Goal: Answer question/provide support: Share knowledge or assist other users

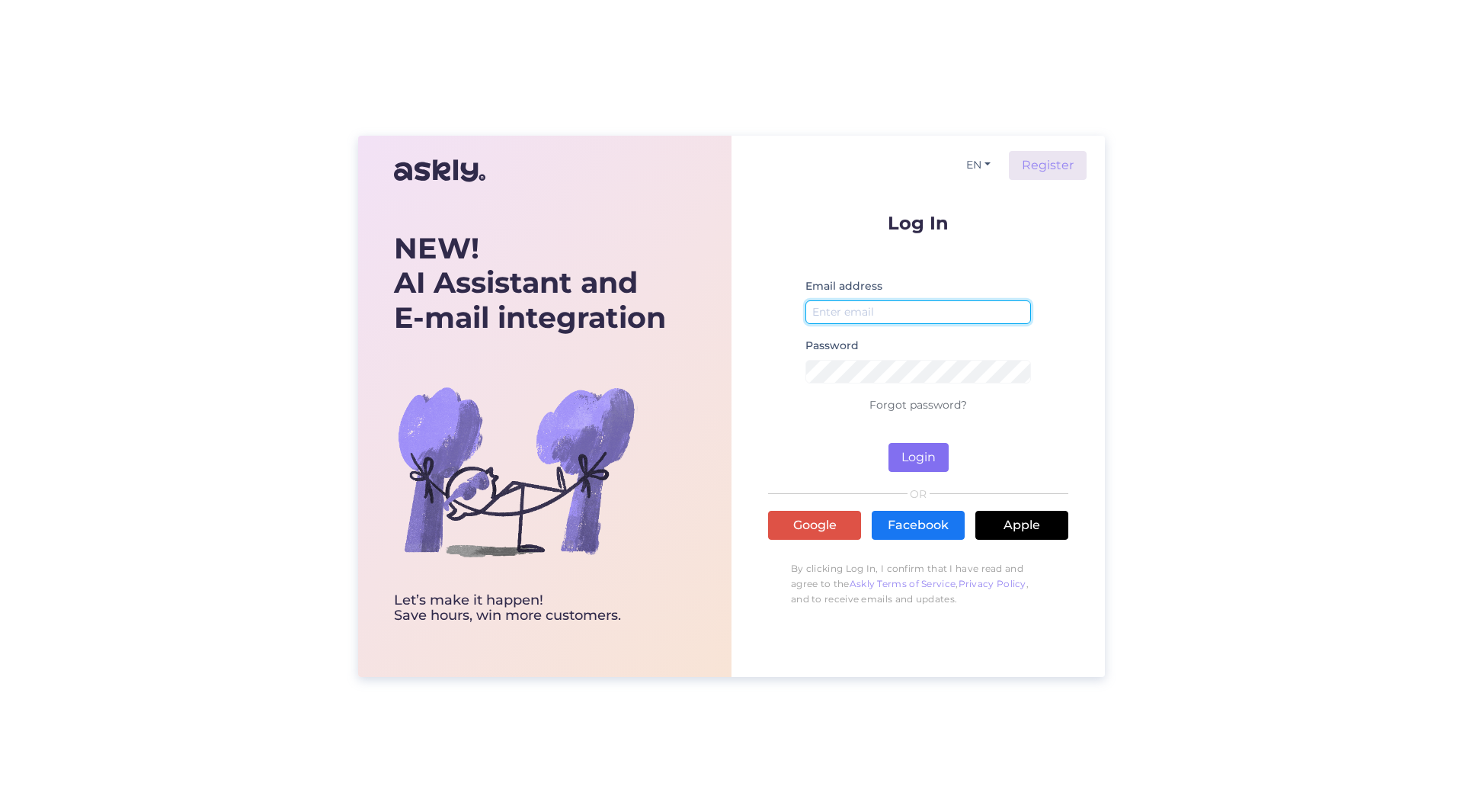
type input "[PERSON_NAME][EMAIL_ADDRESS][PERSON_NAME][DOMAIN_NAME]"
click at [896, 454] on button "Login" at bounding box center [918, 457] width 60 height 29
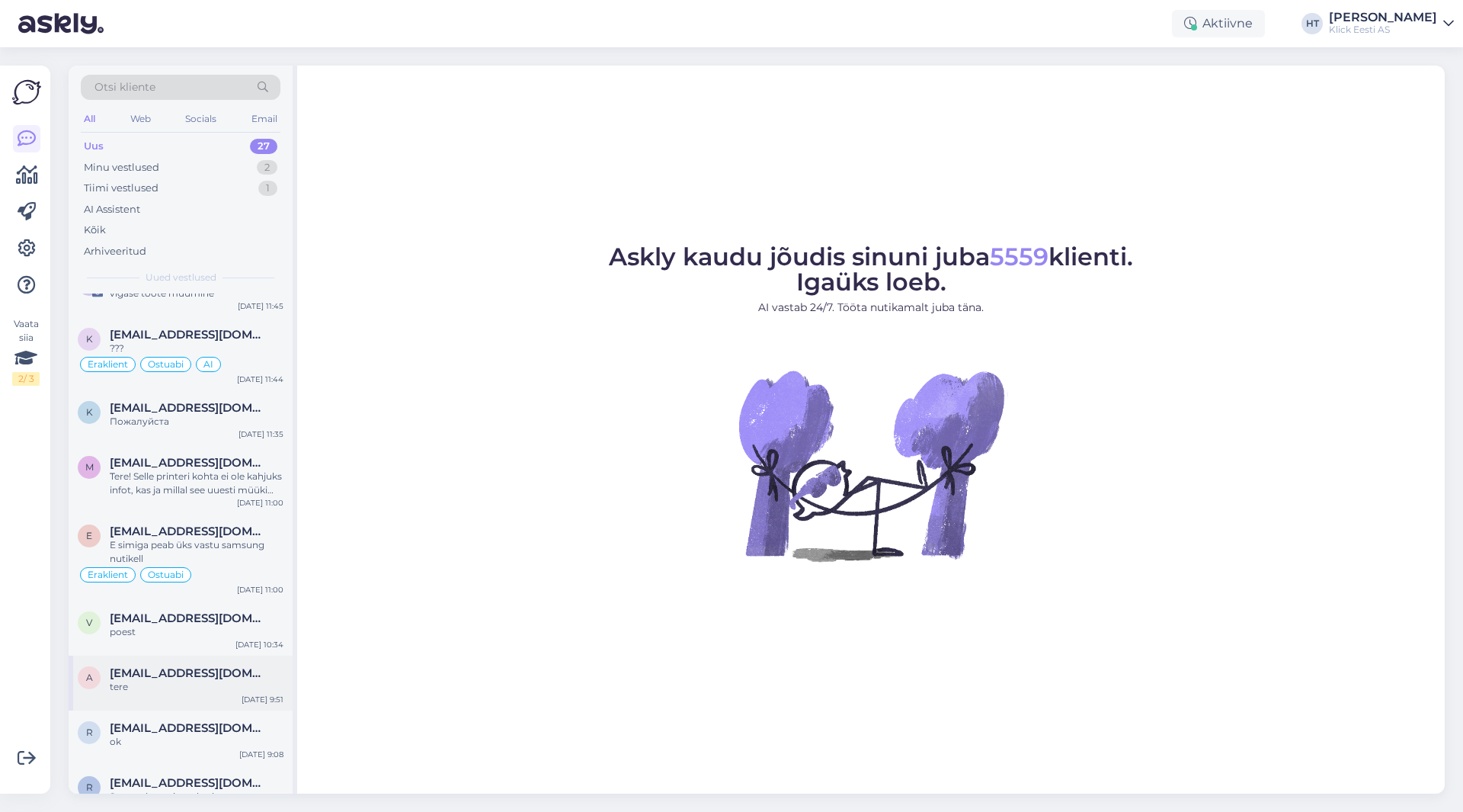
scroll to position [1242, 0]
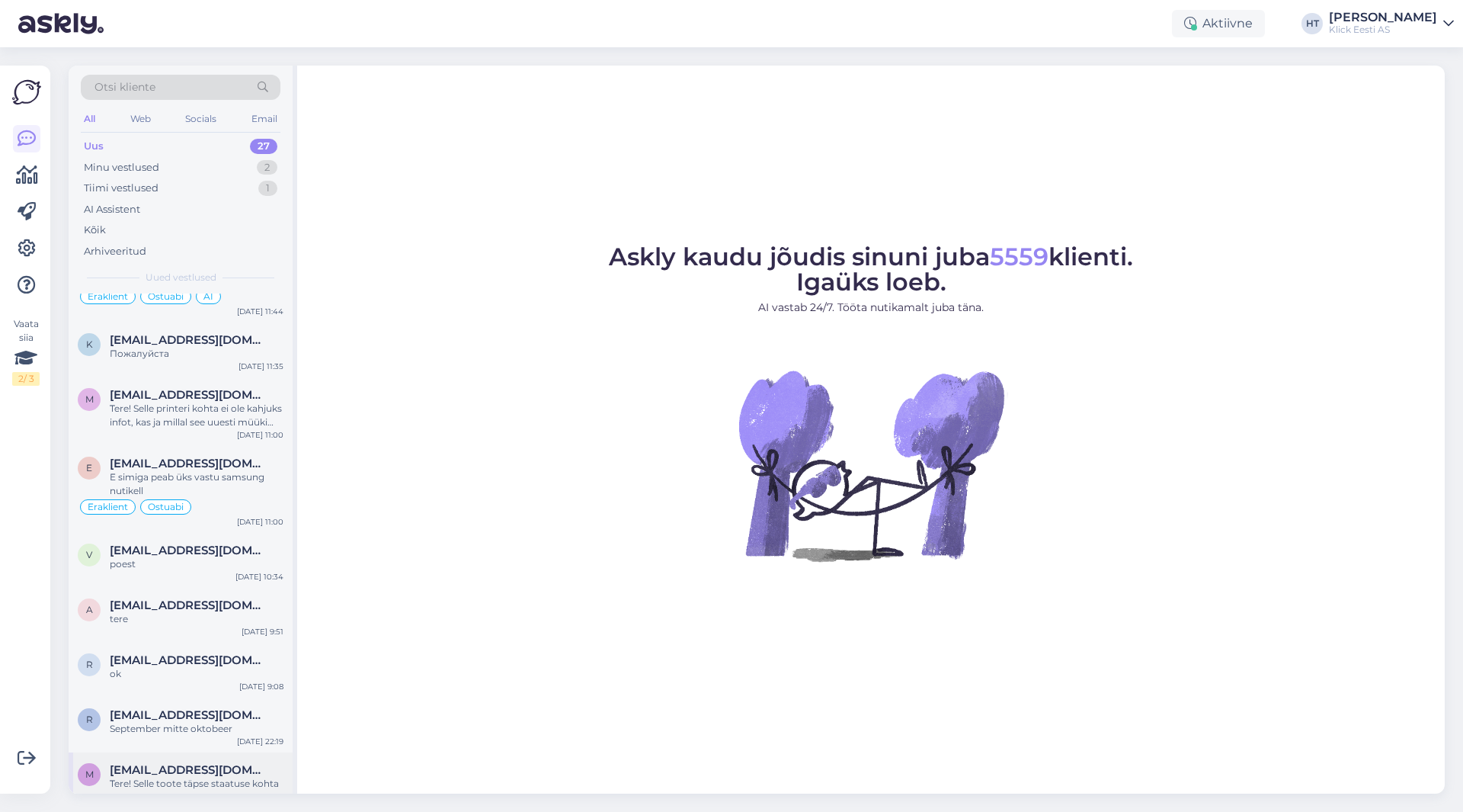
click at [190, 777] on div "Tere! Selle toote täpse staatuse kohta (kas tegemist on letitoote või kinnises …" at bounding box center [196, 790] width 174 height 28
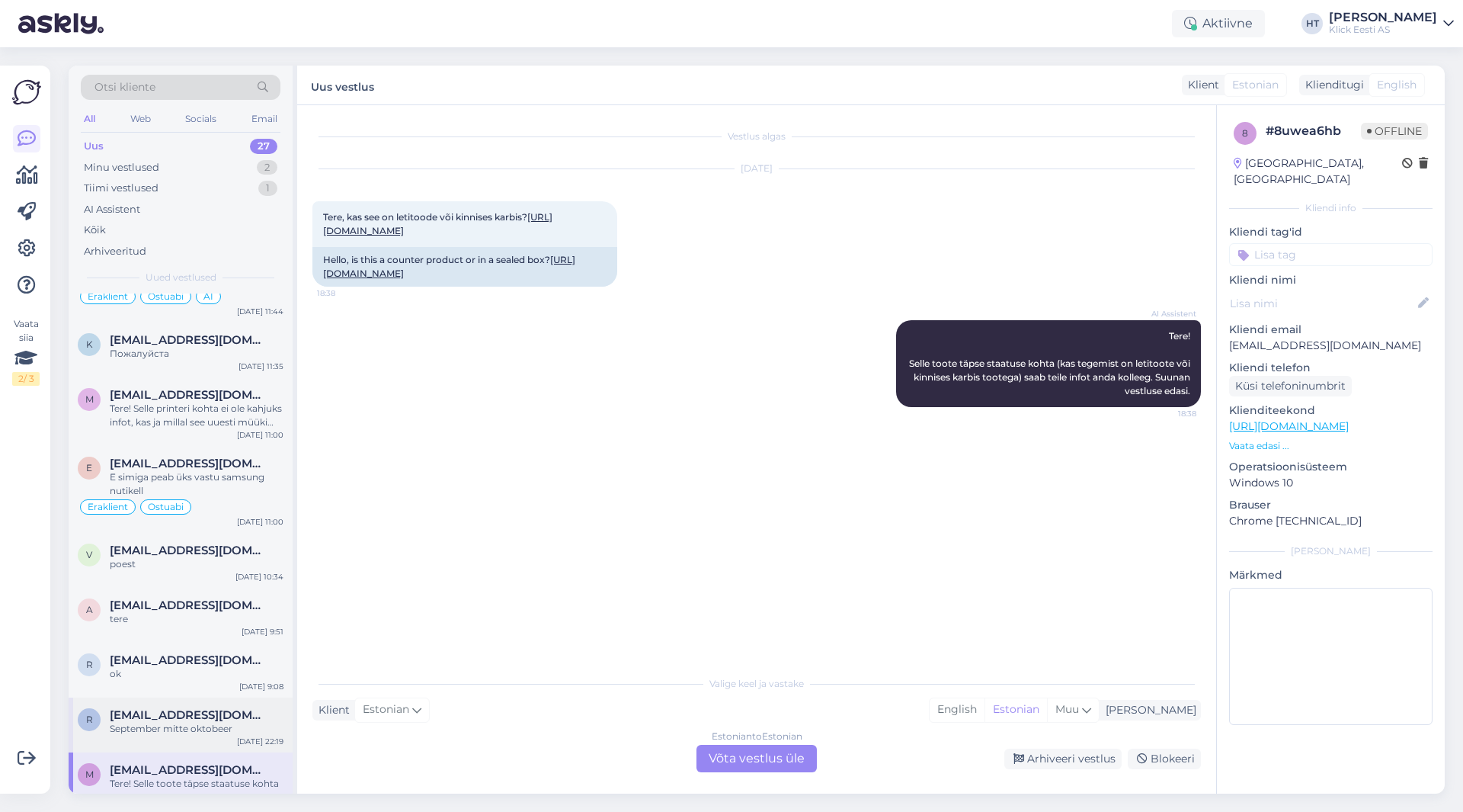
click at [239, 722] on div "September mitte oktobeer" at bounding box center [196, 729] width 174 height 13
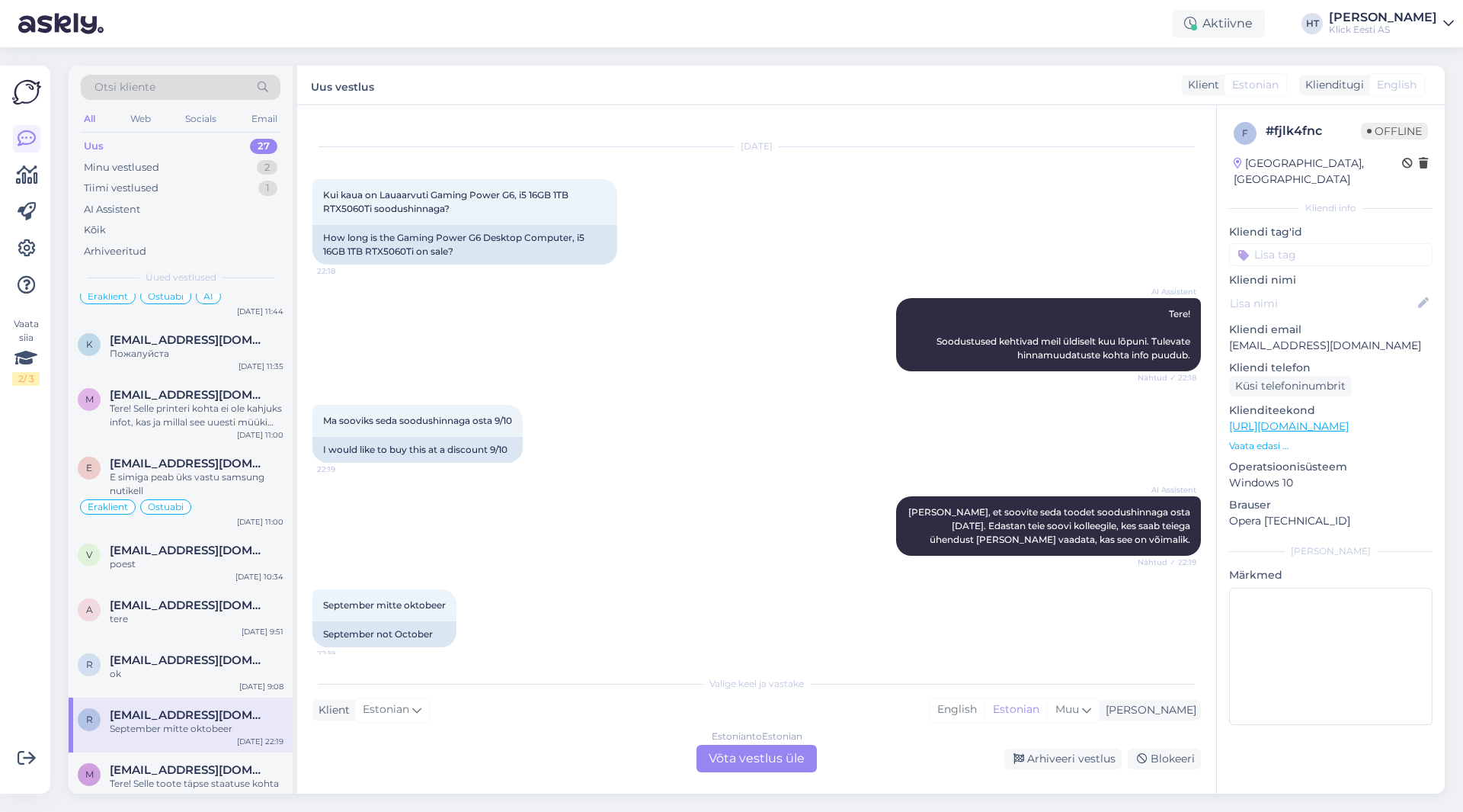
scroll to position [32, 0]
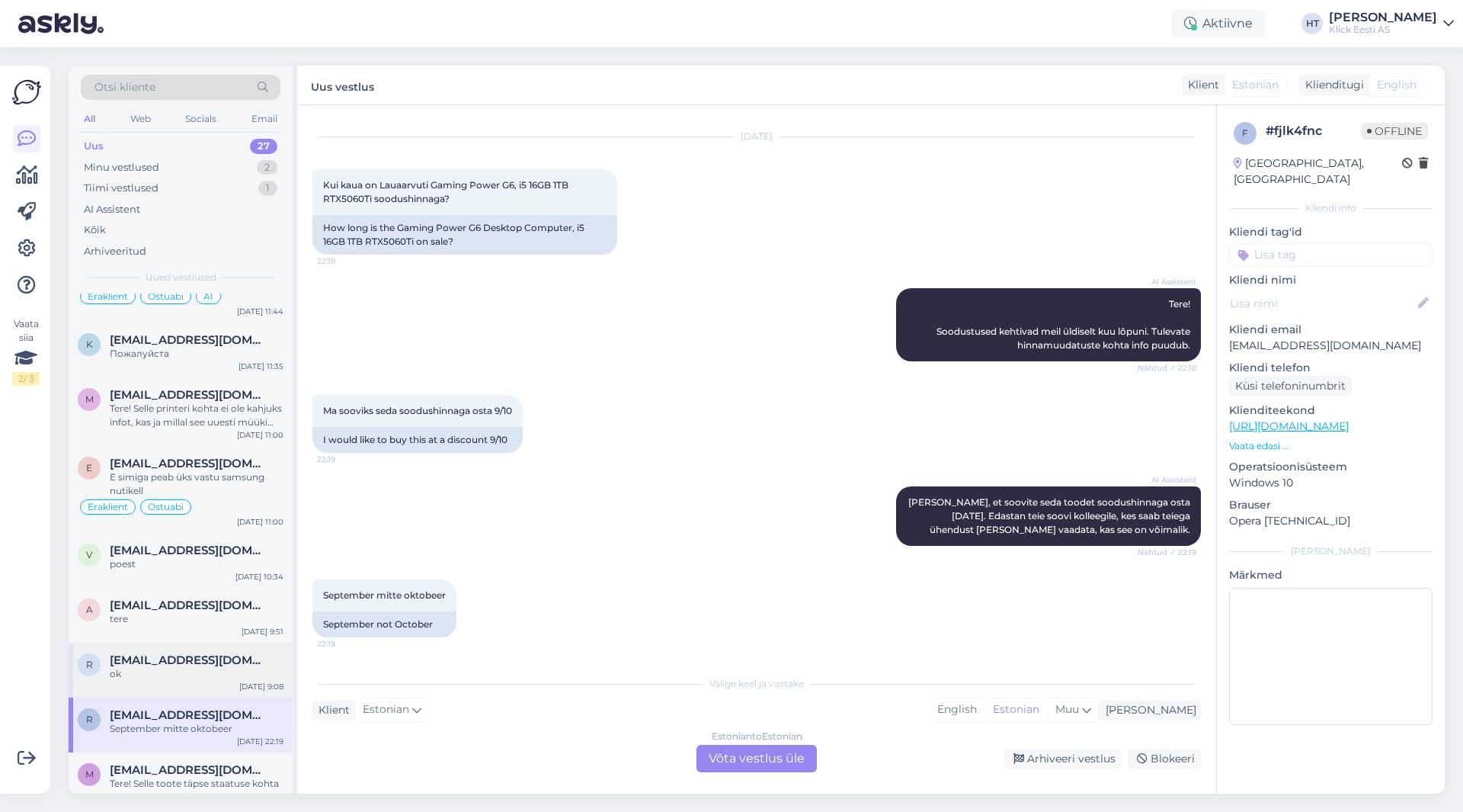
click at [191, 653] on span "[EMAIL_ADDRESS][DOMAIN_NAME]" at bounding box center [189, 660] width 159 height 13
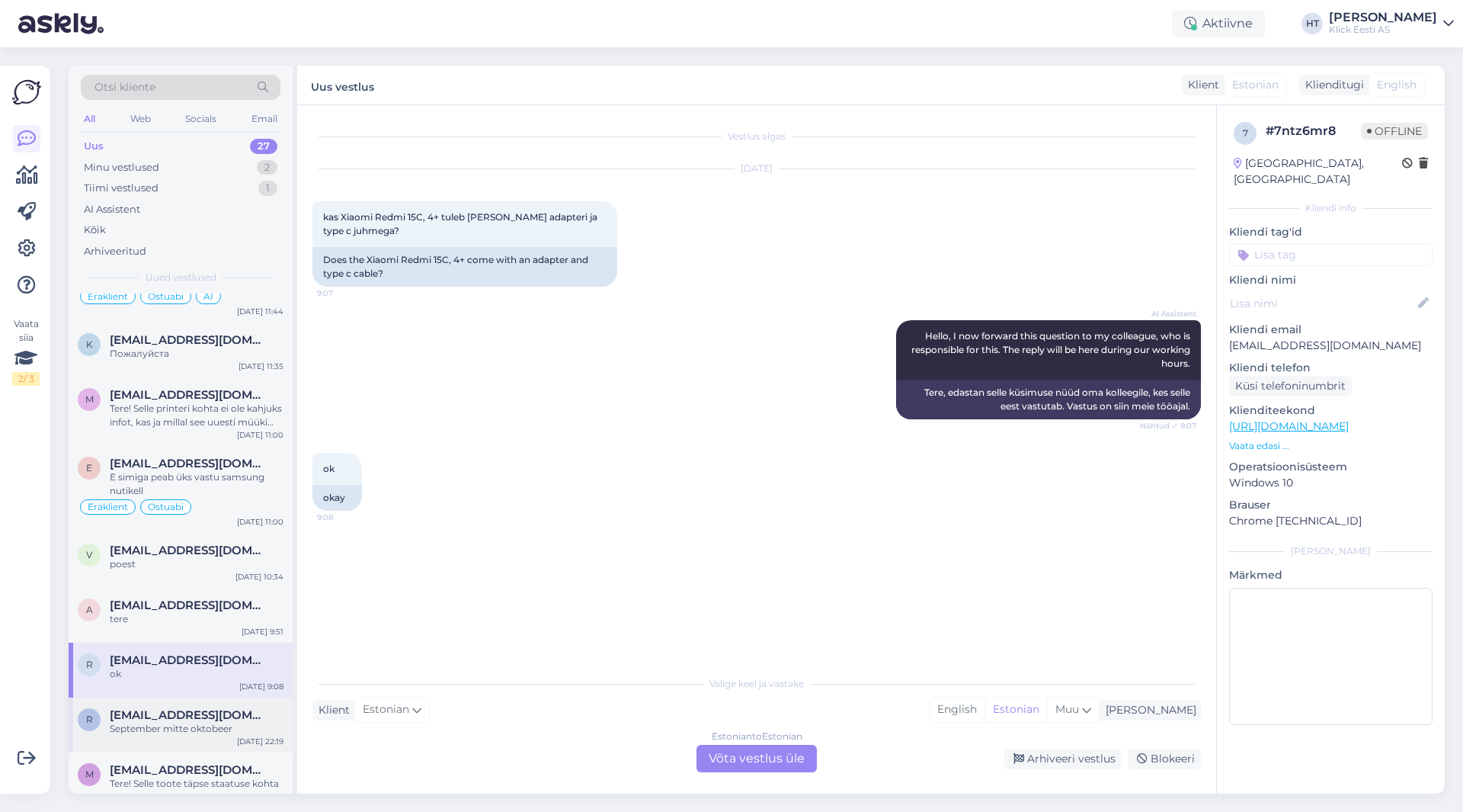
click at [238, 722] on div "September mitte oktobeer" at bounding box center [196, 729] width 174 height 13
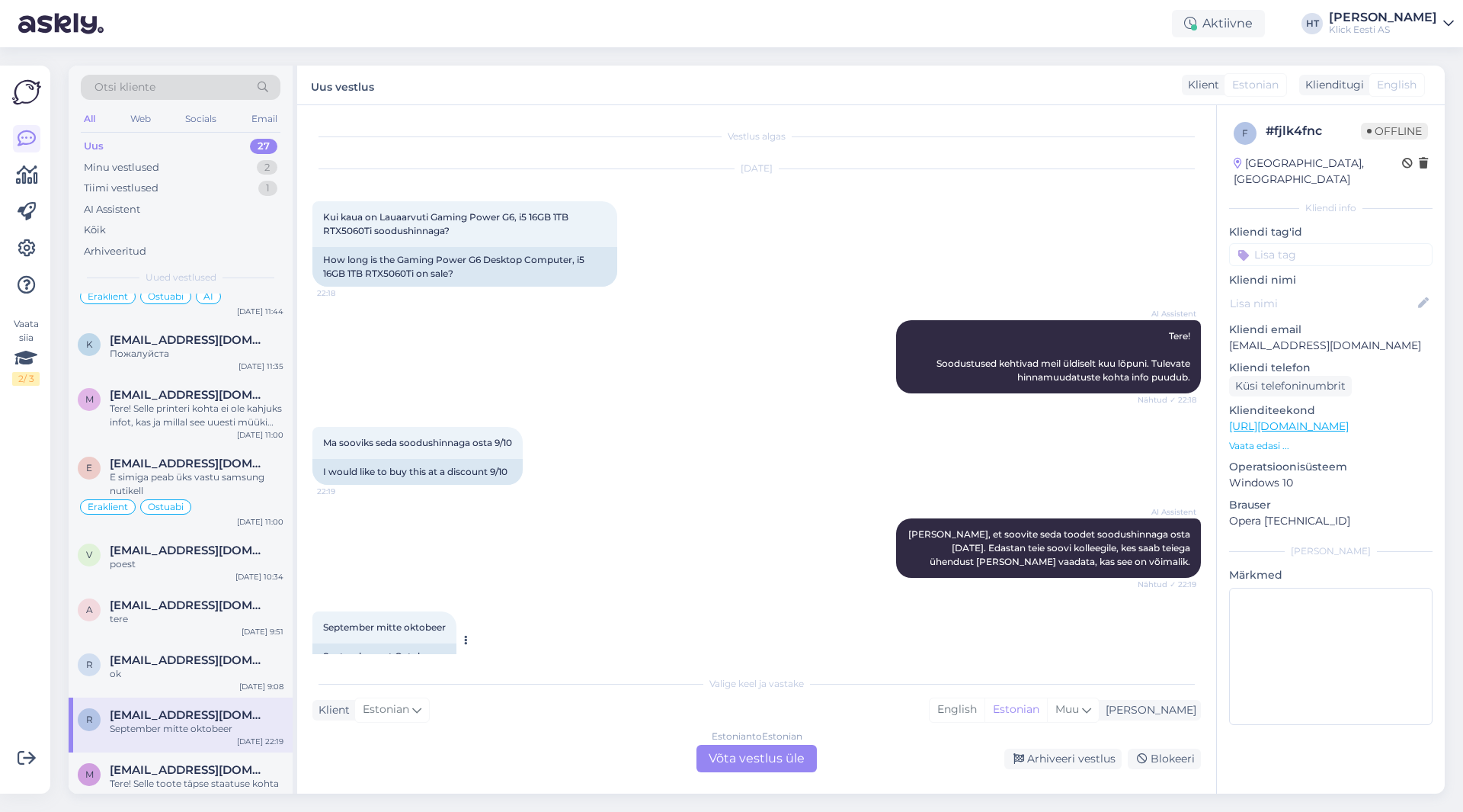
scroll to position [32, 0]
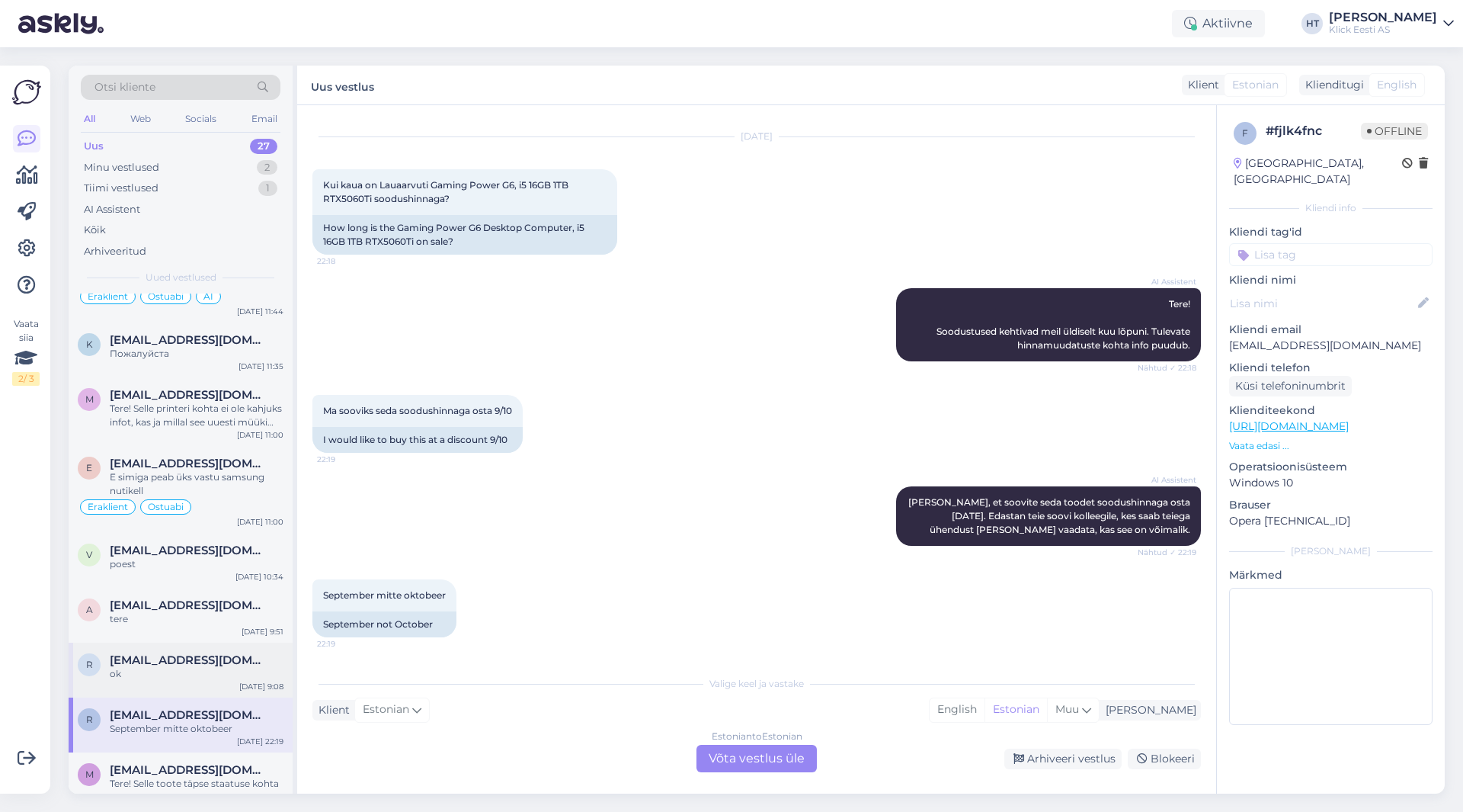
click at [229, 653] on span "[EMAIL_ADDRESS][DOMAIN_NAME]" at bounding box center [189, 660] width 159 height 13
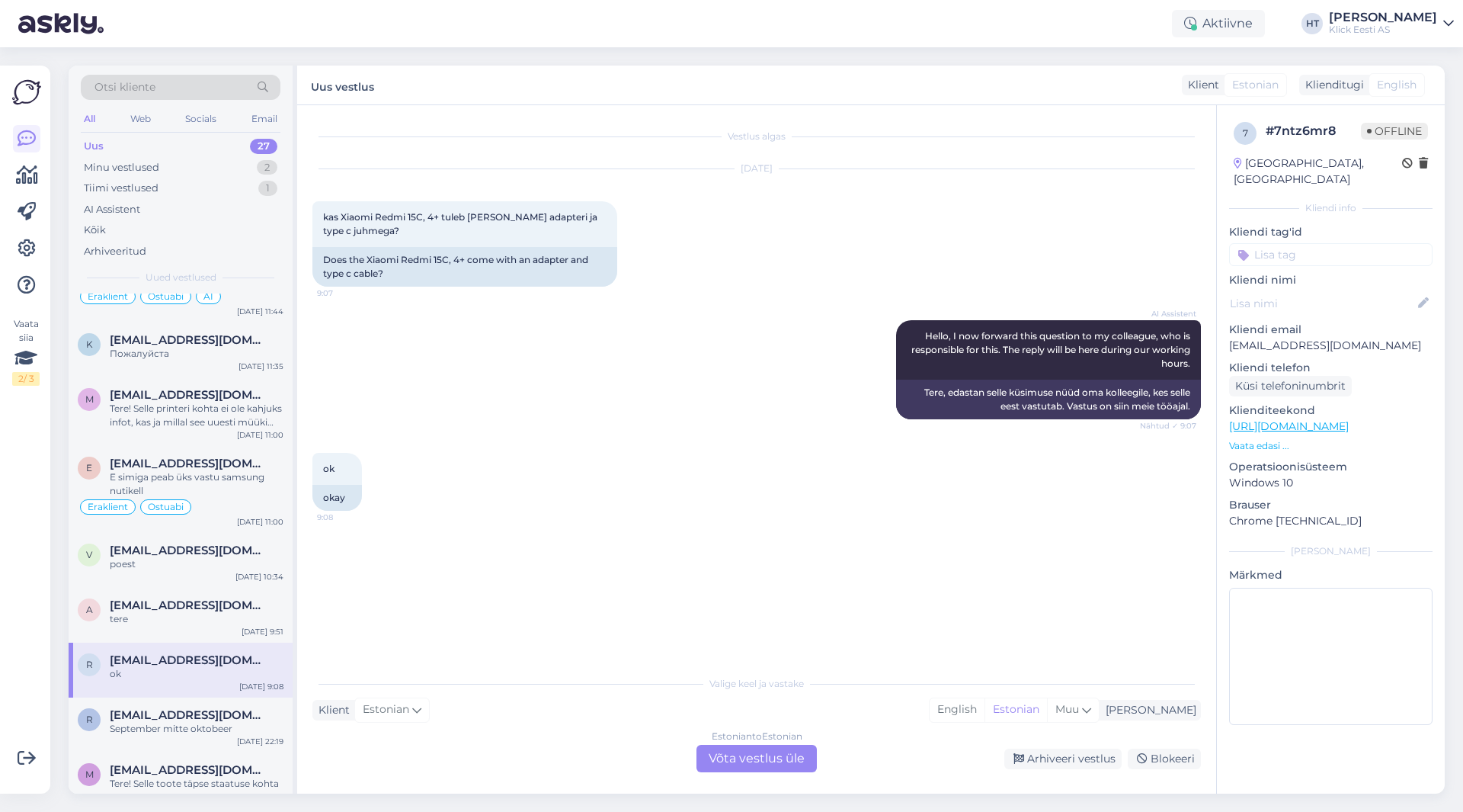
scroll to position [0, 0]
click at [220, 612] on div "tere" at bounding box center [196, 619] width 174 height 13
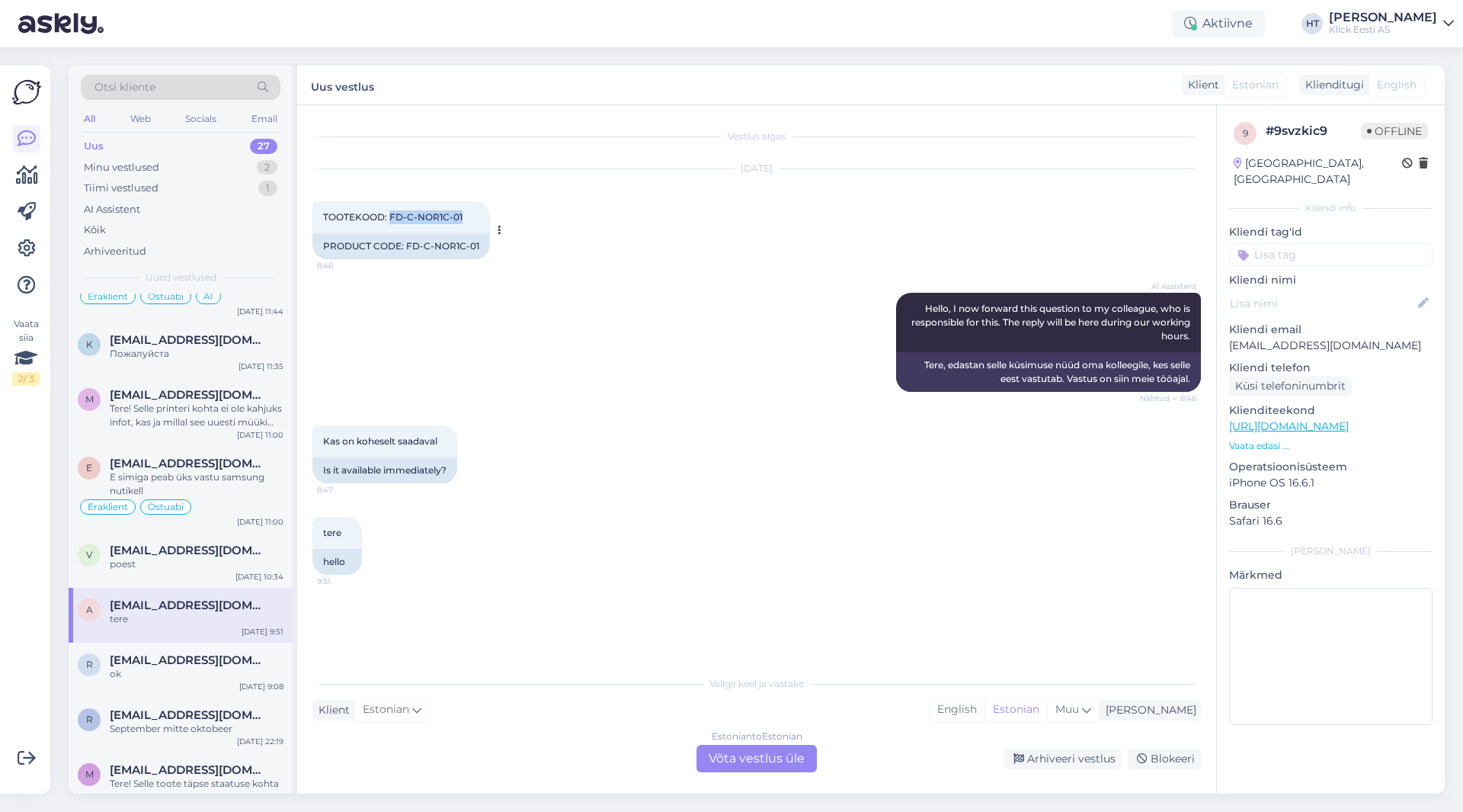
drag, startPoint x: 390, startPoint y: 217, endPoint x: 461, endPoint y: 218, distance: 71.0
click at [461, 218] on span "TOOTEKOOD: FD-C-NOR1C-01" at bounding box center [392, 217] width 139 height 12
copy span "FD-C-NOR1C-01"
click at [535, 476] on div "Kas on koheselt saadaval 8:47 Is it available immediately?" at bounding box center [757, 454] width 889 height 91
click at [756, 766] on div "Estonian to Estonian Võta vestlus üle" at bounding box center [756, 758] width 121 height 28
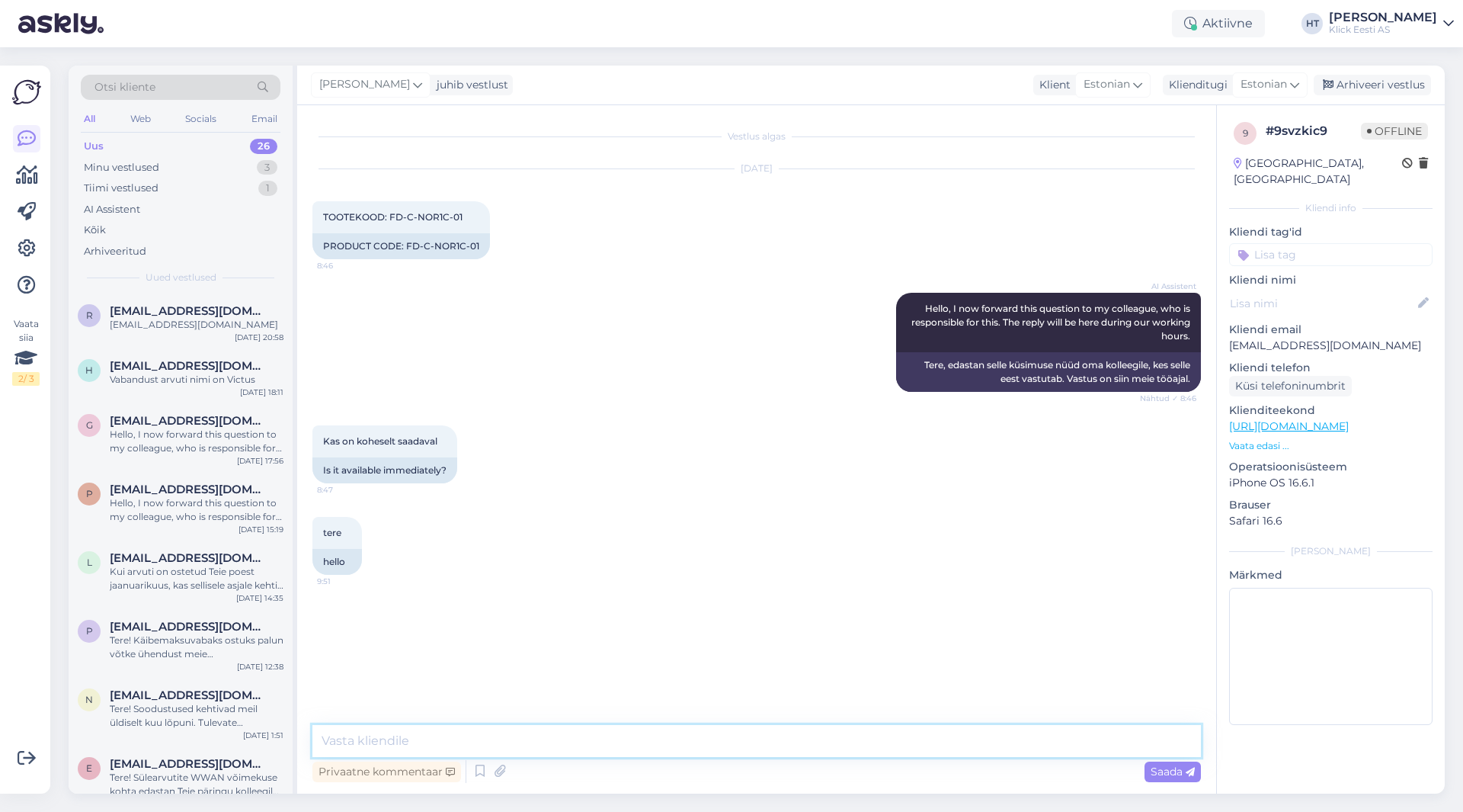
click at [745, 752] on textarea at bounding box center [757, 741] width 889 height 32
type textarea "See on ainult tellitav toode. Kauplustes ei leidu."
click at [202, 680] on div "n [EMAIL_ADDRESS][DOMAIN_NAME] Tere! Soodustused kehtivad meil üldiselt kuu lõp…" at bounding box center [180, 711] width 224 height 68
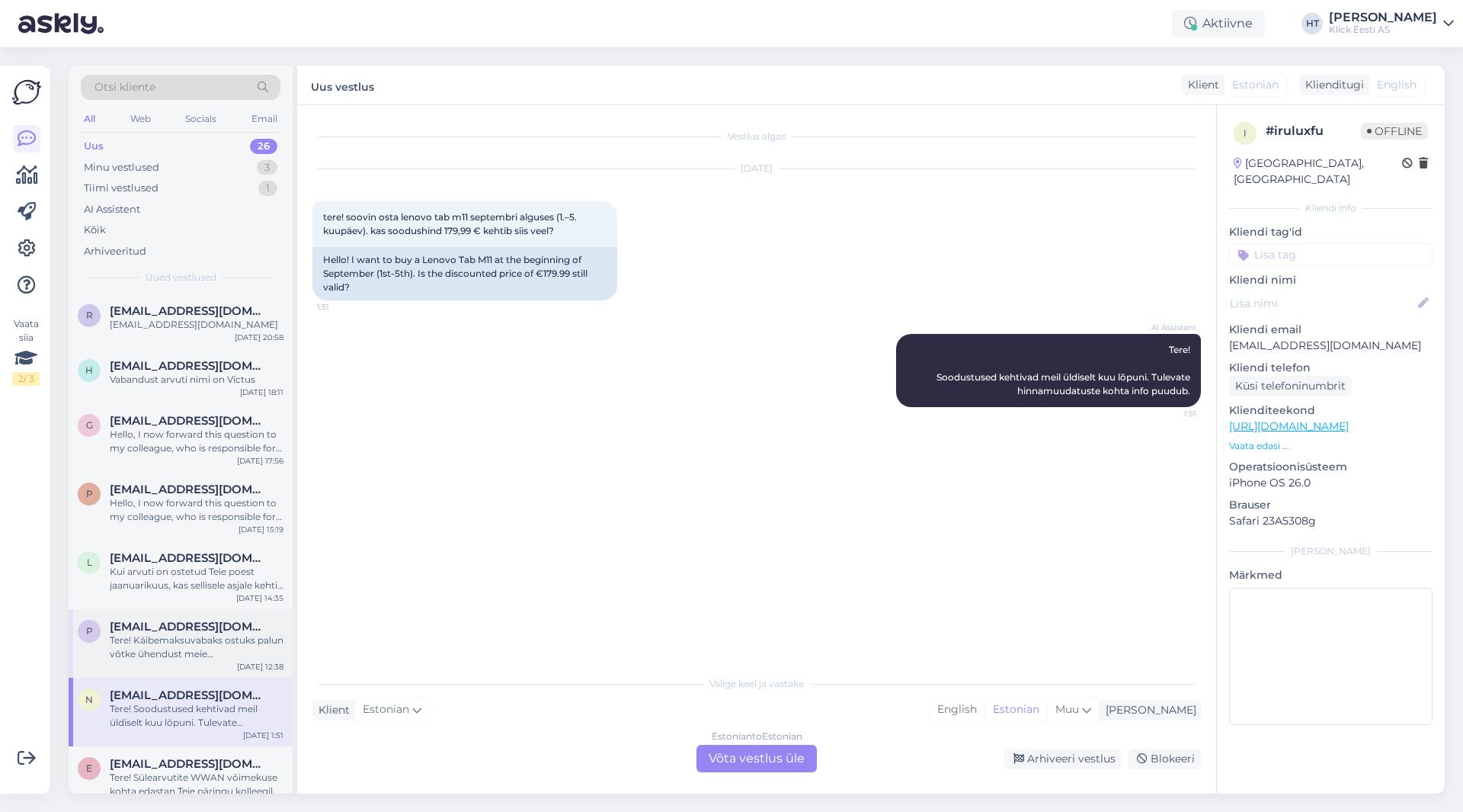
click at [207, 643] on div "Tere! Käibemaksuvabaks ostuks palun võtke ühendust meie äriklienditeenindusega …" at bounding box center [196, 647] width 174 height 28
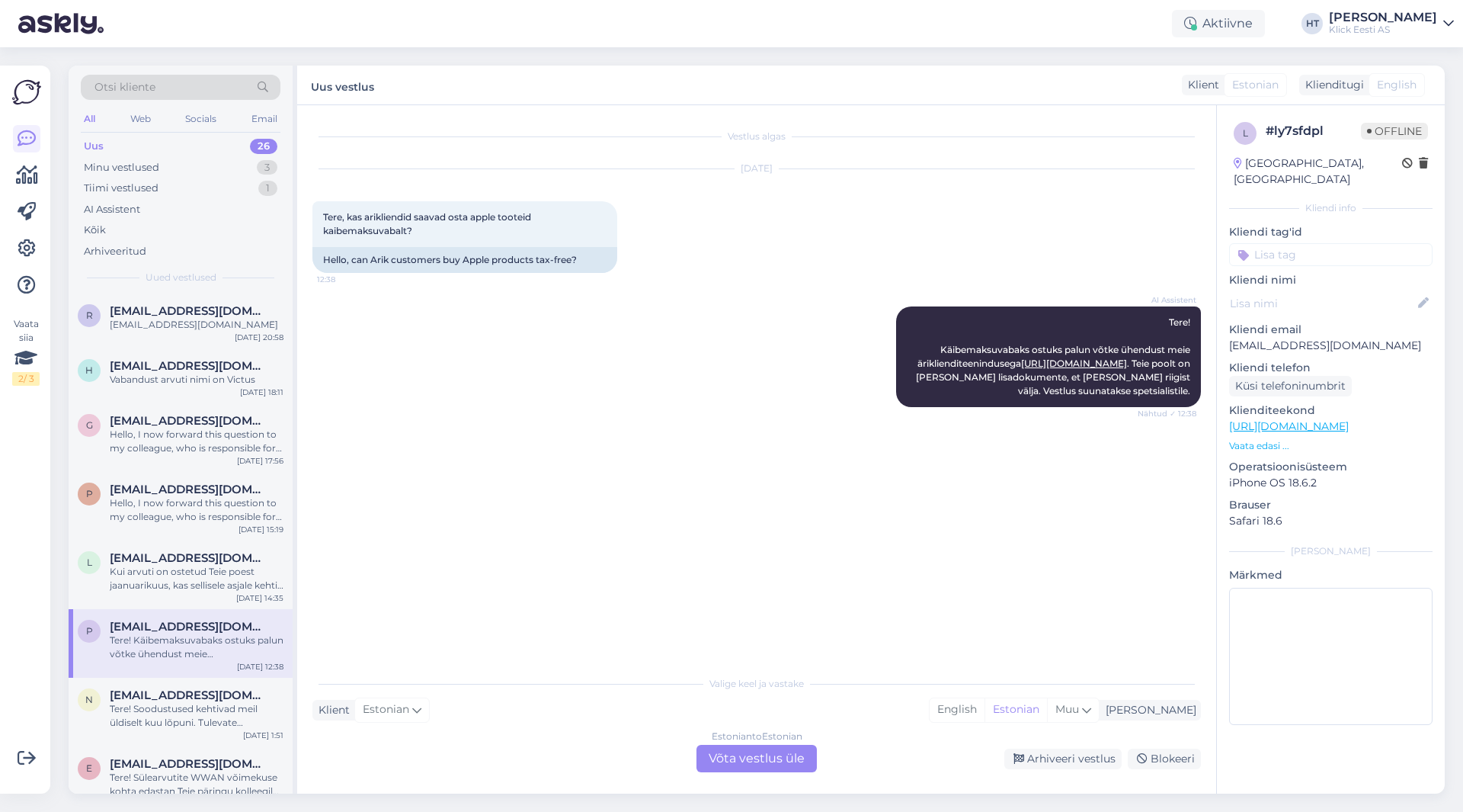
click at [914, 243] on input at bounding box center [1331, 254] width 203 height 23
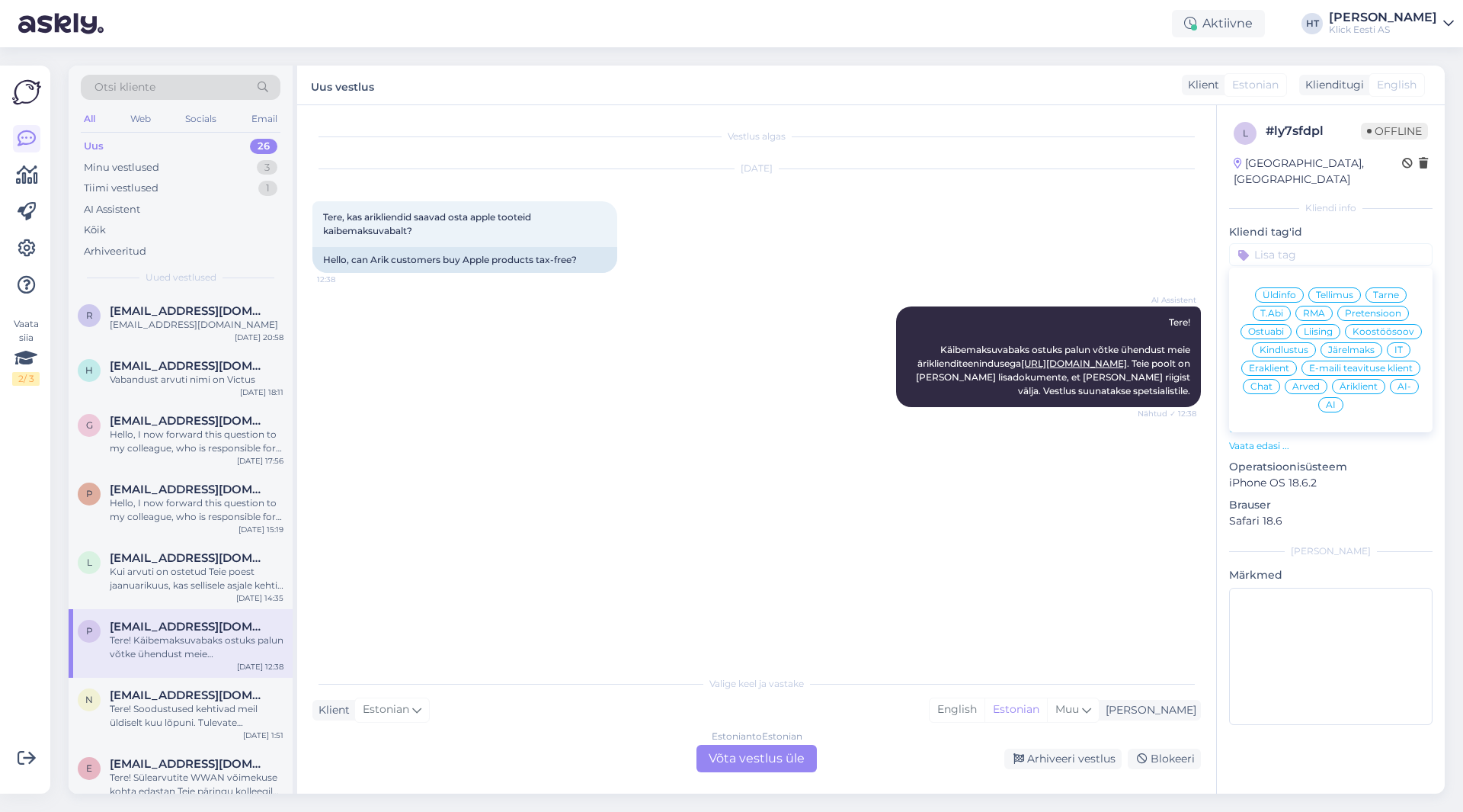
click at [846, 229] on div "[DATE] Tere, kas arikliendid saavad osta apple tooteid kaibemaksuvabalt? 12:38 …" at bounding box center [757, 221] width 889 height 137
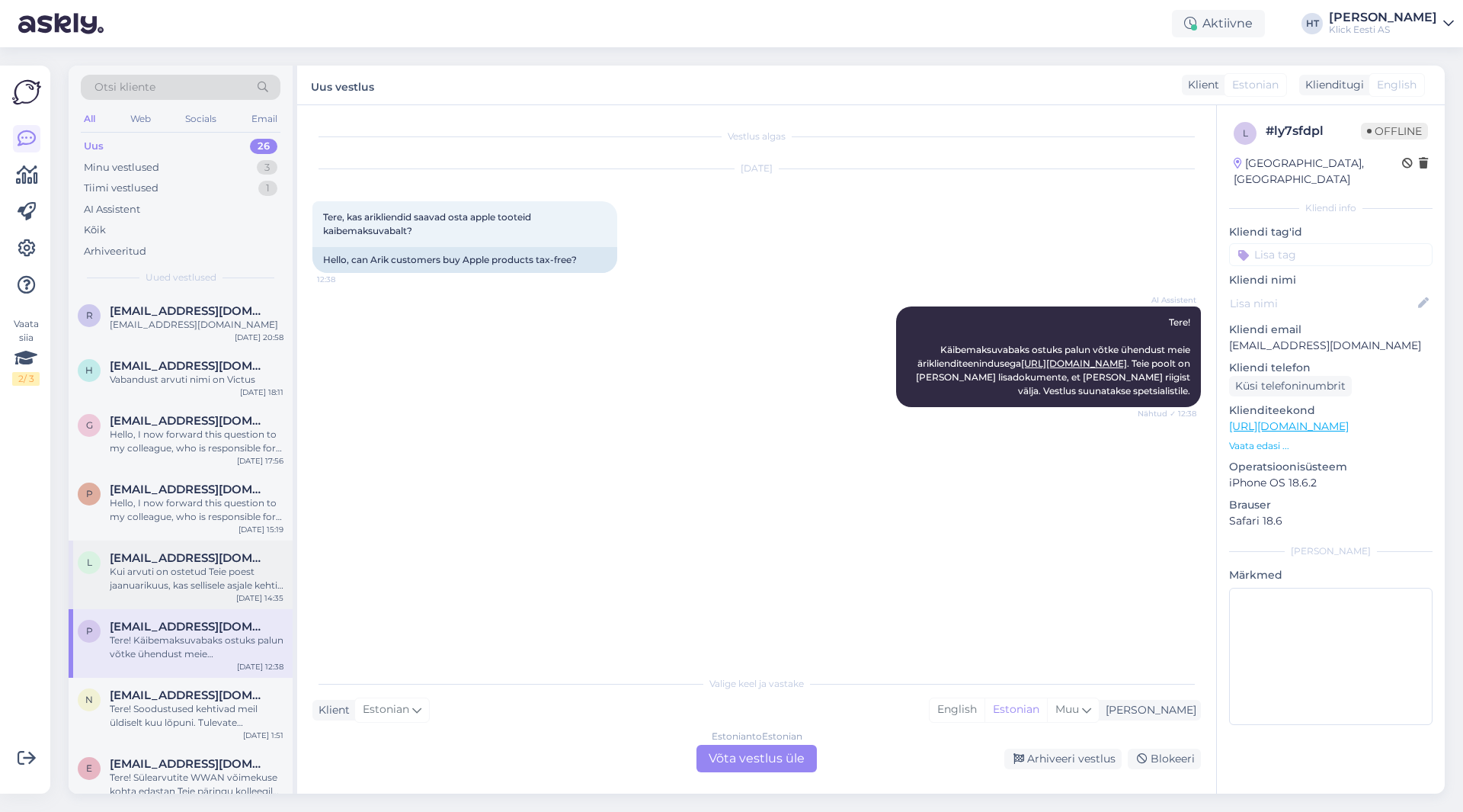
click at [208, 588] on div "Kui arvuti on ostetud Teie poest jaanuarikuus, kas sellisele asjale kehtib gara…" at bounding box center [196, 578] width 174 height 28
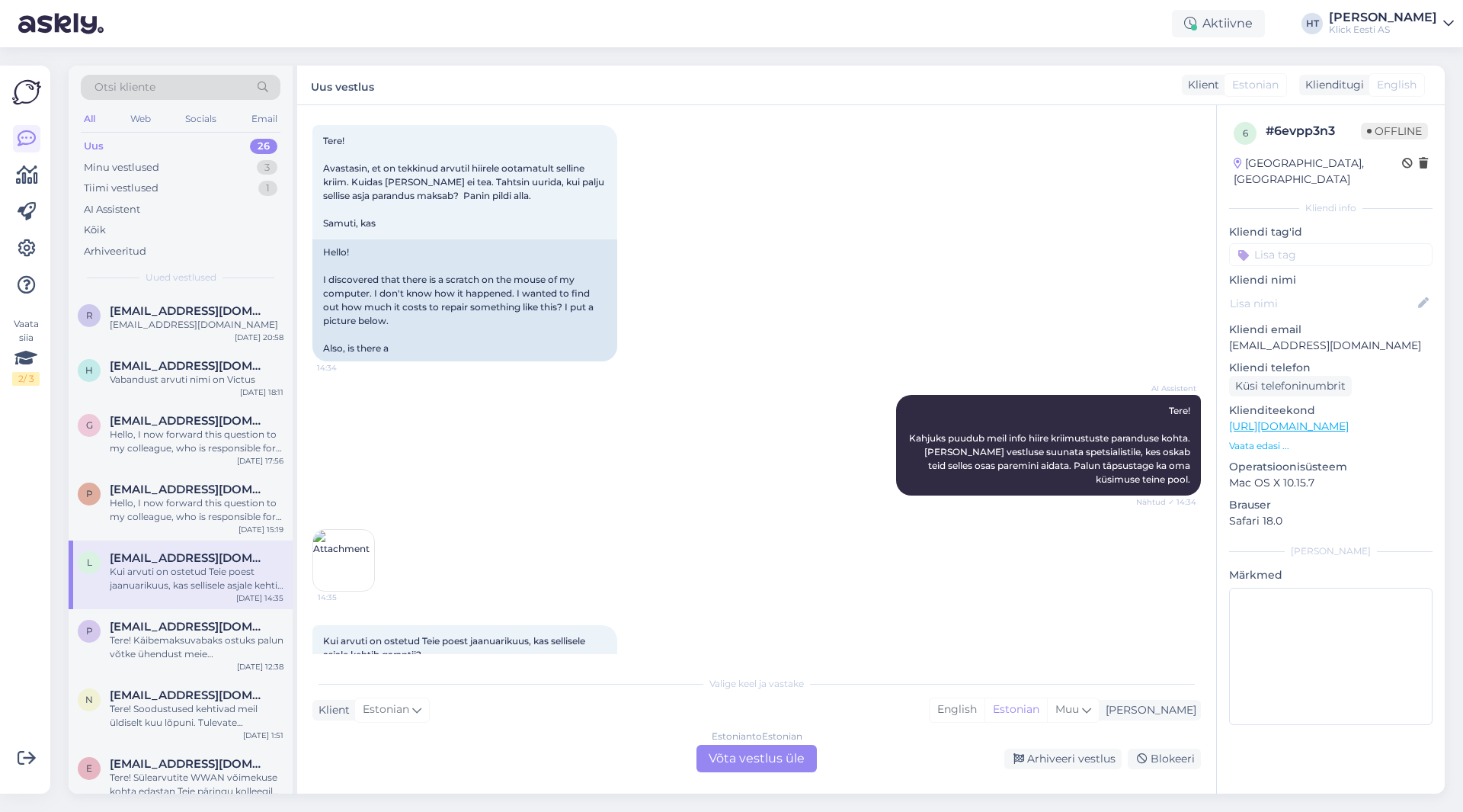
scroll to position [149, 0]
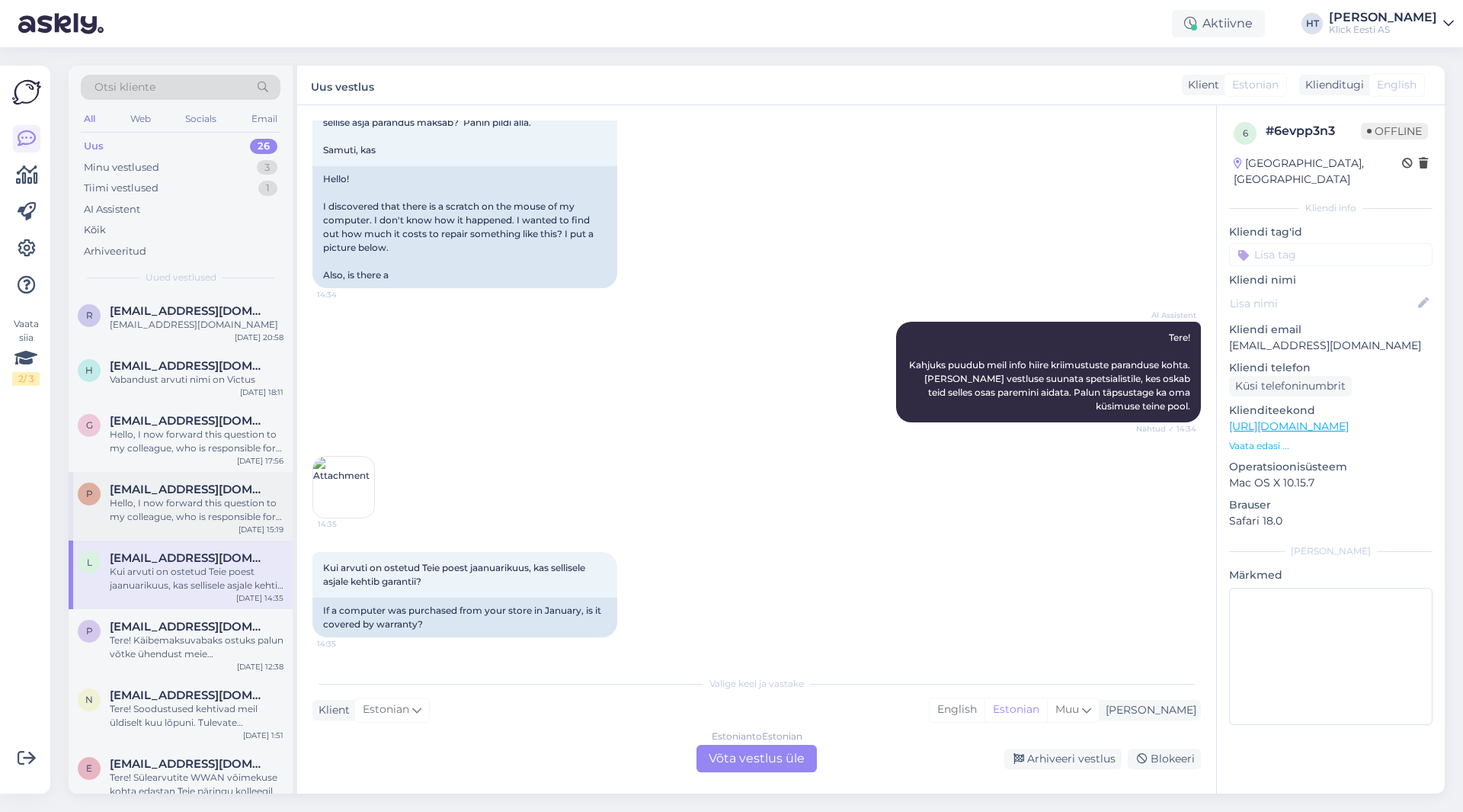
click at [251, 498] on div "Hello, I now forward this question to my colleague, who is responsible for this…" at bounding box center [196, 509] width 174 height 28
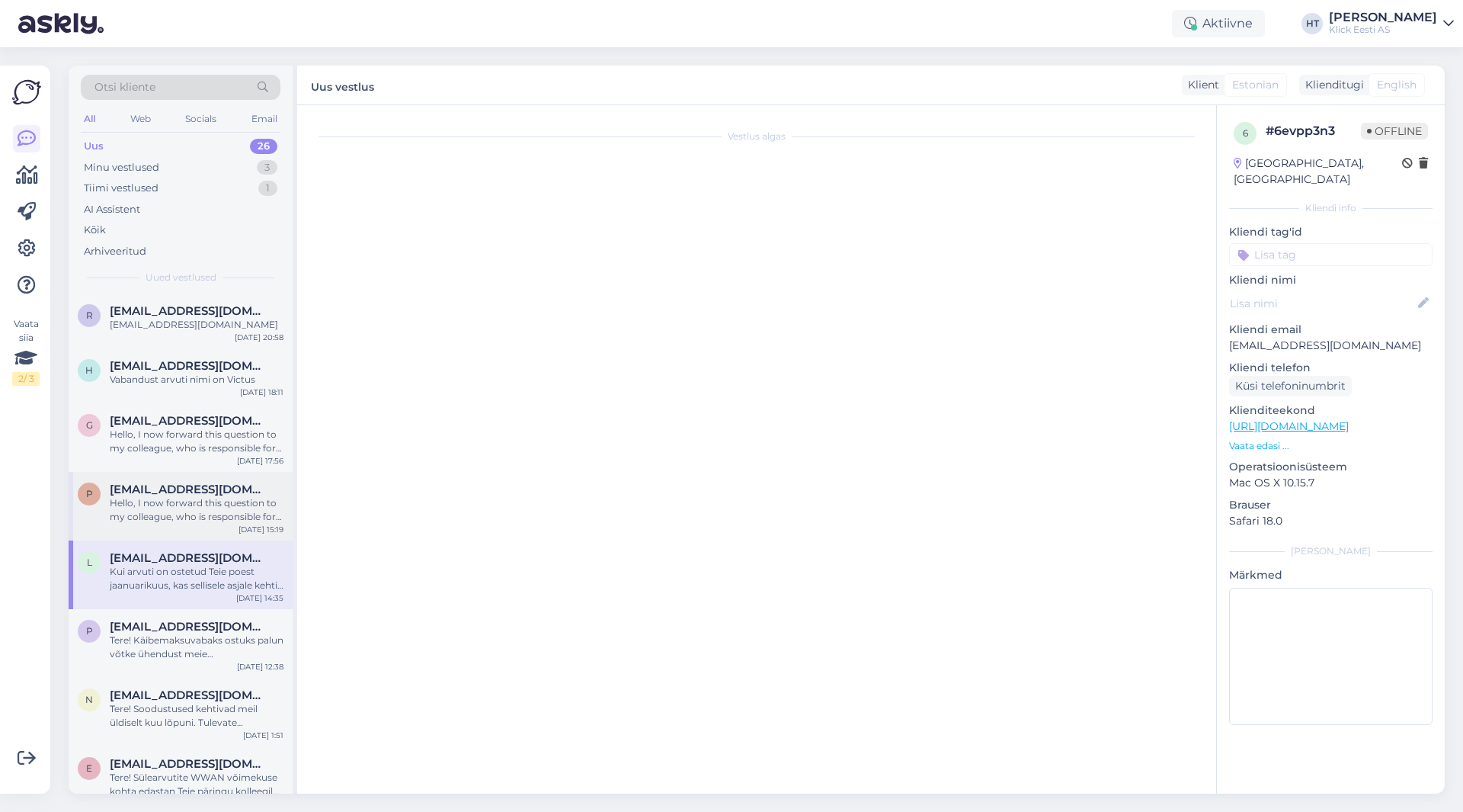
scroll to position [0, 0]
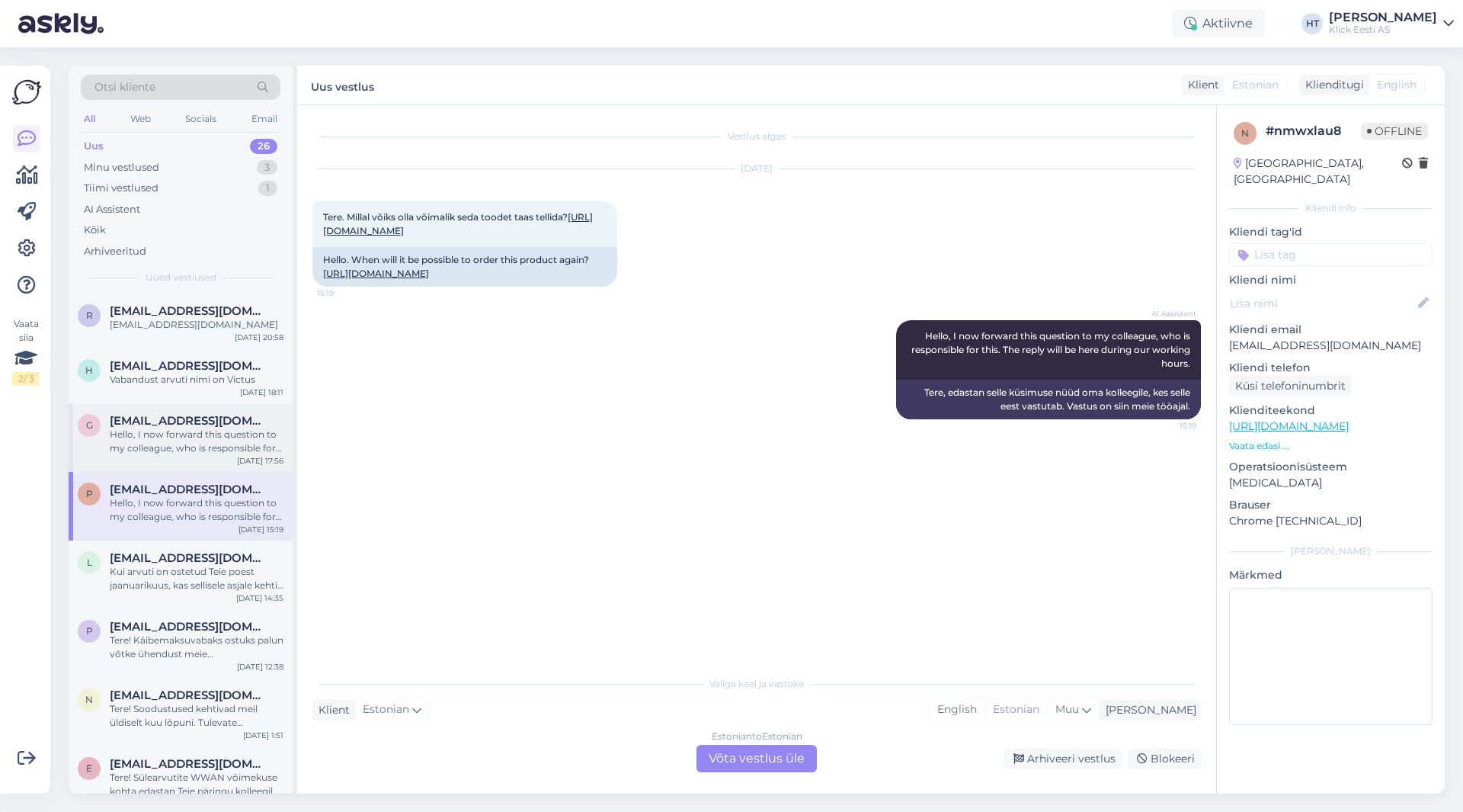
click at [223, 435] on div "Hello, I now forward this question to my colleague, who is responsible for this…" at bounding box center [196, 441] width 174 height 28
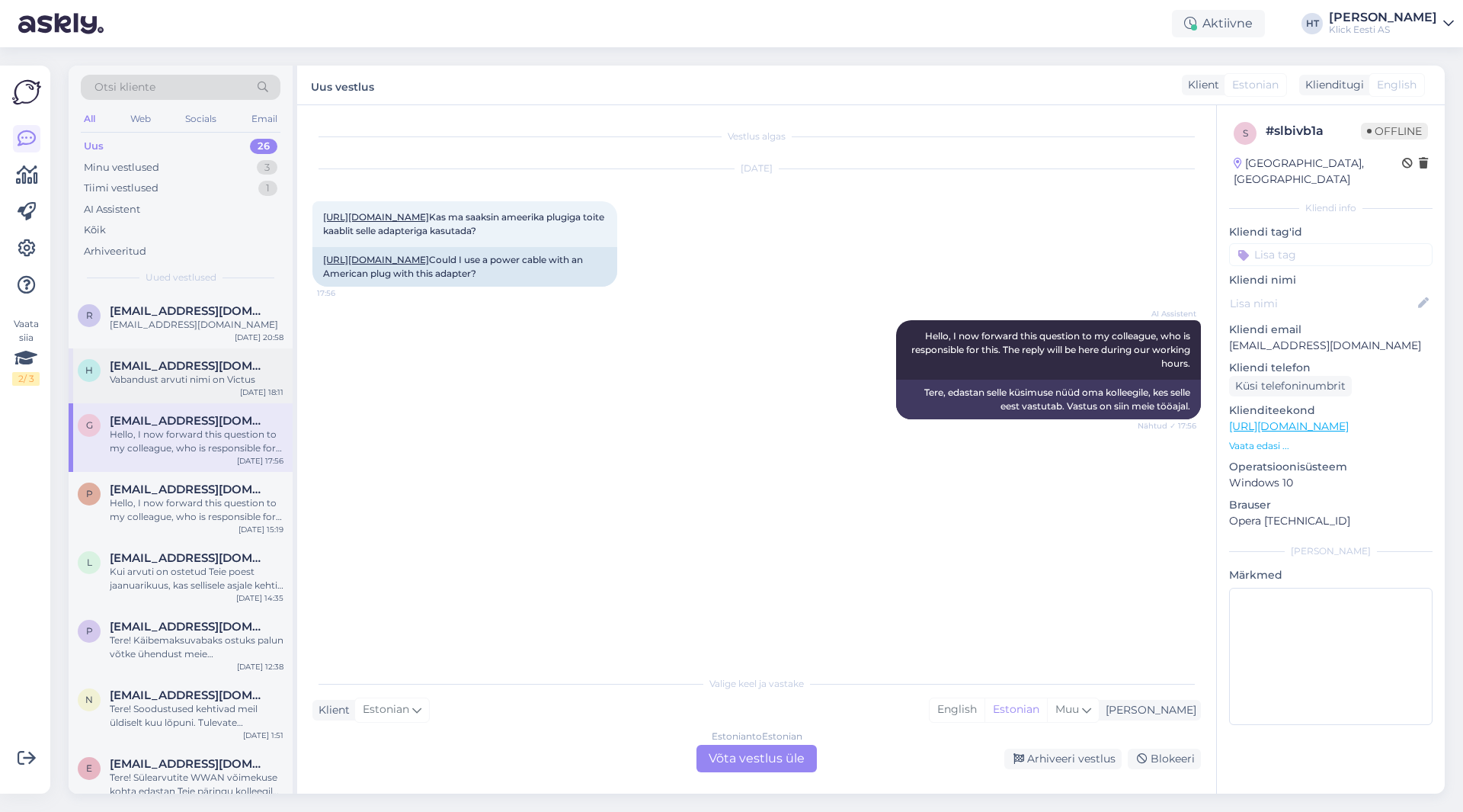
click at [195, 381] on div "Vabandust arvuti nimi on Victus" at bounding box center [196, 379] width 174 height 13
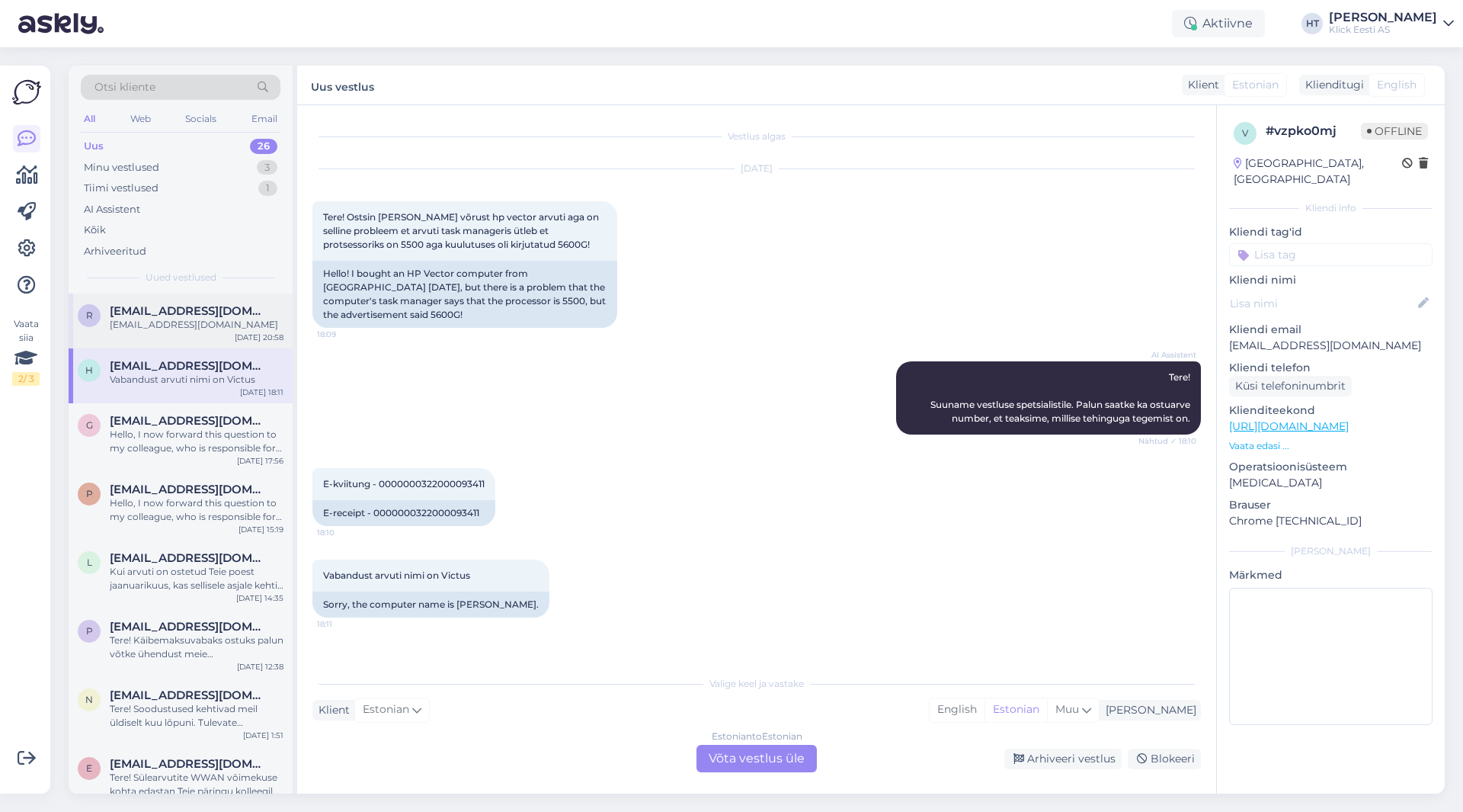
click at [208, 321] on div "[EMAIL_ADDRESS][DOMAIN_NAME]" at bounding box center [196, 325] width 174 height 13
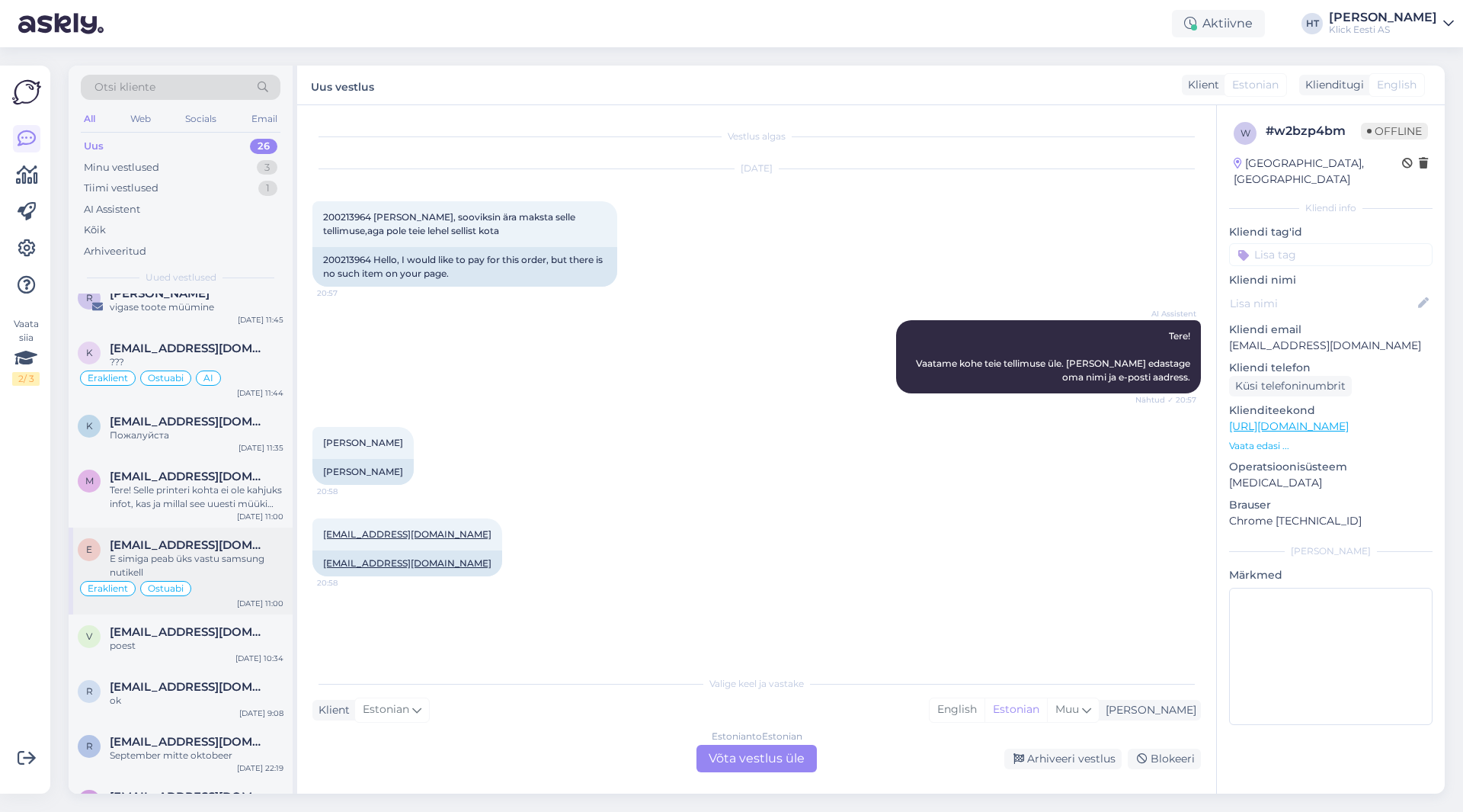
scroll to position [1187, 0]
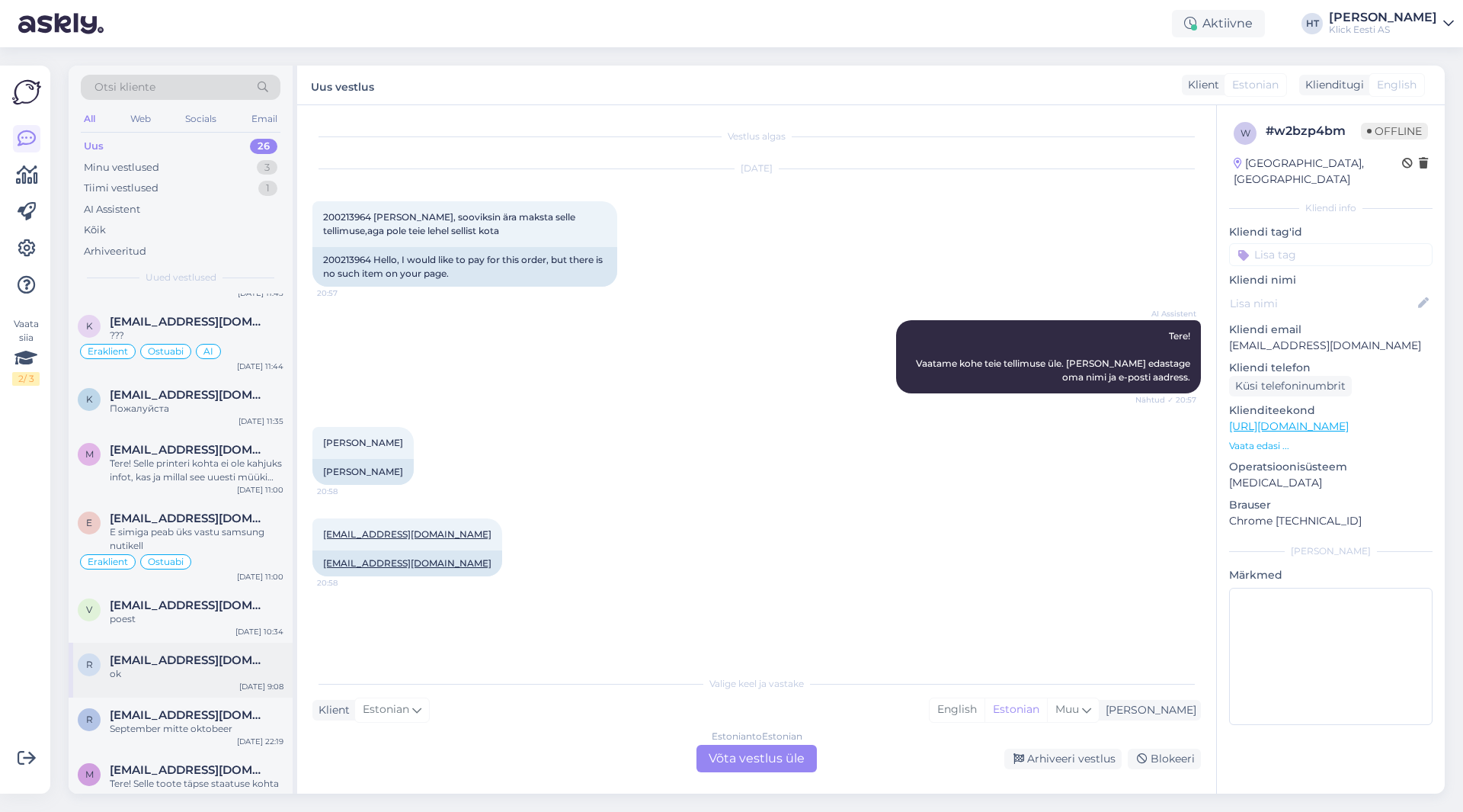
click at [234, 643] on div "r [EMAIL_ADDRESS][DOMAIN_NAME] ok [DATE] 9:08" at bounding box center [180, 669] width 224 height 55
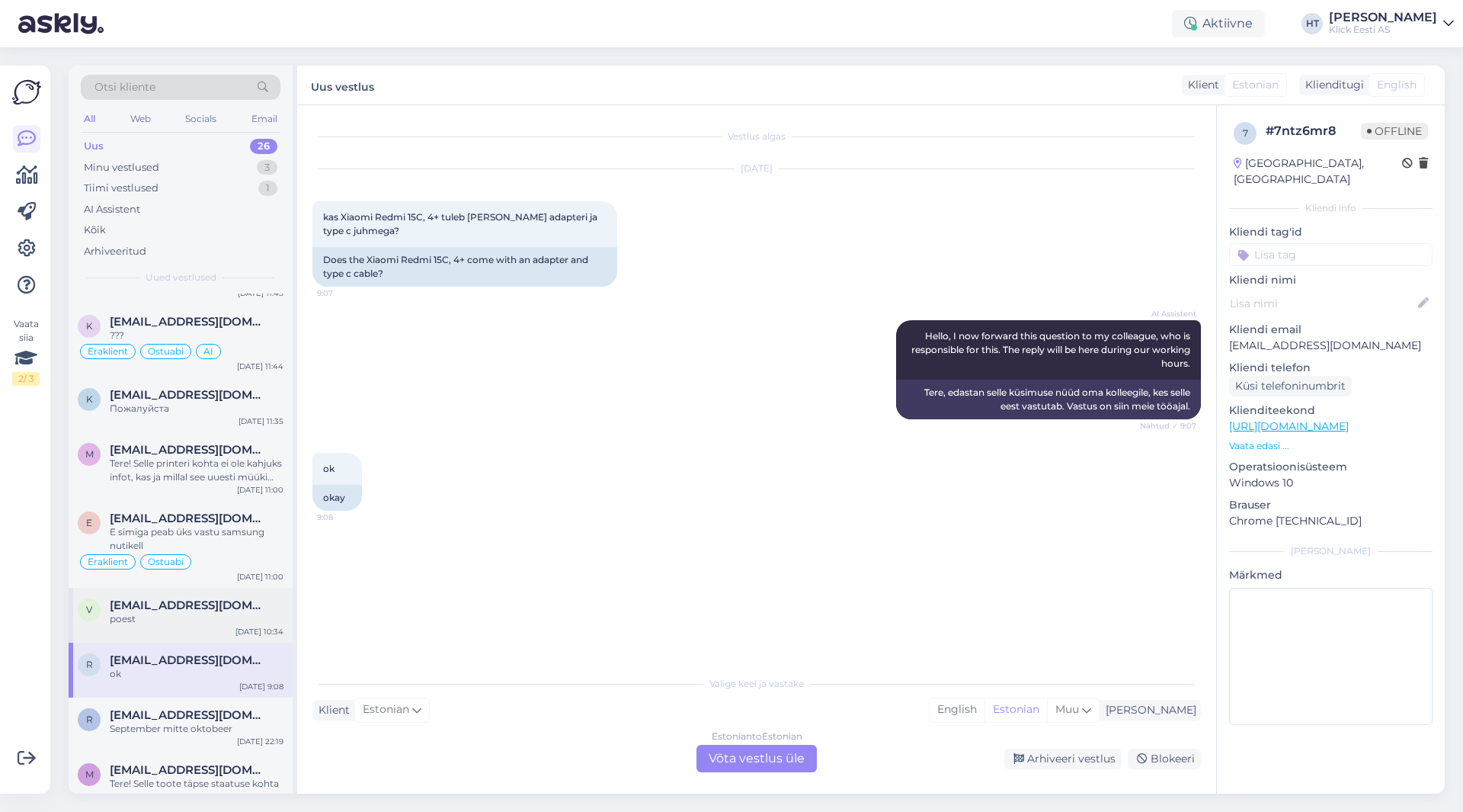
click at [238, 612] on div "poest" at bounding box center [196, 619] width 174 height 13
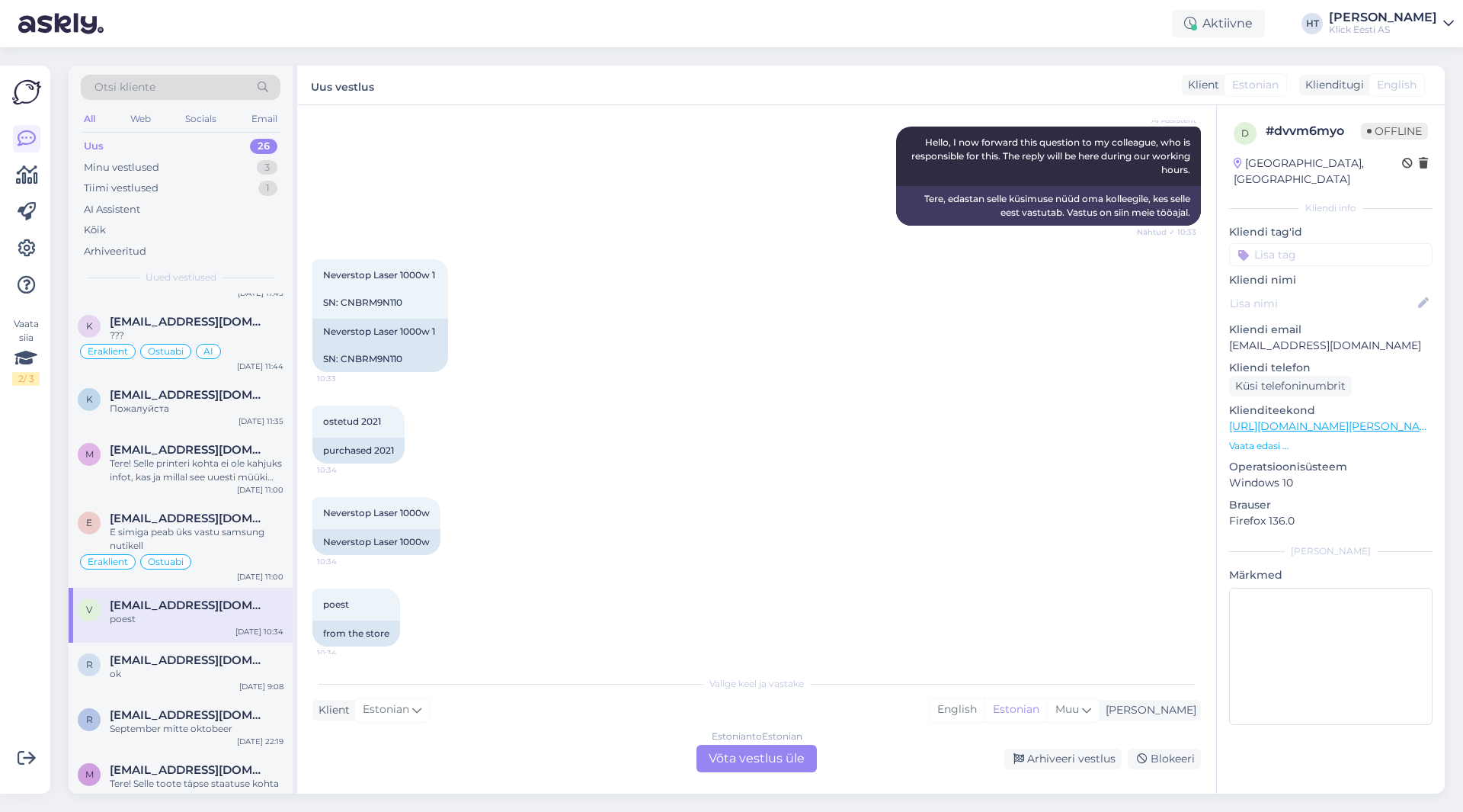
scroll to position [175, 0]
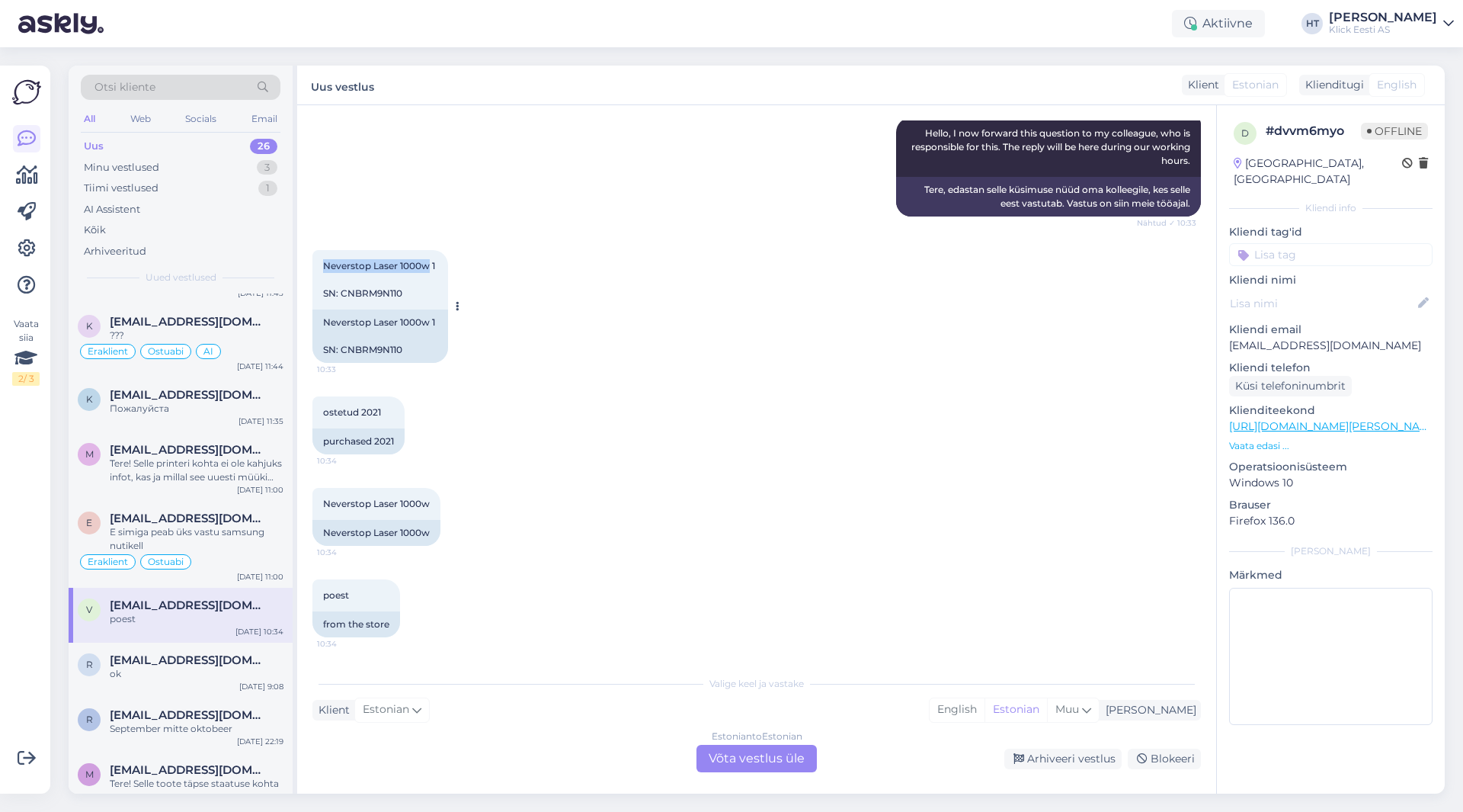
drag, startPoint x: 325, startPoint y: 266, endPoint x: 427, endPoint y: 271, distance: 102.1
click at [427, 271] on span "Neverstop Laser 1000w 1 SN: CNBRM9N110" at bounding box center [380, 279] width 115 height 39
copy span "Neverstop Laser 1000w"
click at [750, 353] on div "Neverstop Laser 1000w 1 SN: CNBRM9N110 10:33 Neverstop Laser 1000w 1 SN: CNBRM9…" at bounding box center [757, 307] width 889 height 147
click at [212, 525] on div "E simiga peab üks vastu samsung nutikell" at bounding box center [196, 539] width 174 height 28
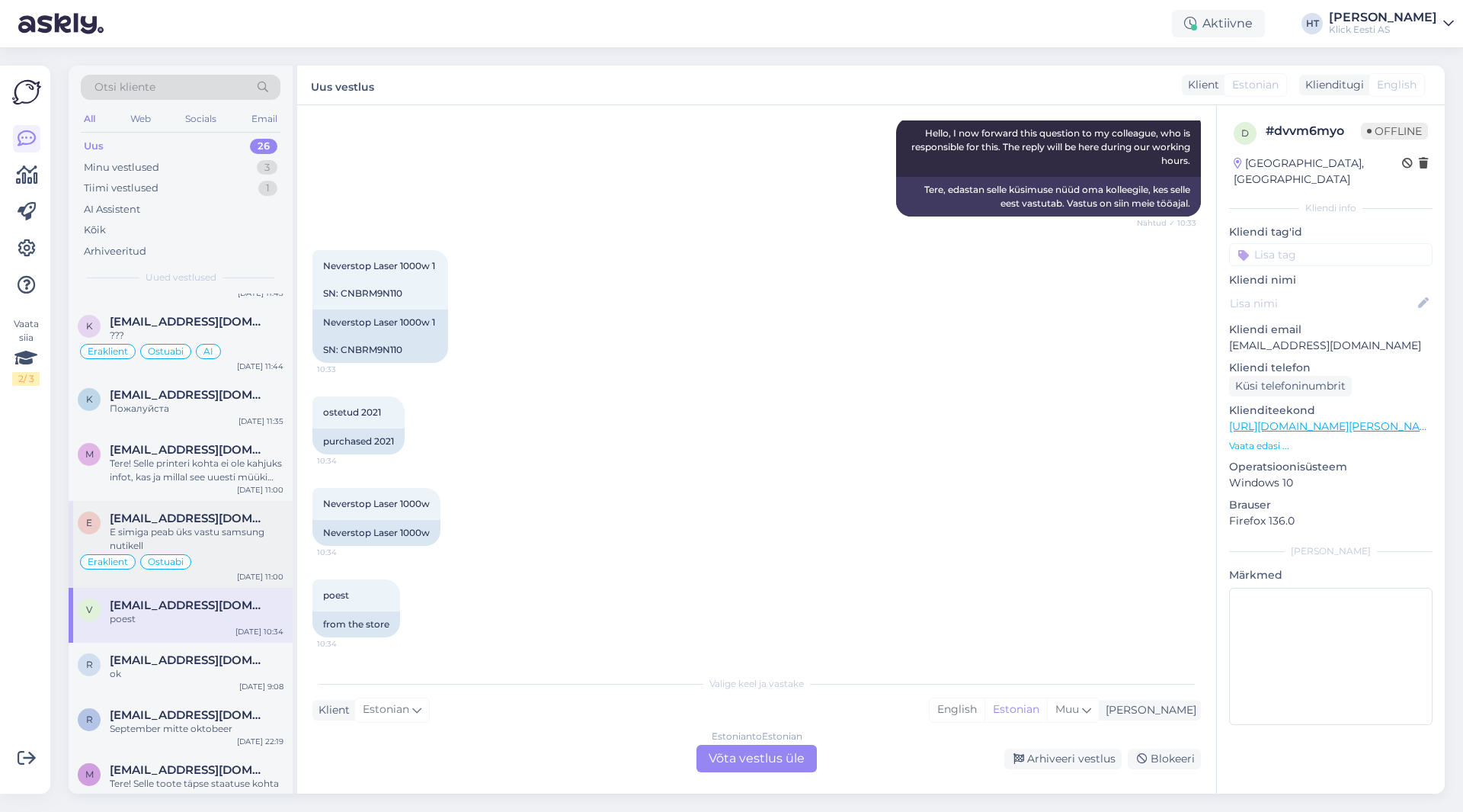
scroll to position [2452, 0]
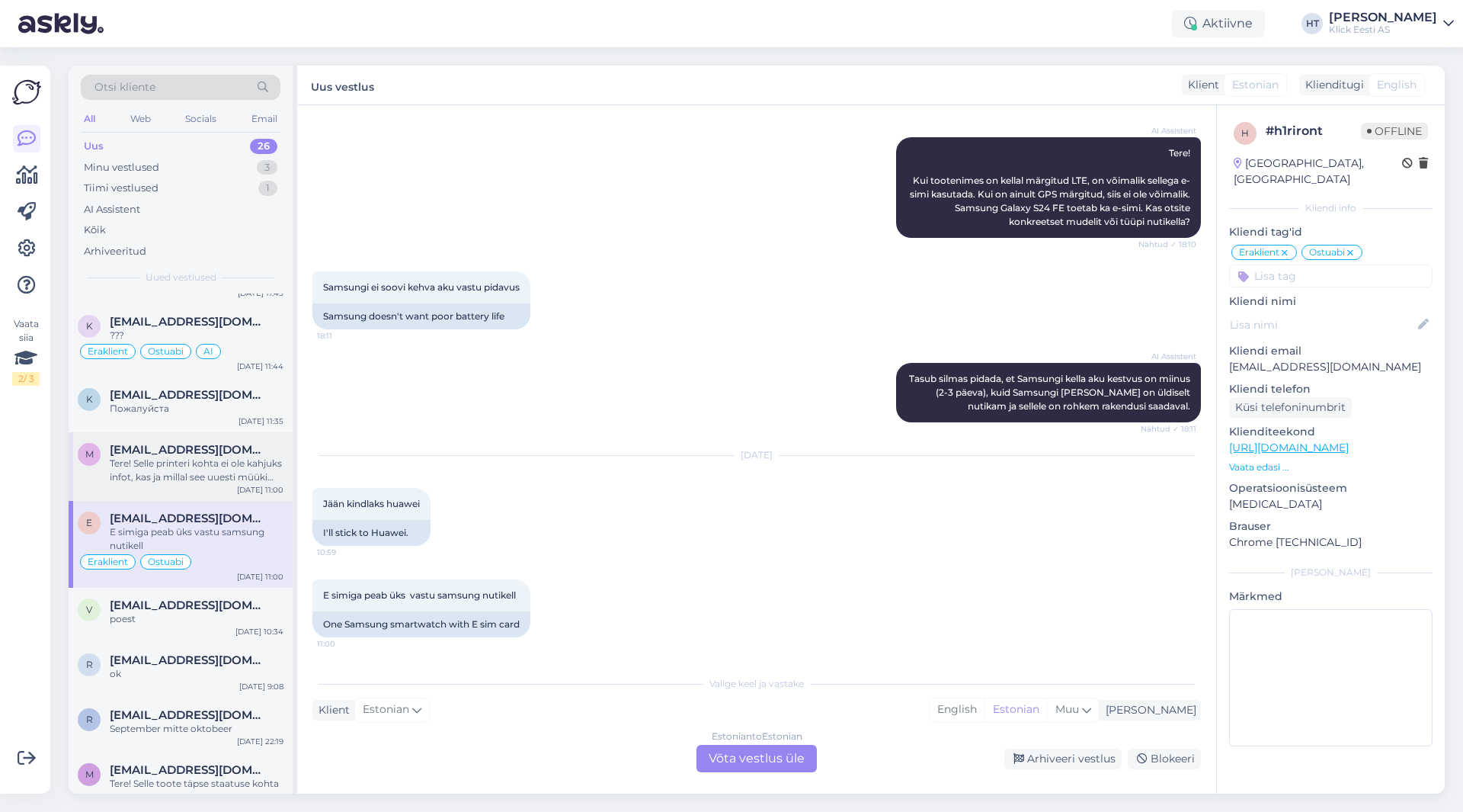
click at [227, 456] on div "Tere! Selle printeri kohta ei ole kahjuks infot, kas ja millal see uuesti müüki…" at bounding box center [196, 470] width 174 height 28
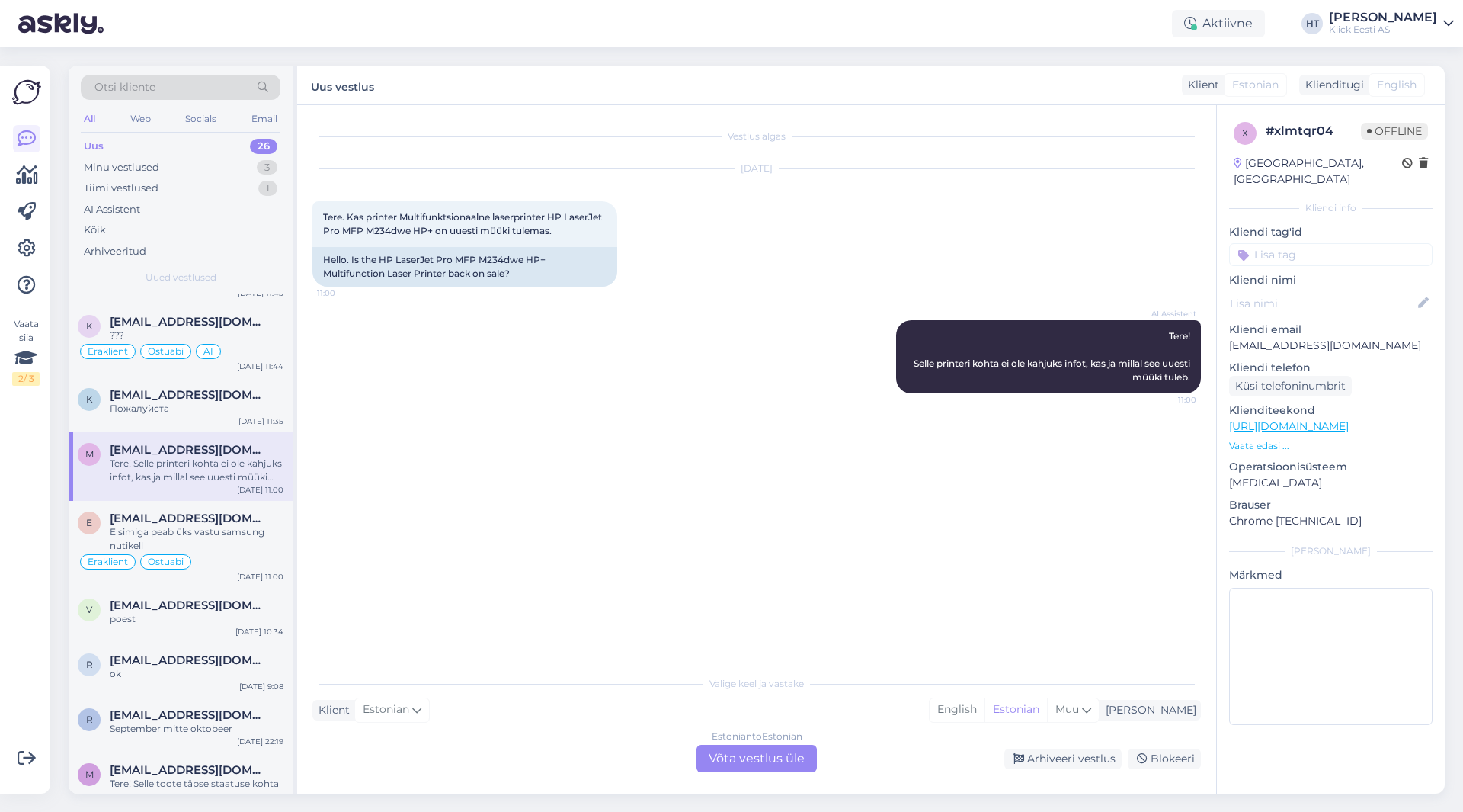
scroll to position [1111, 0]
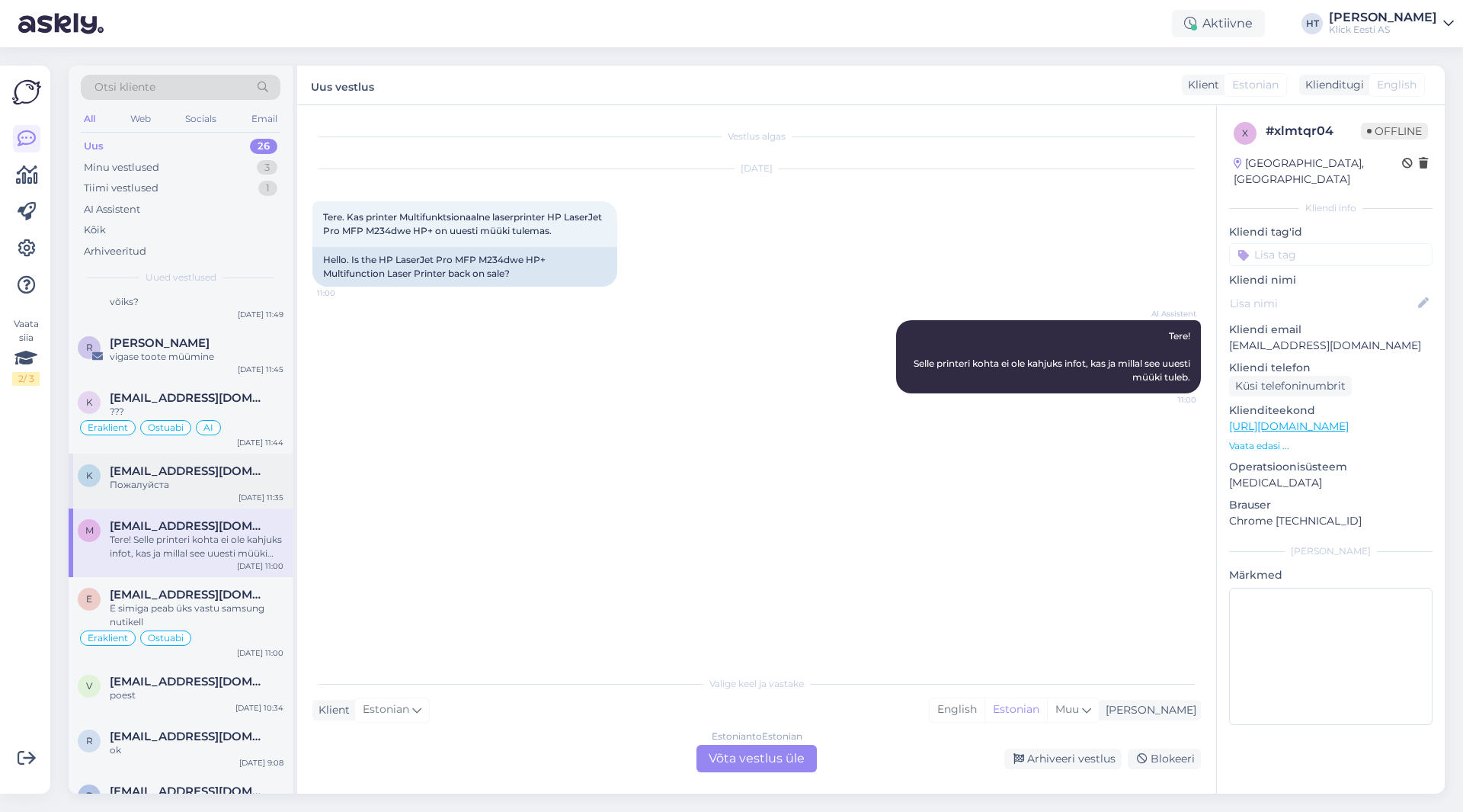
click at [219, 464] on span "[EMAIL_ADDRESS][DOMAIN_NAME]" at bounding box center [189, 471] width 159 height 13
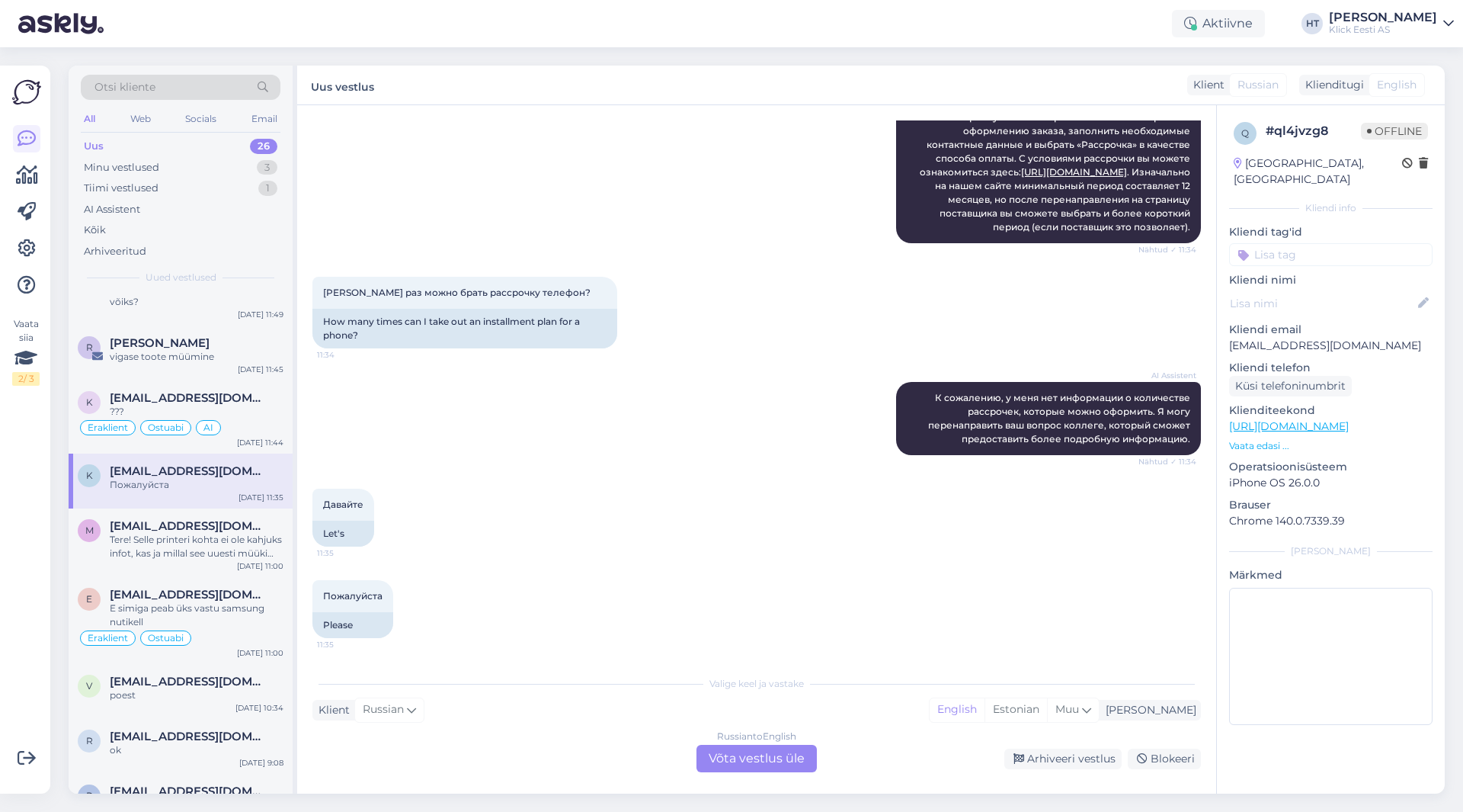
scroll to position [363, 0]
click at [255, 405] on div "???" at bounding box center [196, 411] width 174 height 13
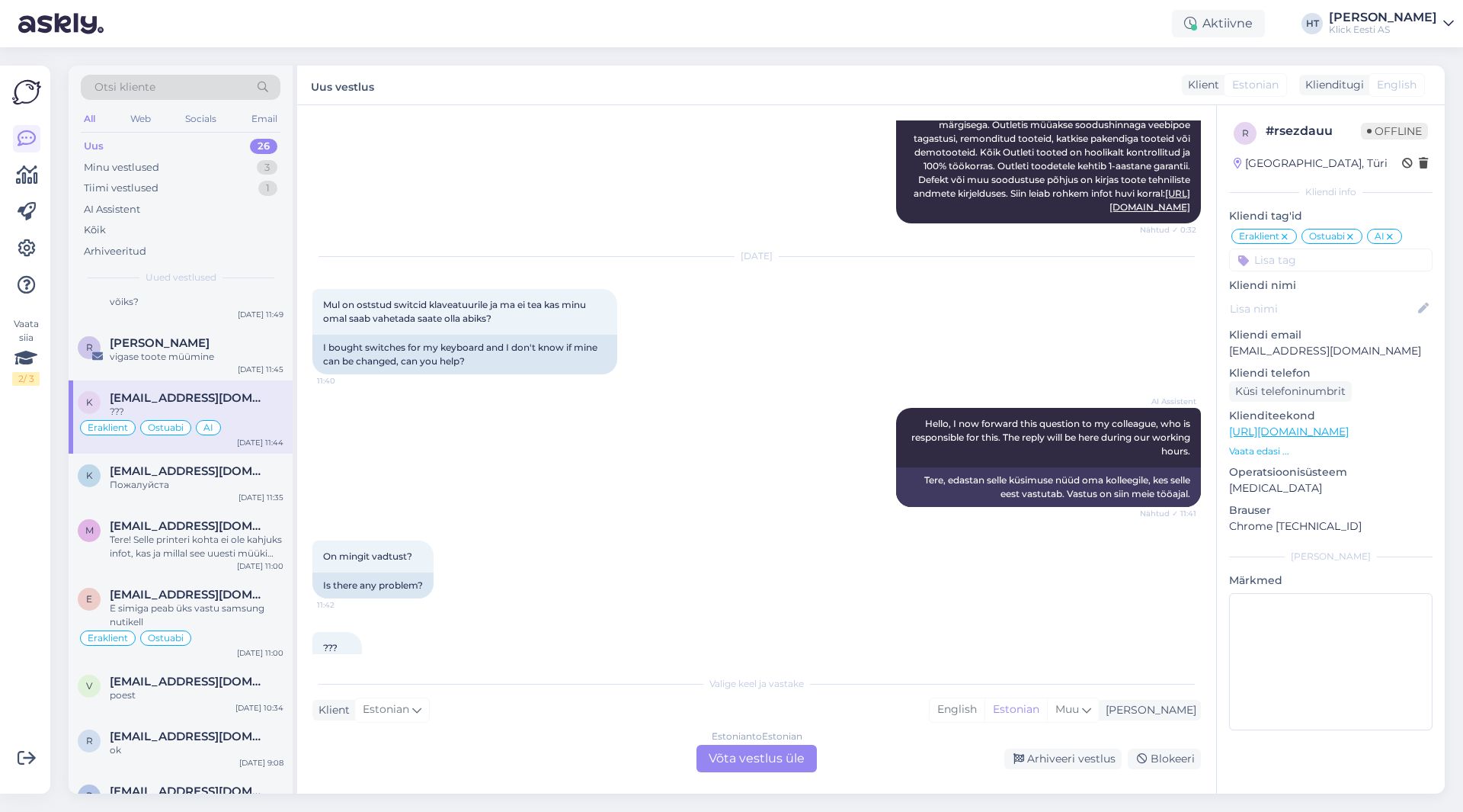
scroll to position [2154, 0]
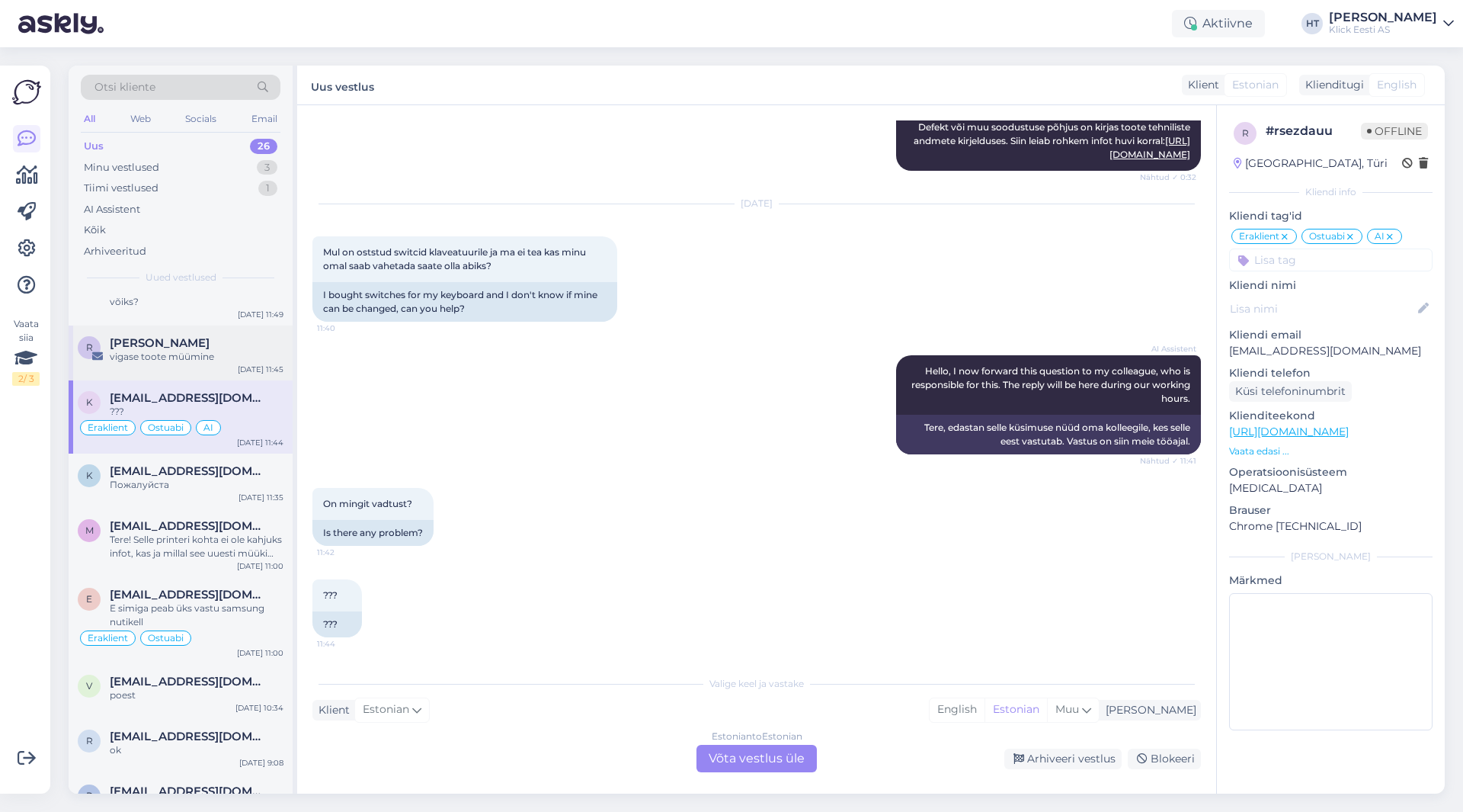
click at [245, 336] on div "[PERSON_NAME]" at bounding box center [196, 343] width 174 height 13
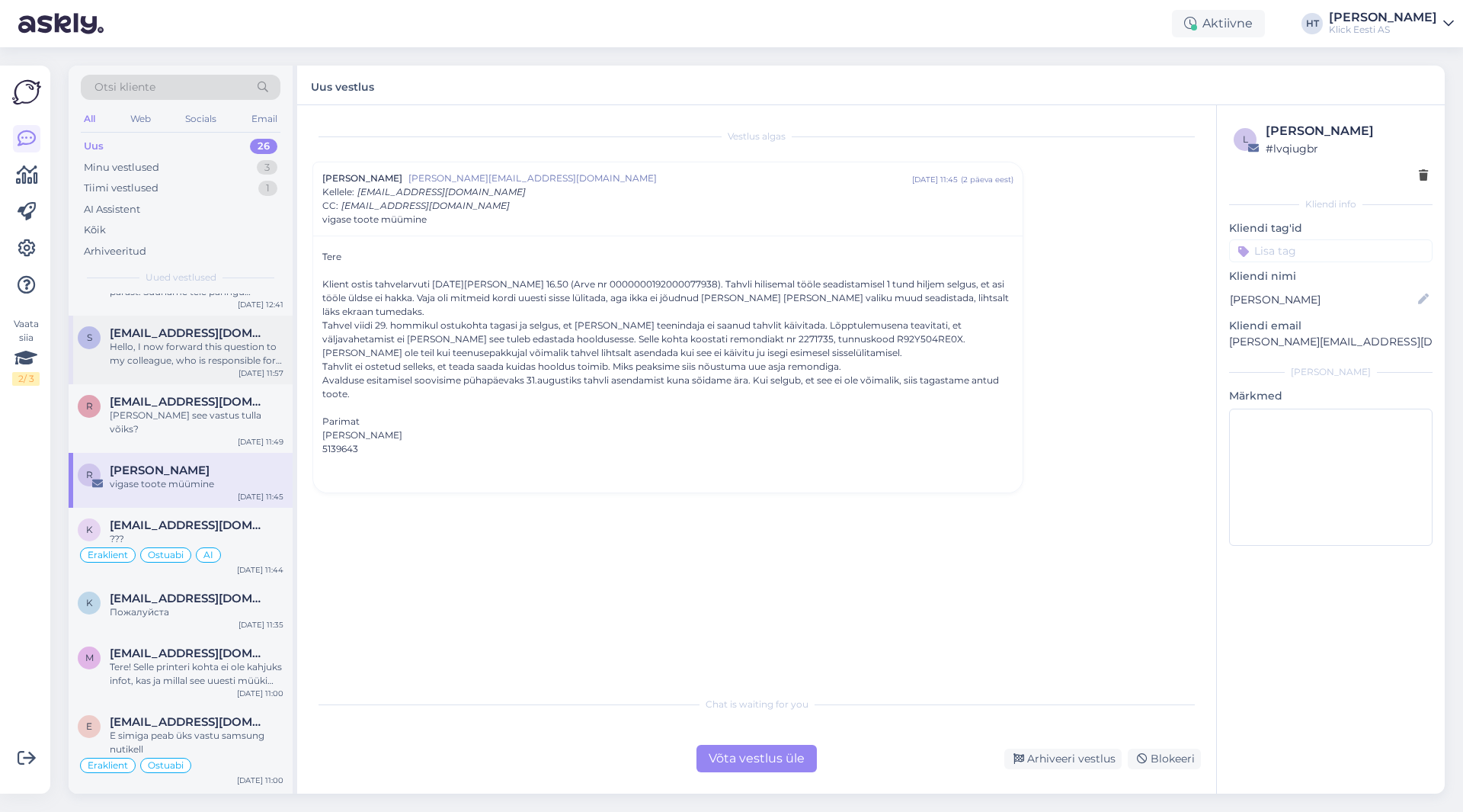
scroll to position [959, 0]
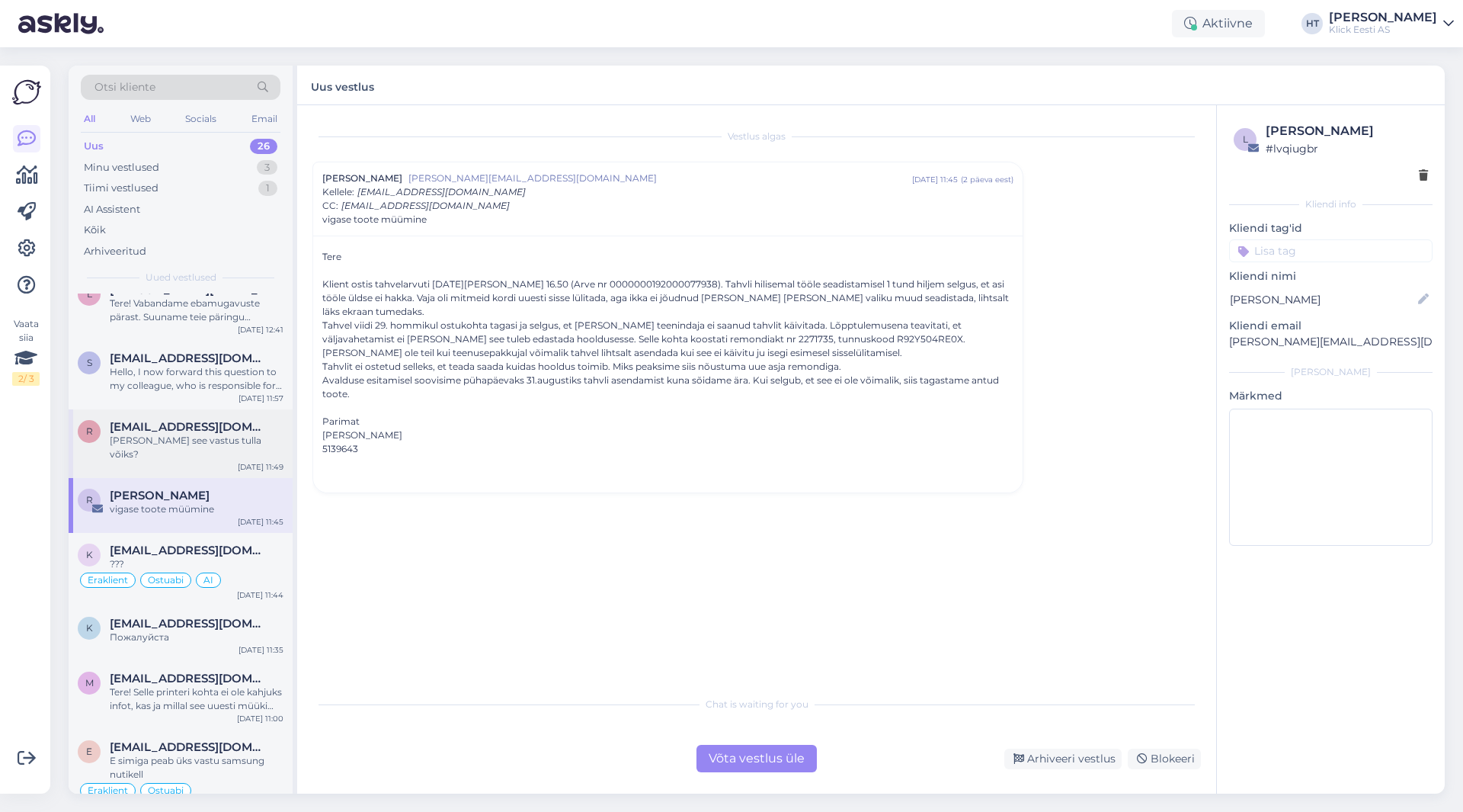
click at [233, 420] on span "[EMAIL_ADDRESS][DOMAIN_NAME]" at bounding box center [189, 427] width 159 height 13
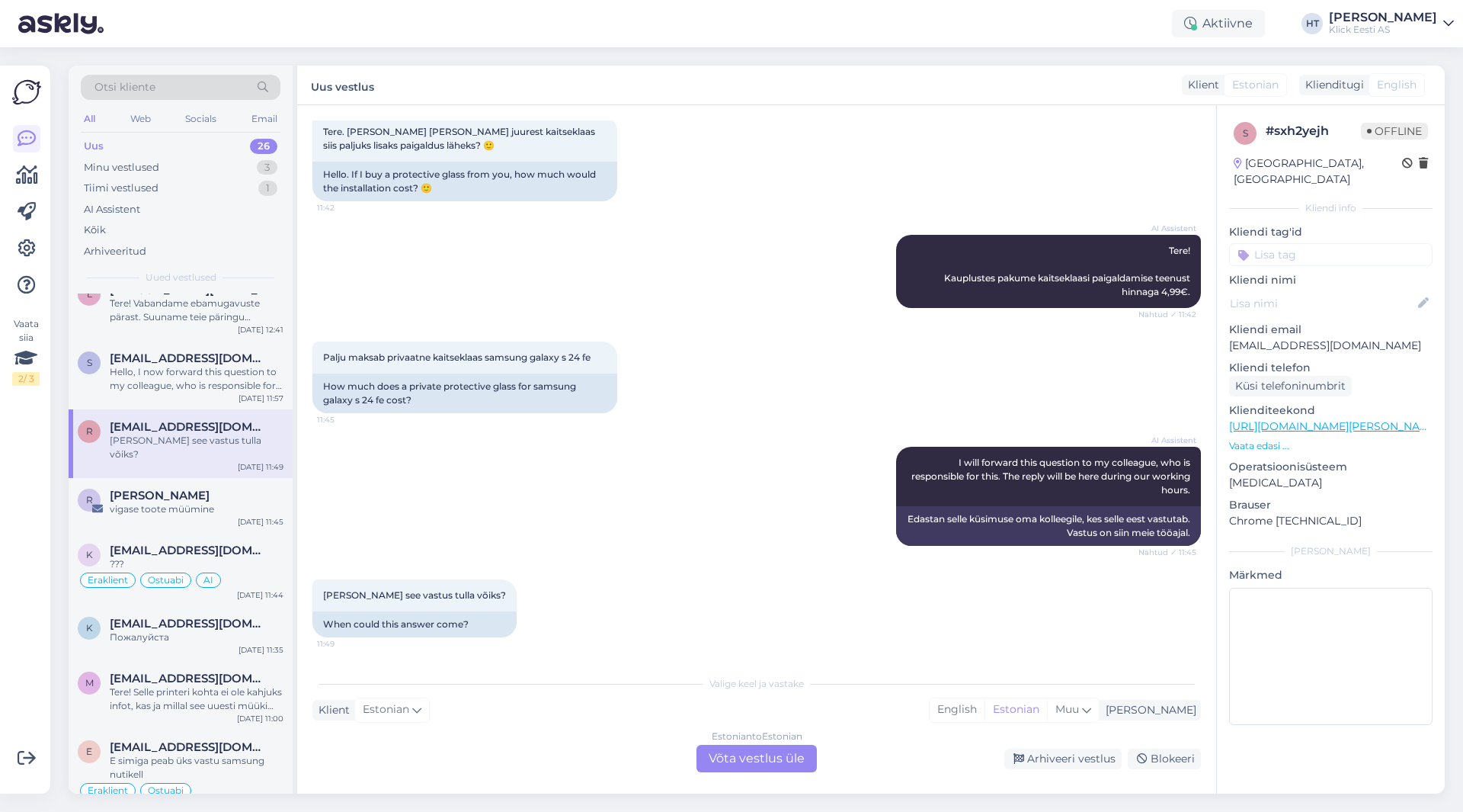
scroll to position [883, 0]
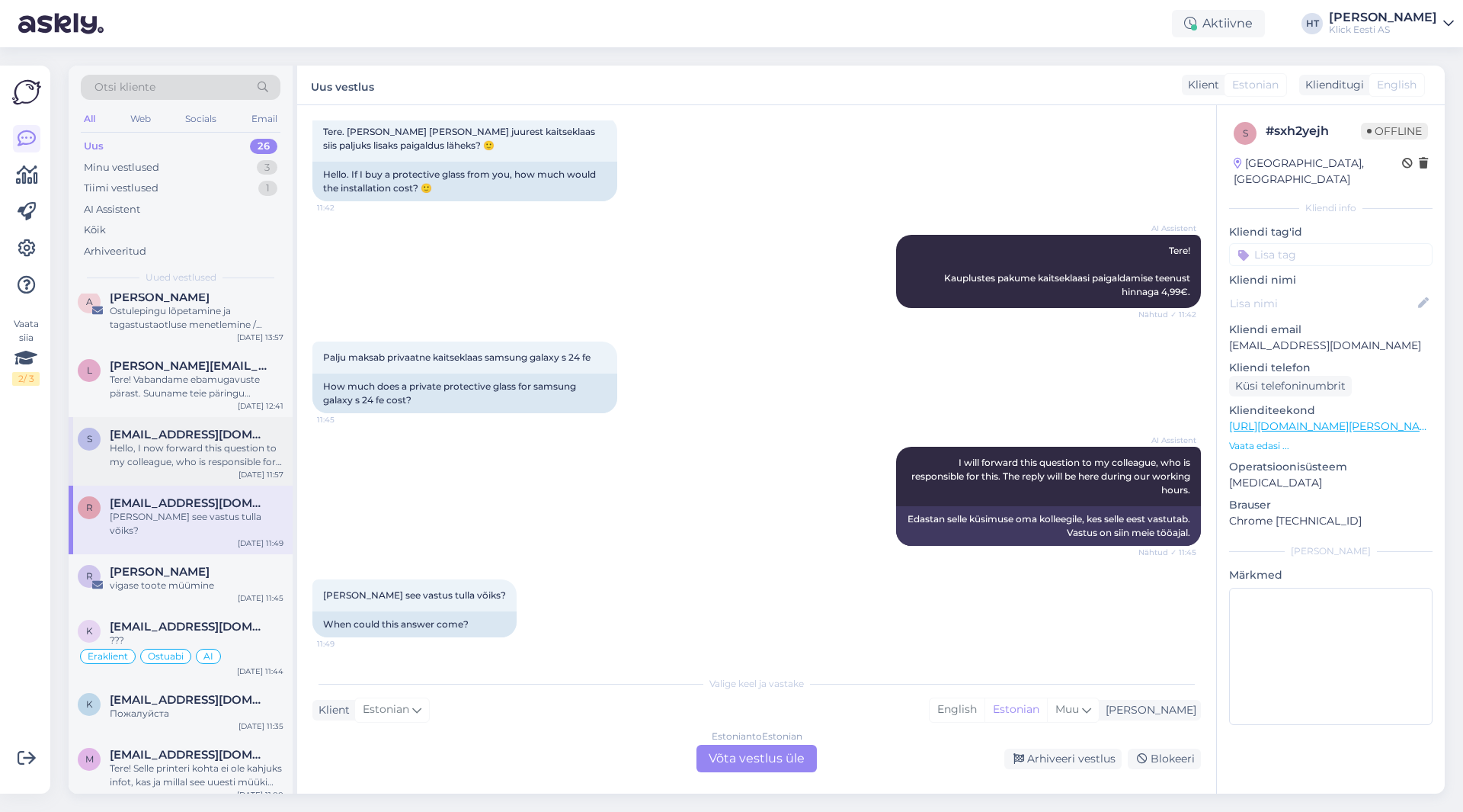
click at [218, 428] on span "[EMAIL_ADDRESS][DOMAIN_NAME]" at bounding box center [189, 434] width 159 height 13
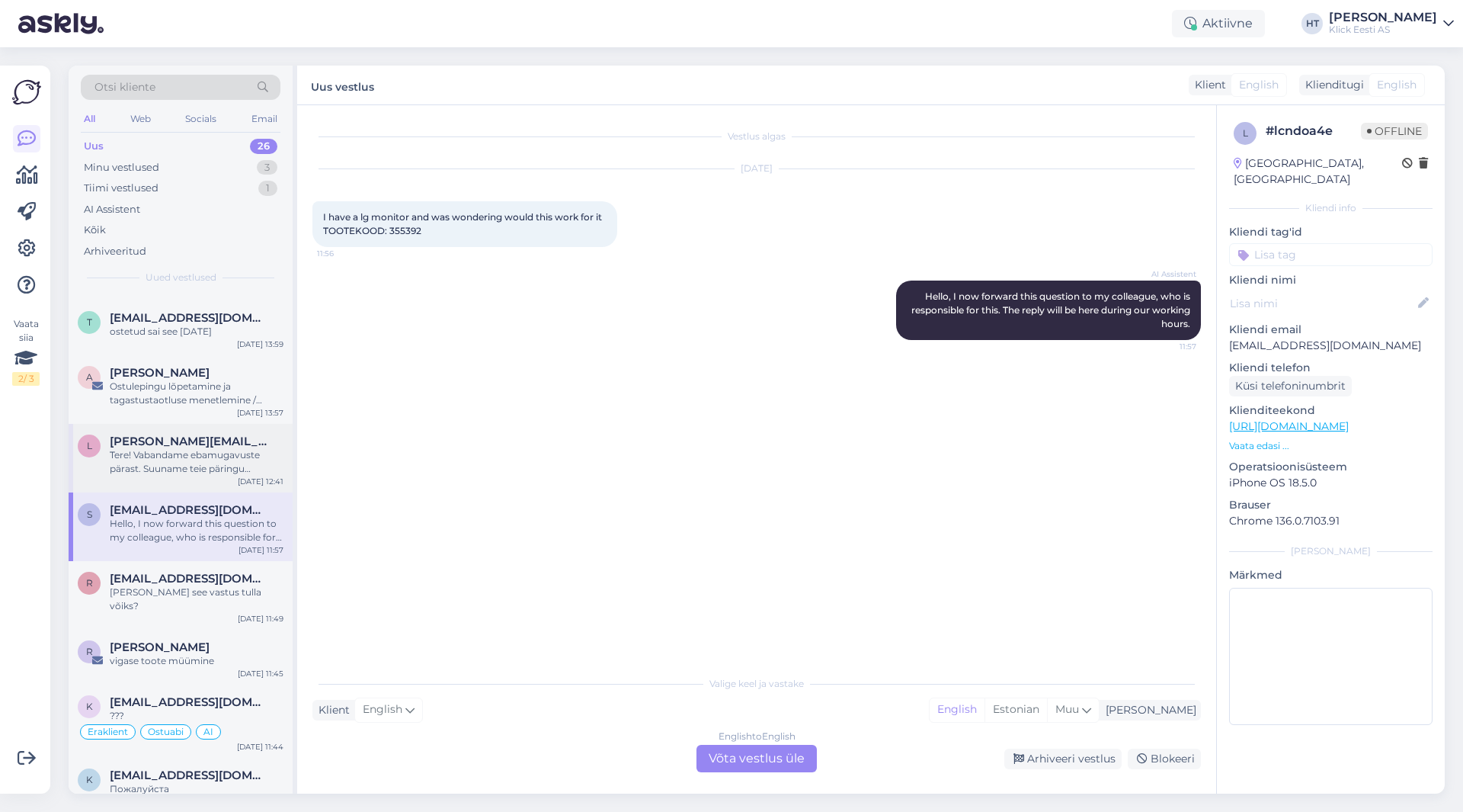
scroll to position [806, 0]
click at [186, 451] on div "Tere! Vabandame ebamugavuste pärast. Suuname teie päringu spetsialistile, kes u…" at bounding box center [196, 462] width 174 height 28
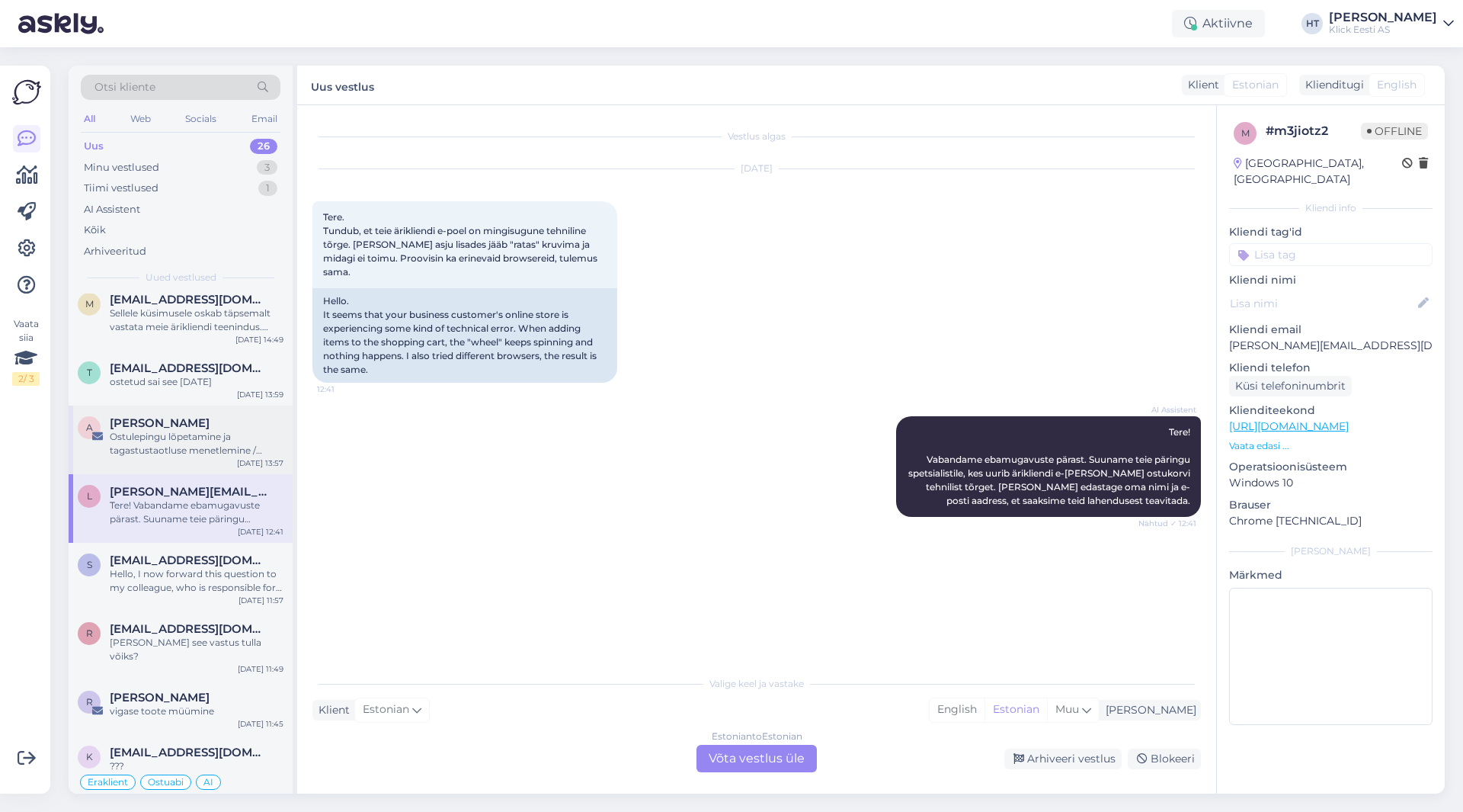
scroll to position [730, 0]
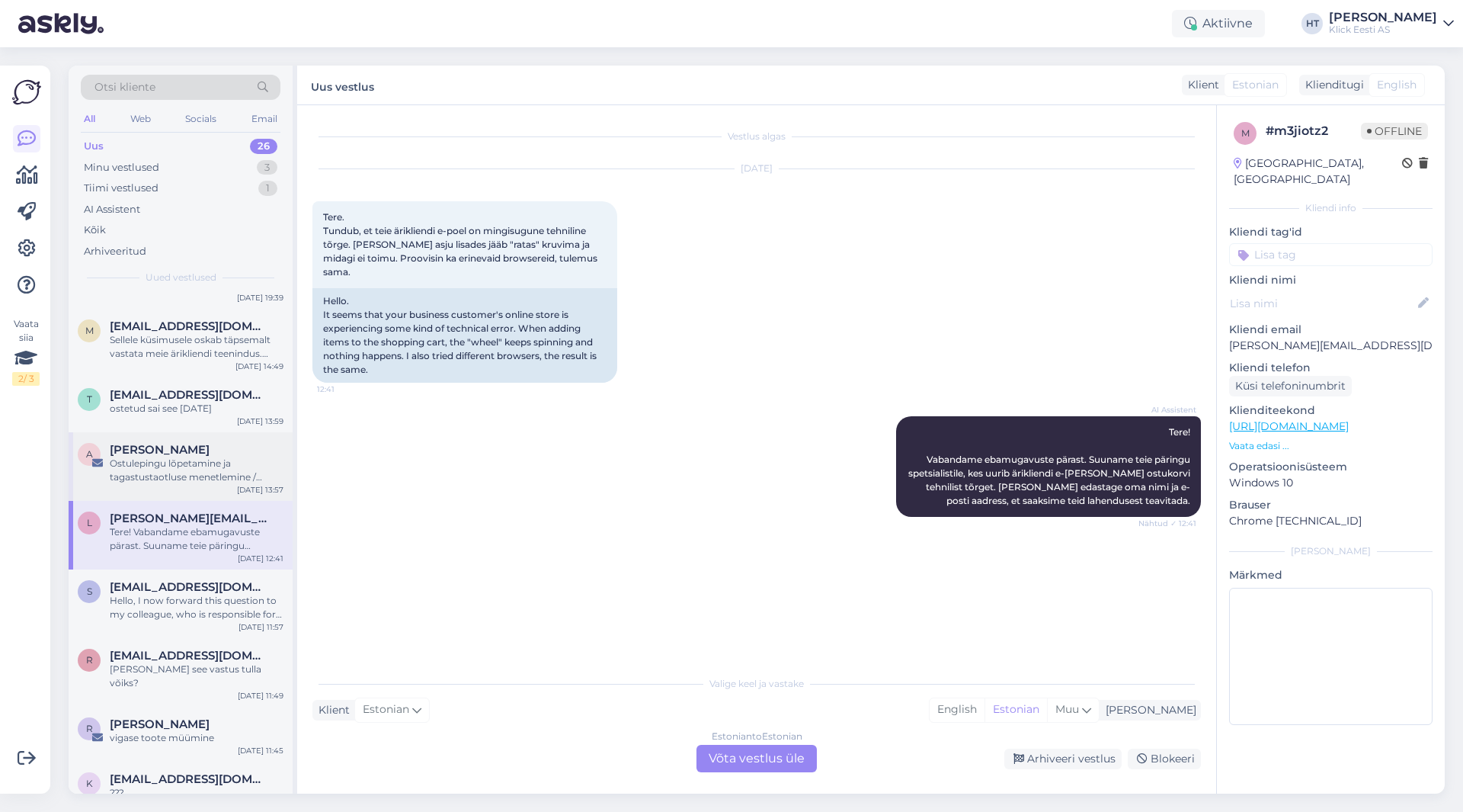
click at [194, 456] on div "Ostulepingu lõpetamine ja tagastustaotluse menetlemine / ostuarve nr 0000000201…" at bounding box center [196, 470] width 174 height 28
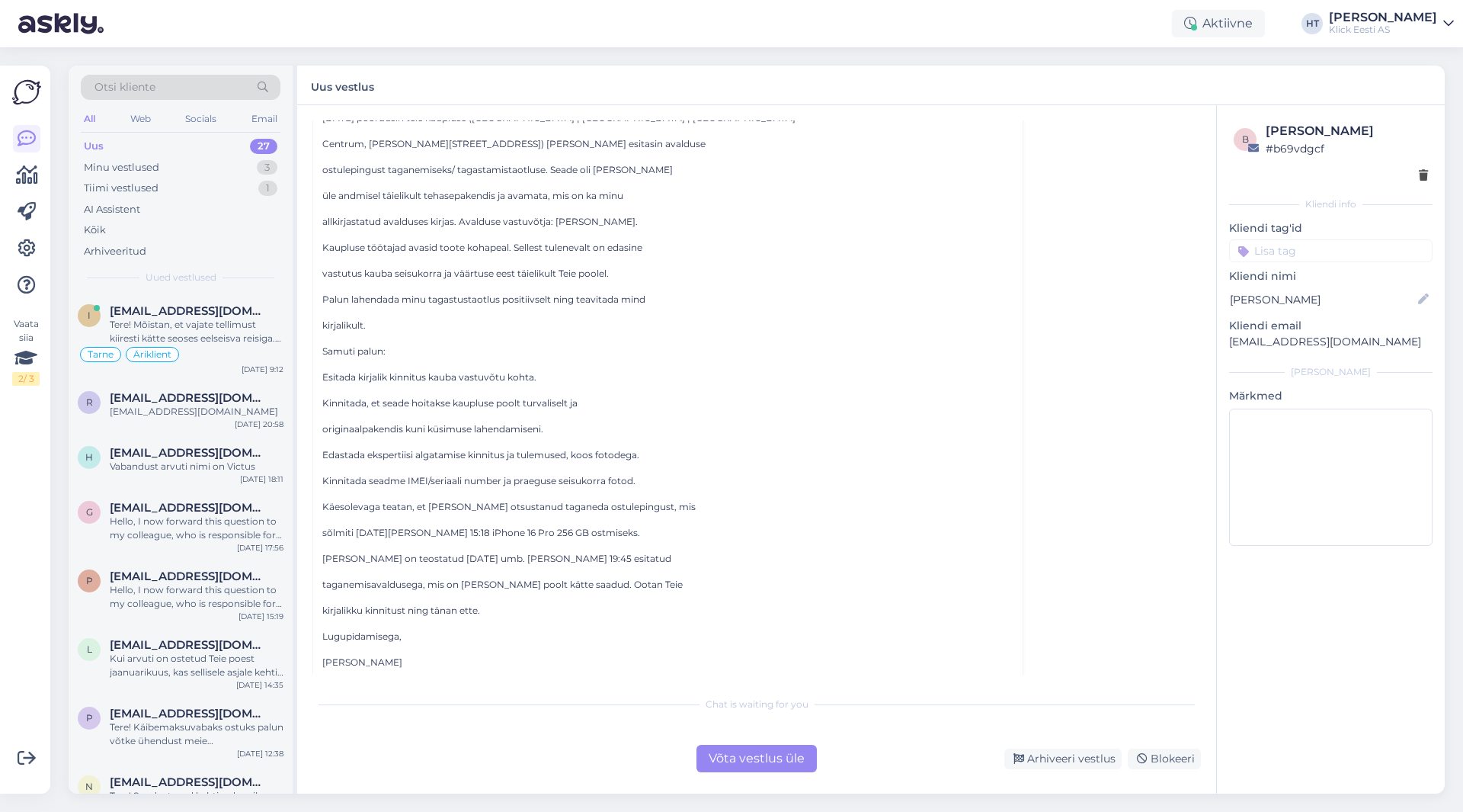
scroll to position [255, 0]
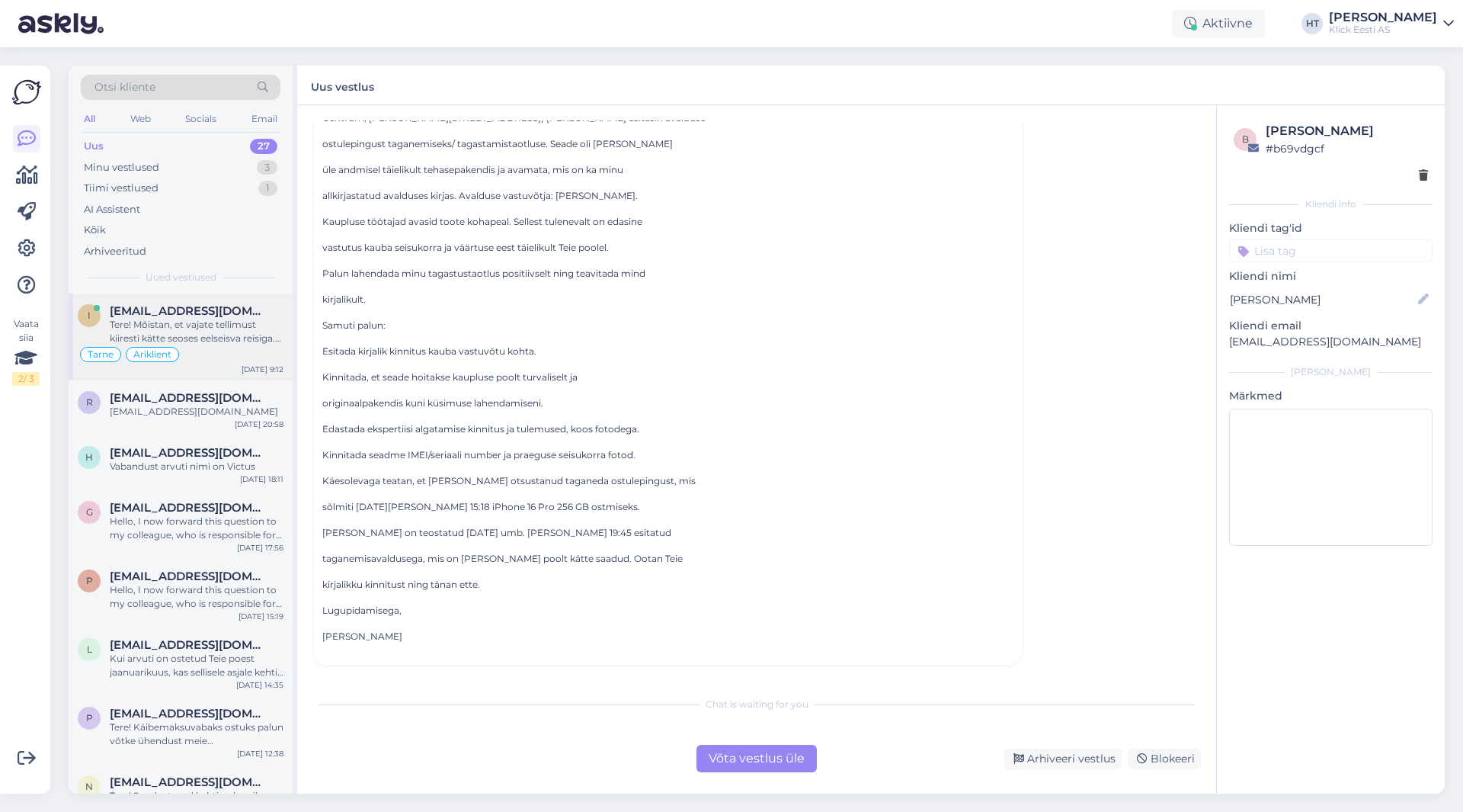
click at [220, 345] on div "Tarne Äriklient" at bounding box center [180, 354] width 206 height 19
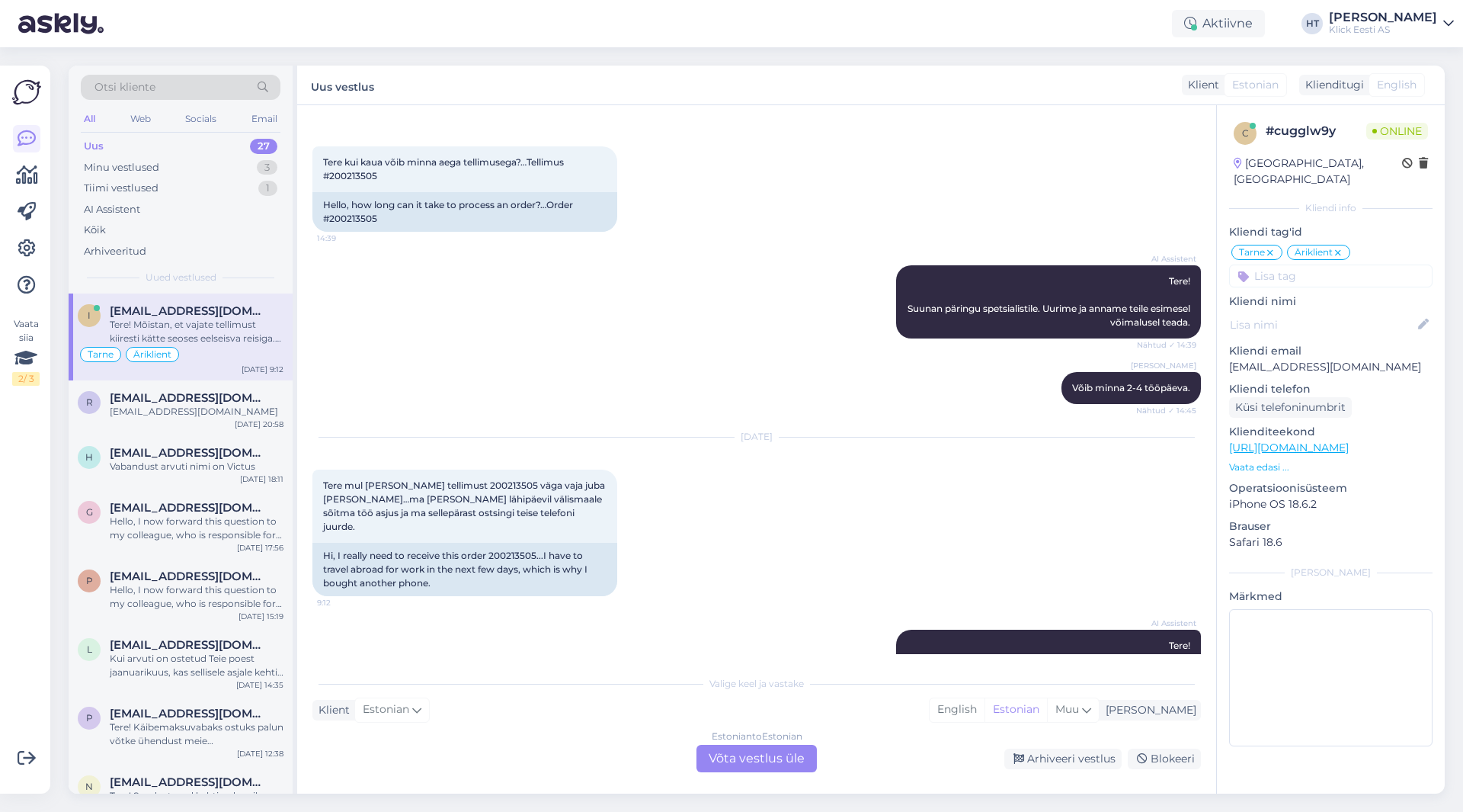
scroll to position [134, 0]
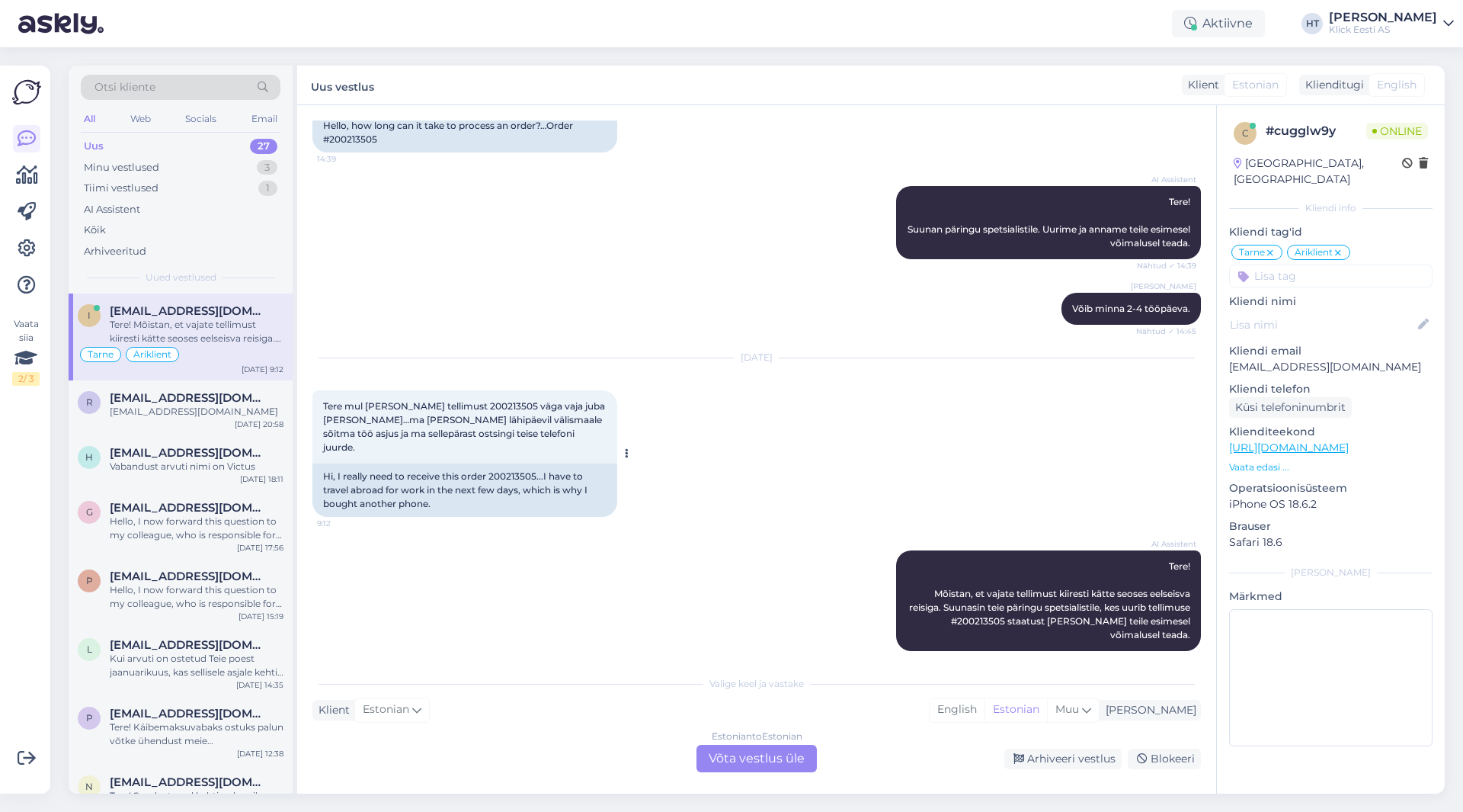
click at [476, 401] on span "Tere mul [PERSON_NAME] tellimust 200213505 väga vaja juba [PERSON_NAME]…ma [PER…" at bounding box center [465, 427] width 284 height 52
click at [218, 409] on div "[EMAIL_ADDRESS][DOMAIN_NAME]" at bounding box center [196, 411] width 174 height 13
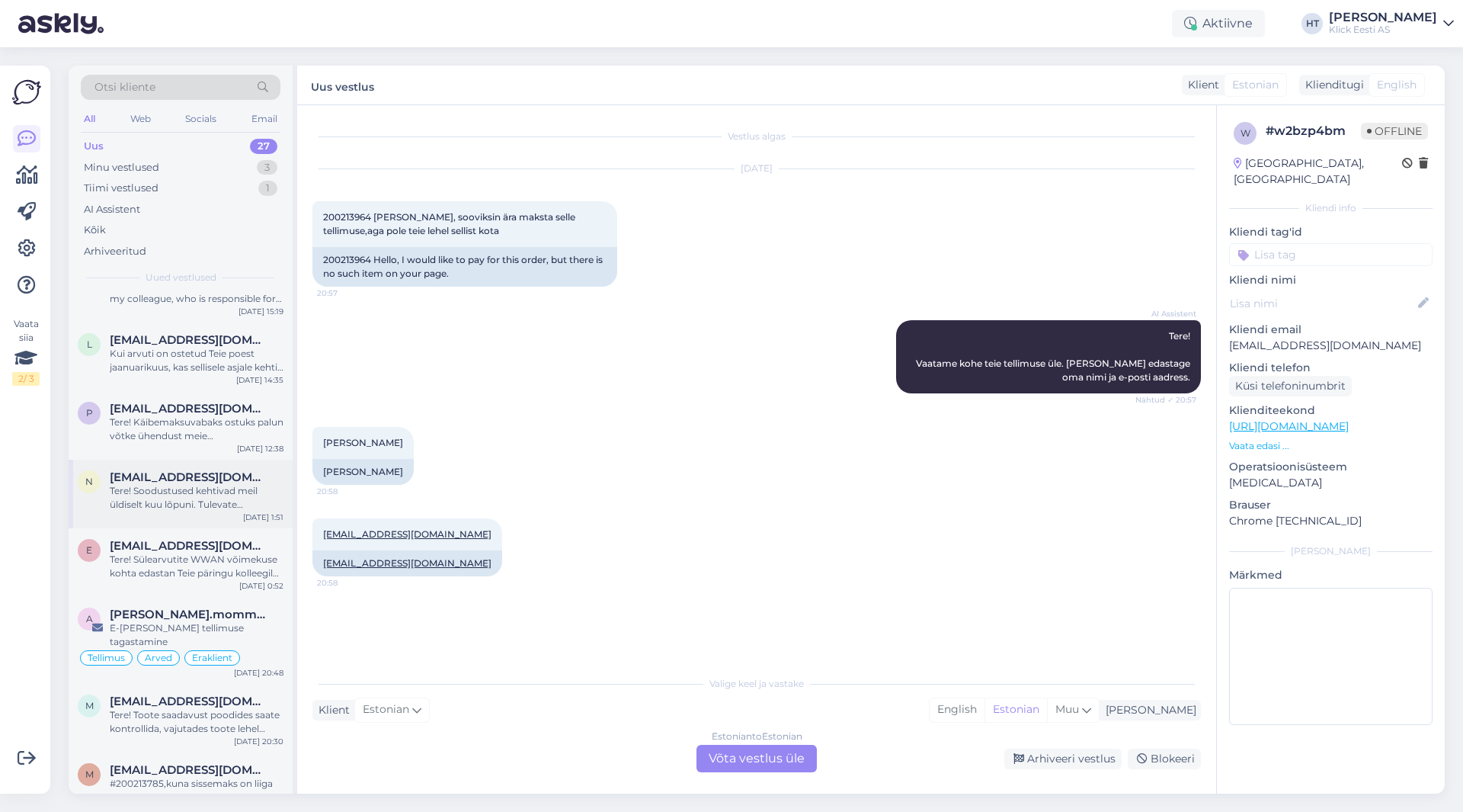
scroll to position [610, 0]
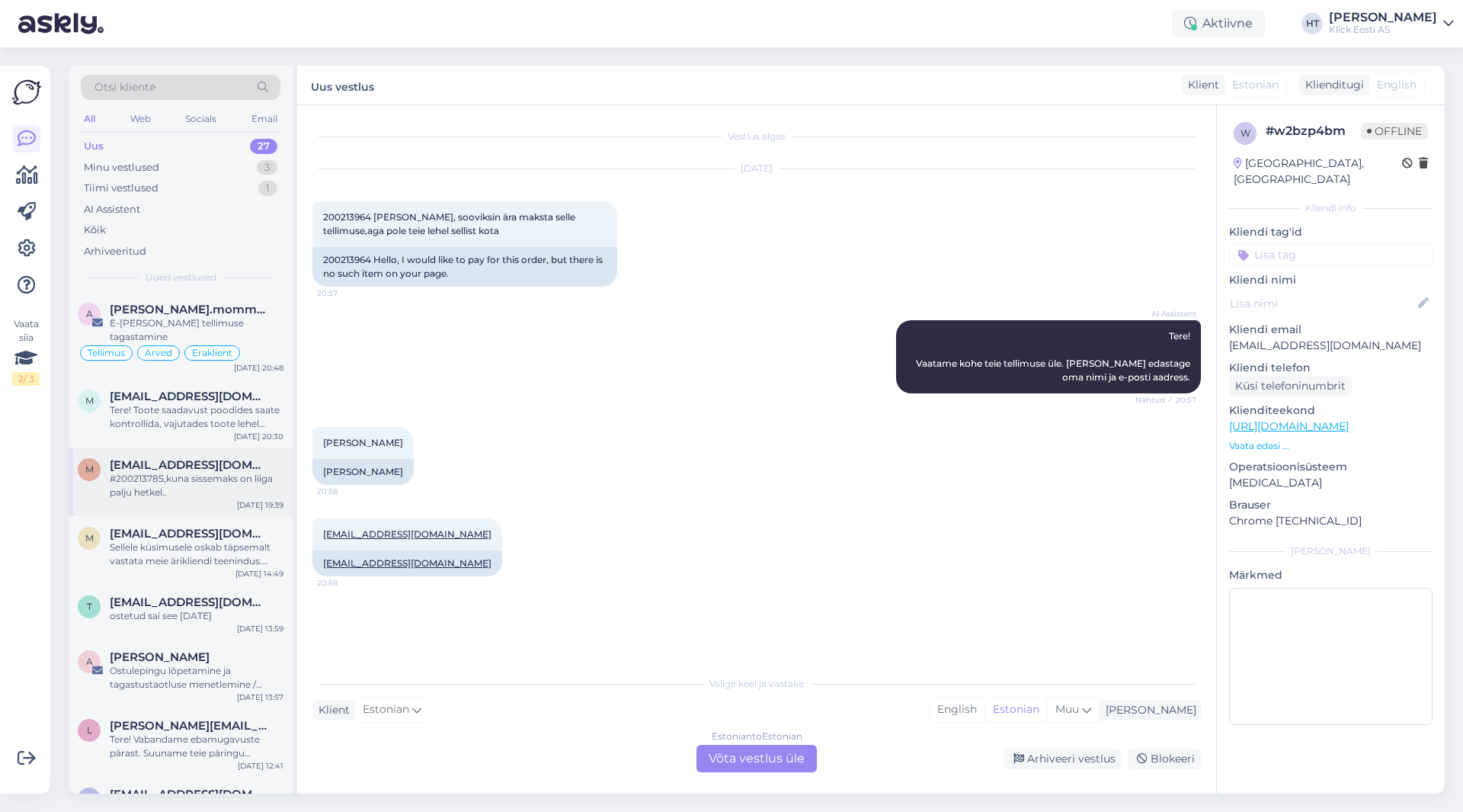
click at [198, 488] on div "m [EMAIL_ADDRESS][DOMAIN_NAME] #200213785,kuna sissemaks on liiga palju hetkel.…" at bounding box center [180, 481] width 224 height 68
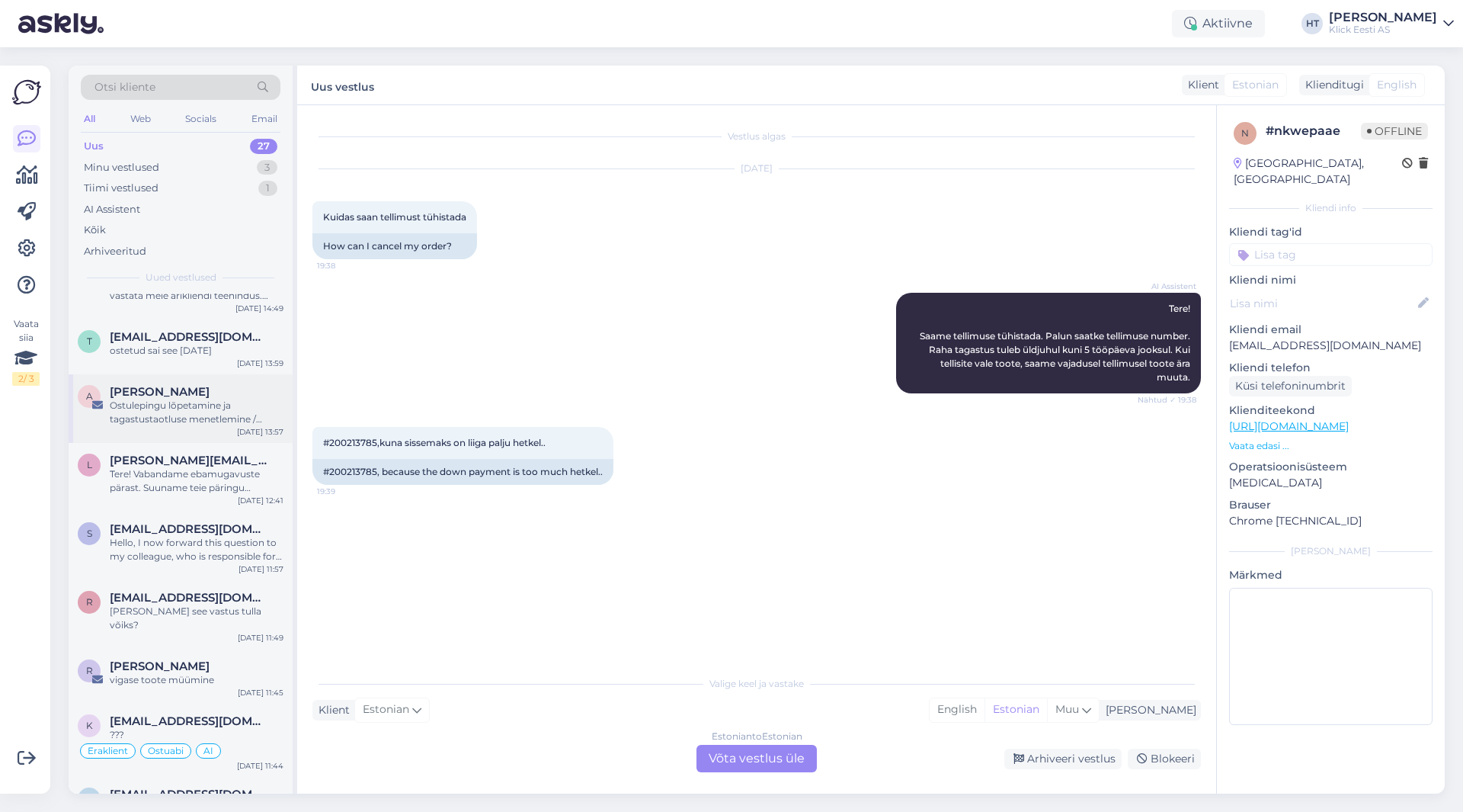
scroll to position [762, 0]
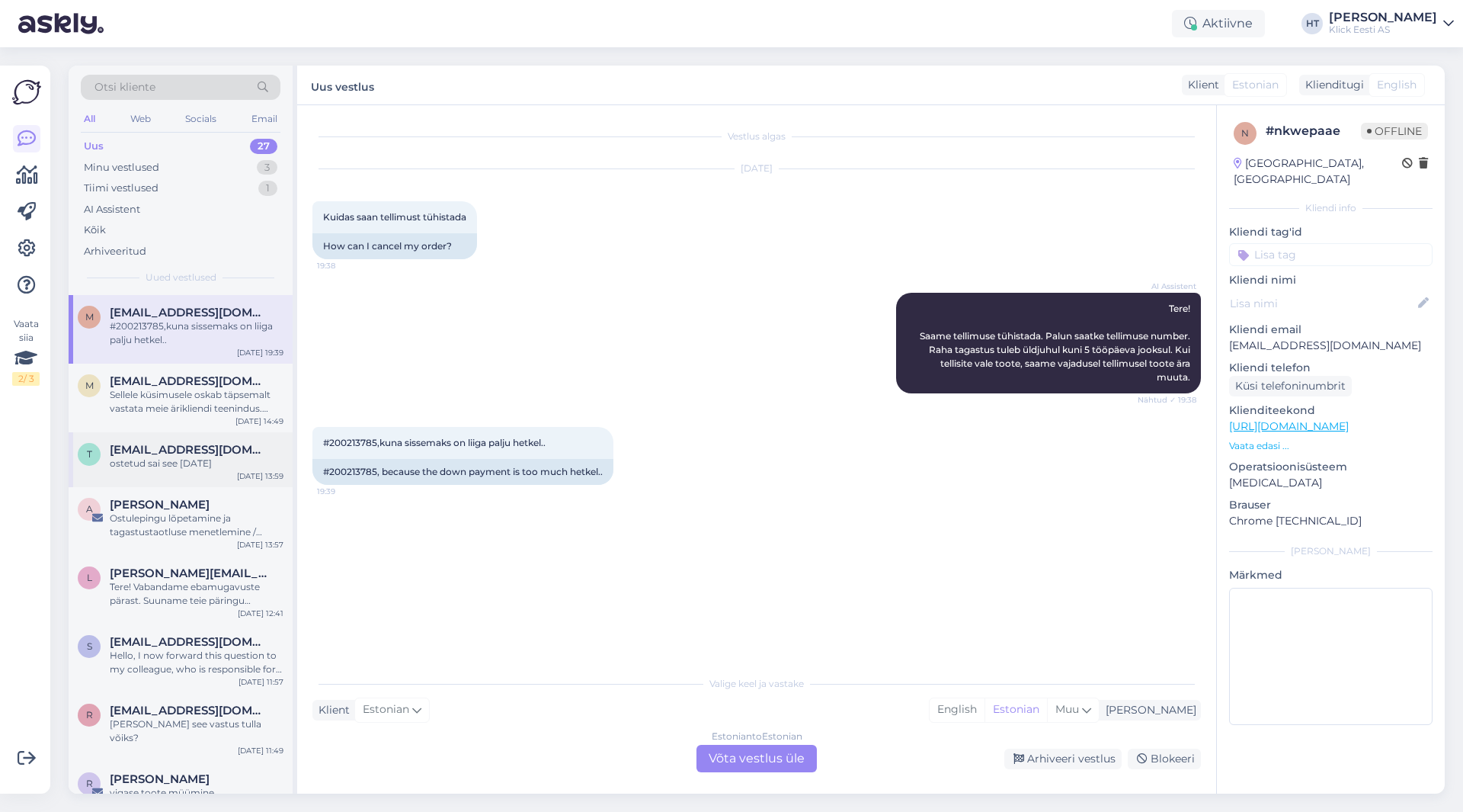
click at [188, 456] on div "ostetud sai see [DATE]" at bounding box center [196, 463] width 174 height 13
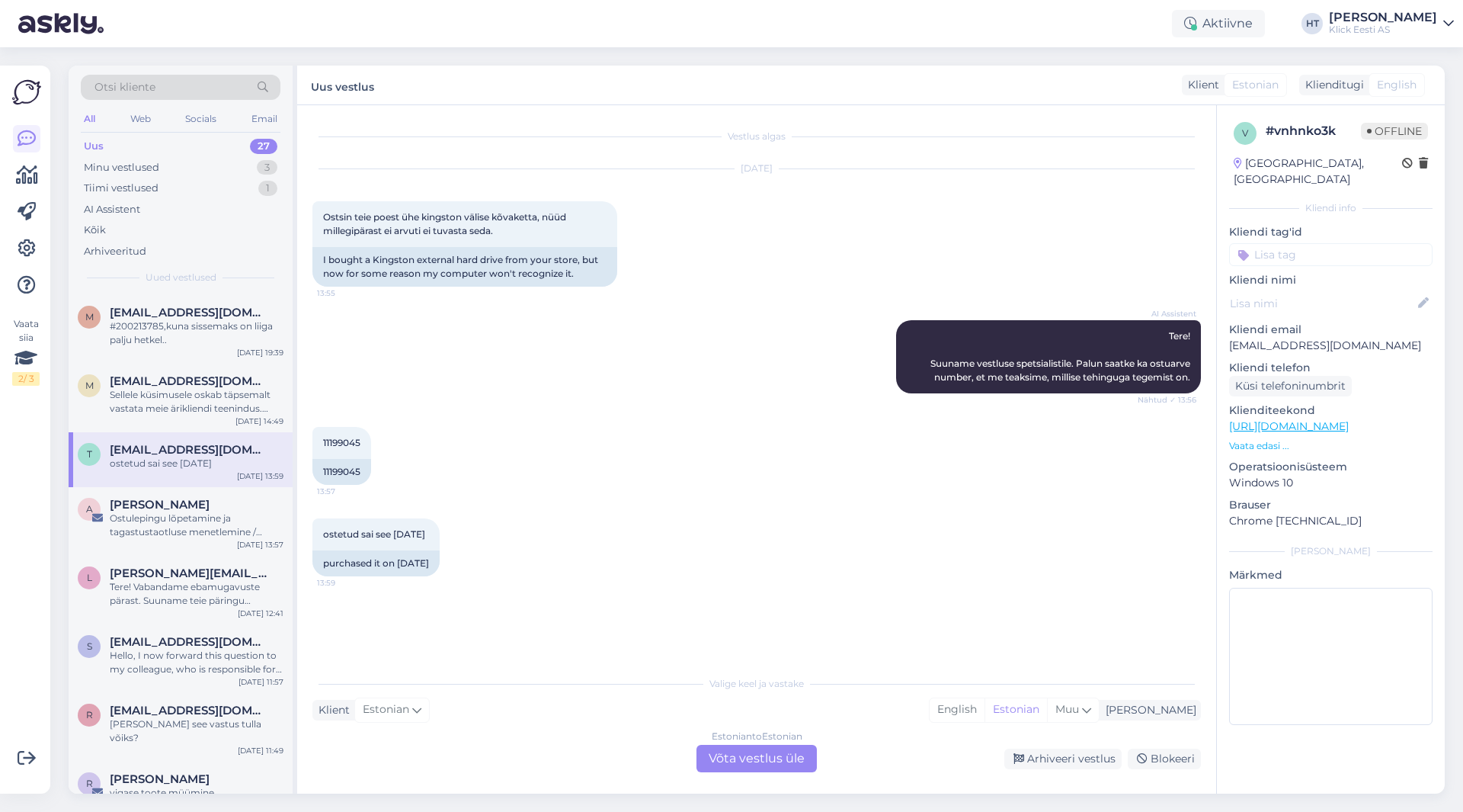
scroll to position [686, 0]
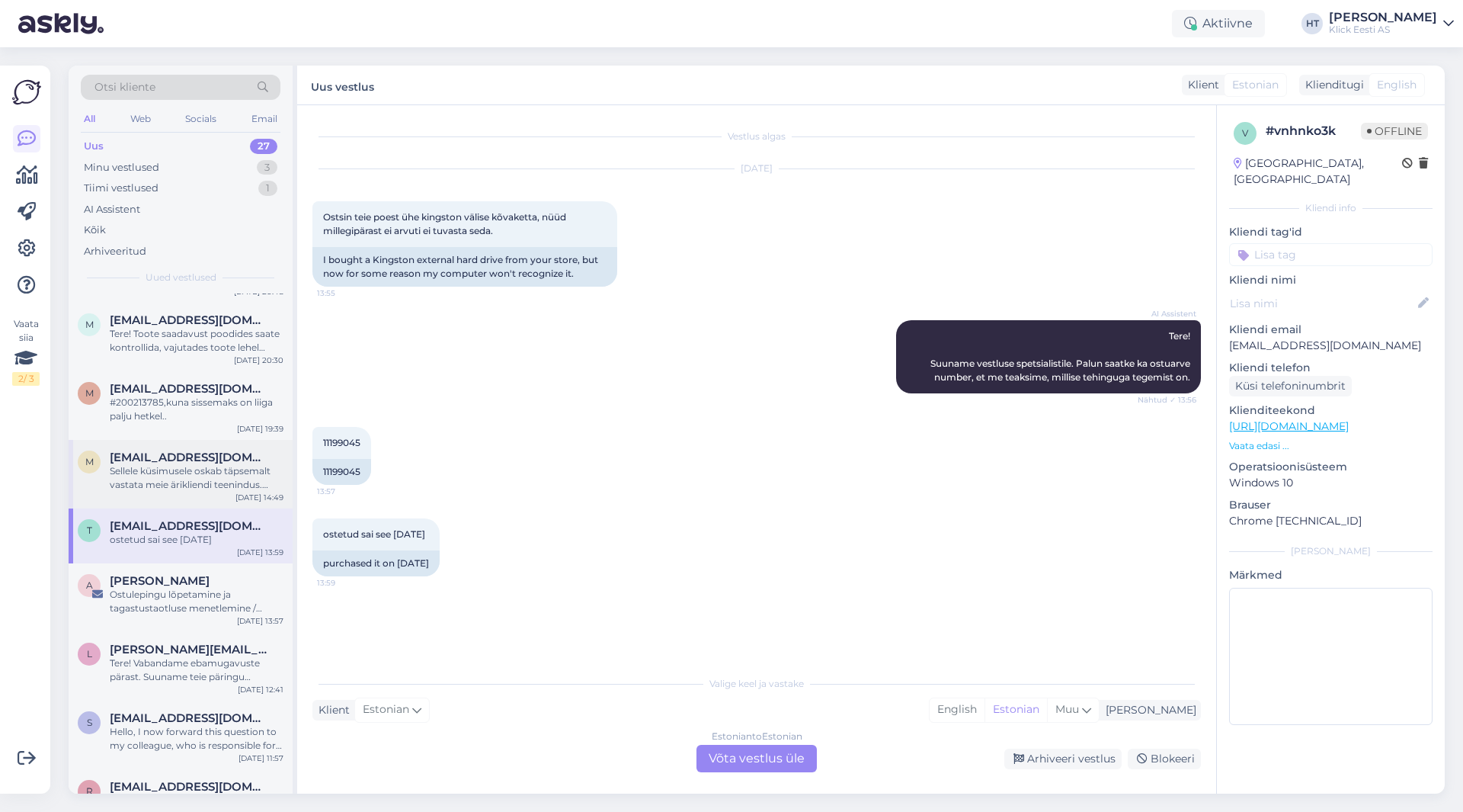
click at [220, 464] on div "Sellele küsimusele oskab täpsemalt vastata meie ärikliendi teenindus. Palun võt…" at bounding box center [196, 477] width 174 height 28
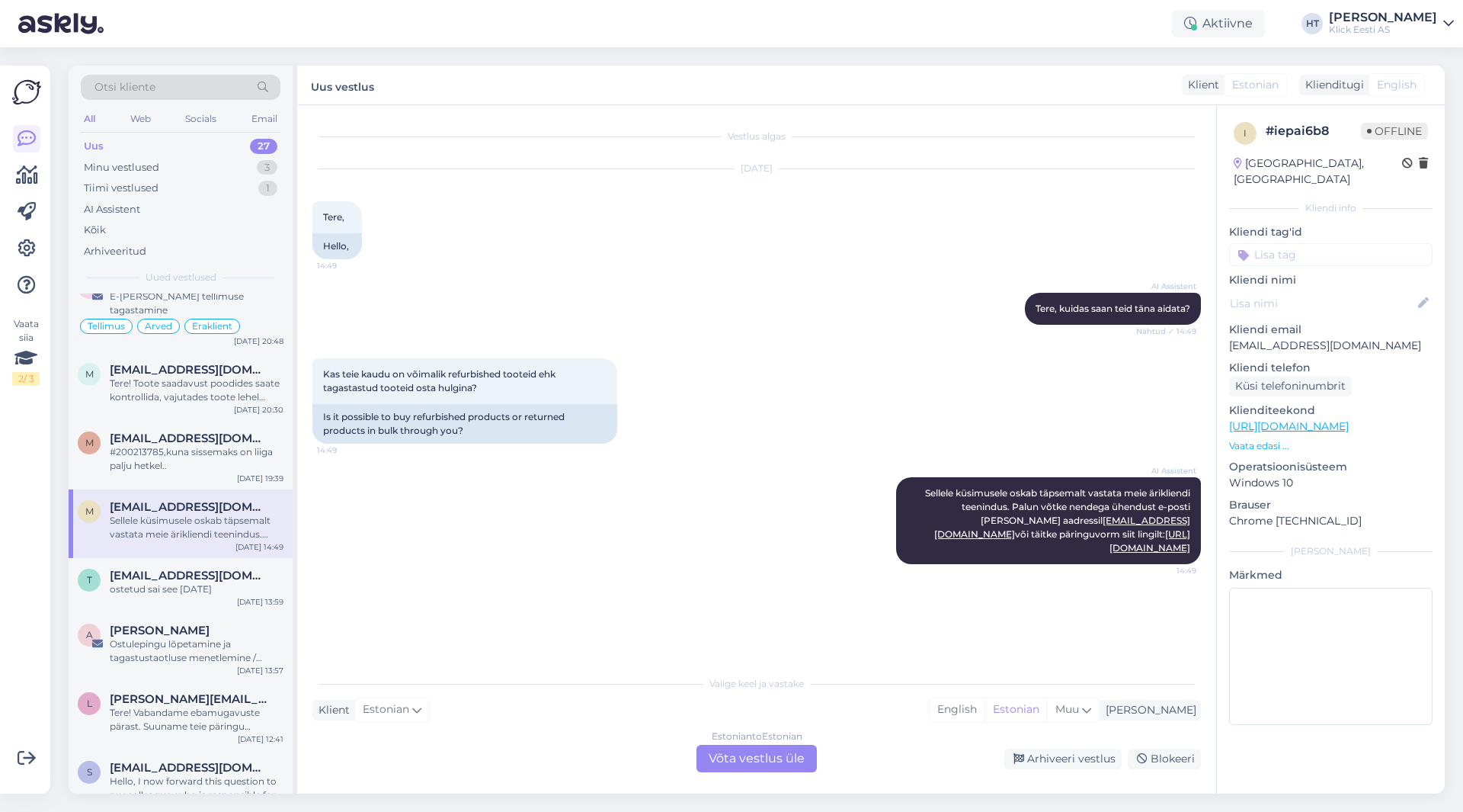
scroll to position [610, 0]
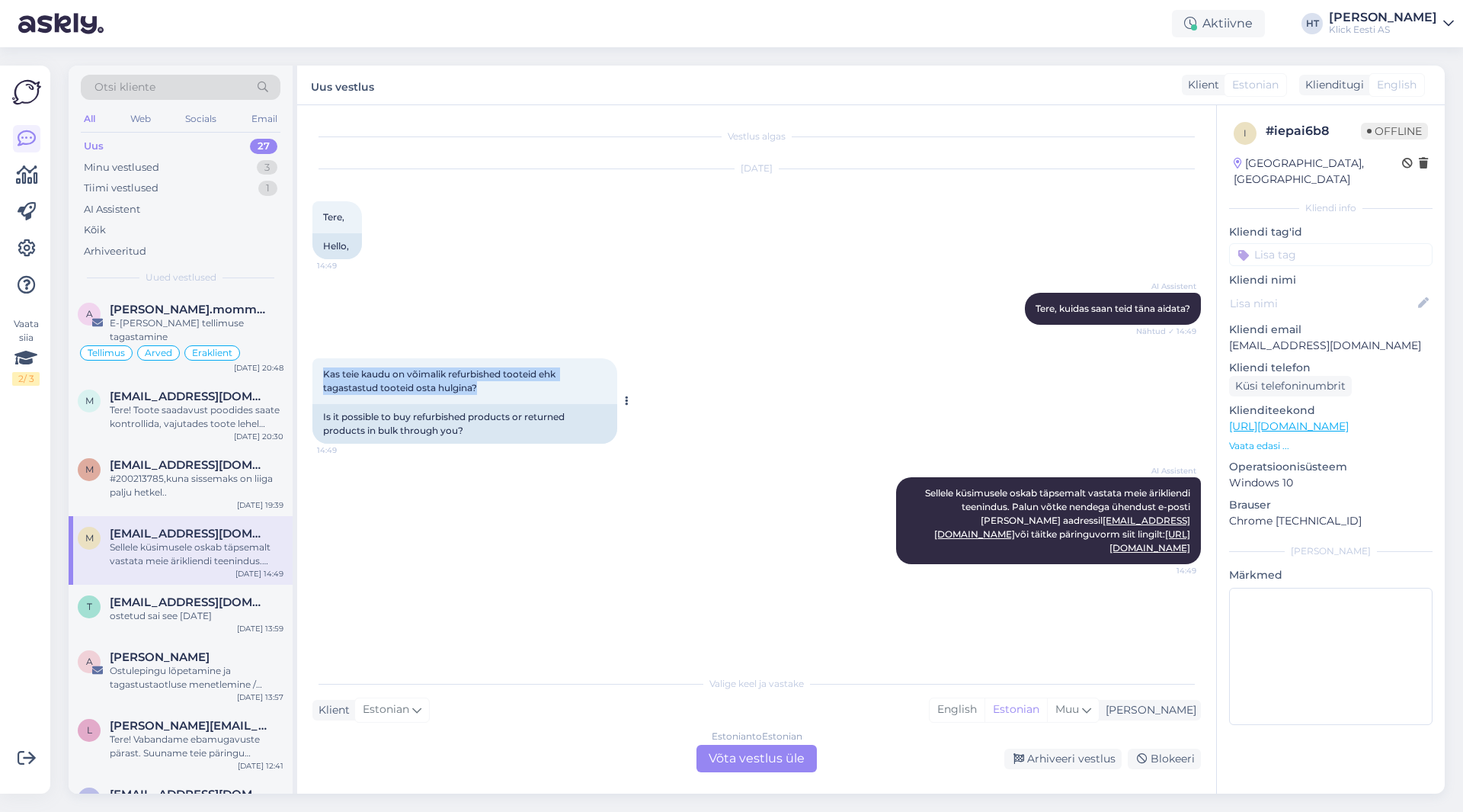
drag, startPoint x: 509, startPoint y: 392, endPoint x: 325, endPoint y: 370, distance: 185.3
click at [325, 370] on div "Kas teie kaudu on võimalik refurbished tooteid ehk tagastastud tooteid osta hul…" at bounding box center [465, 381] width 305 height 46
click at [325, 370] on span "Kas teie kaudu on võimalik refurbished tooteid ehk tagastastud tooteid osta hul…" at bounding box center [440, 381] width 234 height 25
click at [239, 458] on div "[EMAIL_ADDRESS][DOMAIN_NAME]" at bounding box center [196, 465] width 174 height 13
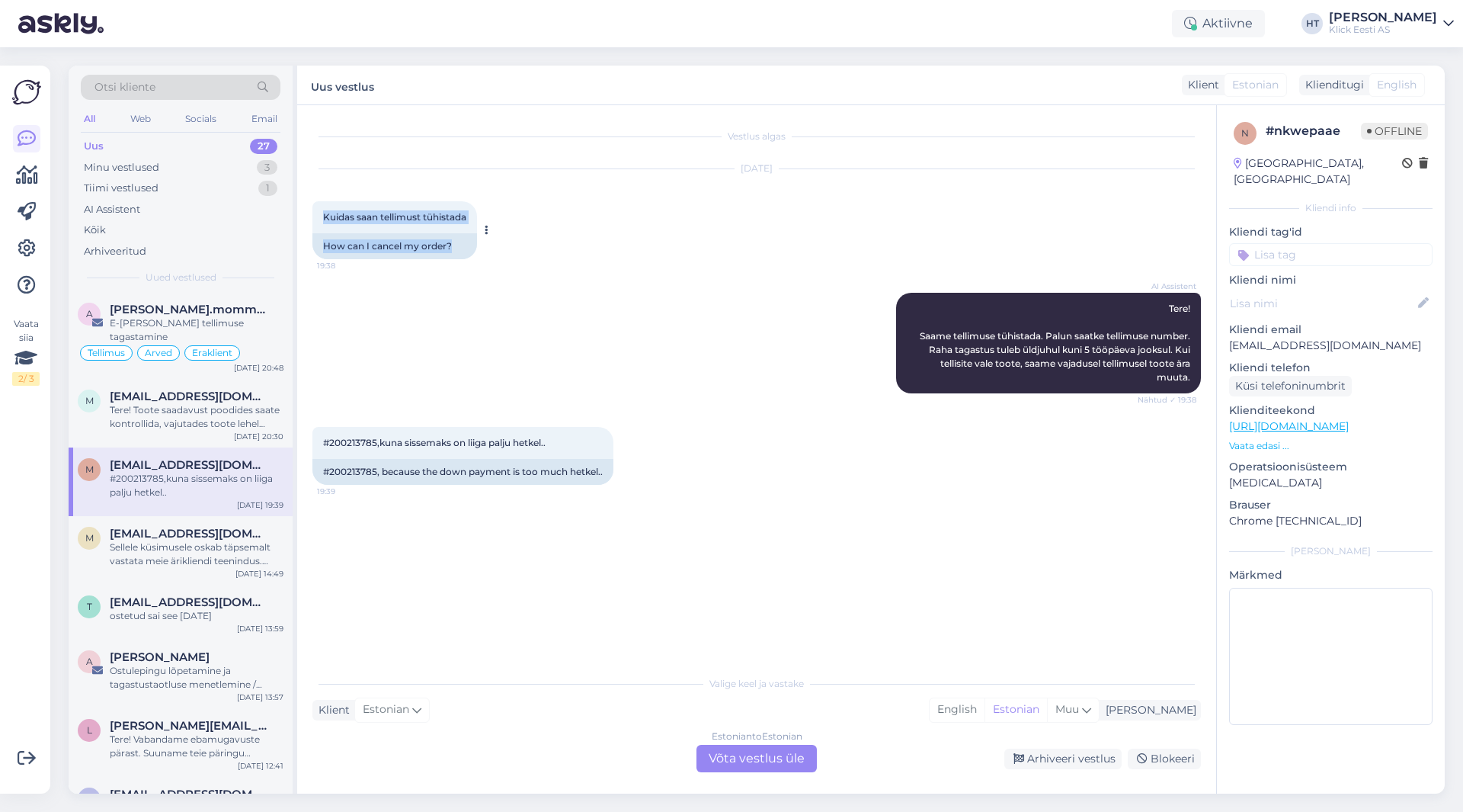
drag, startPoint x: 325, startPoint y: 216, endPoint x: 469, endPoint y: 242, distance: 146.3
click at [469, 242] on div "Kuidas saan tellimust tühistada 19:38 How can I cancel my order?" at bounding box center [395, 230] width 164 height 58
click at [469, 242] on div "How can I cancel my order?" at bounding box center [395, 246] width 164 height 26
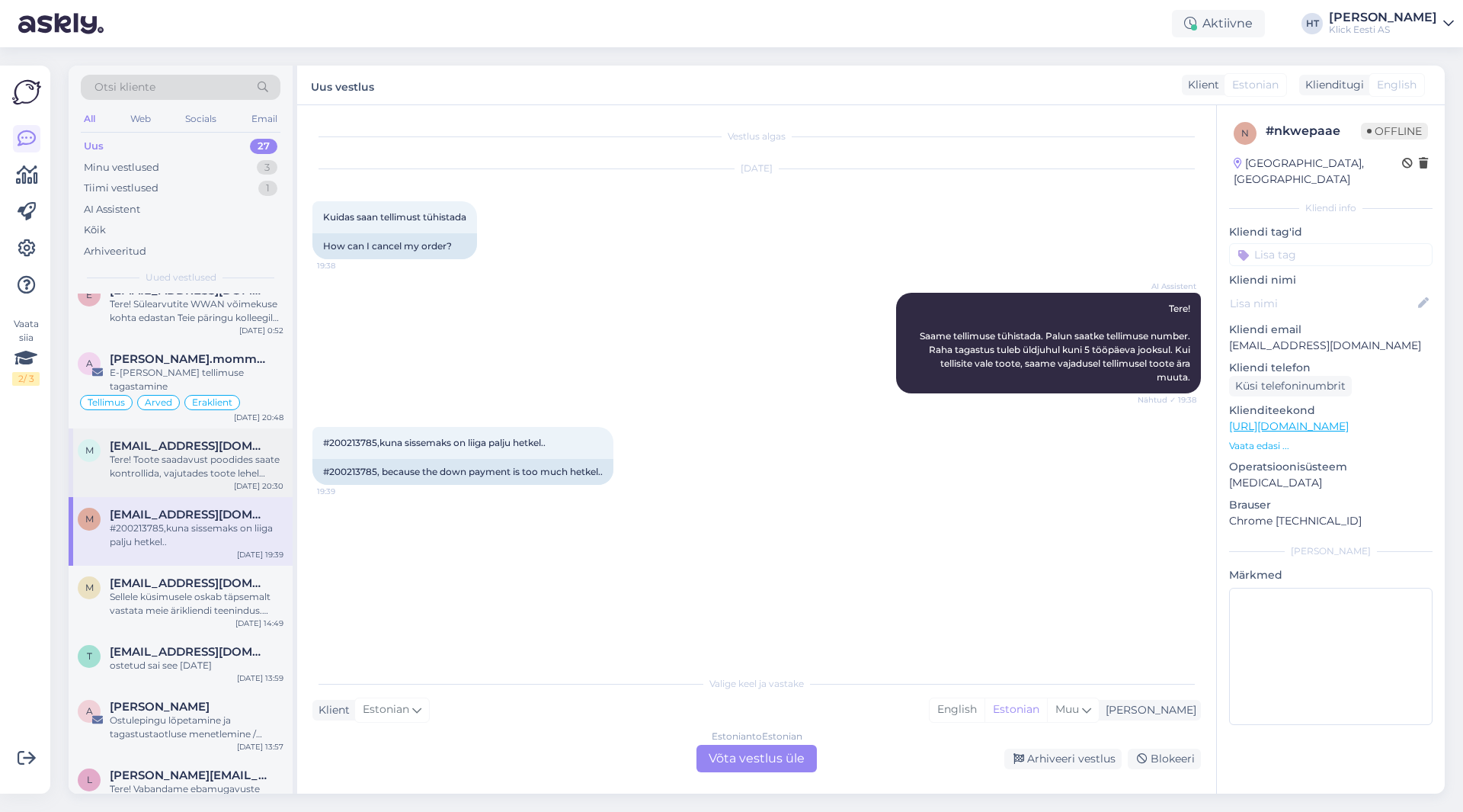
scroll to position [534, 0]
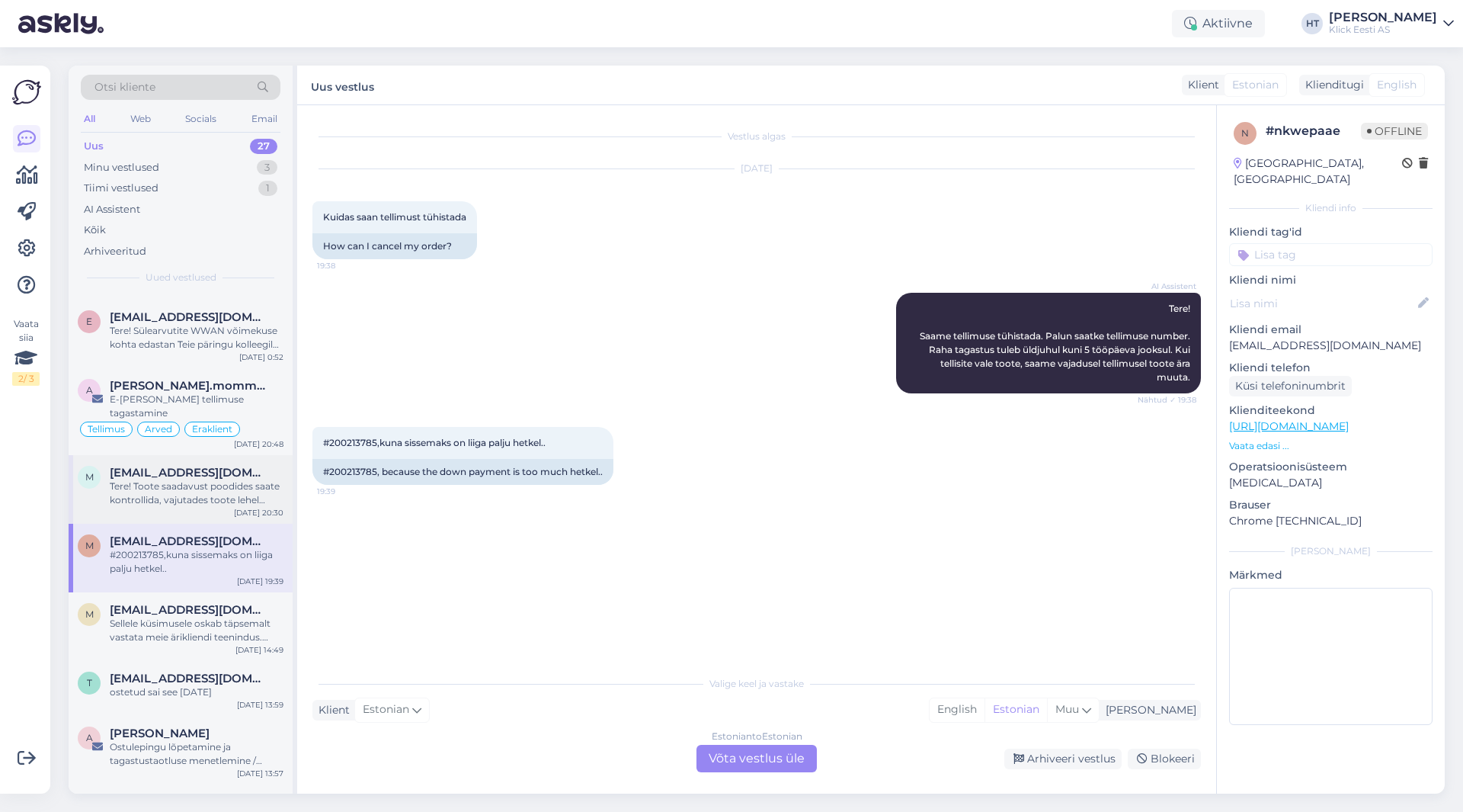
click at [236, 480] on div "Tere! Toote saadavust poodides saate kontrollida, vajutades toote lehel "Saadav…" at bounding box center [196, 493] width 174 height 28
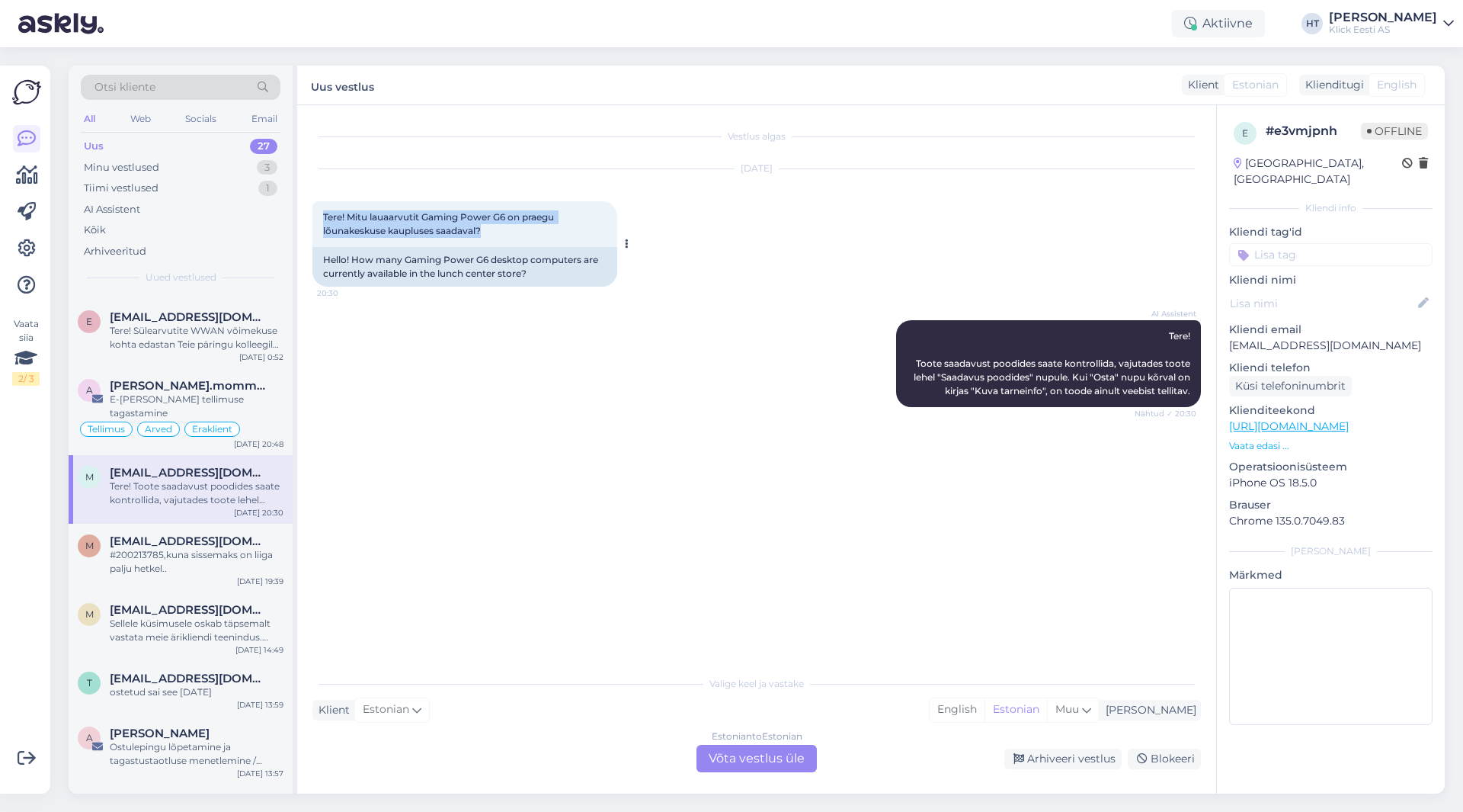
drag, startPoint x: 320, startPoint y: 217, endPoint x: 572, endPoint y: 232, distance: 252.4
click at [572, 232] on div "Tere! Mitu lauaarvutit Gaming Power G6 on praegu lõunakeskuse kaupluses saadava…" at bounding box center [465, 224] width 305 height 46
click at [546, 236] on div "Tere! Mitu lauaarvutit Gaming Power G6 on praegu lõunakeskuse kaupluses saadava…" at bounding box center [465, 224] width 305 height 46
drag, startPoint x: 535, startPoint y: 236, endPoint x: 324, endPoint y: 215, distance: 212.0
click at [324, 215] on div "Tere! Mitu lauaarvutit Gaming Power G6 on praegu lõunakeskuse kaupluses saadava…" at bounding box center [465, 224] width 305 height 46
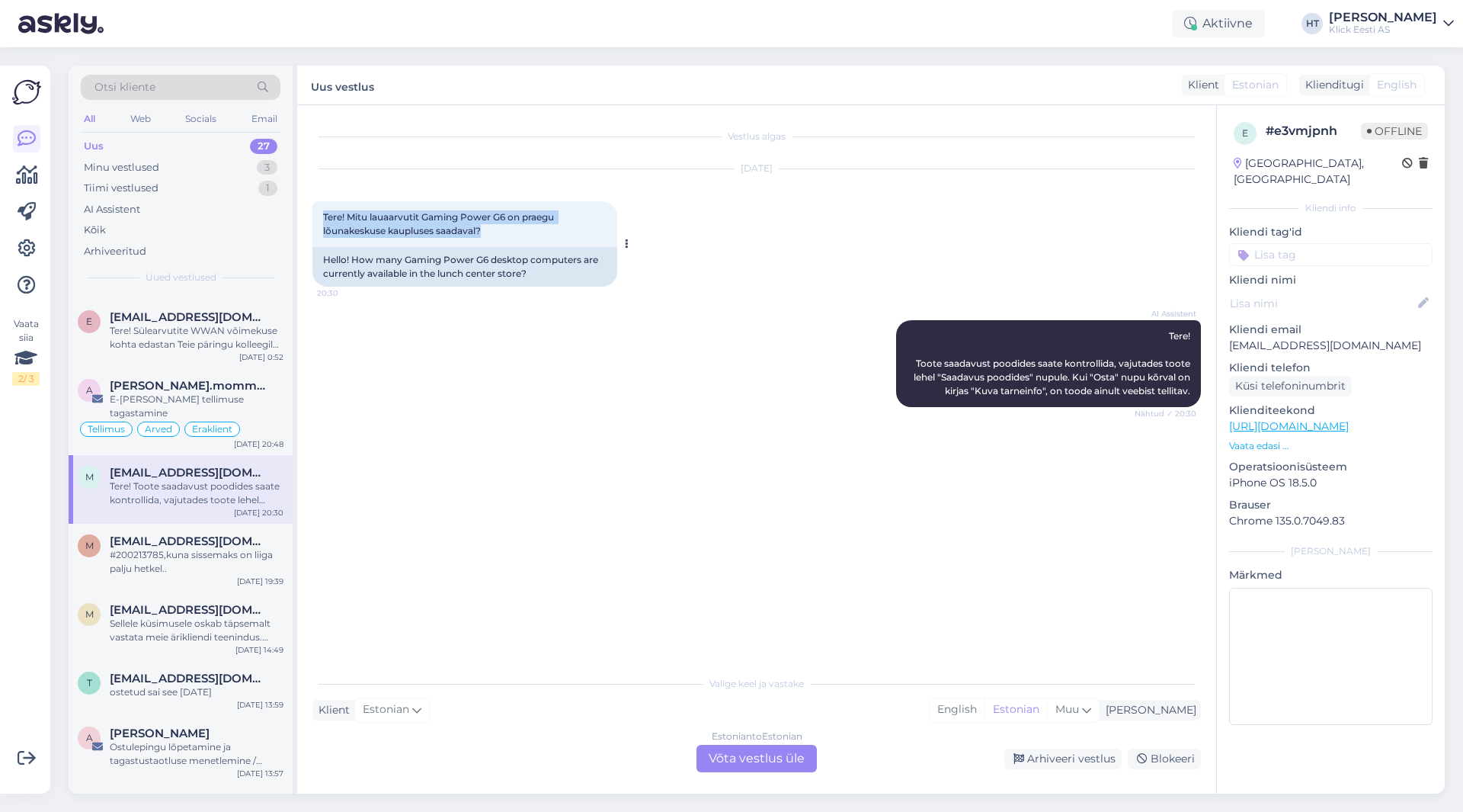
click at [324, 215] on span "Tere! Mitu lauaarvutit Gaming Power G6 on praegu lõunakeskuse kaupluses saadava…" at bounding box center [439, 223] width 234 height 25
drag, startPoint x: 324, startPoint y: 215, endPoint x: 563, endPoint y: 230, distance: 239.5
click at [563, 230] on div "Tere! Mitu lauaarvutit Gaming Power G6 on praegu lõunakeskuse kaupluses saadava…" at bounding box center [465, 224] width 305 height 46
click at [544, 235] on div "Tere! Mitu lauaarvutit Gaming Power G6 on praegu lõunakeskuse kaupluses saadava…" at bounding box center [465, 224] width 305 height 46
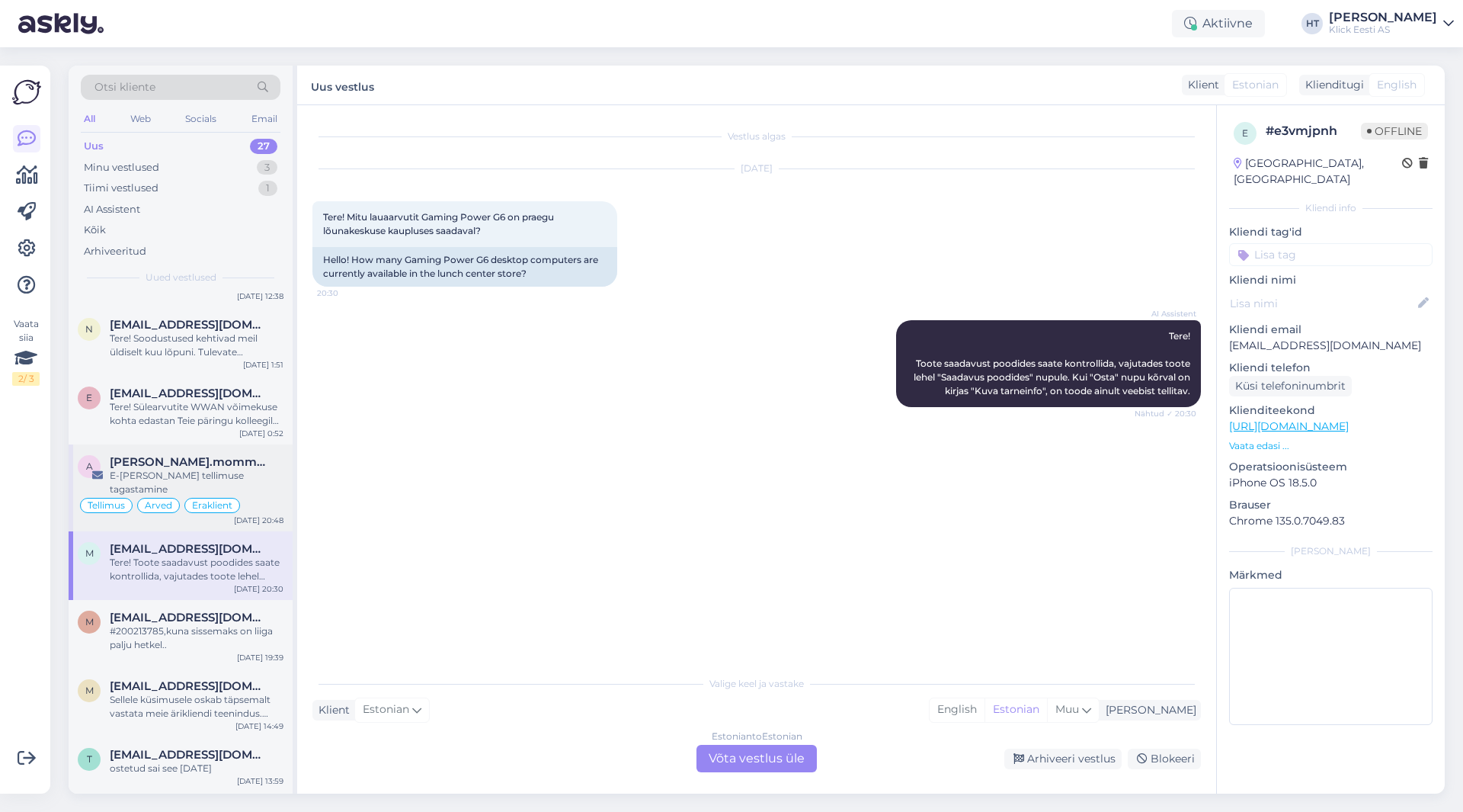
click at [261, 453] on div "a [PERSON_NAME].mommeja via [EMAIL_ADDRESS][DOMAIN_NAME] E-[PERSON_NAME] tellim…" at bounding box center [180, 487] width 224 height 87
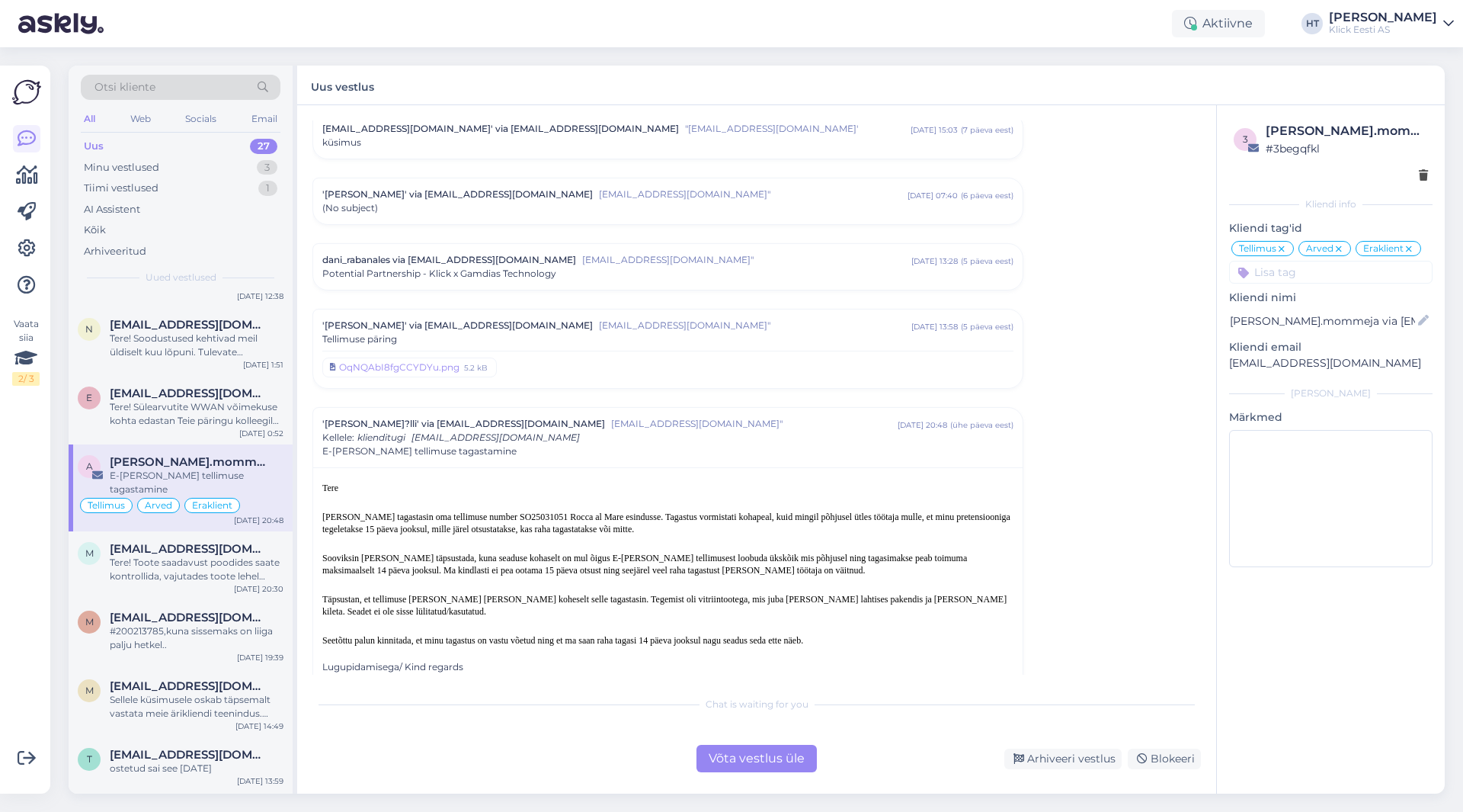
scroll to position [5738, 0]
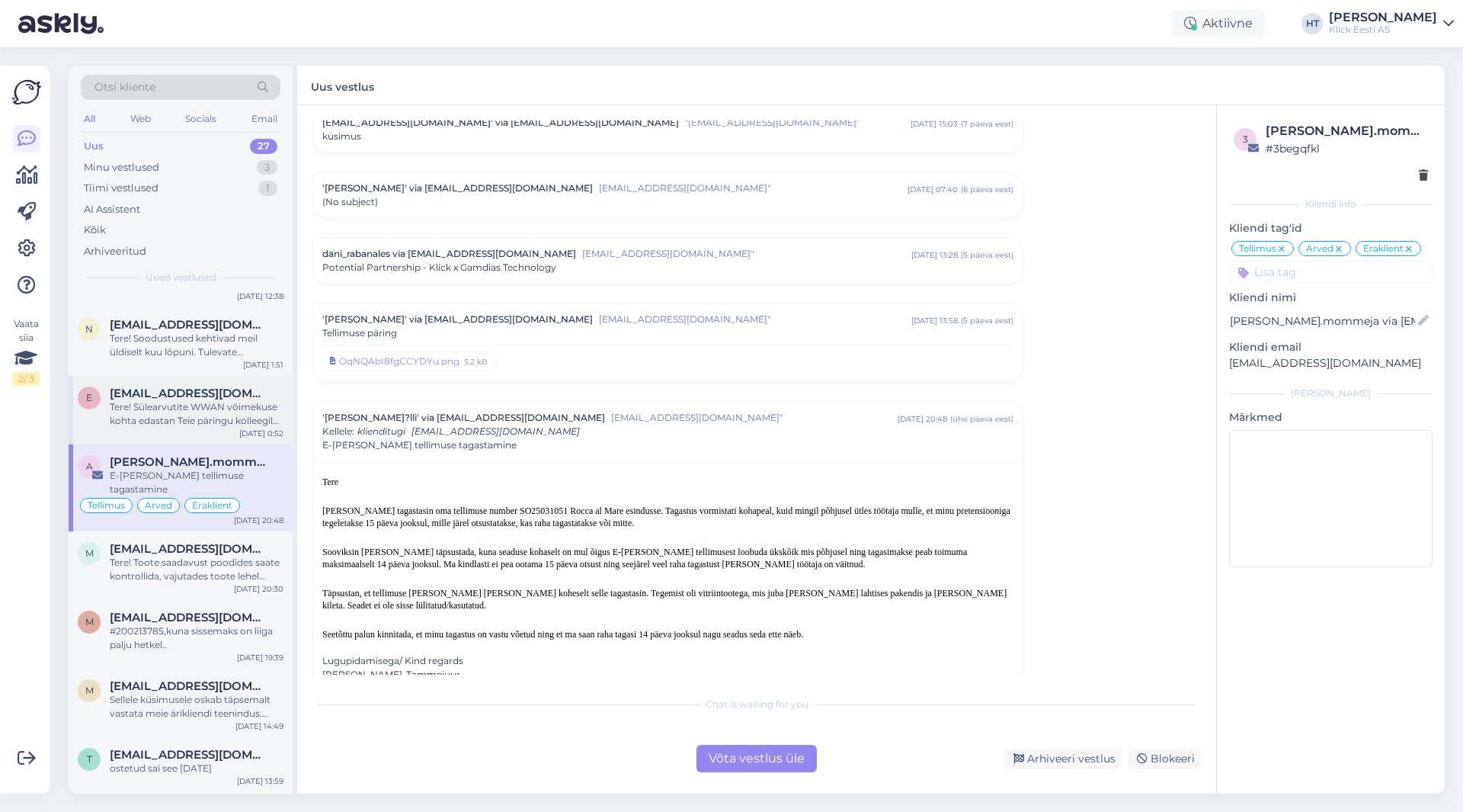
click at [236, 409] on div "Tere! Sülearvutite WWAN võimekuse kohta edastan Teie päringu kolleegile, kes sa…" at bounding box center [196, 414] width 174 height 28
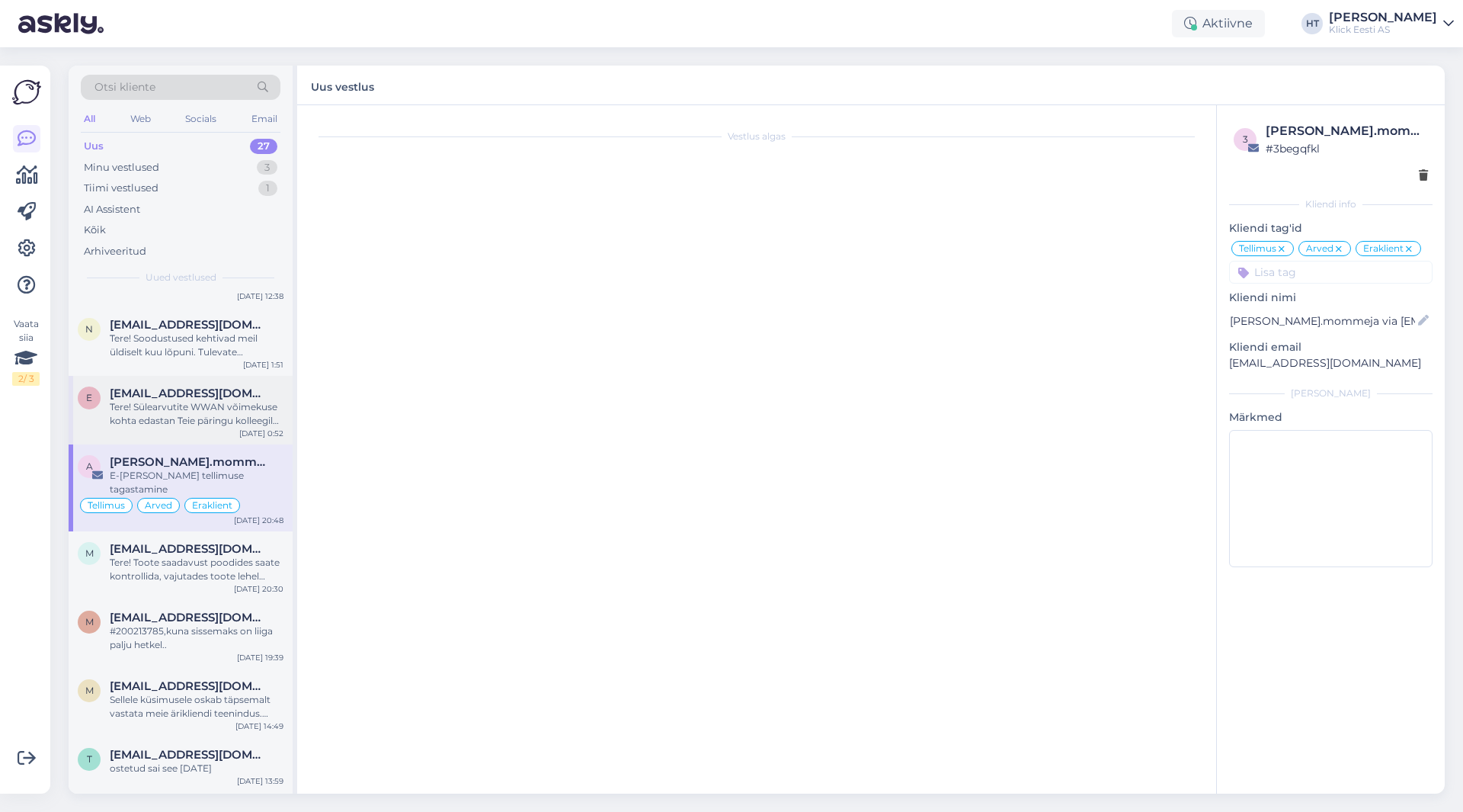
scroll to position [0, 0]
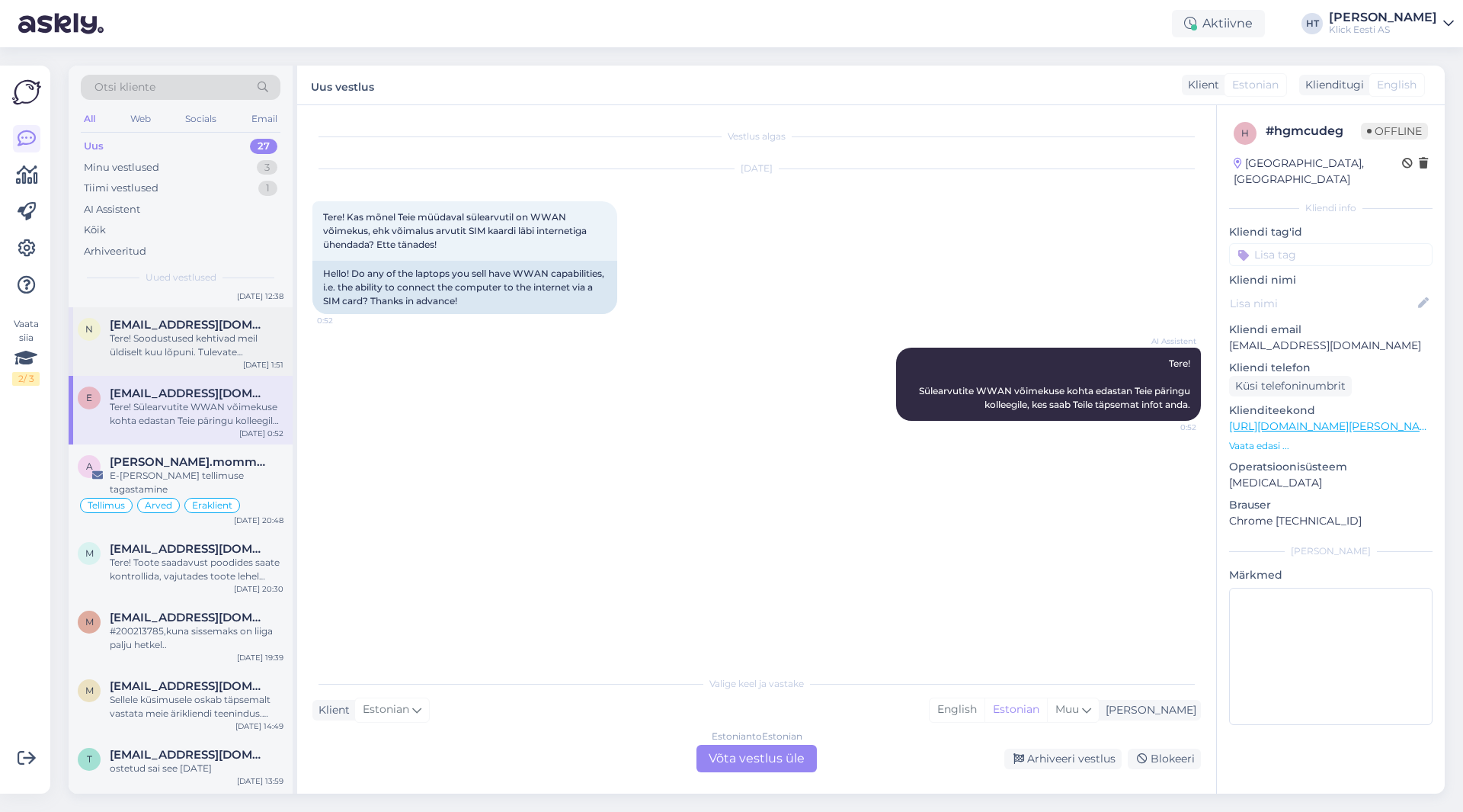
click at [159, 337] on div "Tere! Soodustused kehtivad meil üldiselt kuu lõpuni. Tulevate hinnamuudatuste k…" at bounding box center [196, 345] width 174 height 28
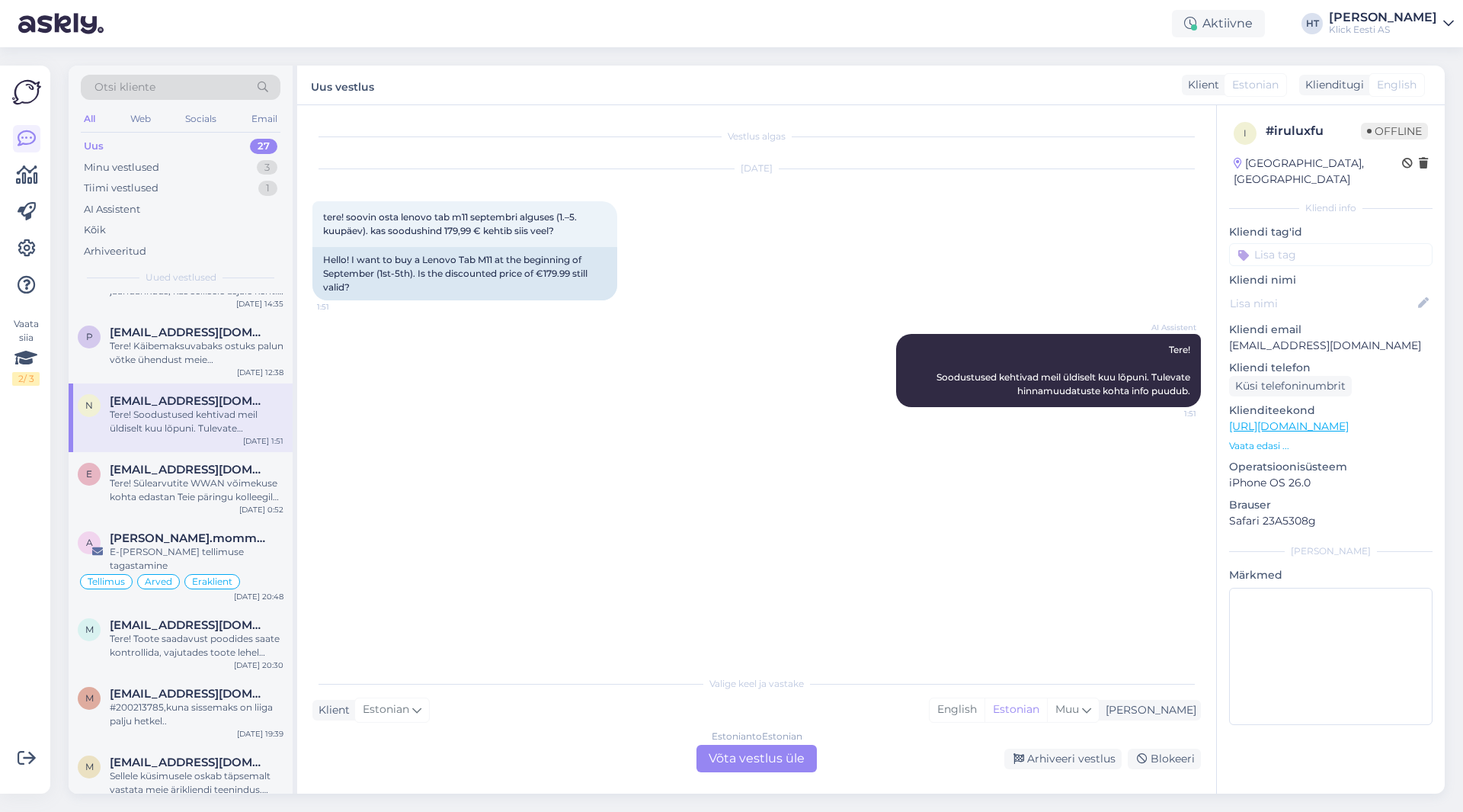
scroll to position [305, 0]
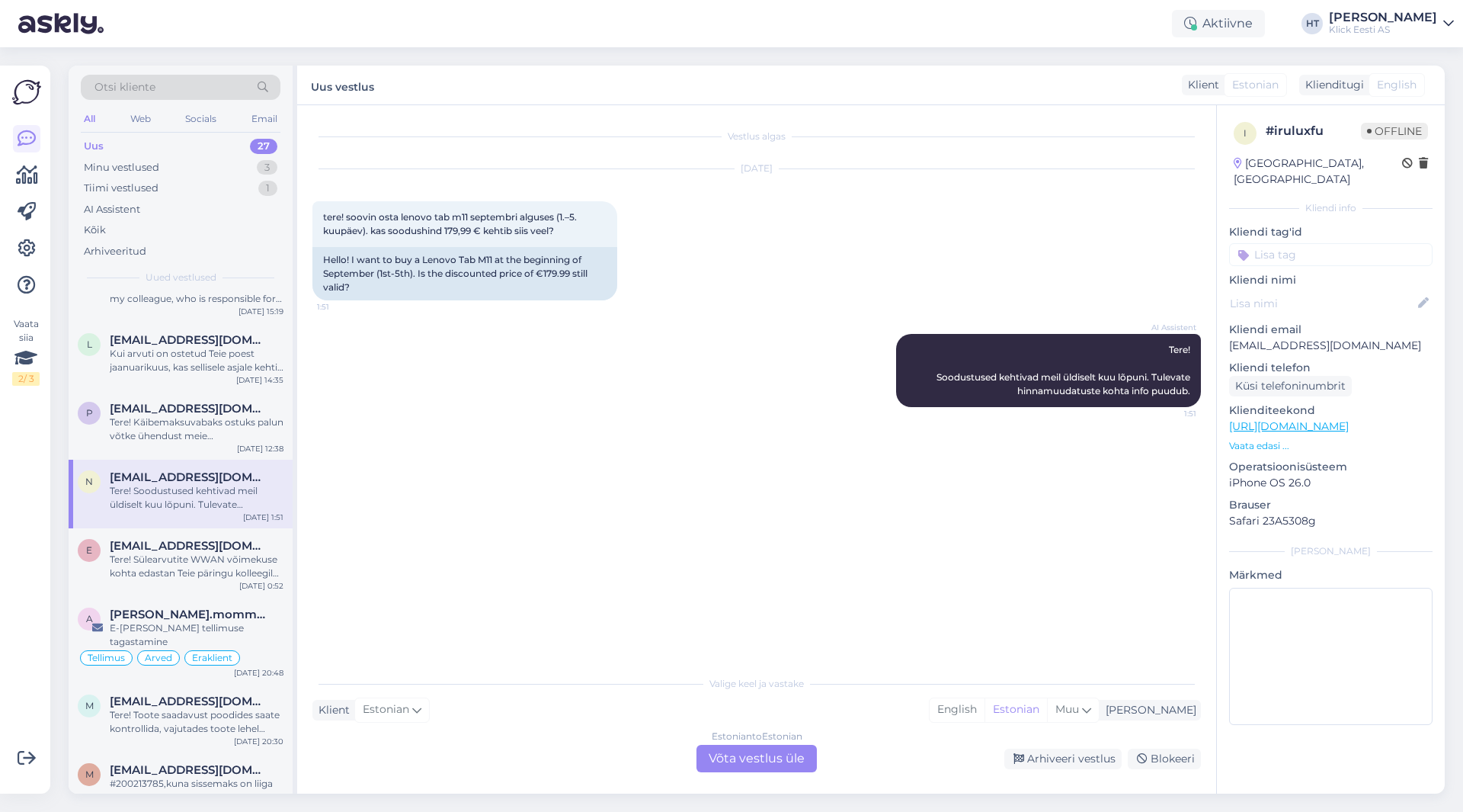
click at [914, 226] on div "Kliendi tag'id Üldinfo Tellimus Tarne T.Abi RMA Pretensioon Ostuabi Liising Koo…" at bounding box center [1331, 245] width 203 height 42
click at [914, 243] on input at bounding box center [1331, 254] width 203 height 23
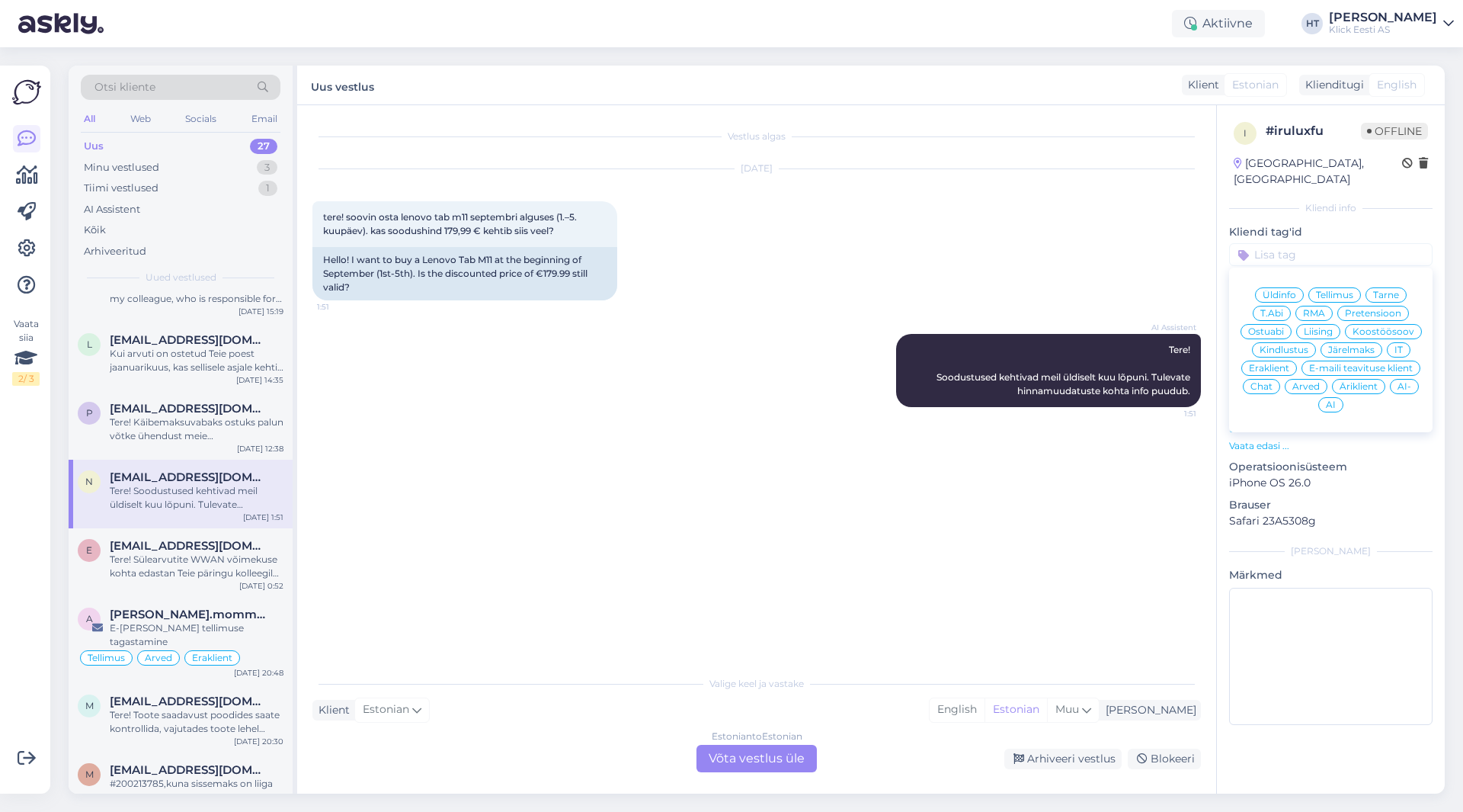
click at [914, 327] on span "Ostuabi" at bounding box center [1266, 331] width 35 height 9
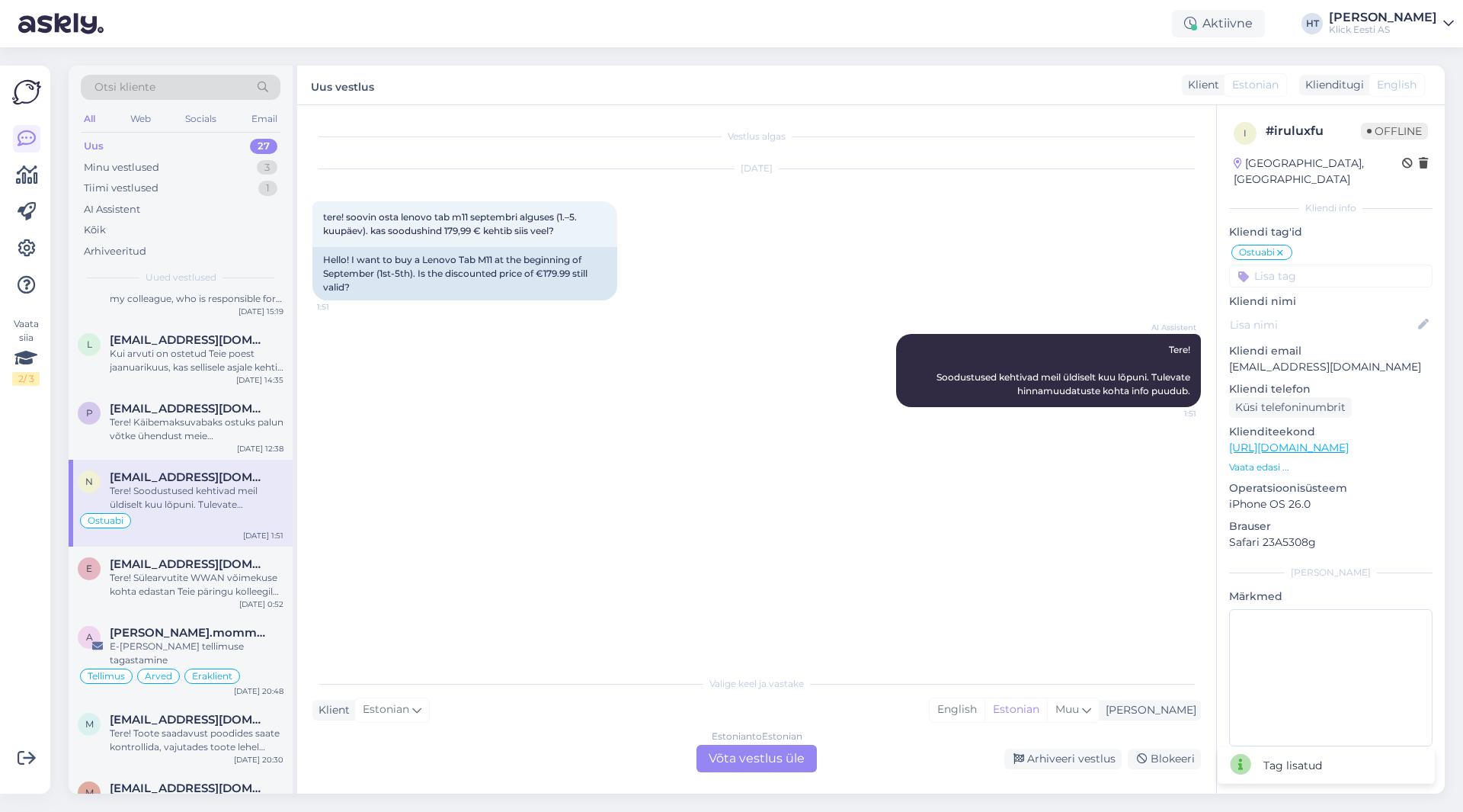
click at [914, 265] on input at bounding box center [1331, 276] width 203 height 23
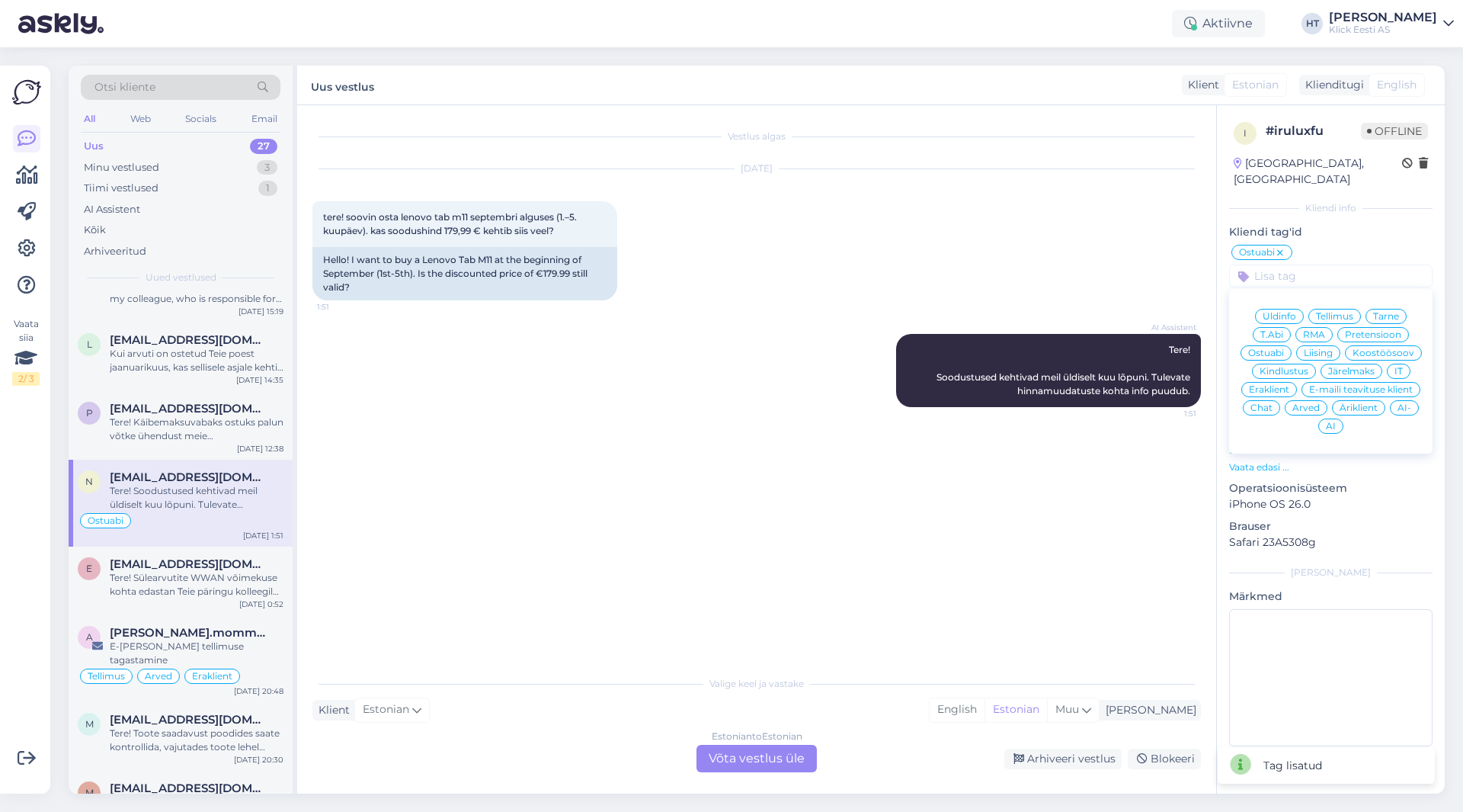
click at [914, 247] on icon at bounding box center [1280, 253] width 9 height 12
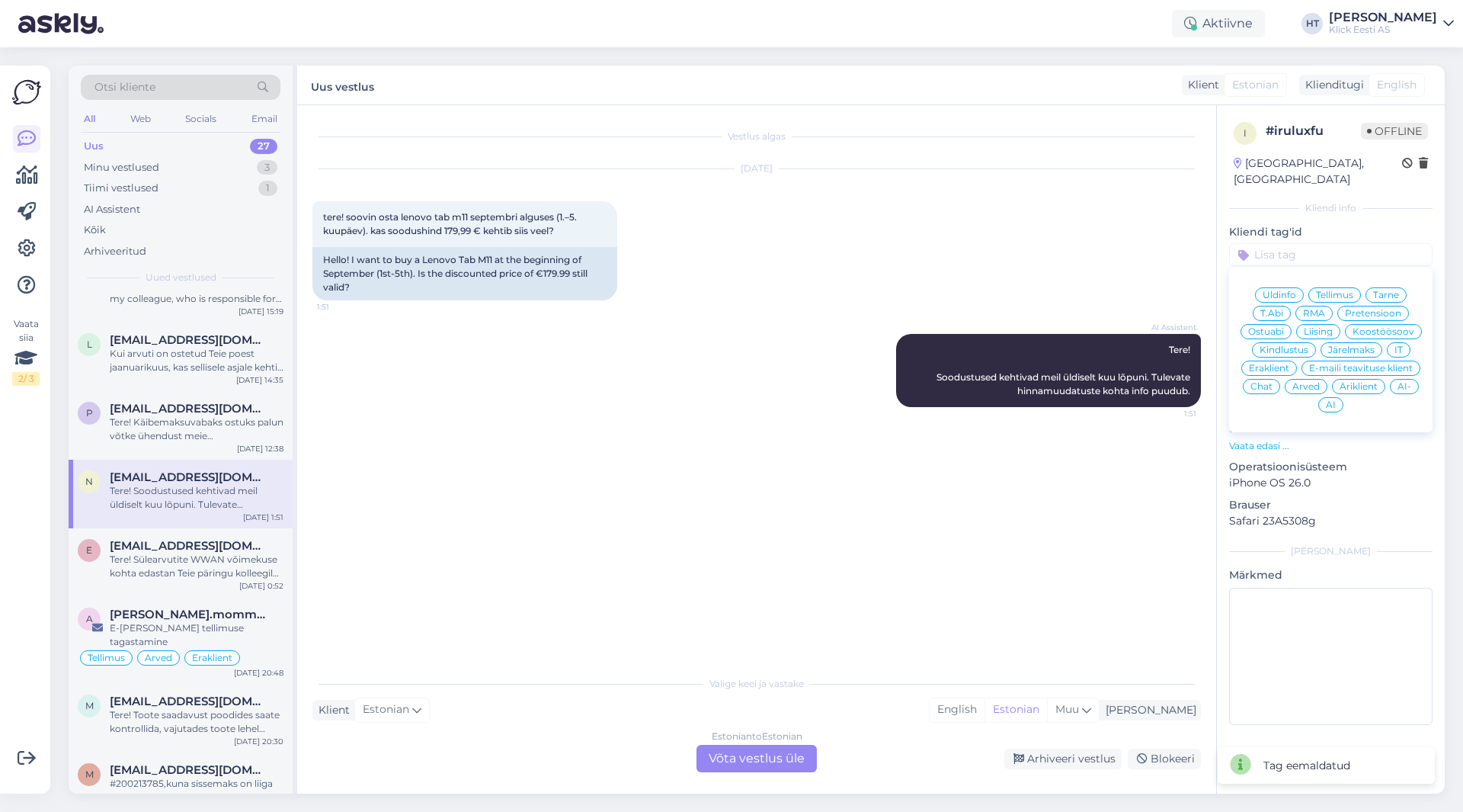
click at [914, 290] on span "Üldinfo" at bounding box center [1280, 294] width 34 height 9
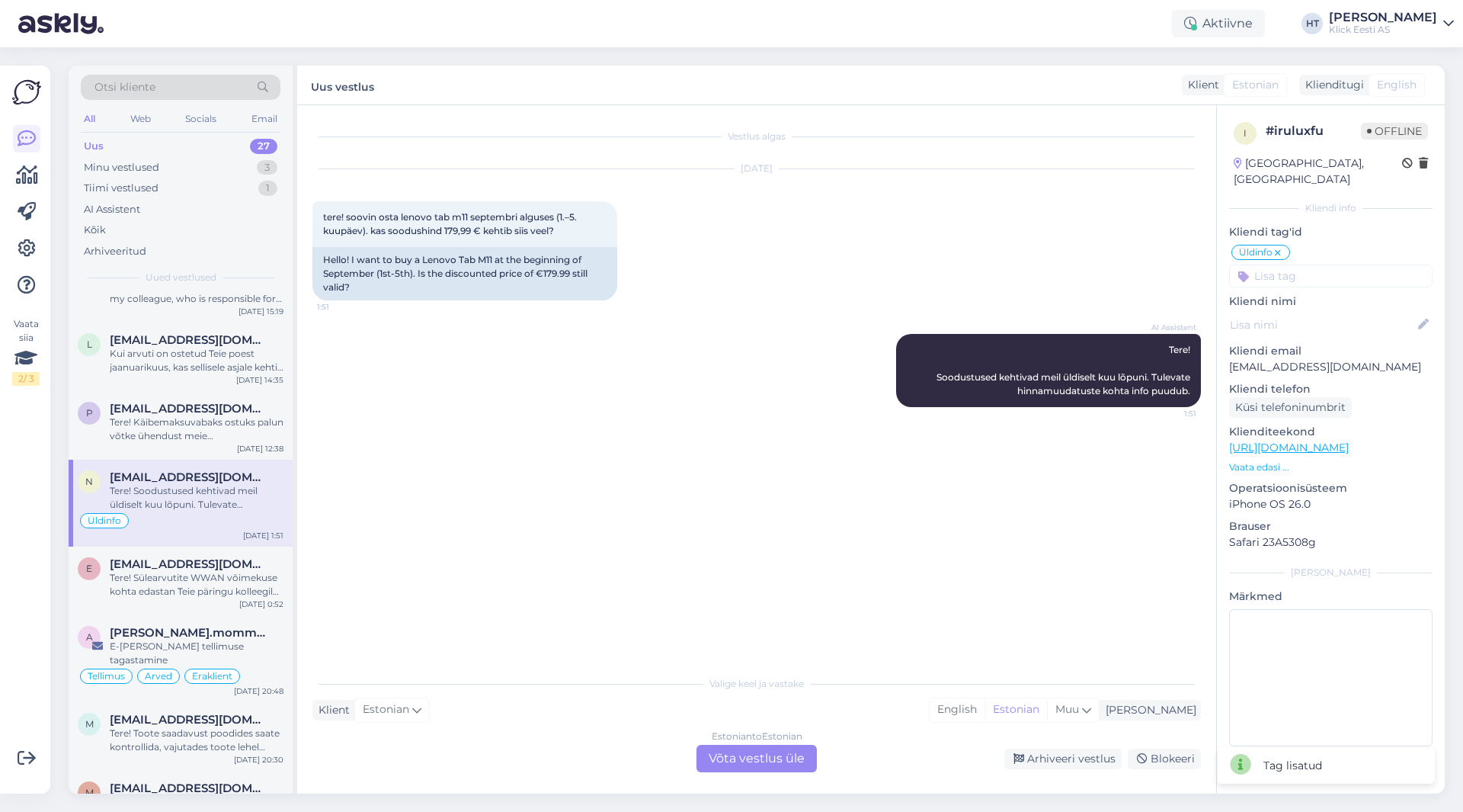
click at [914, 265] on input at bounding box center [1331, 276] width 203 height 23
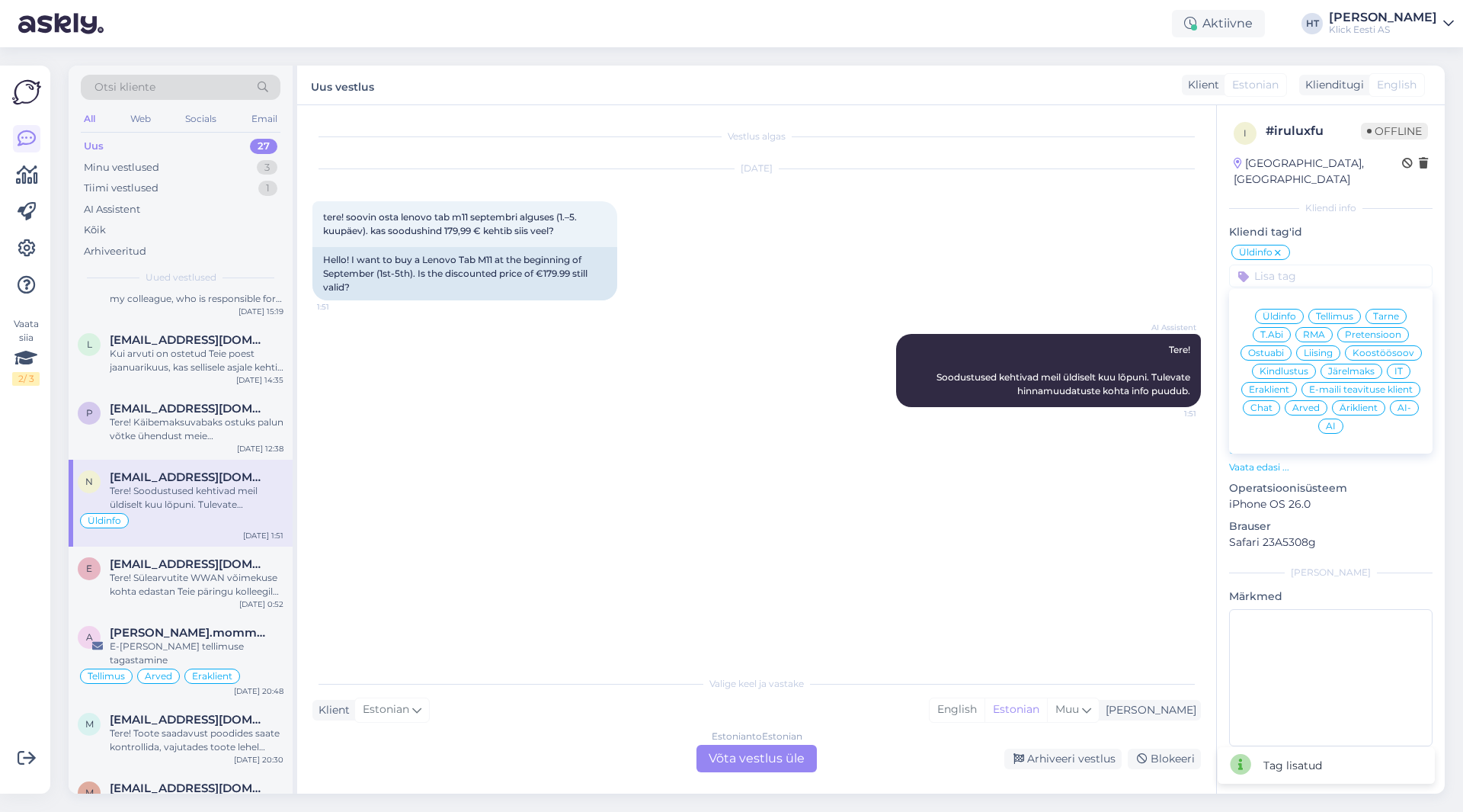
click at [914, 382] on div "Eraklient" at bounding box center [1269, 390] width 56 height 15
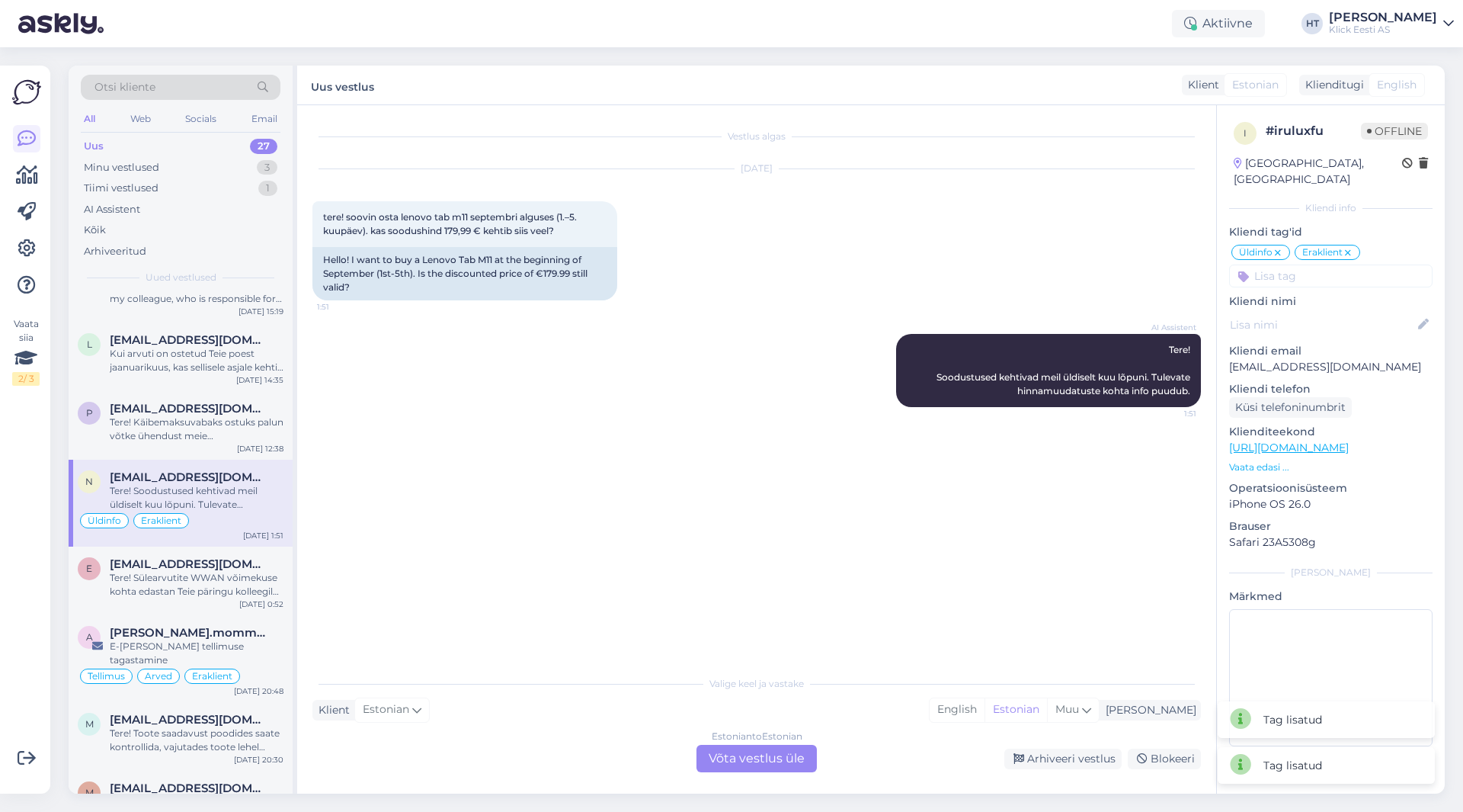
click at [914, 265] on input at bounding box center [1331, 276] width 203 height 23
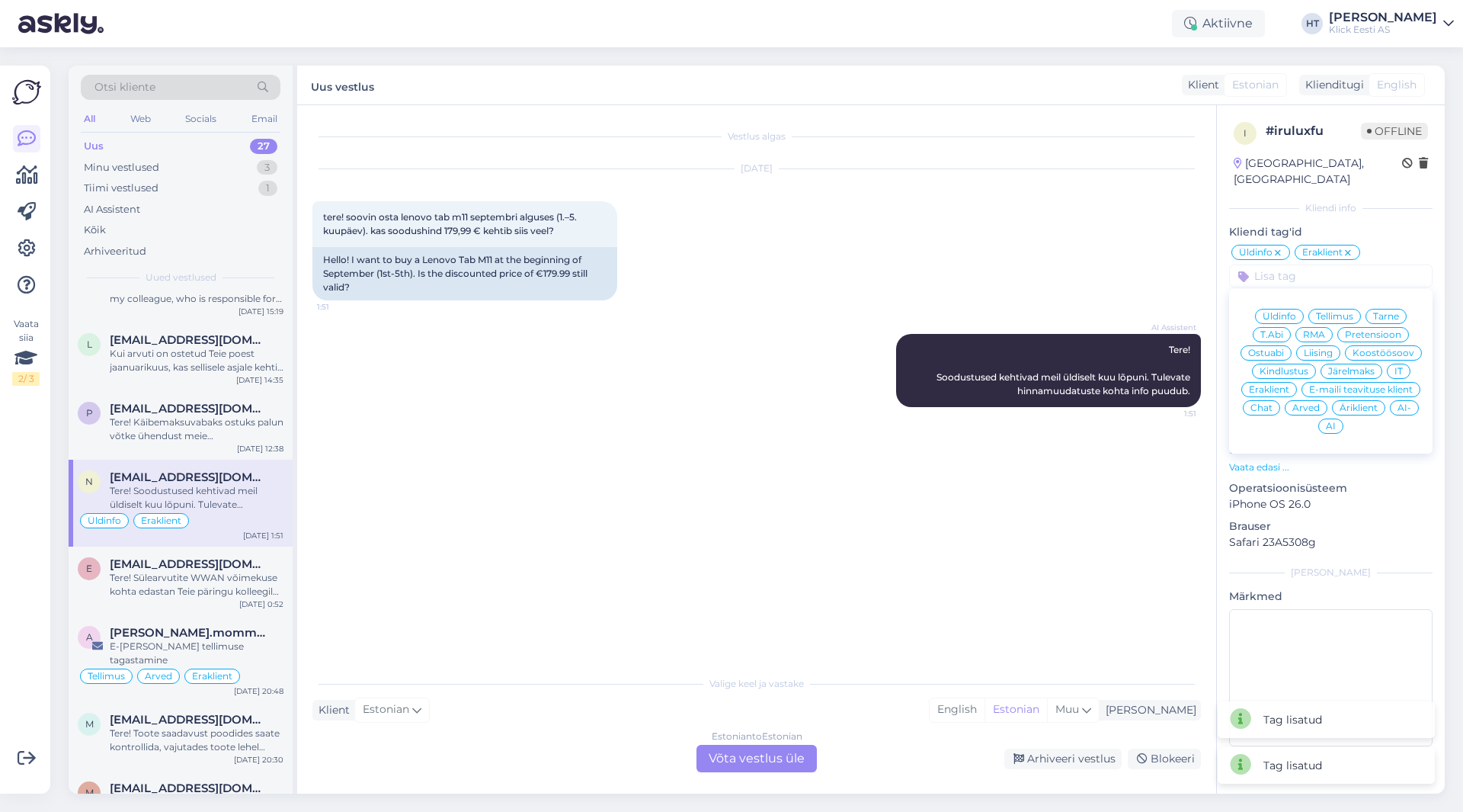
click at [914, 418] on div "AI" at bounding box center [1331, 426] width 25 height 15
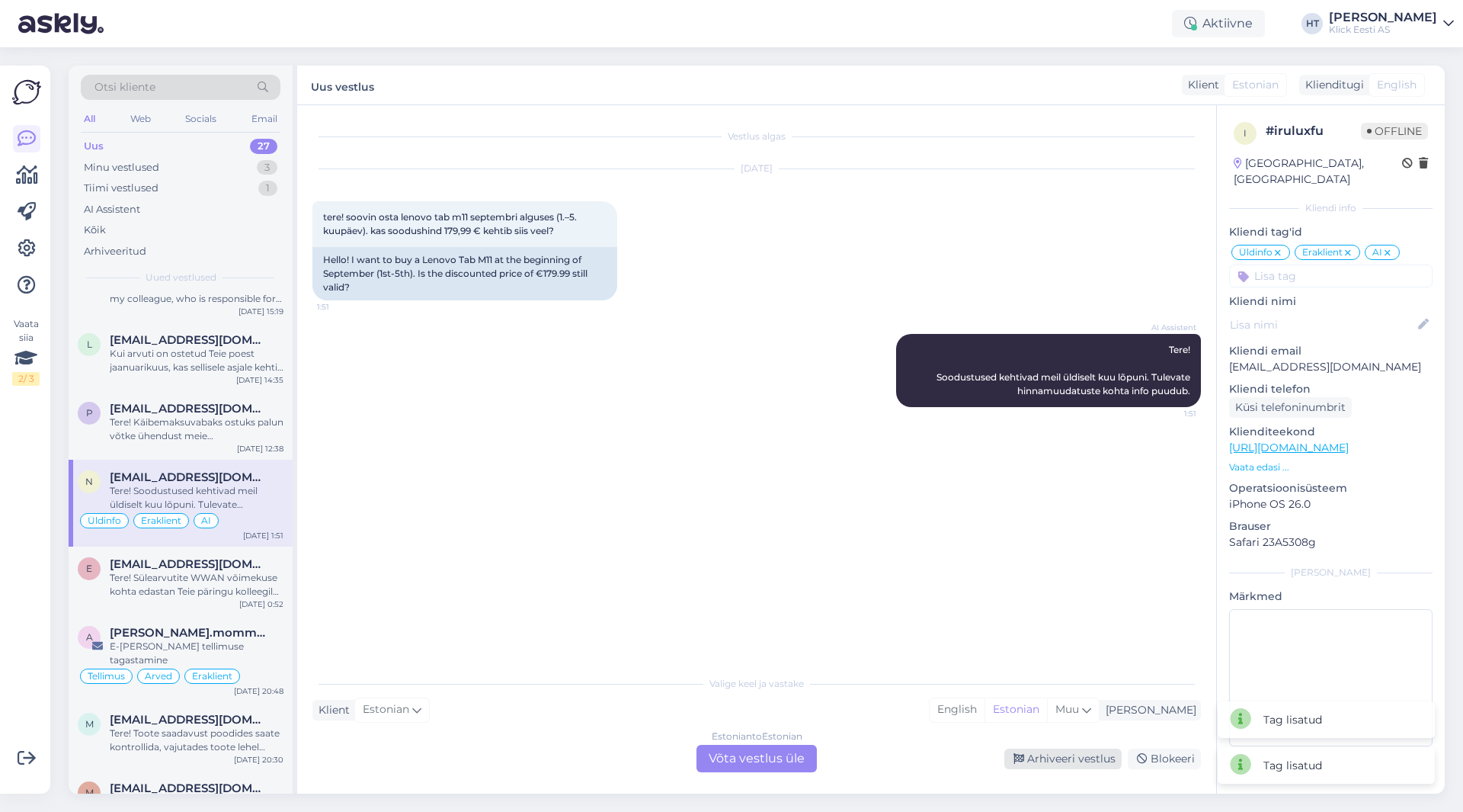
click at [914, 759] on div "Arhiveeri vestlus" at bounding box center [1062, 759] width 117 height 20
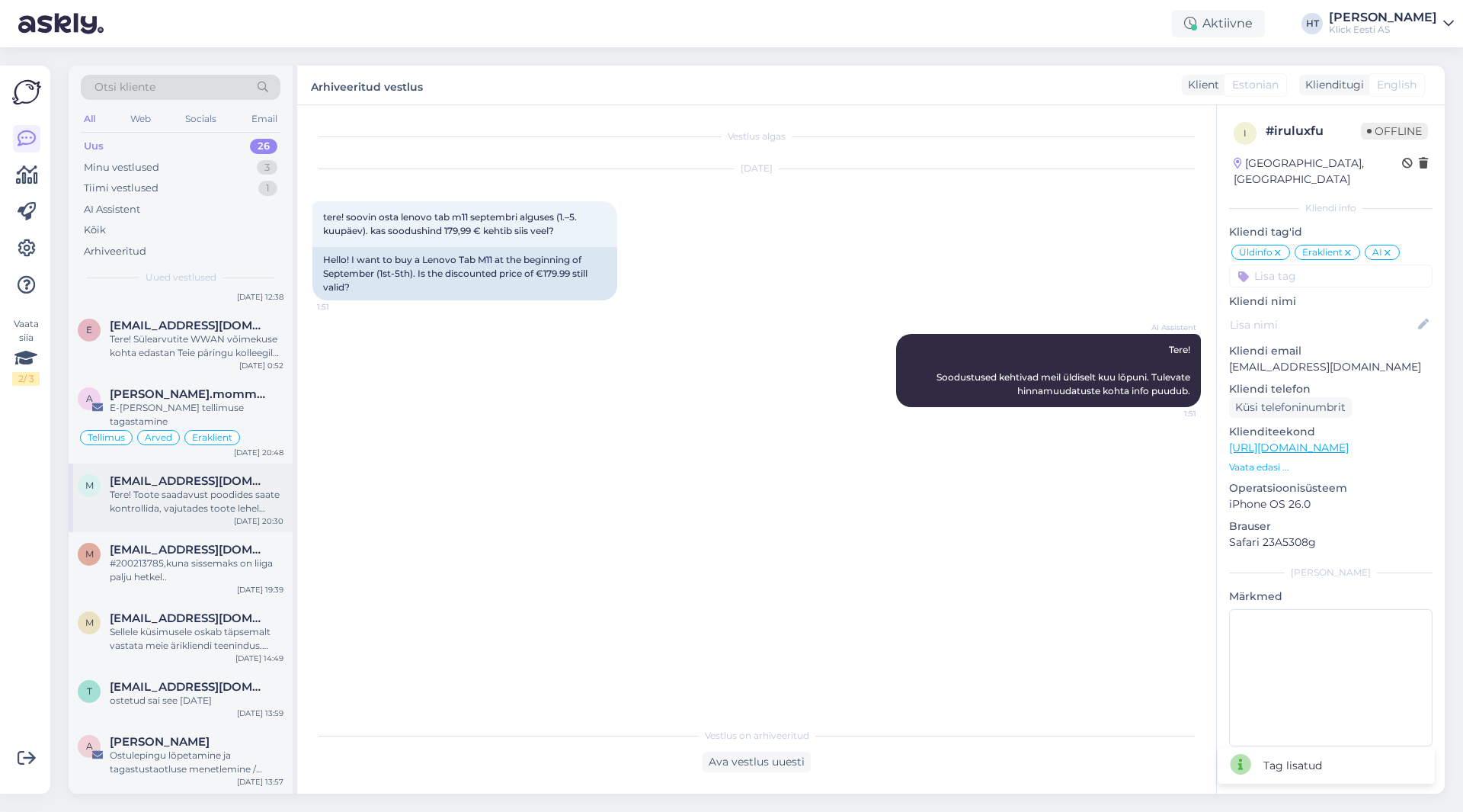
scroll to position [457, 0]
click at [188, 354] on div "Tere! Sülearvutite WWAN võimekuse kohta edastan Teie päringu kolleegile, kes sa…" at bounding box center [196, 345] width 174 height 28
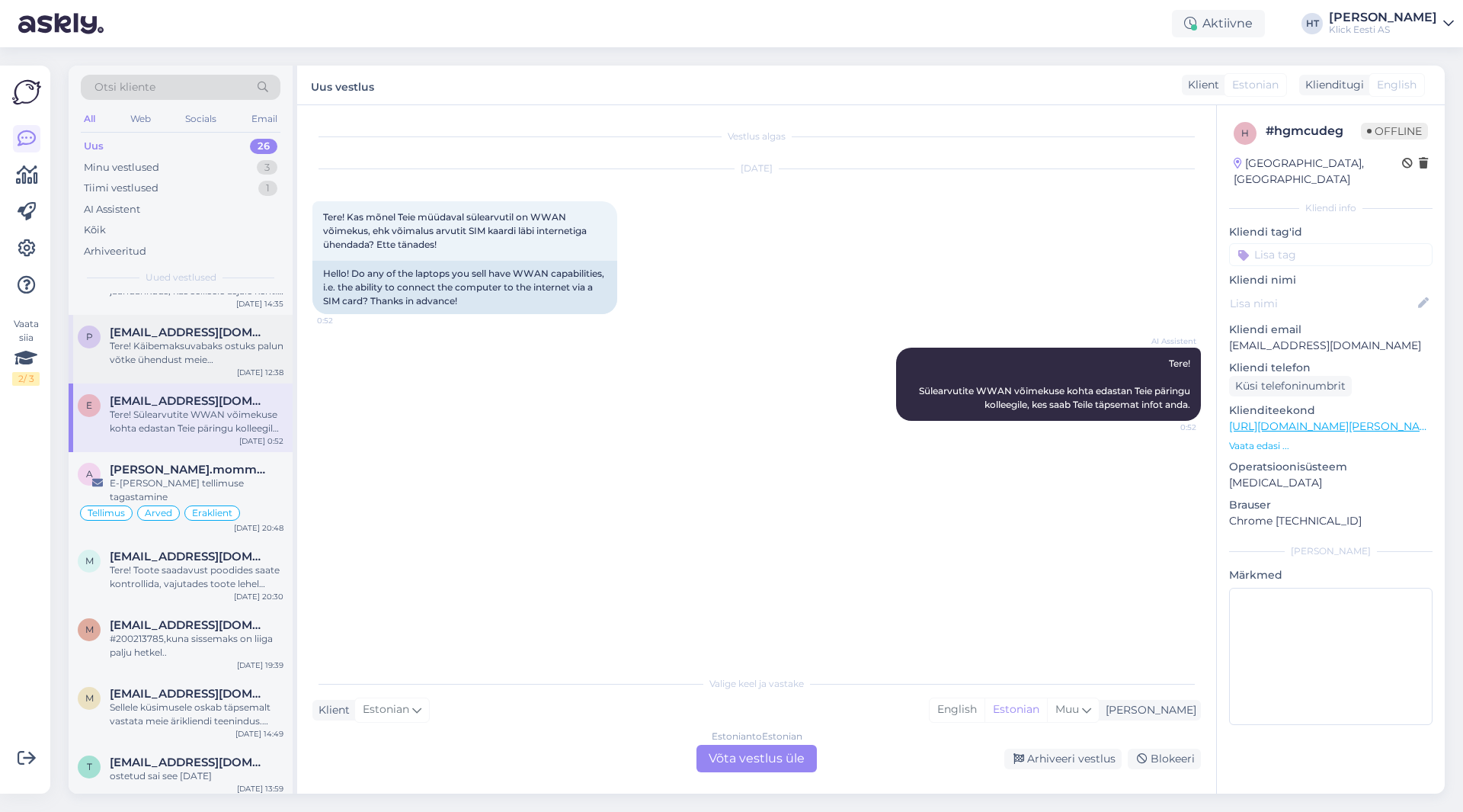
click at [207, 346] on div "Tere! Käibemaksuvabaks ostuks palun võtke ühendust meie äriklienditeenindusega …" at bounding box center [196, 352] width 174 height 28
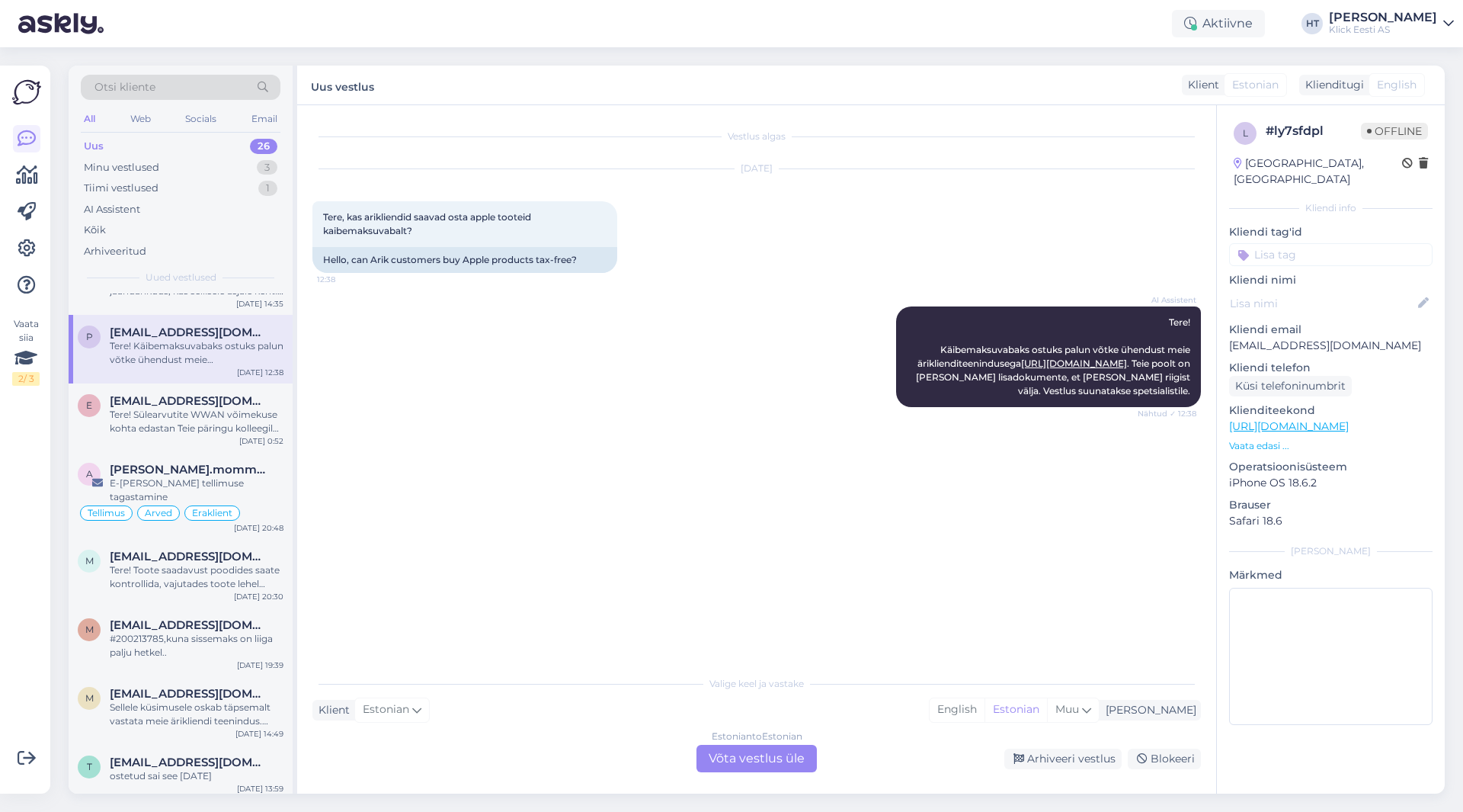
scroll to position [305, 0]
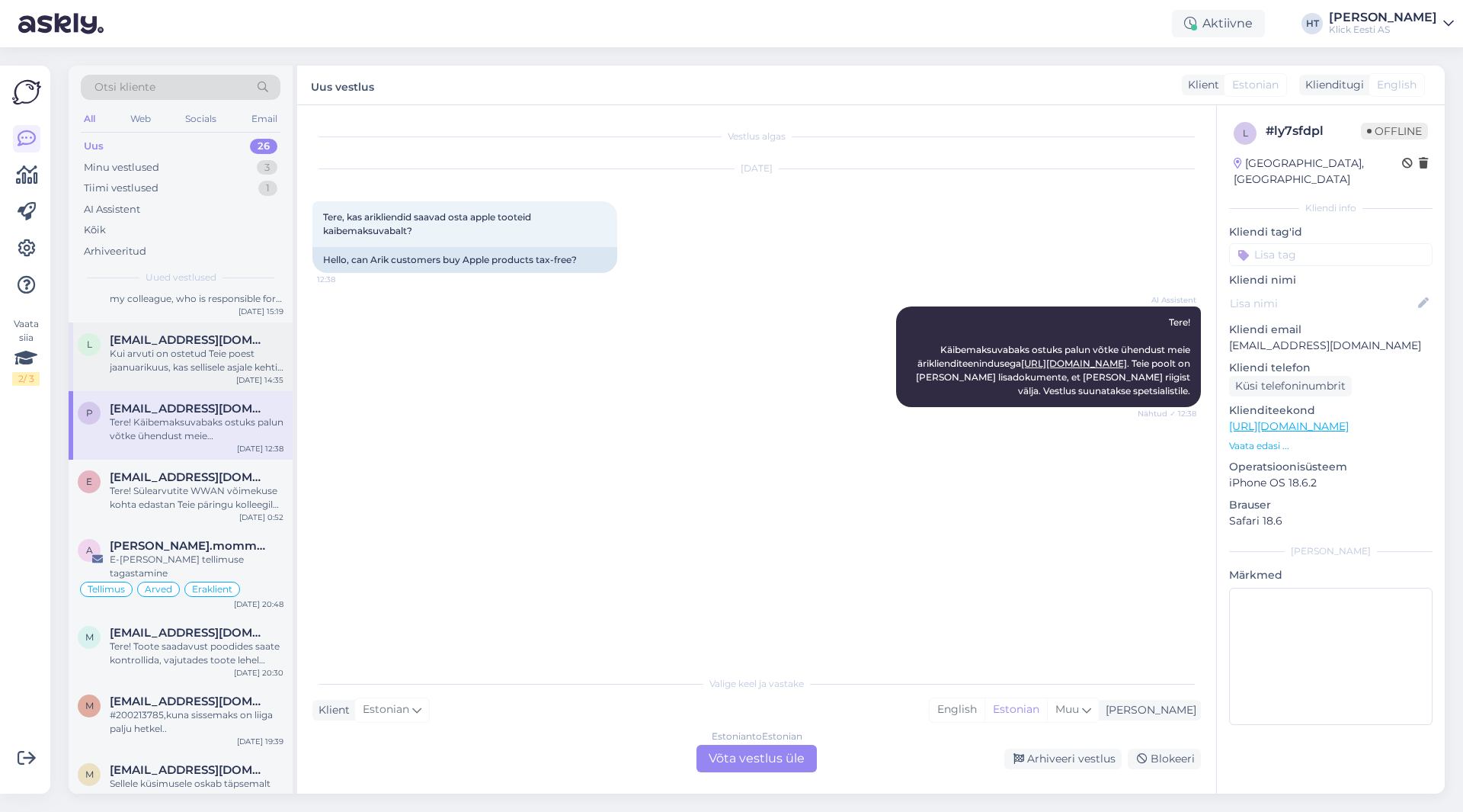
click at [196, 355] on div "Kui arvuti on ostetud Teie poest jaanuarikuus, kas sellisele asjale kehtib gara…" at bounding box center [196, 360] width 174 height 28
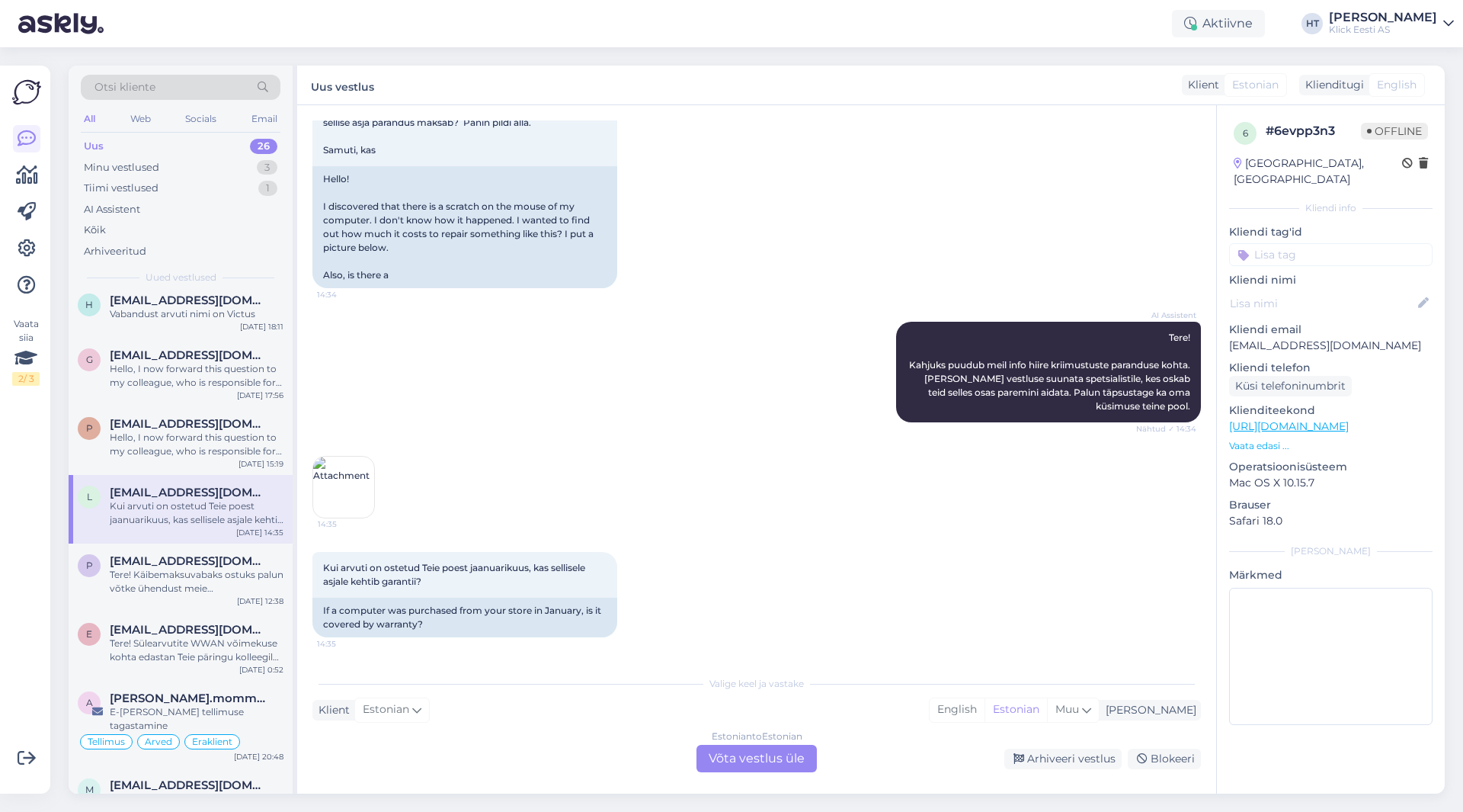
scroll to position [76, 0]
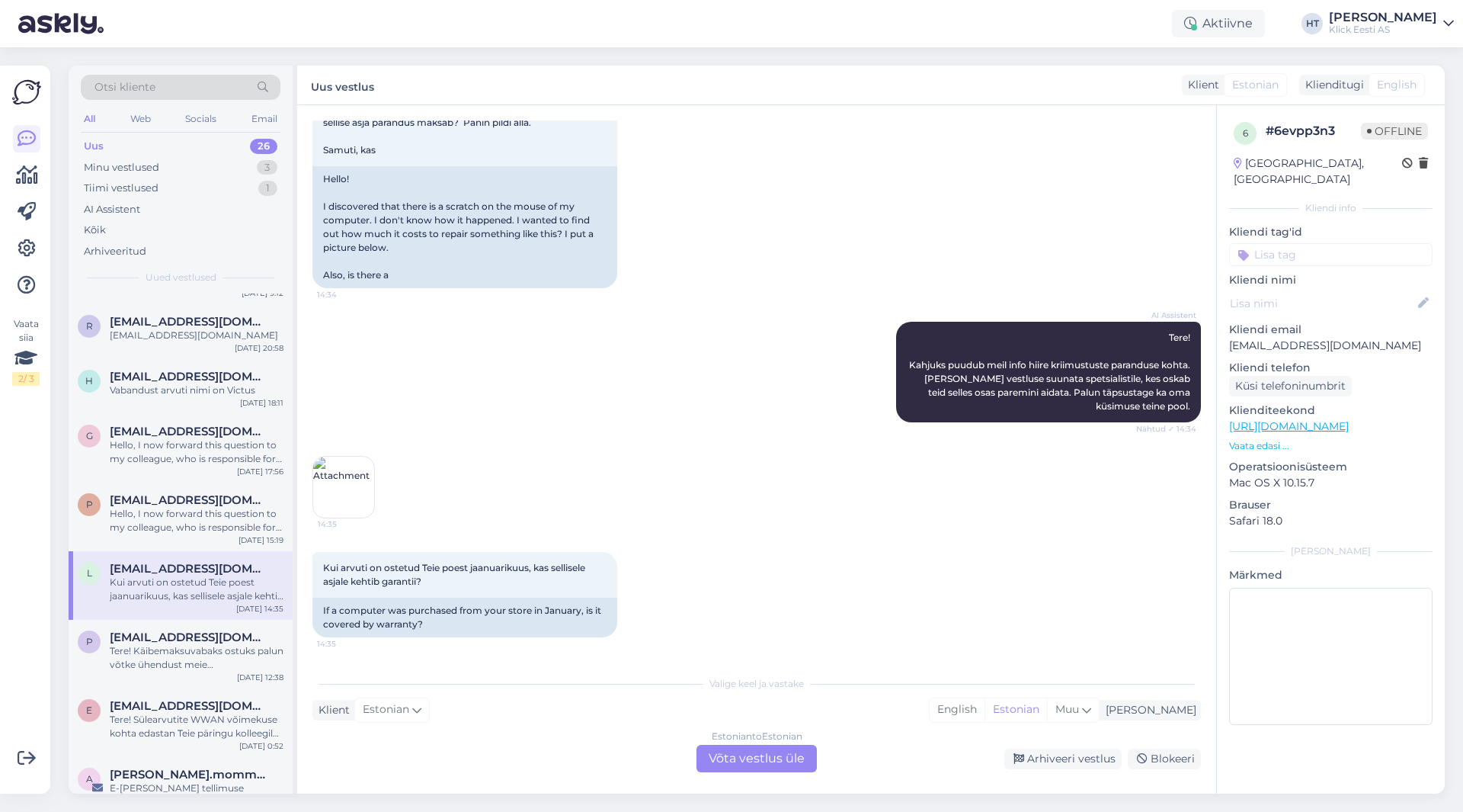
click at [366, 492] on img at bounding box center [343, 487] width 61 height 61
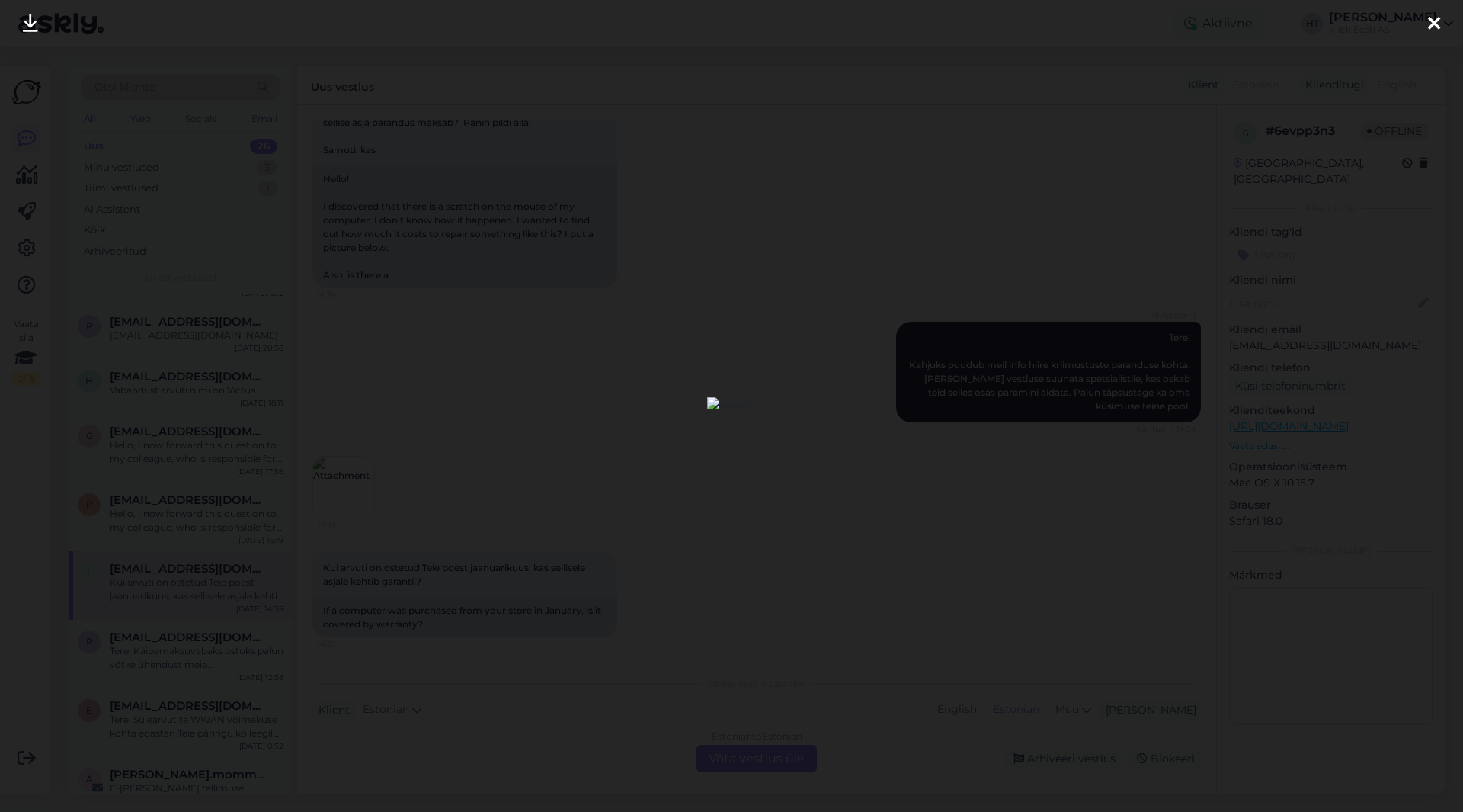
click at [543, 487] on div at bounding box center [731, 406] width 1463 height 812
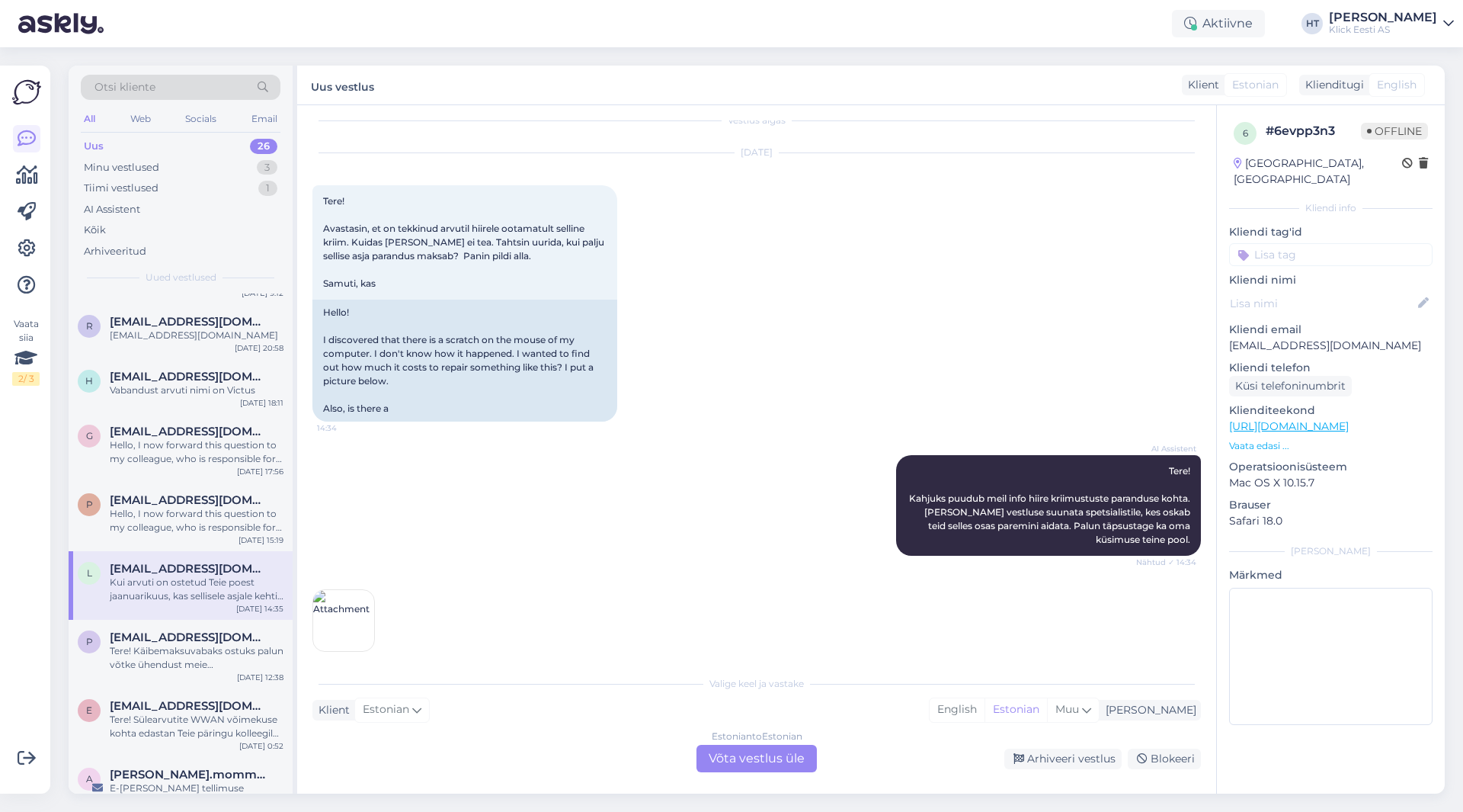
scroll to position [0, 0]
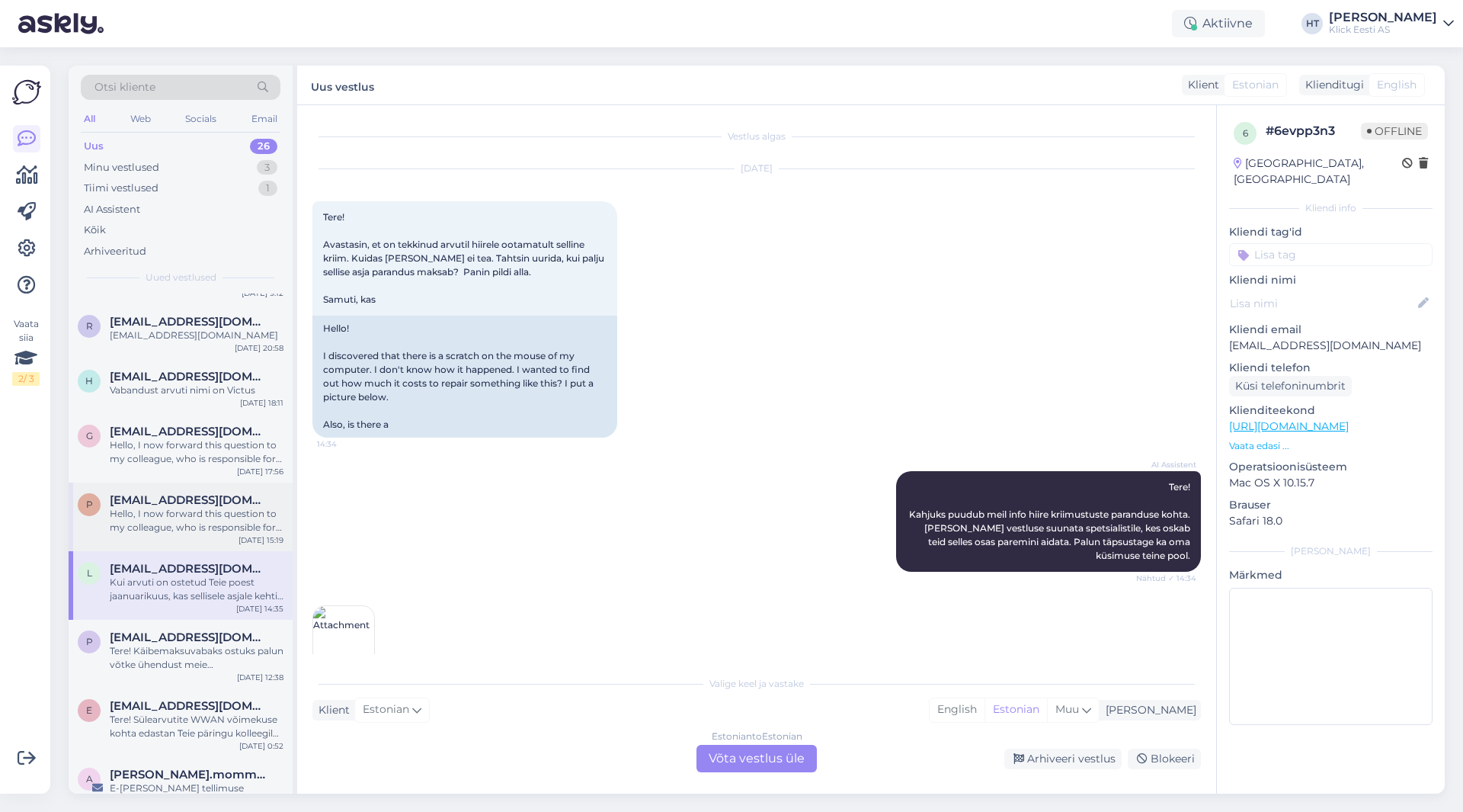
click at [189, 513] on div "Hello, I now forward this question to my colleague, who is responsible for this…" at bounding box center [196, 520] width 174 height 28
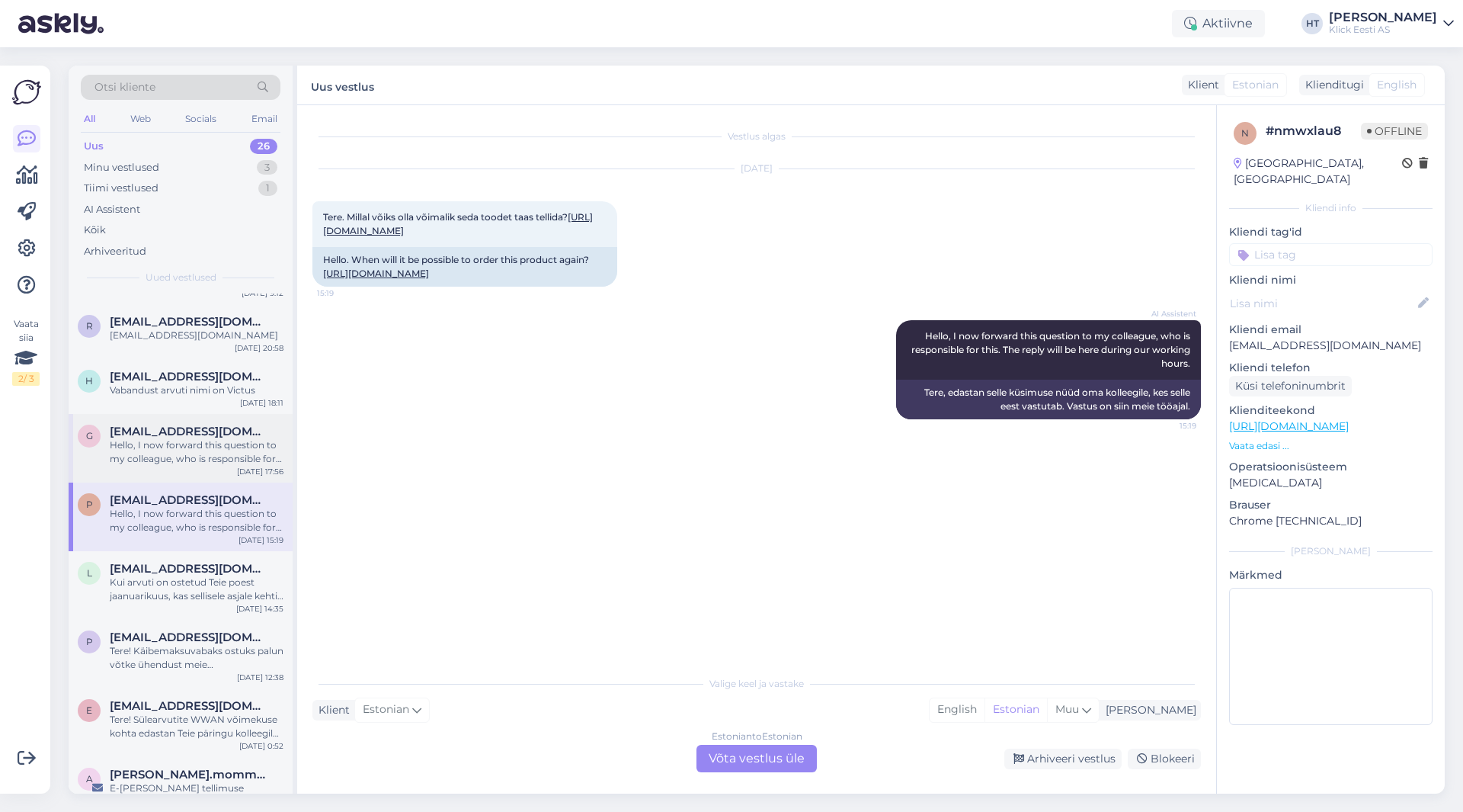
click at [187, 447] on div "Hello, I now forward this question to my colleague, who is responsible for this…" at bounding box center [196, 452] width 174 height 28
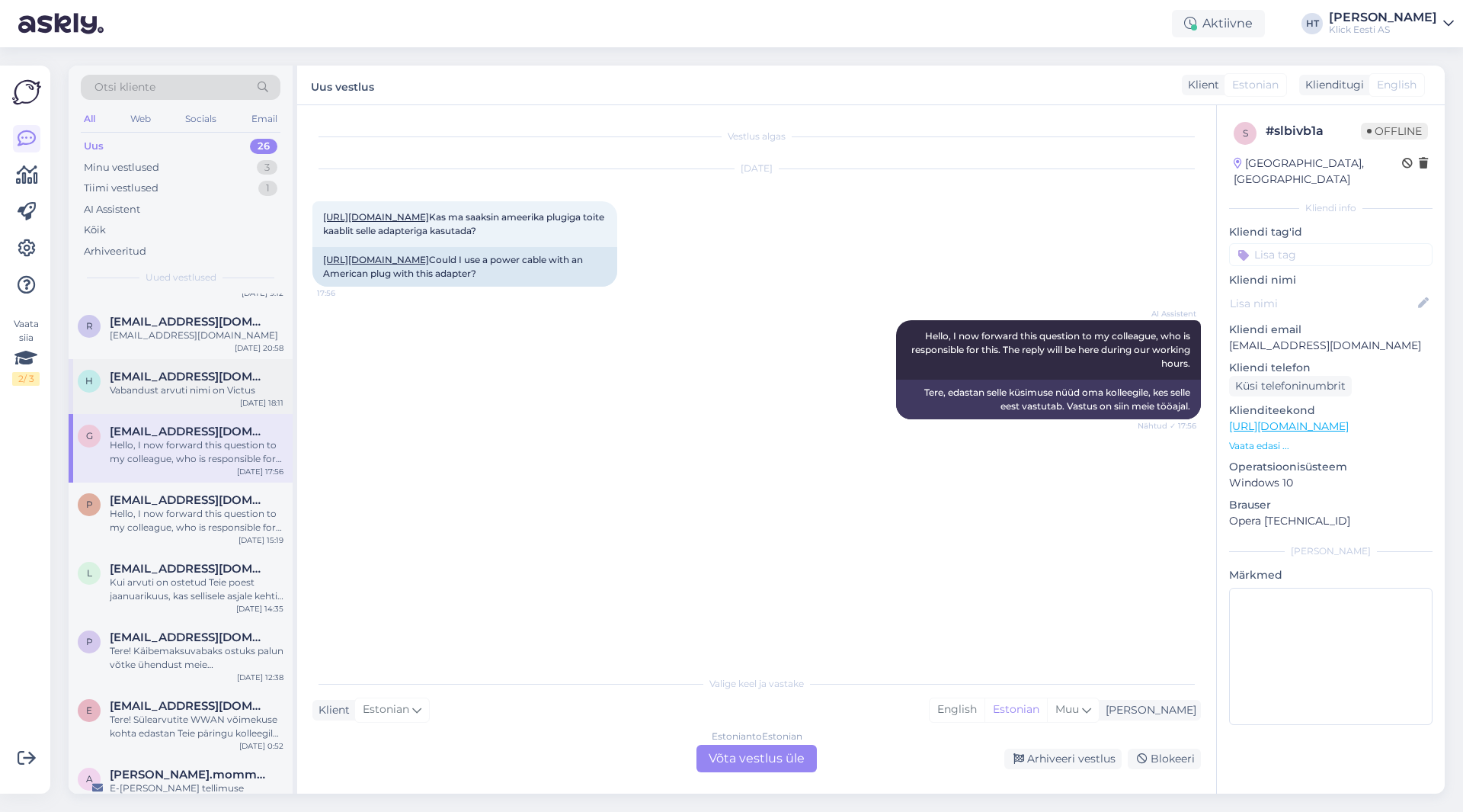
click at [218, 384] on div "Vabandust arvuti nimi on Victus" at bounding box center [196, 390] width 174 height 13
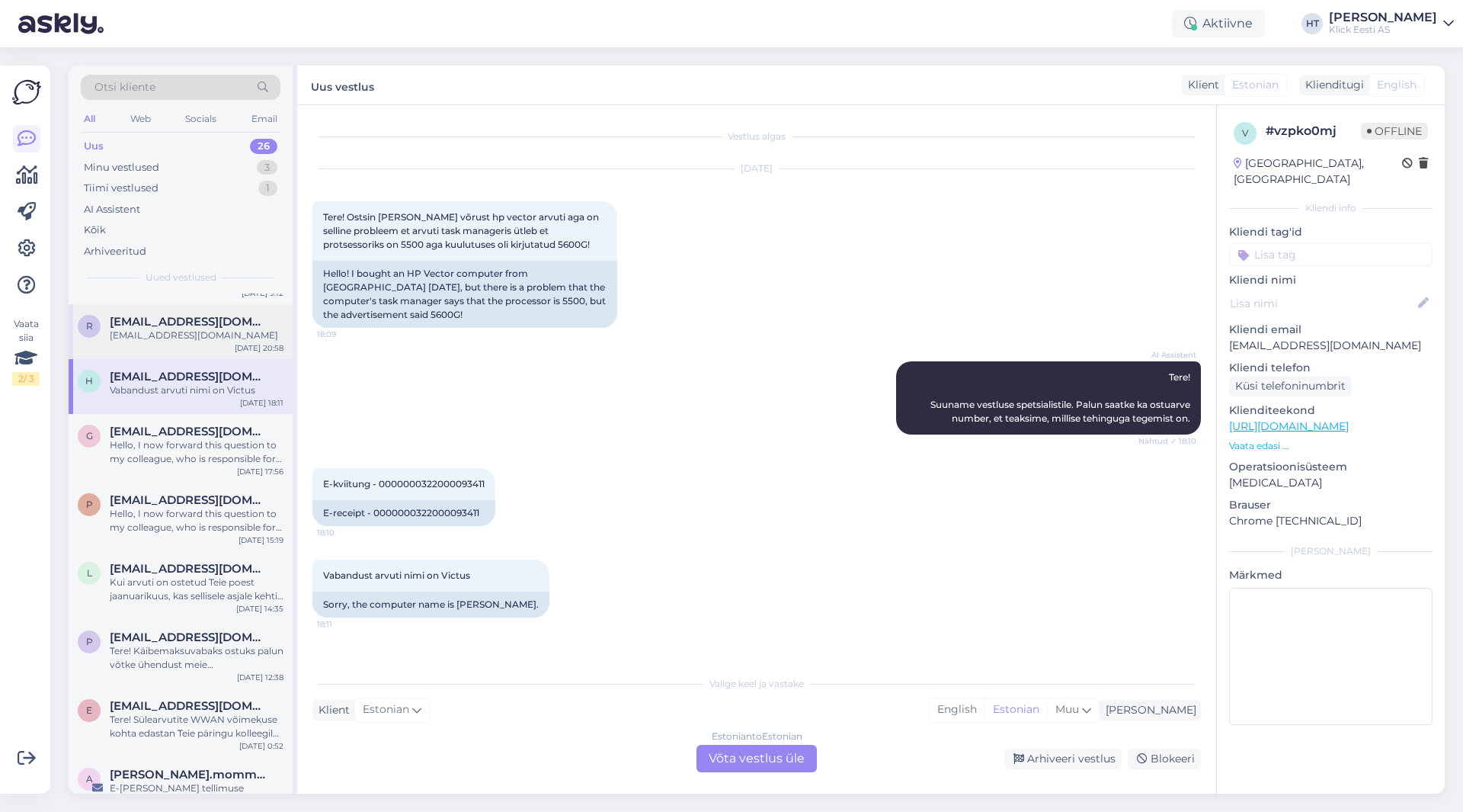
click at [223, 338] on div "[EMAIL_ADDRESS][DOMAIN_NAME]" at bounding box center [196, 336] width 174 height 13
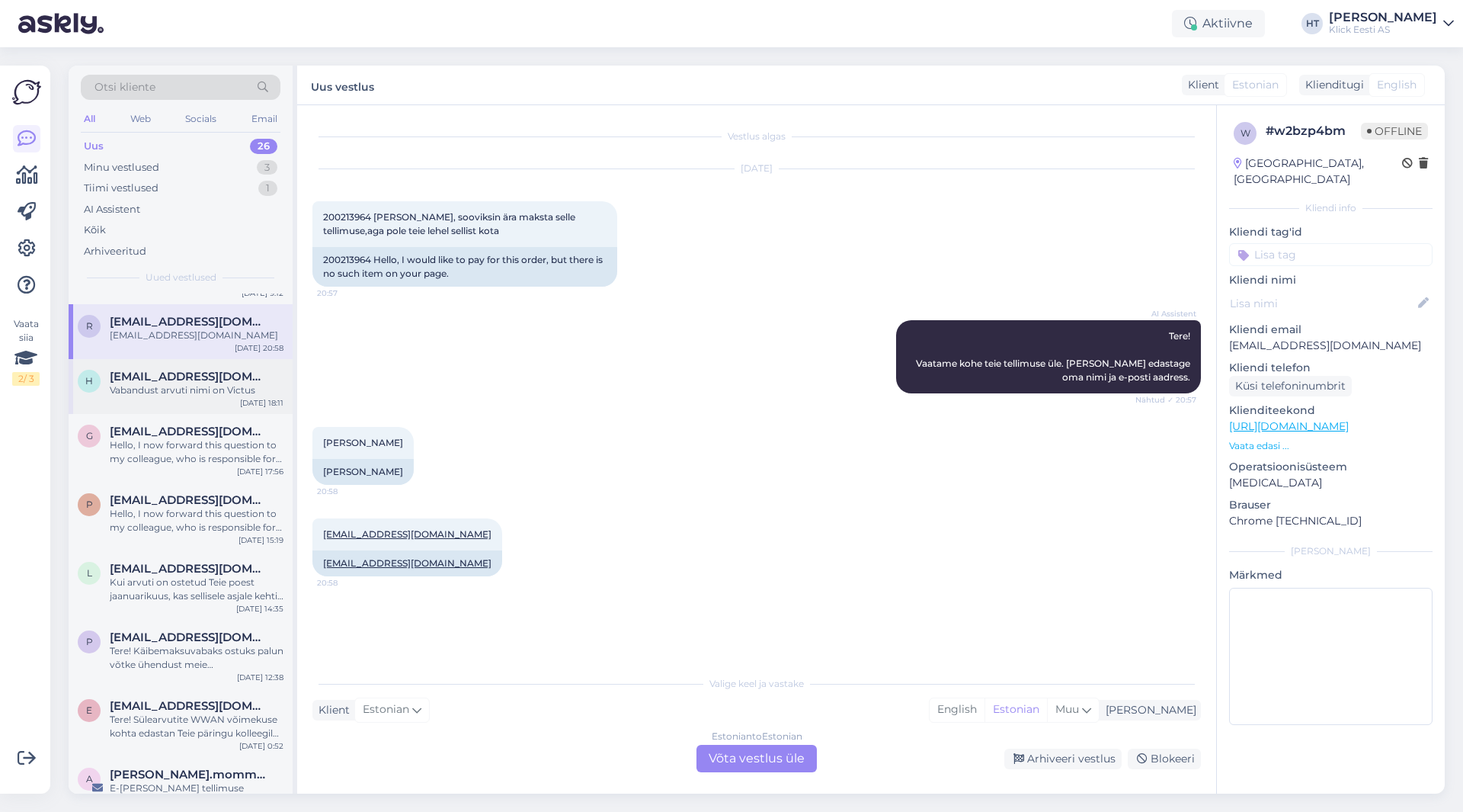
click at [212, 392] on div "Vabandust arvuti nimi on Victus" at bounding box center [196, 390] width 174 height 13
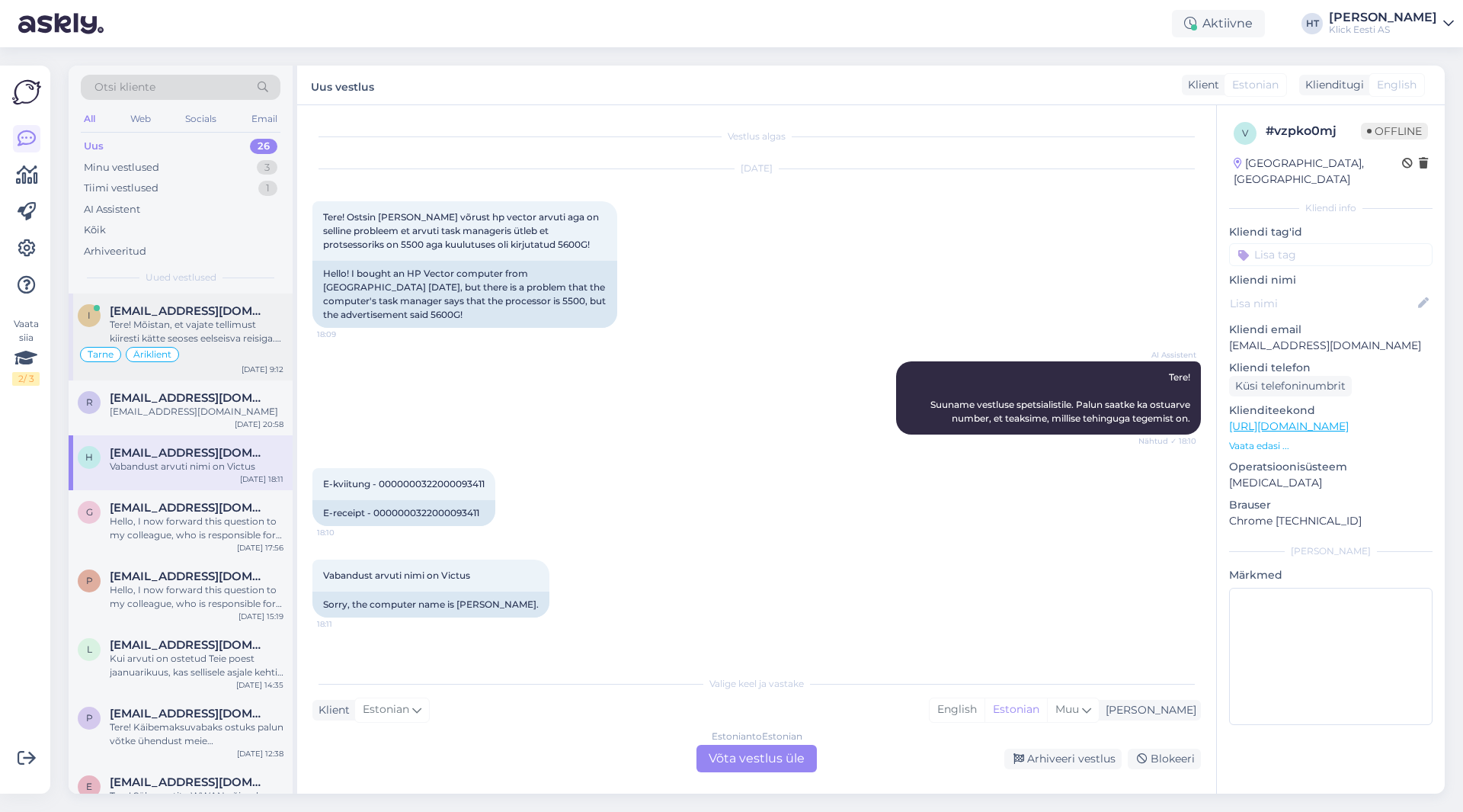
click at [216, 353] on div "Tarne Äriklient" at bounding box center [180, 354] width 206 height 19
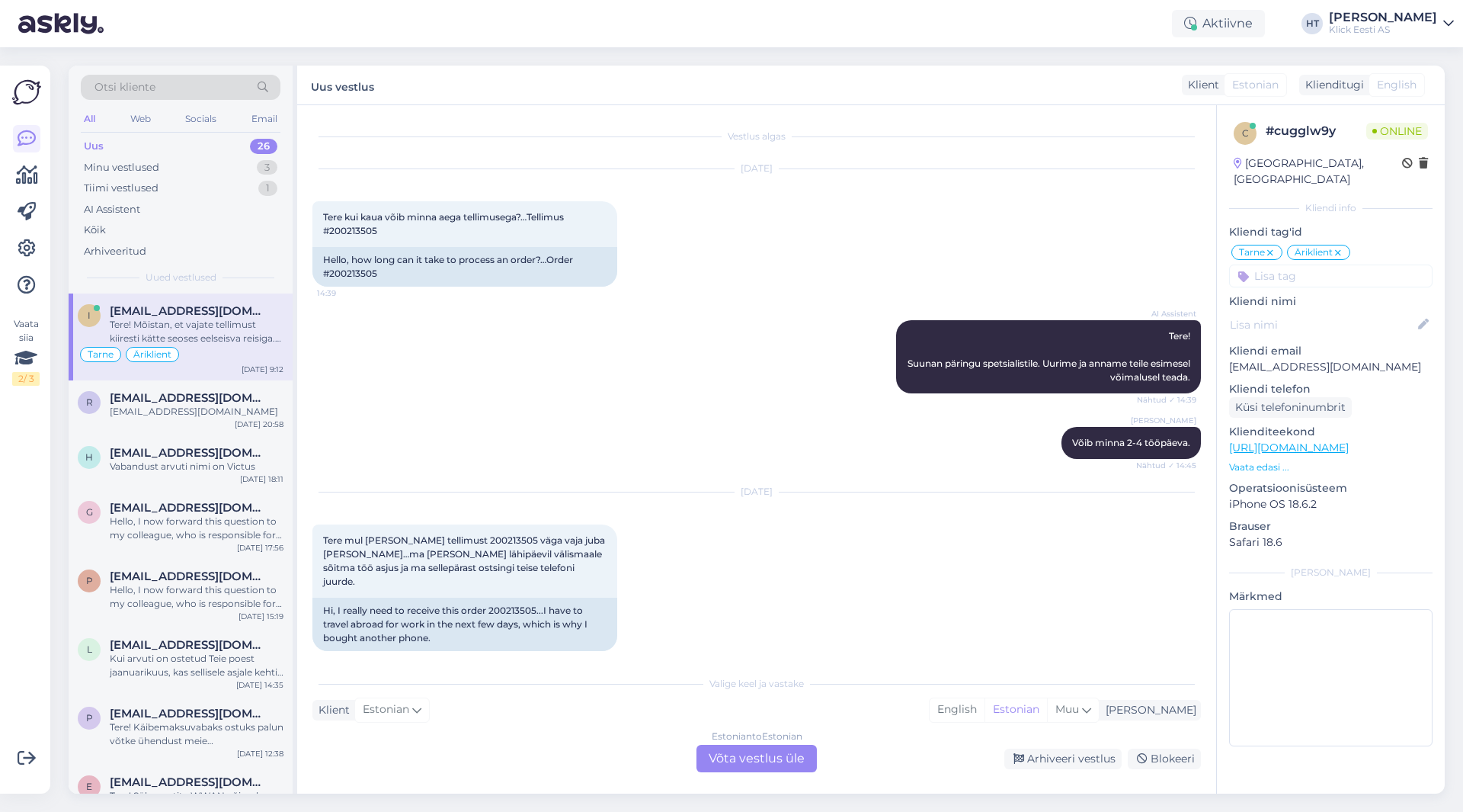
scroll to position [134, 0]
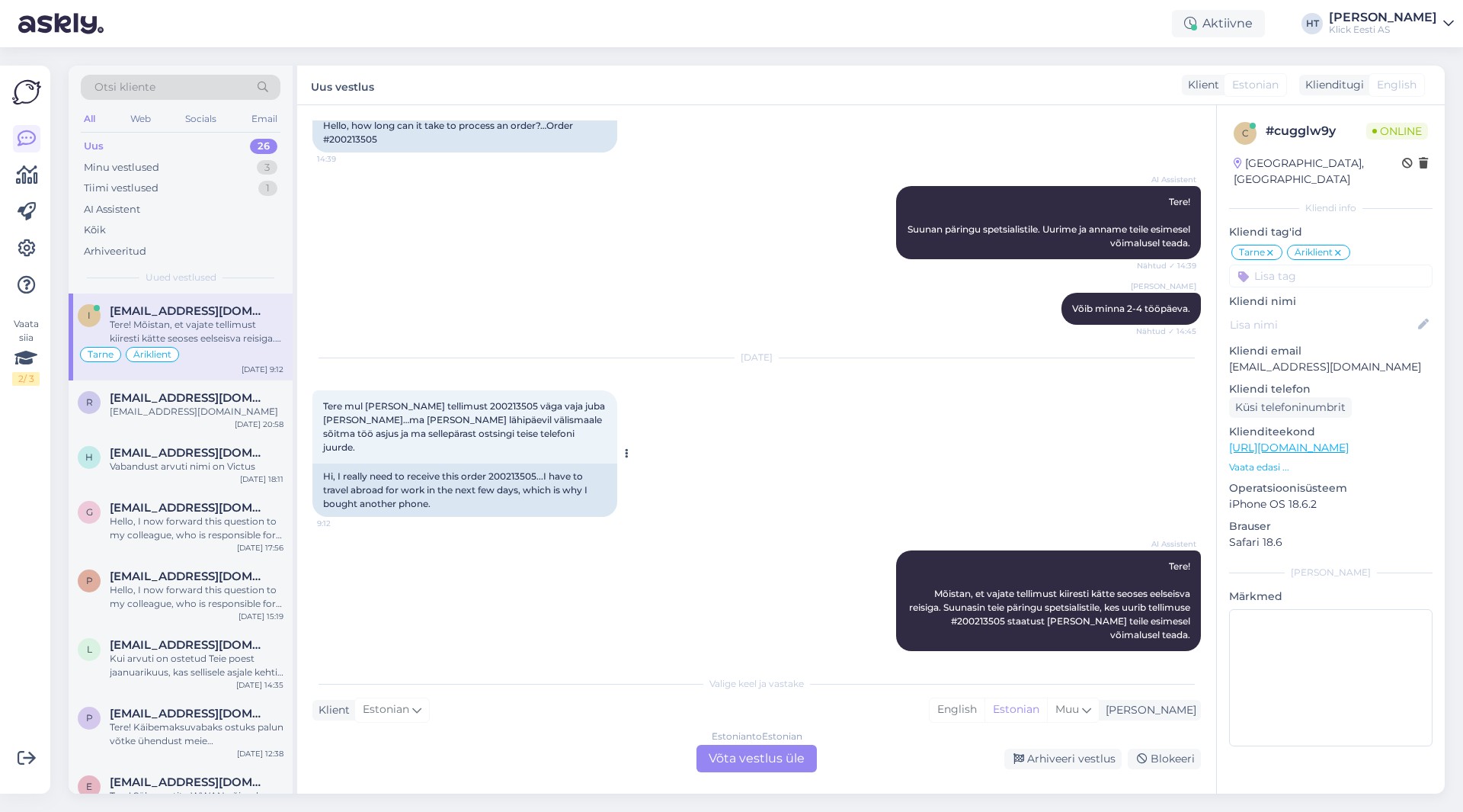
click at [479, 404] on span "Tere mul [PERSON_NAME] tellimust 200213505 väga vaja juba [PERSON_NAME]…ma [PER…" at bounding box center [465, 427] width 284 height 52
copy span "200213505"
click at [711, 315] on div "[PERSON_NAME] Võib minna 2-4 tööpäeva. Nähtud ✓ 14:45" at bounding box center [757, 309] width 889 height 66
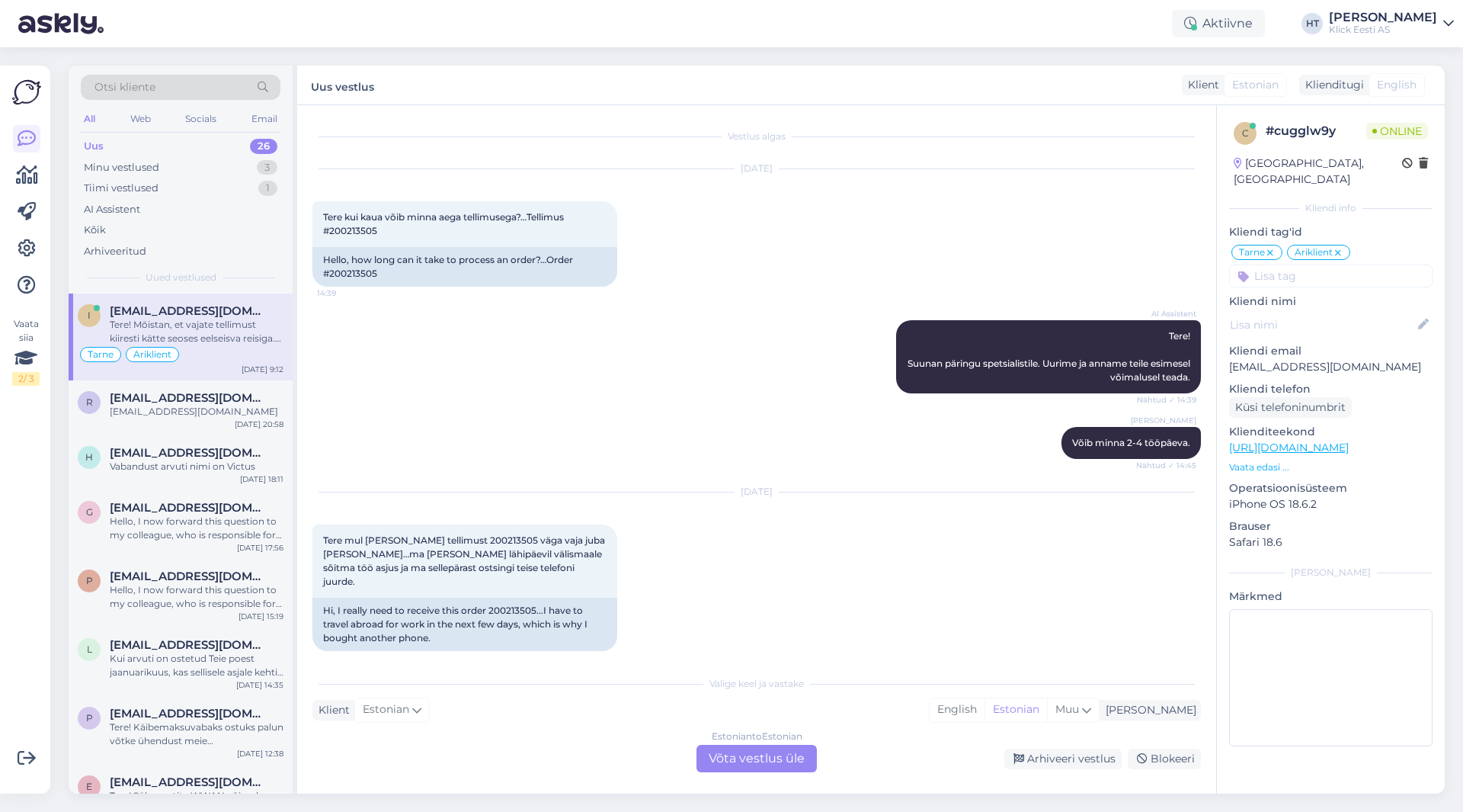
click at [860, 573] on div "[DATE] Tere mul [PERSON_NAME] tellimust 200213505 väga vaja juba [PERSON_NAME]……" at bounding box center [757, 572] width 889 height 192
click at [224, 406] on div "[EMAIL_ADDRESS][DOMAIN_NAME]" at bounding box center [196, 411] width 174 height 13
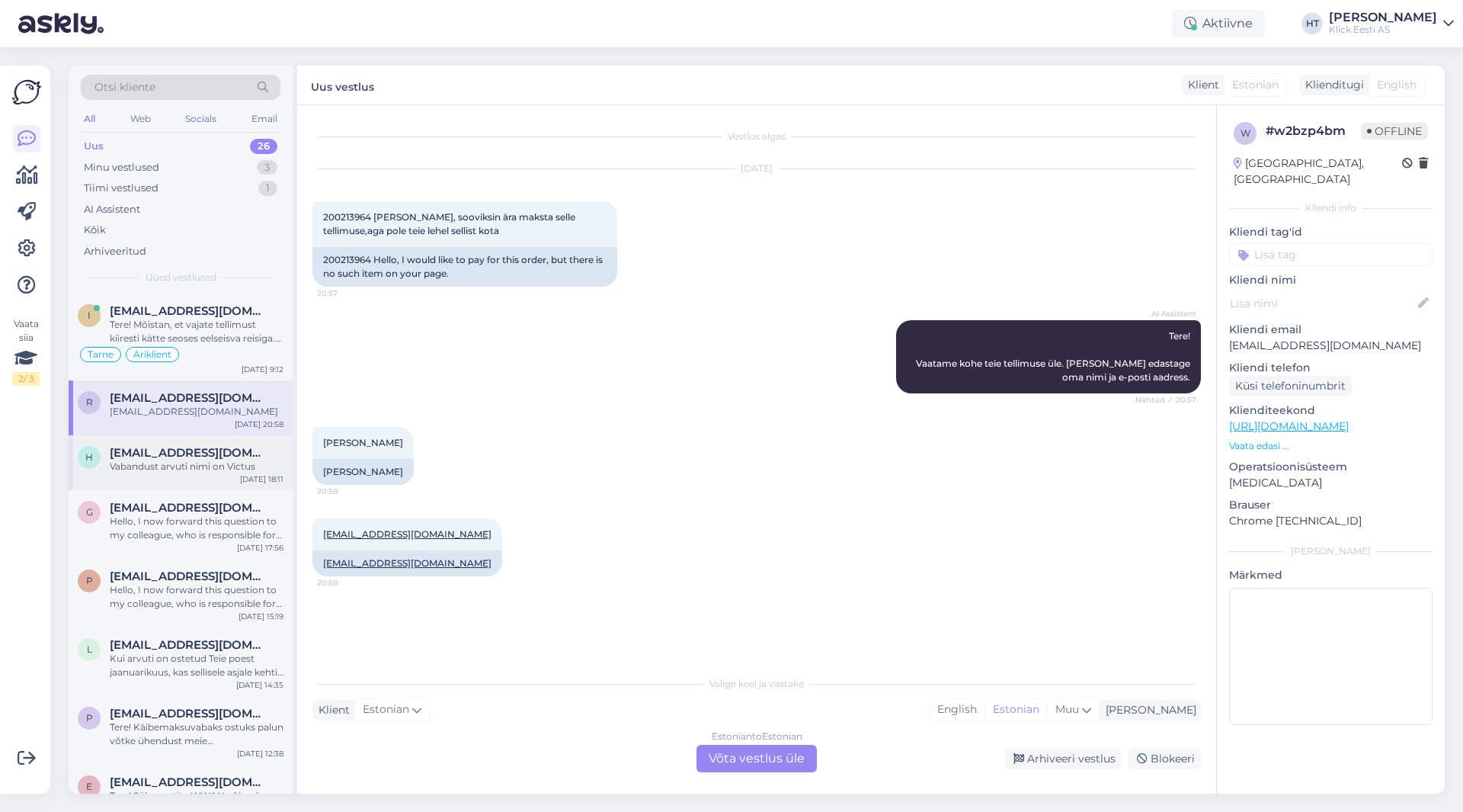
click at [210, 447] on span "[EMAIL_ADDRESS][DOMAIN_NAME]" at bounding box center [189, 453] width 159 height 13
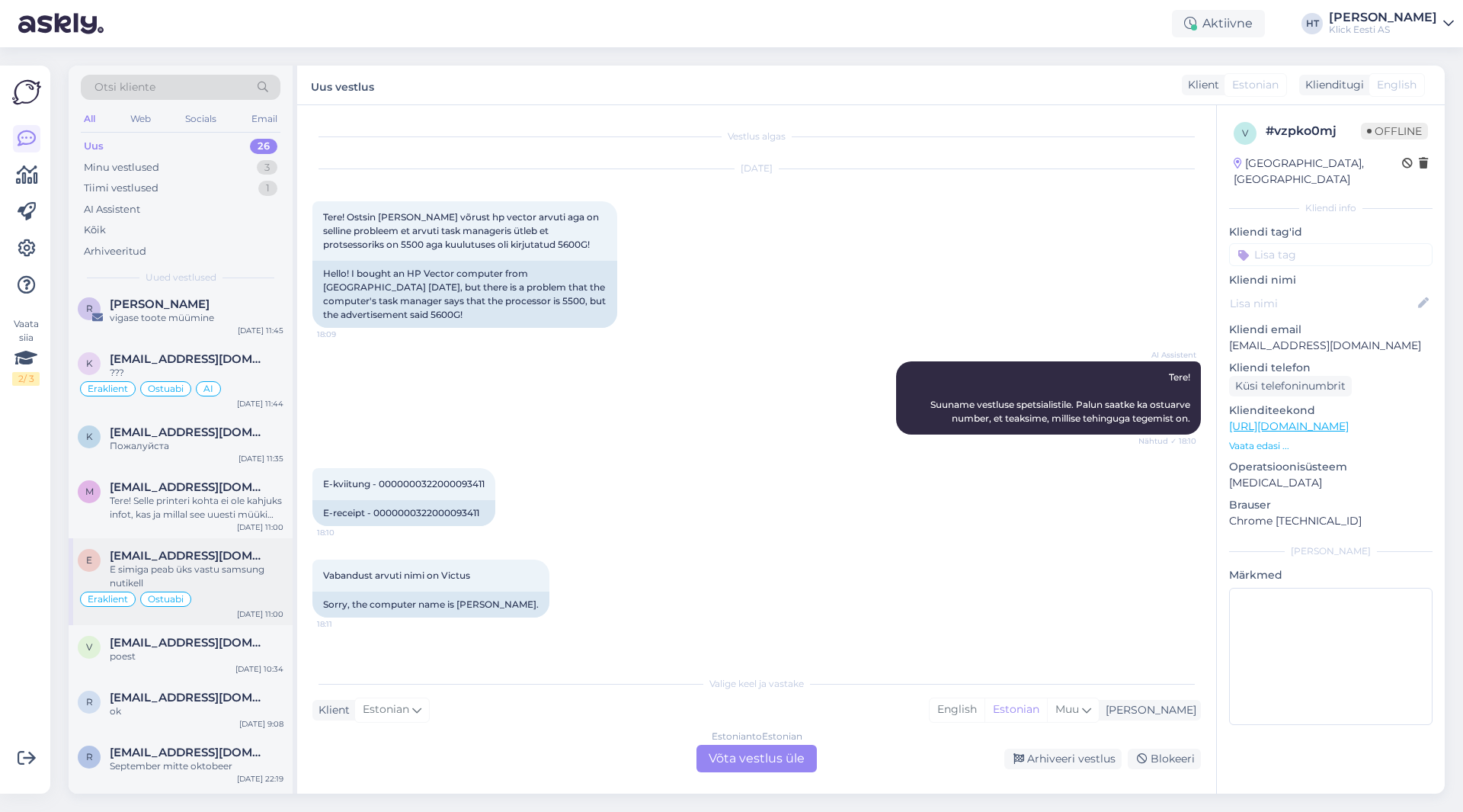
scroll to position [1206, 0]
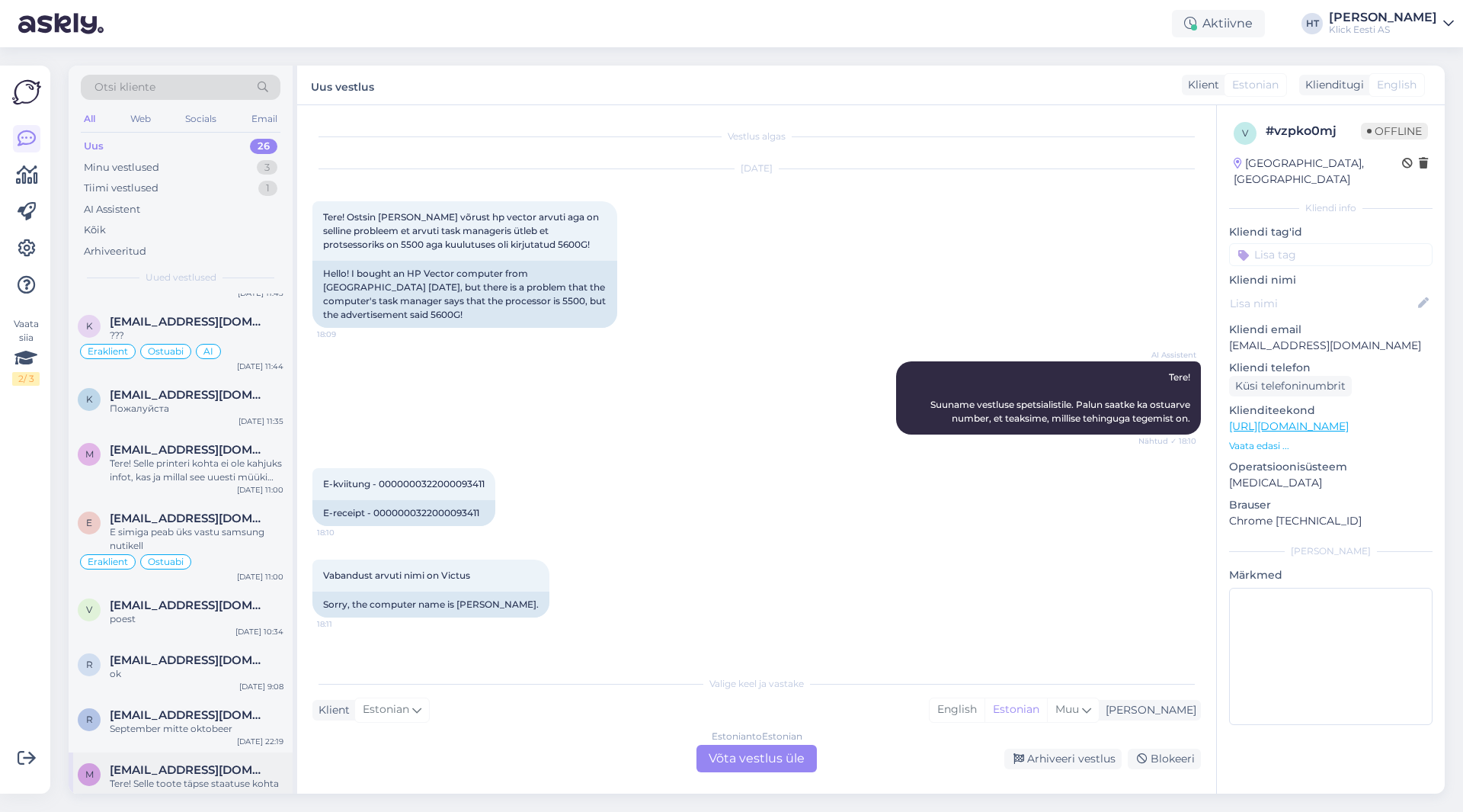
click at [196, 763] on span "[EMAIL_ADDRESS][DOMAIN_NAME]" at bounding box center [189, 770] width 159 height 13
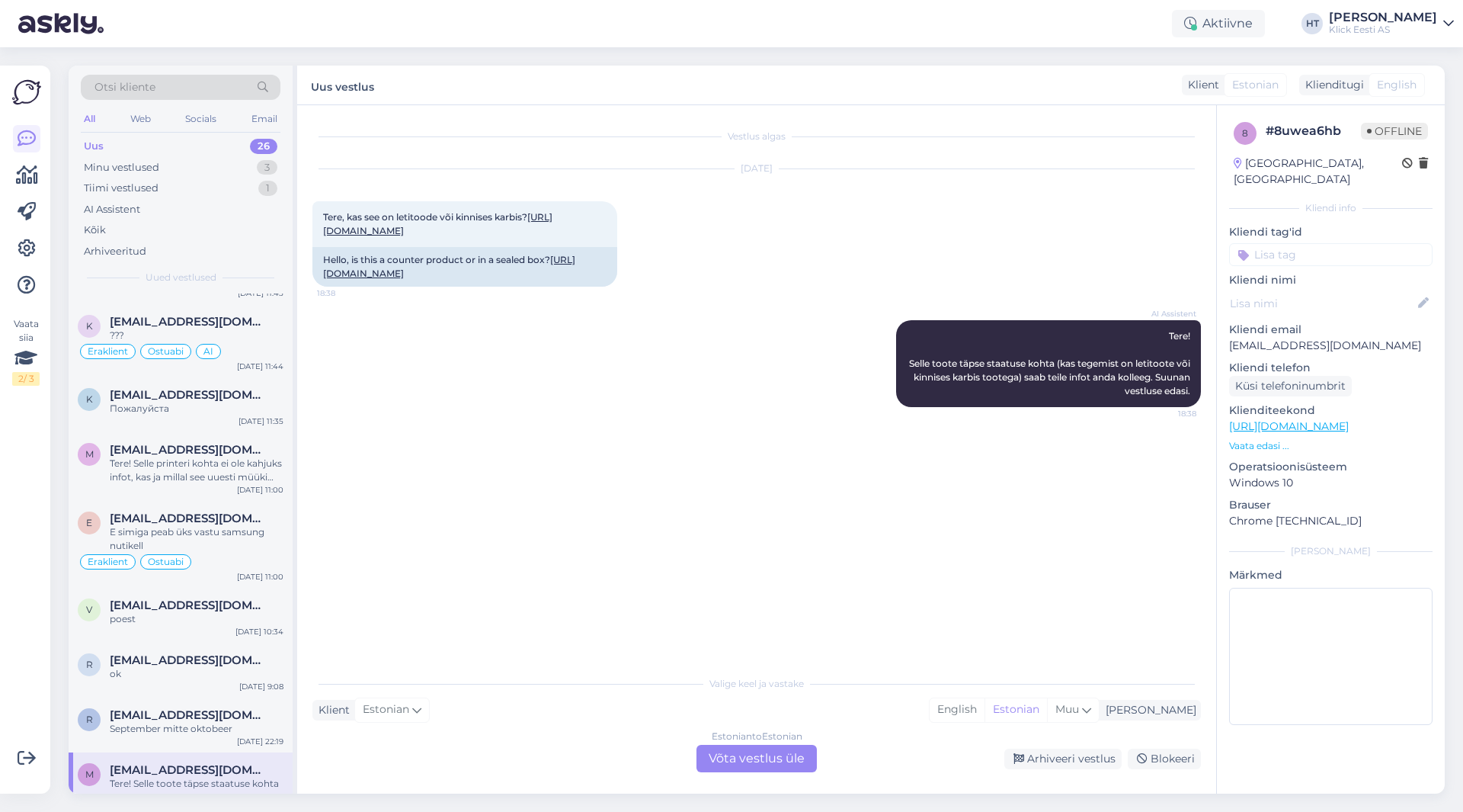
click at [914, 243] on input at bounding box center [1331, 254] width 203 height 23
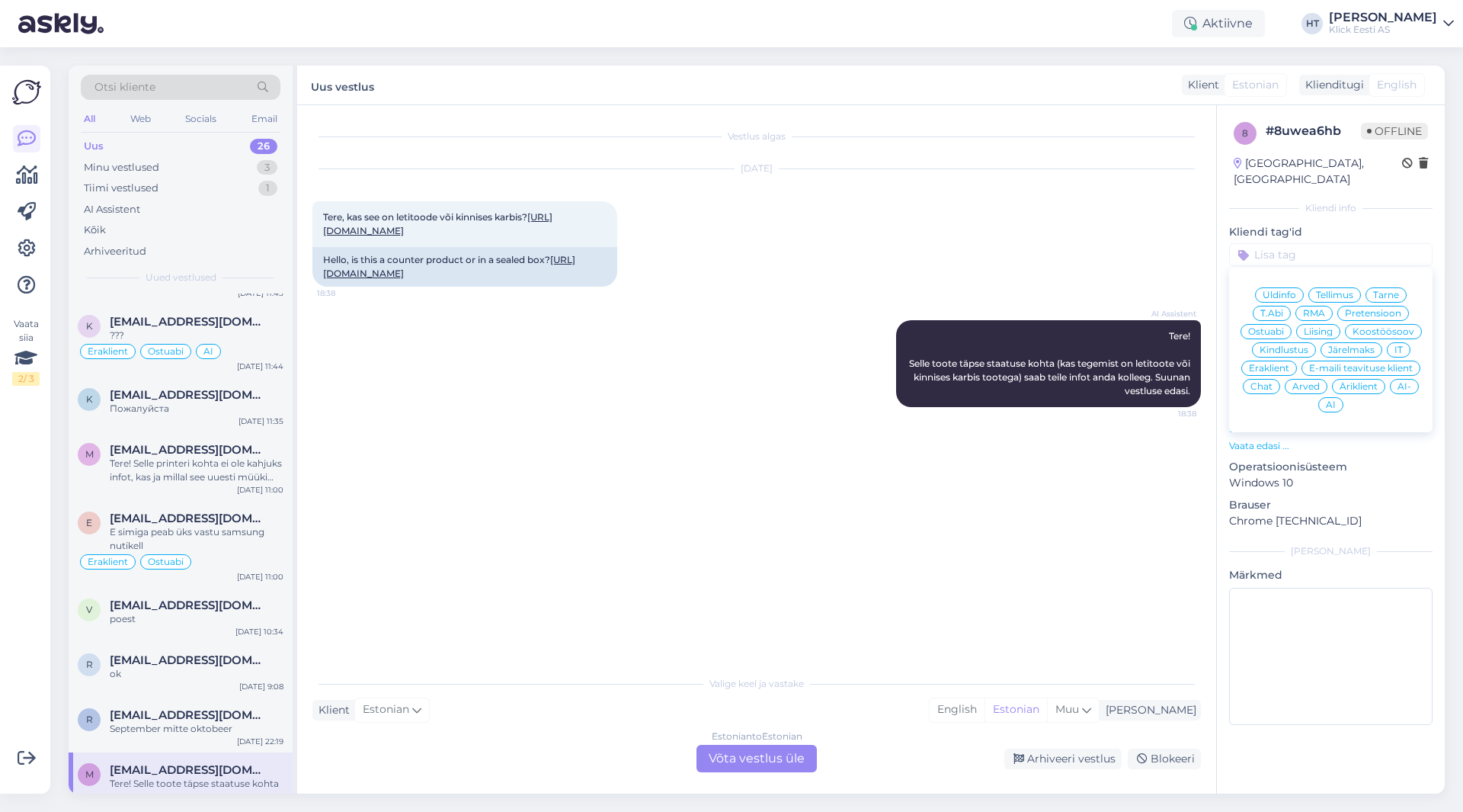
click at [914, 327] on span "Ostuabi" at bounding box center [1266, 331] width 35 height 9
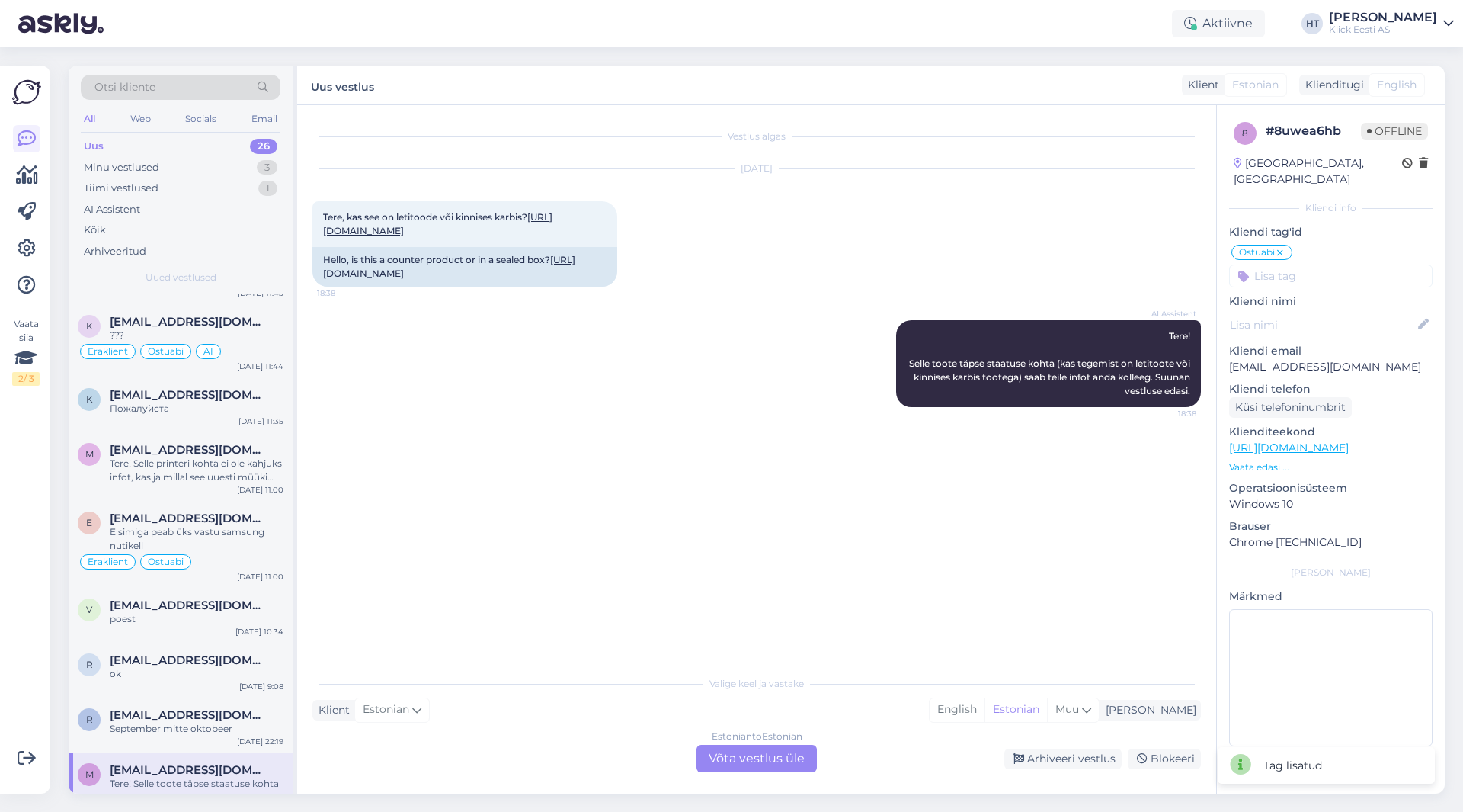
click at [914, 269] on input at bounding box center [1331, 276] width 203 height 23
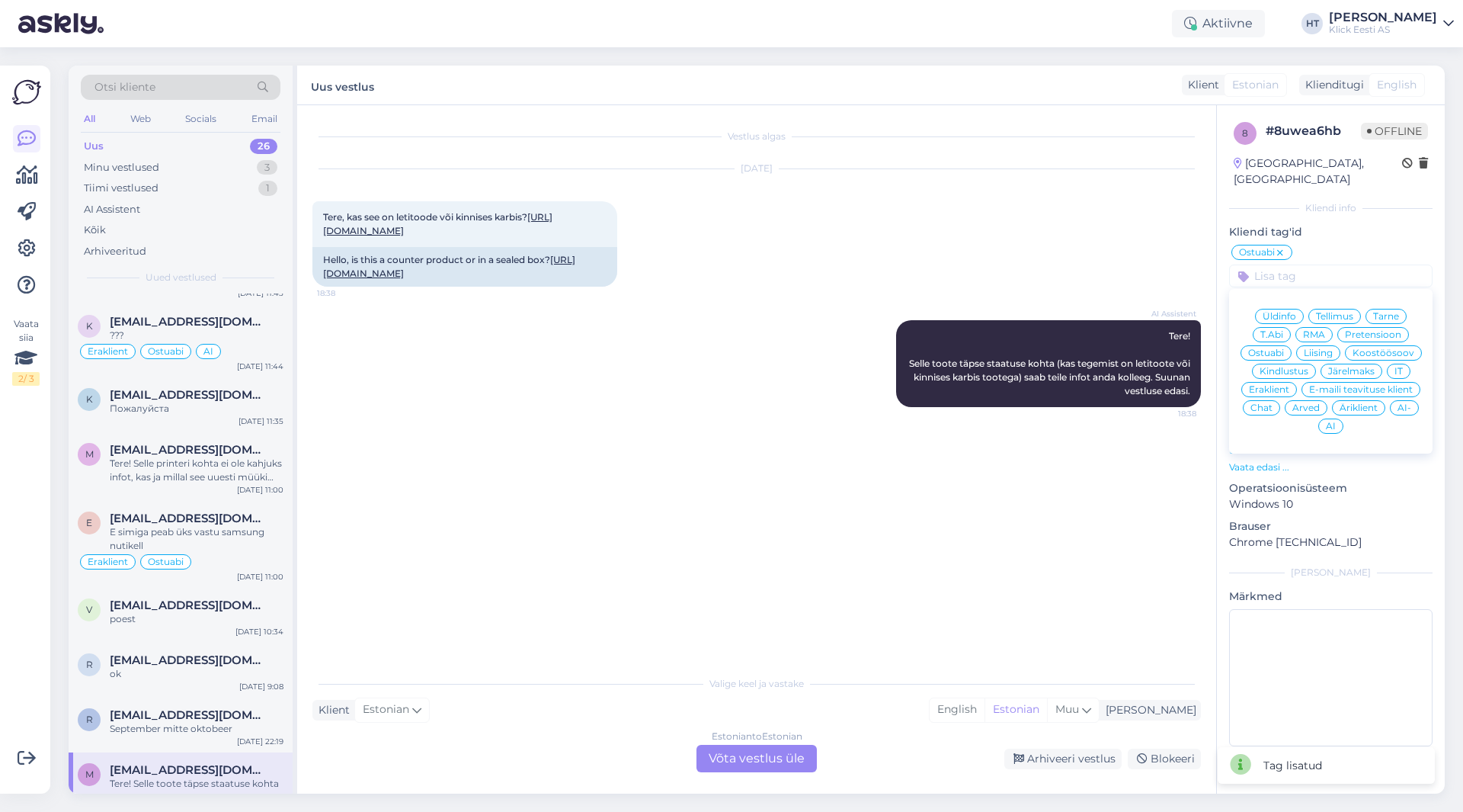
click at [914, 384] on span "Eraklient" at bounding box center [1269, 389] width 40 height 9
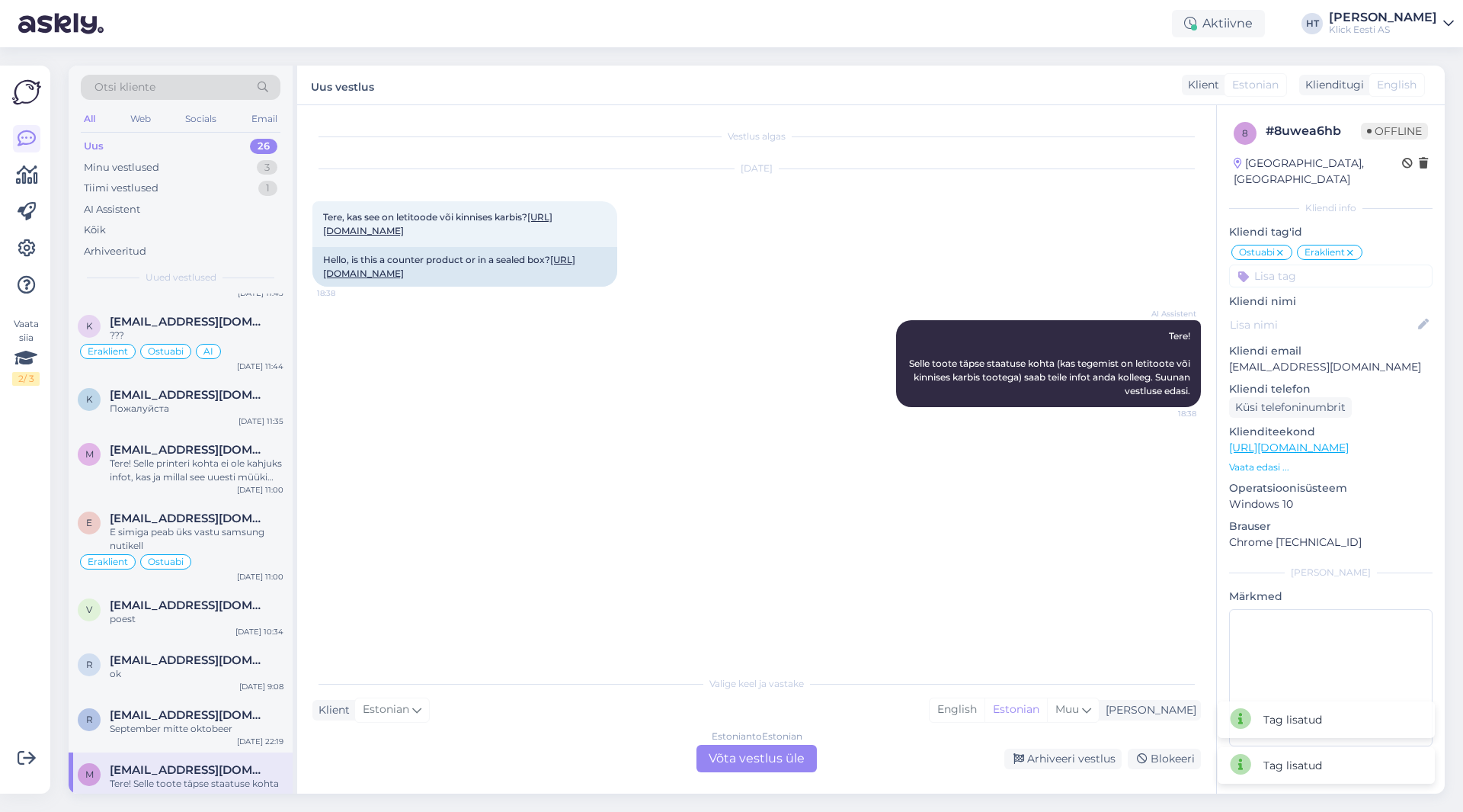
click at [683, 656] on div "Vestlus algas [DATE] Tere, kas see on letitoode või kinnises karbis? [URL][DOMA…" at bounding box center [756, 449] width 919 height 688
click at [729, 758] on div "Estonian to Estonian Võta vestlus üle" at bounding box center [756, 758] width 121 height 28
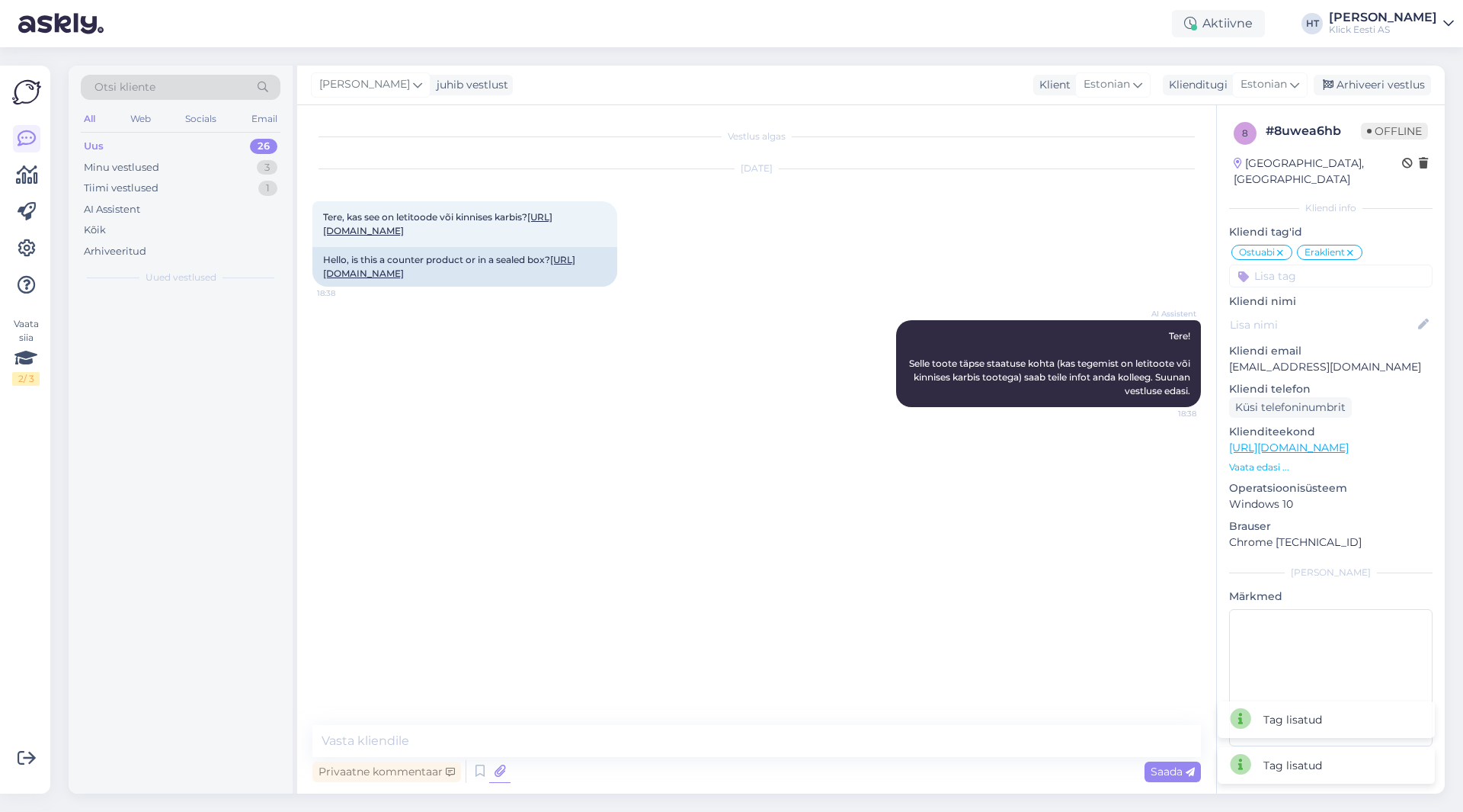
scroll to position [0, 0]
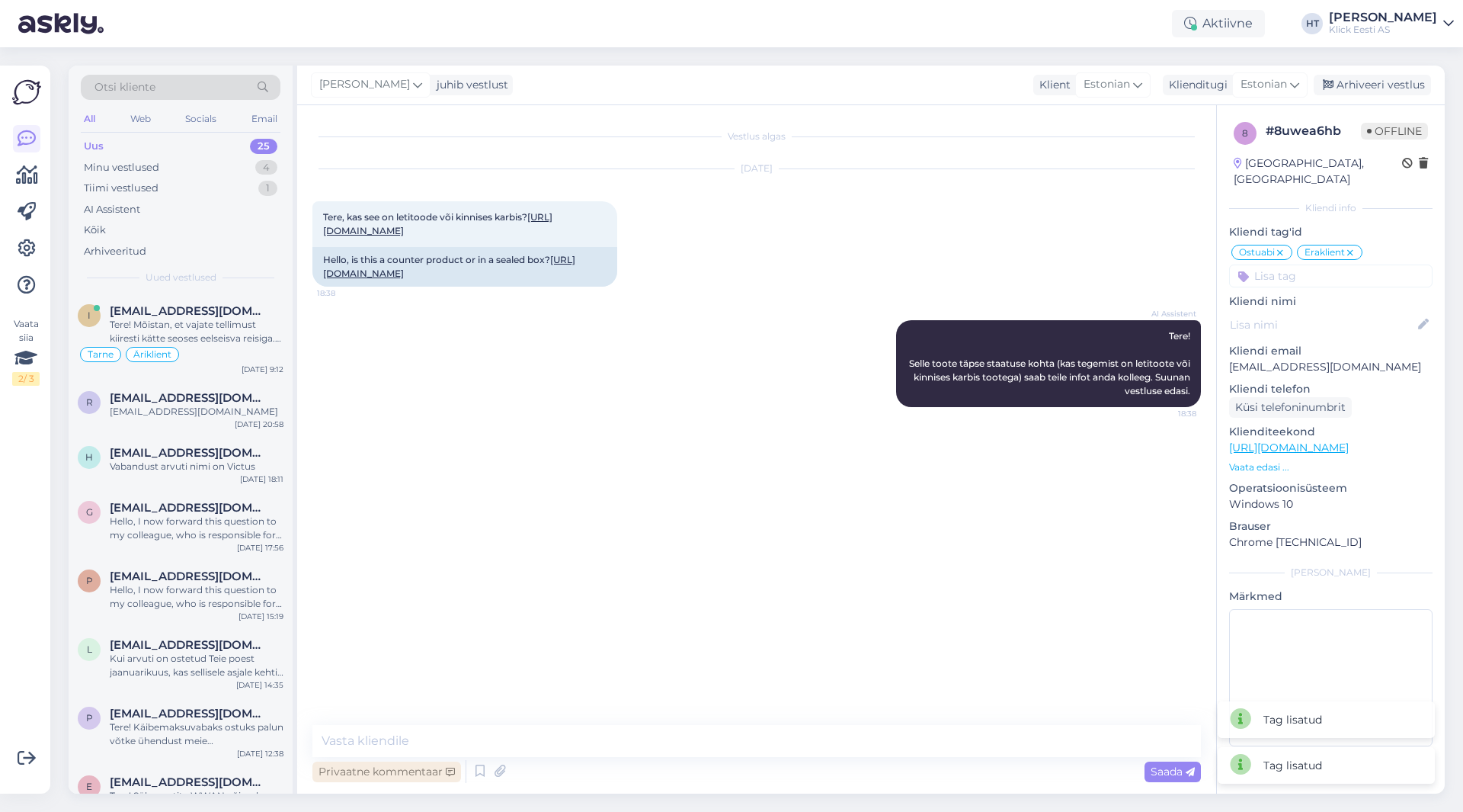
click at [391, 776] on div "Privaatne kommentaar" at bounding box center [387, 772] width 148 height 20
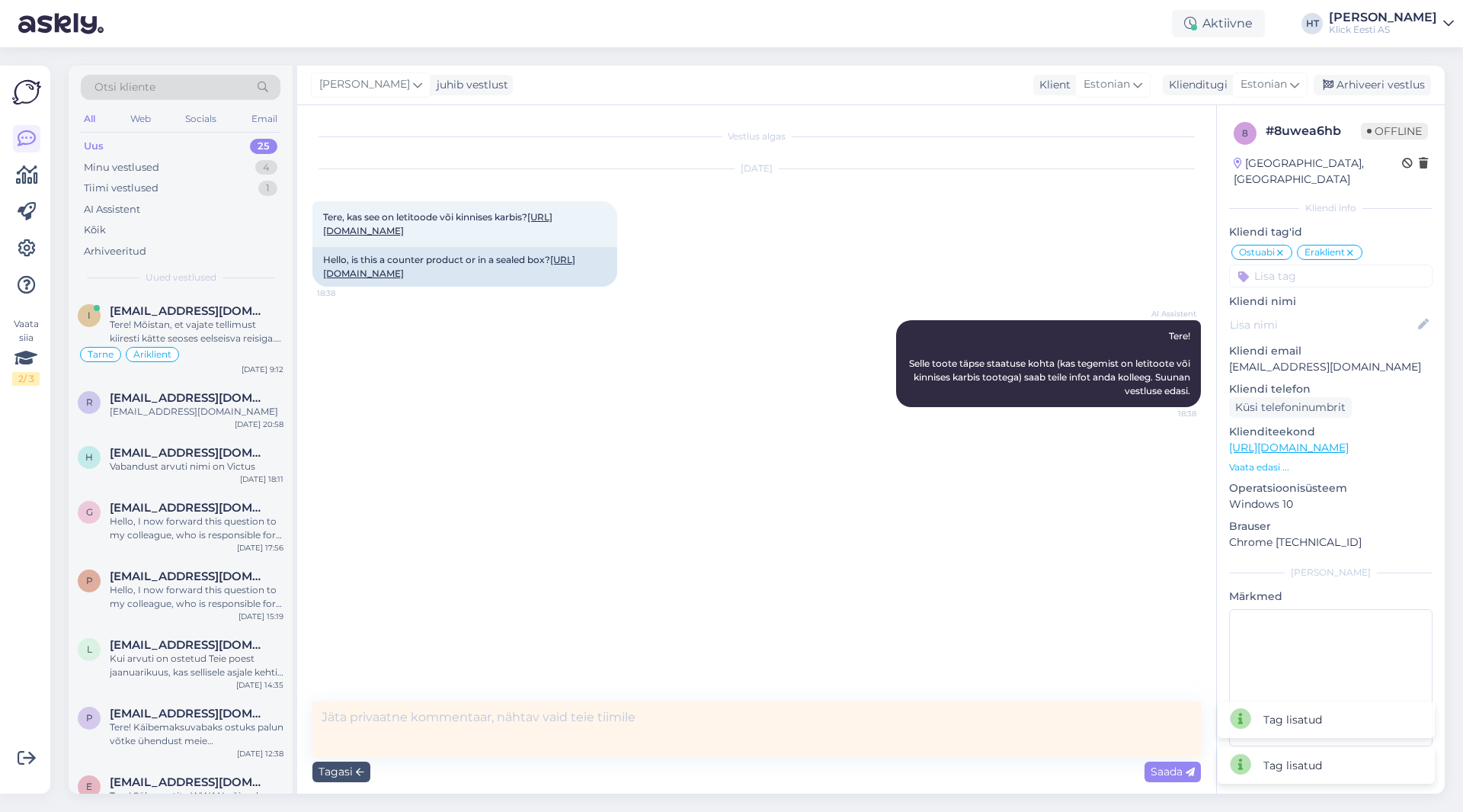
click at [460, 736] on textarea at bounding box center [757, 729] width 889 height 56
type textarea "[PERSON_NAME] otsas."
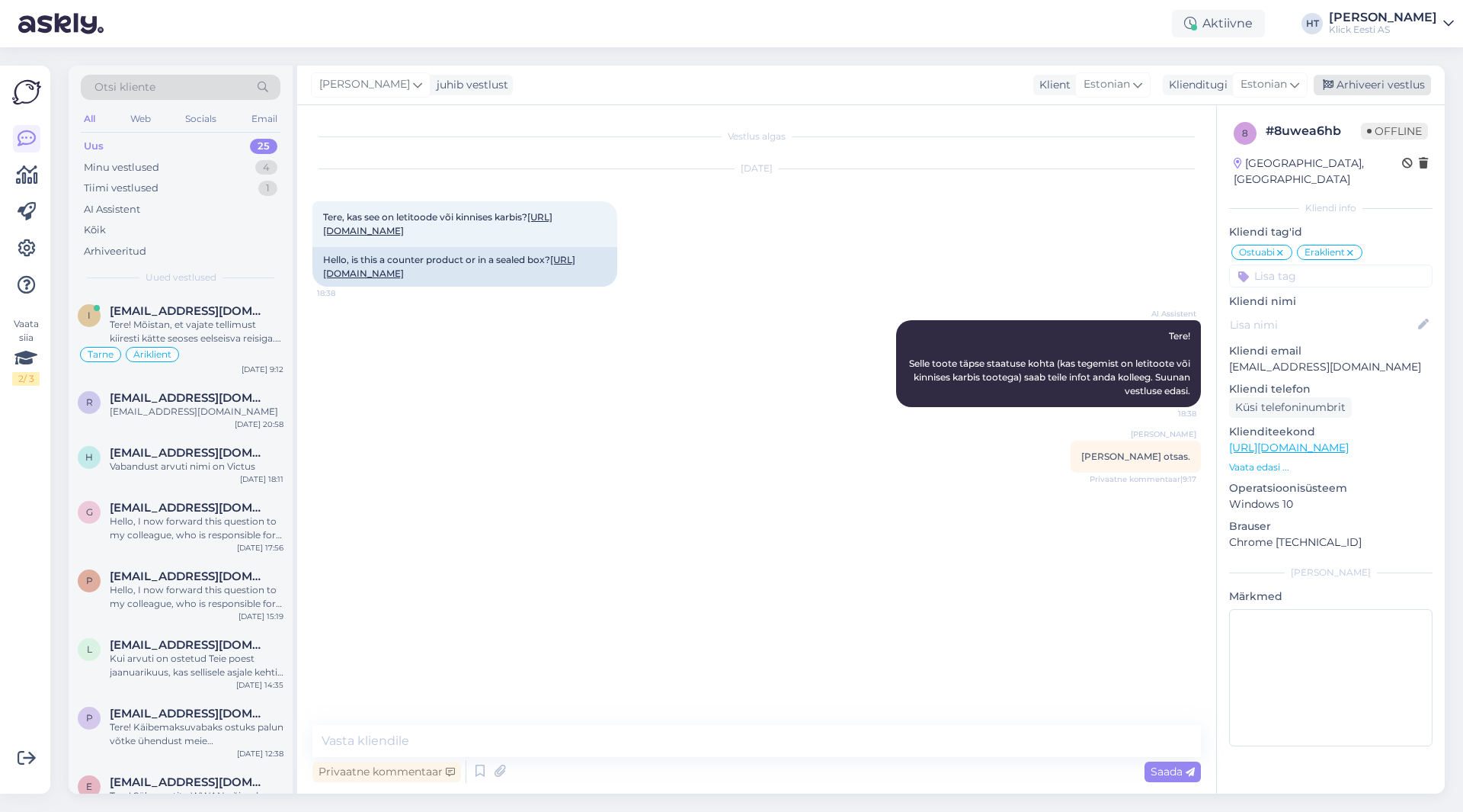
click at [914, 77] on div "Arhiveeri vestlus" at bounding box center [1372, 85] width 117 height 20
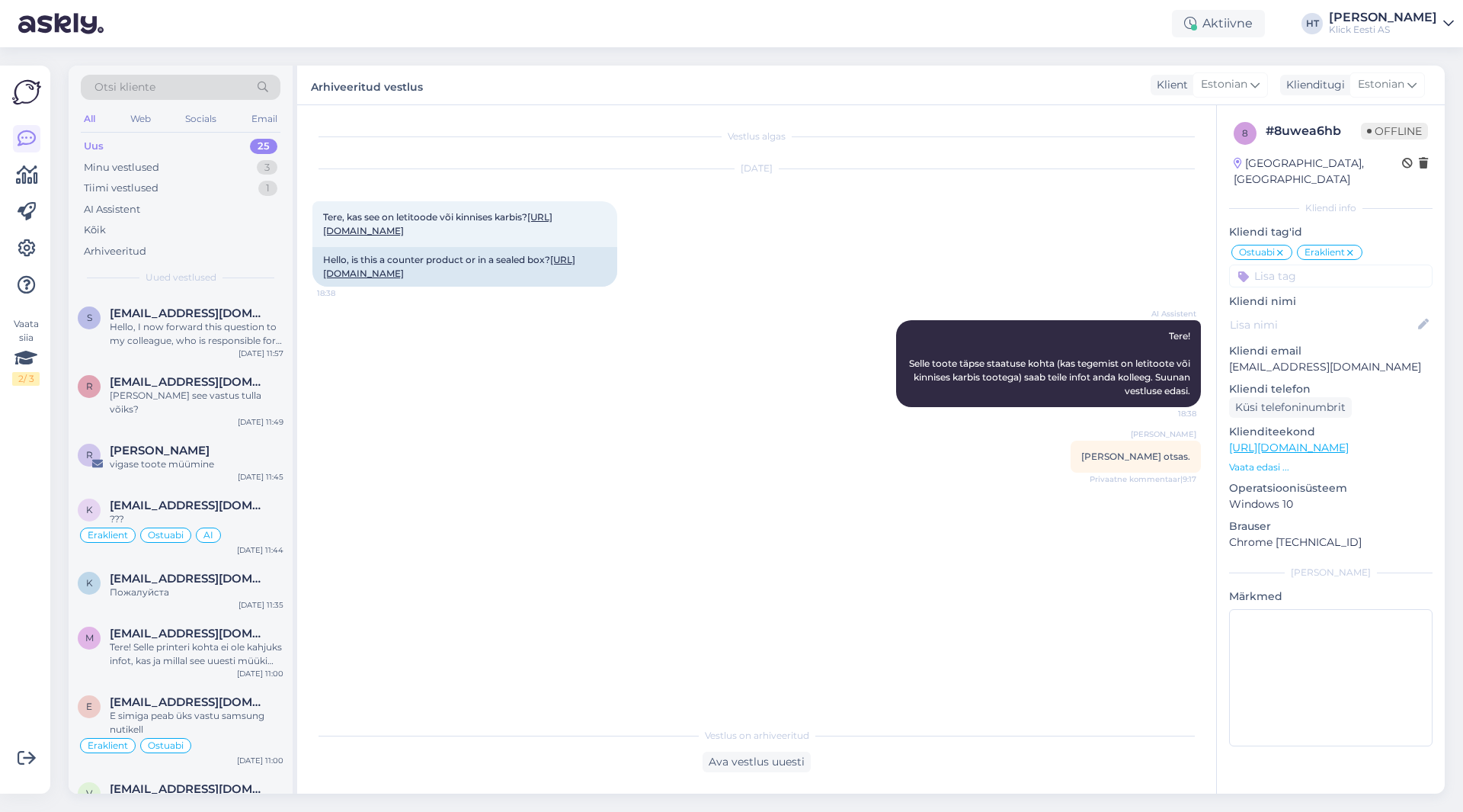
scroll to position [1137, 0]
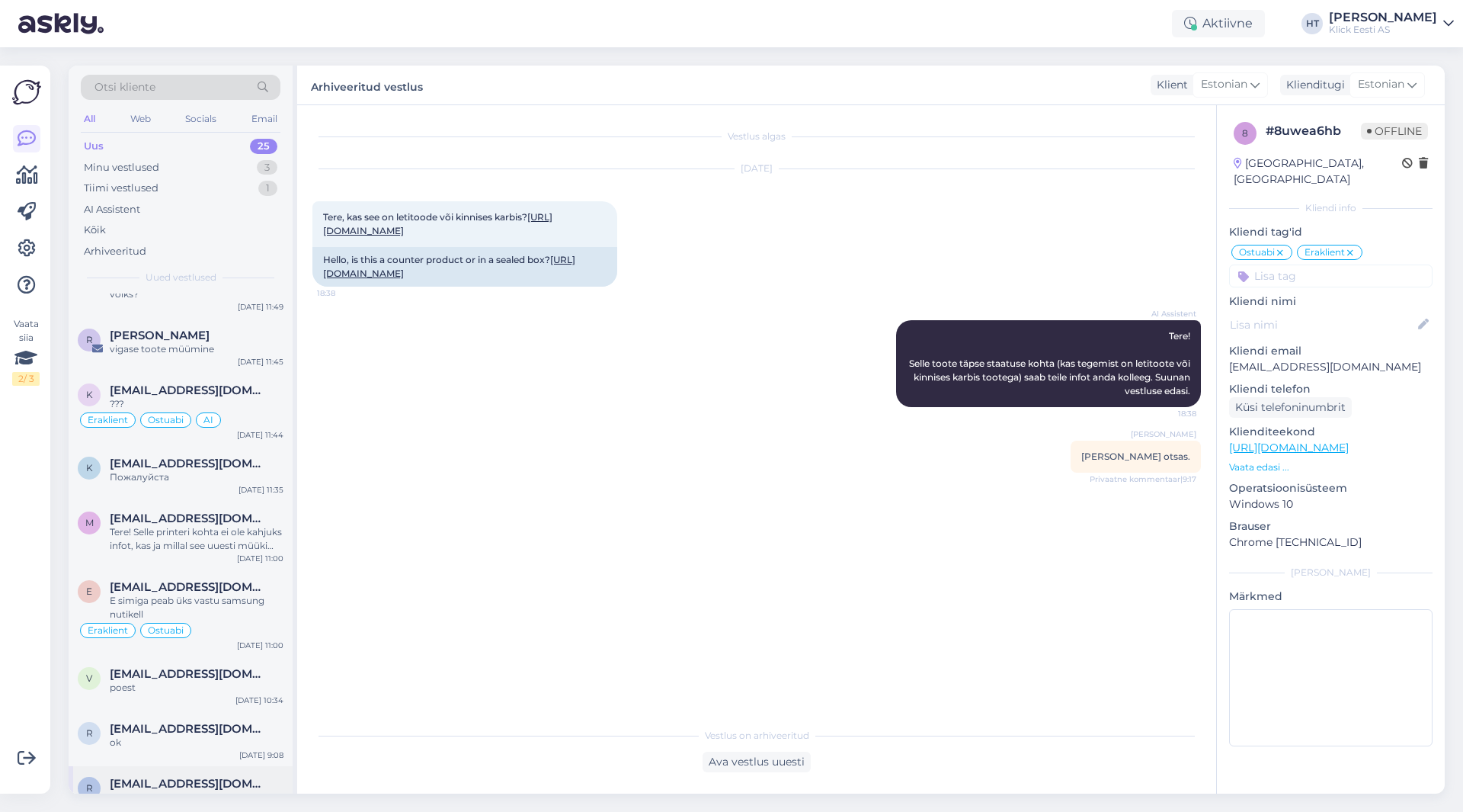
click at [218, 779] on div "r [EMAIL_ADDRESS][DOMAIN_NAME] September mitte oktobeer [DATE] 22:19" at bounding box center [180, 793] width 224 height 55
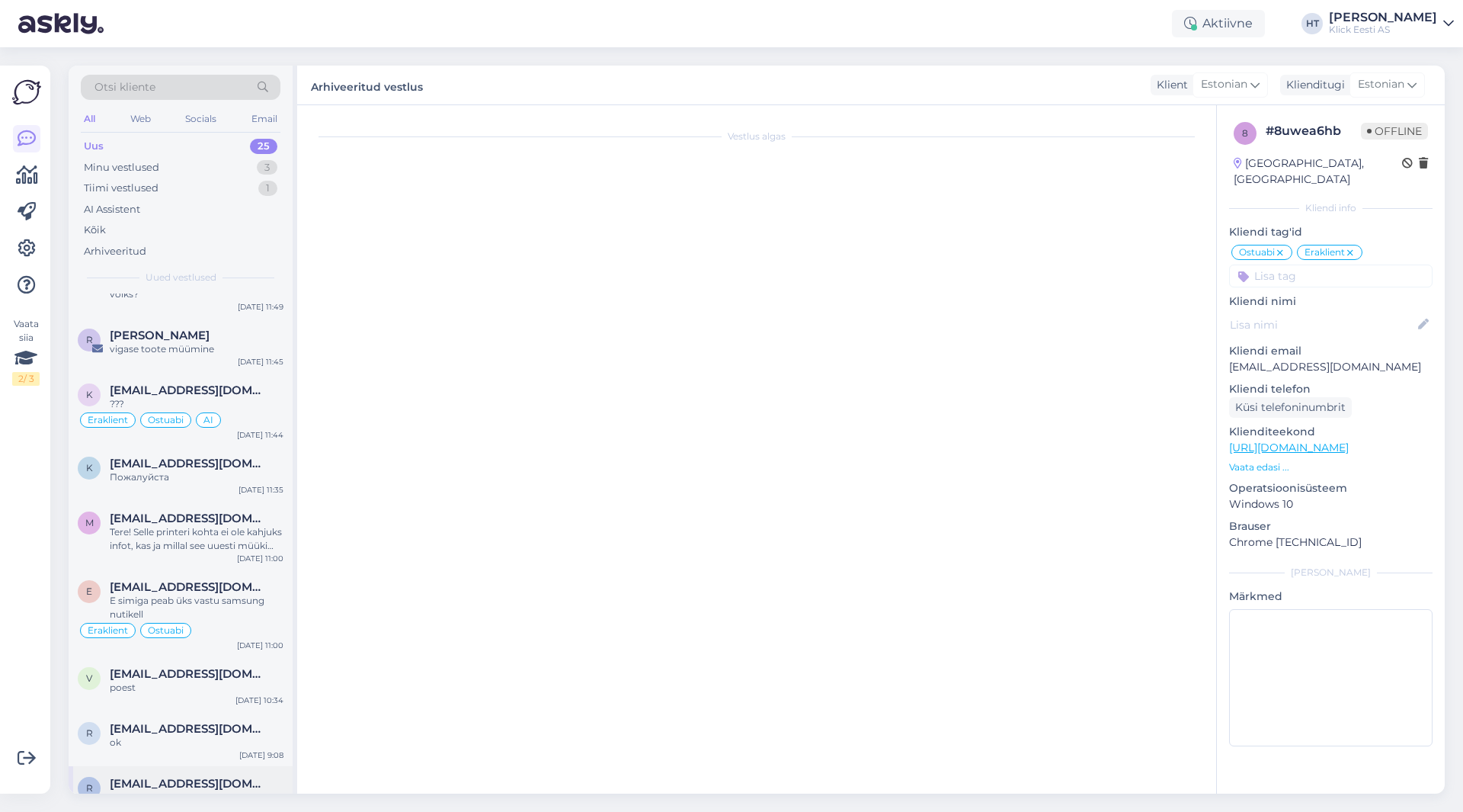
scroll to position [32, 0]
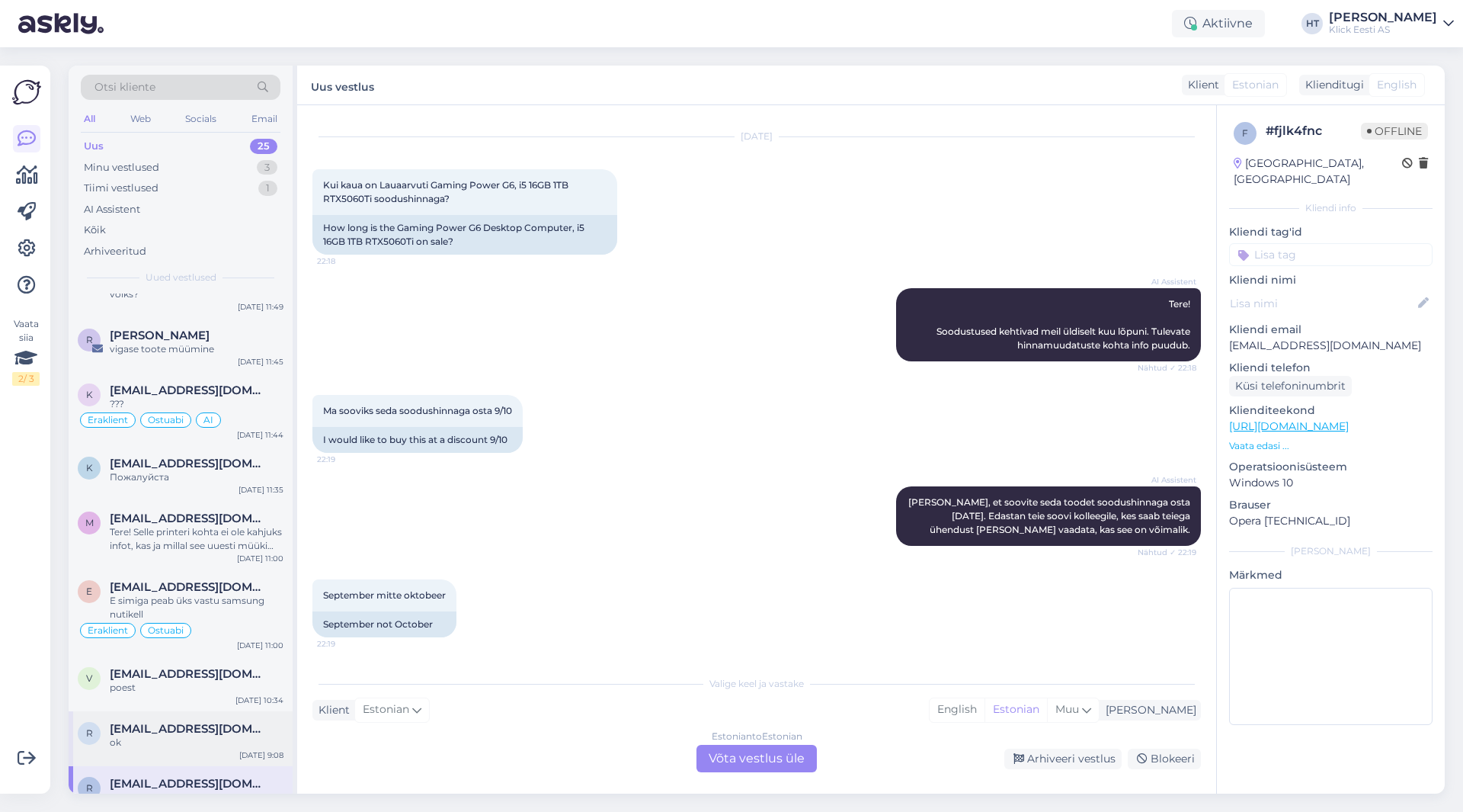
click at [205, 735] on div "ok" at bounding box center [196, 742] width 174 height 13
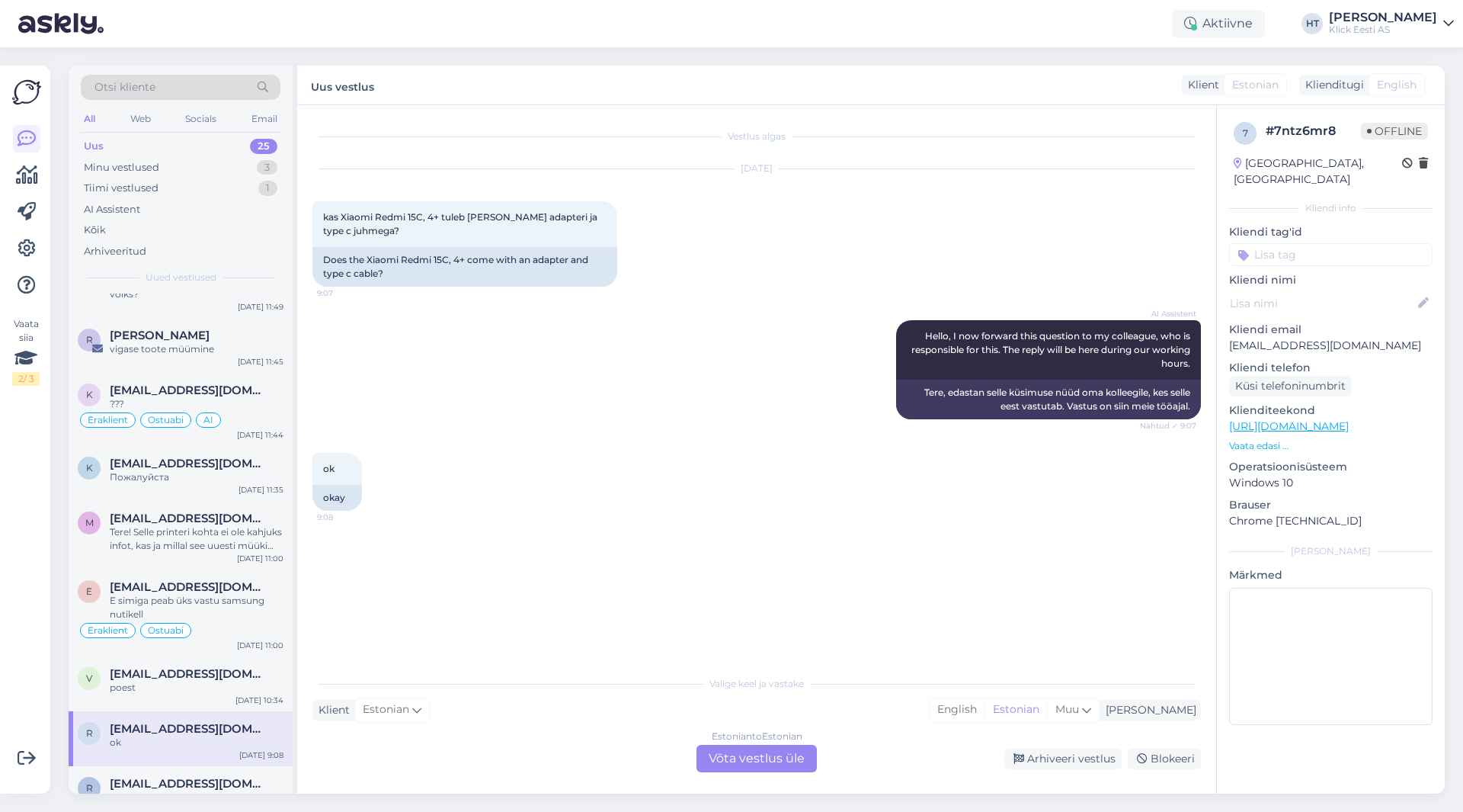
click at [719, 759] on div "Estonian to Estonian Võta vestlus üle" at bounding box center [756, 758] width 121 height 28
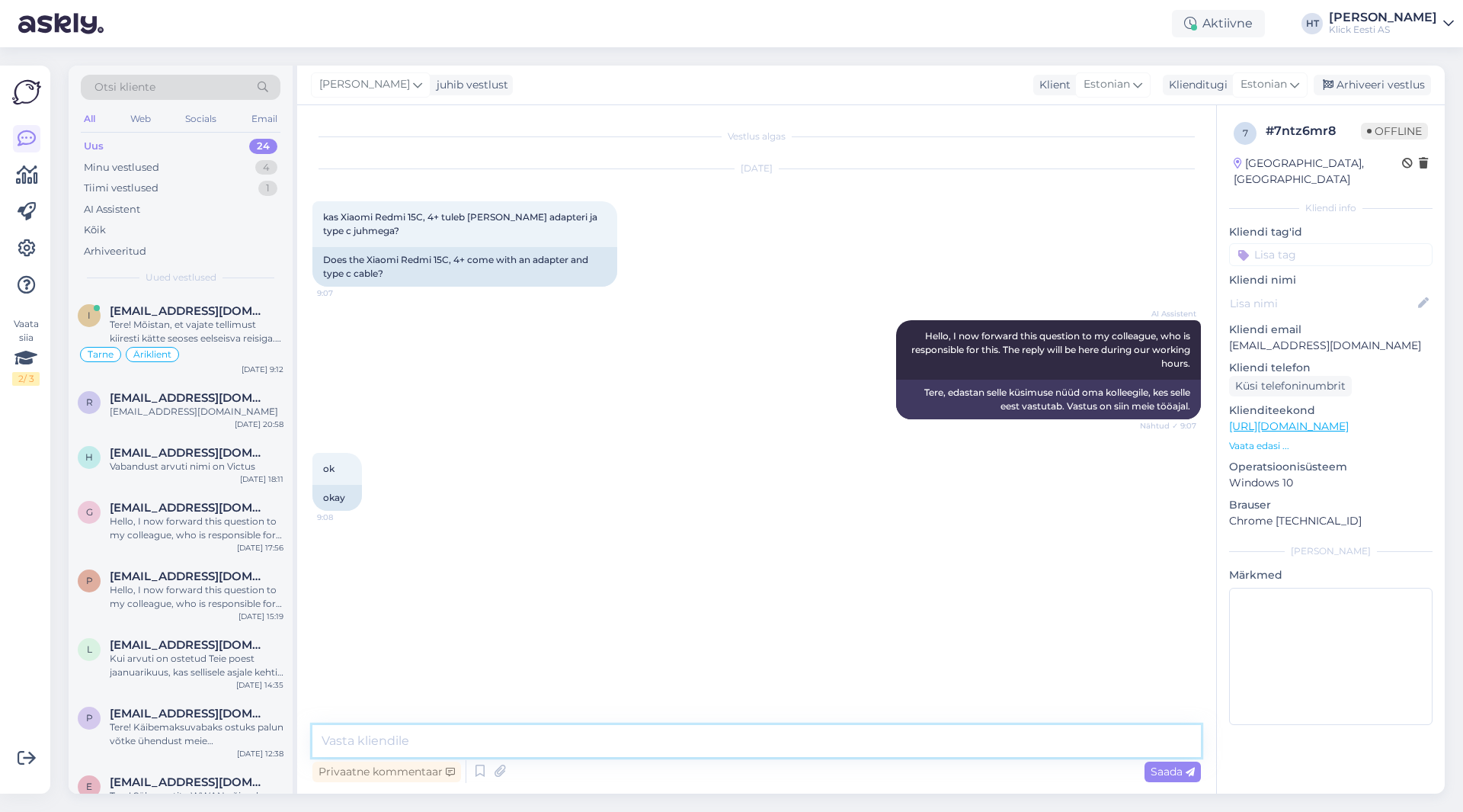
click at [725, 750] on textarea at bounding box center [757, 741] width 889 height 32
type textarea "Adapterit ei ole kaasas. Selle peab eraldi ostma."
click at [914, 243] on input at bounding box center [1331, 254] width 203 height 23
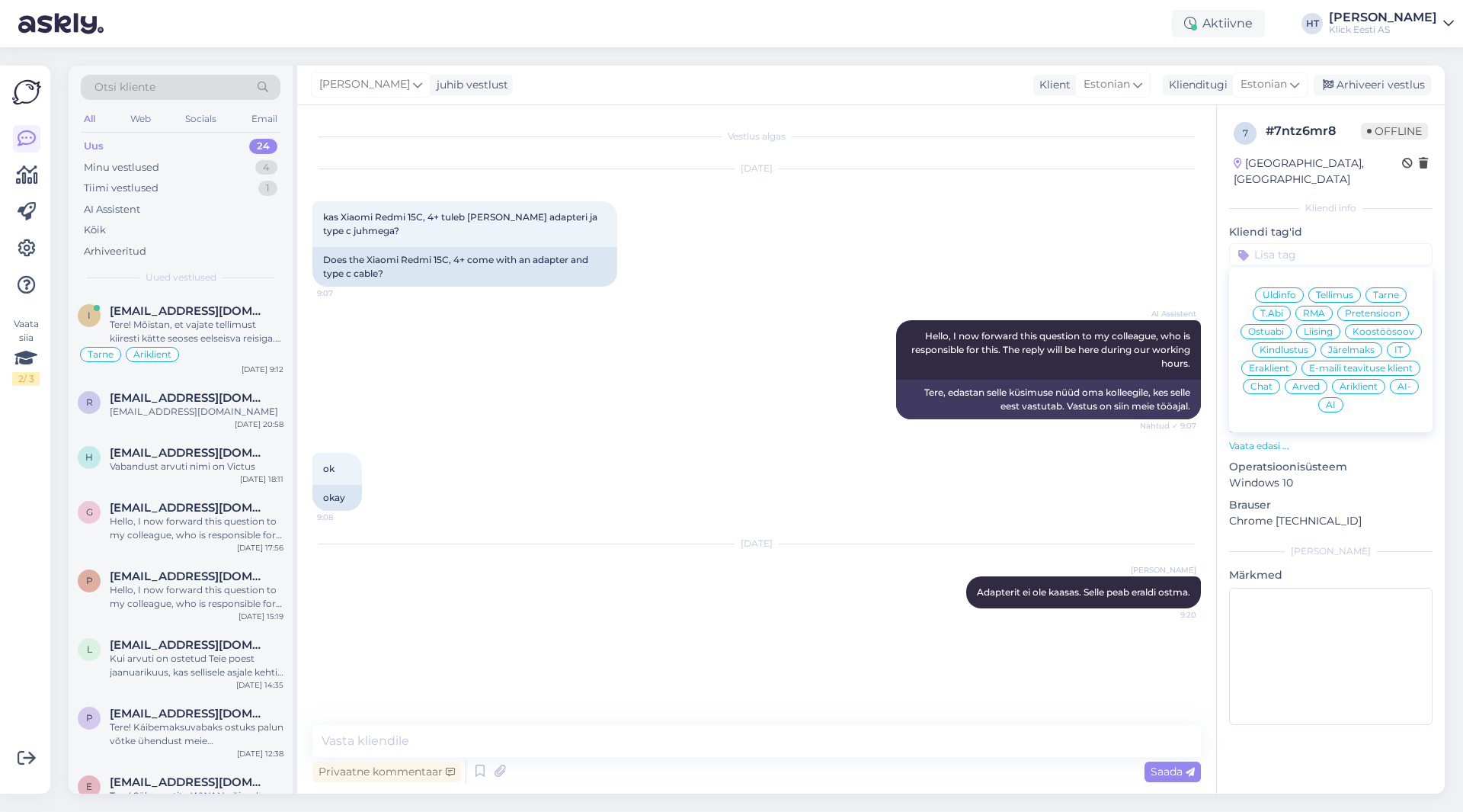
click at [914, 327] on span "Ostuabi" at bounding box center [1266, 331] width 35 height 9
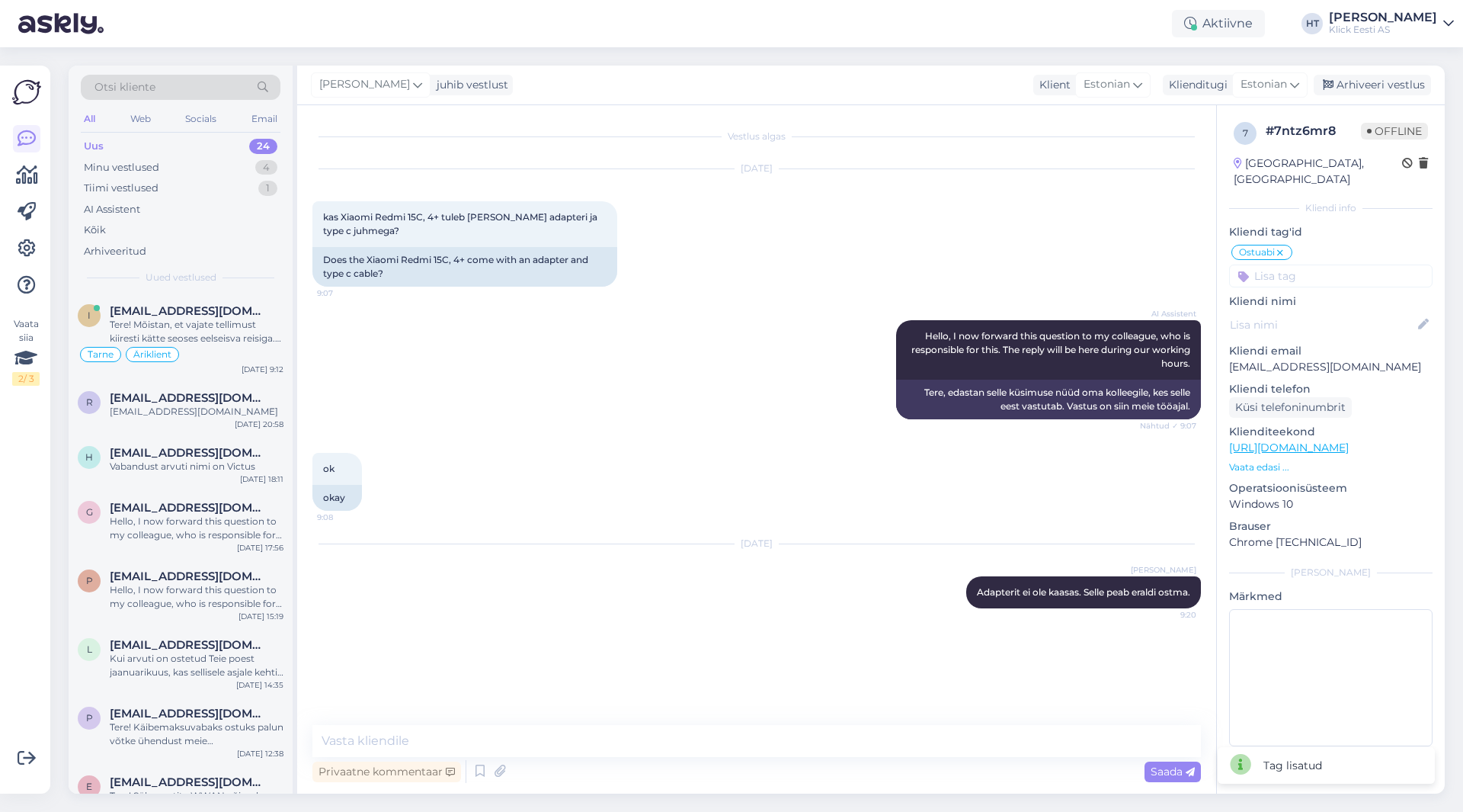
click at [914, 265] on input at bounding box center [1331, 276] width 203 height 23
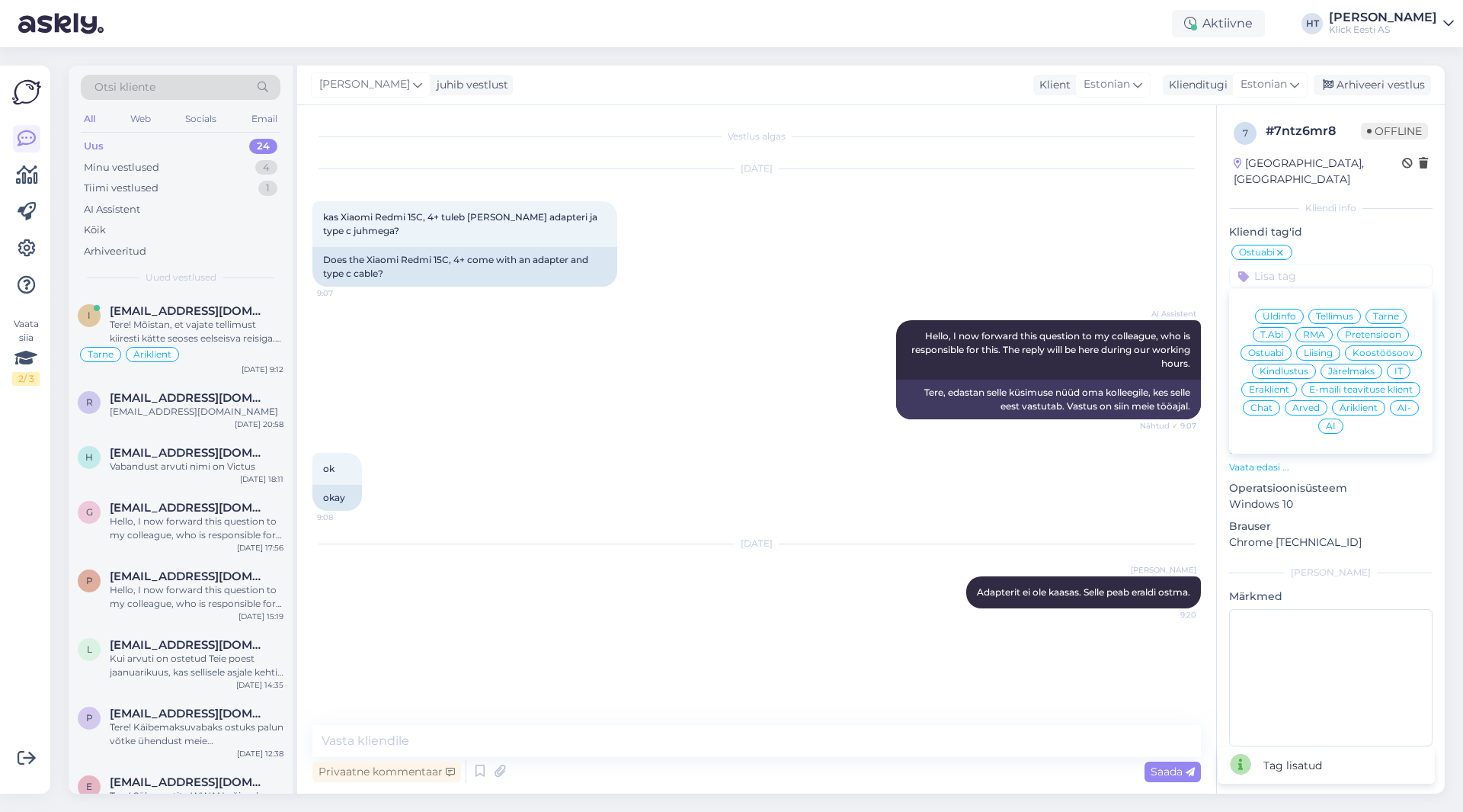
click at [914, 384] on span "Eraklient" at bounding box center [1269, 389] width 40 height 9
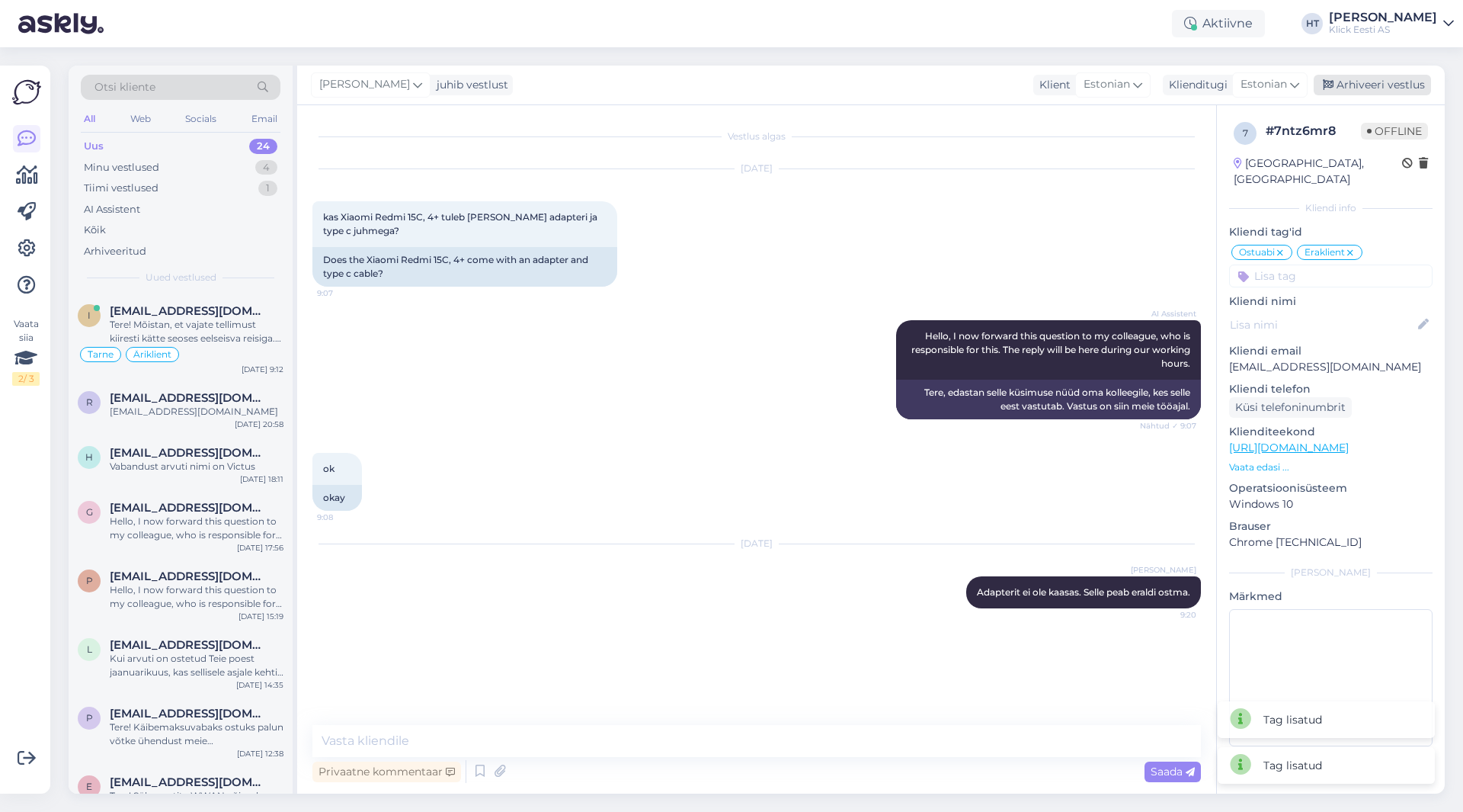
click at [914, 78] on div "Arhiveeri vestlus" at bounding box center [1372, 85] width 117 height 20
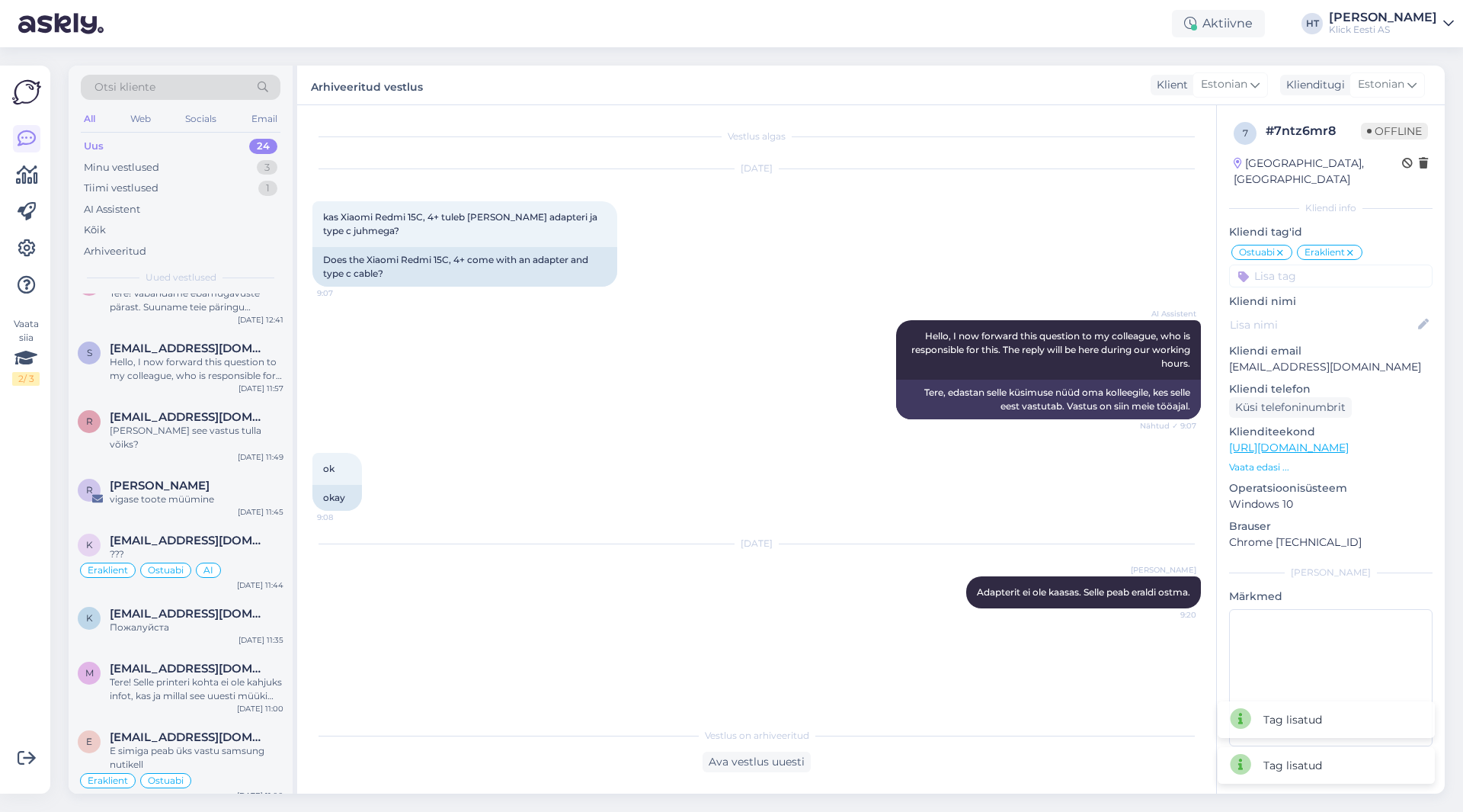
scroll to position [1082, 0]
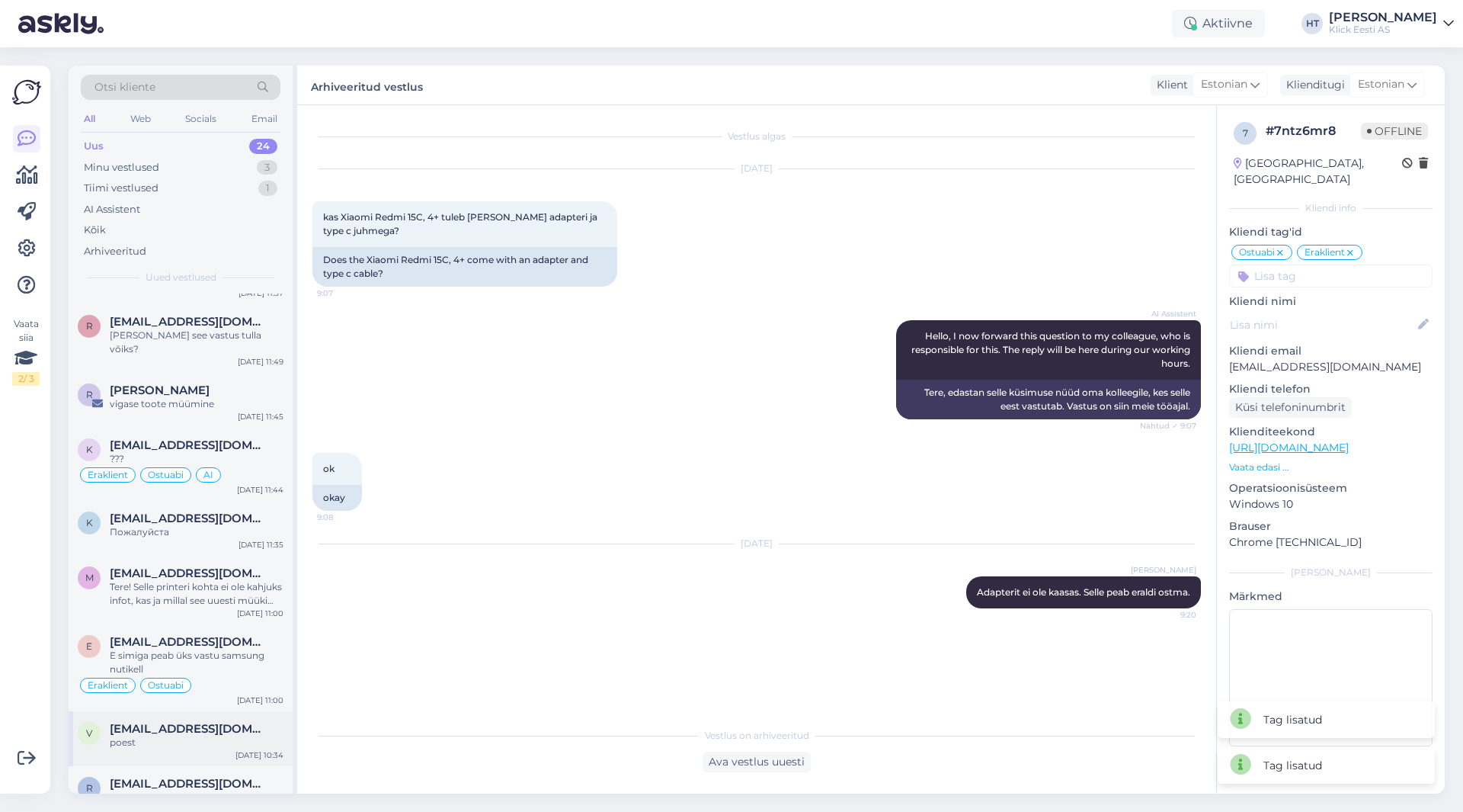
click at [226, 722] on span "[EMAIL_ADDRESS][DOMAIN_NAME]" at bounding box center [189, 729] width 159 height 13
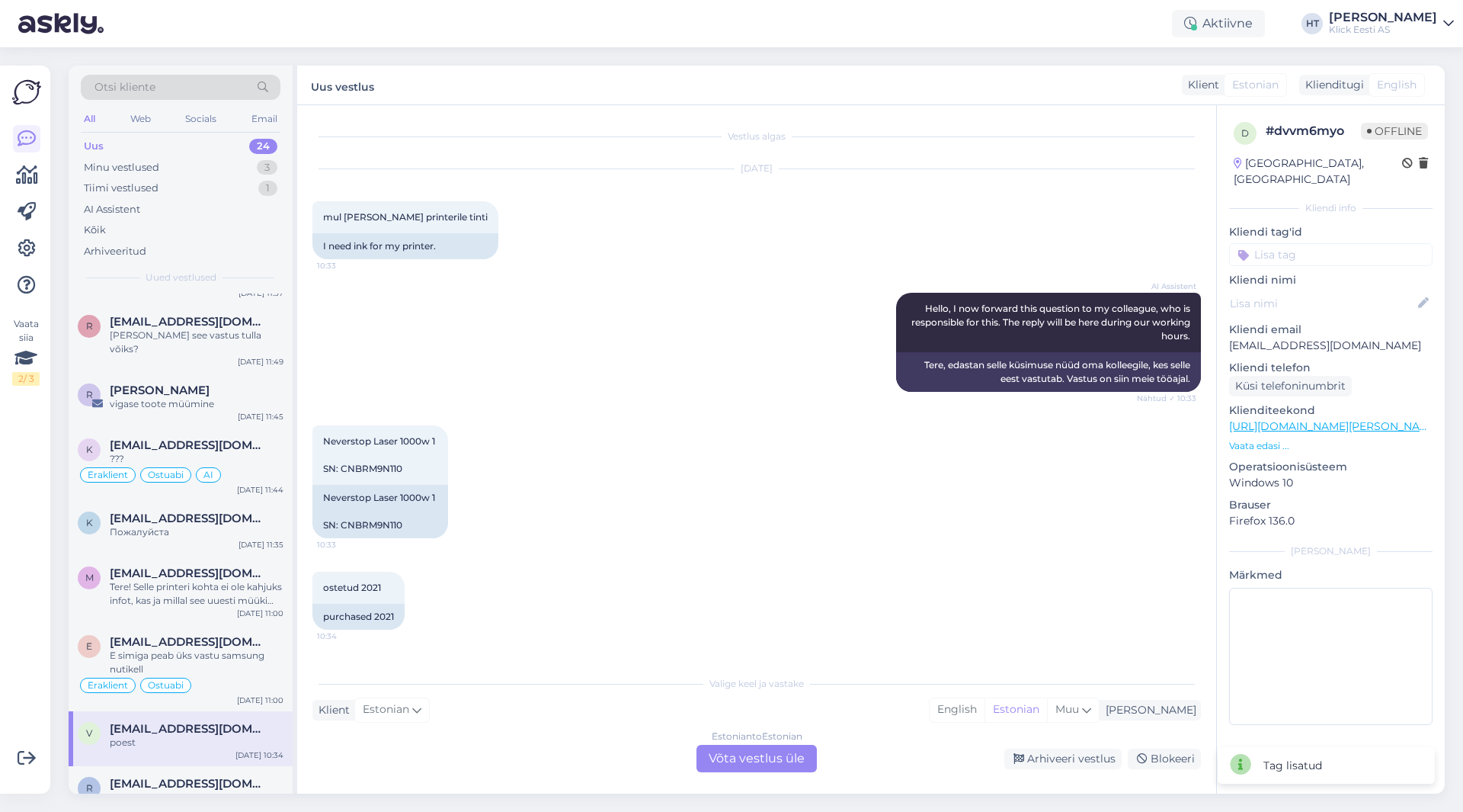
scroll to position [175, 0]
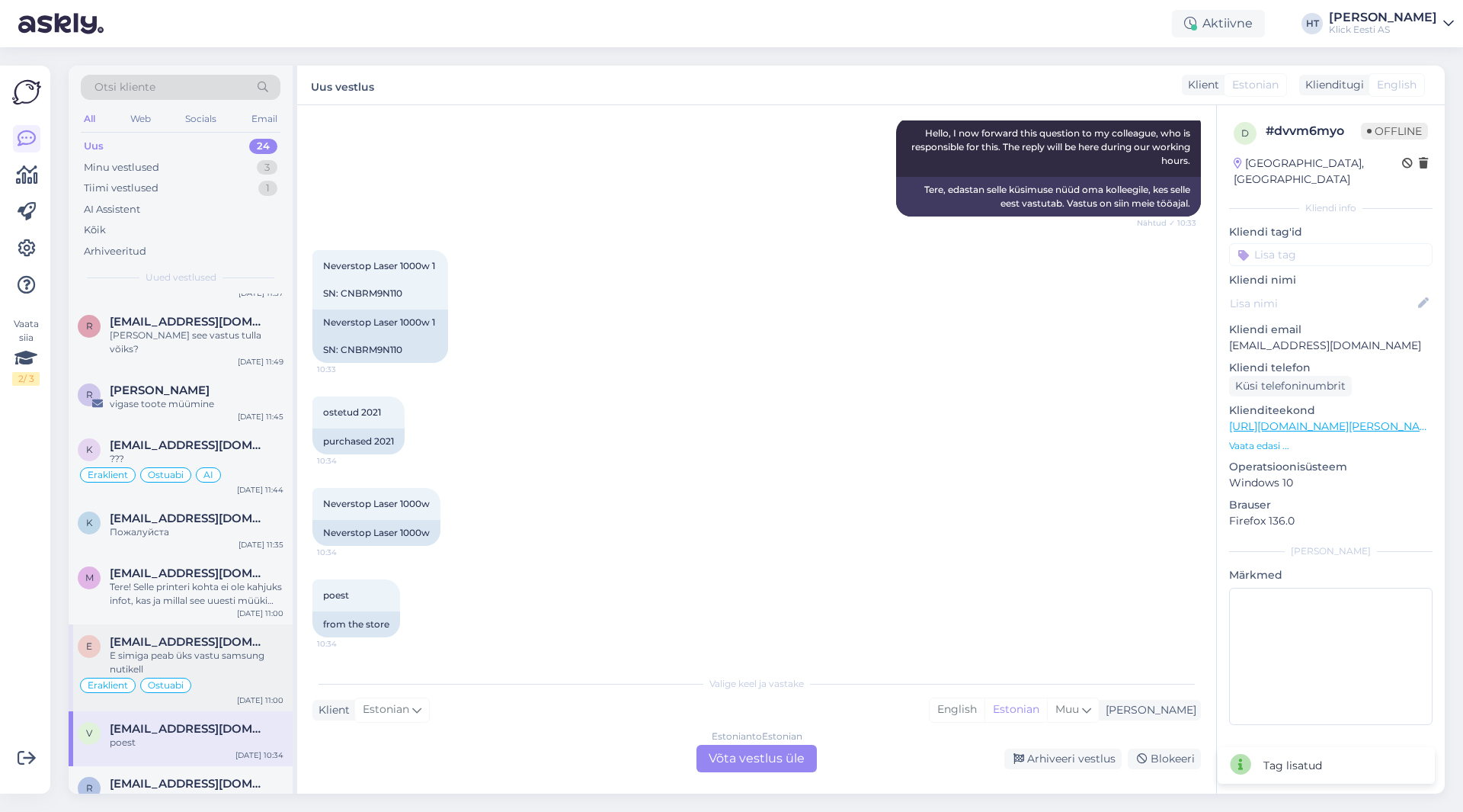
click at [228, 676] on div "Eraklient Ostuabi" at bounding box center [180, 686] width 206 height 19
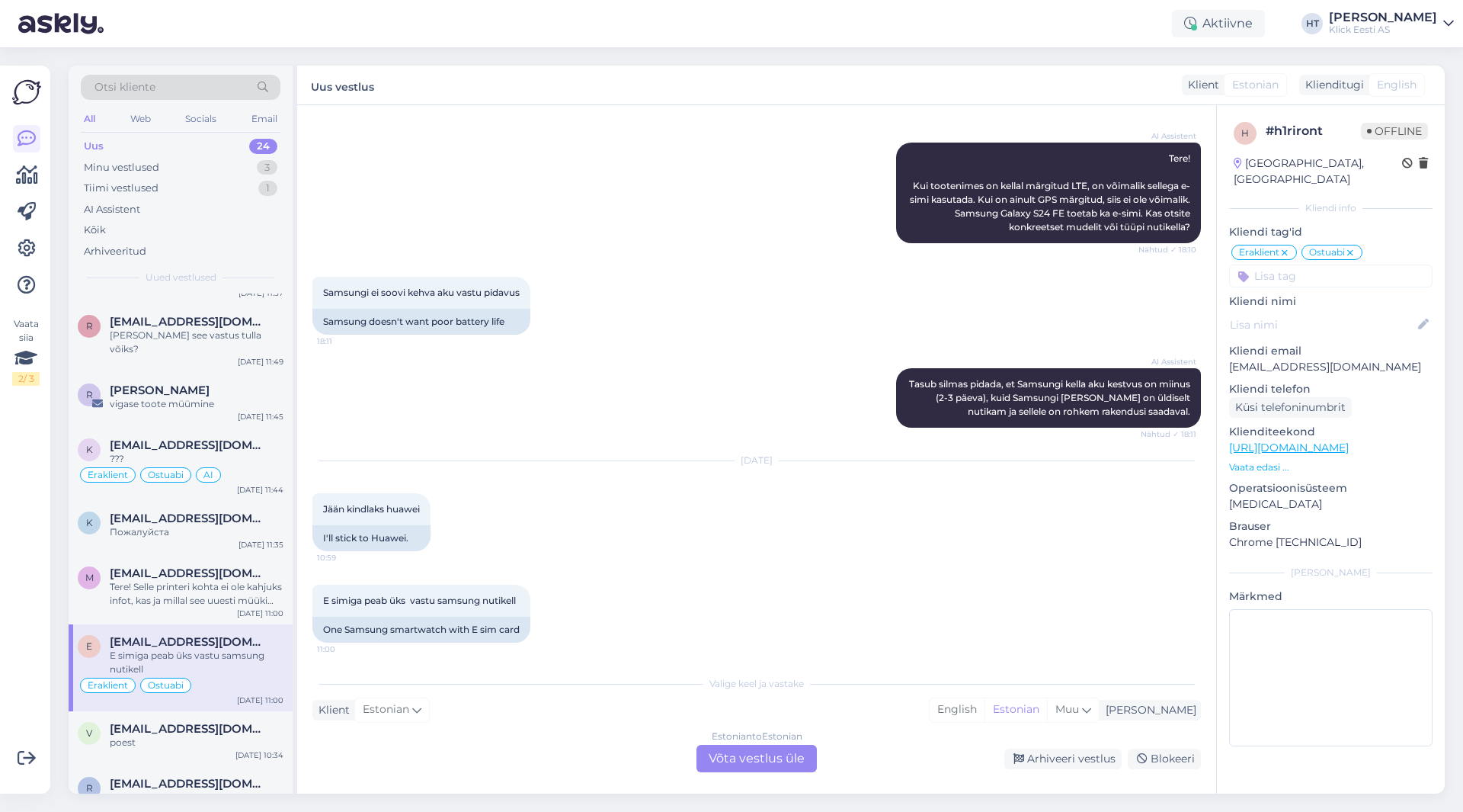
scroll to position [2452, 0]
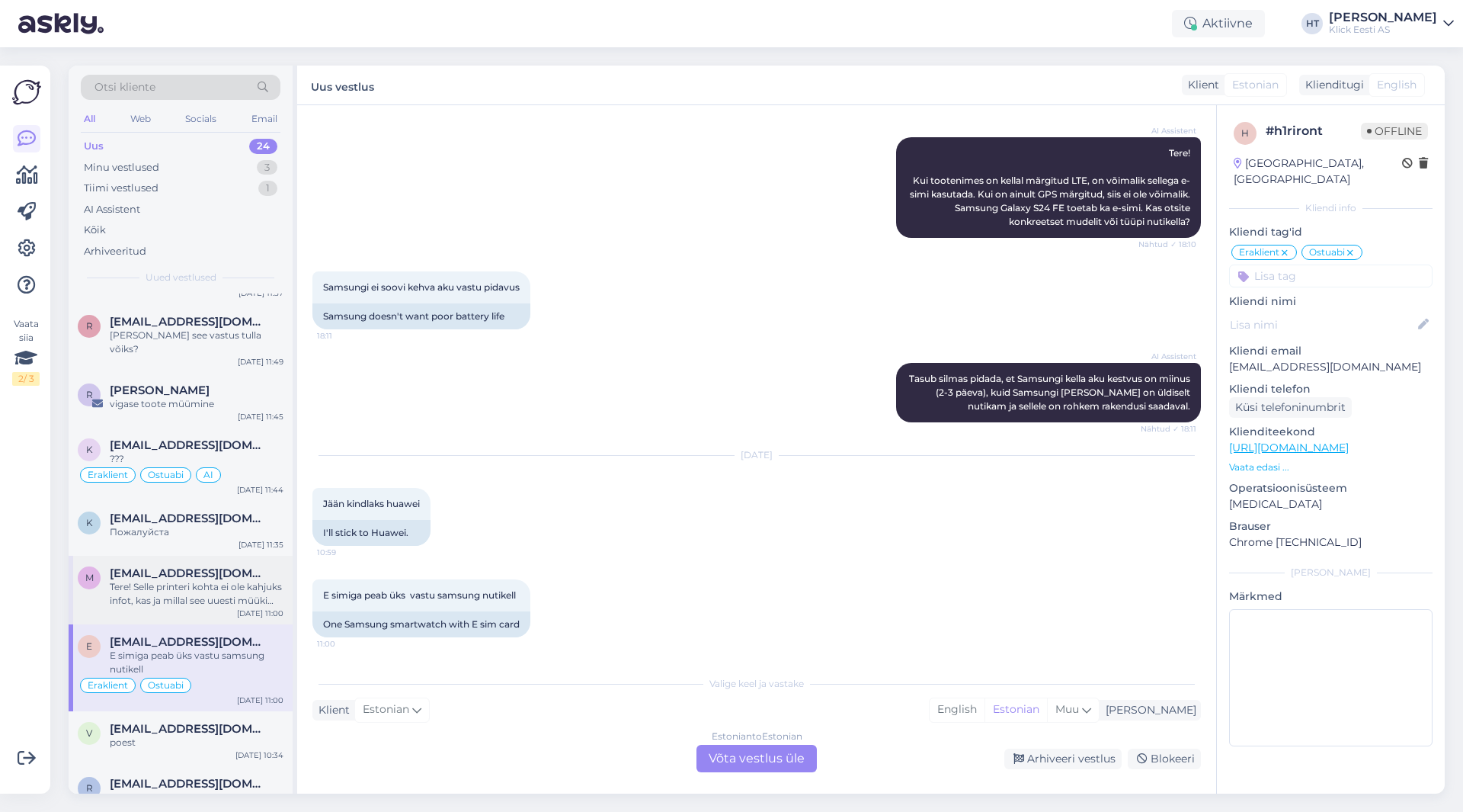
click at [282, 580] on div "Tere! Selle printeri kohta ei ole kahjuks infot, kas ja millal see uuesti müüki…" at bounding box center [196, 594] width 174 height 28
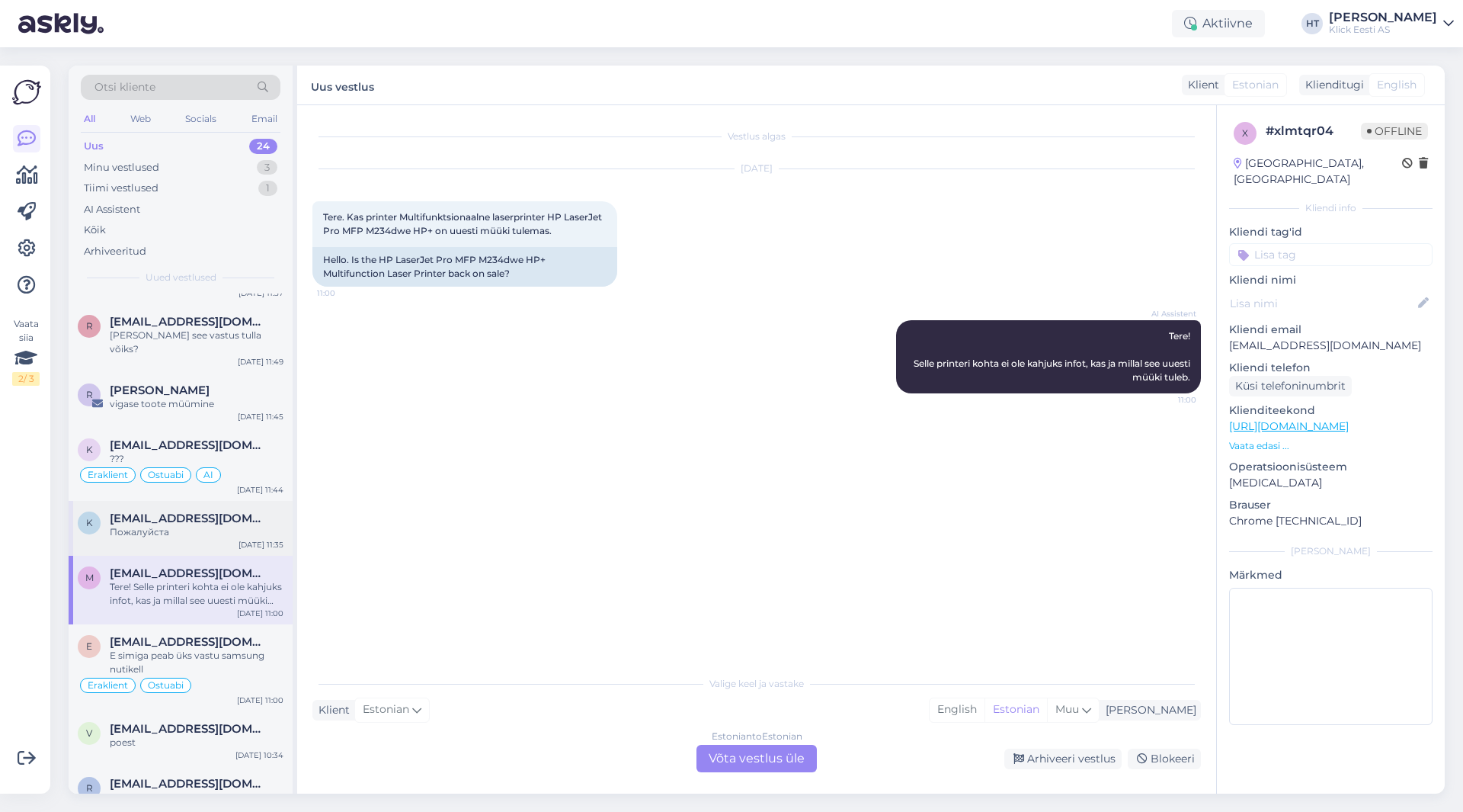
click at [212, 511] on span "[EMAIL_ADDRESS][DOMAIN_NAME]" at bounding box center [189, 518] width 159 height 13
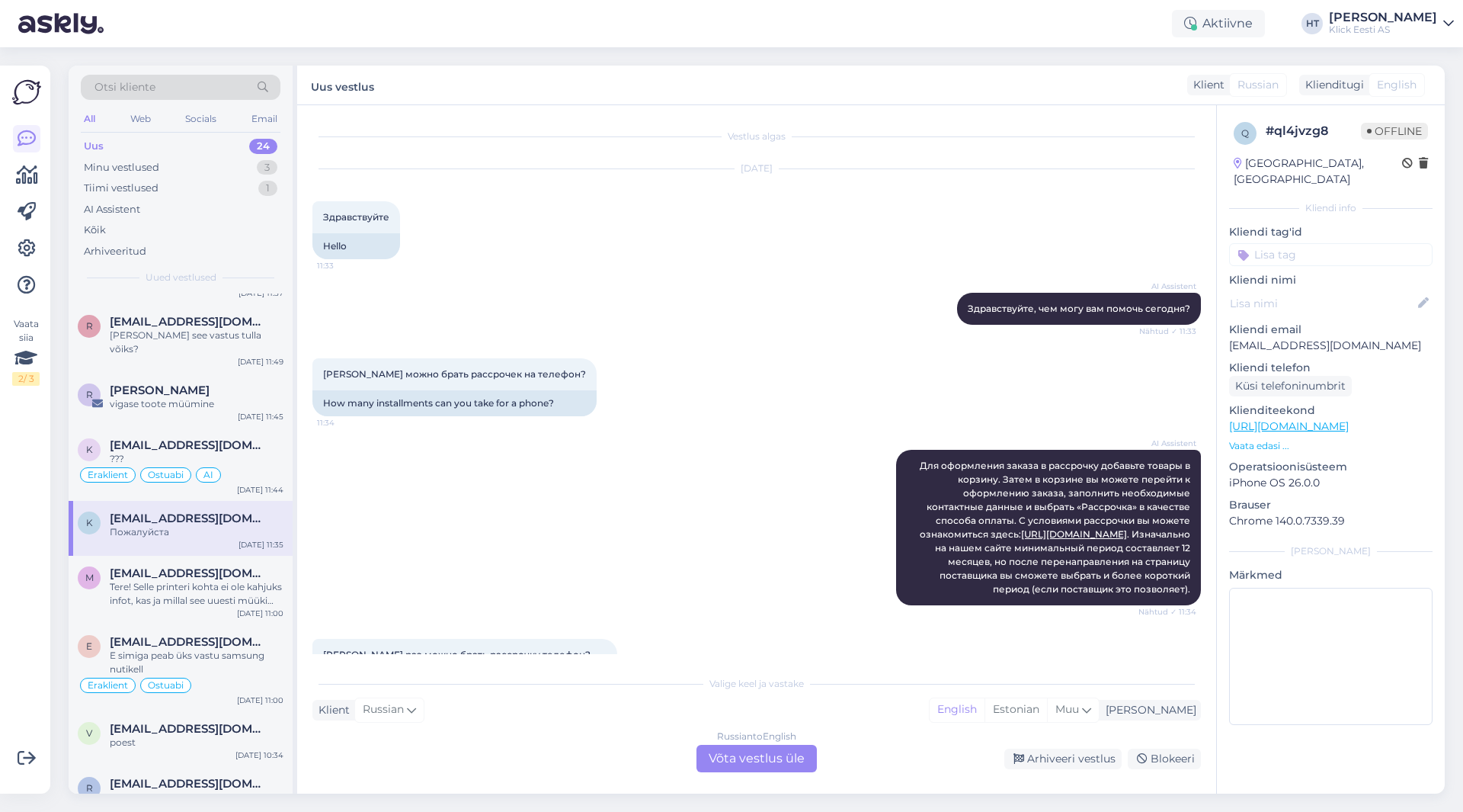
scroll to position [363, 0]
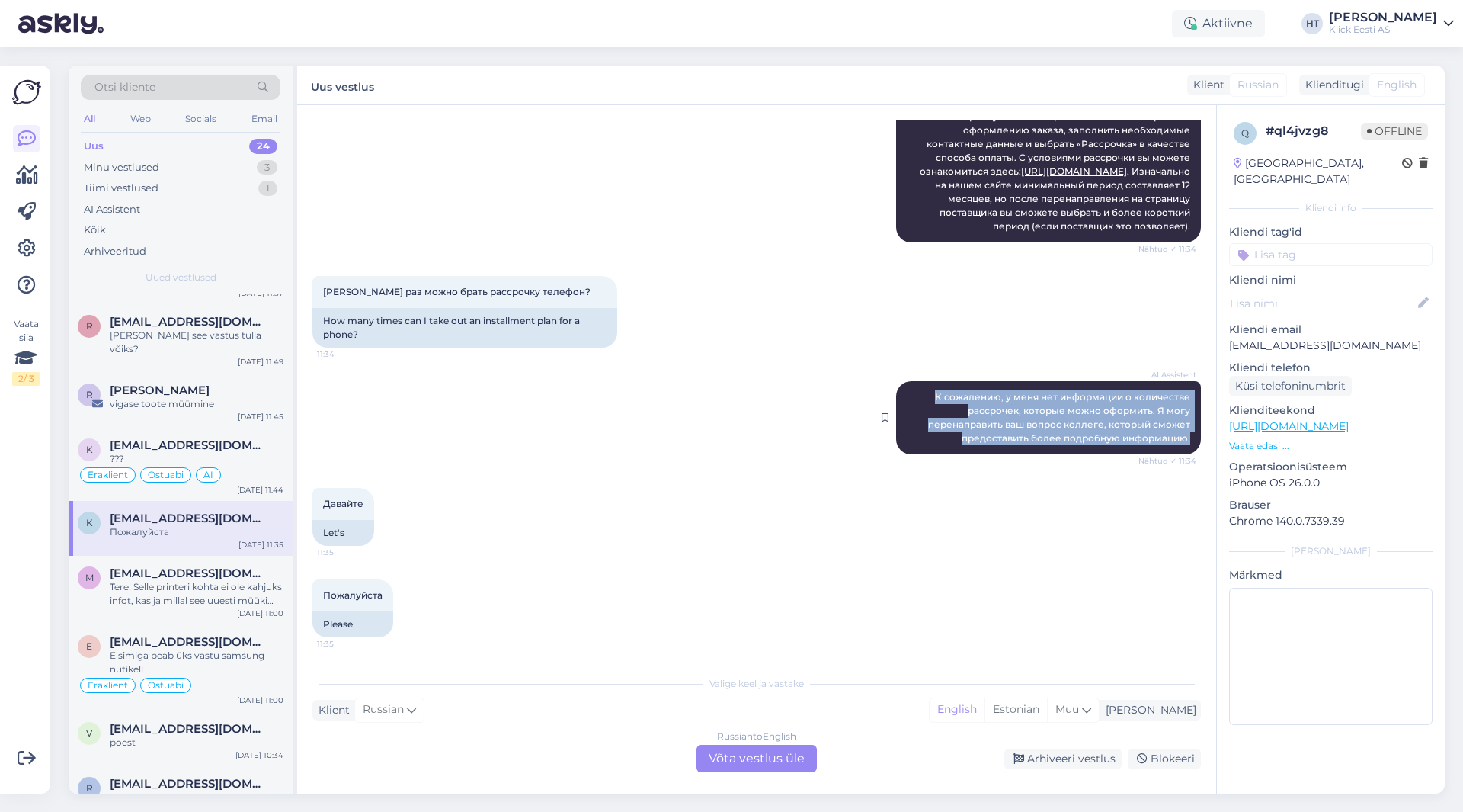
drag, startPoint x: 926, startPoint y: 397, endPoint x: 1188, endPoint y: 433, distance: 264.5
click at [914, 433] on div "AI Assistent К сожалению, у меня нет информации о количестве рассрочек, которые…" at bounding box center [1049, 417] width 305 height 73
copy span "К сожалению, у меня нет информации о количестве рассрочек, которые можно оформи…"
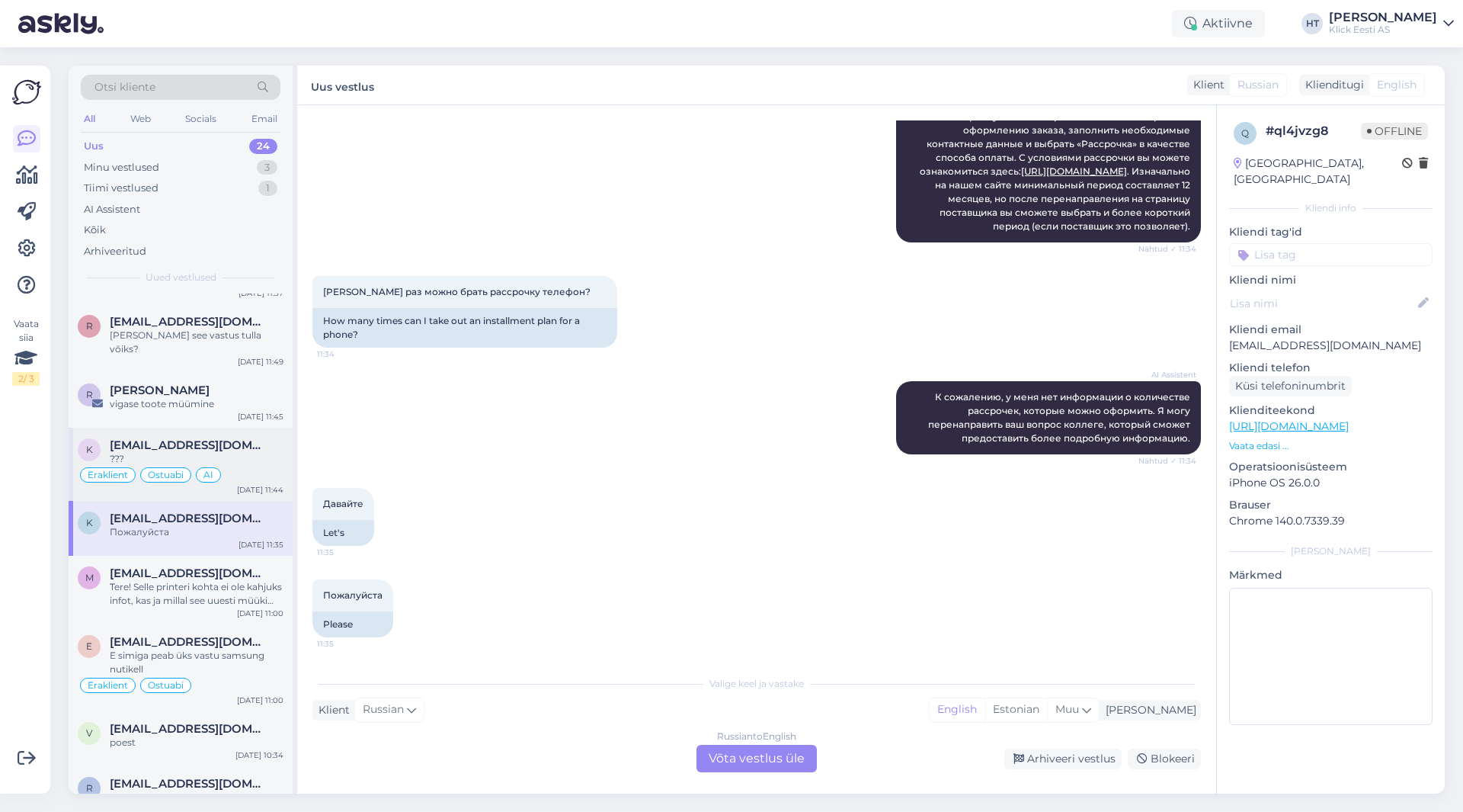
click at [194, 438] on span "[EMAIL_ADDRESS][DOMAIN_NAME]" at bounding box center [189, 445] width 159 height 13
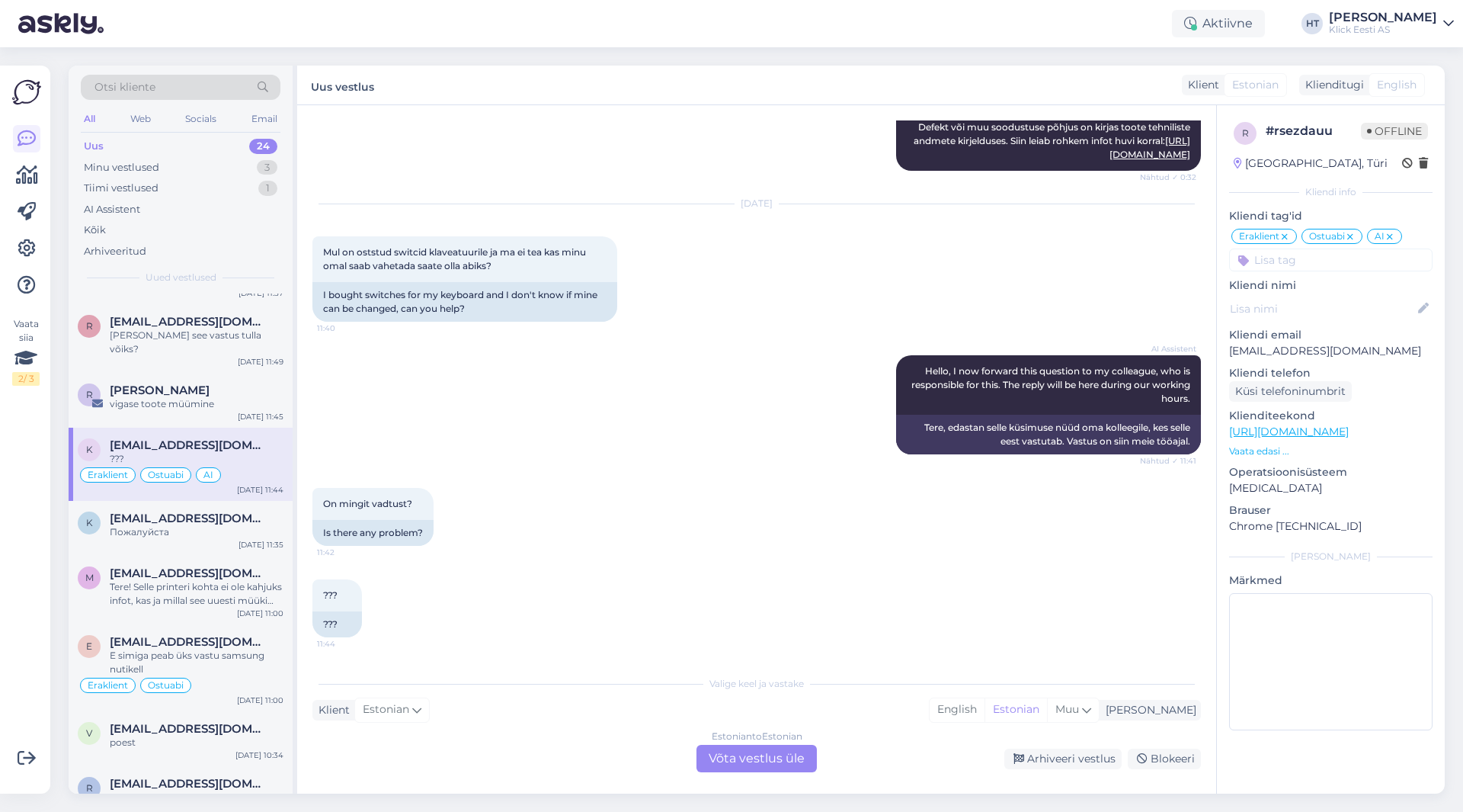
click at [573, 426] on div "AI Assistent Hello, I now forward this question to my colleague, who is respons…" at bounding box center [757, 404] width 889 height 132
click at [697, 450] on div "AI Assistent Hello, I now forward this question to my colleague, who is respons…" at bounding box center [757, 404] width 889 height 132
click at [744, 751] on div "Estonian to Estonian Võta vestlus üle" at bounding box center [756, 758] width 121 height 28
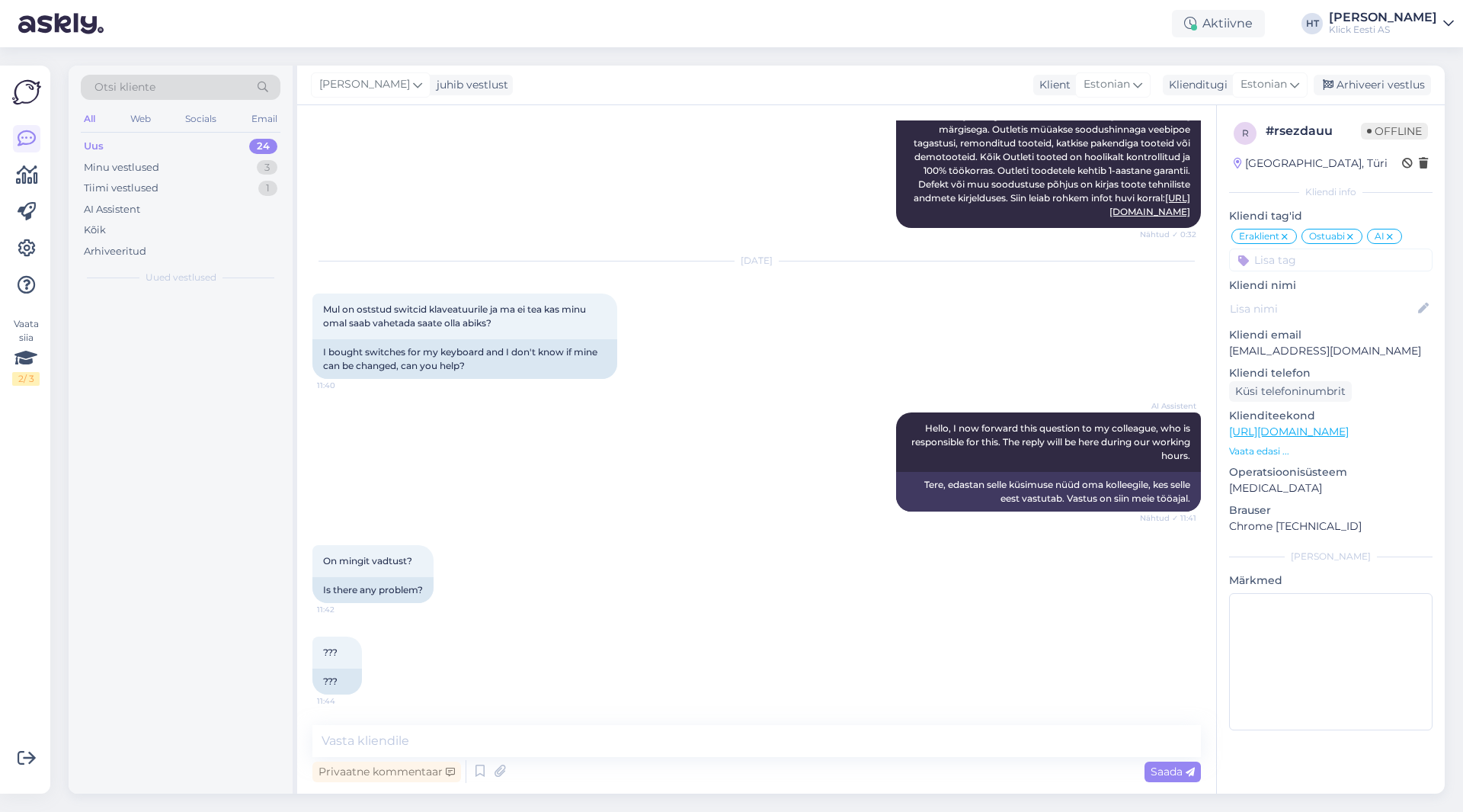
scroll to position [0, 0]
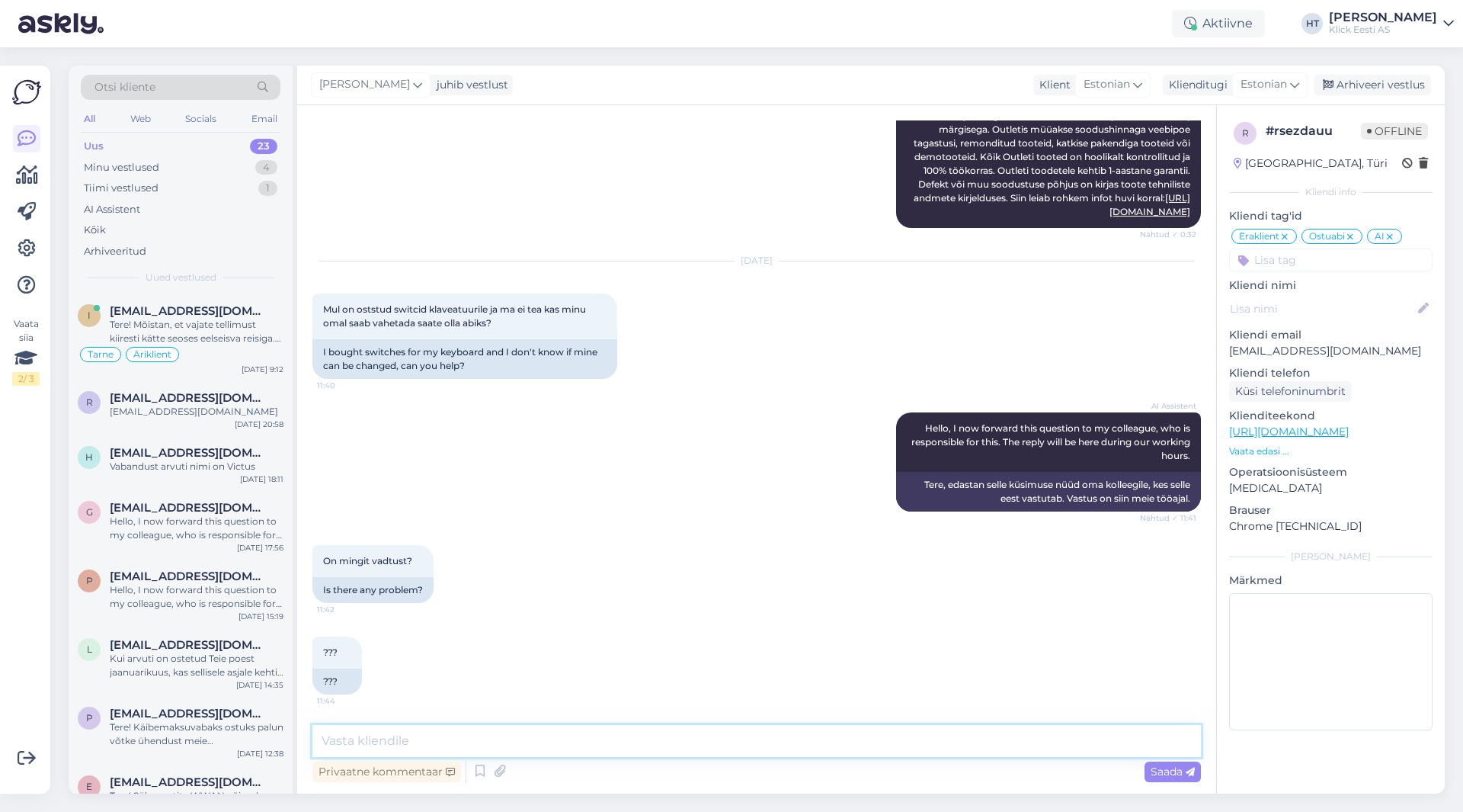
click at [744, 751] on textarea at bounding box center [757, 741] width 889 height 32
type textarea "Mis klaviatuuriga tegemist on?"
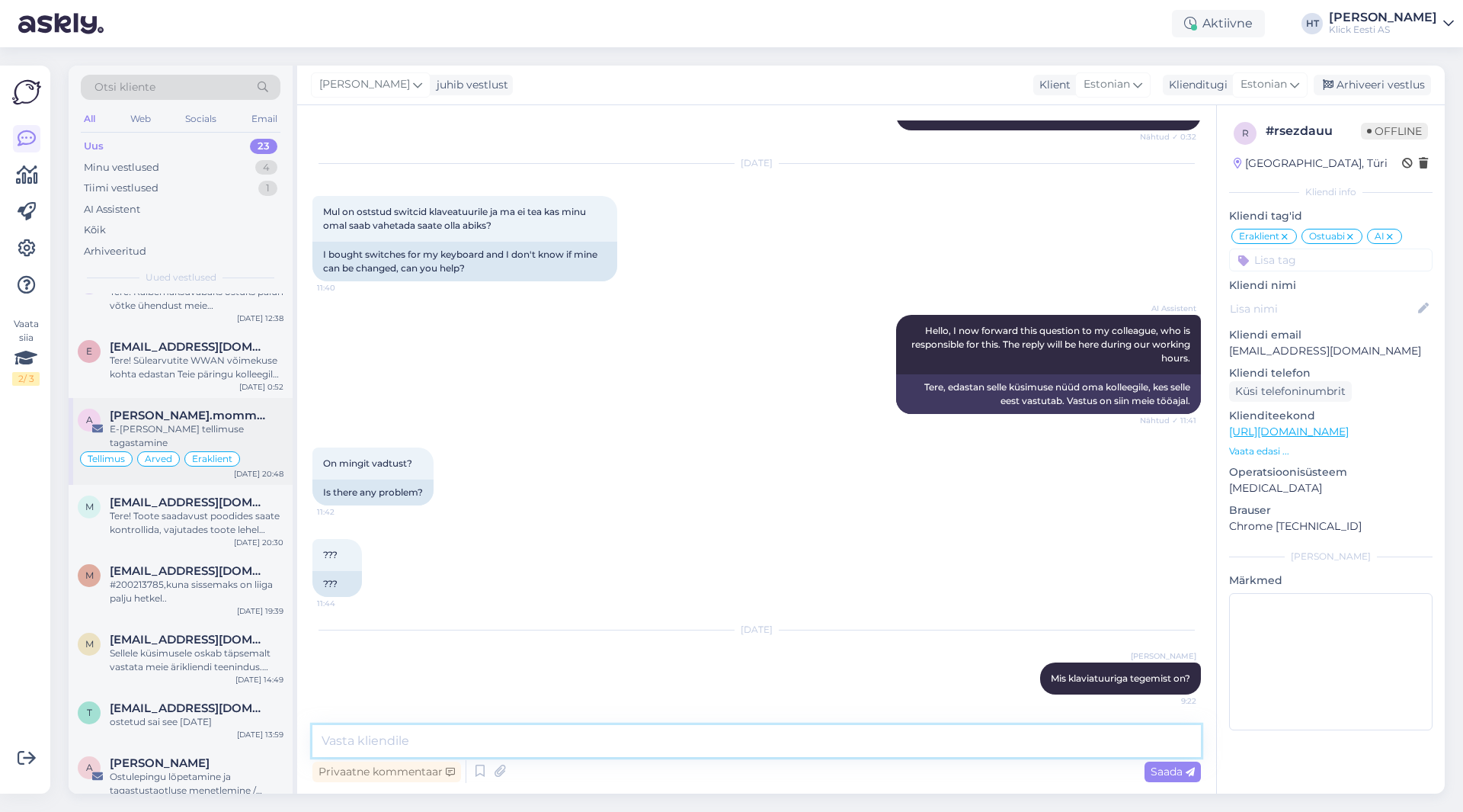
scroll to position [1009, 0]
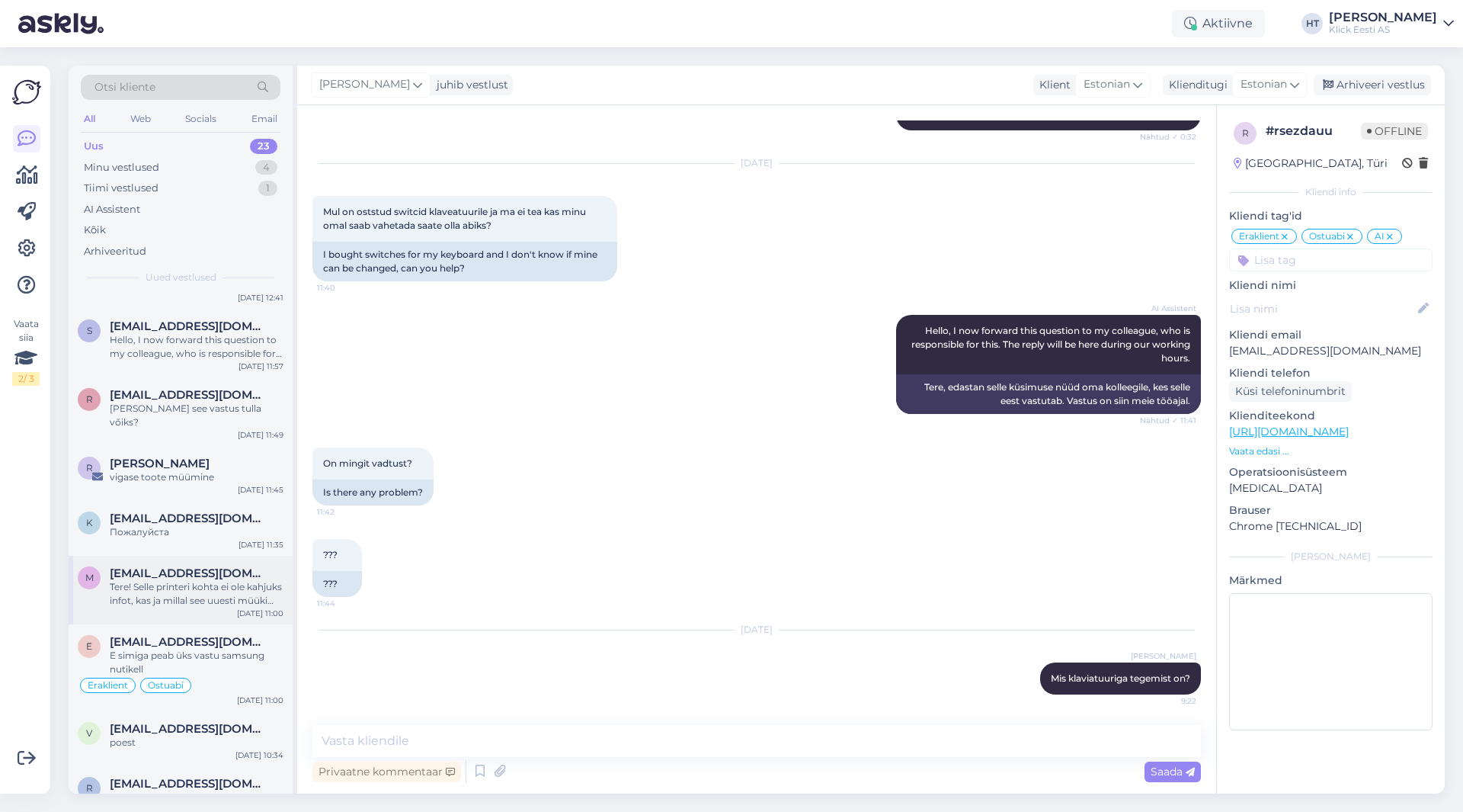
click at [189, 580] on div "Tere! Selle printeri kohta ei ole kahjuks infot, kas ja millal see uuesti müüki…" at bounding box center [196, 594] width 174 height 28
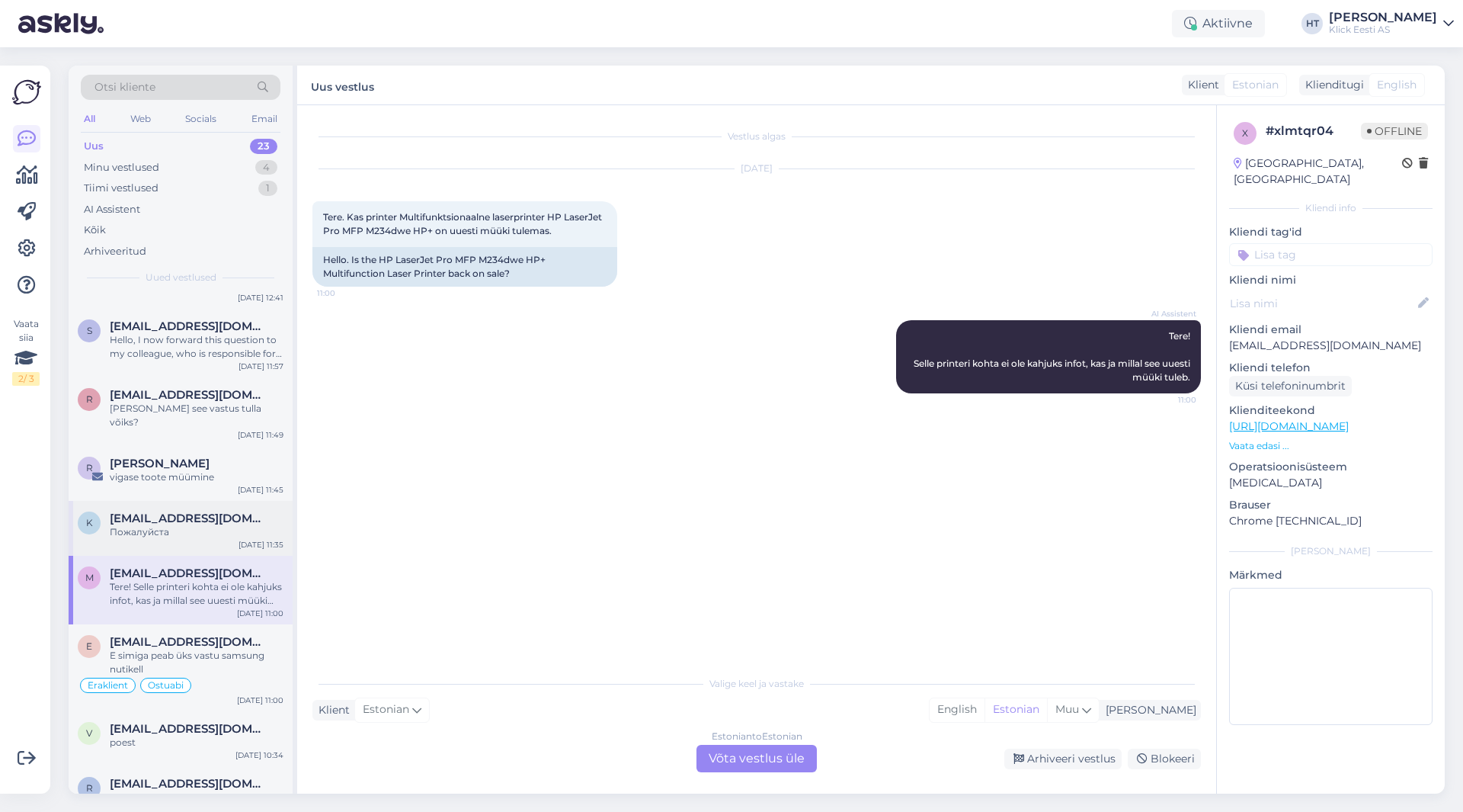
click at [191, 525] on div "Пожалуйста" at bounding box center [196, 532] width 174 height 13
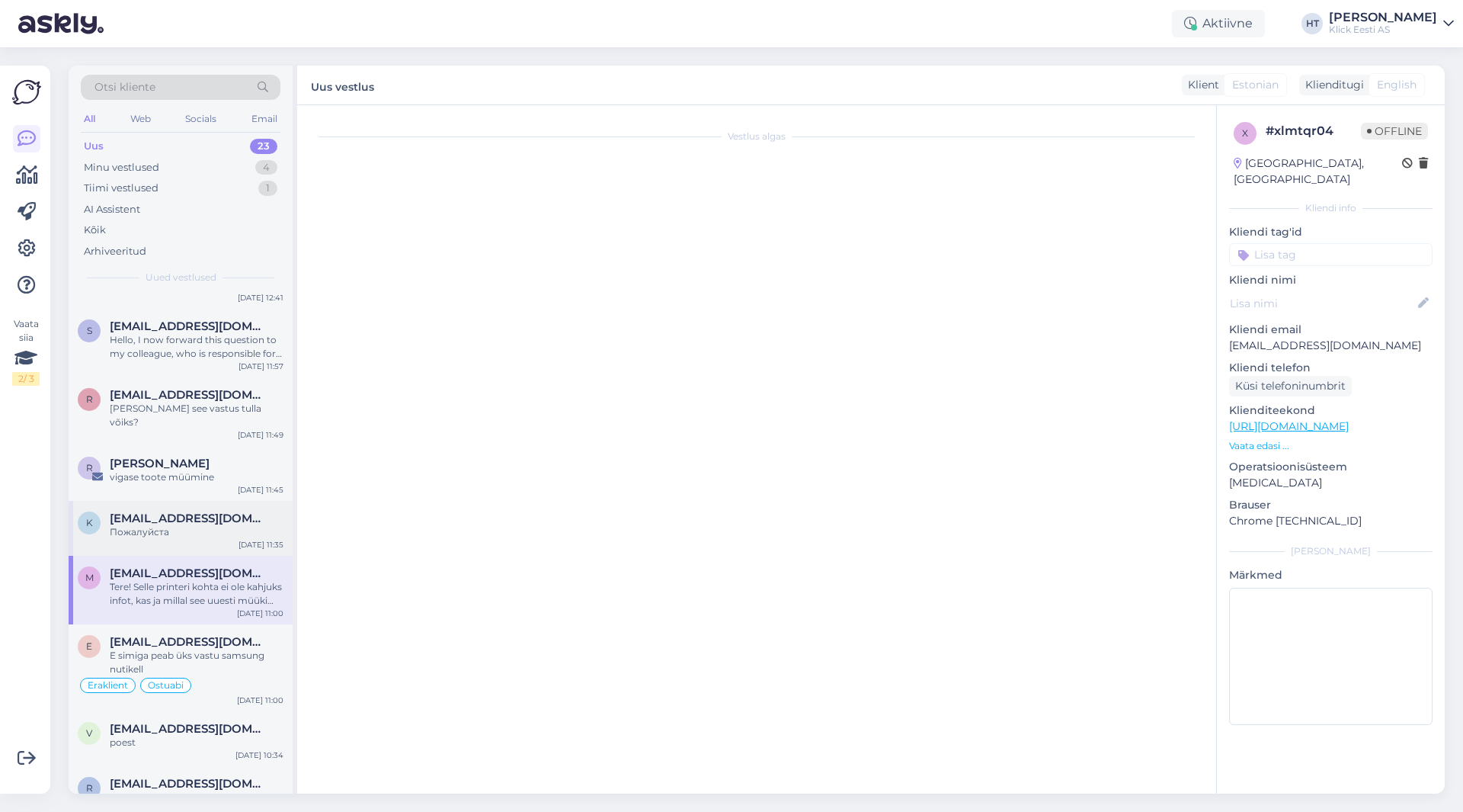
scroll to position [363, 0]
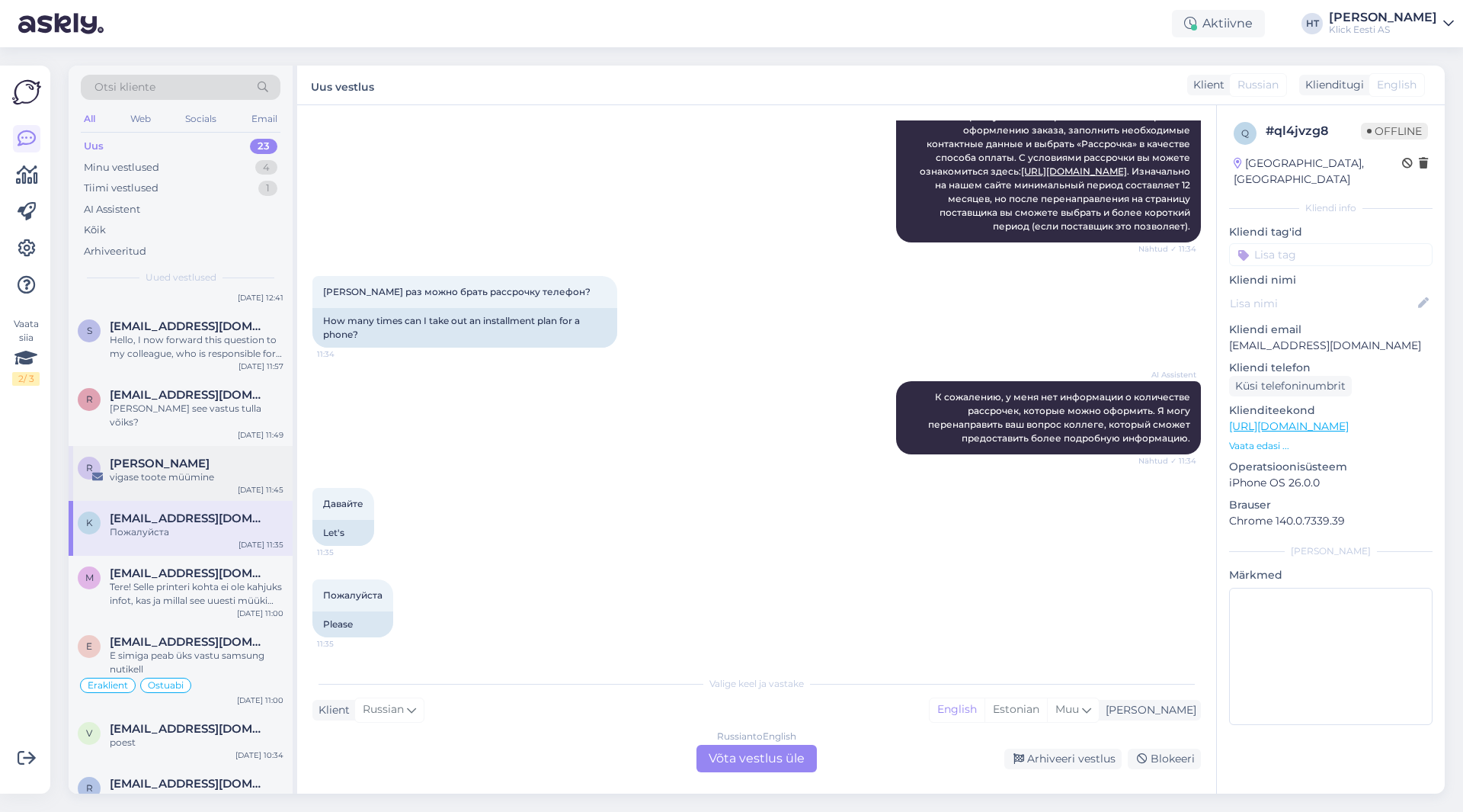
click at [193, 456] on div "[PERSON_NAME]" at bounding box center [196, 463] width 174 height 13
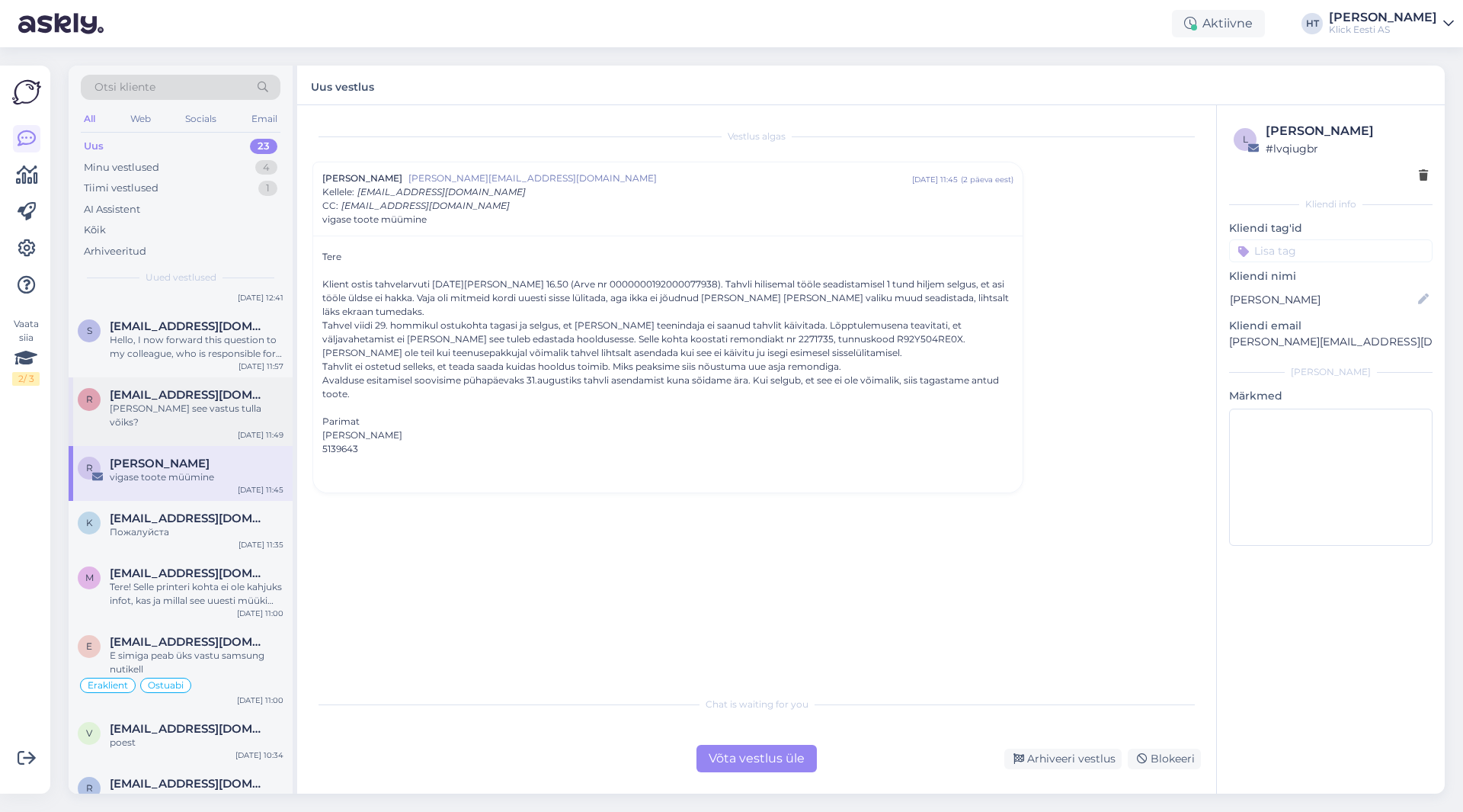
click at [202, 401] on div "[PERSON_NAME] see vastus tulla võiks?" at bounding box center [196, 415] width 174 height 28
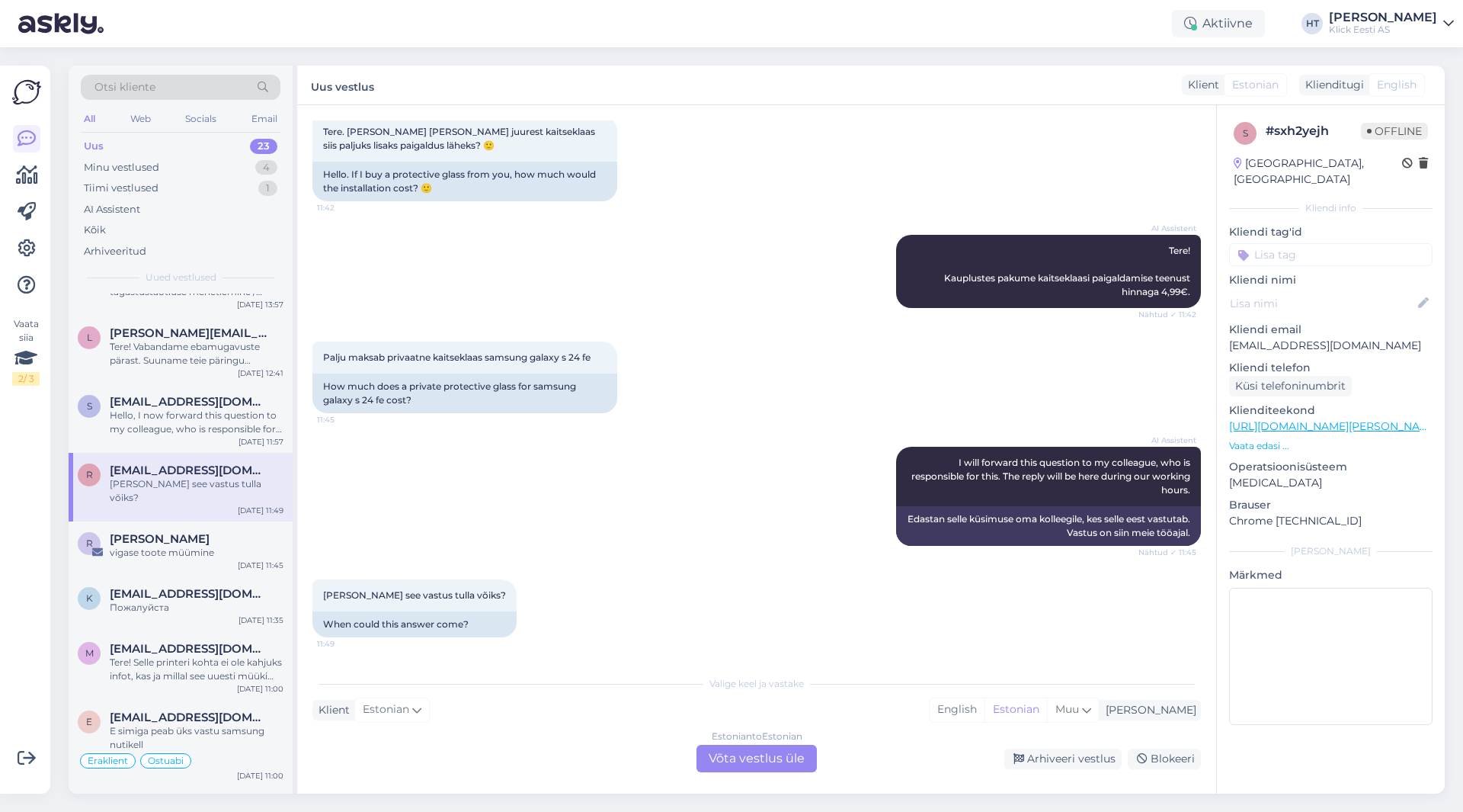
scroll to position [933, 0]
click at [212, 409] on div "Hello, I now forward this question to my colleague, who is responsible for this…" at bounding box center [196, 422] width 174 height 28
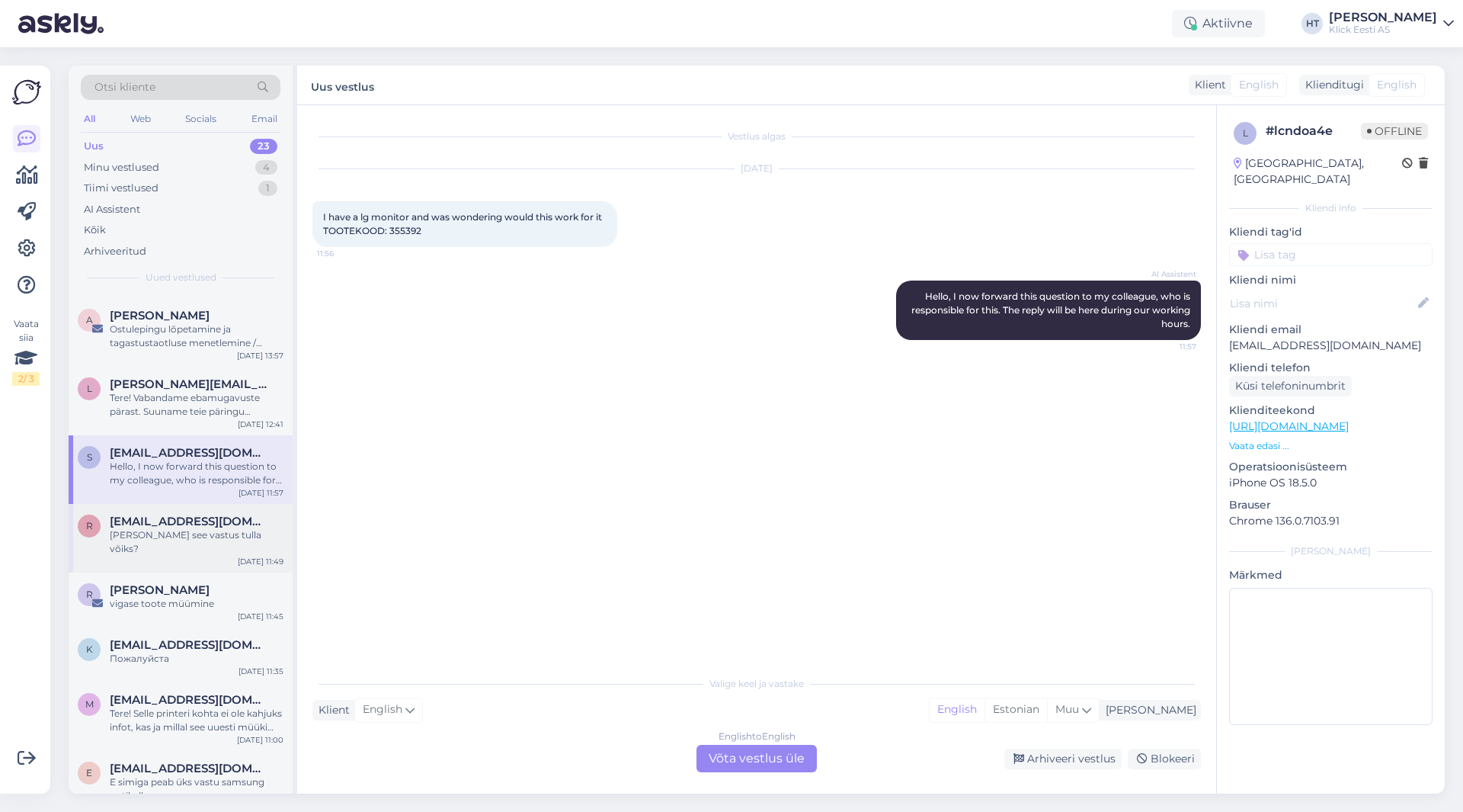
scroll to position [857, 0]
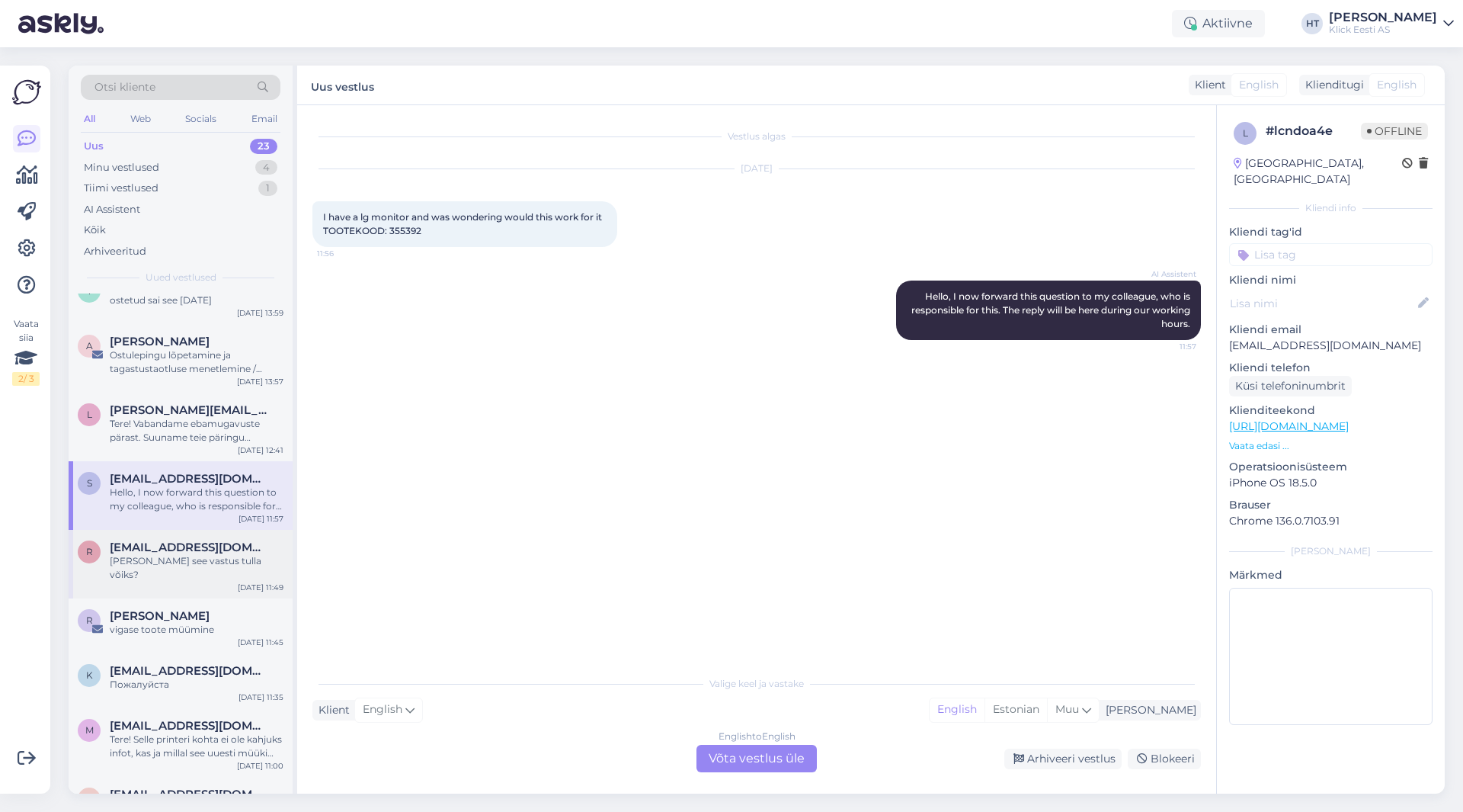
click at [212, 417] on div "Tere! Vabandame ebamugavuste pärast. Suuname teie päringu spetsialistile, kes u…" at bounding box center [196, 430] width 174 height 28
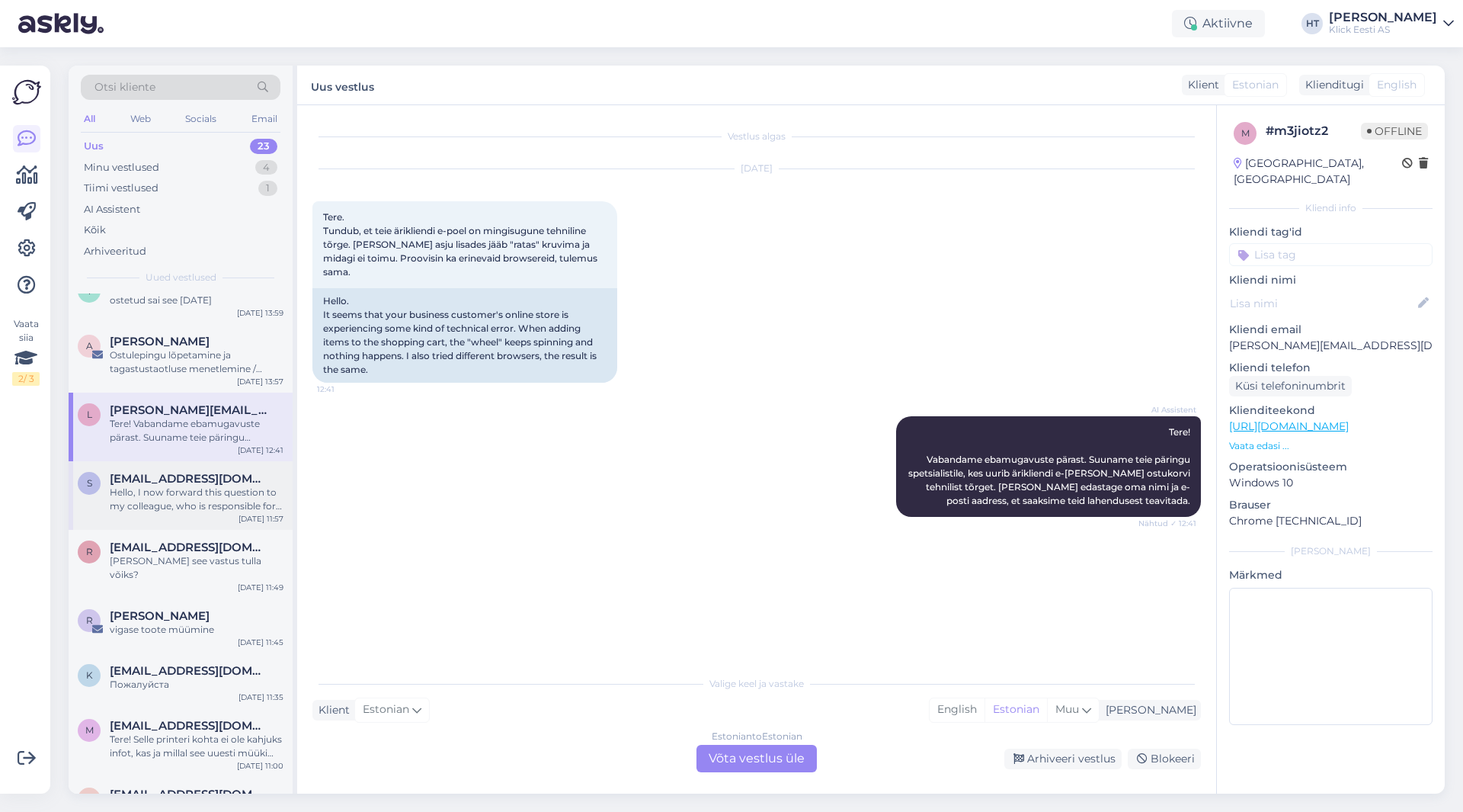
click at [201, 471] on span "[EMAIL_ADDRESS][DOMAIN_NAME]" at bounding box center [189, 478] width 159 height 13
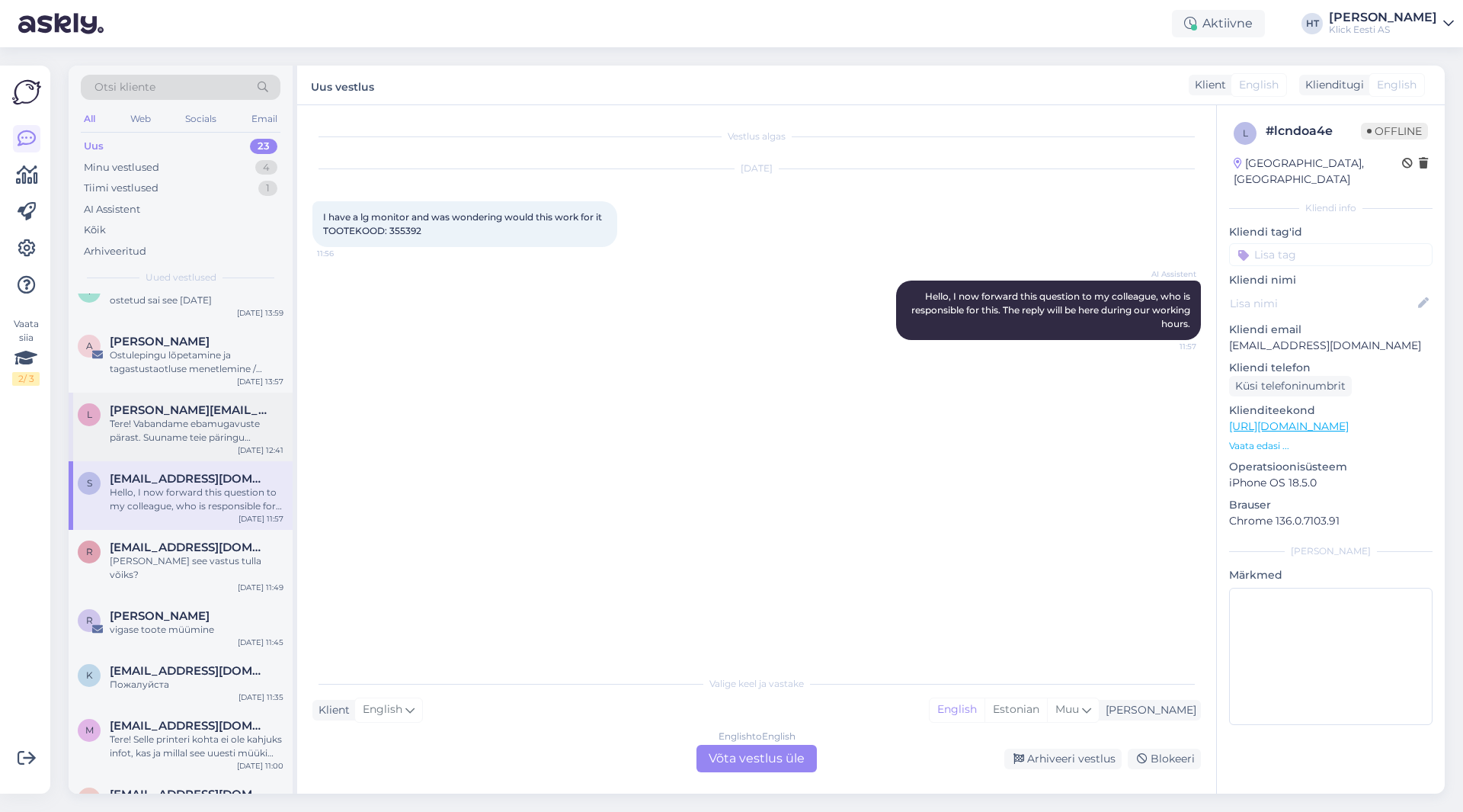
click at [213, 417] on div "Tere! Vabandame ebamugavuste pärast. Suuname teie päringu spetsialistile, kes u…" at bounding box center [196, 430] width 174 height 28
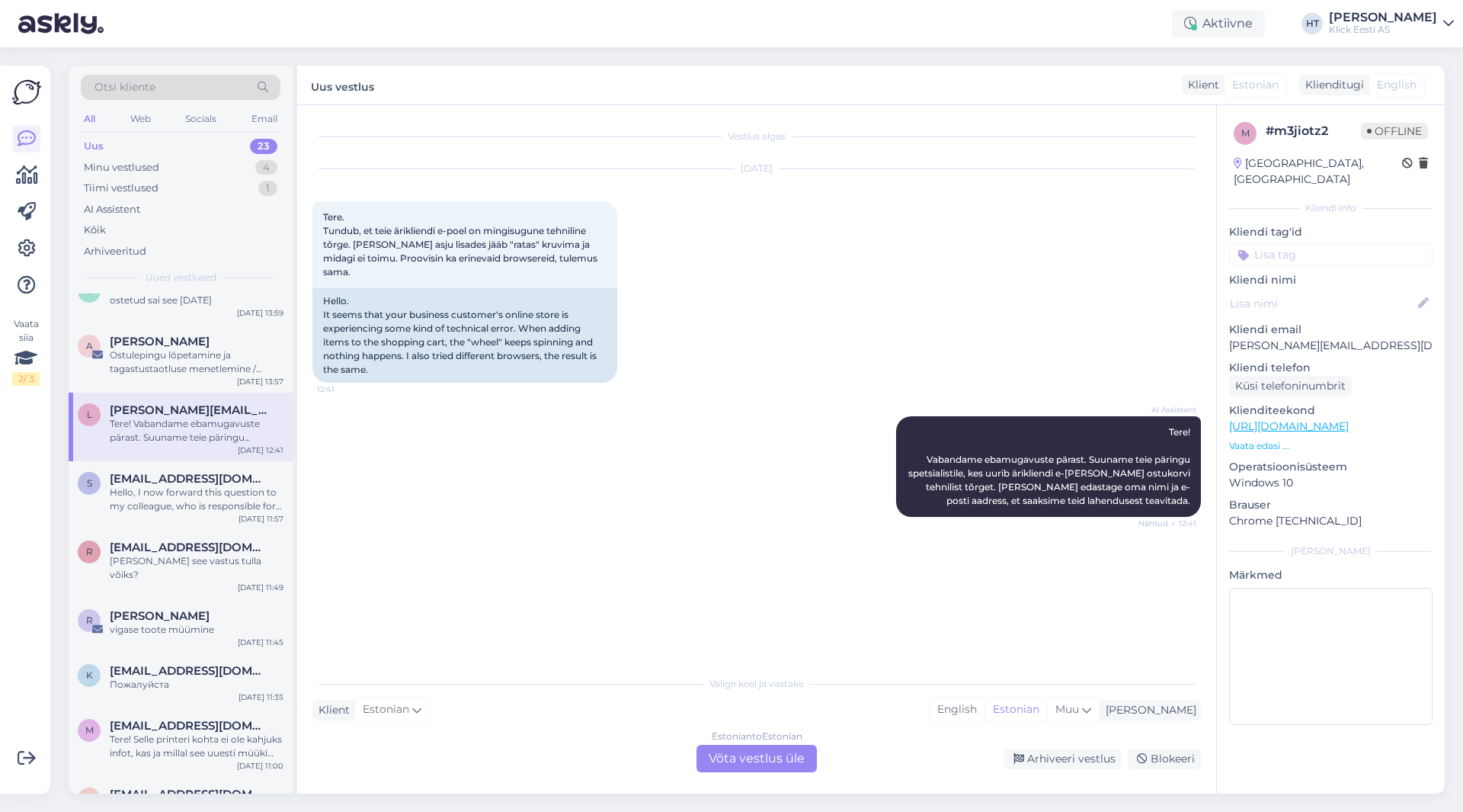
scroll to position [781, 0]
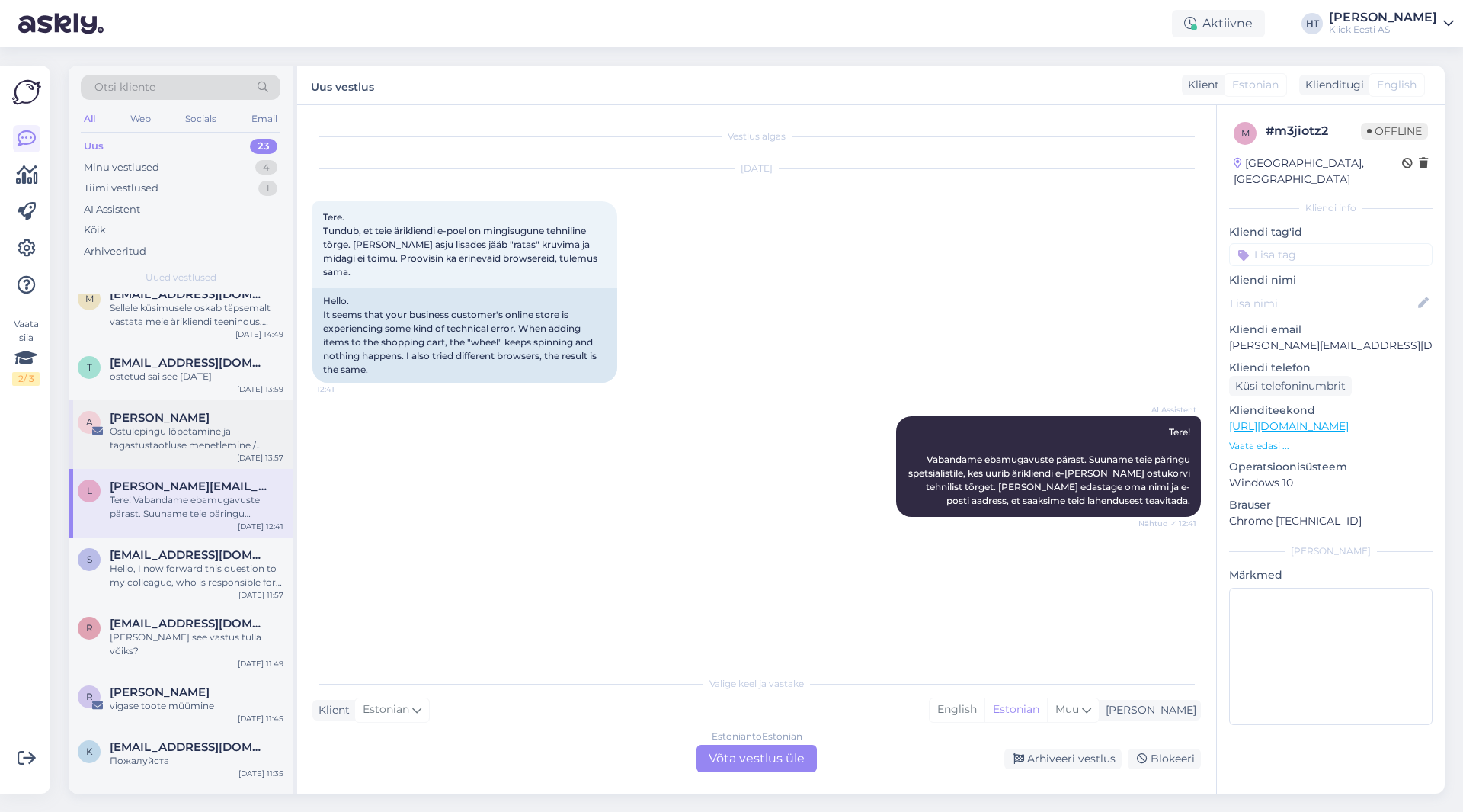
click at [229, 424] on div "Ostulepingu lõpetamine ja tagastustaotluse menetlemine / ostuarve nr 0000000201…" at bounding box center [196, 438] width 174 height 28
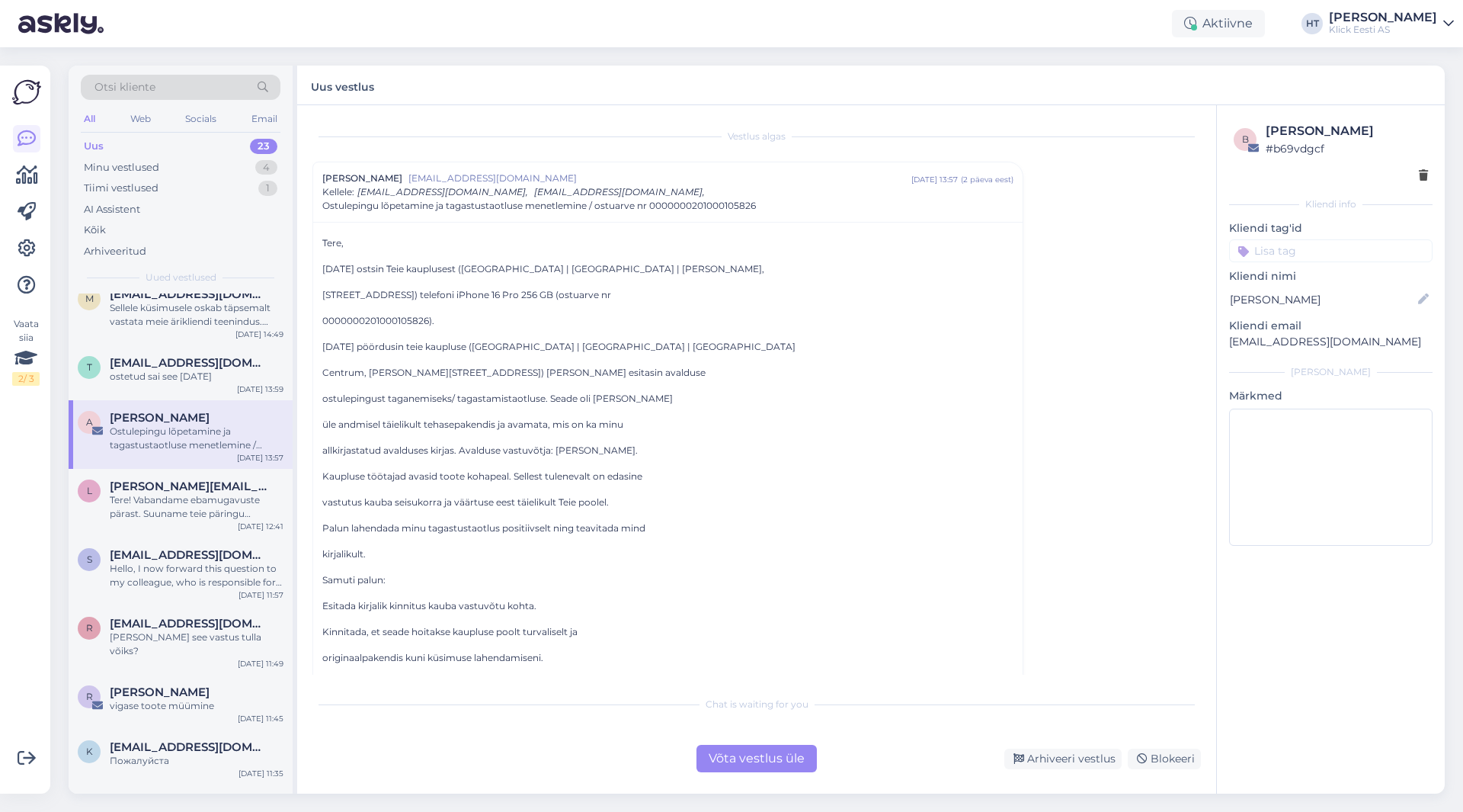
scroll to position [704, 0]
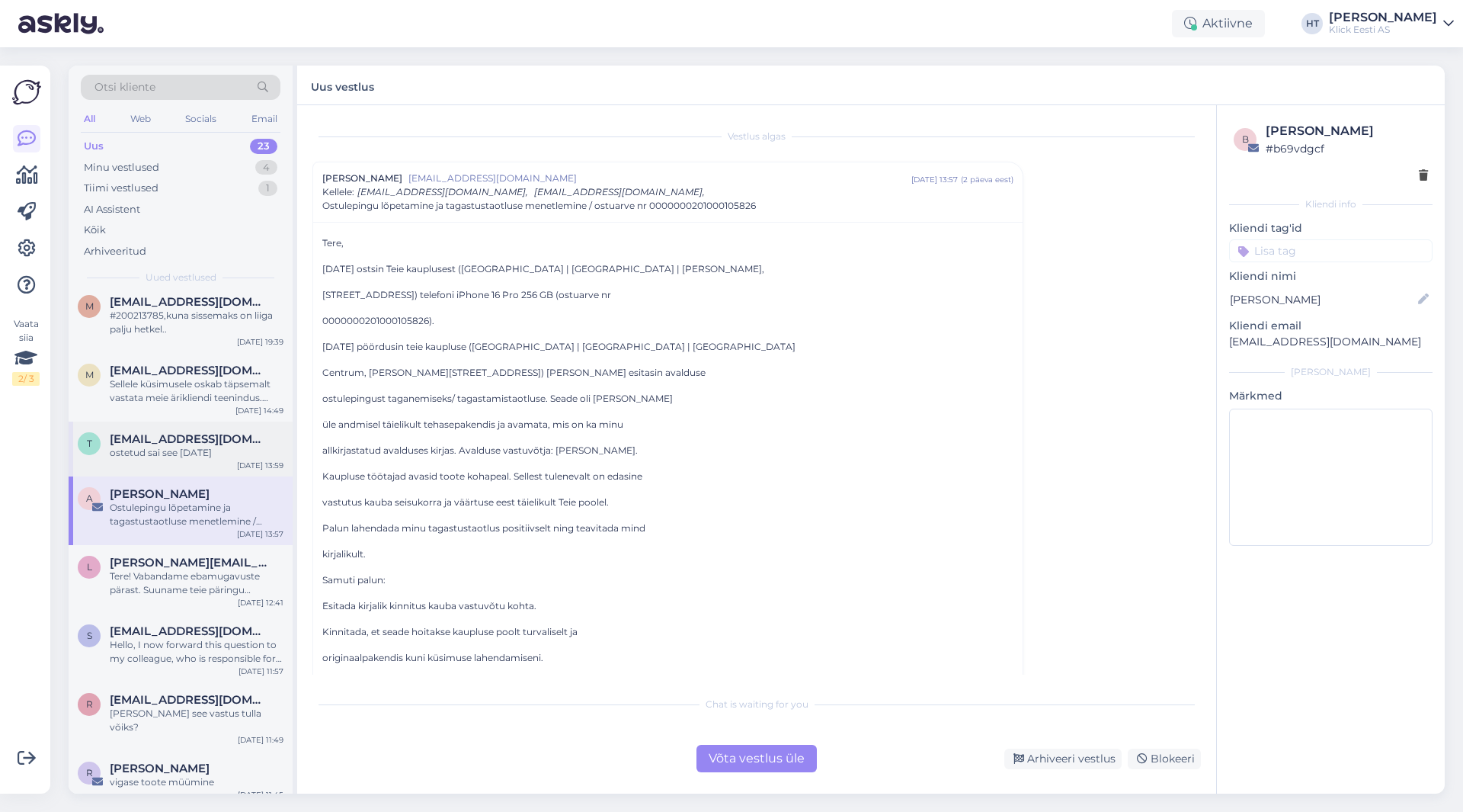
click at [206, 432] on span "[EMAIL_ADDRESS][DOMAIN_NAME]" at bounding box center [189, 438] width 159 height 13
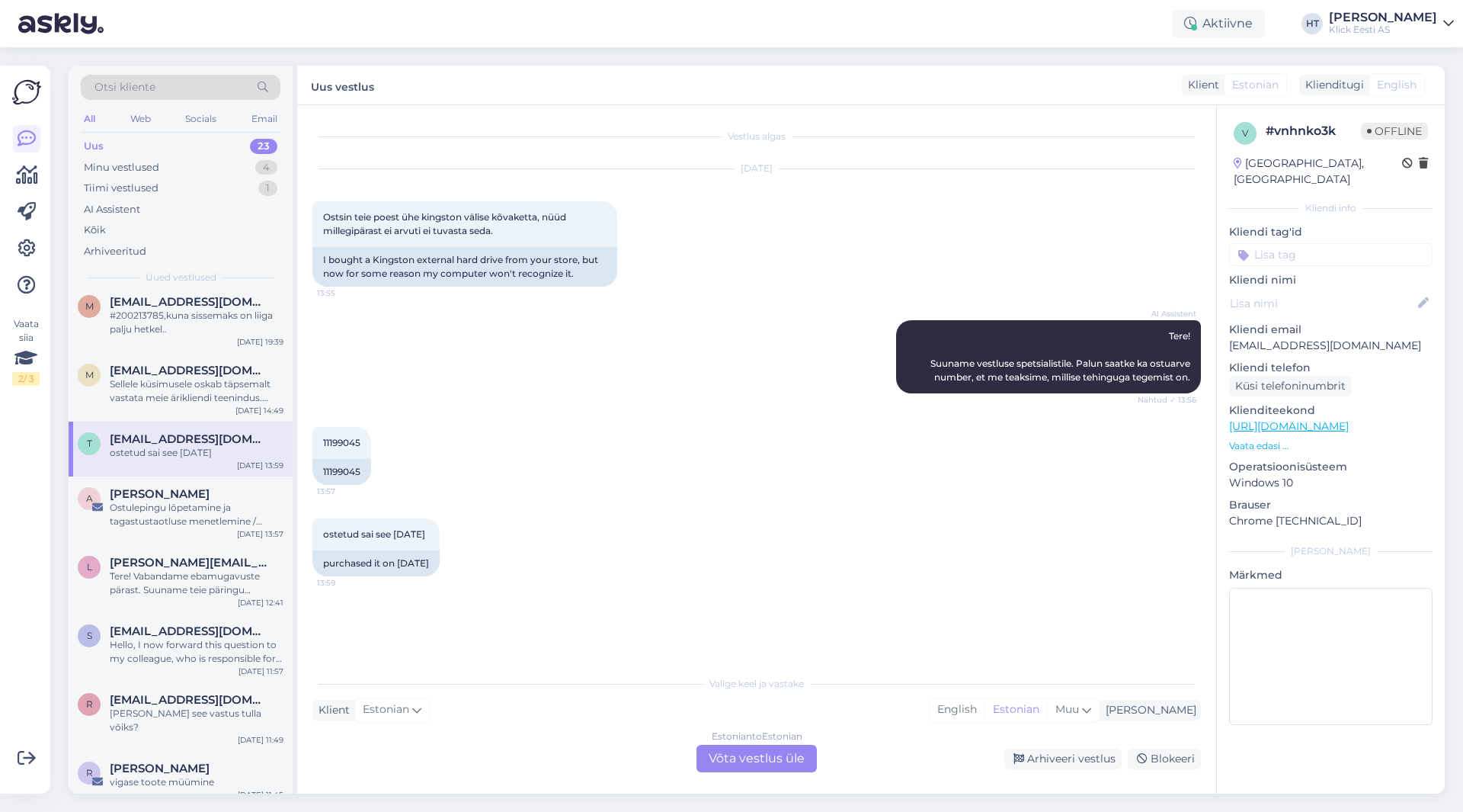
scroll to position [628, 0]
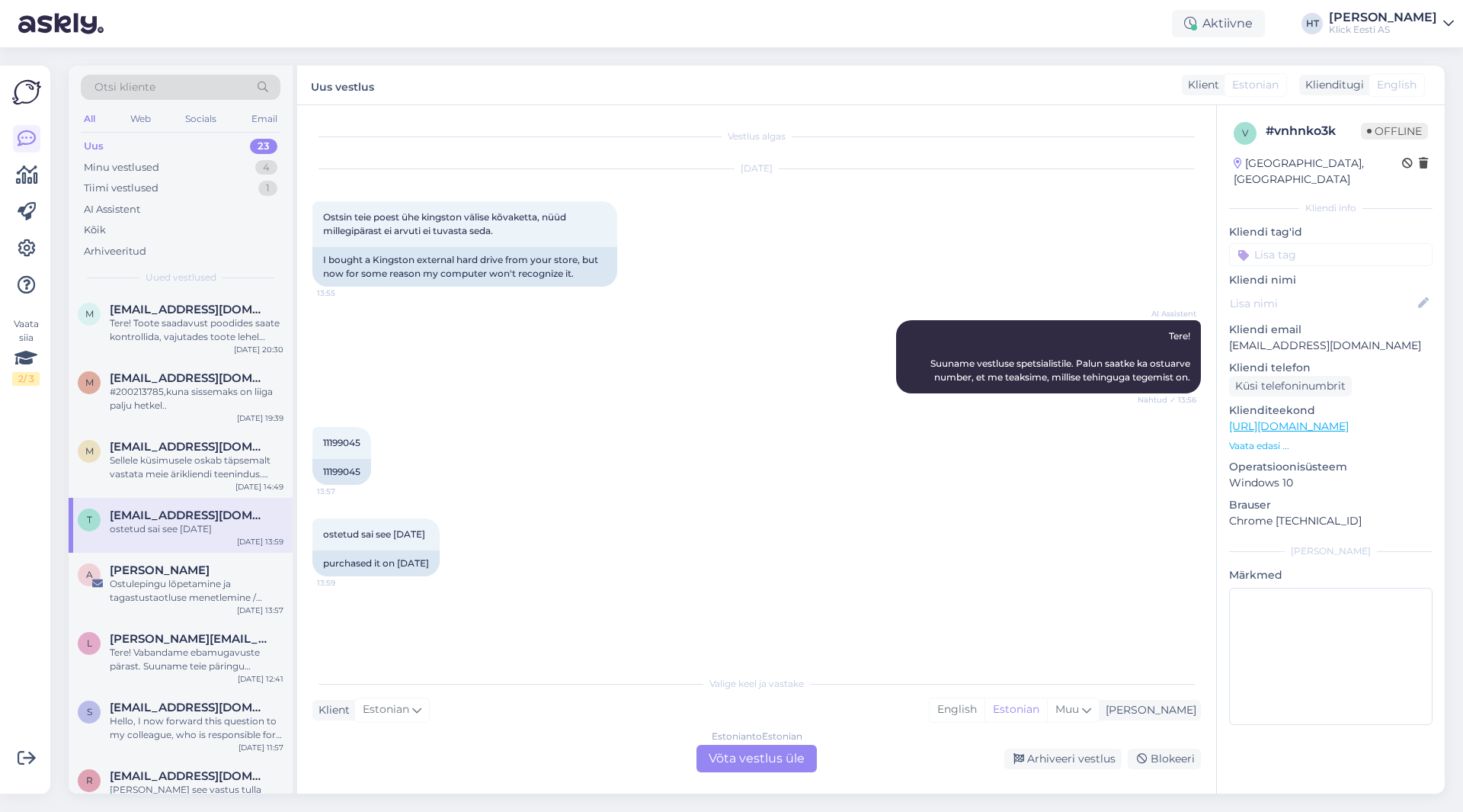
click at [225, 440] on div "[EMAIL_ADDRESS][DOMAIN_NAME]" at bounding box center [196, 447] width 174 height 13
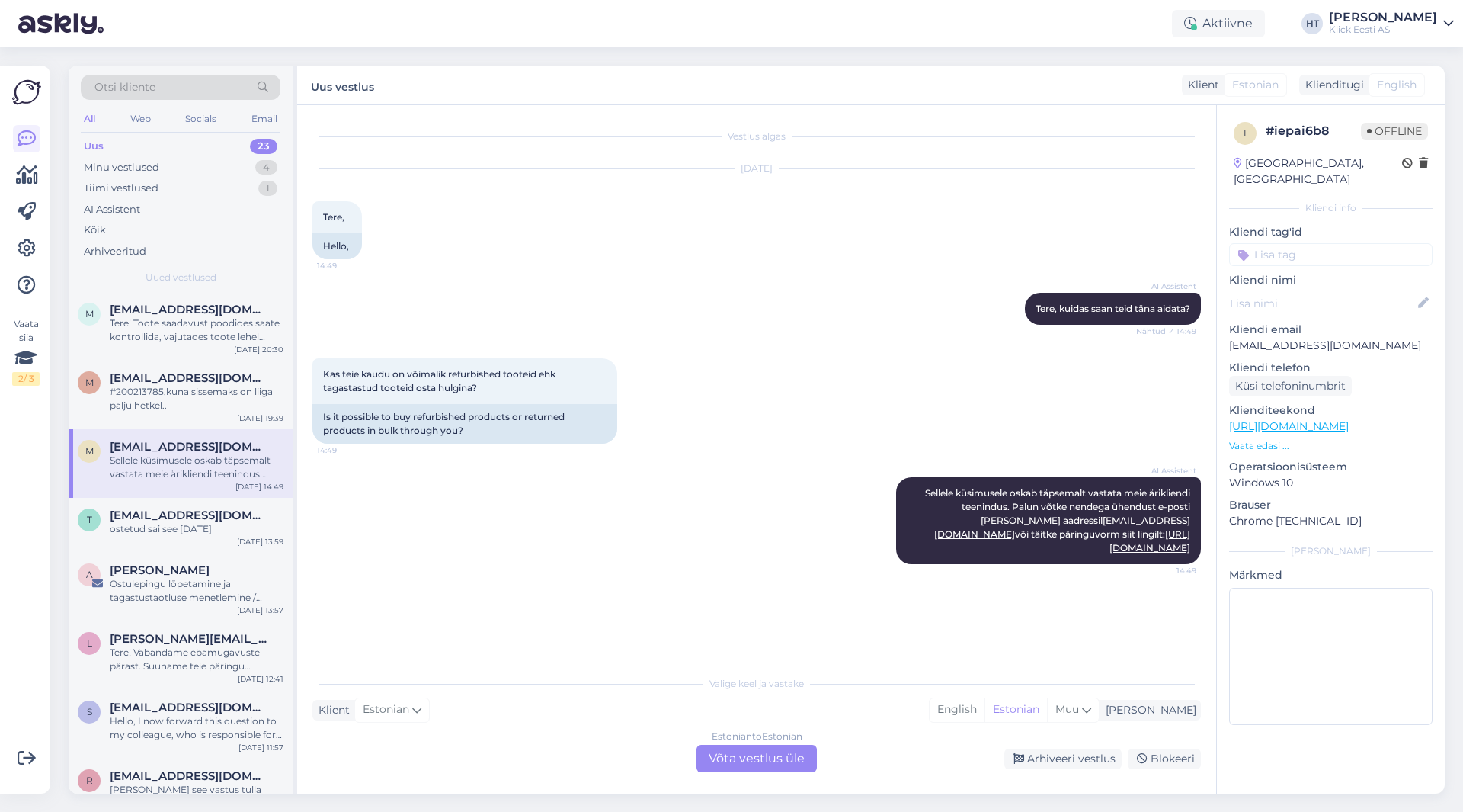
click at [914, 243] on input at bounding box center [1331, 254] width 203 height 23
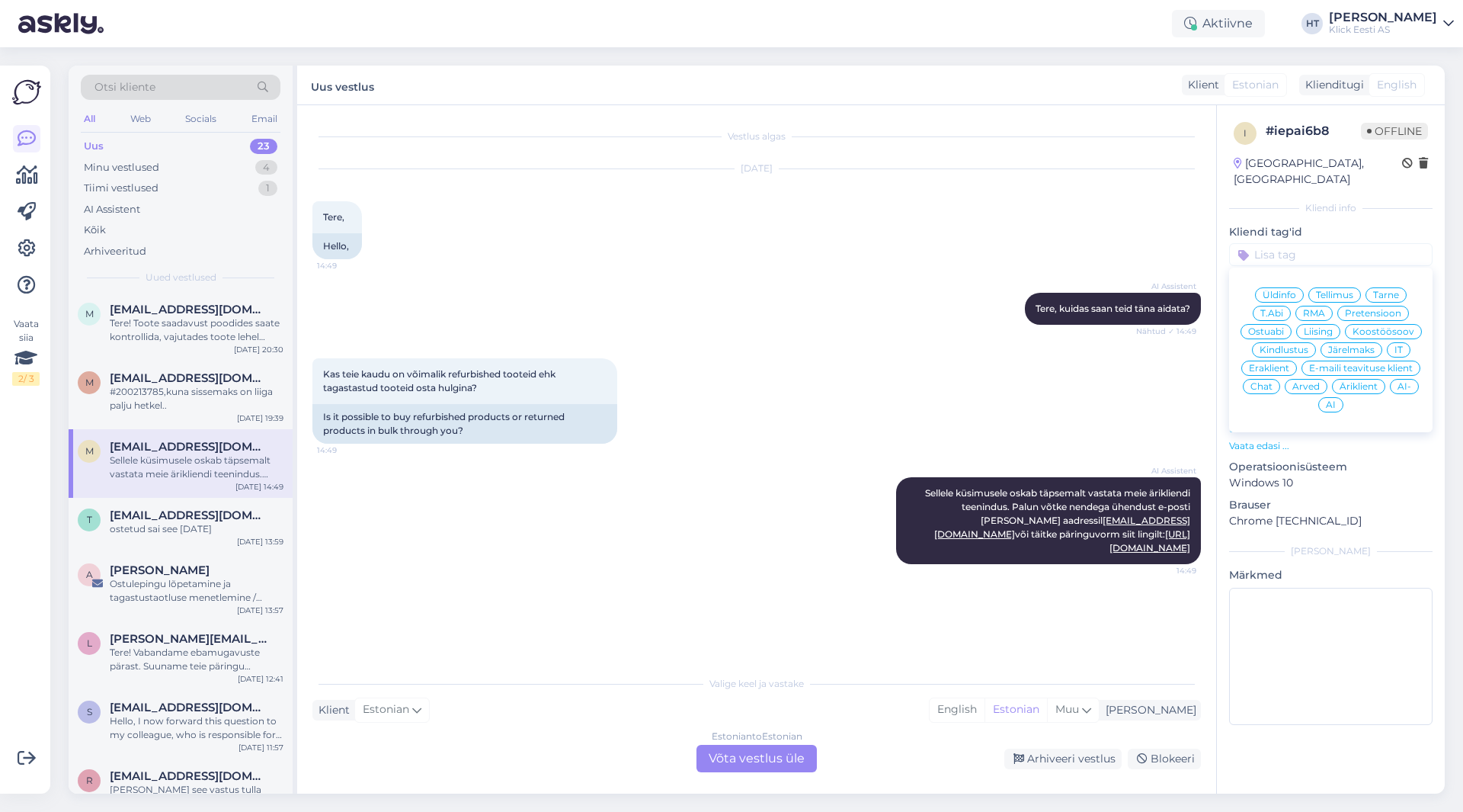
click at [914, 382] on span "Äriklient" at bounding box center [1358, 386] width 38 height 9
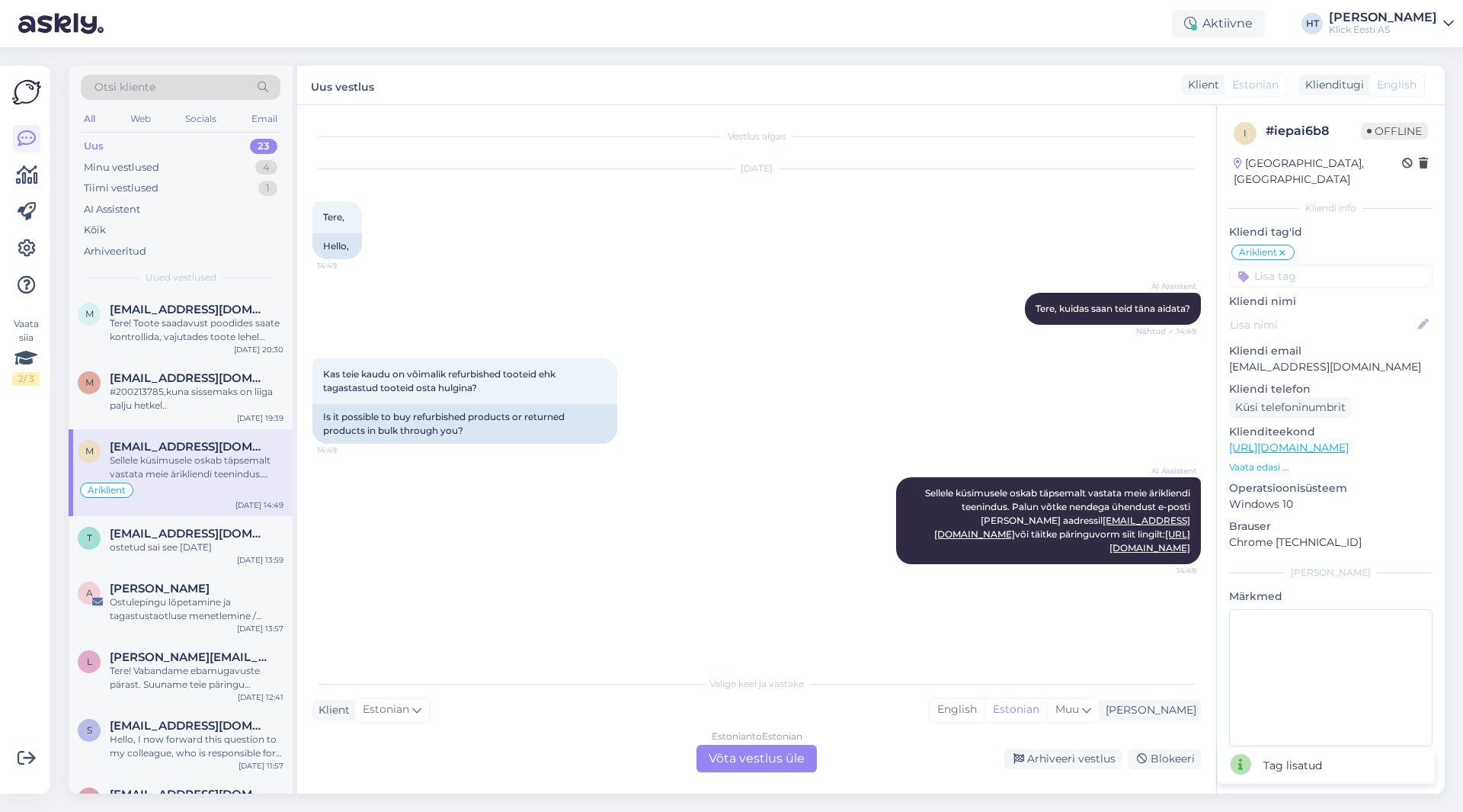
click at [914, 265] on input at bounding box center [1331, 276] width 203 height 23
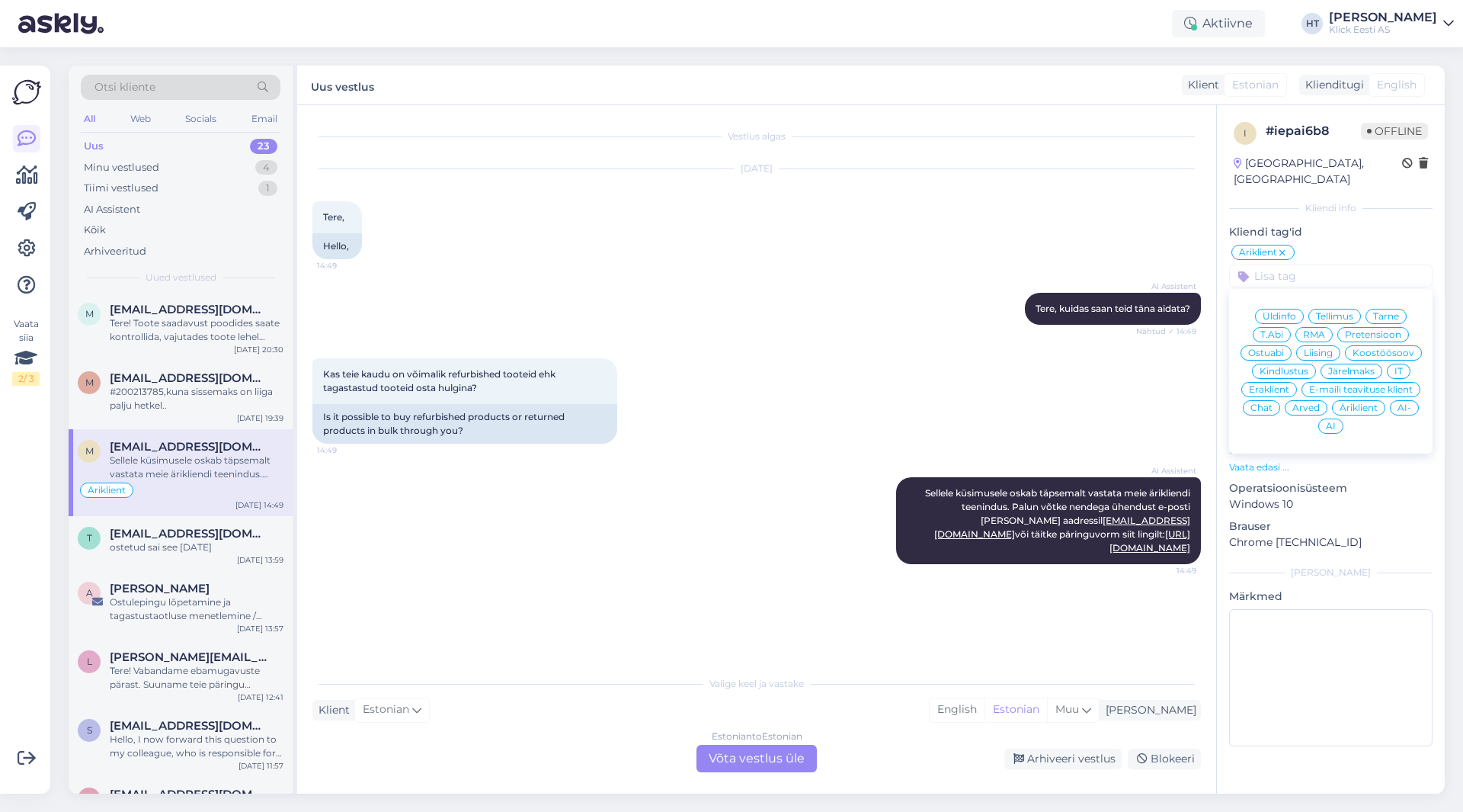
click at [914, 348] on span "Ostuabi" at bounding box center [1266, 352] width 35 height 9
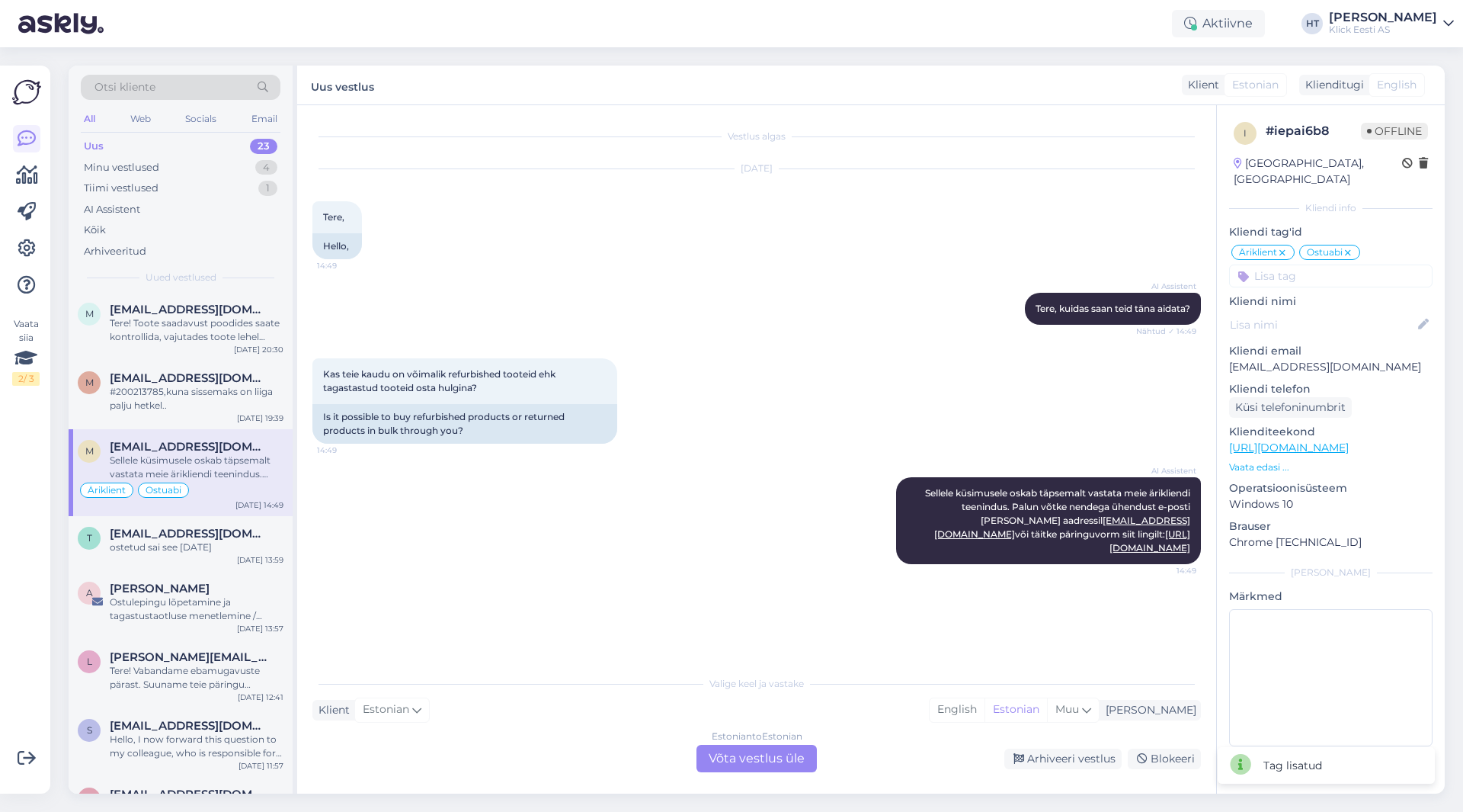
click at [914, 256] on div "[DATE] Tere, 14:49 Hello," at bounding box center [757, 214] width 889 height 123
click at [741, 753] on div "Estonian to Estonian Võta vestlus üle" at bounding box center [756, 758] width 121 height 28
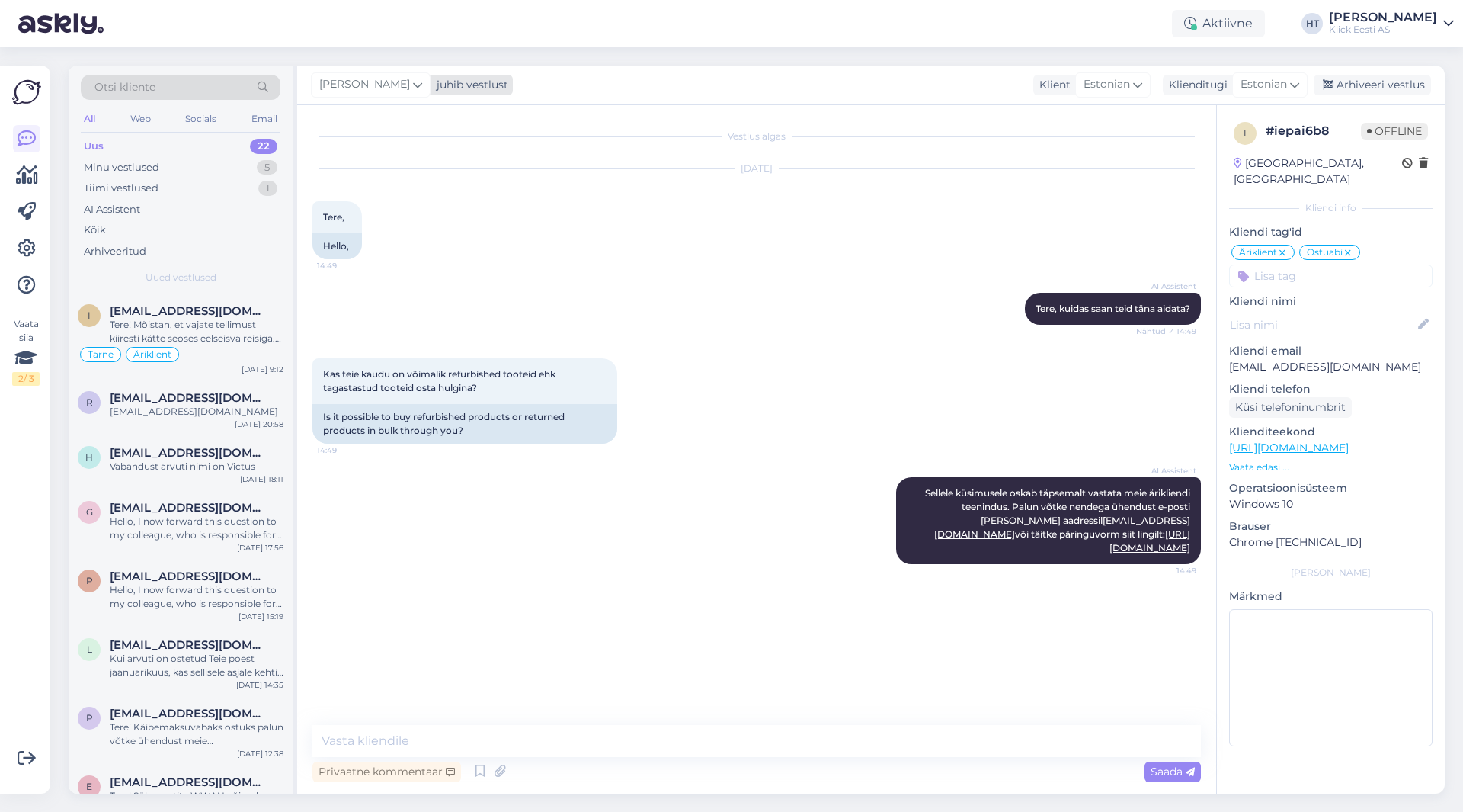
click at [413, 84] on icon at bounding box center [417, 84] width 9 height 17
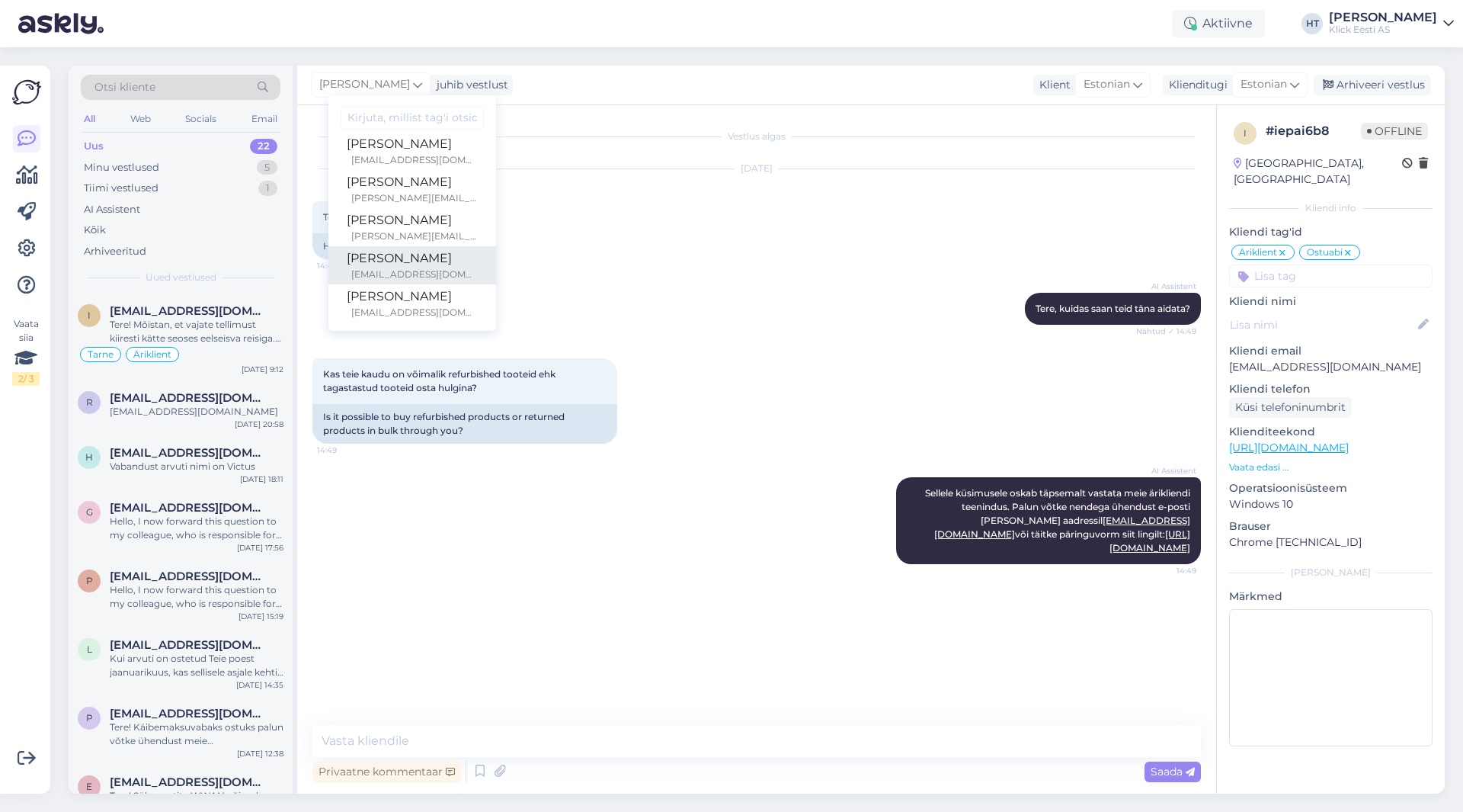
scroll to position [89, 0]
click at [771, 295] on div "AI Assistent [PERSON_NAME], kuidas saan teid [PERSON_NAME] aidata? Nähtud ✓ 14:…" at bounding box center [757, 309] width 889 height 66
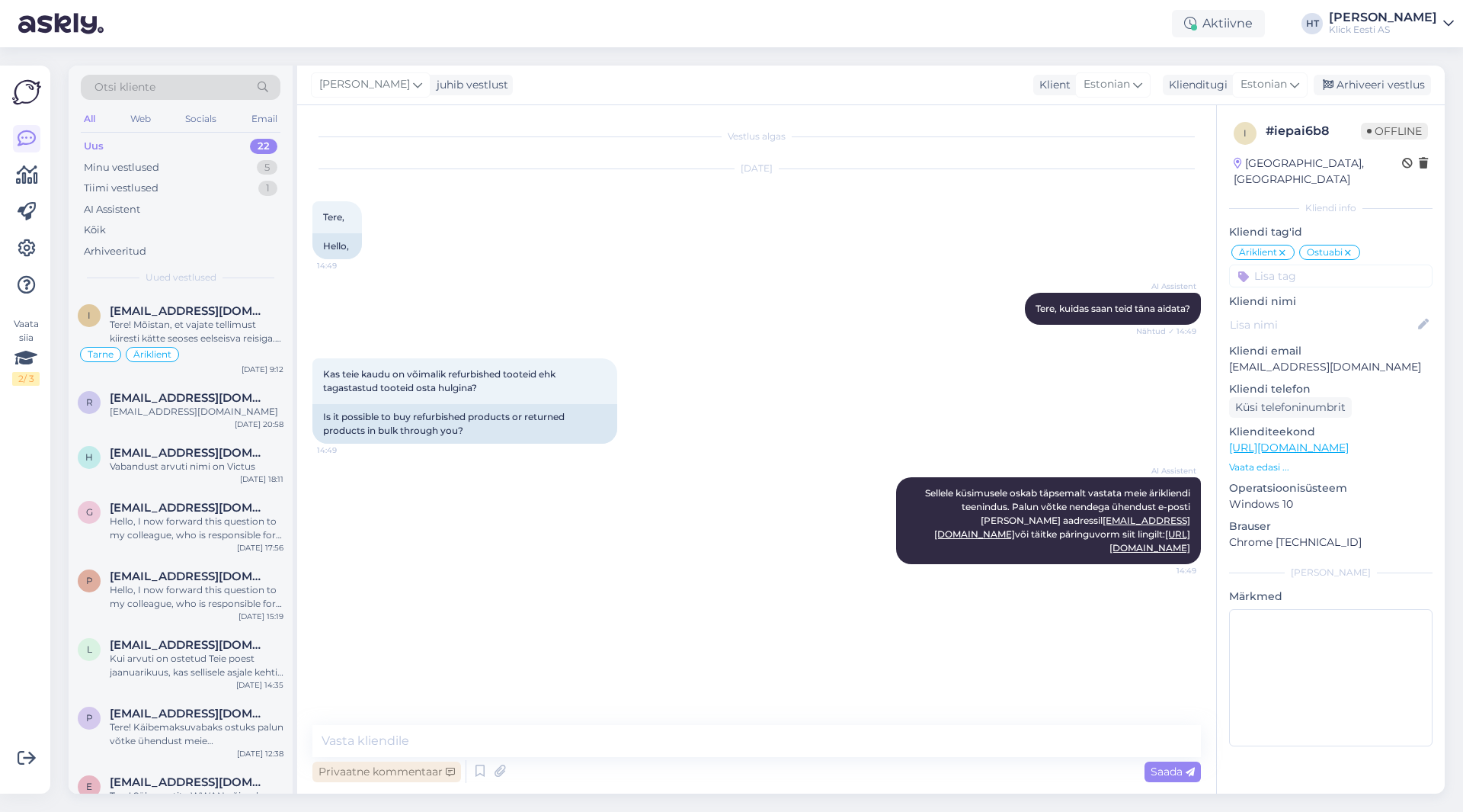
click at [401, 776] on div "Privaatne kommentaar" at bounding box center [387, 772] width 148 height 20
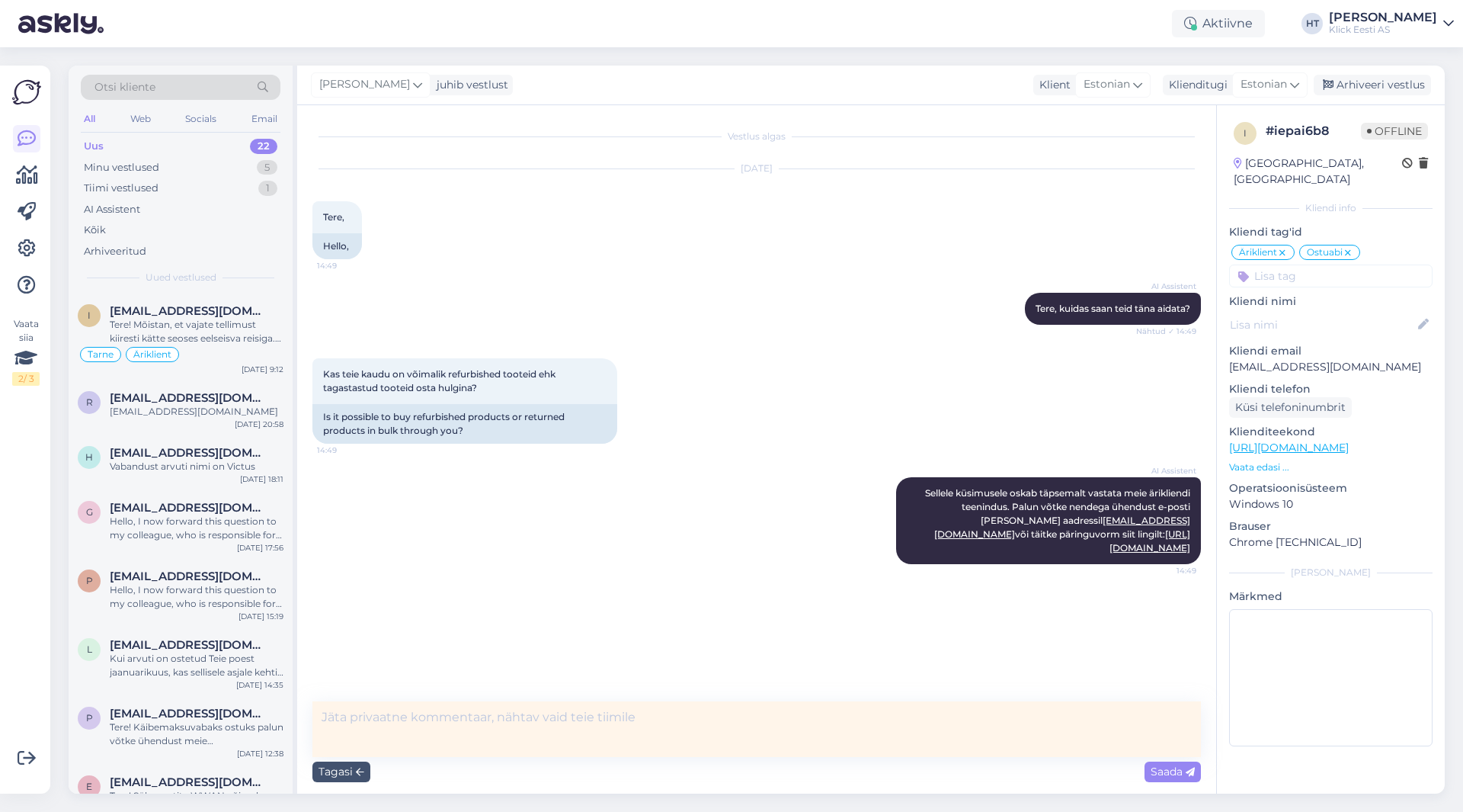
click at [490, 734] on textarea at bounding box center [757, 729] width 889 height 56
type textarea "Juhul kui e-maili ei ole saab otse askly kaudu vastata."
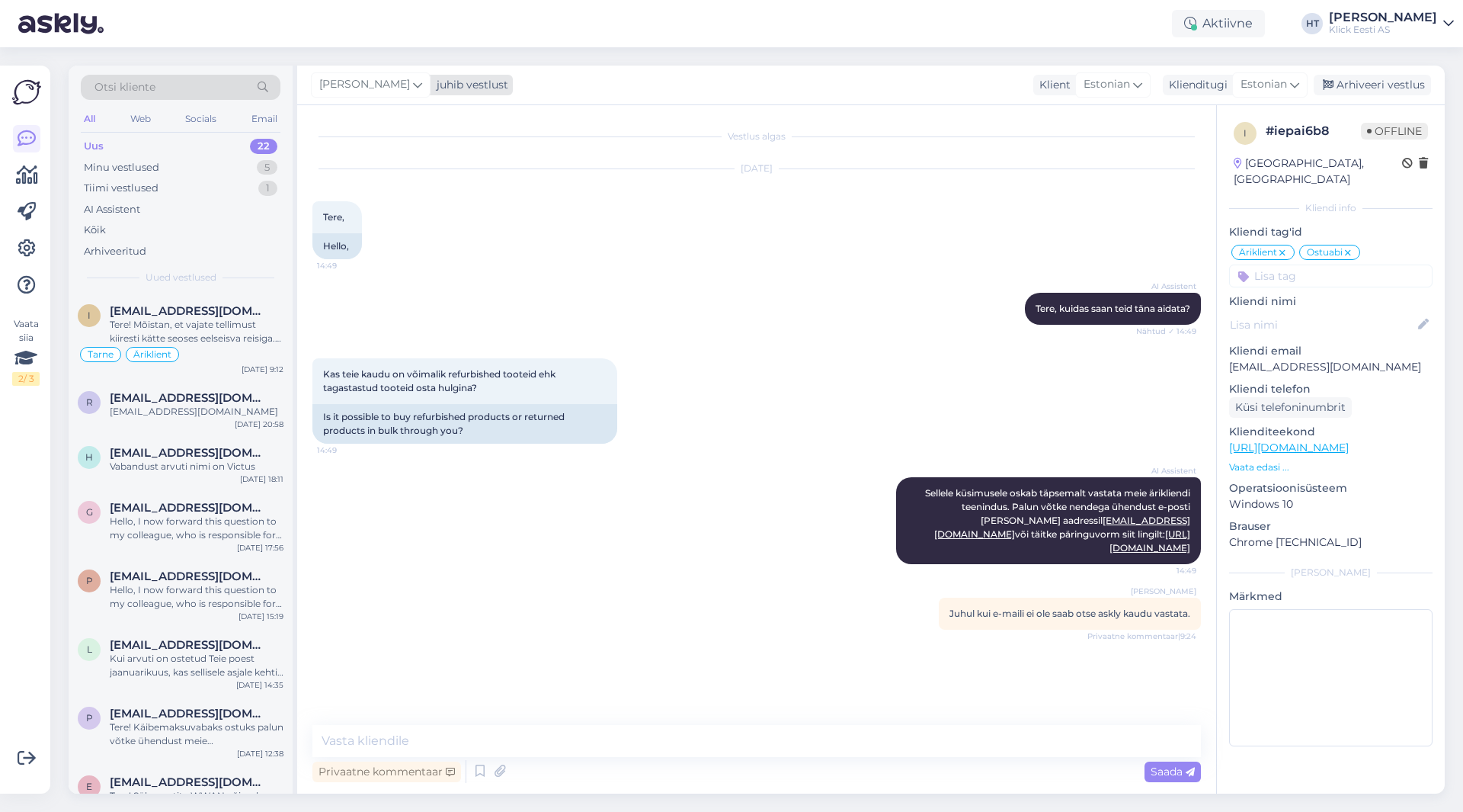
click at [365, 91] on span "[PERSON_NAME]" at bounding box center [365, 84] width 91 height 17
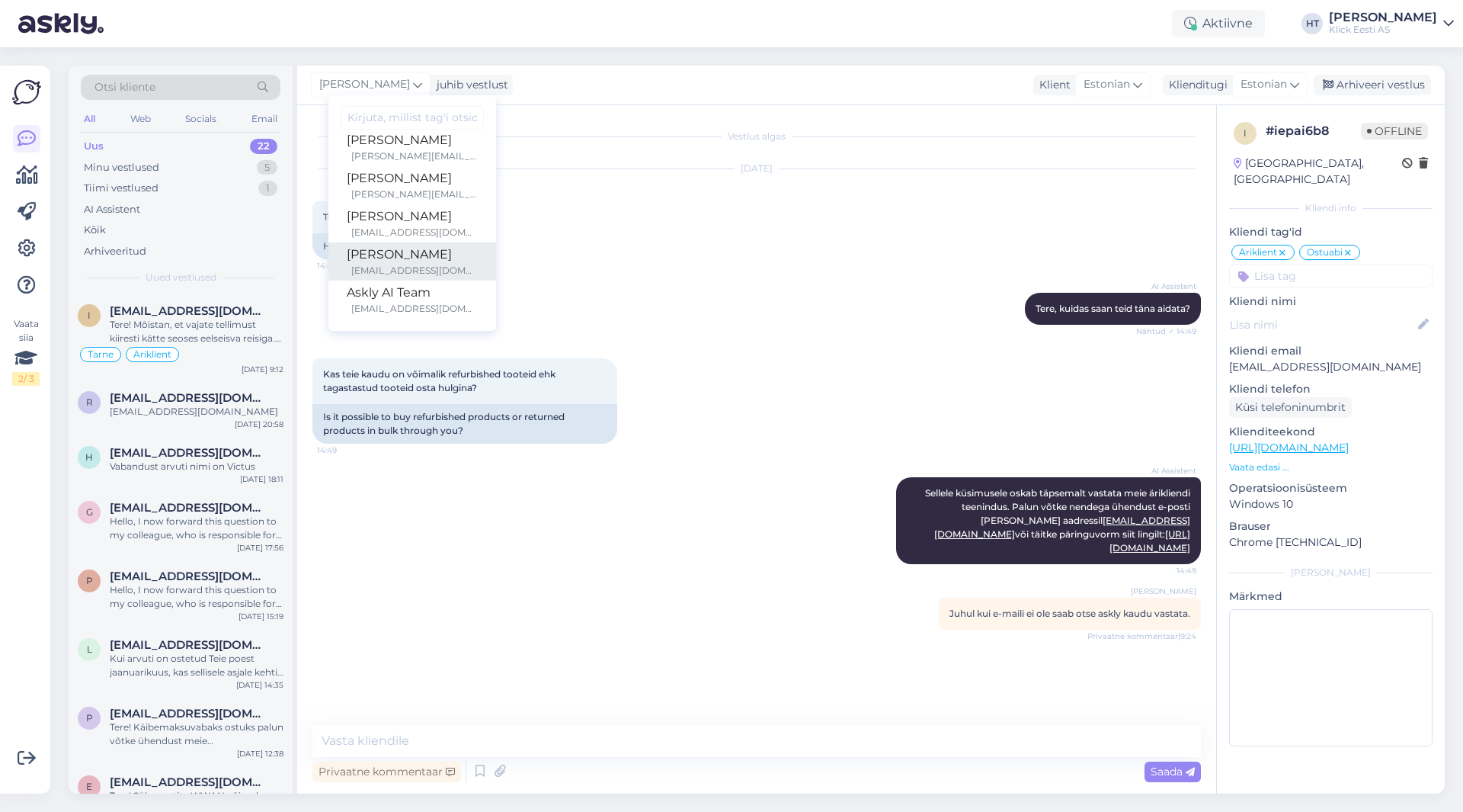
click at [415, 245] on link "[PERSON_NAME] [PERSON_NAME][EMAIL_ADDRESS][DOMAIN_NAME]" at bounding box center [412, 261] width 168 height 38
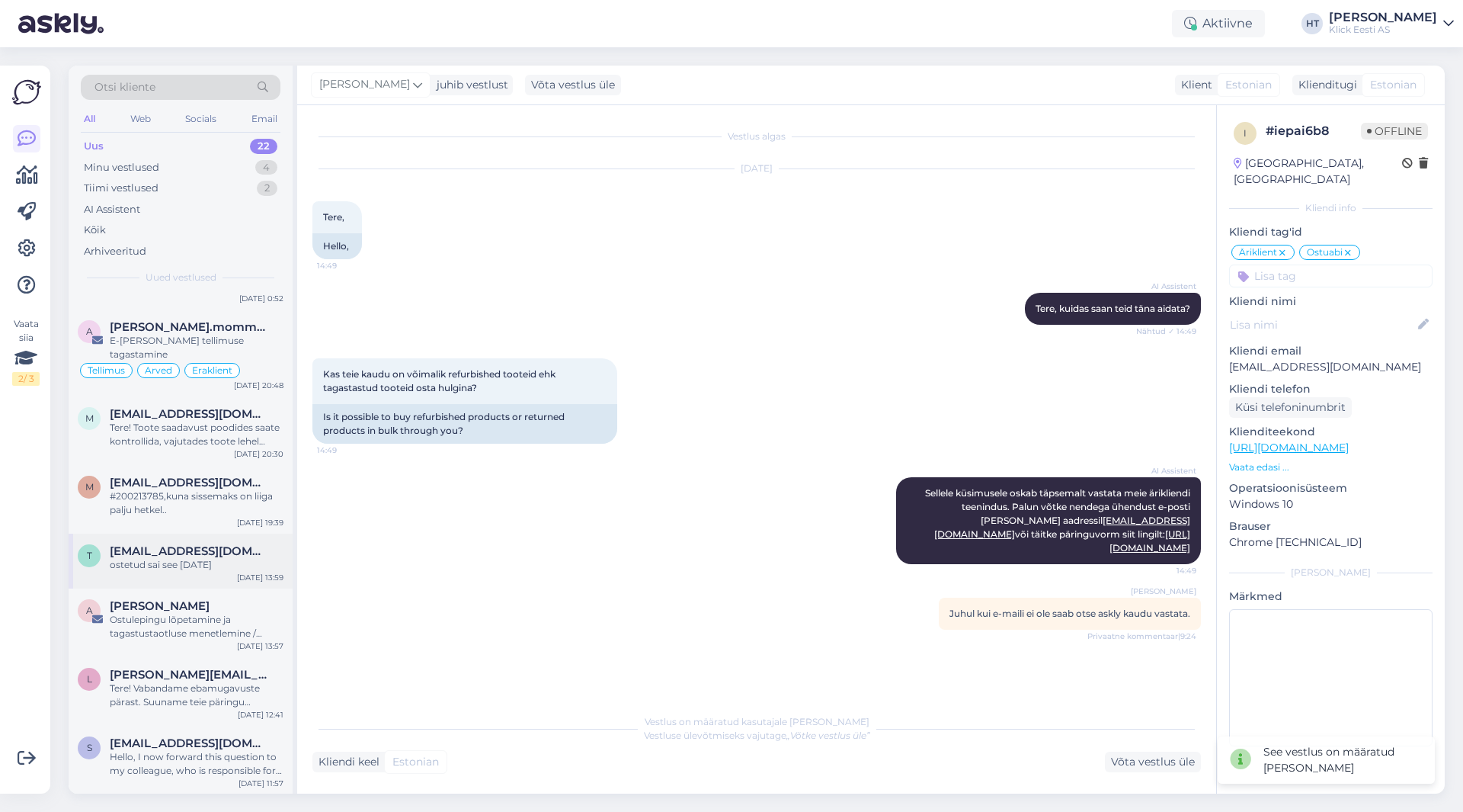
scroll to position [534, 0]
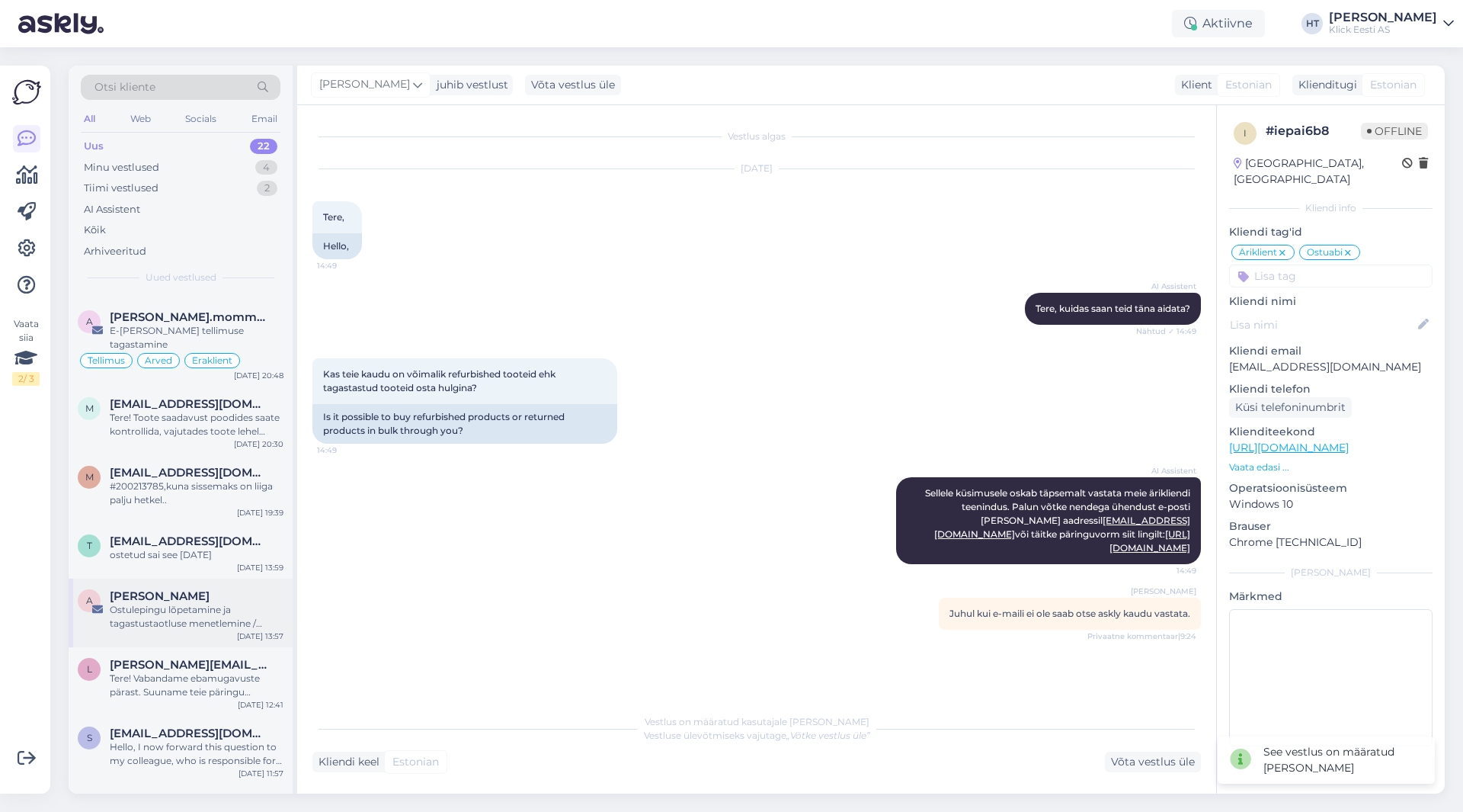
click at [205, 589] on span "[PERSON_NAME]" at bounding box center [159, 596] width 100 height 13
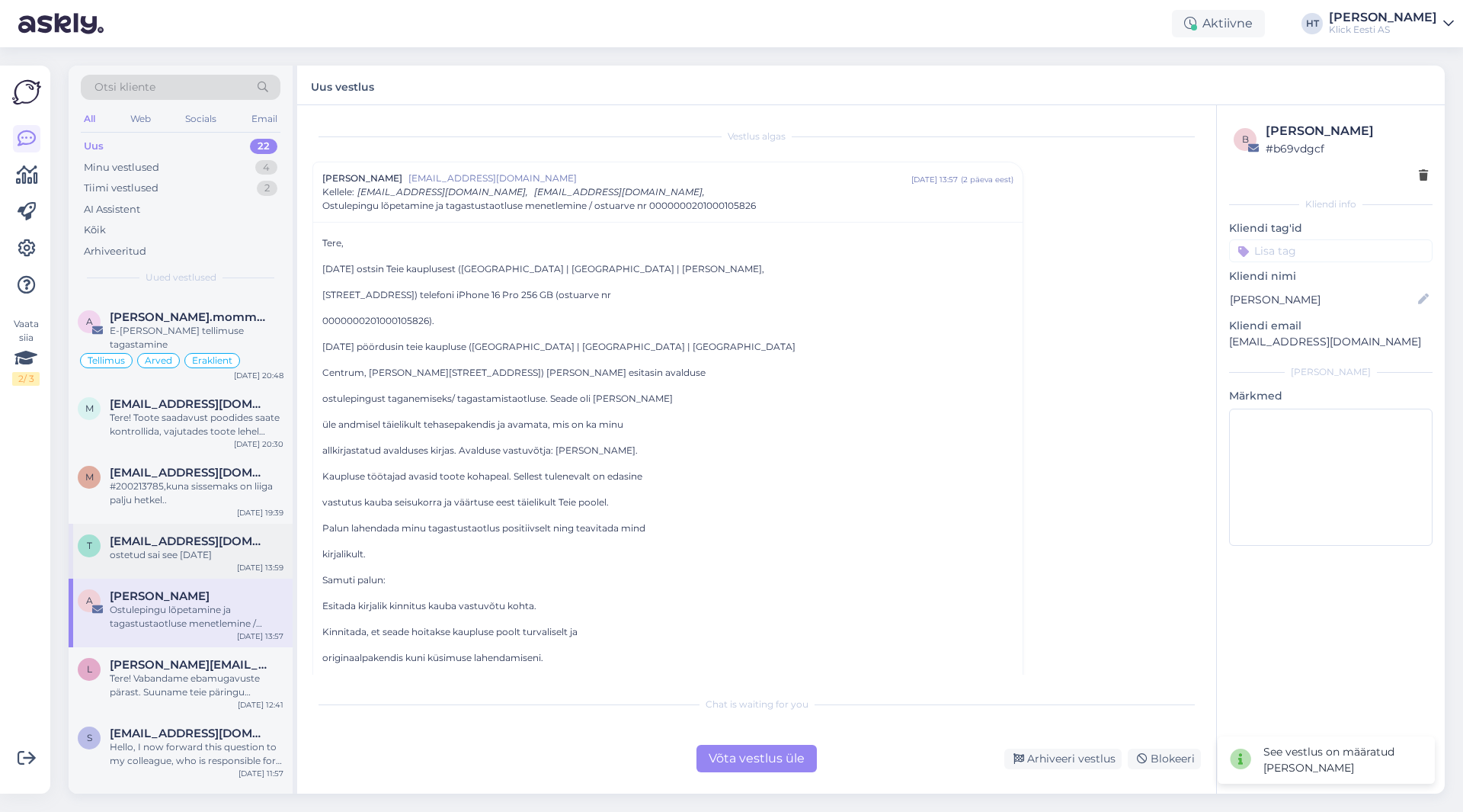
click at [202, 548] on div "ostetud sai see [DATE]" at bounding box center [196, 555] width 174 height 13
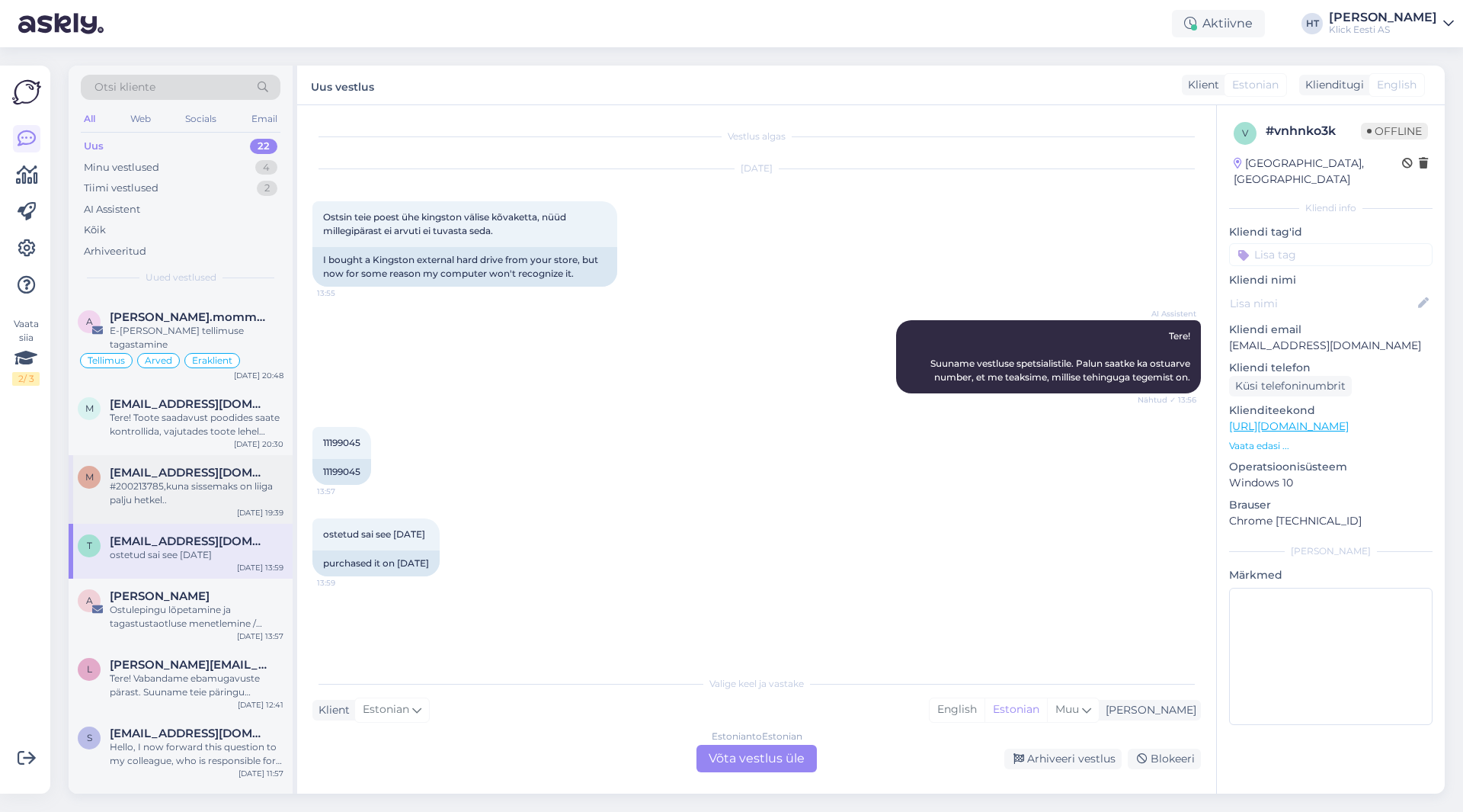
click at [208, 484] on div "#200213785,kuna sissemaks on liiga palju hetkel.." at bounding box center [196, 493] width 174 height 28
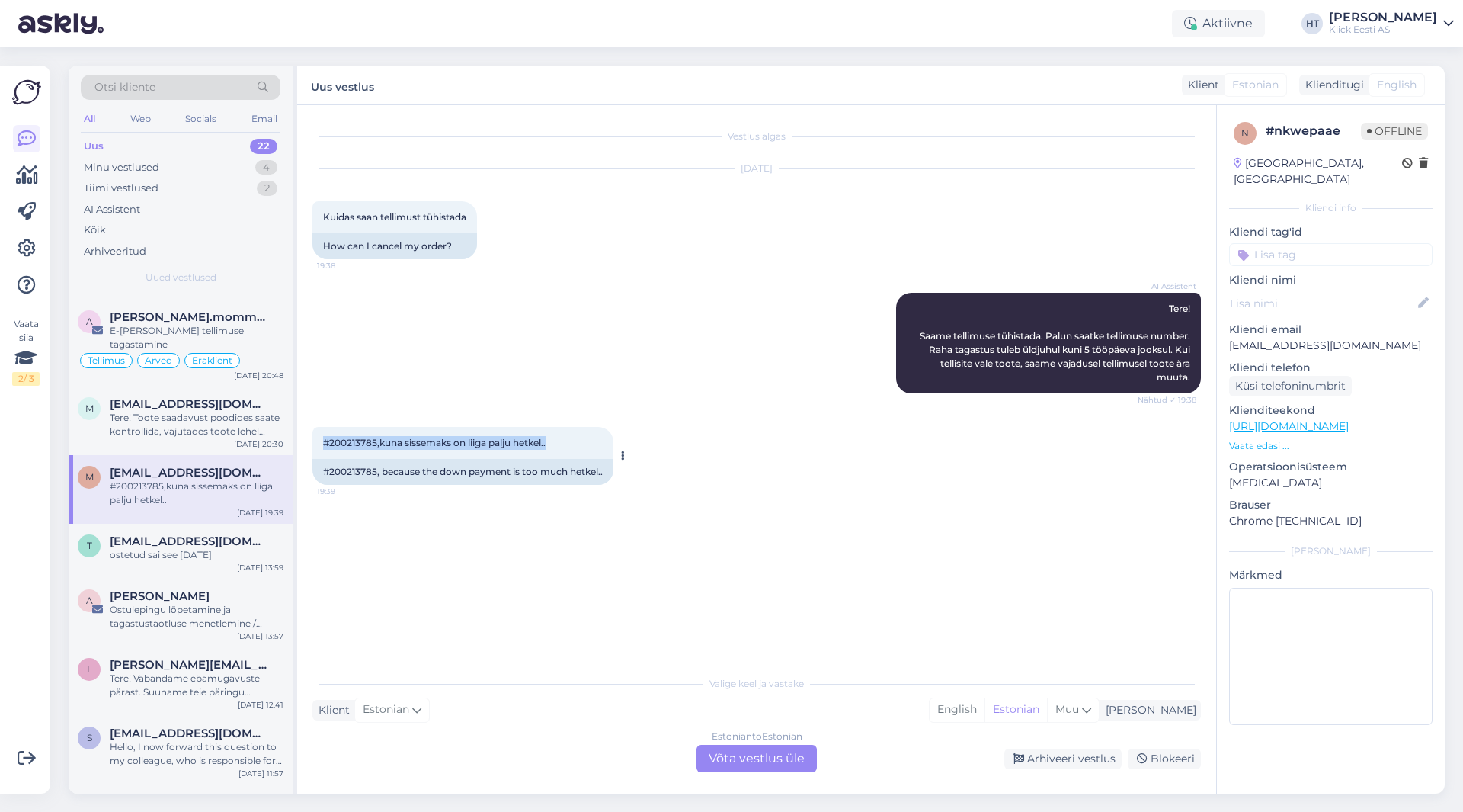
drag, startPoint x: 557, startPoint y: 445, endPoint x: 317, endPoint y: 444, distance: 240.0
click at [317, 444] on div "#200213785,kuna sissemaks on liiga palju hetkel.. 19:39" at bounding box center [463, 443] width 301 height 32
click at [322, 444] on div "#200213785,kuna sissemaks on liiga palju hetkel.. 19:39" at bounding box center [463, 443] width 301 height 32
click at [230, 416] on div "Tere! Toote saadavust poodides saate kontrollida, vajutades toote lehel "Saadav…" at bounding box center [196, 424] width 174 height 28
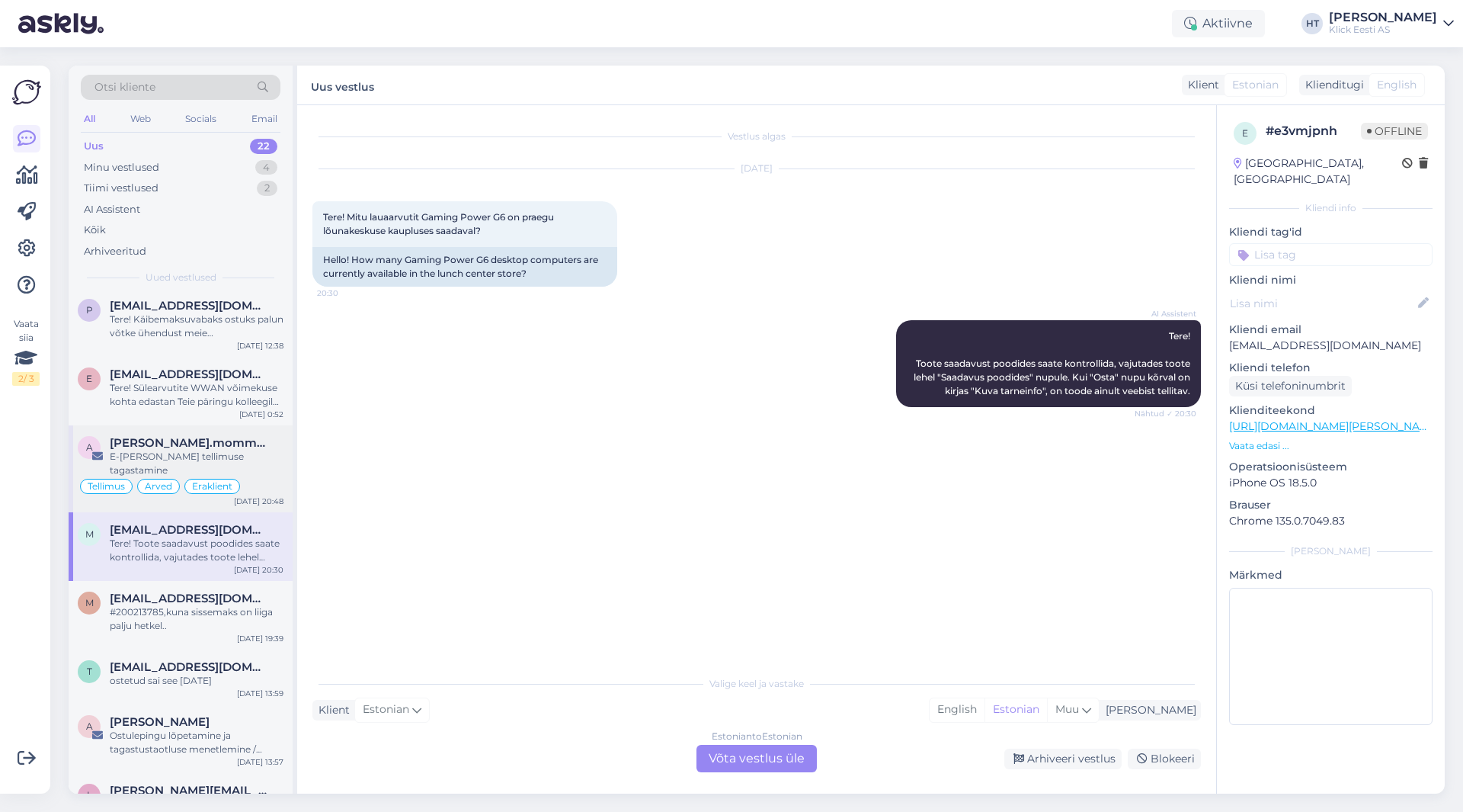
scroll to position [381, 0]
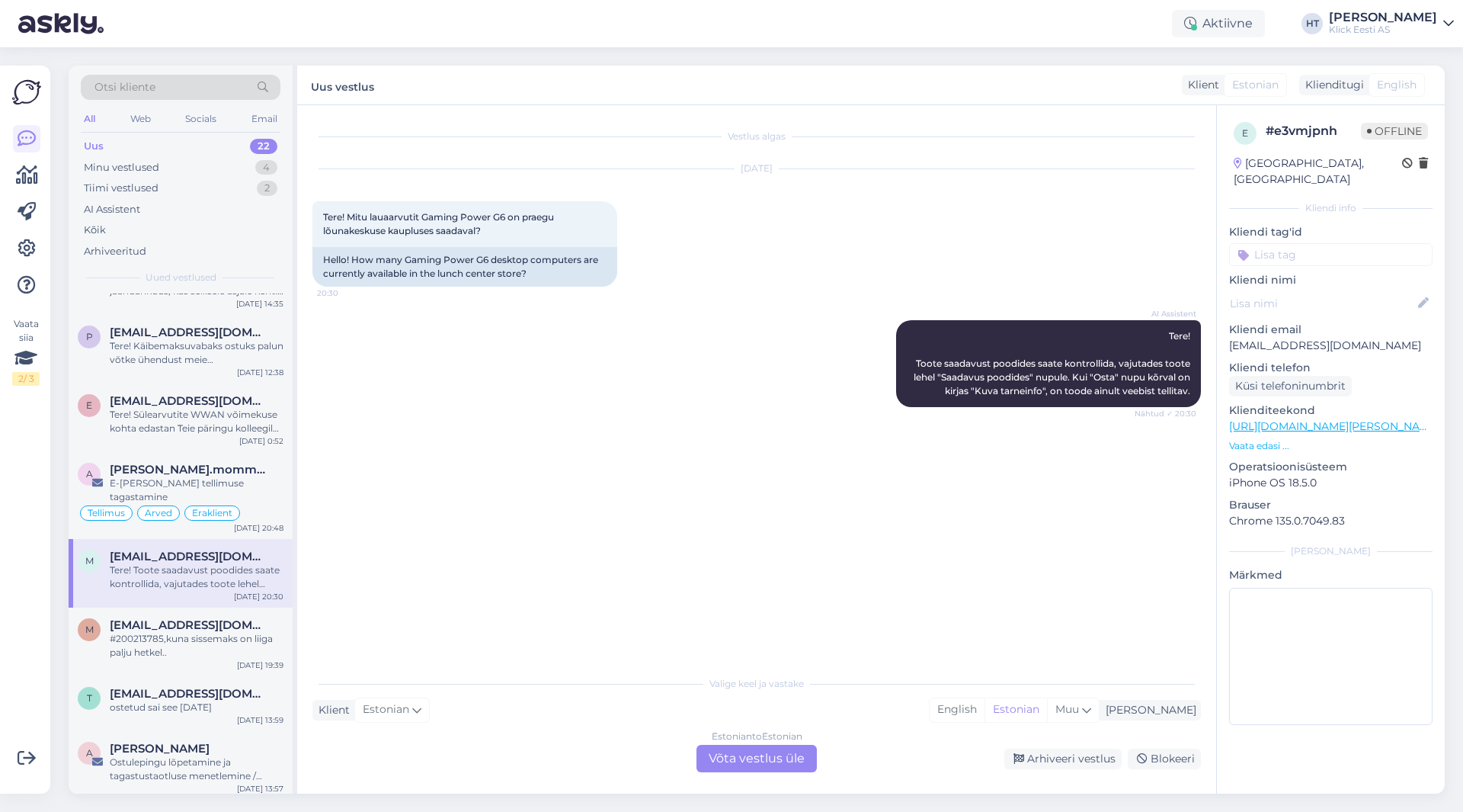
click at [914, 249] on input at bounding box center [1331, 254] width 203 height 23
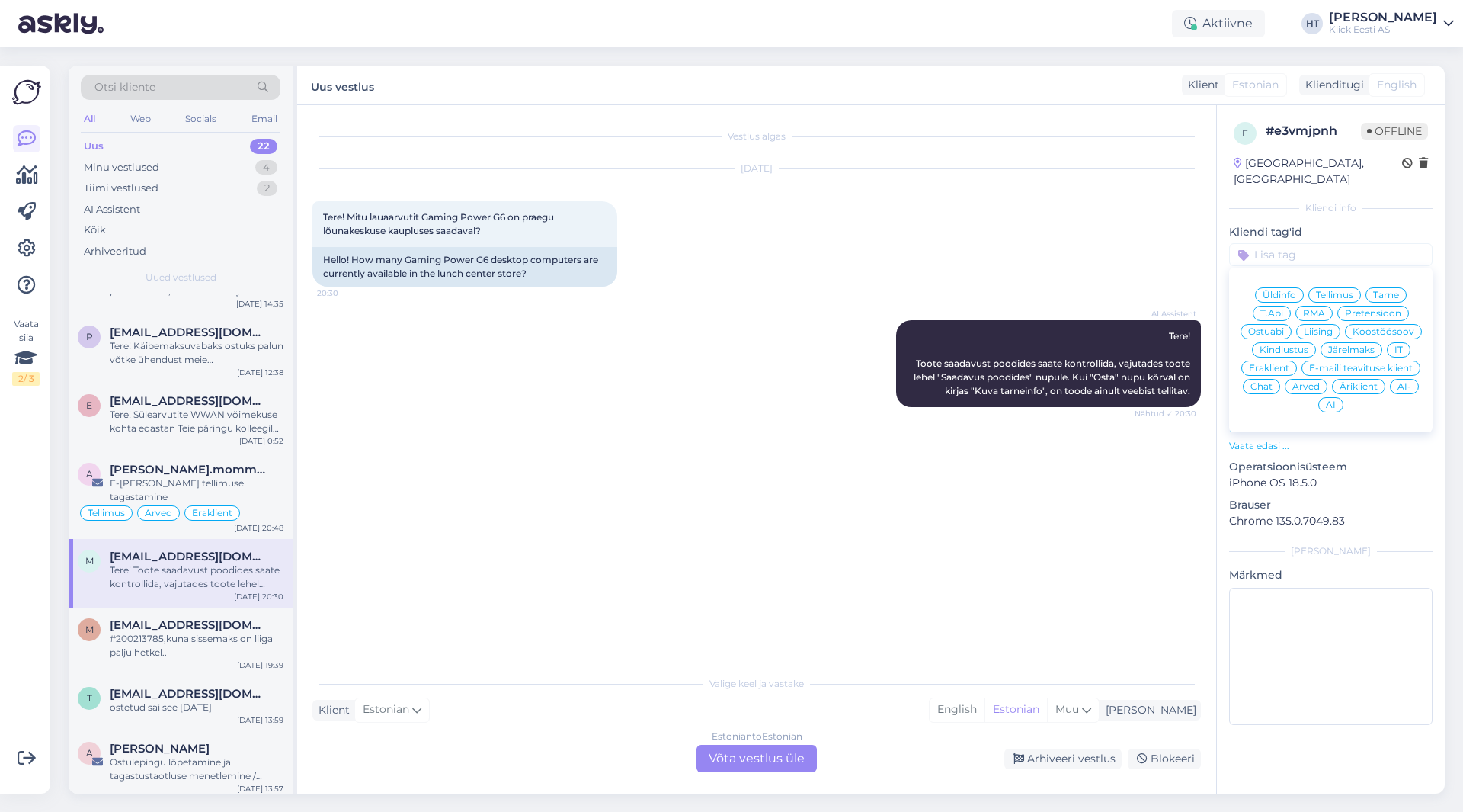
click at [914, 327] on span "Ostuabi" at bounding box center [1266, 331] width 35 height 9
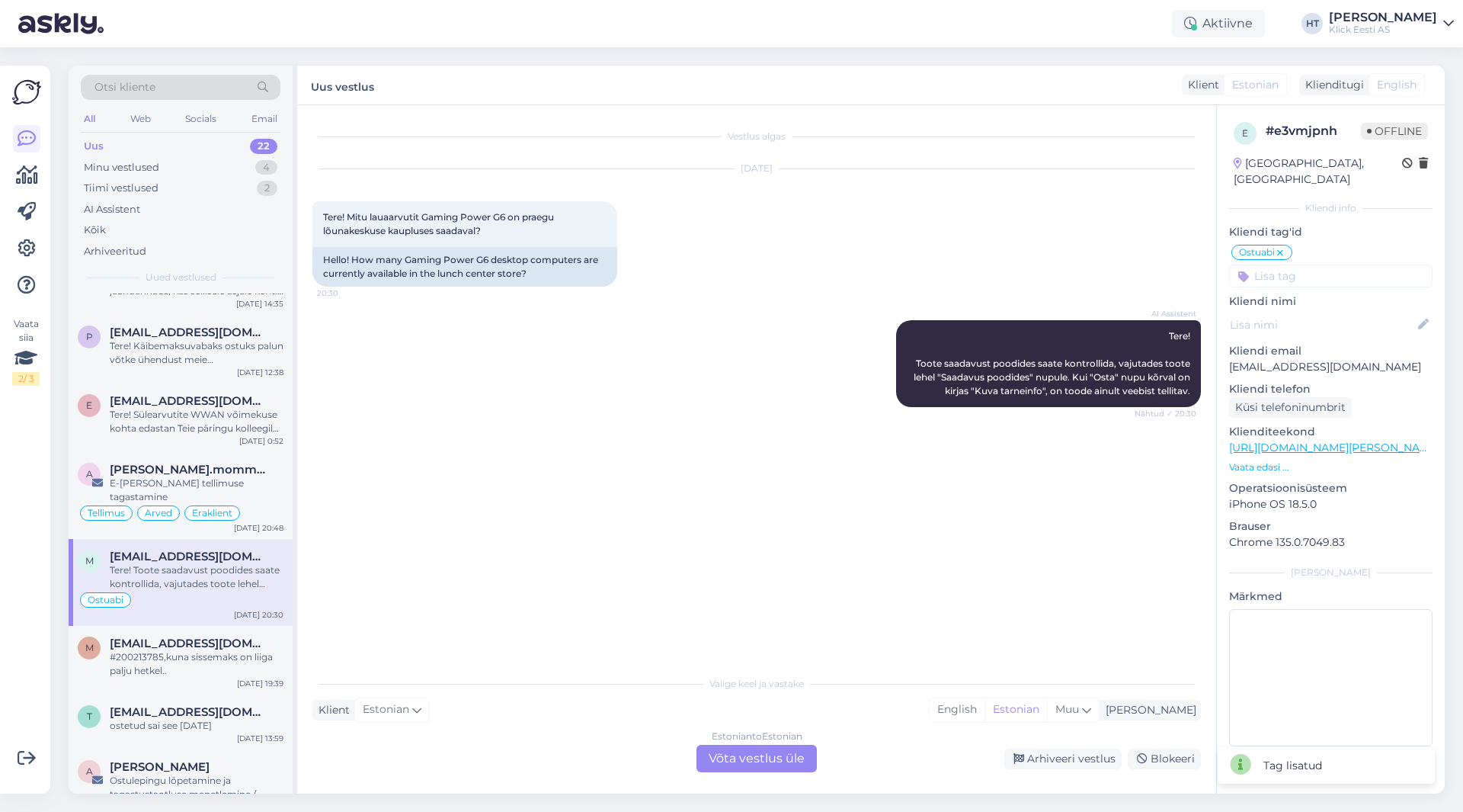
click at [914, 265] on input at bounding box center [1331, 276] width 203 height 23
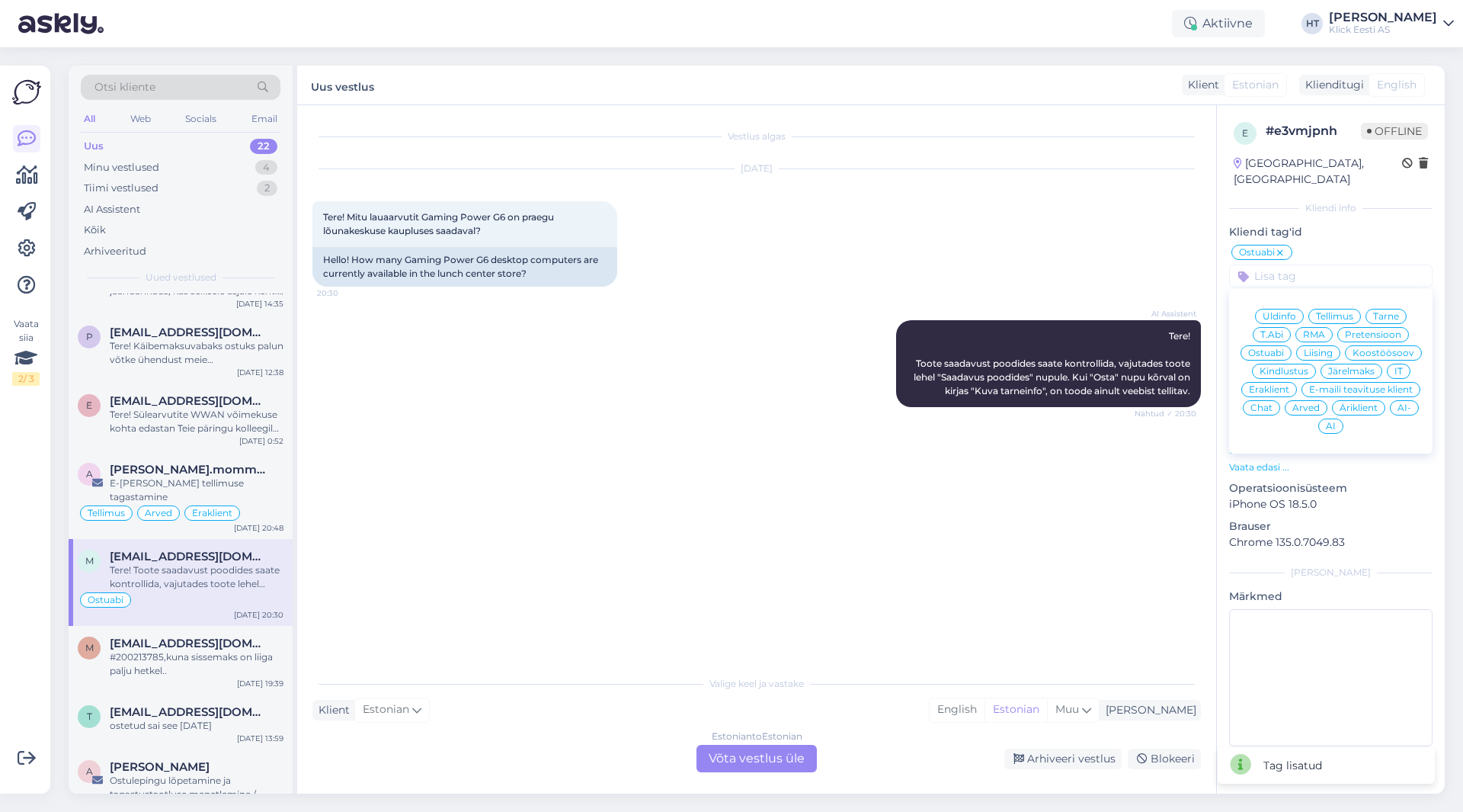
click at [914, 384] on span "Eraklient" at bounding box center [1269, 389] width 40 height 9
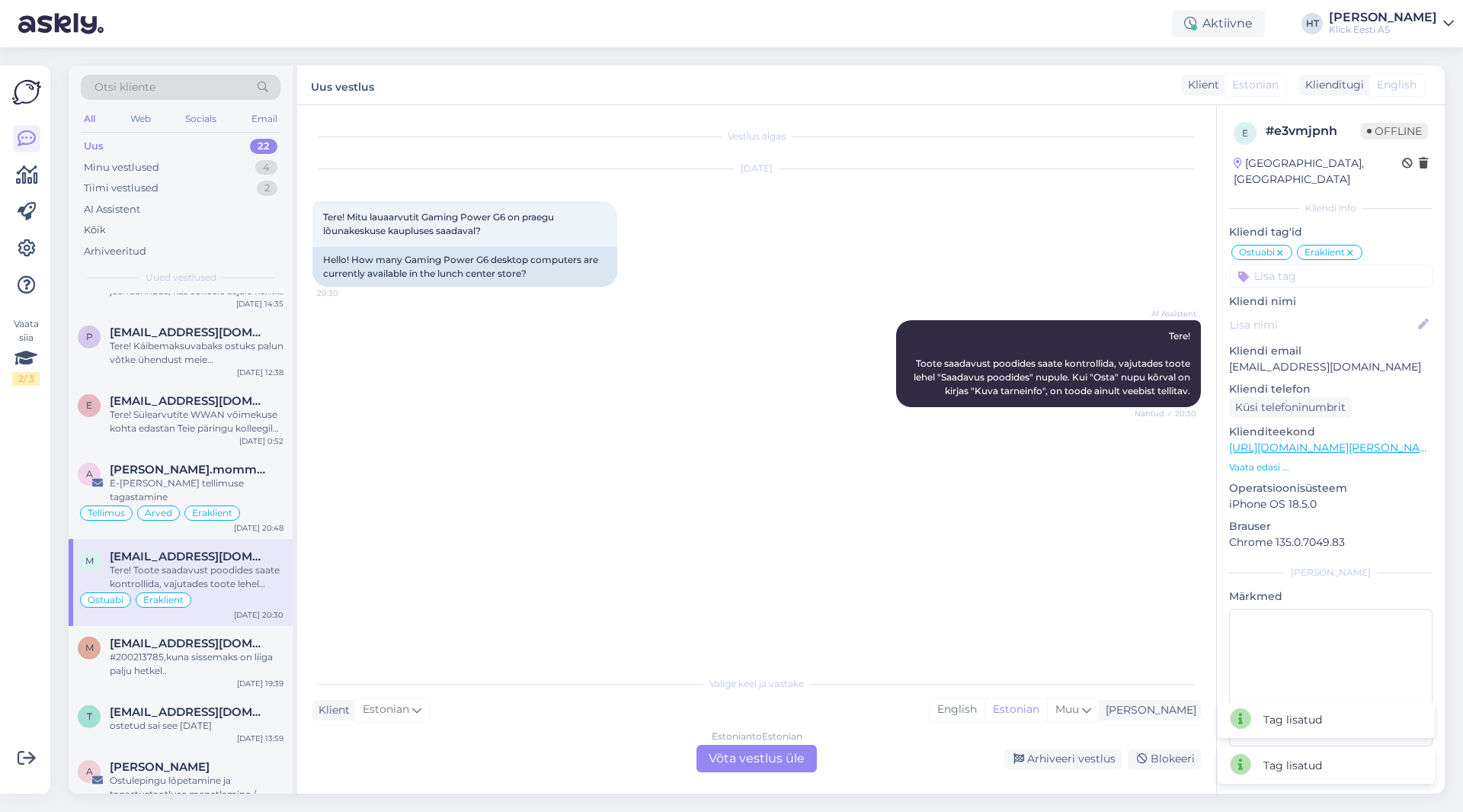
click at [914, 265] on input at bounding box center [1331, 276] width 203 height 23
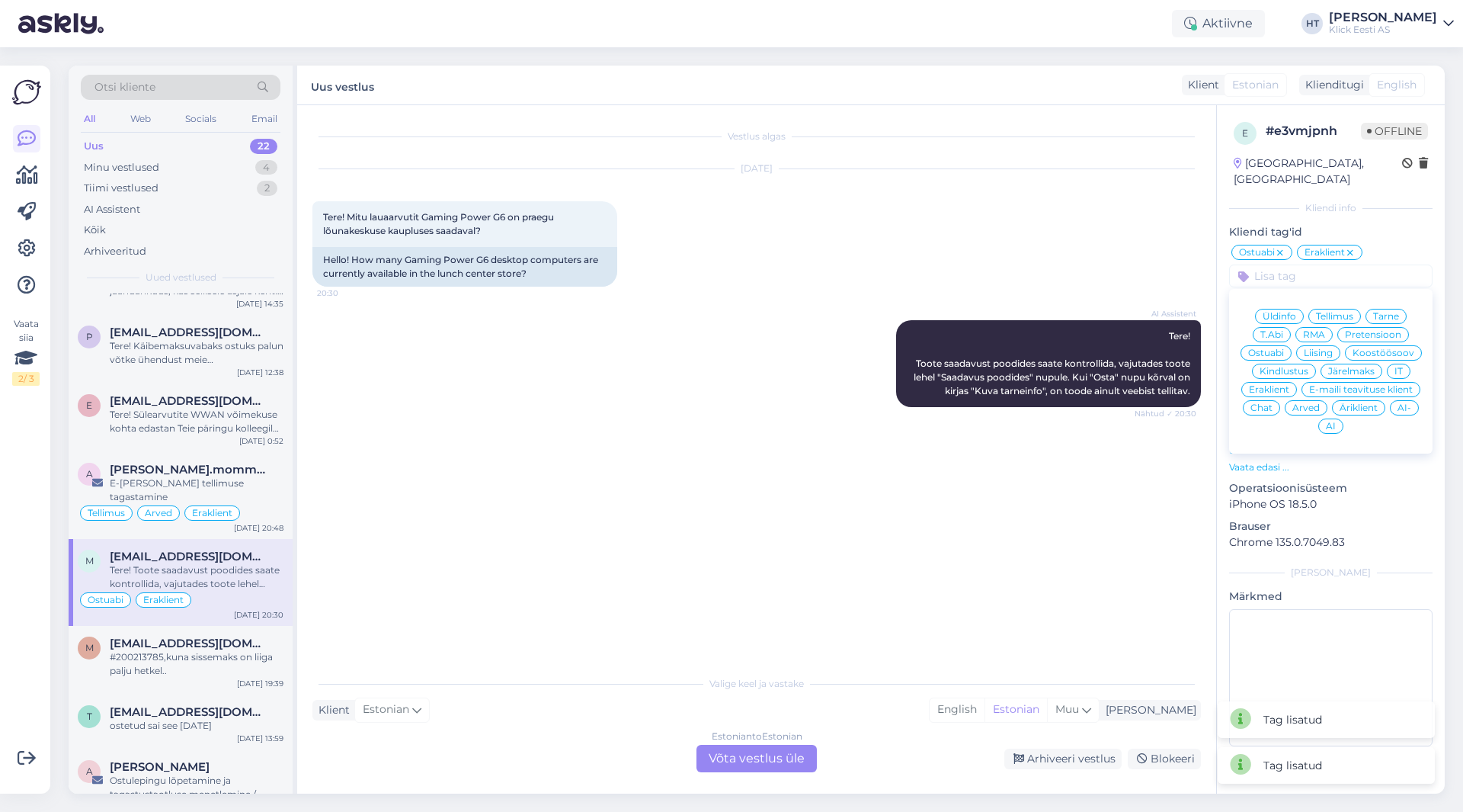
click at [914, 418] on div "AI" at bounding box center [1331, 426] width 25 height 15
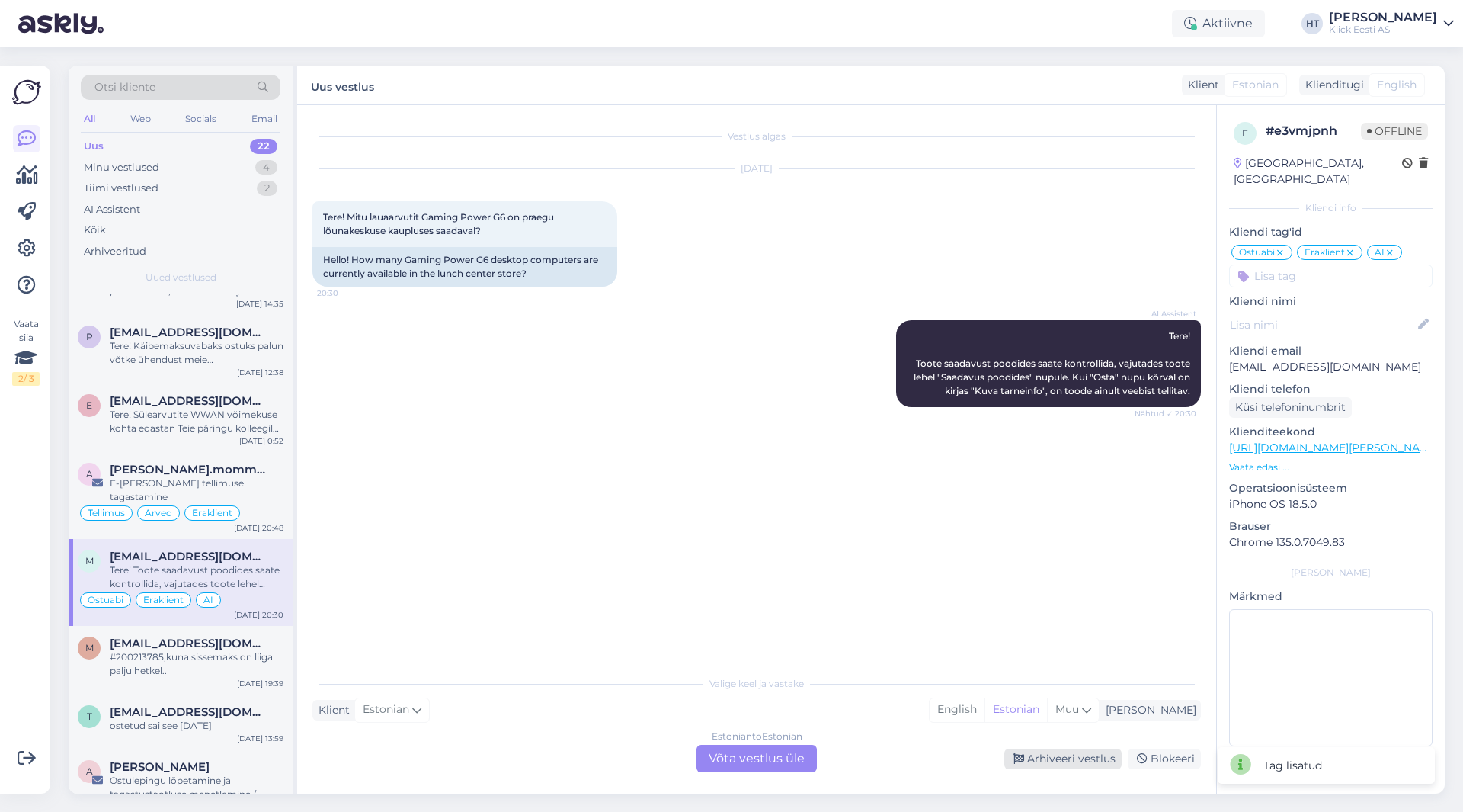
click at [914, 763] on div "Arhiveeri vestlus" at bounding box center [1062, 759] width 117 height 20
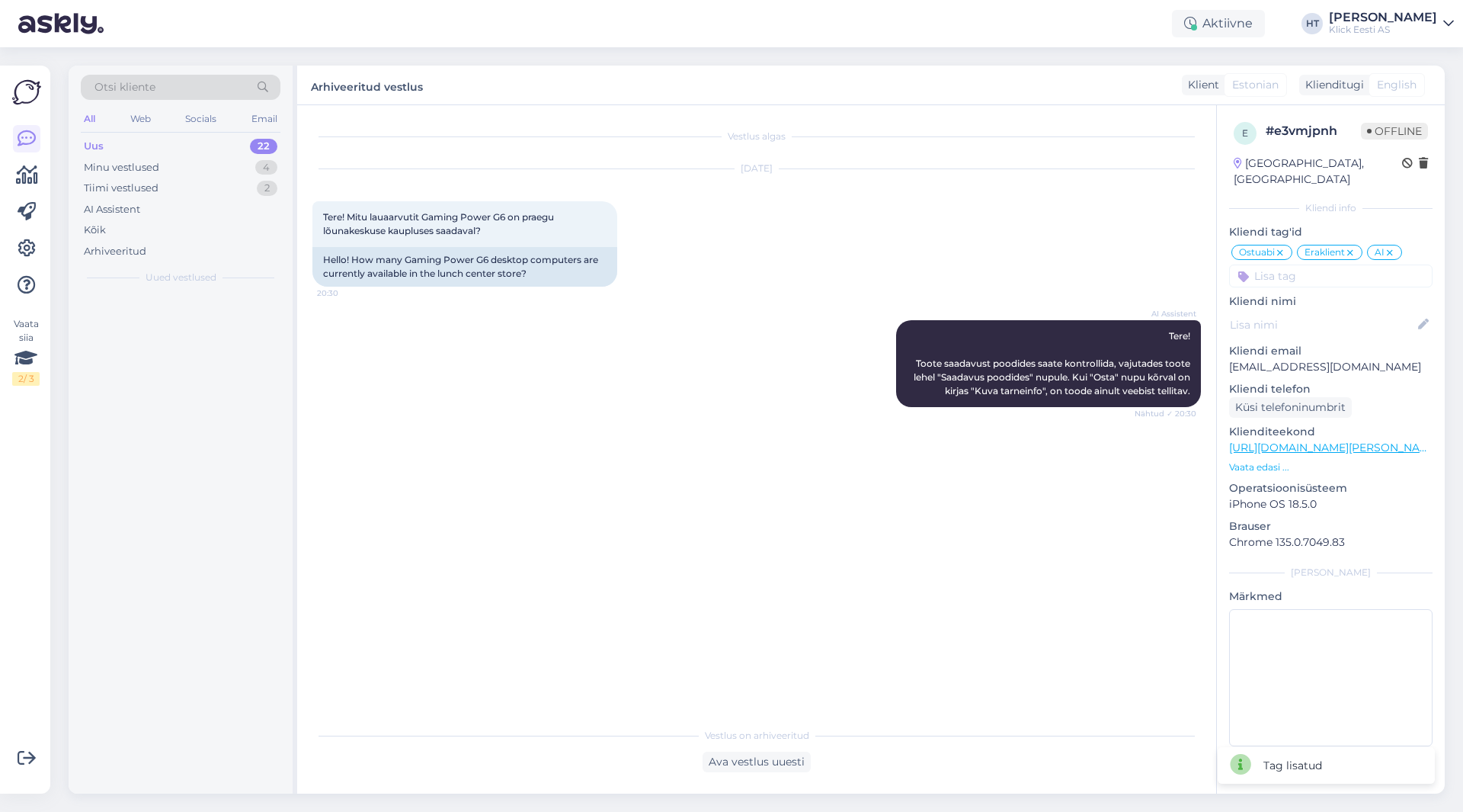
scroll to position [0, 0]
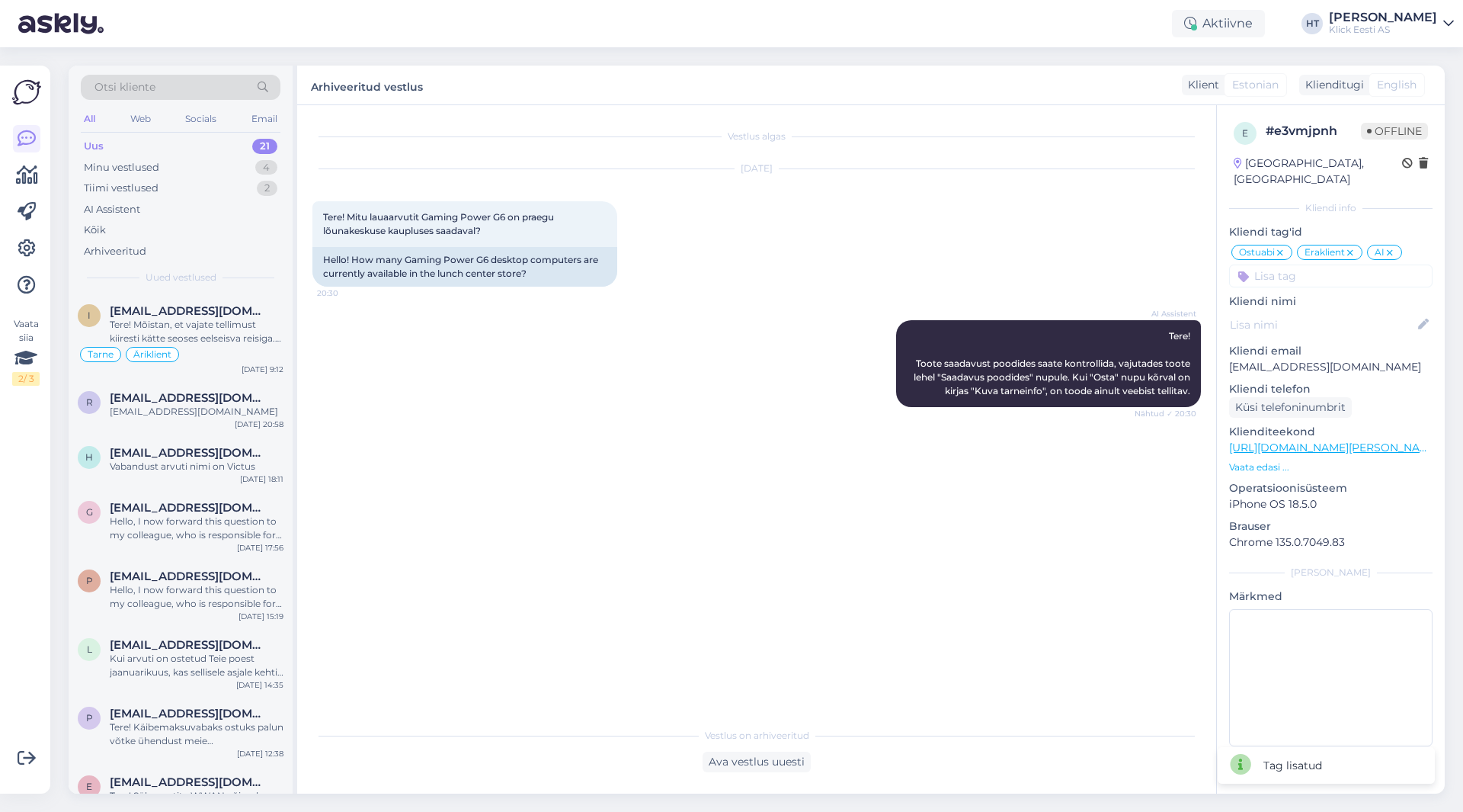
click at [702, 480] on div "Vestlus algas [DATE] Tere! Mitu lauaarvutit Gaming Power G6 on praegu lõunakesk…" at bounding box center [764, 413] width 902 height 585
click at [535, 335] on div "AI Assistent Tere! Toote saadavust poodides saate kontrollida, vajutades toote …" at bounding box center [757, 363] width 889 height 121
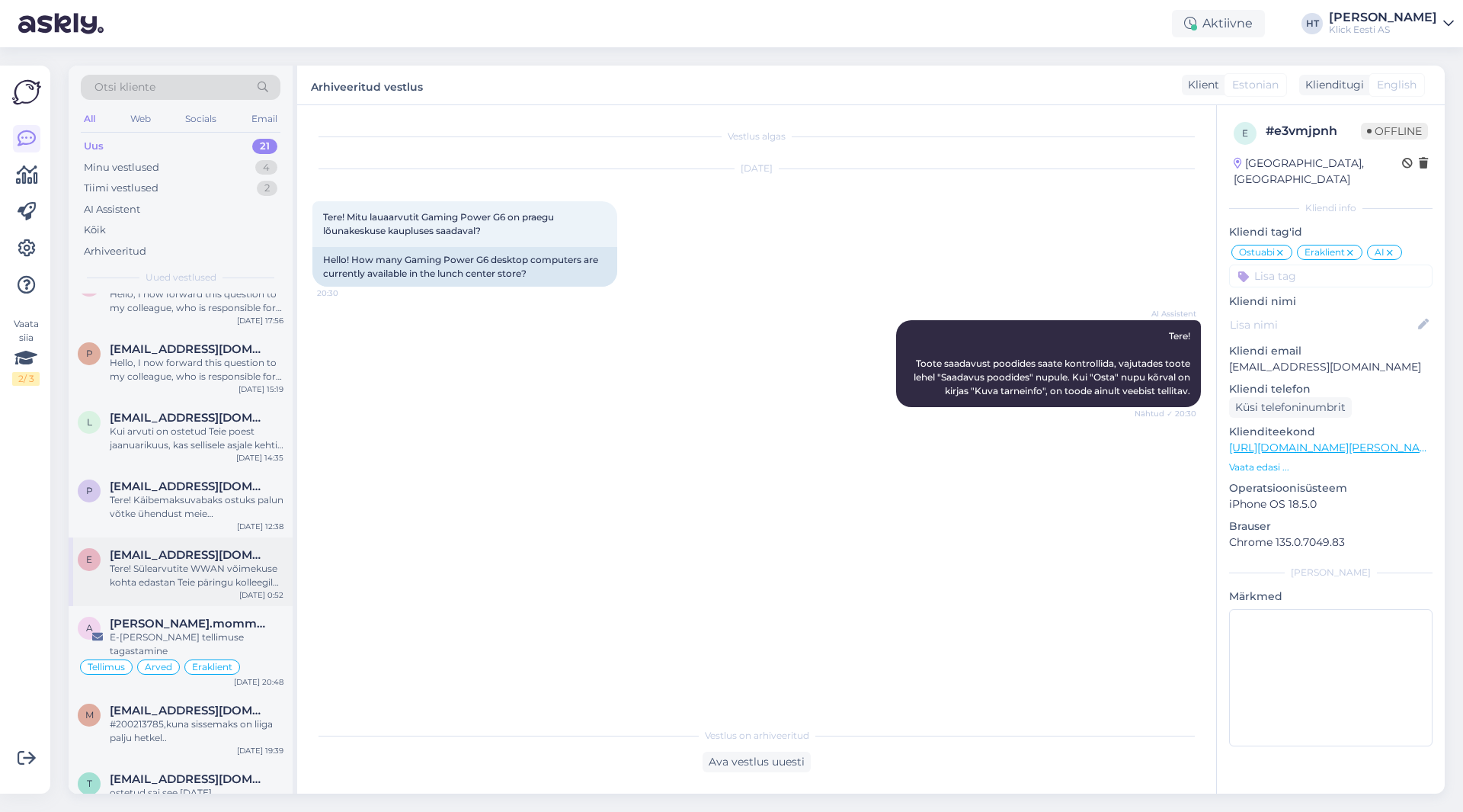
scroll to position [229, 0]
click at [191, 613] on div "a [PERSON_NAME].mommeja via [EMAIL_ADDRESS][DOMAIN_NAME] E-[PERSON_NAME] tellim…" at bounding box center [180, 648] width 224 height 87
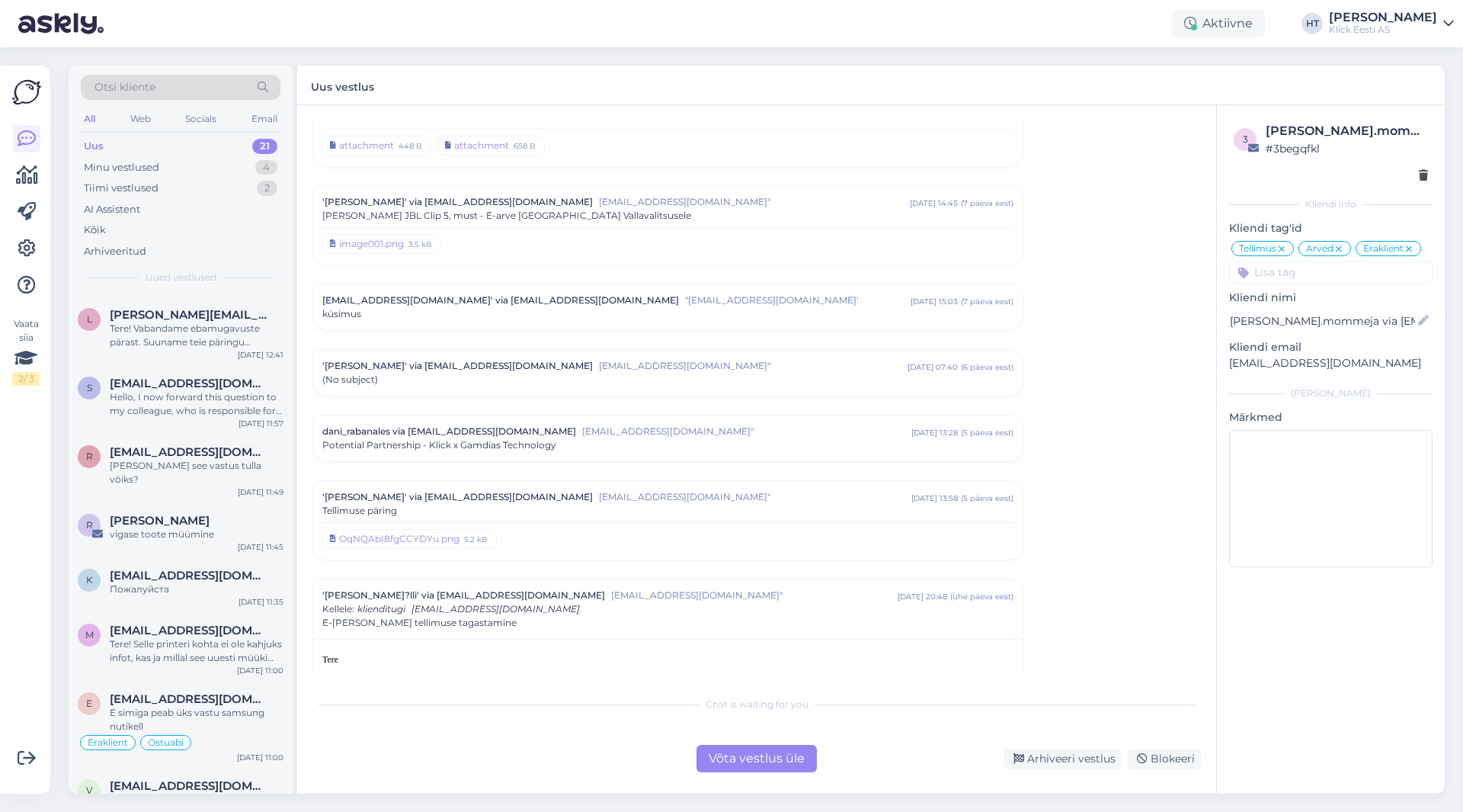
scroll to position [872, 0]
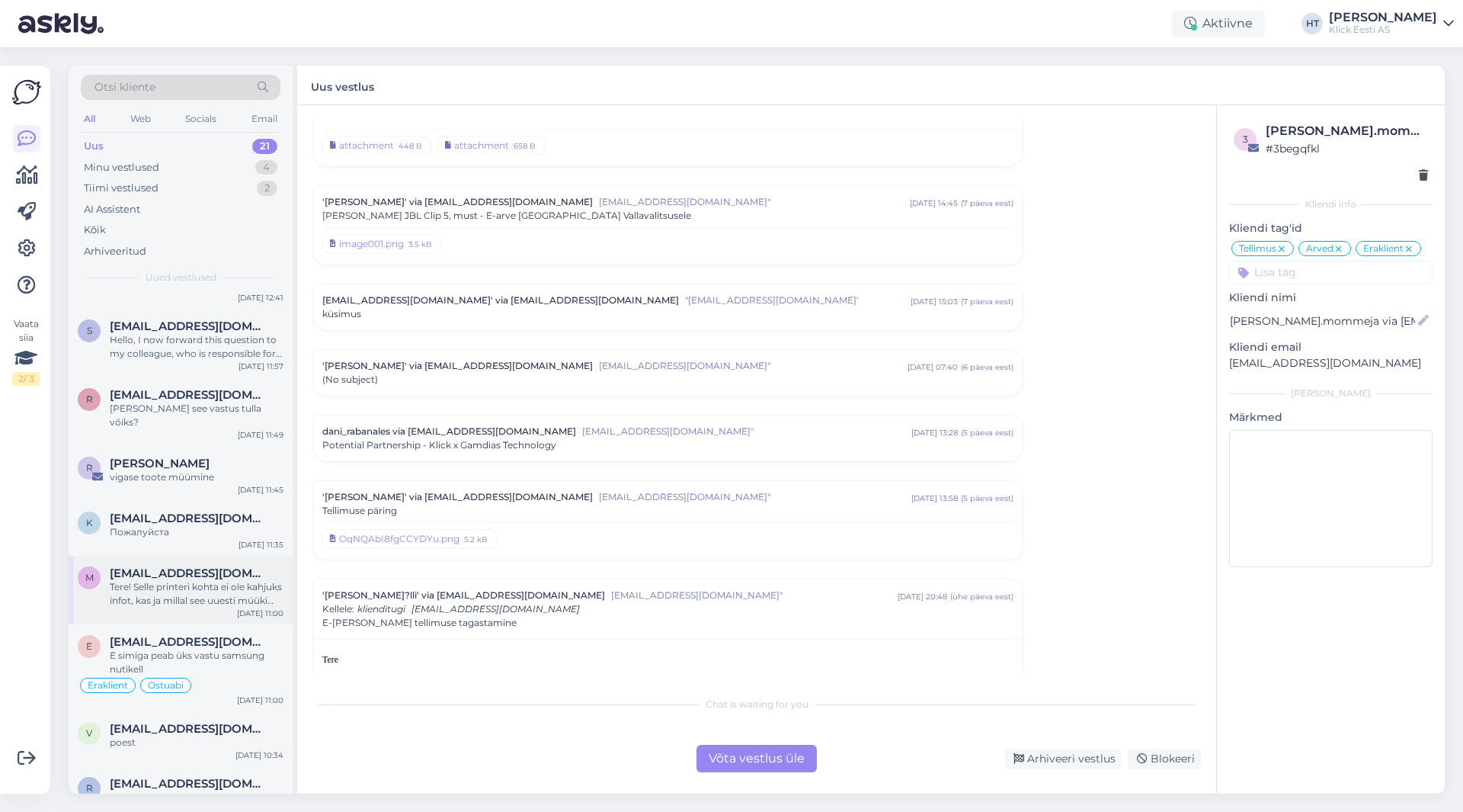
click at [197, 567] on span "[EMAIL_ADDRESS][DOMAIN_NAME]" at bounding box center [189, 573] width 159 height 13
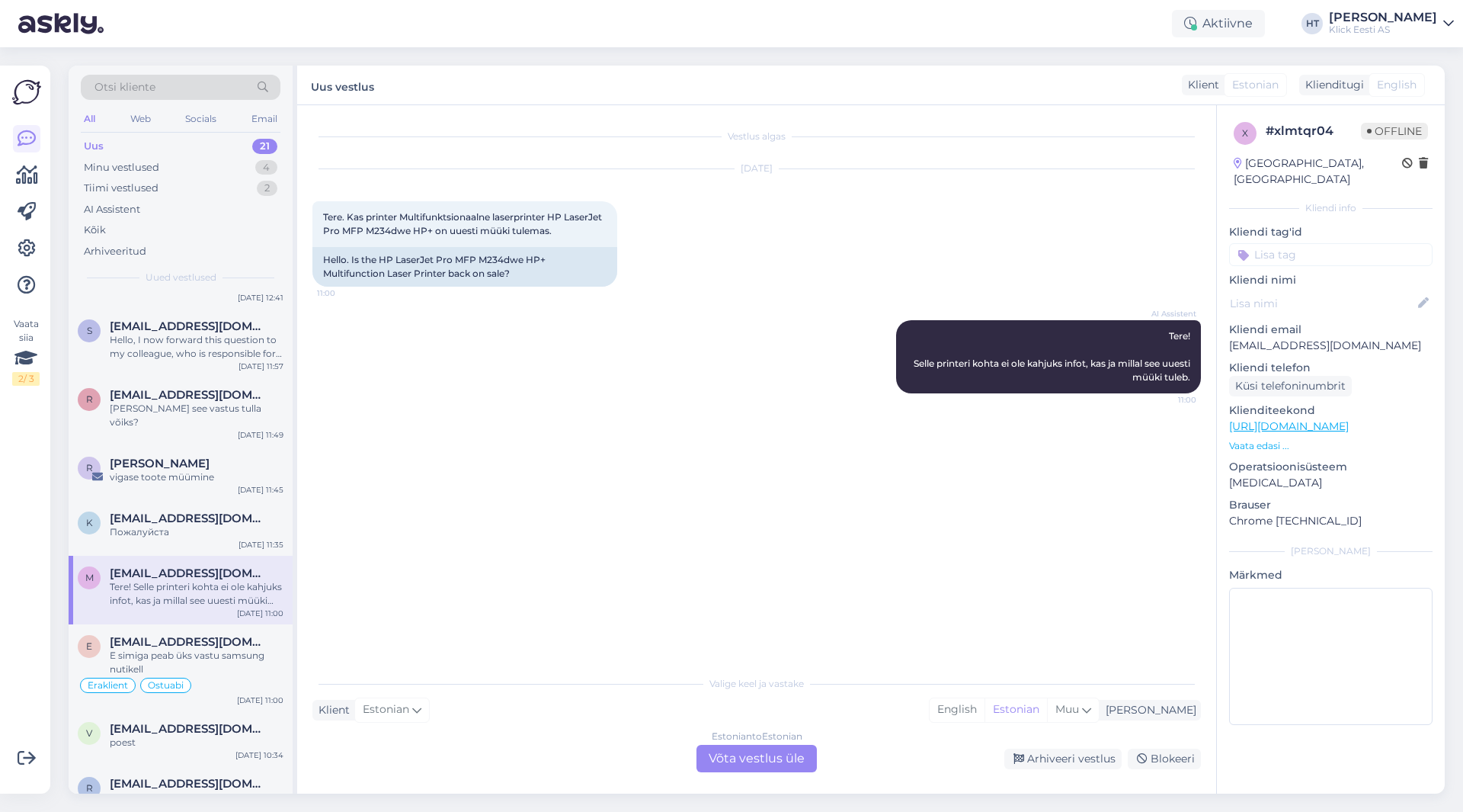
scroll to position [0, 0]
click at [196, 511] on span "[EMAIL_ADDRESS][DOMAIN_NAME]" at bounding box center [189, 518] width 159 height 13
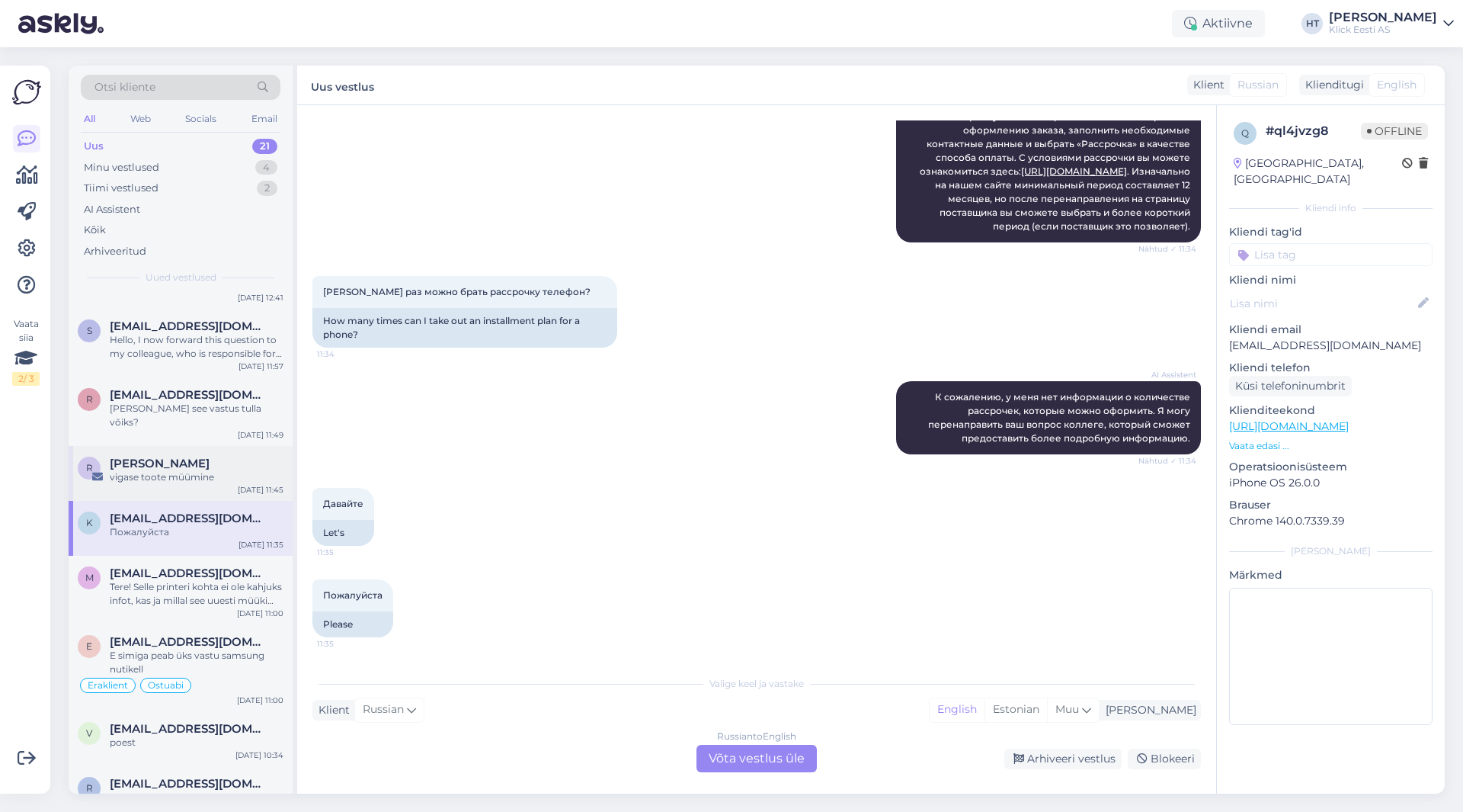
click at [200, 471] on div "vigase toote müümine" at bounding box center [196, 477] width 174 height 13
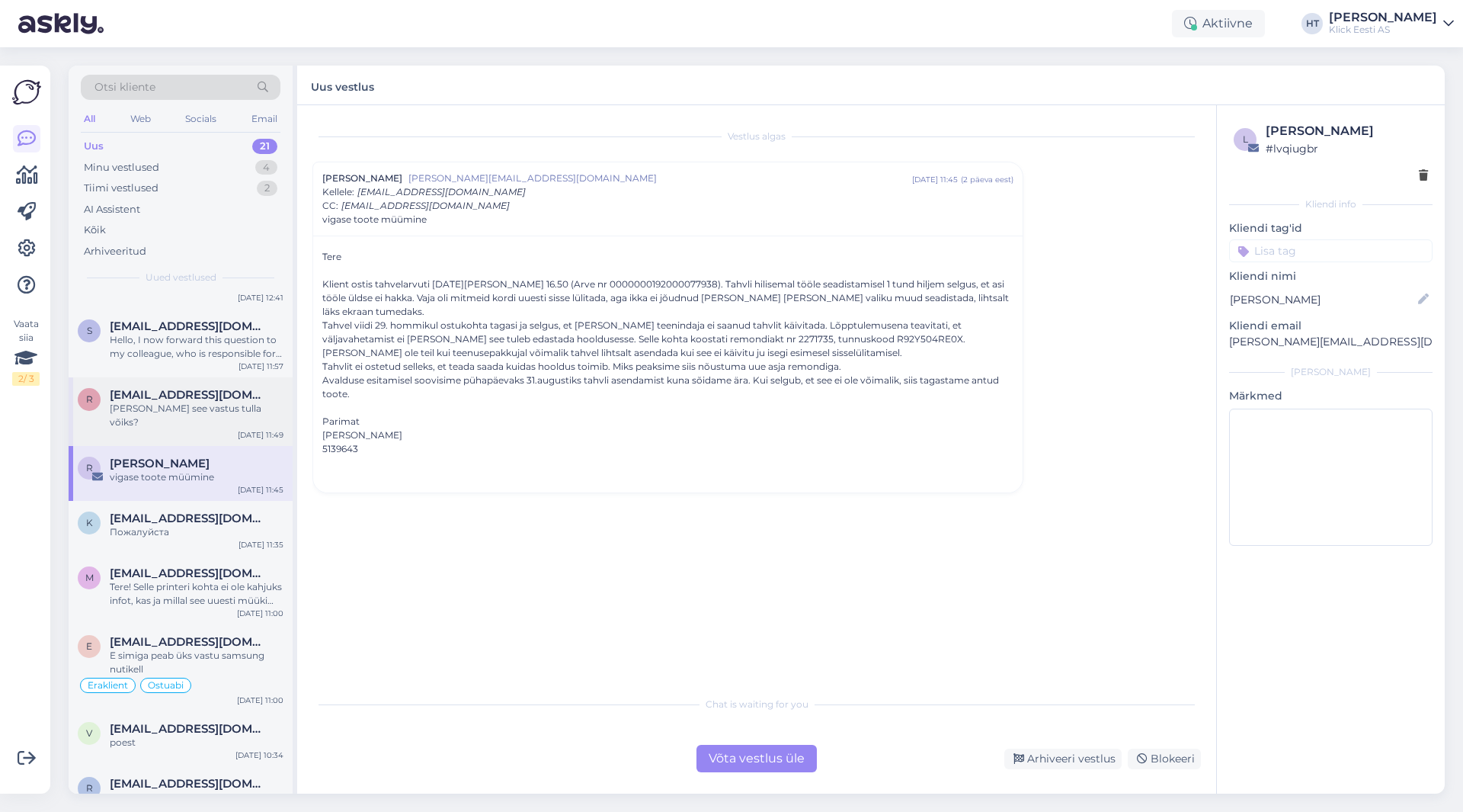
click at [200, 401] on div "[PERSON_NAME] see vastus tulla võiks?" at bounding box center [196, 415] width 174 height 28
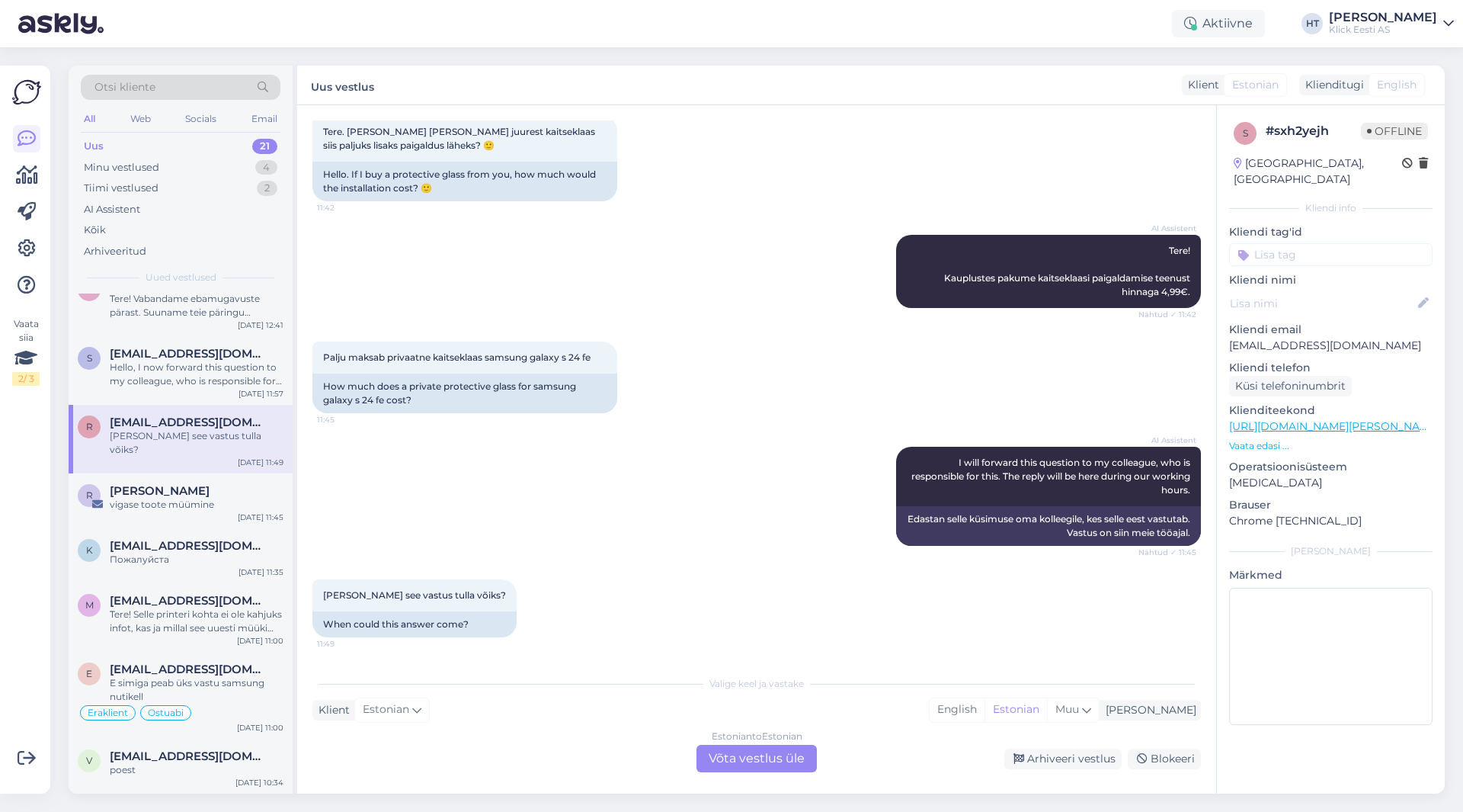
scroll to position [796, 0]
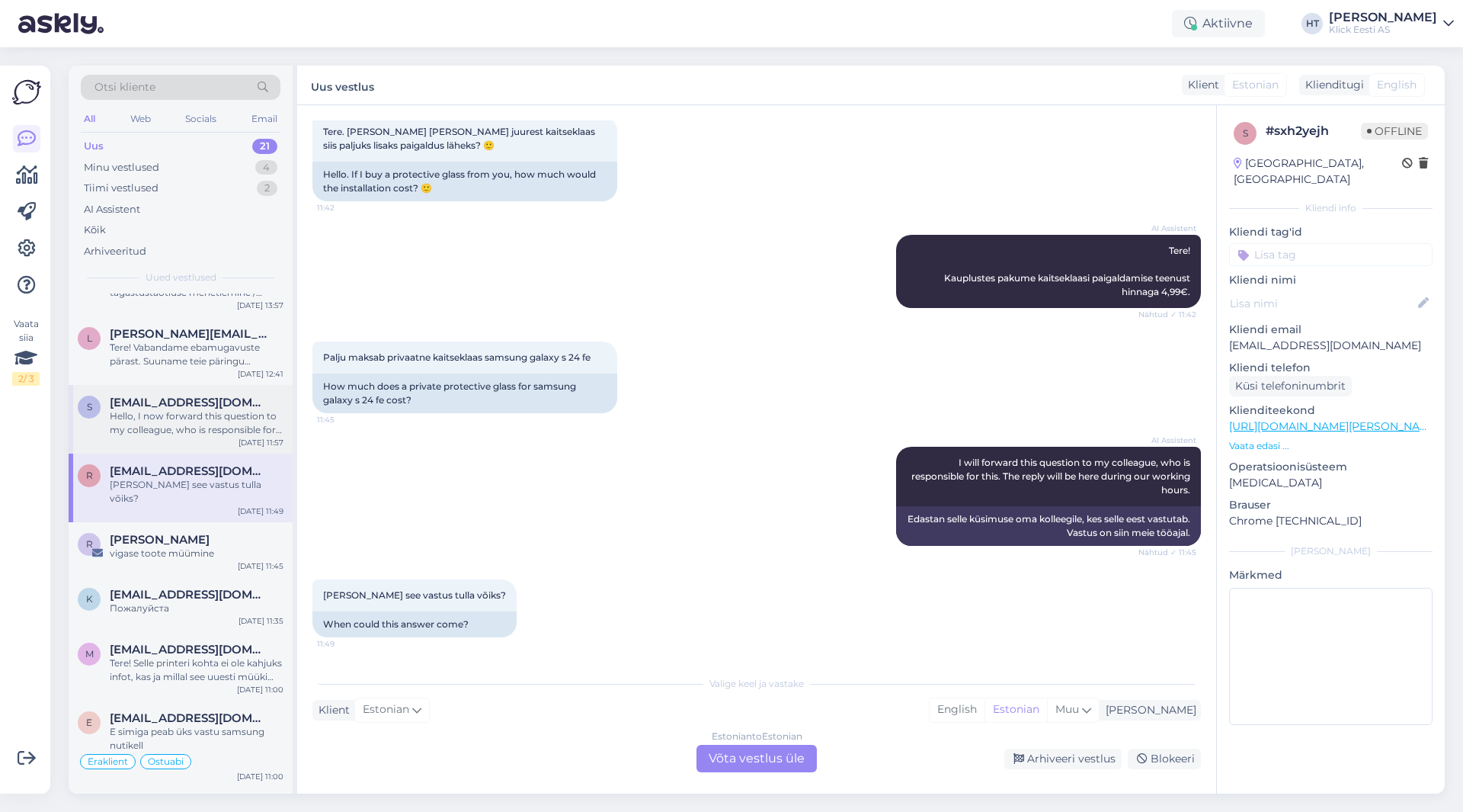
click at [210, 395] on span "[EMAIL_ADDRESS][DOMAIN_NAME]" at bounding box center [189, 402] width 159 height 13
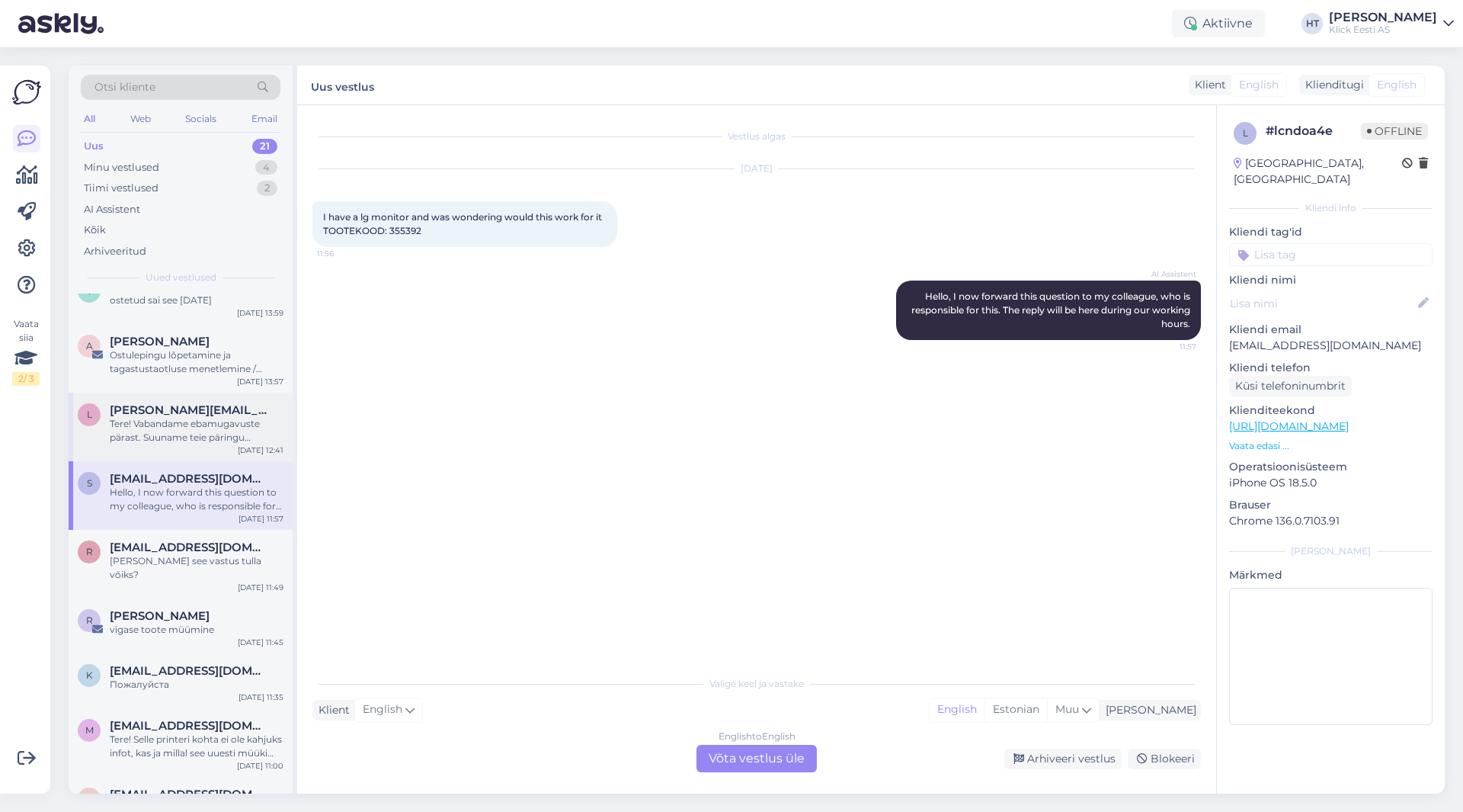
click at [210, 403] on div "[PERSON_NAME][EMAIL_ADDRESS][DOMAIN_NAME]" at bounding box center [196, 410] width 174 height 13
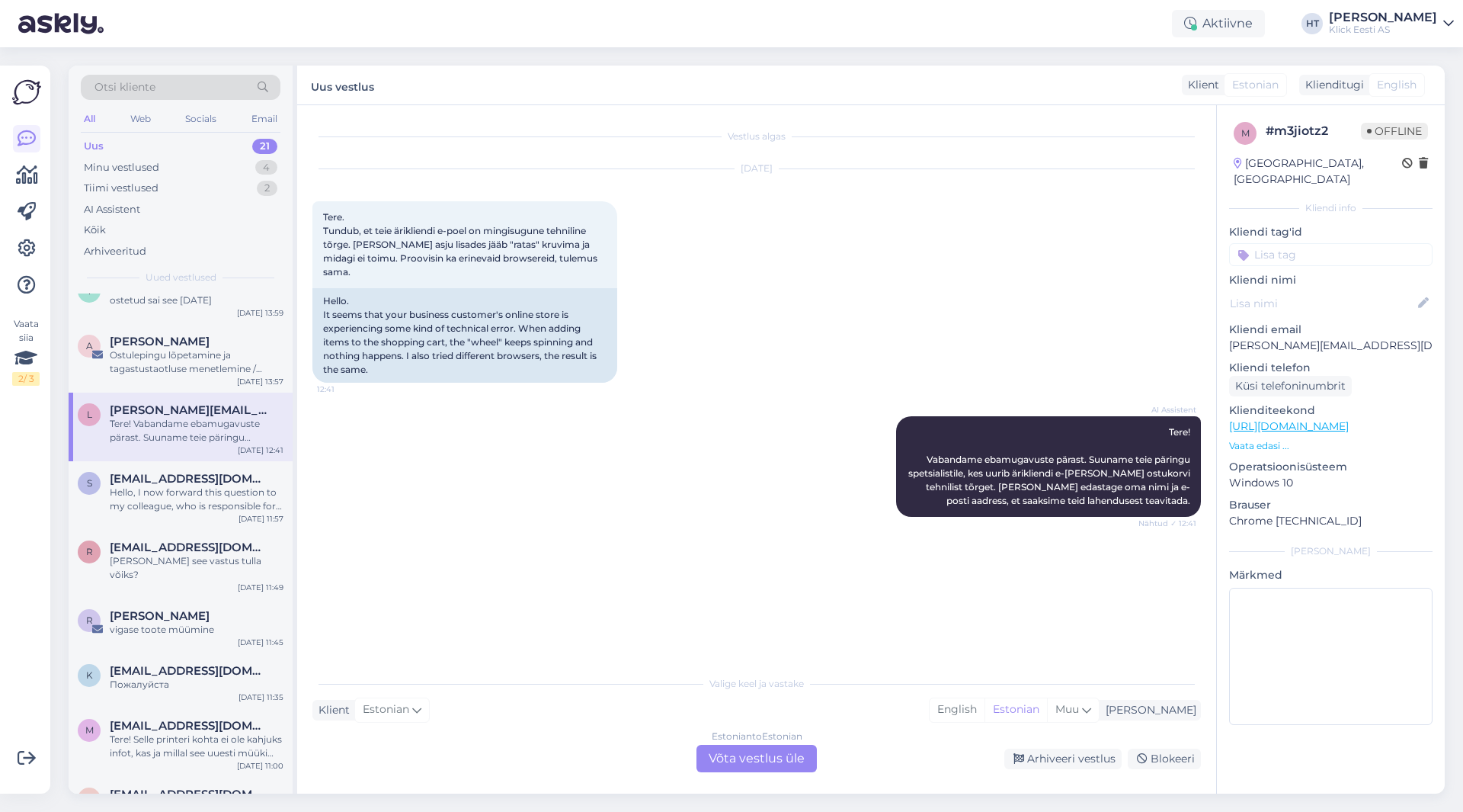
scroll to position [643, 0]
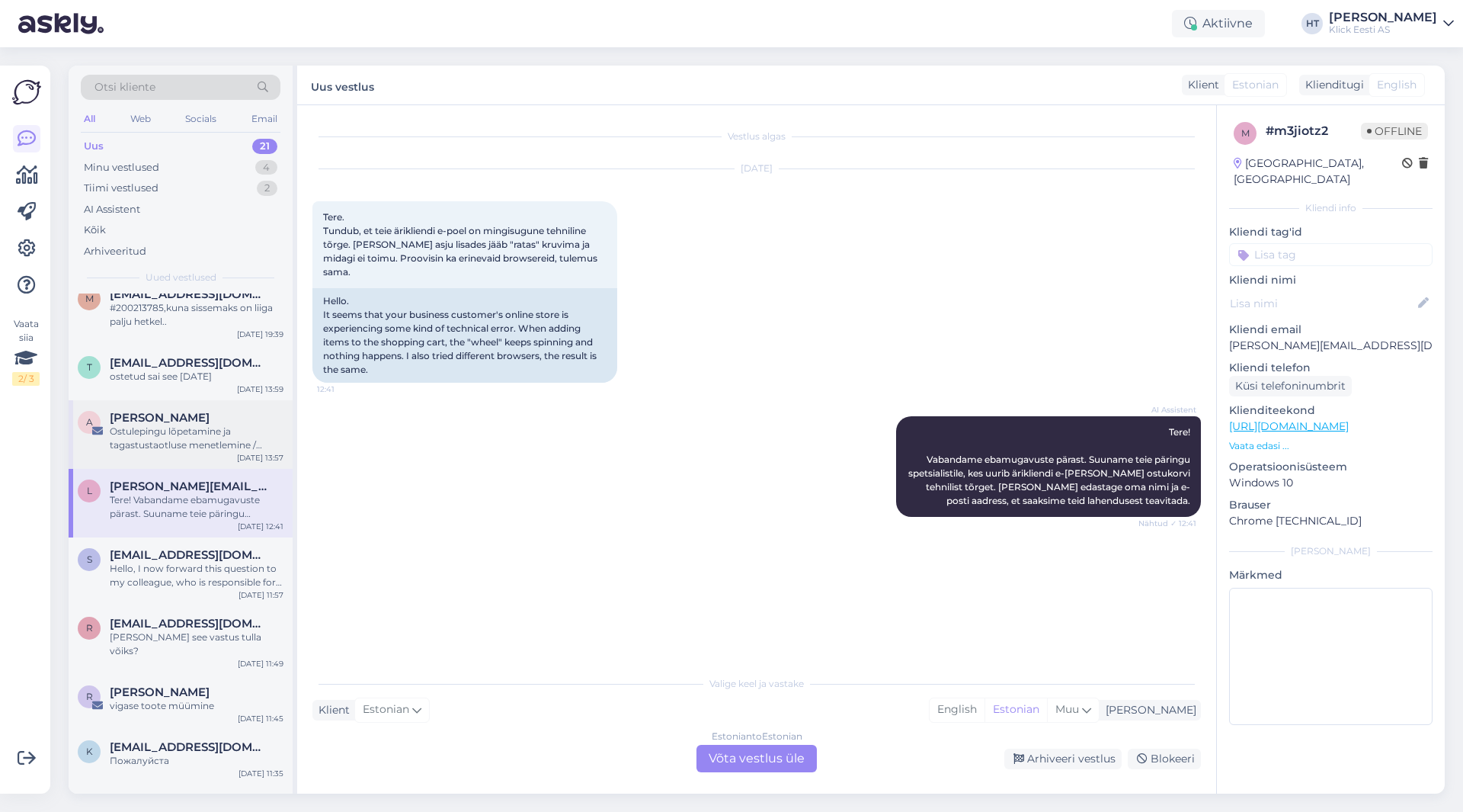
click at [202, 411] on span "[PERSON_NAME]" at bounding box center [159, 417] width 100 height 13
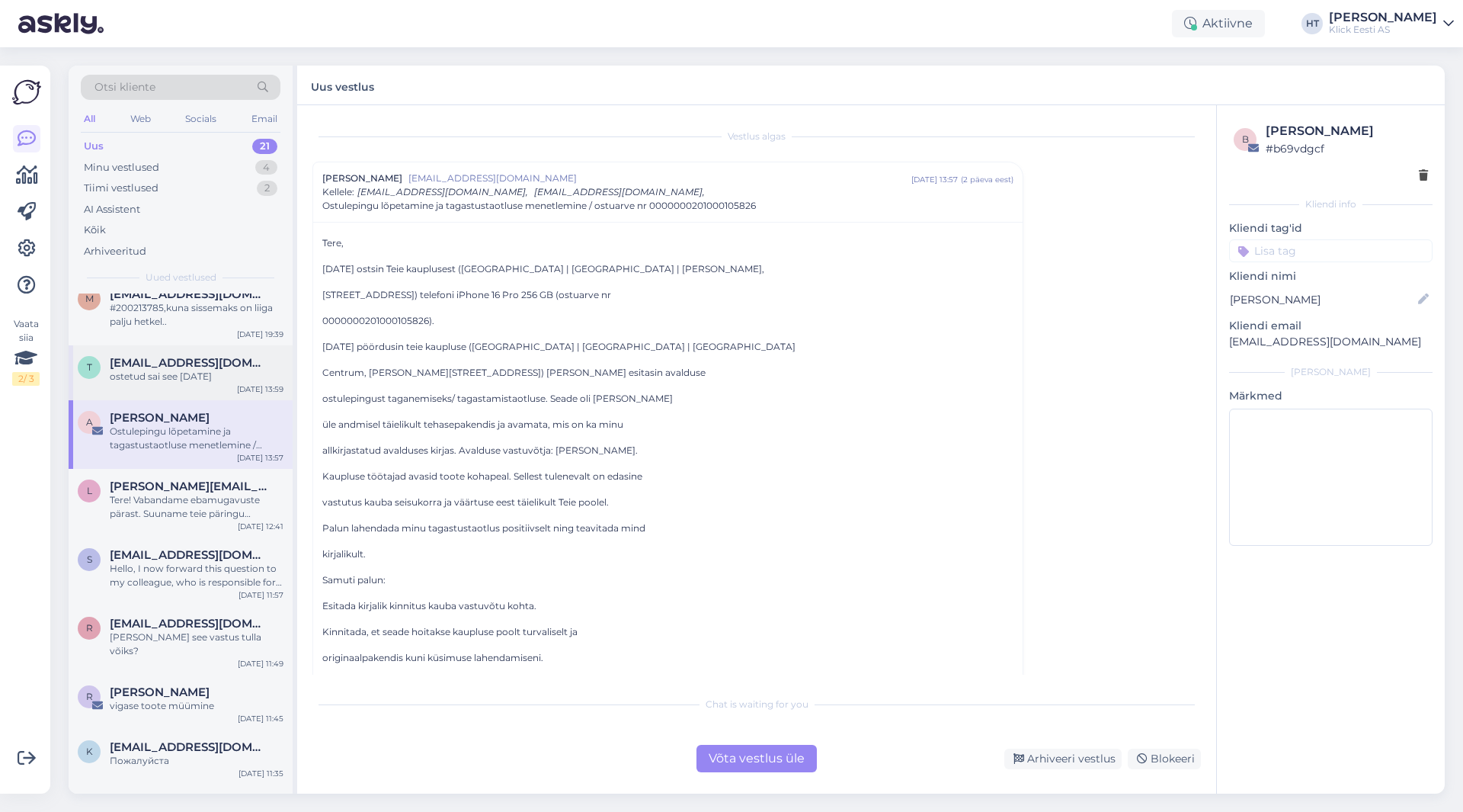
click at [207, 369] on div "ostetud sai see [DATE]" at bounding box center [196, 376] width 174 height 13
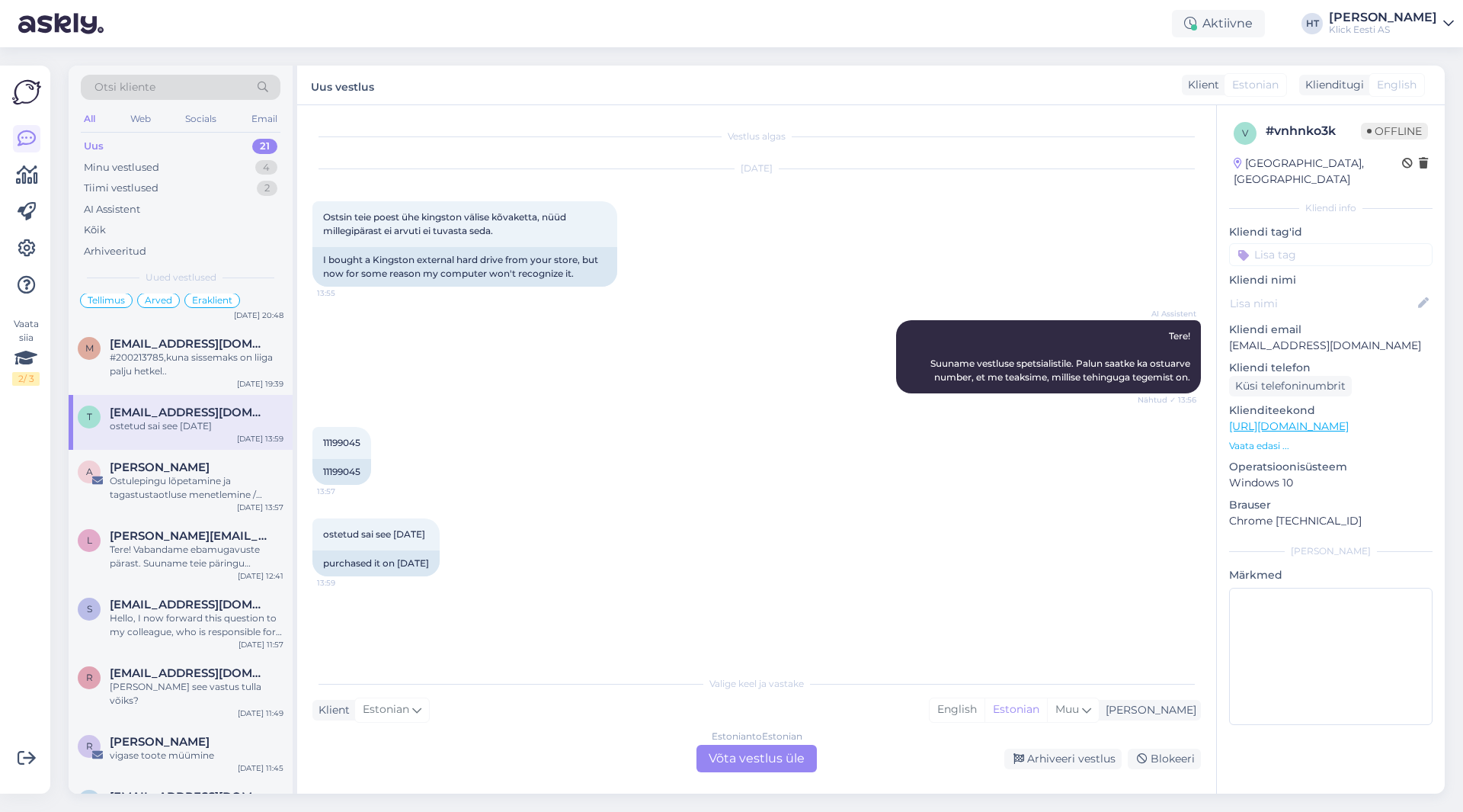
scroll to position [567, 0]
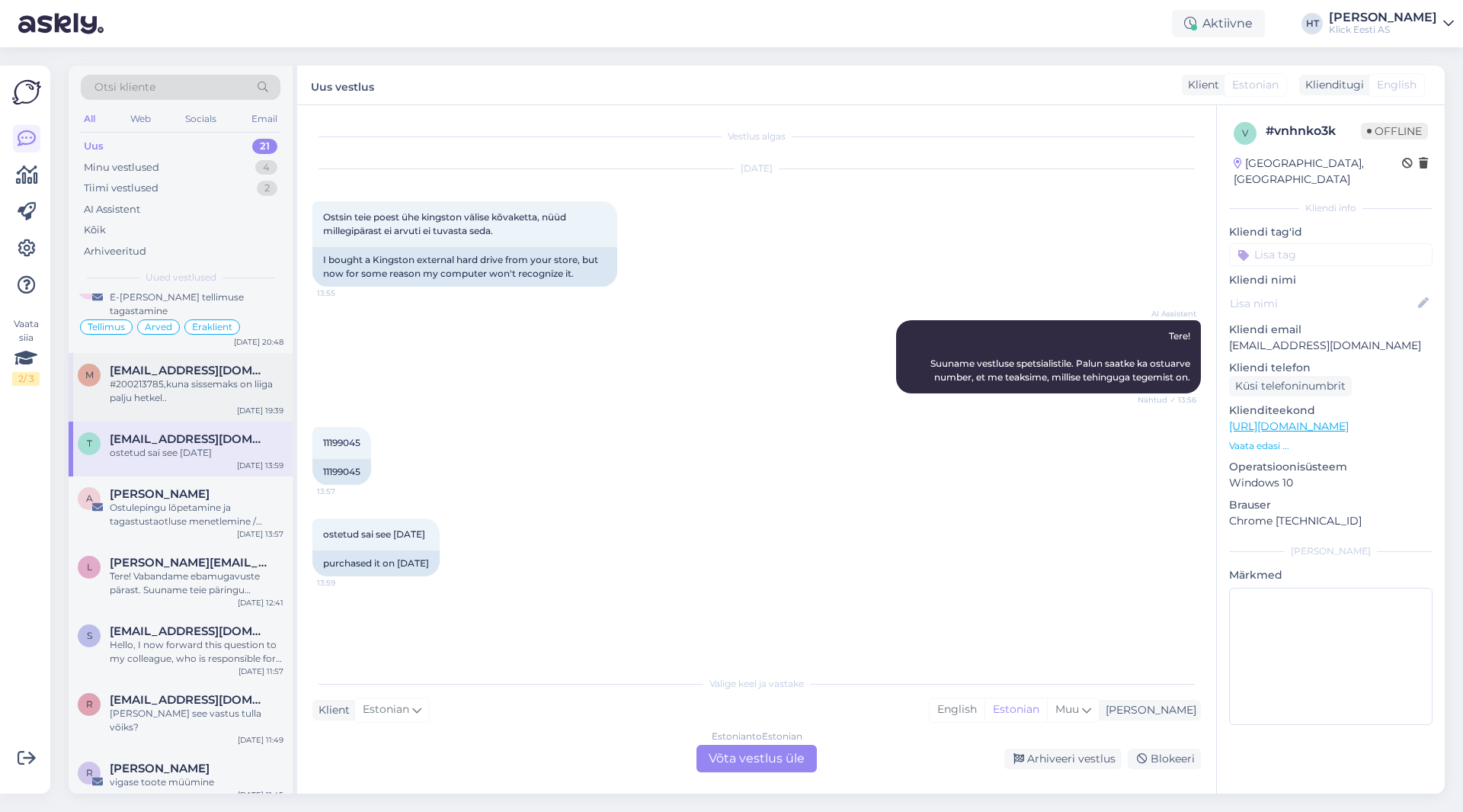
click at [215, 363] on span "[EMAIL_ADDRESS][DOMAIN_NAME]" at bounding box center [189, 370] width 159 height 13
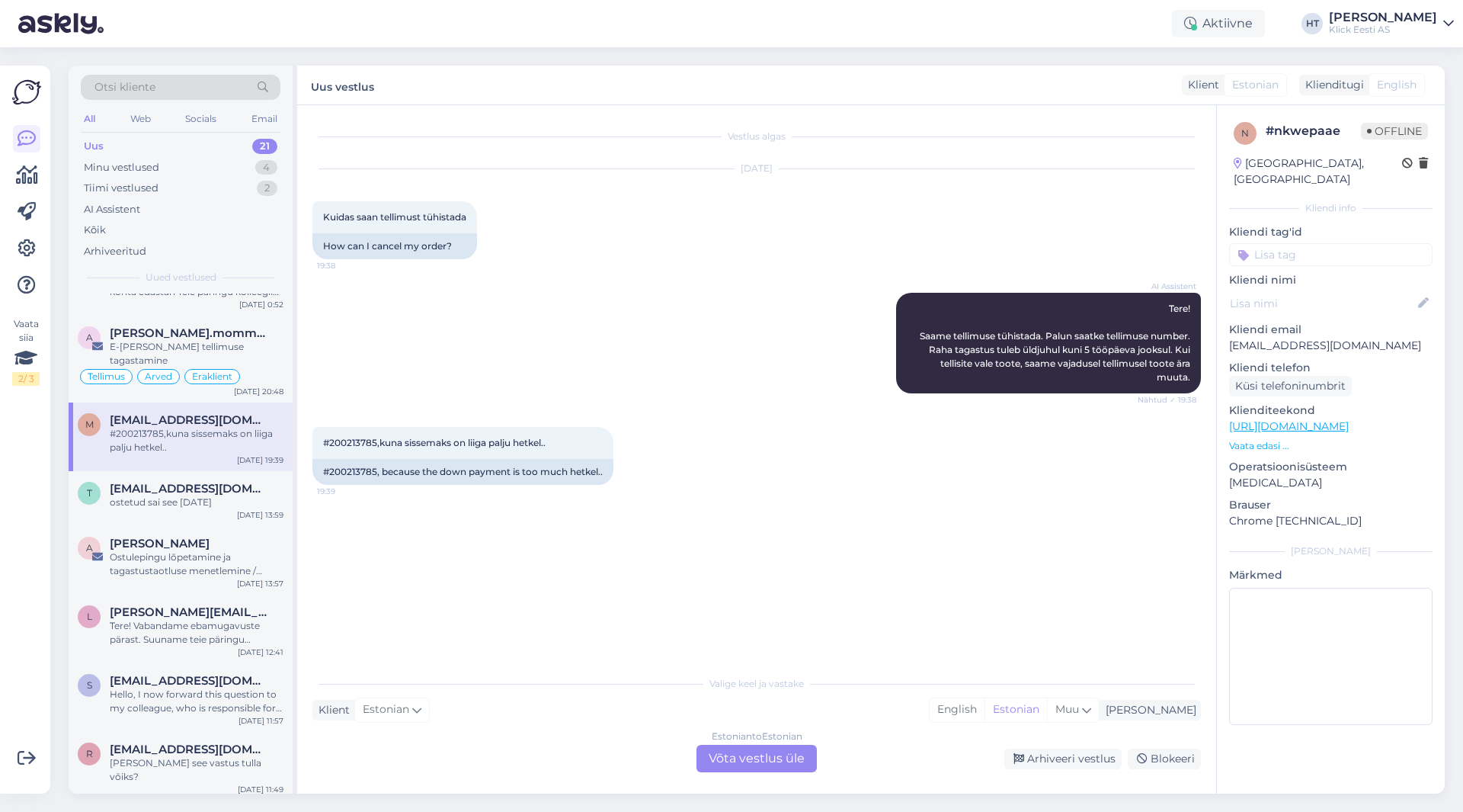
scroll to position [491, 0]
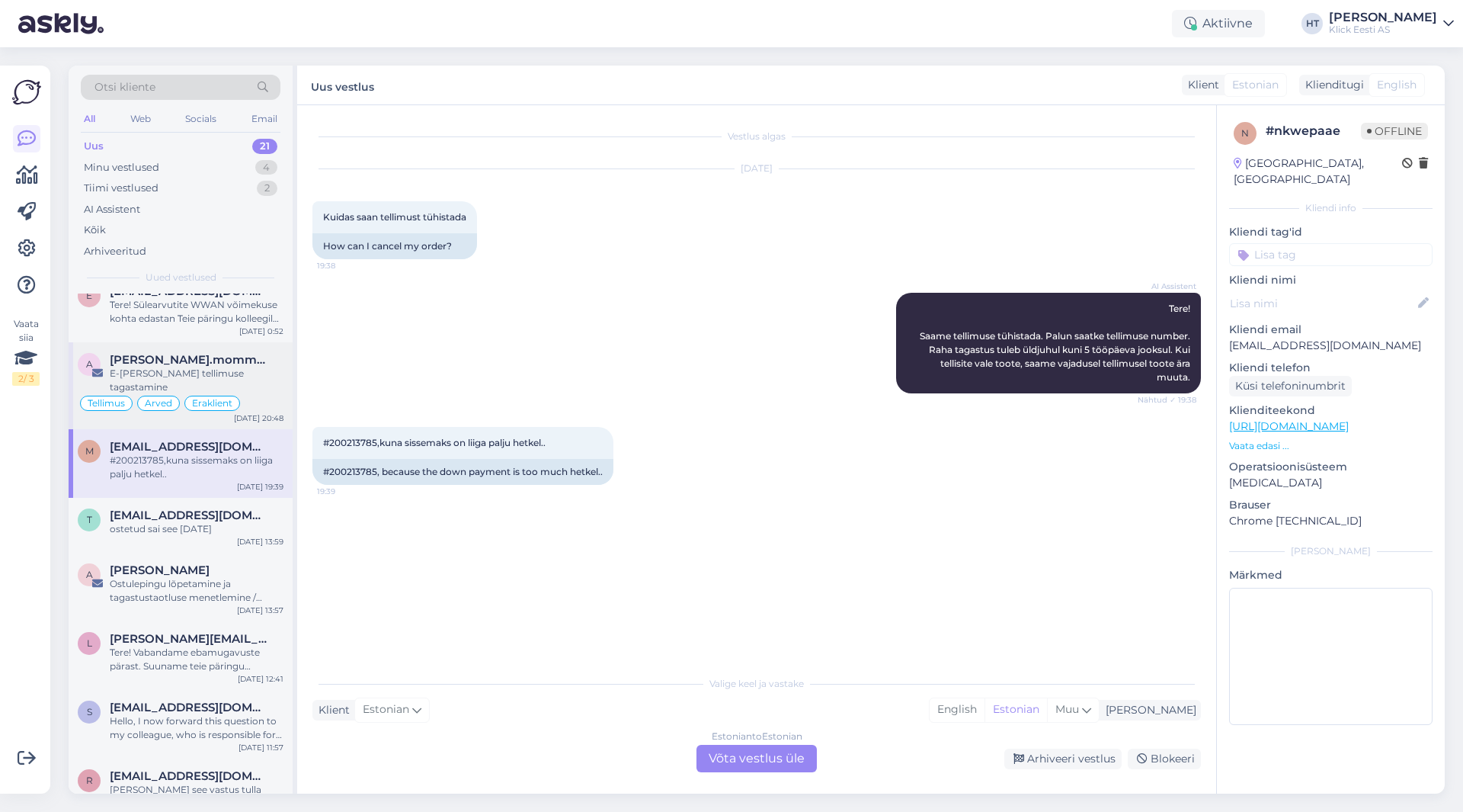
click at [215, 373] on div "E-[PERSON_NAME] tellimuse tagastamine" at bounding box center [196, 380] width 174 height 28
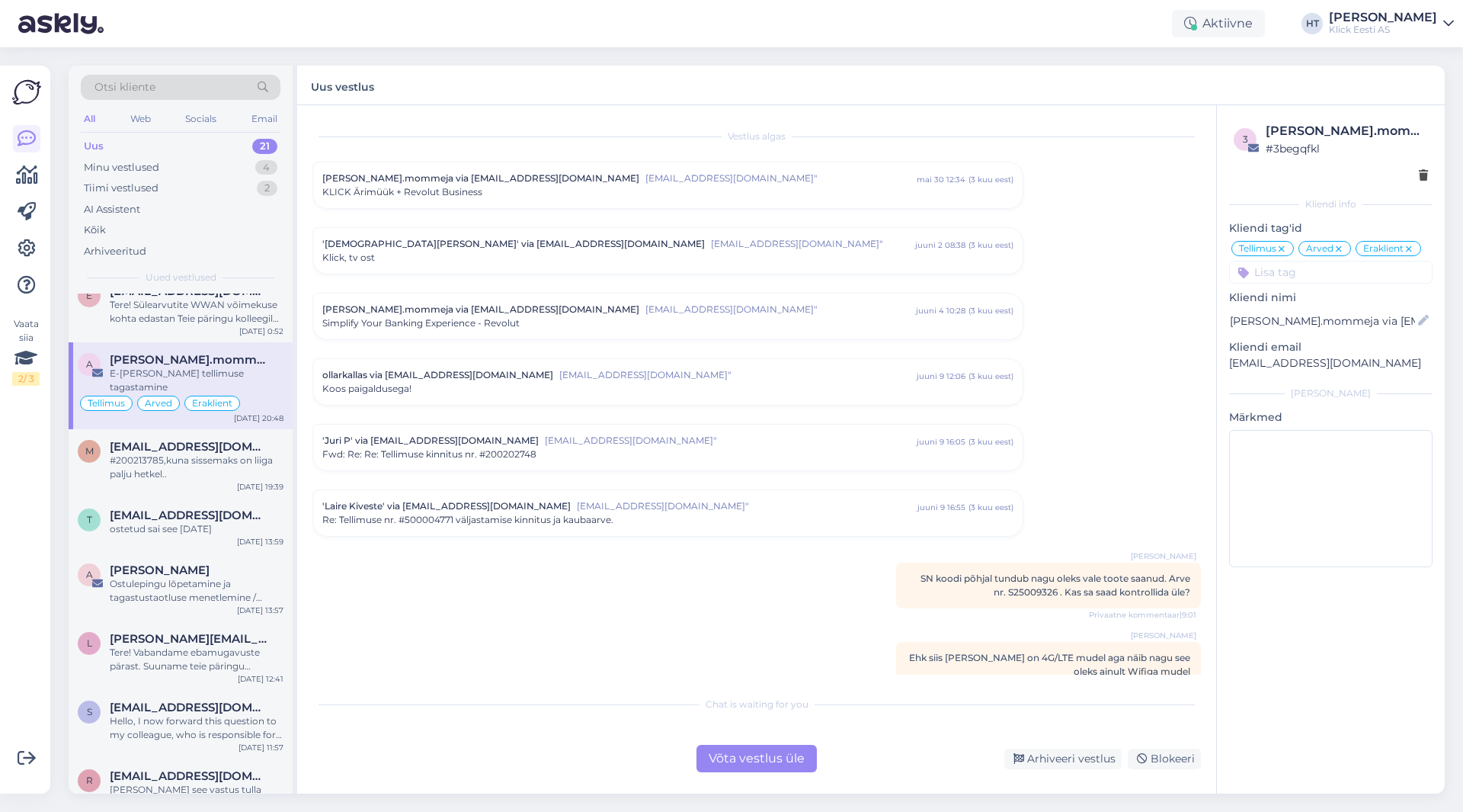
scroll to position [5738, 0]
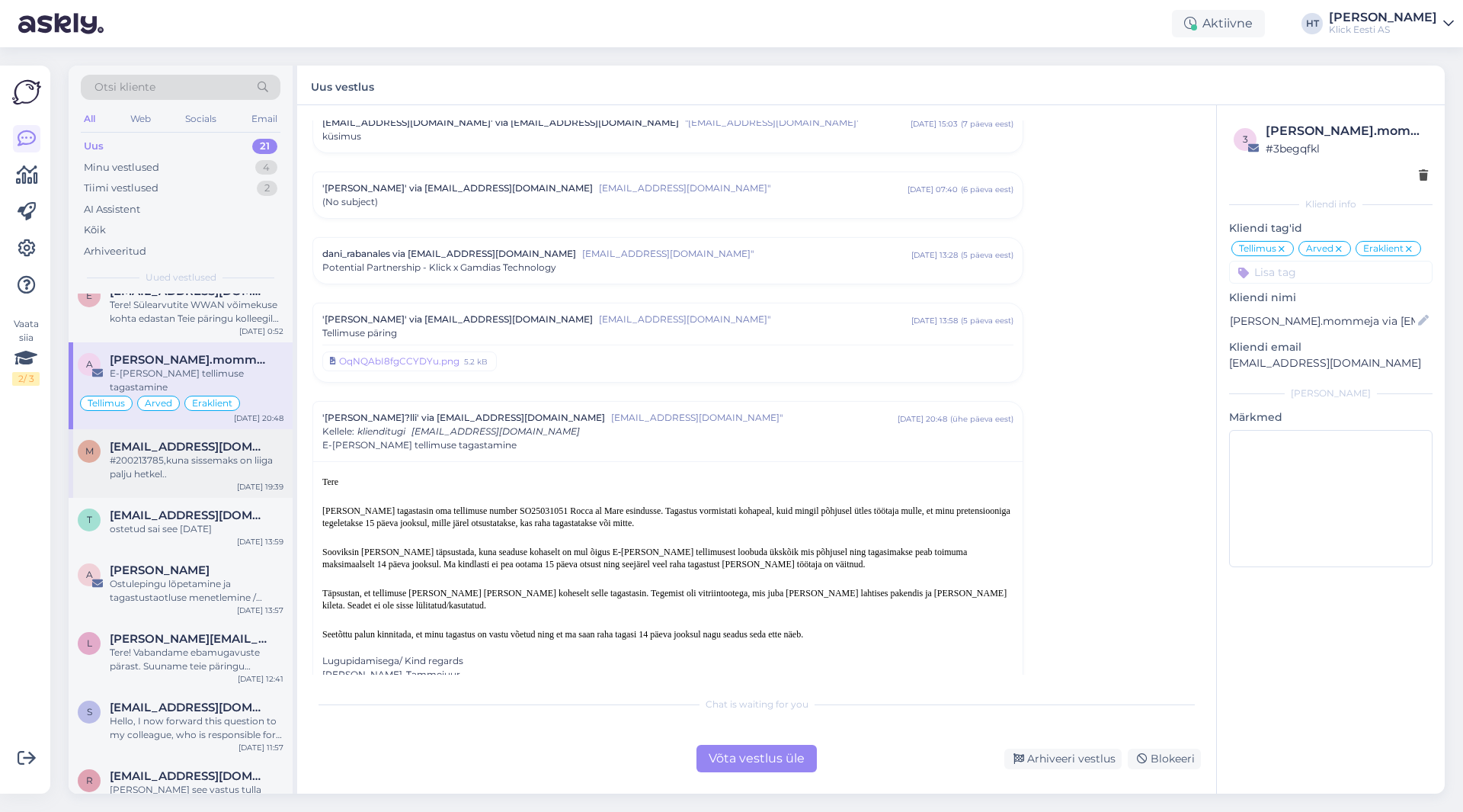
click at [218, 440] on span "[EMAIL_ADDRESS][DOMAIN_NAME]" at bounding box center [189, 447] width 159 height 13
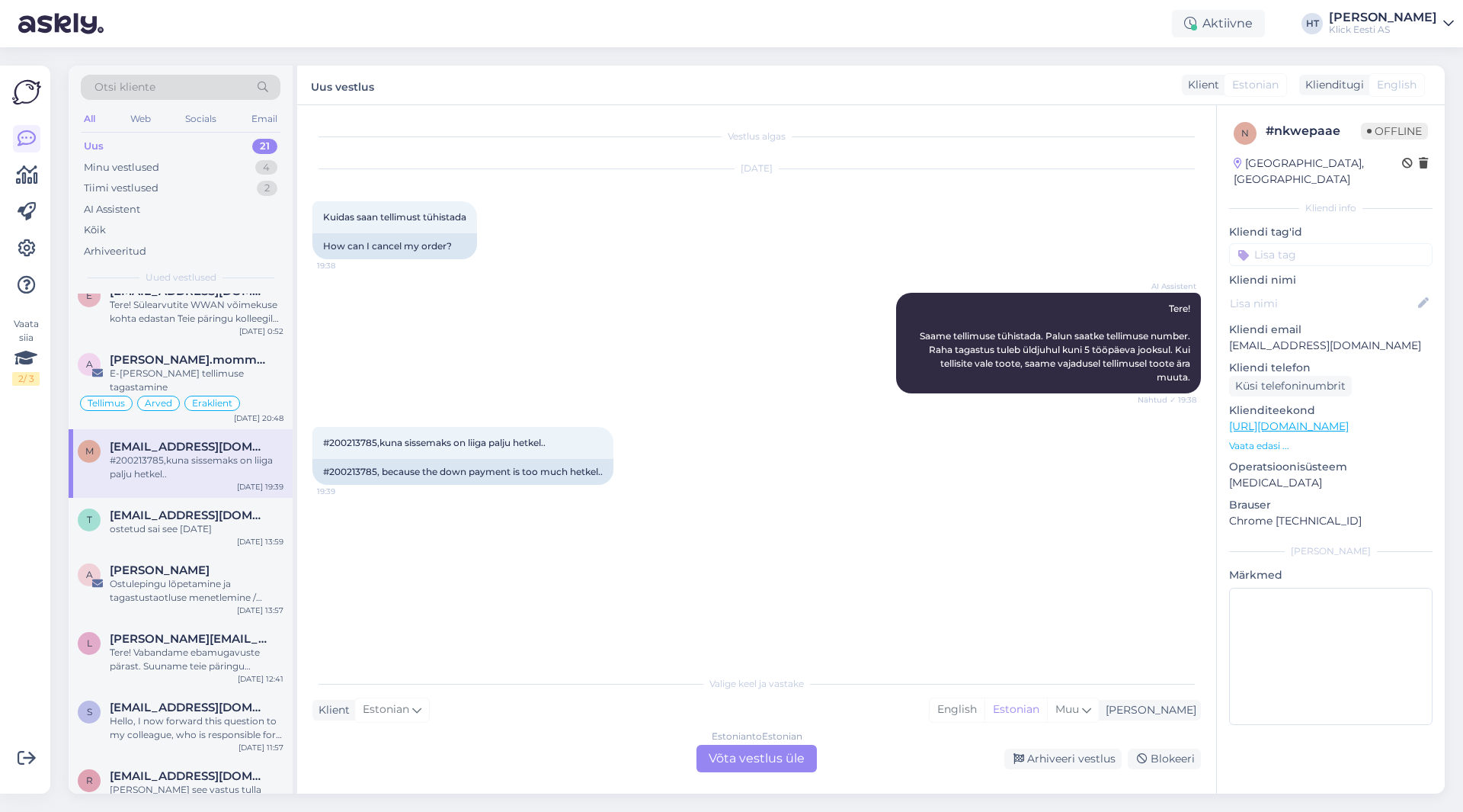
scroll to position [0, 0]
click at [229, 372] on div "E-[PERSON_NAME] tellimuse tagastamine" at bounding box center [196, 380] width 174 height 28
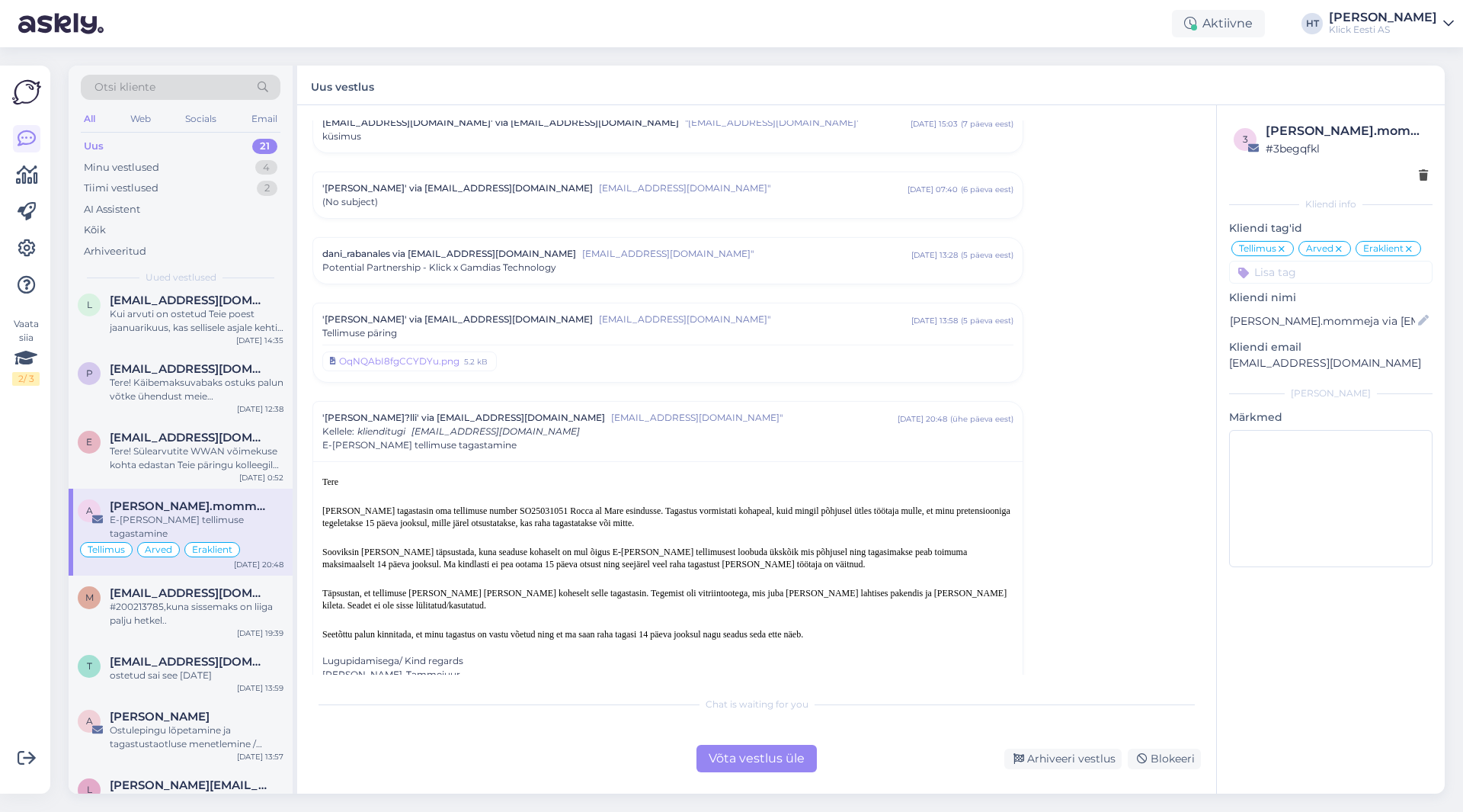
scroll to position [338, 0]
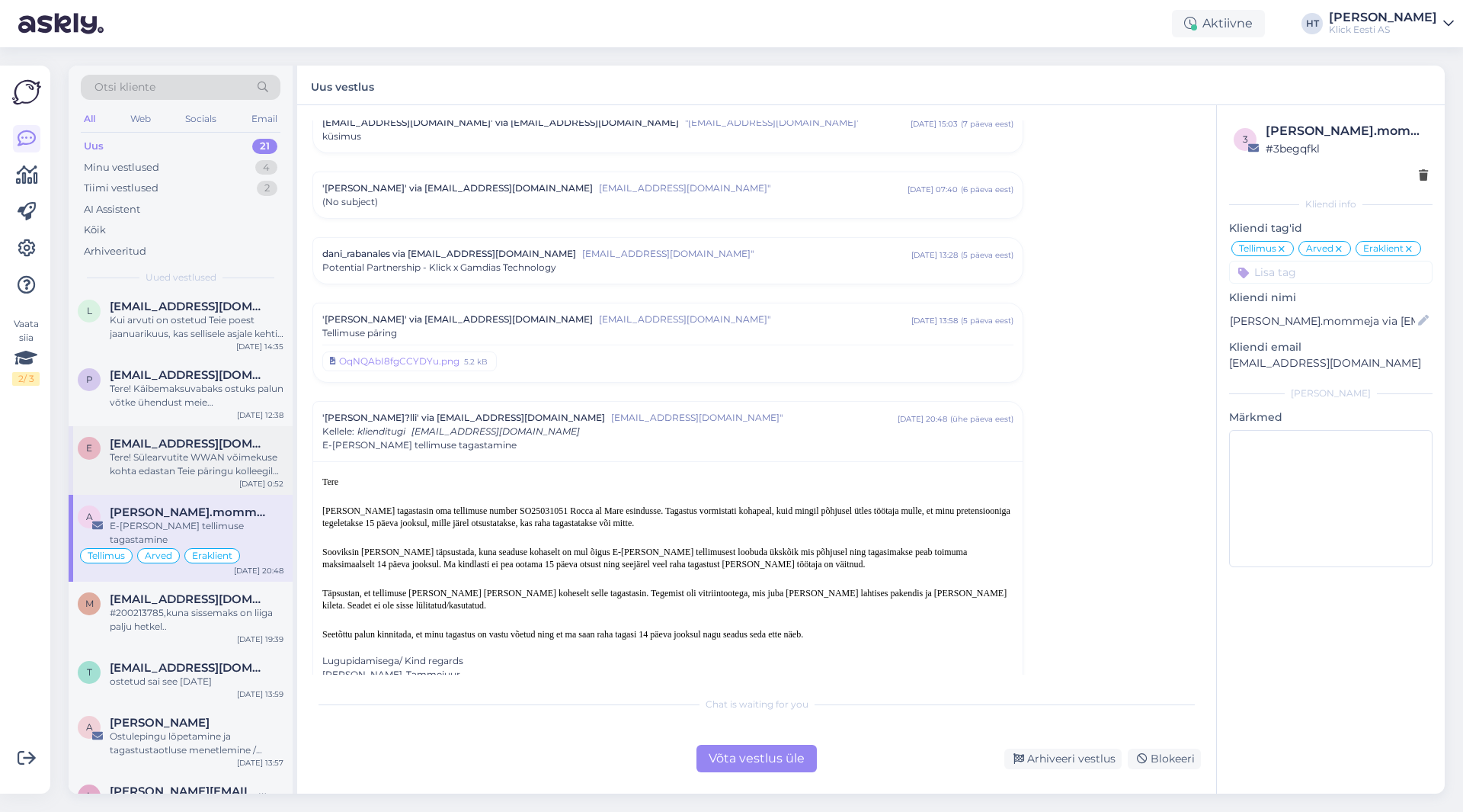
click at [206, 455] on div "Tere! Sülearvutite WWAN võimekuse kohta edastan Teie päringu kolleegile, kes sa…" at bounding box center [196, 464] width 174 height 28
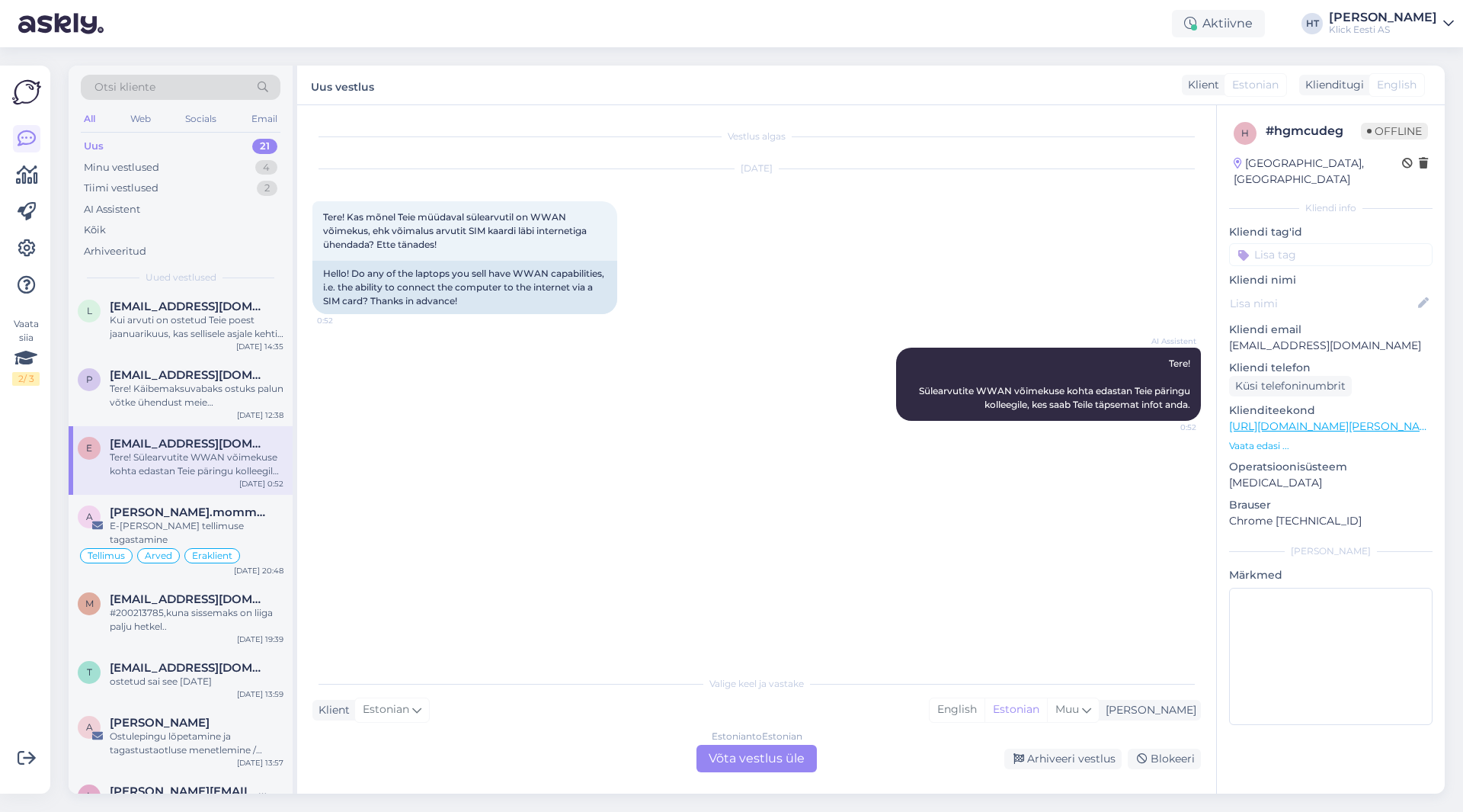
scroll to position [0, 0]
click at [202, 390] on div "Tere! Käibemaksuvabaks ostuks palun võtke ühendust meie äriklienditeenindusega …" at bounding box center [196, 395] width 174 height 28
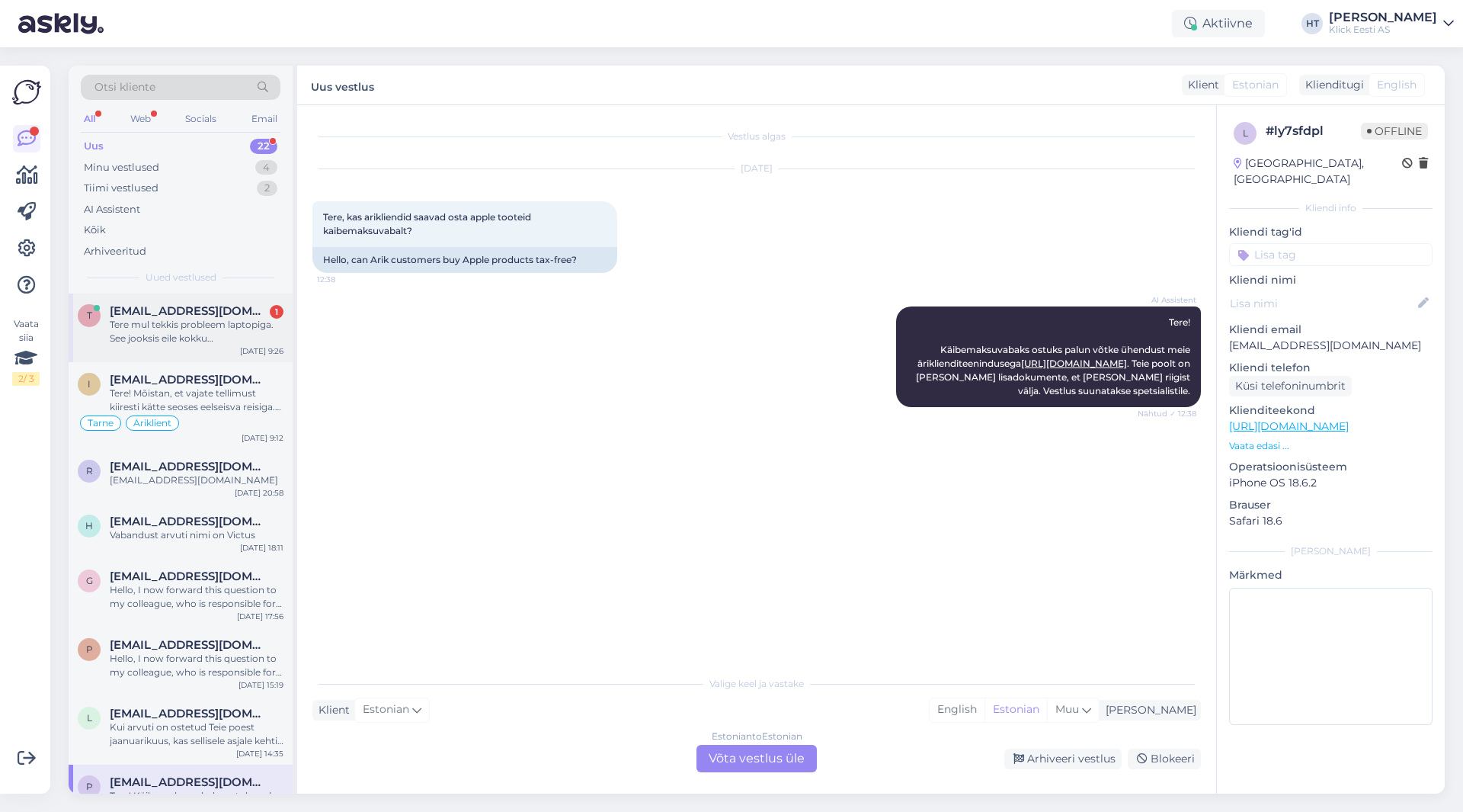
click at [242, 329] on div "Tere mul tekkis probleem laptopiga. See jooksis eile kokku [PERSON_NAME] ma [PE…" at bounding box center [196, 331] width 174 height 28
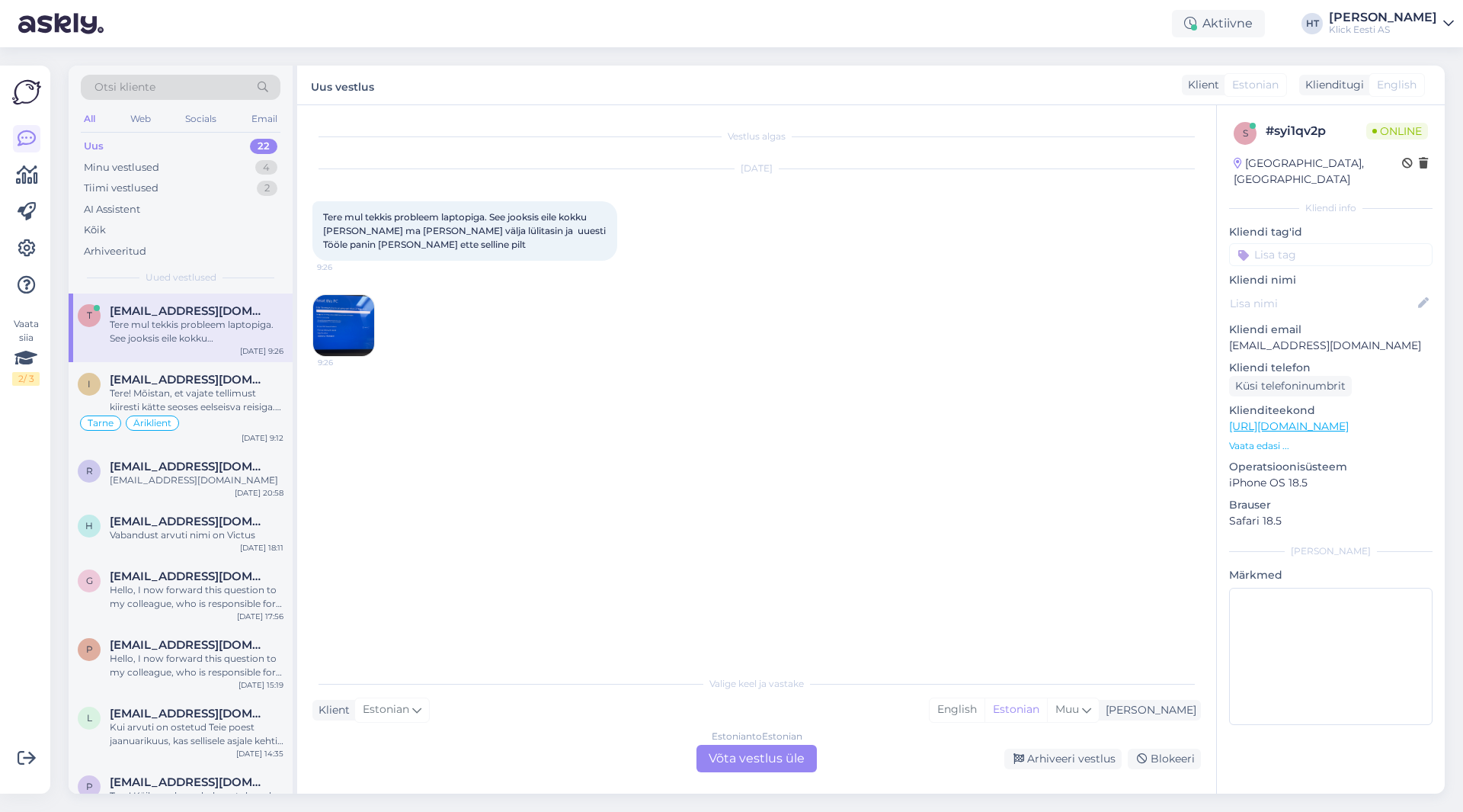
click at [347, 321] on img at bounding box center [343, 325] width 61 height 61
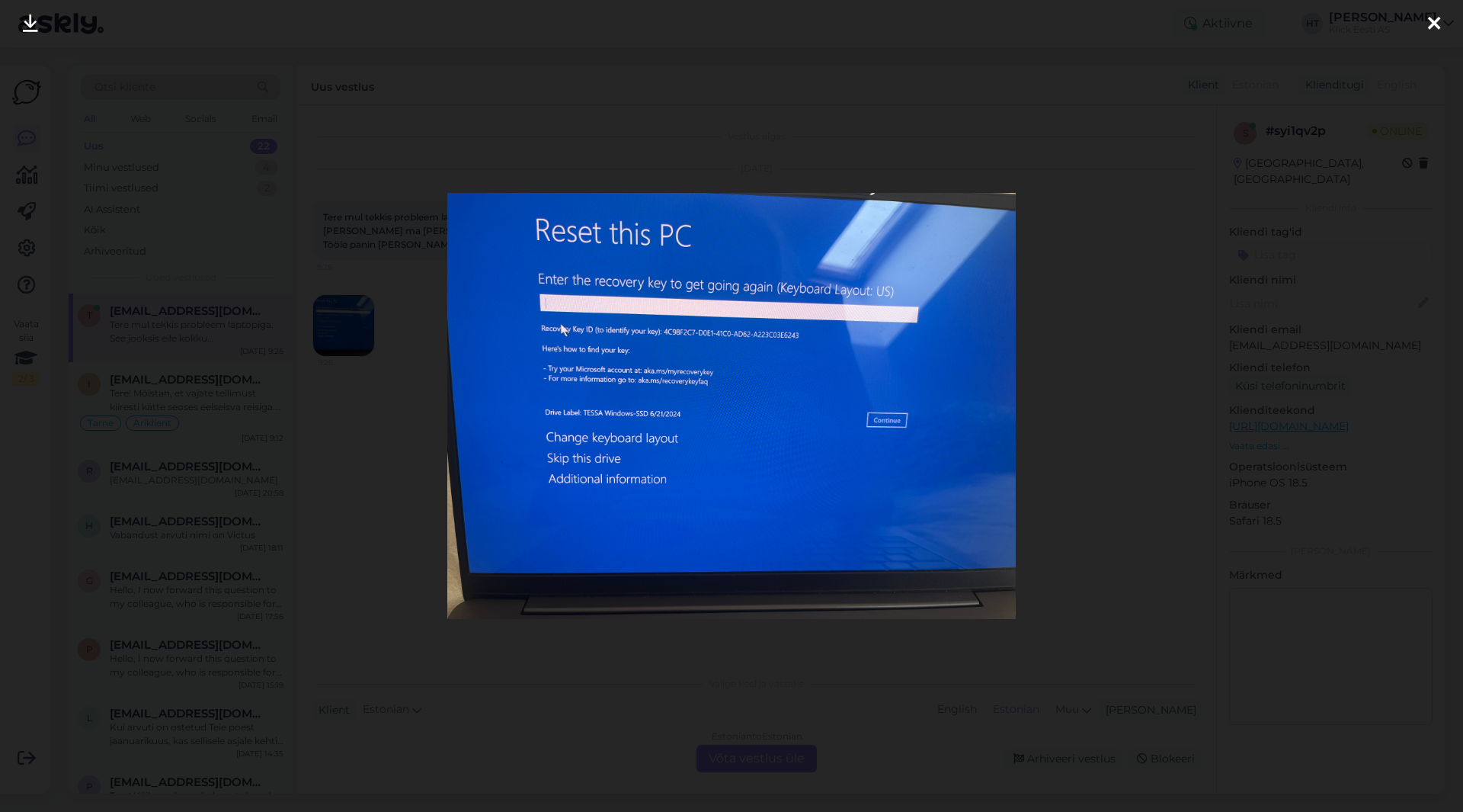
click at [415, 410] on div at bounding box center [731, 406] width 1463 height 812
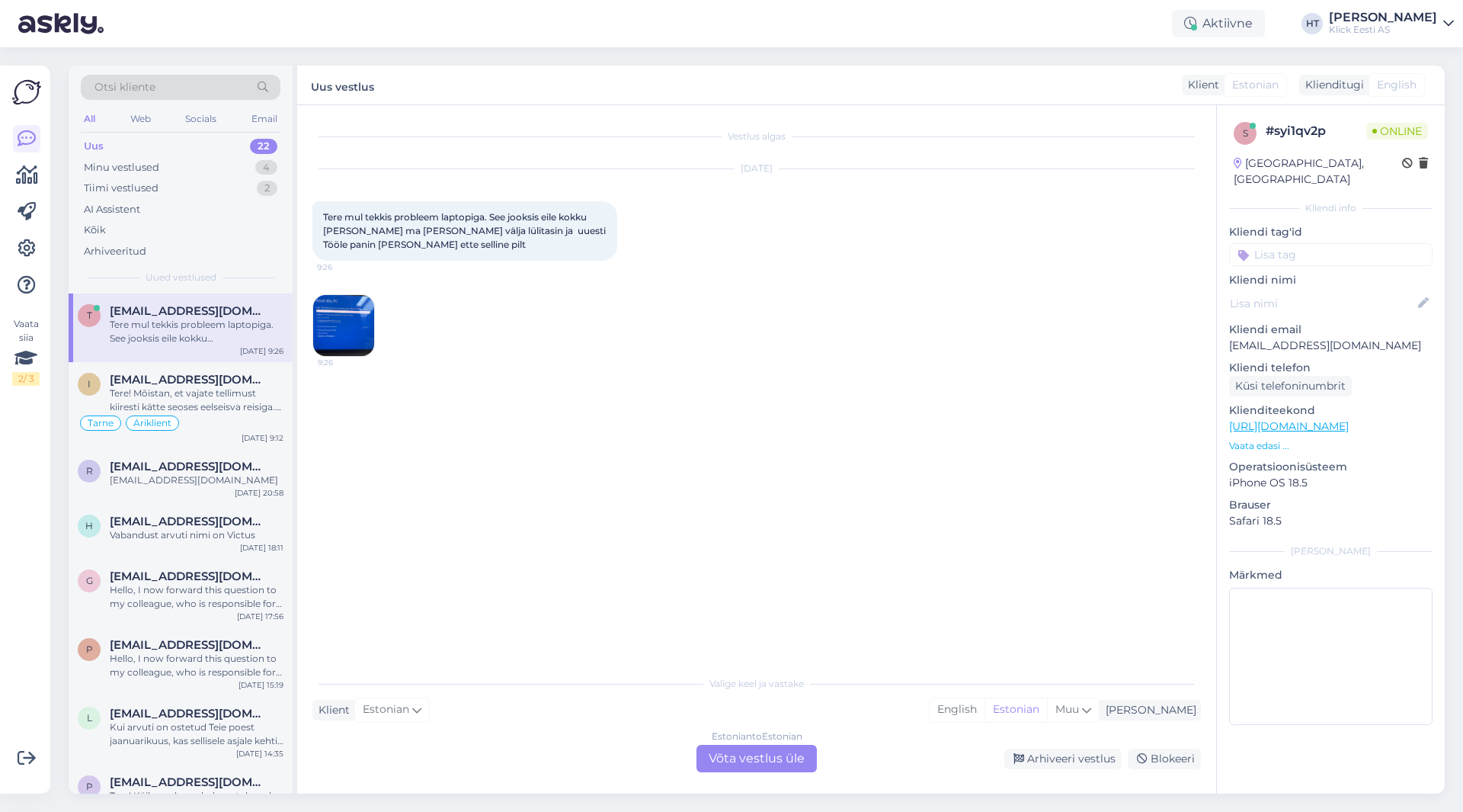
click at [345, 321] on img at bounding box center [343, 325] width 61 height 61
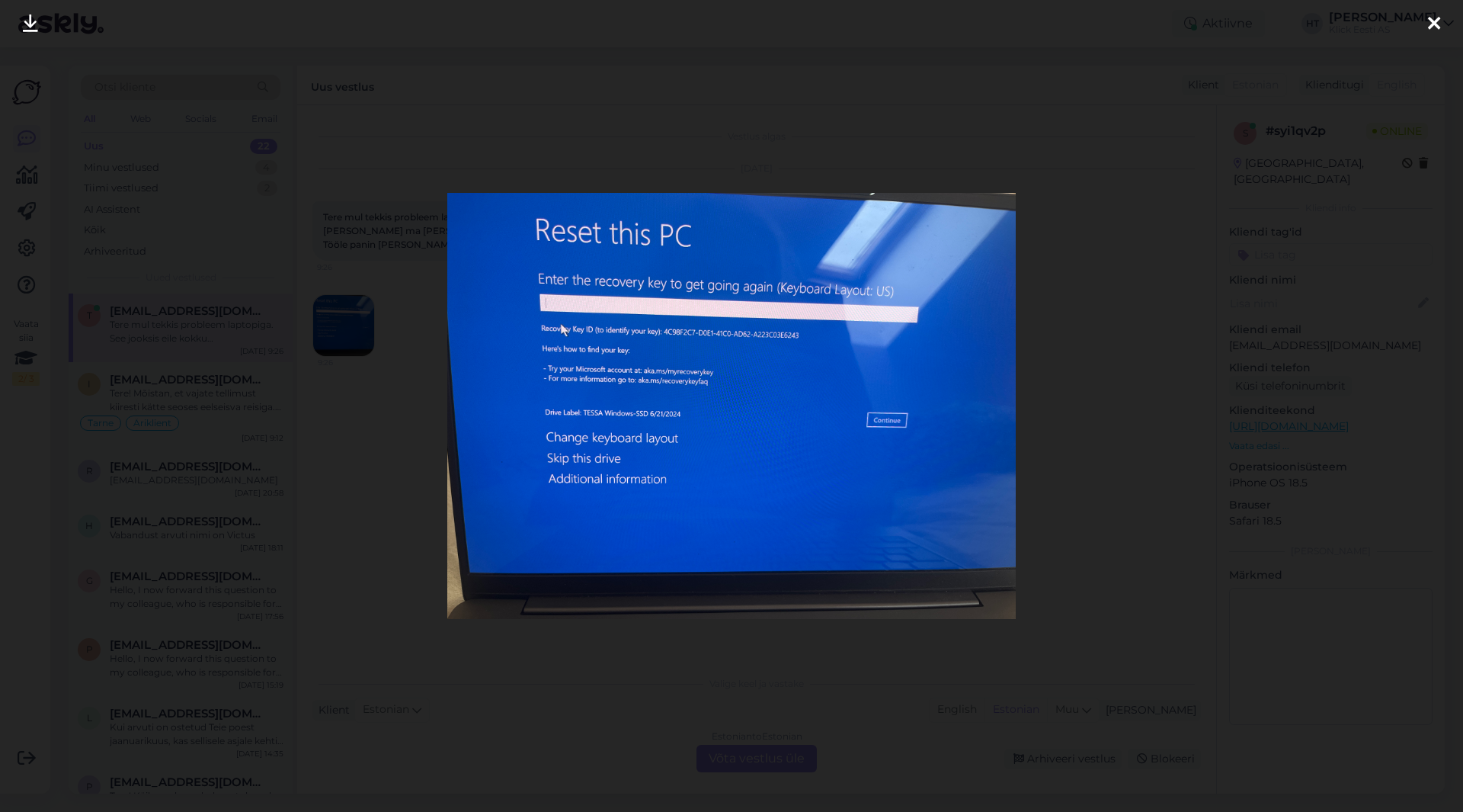
click at [660, 346] on img at bounding box center [732, 406] width 568 height 426
click at [464, 379] on img at bounding box center [732, 406] width 568 height 426
click at [352, 395] on div at bounding box center [731, 406] width 1463 height 812
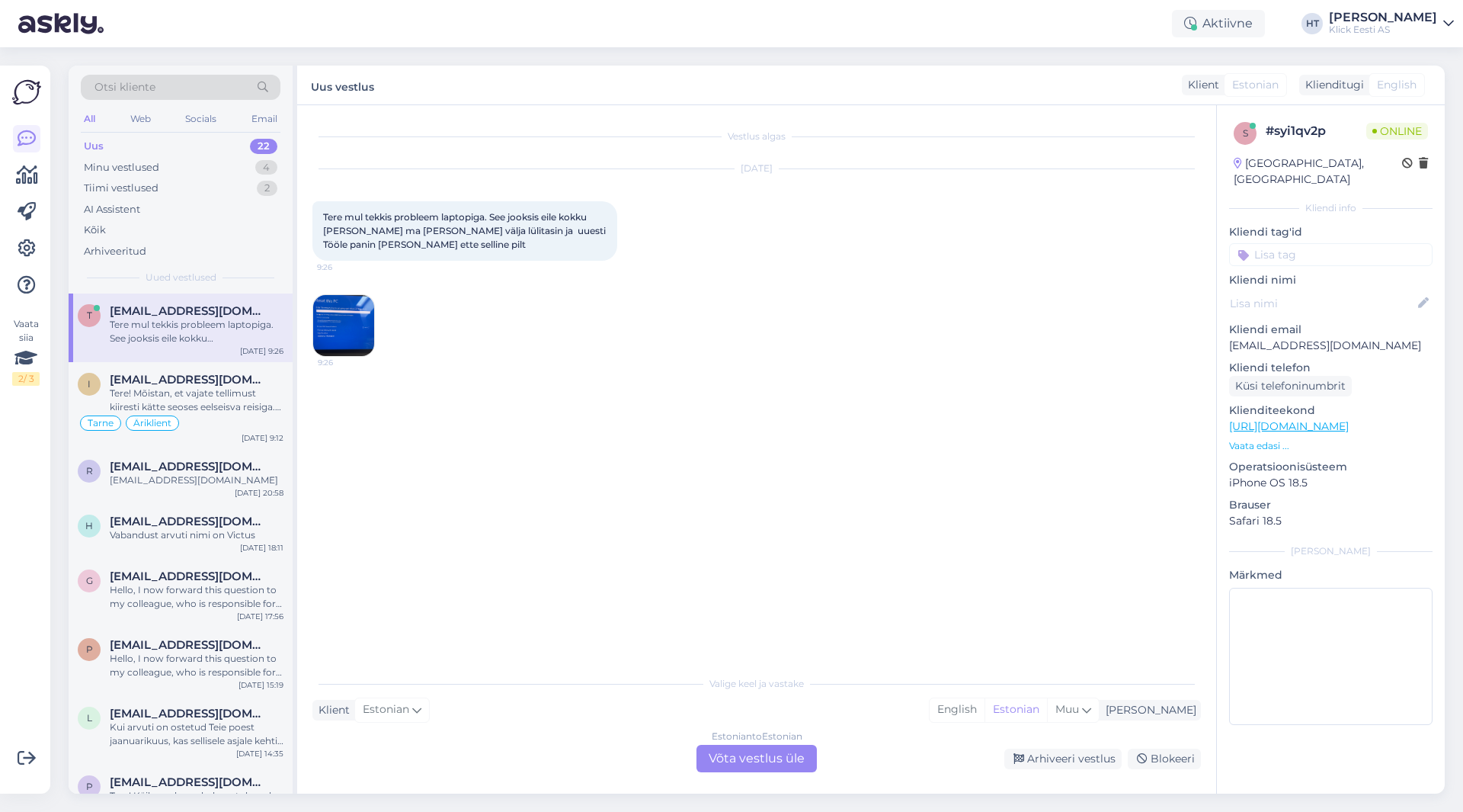
click at [325, 313] on img at bounding box center [343, 325] width 61 height 61
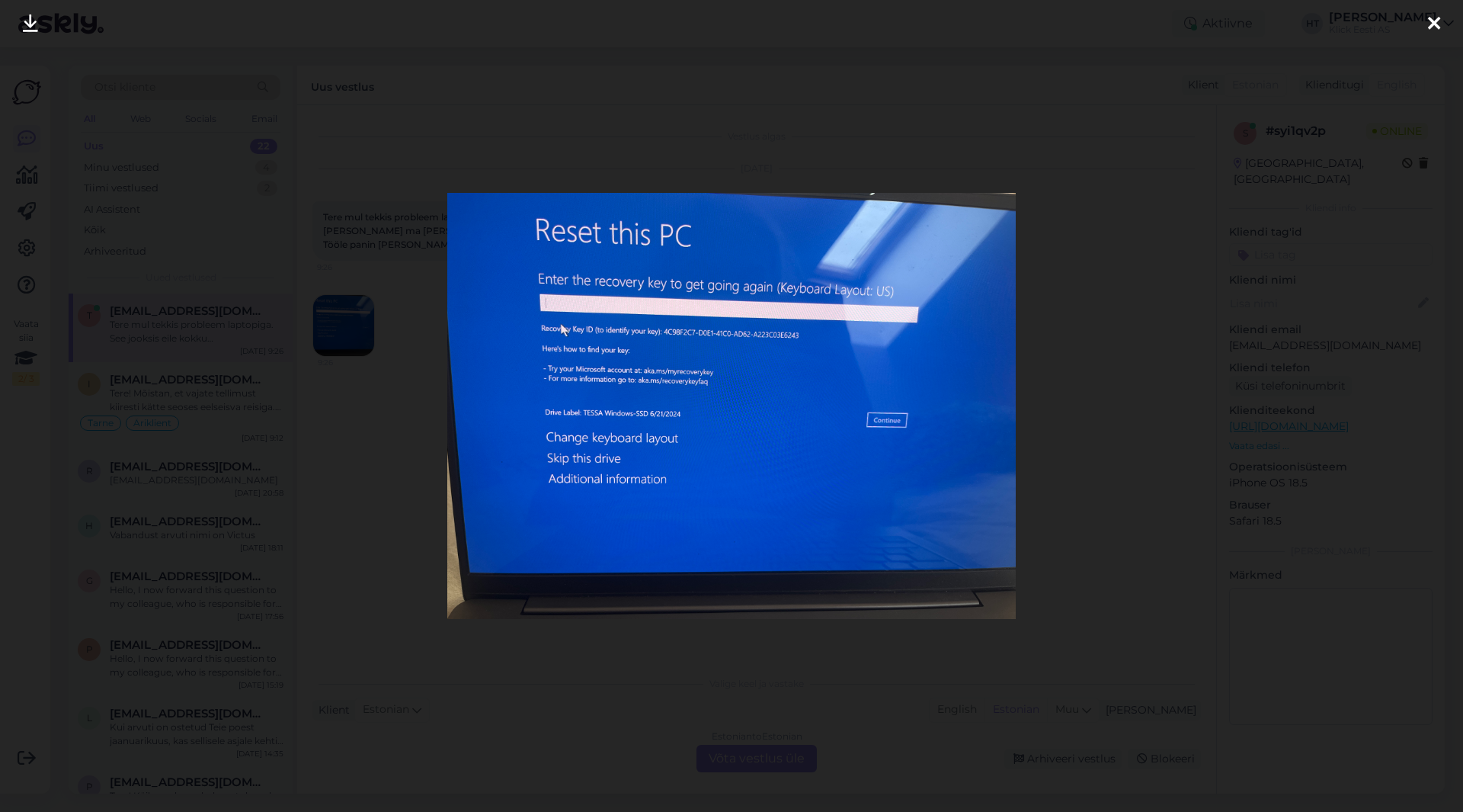
drag, startPoint x: 586, startPoint y: 368, endPoint x: 514, endPoint y: 411, distance: 83.9
click at [514, 411] on img at bounding box center [732, 406] width 568 height 426
click at [572, 377] on img at bounding box center [732, 406] width 568 height 426
click at [412, 468] on div at bounding box center [731, 406] width 1463 height 812
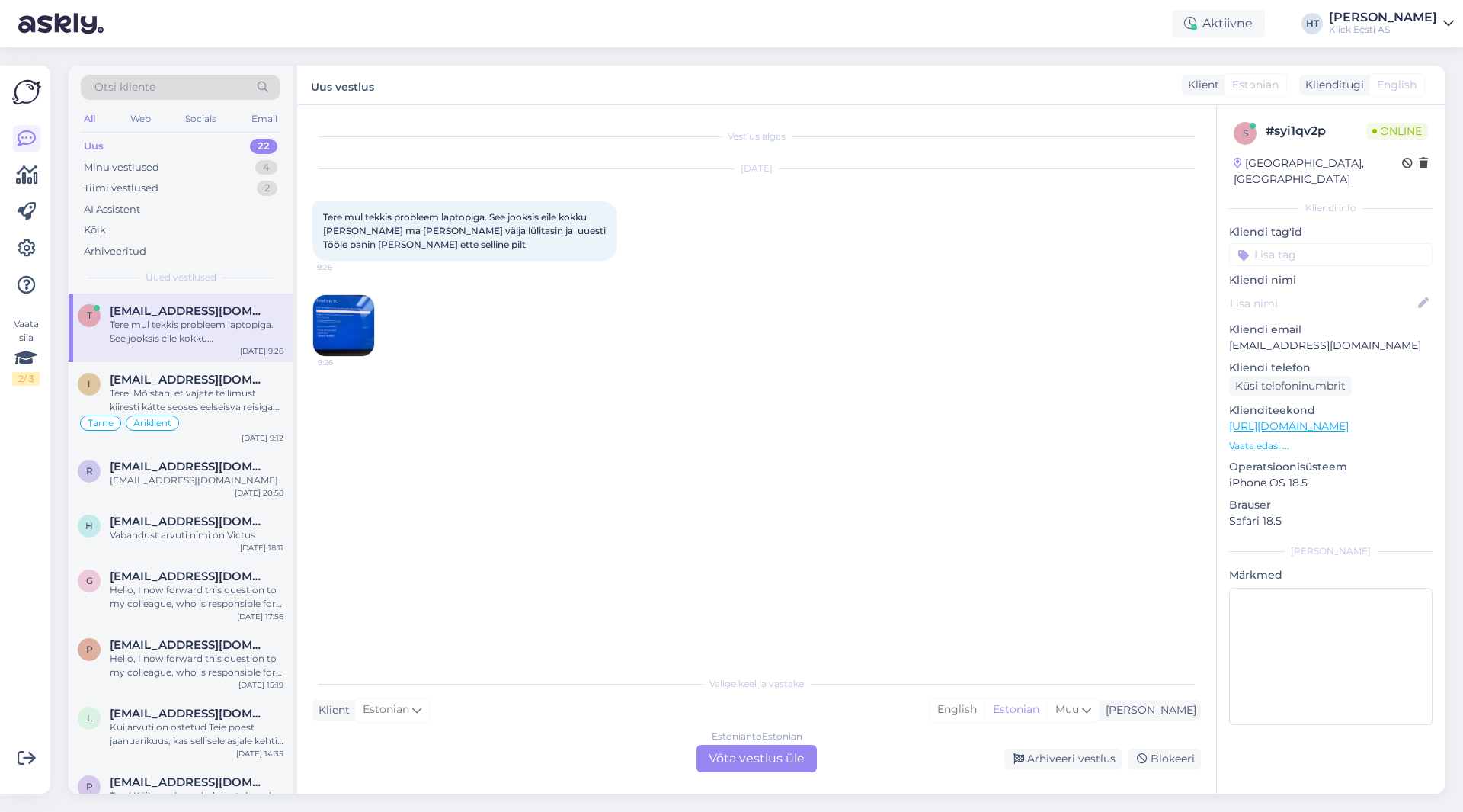
click at [333, 329] on img at bounding box center [343, 325] width 61 height 61
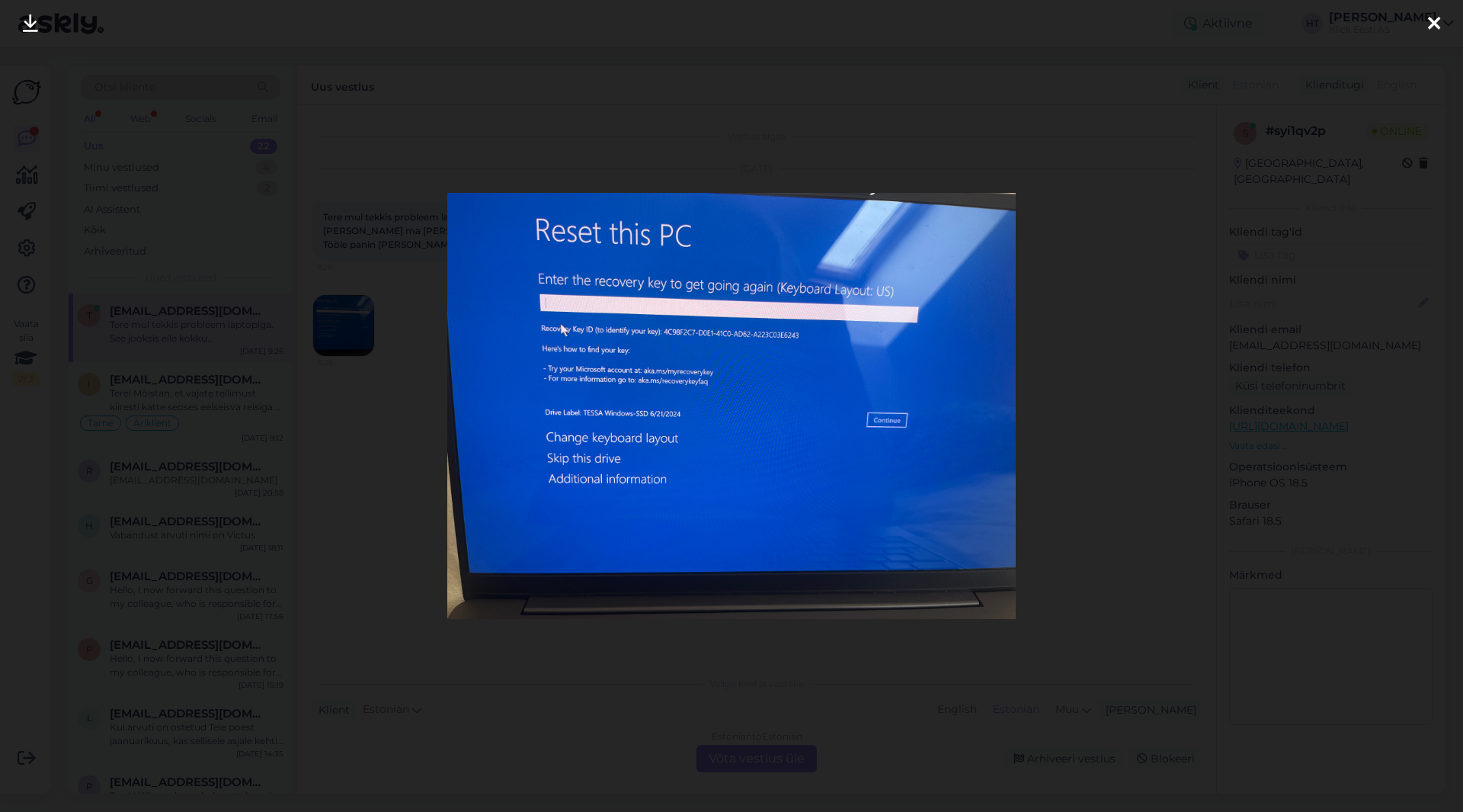
click at [914, 194] on div at bounding box center [731, 406] width 1463 height 812
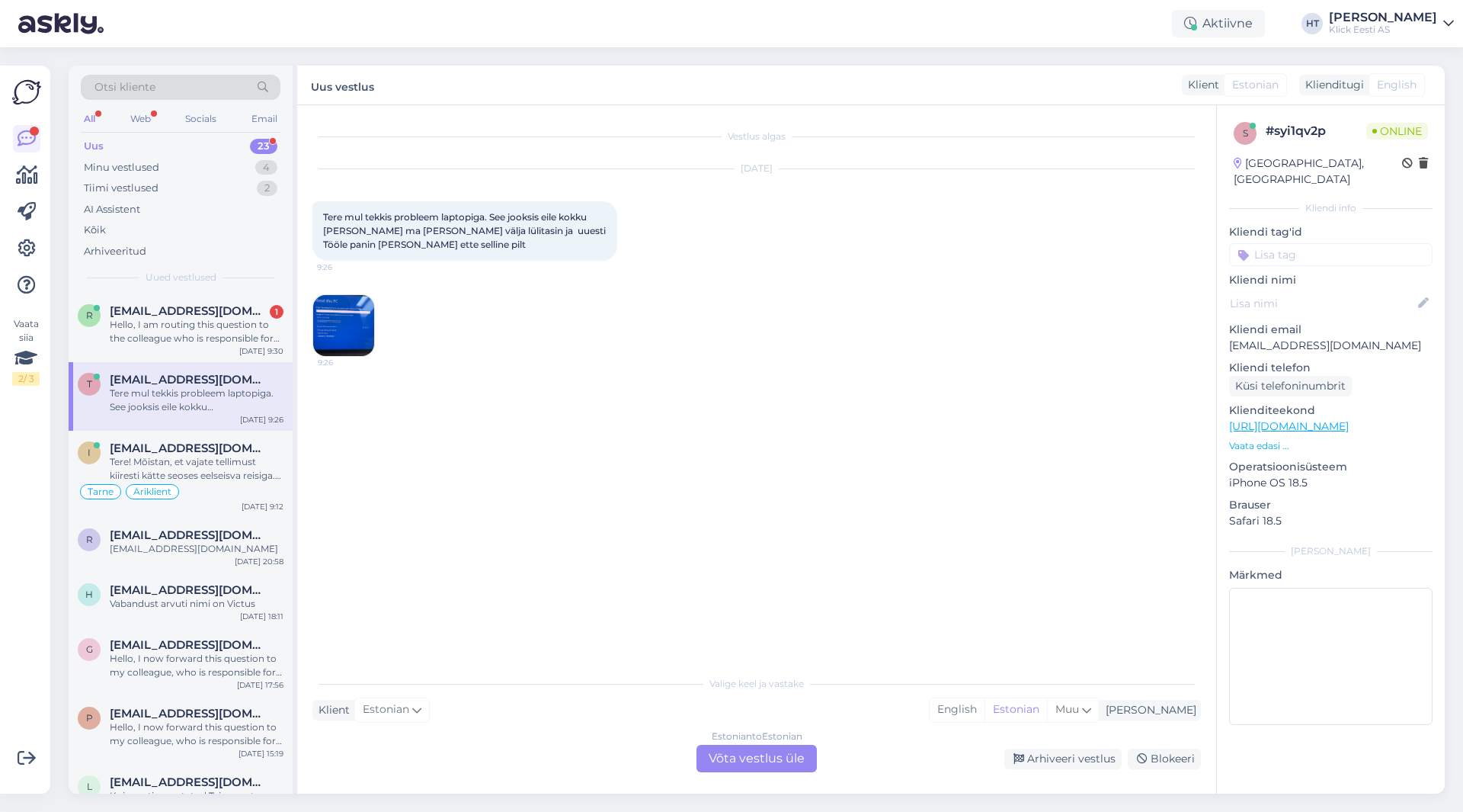
click at [556, 452] on div "Vestlus algas [DATE] Tere mul tekkis probleem laptopiga. See jooksis eile kokku…" at bounding box center [764, 387] width 902 height 534
click at [749, 757] on div "Estonian to Estonian Võta vestlus üle" at bounding box center [756, 758] width 121 height 28
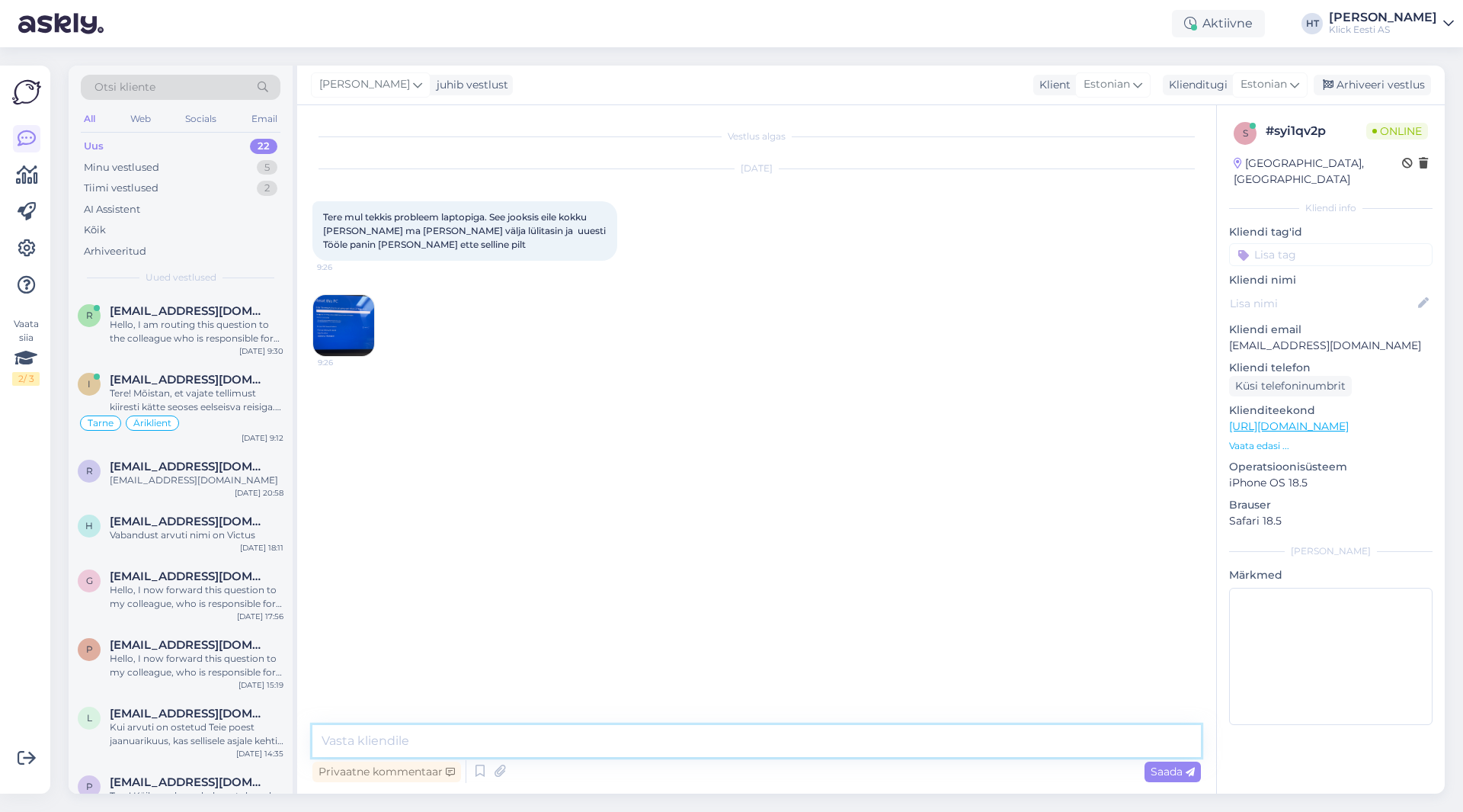
click at [729, 745] on textarea at bounding box center [757, 741] width 889 height 32
paste textarea "[URL][DOMAIN_NAME]"
type textarea "Arvuti nõuab Bitlockery võtit. Selle leiab oma Microsofti kasutaja alt: [URL][D…"
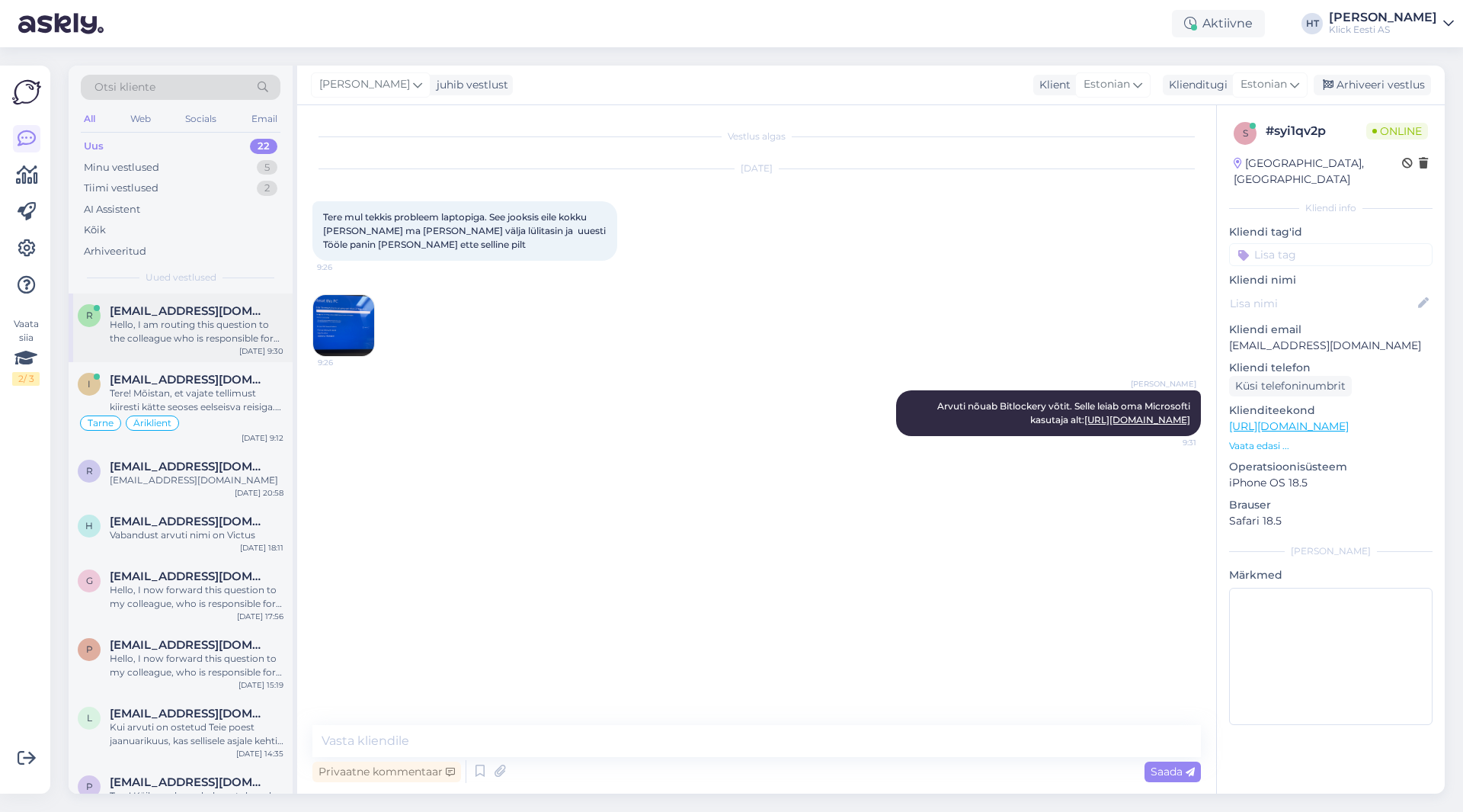
click at [180, 304] on div "r [EMAIL_ADDRESS][DOMAIN_NAME] Hello, I am routing this question to the colleag…" at bounding box center [180, 327] width 224 height 68
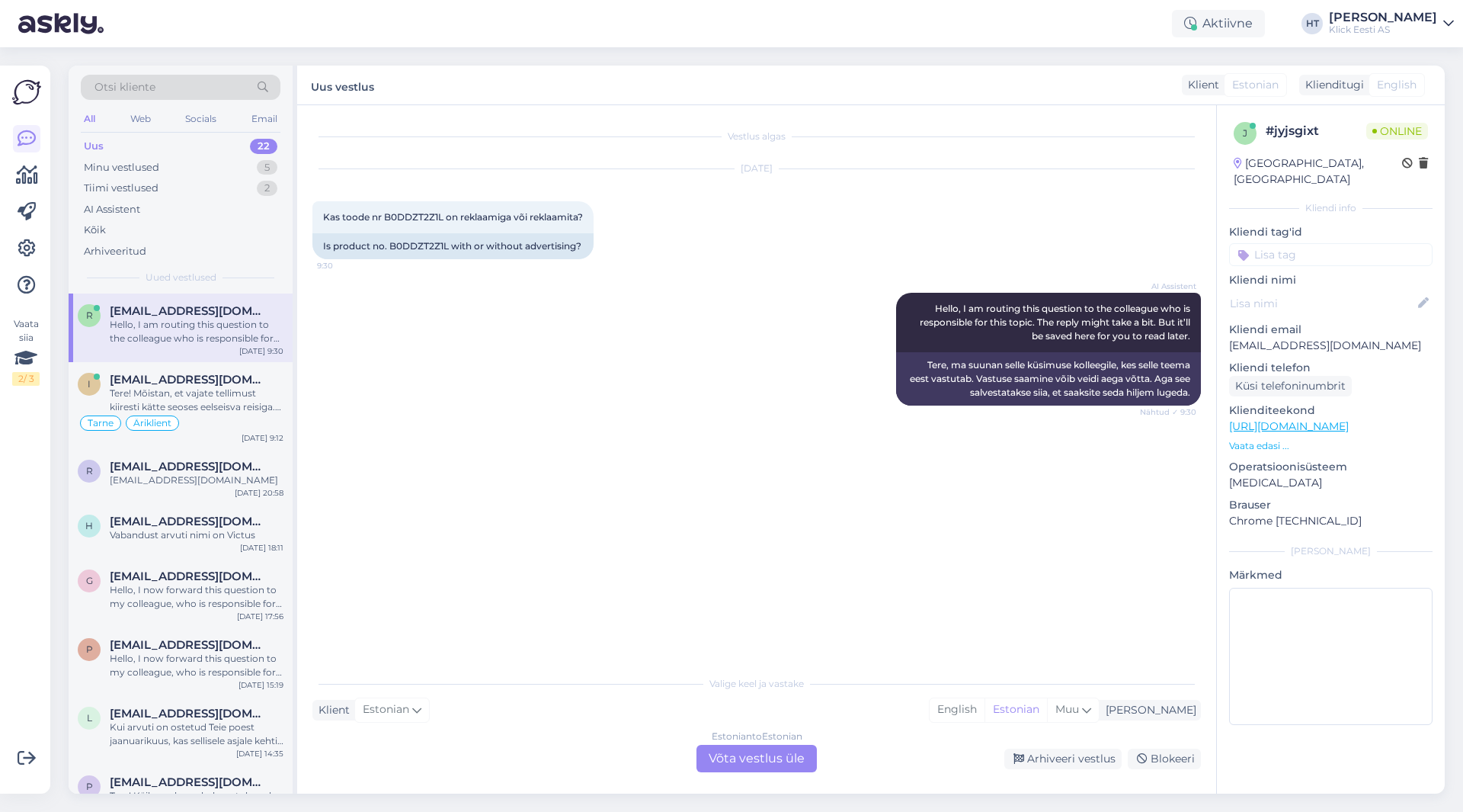
click at [175, 347] on div "r [EMAIL_ADDRESS][DOMAIN_NAME] Hello, I am routing this question to the colleag…" at bounding box center [180, 327] width 224 height 68
click at [408, 217] on span "Kas toode nr B0DDZT2Z1L on reklaamiga või reklaamita?" at bounding box center [453, 217] width 260 height 12
click at [496, 247] on div "Is product no. B0DDZT2Z1L with or without advertising?" at bounding box center [454, 246] width 282 height 26
drag, startPoint x: 384, startPoint y: 215, endPoint x: 441, endPoint y: 218, distance: 57.1
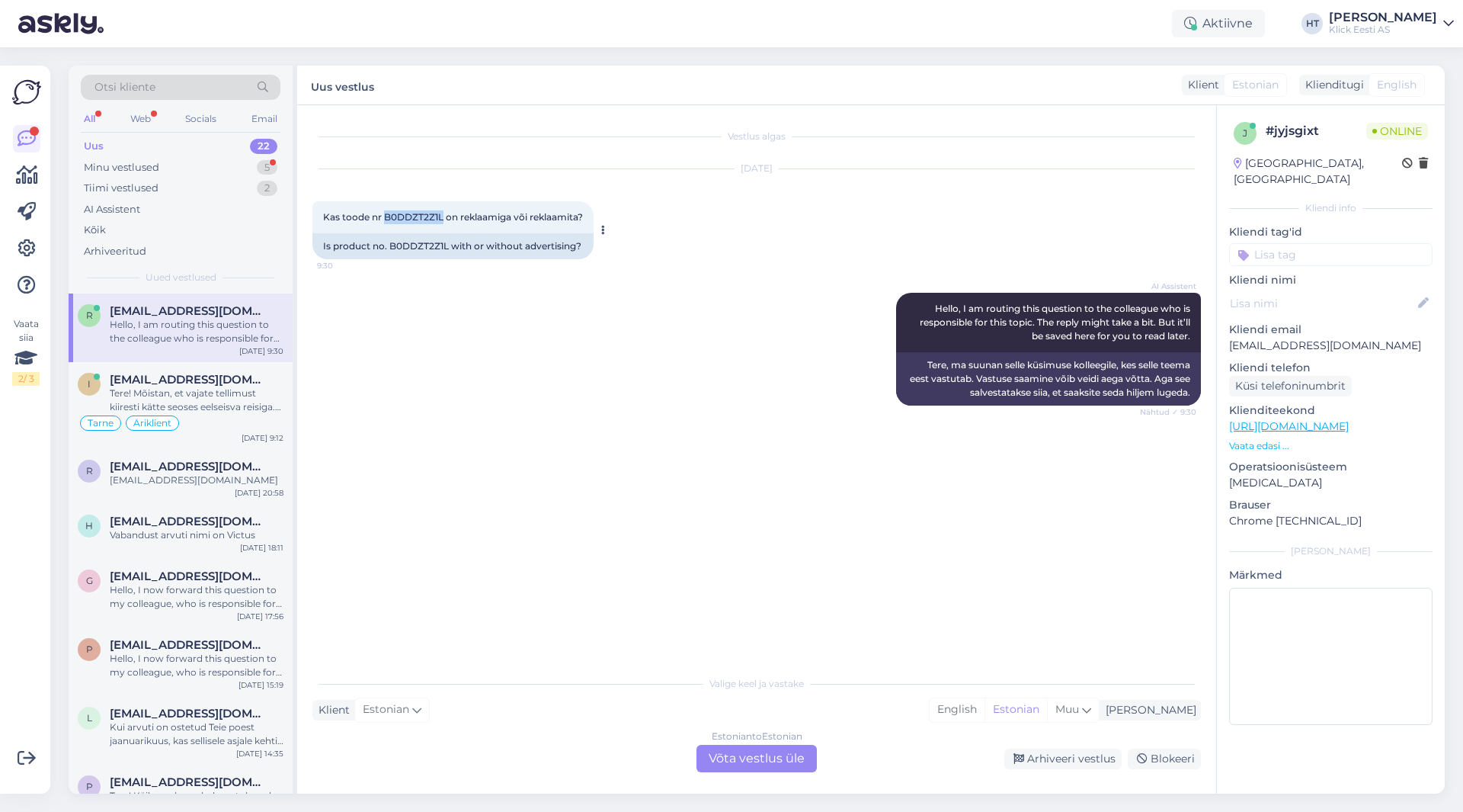
click at [441, 218] on span "Kas toode nr B0DDZT2Z1L on reklaamiga või reklaamita?" at bounding box center [453, 217] width 260 height 12
click at [235, 164] on div "Minu vestlused 5" at bounding box center [180, 167] width 200 height 21
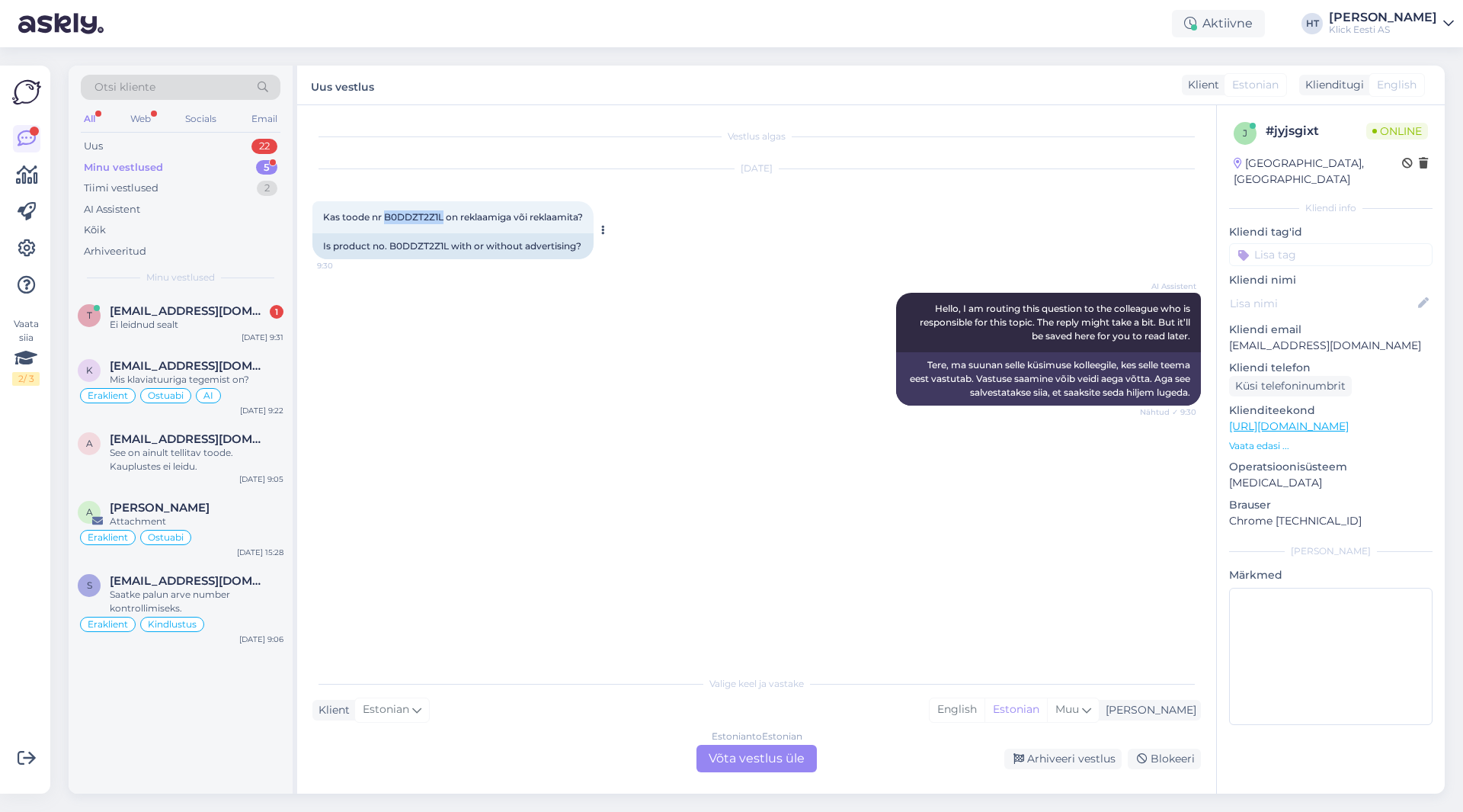
click at [385, 218] on span "Kas toode nr B0DDZT2Z1L on reklaamiga või reklaamita?" at bounding box center [453, 217] width 260 height 12
drag, startPoint x: 385, startPoint y: 218, endPoint x: 443, endPoint y: 217, distance: 58.0
click at [443, 217] on span "Kas toode nr B0DDZT2Z1L on reklaamiga või reklaamita?" at bounding box center [453, 217] width 260 height 12
copy span "B0DDZT2Z1L"
click at [743, 247] on div "[DATE] Kas toode nr B0DDZT2Z1L on reklaamiga või reklaamita? 9:30 Is product no…" at bounding box center [757, 214] width 889 height 123
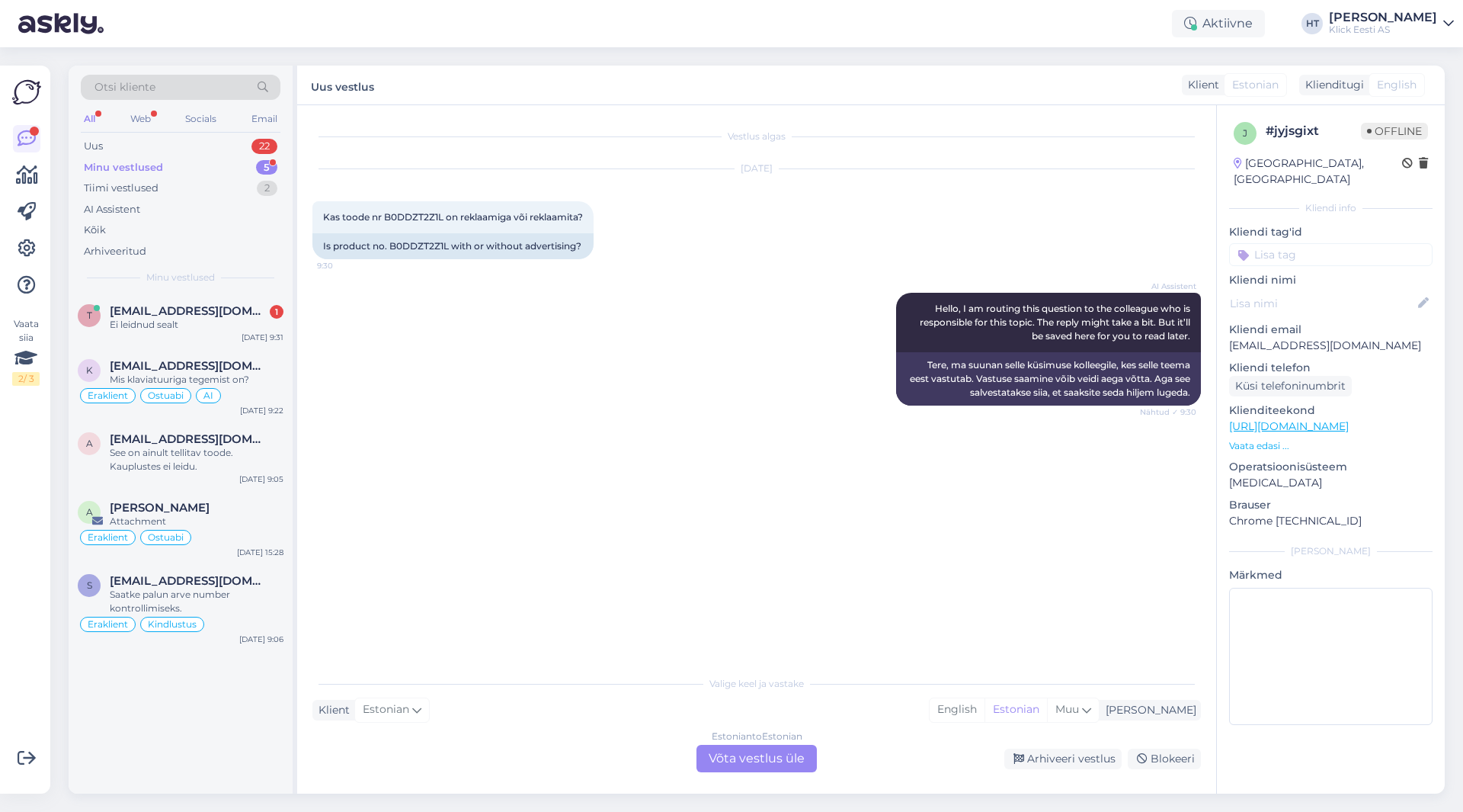
click at [553, 316] on div "AI Assistent Hello, I am routing this question to the colleague who is responsi…" at bounding box center [757, 349] width 889 height 147
click at [590, 341] on div "AI Assistent Hello, I am routing this question to the colleague who is responsi…" at bounding box center [757, 349] width 889 height 147
click at [784, 758] on div "Estonian to Estonian Võta vestlus üle" at bounding box center [756, 758] width 121 height 28
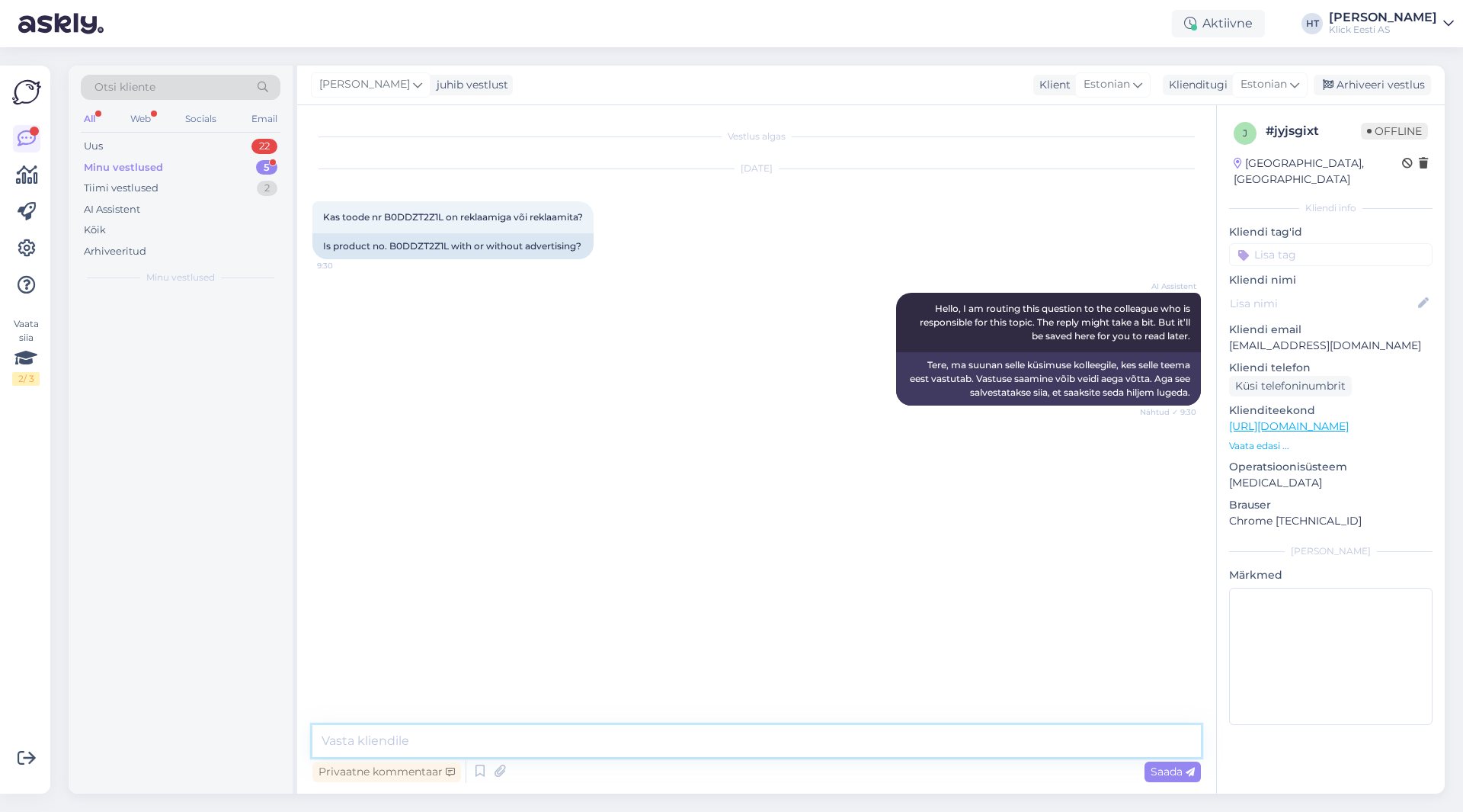
click at [744, 744] on textarea at bounding box center [757, 741] width 889 height 32
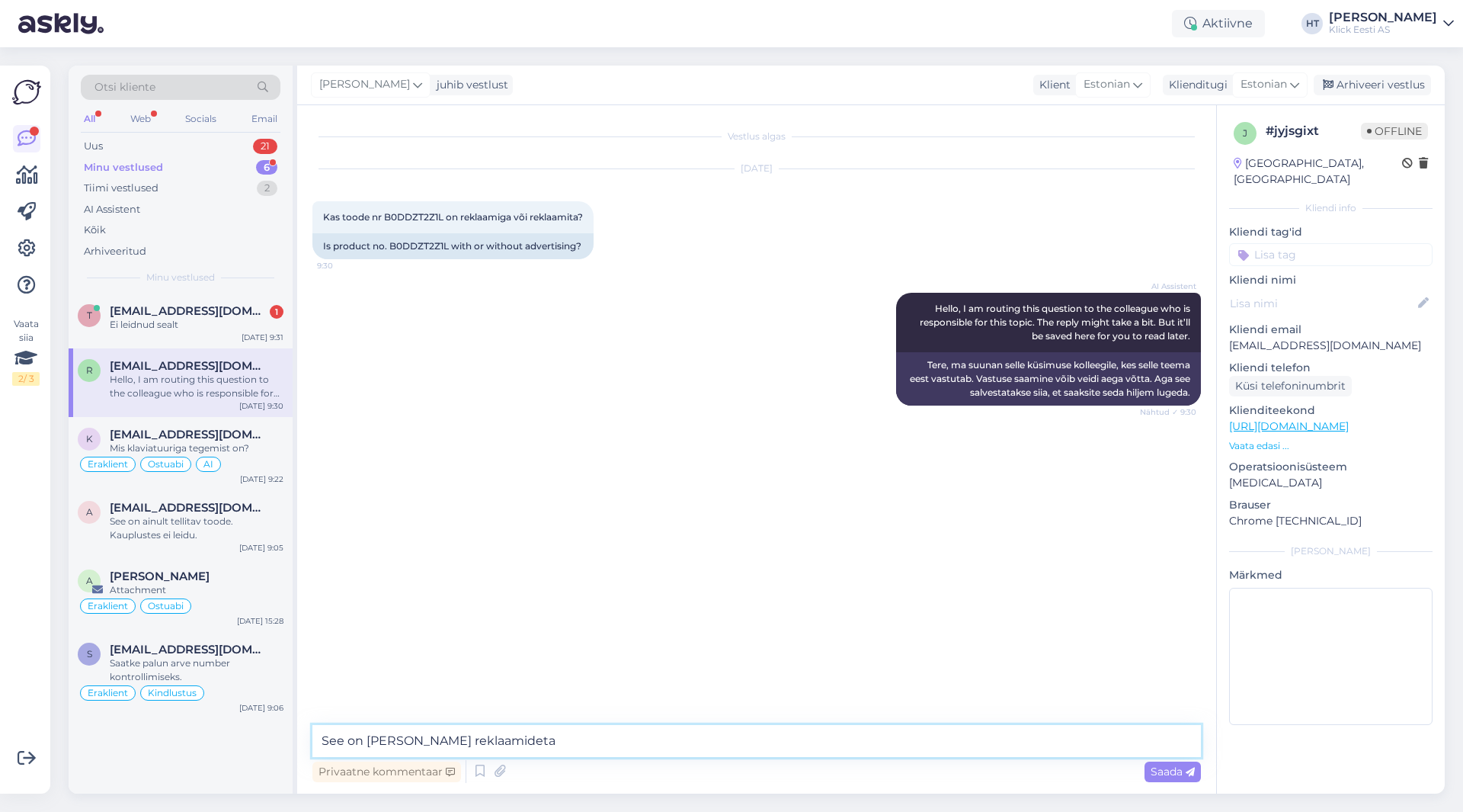
type textarea "See on [PERSON_NAME] reklaamideta."
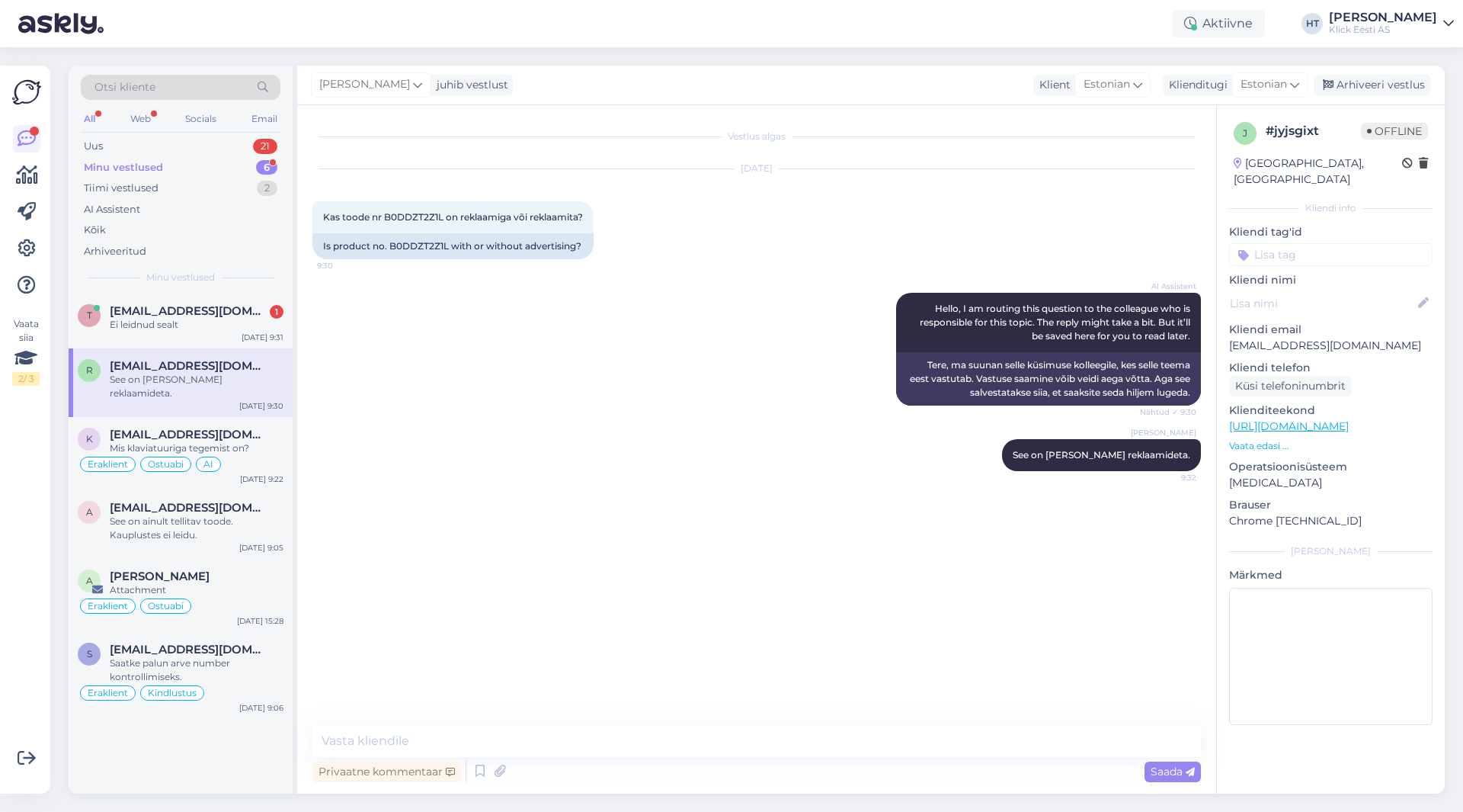
click at [914, 243] on input at bounding box center [1331, 254] width 203 height 23
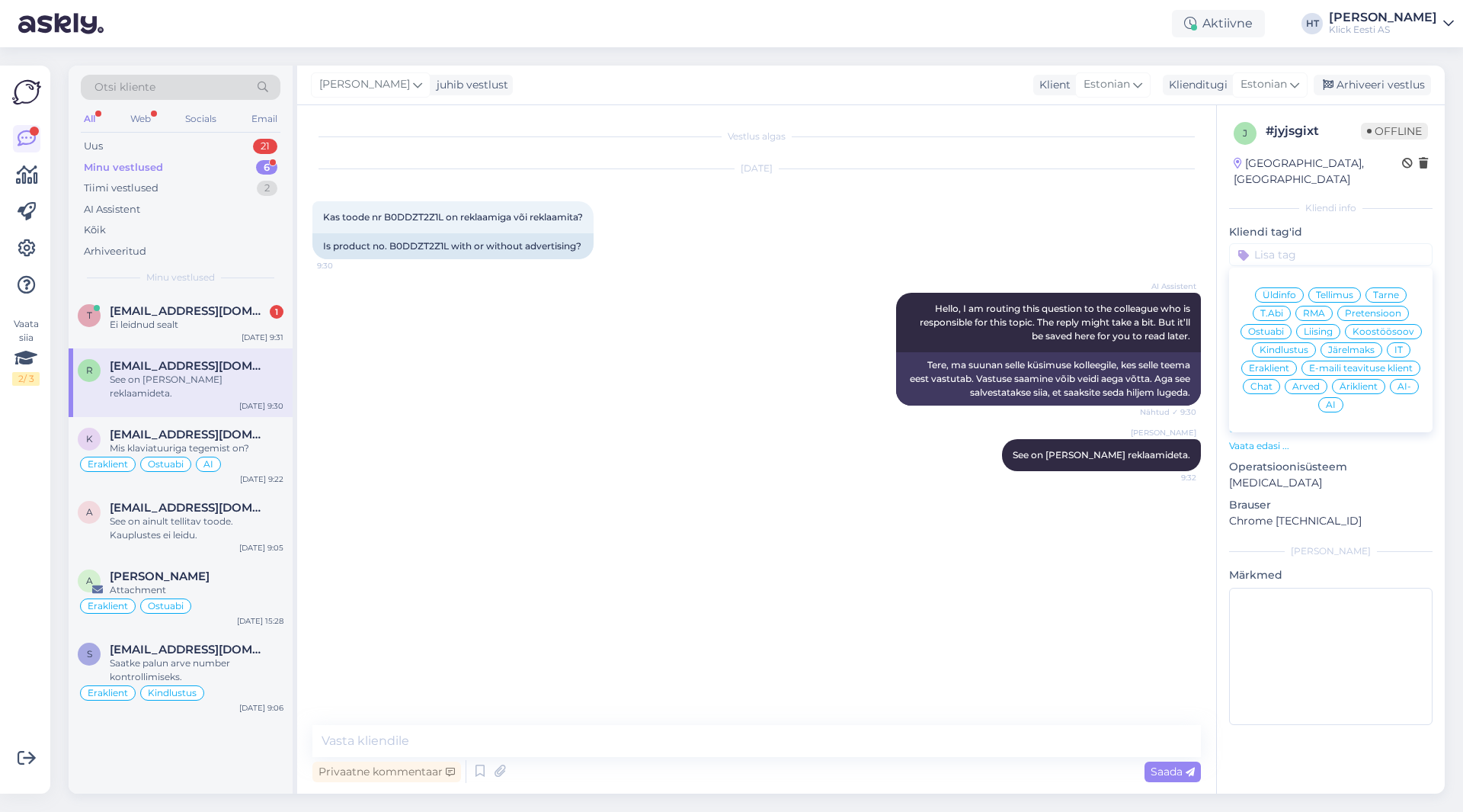
click at [914, 323] on div "Üldinfo Tellimus Tarne T.Abi RMA Pretensioon Ostuabi Liising Koostöösoov Kindlu…" at bounding box center [1331, 349] width 203 height 153
click at [914, 327] on span "Ostuabi" at bounding box center [1266, 331] width 35 height 9
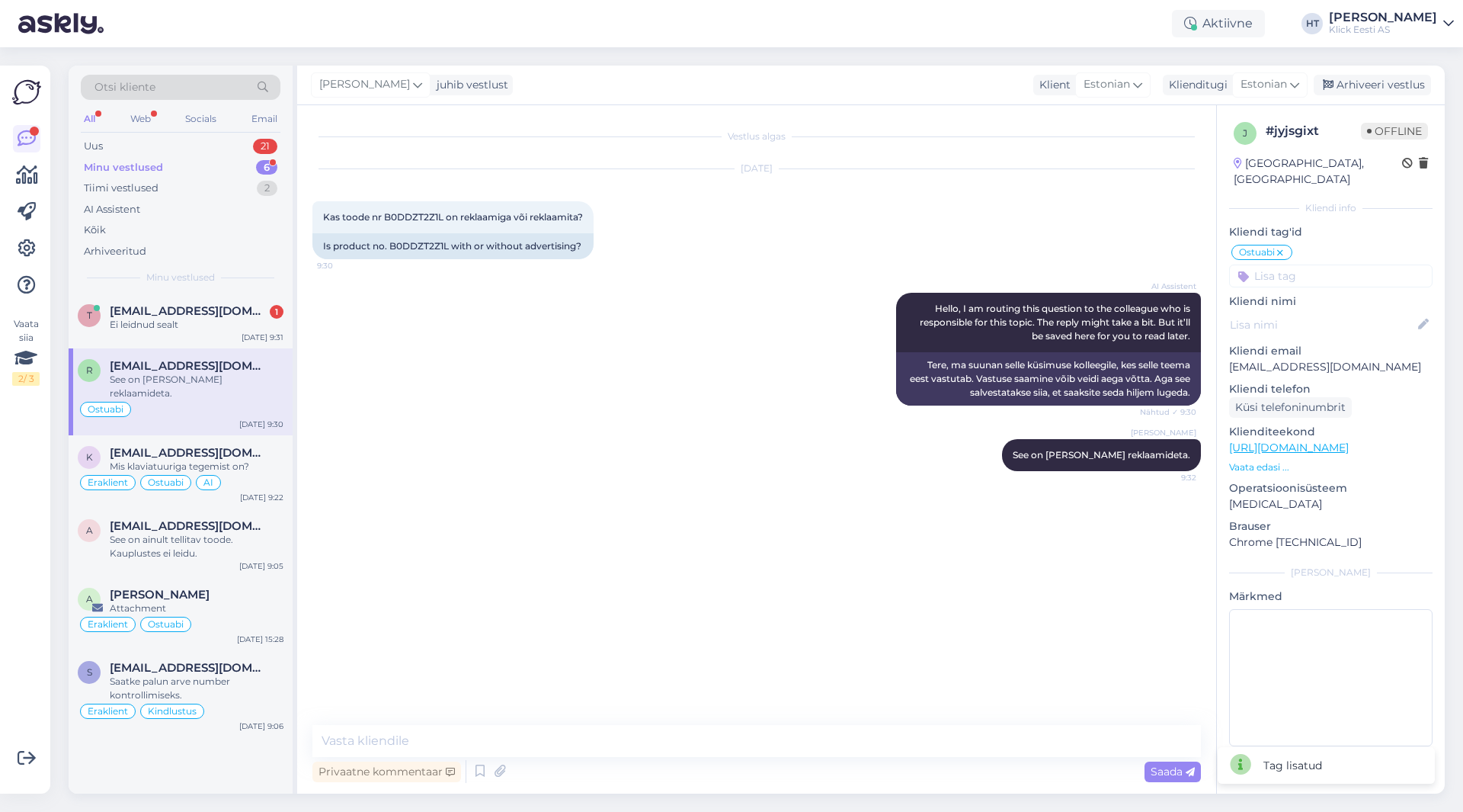
click at [914, 265] on input at bounding box center [1331, 276] width 203 height 23
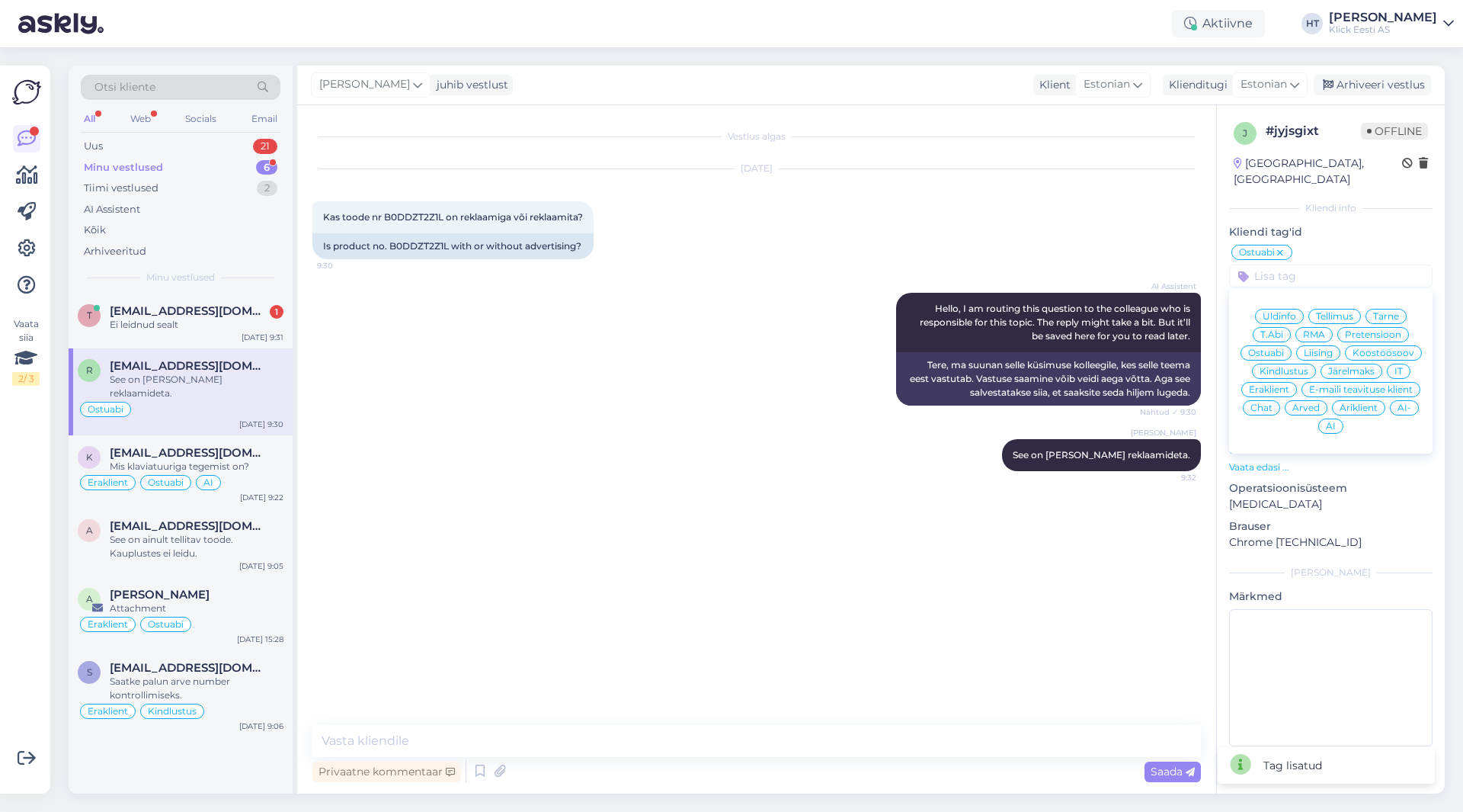
click at [914, 384] on span "Eraklient" at bounding box center [1269, 389] width 40 height 9
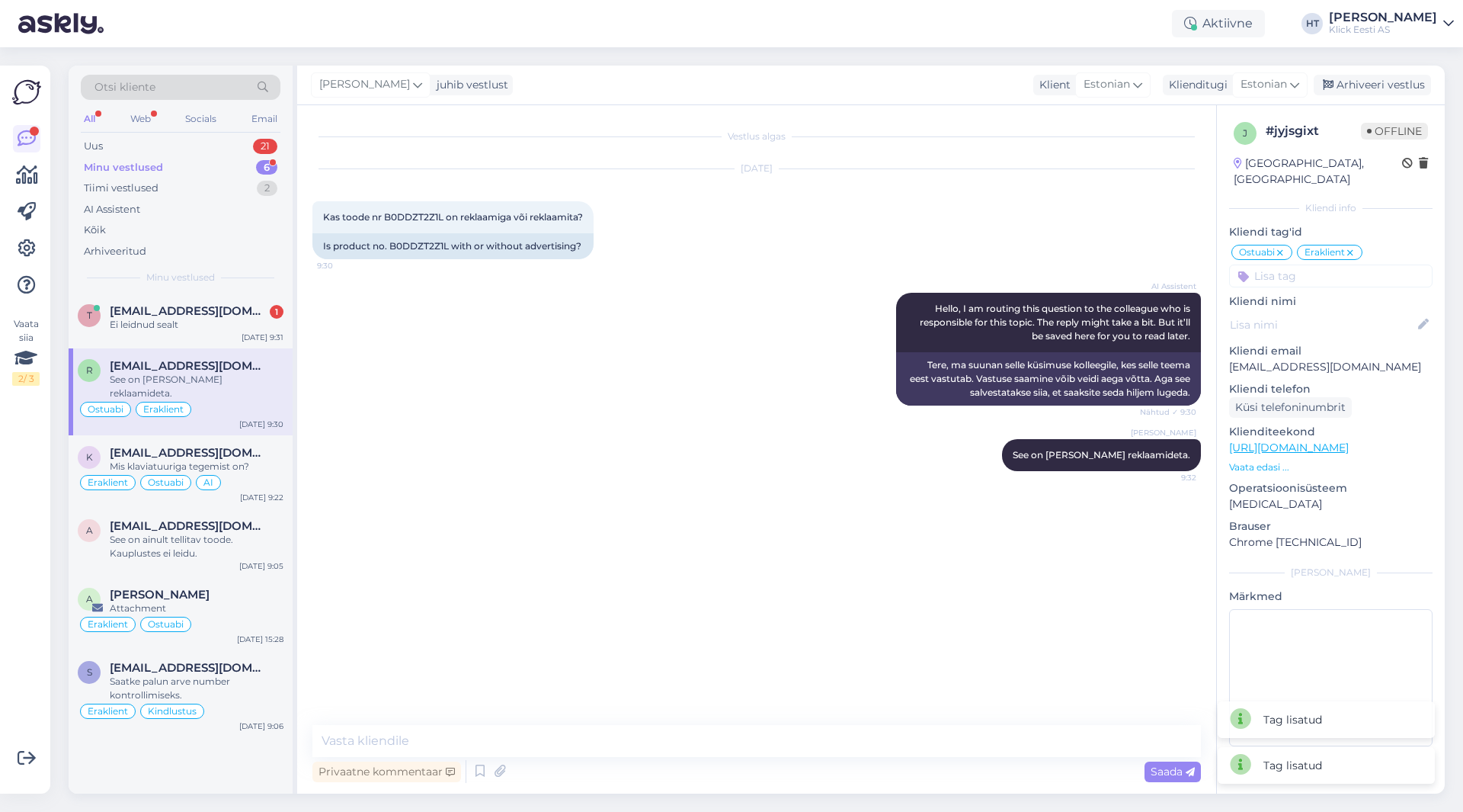
click at [713, 331] on div "AI Assistent Hello, I am routing this question to the colleague who is responsi…" at bounding box center [757, 349] width 889 height 147
click at [212, 328] on div "Ei leidnud sealt" at bounding box center [196, 325] width 174 height 13
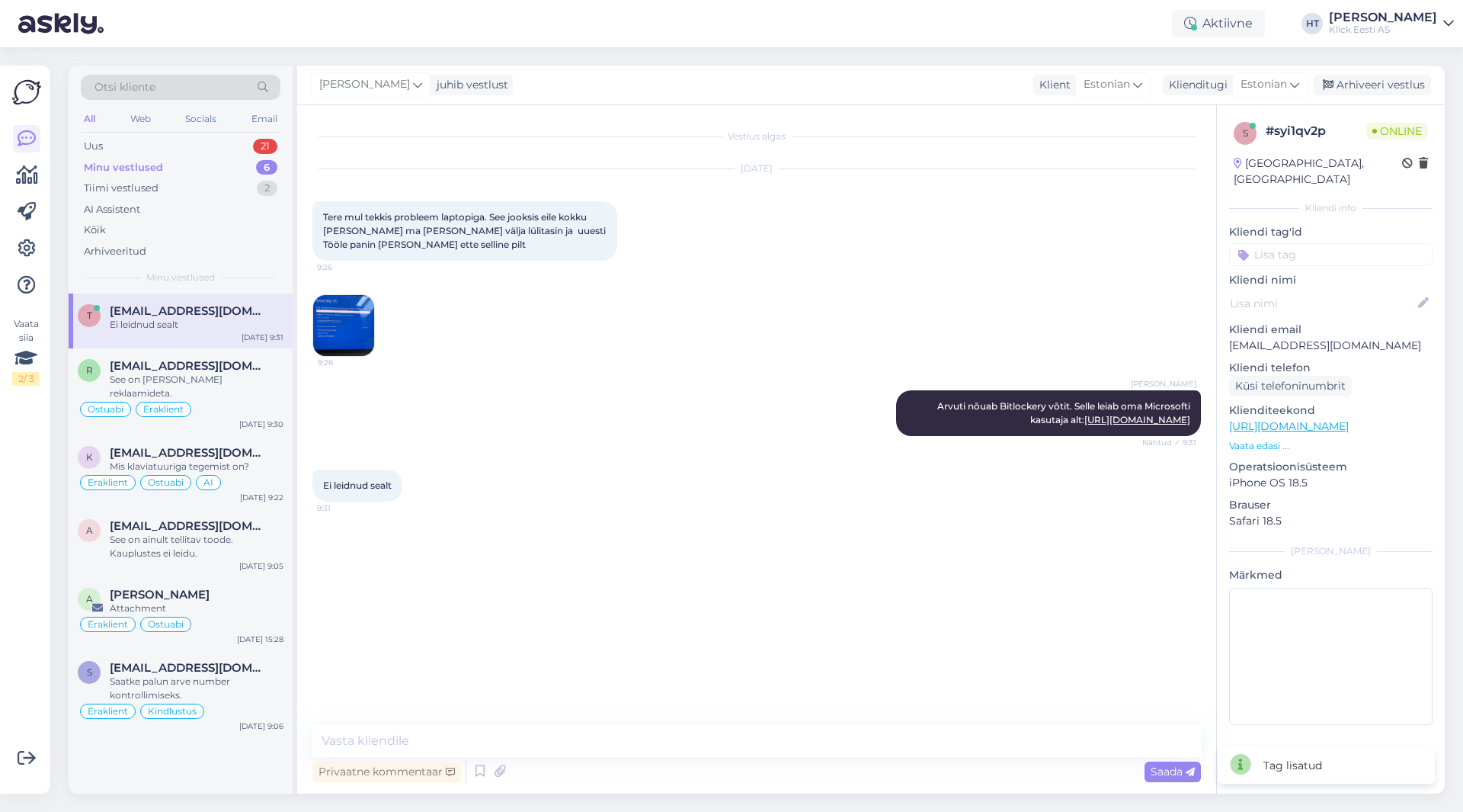
click at [680, 325] on div "[DATE] Tere mul tekkis probleem laptopiga. See jooksis eile kokku [PERSON_NAME]…" at bounding box center [757, 263] width 889 height 221
click at [335, 321] on img at bounding box center [343, 325] width 61 height 61
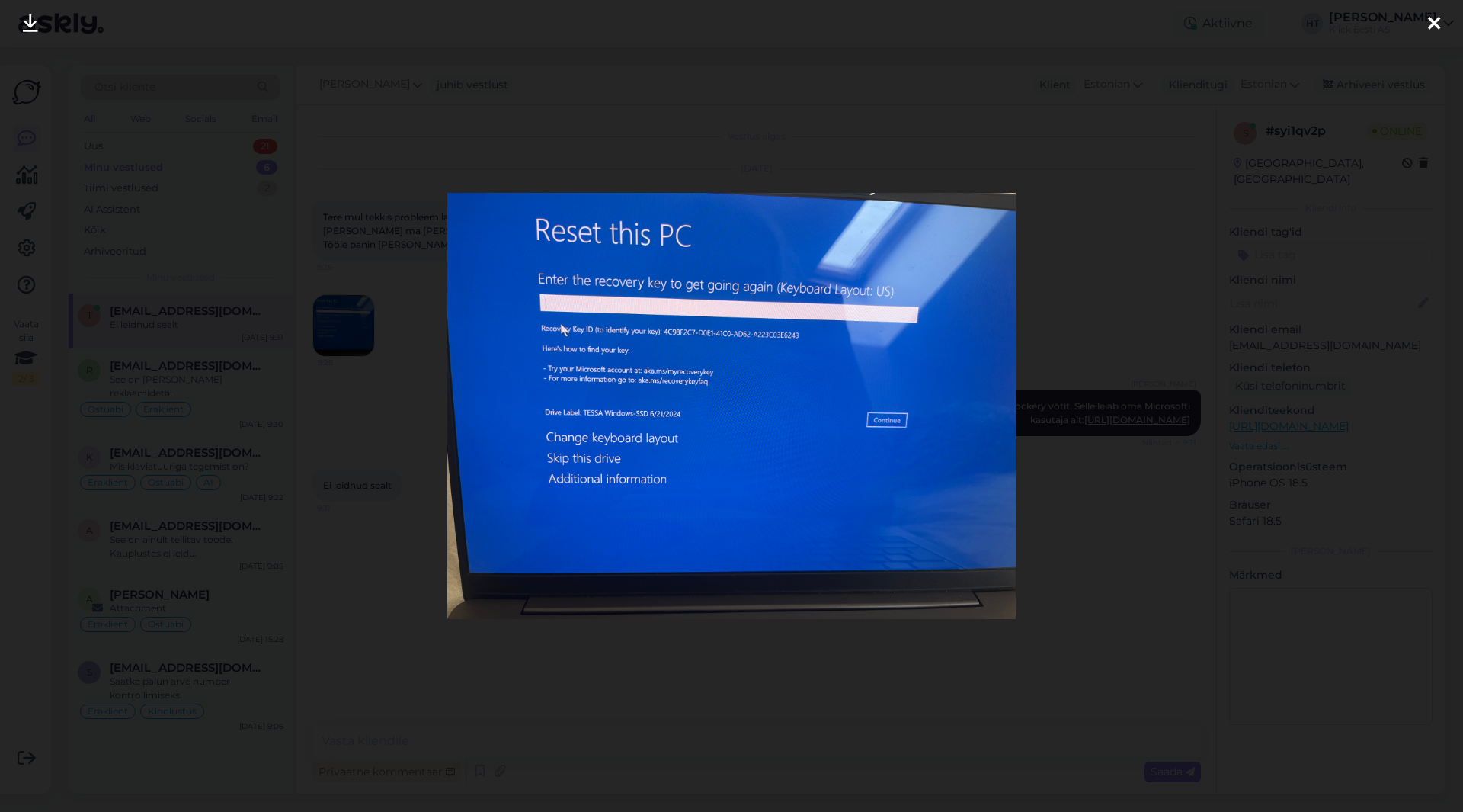
click at [914, 324] on div at bounding box center [731, 406] width 1463 height 812
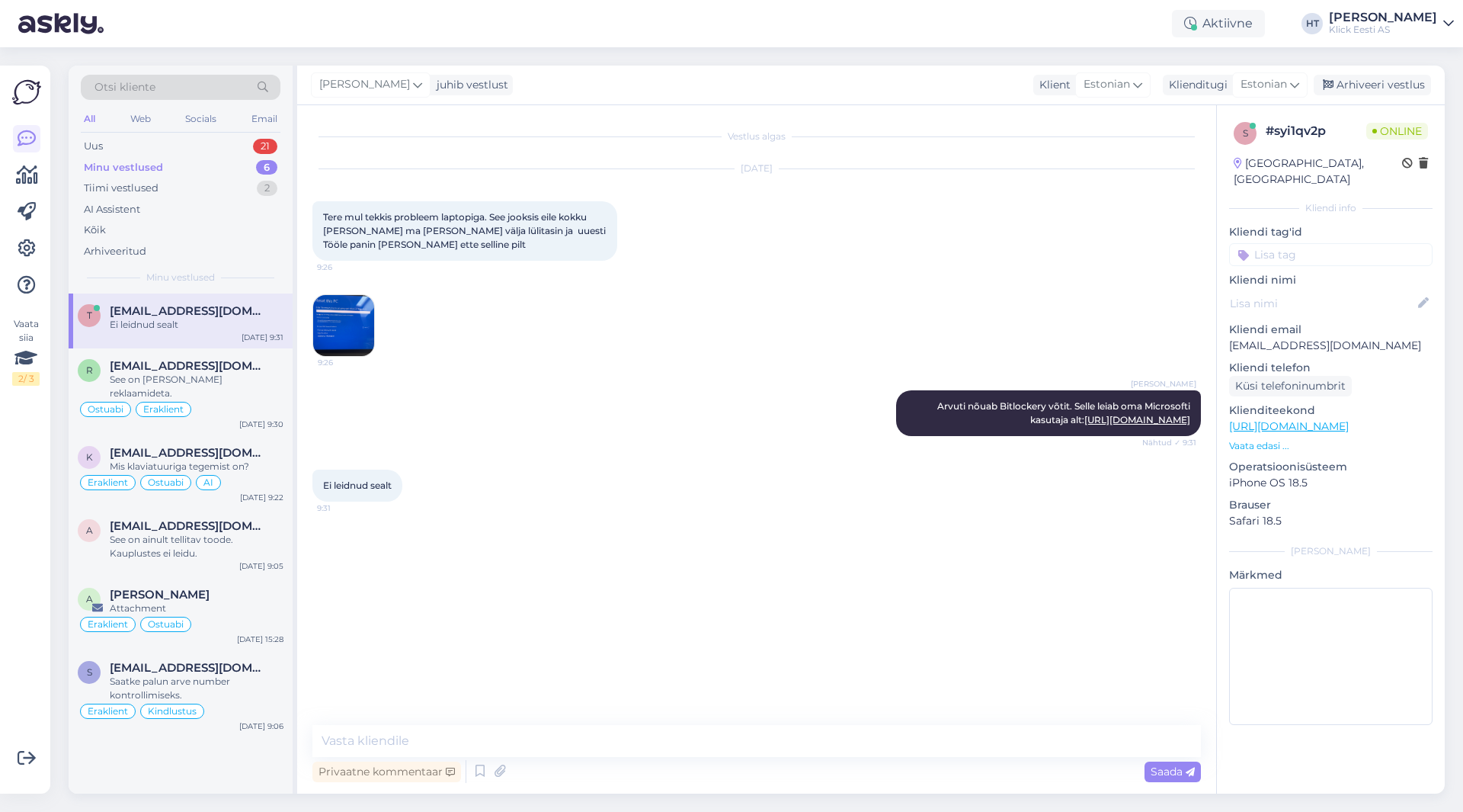
click at [361, 317] on img at bounding box center [343, 325] width 61 height 61
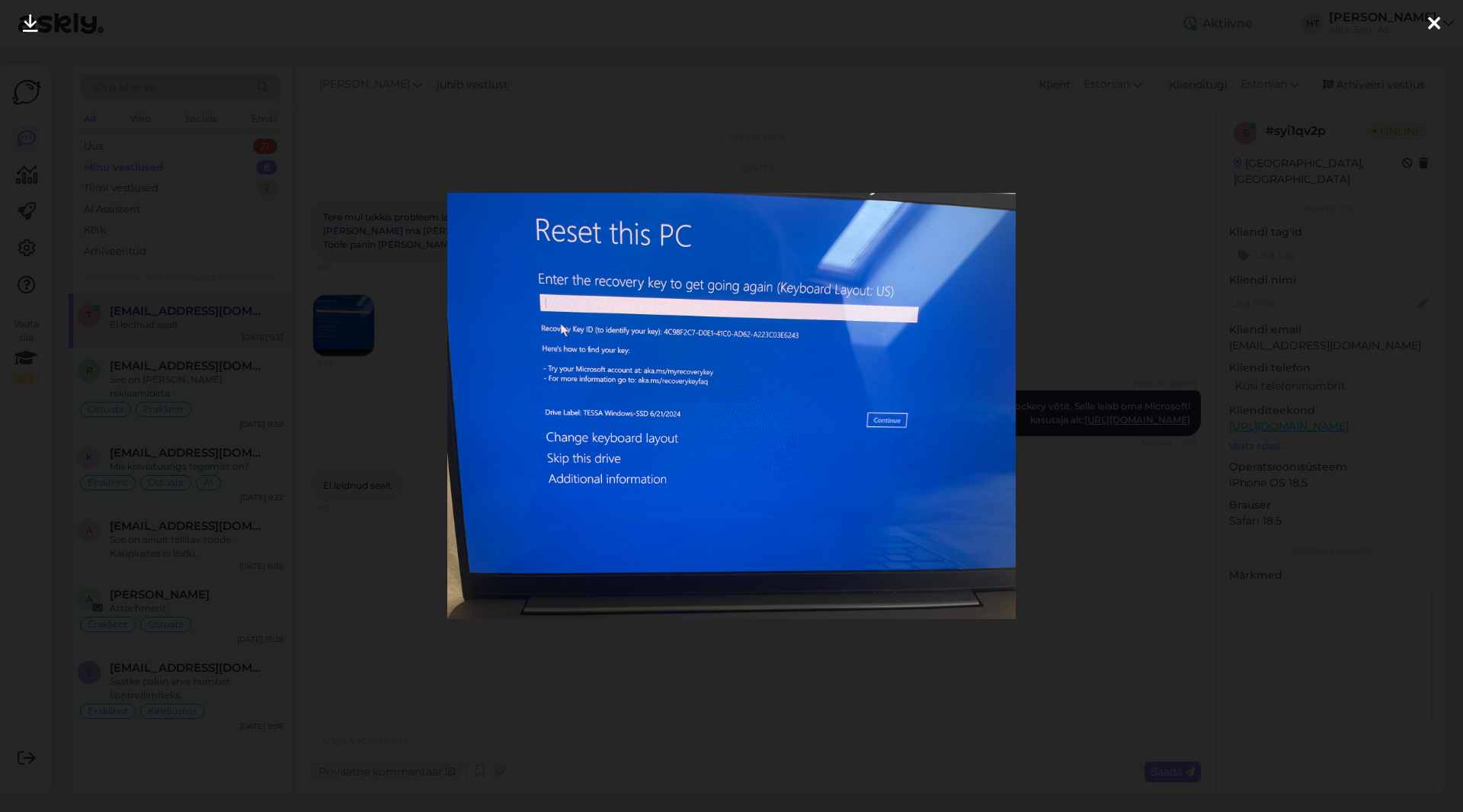
click at [914, 336] on div at bounding box center [731, 406] width 1463 height 812
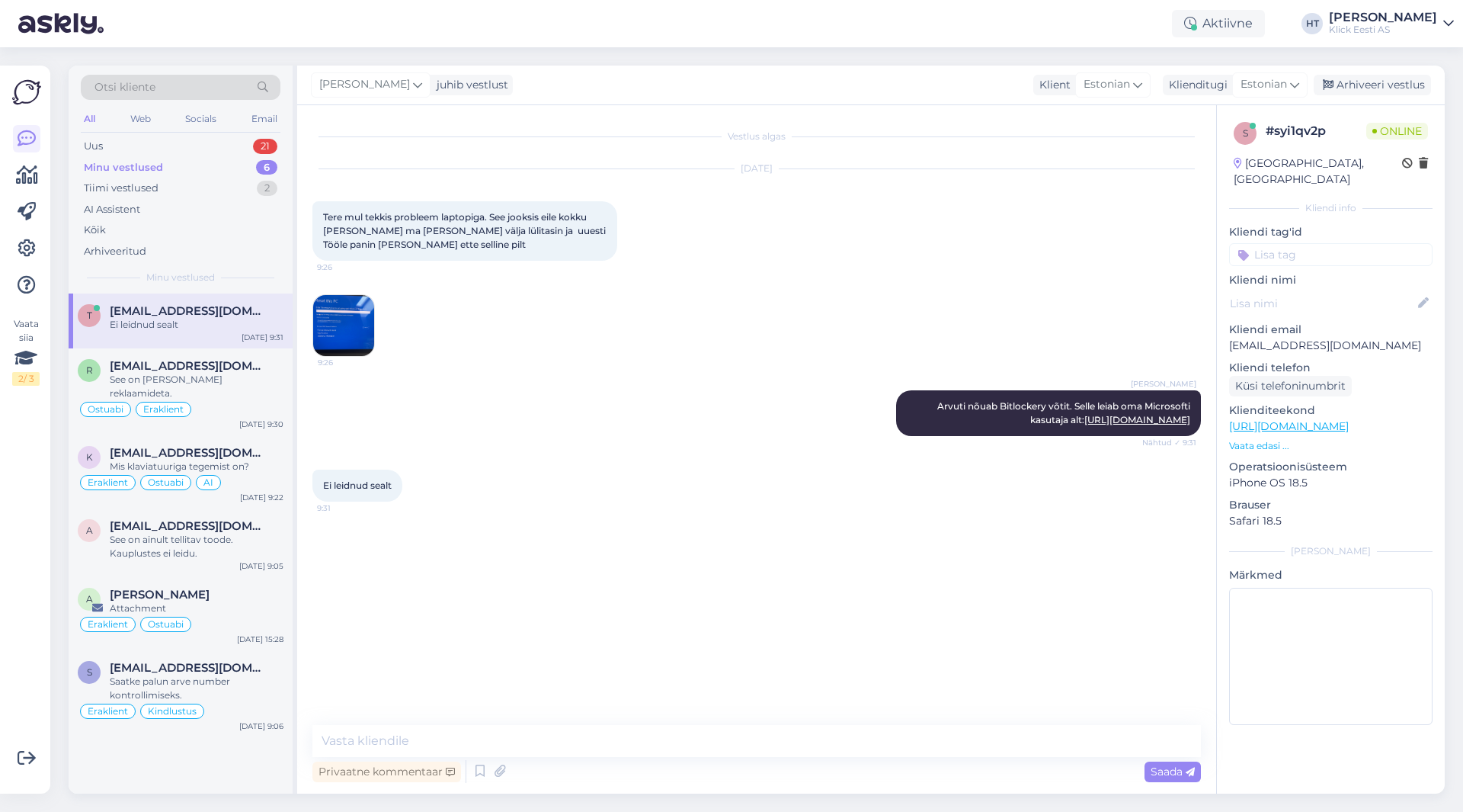
click at [483, 437] on div "[PERSON_NAME] Arvuti nõuab Bitlockery võtit. Selle leiab oma Microsofti kasutaj…" at bounding box center [757, 413] width 889 height 79
click at [341, 329] on img at bounding box center [343, 325] width 61 height 61
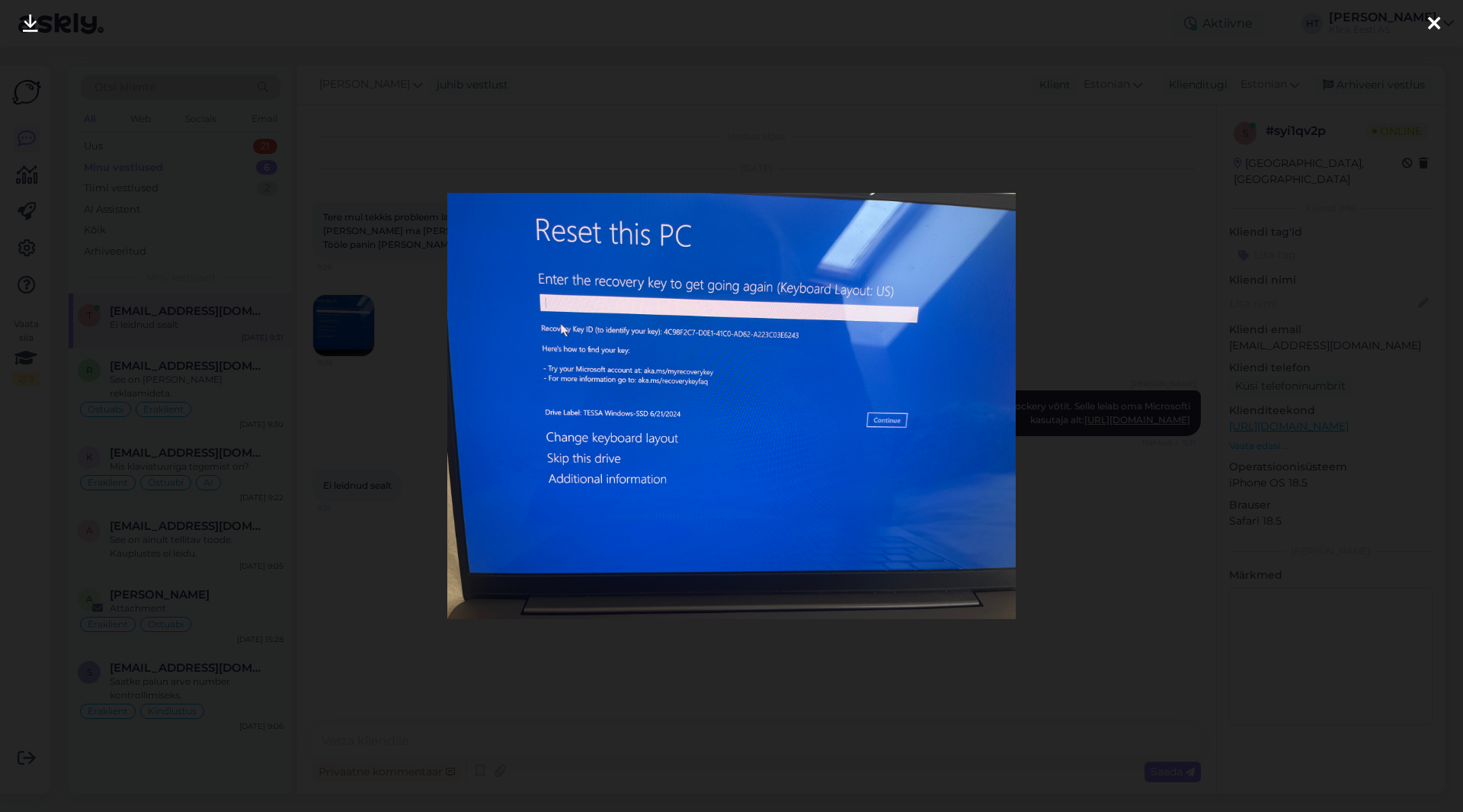
click at [914, 498] on div at bounding box center [731, 406] width 1463 height 812
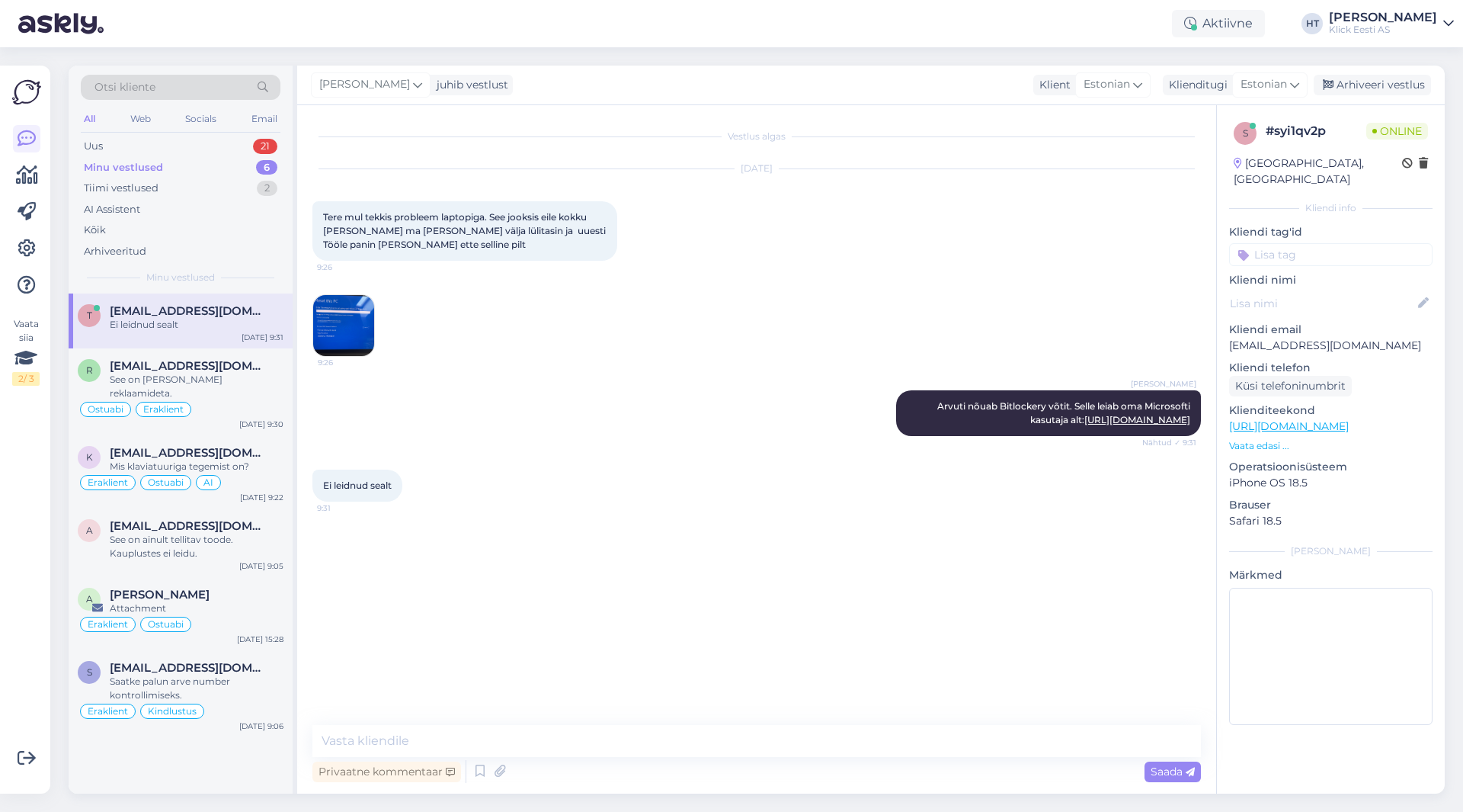
click at [351, 309] on img at bounding box center [343, 325] width 61 height 61
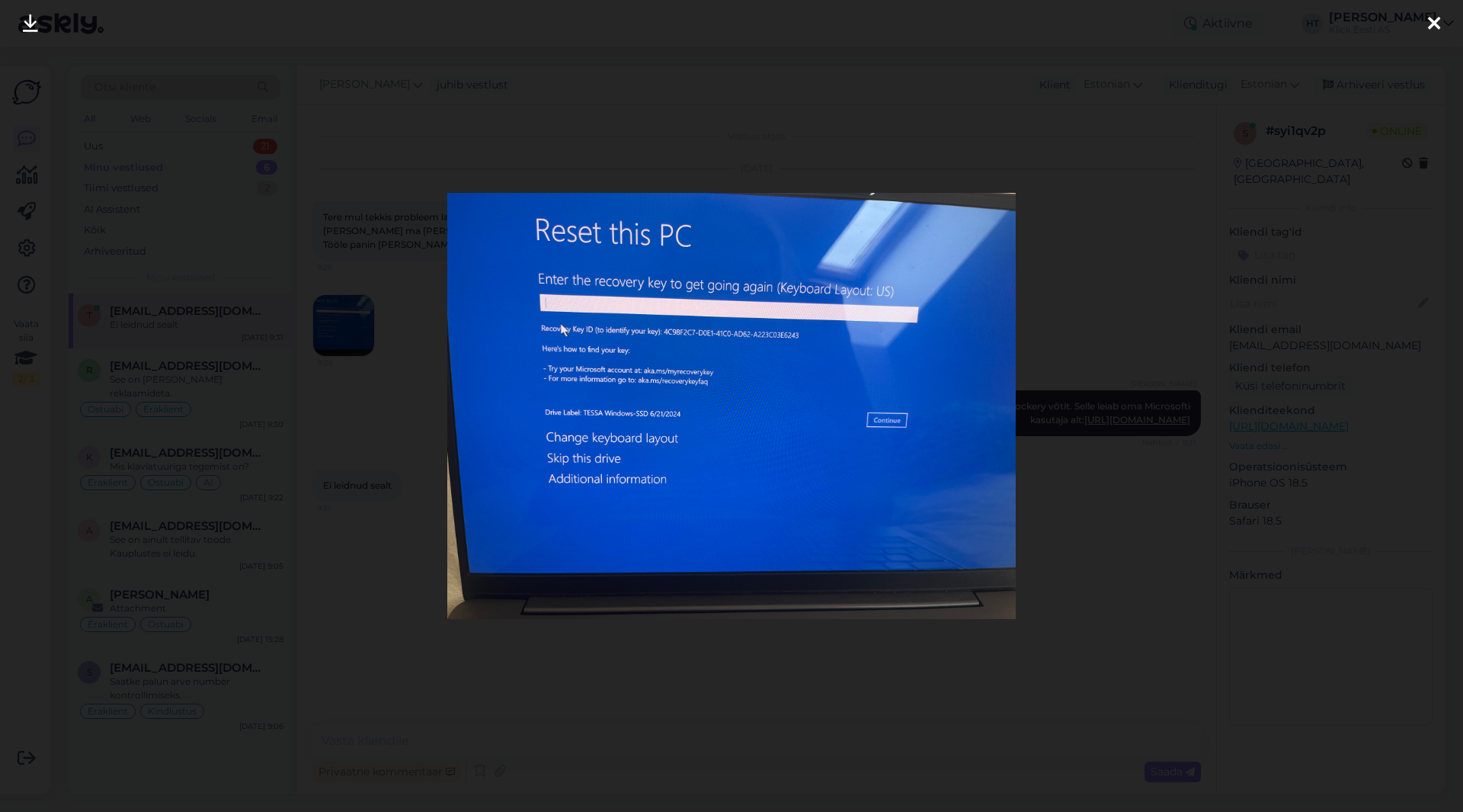
click at [914, 299] on div at bounding box center [731, 406] width 1463 height 812
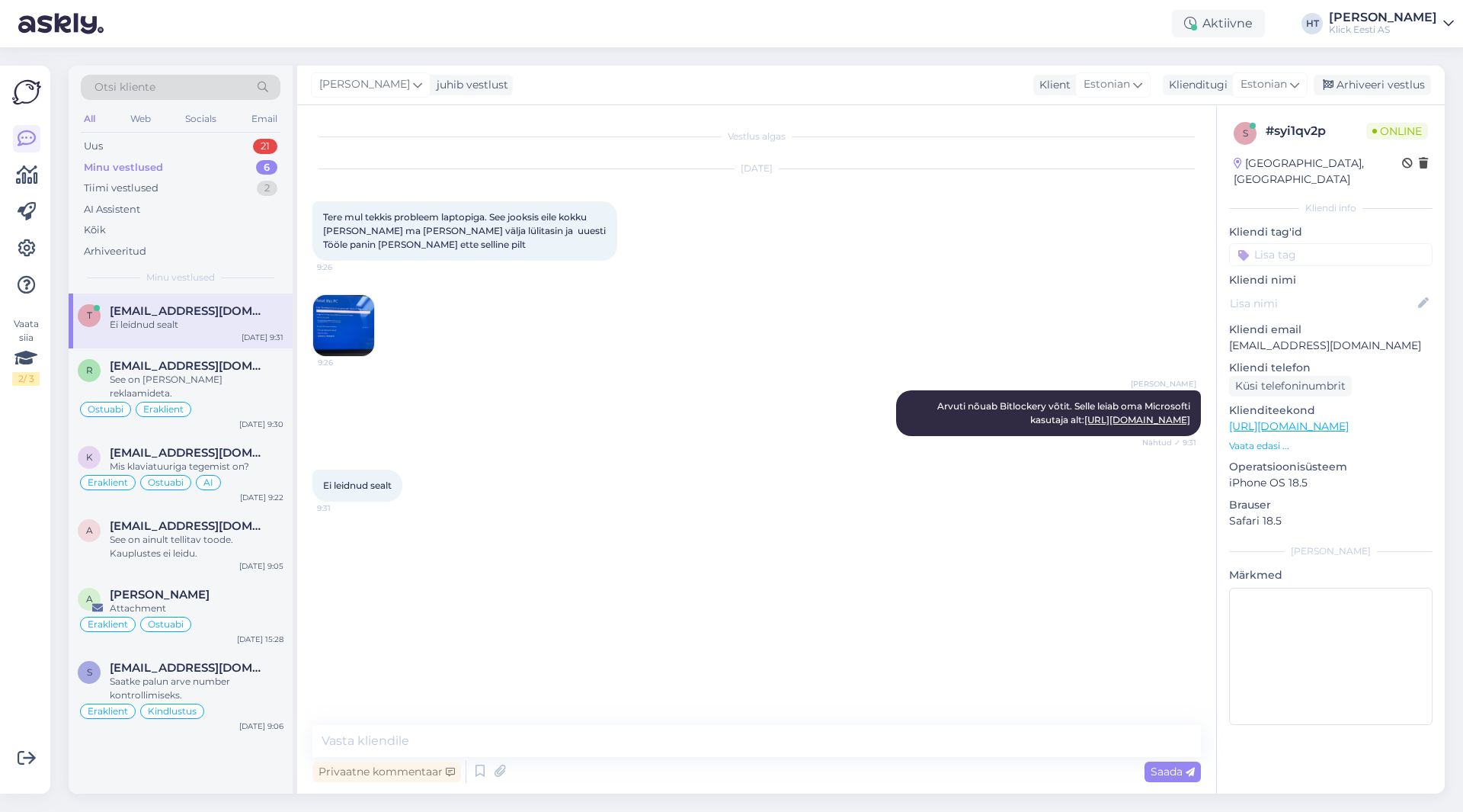
click at [344, 317] on img at bounding box center [343, 325] width 61 height 61
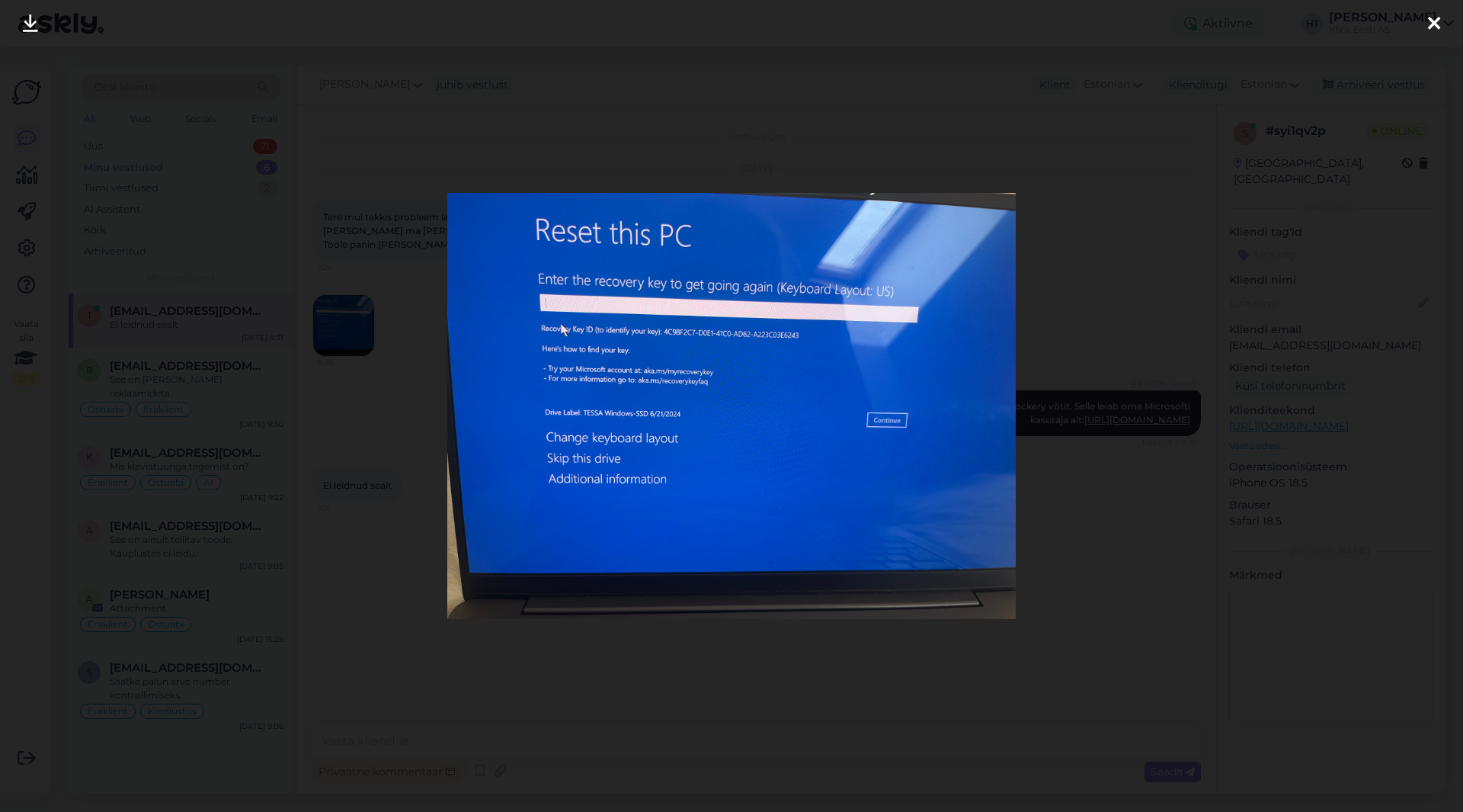
click at [914, 293] on div at bounding box center [731, 406] width 1463 height 812
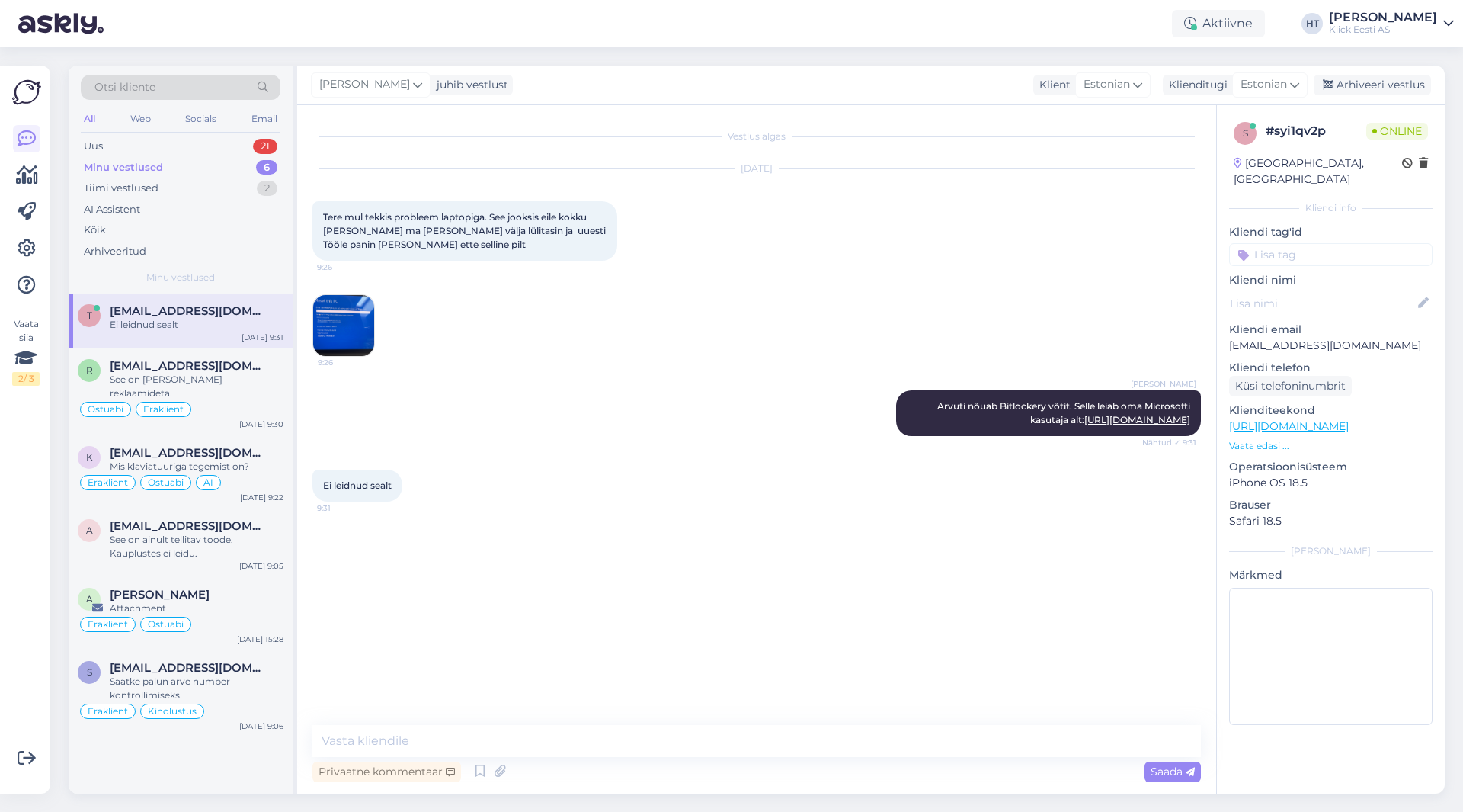
click at [812, 363] on div "[DATE] Tere mul tekkis probleem laptopiga. See jooksis eile kokku [PERSON_NAME]…" at bounding box center [757, 263] width 889 height 221
drag, startPoint x: 661, startPoint y: 577, endPoint x: 667, endPoint y: 572, distance: 7.8
click at [660, 577] on div "Vestlus algas [DATE] Tere mul tekkis probleem laptopiga. See jooksis eile kokku…" at bounding box center [764, 416] width 902 height 590
click at [538, 748] on textarea at bounding box center [757, 741] width 889 height 32
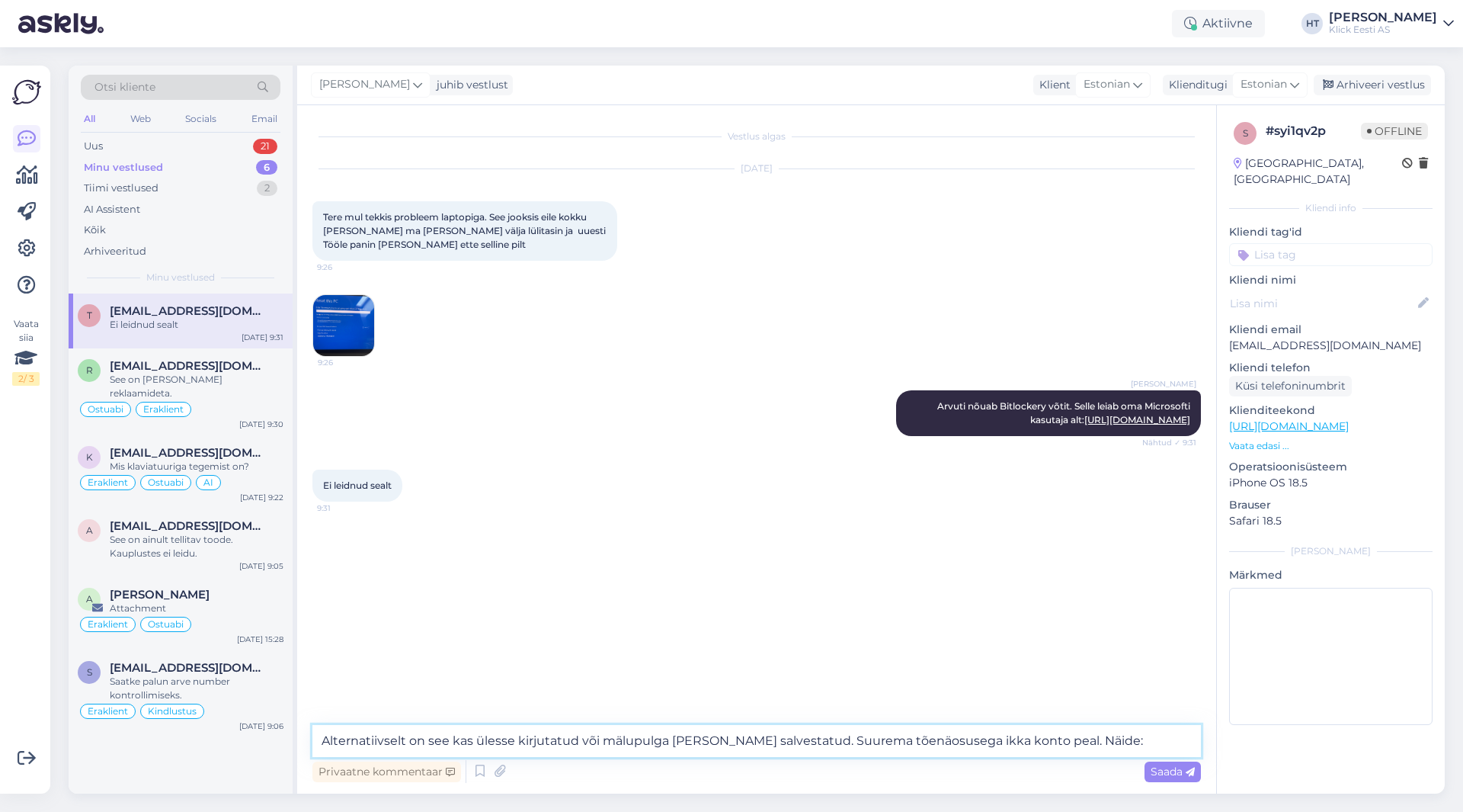
click at [914, 744] on textarea "Alternatiivselt on see kas ülesse kirjutatud või mälupulga [PERSON_NAME] salves…" at bounding box center [757, 741] width 889 height 32
type textarea "Alternatiivselt on see kas ülesse kirjutatud või mälupulga [PERSON_NAME] salves…"
paste textarea
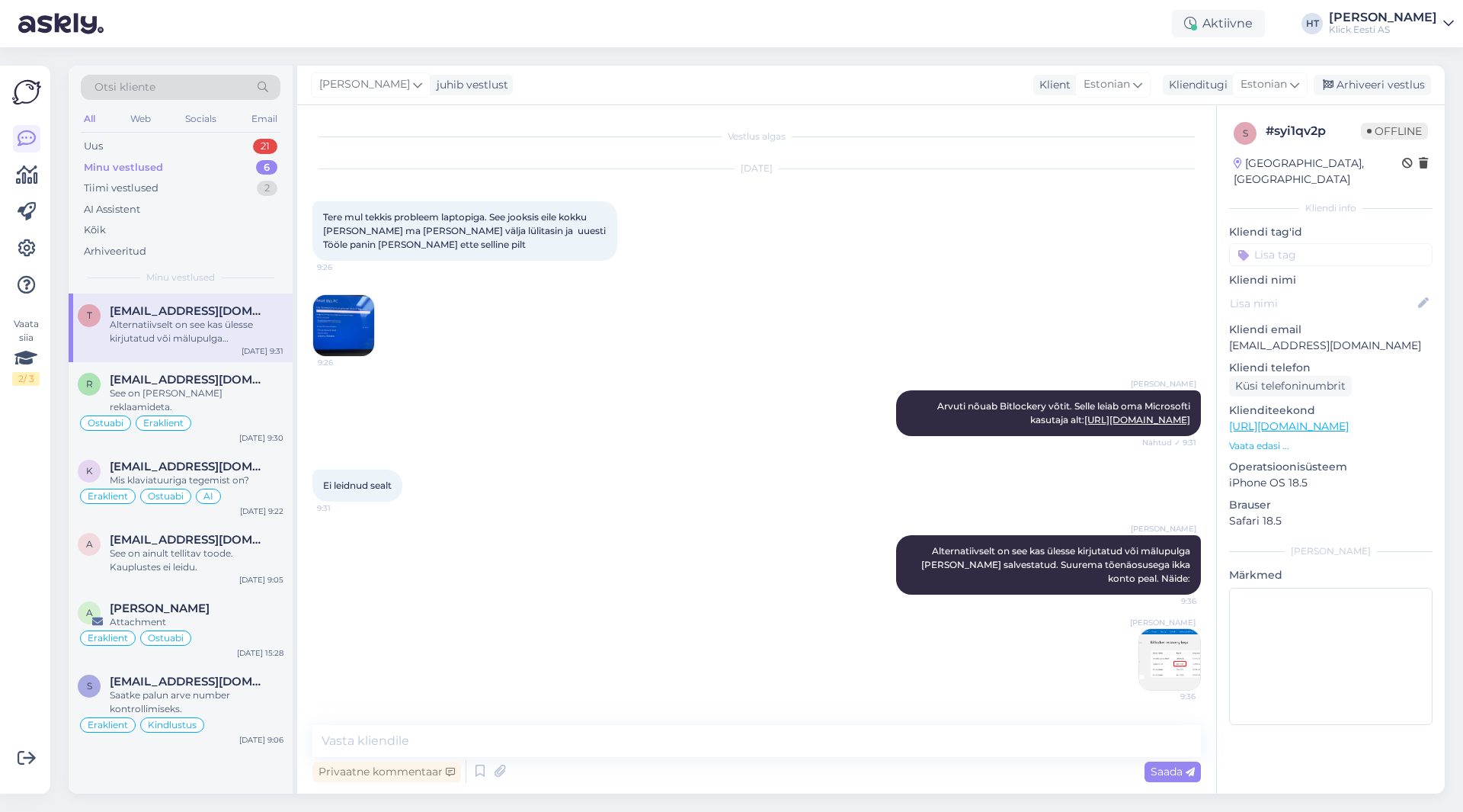
click at [914, 662] on img at bounding box center [1170, 659] width 61 height 61
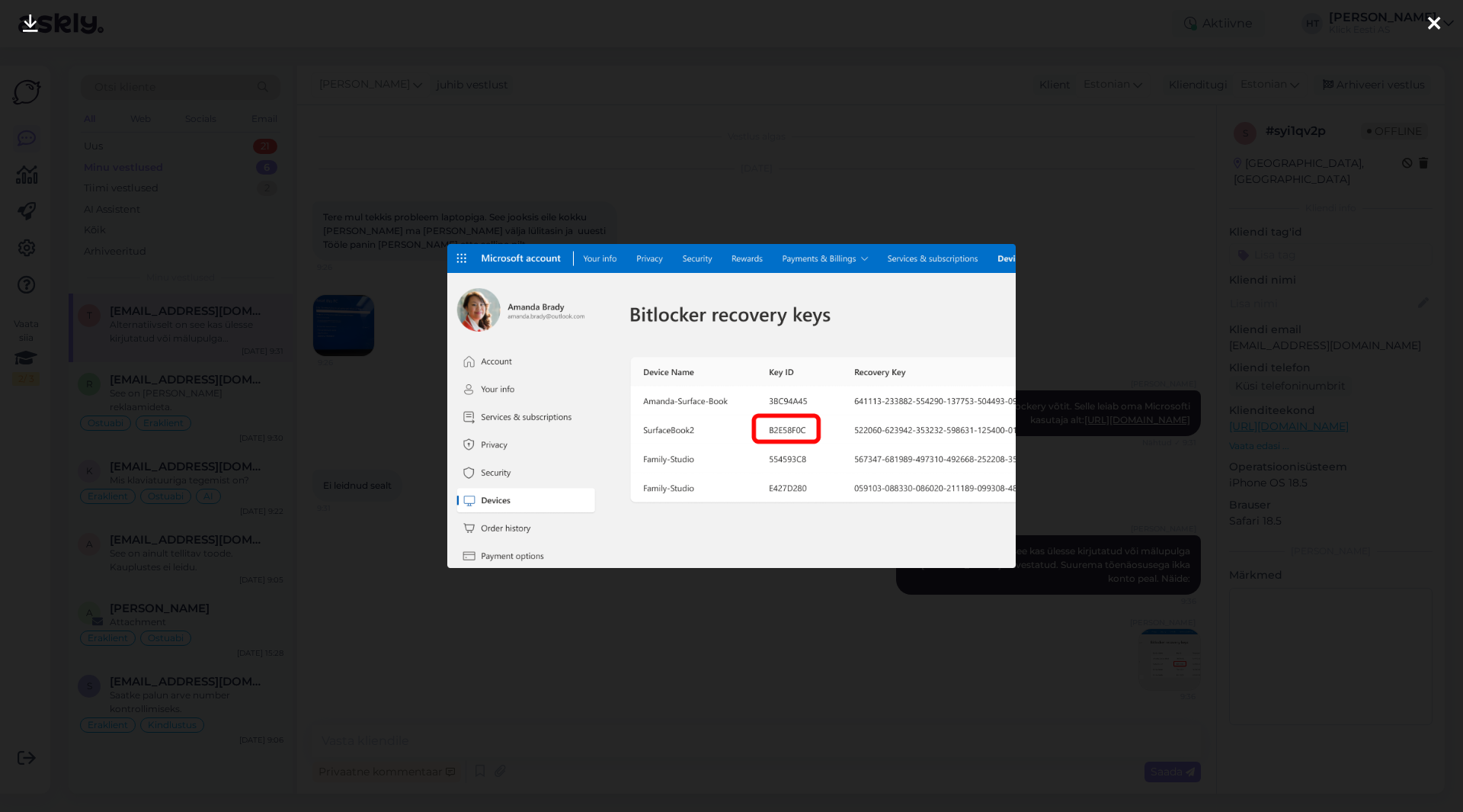
click at [730, 643] on div at bounding box center [731, 406] width 1463 height 812
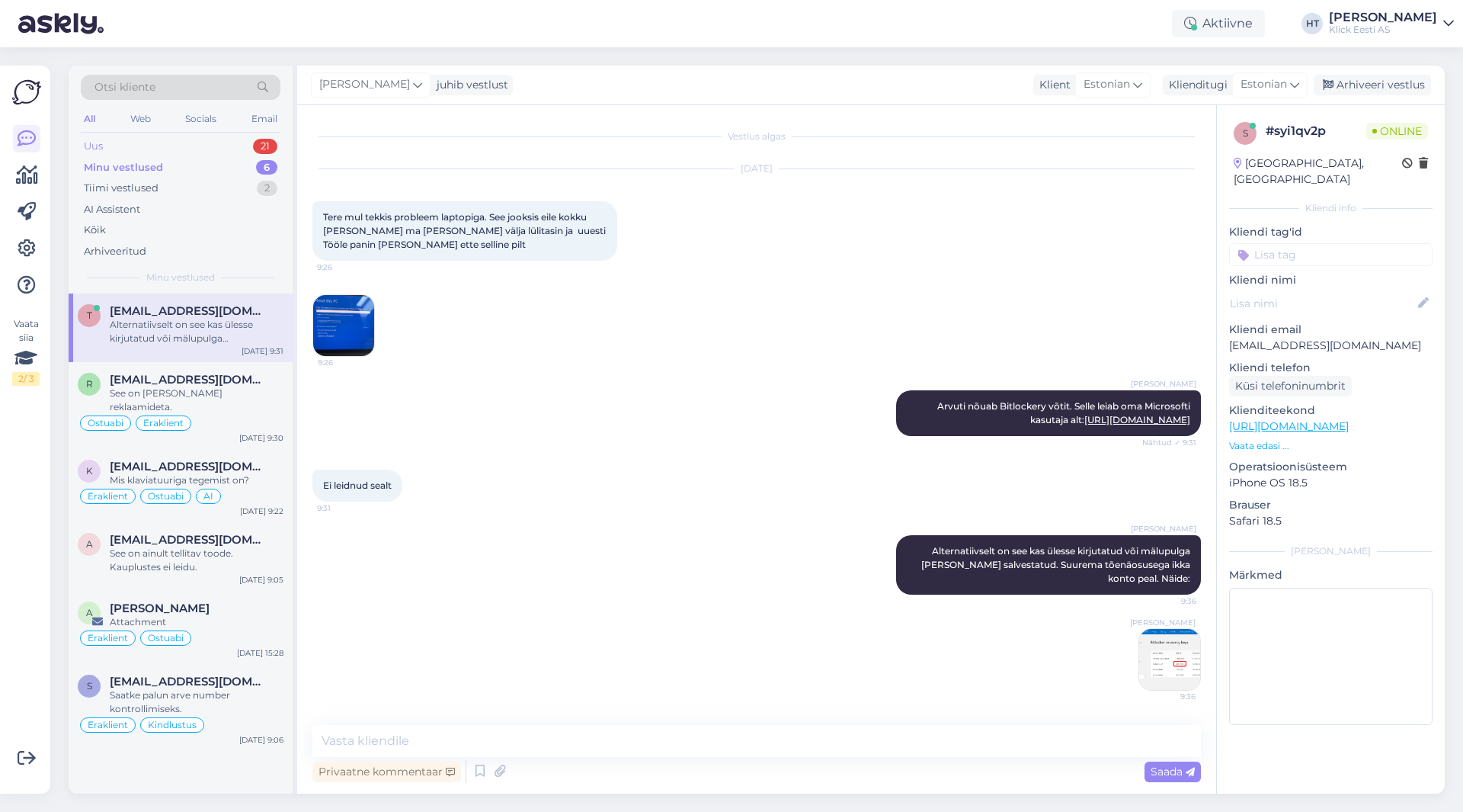
click at [223, 148] on div "Uus 21" at bounding box center [180, 146] width 200 height 21
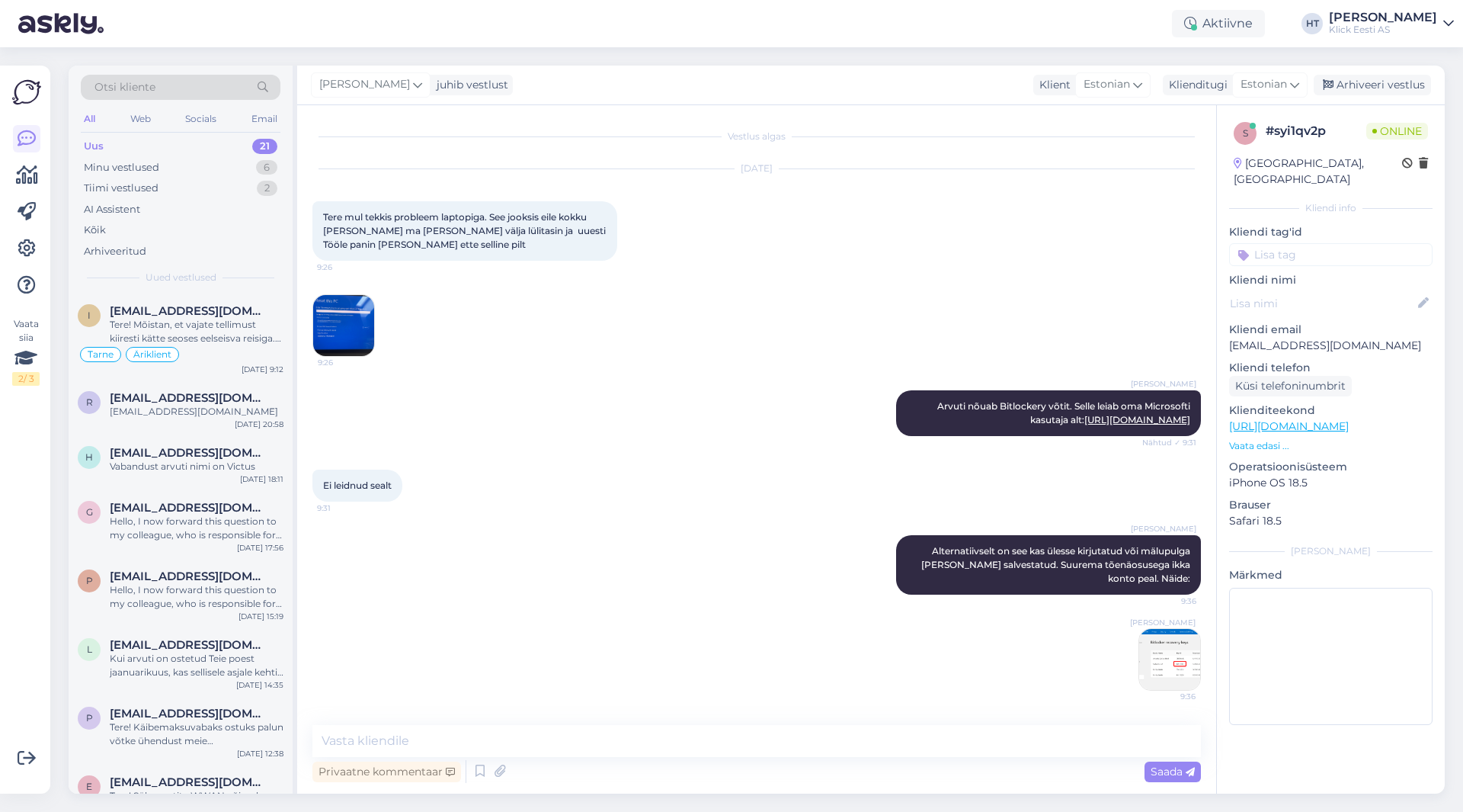
click at [205, 293] on div "Otsi kliente All Web Socials Email Uus 21 Minu vestlused 6 Tiimi vestlused 2 AI…" at bounding box center [180, 180] width 224 height 228
click at [211, 300] on div "i [EMAIL_ADDRESS][DOMAIN_NAME] Tere! Mõistan, et vajate tellimust kiiresti kätt…" at bounding box center [180, 336] width 224 height 87
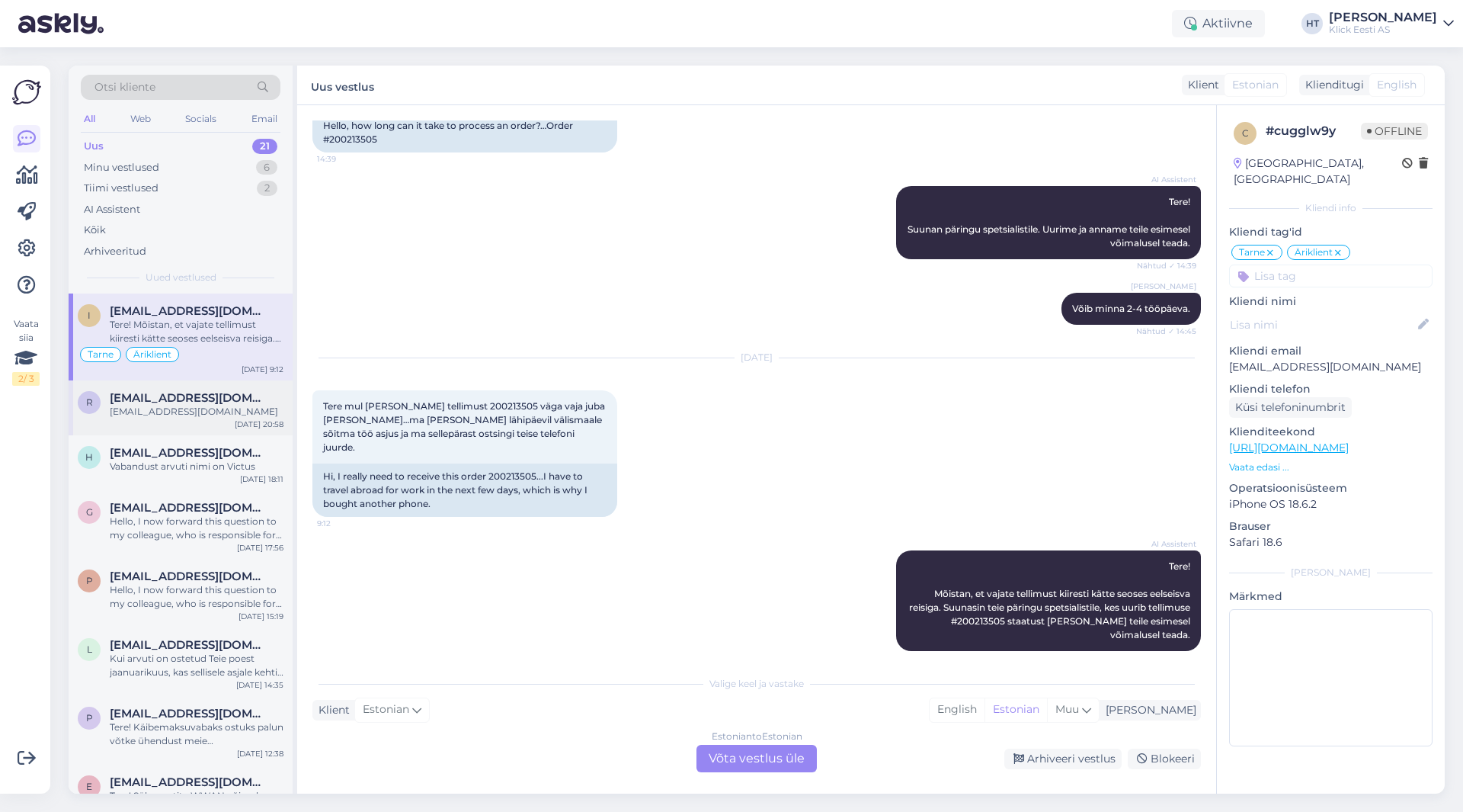
click at [185, 407] on div "[EMAIL_ADDRESS][DOMAIN_NAME]" at bounding box center [196, 411] width 174 height 13
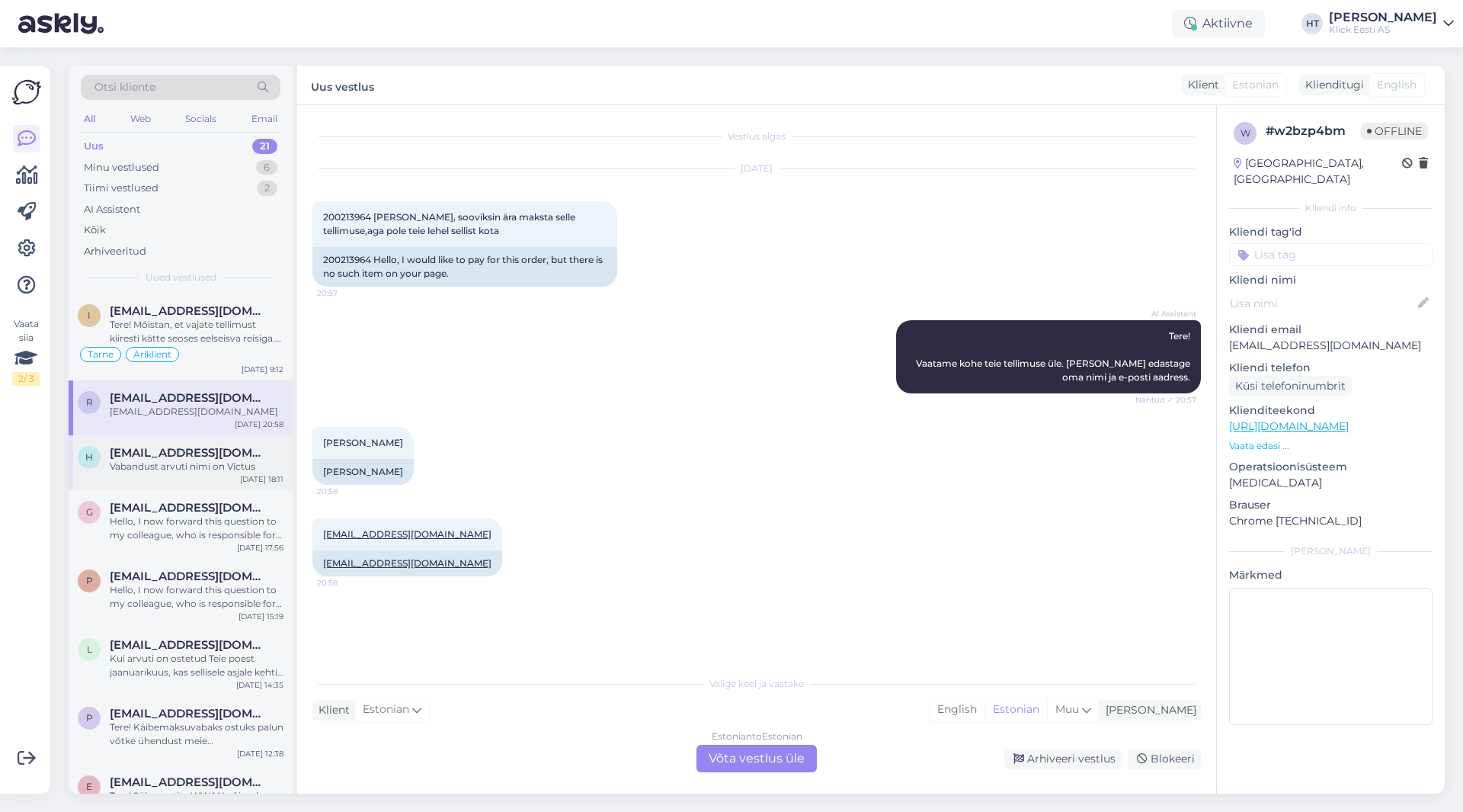
click at [191, 474] on div "h [EMAIL_ADDRESS][DOMAIN_NAME] Vabandust arvuti nimi on Victus [DATE] 18:11" at bounding box center [180, 462] width 224 height 55
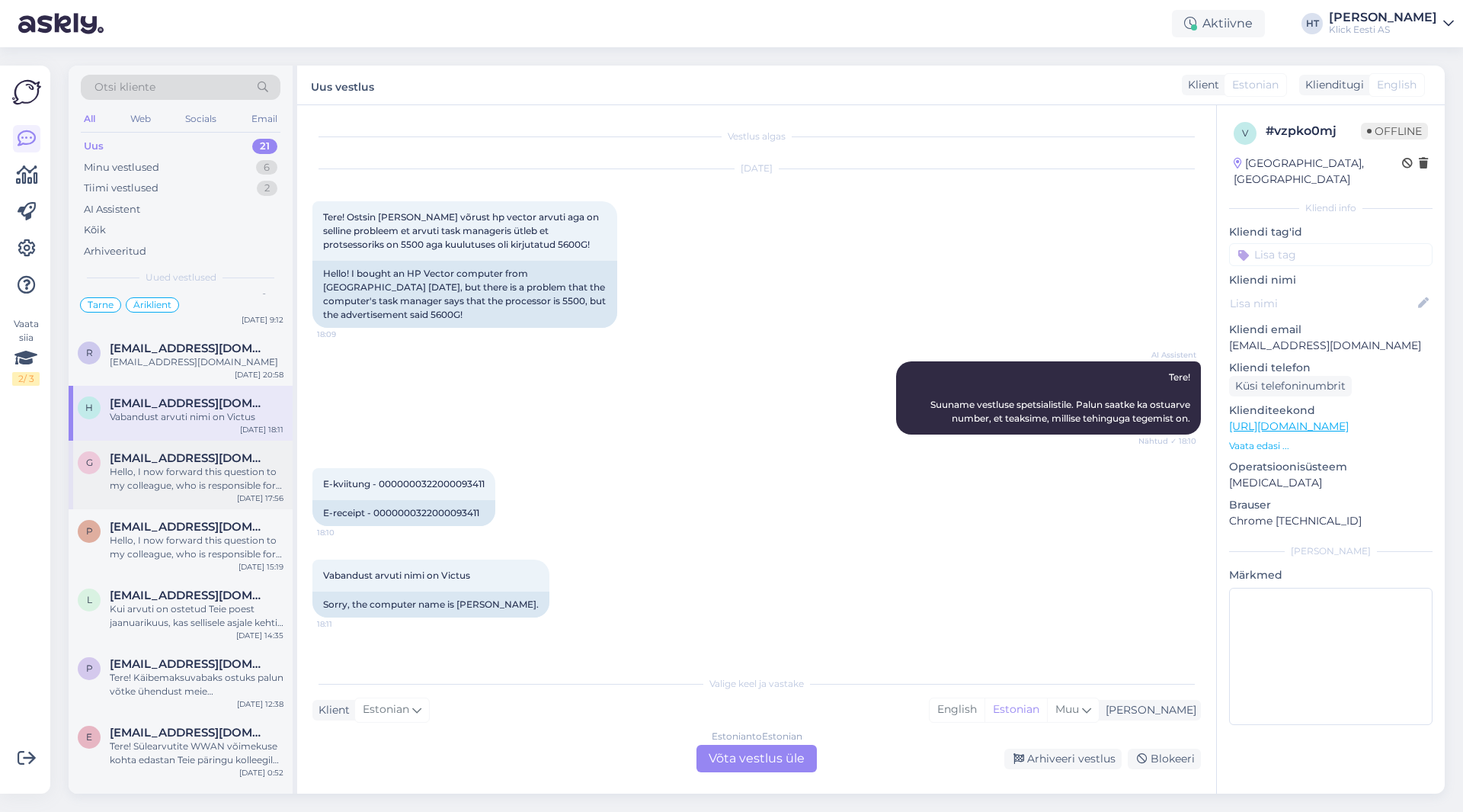
scroll to position [76, 0]
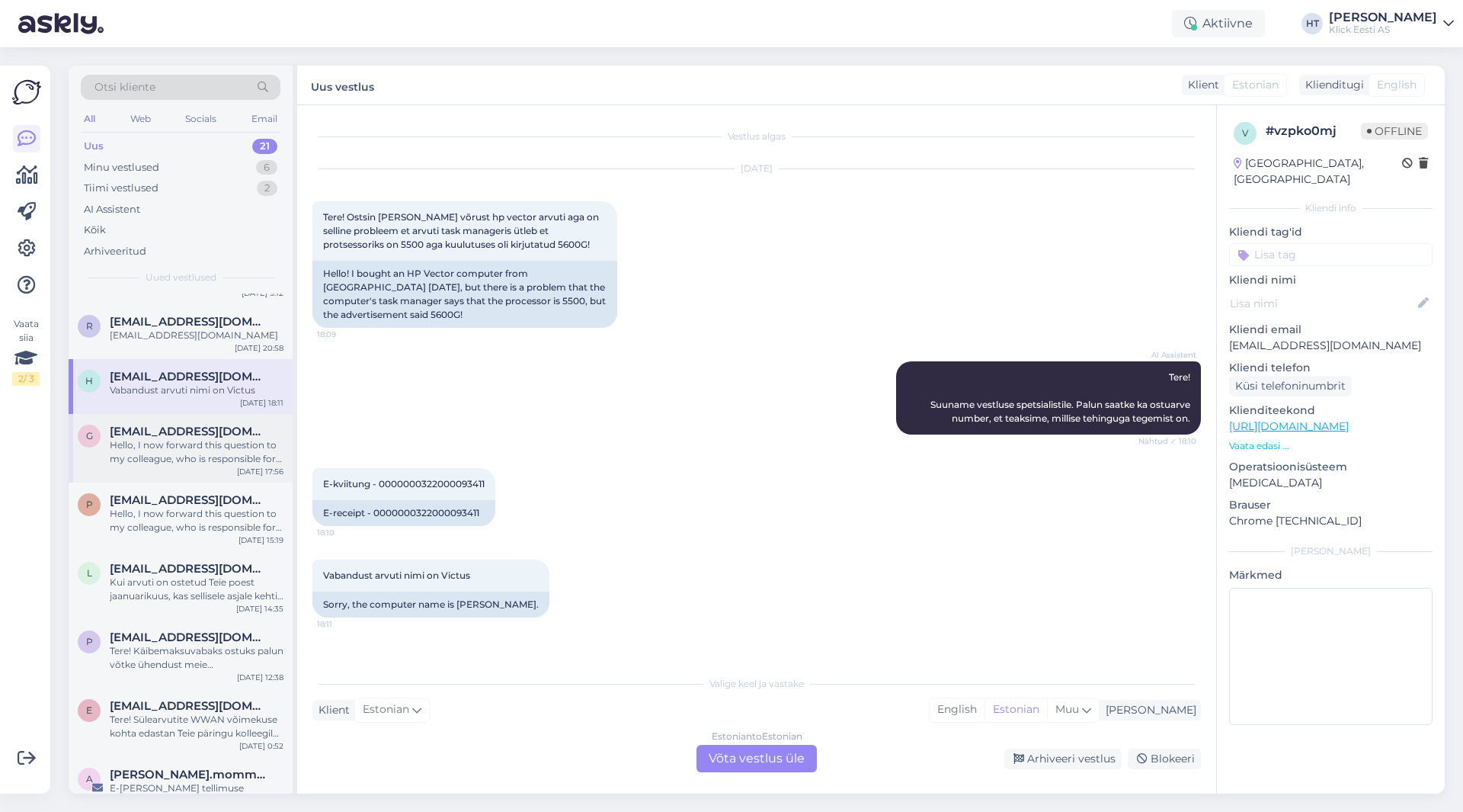
click at [218, 455] on div "Hello, I now forward this question to my colleague, who is responsible for this…" at bounding box center [196, 452] width 174 height 28
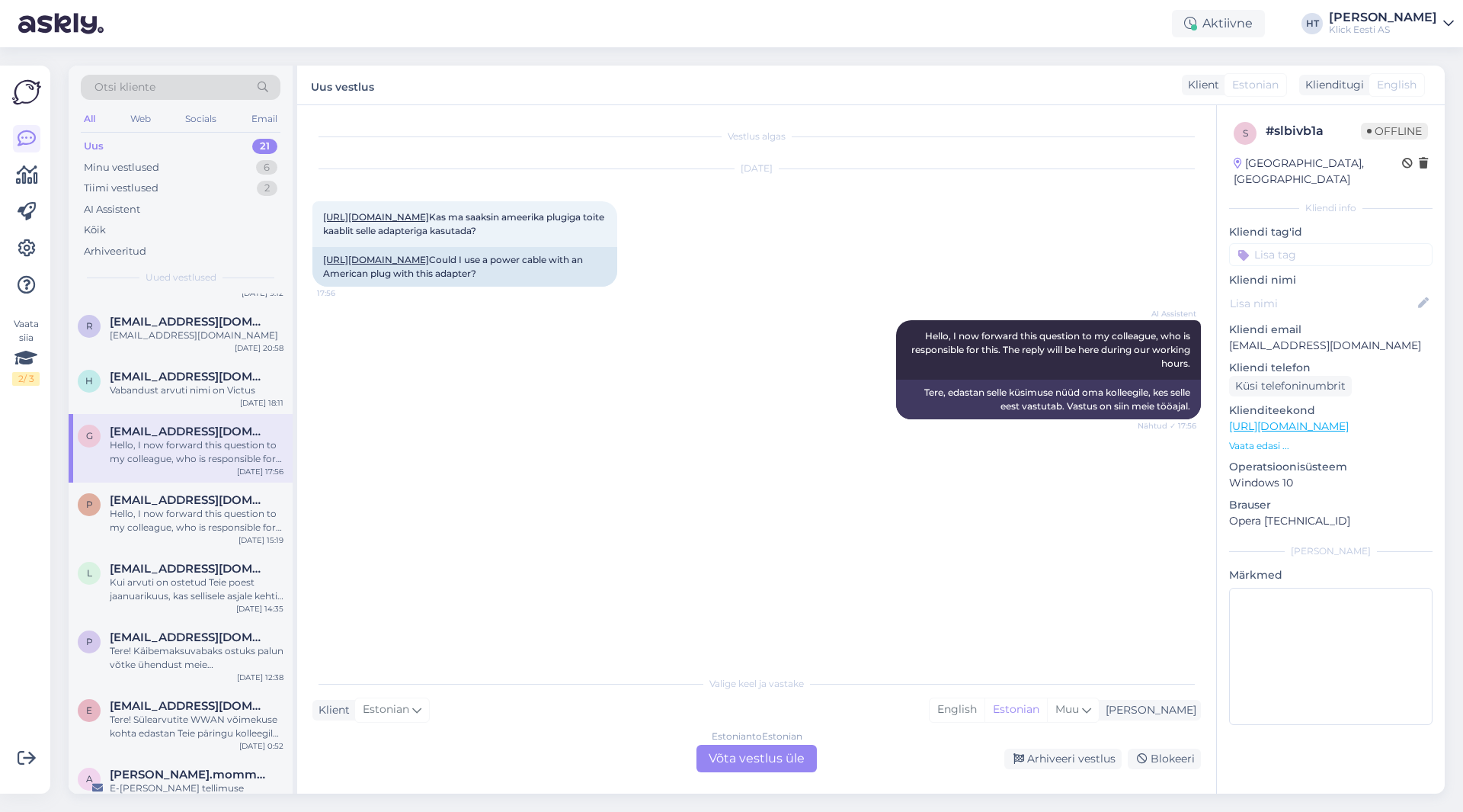
scroll to position [0, 0]
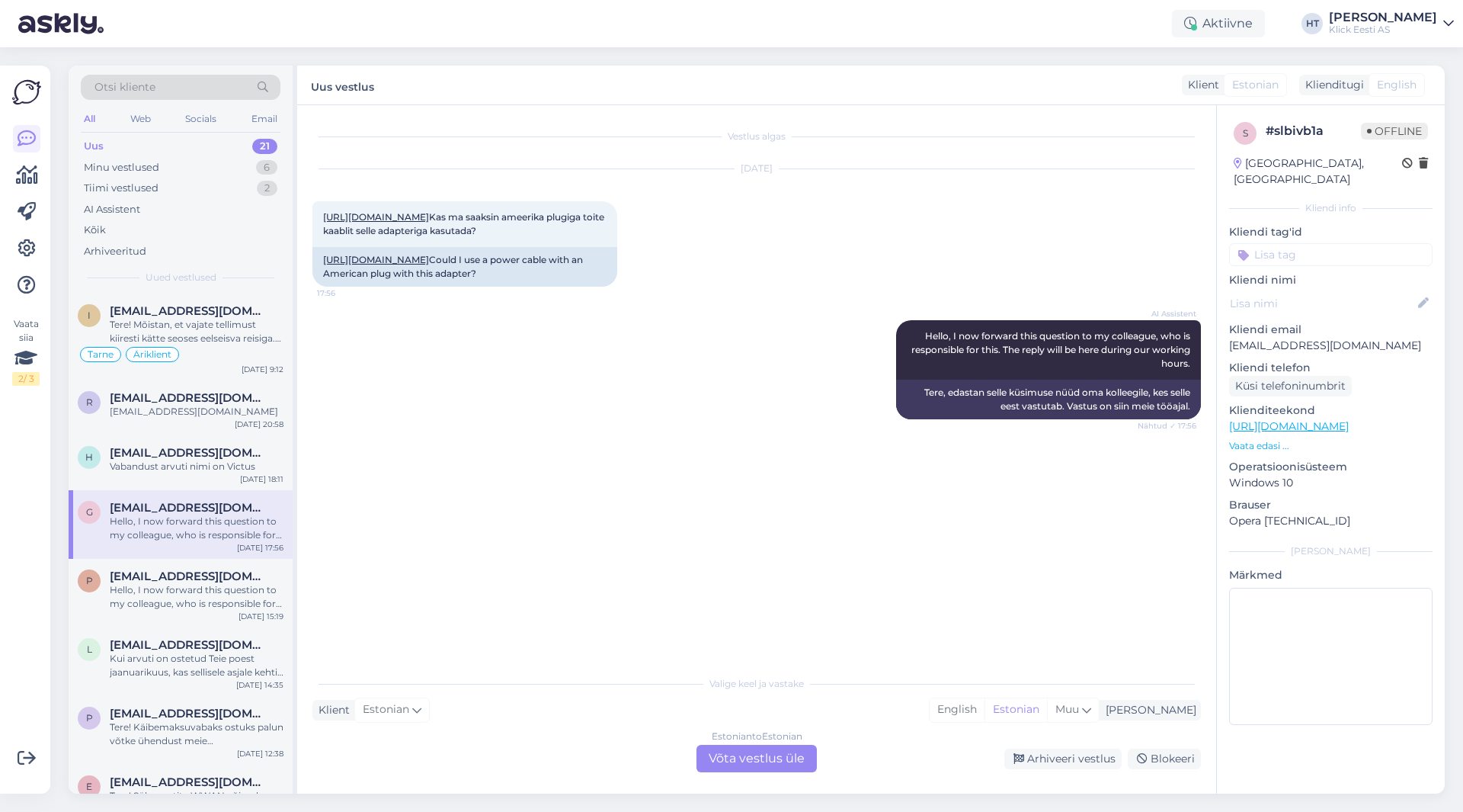
click at [218, 455] on span "[EMAIL_ADDRESS][DOMAIN_NAME]" at bounding box center [189, 453] width 159 height 13
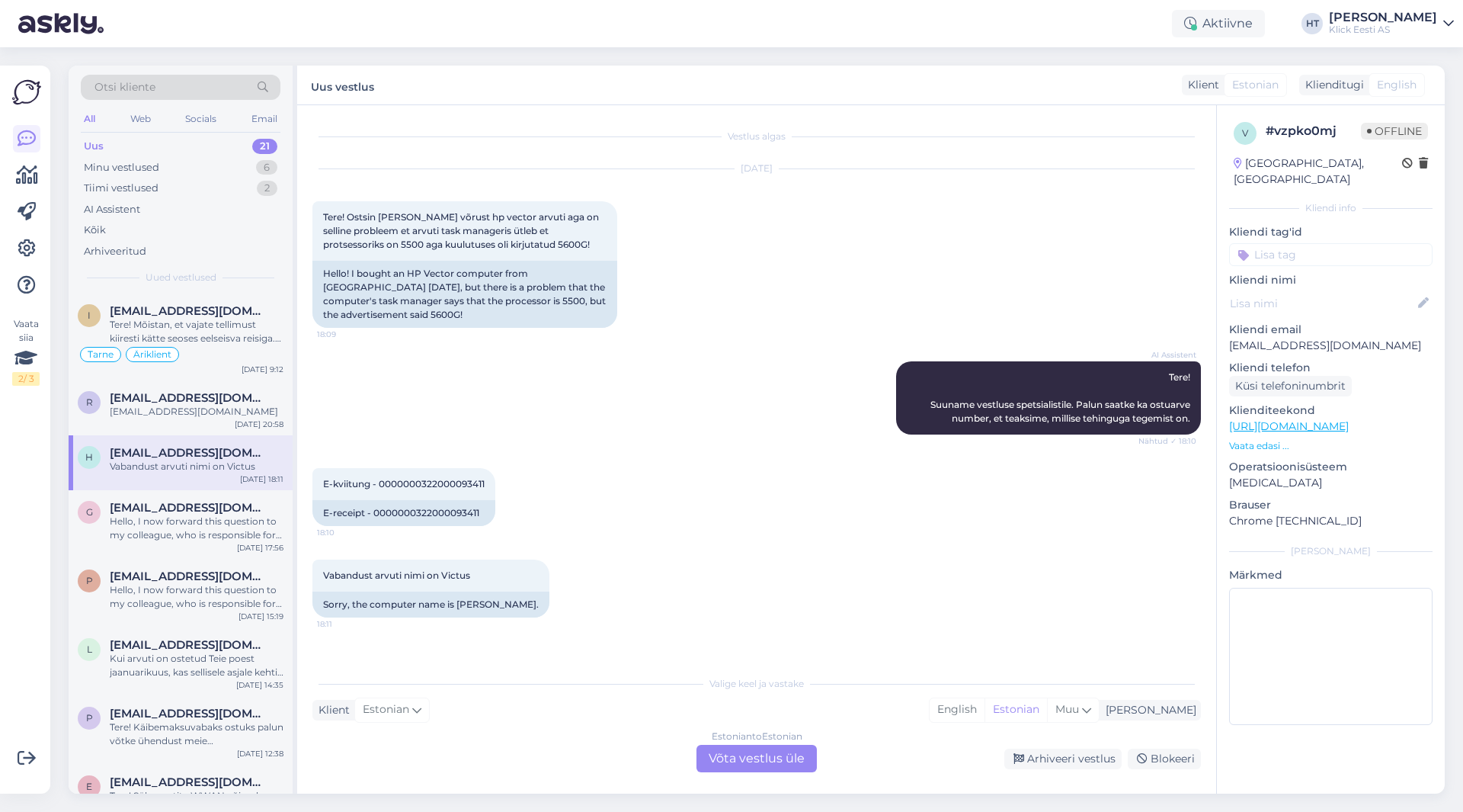
scroll to position [76, 0]
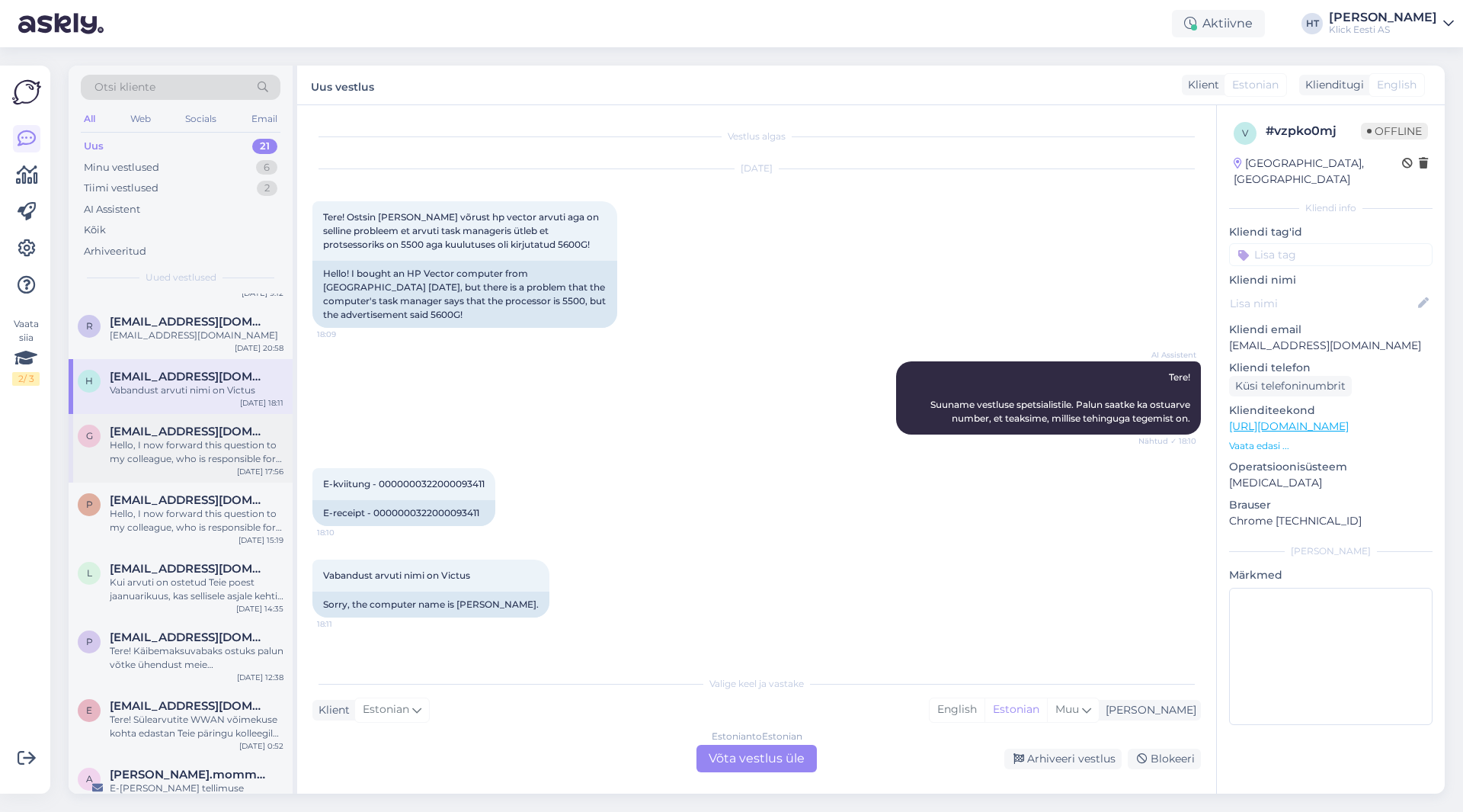
click at [198, 449] on div "Hello, I now forward this question to my colleague, who is responsible for this…" at bounding box center [196, 452] width 174 height 28
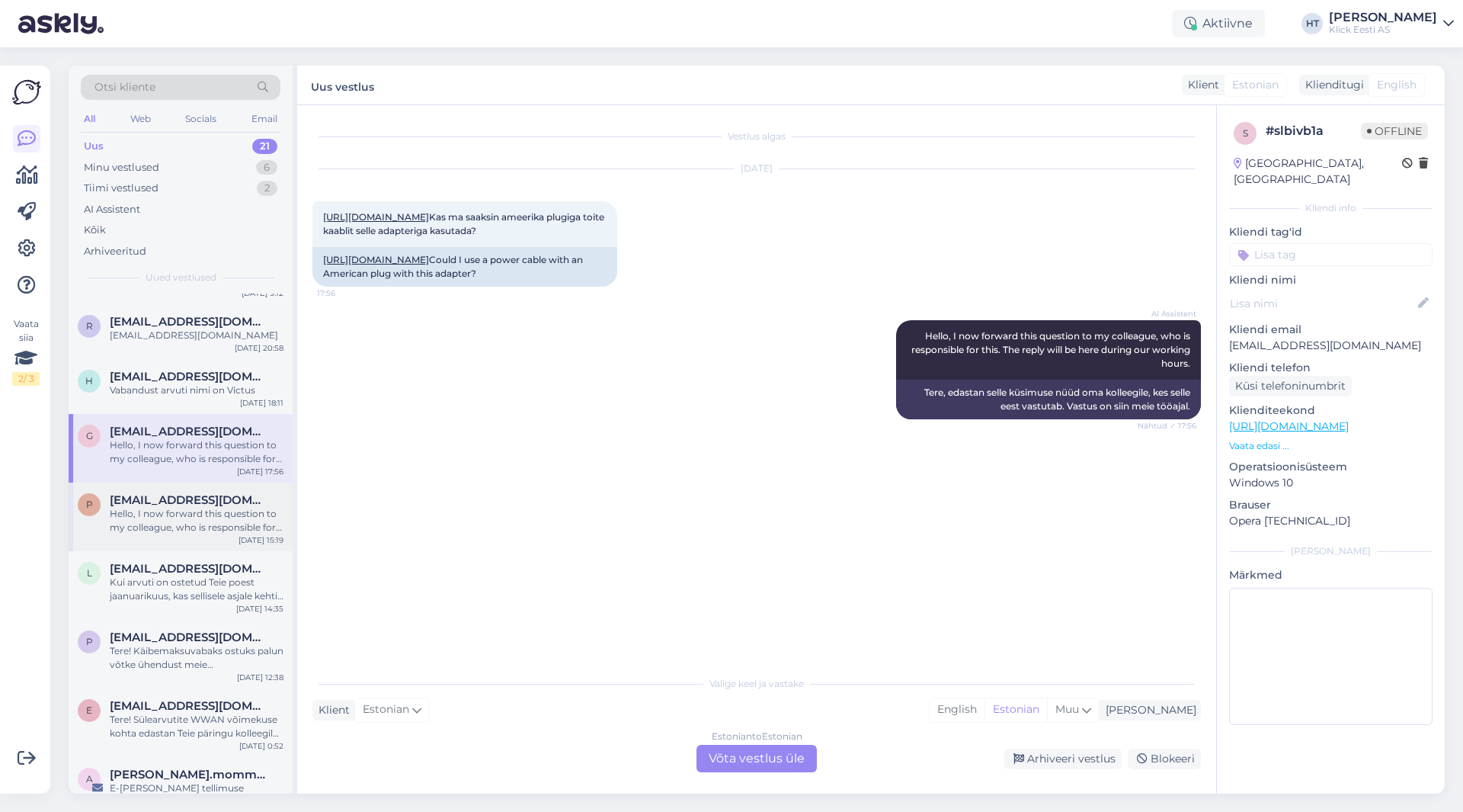
click at [196, 500] on span "[EMAIL_ADDRESS][DOMAIN_NAME]" at bounding box center [189, 500] width 159 height 13
click at [211, 455] on div "Hello, I now forward this question to my colleague, who is responsible for this…" at bounding box center [196, 452] width 174 height 28
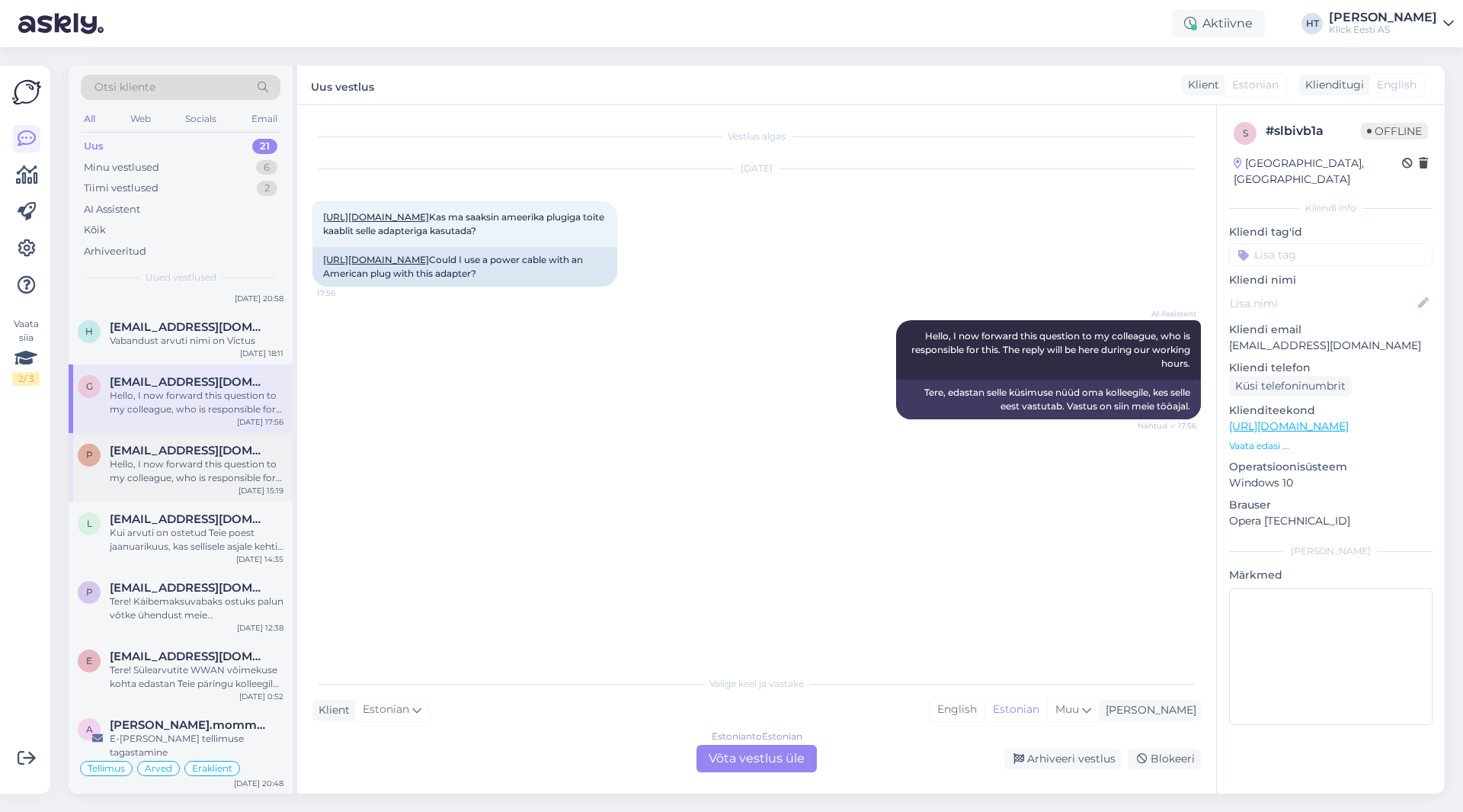
scroll to position [153, 0]
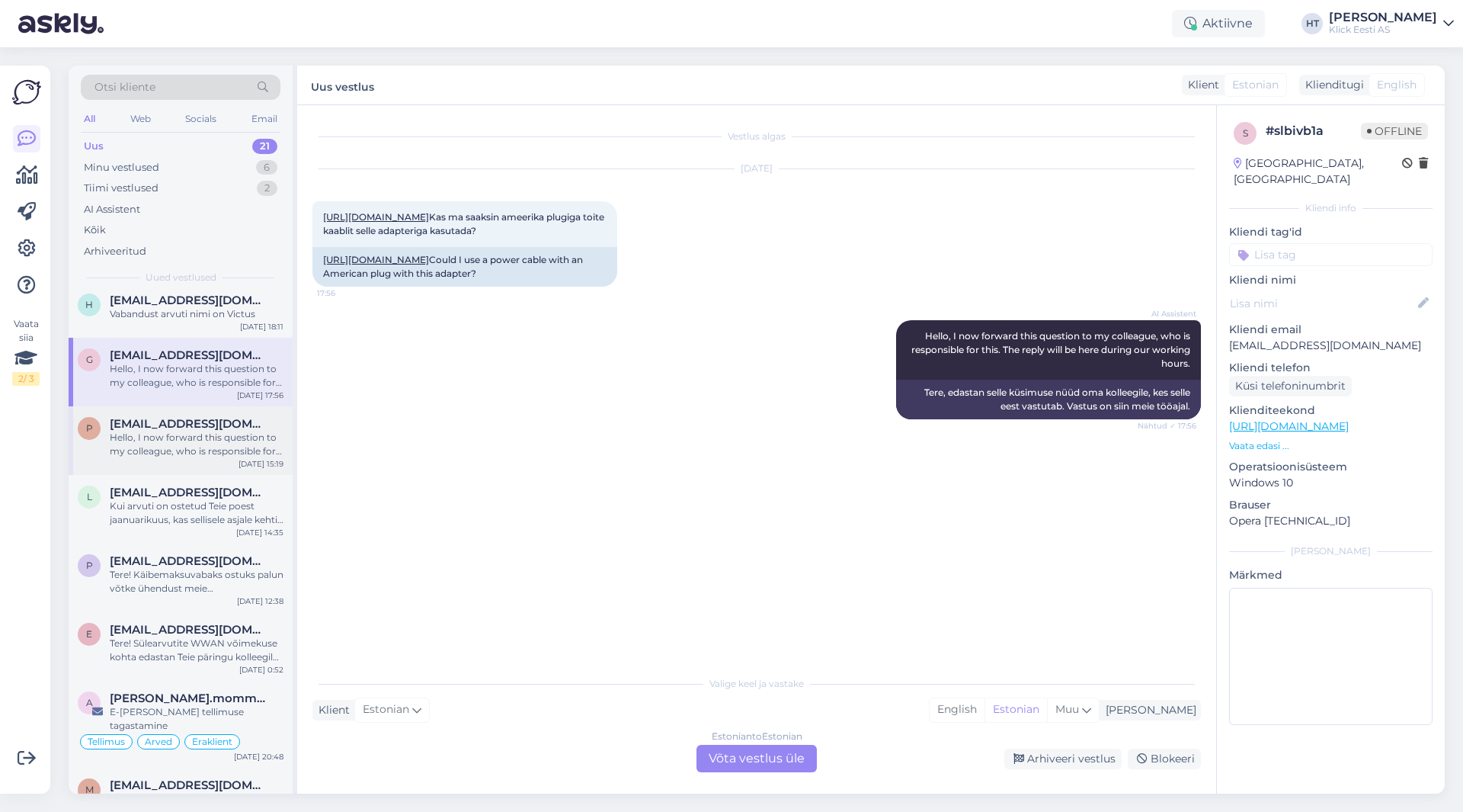
click at [218, 440] on div "Hello, I now forward this question to my colleague, who is responsible for this…" at bounding box center [196, 444] width 174 height 28
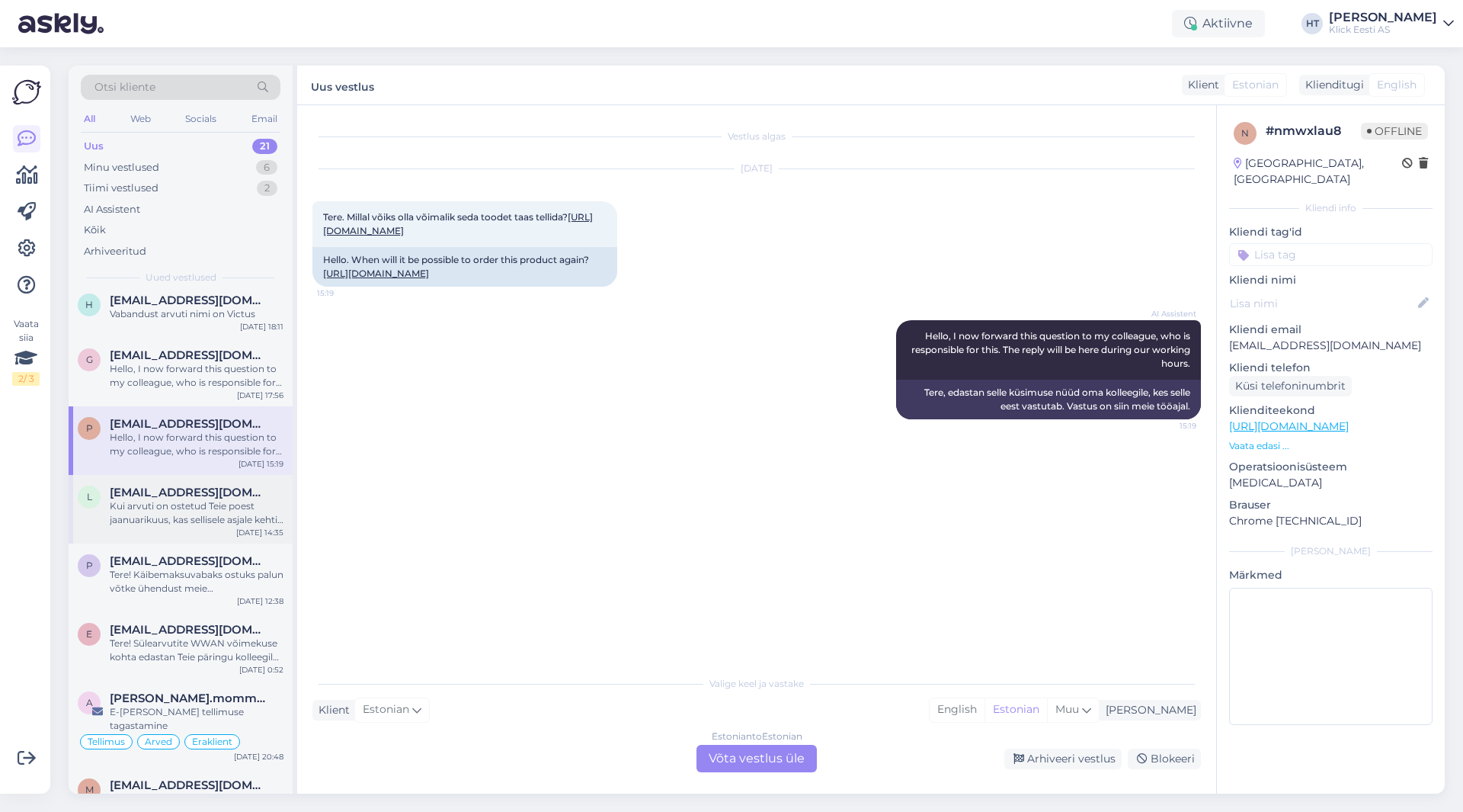
click at [204, 495] on span "[EMAIL_ADDRESS][DOMAIN_NAME]" at bounding box center [189, 492] width 159 height 13
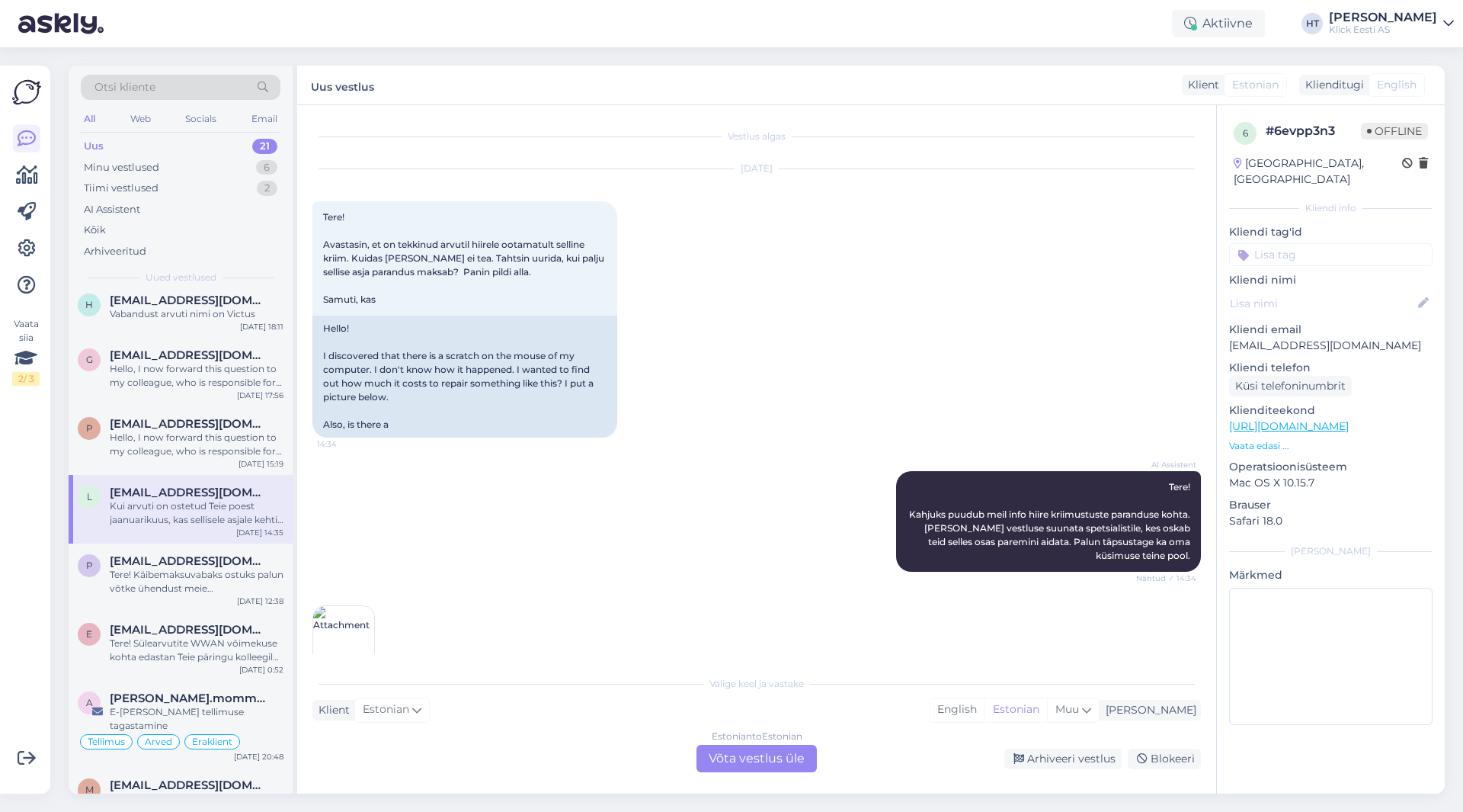
scroll to position [149, 0]
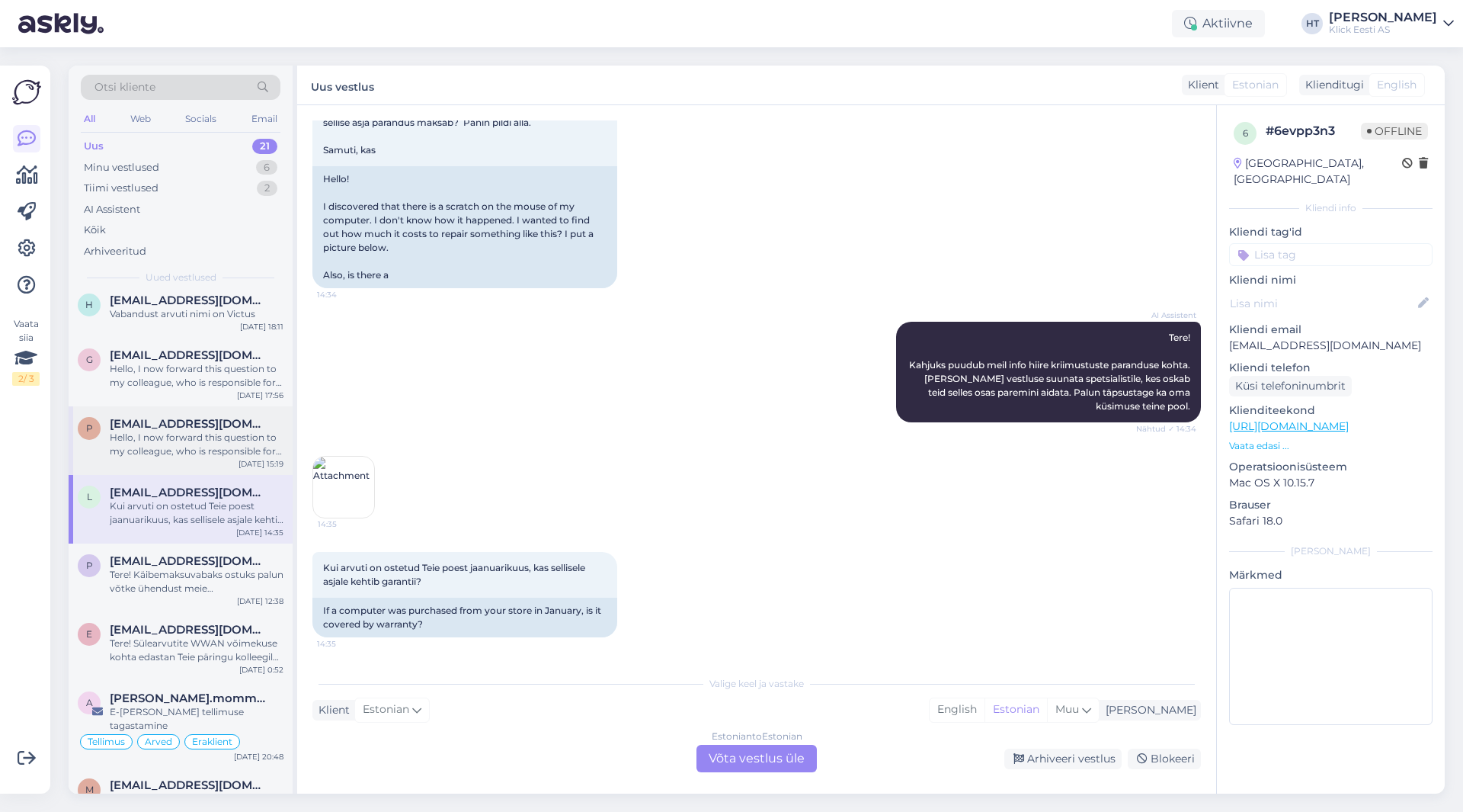
click at [208, 440] on div "Hello, I now forward this question to my colleague, who is responsible for this…" at bounding box center [196, 444] width 174 height 28
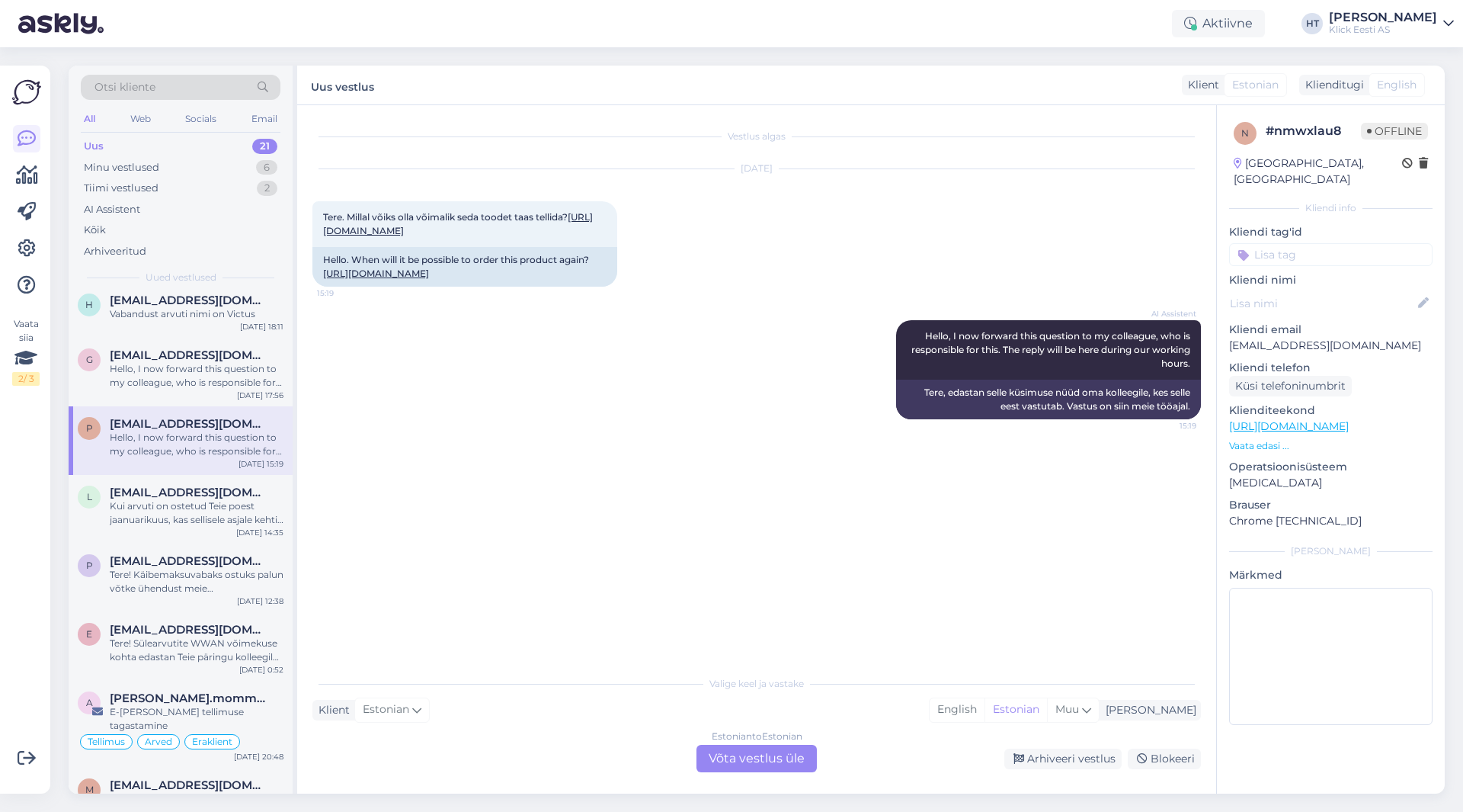
scroll to position [0, 0]
click at [749, 765] on div "Estonian to Estonian Võta vestlus üle" at bounding box center [756, 758] width 121 height 28
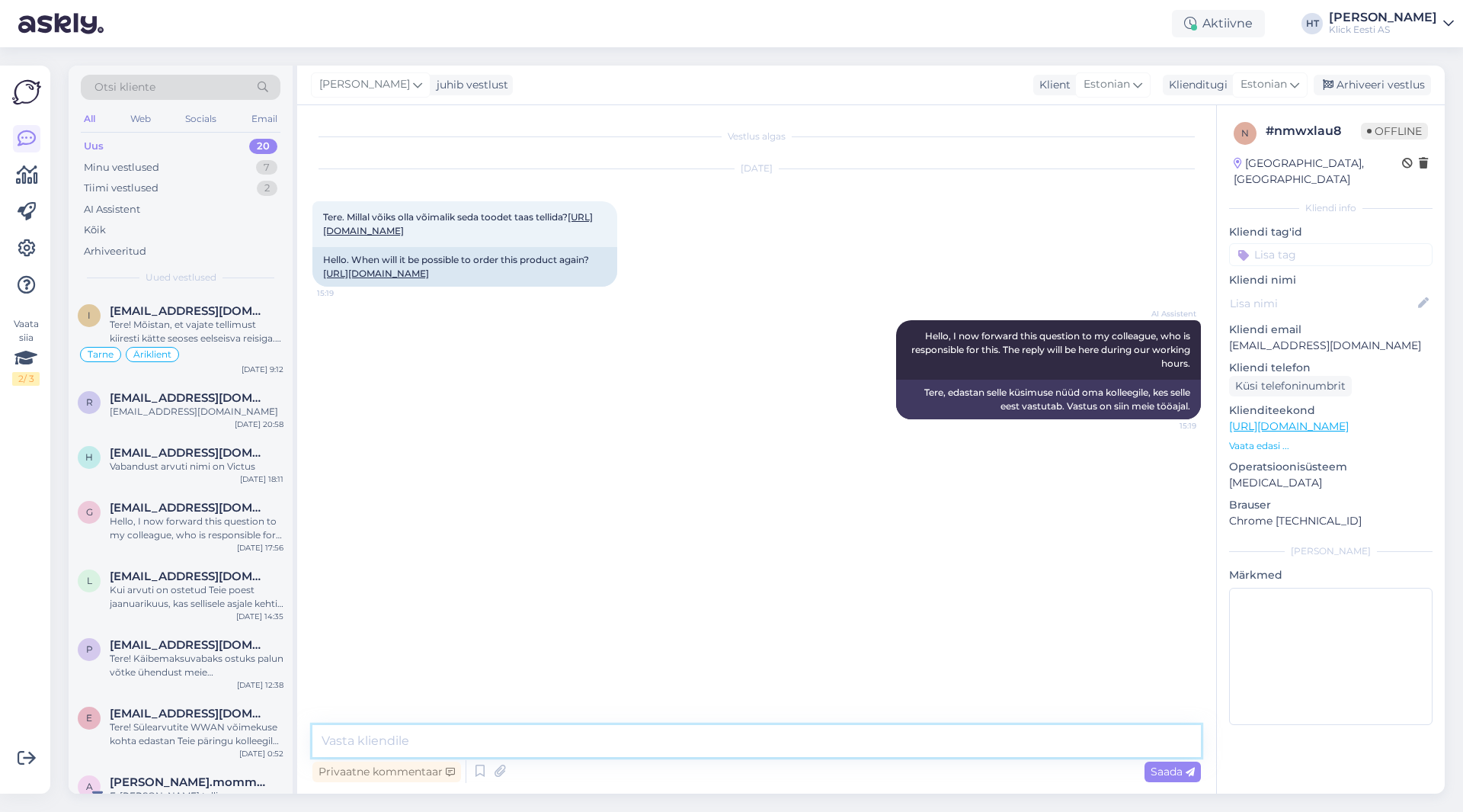
click at [756, 750] on textarea at bounding box center [757, 741] width 889 height 32
type textarea "Selle kohta pole kahjuks infot."
click at [914, 245] on input at bounding box center [1331, 254] width 203 height 23
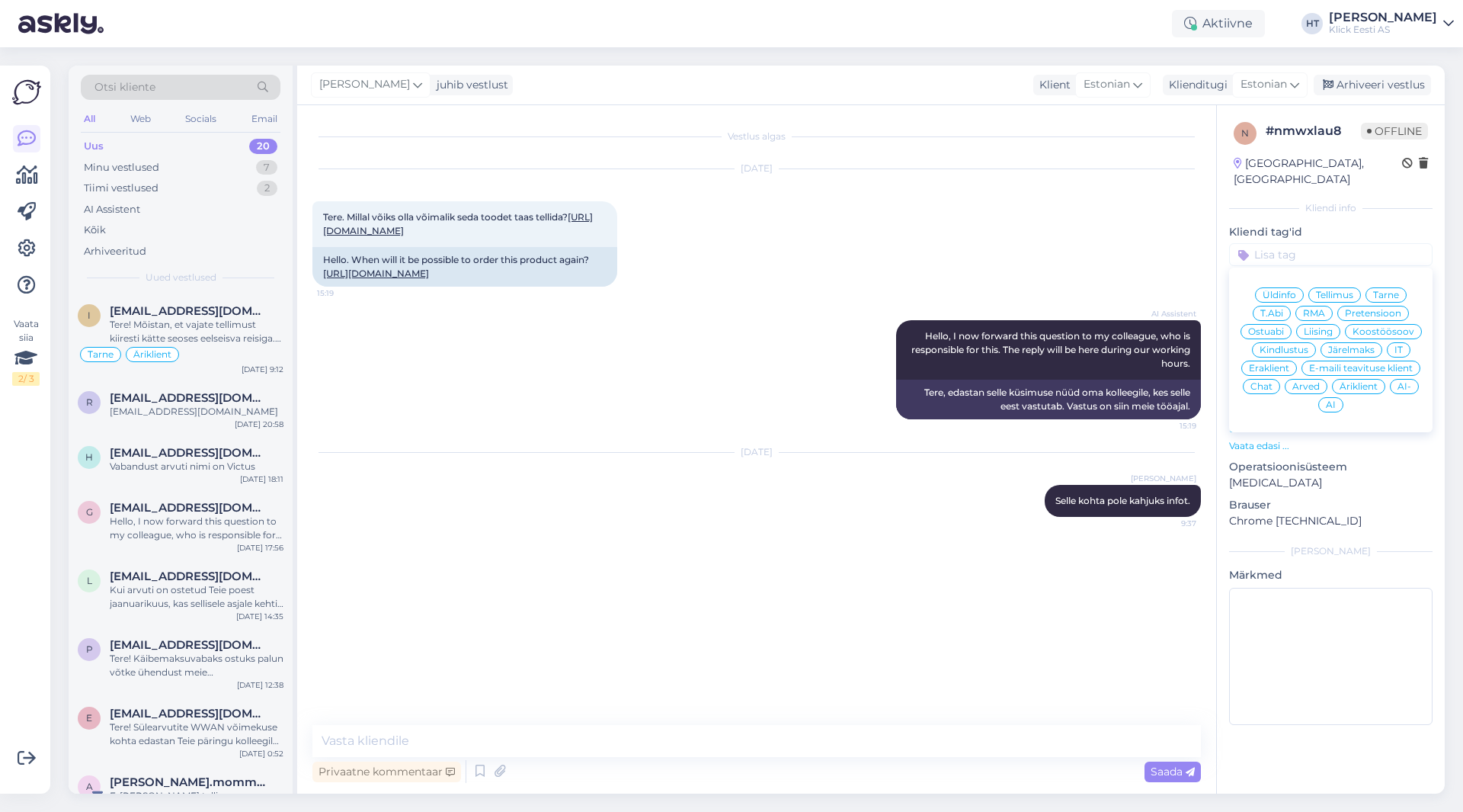
click at [914, 327] on span "Ostuabi" at bounding box center [1266, 331] width 35 height 9
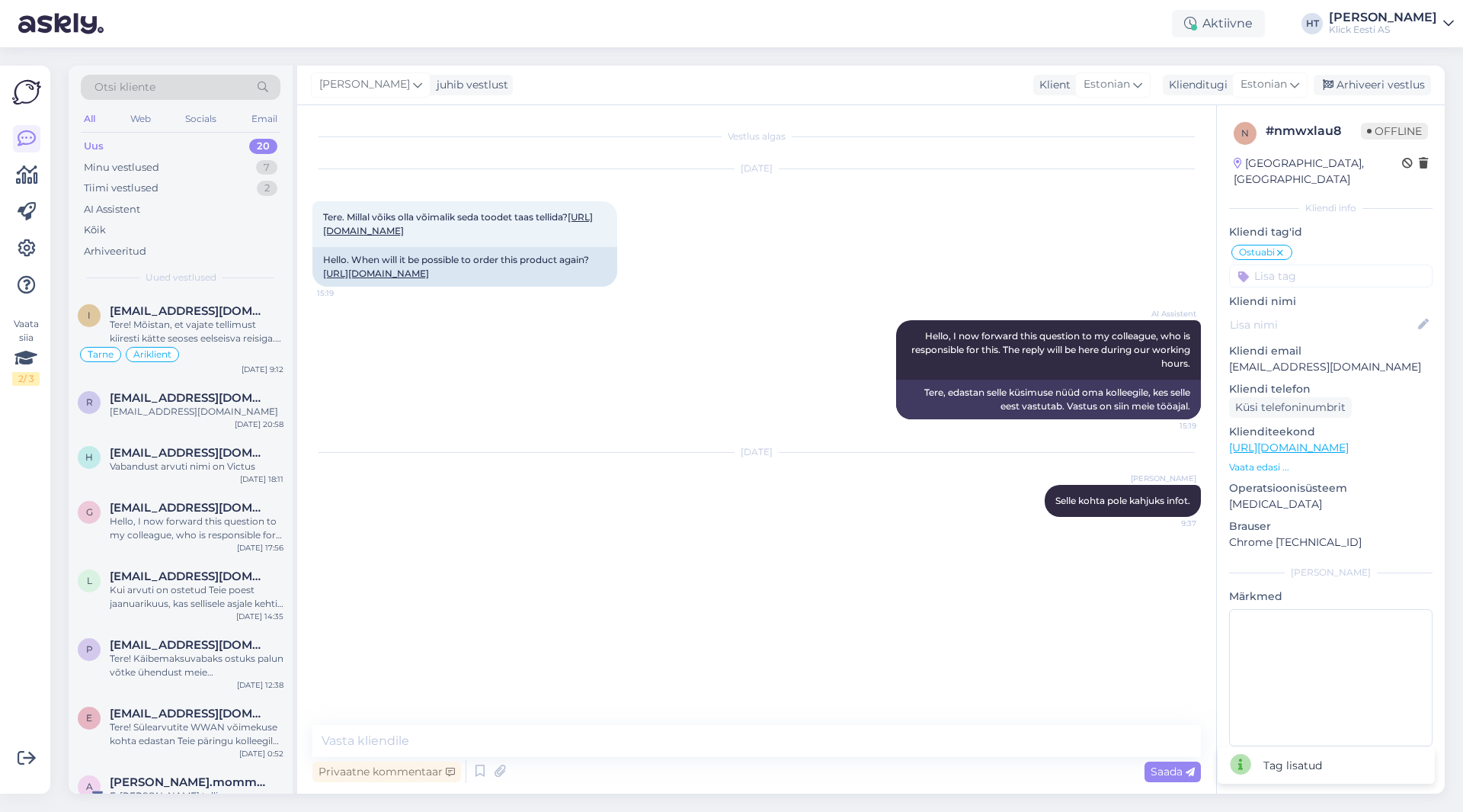
click at [914, 265] on input at bounding box center [1331, 276] width 203 height 23
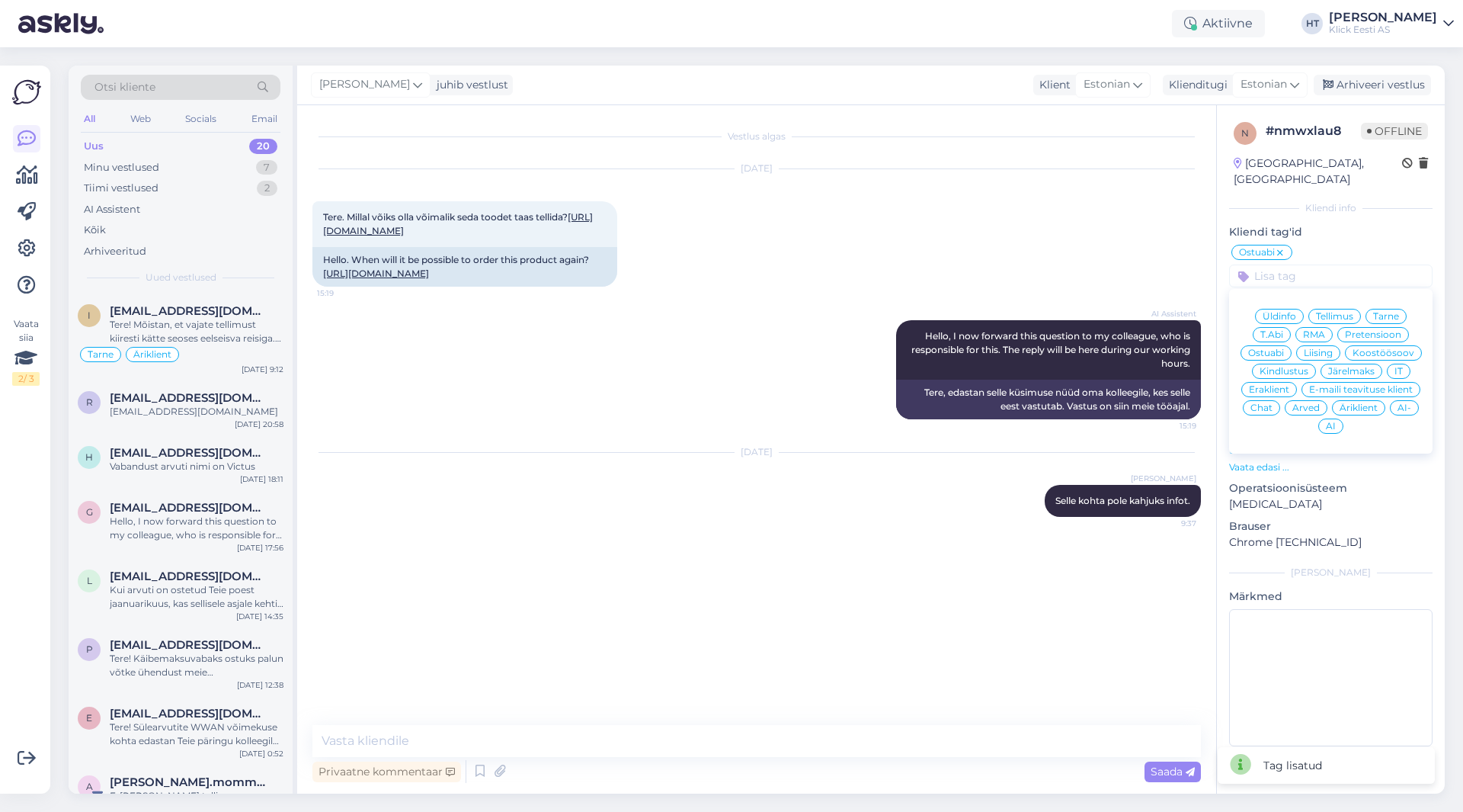
click at [914, 364] on div "Üldinfo Tellimus Tarne T.Abi RMA Pretensioon Ostuabi Liising Koostöösoov Kindlu…" at bounding box center [1331, 371] width 203 height 153
click at [914, 382] on div "Eraklient" at bounding box center [1269, 390] width 56 height 15
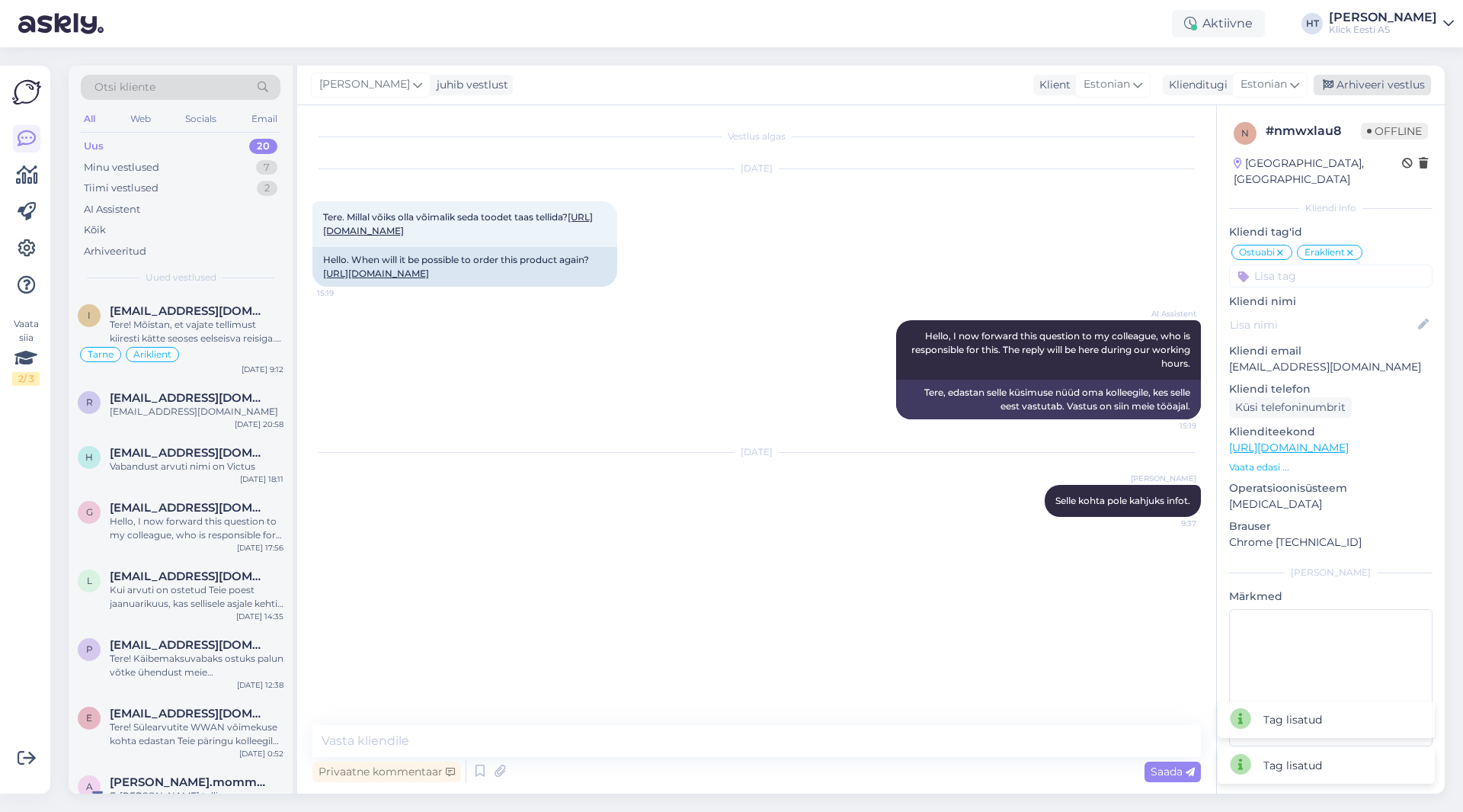
click at [914, 89] on div "Arhiveeri vestlus" at bounding box center [1372, 85] width 117 height 20
click at [207, 487] on div "h [EMAIL_ADDRESS][DOMAIN_NAME] Vabandust arvuti nimi on Victus [DATE] 18:11" at bounding box center [180, 462] width 224 height 55
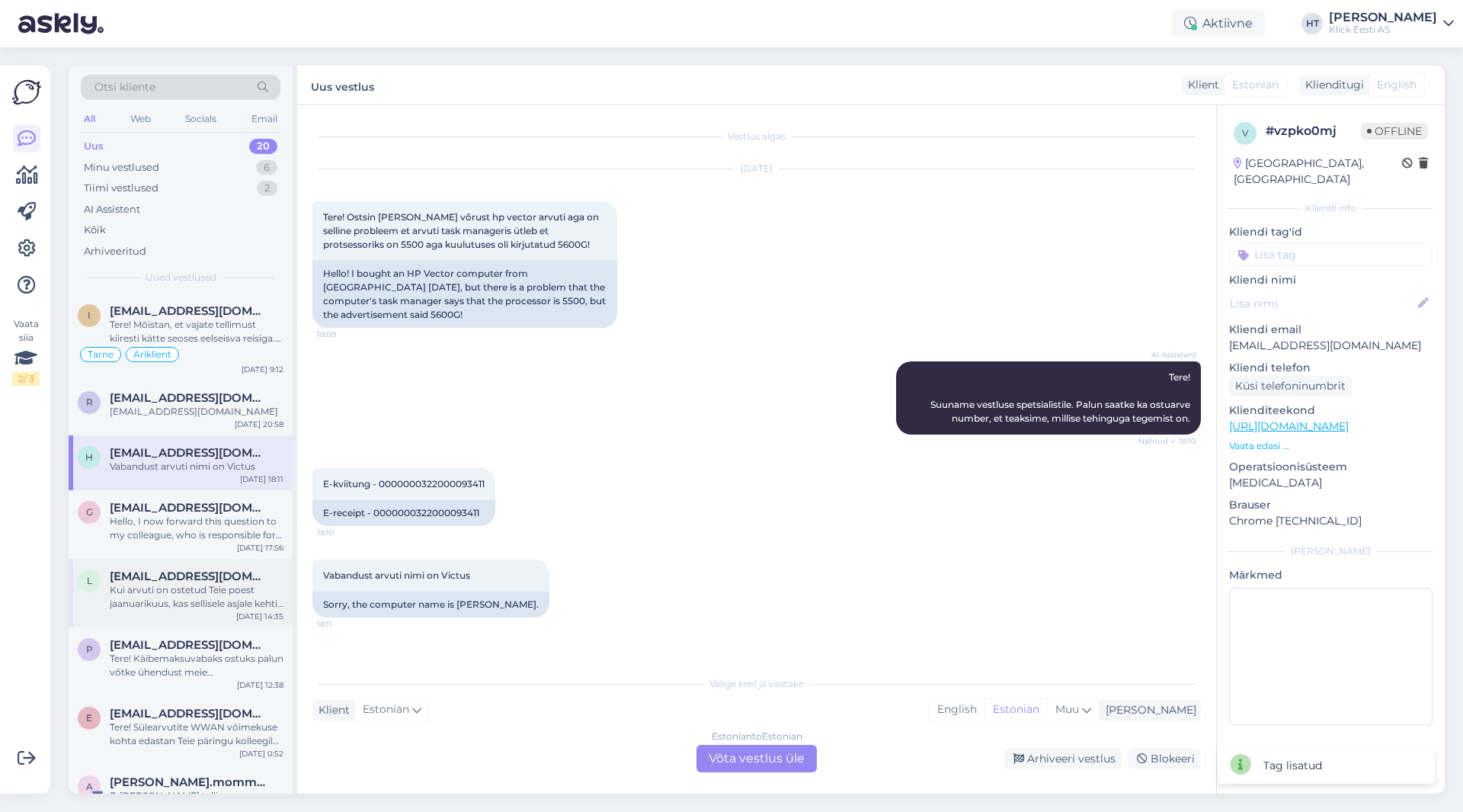
click at [218, 587] on div "Kui arvuti on ostetud Teie poest jaanuarikuus, kas sellisele asjale kehtib gara…" at bounding box center [196, 596] width 174 height 28
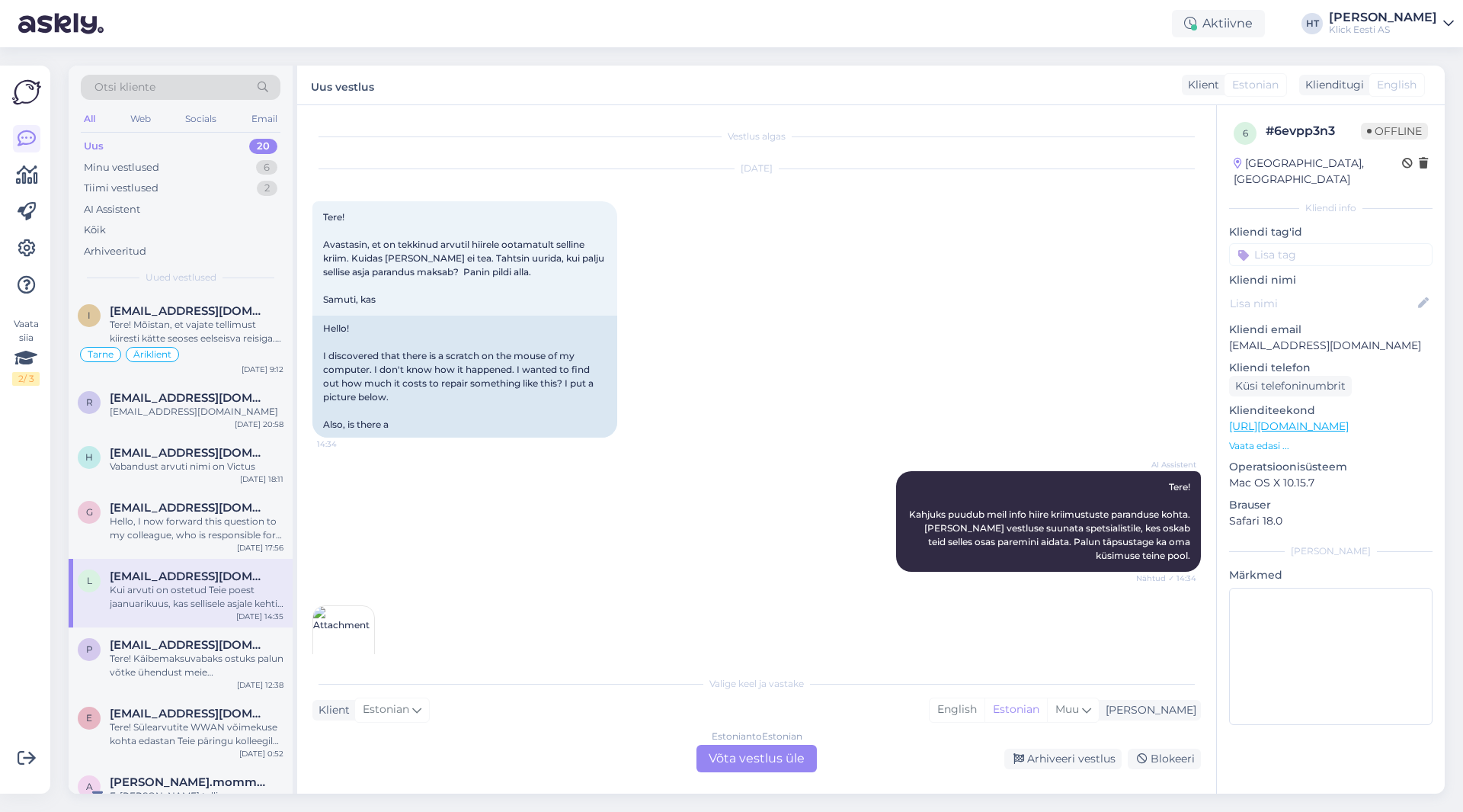
scroll to position [149, 0]
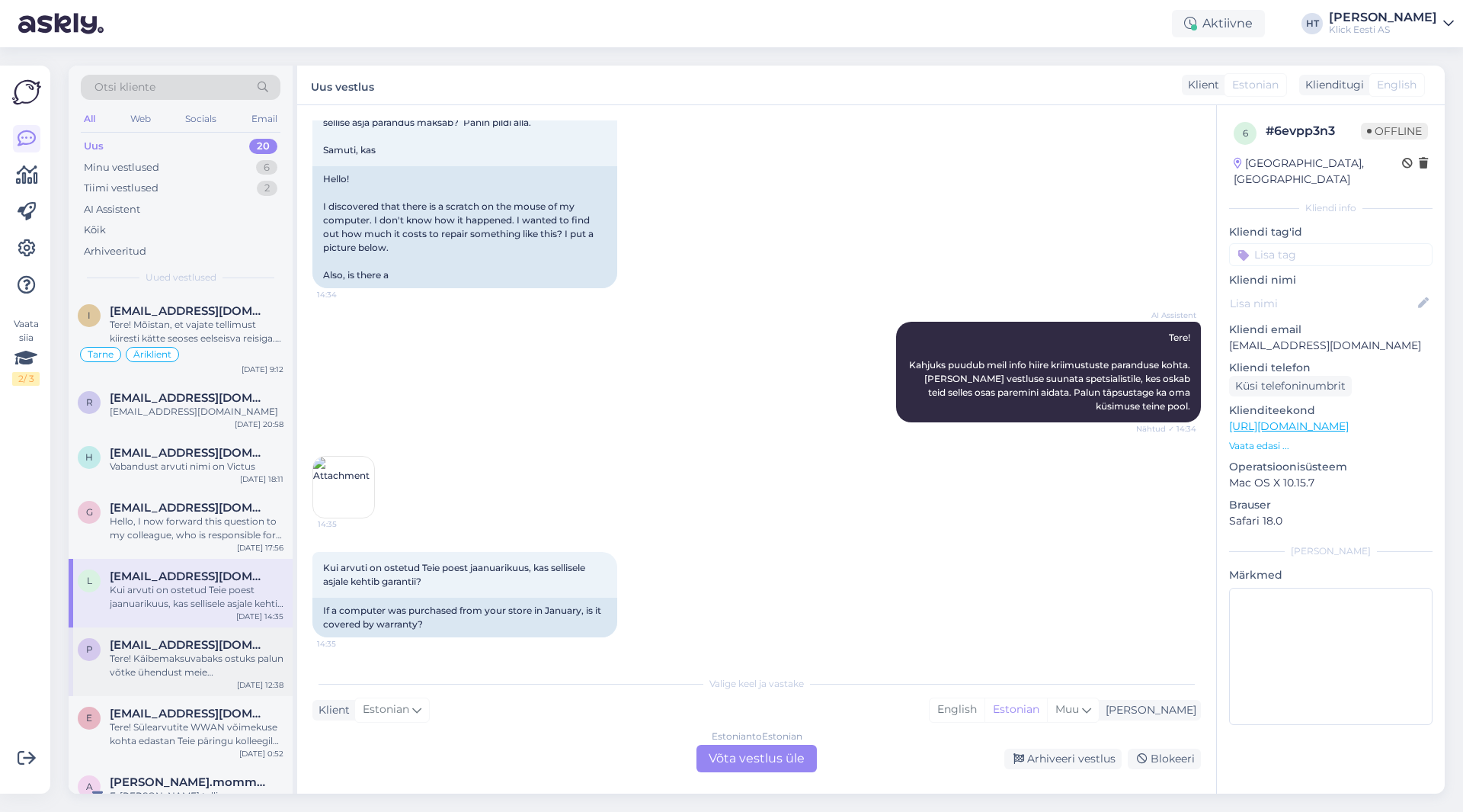
click at [174, 675] on div "Tere! Käibemaksuvabaks ostuks palun võtke ühendust meie äriklienditeenindusega …" at bounding box center [196, 665] width 174 height 28
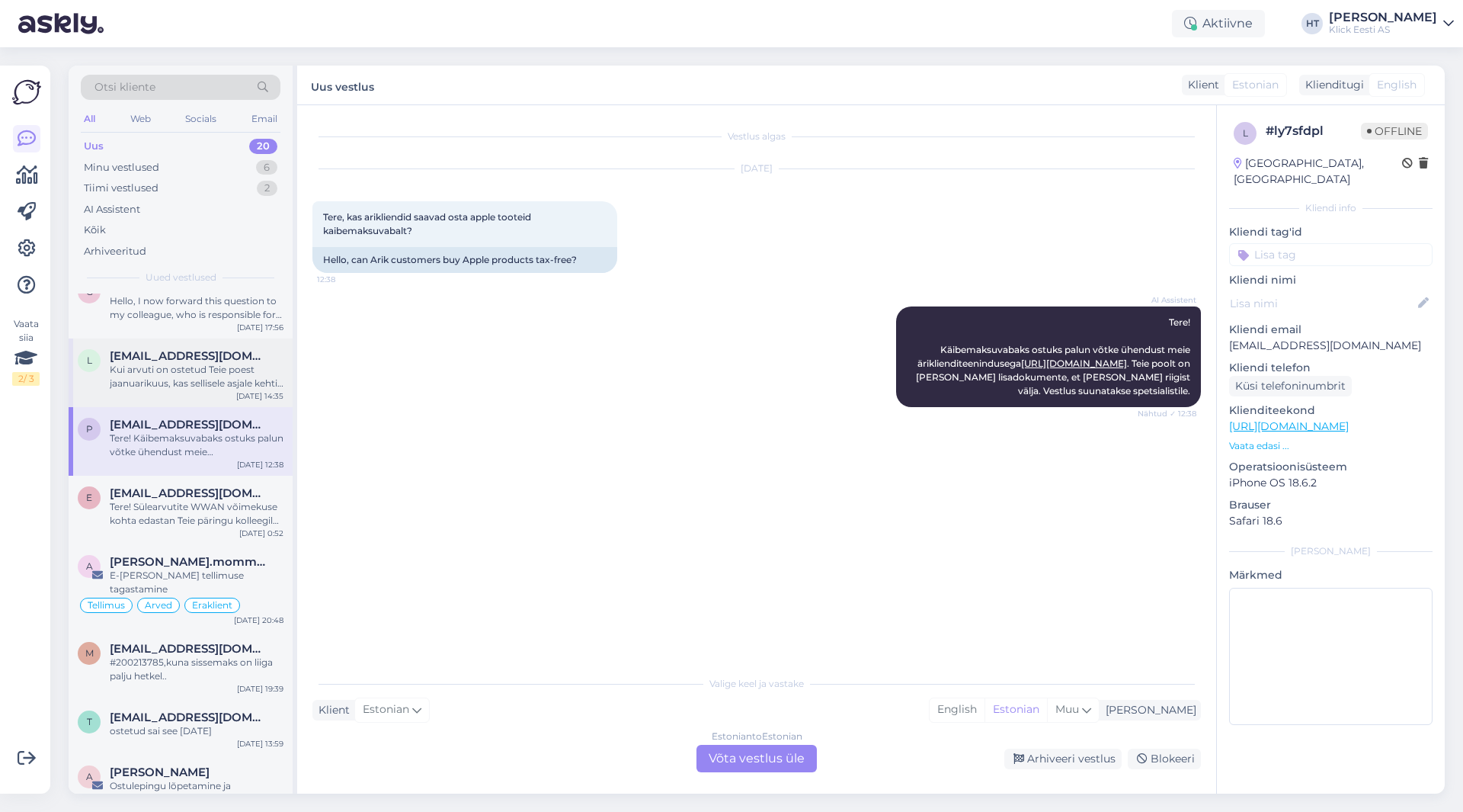
scroll to position [229, 0]
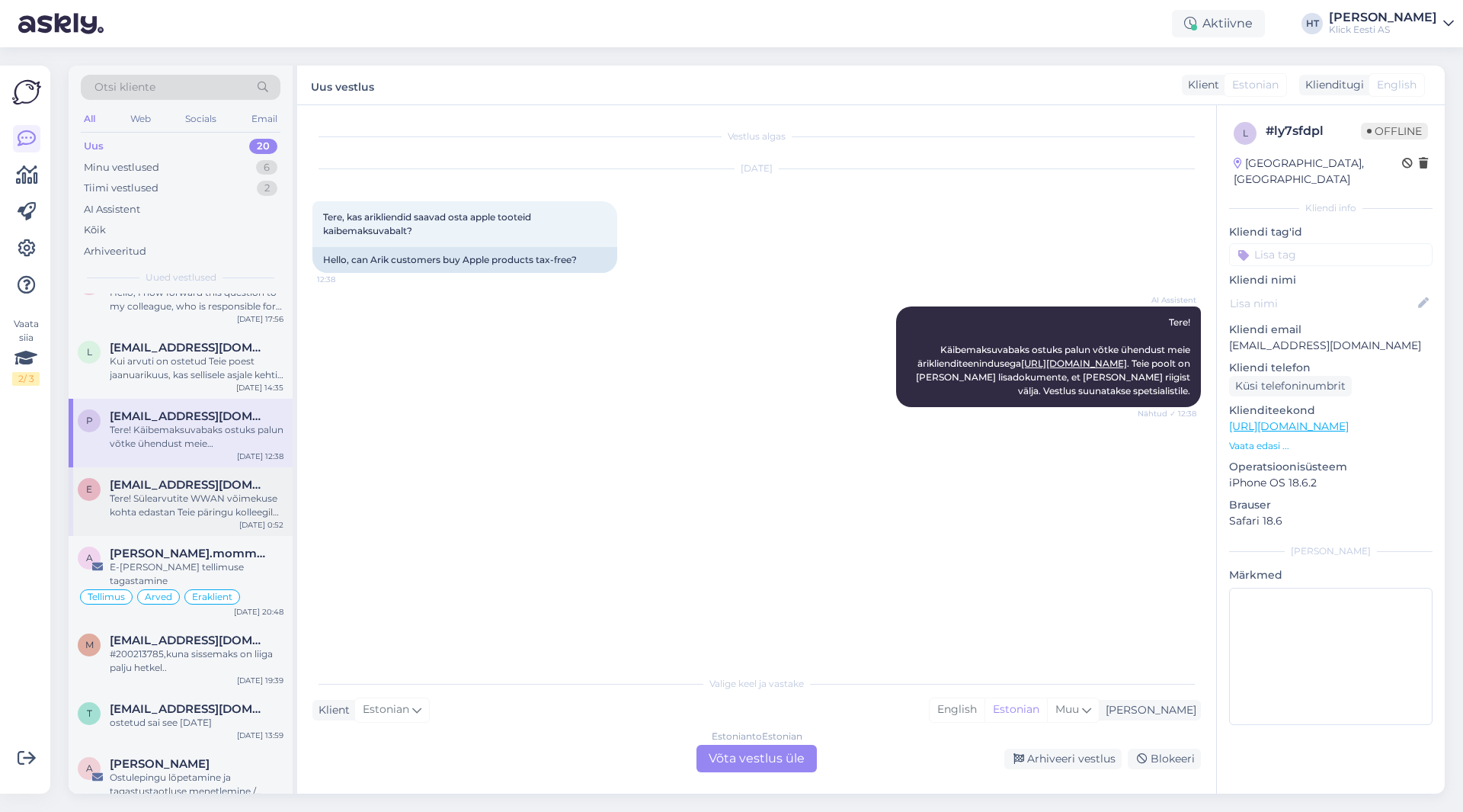
click at [184, 518] on div "Tere! Sülearvutite WWAN võimekuse kohta edastan Teie päringu kolleegile, kes sa…" at bounding box center [196, 505] width 174 height 28
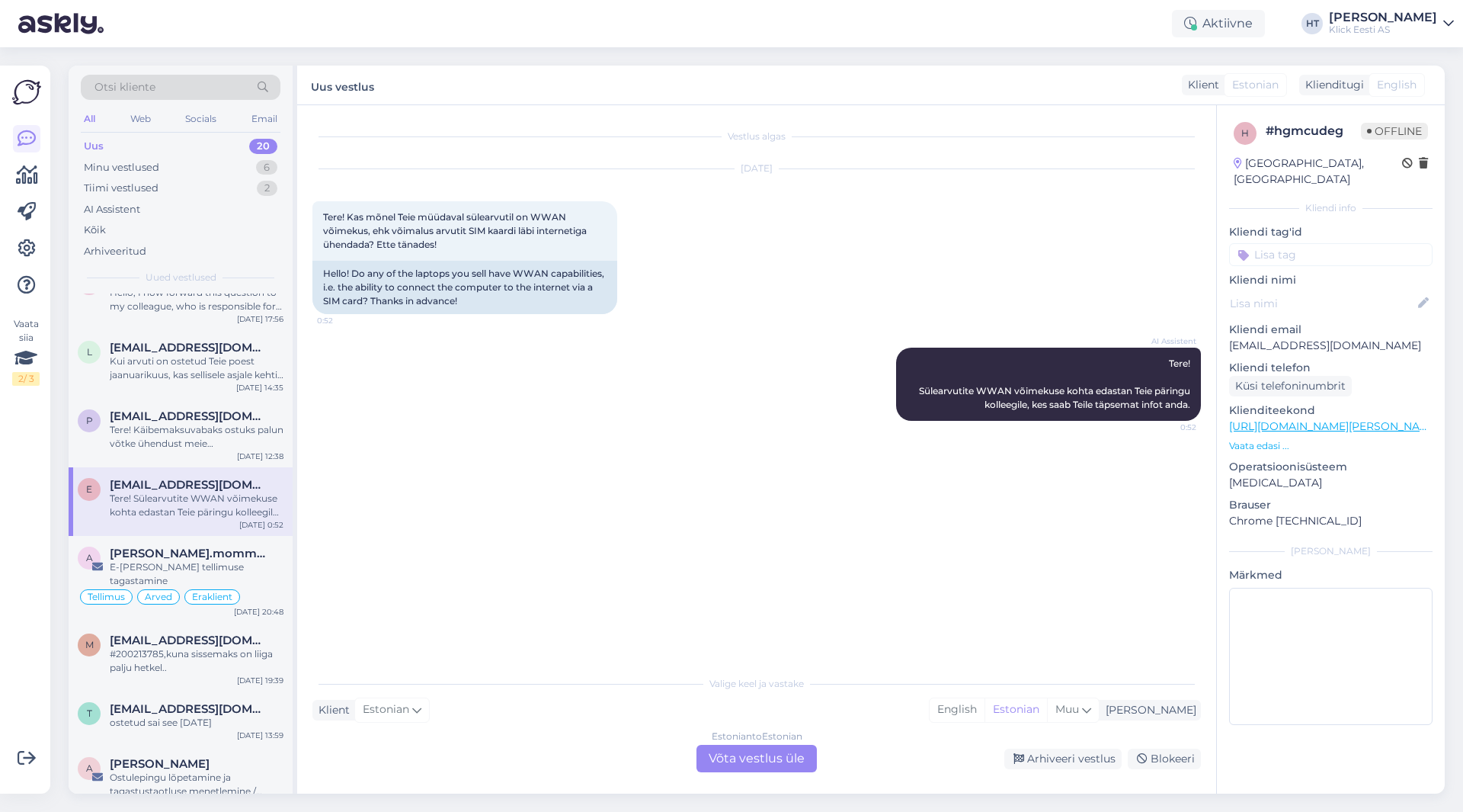
scroll to position [305, 0]
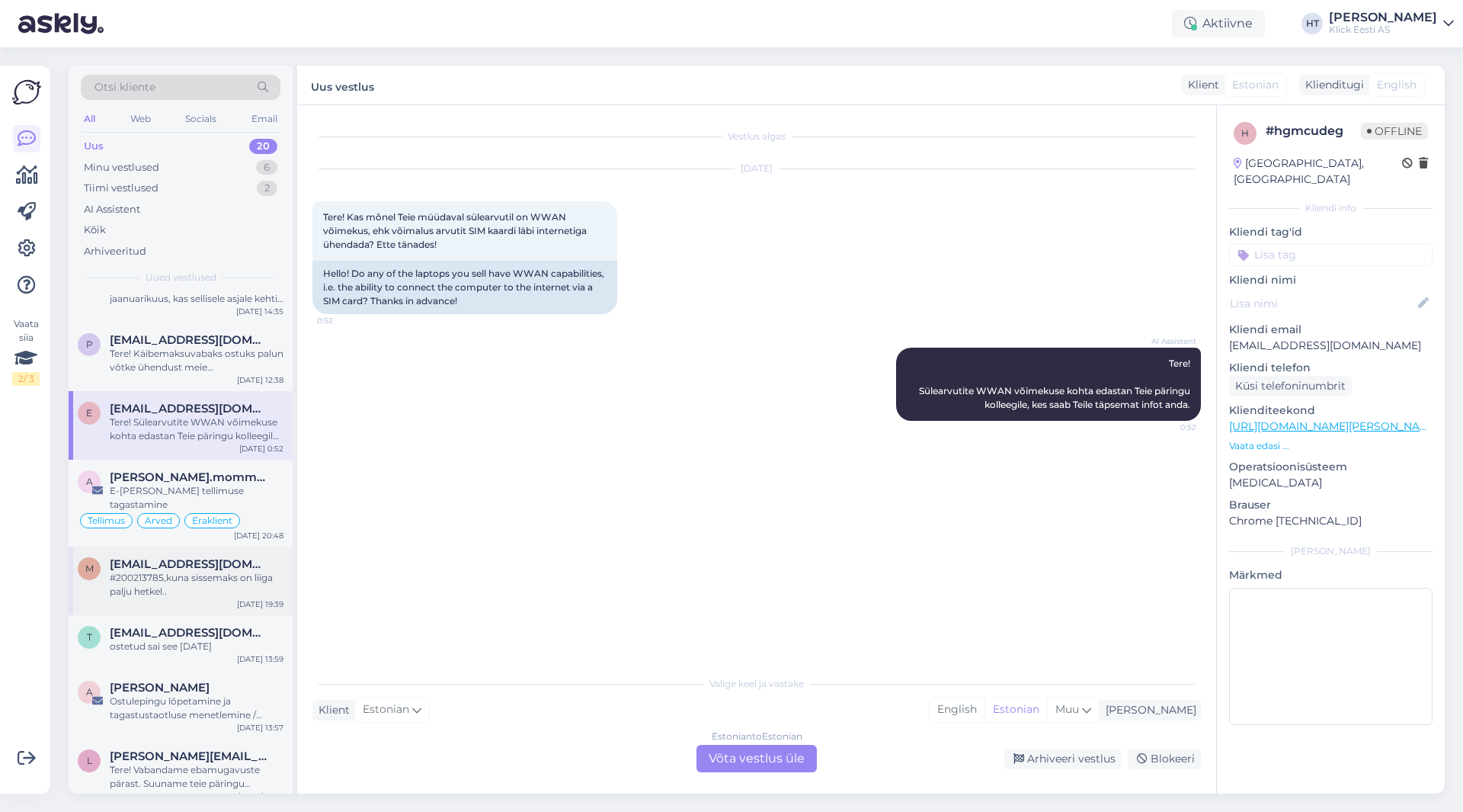
click at [193, 571] on div "#200213785,kuna sissemaks on liiga palju hetkel.." at bounding box center [196, 584] width 174 height 28
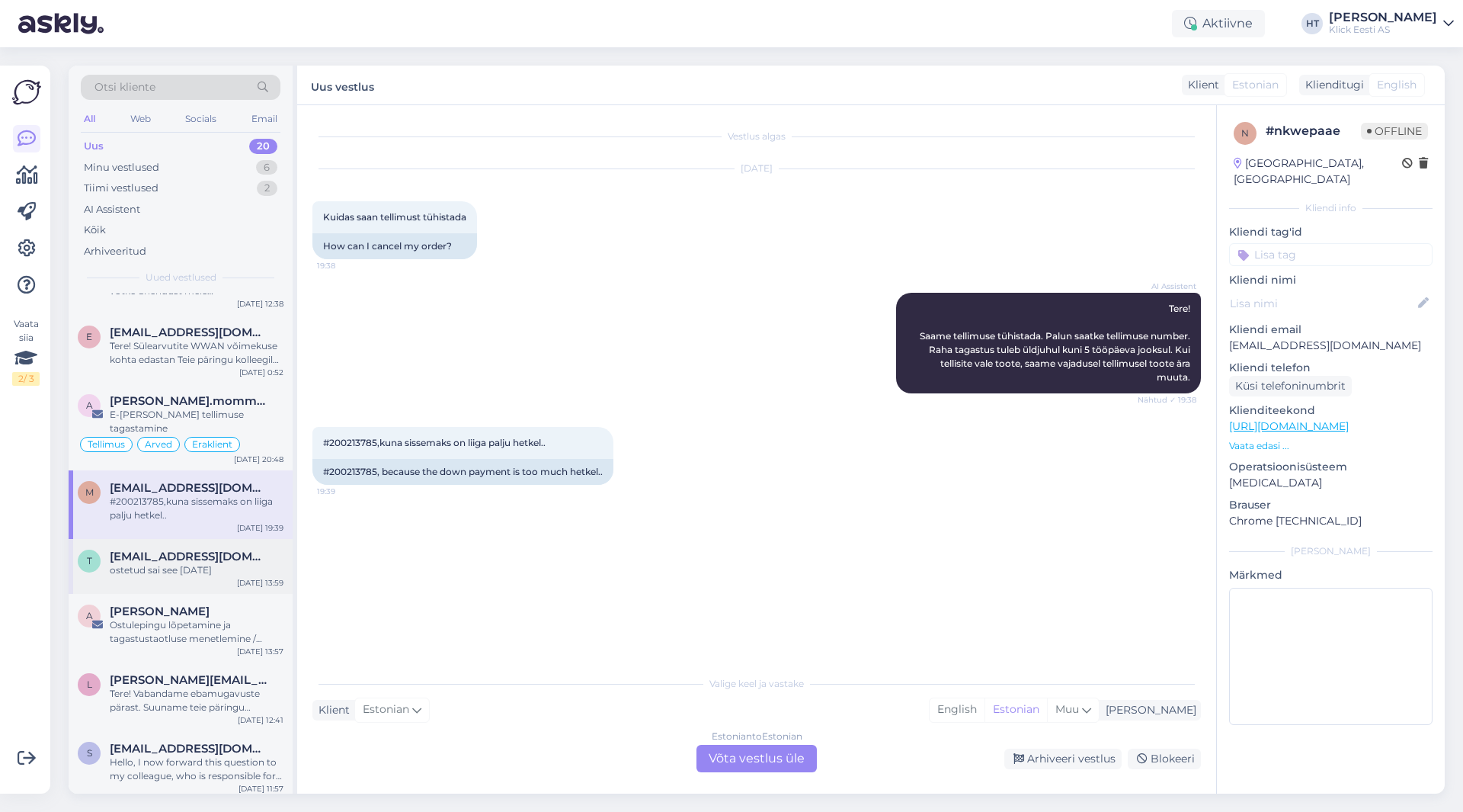
click at [202, 563] on div "ostetud sai see [DATE]" at bounding box center [196, 570] width 174 height 13
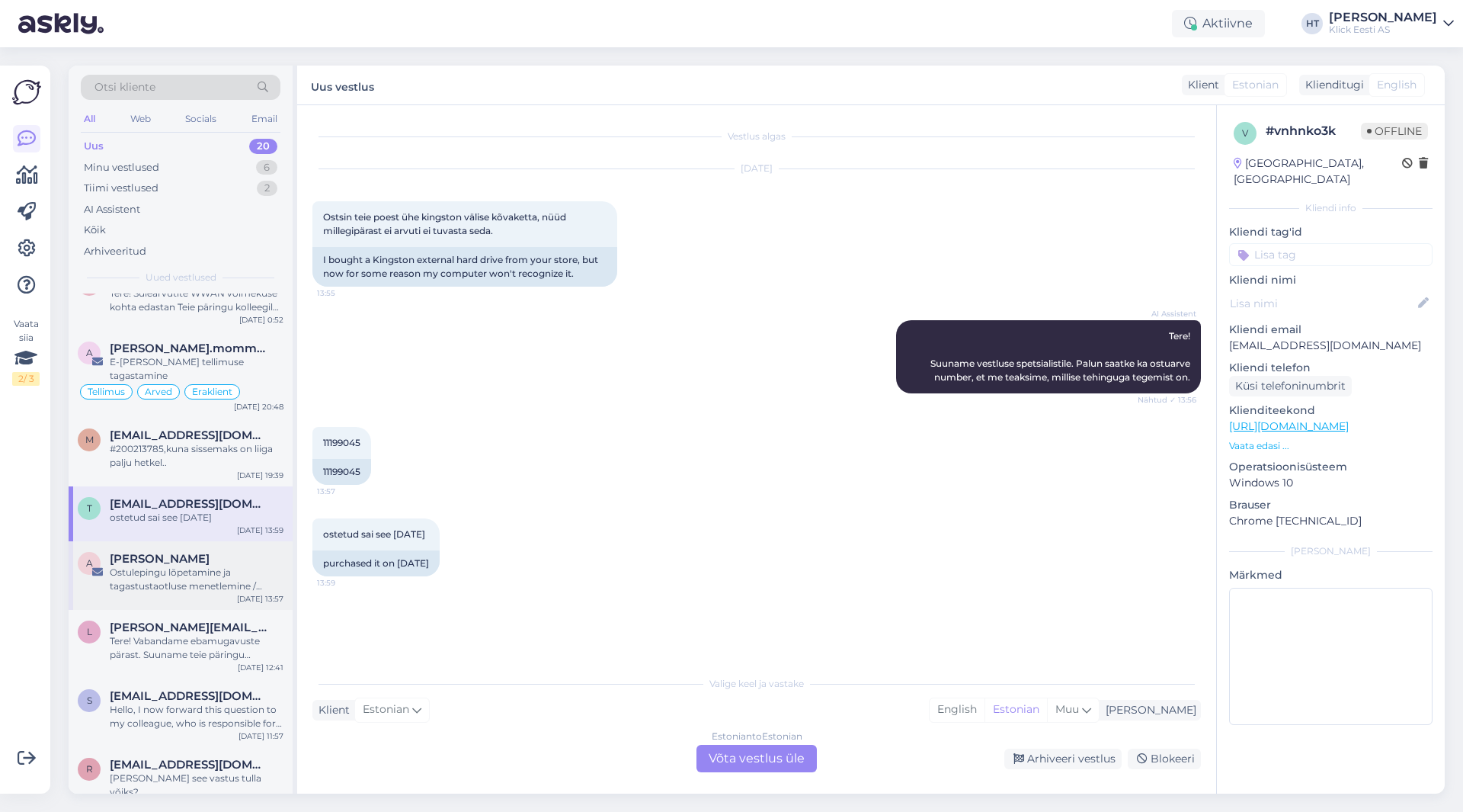
scroll to position [457, 0]
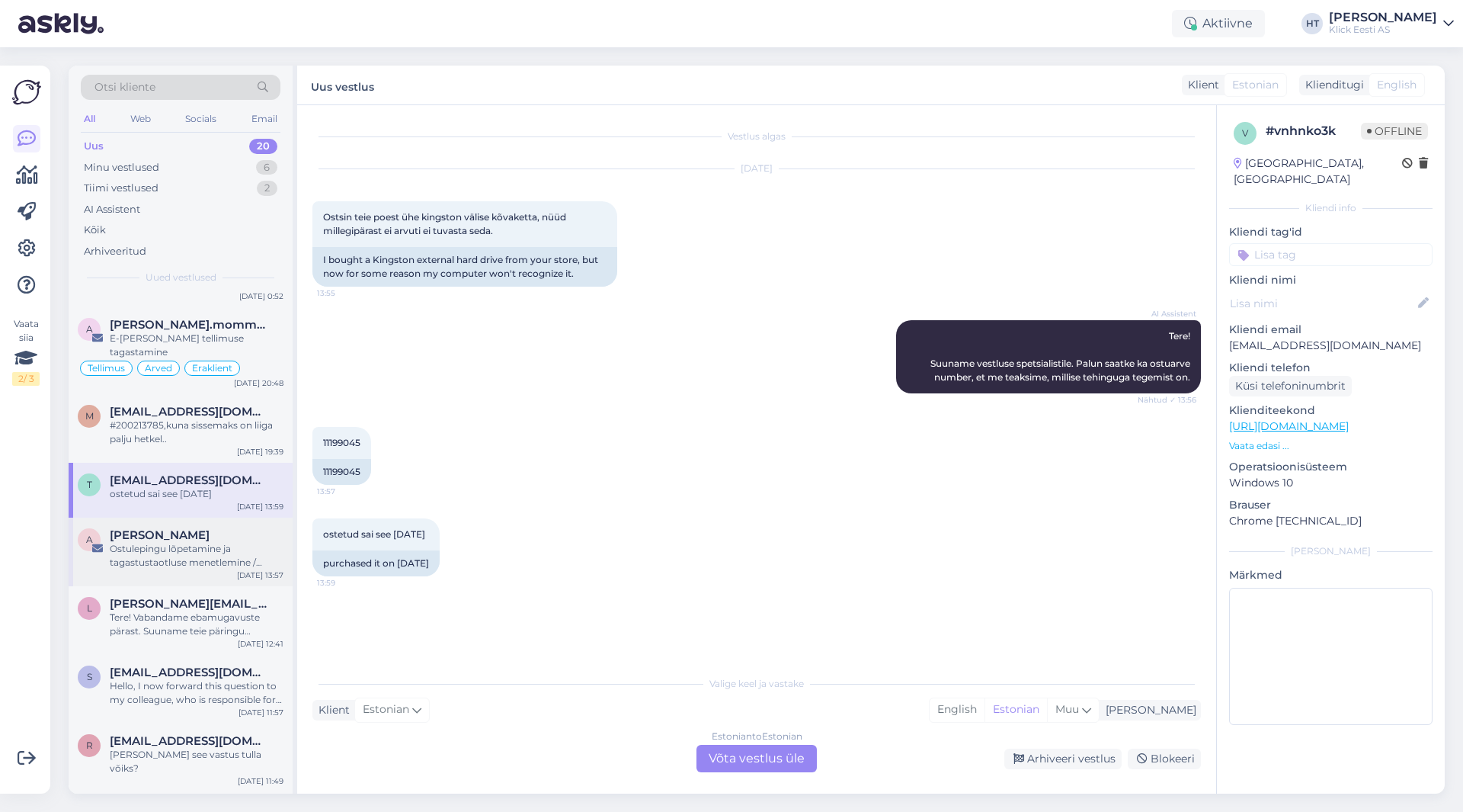
click at [209, 542] on div "Ostulepingu lõpetamine ja tagastustaotluse menetlemine / ostuarve nr 0000000201…" at bounding box center [196, 556] width 174 height 28
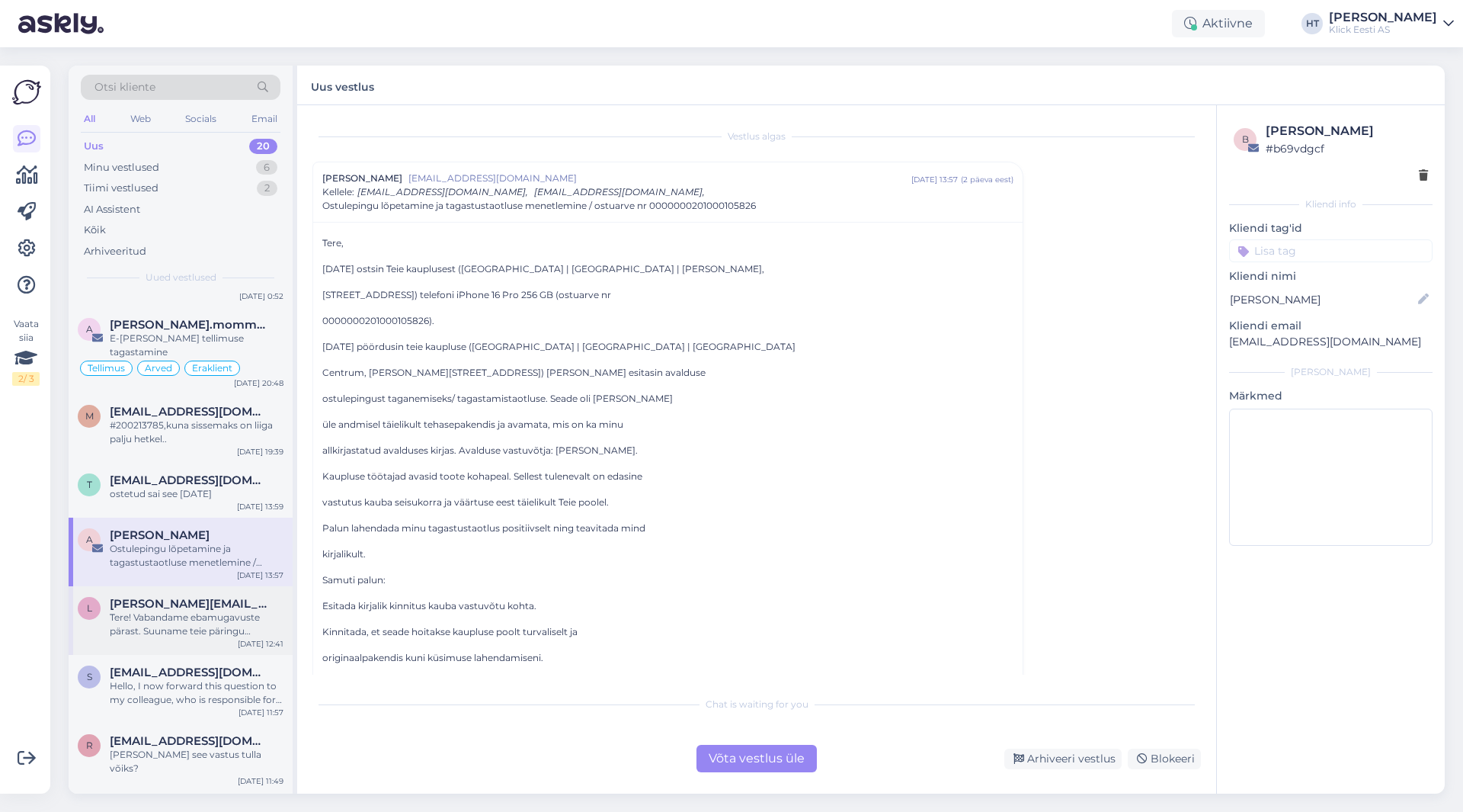
click at [196, 597] on span "[PERSON_NAME][EMAIL_ADDRESS][DOMAIN_NAME]" at bounding box center [189, 604] width 159 height 13
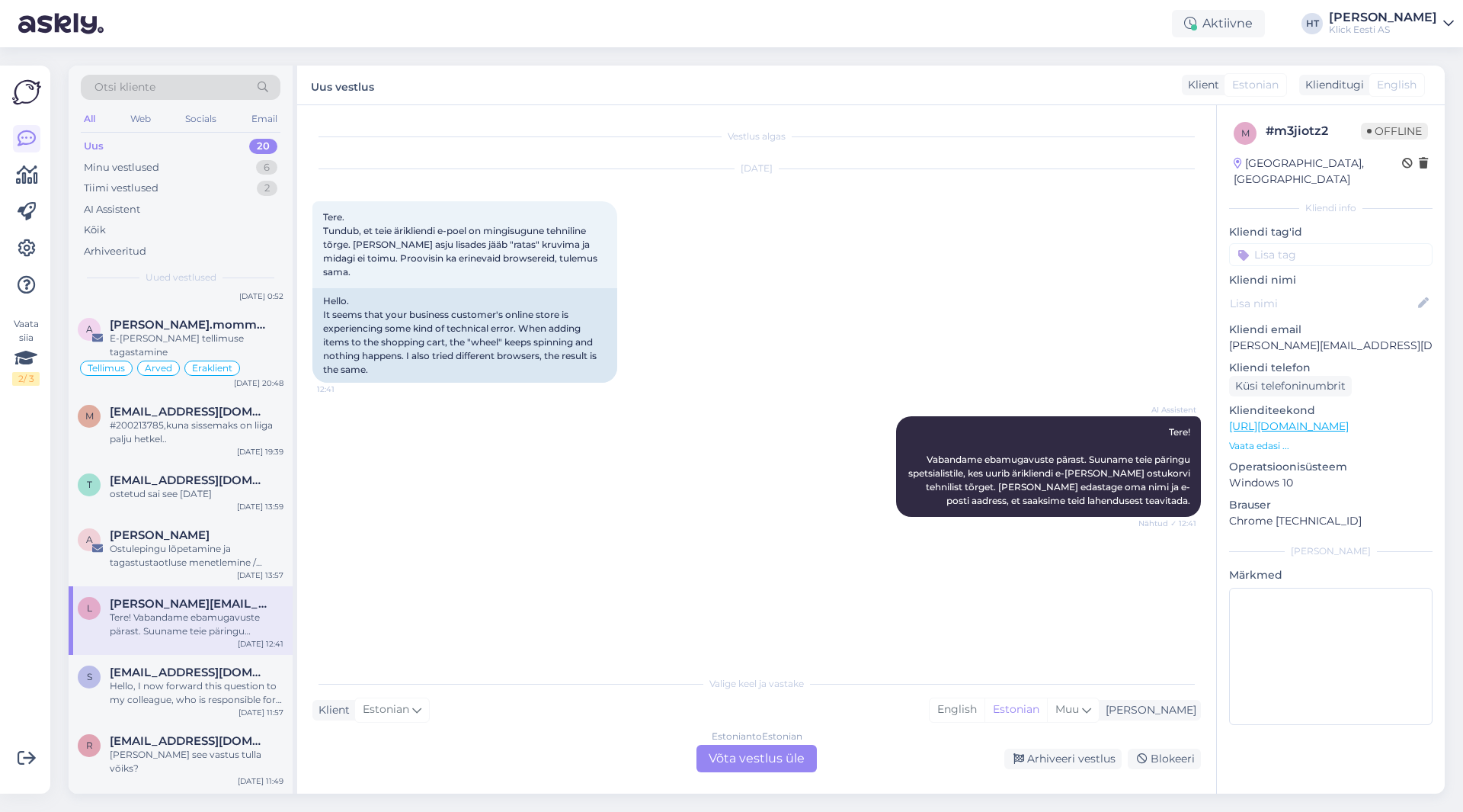
scroll to position [534, 0]
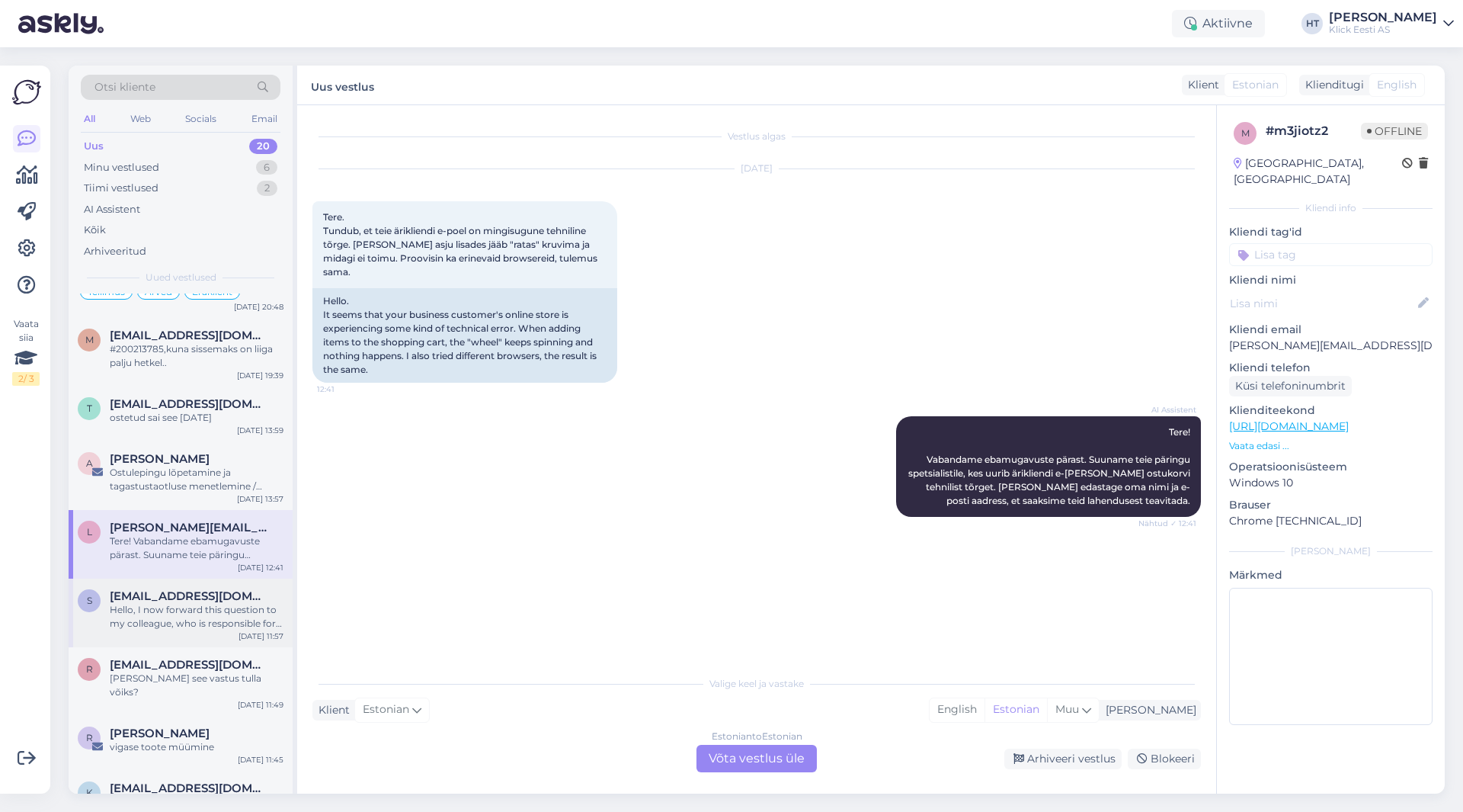
click at [192, 603] on div "Hello, I now forward this question to my colleague, who is responsible for this…" at bounding box center [196, 616] width 174 height 28
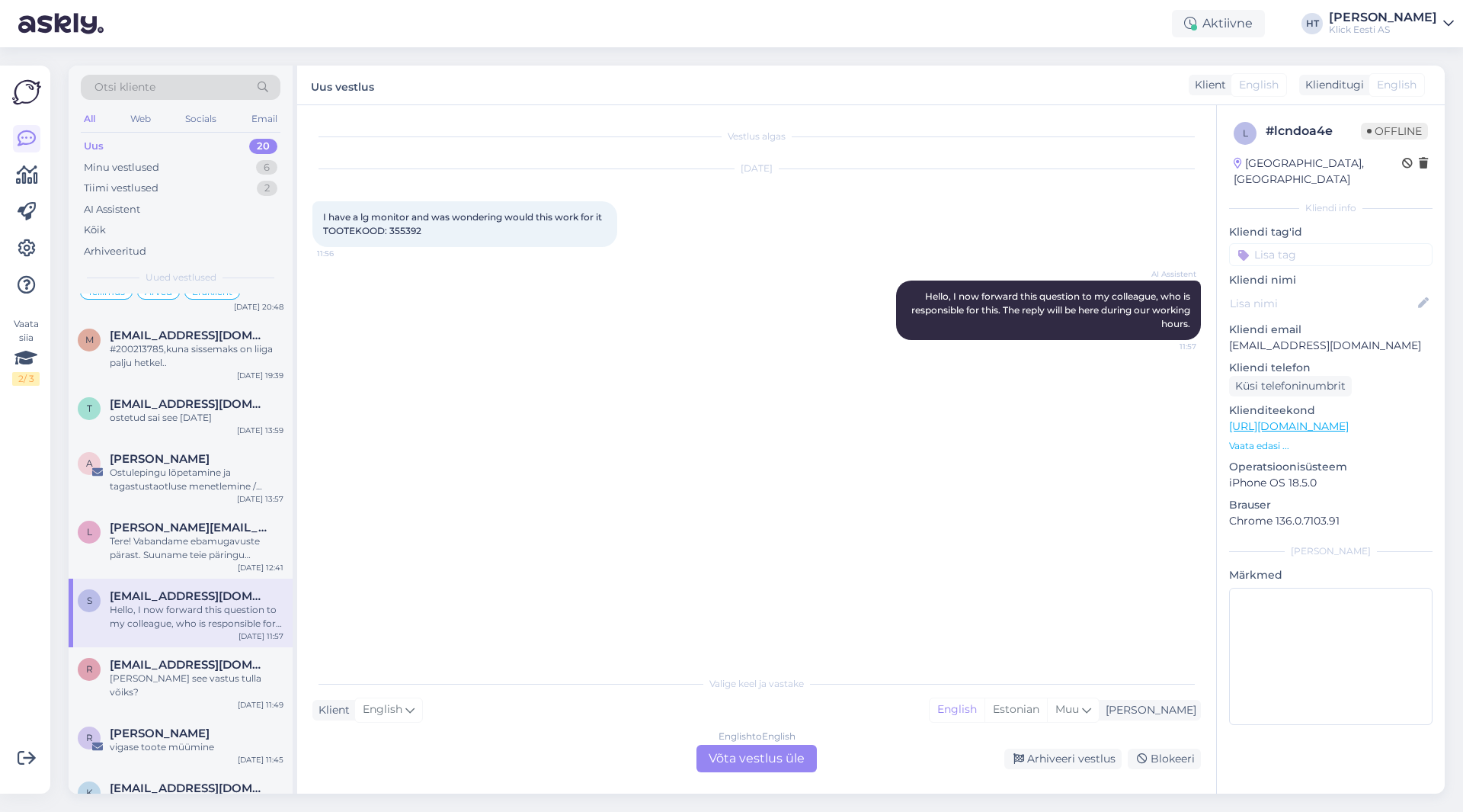
scroll to position [610, 0]
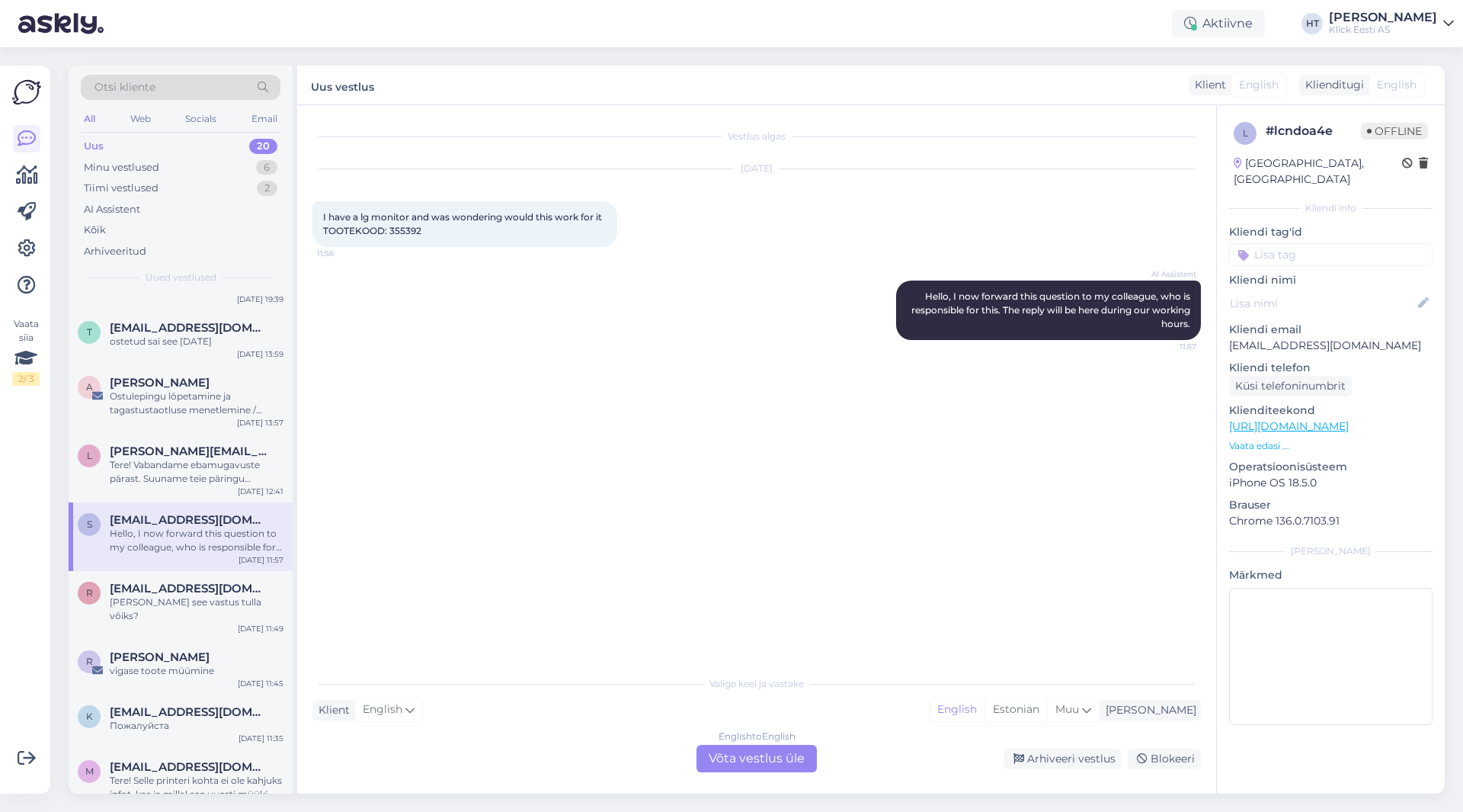
click at [192, 595] on div "[PERSON_NAME] see vastus tulla võiks?" at bounding box center [196, 609] width 174 height 28
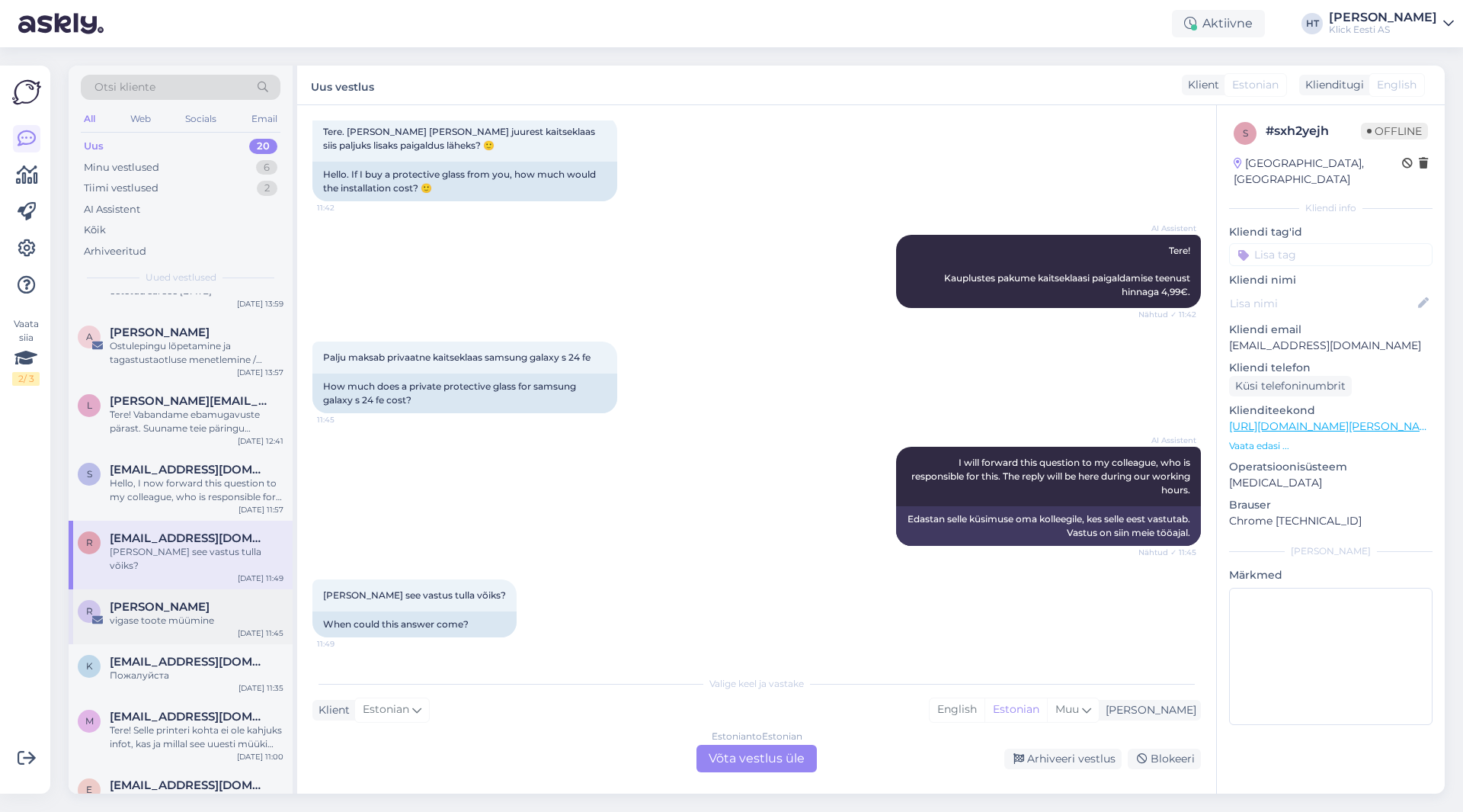
scroll to position [686, 0]
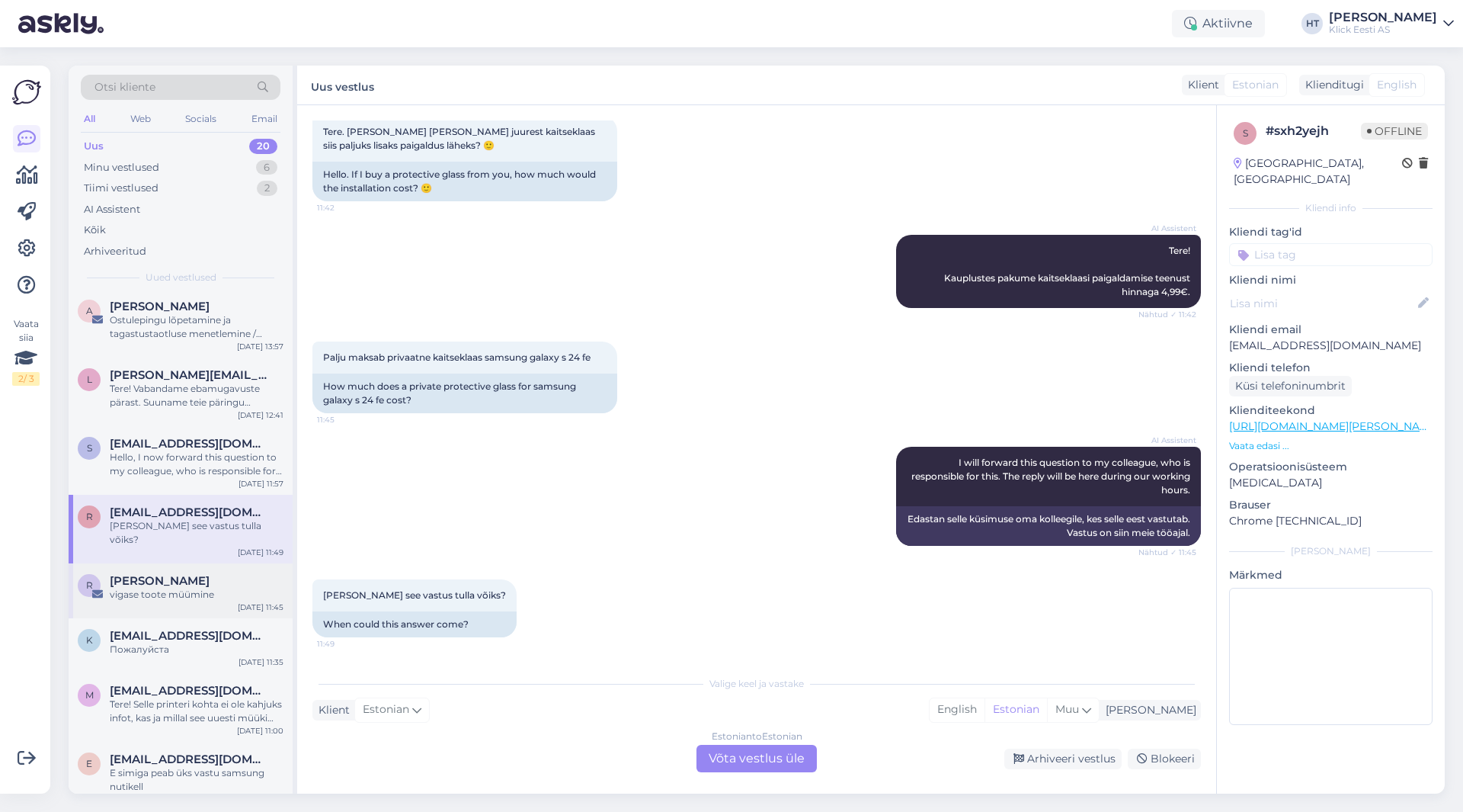
click at [211, 588] on div "vigase toote müümine" at bounding box center [196, 594] width 174 height 13
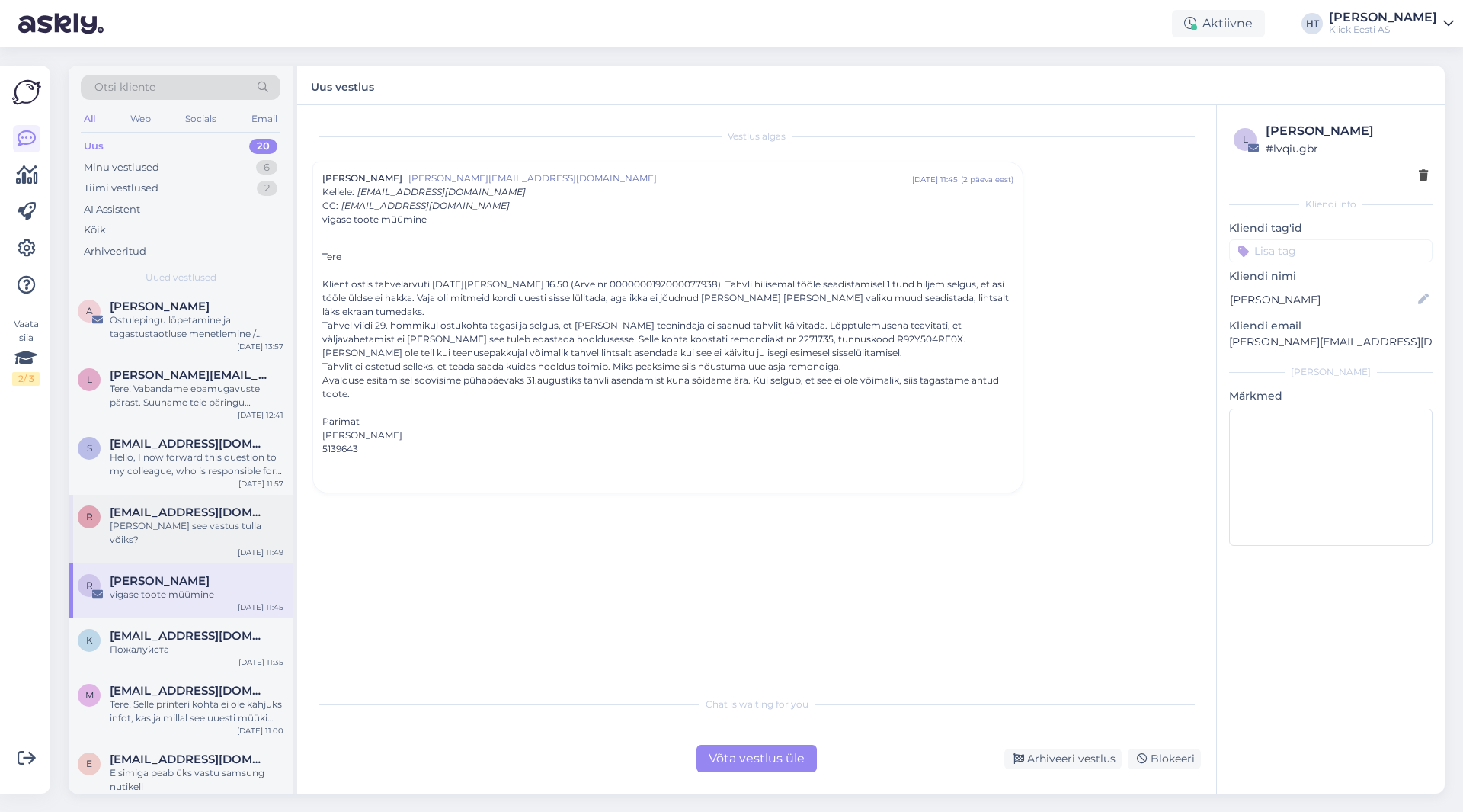
click at [234, 505] on span "[EMAIL_ADDRESS][DOMAIN_NAME]" at bounding box center [189, 512] width 159 height 13
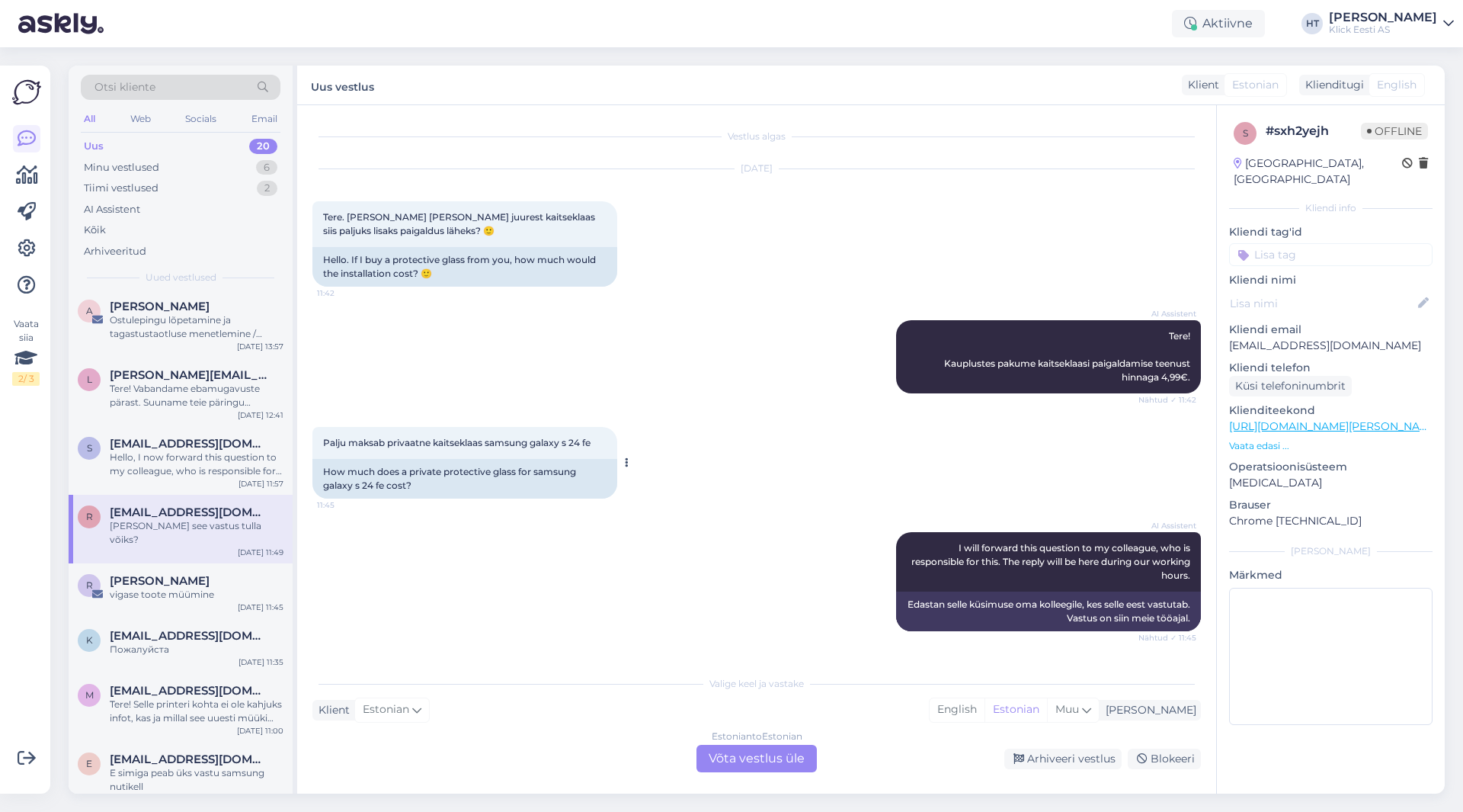
scroll to position [85, 0]
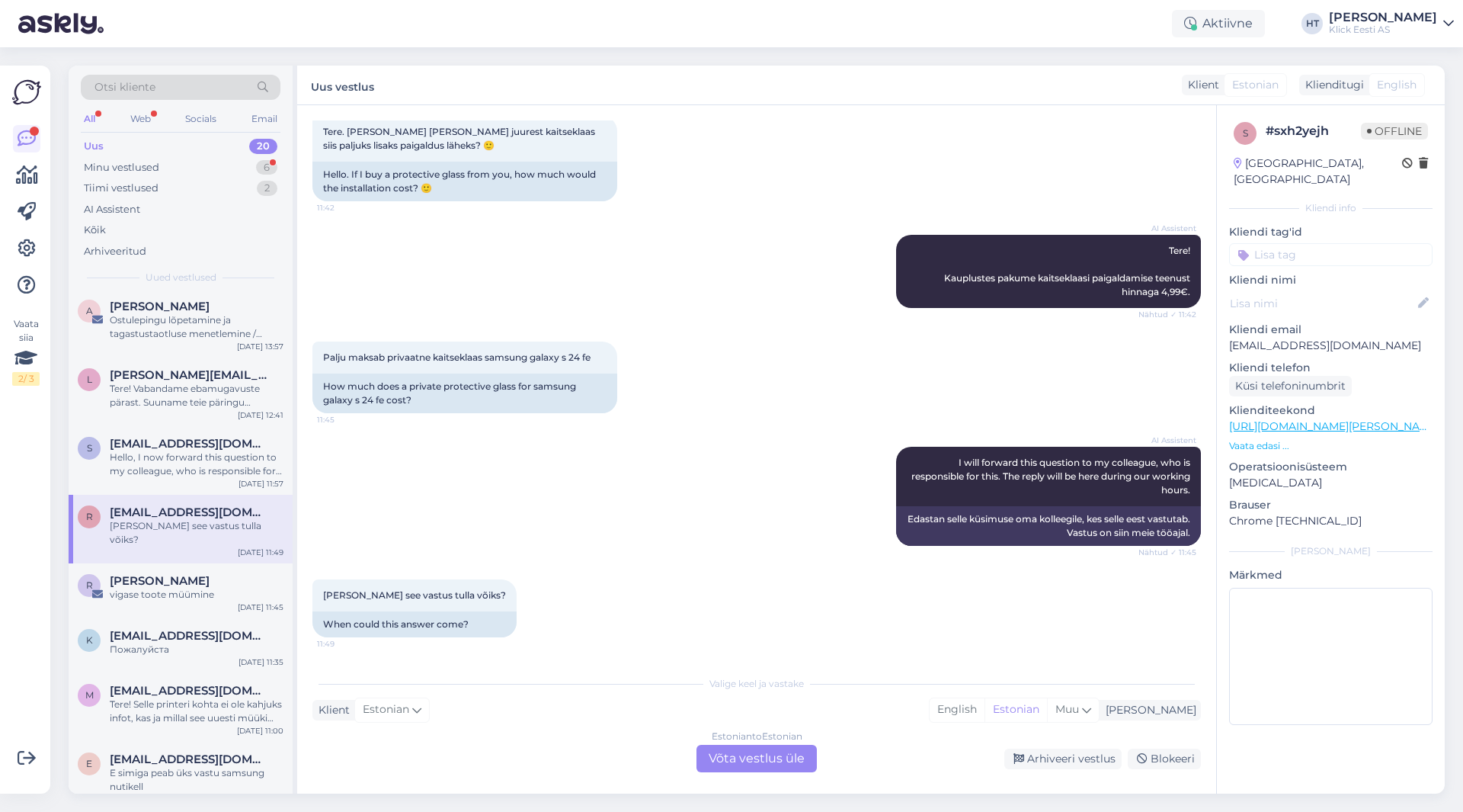
click at [691, 535] on div "AI Assistent I will forward this question to my colleague, who is responsible f…" at bounding box center [757, 496] width 889 height 132
click at [756, 759] on div "Estonian to Estonian Võta vestlus üle" at bounding box center [756, 758] width 121 height 28
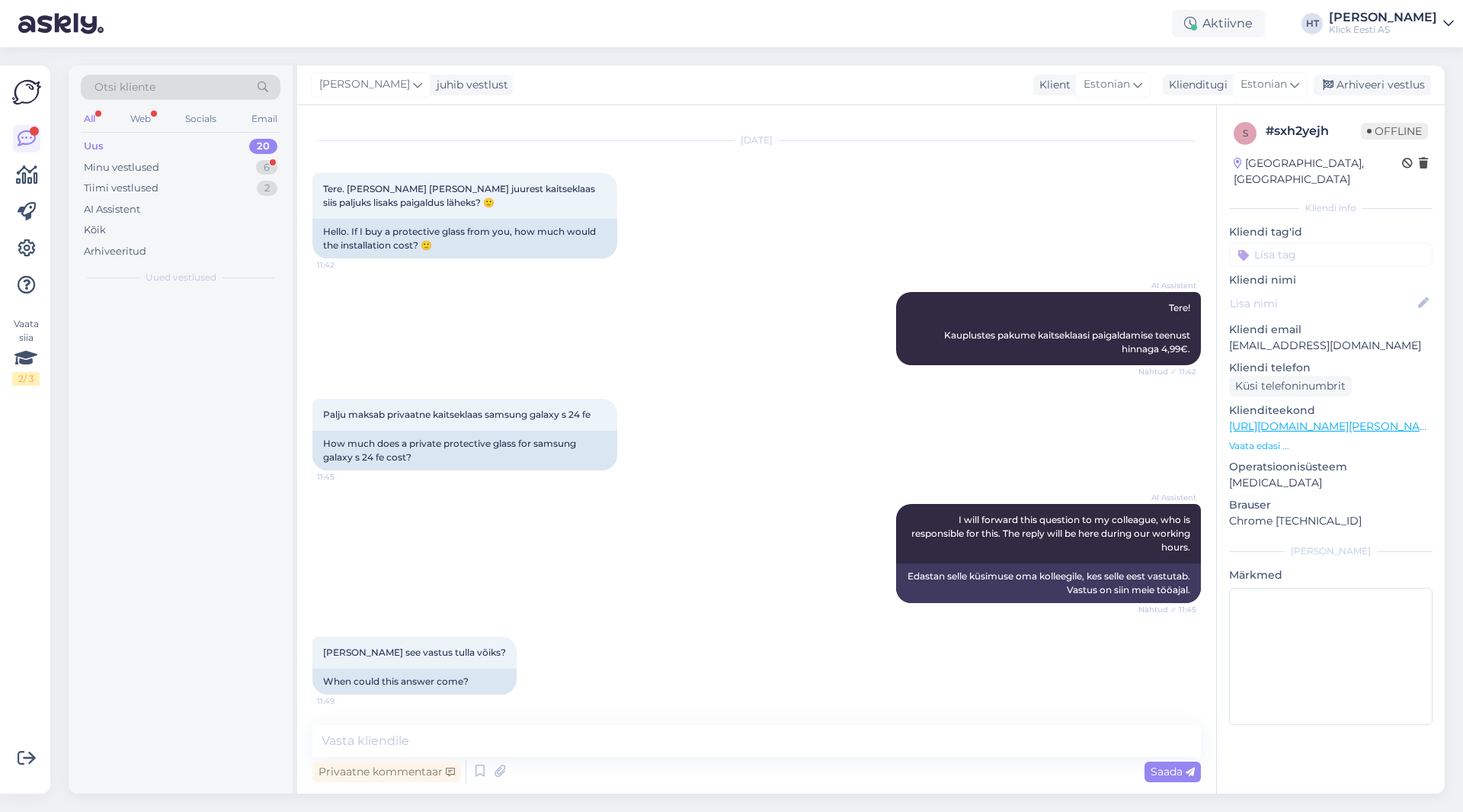
scroll to position [0, 0]
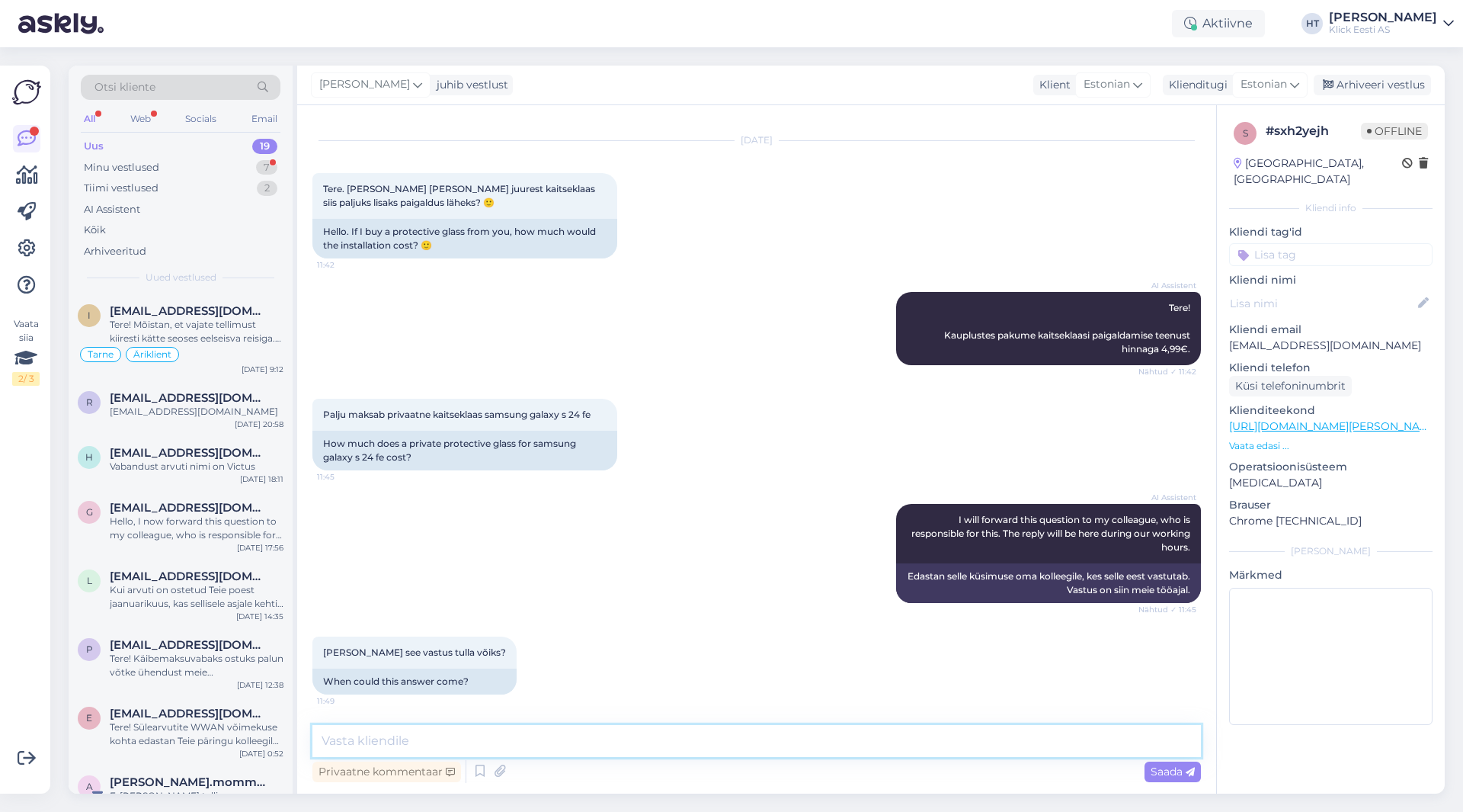
click at [754, 747] on textarea at bounding box center [757, 741] width 889 height 32
paste textarea "[URL][DOMAIN_NAME]"
type textarea "Siit leiab: [URL][DOMAIN_NAME]"
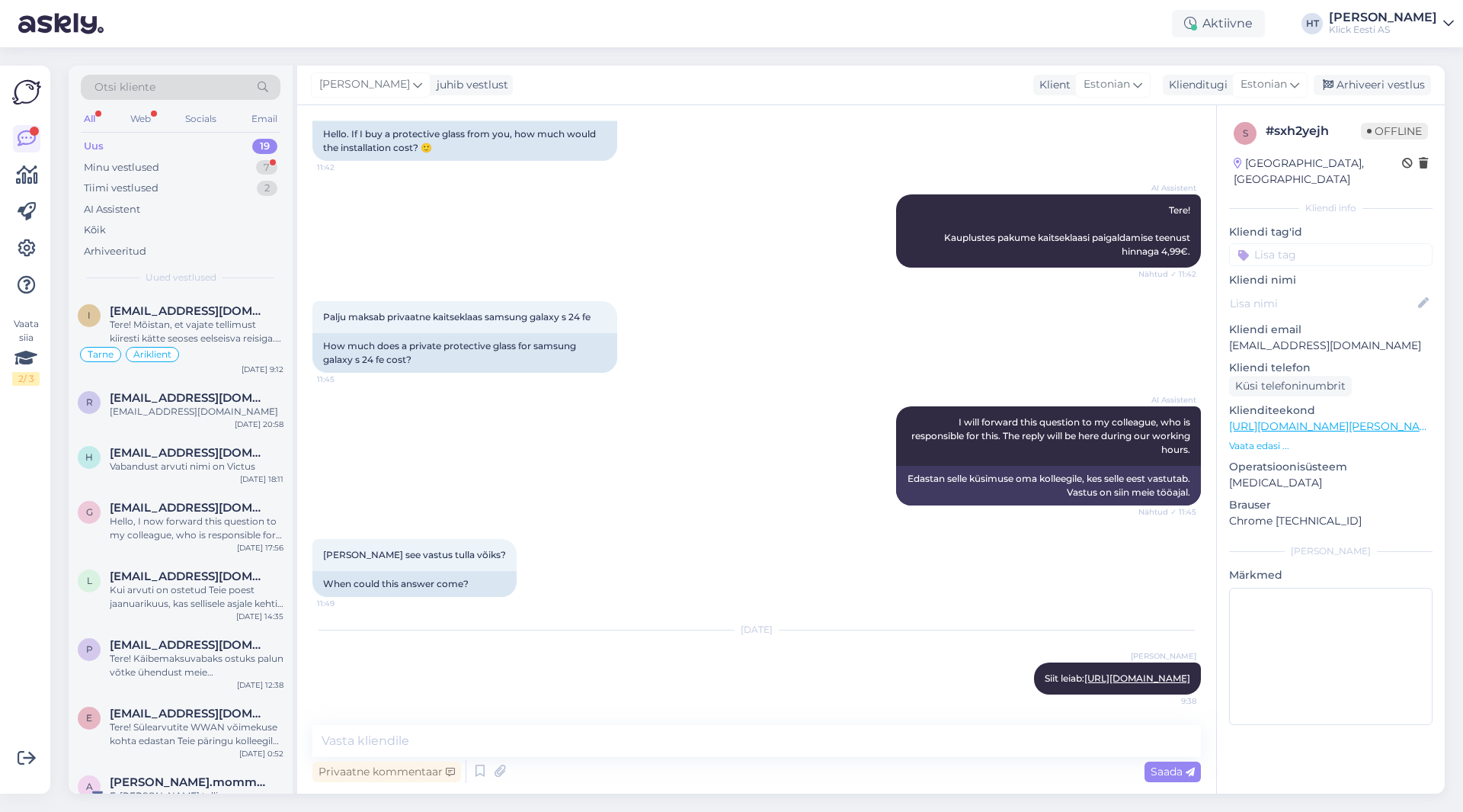
click at [914, 243] on input at bounding box center [1331, 254] width 203 height 23
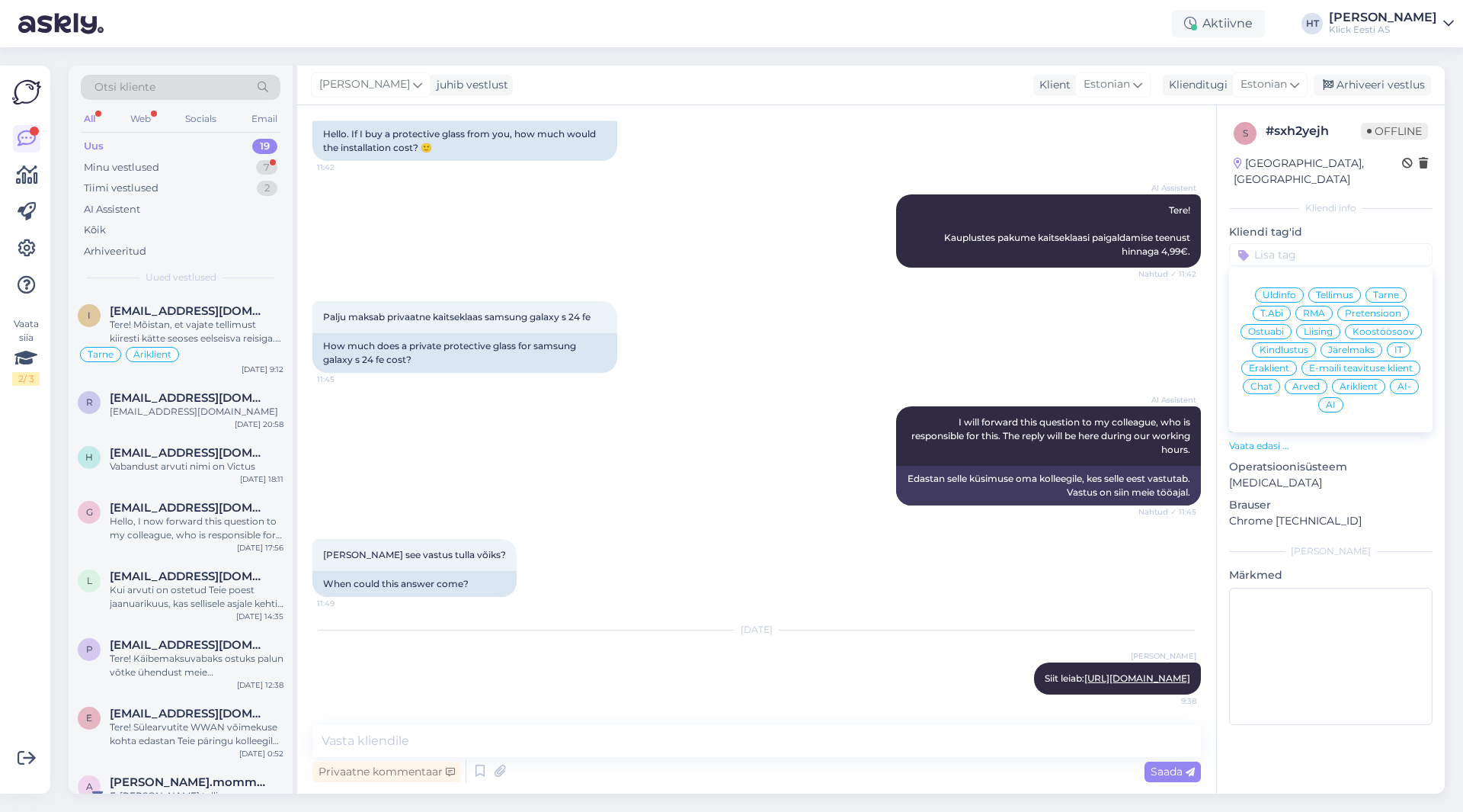
click at [792, 390] on div "AI Assistent I will forward this question to my colleague, who is responsible f…" at bounding box center [757, 455] width 889 height 132
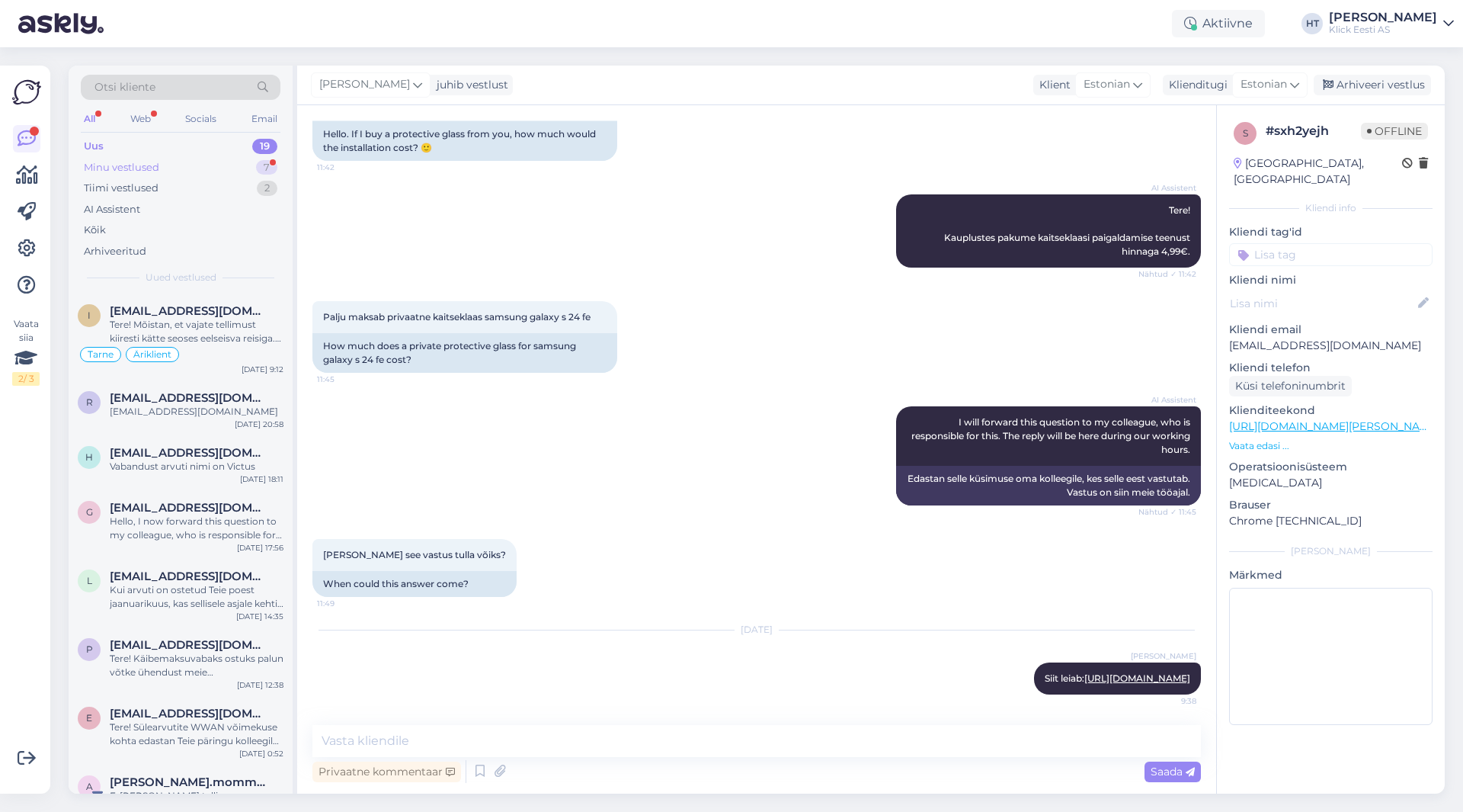
click at [248, 164] on div "Minu vestlused 7" at bounding box center [180, 167] width 200 height 21
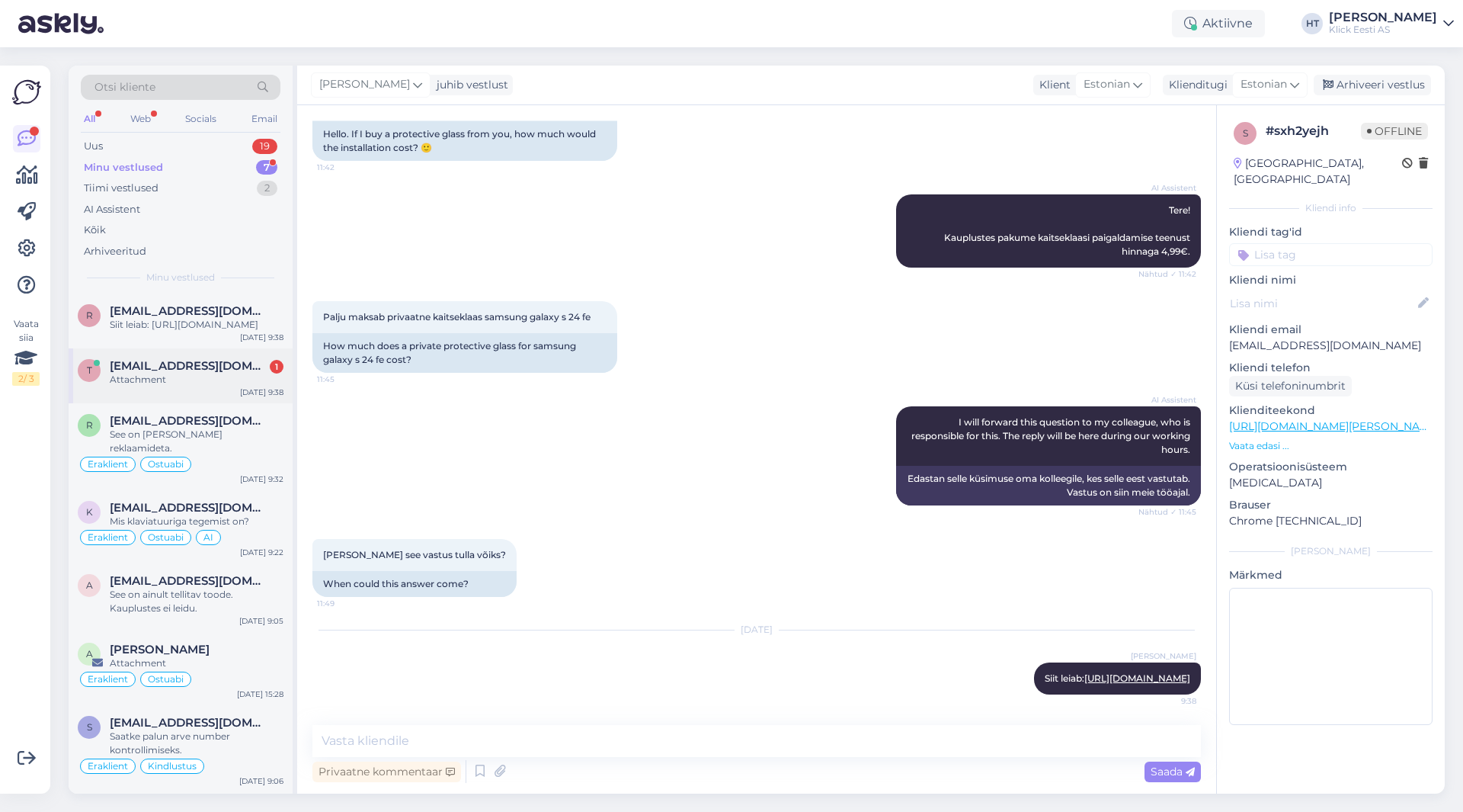
click at [258, 398] on div "[DATE] 9:38" at bounding box center [262, 392] width 44 height 12
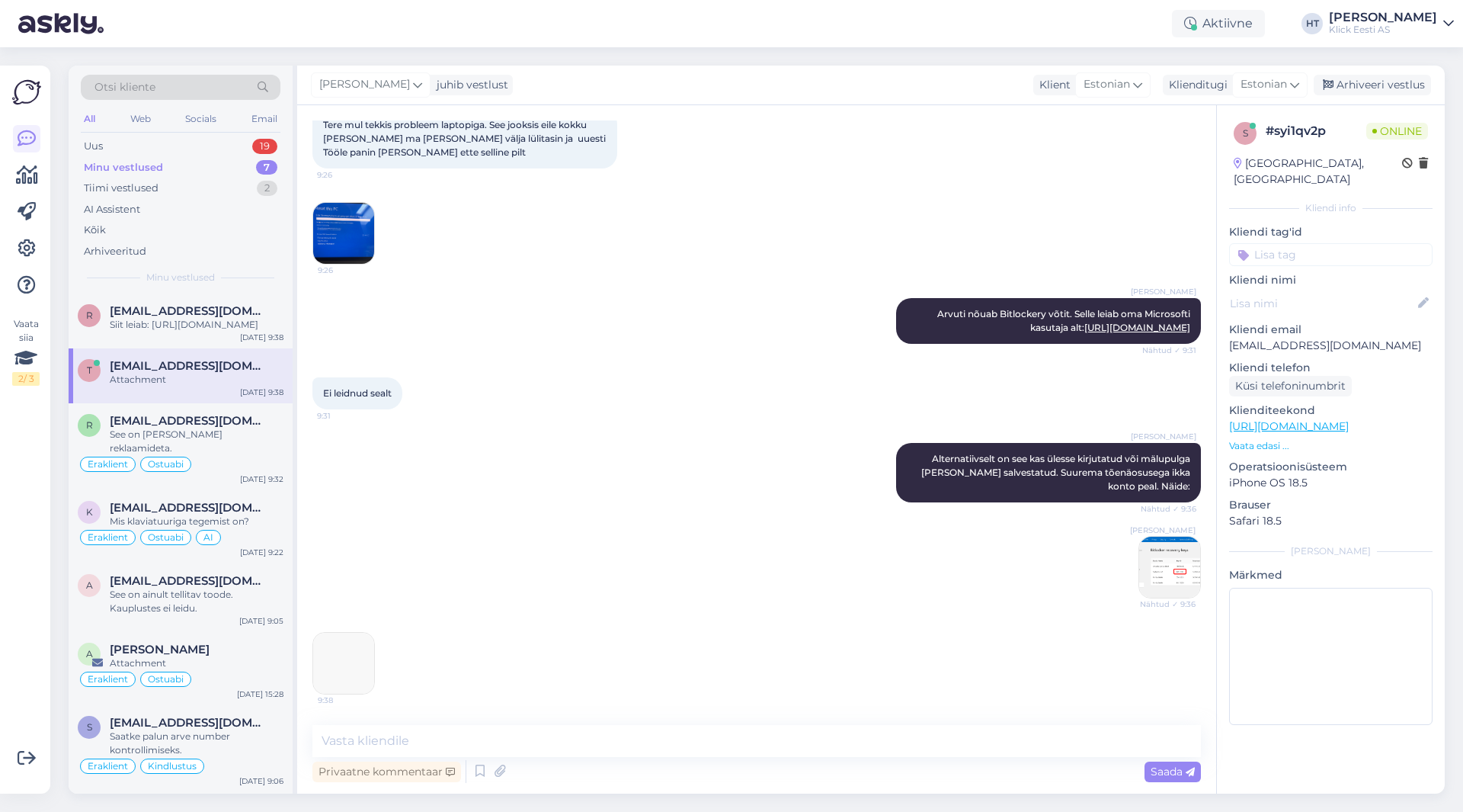
scroll to position [92, 0]
click at [355, 665] on img at bounding box center [343, 663] width 61 height 61
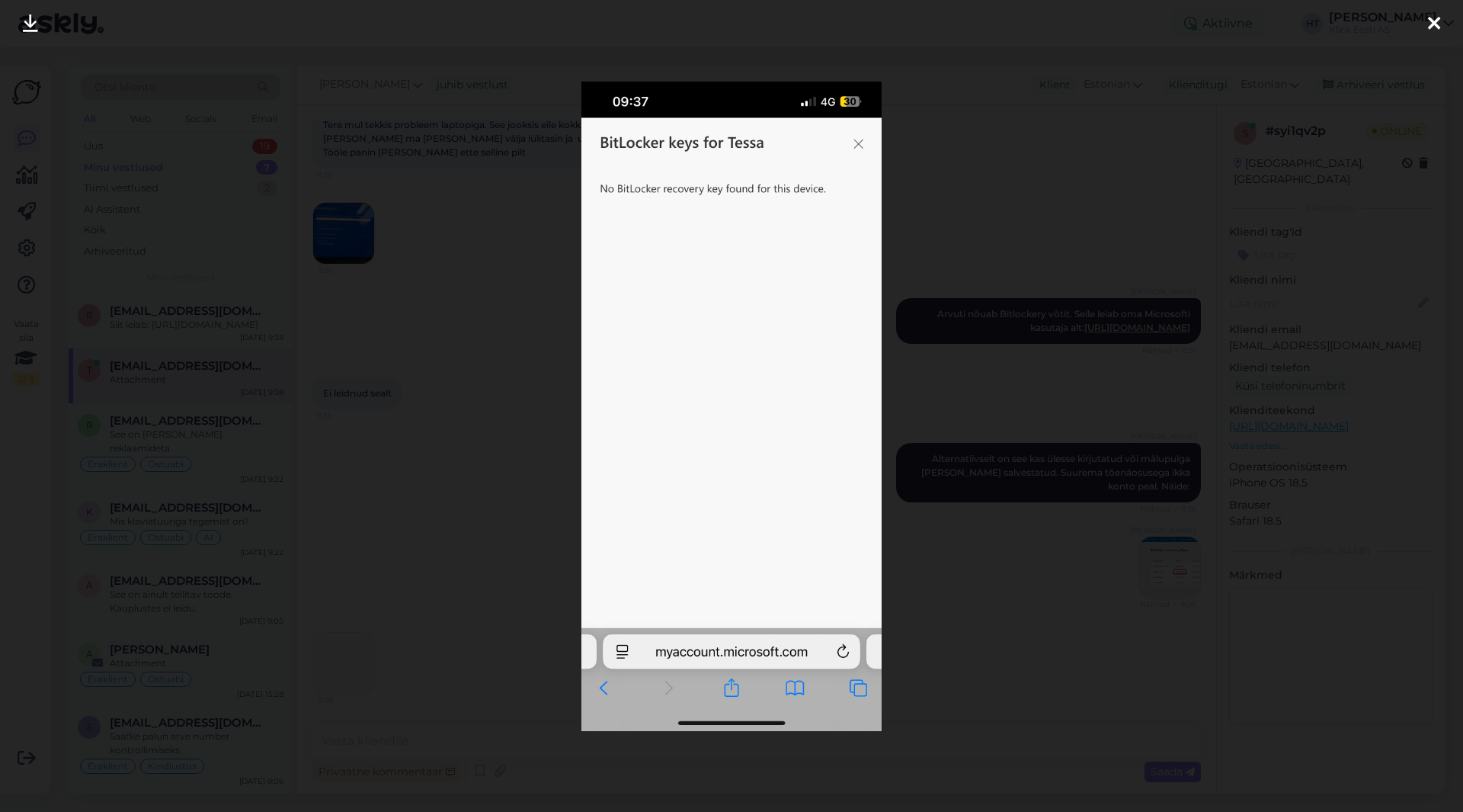
click at [509, 480] on div at bounding box center [731, 406] width 1463 height 812
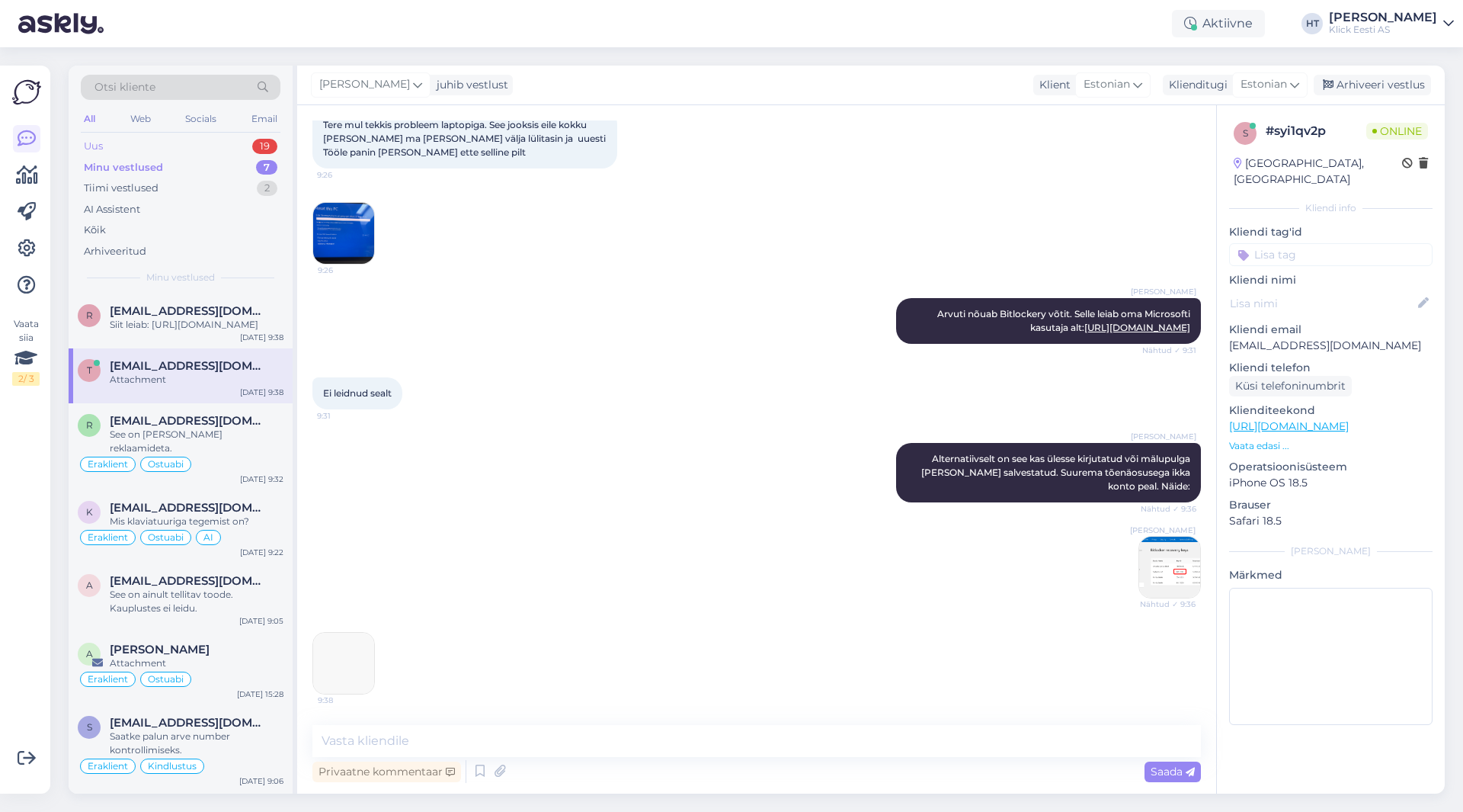
click at [247, 137] on div "Uus 19" at bounding box center [180, 146] width 200 height 21
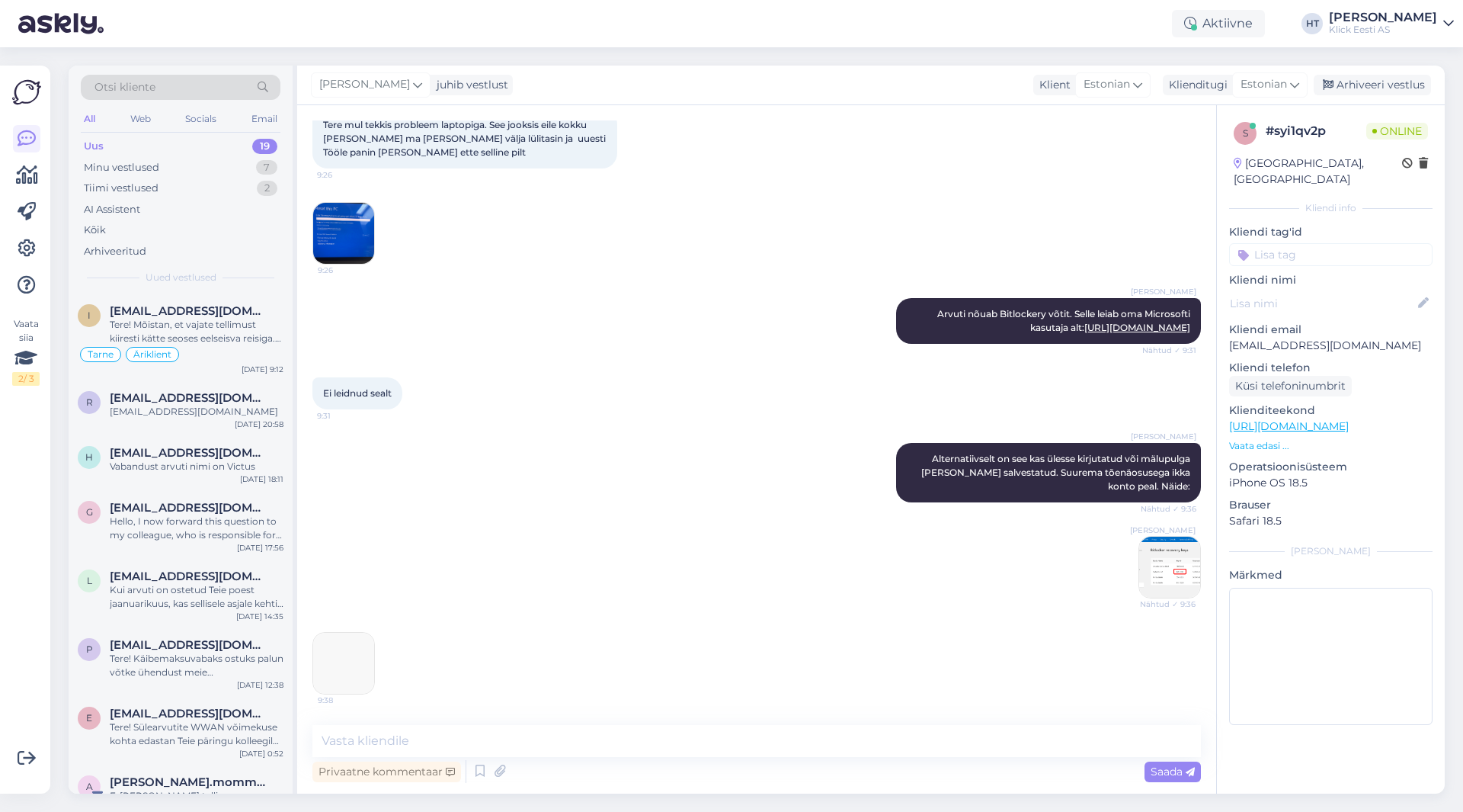
click at [517, 368] on div "Ei leidnud sealt 9:31" at bounding box center [757, 394] width 889 height 66
click at [203, 464] on div "Vabandust arvuti nimi on Victus" at bounding box center [196, 466] width 174 height 13
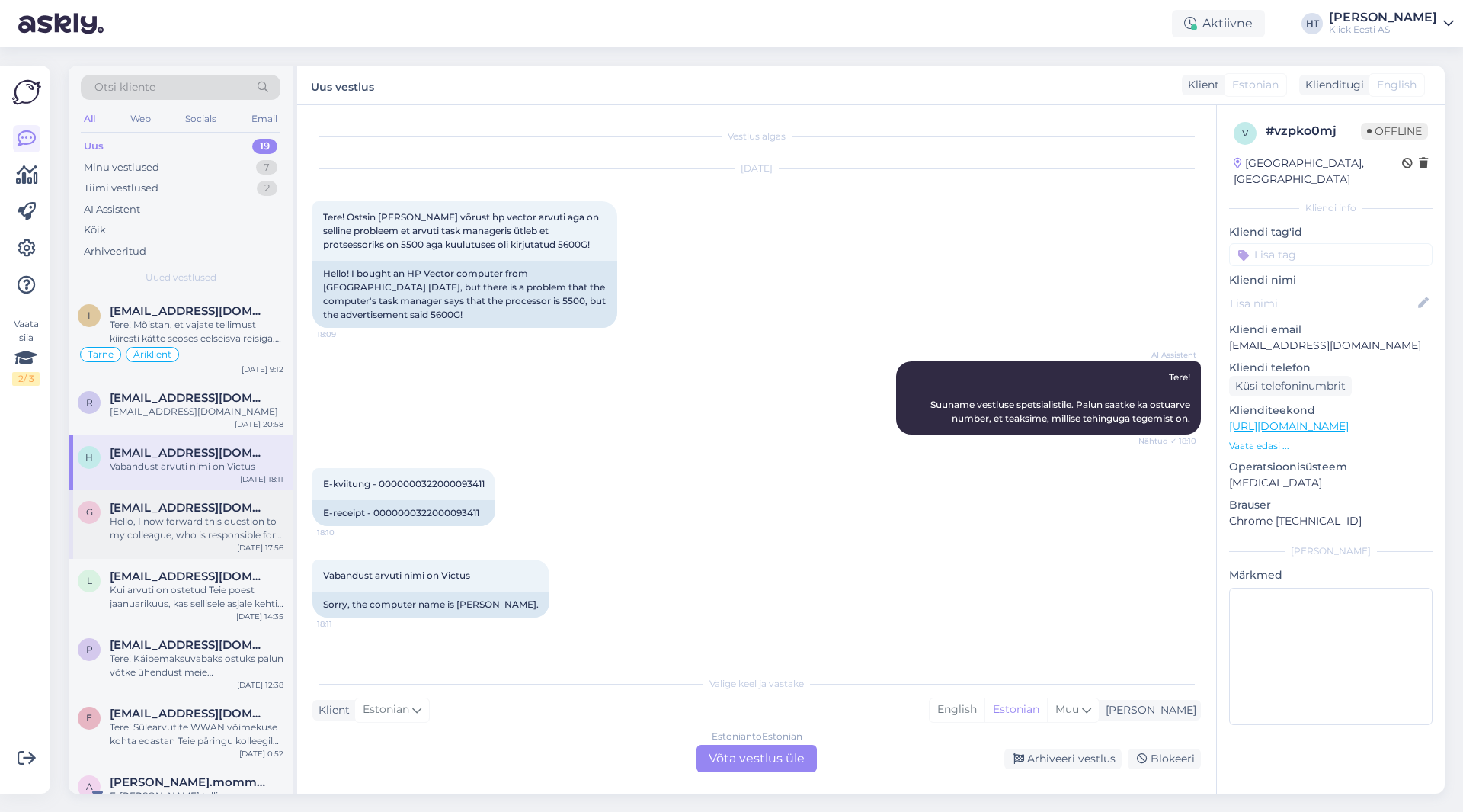
click at [202, 527] on div "Hello, I now forward this question to my colleague, who is responsible for this…" at bounding box center [196, 528] width 174 height 28
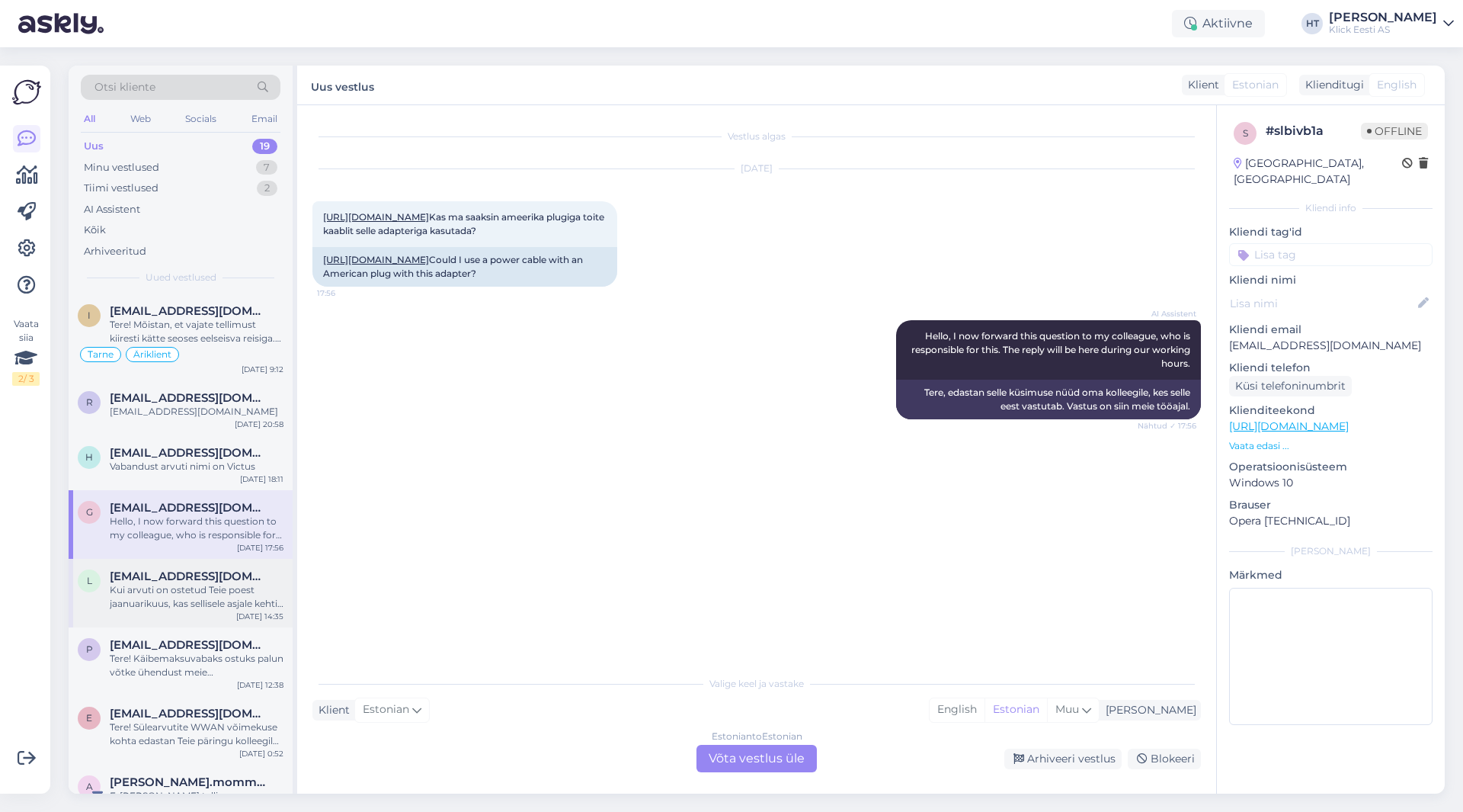
click at [199, 570] on span "[EMAIL_ADDRESS][DOMAIN_NAME]" at bounding box center [189, 576] width 159 height 13
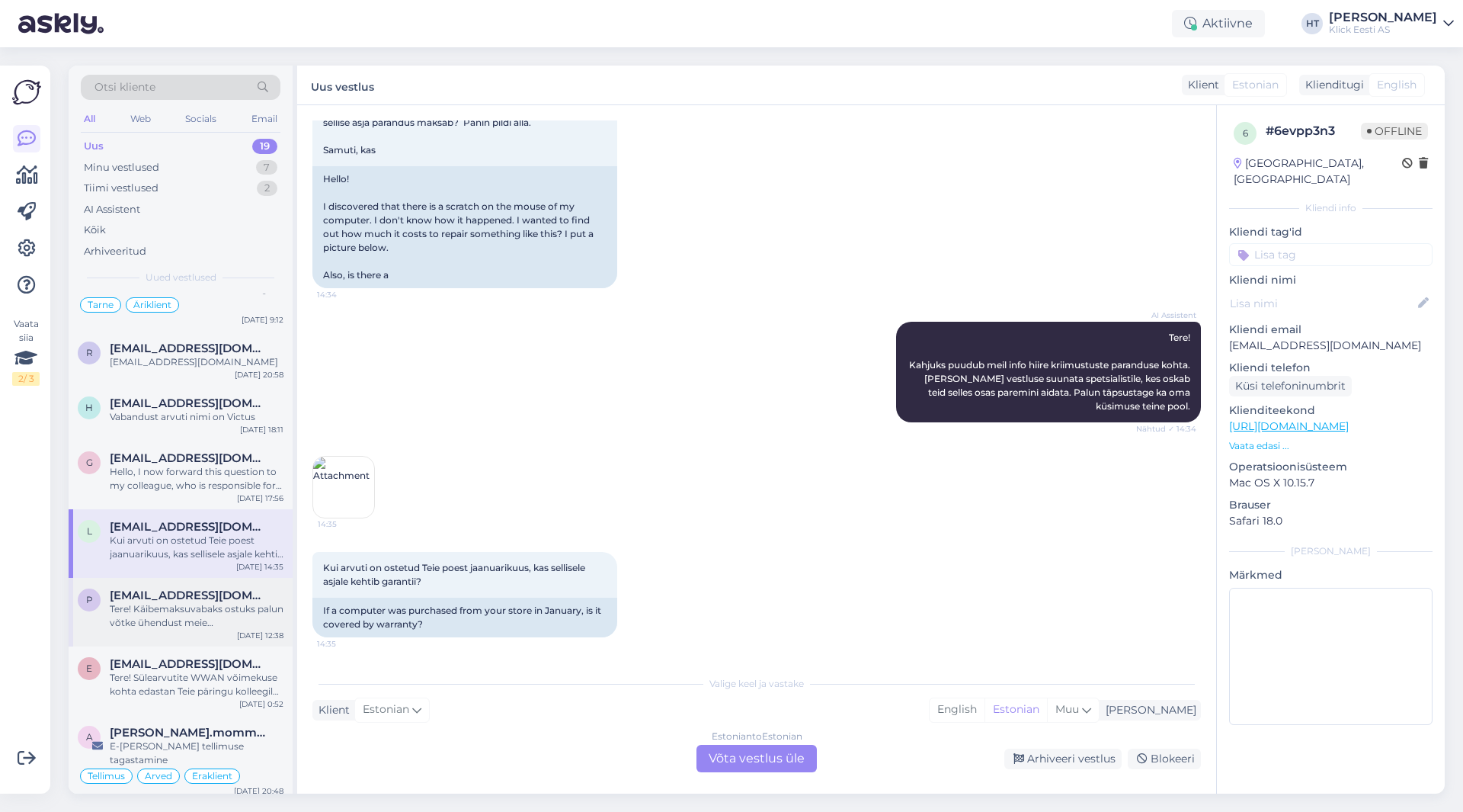
scroll to position [76, 0]
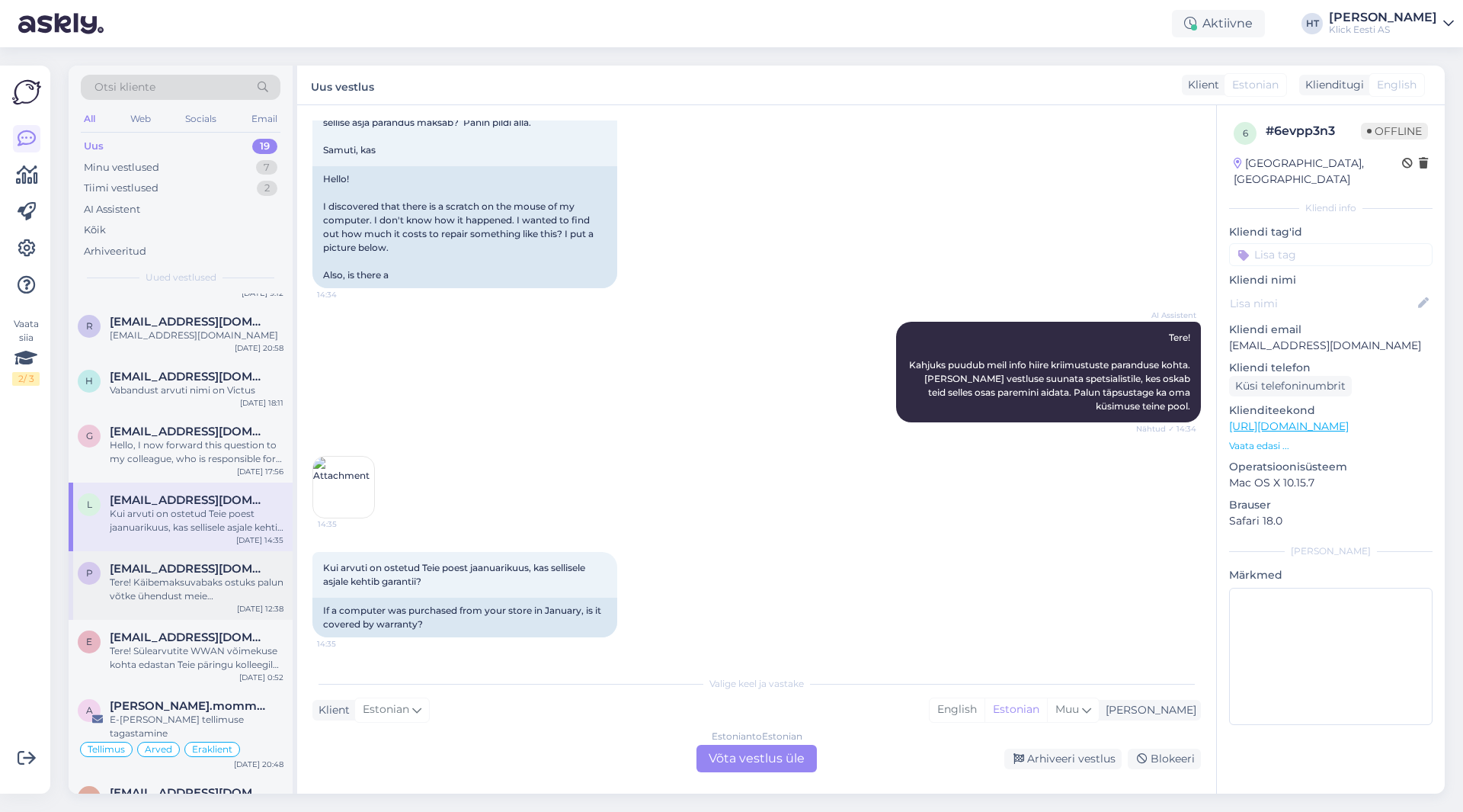
click at [178, 583] on div "Tere! Käibemaksuvabaks ostuks palun võtke ühendust meie äriklienditeenindusega …" at bounding box center [196, 589] width 174 height 28
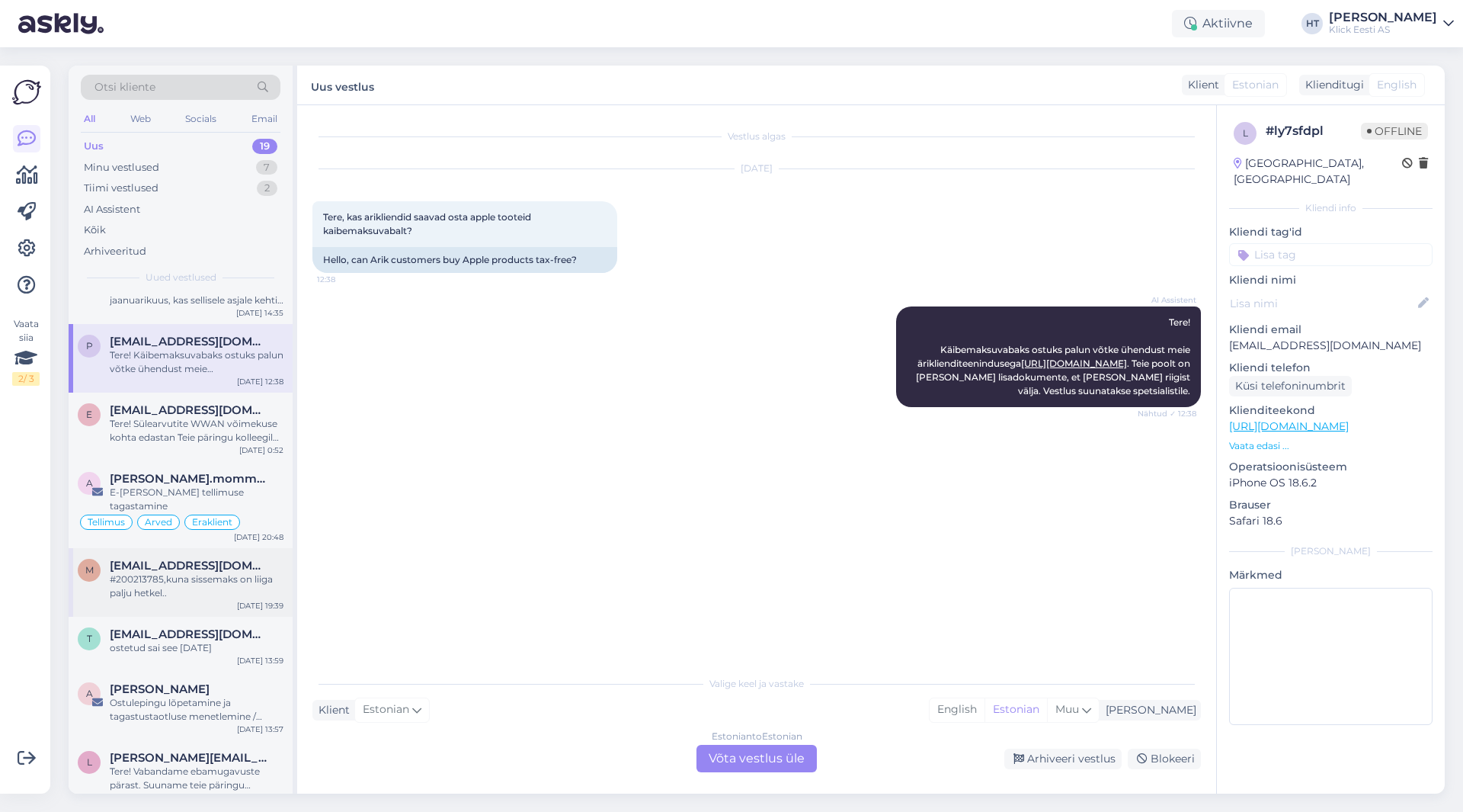
scroll to position [305, 0]
click at [224, 571] on div "#200213785,kuna sissemaks on liiga palju hetkel.." at bounding box center [196, 584] width 174 height 28
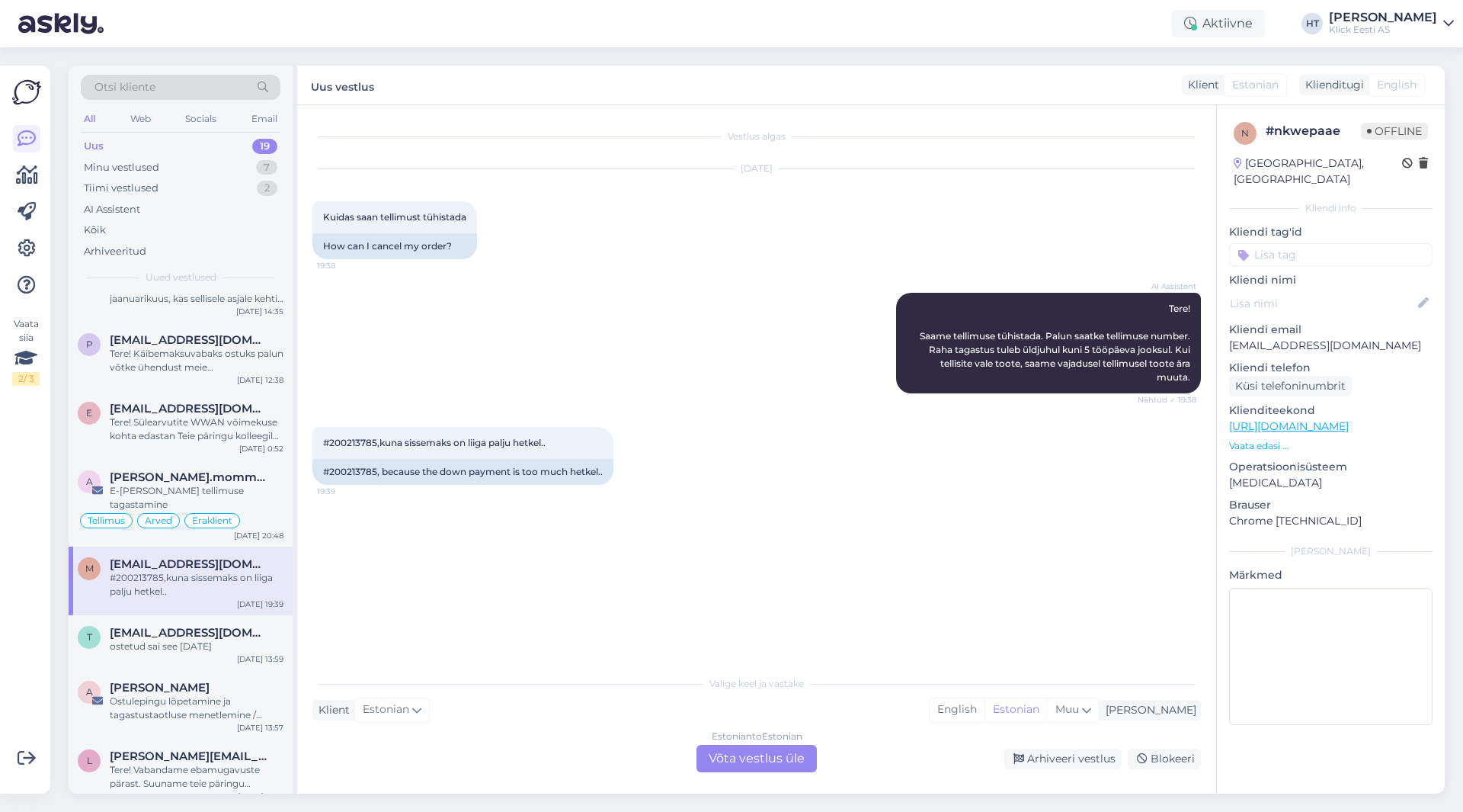
click at [364, 590] on div "Vestlus algas [DATE] Kuidas saan tellimust tühistada 19:38 How can I cancel my …" at bounding box center [764, 387] width 902 height 534
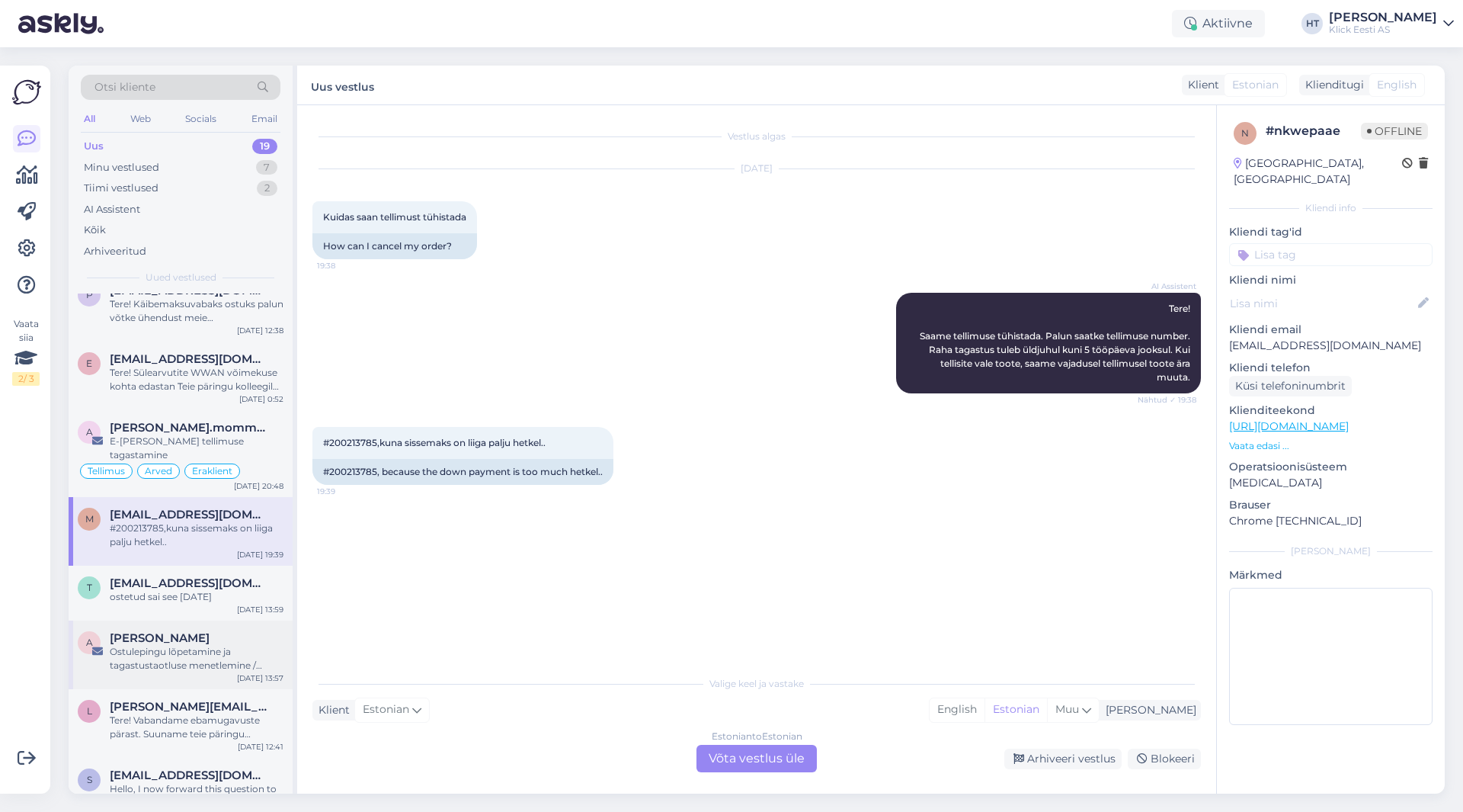
scroll to position [381, 0]
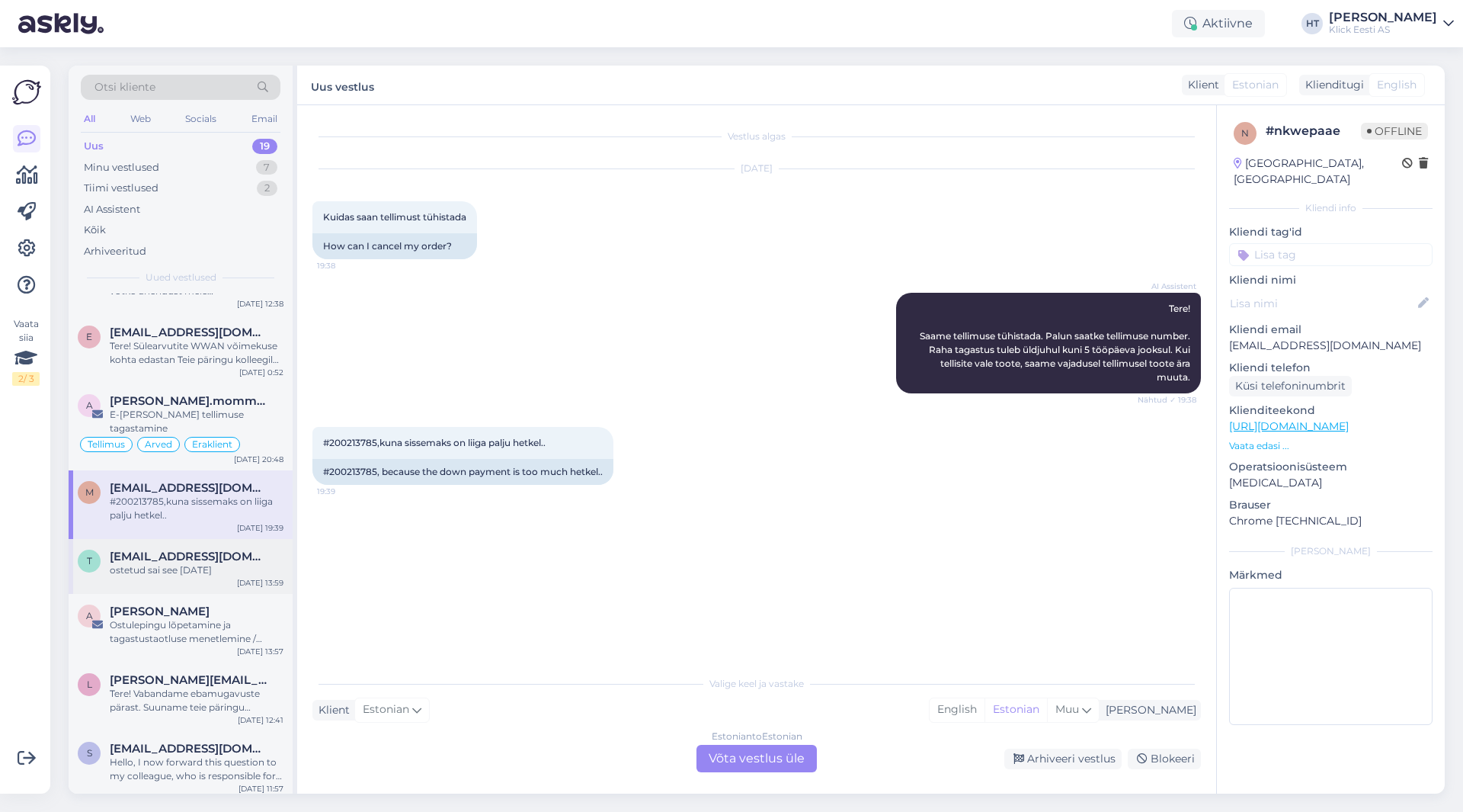
click at [219, 567] on div "t [EMAIL_ADDRESS][DOMAIN_NAME] ostetud sai see 27.03.[DATE] 13:59" at bounding box center [180, 566] width 224 height 55
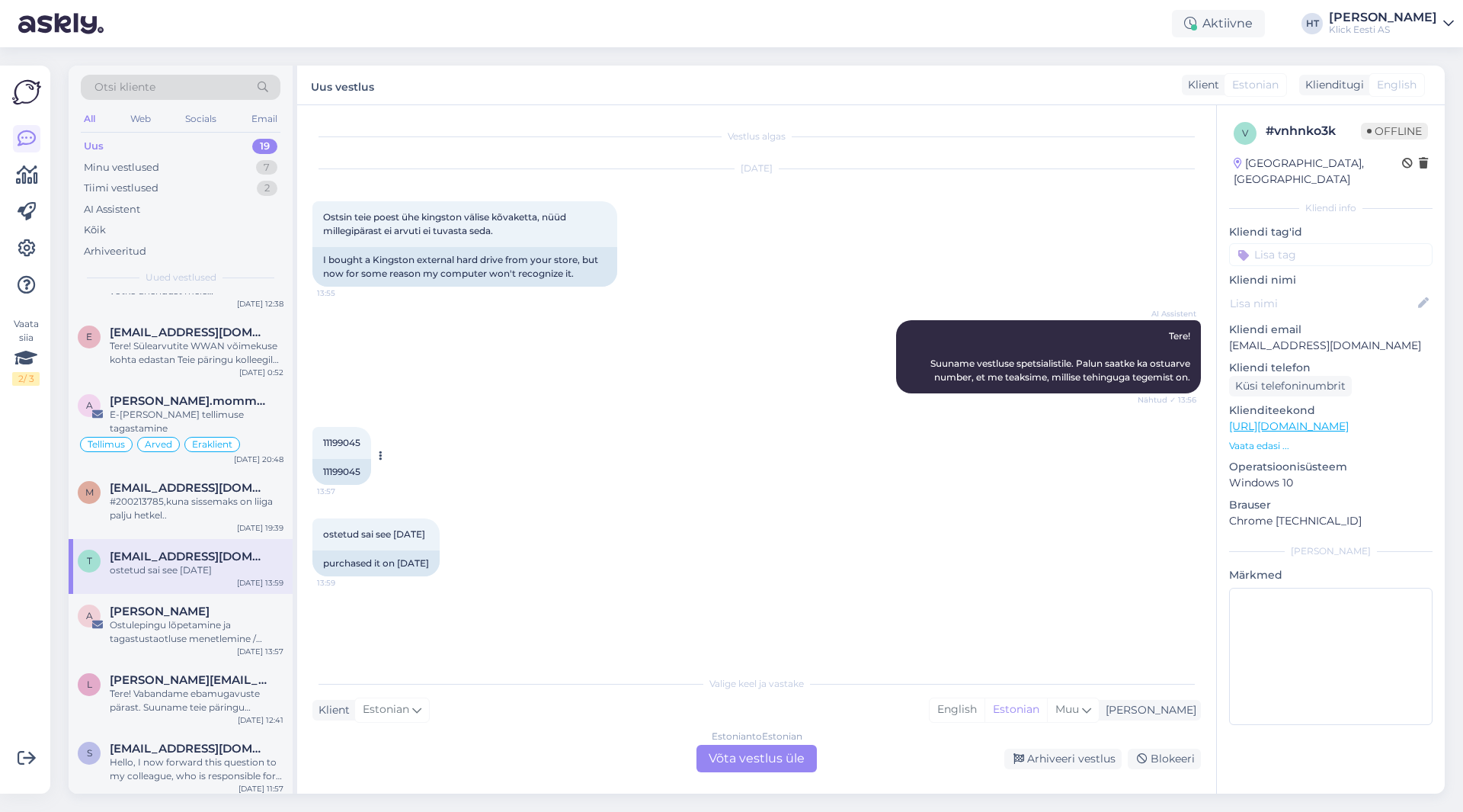
drag, startPoint x: 444, startPoint y: 563, endPoint x: 324, endPoint y: 437, distance: 174.0
click at [324, 437] on div "Vestlus algas [DATE] Ostsin teie poest ühe kingston välise kõvaketta, nüüd mill…" at bounding box center [764, 387] width 902 height 534
click at [324, 437] on span "11199045" at bounding box center [342, 443] width 37 height 12
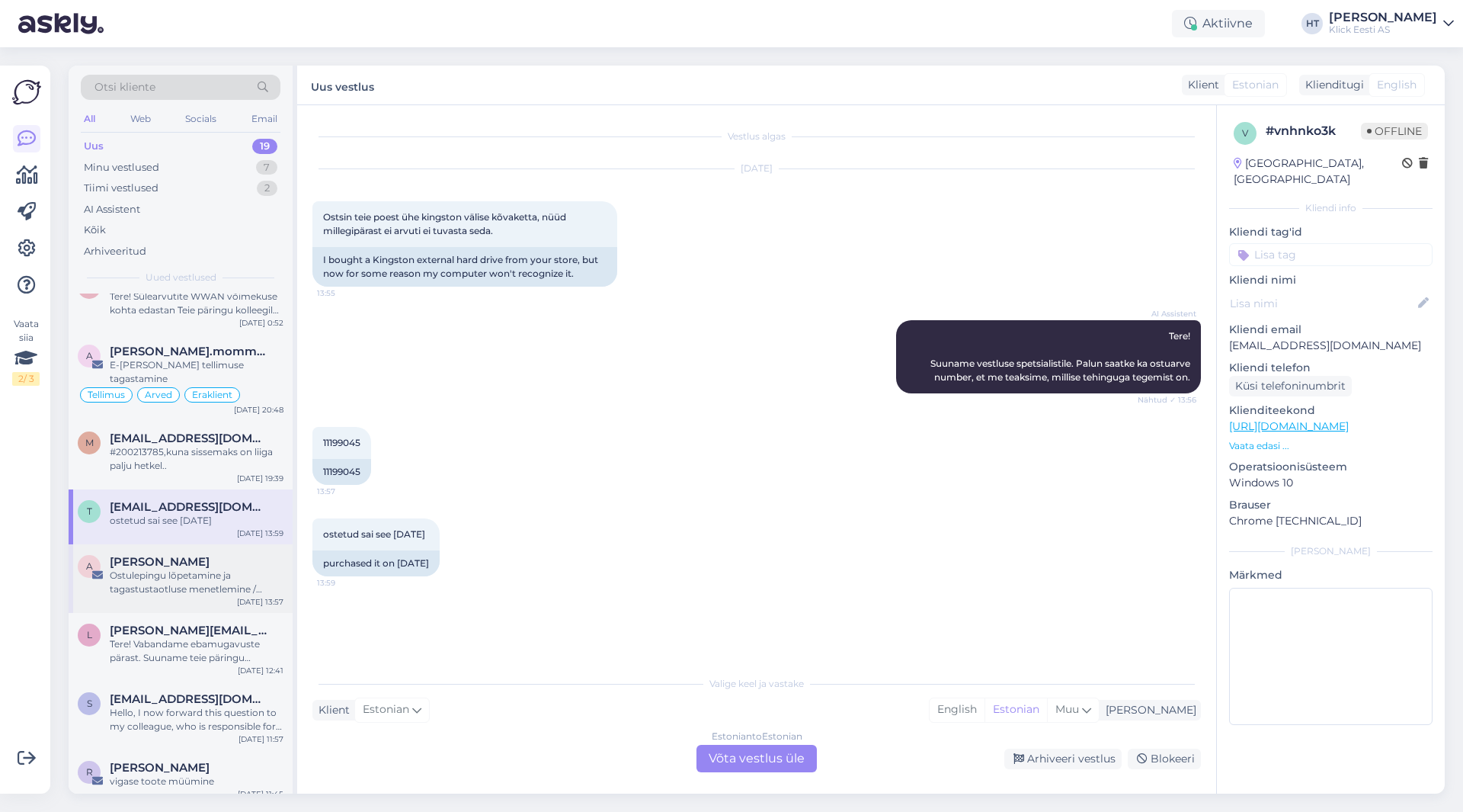
scroll to position [457, 0]
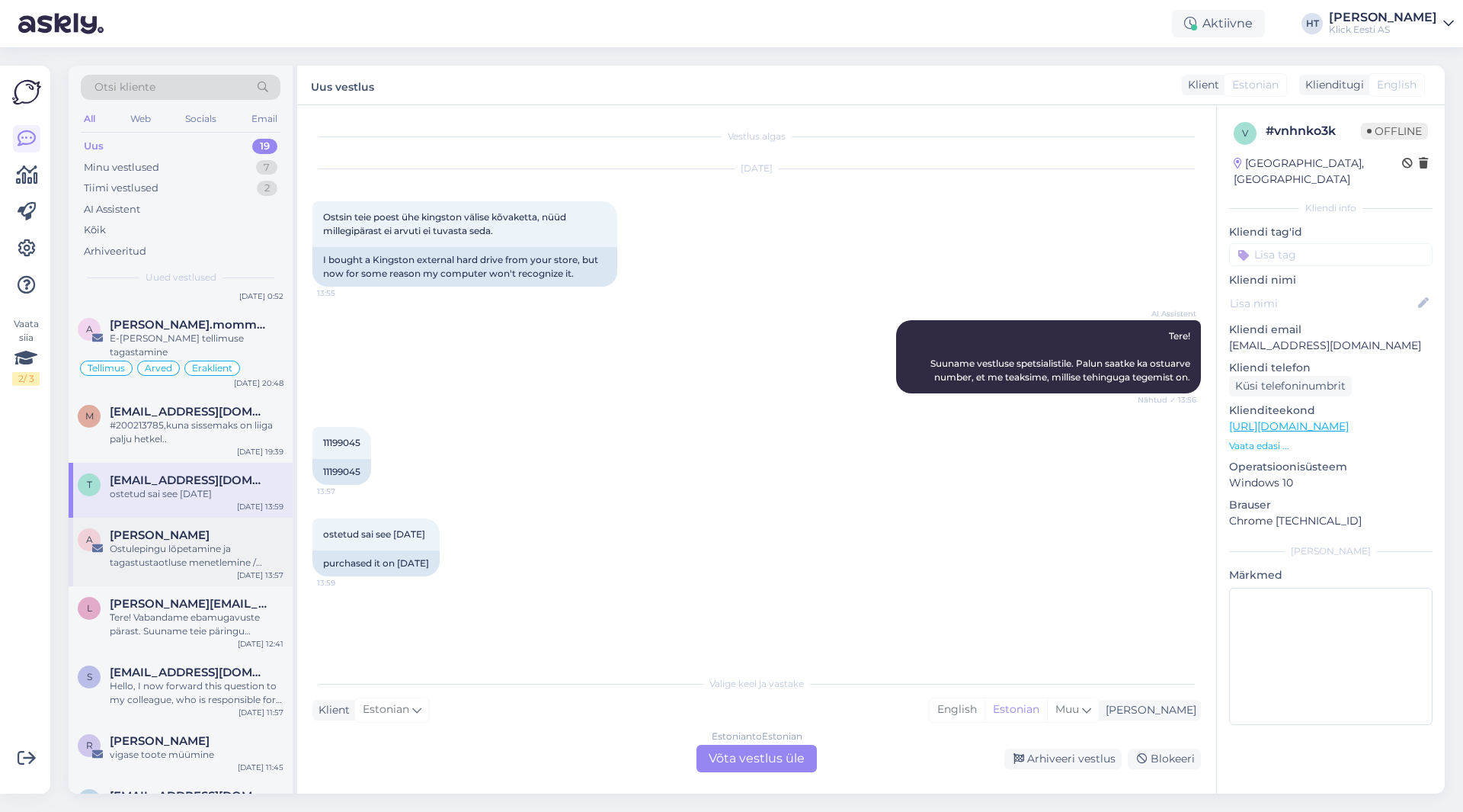
click at [194, 548] on div "Ostulepingu lõpetamine ja tagastustaotluse menetlemine / ostuarve nr 0000000201…" at bounding box center [196, 556] width 174 height 28
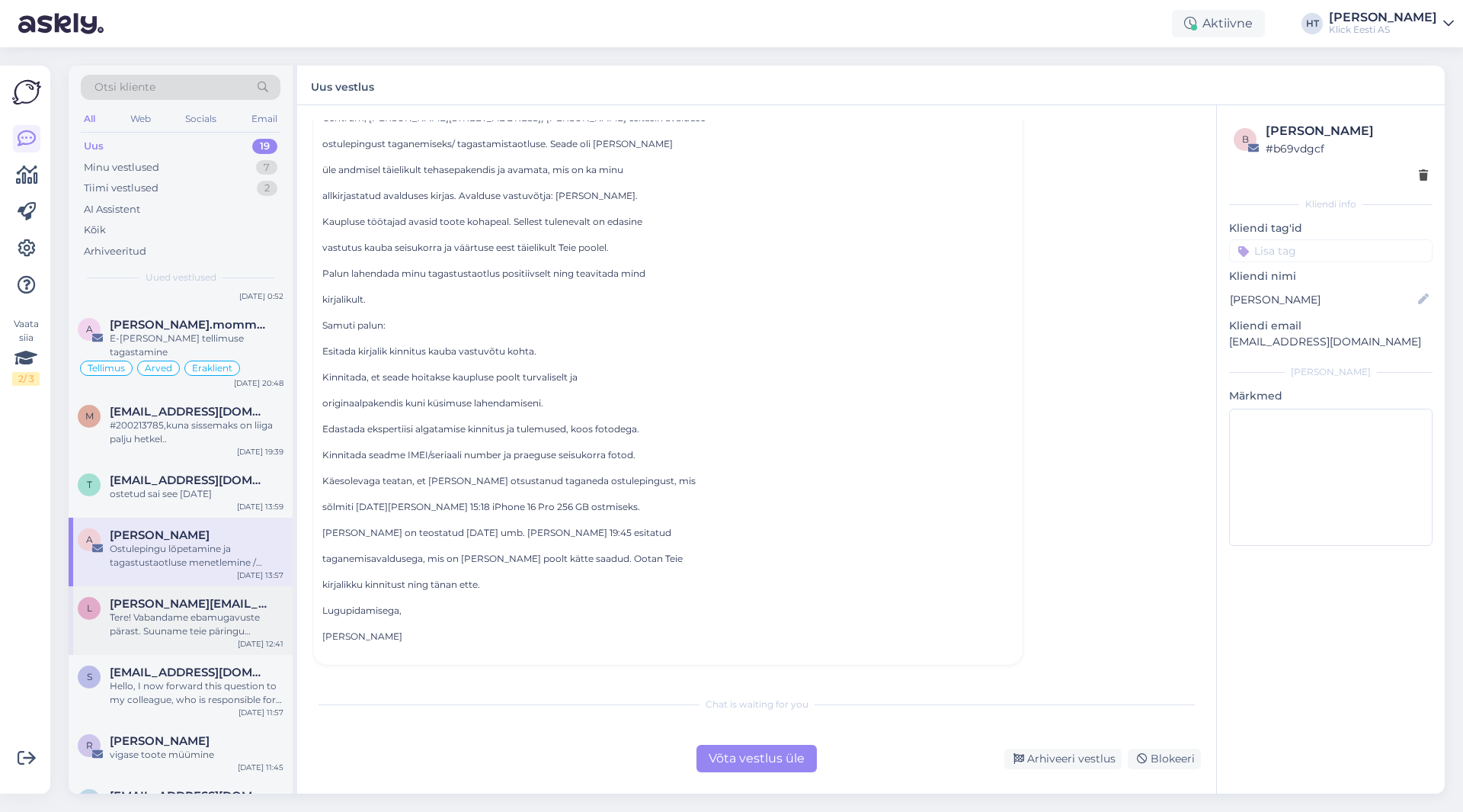
scroll to position [749, 0]
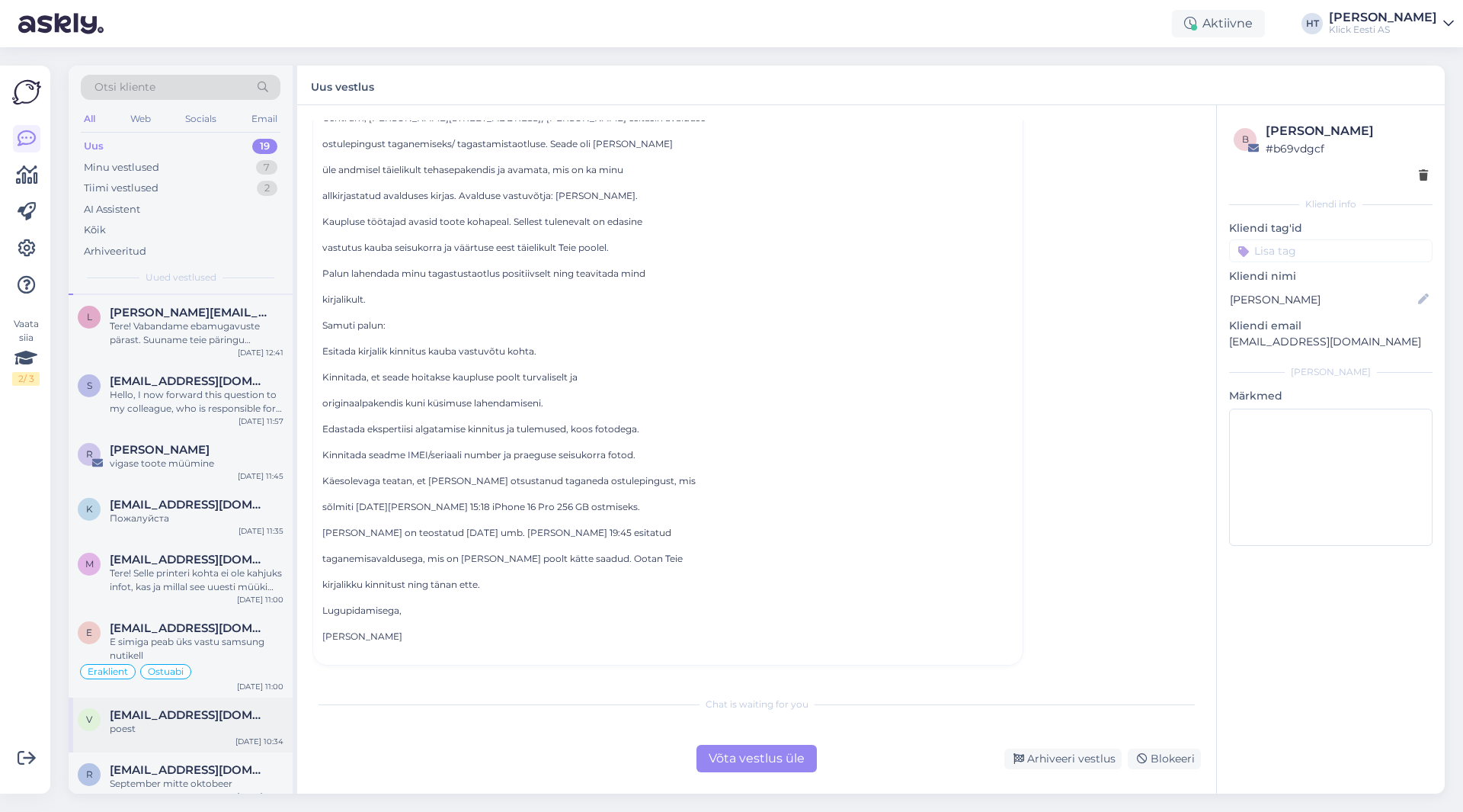
click at [231, 722] on div "poest" at bounding box center [196, 729] width 174 height 13
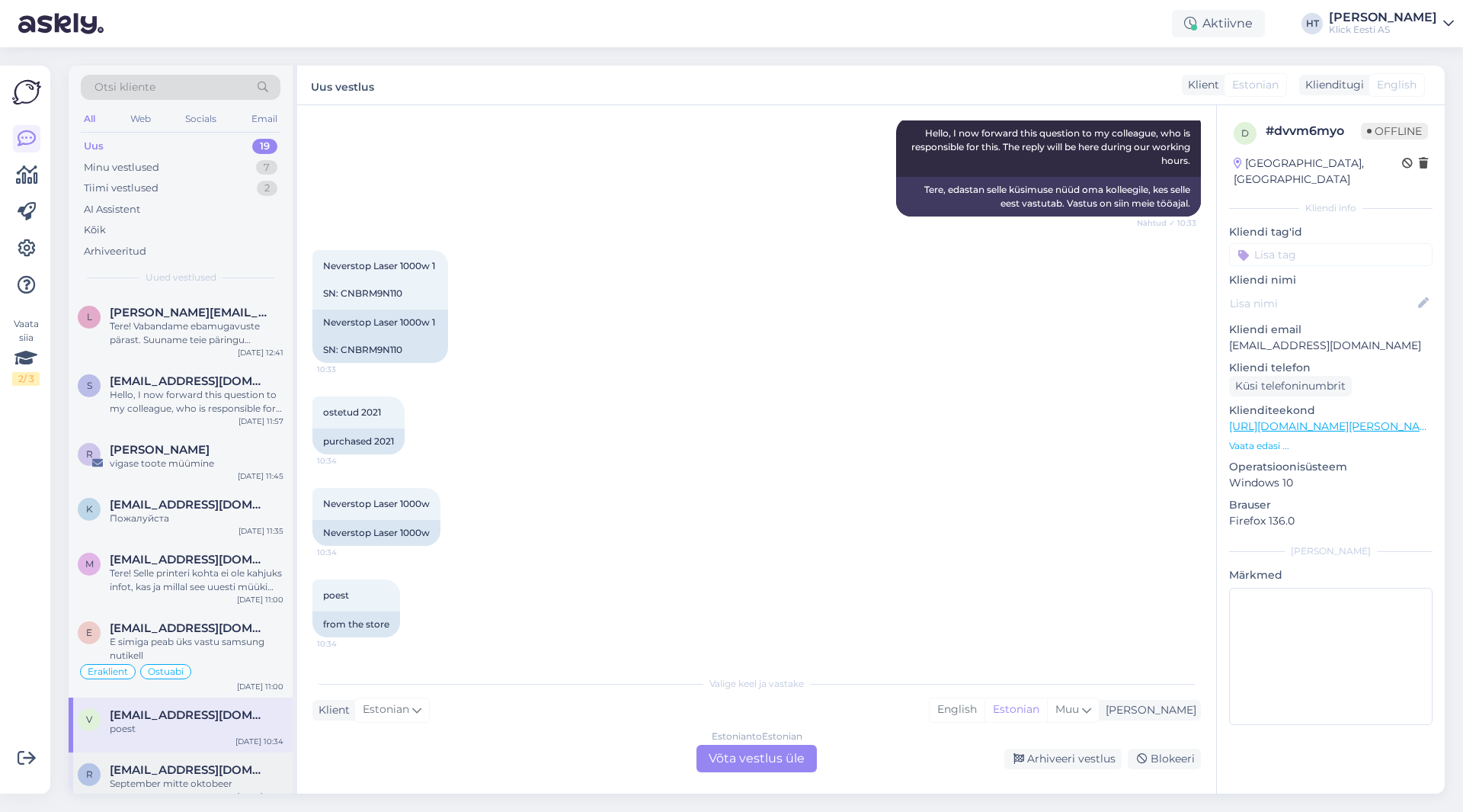
click at [216, 763] on span "[EMAIL_ADDRESS][DOMAIN_NAME]" at bounding box center [189, 770] width 159 height 13
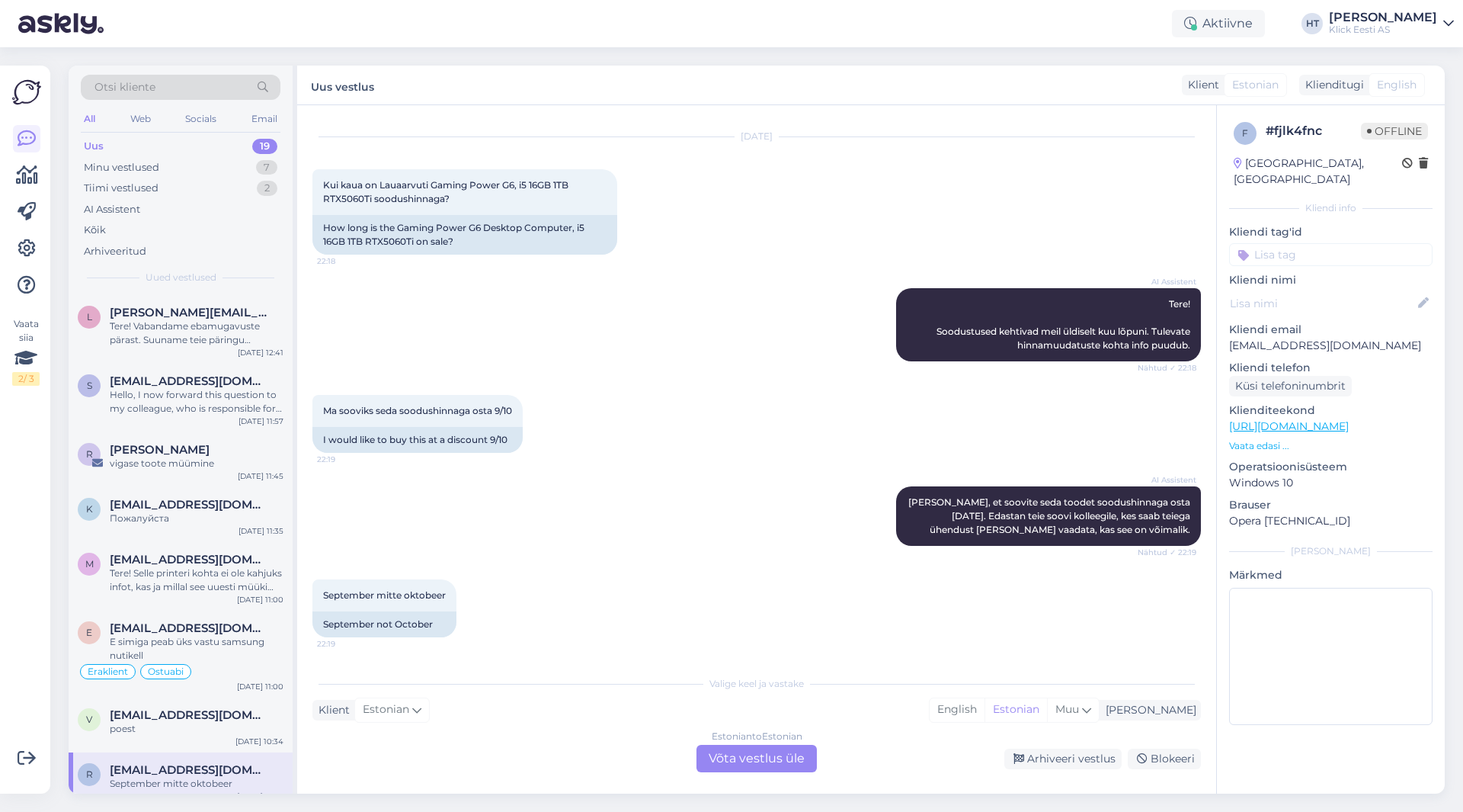
scroll to position [32, 0]
click at [524, 471] on div "AI Assistent [PERSON_NAME], et soovite seda toodet soodushinnaga osta [DATE]. E…" at bounding box center [757, 516] width 889 height 93
drag, startPoint x: 921, startPoint y: 505, endPoint x: 1186, endPoint y: 537, distance: 266.9
click at [914, 537] on div "AI Assistent [PERSON_NAME], et soovite seda toodet soodushinnaga osta [DATE]. E…" at bounding box center [1049, 516] width 305 height 59
click at [914, 529] on div "AI Assistent [PERSON_NAME], et soovite seda toodet soodushinnaga osta [DATE]. E…" at bounding box center [1049, 516] width 305 height 59
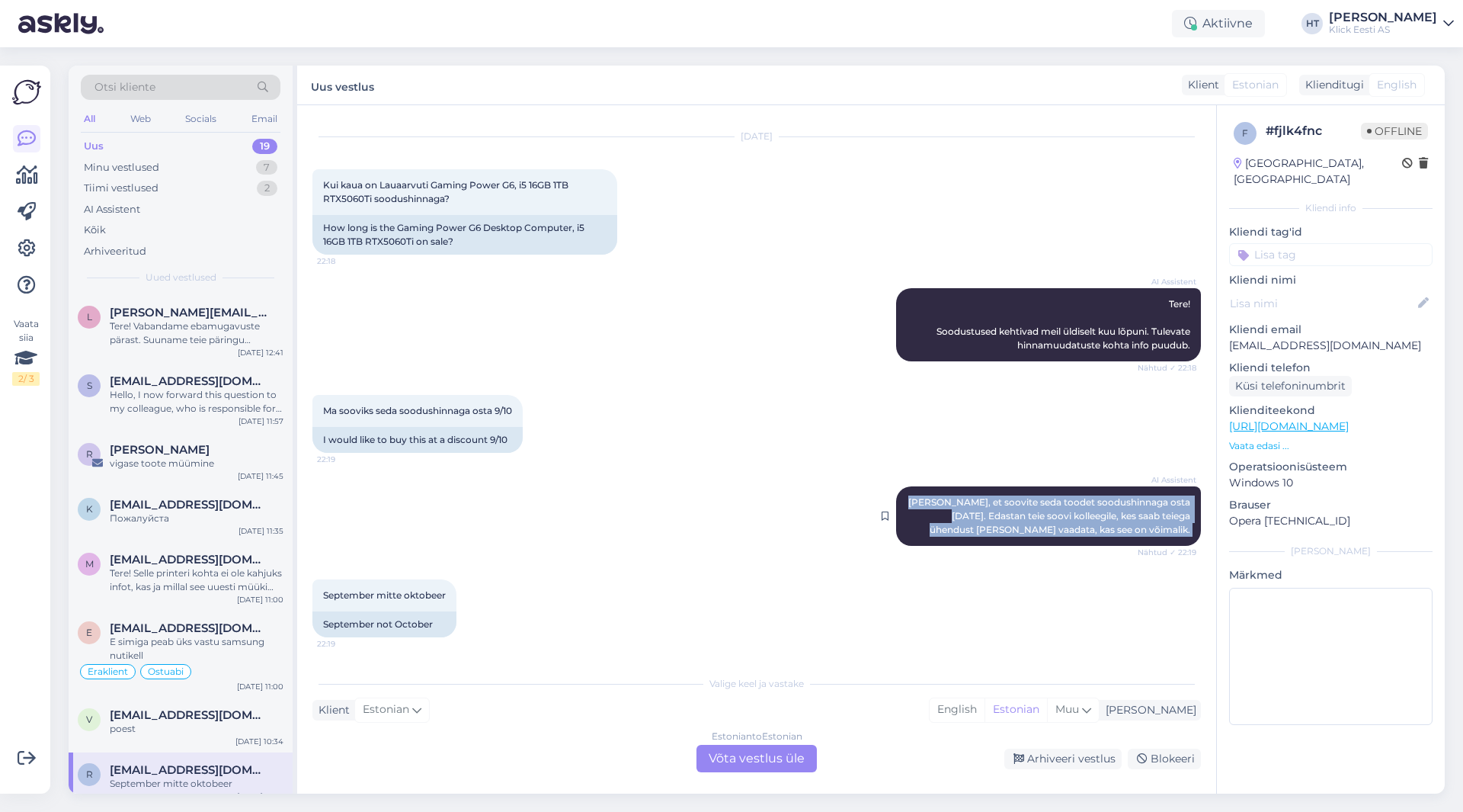
drag, startPoint x: 1179, startPoint y: 529, endPoint x: 915, endPoint y: 499, distance: 265.7
click at [914, 499] on div "AI Assistent [PERSON_NAME], et soovite seda toodet soodushinnaga osta [DATE]. E…" at bounding box center [1049, 516] width 305 height 59
click at [202, 708] on span "[EMAIL_ADDRESS][DOMAIN_NAME]" at bounding box center [189, 715] width 159 height 13
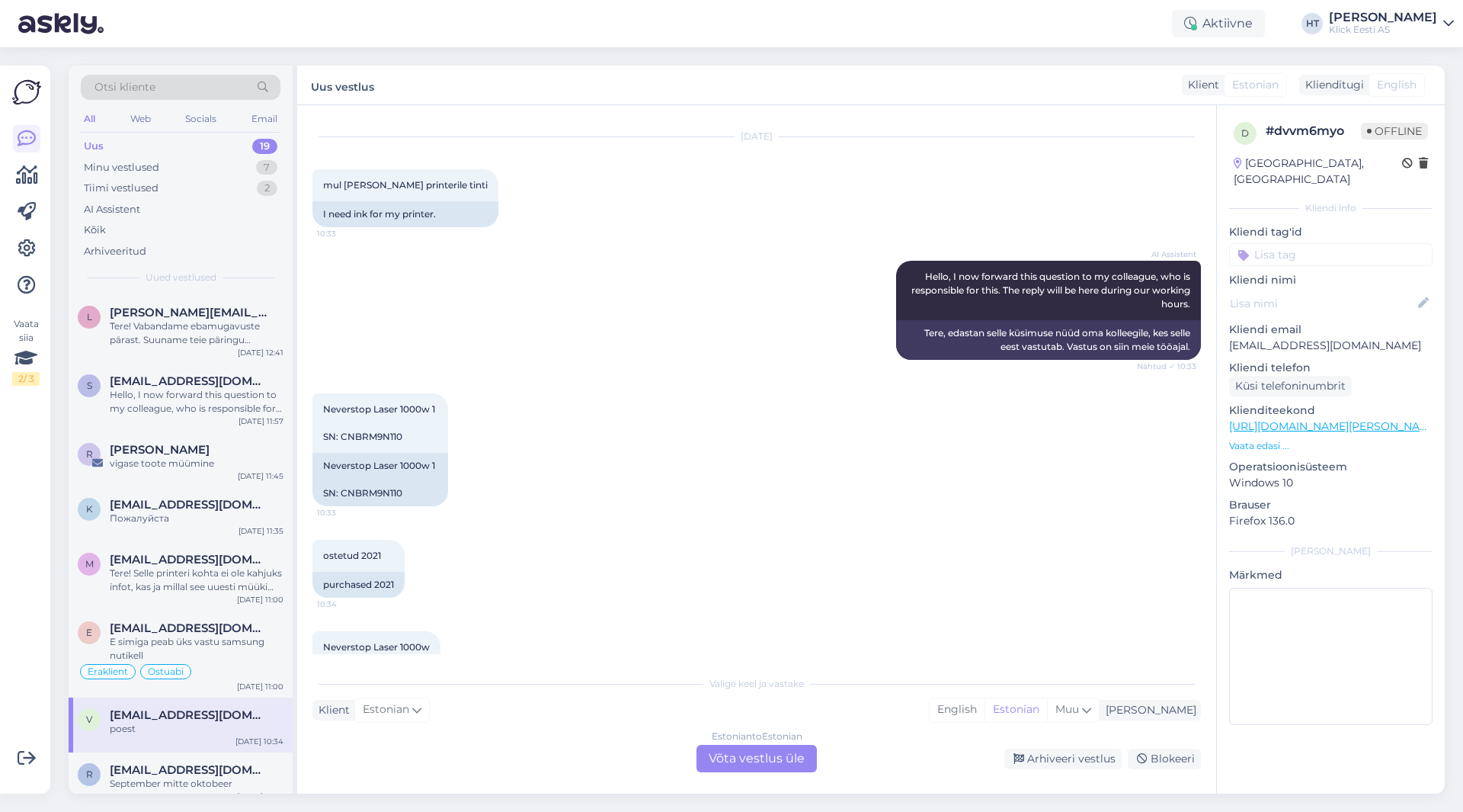
scroll to position [175, 0]
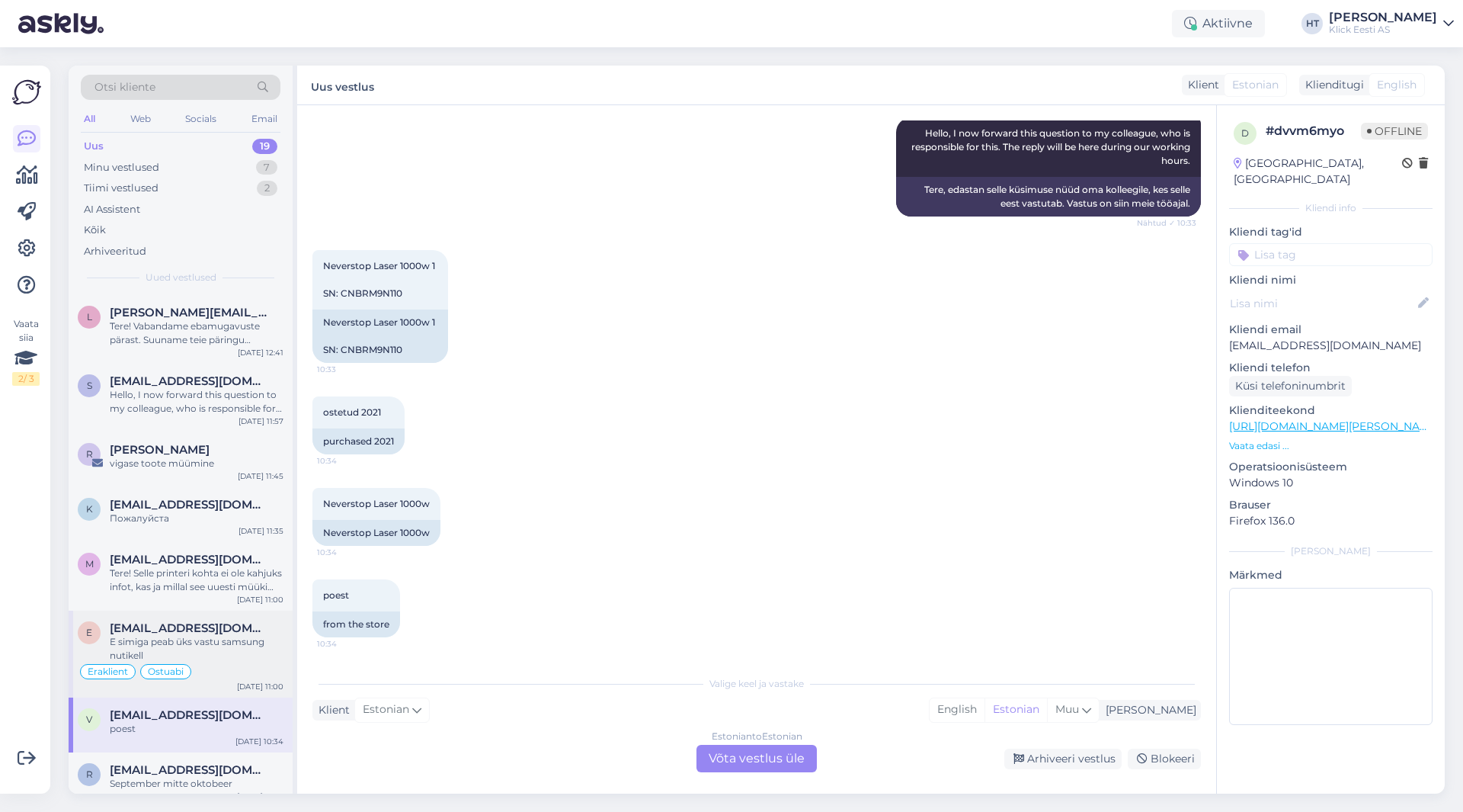
click at [184, 635] on div "E simiga peab üks vastu samsung nutikell" at bounding box center [196, 648] width 174 height 28
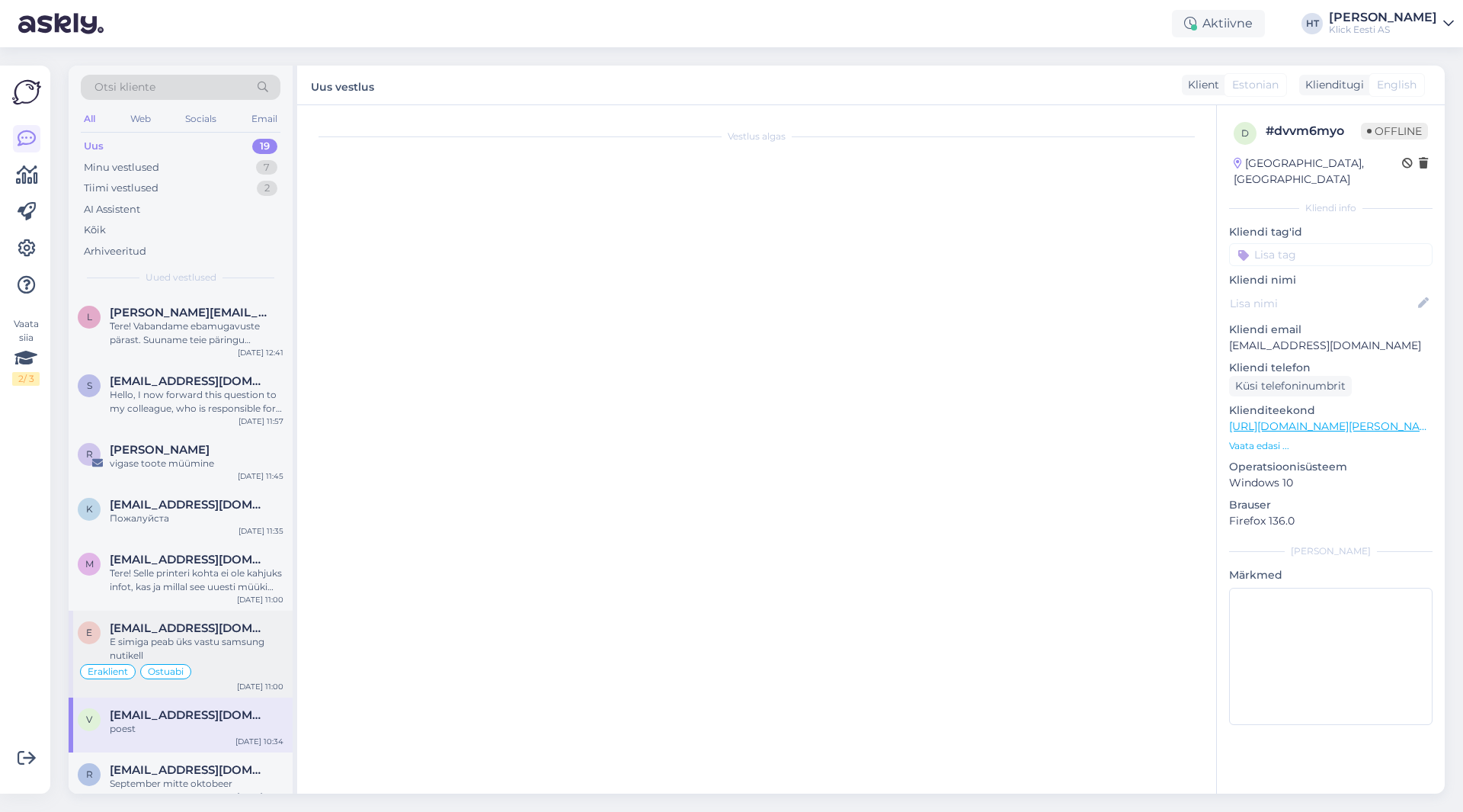
scroll to position [2452, 0]
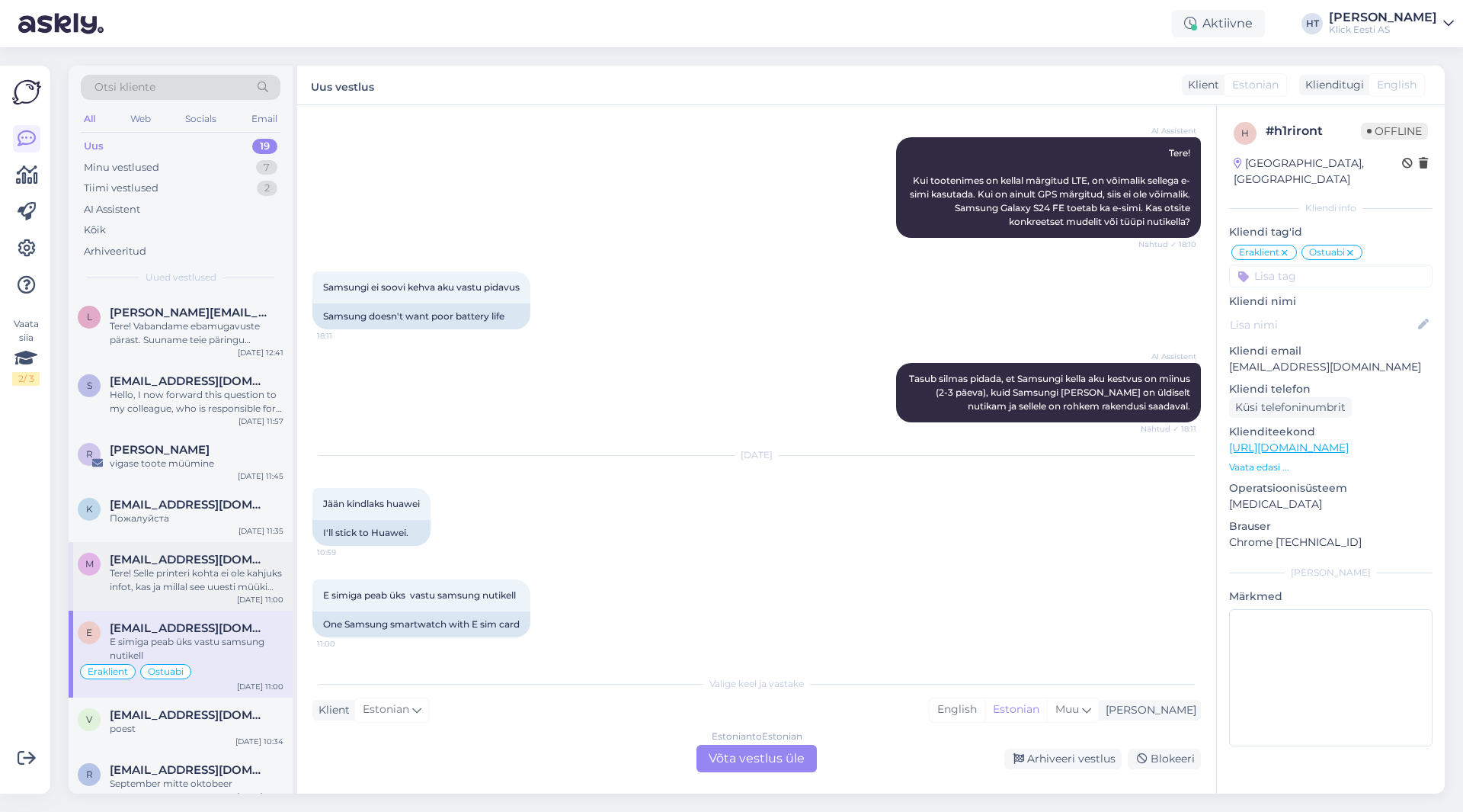
click at [219, 576] on div "Tere! Selle printeri kohta ei ole kahjuks infot, kas ja millal see uuesti müüki…" at bounding box center [196, 580] width 174 height 28
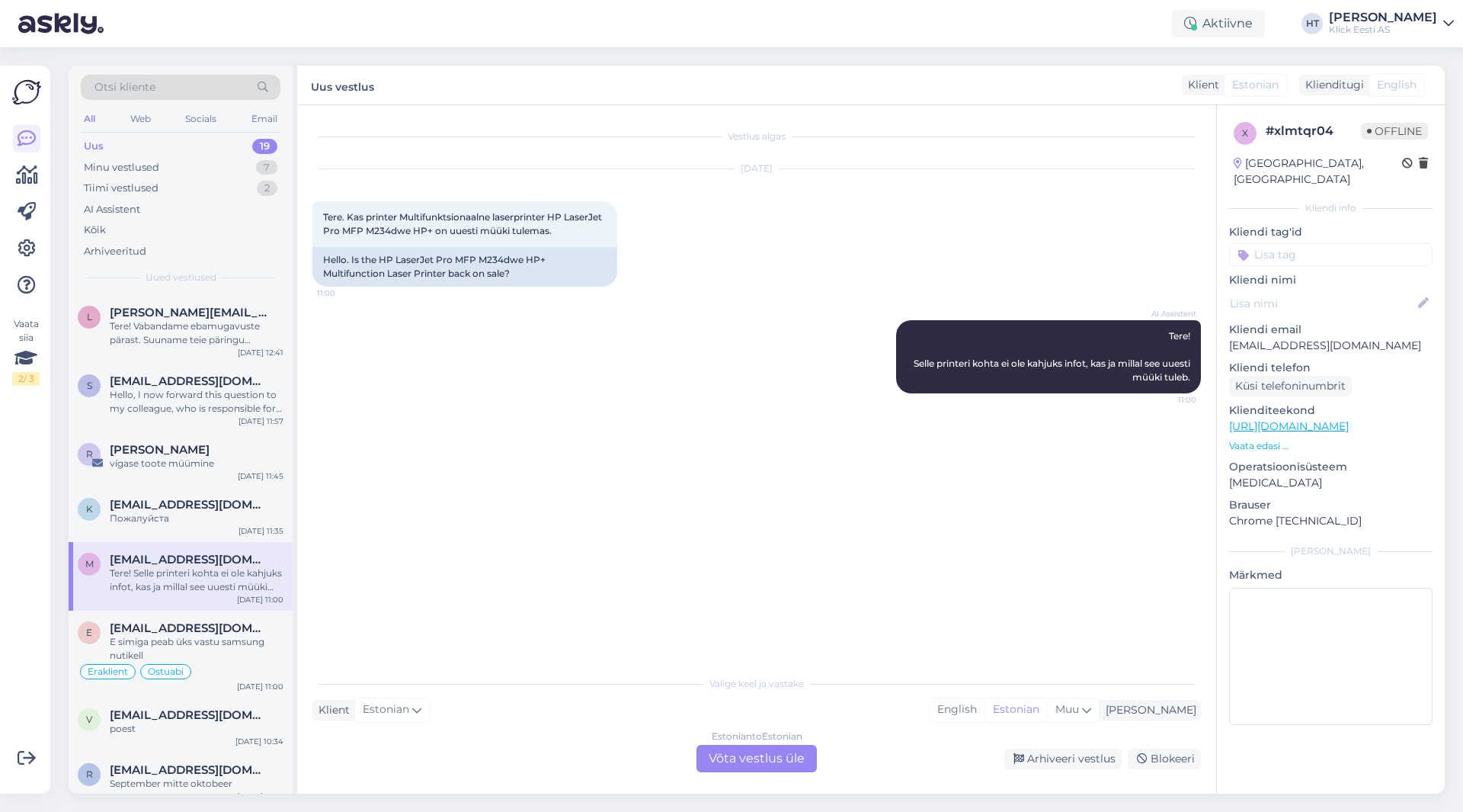
scroll to position [672, 0]
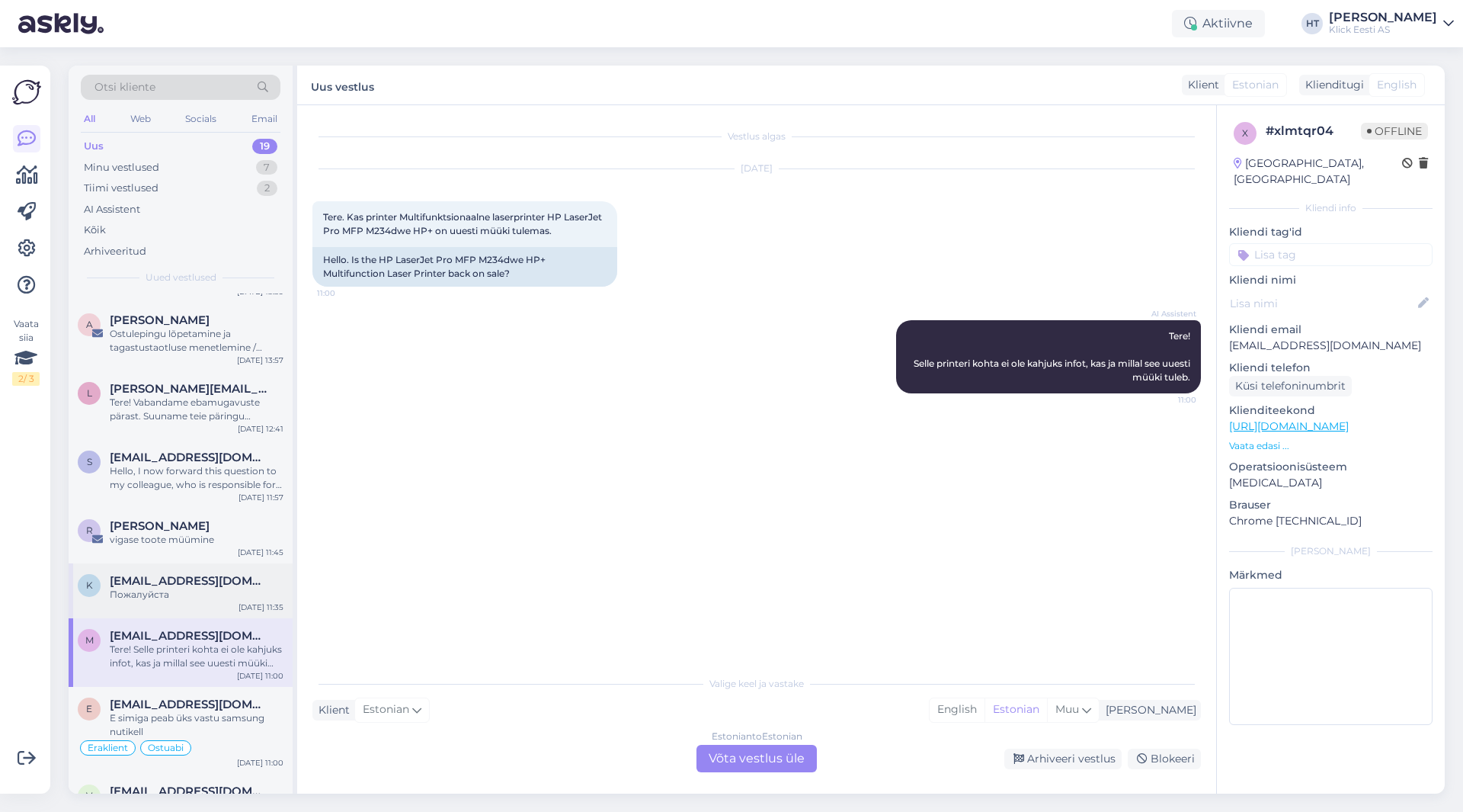
click at [218, 574] on span "[EMAIL_ADDRESS][DOMAIN_NAME]" at bounding box center [189, 581] width 159 height 13
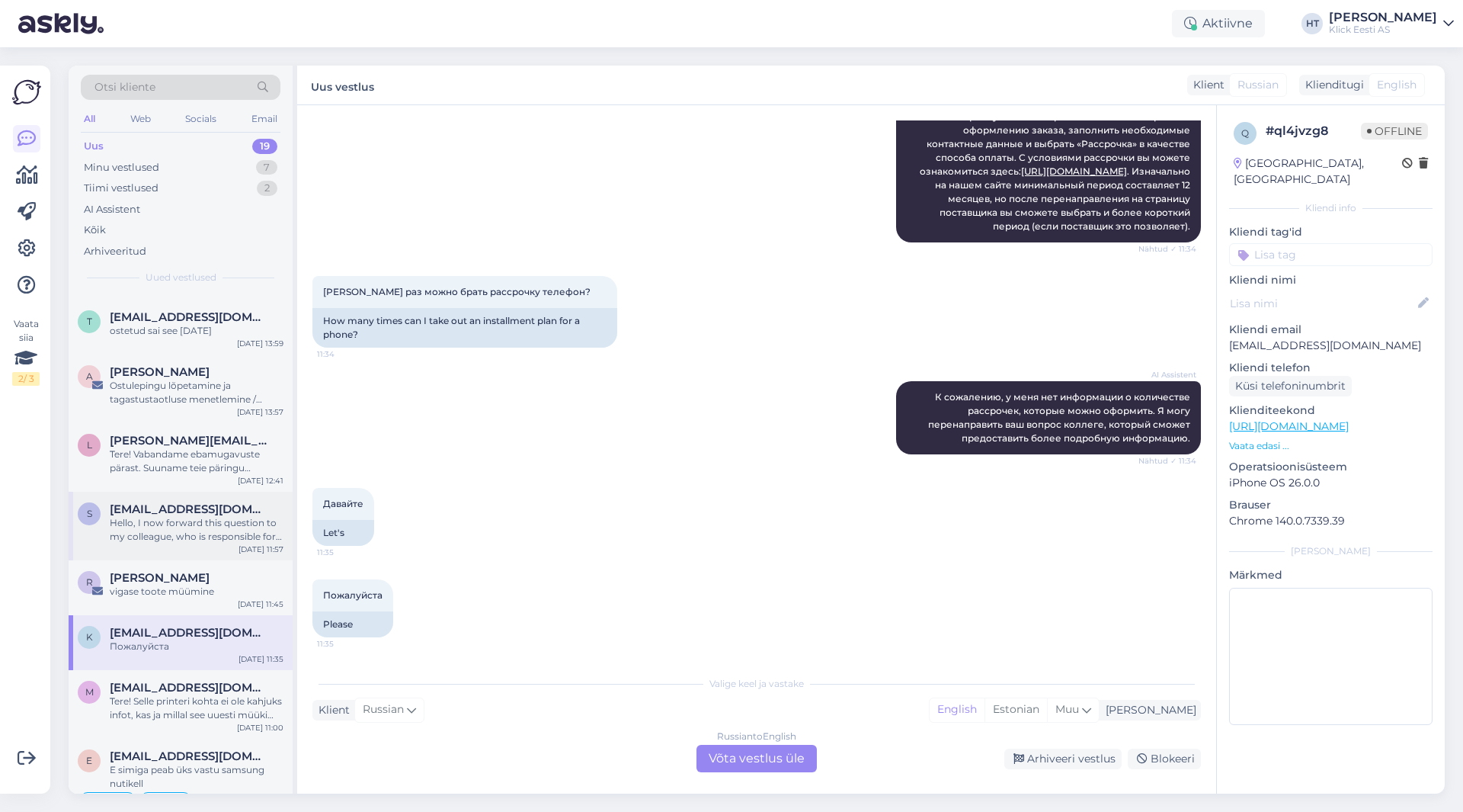
scroll to position [596, 0]
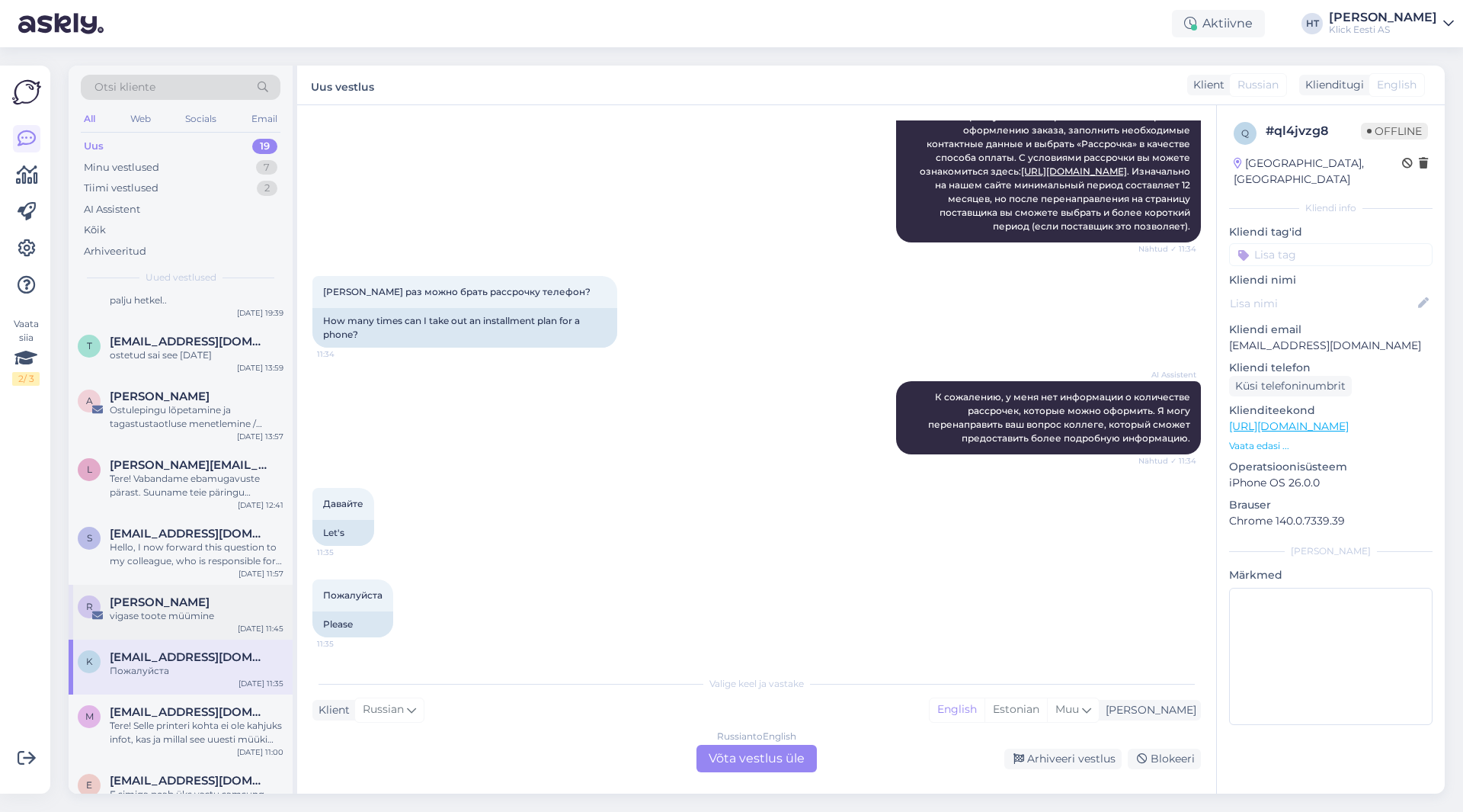
click at [180, 595] on div "[PERSON_NAME]" at bounding box center [196, 602] width 174 height 13
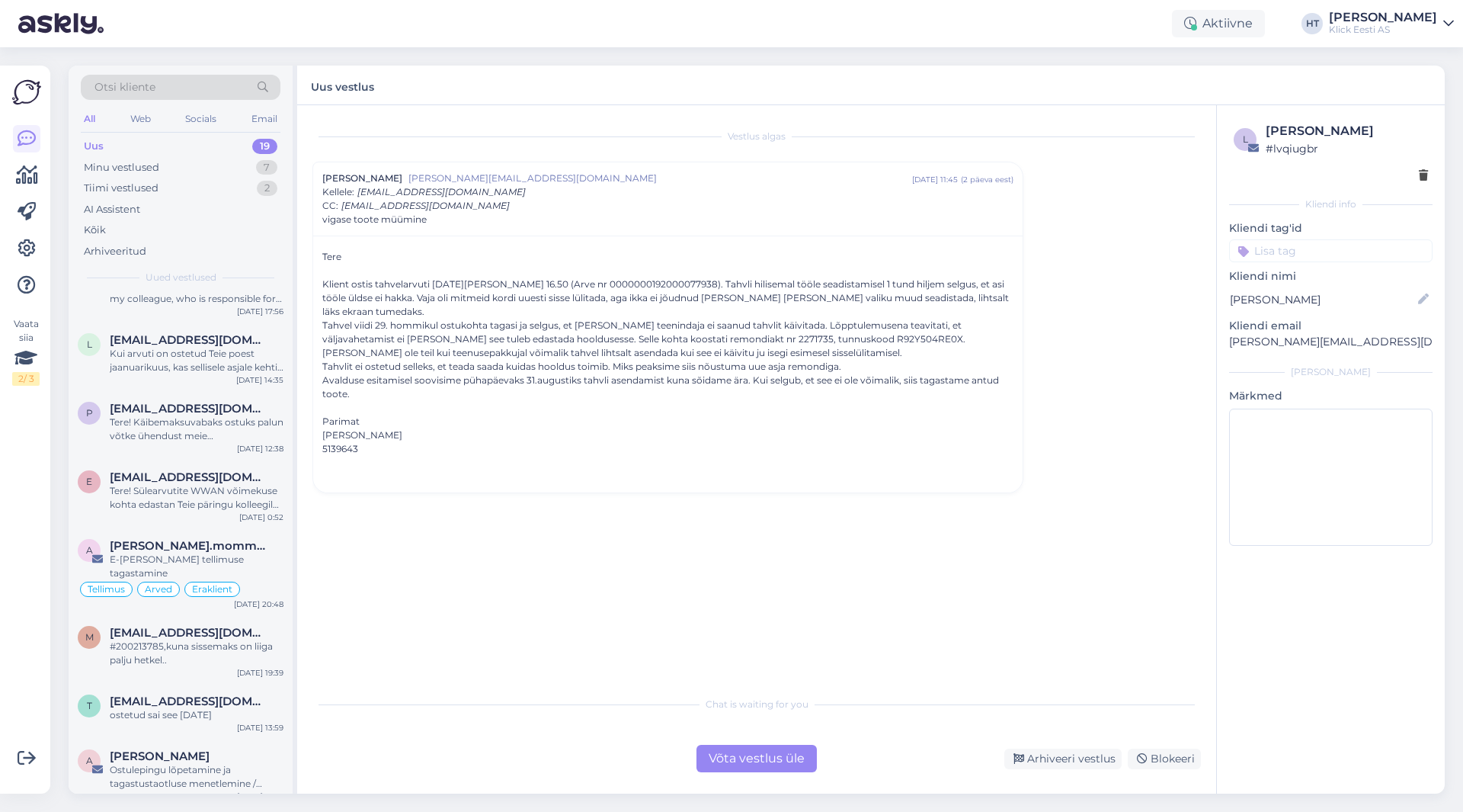
scroll to position [0, 0]
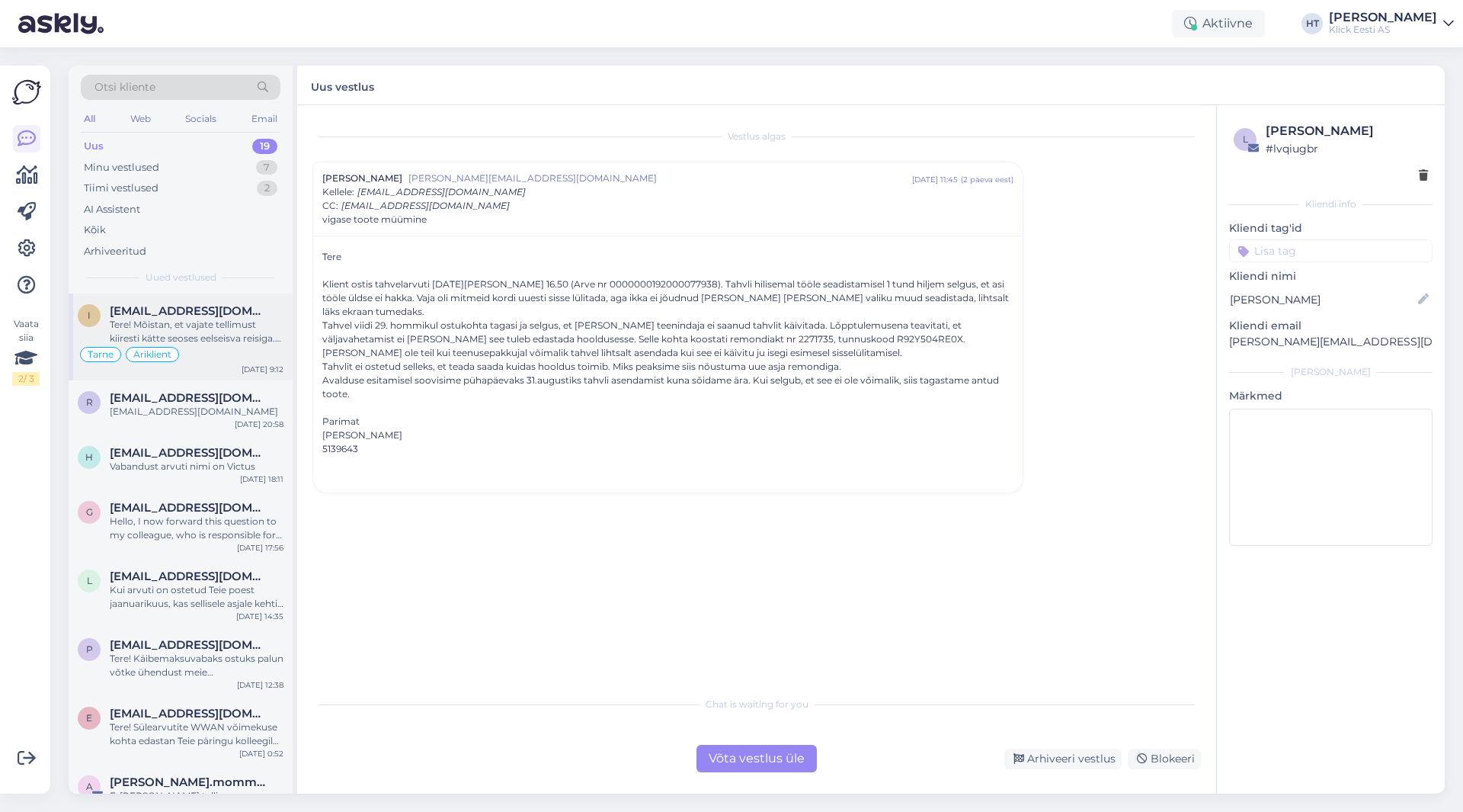
click at [229, 339] on div "Tere! Mõistan, et vajate tellimust kiiresti kätte seoses eelseisva reisiga. Suu…" at bounding box center [196, 331] width 174 height 28
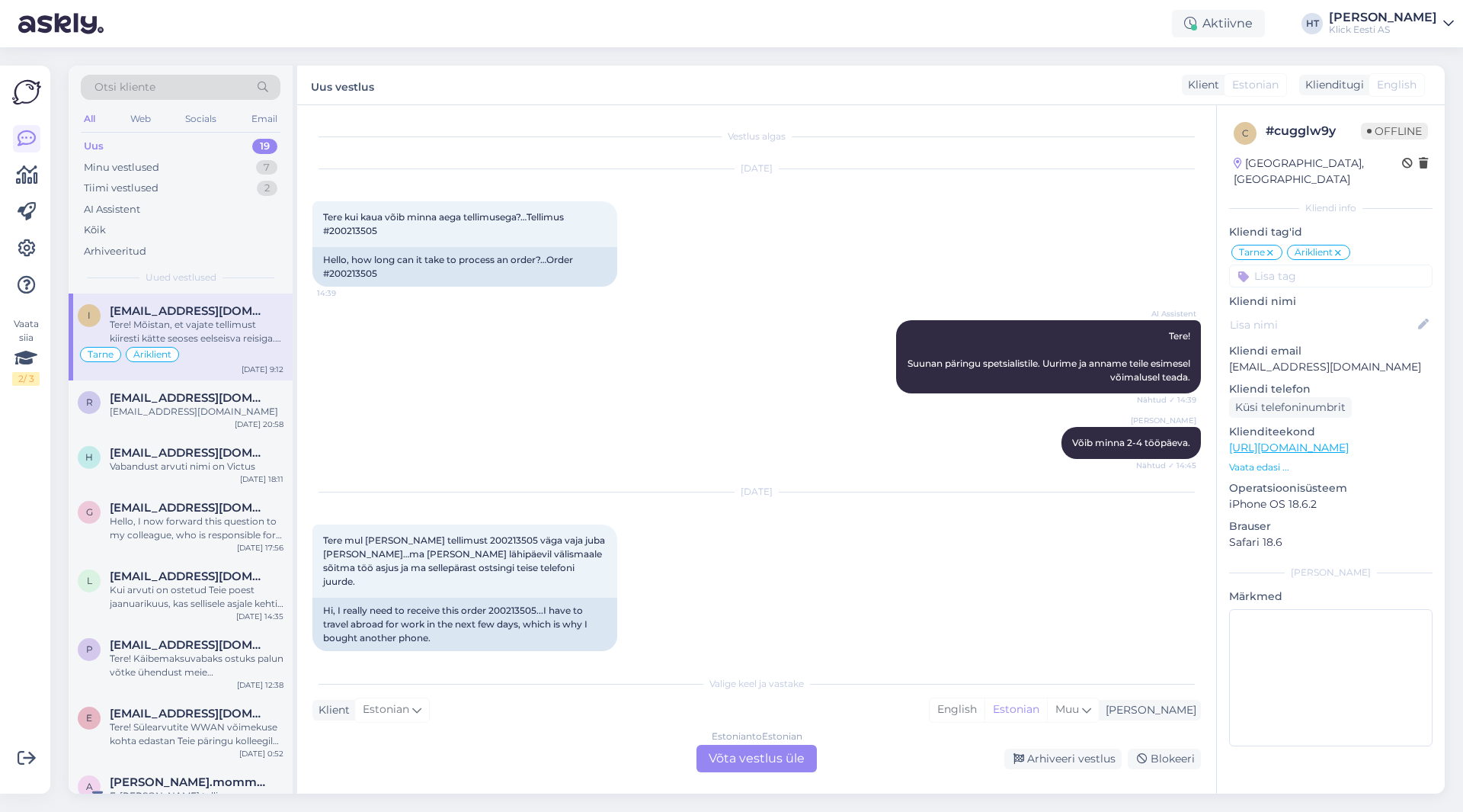
scroll to position [134, 0]
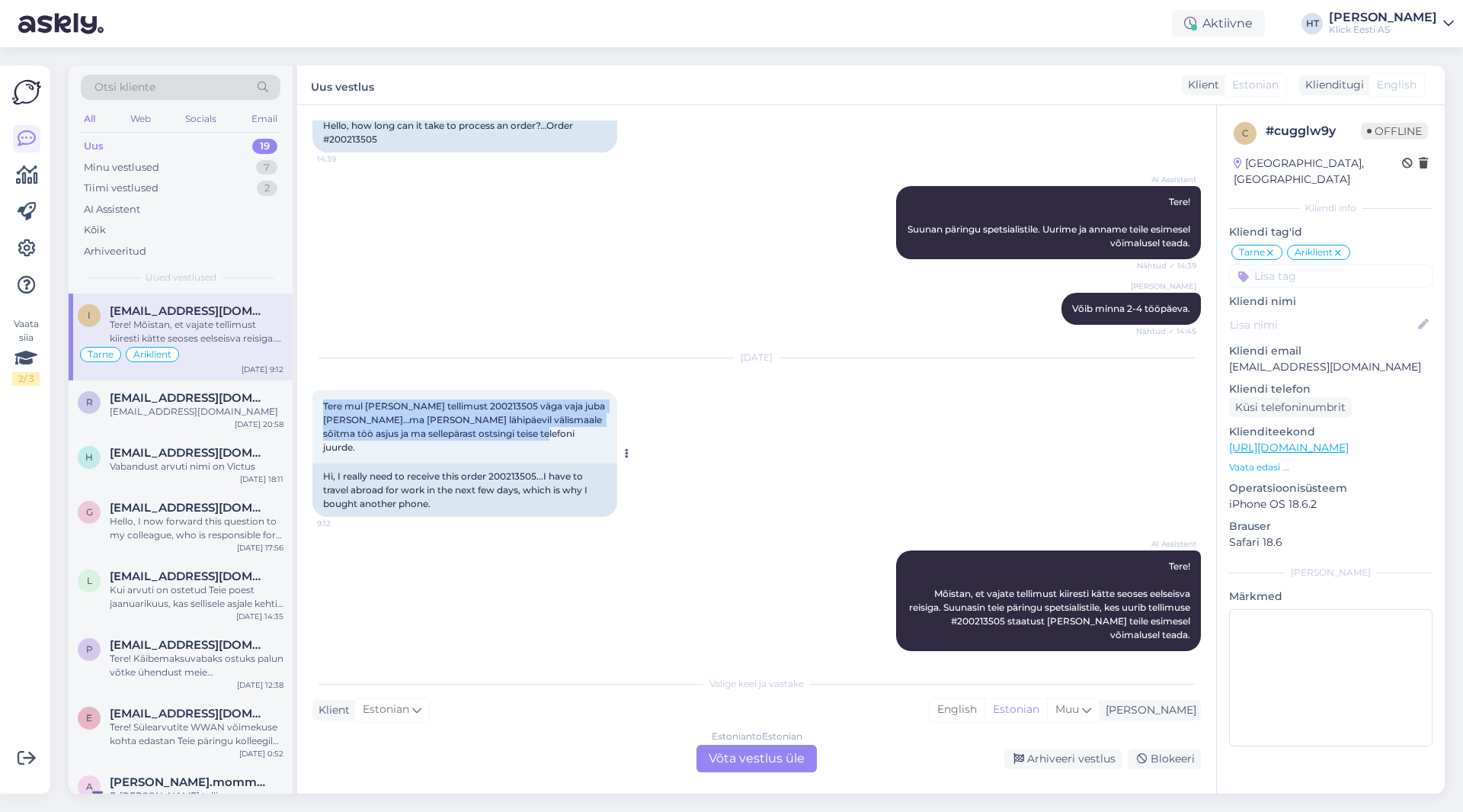
drag, startPoint x: 321, startPoint y: 401, endPoint x: 606, endPoint y: 440, distance: 287.7
click at [606, 440] on div "Tere mul [PERSON_NAME] tellimust 200213505 väga vaja juba [PERSON_NAME]…ma [PER…" at bounding box center [465, 427] width 305 height 73
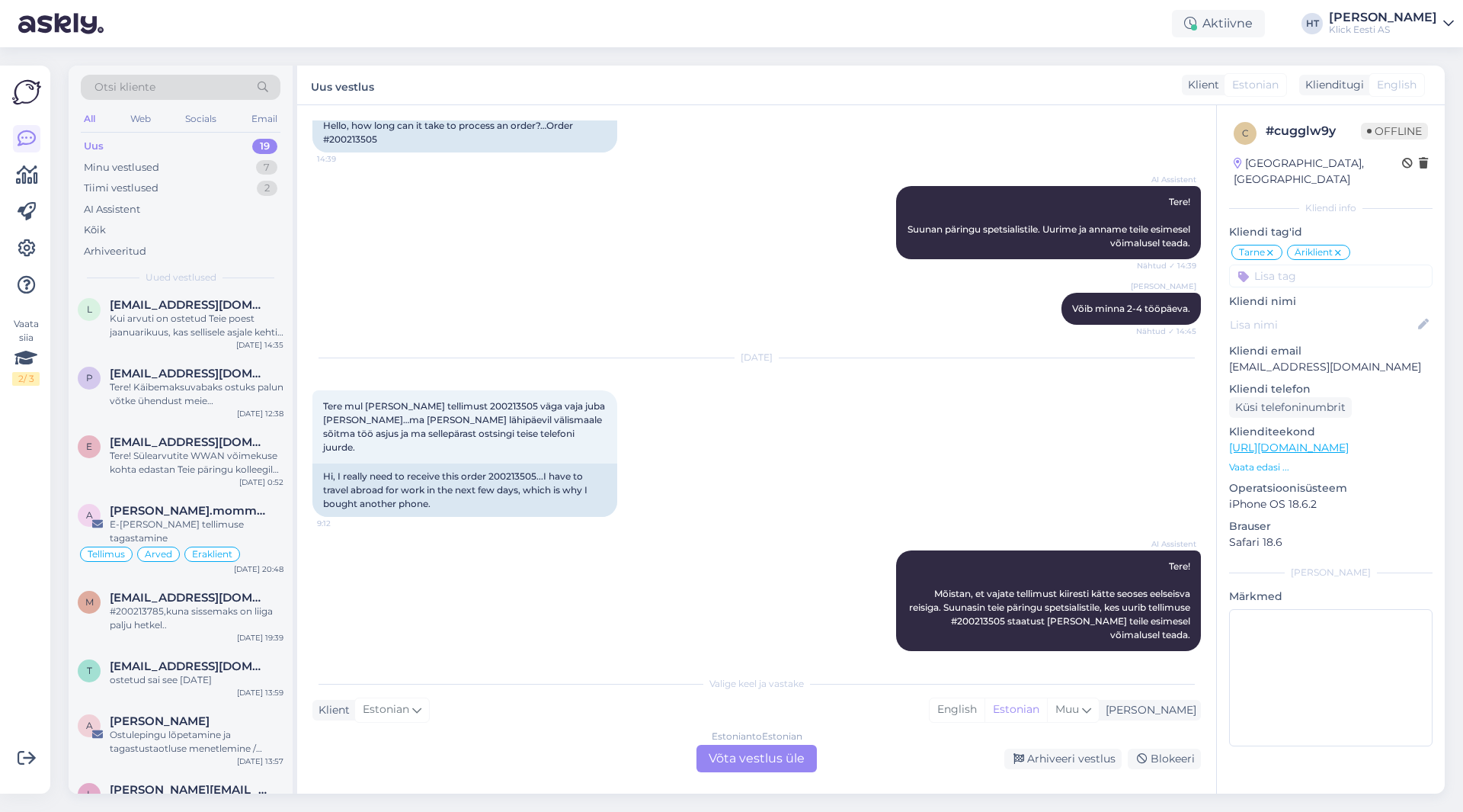
scroll to position [749, 0]
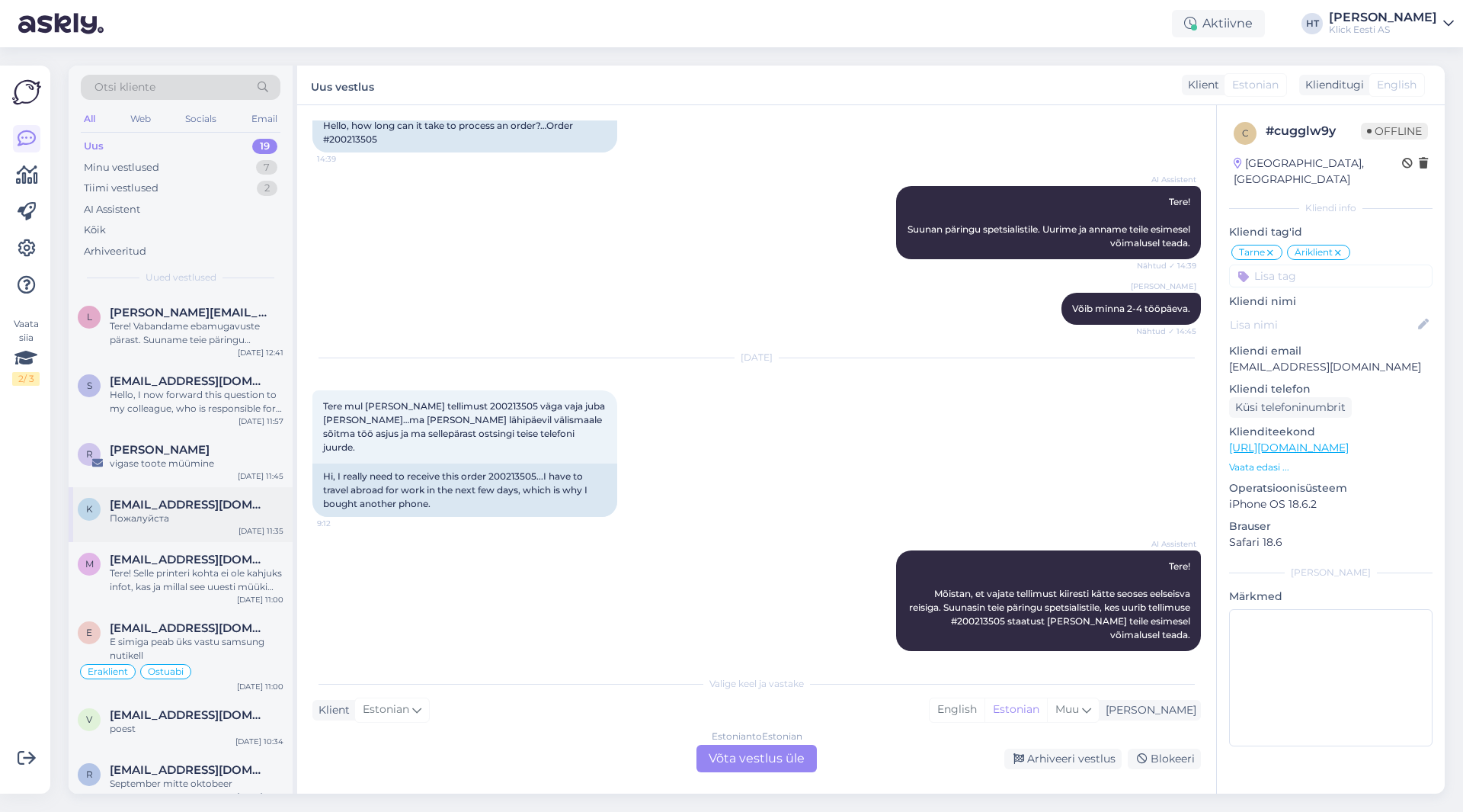
click at [215, 511] on div "Пожалуйста" at bounding box center [196, 518] width 174 height 13
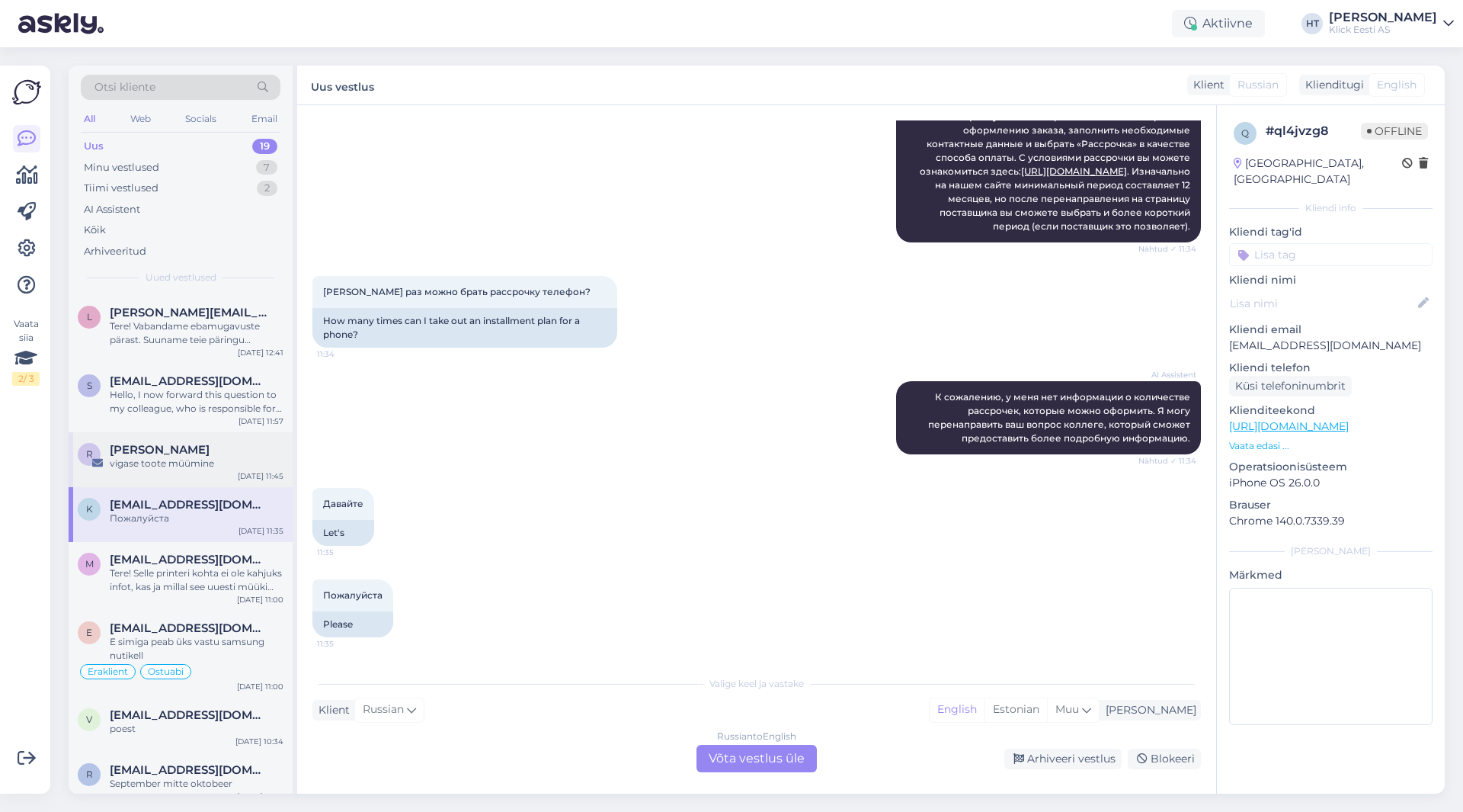
click at [234, 456] on div "vigase toote müümine" at bounding box center [196, 463] width 174 height 13
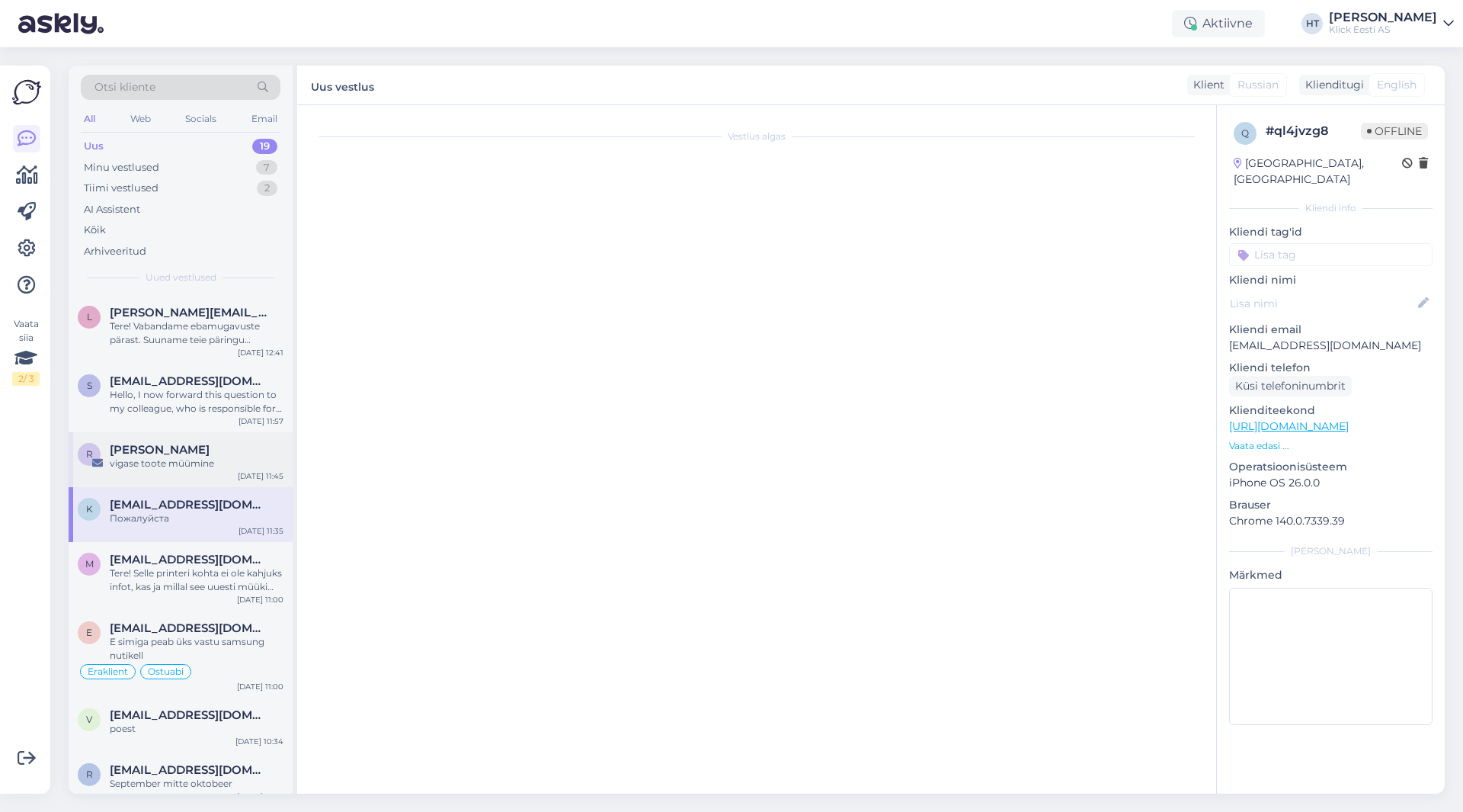
scroll to position [0, 0]
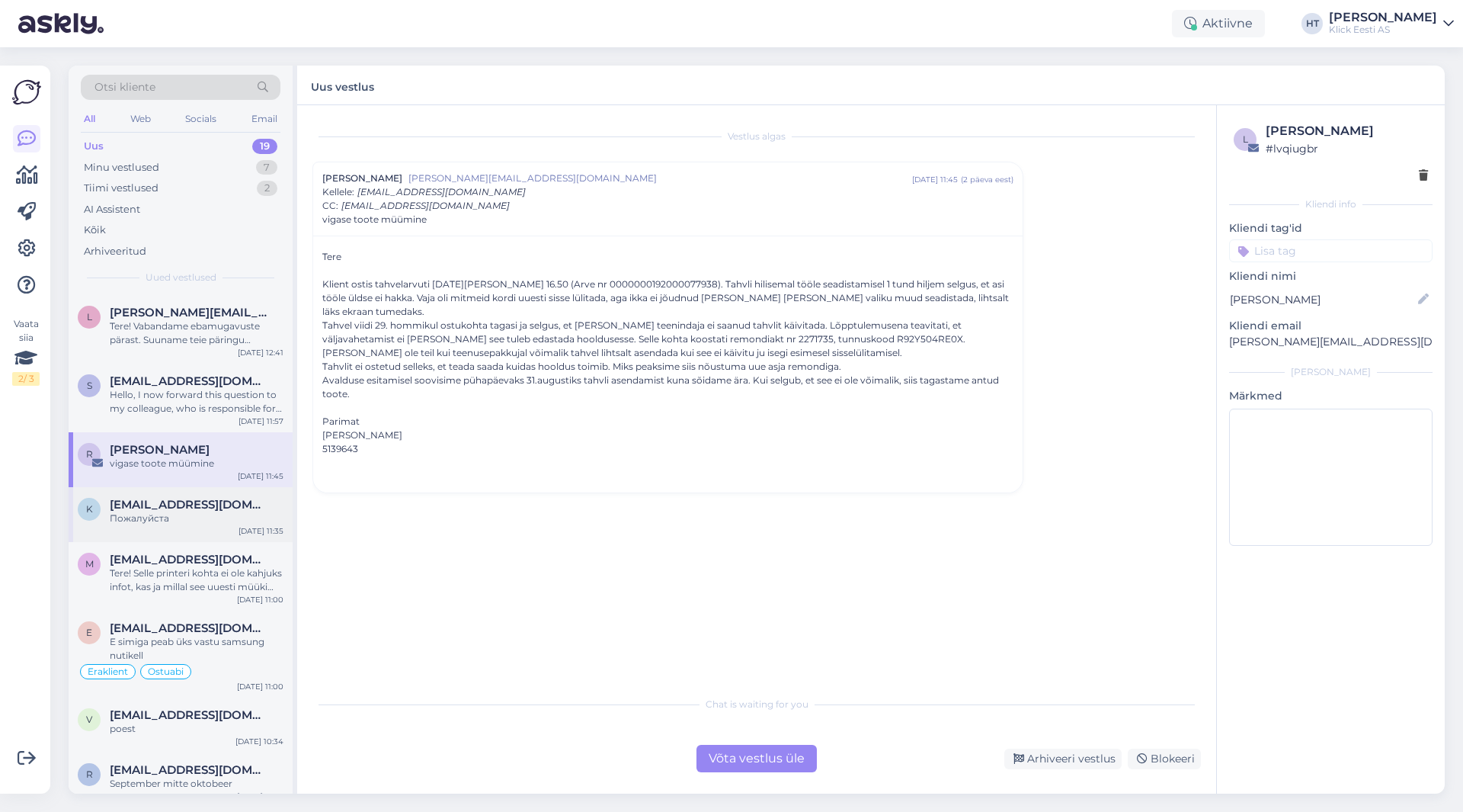
click at [229, 519] on div "k [EMAIL_ADDRESS][DOMAIN_NAME] Пожалуйста [DATE] 11:35" at bounding box center [180, 514] width 224 height 55
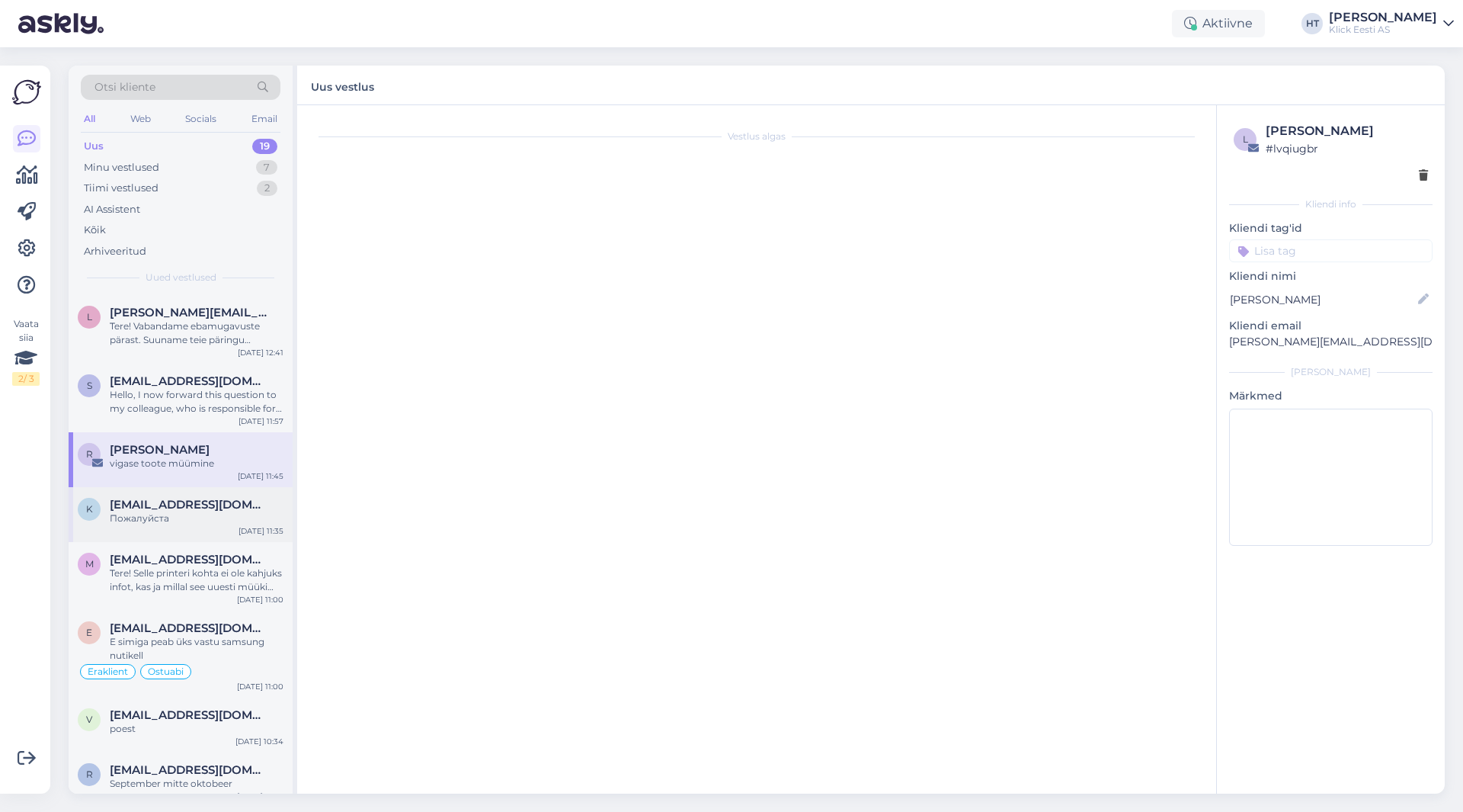
scroll to position [363, 0]
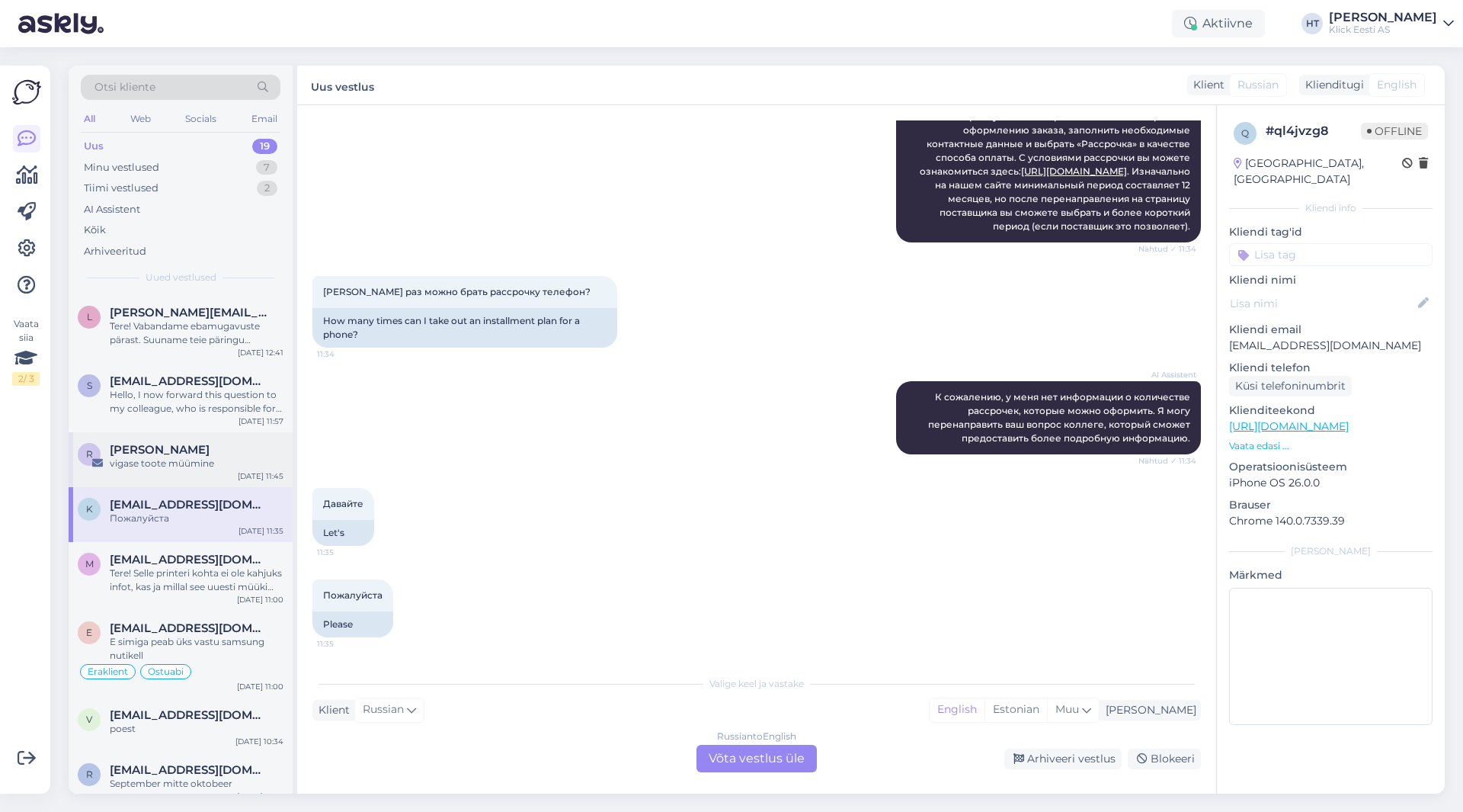
click at [254, 443] on div "[PERSON_NAME]" at bounding box center [196, 449] width 174 height 13
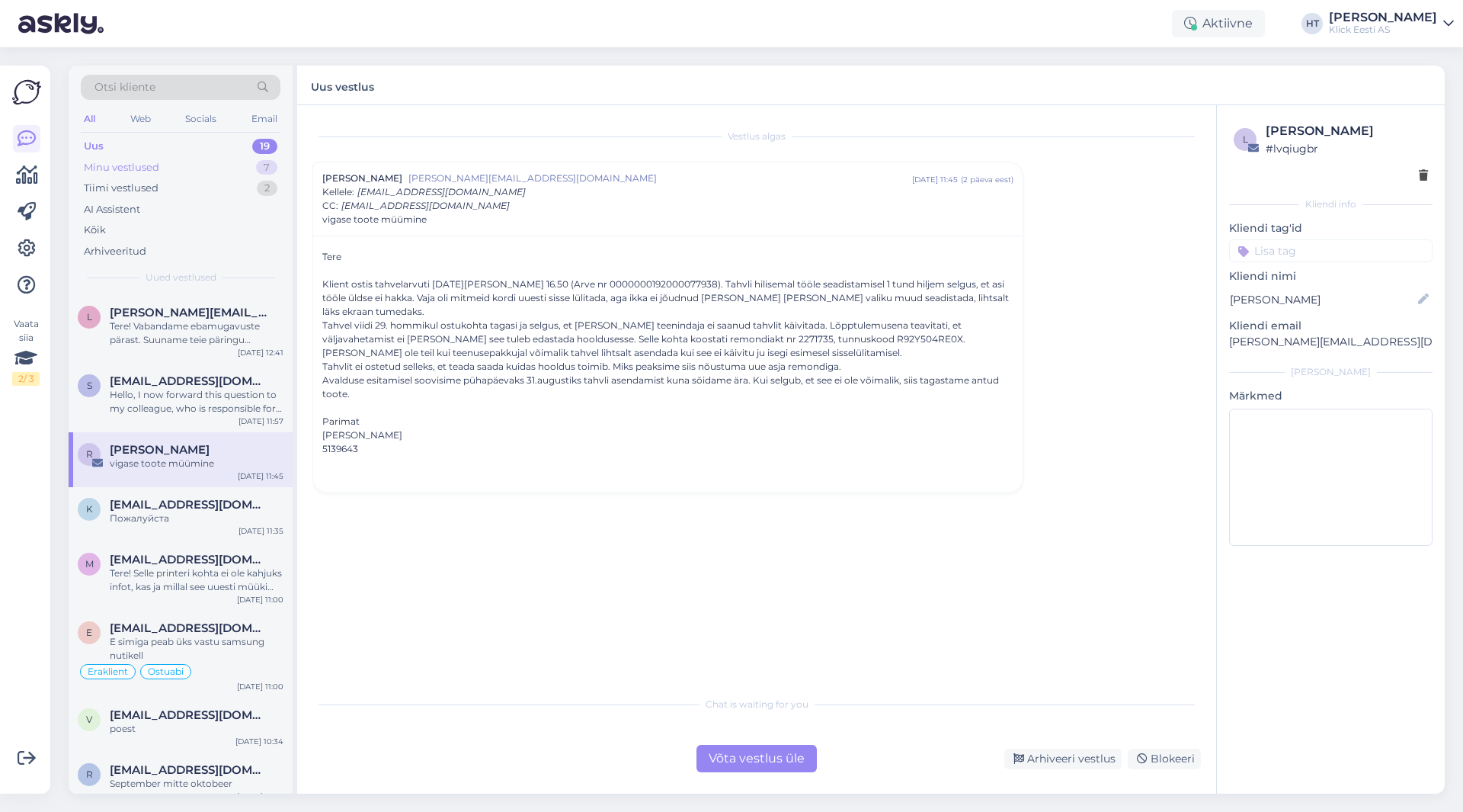
click at [234, 163] on div "Minu vestlused 7" at bounding box center [180, 167] width 200 height 21
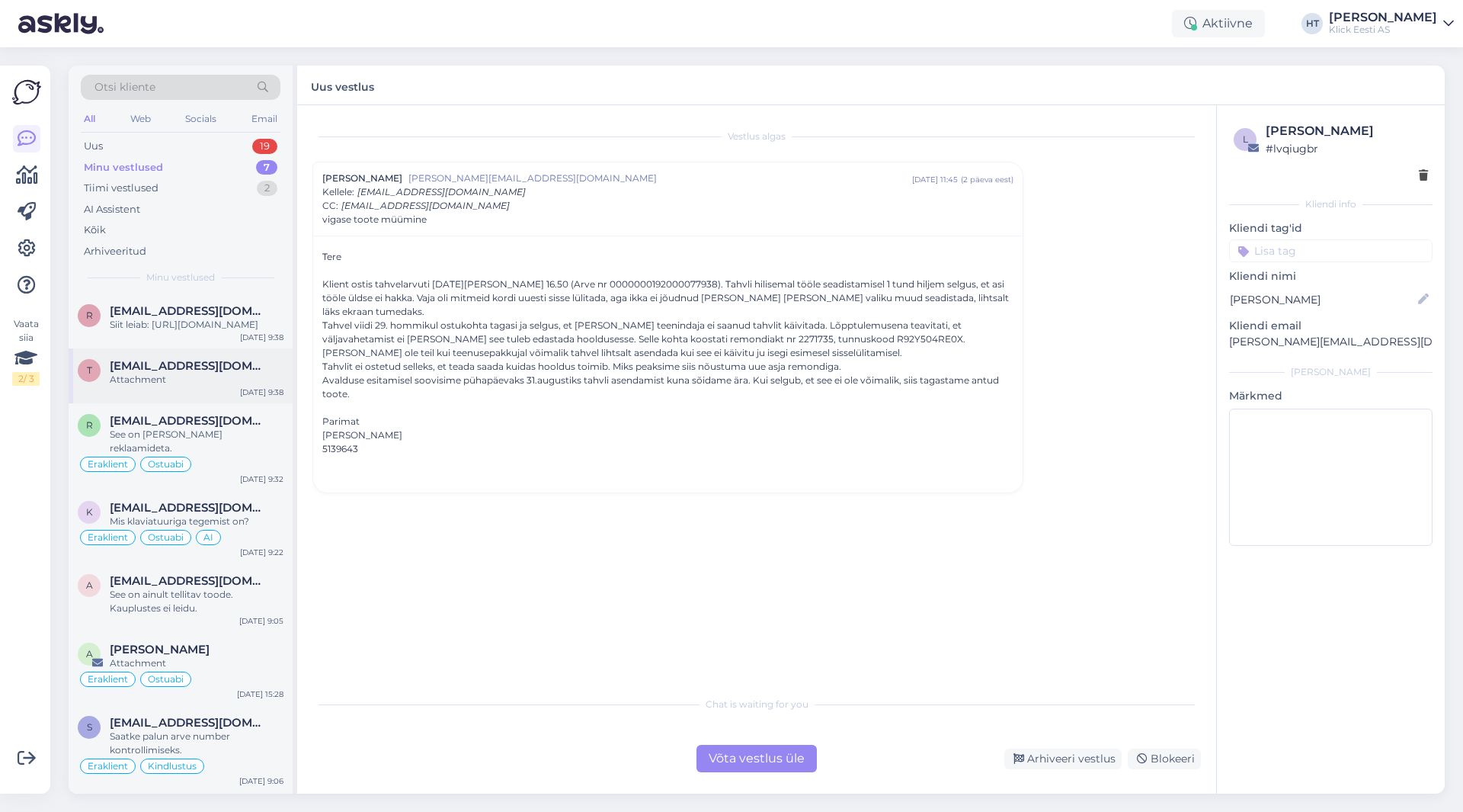
click at [205, 372] on div "t [EMAIL_ADDRESS][DOMAIN_NAME] Attachment [DATE] 9:38" at bounding box center [180, 375] width 224 height 55
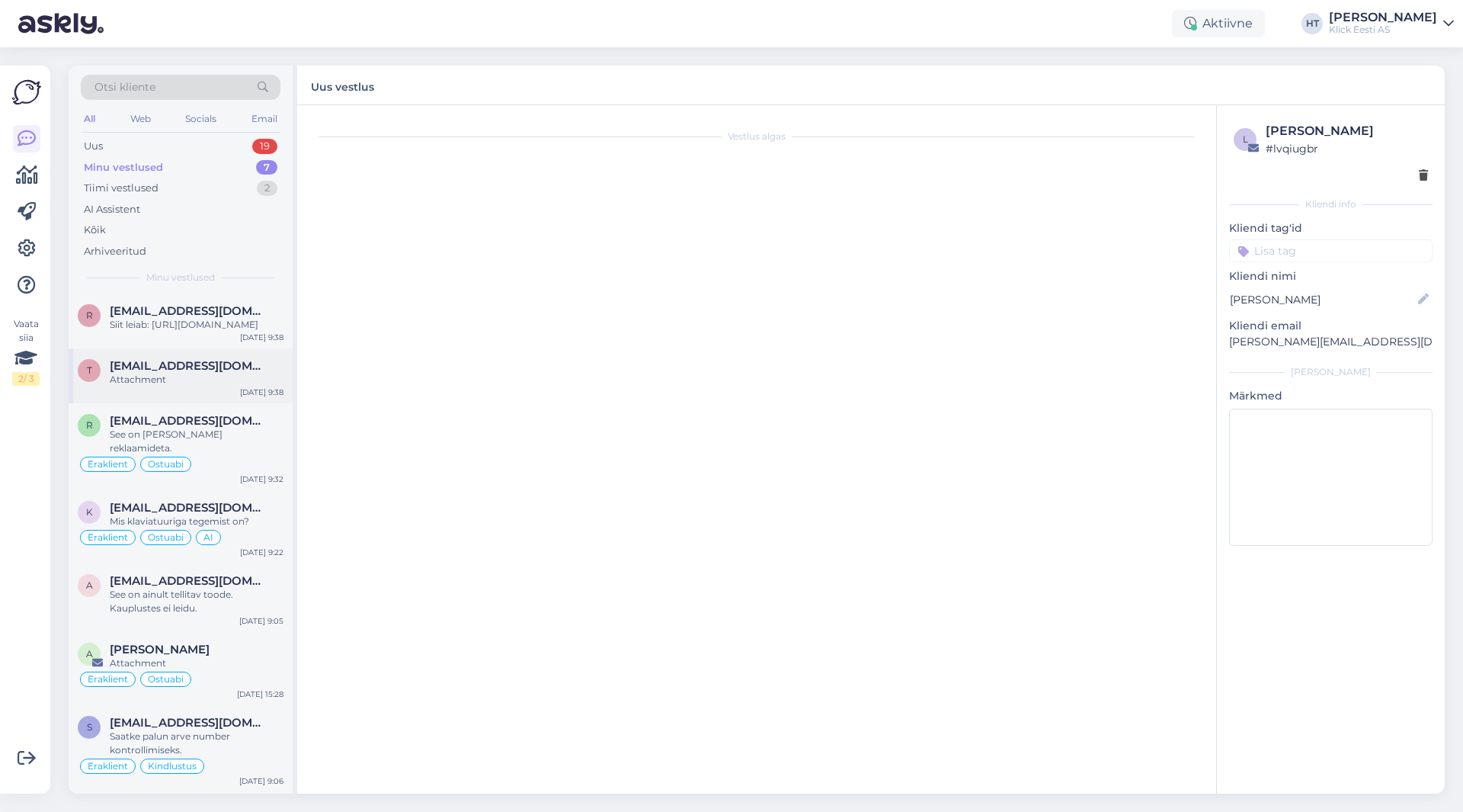
scroll to position [92, 0]
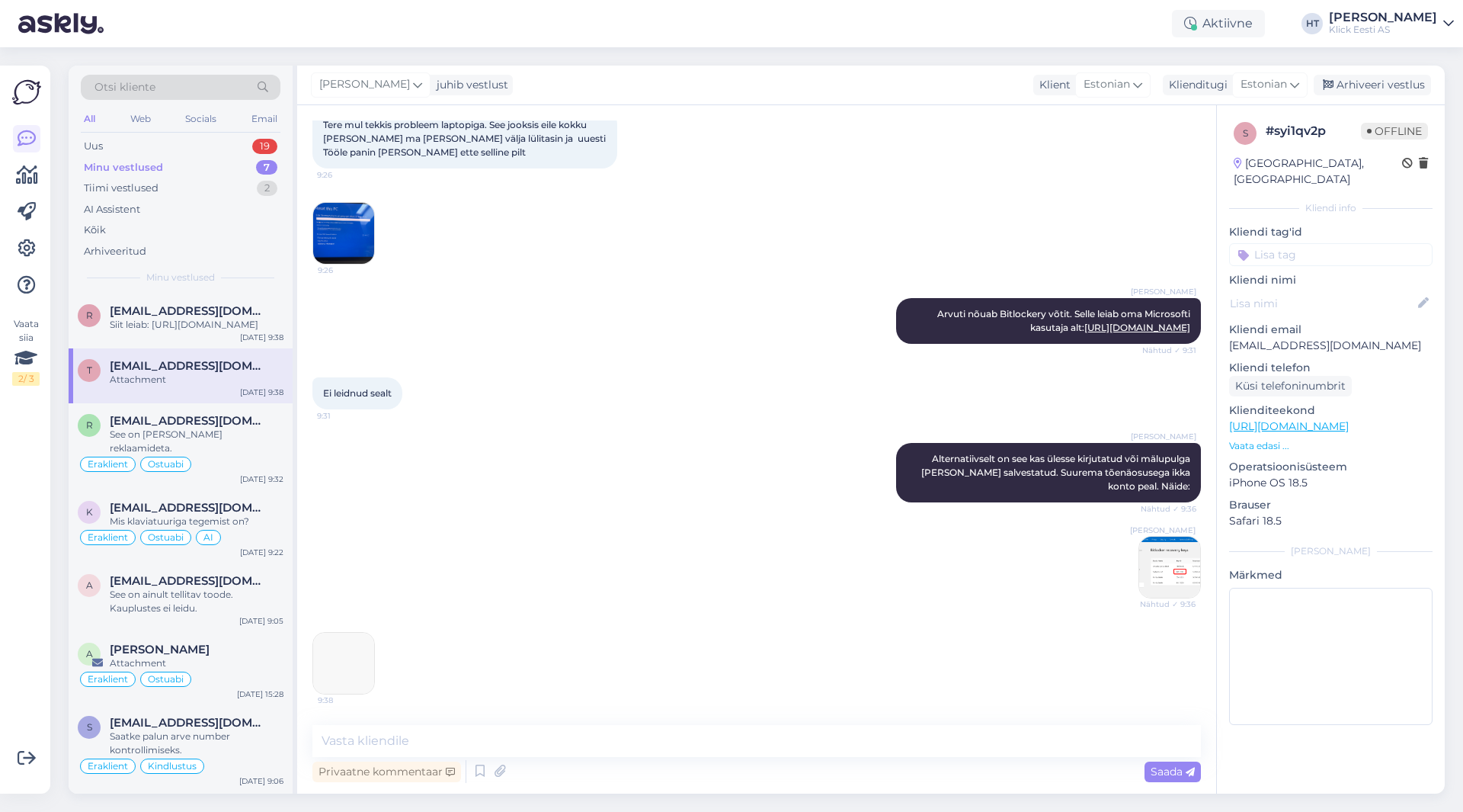
click at [914, 337] on p "[EMAIL_ADDRESS][DOMAIN_NAME]" at bounding box center [1331, 345] width 203 height 16
copy p "[EMAIL_ADDRESS][DOMAIN_NAME]"
click at [622, 399] on div "Ei leidnud sealt 9:31" at bounding box center [757, 394] width 889 height 66
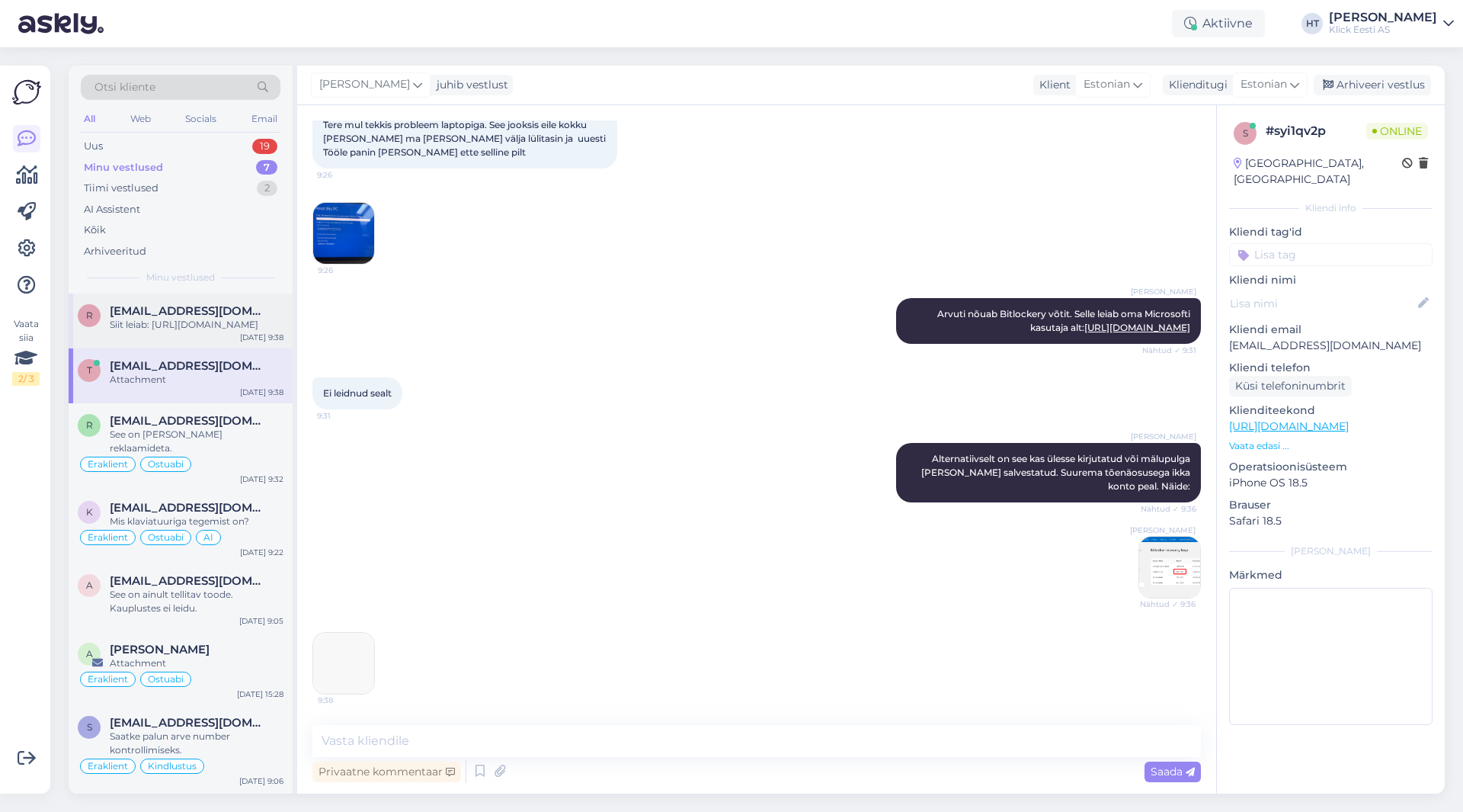
click at [218, 331] on div "Siit leiab: [URL][DOMAIN_NAME]" at bounding box center [196, 325] width 174 height 13
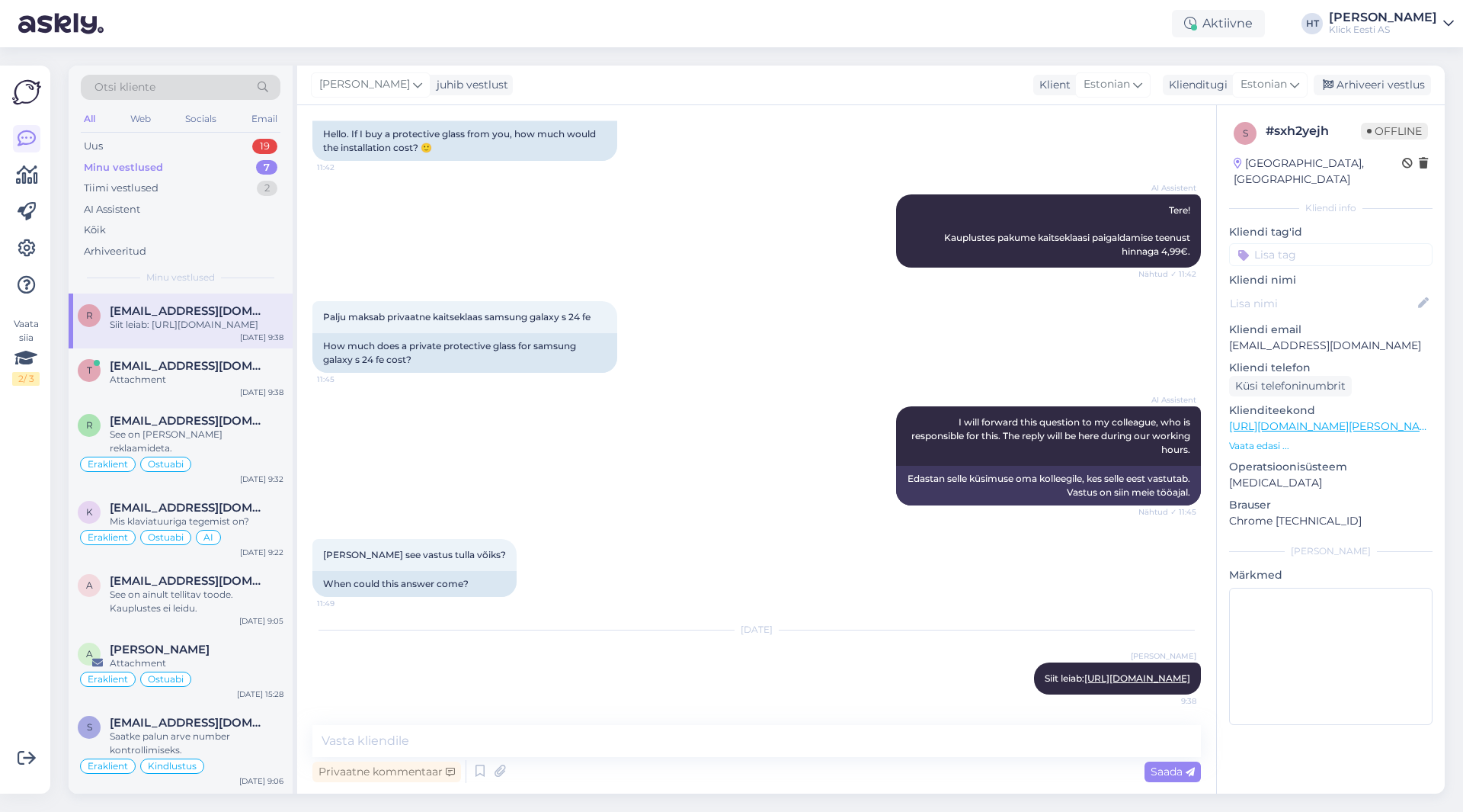
click at [249, 135] on div "Otsi kliente All Web Socials Email Uus 19 Minu vestlused 7 Tiimi vestlused 2 AI…" at bounding box center [180, 180] width 224 height 228
click at [250, 143] on div "Uus 19" at bounding box center [180, 146] width 200 height 21
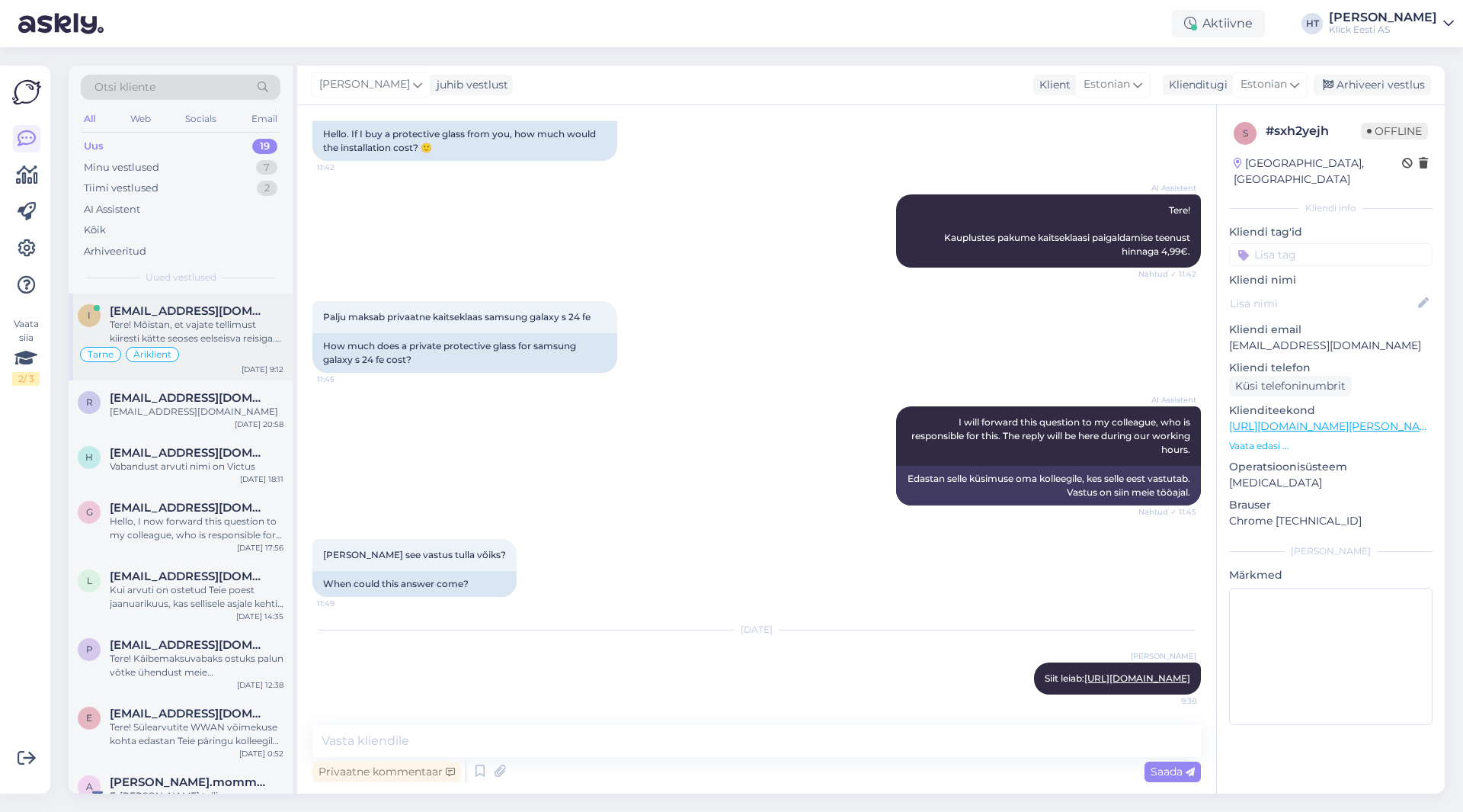
click at [227, 329] on div "Tere! Mõistan, et vajate tellimust kiiresti kätte seoses eelseisva reisiga. Suu…" at bounding box center [196, 331] width 174 height 28
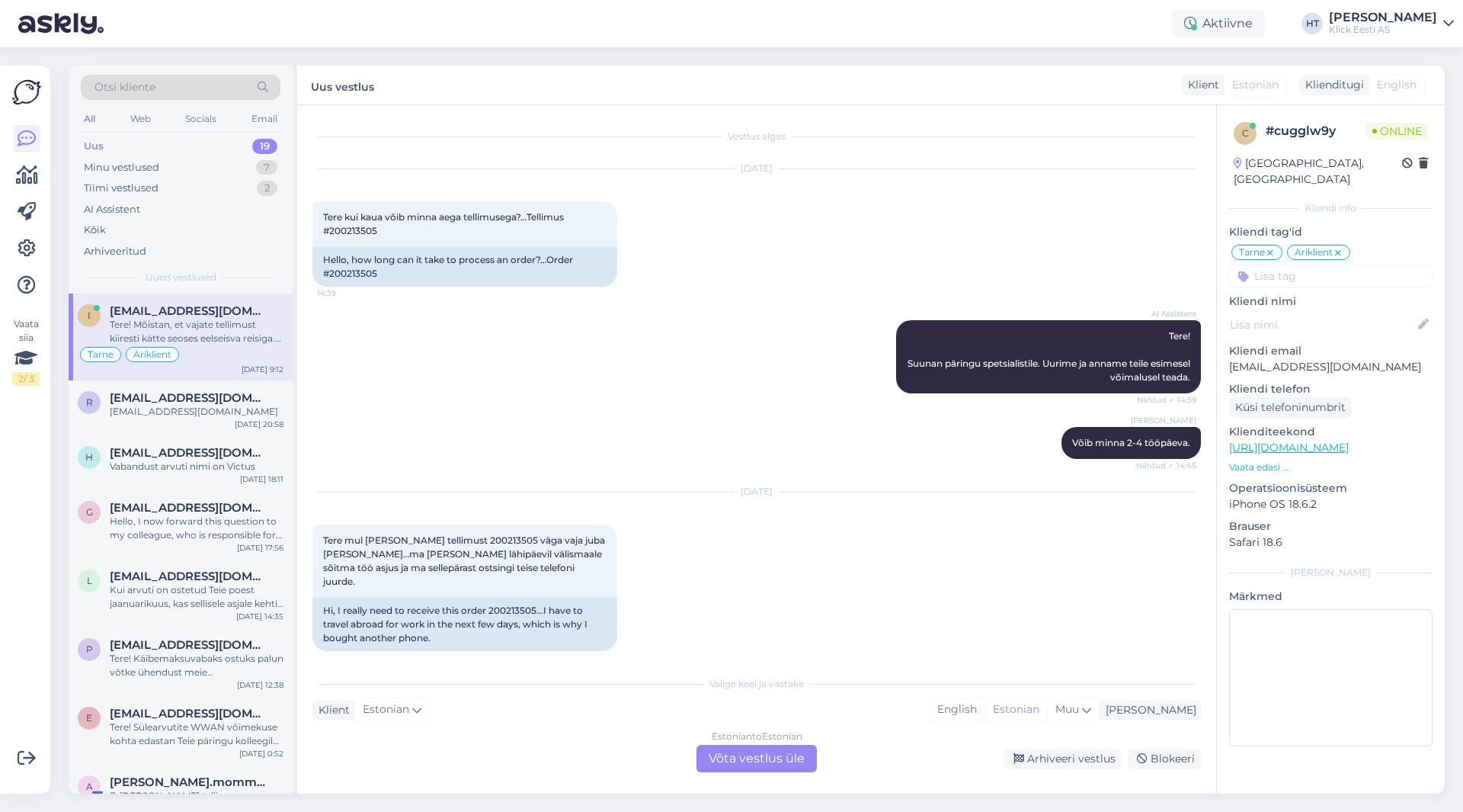
scroll to position [134, 0]
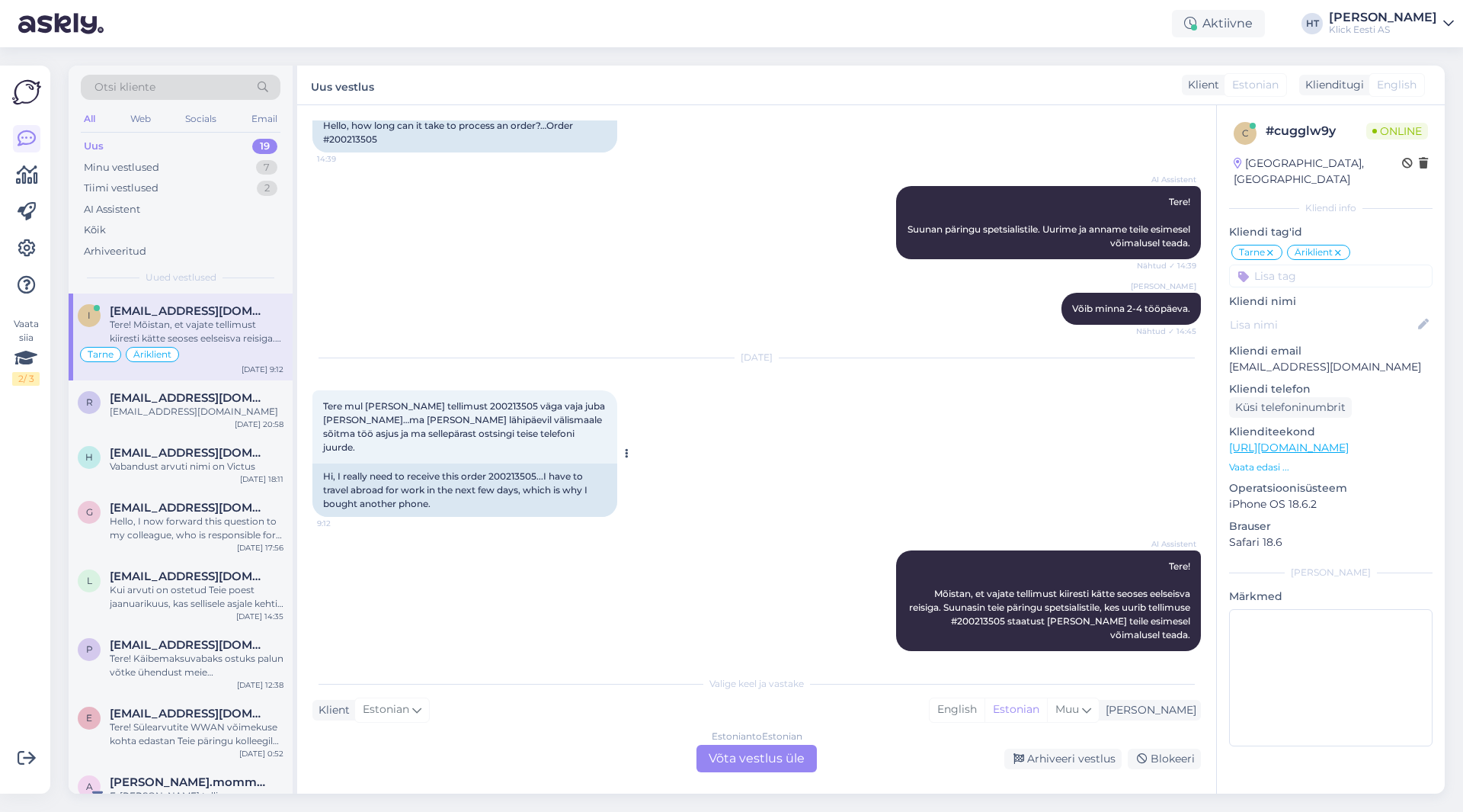
click at [482, 401] on span "Tere mul [PERSON_NAME] tellimust 200213505 väga vaja juba [PERSON_NAME]…ma [PER…" at bounding box center [465, 427] width 284 height 52
copy span "200213505"
click at [755, 288] on div "[PERSON_NAME] Võib minna 2-4 tööpäeva. Nähtud ✓ 14:45" at bounding box center [757, 309] width 889 height 66
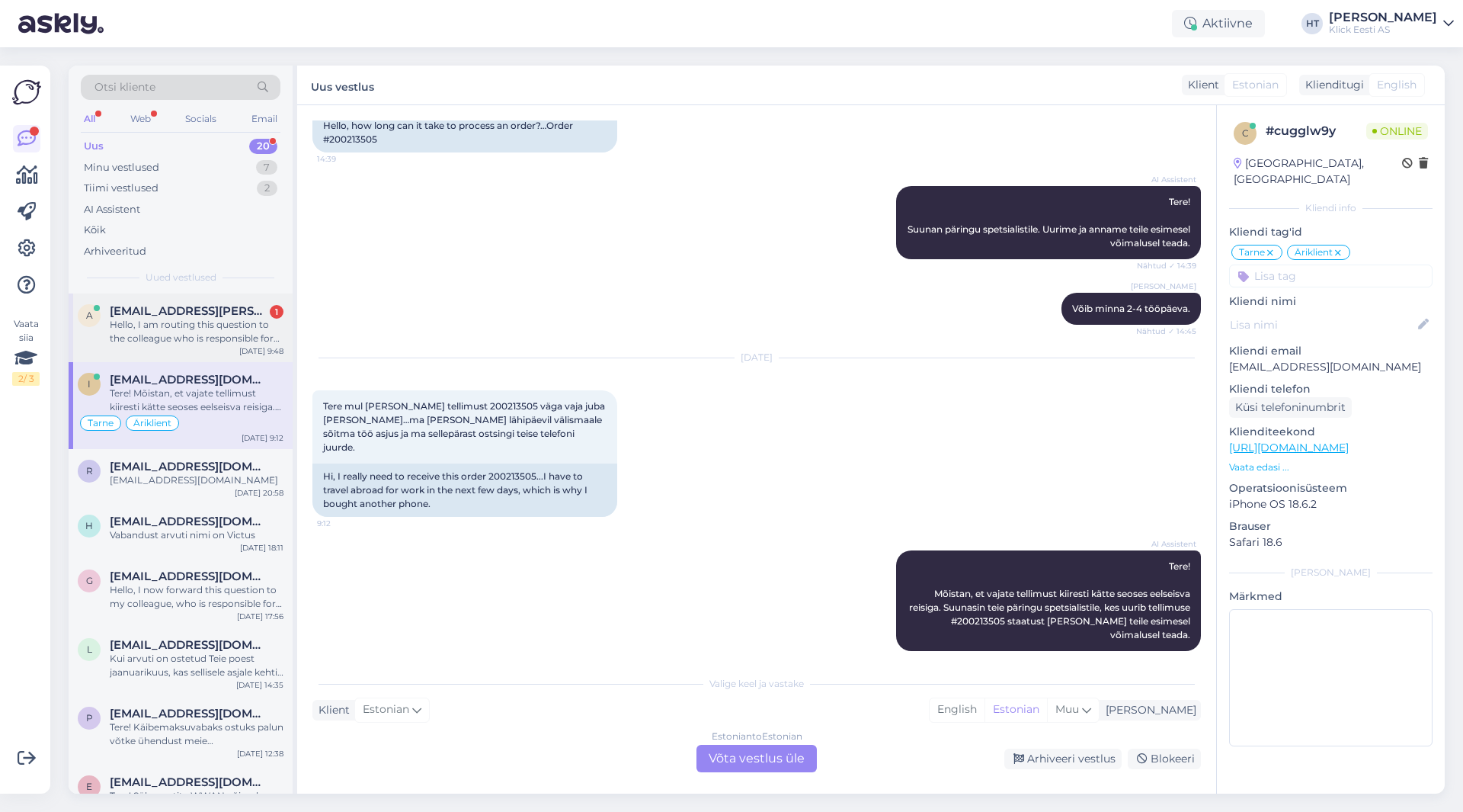
click at [193, 321] on div "Hello, I am routing this question to the colleague who is responsible for this …" at bounding box center [196, 331] width 174 height 28
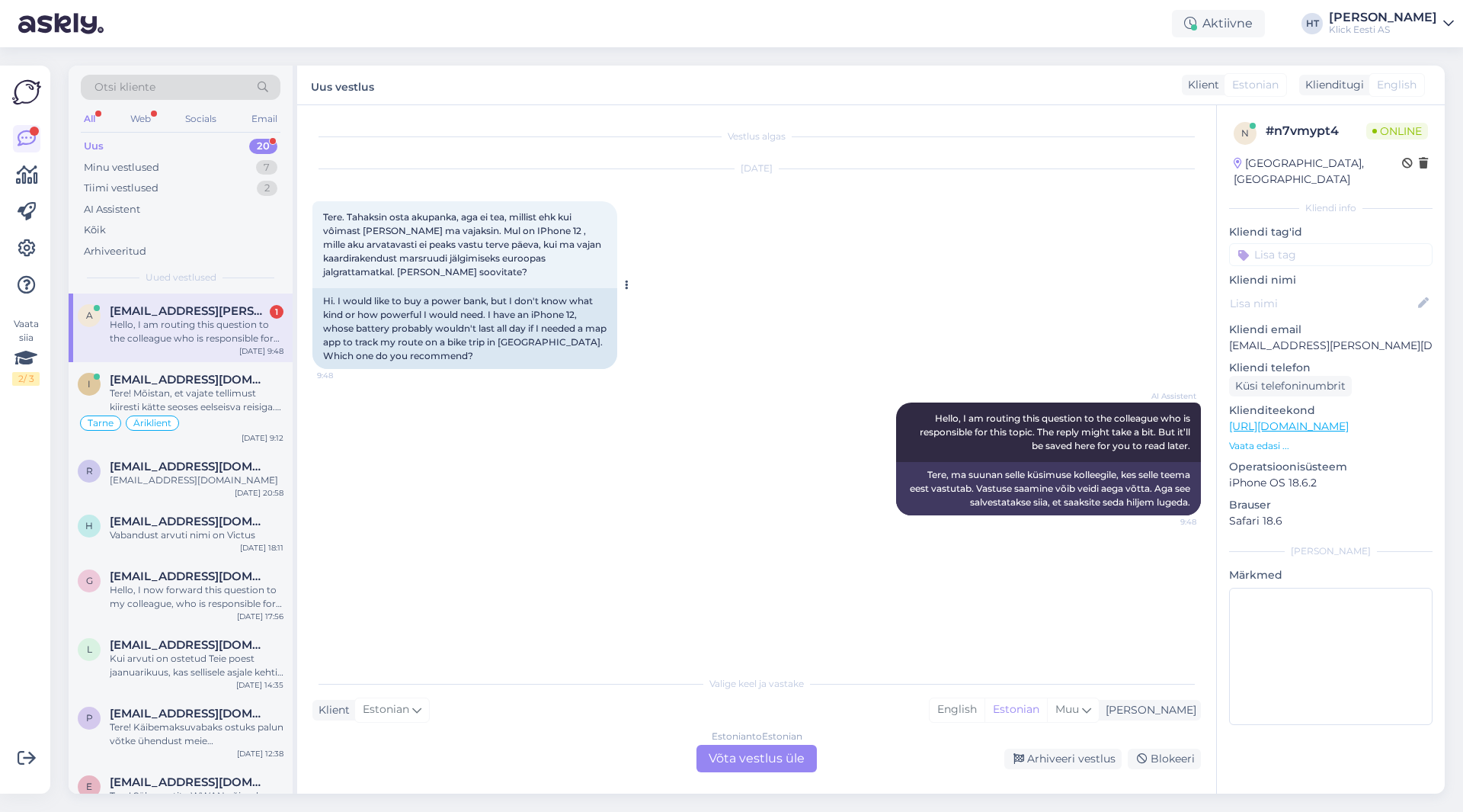
click at [372, 252] on span "Tere. Tahaksin osta akupanka, aga ei tea, millist ehk kui vôimast [PERSON_NAME]…" at bounding box center [463, 244] width 281 height 67
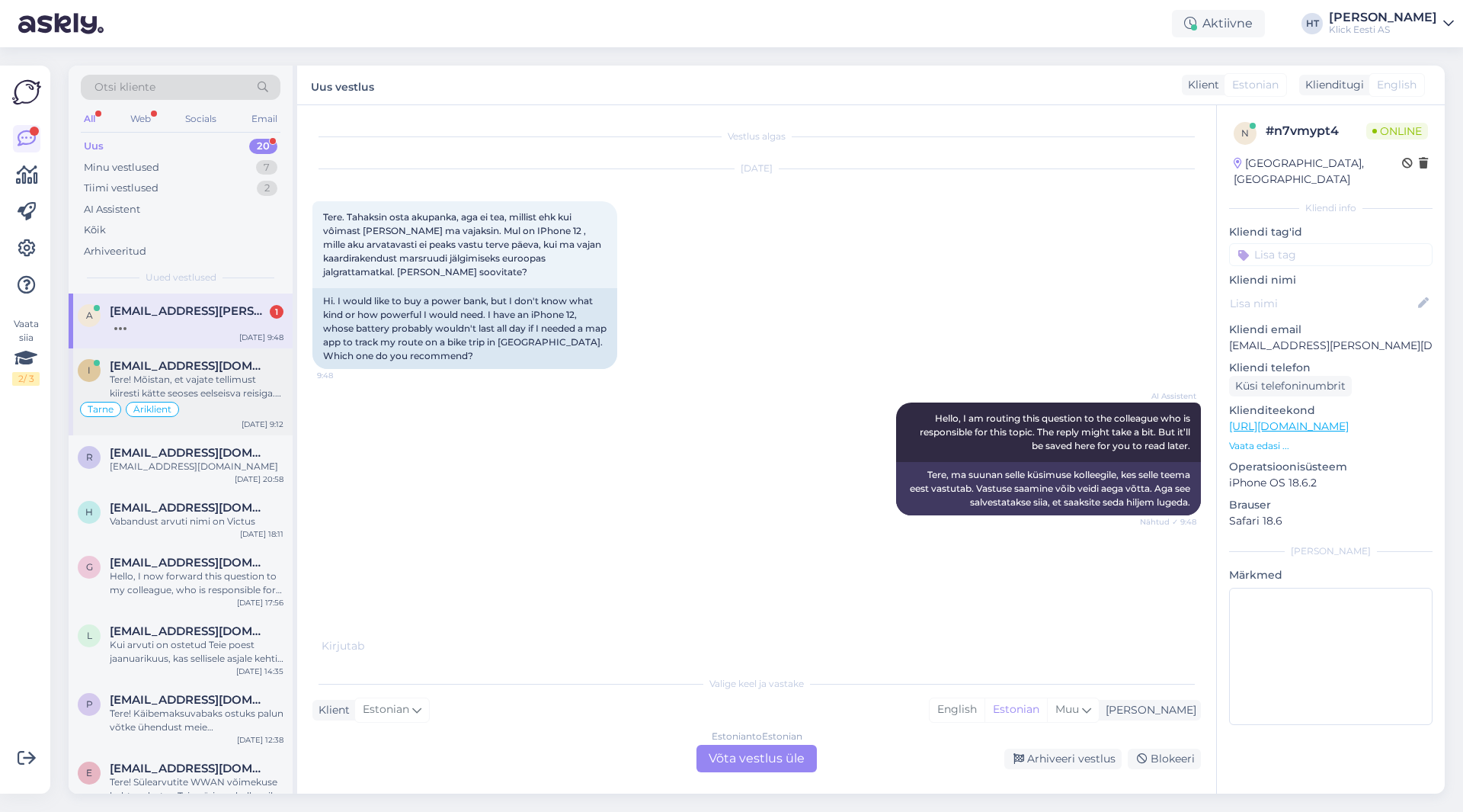
click at [249, 390] on div "Tere! Mõistan, et vajate tellimust kiiresti kätte seoses eelseisva reisiga. Suu…" at bounding box center [196, 386] width 174 height 28
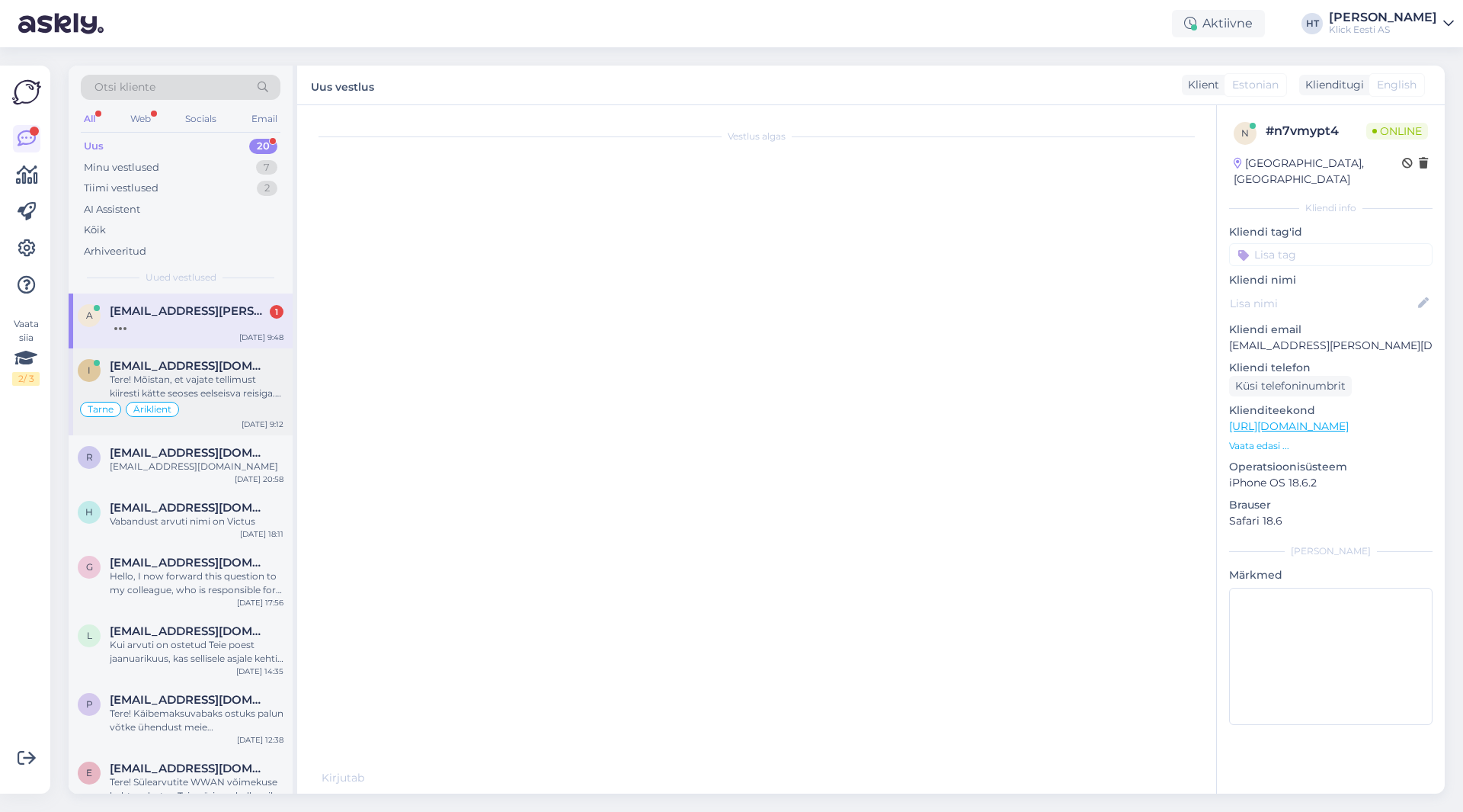
scroll to position [150, 0]
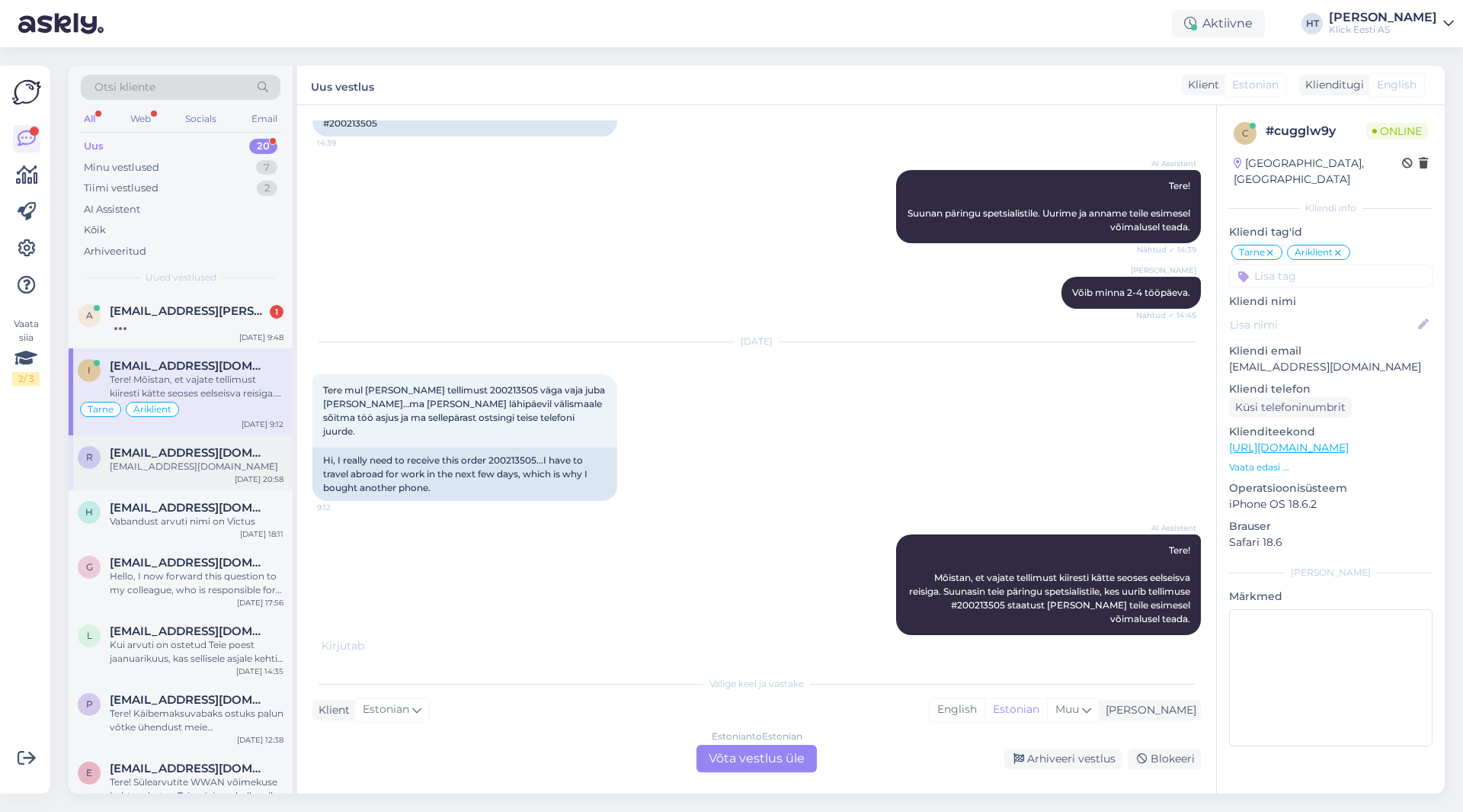
click at [249, 472] on div "[EMAIL_ADDRESS][DOMAIN_NAME]" at bounding box center [196, 466] width 174 height 13
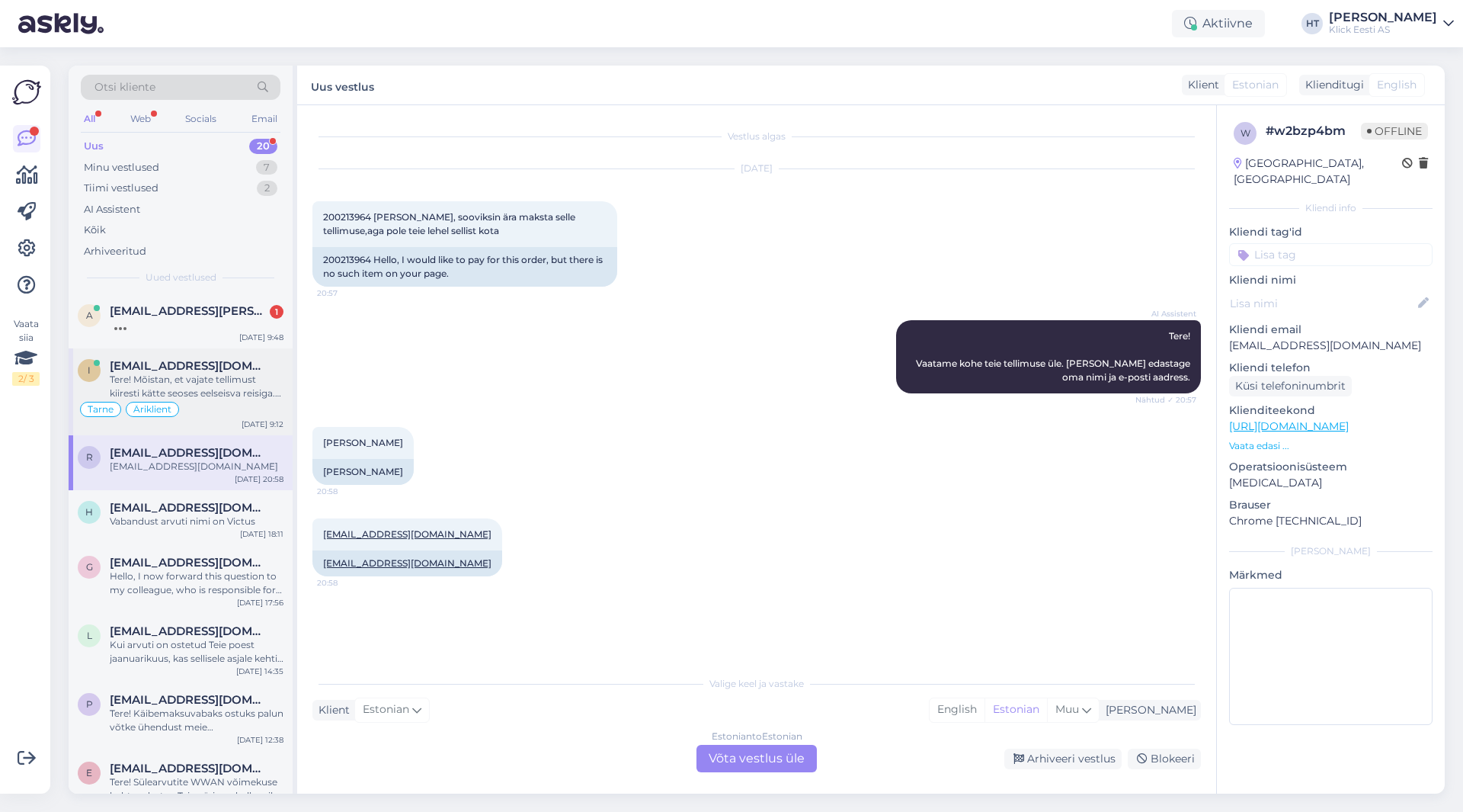
click at [169, 404] on div "Äriklient" at bounding box center [152, 409] width 53 height 15
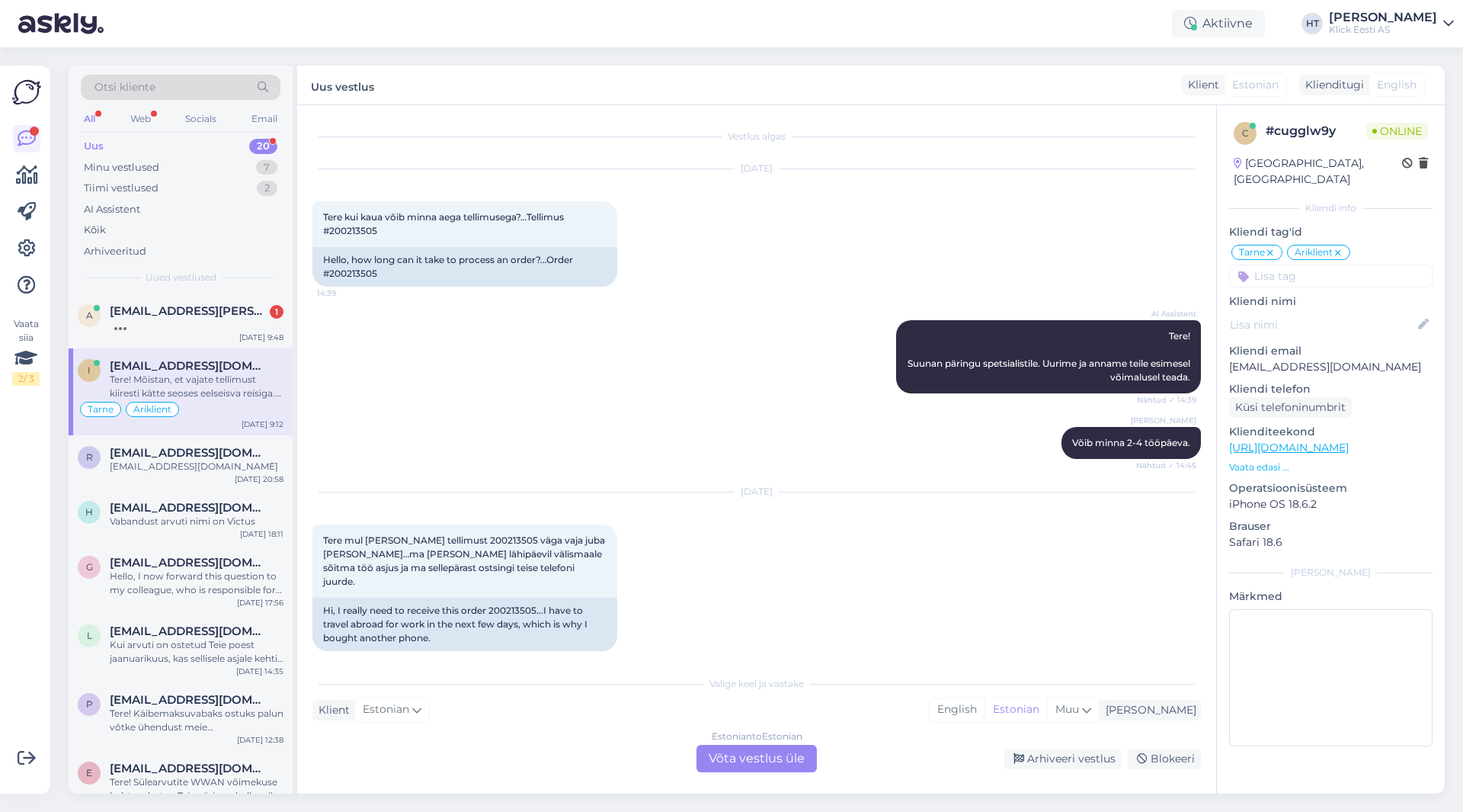
scroll to position [134, 0]
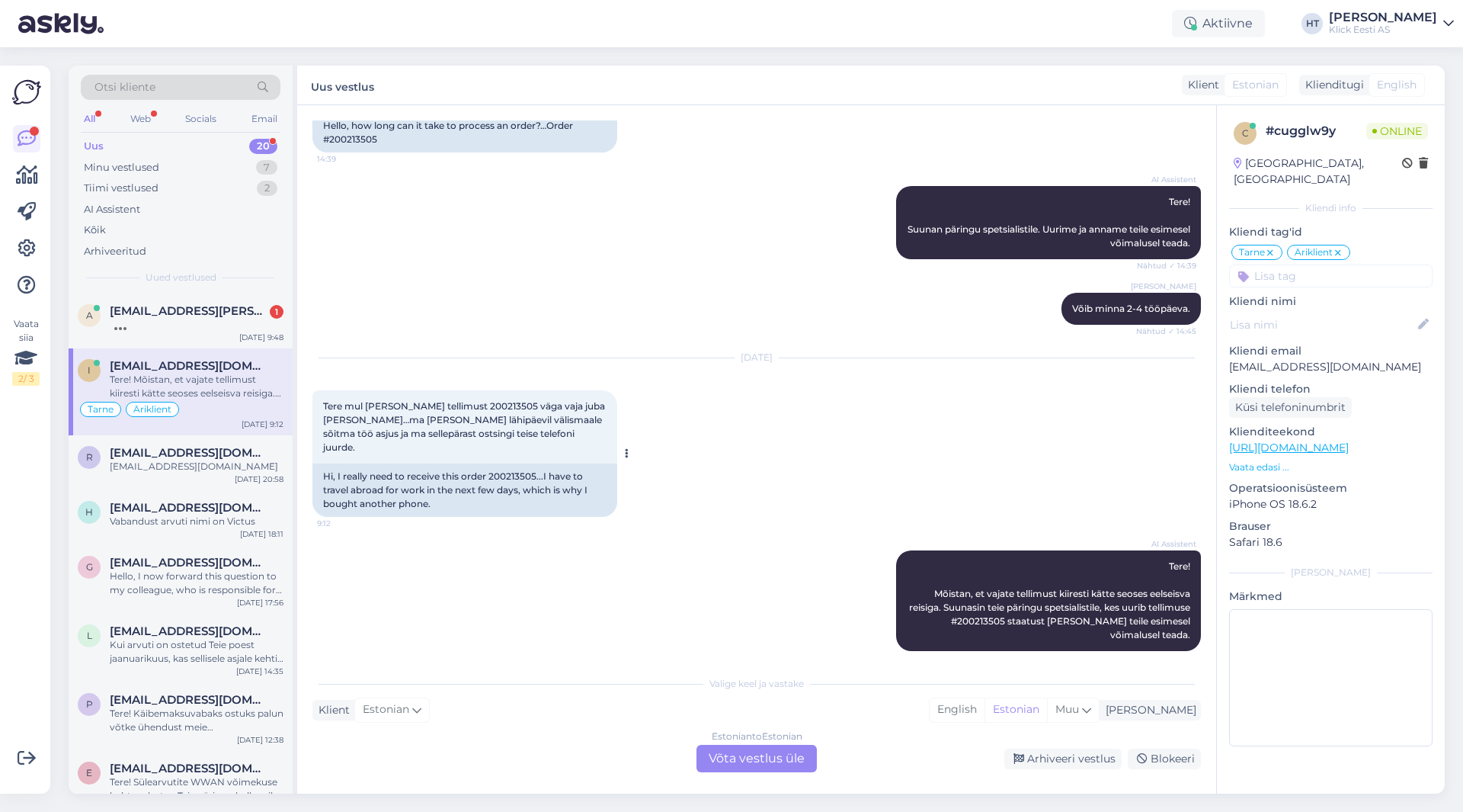
click at [474, 401] on span "Tere mul [PERSON_NAME] tellimust 200213505 väga vaja juba [PERSON_NAME]…ma [PER…" at bounding box center [465, 427] width 284 height 52
copy span "200213505"
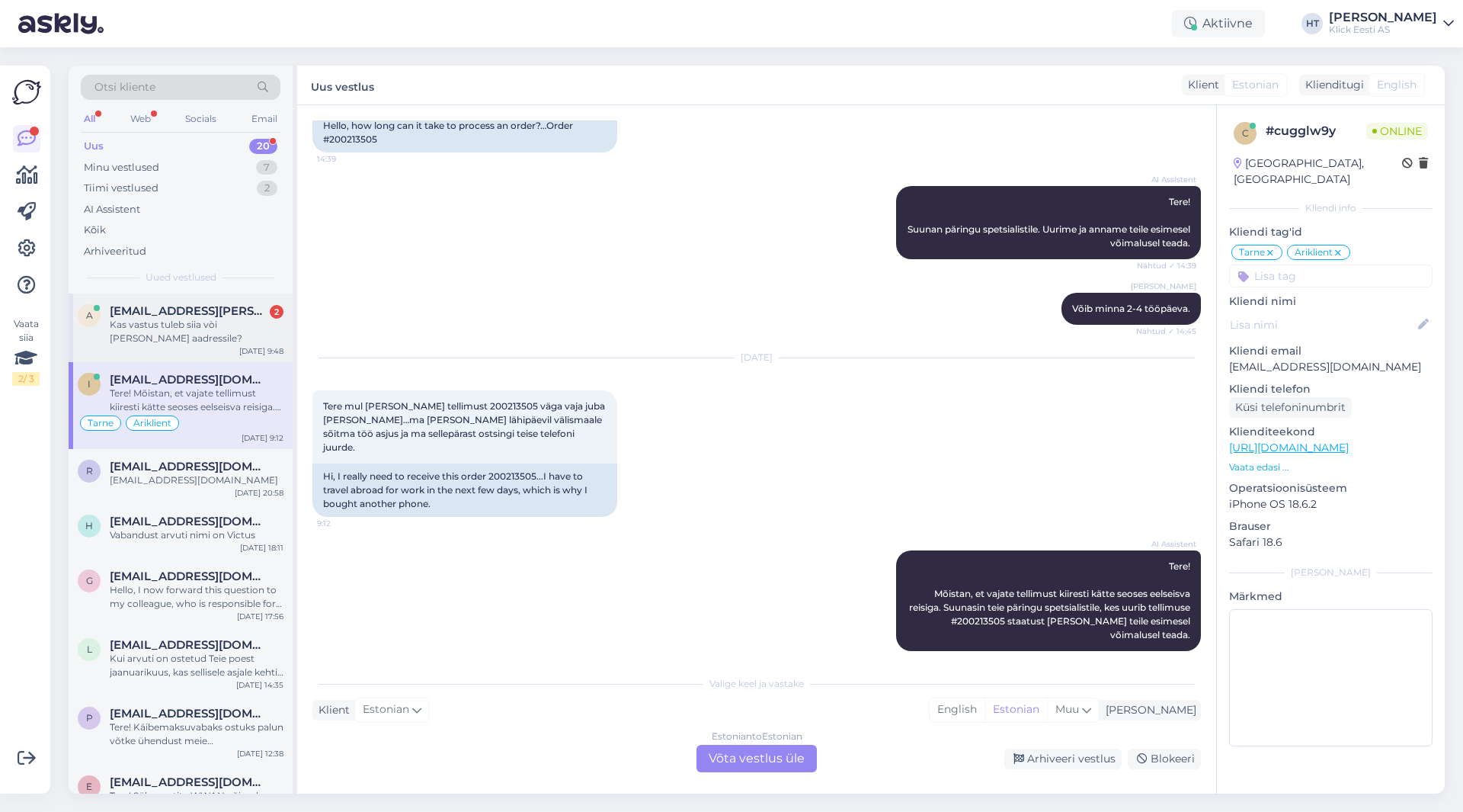
click at [171, 326] on div "Kas vastus tuleb siia vòi [PERSON_NAME] aadressile?" at bounding box center [196, 331] width 174 height 28
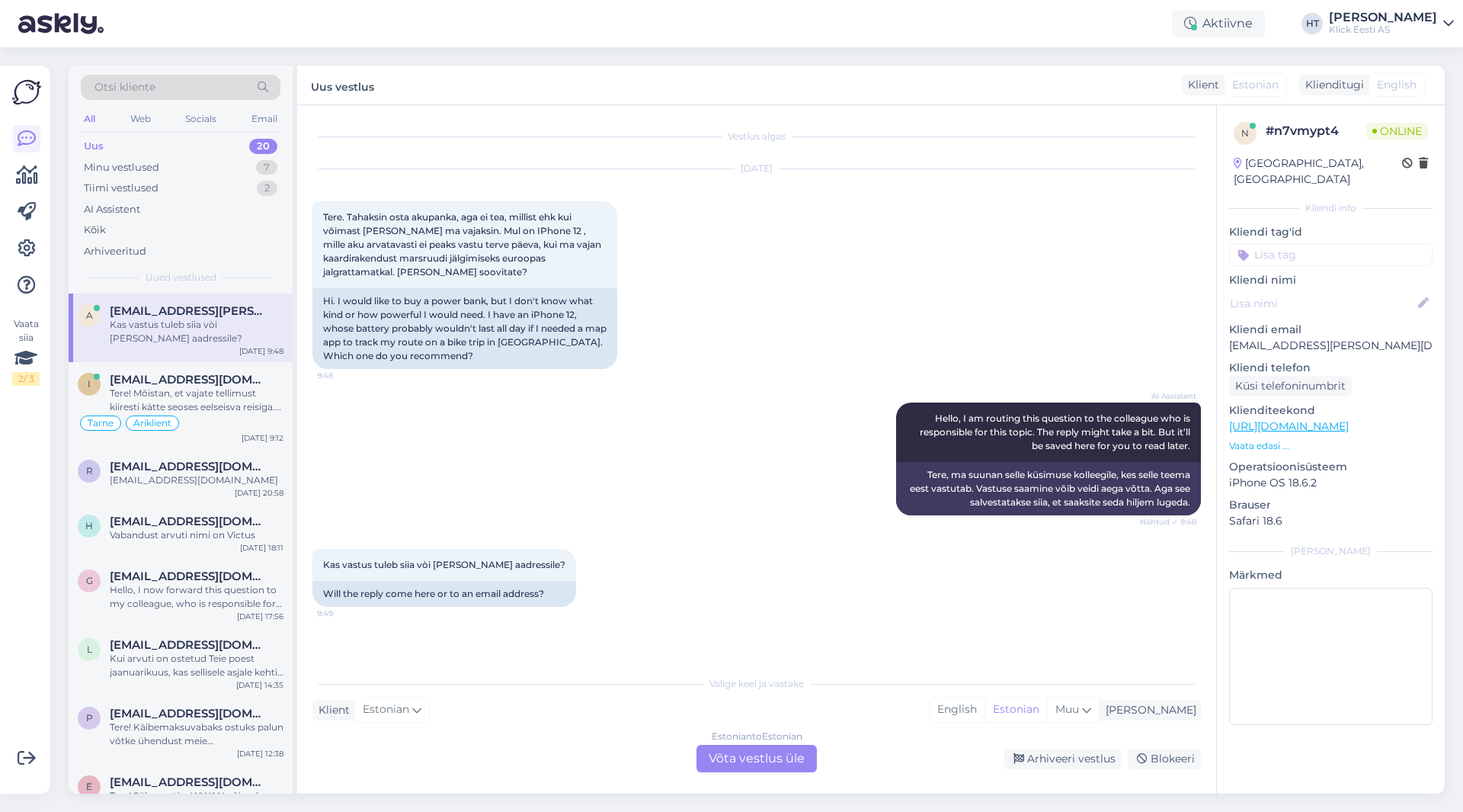
click at [701, 288] on div "[DATE] Tere. Tahaksin osta akupanka, aga ei tea, millist ehk kui vôimast [PERSO…" at bounding box center [757, 269] width 889 height 234
click at [747, 756] on div "Estonian to Estonian Võta vestlus üle" at bounding box center [756, 758] width 121 height 28
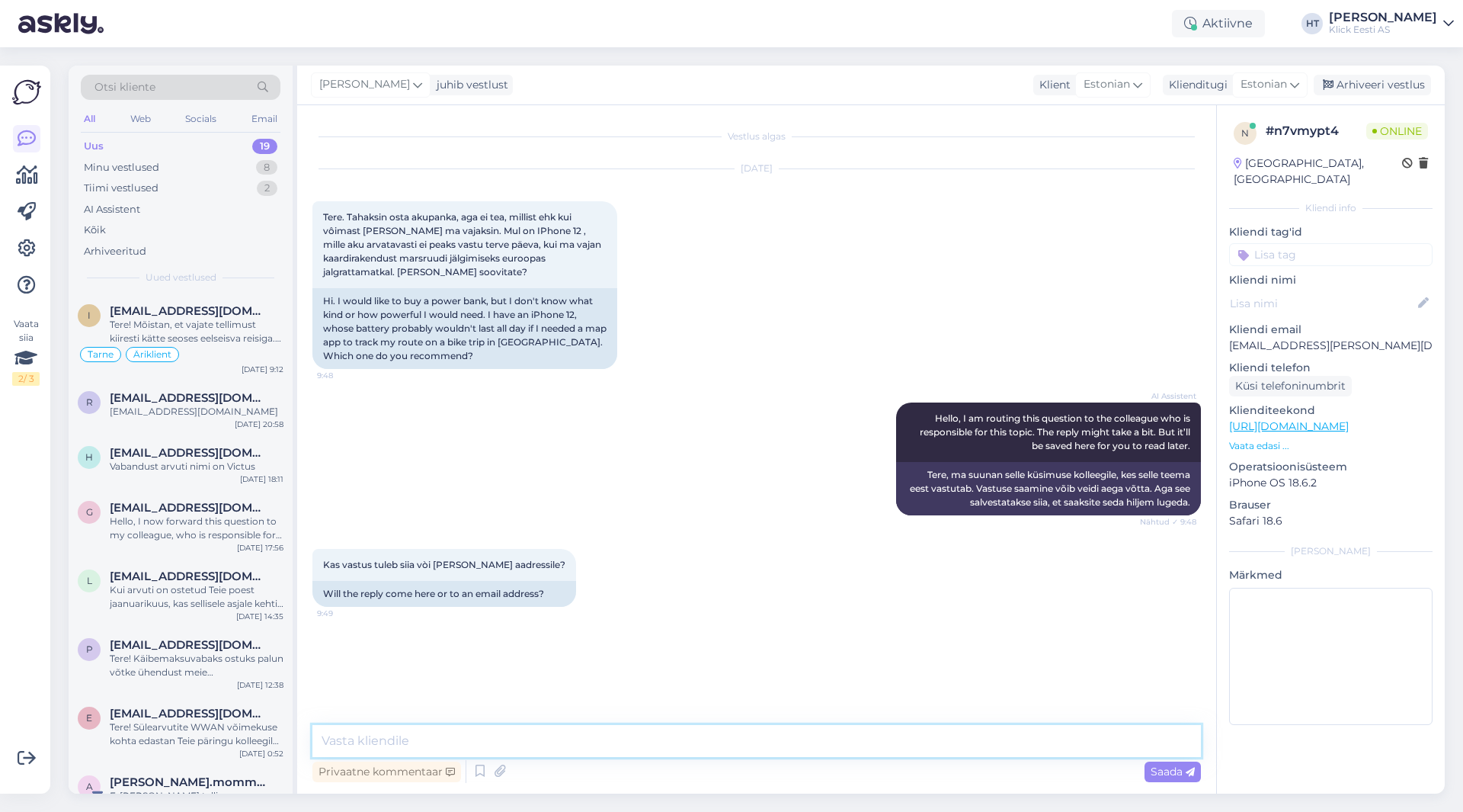
click at [748, 752] on textarea at bounding box center [757, 741] width 889 height 32
paste textarea "[URL][DOMAIN_NAME][PERSON_NAME]"
type textarea "Järgnev sobiks kasutuseks: [URL][DOMAIN_NAME][PERSON_NAME]"
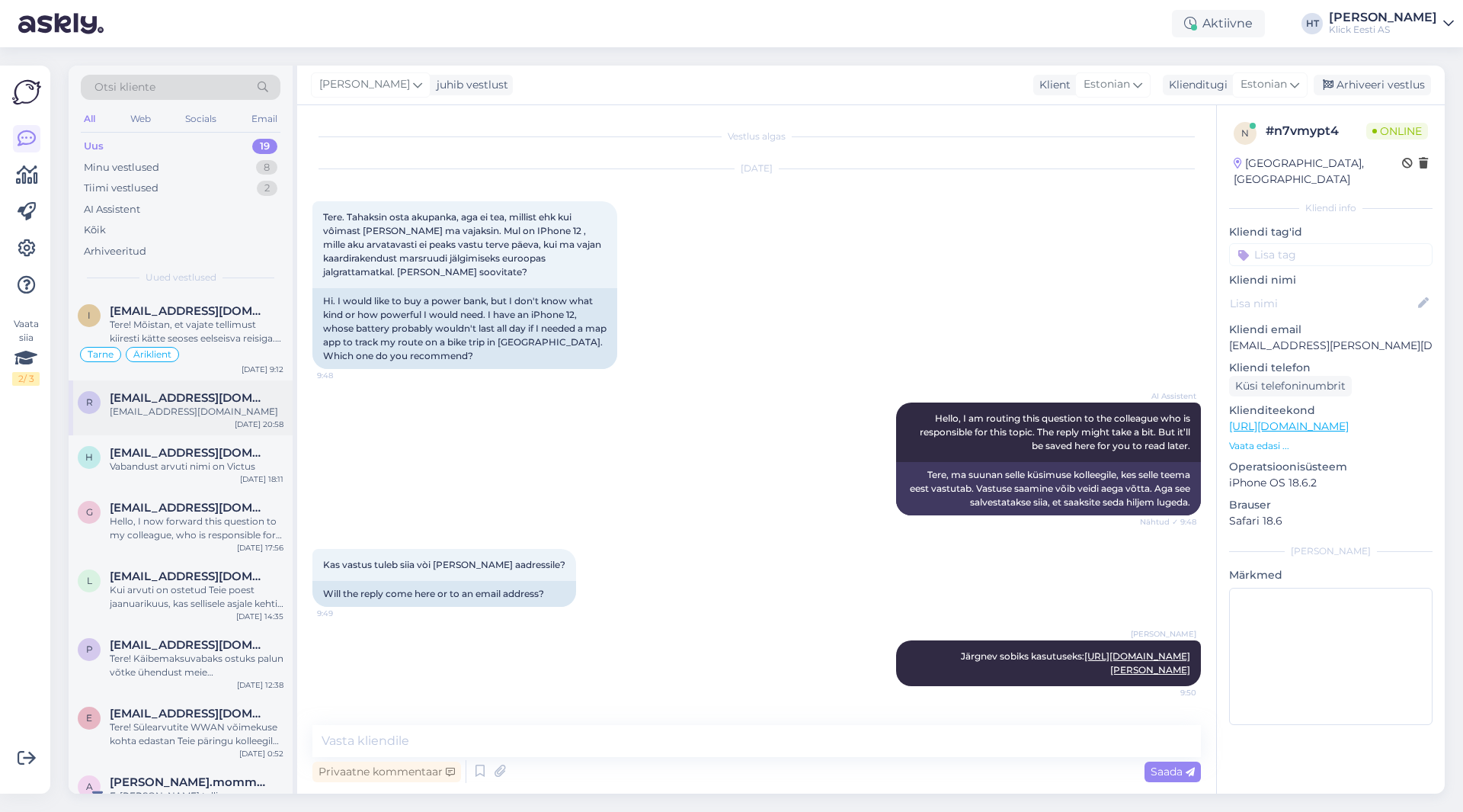
click at [159, 395] on span "[EMAIL_ADDRESS][DOMAIN_NAME]" at bounding box center [189, 398] width 159 height 13
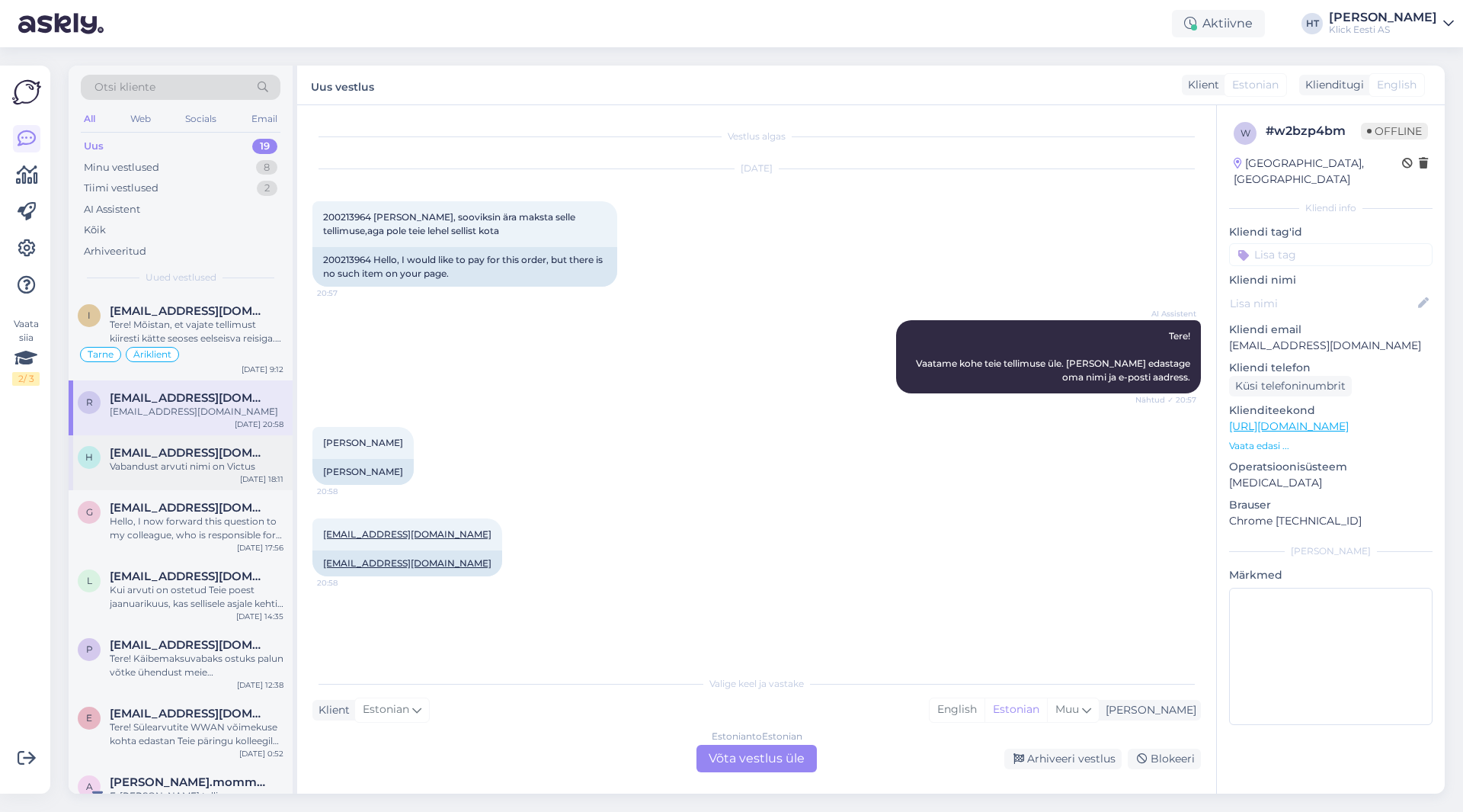
click at [229, 455] on span "[EMAIL_ADDRESS][DOMAIN_NAME]" at bounding box center [189, 453] width 159 height 13
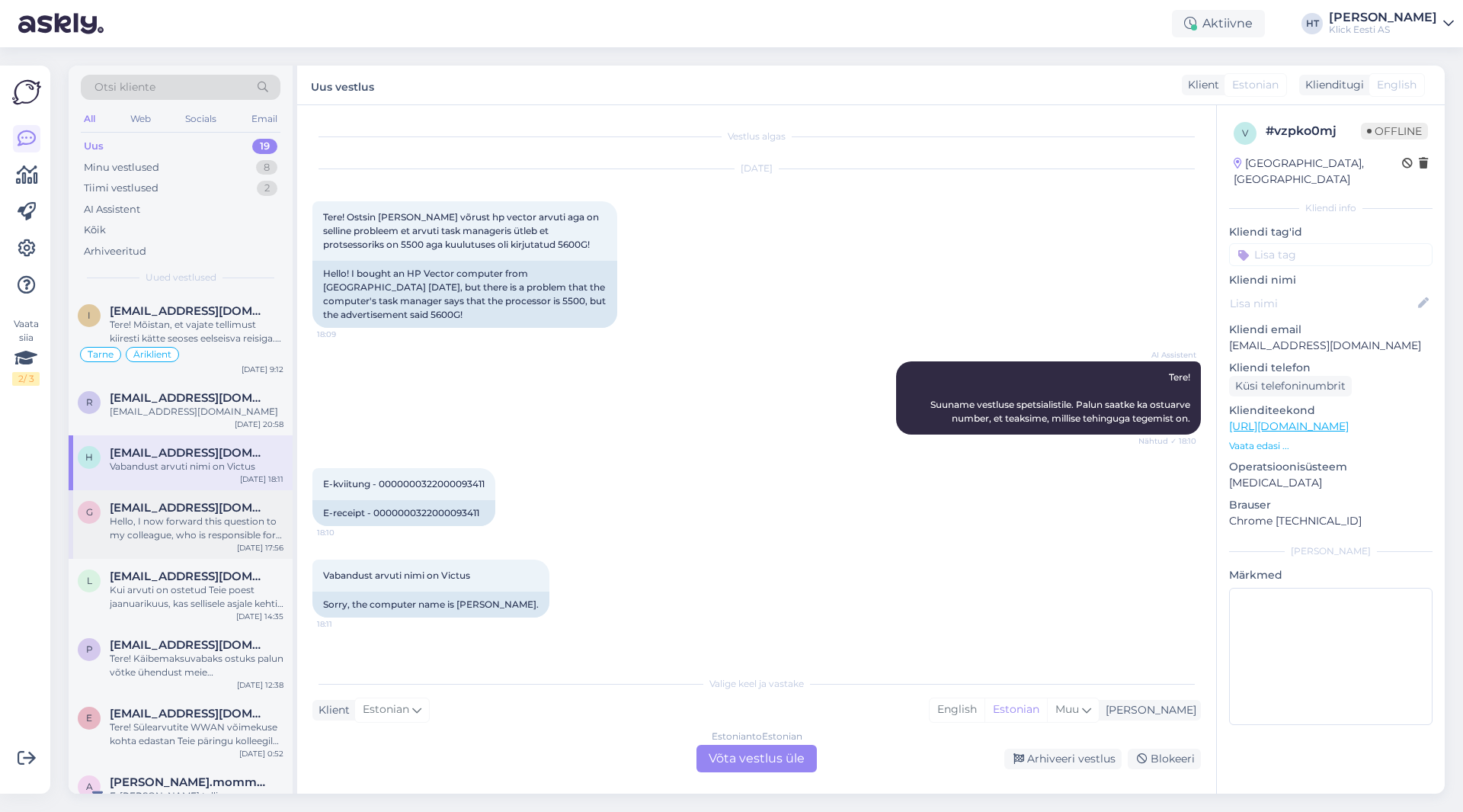
click at [144, 530] on div "Hello, I now forward this question to my colleague, who is responsible for this…" at bounding box center [196, 528] width 174 height 28
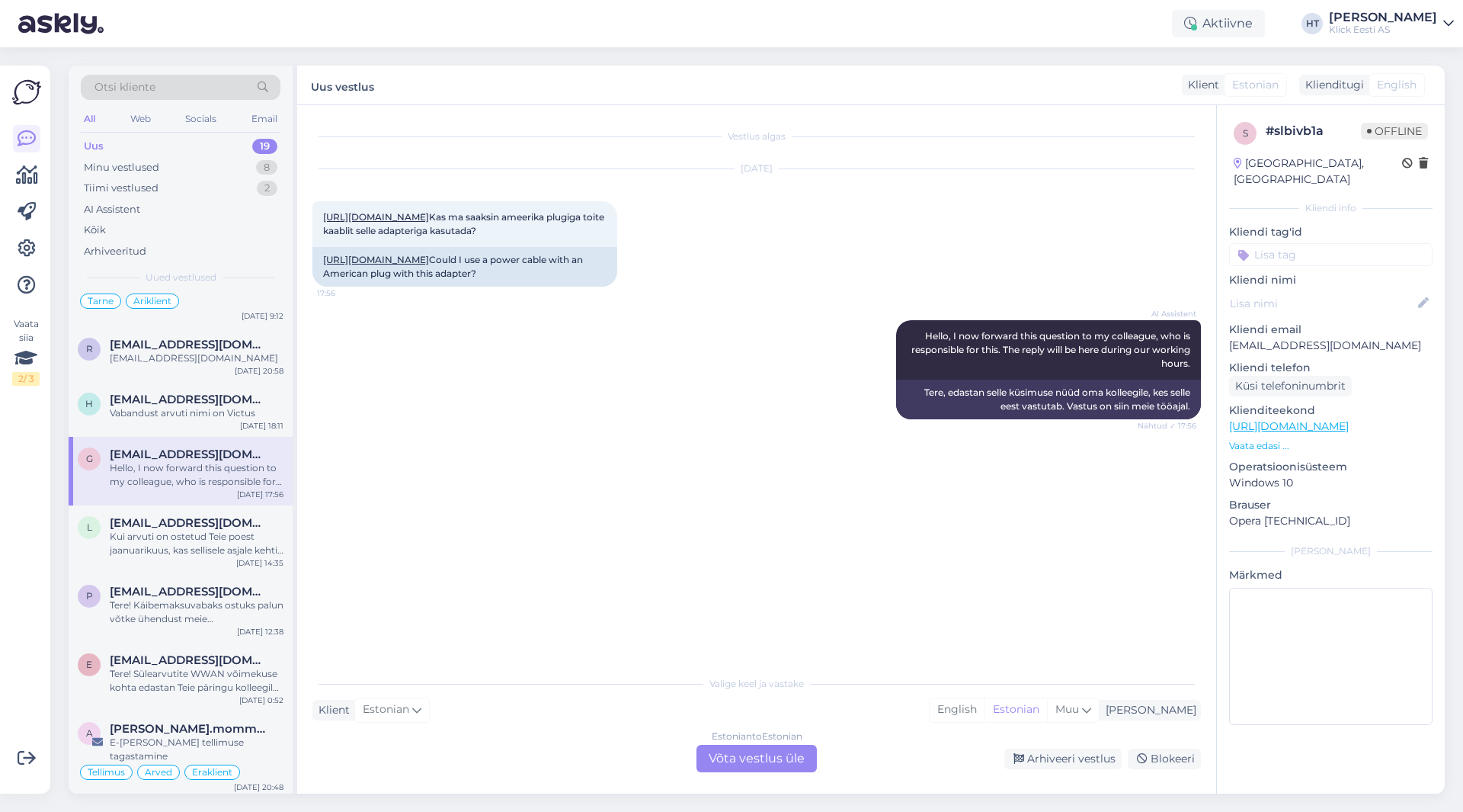
scroll to position [76, 0]
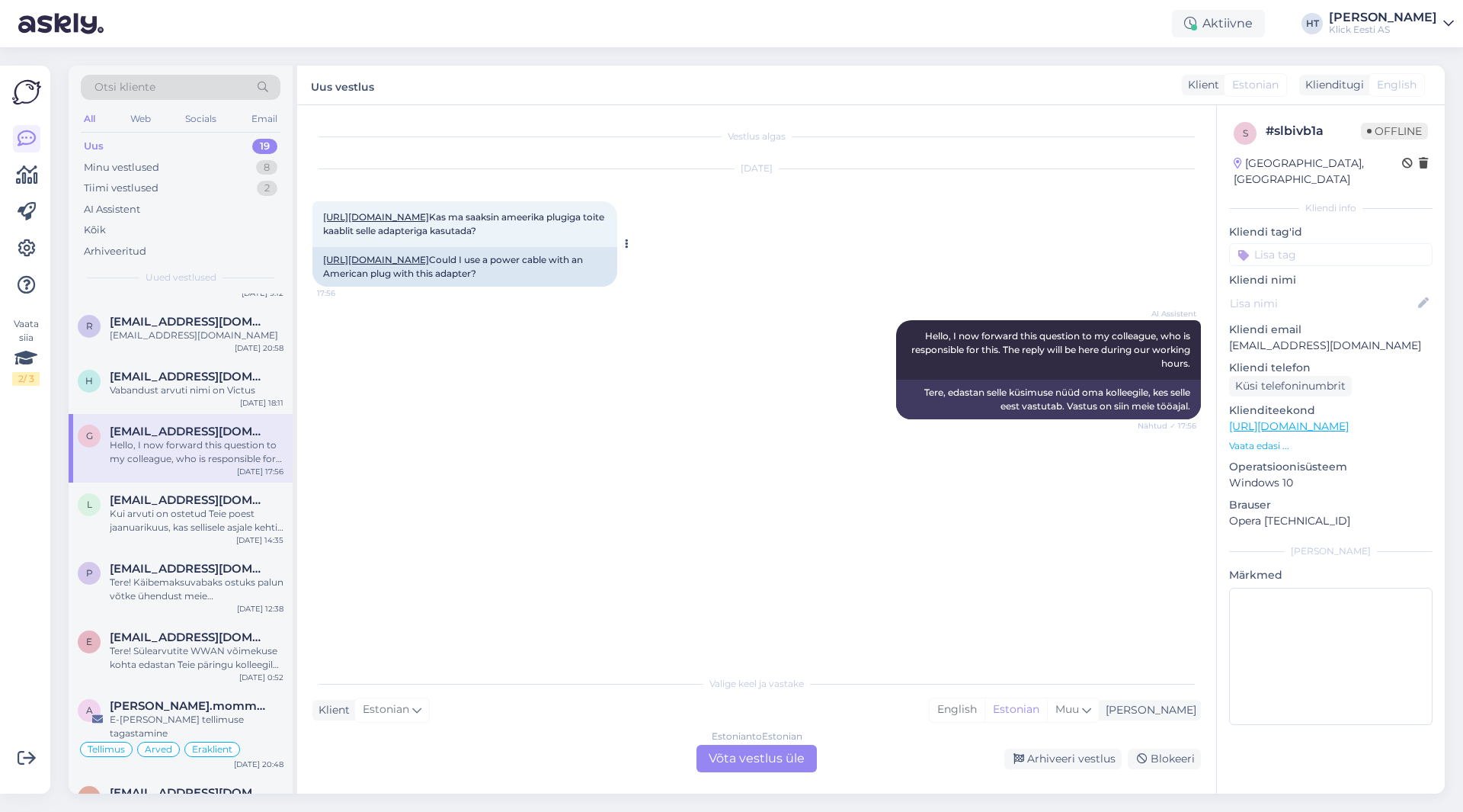
drag, startPoint x: 323, startPoint y: 257, endPoint x: 471, endPoint y: 272, distance: 148.8
click at [471, 247] on div "[URL][DOMAIN_NAME] Kas ma saaksin ameerika plugiga toite kaablit selle adapteri…" at bounding box center [465, 224] width 305 height 46
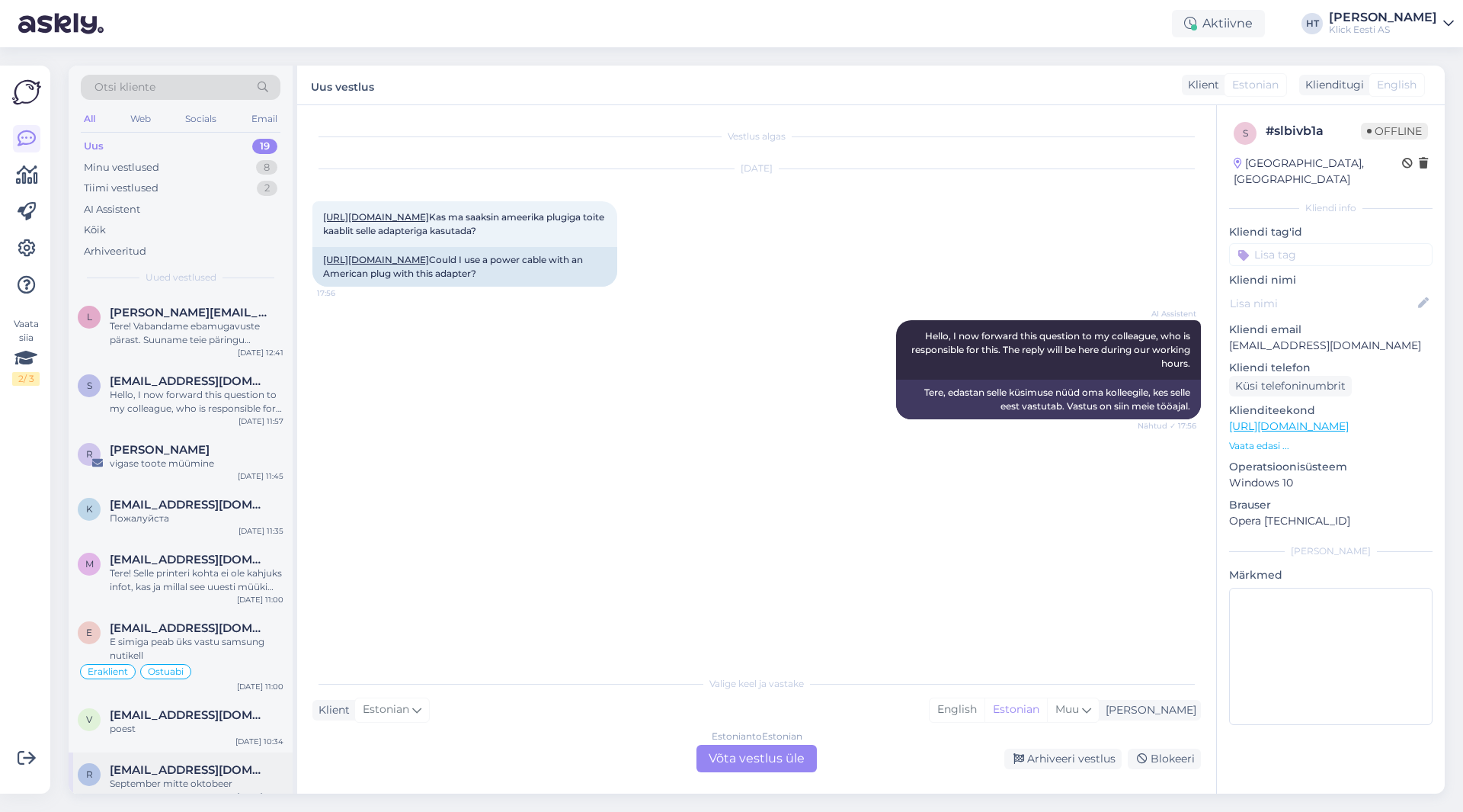
click at [191, 763] on span "[EMAIL_ADDRESS][DOMAIN_NAME]" at bounding box center [189, 770] width 159 height 13
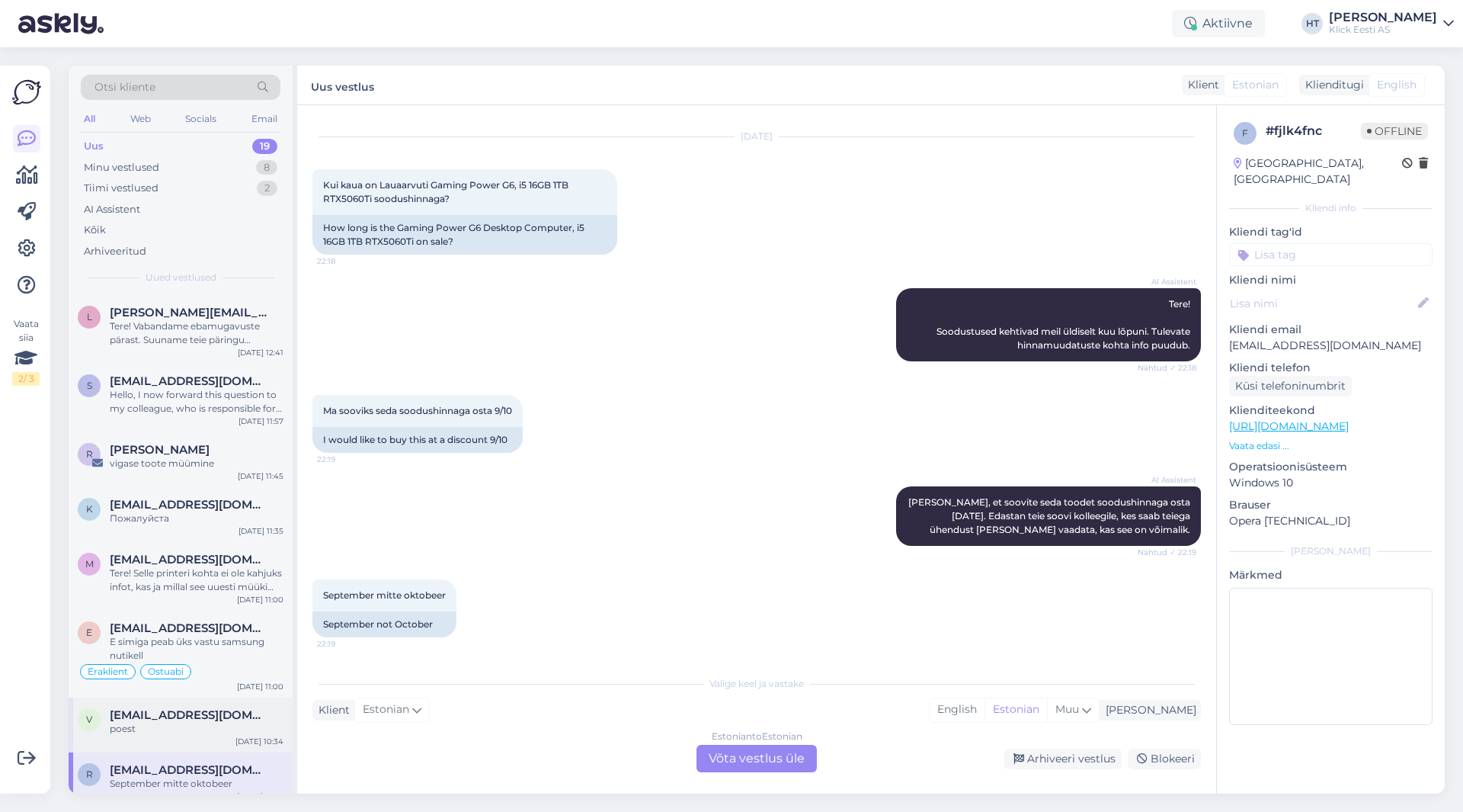
click at [204, 722] on div "poest" at bounding box center [196, 729] width 174 height 13
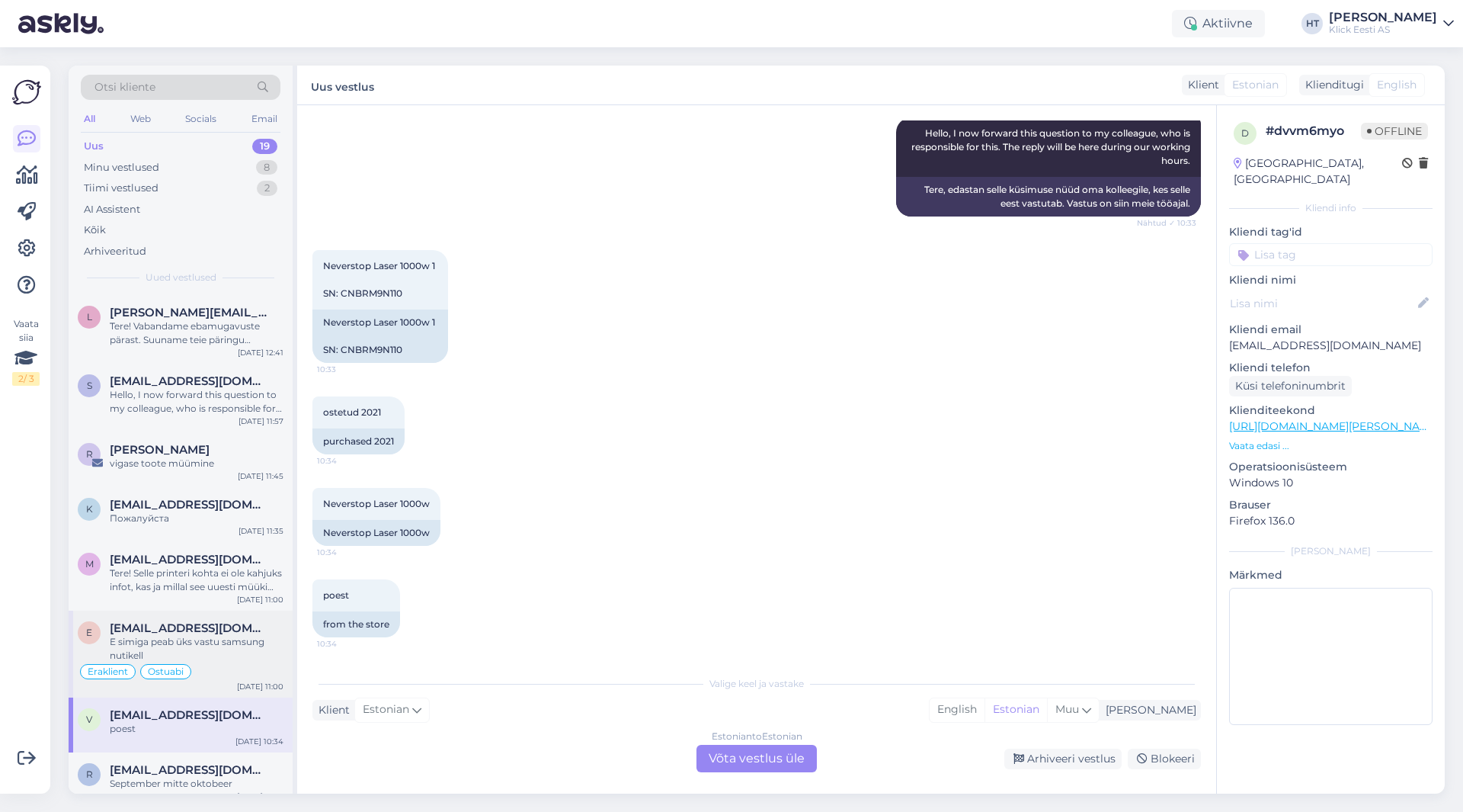
click at [196, 662] on div "Eraklient Ostuabi" at bounding box center [180, 671] width 206 height 19
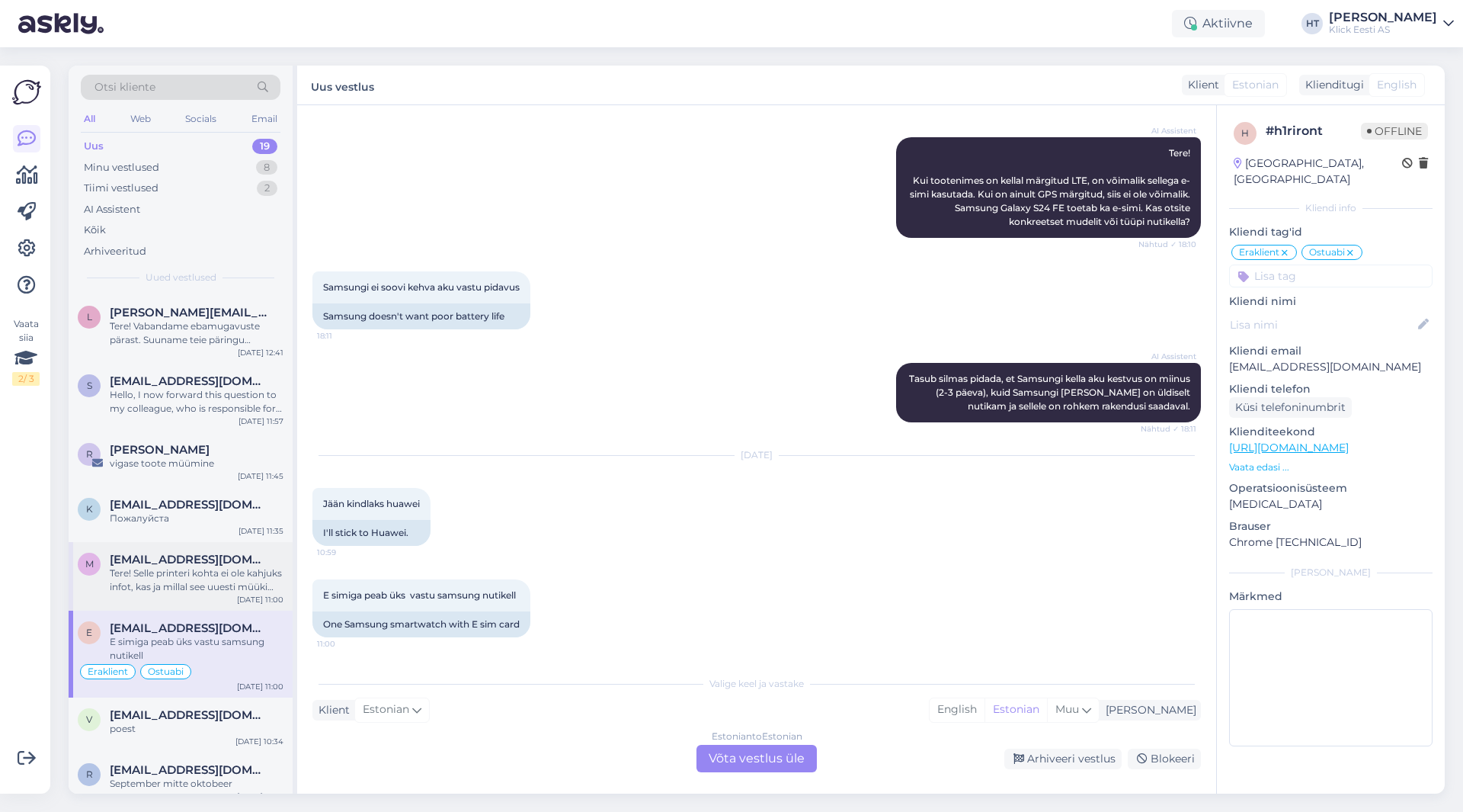
click at [236, 567] on div "Tere! Selle printeri kohta ei ole kahjuks infot, kas ja millal see uuesti müüki…" at bounding box center [196, 580] width 174 height 28
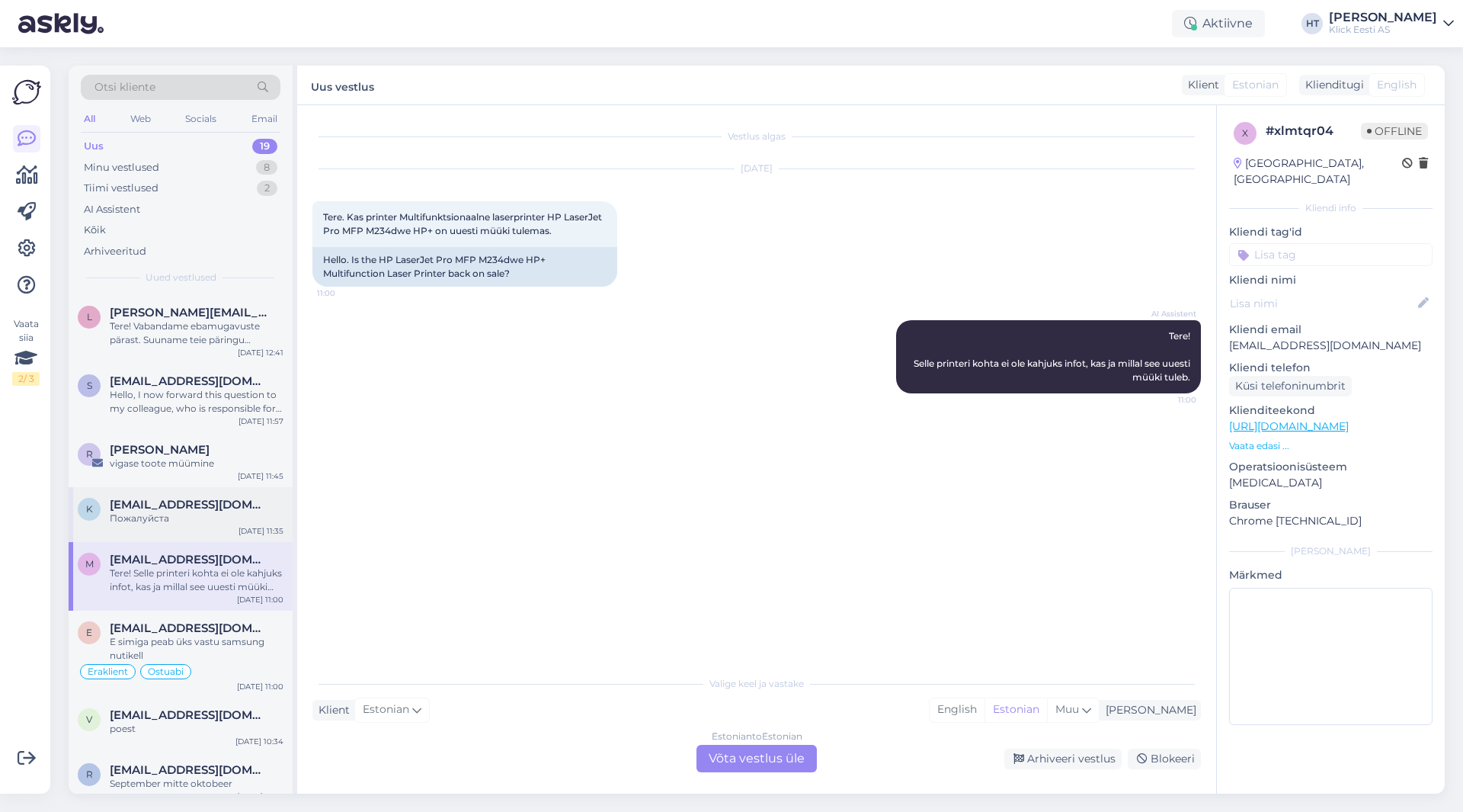
click at [234, 497] on div "[EMAIL_ADDRESS][DOMAIN_NAME]" at bounding box center [196, 504] width 174 height 13
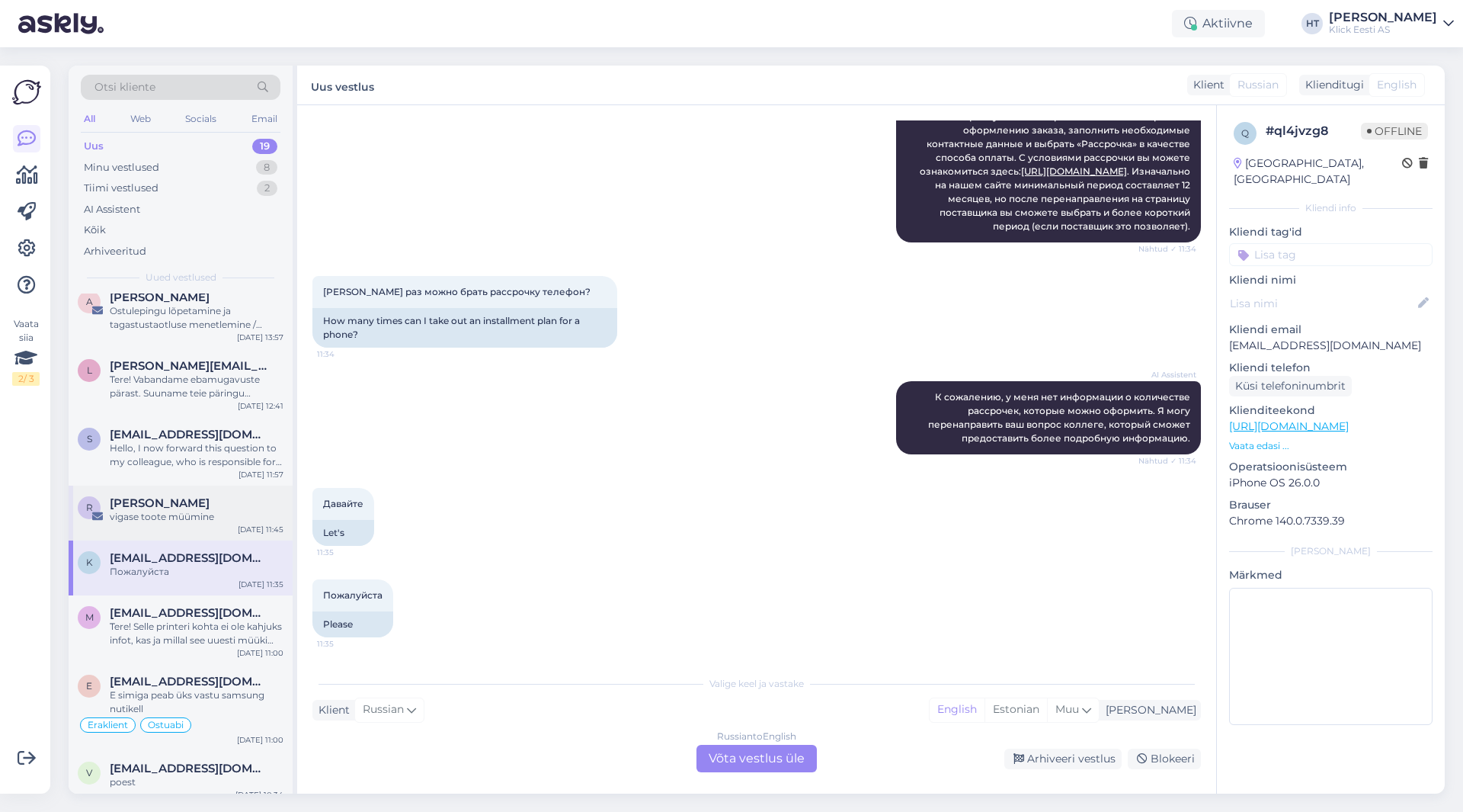
scroll to position [672, 0]
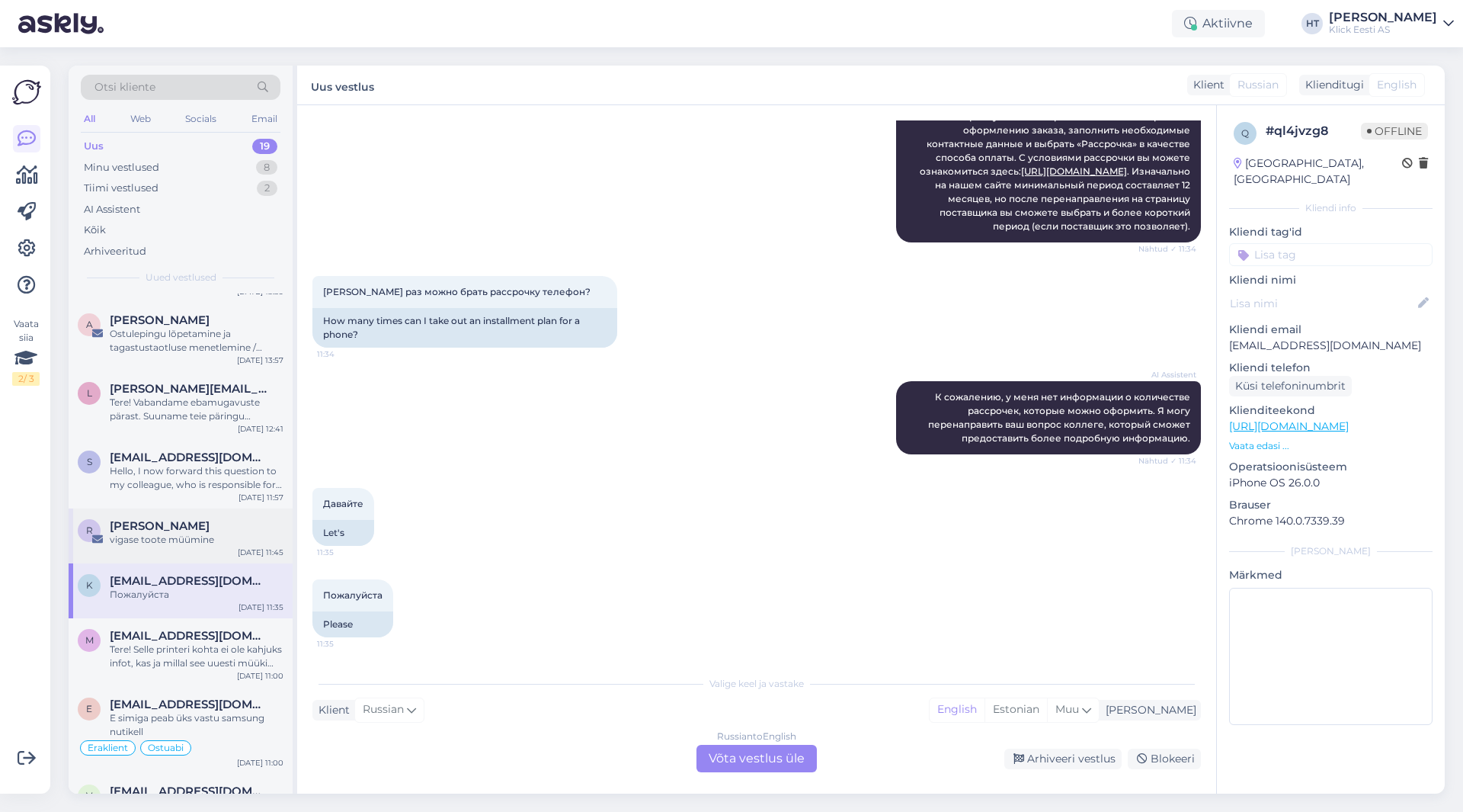
click at [231, 508] on div "R [PERSON_NAME] vigase toote müümine [DATE] 11:45" at bounding box center [180, 535] width 224 height 55
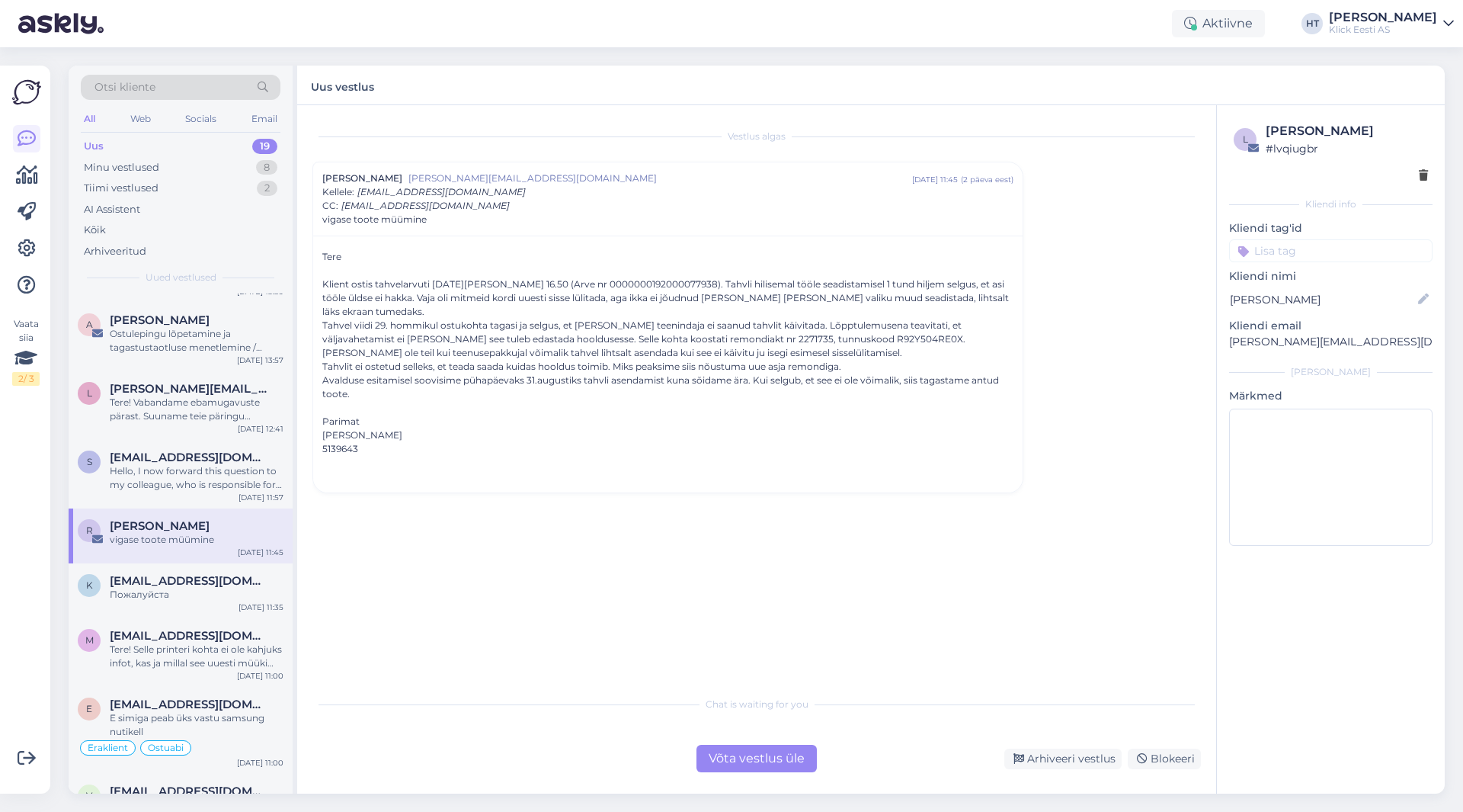
click at [591, 281] on div "Klient ostis tahvelarvuti [DATE][PERSON_NAME] 16.50 (Arve nr 000000019200007793…" at bounding box center [668, 298] width 691 height 41
copy div "0000000192000077938"
click at [661, 442] on div "5139643" at bounding box center [668, 449] width 691 height 13
click at [673, 470] on div at bounding box center [668, 476] width 691 height 13
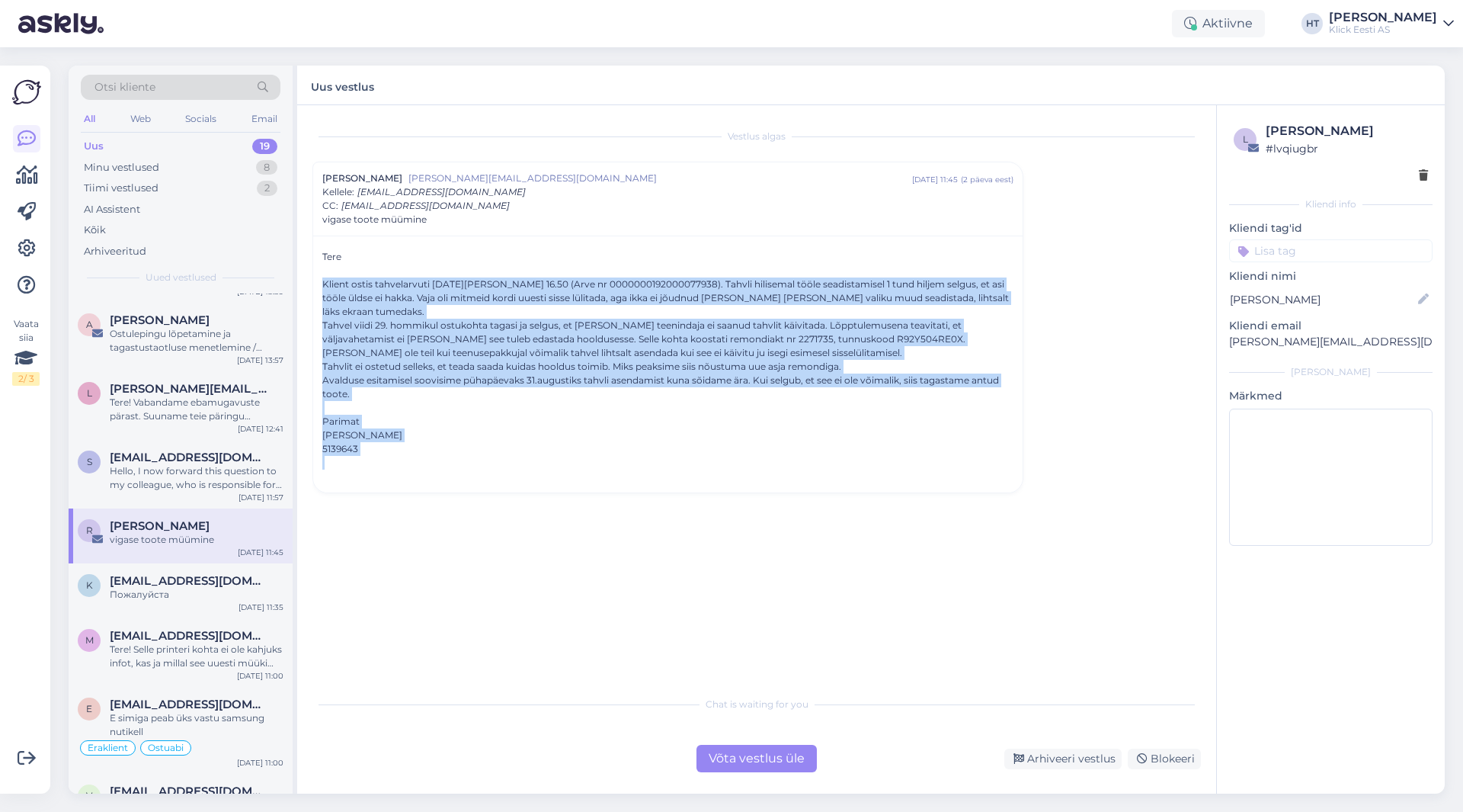
drag, startPoint x: 318, startPoint y: 282, endPoint x: 888, endPoint y: 443, distance: 592.3
click at [888, 443] on div "[PERSON_NAME] ostis tahvelarvuti [DATE][PERSON_NAME] 16.50 (Arve nr 00000001920…" at bounding box center [667, 363] width 709 height 257
click at [888, 455] on div at bounding box center [668, 462] width 691 height 13
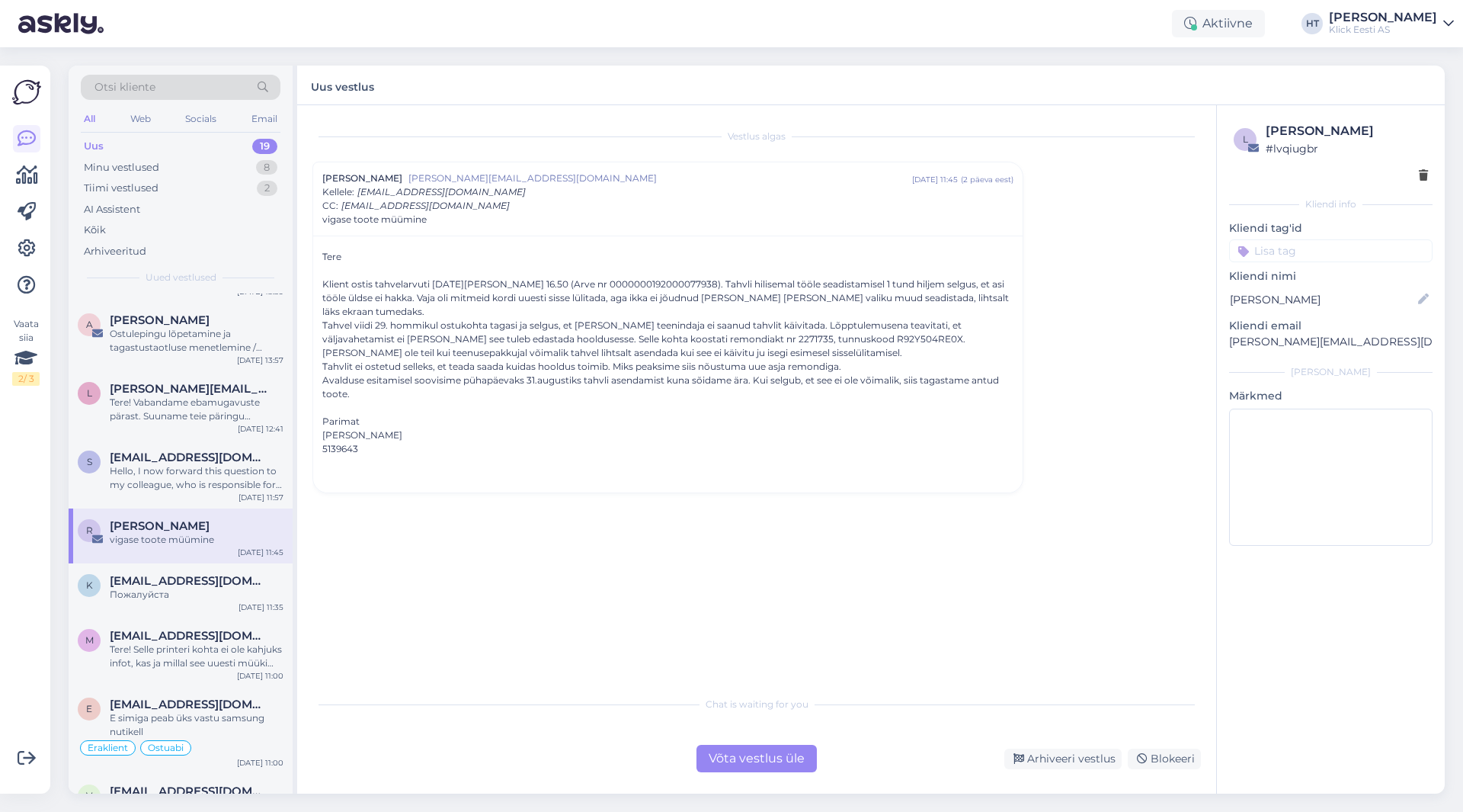
click at [696, 325] on div "Tahvel viidi 29. hommikul ostukohta tagasi ja selgus, et [PERSON_NAME] teeninda…" at bounding box center [668, 332] width 691 height 28
copy div "2271735"
click at [758, 470] on div at bounding box center [668, 476] width 691 height 13
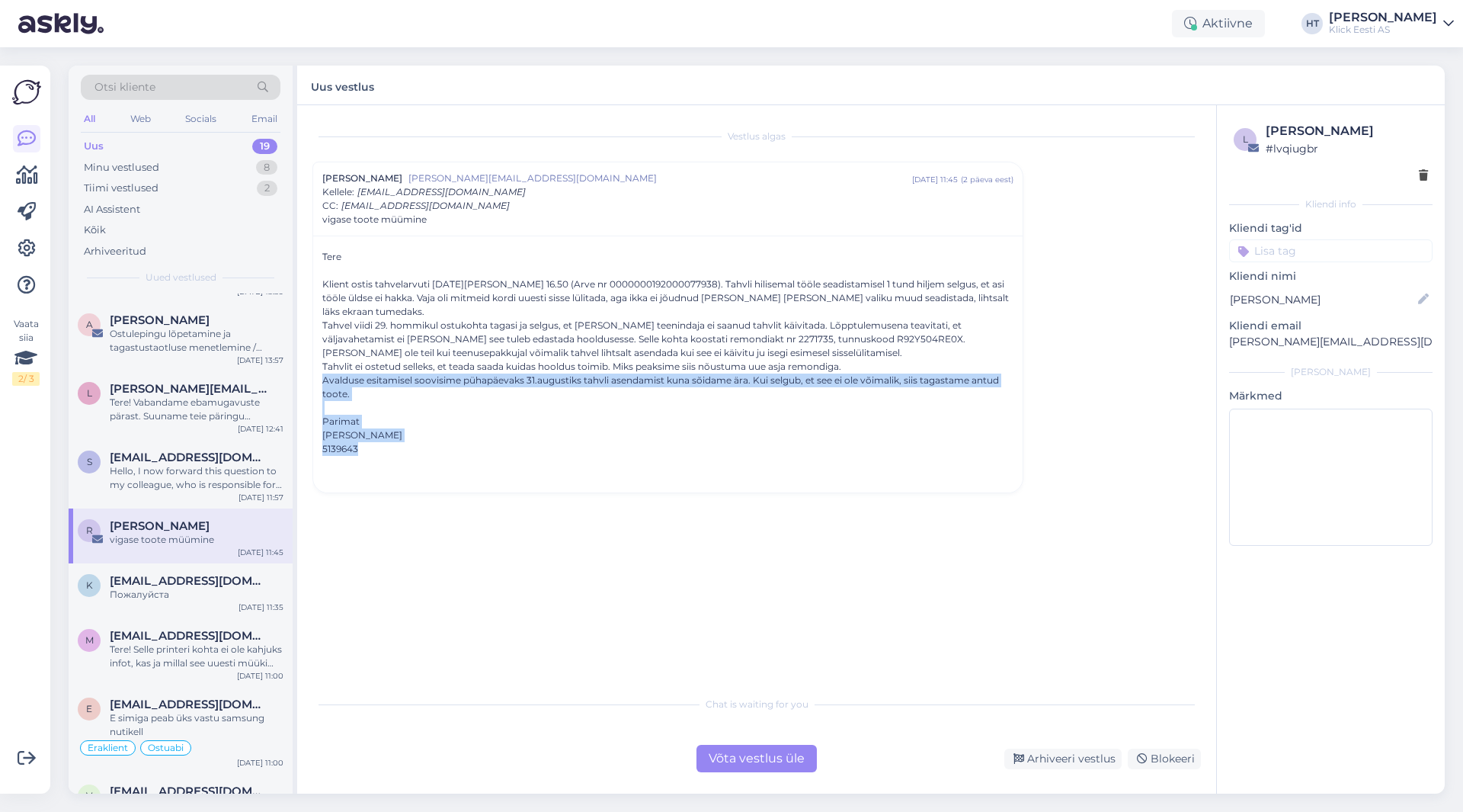
drag, startPoint x: 323, startPoint y: 367, endPoint x: 996, endPoint y: 433, distance: 676.2
click at [914, 433] on div "[PERSON_NAME] ostis tahvelarvuti [DATE][PERSON_NAME] 16.50 (Arve nr 00000001920…" at bounding box center [668, 366] width 691 height 234
click at [914, 442] on div "5139643" at bounding box center [668, 449] width 691 height 13
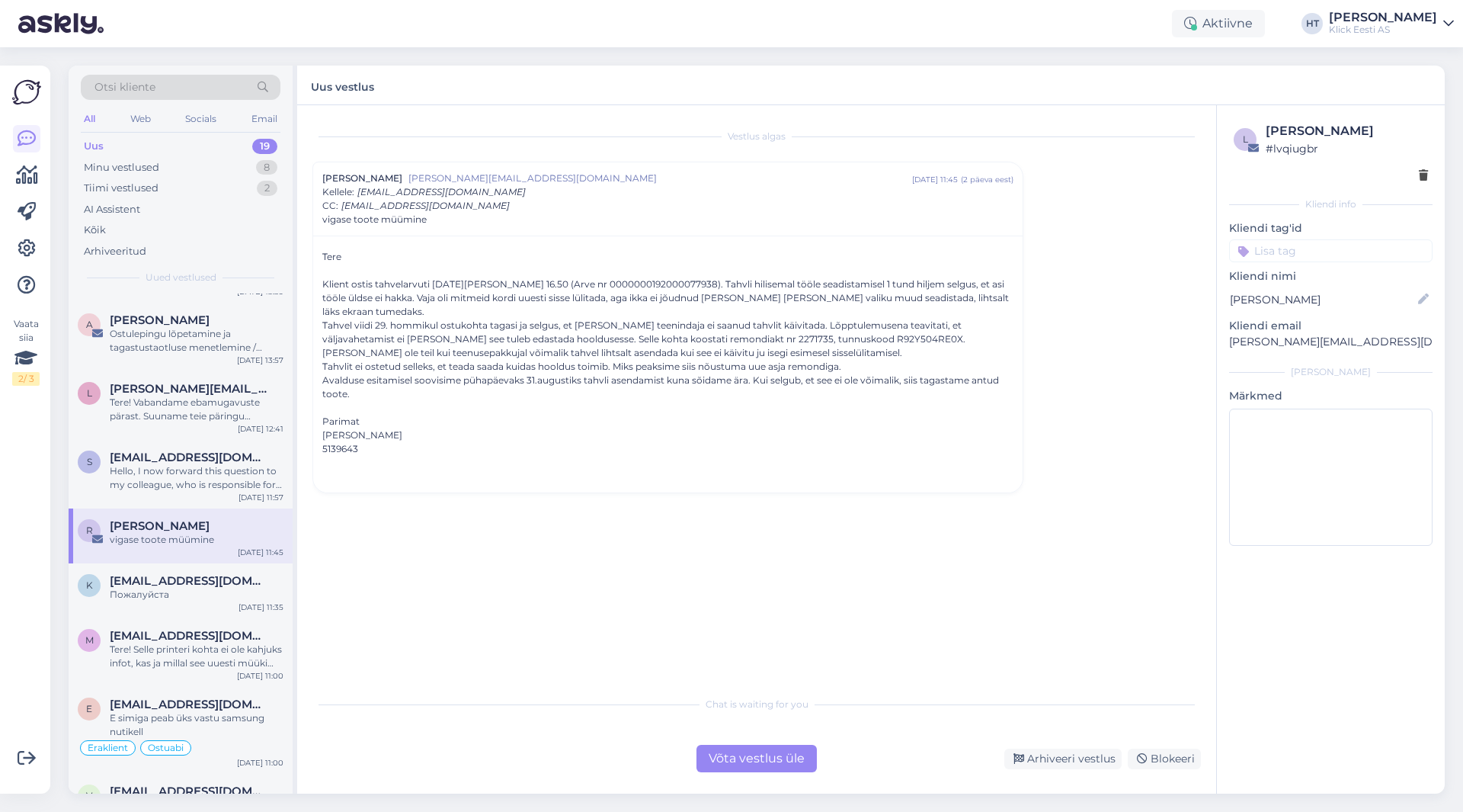
click at [738, 756] on div "Võta vestlus üle" at bounding box center [756, 758] width 121 height 28
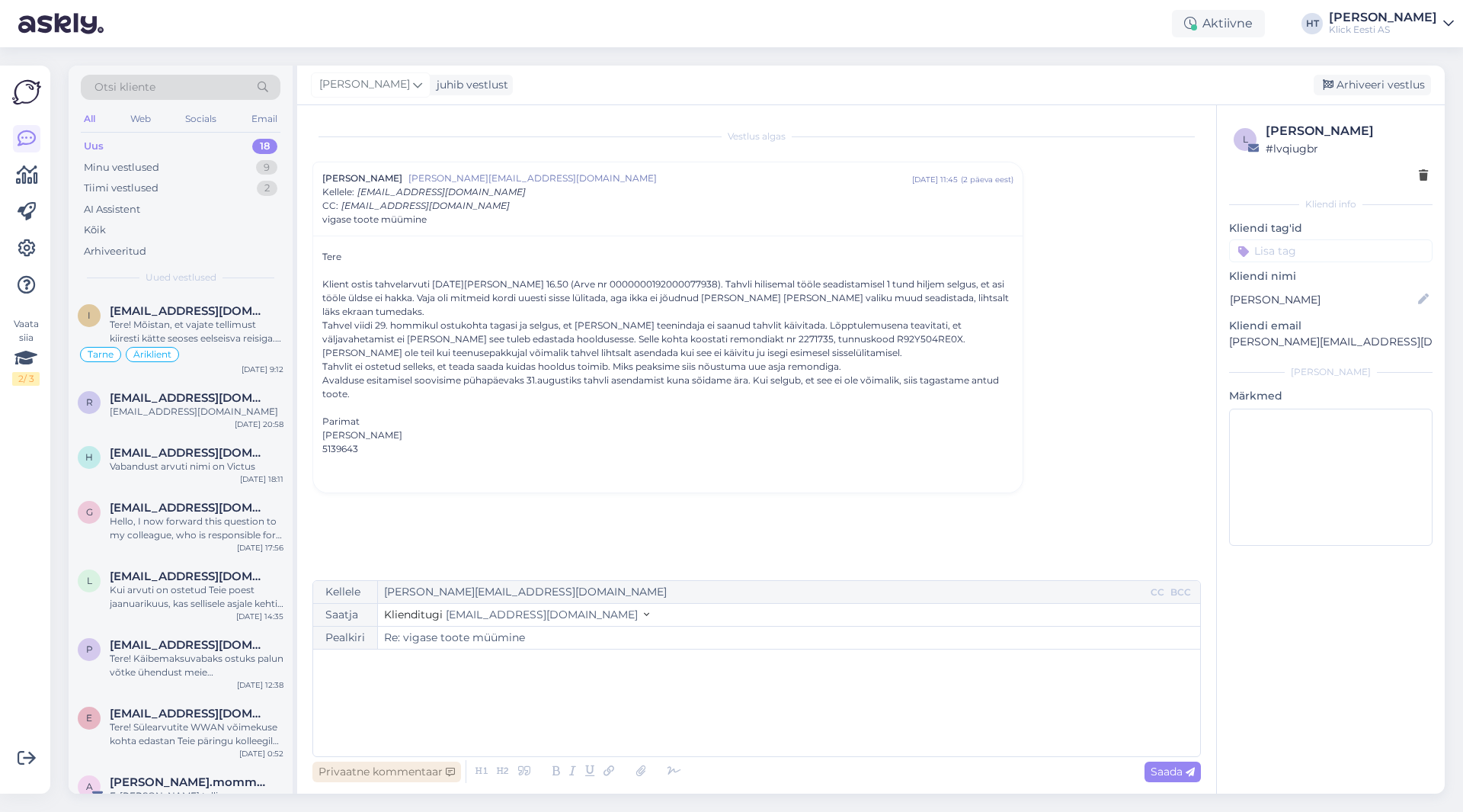
click at [411, 780] on div "Privaatne kommentaar" at bounding box center [387, 772] width 148 height 20
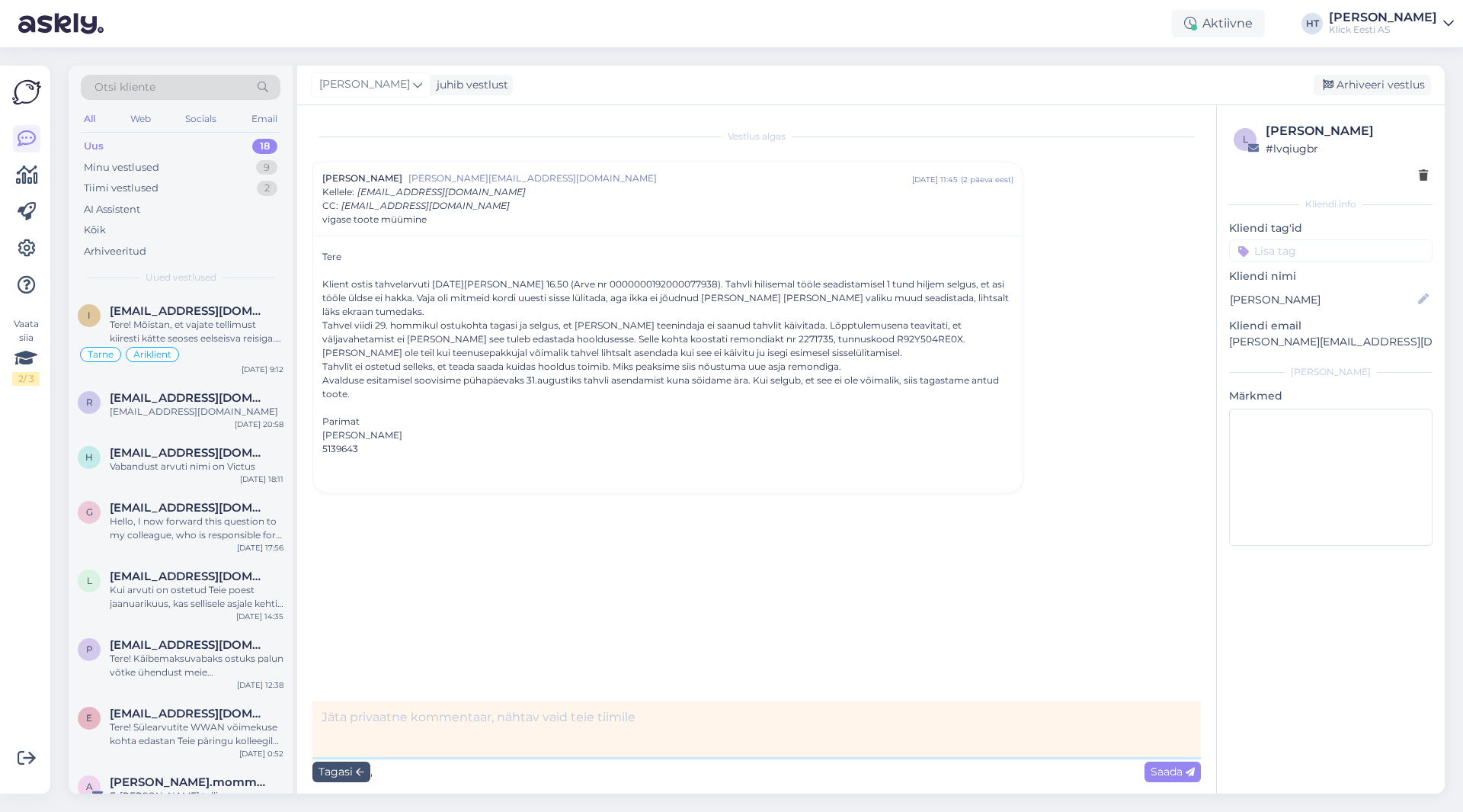
click at [416, 709] on textarea at bounding box center [757, 729] width 889 height 56
paste textarea "#5849"
type textarea "Seotud HelpDesk #5849"
click at [914, 766] on span "Saada" at bounding box center [1173, 772] width 44 height 13
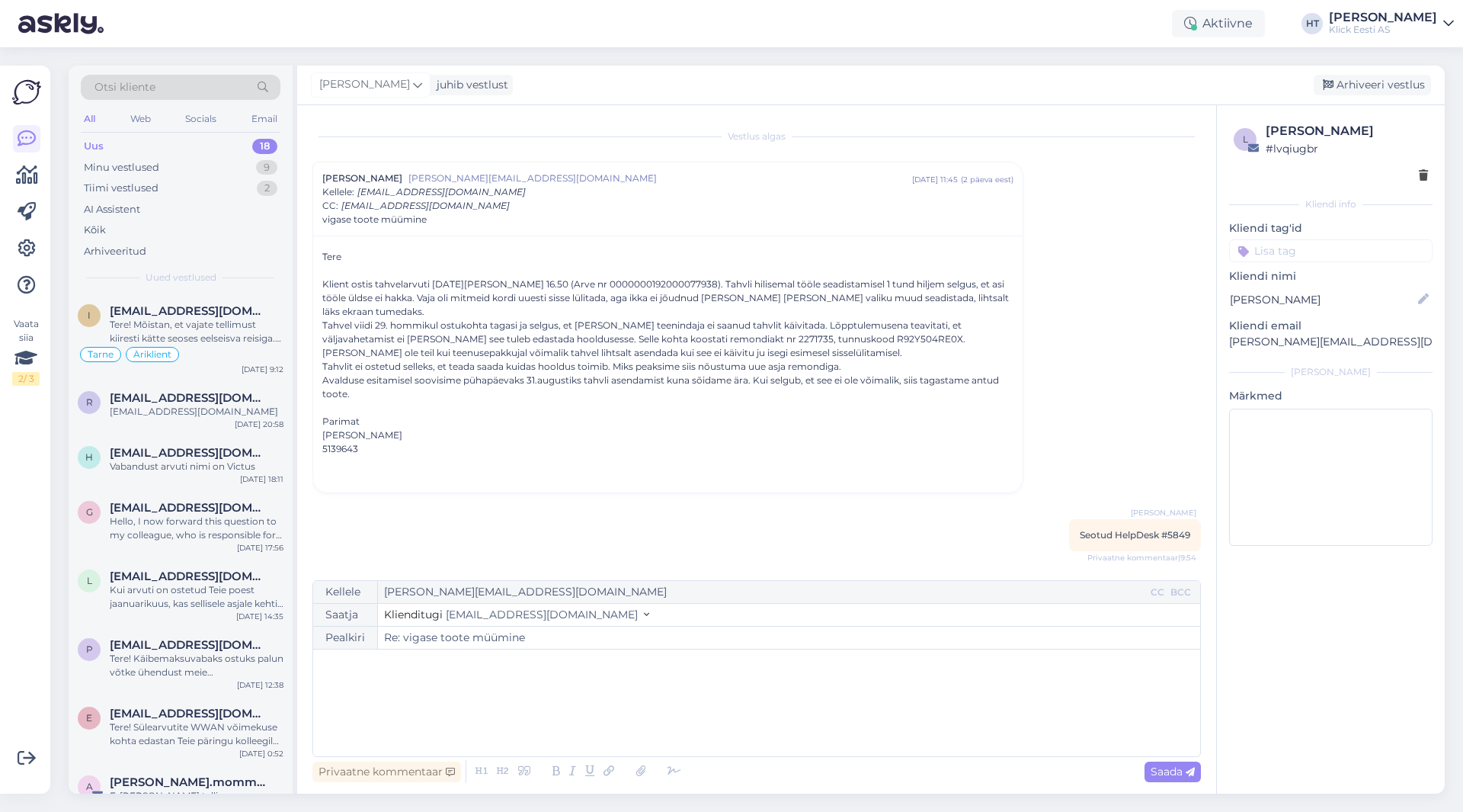
click at [914, 244] on input at bounding box center [1331, 250] width 203 height 23
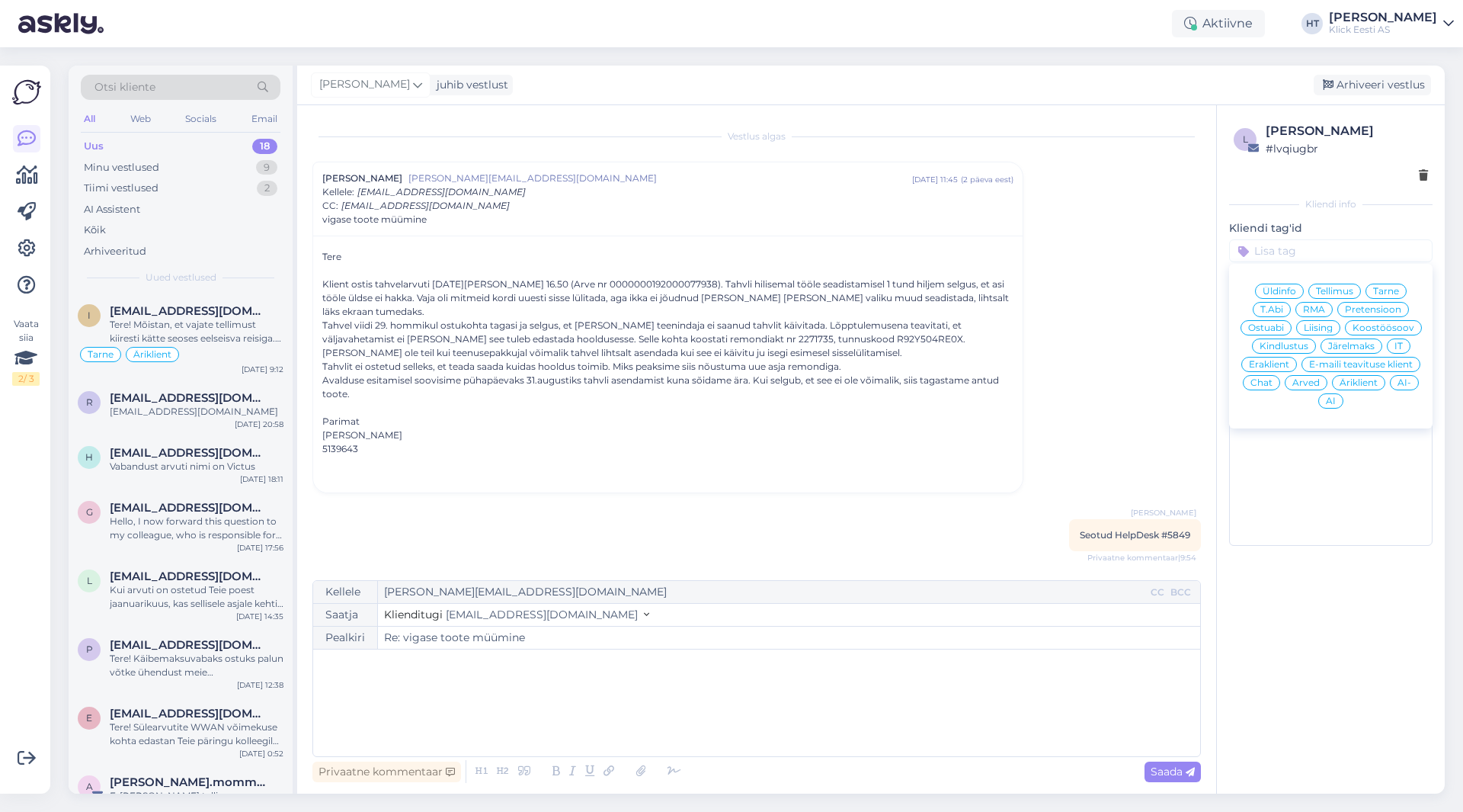
click at [914, 307] on span "Pretensioon" at bounding box center [1373, 309] width 56 height 9
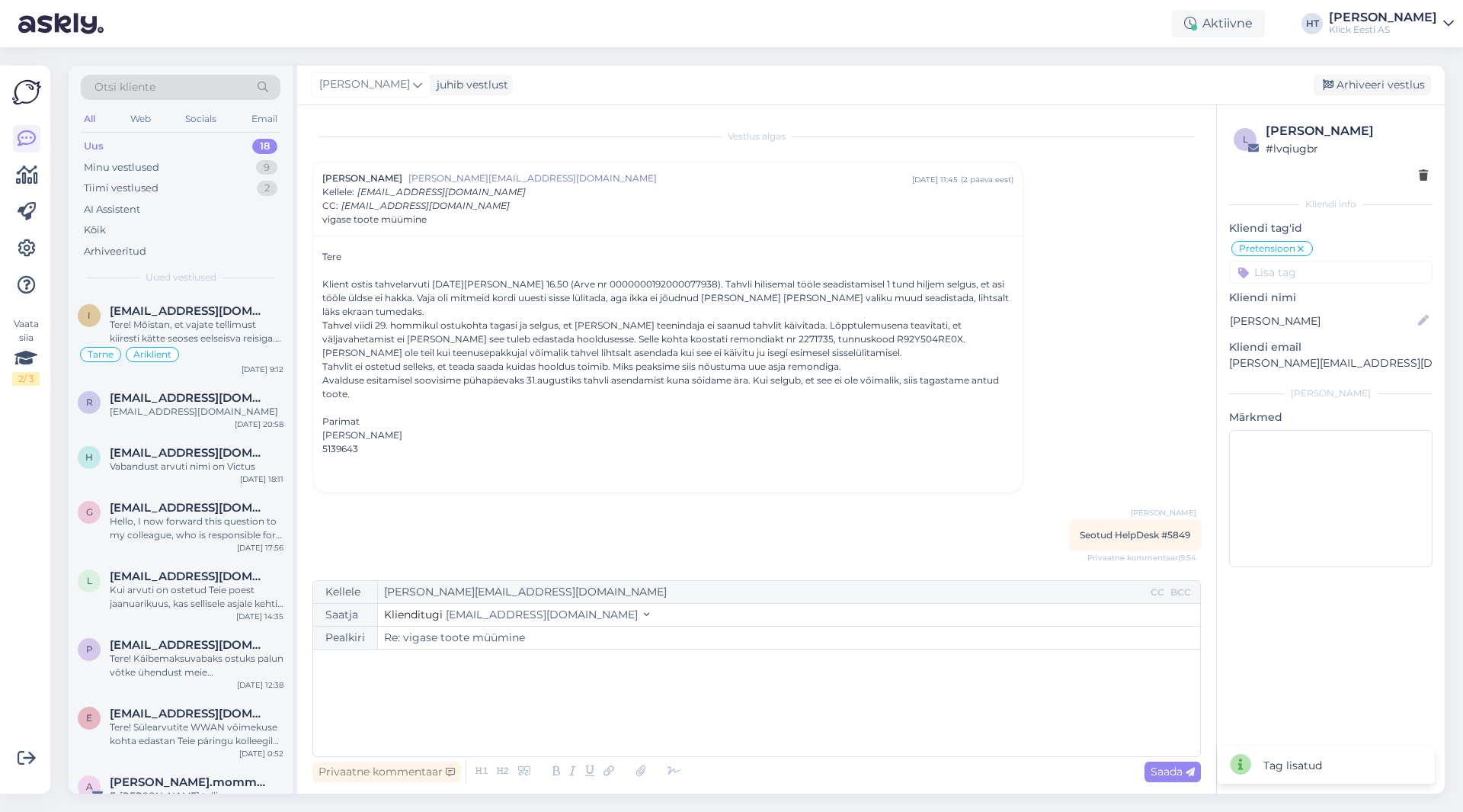
click at [914, 281] on input at bounding box center [1331, 272] width 203 height 23
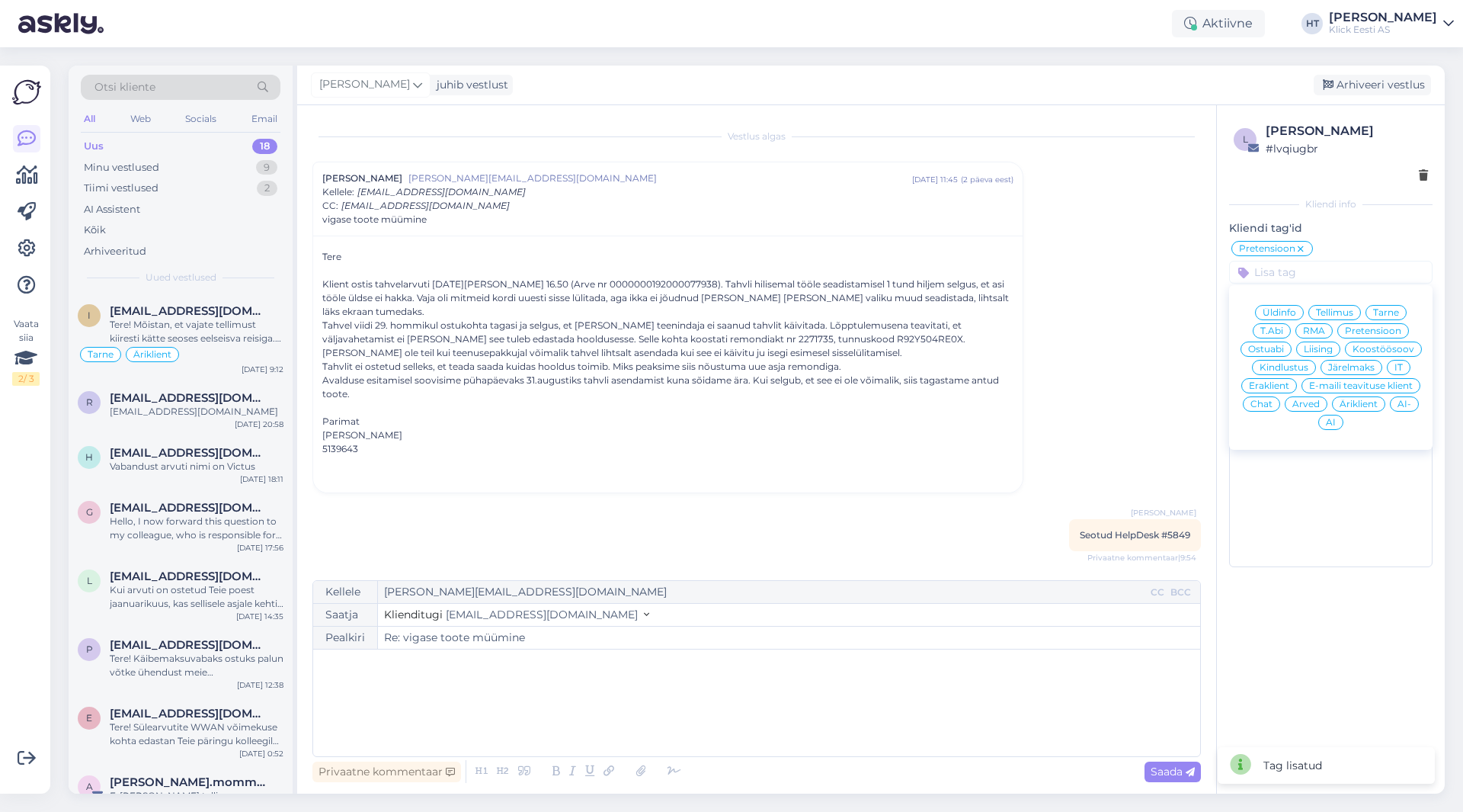
click at [914, 379] on div "Eraklient" at bounding box center [1269, 385] width 56 height 15
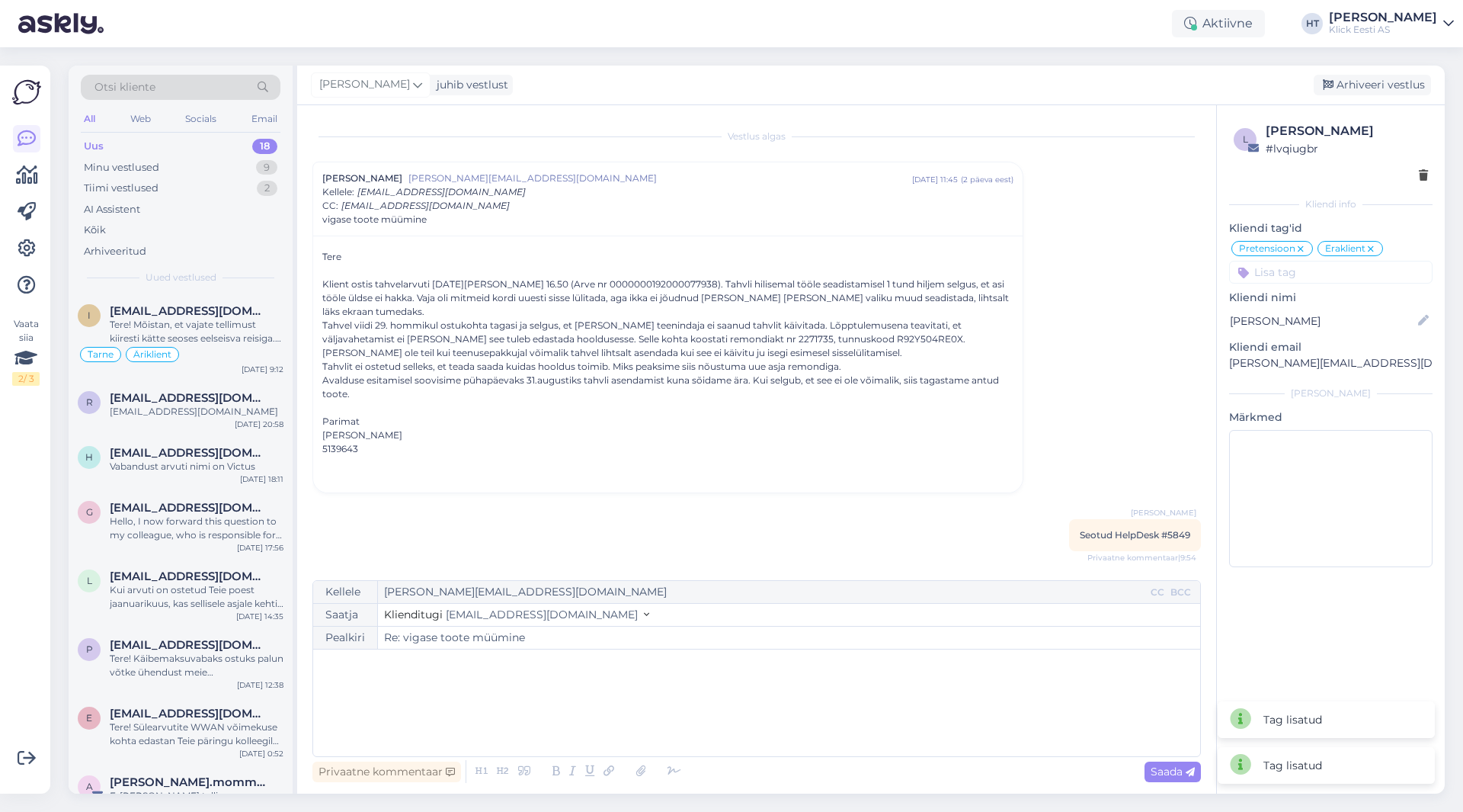
click at [914, 275] on input at bounding box center [1331, 272] width 203 height 23
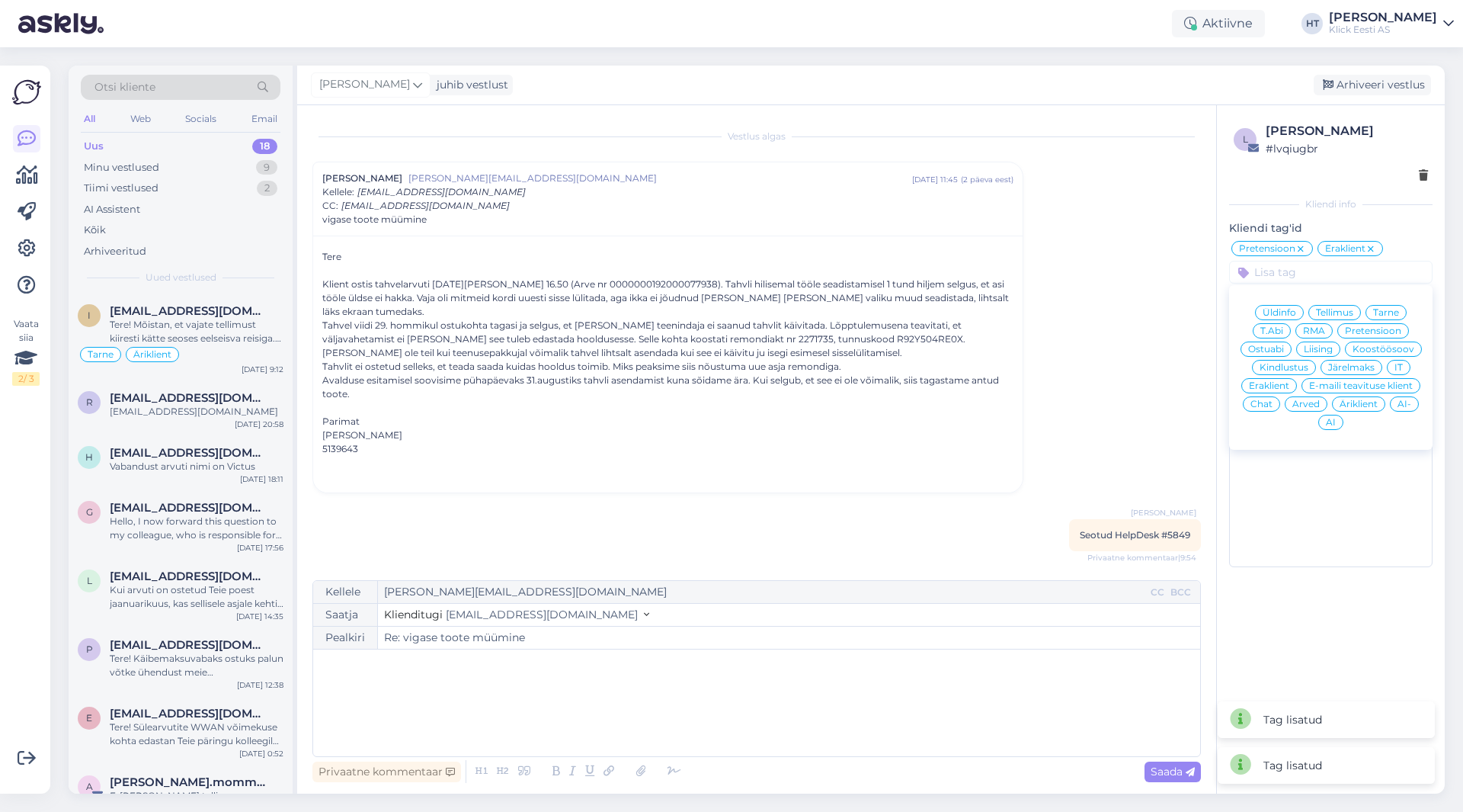
click at [914, 352] on div "Vestlus [PERSON_NAME] Aalde [EMAIL_ADDRESS][DOMAIN_NAME] [DATE] 11:45 ( 2 päeva…" at bounding box center [764, 343] width 902 height 446
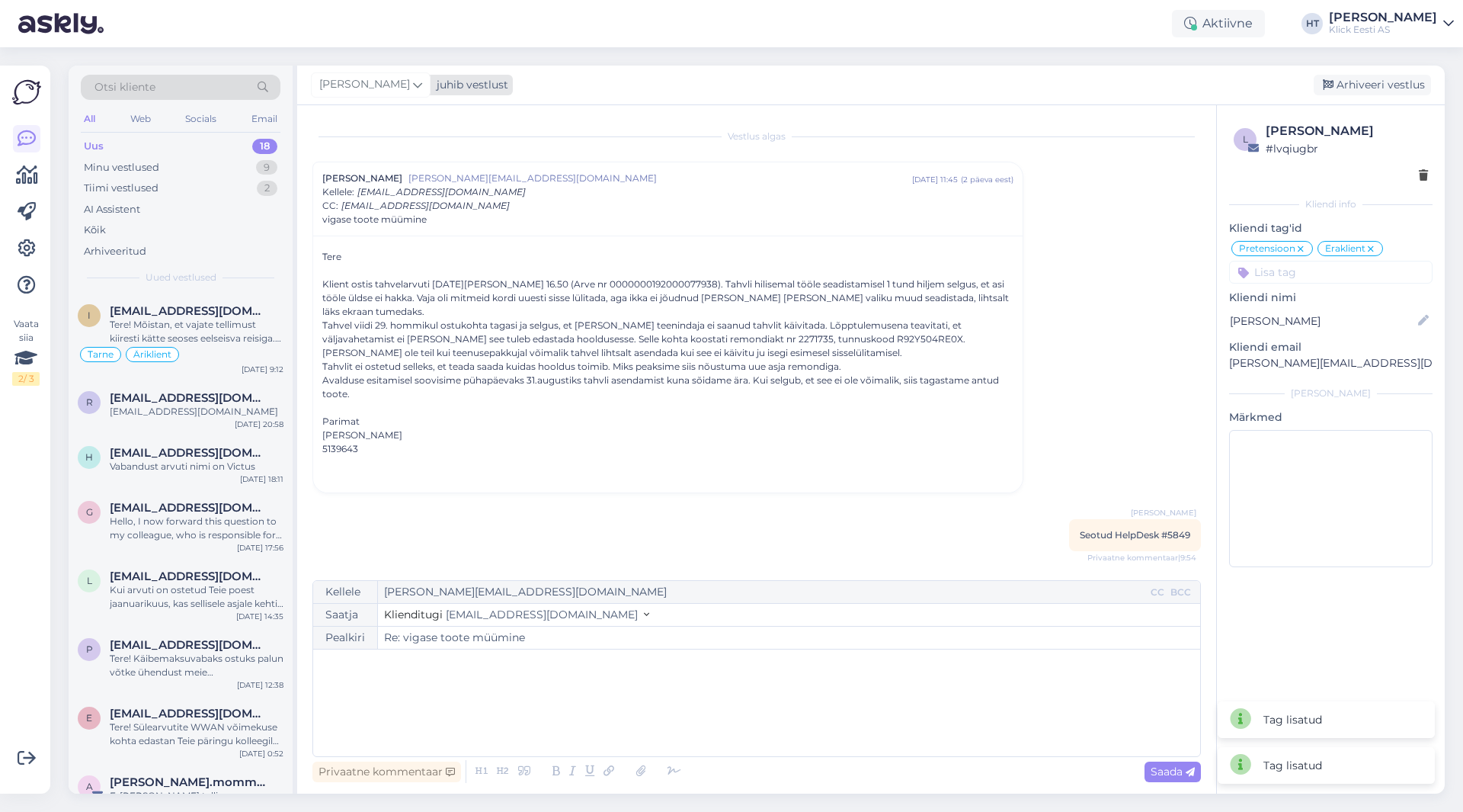
click at [376, 80] on div "[PERSON_NAME]" at bounding box center [371, 84] width 120 height 24
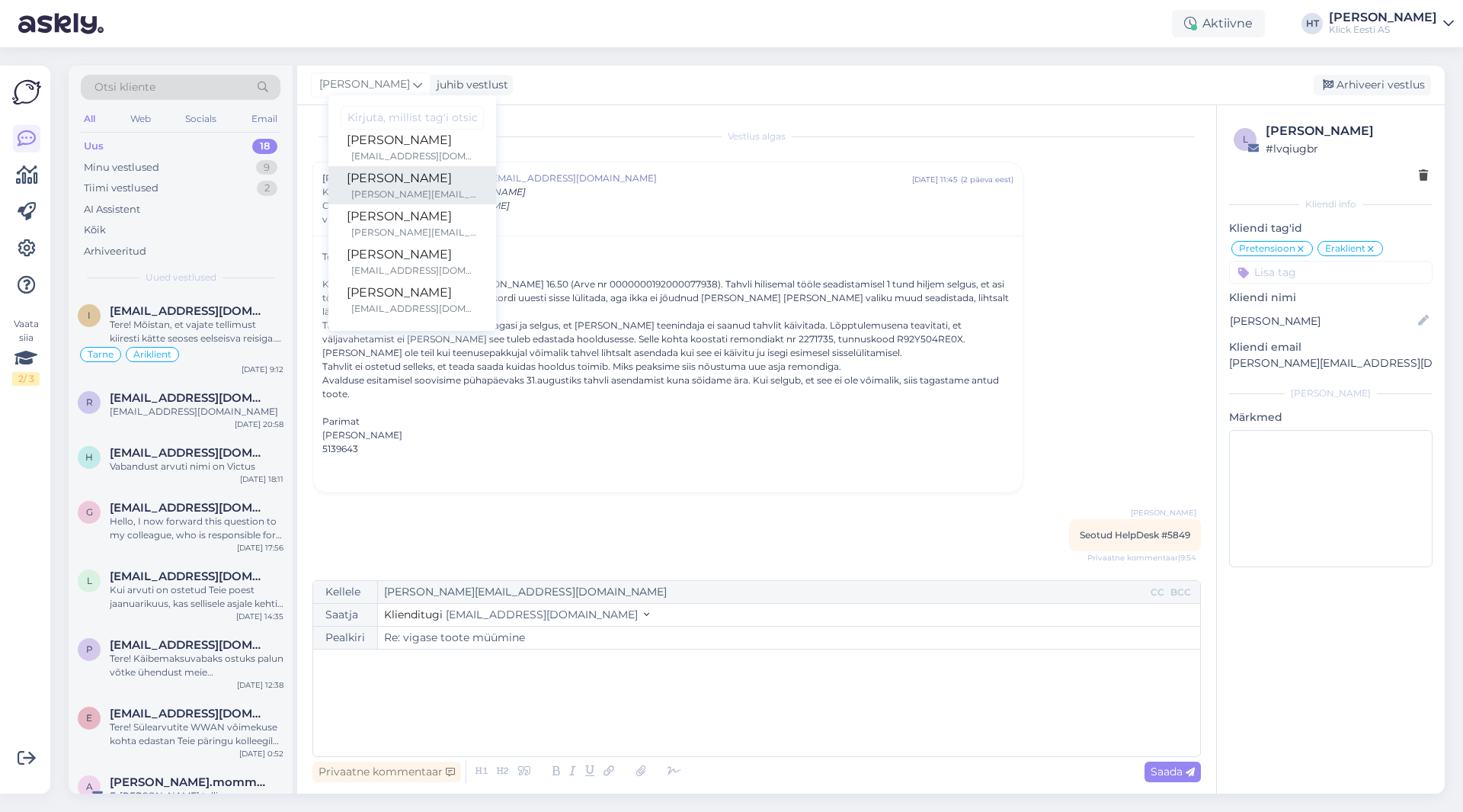
scroll to position [76, 0]
click at [416, 243] on div "[EMAIL_ADDRESS][DOMAIN_NAME]" at bounding box center [415, 245] width 126 height 13
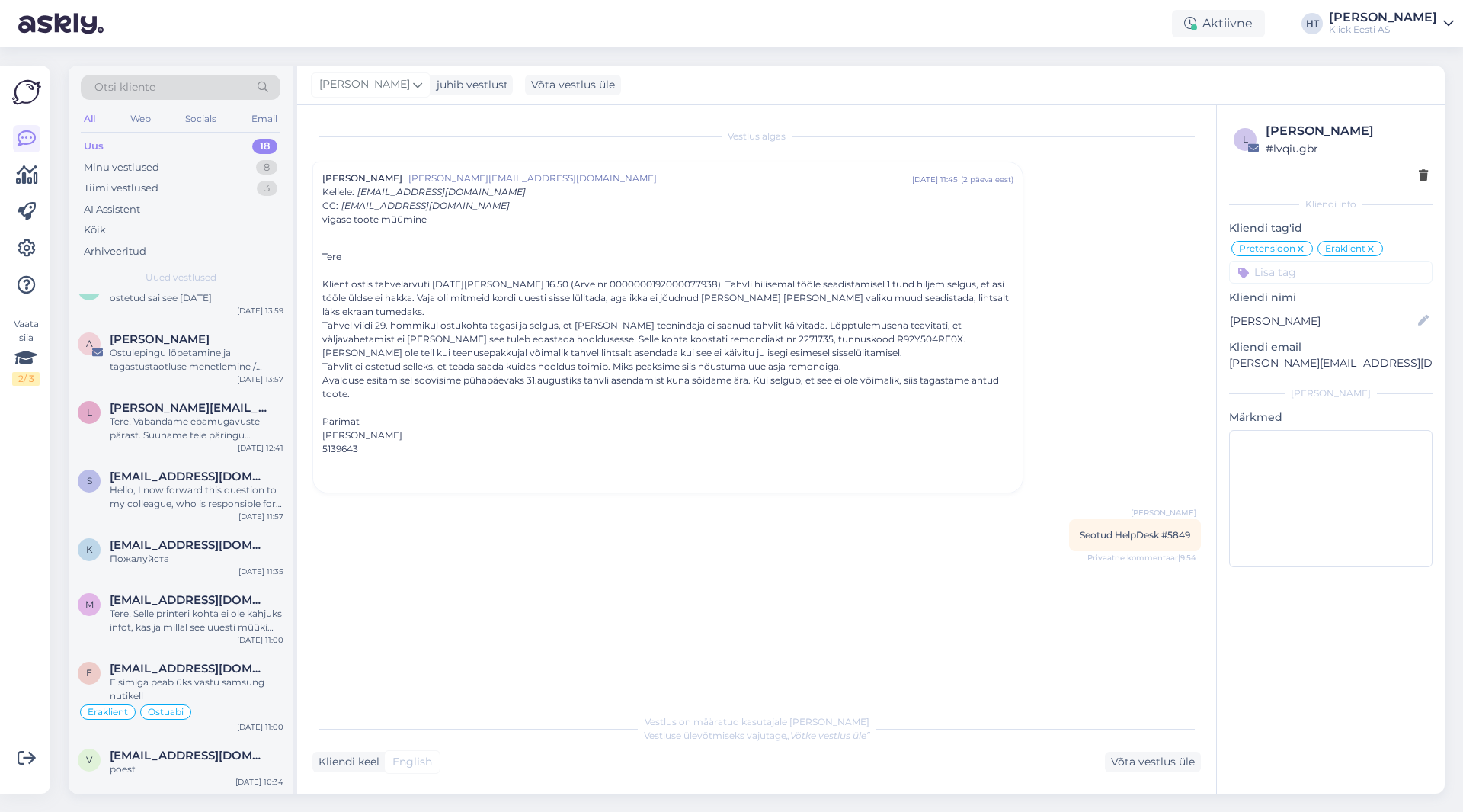
scroll to position [693, 0]
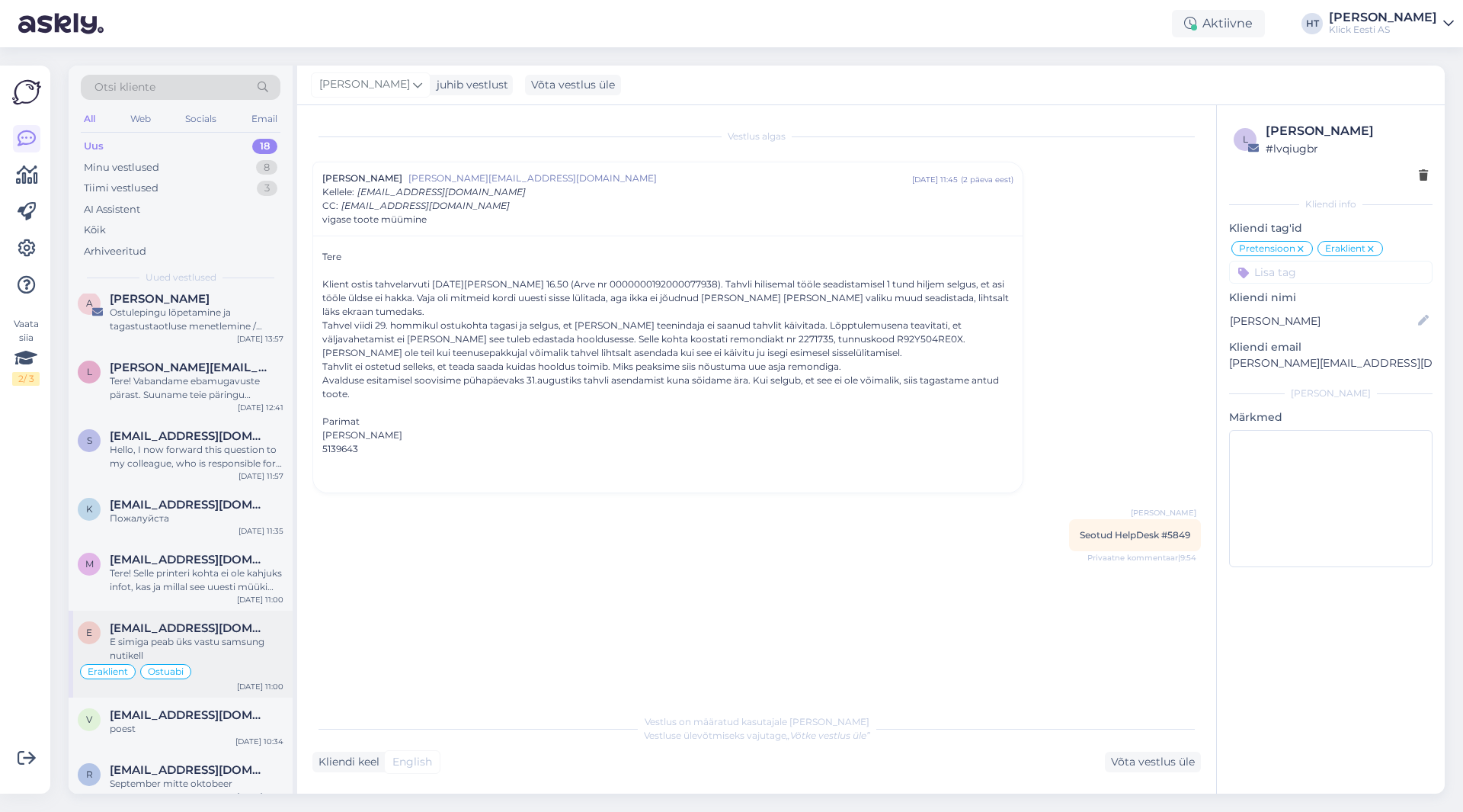
click at [199, 621] on span "[EMAIL_ADDRESS][DOMAIN_NAME]" at bounding box center [189, 628] width 159 height 13
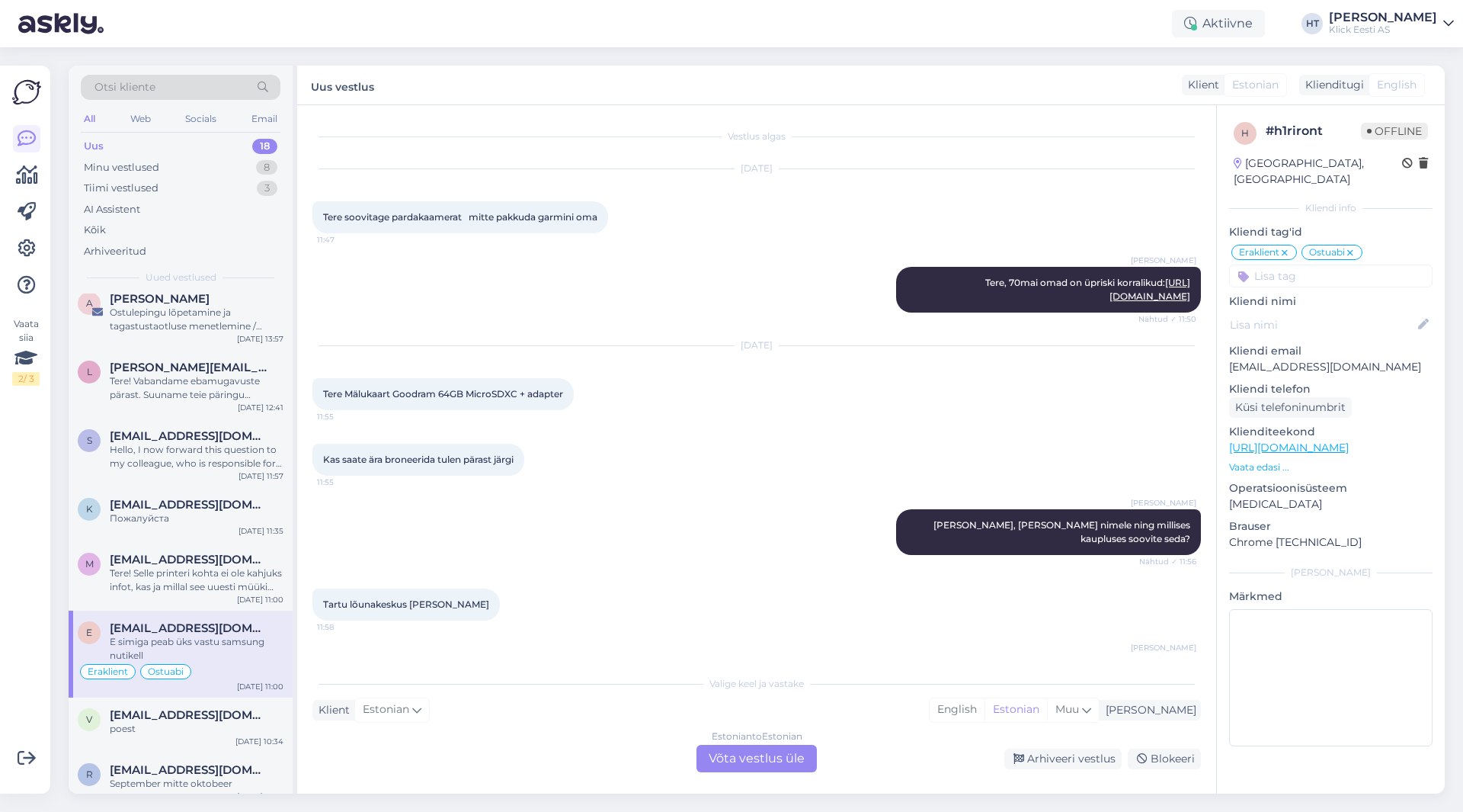
scroll to position [2452, 0]
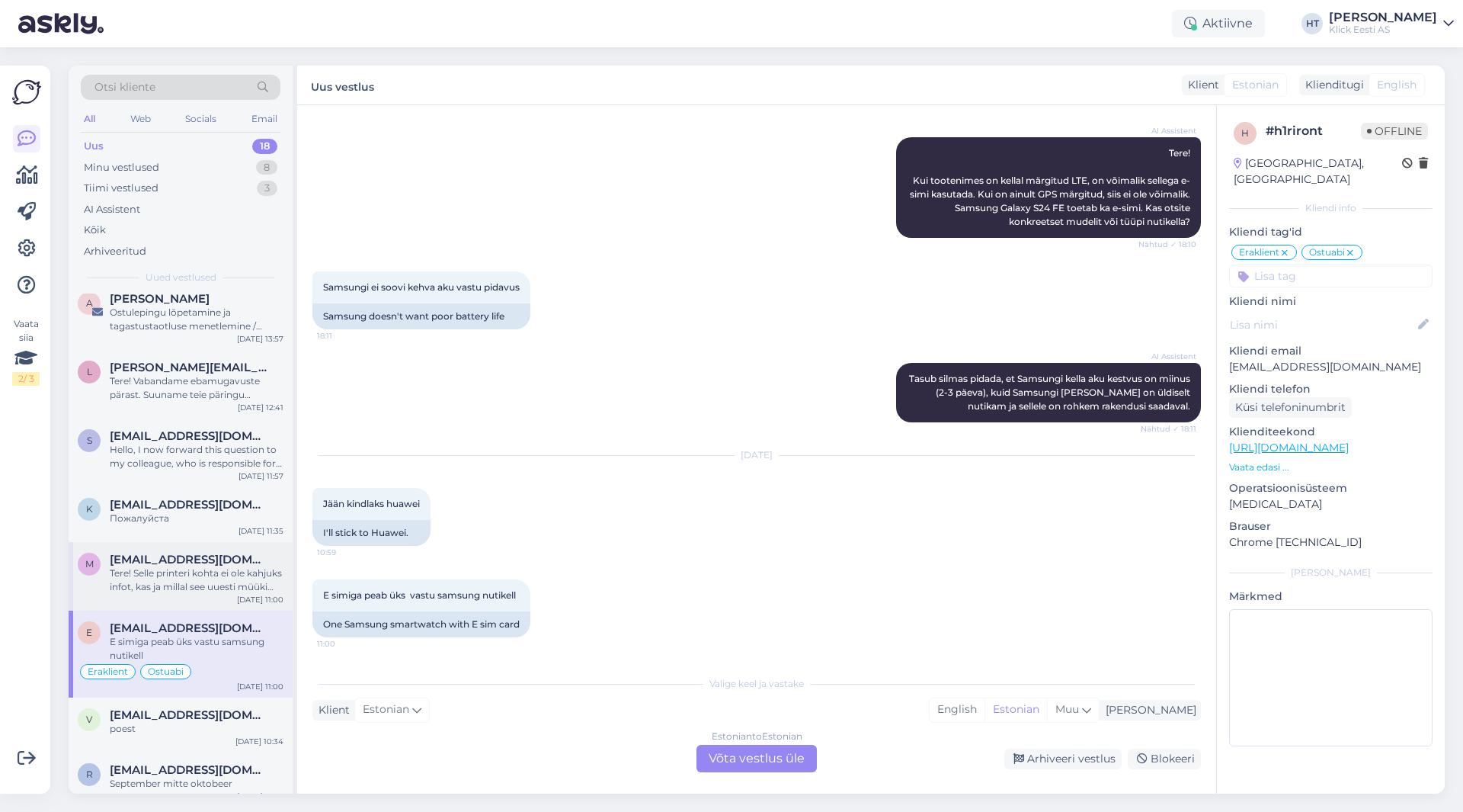
click at [214, 578] on div "Tere! Selle printeri kohta ei ole kahjuks infot, kas ja millal see uuesti müüki…" at bounding box center [196, 580] width 174 height 28
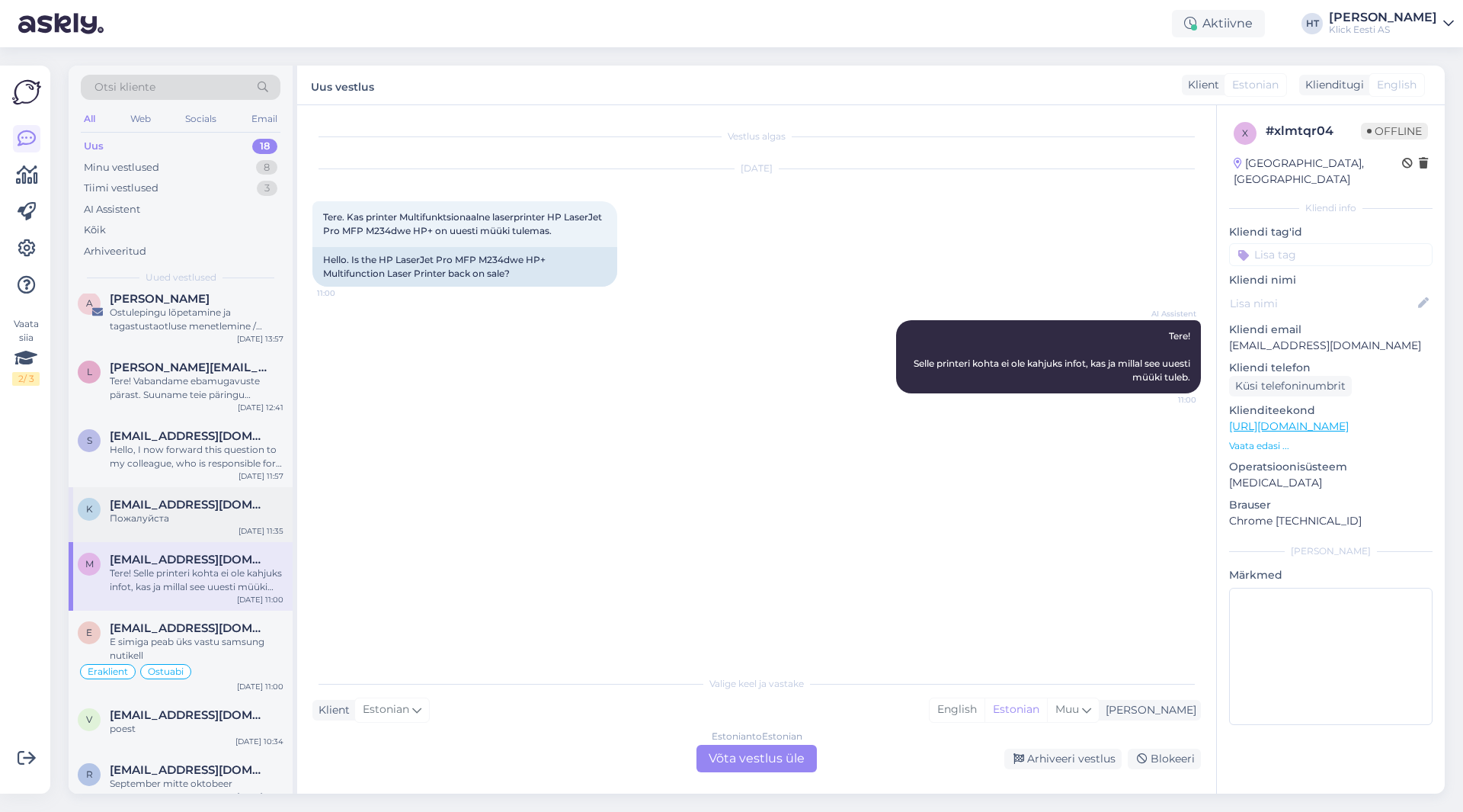
click at [220, 497] on span "[EMAIL_ADDRESS][DOMAIN_NAME]" at bounding box center [189, 504] width 159 height 13
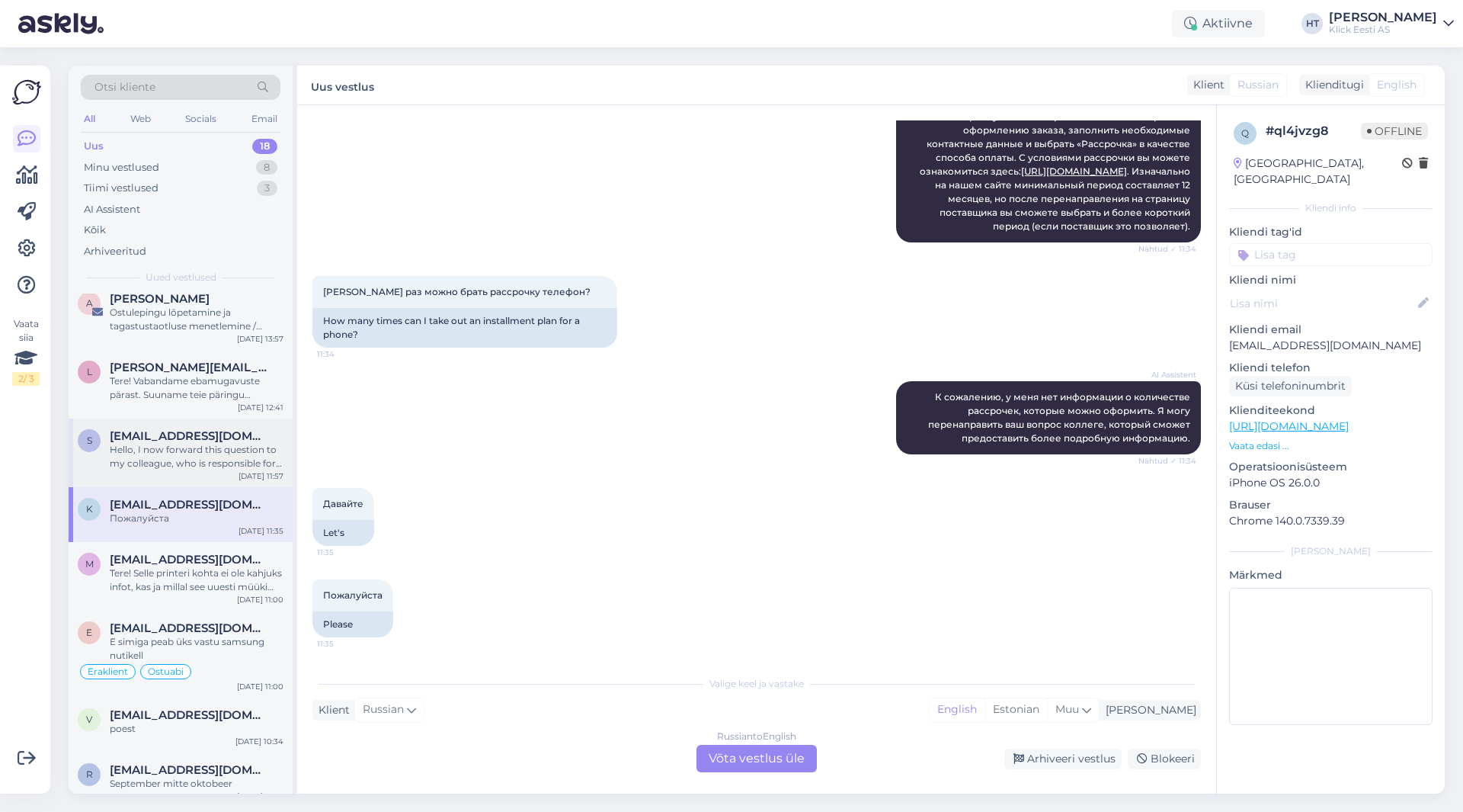
click at [226, 443] on div "Hello, I now forward this question to my colleague, who is responsible for this…" at bounding box center [196, 456] width 174 height 28
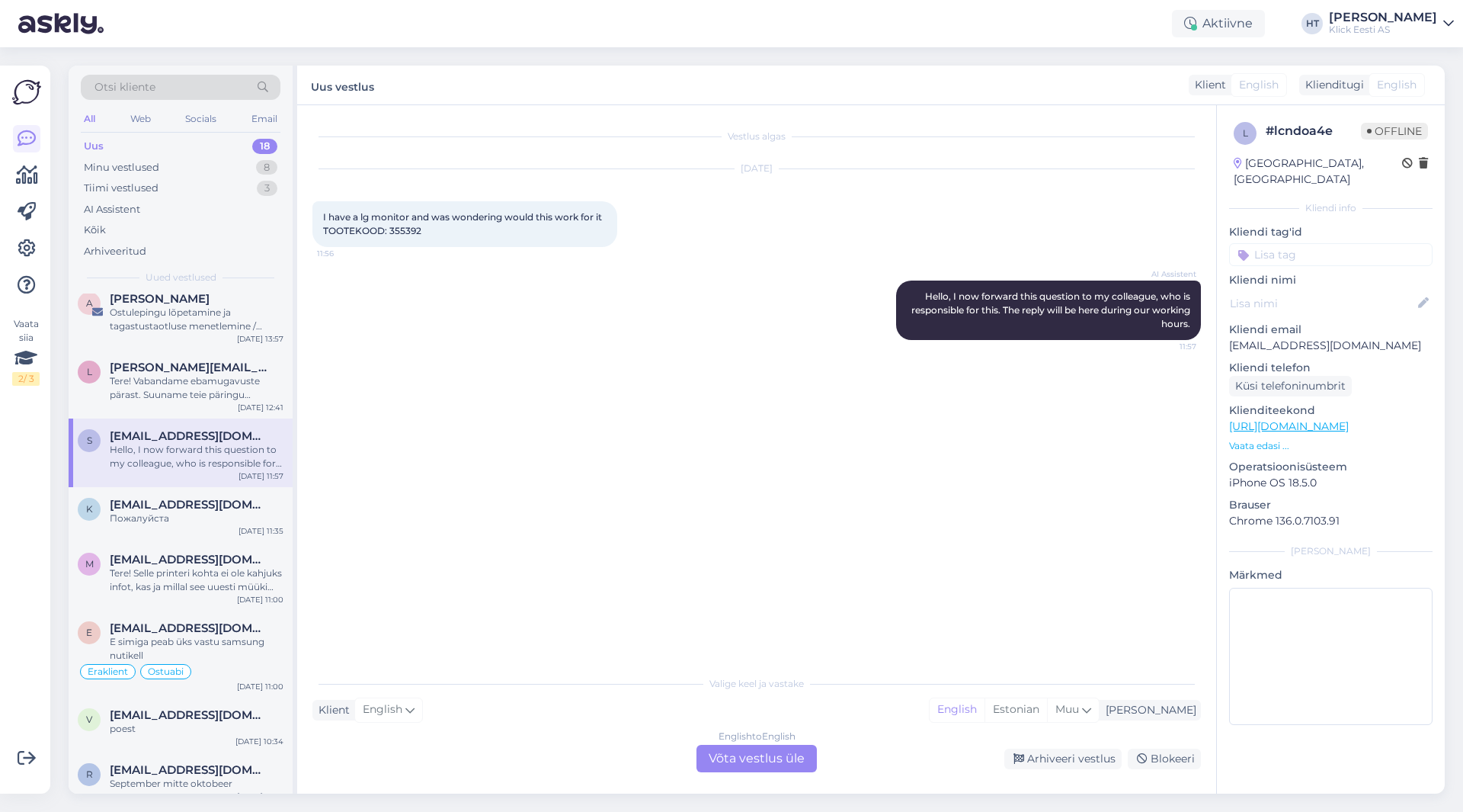
scroll to position [0, 0]
click at [229, 390] on div "l [PERSON_NAME][EMAIL_ADDRESS][DOMAIN_NAME] Tere! Vabandame ebamugavuste pärast…" at bounding box center [180, 384] width 224 height 68
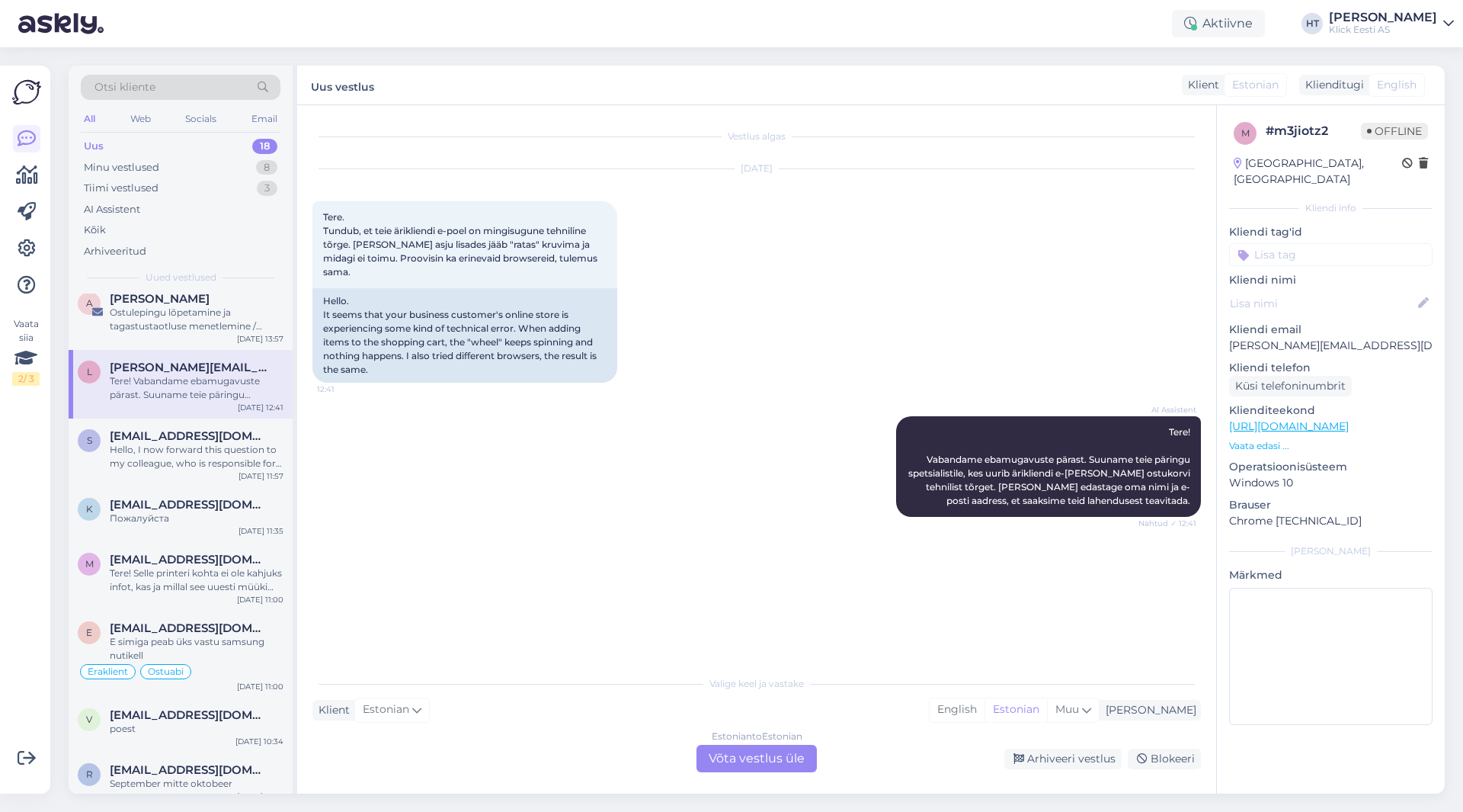
scroll to position [617, 0]
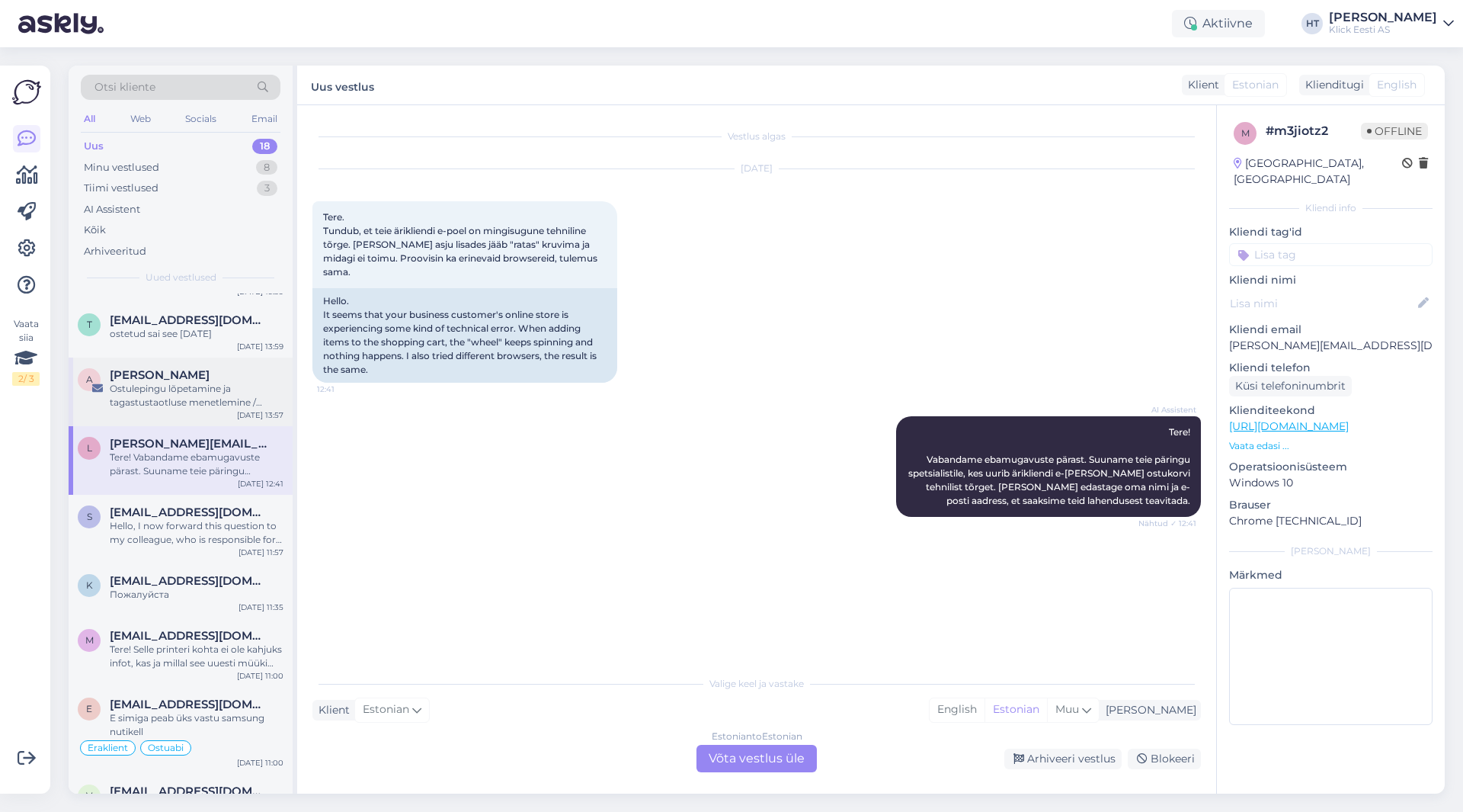
click at [229, 382] on div "Ostulepingu lõpetamine ja tagastustaotluse menetlemine / ostuarve nr 0000000201…" at bounding box center [196, 395] width 174 height 28
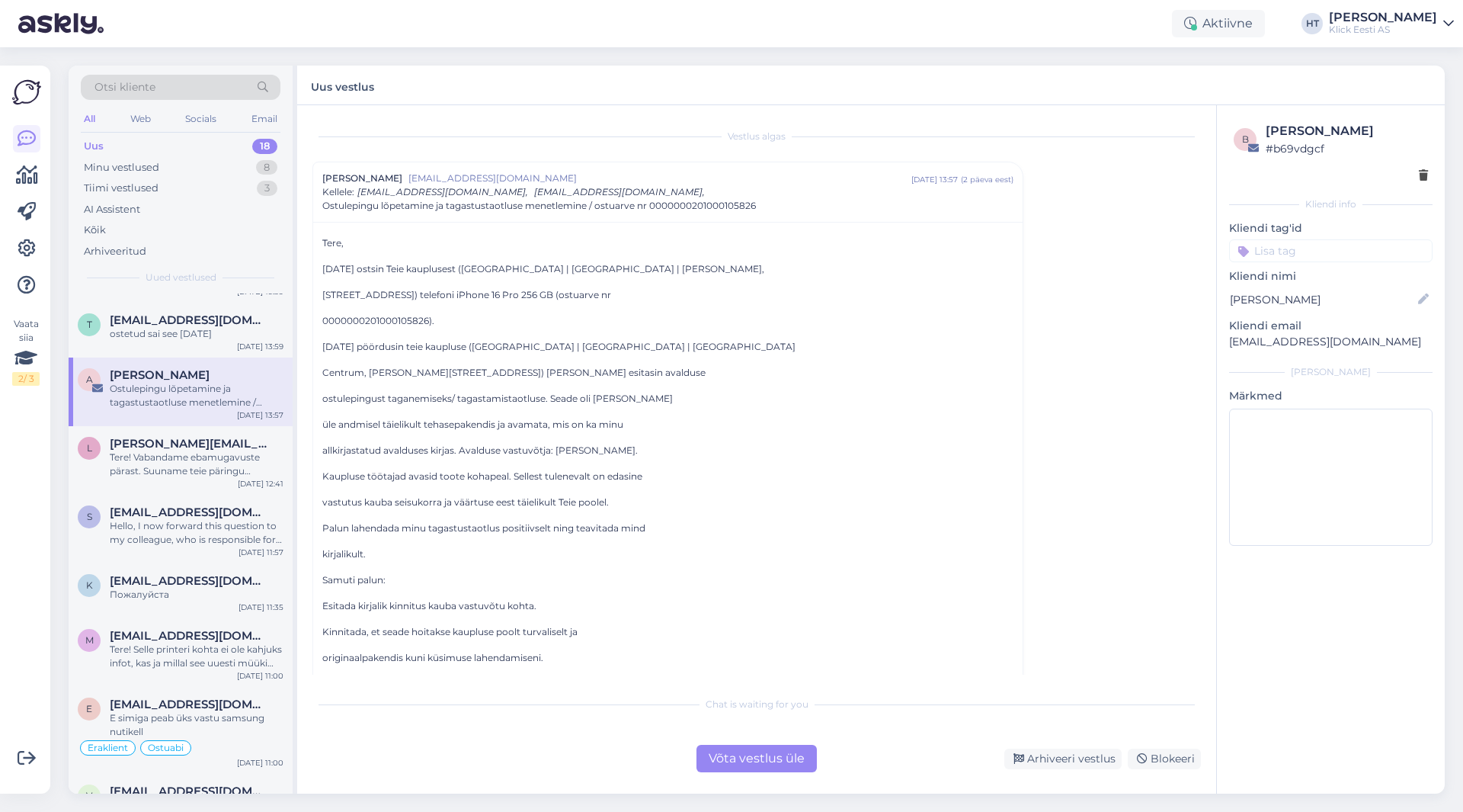
scroll to position [541, 0]
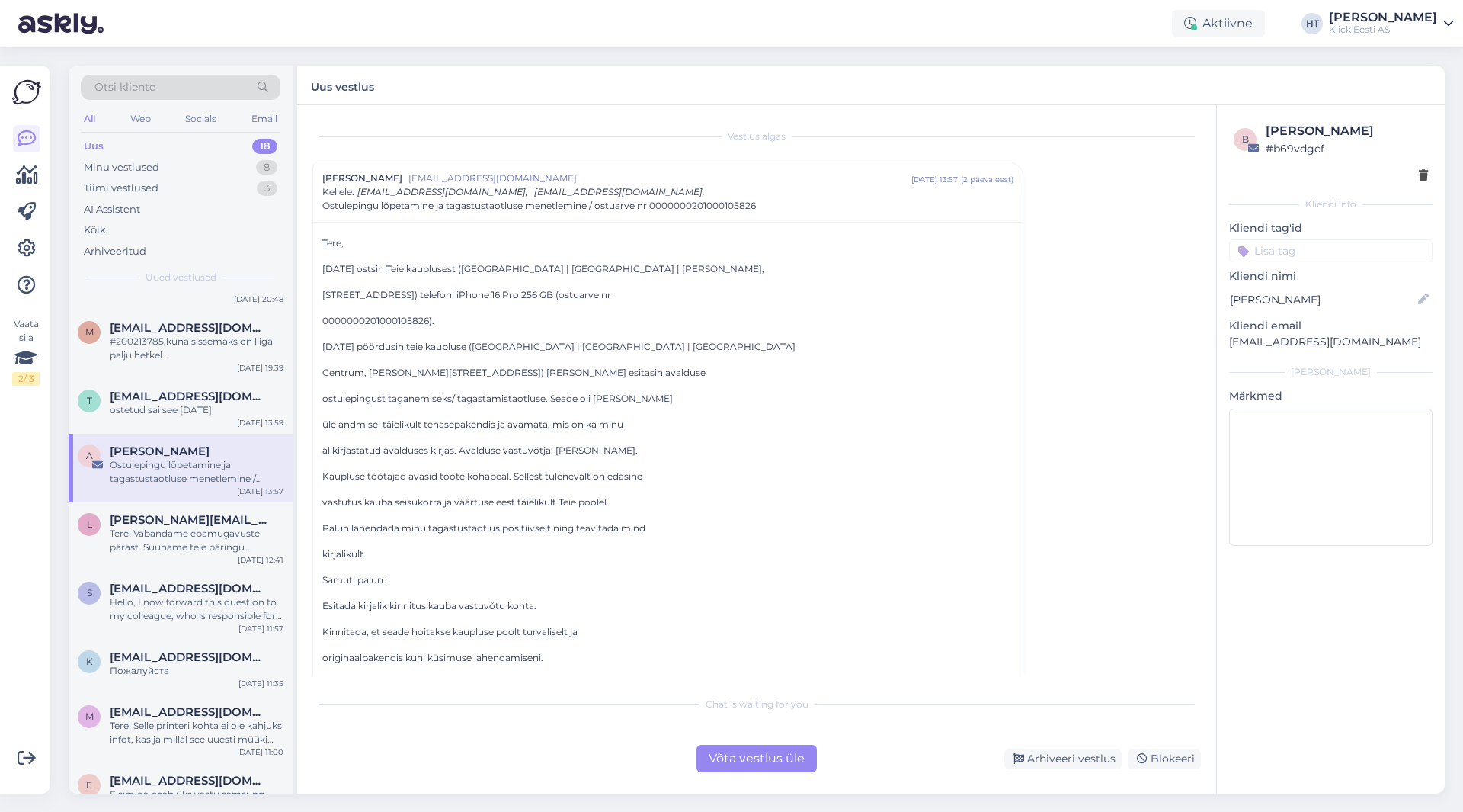
click at [394, 317] on p "0000000201000105826)." at bounding box center [668, 320] width 691 height 13
click at [478, 326] on p "0000000201000105826)." at bounding box center [668, 320] width 691 height 13
click at [361, 315] on p "0000000201000105826)." at bounding box center [668, 320] width 691 height 13
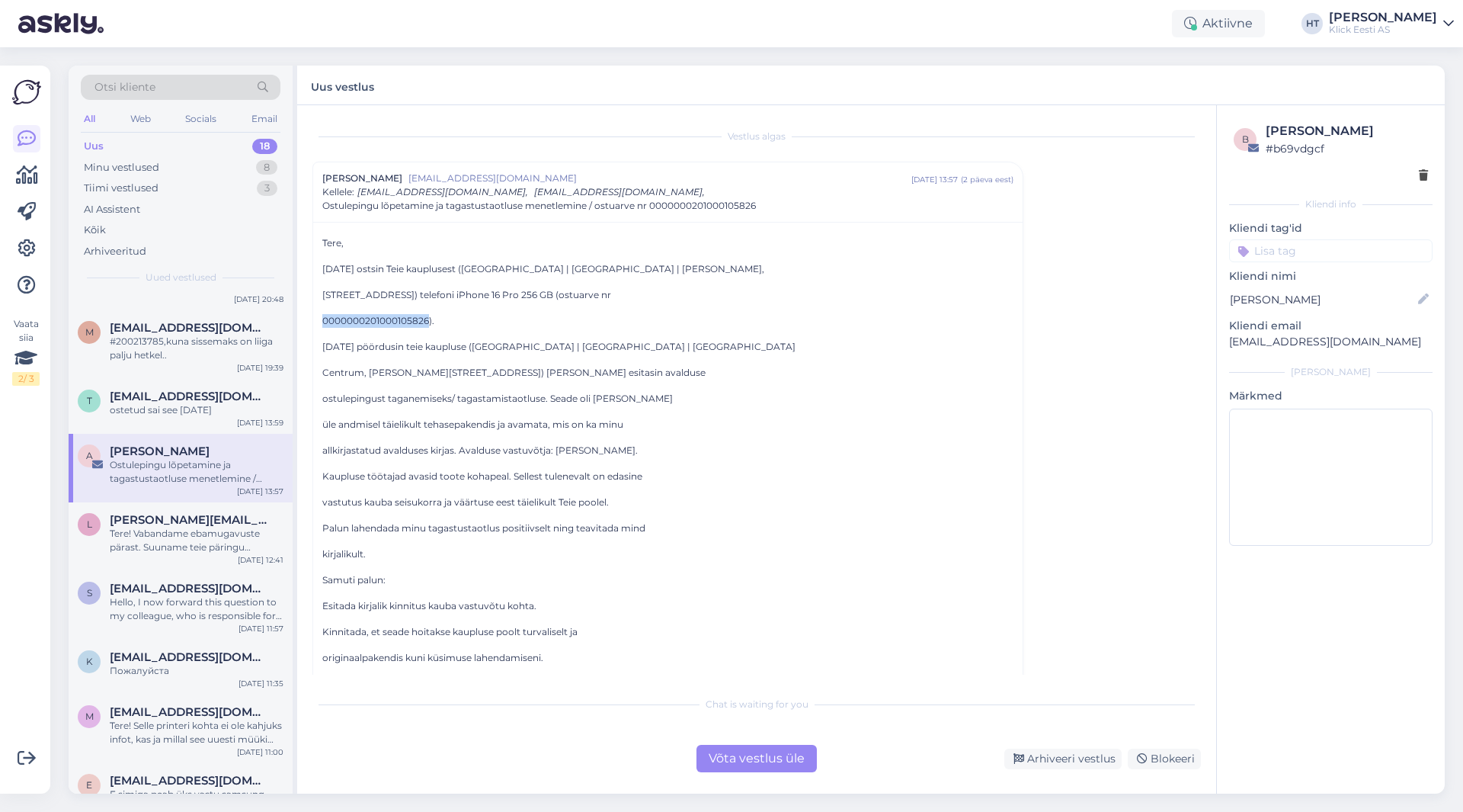
click at [361, 315] on p "0000000201000105826)." at bounding box center [668, 320] width 691 height 13
click at [705, 547] on p "kirjalikult." at bounding box center [668, 554] width 691 height 13
click at [836, 602] on p "Esitada kirjalik kinnitus kauba vastuvõtu kohta." at bounding box center [668, 605] width 691 height 13
click at [756, 755] on div "Võta vestlus üle" at bounding box center [756, 758] width 121 height 28
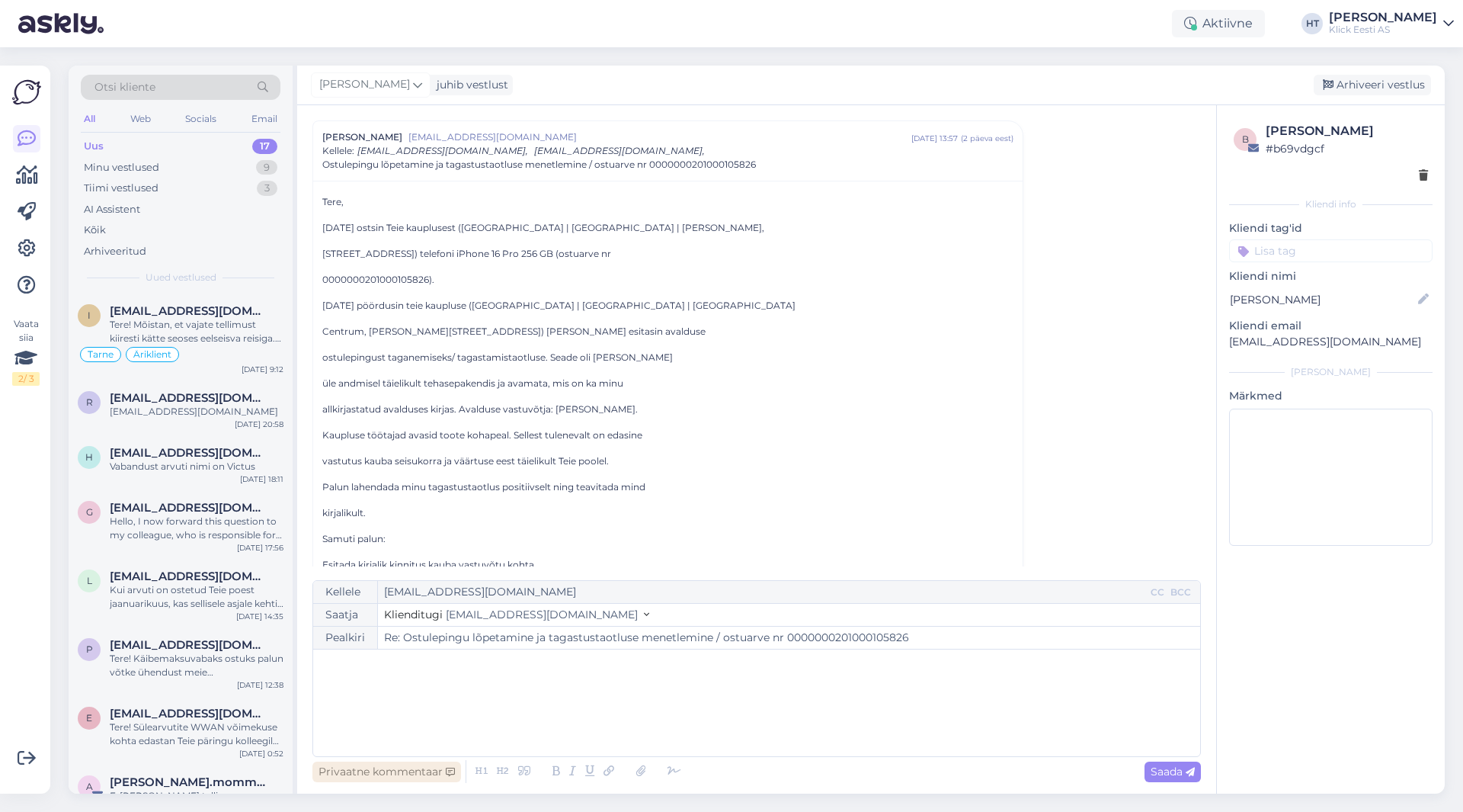
click at [415, 764] on div "Privaatne kommentaar" at bounding box center [387, 772] width 148 height 20
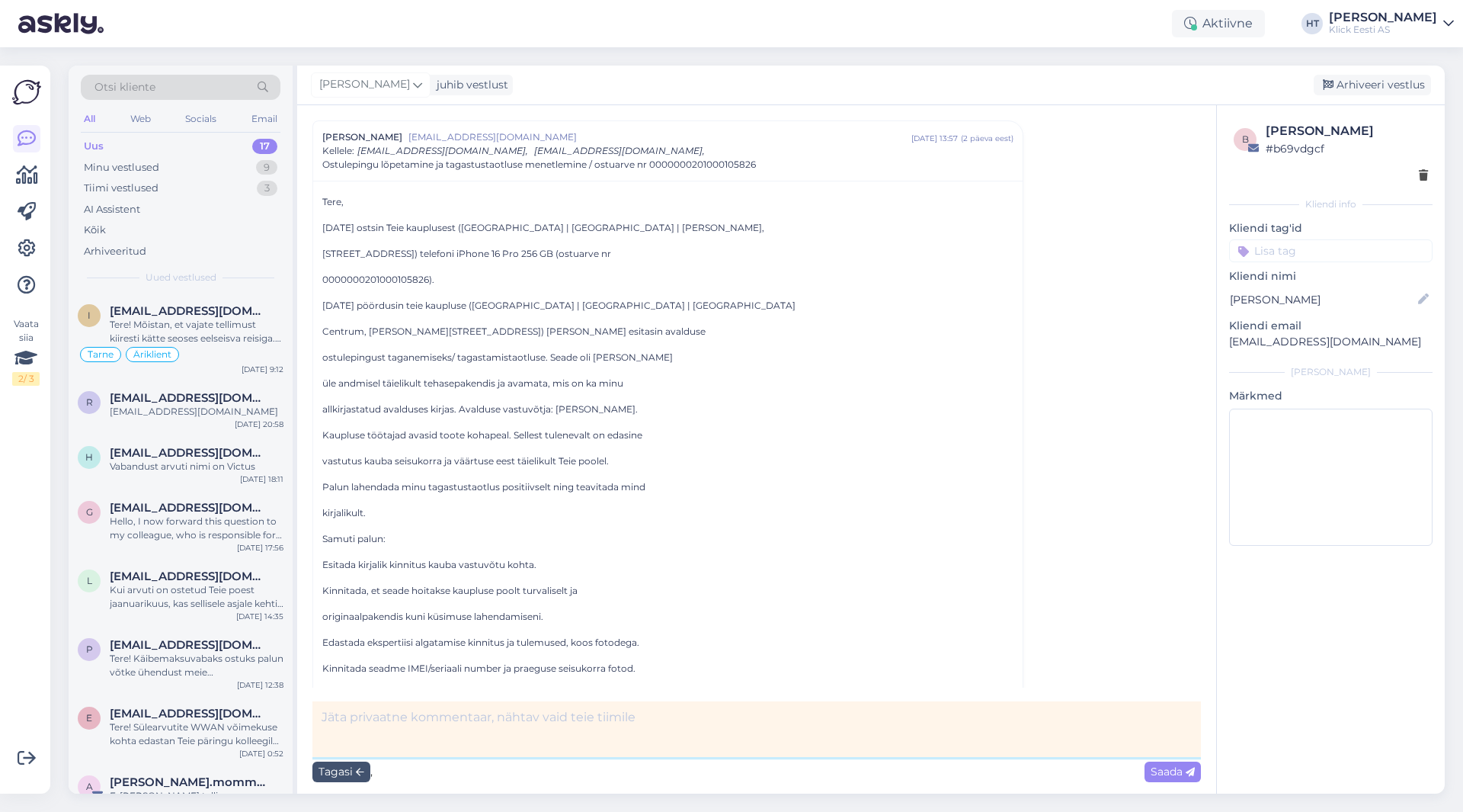
click at [467, 735] on textarea at bounding box center [757, 729] width 889 height 56
paste textarea "#5854"
type textarea "Seotud HelpDesk #5854, mservi ei näe kliendi nimega."
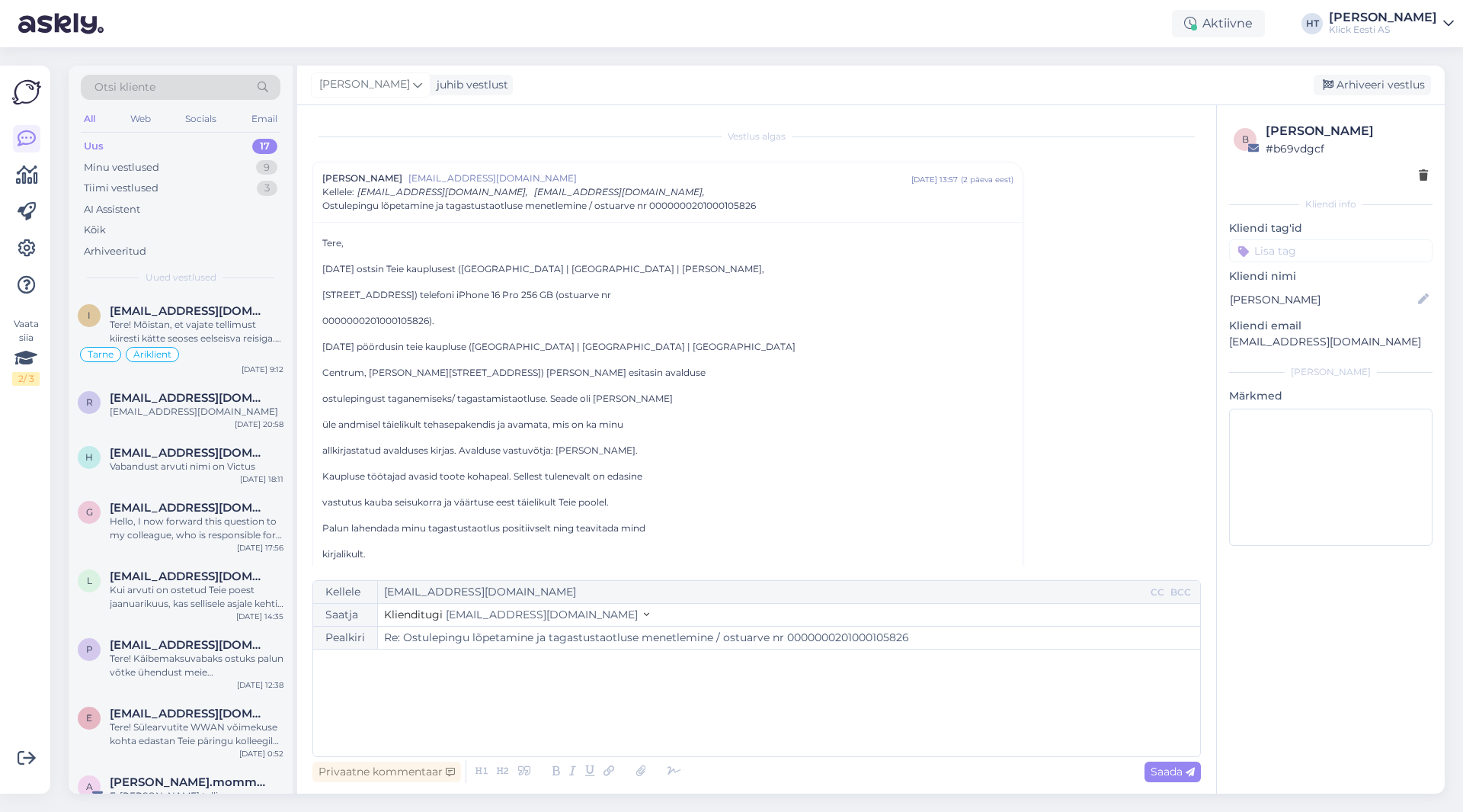
click at [914, 246] on input at bounding box center [1331, 250] width 203 height 23
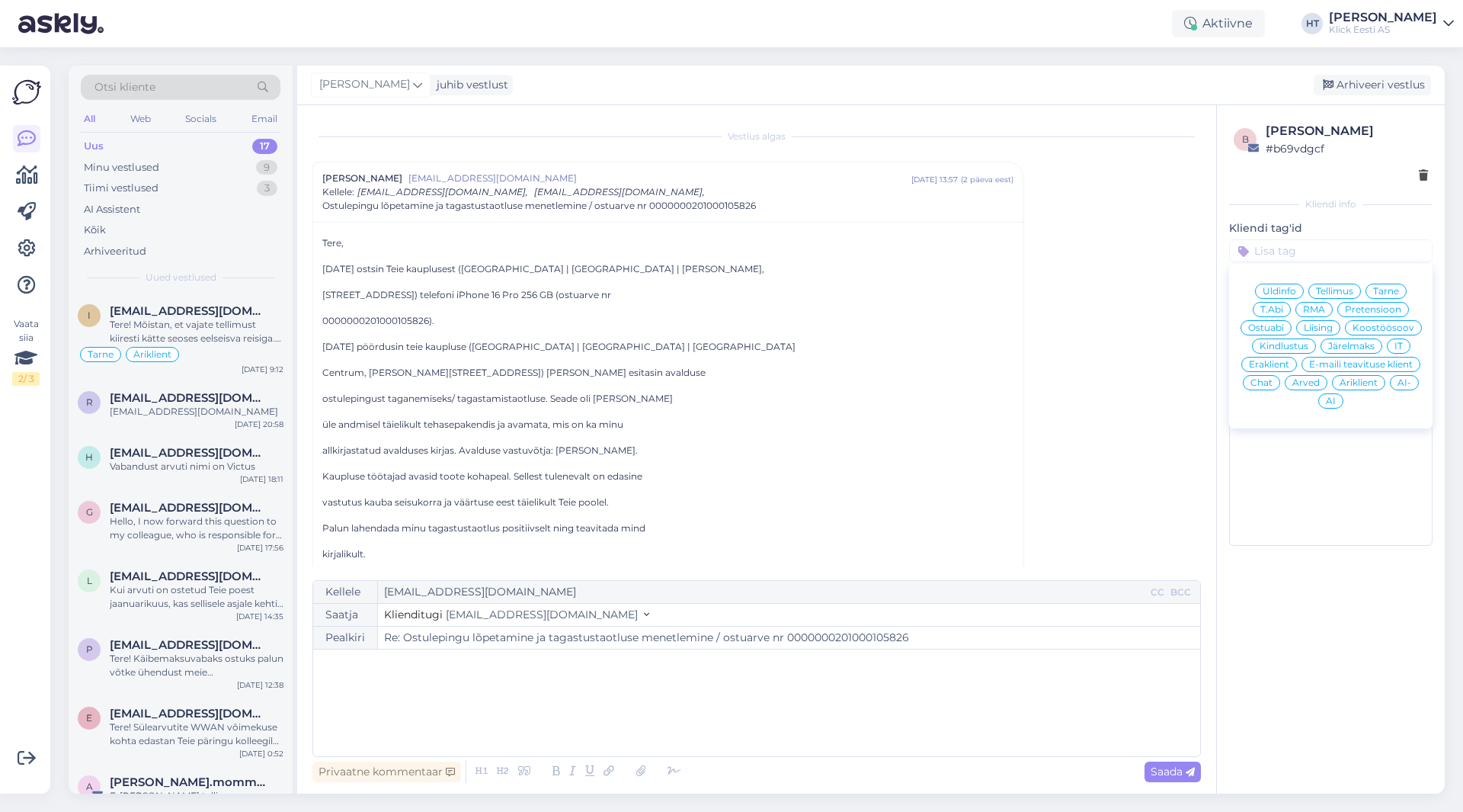
click at [914, 310] on span "Pretensioon" at bounding box center [1373, 309] width 56 height 9
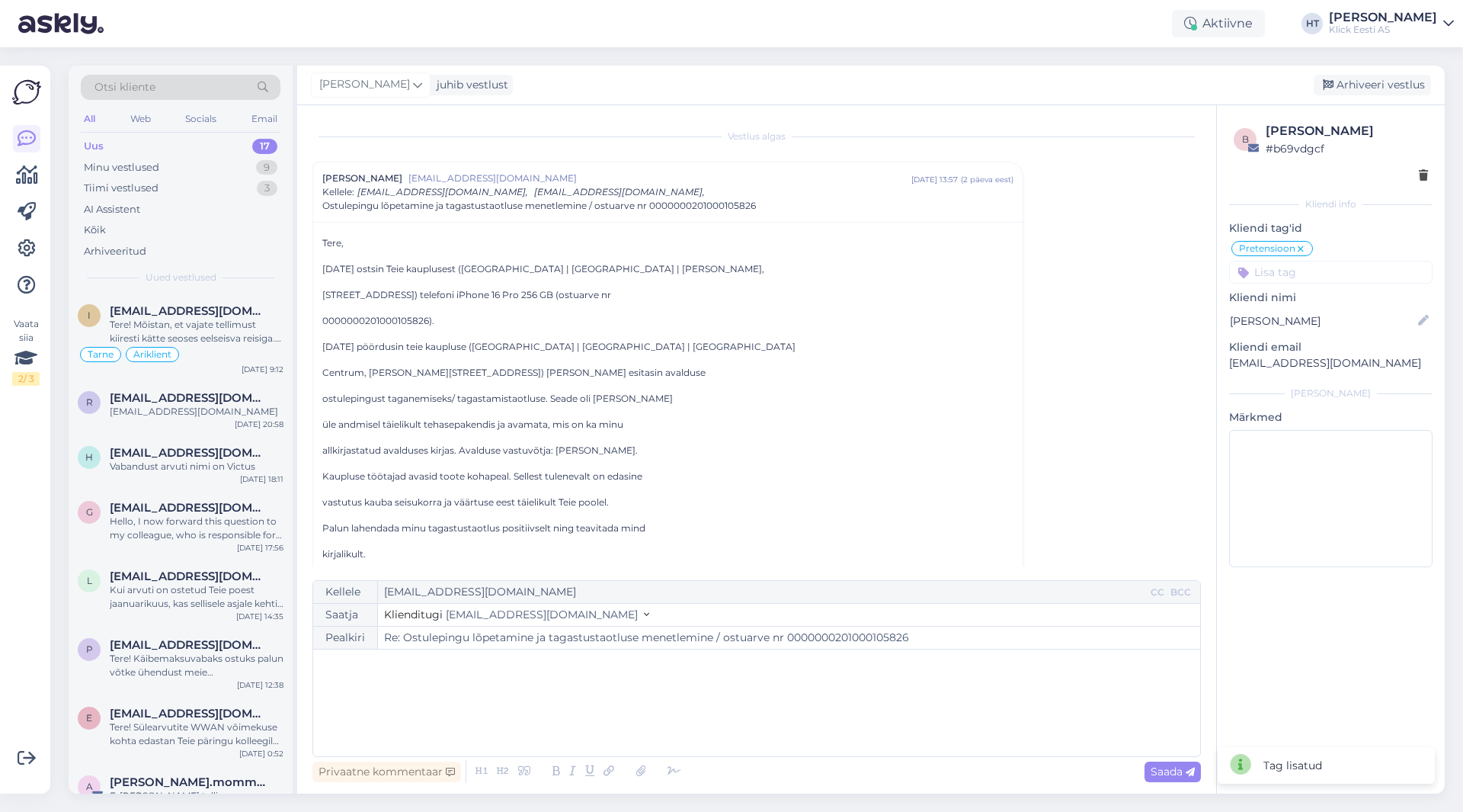
click at [914, 261] on input at bounding box center [1331, 272] width 203 height 23
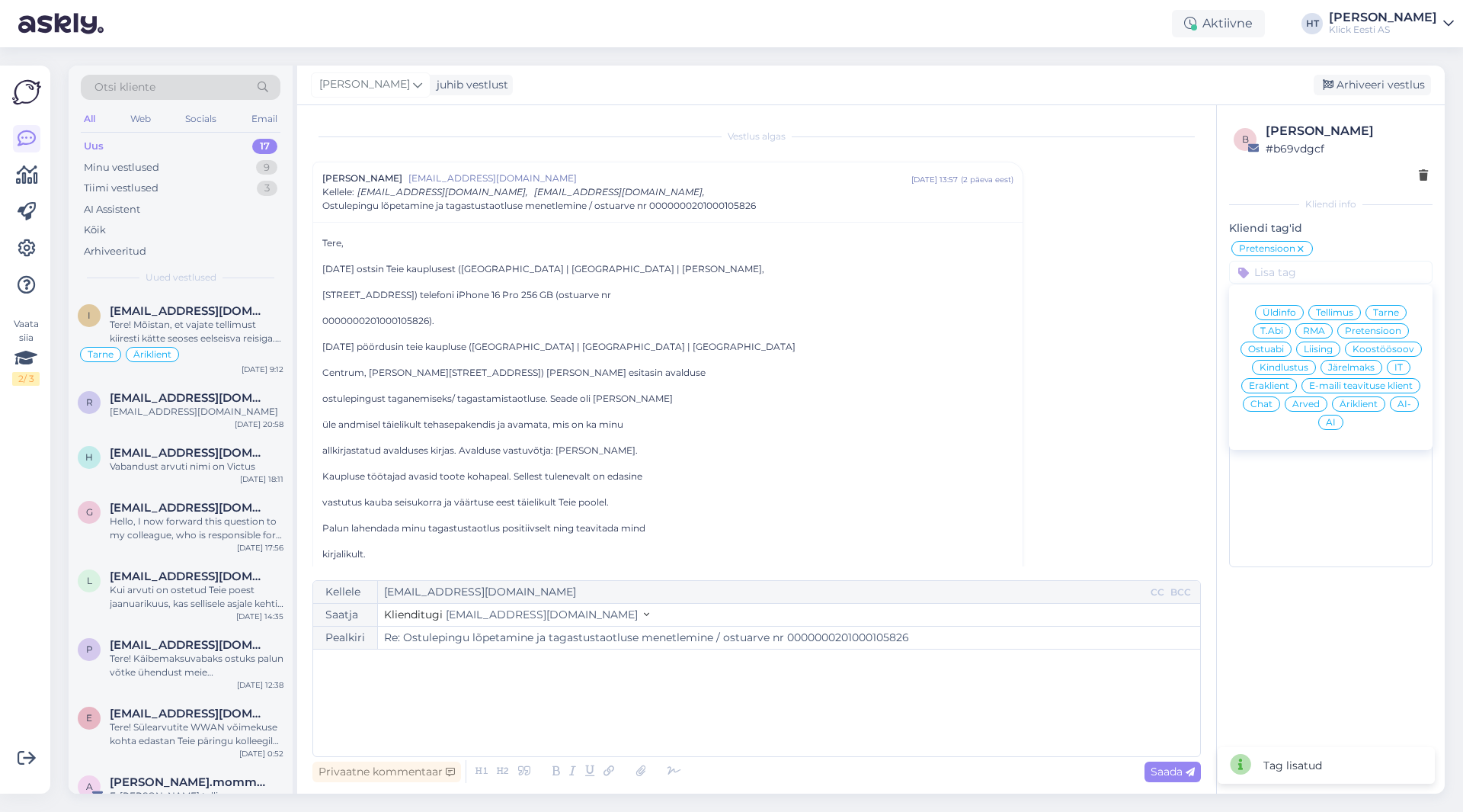
click at [914, 380] on div "Eraklient" at bounding box center [1269, 385] width 56 height 15
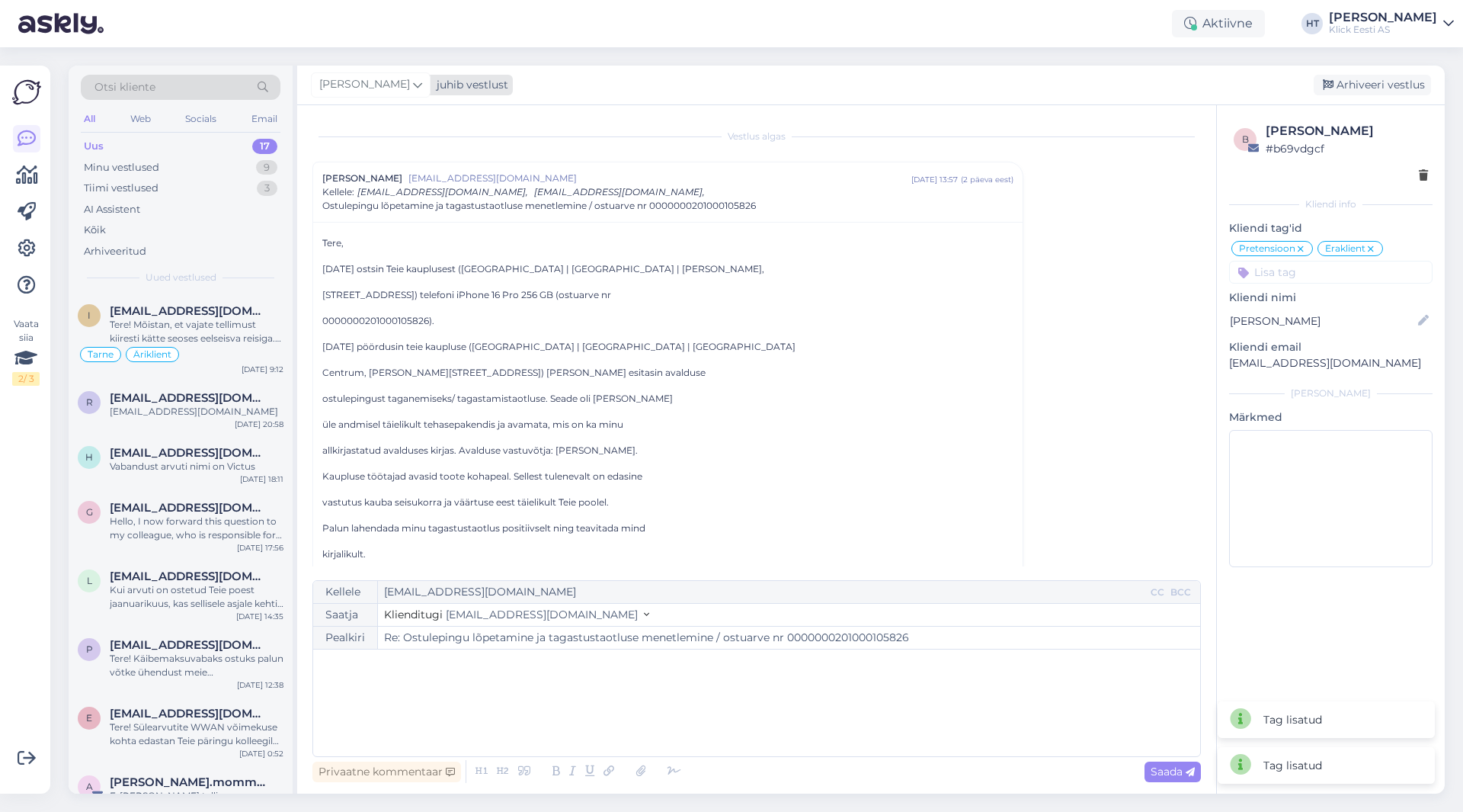
click at [431, 91] on div "juhib vestlust" at bounding box center [470, 84] width 78 height 16
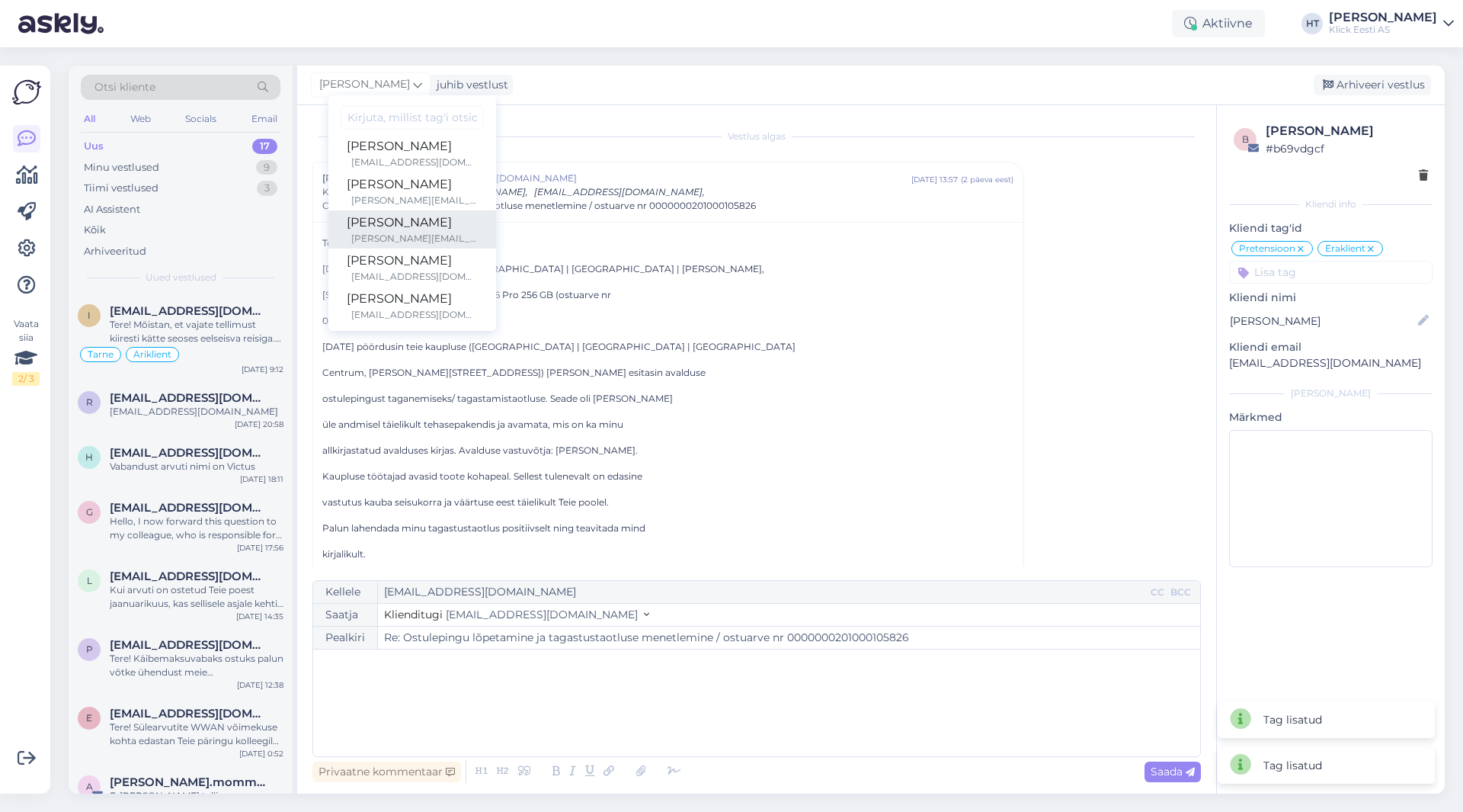
scroll to position [89, 0]
click at [406, 217] on div "[PERSON_NAME]" at bounding box center [411, 217] width 131 height 19
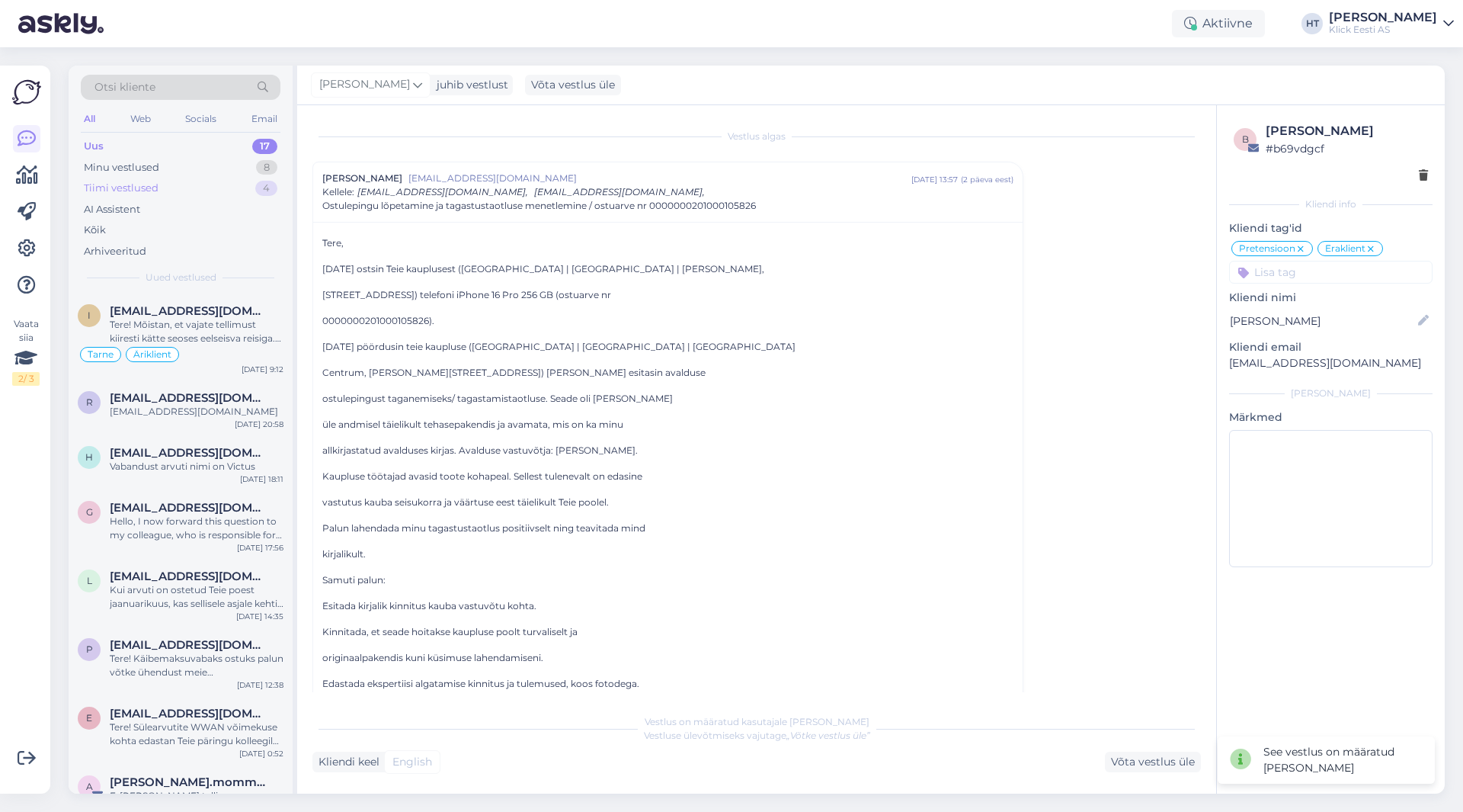
click at [192, 184] on div "Tiimi vestlused 4" at bounding box center [180, 188] width 200 height 21
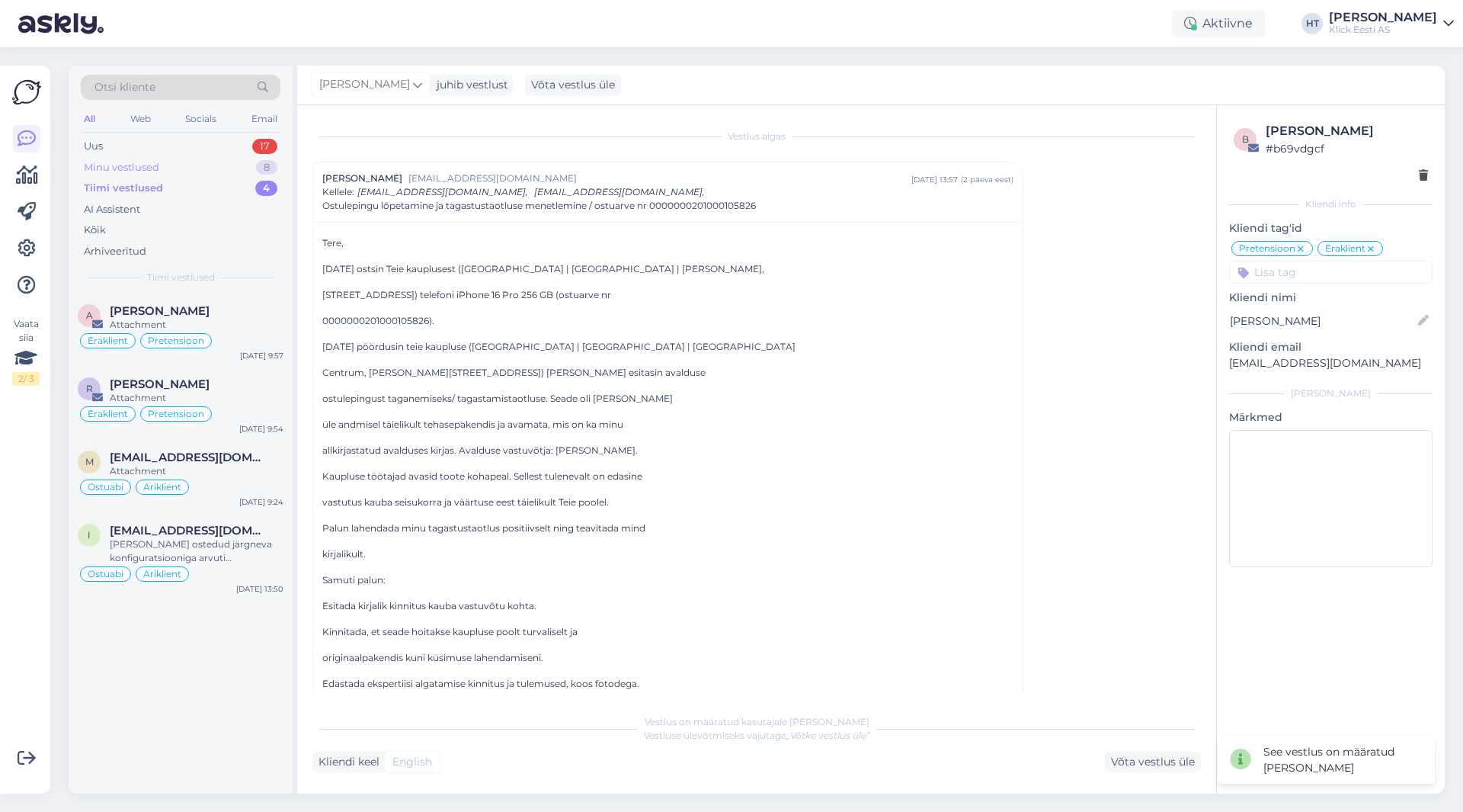
click at [197, 164] on div "Minu vestlused 8" at bounding box center [180, 167] width 200 height 21
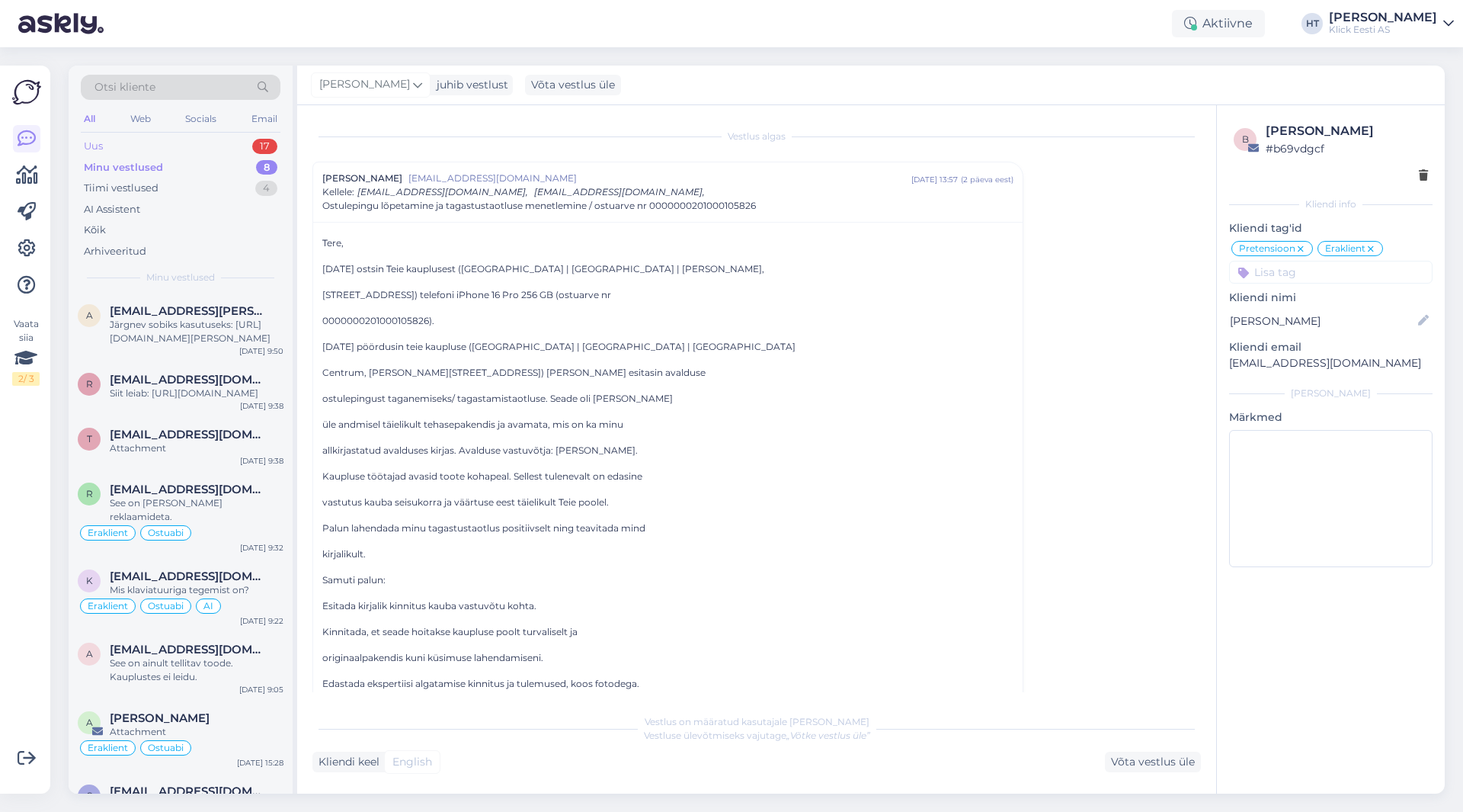
click at [203, 149] on div "Uus 17" at bounding box center [180, 146] width 200 height 21
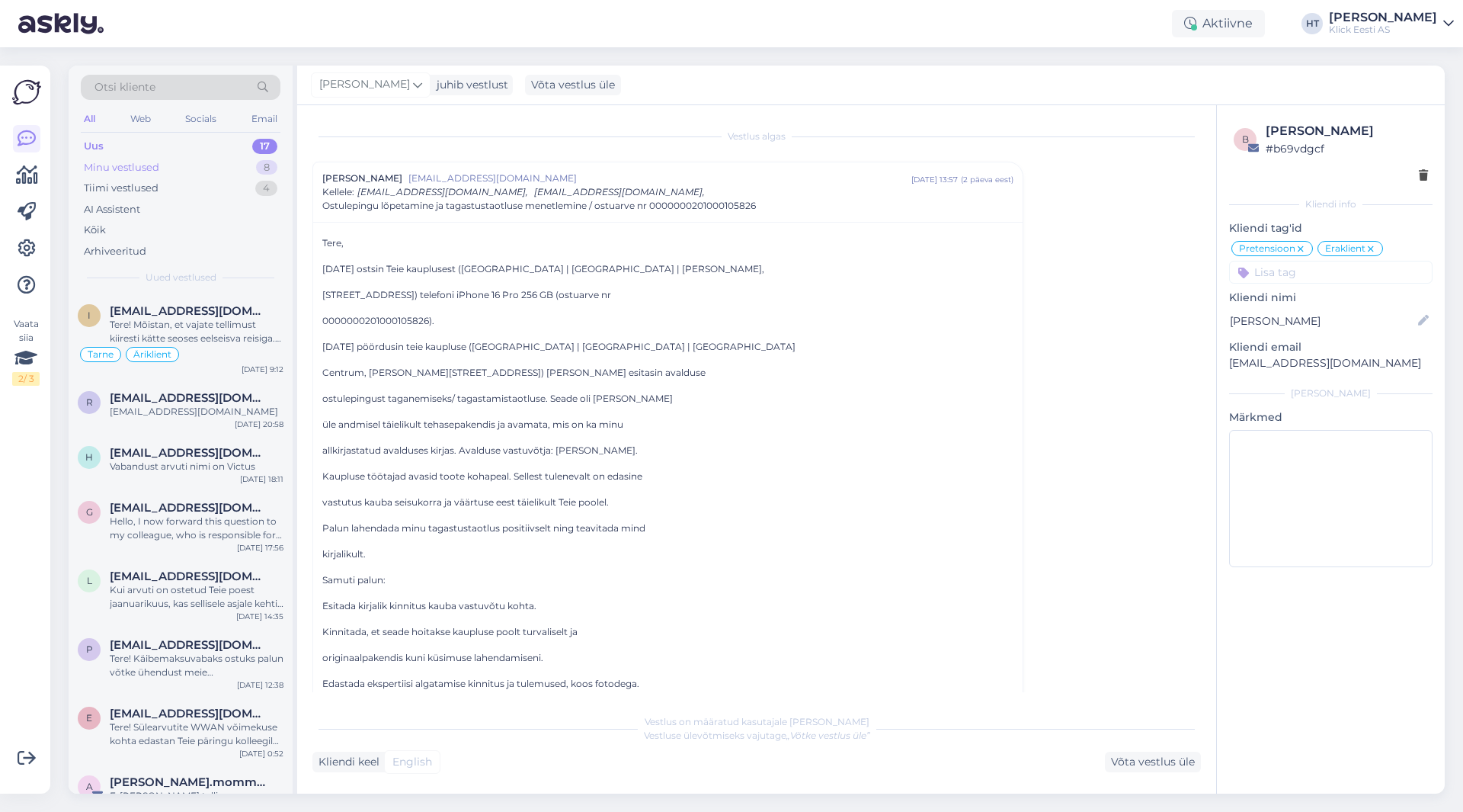
click at [206, 159] on div "Minu vestlused 8" at bounding box center [180, 167] width 200 height 21
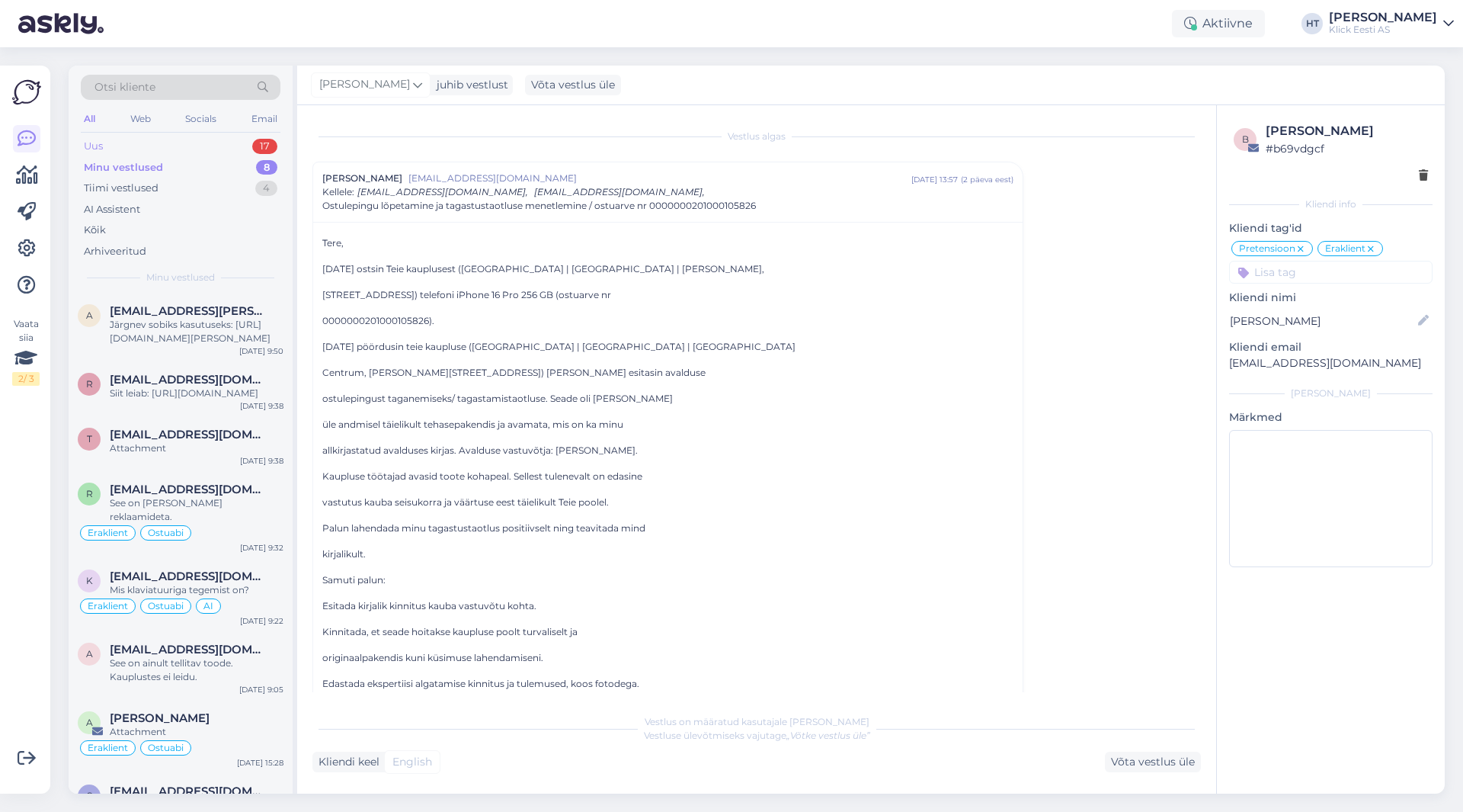
click at [220, 139] on div "Uus 17" at bounding box center [180, 146] width 200 height 21
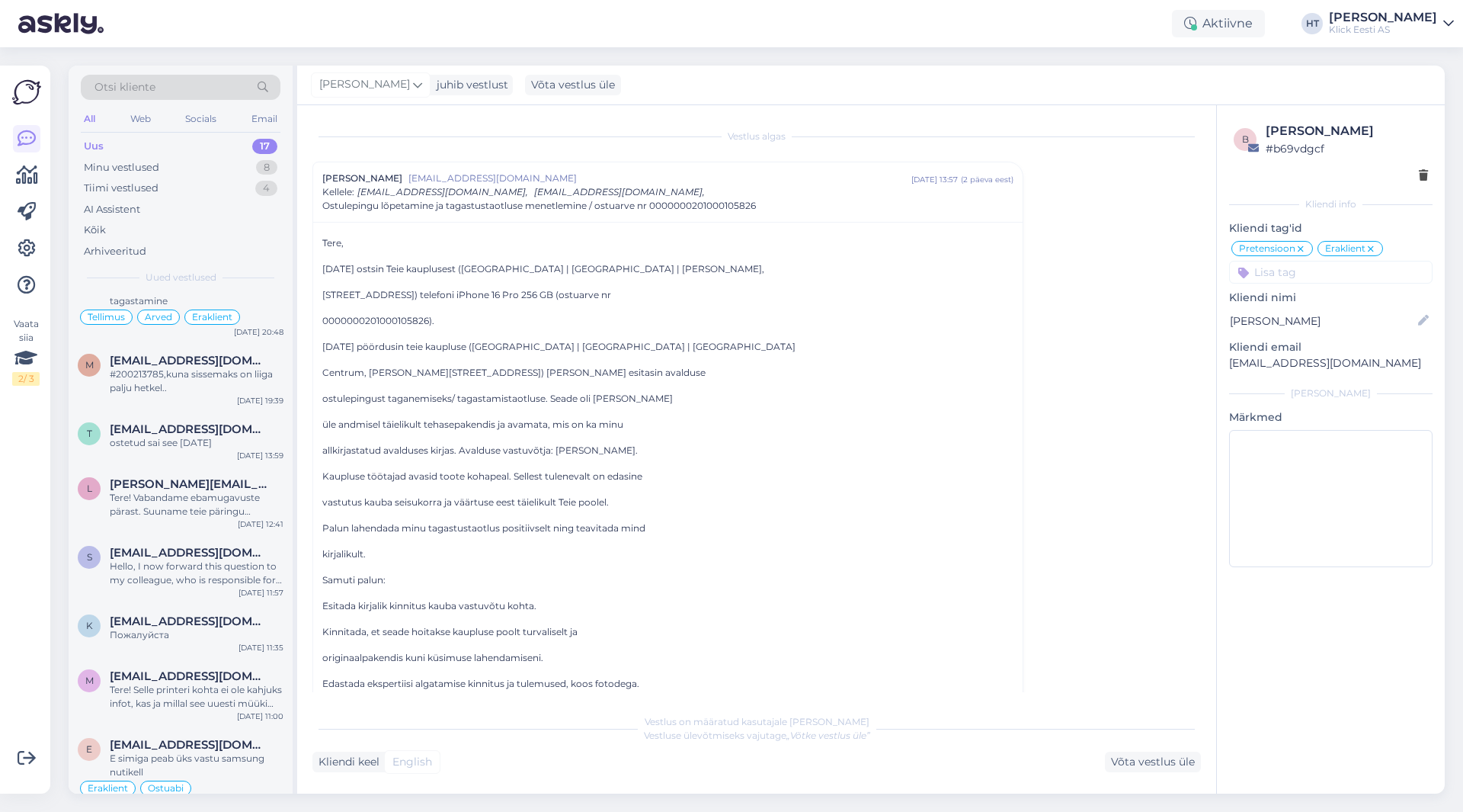
scroll to position [625, 0]
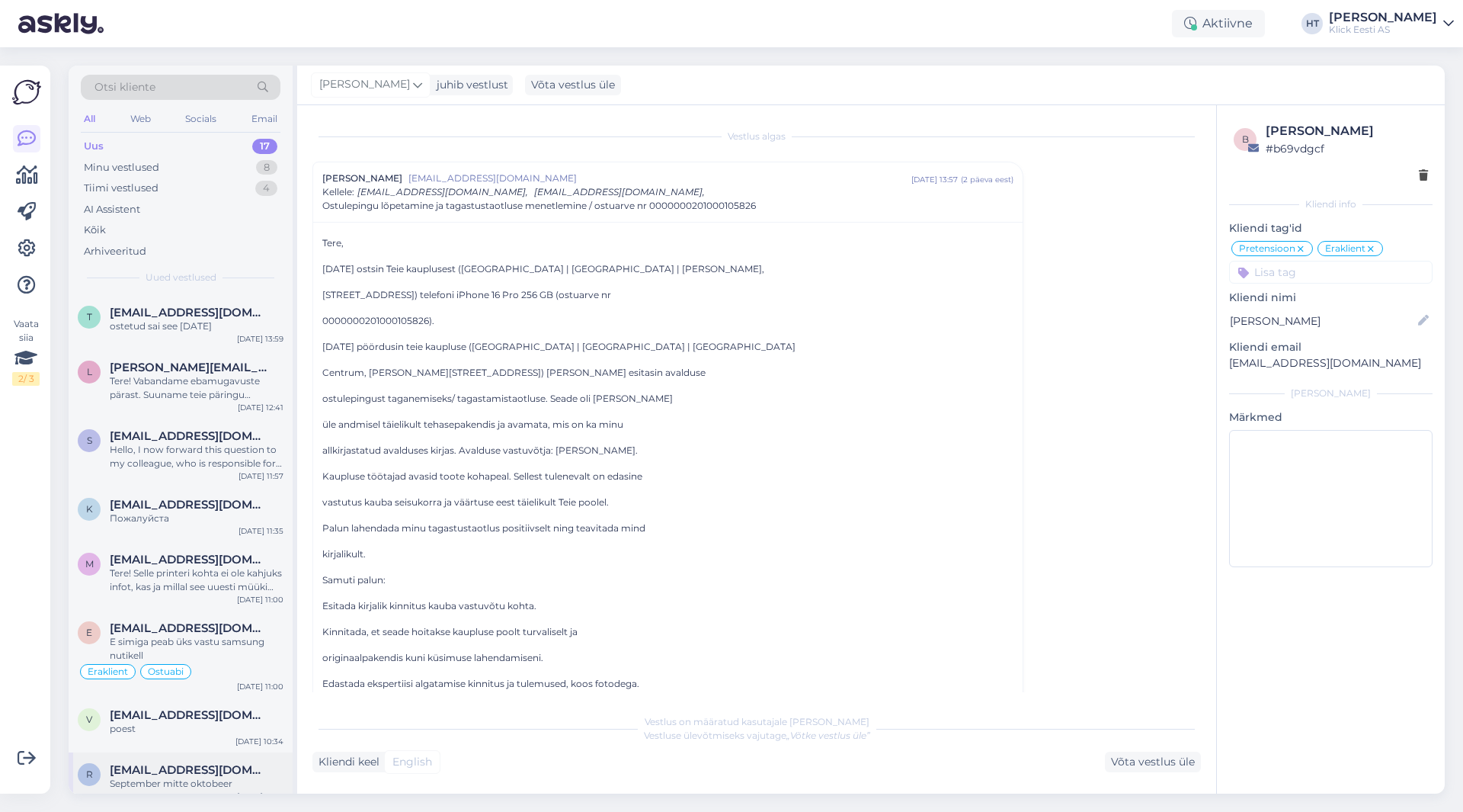
click at [228, 783] on div "r [EMAIL_ADDRESS][DOMAIN_NAME] September mitte oktobeer [DATE] 22:19" at bounding box center [180, 779] width 224 height 55
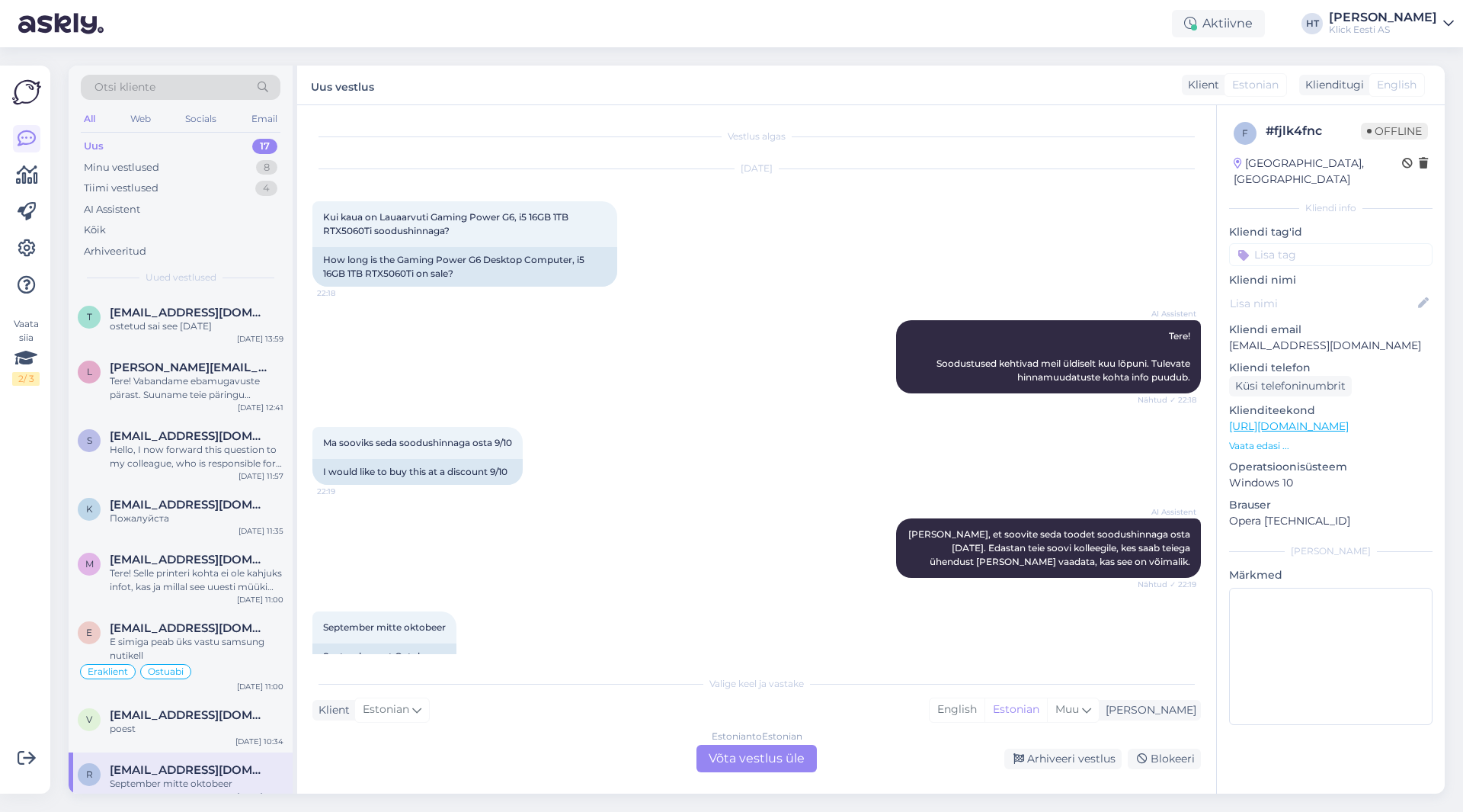
scroll to position [32, 0]
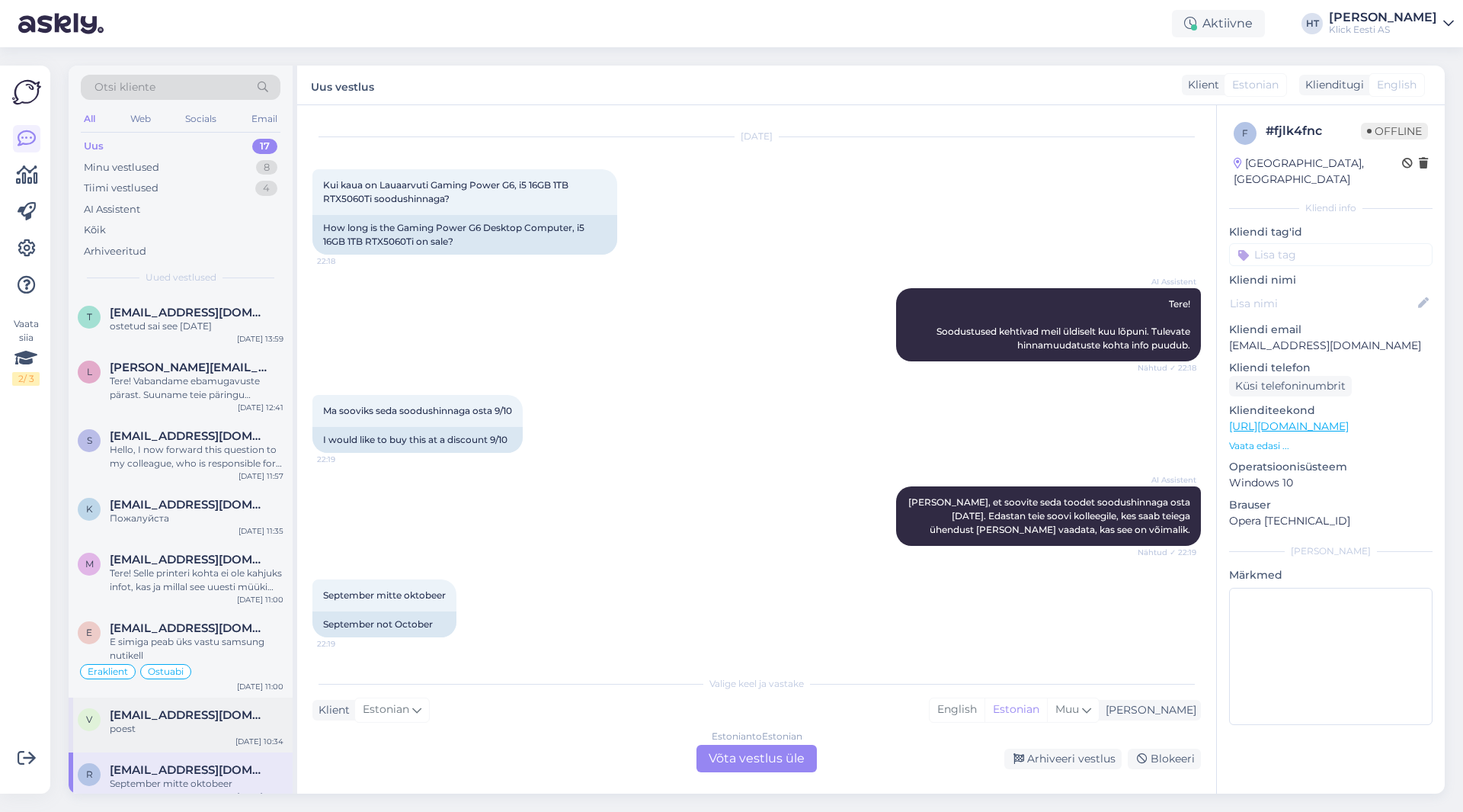
click at [202, 708] on span "[EMAIL_ADDRESS][DOMAIN_NAME]" at bounding box center [189, 715] width 159 height 13
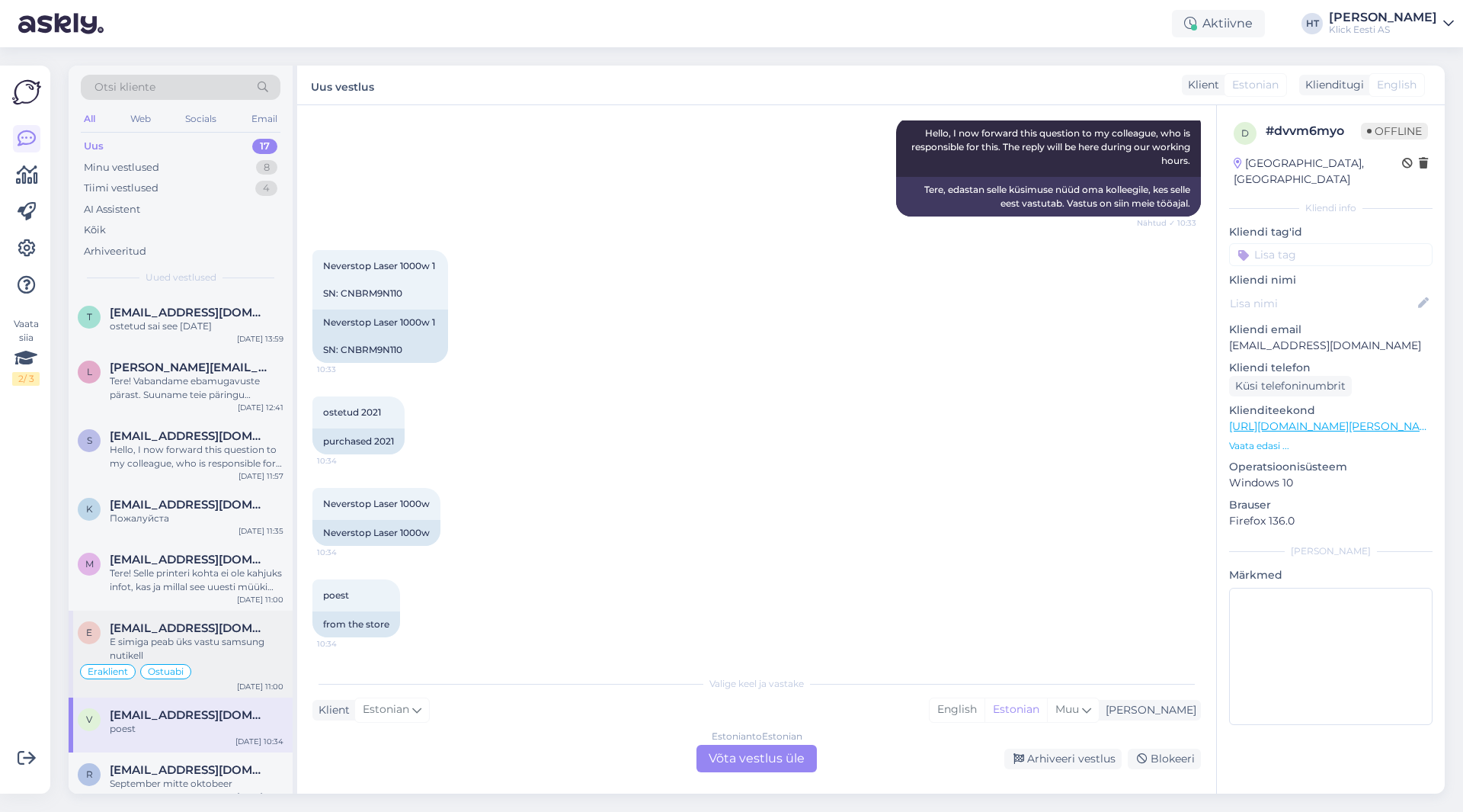
click at [236, 621] on span "[EMAIL_ADDRESS][DOMAIN_NAME]" at bounding box center [189, 628] width 159 height 13
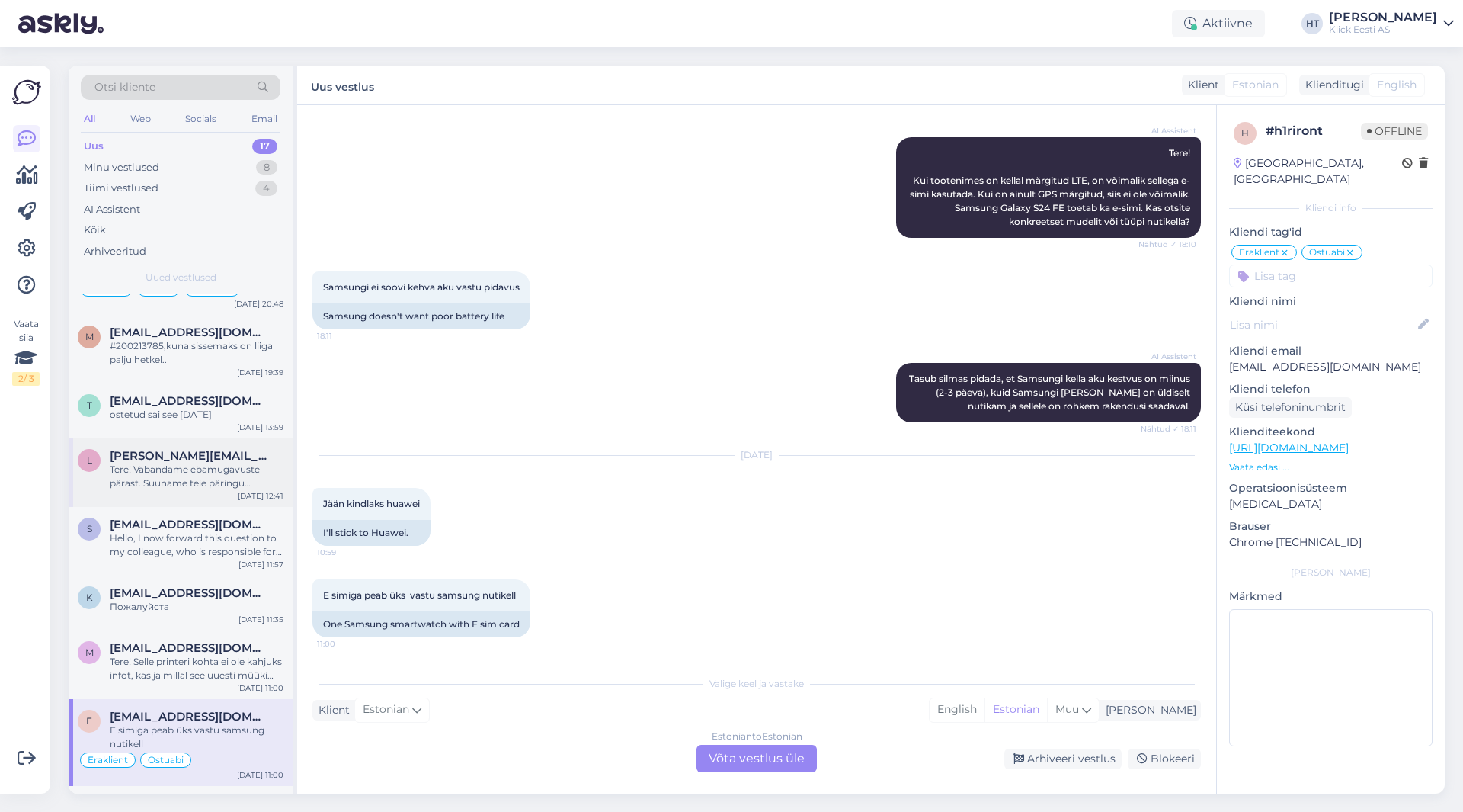
scroll to position [472, 0]
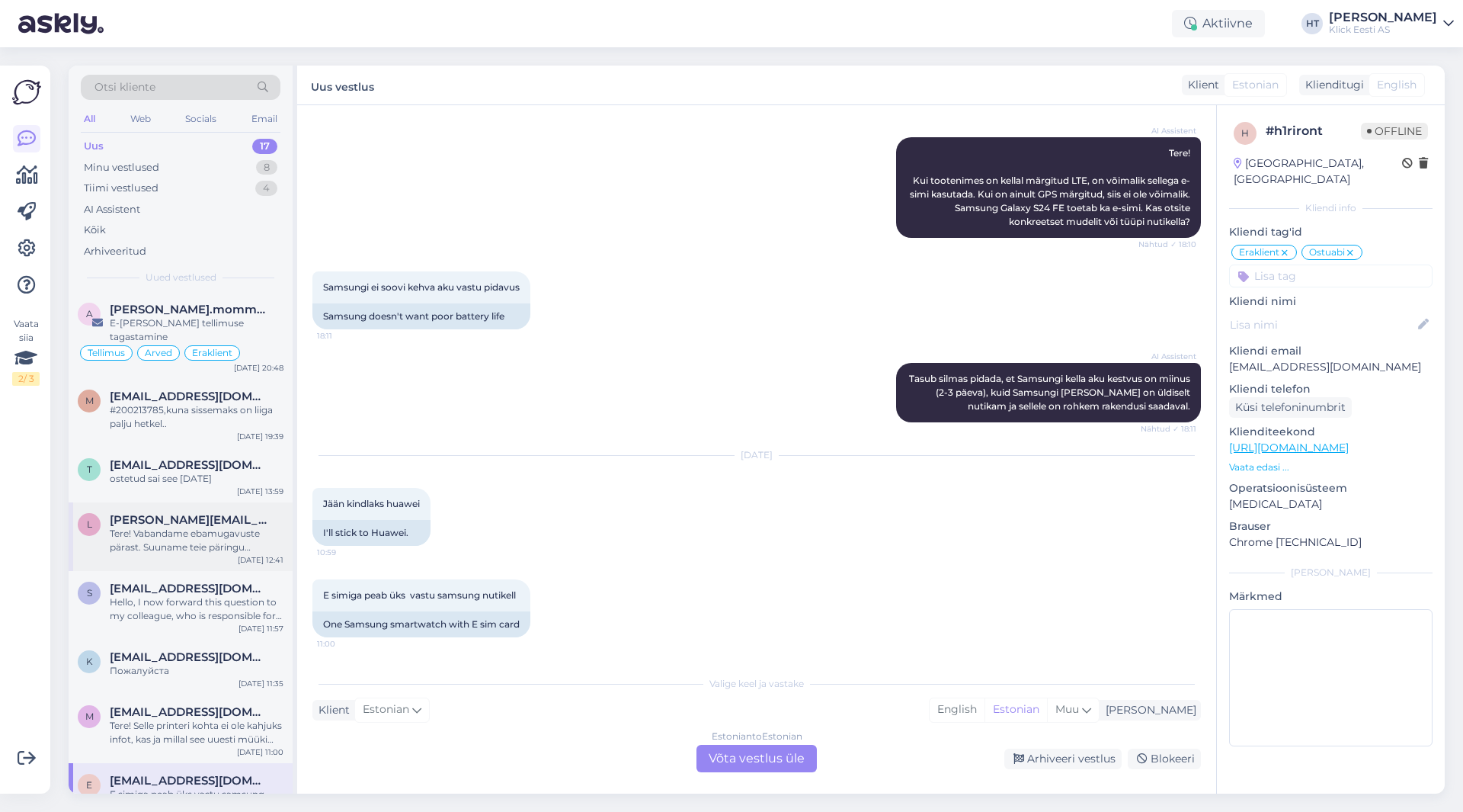
click at [229, 503] on div "l [PERSON_NAME][EMAIL_ADDRESS][DOMAIN_NAME] Tere! Vabandame ebamugavuste pärast…" at bounding box center [180, 536] width 224 height 68
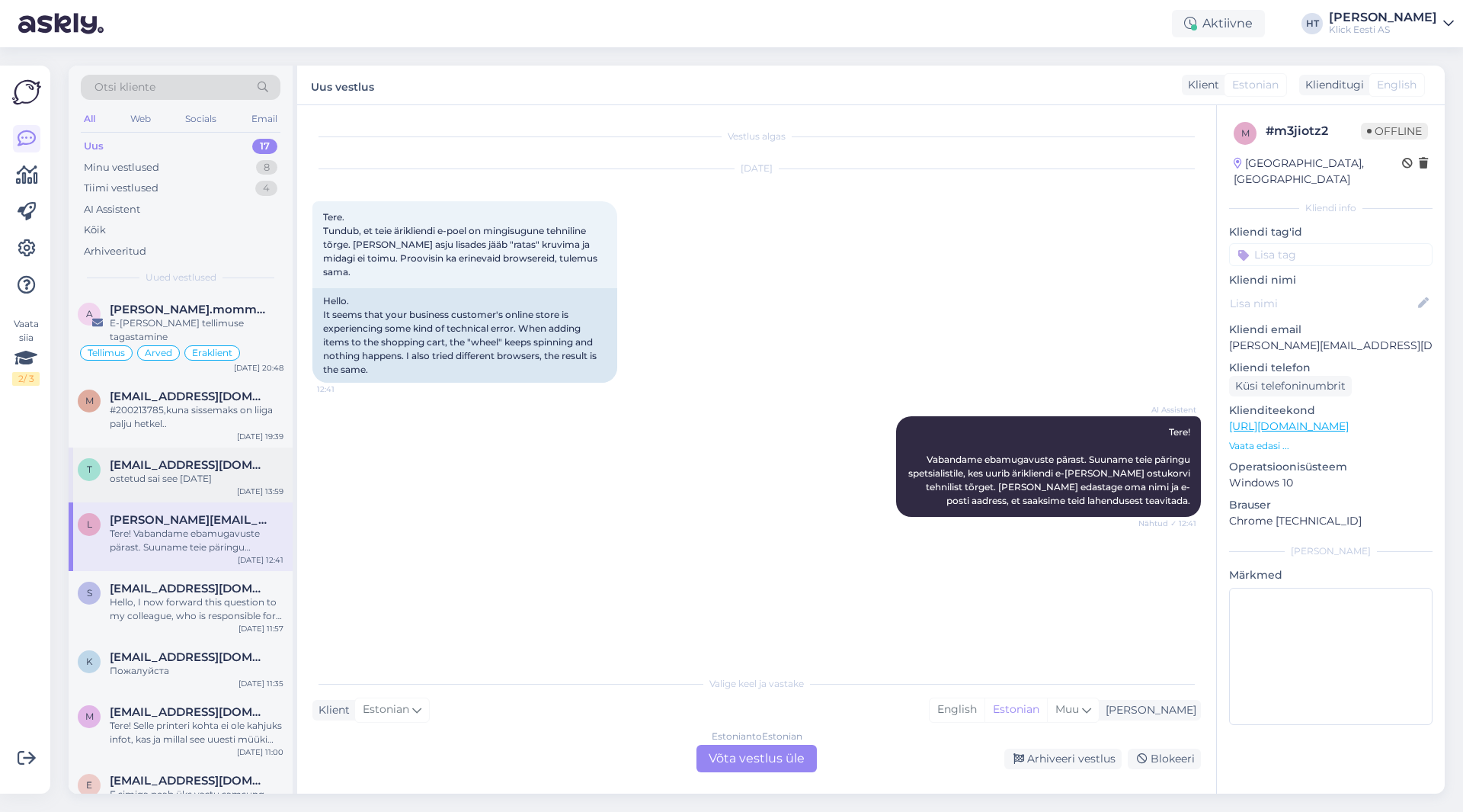
scroll to position [396, 0]
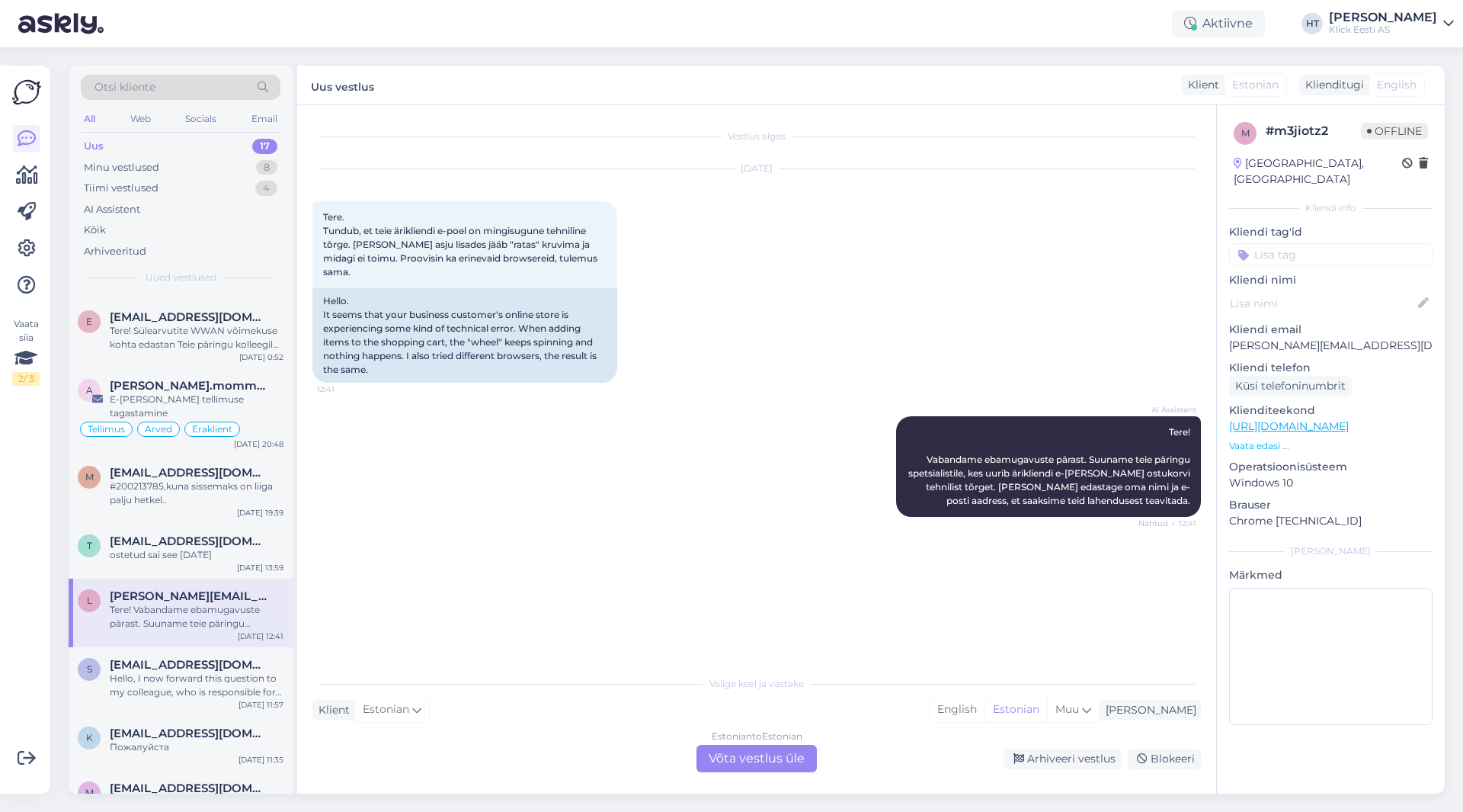
drag, startPoint x: 244, startPoint y: 438, endPoint x: 404, endPoint y: 583, distance: 215.9
click at [457, 606] on div "Vestlus algas [DATE] Tere. Tundub, et teie ärikliendi e-poel on mingisugune teh…" at bounding box center [764, 387] width 902 height 534
click at [99, 465] on div "m" at bounding box center [89, 476] width 23 height 23
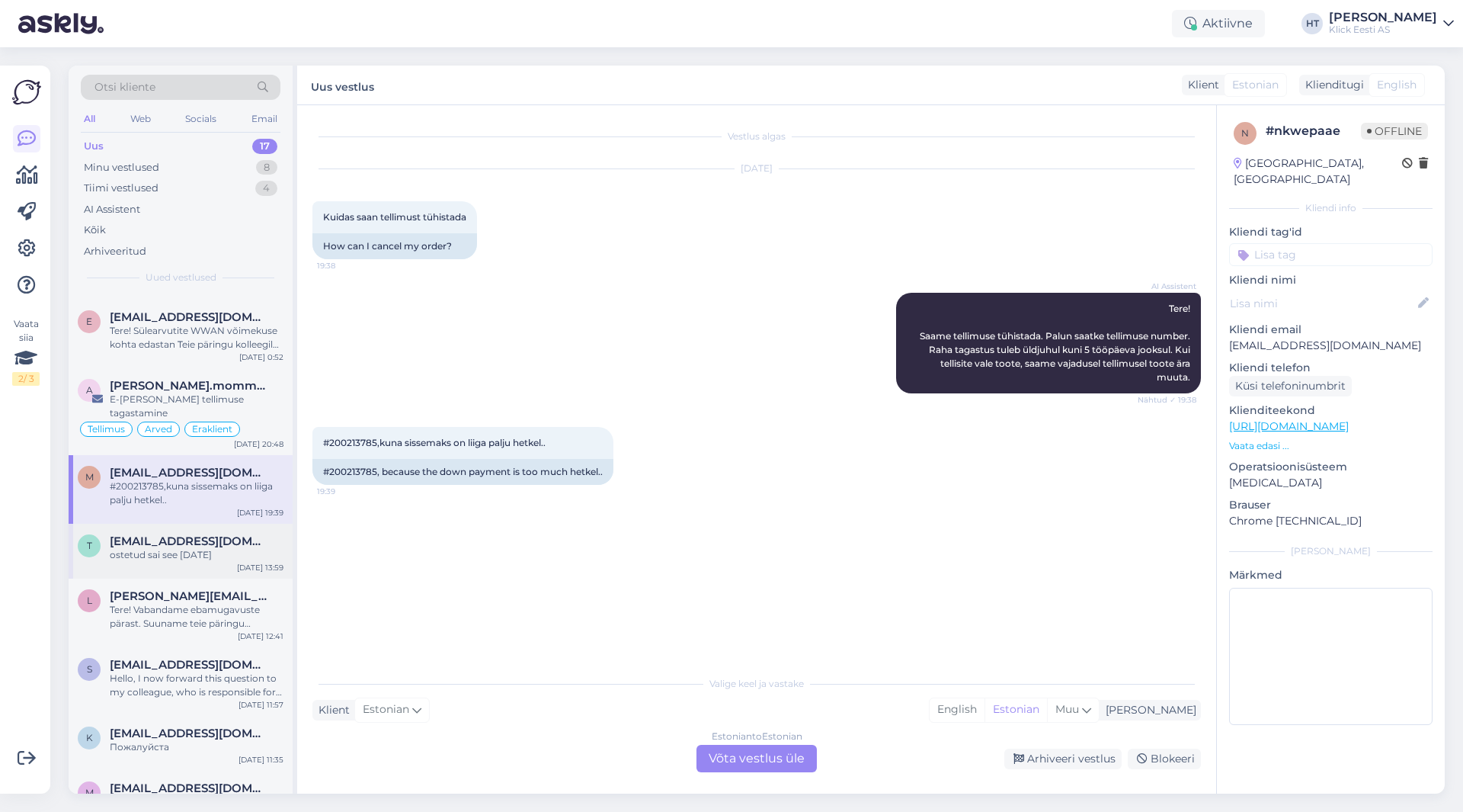
click at [186, 535] on span "[EMAIL_ADDRESS][DOMAIN_NAME]" at bounding box center [189, 541] width 159 height 13
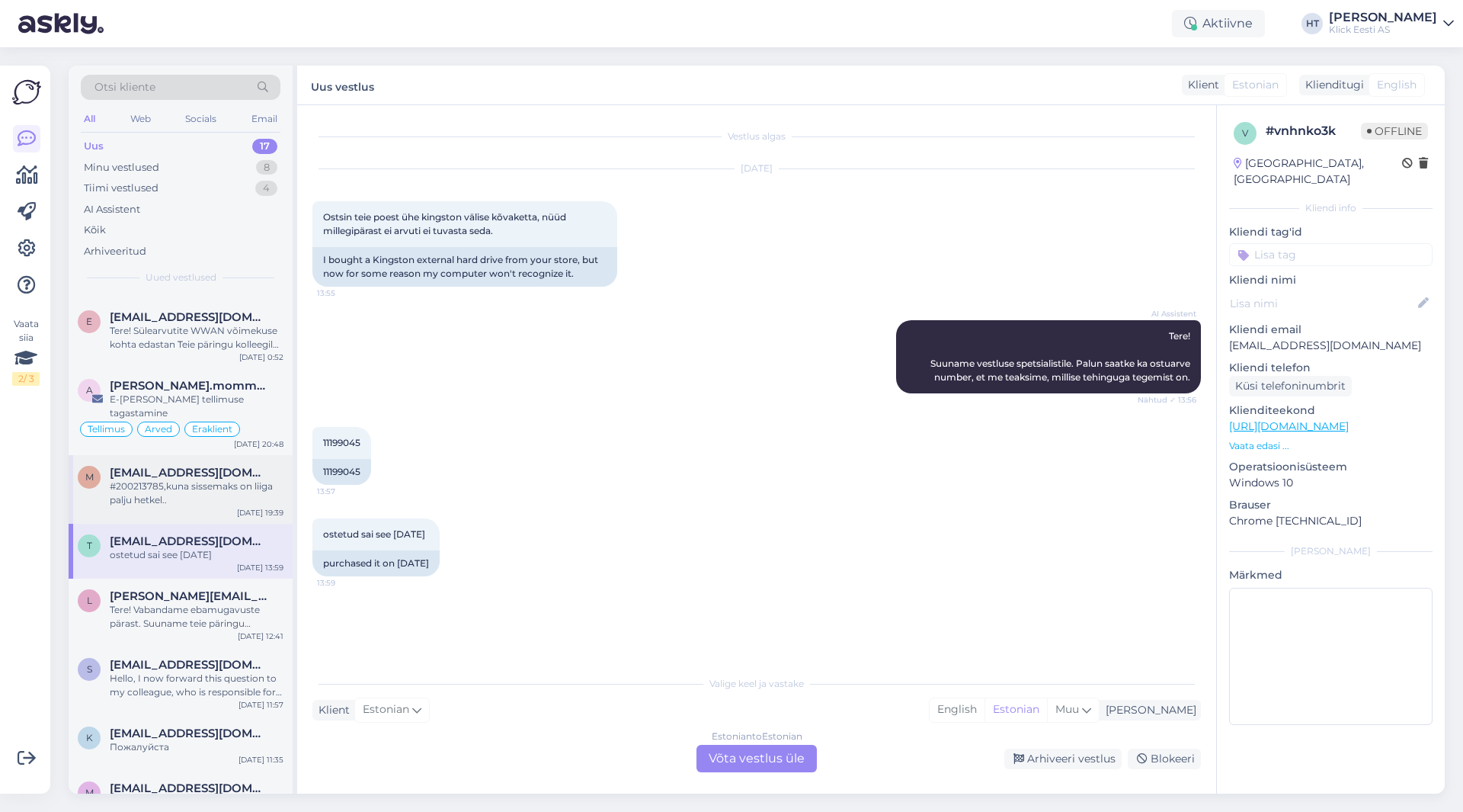
click at [196, 481] on div "#200213785,kuna sissemaks on liiga palju hetkel.." at bounding box center [196, 493] width 174 height 28
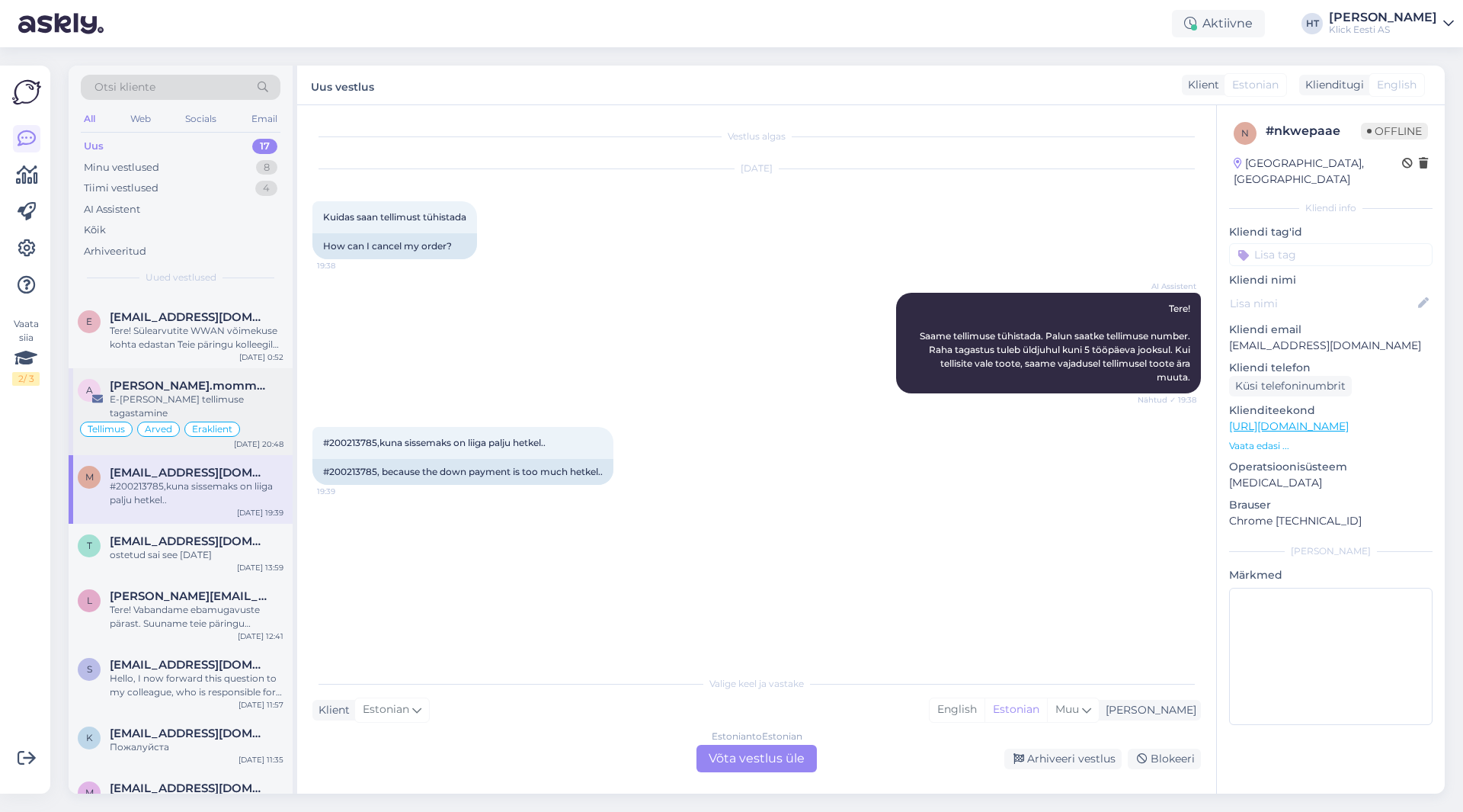
click at [267, 424] on div "Tellimus Arved Eraklient" at bounding box center [180, 429] width 206 height 19
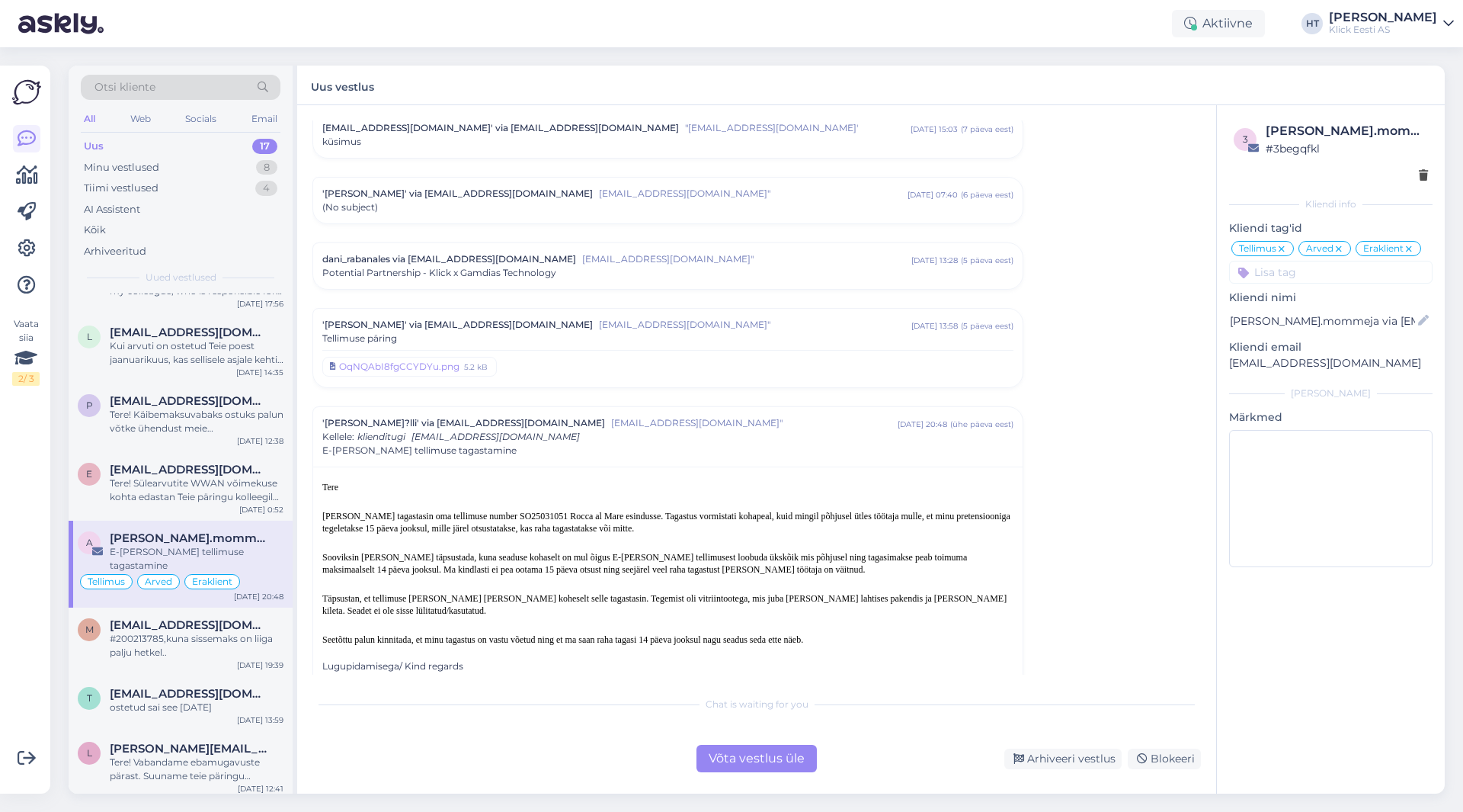
scroll to position [5738, 0]
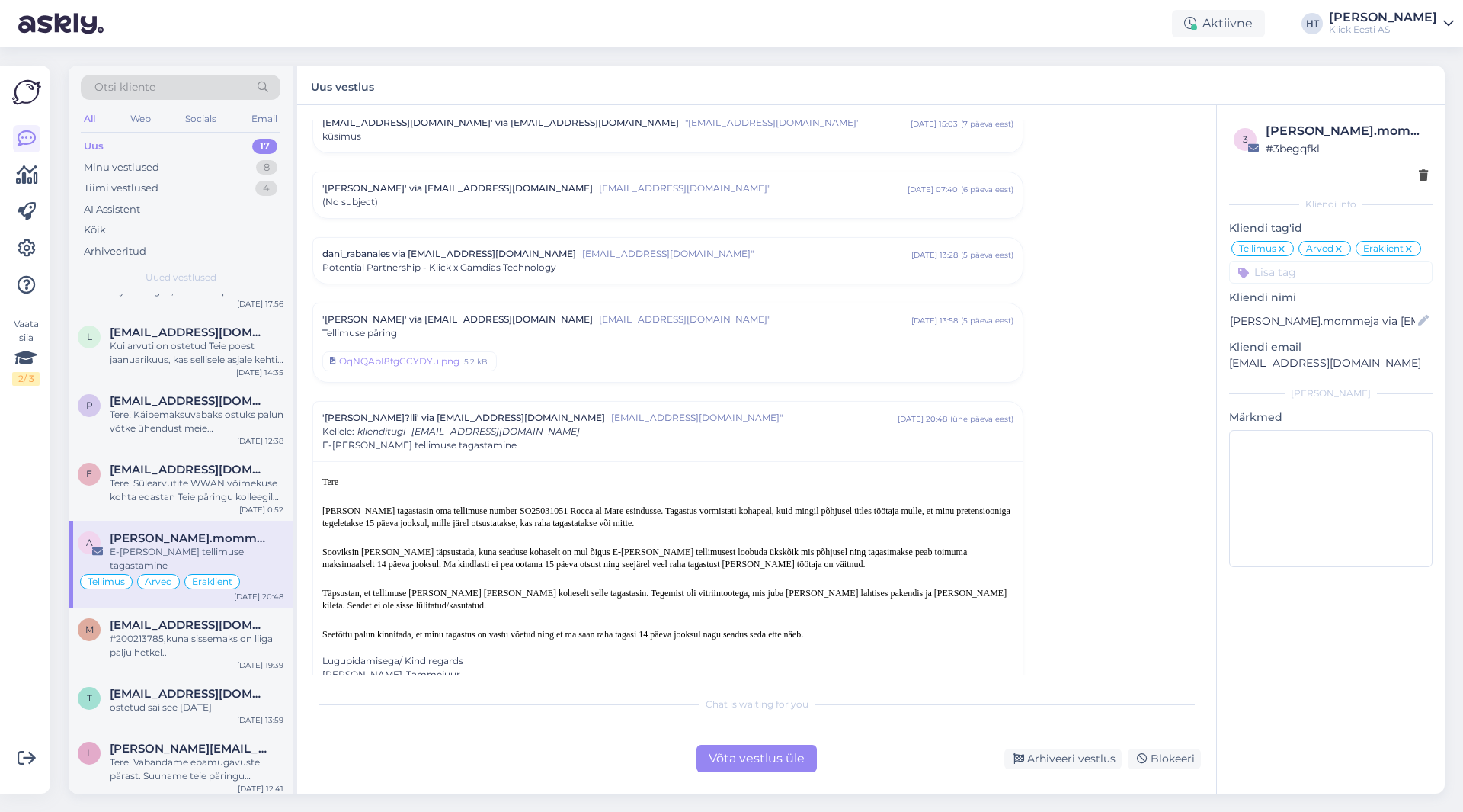
drag, startPoint x: 721, startPoint y: 494, endPoint x: 959, endPoint y: 651, distance: 285.1
click at [914, 651] on div "Tere [PERSON_NAME] tagastasin oma tellimuse number SO25031051 [GEOGRAPHIC_DATA]…" at bounding box center [668, 578] width 691 height 206
click at [914, 668] on div "[PERSON_NAME]-Tammejuur" at bounding box center [668, 675] width 691 height 13
click at [239, 487] on div "Tere! Sülearvutite WWAN võimekuse kohta edastan Teie päringu kolleegile, kes sa…" at bounding box center [196, 490] width 174 height 28
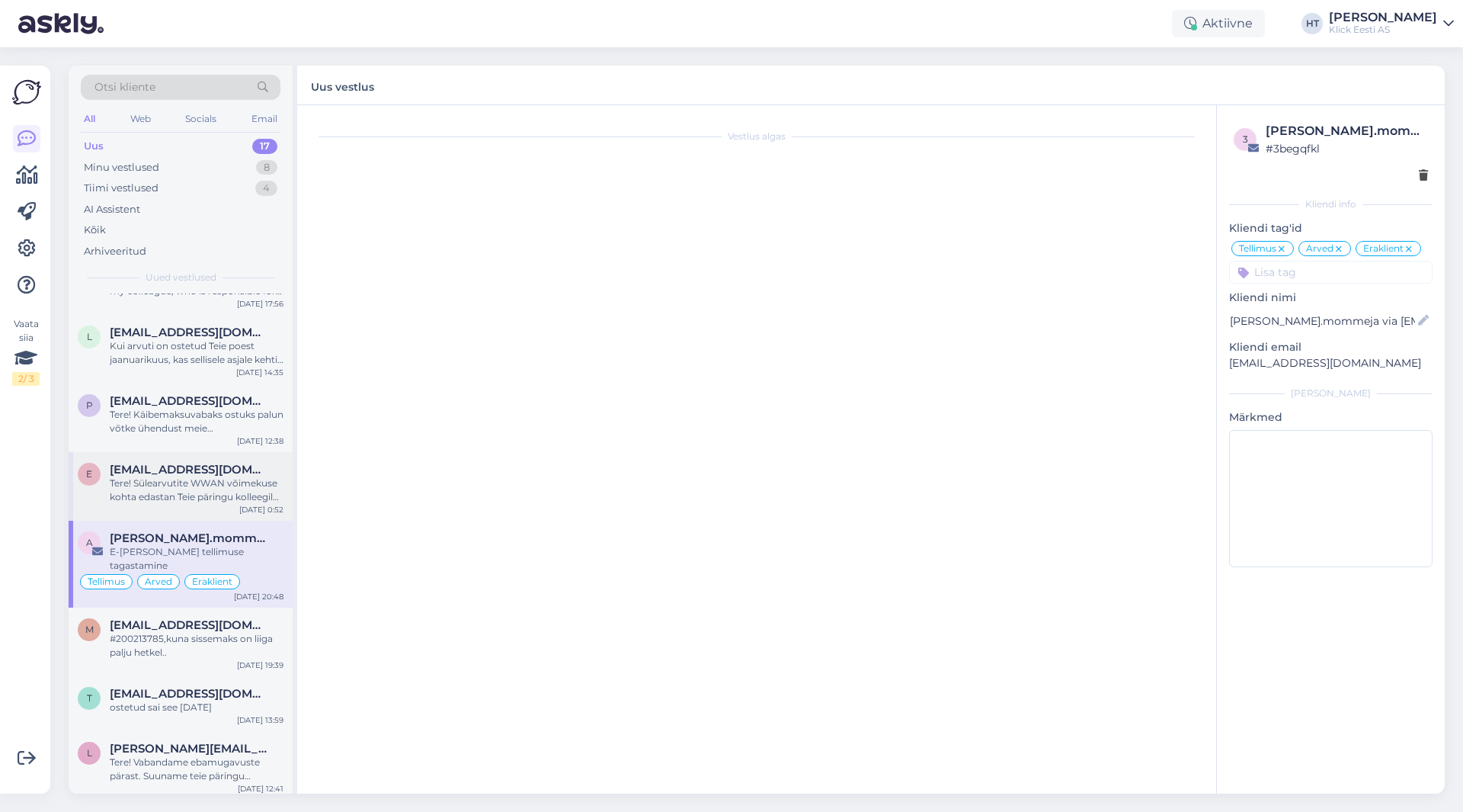
scroll to position [0, 0]
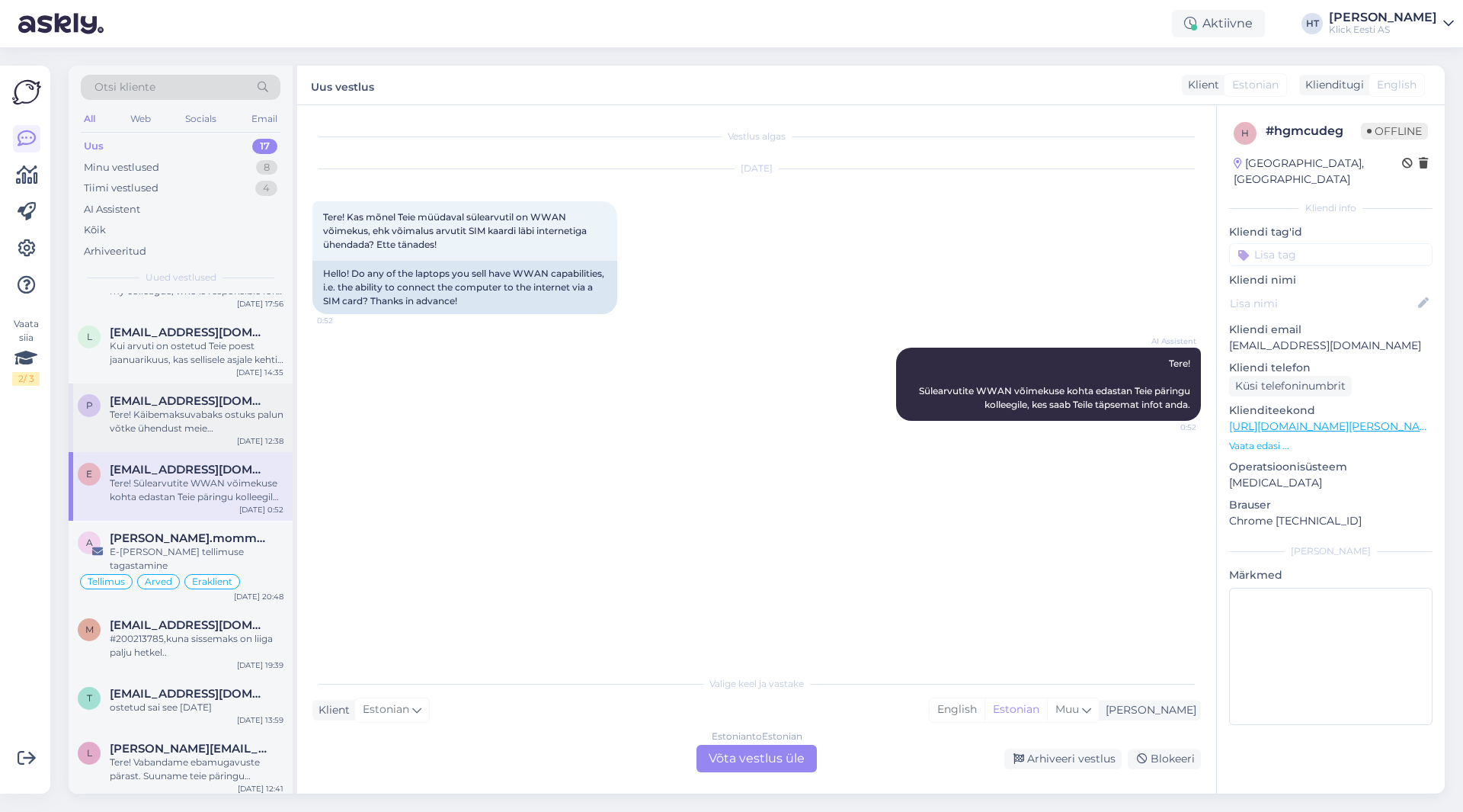
click at [223, 439] on div "p [EMAIL_ADDRESS][DOMAIN_NAME] Tere! Käibemaksuvabaks ostuks palun võtke ühendu…" at bounding box center [180, 417] width 224 height 68
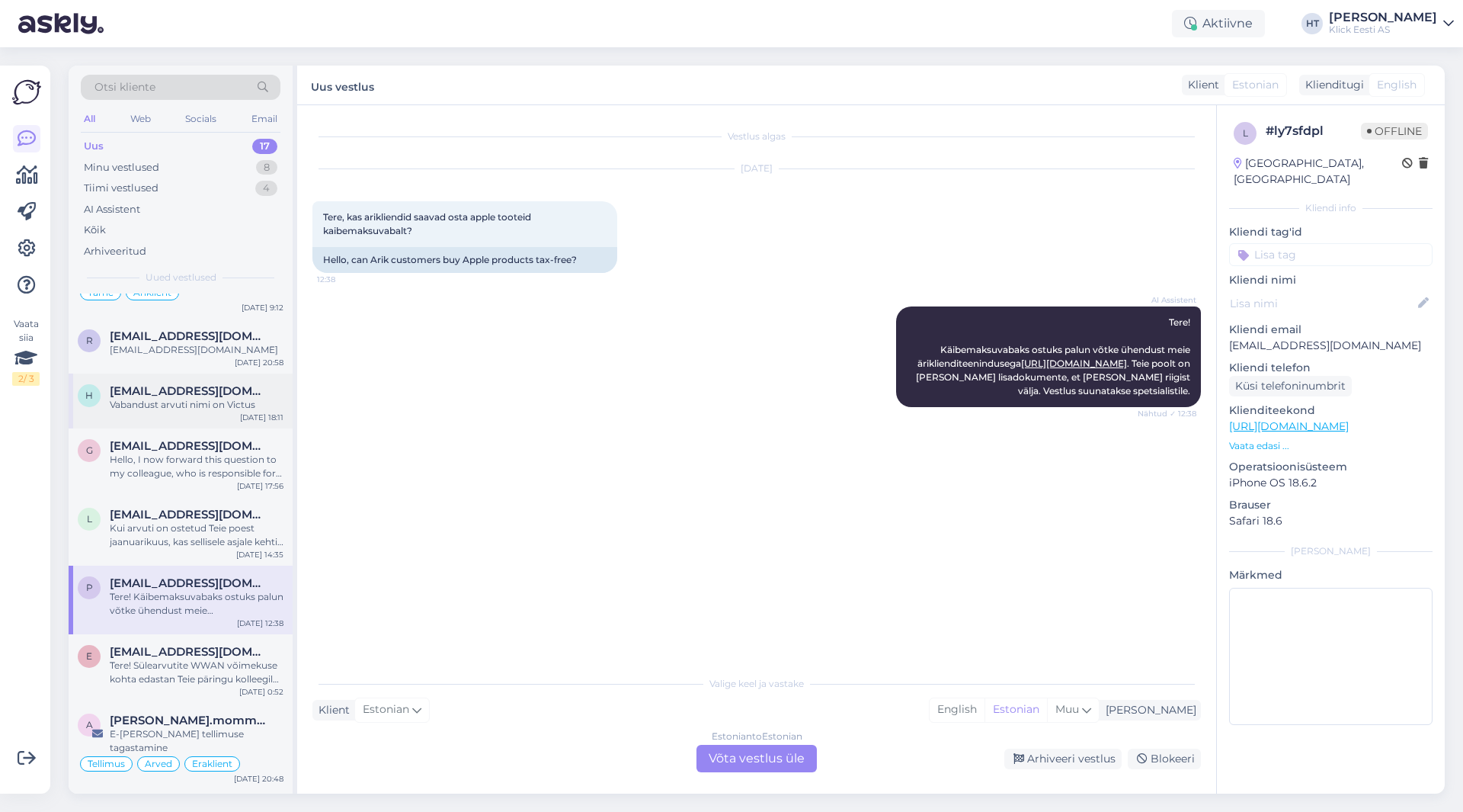
scroll to position [15, 0]
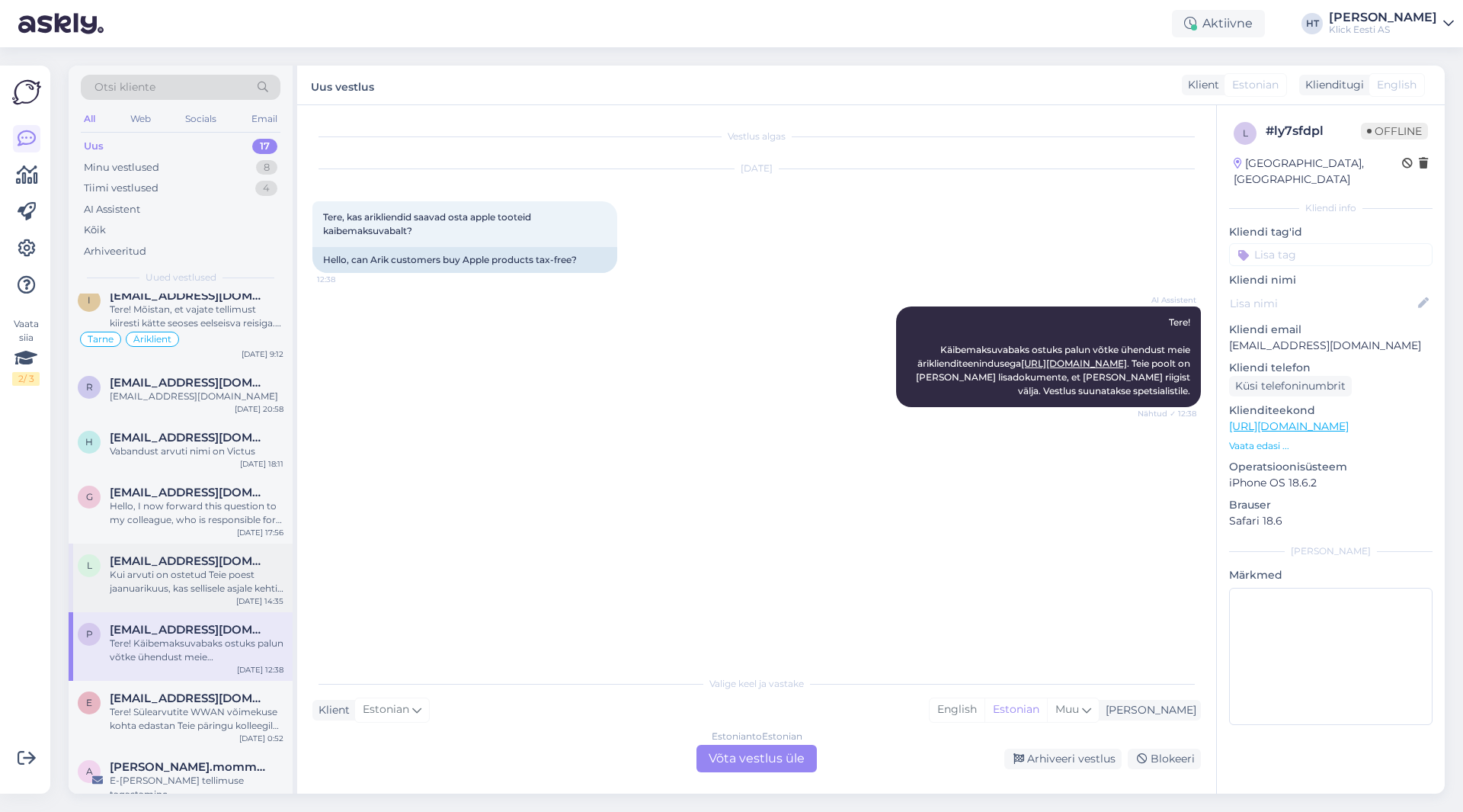
click at [224, 565] on span "[EMAIL_ADDRESS][DOMAIN_NAME]" at bounding box center [189, 561] width 159 height 13
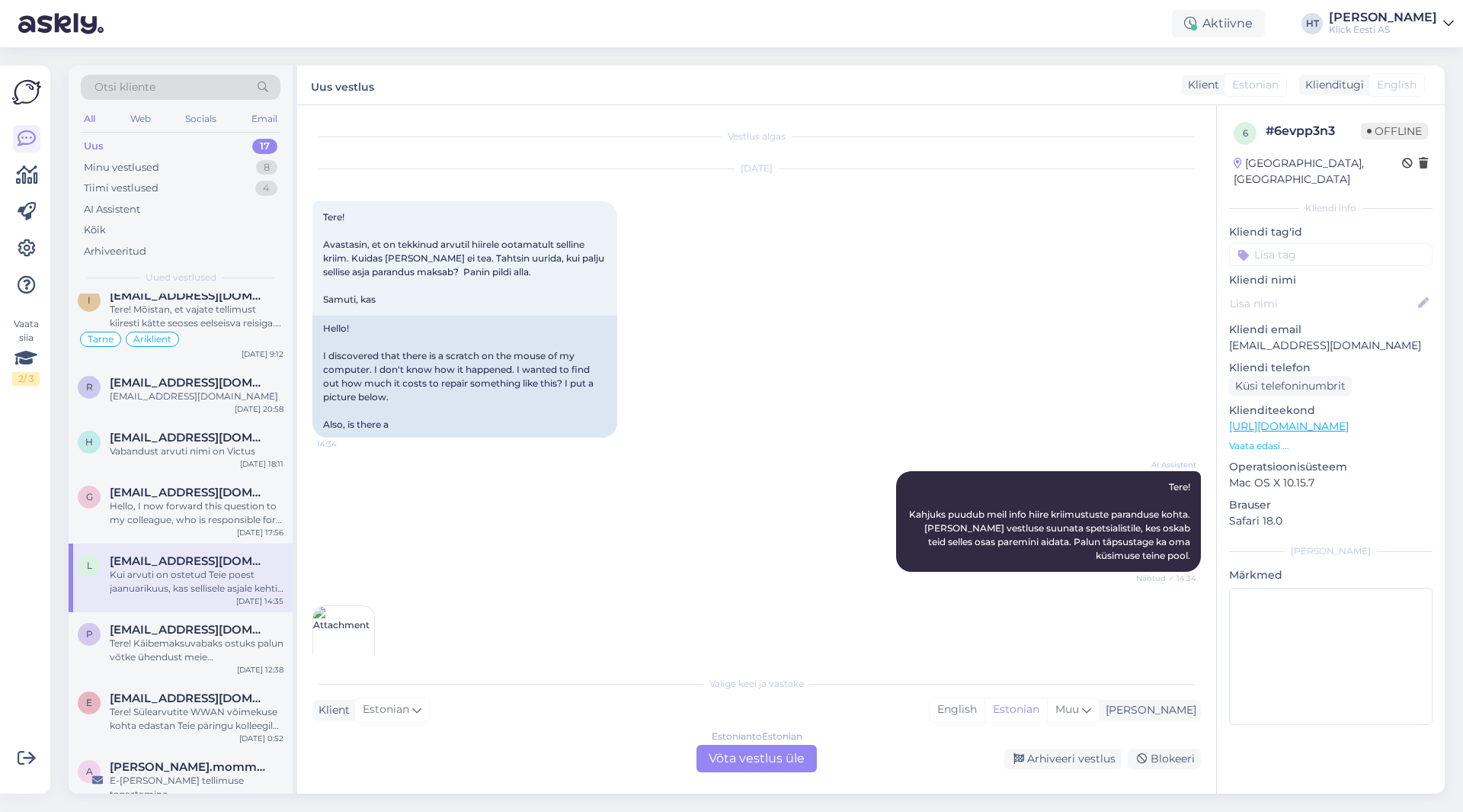
scroll to position [149, 0]
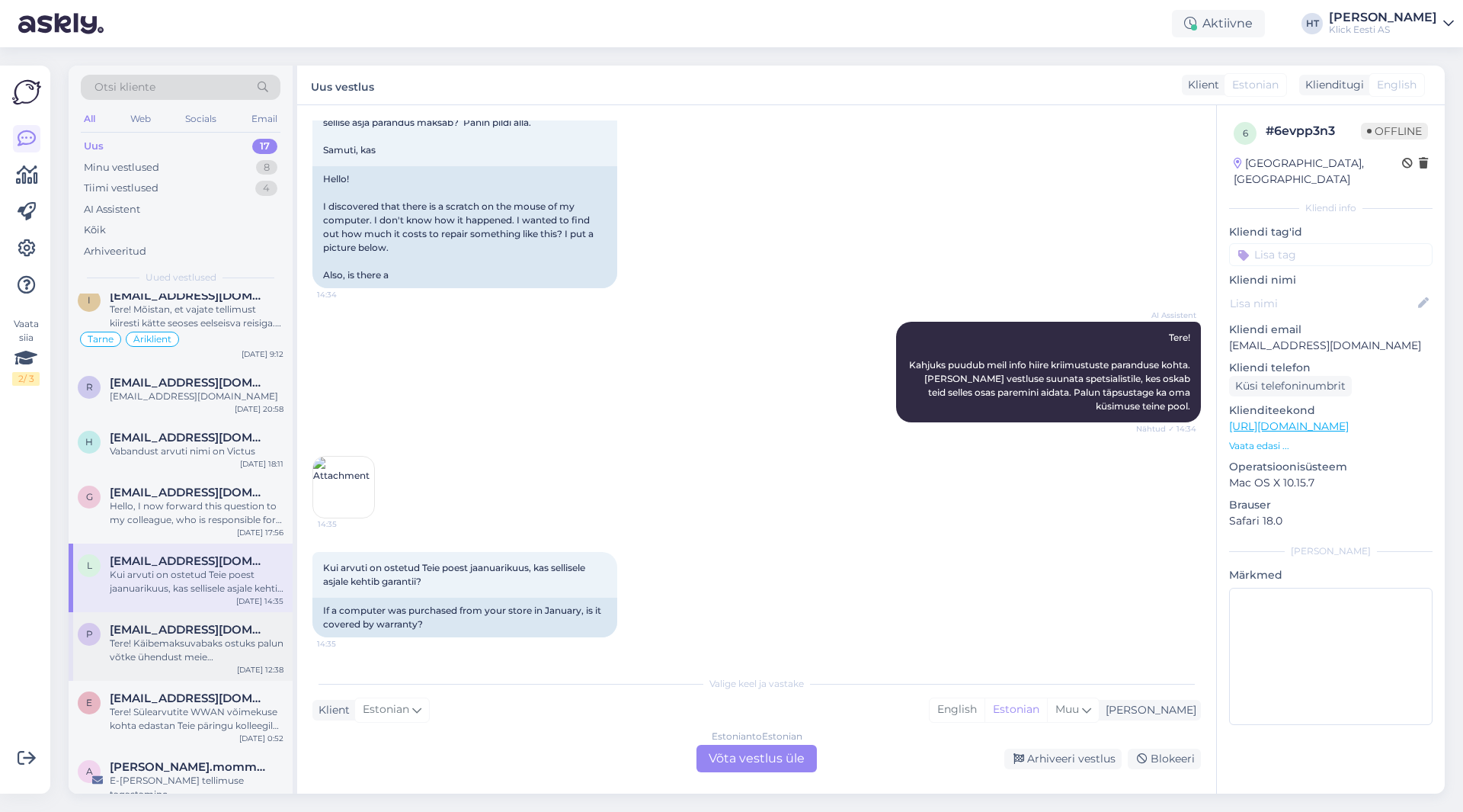
click at [231, 639] on div "Tere! Käibemaksuvabaks ostuks palun võtke ühendust meie äriklienditeenindusega …" at bounding box center [196, 650] width 174 height 28
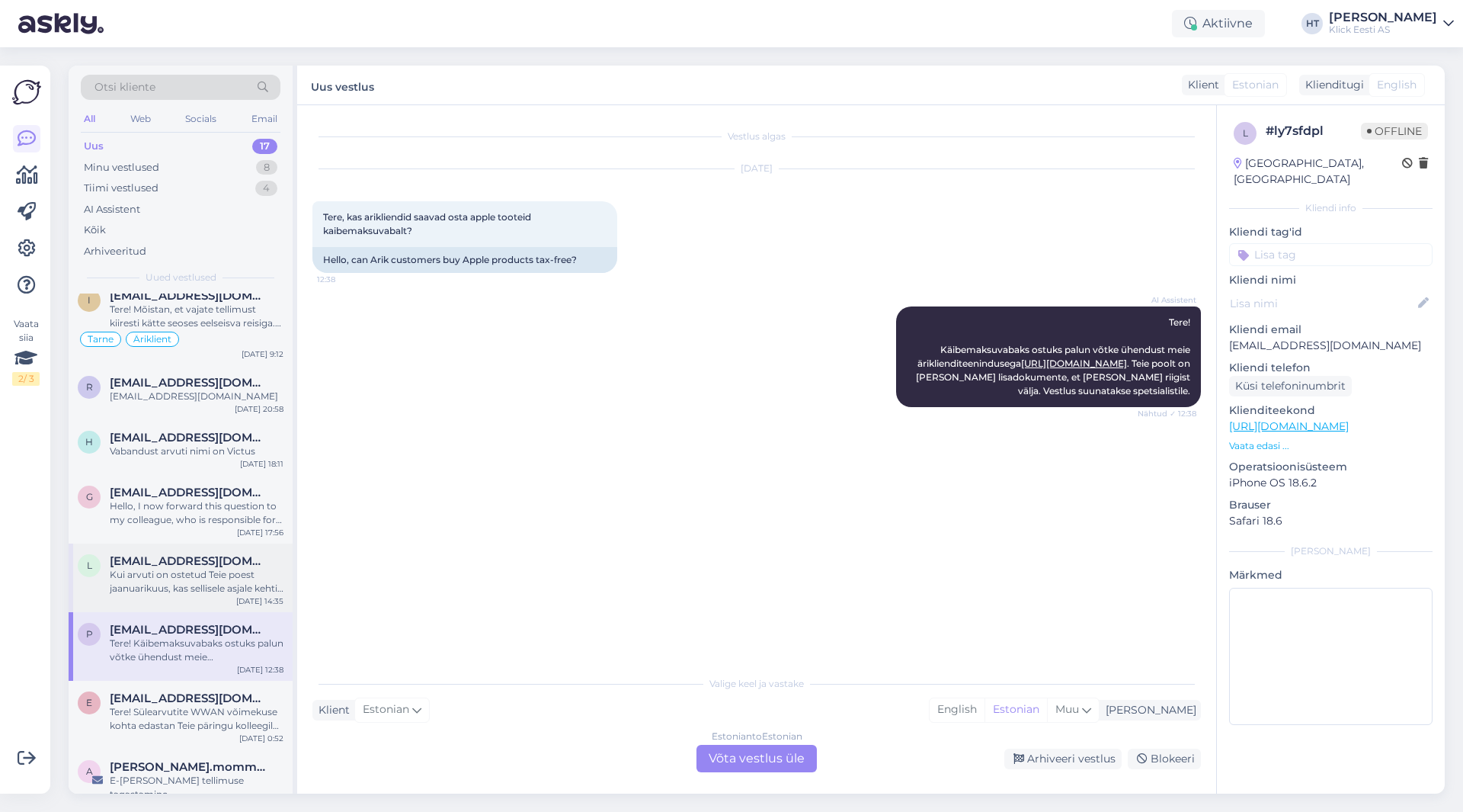
click at [217, 593] on div "Kui arvuti on ostetud Teie poest jaanuarikuus, kas sellisele asjale kehtib gara…" at bounding box center [196, 581] width 174 height 28
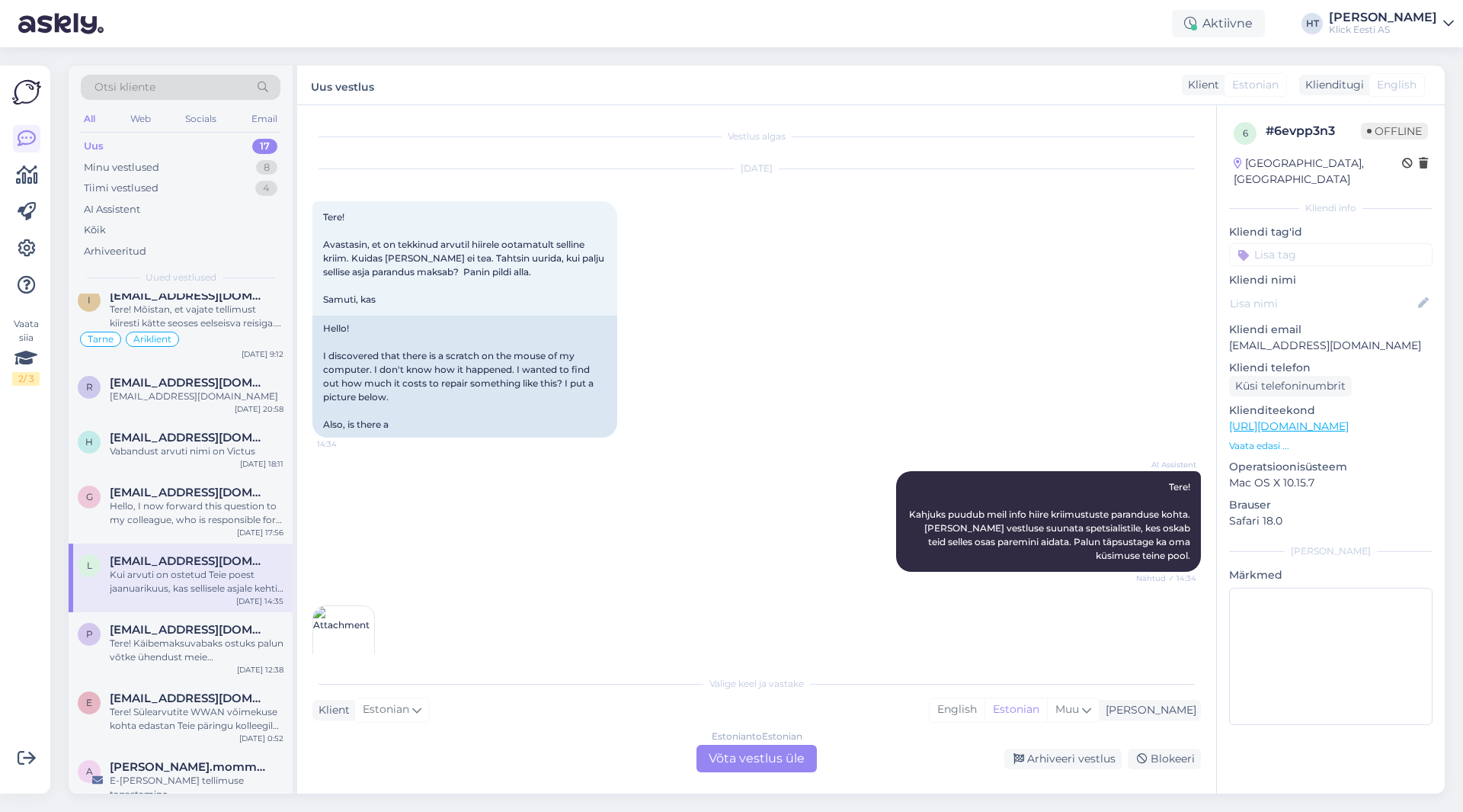
scroll to position [149, 0]
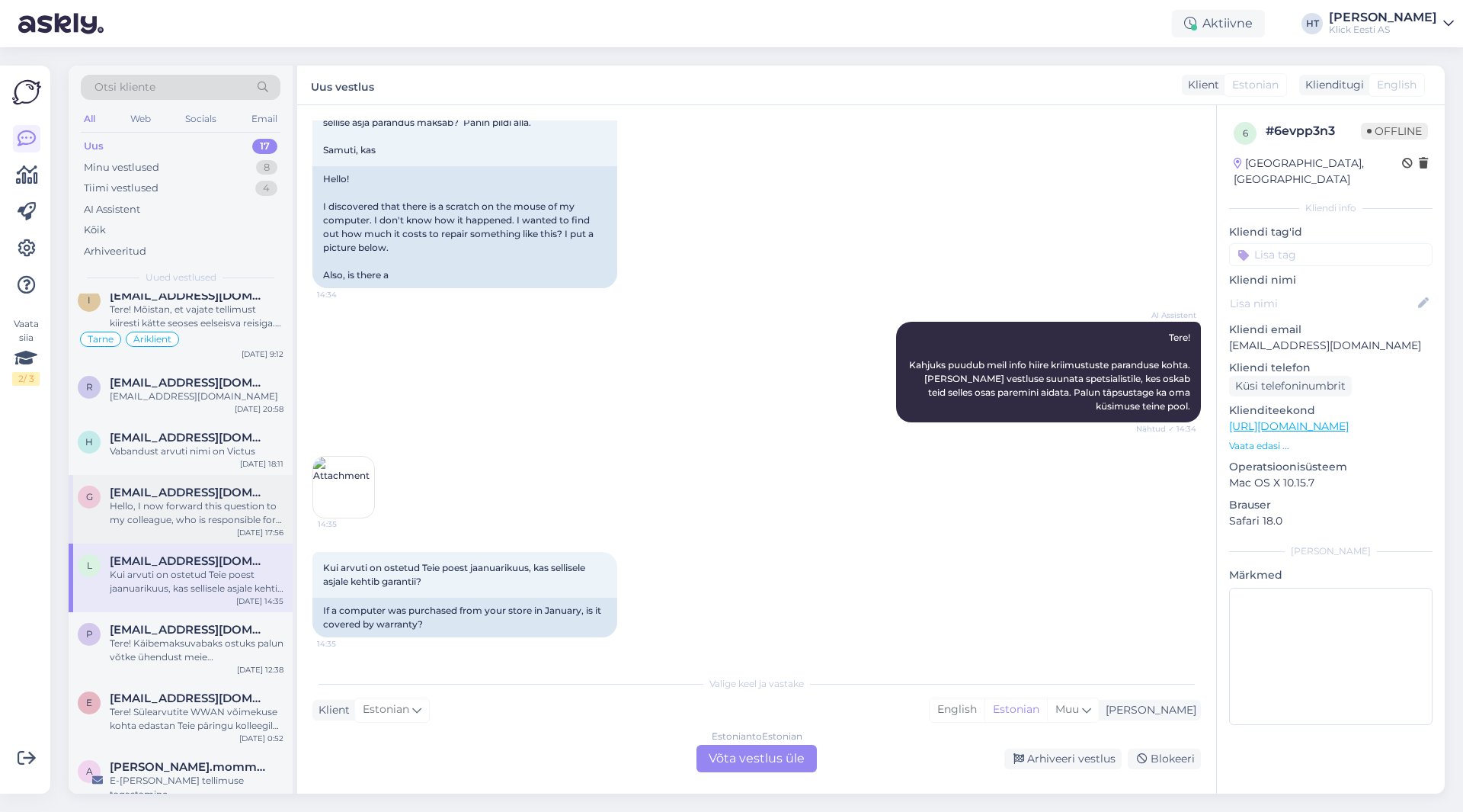
click at [237, 519] on div "Hello, I now forward this question to my colleague, who is responsible for this…" at bounding box center [196, 513] width 174 height 28
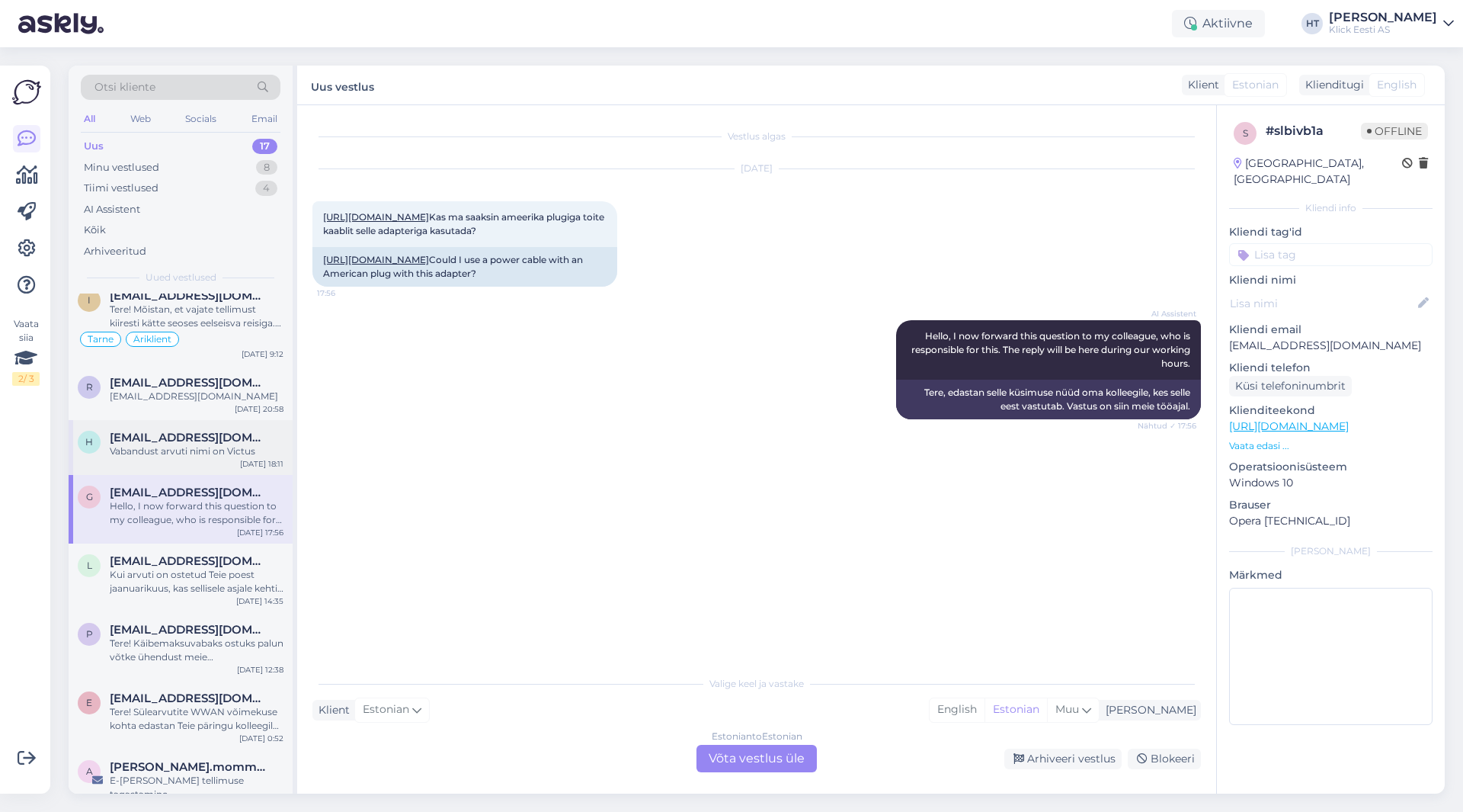
click at [249, 458] on div "[DATE] 18:11" at bounding box center [262, 464] width 44 height 12
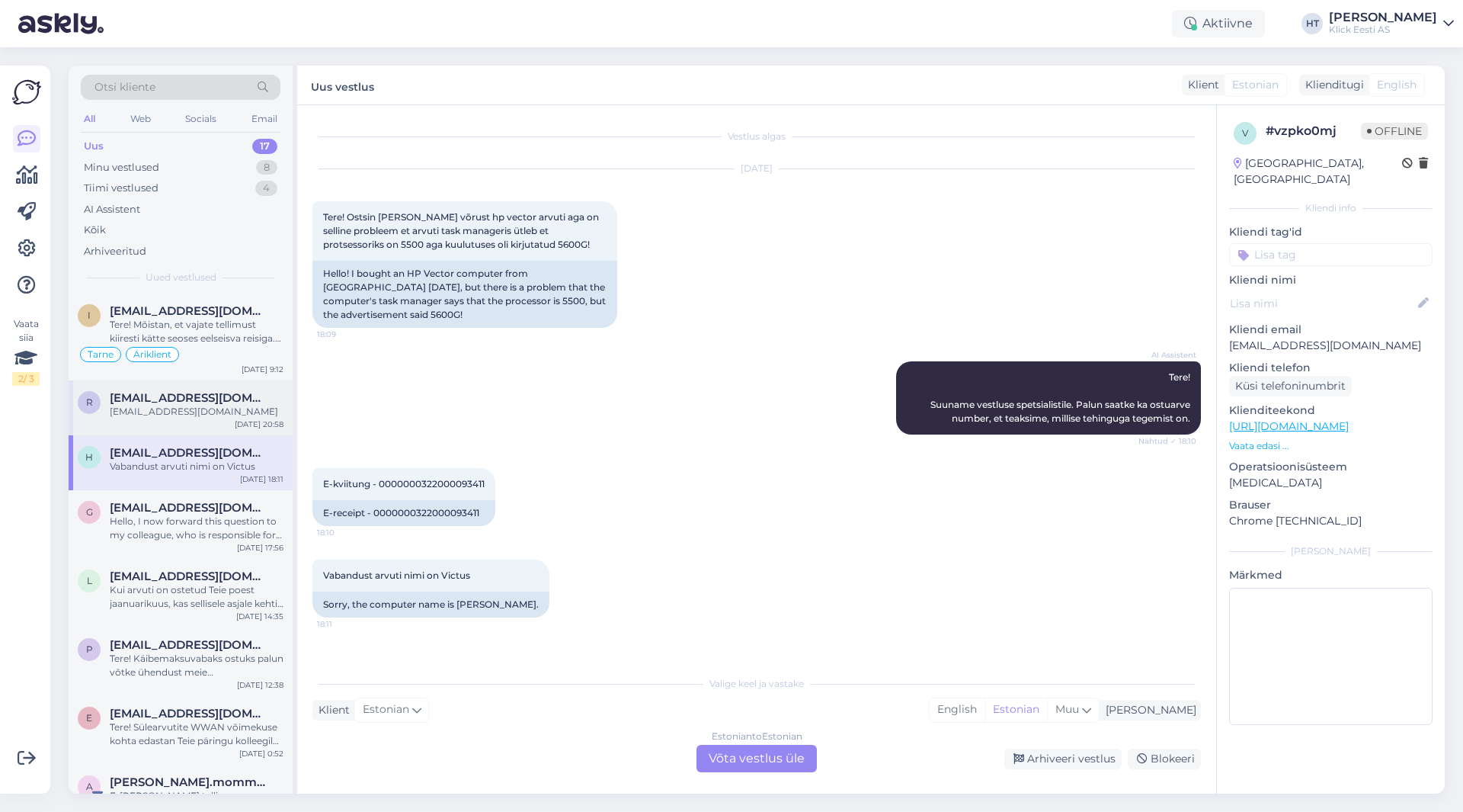
click at [243, 413] on div "[EMAIL_ADDRESS][DOMAIN_NAME]" at bounding box center [196, 411] width 174 height 13
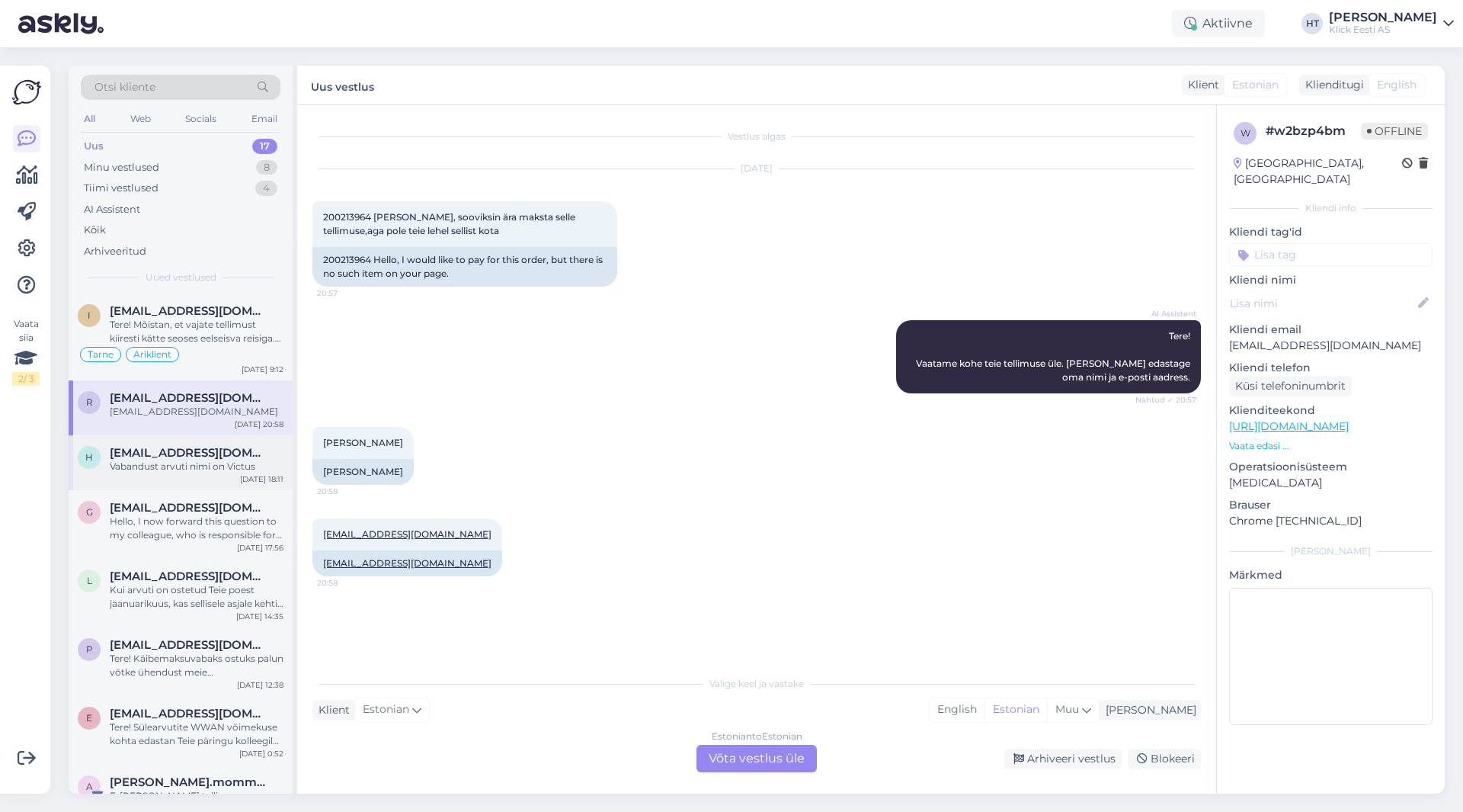
click at [242, 453] on span "[EMAIL_ADDRESS][DOMAIN_NAME]" at bounding box center [189, 453] width 159 height 13
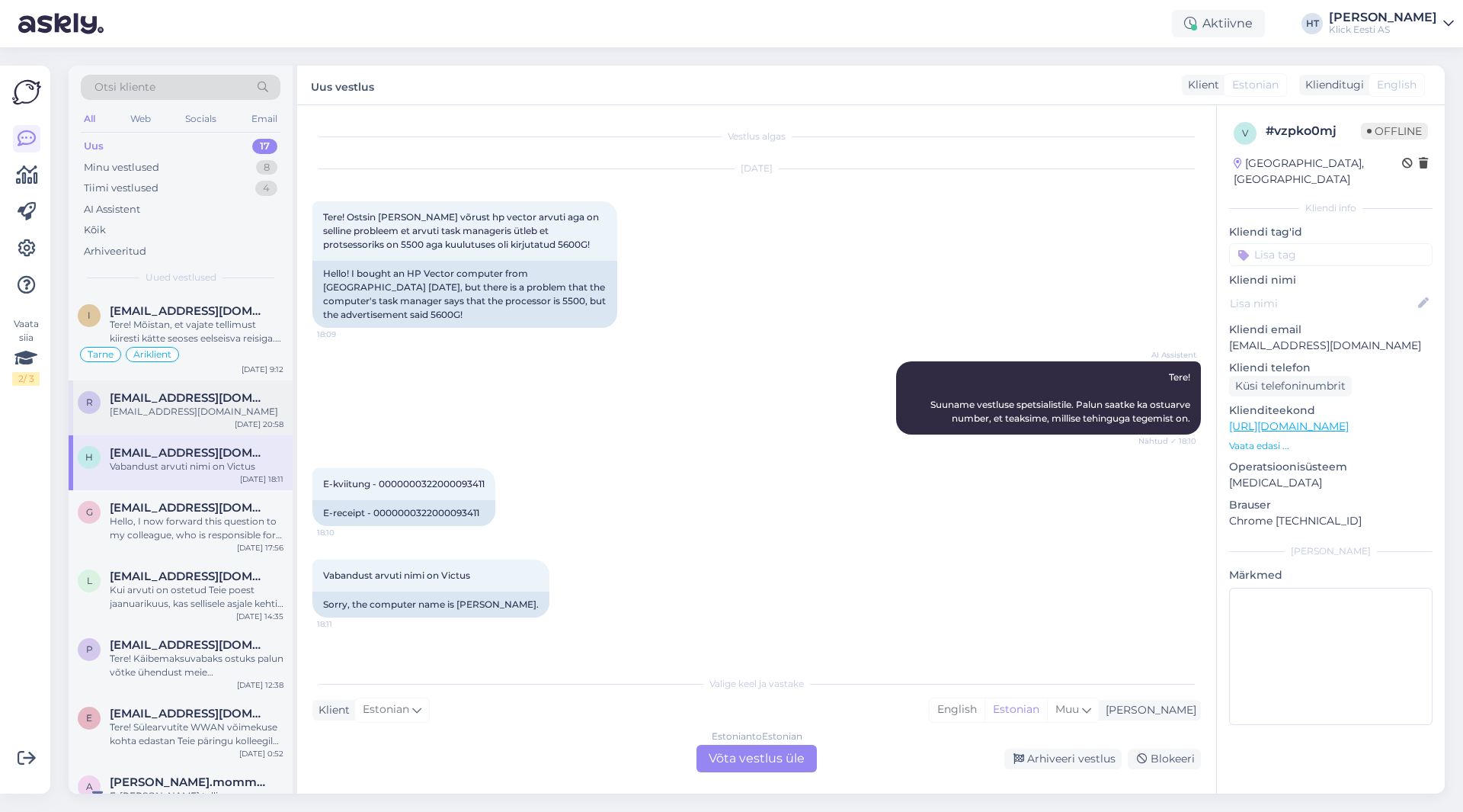
click at [205, 423] on div "r [EMAIL_ADDRESS][DOMAIN_NAME] [EMAIL_ADDRESS][DOMAIN_NAME] [DATE] 20:58" at bounding box center [180, 407] width 224 height 55
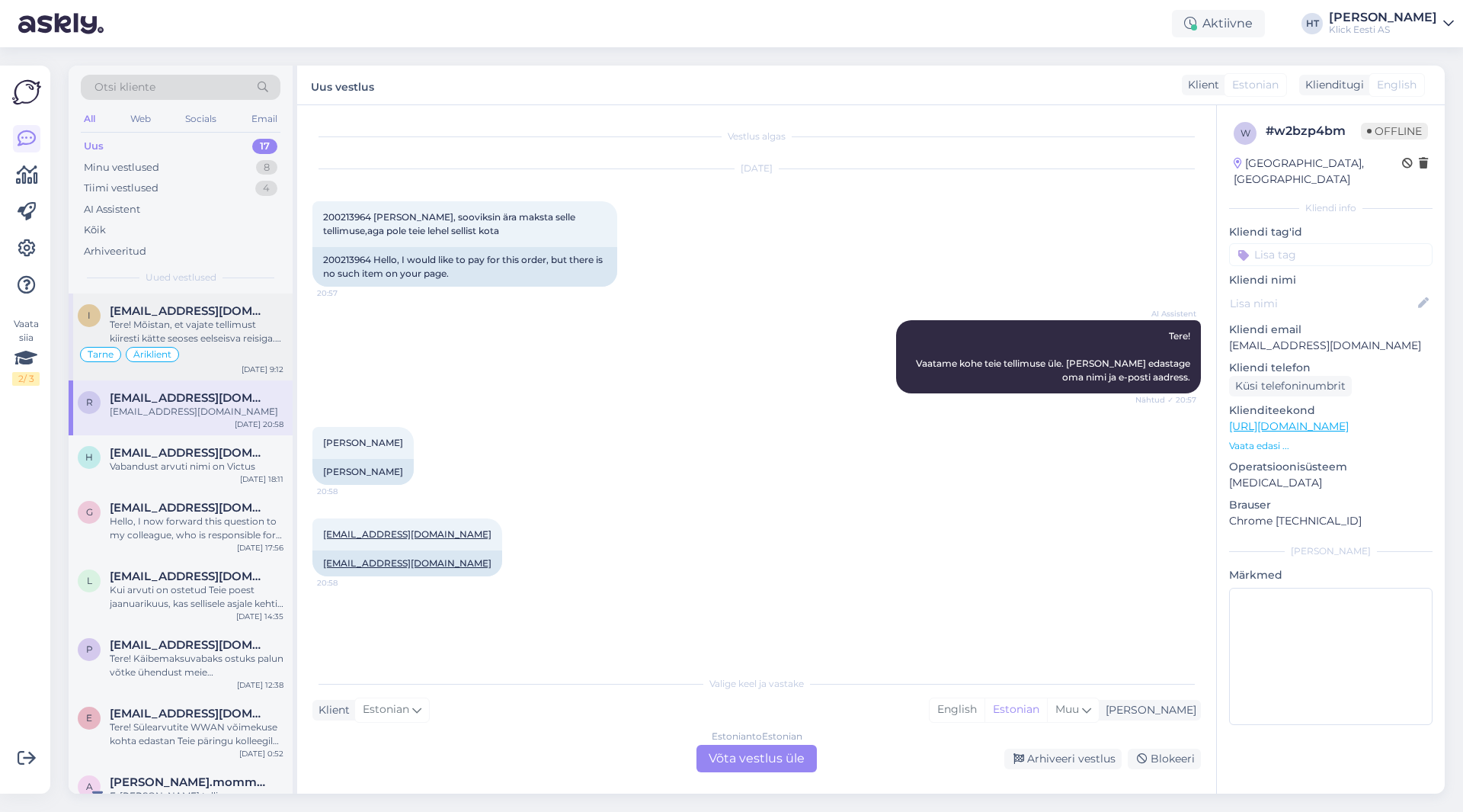
click at [234, 335] on div "Tere! Mõistan, et vajate tellimust kiiresti kätte seoses eelseisva reisiga. Suu…" at bounding box center [196, 331] width 174 height 28
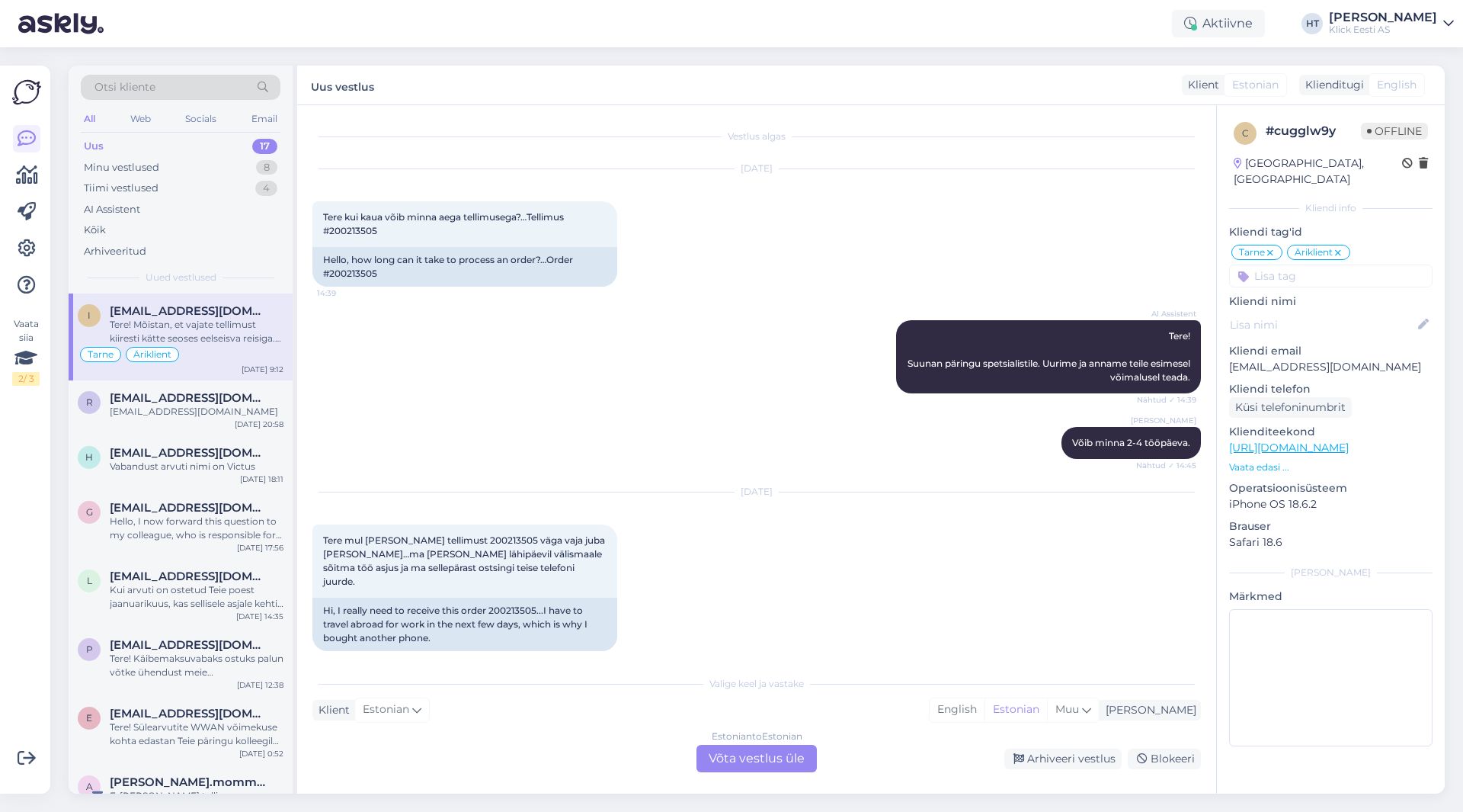
scroll to position [134, 0]
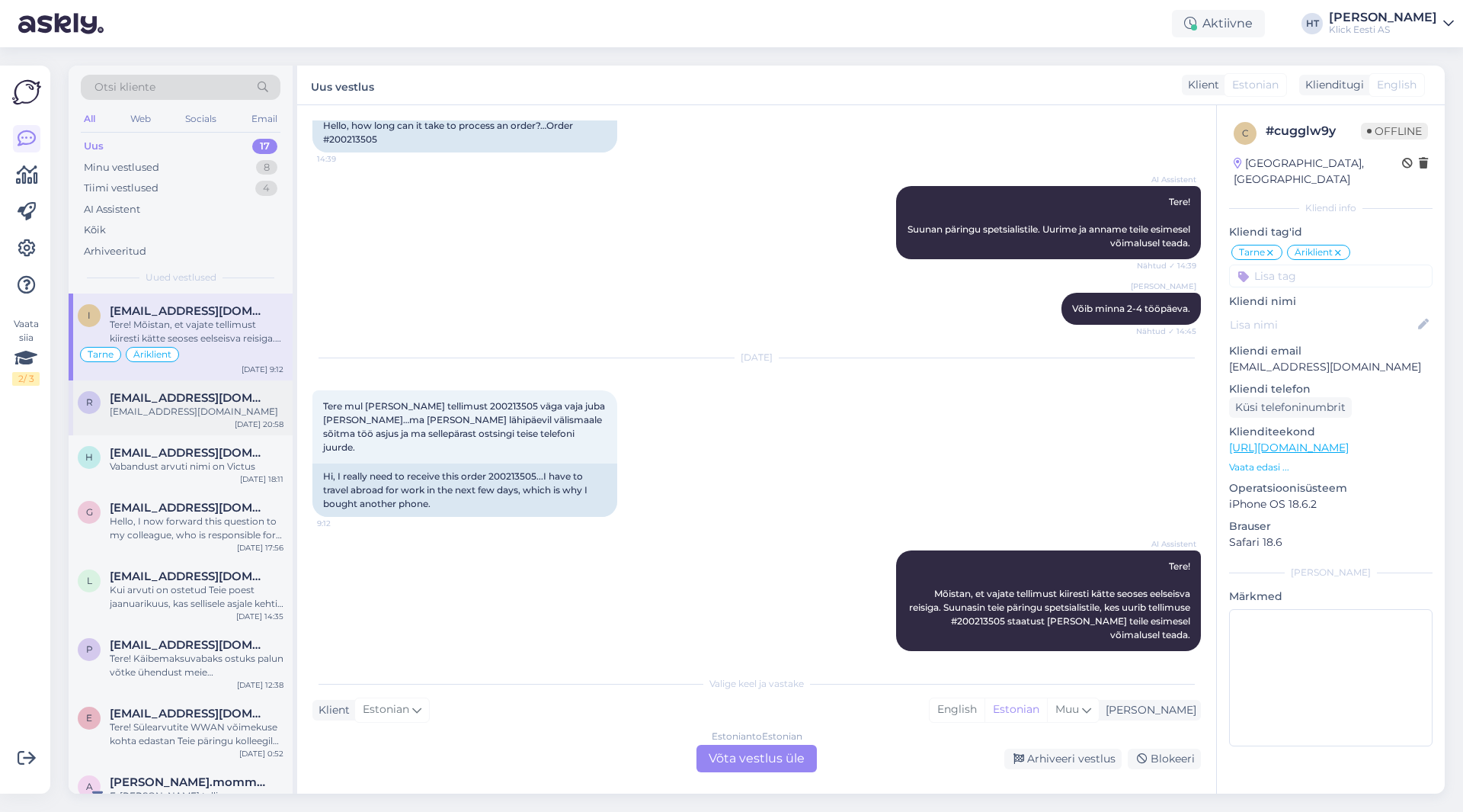
click at [237, 394] on span "[EMAIL_ADDRESS][DOMAIN_NAME]" at bounding box center [189, 398] width 159 height 13
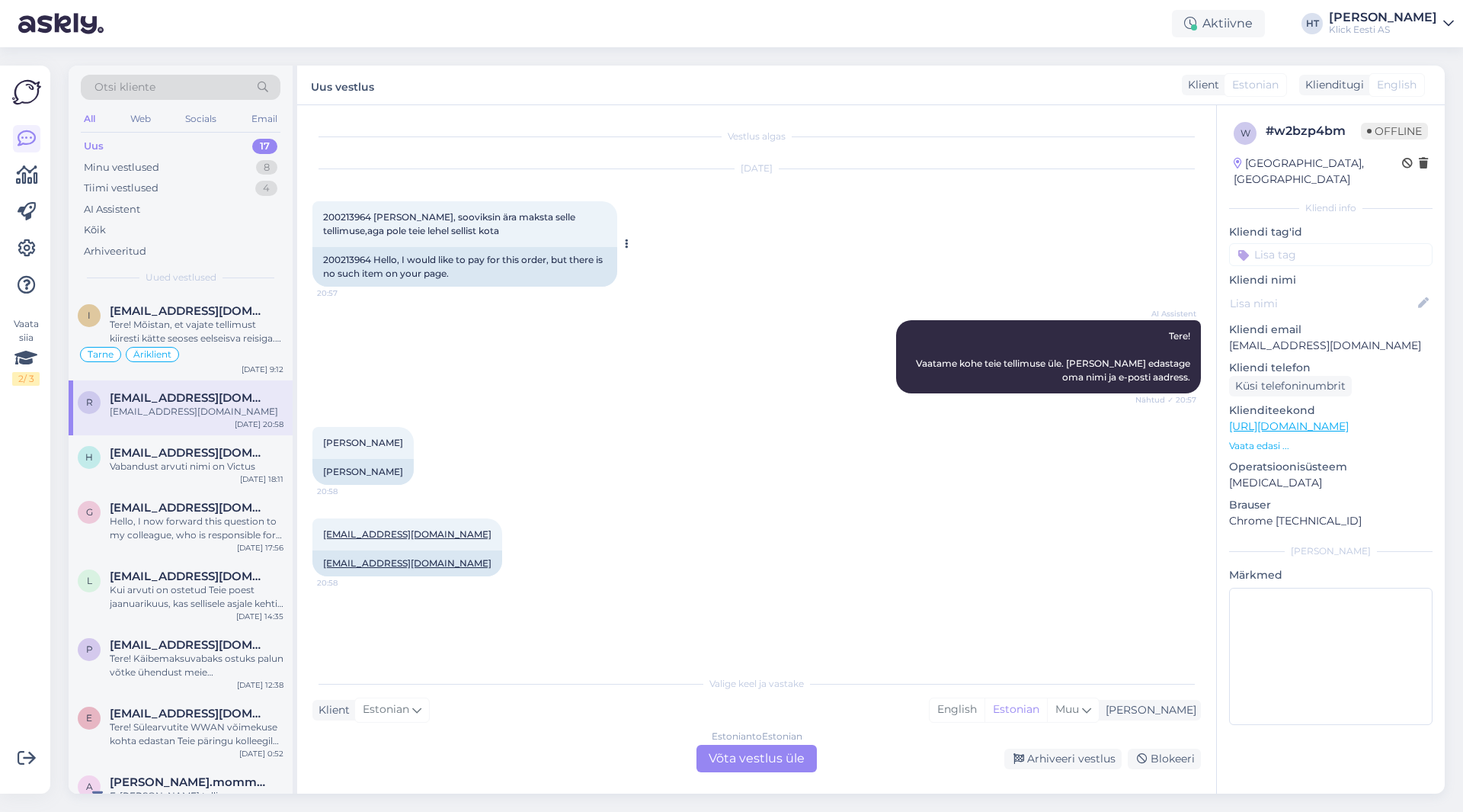
click at [338, 219] on span "200213964 [PERSON_NAME], sooviksin ära maksta selle tellimuse,aga pole teie leh…" at bounding box center [450, 223] width 255 height 25
click at [826, 304] on div "AI Assistent Tere! Vaatame kohe teie tellimuse üle. [PERSON_NAME] edastage oma …" at bounding box center [757, 357] width 889 height 107
click at [149, 83] on span "Otsi kliente" at bounding box center [125, 87] width 61 height 16
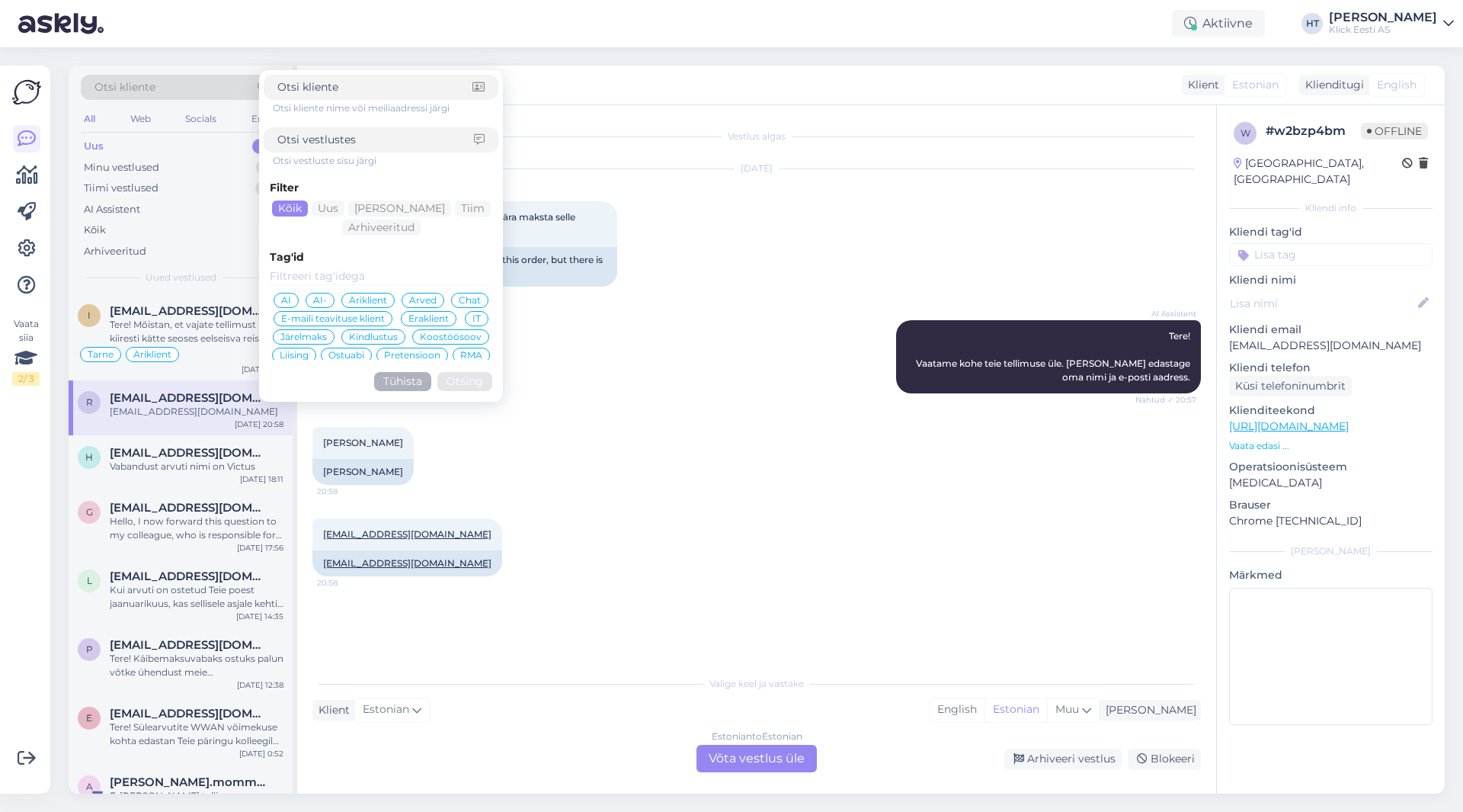
click at [374, 145] on input at bounding box center [375, 139] width 196 height 16
type input "[PERSON_NAME]"
click button "Otsing" at bounding box center [465, 381] width 55 height 19
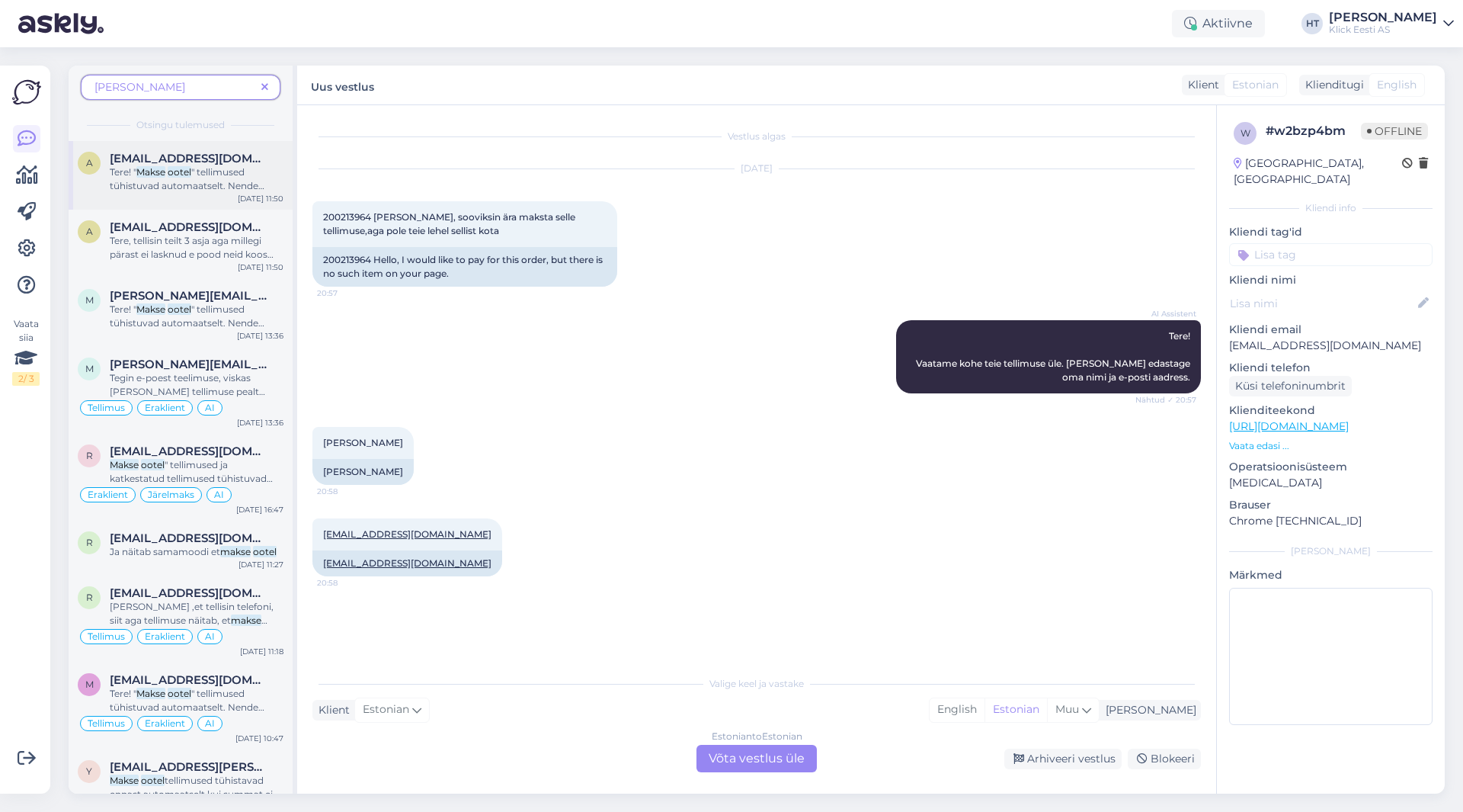
click at [261, 164] on div "[EMAIL_ADDRESS][DOMAIN_NAME]" at bounding box center [196, 159] width 174 height 13
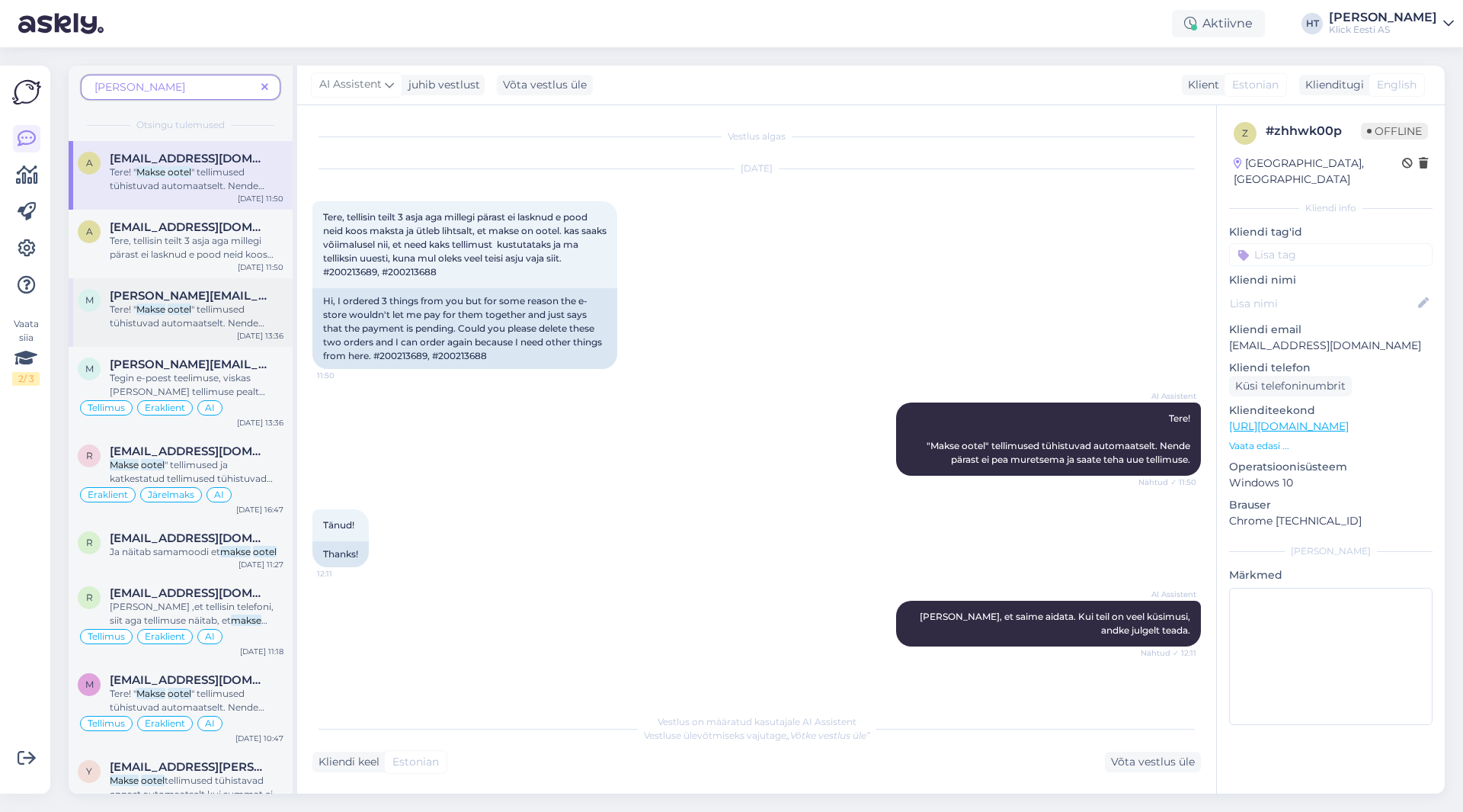
click at [249, 302] on div "[PERSON_NAME][EMAIL_ADDRESS][DOMAIN_NAME]" at bounding box center [196, 296] width 174 height 13
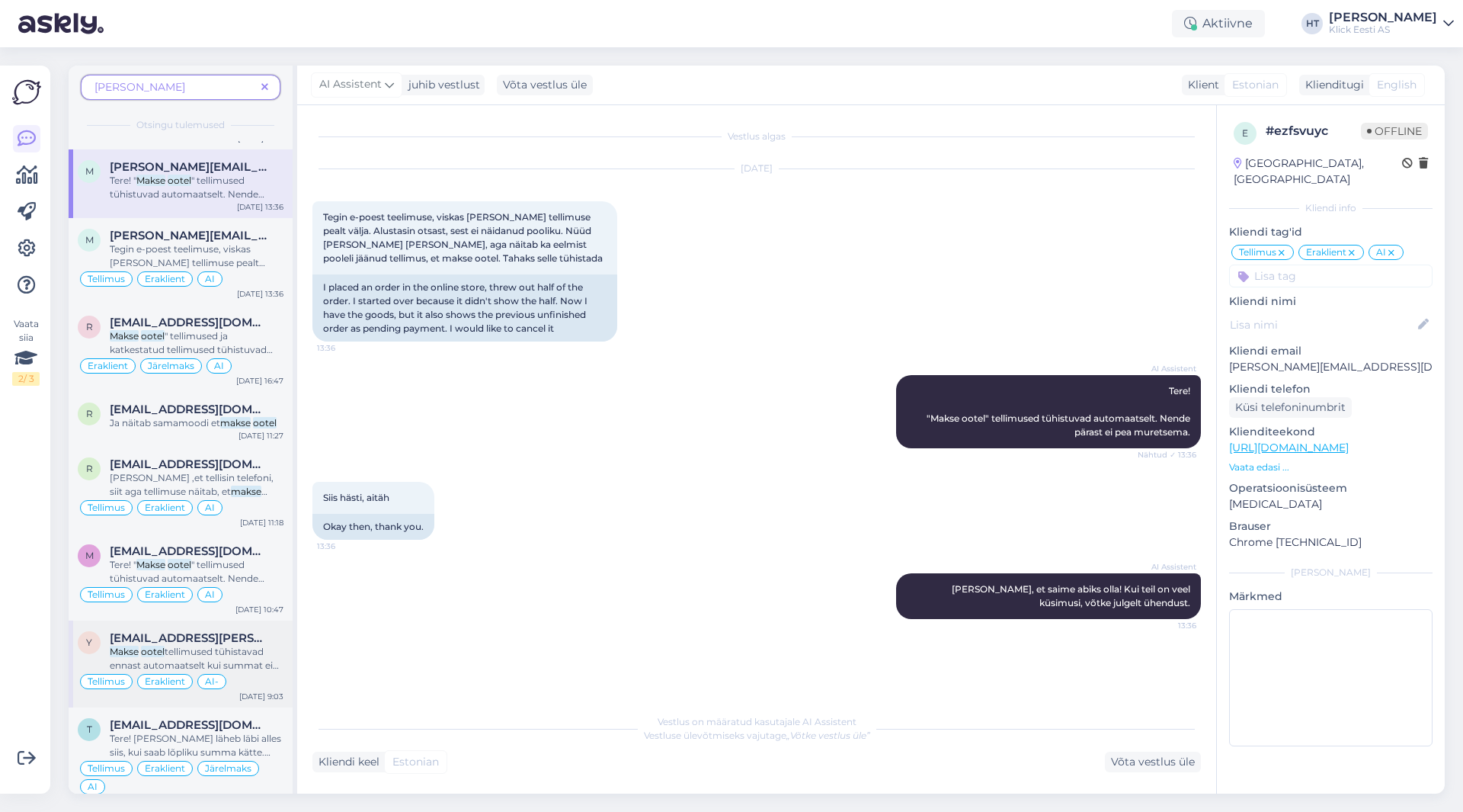
scroll to position [153, 0]
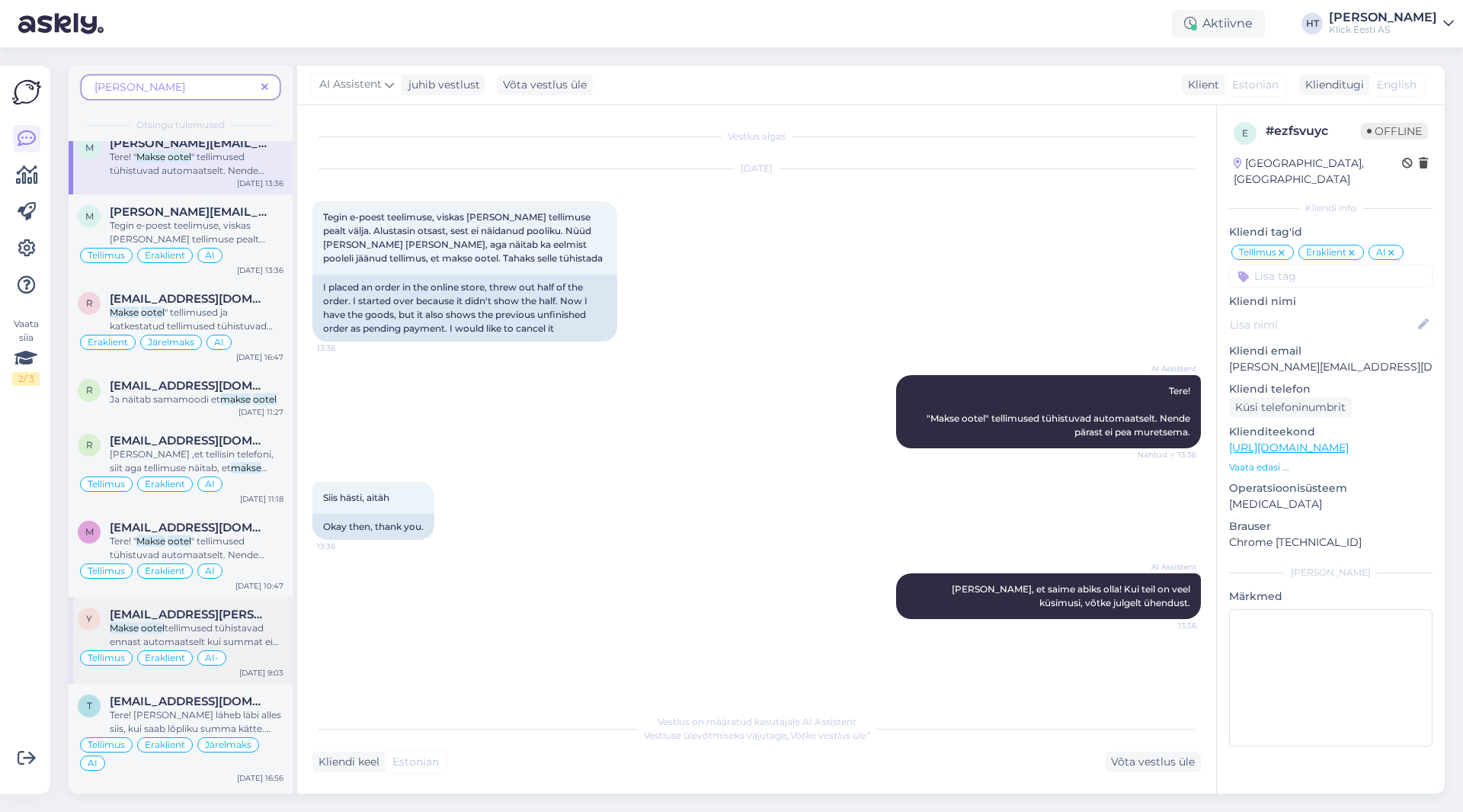
click at [273, 621] on div "[EMAIL_ADDRESS][PERSON_NAME][DOMAIN_NAME]" at bounding box center [196, 614] width 174 height 13
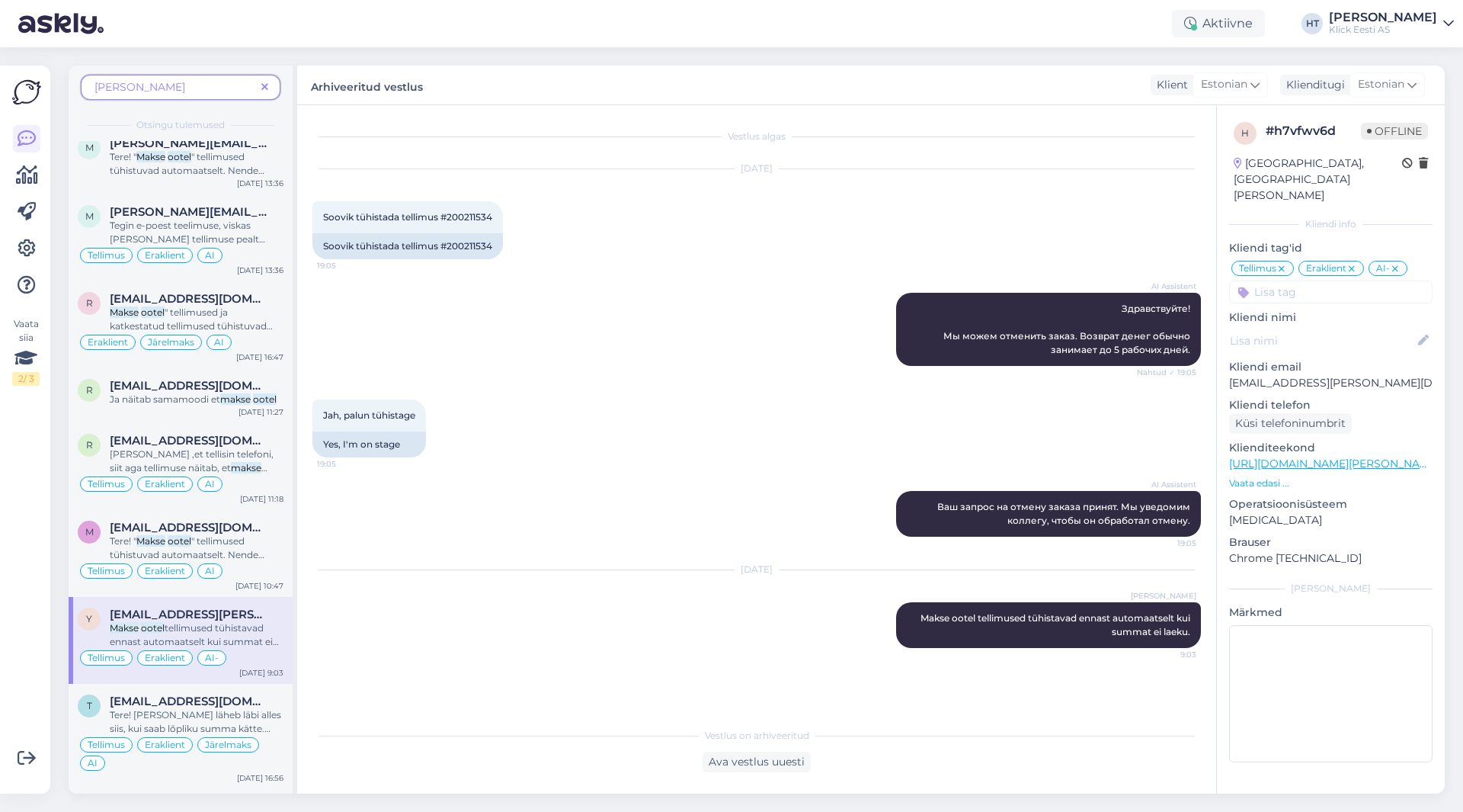
scroll to position [229, 0]
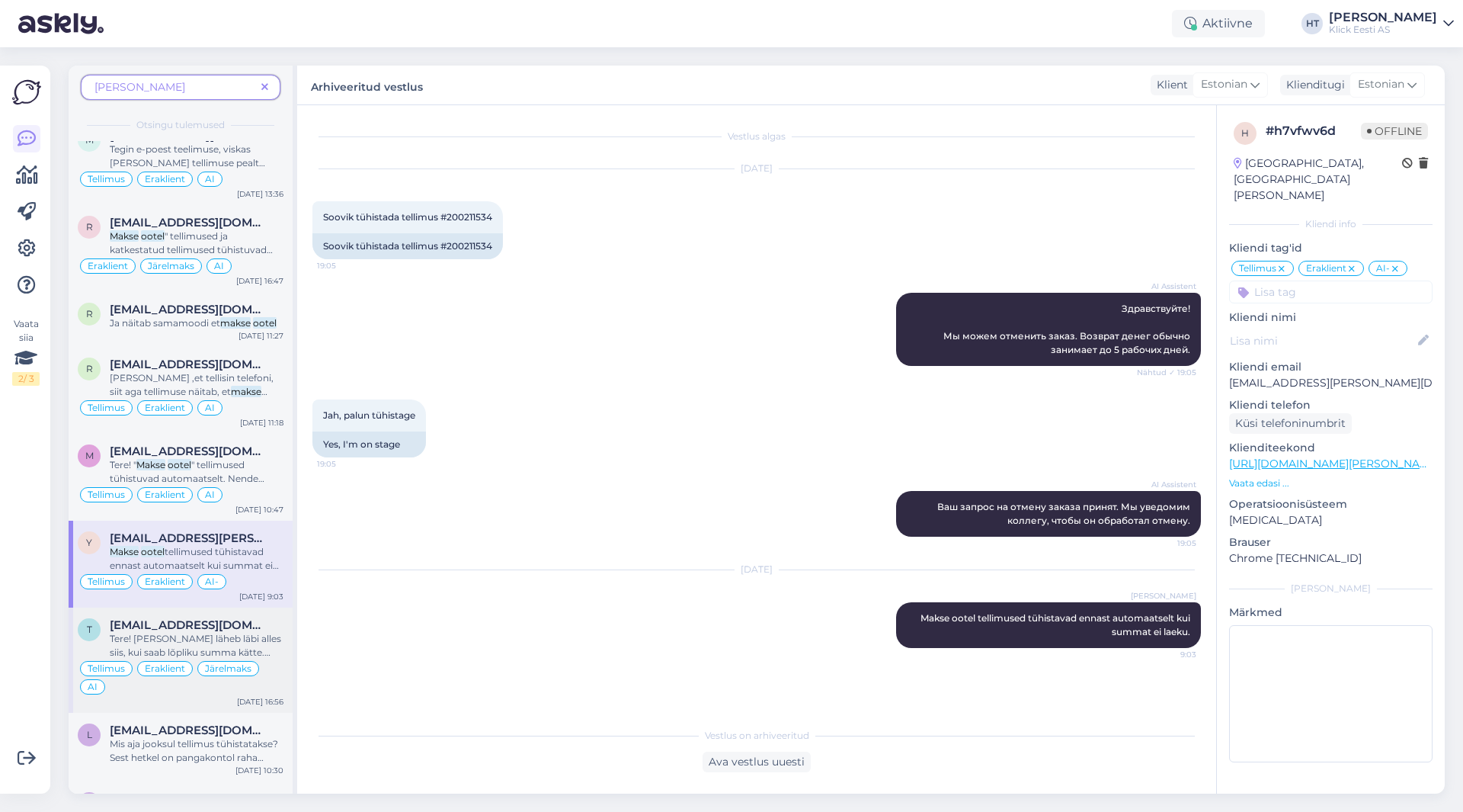
click at [278, 626] on div "[EMAIL_ADDRESS][DOMAIN_NAME]" at bounding box center [196, 625] width 174 height 13
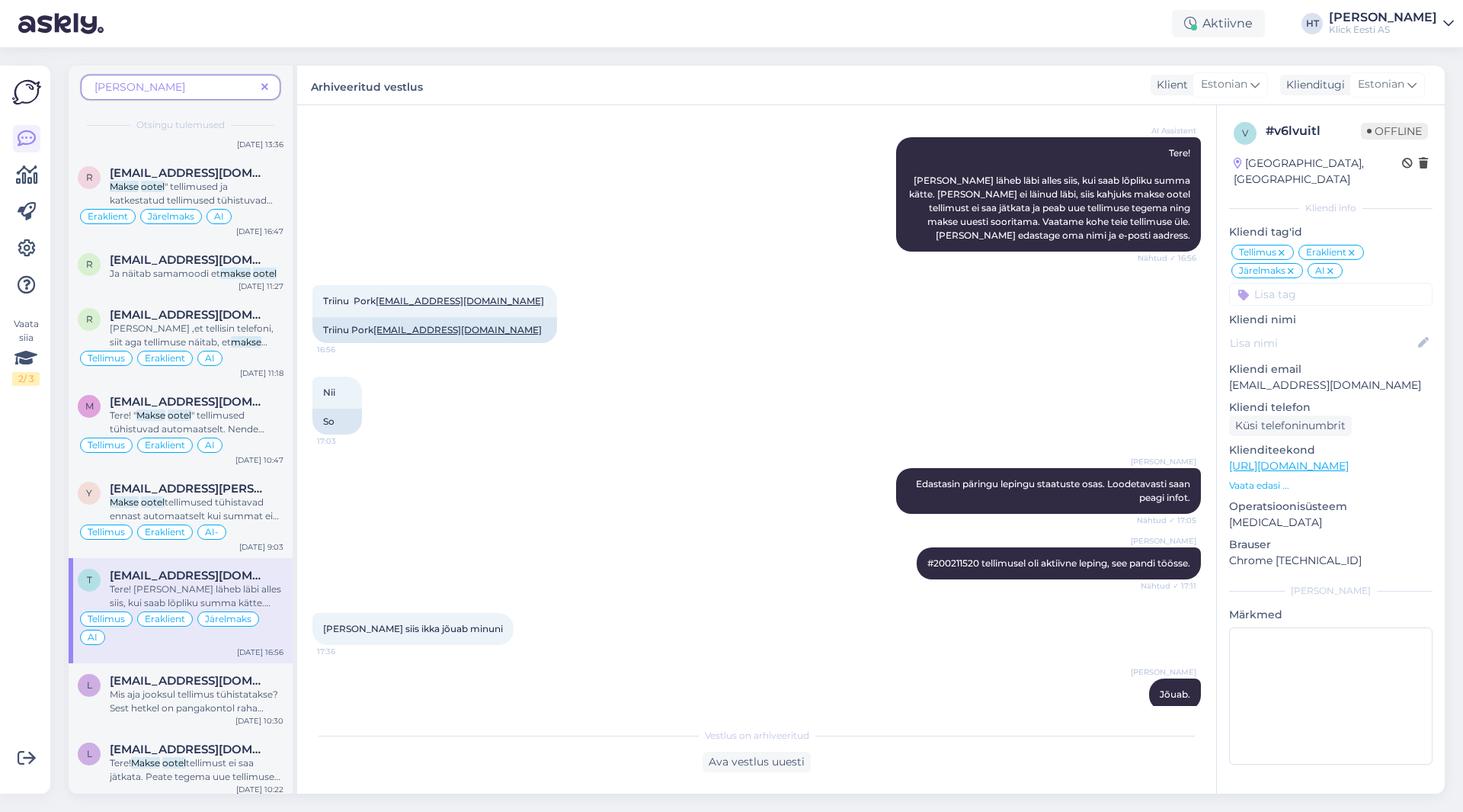
scroll to position [305, 0]
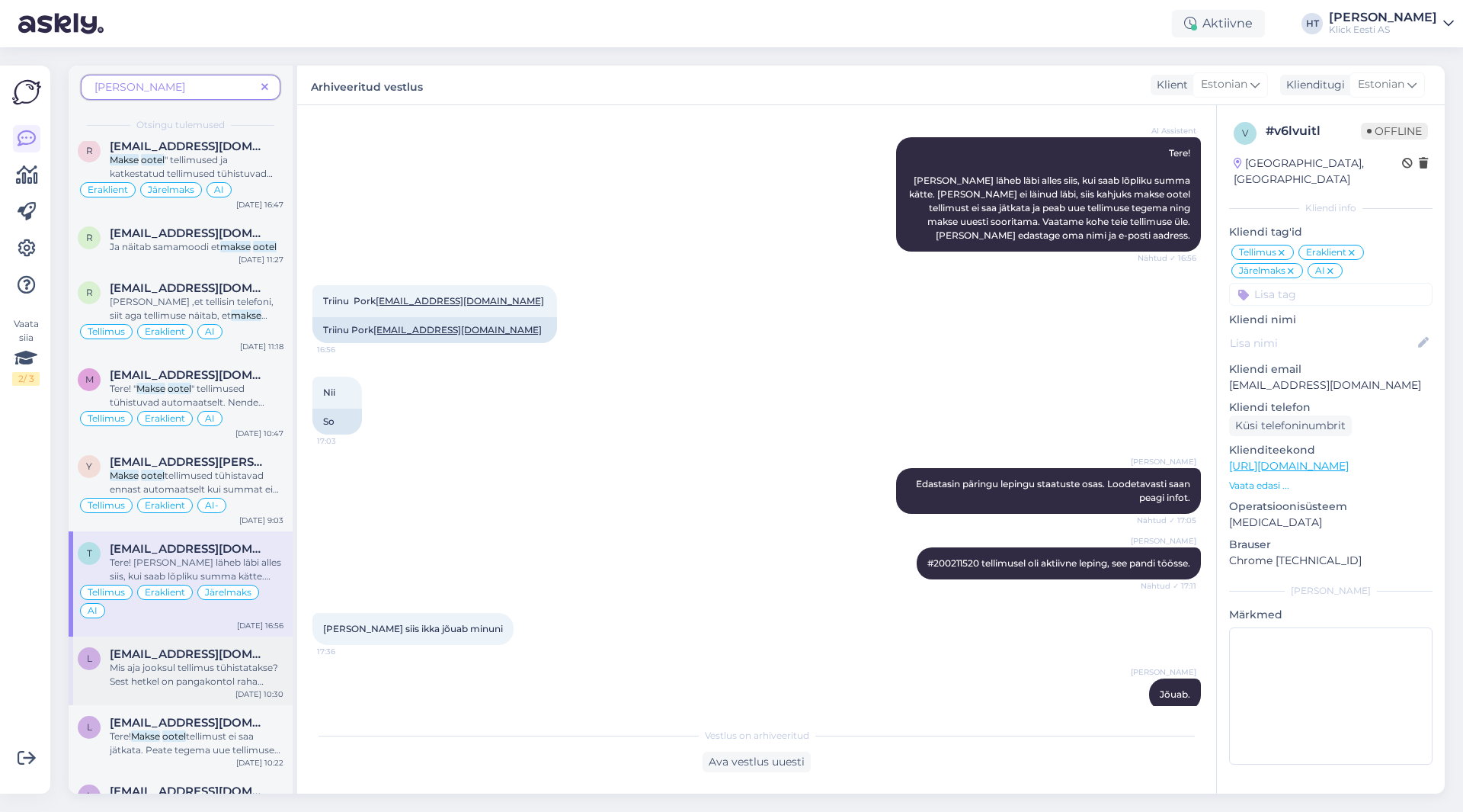
click at [267, 645] on div "l [EMAIL_ADDRESS][DOMAIN_NAME] Mis aja jooksul tellimus tühistatakse? Sest hetk…" at bounding box center [180, 670] width 224 height 68
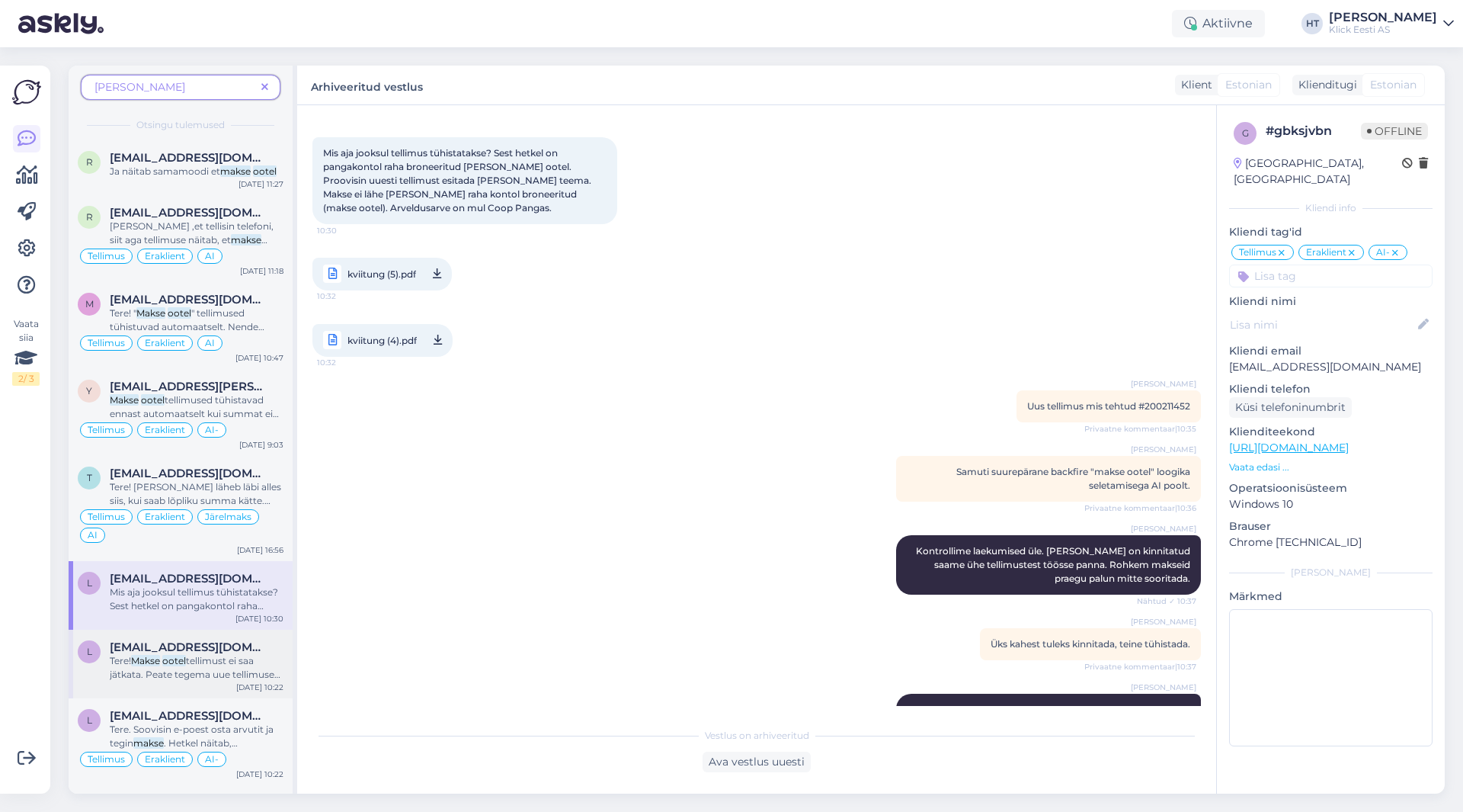
scroll to position [381, 0]
click at [262, 662] on div "Tere! Makse ootel tellimust ei saa jätkata. Peate tegema uue tellimuse [PERSON_…" at bounding box center [196, 667] width 174 height 28
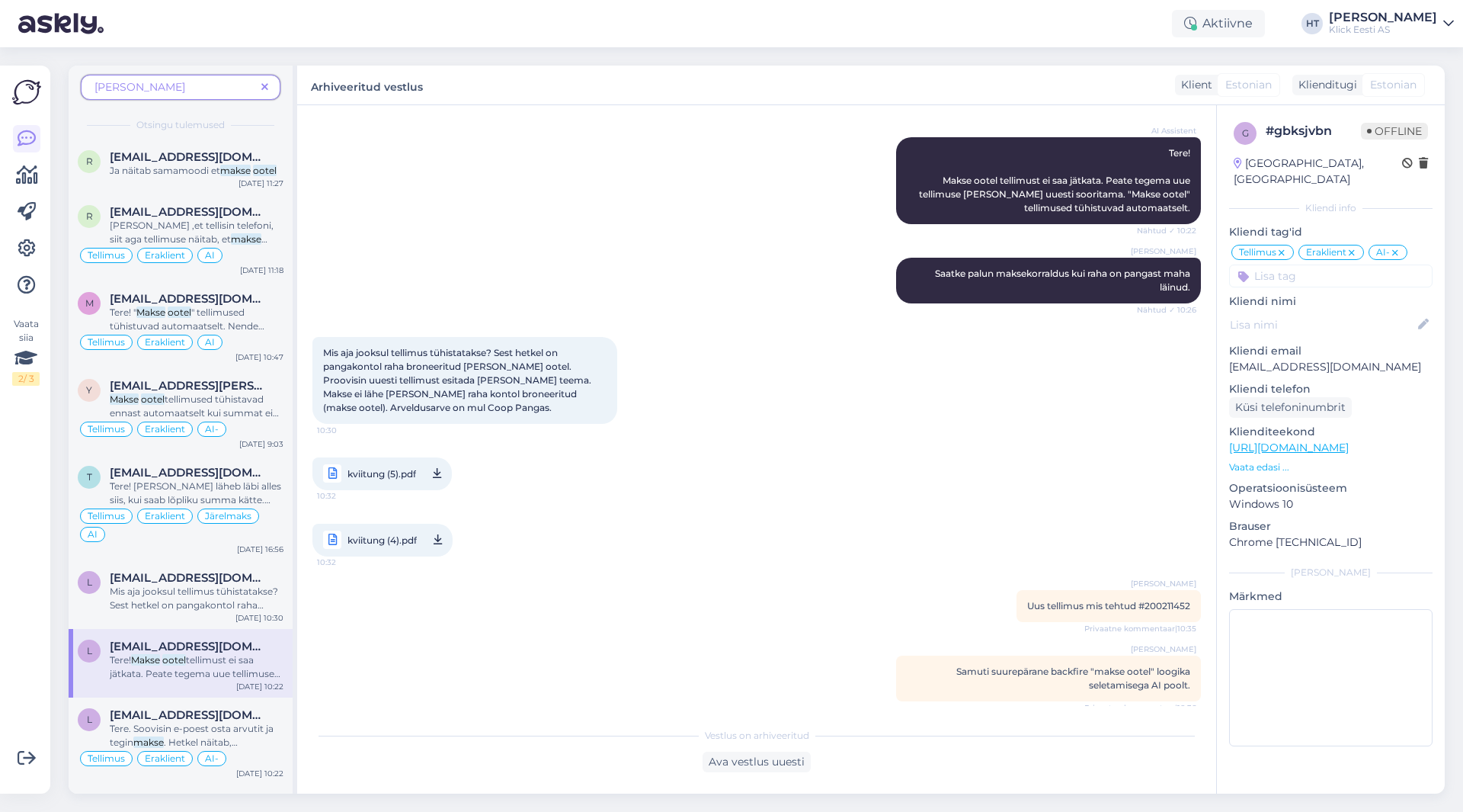
scroll to position [72, 0]
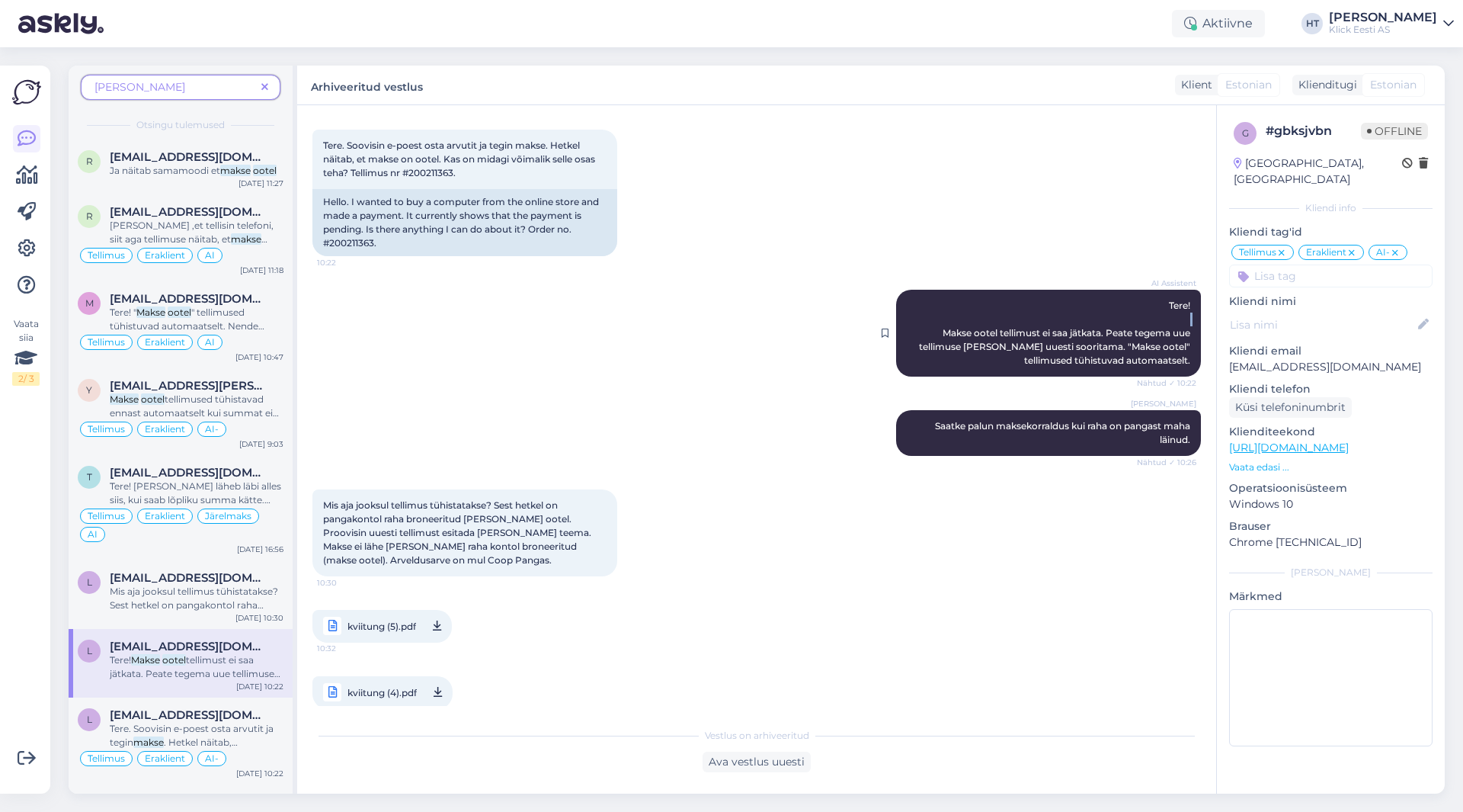
drag, startPoint x: 927, startPoint y: 332, endPoint x: 1105, endPoint y: 325, distance: 178.1
click at [914, 325] on div "AI Assistent Tere! Makse ootel tellimust ei saa jätkata. Peate tegema uue telli…" at bounding box center [1049, 332] width 305 height 87
click at [914, 332] on span "Tere! Makse ootel tellimust ei saa jätkata. Peate tegema uue tellimuse [PERSON_…" at bounding box center [1056, 332] width 273 height 67
drag, startPoint x: 927, startPoint y: 331, endPoint x: 1188, endPoint y: 361, distance: 262.7
click at [914, 361] on div "AI Assistent Tere! Makse ootel tellimust ei saa jätkata. Peate tegema uue telli…" at bounding box center [1049, 332] width 305 height 87
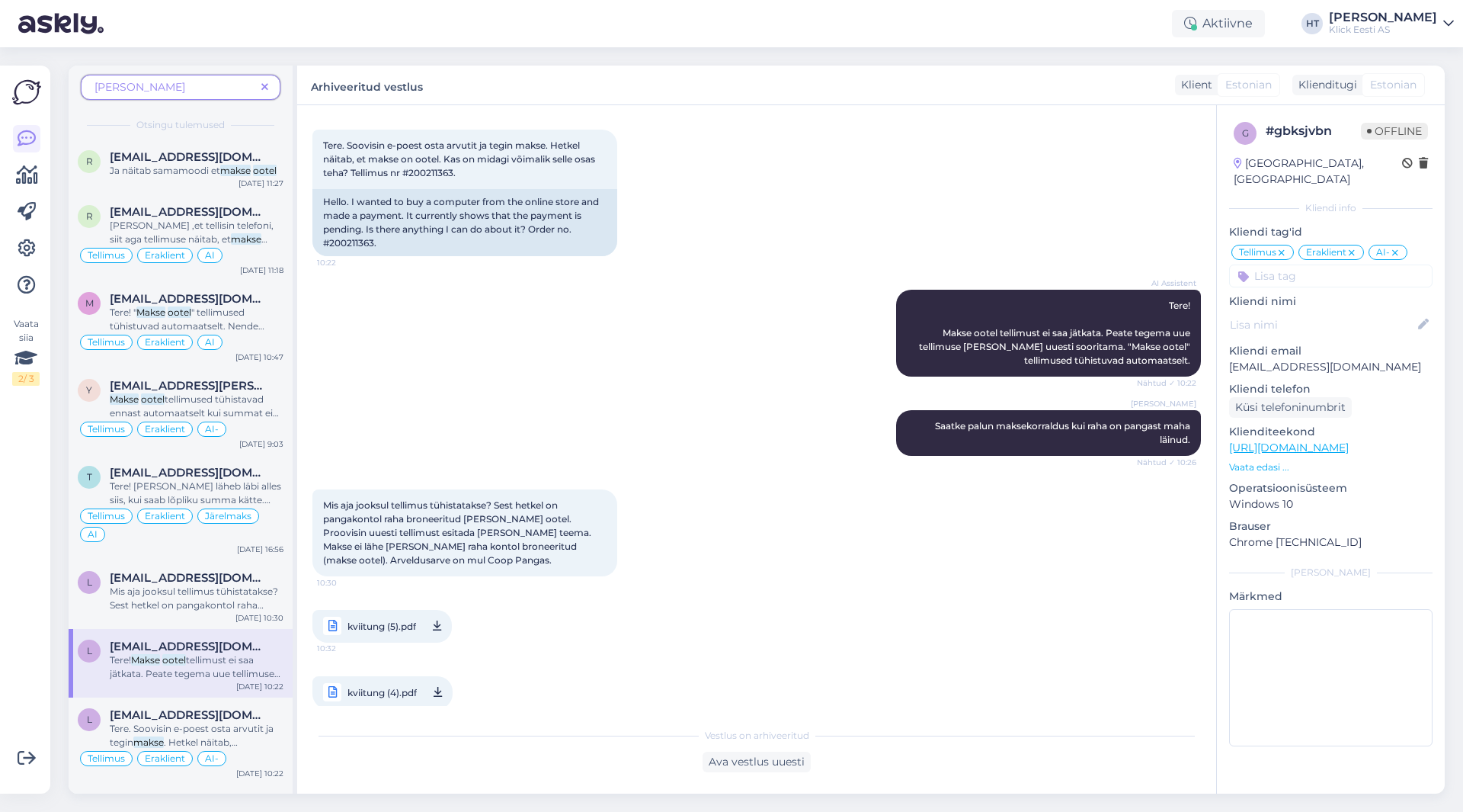
click at [799, 448] on div "[PERSON_NAME] Saatke palun maksekorraldus kui raha on pangast maha läinud. Näht…" at bounding box center [757, 433] width 889 height 79
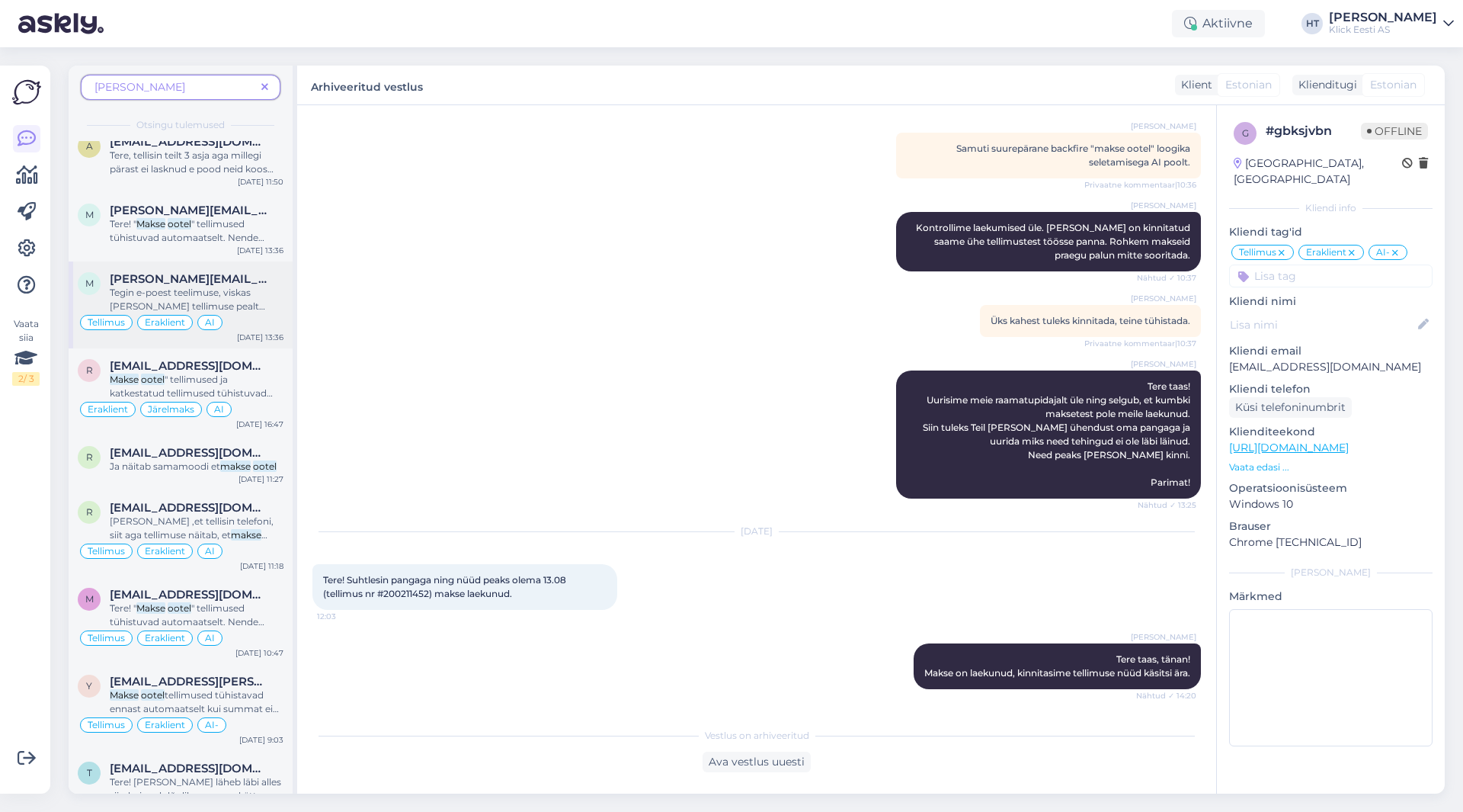
scroll to position [0, 0]
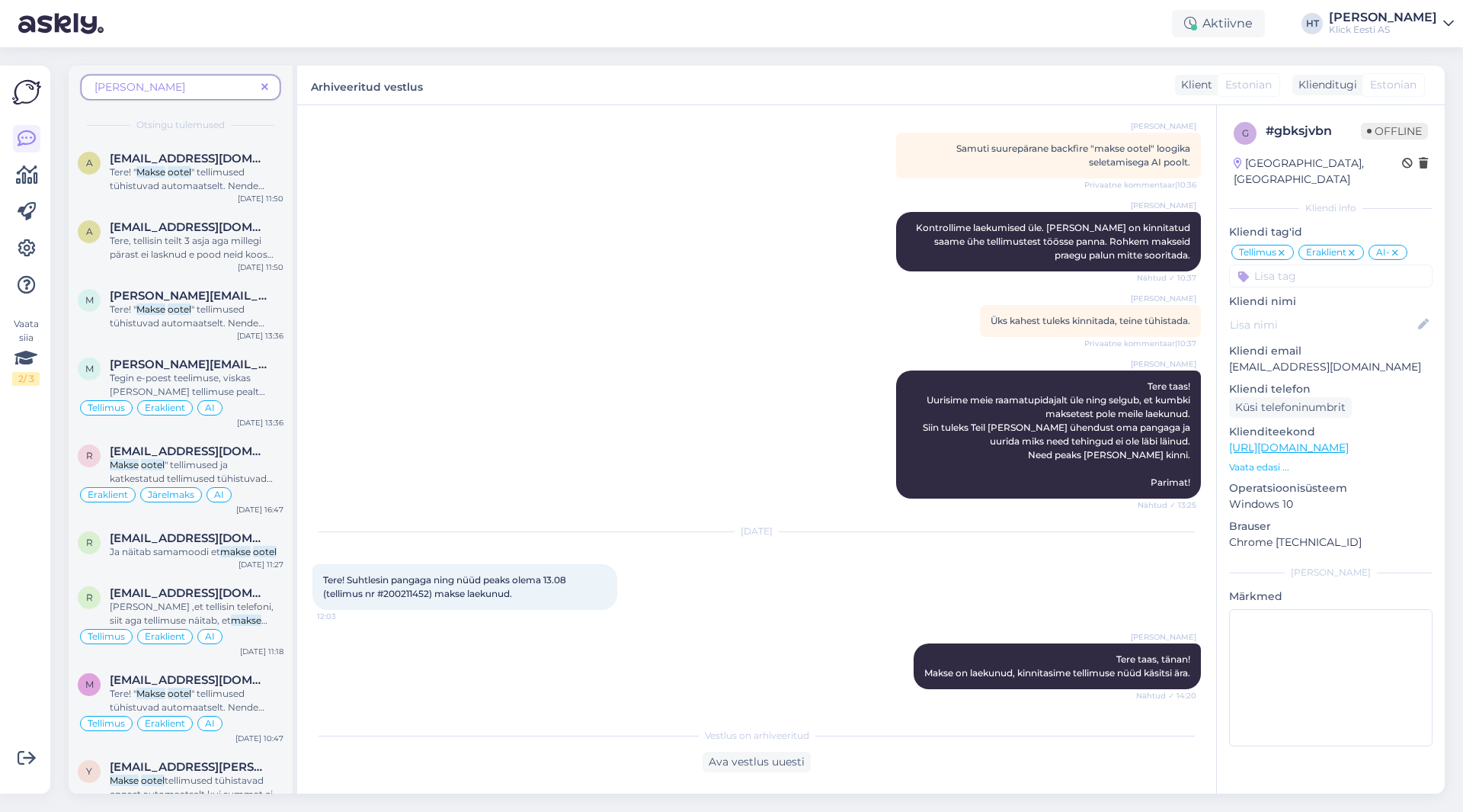
click at [263, 88] on icon at bounding box center [265, 88] width 7 height 11
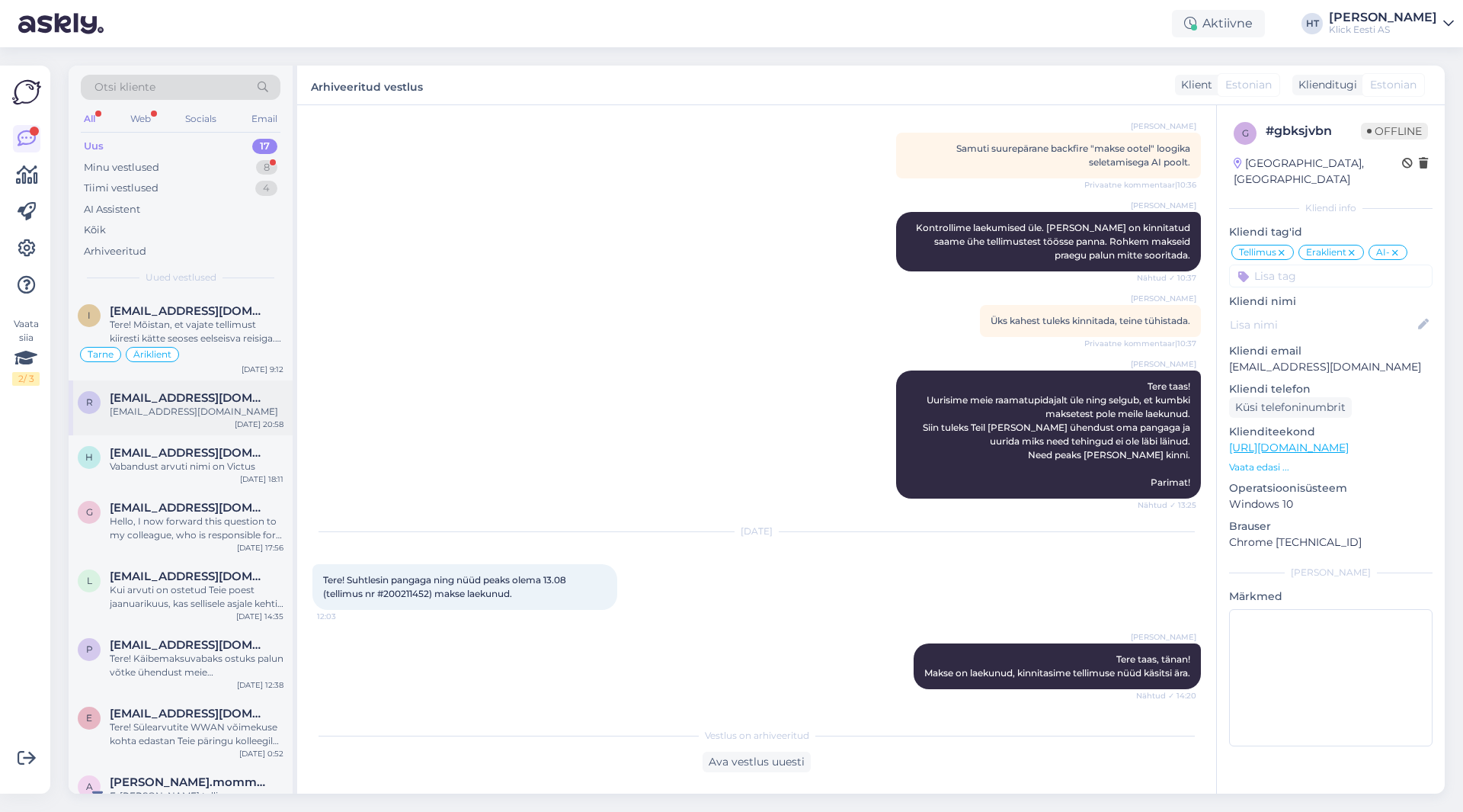
click at [220, 408] on div "[EMAIL_ADDRESS][DOMAIN_NAME]" at bounding box center [196, 411] width 174 height 13
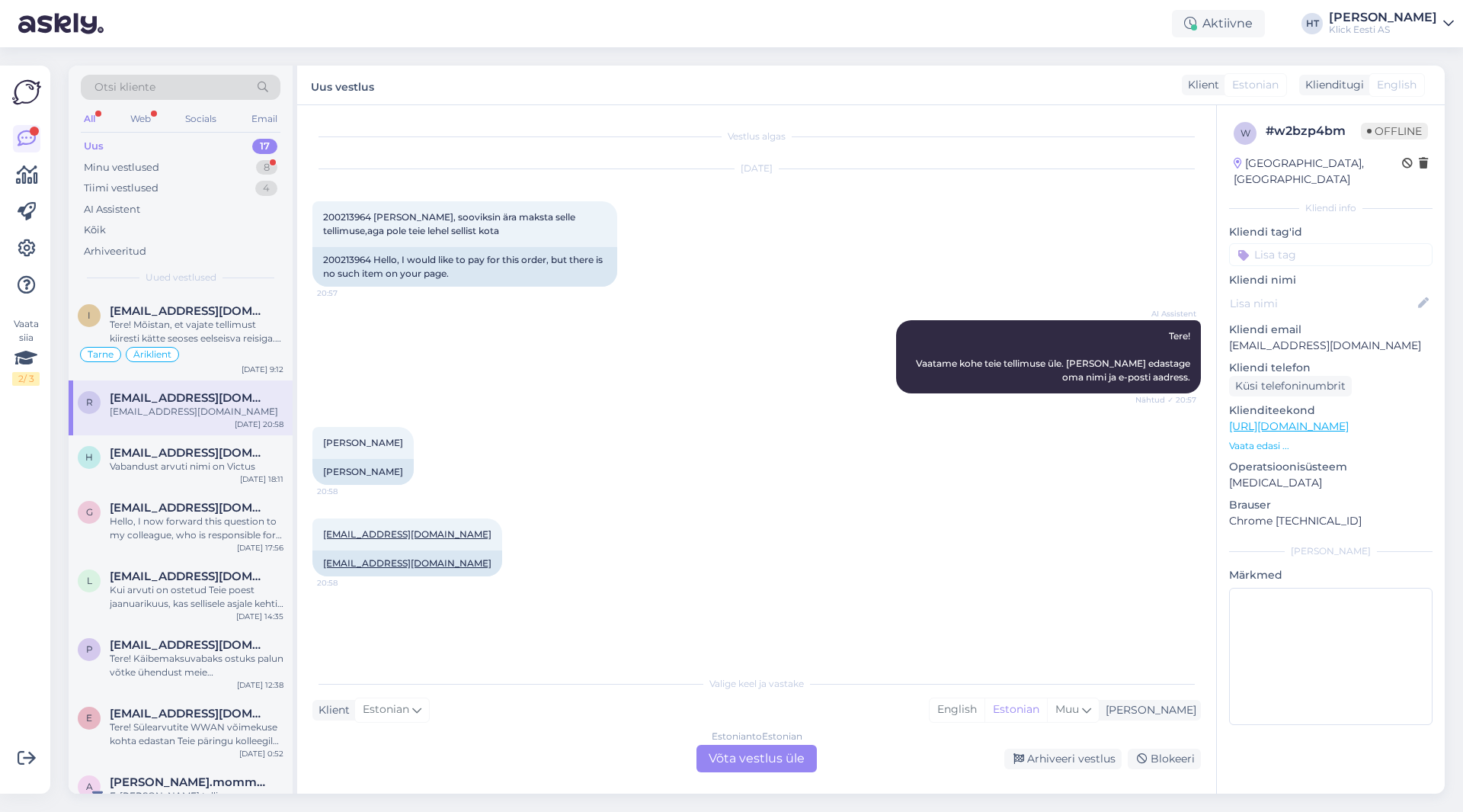
click at [735, 759] on div "Estonian to Estonian Võta vestlus üle" at bounding box center [756, 758] width 121 height 28
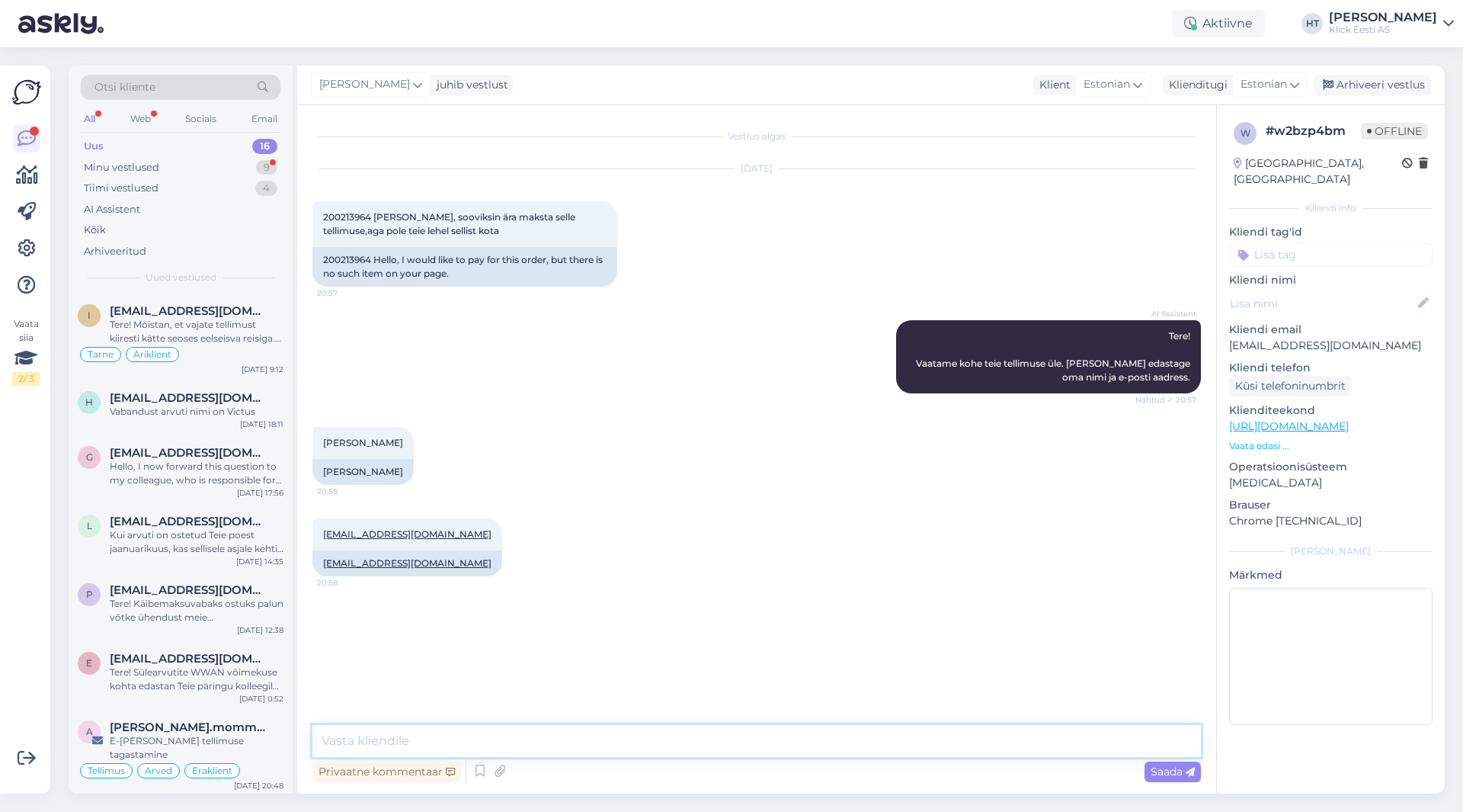
click at [734, 747] on textarea at bounding box center [757, 741] width 889 height 32
paste textarea "Makse ootel tellimust ei saa jätkata. Peate tegema uue tellimuse [PERSON_NAME] …"
type textarea "Makse ootel tellimust ei saa jätkata. Peate tegema uue tellimuse [PERSON_NAME] …"
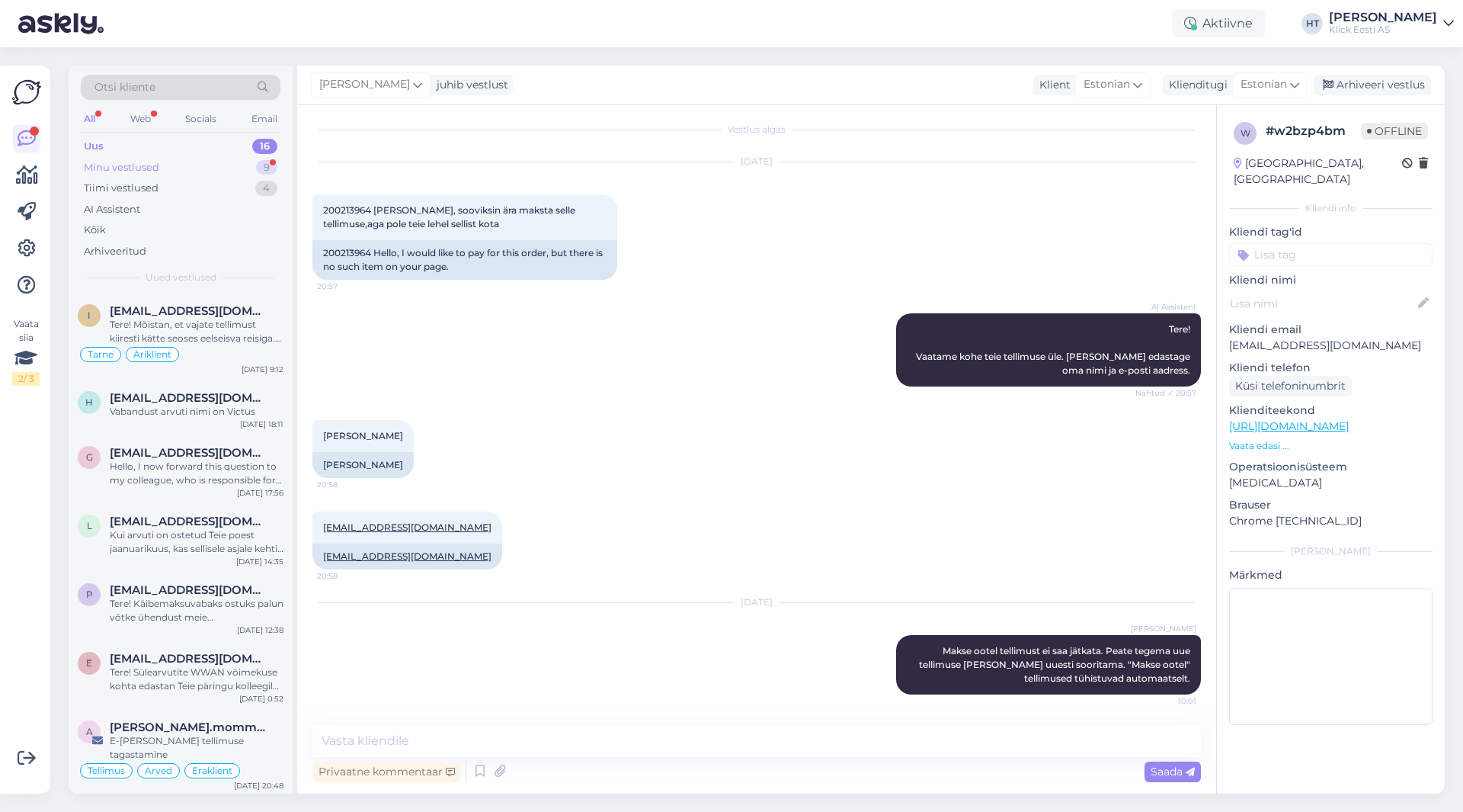
click at [134, 161] on div "Minu vestlused" at bounding box center [121, 168] width 75 height 15
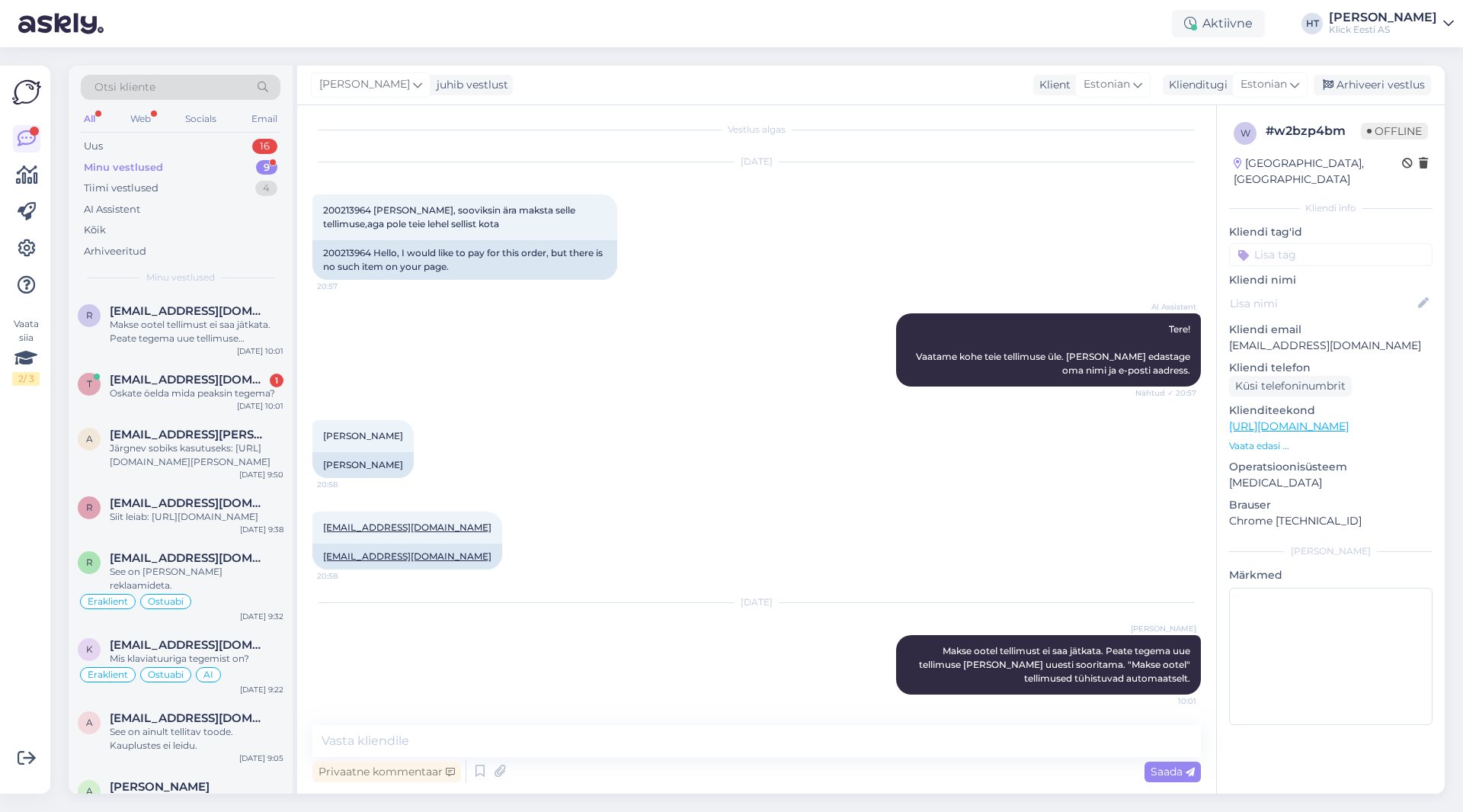
click at [594, 332] on div "AI Assistent Tere! Vaatame kohe teie tellimuse üle. [PERSON_NAME] edastage oma …" at bounding box center [757, 350] width 889 height 107
click at [609, 443] on div "[PERSON_NAME] 20:58 [PERSON_NAME]" at bounding box center [757, 449] width 889 height 91
click at [230, 389] on div "Oskate öelda mida peaksin tegema?" at bounding box center [196, 393] width 174 height 13
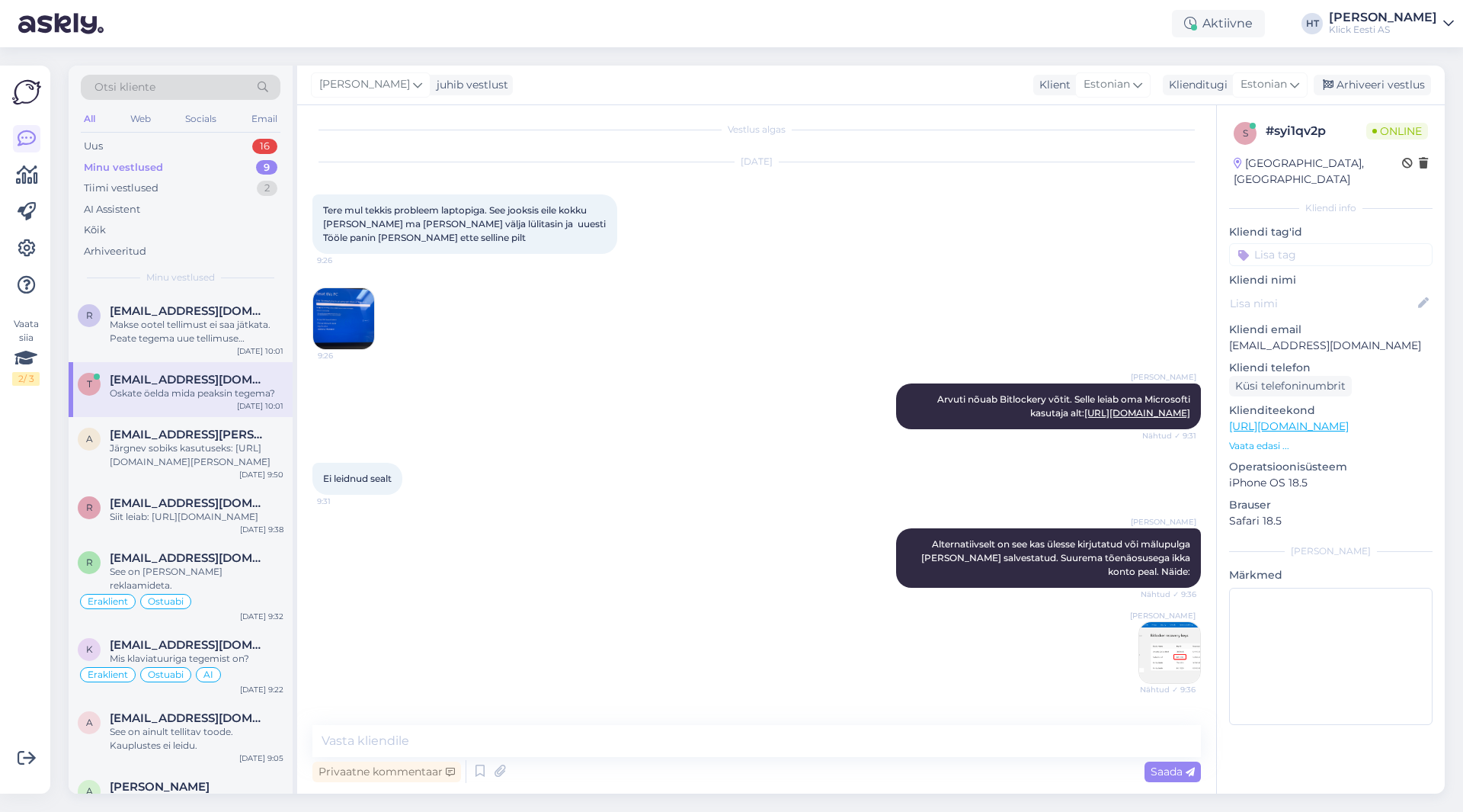
scroll to position [158, 0]
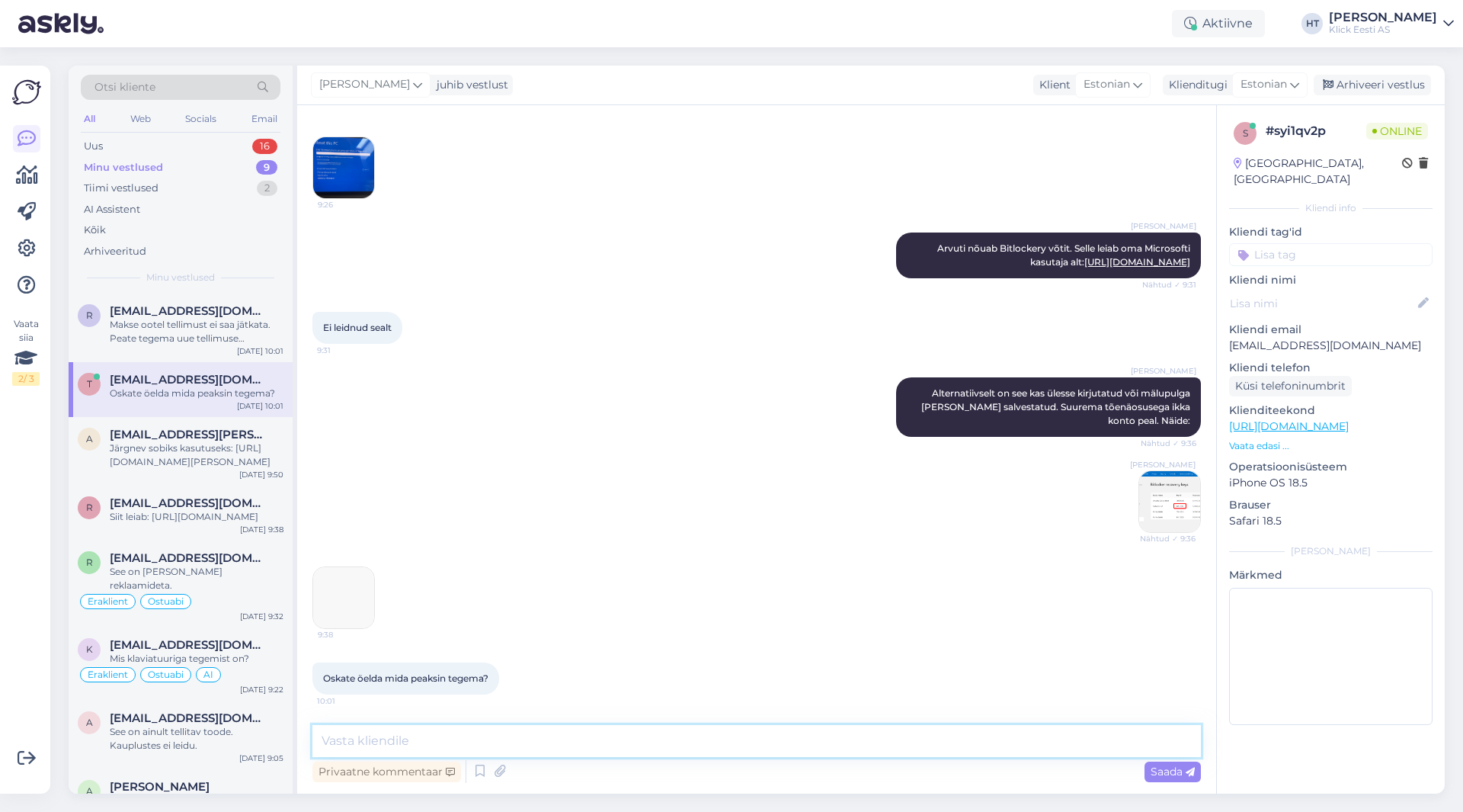
click at [583, 746] on textarea at bounding box center [757, 741] width 889 height 32
click at [750, 743] on textarea "Bitlockeri puhul on võti salvestatud lõppkasutaja poolt eraldi asukohta. selle …" at bounding box center [757, 741] width 889 height 32
click at [914, 734] on textarea "Bitlockeri puhul on võti salvestatud lõppkasutaja poolt eraldi asukohta, selle …" at bounding box center [757, 741] width 889 height 32
type textarea "Bitlockeri puhul on võti salvestatud lõppkasutaja poolt eraldi asukohta, selle …"
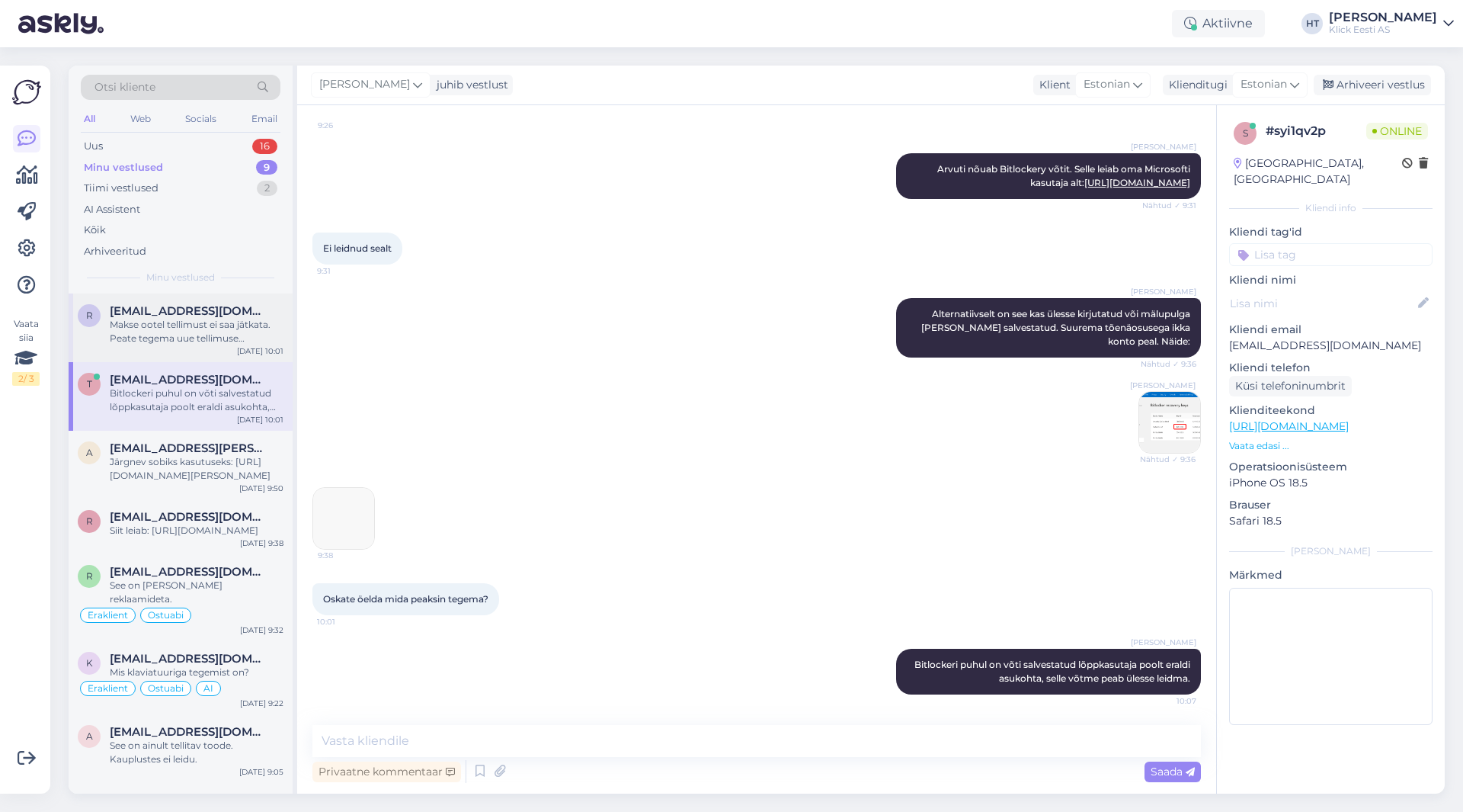
click at [217, 315] on span "[EMAIL_ADDRESS][DOMAIN_NAME]" at bounding box center [189, 311] width 159 height 13
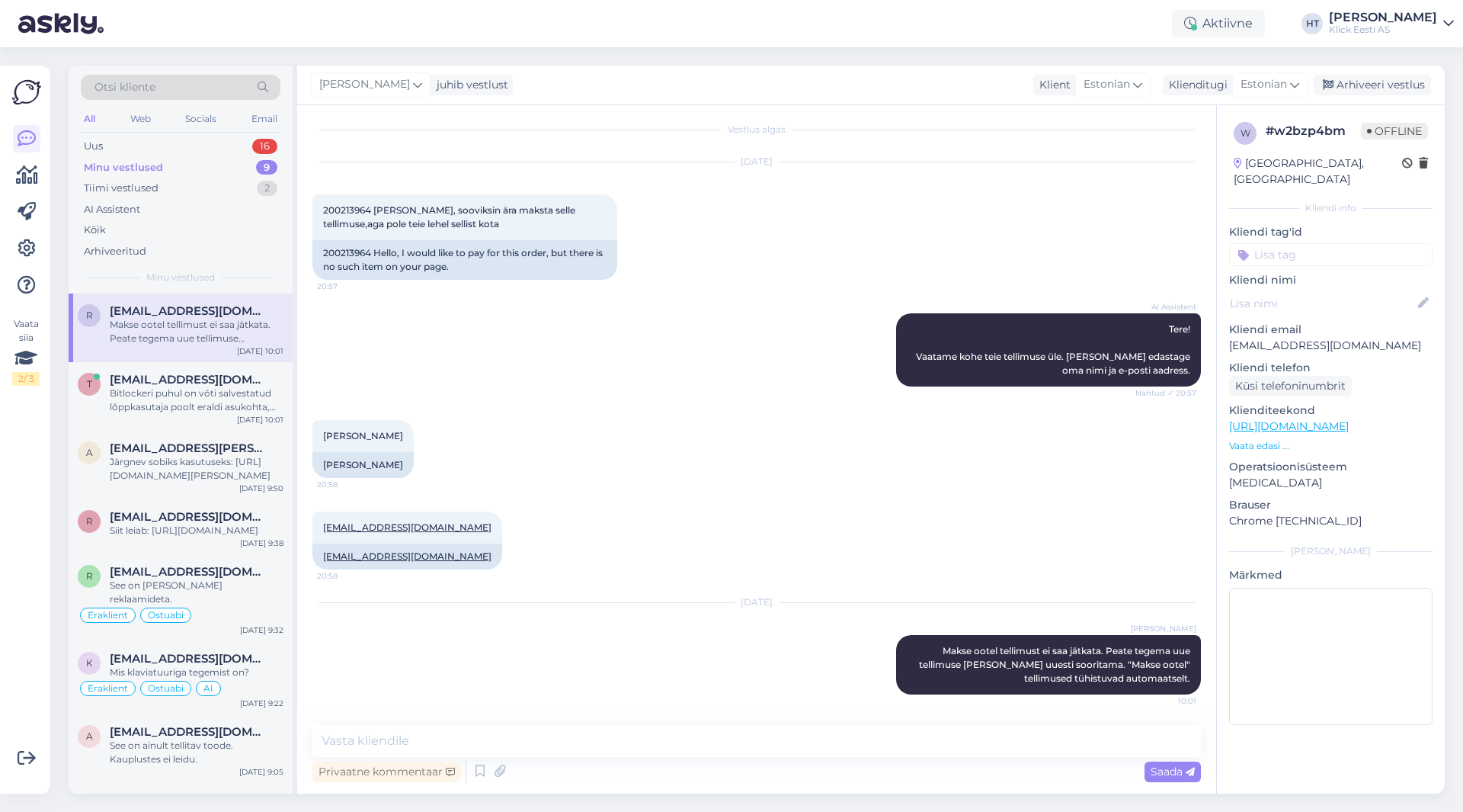
scroll to position [7, 0]
click at [239, 152] on div "Uus 16" at bounding box center [180, 146] width 200 height 21
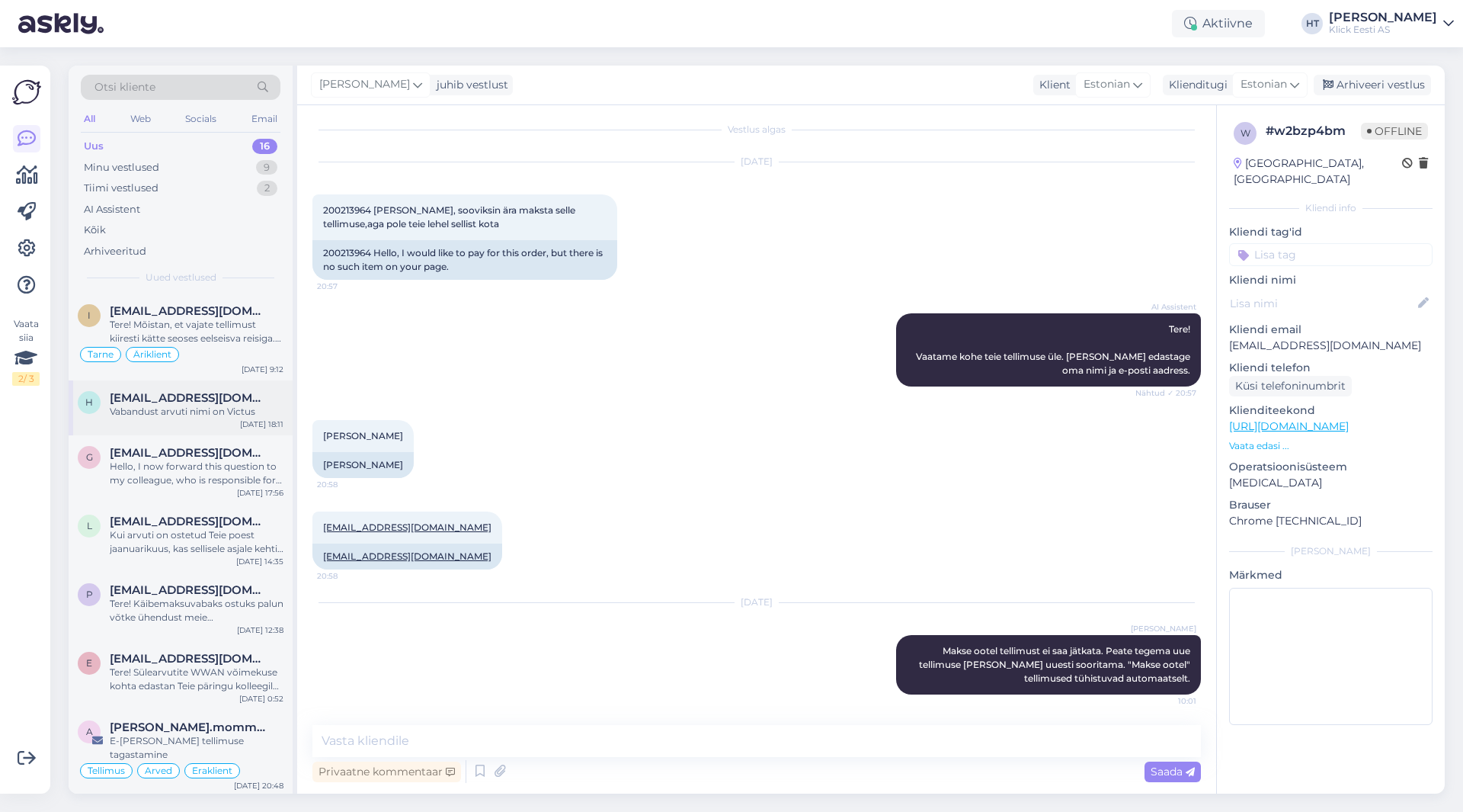
click at [211, 381] on div "h [EMAIL_ADDRESS][DOMAIN_NAME] Vabandust arvuti nimi on Victus [DATE] 18:11" at bounding box center [180, 407] width 224 height 55
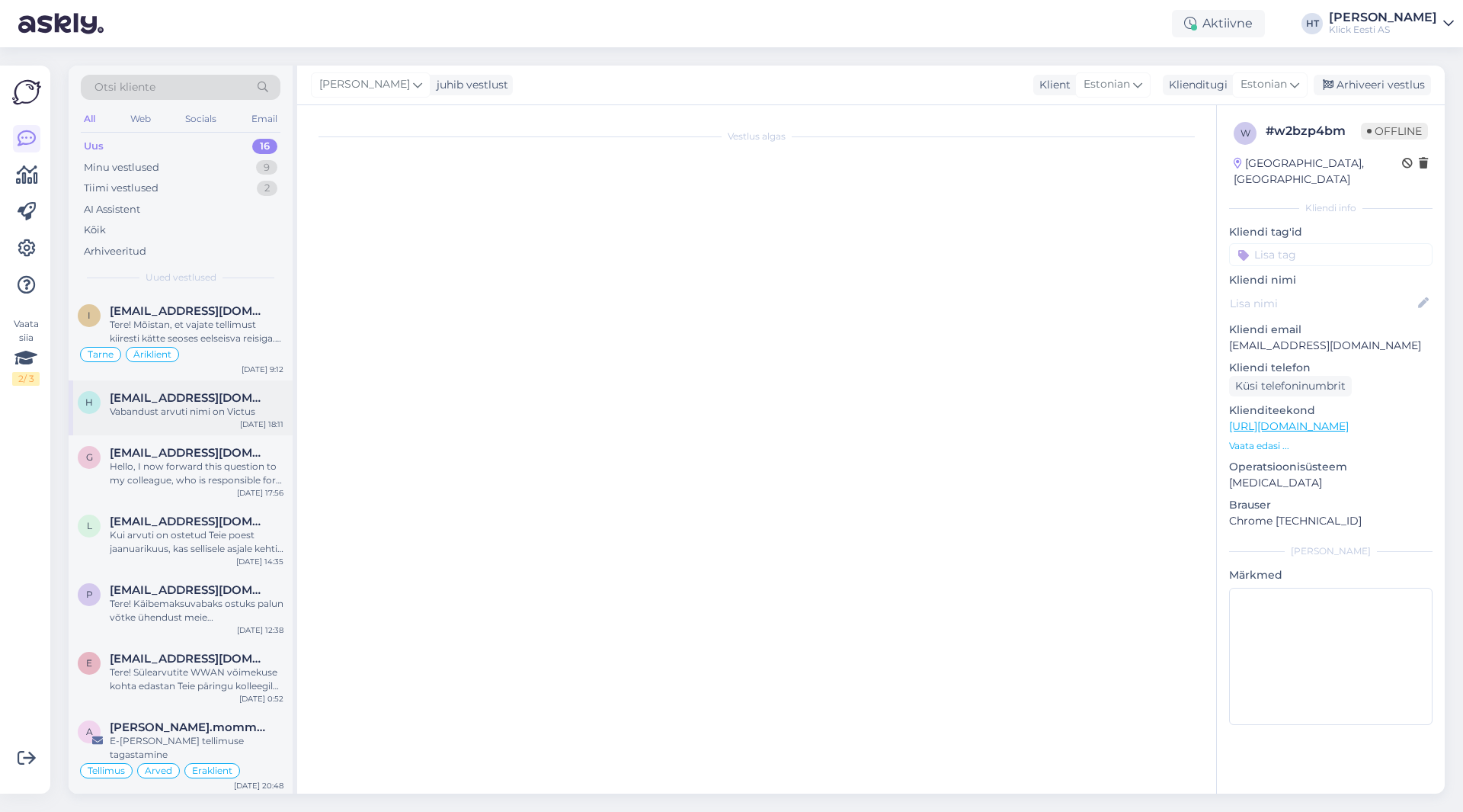
scroll to position [0, 0]
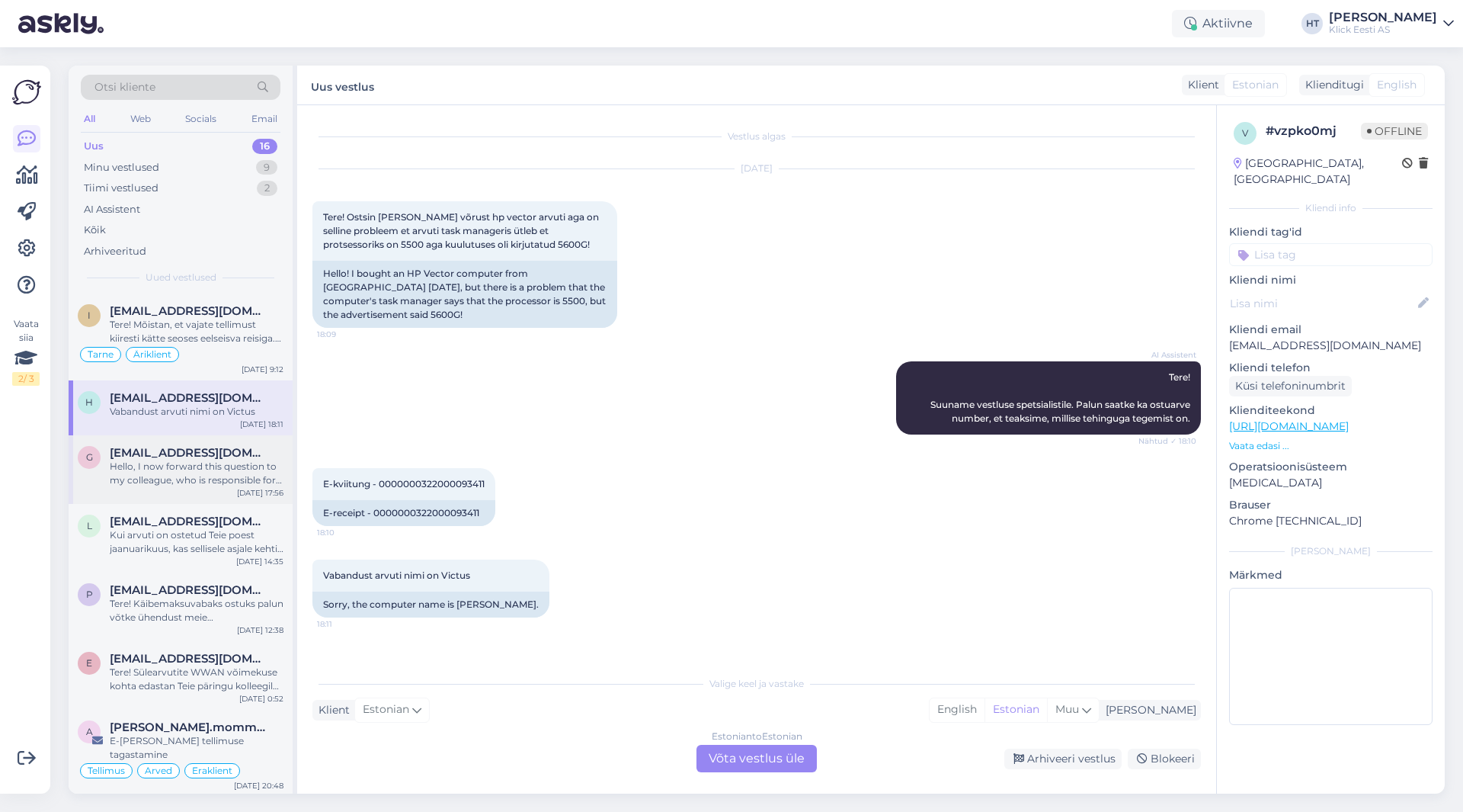
click at [242, 466] on div "Hello, I now forward this question to my colleague, who is responsible for this…" at bounding box center [196, 473] width 174 height 28
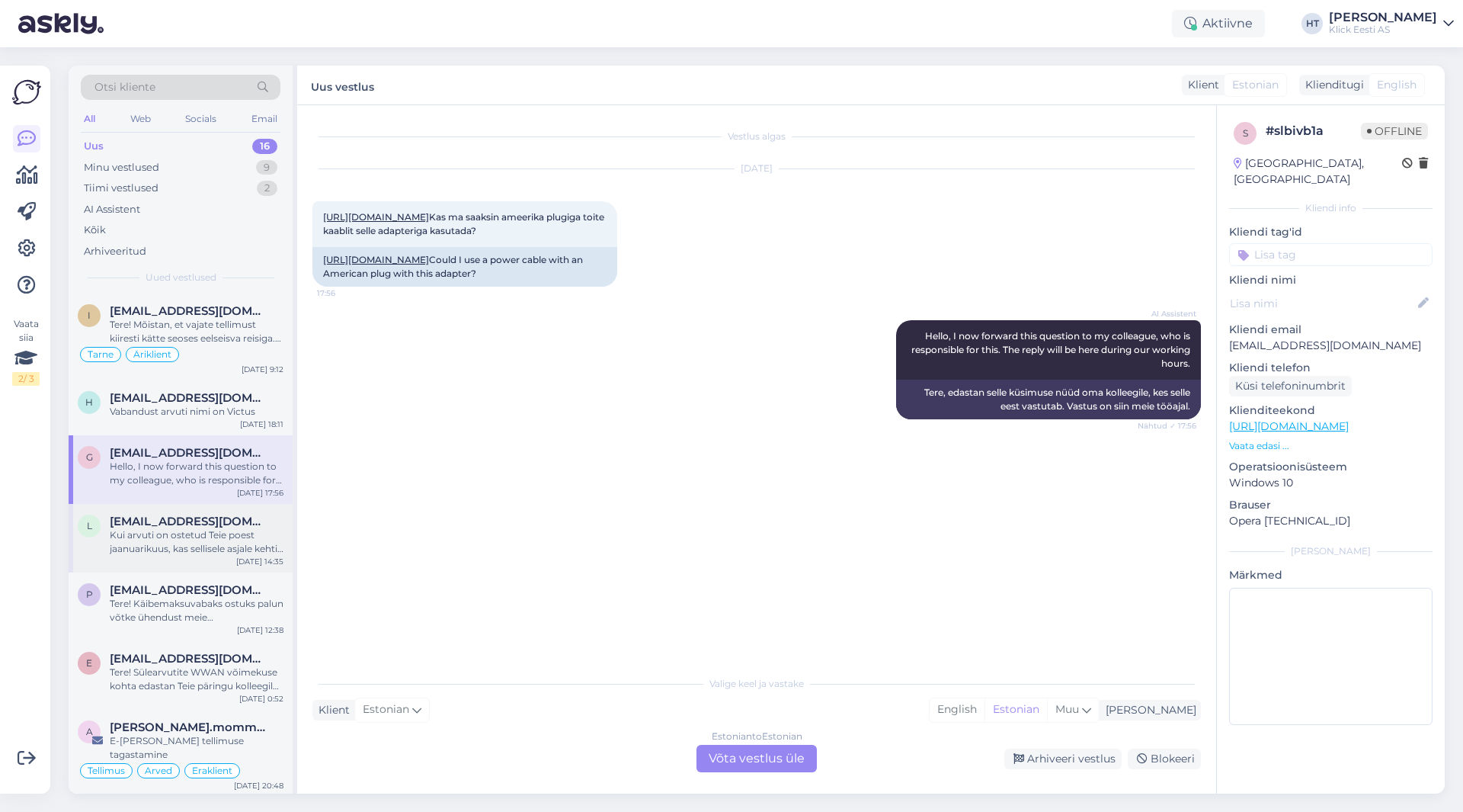
click at [217, 518] on span "[EMAIL_ADDRESS][DOMAIN_NAME]" at bounding box center [189, 521] width 159 height 13
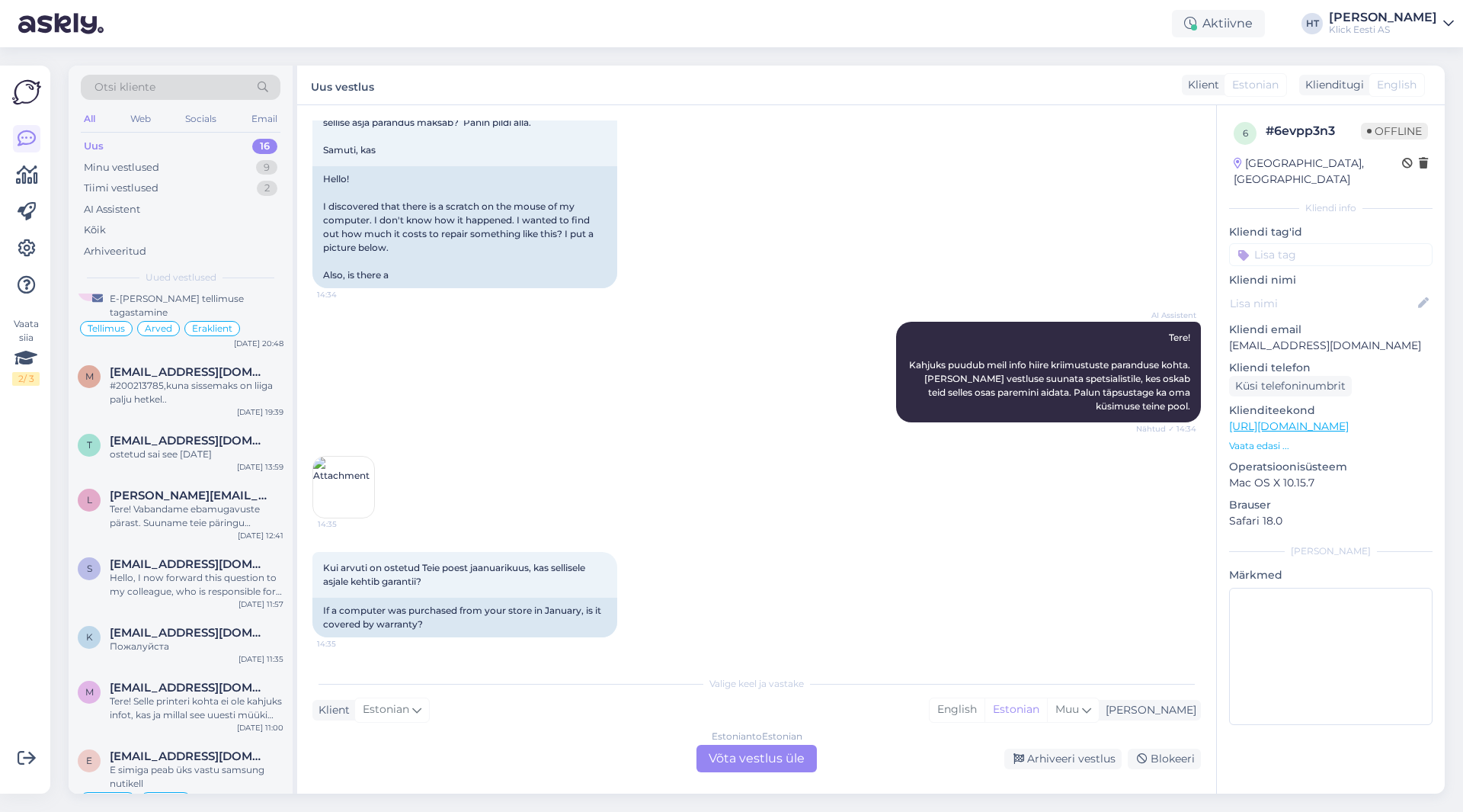
scroll to position [570, 0]
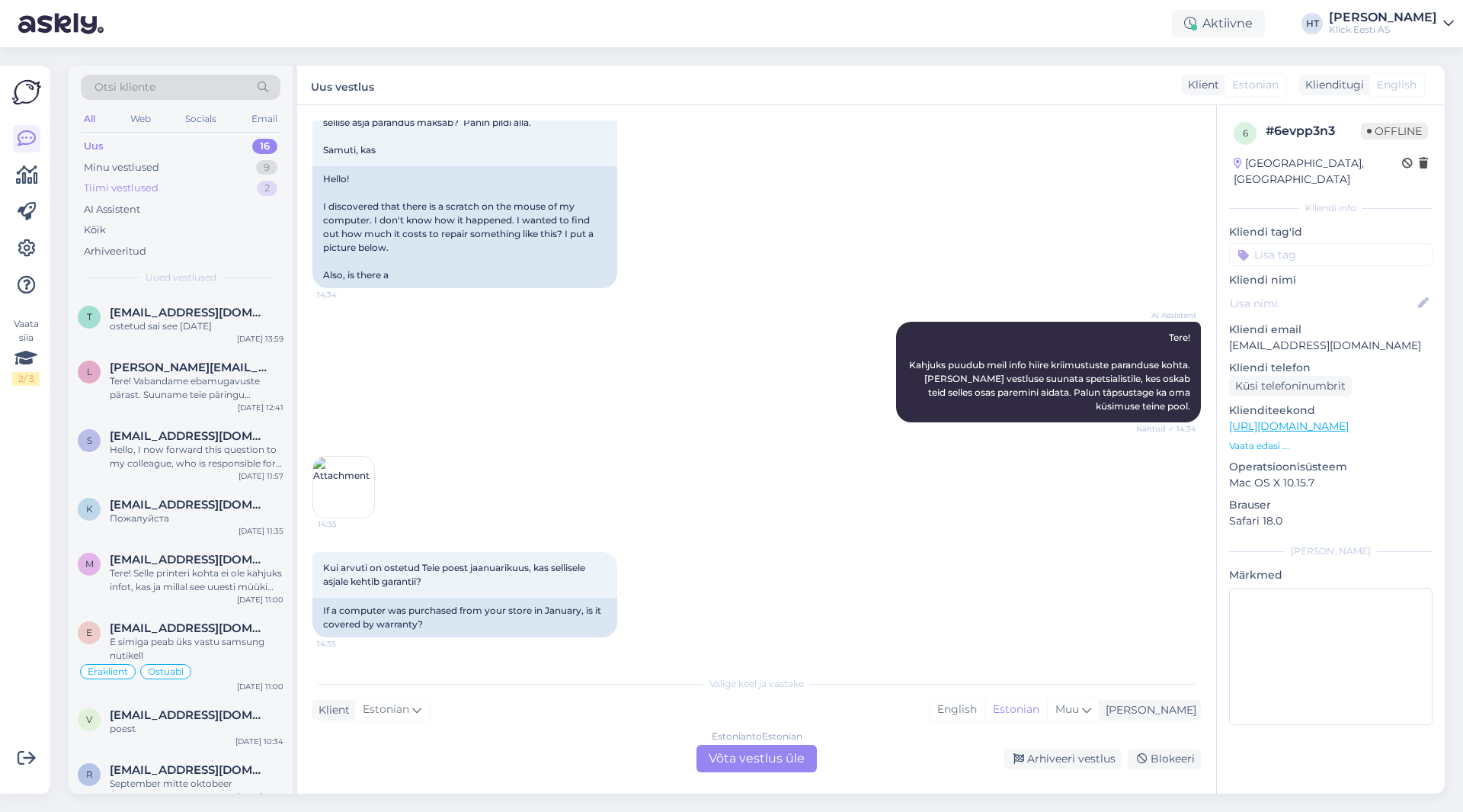
click at [180, 194] on div "Tiimi vestlused 2" at bounding box center [180, 188] width 200 height 21
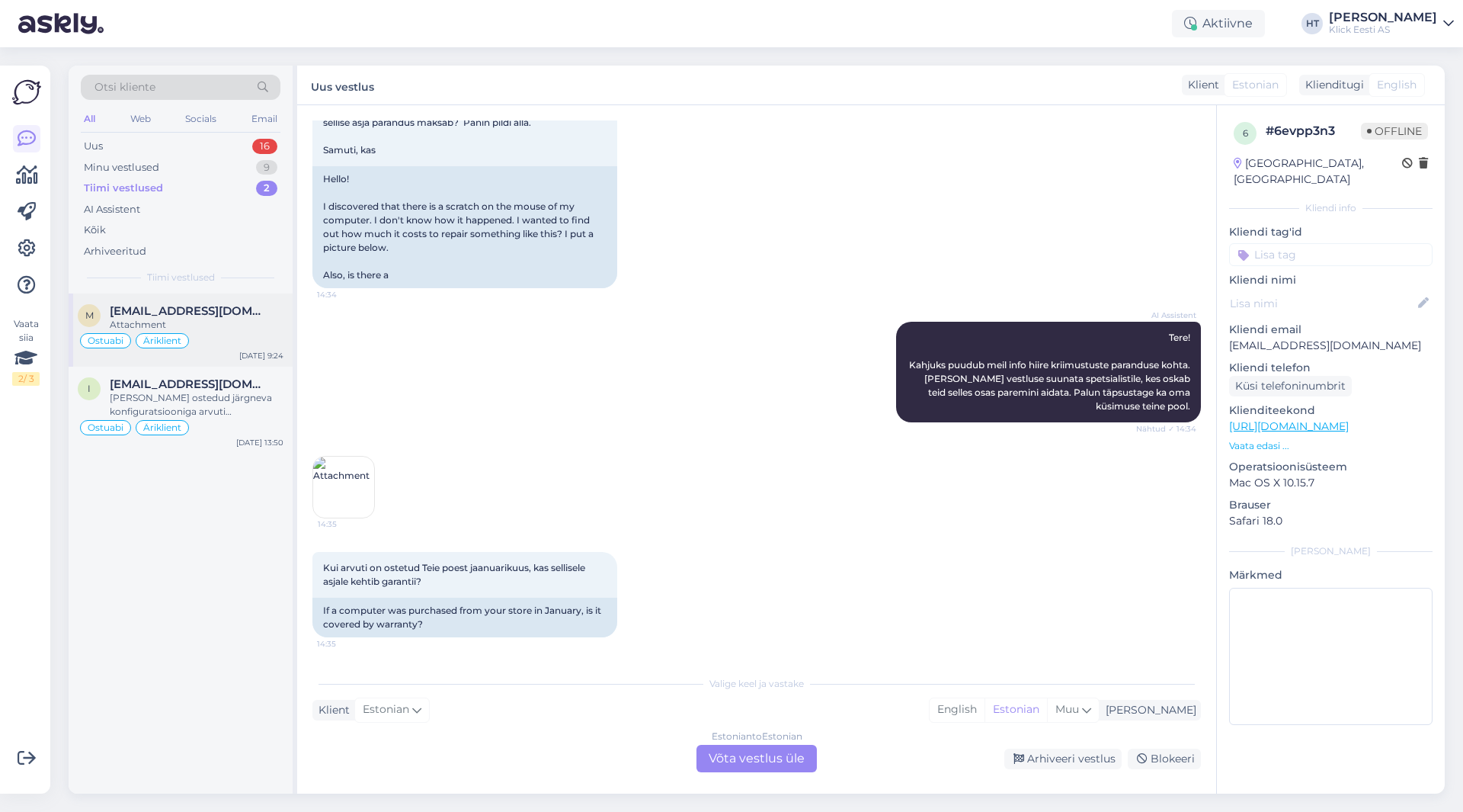
click at [220, 320] on div "Attachment" at bounding box center [196, 325] width 174 height 13
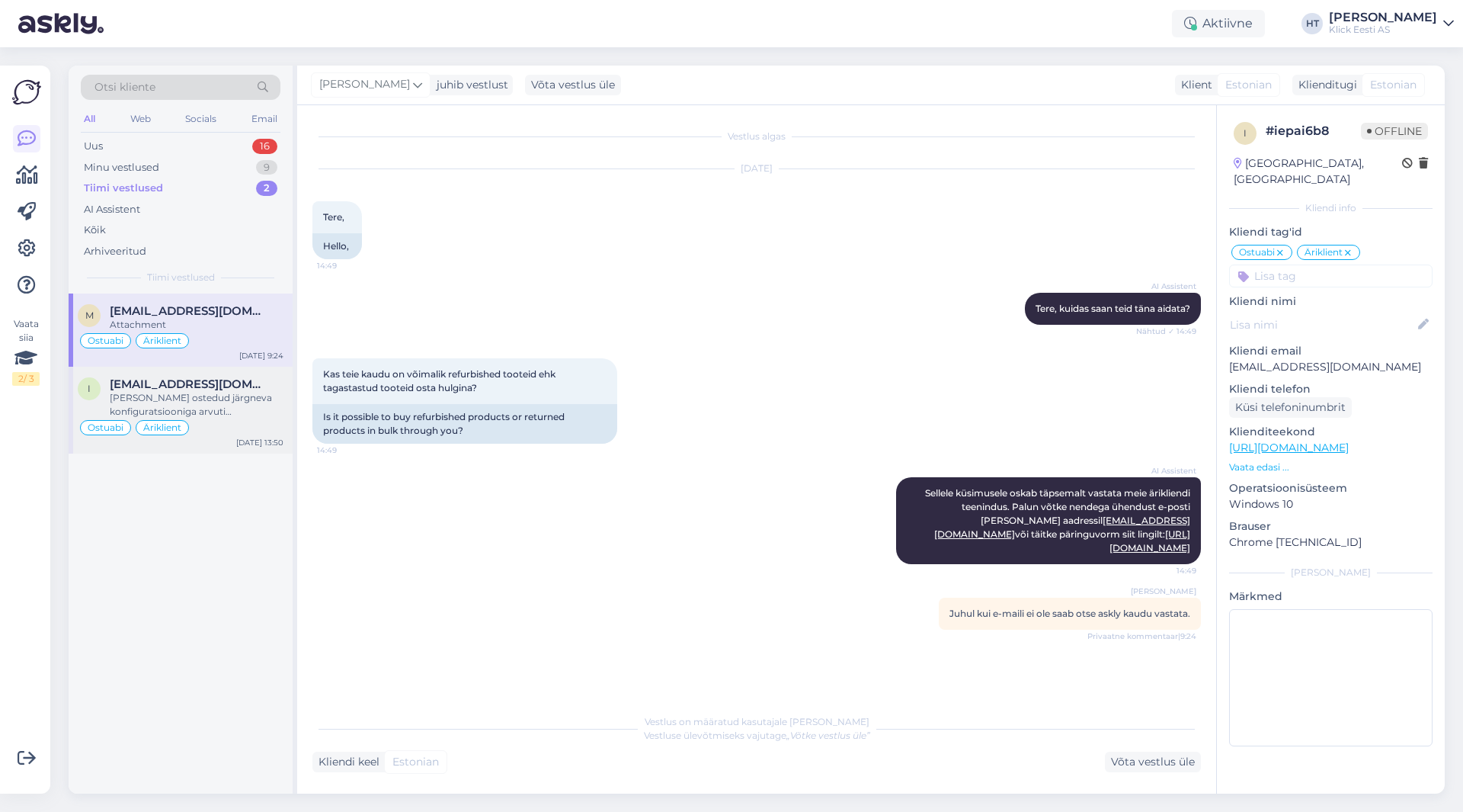
click at [218, 394] on div "[PERSON_NAME] ostedud järgneva konfiguratsiooniga arvuti [PERSON_NAME]. Kas ole…" at bounding box center [196, 405] width 174 height 28
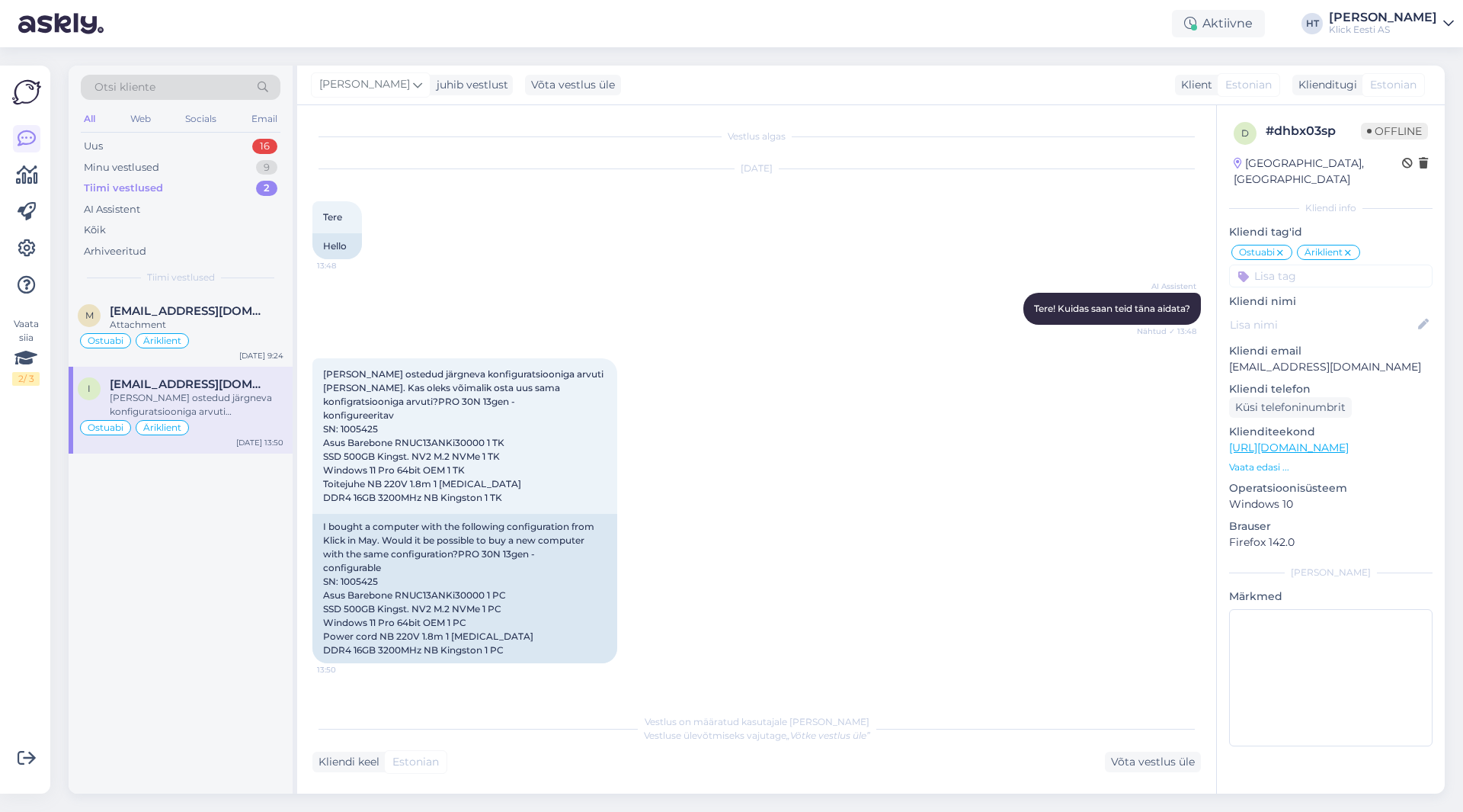
click at [234, 188] on div "Tiimi vestlused 2" at bounding box center [180, 188] width 200 height 21
click at [189, 212] on div "AI Assistent" at bounding box center [180, 209] width 200 height 21
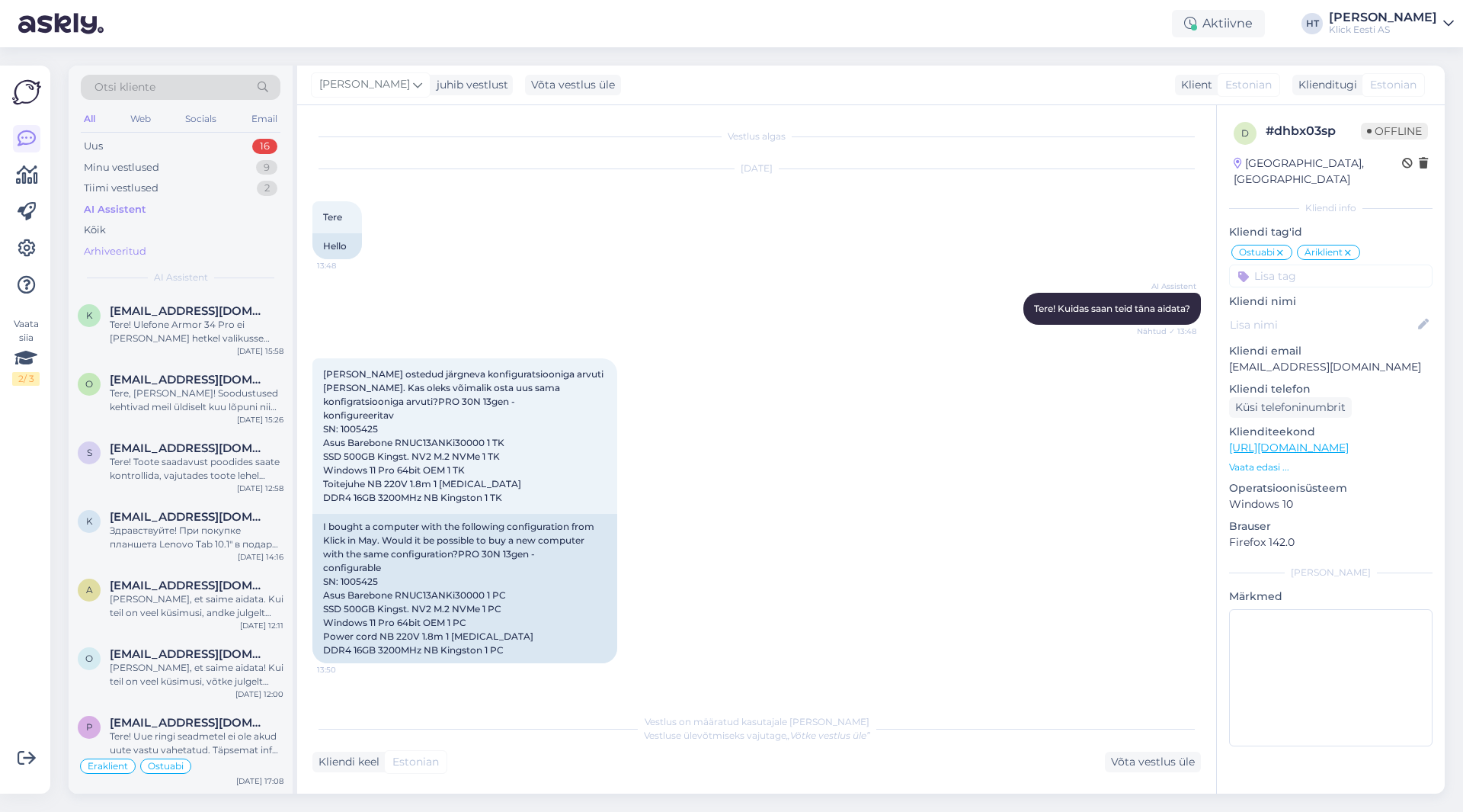
click at [189, 257] on div "Arhiveeritud" at bounding box center [180, 251] width 200 height 21
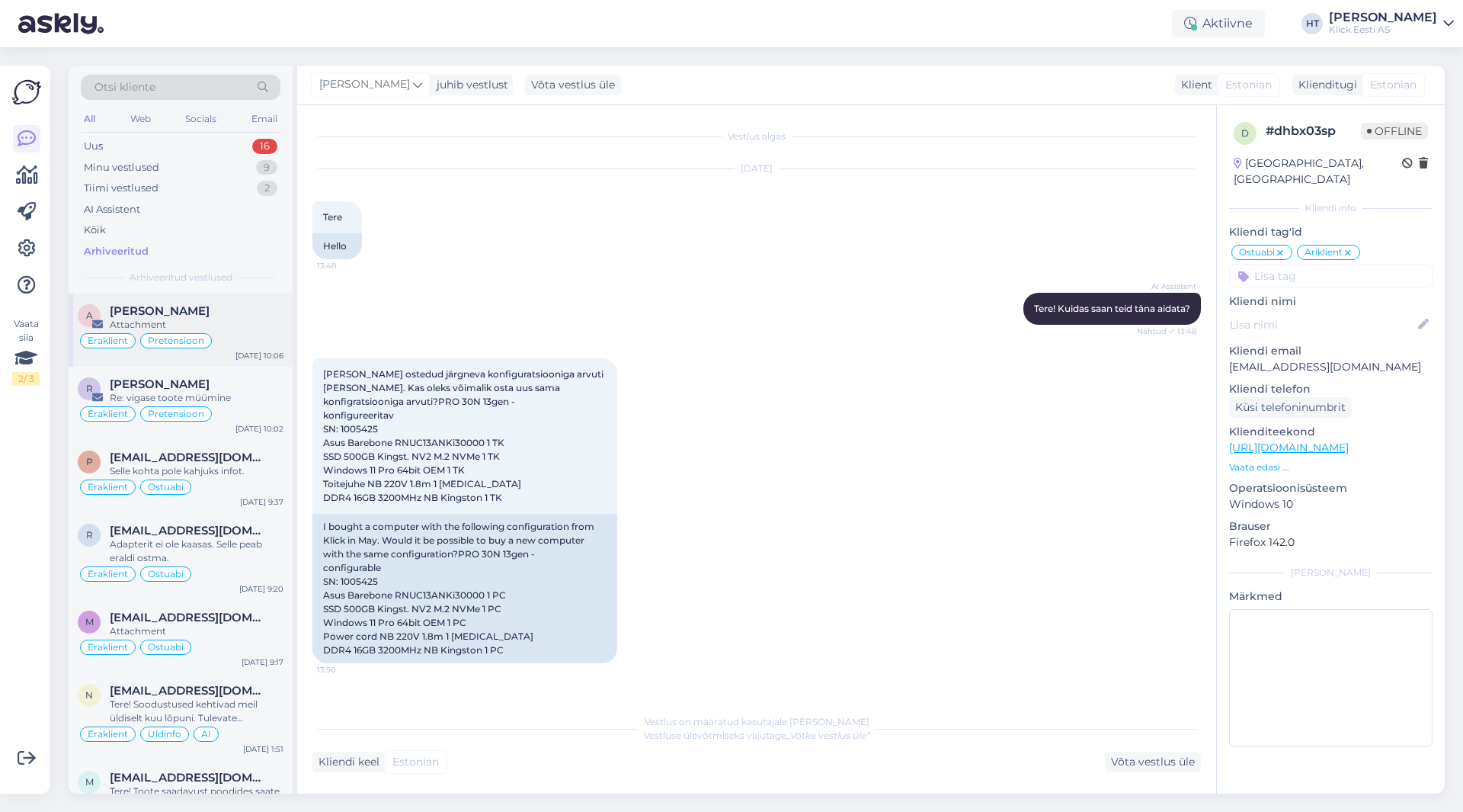
click at [234, 325] on div "Attachment" at bounding box center [196, 325] width 174 height 13
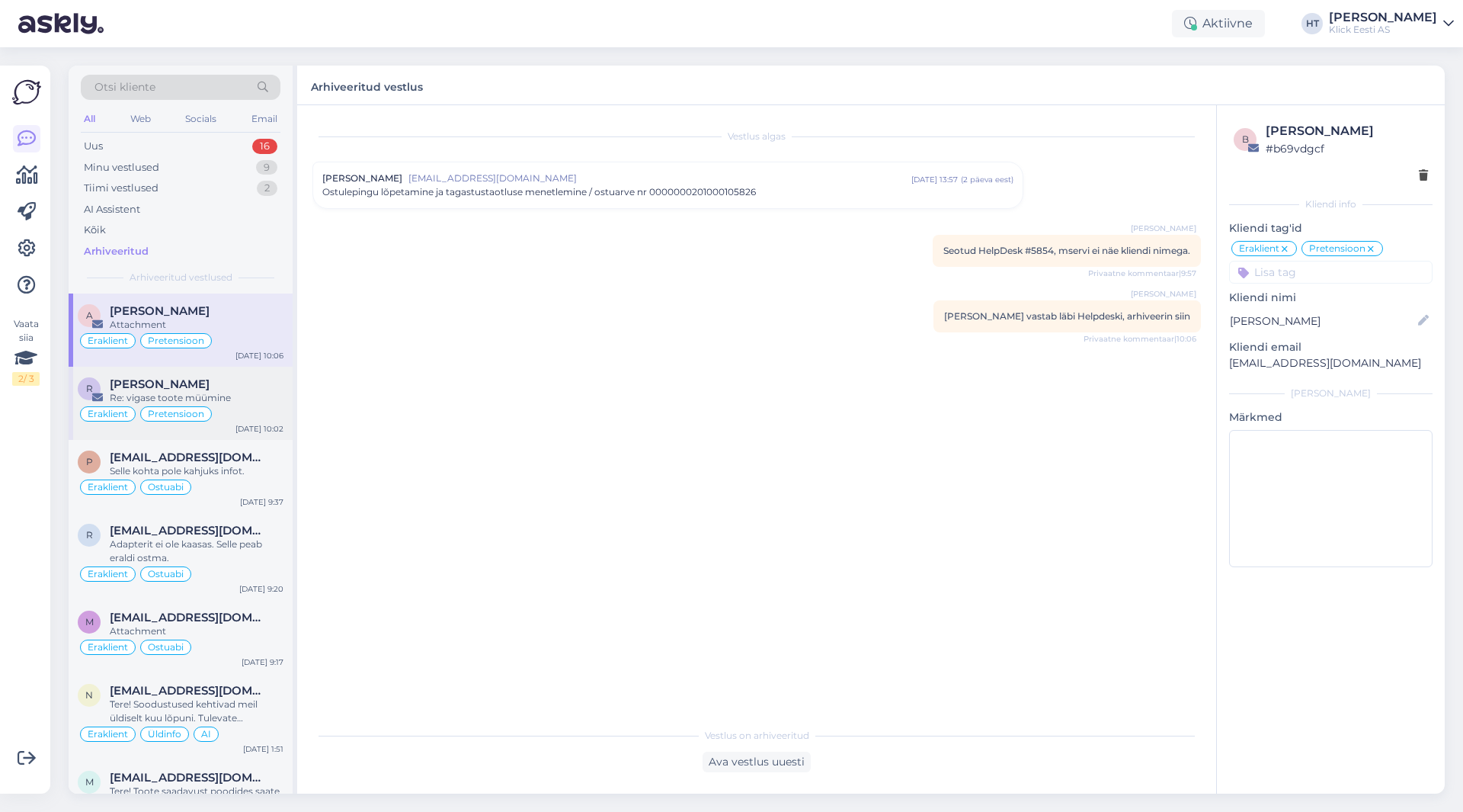
click at [251, 385] on div "[PERSON_NAME]" at bounding box center [196, 384] width 174 height 13
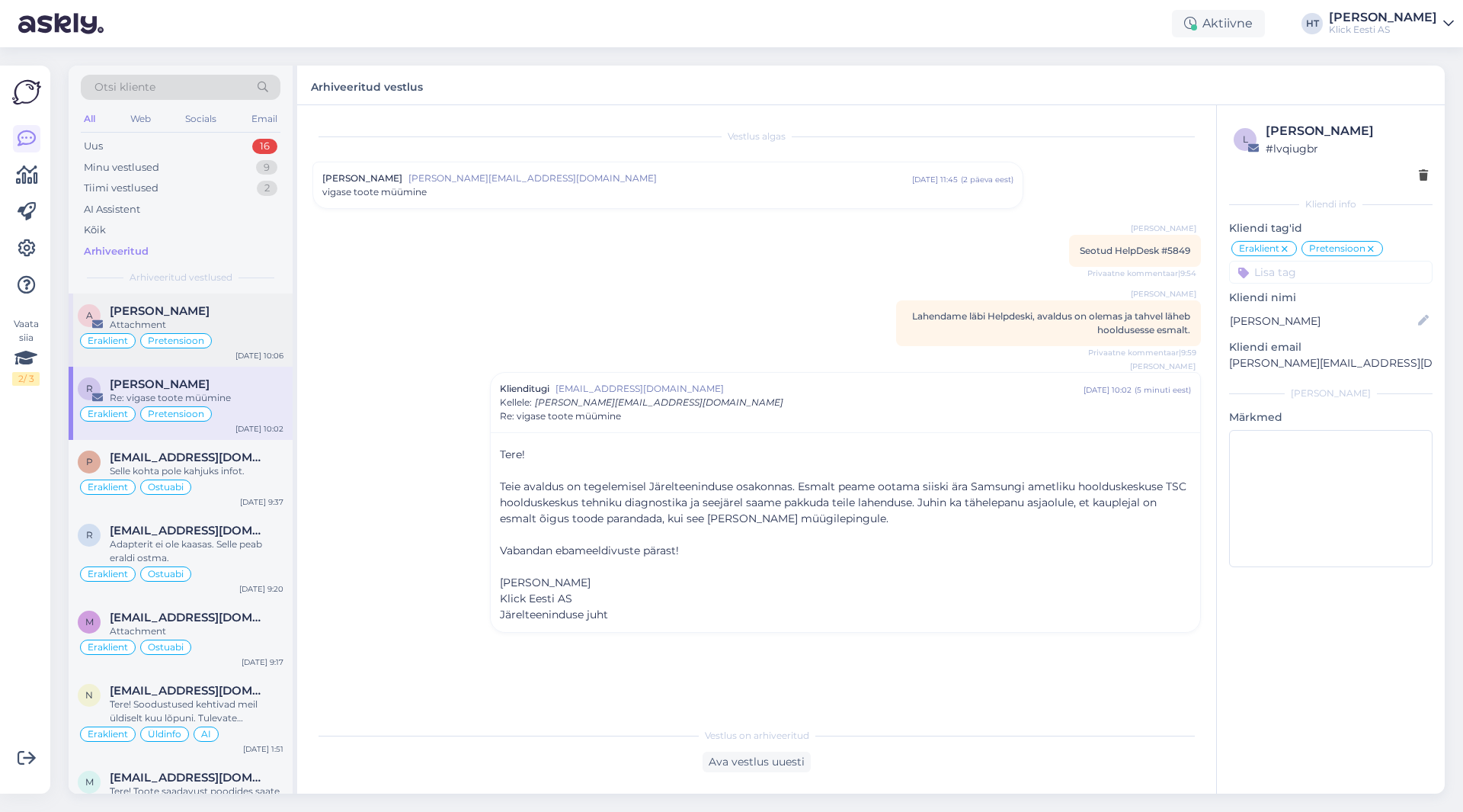
click at [245, 330] on div "Attachment" at bounding box center [196, 325] width 174 height 13
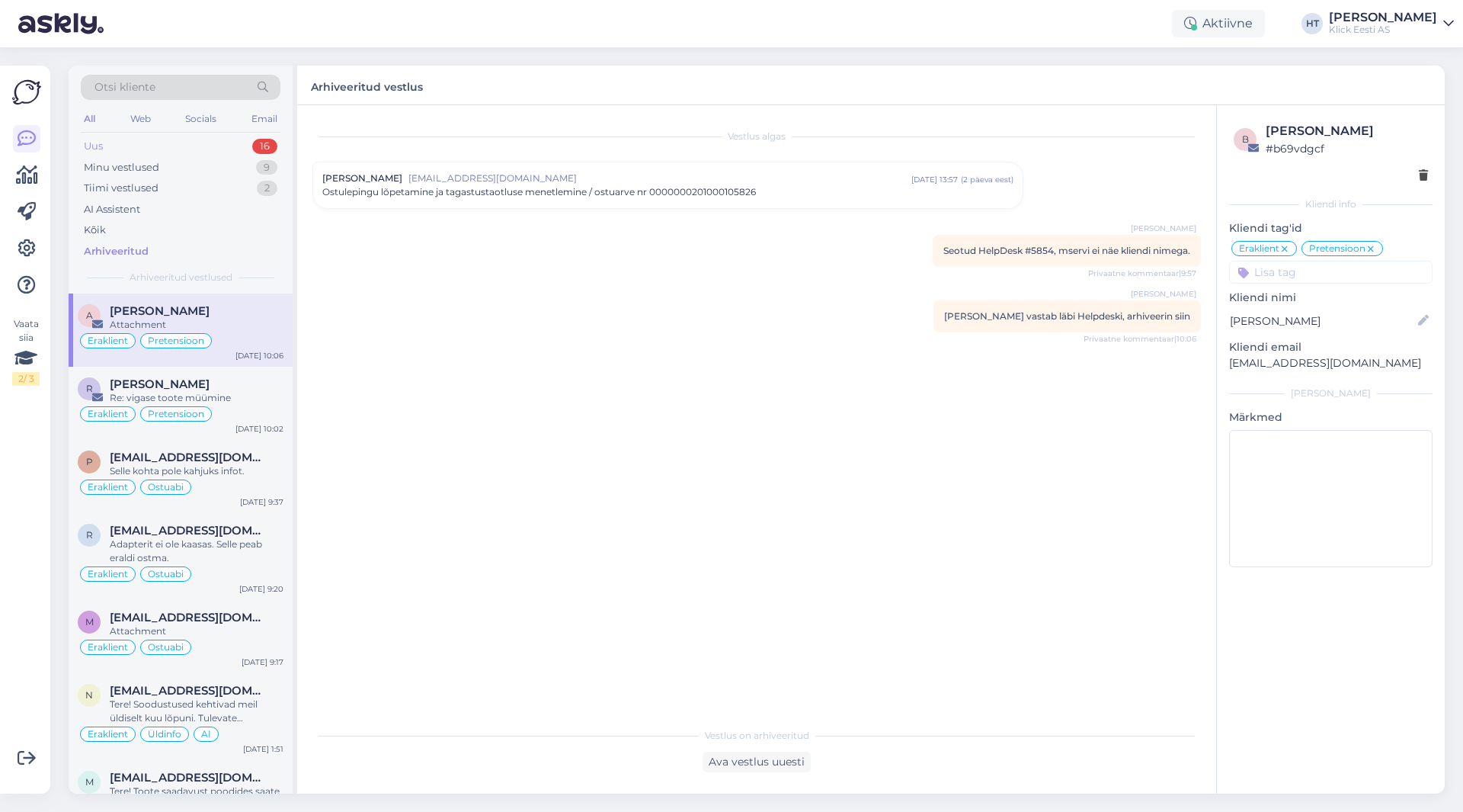
click at [230, 148] on div "Uus 16" at bounding box center [180, 146] width 200 height 21
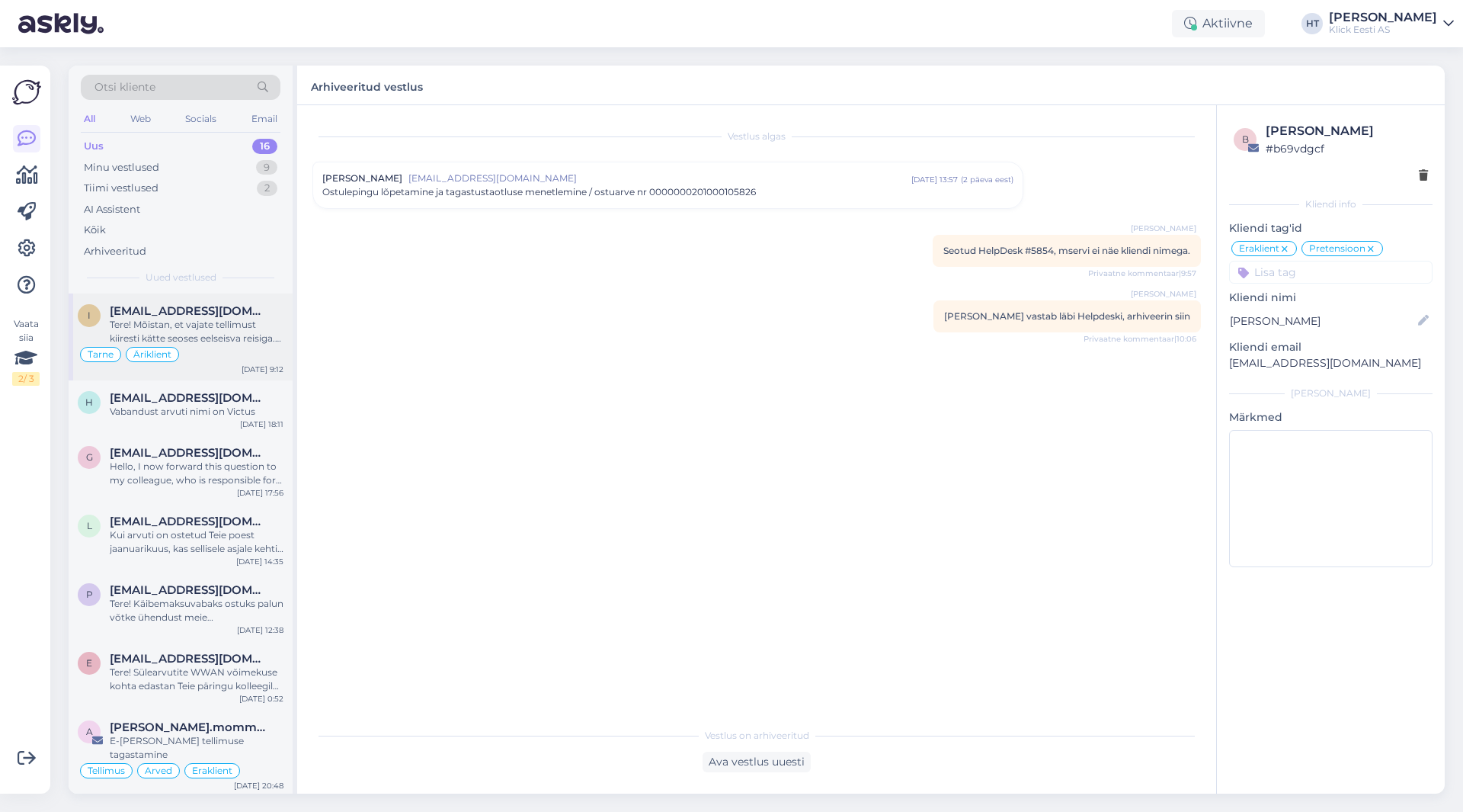
click at [234, 341] on div "Tere! Mõistan, et vajate tellimust kiiresti kätte seoses eelseisva reisiga. Suu…" at bounding box center [196, 331] width 174 height 28
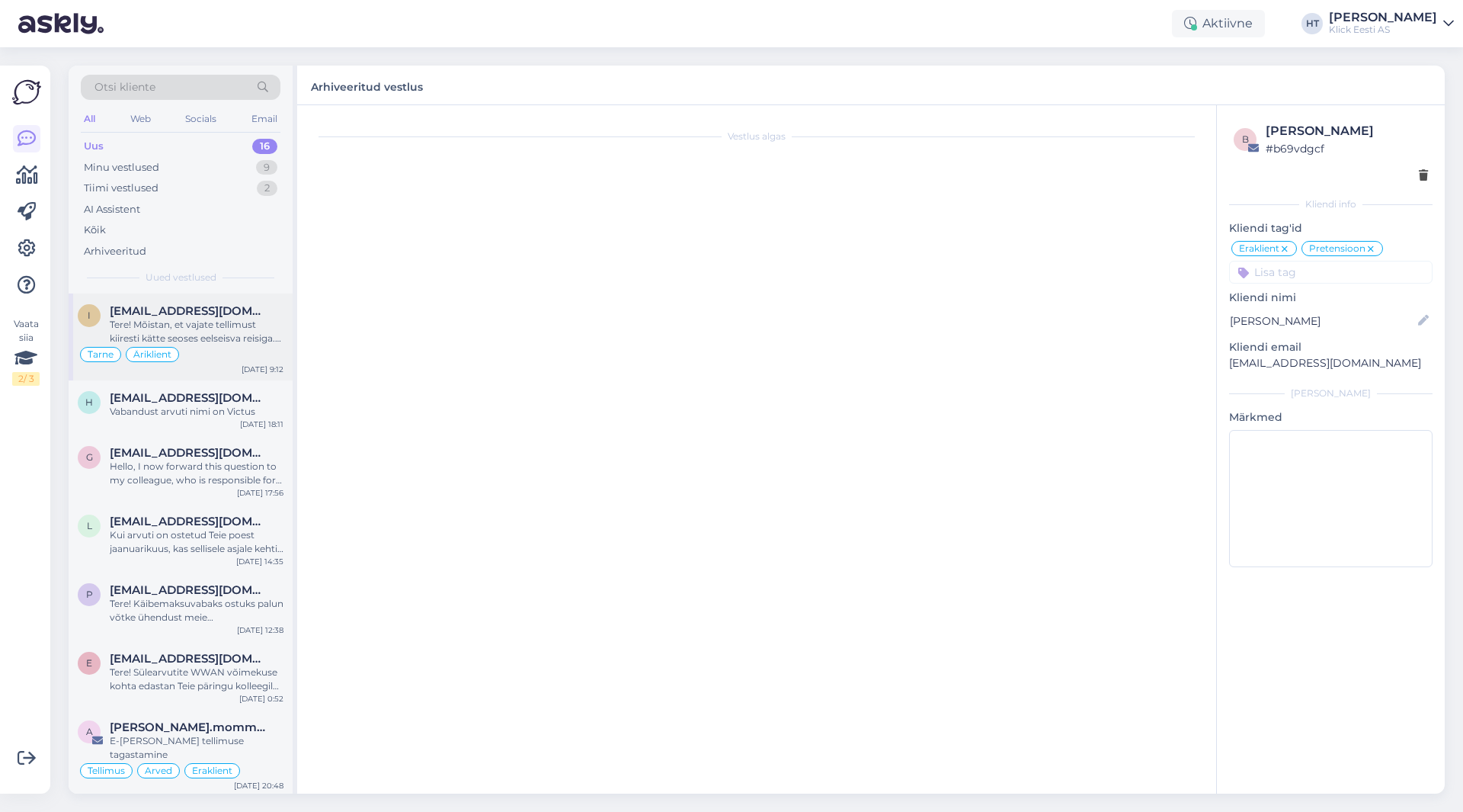
scroll to position [134, 0]
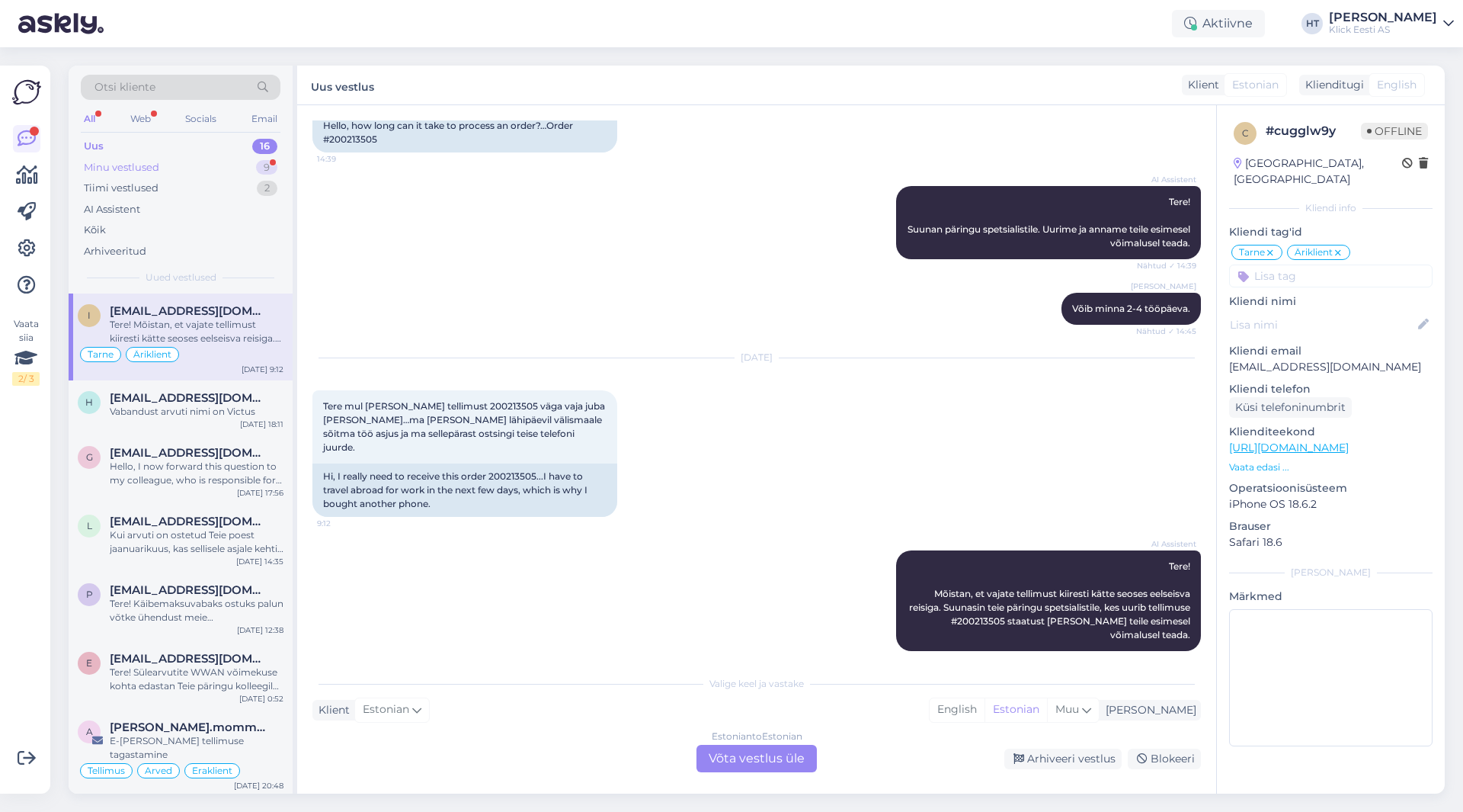
click at [261, 164] on div "9" at bounding box center [266, 168] width 21 height 15
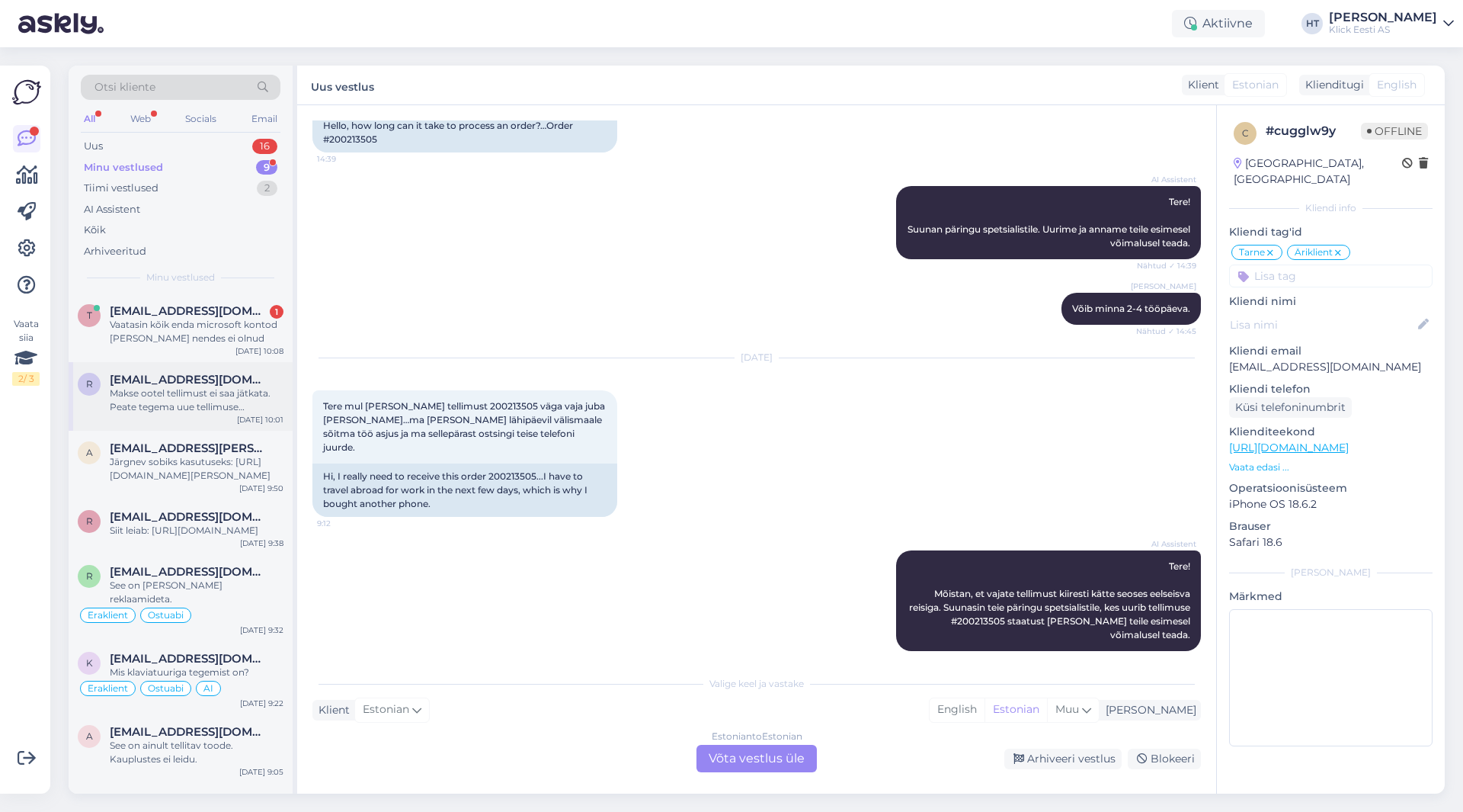
click at [261, 384] on span "[EMAIL_ADDRESS][DOMAIN_NAME]" at bounding box center [189, 379] width 159 height 13
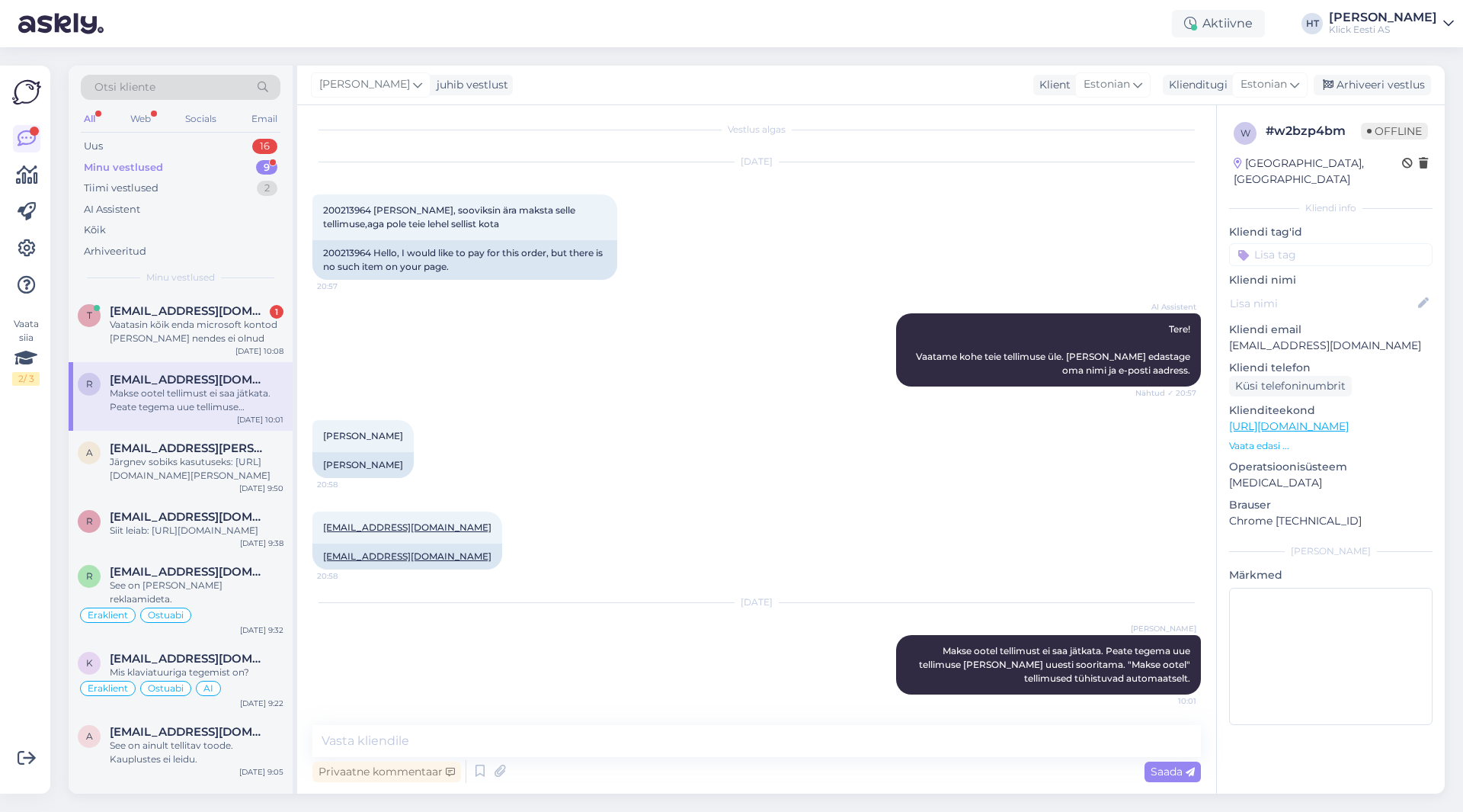
click at [766, 426] on div "[PERSON_NAME] 20:58 [PERSON_NAME]" at bounding box center [757, 449] width 889 height 91
click at [186, 465] on div "Järgnev sobiks kasutuseks: [URL][DOMAIN_NAME][PERSON_NAME]" at bounding box center [196, 469] width 174 height 28
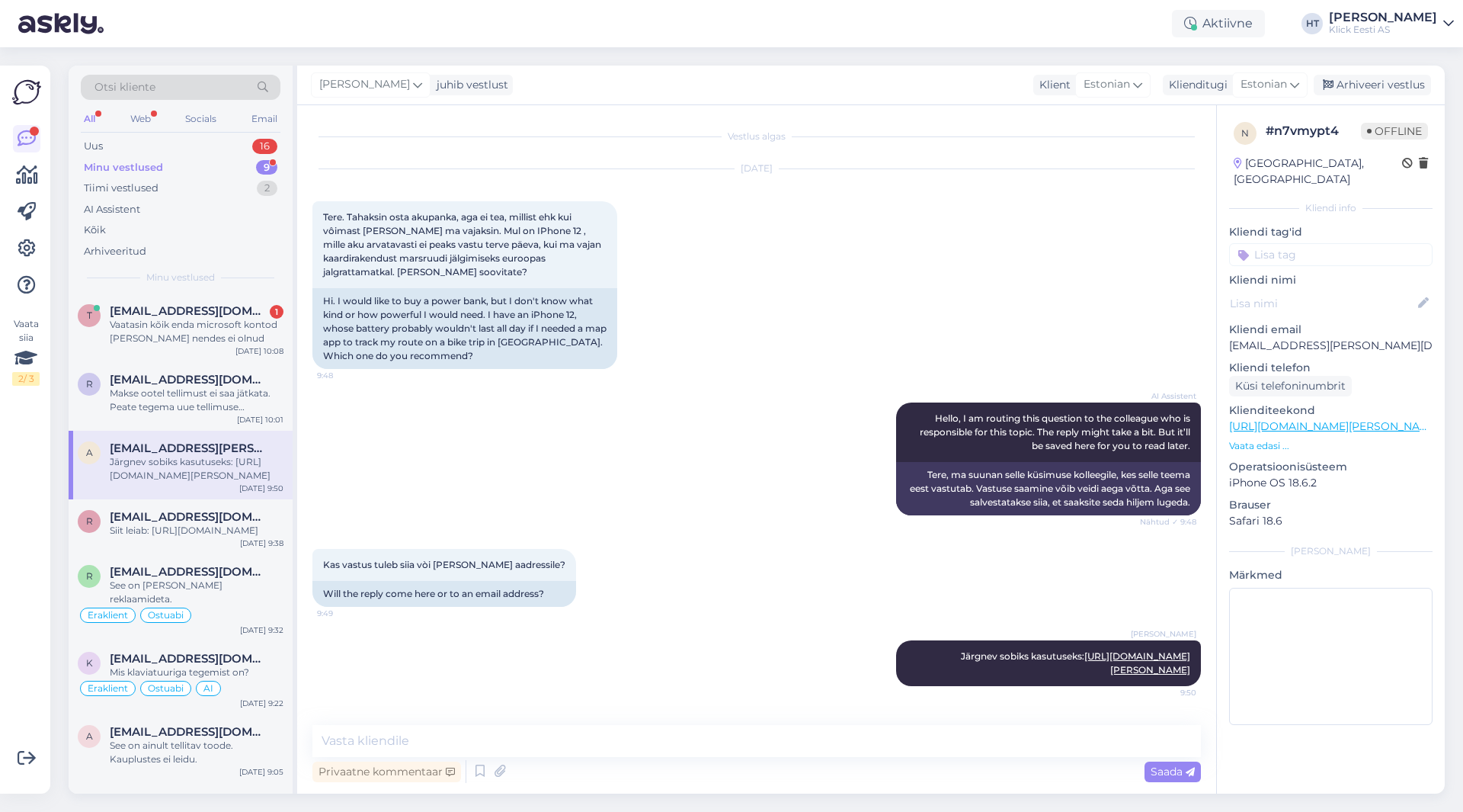
scroll to position [0, 0]
click at [774, 449] on div "AI Assistent Hello, I am routing this question to the colleague who is responsi…" at bounding box center [757, 459] width 889 height 147
click at [914, 243] on input at bounding box center [1331, 254] width 203 height 23
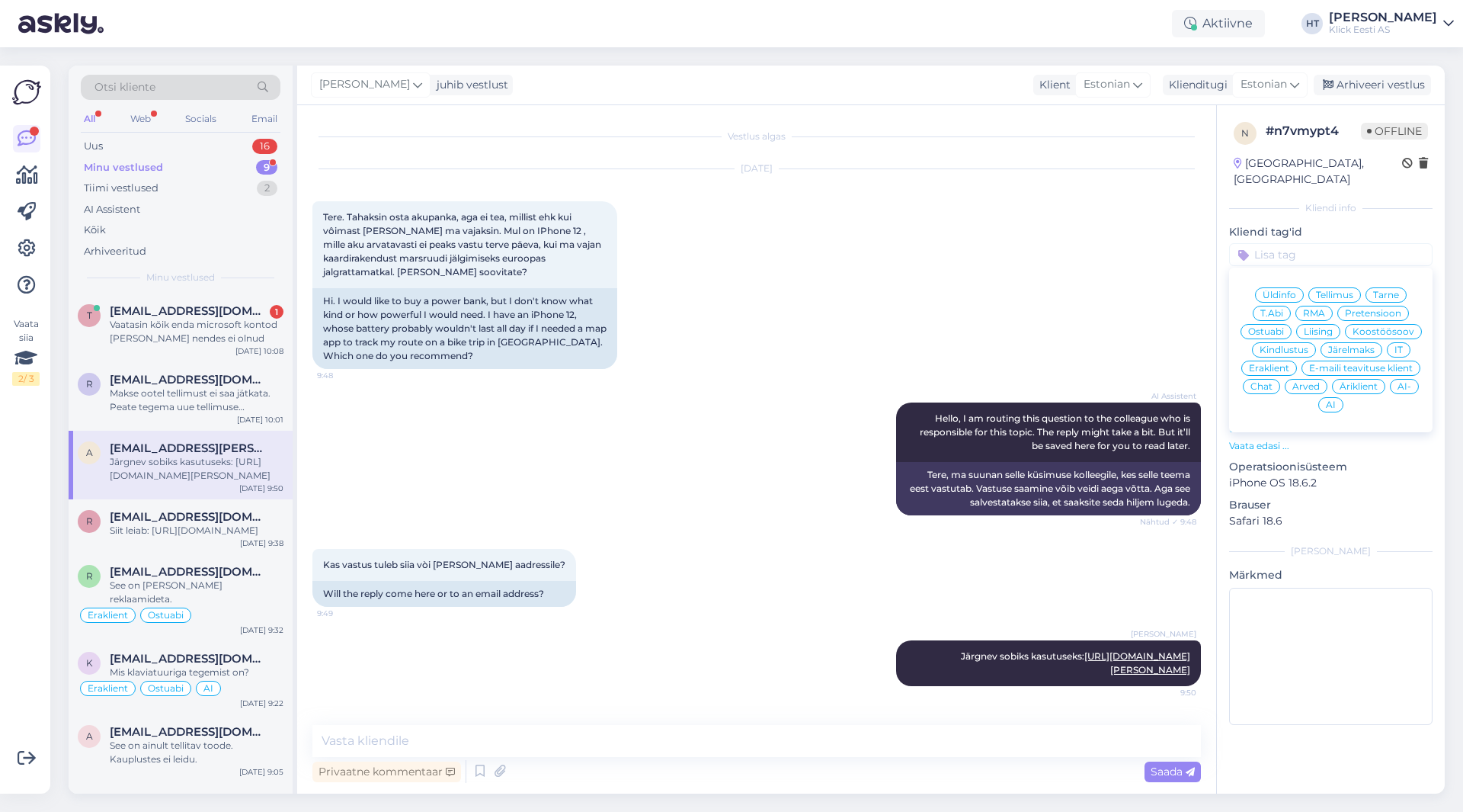
click at [914, 327] on span "Ostuabi" at bounding box center [1266, 331] width 35 height 9
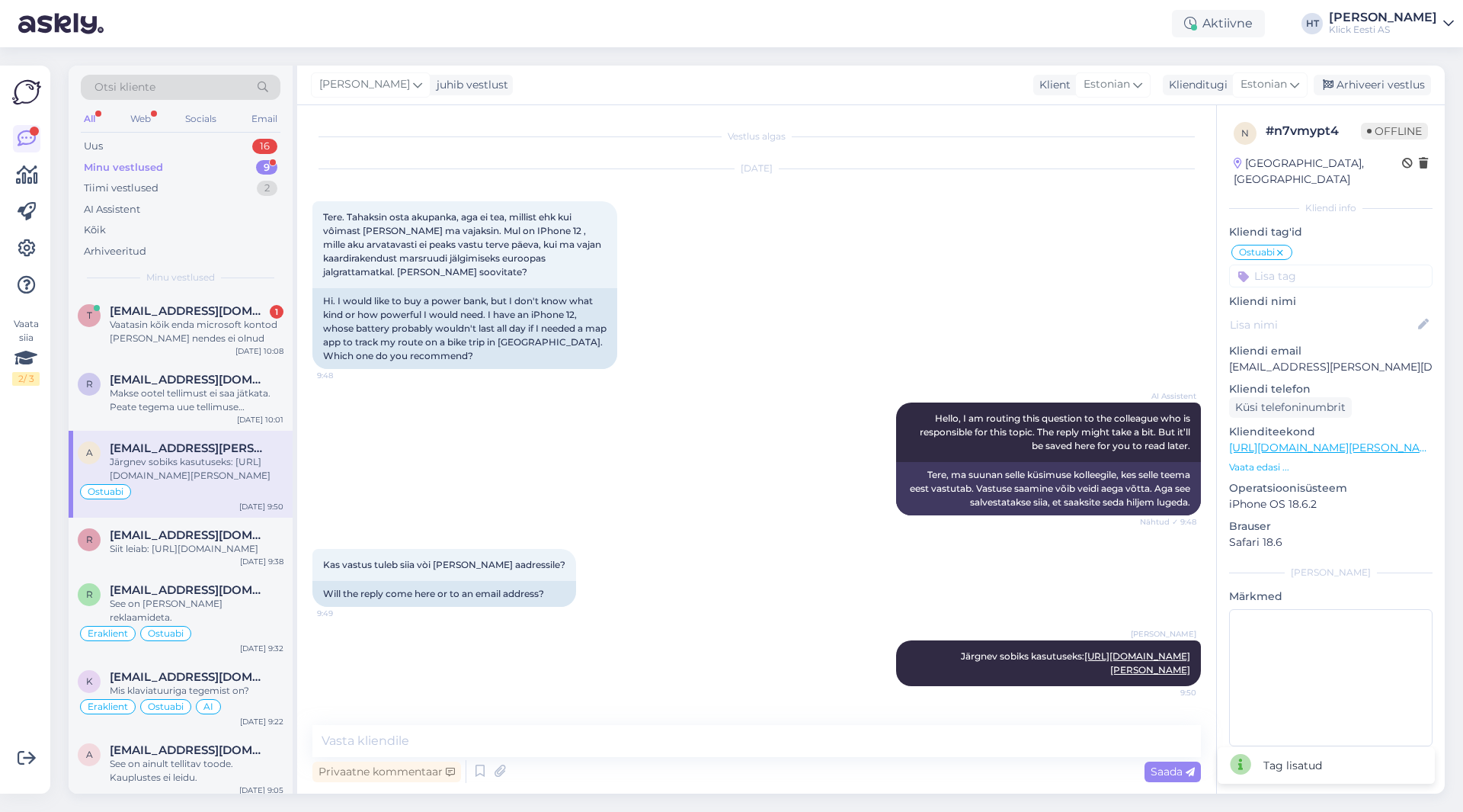
click at [914, 269] on input at bounding box center [1331, 276] width 203 height 23
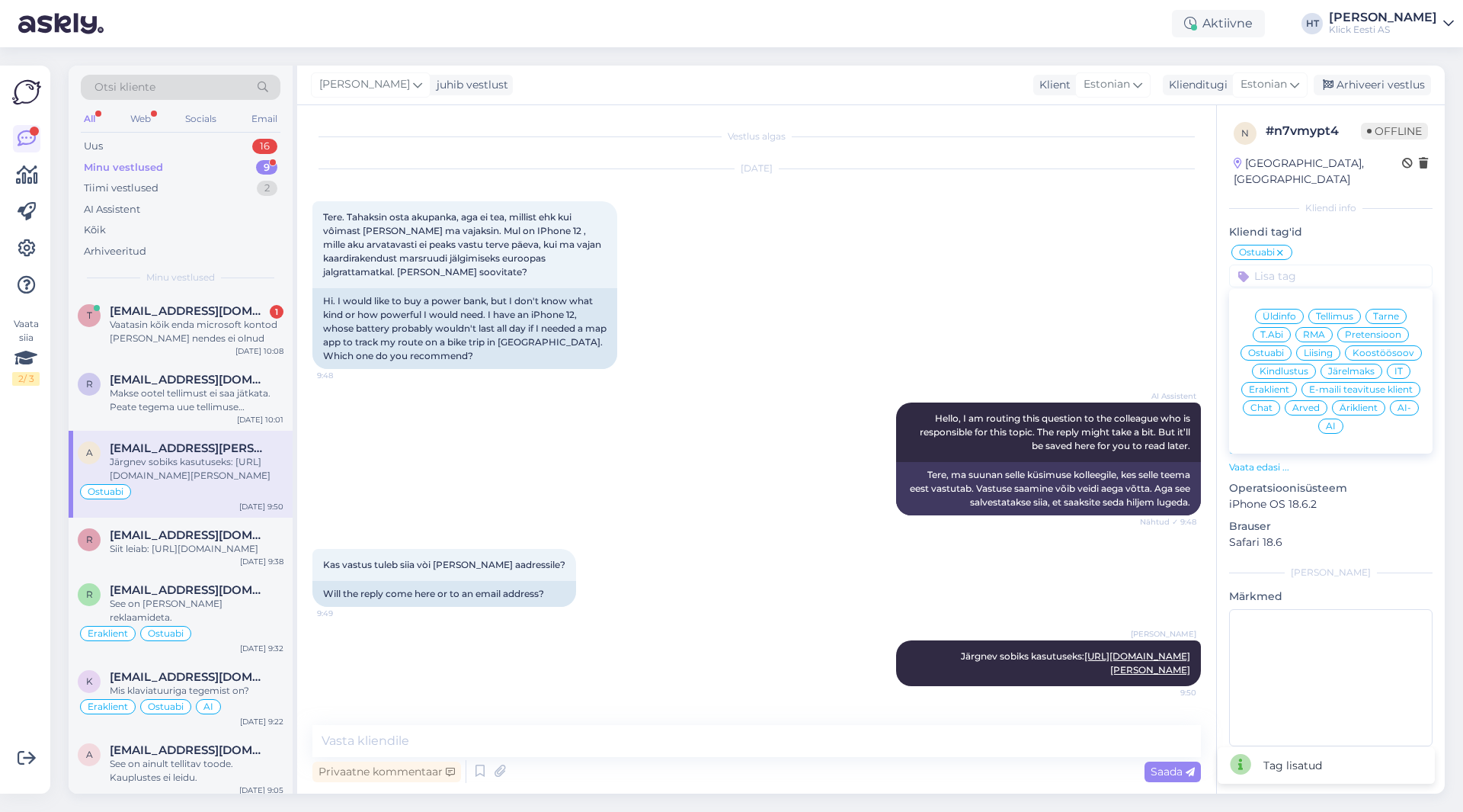
click at [914, 403] on span "Äriklient" at bounding box center [1358, 407] width 38 height 9
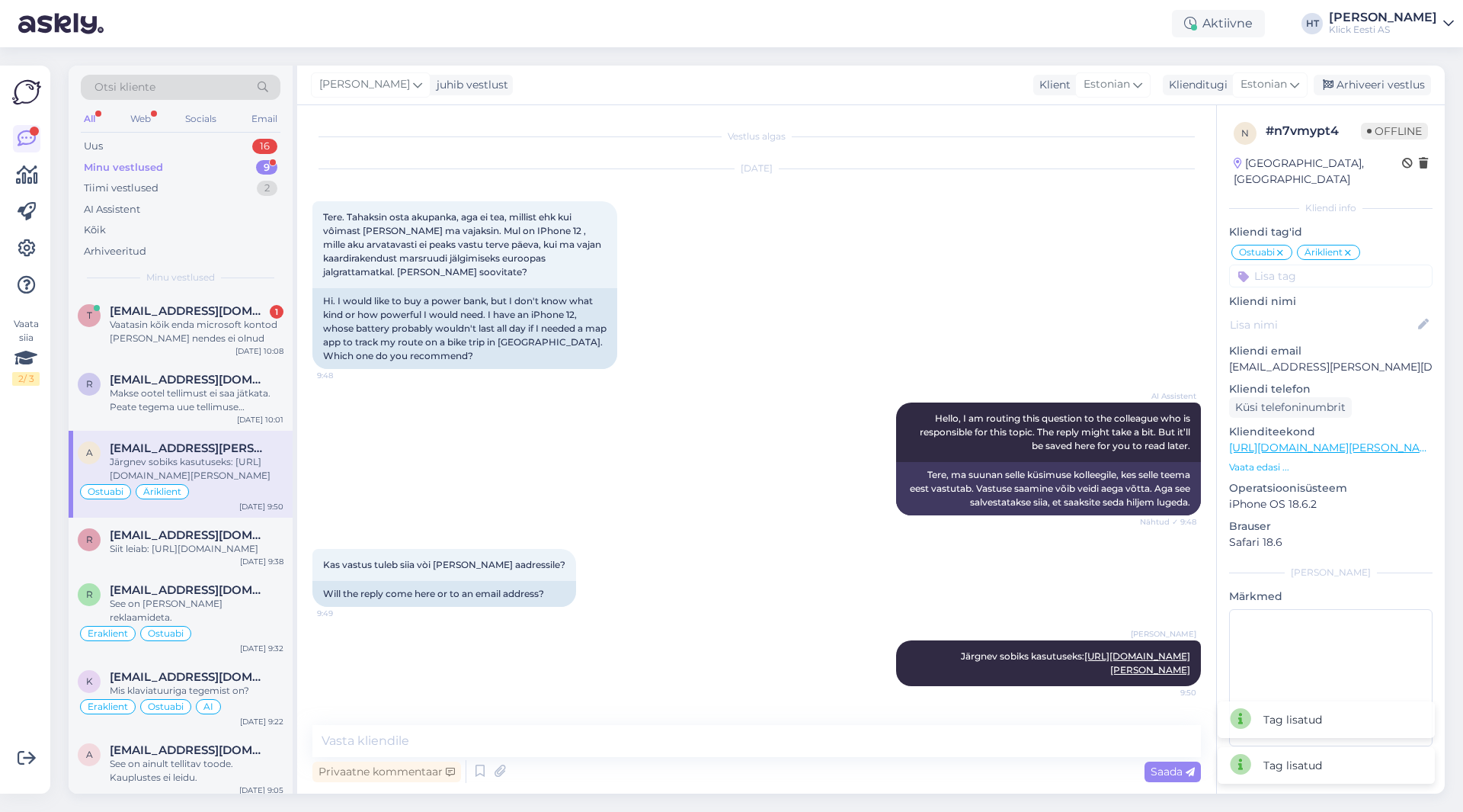
click at [914, 265] on input at bounding box center [1331, 276] width 203 height 23
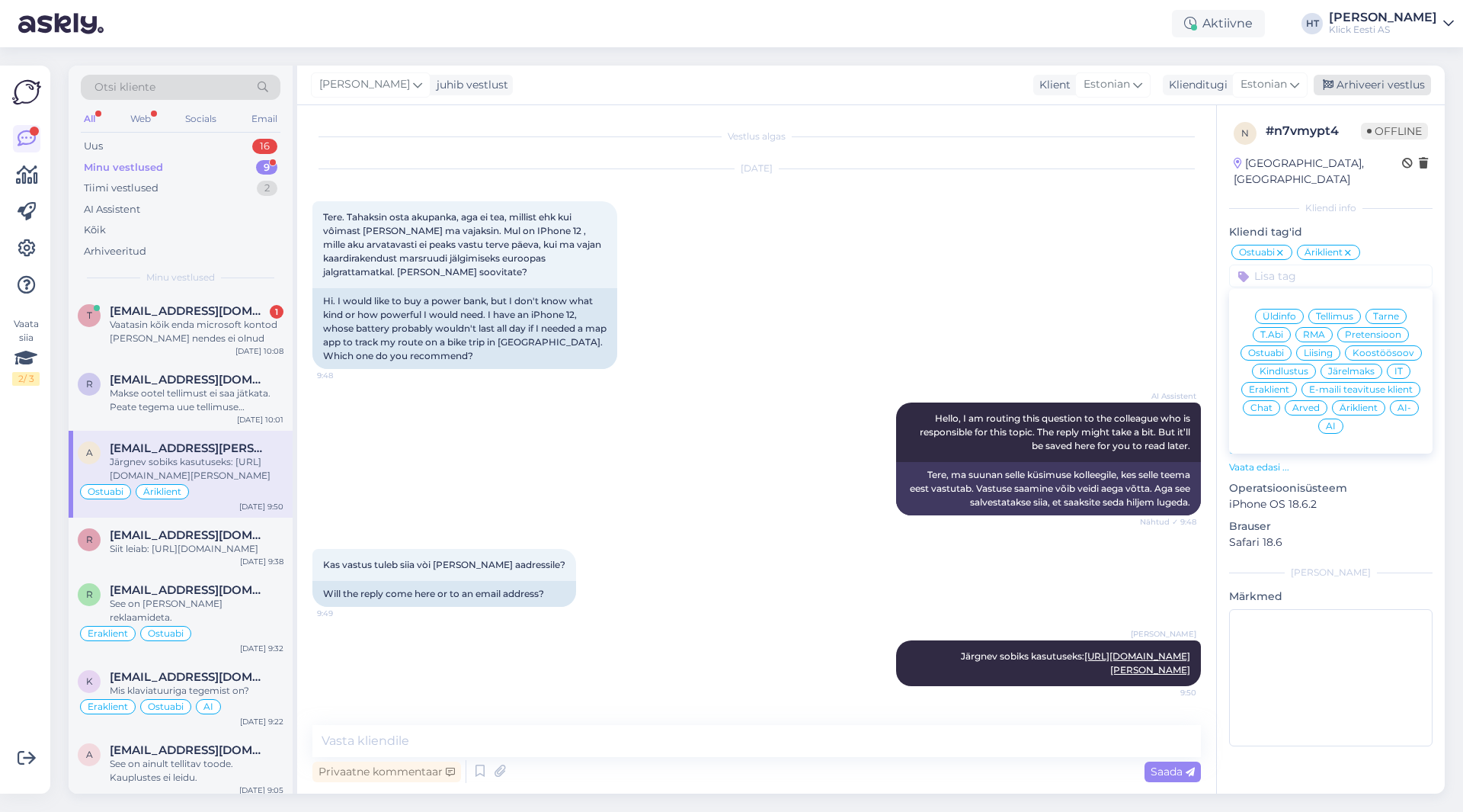
click at [914, 89] on div "Arhiveeri vestlus" at bounding box center [1372, 85] width 117 height 20
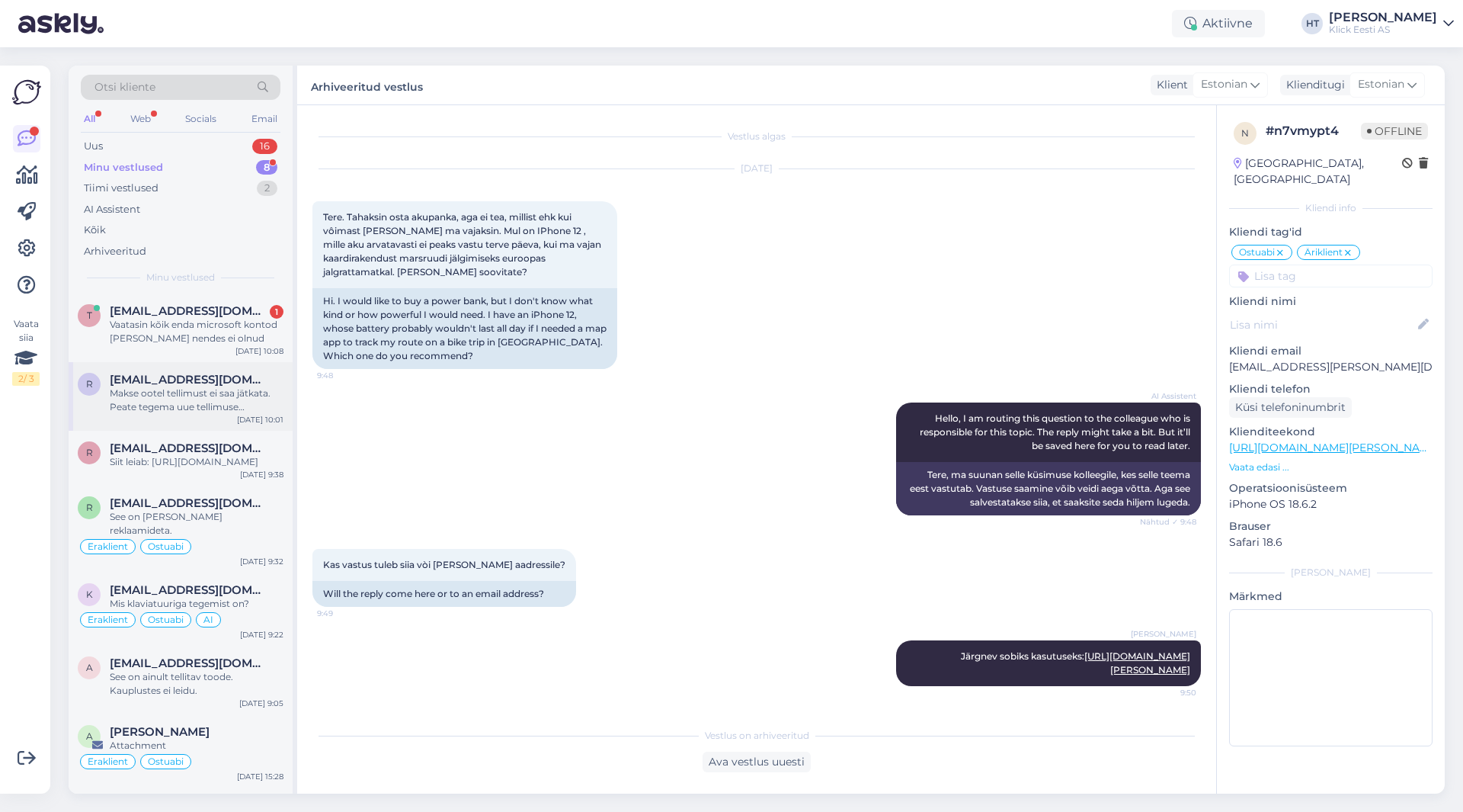
click at [217, 405] on div "Makse ootel tellimust ei saa jätkata. Peate tegema uue tellimuse [PERSON_NAME] …" at bounding box center [196, 400] width 174 height 28
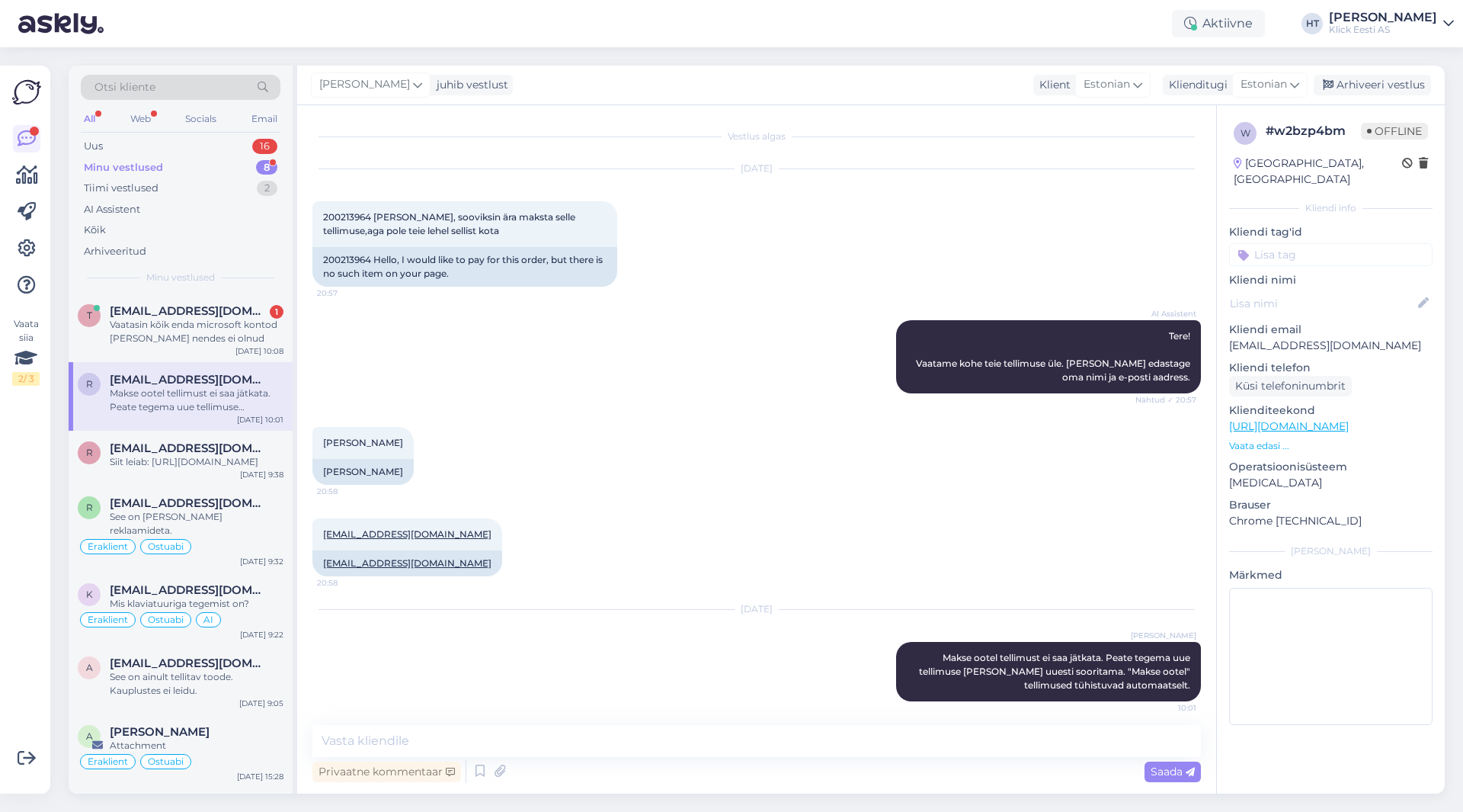
scroll to position [7, 0]
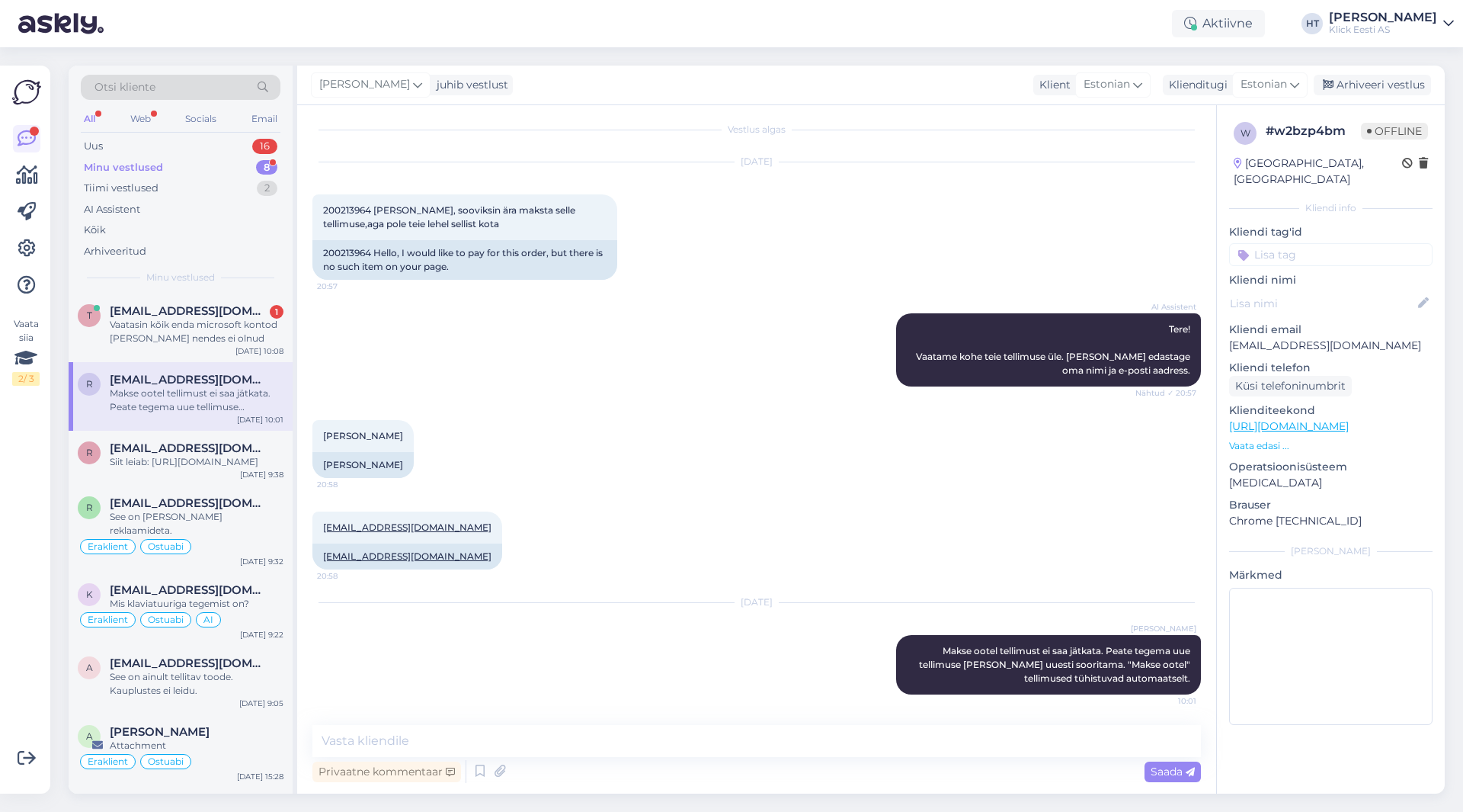
click at [914, 243] on input at bounding box center [1331, 254] width 203 height 23
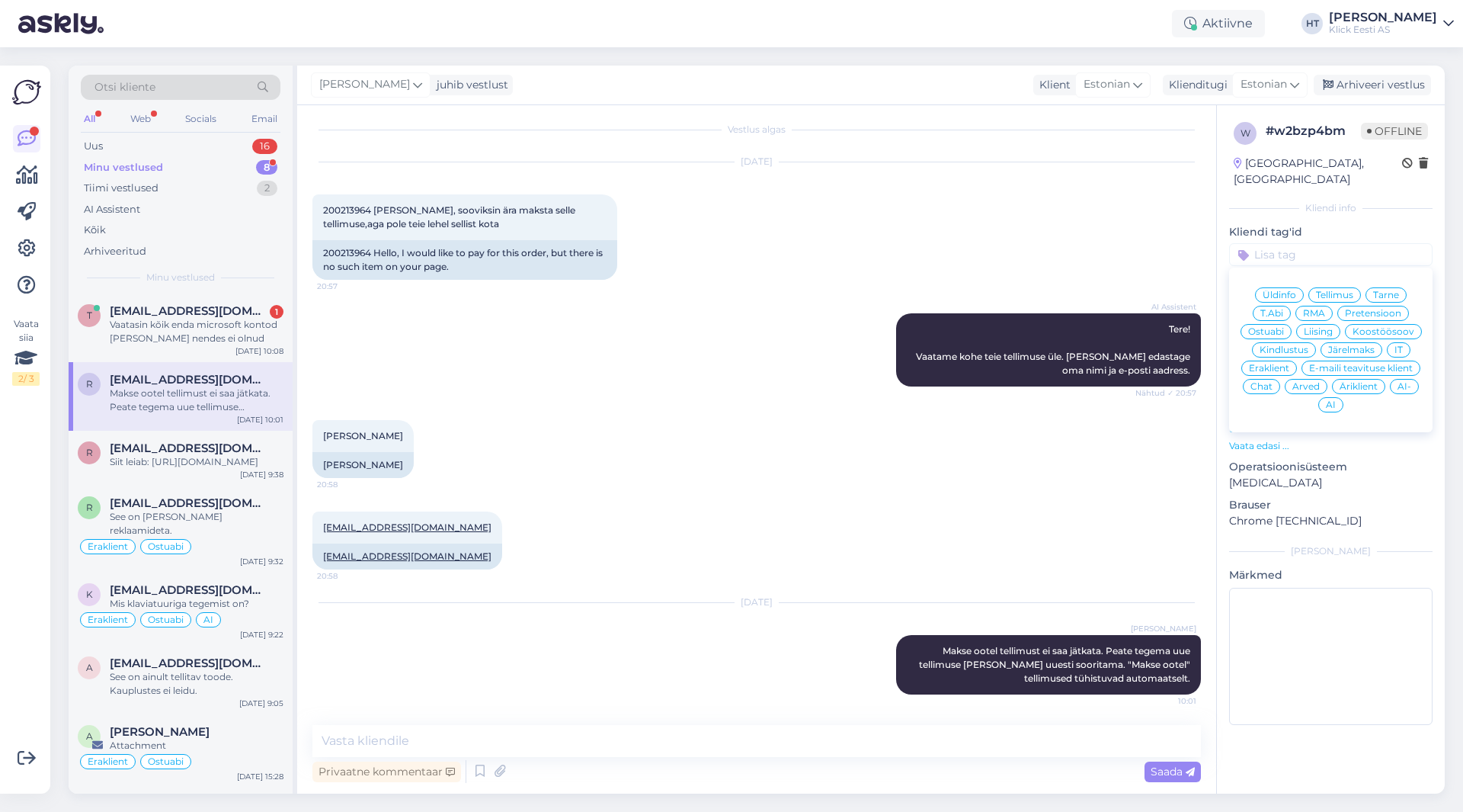
click at [914, 290] on span "Tellimus" at bounding box center [1335, 294] width 37 height 9
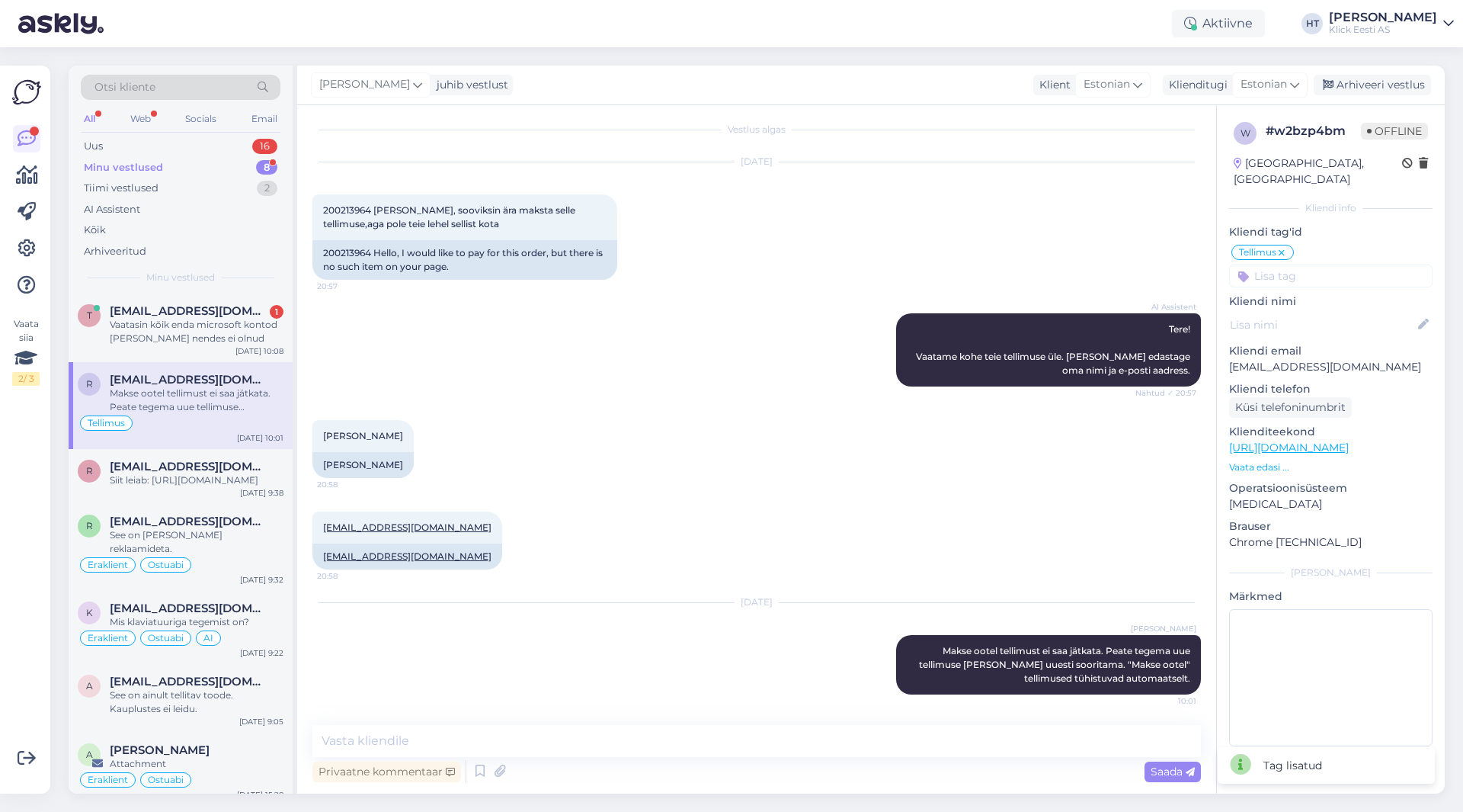
click at [914, 265] on input at bounding box center [1331, 276] width 203 height 23
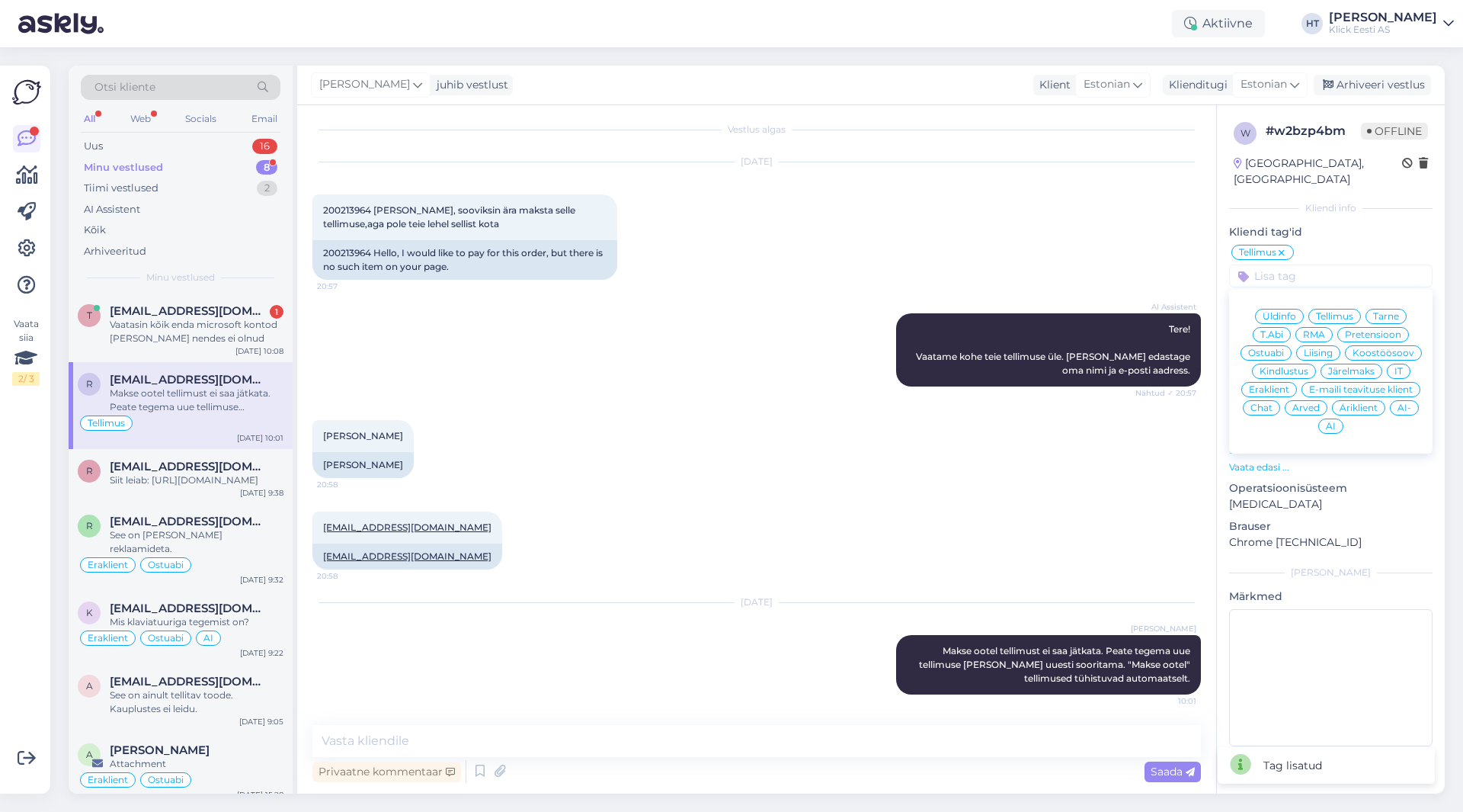
click at [914, 384] on span "Eraklient" at bounding box center [1269, 389] width 40 height 9
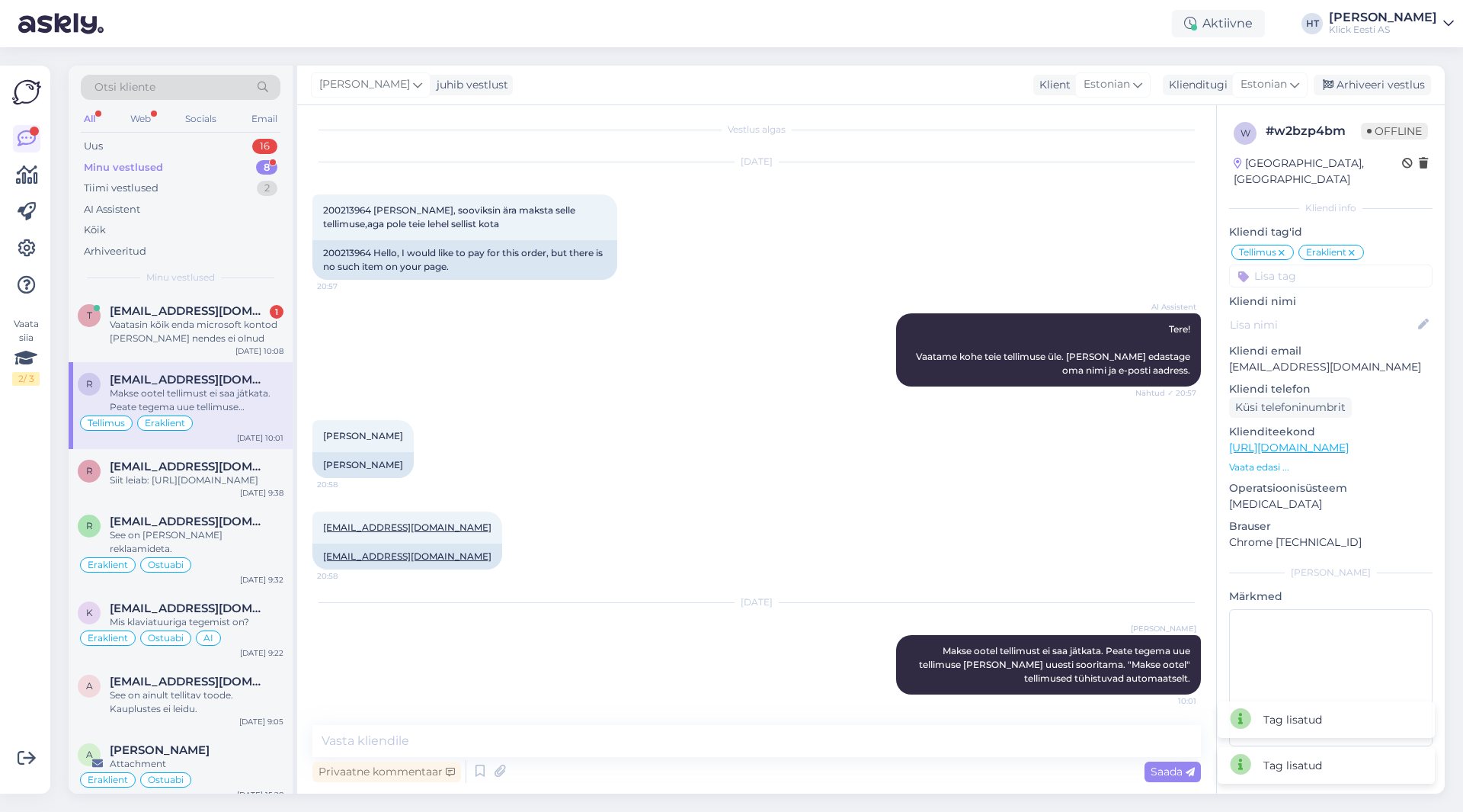
click at [914, 269] on input at bounding box center [1331, 276] width 203 height 23
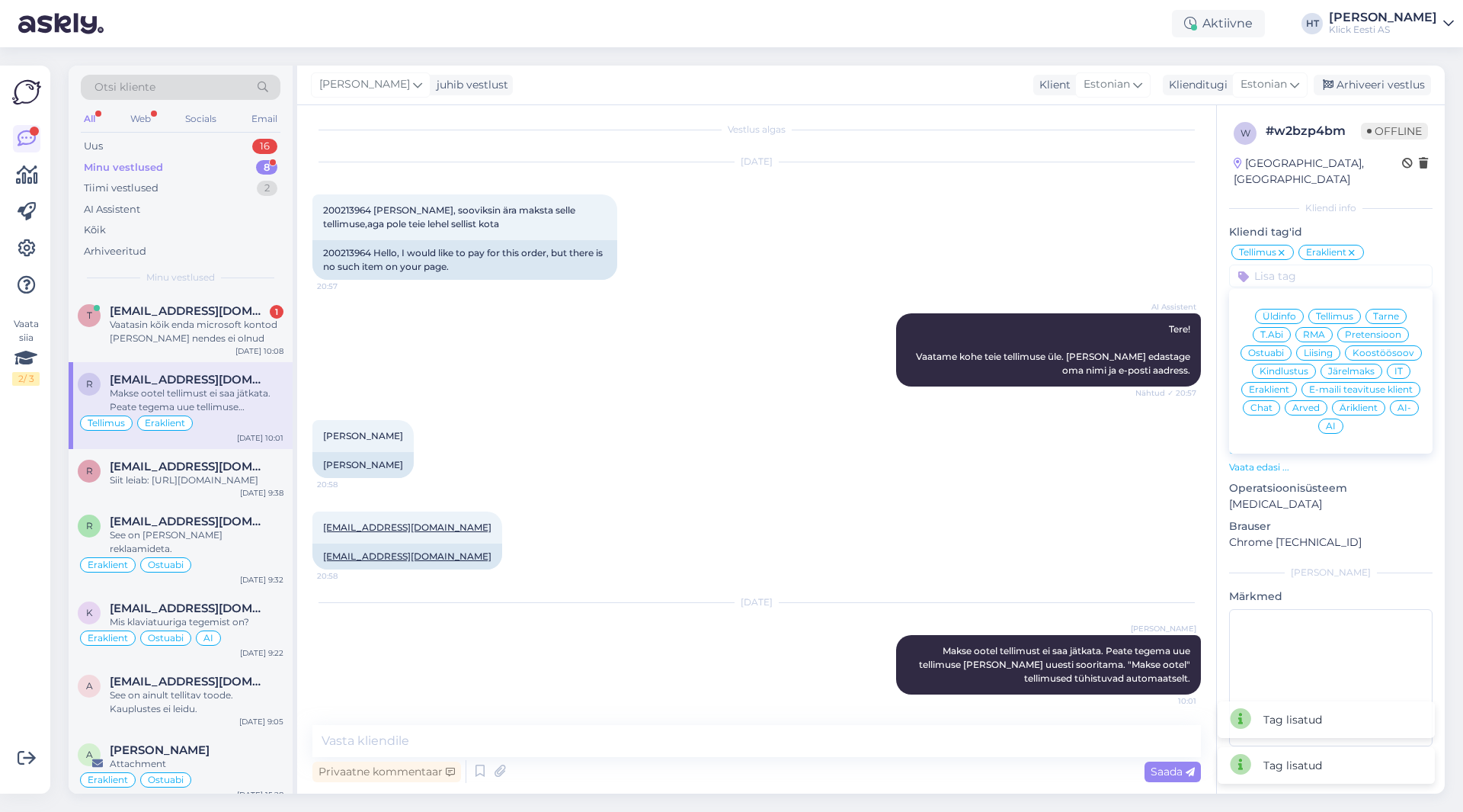
click at [914, 231] on div "[DATE] 200213964 [PERSON_NAME], sooviksin ära maksta selle tellimuse,aga pole t…" at bounding box center [757, 221] width 889 height 151
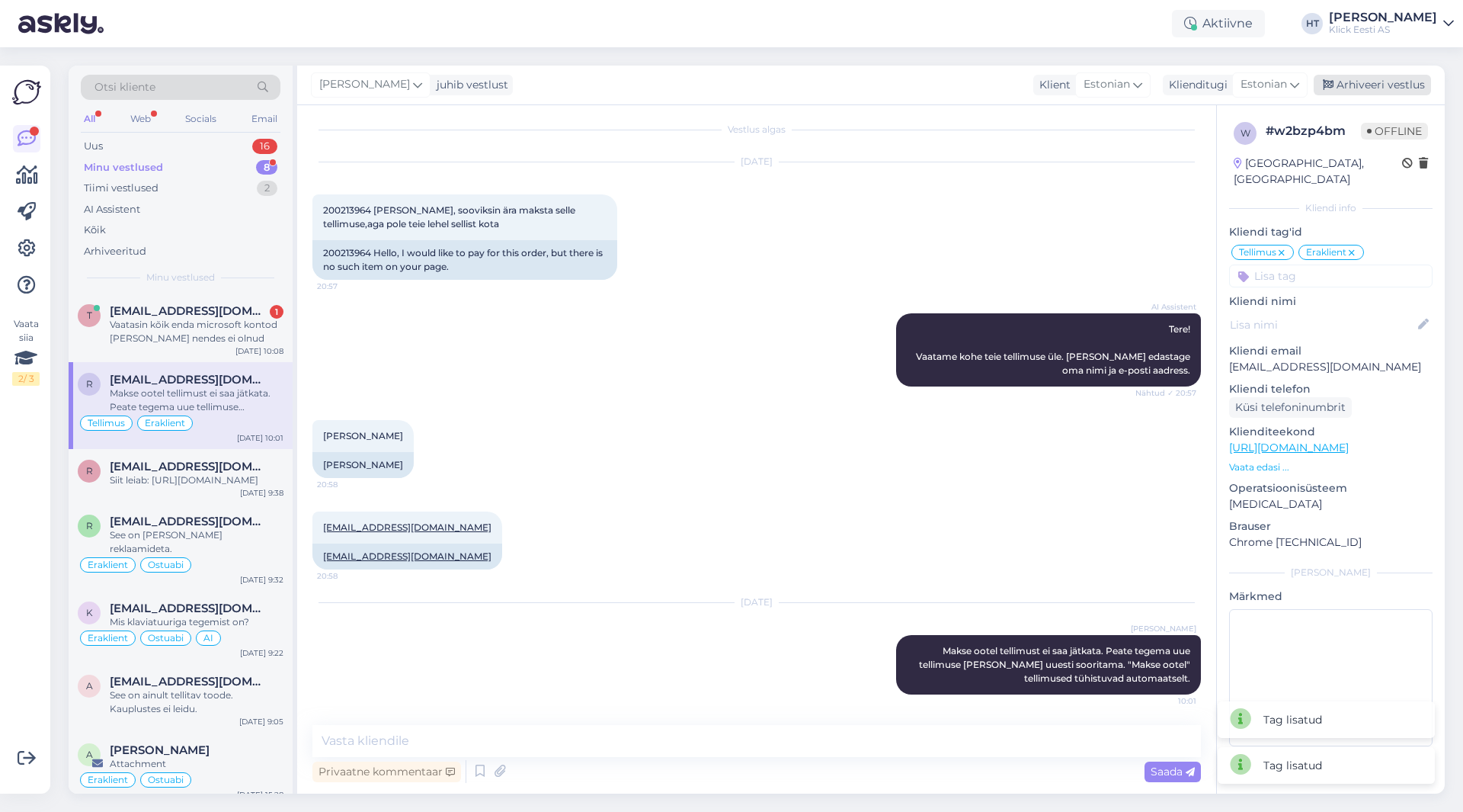
click at [914, 91] on div "Arhiveeri vestlus" at bounding box center [1372, 85] width 117 height 20
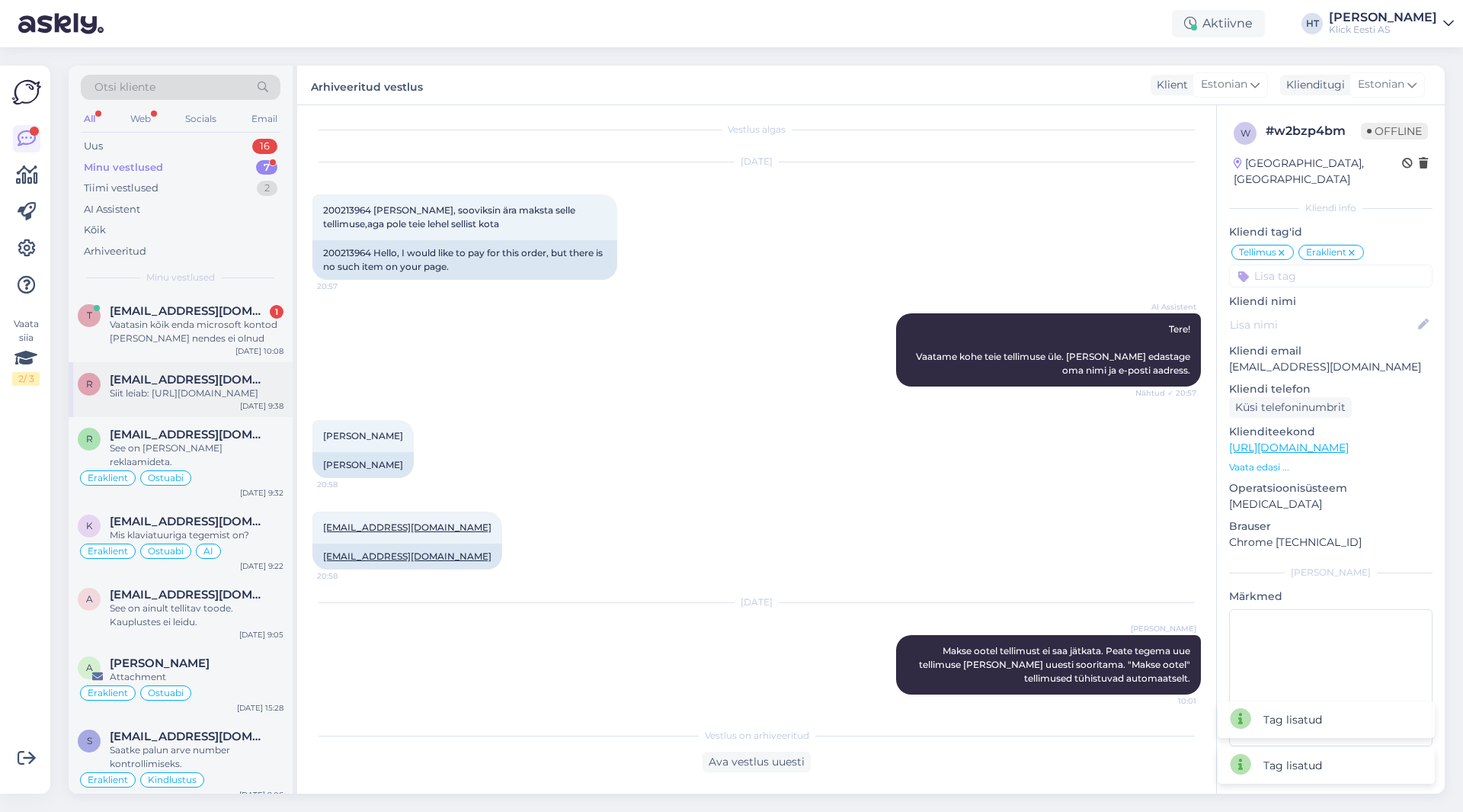
click at [226, 392] on div "Siit leiab: [URL][DOMAIN_NAME]" at bounding box center [196, 393] width 174 height 13
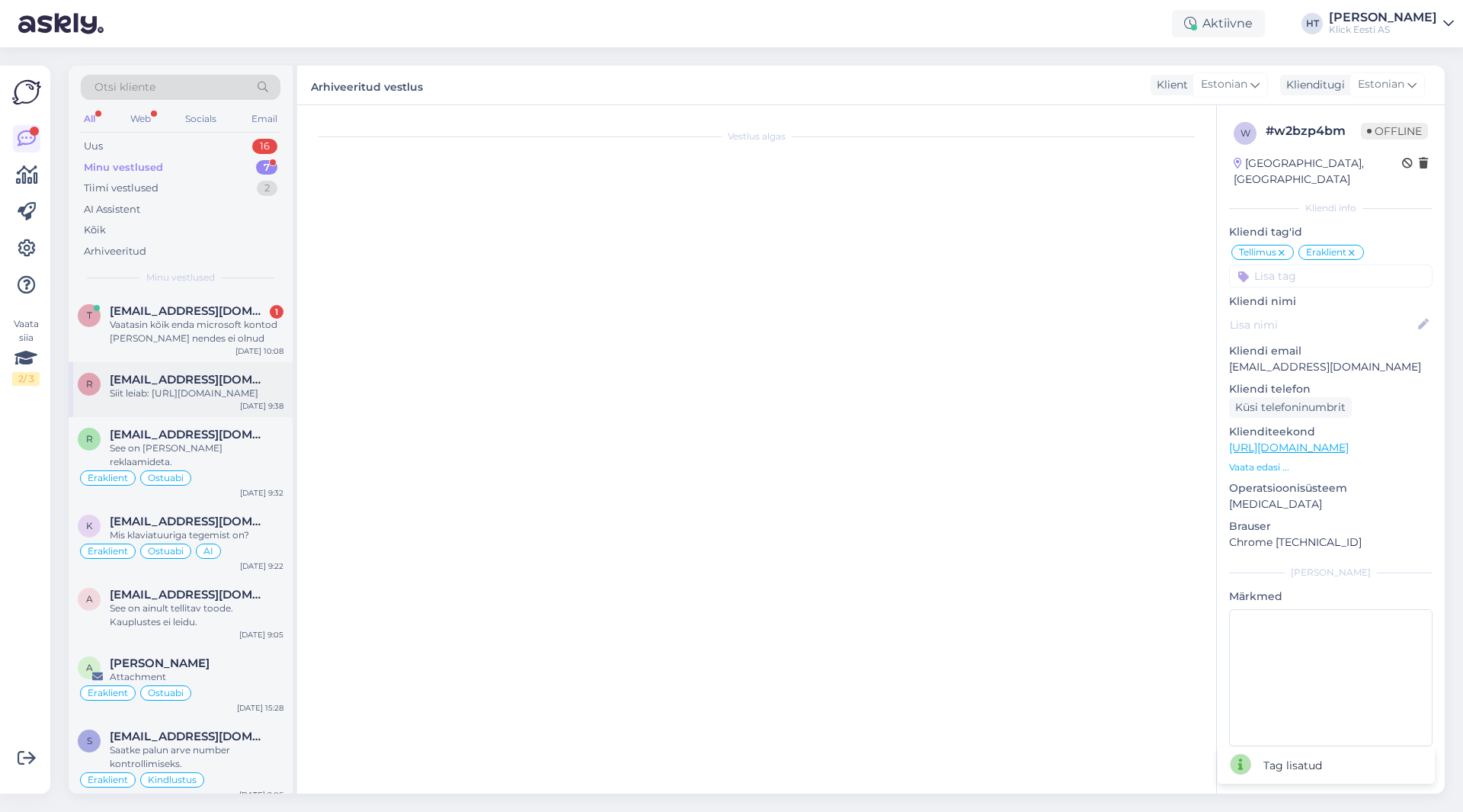
scroll to position [139, 0]
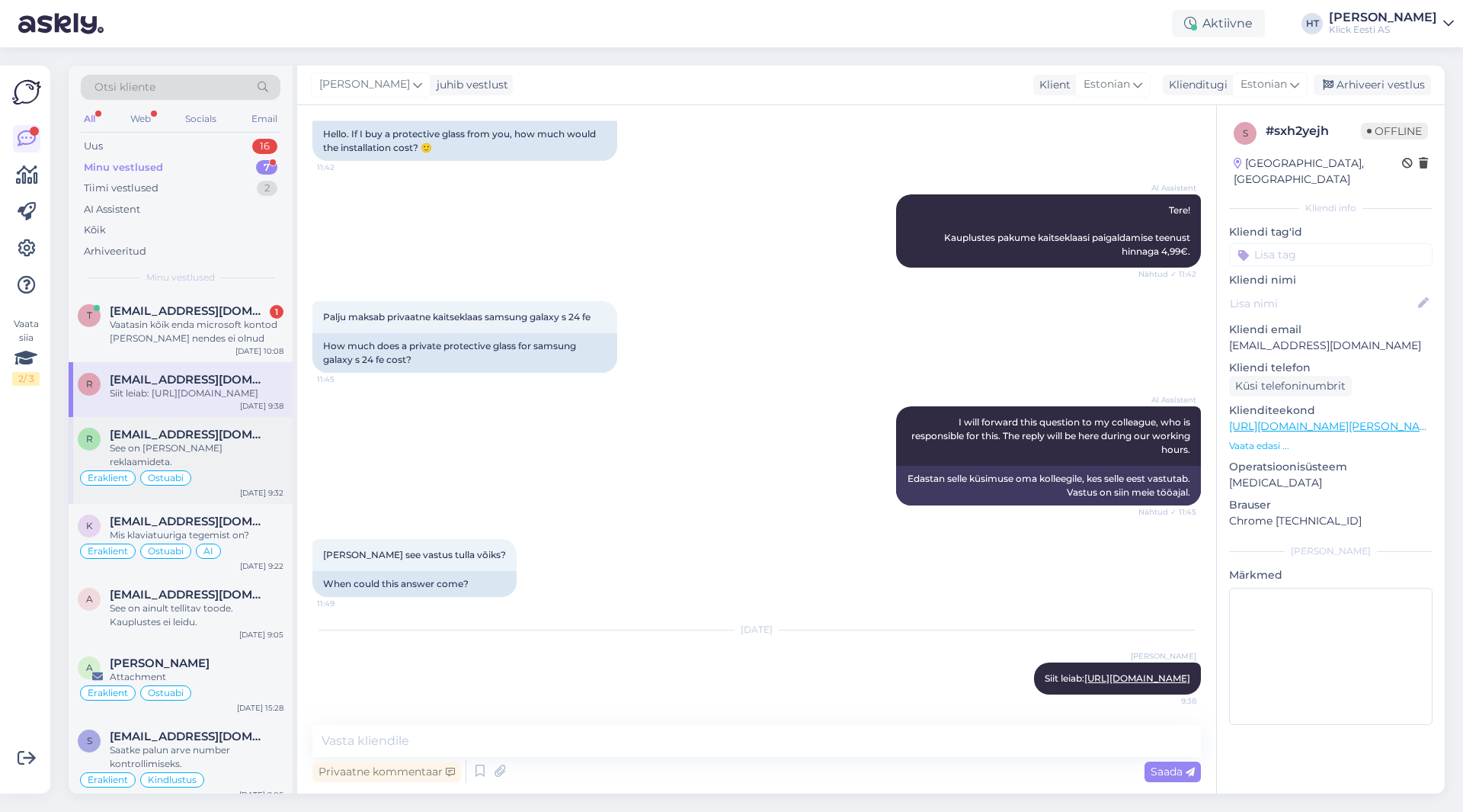
click at [249, 467] on div "See on [PERSON_NAME] reklaamideta." at bounding box center [196, 454] width 174 height 28
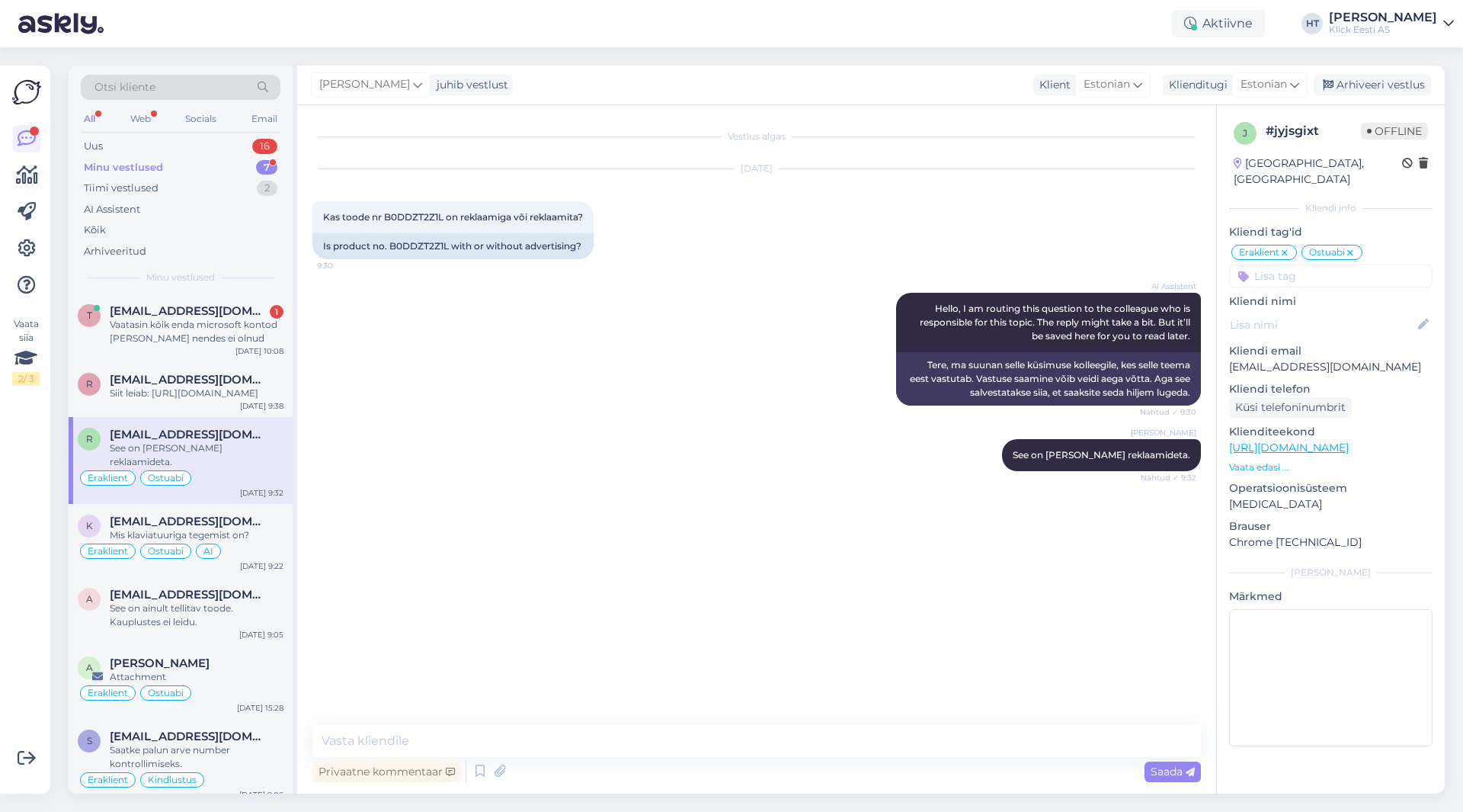
scroll to position [0, 0]
click at [914, 88] on div "Arhiveeri vestlus" at bounding box center [1372, 85] width 117 height 20
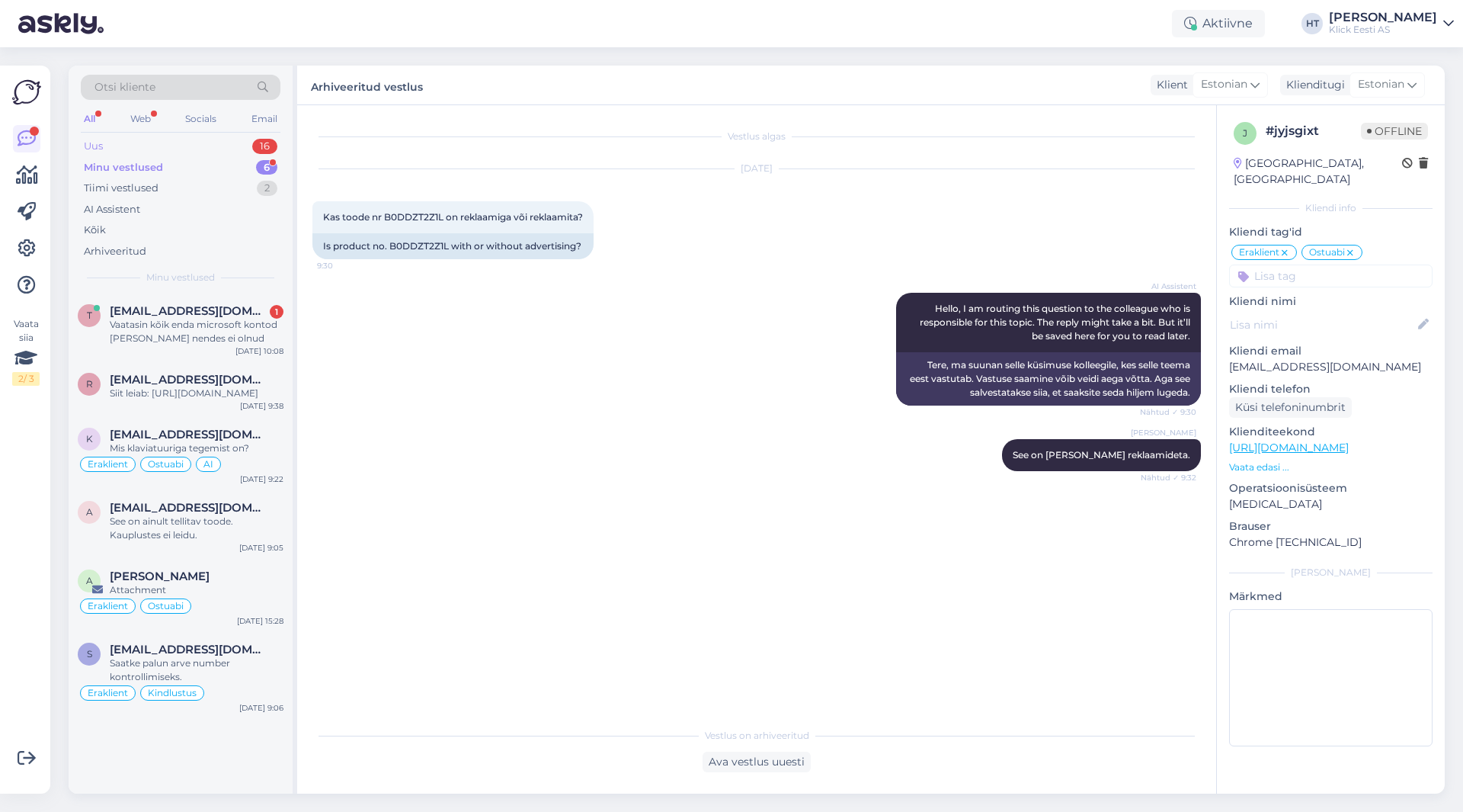
click at [265, 142] on div "16" at bounding box center [265, 146] width 25 height 15
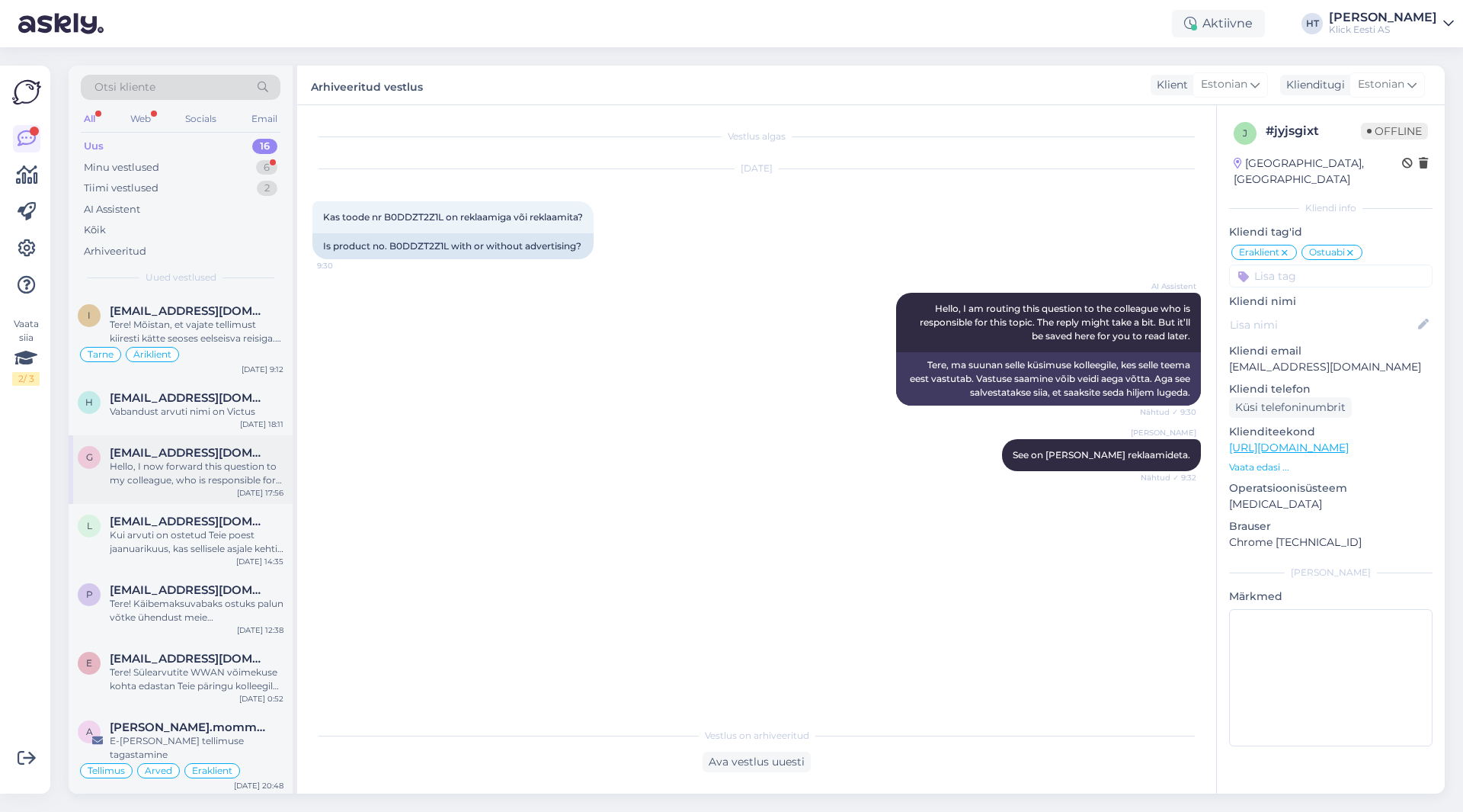
click at [217, 470] on div "Hello, I now forward this question to my colleague, who is responsible for this…" at bounding box center [196, 473] width 174 height 28
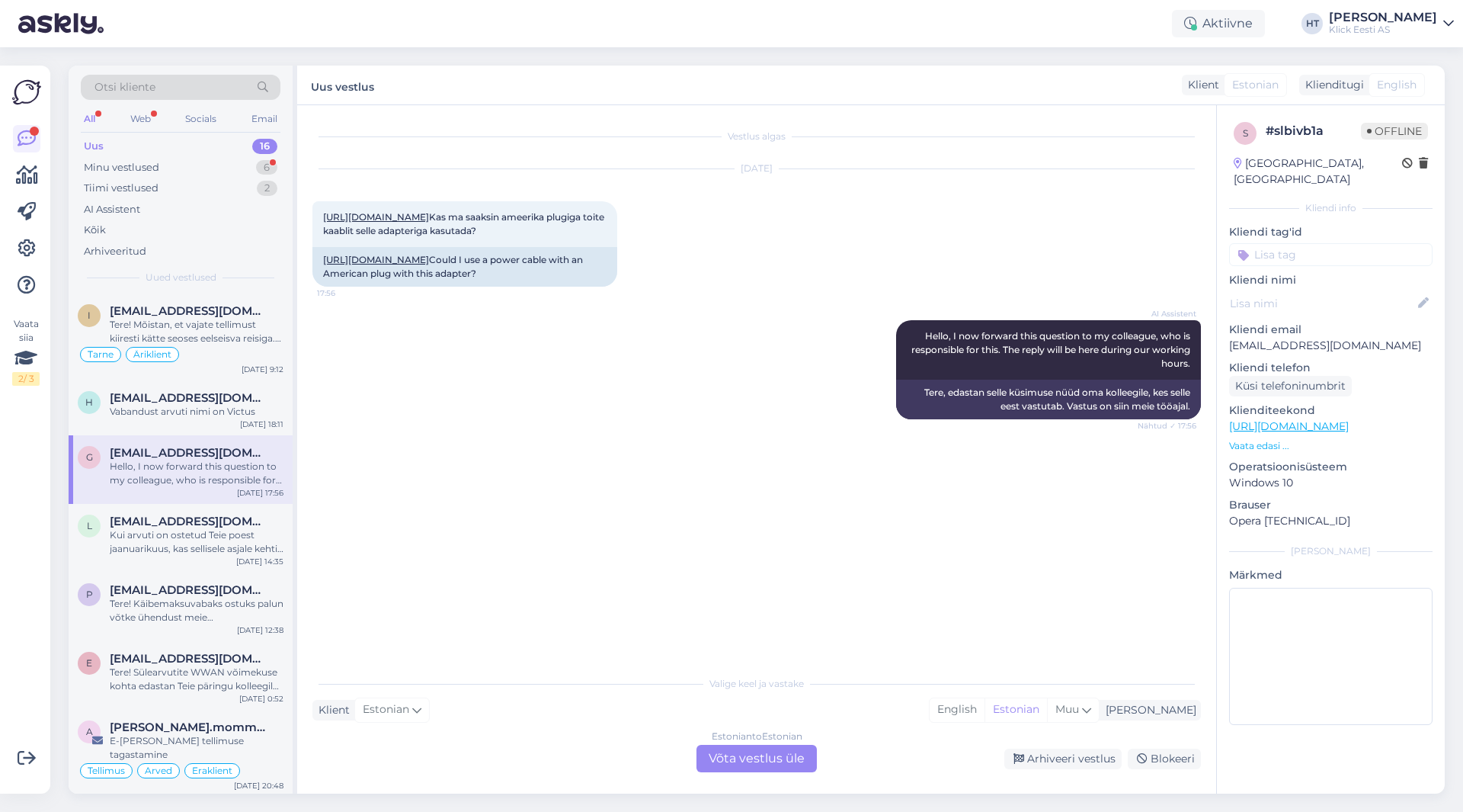
scroll to position [76, 0]
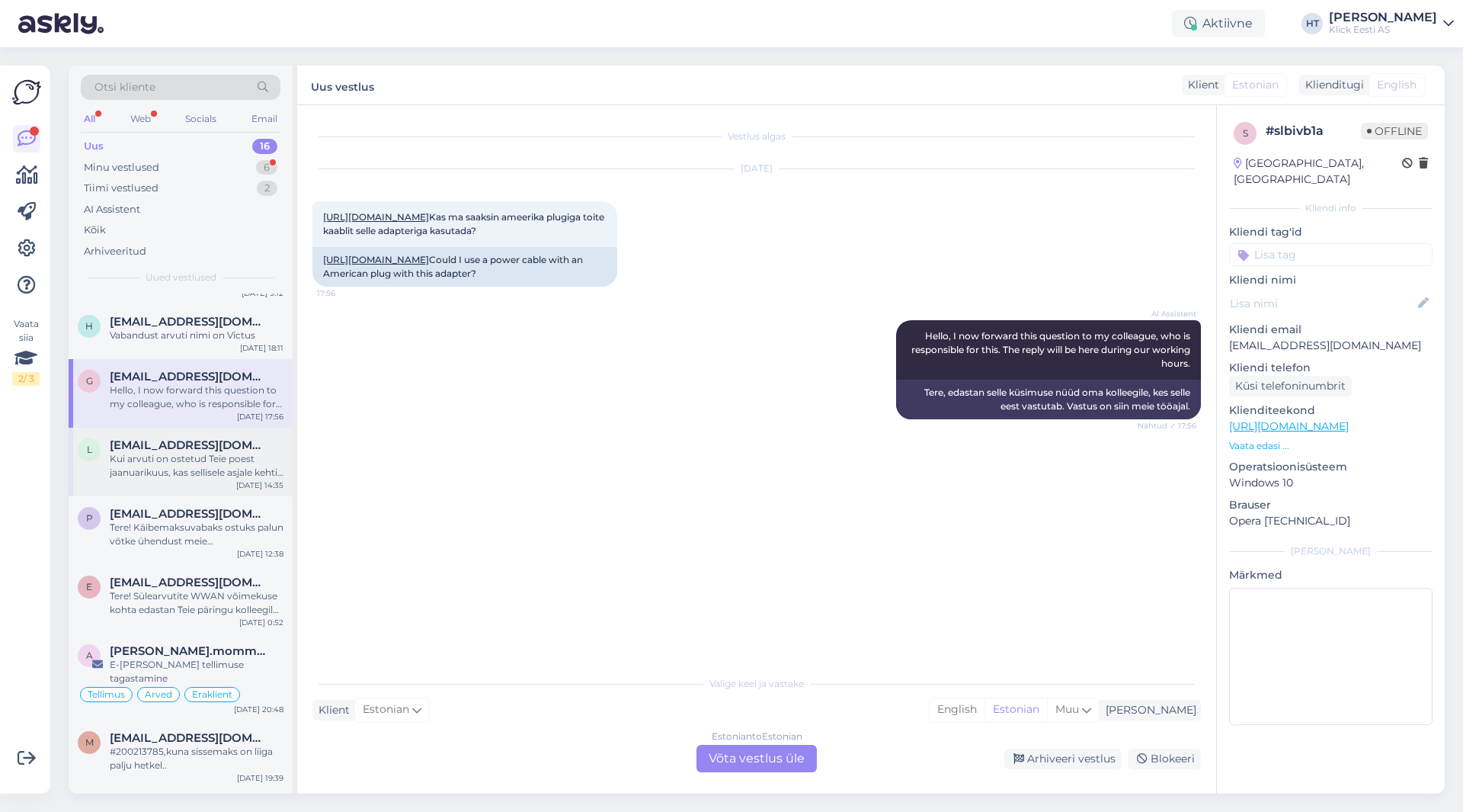
click at [213, 476] on div "Kui arvuti on ostetud Teie poest jaanuarikuus, kas sellisele asjale kehtib gara…" at bounding box center [196, 465] width 174 height 28
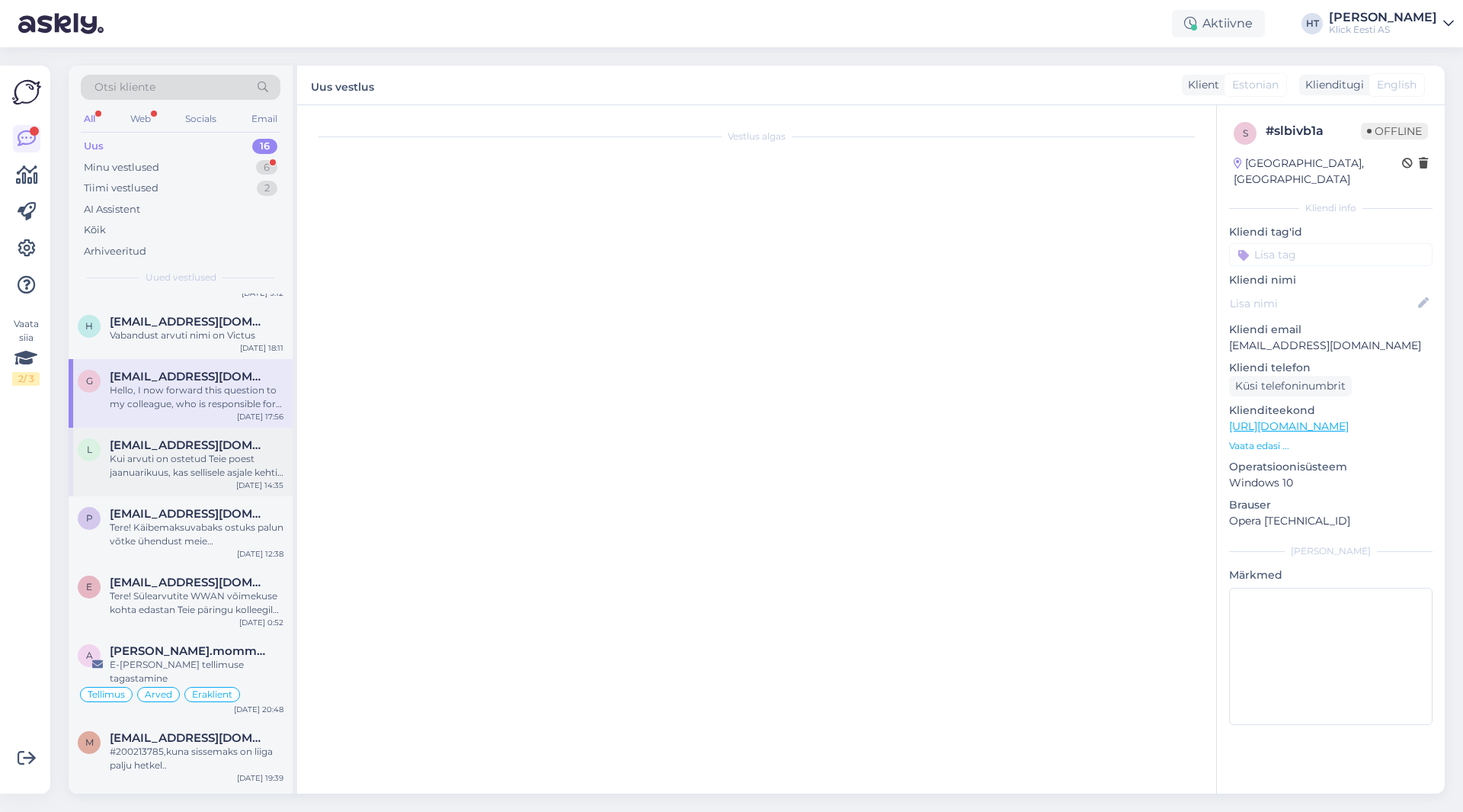
scroll to position [149, 0]
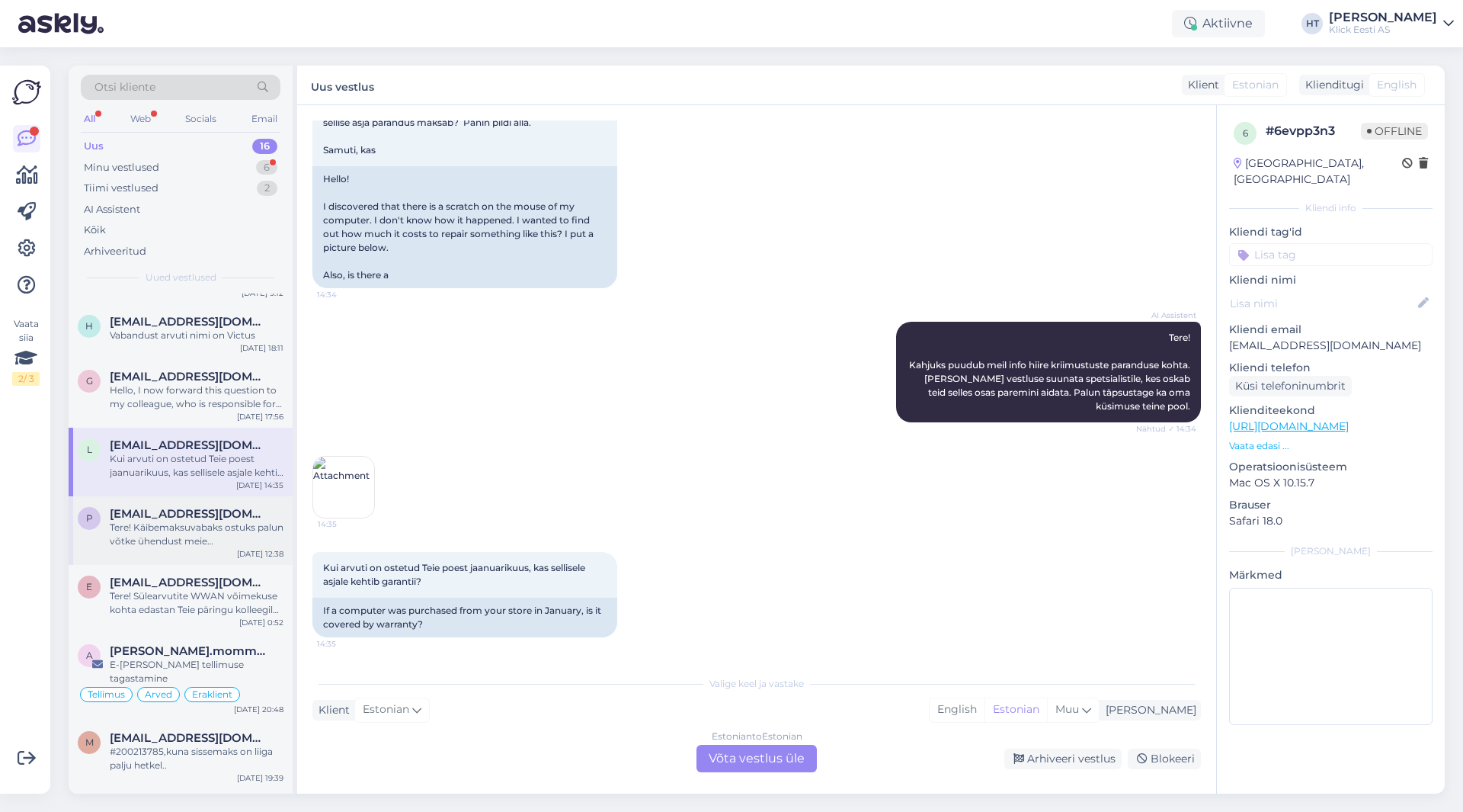
click at [187, 533] on div "Tere! Käibemaksuvabaks ostuks palun võtke ühendust meie äriklienditeenindusega …" at bounding box center [196, 534] width 174 height 28
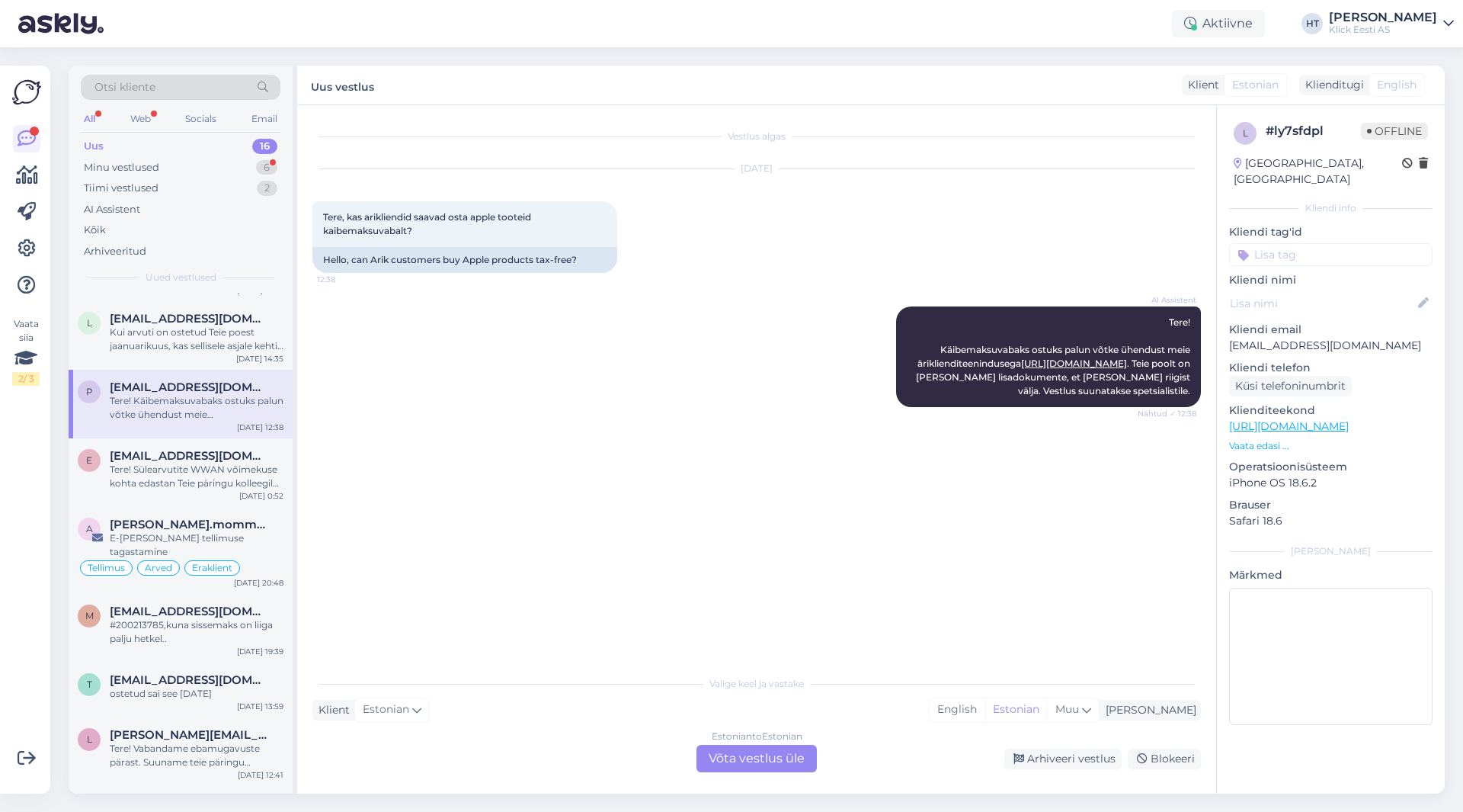
scroll to position [229, 0]
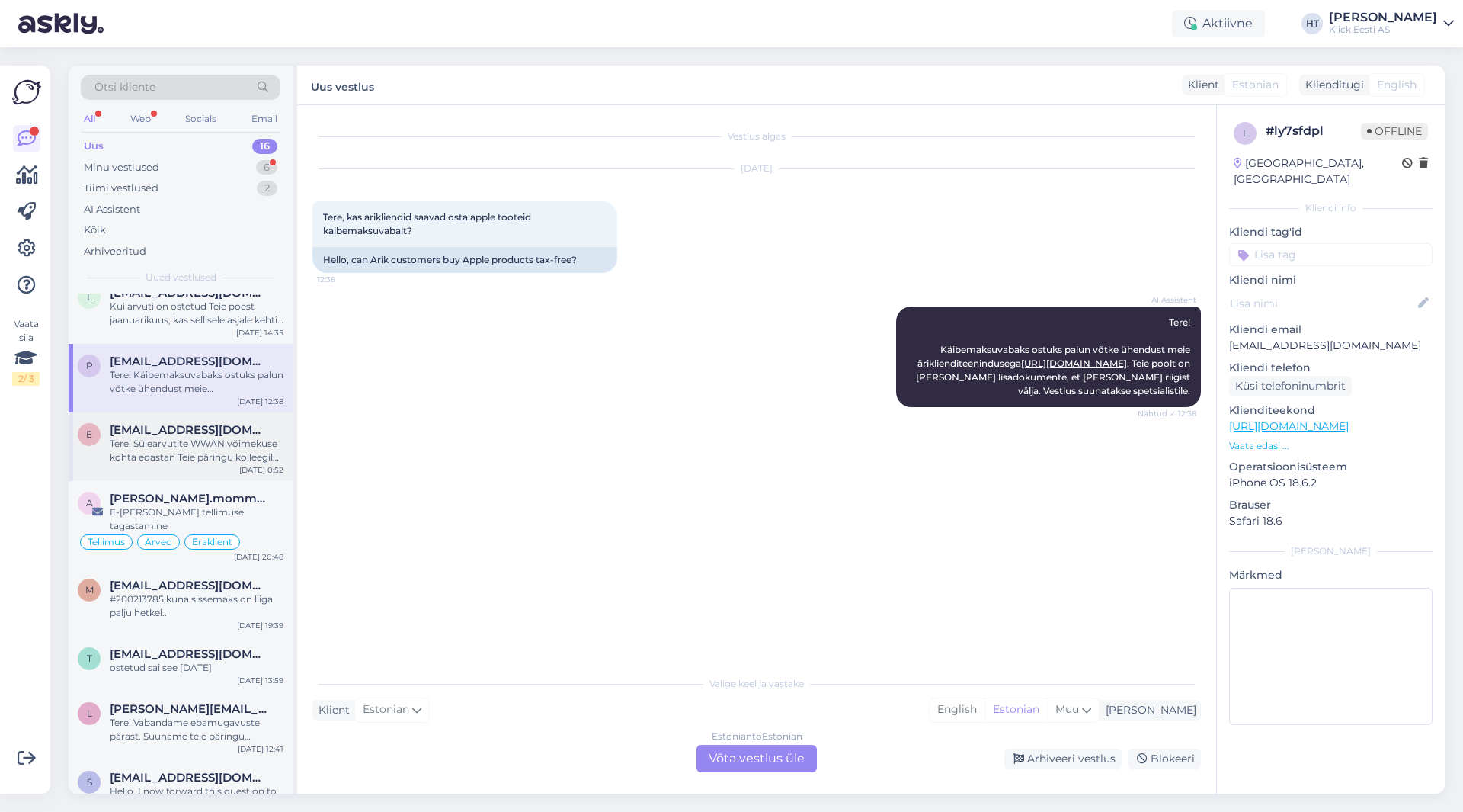
click at [123, 470] on div "e [EMAIL_ADDRESS][DOMAIN_NAME] Tere! Sülearvutite WWAN võimekuse kohta edastan …" at bounding box center [180, 446] width 224 height 68
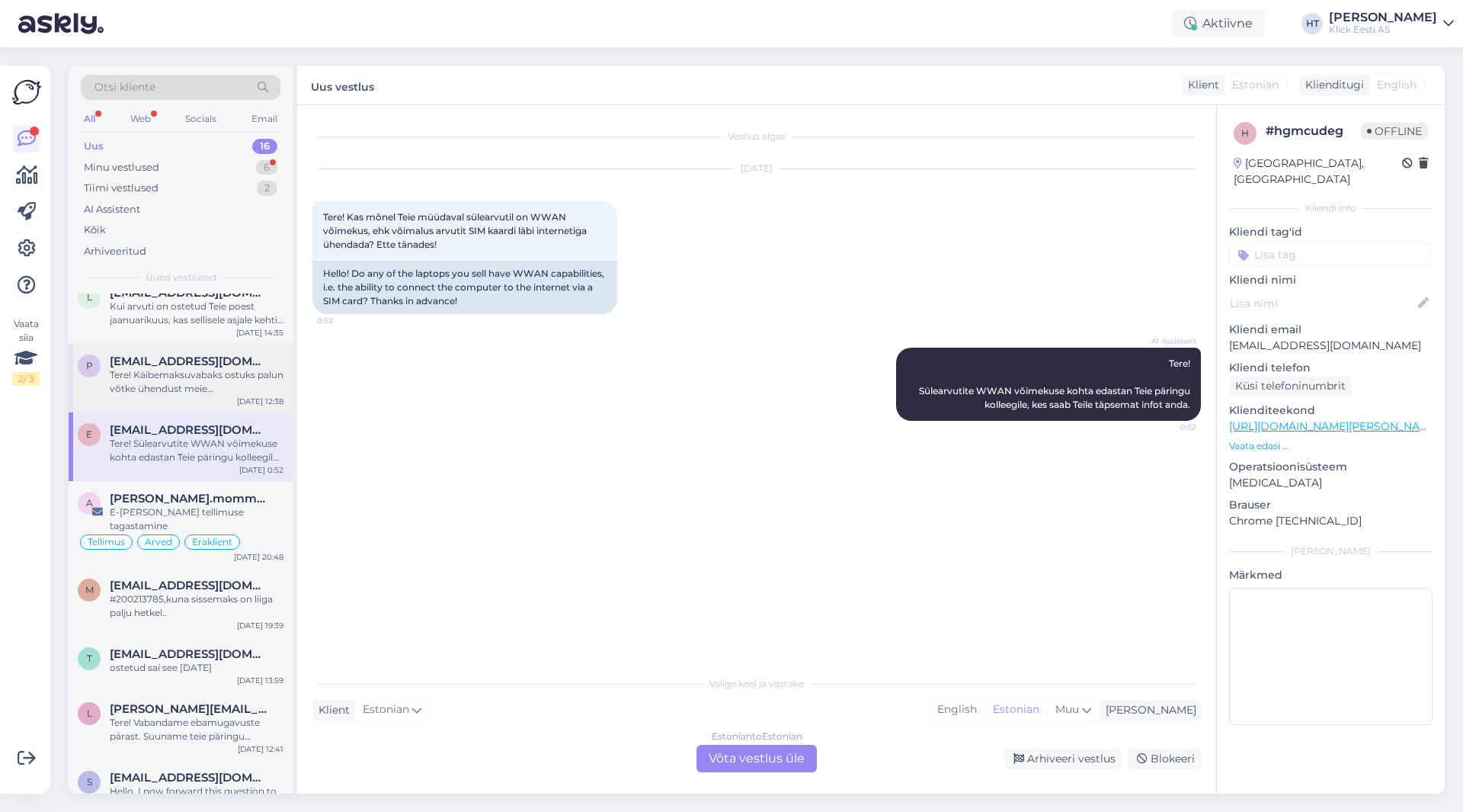
click at [205, 402] on div "p [EMAIL_ADDRESS][DOMAIN_NAME] Tere! Käibemaksuvabaks ostuks palun võtke ühendu…" at bounding box center [180, 378] width 224 height 68
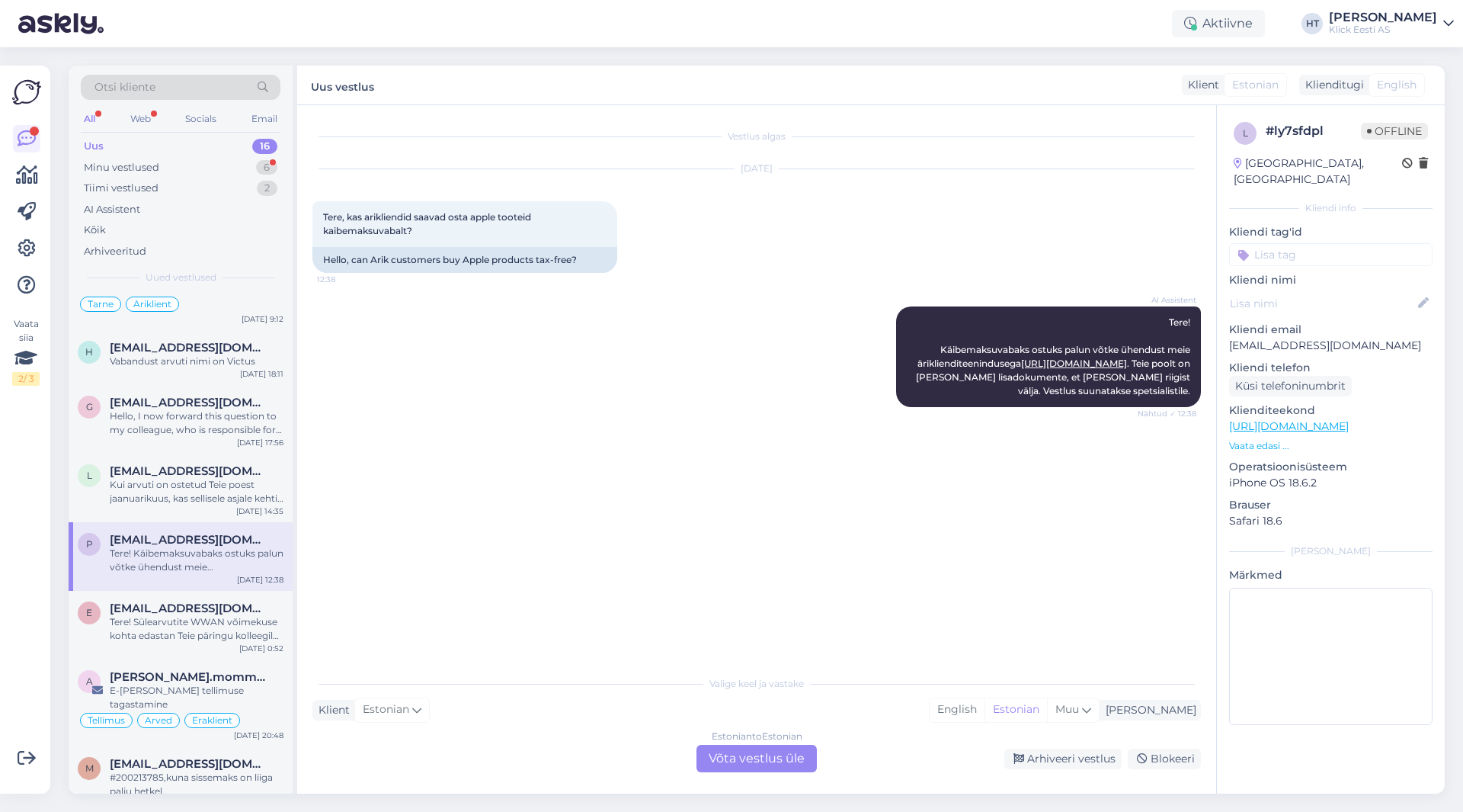
scroll to position [76, 0]
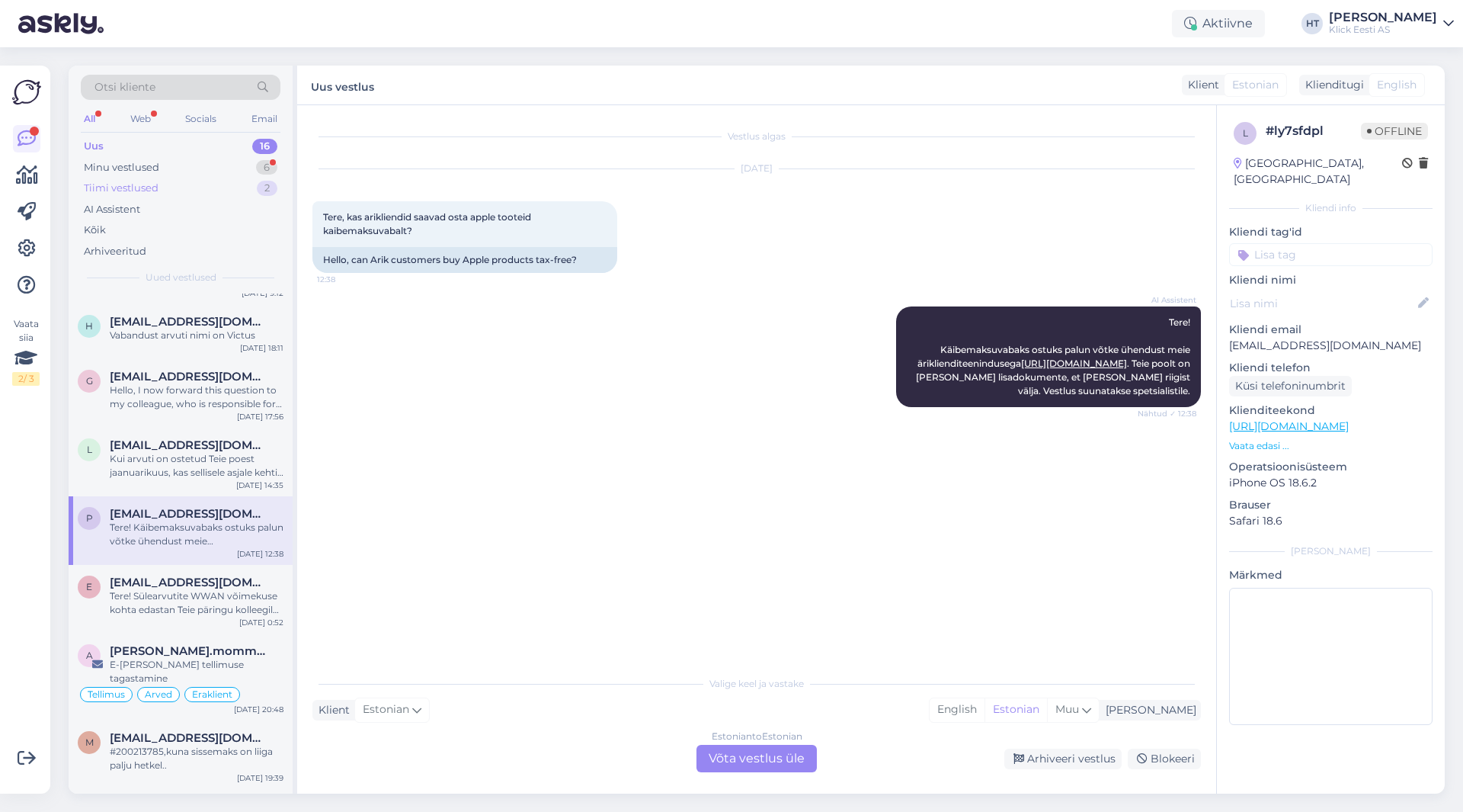
click at [202, 191] on div "Tiimi vestlused 2" at bounding box center [180, 188] width 200 height 21
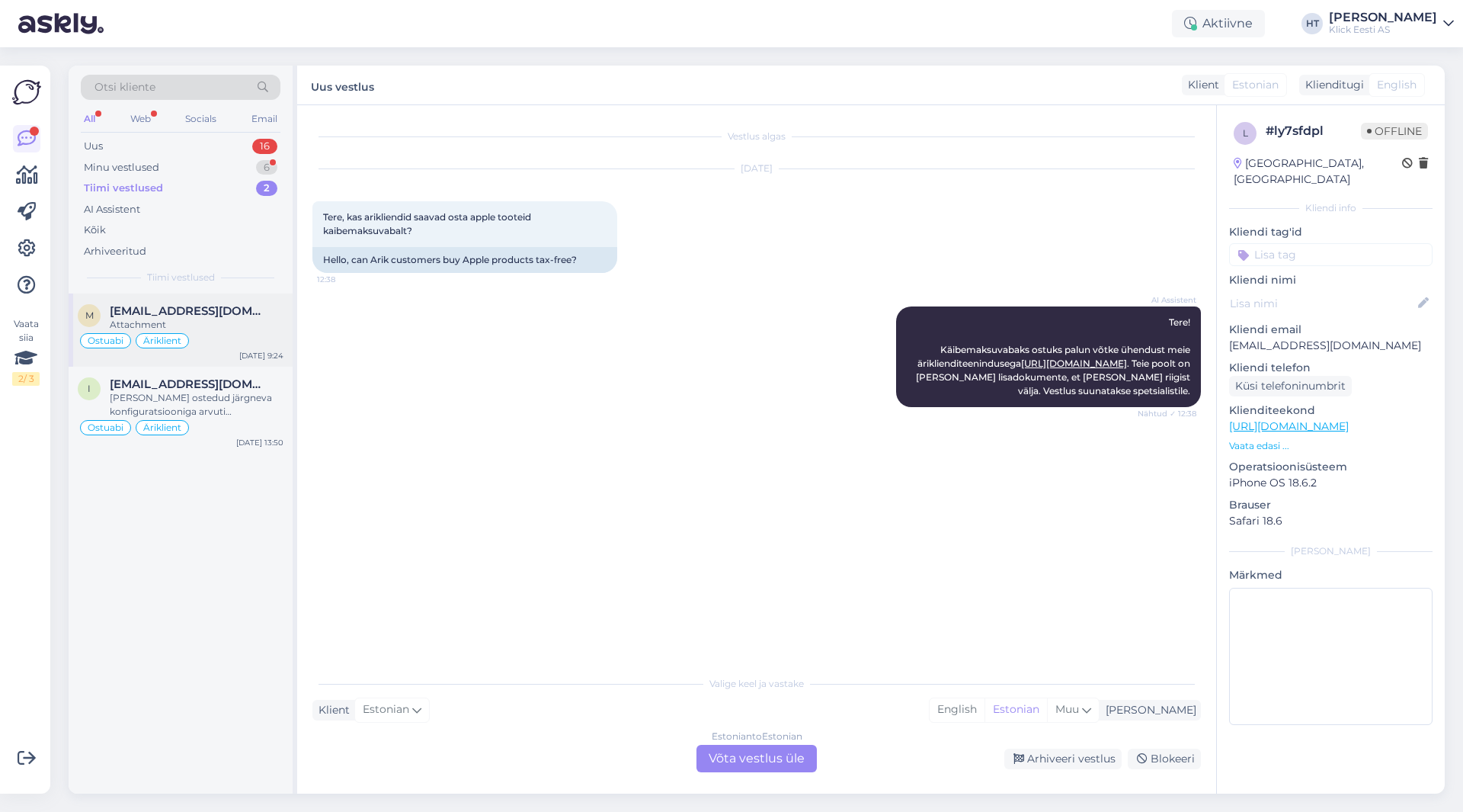
click at [204, 311] on span "[EMAIL_ADDRESS][DOMAIN_NAME]" at bounding box center [189, 311] width 159 height 13
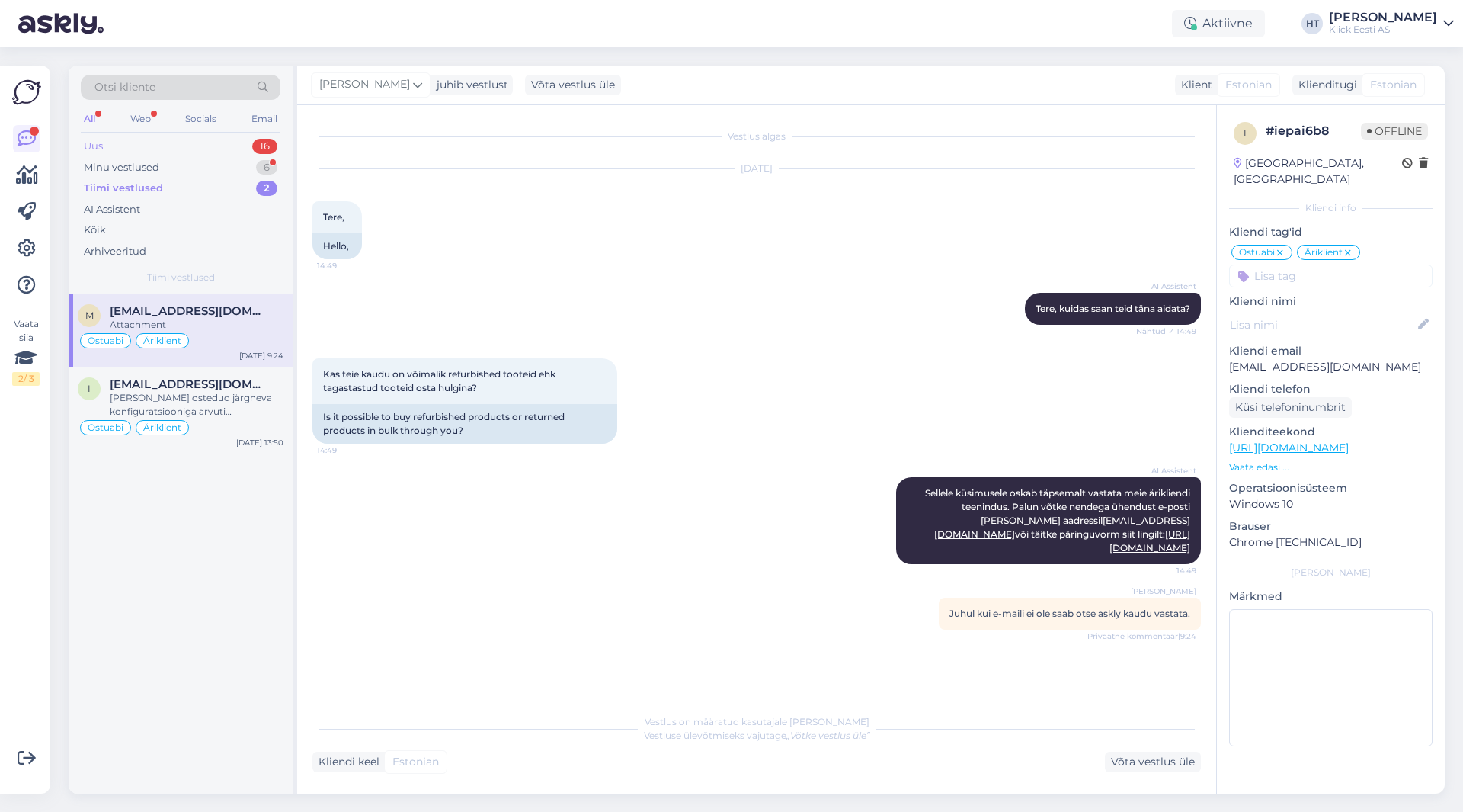
click at [250, 138] on div "Uus 16" at bounding box center [180, 146] width 200 height 21
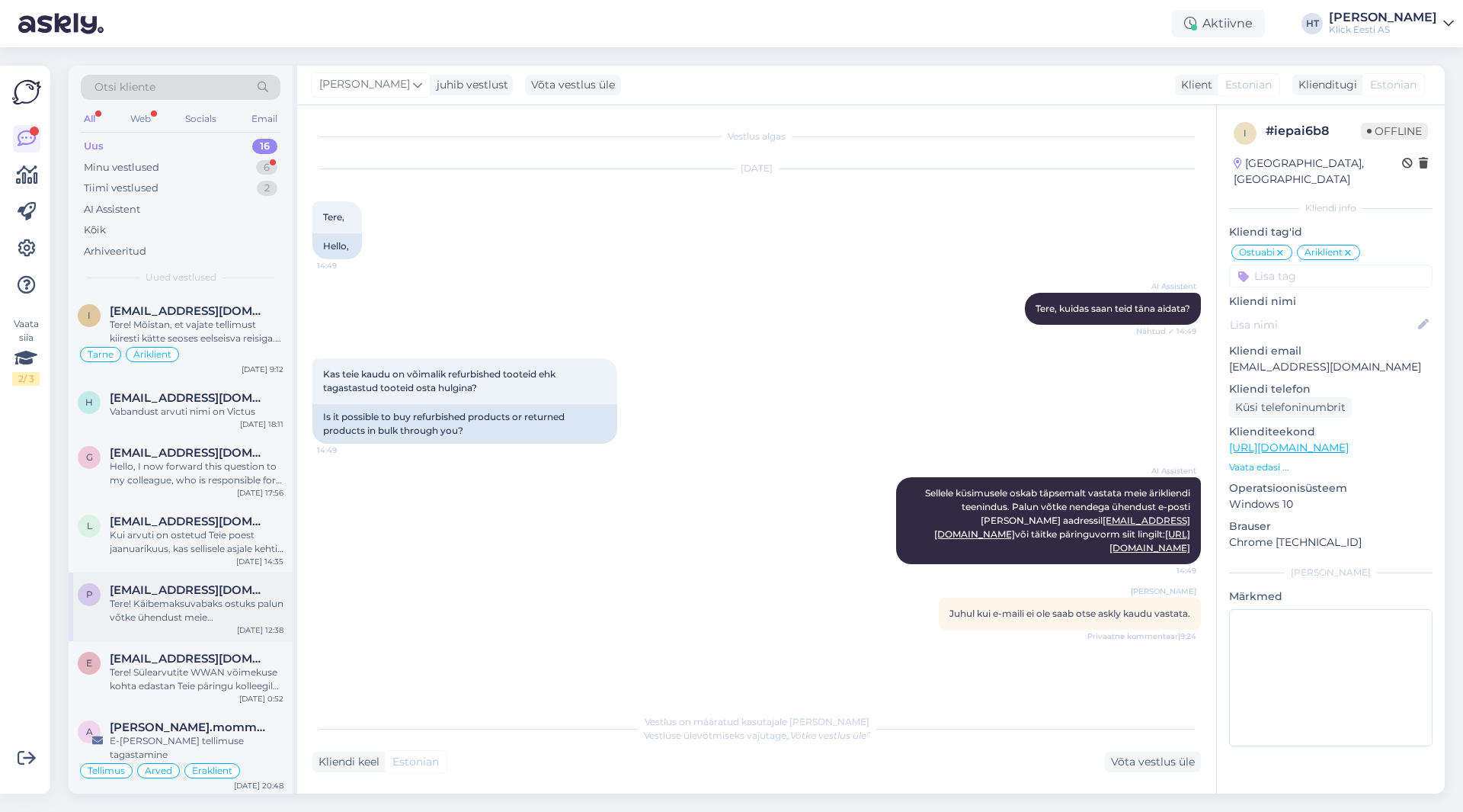
click at [241, 586] on span "[EMAIL_ADDRESS][DOMAIN_NAME]" at bounding box center [189, 589] width 159 height 13
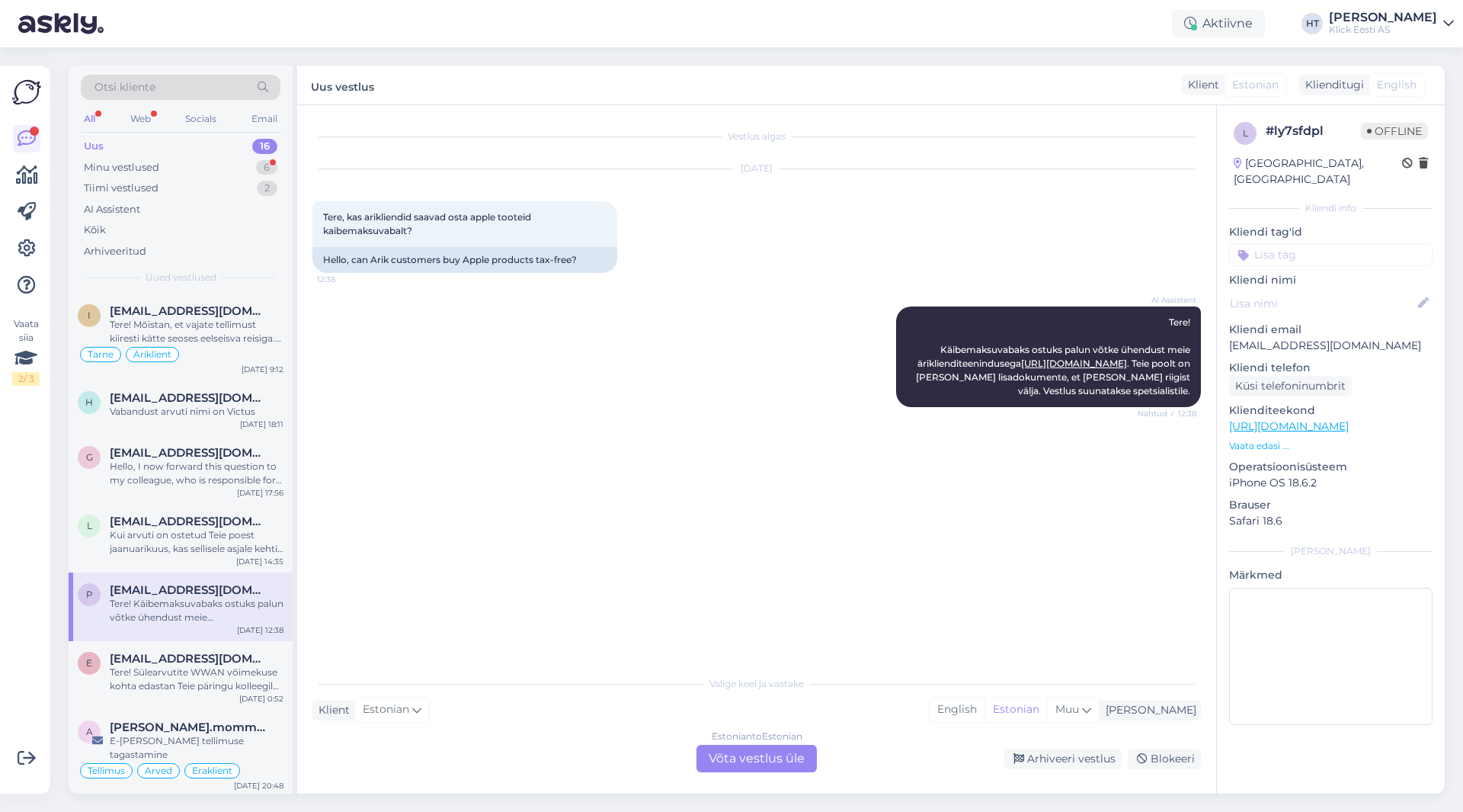
click at [914, 243] on input at bounding box center [1331, 254] width 203 height 23
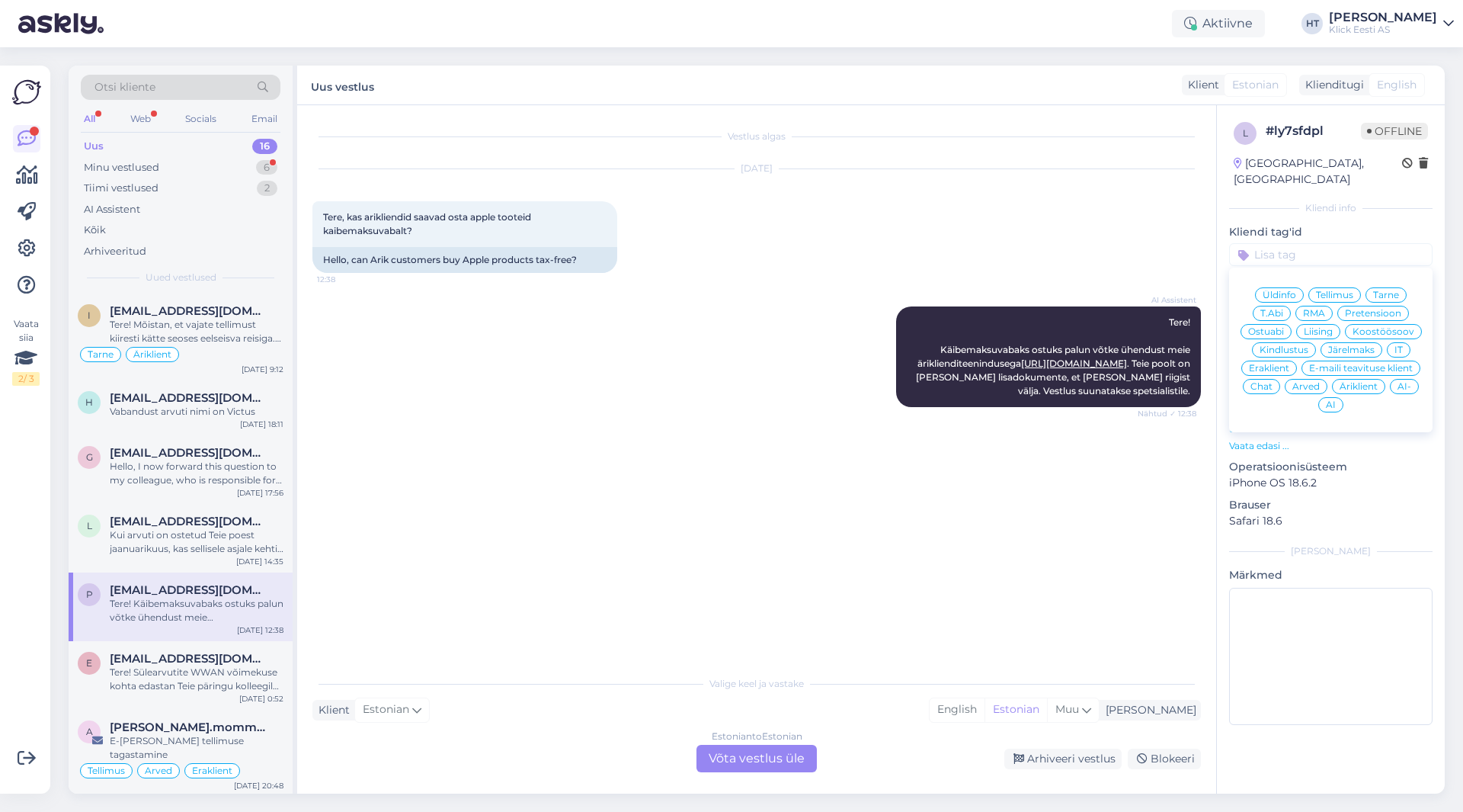
click at [914, 466] on div "Vestlus algas [DATE] Tere, kas arikliendid saavad osta apple tooteid kaibemaksu…" at bounding box center [764, 387] width 902 height 534
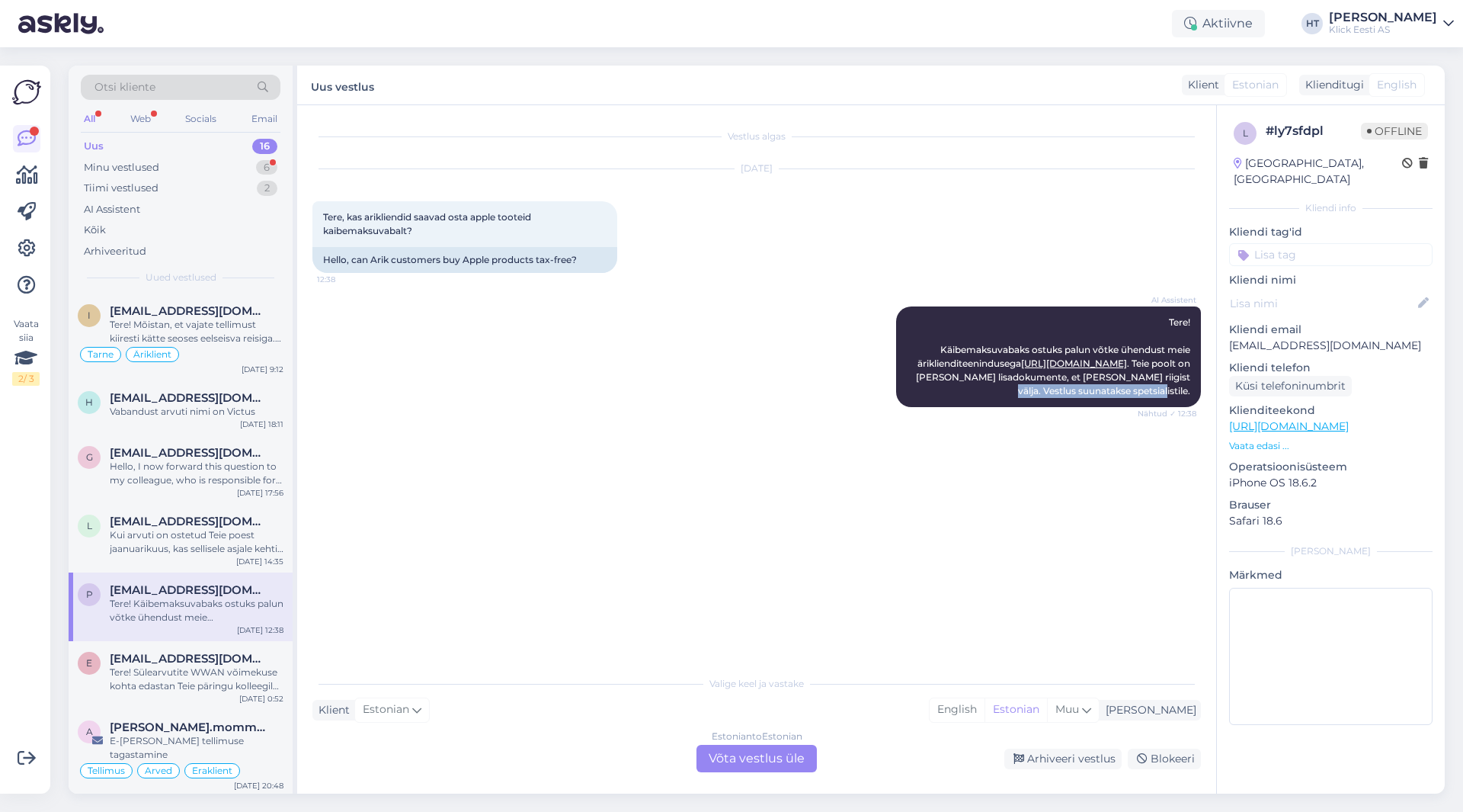
drag, startPoint x: 1041, startPoint y: 390, endPoint x: 1207, endPoint y: 386, distance: 166.0
click at [914, 386] on div "Vestlus algas [DATE] Tere, kas arikliendid saavad osta apple tooteid kaibemaksu…" at bounding box center [764, 387] width 902 height 534
click at [666, 651] on div "Vestlus algas [DATE] Tere, kas arikliendid saavad osta apple tooteid kaibemaksu…" at bounding box center [764, 387] width 902 height 534
click at [741, 747] on div "Estonian to Estonian Võta vestlus üle" at bounding box center [756, 758] width 121 height 28
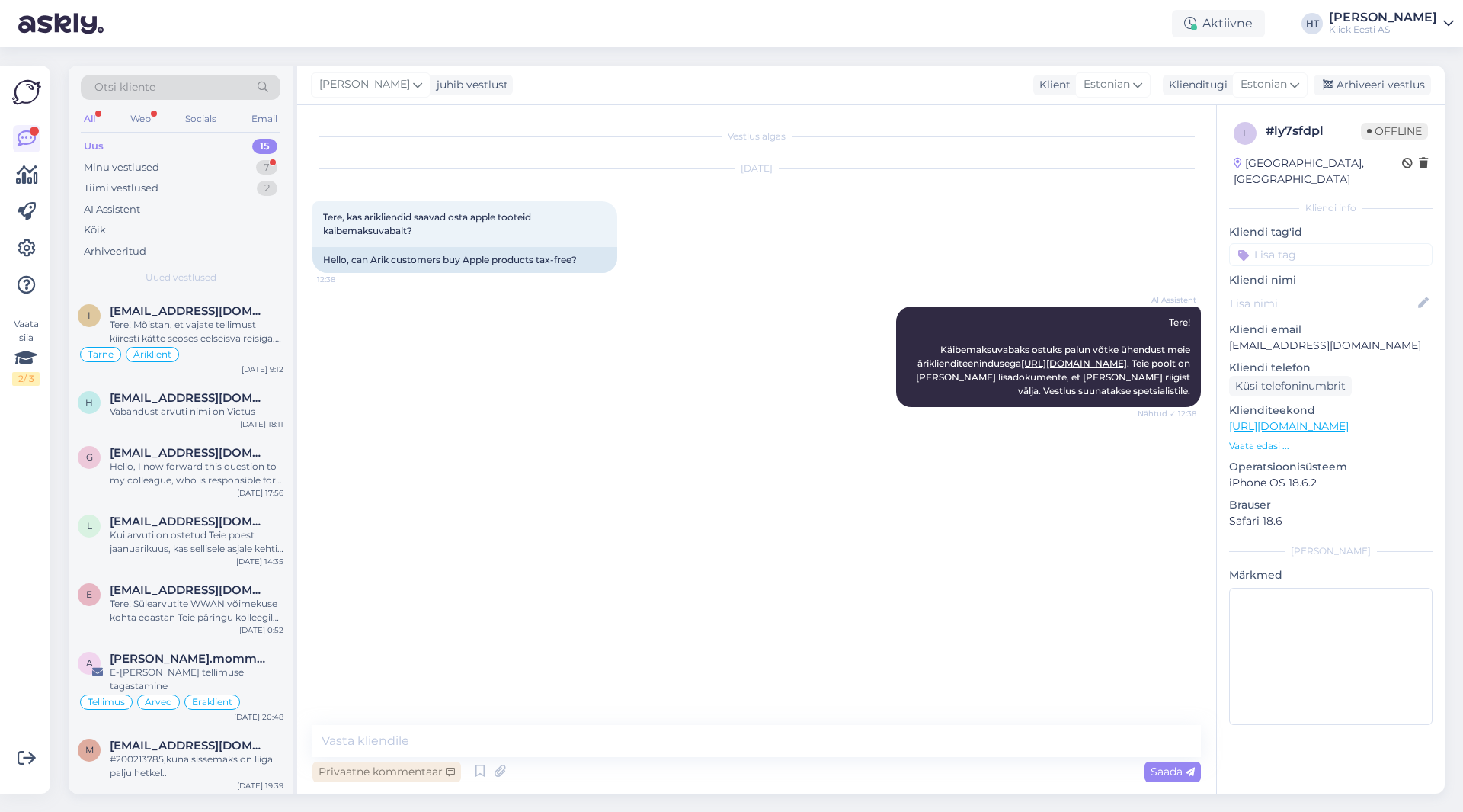
click at [388, 769] on div "Privaatne kommentaar" at bounding box center [387, 772] width 148 height 20
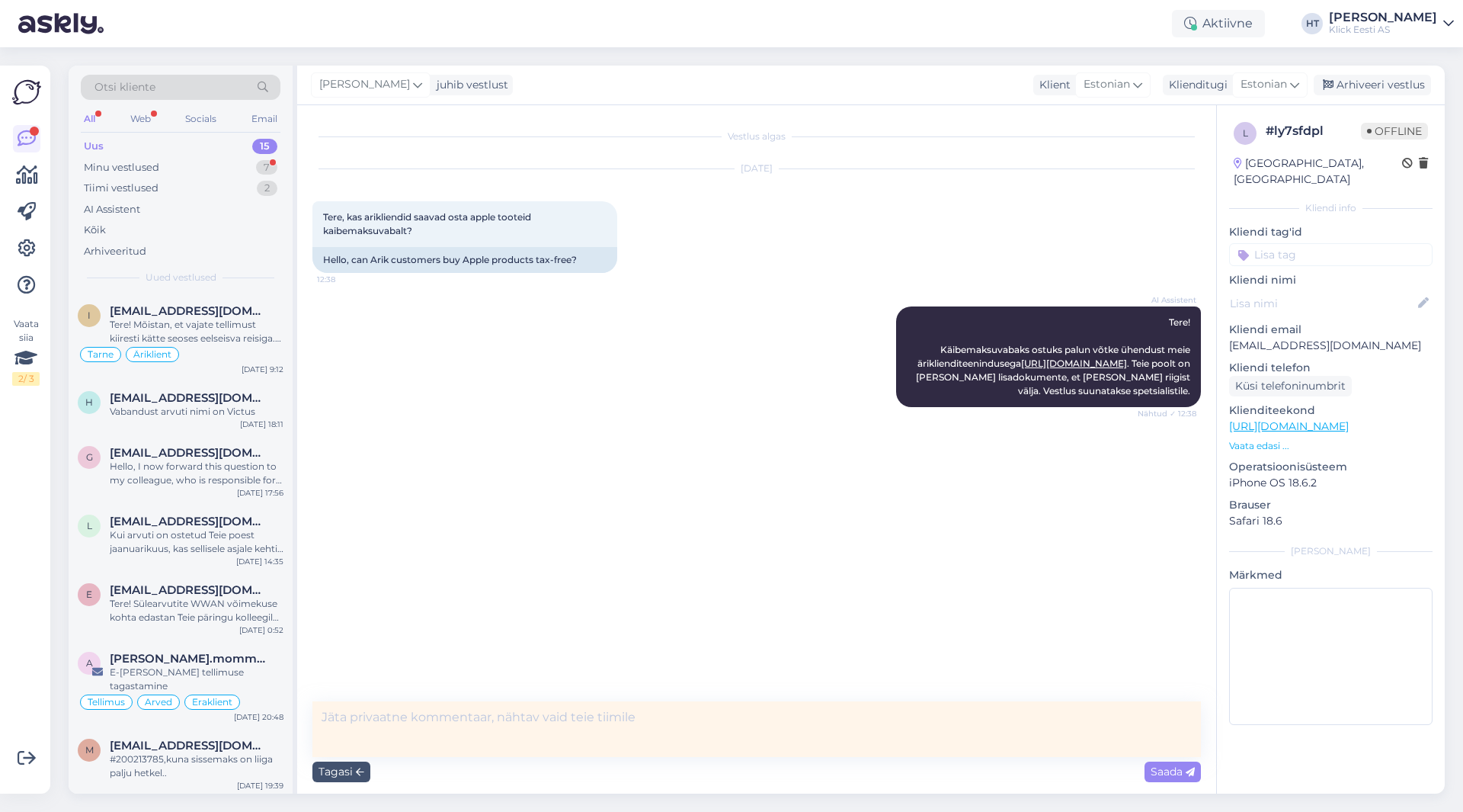
click at [448, 732] on textarea at bounding box center [757, 729] width 889 height 56
type textarea "Vestlus suunatakse spetsialistile."
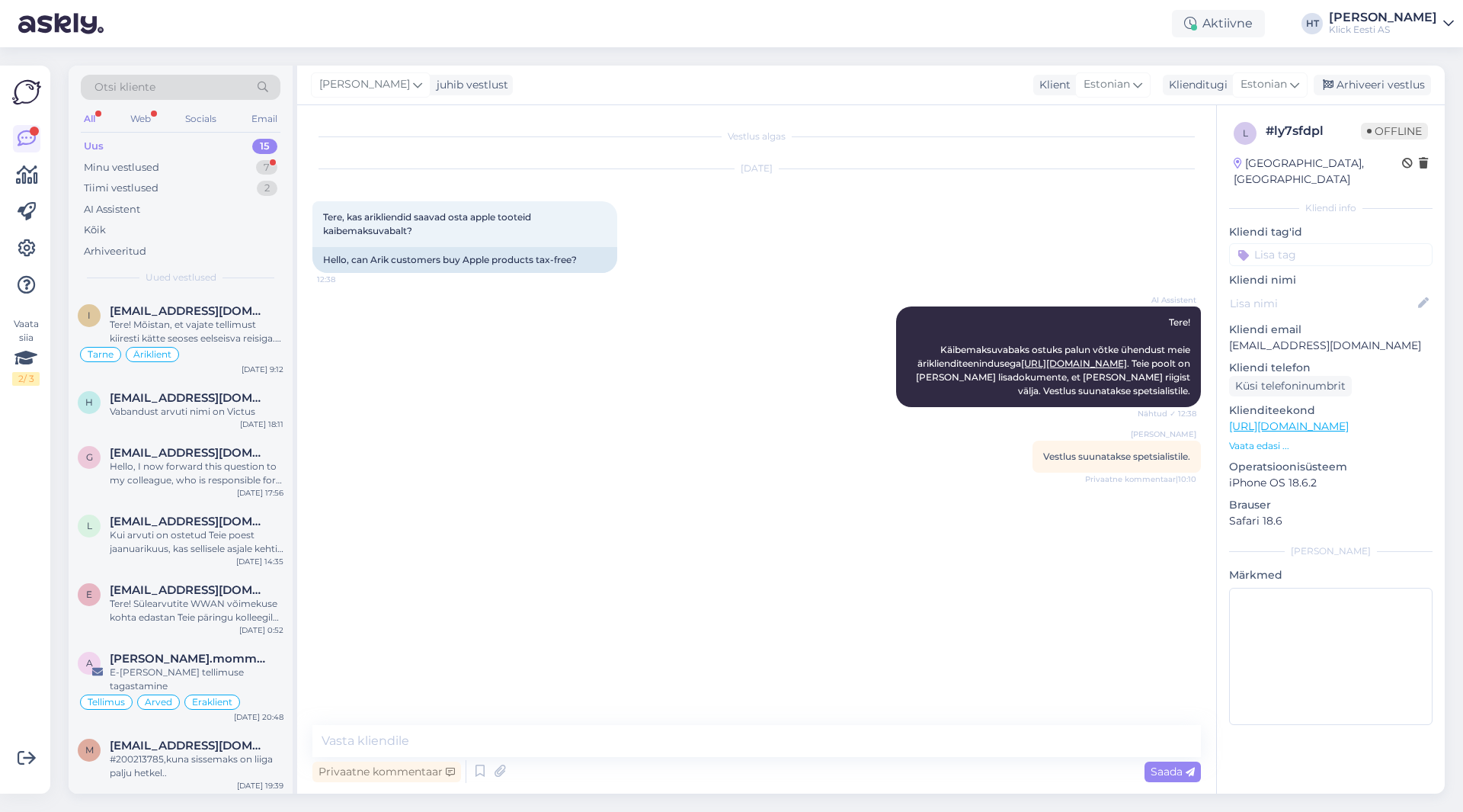
click at [661, 489] on div "Vestlus algas [DATE] Tere, kas arikliendid saavad osta apple tooteid kaibemaksu…" at bounding box center [764, 416] width 902 height 590
click at [914, 243] on input at bounding box center [1331, 254] width 203 height 23
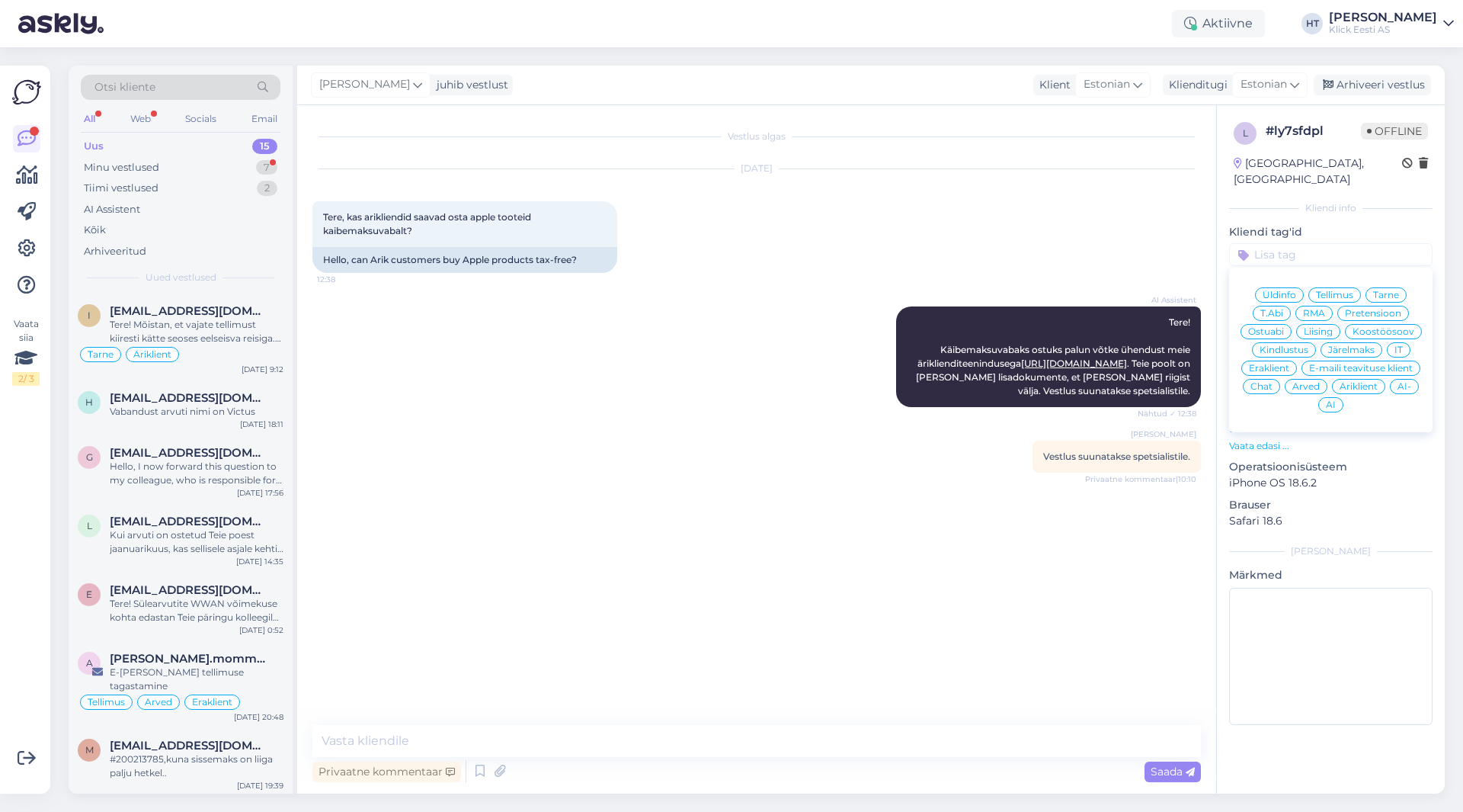
click at [914, 382] on span "Äriklient" at bounding box center [1358, 386] width 38 height 9
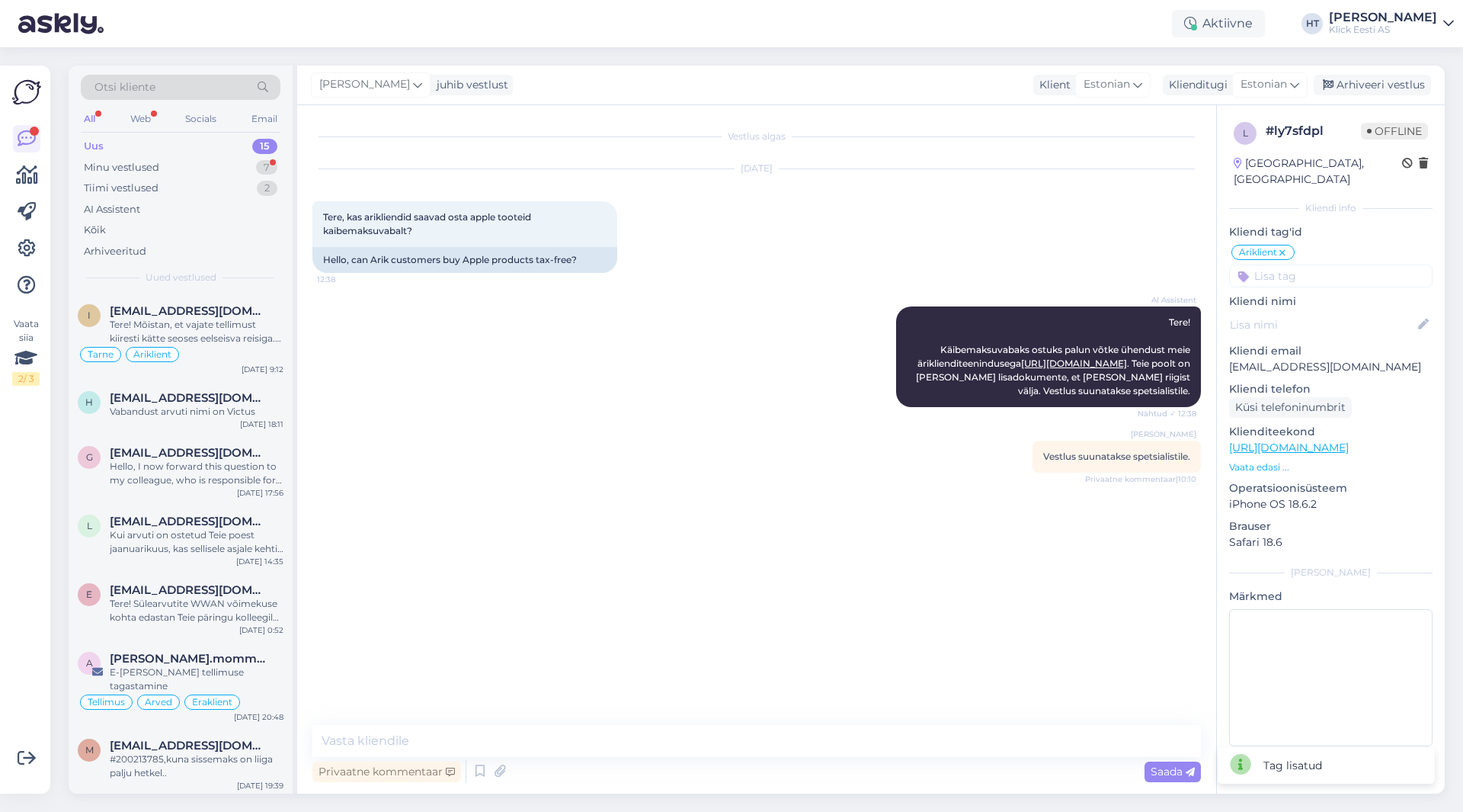
click at [914, 266] on input at bounding box center [1331, 276] width 203 height 23
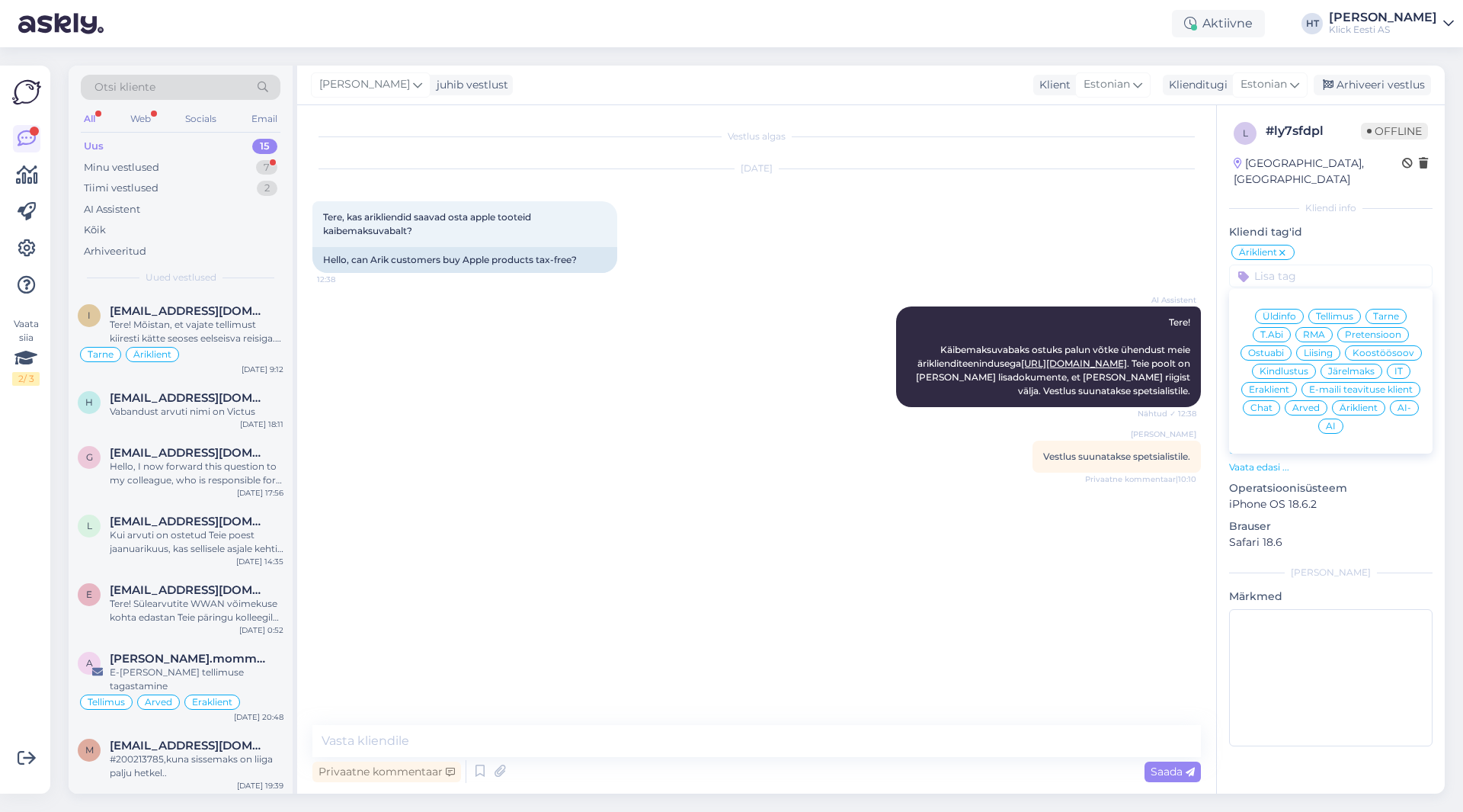
click at [914, 312] on span "Üldinfo" at bounding box center [1280, 316] width 34 height 9
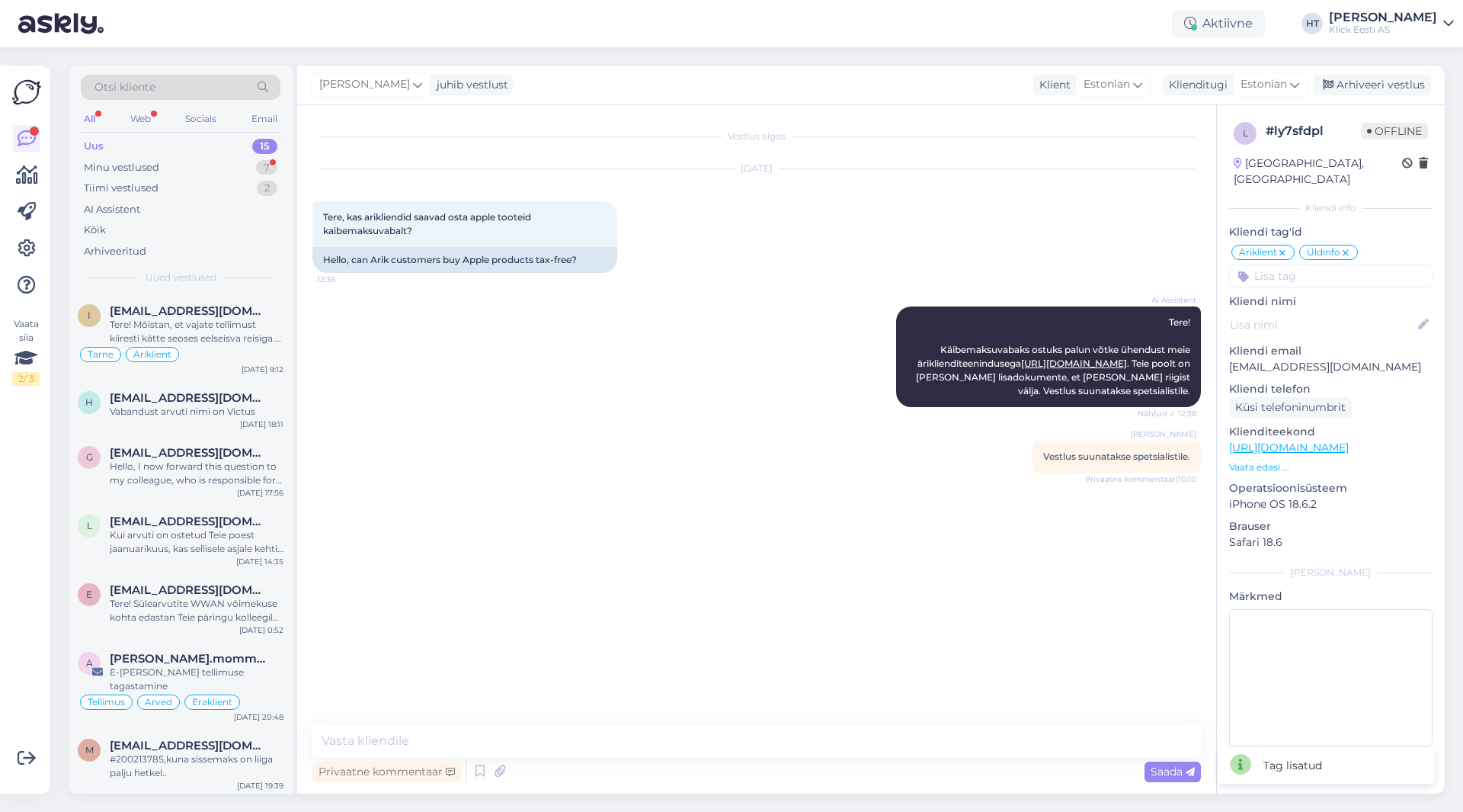
click at [914, 266] on input at bounding box center [1331, 276] width 203 height 23
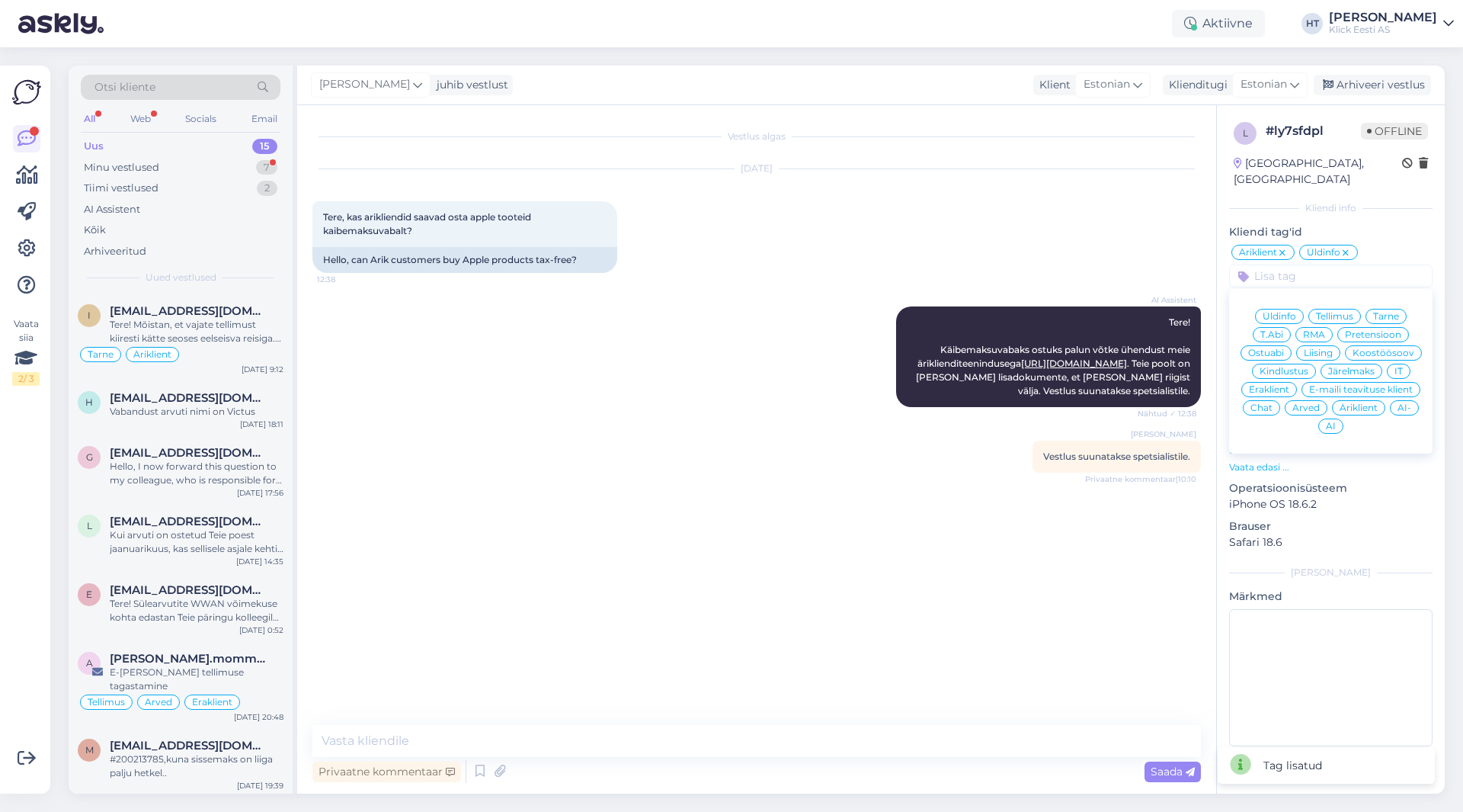
click at [914, 259] on div "[DATE] Tere, kas arikliendid saavad osta apple tooteid kaibemaksuvabalt? 12:38 …" at bounding box center [757, 221] width 889 height 137
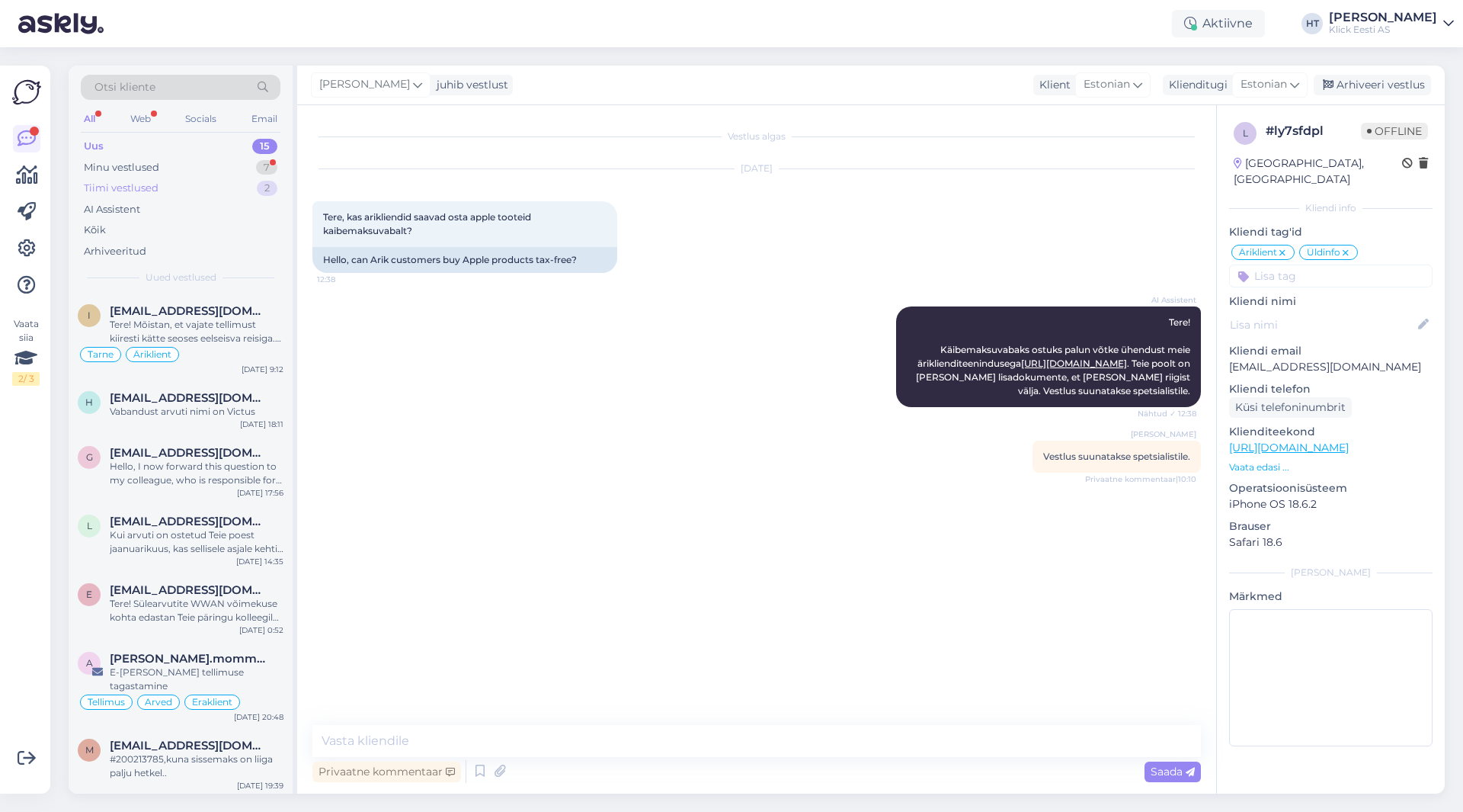
click at [214, 188] on div "Tiimi vestlused 2" at bounding box center [180, 188] width 200 height 21
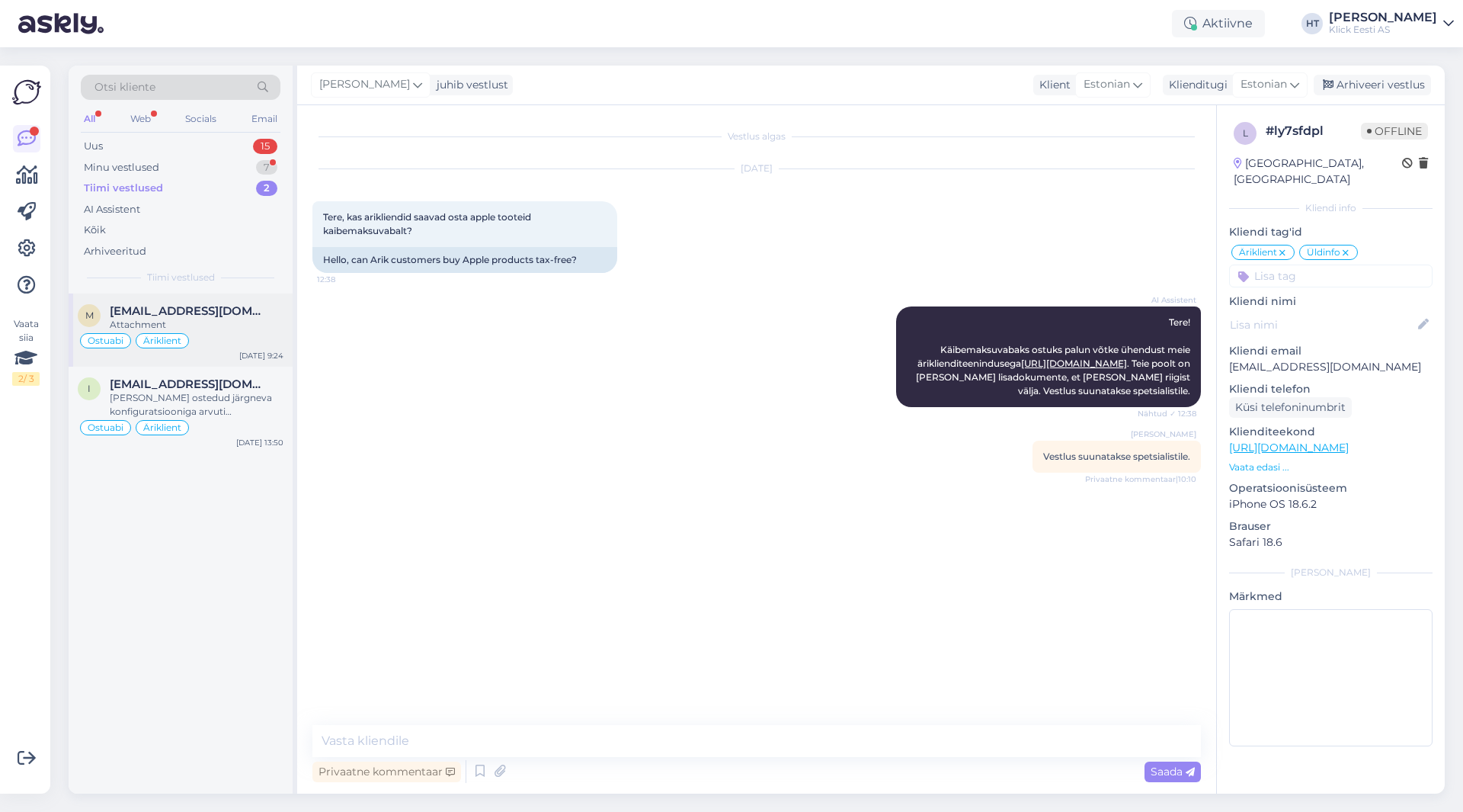
click at [203, 332] on div "Ostuabi Äriklient" at bounding box center [180, 341] width 206 height 19
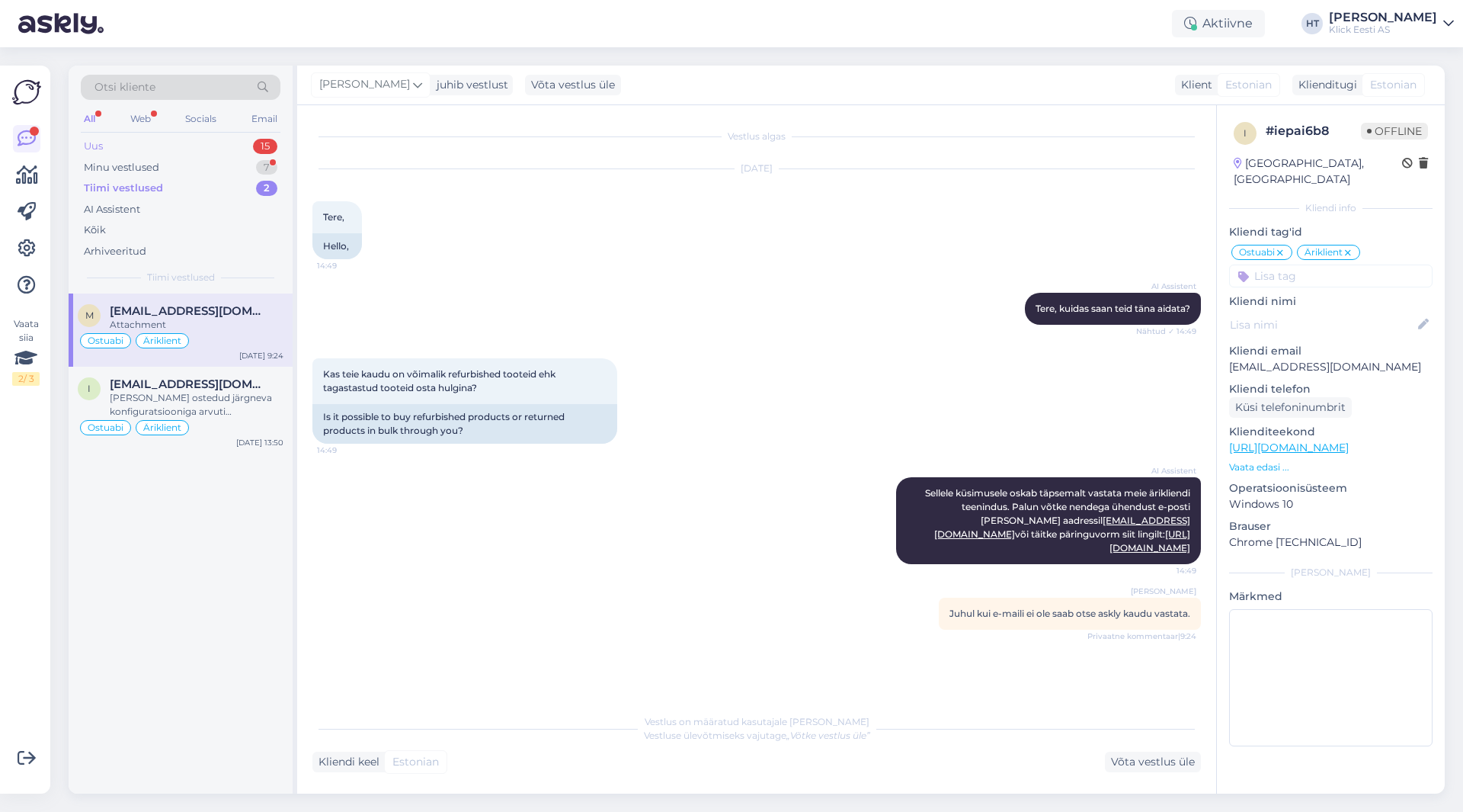
click at [253, 147] on div "15" at bounding box center [265, 146] width 24 height 15
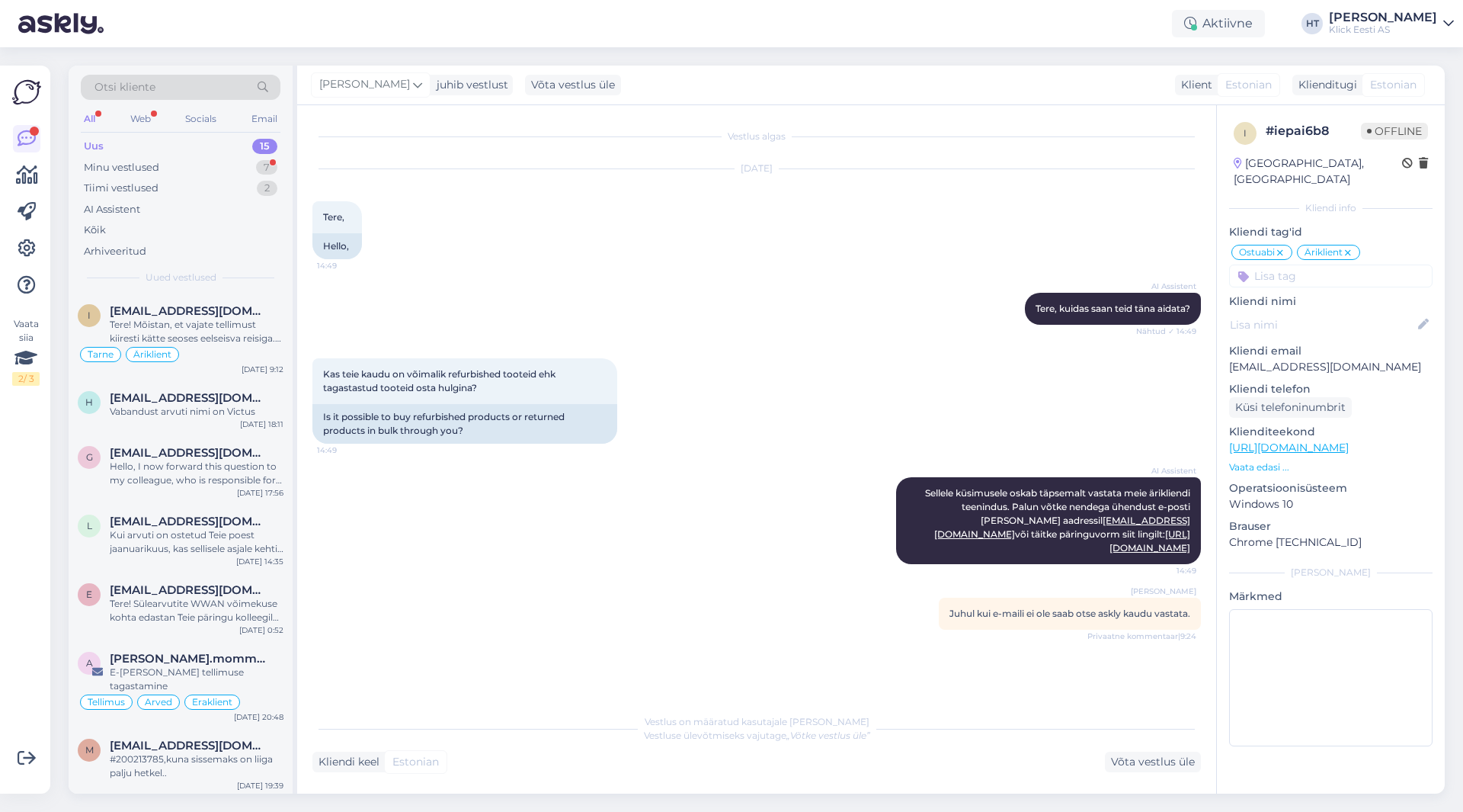
click at [253, 154] on div "Uus 15" at bounding box center [180, 146] width 200 height 21
click at [253, 162] on div "Minu vestlused 7" at bounding box center [180, 167] width 200 height 21
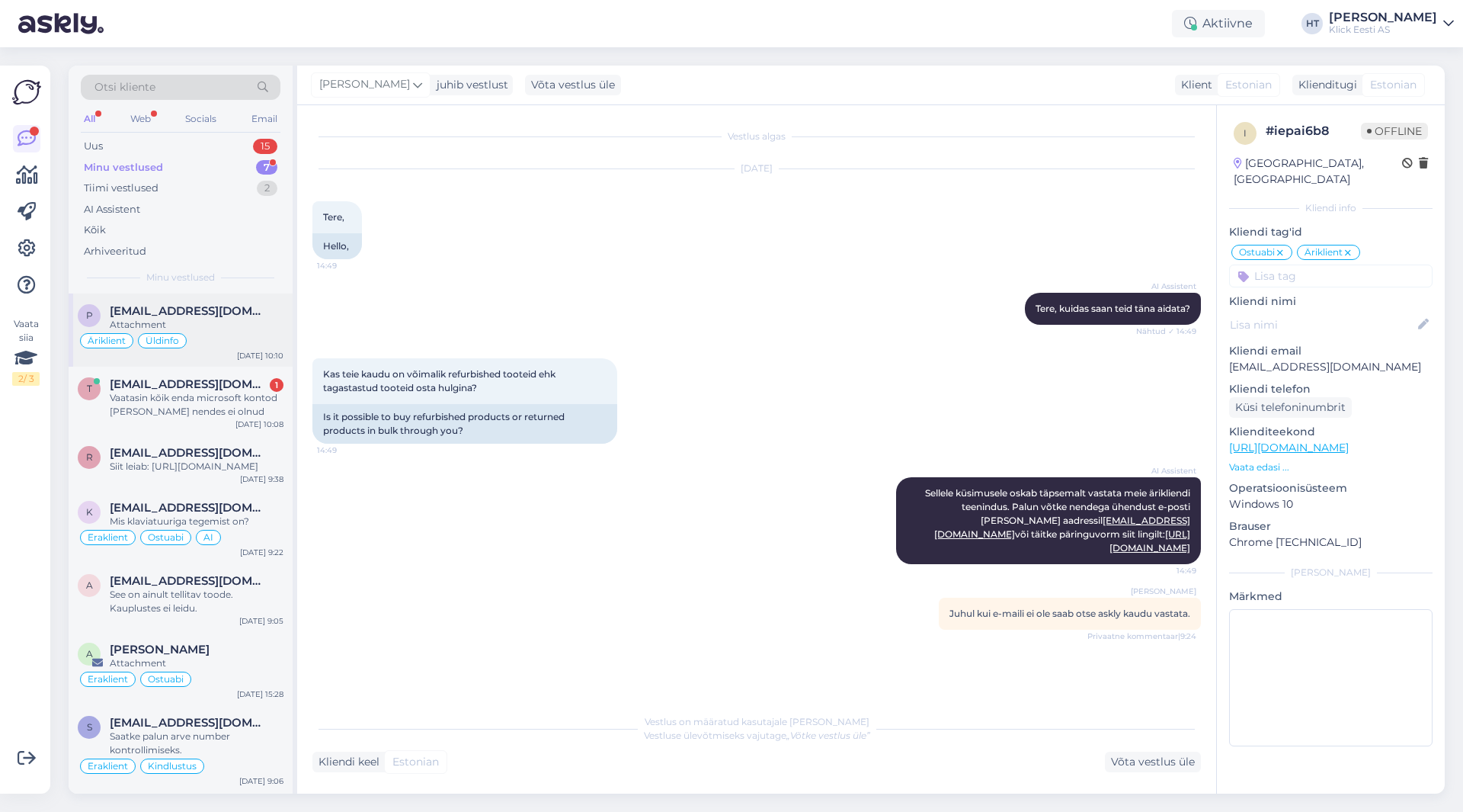
click at [258, 322] on div "Attachment" at bounding box center [196, 325] width 174 height 13
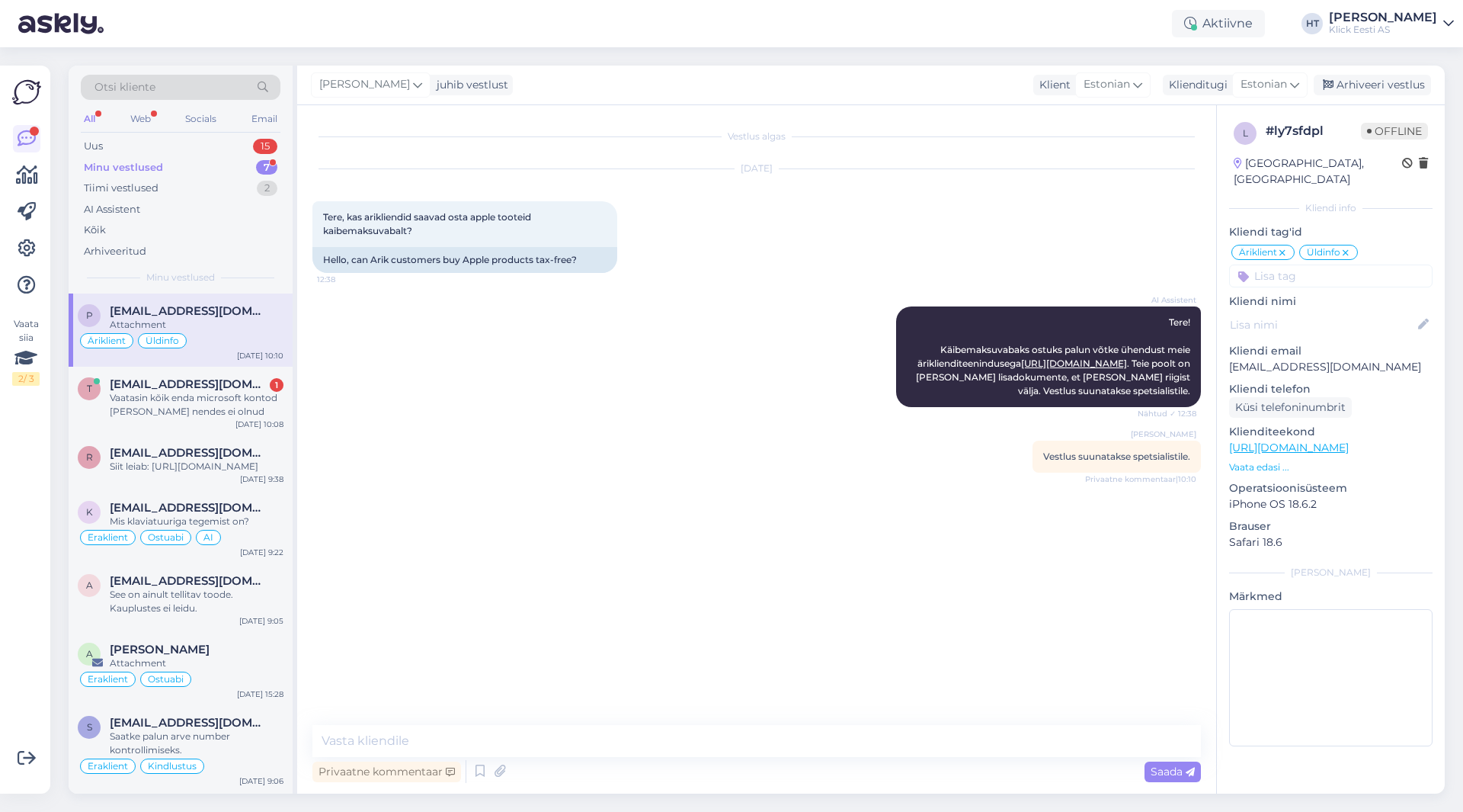
click at [914, 266] on input at bounding box center [1331, 276] width 203 height 23
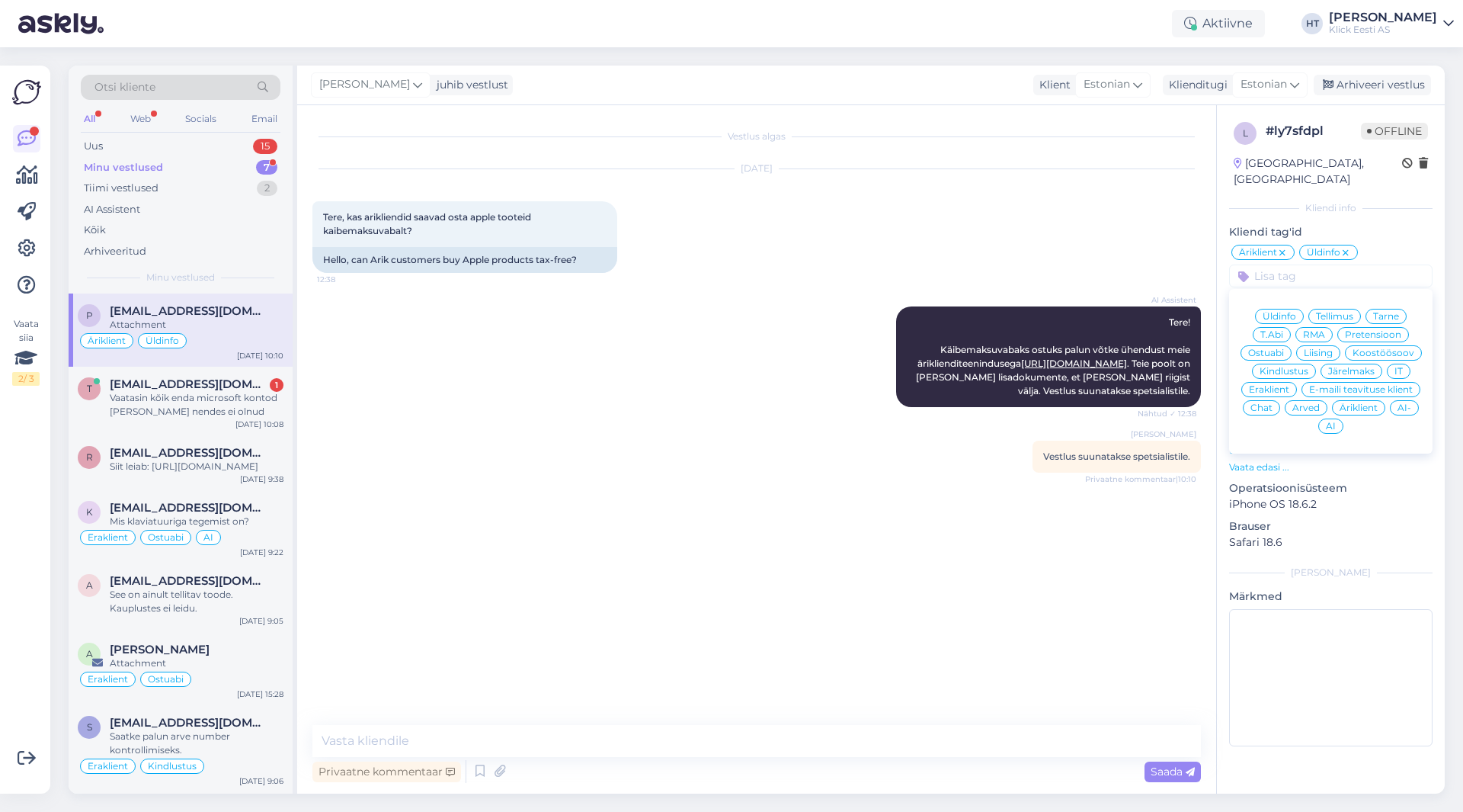
click at [914, 235] on div "[DATE] Tere, kas arikliendid saavad osta apple tooteid kaibemaksuvabalt? 12:38 …" at bounding box center [757, 221] width 889 height 137
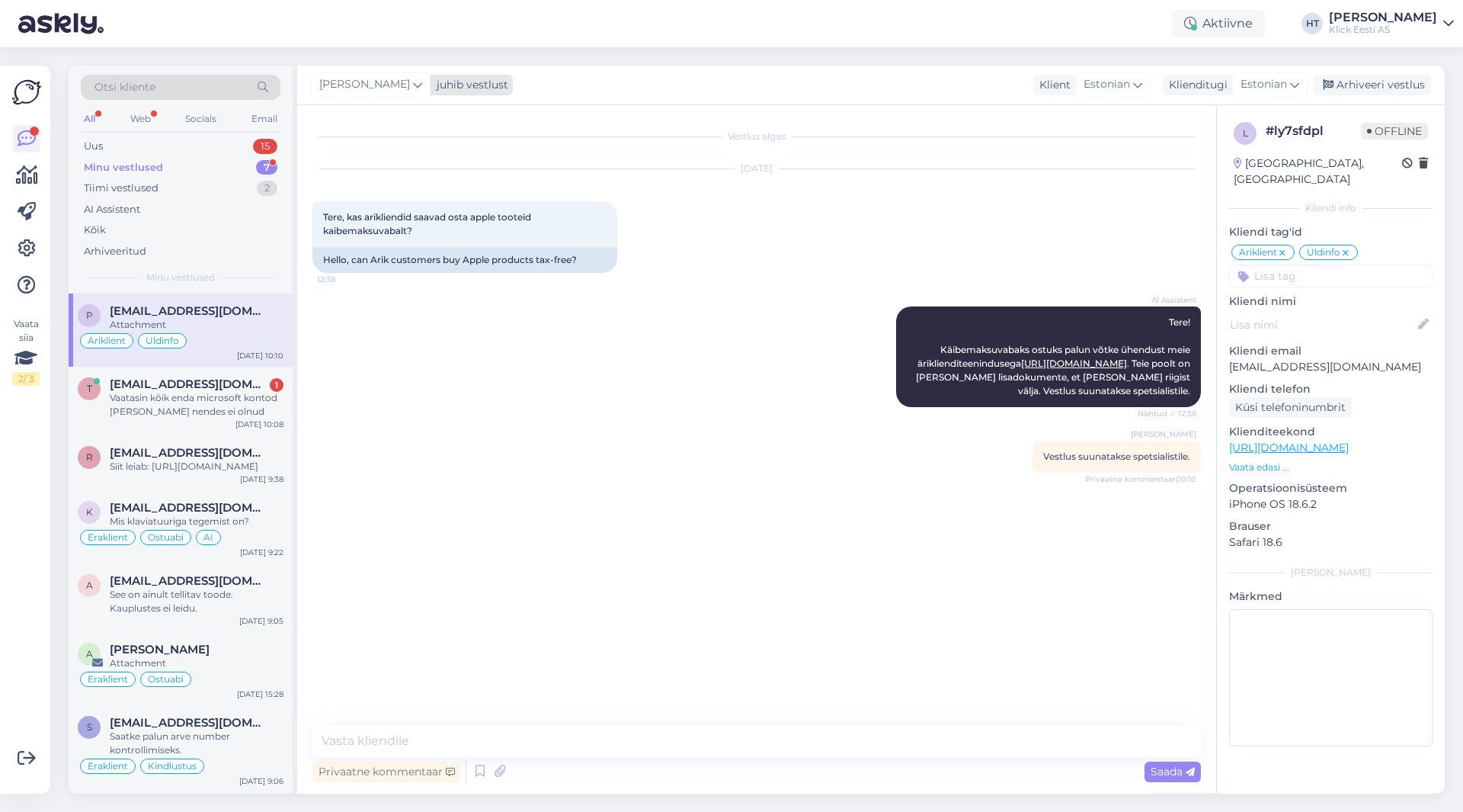
click at [413, 90] on icon at bounding box center [417, 84] width 9 height 17
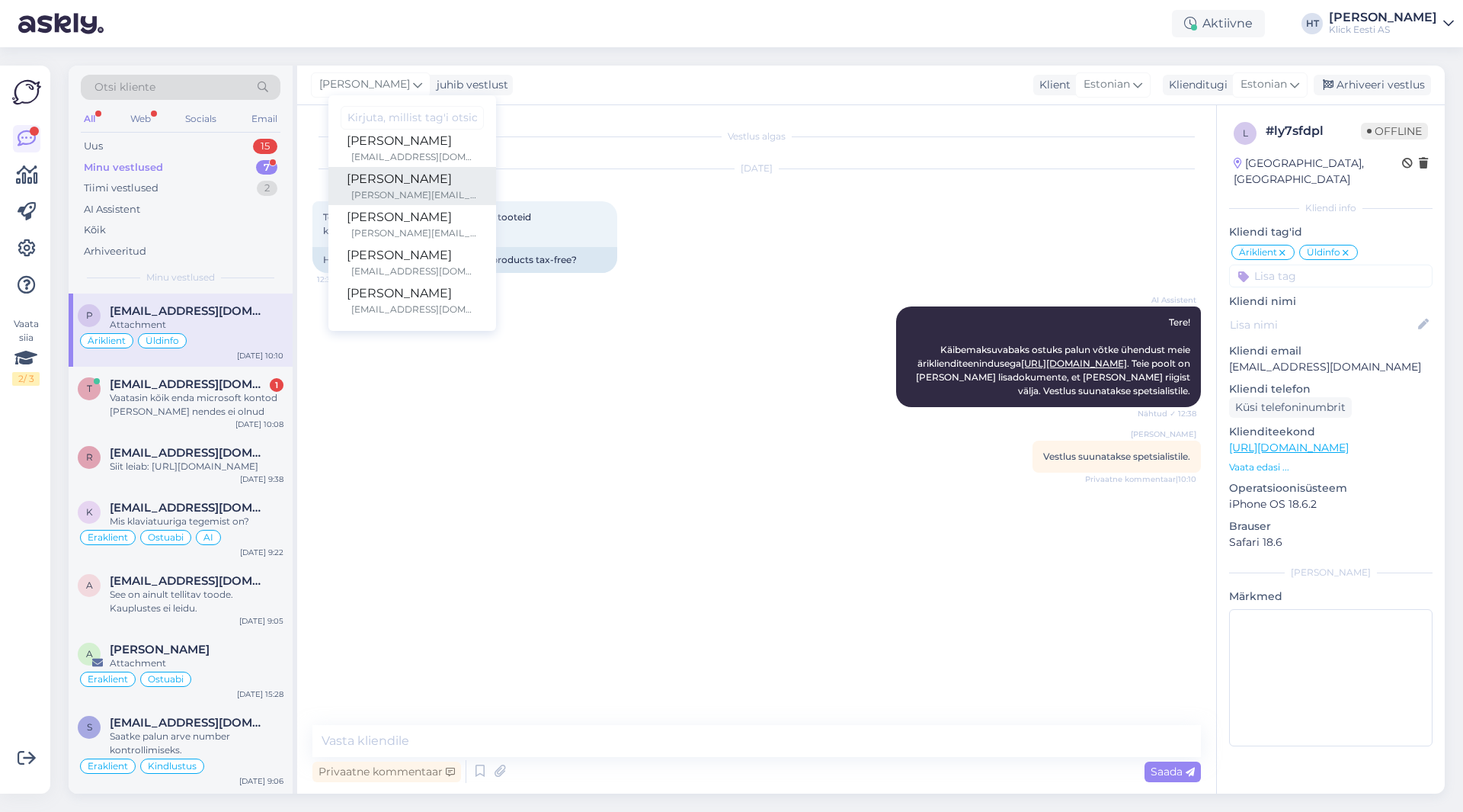
scroll to position [89, 0]
click at [399, 250] on div "[PERSON_NAME]" at bounding box center [411, 255] width 131 height 19
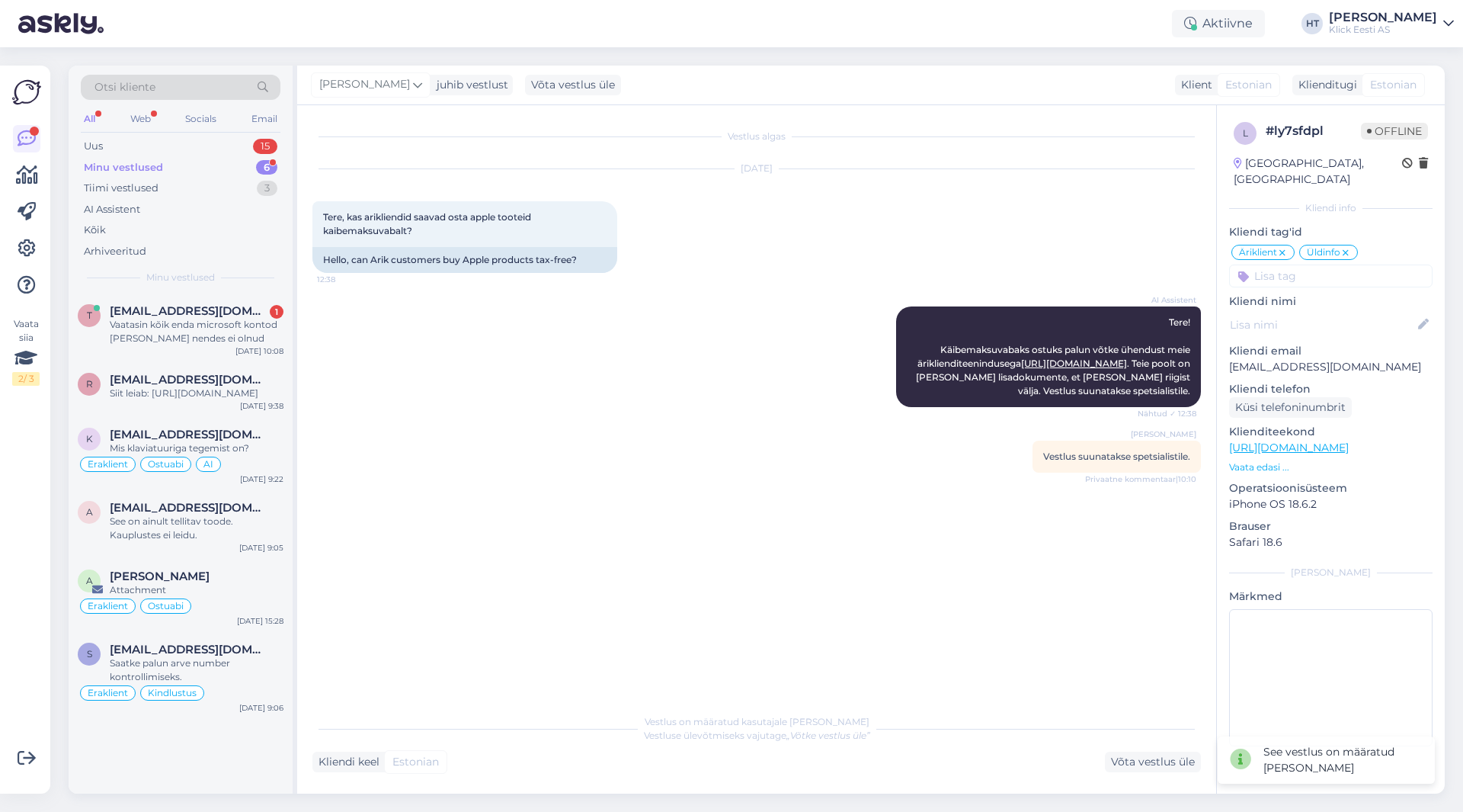
click at [464, 336] on div "AI Assistent Tere! Käibemaksuvabaks ostuks palun võtke ühendust meie ärikliendi…" at bounding box center [757, 356] width 889 height 134
click at [196, 177] on div "Minu vestlused 6" at bounding box center [180, 167] width 200 height 21
click at [197, 187] on div "Tiimi vestlused 3" at bounding box center [180, 188] width 200 height 21
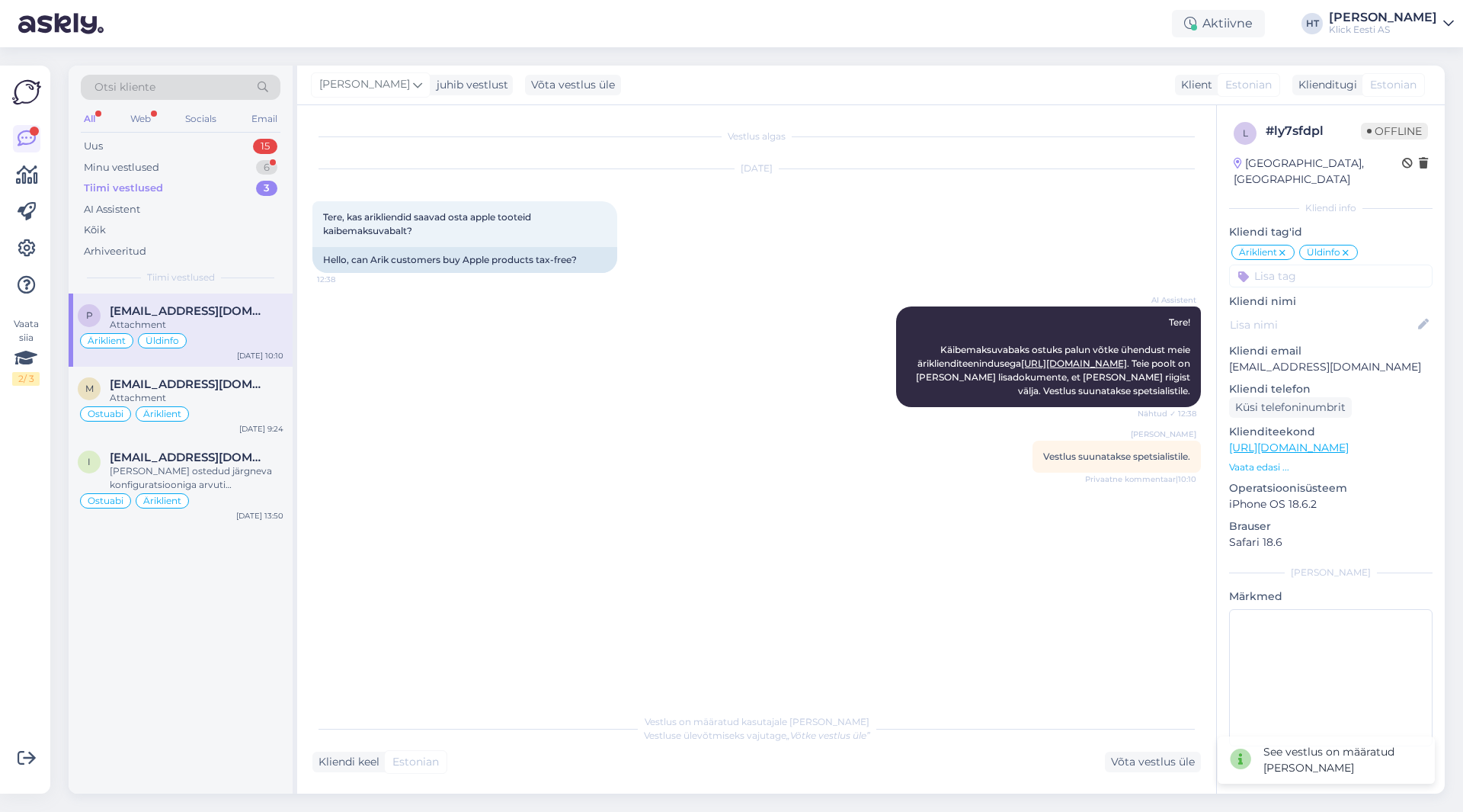
click at [209, 321] on div "Attachment" at bounding box center [196, 325] width 174 height 13
click at [229, 379] on div "[EMAIL_ADDRESS][DOMAIN_NAME]" at bounding box center [196, 384] width 174 height 13
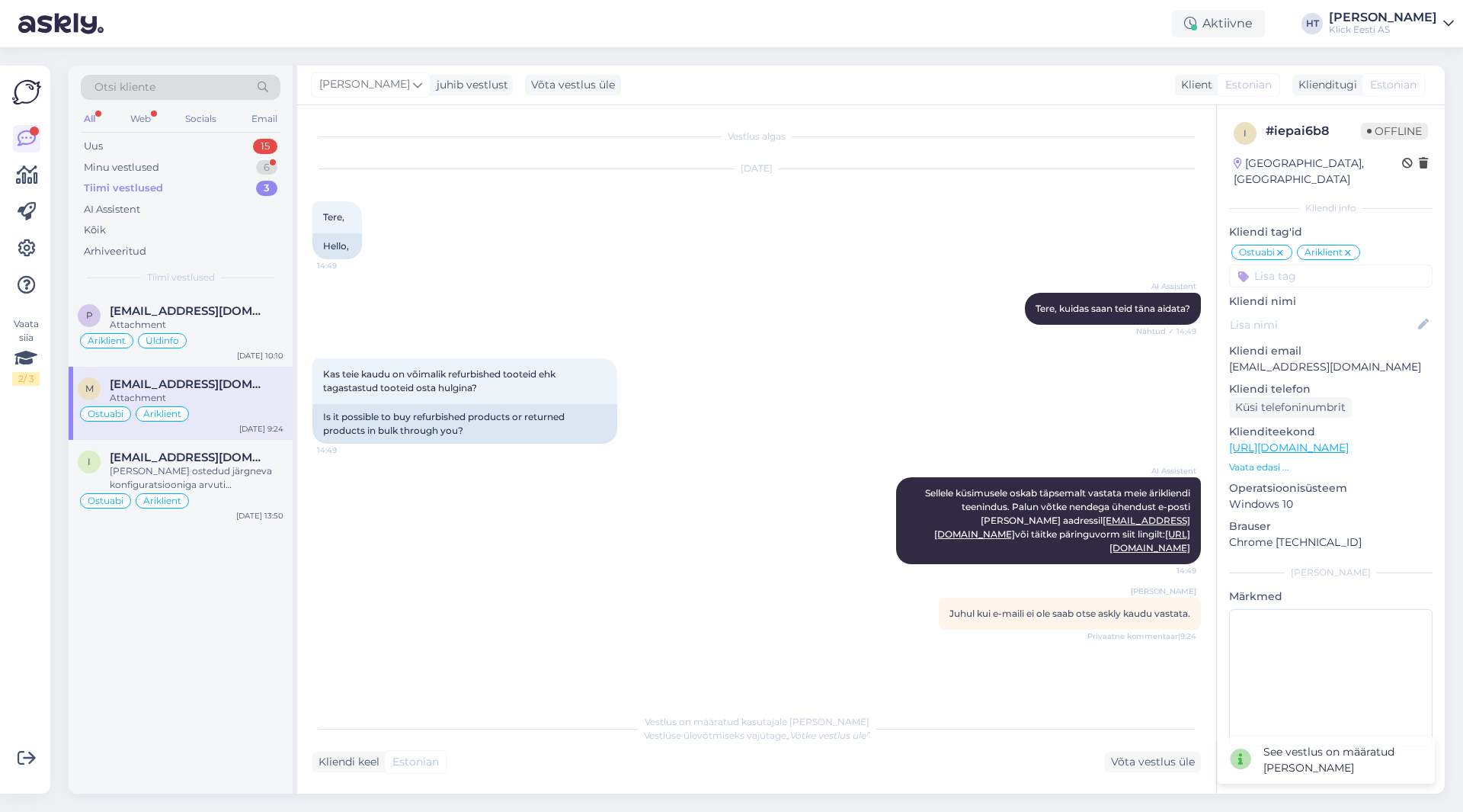
click at [216, 438] on div "m [EMAIL_ADDRESS][DOMAIN_NAME] Attachment Ostuabi Äriklient [DATE] 9:24" at bounding box center [180, 403] width 224 height 73
click at [212, 457] on span "[EMAIL_ADDRESS][DOMAIN_NAME]" at bounding box center [189, 457] width 159 height 13
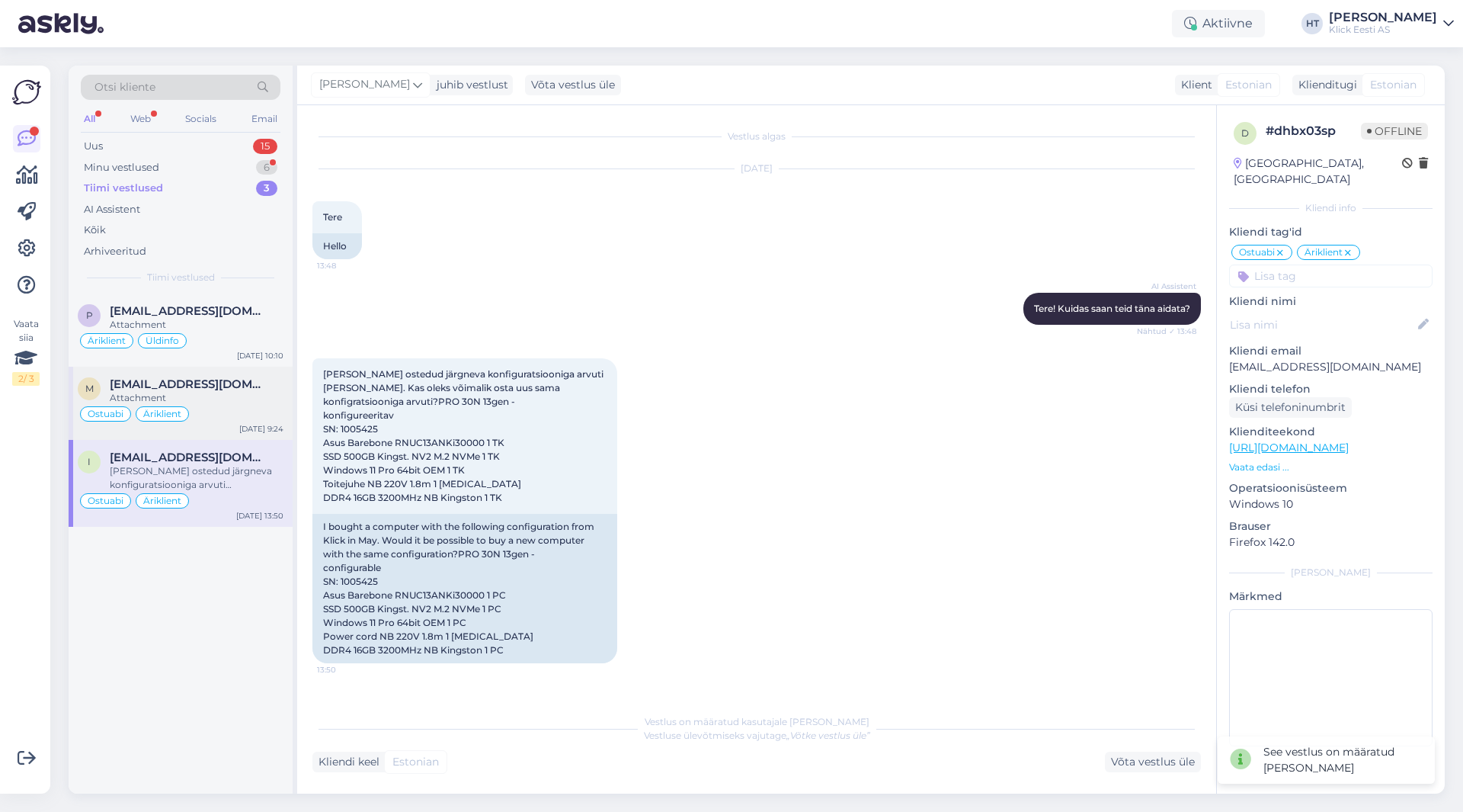
click at [211, 406] on div "Ostuabi Äriklient" at bounding box center [180, 414] width 206 height 19
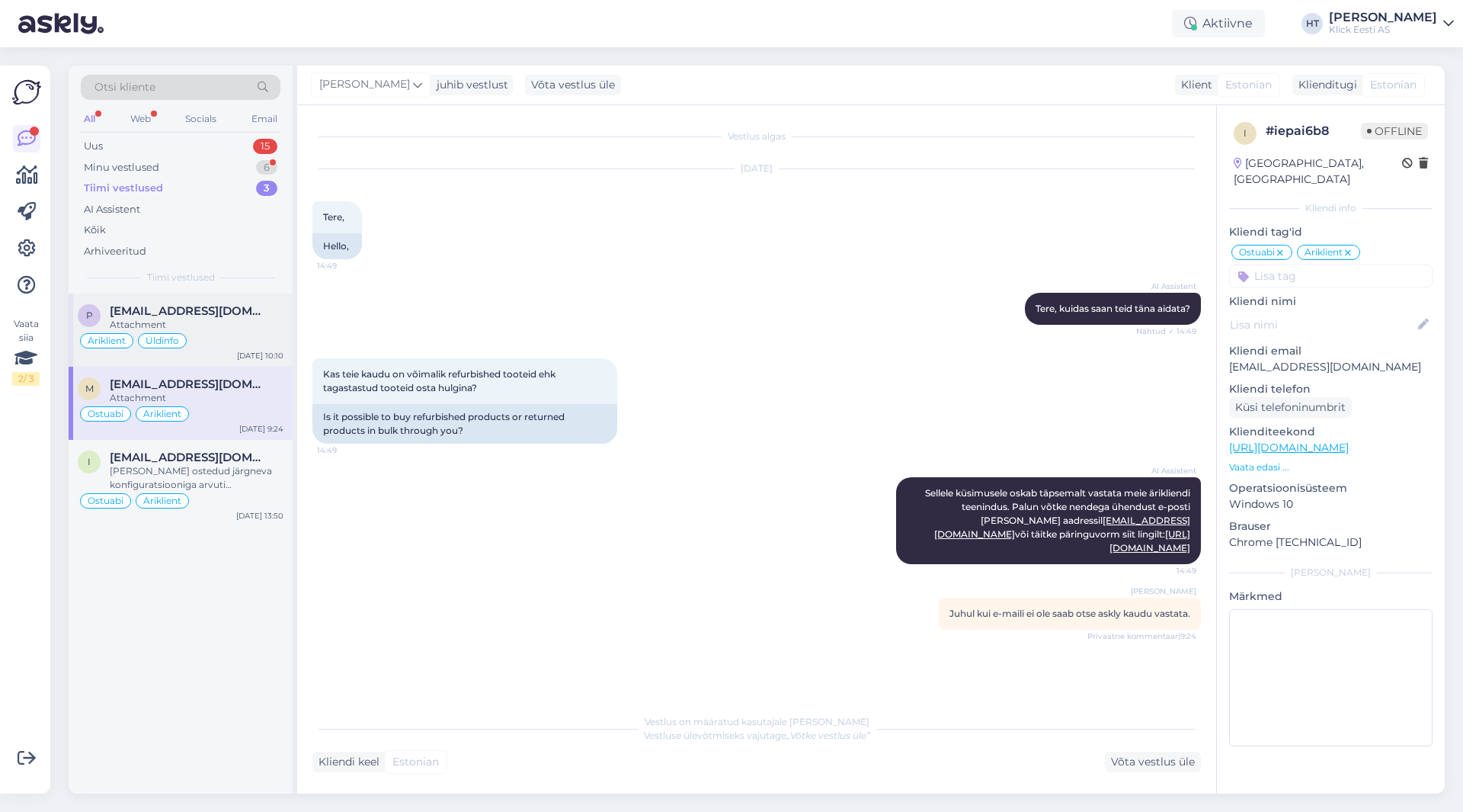
click at [232, 336] on div "Äriklient Üldinfo" at bounding box center [180, 341] width 206 height 19
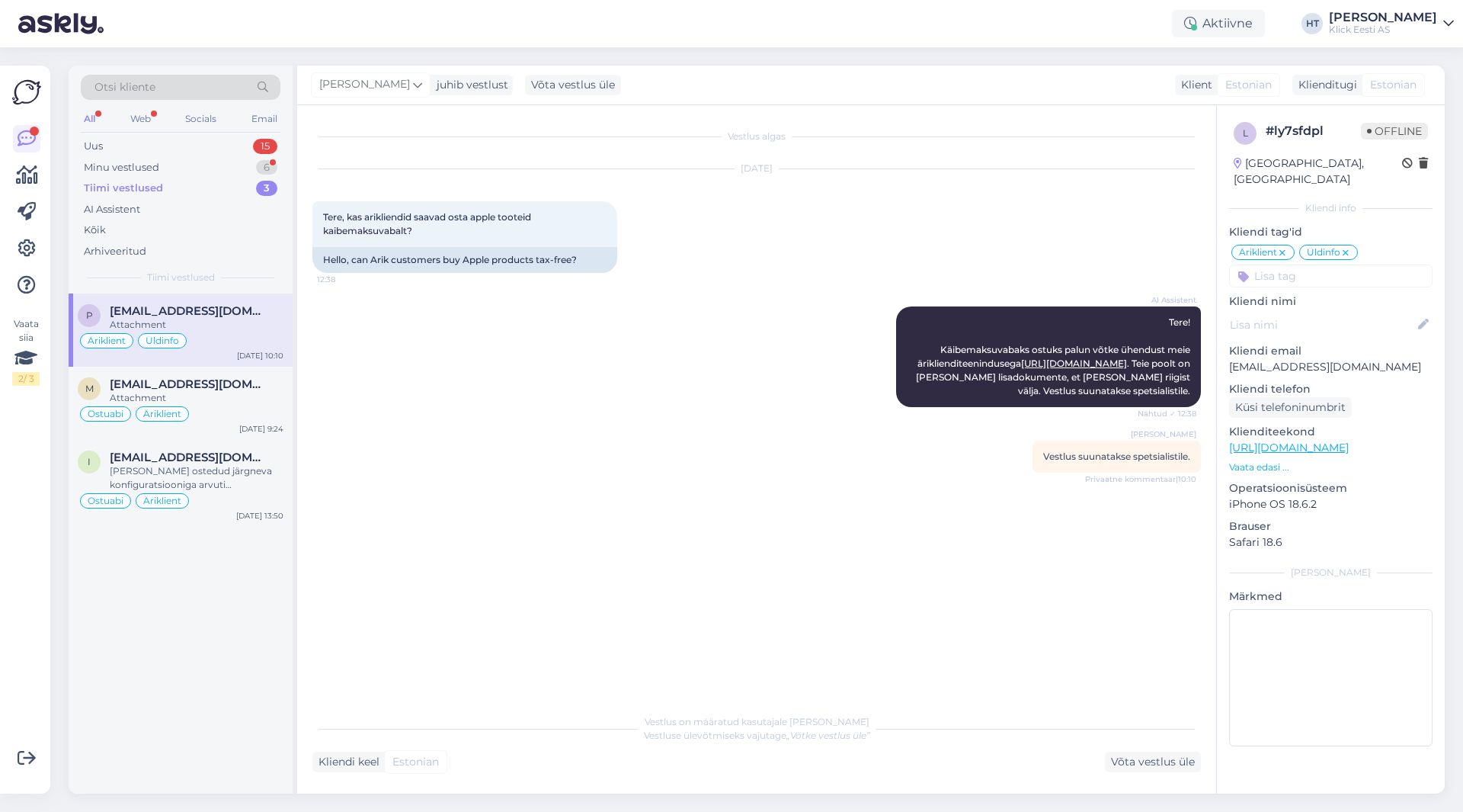
click at [321, 336] on div "AI Assistent Tere! Käibemaksuvabaks ostuks palun võtke ühendust meie ärikliendi…" at bounding box center [757, 356] width 889 height 134
click at [261, 164] on div "6" at bounding box center [266, 168] width 21 height 15
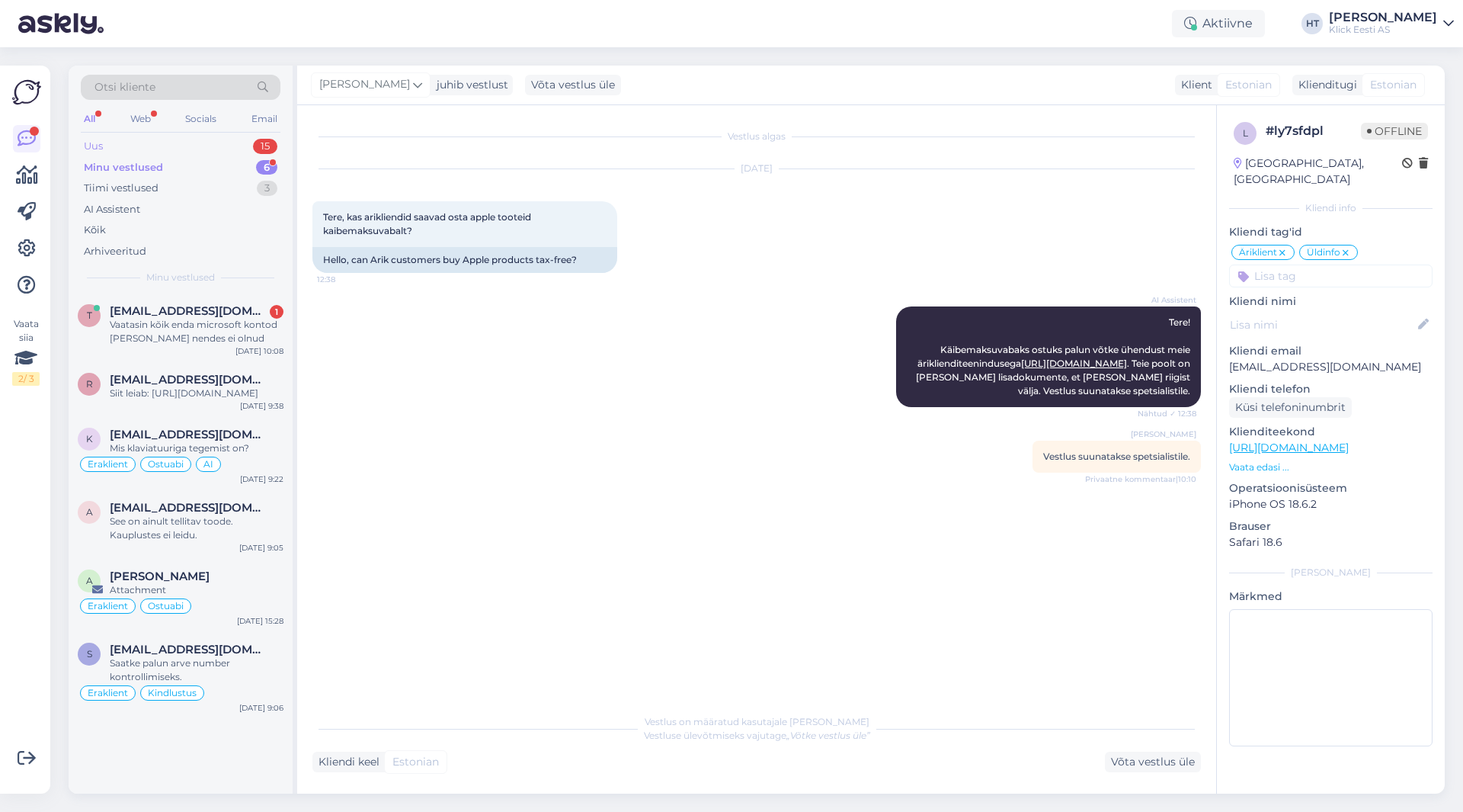
click at [250, 144] on div "Uus 15" at bounding box center [180, 146] width 200 height 21
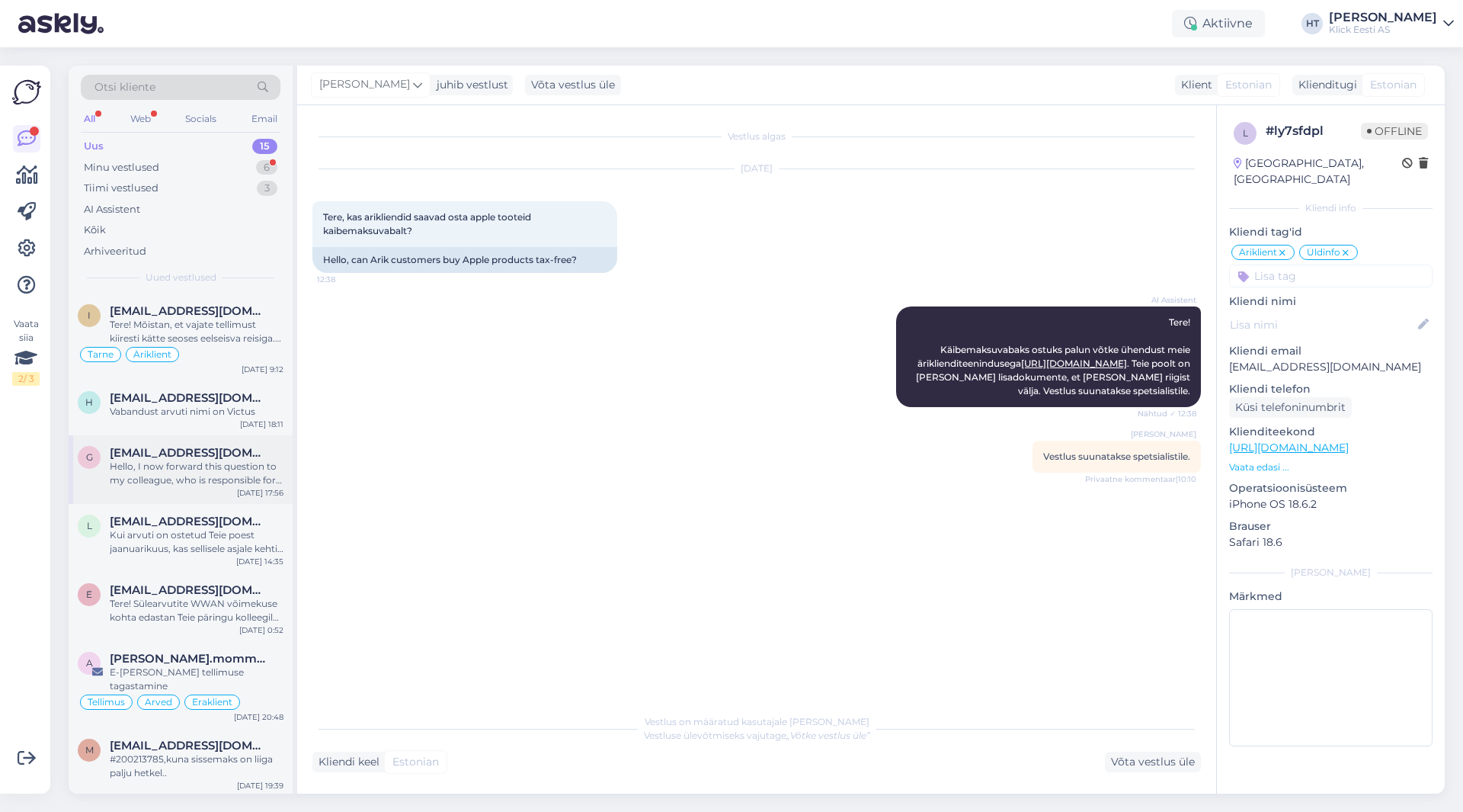
click at [203, 486] on div "Hello, I now forward this question to my colleague, who is responsible for this…" at bounding box center [196, 473] width 174 height 28
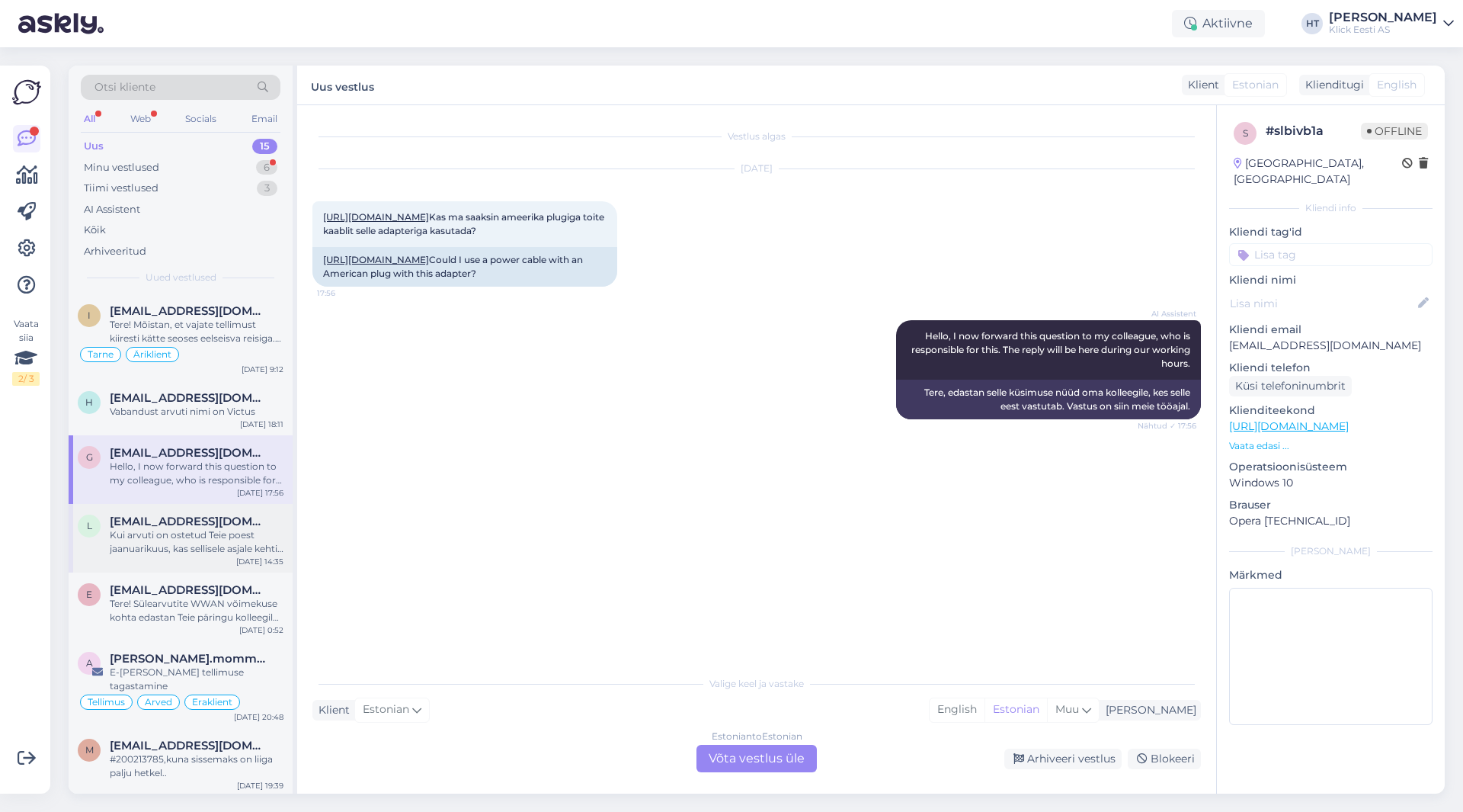
click at [218, 527] on span "[EMAIL_ADDRESS][DOMAIN_NAME]" at bounding box center [189, 521] width 159 height 13
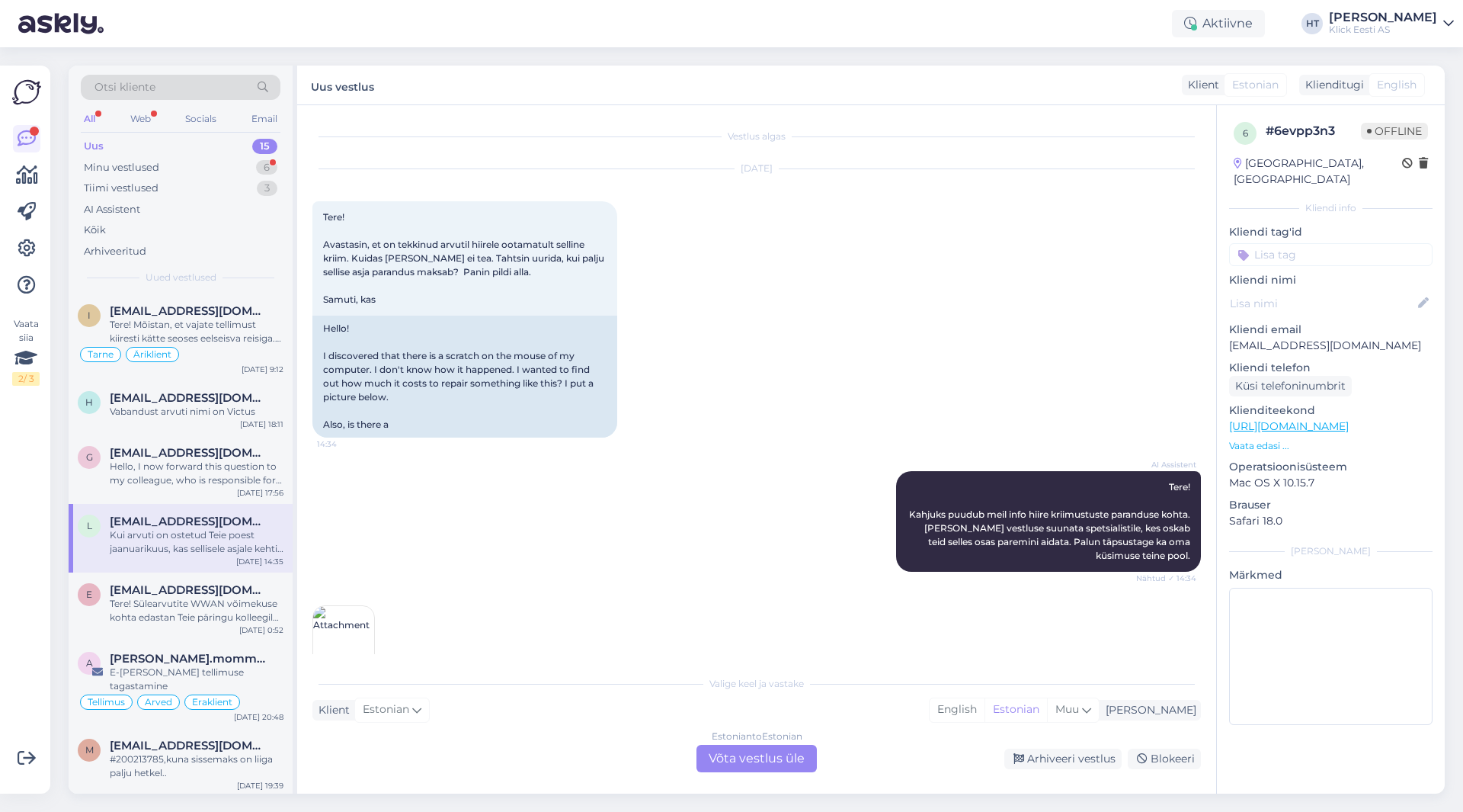
scroll to position [149, 0]
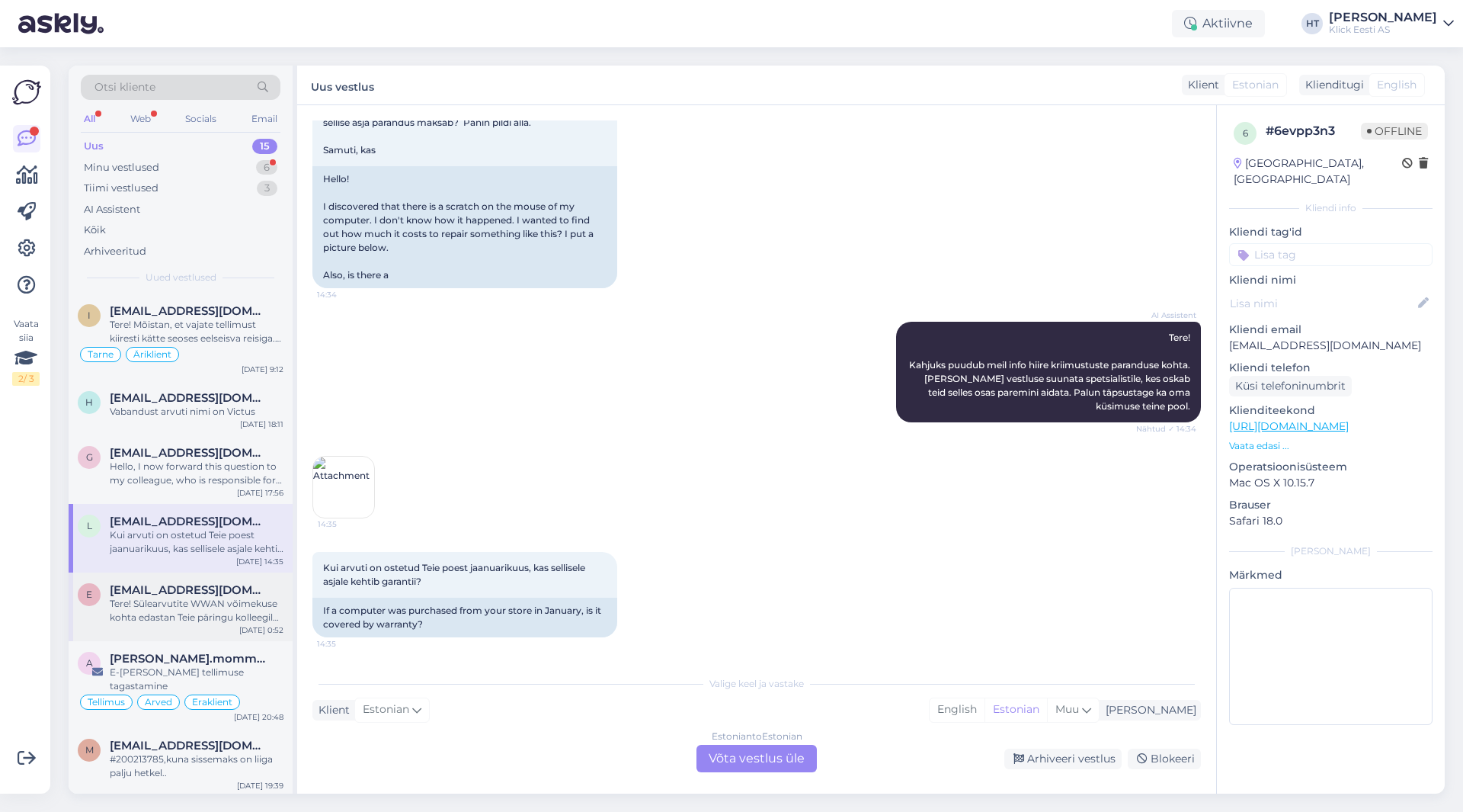
click at [223, 594] on span "[EMAIL_ADDRESS][DOMAIN_NAME]" at bounding box center [189, 589] width 159 height 13
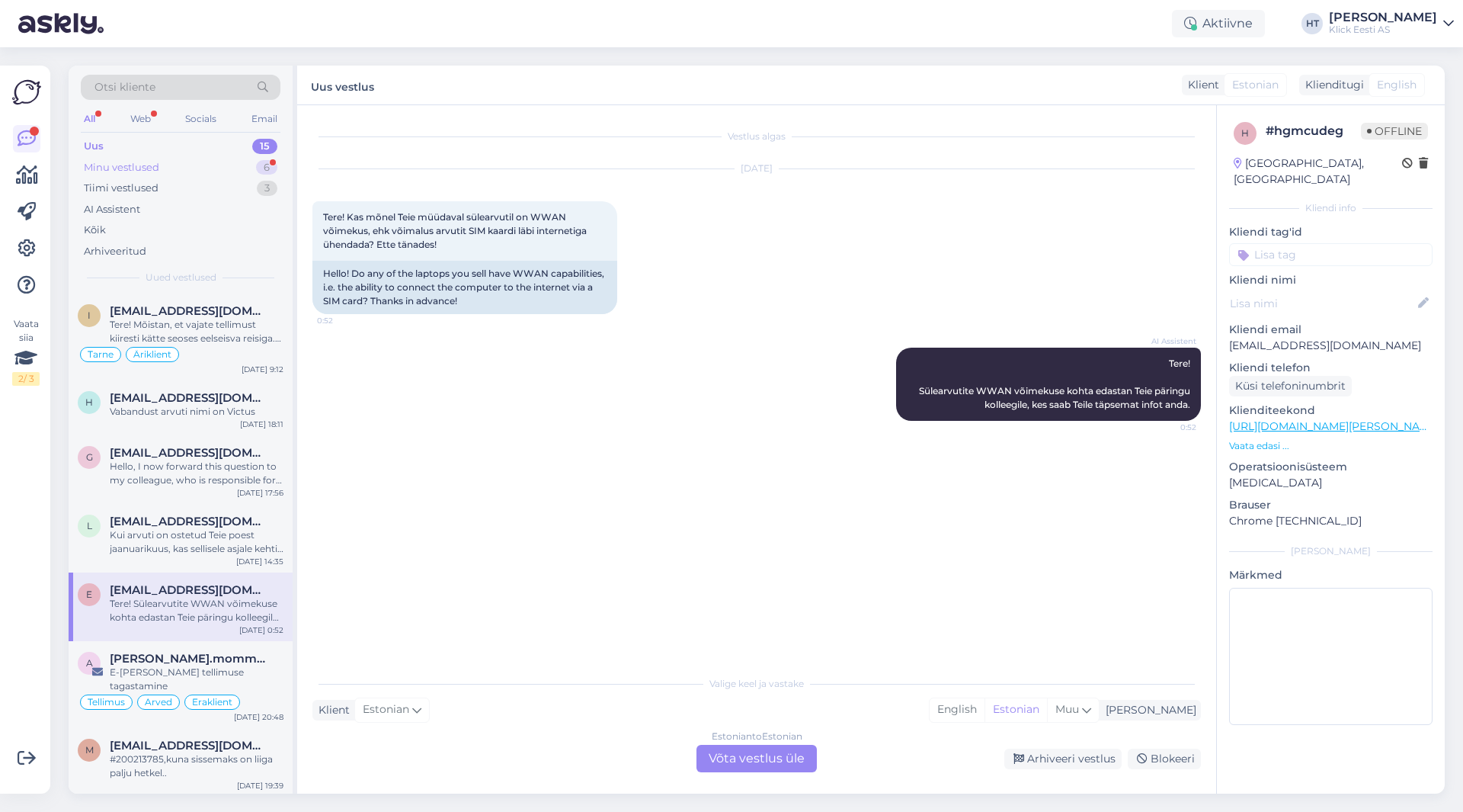
click at [230, 170] on div "Minu vestlused 6" at bounding box center [180, 167] width 200 height 21
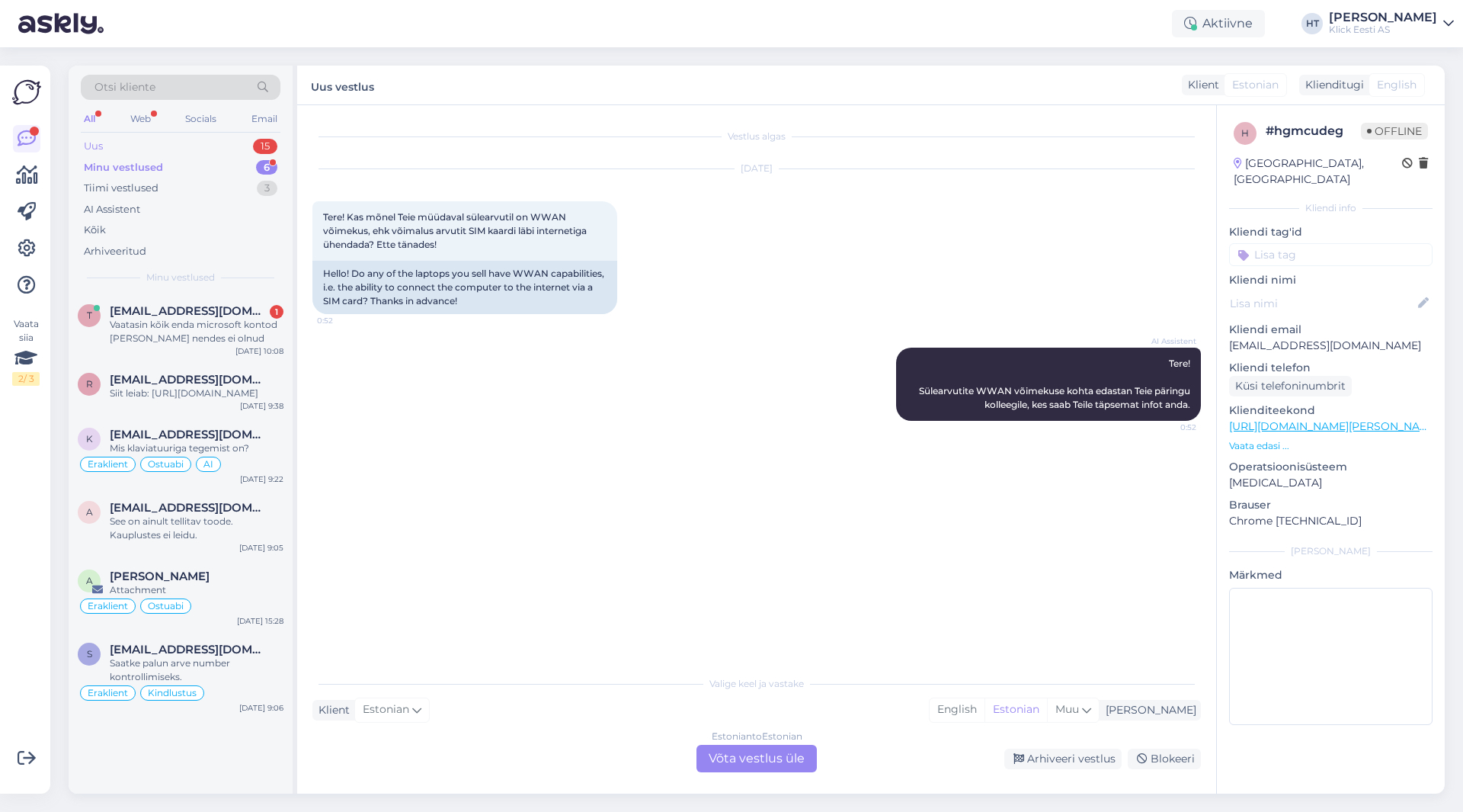
click at [234, 149] on div "Uus 15" at bounding box center [180, 146] width 200 height 21
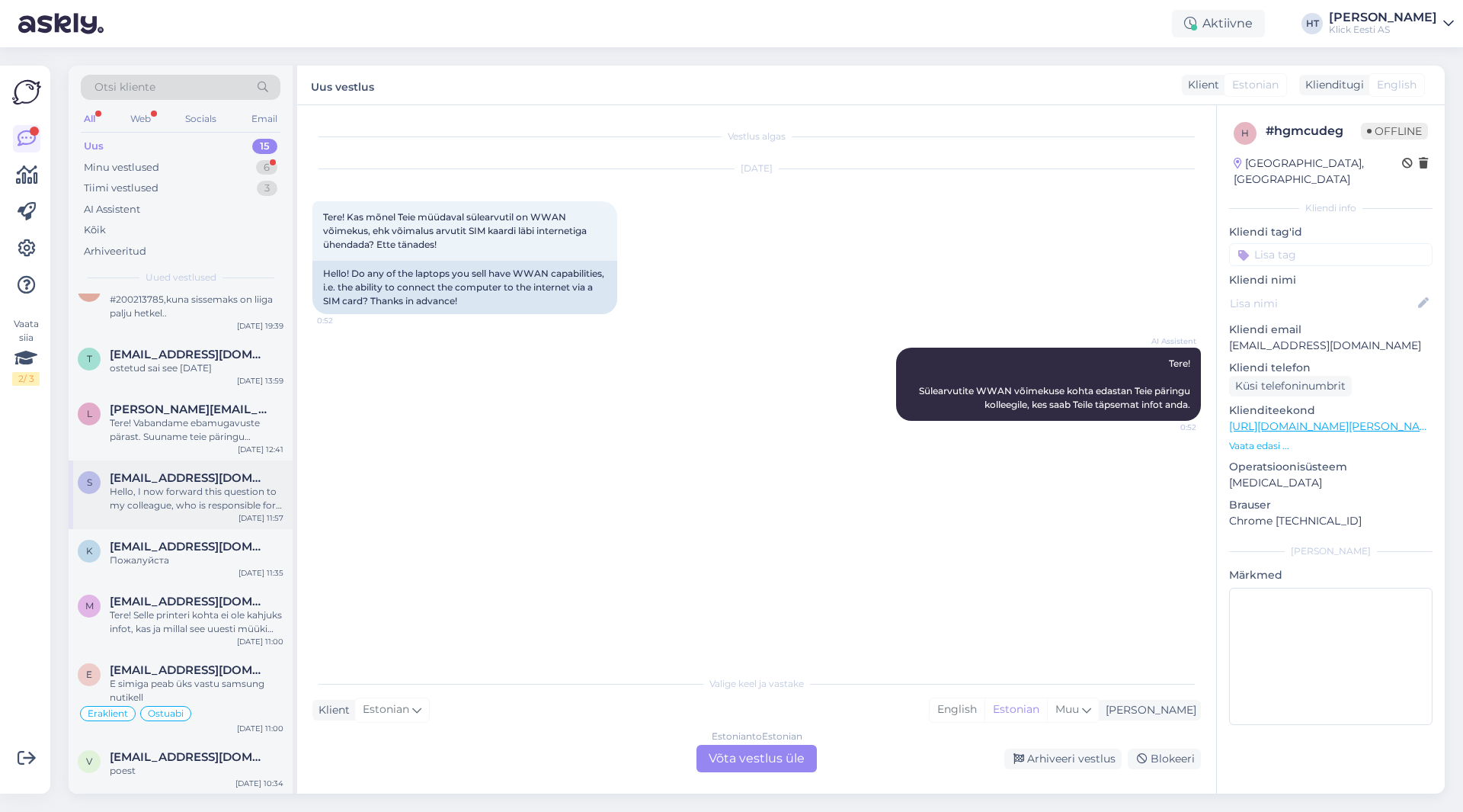
scroll to position [502, 0]
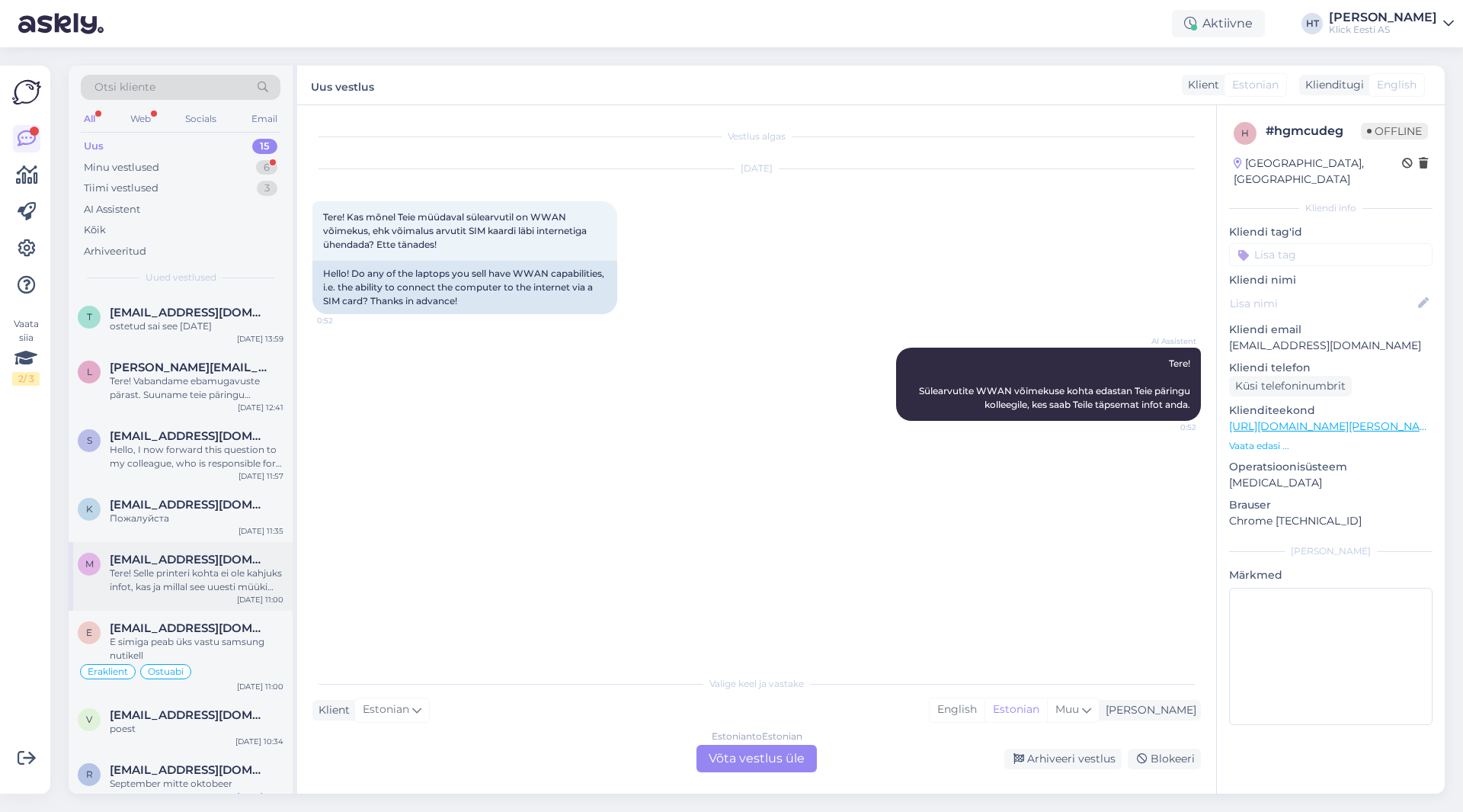
click at [214, 567] on div "Tere! Selle printeri kohta ei ole kahjuks infot, kas ja millal see uuesti müüki…" at bounding box center [196, 580] width 174 height 28
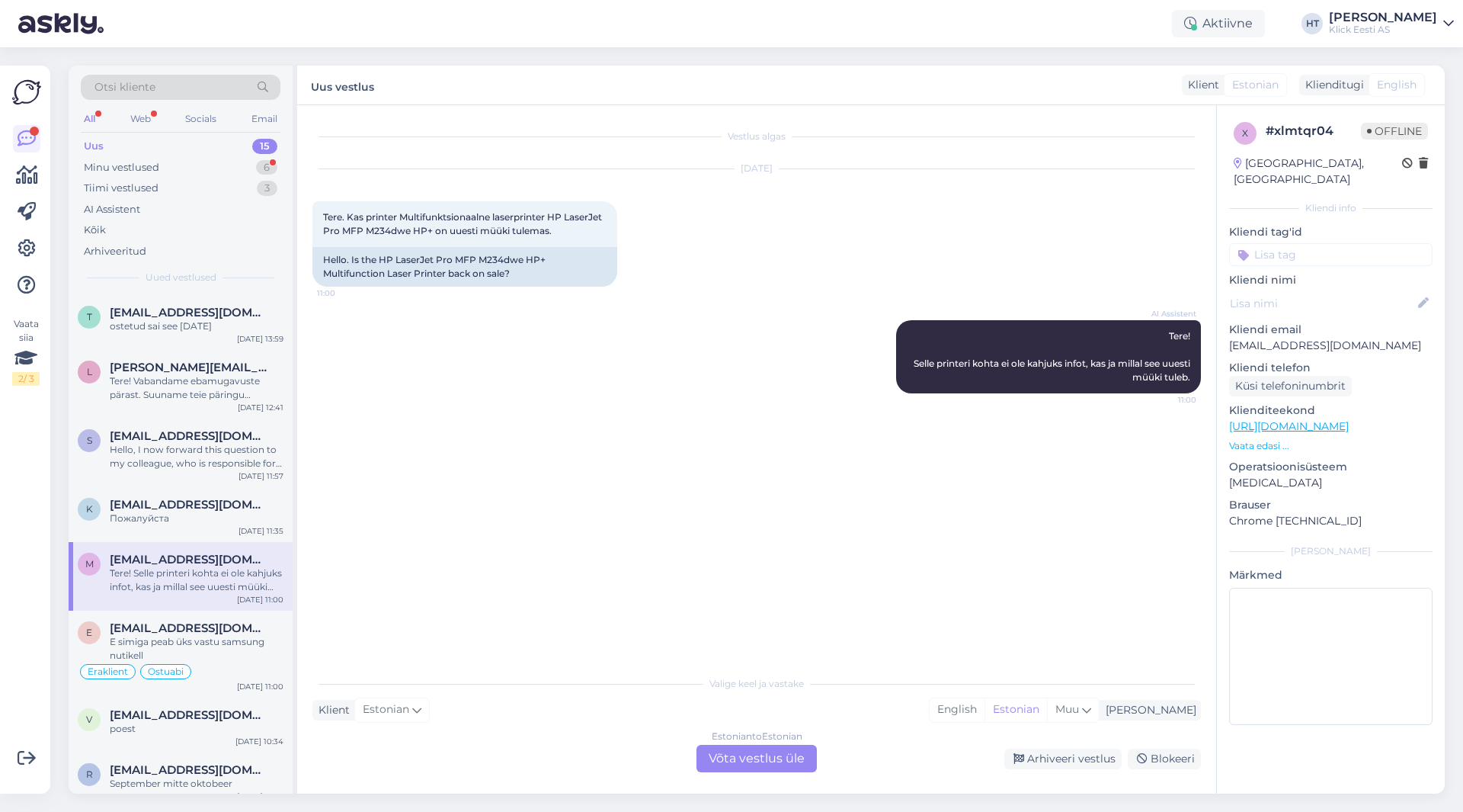
click at [914, 337] on p "[EMAIL_ADDRESS][DOMAIN_NAME]" at bounding box center [1331, 345] width 203 height 16
click at [914, 439] on p "Vaata edasi ..." at bounding box center [1331, 446] width 203 height 13
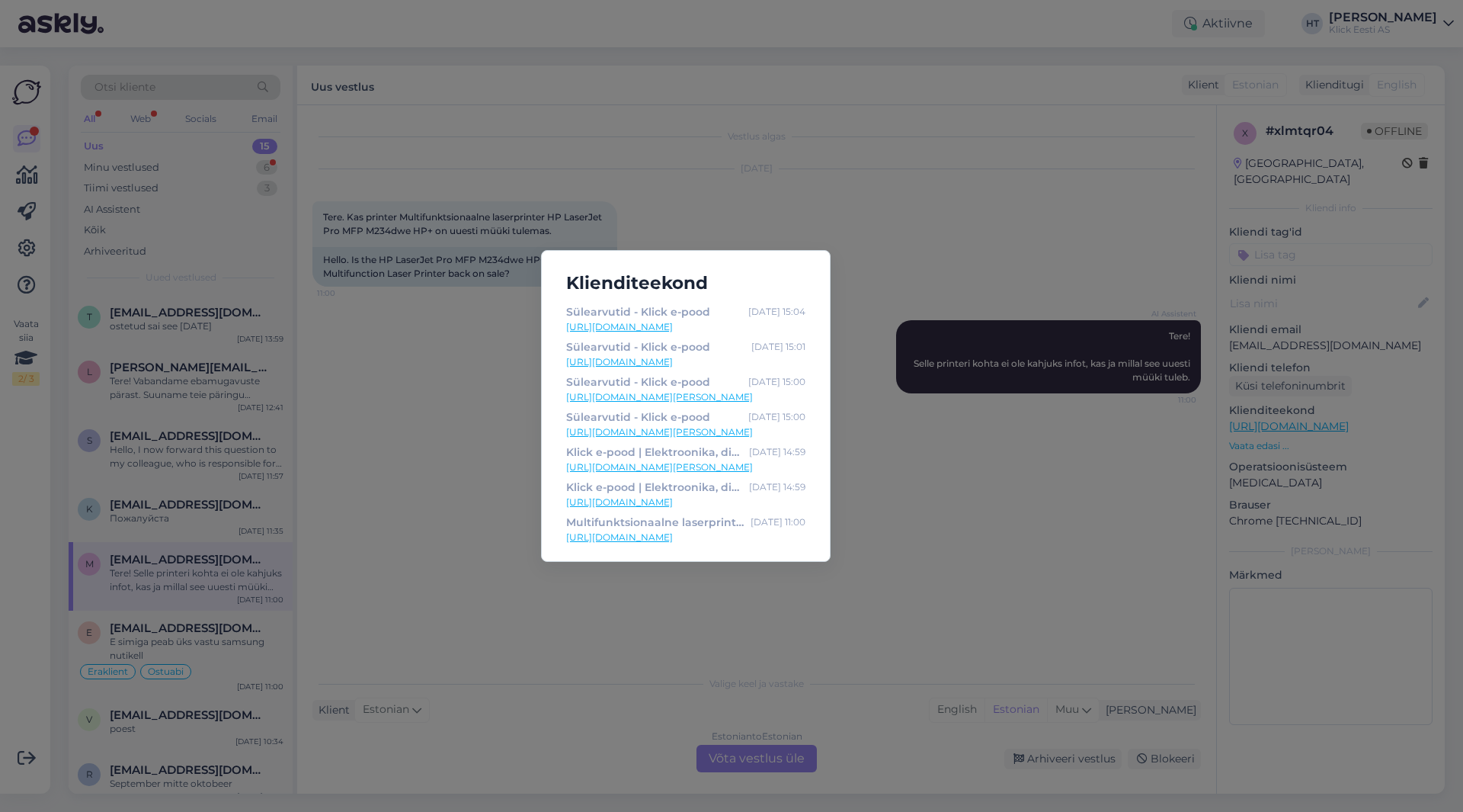
click at [443, 420] on div "Klienditeekond Sülearvutid - Klick e-pood [DATE] 15:04 [URL][DOMAIN_NAME] Sülea…" at bounding box center [731, 406] width 1463 height 812
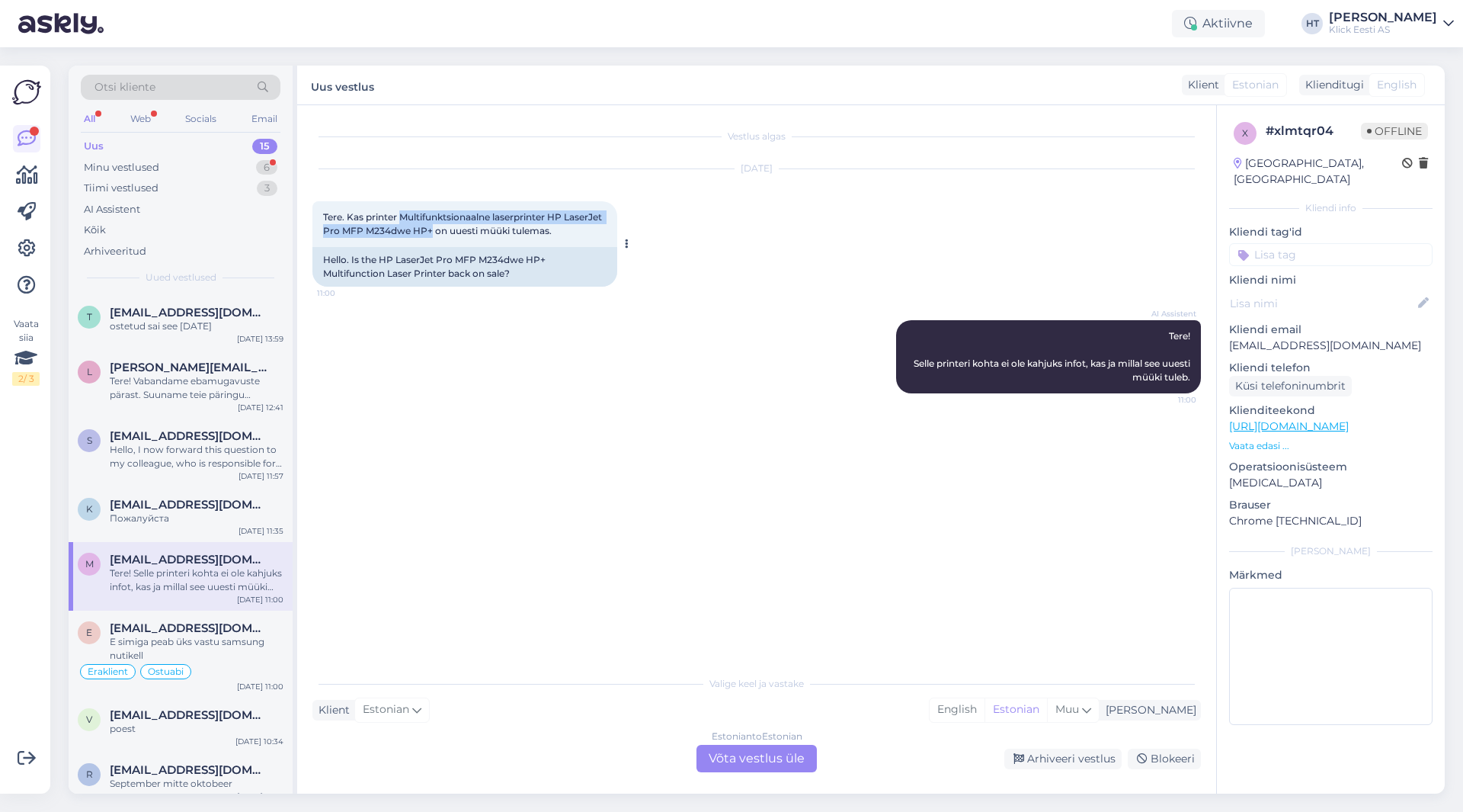
drag, startPoint x: 403, startPoint y: 214, endPoint x: 472, endPoint y: 234, distance: 71.8
click at [472, 234] on span "Tere. Kas printer Multifunktsionaalne laserprinter HP LaserJet Pro MFP M234dwe …" at bounding box center [464, 223] width 282 height 25
click at [699, 611] on div "Vestlus algas [DATE] Tere. Kas printer Multifunktsionaalne laserprinter HP Lase…" at bounding box center [764, 387] width 902 height 534
click at [761, 765] on div "Estonian to Estonian Võta vestlus üle" at bounding box center [756, 758] width 121 height 28
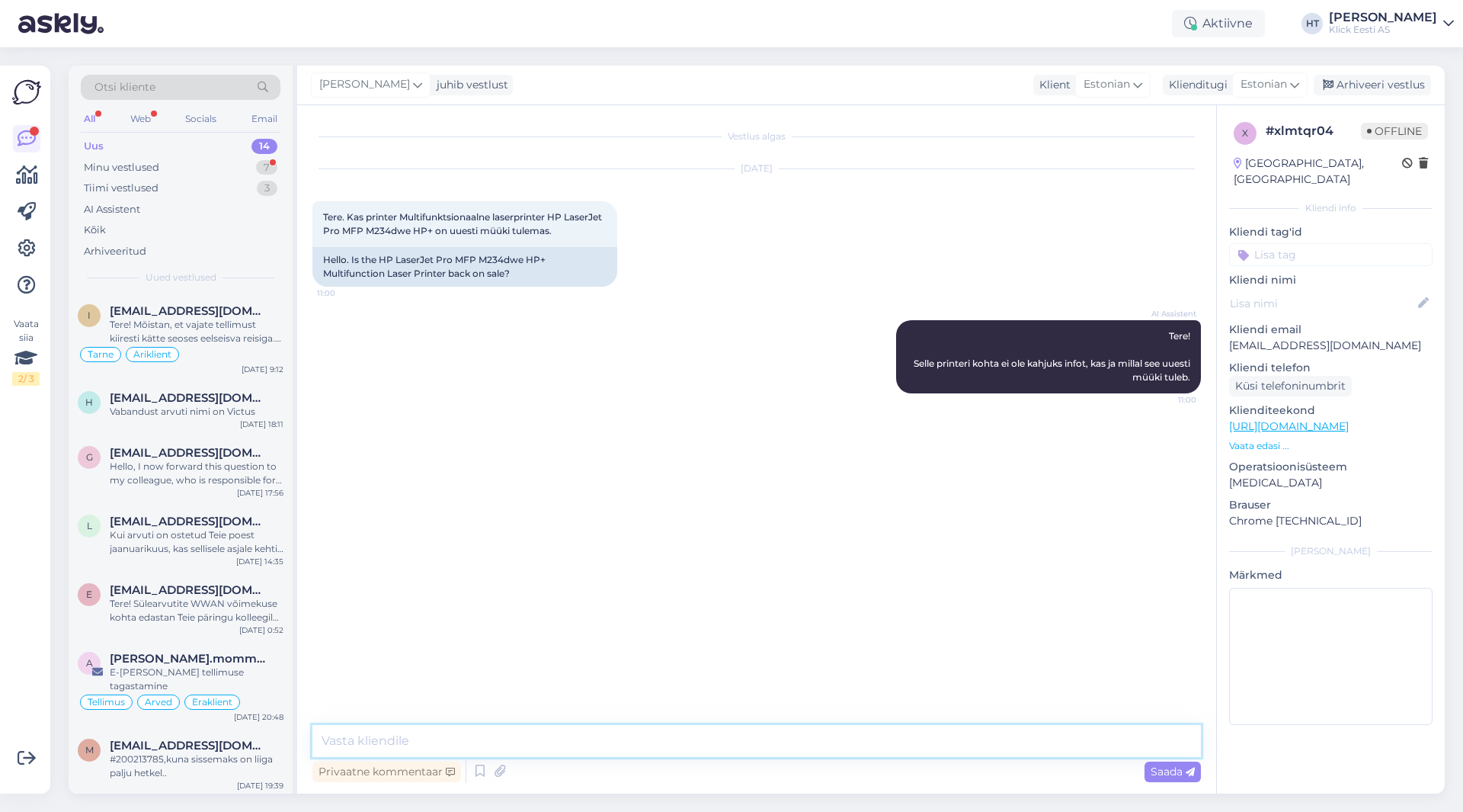
click at [755, 732] on textarea at bounding box center [757, 741] width 889 height 32
type textarea "[PERSON_NAME] ole juurde tulemas."
click at [914, 243] on input at bounding box center [1331, 254] width 203 height 23
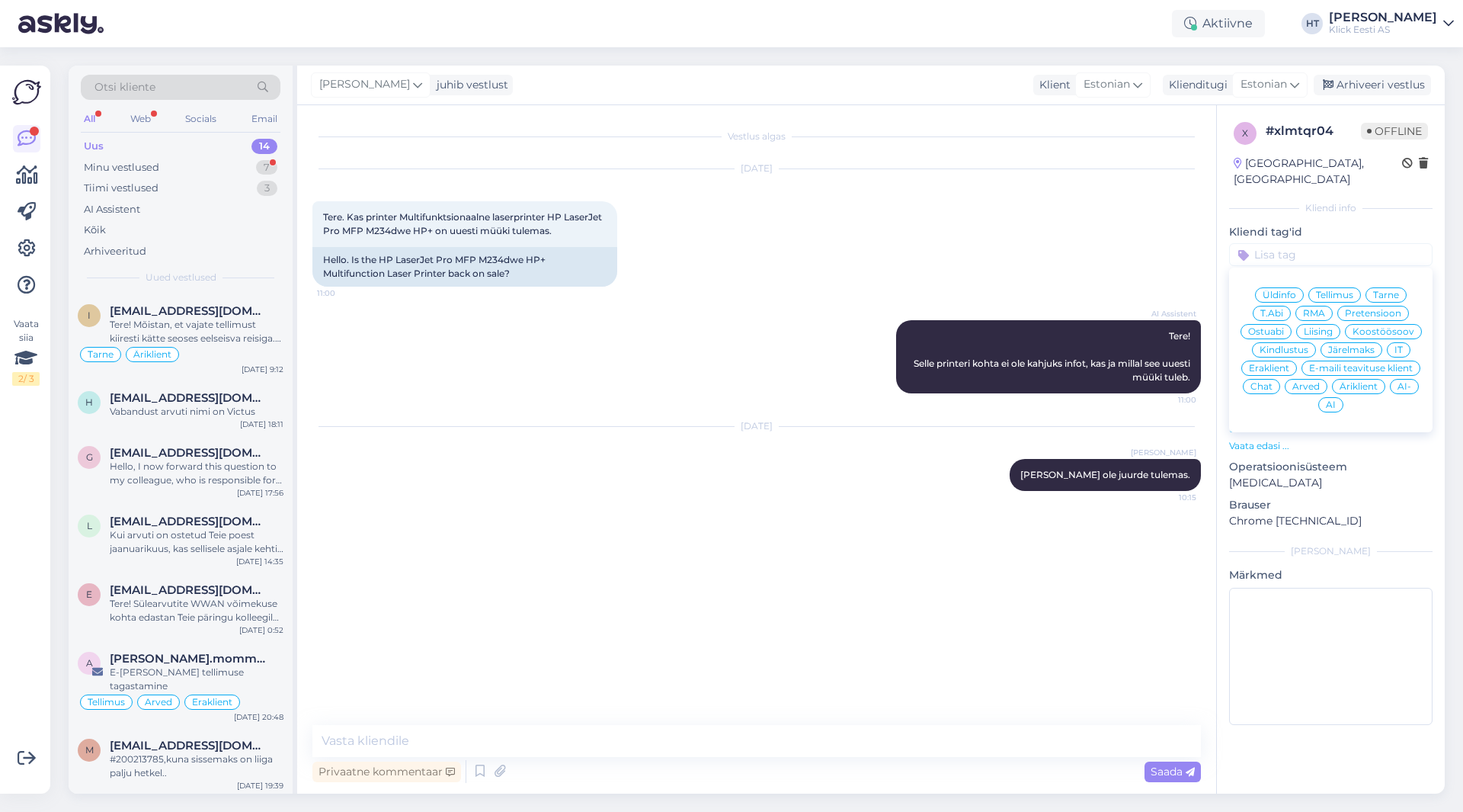
click at [914, 327] on span "Ostuabi" at bounding box center [1266, 331] width 35 height 9
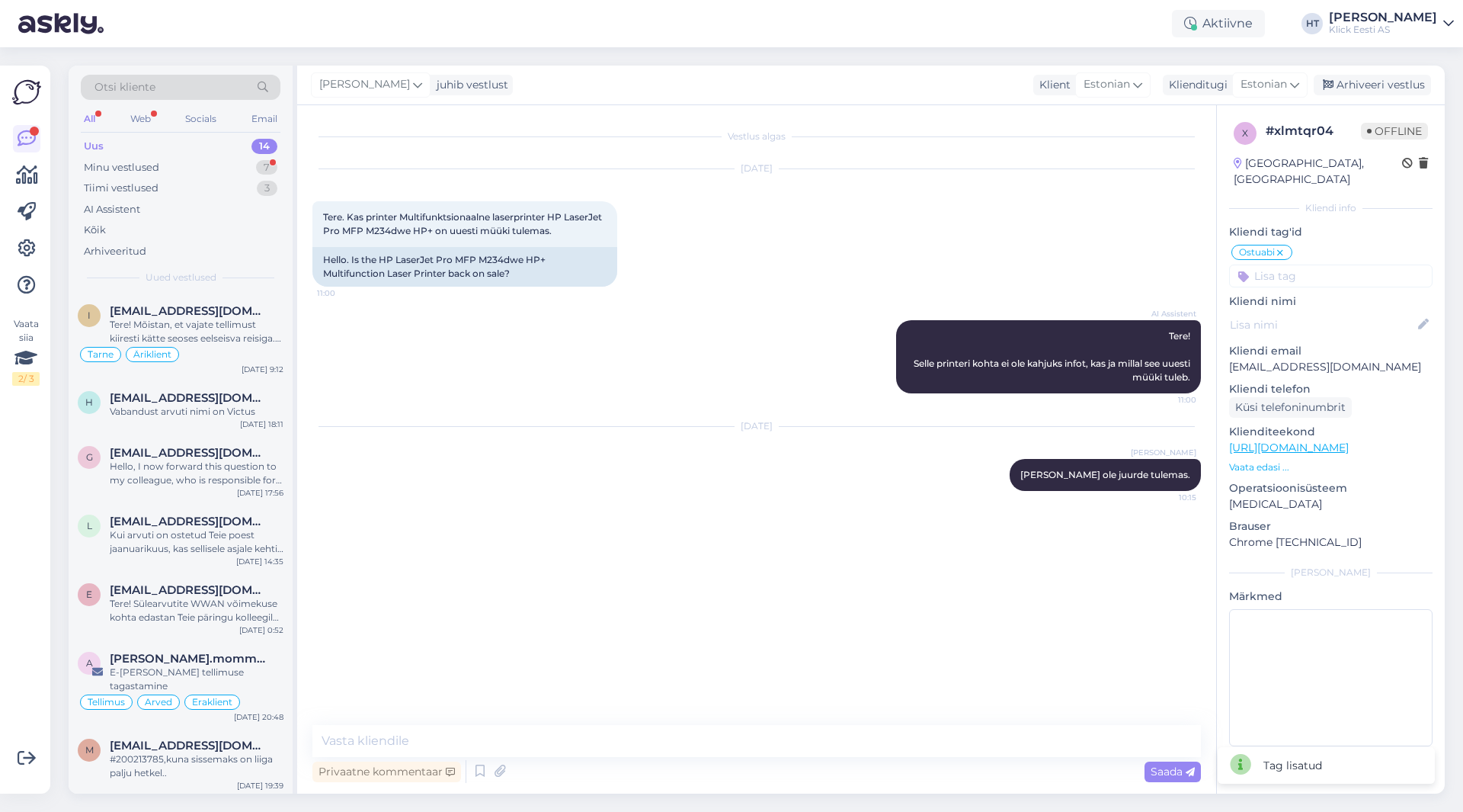
click at [914, 269] on input at bounding box center [1331, 276] width 203 height 23
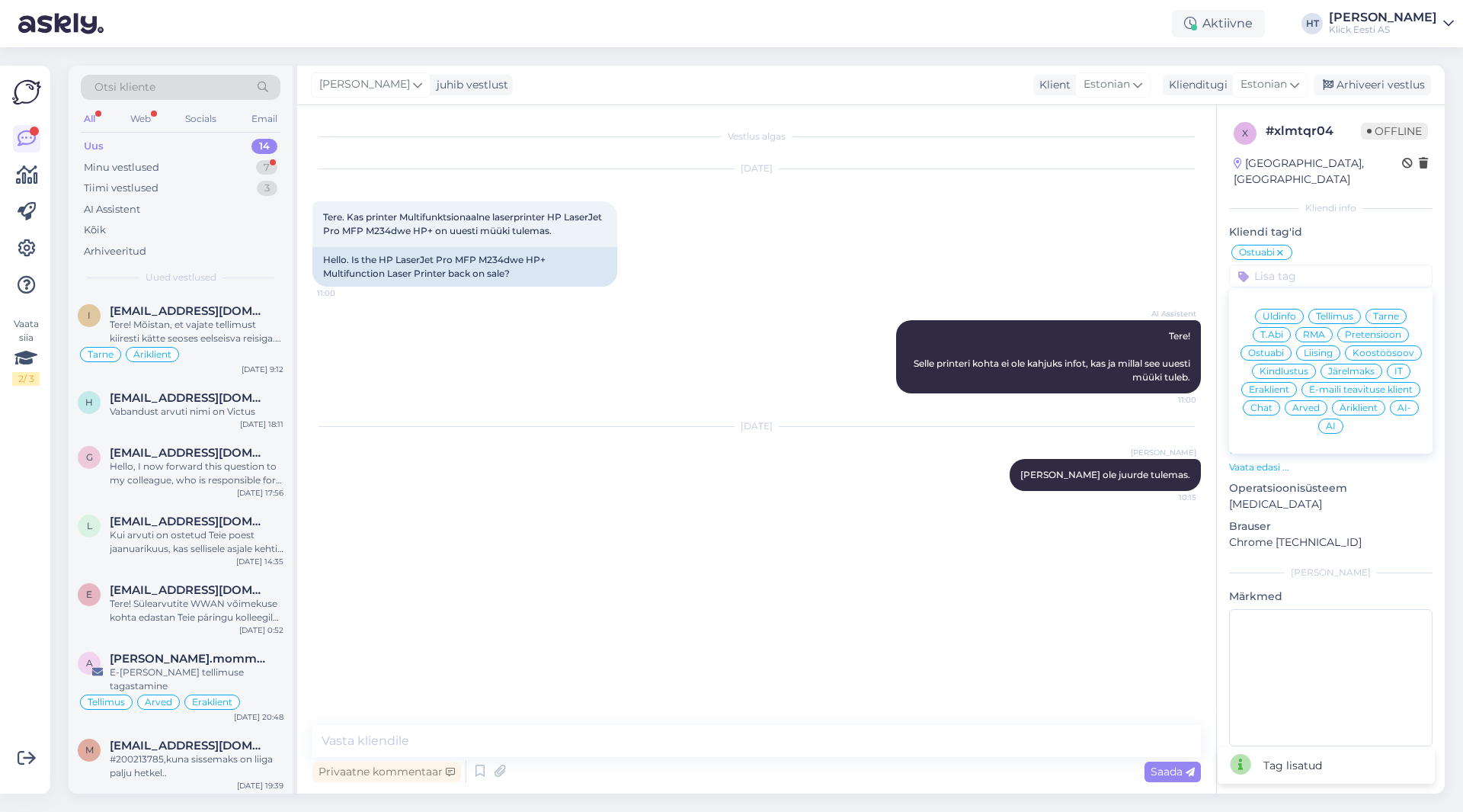
click at [914, 251] on div "[DATE] Tere. Kas printer Multifunktsionaalne laserprinter HP LaserJet Pro MFP M…" at bounding box center [757, 228] width 889 height 151
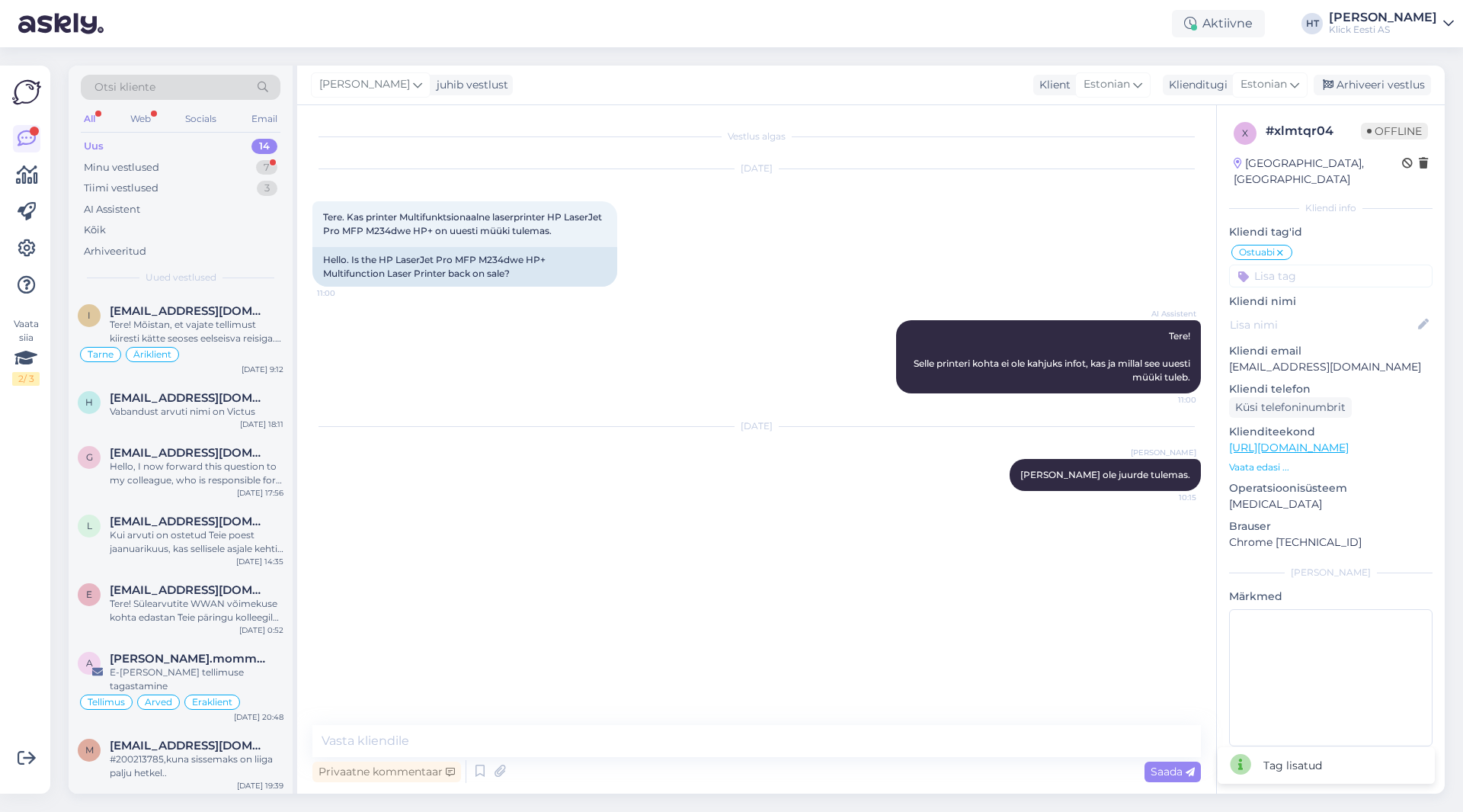
click at [914, 265] on input at bounding box center [1331, 276] width 203 height 23
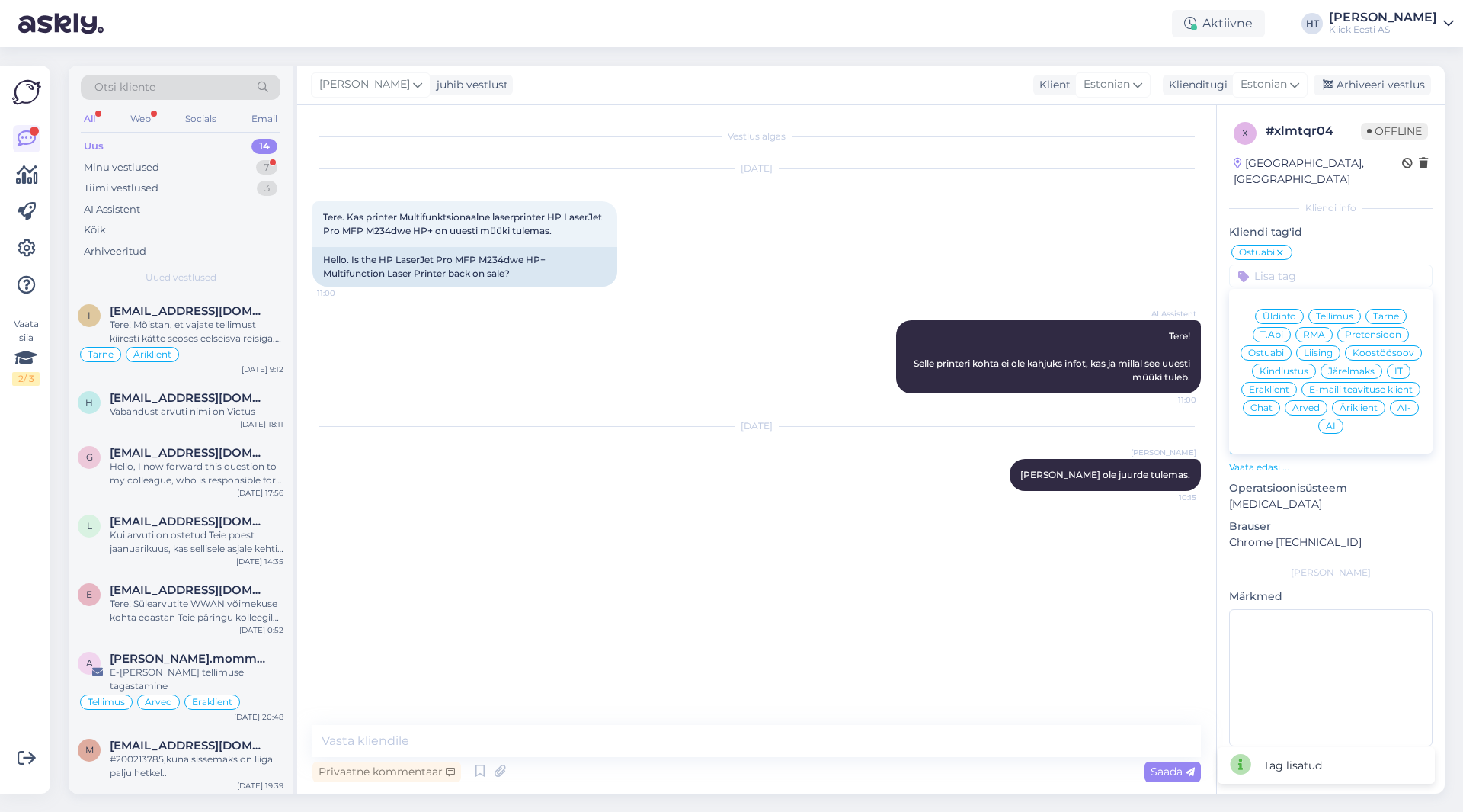
click at [914, 384] on span "Eraklient" at bounding box center [1269, 389] width 40 height 9
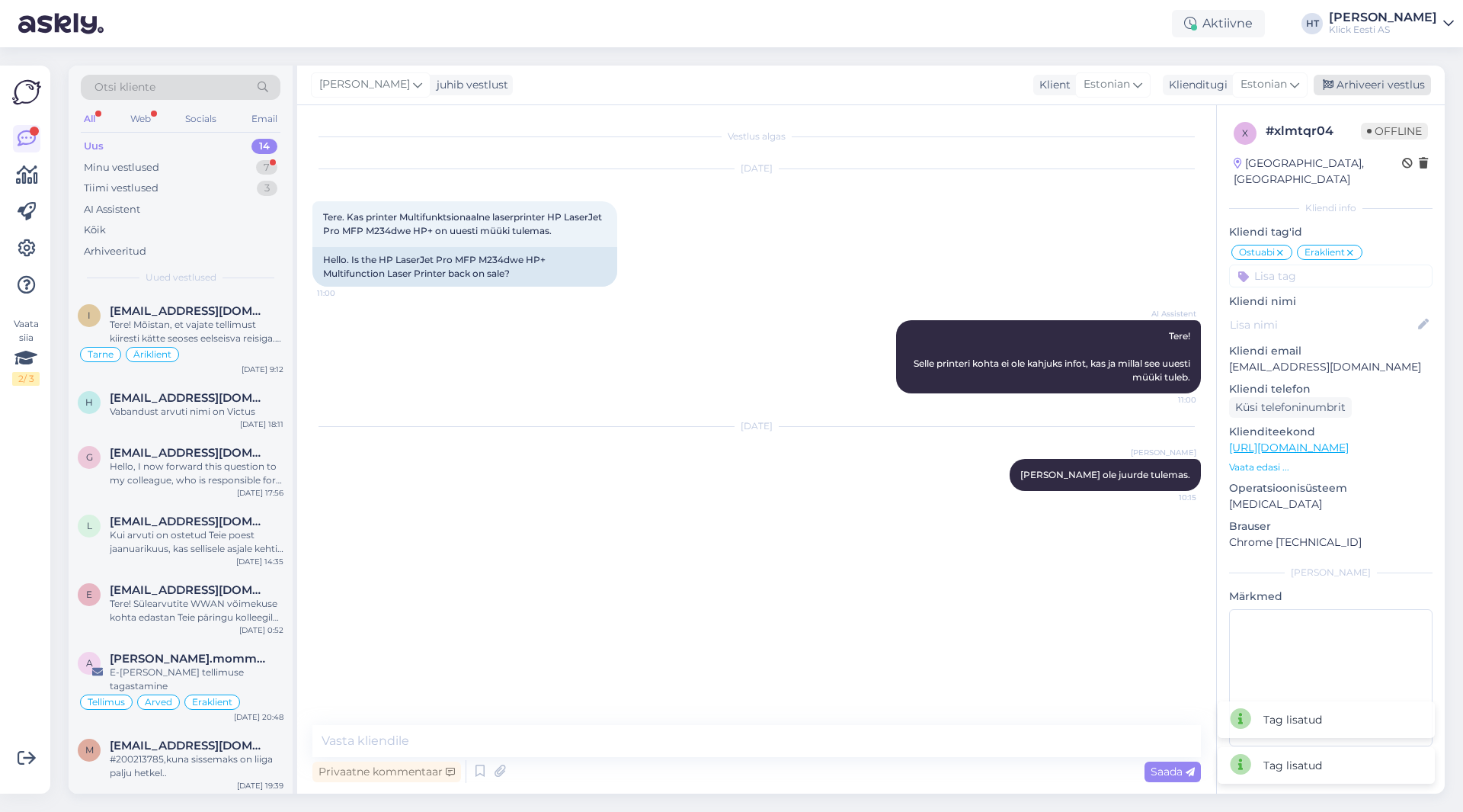
click at [914, 79] on div "Arhiveeri vestlus" at bounding box center [1372, 85] width 117 height 20
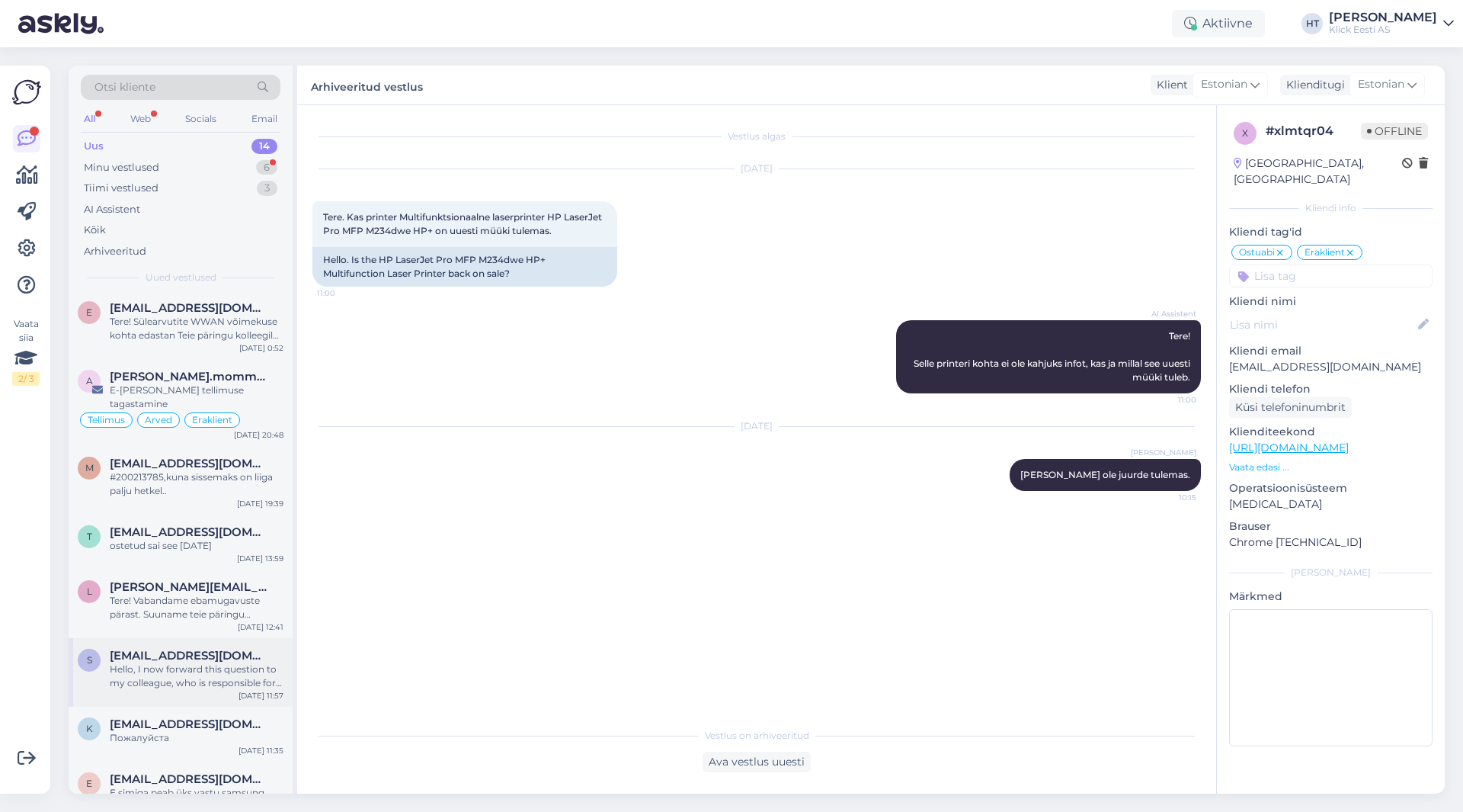
scroll to position [281, 0]
click at [242, 458] on div "[EMAIL_ADDRESS][DOMAIN_NAME]" at bounding box center [196, 465] width 174 height 13
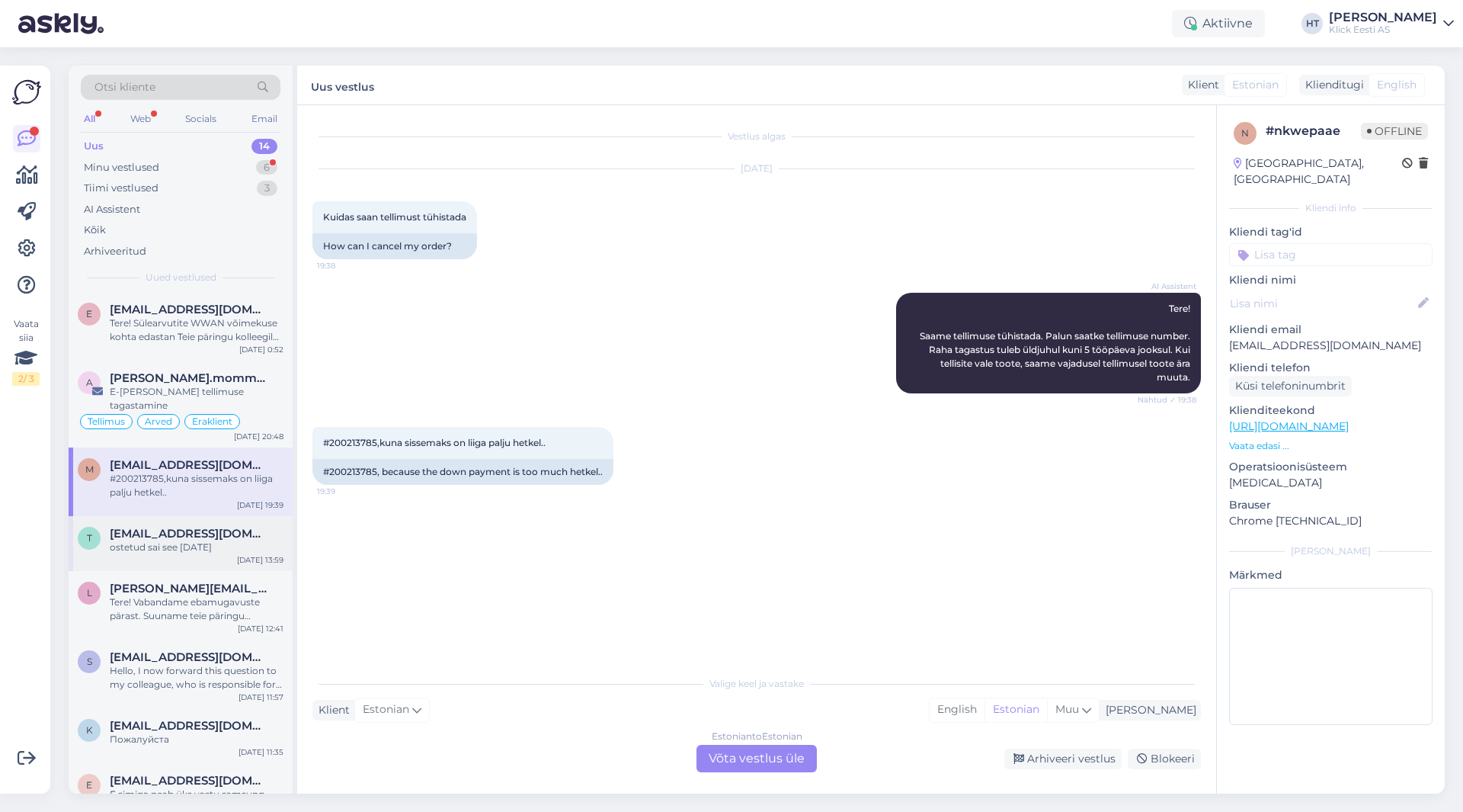
click at [232, 527] on span "[EMAIL_ADDRESS][DOMAIN_NAME]" at bounding box center [189, 534] width 159 height 13
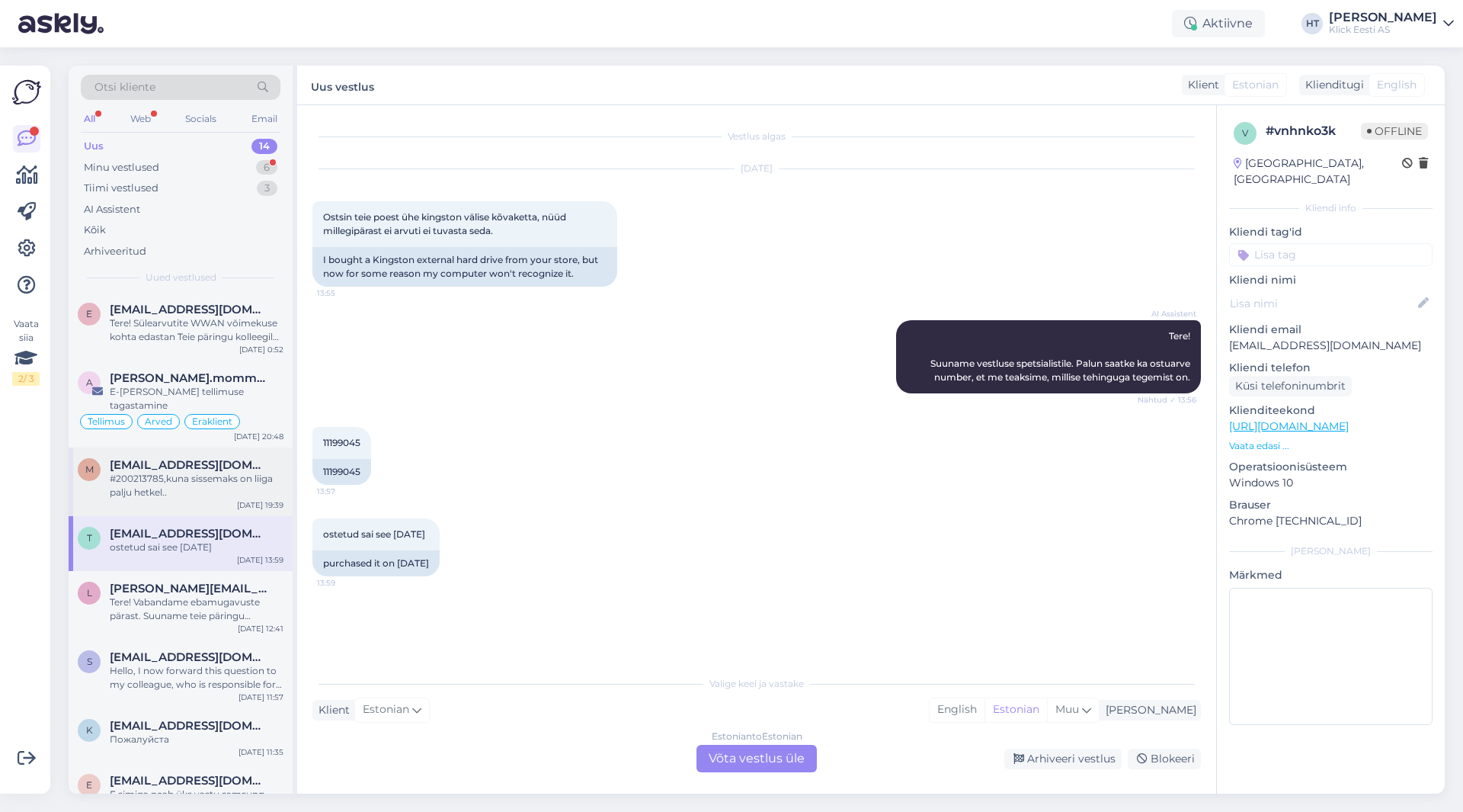
scroll to position [357, 0]
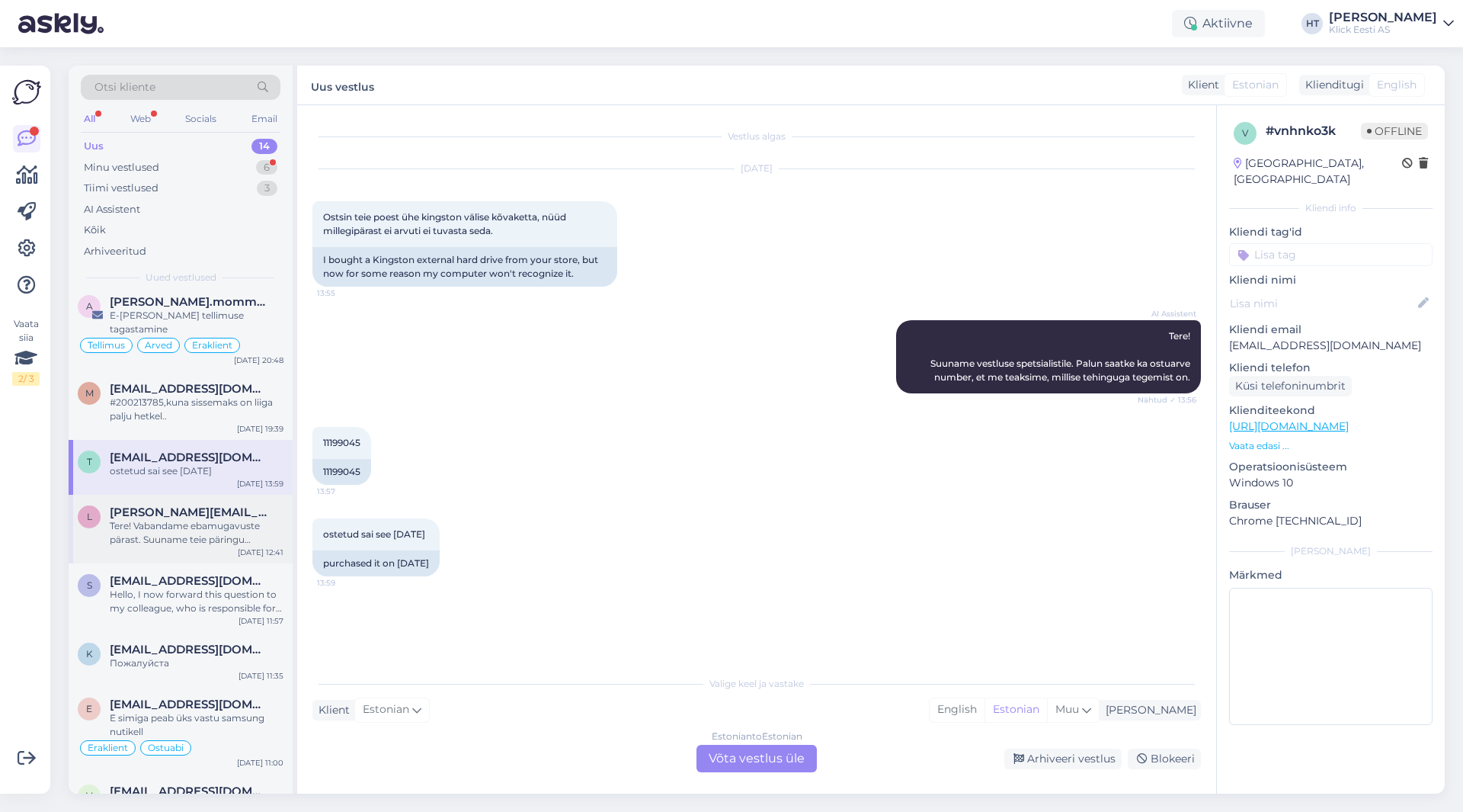
click at [222, 519] on div "Tere! Vabandame ebamugavuste pärast. Suuname teie päringu spetsialistile, kes u…" at bounding box center [196, 532] width 174 height 28
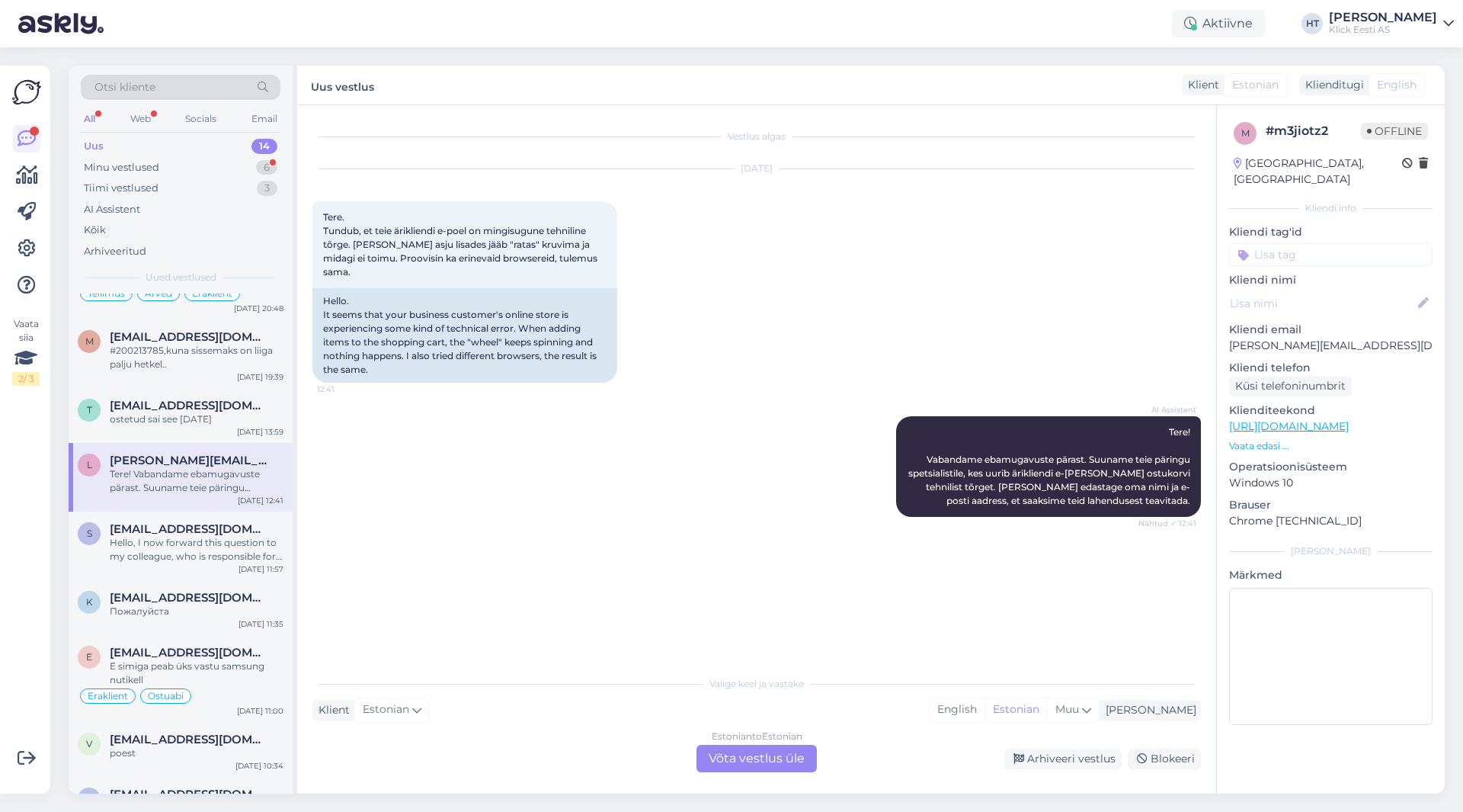
scroll to position [433, 0]
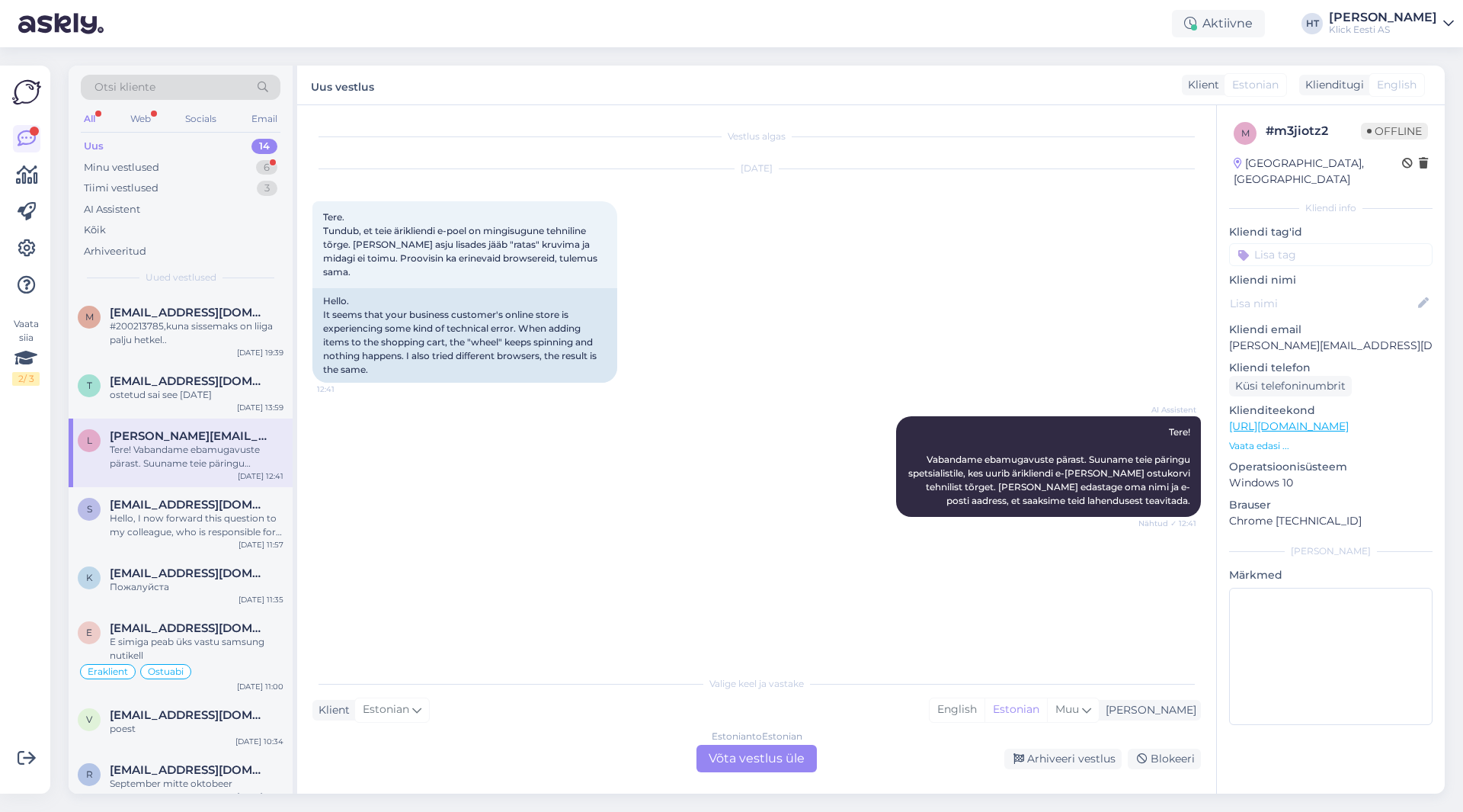
click at [229, 511] on div "Hello, I now forward this question to my colleague, who is responsible for this…" at bounding box center [196, 524] width 174 height 28
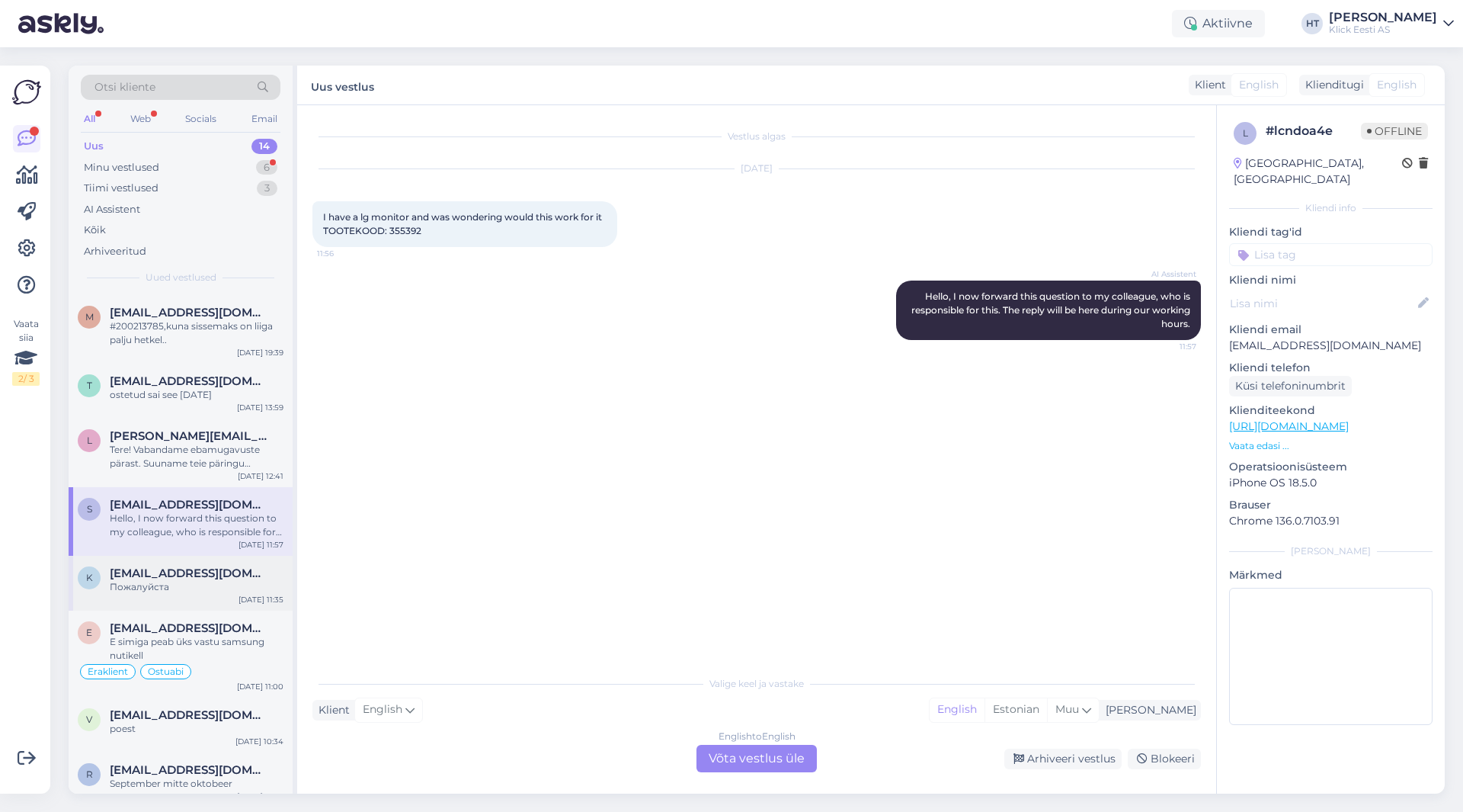
click at [226, 567] on span "[EMAIL_ADDRESS][DOMAIN_NAME]" at bounding box center [189, 573] width 159 height 13
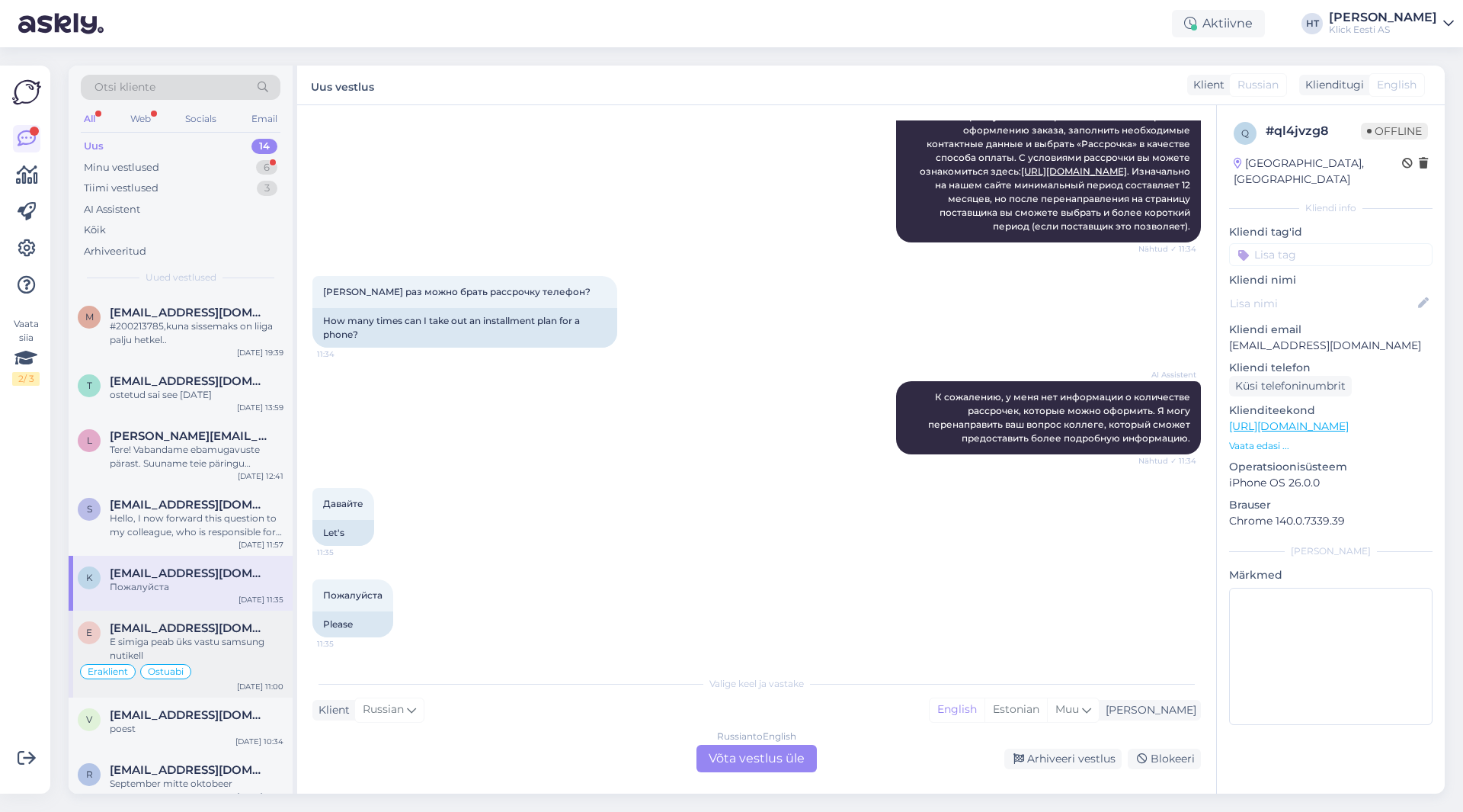
click at [242, 646] on div "E simiga peab üks vastu samsung nutikell" at bounding box center [196, 648] width 174 height 28
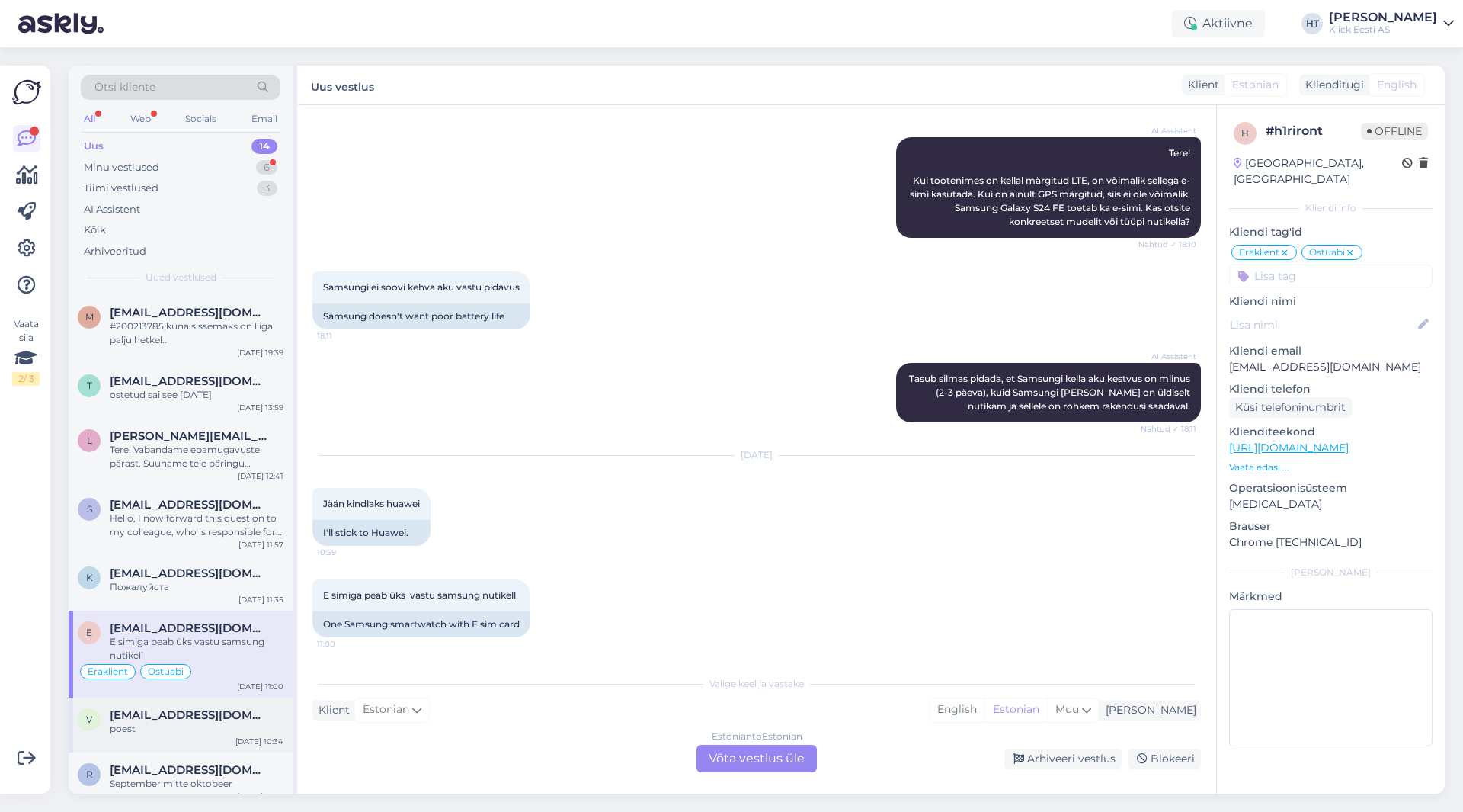
click at [234, 727] on div "v [EMAIL_ADDRESS][DOMAIN_NAME] poest [DATE] 10:34" at bounding box center [180, 724] width 224 height 55
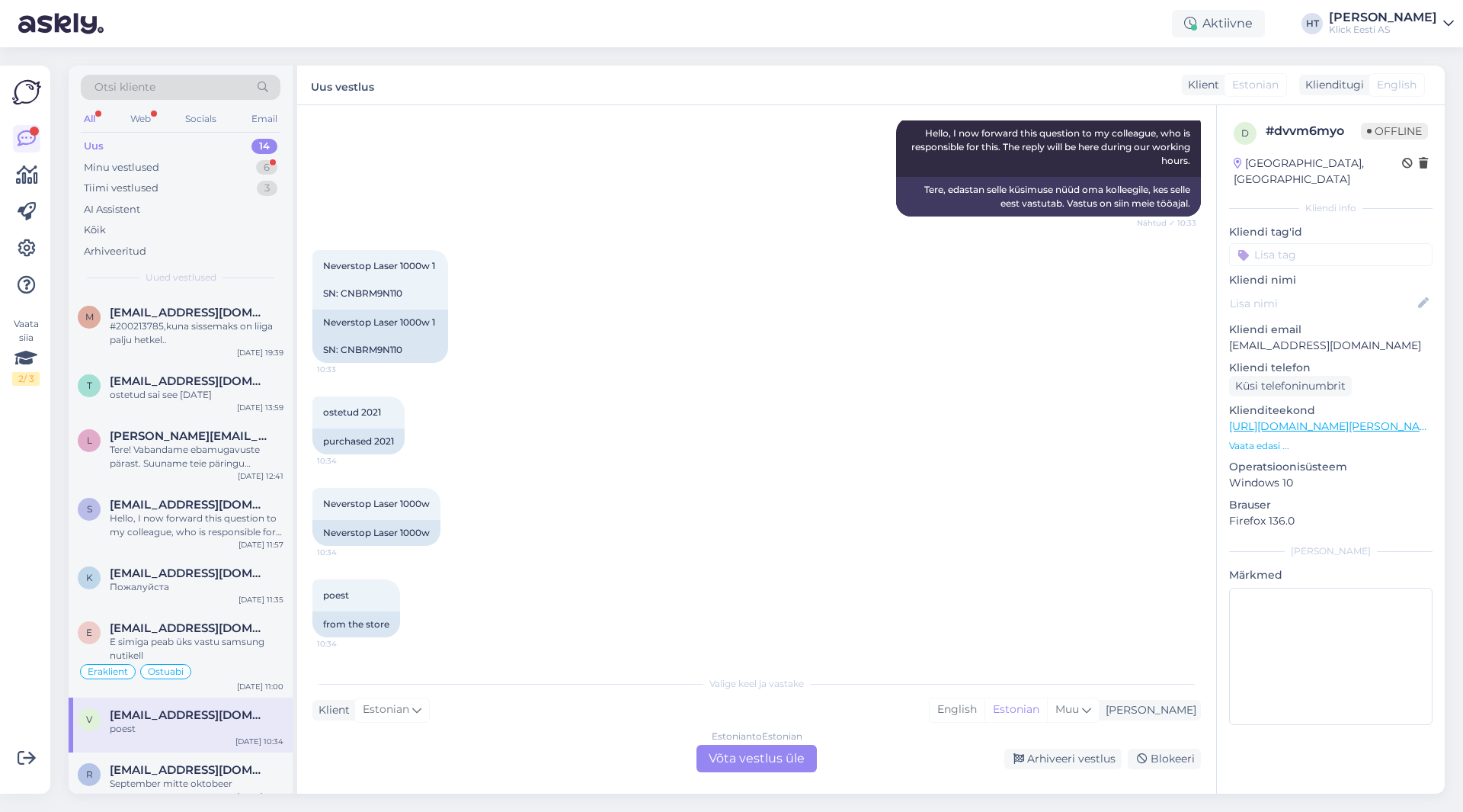
scroll to position [175, 0]
drag, startPoint x: 401, startPoint y: 530, endPoint x: 432, endPoint y: 532, distance: 31.1
click at [432, 532] on div "Neverstop Laser 1000w" at bounding box center [377, 532] width 128 height 26
drag, startPoint x: 326, startPoint y: 501, endPoint x: 443, endPoint y: 503, distance: 117.0
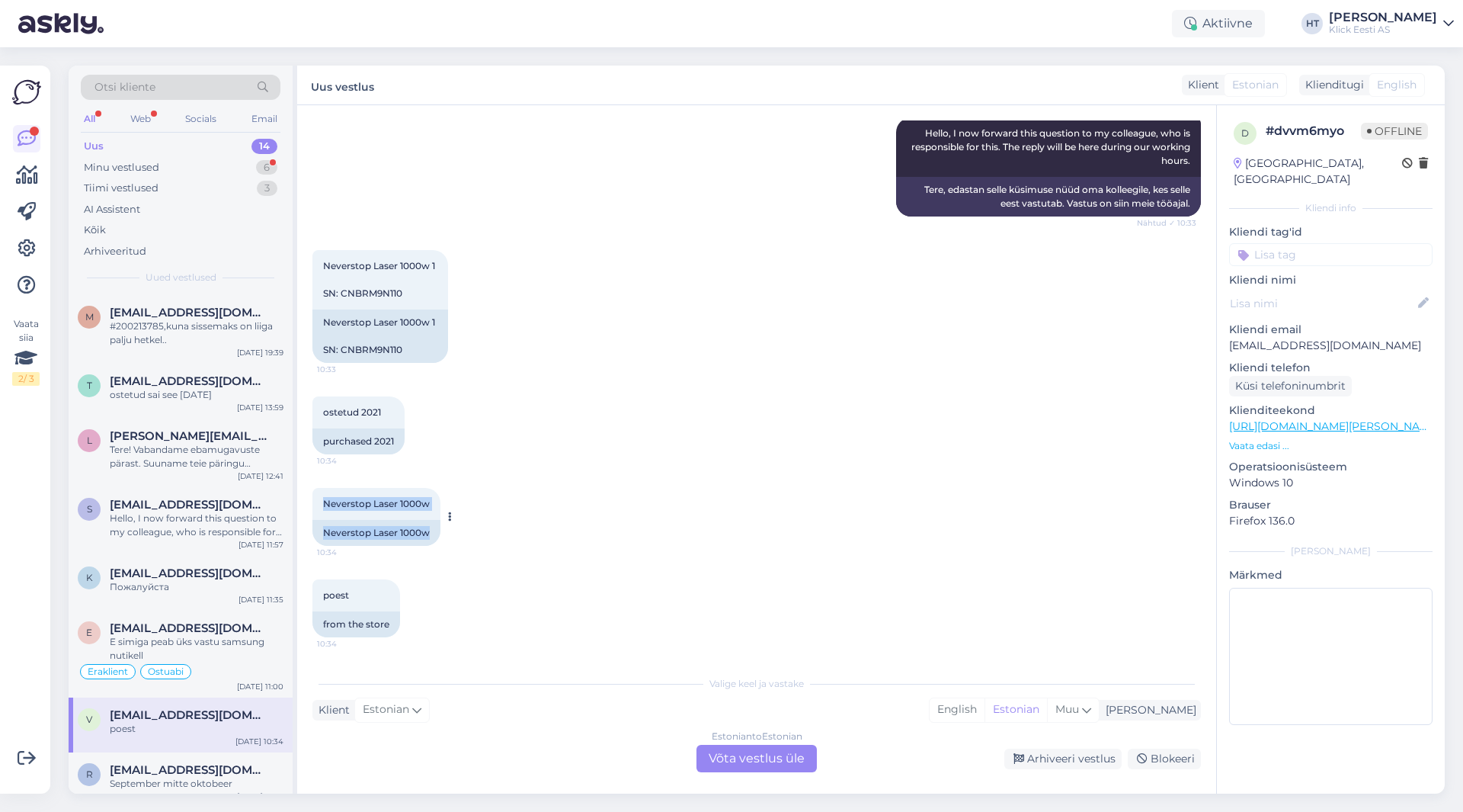
click at [440, 503] on div "Neverstop Laser 1000w 10:34 Neverstop Laser 1000w" at bounding box center [377, 516] width 128 height 58
click at [433, 503] on div "Neverstop Laser 1000w 10:34" at bounding box center [377, 503] width 128 height 32
drag, startPoint x: 433, startPoint y: 503, endPoint x: 348, endPoint y: 506, distance: 85.1
click at [348, 506] on div "Neverstop Laser 1000w 10:34" at bounding box center [377, 503] width 128 height 32
click at [611, 367] on div "Neverstop Laser 1000w 1 SN: CNBRM9N110 10:33 Neverstop Laser 1000w 1 SN: CNBRM9…" at bounding box center [757, 307] width 889 height 147
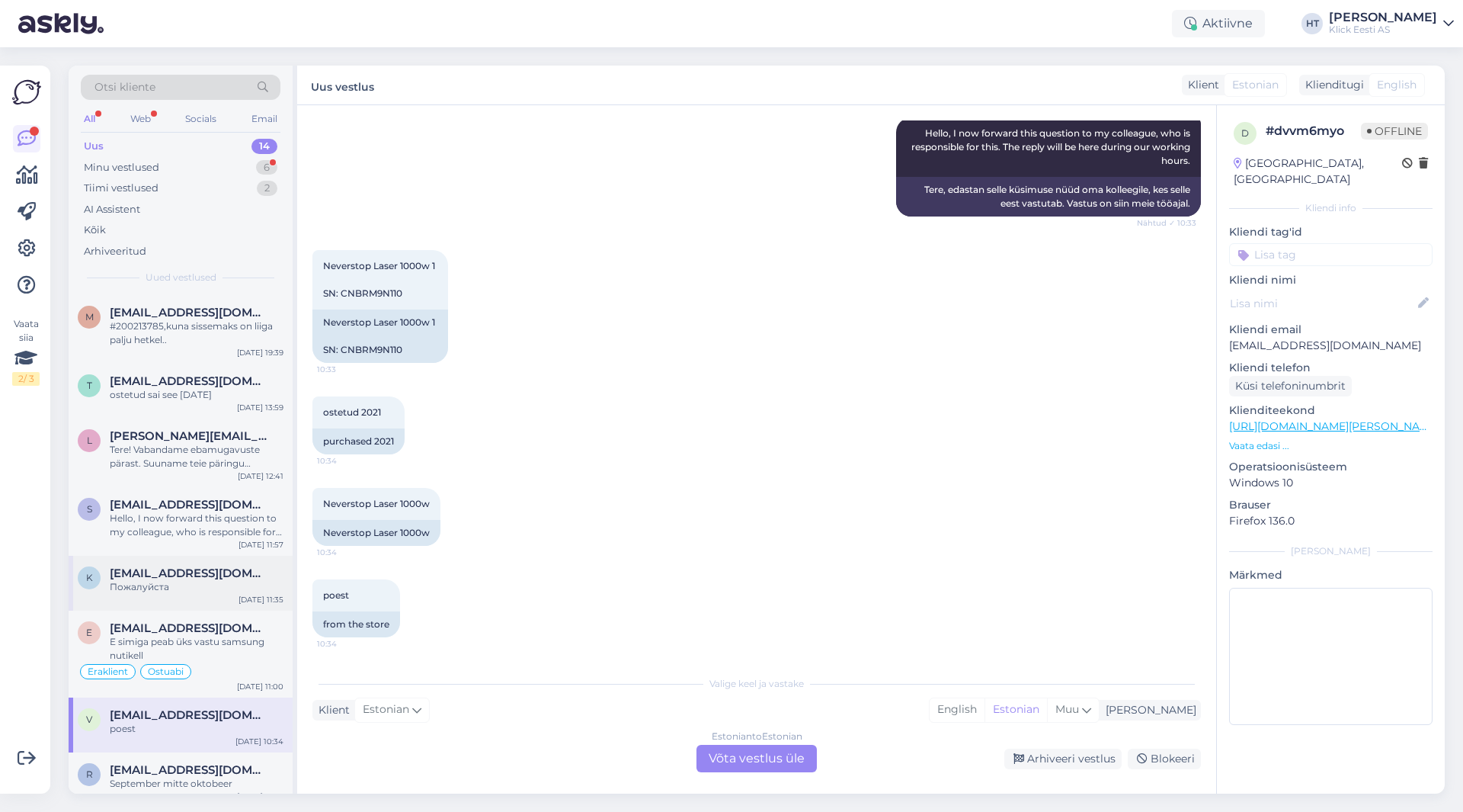
click at [226, 580] on div "Пожалуйста" at bounding box center [196, 587] width 174 height 13
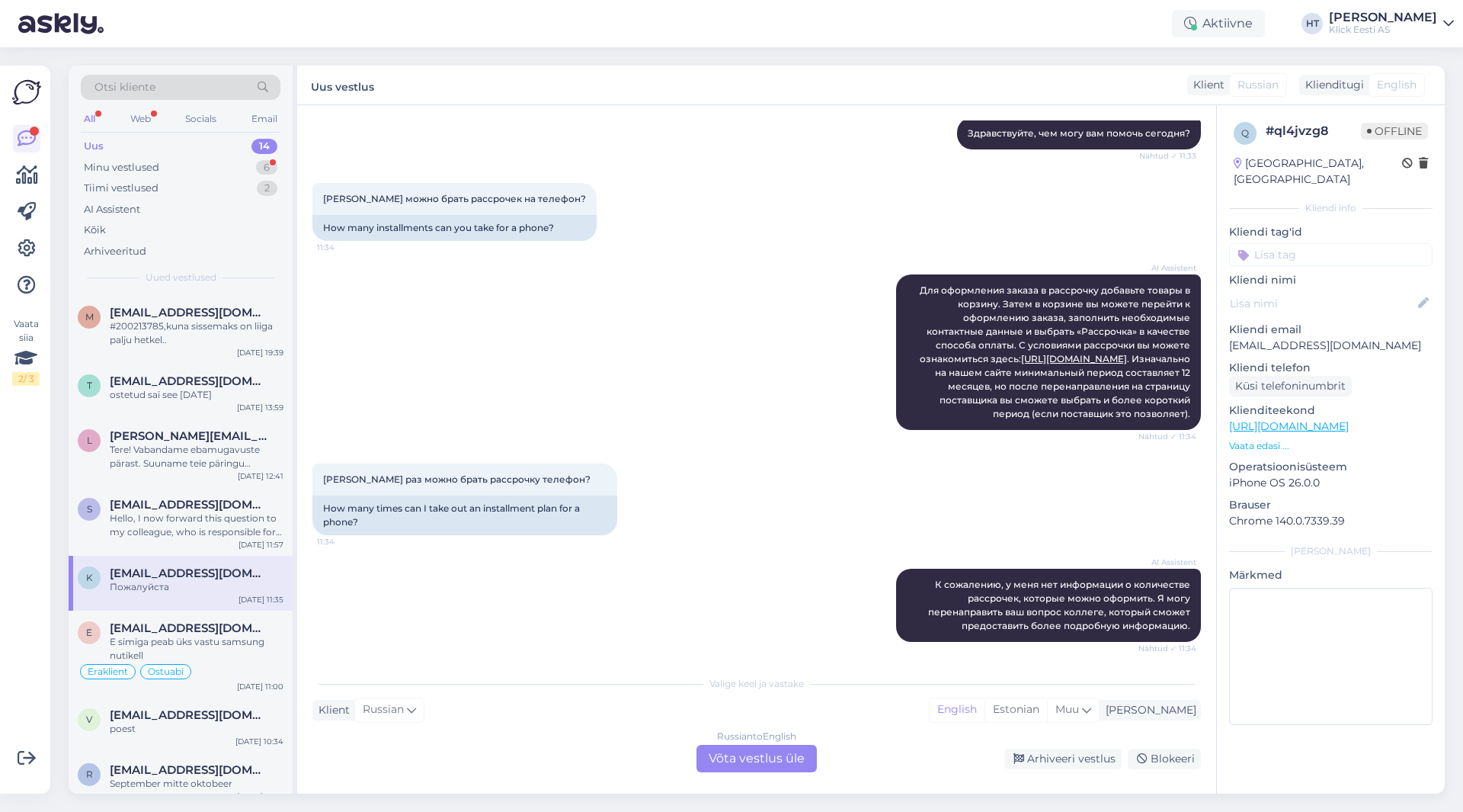
scroll to position [363, 0]
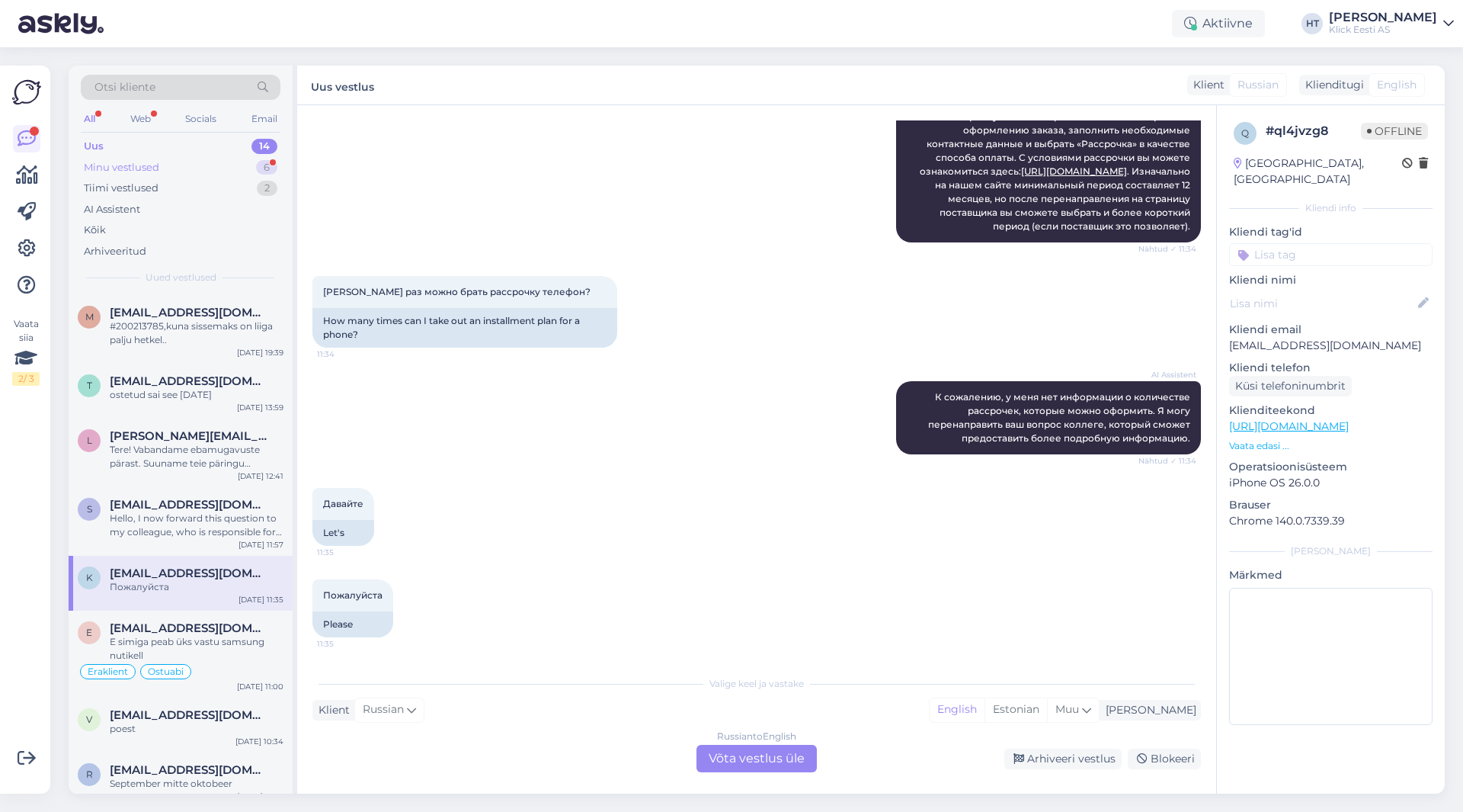
click at [216, 159] on div "Minu vestlused 6" at bounding box center [180, 167] width 200 height 21
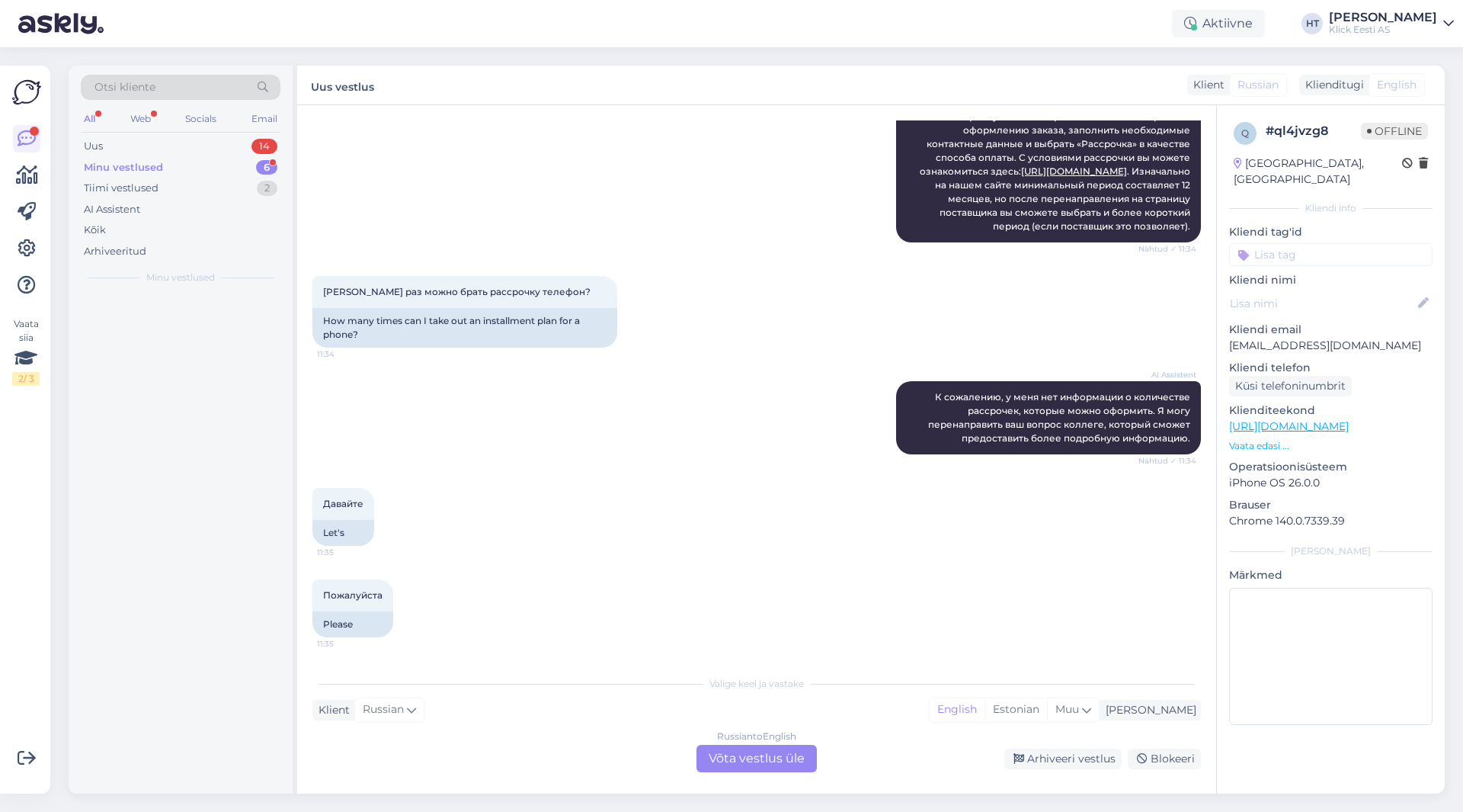
scroll to position [0, 0]
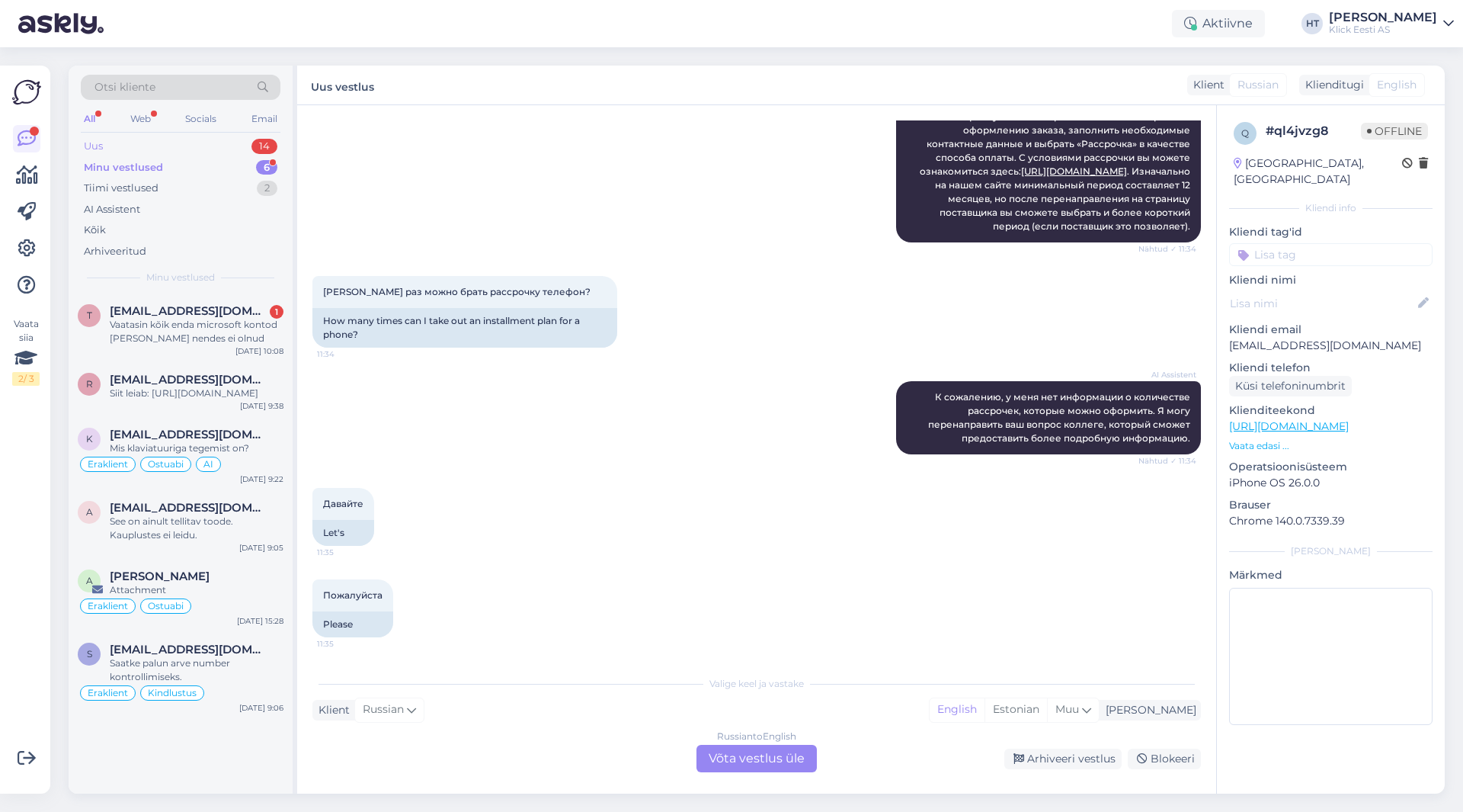
click at [249, 147] on div "Uus 14" at bounding box center [180, 146] width 200 height 21
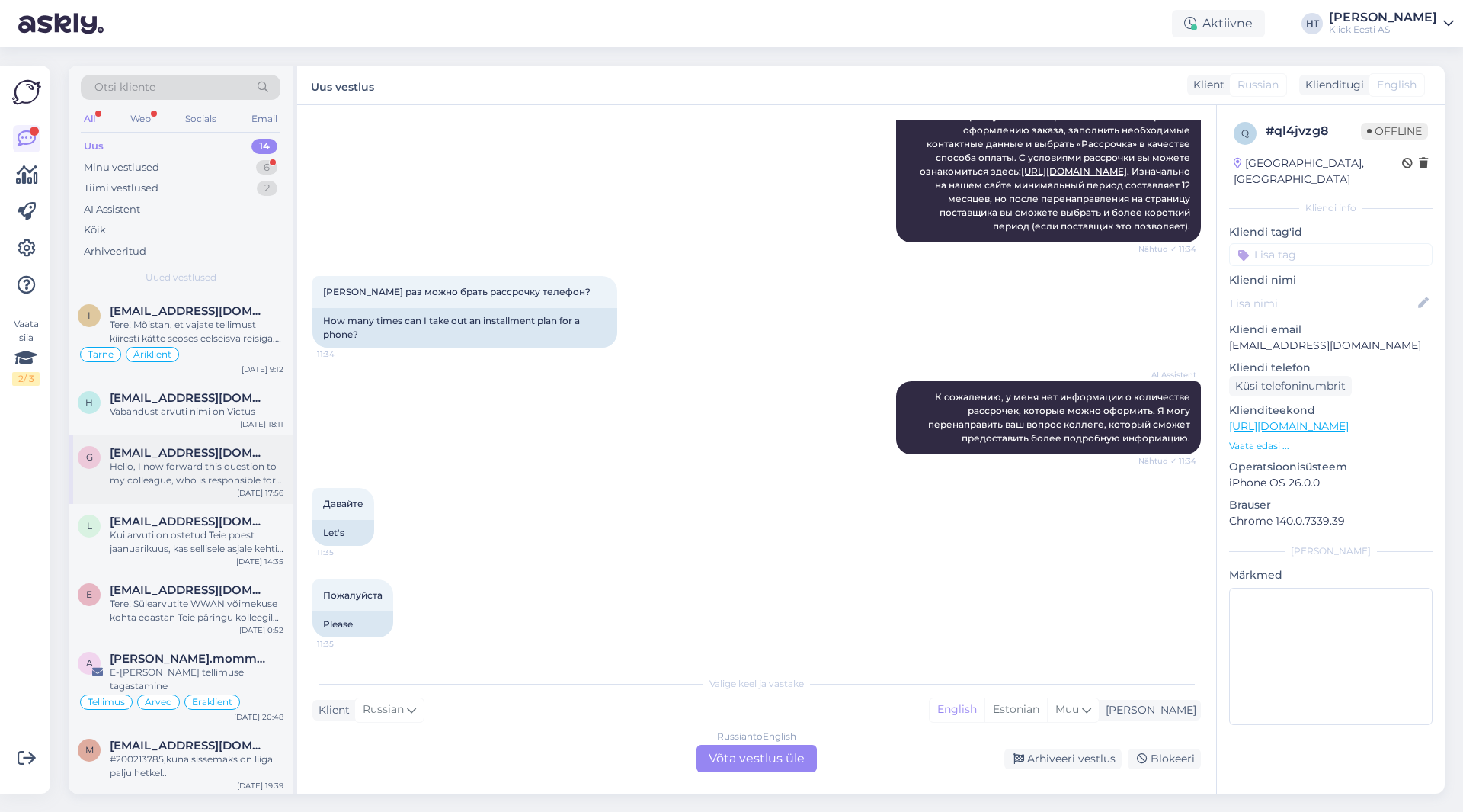
click at [224, 495] on div "g [EMAIL_ADDRESS][DOMAIN_NAME] Hello, I now forward this question to my colleag…" at bounding box center [180, 469] width 224 height 68
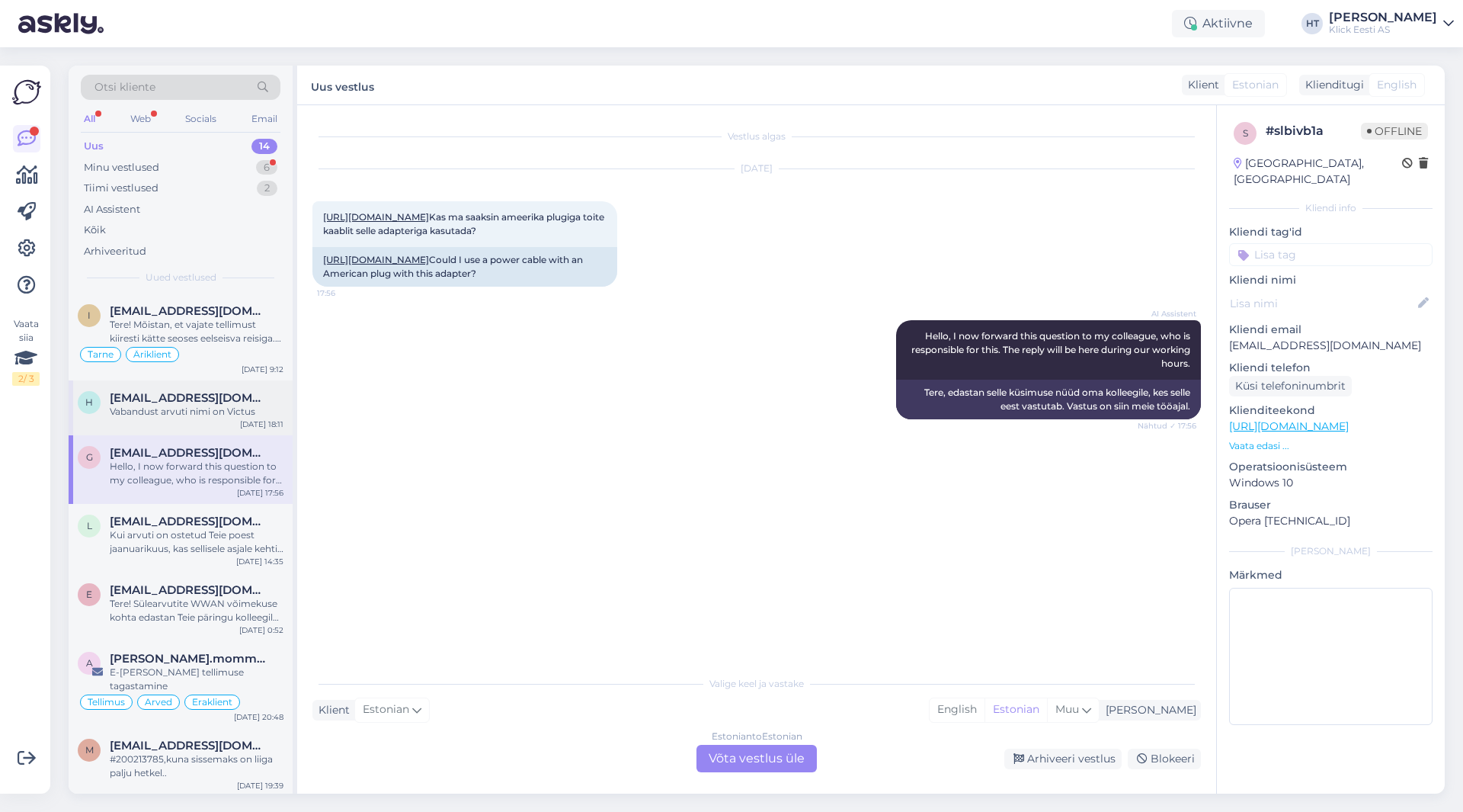
click at [207, 416] on div "Vabandust arvuti nimi on Victus" at bounding box center [196, 411] width 174 height 13
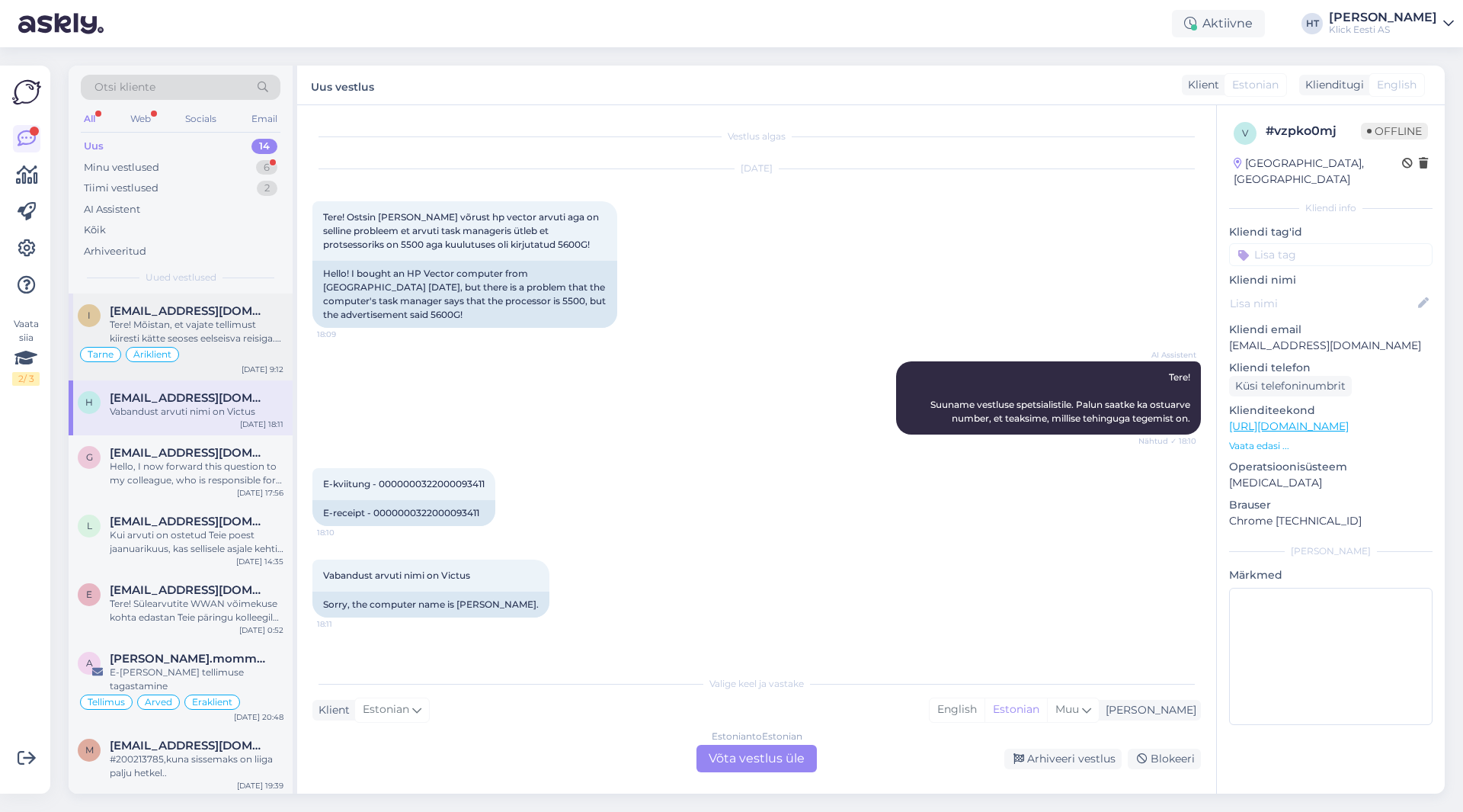
click at [217, 347] on div "Tarne Äriklient" at bounding box center [180, 354] width 206 height 19
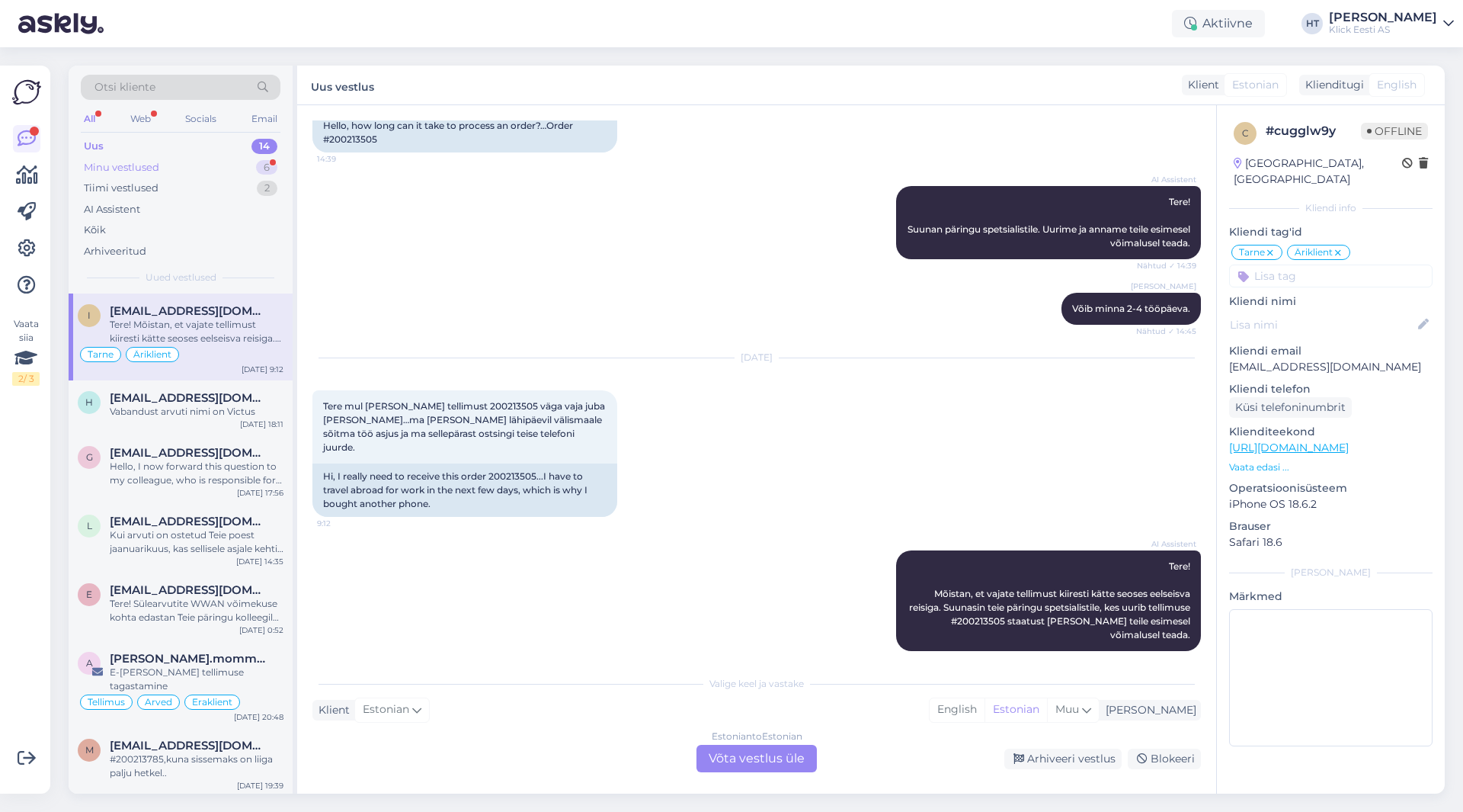
click at [185, 166] on div "Minu vestlused 6" at bounding box center [180, 167] width 200 height 21
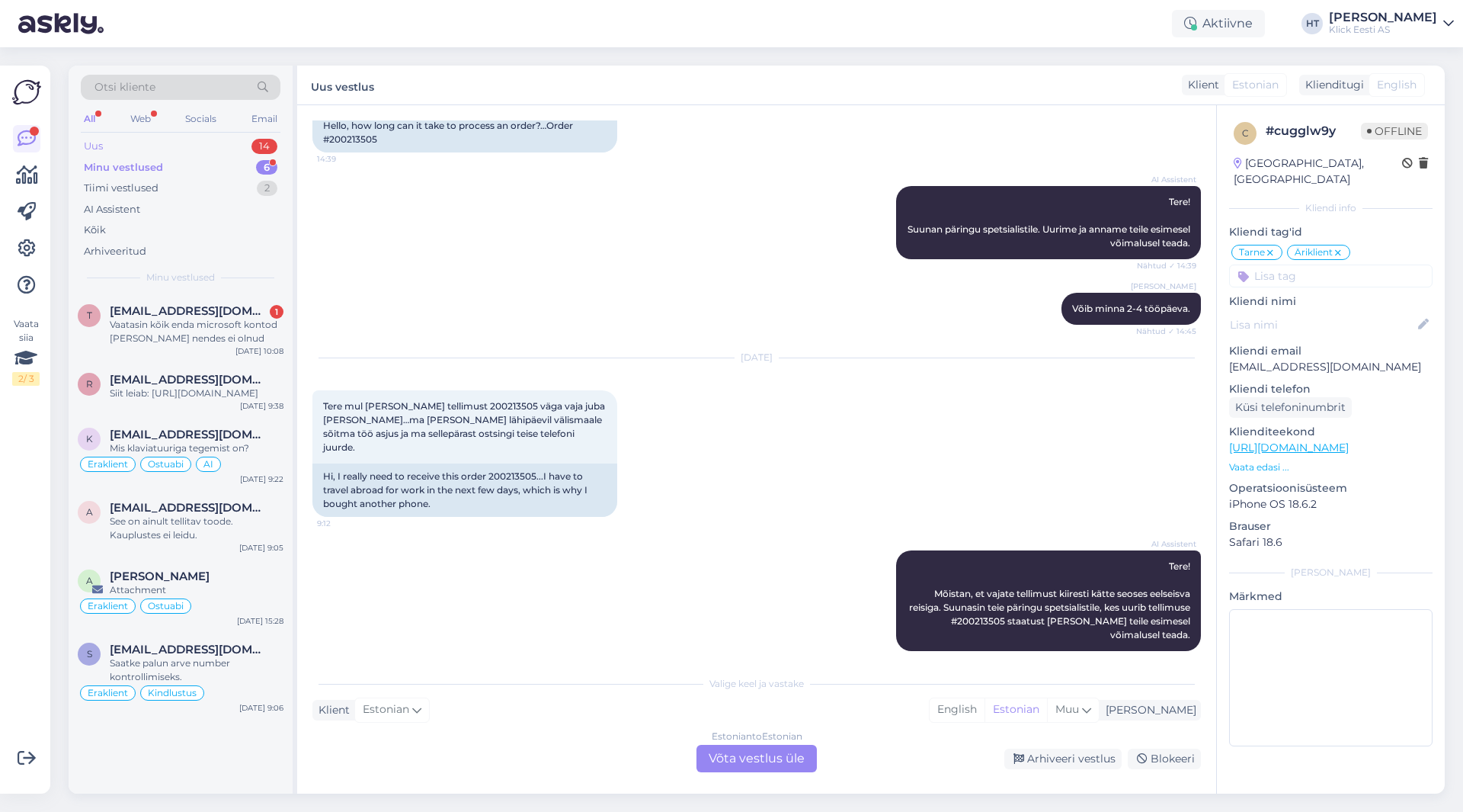
click at [196, 141] on div "Uus 14" at bounding box center [180, 146] width 200 height 21
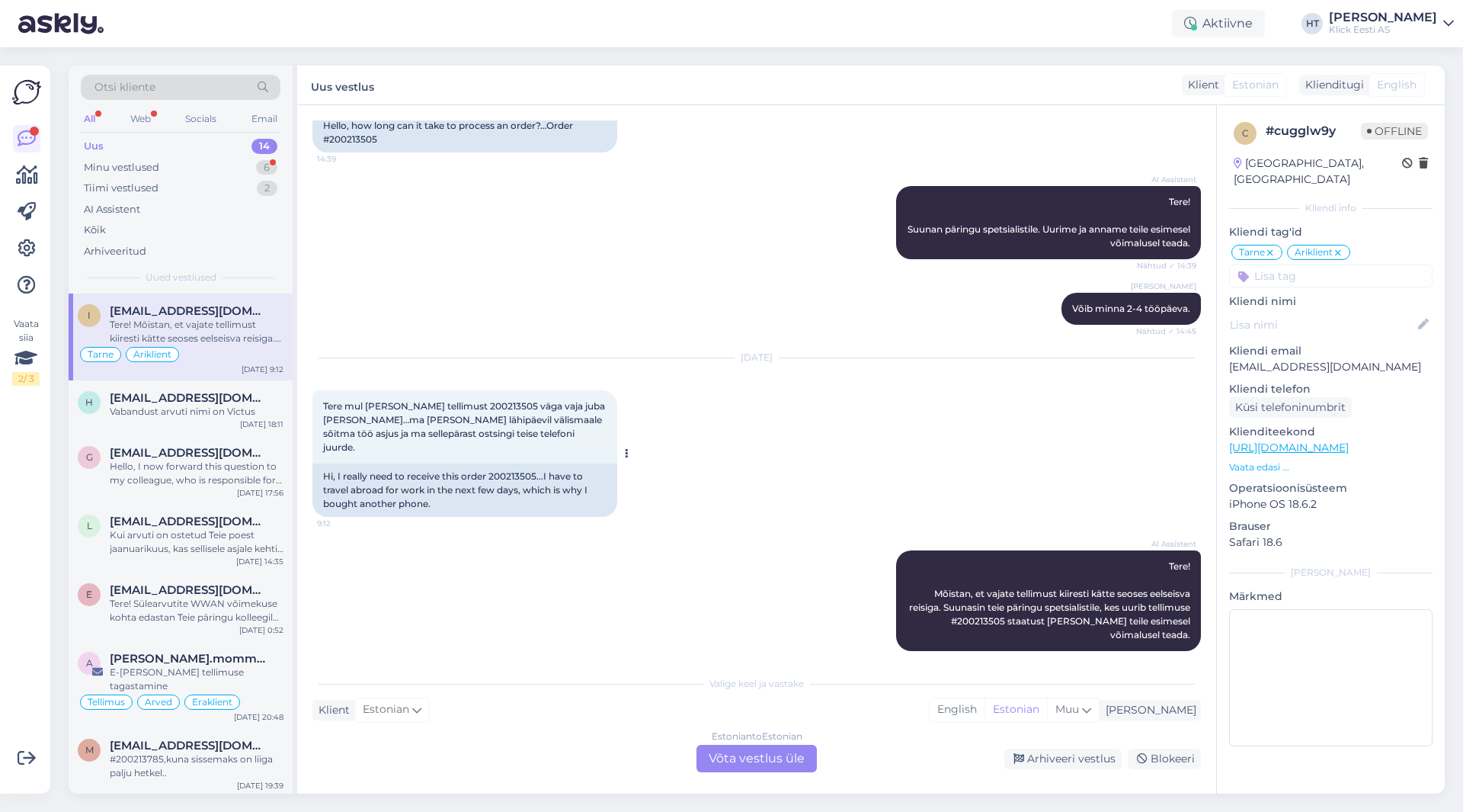
click at [480, 414] on span "Tere mul [PERSON_NAME] tellimust 200213505 väga vaja juba [PERSON_NAME]…ma [PER…" at bounding box center [465, 427] width 284 height 52
click at [480, 407] on span "Tere mul [PERSON_NAME] tellimust 200213505 väga vaja juba [PERSON_NAME]…ma [PER…" at bounding box center [465, 427] width 284 height 52
click at [624, 285] on div "[PERSON_NAME] Võib minna 2-4 tööpäeva. Nähtud ✓ 14:45" at bounding box center [757, 309] width 889 height 66
click at [881, 379] on div "[DATE] Tere mul [PERSON_NAME] tellimust 200213505 väga vaja juba [PERSON_NAME]……" at bounding box center [757, 438] width 889 height 192
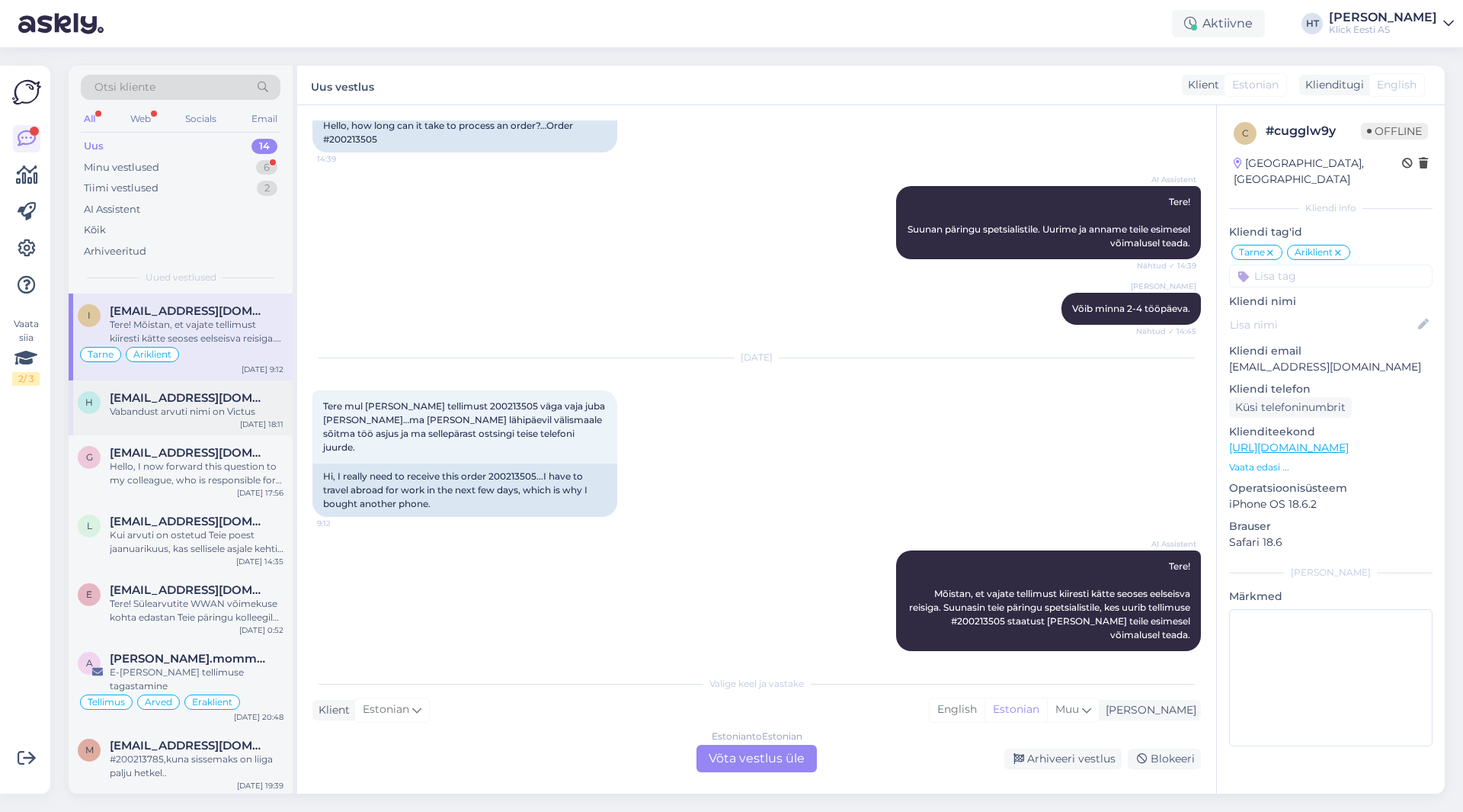
click at [182, 423] on div "h [EMAIL_ADDRESS][DOMAIN_NAME] Vabandust arvuti nimi on Victus [DATE] 18:11" at bounding box center [180, 407] width 224 height 55
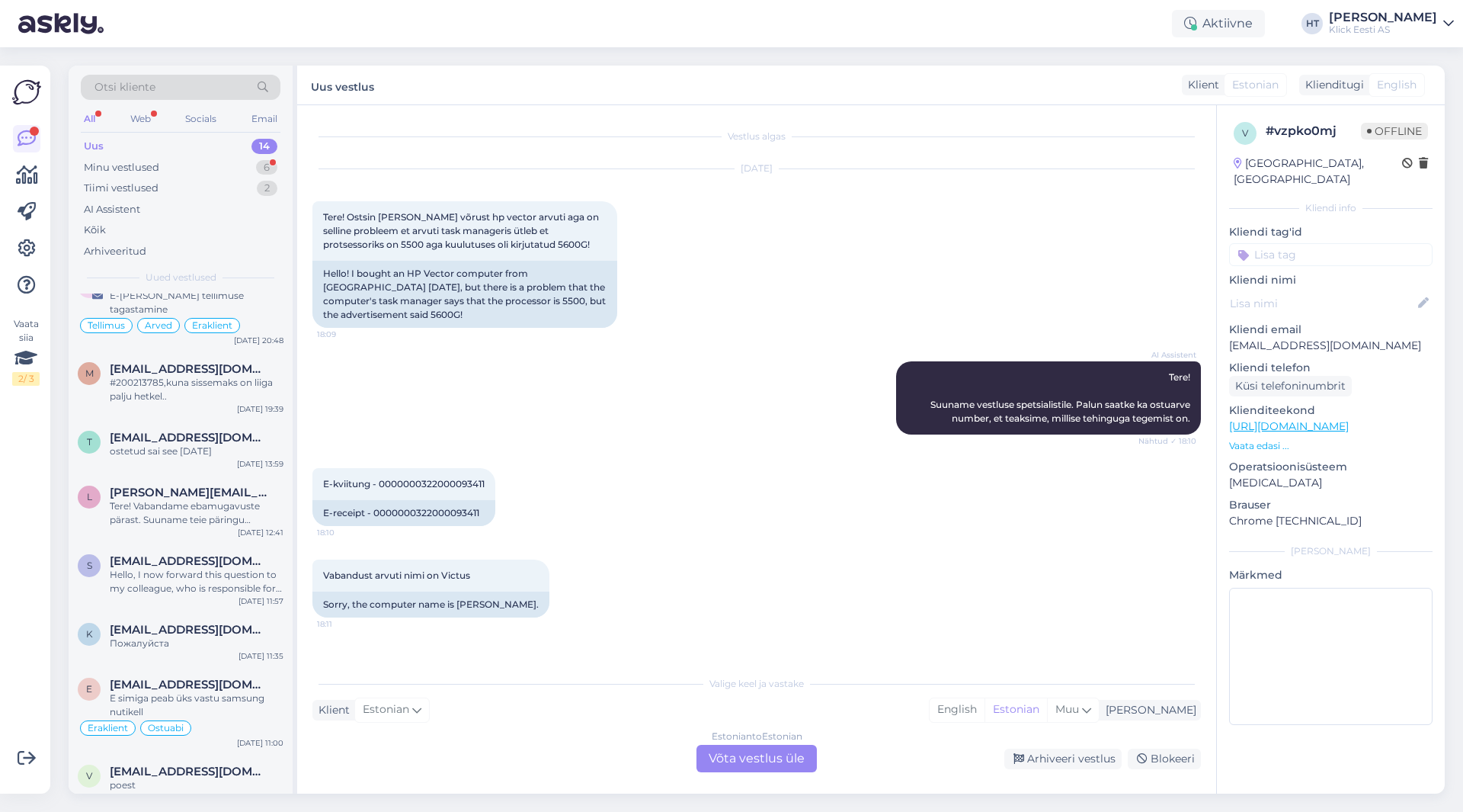
scroll to position [381, 0]
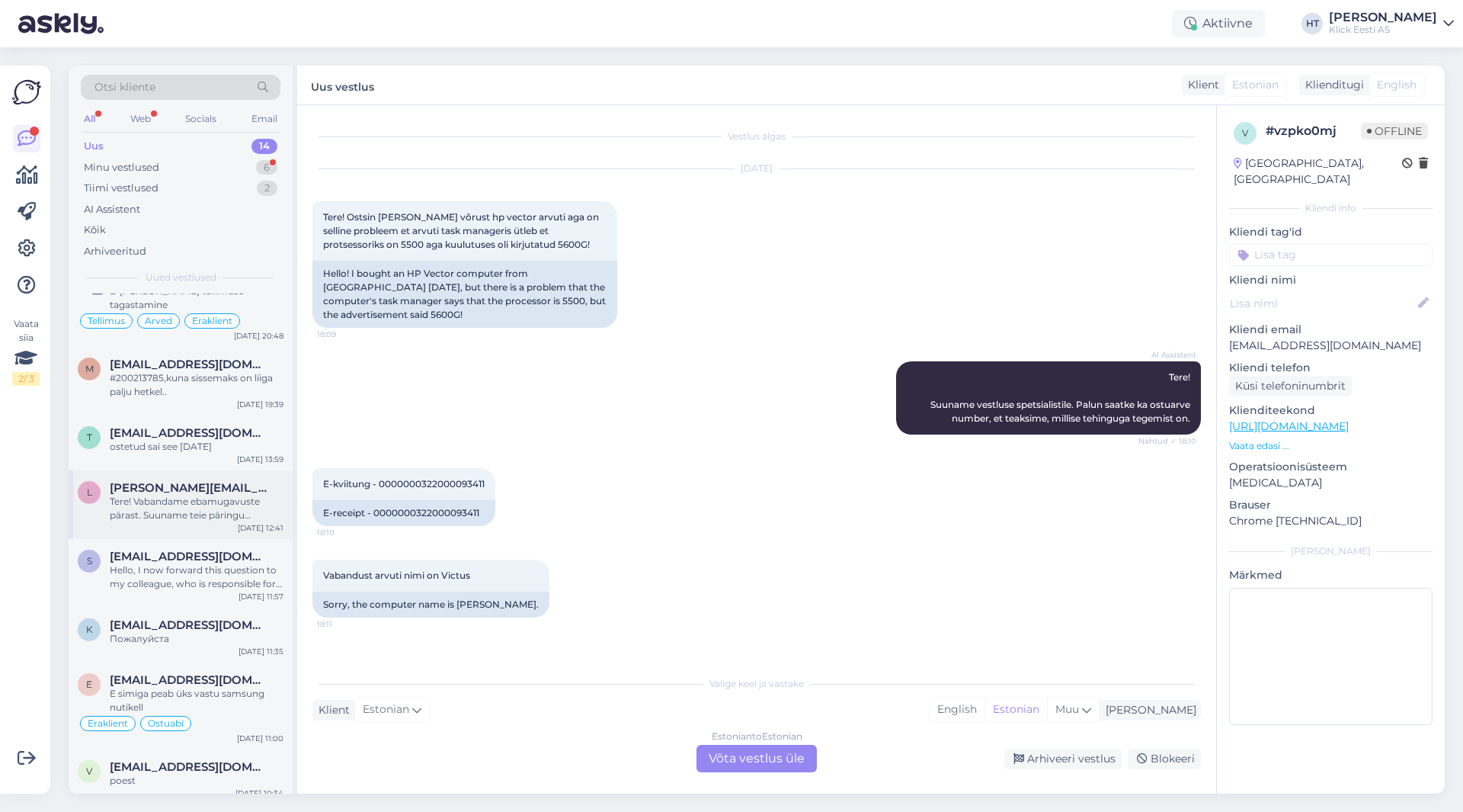
click at [197, 481] on span "[PERSON_NAME][EMAIL_ADDRESS][DOMAIN_NAME]" at bounding box center [189, 487] width 159 height 13
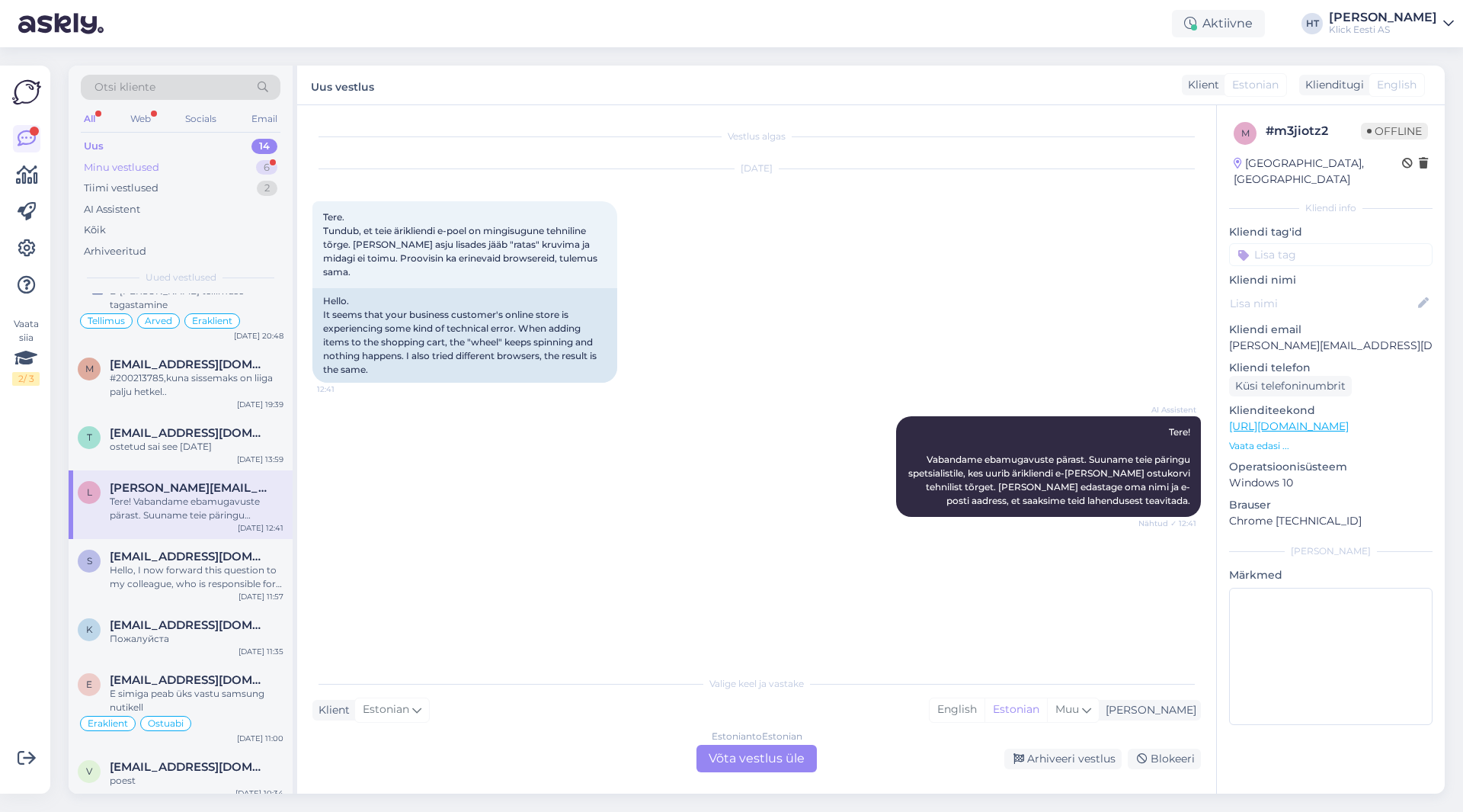
click at [259, 169] on div "6" at bounding box center [266, 168] width 21 height 15
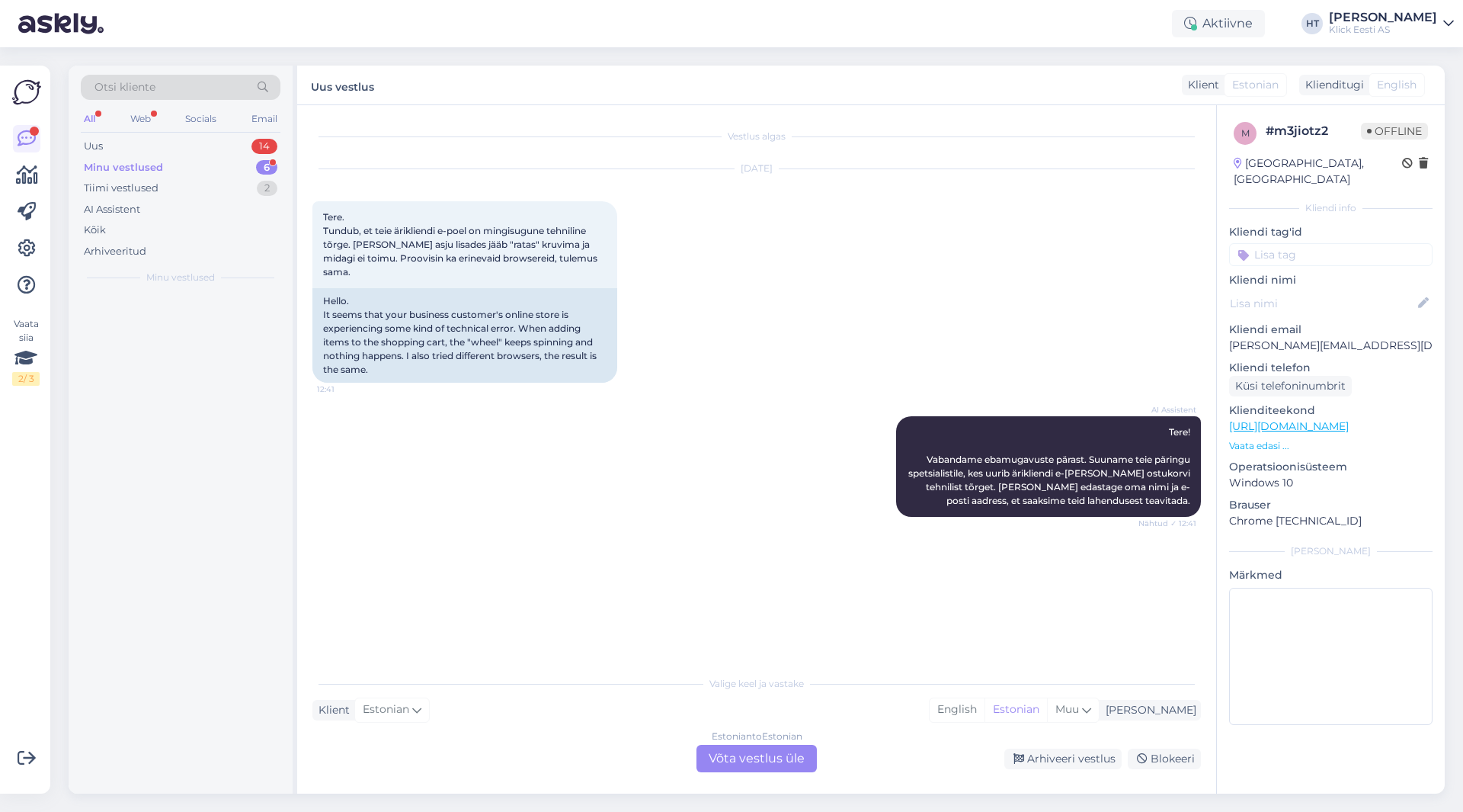
scroll to position [0, 0]
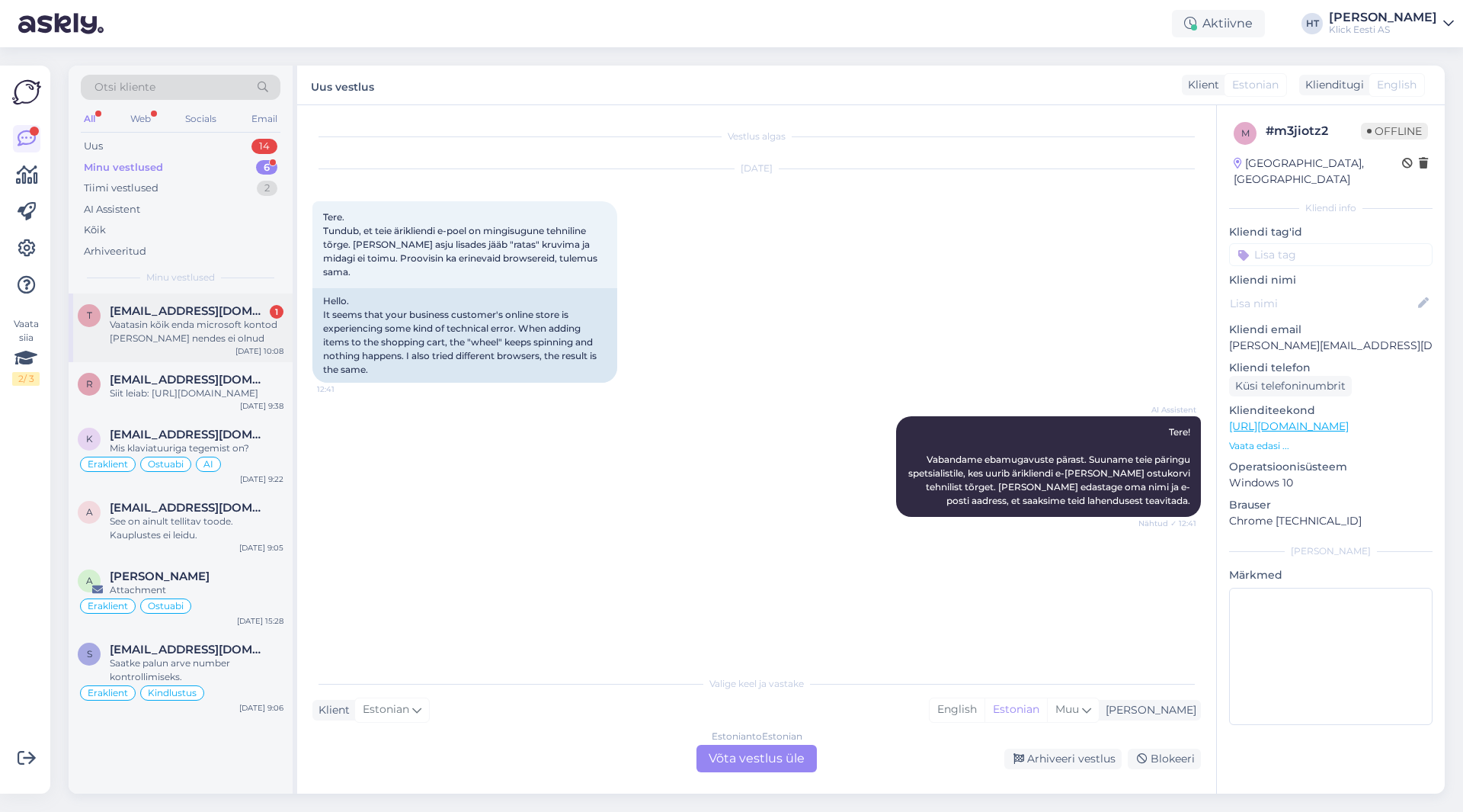
click at [239, 313] on span "[EMAIL_ADDRESS][DOMAIN_NAME]" at bounding box center [189, 311] width 159 height 13
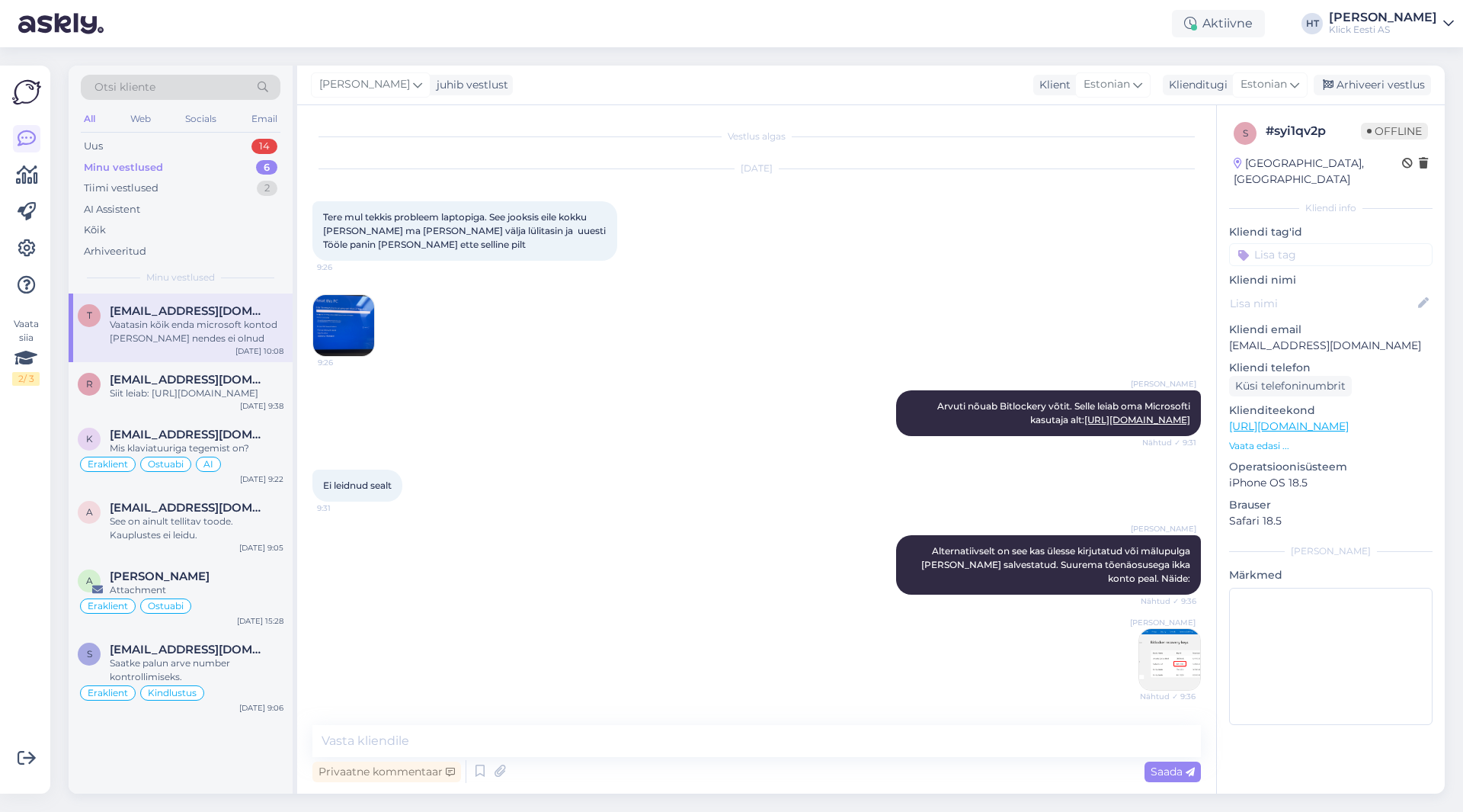
click at [358, 336] on img at bounding box center [343, 325] width 61 height 61
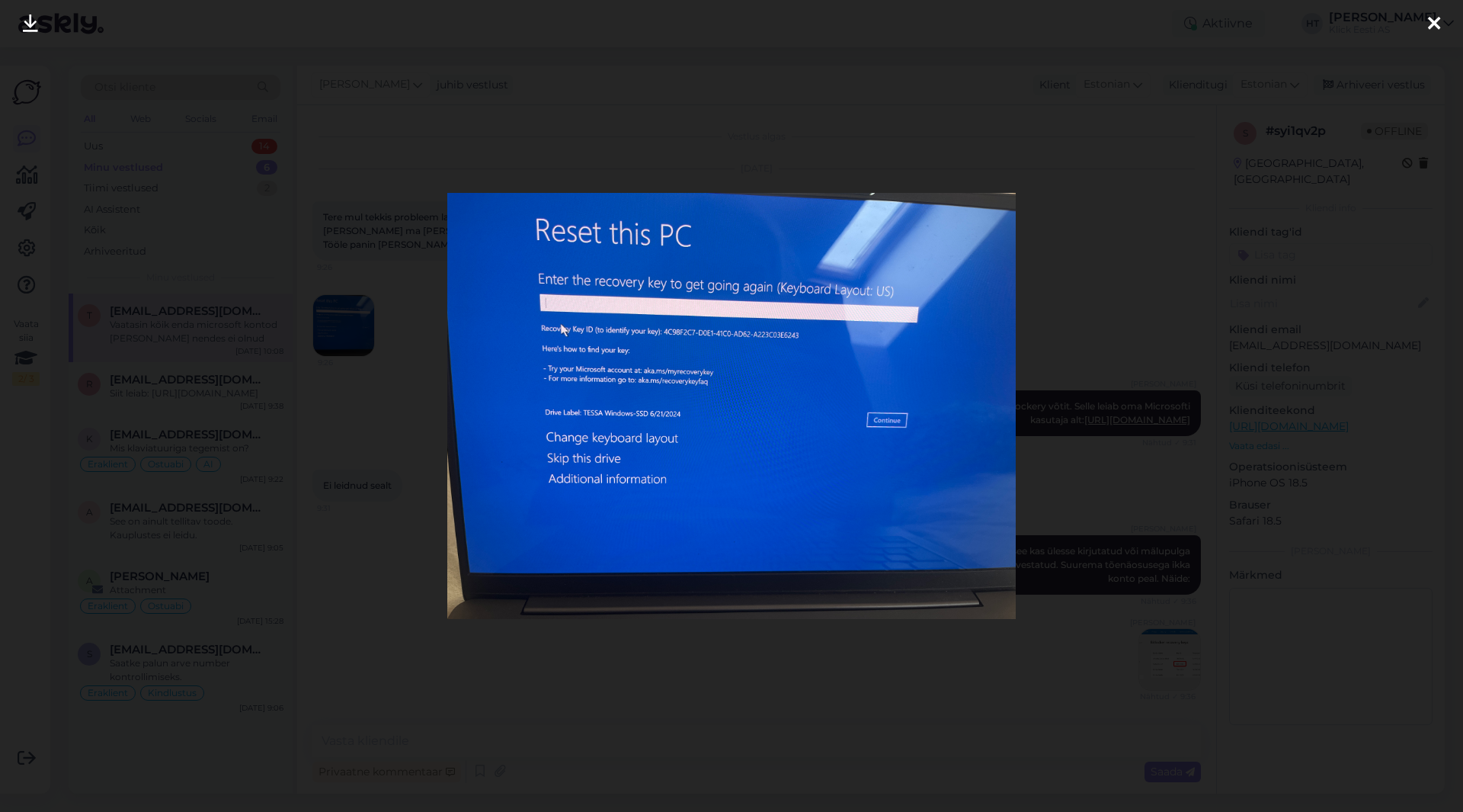
click at [392, 571] on div at bounding box center [731, 406] width 1463 height 812
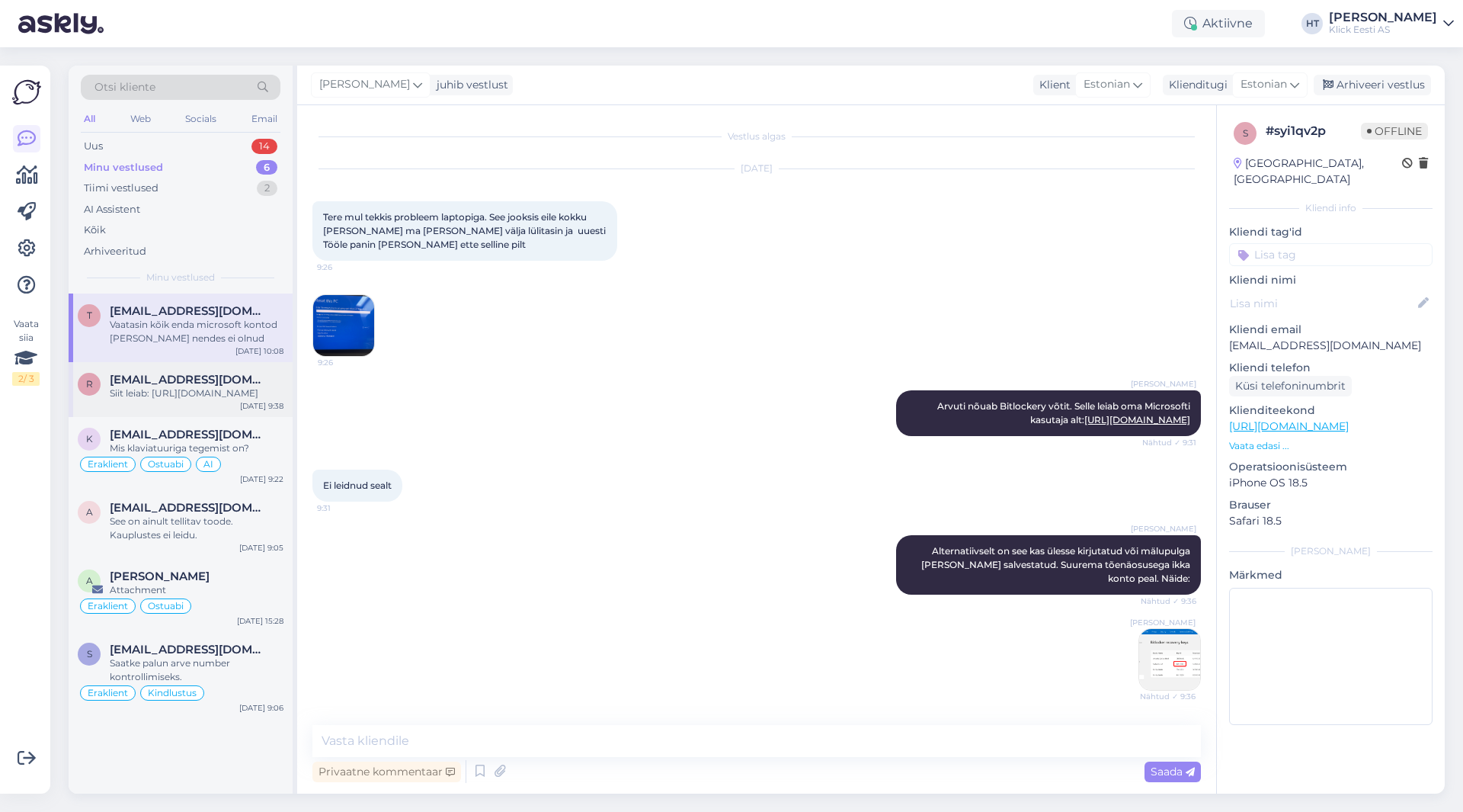
click at [222, 401] on div "Siit leiab: [URL][DOMAIN_NAME]" at bounding box center [196, 393] width 174 height 13
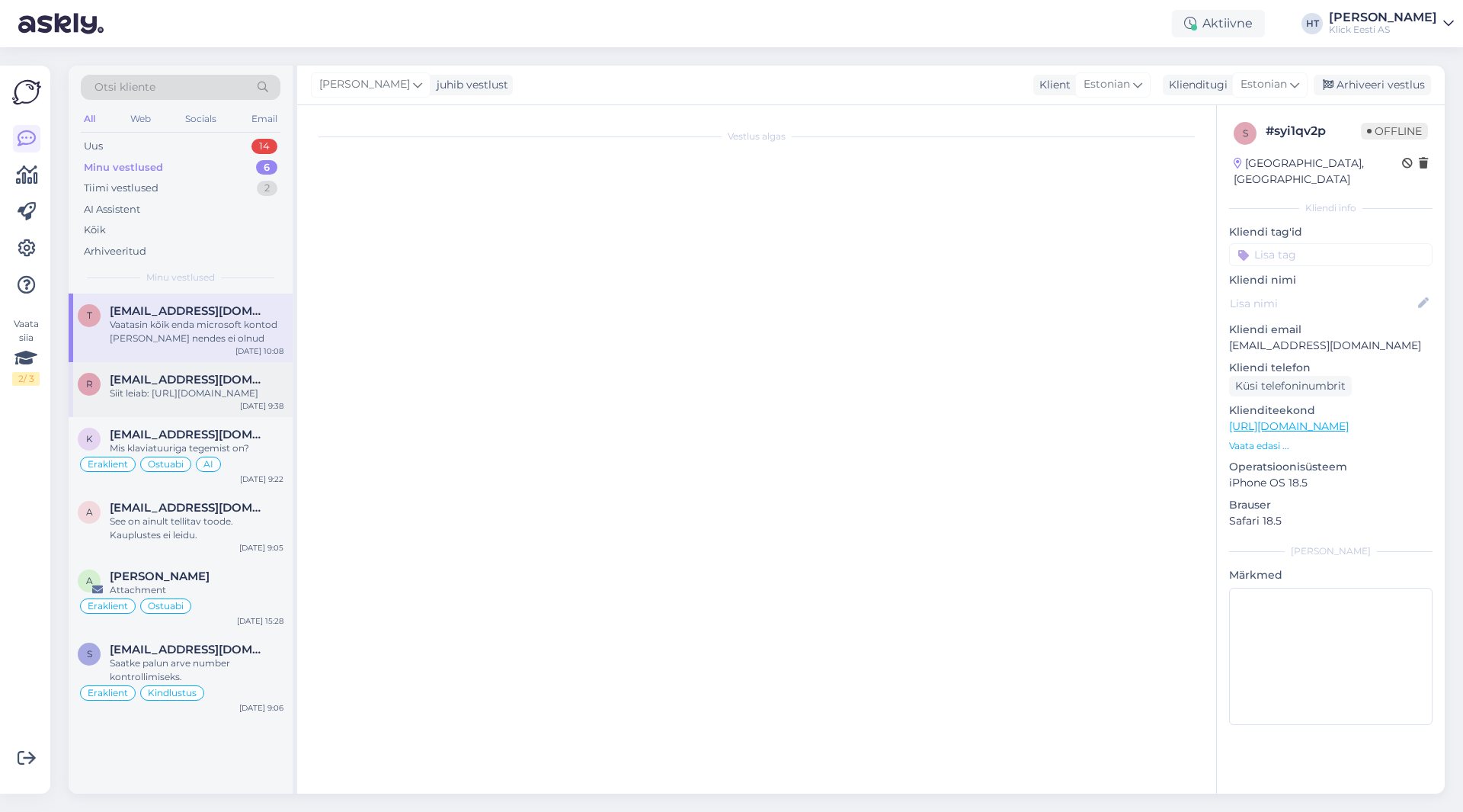
scroll to position [139, 0]
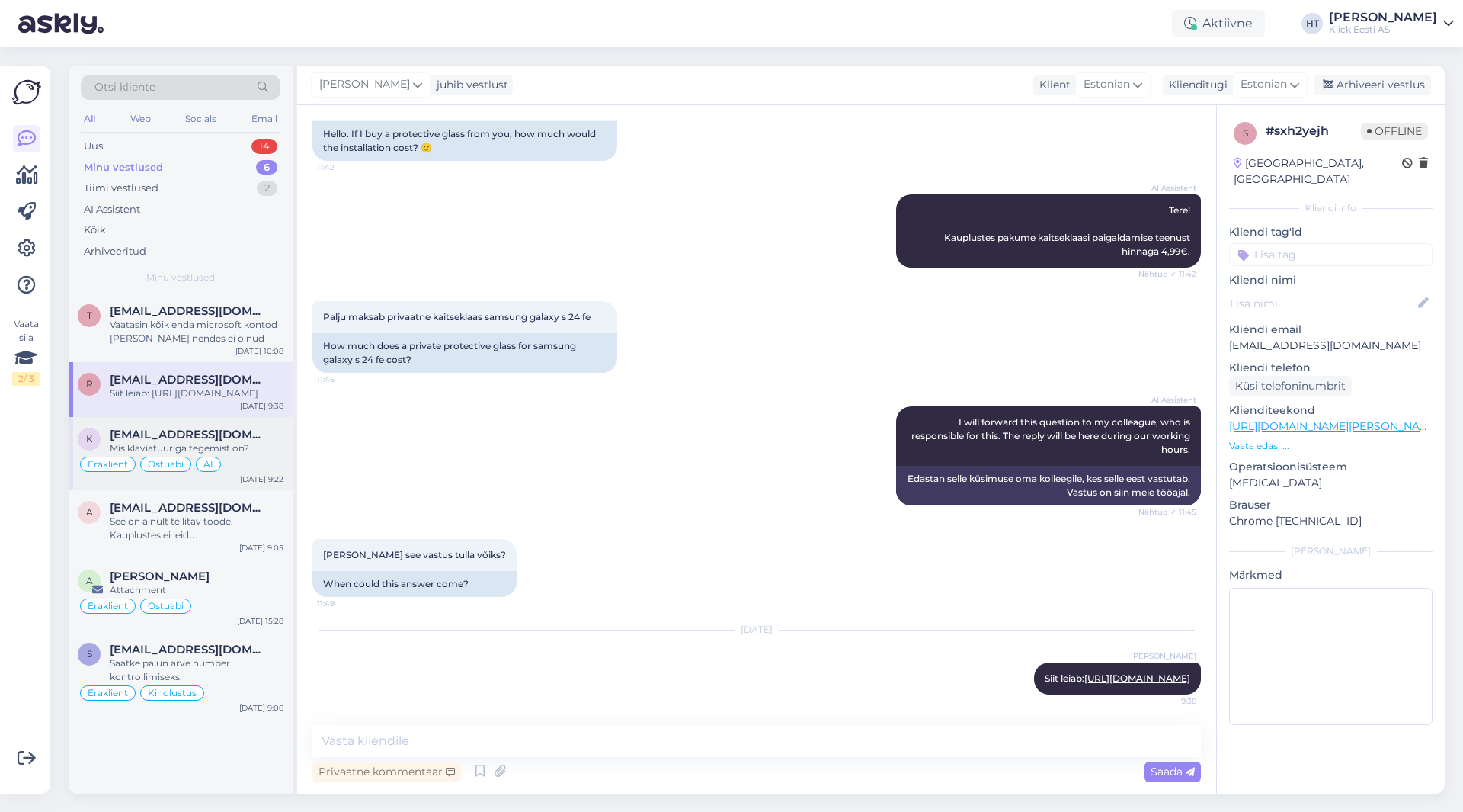
click at [234, 441] on span "[EMAIL_ADDRESS][DOMAIN_NAME]" at bounding box center [189, 434] width 159 height 13
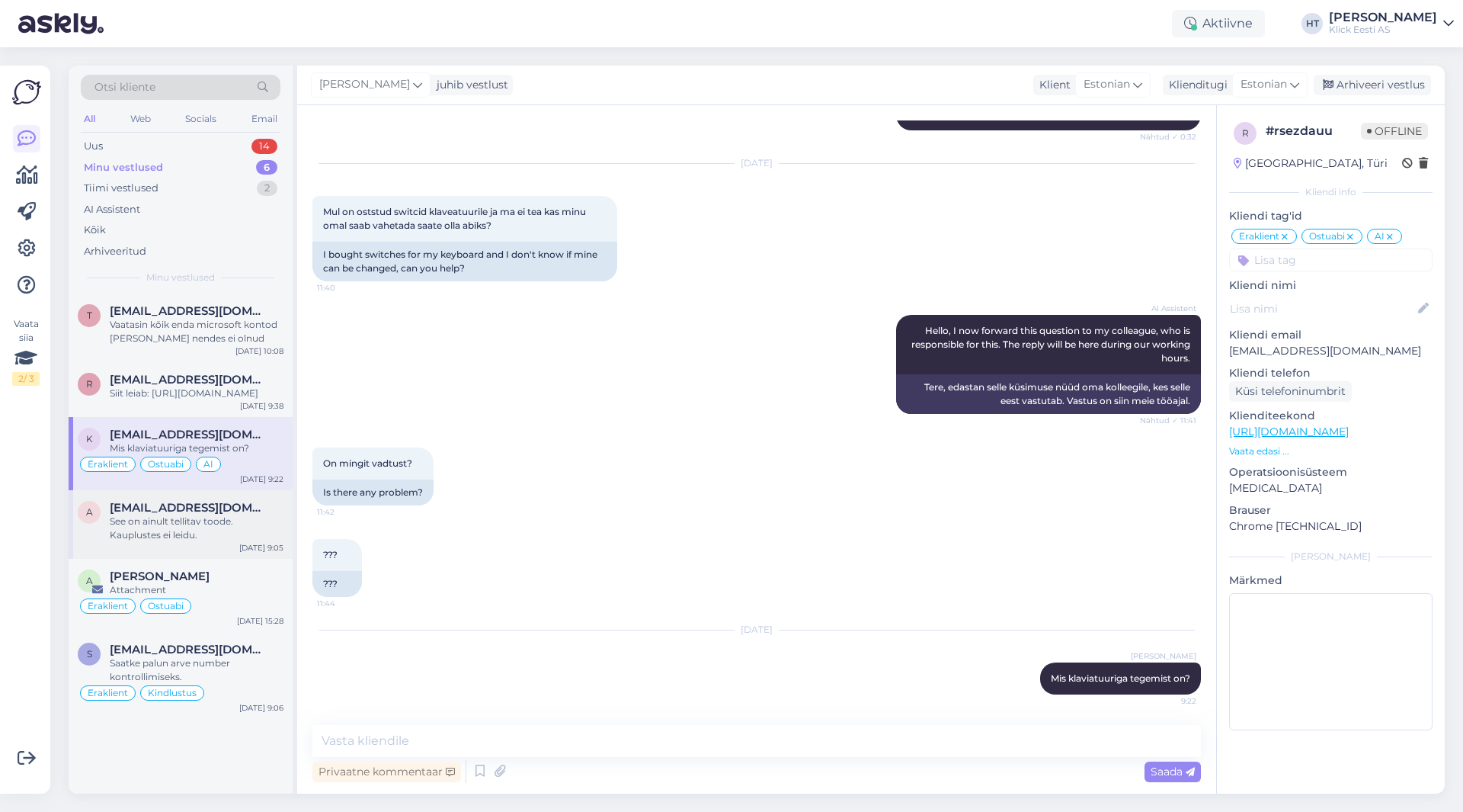
click at [243, 538] on div "See on ainult tellitav toode. Kauplustes ei leidu." at bounding box center [196, 528] width 174 height 28
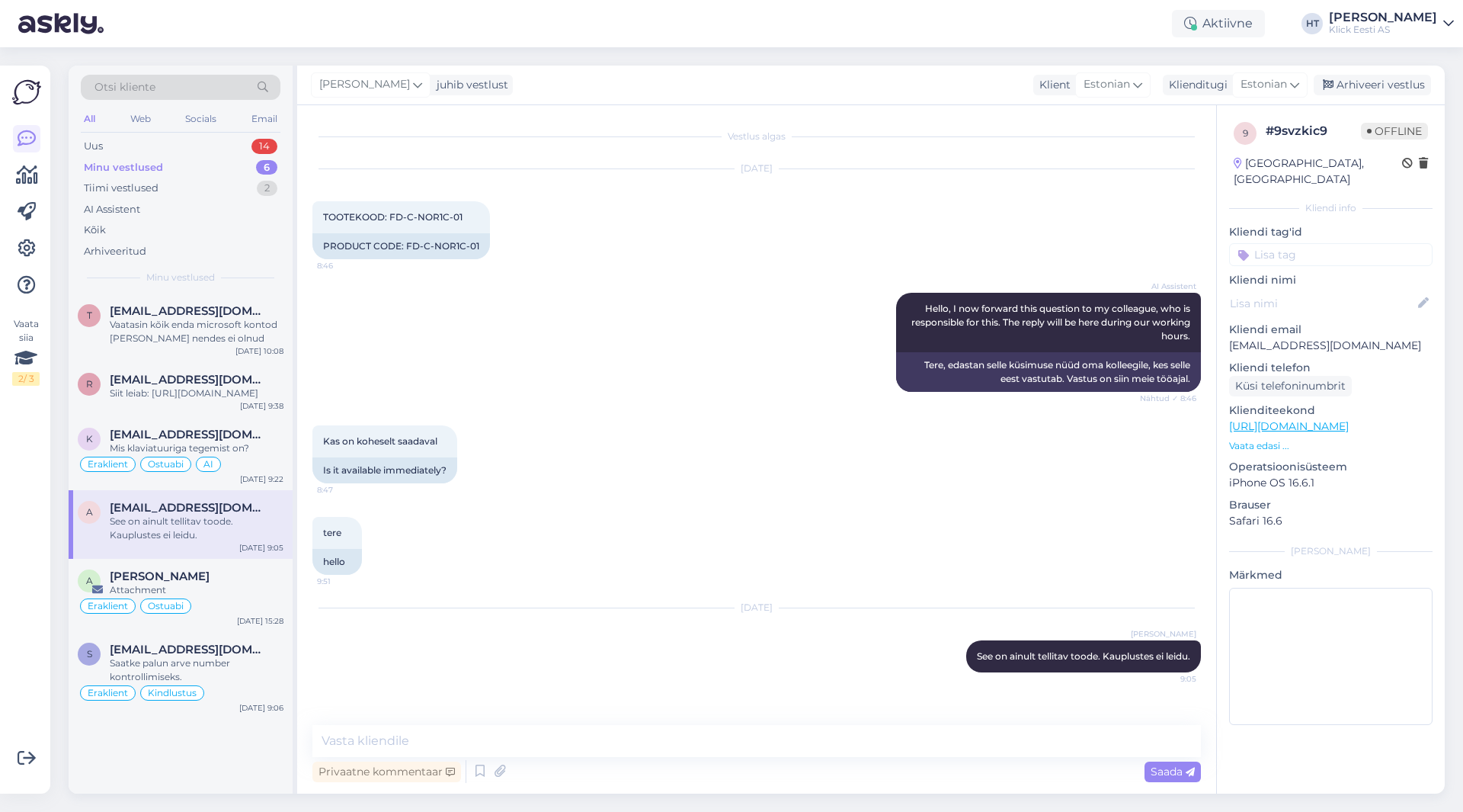
scroll to position [0, 0]
click at [914, 243] on input at bounding box center [1331, 254] width 203 height 23
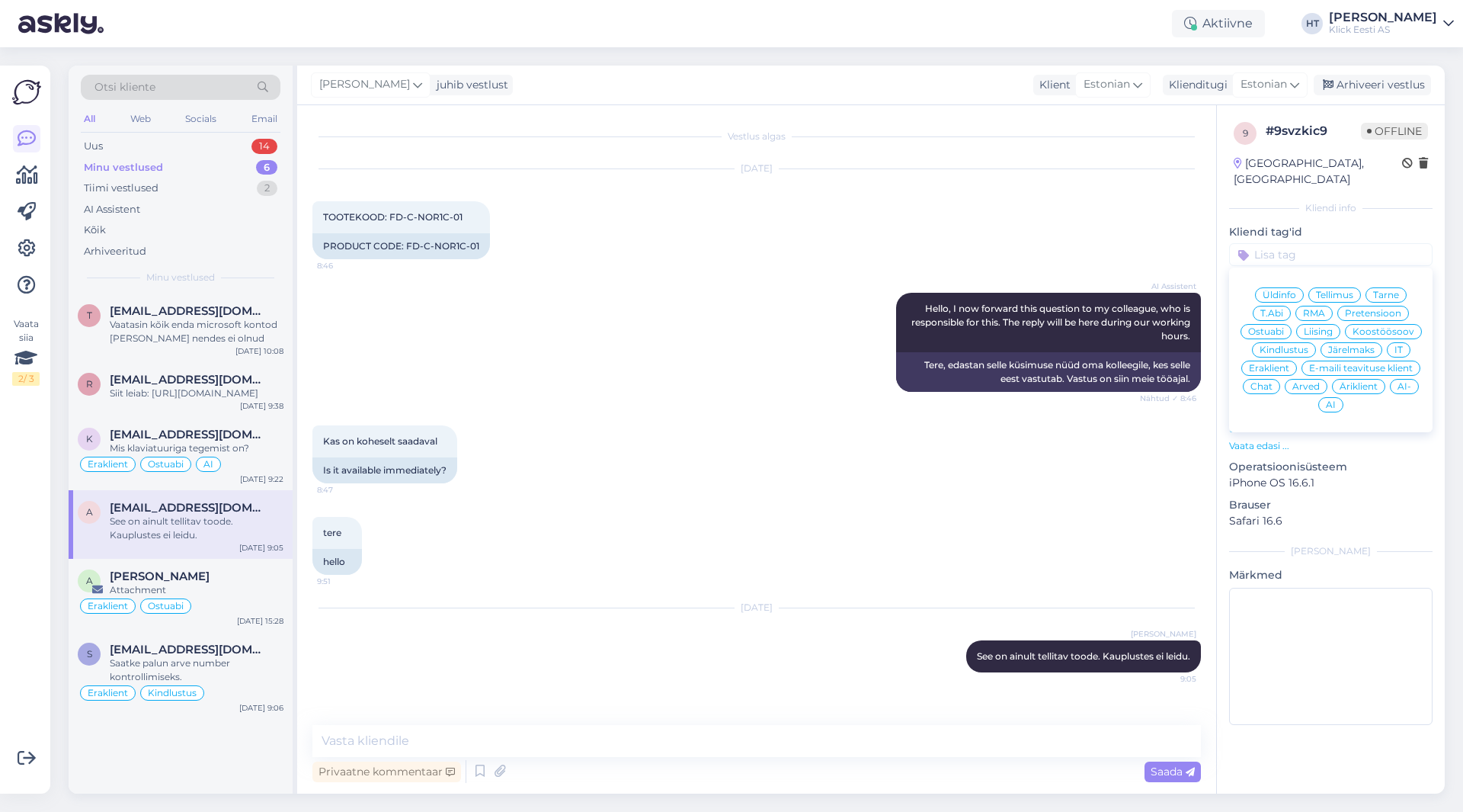
click at [914, 327] on span "Ostuabi" at bounding box center [1266, 331] width 35 height 9
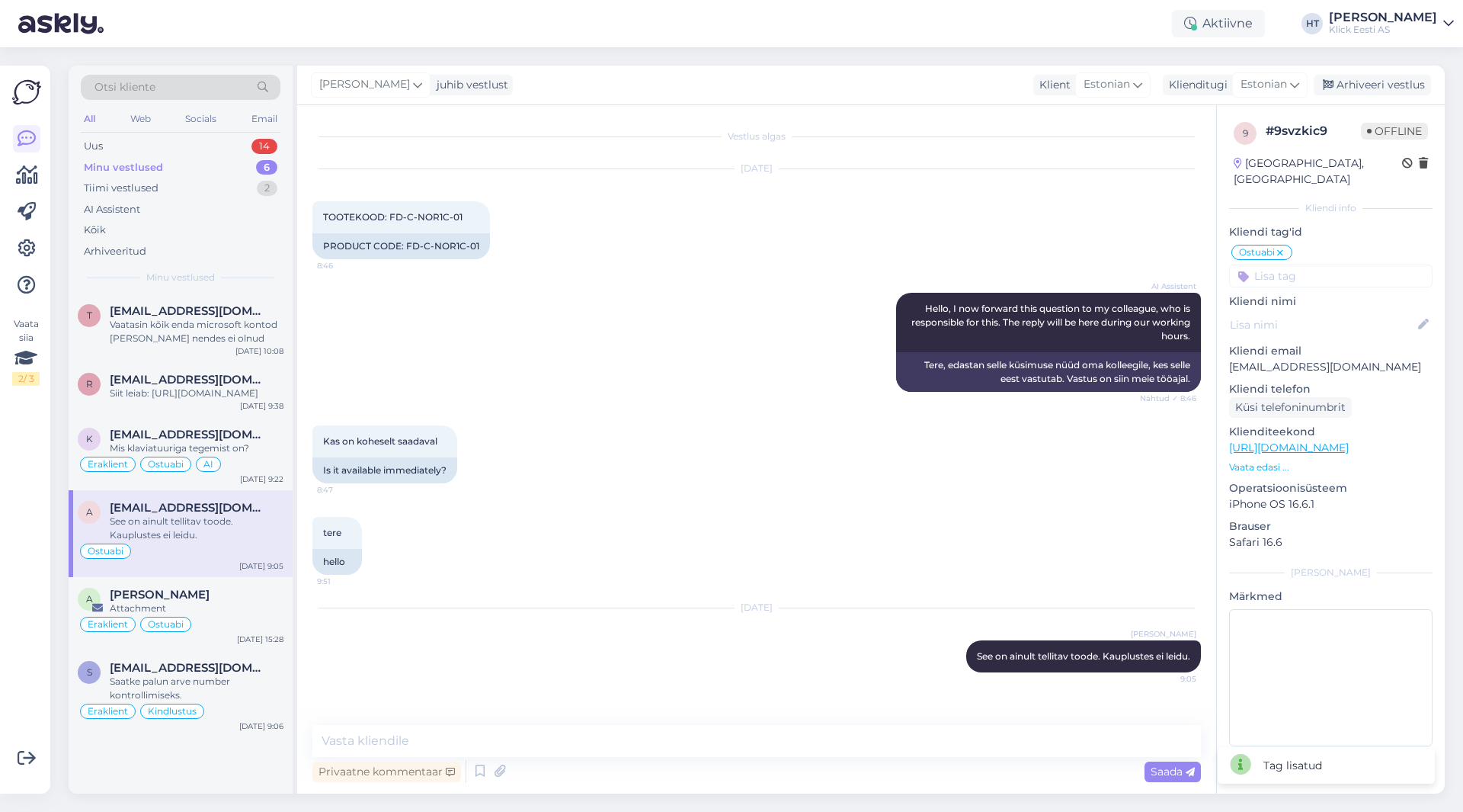
click at [914, 265] on input at bounding box center [1331, 276] width 203 height 23
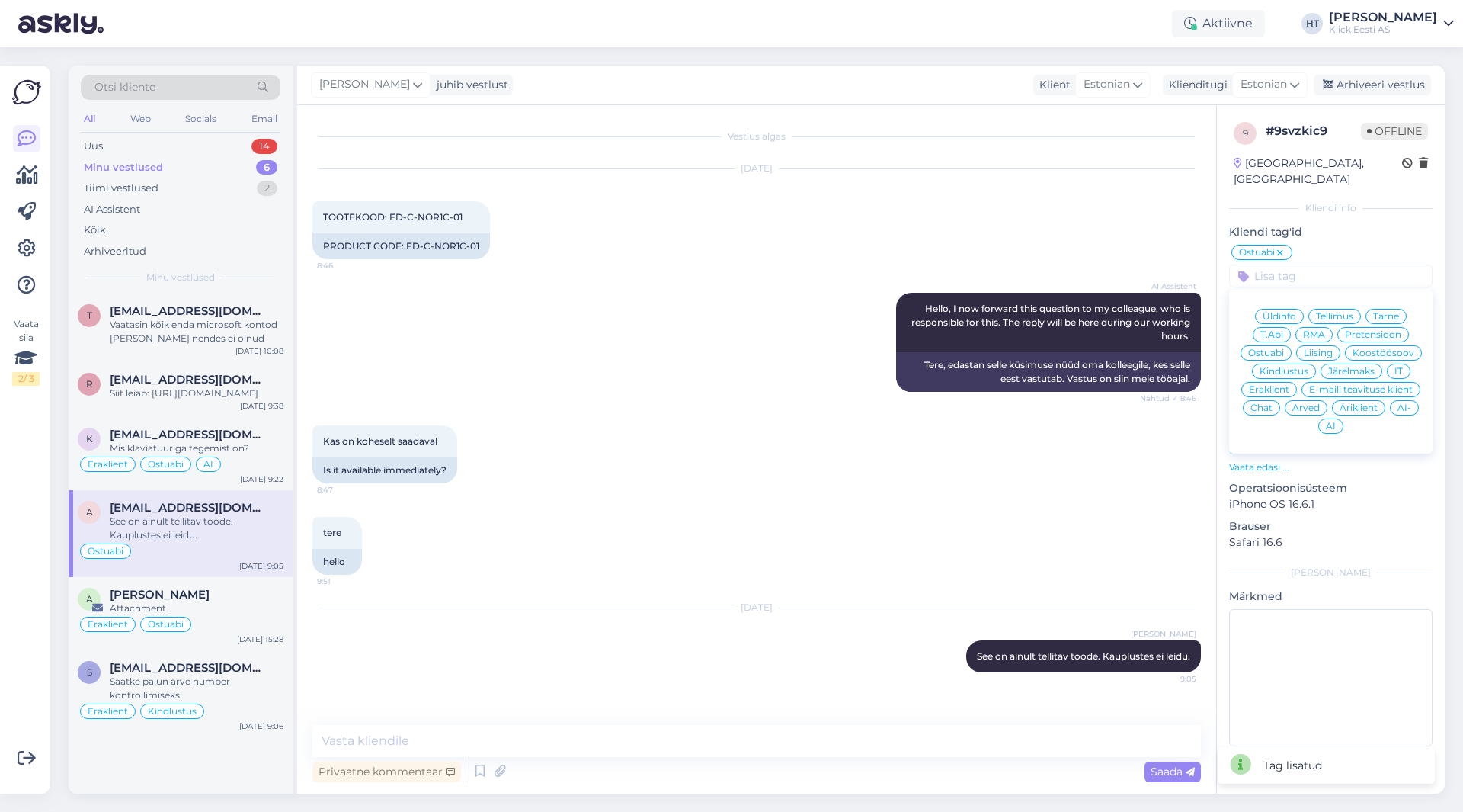
click at [914, 382] on div "Eraklient" at bounding box center [1269, 390] width 56 height 15
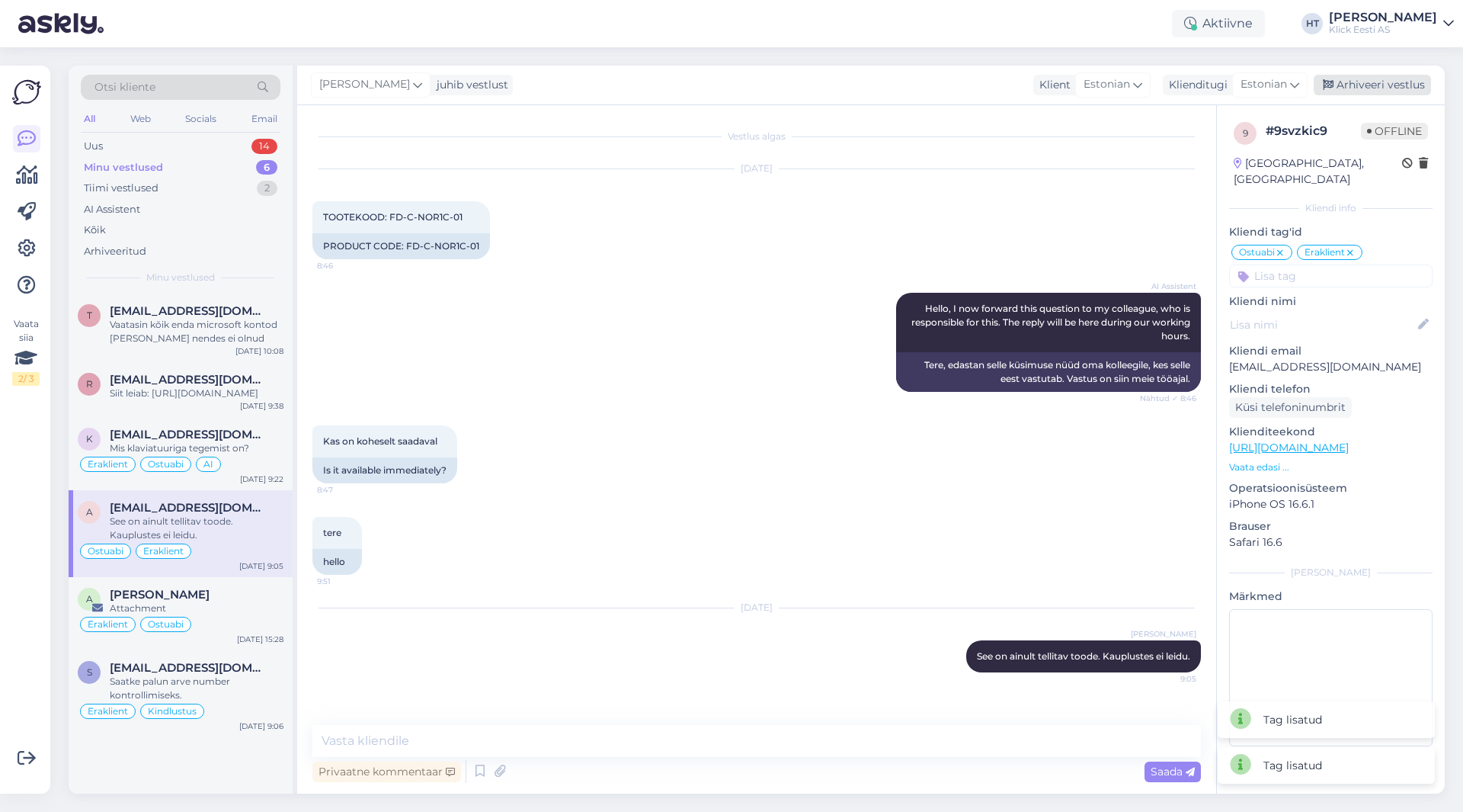
click at [914, 81] on div "Arhiveeri vestlus" at bounding box center [1372, 85] width 117 height 20
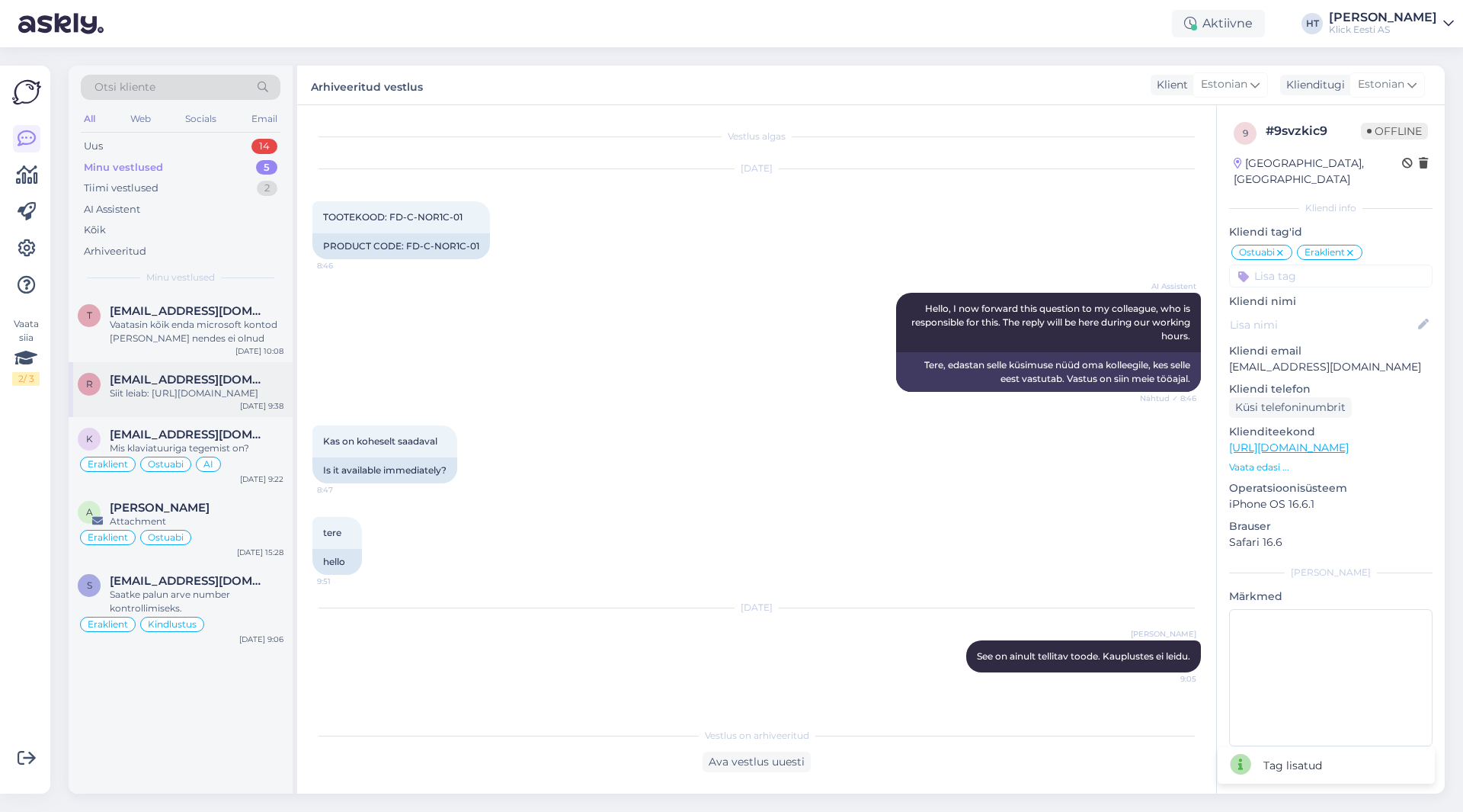
click at [212, 394] on div "Siit leiab: [URL][DOMAIN_NAME]" at bounding box center [196, 393] width 174 height 13
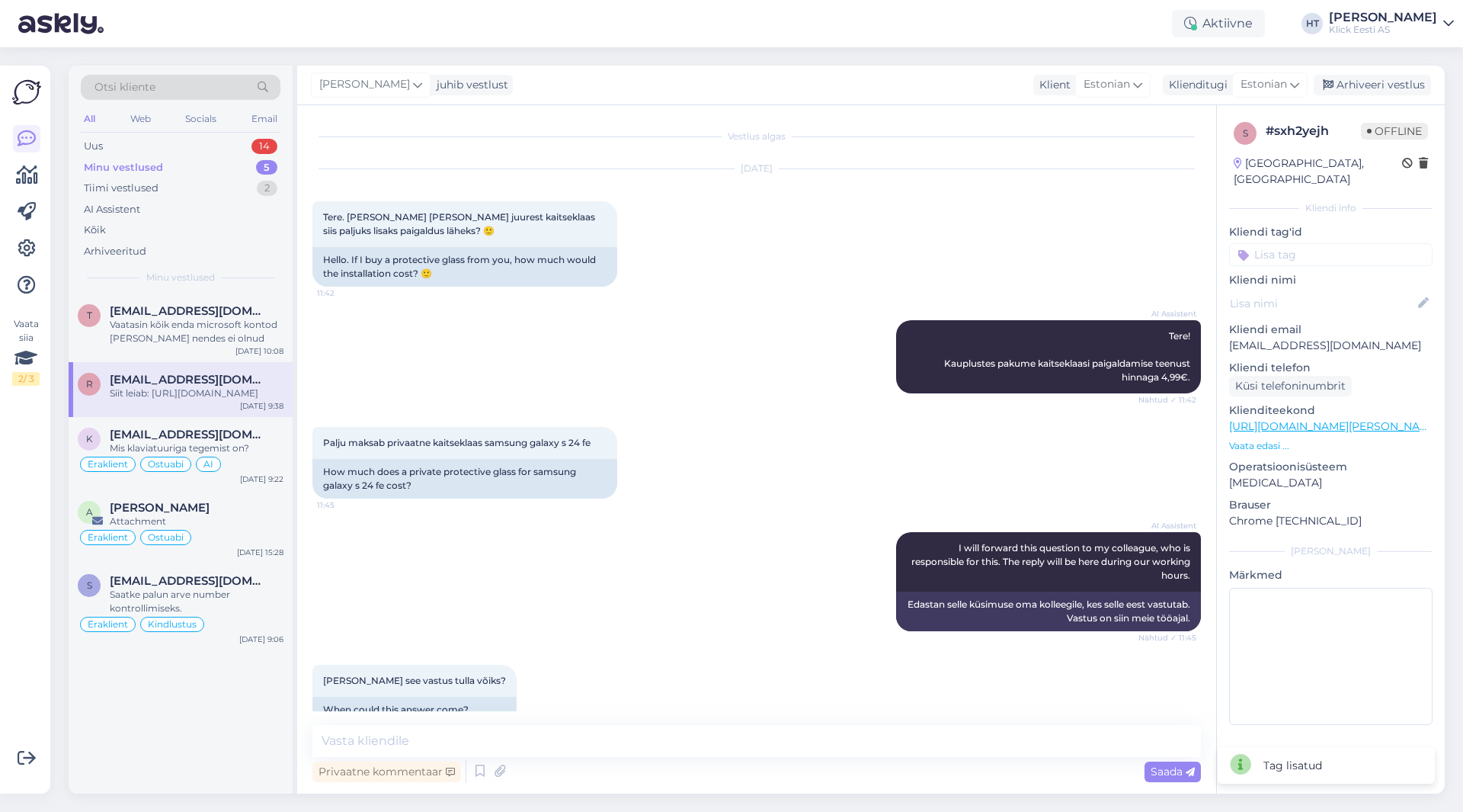
scroll to position [139, 0]
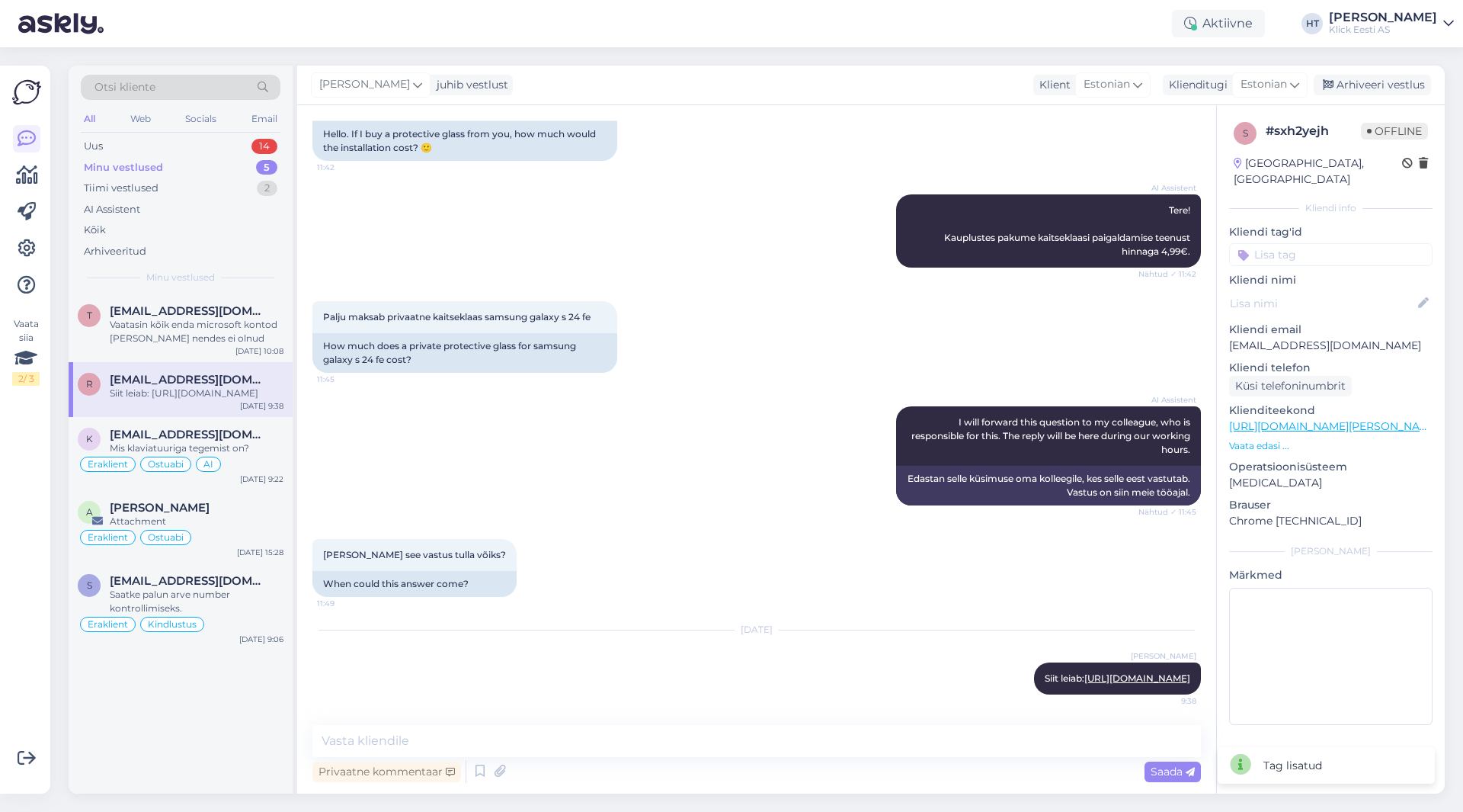
click at [914, 243] on input at bounding box center [1331, 254] width 203 height 23
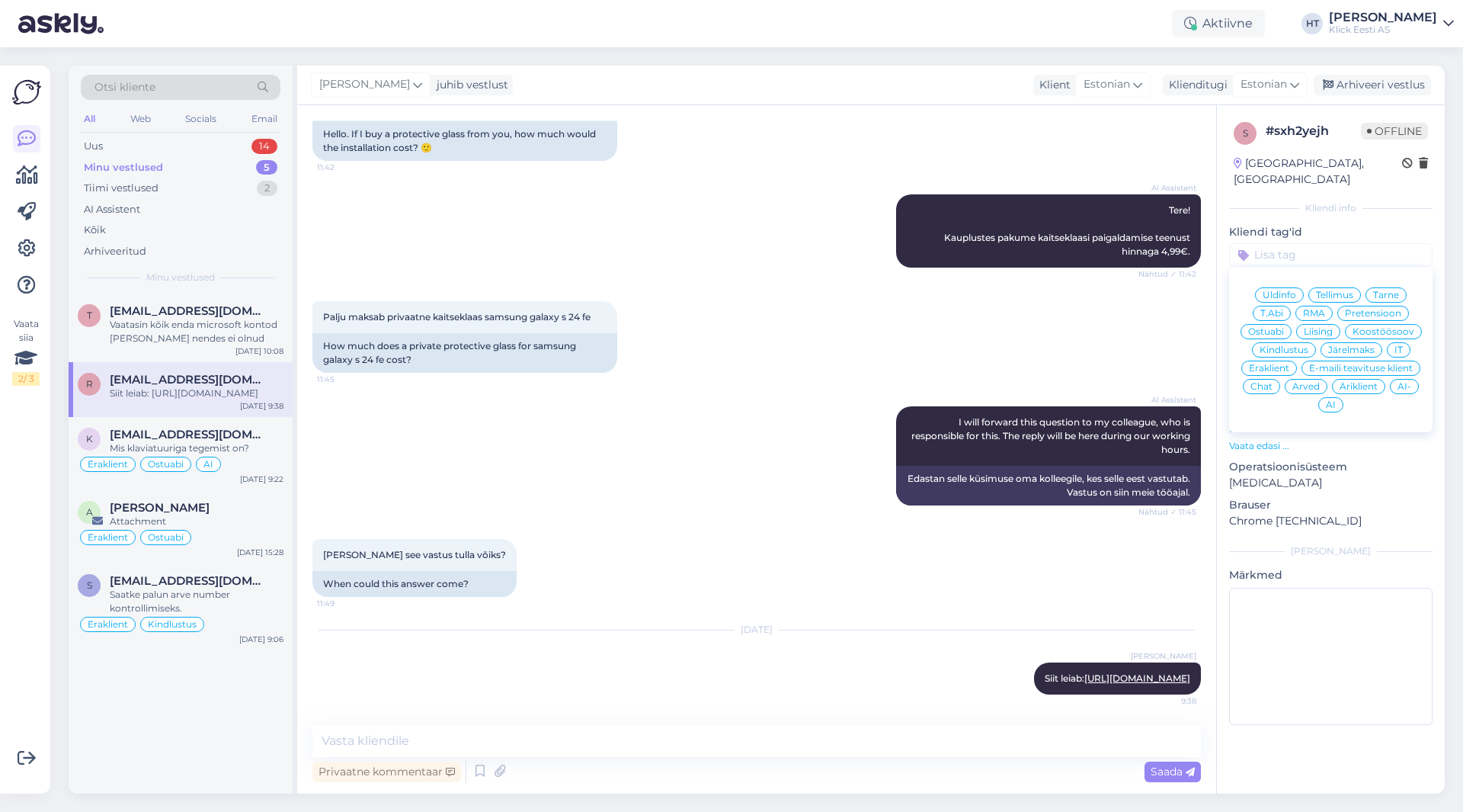
click at [914, 327] on span "Ostuabi" at bounding box center [1266, 331] width 35 height 9
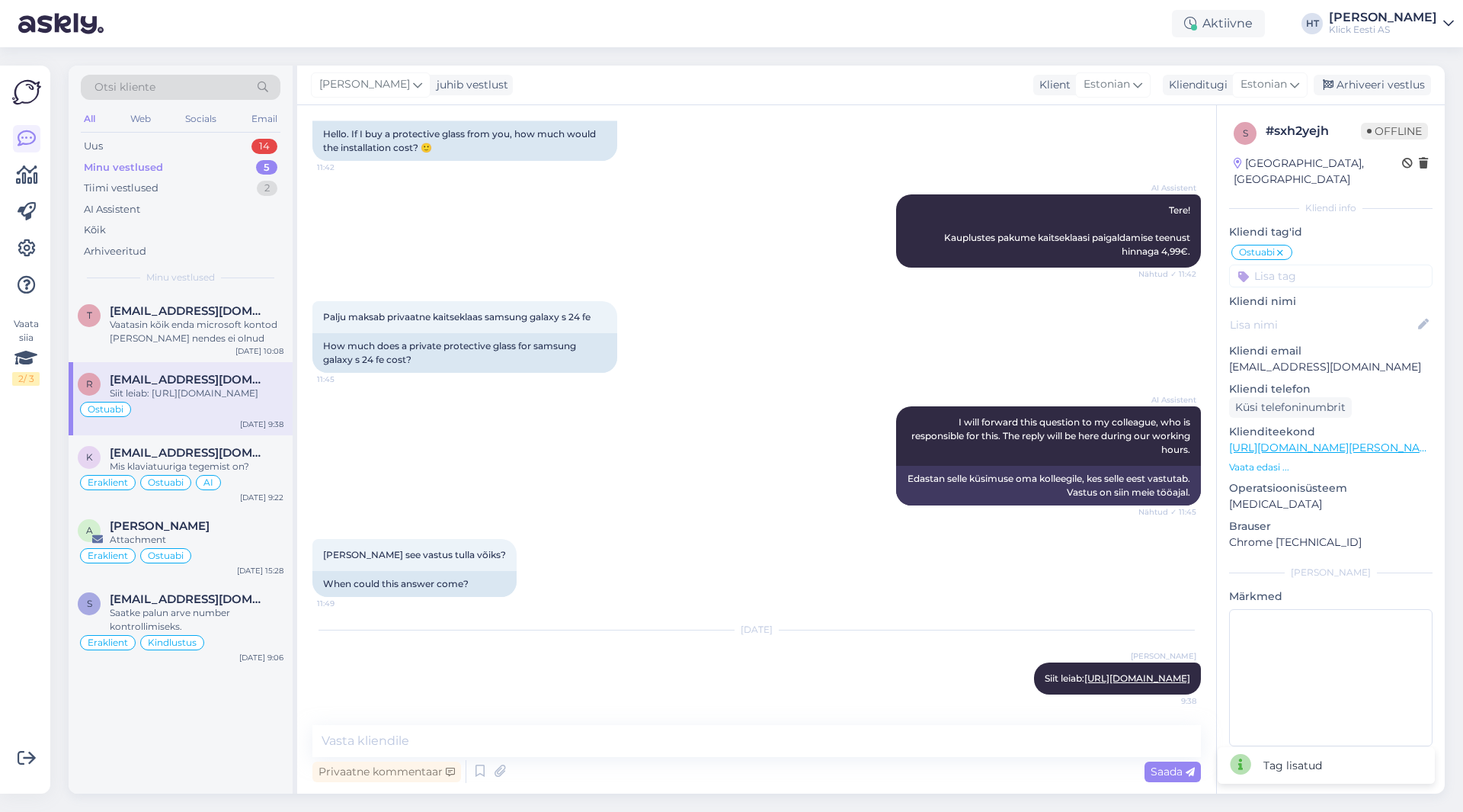
click at [914, 265] on input at bounding box center [1331, 276] width 203 height 23
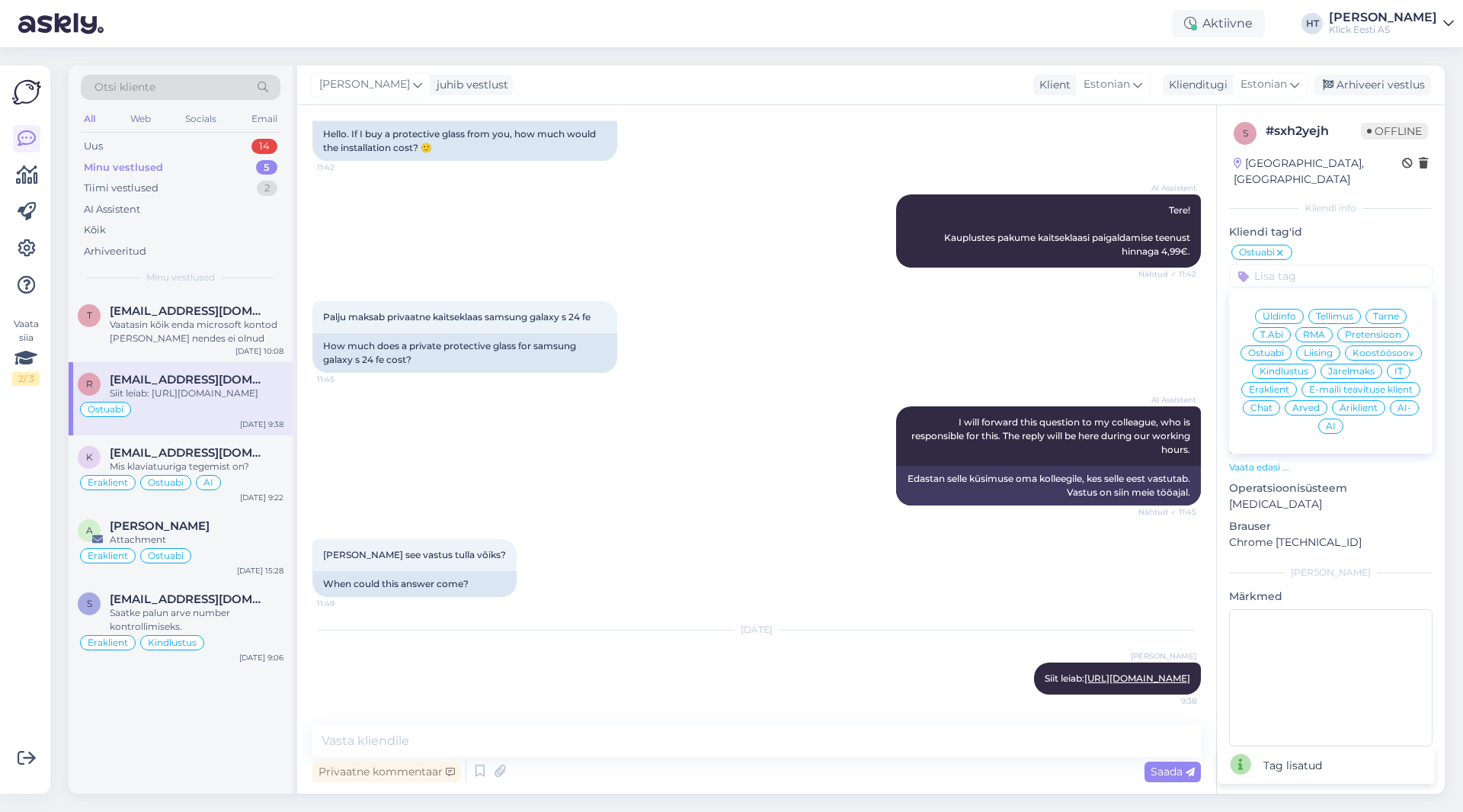
click at [914, 384] on span "Eraklient" at bounding box center [1269, 389] width 40 height 9
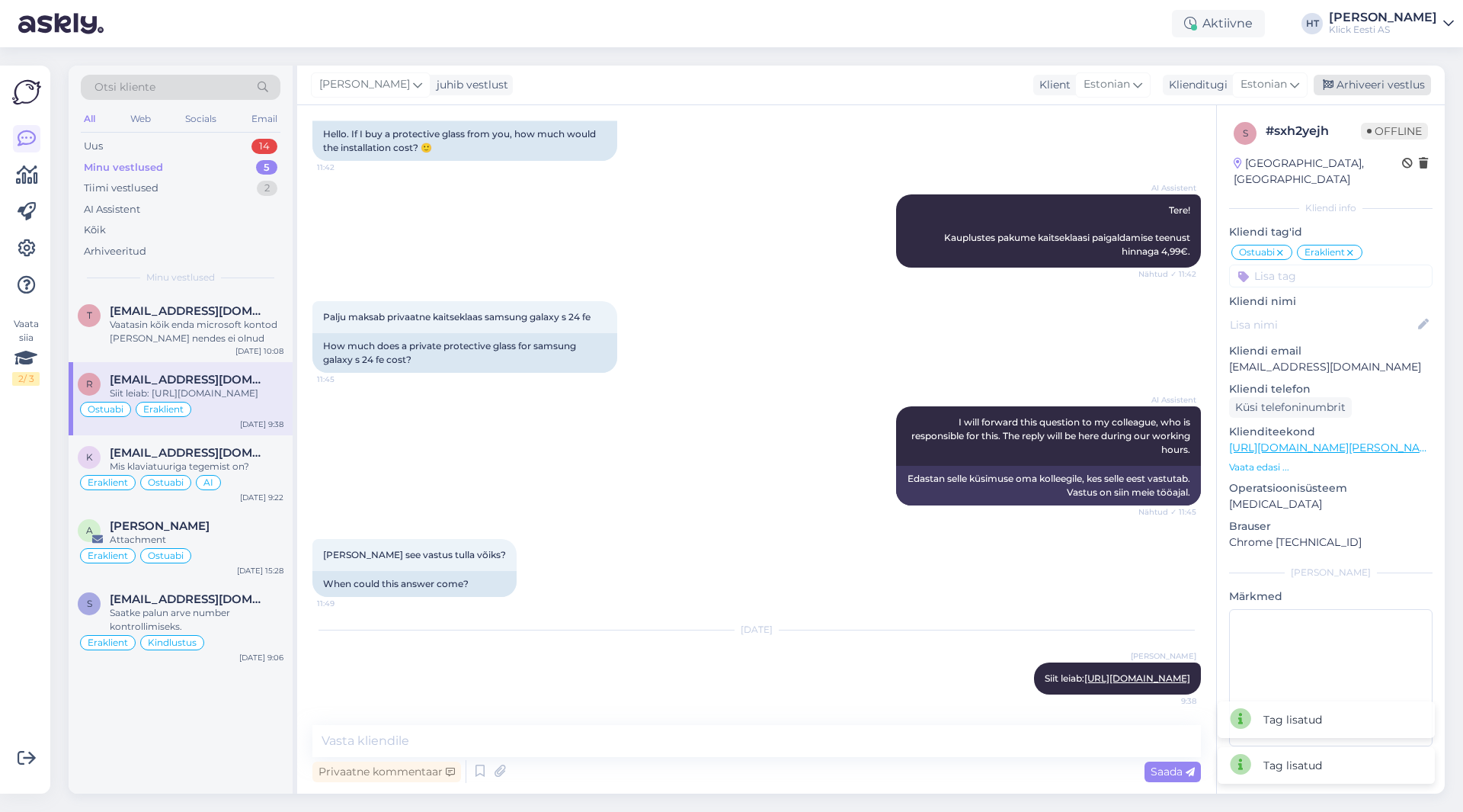
click at [914, 88] on div "Arhiveeri vestlus" at bounding box center [1372, 85] width 117 height 20
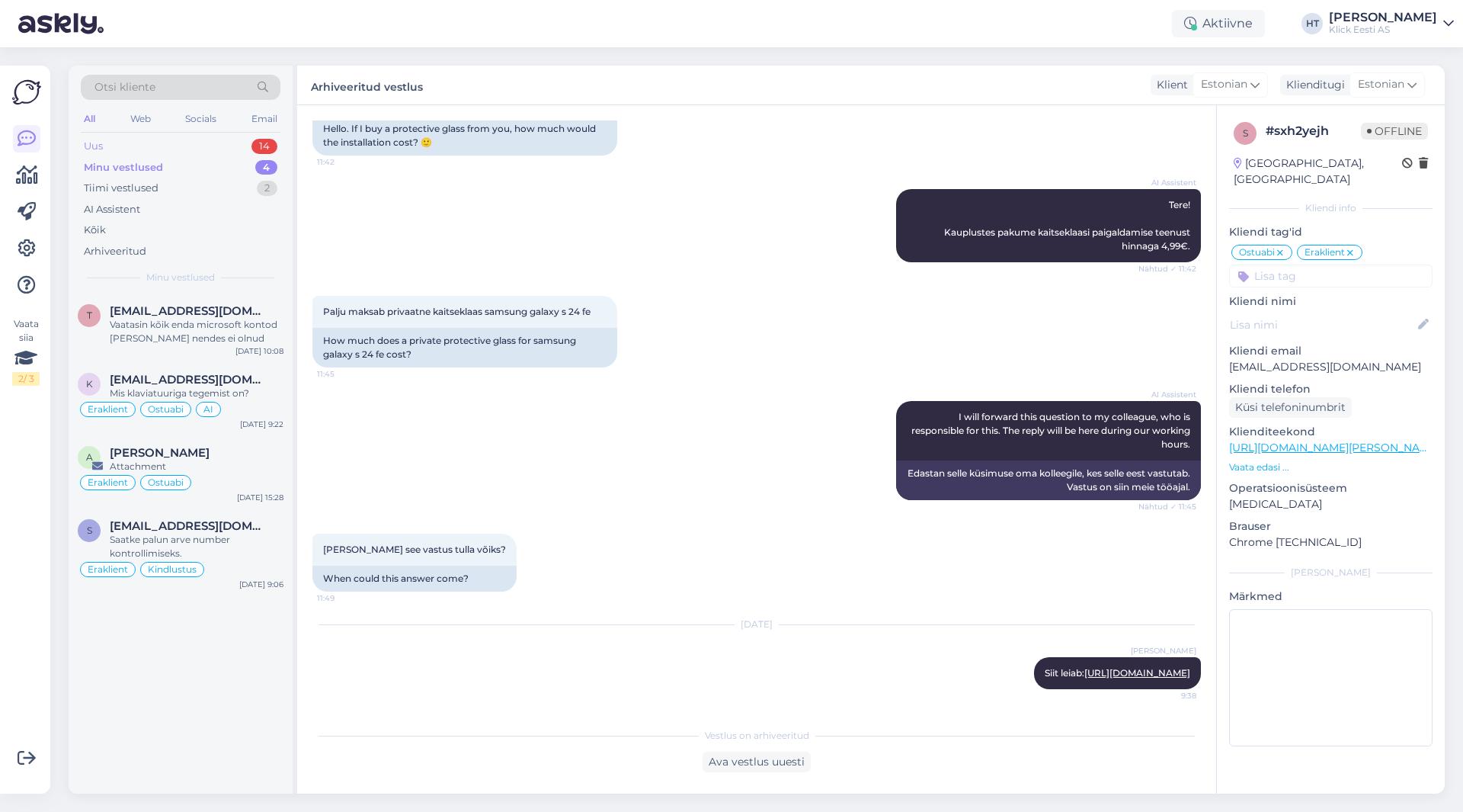
click at [250, 149] on div "Uus 14" at bounding box center [180, 146] width 200 height 21
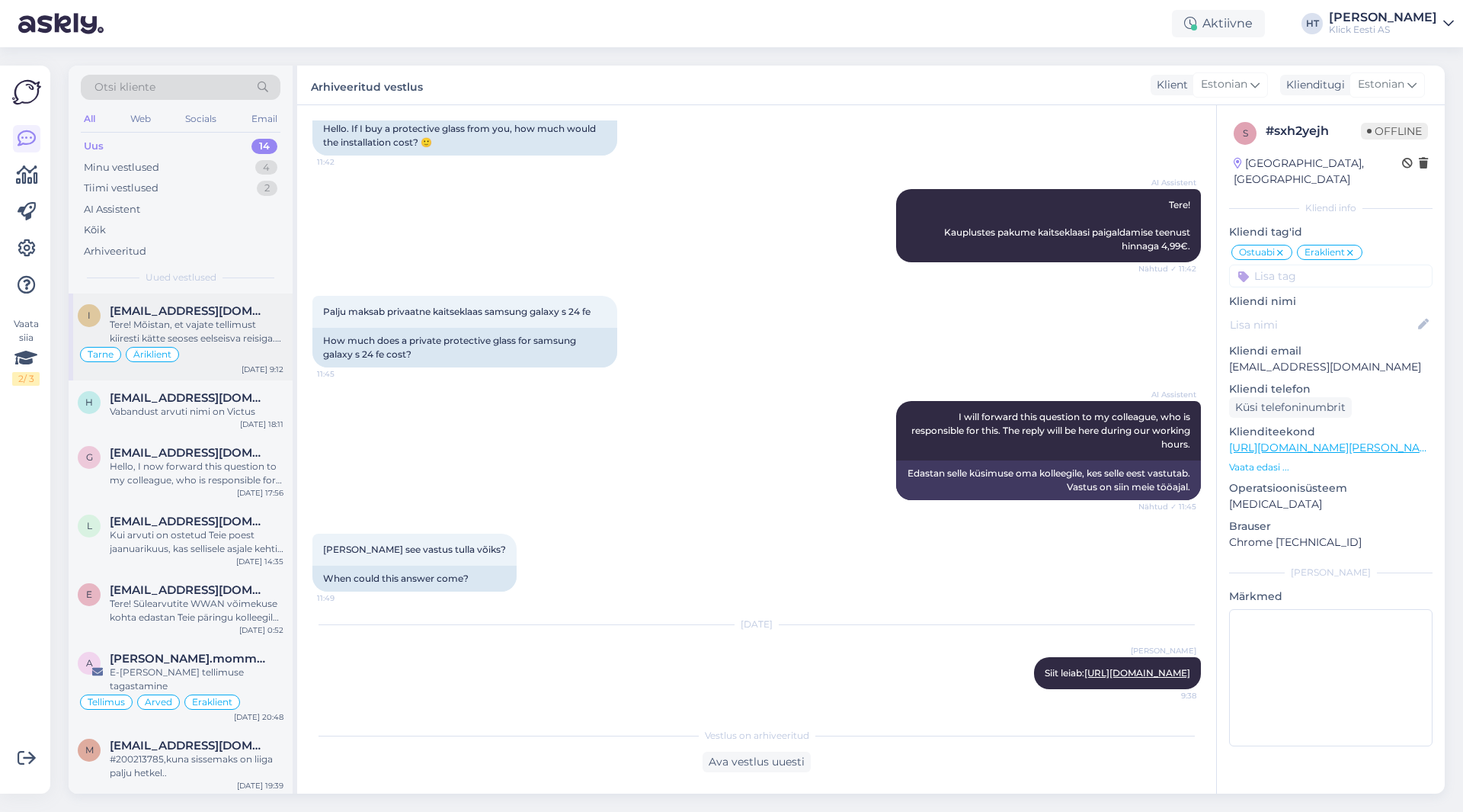
click at [245, 352] on div "Tarne Äriklient" at bounding box center [180, 354] width 206 height 19
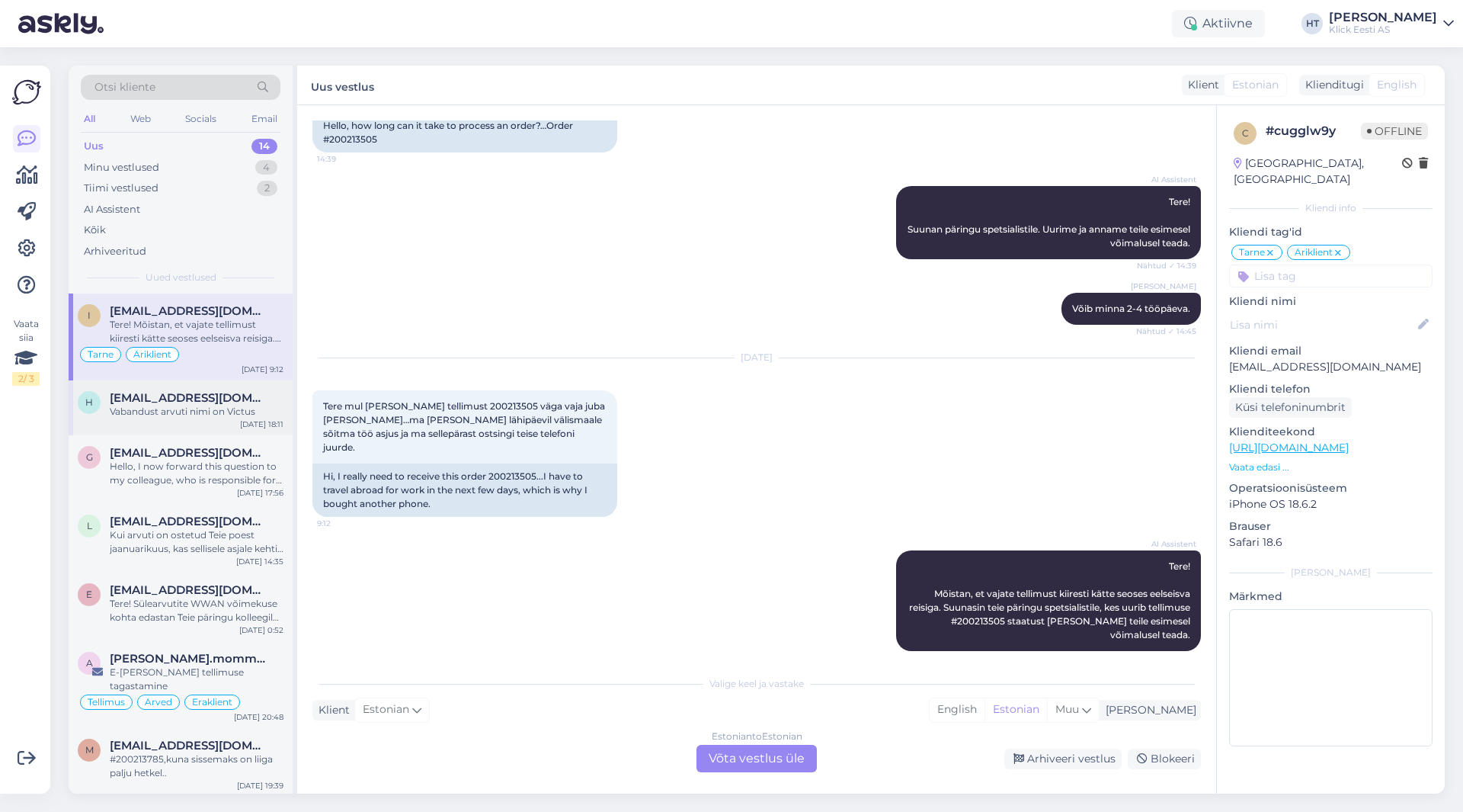
click at [245, 432] on div "h [EMAIL_ADDRESS][DOMAIN_NAME] Vabandust arvuti nimi on Victus [DATE] 18:11" at bounding box center [180, 407] width 224 height 55
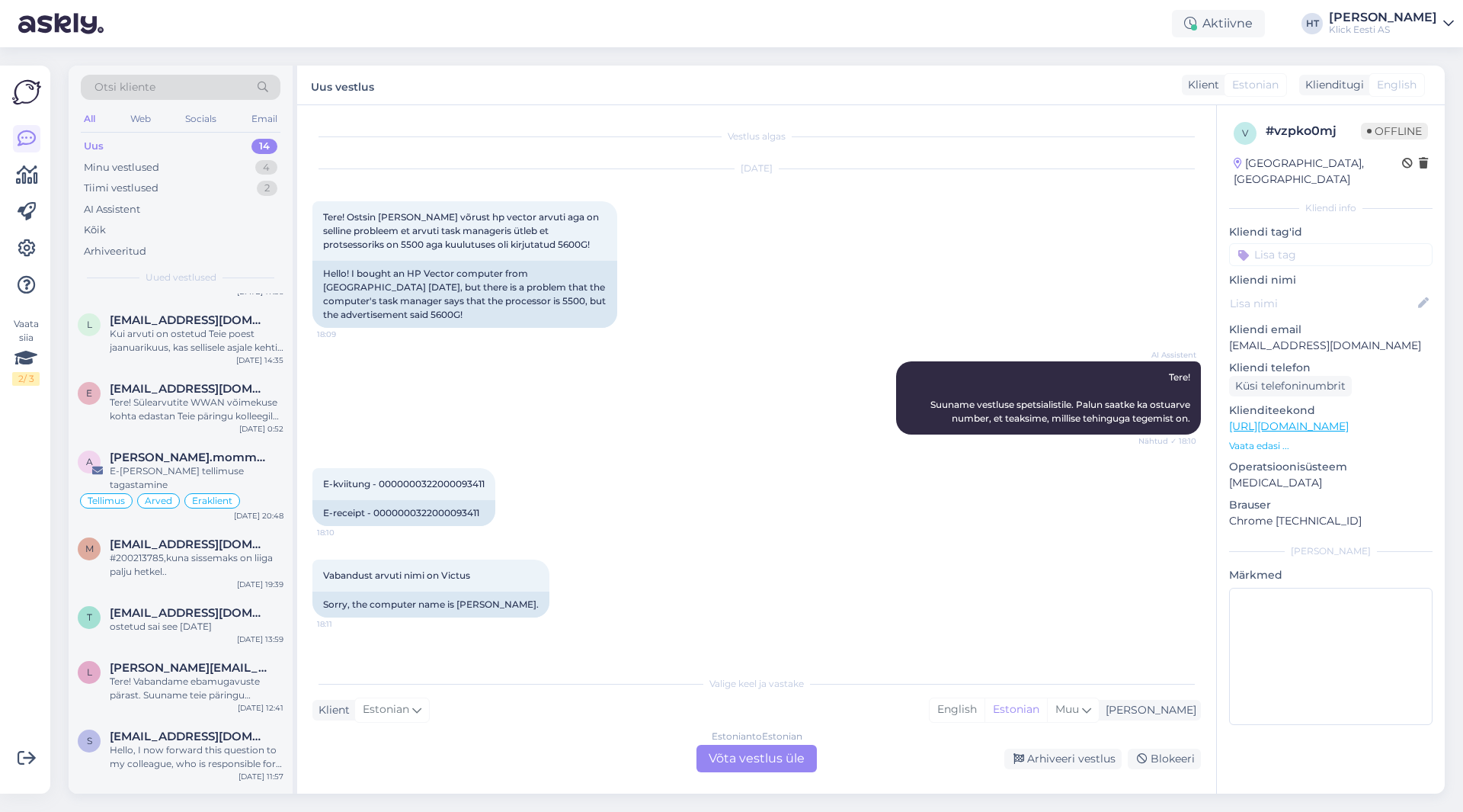
scroll to position [229, 0]
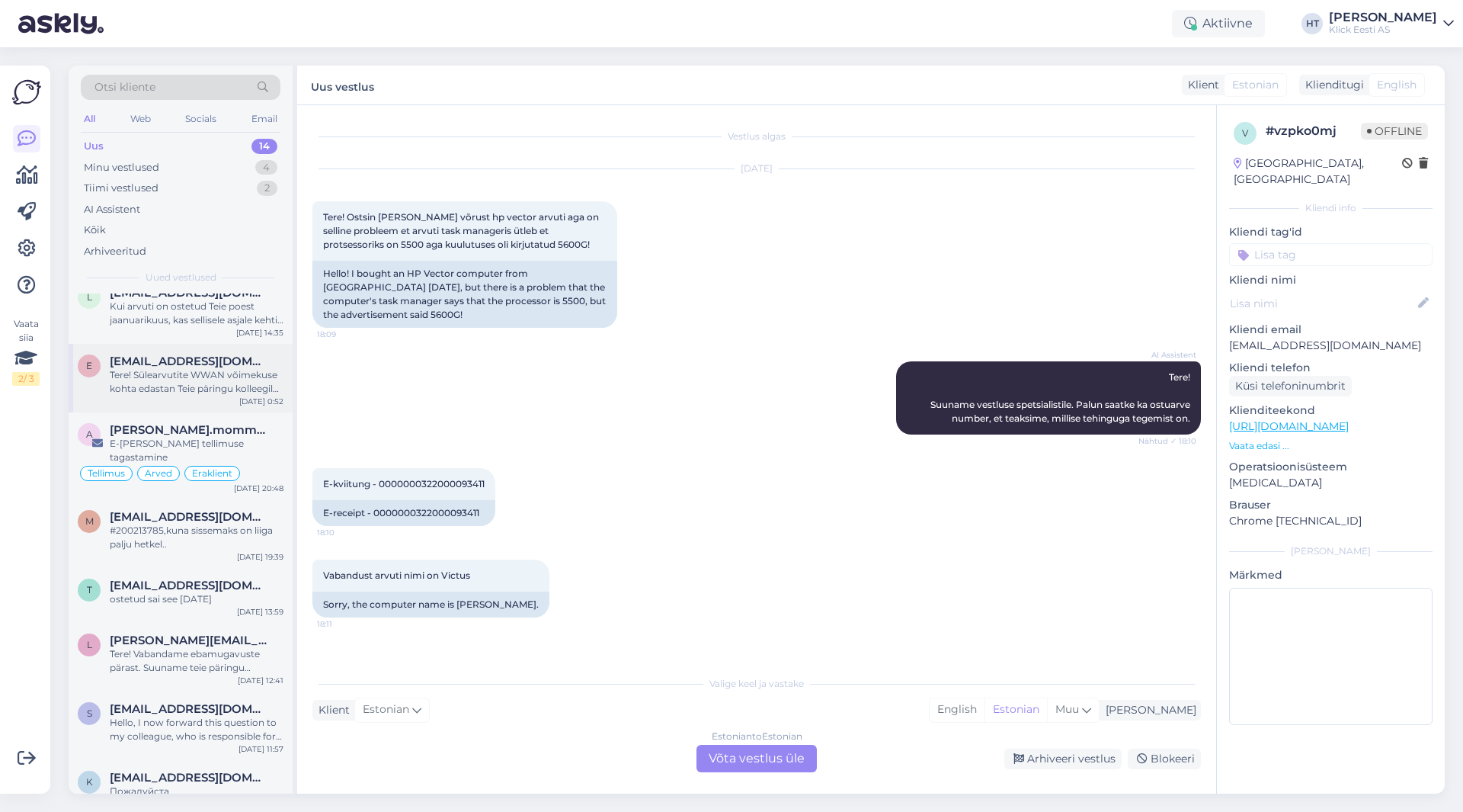
click at [245, 399] on div "[DATE] 0:52" at bounding box center [261, 401] width 44 height 12
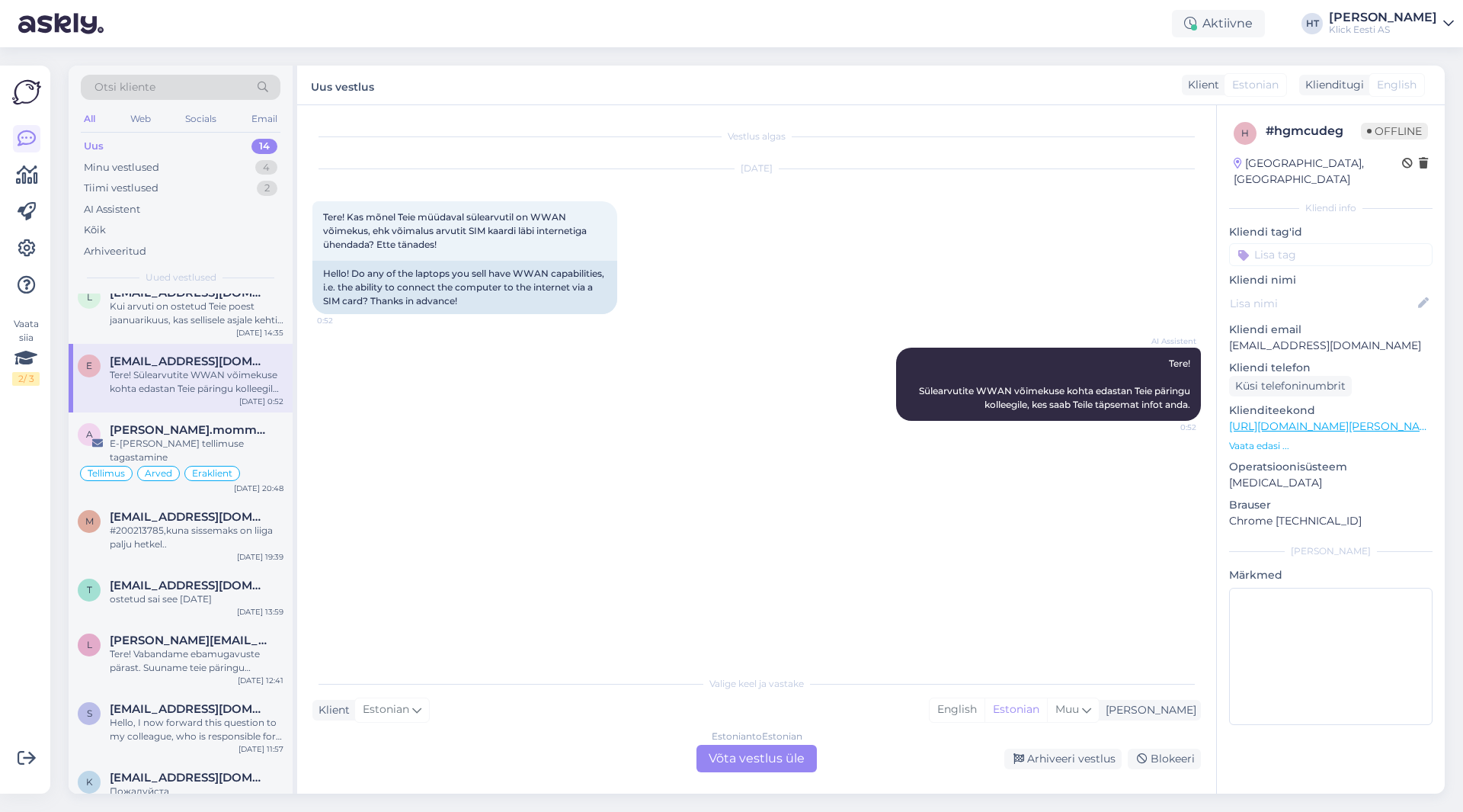
click at [424, 444] on div "Vestlus algas [DATE] Tere! Kas mõnel Teie müüdaval sülearvutil on WWAN võimekus…" at bounding box center [764, 387] width 902 height 534
click at [765, 761] on div "Estonian to Estonian Võta vestlus üle" at bounding box center [756, 758] width 121 height 28
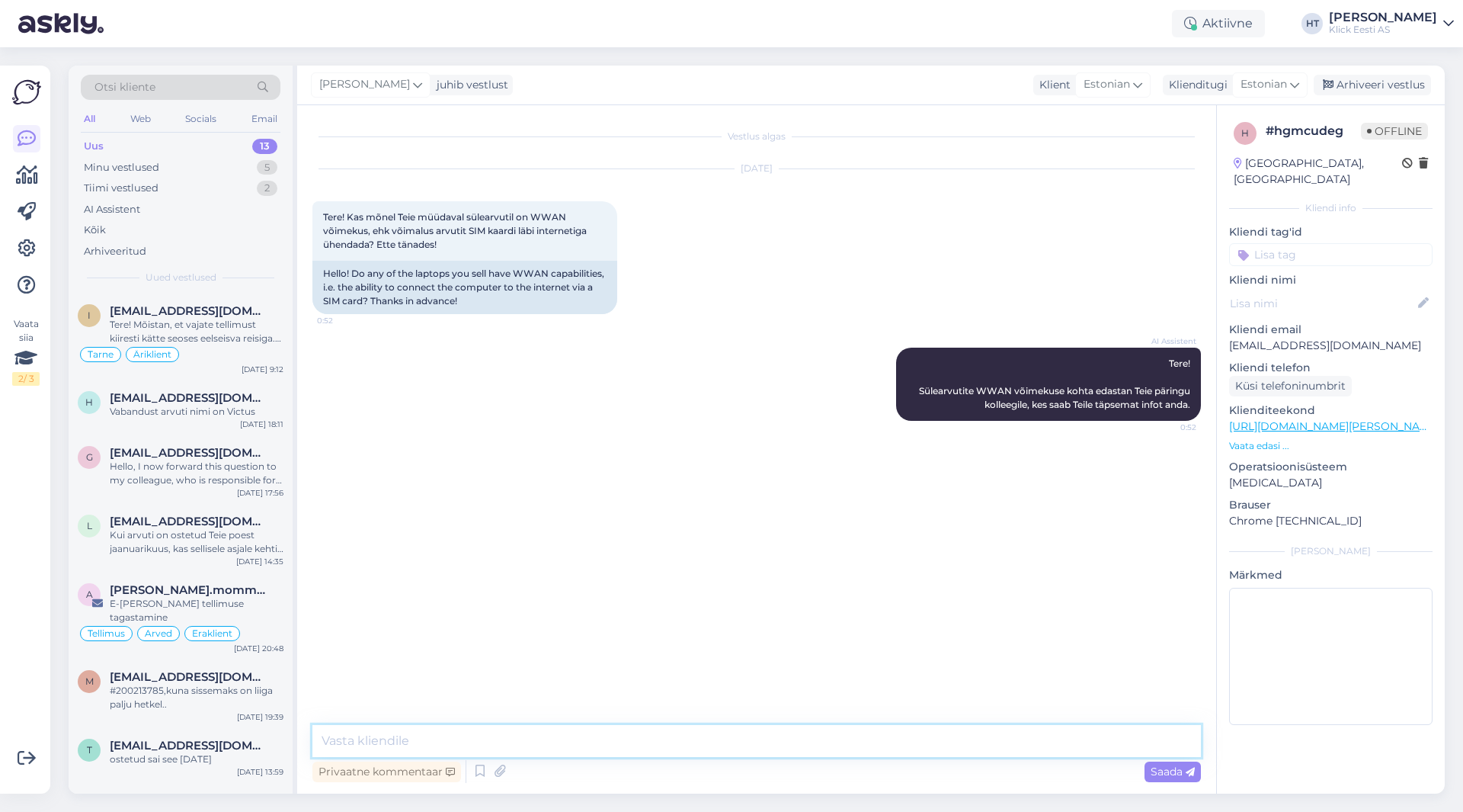
click at [752, 734] on textarea at bounding box center [757, 741] width 889 height 32
paste textarea "[URL][DOMAIN_NAME]"
type textarea "Järgnevatel saab: [URL][DOMAIN_NAME]"
click at [218, 537] on div "Kui arvuti on ostetud Teie poest jaanuarikuus, kas sellisele asjale kehtib gara…" at bounding box center [196, 541] width 174 height 28
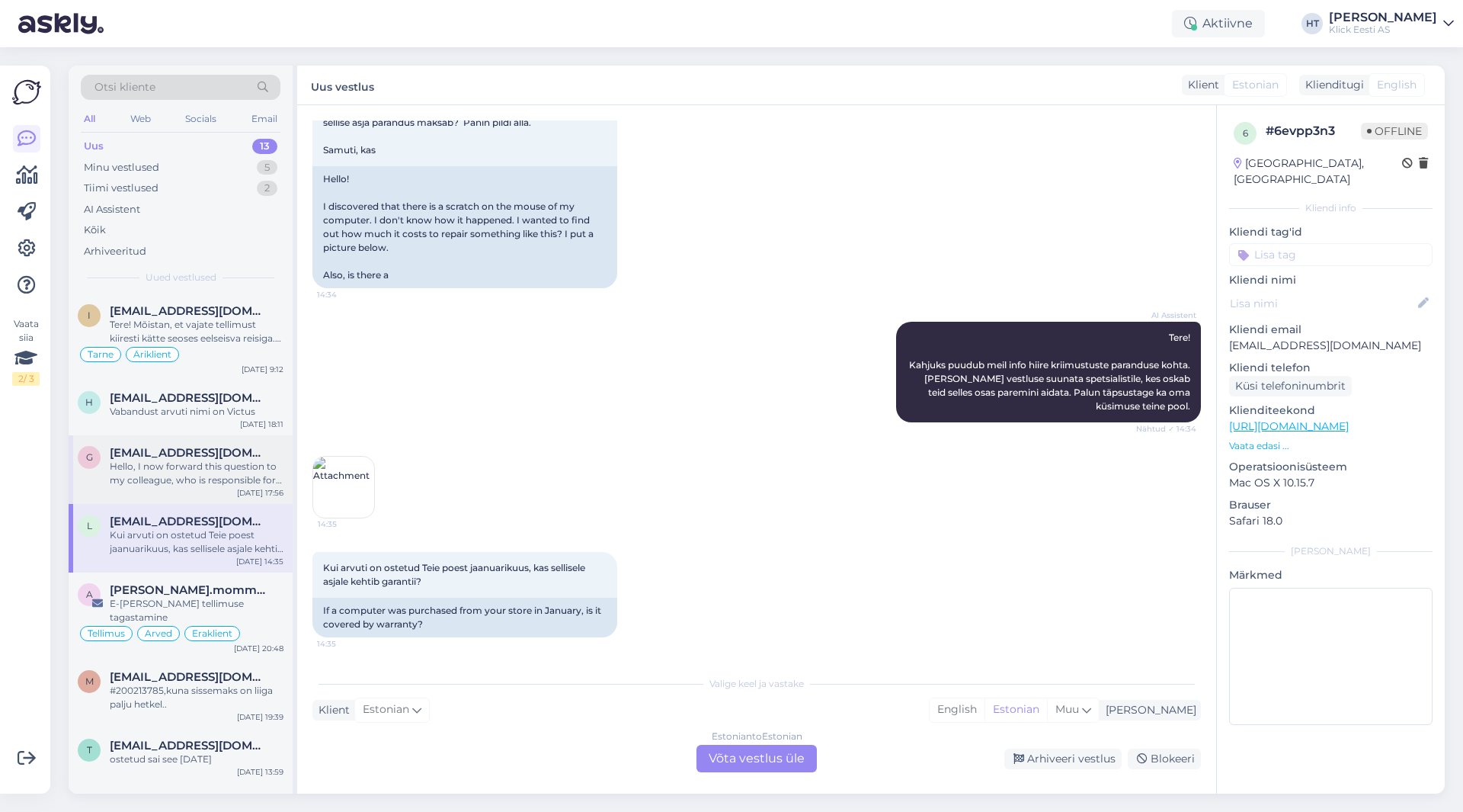
click at [223, 474] on div "Hello, I now forward this question to my colleague, who is responsible for this…" at bounding box center [196, 473] width 174 height 28
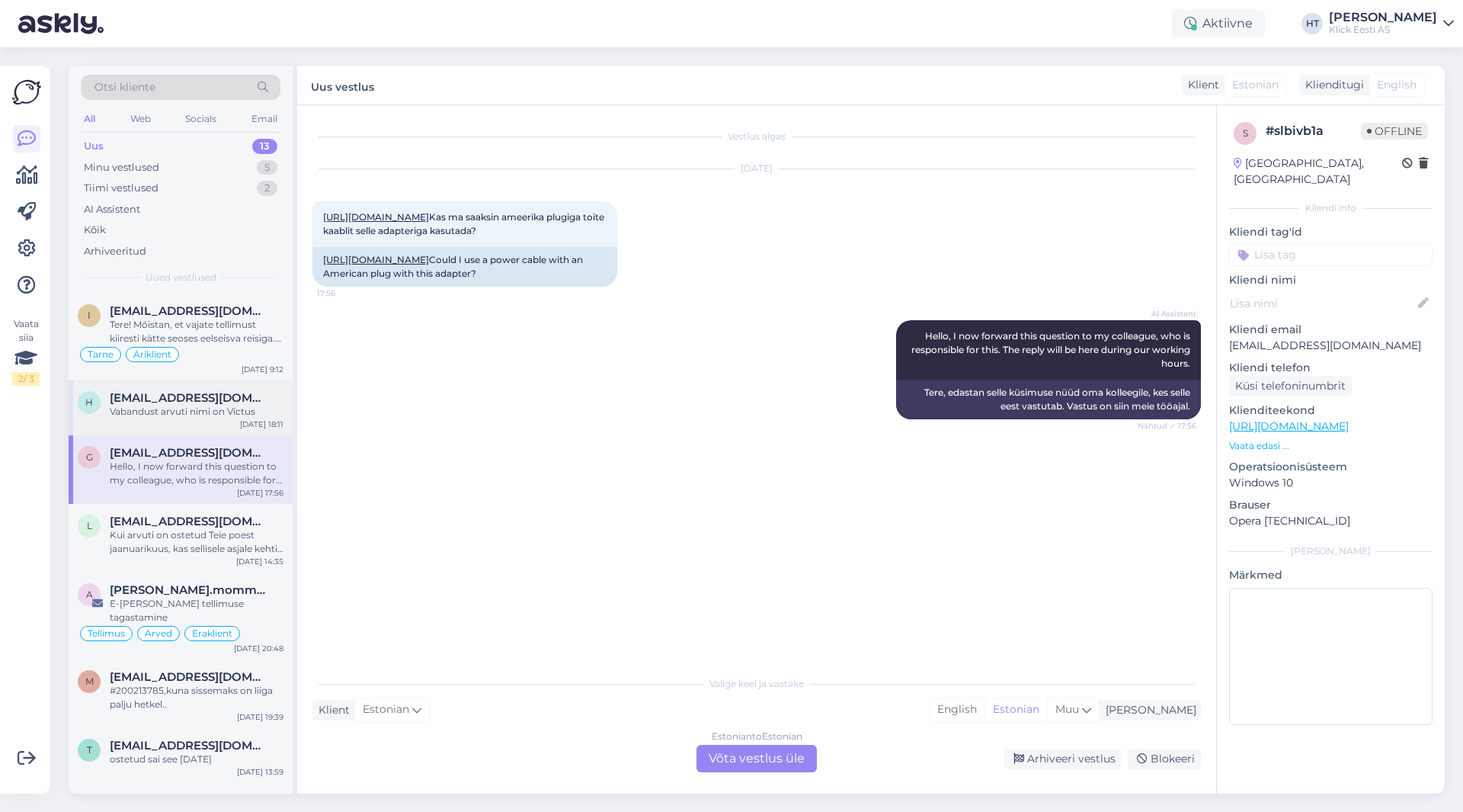
click at [227, 408] on div "Vabandust arvuti nimi on Victus" at bounding box center [196, 411] width 174 height 13
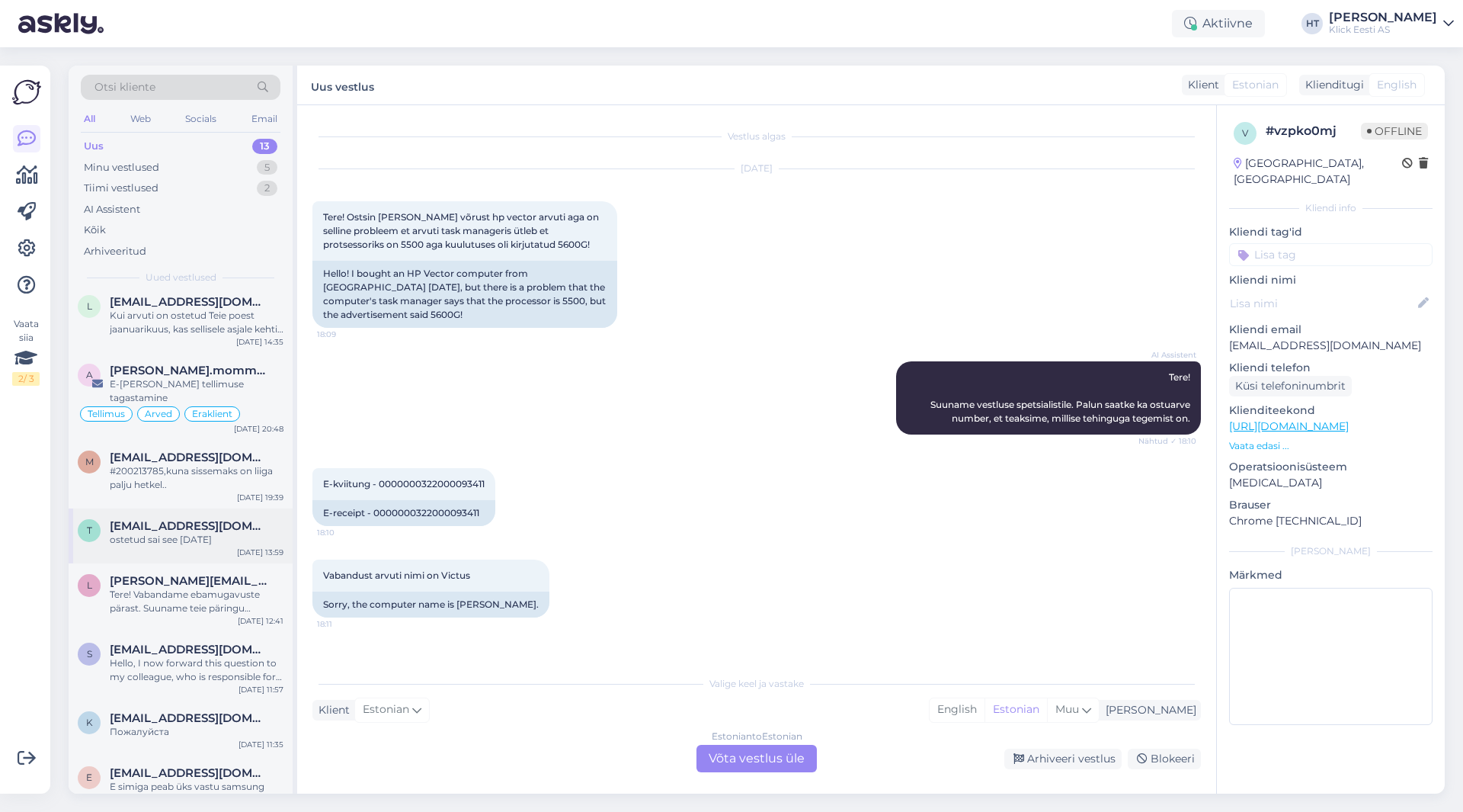
scroll to position [229, 0]
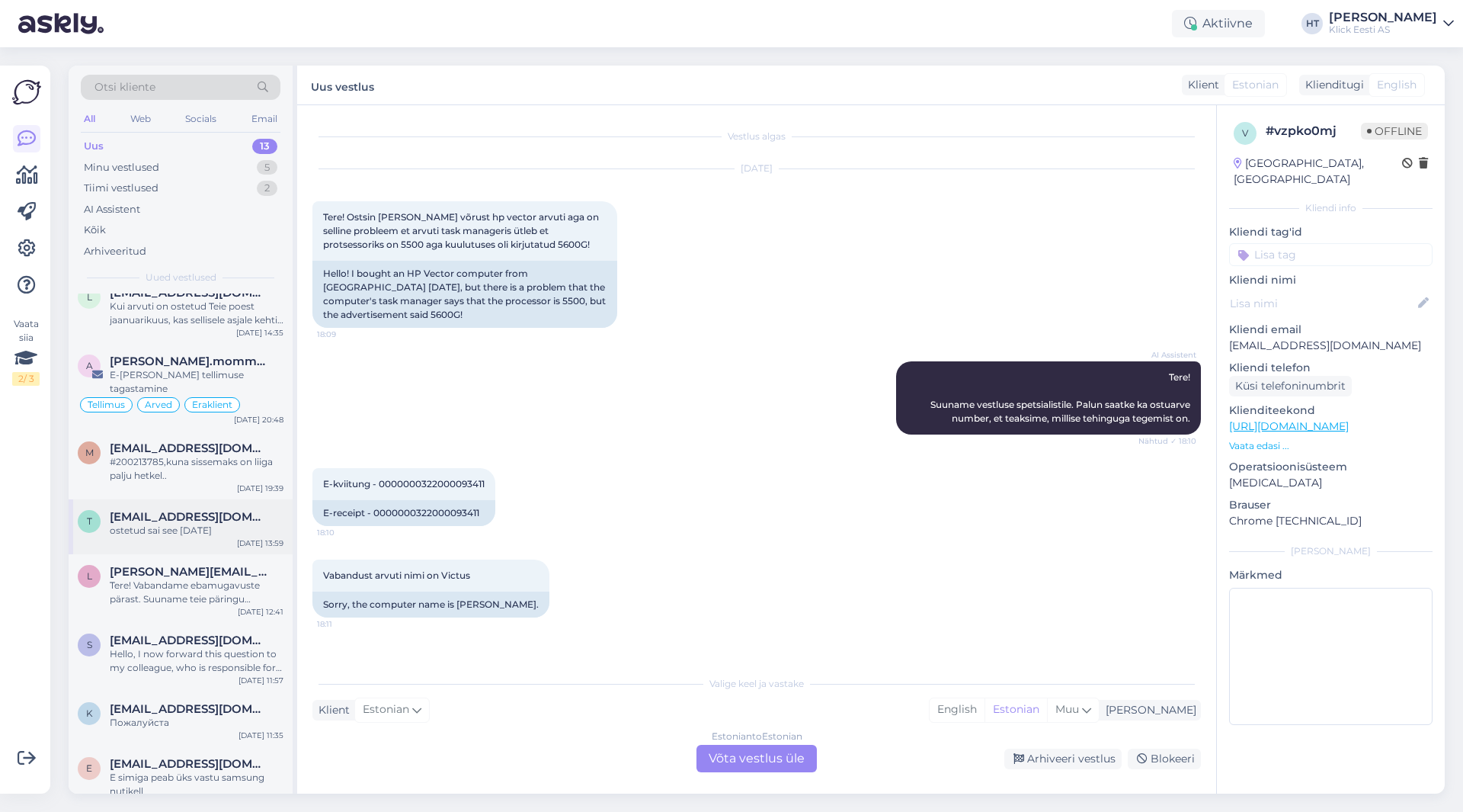
click at [221, 524] on div "ostetud sai see [DATE]" at bounding box center [196, 530] width 174 height 13
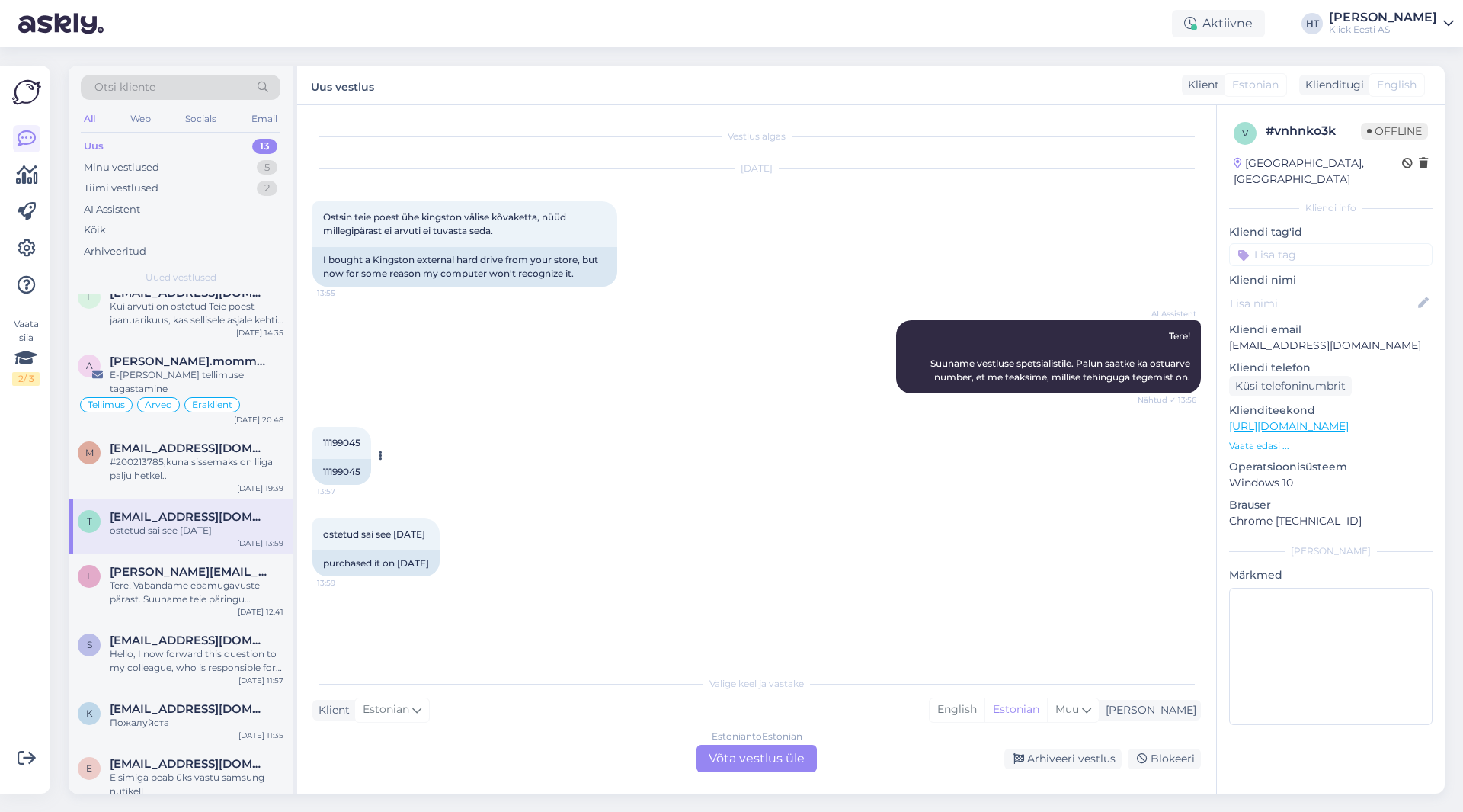
click at [349, 440] on span "11199045" at bounding box center [342, 443] width 37 height 12
click at [415, 341] on div "AI Assistent Tere! Suuname vestluse spetsialistile. Palun saatke ka ostuarve nu…" at bounding box center [757, 357] width 889 height 107
click at [148, 120] on div "Web" at bounding box center [141, 118] width 27 height 19
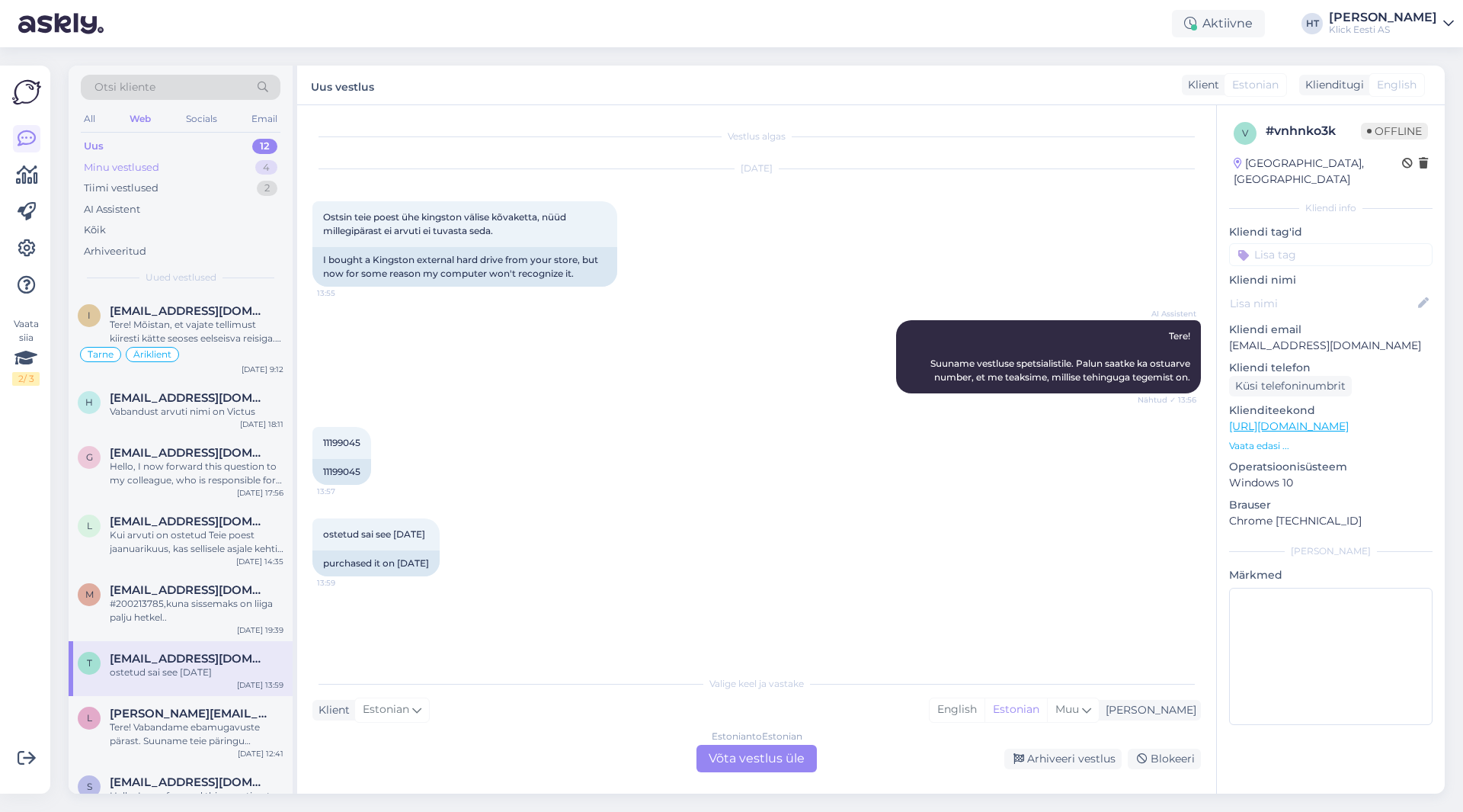
click at [195, 173] on div "Minu vestlused 4" at bounding box center [180, 167] width 200 height 21
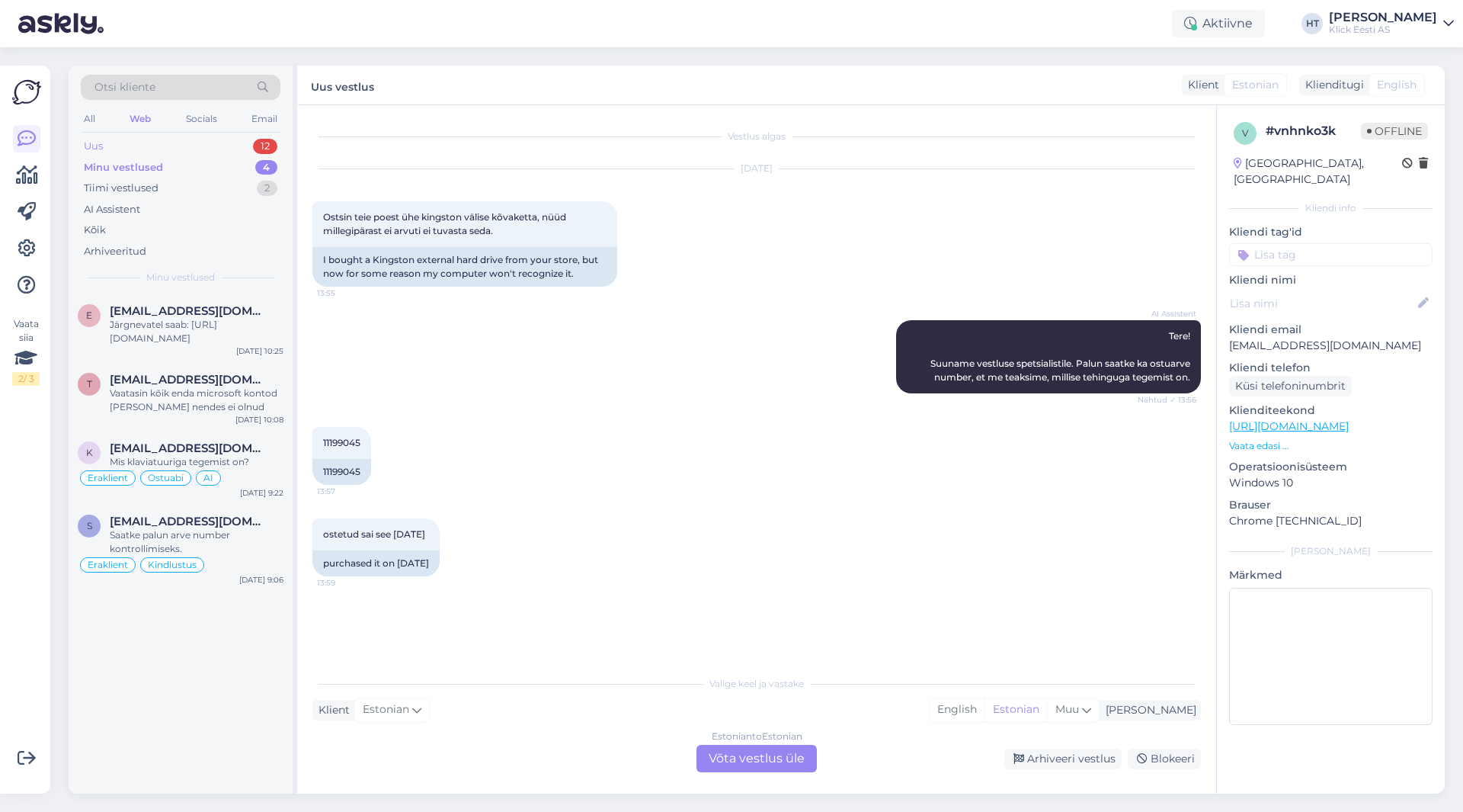
click at [196, 149] on div "Uus 12" at bounding box center [180, 146] width 200 height 21
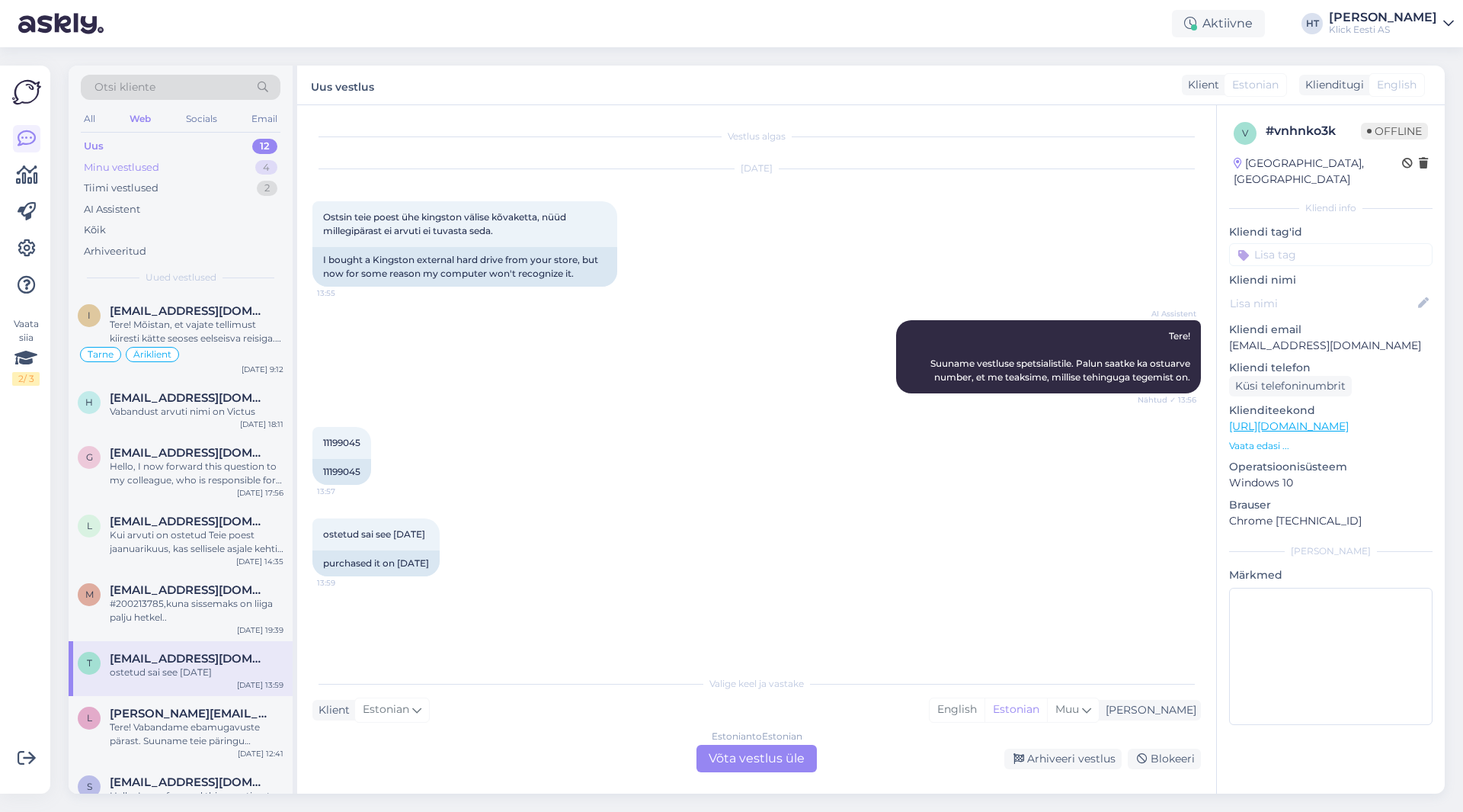
click at [192, 165] on div "Minu vestlused 4" at bounding box center [180, 167] width 200 height 21
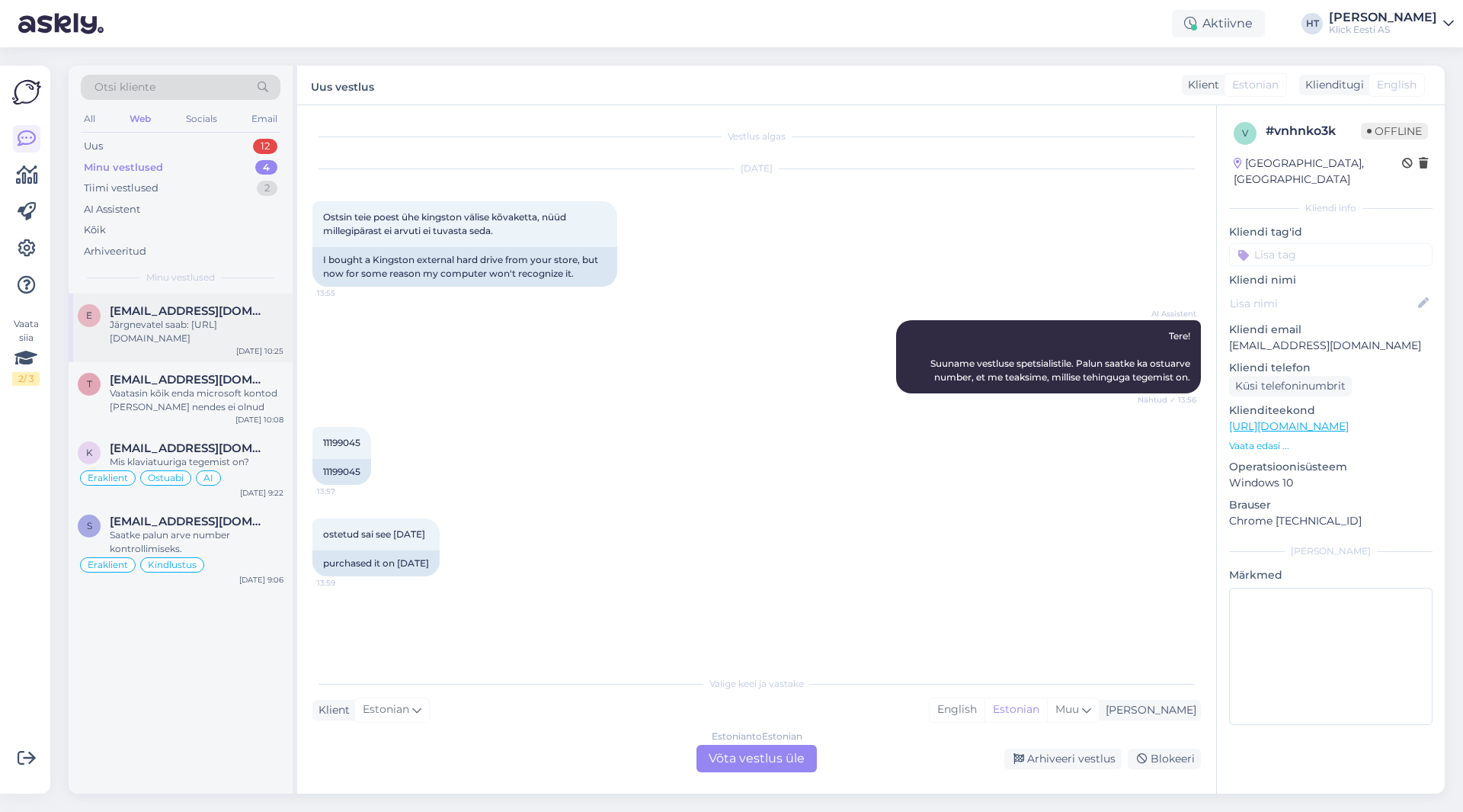
click at [257, 318] on div "Järgnevatel saab: [URL][DOMAIN_NAME]" at bounding box center [196, 331] width 174 height 28
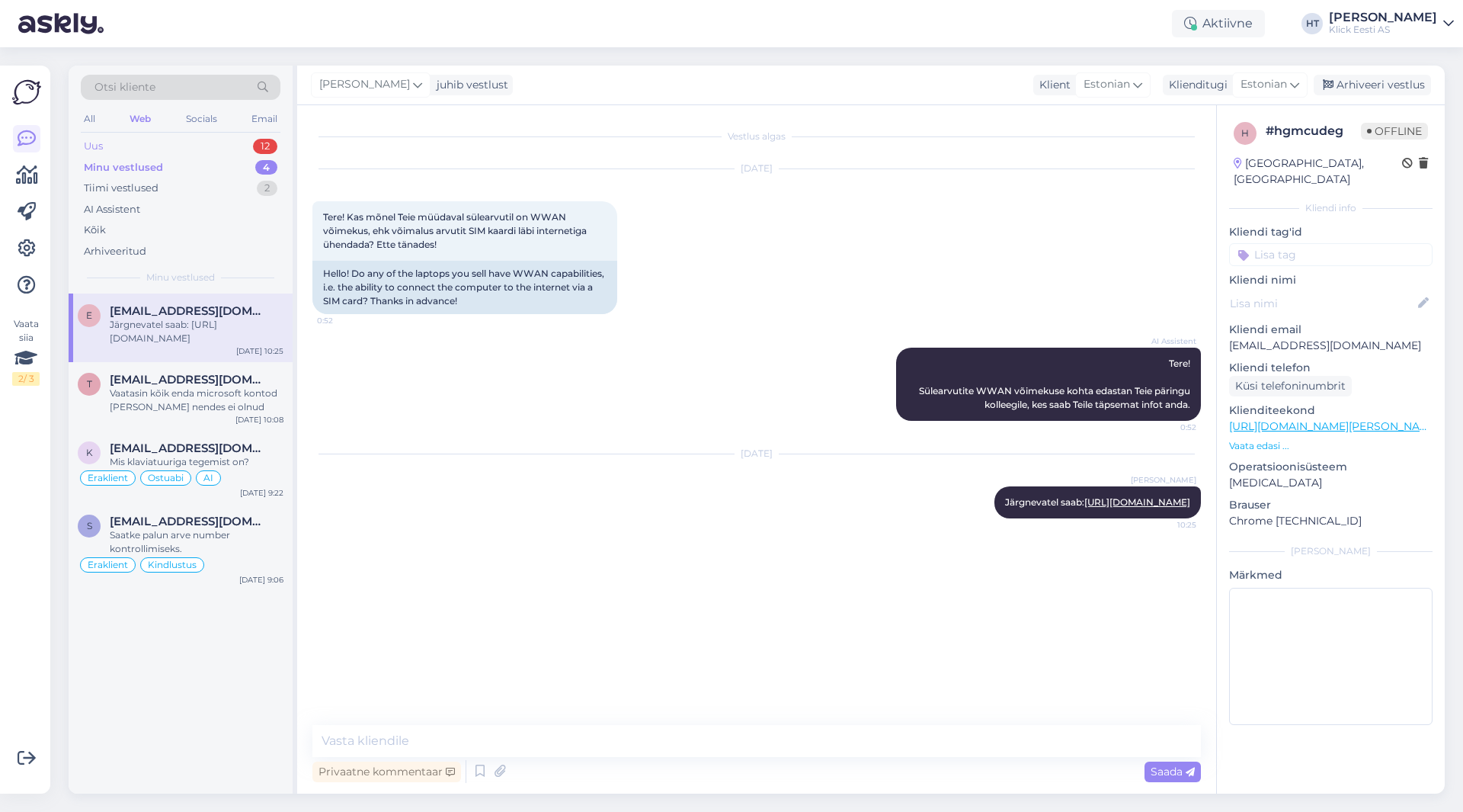
click at [196, 143] on div "Uus 12" at bounding box center [180, 146] width 200 height 21
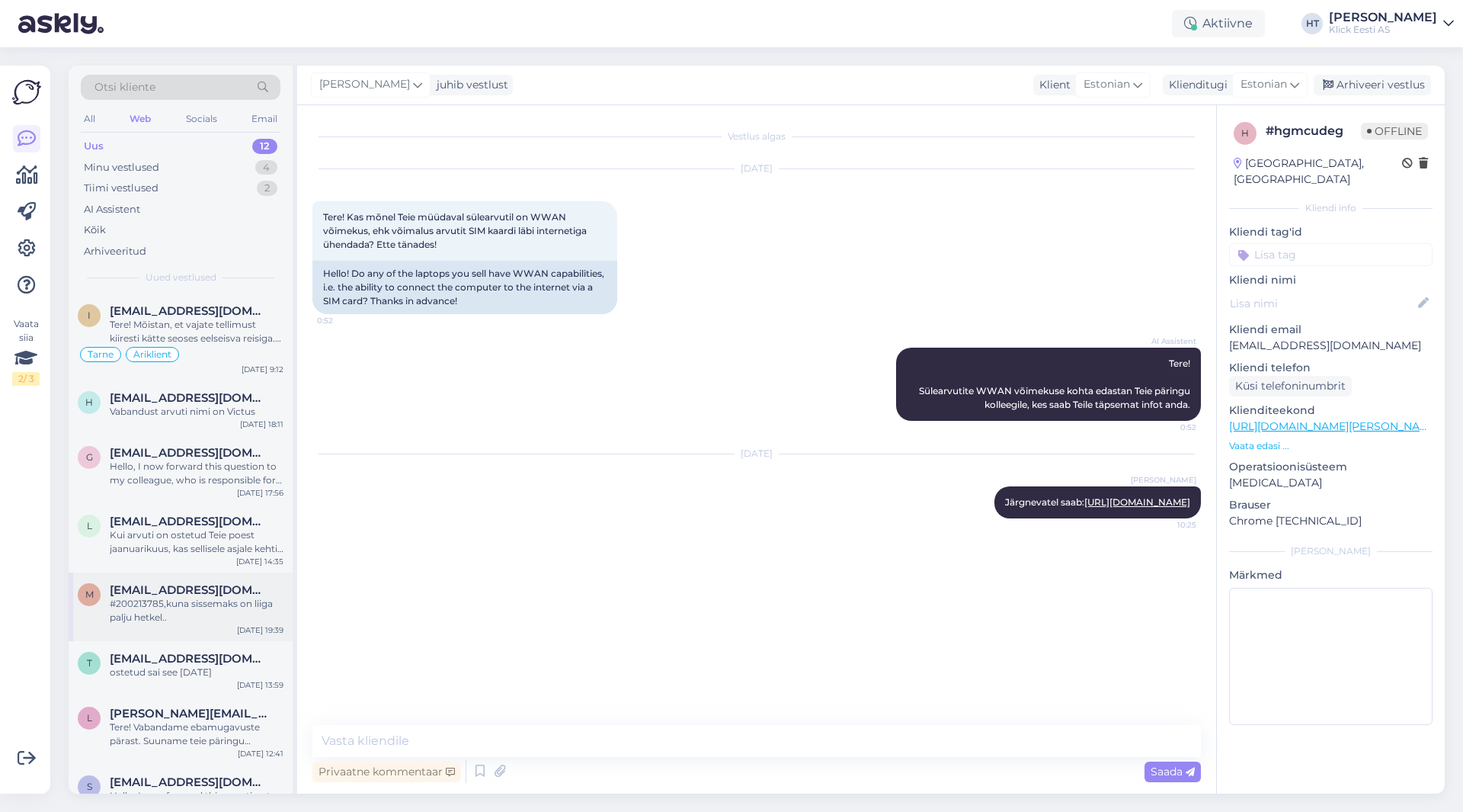
scroll to position [153, 0]
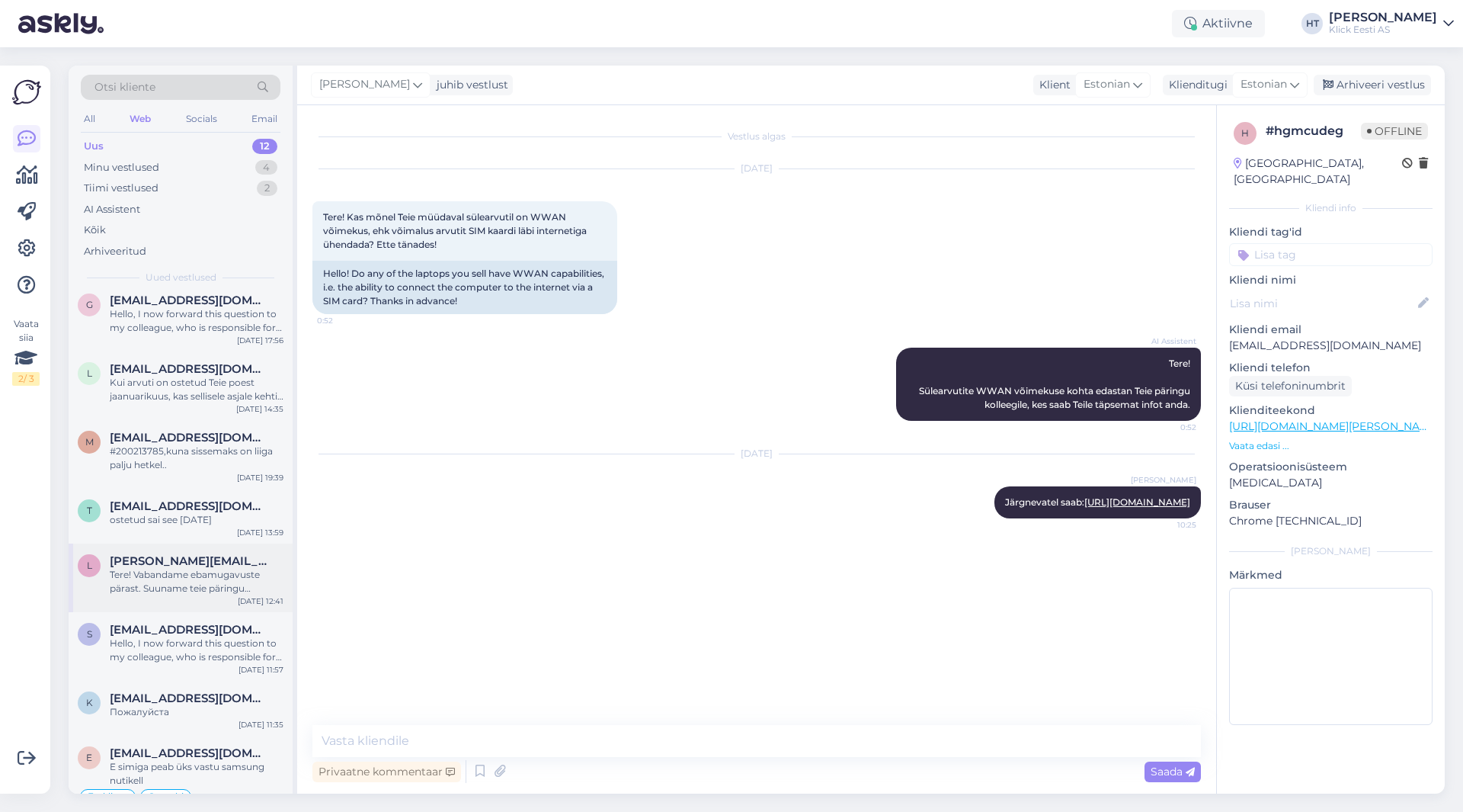
click at [187, 567] on span "[PERSON_NAME][EMAIL_ADDRESS][DOMAIN_NAME]" at bounding box center [189, 561] width 159 height 13
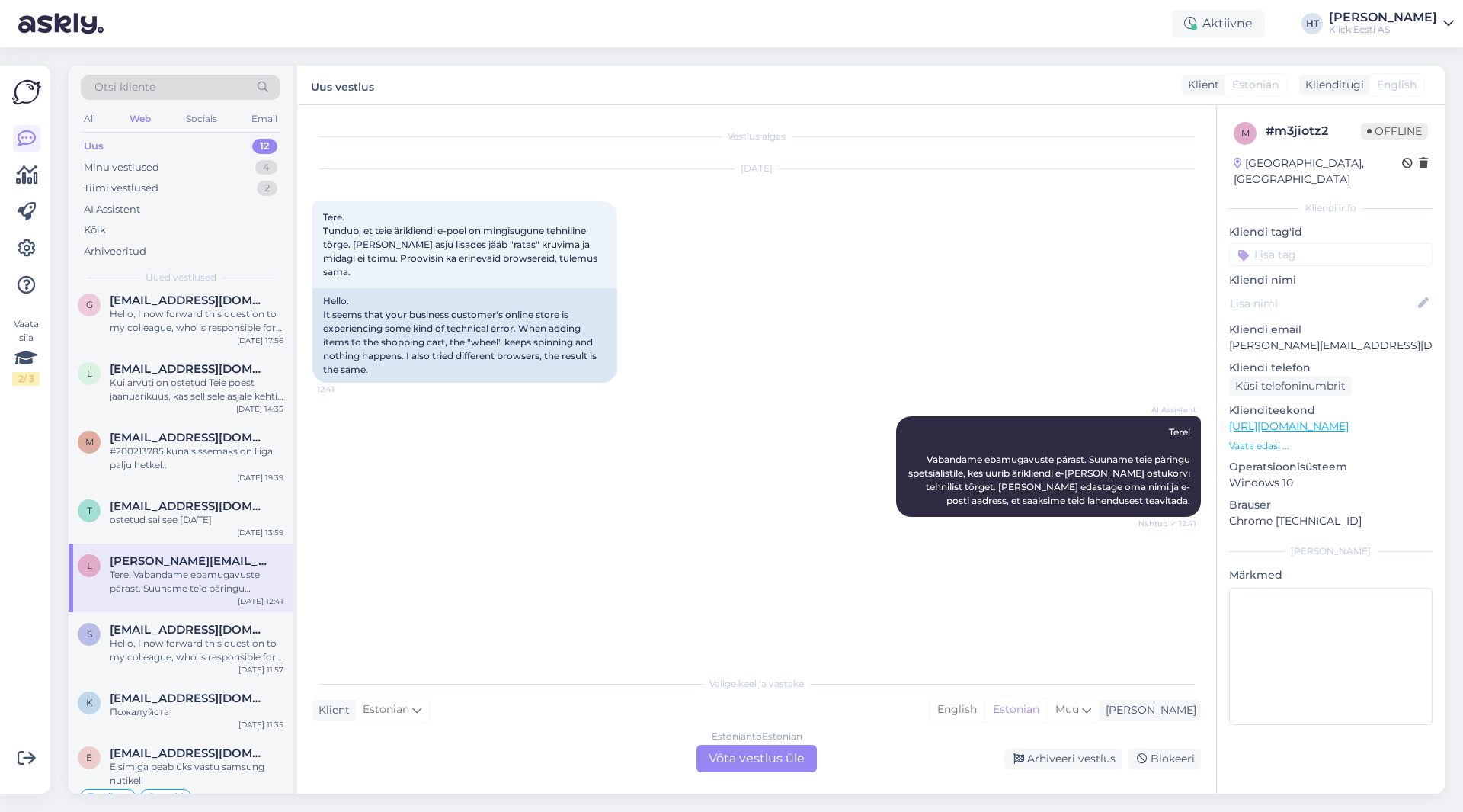
scroll to position [291, 0]
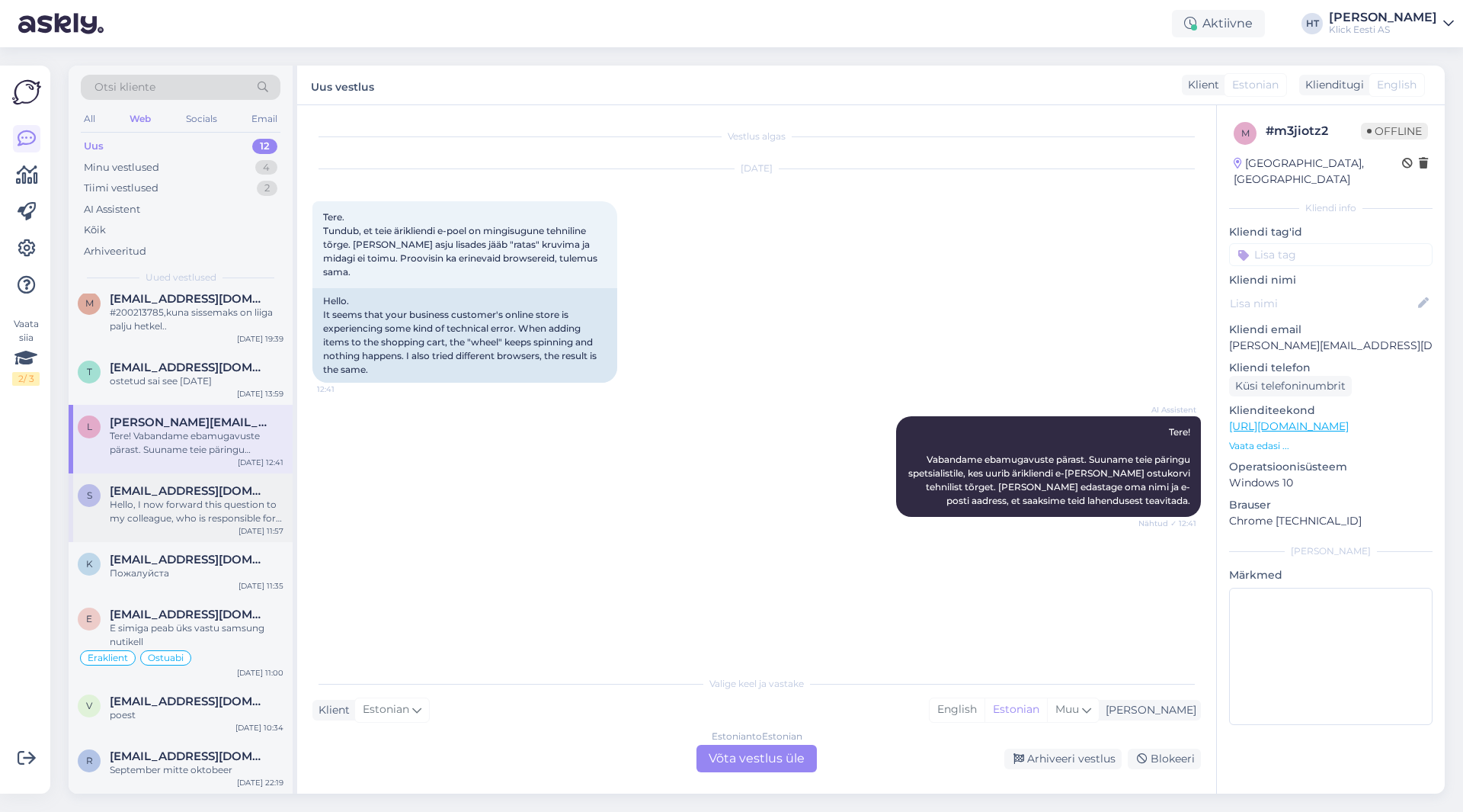
click at [212, 524] on div "Hello, I now forward this question to my colleague, who is responsible for this…" at bounding box center [196, 511] width 174 height 28
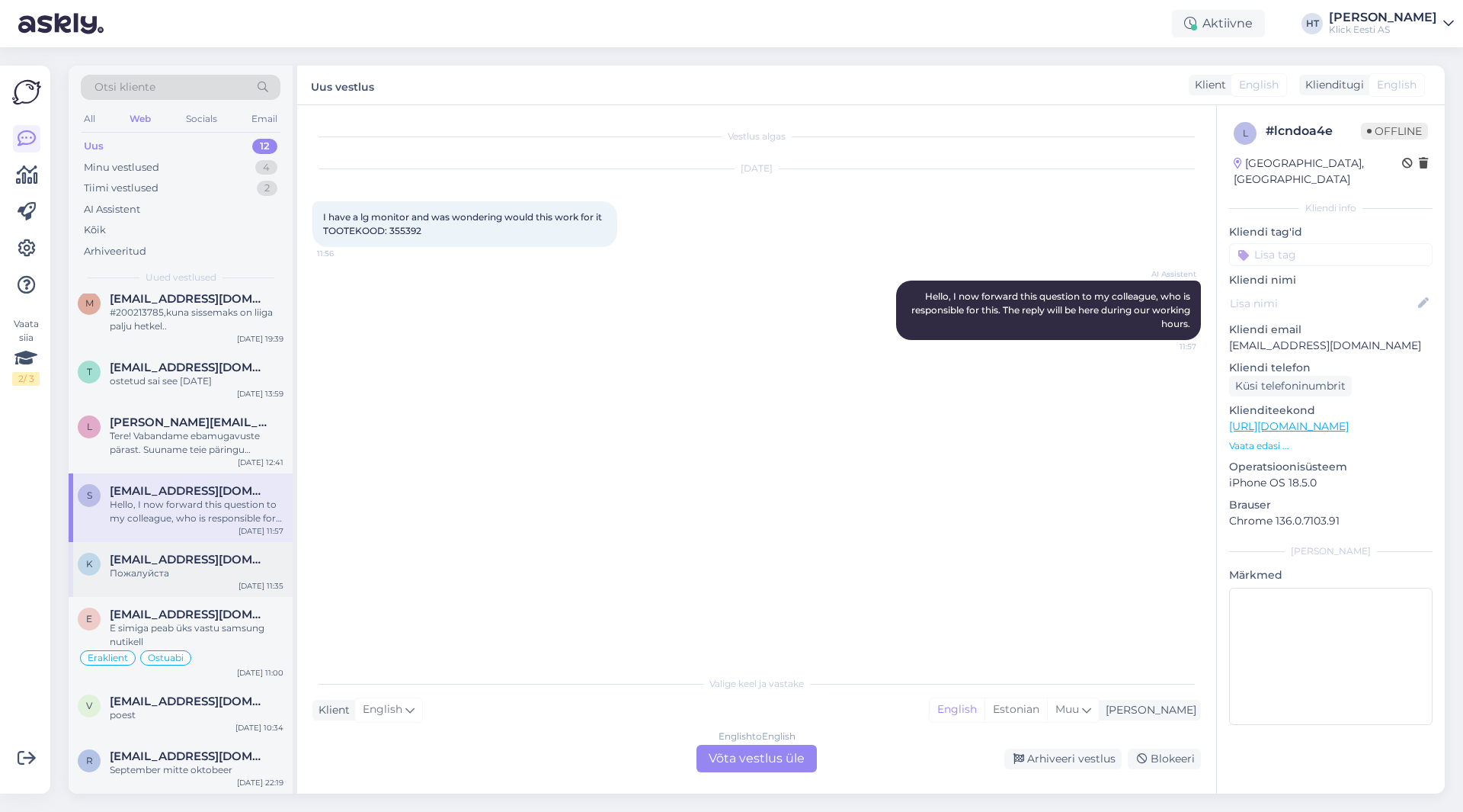
click at [207, 554] on span "[EMAIL_ADDRESS][DOMAIN_NAME]" at bounding box center [189, 559] width 159 height 13
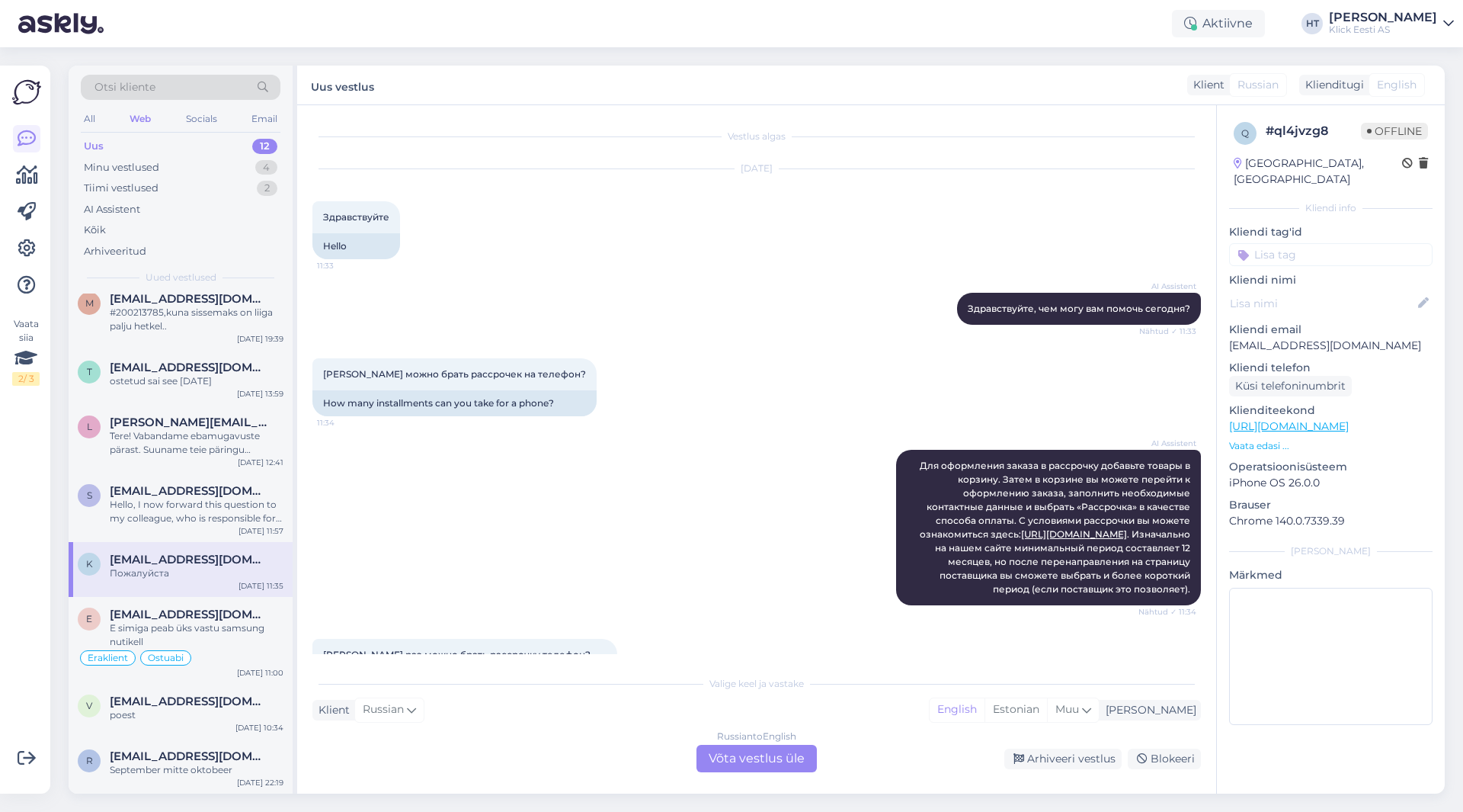
scroll to position [363, 0]
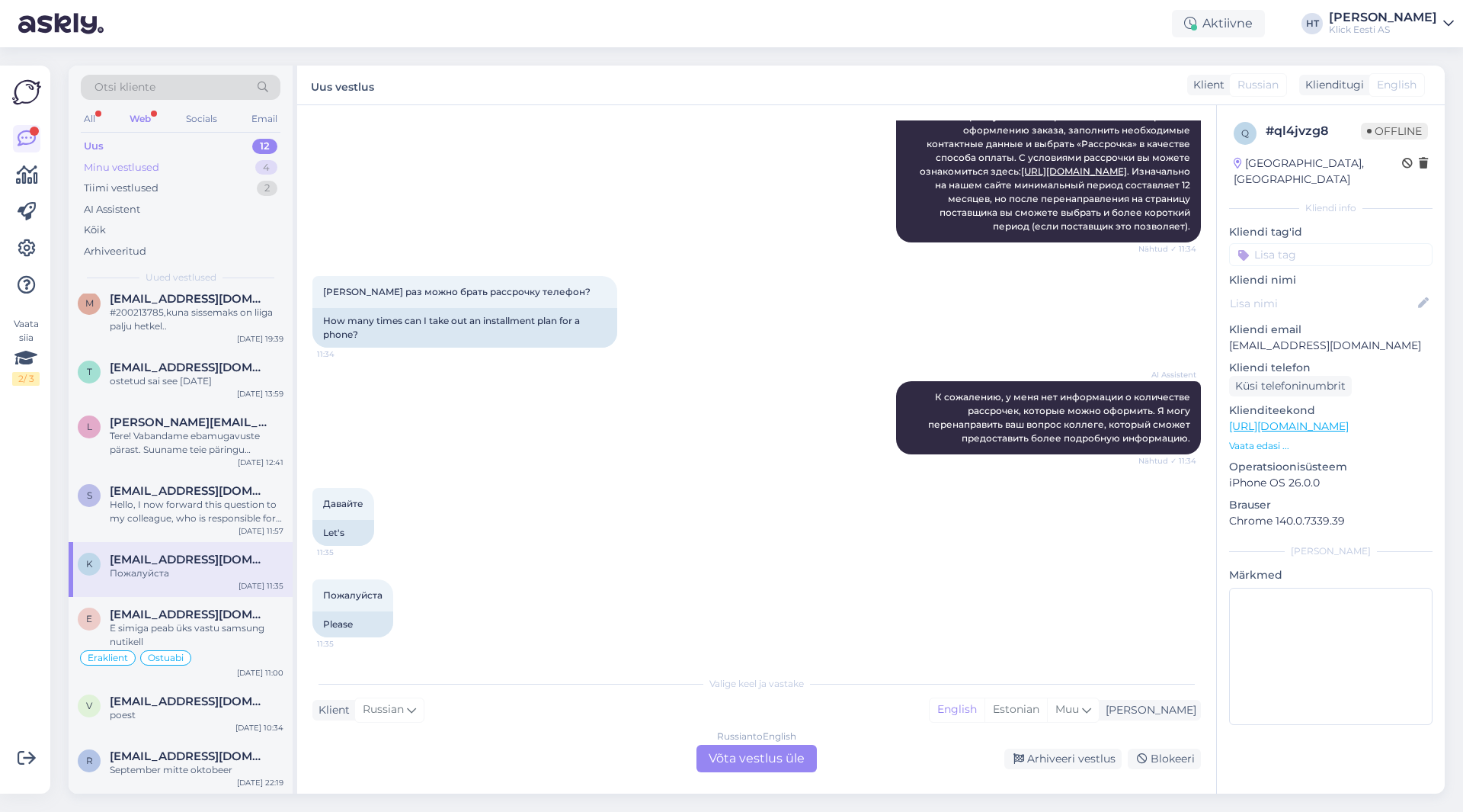
click at [161, 170] on div "Minu vestlused 4" at bounding box center [180, 167] width 200 height 21
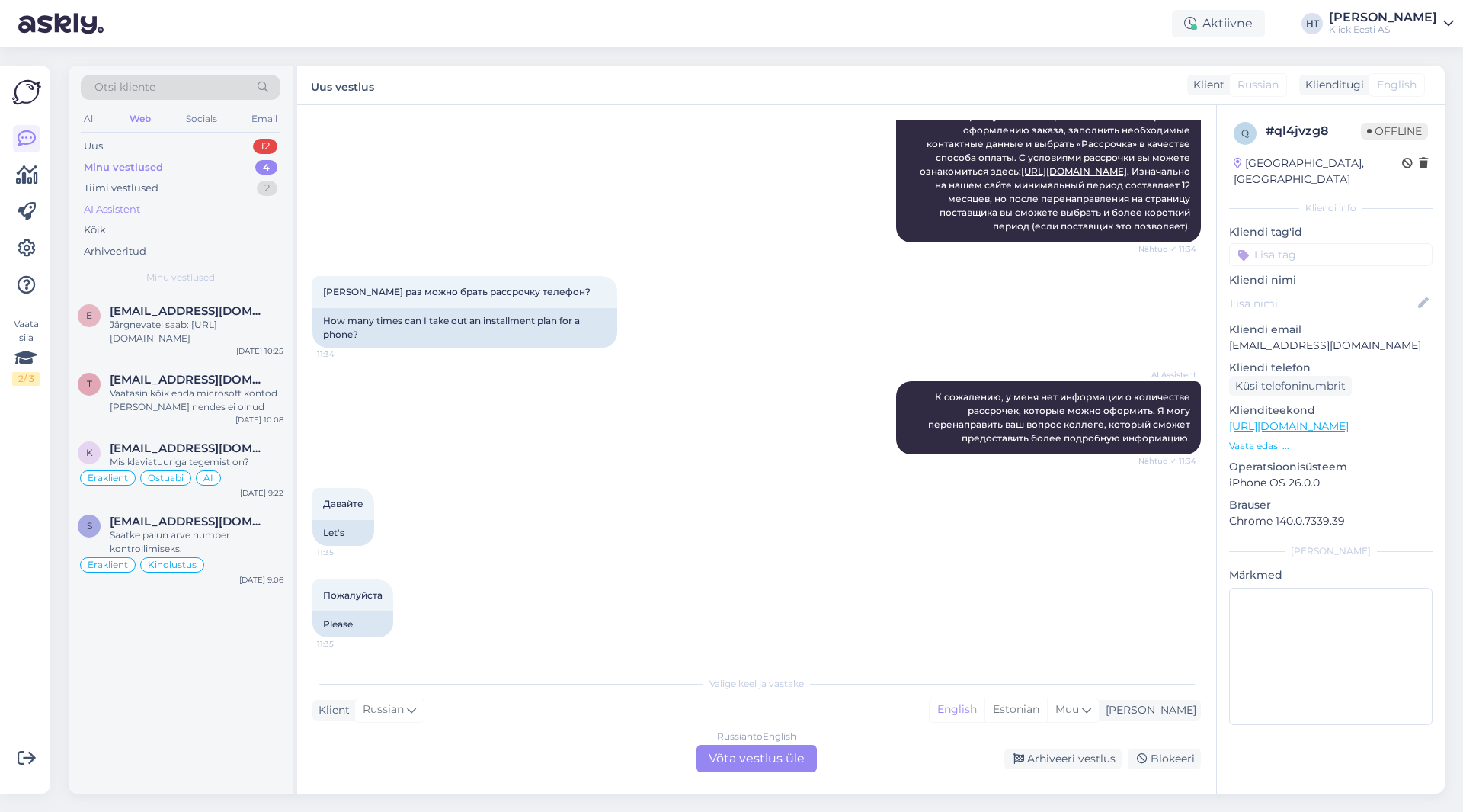
click at [171, 215] on div "AI Assistent" at bounding box center [180, 209] width 200 height 21
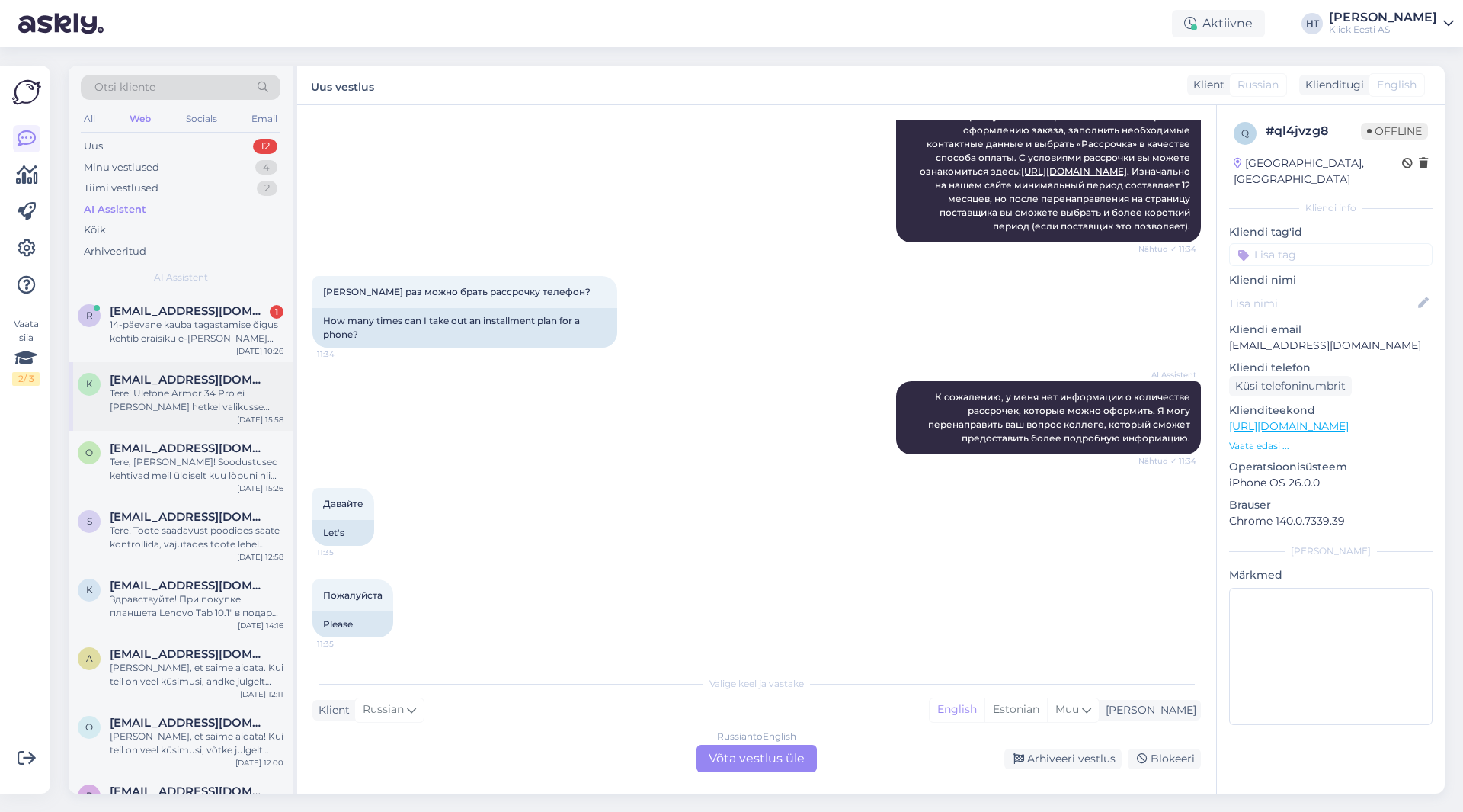
click at [211, 401] on div "Tere! Ulefone Armor 34 Pro ei [PERSON_NAME] hetkel valikusse tulemas. Täpsemat …" at bounding box center [196, 400] width 174 height 28
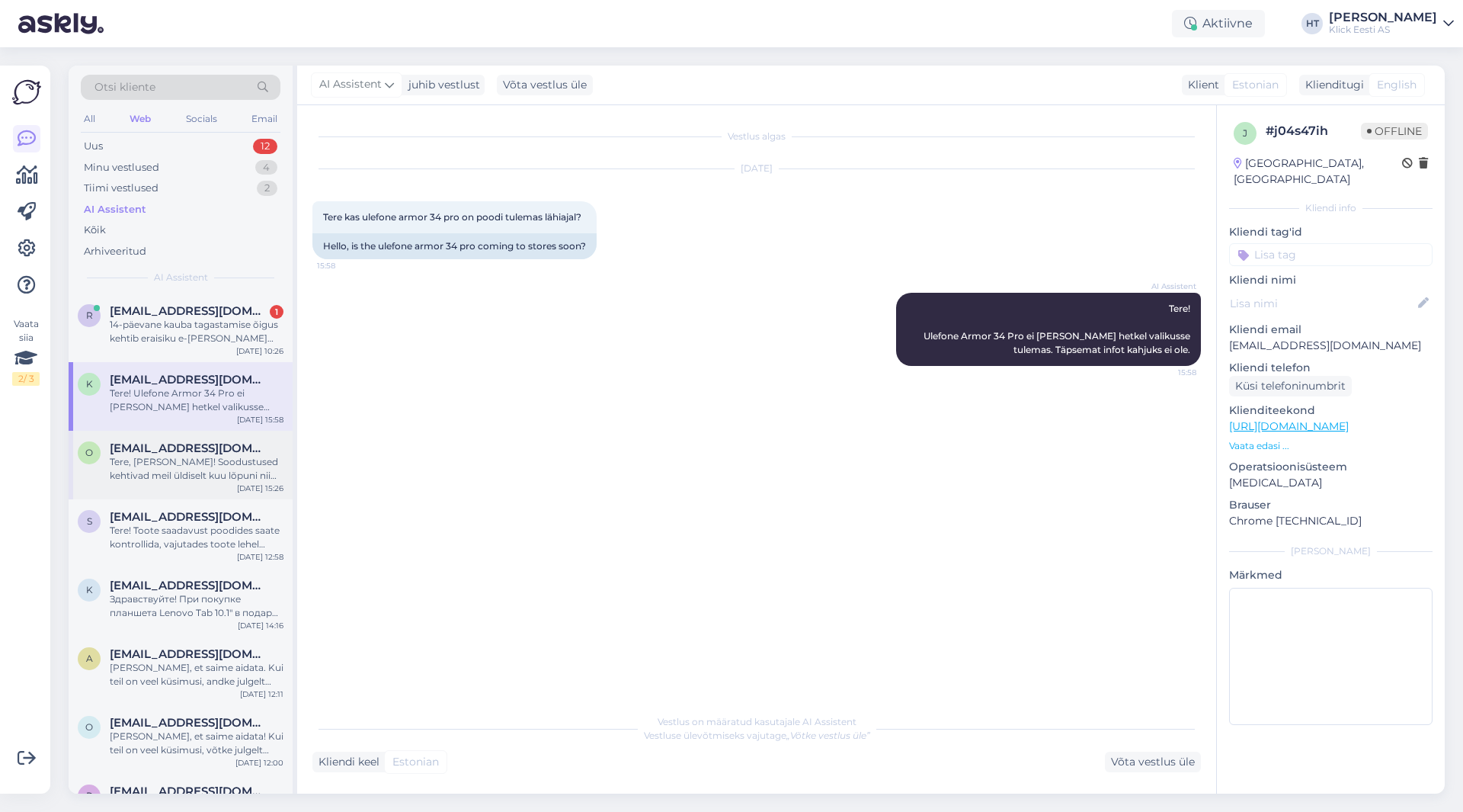
click at [211, 445] on div "[EMAIL_ADDRESS][DOMAIN_NAME]" at bounding box center [196, 448] width 174 height 13
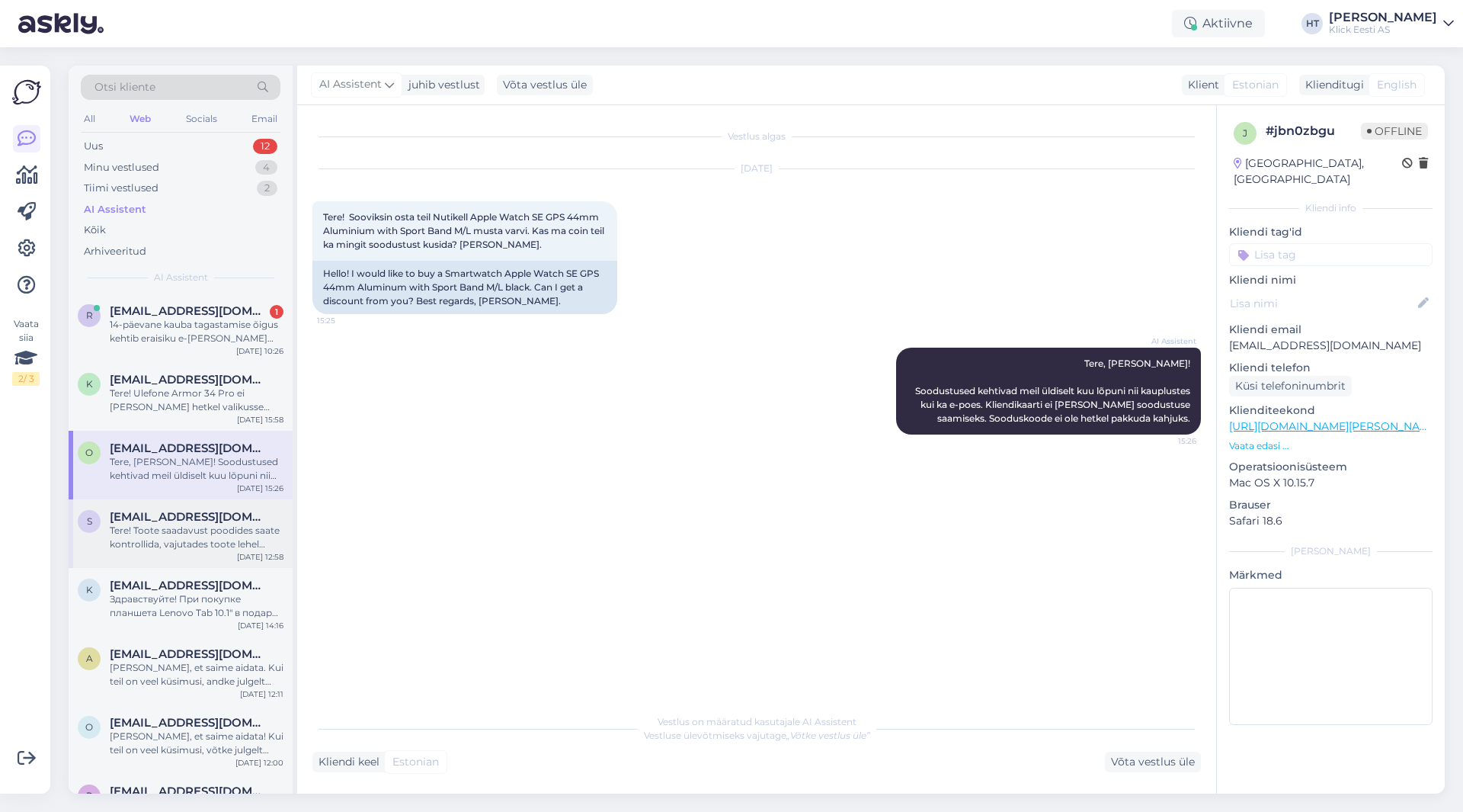
click at [250, 519] on span "[EMAIL_ADDRESS][DOMAIN_NAME]" at bounding box center [189, 517] width 159 height 13
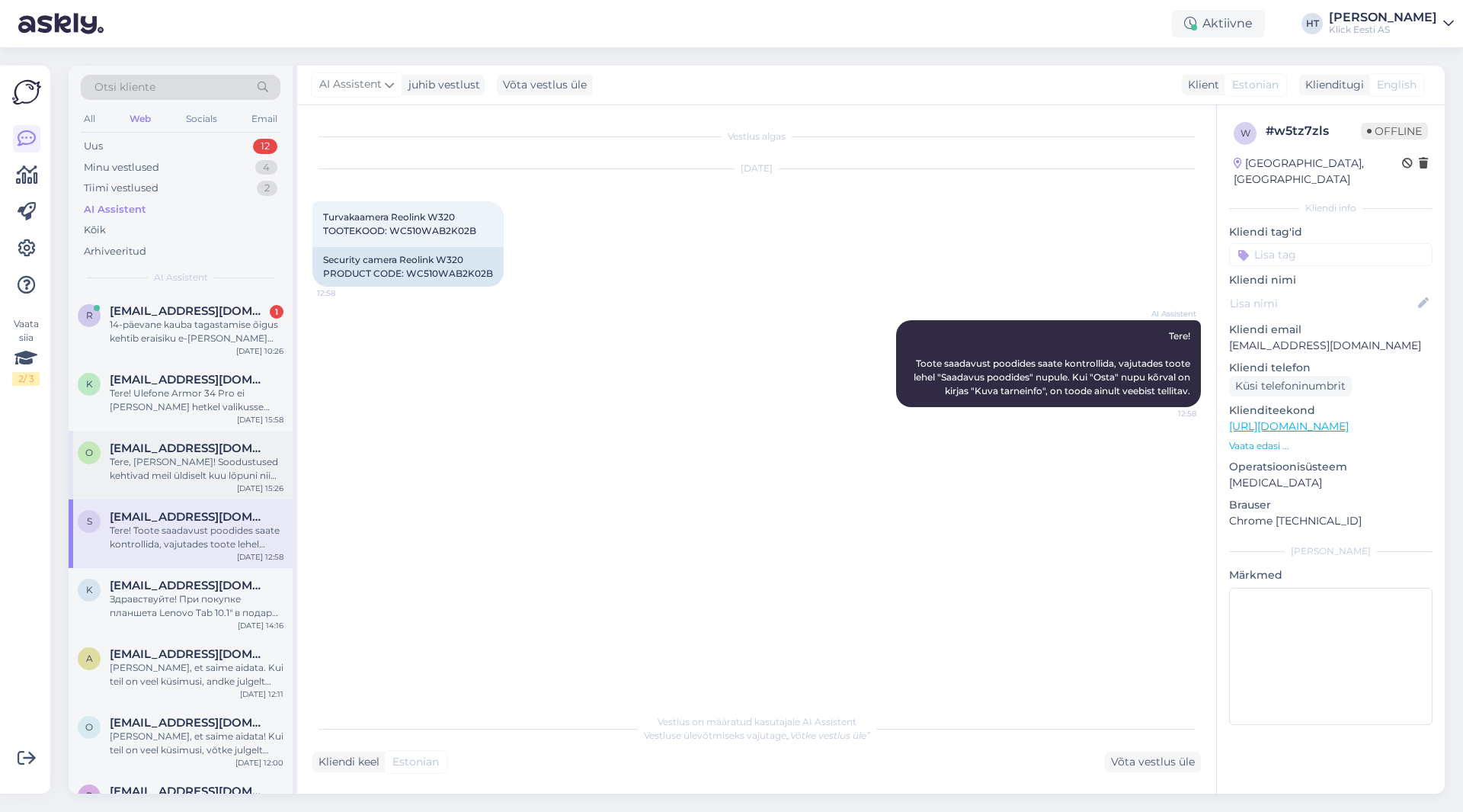
click at [238, 455] on div "Tere, [PERSON_NAME]! Soodustused kehtivad meil üldiselt kuu lõpuni nii kauplust…" at bounding box center [196, 469] width 174 height 28
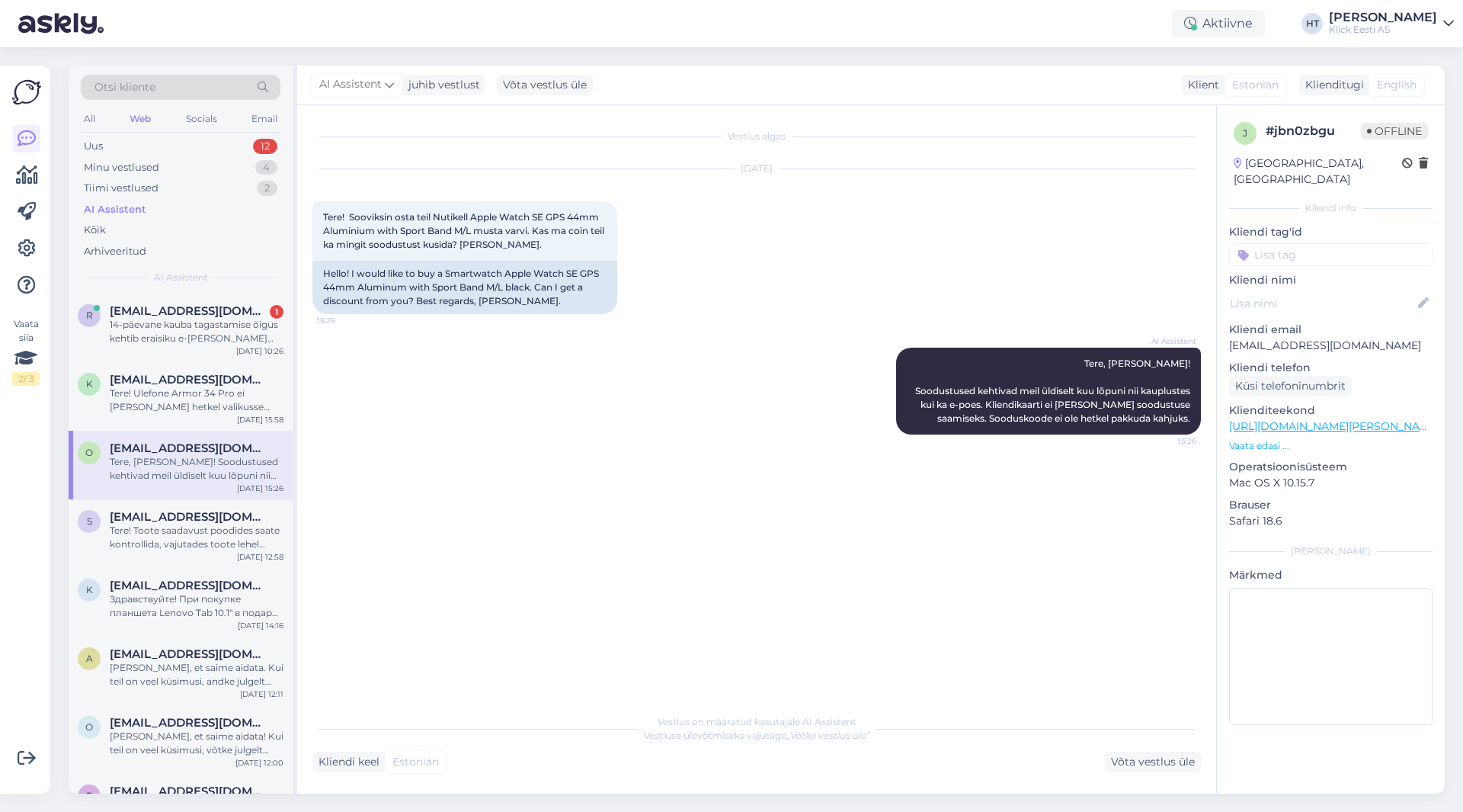
click at [914, 243] on input at bounding box center [1331, 254] width 203 height 23
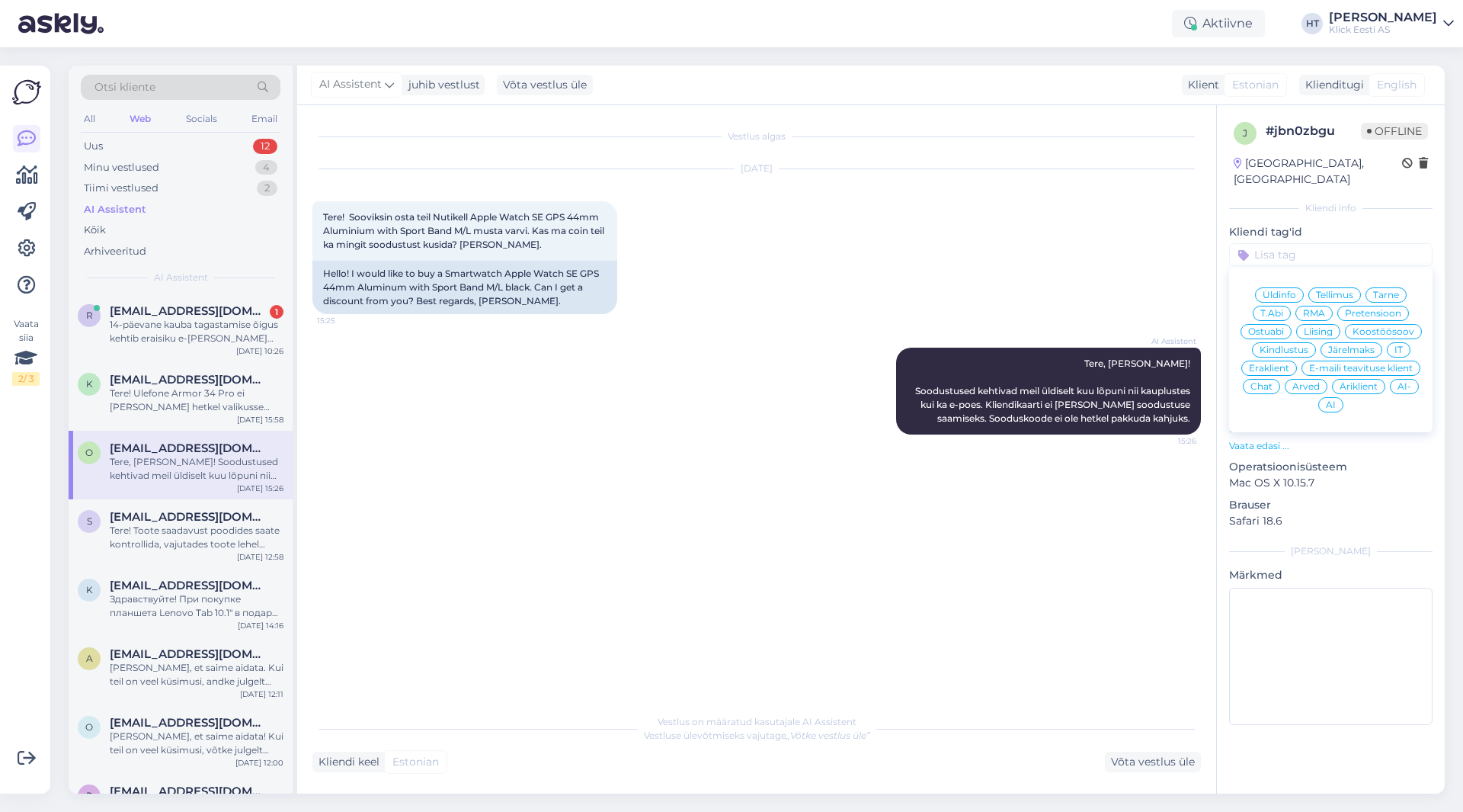
click at [914, 290] on span "Üldinfo" at bounding box center [1280, 294] width 34 height 9
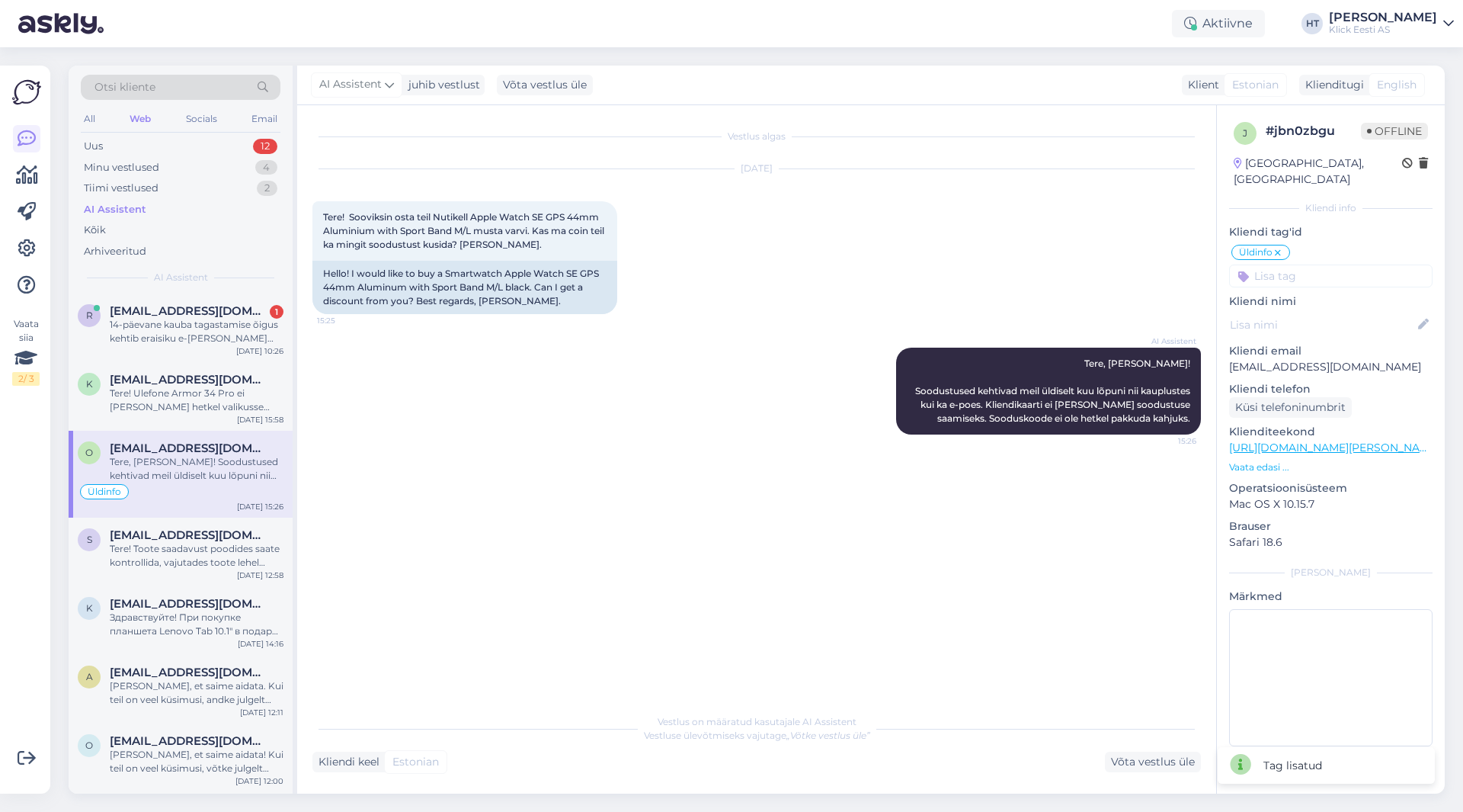
click at [914, 265] on input at bounding box center [1331, 276] width 203 height 23
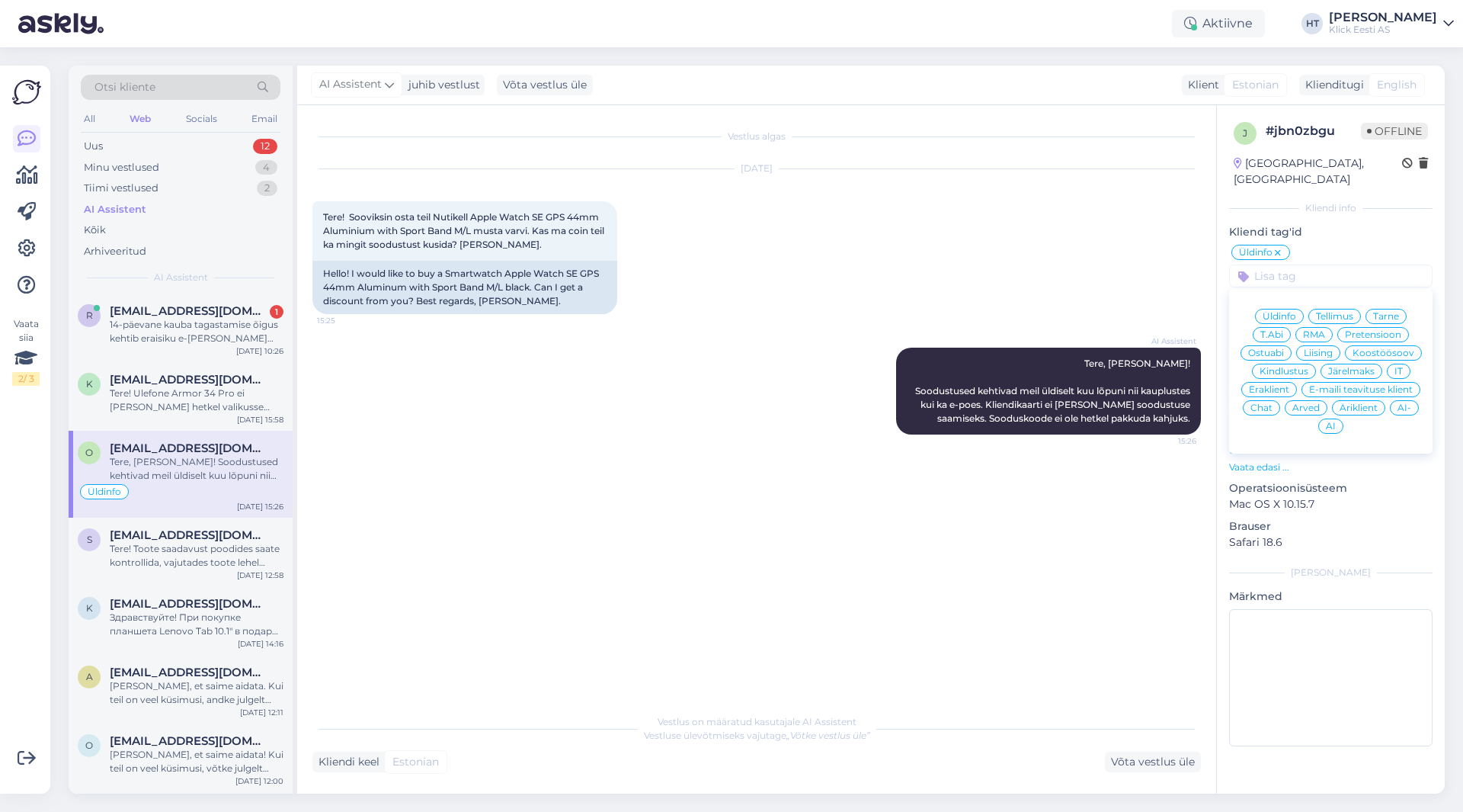
click at [914, 384] on span "Eraklient" at bounding box center [1269, 389] width 40 height 9
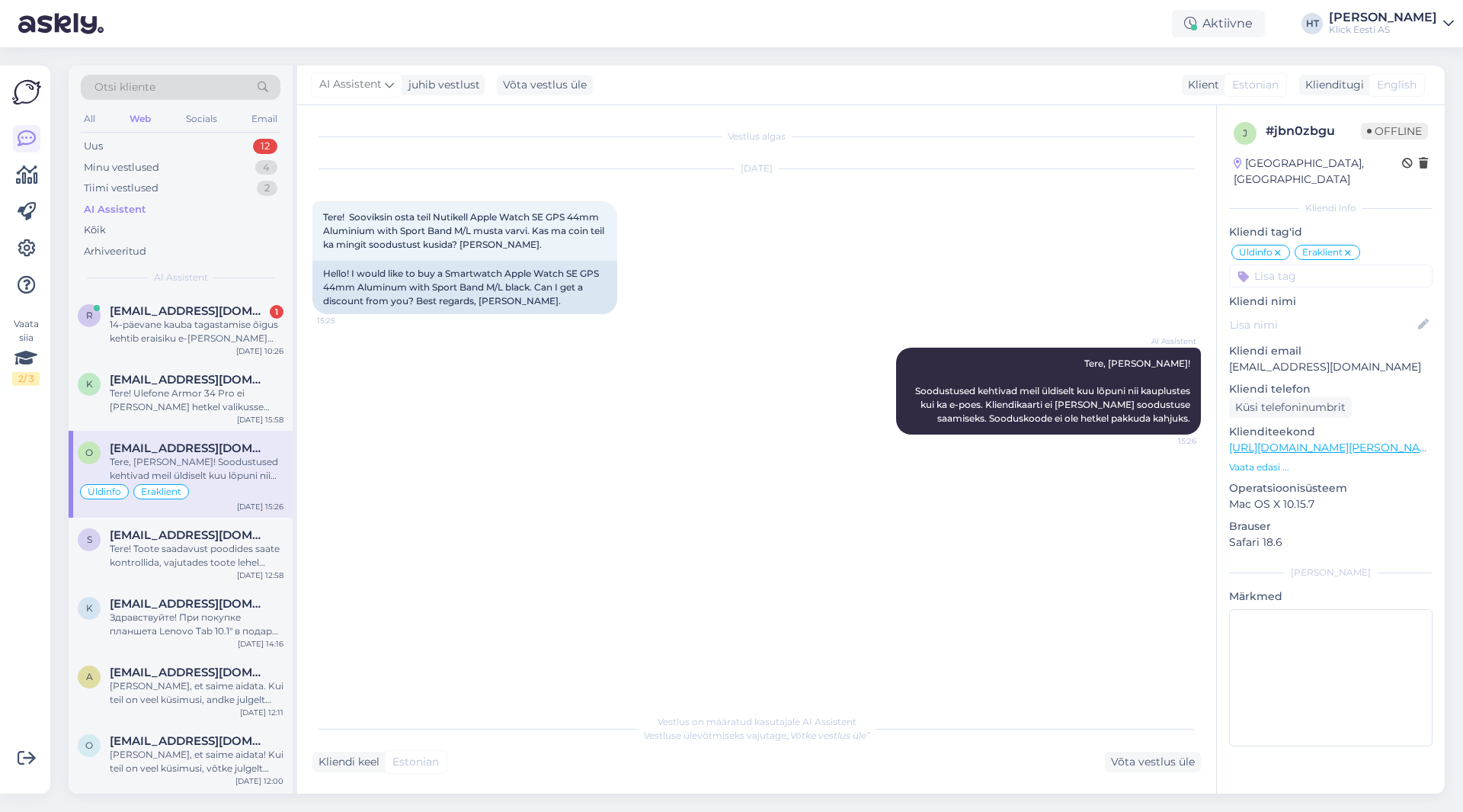
click at [914, 265] on input at bounding box center [1331, 276] width 203 height 23
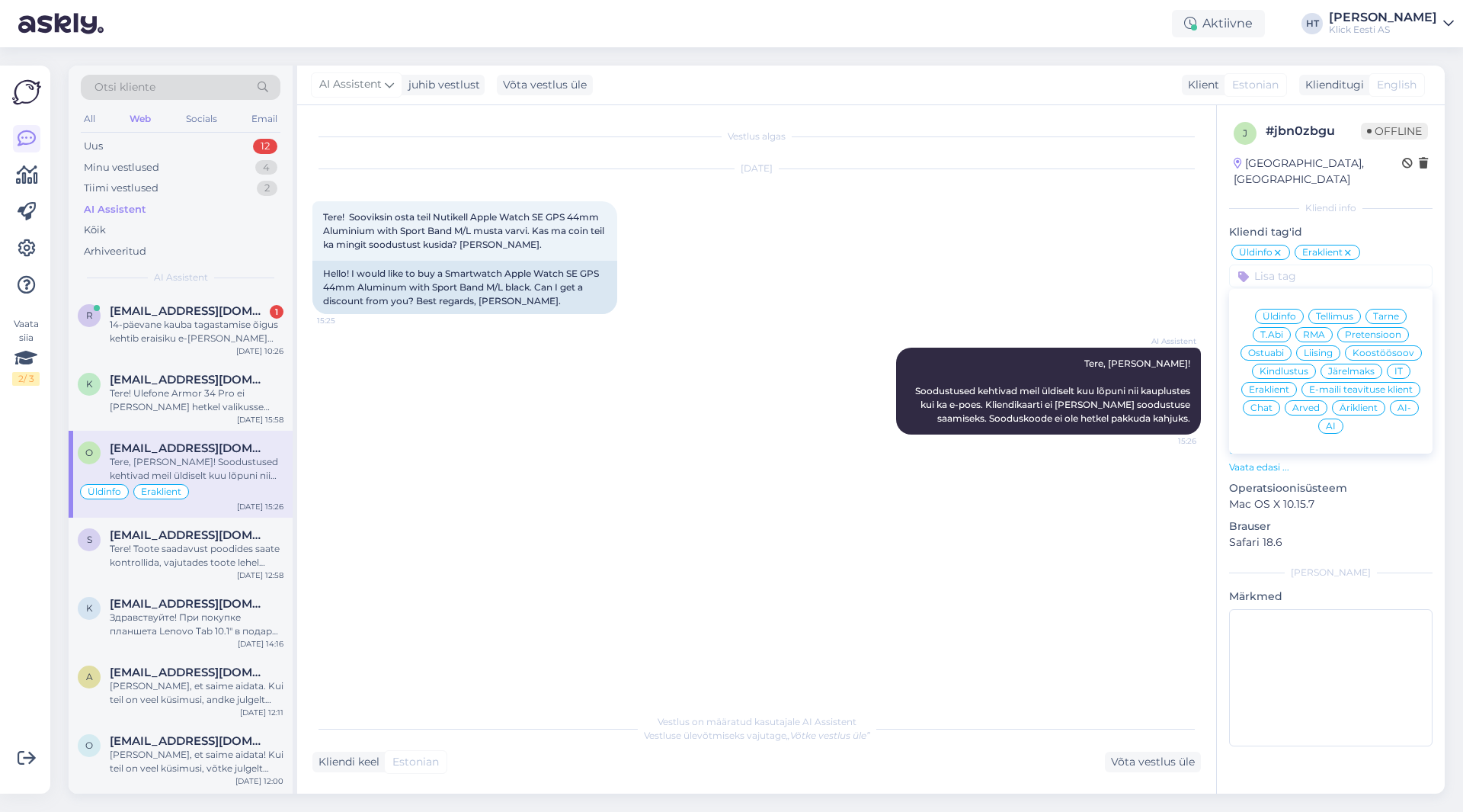
click at [914, 422] on span "AI" at bounding box center [1331, 426] width 10 height 9
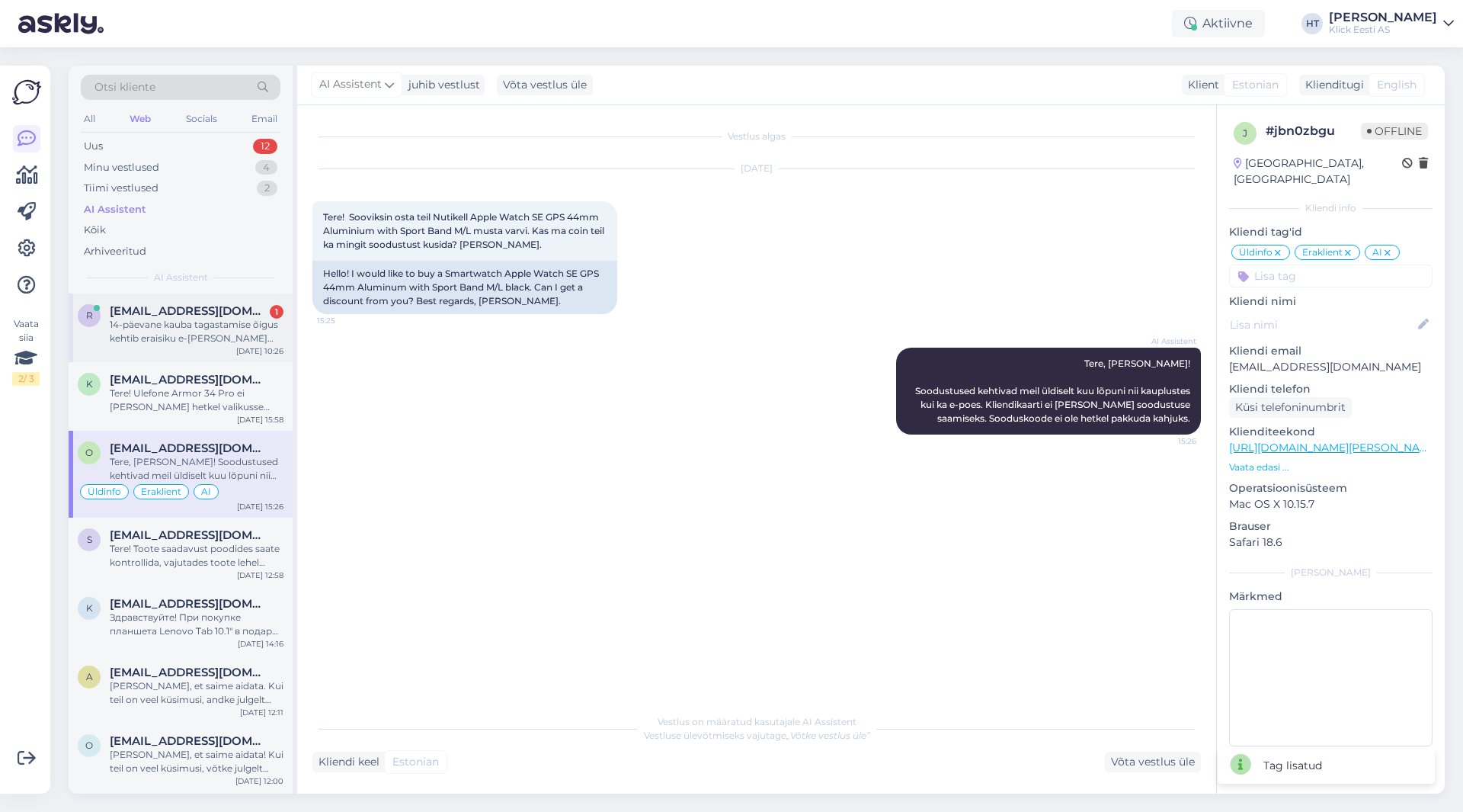
click at [226, 340] on div "14-päevane kauba tagastamise õigus kehtib eraisiku e-[PERSON_NAME] ostudele nin…" at bounding box center [196, 331] width 174 height 28
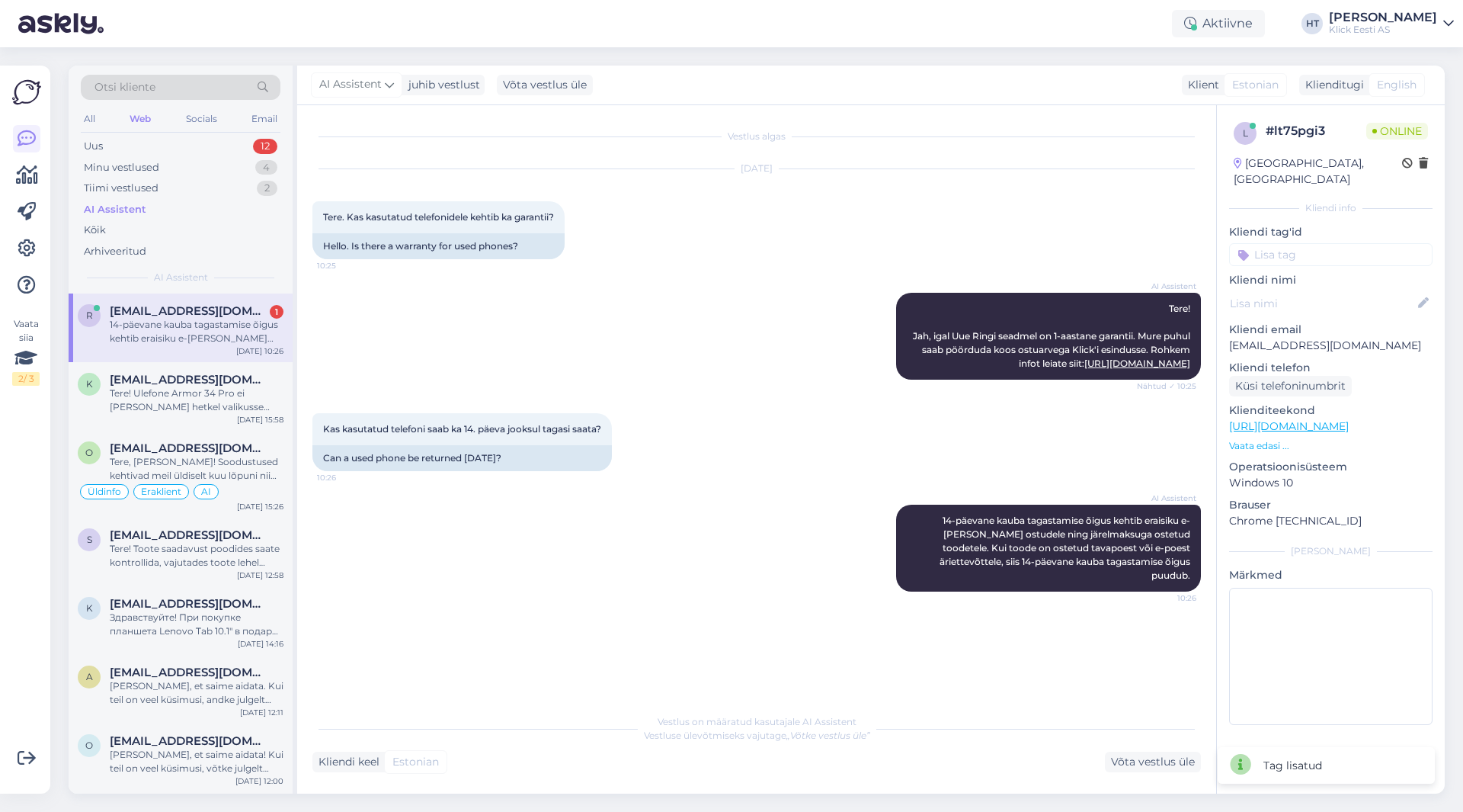
click at [914, 243] on input at bounding box center [1331, 254] width 203 height 23
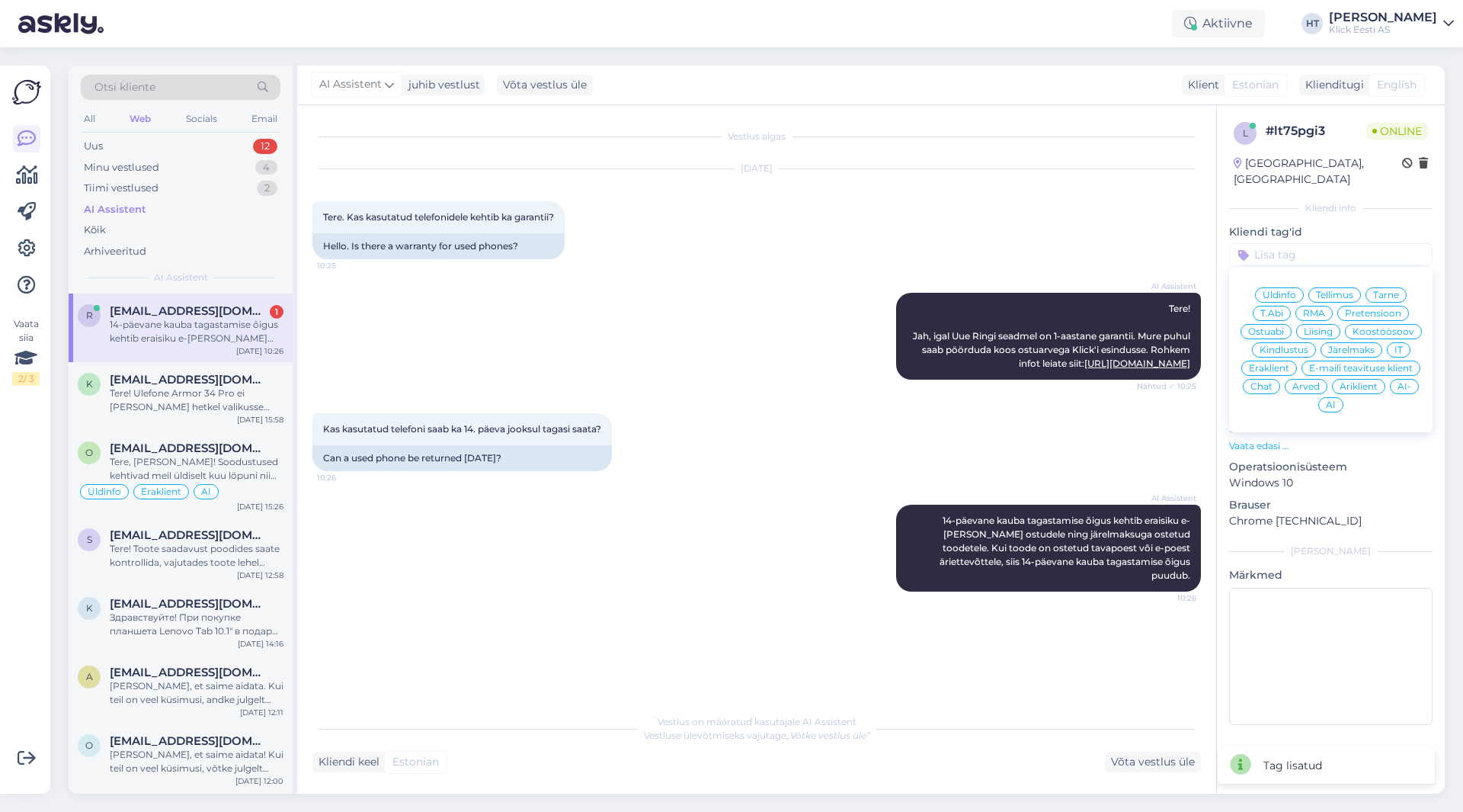
click at [914, 290] on span "Üldinfo" at bounding box center [1280, 294] width 34 height 9
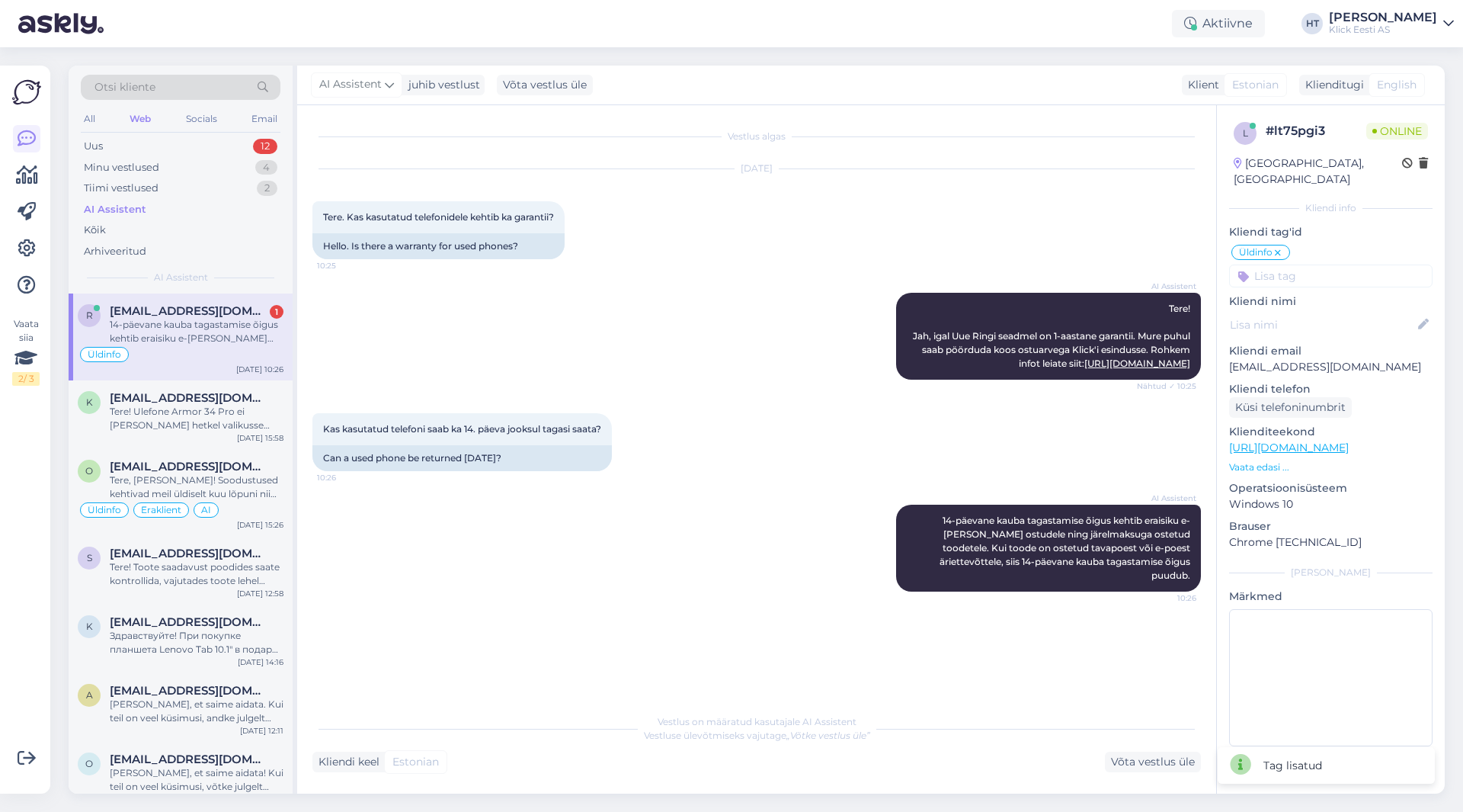
click at [914, 267] on input at bounding box center [1331, 276] width 203 height 23
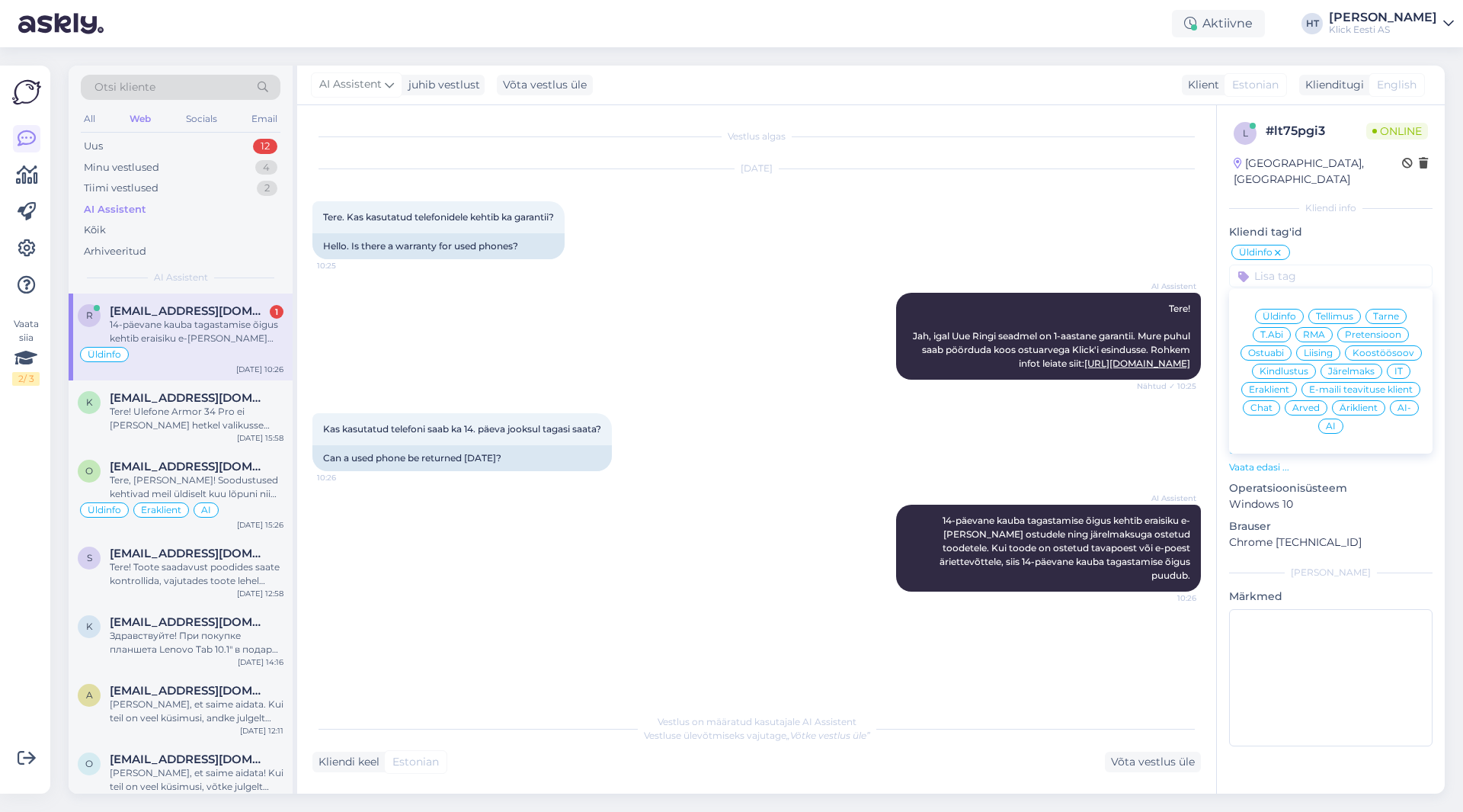
click at [914, 382] on div "Eraklient" at bounding box center [1269, 390] width 56 height 15
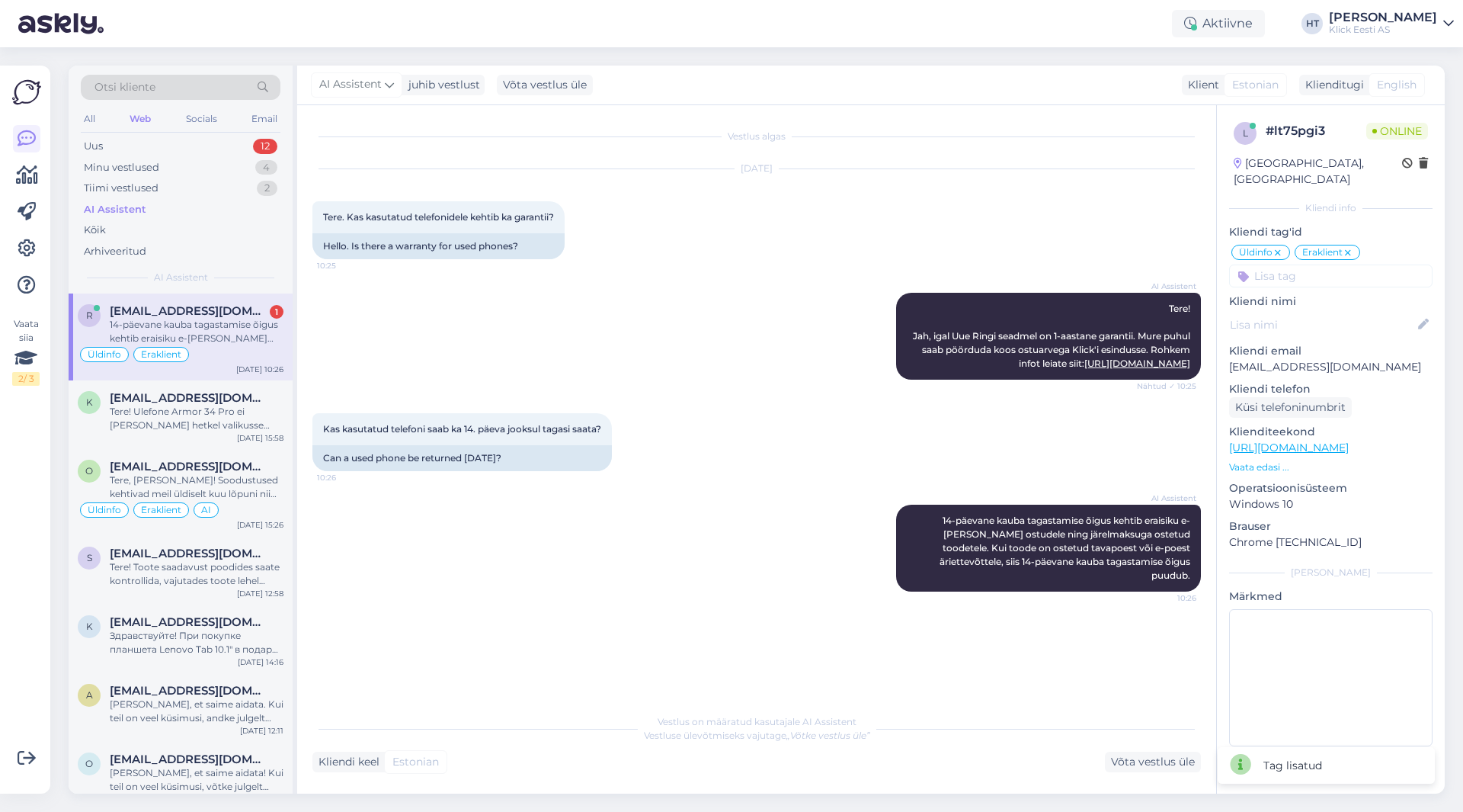
click at [914, 265] on input at bounding box center [1331, 276] width 203 height 23
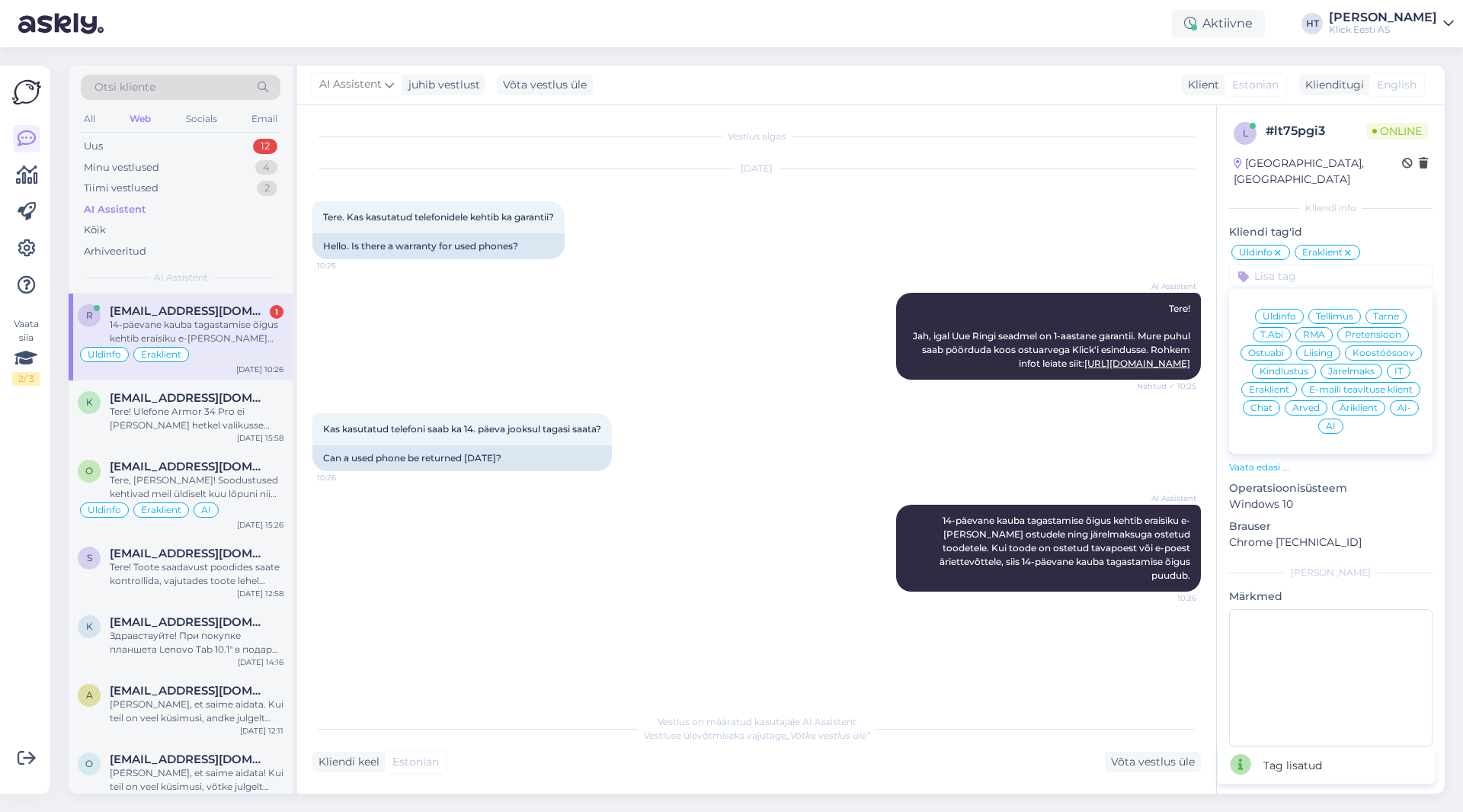
click at [914, 418] on div "AI" at bounding box center [1331, 426] width 25 height 15
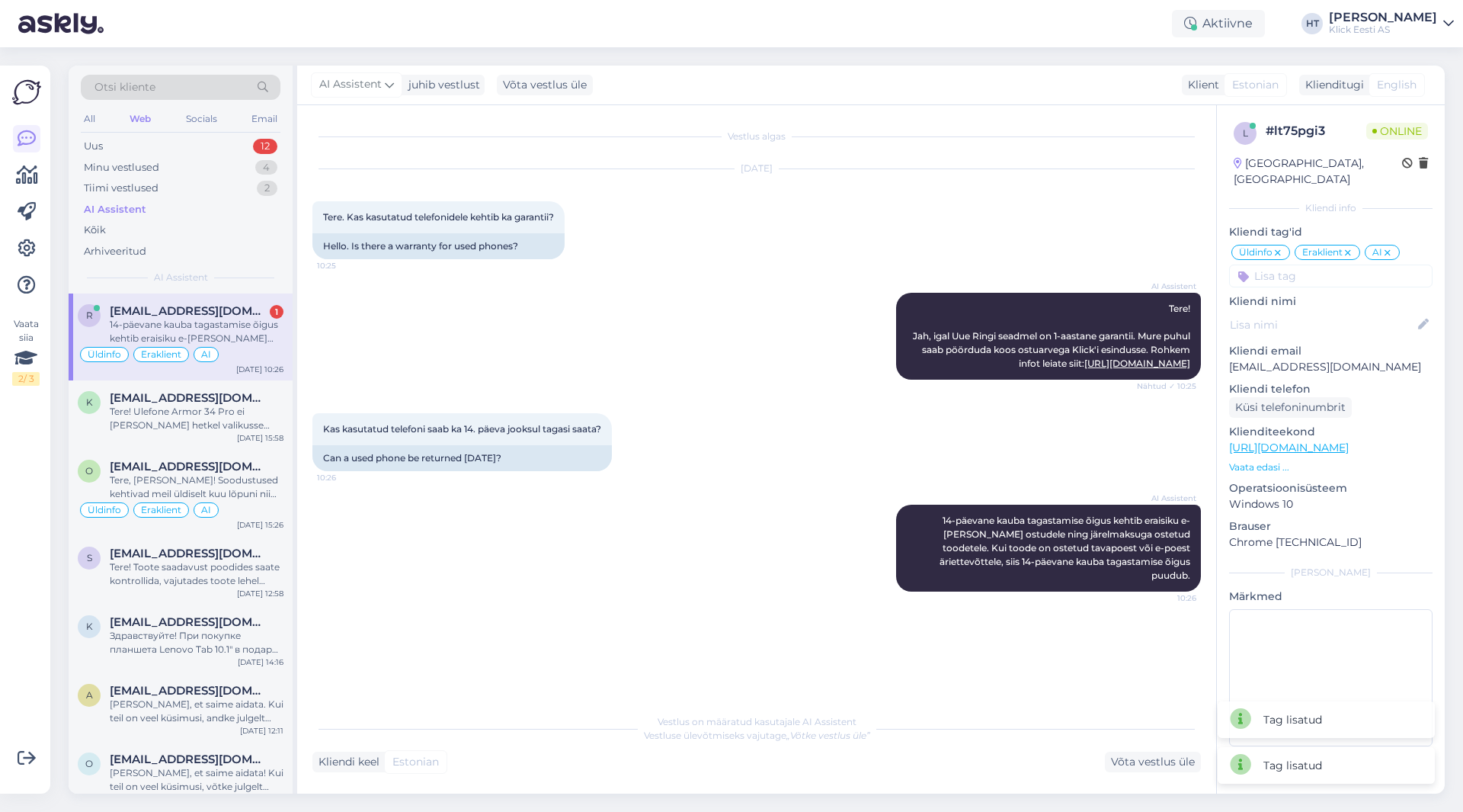
click at [858, 343] on div "AI Assistent Tere! Jah, igal Uue Ringi seadmel on 1-aastane garantii. Mure puhu…" at bounding box center [757, 336] width 889 height 121
click at [242, 394] on span "[EMAIL_ADDRESS][DOMAIN_NAME]" at bounding box center [189, 398] width 159 height 13
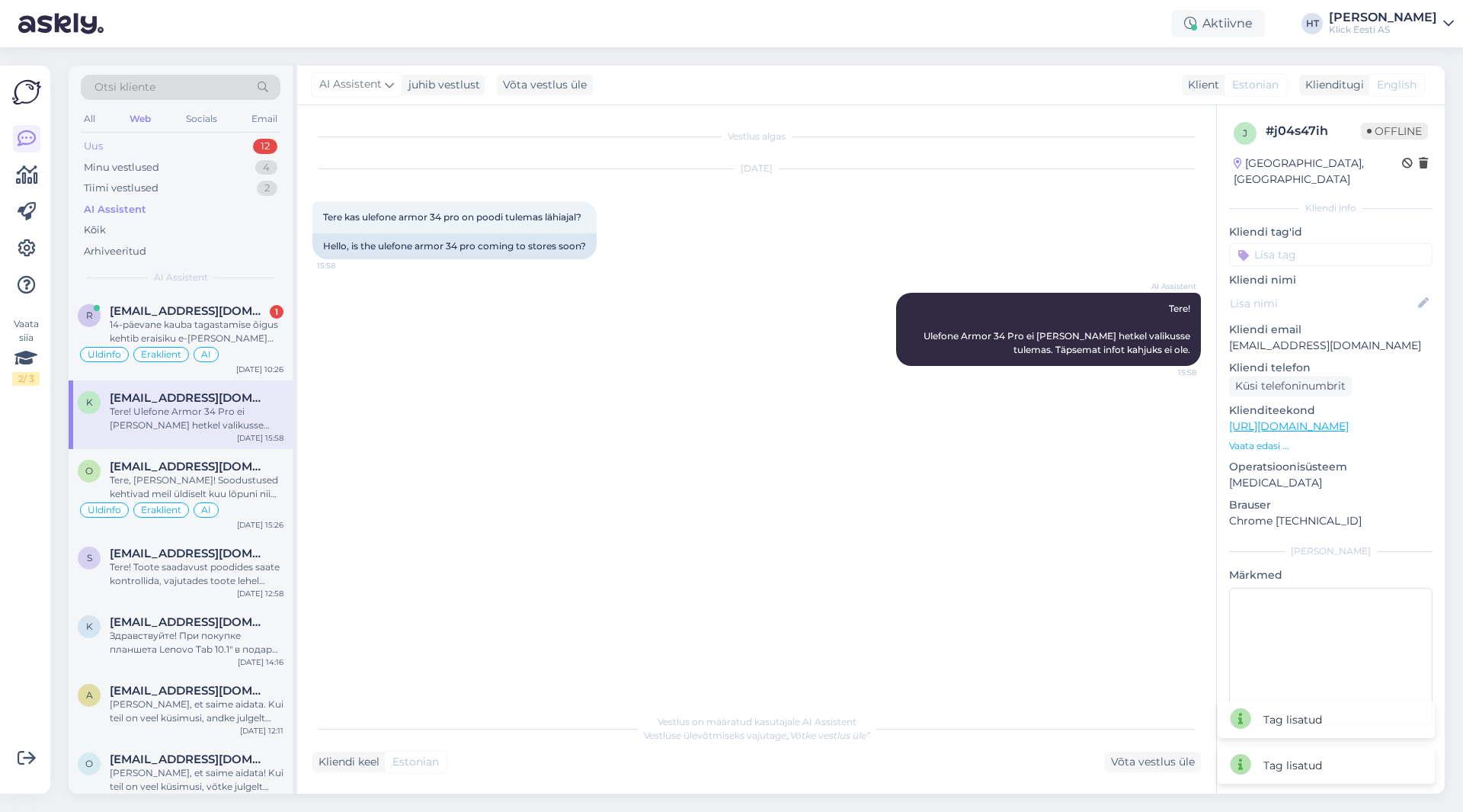
click at [250, 153] on div "Uus 12" at bounding box center [180, 146] width 200 height 21
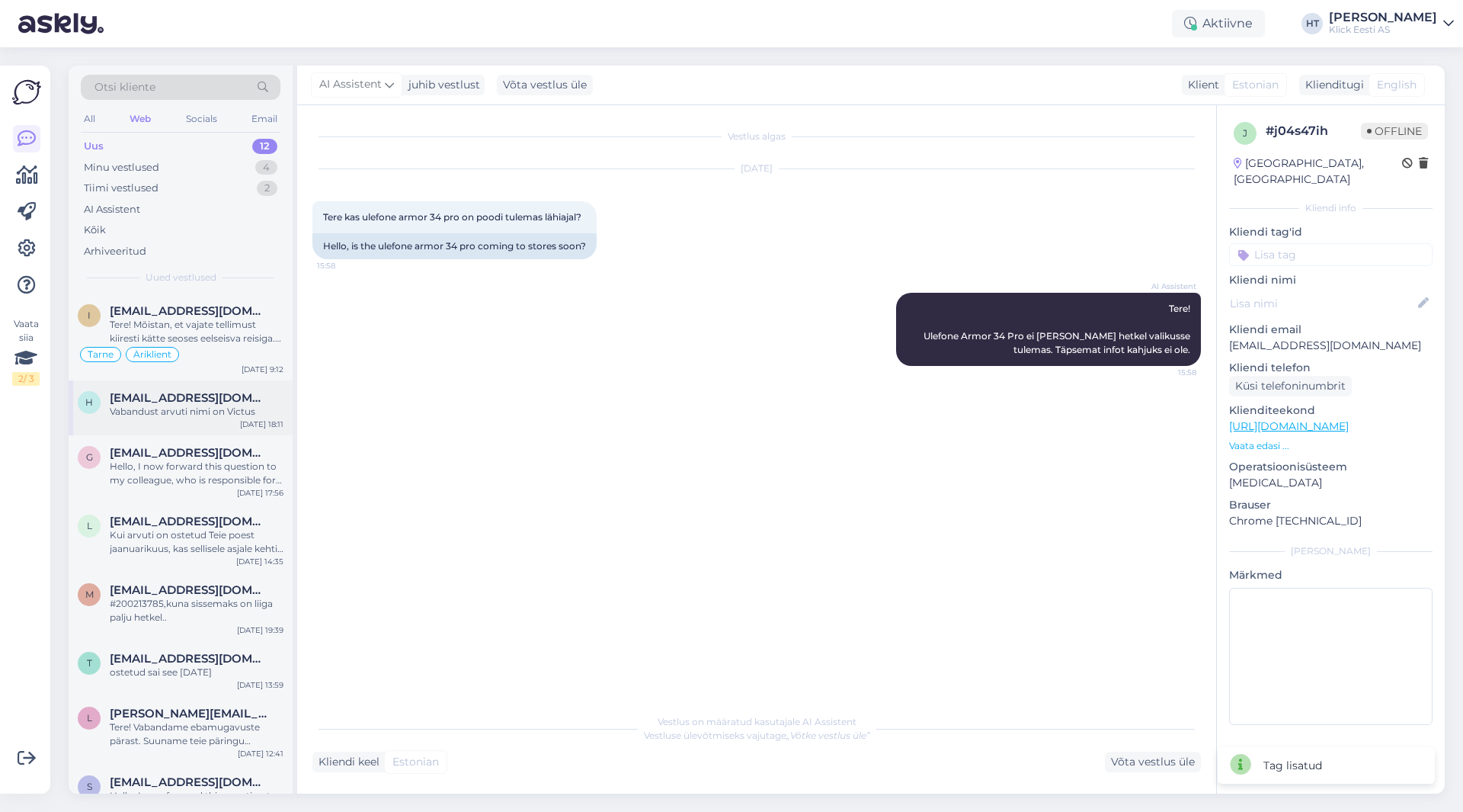
click at [230, 384] on div "h [EMAIL_ADDRESS][DOMAIN_NAME] Vabandust arvuti nimi on Victus [DATE] 18:11" at bounding box center [180, 407] width 224 height 55
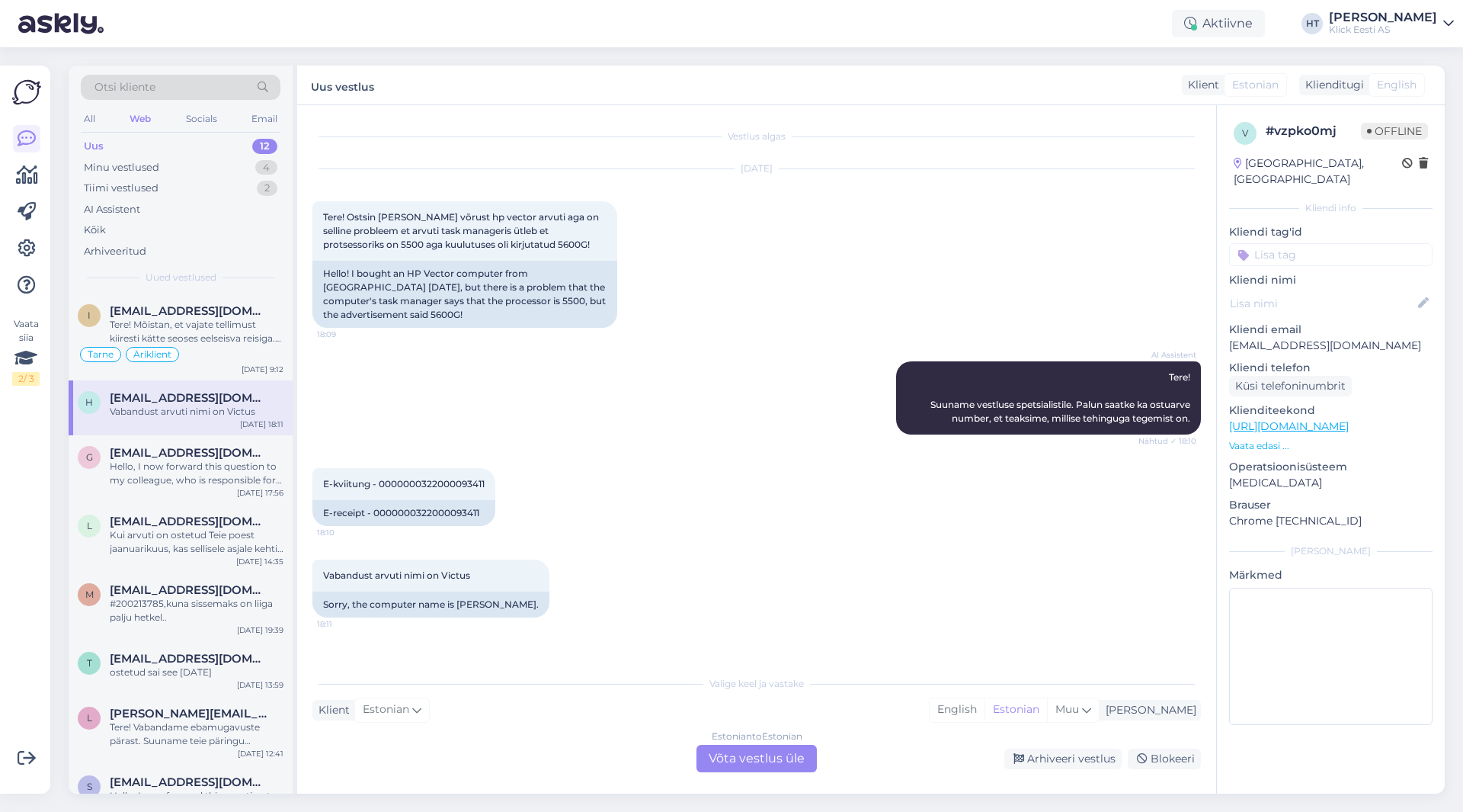
click at [202, 88] on div "Otsi kliente" at bounding box center [180, 88] width 200 height 25
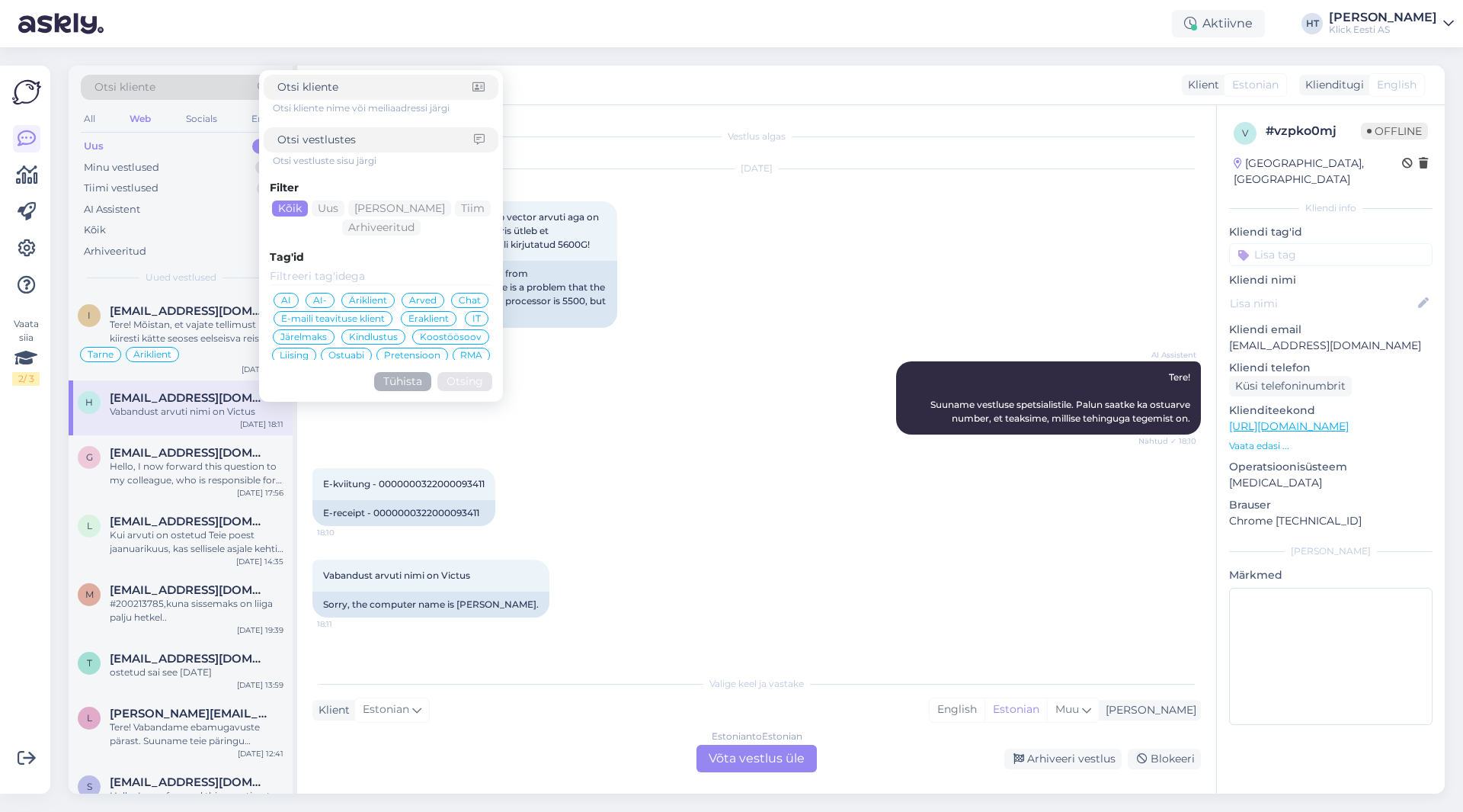
click at [353, 136] on input at bounding box center [375, 139] width 196 height 16
type input "avaldus"
click button "Otsing" at bounding box center [465, 381] width 55 height 19
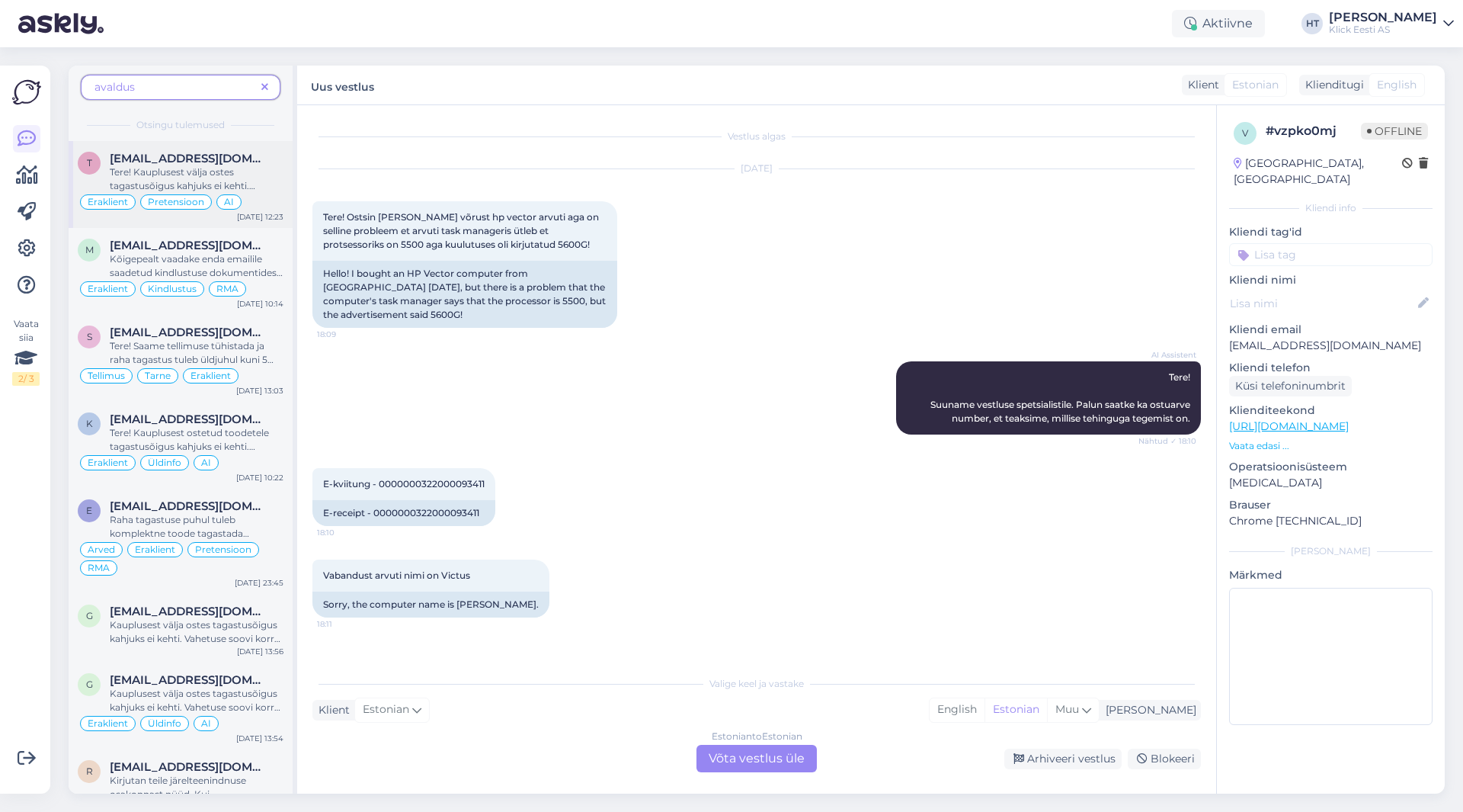
click at [275, 178] on div "Tere! Kauplusest välja ostes tagastusõigus kahjuks ei kehti. Vahetuse soovi kor…" at bounding box center [196, 179] width 174 height 28
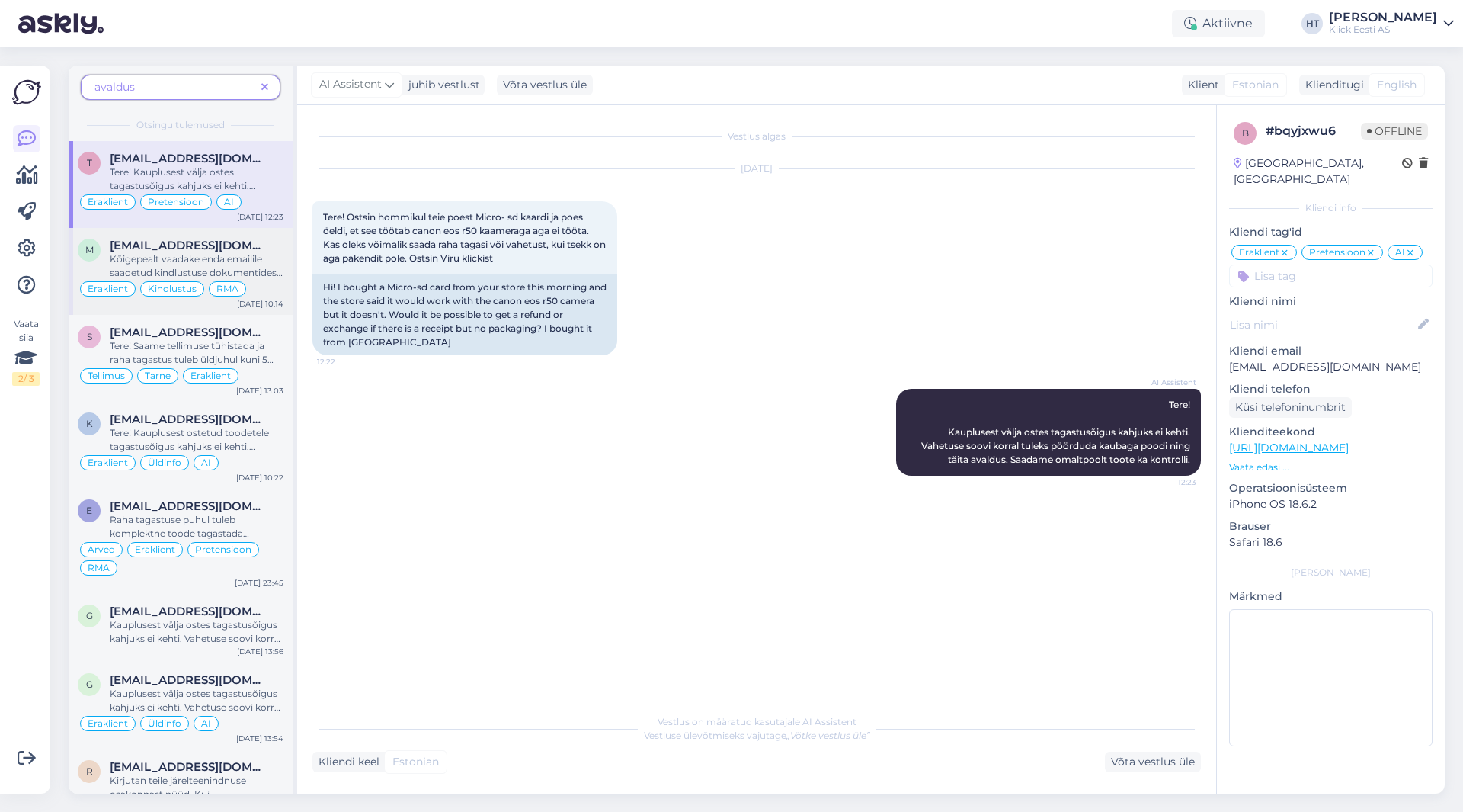
click at [255, 257] on span "Kõigepealt vaadake enda emailile saadetud kindlustuse dokumentidest, kas tegemi…" at bounding box center [196, 334] width 173 height 163
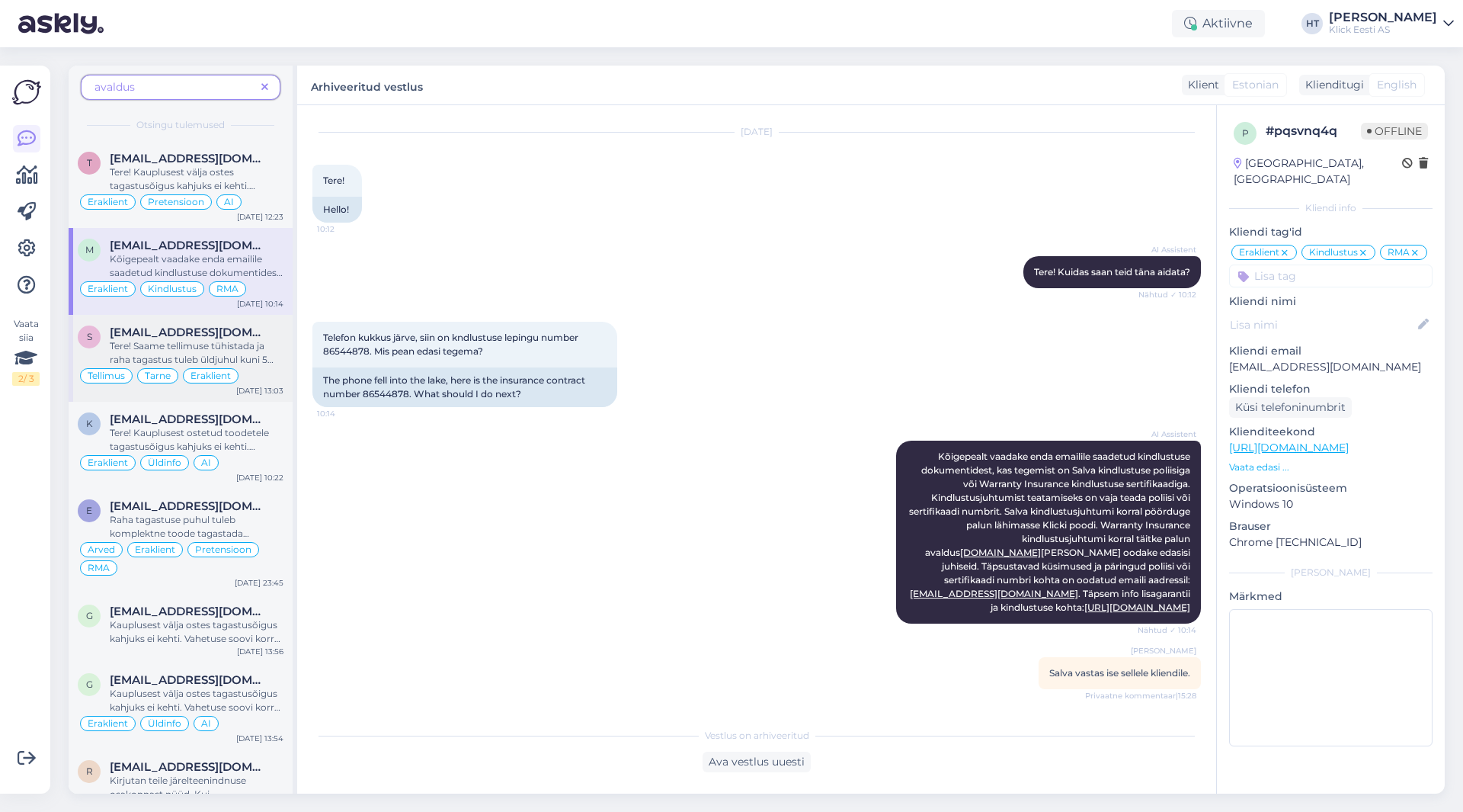
click at [256, 337] on div "[EMAIL_ADDRESS][DOMAIN_NAME]" at bounding box center [196, 332] width 174 height 13
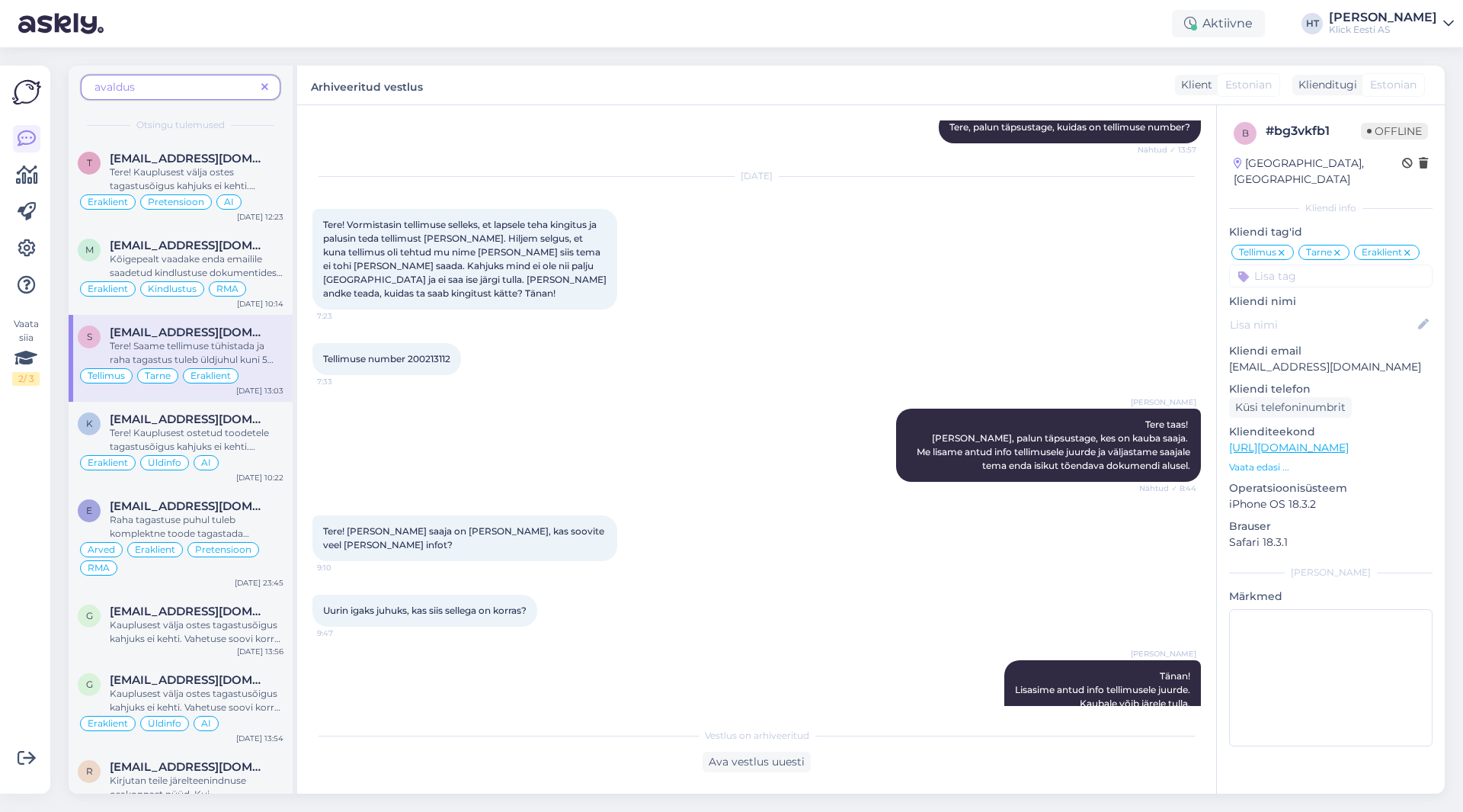
scroll to position [483, 0]
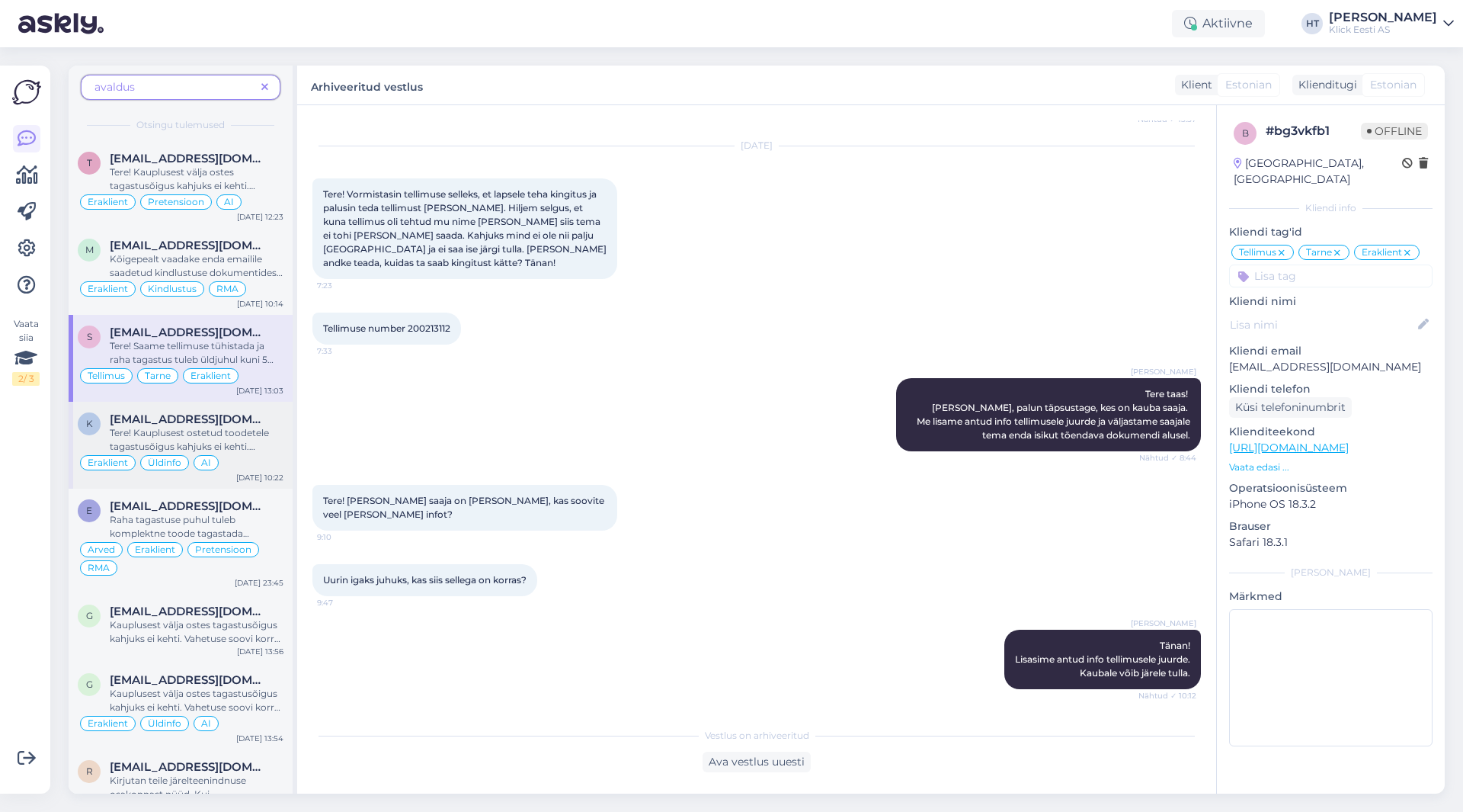
click at [255, 405] on div "k [EMAIL_ADDRESS][DOMAIN_NAME] Tere! Kauplusest ostetud toodetele tagastusõigus…" at bounding box center [180, 444] width 224 height 87
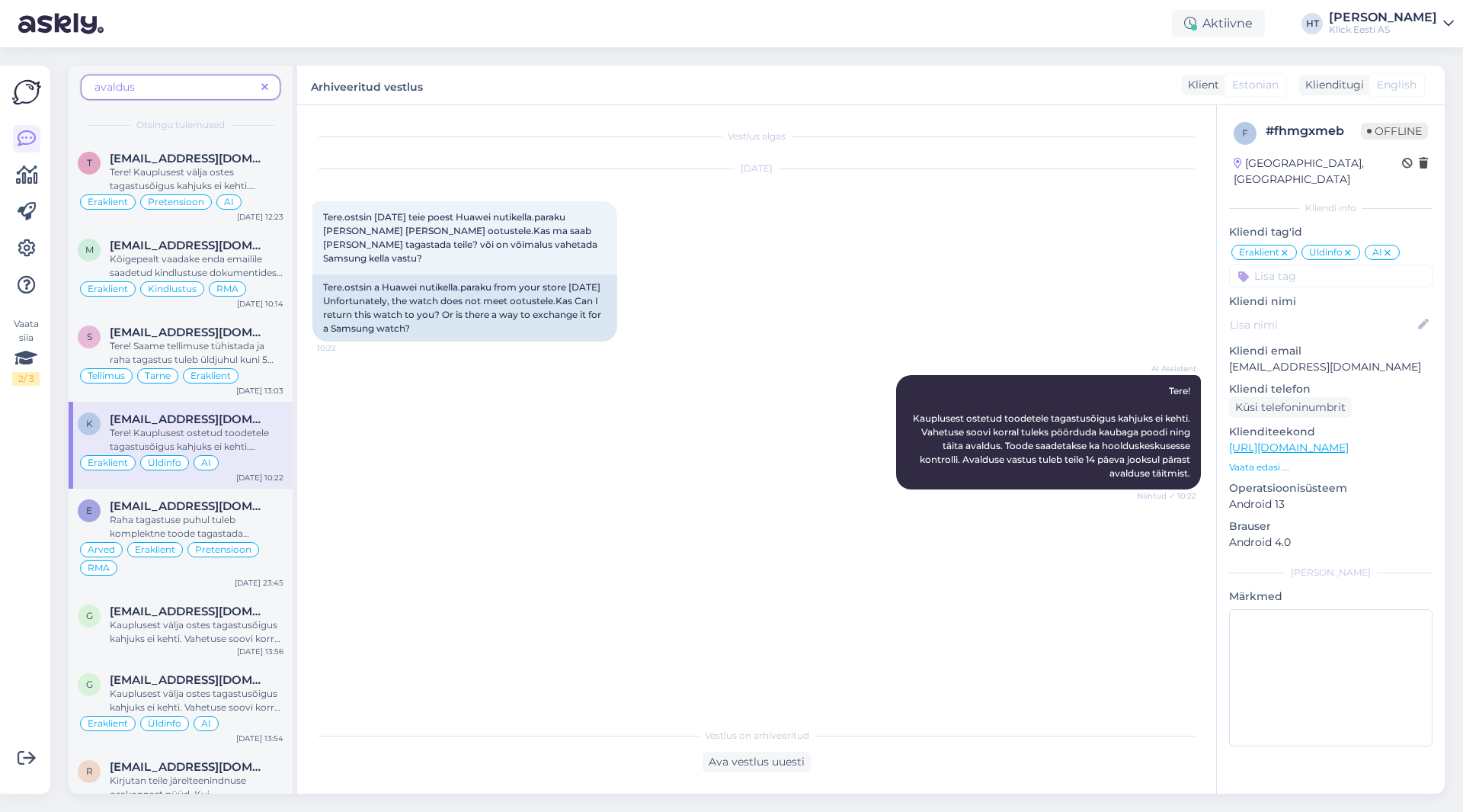
scroll to position [0, 0]
click at [236, 501] on span "[EMAIL_ADDRESS][DOMAIN_NAME]" at bounding box center [189, 506] width 159 height 13
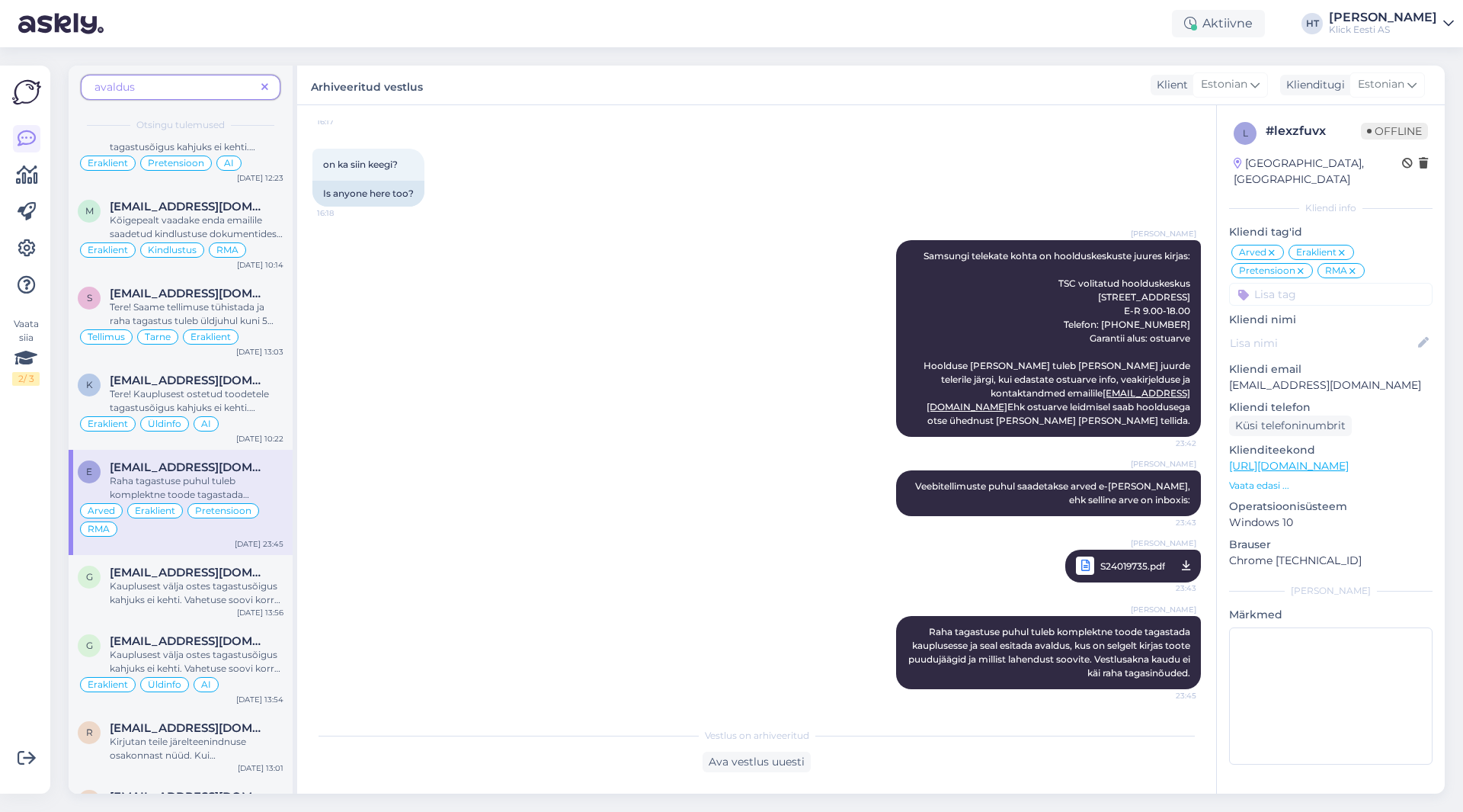
scroll to position [76, 0]
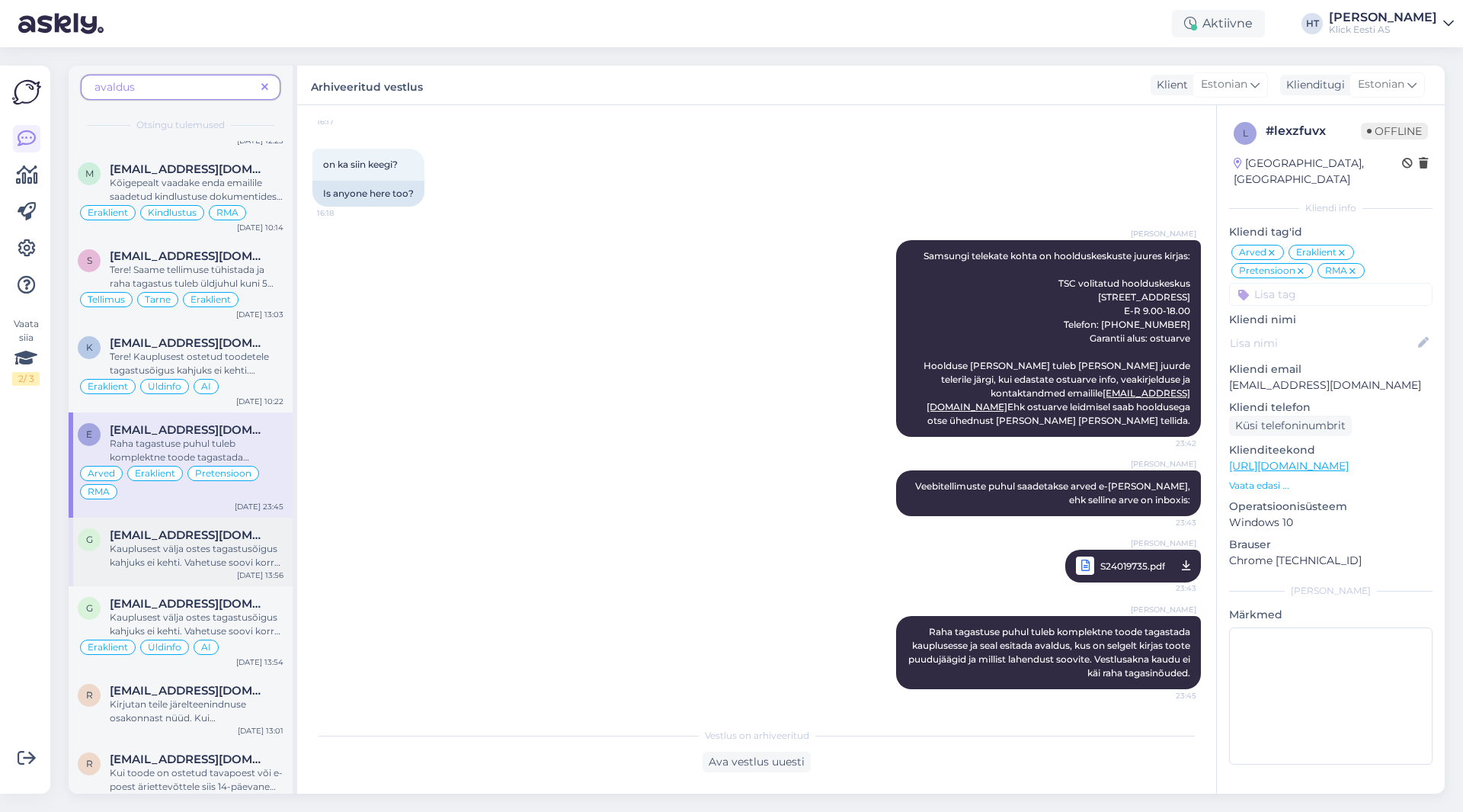
click at [246, 525] on div "g [EMAIL_ADDRESS][DOMAIN_NAME] Kauplusest välja ostes tagastusõigus kahjuks ei …" at bounding box center [180, 551] width 224 height 68
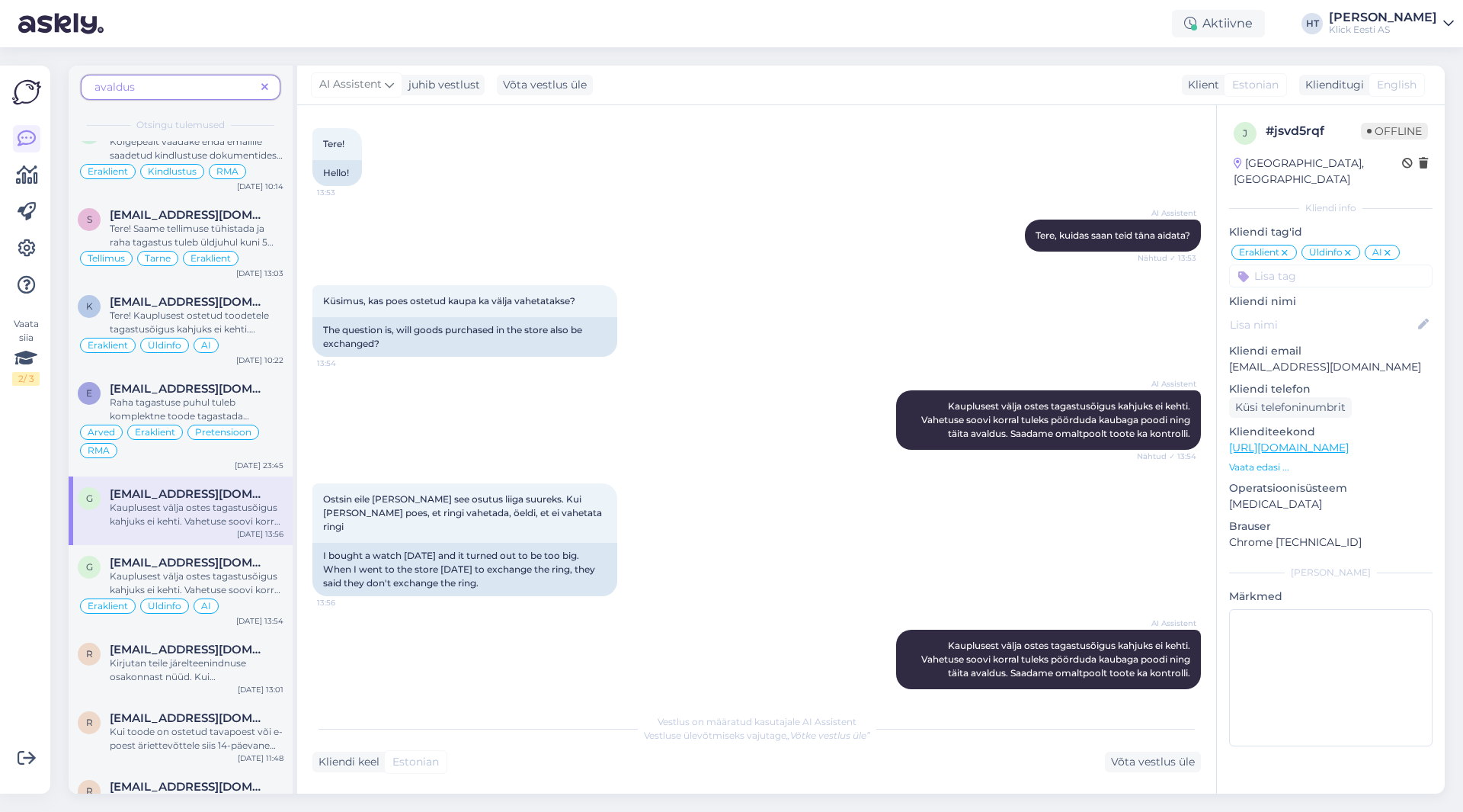
scroll to position [153, 0]
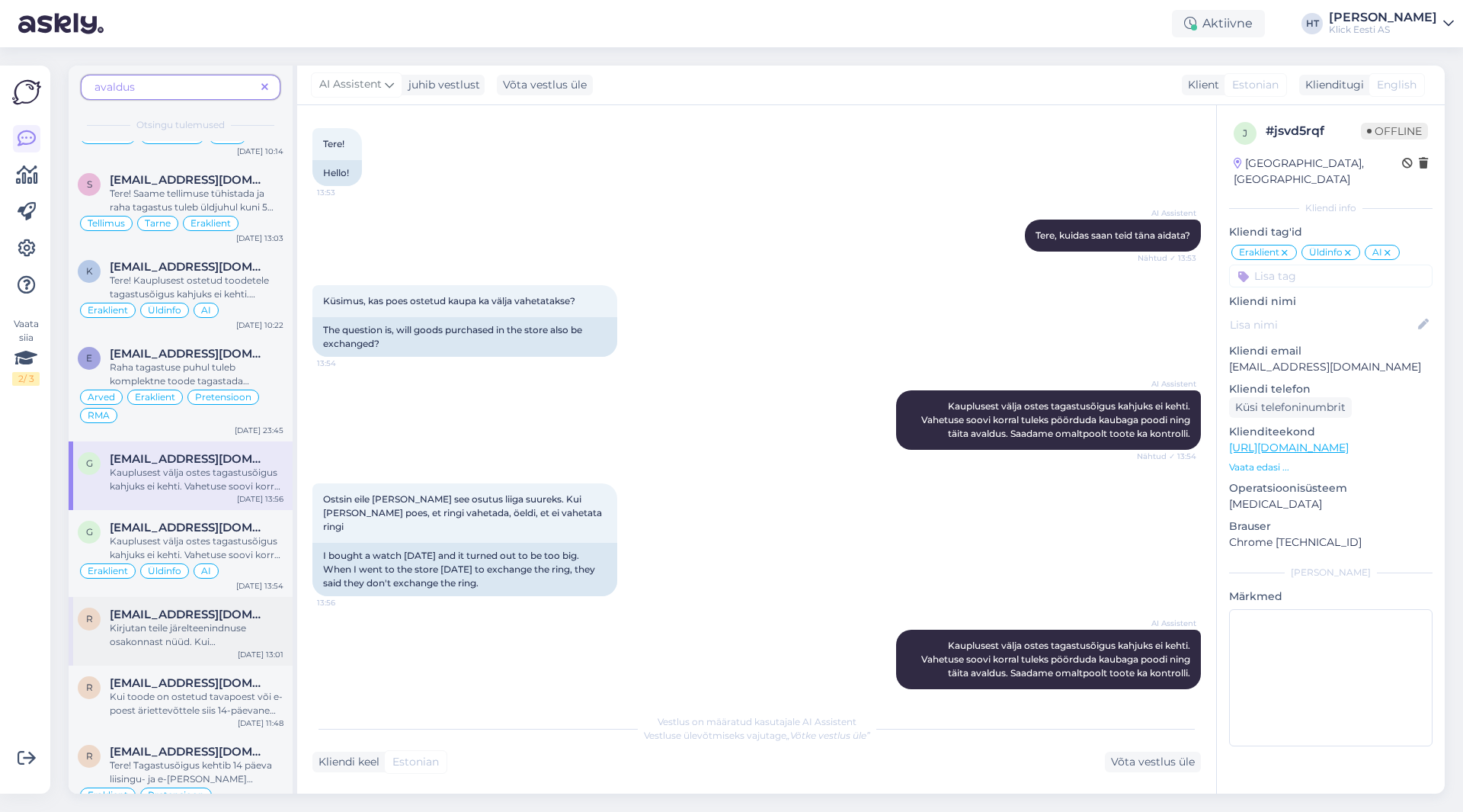
click at [244, 606] on div "r [EMAIL_ADDRESS][DOMAIN_NAME] Kirjutan teile järelteenindnuse osakonnast nüüd.…" at bounding box center [180, 631] width 224 height 68
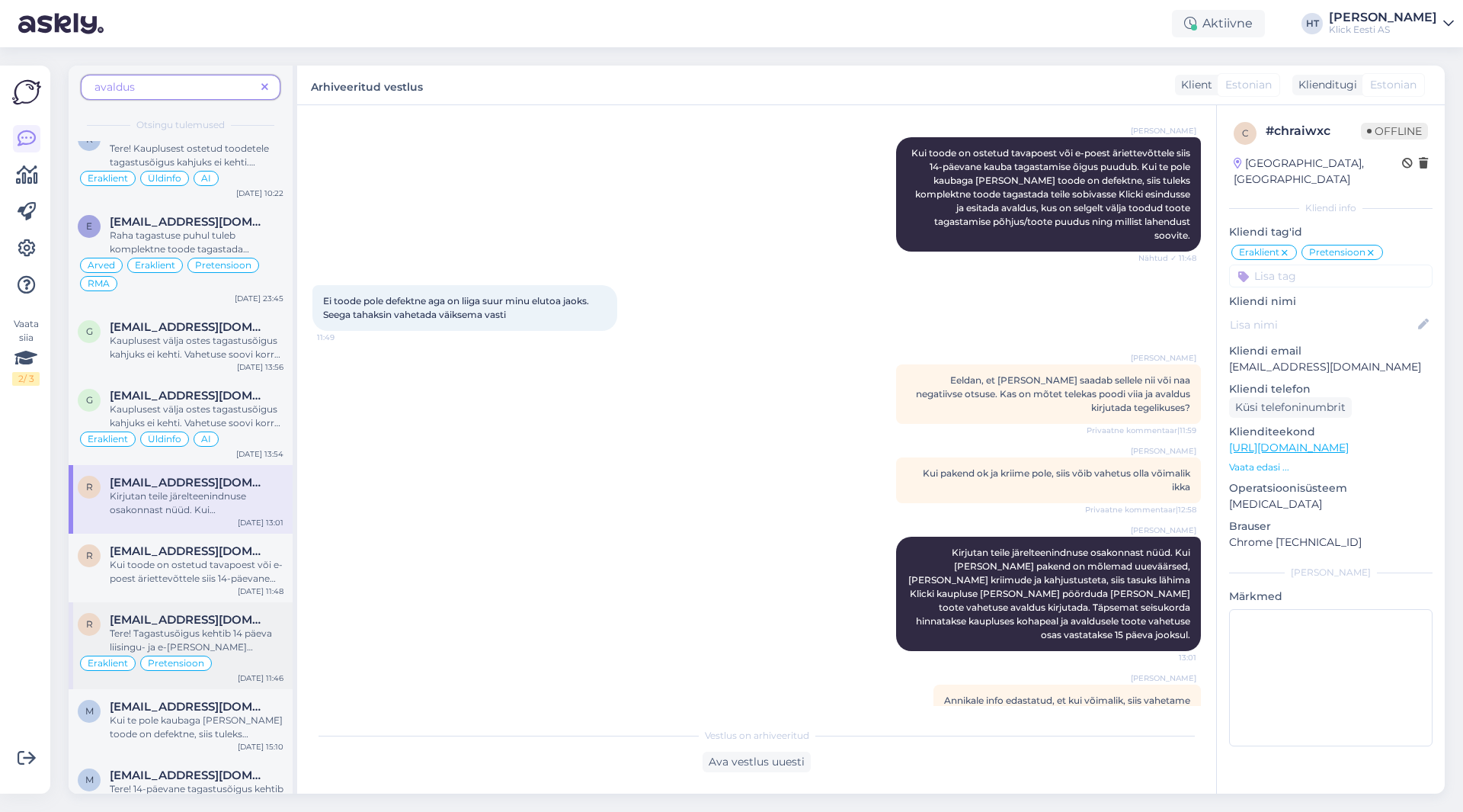
scroll to position [305, 0]
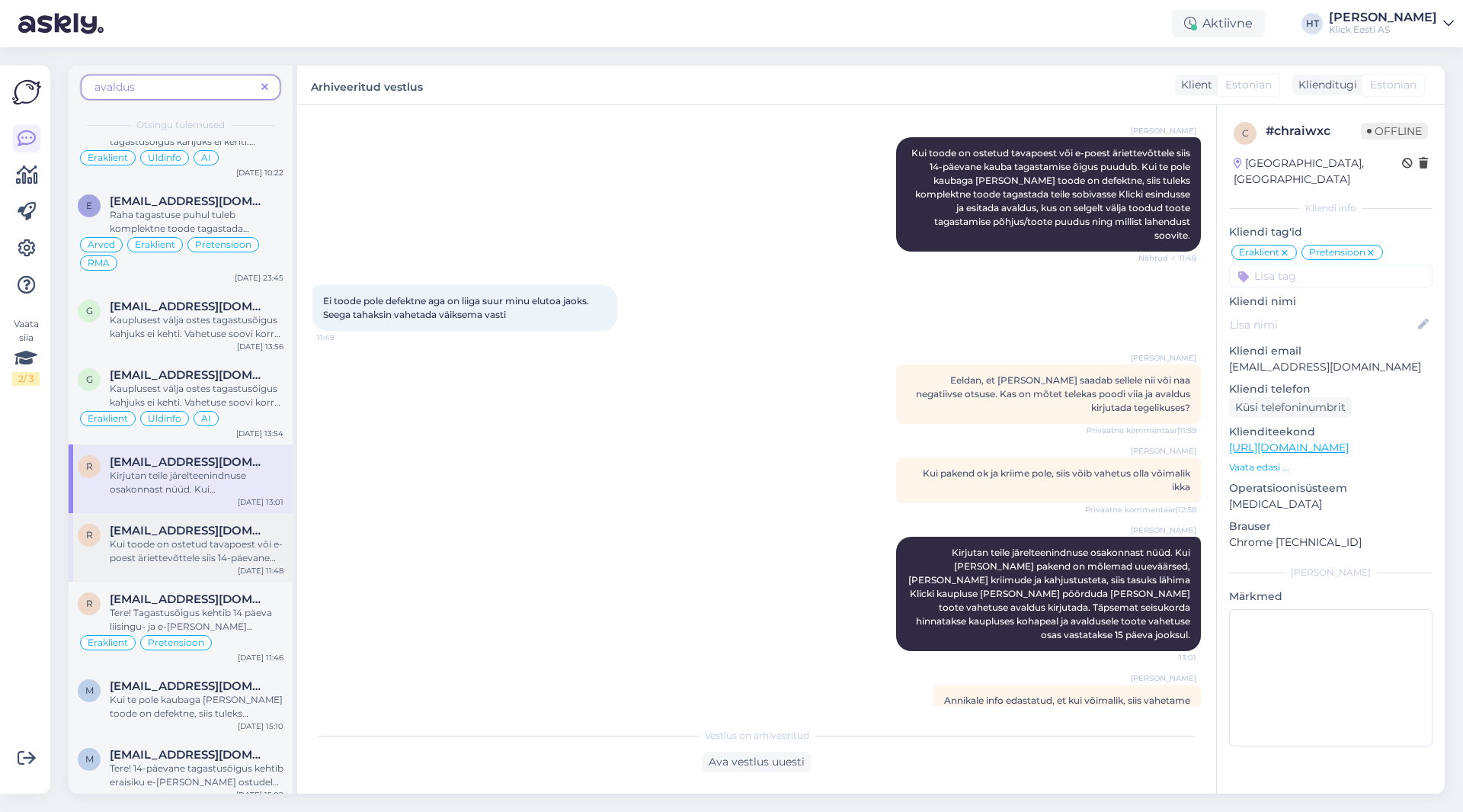
click at [221, 554] on span "Kui toode on ostetud tavapoest või e-poest äriettevõttele siis 14-päevane kauba…" at bounding box center [196, 591] width 173 height 107
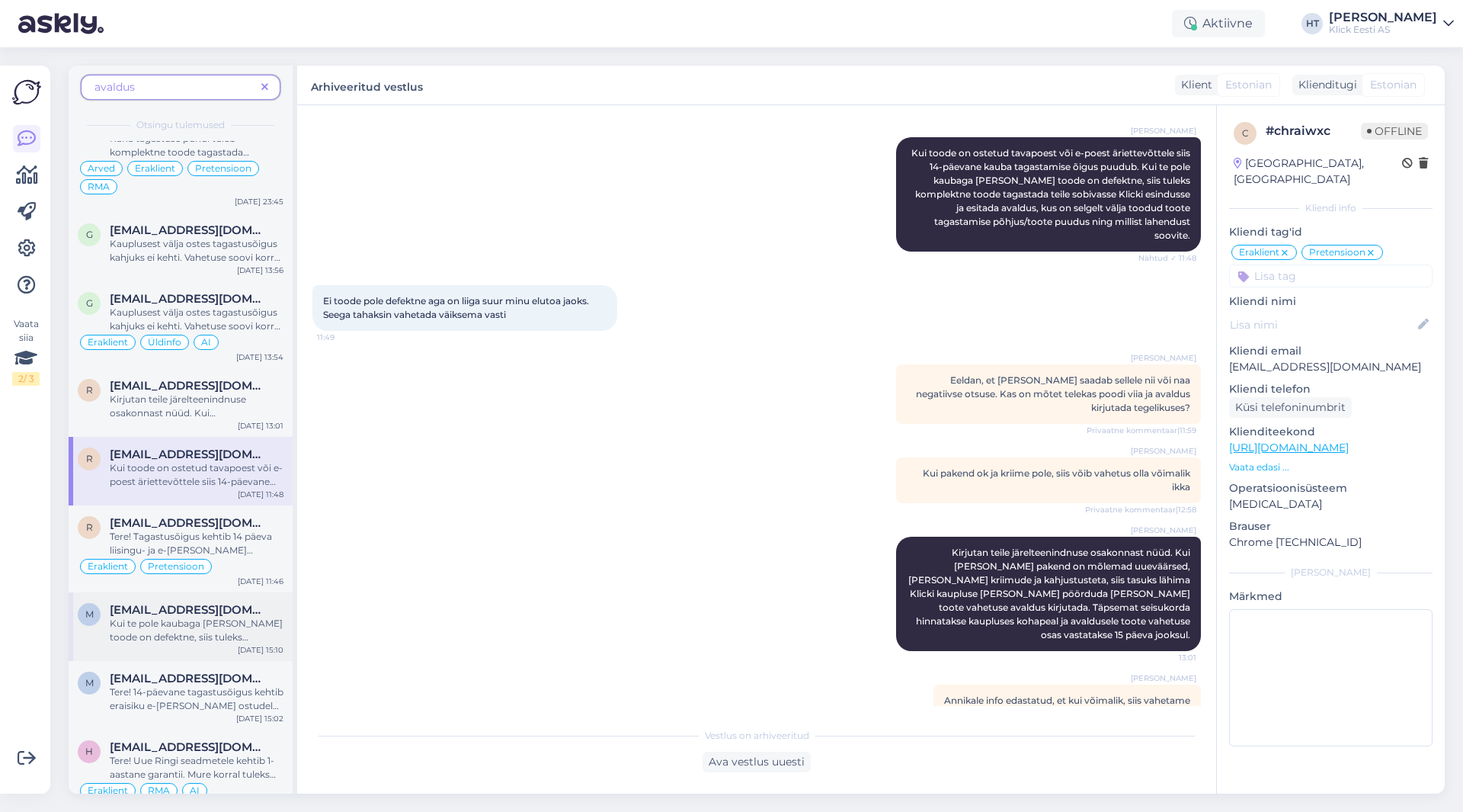
click at [245, 616] on div "Kui te pole kaubaga [PERSON_NAME] toode on defektne, siis tuleks komplektne too…" at bounding box center [196, 630] width 174 height 28
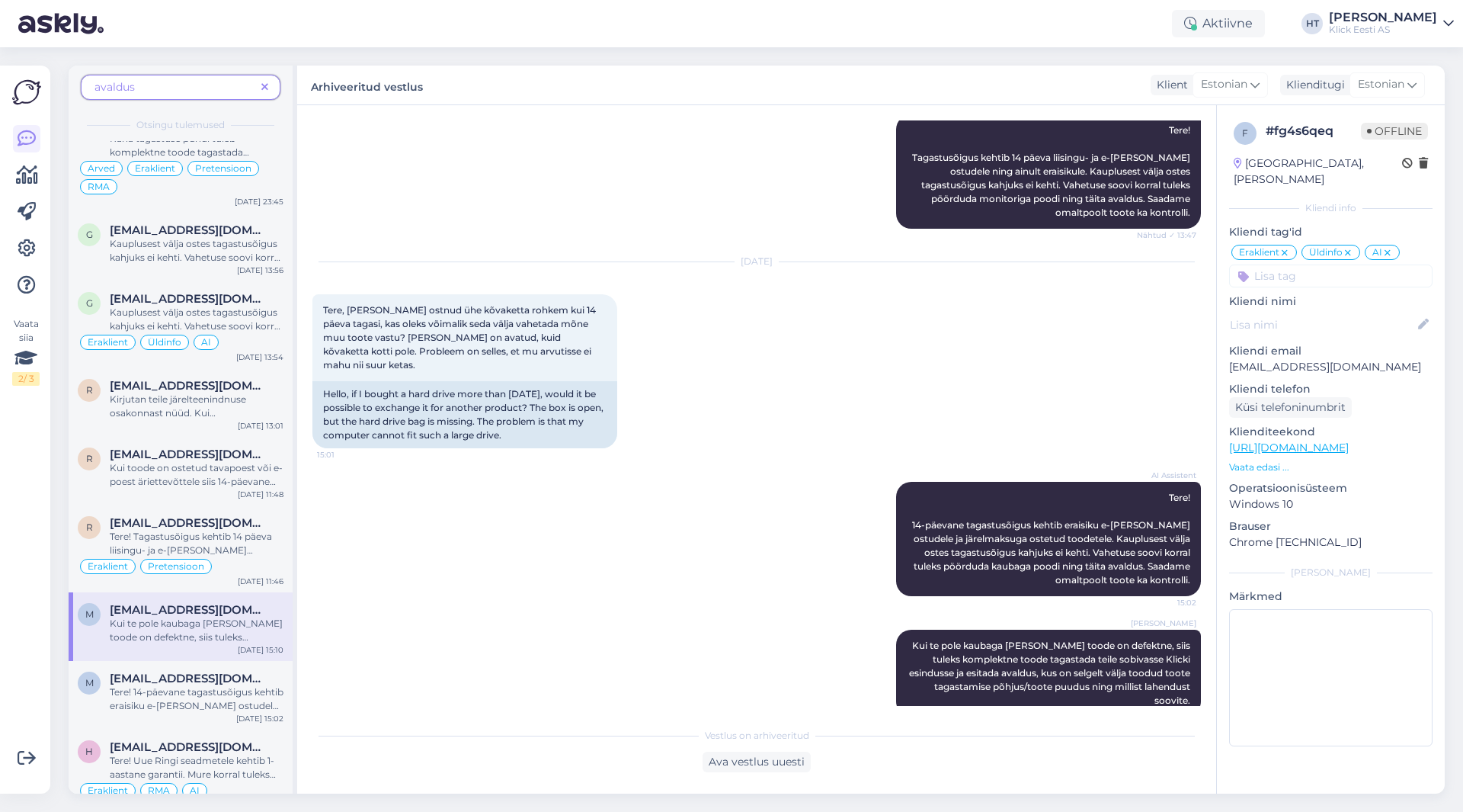
scroll to position [457, 0]
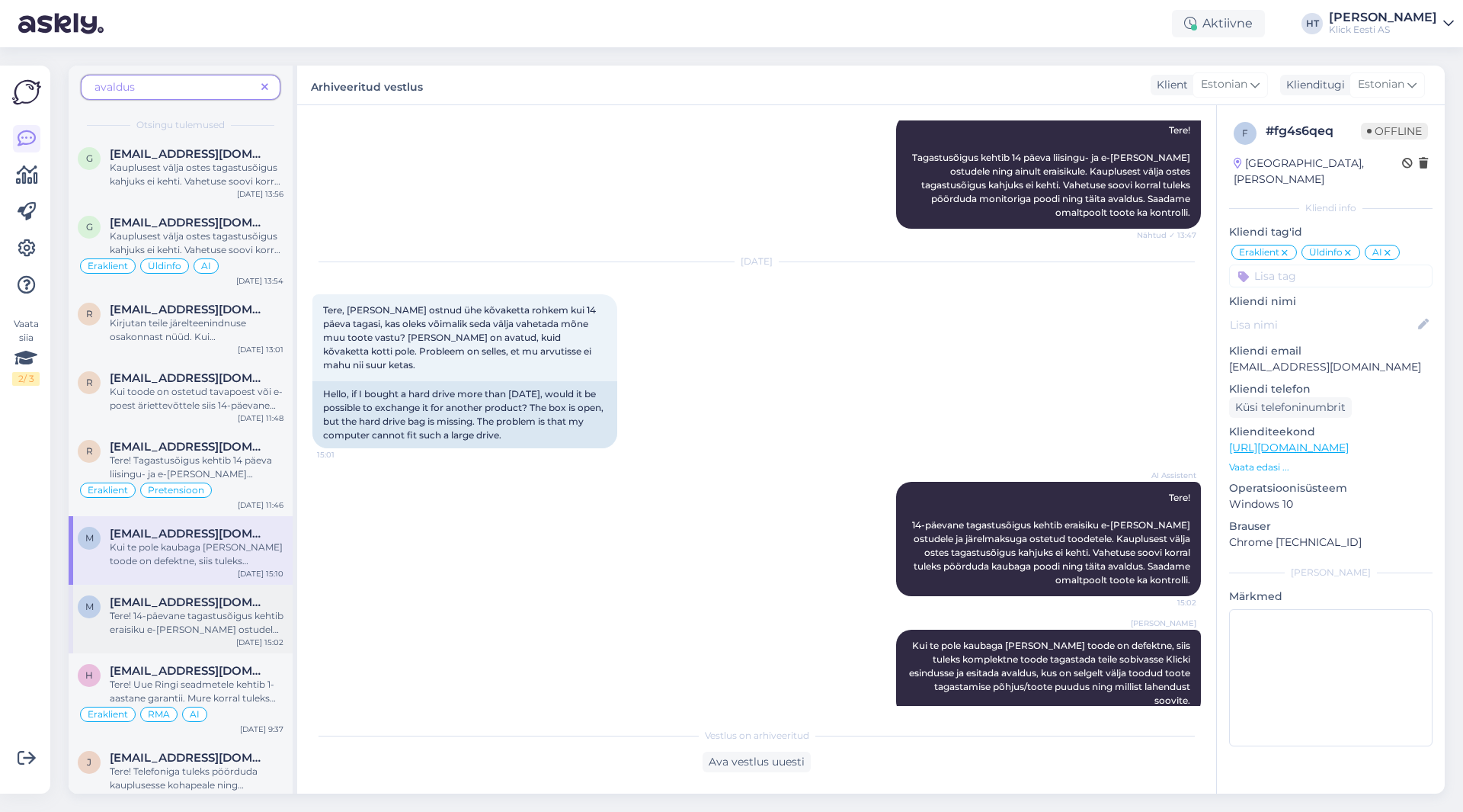
click at [240, 616] on span "Tere! 14-päevane tagastusõigus kehtib eraisiku e-[PERSON_NAME] ostudele ja järe…" at bounding box center [196, 656] width 174 height 94
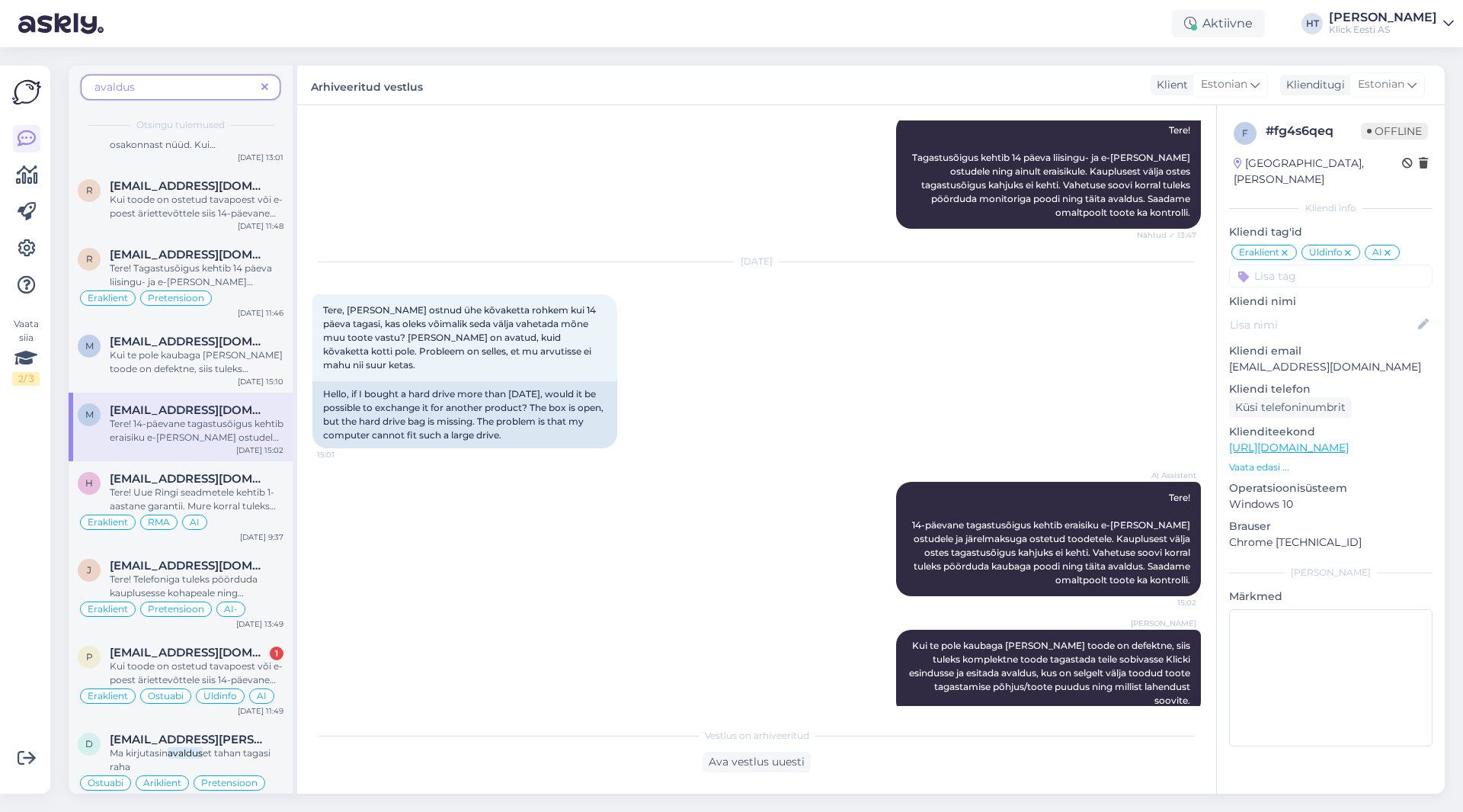
scroll to position [686, 0]
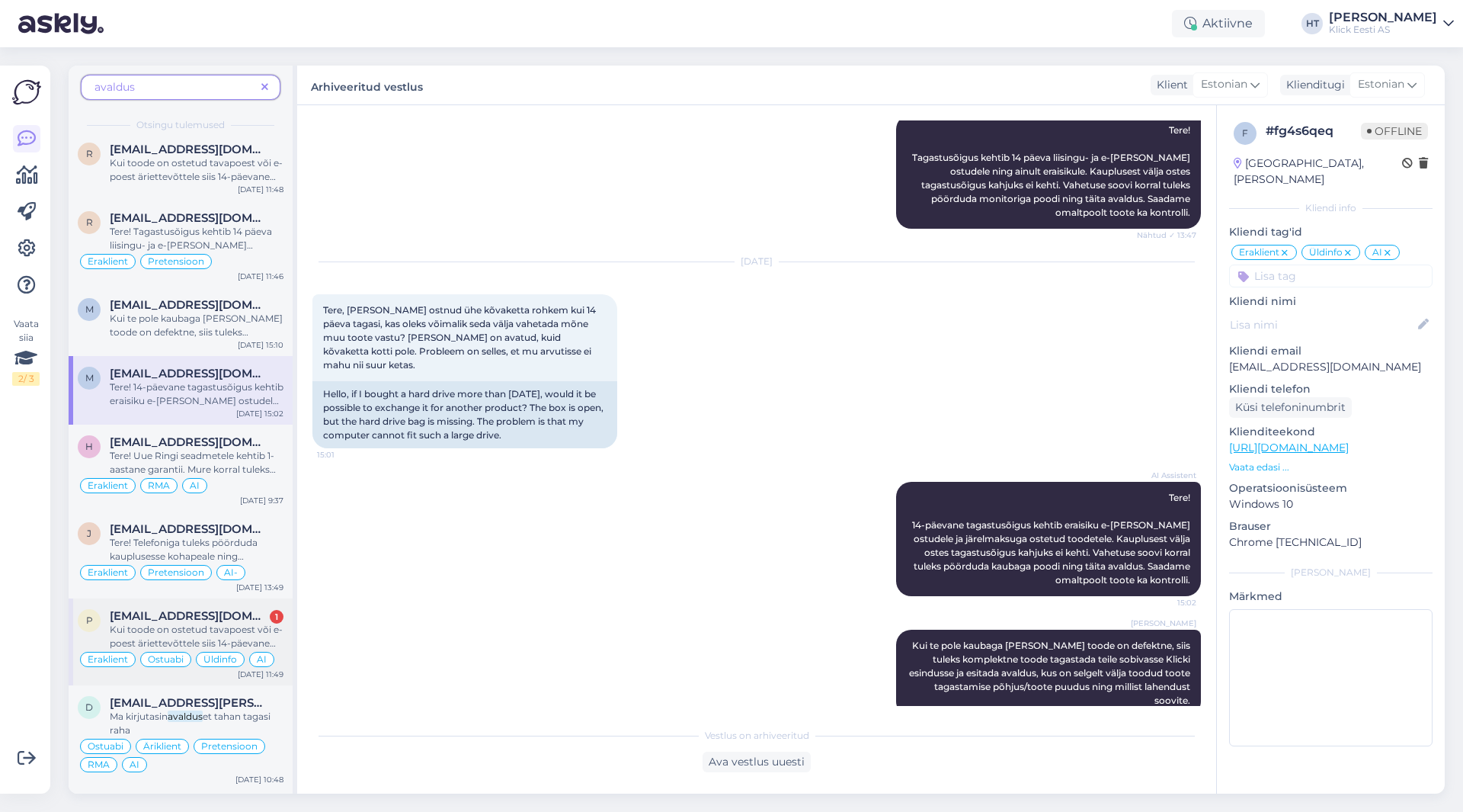
click at [240, 618] on span "[EMAIL_ADDRESS][DOMAIN_NAME]" at bounding box center [189, 616] width 159 height 13
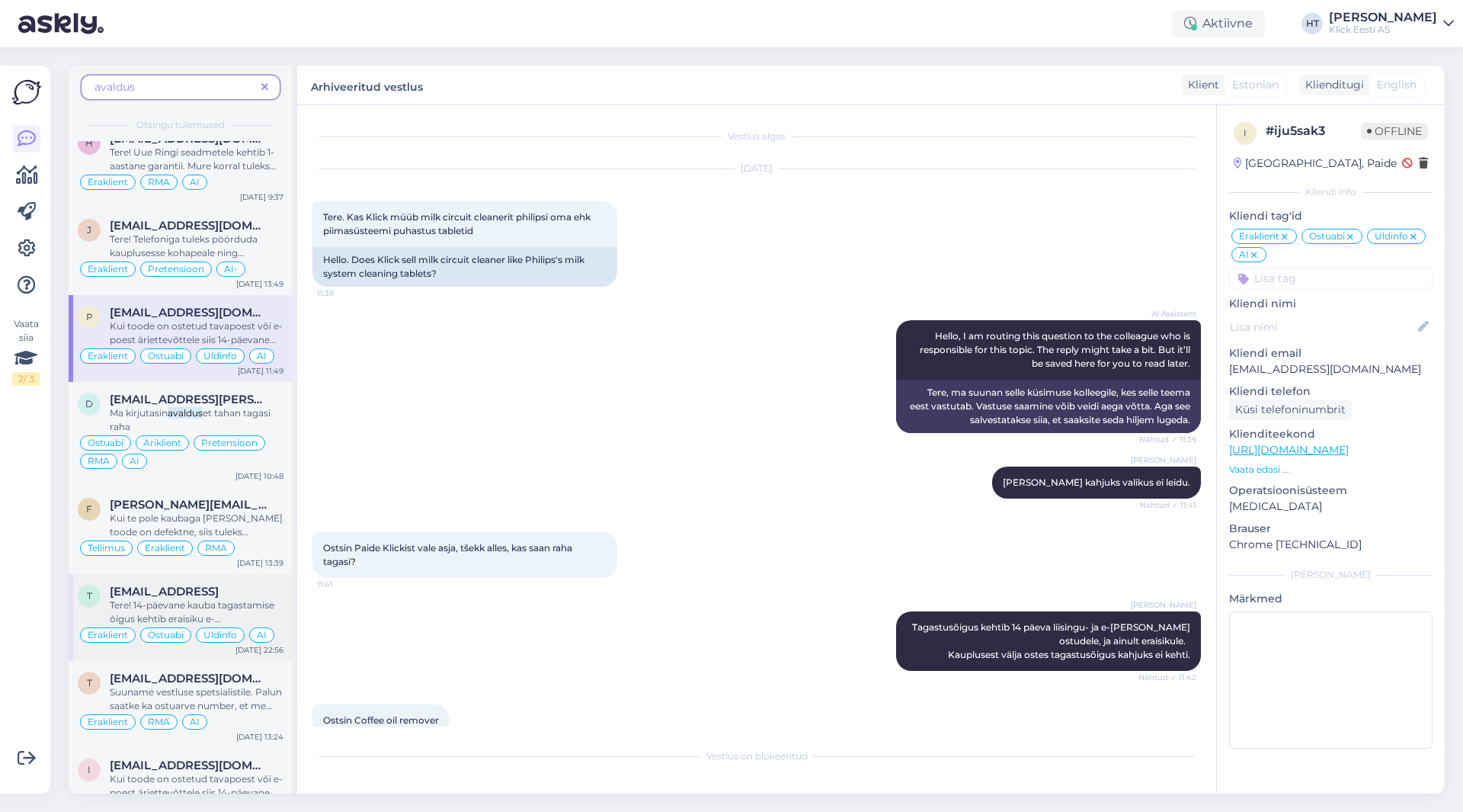
scroll to position [991, 0]
click at [239, 686] on span "Suuname vestluse spetsialistile. Palun saatke ka ostuarve number, et me teaksim…" at bounding box center [196, 724] width 172 height 80
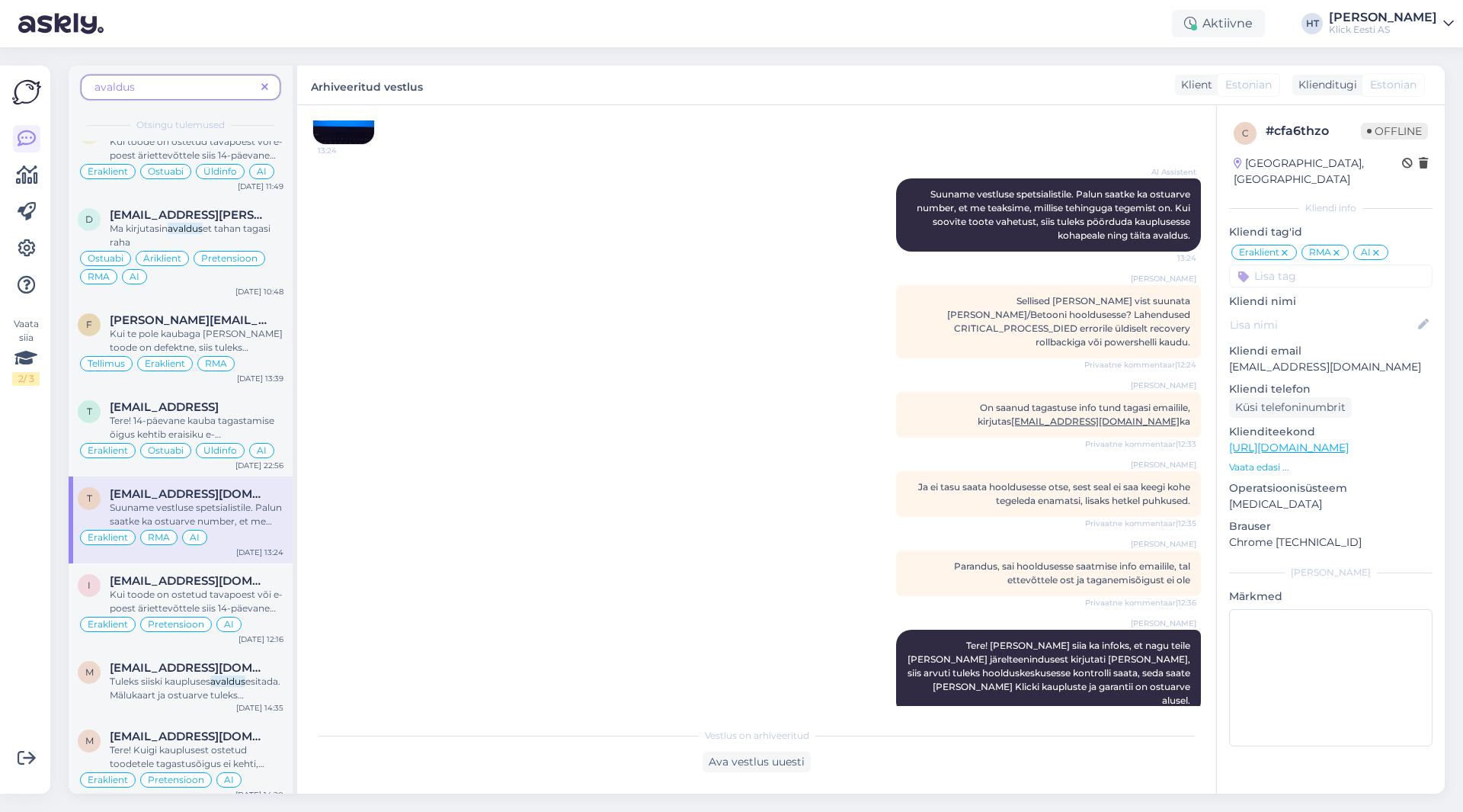
scroll to position [1219, 0]
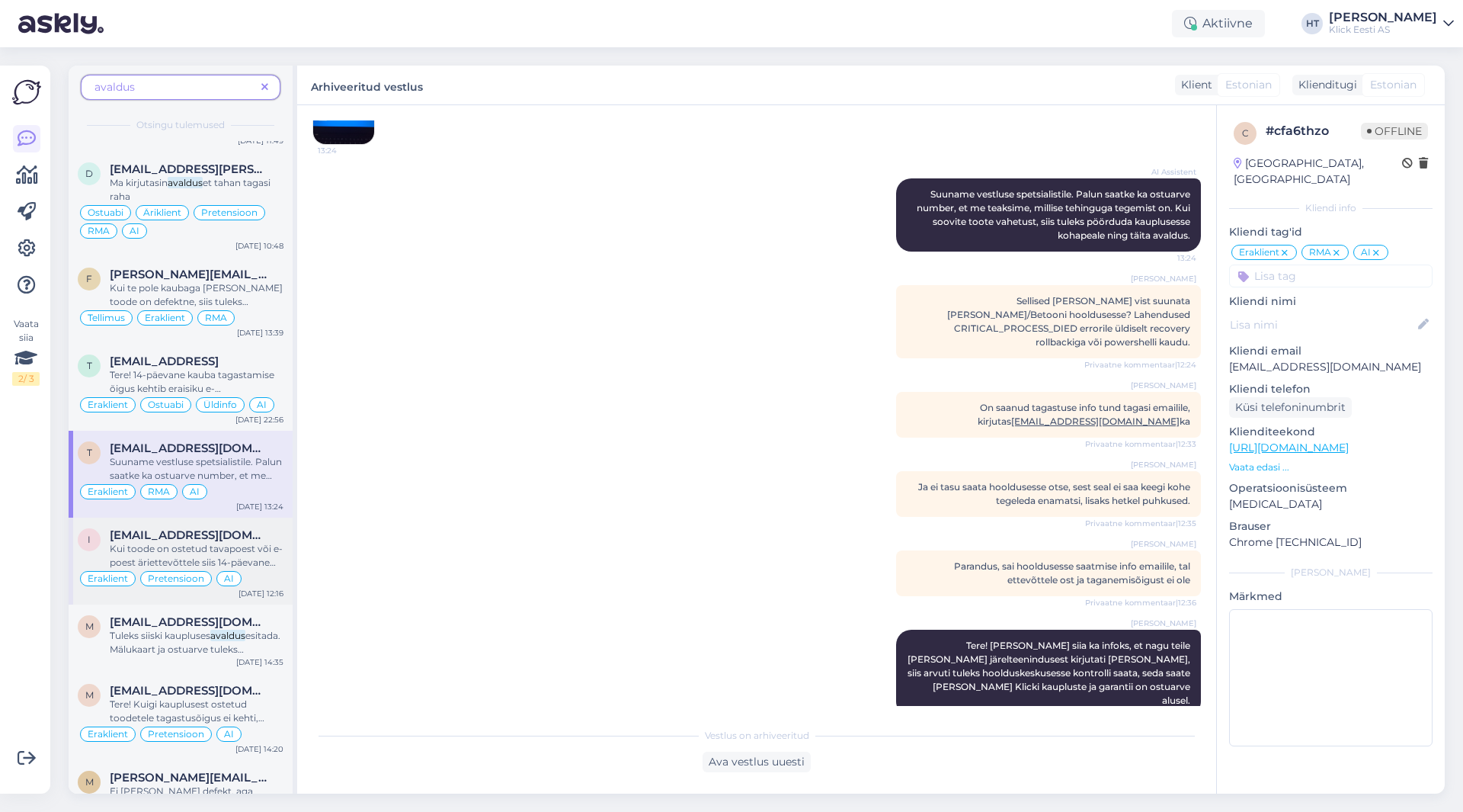
click at [260, 582] on div "Eraklient Pretensioon AI" at bounding box center [180, 578] width 206 height 19
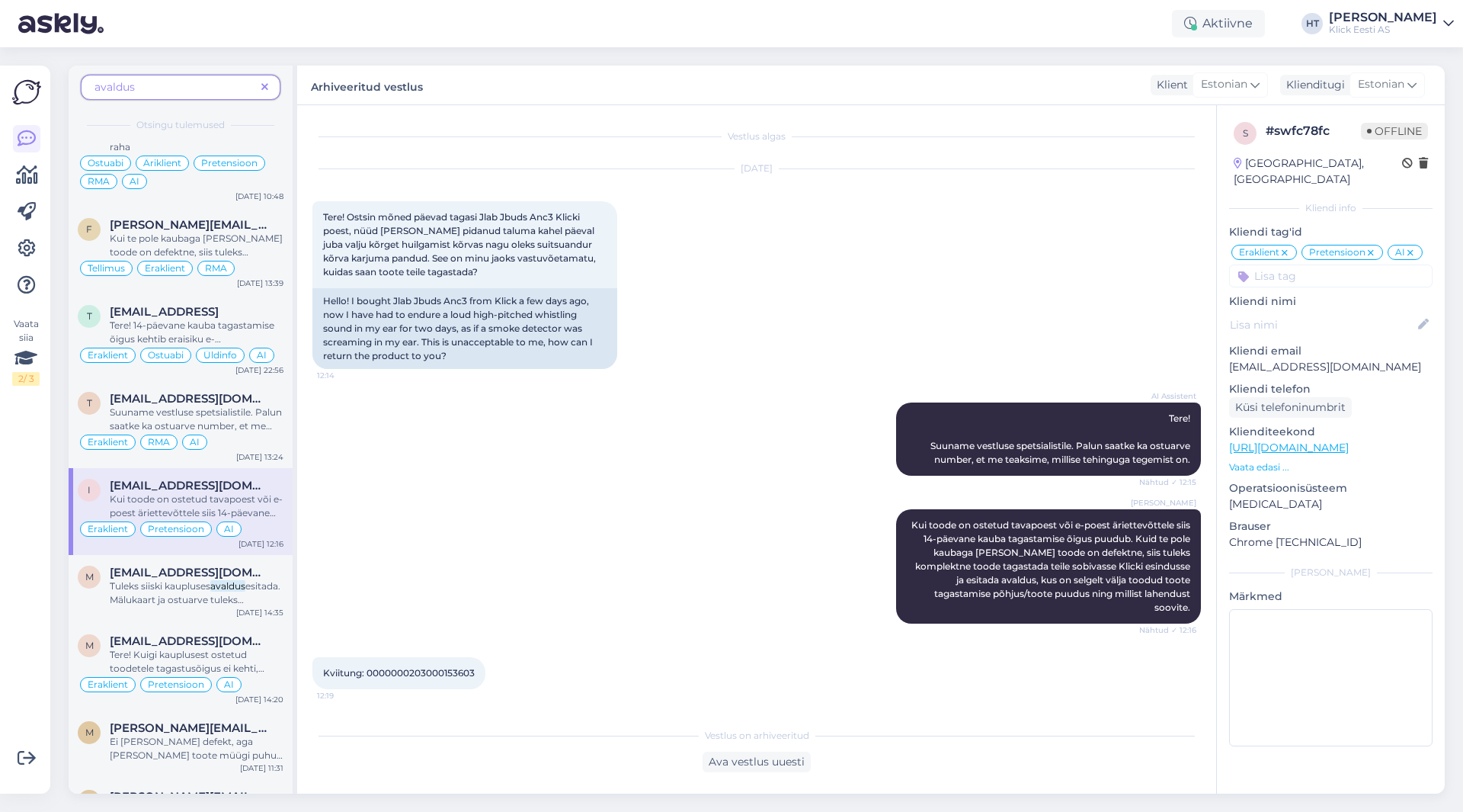
scroll to position [1295, 0]
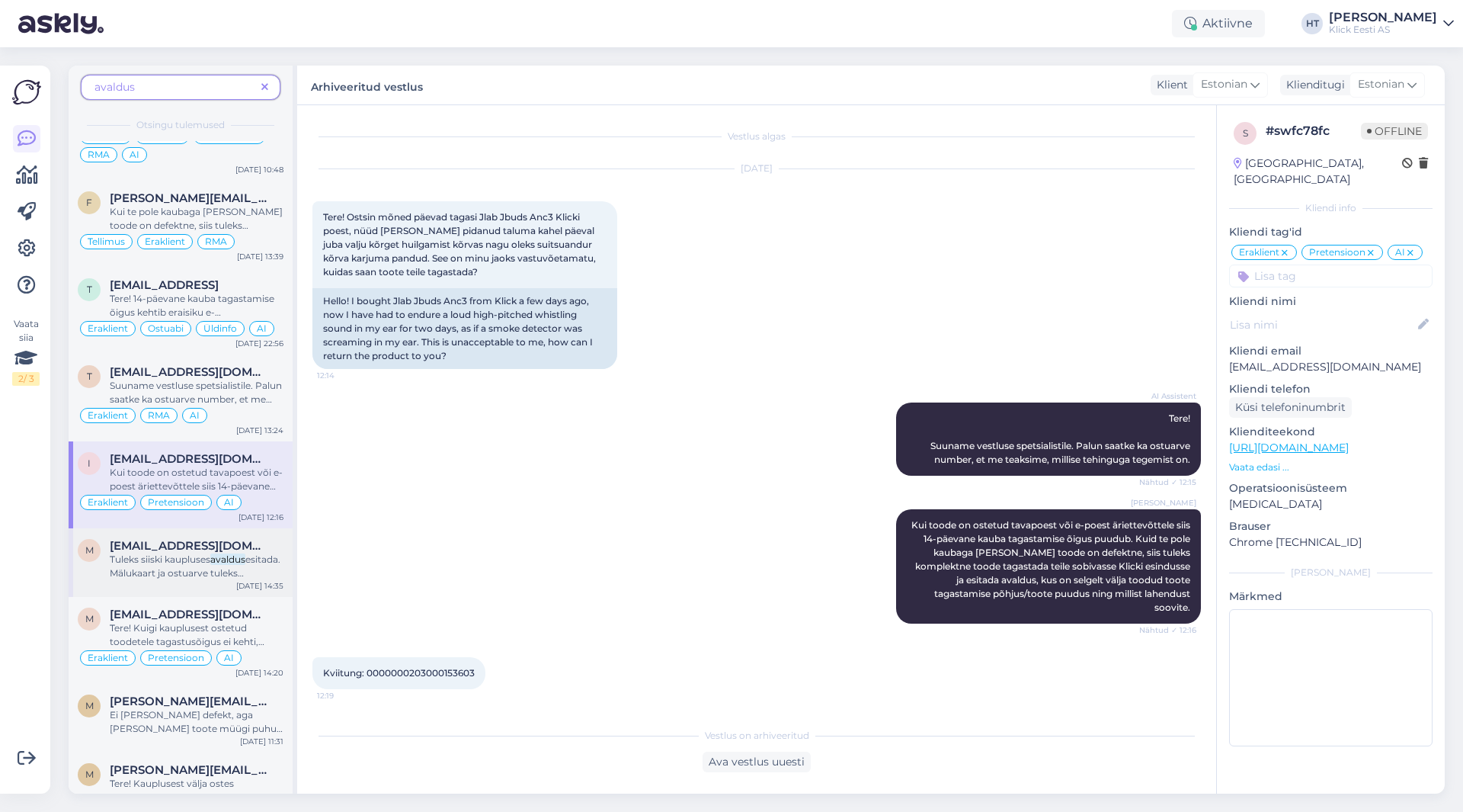
click at [250, 577] on span "esitada. Mälukaart ja ostuarve tuleks [PERSON_NAME] [PERSON_NAME]." at bounding box center [195, 573] width 170 height 39
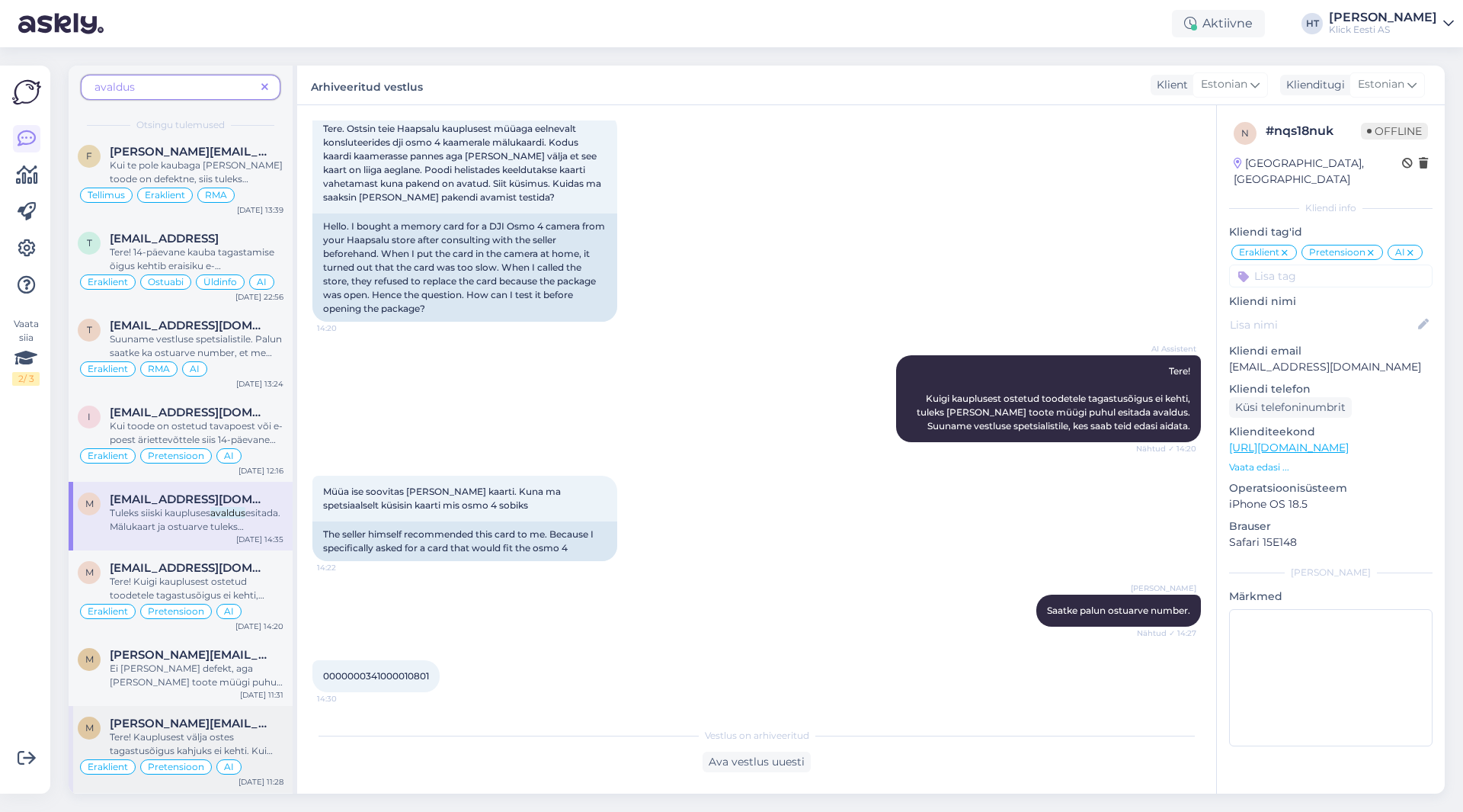
scroll to position [1525, 0]
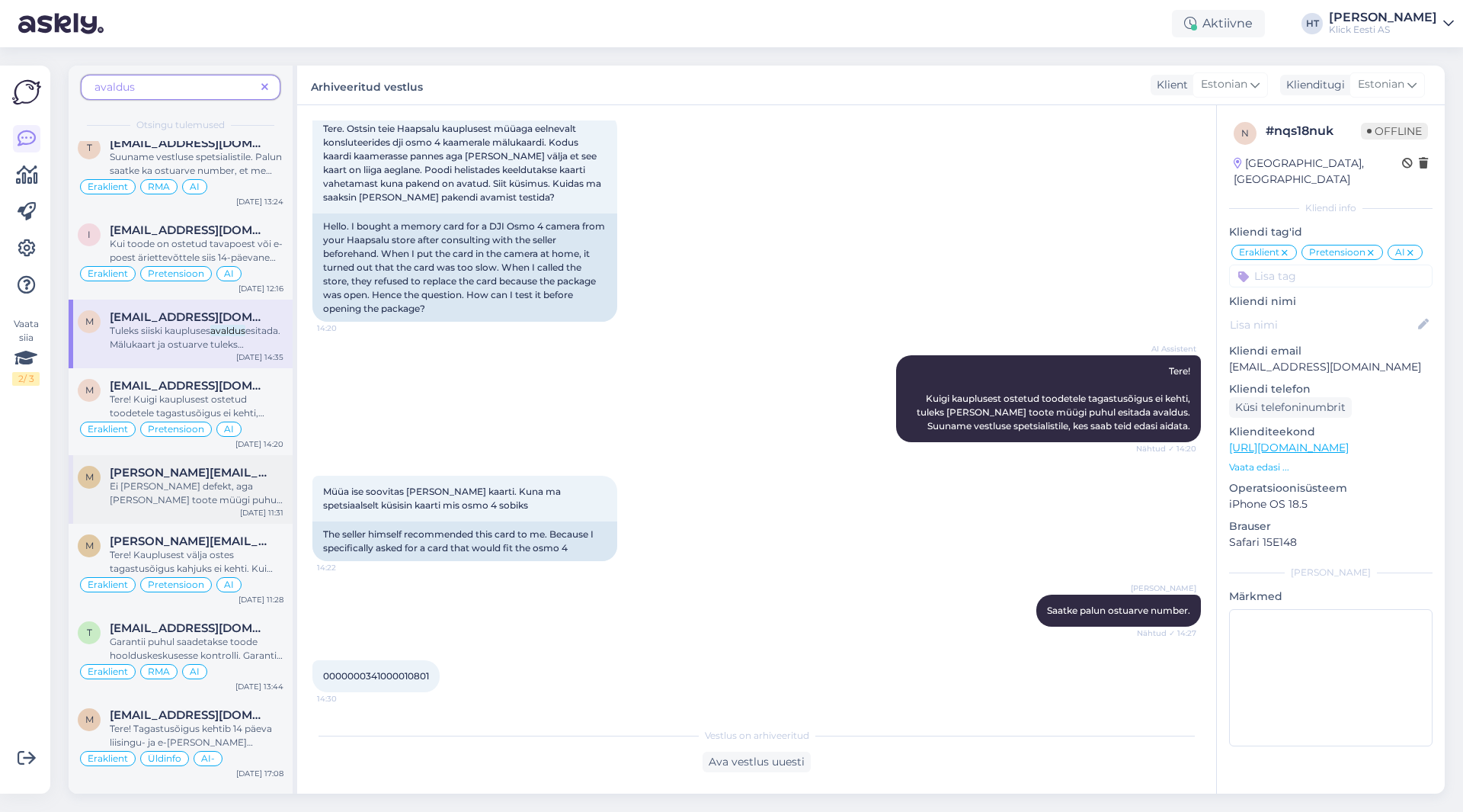
click at [266, 480] on div "Ei [PERSON_NAME] defekt, aga [PERSON_NAME] toote müügi puhul tuleks ikka avaldu…" at bounding box center [196, 493] width 174 height 28
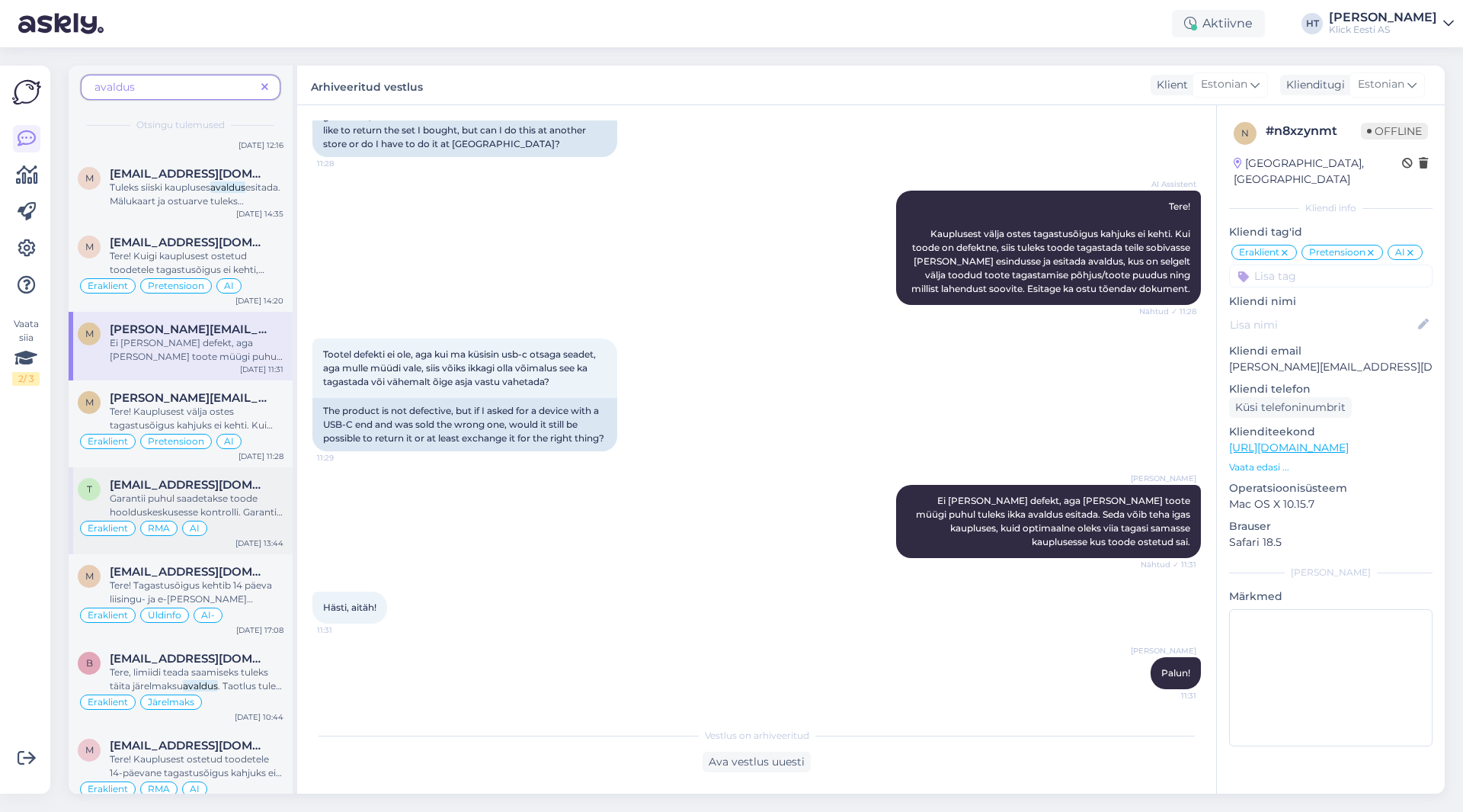
scroll to position [1676, 0]
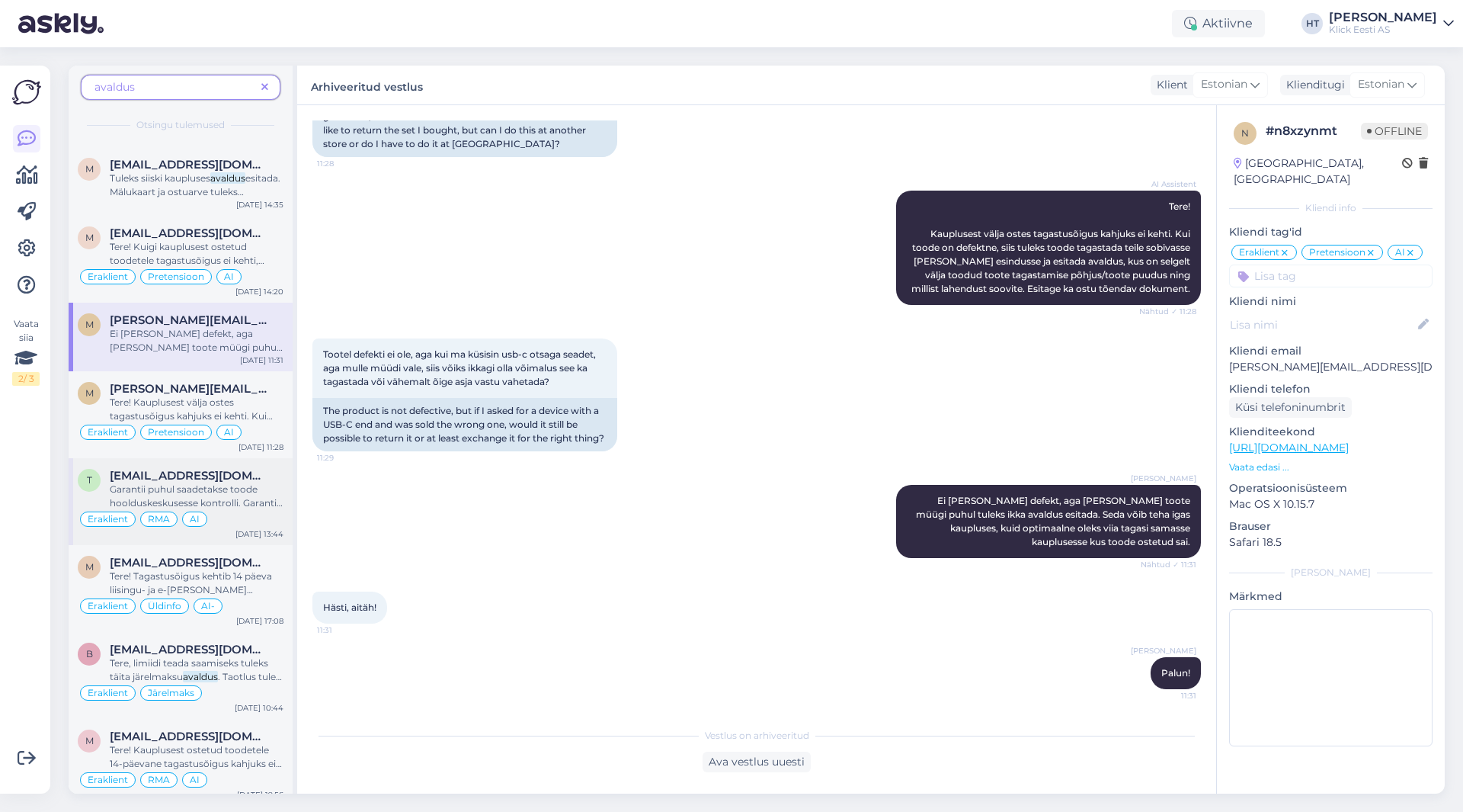
click at [241, 512] on div "Eraklient RMA AI" at bounding box center [180, 519] width 206 height 19
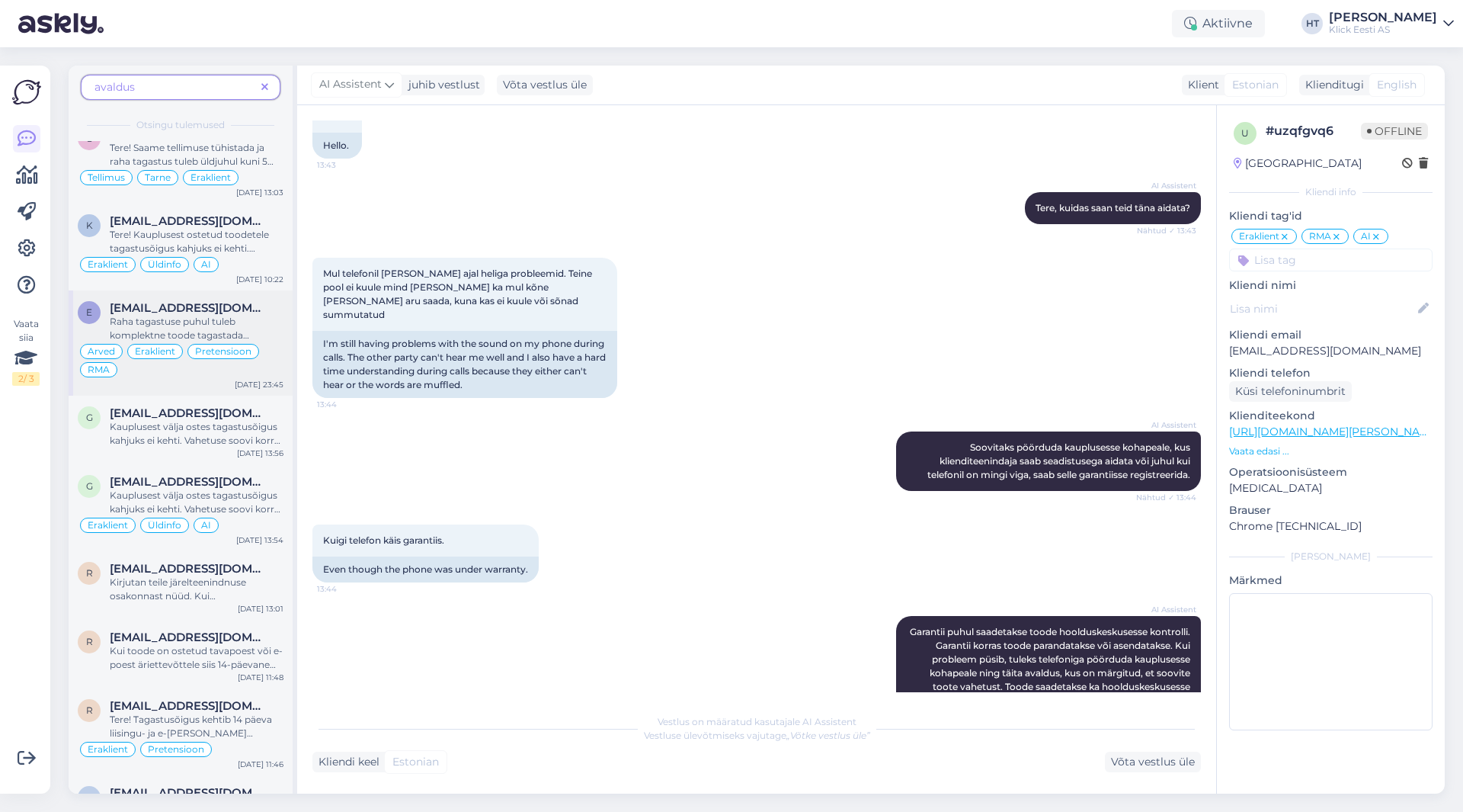
scroll to position [0, 0]
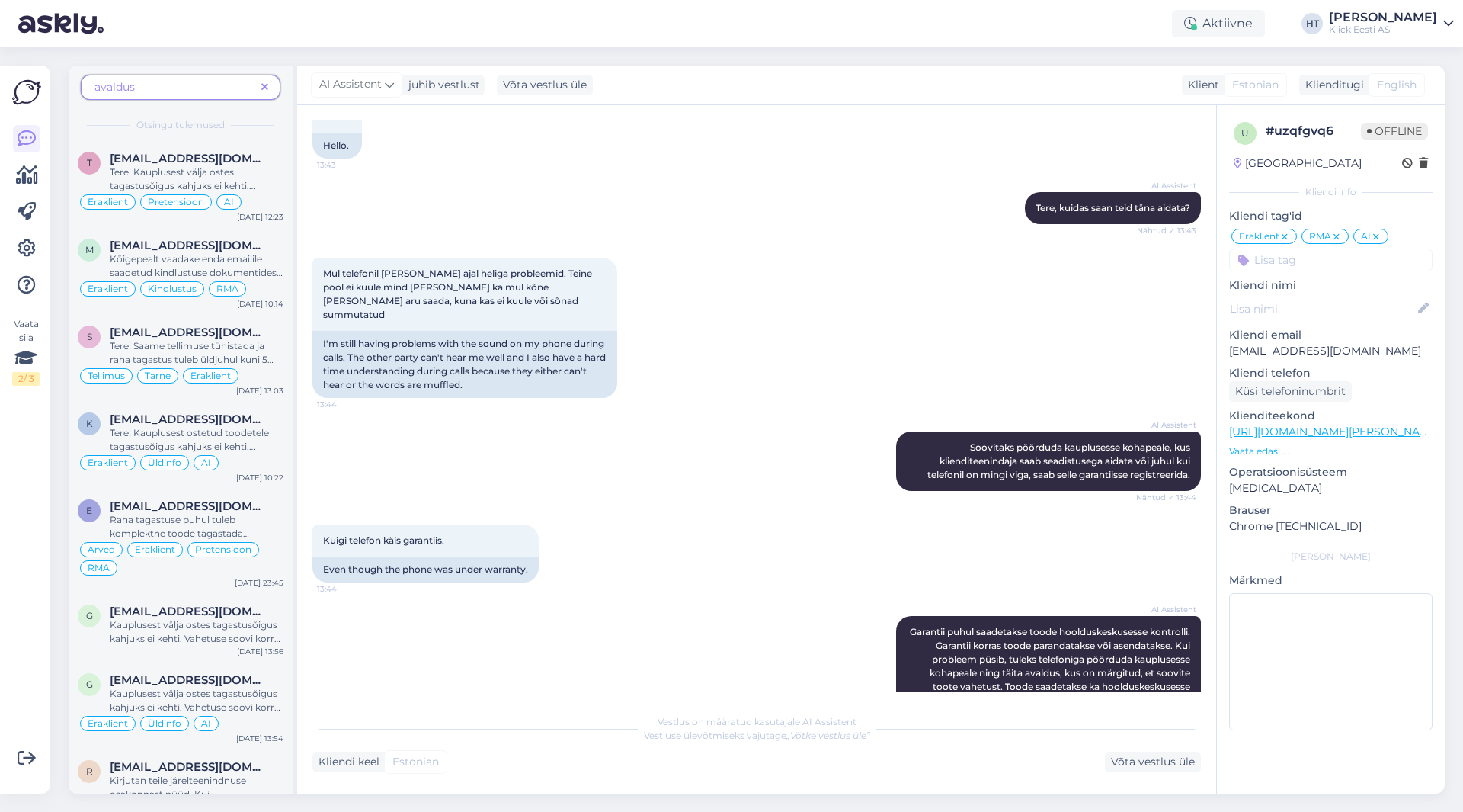
click at [264, 87] on icon at bounding box center [265, 88] width 7 height 11
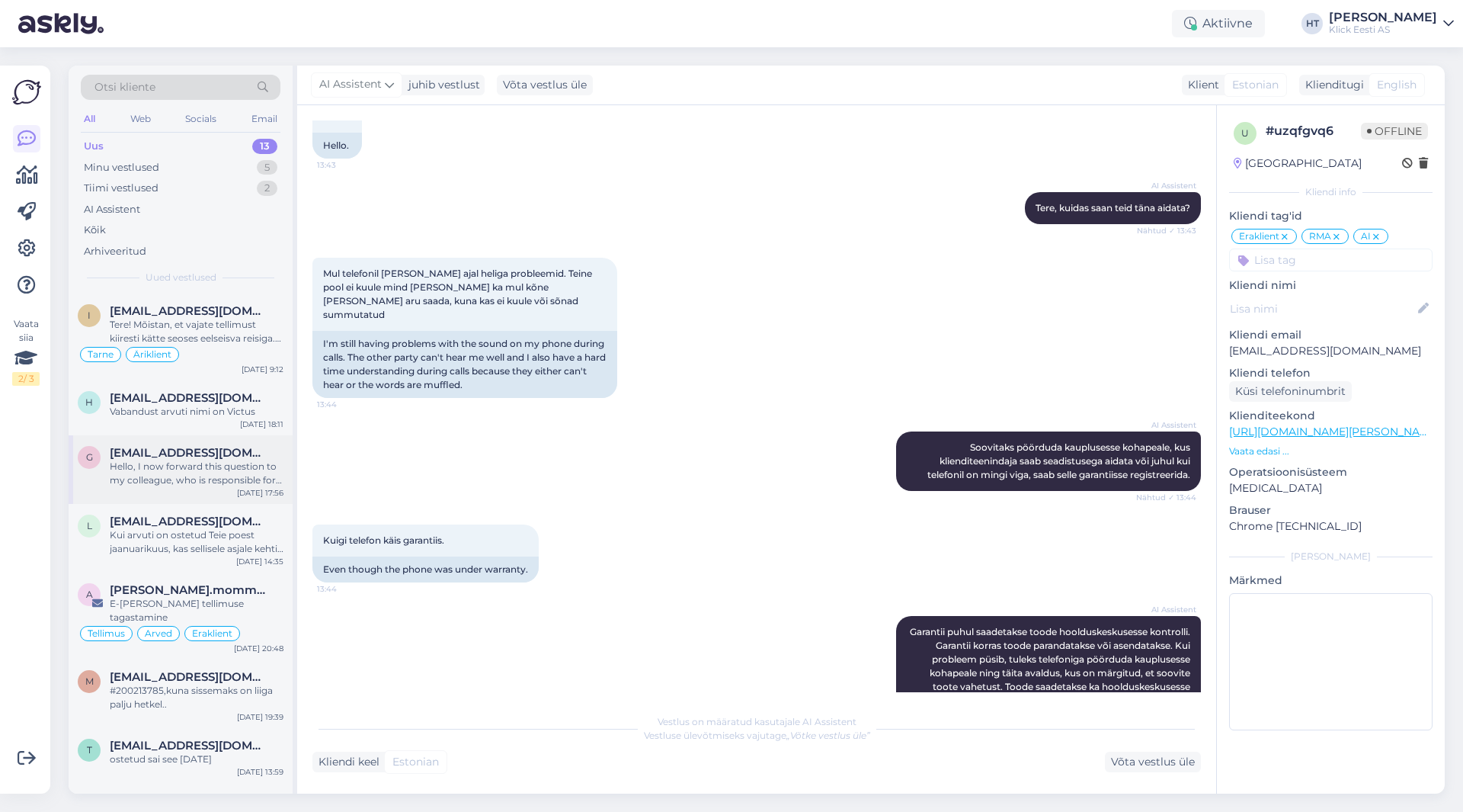
click at [216, 484] on div "Hello, I now forward this question to my colleague, who is responsible for this…" at bounding box center [196, 473] width 174 height 28
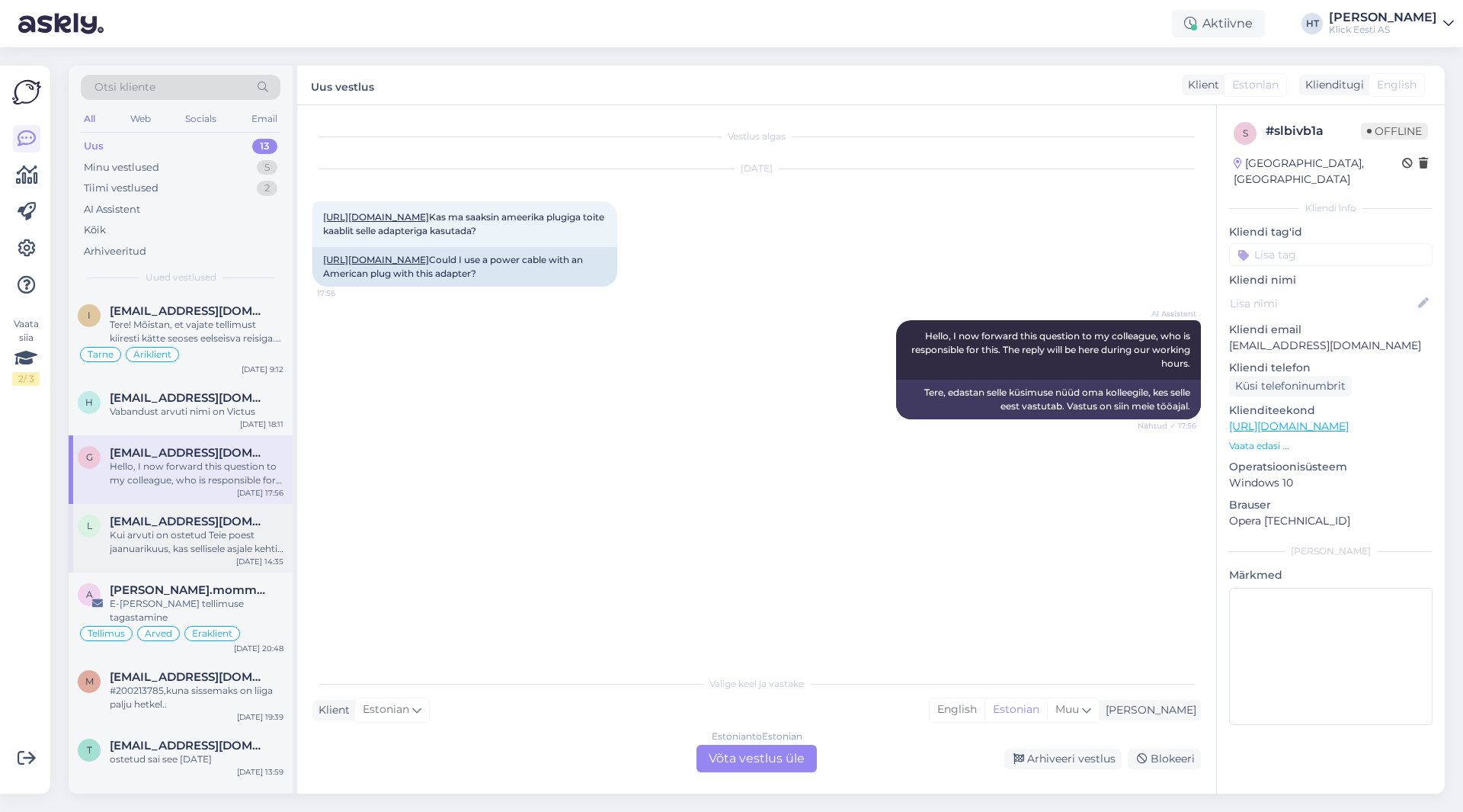
click at [240, 531] on div "Kui arvuti on ostetud Teie poest jaanuarikuus, kas sellisele asjale kehtib gara…" at bounding box center [196, 541] width 174 height 28
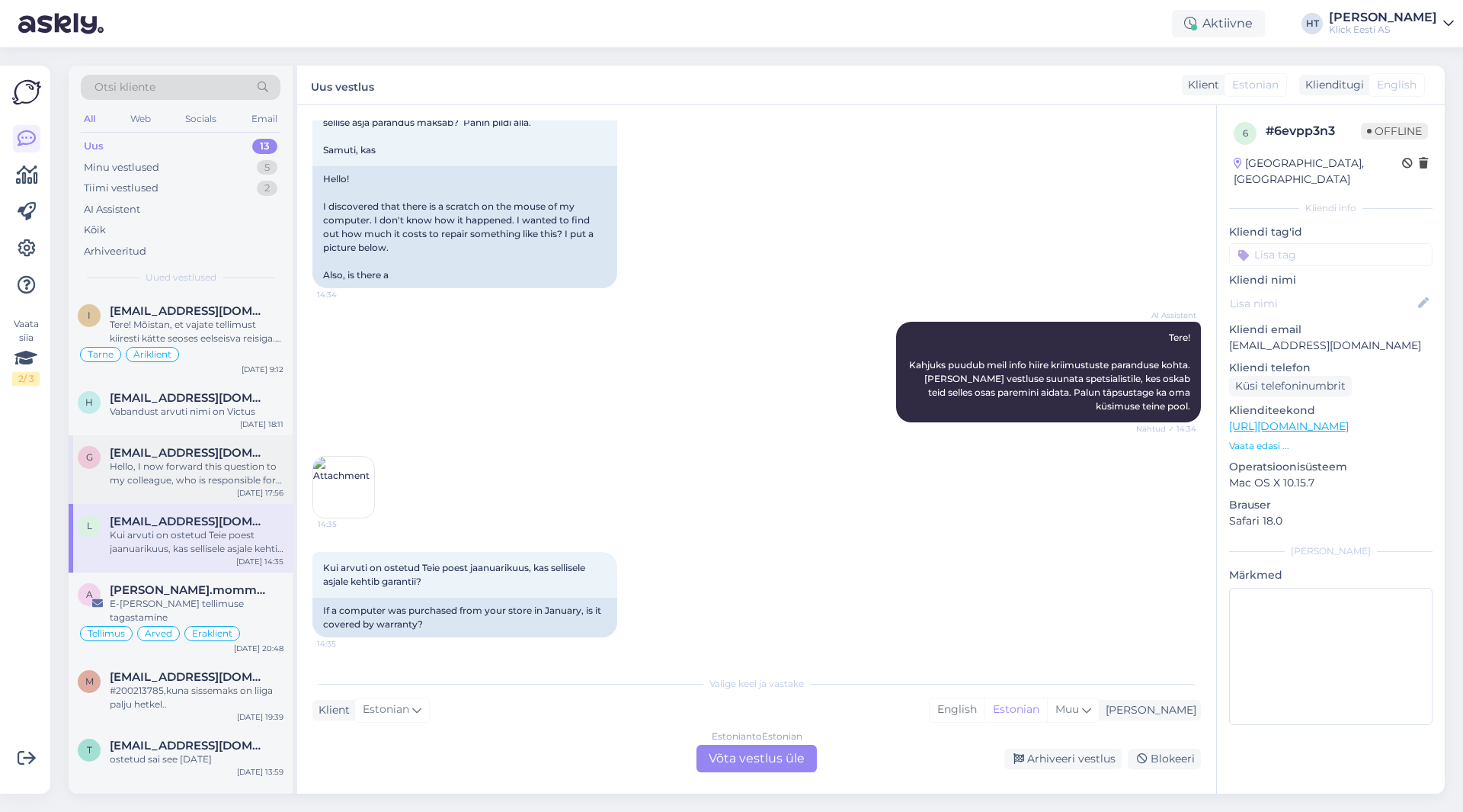
click at [231, 471] on div "Hello, I now forward this question to my colleague, who is responsible for this…" at bounding box center [196, 473] width 174 height 28
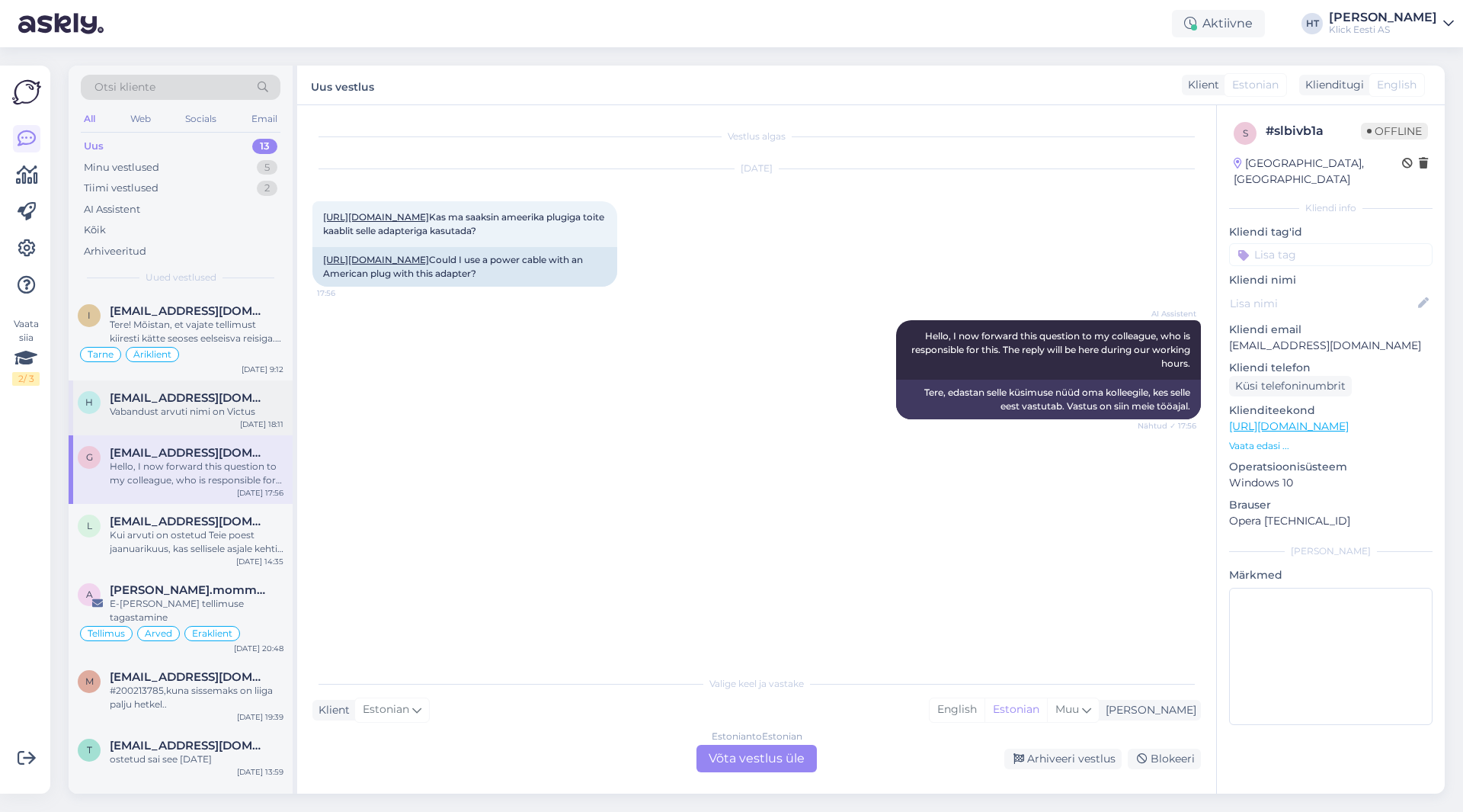
scroll to position [0, 0]
click at [242, 408] on div "Vabandust arvuti nimi on Victus" at bounding box center [196, 411] width 174 height 13
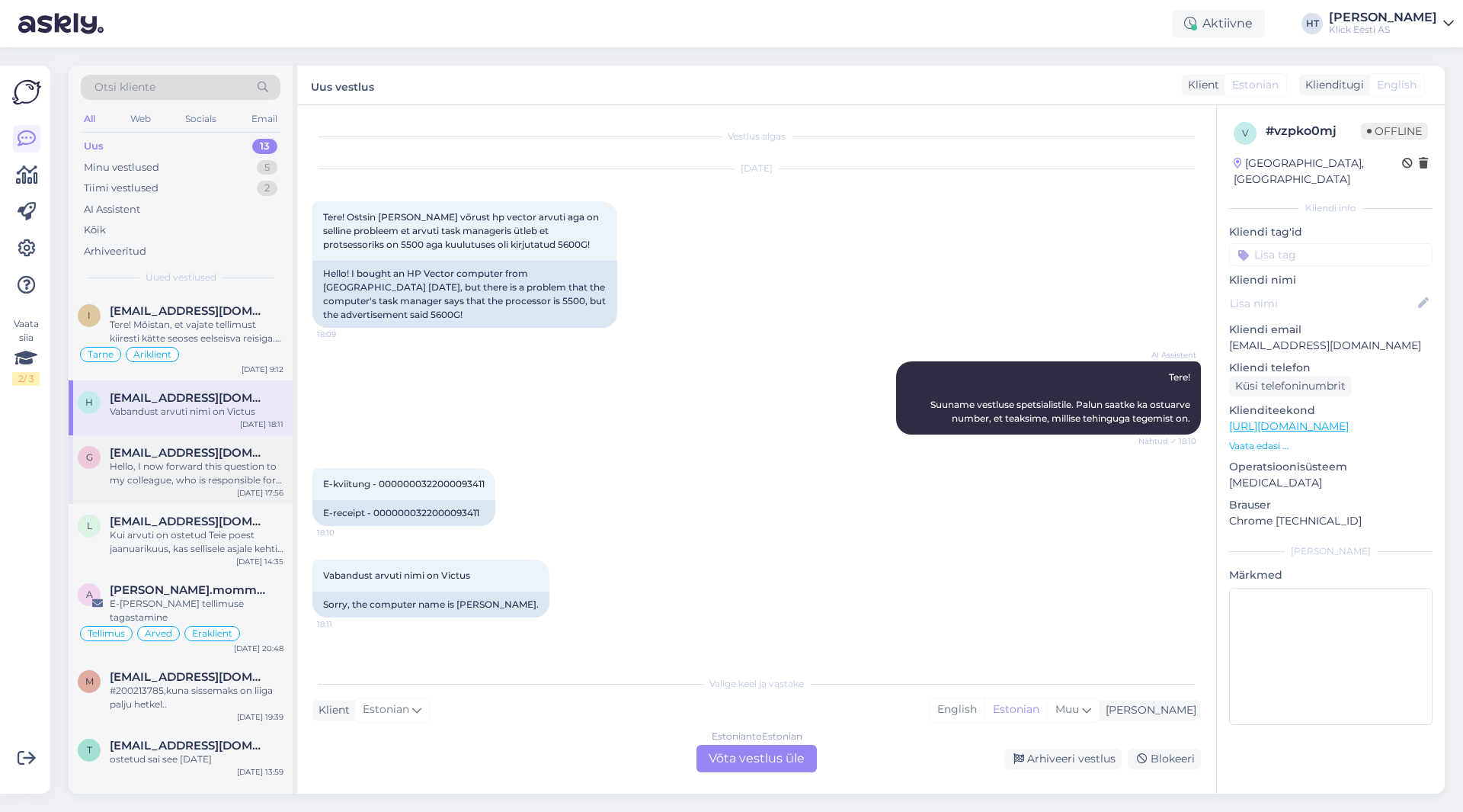
click at [245, 471] on div "Hello, I now forward this question to my colleague, who is responsible for this…" at bounding box center [196, 473] width 174 height 28
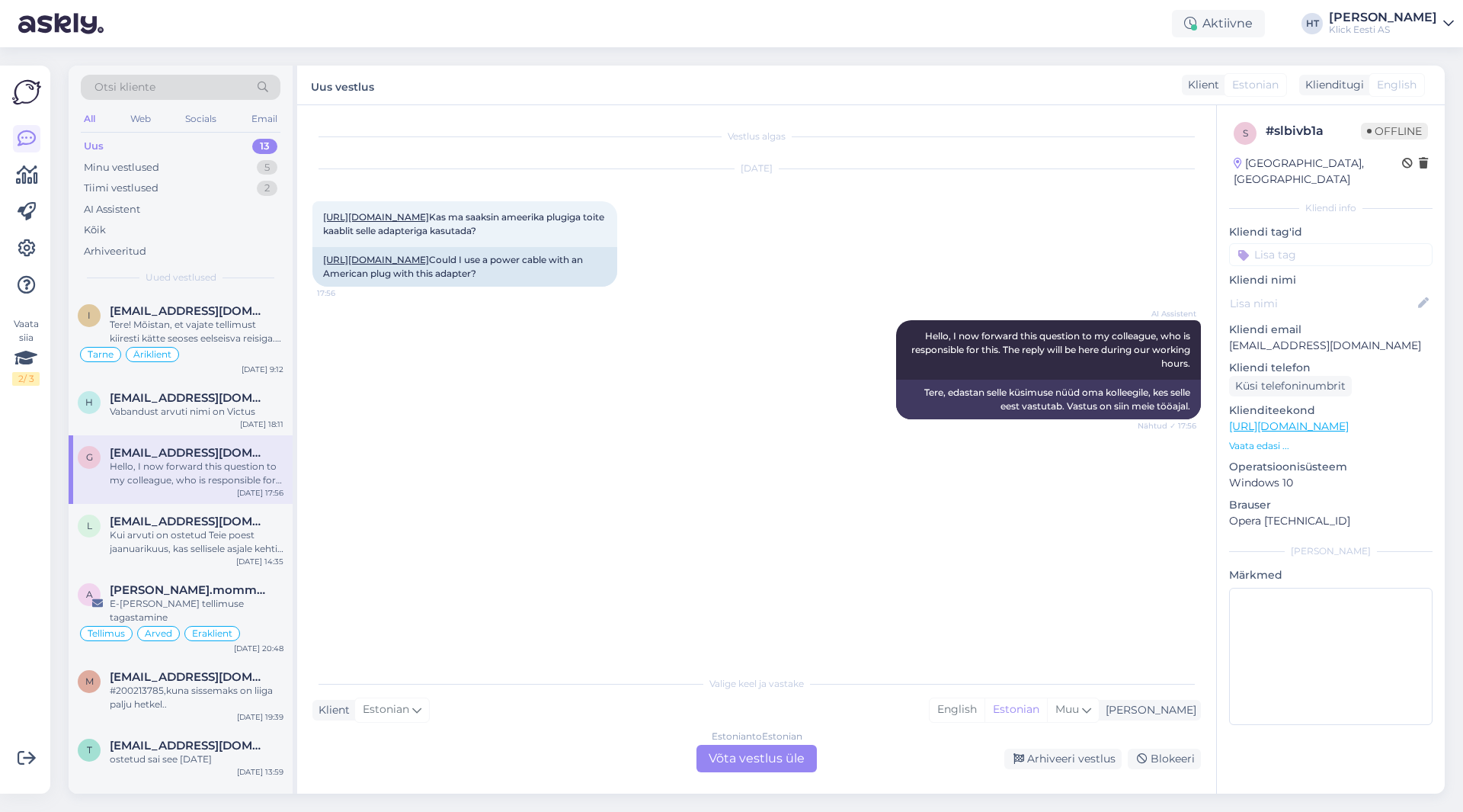
click at [245, 471] on div "Hello, I now forward this question to my colleague, who is responsible for this…" at bounding box center [196, 473] width 174 height 28
click at [240, 511] on div "l [EMAIL_ADDRESS][DOMAIN_NAME] Kui arvuti on ostetud [PERSON_NAME] [PERSON_NAME…" at bounding box center [180, 537] width 224 height 68
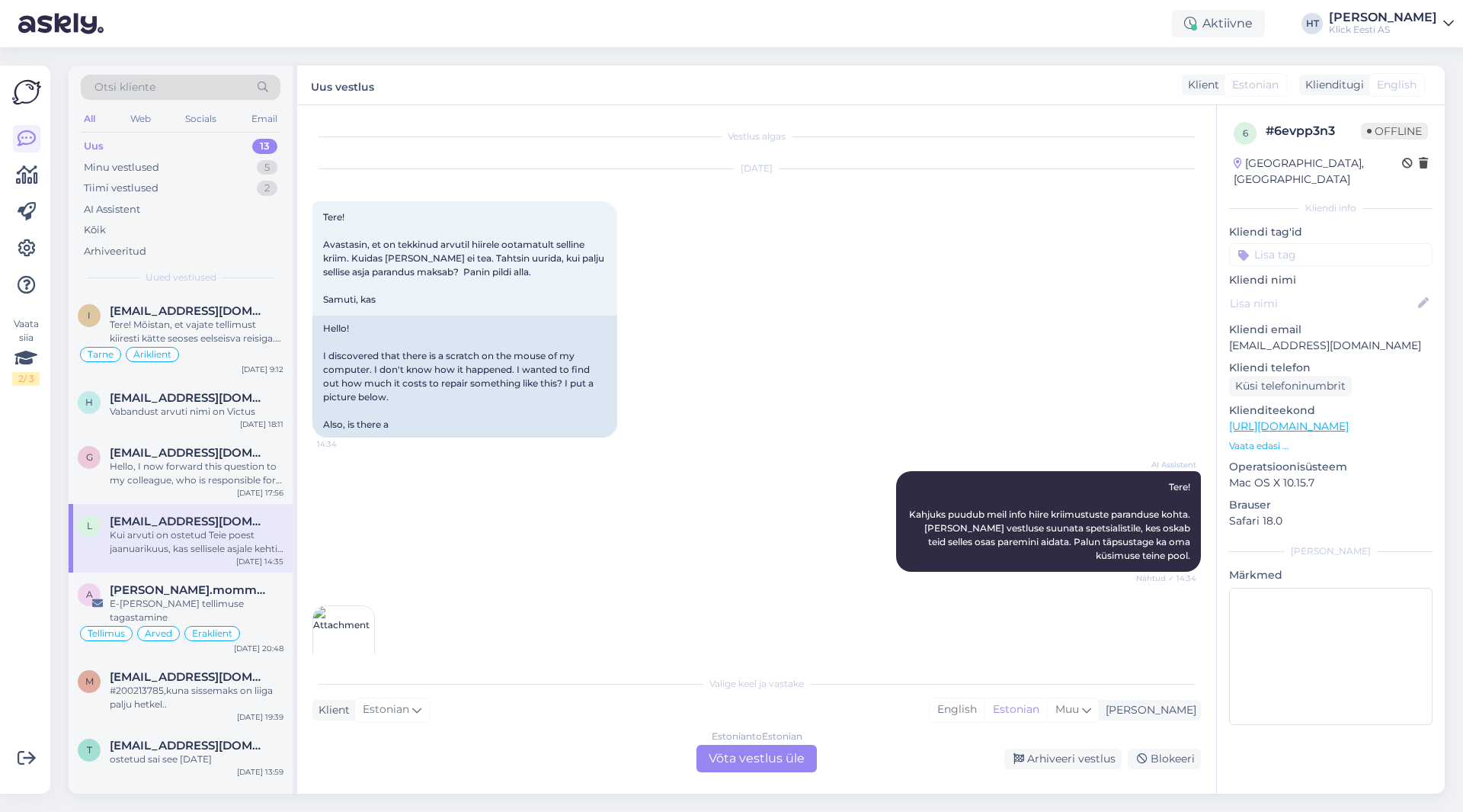
scroll to position [149, 0]
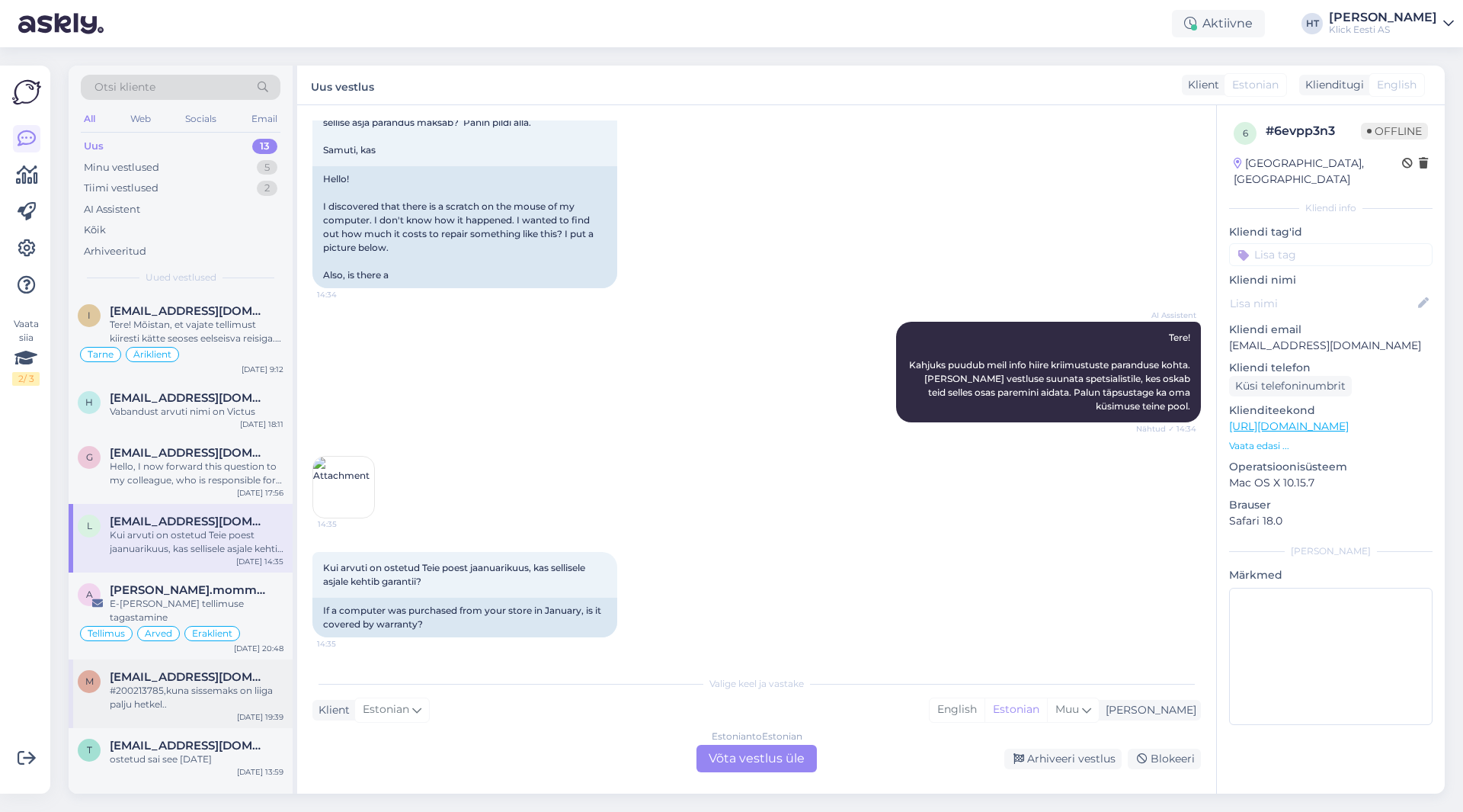
click at [262, 669] on div "[EMAIL_ADDRESS][DOMAIN_NAME]" at bounding box center [196, 676] width 174 height 13
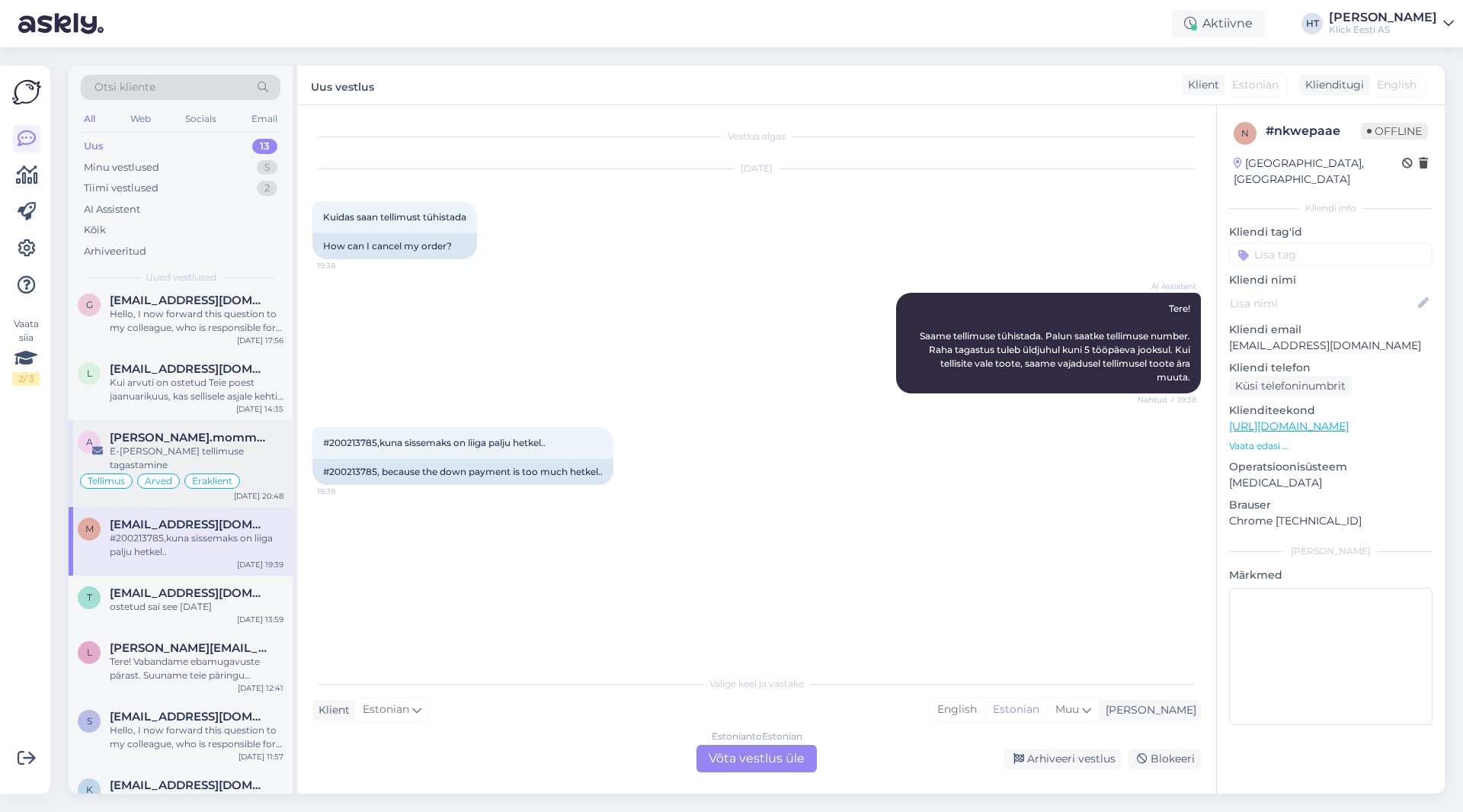
scroll to position [0, 0]
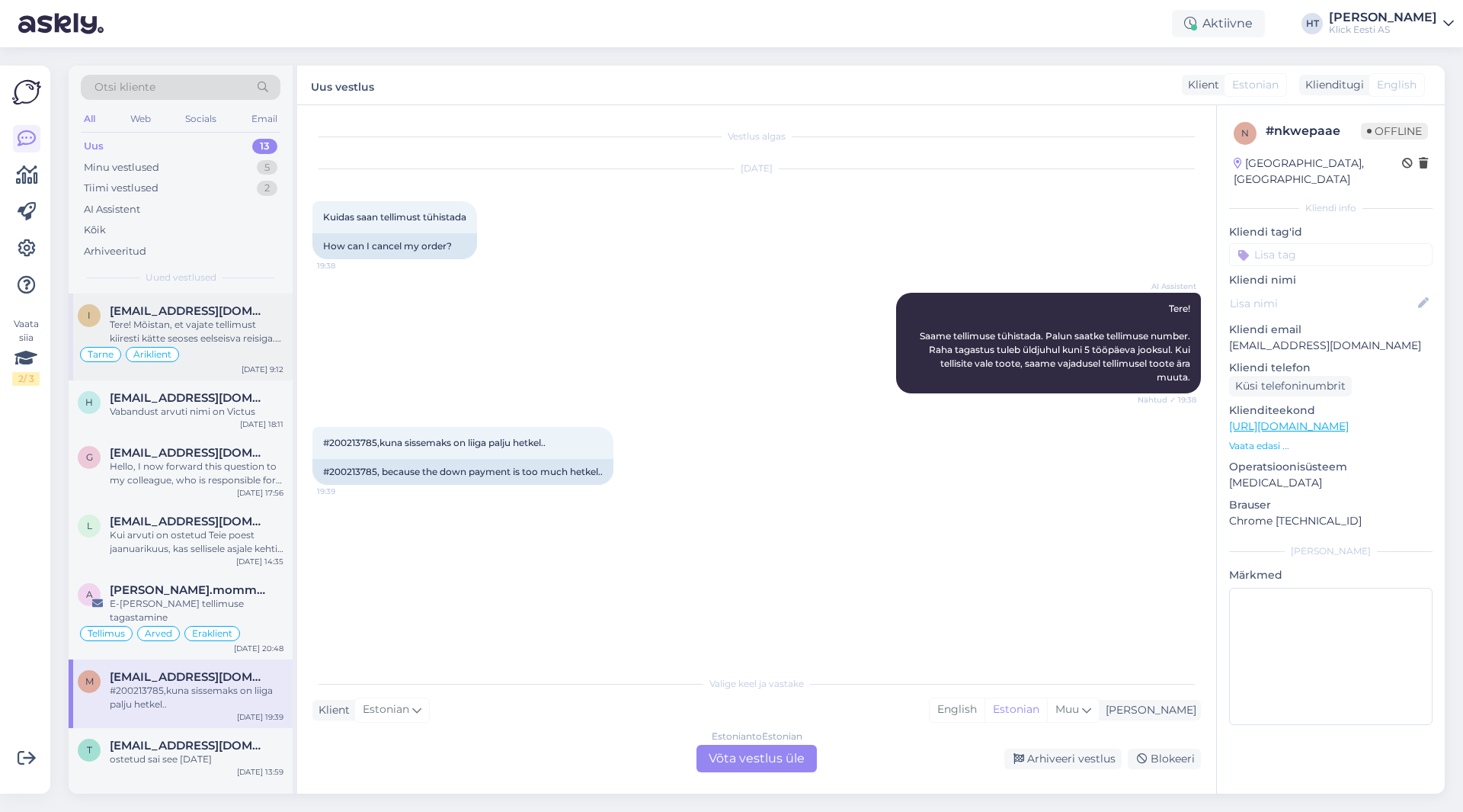
click at [250, 341] on div "Tere! Mõistan, et vajate tellimust kiiresti kätte seoses eelseisva reisiga. Suu…" at bounding box center [196, 331] width 174 height 28
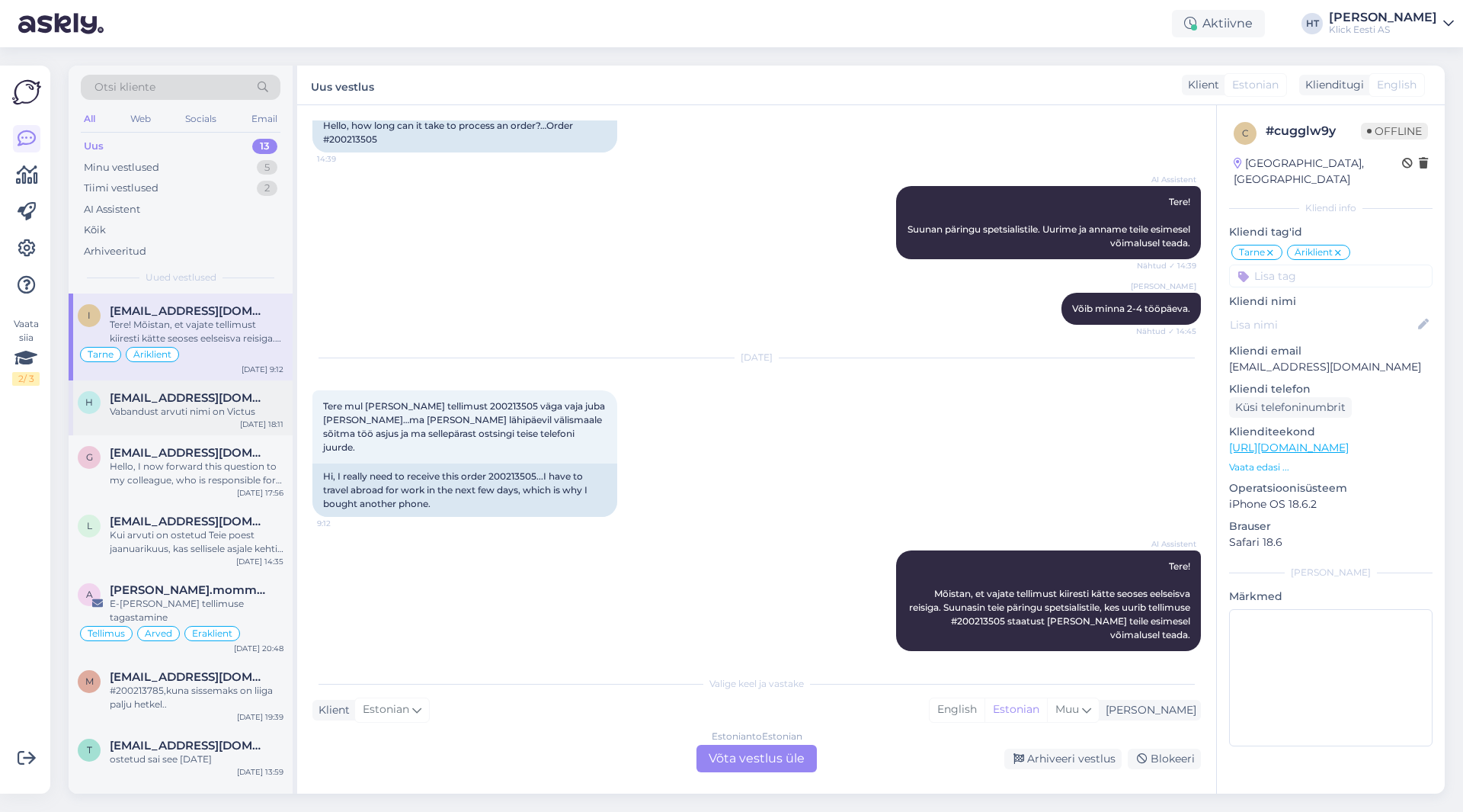
click at [204, 416] on div "Vabandust arvuti nimi on Victus" at bounding box center [196, 411] width 174 height 13
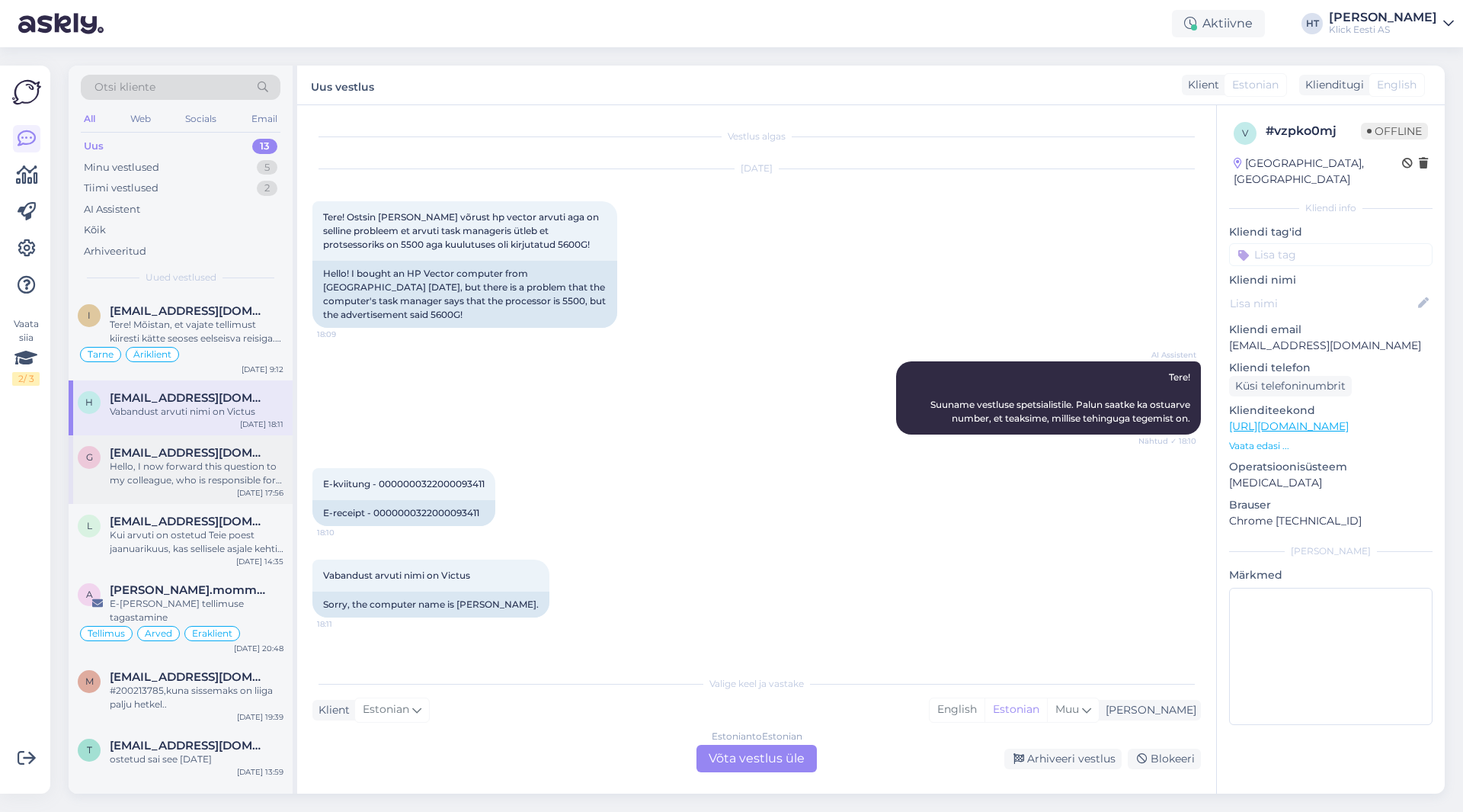
click at [194, 462] on div "Hello, I now forward this question to my colleague, who is responsible for this…" at bounding box center [196, 473] width 174 height 28
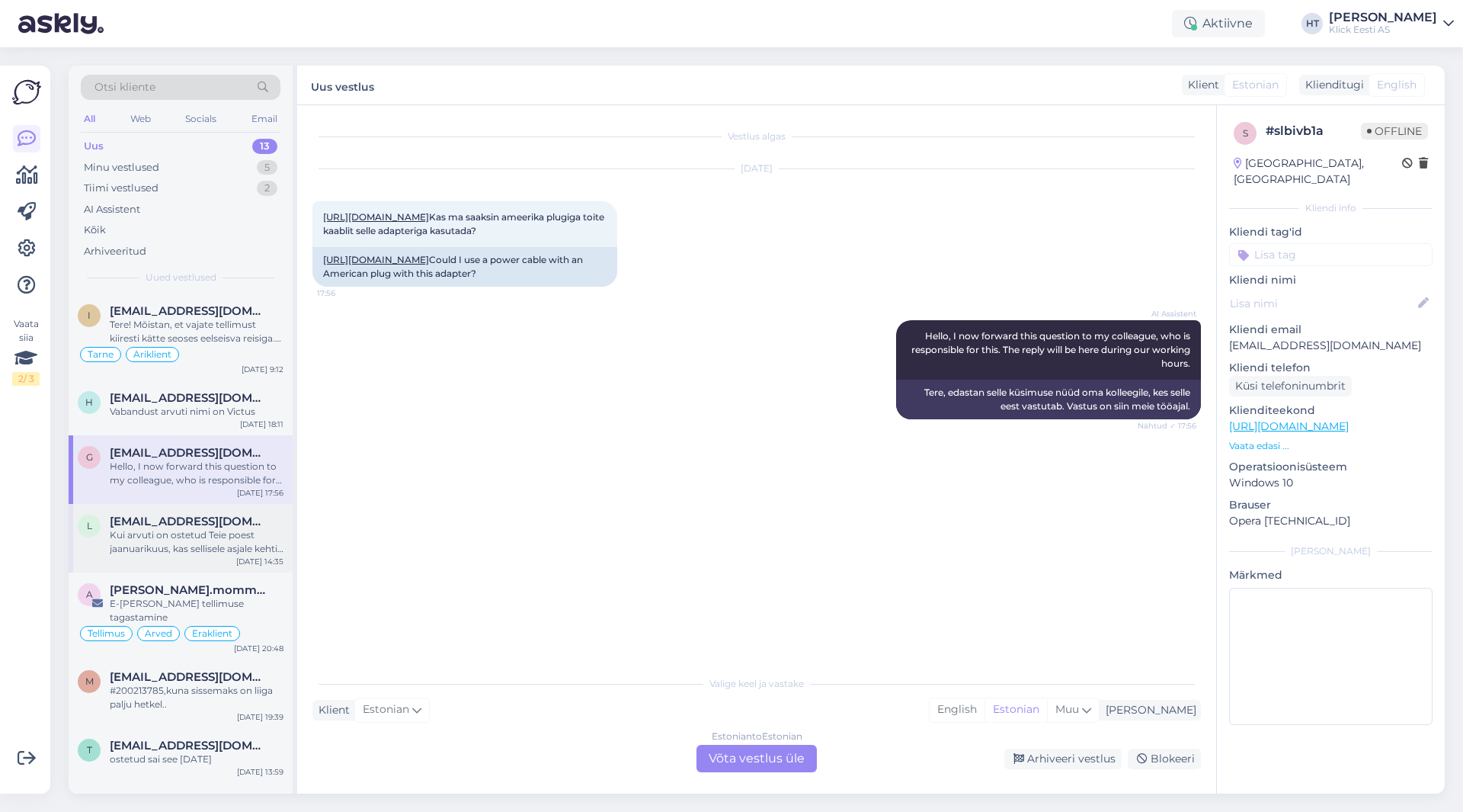
click at [218, 533] on div "Kui arvuti on ostetud Teie poest jaanuarikuus, kas sellisele asjale kehtib gara…" at bounding box center [196, 541] width 174 height 28
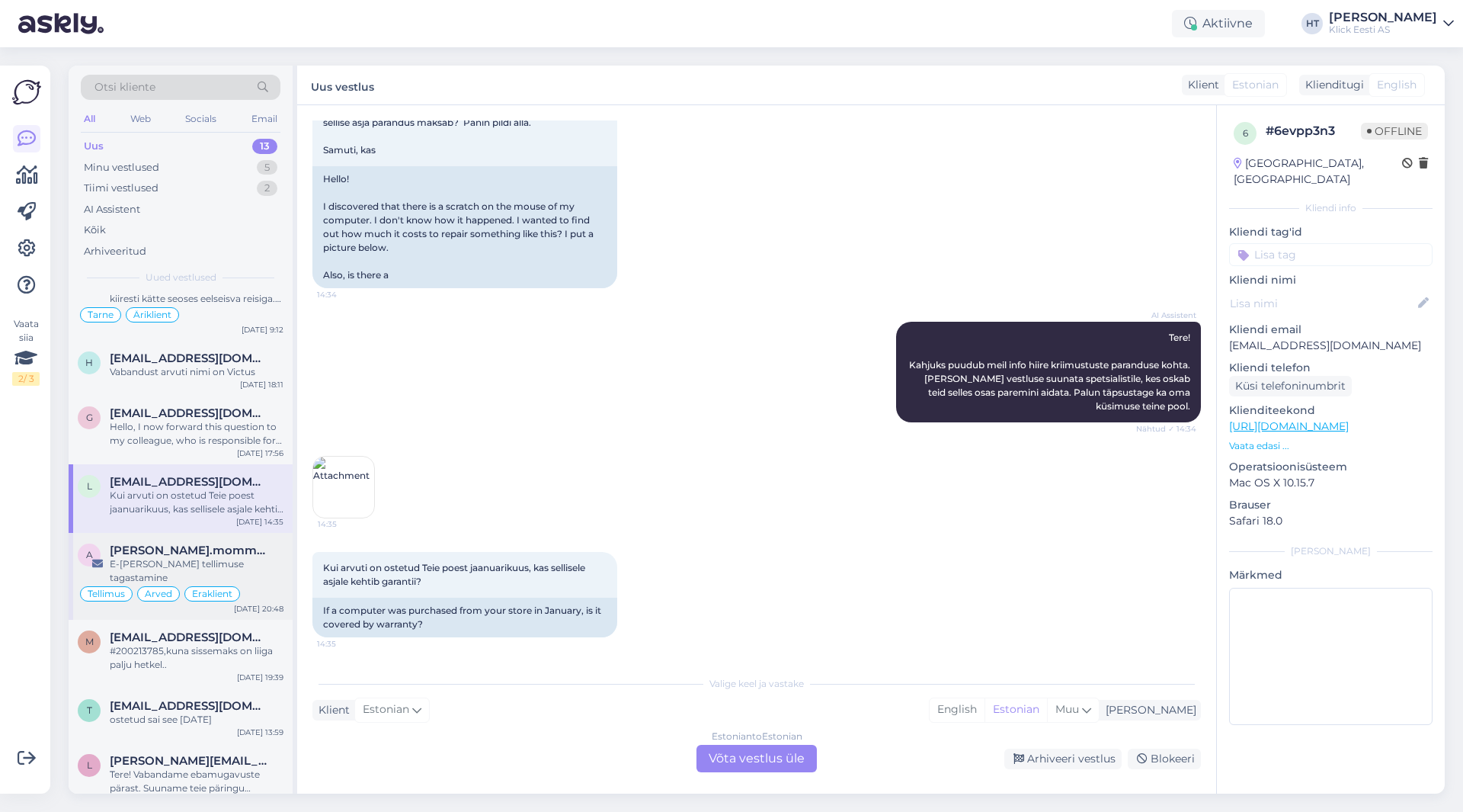
scroll to position [76, 0]
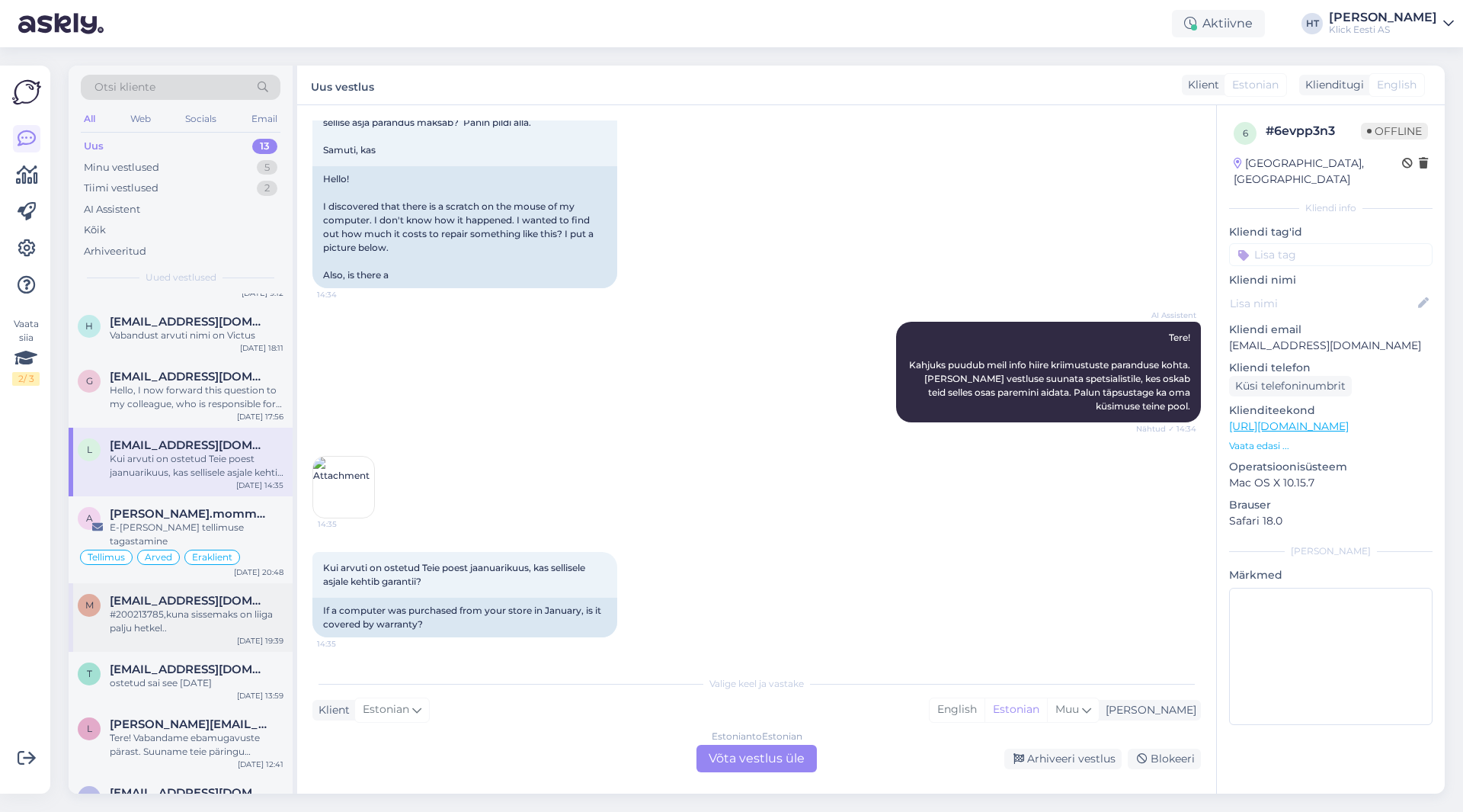
click at [201, 594] on span "[EMAIL_ADDRESS][DOMAIN_NAME]" at bounding box center [189, 600] width 159 height 13
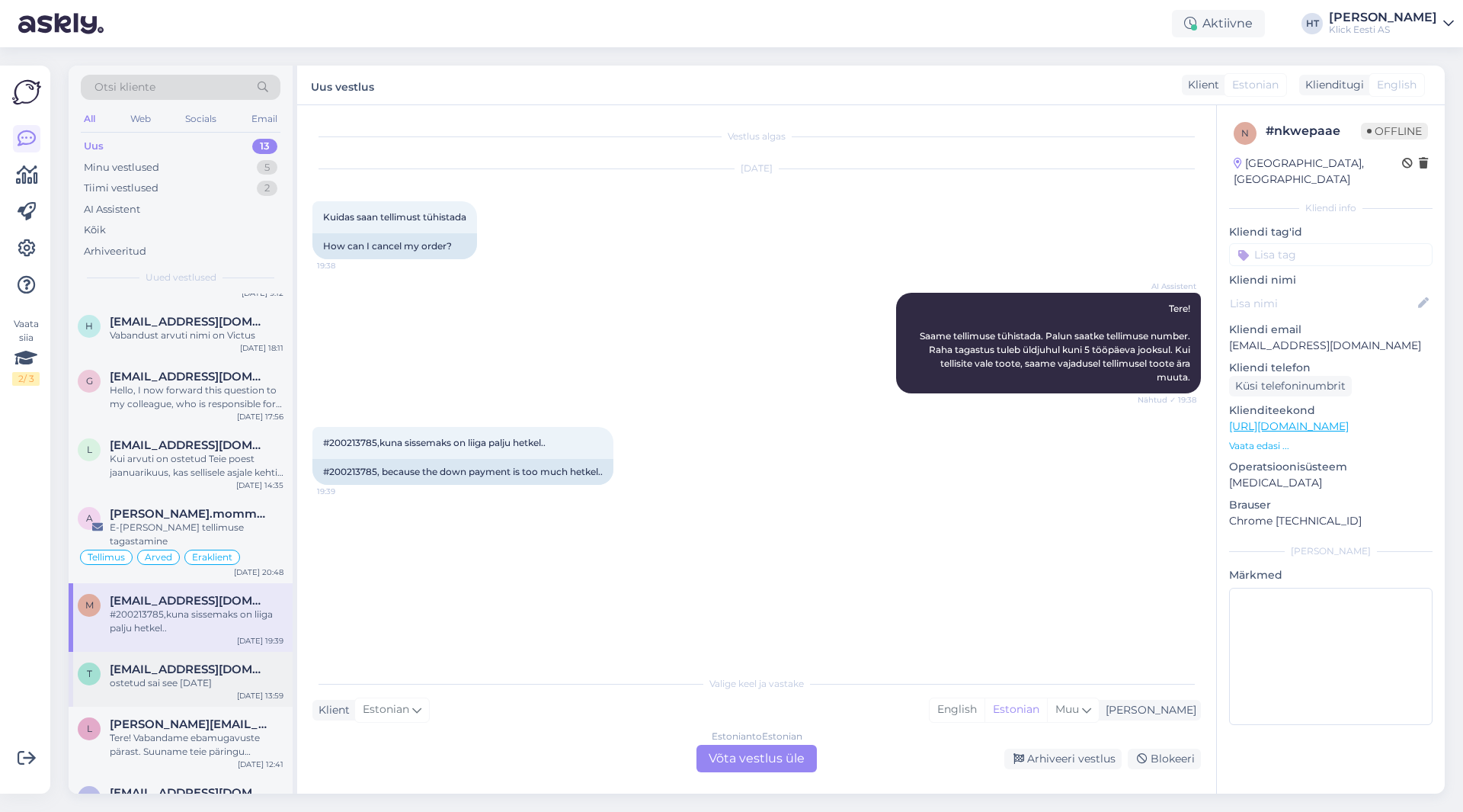
scroll to position [0, 0]
click at [242, 686] on div "t [EMAIL_ADDRESS][DOMAIN_NAME] ostetud sai see 27.03.[DATE] 13:59" at bounding box center [180, 679] width 224 height 55
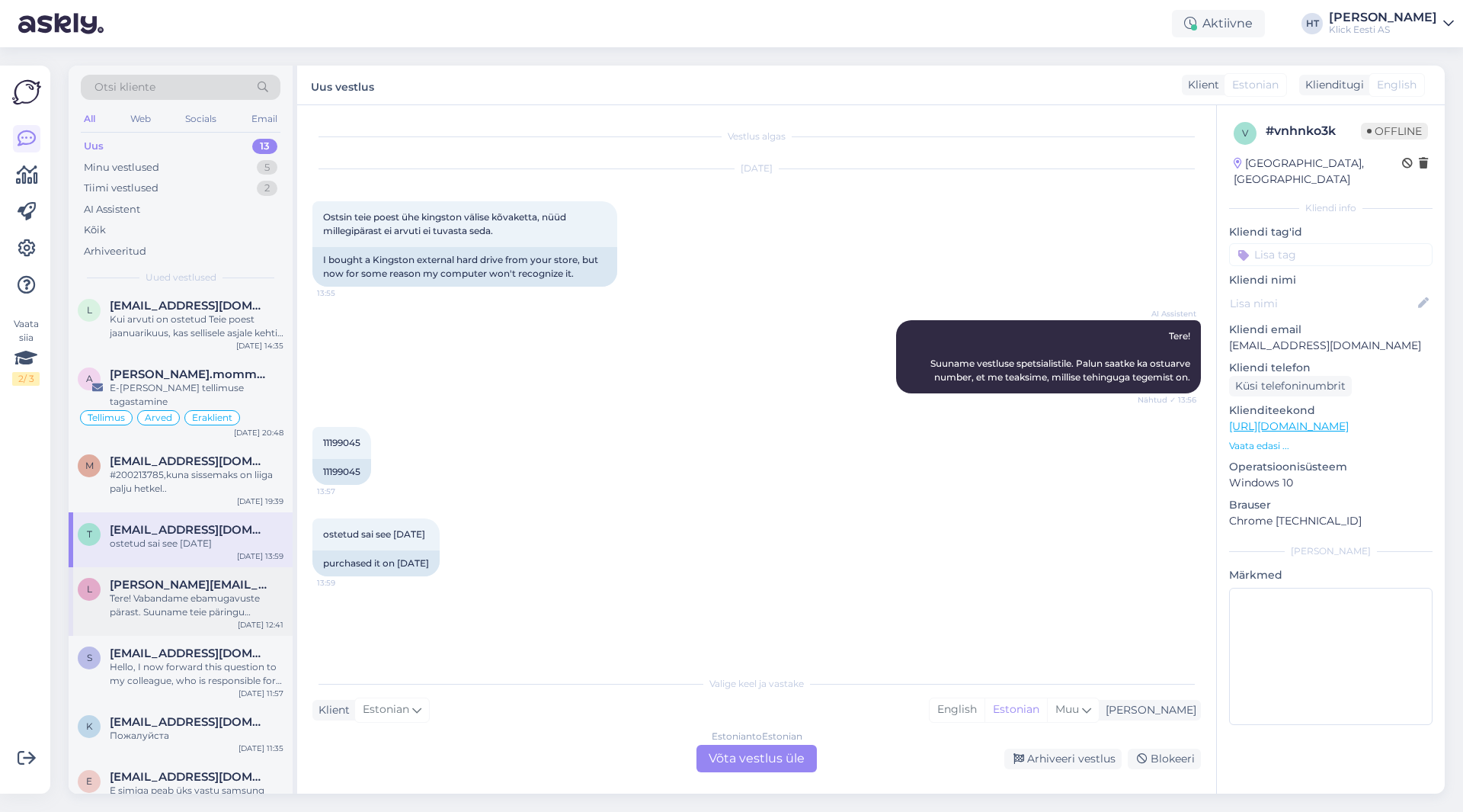
scroll to position [229, 0]
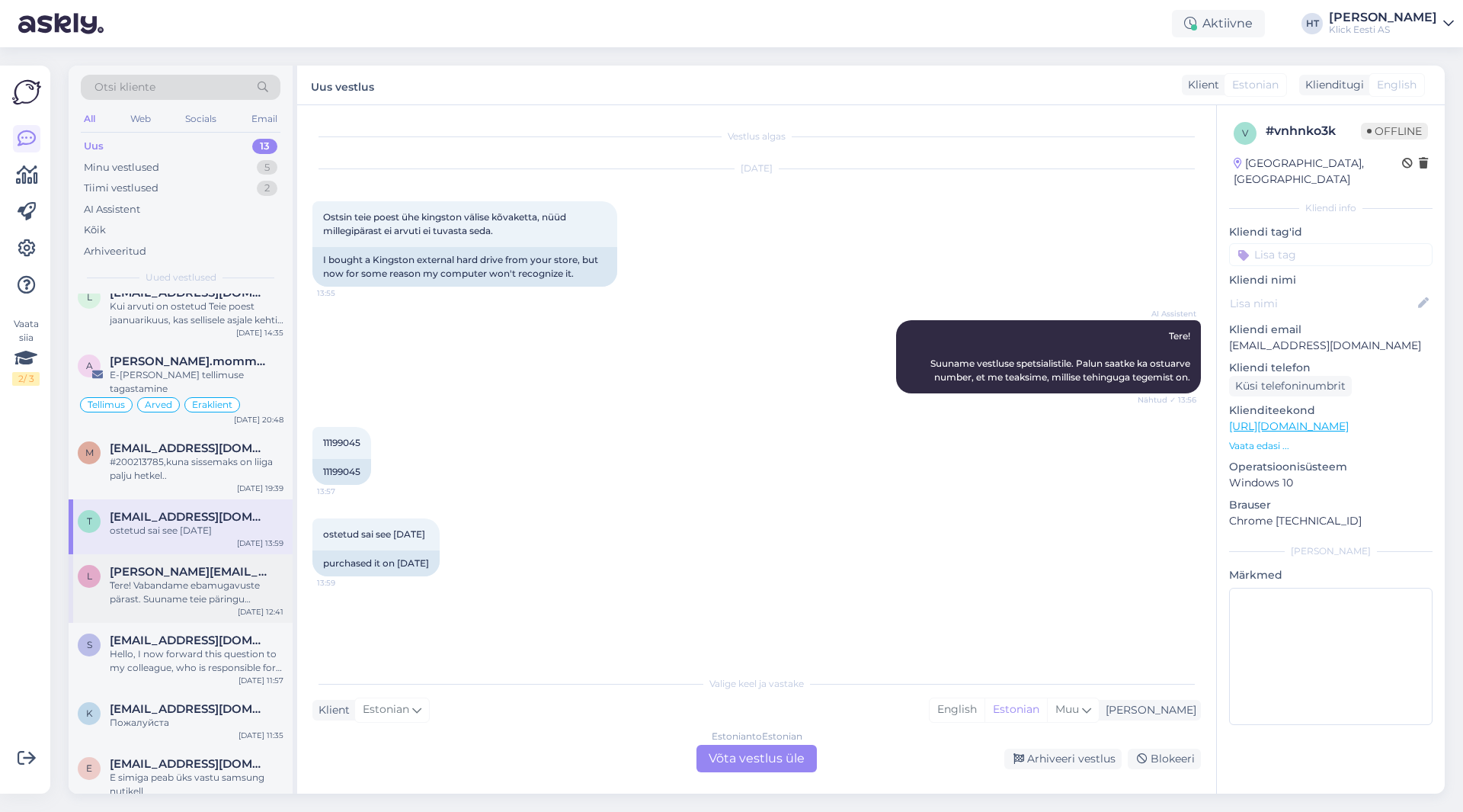
click at [215, 578] on div "Tere! Vabandame ebamugavuste pärast. Suuname teie päringu spetsialistile, kes u…" at bounding box center [196, 592] width 174 height 28
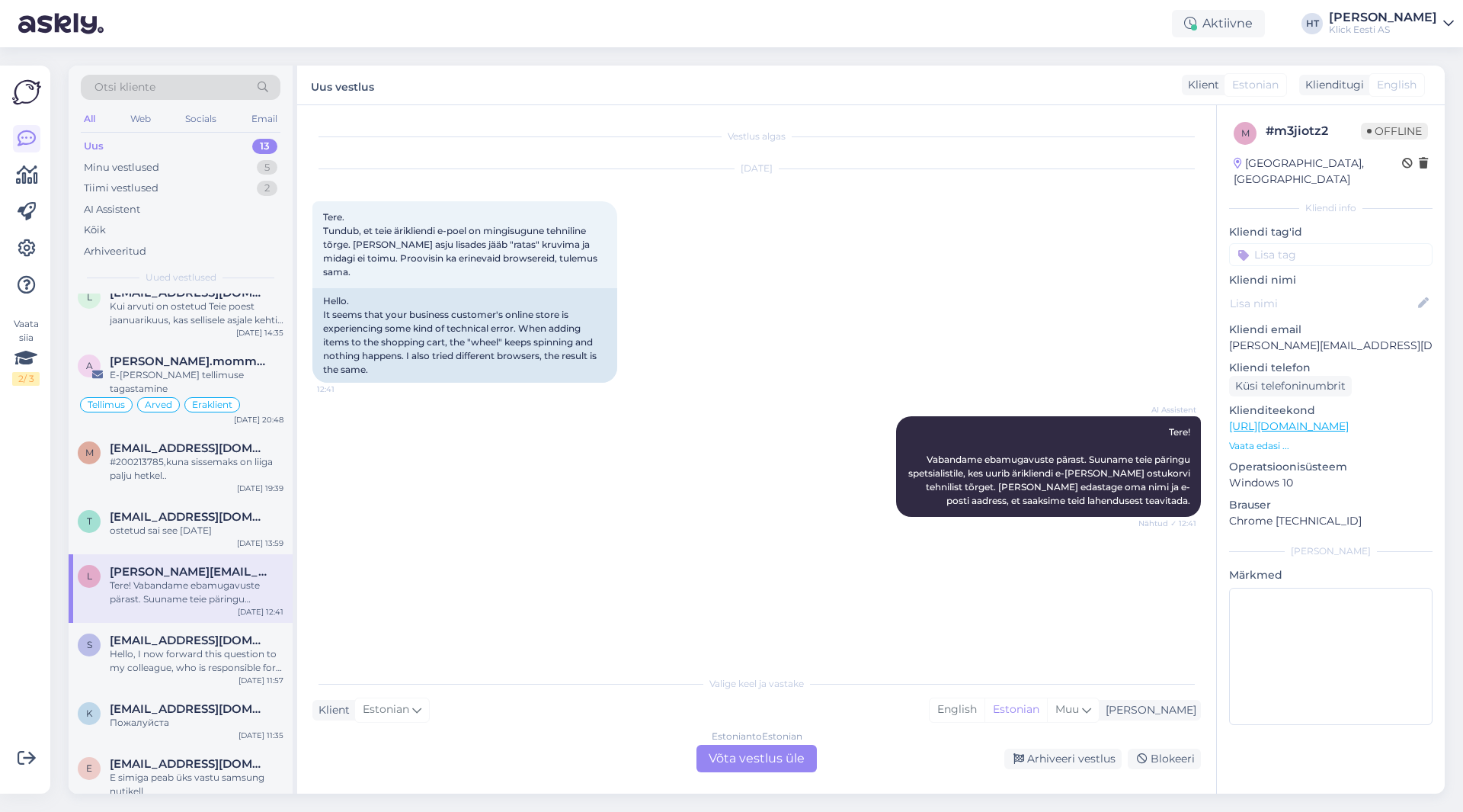
scroll to position [305, 0]
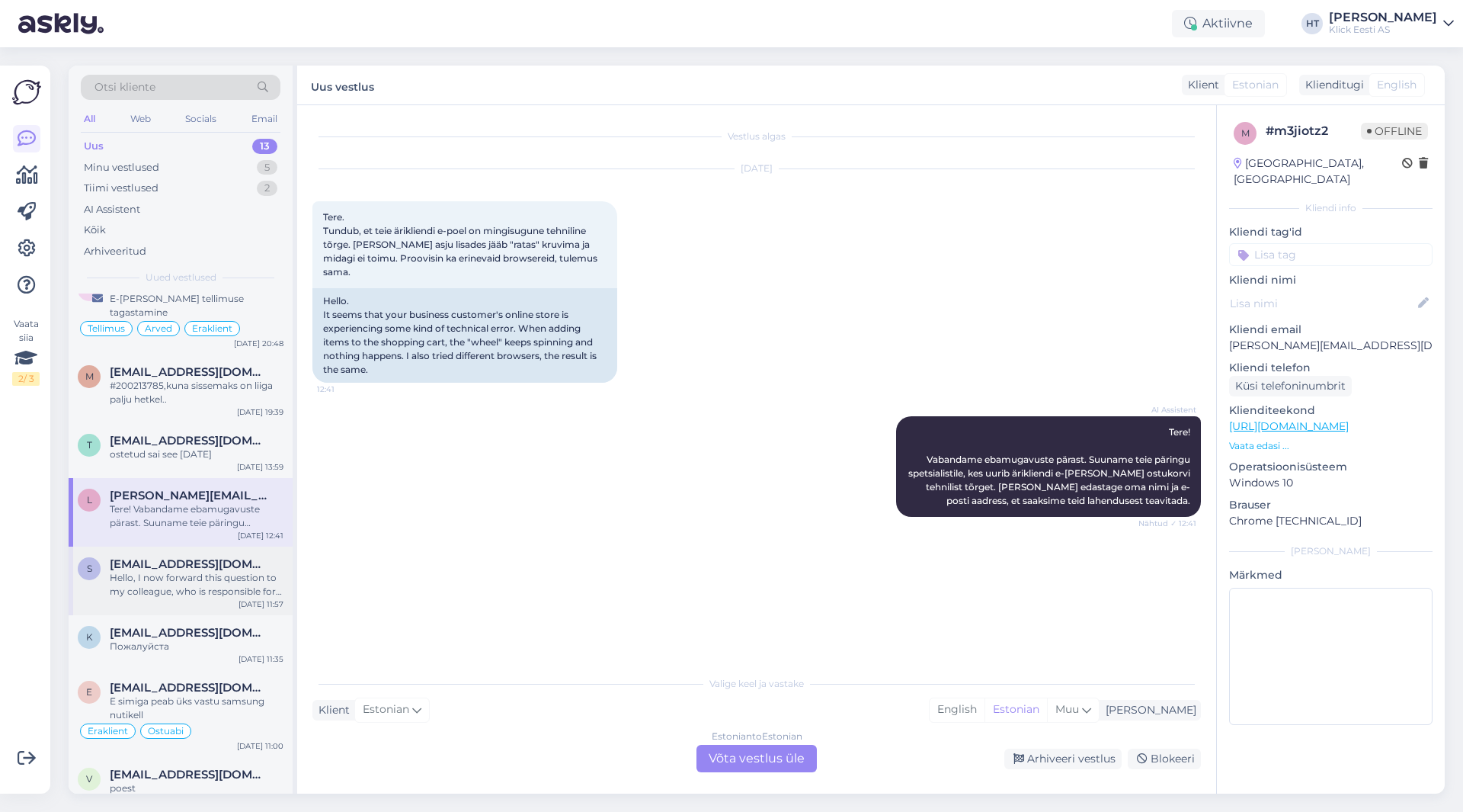
click at [235, 571] on div "Hello, I now forward this question to my colleague, who is responsible for this…" at bounding box center [196, 584] width 174 height 28
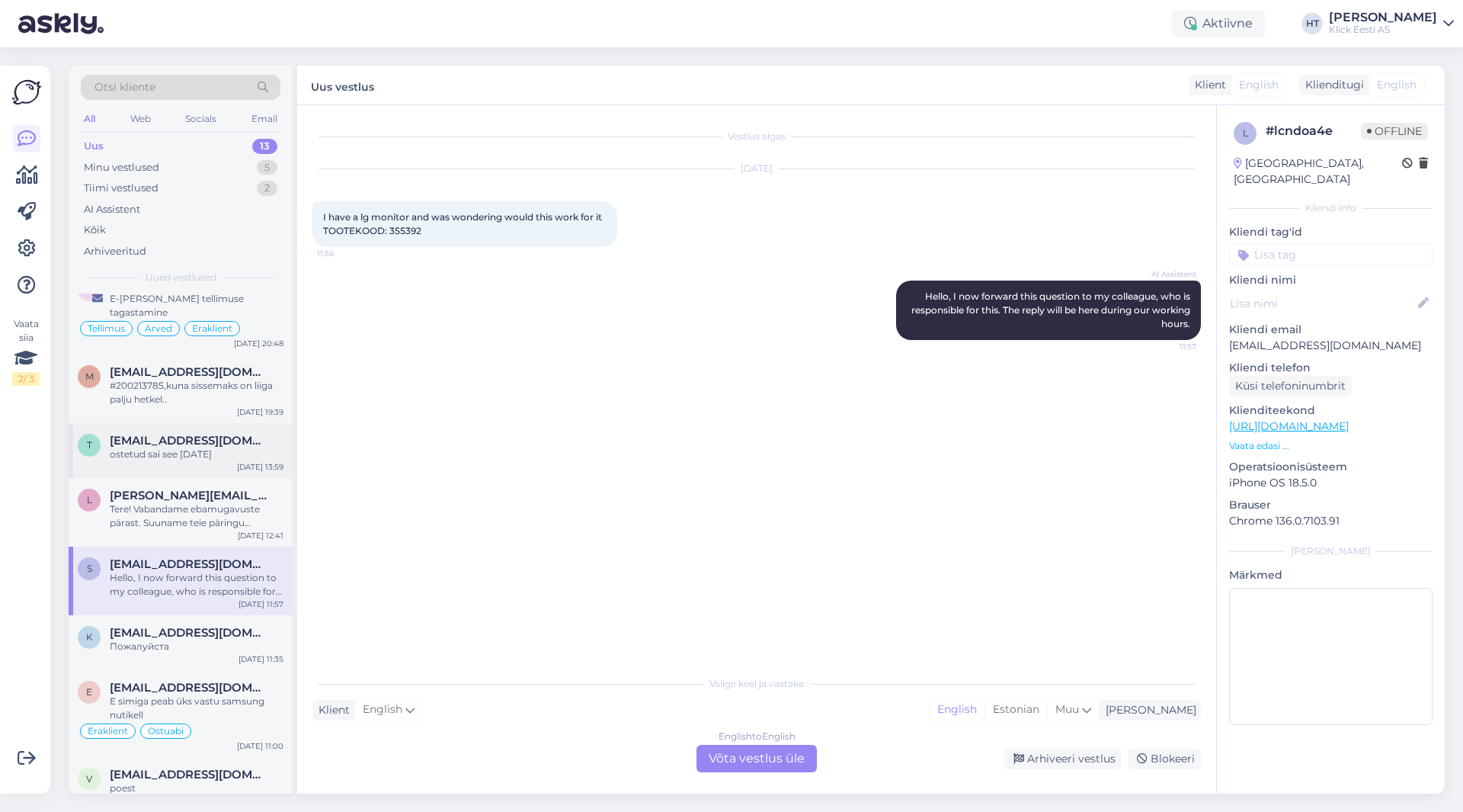
scroll to position [364, 0]
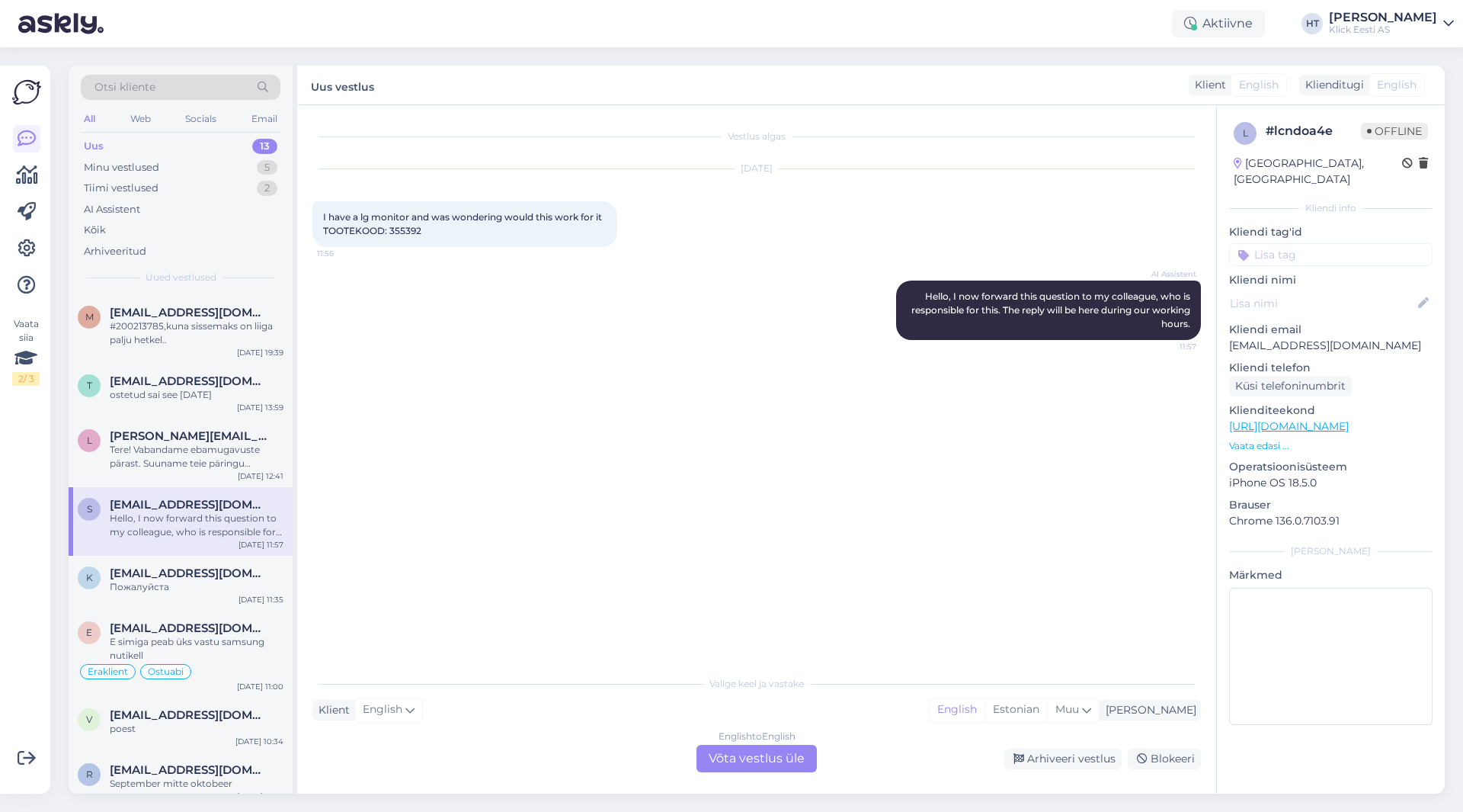
click at [401, 230] on span "I have a lg monitor and was wondering would this work for it TOOTEKOOD: 355392" at bounding box center [464, 223] width 282 height 25
click at [401, 232] on span "I have a lg monitor and was wondering would this work for it TOOTEKOOD: 355392" at bounding box center [464, 223] width 282 height 25
click at [630, 567] on div "Vestlus algas [DATE] I have a lg monitor and was wondering would this work for …" at bounding box center [764, 387] width 902 height 534
click at [756, 771] on div "English to English Võta vestlus üle" at bounding box center [756, 758] width 121 height 28
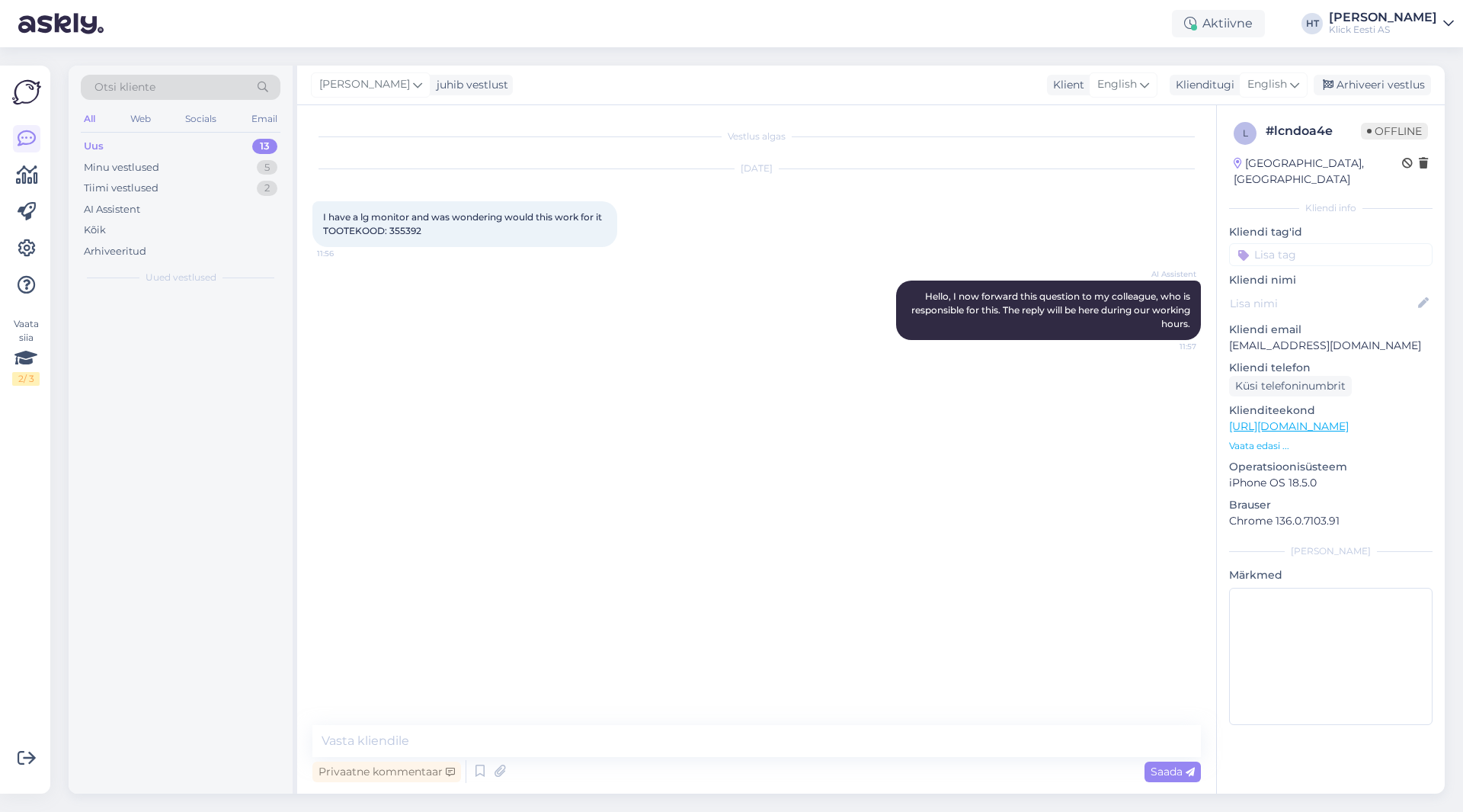
scroll to position [0, 0]
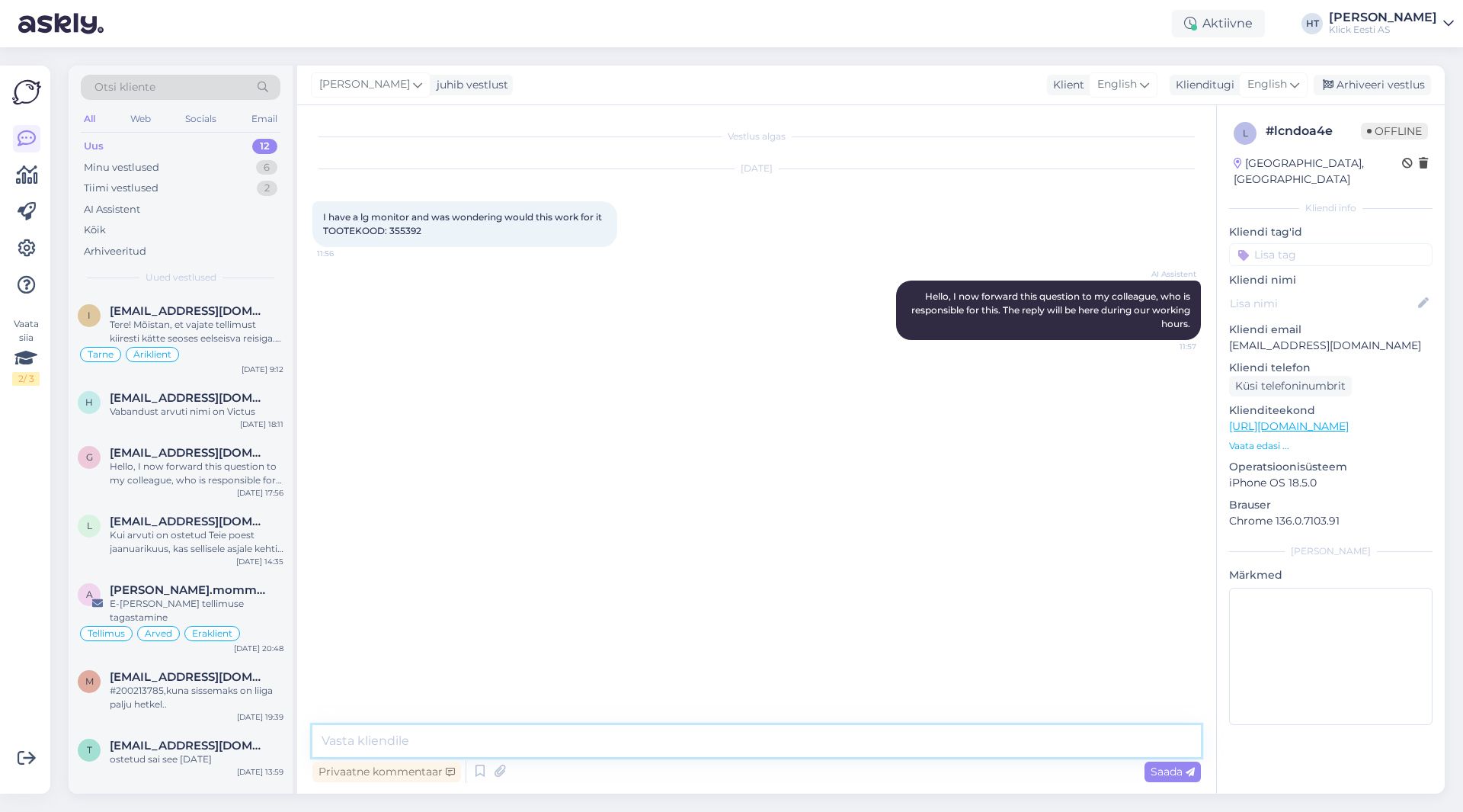
click at [723, 749] on textarea at bounding box center [757, 741] width 889 height 32
type textarea "w"
type textarea "Which monitor precisely?"
click at [186, 527] on span "[EMAIL_ADDRESS][DOMAIN_NAME]" at bounding box center [189, 521] width 159 height 13
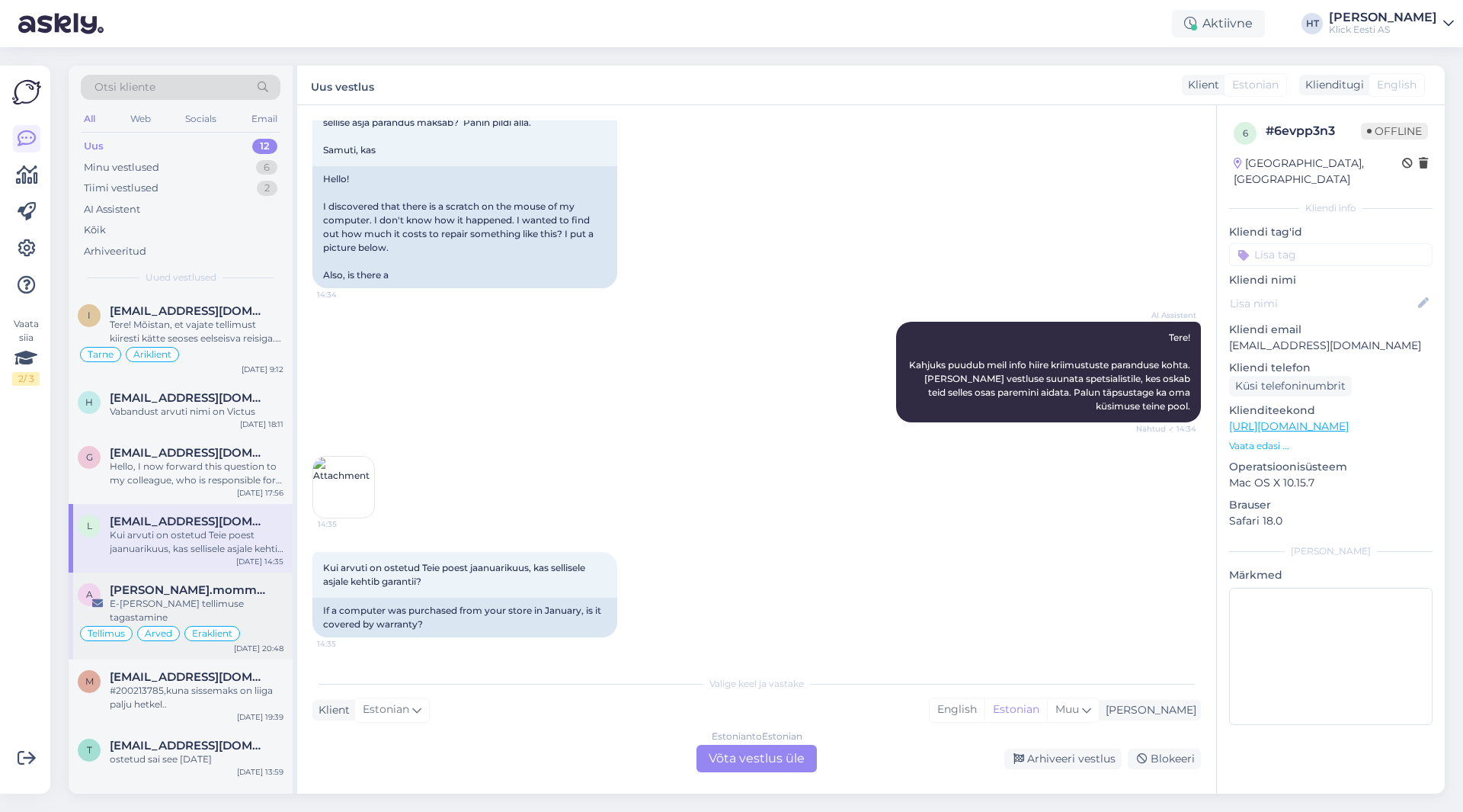
scroll to position [76, 0]
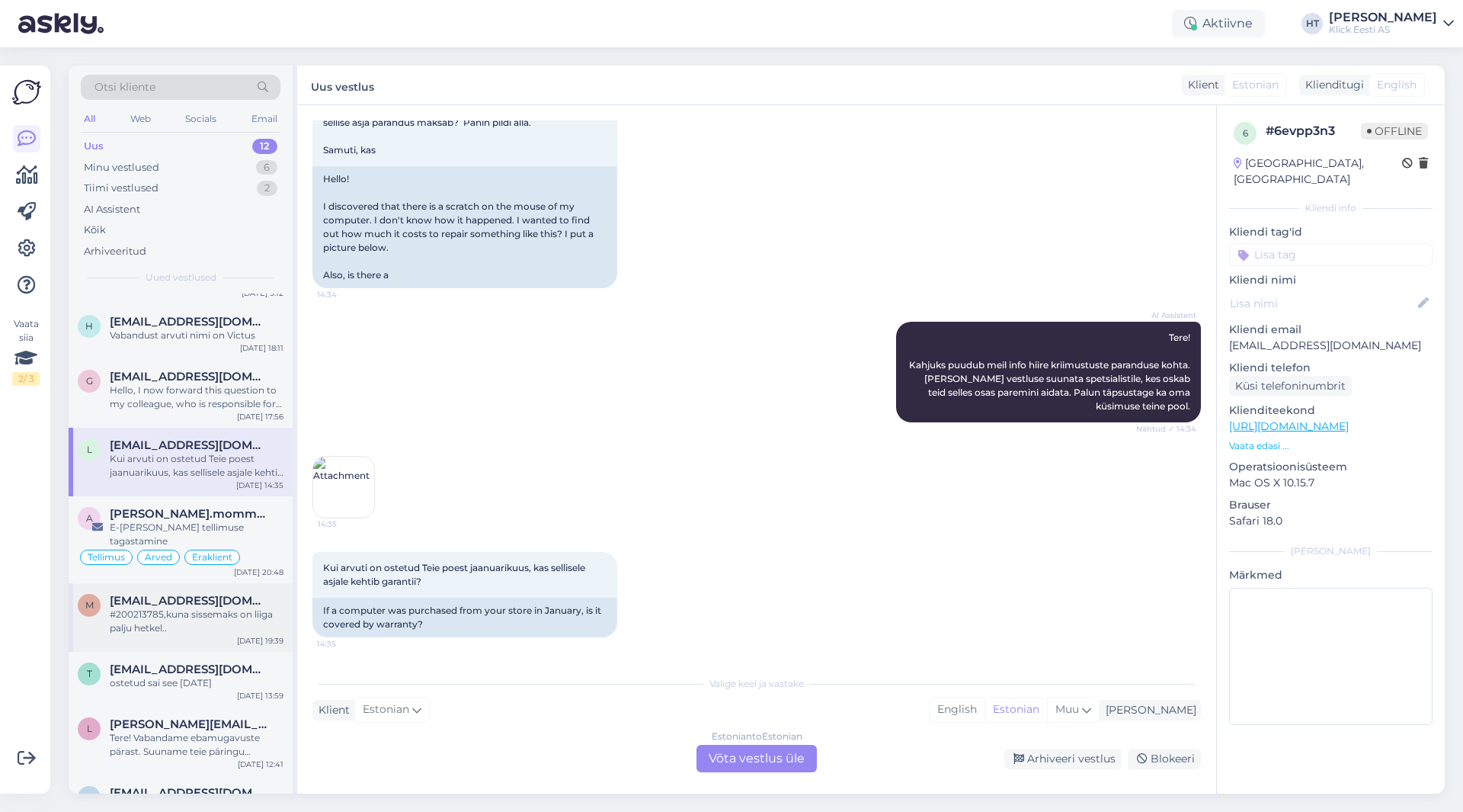
click at [208, 594] on span "[EMAIL_ADDRESS][DOMAIN_NAME]" at bounding box center [189, 600] width 159 height 13
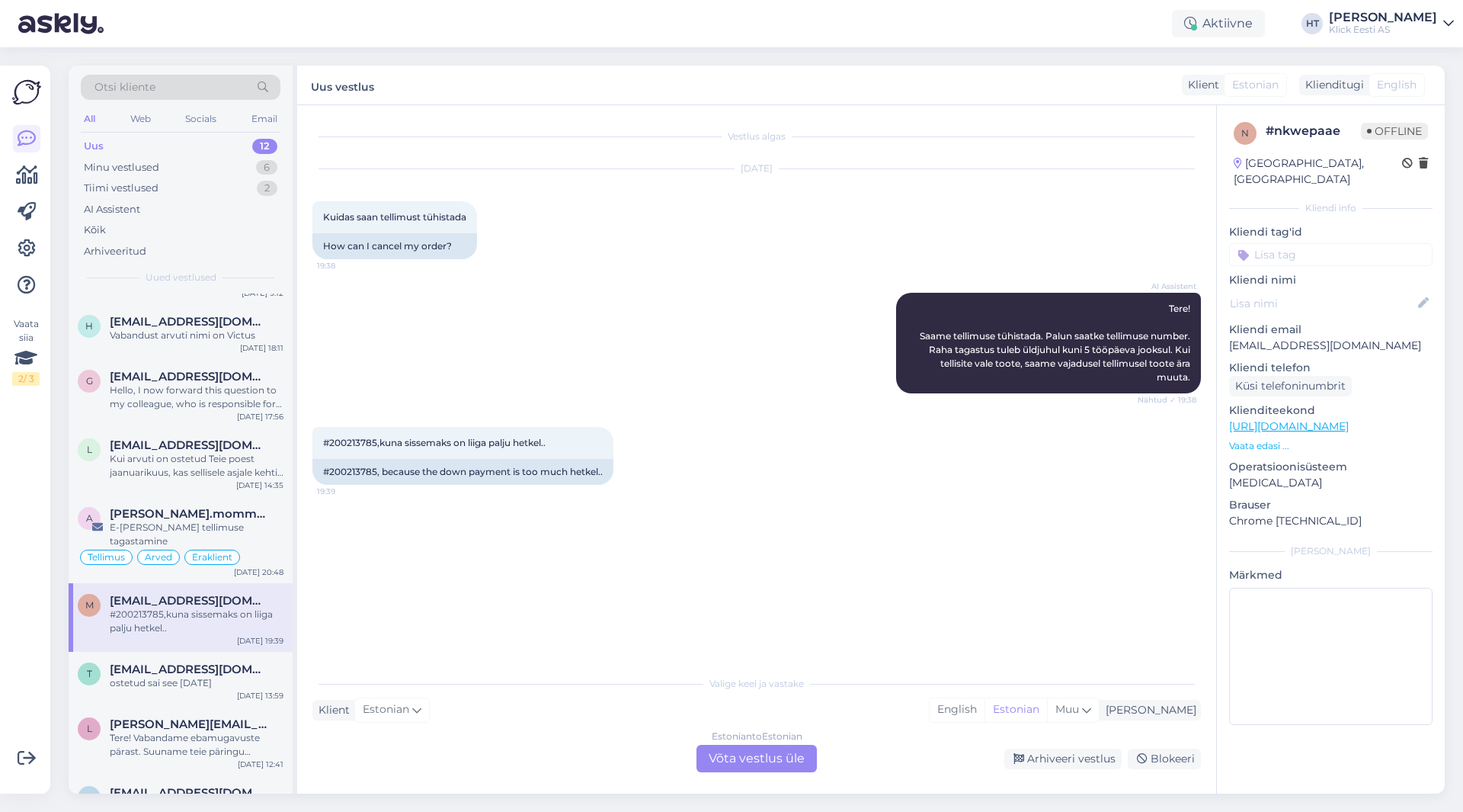
scroll to position [153, 0]
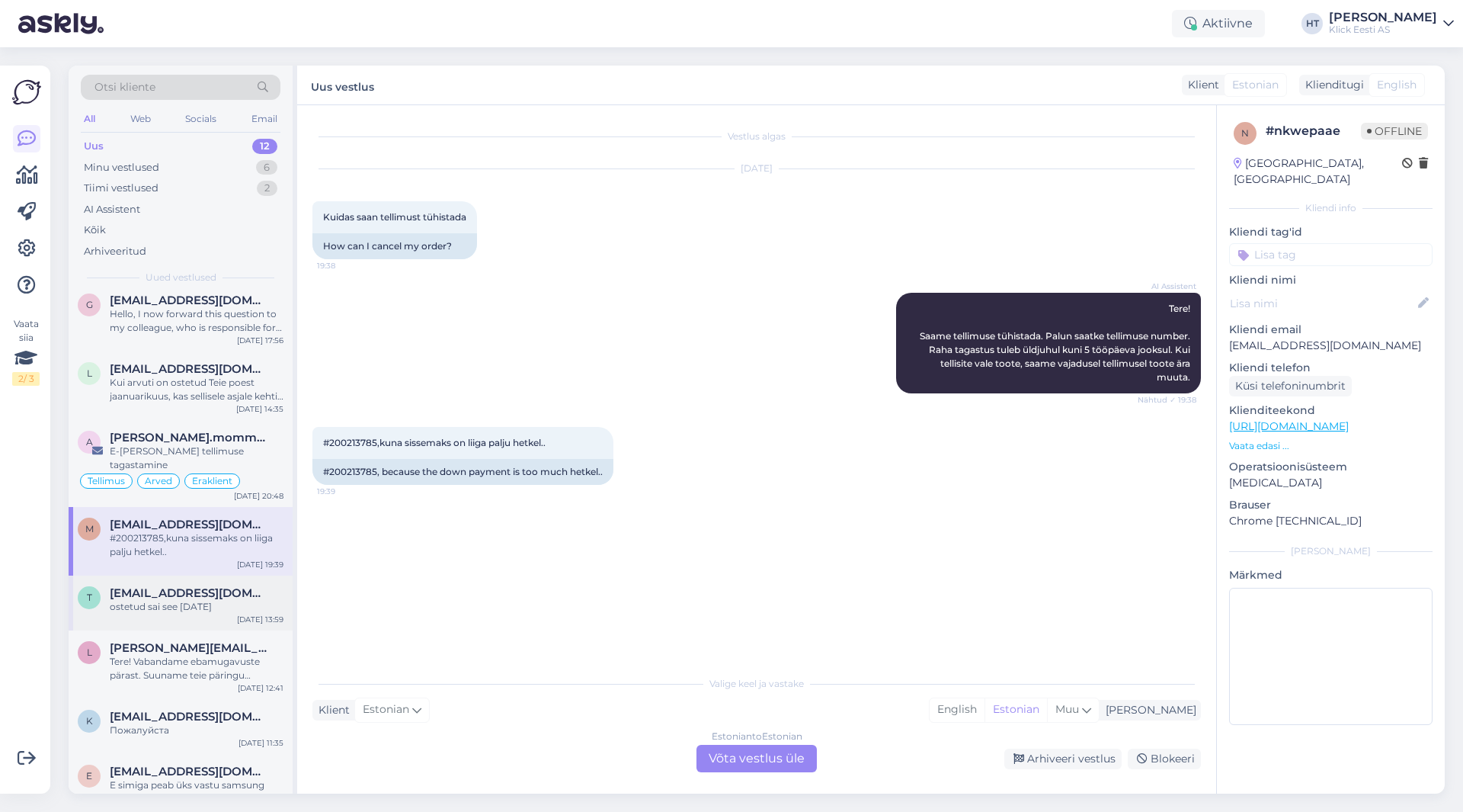
click at [191, 600] on div "ostetud sai see [DATE]" at bounding box center [196, 606] width 174 height 13
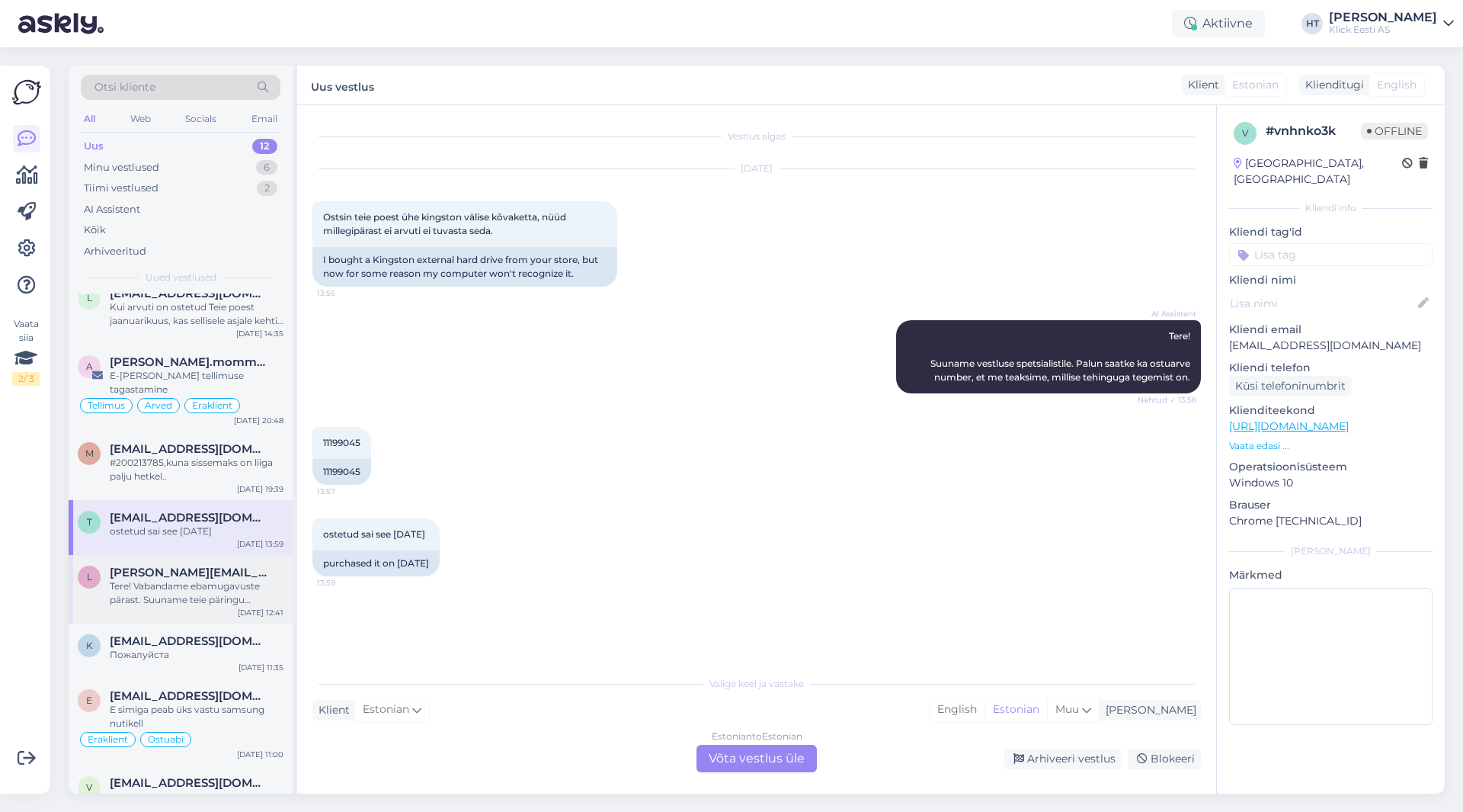
scroll to position [229, 0]
click at [202, 587] on div "Tere! Vabandame ebamugavuste pärast. Suuname teie päringu spetsialistile, kes u…" at bounding box center [196, 592] width 174 height 28
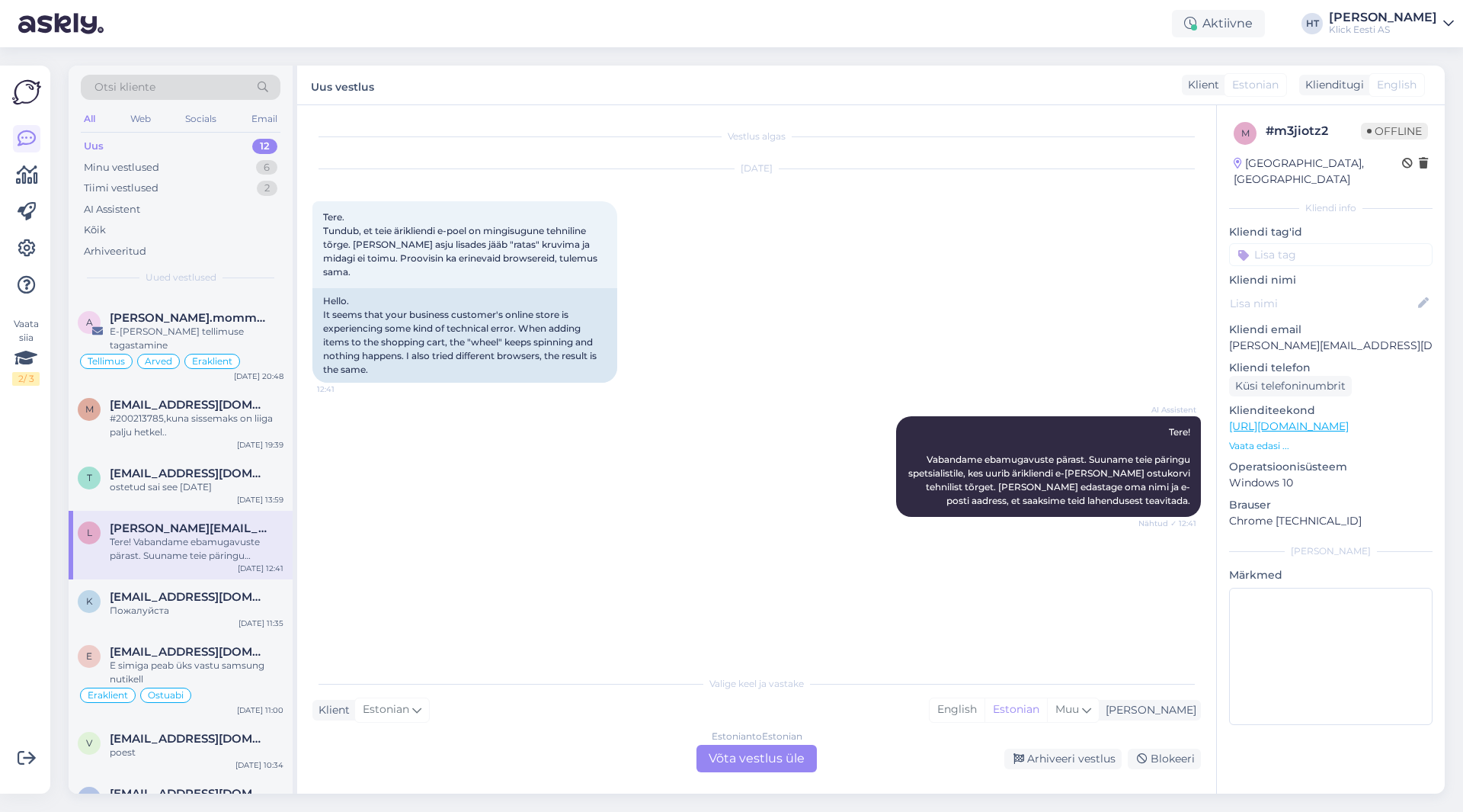
scroll to position [296, 0]
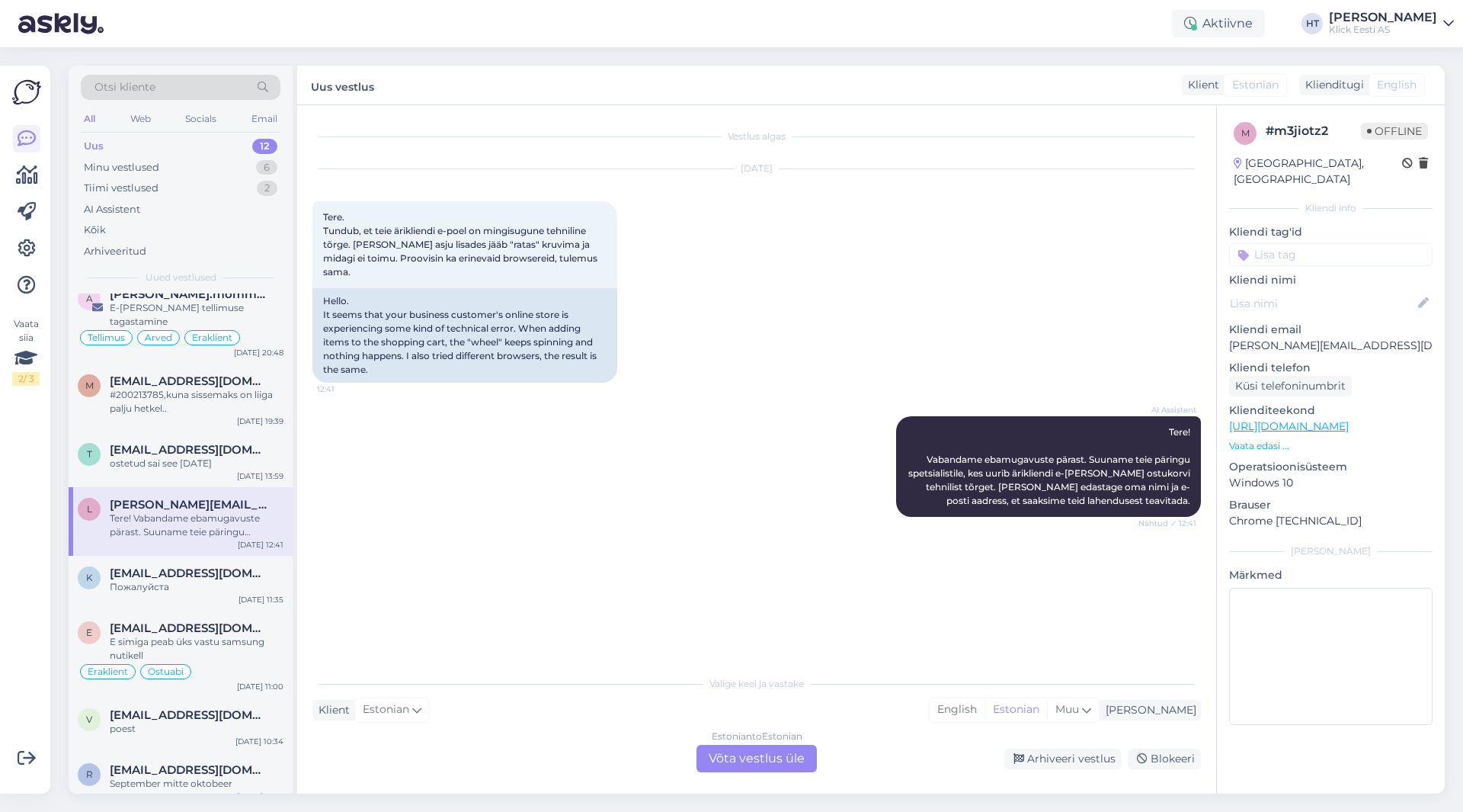
click at [202, 587] on div "k [EMAIL_ADDRESS][DOMAIN_NAME] Пожалуйста [DATE] 11:35" at bounding box center [180, 583] width 224 height 55
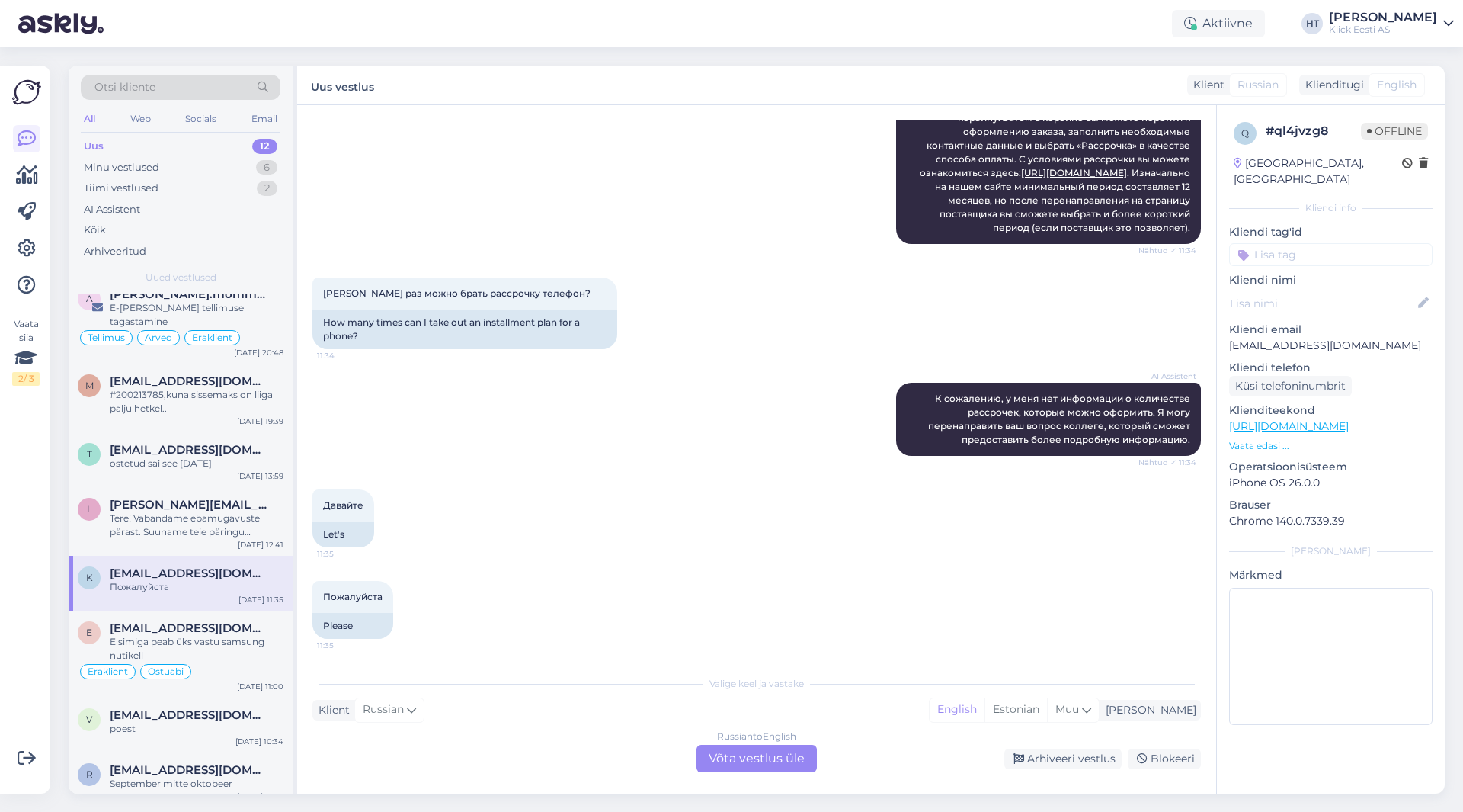
scroll to position [363, 0]
click at [914, 337] on p "[EMAIL_ADDRESS][DOMAIN_NAME]" at bounding box center [1331, 345] width 203 height 16
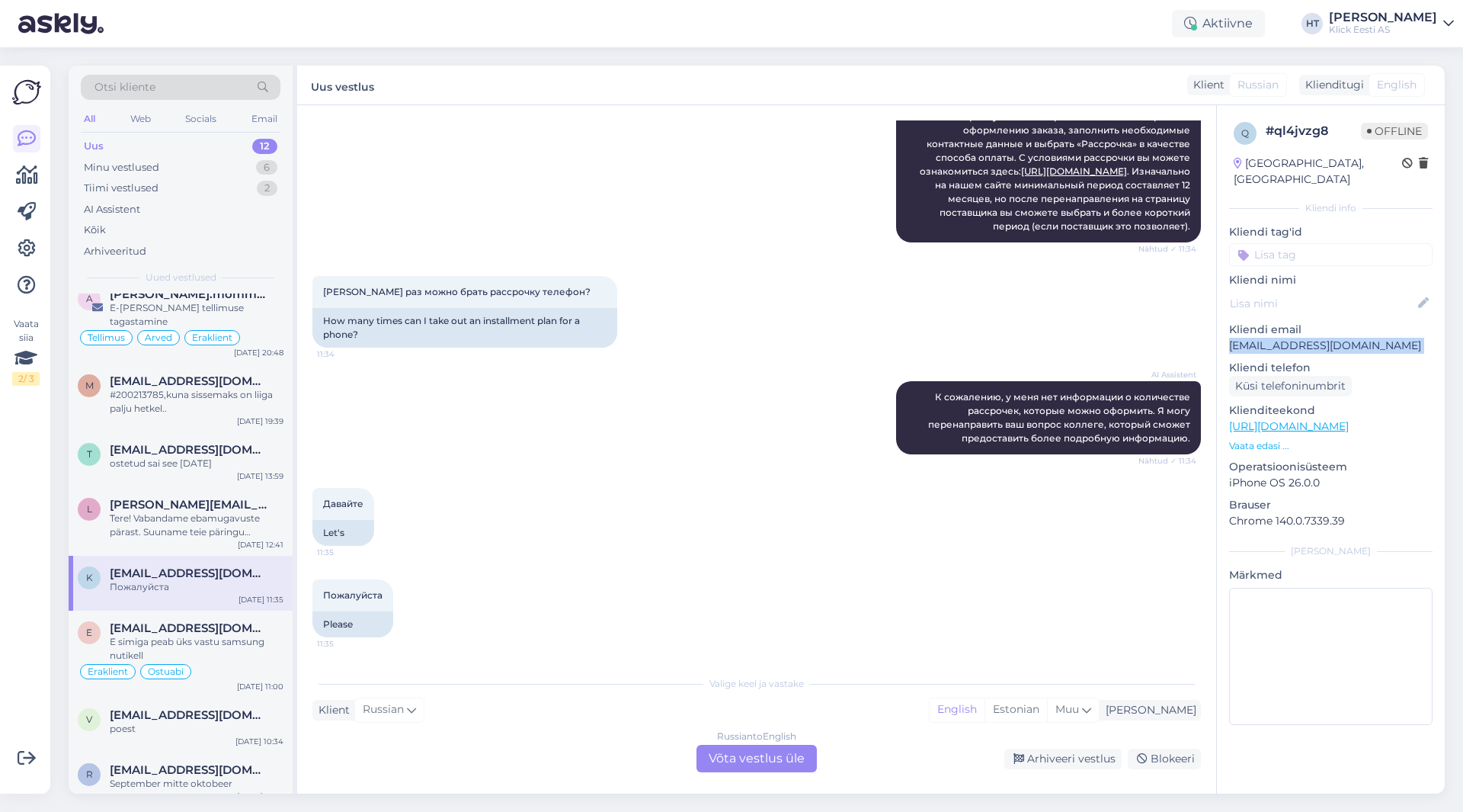
click at [914, 337] on p "[EMAIL_ADDRESS][DOMAIN_NAME]" at bounding box center [1331, 345] width 203 height 16
click at [830, 328] on div "[PERSON_NAME] раз можно брать рассрочку телефон? 11:34 How many times can I tak…" at bounding box center [757, 311] width 889 height 105
click at [914, 245] on input at bounding box center [1331, 254] width 203 height 23
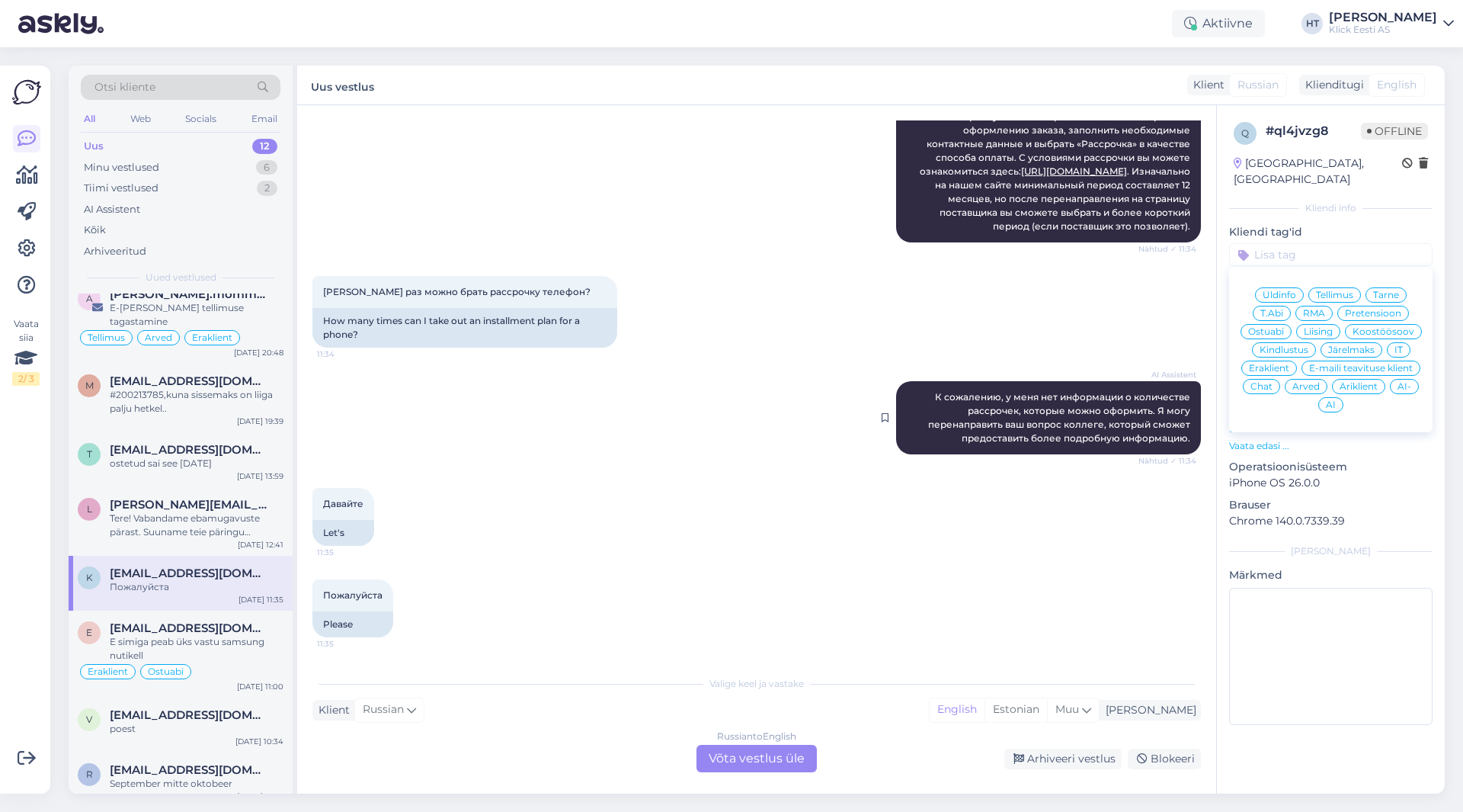
click at [914, 429] on span "К сожалению, у меня нет информации о количестве рассрочек, которые можно оформи…" at bounding box center [1061, 417] width 265 height 52
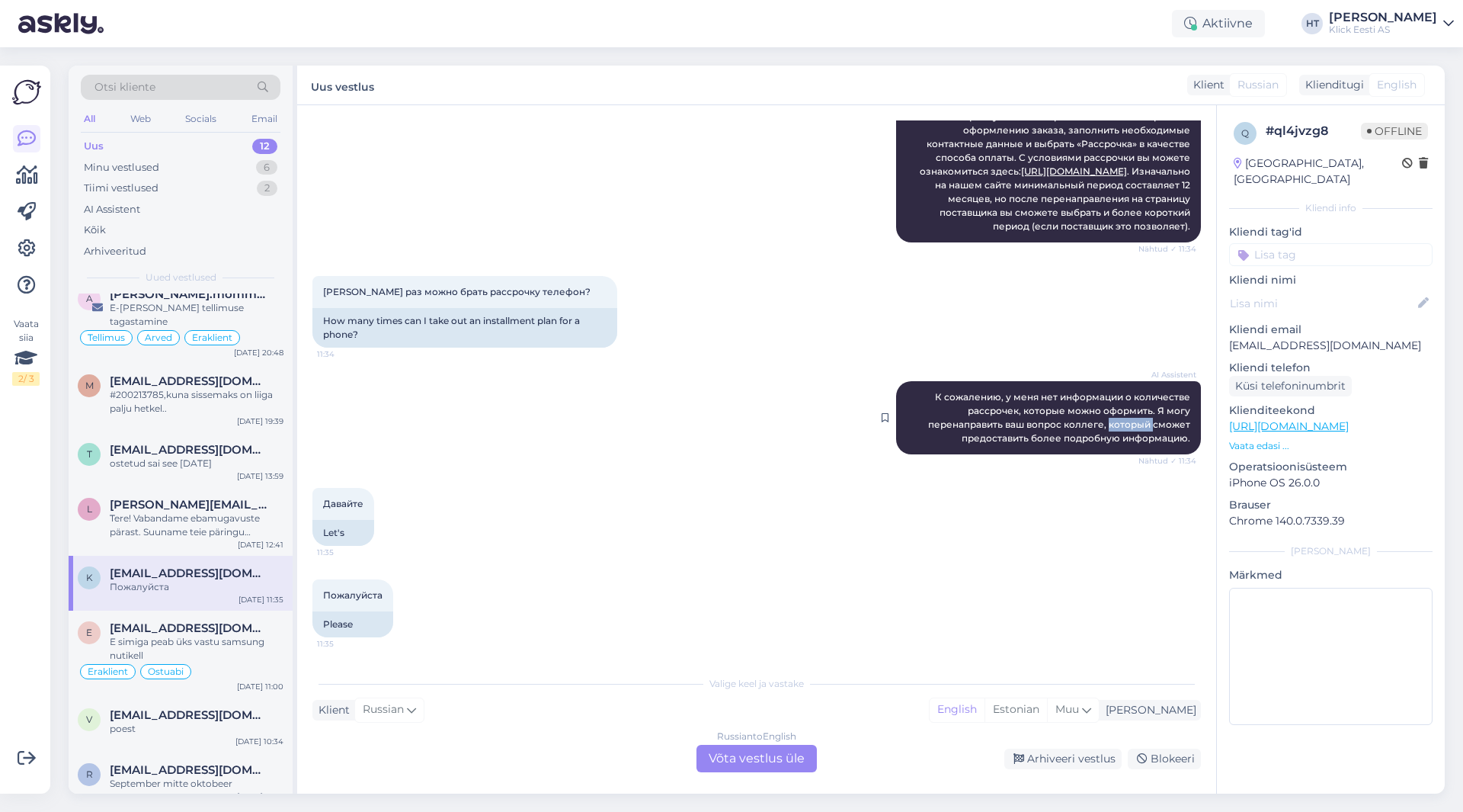
click at [914, 429] on span "К сожалению, у меня нет информации о количестве рассрочек, которые можно оформи…" at bounding box center [1061, 417] width 265 height 52
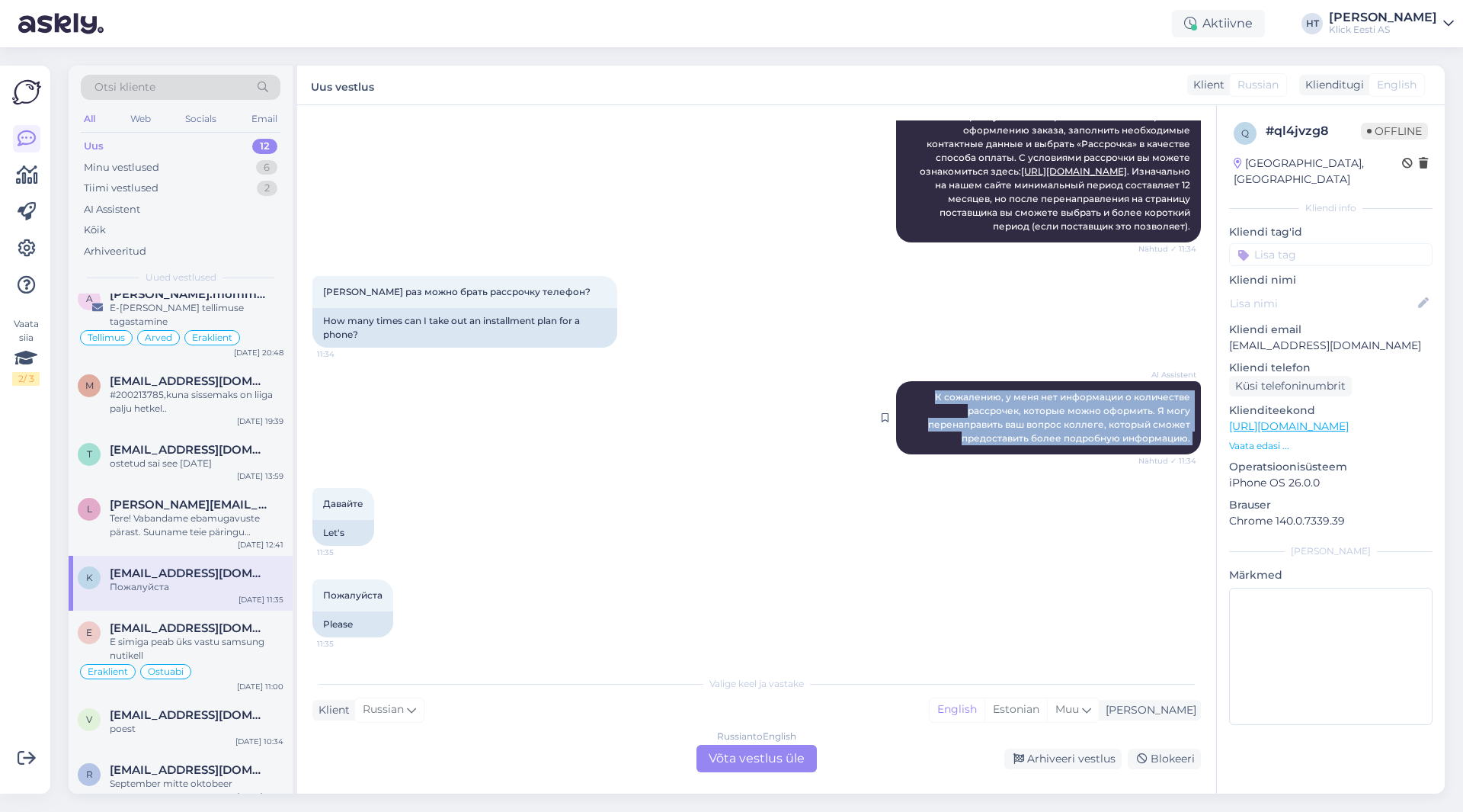
click at [914, 429] on span "К сожалению, у меня нет информации о количестве рассрочек, которые можно оформи…" at bounding box center [1061, 417] width 265 height 52
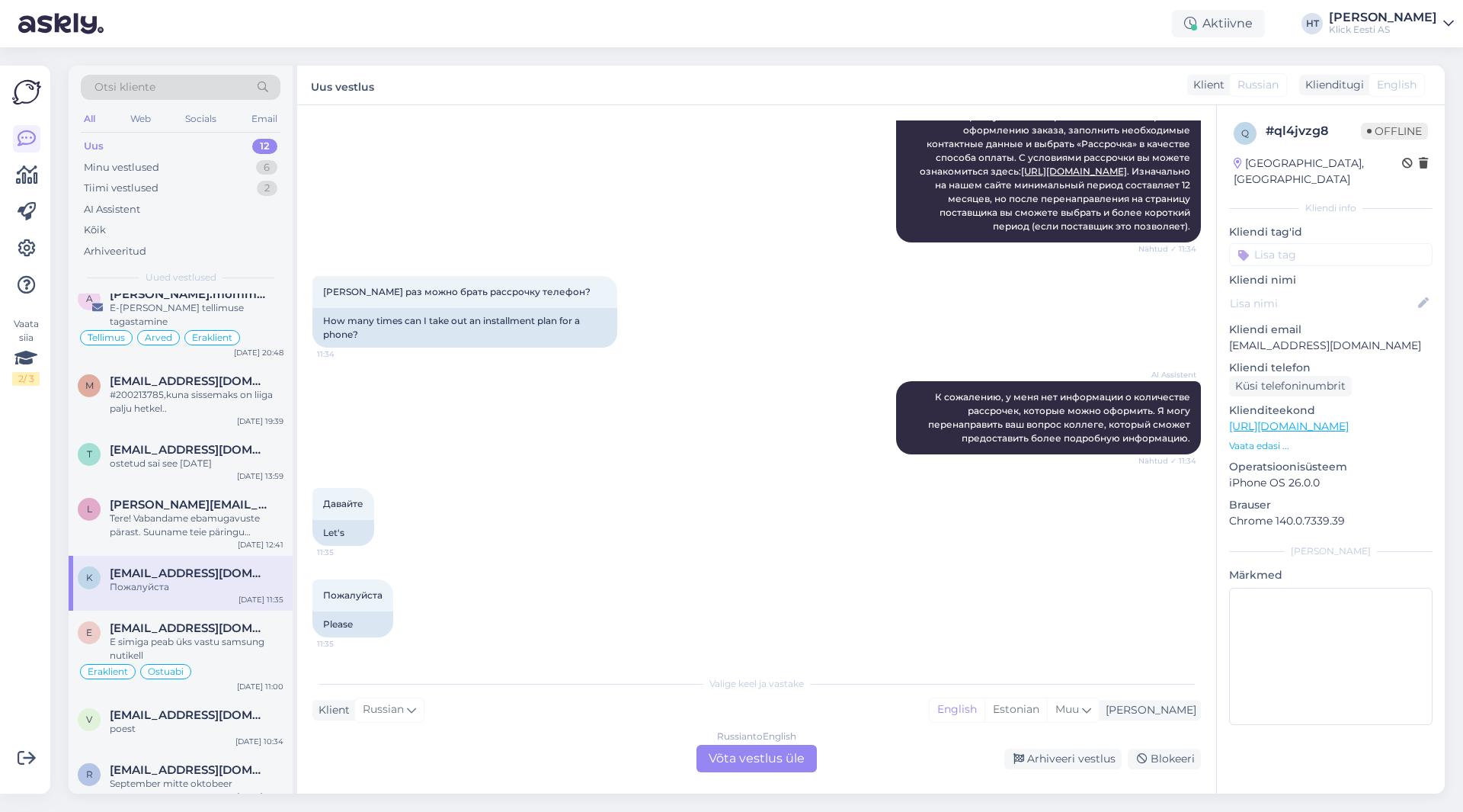
click at [914, 325] on div "[PERSON_NAME] раз можно брать рассрочку телефон? 11:34 How many times can I tak…" at bounding box center [757, 311] width 889 height 105
click at [914, 243] on input at bounding box center [1331, 254] width 203 height 23
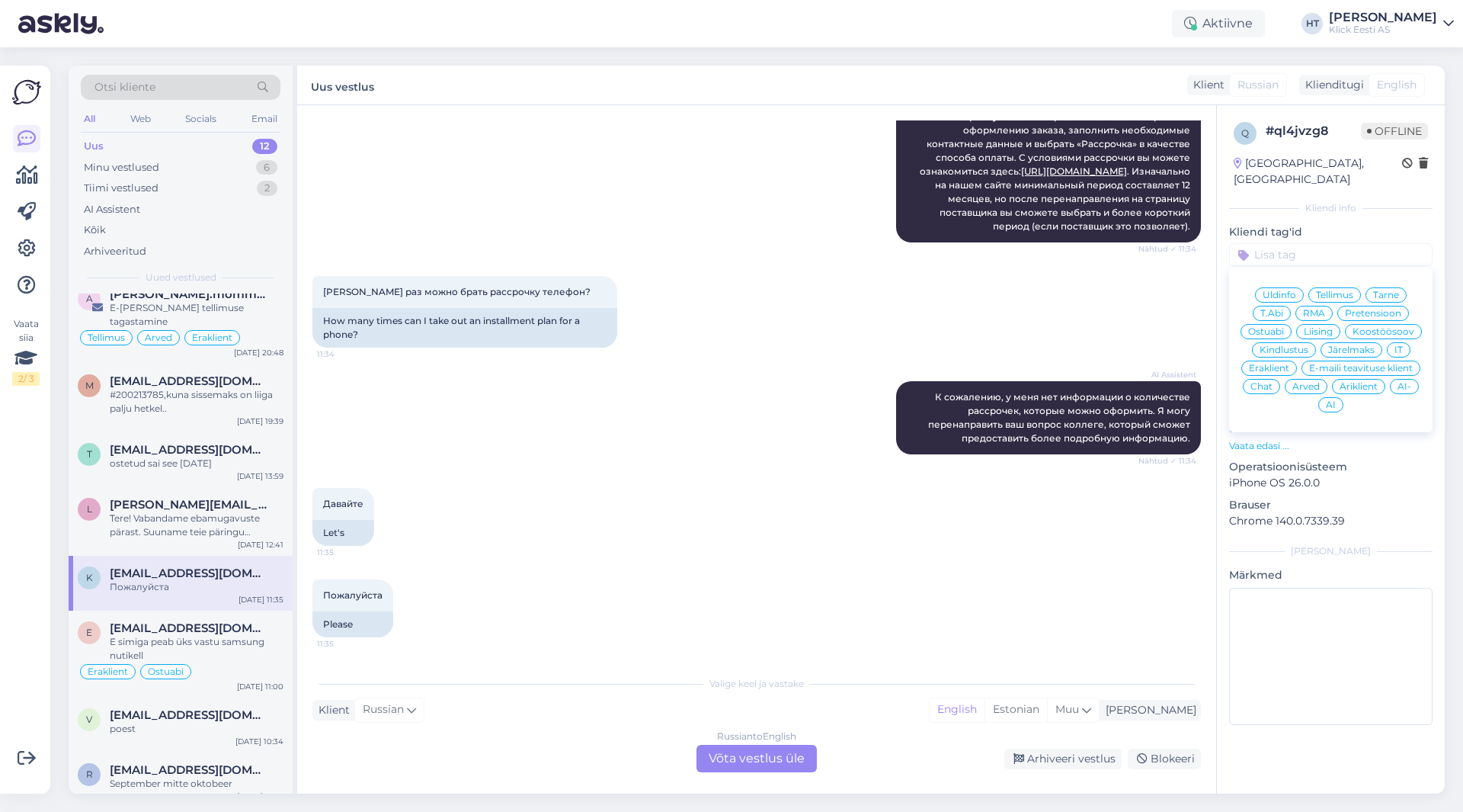
click at [914, 345] on span "Järelmaks" at bounding box center [1351, 349] width 46 height 9
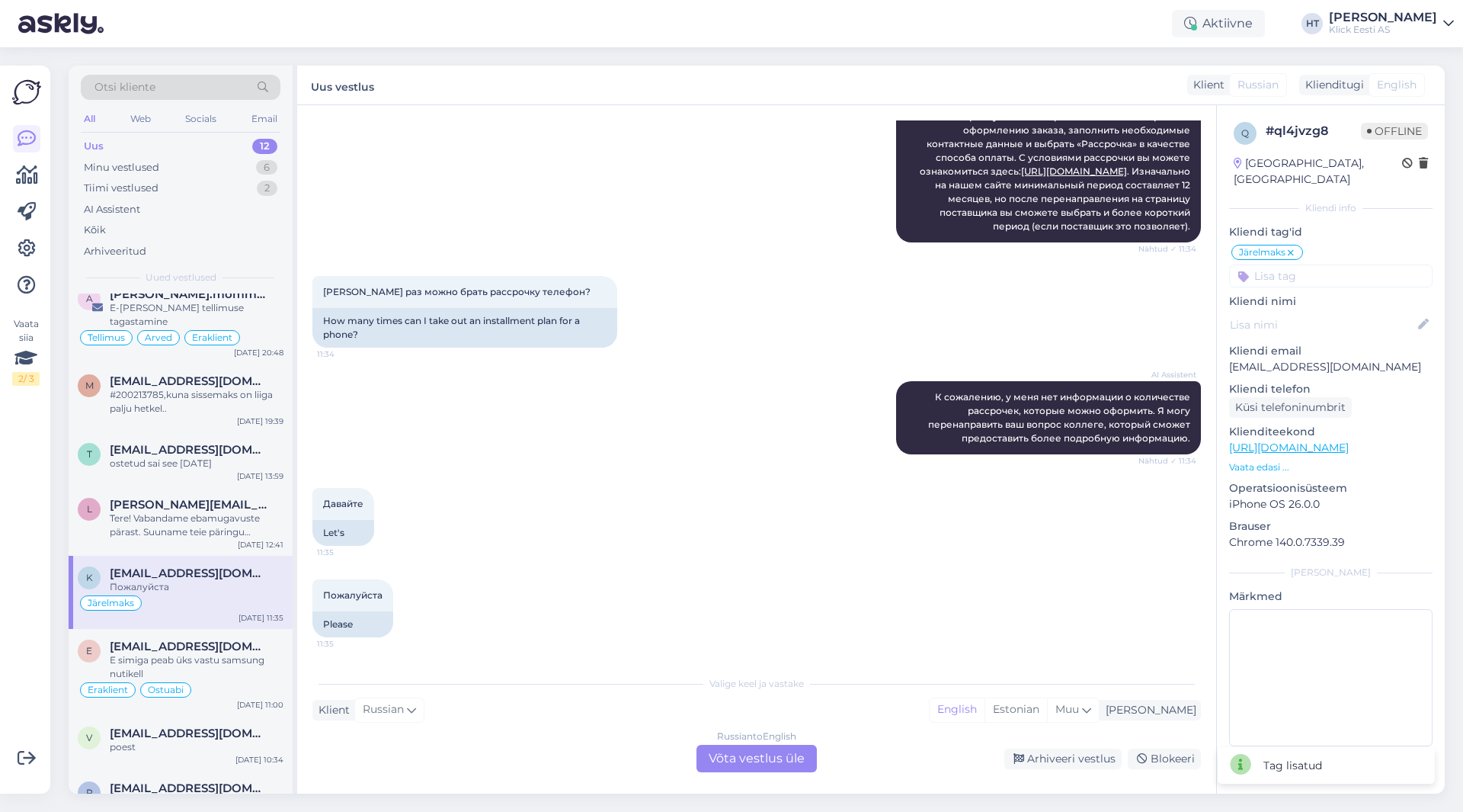
click at [914, 265] on input at bounding box center [1331, 276] width 203 height 23
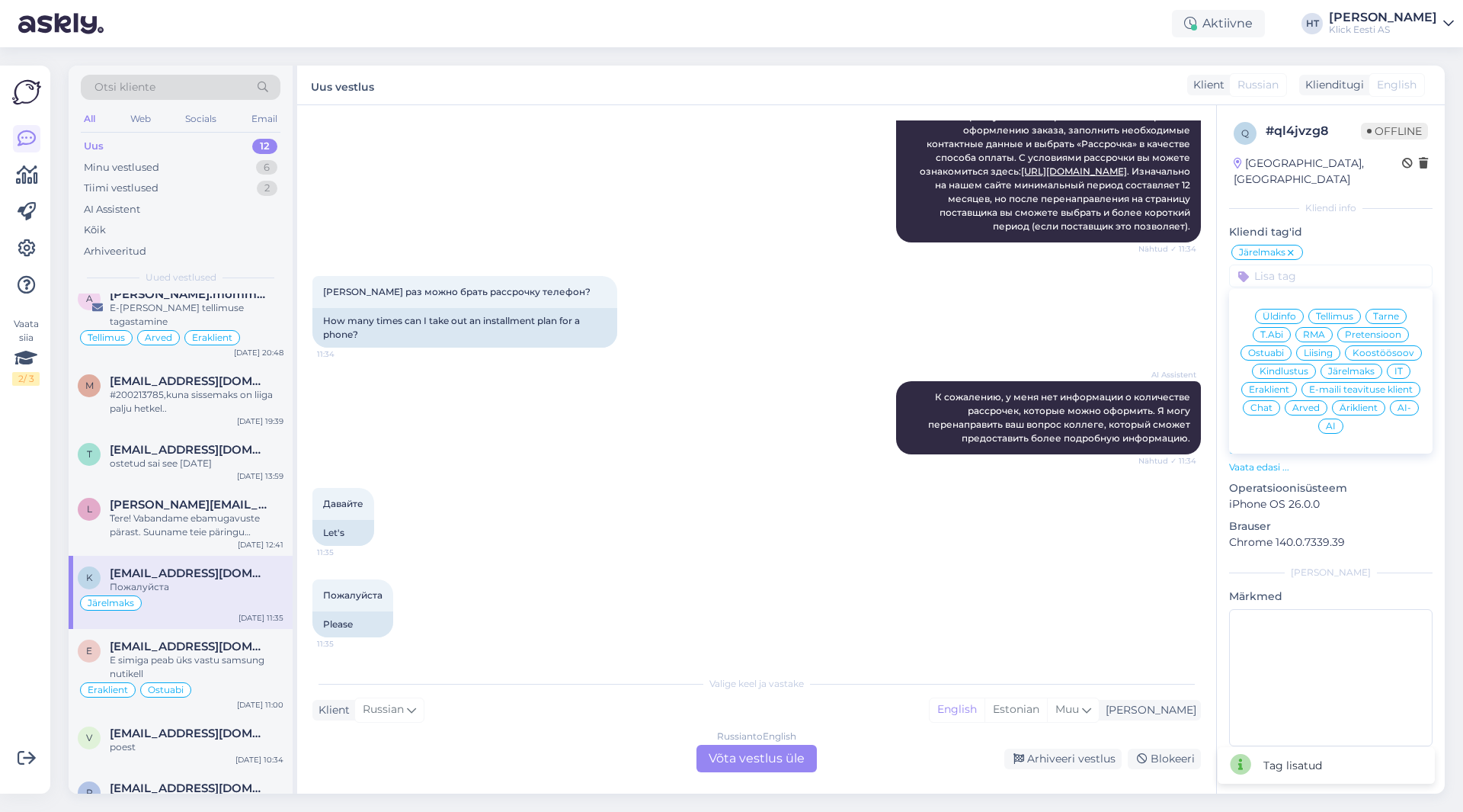
click at [914, 403] on span "Äriklient" at bounding box center [1358, 407] width 38 height 9
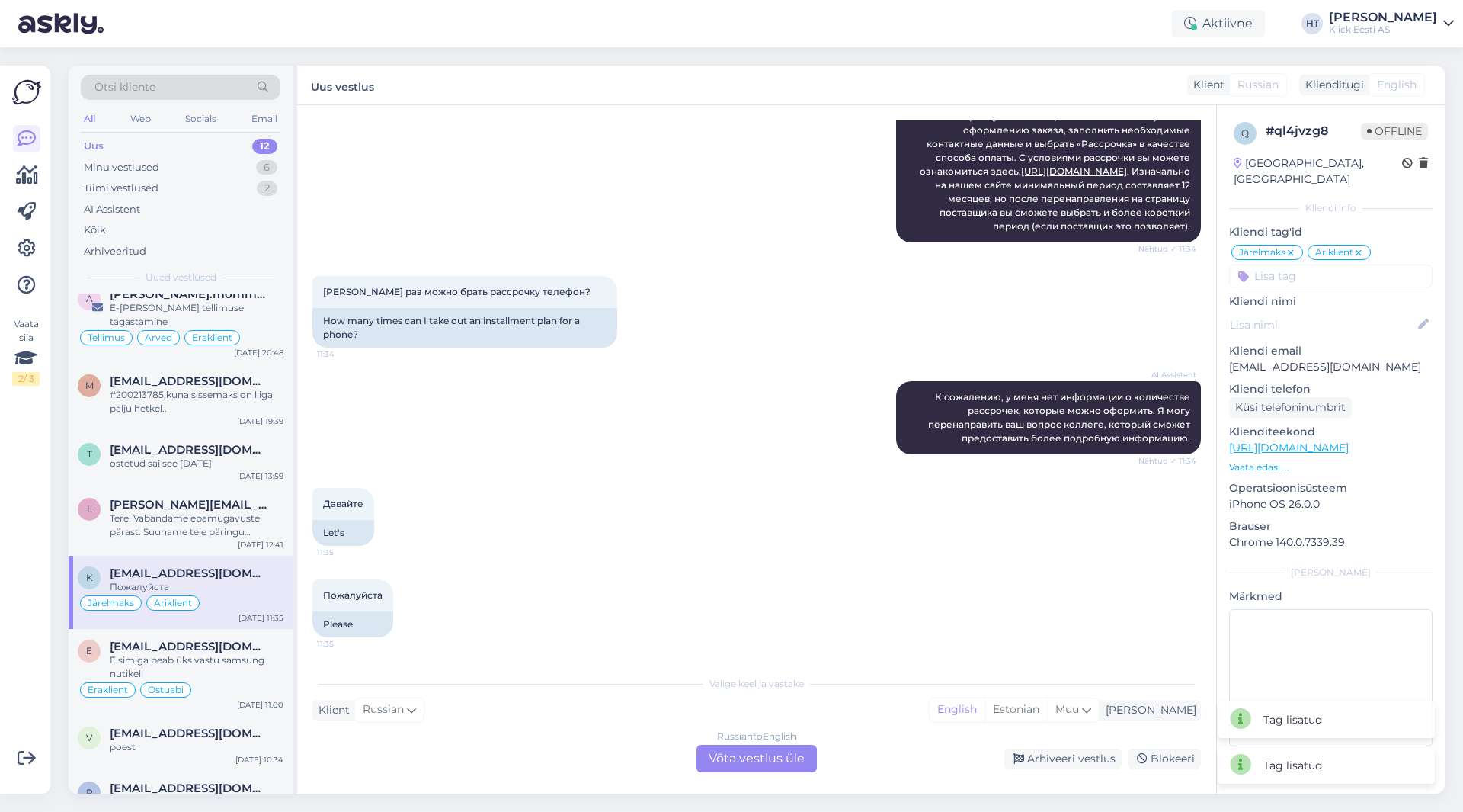
click at [914, 247] on icon at bounding box center [1358, 253] width 9 height 12
click at [914, 265] on input at bounding box center [1331, 276] width 203 height 23
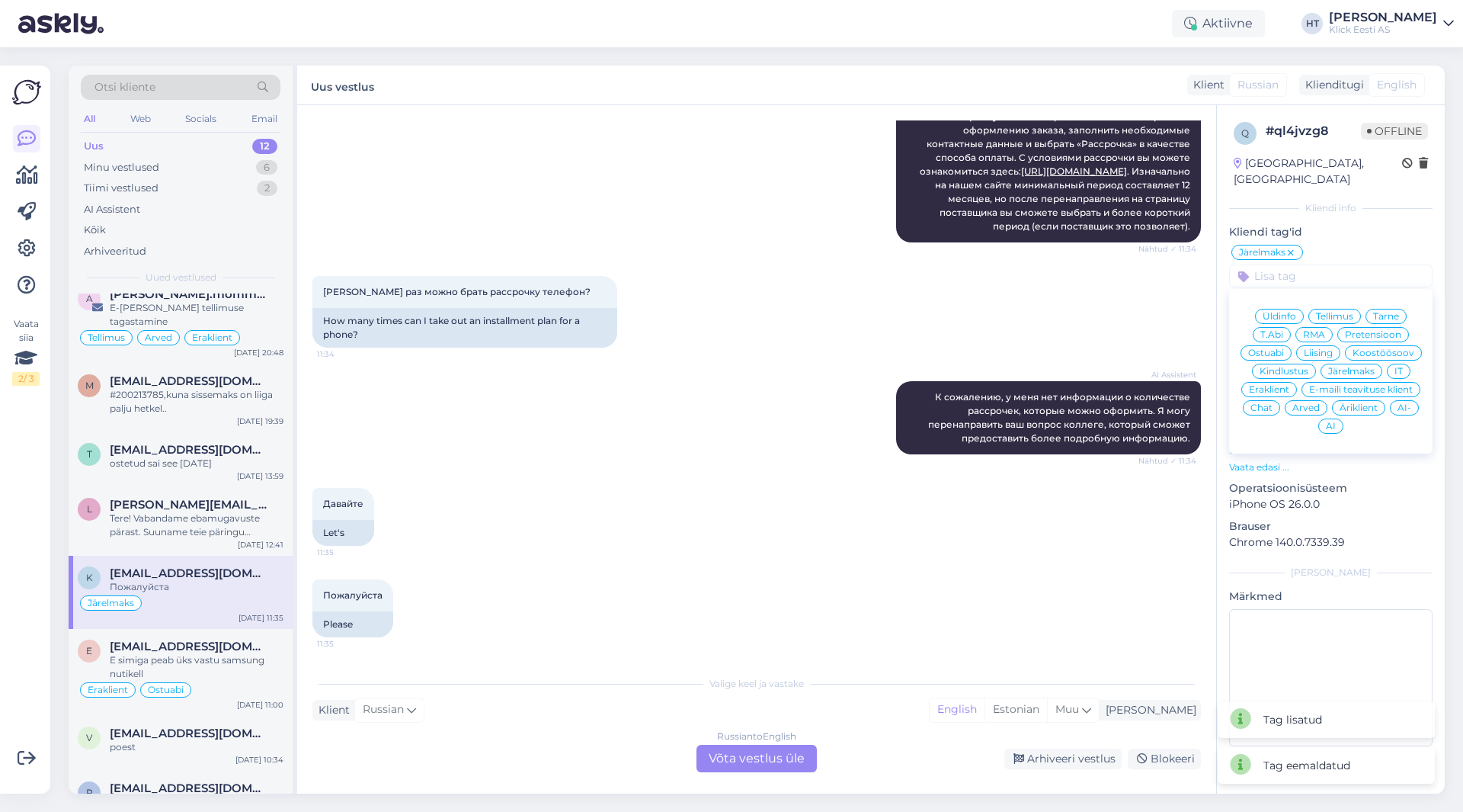
click at [914, 384] on span "Eraklient" at bounding box center [1269, 389] width 40 height 9
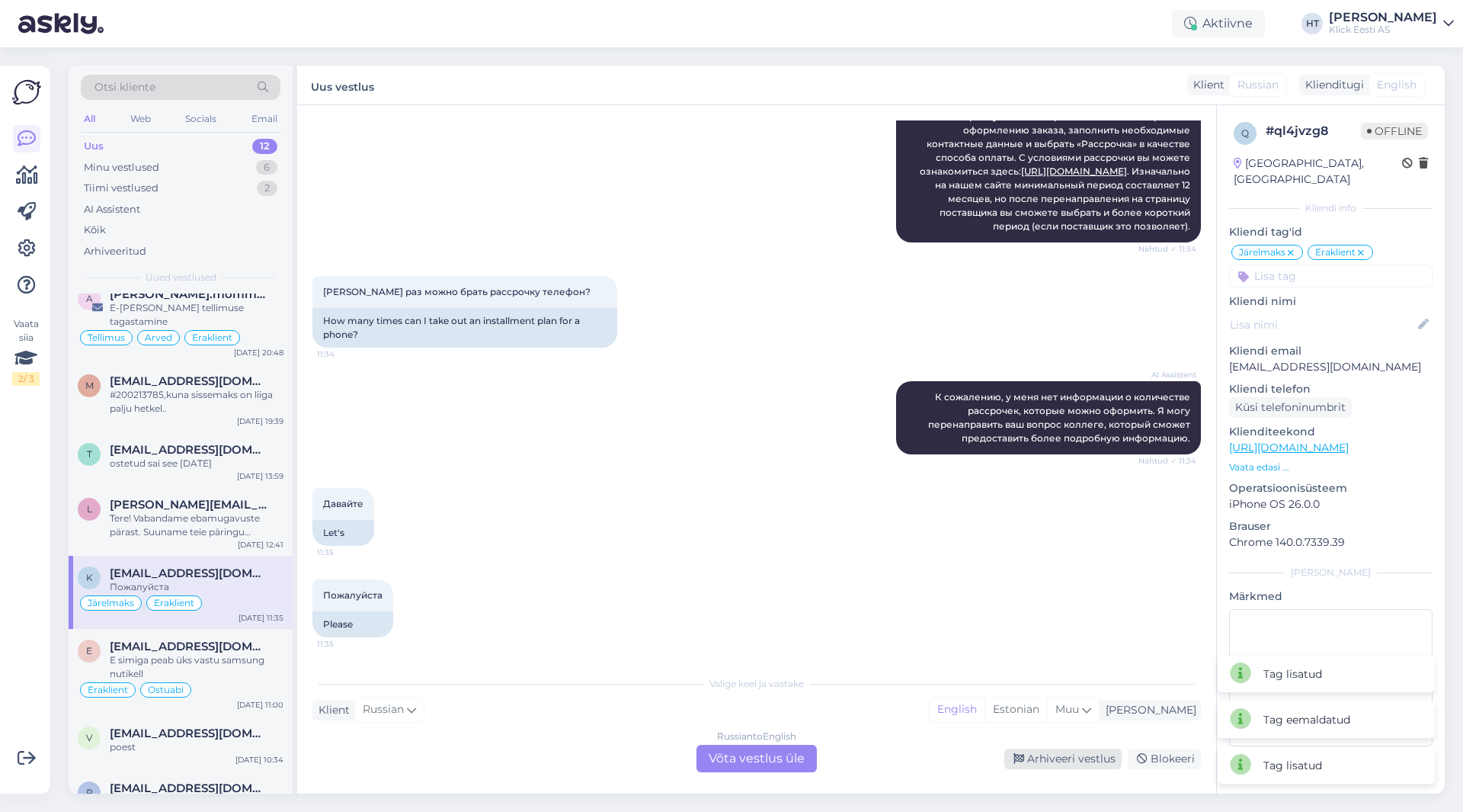
click at [914, 761] on div "Arhiveeri vestlus" at bounding box center [1062, 759] width 117 height 20
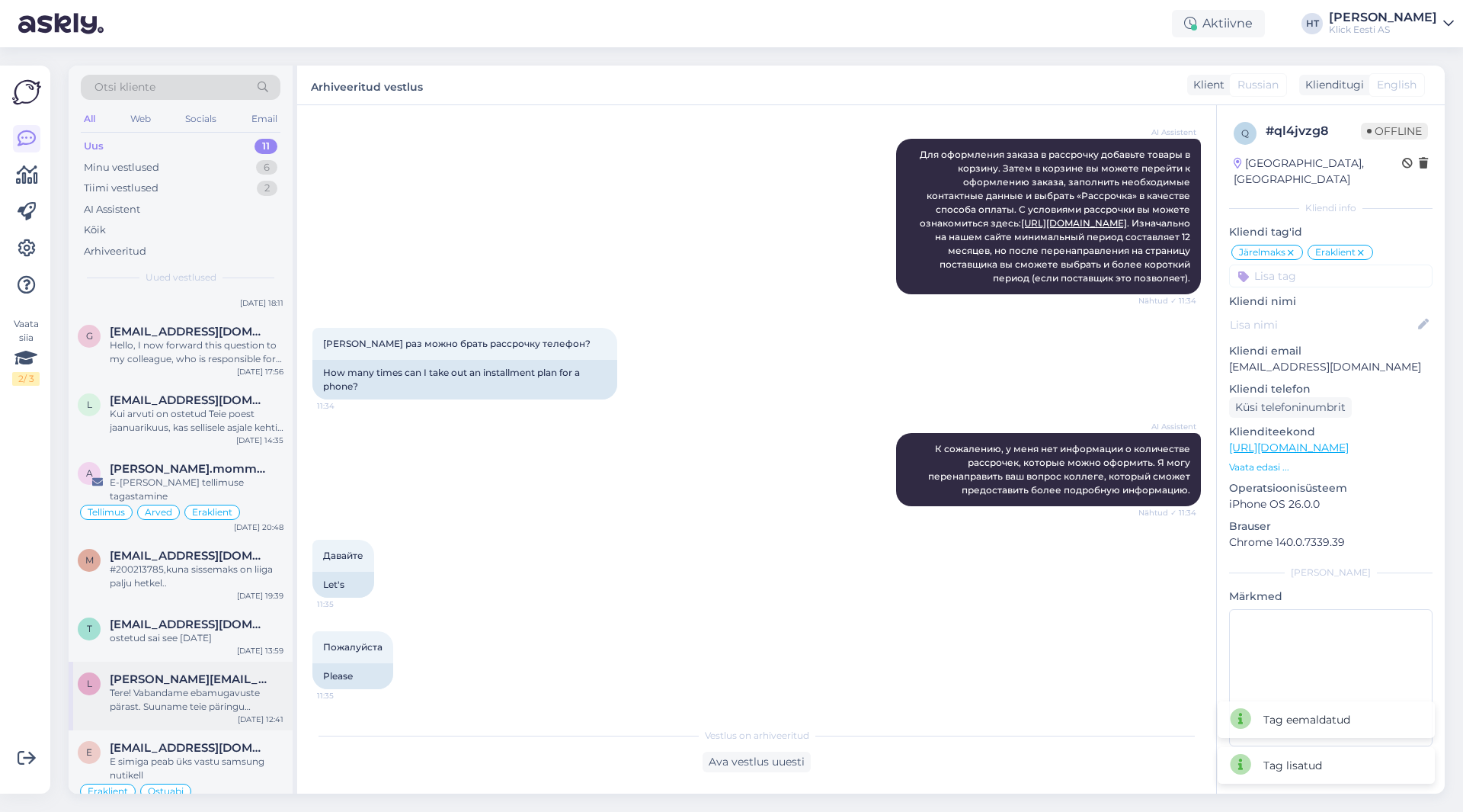
scroll to position [241, 0]
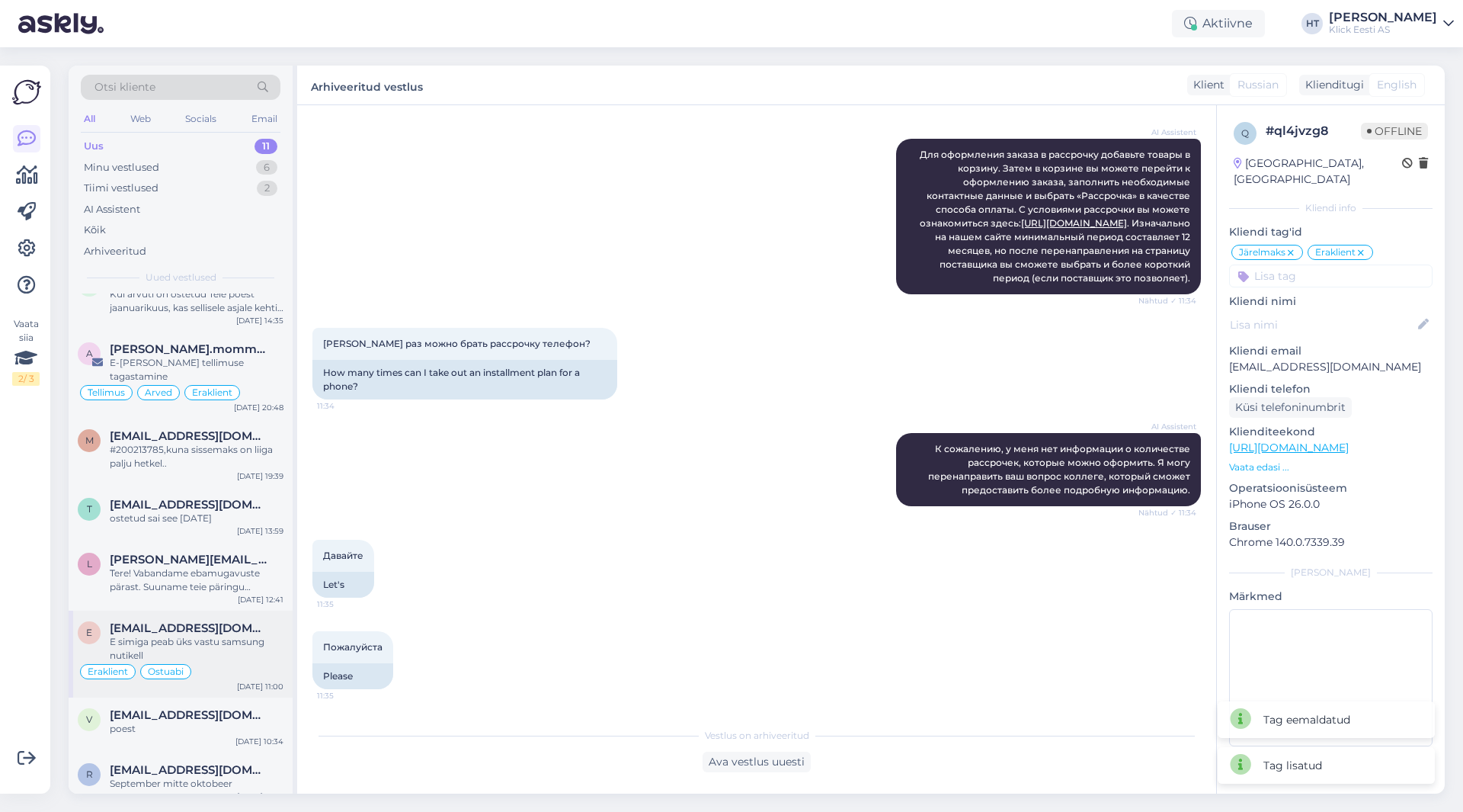
click at [212, 635] on div "E simiga peab üks vastu samsung nutikell" at bounding box center [196, 648] width 174 height 28
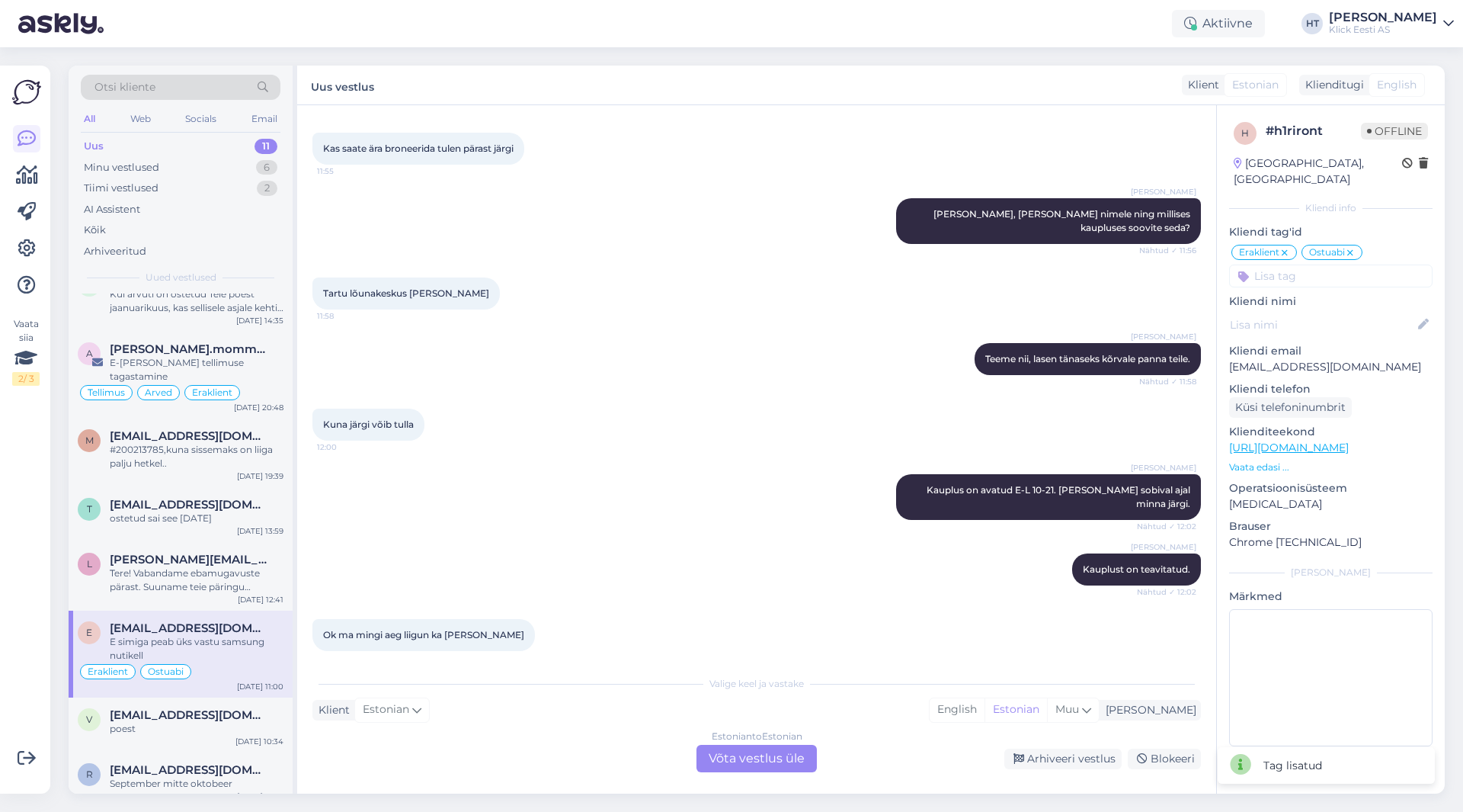
scroll to position [2452, 0]
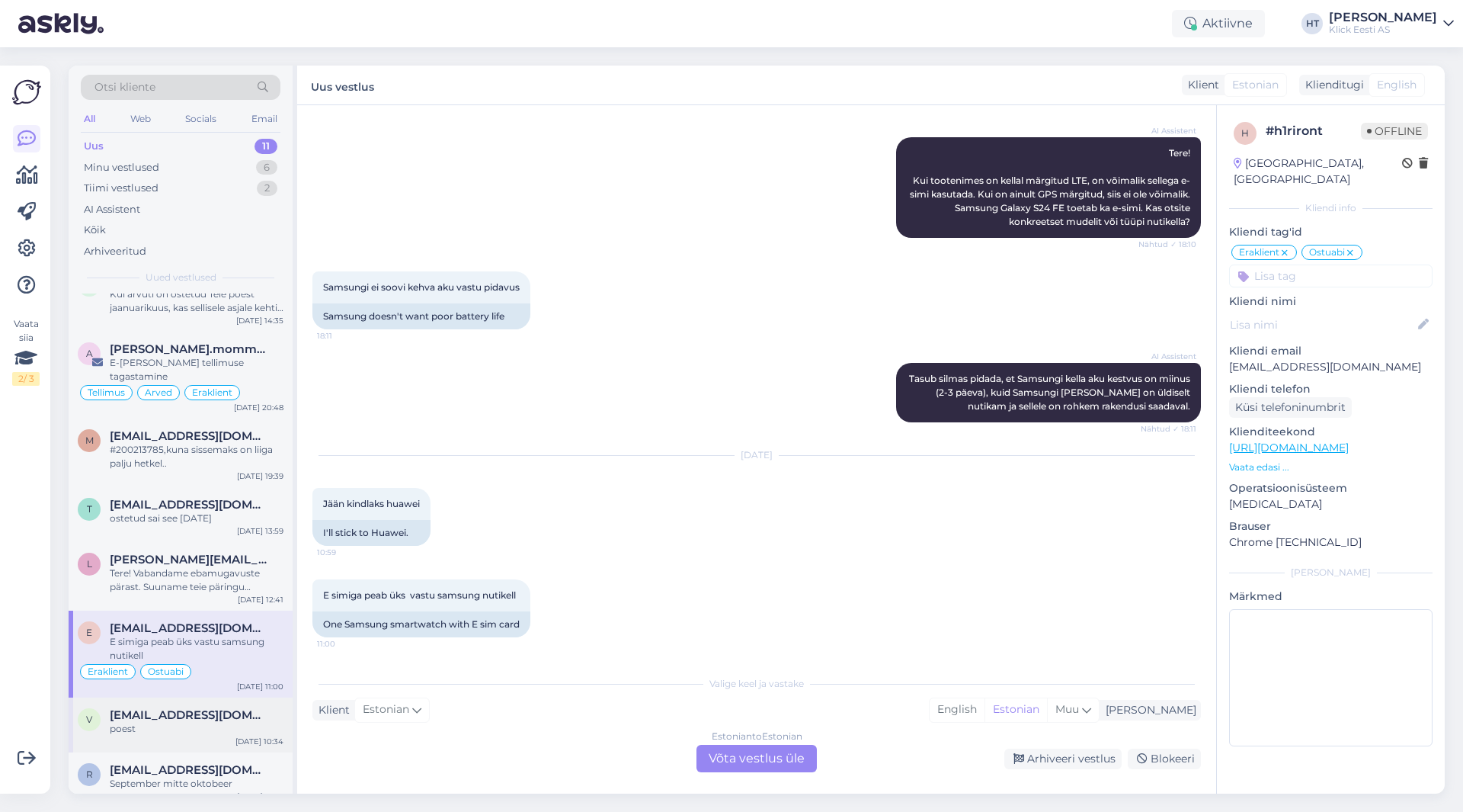
click at [212, 708] on span "[EMAIL_ADDRESS][DOMAIN_NAME]" at bounding box center [189, 715] width 159 height 13
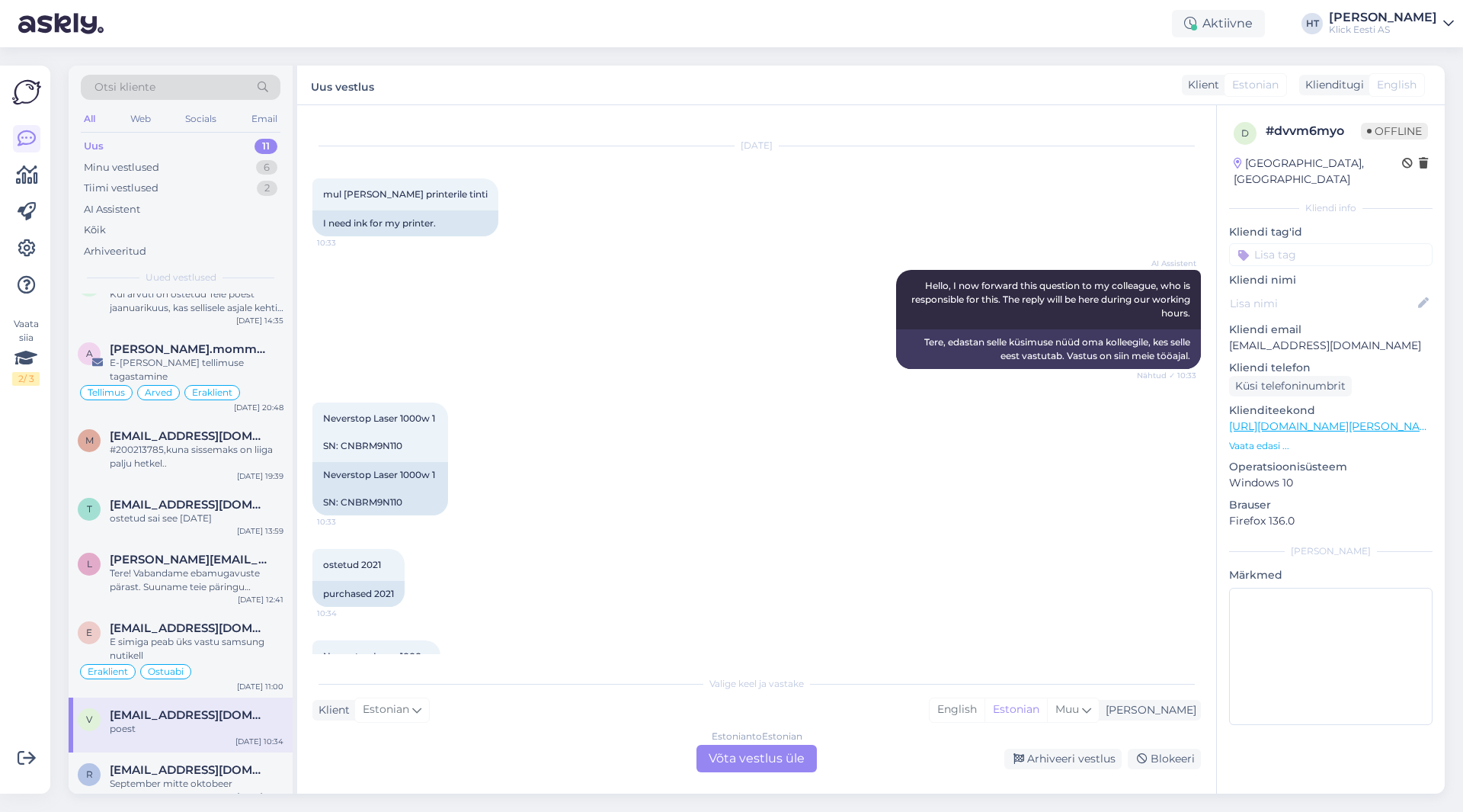
scroll to position [175, 0]
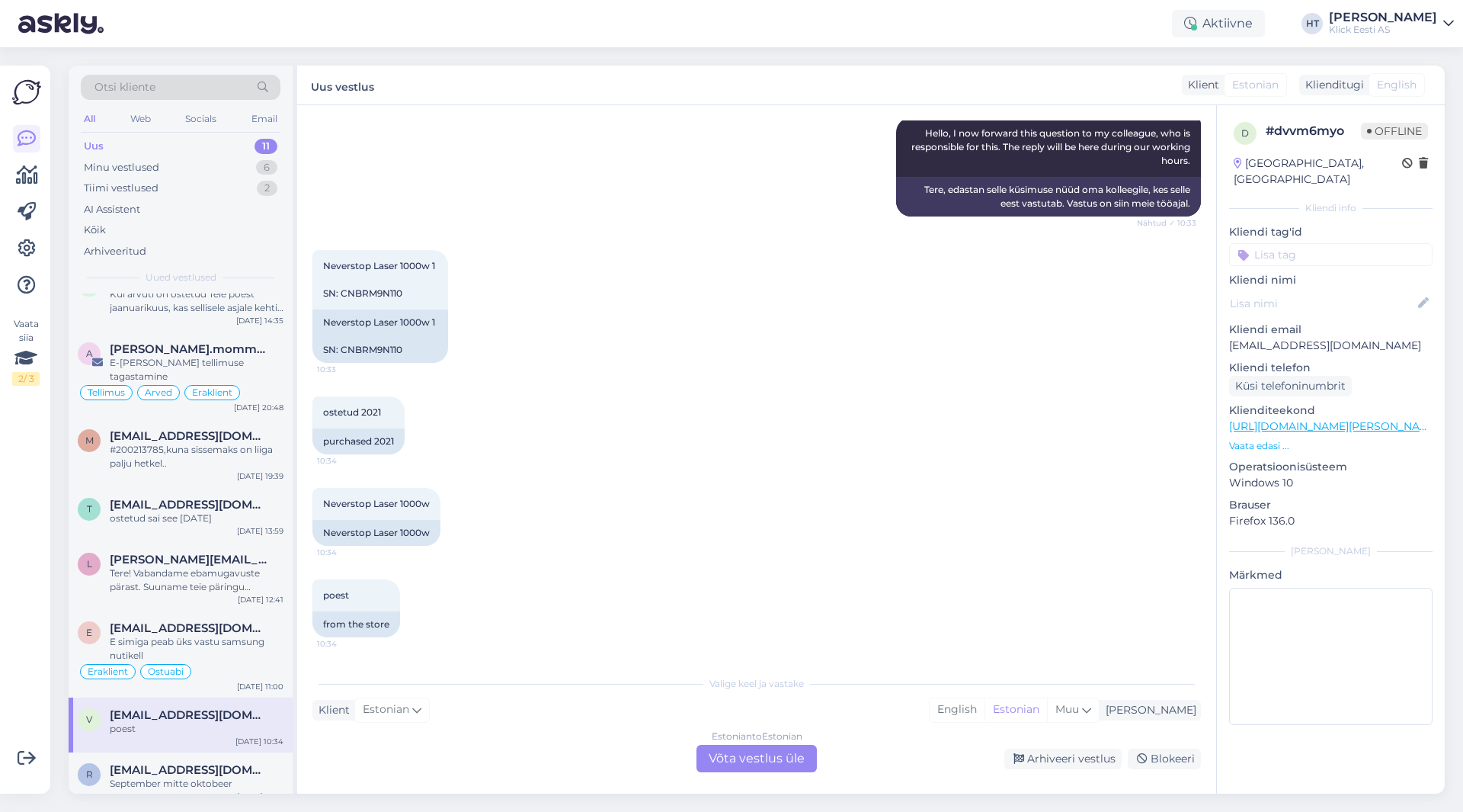
click at [757, 762] on div "Estonian to Estonian Võta vestlus üle" at bounding box center [756, 758] width 121 height 28
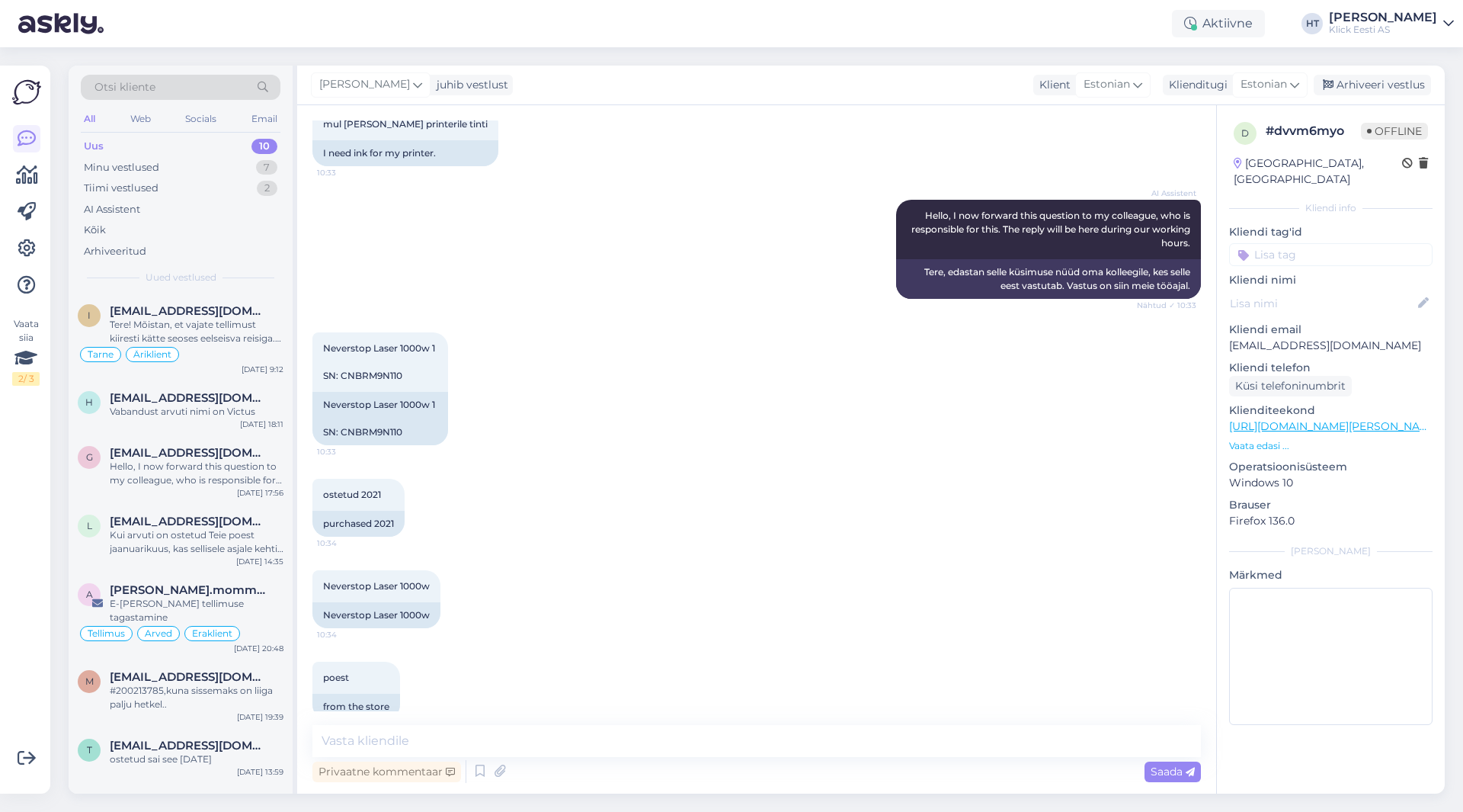
scroll to position [118, 0]
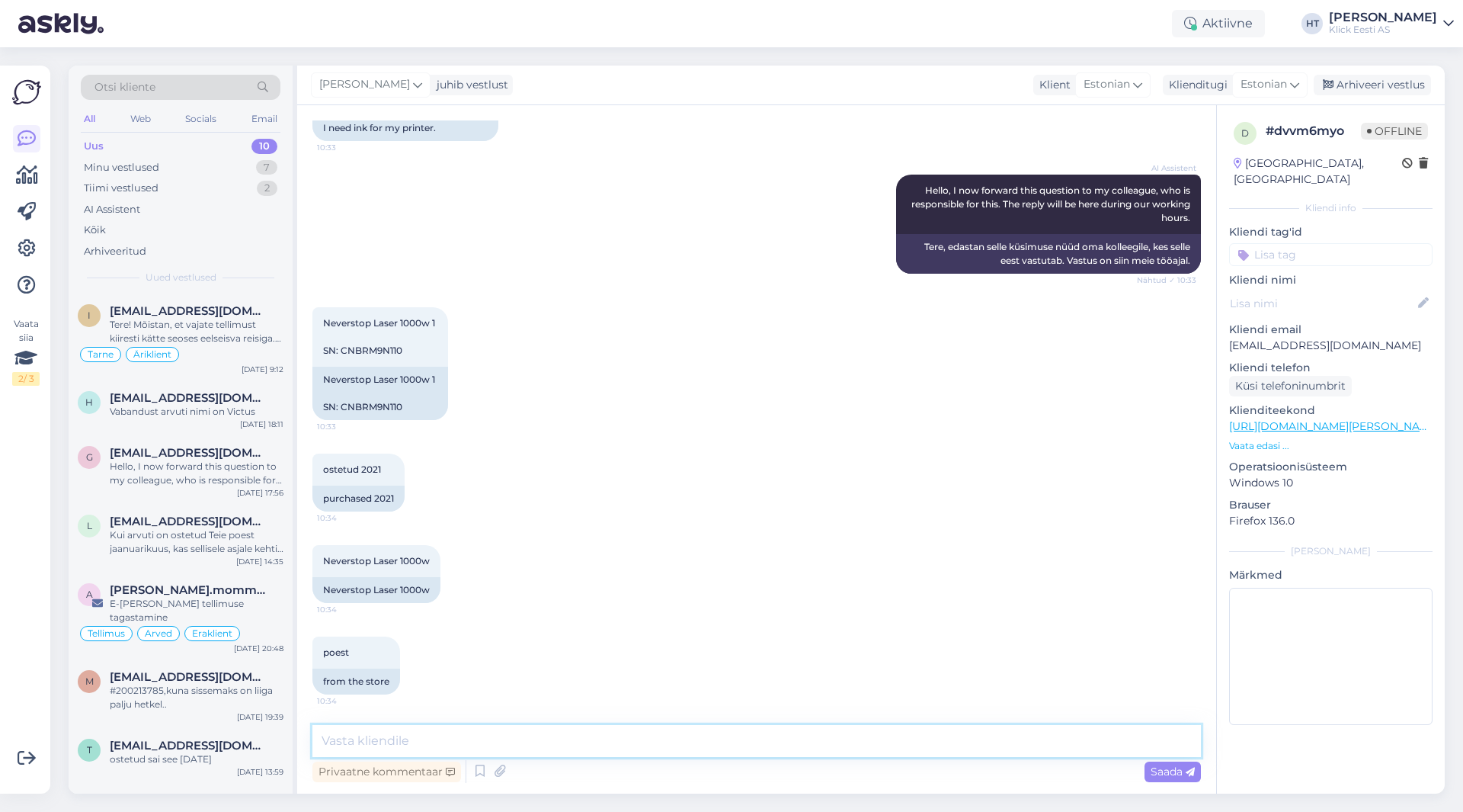
click at [640, 739] on textarea at bounding box center [757, 741] width 889 height 32
type textarea "[PERSON_NAME] leidu sellele vastavat tinti."
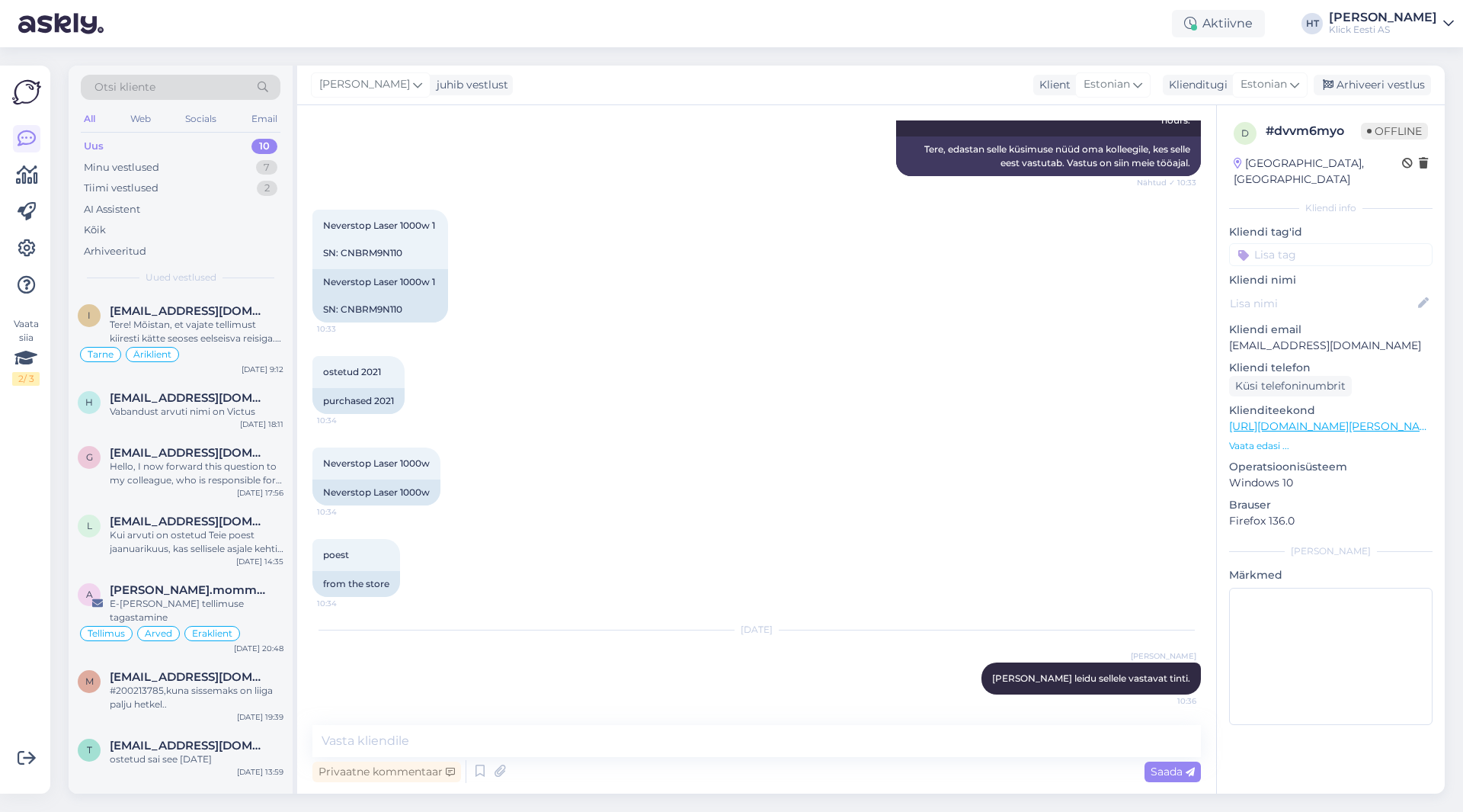
click at [914, 243] on input at bounding box center [1331, 254] width 203 height 23
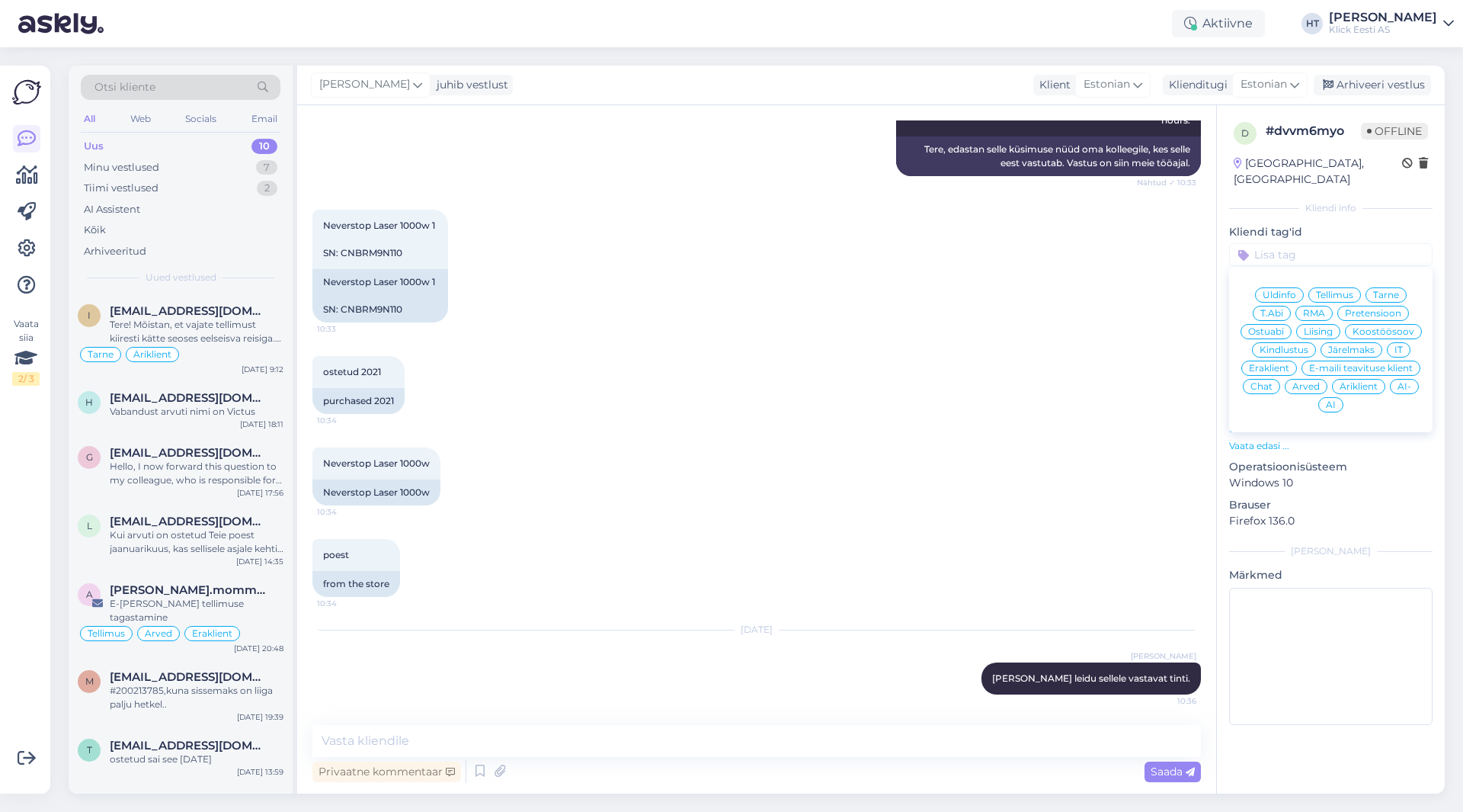
click at [914, 327] on span "Ostuabi" at bounding box center [1266, 331] width 35 height 9
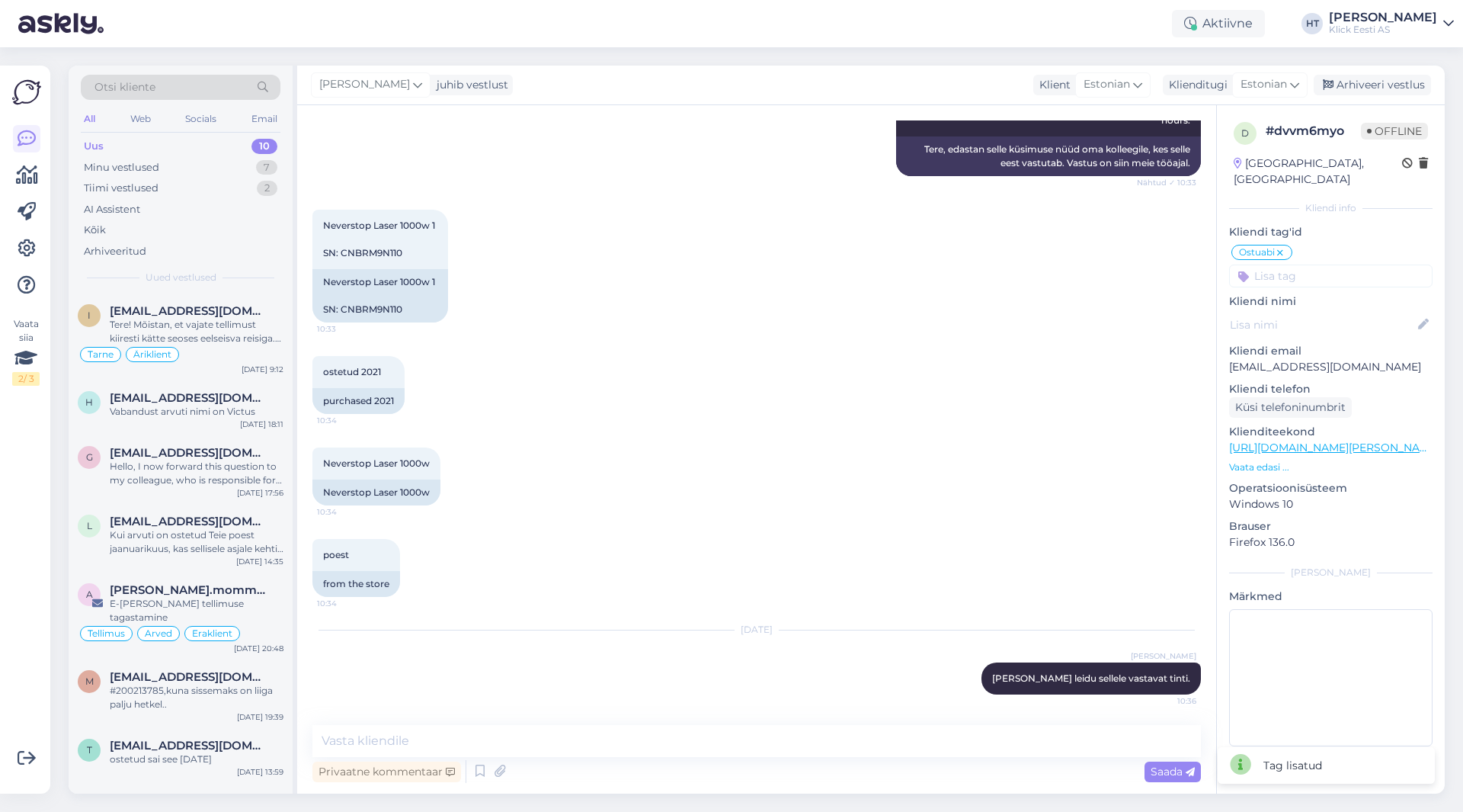
click at [914, 265] on input at bounding box center [1331, 276] width 203 height 23
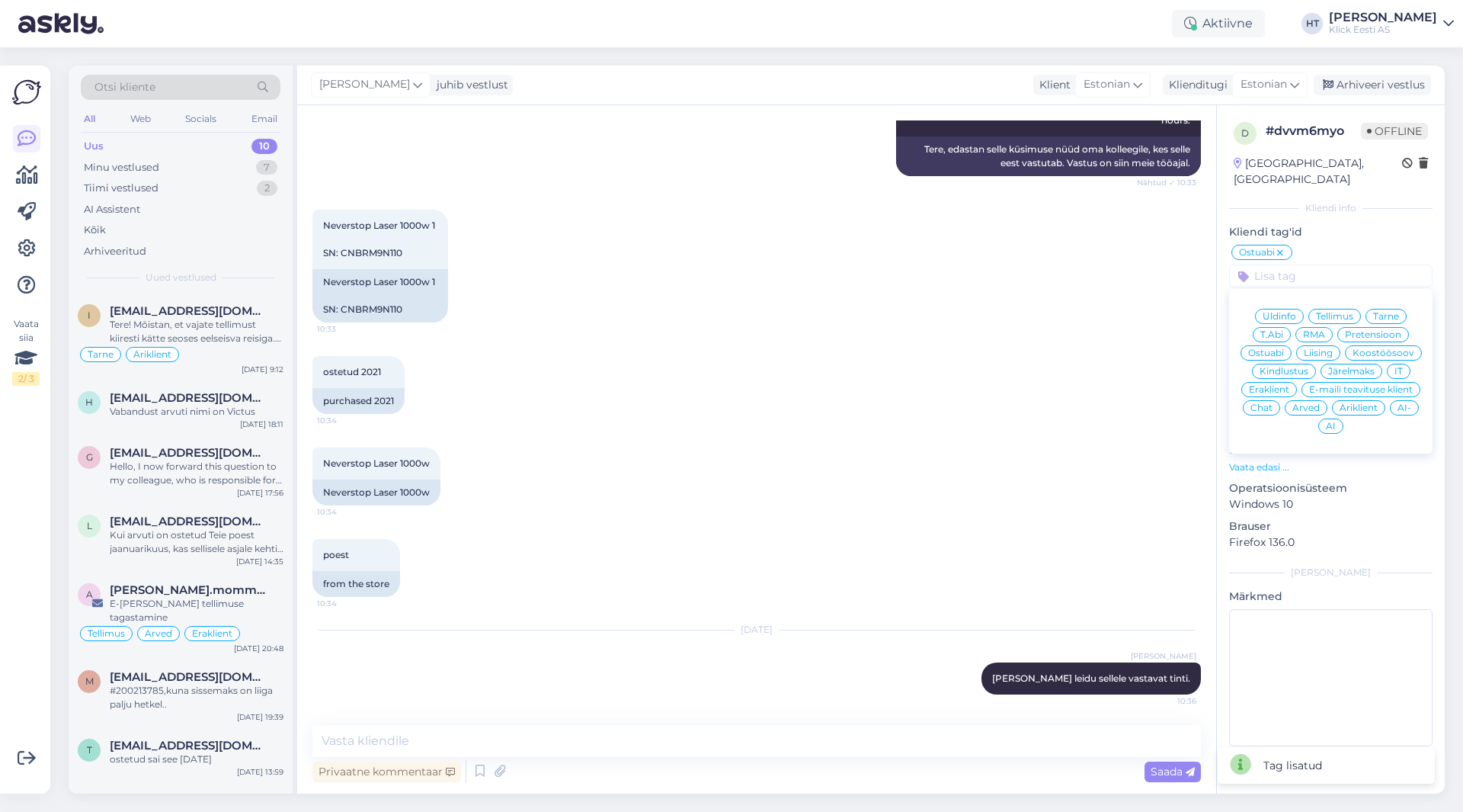
click at [914, 384] on span "Eraklient" at bounding box center [1269, 389] width 40 height 9
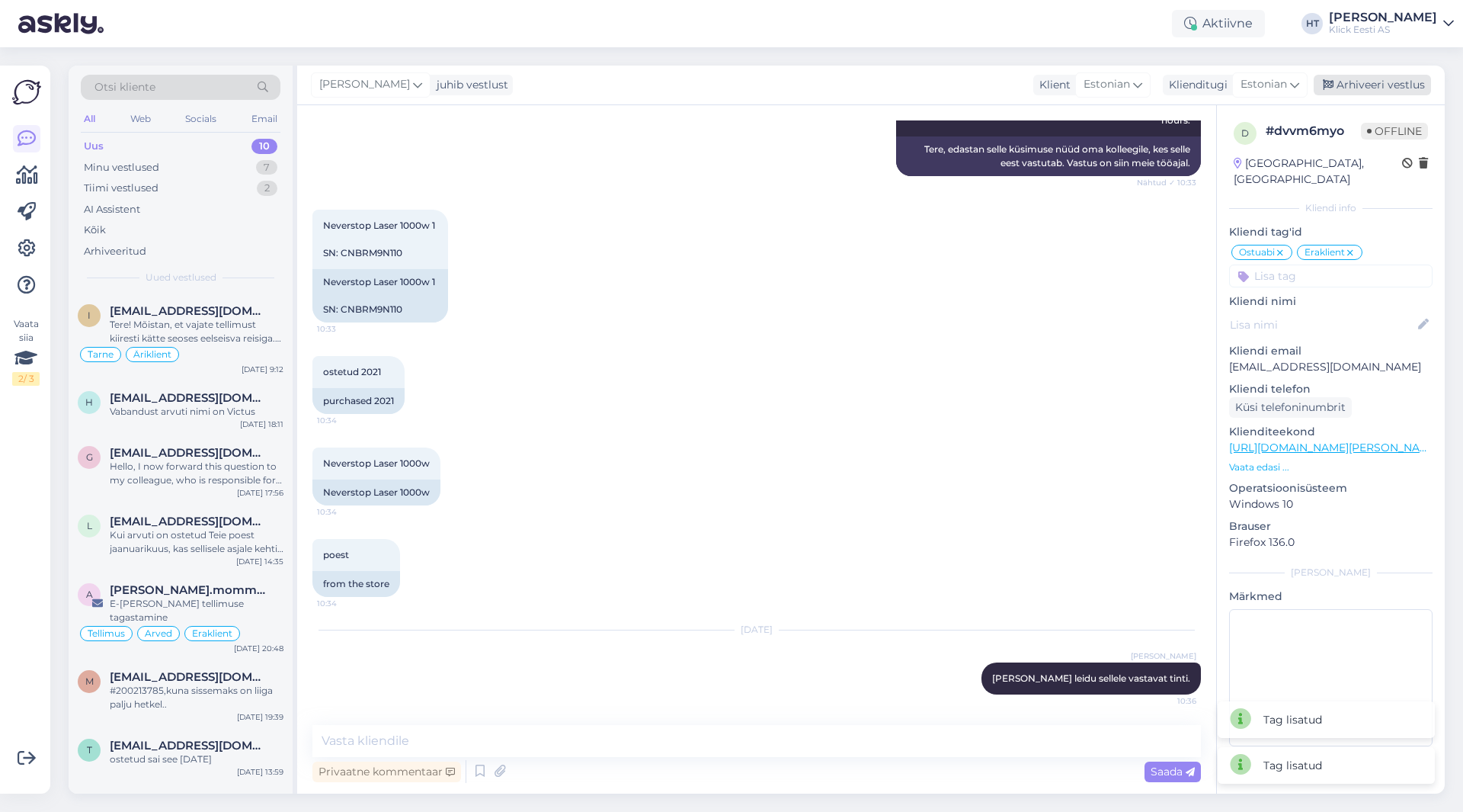
click at [914, 78] on div "Arhiveeri vestlus" at bounding box center [1372, 85] width 117 height 20
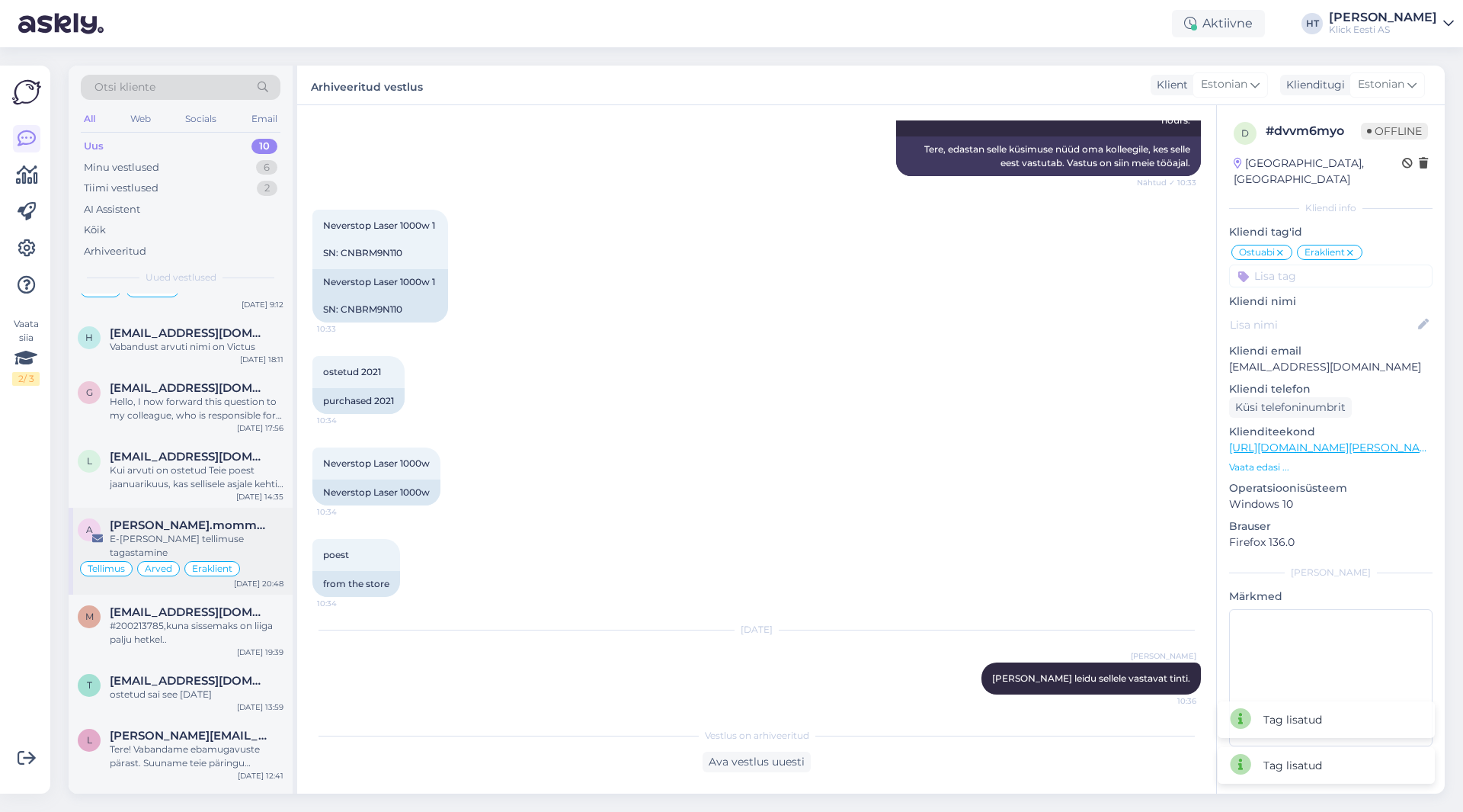
scroll to position [186, 0]
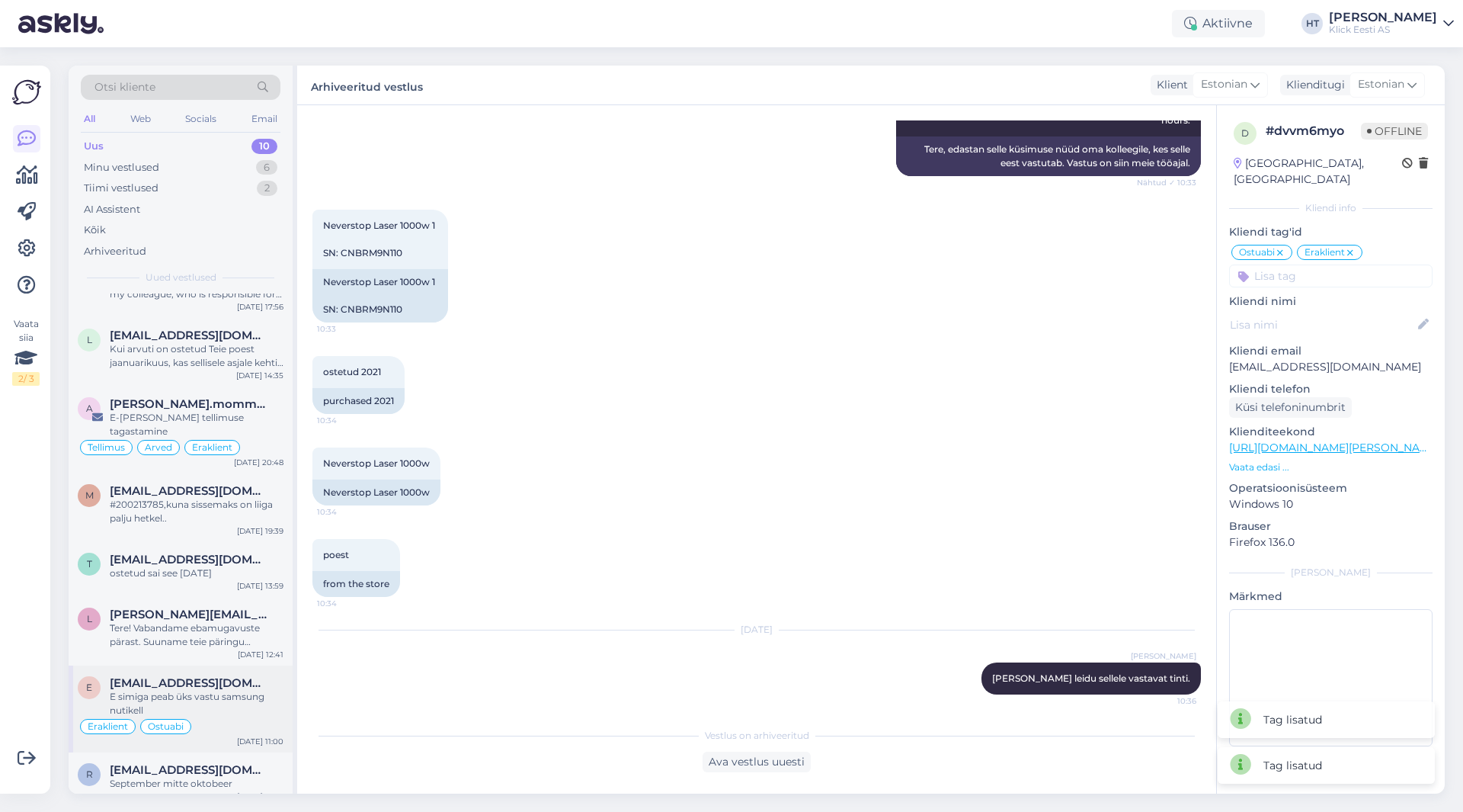
click at [212, 737] on div "e [EMAIL_ADDRESS][DOMAIN_NAME] E simiga peab üks vastu samsung nutikell Eraklie…" at bounding box center [180, 708] width 224 height 87
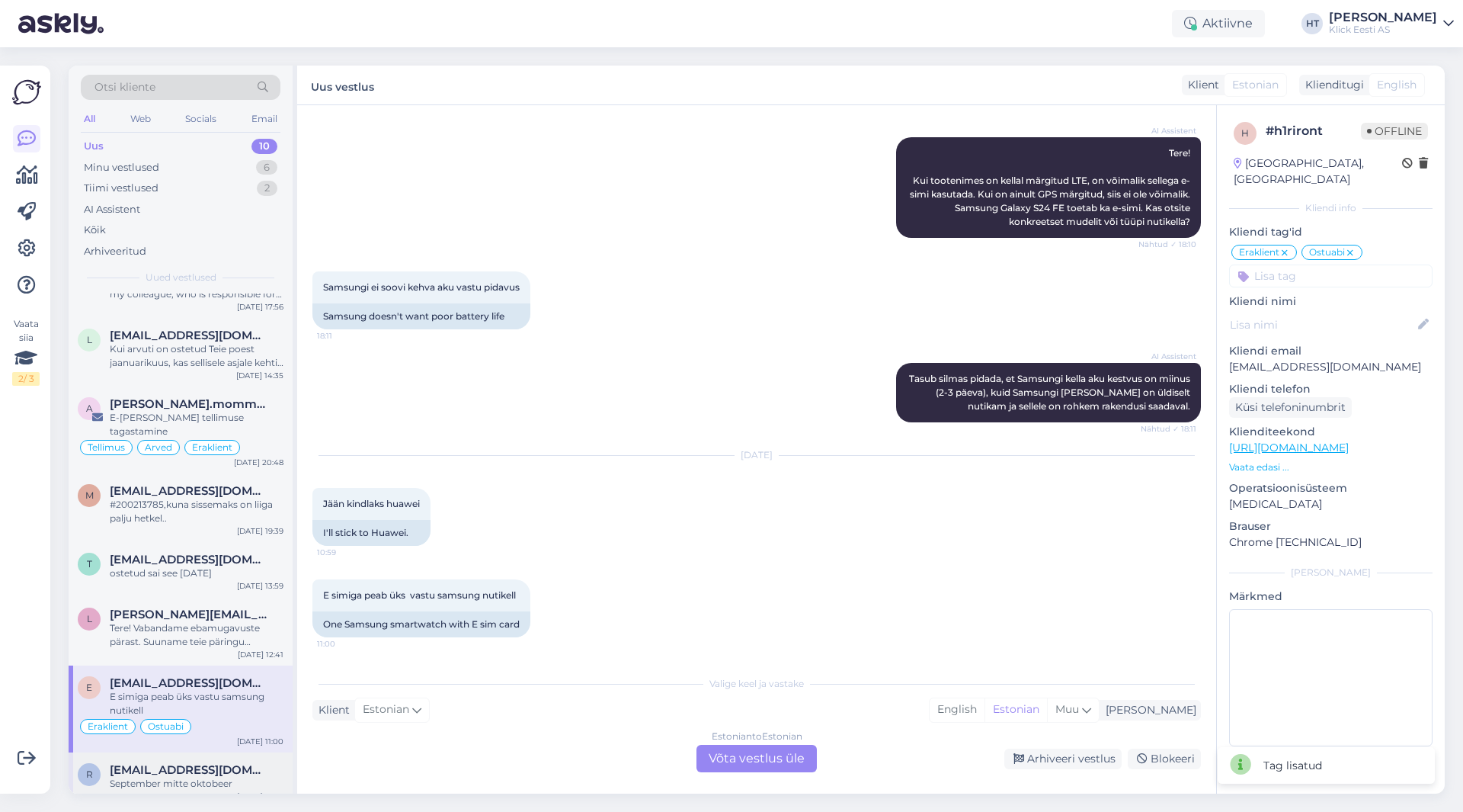
click at [212, 752] on div "r [EMAIL_ADDRESS][DOMAIN_NAME] September mitte oktobeer [DATE] 22:19" at bounding box center [180, 779] width 224 height 55
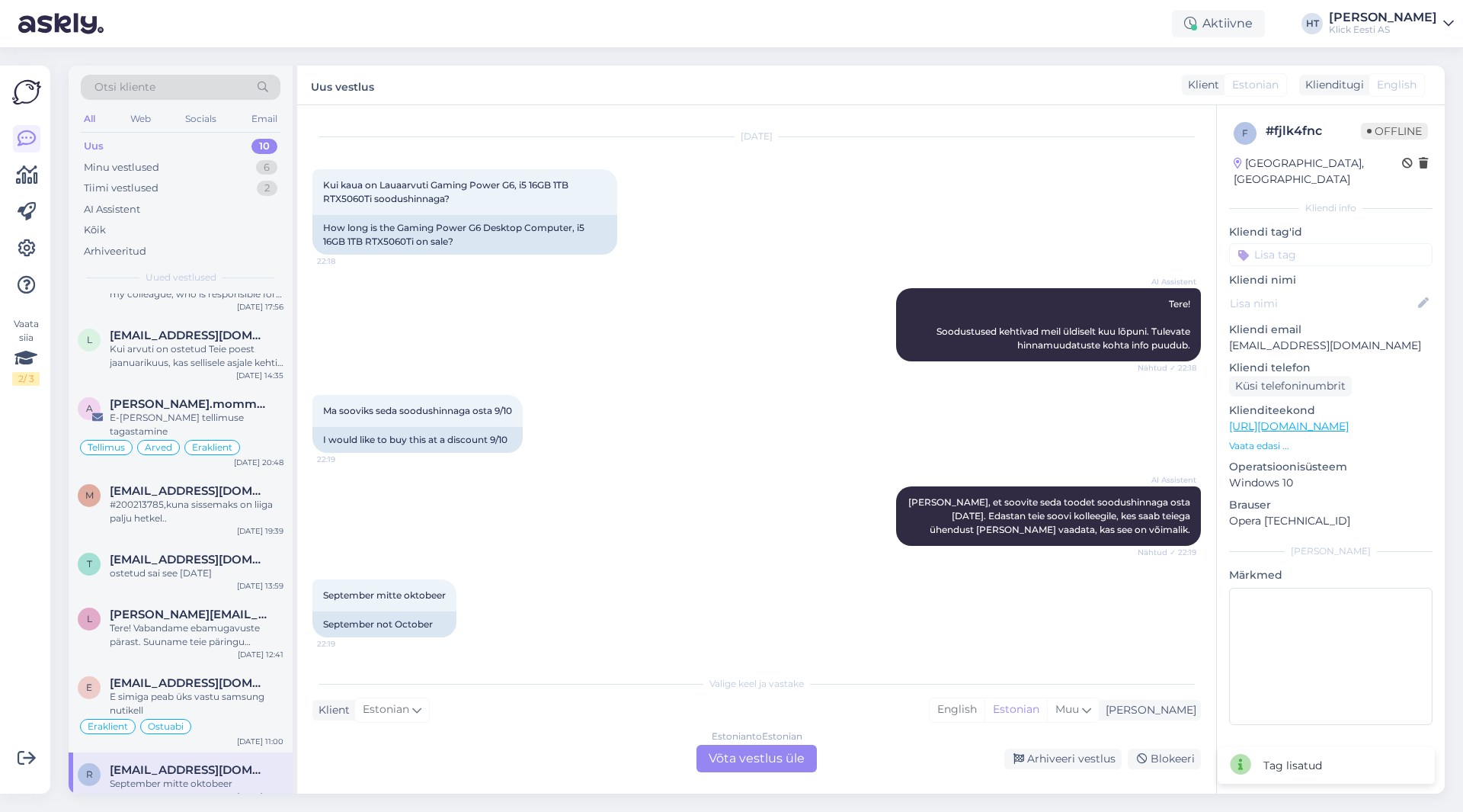
scroll to position [32, 0]
click at [237, 697] on div "E simiga peab üks vastu samsung nutikell" at bounding box center [196, 703] width 174 height 28
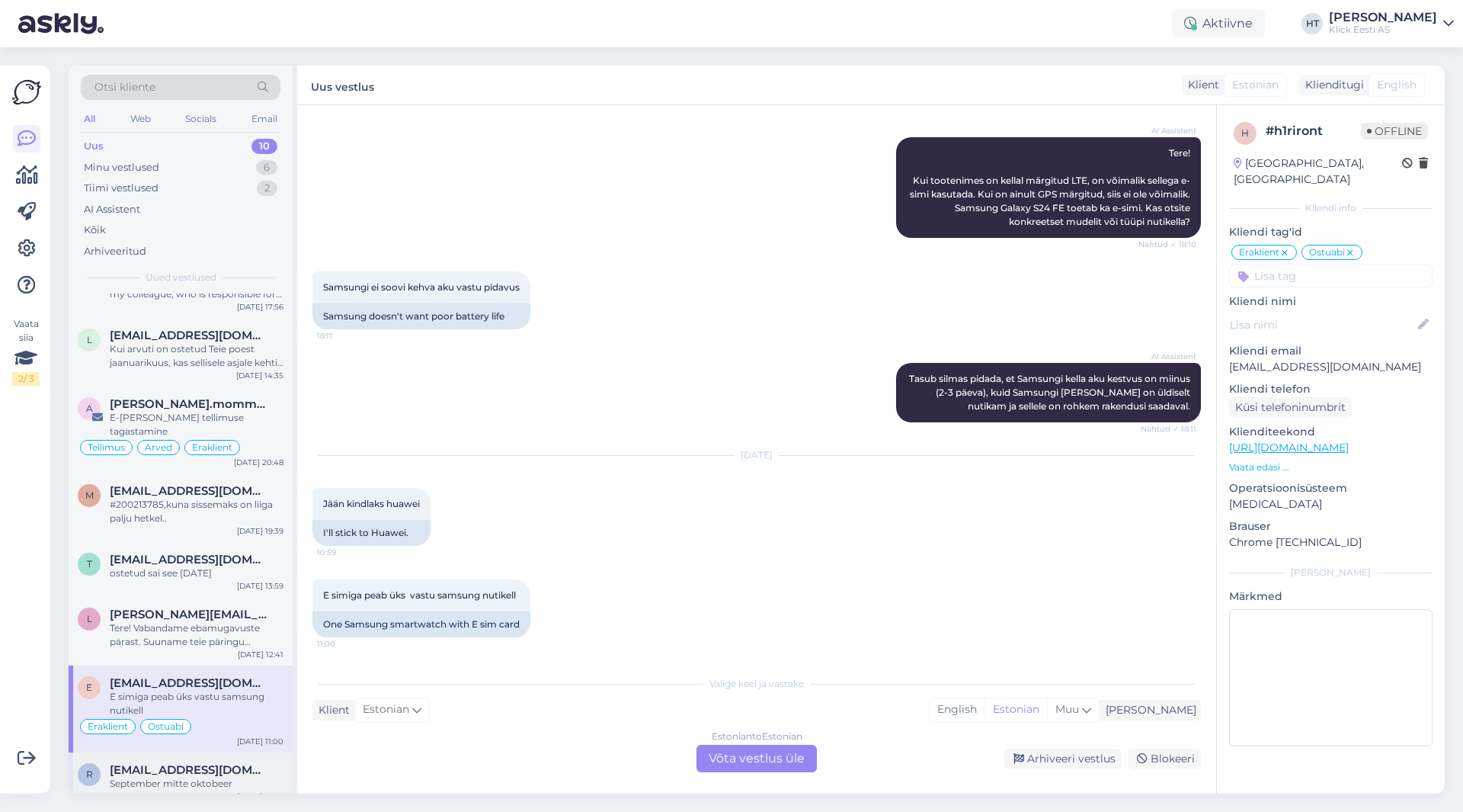
click at [234, 763] on span "[EMAIL_ADDRESS][DOMAIN_NAME]" at bounding box center [189, 770] width 159 height 13
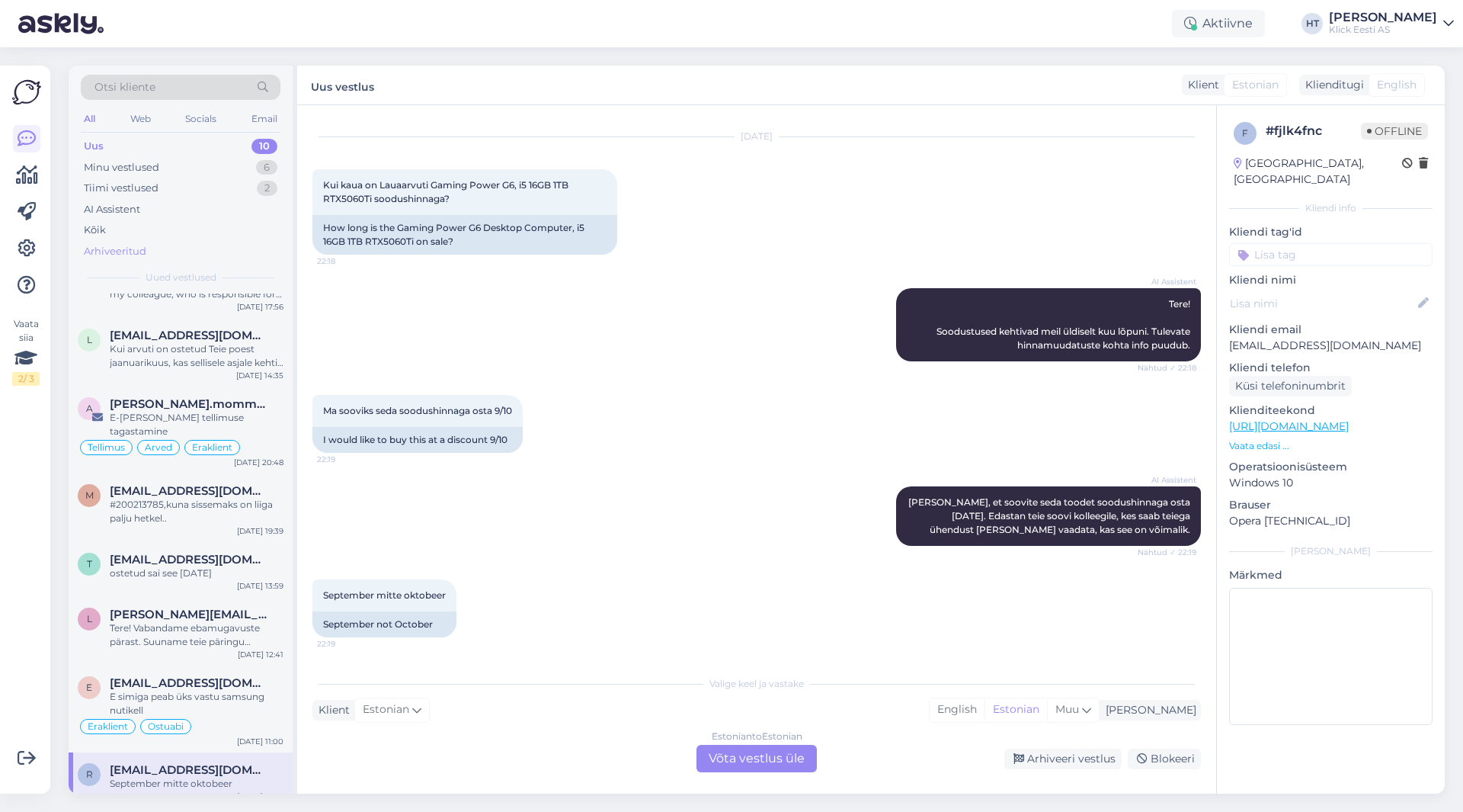
click at [182, 242] on div "Arhiveeritud" at bounding box center [180, 251] width 200 height 21
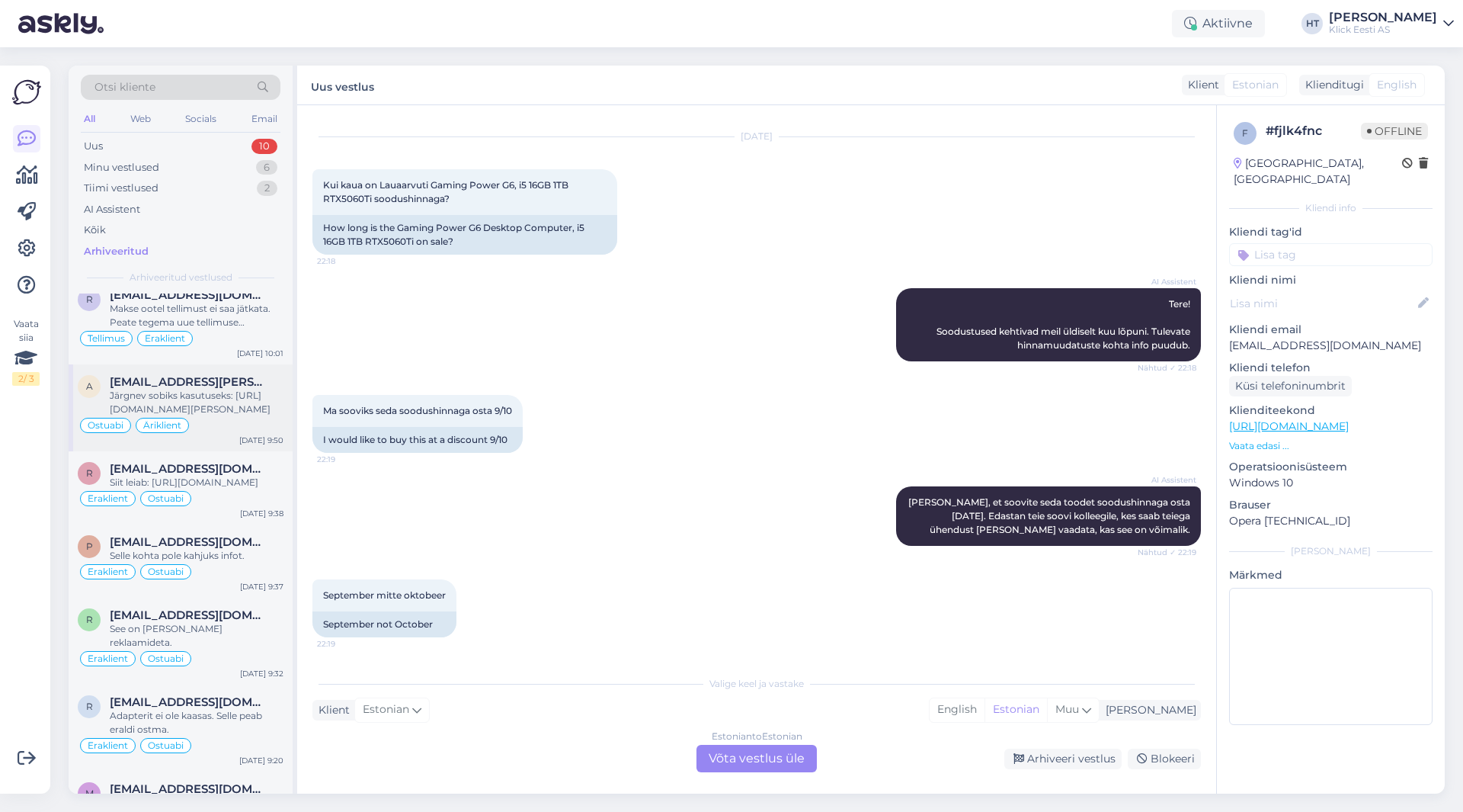
scroll to position [0, 0]
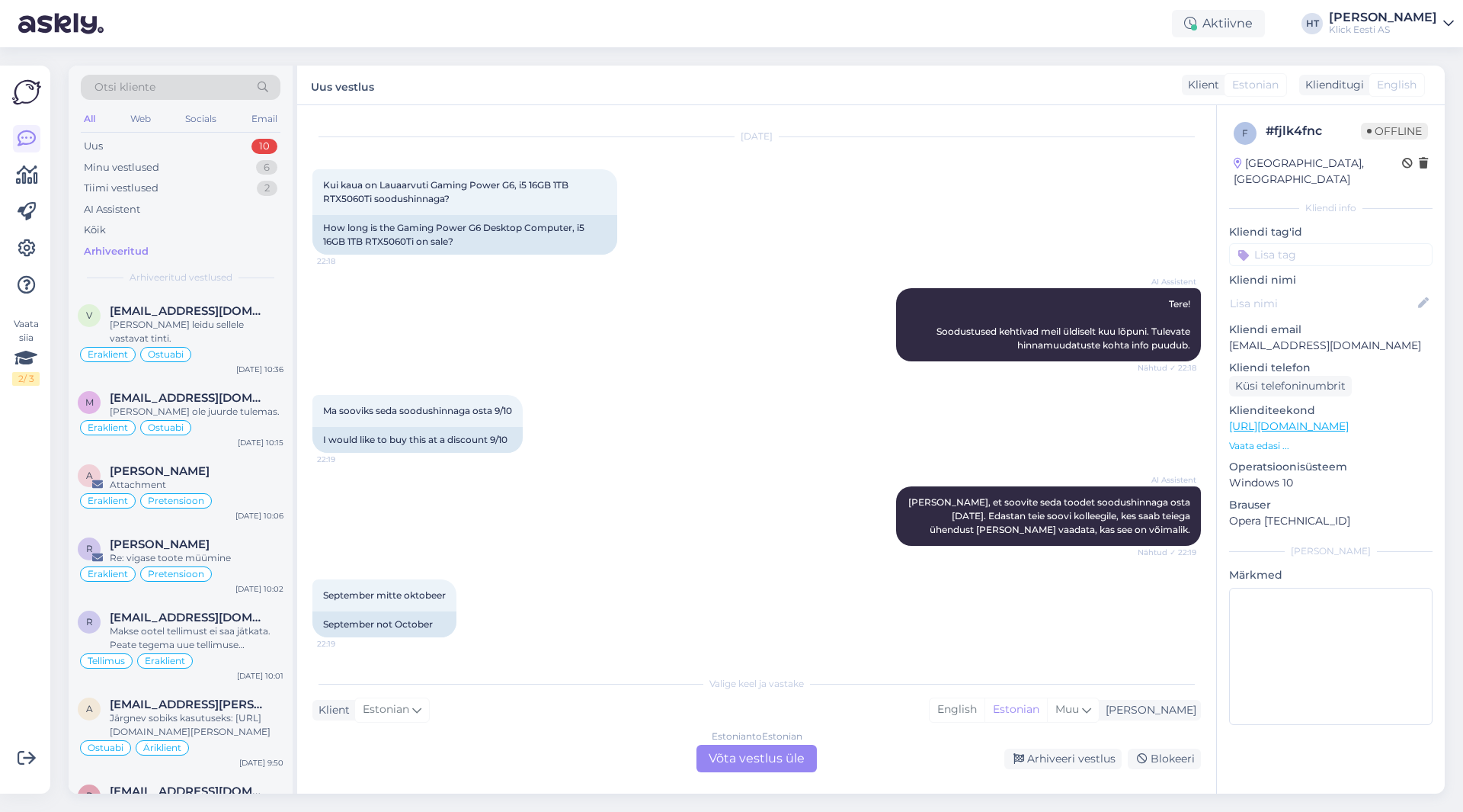
click at [178, 83] on div "Otsi kliente" at bounding box center [180, 88] width 200 height 25
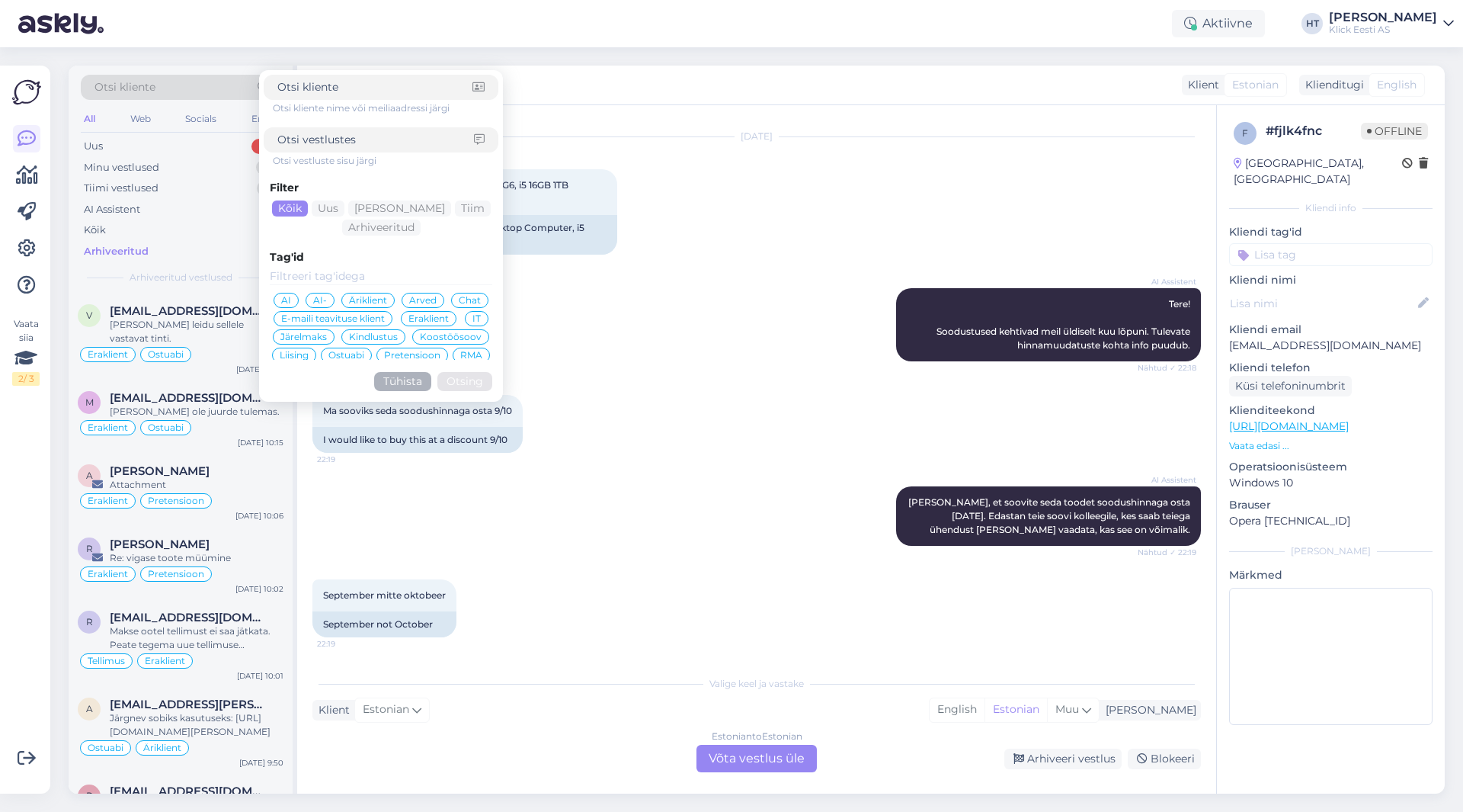
click at [339, 87] on input at bounding box center [374, 87] width 195 height 16
type input "К сожалению, у меня нет информации о количестве рассрочек, которые можно оформи…"
click at [295, 89] on input at bounding box center [374, 87] width 195 height 16
paste input "[EMAIL_ADDRESS][DOMAIN_NAME]"
type input "[EMAIL_ADDRESS][DOMAIN_NAME]"
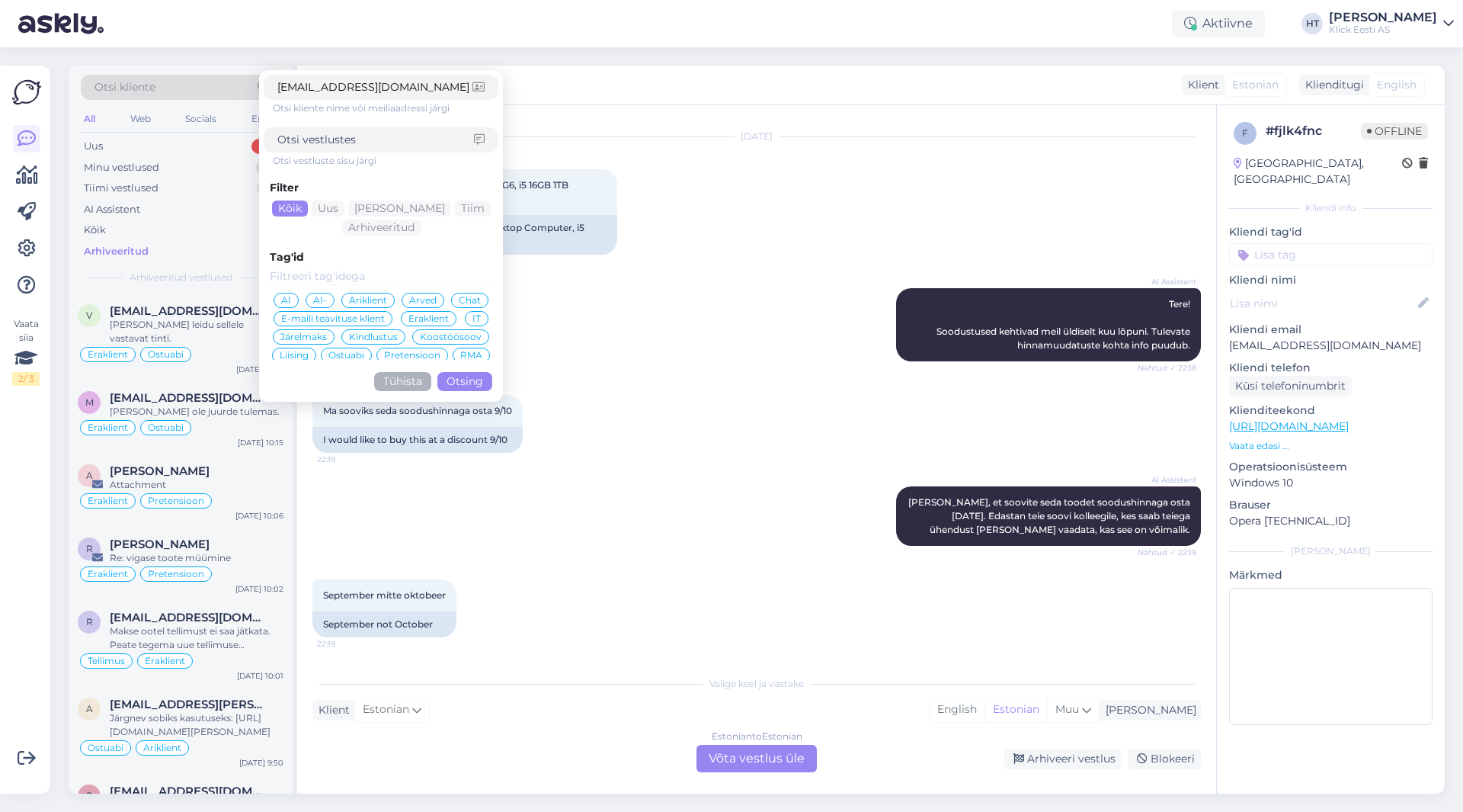
click button "Otsing" at bounding box center [465, 381] width 55 height 19
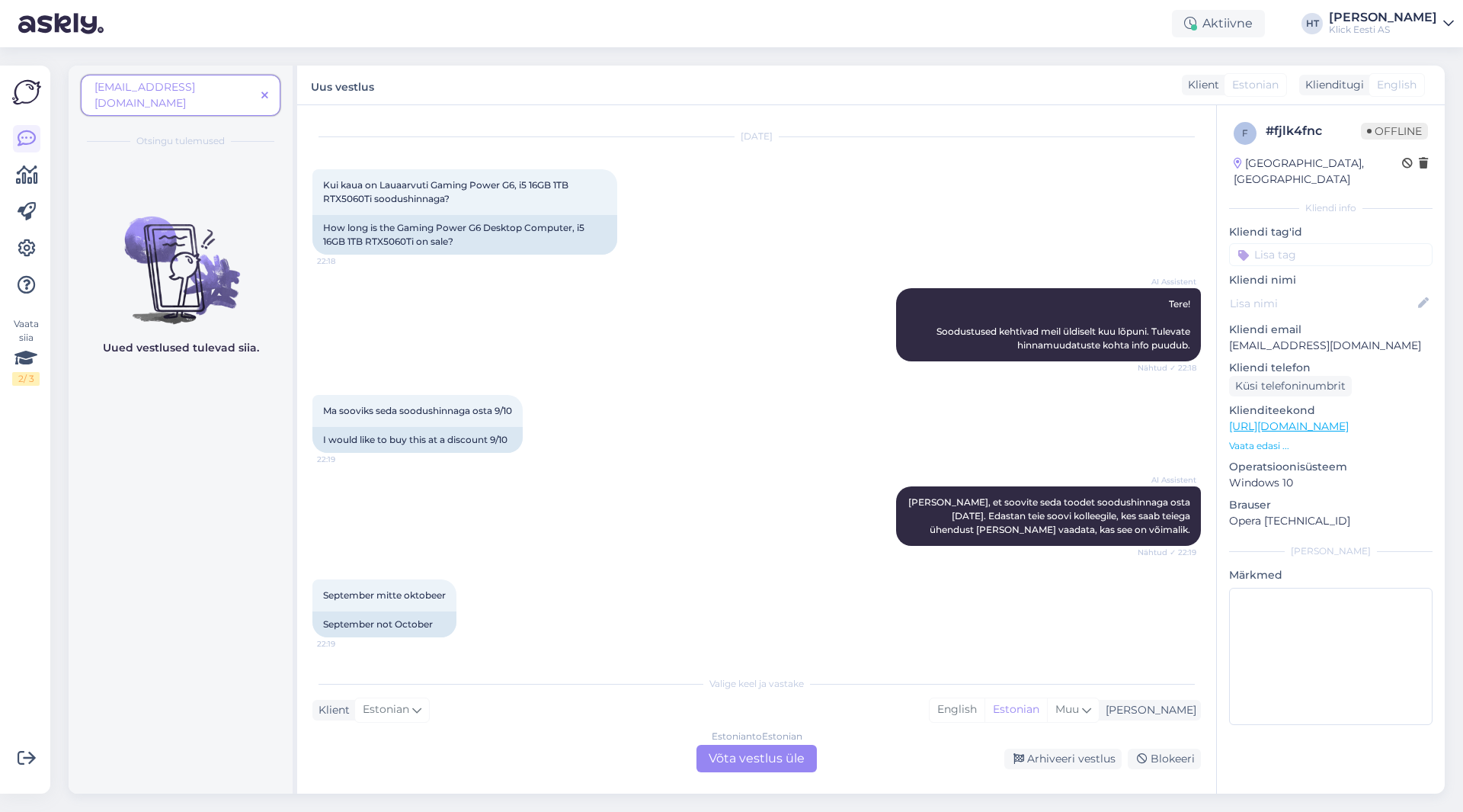
click at [267, 91] on icon at bounding box center [265, 96] width 7 height 11
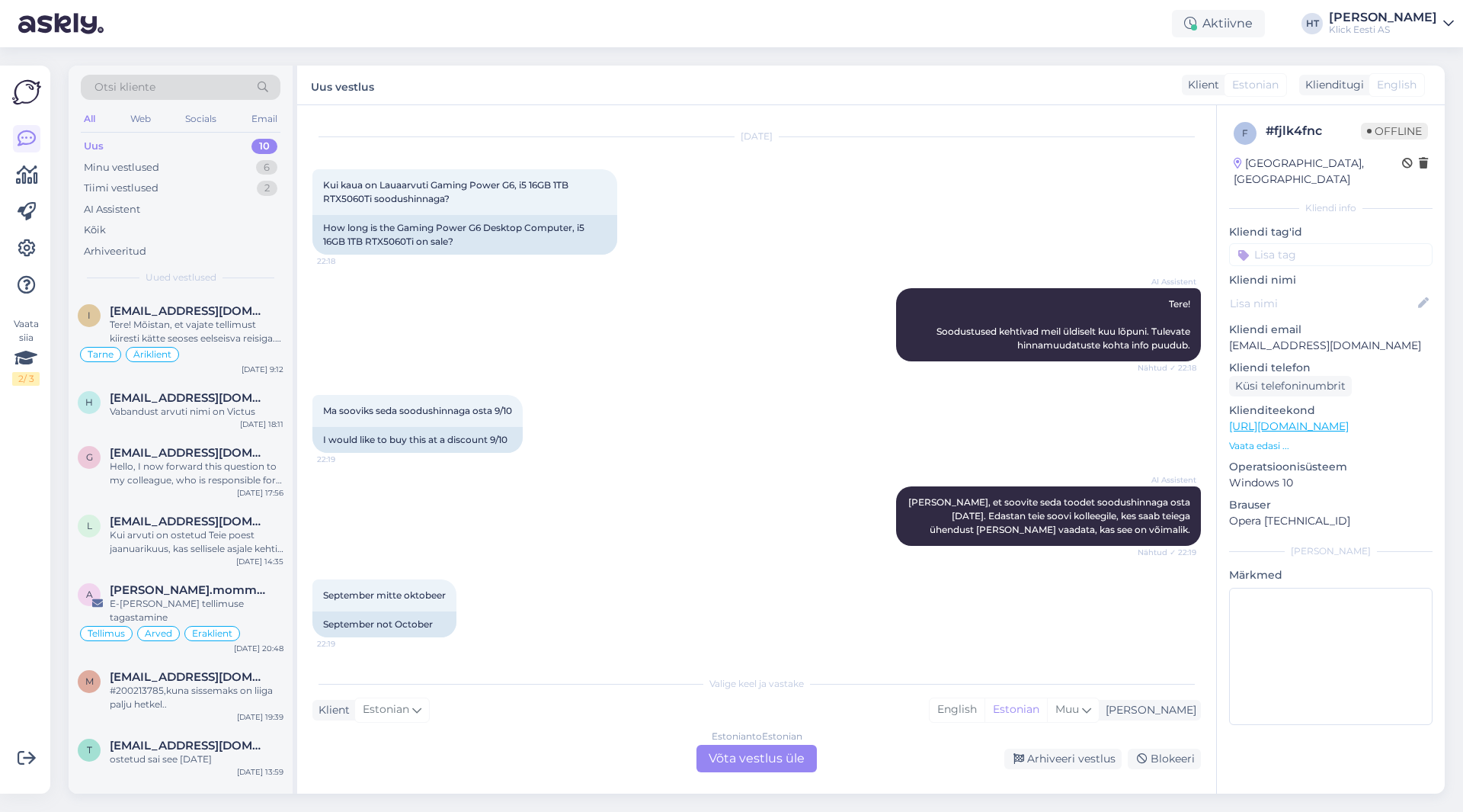
click at [206, 94] on div "Otsi kliente" at bounding box center [180, 88] width 200 height 25
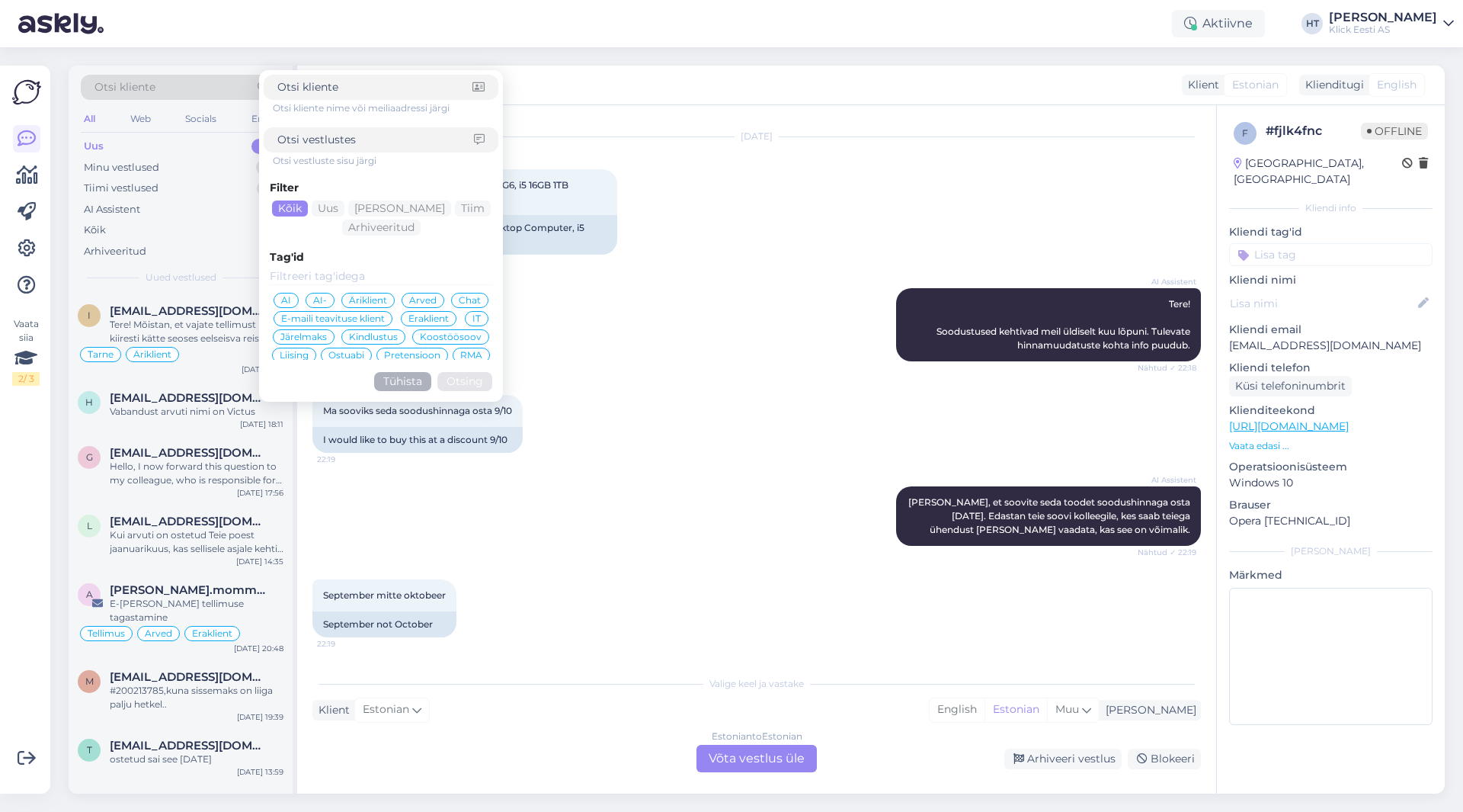
type input "[EMAIL_ADDRESS][DOMAIN_NAME]"
drag, startPoint x: 403, startPoint y: 88, endPoint x: 341, endPoint y: 94, distance: 62.3
click at [341, 94] on input "[EMAIL_ADDRESS][DOMAIN_NAME]" at bounding box center [374, 87] width 195 height 16
click button "Otsing" at bounding box center [465, 381] width 55 height 19
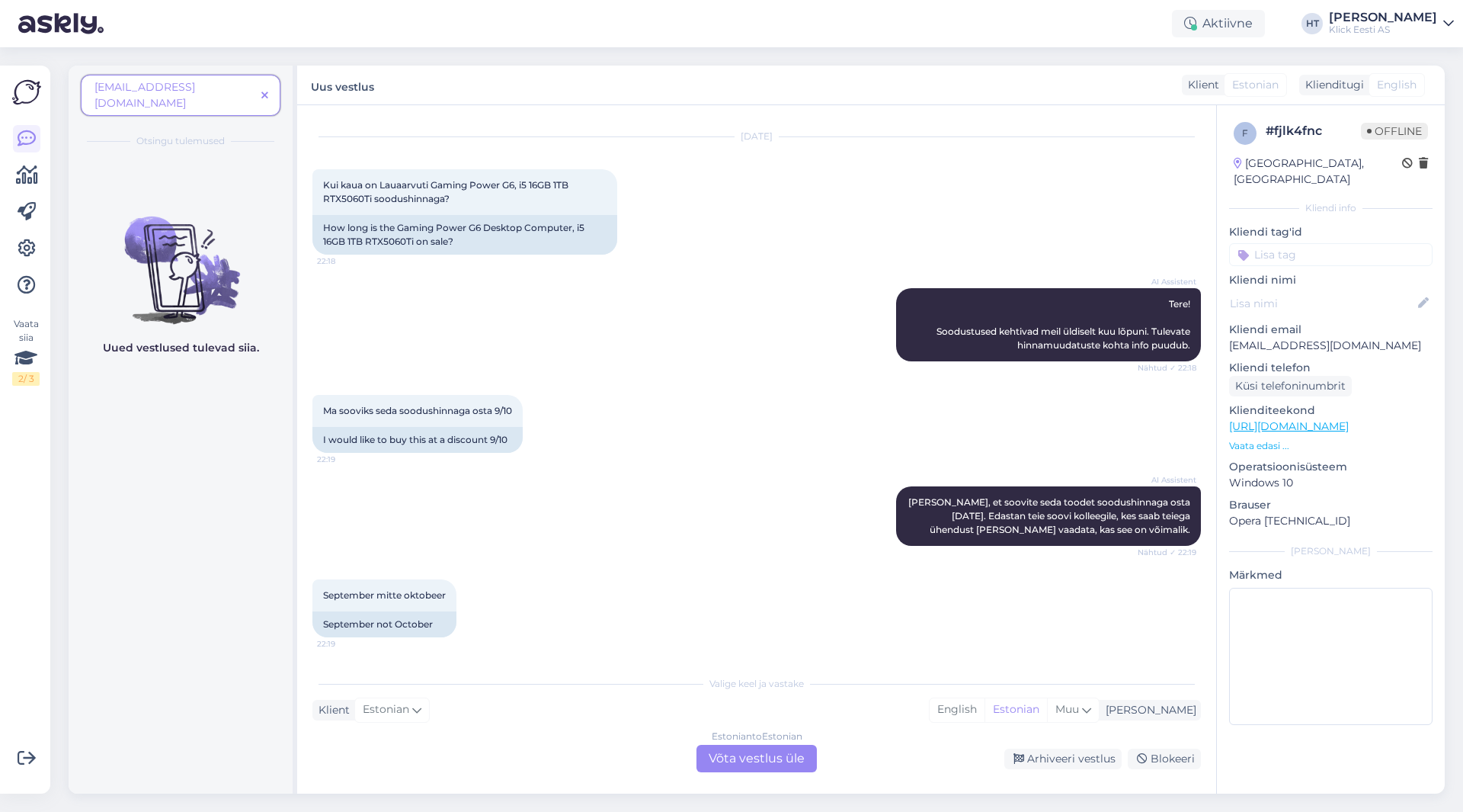
click at [234, 89] on span "[EMAIL_ADDRESS][DOMAIN_NAME]" at bounding box center [175, 95] width 161 height 32
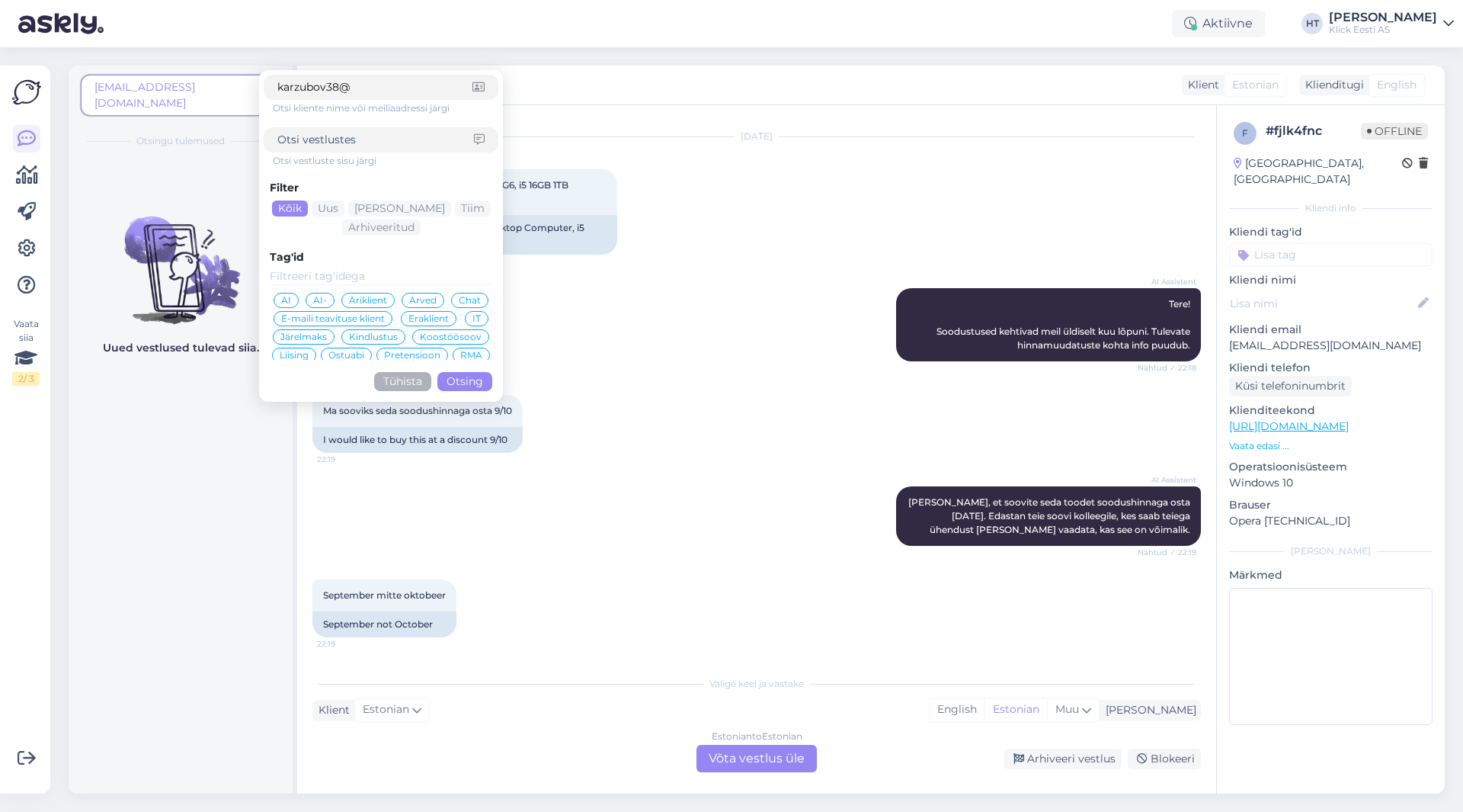
type input "karzubov38"
click button "Otsing" at bounding box center [465, 381] width 55 height 19
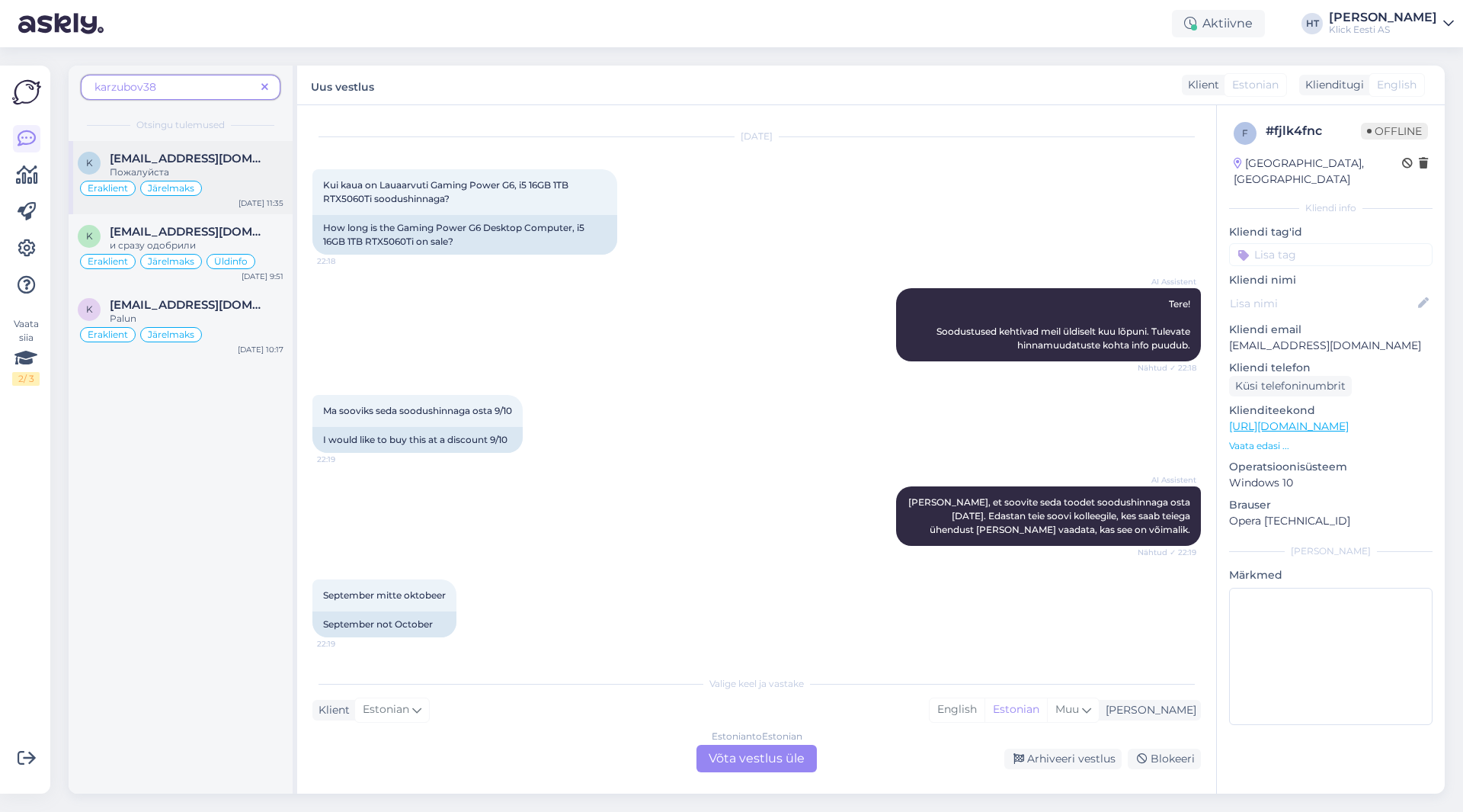
click at [239, 160] on div "[EMAIL_ADDRESS][DOMAIN_NAME]" at bounding box center [196, 159] width 174 height 13
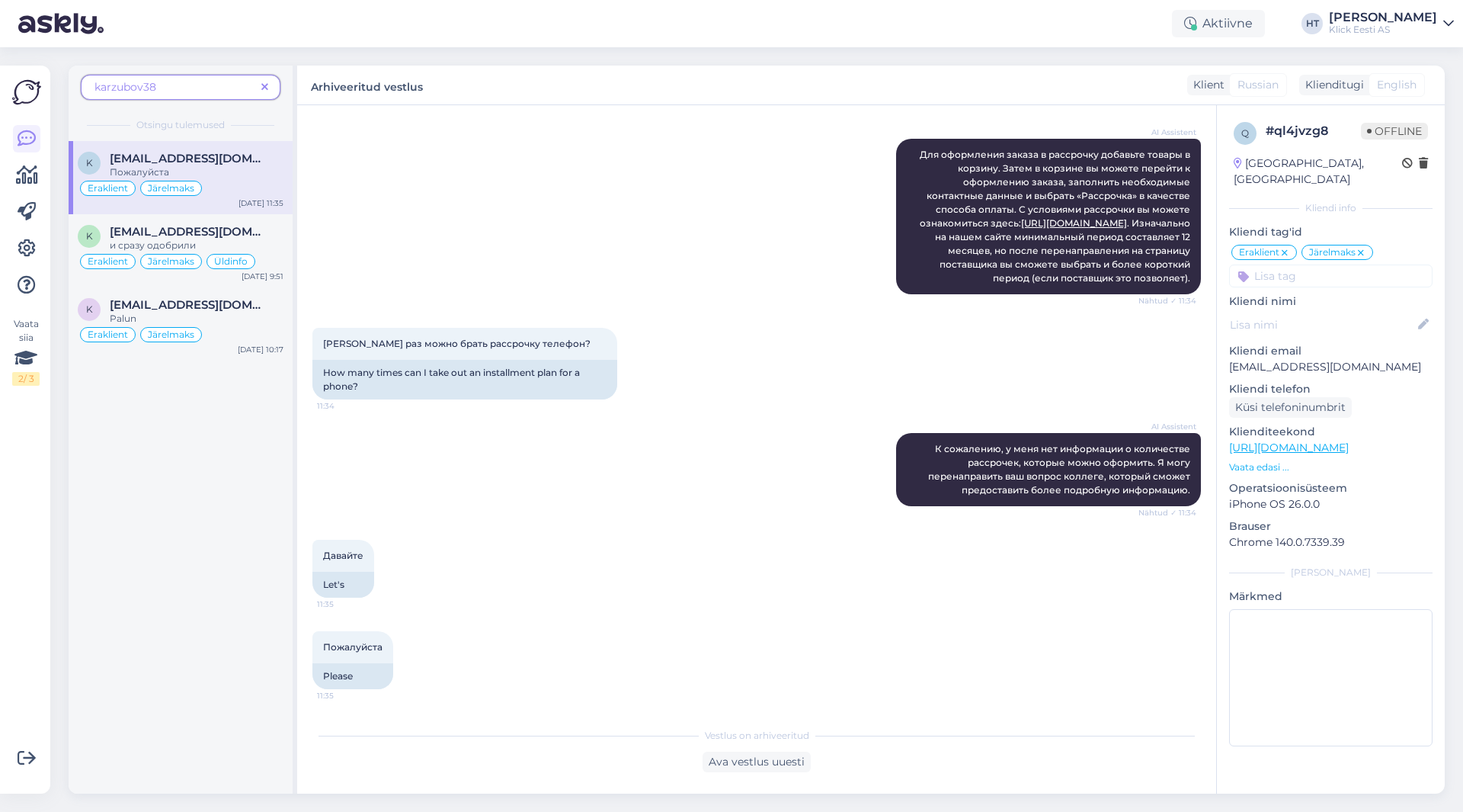
click at [914, 265] on input at bounding box center [1331, 276] width 203 height 23
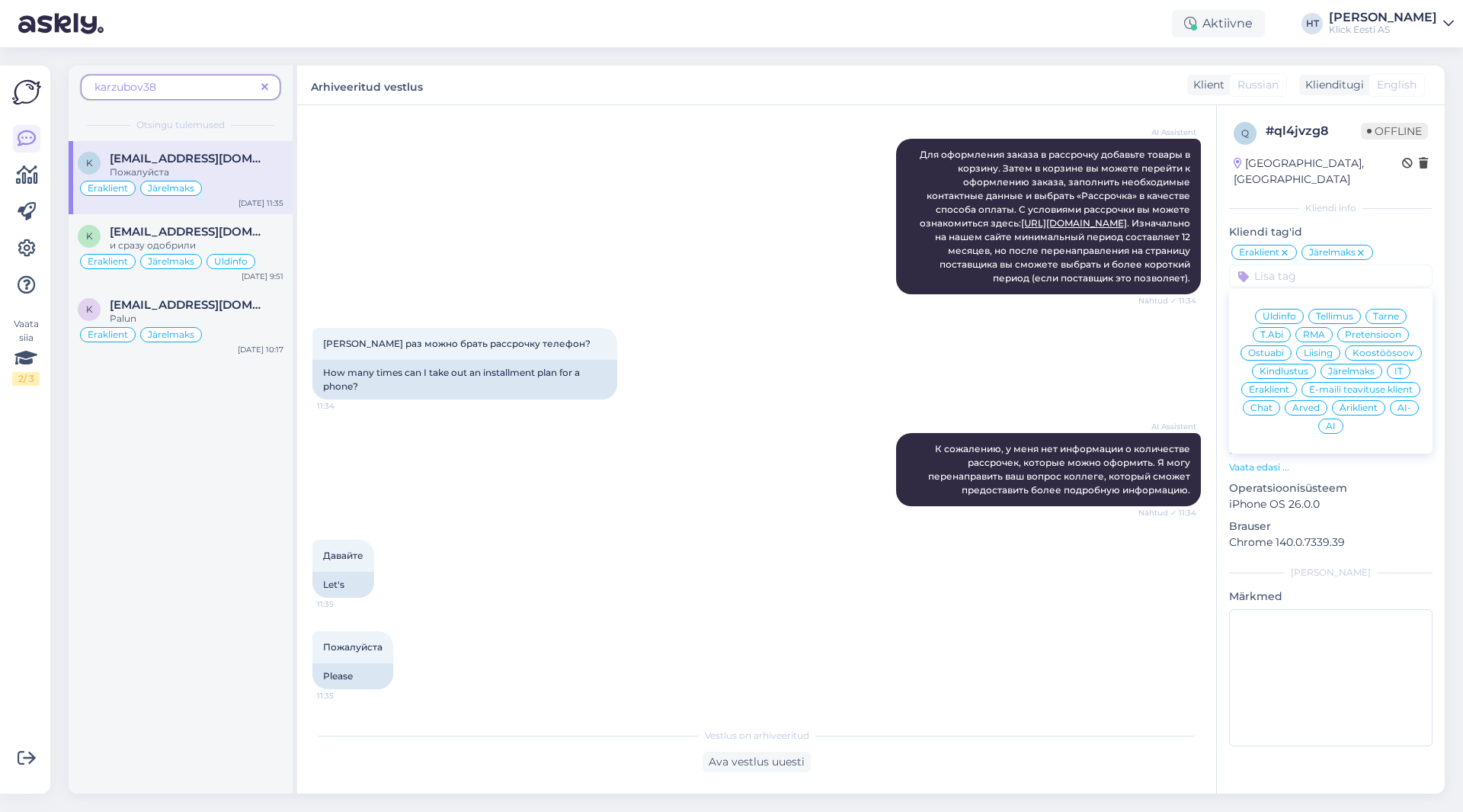
click at [914, 422] on span "AI" at bounding box center [1331, 426] width 10 height 9
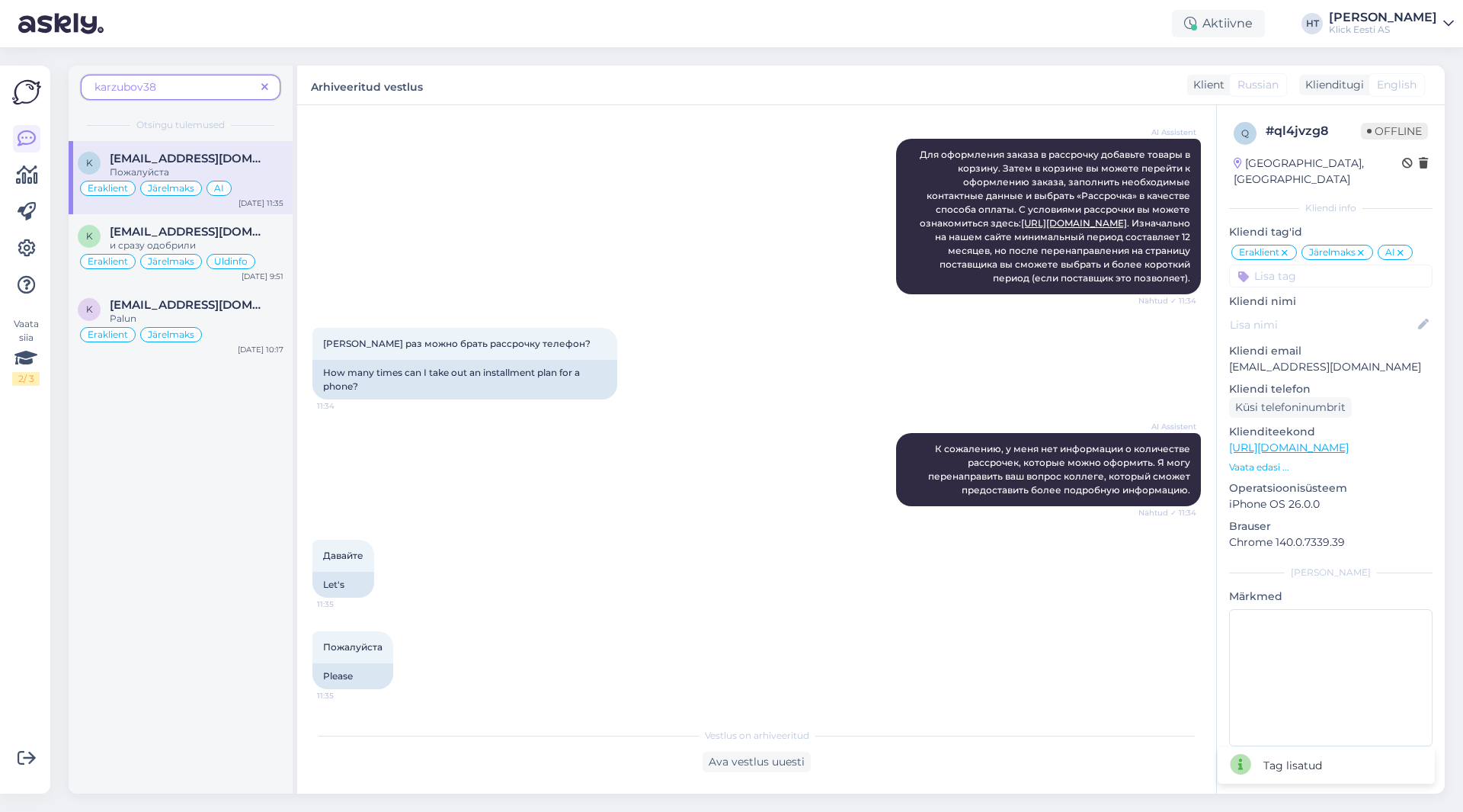
click at [914, 370] on div "[PERSON_NAME] раз можно брать рассрочку телефон? 11:34 How many times can I tak…" at bounding box center [757, 363] width 889 height 105
click at [266, 88] on icon at bounding box center [265, 88] width 7 height 11
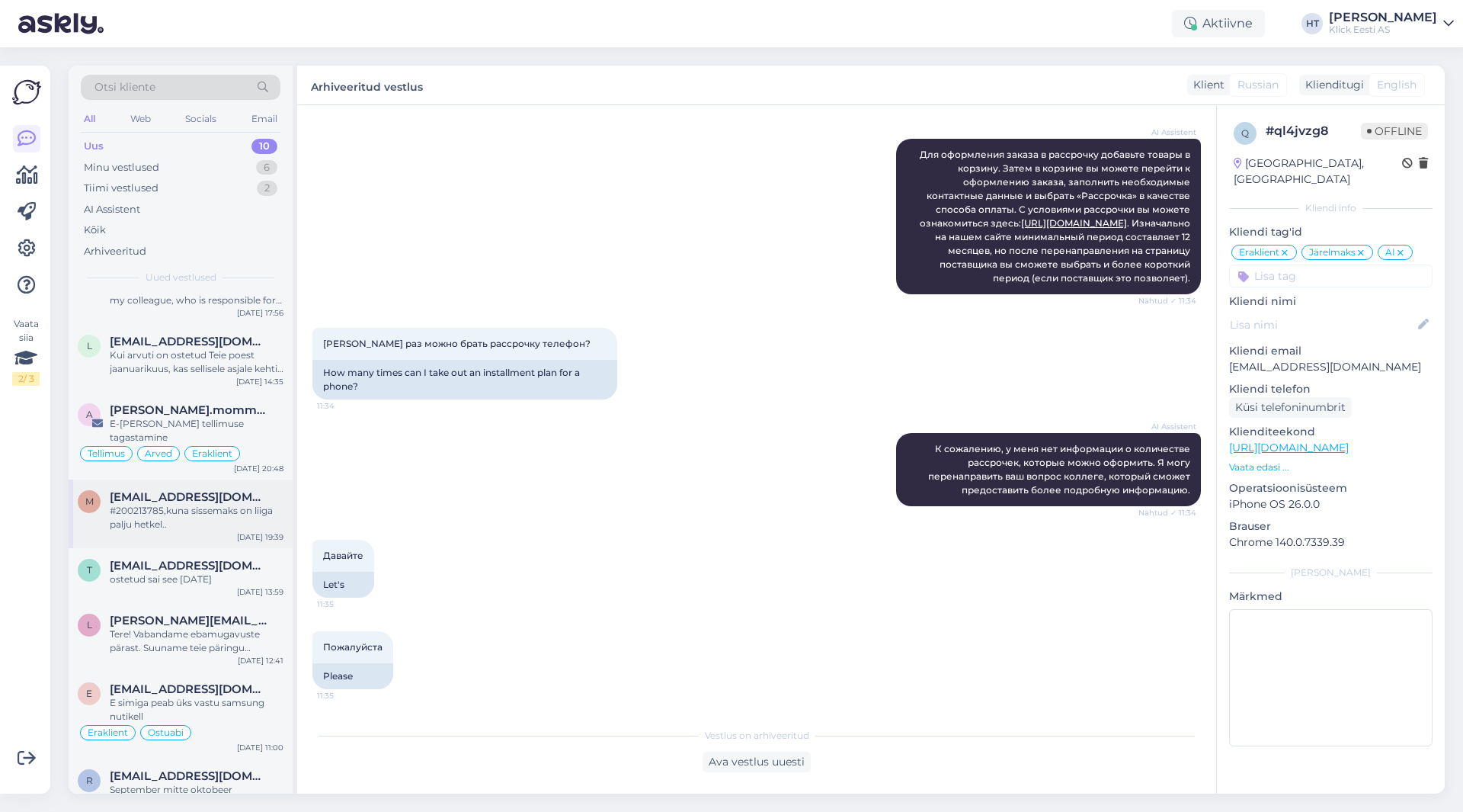
scroll to position [186, 0]
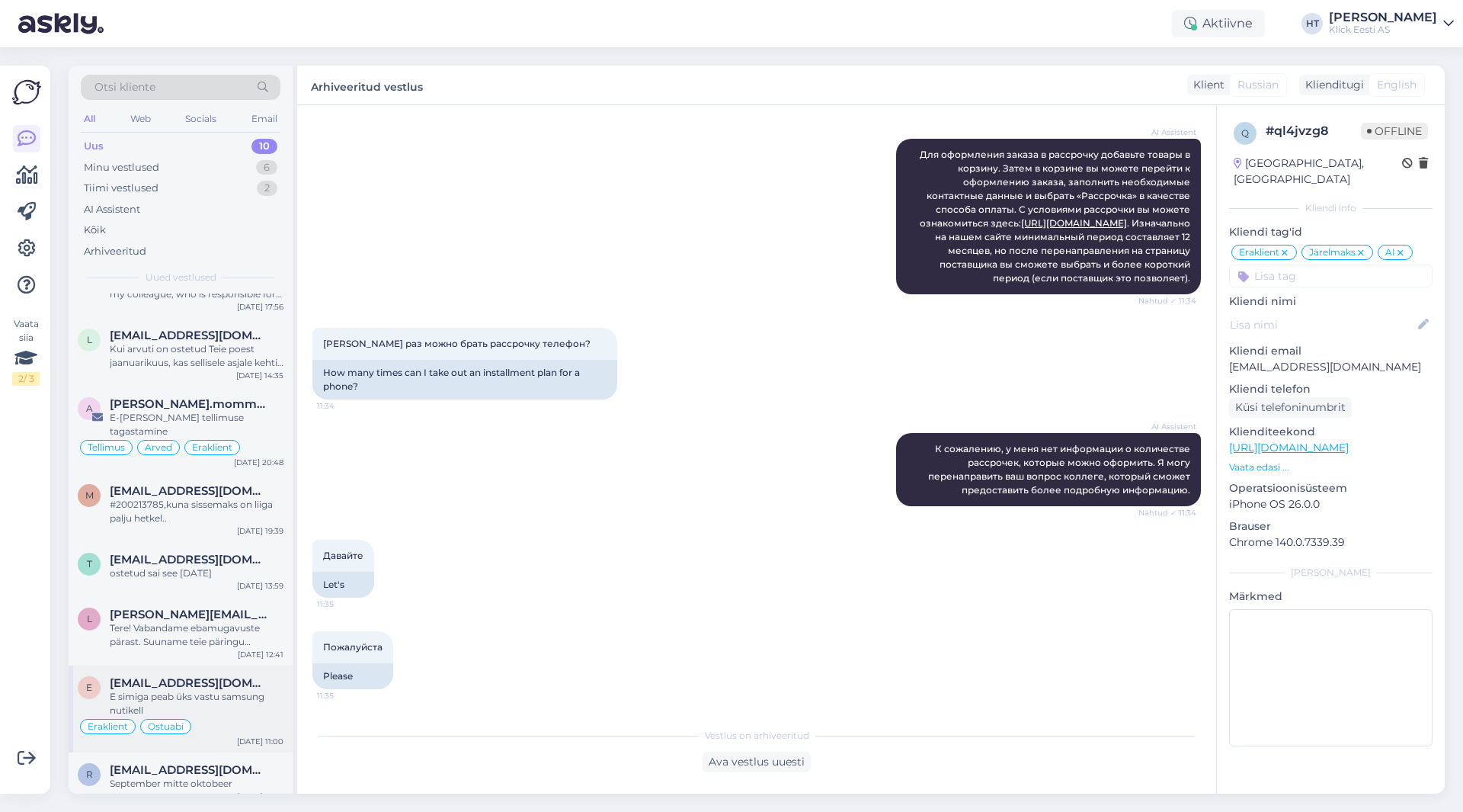
click at [222, 717] on div "Eraklient Ostuabi" at bounding box center [180, 726] width 206 height 19
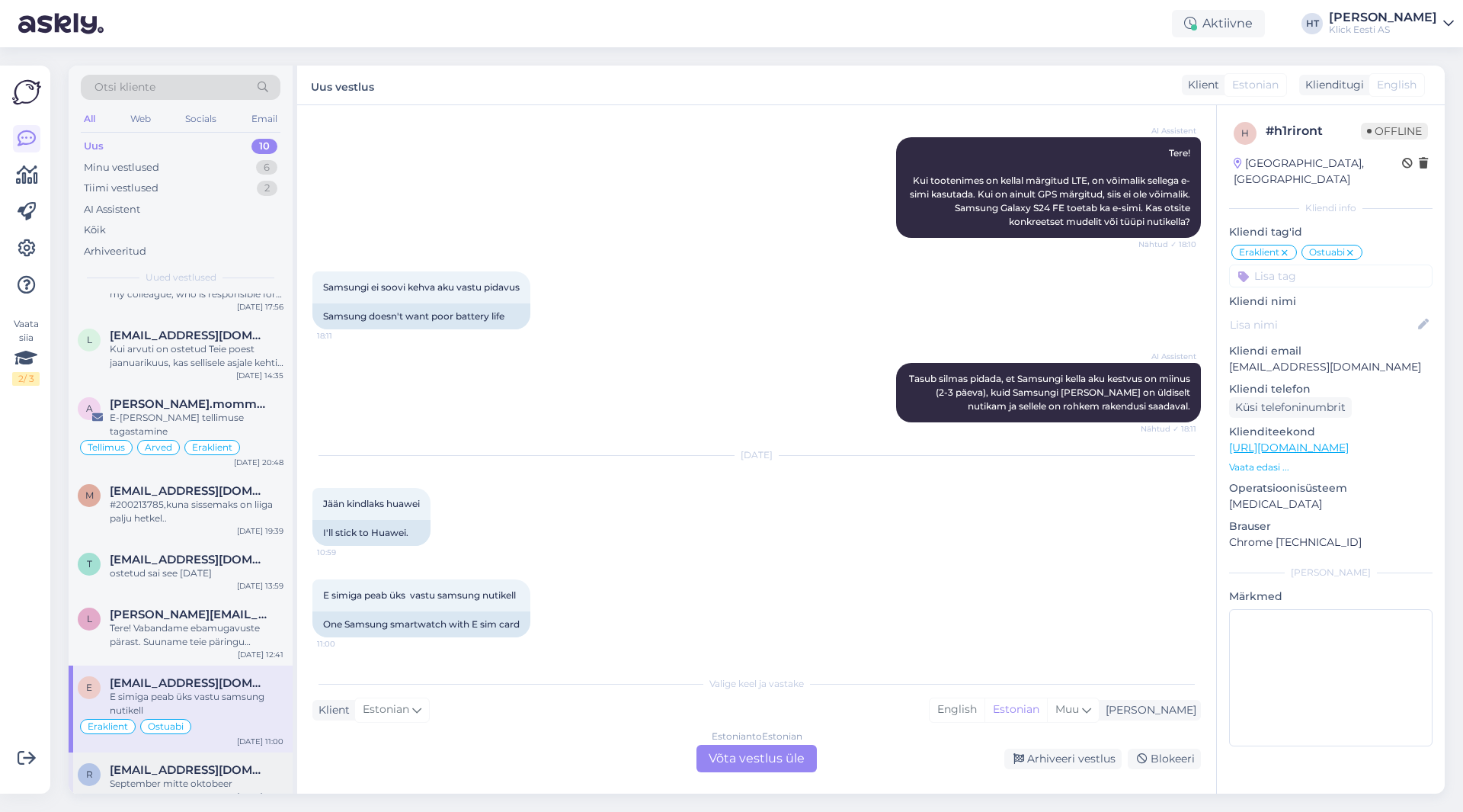
click at [202, 777] on div "September mitte oktobeer" at bounding box center [196, 783] width 174 height 13
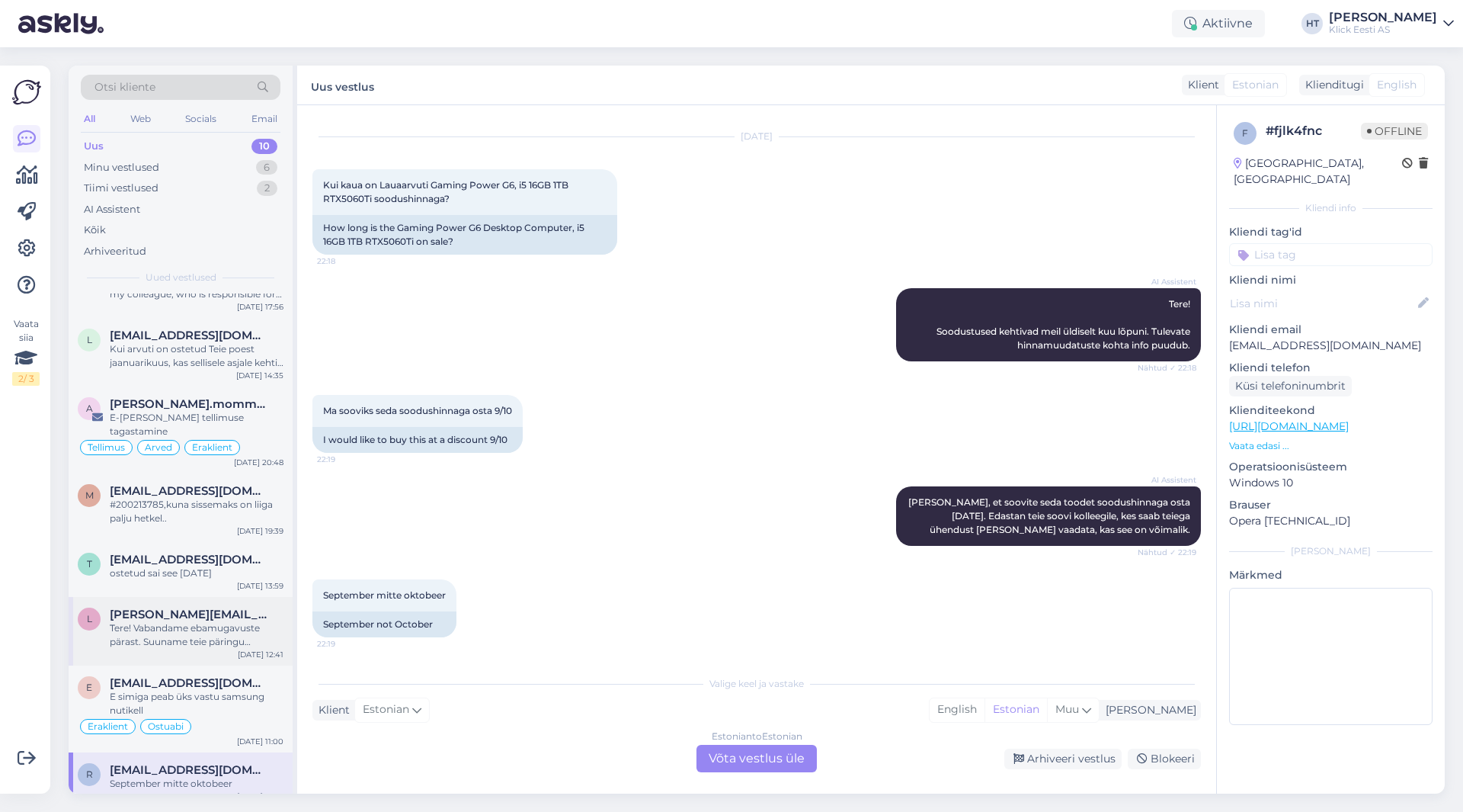
click at [203, 621] on div "Tere! Vabandame ebamugavuste pärast. Suuname teie päringu spetsialistile, kes u…" at bounding box center [196, 635] width 174 height 28
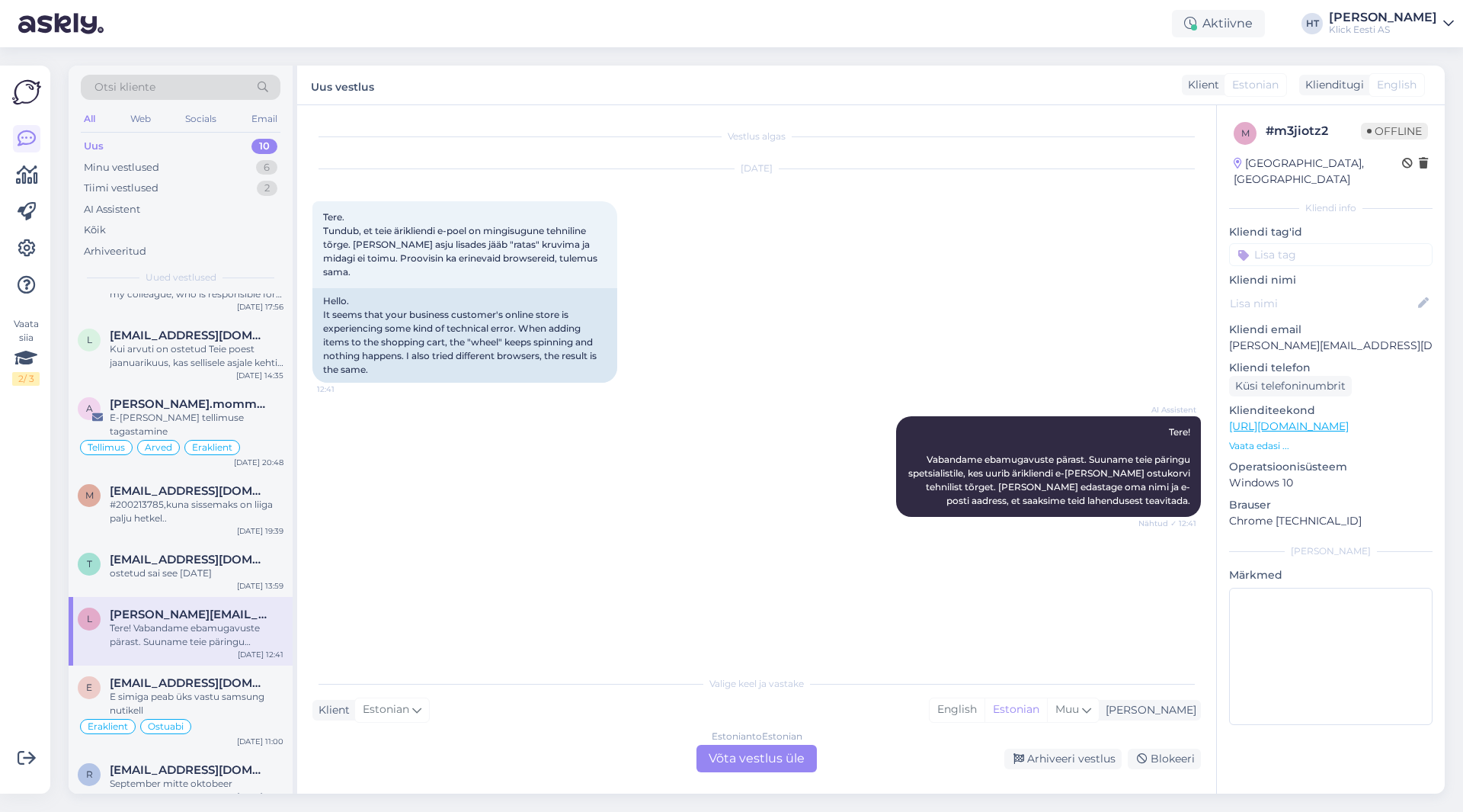
scroll to position [0, 0]
click at [213, 567] on div "t [EMAIL_ADDRESS][DOMAIN_NAME] ostetud sai see 27.03.[DATE] 13:59" at bounding box center [180, 569] width 224 height 55
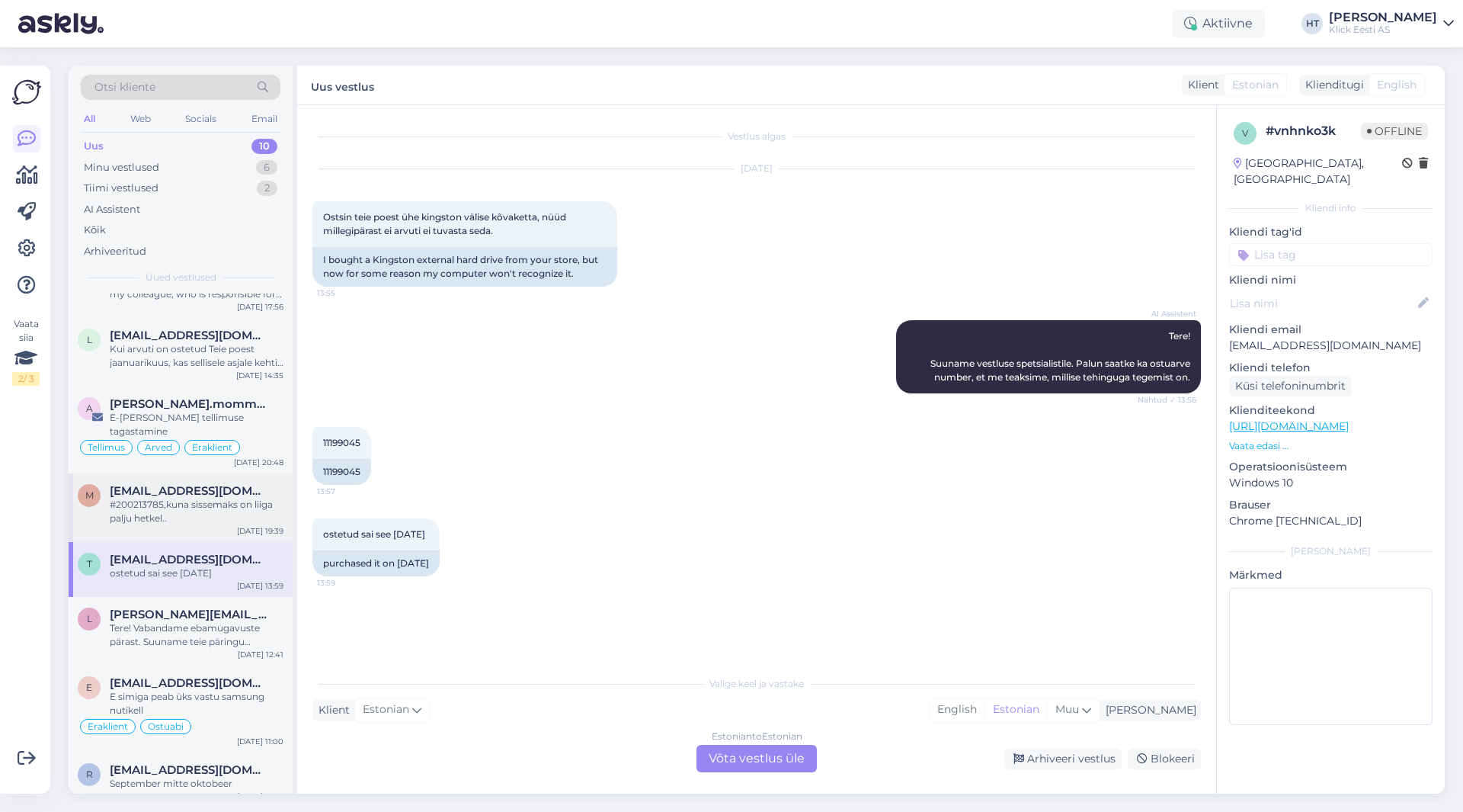
click at [228, 497] on div "#200213785,kuna sissemaks on liiga palju hetkel.." at bounding box center [196, 511] width 174 height 28
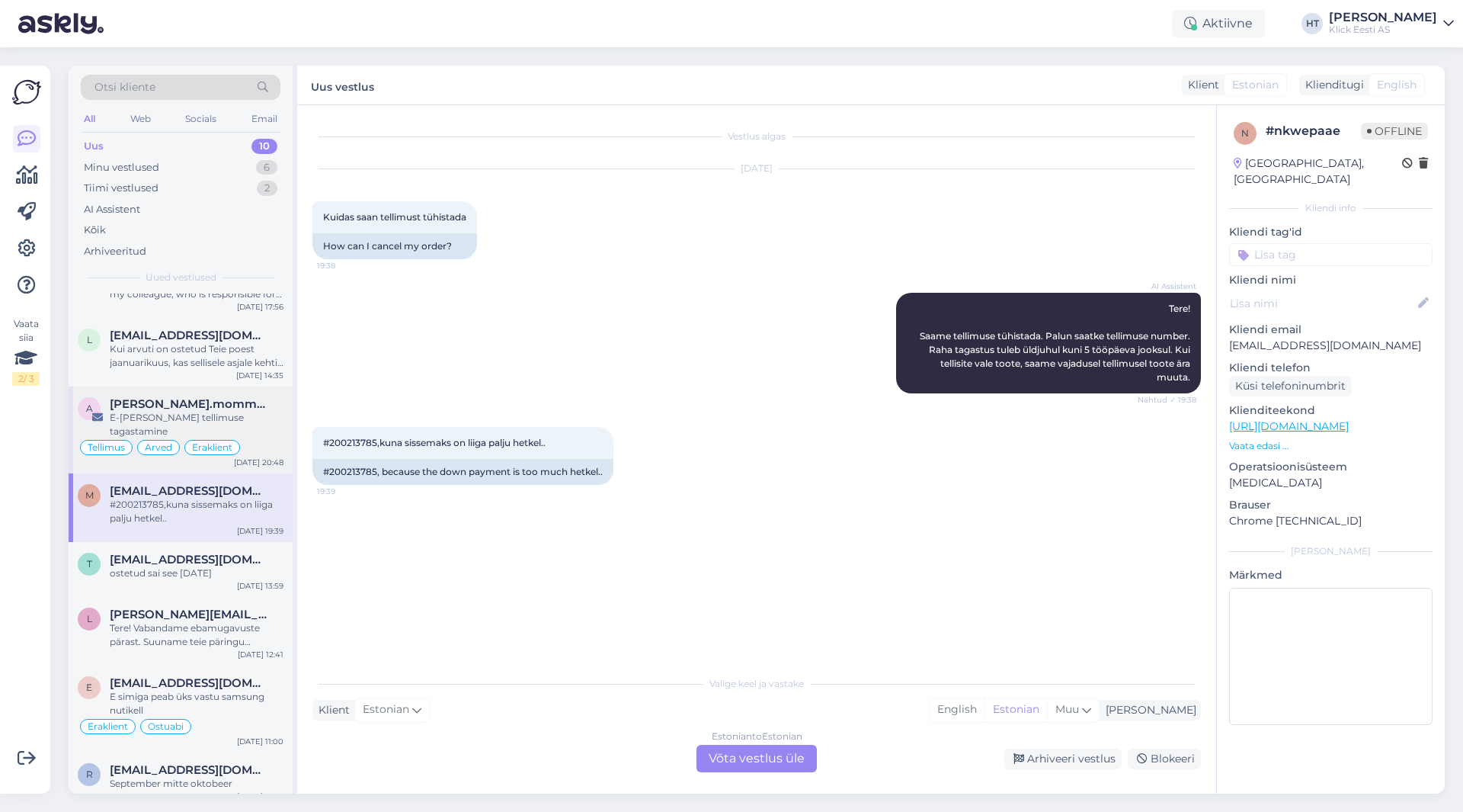
click at [245, 438] on div "Tellimus Arved Eraklient" at bounding box center [180, 448] width 206 height 19
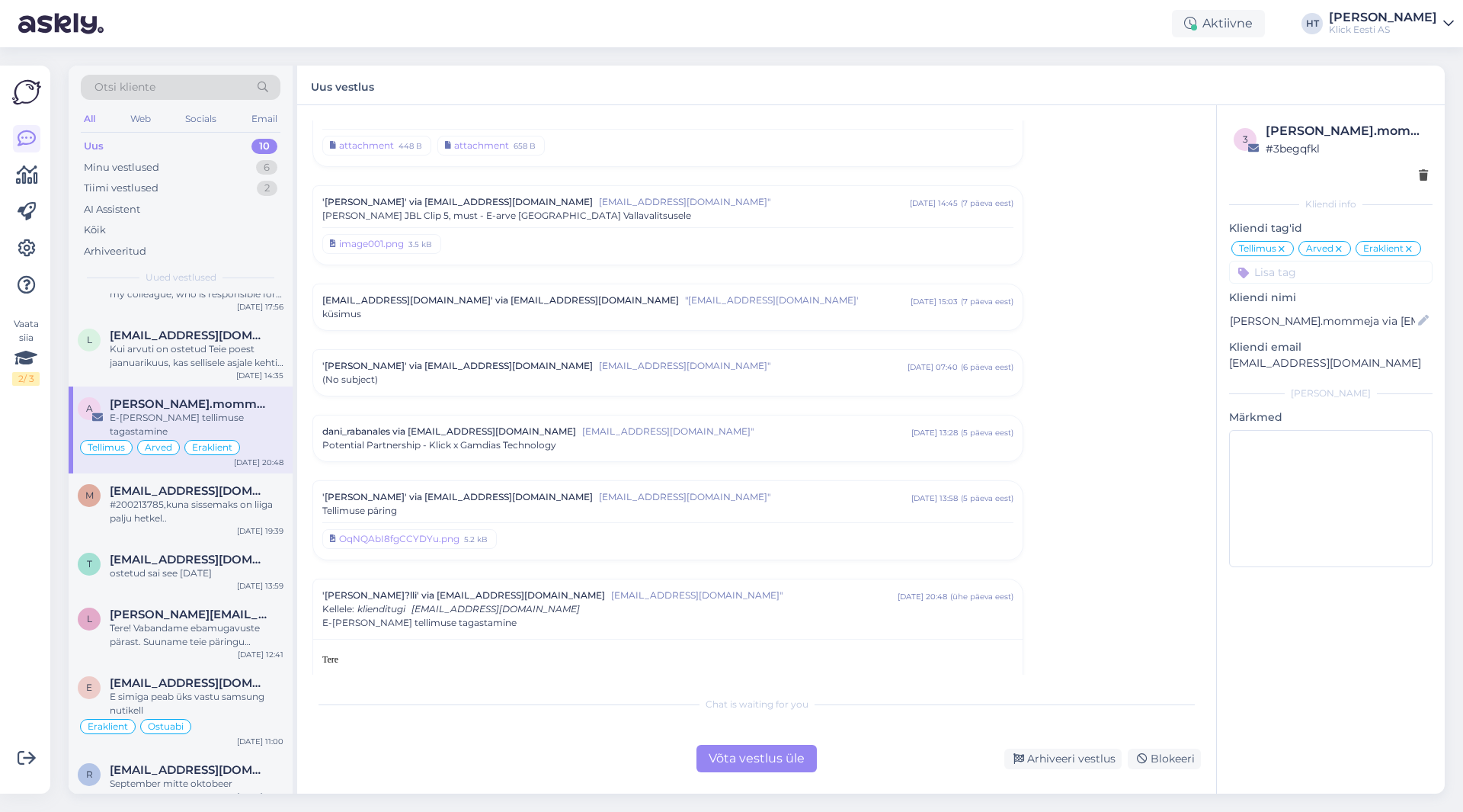
scroll to position [110, 0]
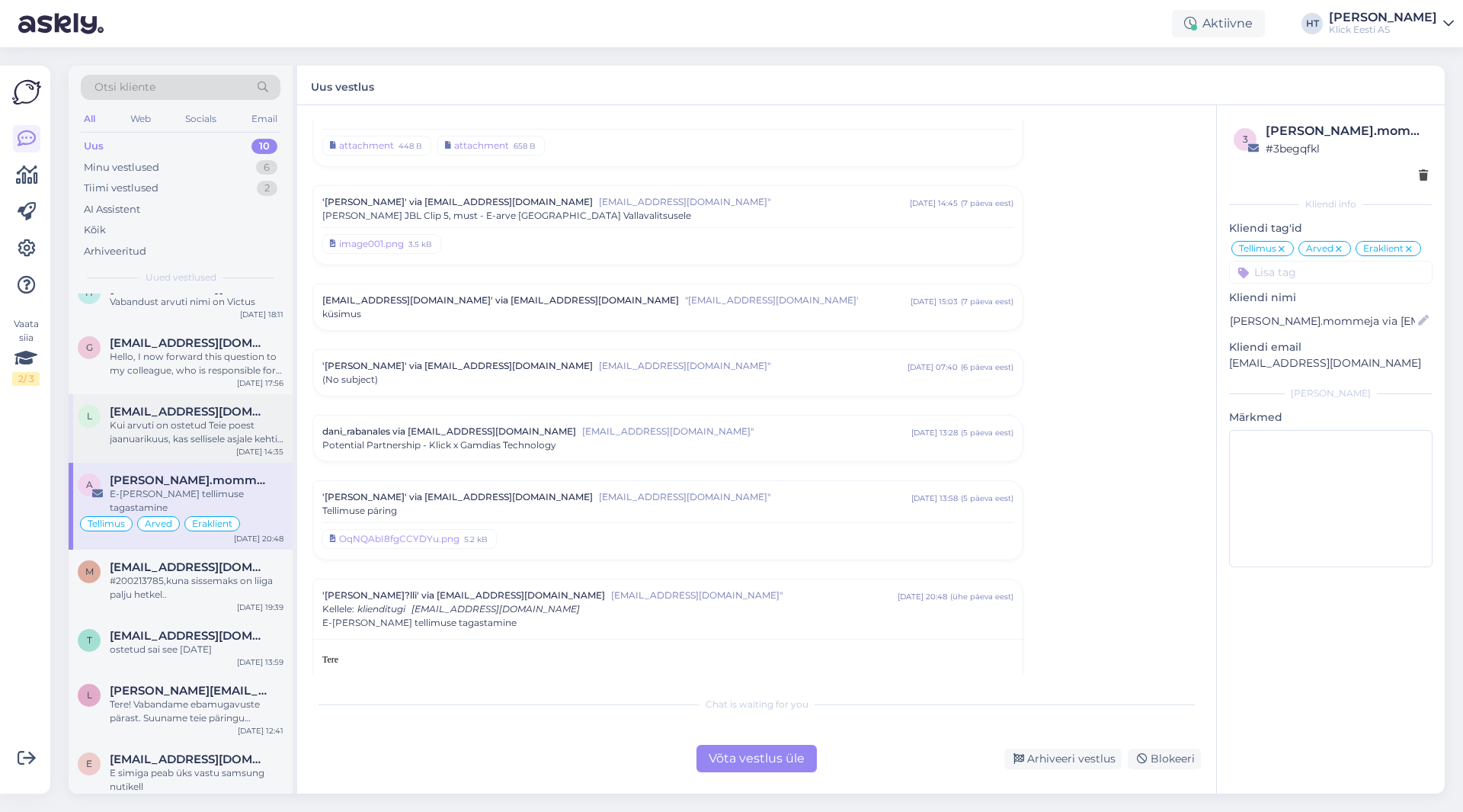
click at [245, 430] on div "Kui arvuti on ostetud Teie poest jaanuarikuus, kas sellisele asjale kehtib gara…" at bounding box center [196, 432] width 174 height 28
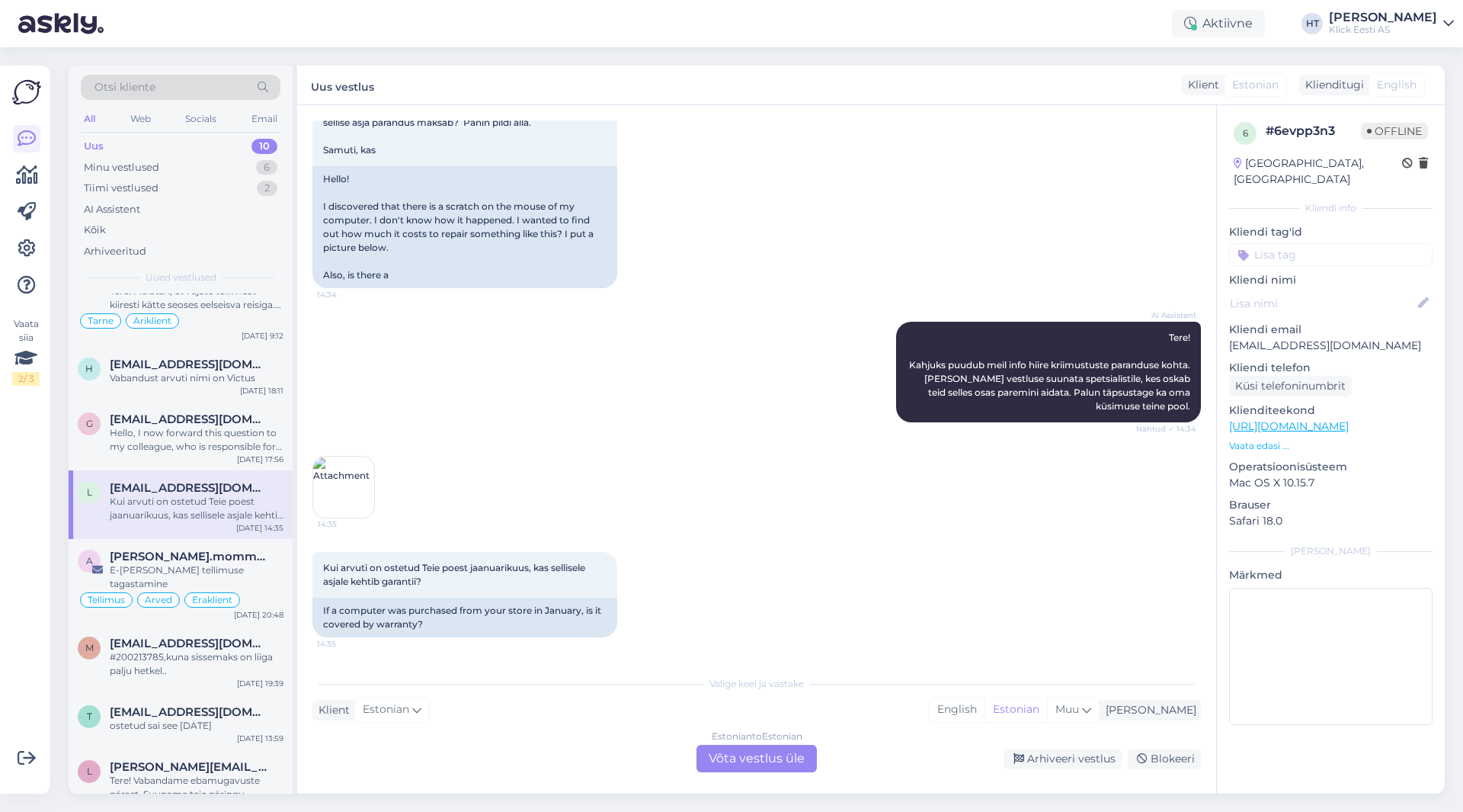
scroll to position [0, 0]
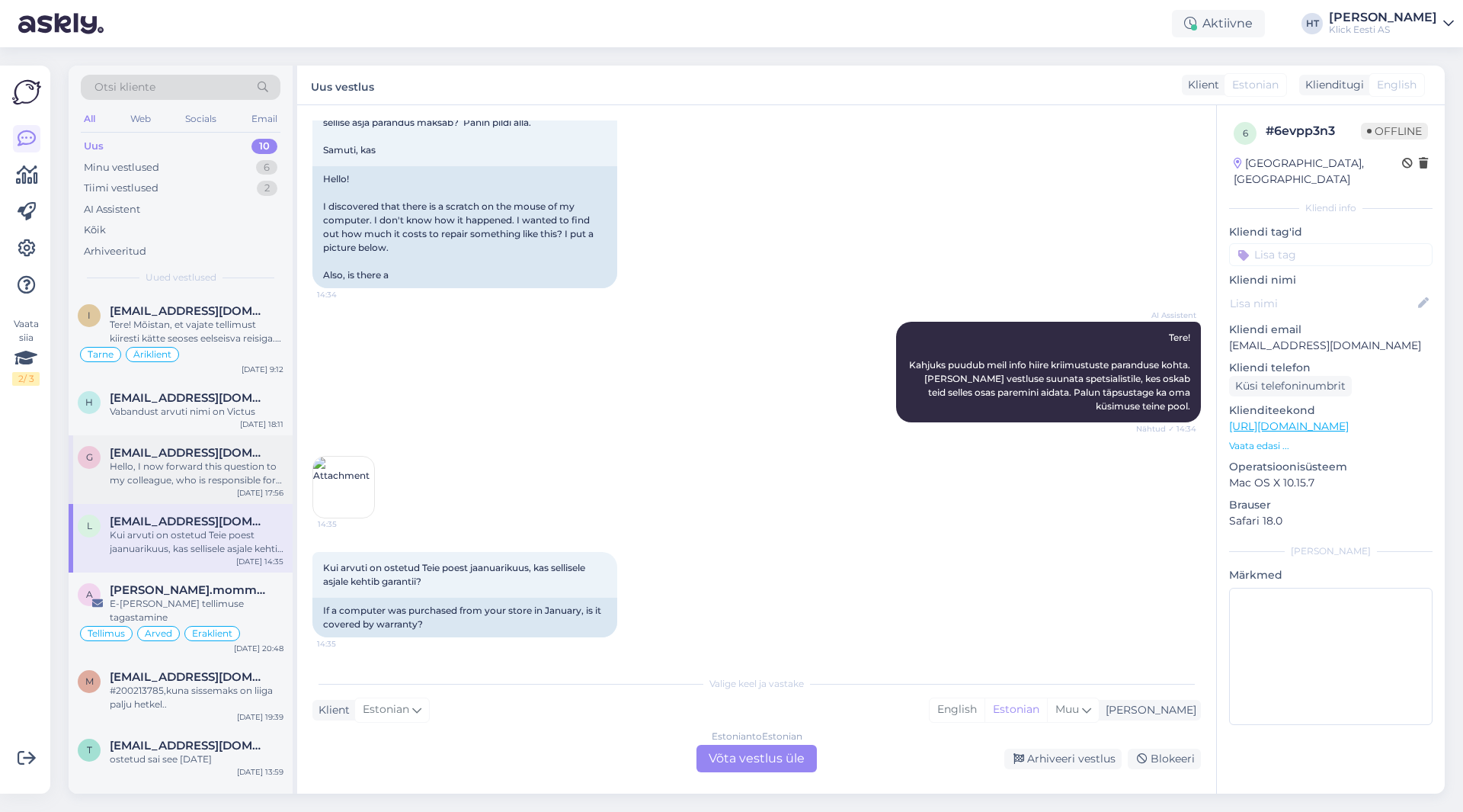
click at [206, 463] on div "Hello, I now forward this question to my colleague, who is responsible for this…" at bounding box center [196, 473] width 174 height 28
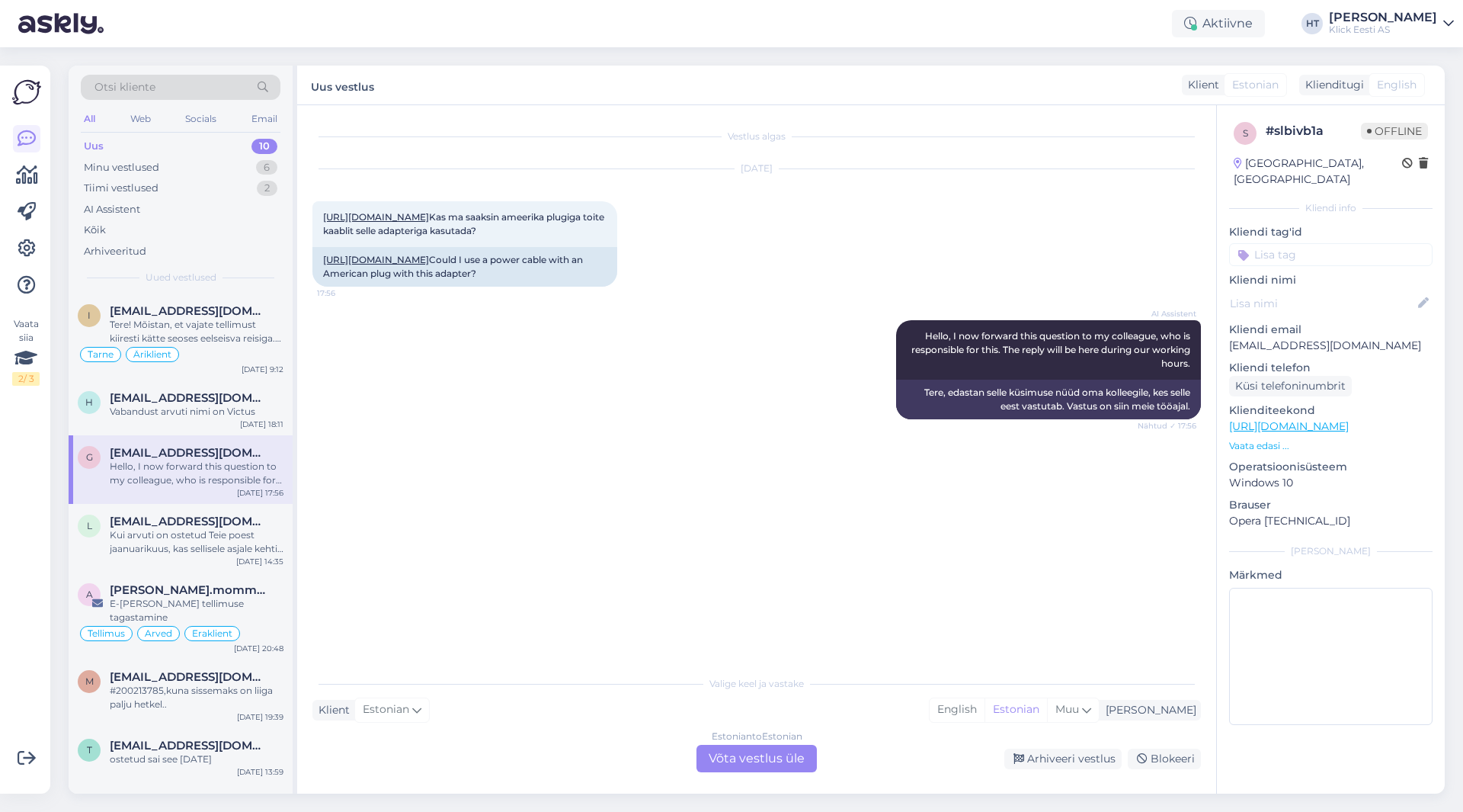
click at [648, 435] on div "AI Assistent Hello, I now forward this question to my colleague, who is respons…" at bounding box center [757, 369] width 889 height 132
click at [741, 751] on div "Estonian to Estonian Võta vestlus üle" at bounding box center [756, 758] width 121 height 28
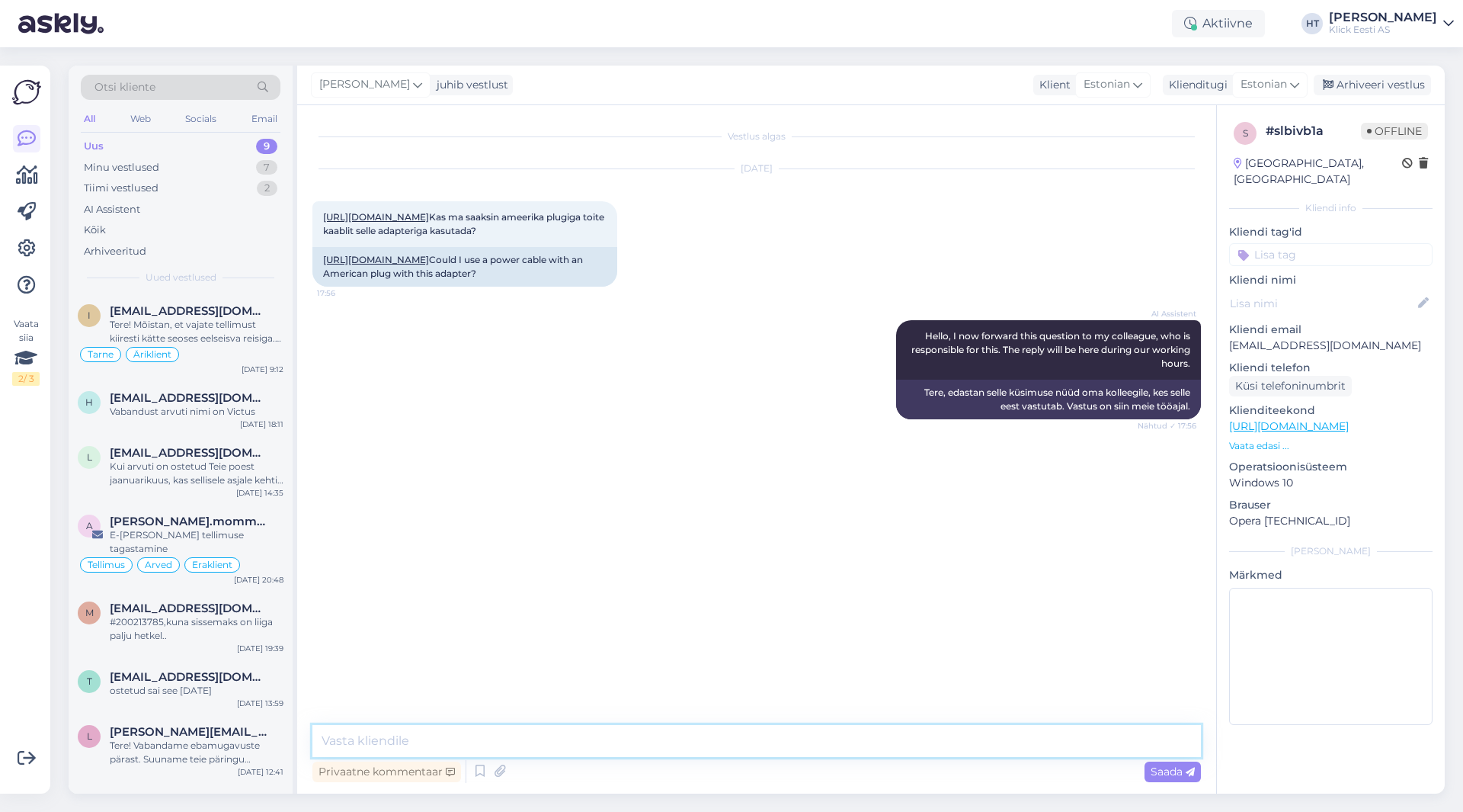
click at [734, 738] on textarea at bounding box center [757, 741] width 889 height 32
type textarea "Saab USA toitekaablit kasutada [PERSON_NAME]."
click at [914, 243] on input at bounding box center [1331, 254] width 203 height 23
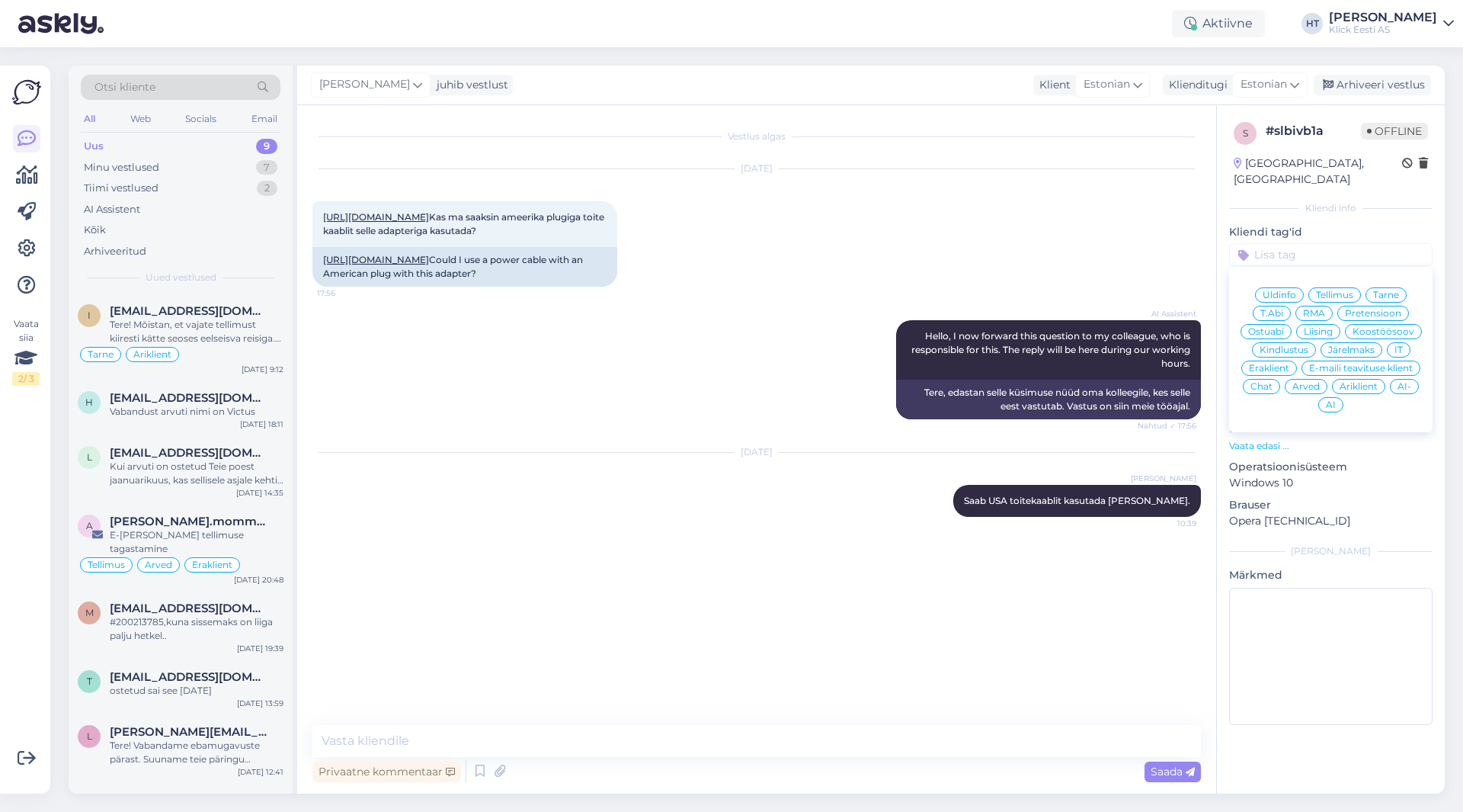
click at [914, 327] on span "Ostuabi" at bounding box center [1266, 331] width 35 height 9
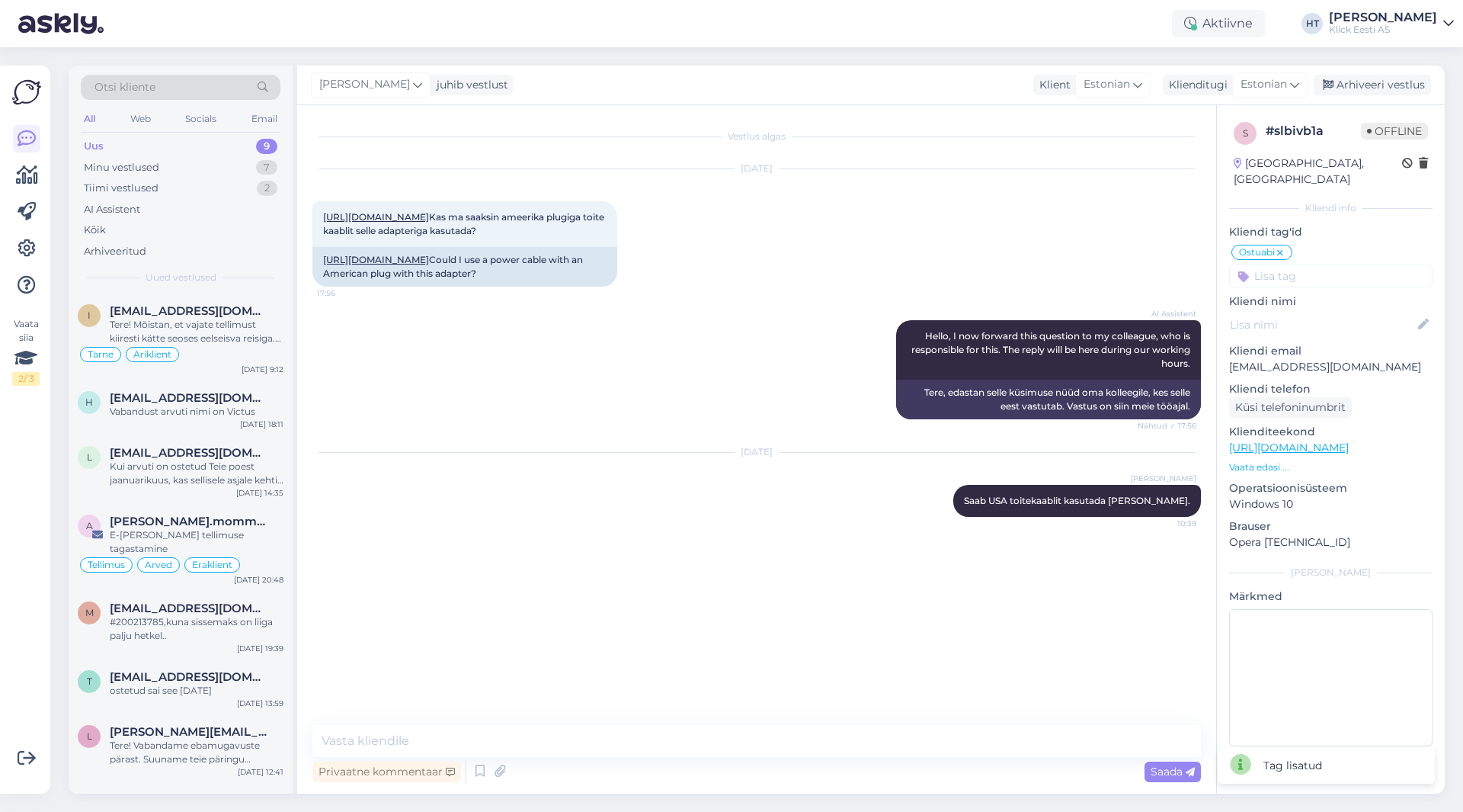
click at [914, 265] on input at bounding box center [1331, 276] width 203 height 23
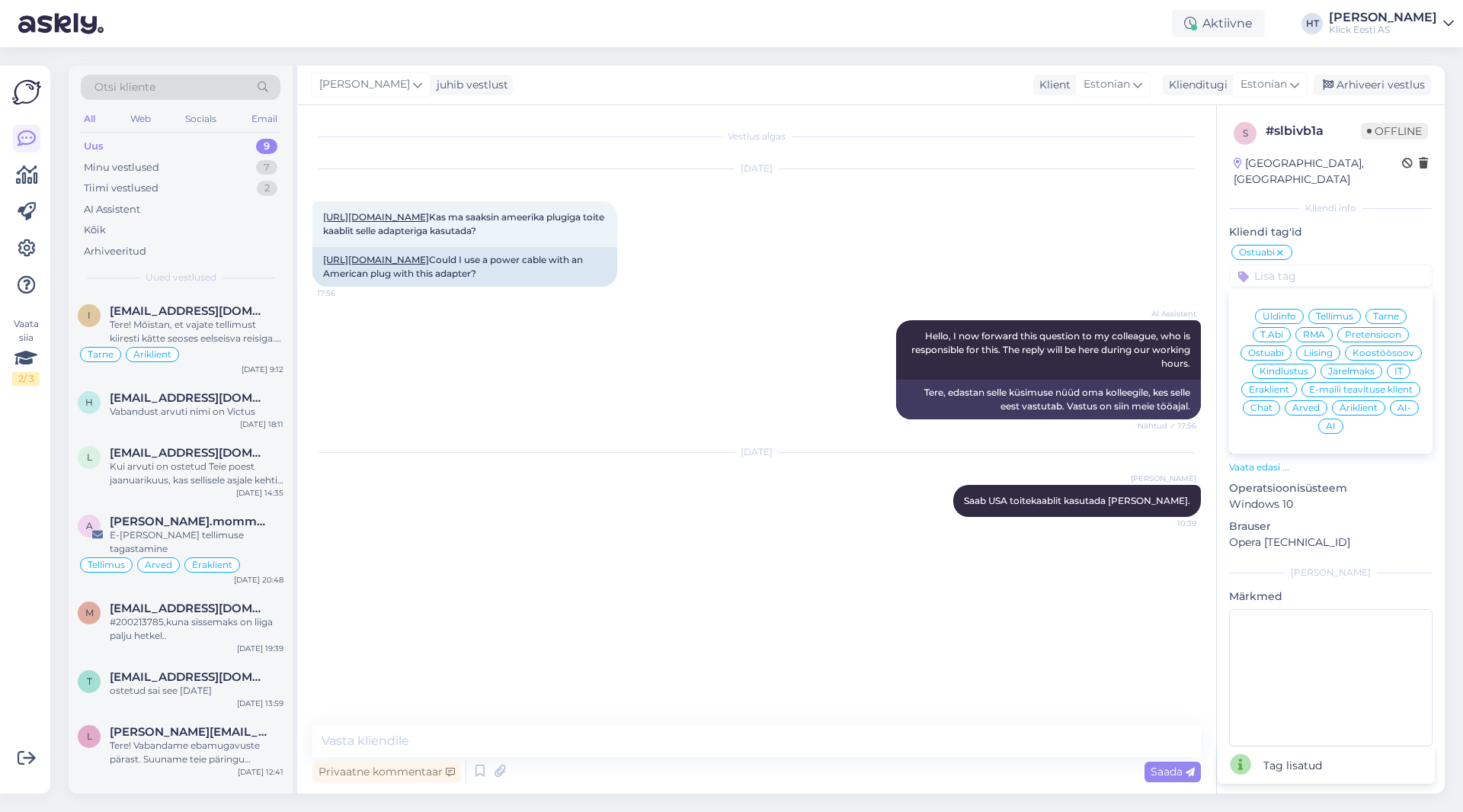
click at [914, 384] on span "Eraklient" at bounding box center [1269, 389] width 40 height 9
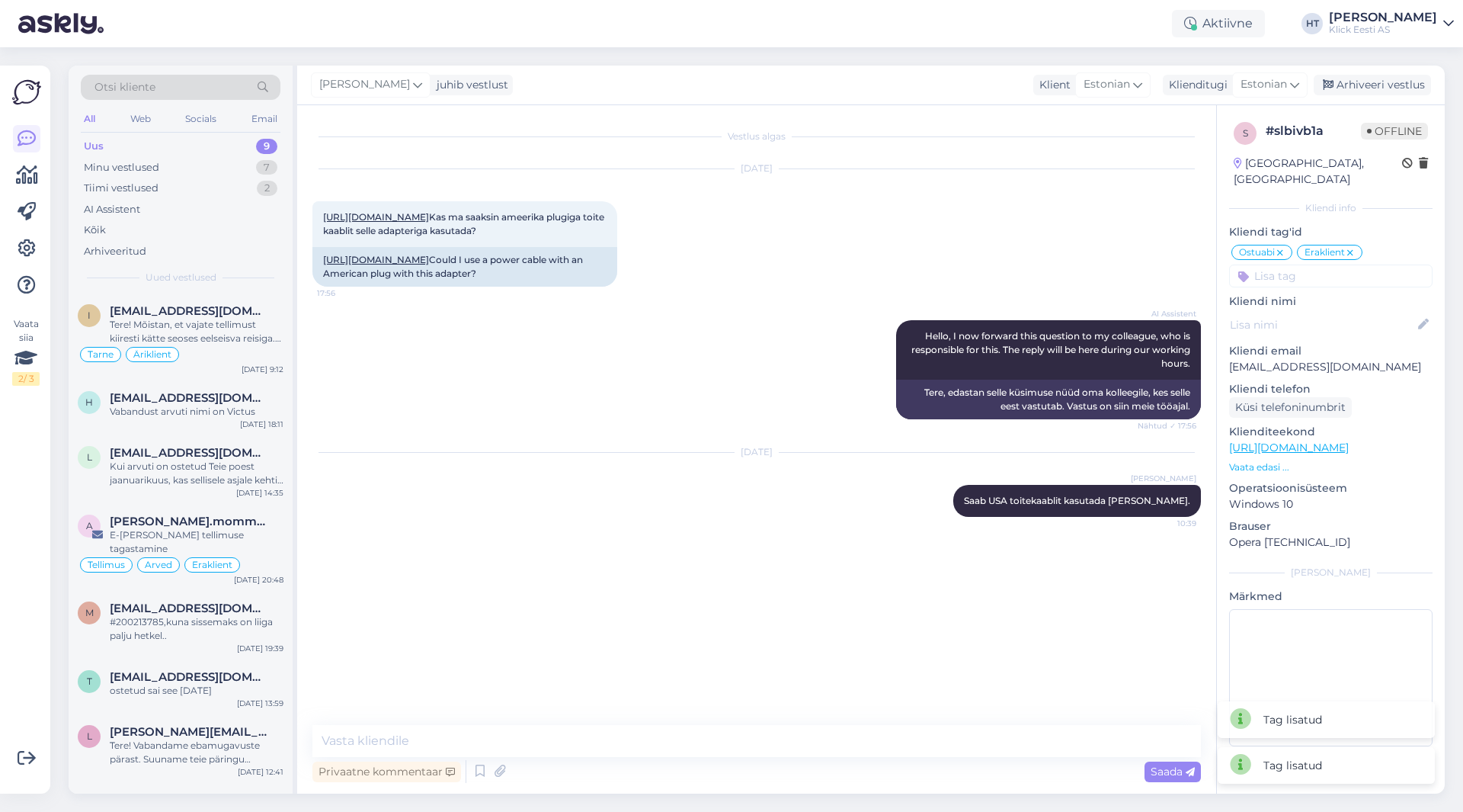
click at [914, 303] on div "[DATE] [URL][DOMAIN_NAME] Kas ma saaksin ameerika plugiga toite kaablit selle a…" at bounding box center [757, 228] width 889 height 151
click at [914, 75] on div "Arhiveeri vestlus" at bounding box center [1372, 85] width 117 height 20
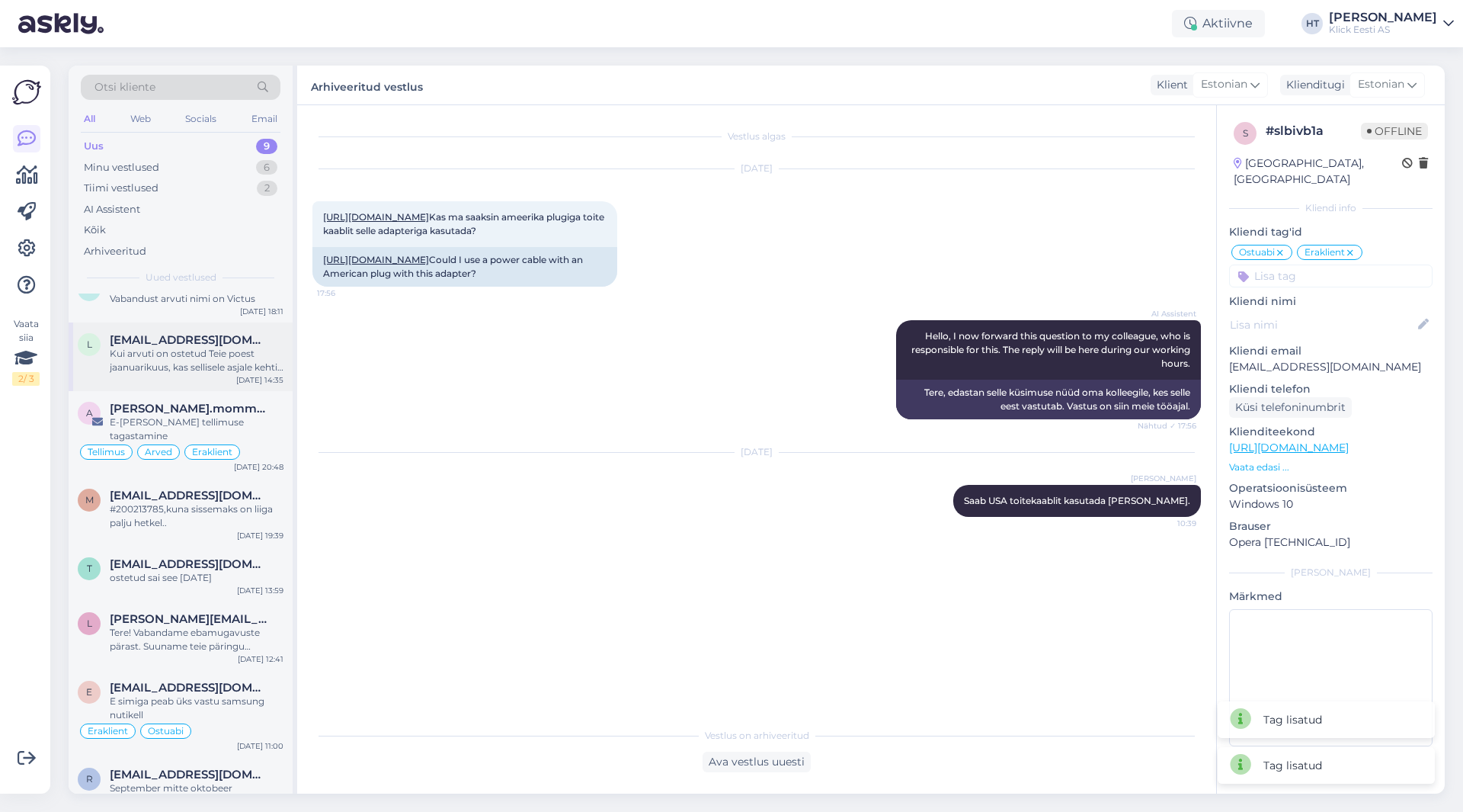
scroll to position [117, 0]
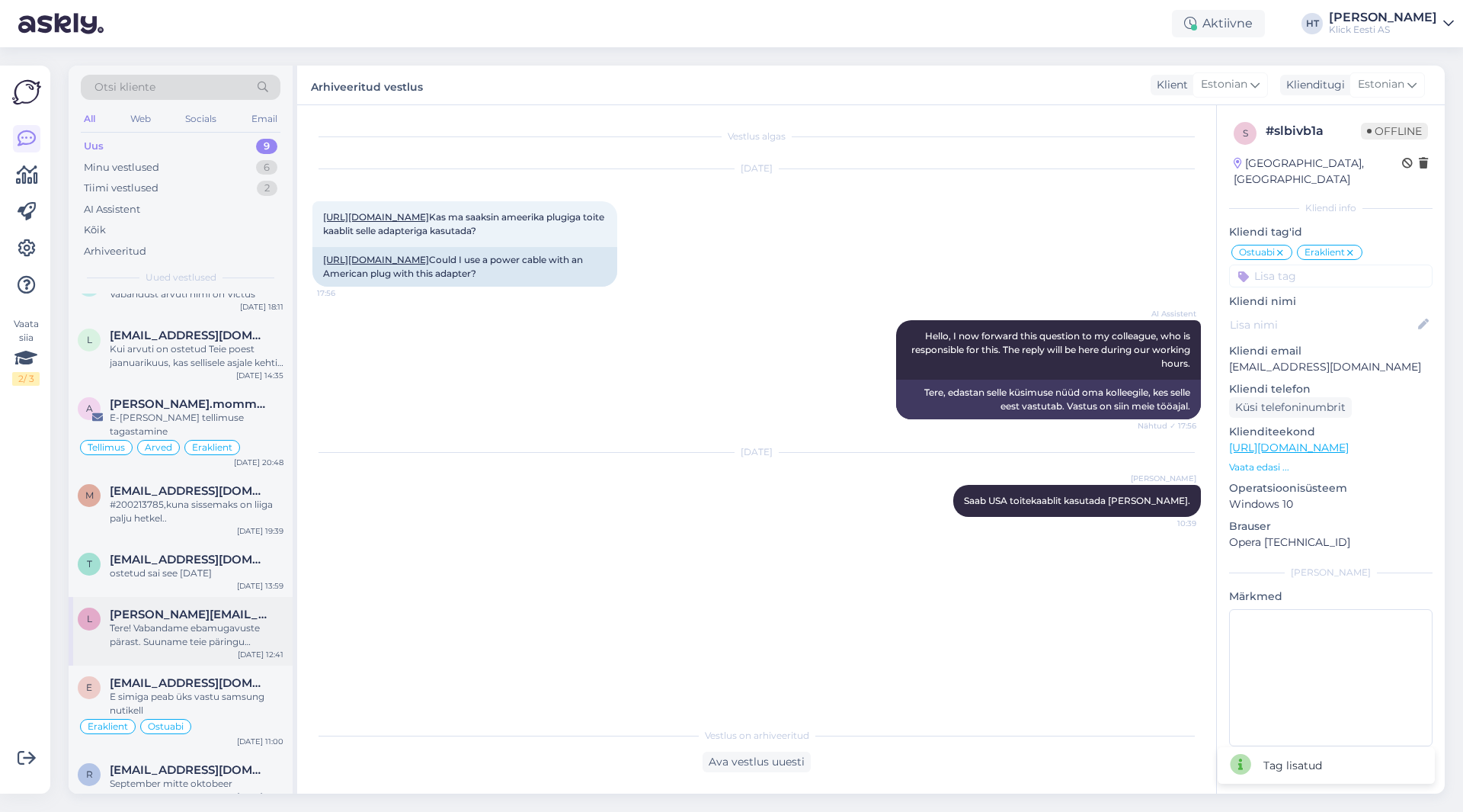
click at [234, 634] on div "Tere! Vabandame ebamugavuste pärast. Suuname teie päringu spetsialistile, kes u…" at bounding box center [196, 635] width 174 height 28
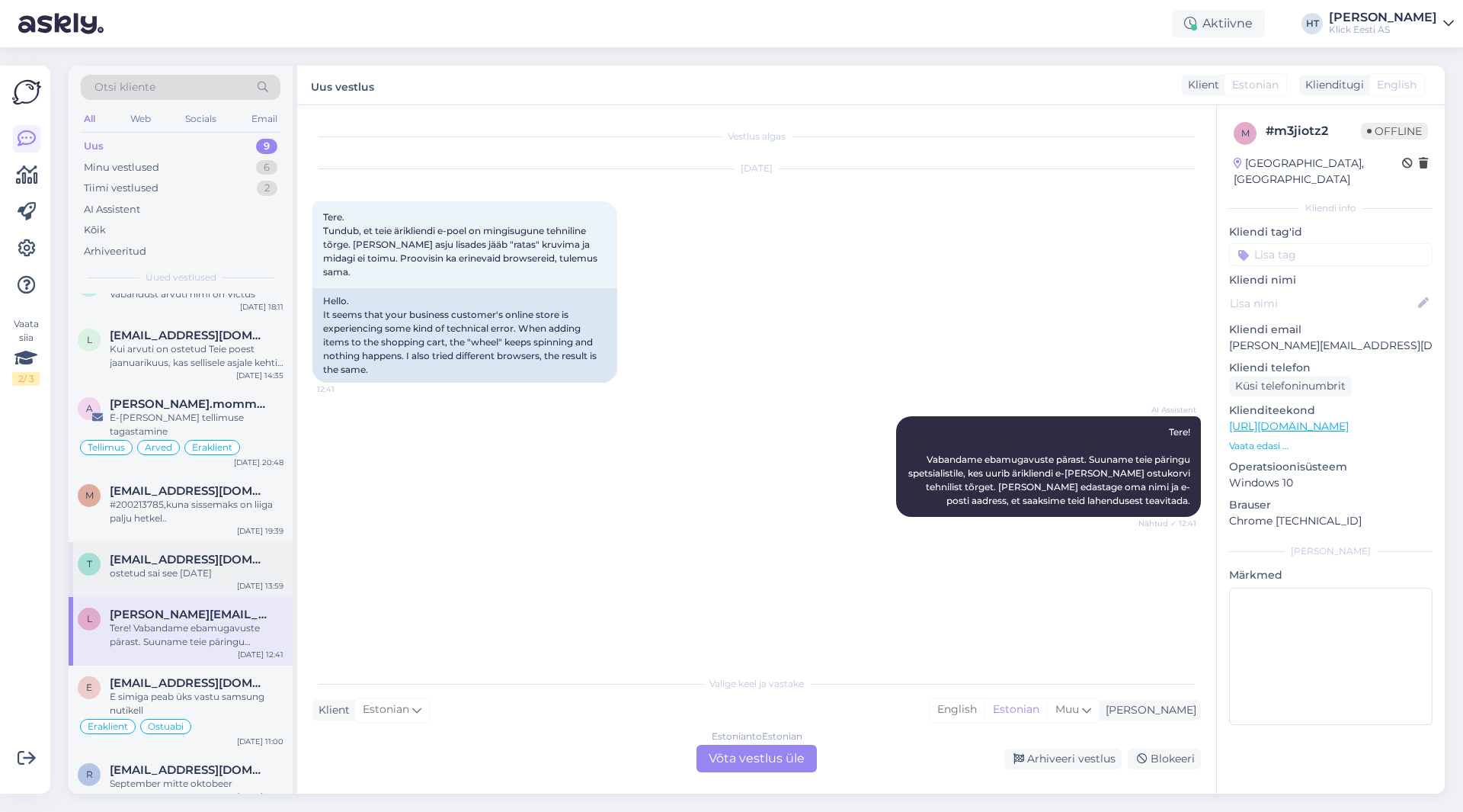
click at [220, 567] on div "ostetud sai see [DATE]" at bounding box center [196, 573] width 174 height 13
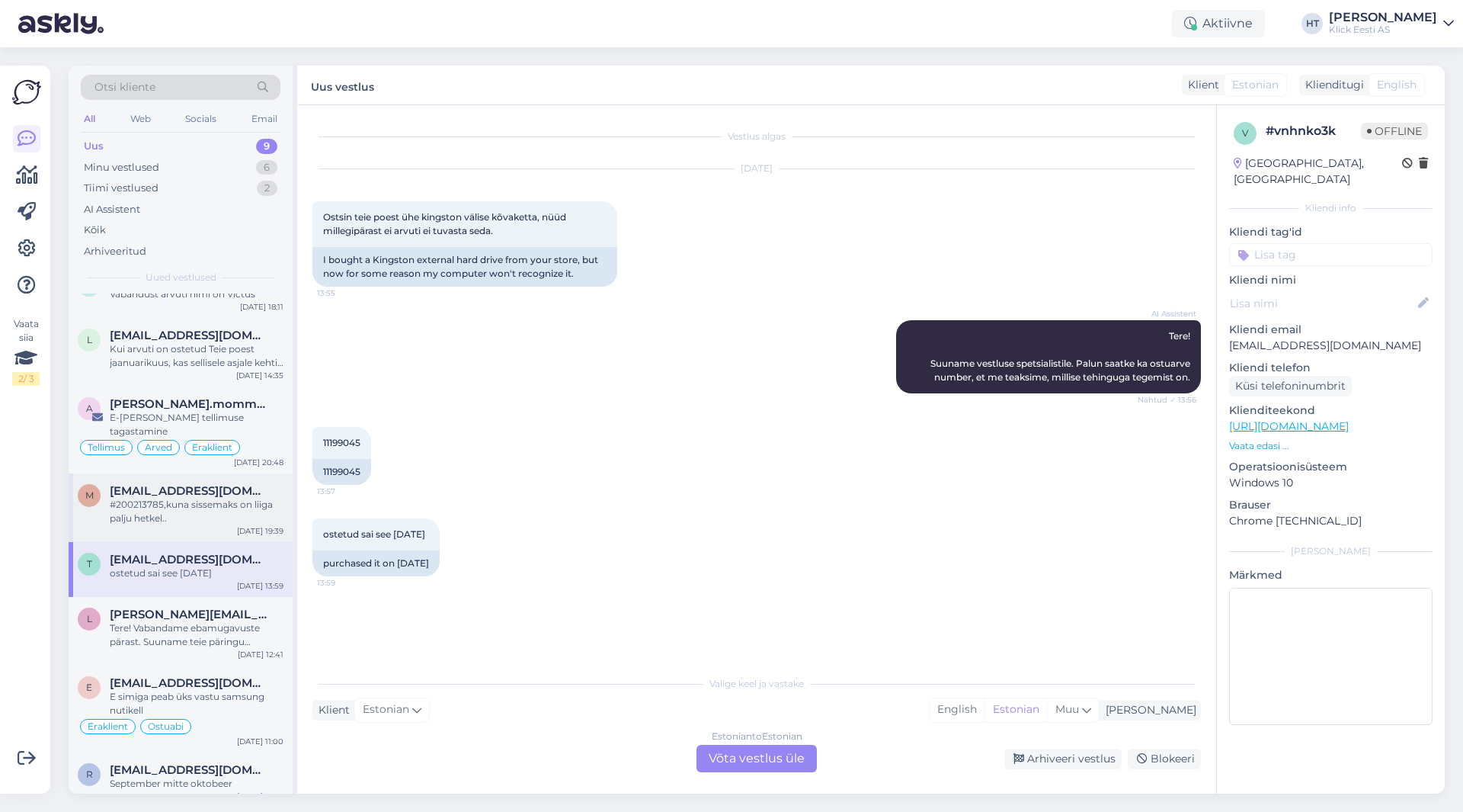
click at [234, 499] on div "#200213785,kuna sissemaks on liiga palju hetkel.." at bounding box center [196, 511] width 174 height 28
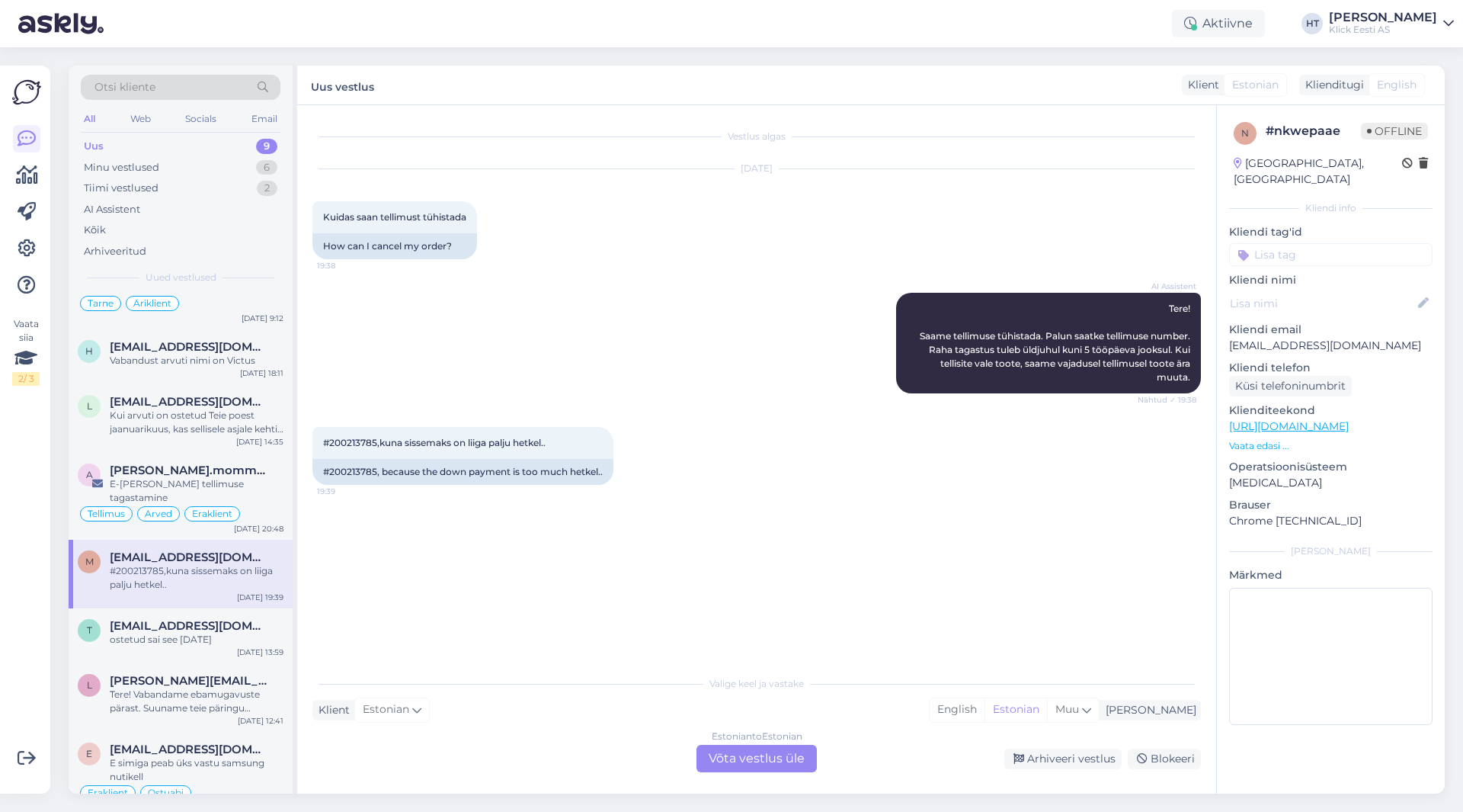
scroll to position [76, 0]
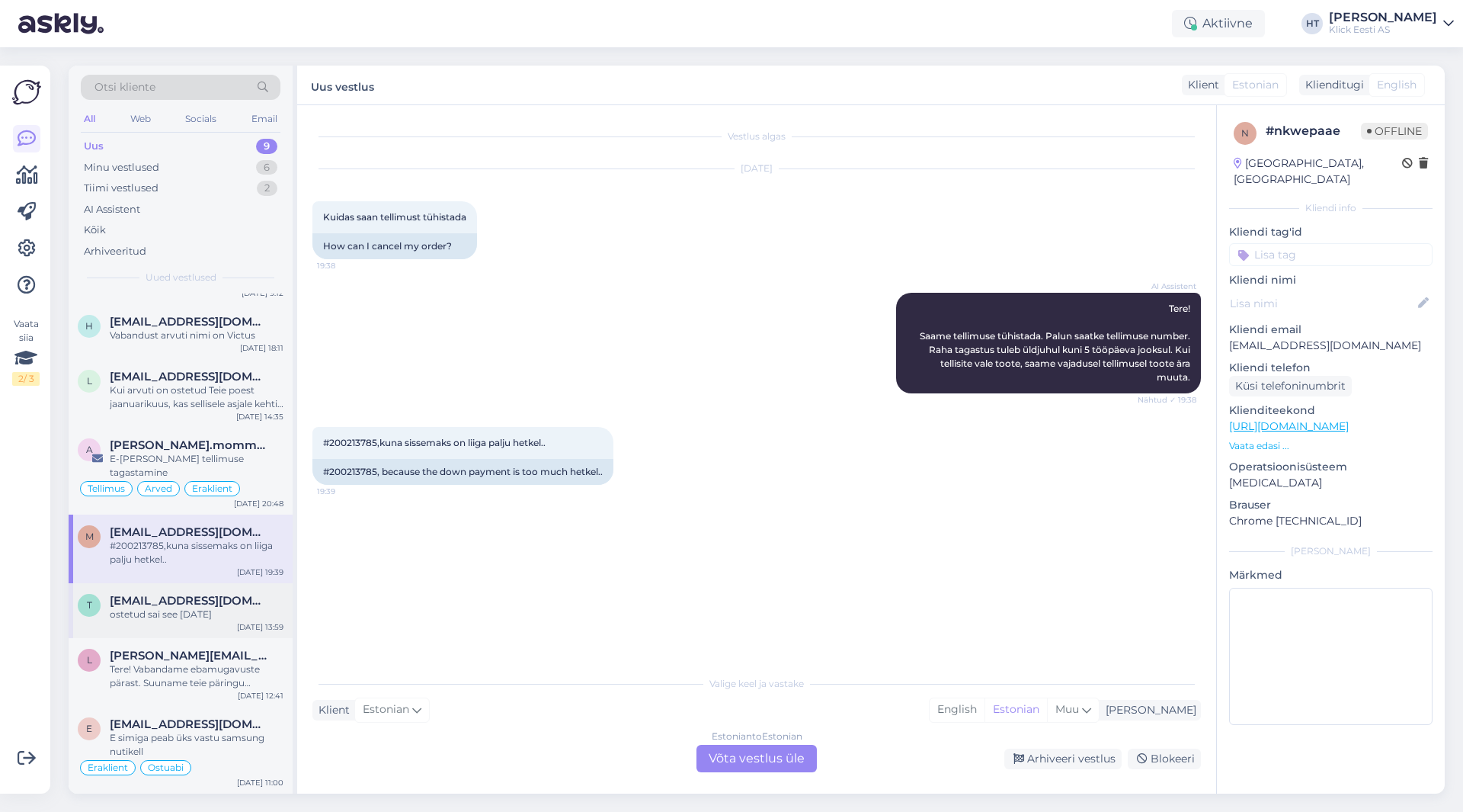
click at [233, 607] on div "ostetud sai see [DATE]" at bounding box center [196, 614] width 174 height 13
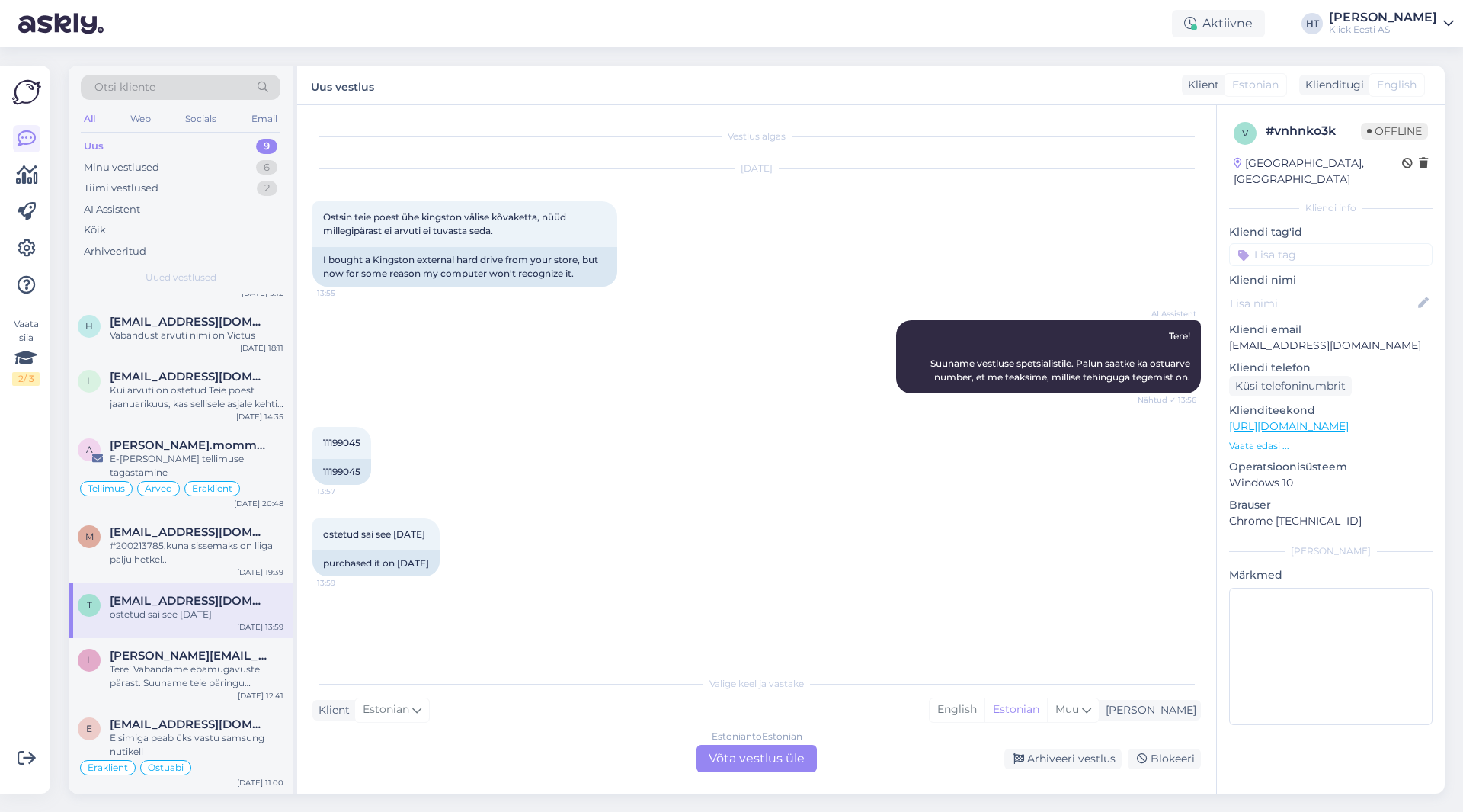
scroll to position [117, 0]
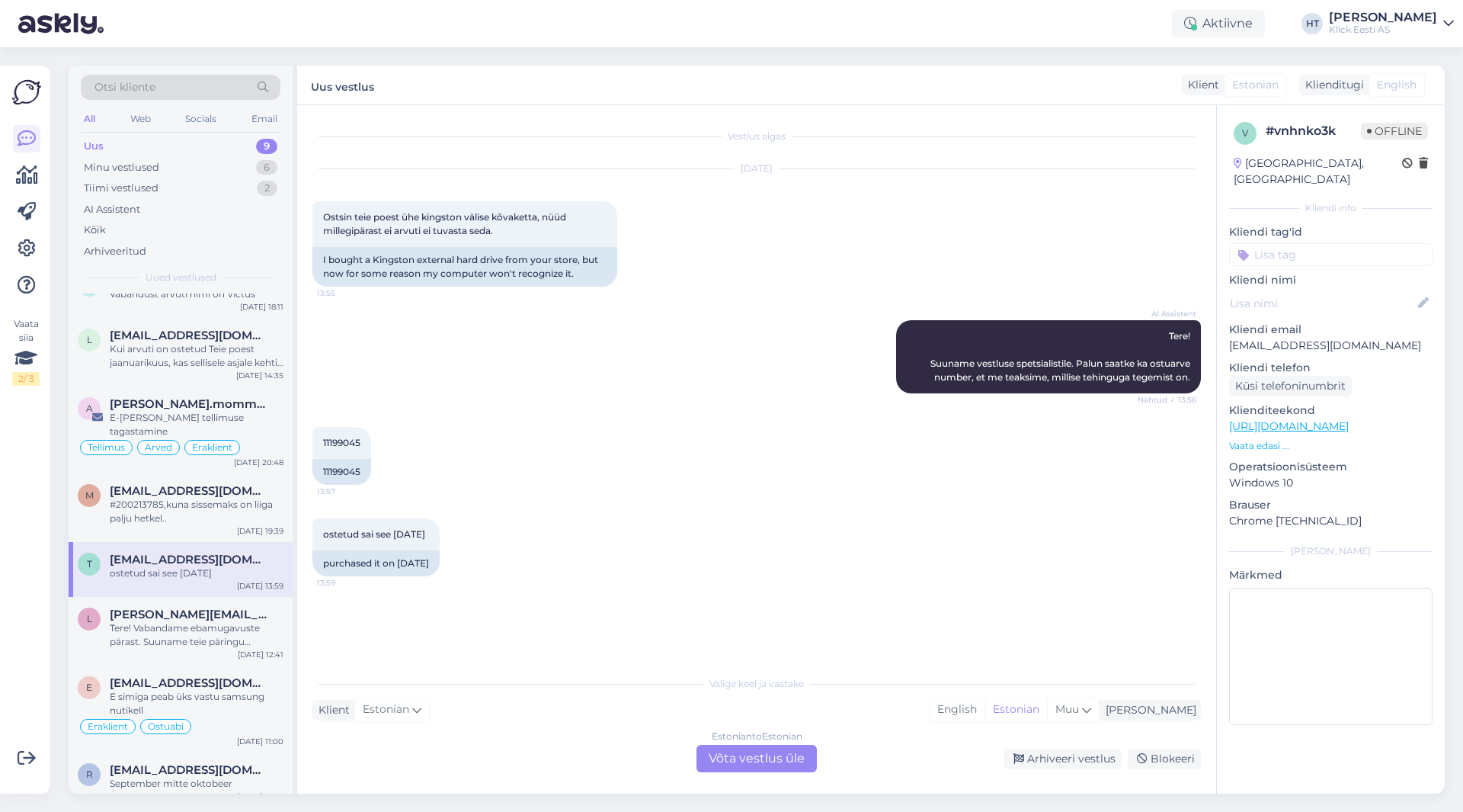
click at [233, 607] on div "[PERSON_NAME][EMAIL_ADDRESS][DOMAIN_NAME]" at bounding box center [196, 614] width 174 height 13
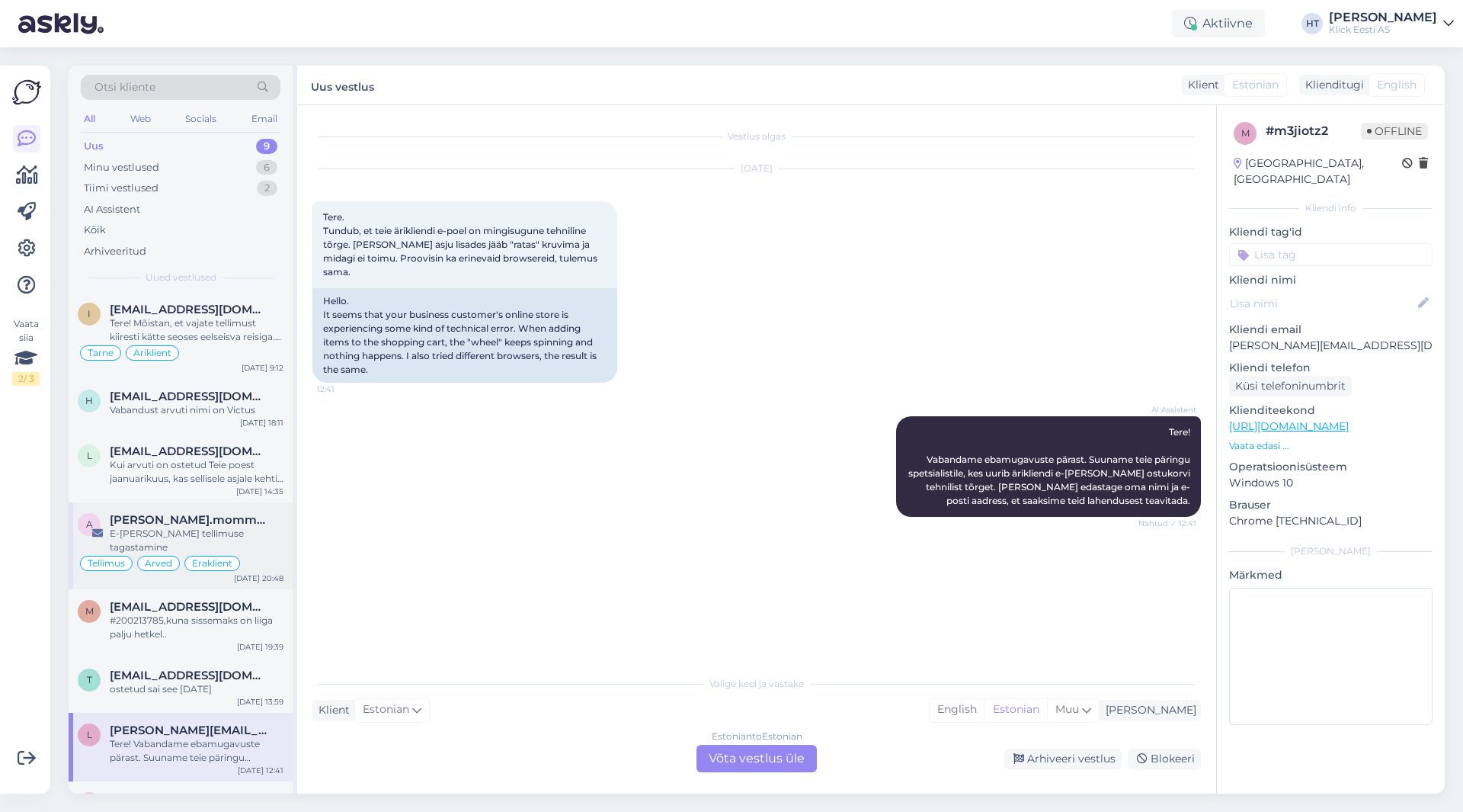
scroll to position [0, 0]
click at [176, 83] on div "Otsi kliente" at bounding box center [180, 88] width 200 height 25
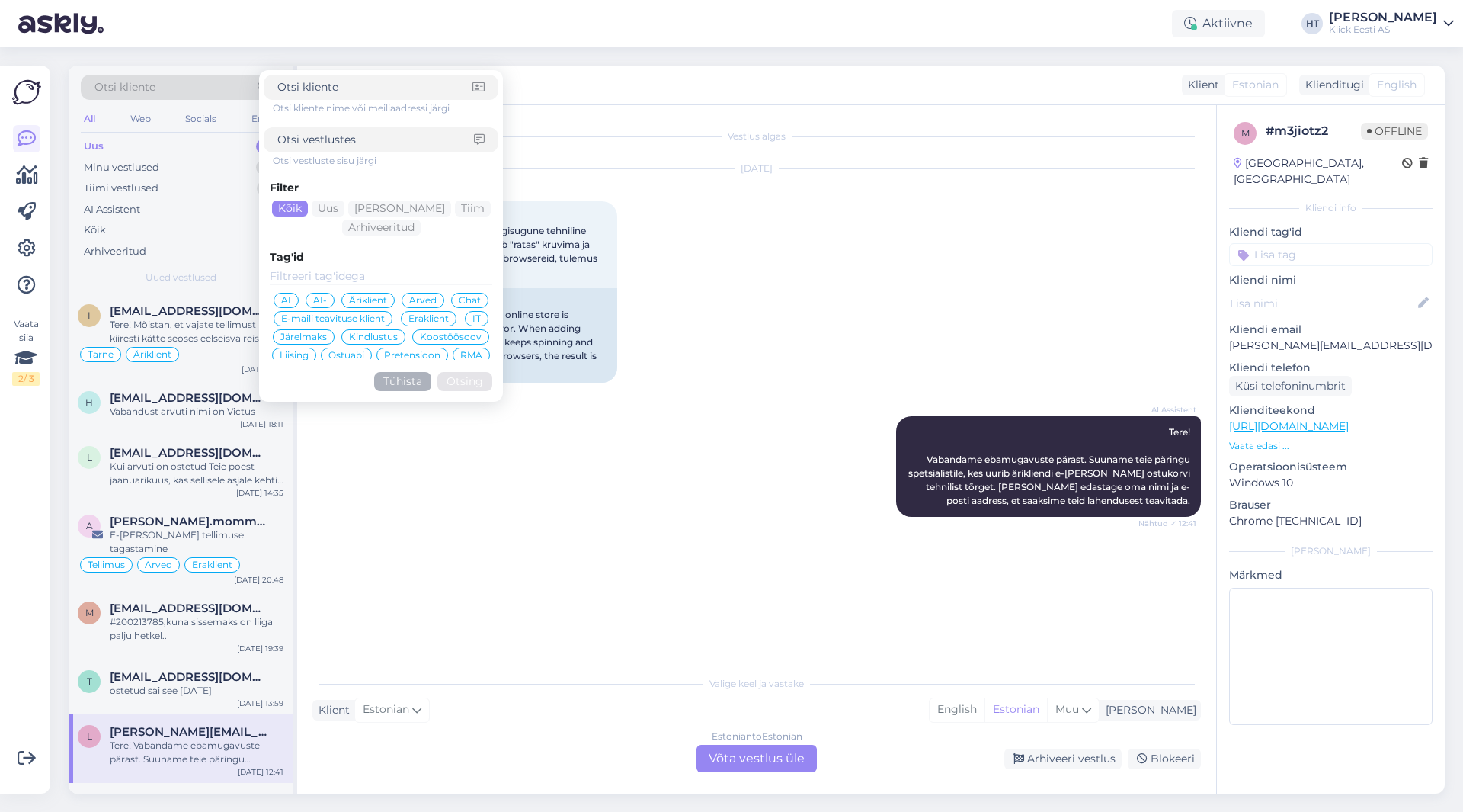
click at [356, 89] on input at bounding box center [374, 87] width 195 height 16
click at [364, 137] on input at bounding box center [375, 139] width 196 height 16
type input "ülemiste"
click button "Otsing" at bounding box center [465, 381] width 55 height 19
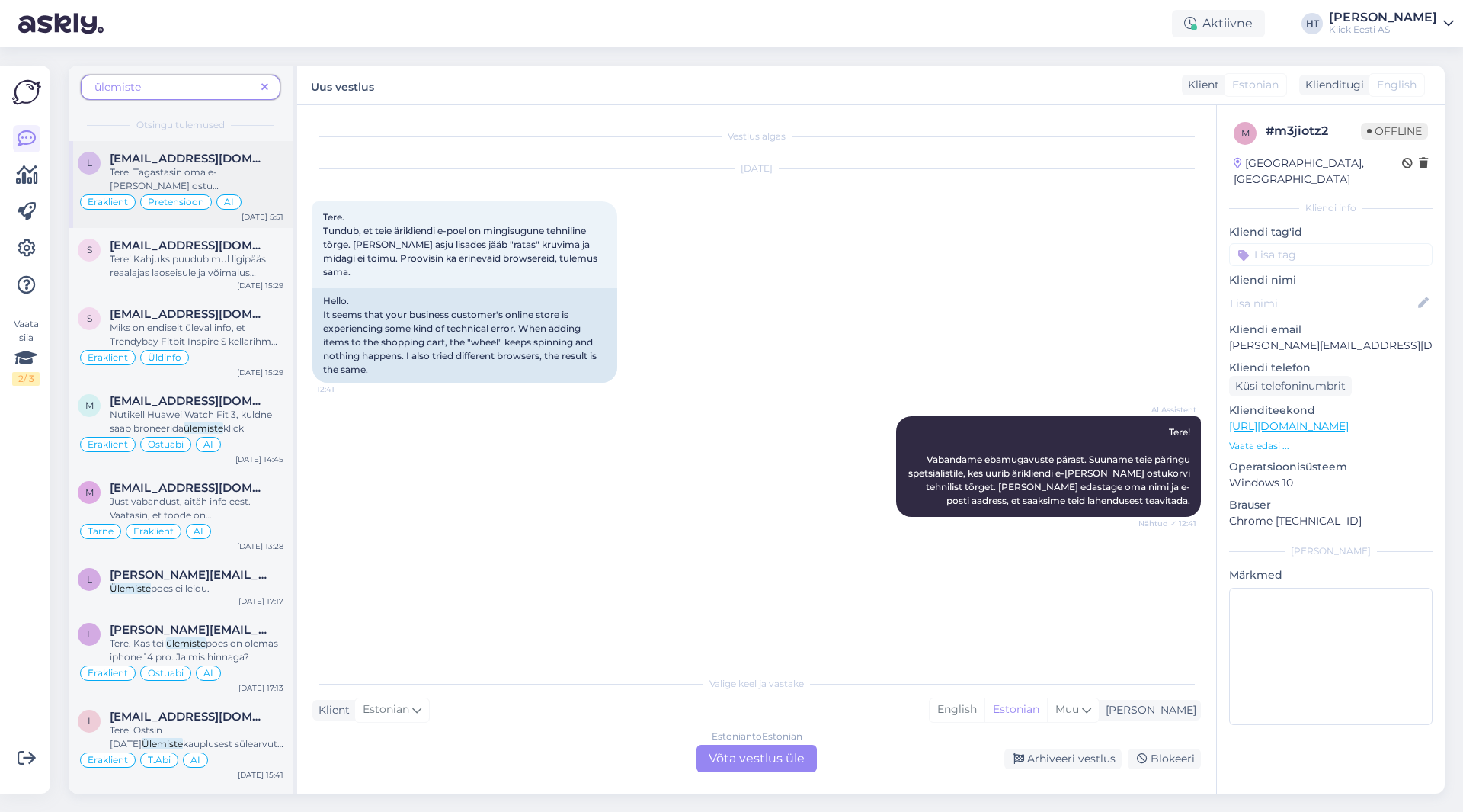
click at [258, 160] on div "[EMAIL_ADDRESS][DOMAIN_NAME]" at bounding box center [196, 159] width 174 height 13
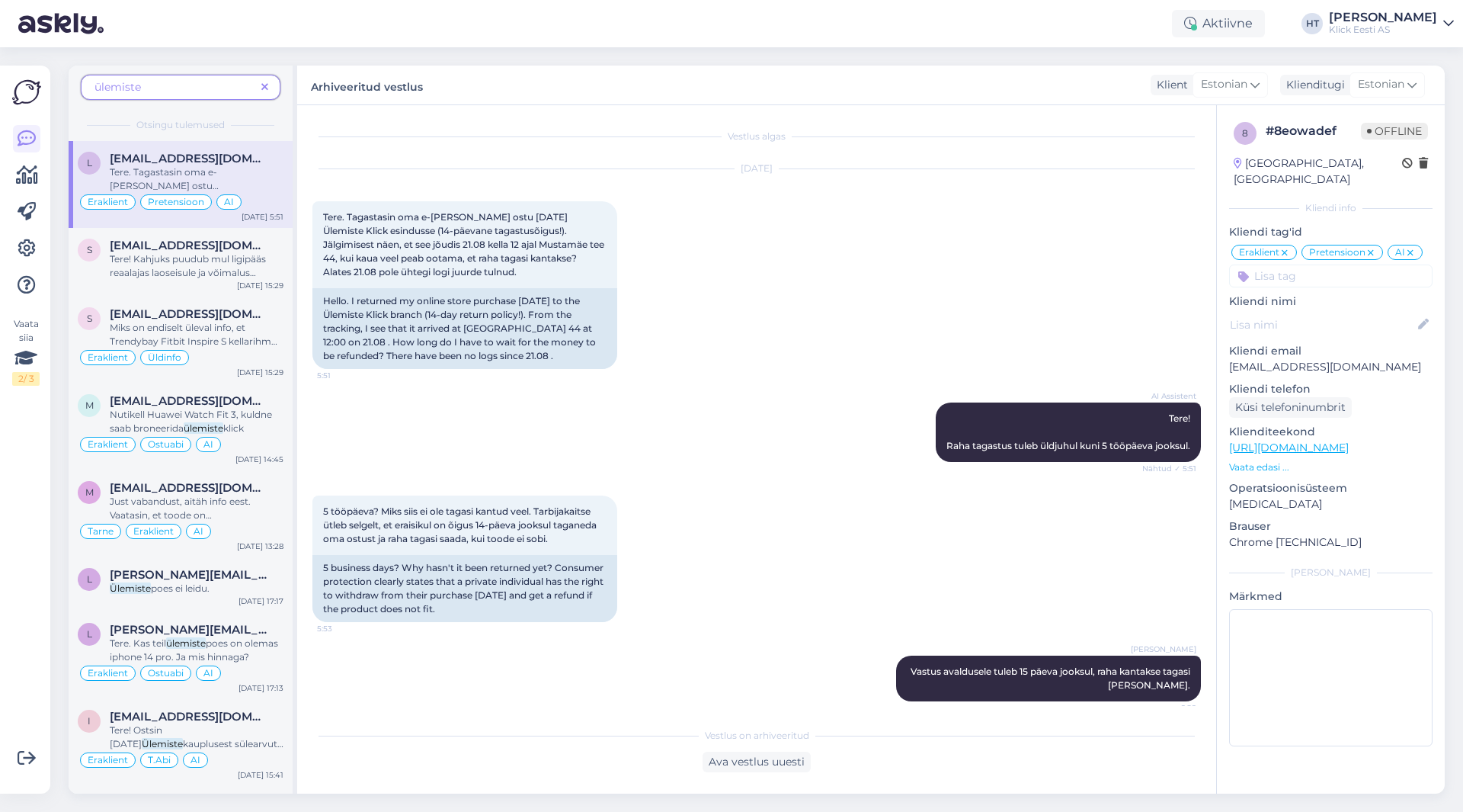
scroll to position [12, 0]
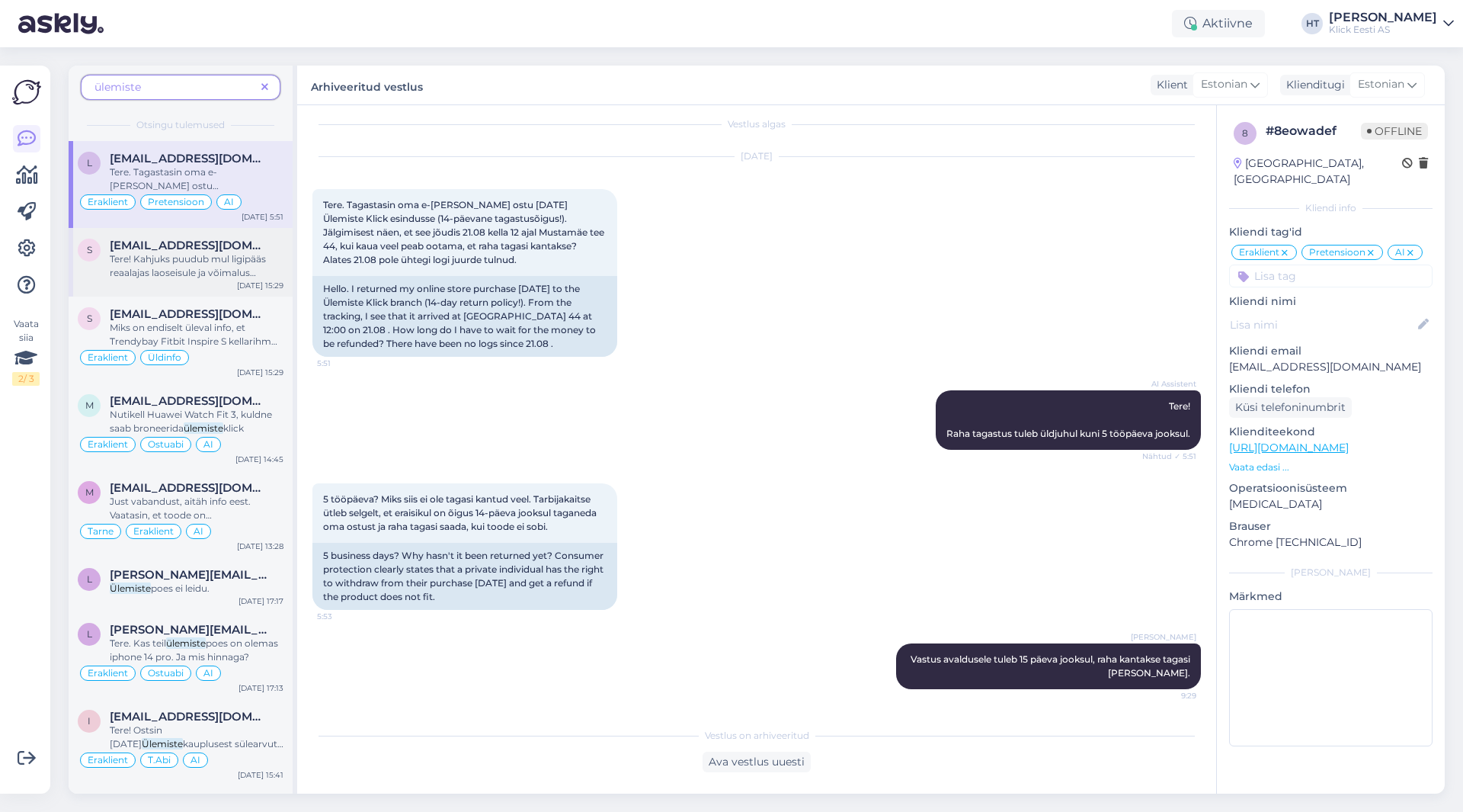
click at [193, 242] on span "[EMAIL_ADDRESS][DOMAIN_NAME]" at bounding box center [189, 245] width 159 height 13
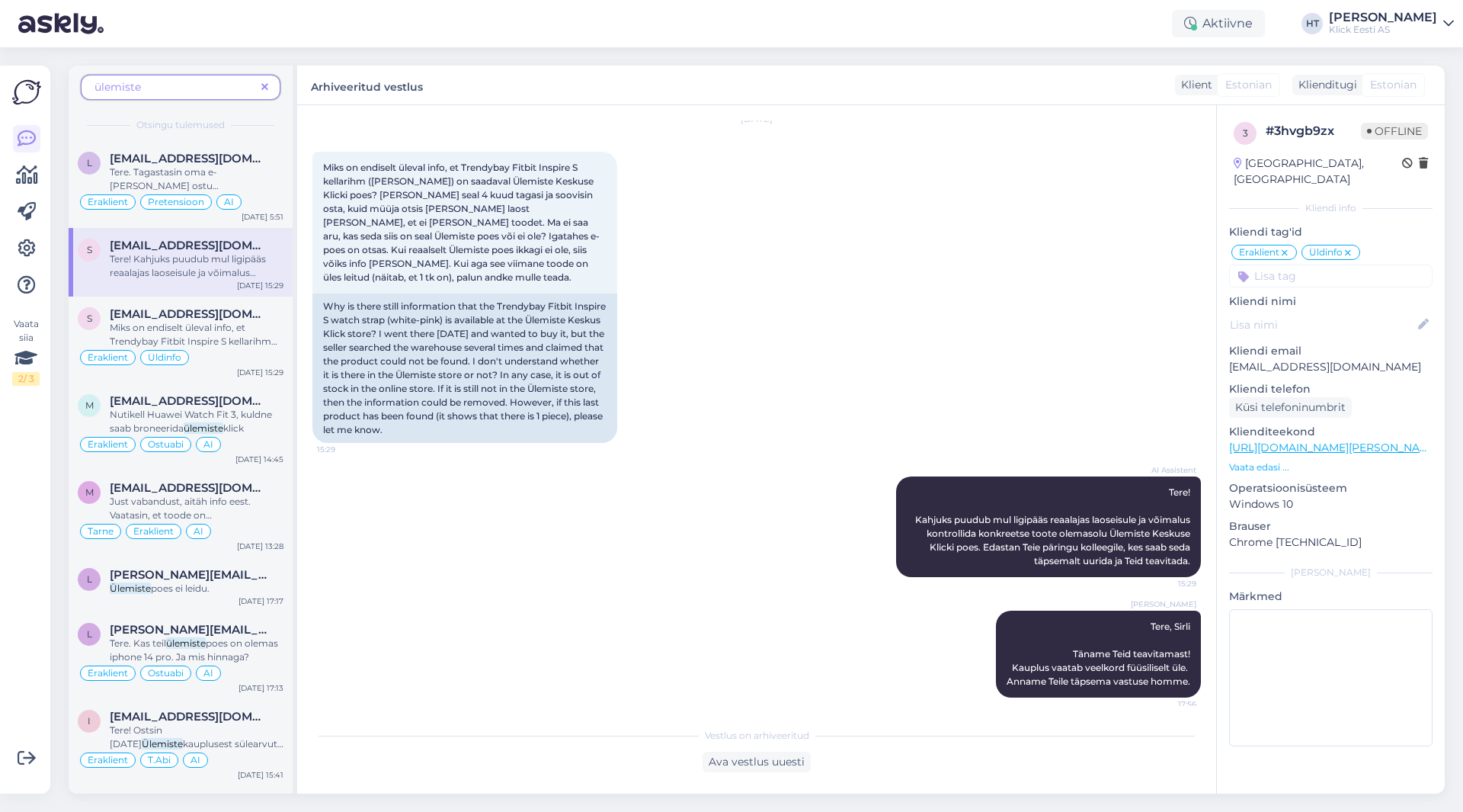
scroll to position [0, 0]
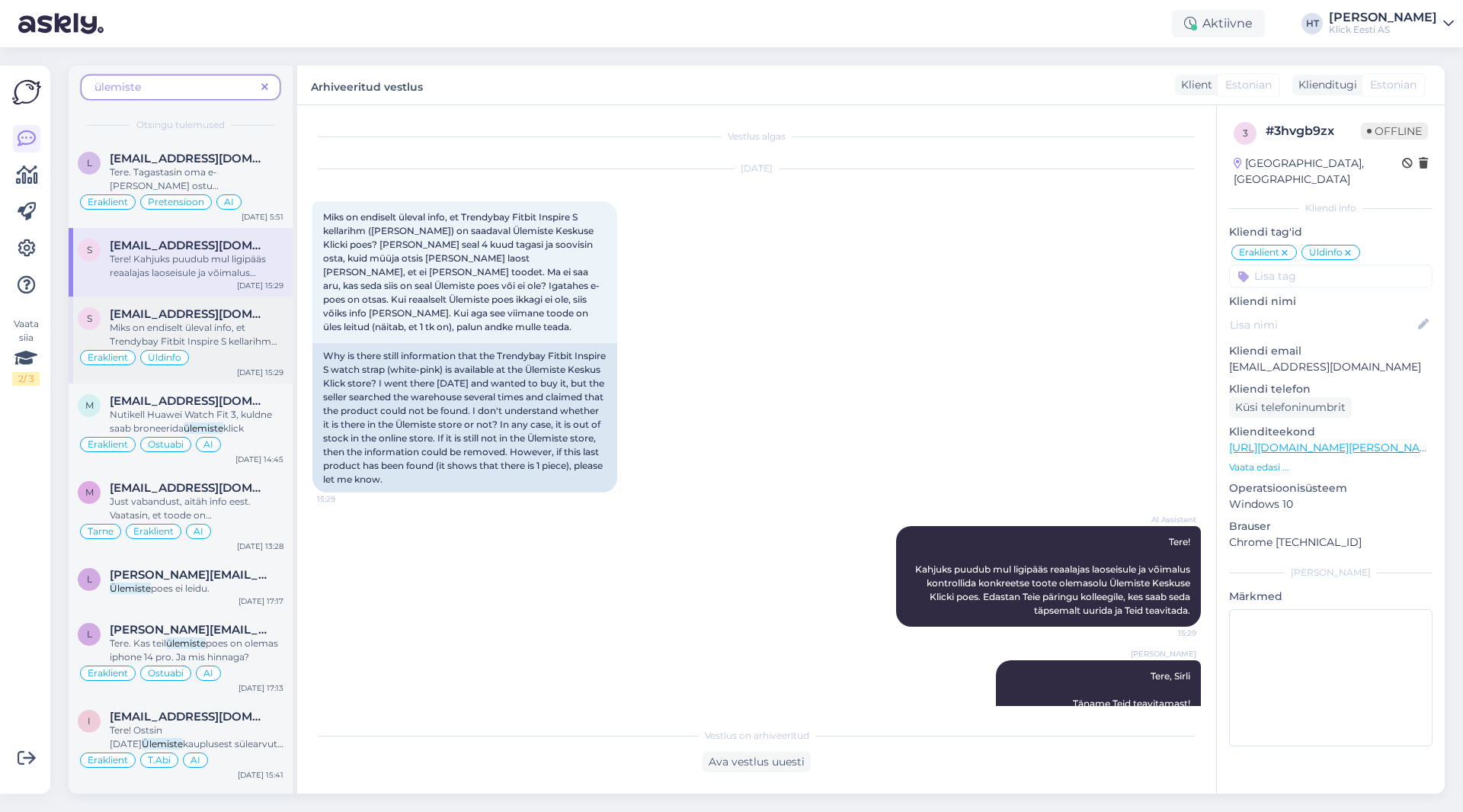
click at [212, 315] on span "[EMAIL_ADDRESS][DOMAIN_NAME]" at bounding box center [189, 314] width 159 height 13
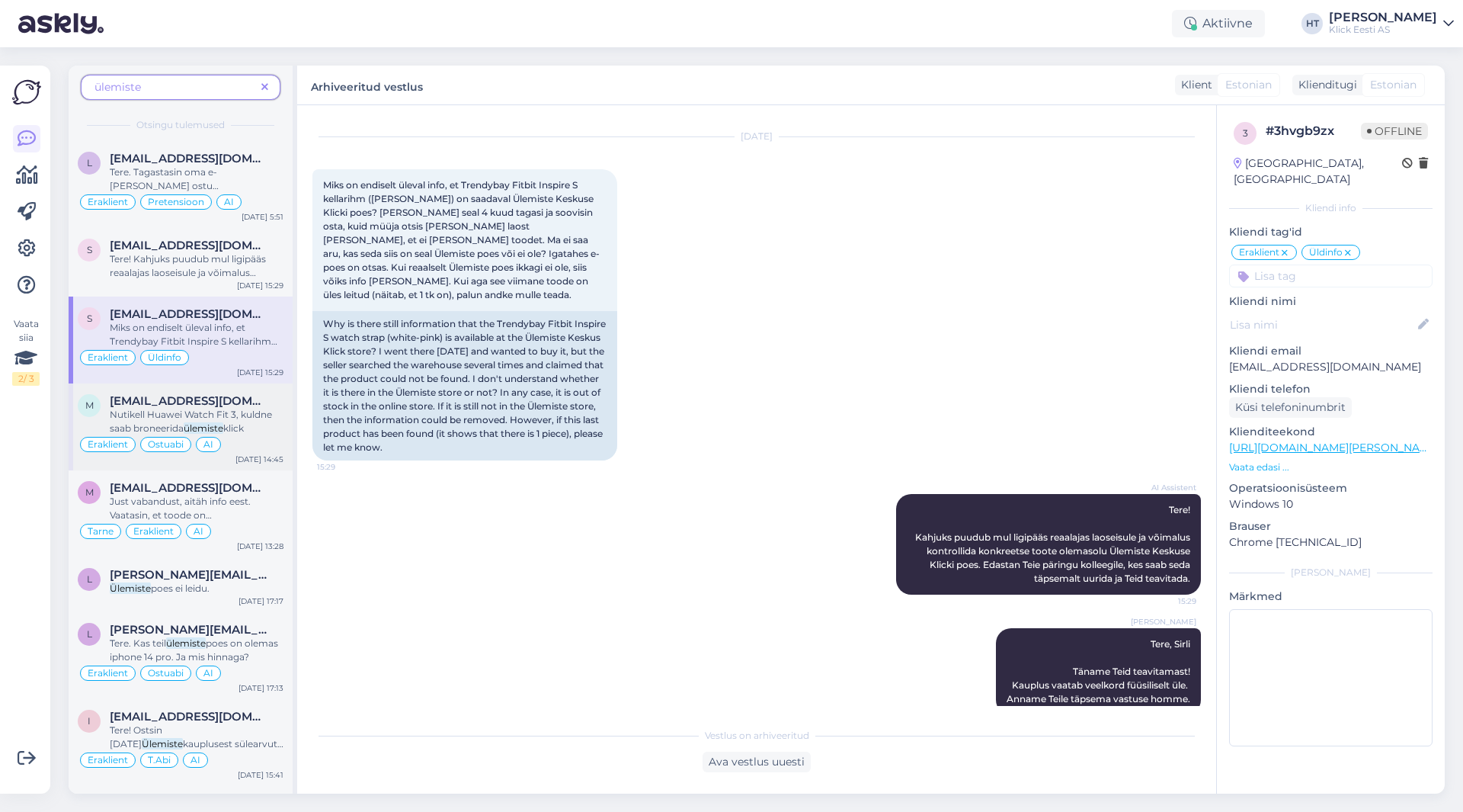
click at [244, 415] on span "Nutikell Huawei Watch Fit 3, kuldne saab broneerida" at bounding box center [191, 421] width 163 height 25
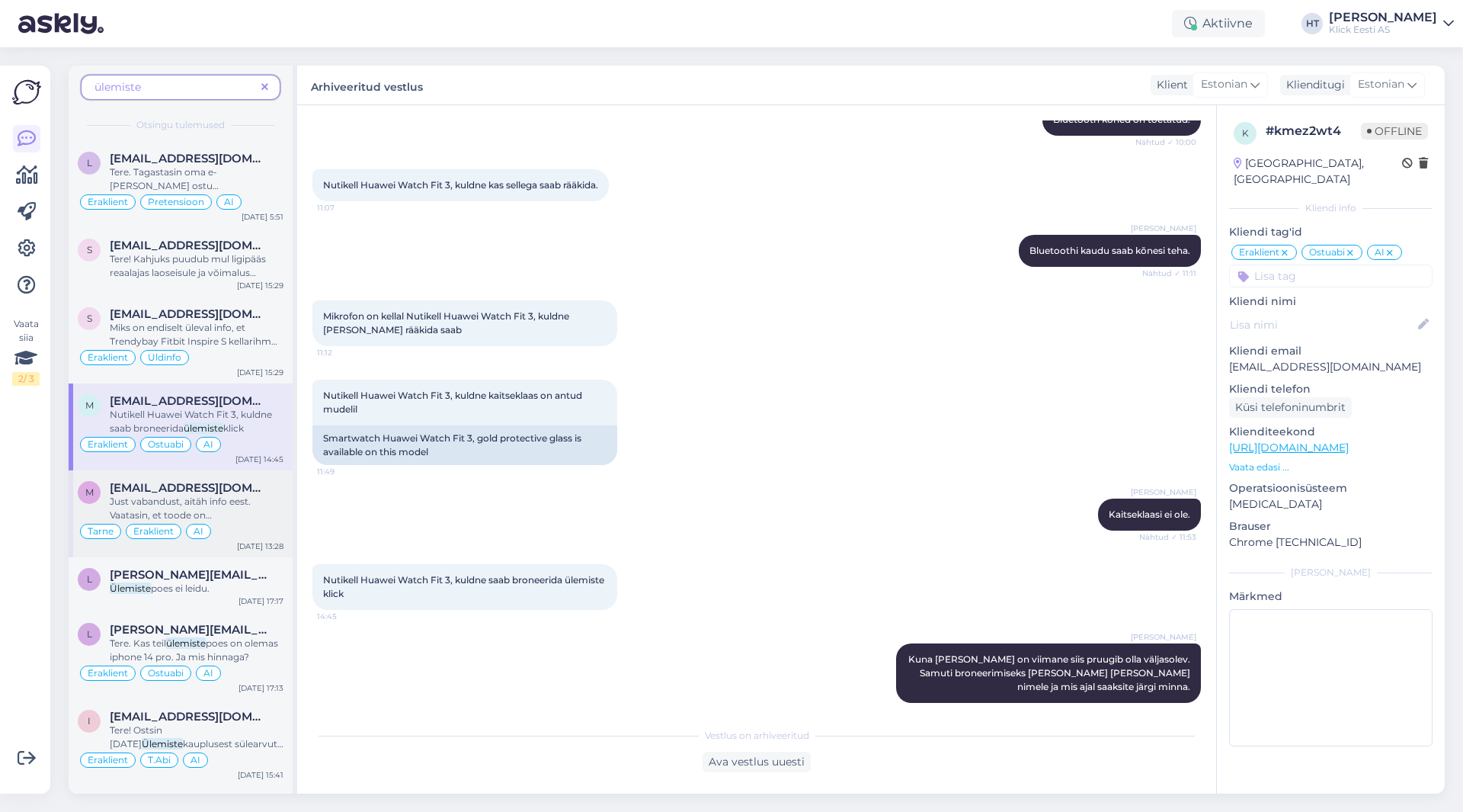
click at [263, 492] on div "[EMAIL_ADDRESS][DOMAIN_NAME]" at bounding box center [196, 487] width 174 height 13
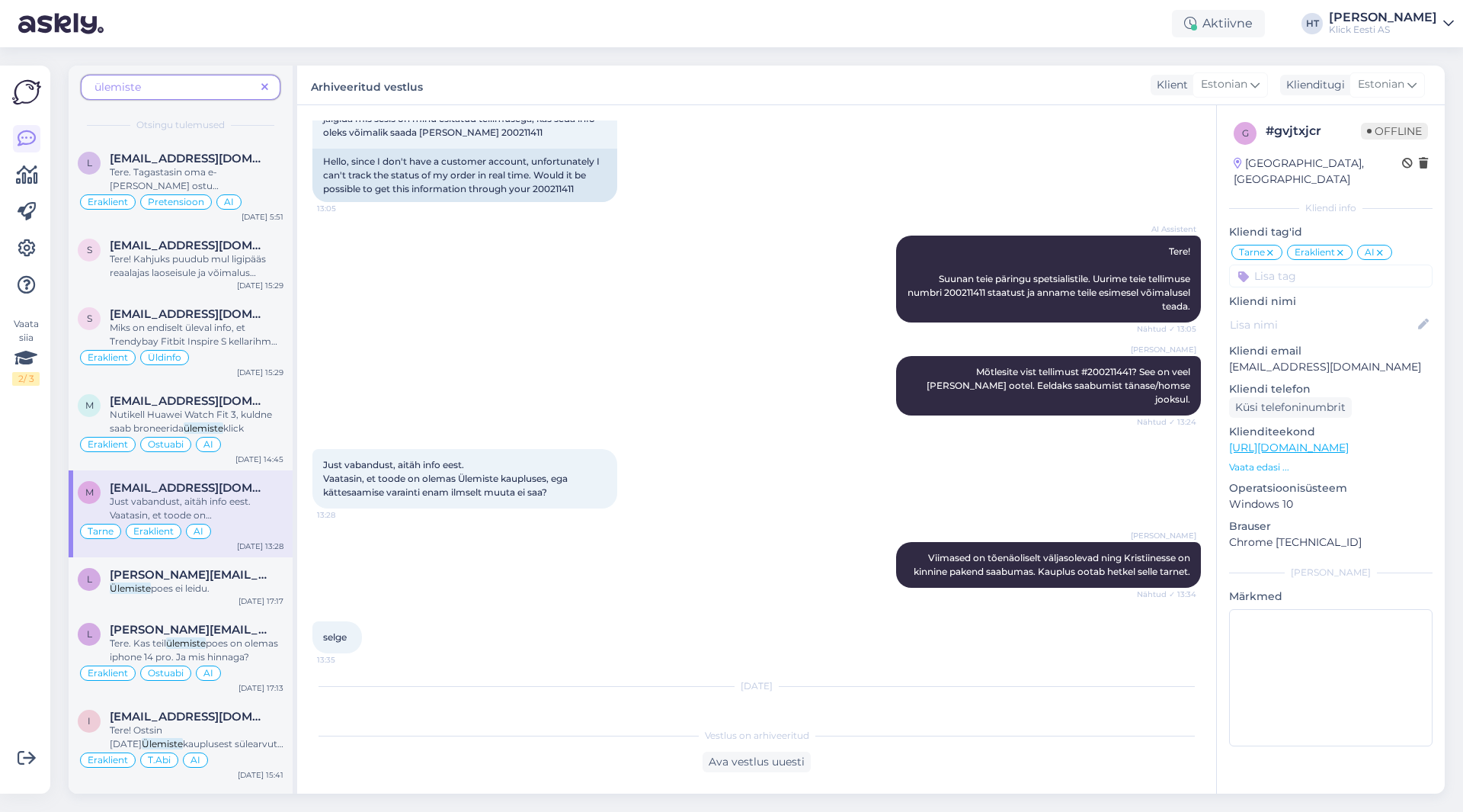
scroll to position [105, 0]
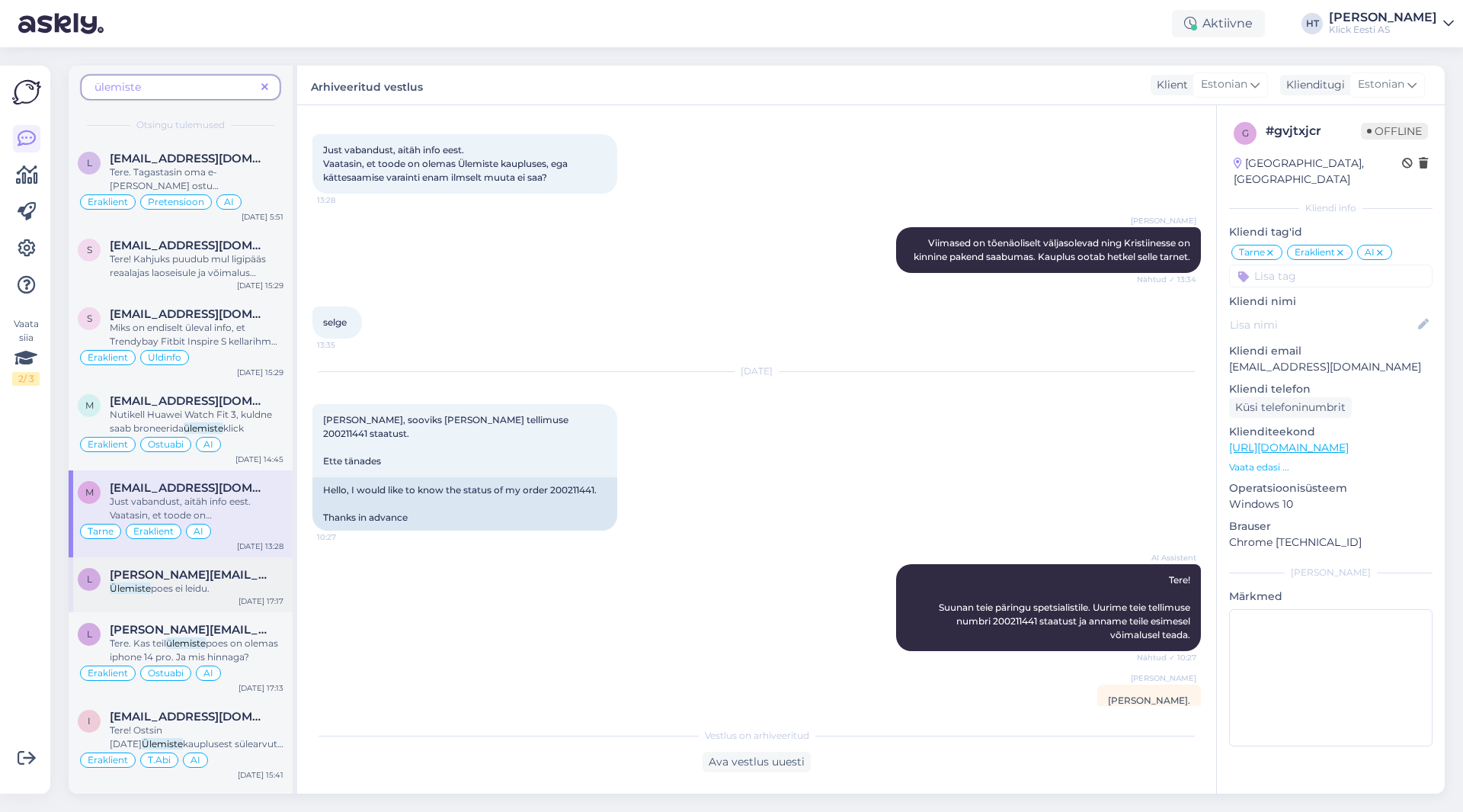
click at [235, 601] on div "l [PERSON_NAME][EMAIL_ADDRESS][DOMAIN_NAME] Ülemiste poes ei leidu. [DATE] 17:17" at bounding box center [180, 584] width 224 height 55
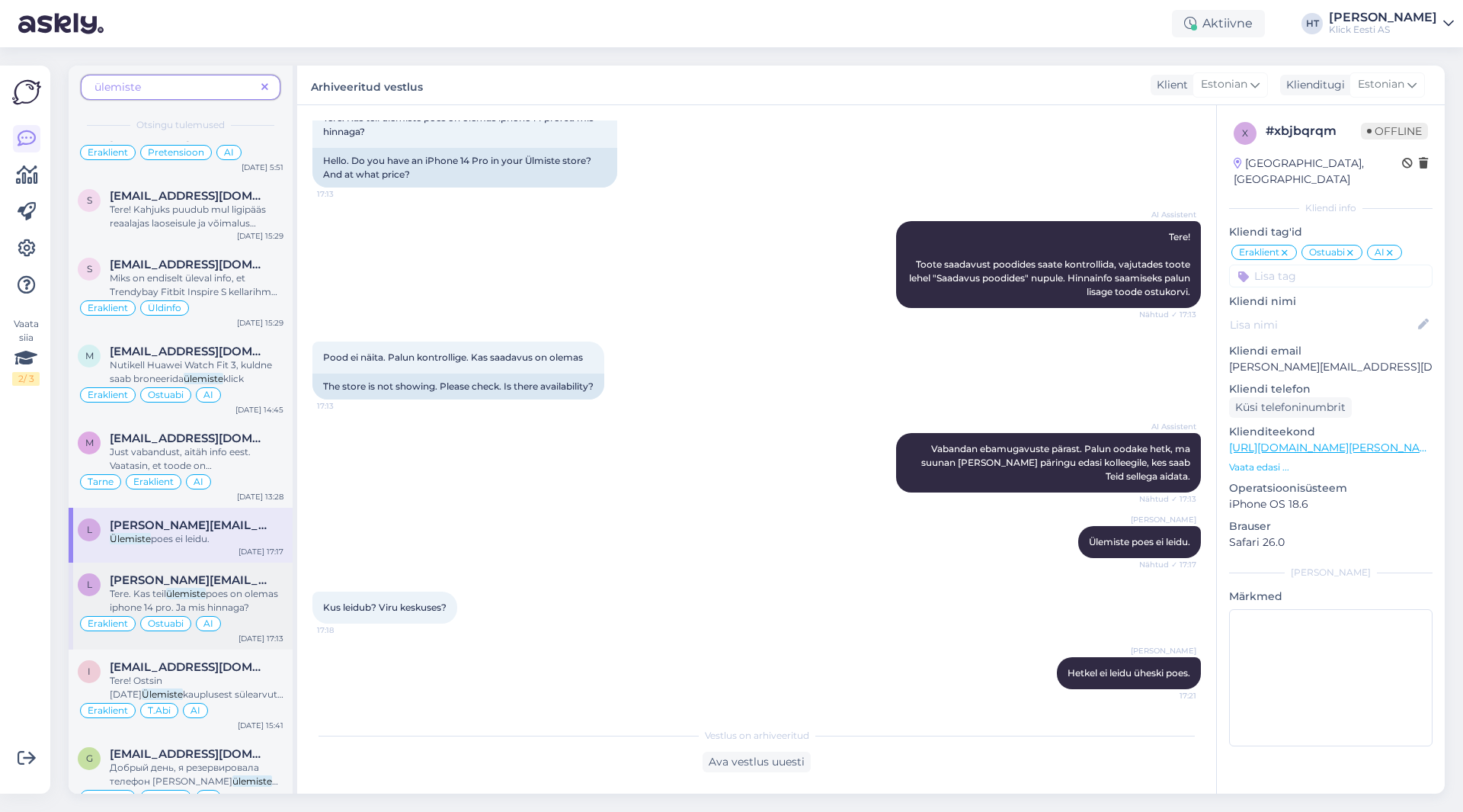
scroll to position [76, 0]
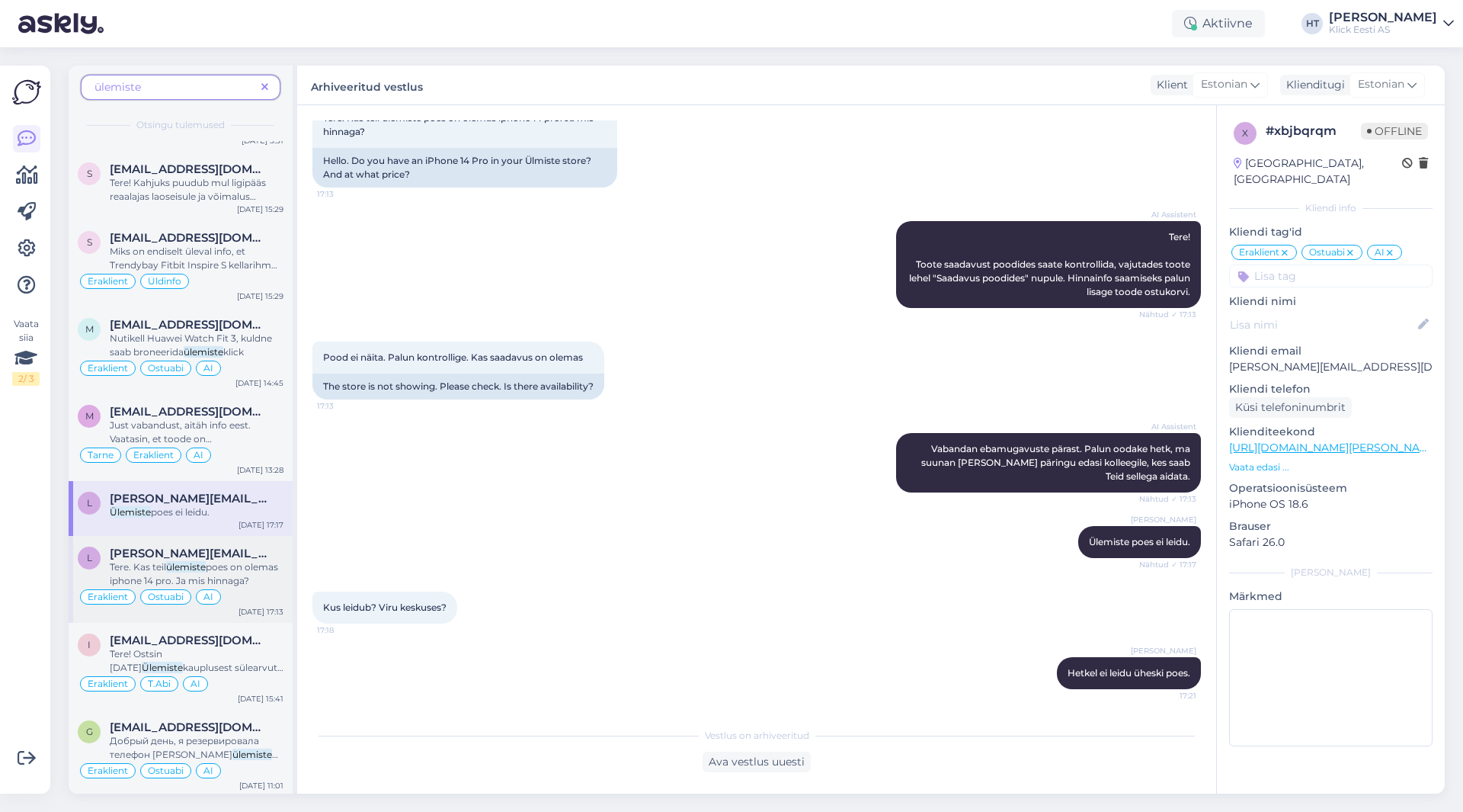
click at [261, 570] on span "poes on olemas iphone 14 pro. Ja mis hinnaga?" at bounding box center [194, 573] width 169 height 25
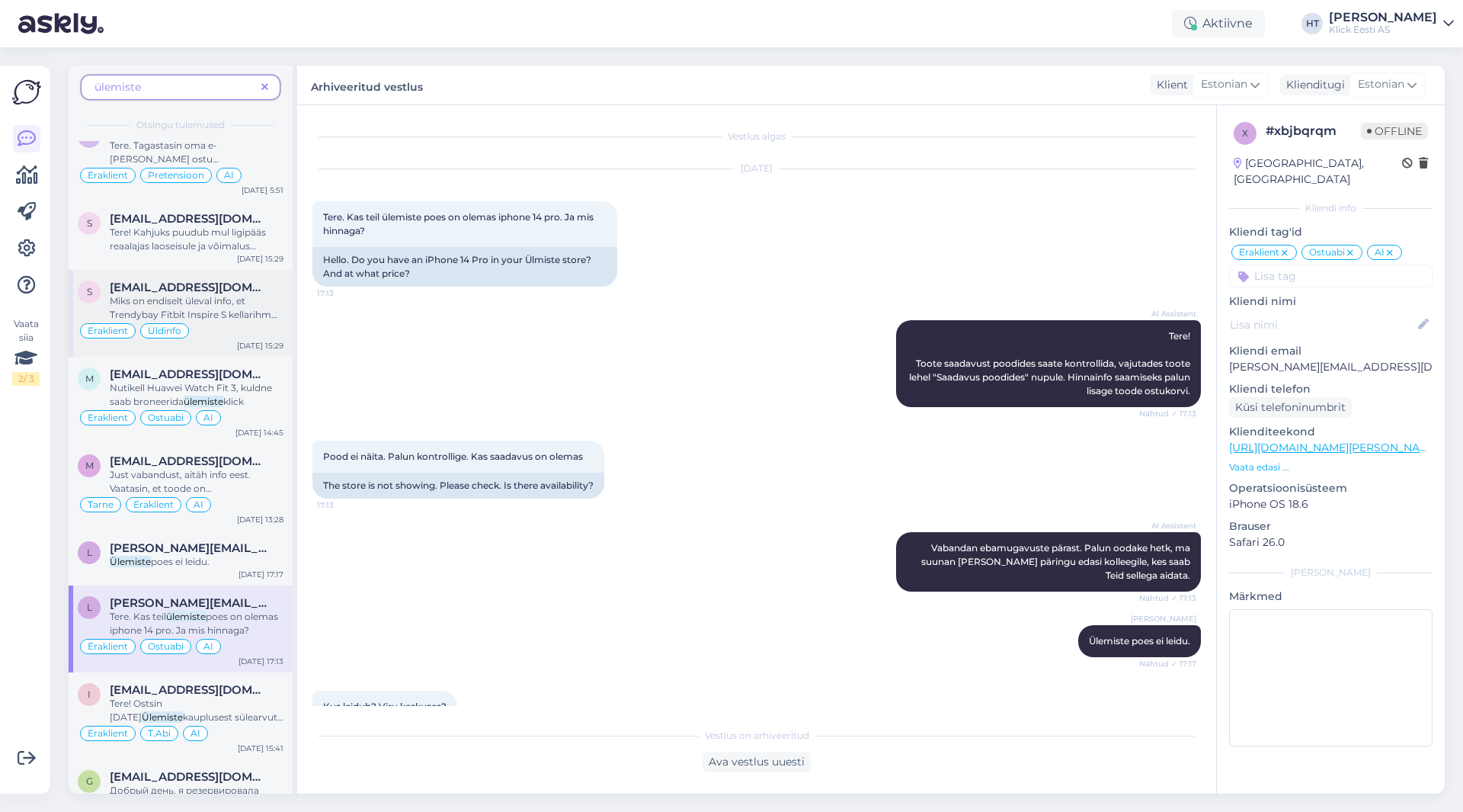
scroll to position [0, 0]
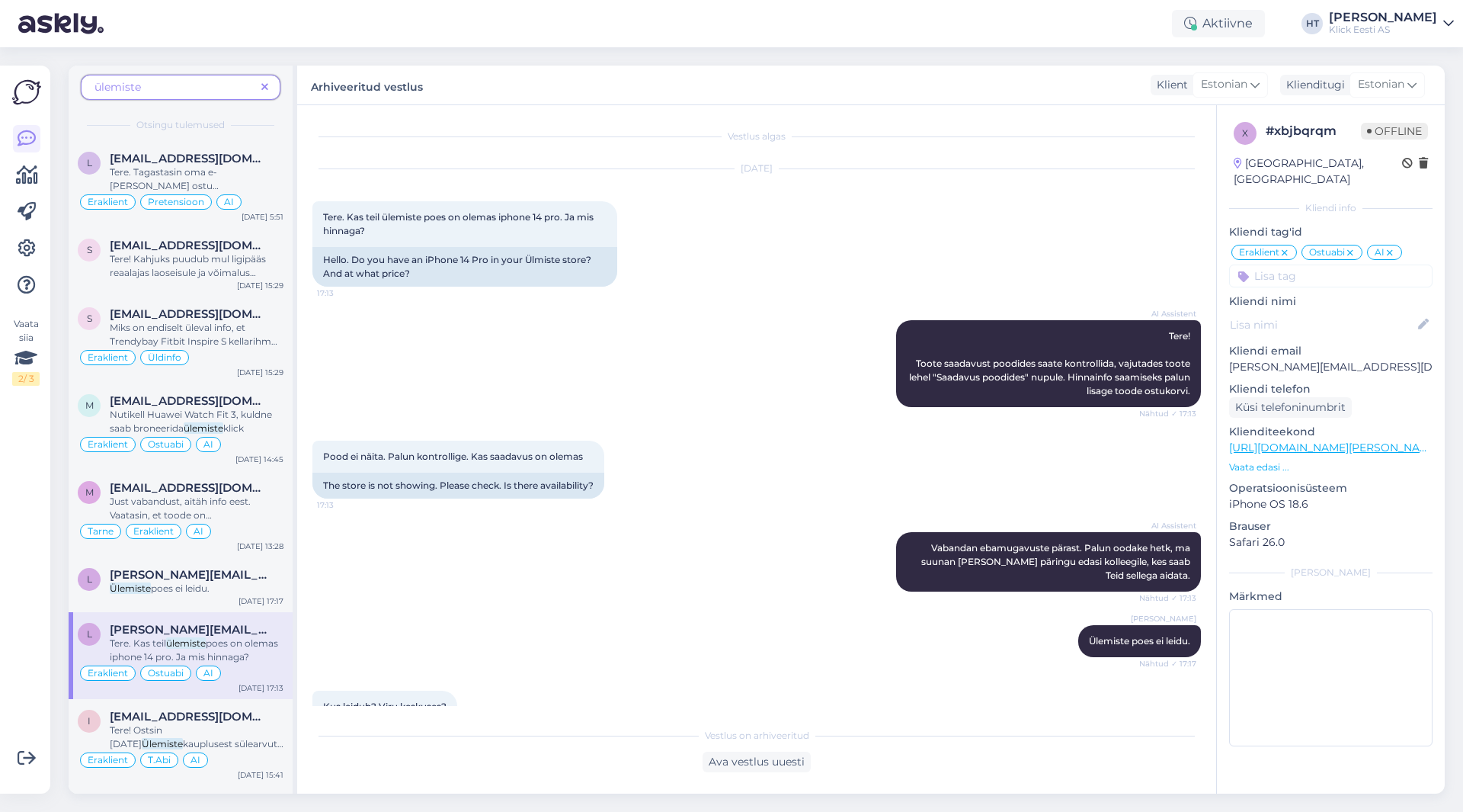
click at [268, 89] on span at bounding box center [265, 87] width 19 height 16
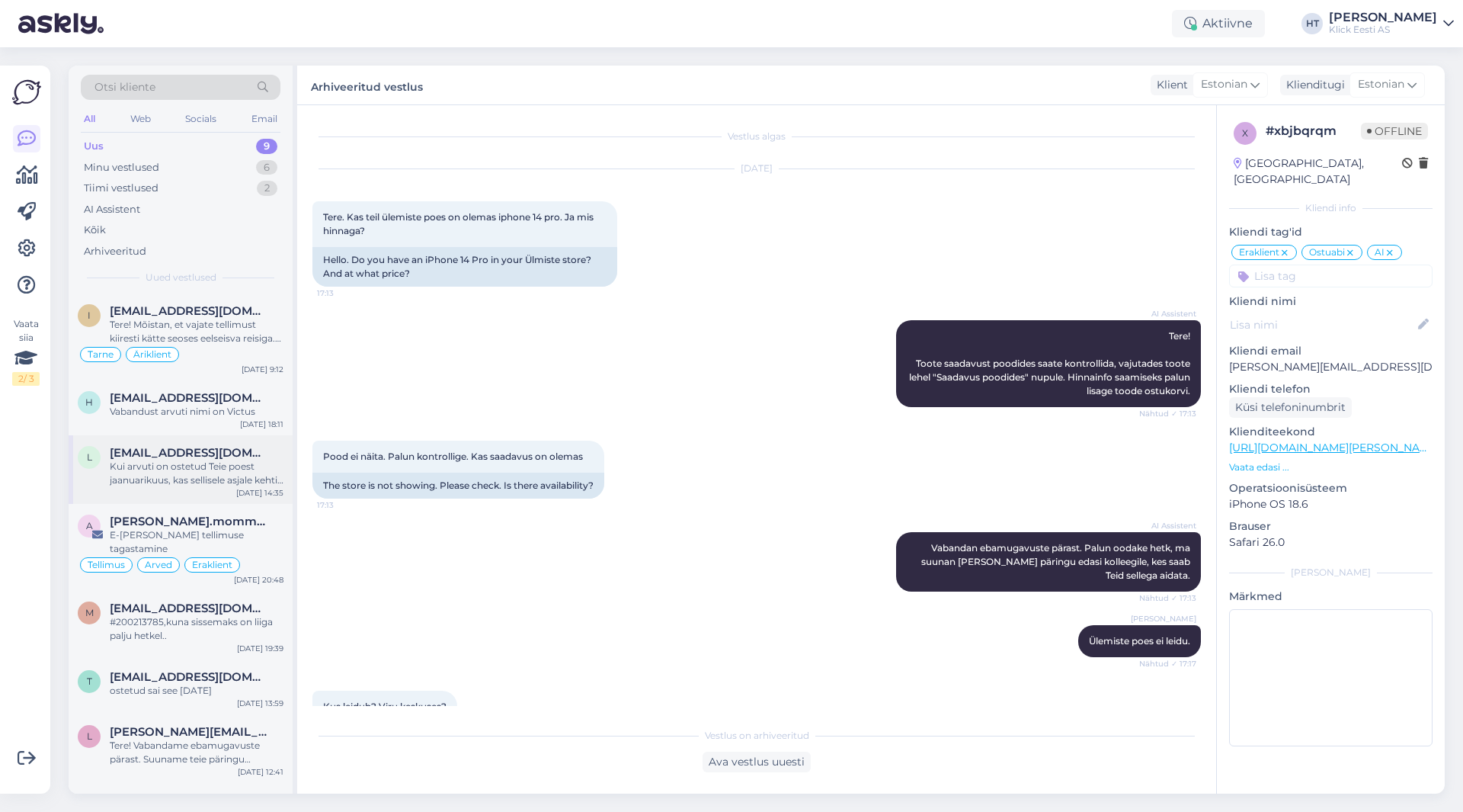
click at [242, 456] on span "[EMAIL_ADDRESS][DOMAIN_NAME]" at bounding box center [189, 453] width 159 height 13
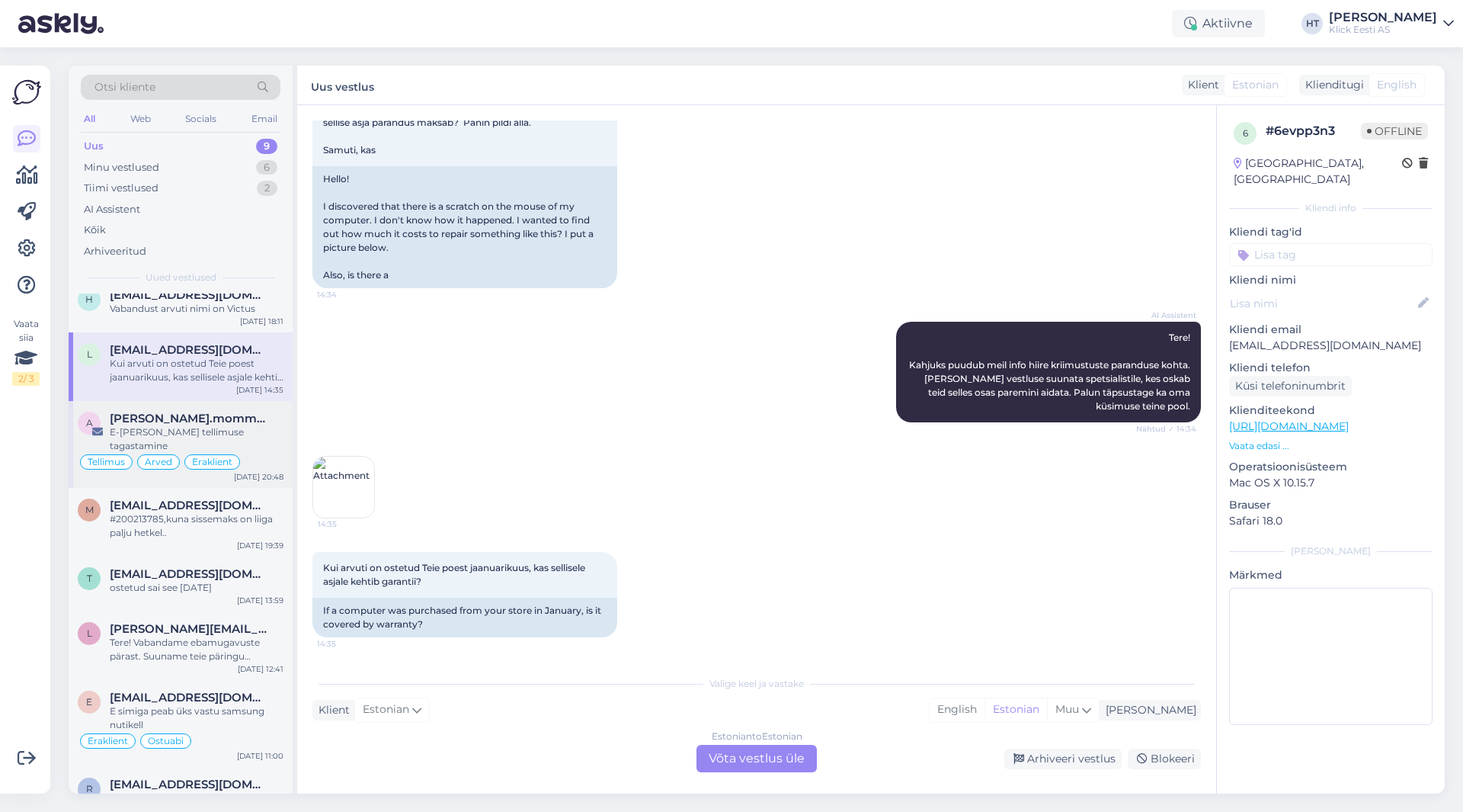
scroll to position [117, 0]
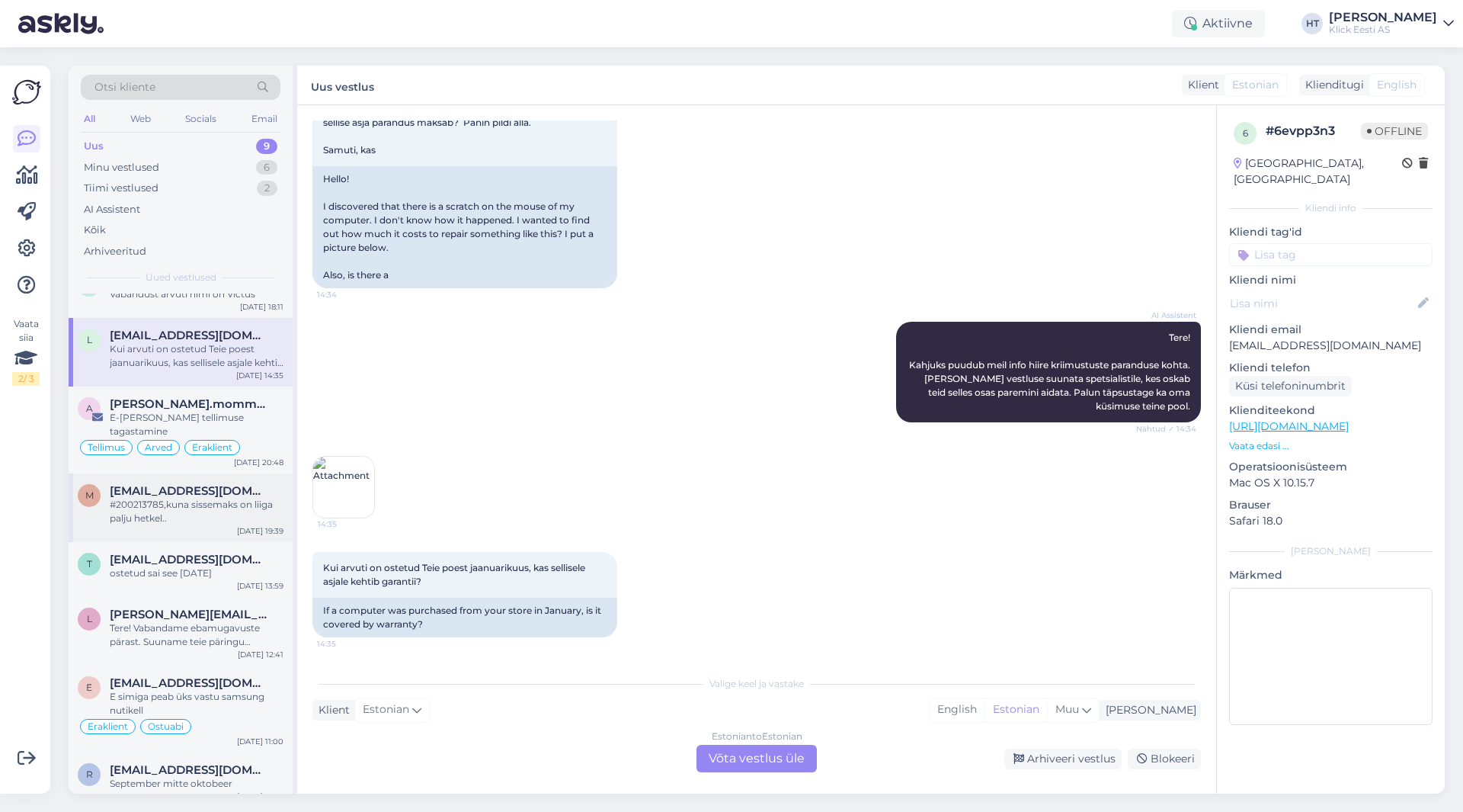
click at [232, 497] on div "#200213785,kuna sissemaks on liiga palju hetkel.." at bounding box center [196, 511] width 174 height 28
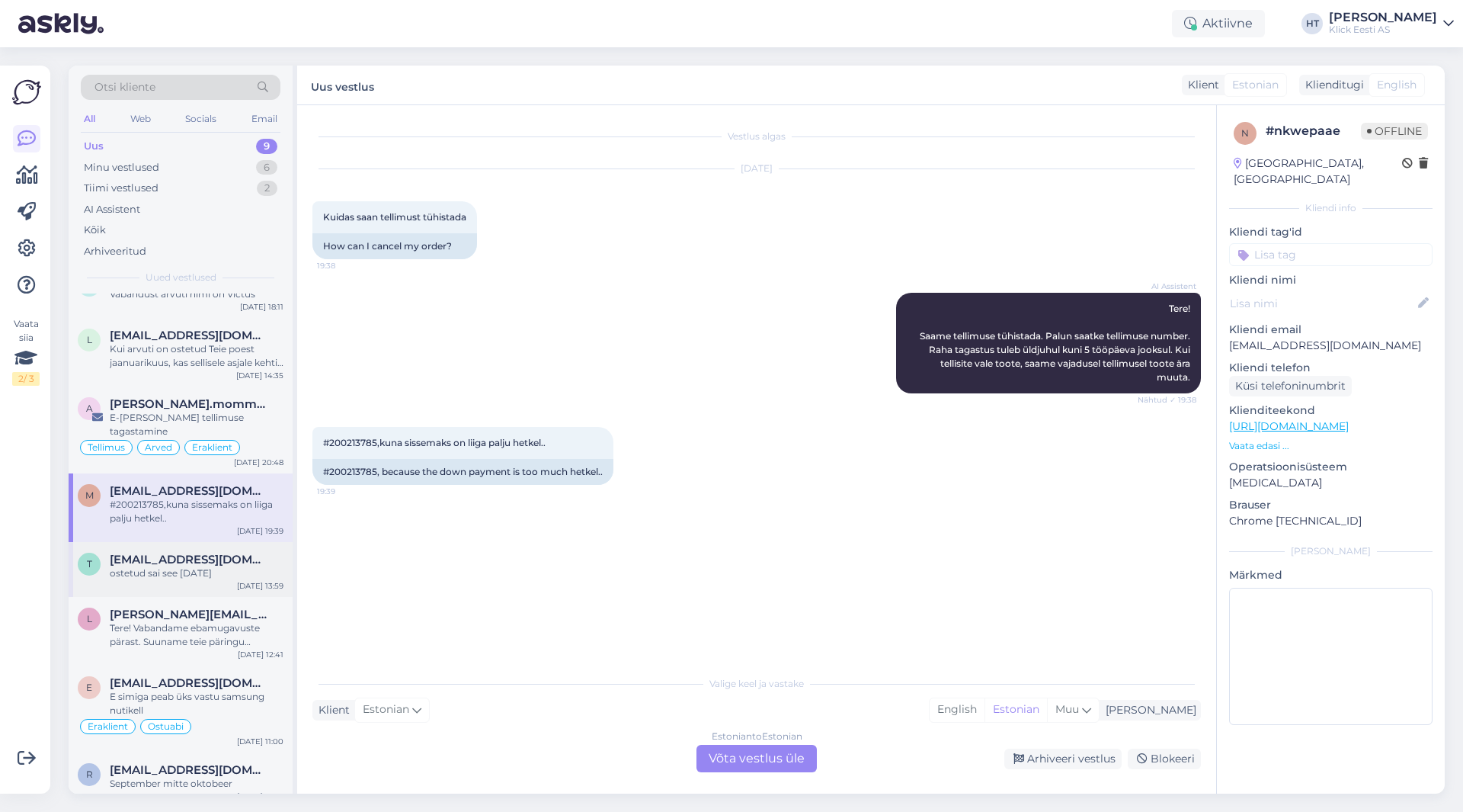
click at [253, 580] on div "[DATE] 13:59" at bounding box center [260, 586] width 46 height 12
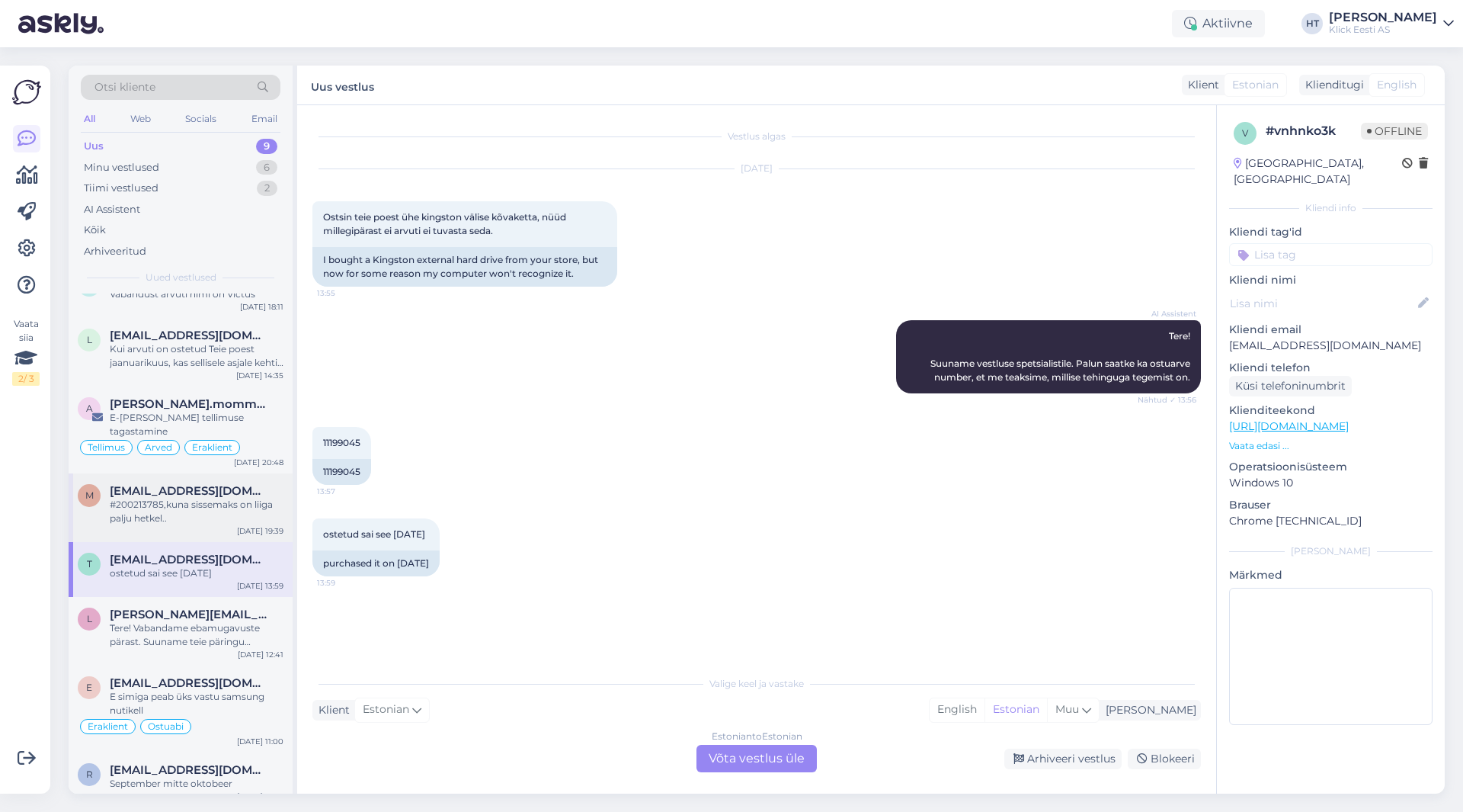
click at [245, 497] on div "#200213785,kuna sissemaks on liiga palju hetkel.." at bounding box center [196, 511] width 174 height 28
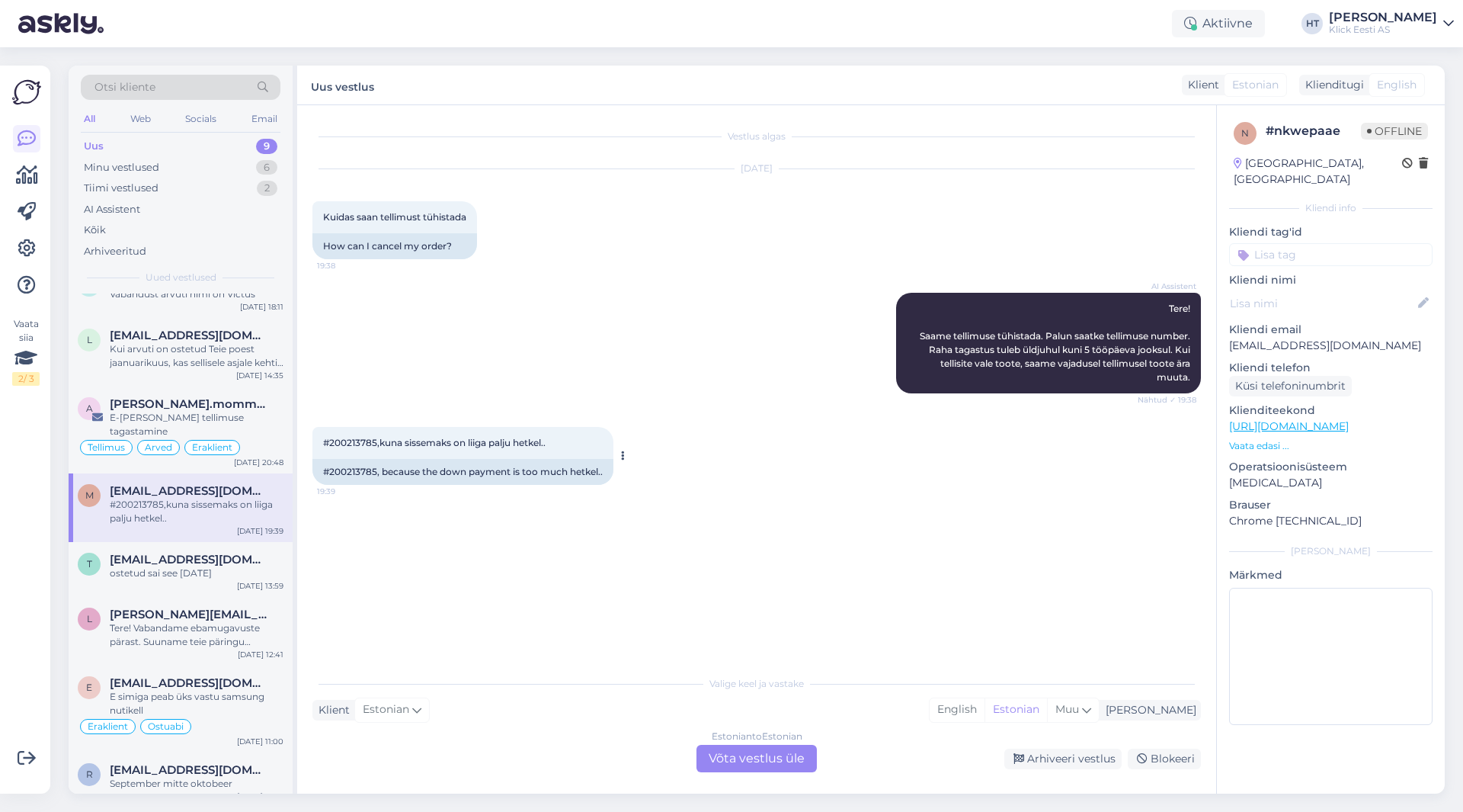
click at [342, 440] on span "#200213785,kuna sissemaks on liiga palju hetkel.." at bounding box center [434, 443] width 223 height 12
click at [817, 370] on div "AI Assistent Tere! Saame tellimuse tühistada. Palun saatke tellimuse number. Ra…" at bounding box center [757, 342] width 889 height 134
click at [756, 766] on div "Estonian to Estonian Võta vestlus üle" at bounding box center [756, 758] width 121 height 28
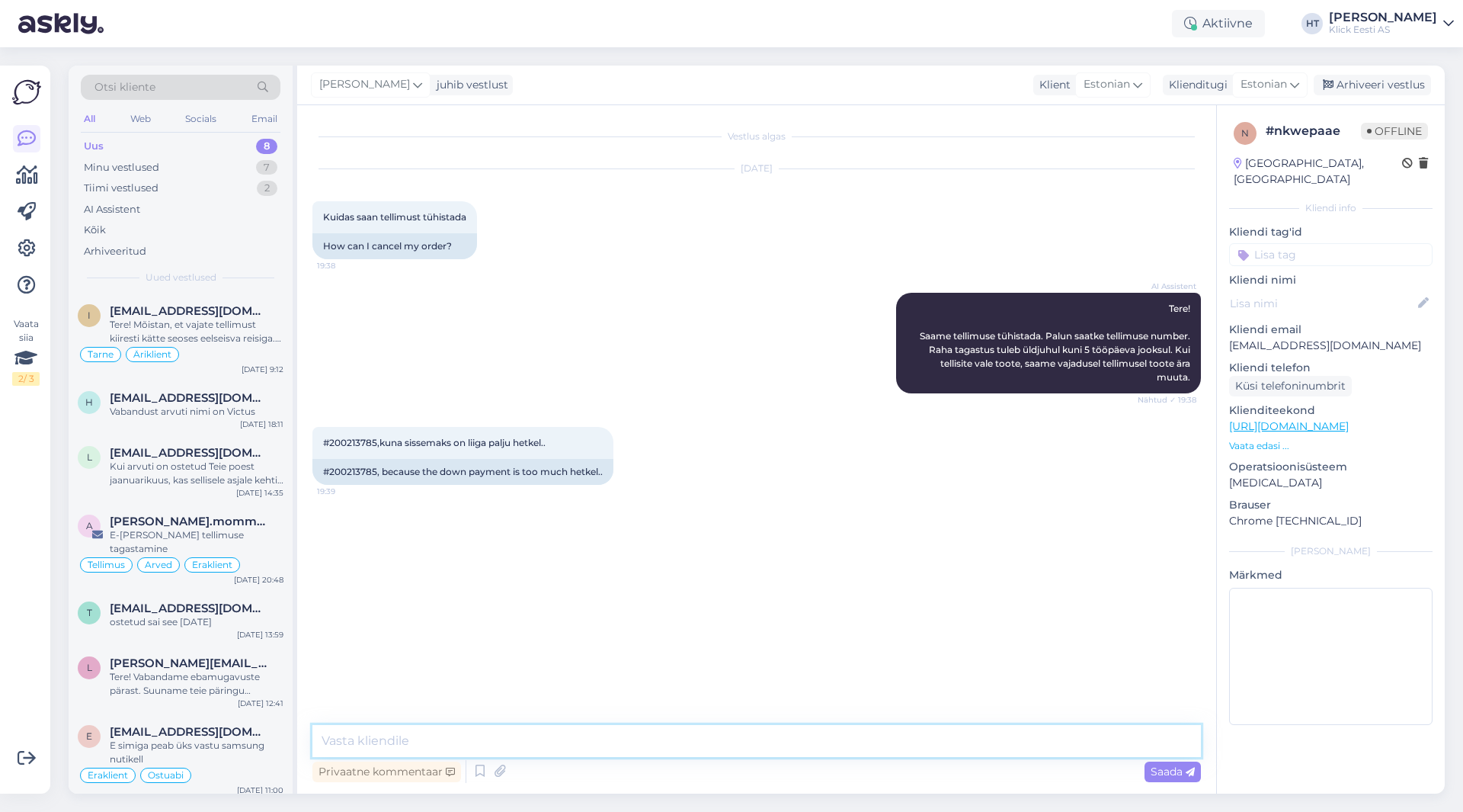
click at [727, 745] on textarea at bounding box center [757, 741] width 889 height 32
type textarea "Kui lepingut ei allkirjastanud, siis tühistub tellimus automaatselt."
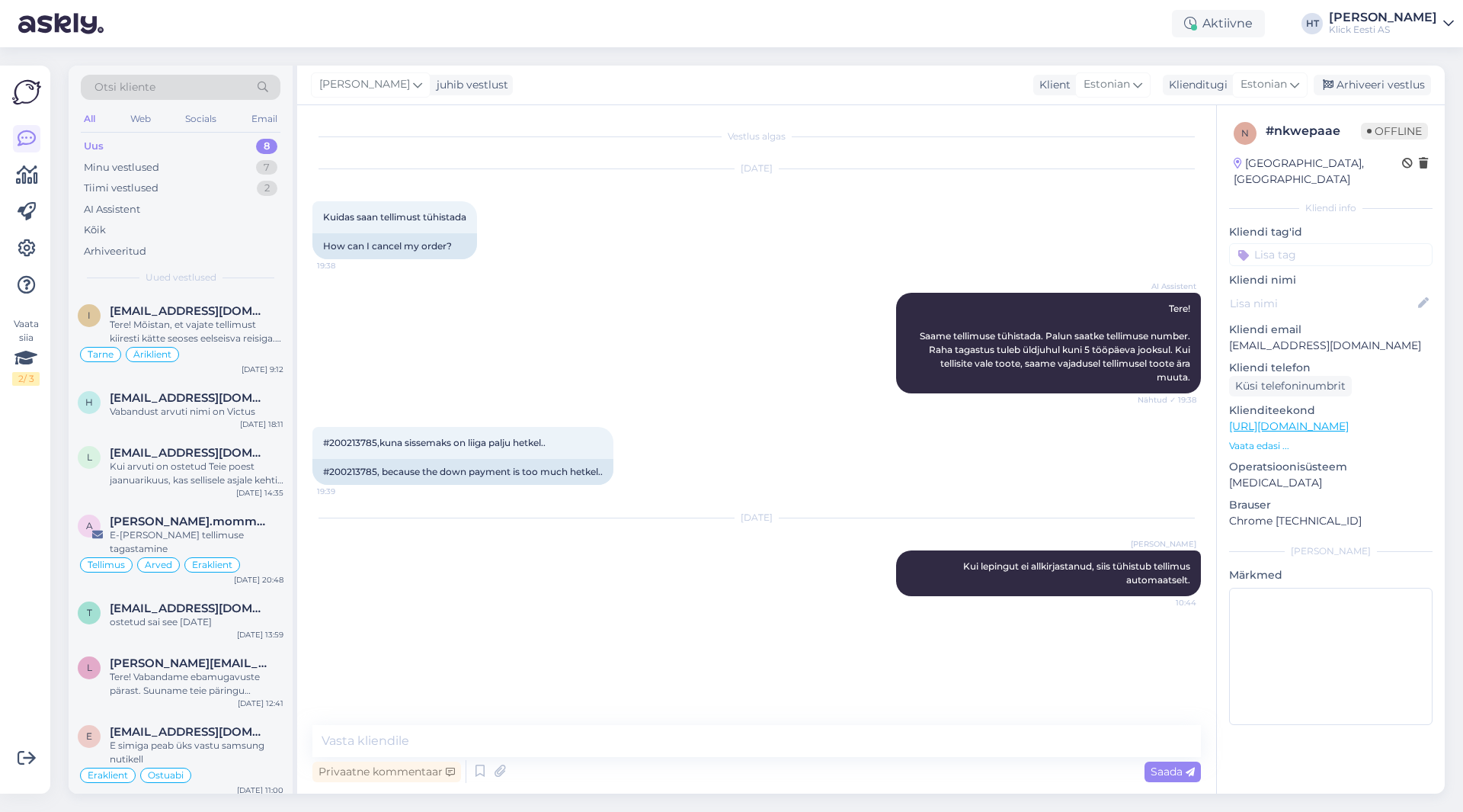
click at [914, 243] on input at bounding box center [1331, 254] width 203 height 23
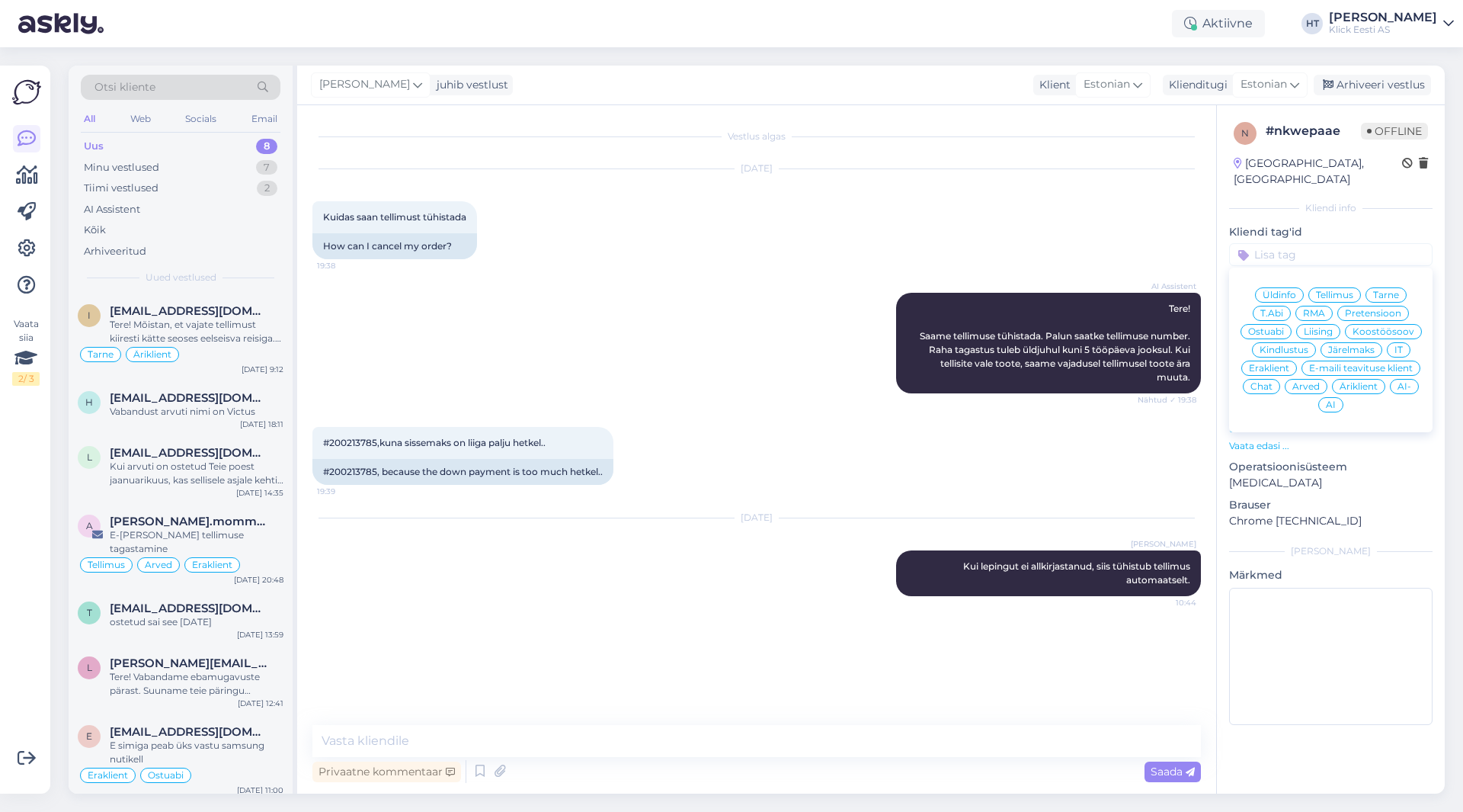
click at [914, 290] on span "Tellimus" at bounding box center [1335, 294] width 37 height 9
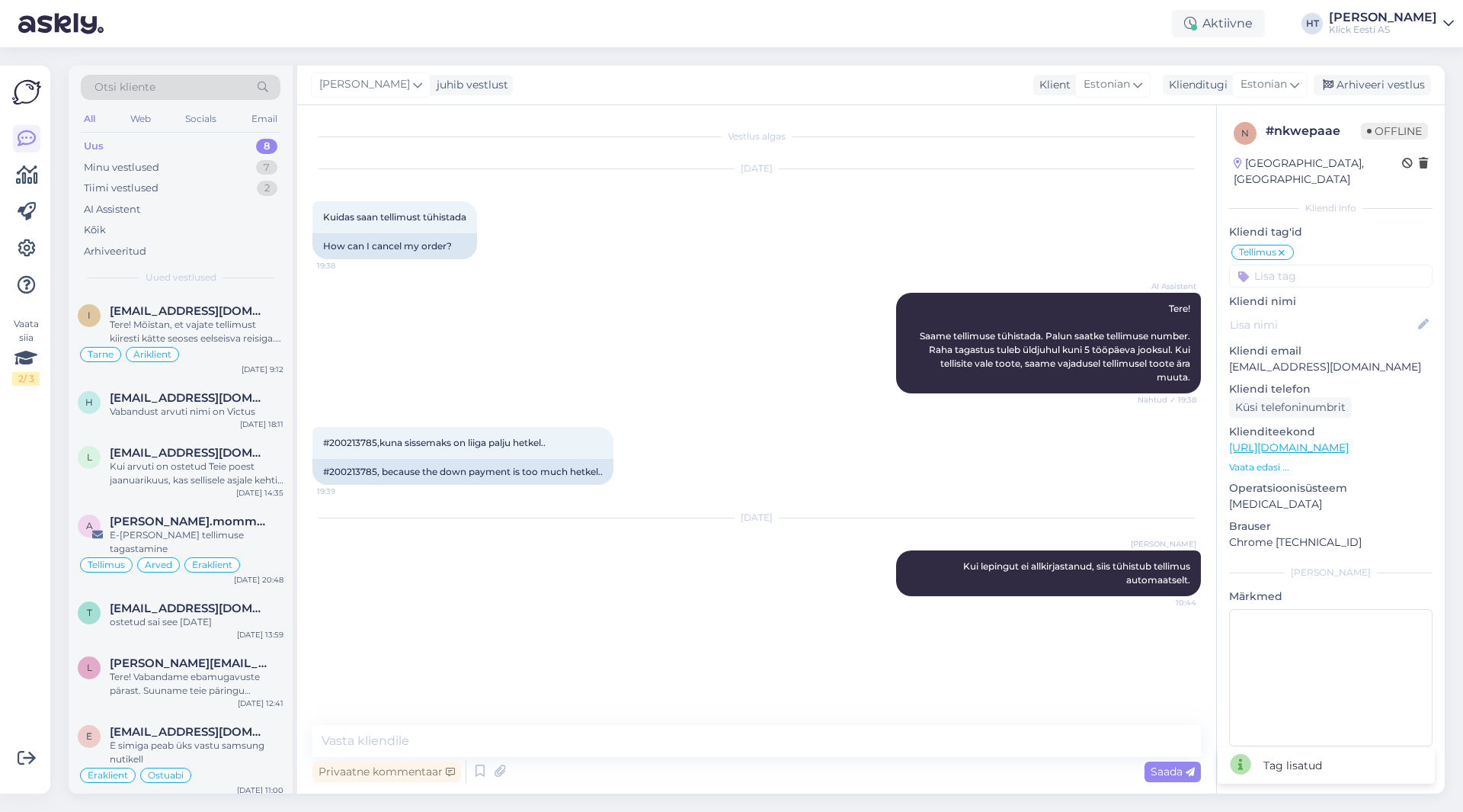
click at [914, 265] on input at bounding box center [1331, 276] width 203 height 23
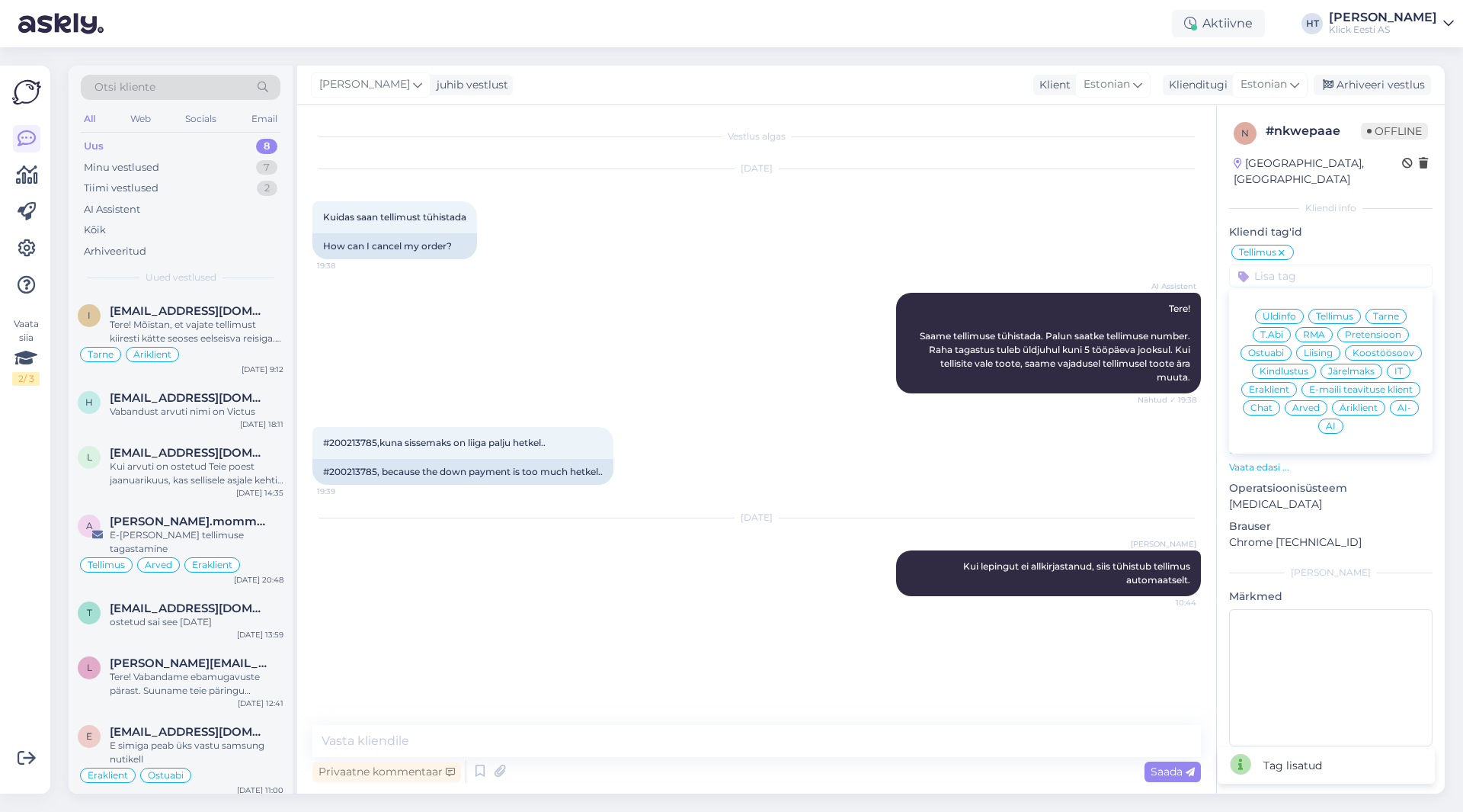
click at [914, 384] on span "Eraklient" at bounding box center [1269, 389] width 40 height 9
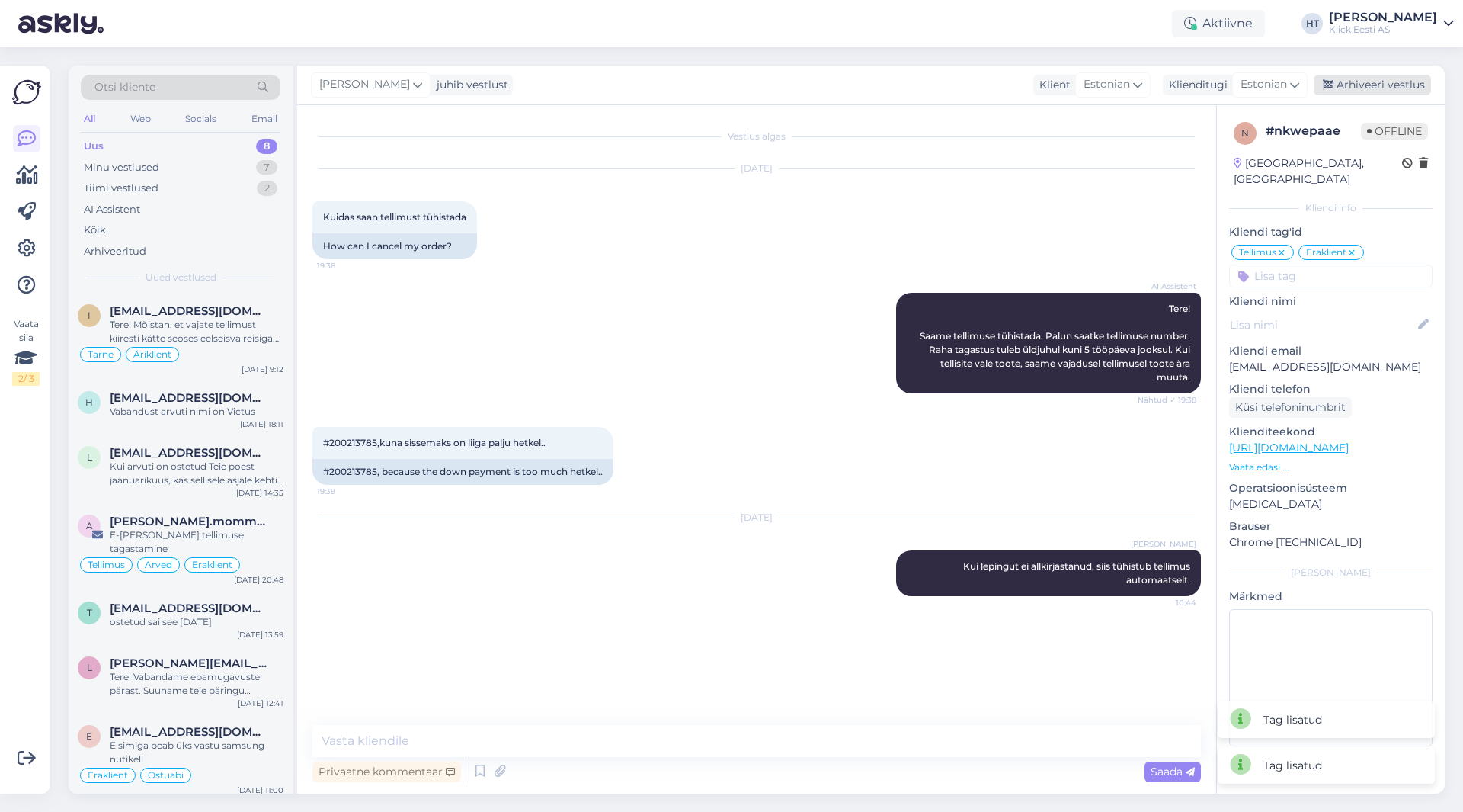
click at [914, 90] on div "Arhiveeri vestlus" at bounding box center [1372, 85] width 117 height 20
click at [261, 481] on div "Kui arvuti on ostetud Teie poest jaanuarikuus, kas sellisele asjale kehtib gara…" at bounding box center [196, 473] width 174 height 28
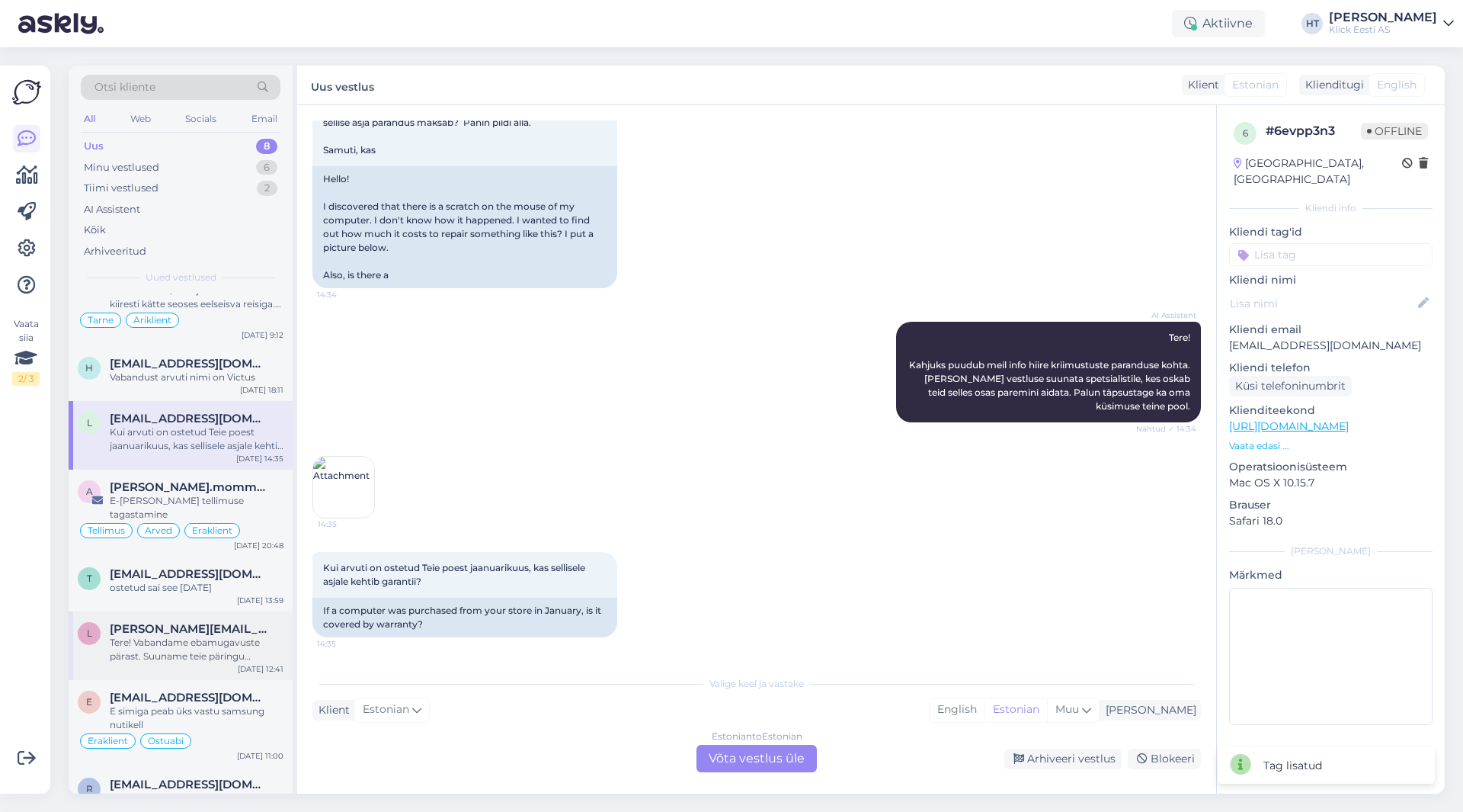
scroll to position [49, 0]
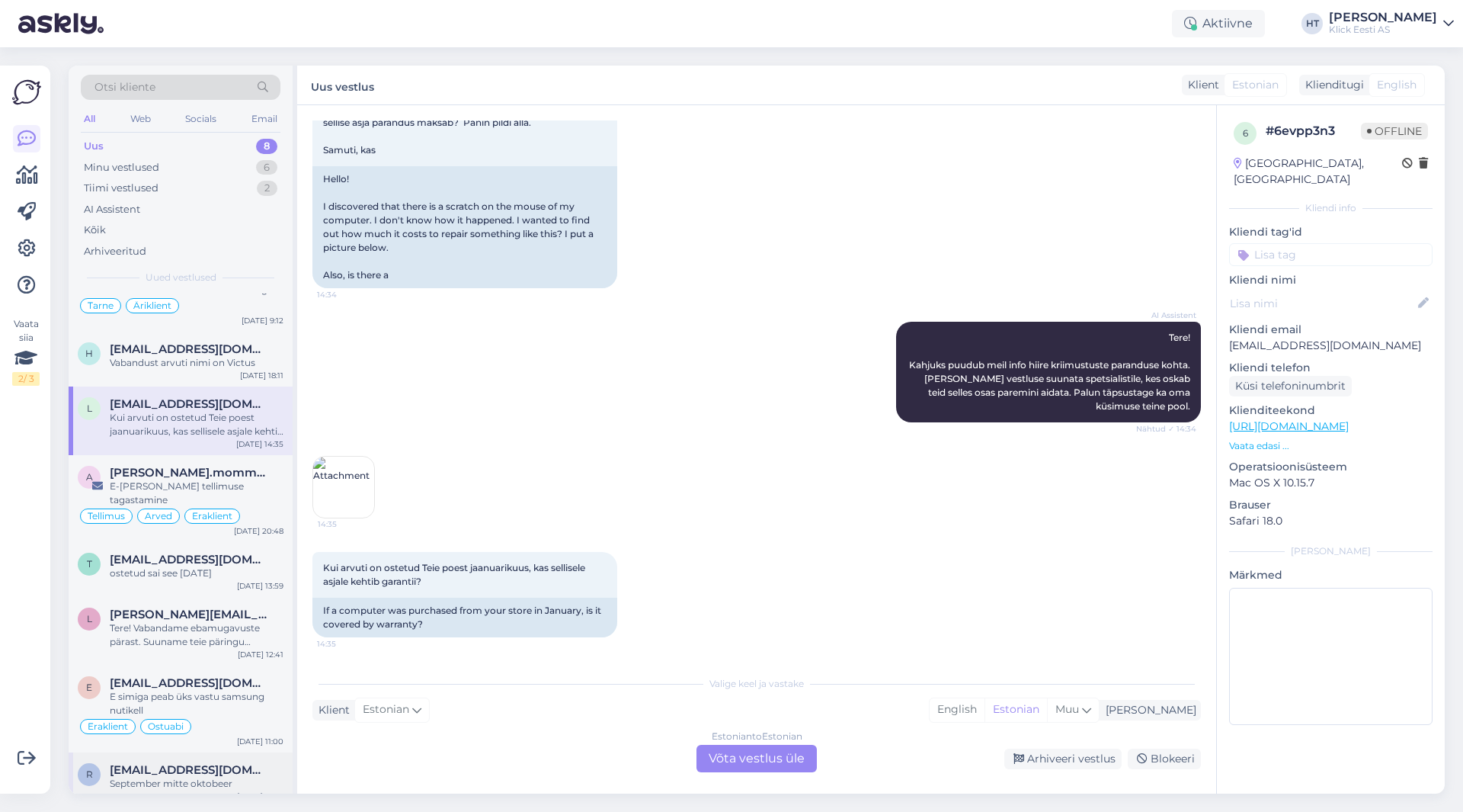
click at [259, 763] on div "[EMAIL_ADDRESS][DOMAIN_NAME]" at bounding box center [196, 770] width 174 height 13
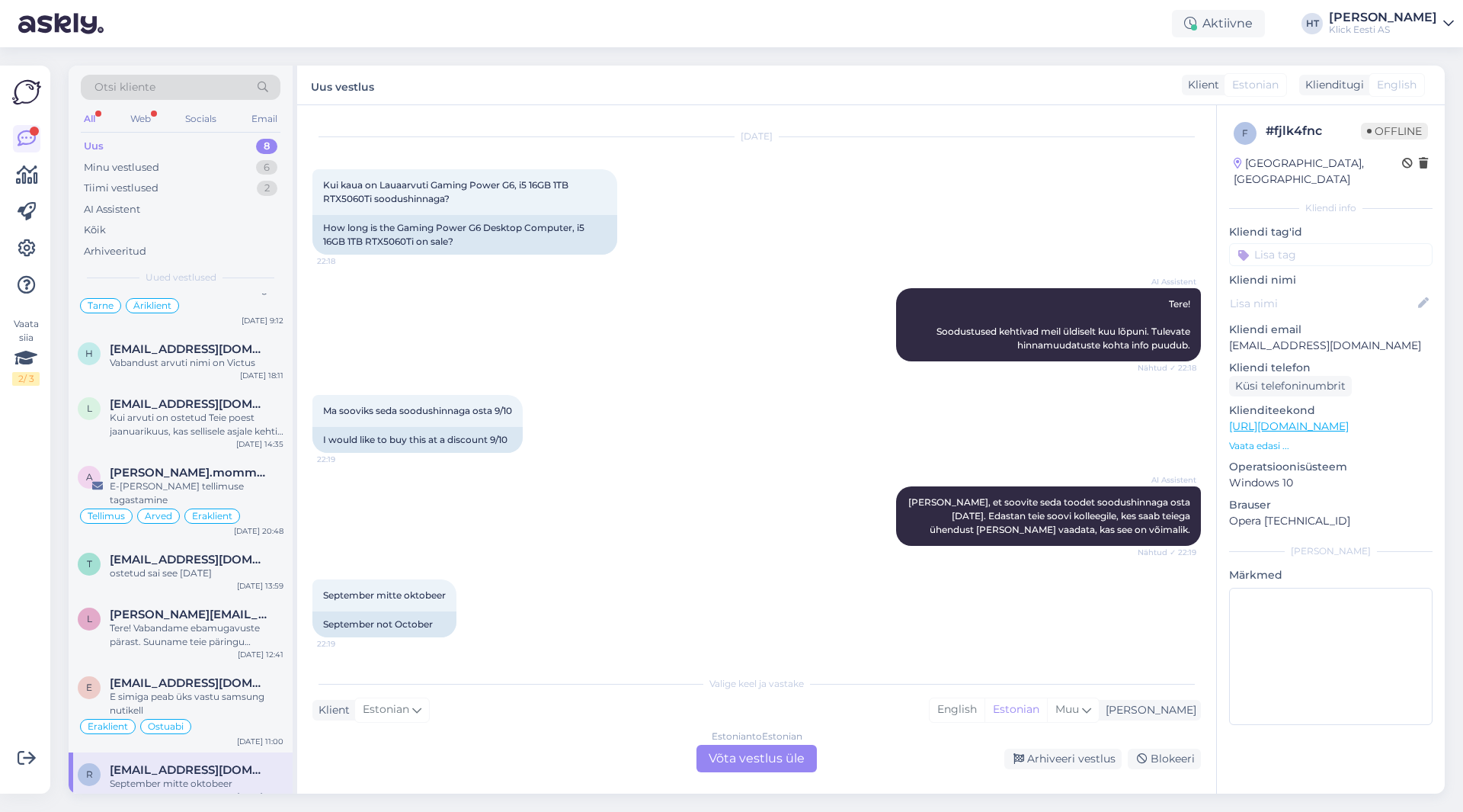
scroll to position [0, 0]
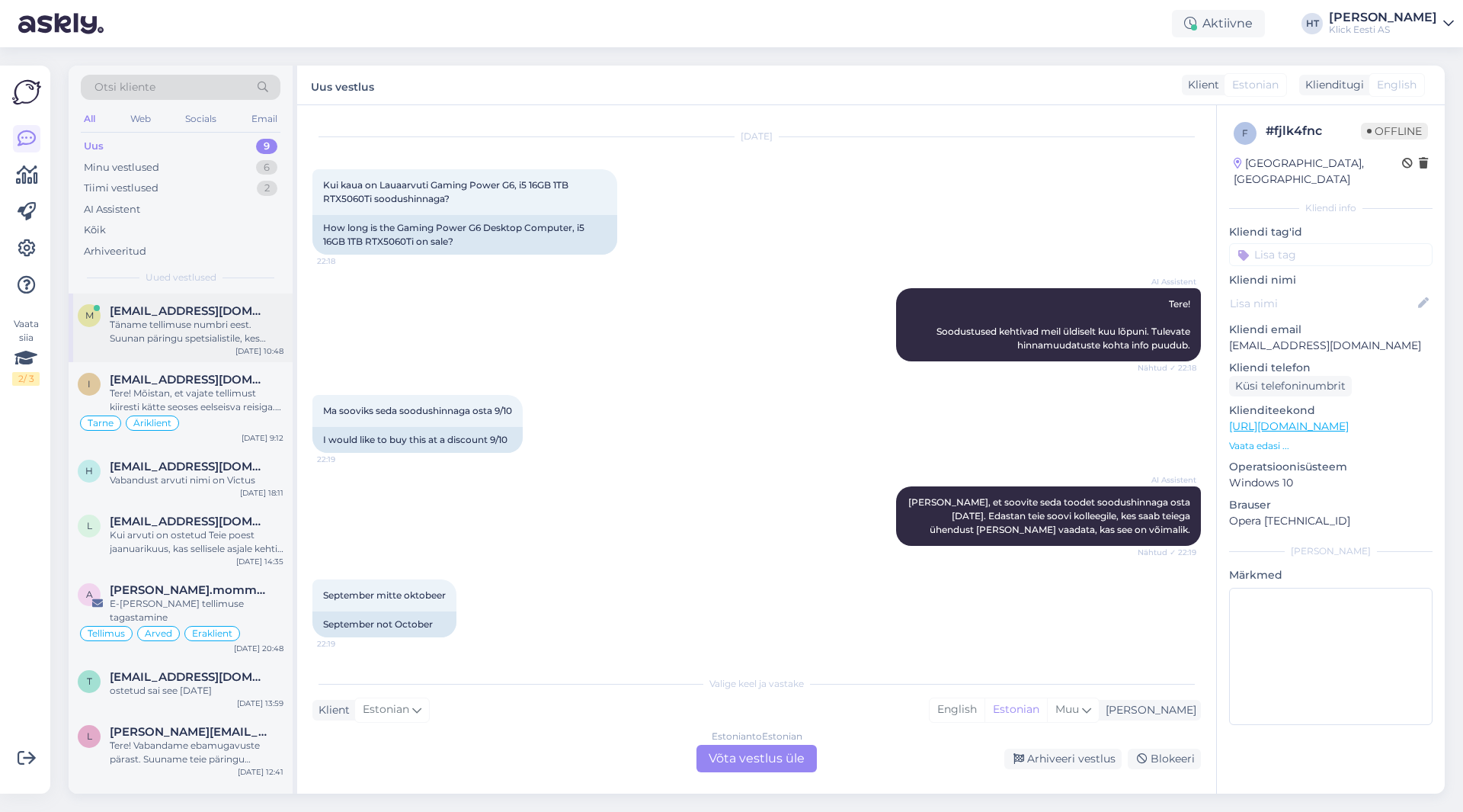
click at [184, 344] on div "Täname tellimuse numbri eest. Suunan päringu spetsialistile, kes täpsustab tarn…" at bounding box center [196, 331] width 174 height 28
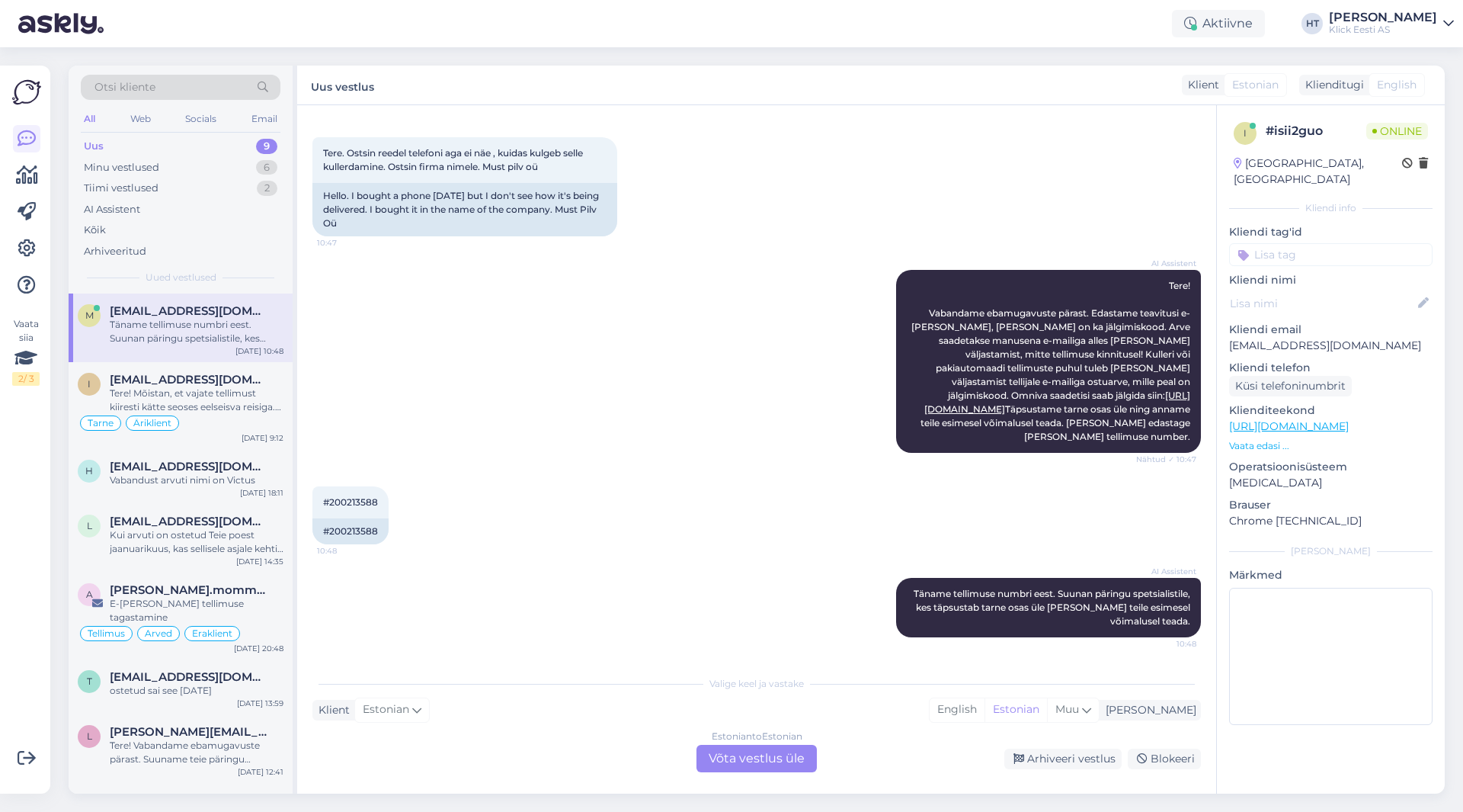
scroll to position [78, 0]
click at [347, 499] on span "#200213588" at bounding box center [350, 502] width 55 height 12
click at [598, 408] on div "AI Assistent Tere! Vabandame ebamugavuste pärast. Edastame teavitusi e-[PERSON_…" at bounding box center [757, 361] width 889 height 217
click at [535, 344] on div "AI Assistent Tere! Vabandame ebamugavuste pärast. Edastame teavitusi e-[PERSON_…" at bounding box center [757, 361] width 889 height 217
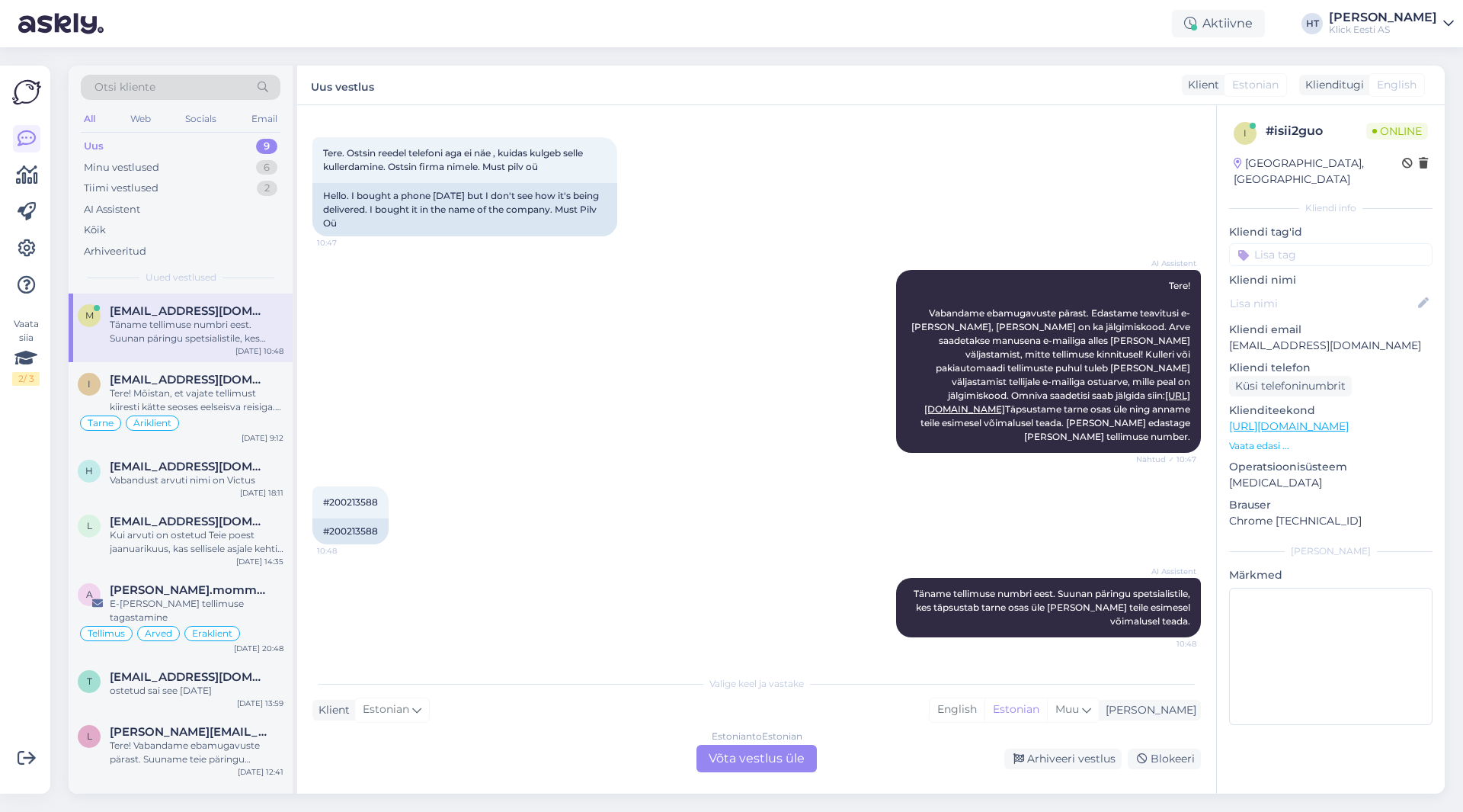
click at [735, 761] on div "Estonian to Estonian Võta vestlus üle" at bounding box center [756, 758] width 121 height 28
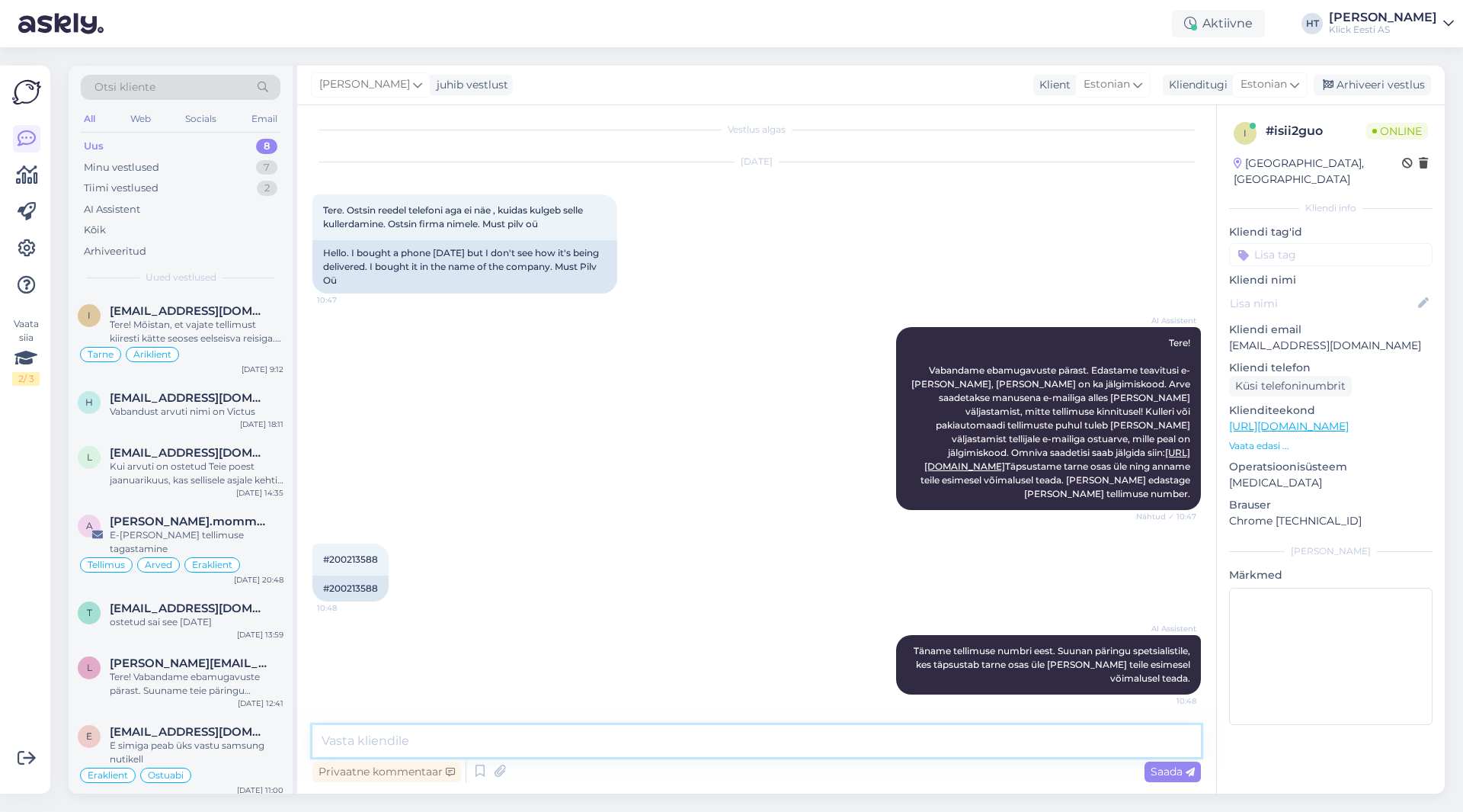
click at [737, 750] on textarea at bounding box center [757, 741] width 889 height 32
paste textarea "[URL][DOMAIN_NAME]"
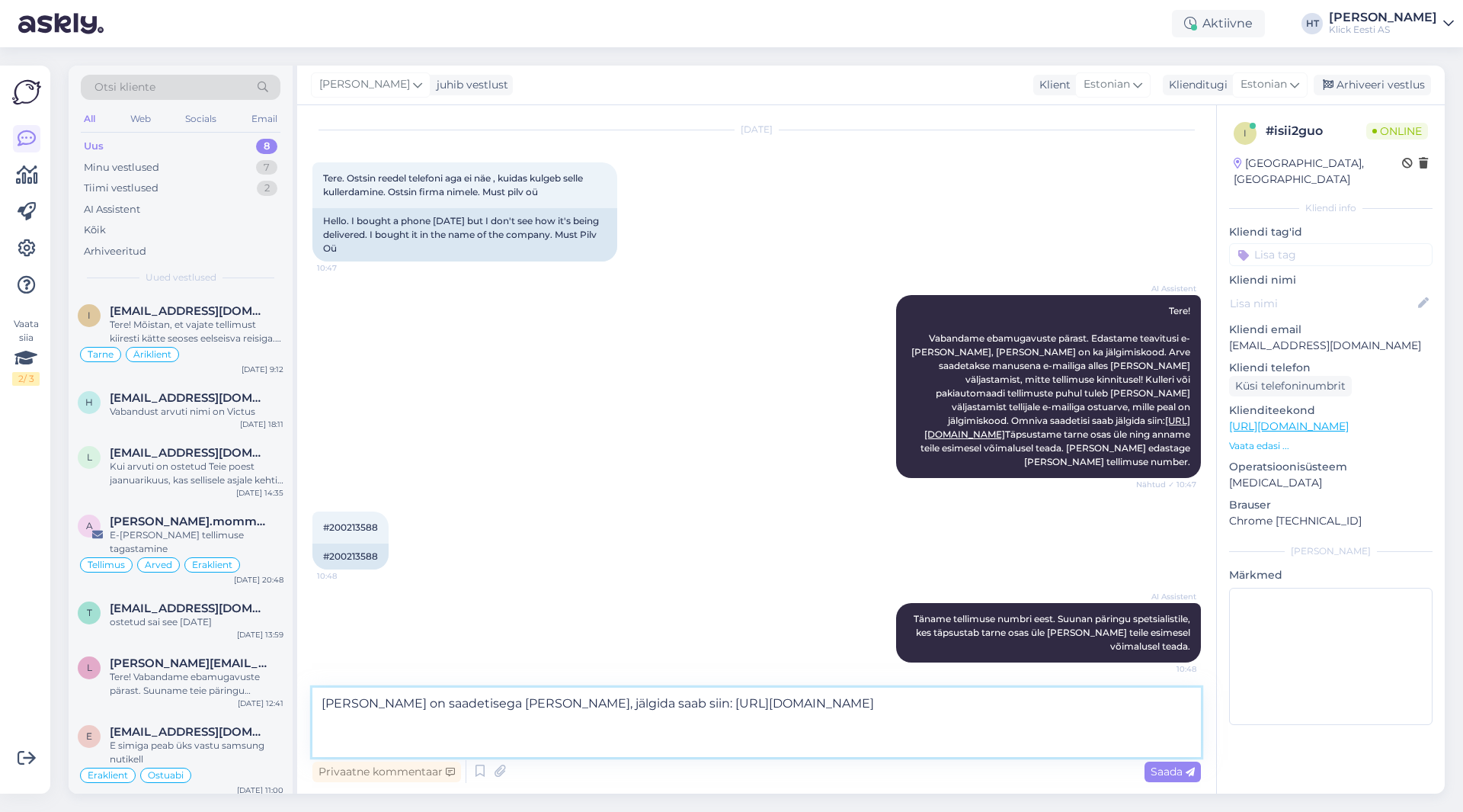
scroll to position [58, 0]
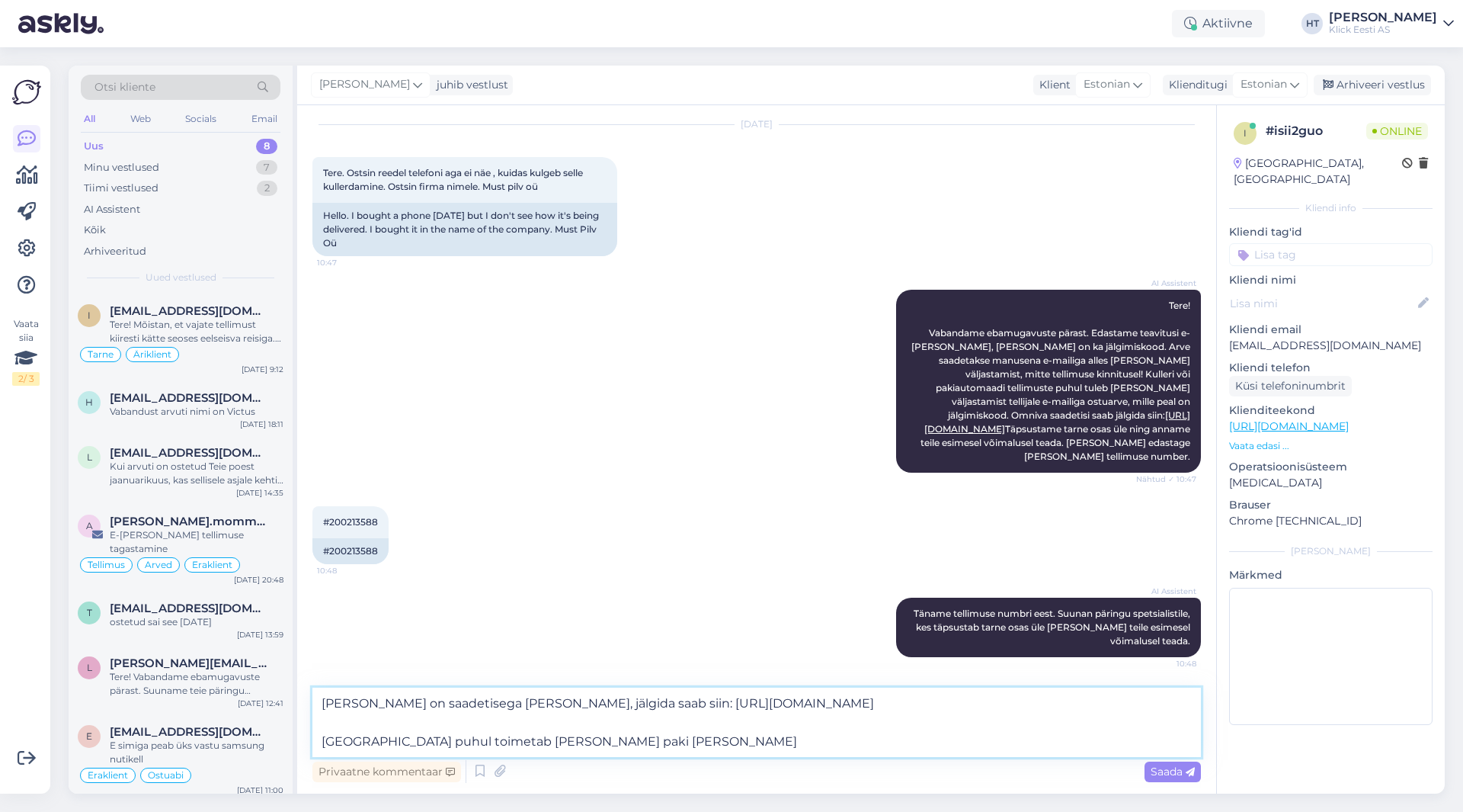
paste textarea "[PERSON_NAME] 8–17"
type textarea "[PERSON_NAME] on saadetisega [PERSON_NAME], jälgida saab siin: [URL][DOMAIN_NAM…"
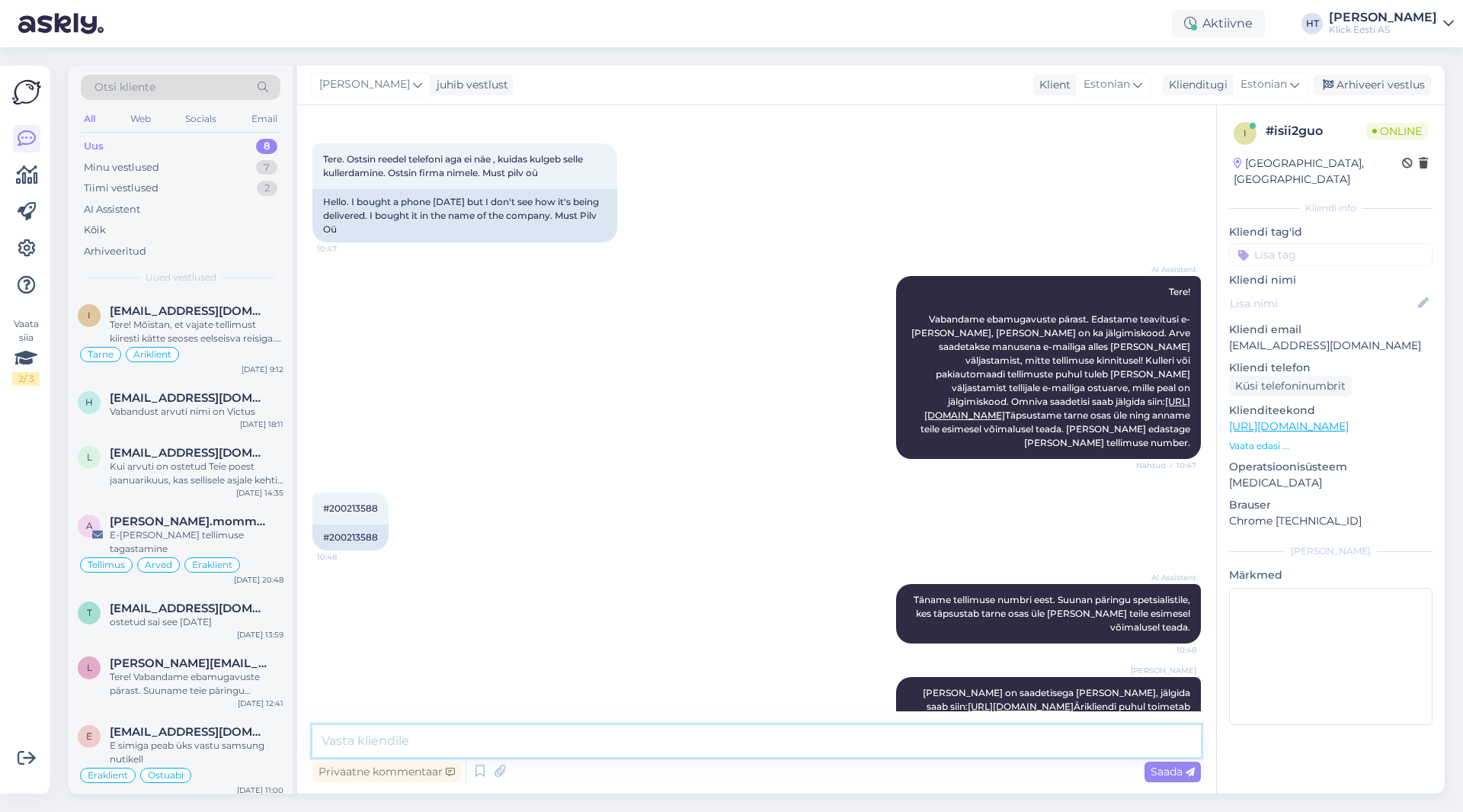
scroll to position [141, 0]
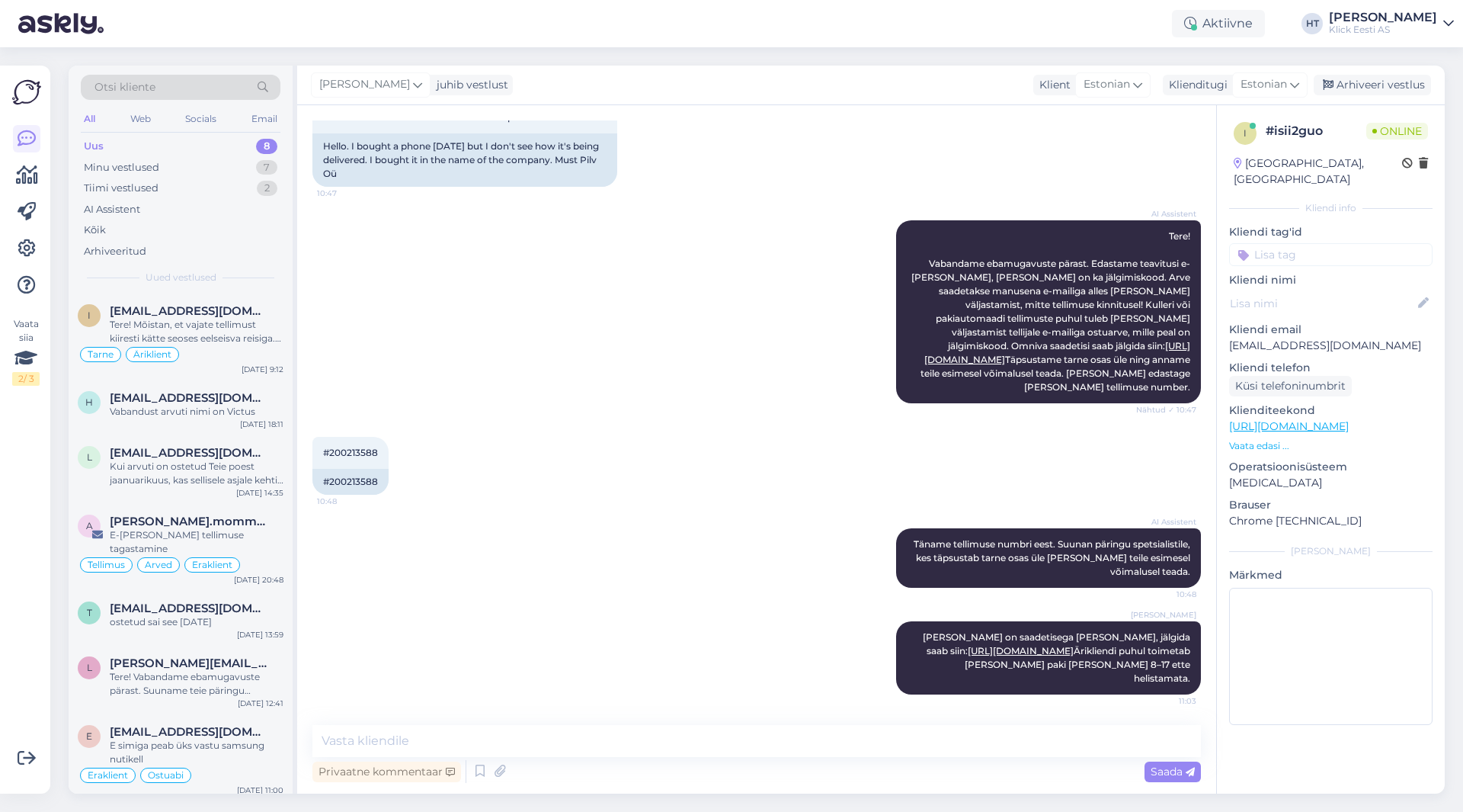
click at [651, 438] on div "#200213588 10:48 #200213588" at bounding box center [757, 465] width 889 height 91
click at [214, 415] on div "Vabandust arvuti nimi on Victus" at bounding box center [196, 411] width 174 height 13
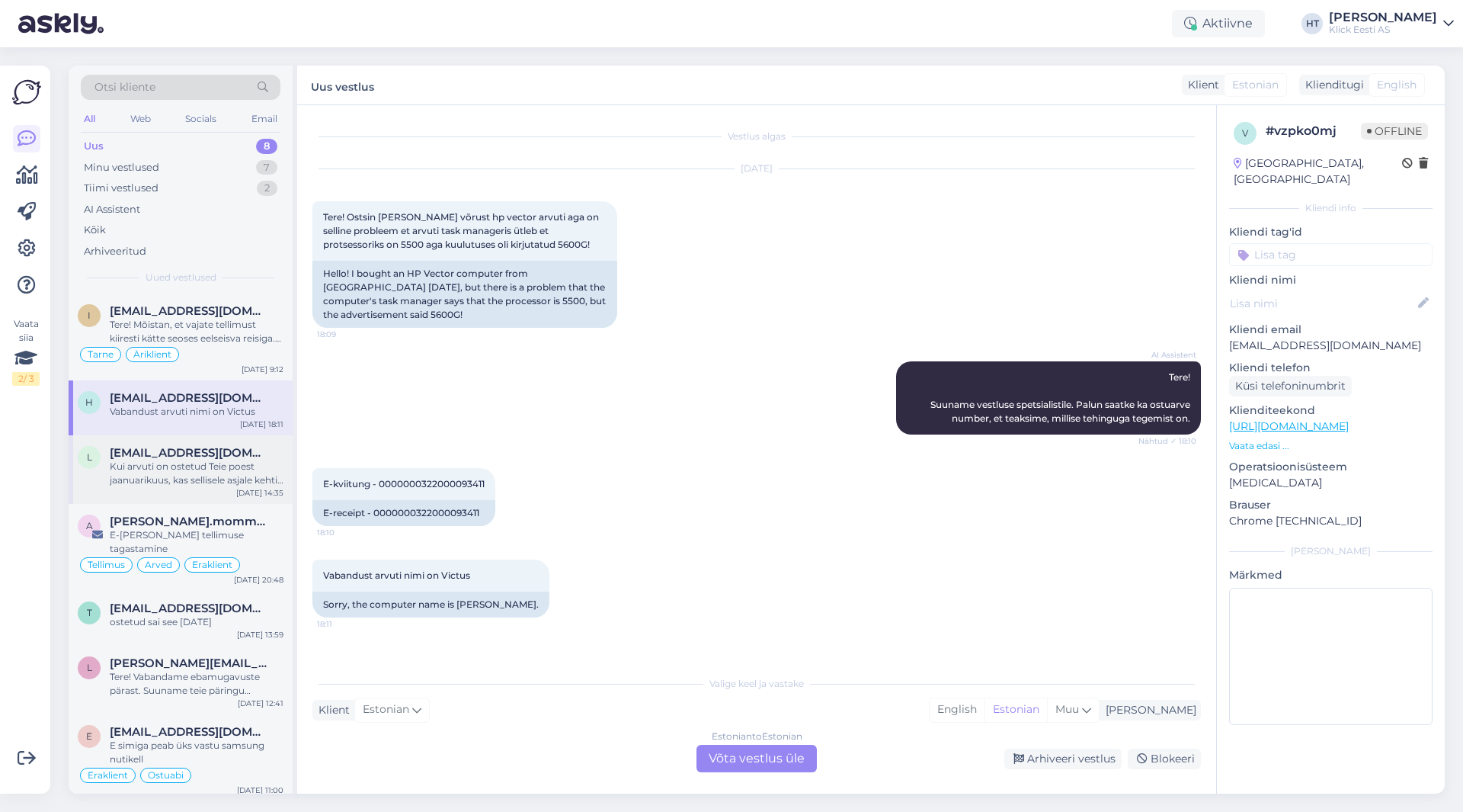
click at [233, 472] on div "Kui arvuti on ostetud Teie poest jaanuarikuus, kas sellisele asjale kehtib gara…" at bounding box center [196, 473] width 174 height 28
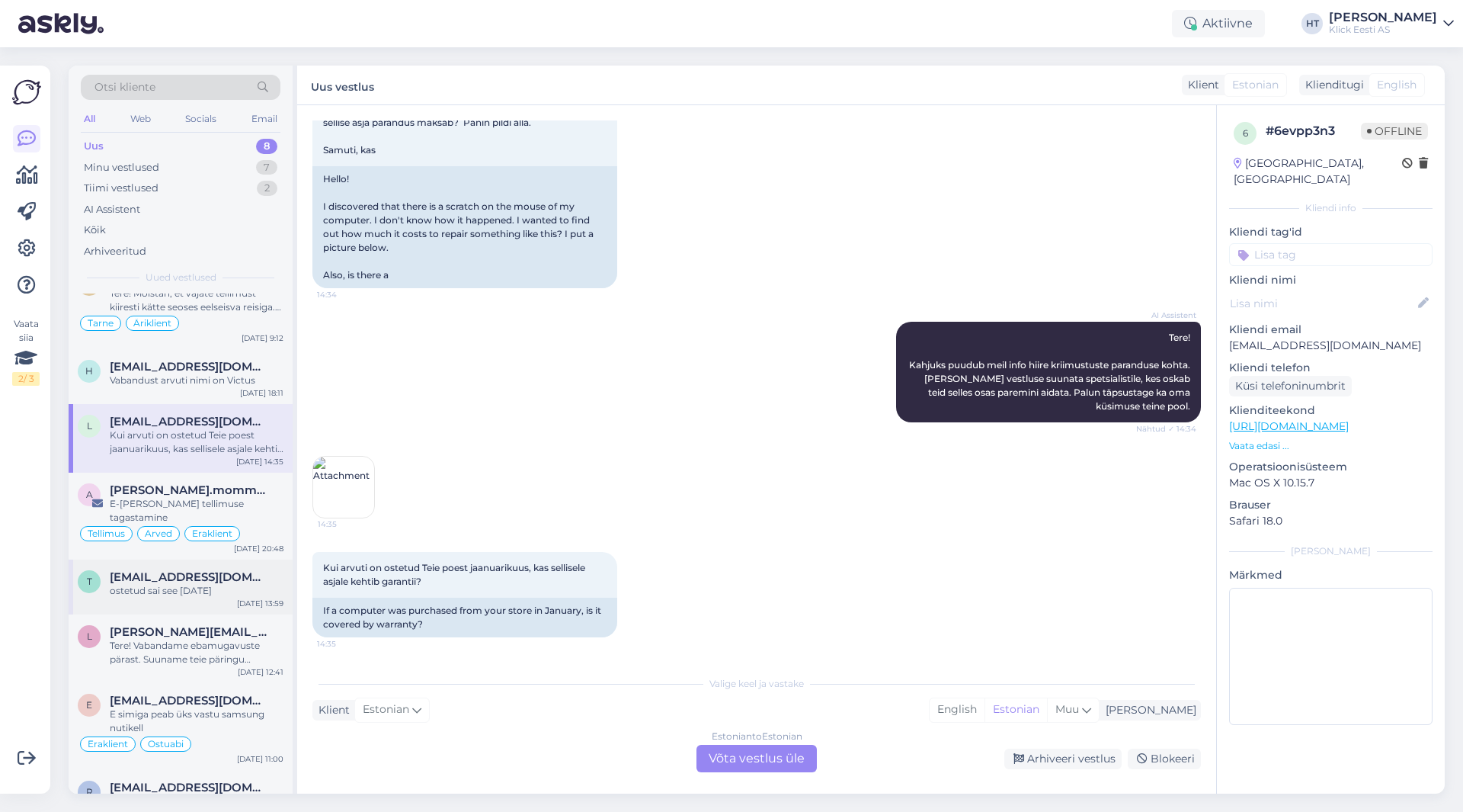
scroll to position [49, 0]
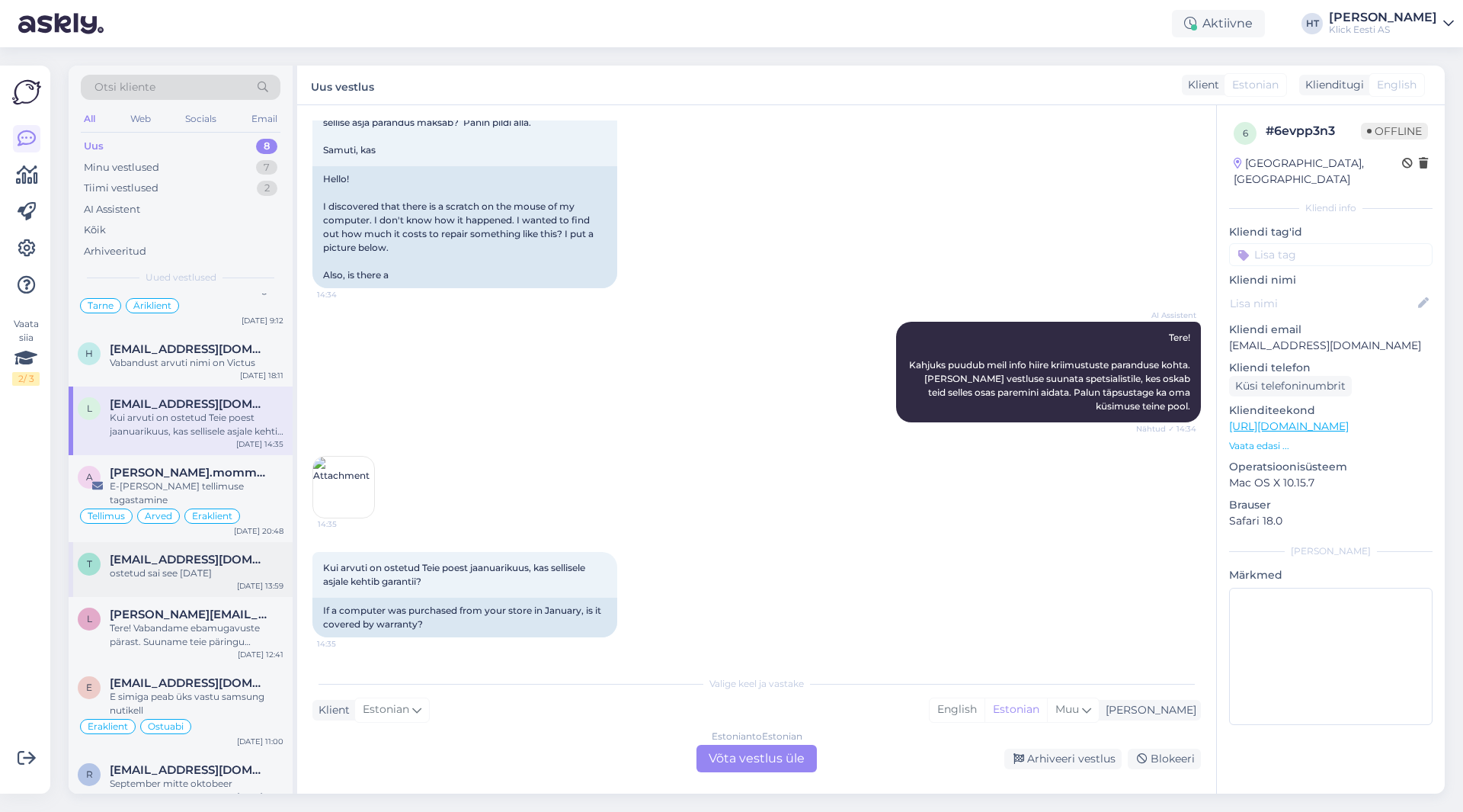
click at [212, 552] on span "[EMAIL_ADDRESS][DOMAIN_NAME]" at bounding box center [189, 559] width 159 height 13
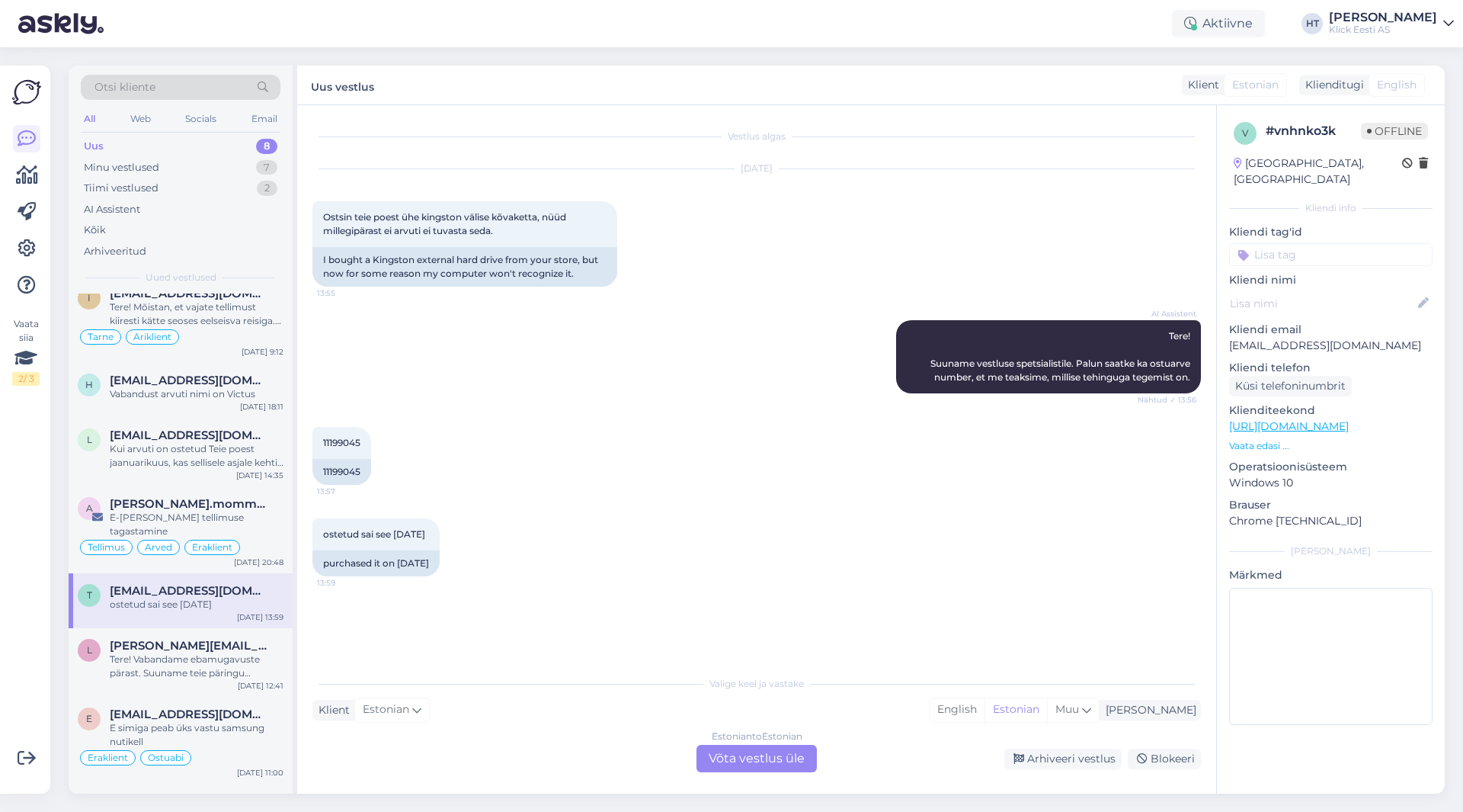
scroll to position [0, 0]
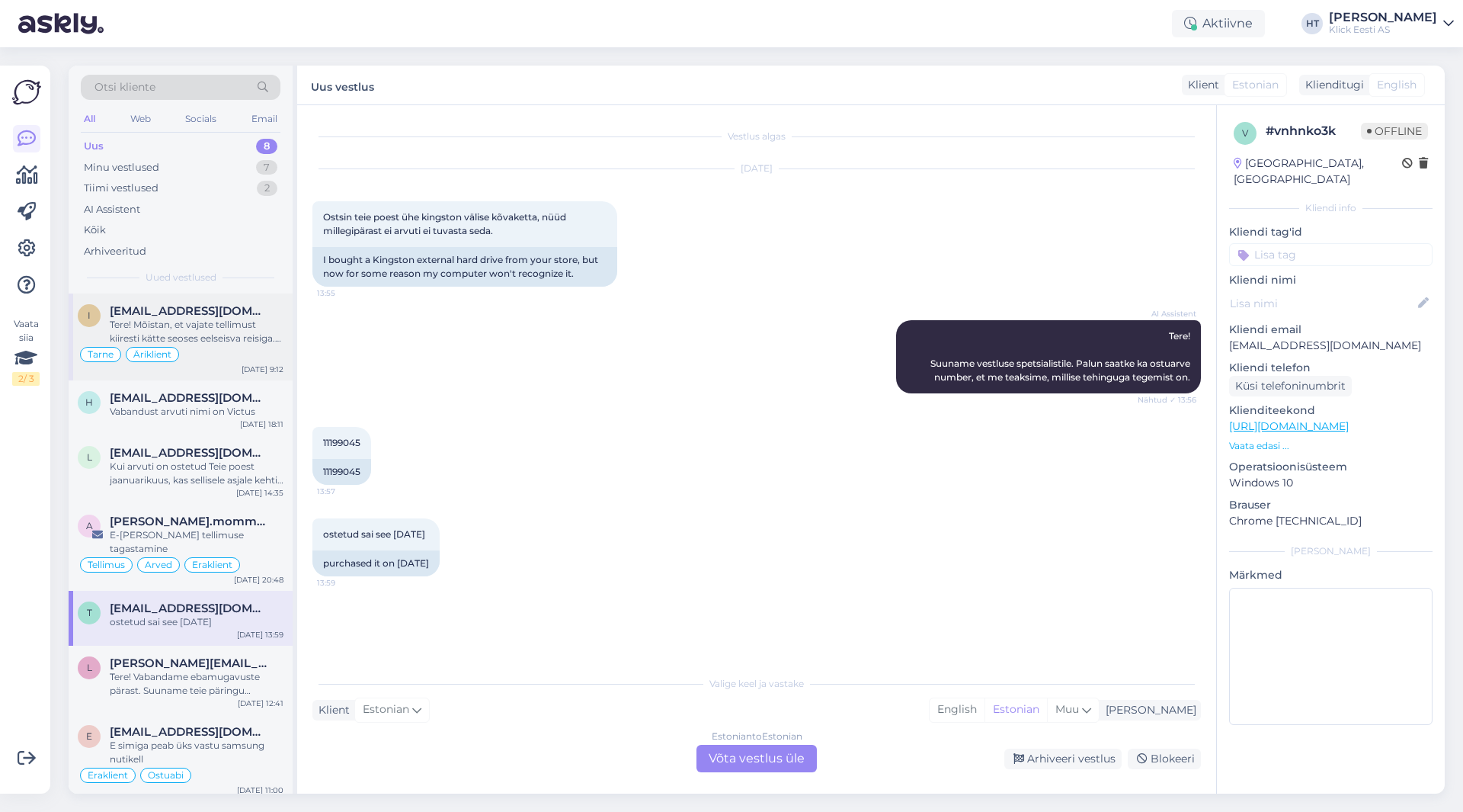
click at [212, 357] on div "Tarne Äriklient" at bounding box center [180, 354] width 206 height 19
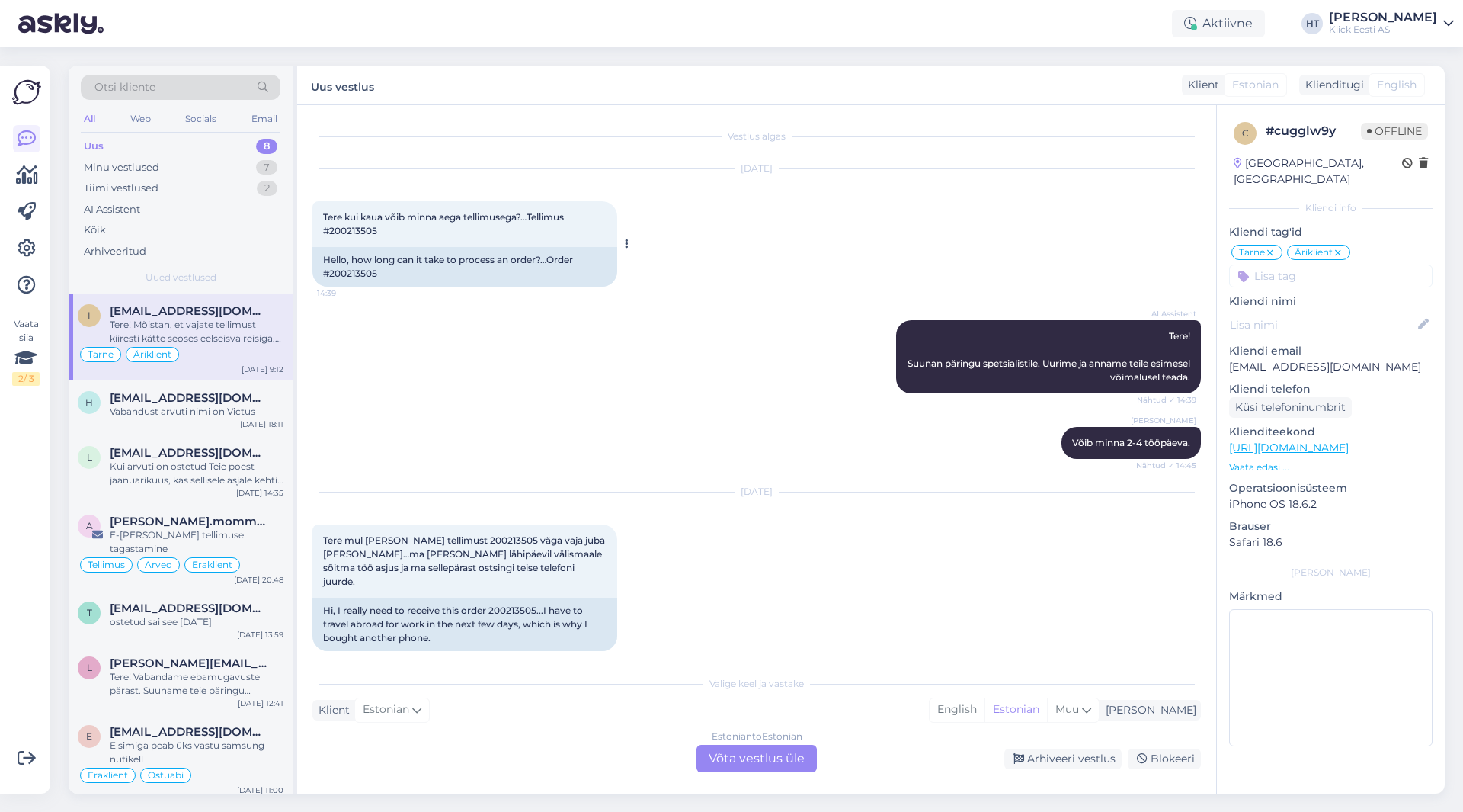
click at [357, 272] on div "Hello, how long can it take to process an order?…Order #200213505" at bounding box center [465, 266] width 305 height 40
click at [759, 342] on div "AI Assistent Tere! Suunan päringu spetsialistile. Uurime ja anname teile esimes…" at bounding box center [757, 357] width 889 height 107
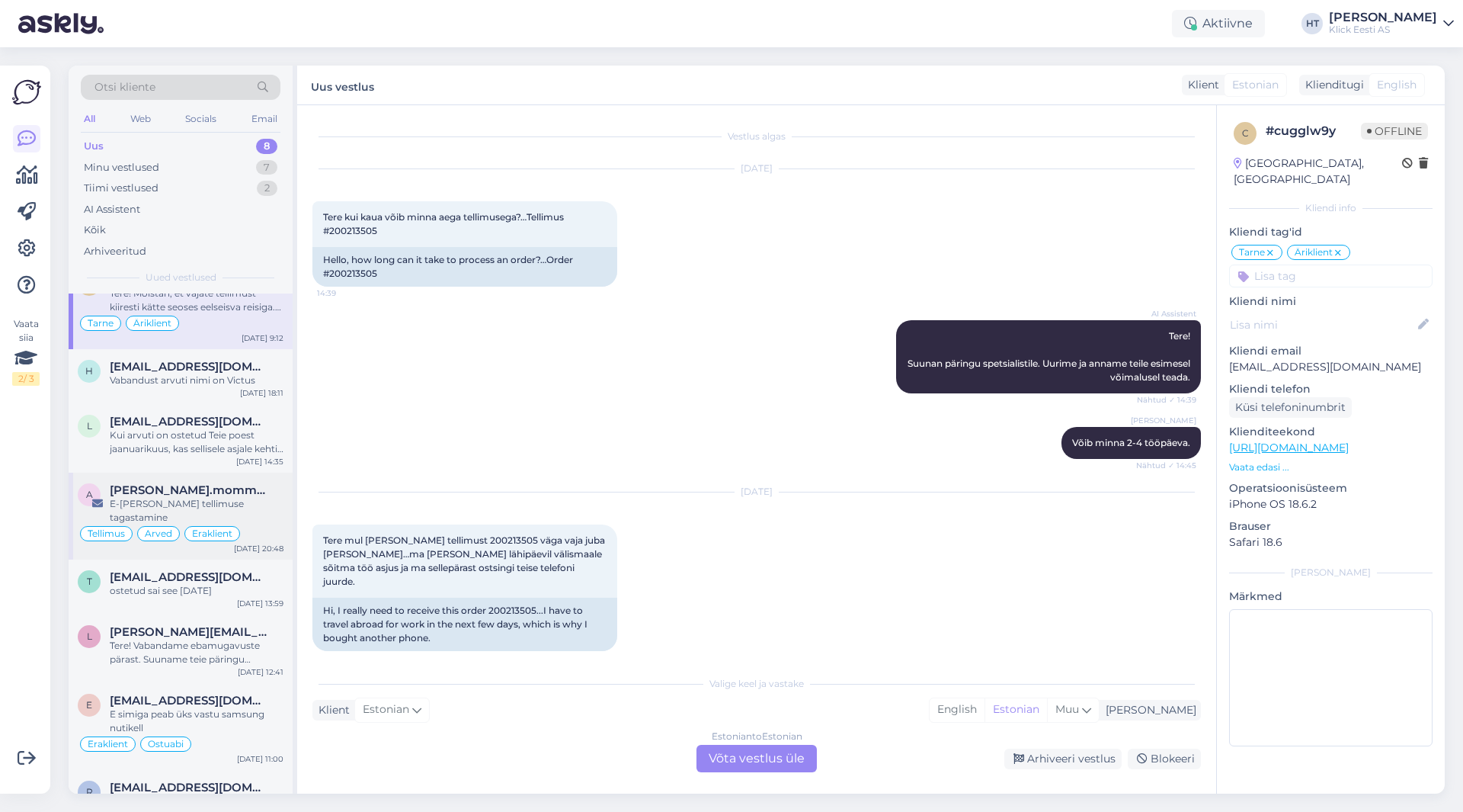
scroll to position [49, 0]
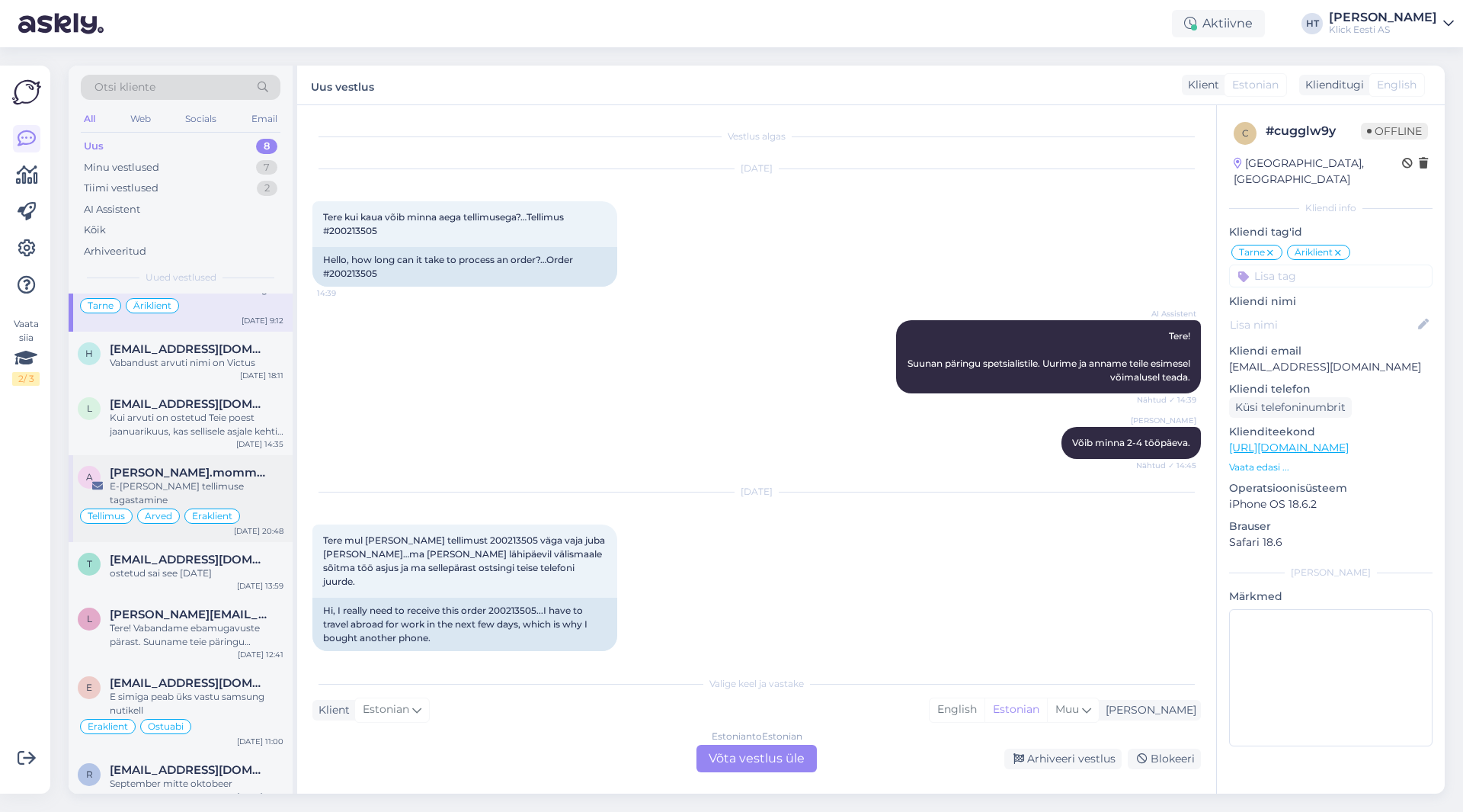
click at [210, 511] on div "a [PERSON_NAME].mommeja via [EMAIL_ADDRESS][DOMAIN_NAME] E-[PERSON_NAME] tellim…" at bounding box center [180, 498] width 224 height 87
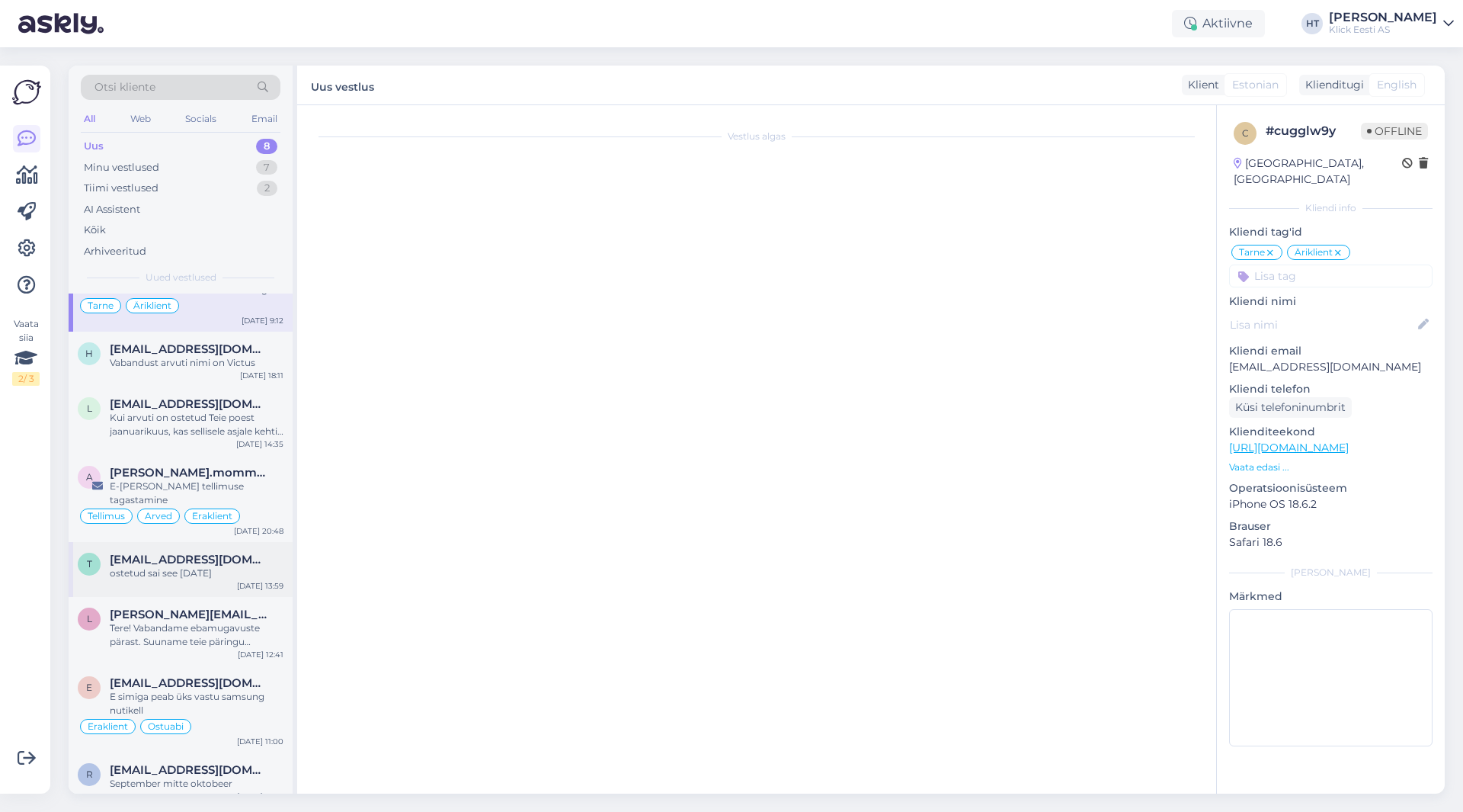
scroll to position [5560, 0]
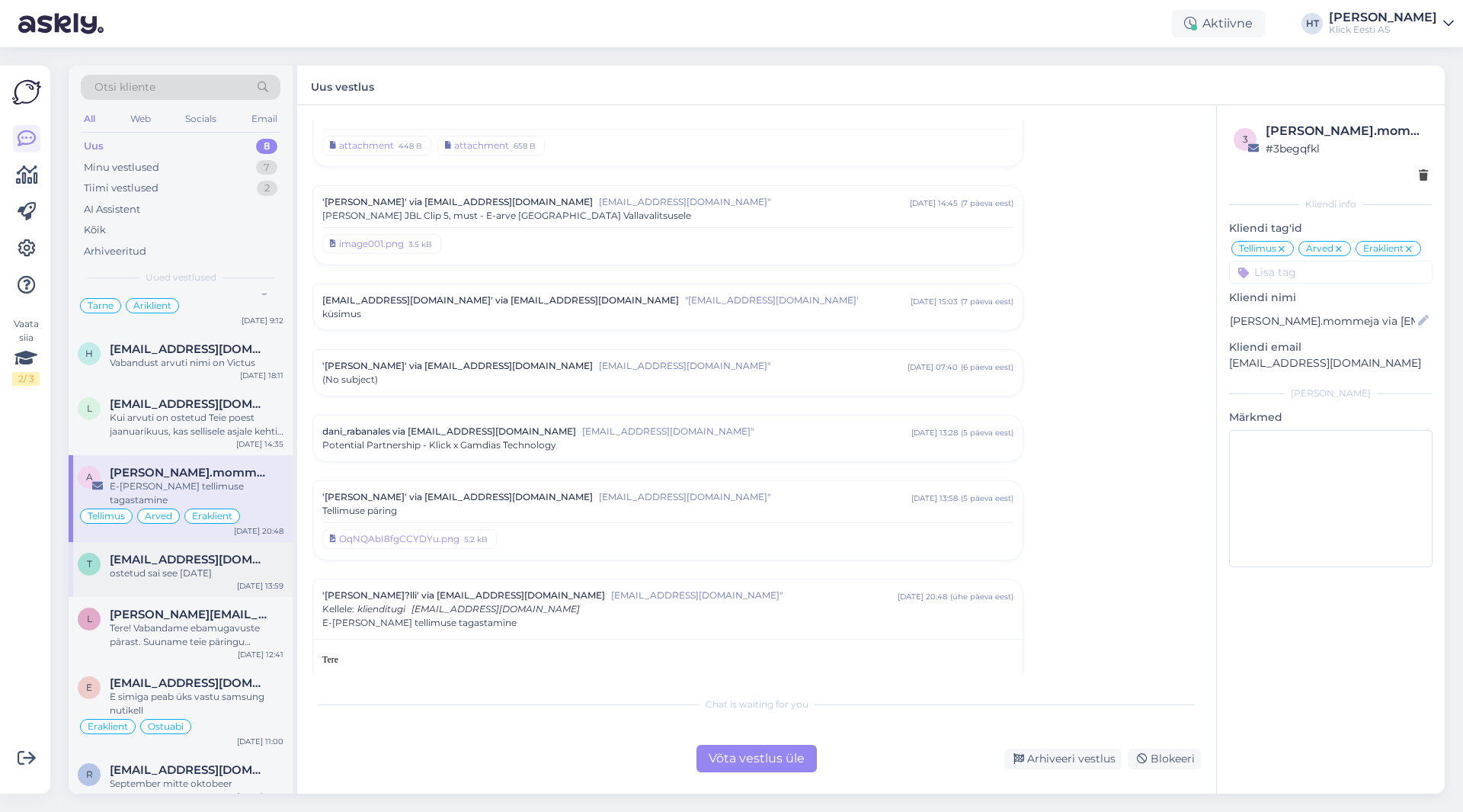
click at [210, 542] on div "t [EMAIL_ADDRESS][DOMAIN_NAME] ostetud sai see 27.03.[DATE] 13:59" at bounding box center [180, 569] width 224 height 55
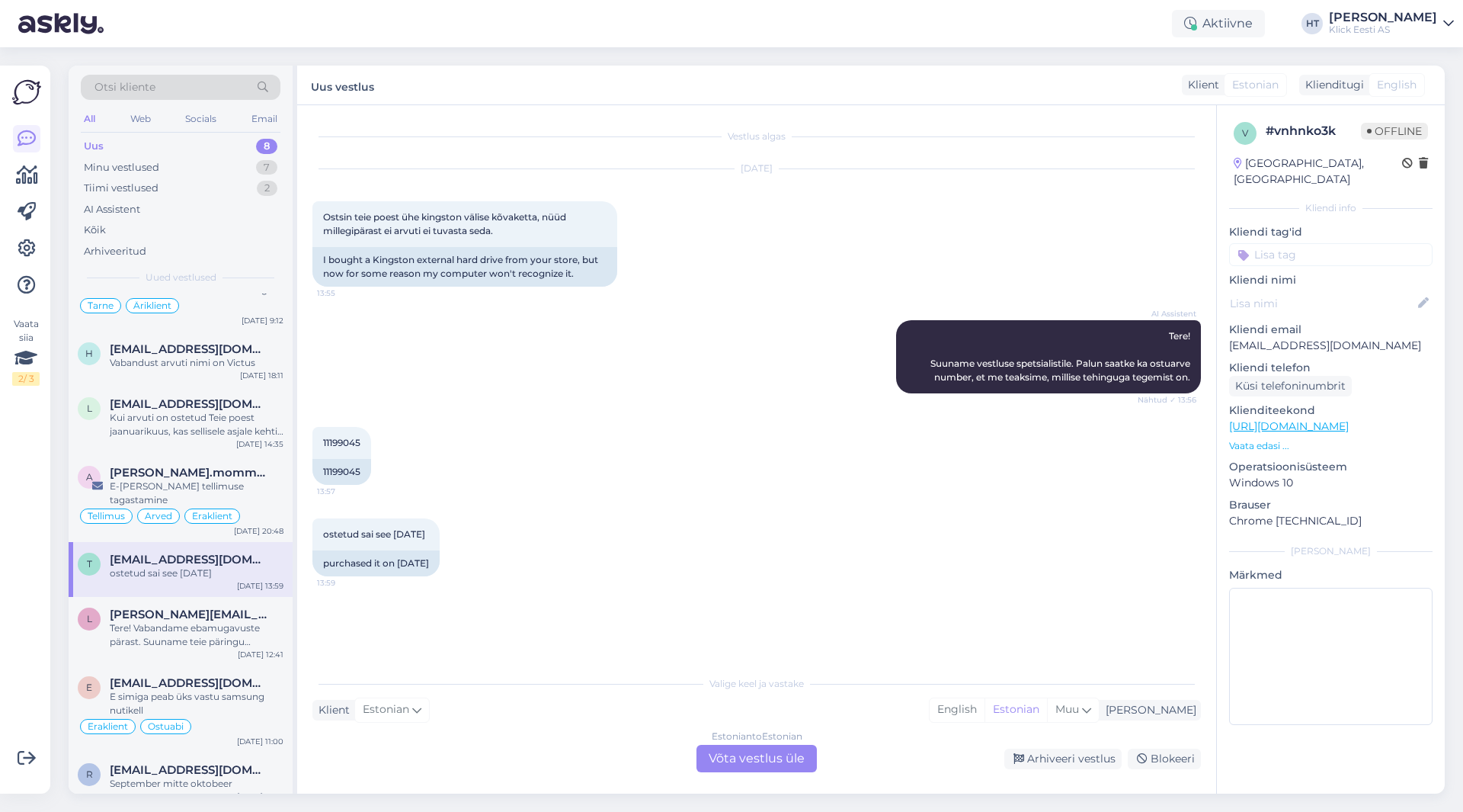
scroll to position [0, 0]
click at [221, 621] on div "Tere! Vabandame ebamugavuste pärast. Suuname teie päringu spetsialistile, kes u…" at bounding box center [196, 635] width 174 height 28
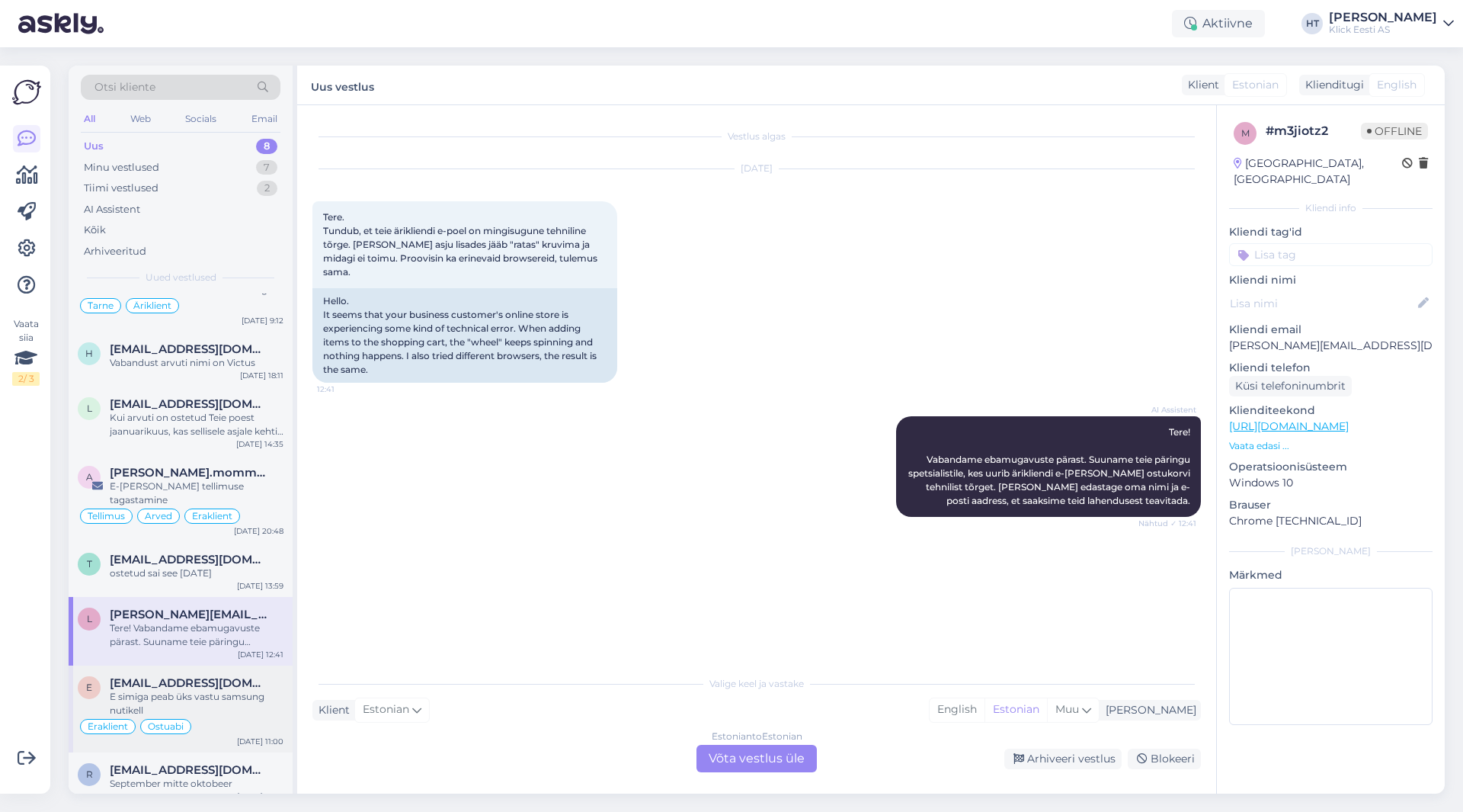
click at [253, 698] on div "E simiga peab üks vastu samsung nutikell" at bounding box center [196, 703] width 174 height 28
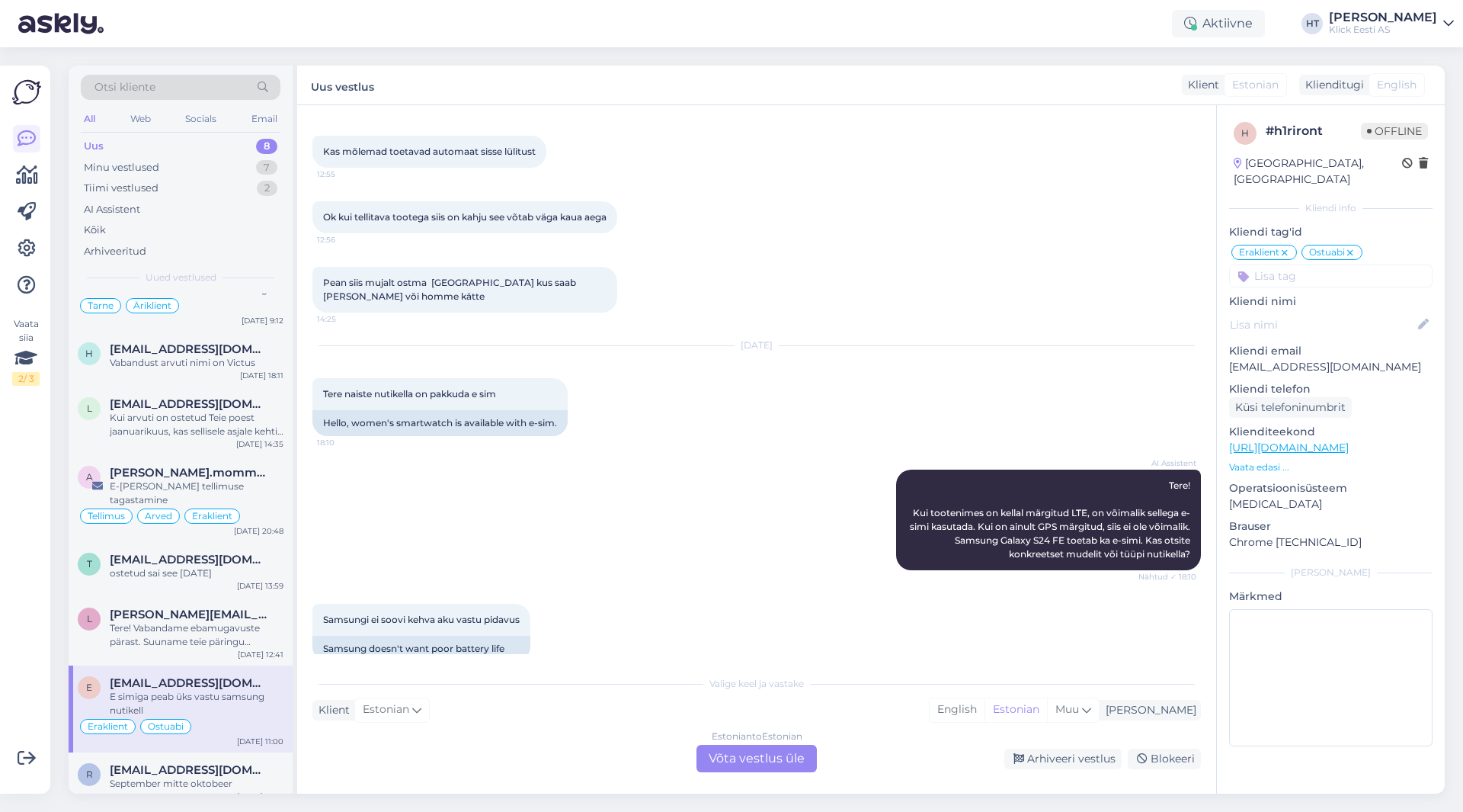
scroll to position [2452, 0]
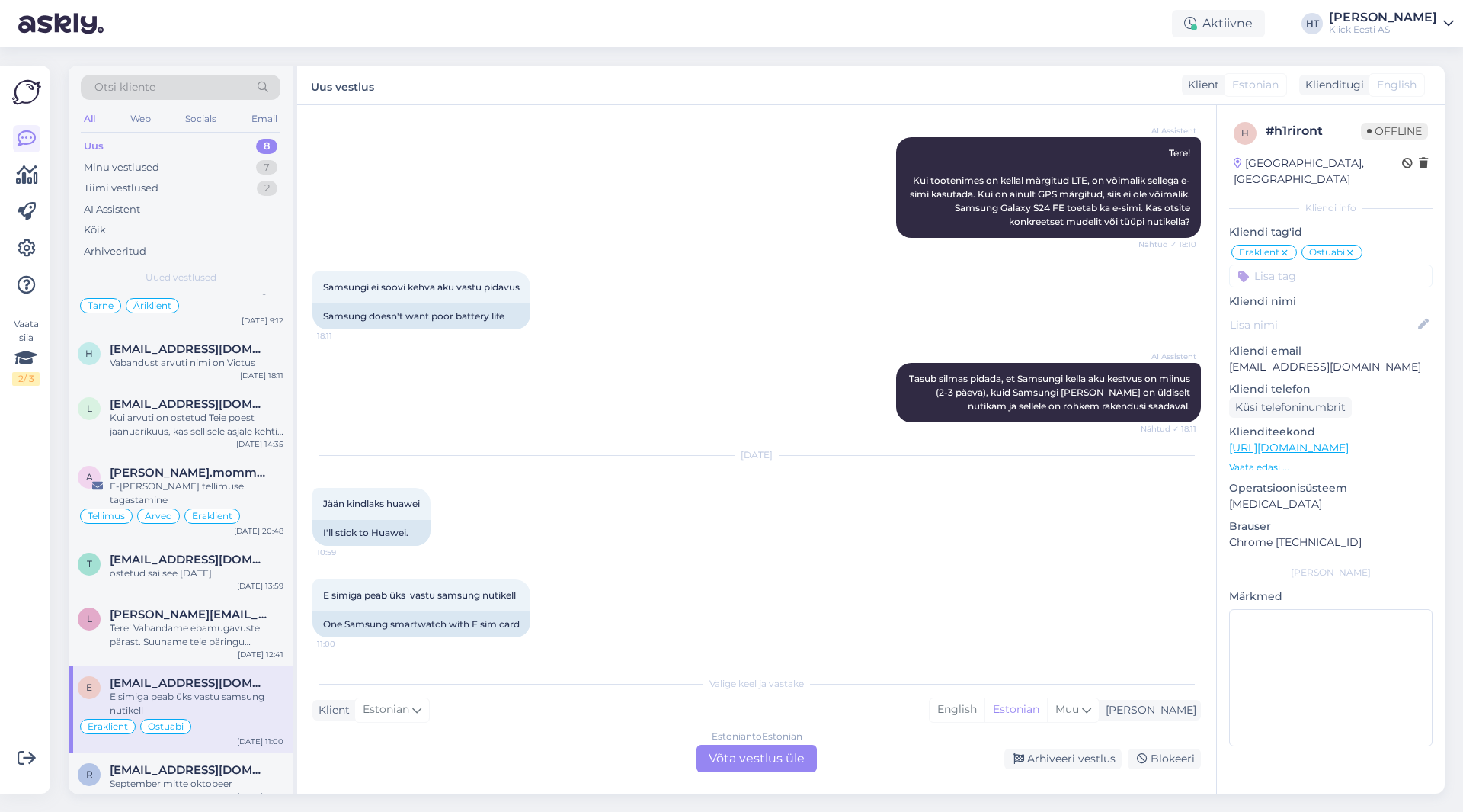
click at [777, 759] on div "Estonian to Estonian Võta vestlus üle" at bounding box center [756, 758] width 121 height 28
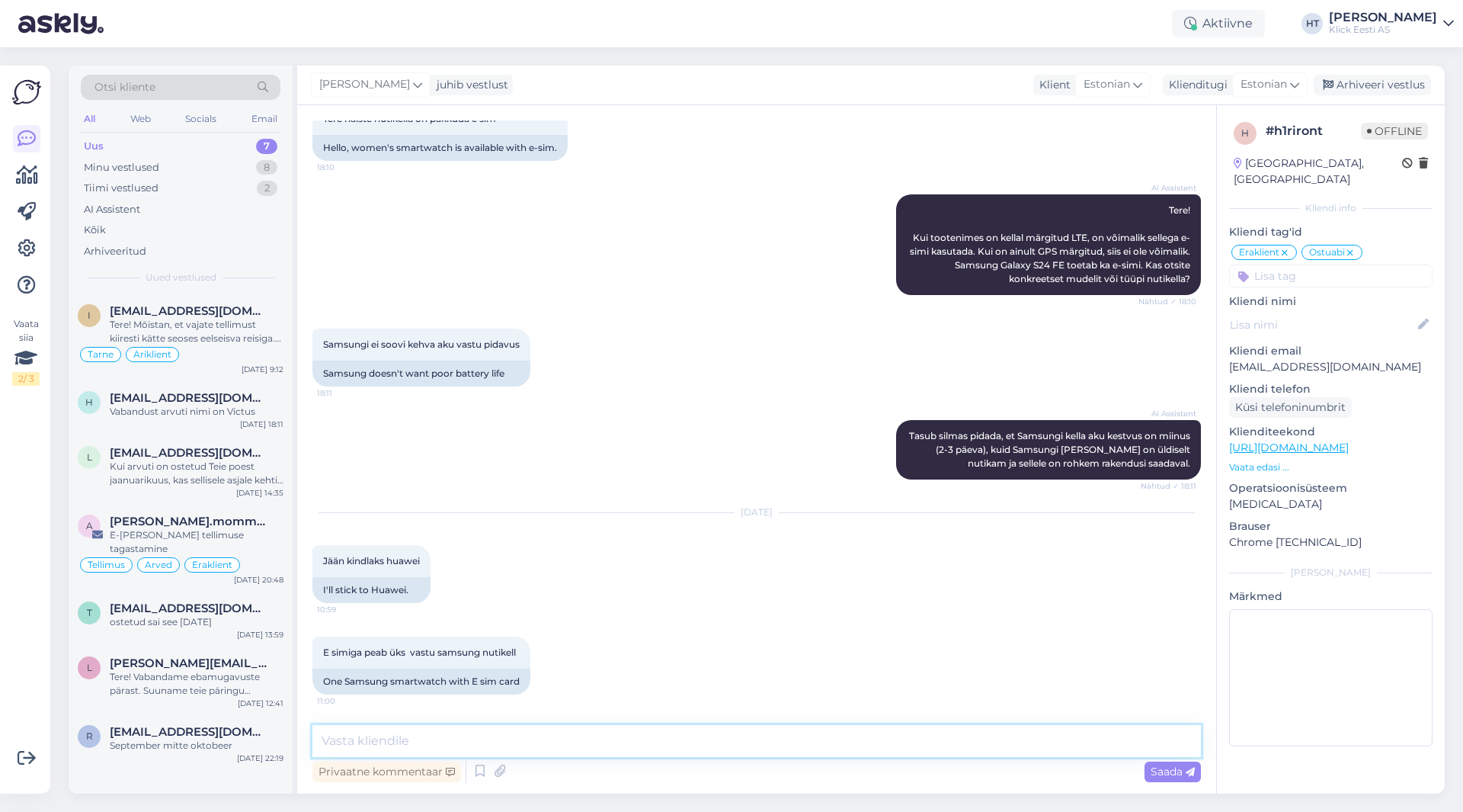
click at [768, 742] on textarea at bounding box center [757, 741] width 889 height 32
type textarea "e"
type textarea "E"
paste textarea "[URL][DOMAIN_NAME]"
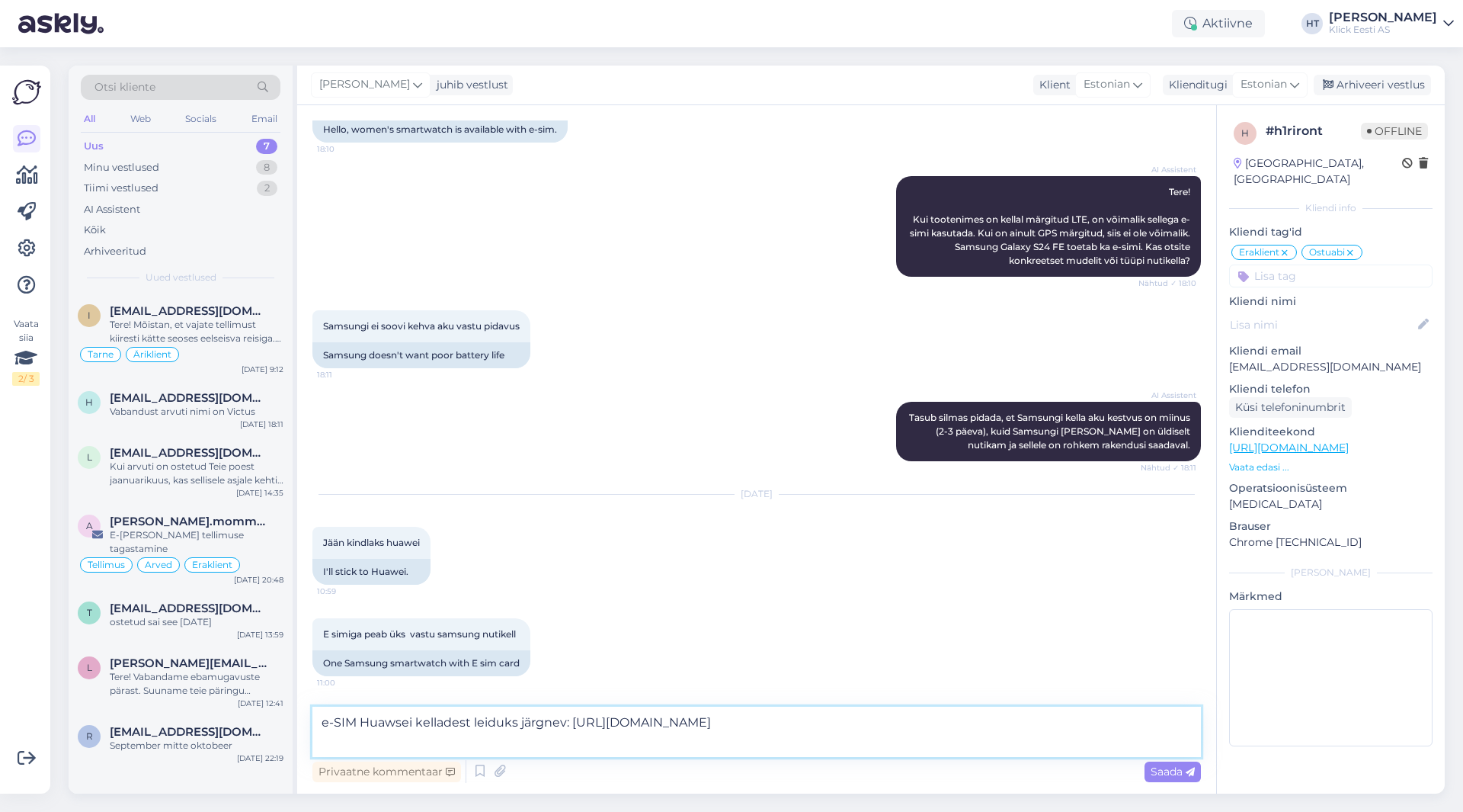
scroll to position [2433, 0]
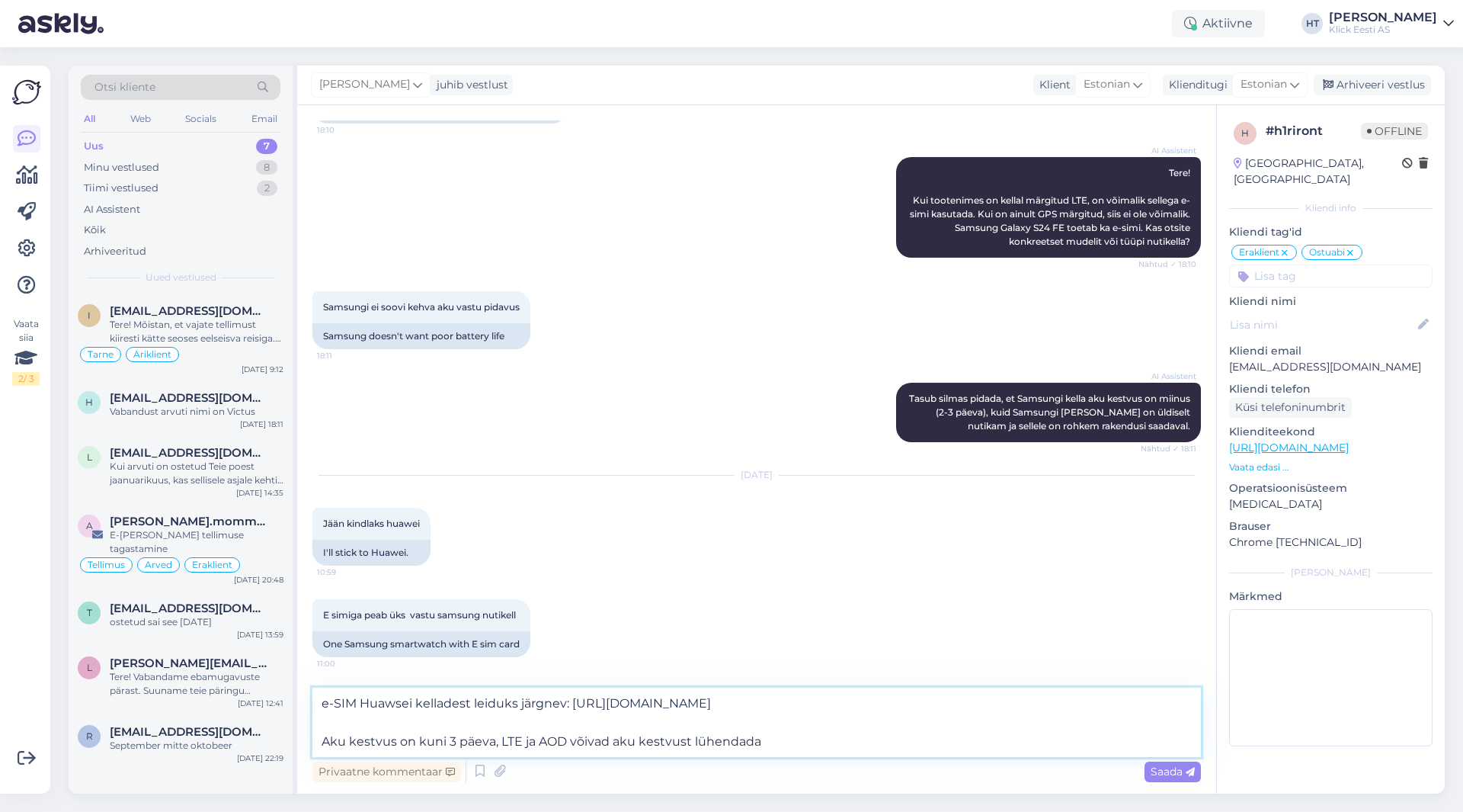
type textarea "e-SIM Huawsei kelladest leiduks järgnev: [URL][DOMAIN_NAME] Aku kestvus on kuni…"
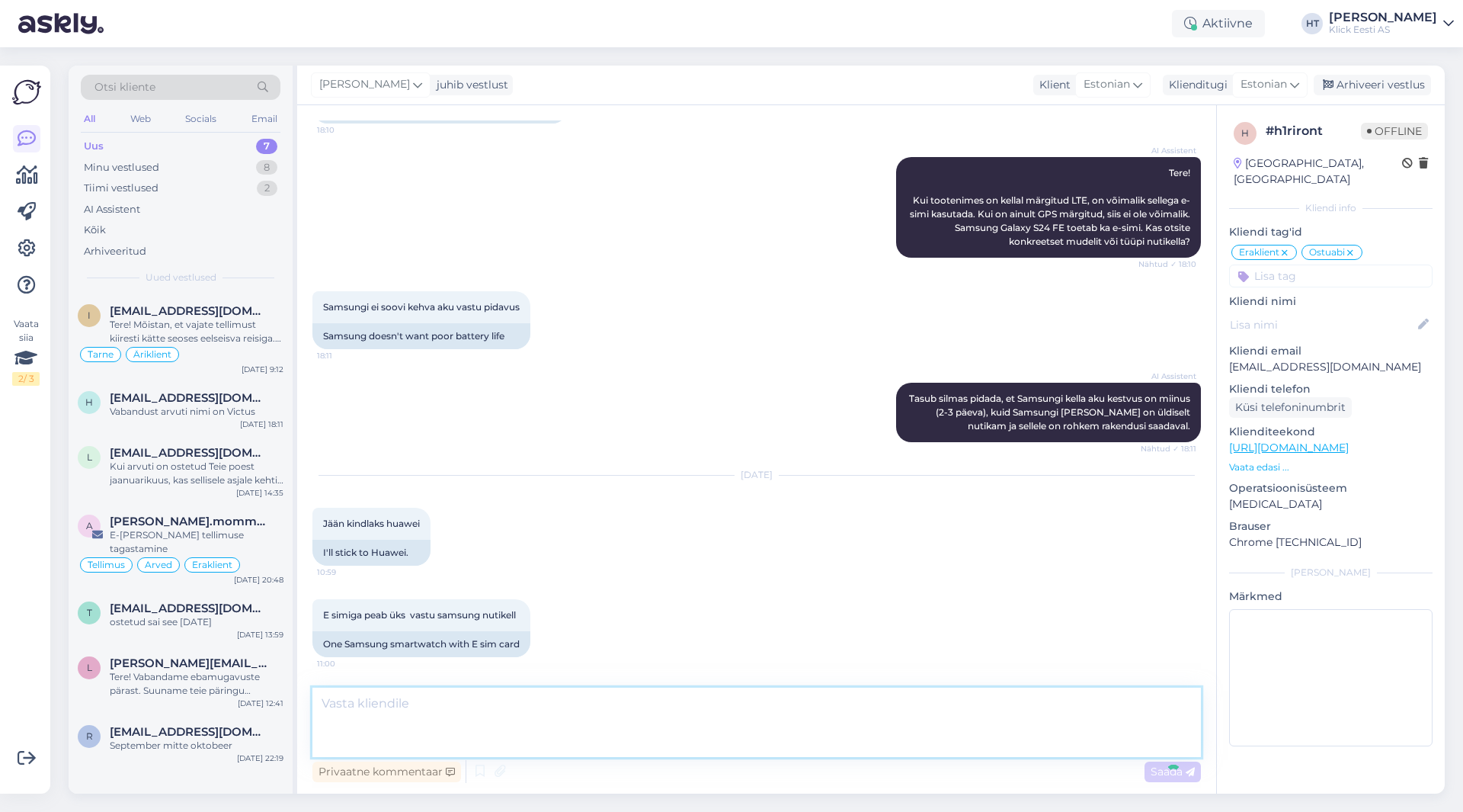
scroll to position [2562, 0]
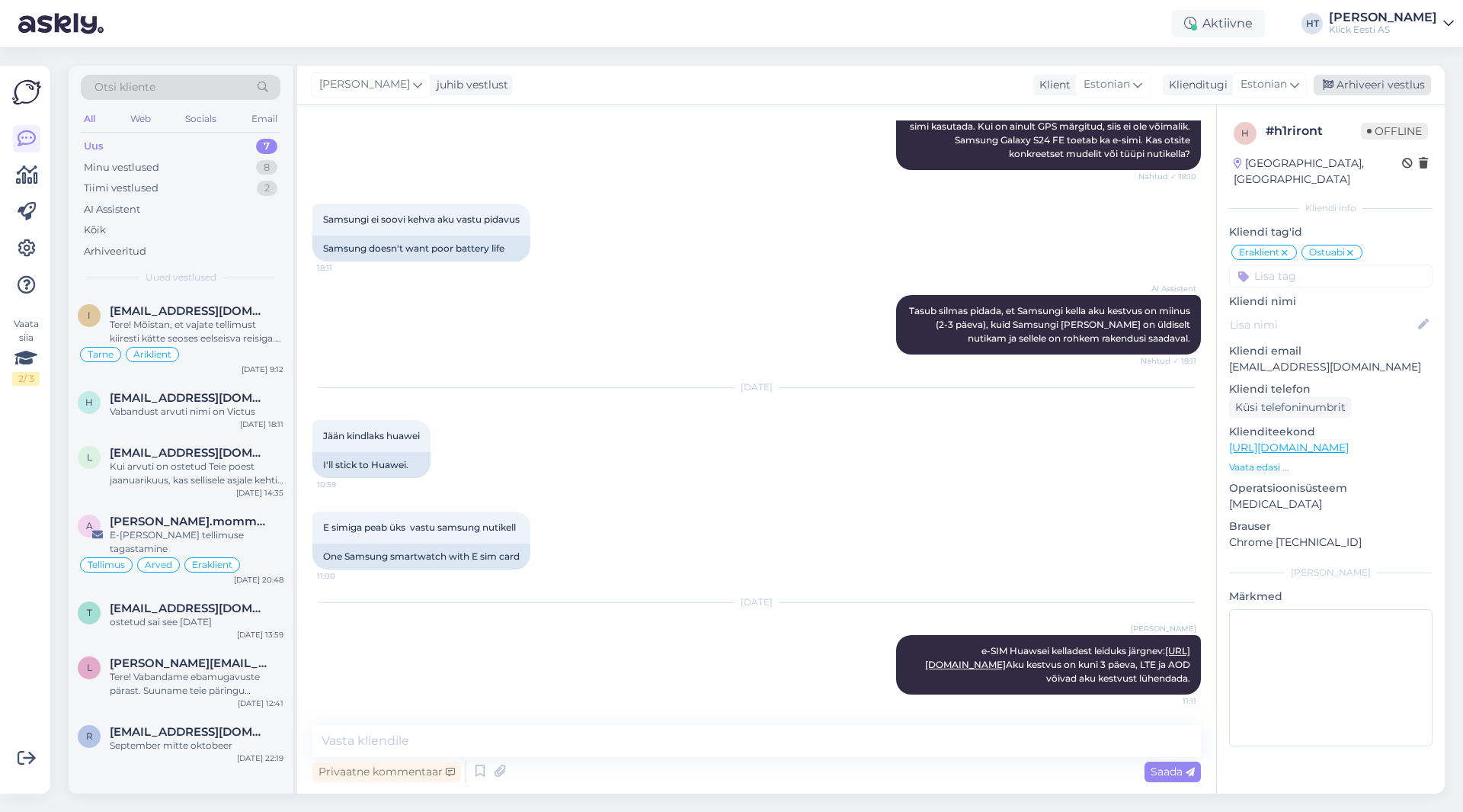
click at [914, 81] on div "Arhiveeri vestlus" at bounding box center [1372, 85] width 117 height 20
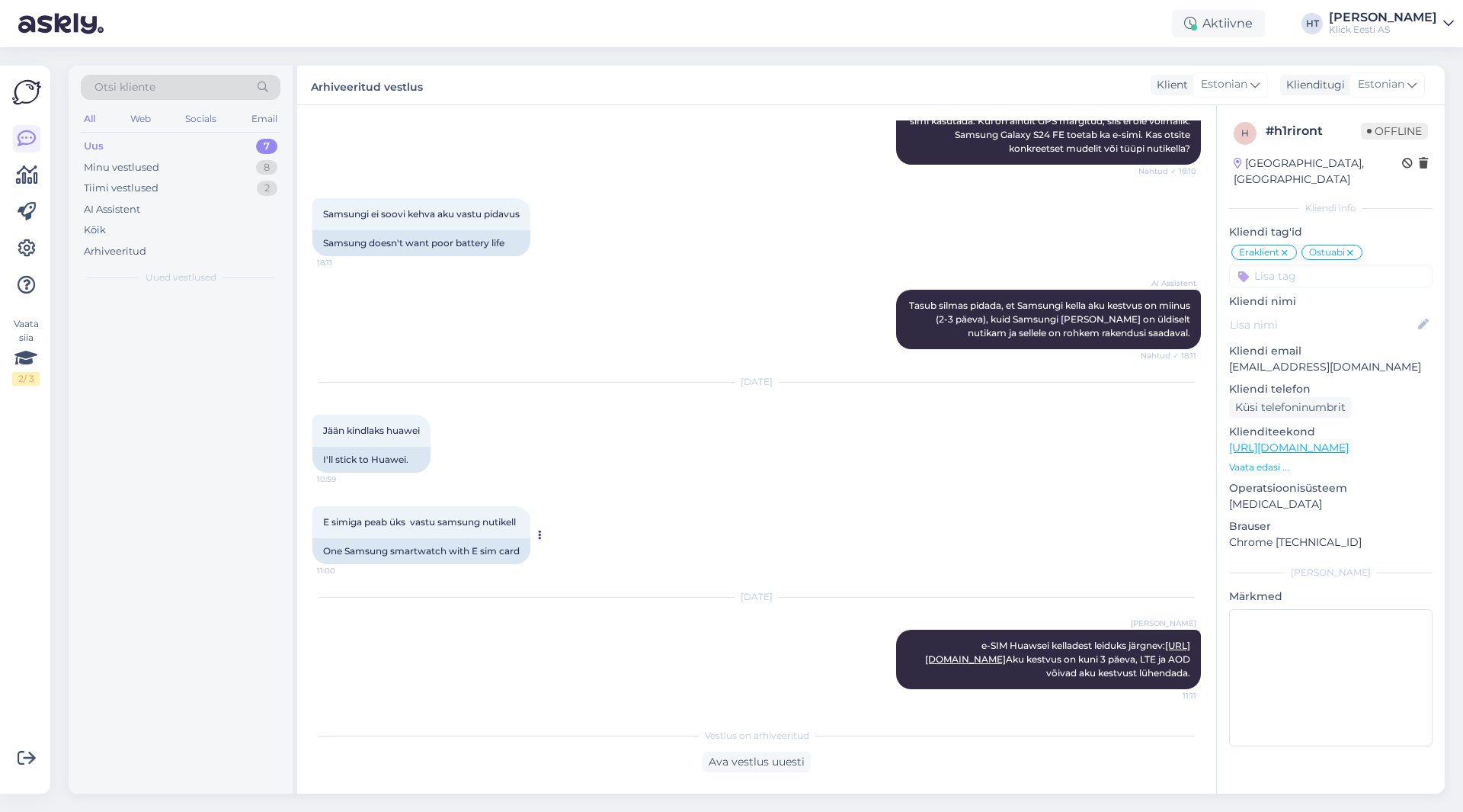
scroll to position [2567, 0]
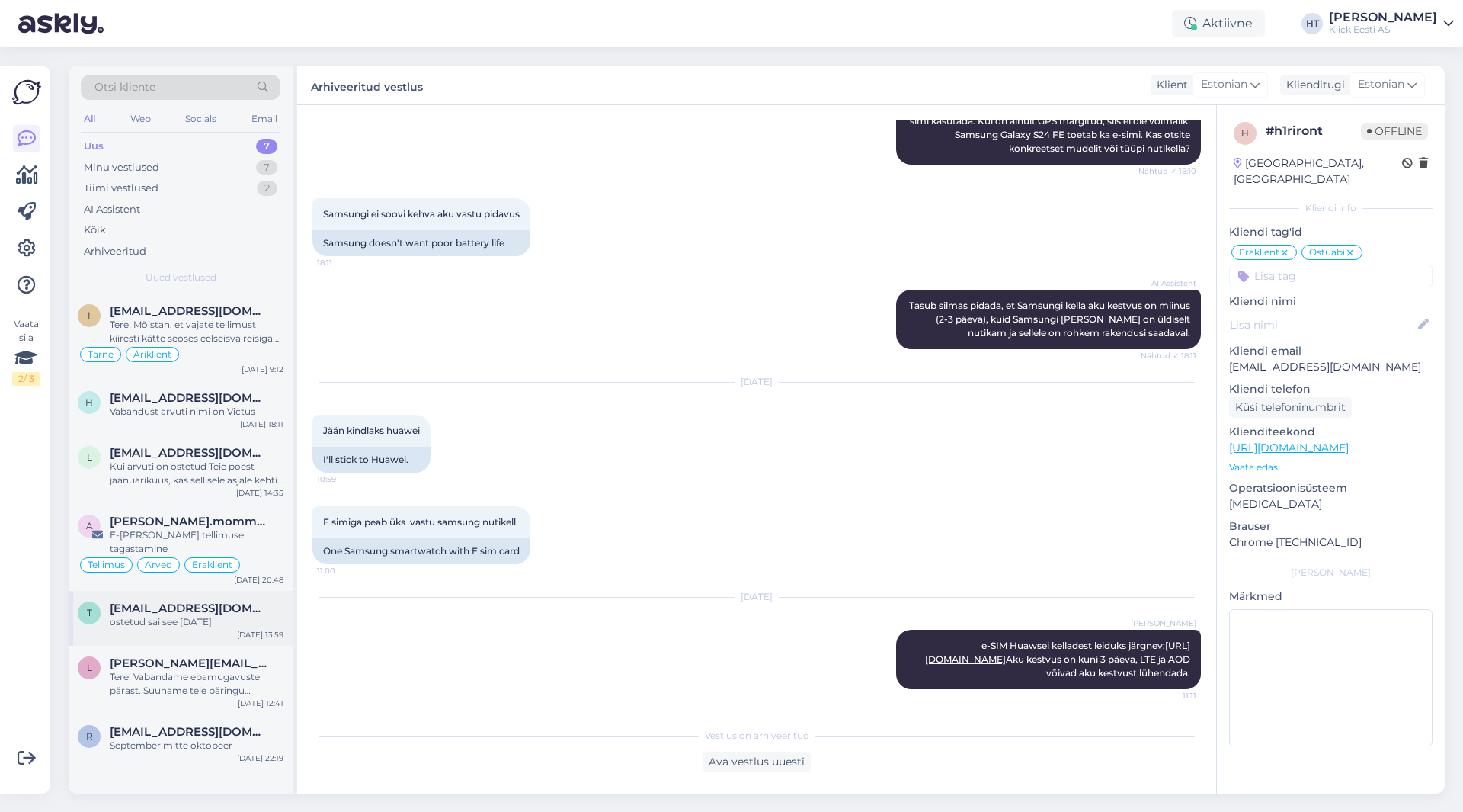
click at [182, 619] on div "t [EMAIL_ADDRESS][DOMAIN_NAME] ostetud sai see 27.03.[DATE] 13:59" at bounding box center [180, 617] width 224 height 55
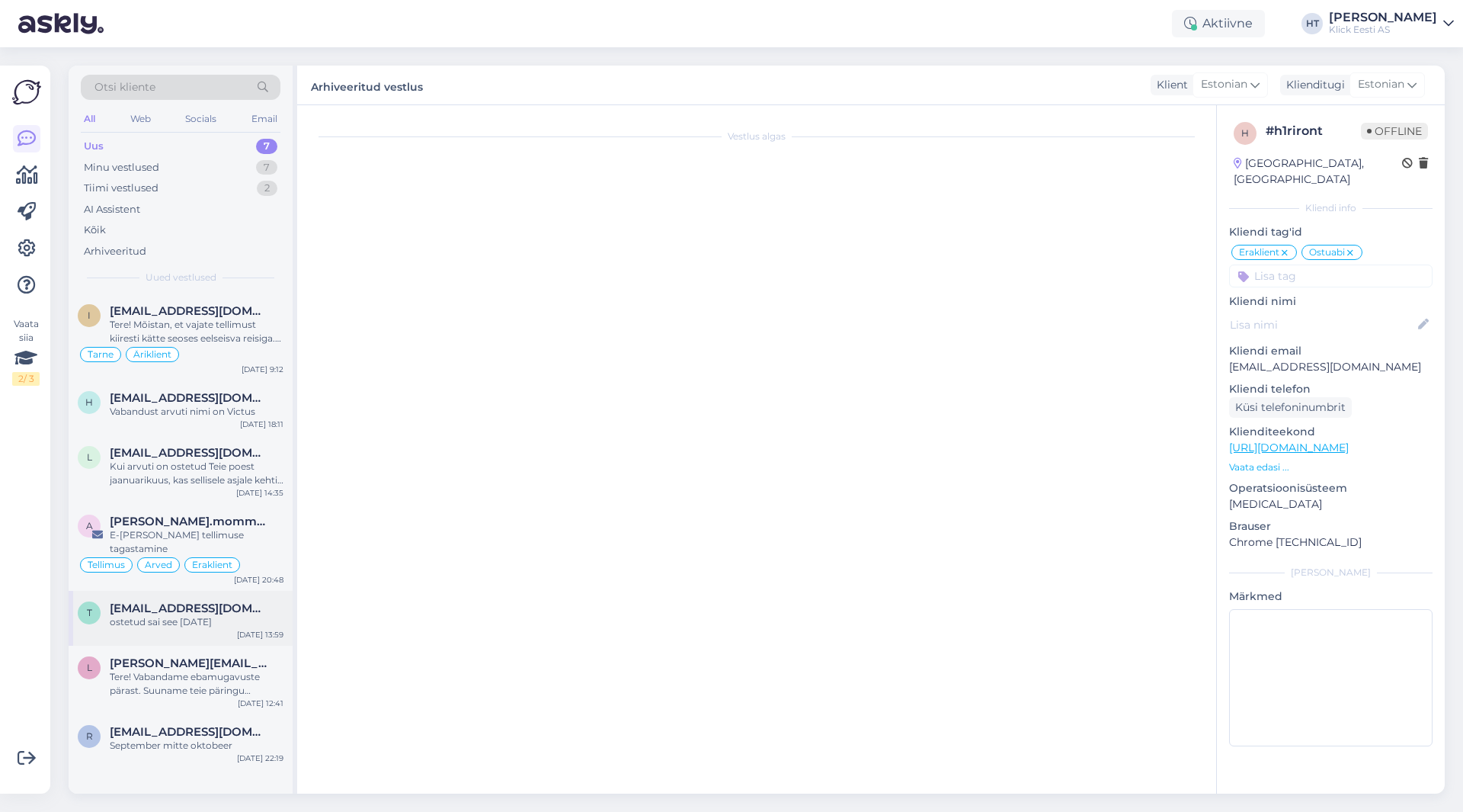
scroll to position [0, 0]
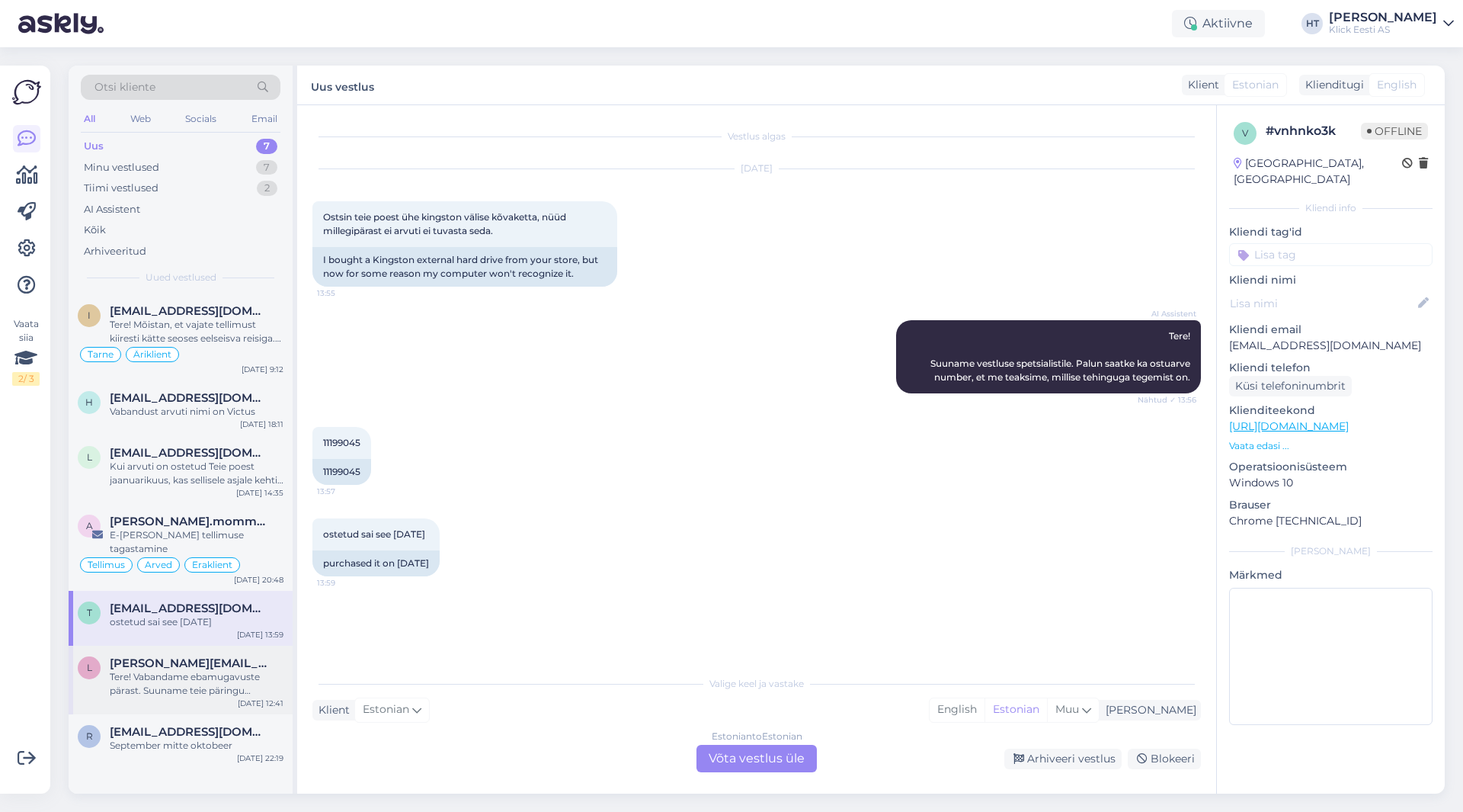
click at [199, 656] on span "[PERSON_NAME][EMAIL_ADDRESS][DOMAIN_NAME]" at bounding box center [189, 663] width 159 height 13
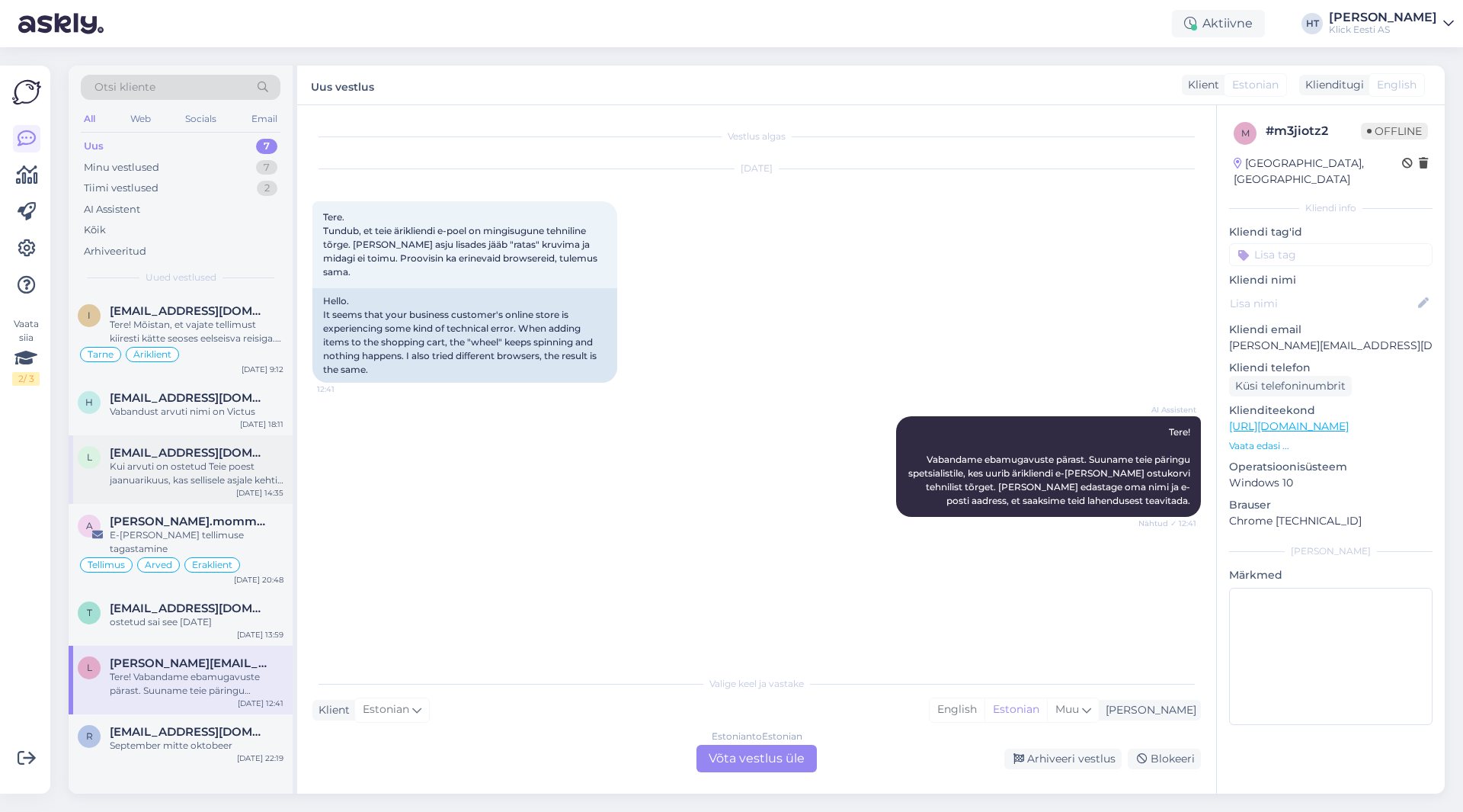
click at [210, 478] on div "Kui arvuti on ostetud Teie poest jaanuarikuus, kas sellisele asjale kehtib gara…" at bounding box center [196, 473] width 174 height 28
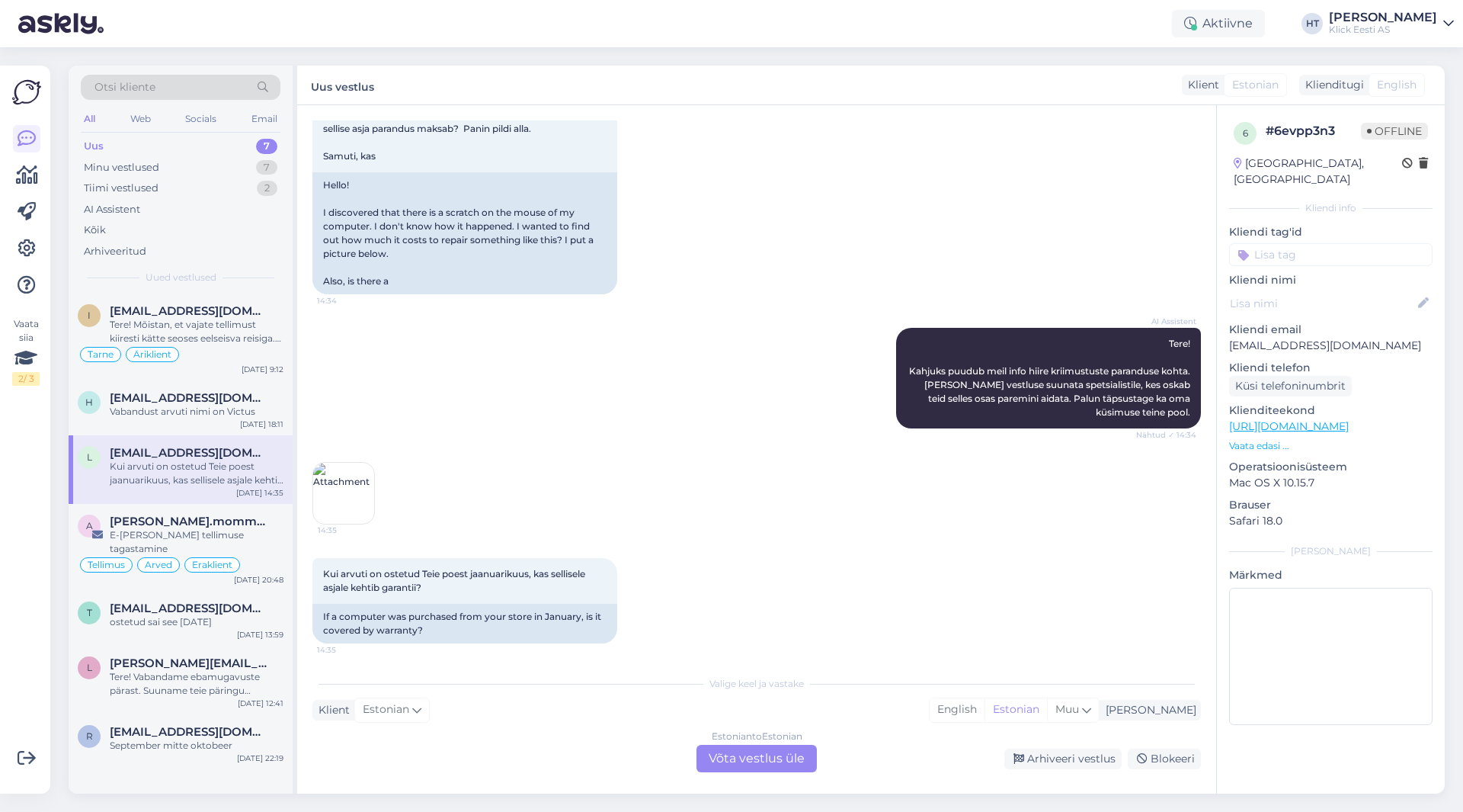
scroll to position [149, 0]
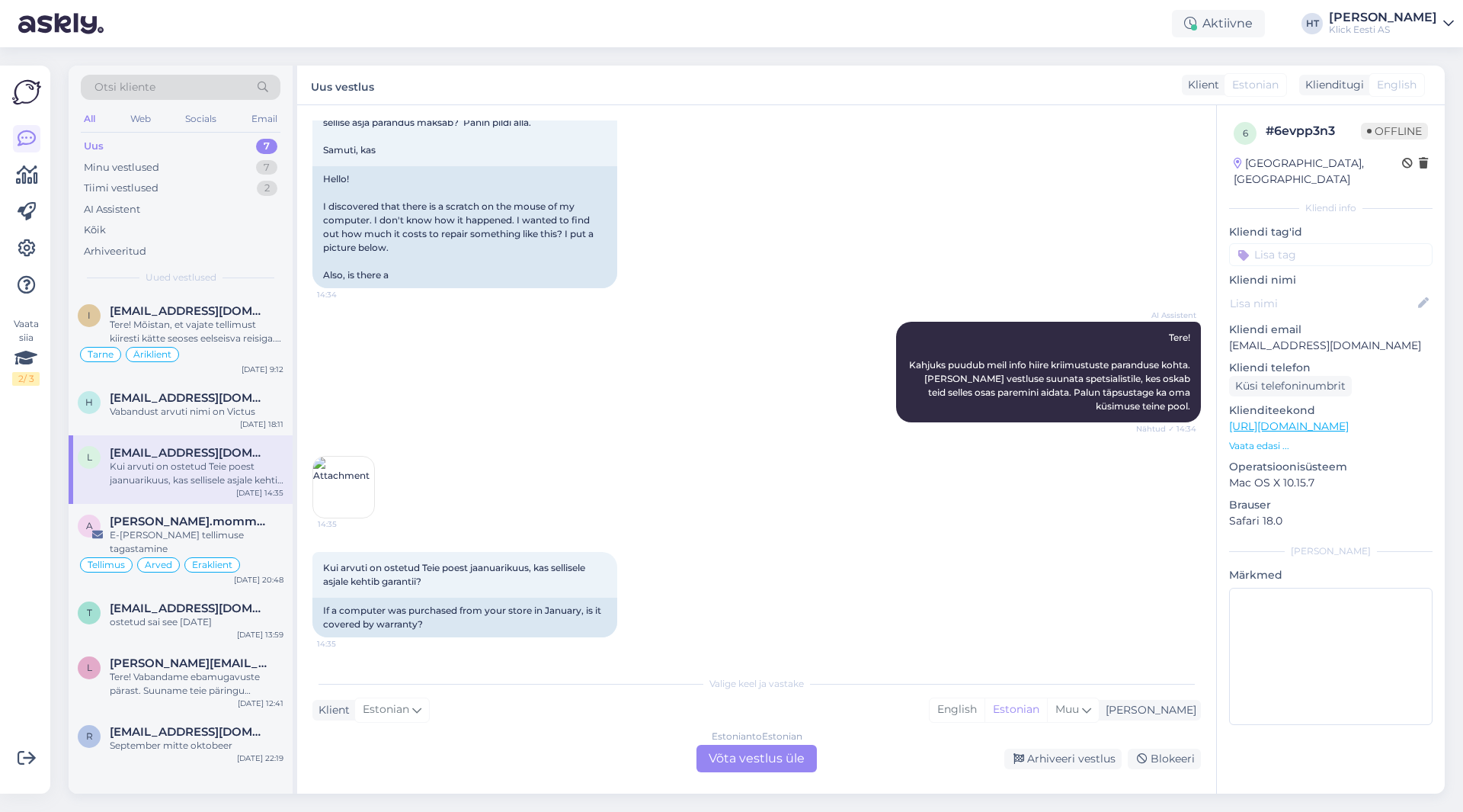
click at [746, 761] on div "Estonian to Estonian Võta vestlus üle" at bounding box center [756, 758] width 121 height 28
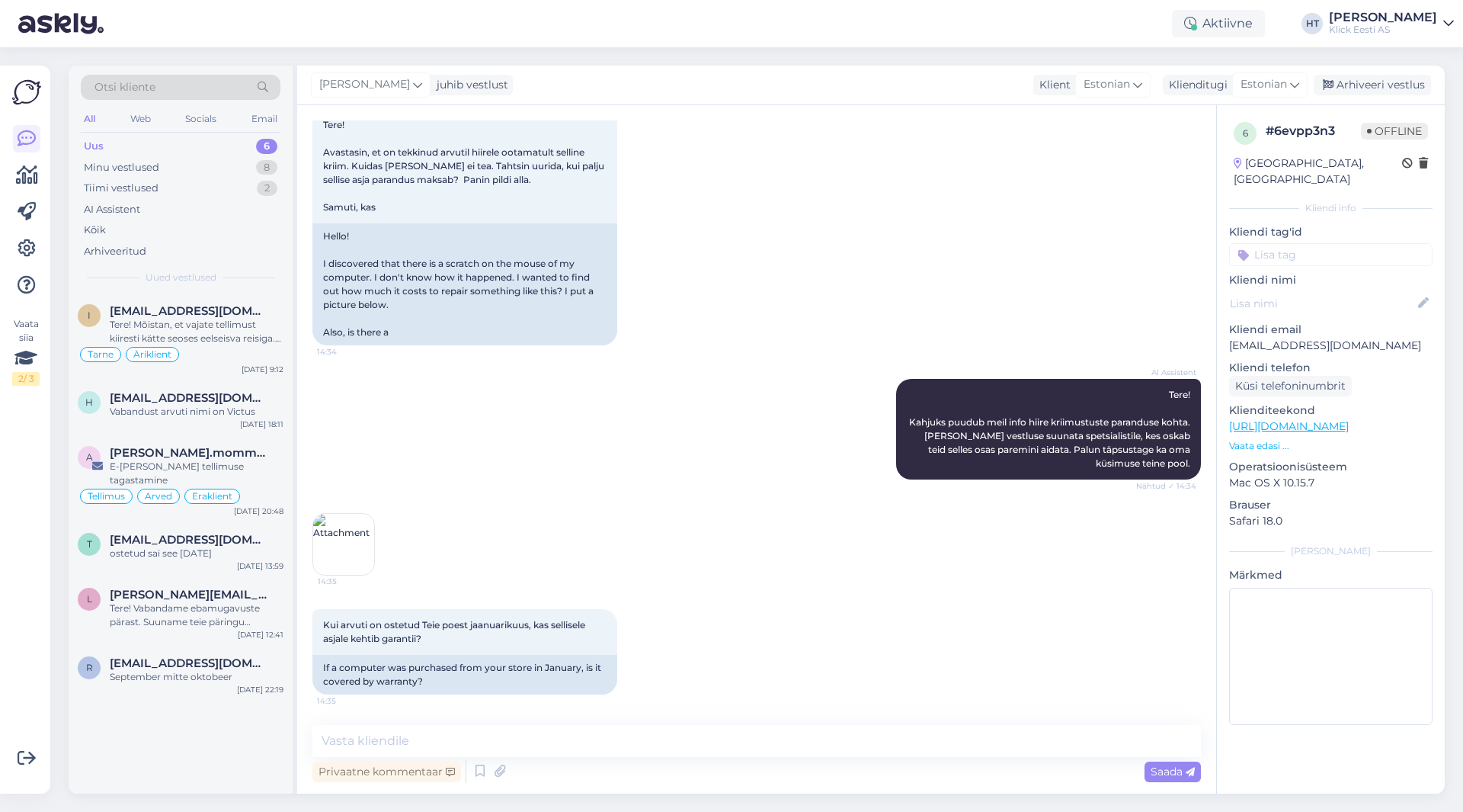
scroll to position [92, 0]
click at [746, 745] on textarea at bounding box center [757, 741] width 889 height 32
type textarea "Hiire kriimustusi üldjuhul ei remondita. Kui arvuti on eraisikuna ostetud, siis…"
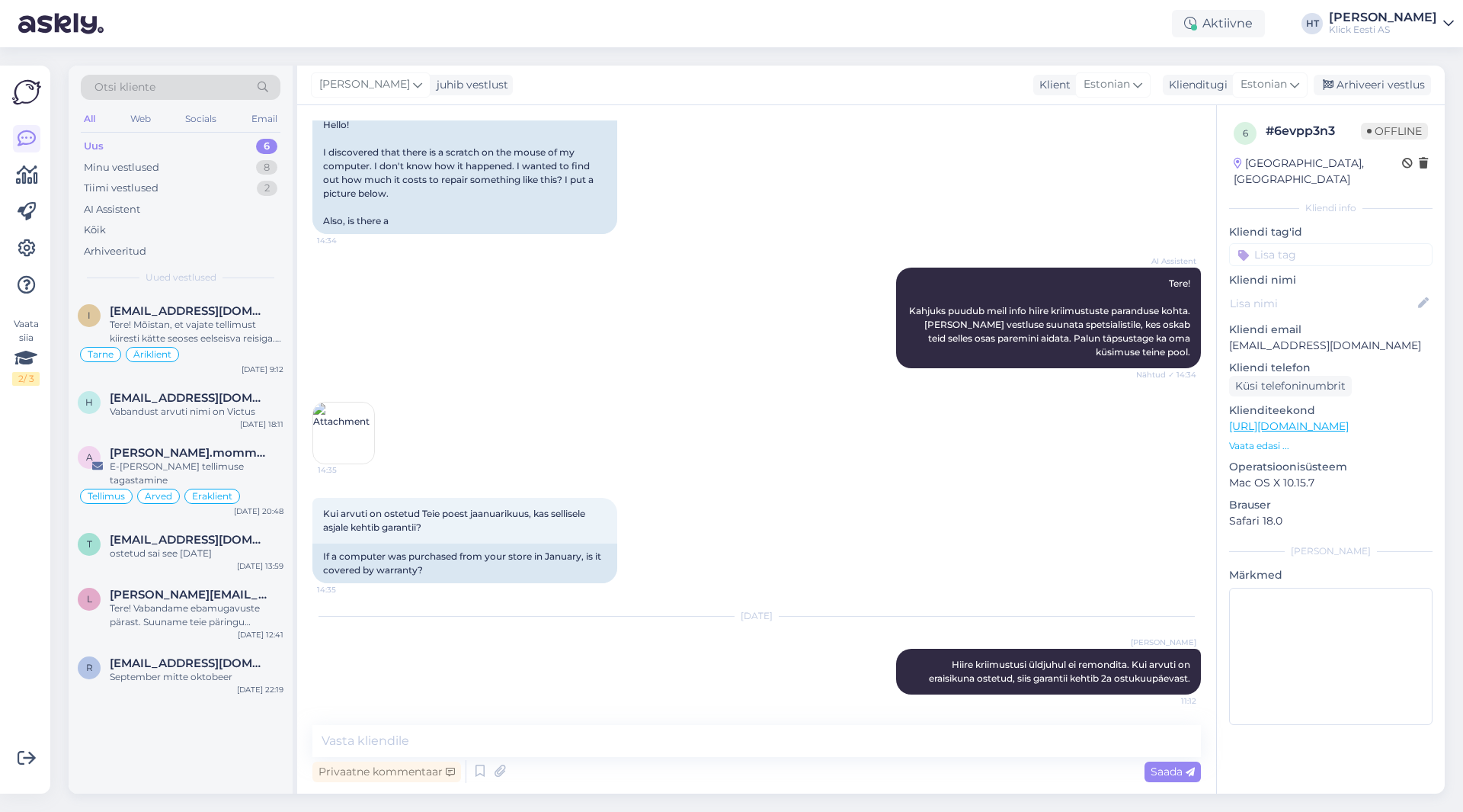
click at [914, 243] on input at bounding box center [1331, 254] width 203 height 23
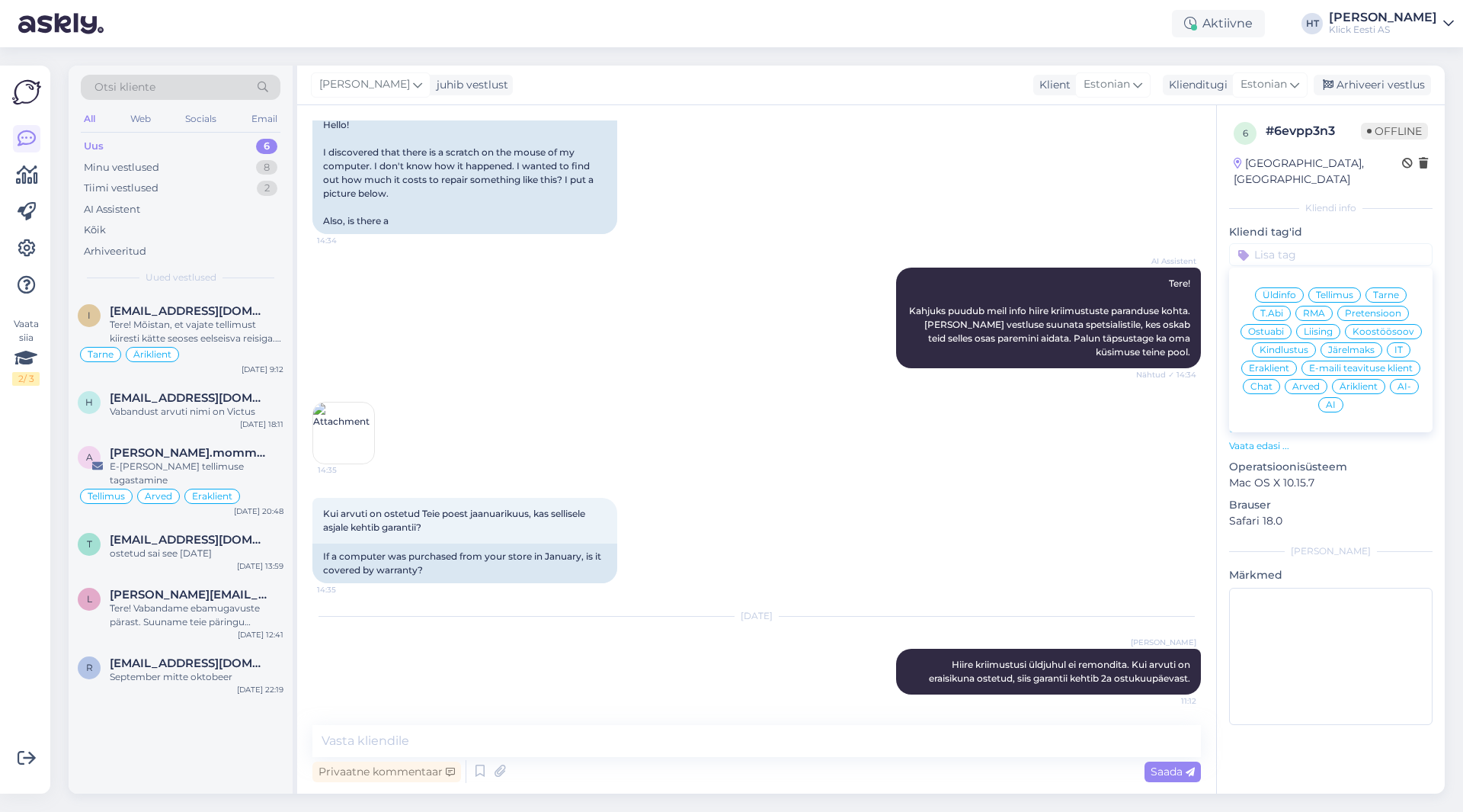
click at [914, 309] on span "RMA" at bounding box center [1315, 313] width 22 height 9
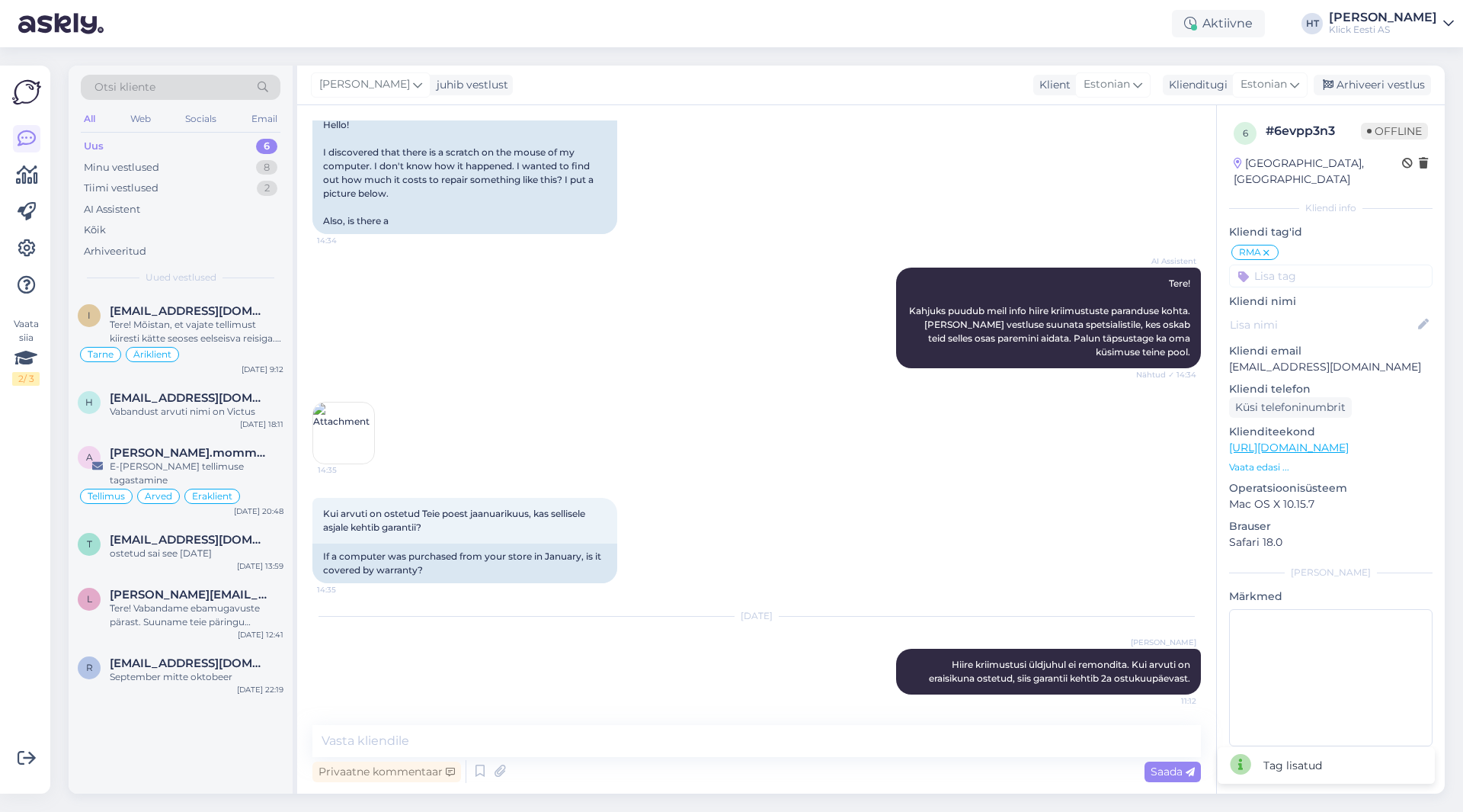
click at [914, 268] on input at bounding box center [1331, 276] width 203 height 23
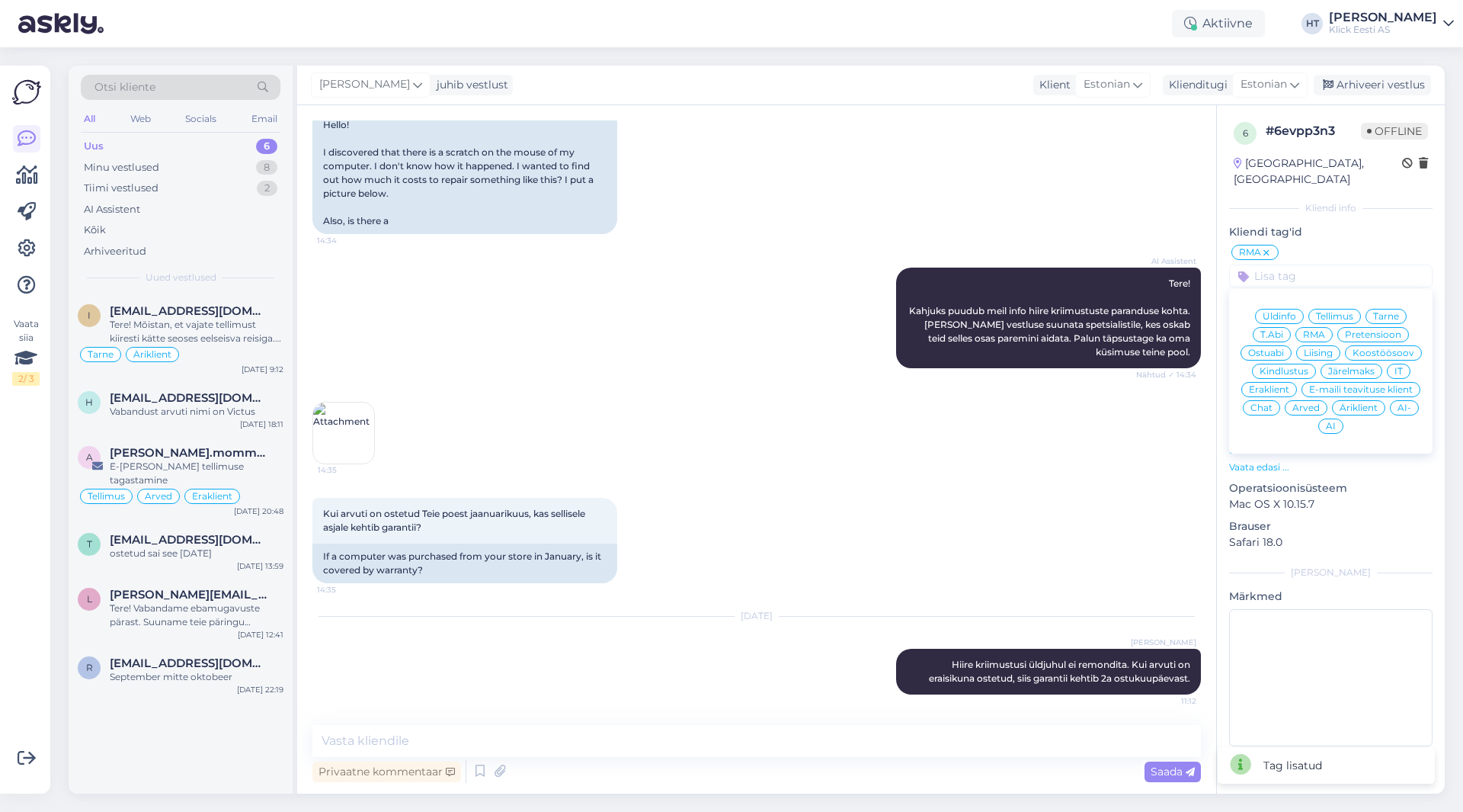
click at [914, 384] on span "Eraklient" at bounding box center [1269, 389] width 40 height 9
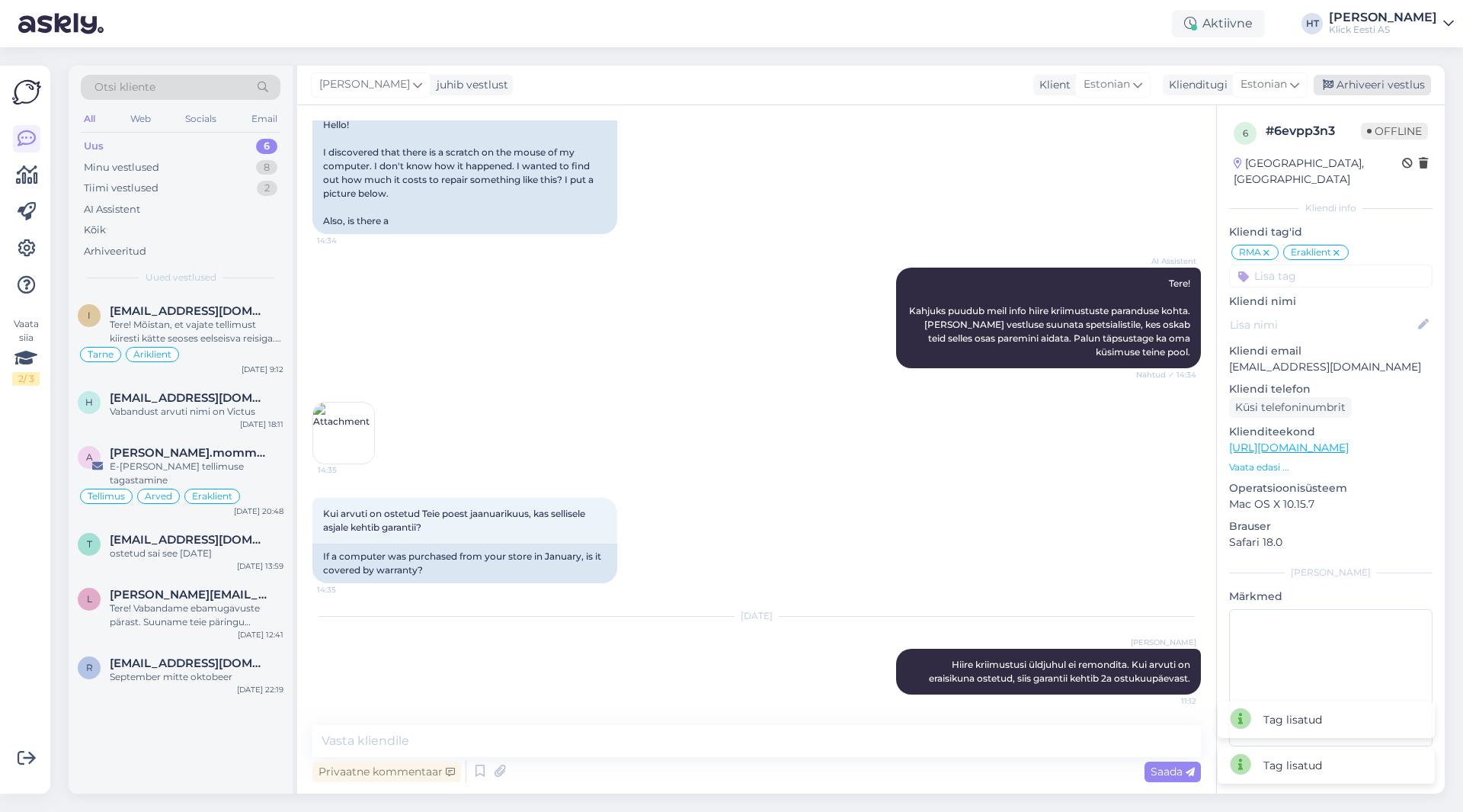
click at [914, 89] on div "Arhiveeri vestlus" at bounding box center [1372, 85] width 117 height 20
click at [223, 601] on div "Tere! Vabandame ebamugavuste pärast. Suuname teie päringu spetsialistile, kes u…" at bounding box center [196, 615] width 174 height 28
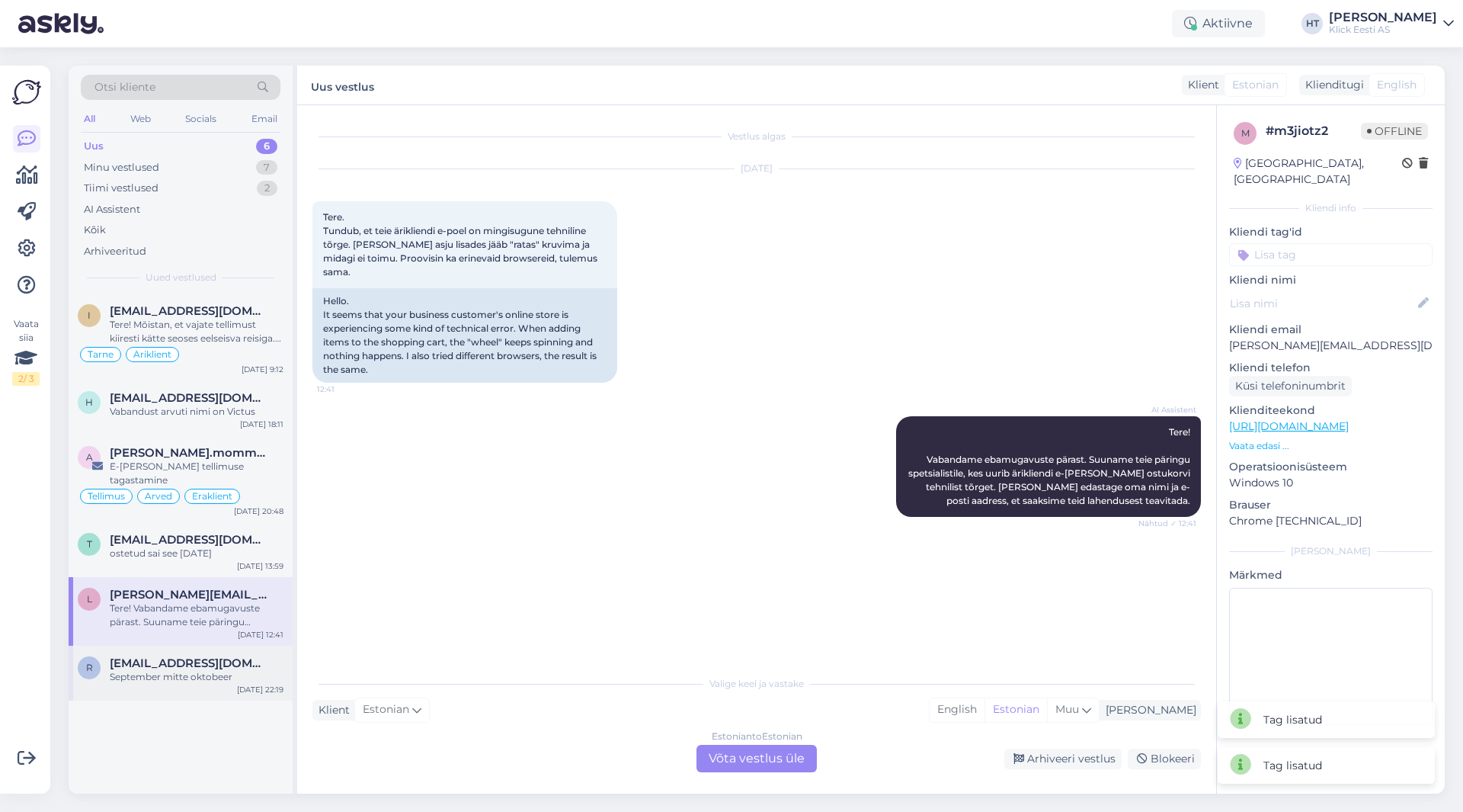
click at [268, 656] on div "[EMAIL_ADDRESS][DOMAIN_NAME]" at bounding box center [196, 663] width 174 height 13
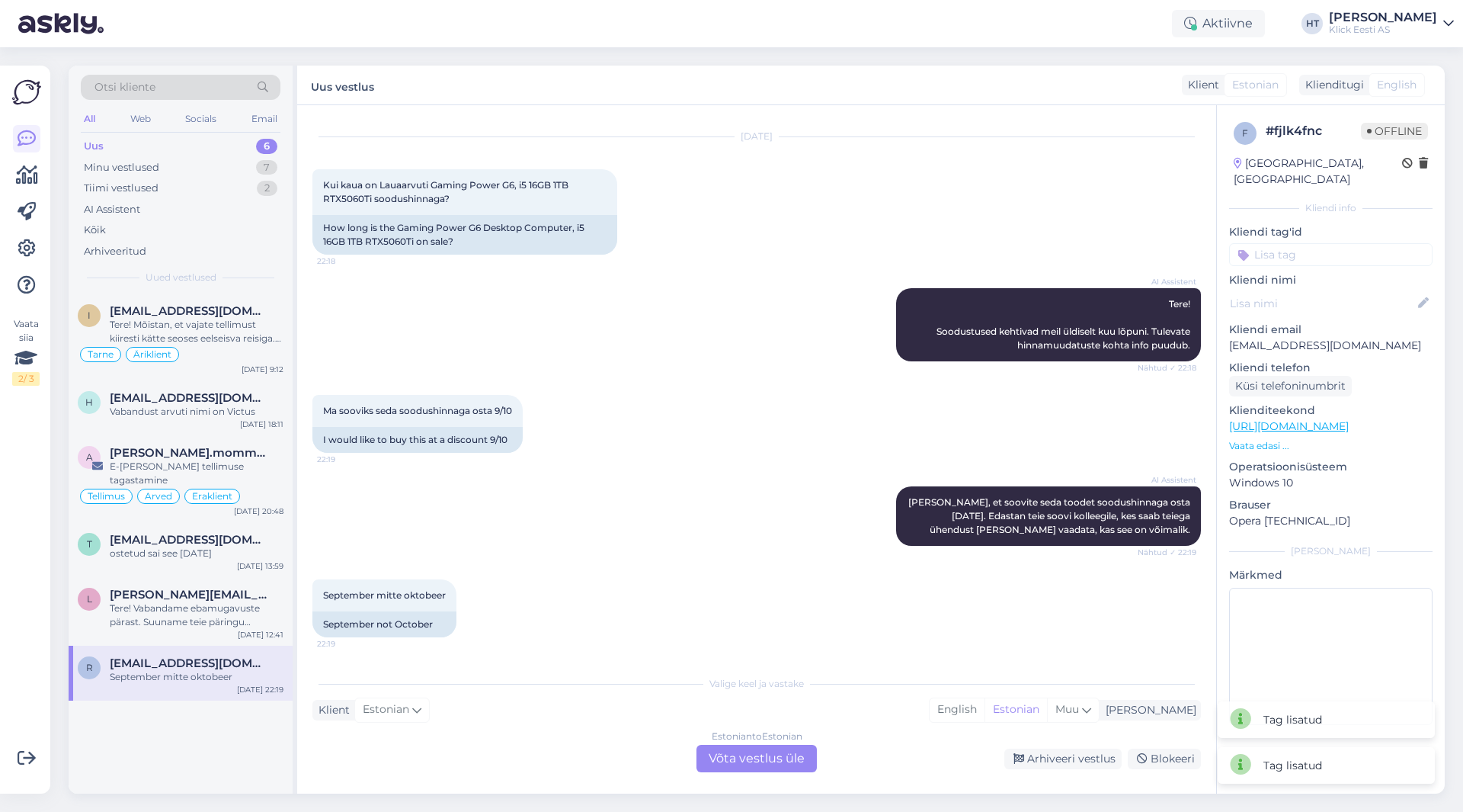
click at [223, 715] on div "i [EMAIL_ADDRESS][DOMAIN_NAME] Tere! Mõistan, et vajate tellimust kiiresti kätt…" at bounding box center [180, 543] width 224 height 500
click at [154, 546] on div "ostetud sai see [DATE]" at bounding box center [196, 553] width 174 height 13
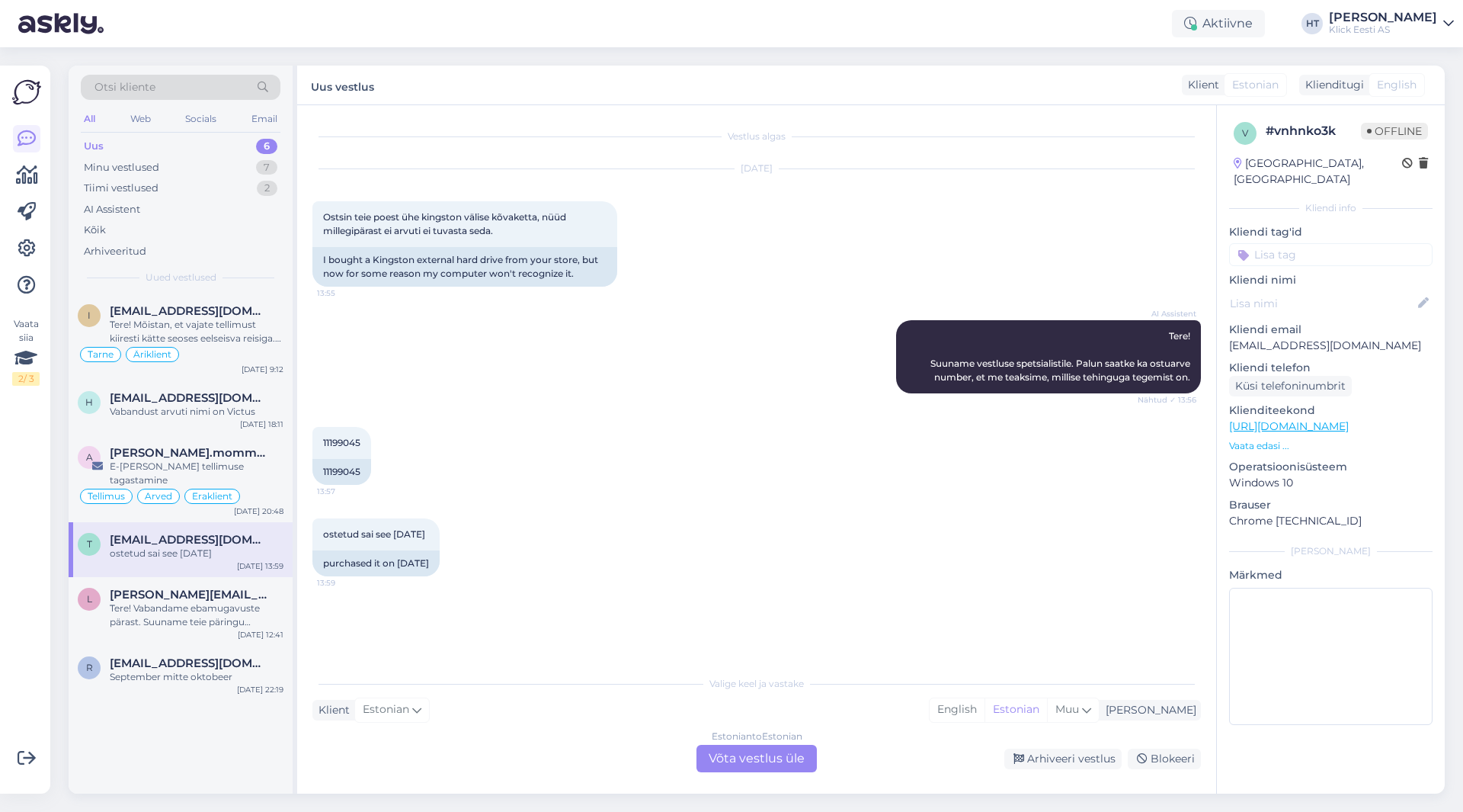
scroll to position [0, 0]
click at [203, 423] on div "h [EMAIL_ADDRESS][DOMAIN_NAME] Vabandust arvuti nimi on Victus [DATE] 18:11" at bounding box center [180, 407] width 224 height 55
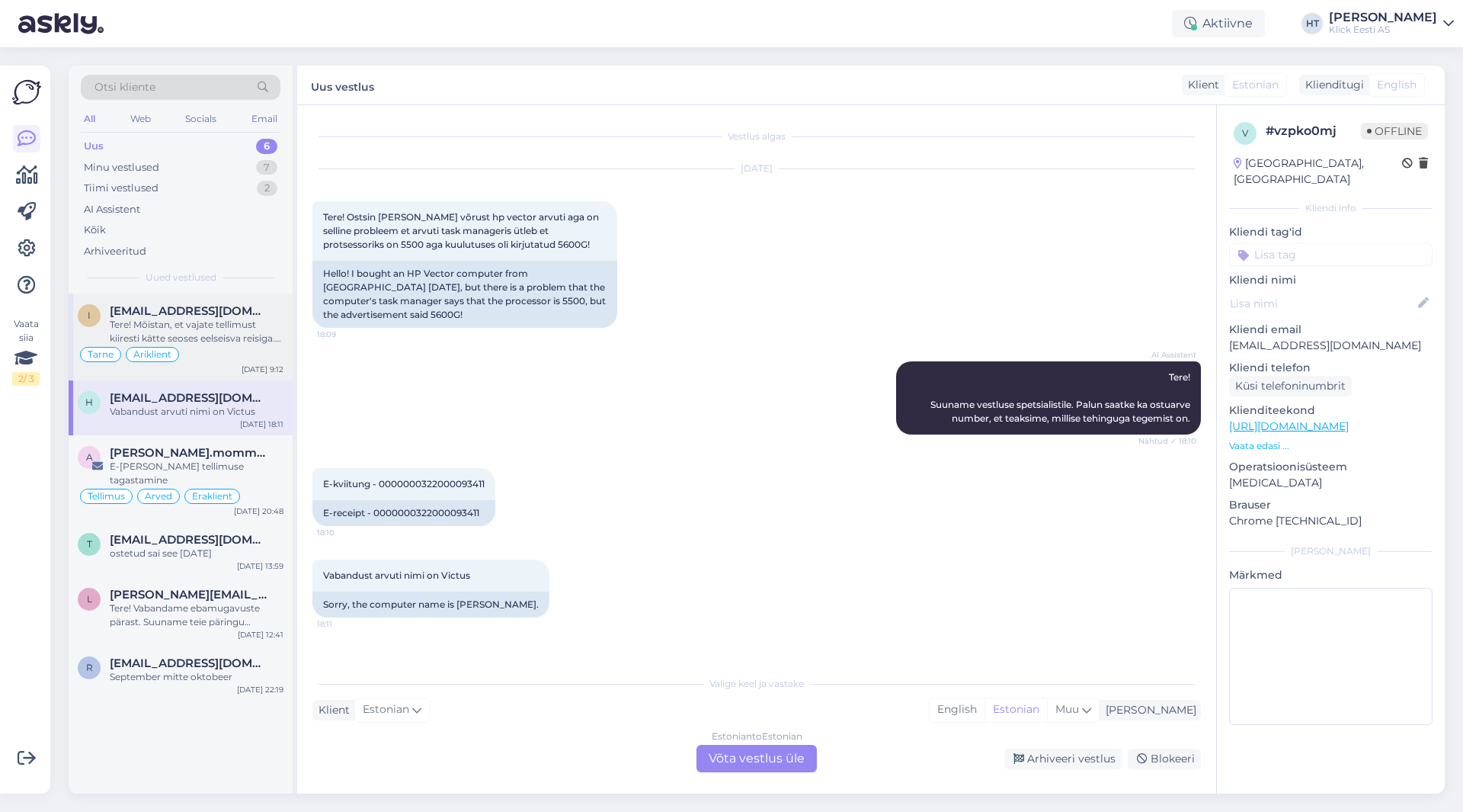
click at [227, 361] on div "Tarne Äriklient" at bounding box center [180, 354] width 206 height 19
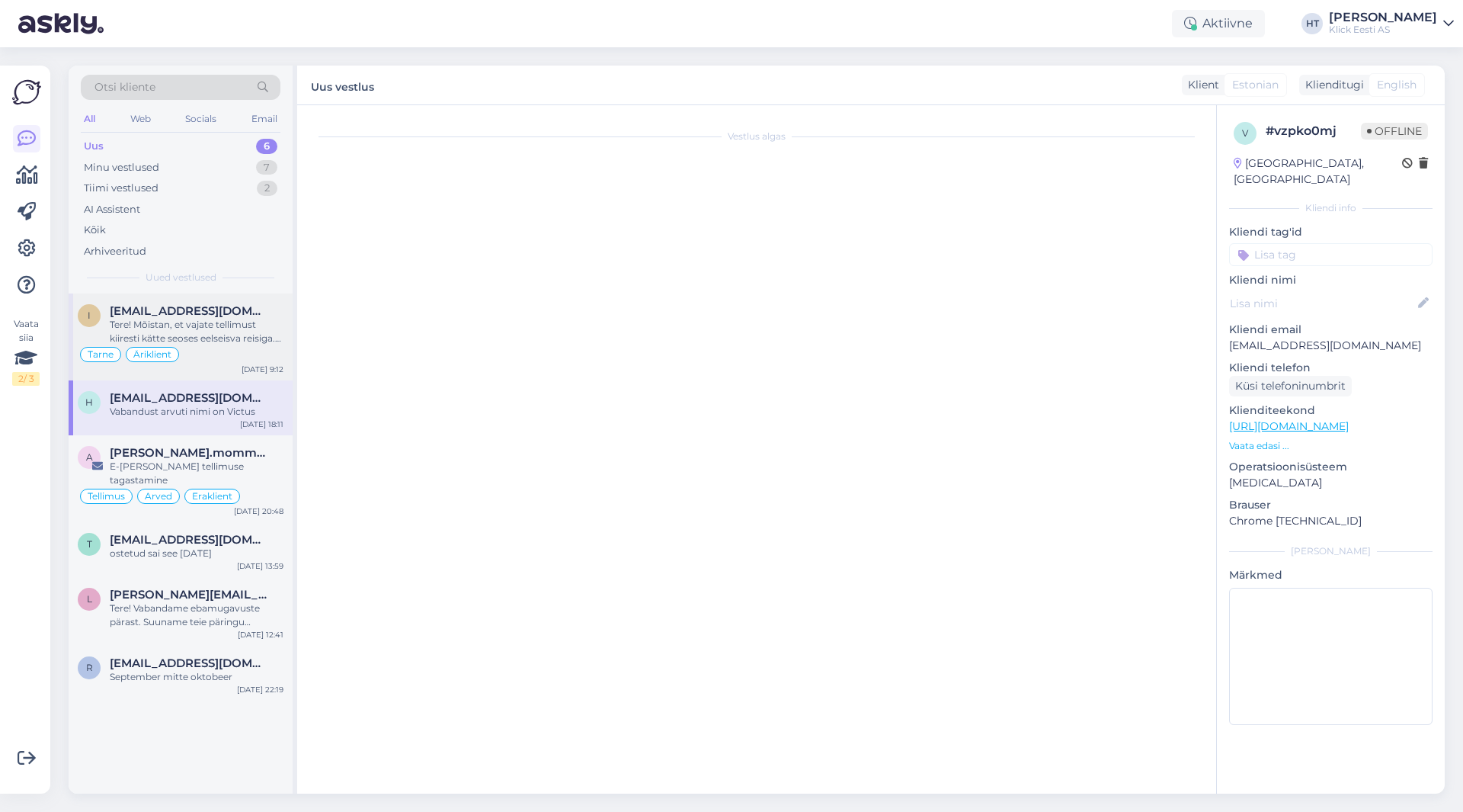
scroll to position [134, 0]
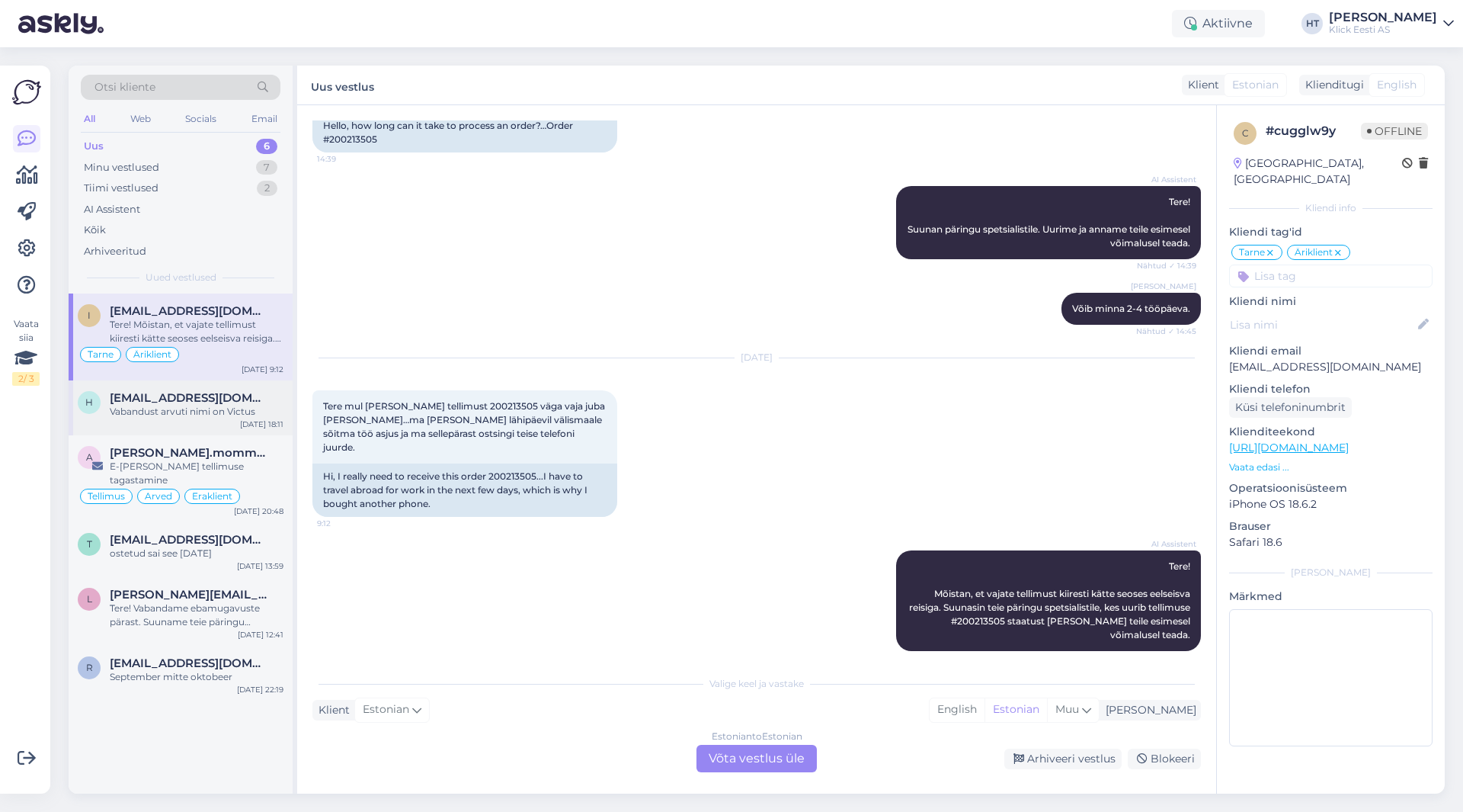
click at [233, 422] on div "h [EMAIL_ADDRESS][DOMAIN_NAME] Vabandust arvuti nimi on Victus [DATE] 18:11" at bounding box center [180, 407] width 224 height 55
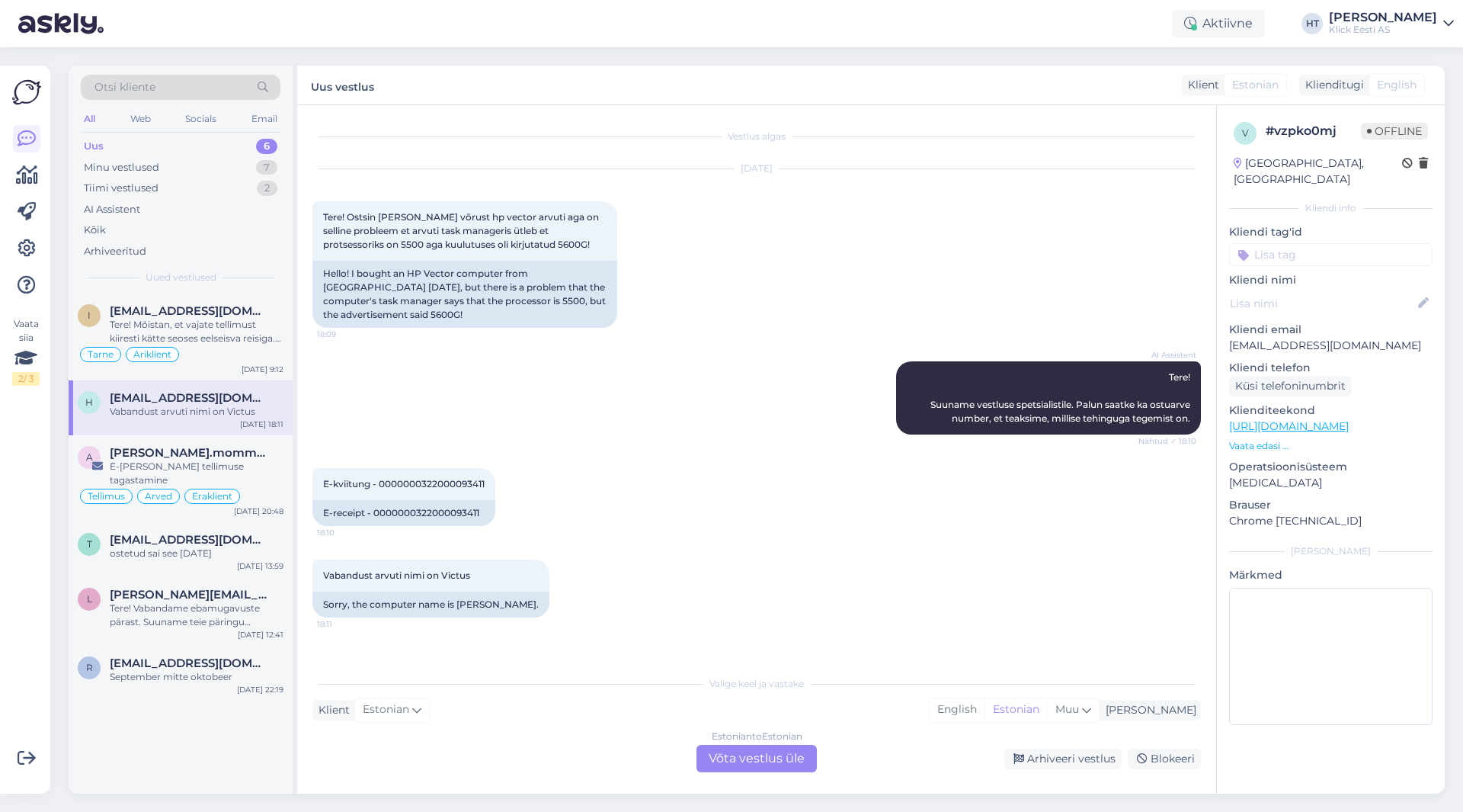
scroll to position [0, 0]
click at [246, 336] on div "Tere! Mõistan, et vajate tellimust kiiresti kätte seoses eelseisva reisiga. Suu…" at bounding box center [196, 331] width 174 height 28
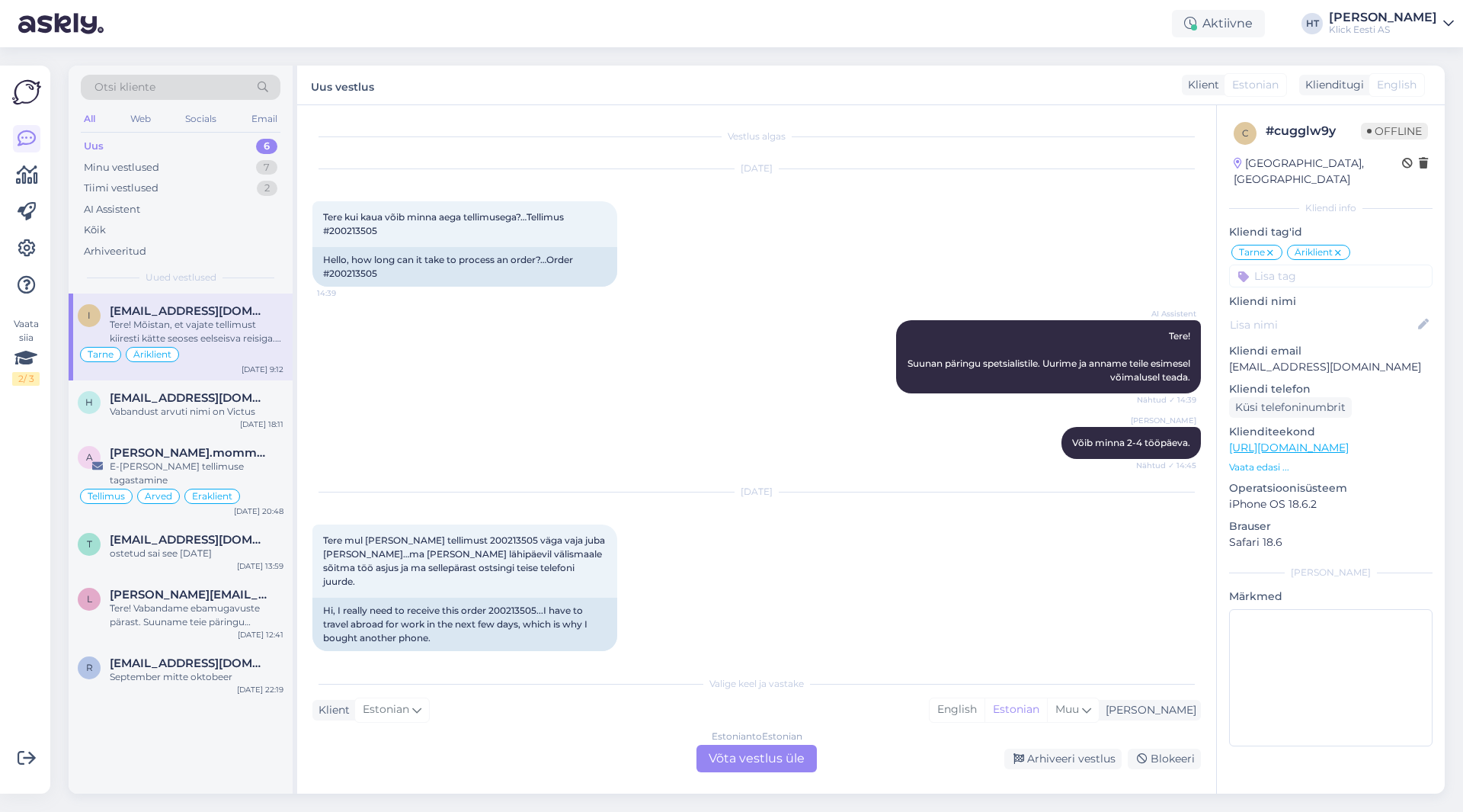
scroll to position [134, 0]
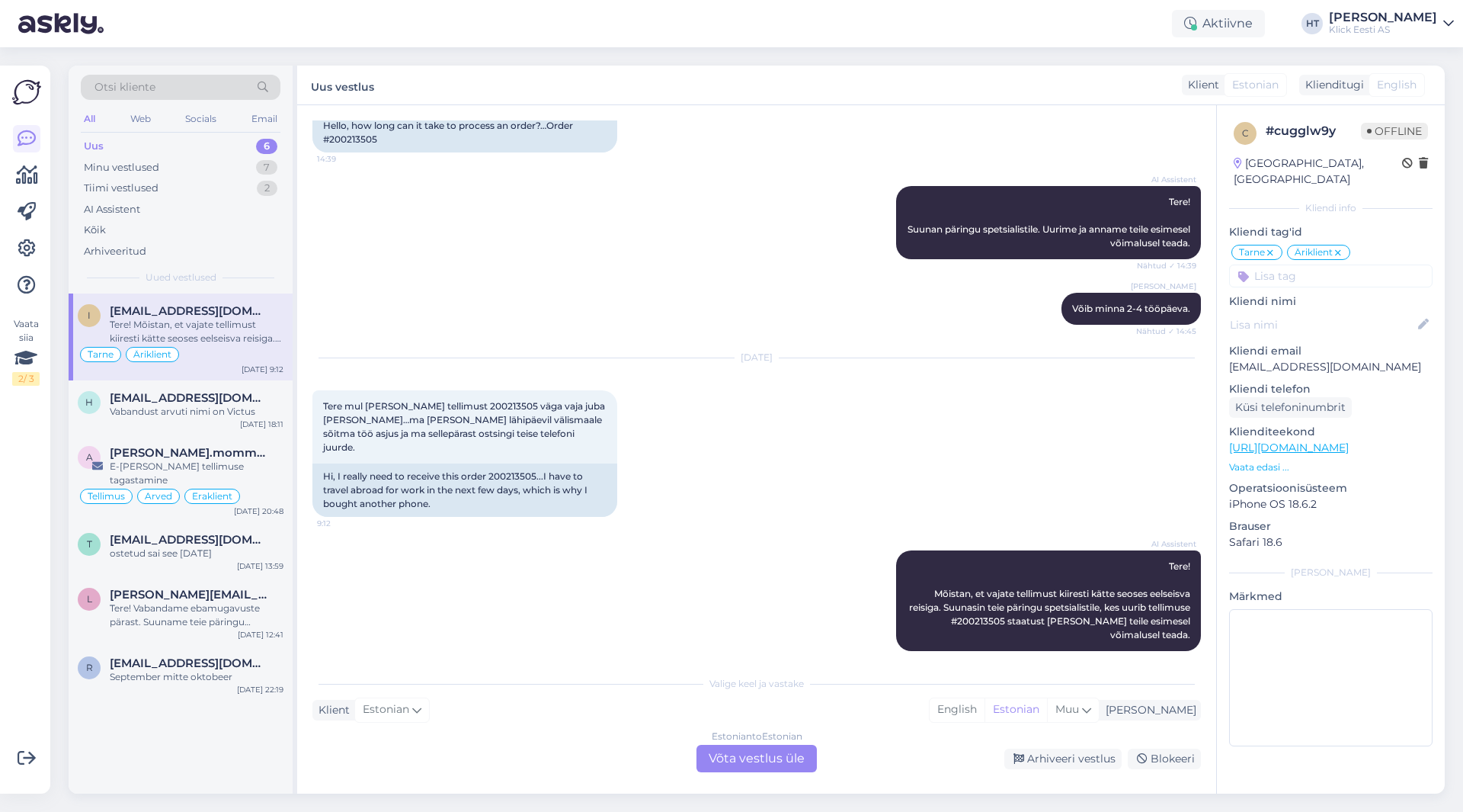
click at [783, 565] on div "AI Assistent Tere! Mõistan, et vajate tellimust kiiresti kätte seoses eelseisva…" at bounding box center [757, 600] width 889 height 134
click at [272, 167] on div "7" at bounding box center [266, 168] width 21 height 15
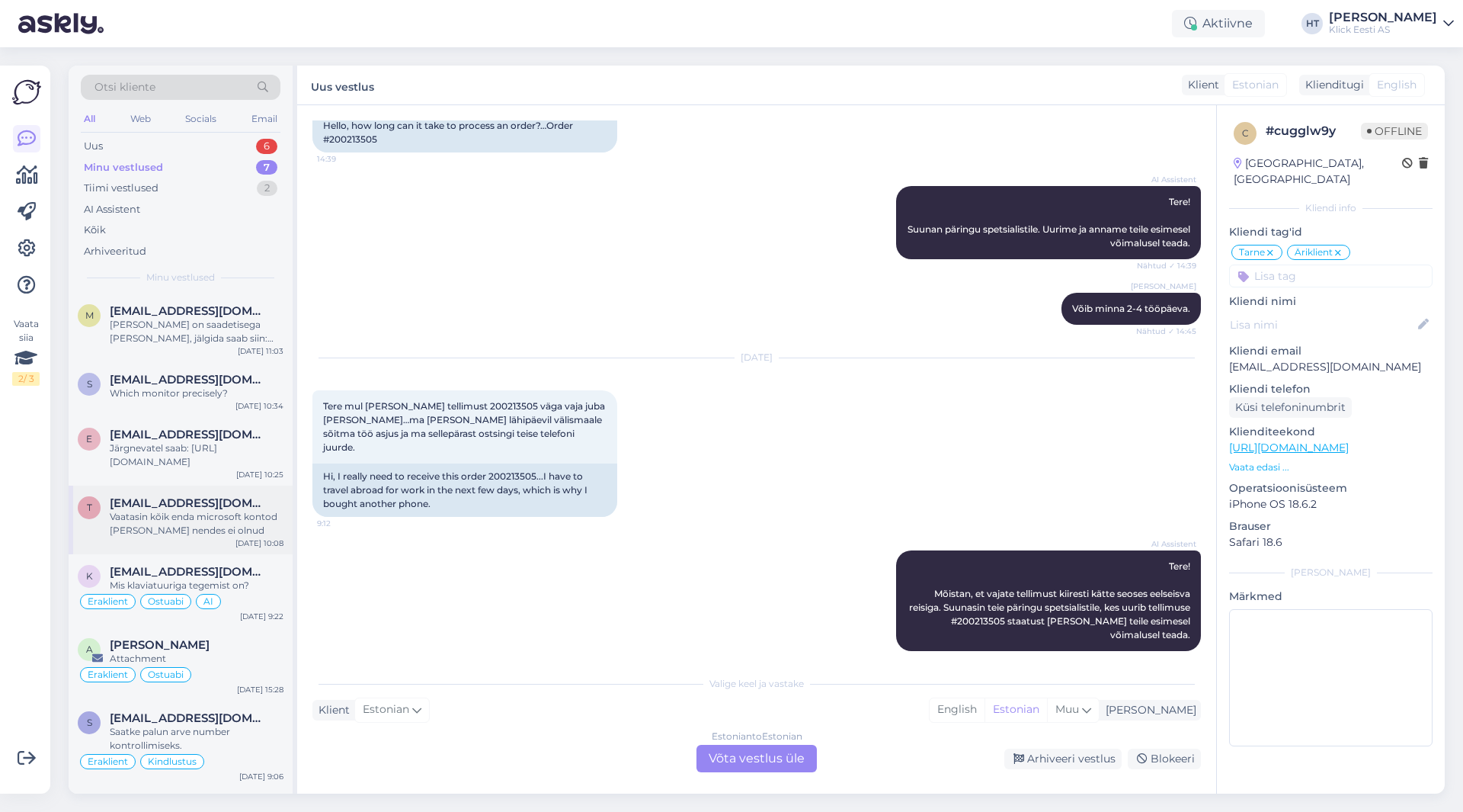
click at [228, 505] on span "[EMAIL_ADDRESS][DOMAIN_NAME]" at bounding box center [189, 503] width 159 height 13
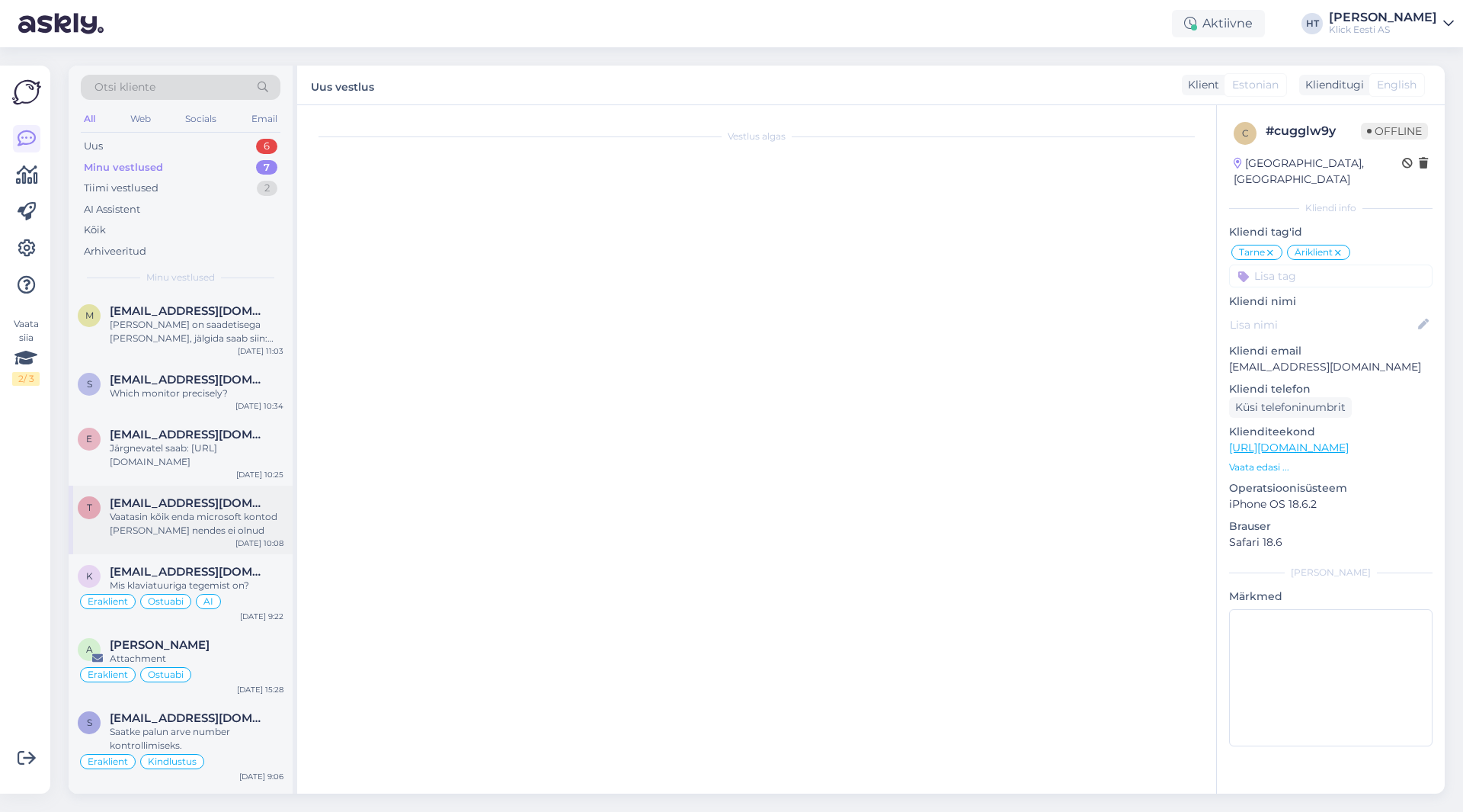
scroll to position [303, 0]
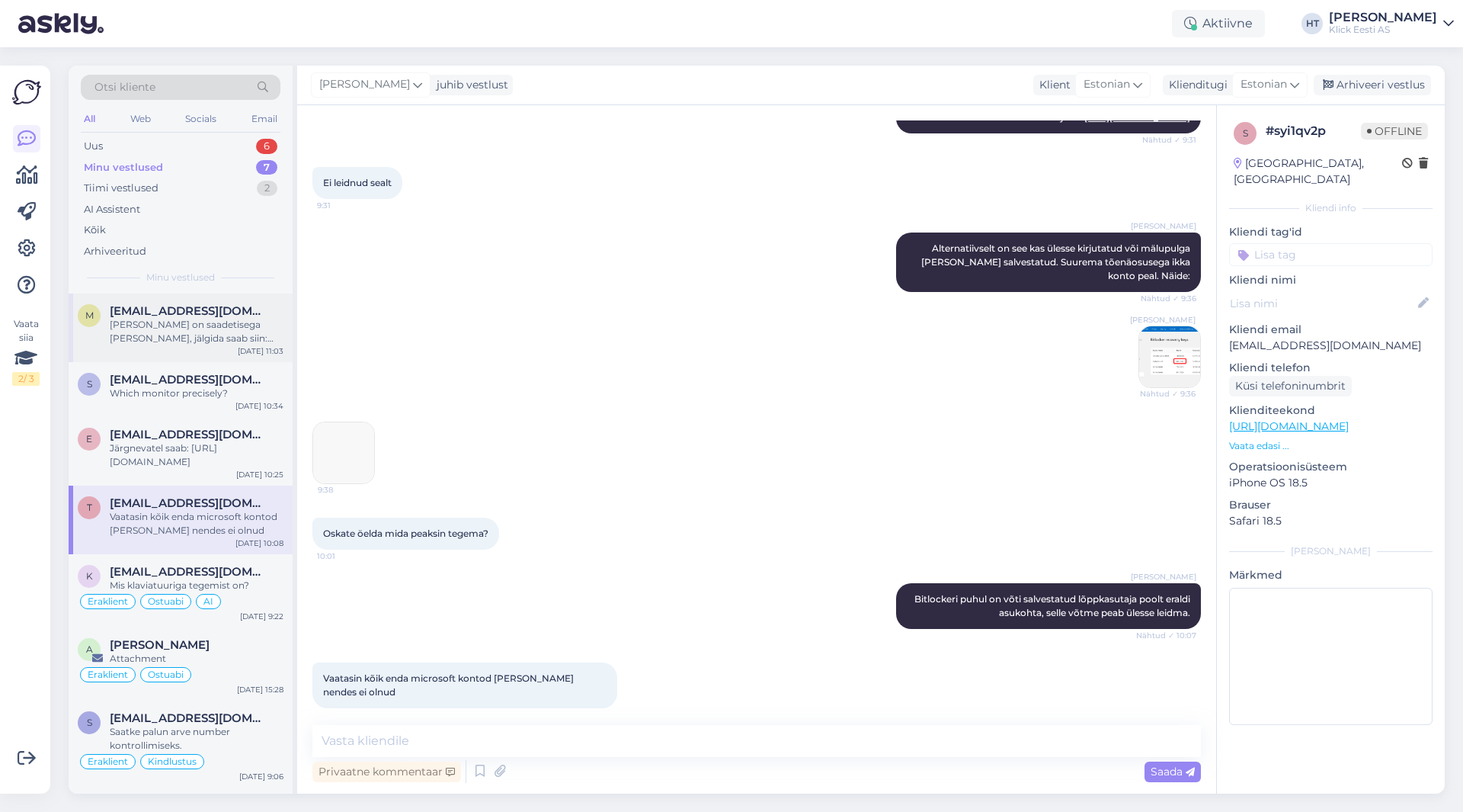
click at [234, 354] on div "m [EMAIL_ADDRESS][DOMAIN_NAME] [PERSON_NAME] on saadetisega [PERSON_NAME], jälg…" at bounding box center [180, 327] width 224 height 68
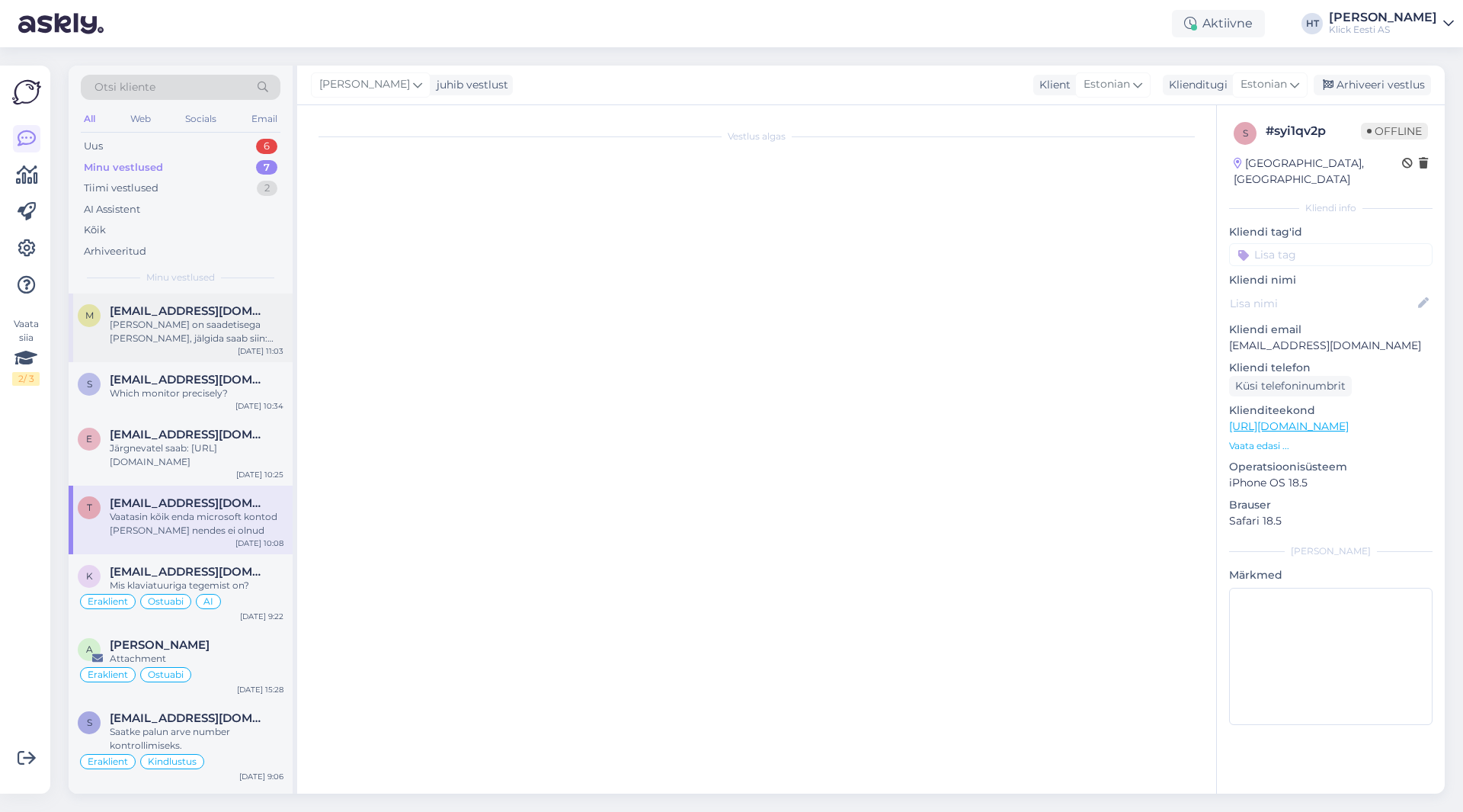
scroll to position [141, 0]
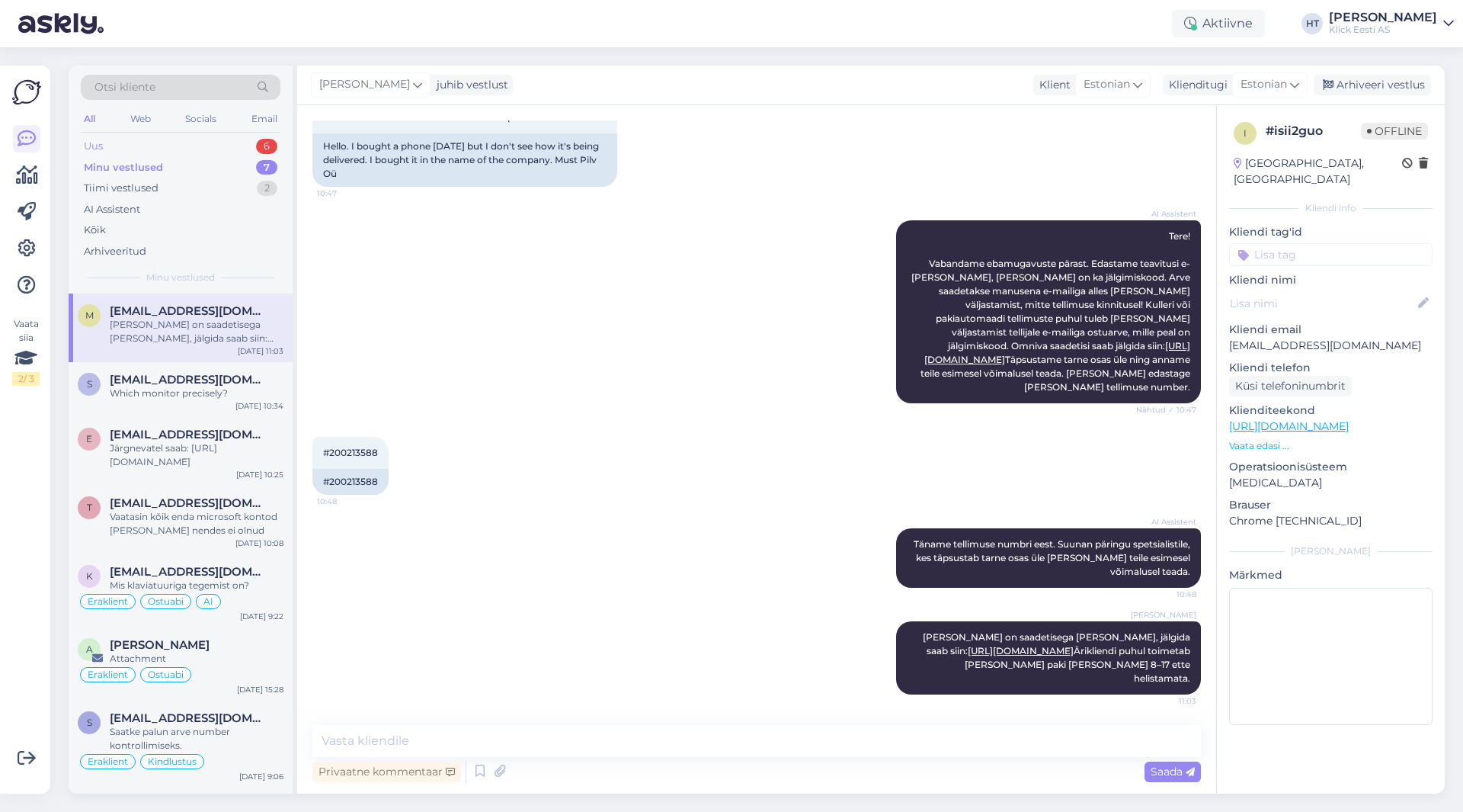
click at [246, 146] on div "Uus 6" at bounding box center [180, 146] width 200 height 21
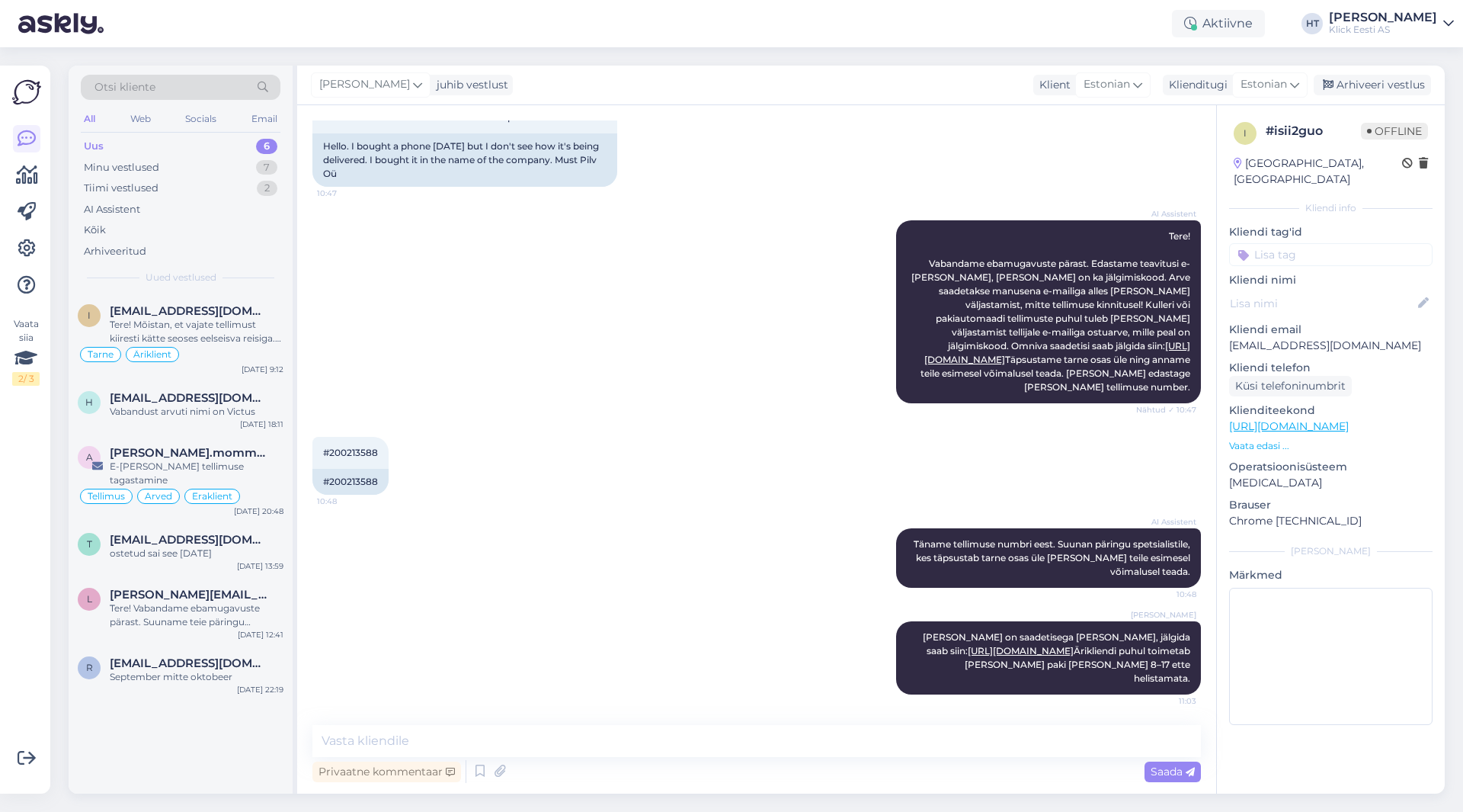
click at [512, 379] on div "AI Assistent Tere! Vabandame ebamugavuste pärast. Edastame teavitusi e-[PERSON_…" at bounding box center [757, 311] width 889 height 217
click at [234, 522] on div "t [EMAIL_ADDRESS][DOMAIN_NAME] ostetud sai see 27.03.[DATE] 13:59" at bounding box center [180, 549] width 224 height 55
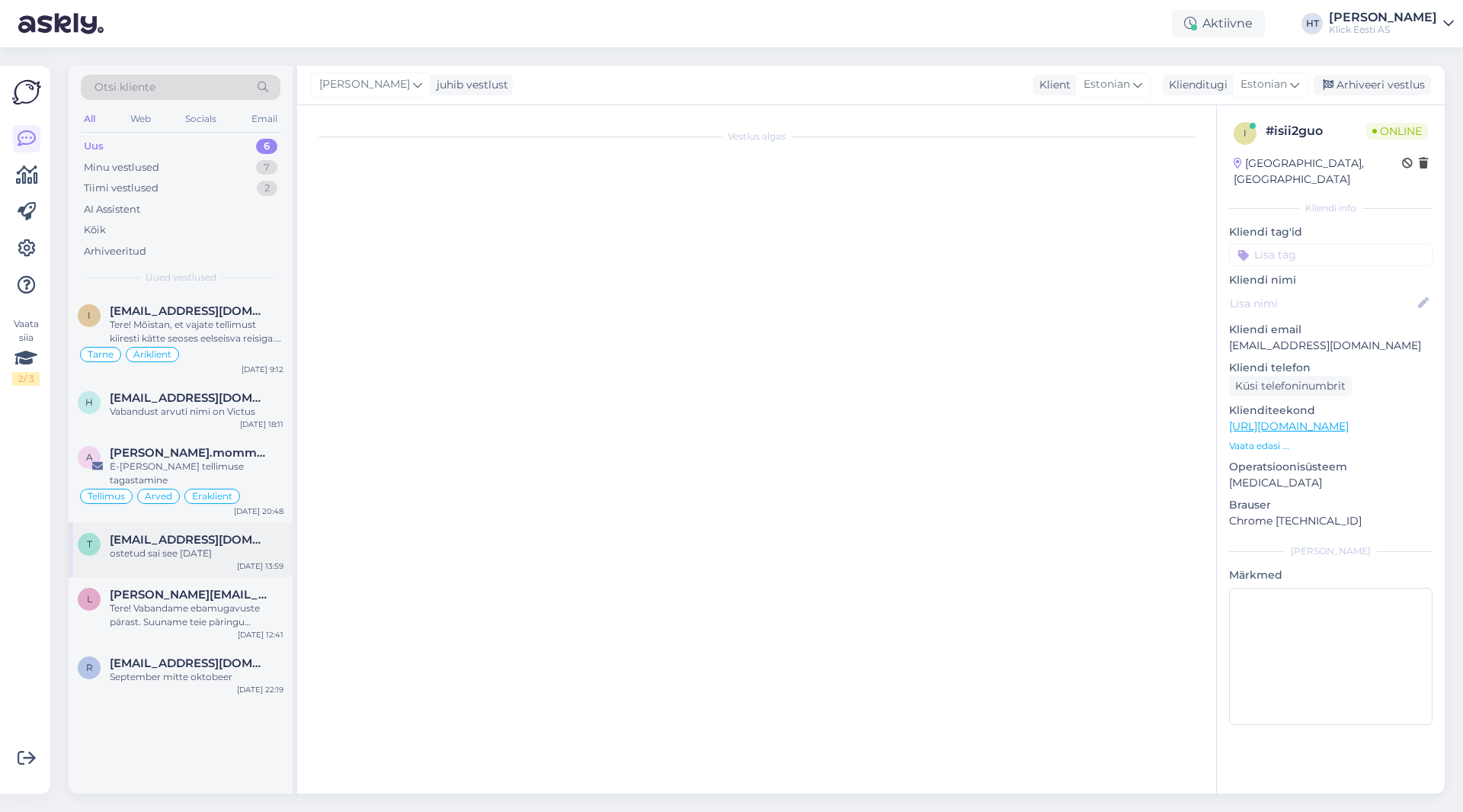
scroll to position [0, 0]
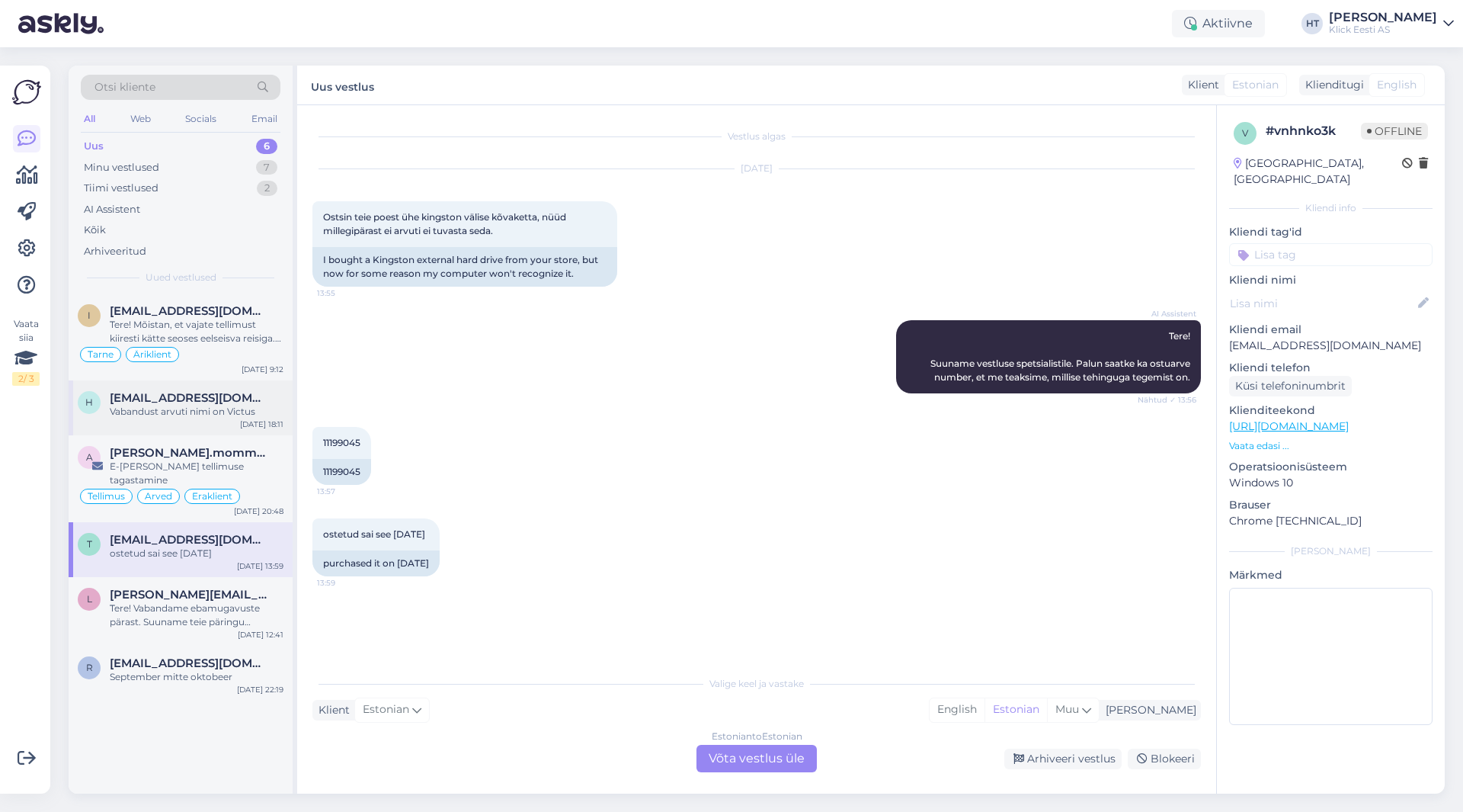
click at [153, 395] on span "[EMAIL_ADDRESS][DOMAIN_NAME]" at bounding box center [189, 398] width 159 height 13
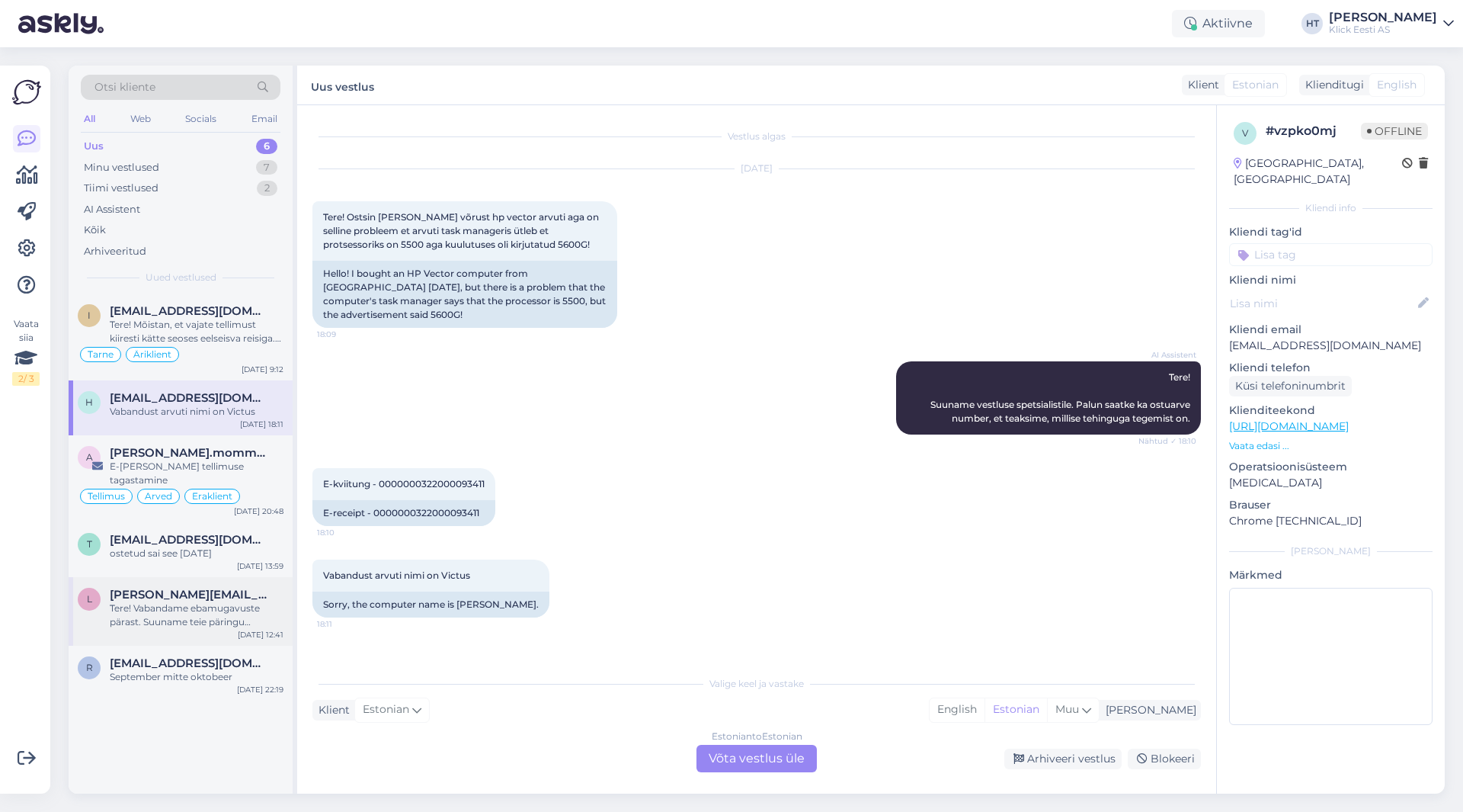
click at [220, 588] on div "[PERSON_NAME][EMAIL_ADDRESS][DOMAIN_NAME]" at bounding box center [196, 594] width 174 height 13
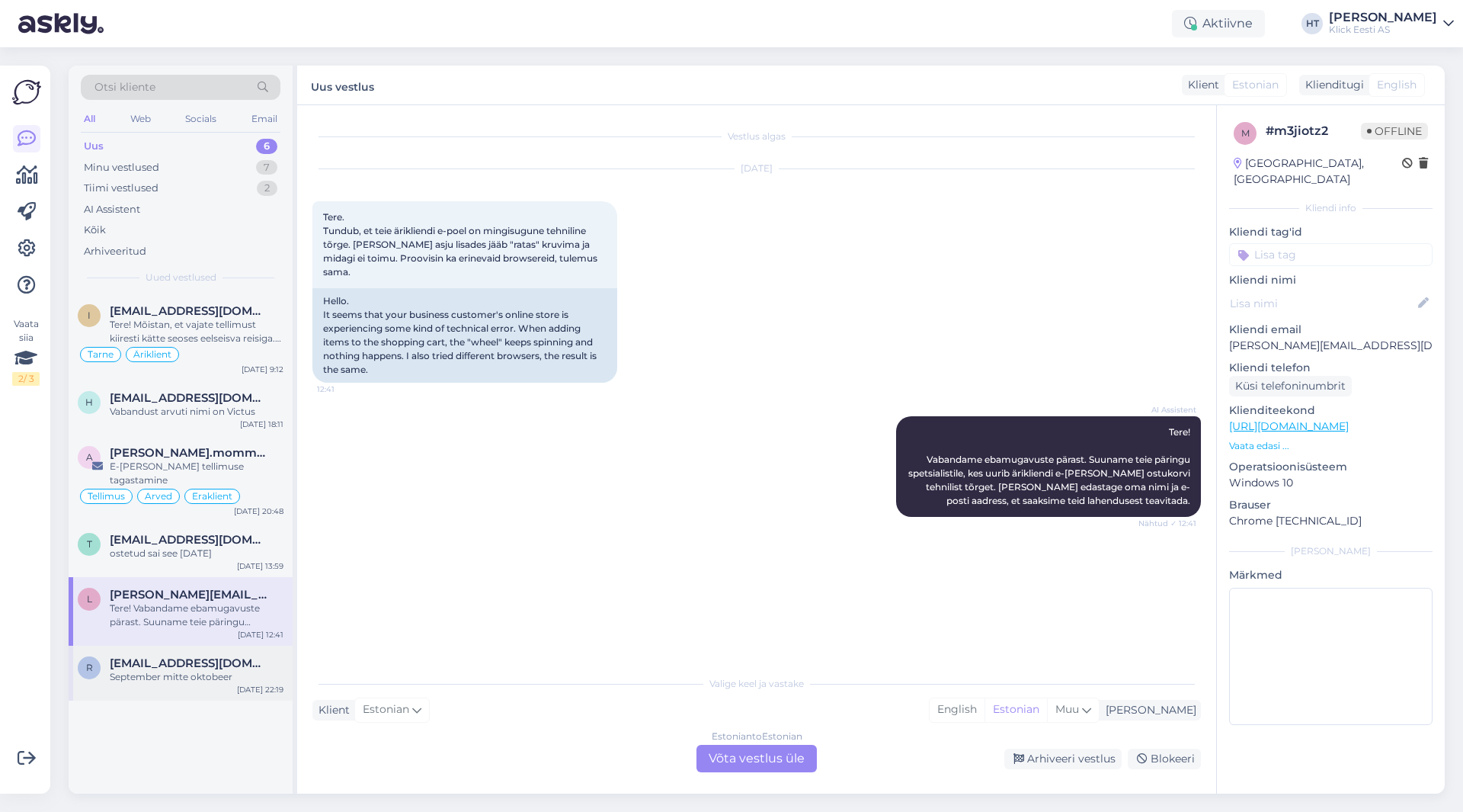
click at [210, 669] on div "September mitte oktobeer" at bounding box center [196, 676] width 174 height 13
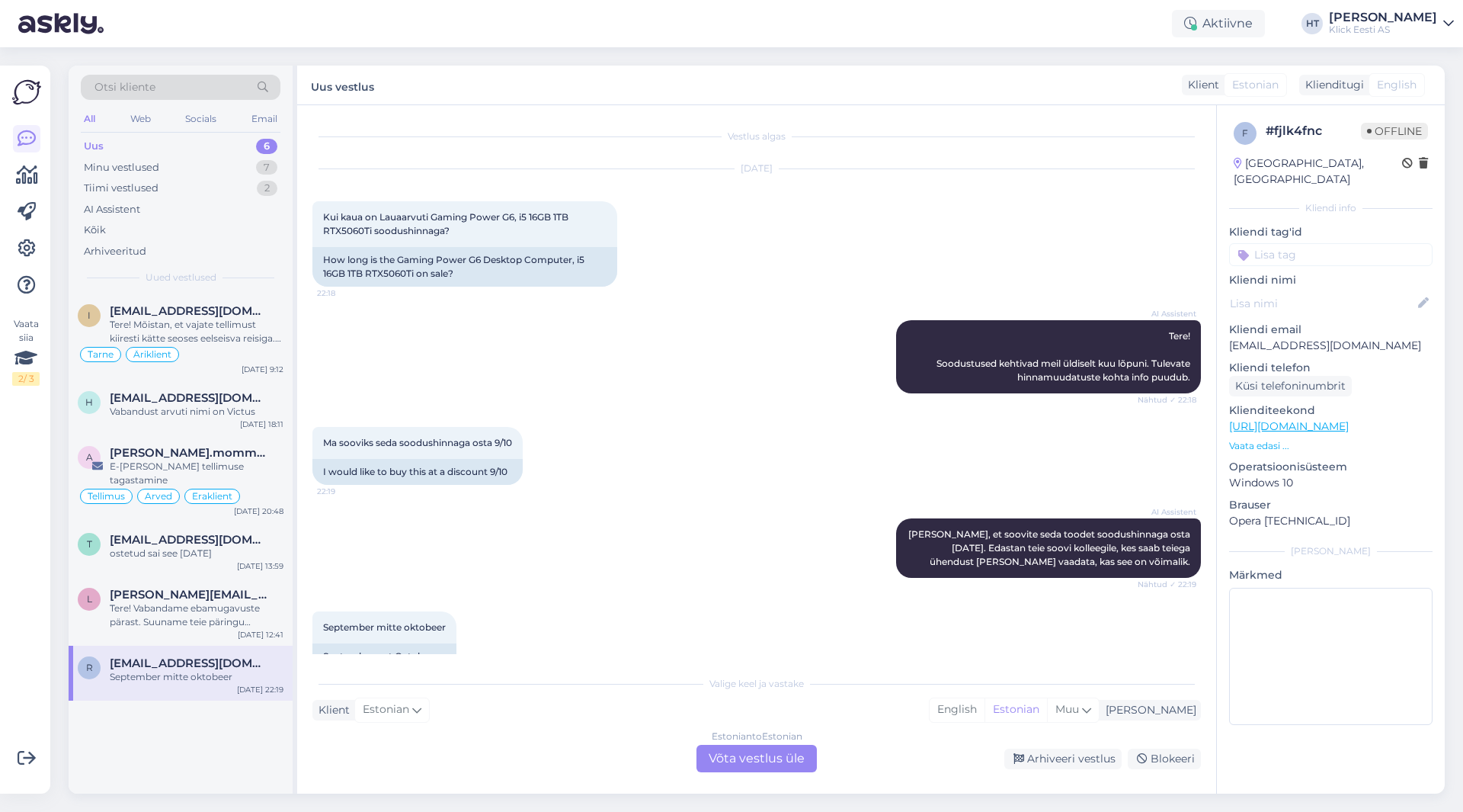
scroll to position [32, 0]
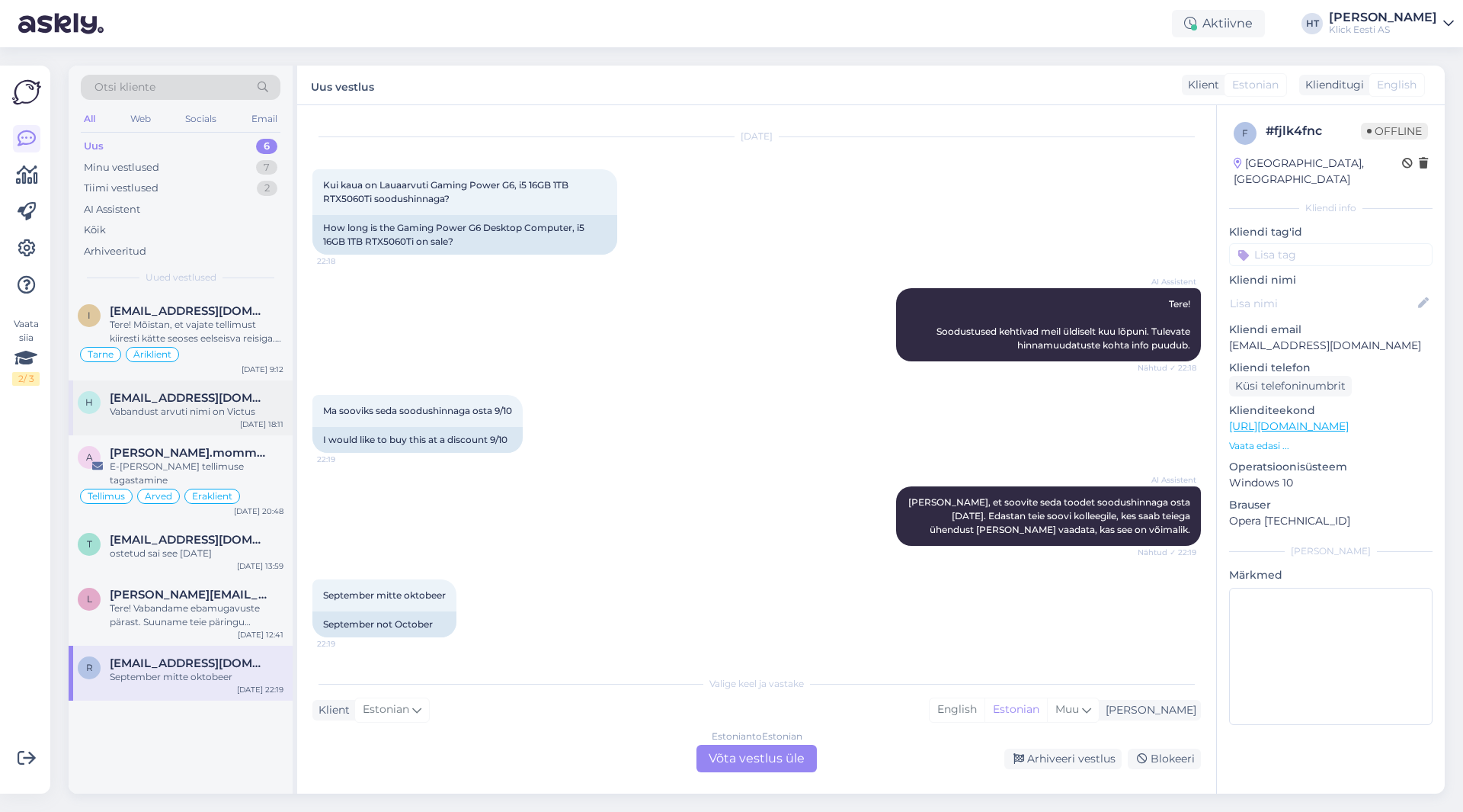
click at [217, 401] on span "[EMAIL_ADDRESS][DOMAIN_NAME]" at bounding box center [189, 398] width 159 height 13
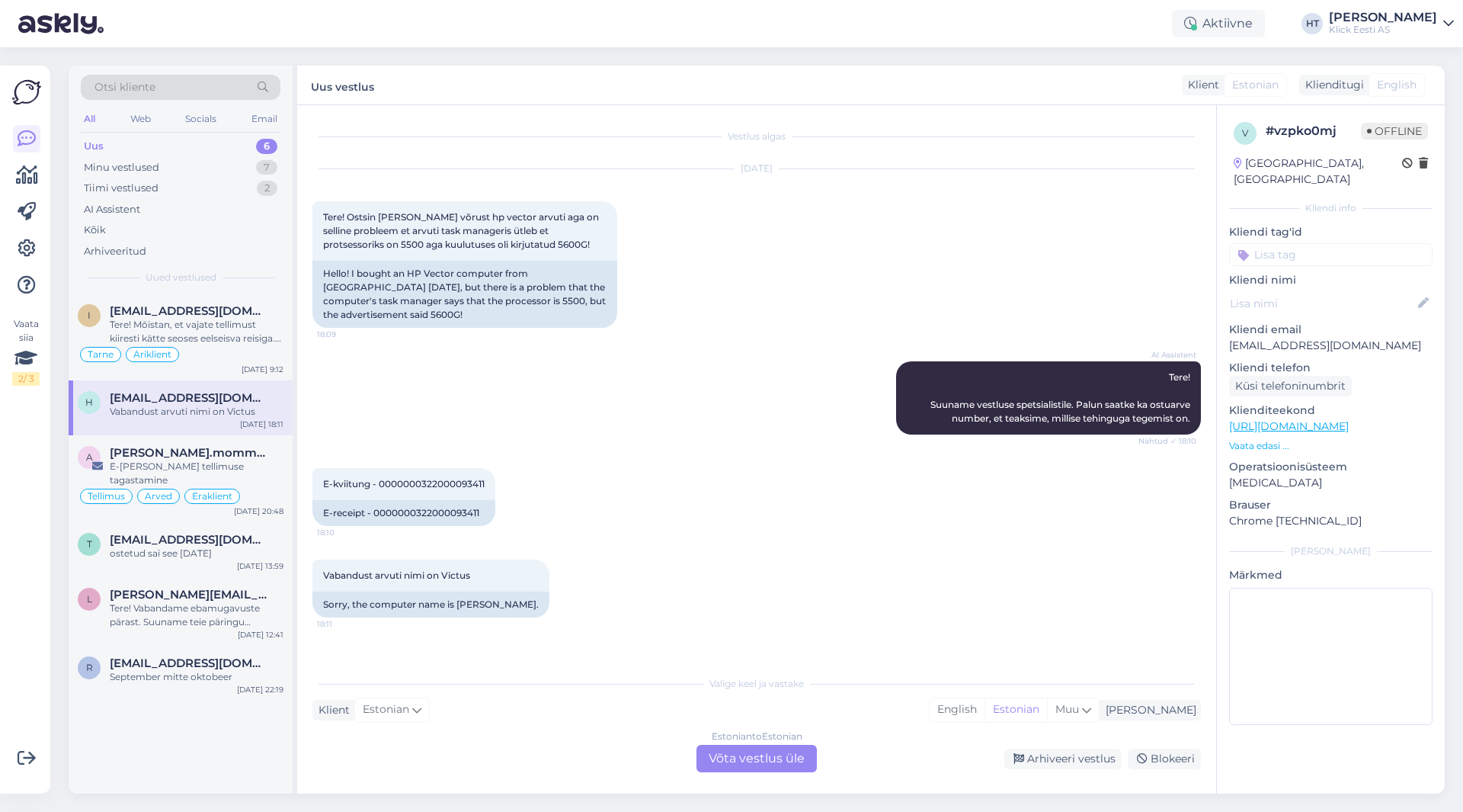
click at [200, 89] on div "Otsi kliente" at bounding box center [180, 88] width 200 height 25
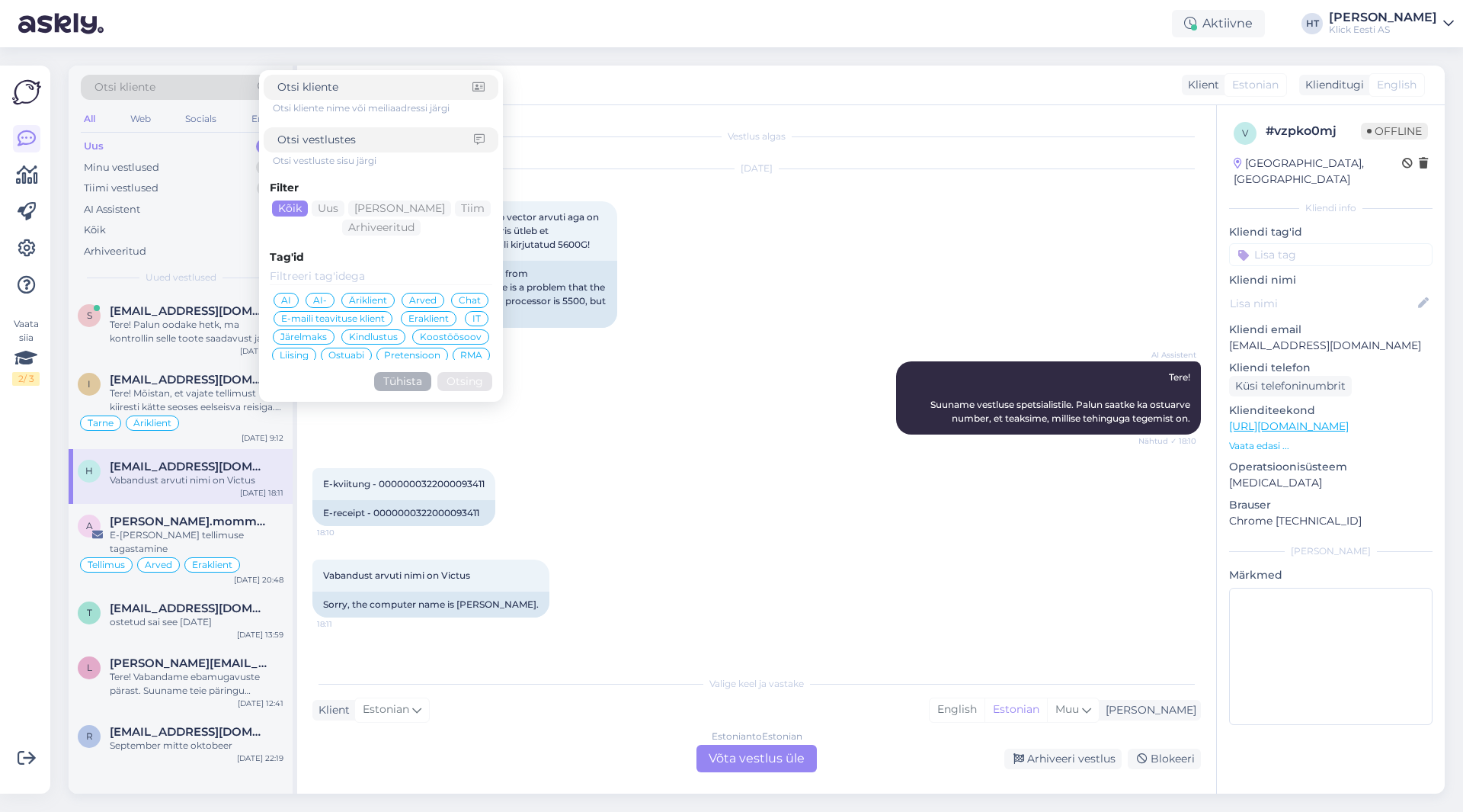
click at [673, 414] on div "AI Assistent Tere! Suuname vestluse spetsialistile. Palun saatke ka ostuarve nu…" at bounding box center [757, 398] width 889 height 107
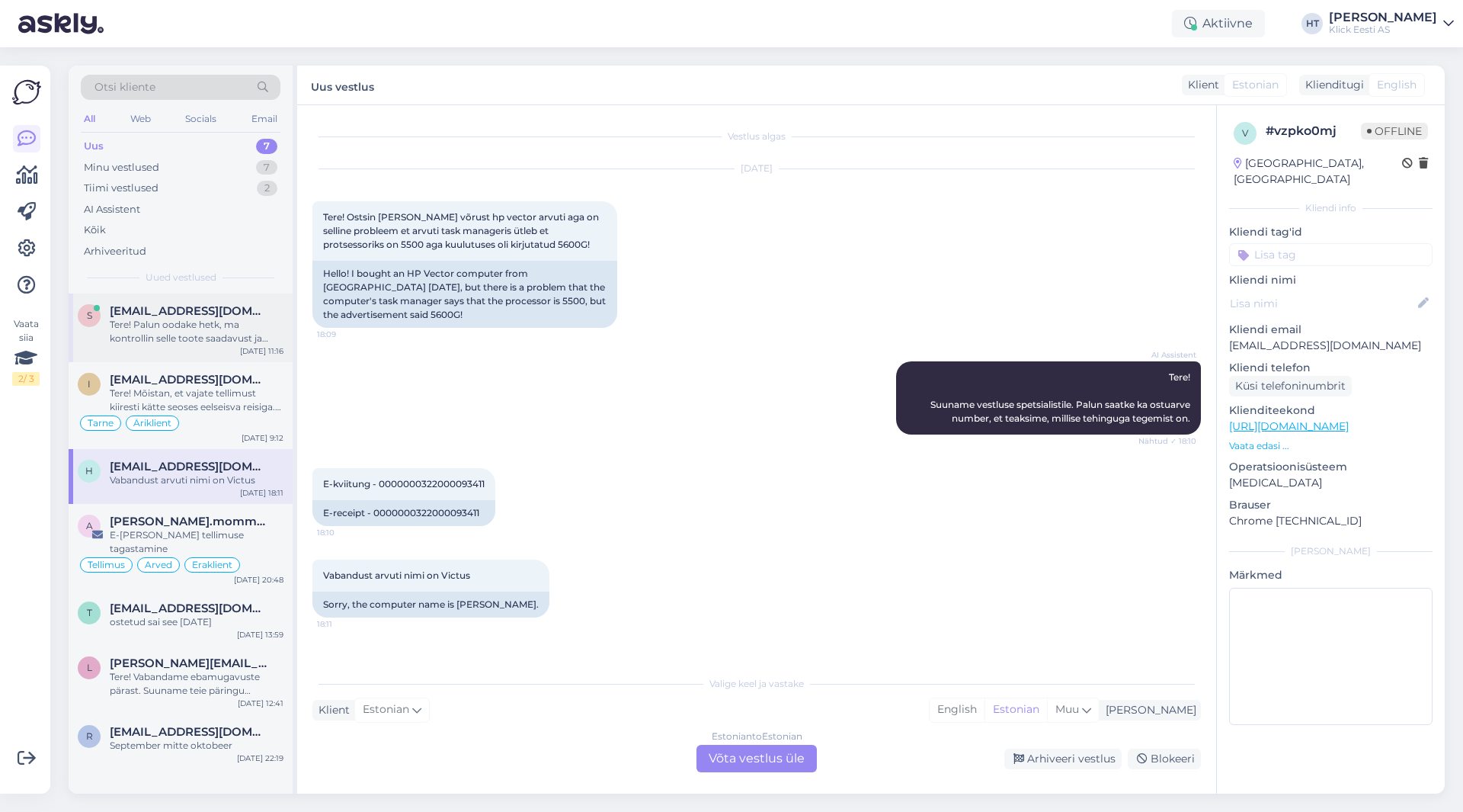
click at [243, 313] on span "[EMAIL_ADDRESS][DOMAIN_NAME]" at bounding box center [189, 311] width 159 height 13
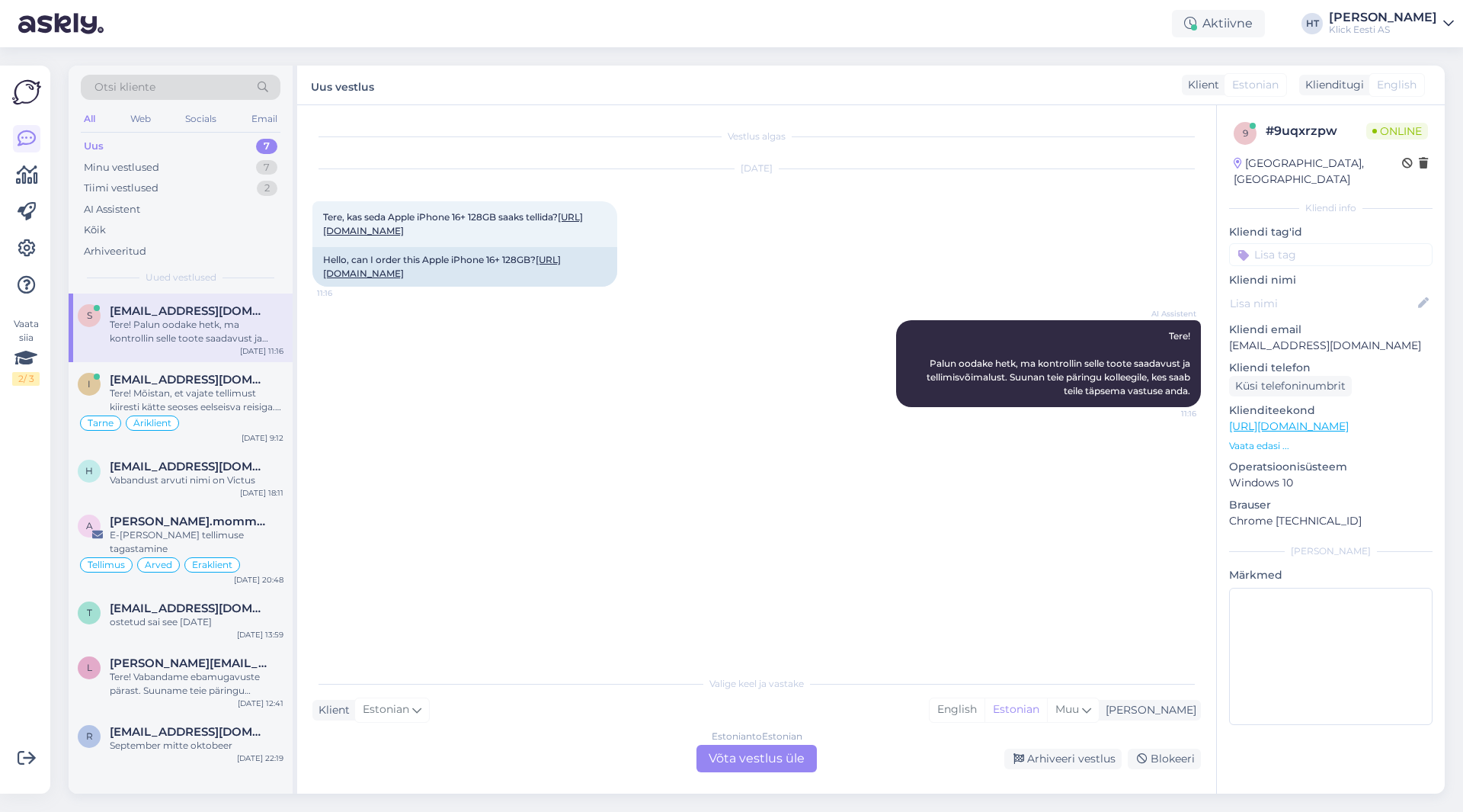
click at [579, 424] on div "AI Assistent Tere! Palun oodake hetk, ma kontrollin selle toote saadavust ja te…" at bounding box center [757, 363] width 889 height 121
click at [730, 759] on div "Estonian to Estonian Võta vestlus üle" at bounding box center [756, 758] width 121 height 28
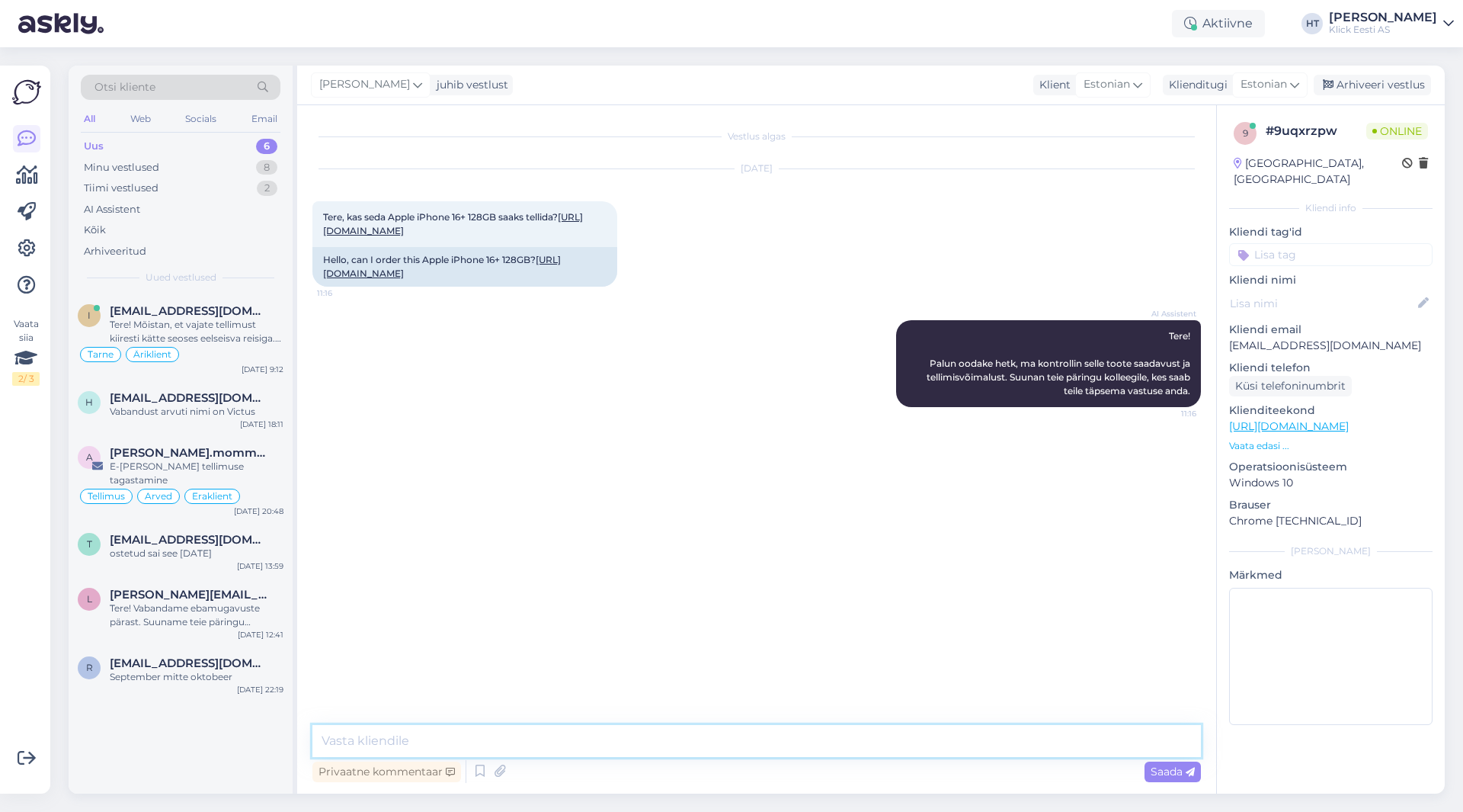
click at [734, 744] on textarea at bounding box center [757, 741] width 889 height 32
type textarea "[PERSON_NAME] on otsas, siis pole kahjuks võimalik tellida."
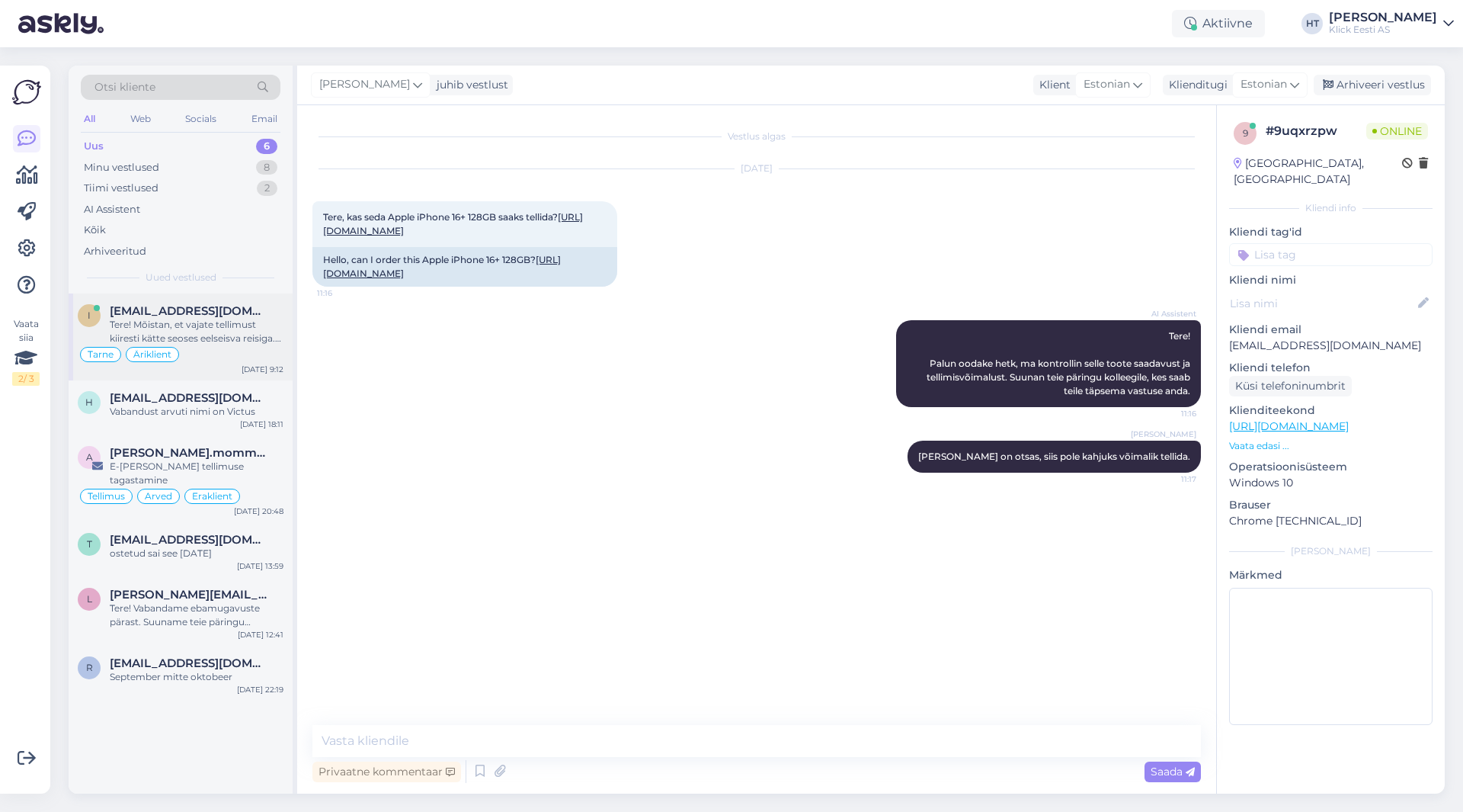
click at [94, 351] on span "Tarne" at bounding box center [100, 354] width 26 height 9
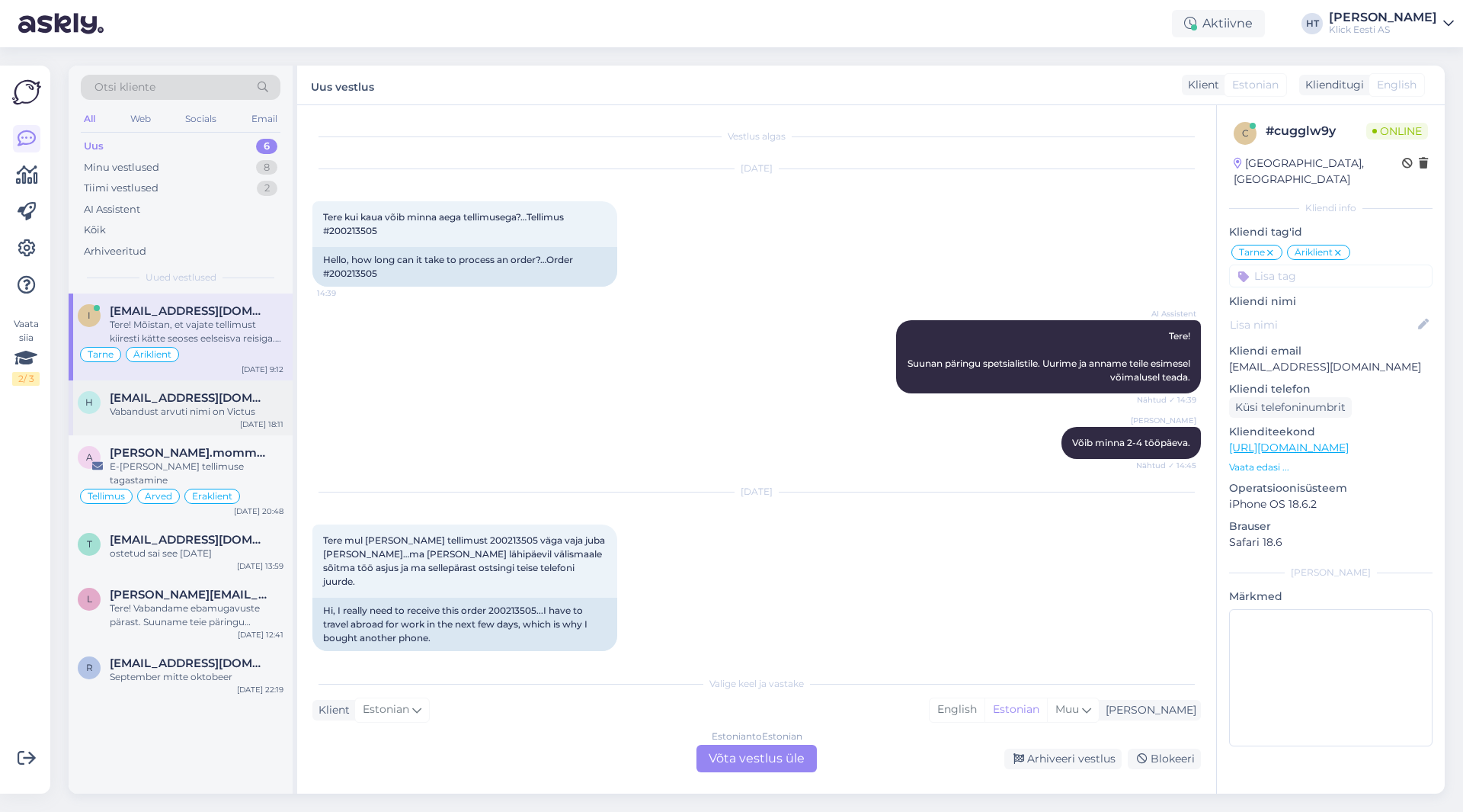
scroll to position [134, 0]
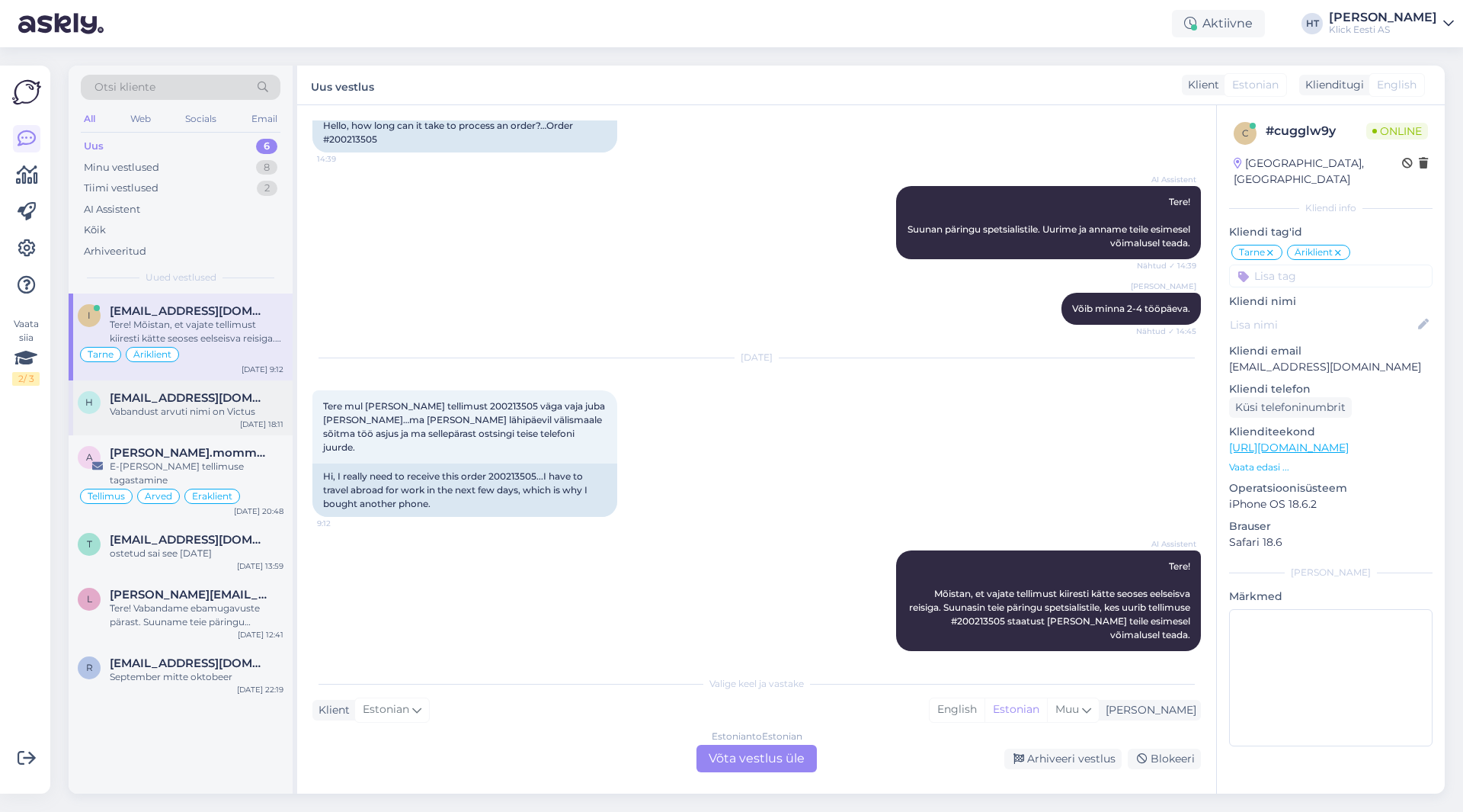
click at [161, 400] on span "[EMAIL_ADDRESS][DOMAIN_NAME]" at bounding box center [189, 398] width 159 height 13
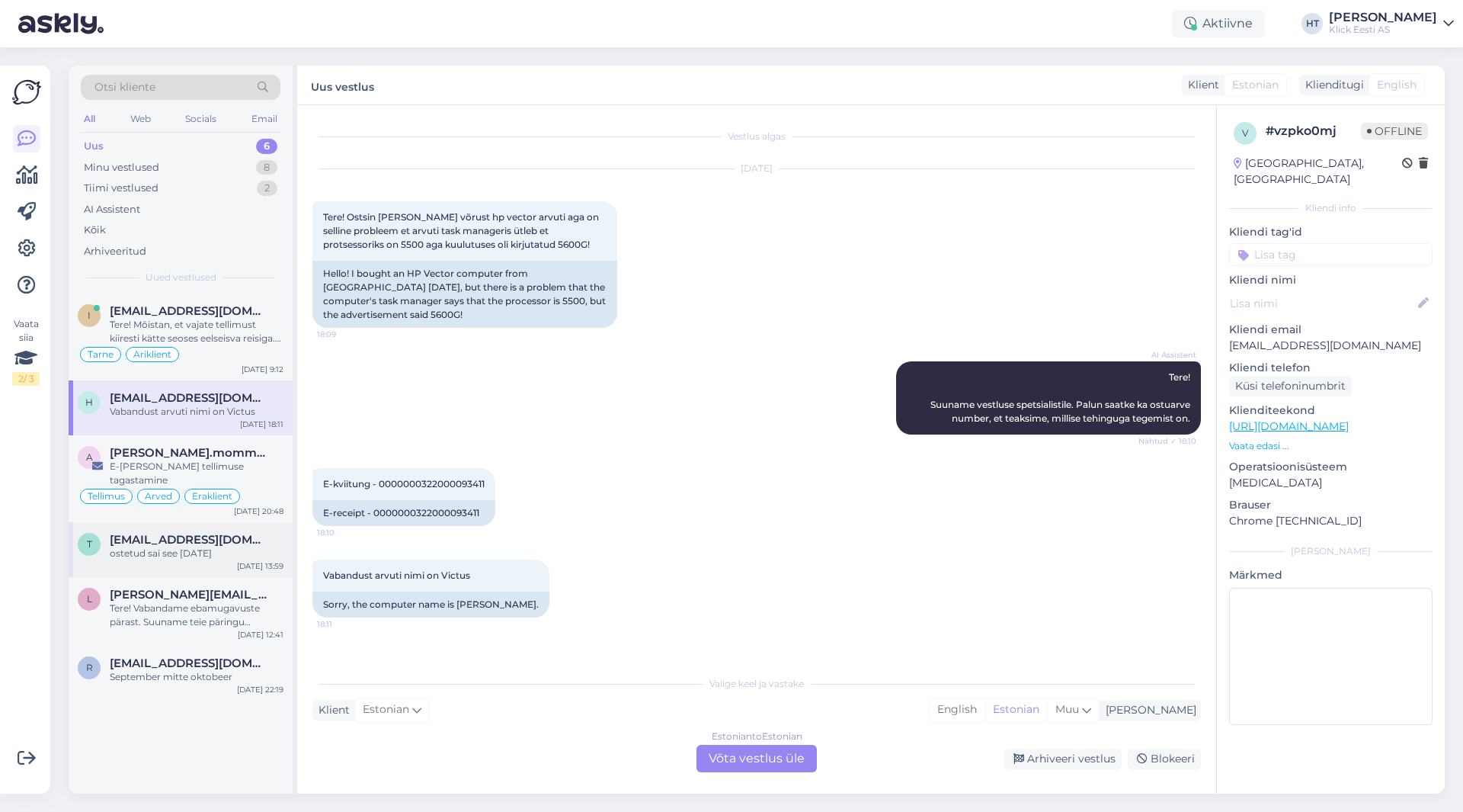
click at [227, 533] on span "[EMAIL_ADDRESS][DOMAIN_NAME]" at bounding box center [189, 540] width 159 height 13
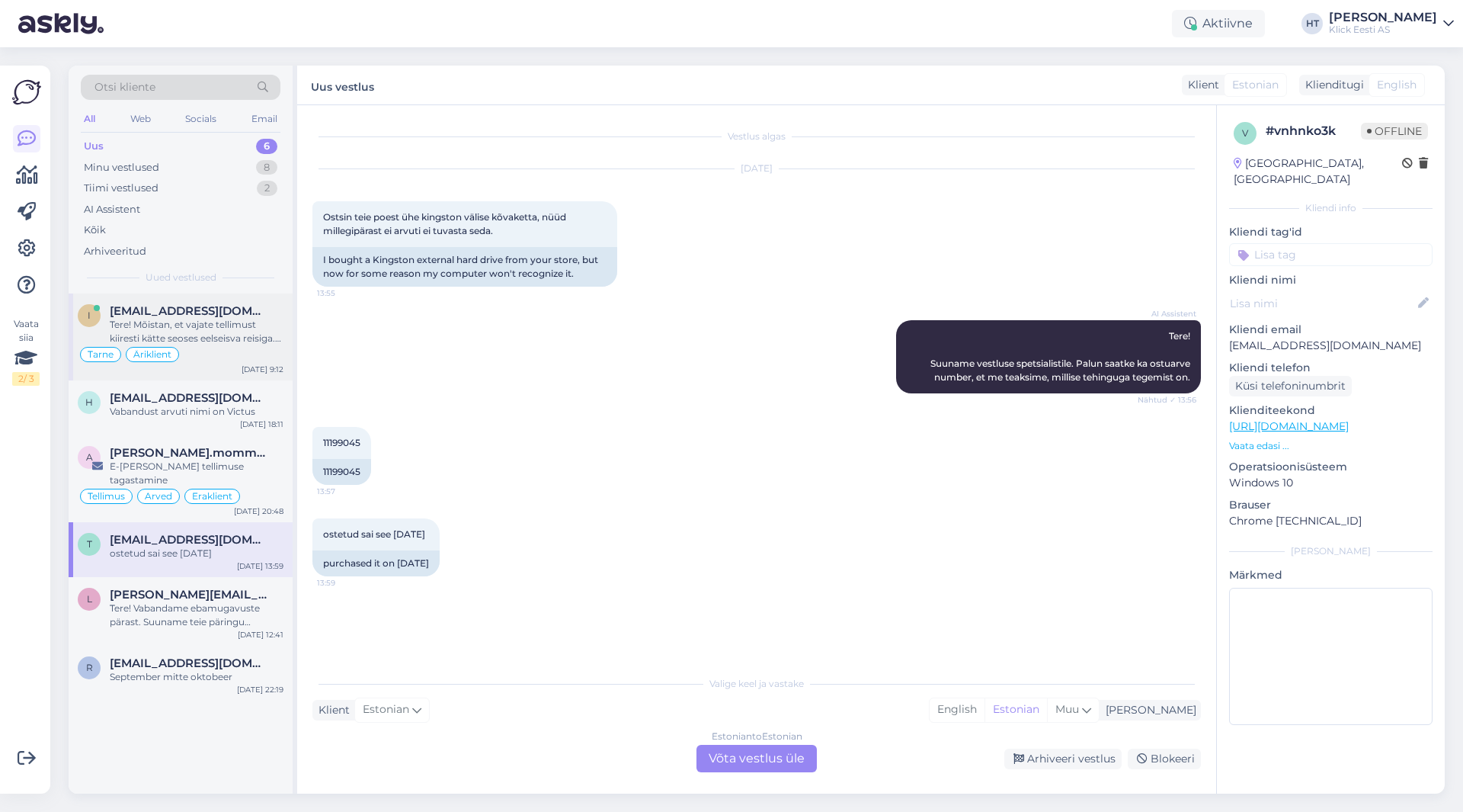
click at [258, 340] on div "Tere! Mõistan, et vajate tellimust kiiresti kätte seoses eelseisva reisiga. Suu…" at bounding box center [196, 331] width 174 height 28
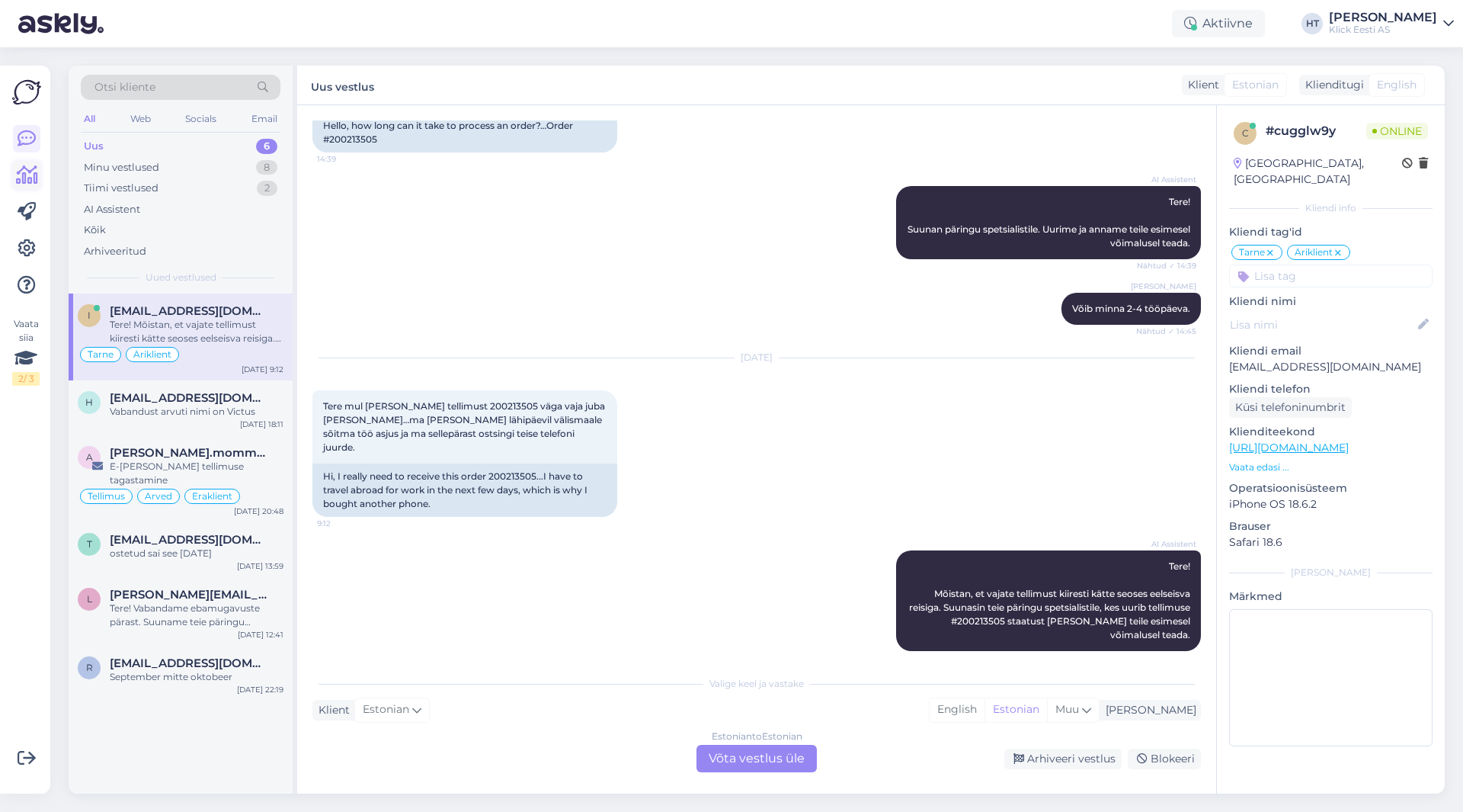
click at [26, 176] on icon at bounding box center [27, 175] width 22 height 19
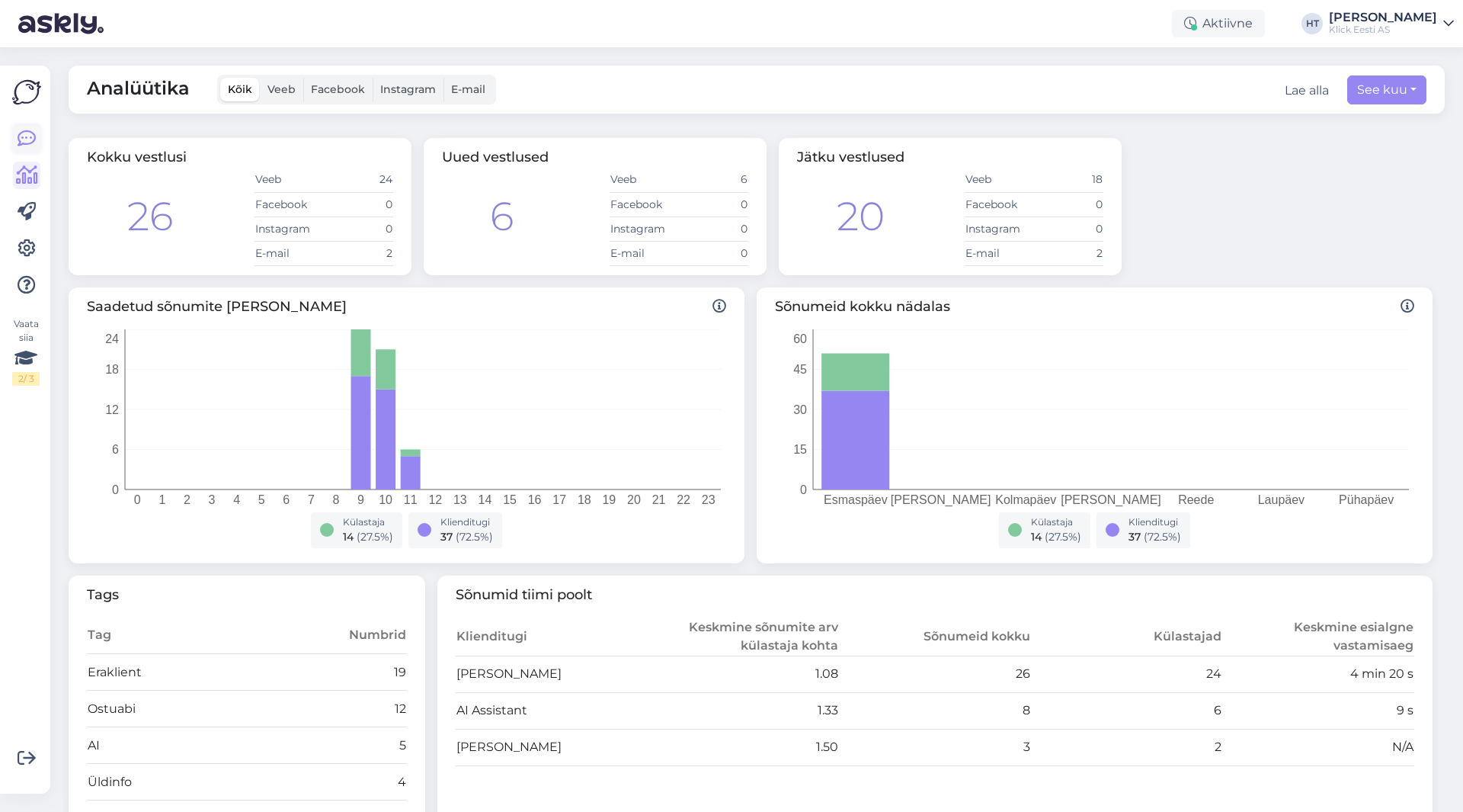
click at [25, 144] on icon at bounding box center [27, 139] width 19 height 19
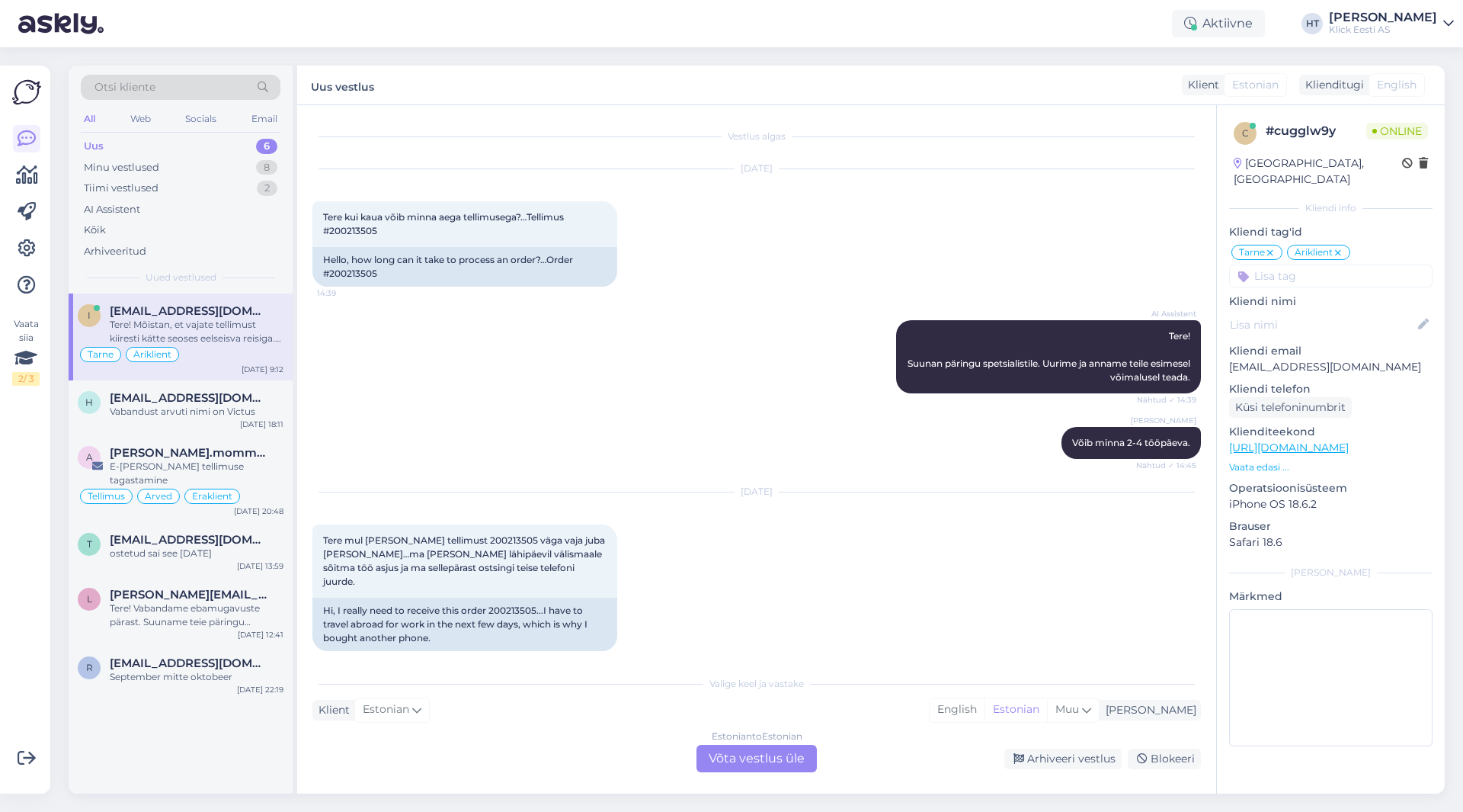
scroll to position [134, 0]
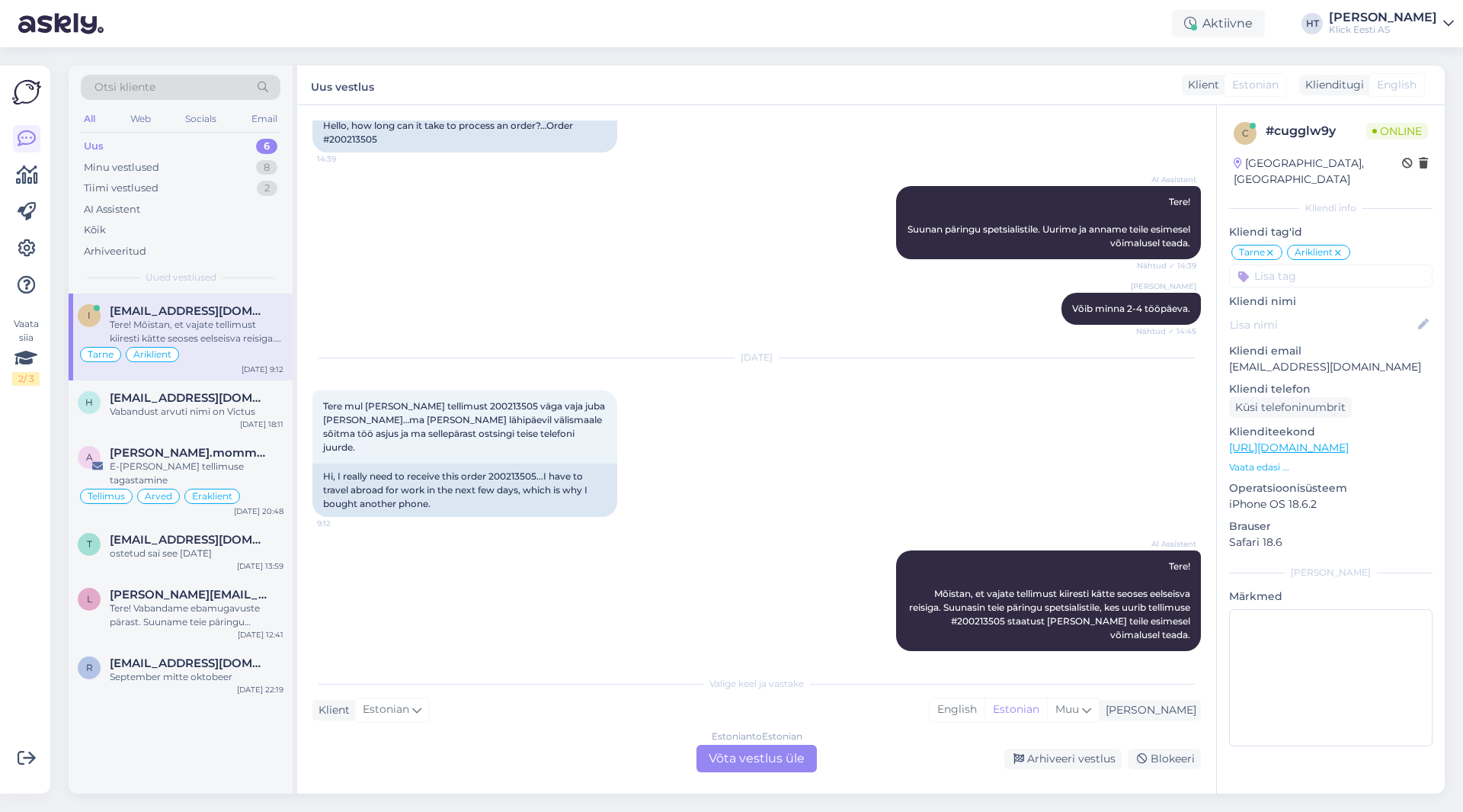
click at [750, 754] on div "Estonian to Estonian Võta vestlus üle" at bounding box center [756, 758] width 121 height 28
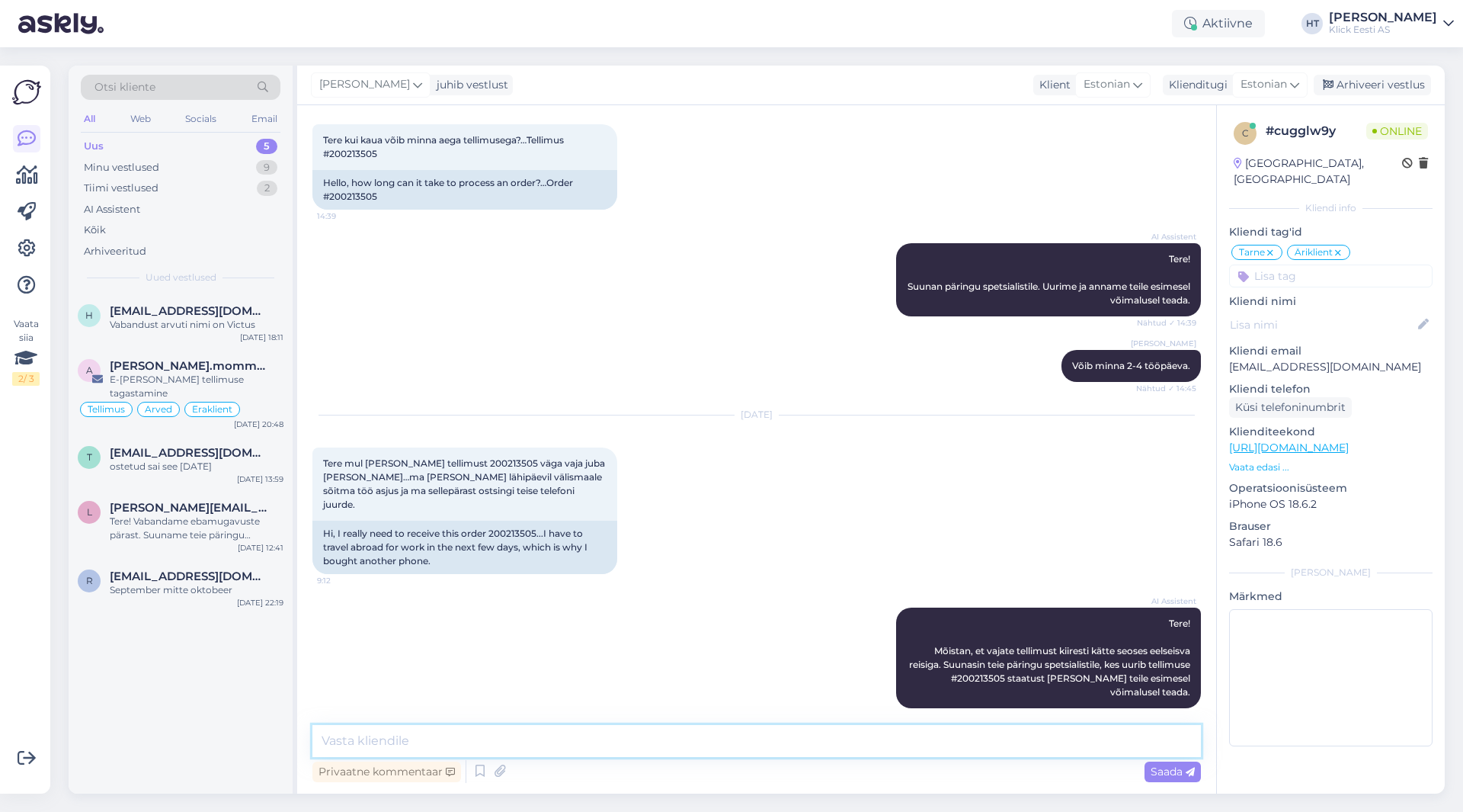
click at [718, 742] on textarea at bounding box center [757, 741] width 889 height 32
click at [246, 160] on div "Minu vestlused 9" at bounding box center [180, 167] width 200 height 21
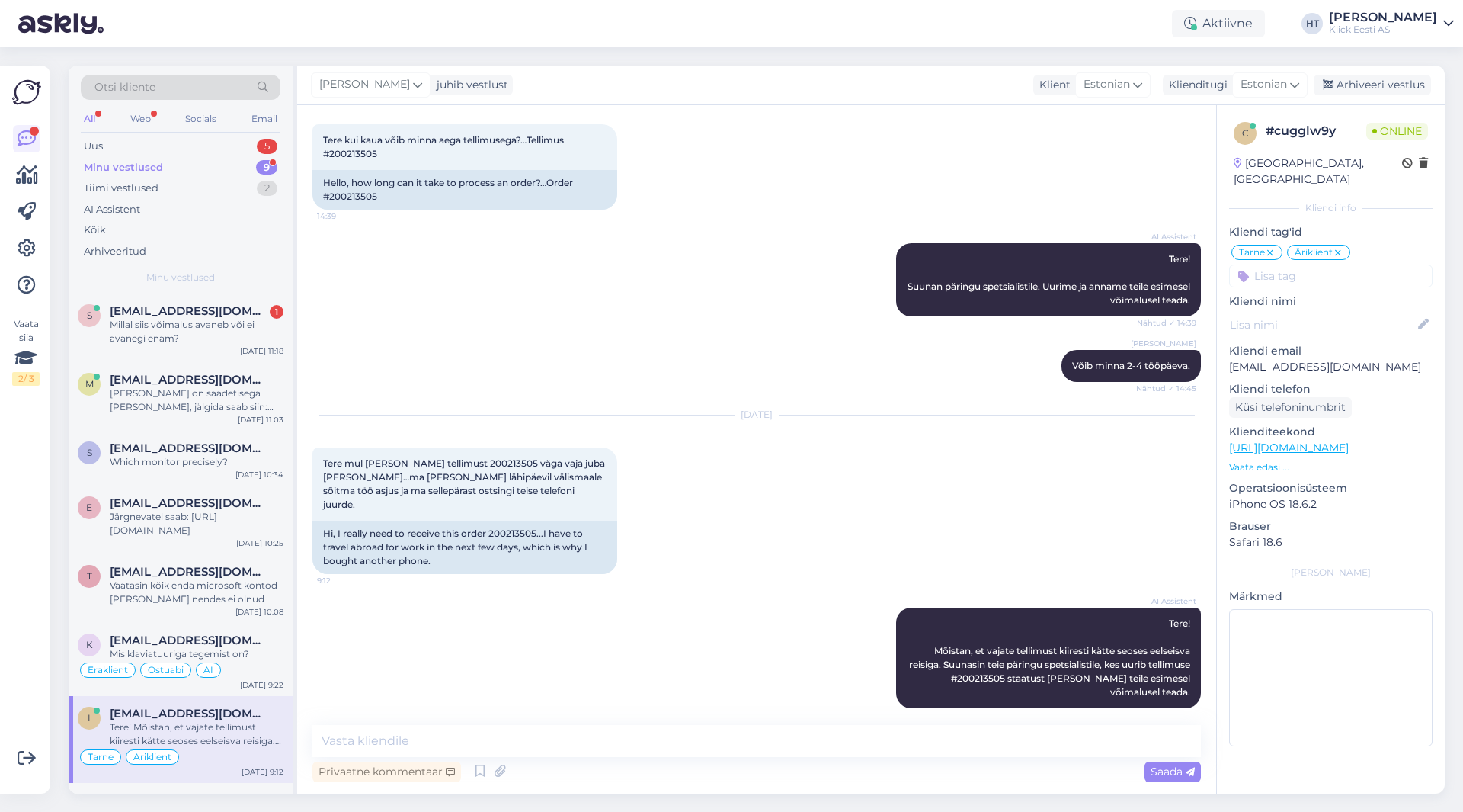
click at [407, 321] on div "AI Assistent Tere! Suunan päringu spetsialistile. Uurime ja anname teile esimes…" at bounding box center [757, 279] width 889 height 107
click at [220, 142] on div "Uus 5" at bounding box center [180, 146] width 200 height 21
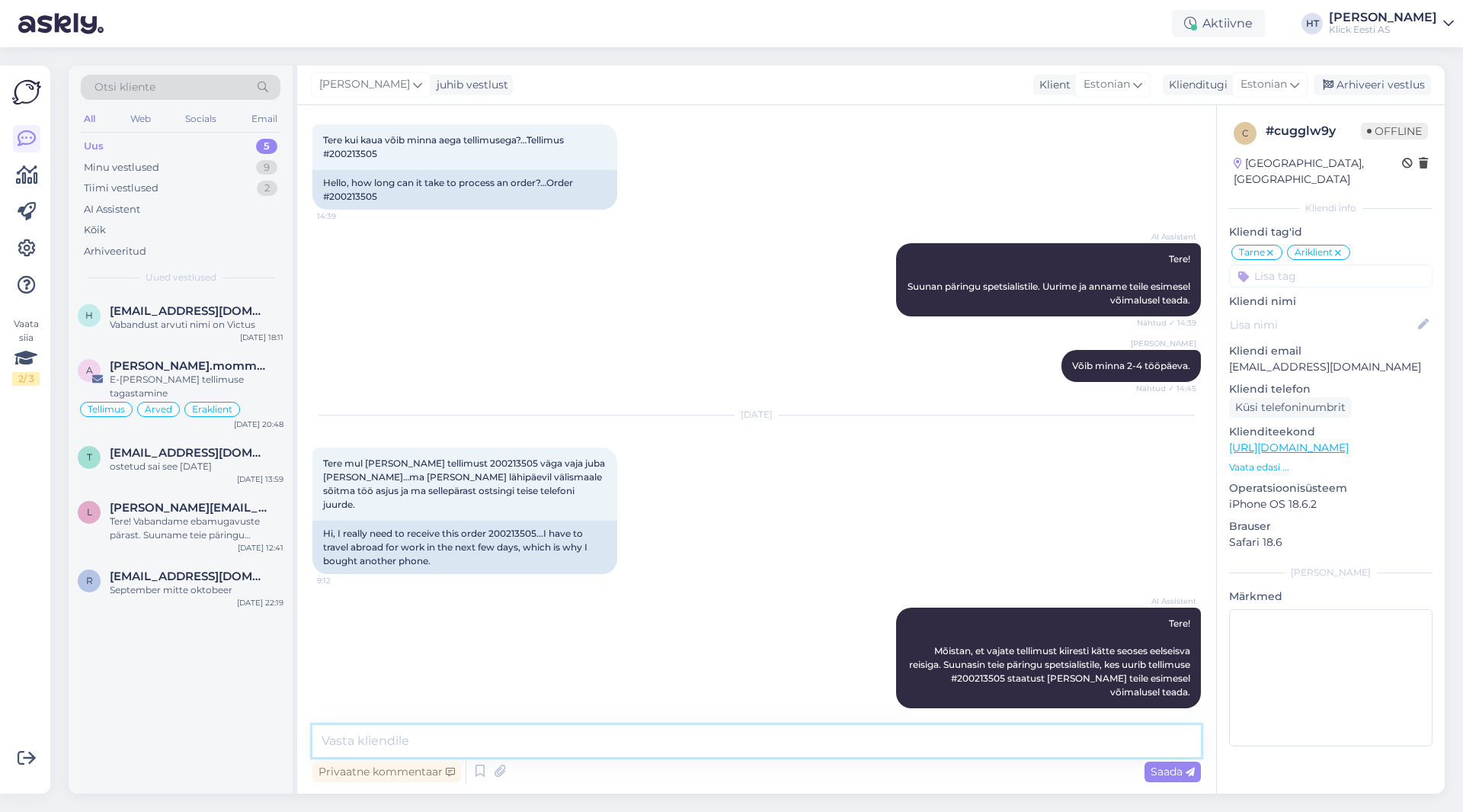
click at [743, 730] on textarea at bounding box center [757, 741] width 889 height 32
click at [794, 731] on textarea at bounding box center [757, 741] width 889 height 32
click at [227, 147] on div "Uus 5" at bounding box center [180, 146] width 200 height 21
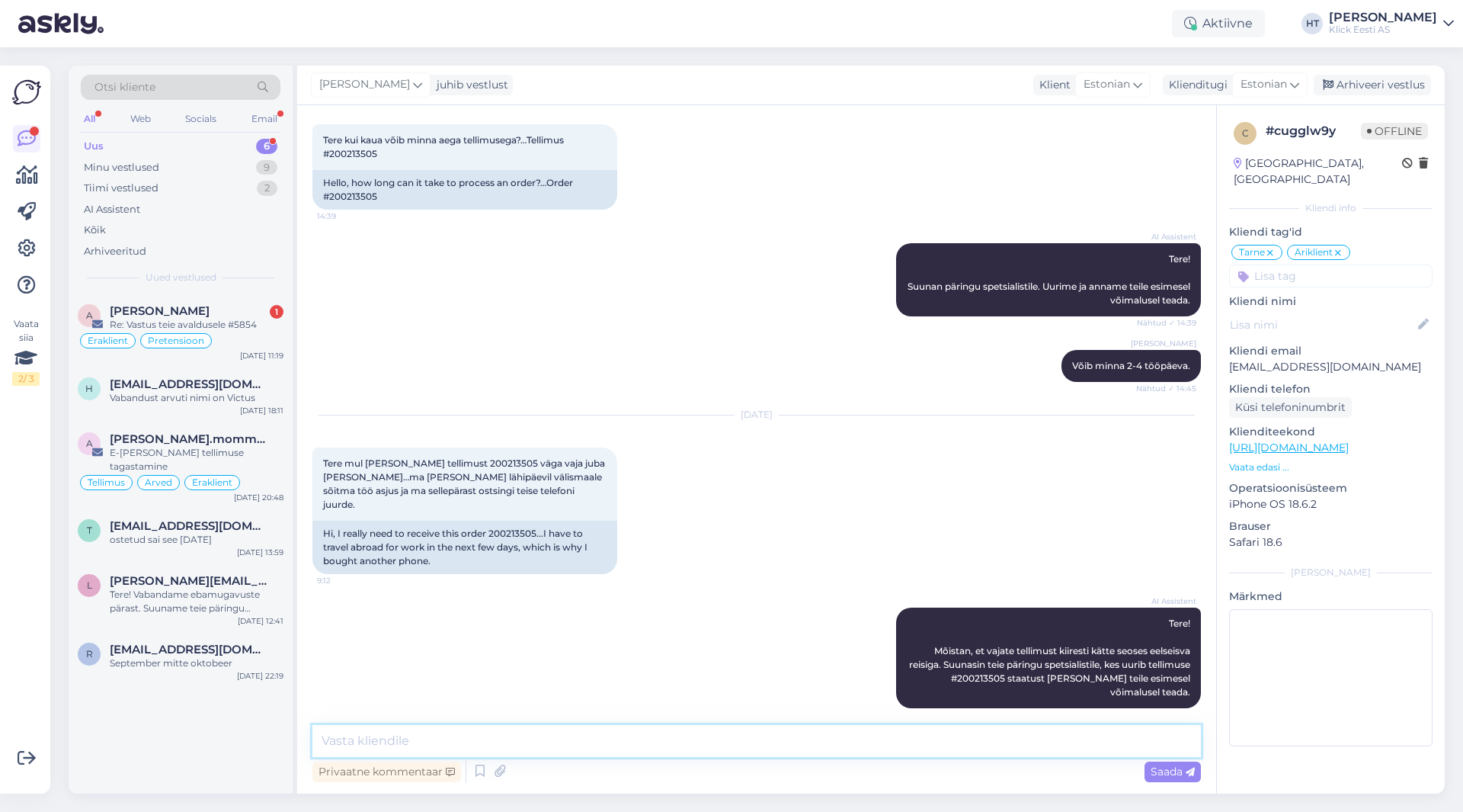
click at [540, 737] on textarea at bounding box center [757, 741] width 889 height 32
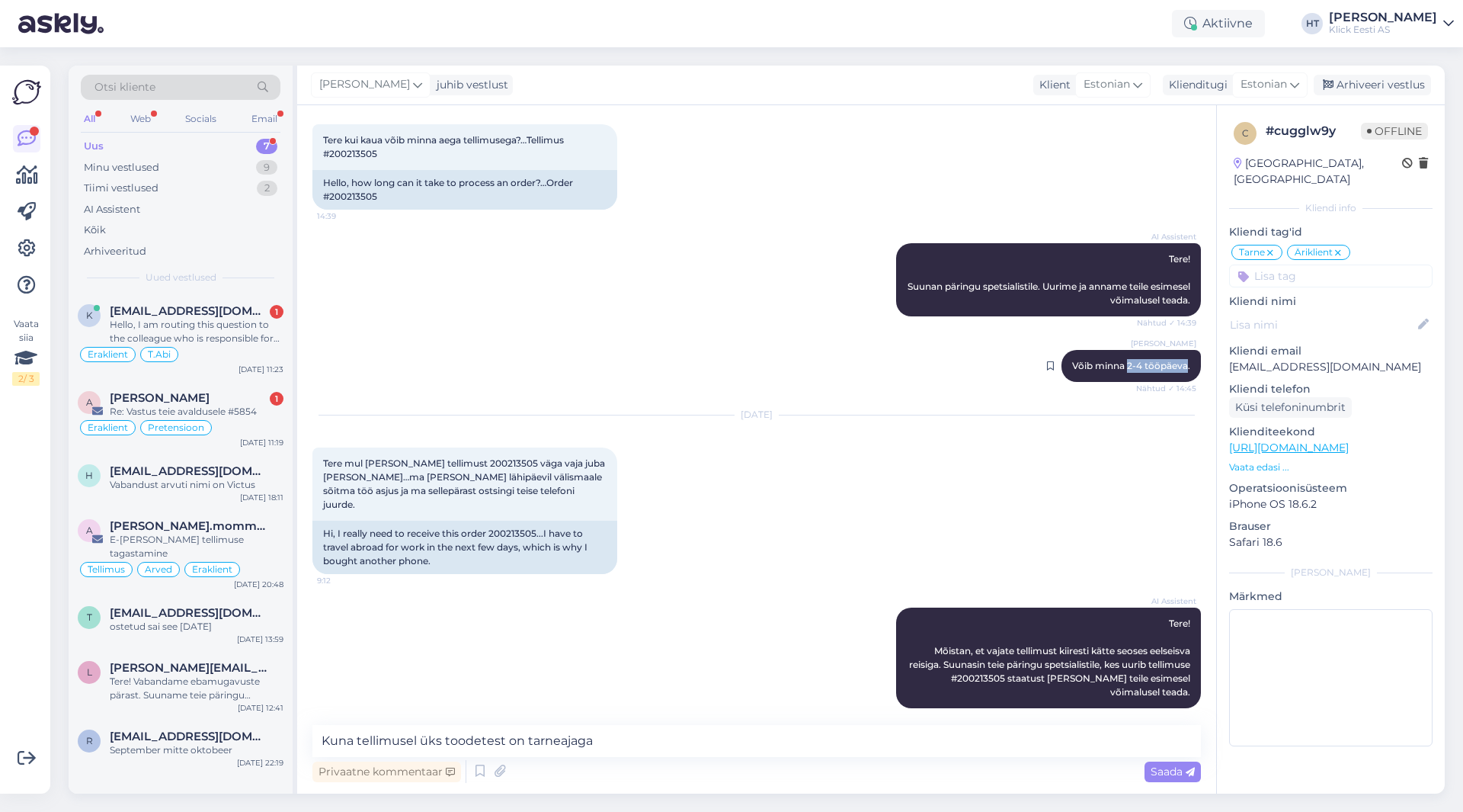
drag, startPoint x: 1118, startPoint y: 363, endPoint x: 1176, endPoint y: 365, distance: 58.0
click at [914, 365] on span "Võib minna 2-4 tööpäeva." at bounding box center [1132, 366] width 118 height 12
click at [685, 753] on textarea "Kuna tellimusel üks toodetest on tarneajaga" at bounding box center [757, 741] width 889 height 32
paste textarea "2-4 tööpäeva"
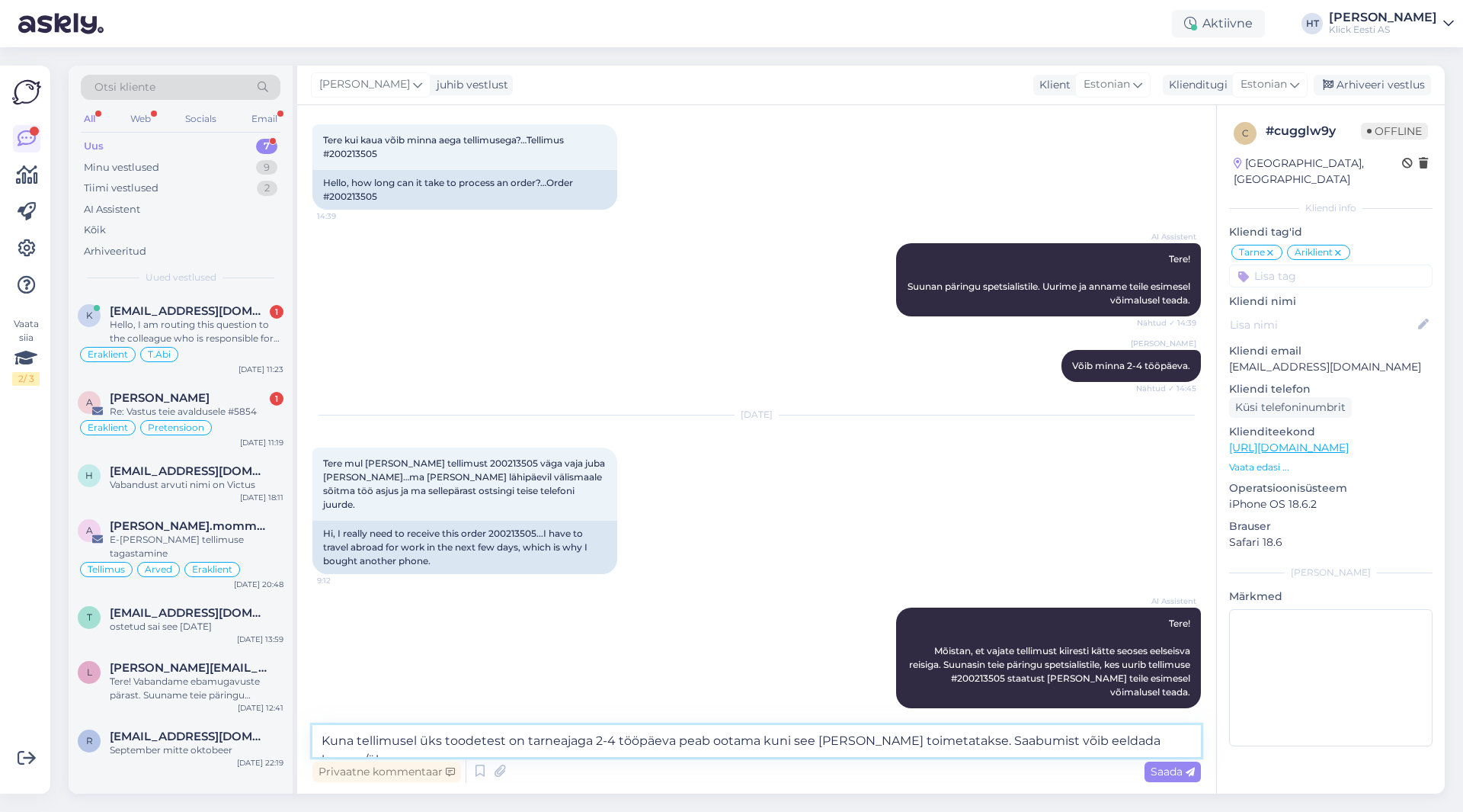
scroll to position [95, 0]
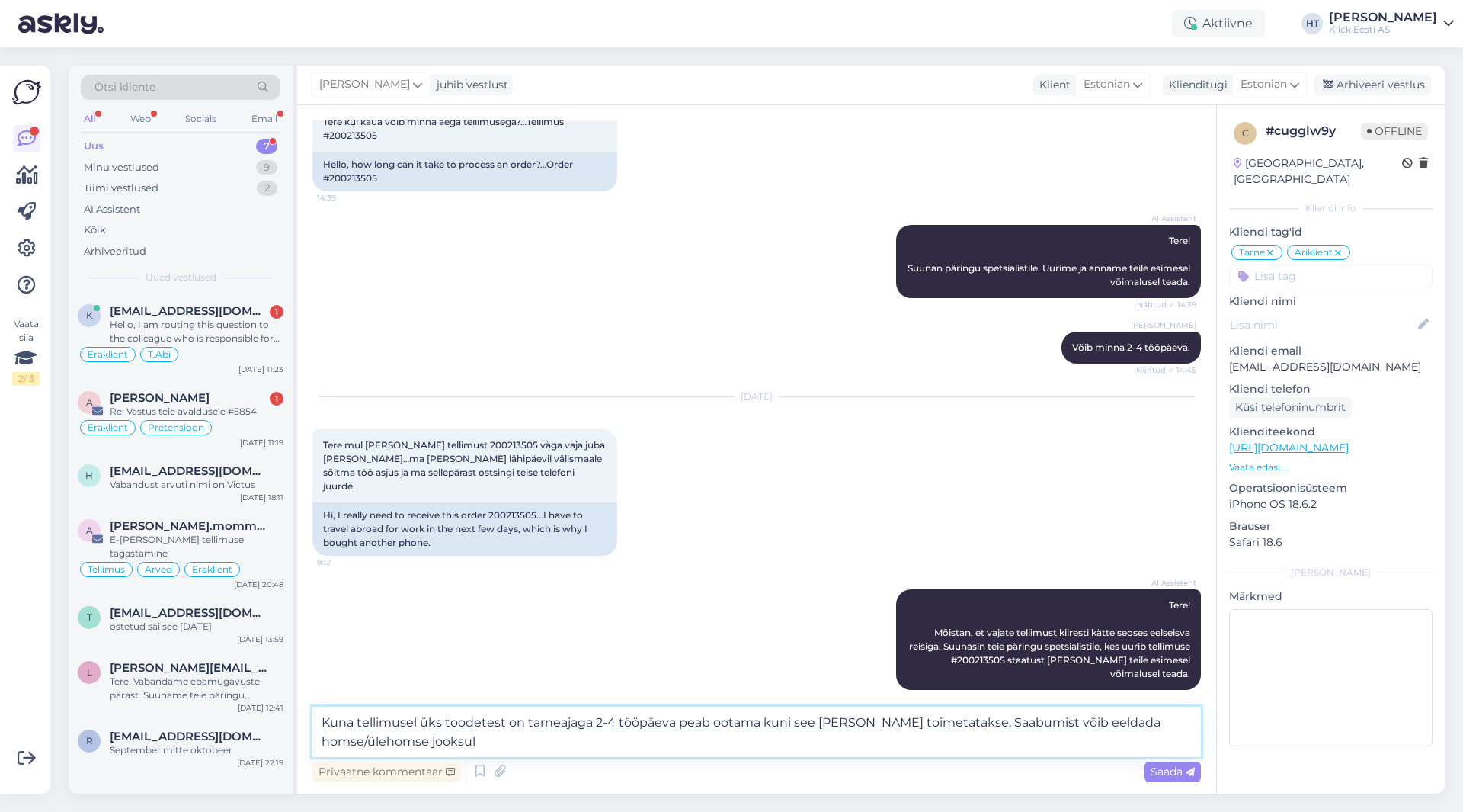
type textarea "Kuna tellimusel üks toodetest on tarneajaga 2-4 tööpäeva peab ootama kuni see […"
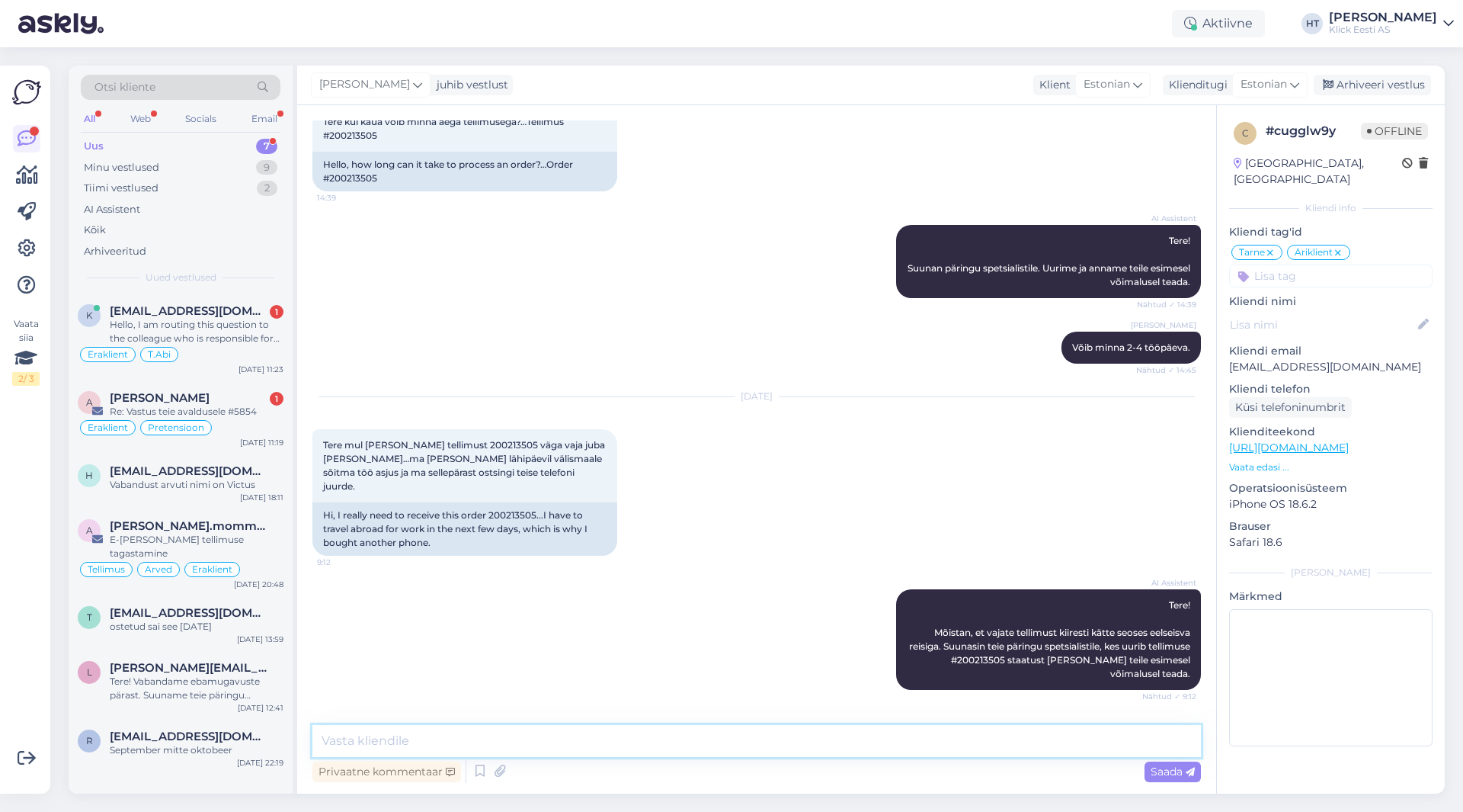
scroll to position [170, 0]
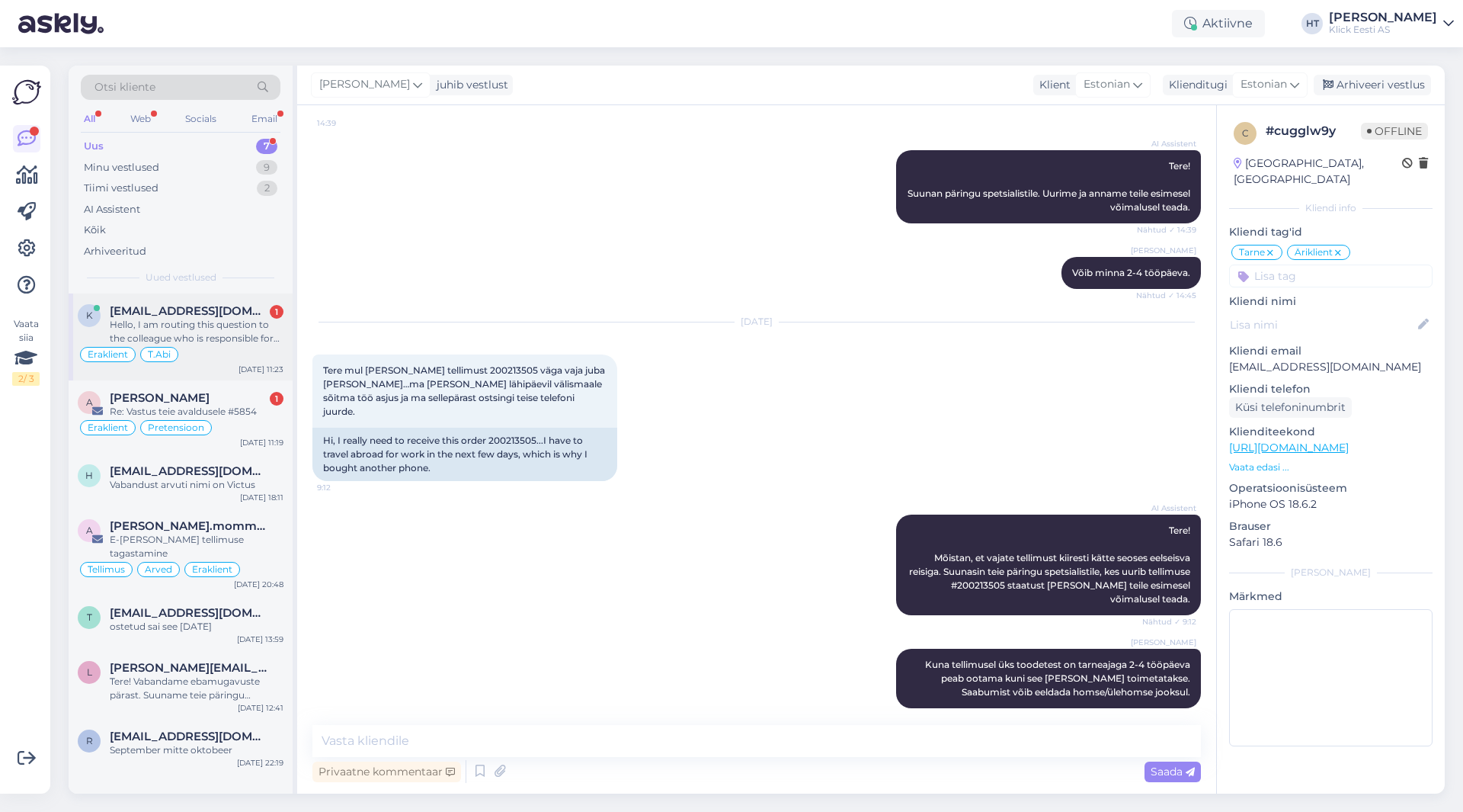
click at [261, 336] on div "Hello, I am routing this question to the colleague who is responsible for this …" at bounding box center [196, 331] width 174 height 28
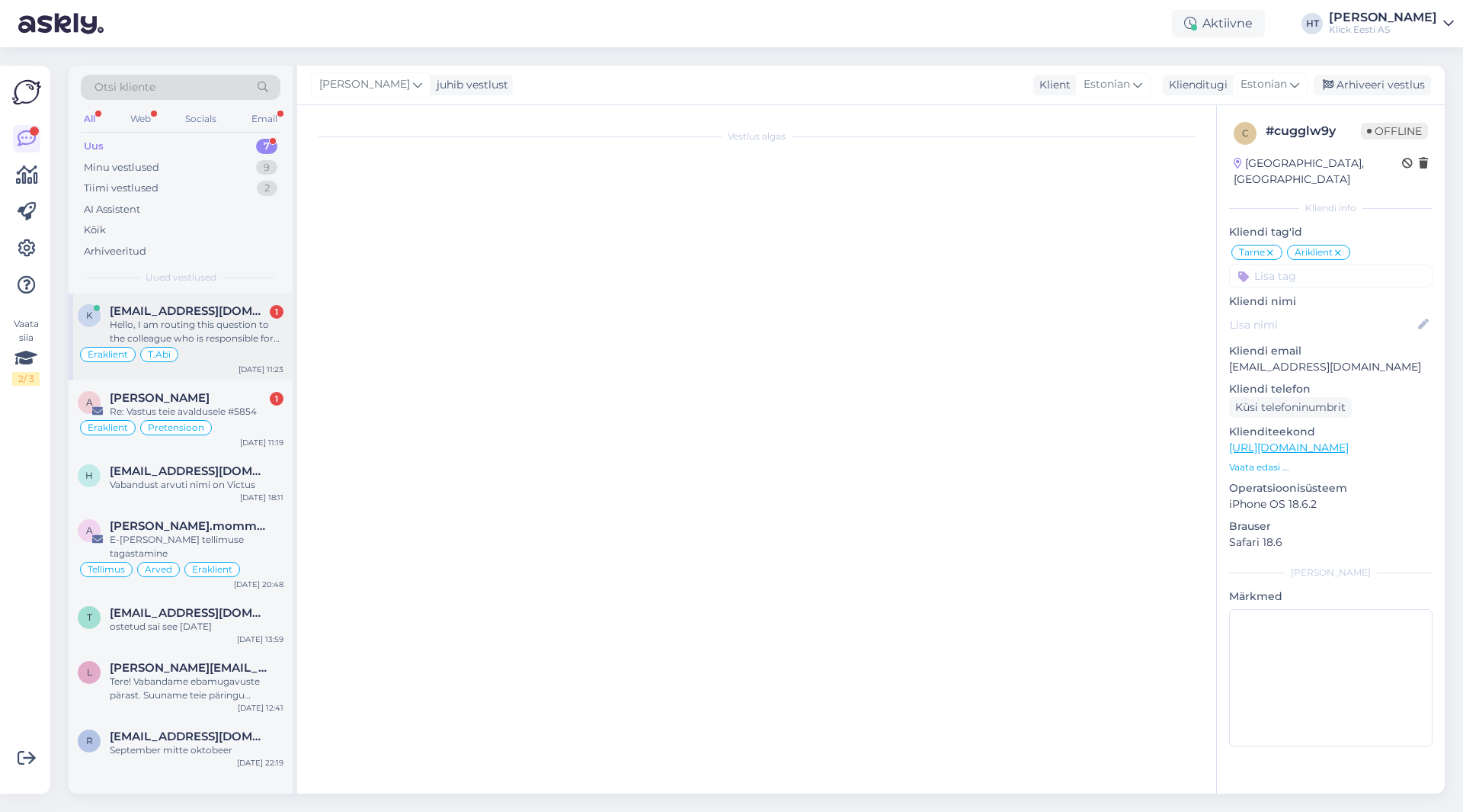
scroll to position [172, 0]
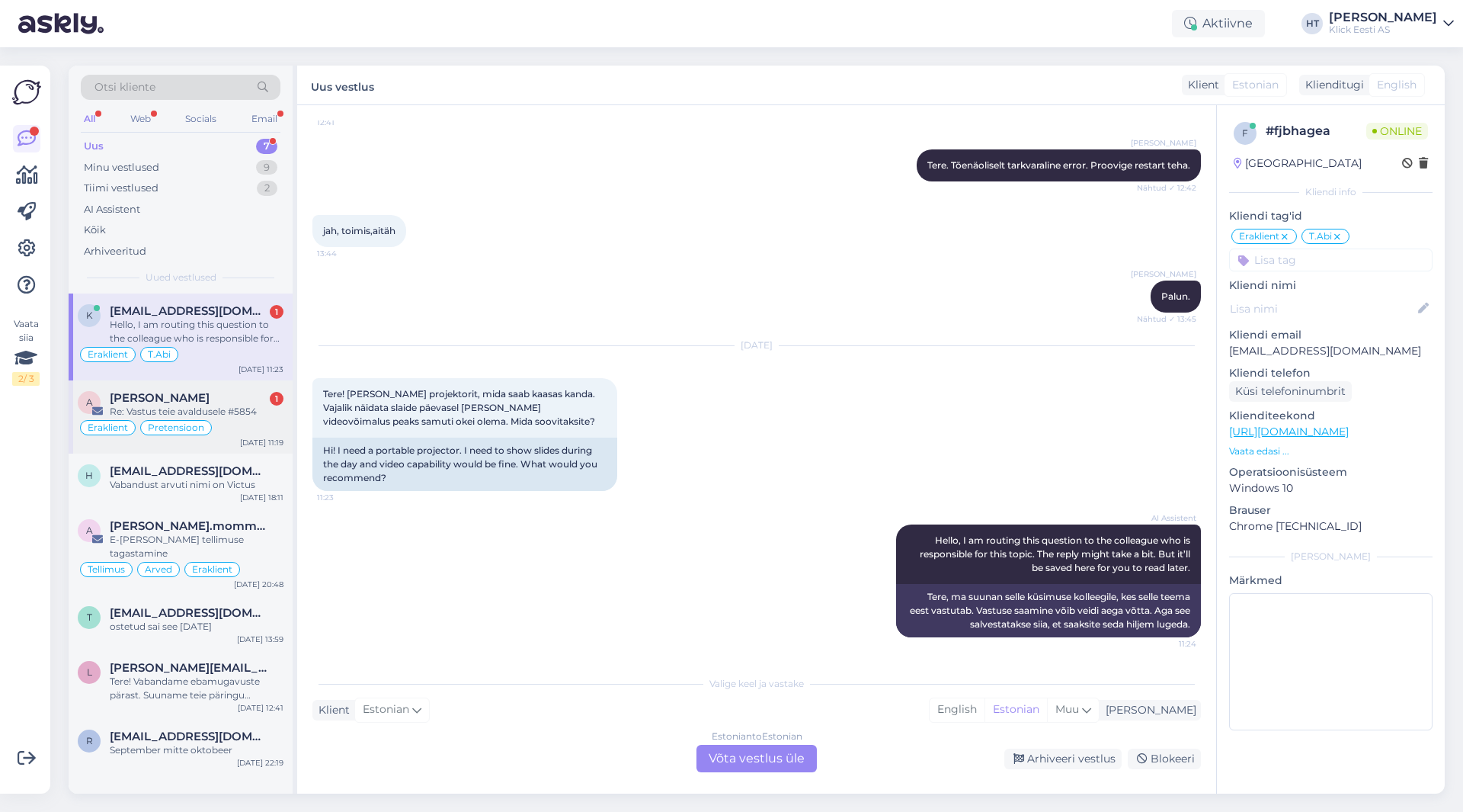
click at [264, 412] on div "Re: Vastus teie avaldusele #5854" at bounding box center [196, 411] width 174 height 13
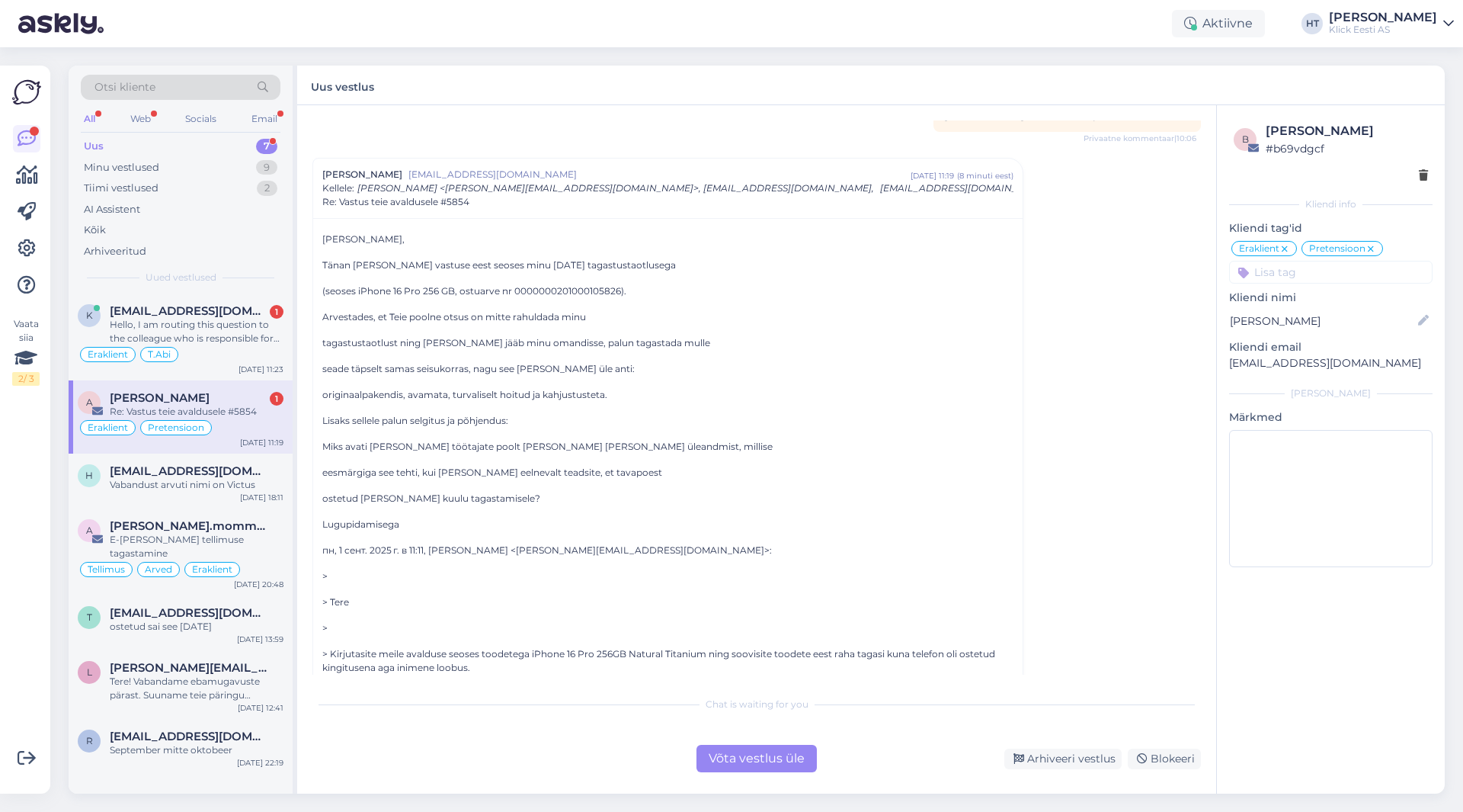
scroll to position [0, 0]
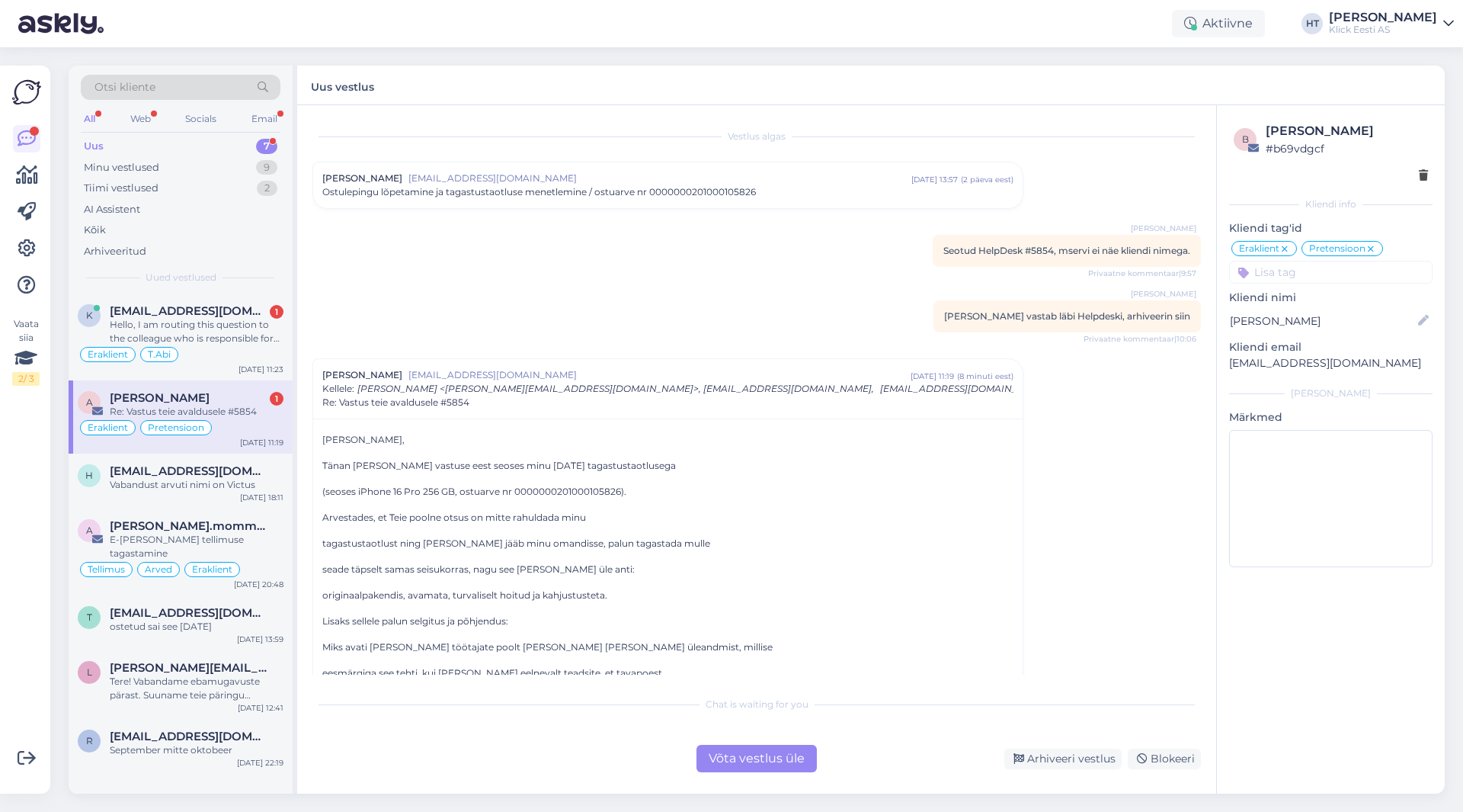
click at [216, 141] on div "Uus 7" at bounding box center [180, 146] width 200 height 21
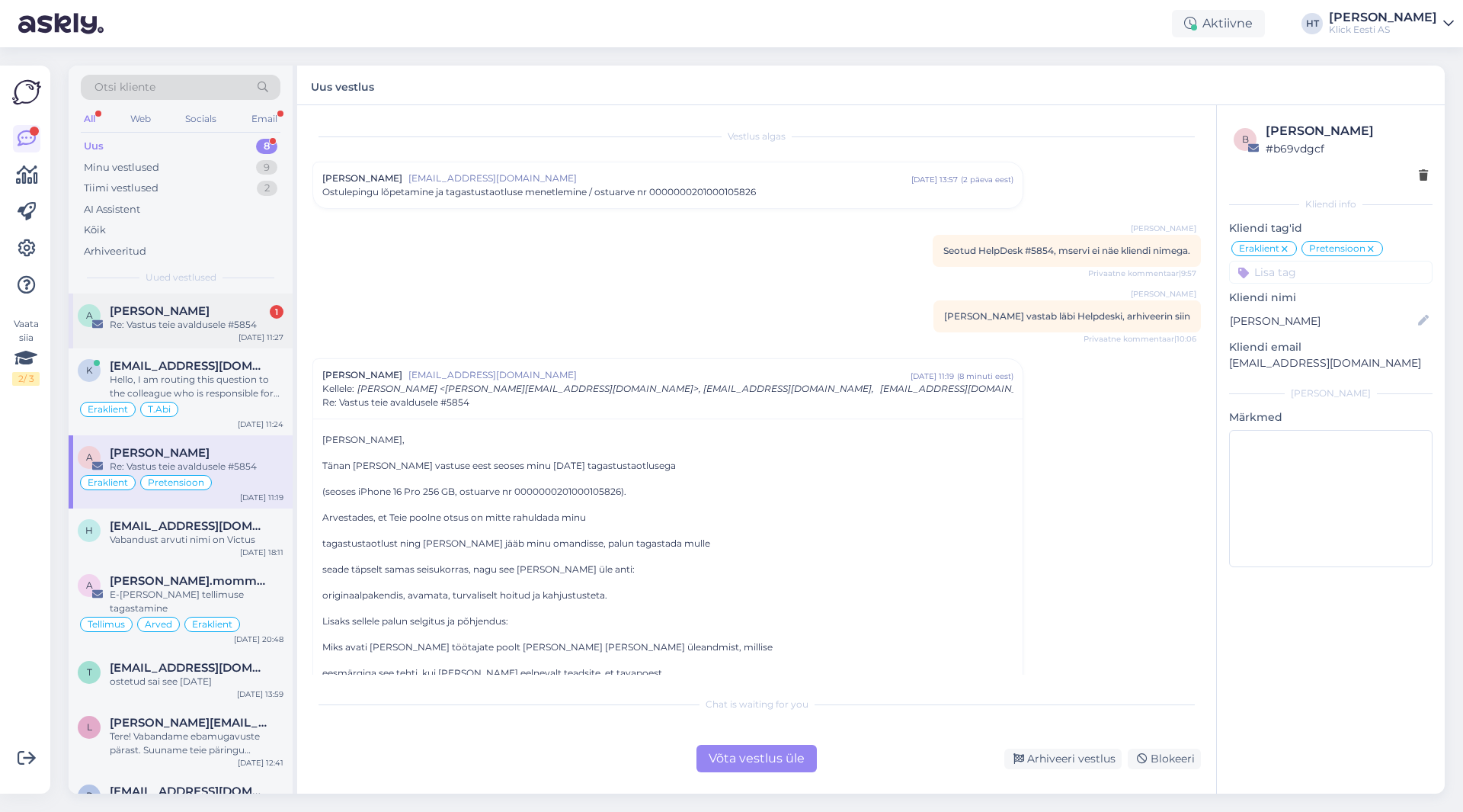
click at [239, 334] on div "A [PERSON_NAME] 1 Re: [PERSON_NAME] avaldusele #5854 [DATE] 11:27" at bounding box center [180, 320] width 224 height 55
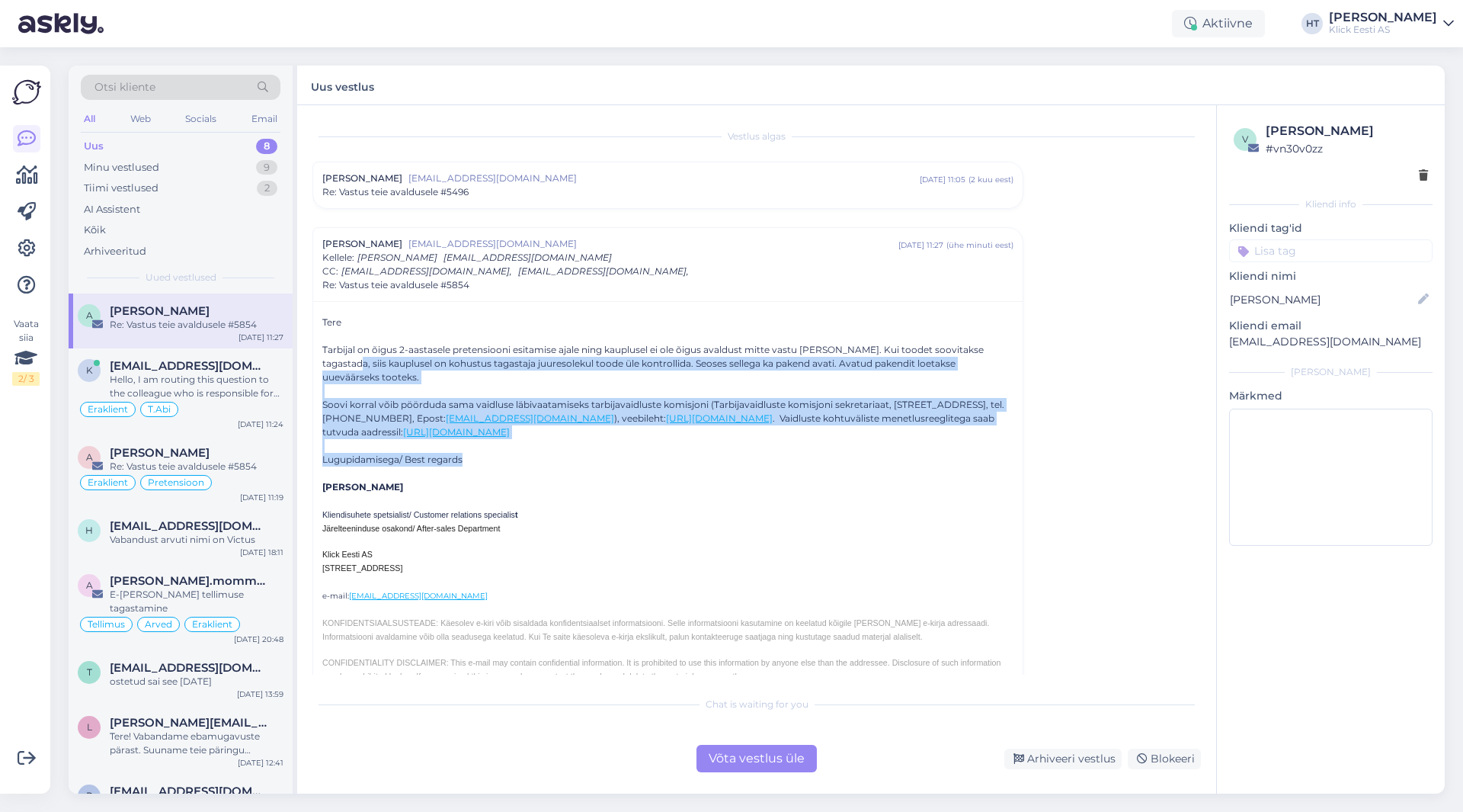
drag, startPoint x: 324, startPoint y: 363, endPoint x: 994, endPoint y: 441, distance: 674.5
click at [914, 441] on div "Tere Tarbijal on õigus 2-aastasele pretensiooni esitamise ajale ning kauplusel …" at bounding box center [668, 525] width 691 height 421
click at [914, 439] on div at bounding box center [668, 446] width 691 height 13
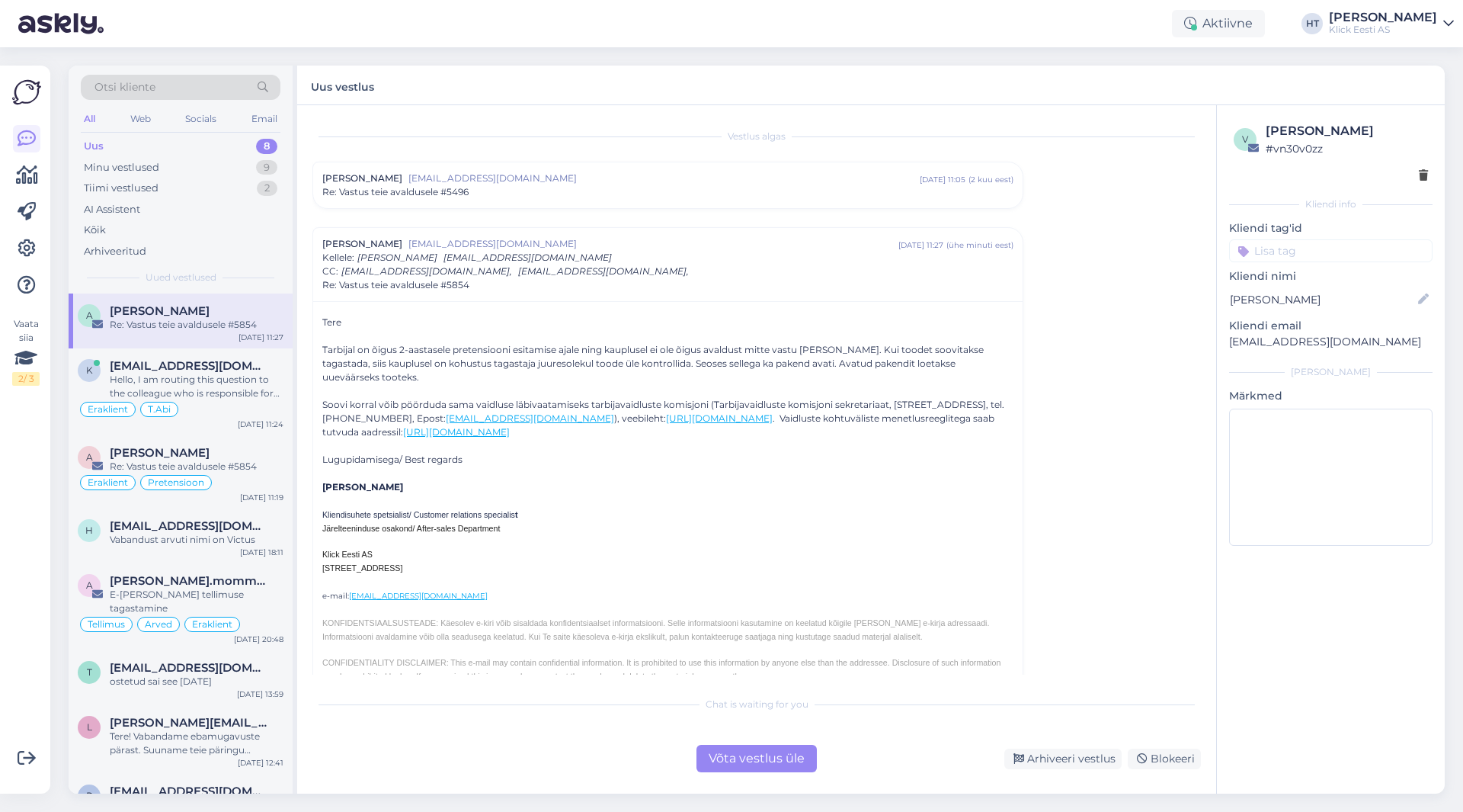
click at [583, 176] on span "[EMAIL_ADDRESS][DOMAIN_NAME]" at bounding box center [664, 178] width 511 height 13
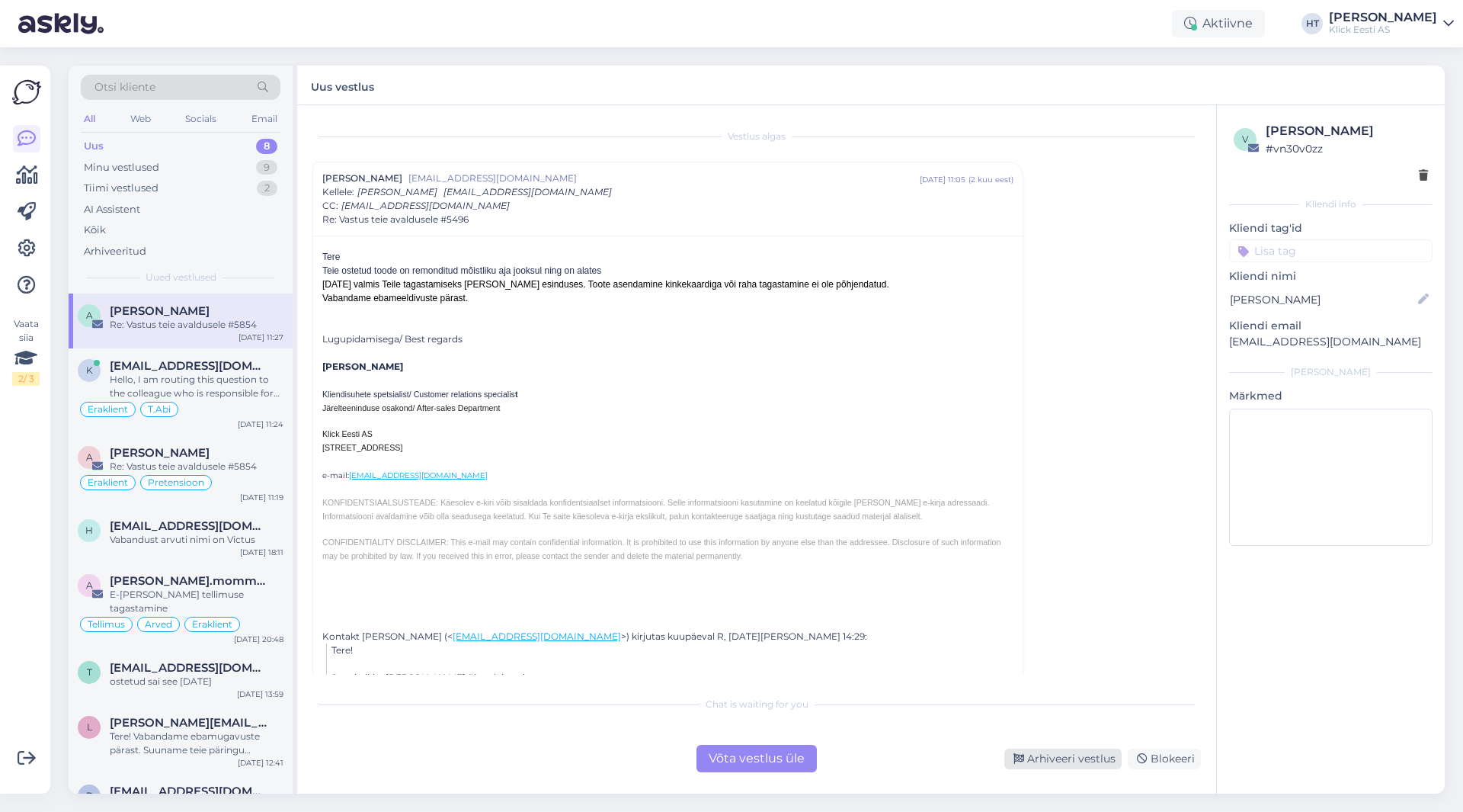
click at [914, 761] on div "Arhiveeri vestlus" at bounding box center [1062, 759] width 117 height 20
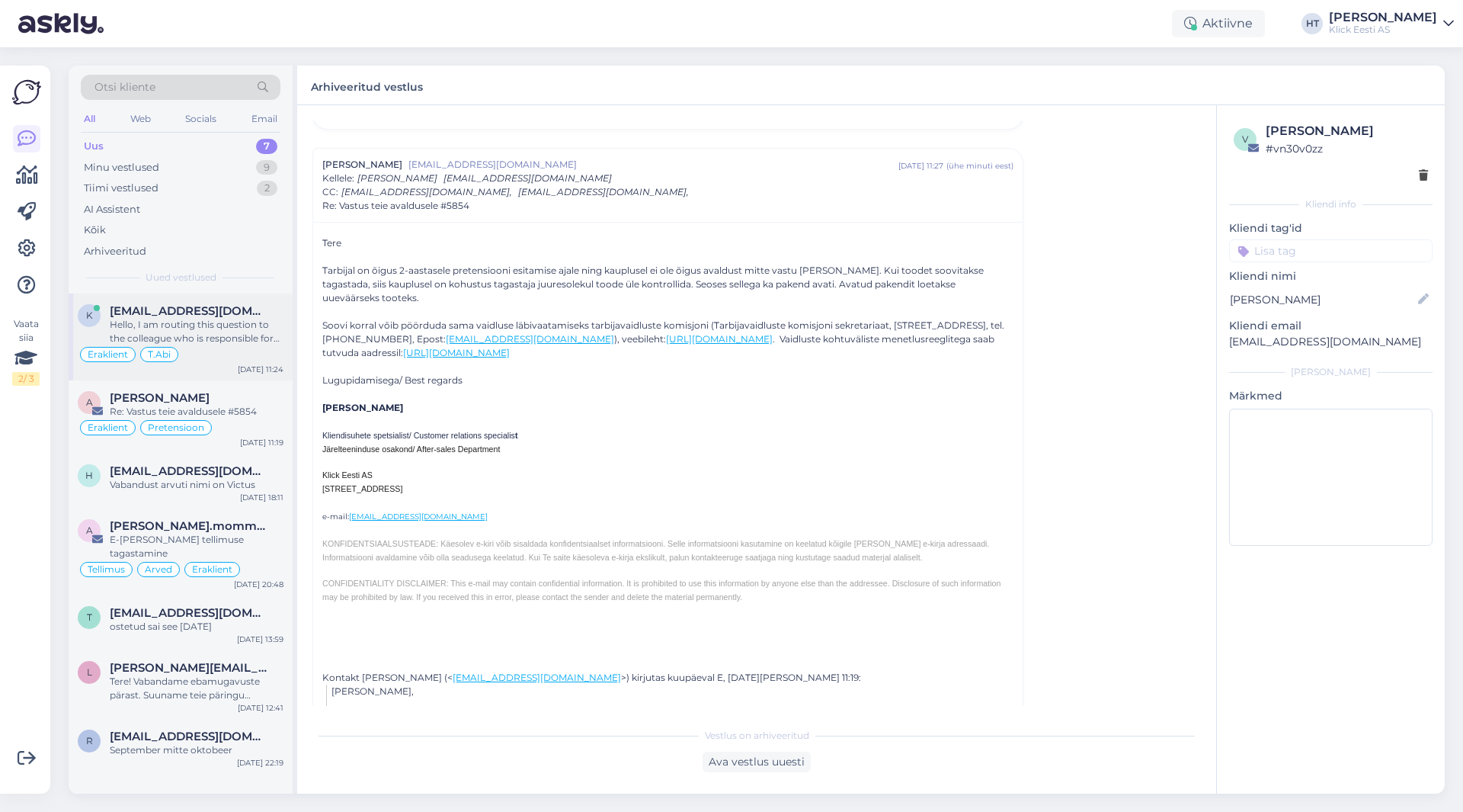
click at [244, 348] on div "Eraklient T.Abi" at bounding box center [180, 354] width 206 height 19
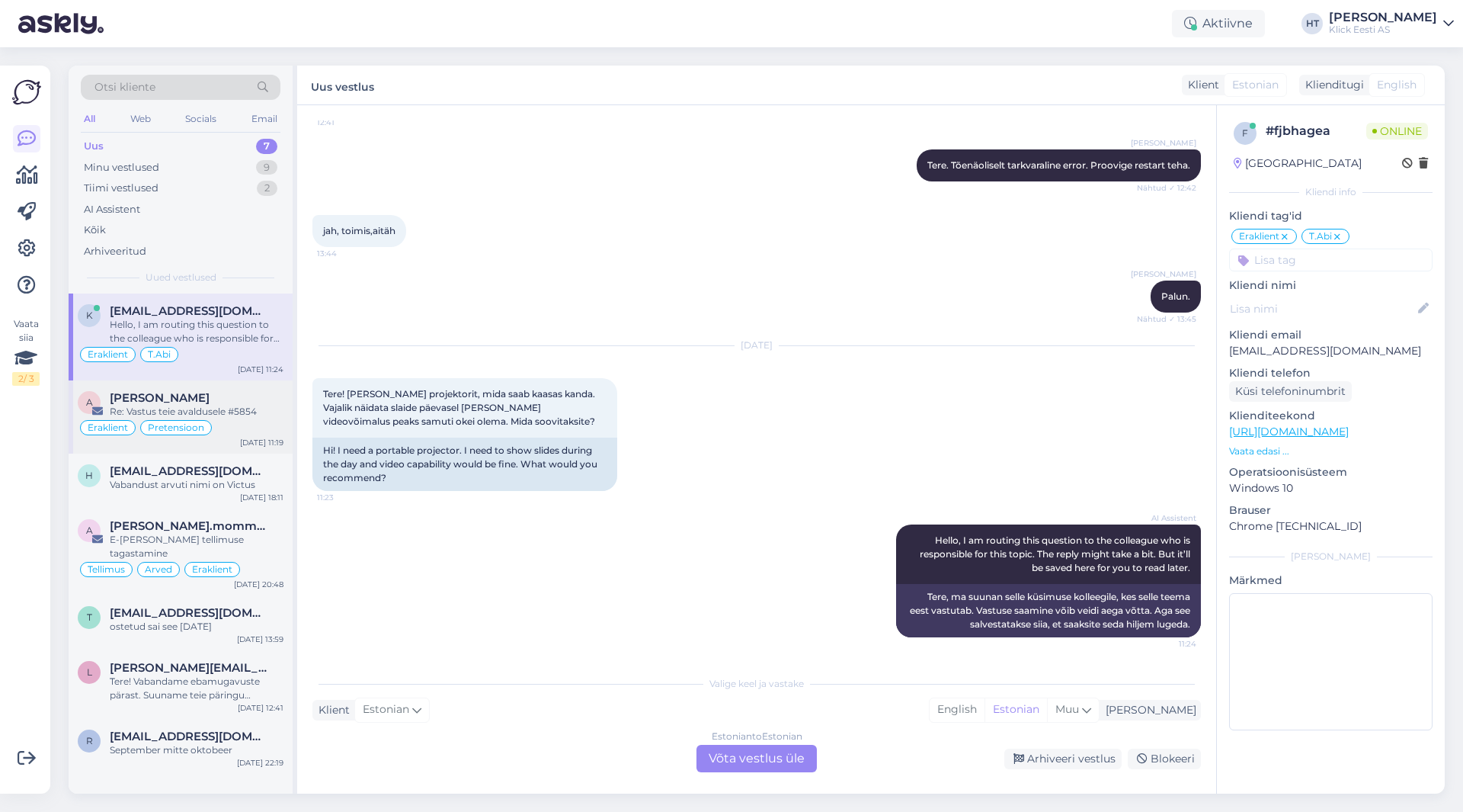
click at [249, 427] on div "Eraklient Pretensioon" at bounding box center [180, 428] width 206 height 19
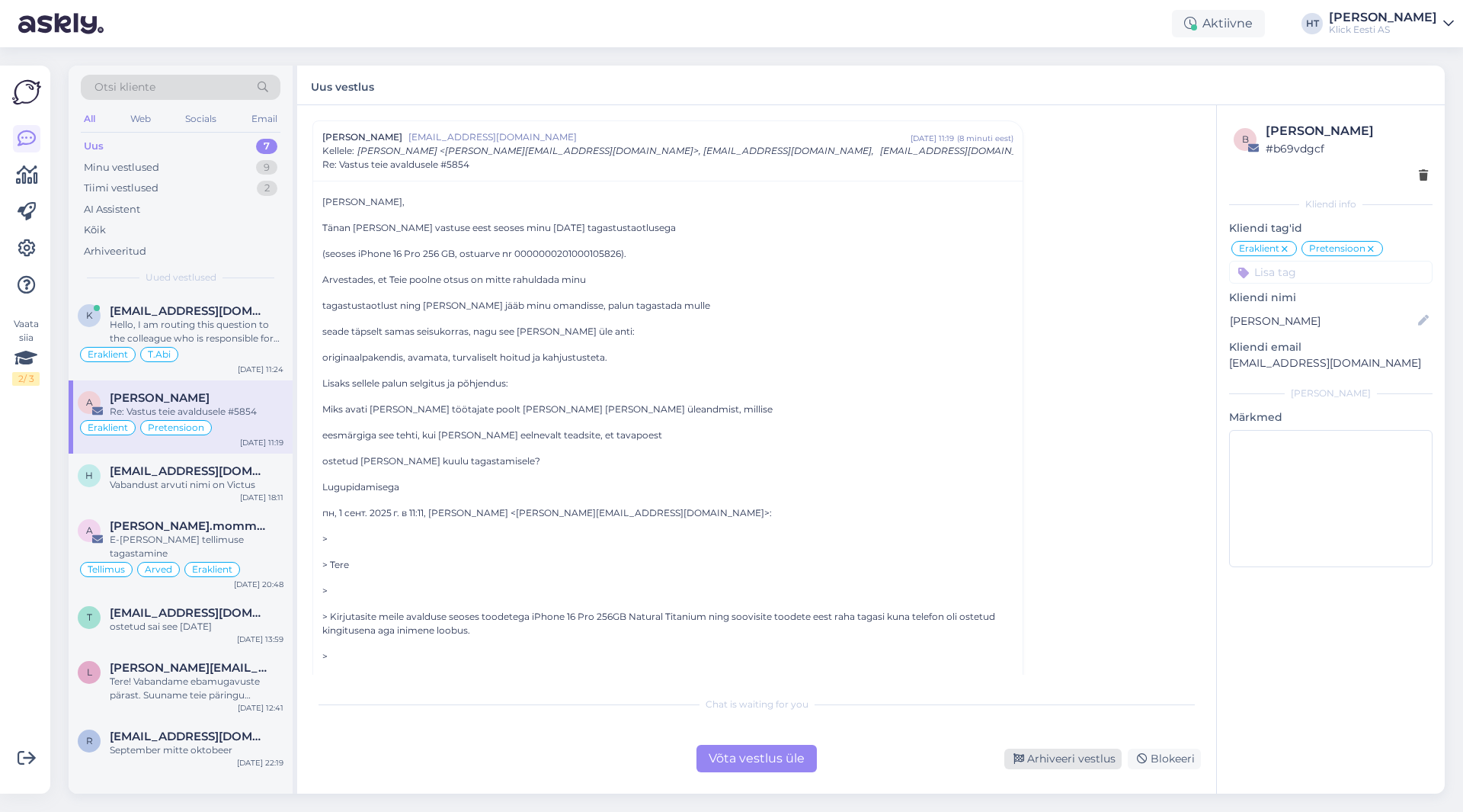
click at [914, 765] on div "Arhiveeri vestlus" at bounding box center [1062, 759] width 117 height 20
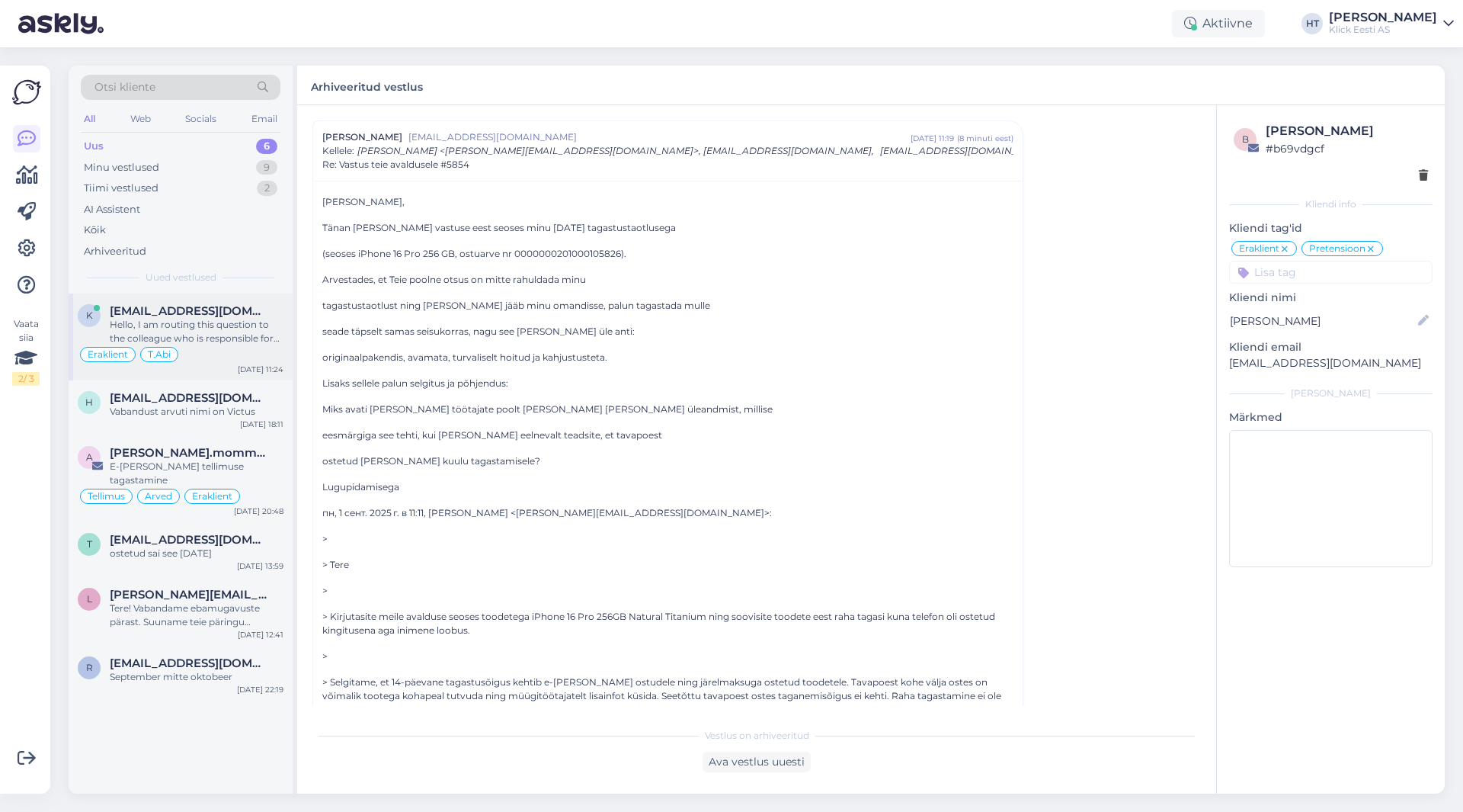
click at [216, 331] on div "Hello, I am routing this question to the colleague who is responsible for this …" at bounding box center [196, 331] width 174 height 28
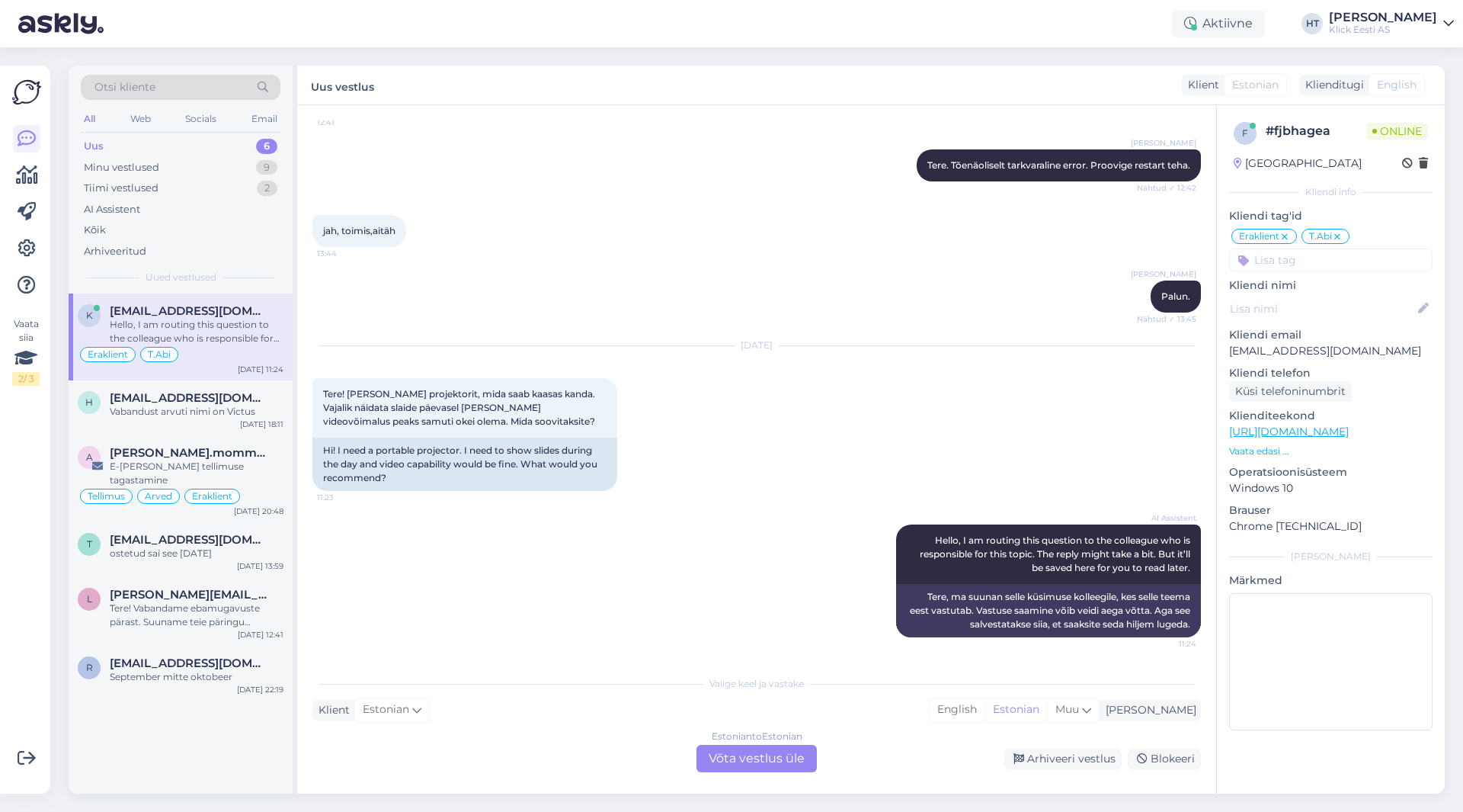
scroll to position [172, 0]
click at [721, 526] on div "AI Assistent Hello, I am routing this question to the colleague who is responsi…" at bounding box center [757, 581] width 889 height 147
click at [750, 757] on div "Estonian to Estonian Võta vestlus üle" at bounding box center [756, 758] width 121 height 28
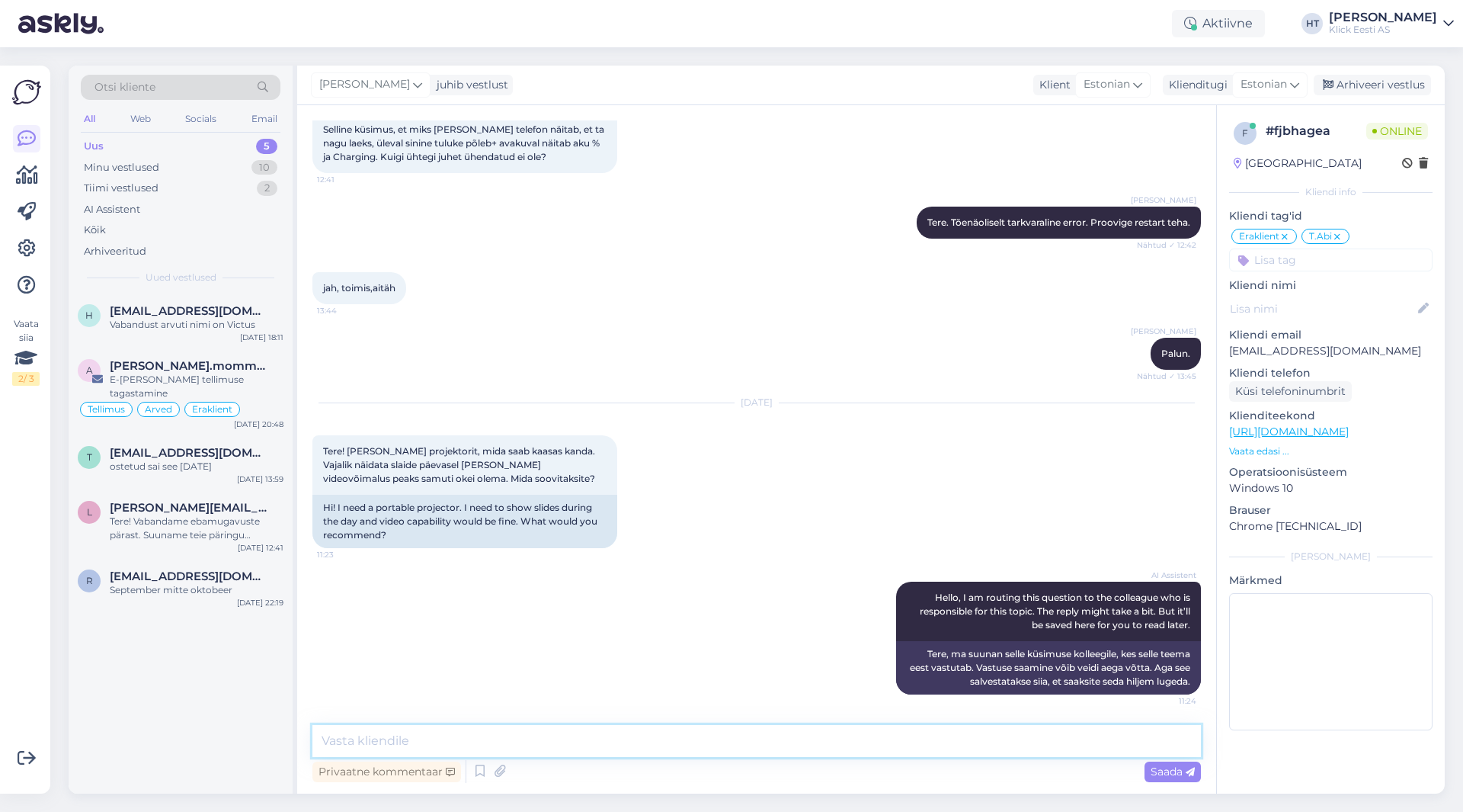
click at [749, 749] on textarea at bounding box center [757, 741] width 889 height 32
paste textarea "[URL][DOMAIN_NAME]"
type textarea "Päevavalguse jaoks soovitaks kaasaskantavatest järgnevat: [URL][DOMAIN_NAME]"
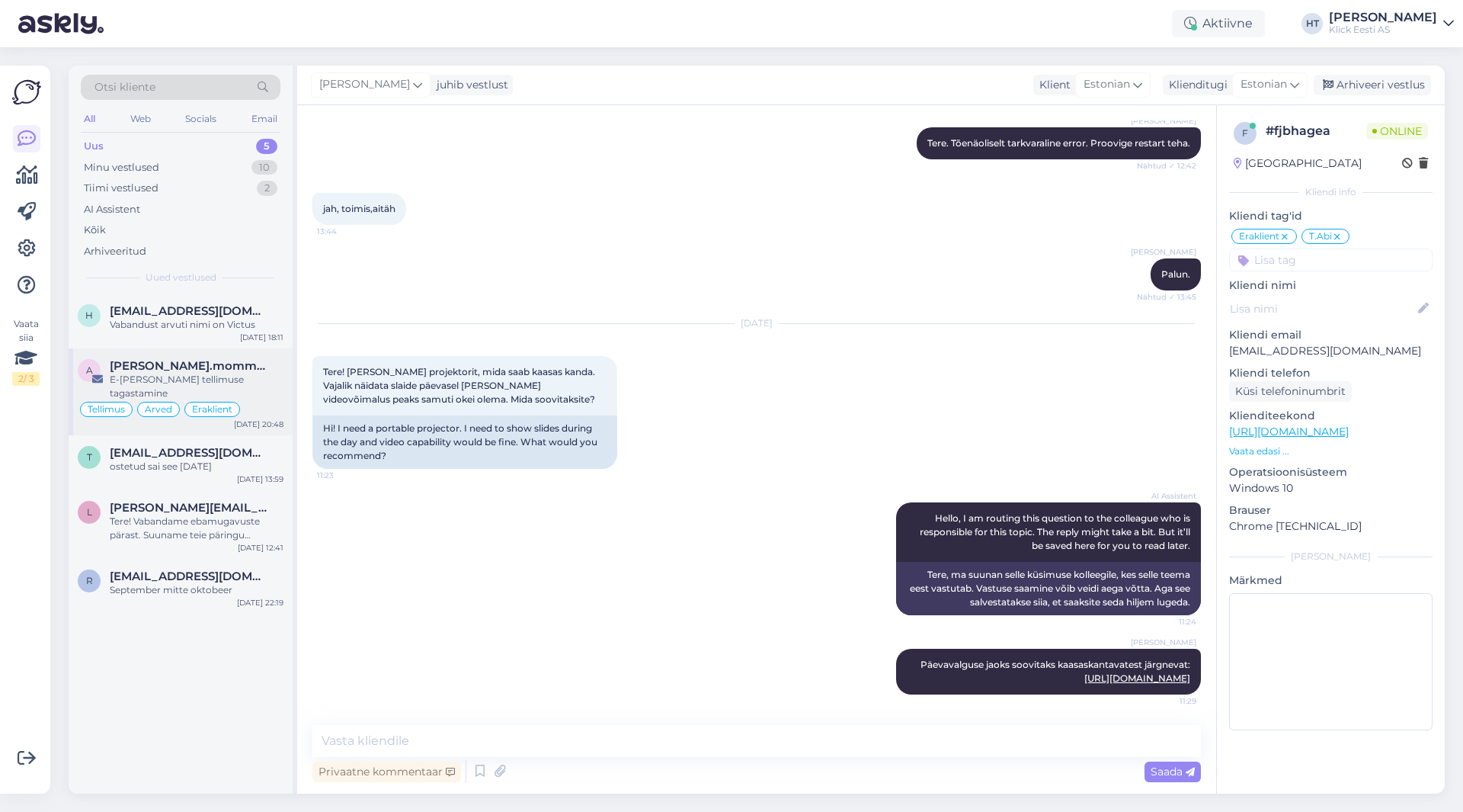
click at [266, 369] on span "[PERSON_NAME].mommeja via [EMAIL_ADDRESS][DOMAIN_NAME]" at bounding box center [189, 366] width 159 height 13
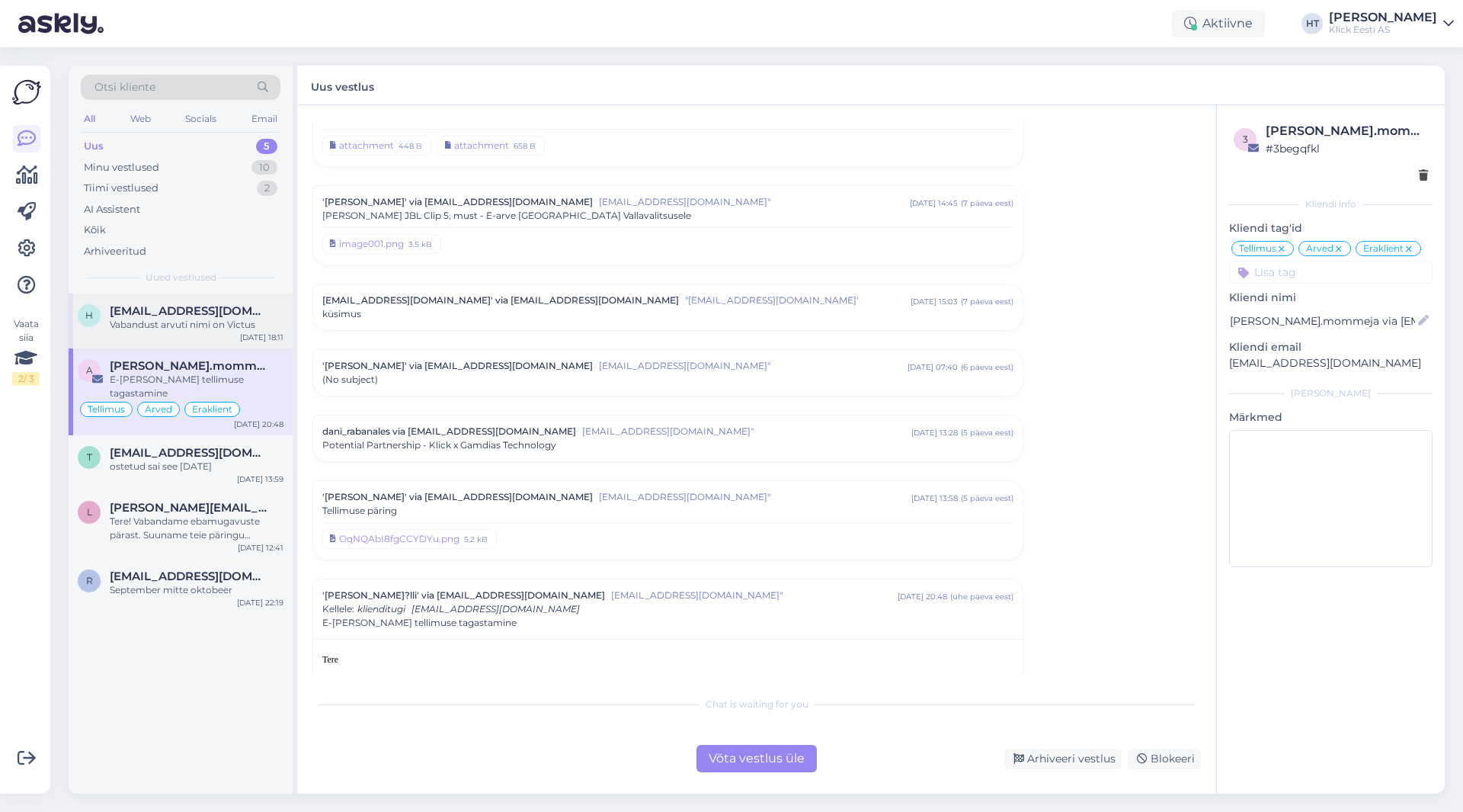
click at [257, 312] on span "[EMAIL_ADDRESS][DOMAIN_NAME]" at bounding box center [189, 311] width 159 height 13
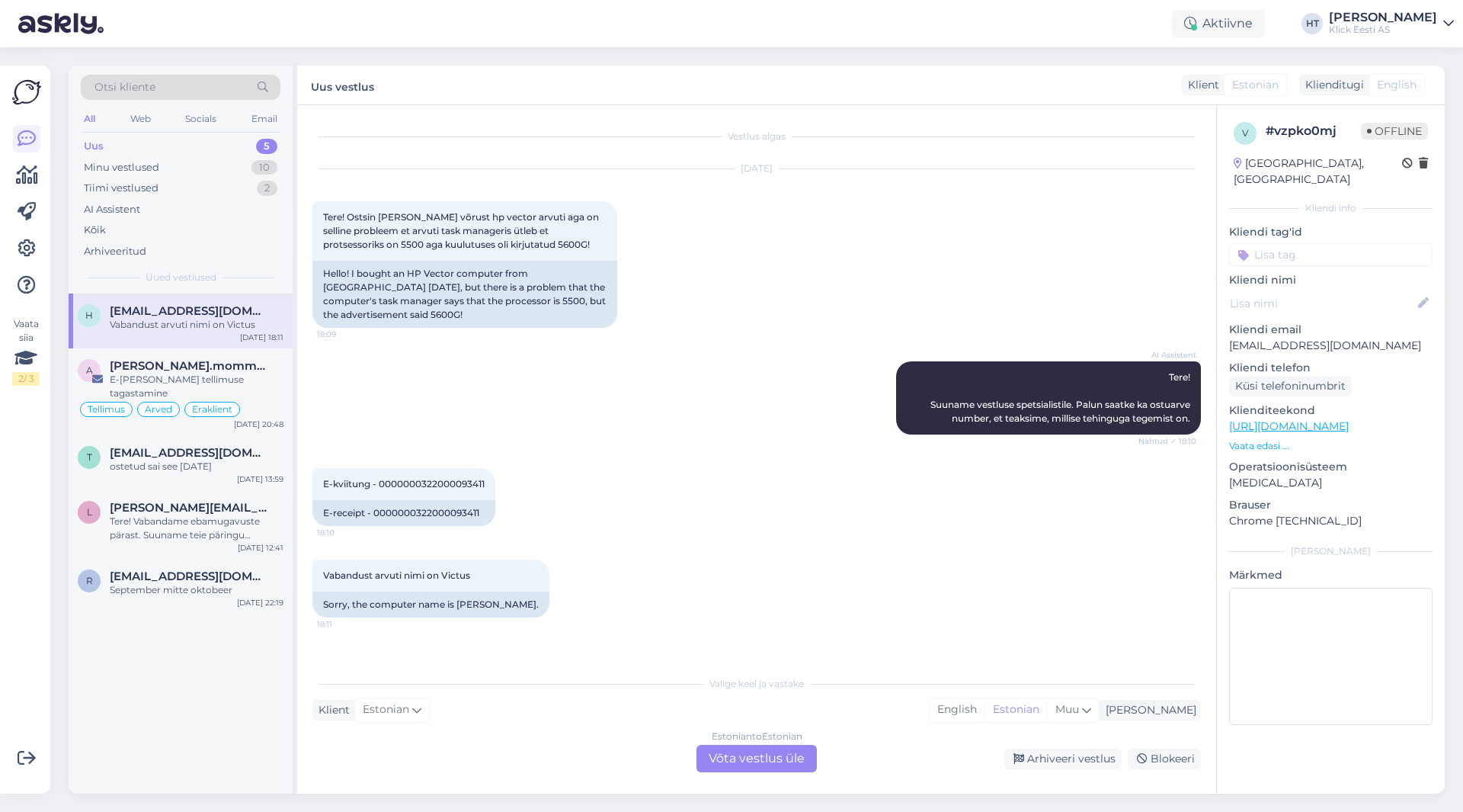
scroll to position [0, 0]
click at [255, 164] on div "10" at bounding box center [264, 168] width 26 height 15
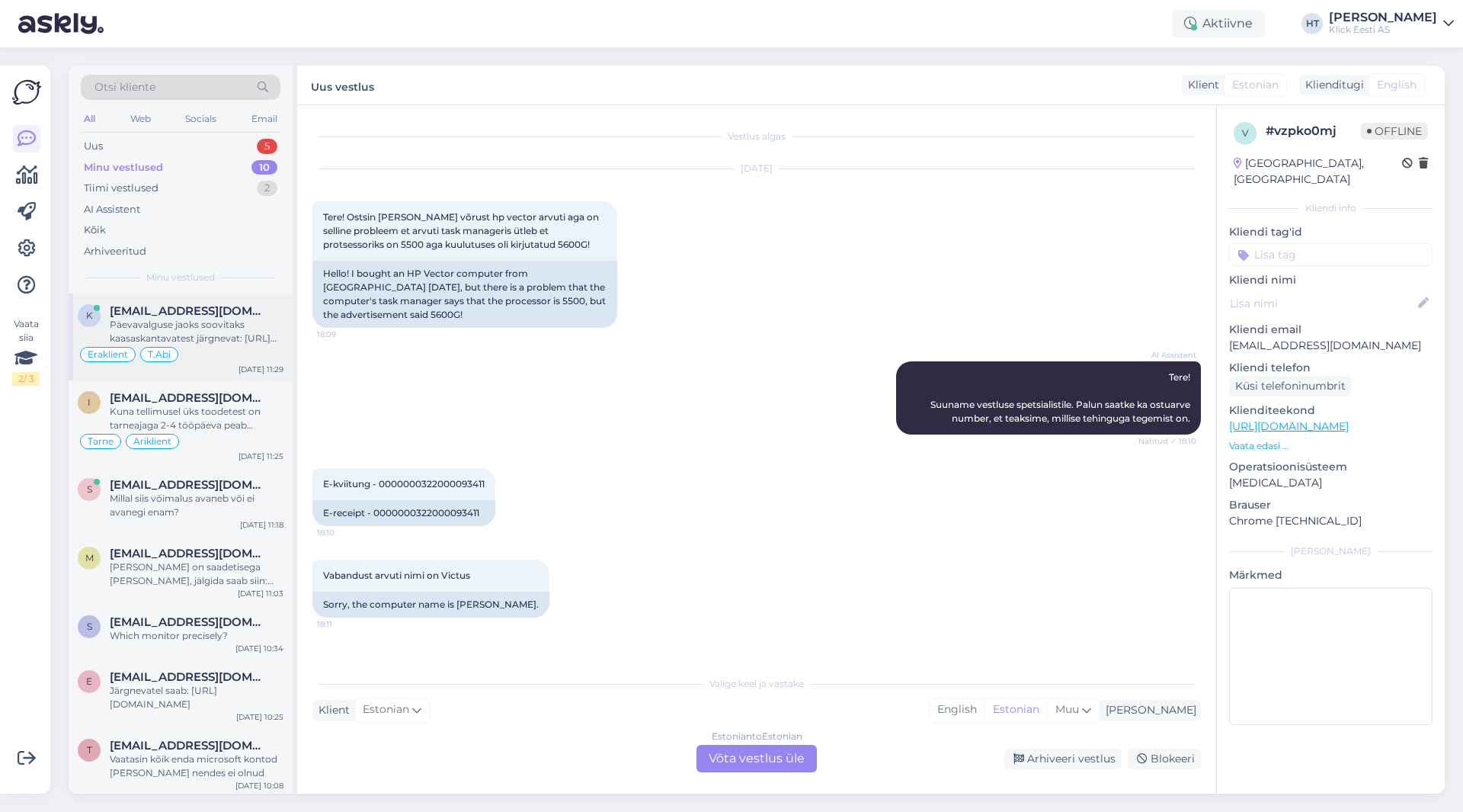
click at [255, 313] on span "[EMAIL_ADDRESS][DOMAIN_NAME]" at bounding box center [189, 311] width 159 height 13
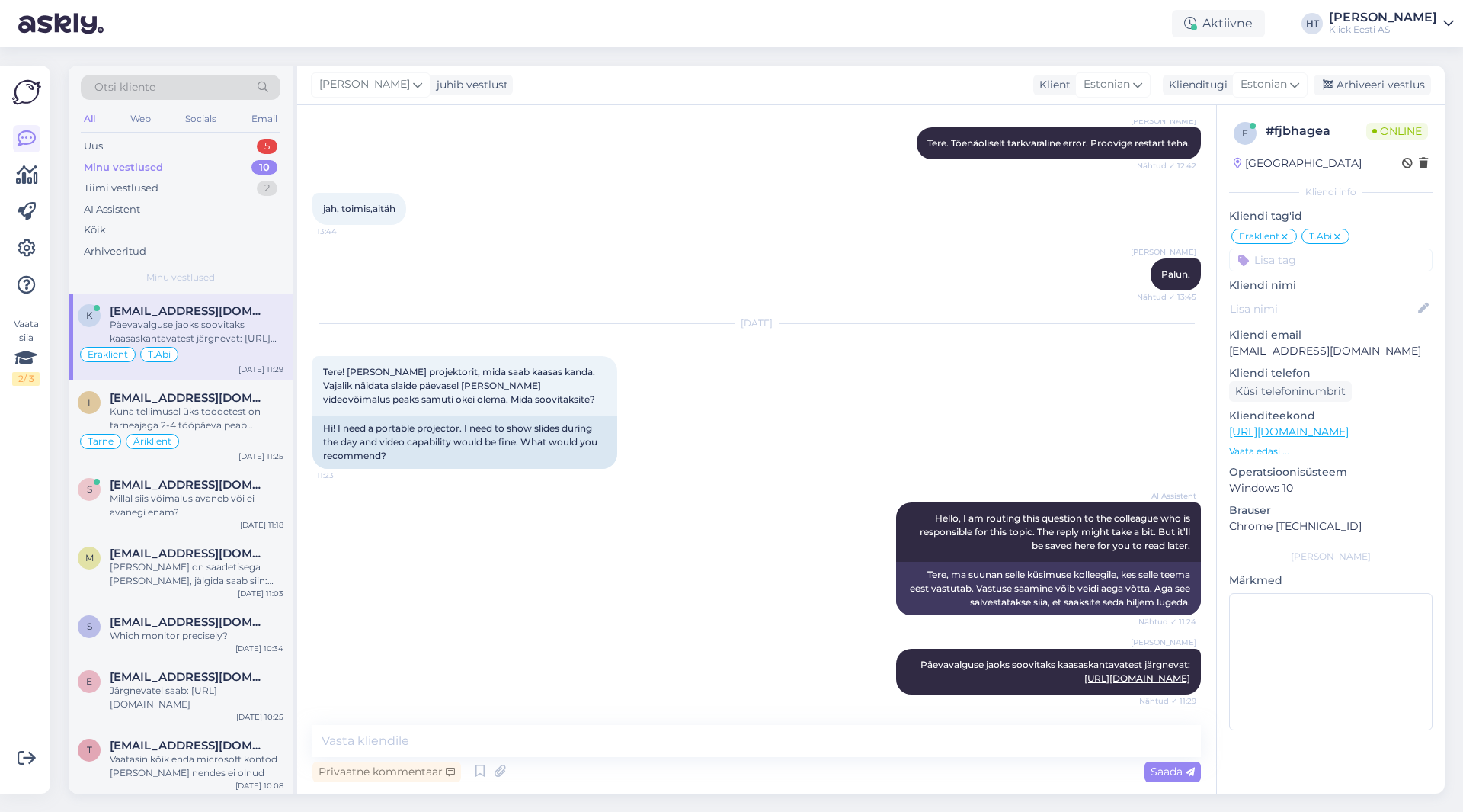
click at [914, 257] on input at bounding box center [1331, 260] width 203 height 23
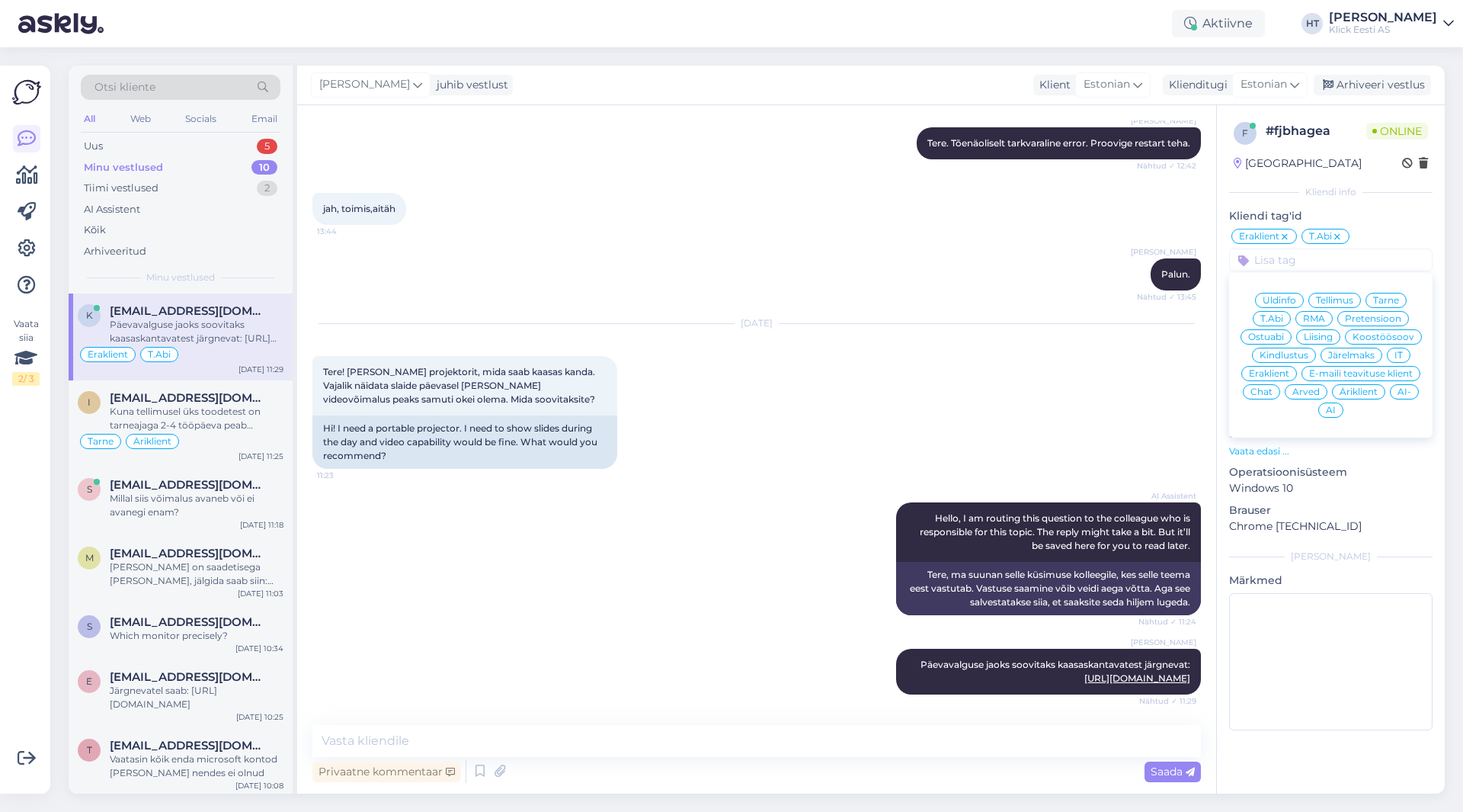
click at [914, 339] on span "Ostuabi" at bounding box center [1266, 336] width 35 height 9
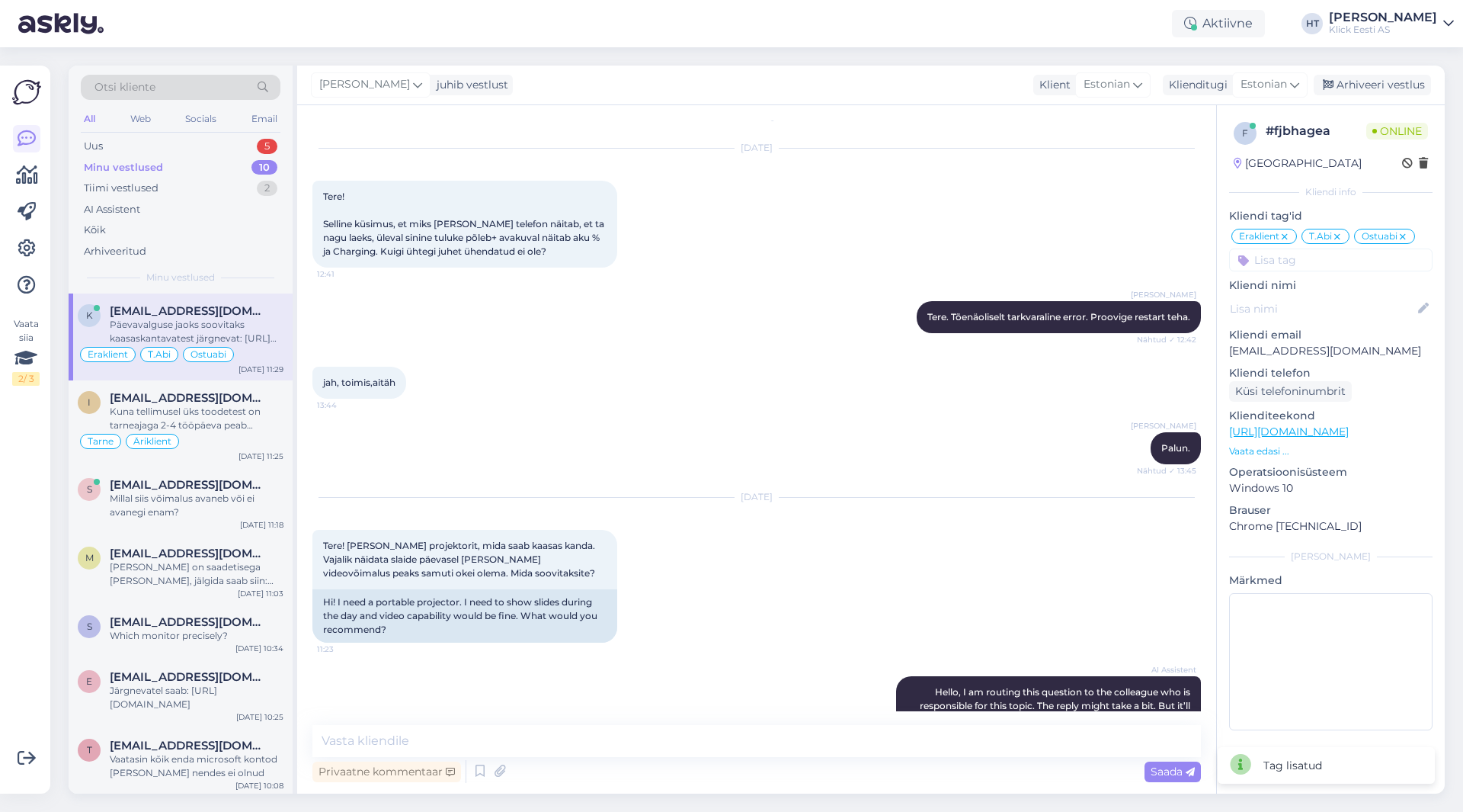
scroll to position [0, 0]
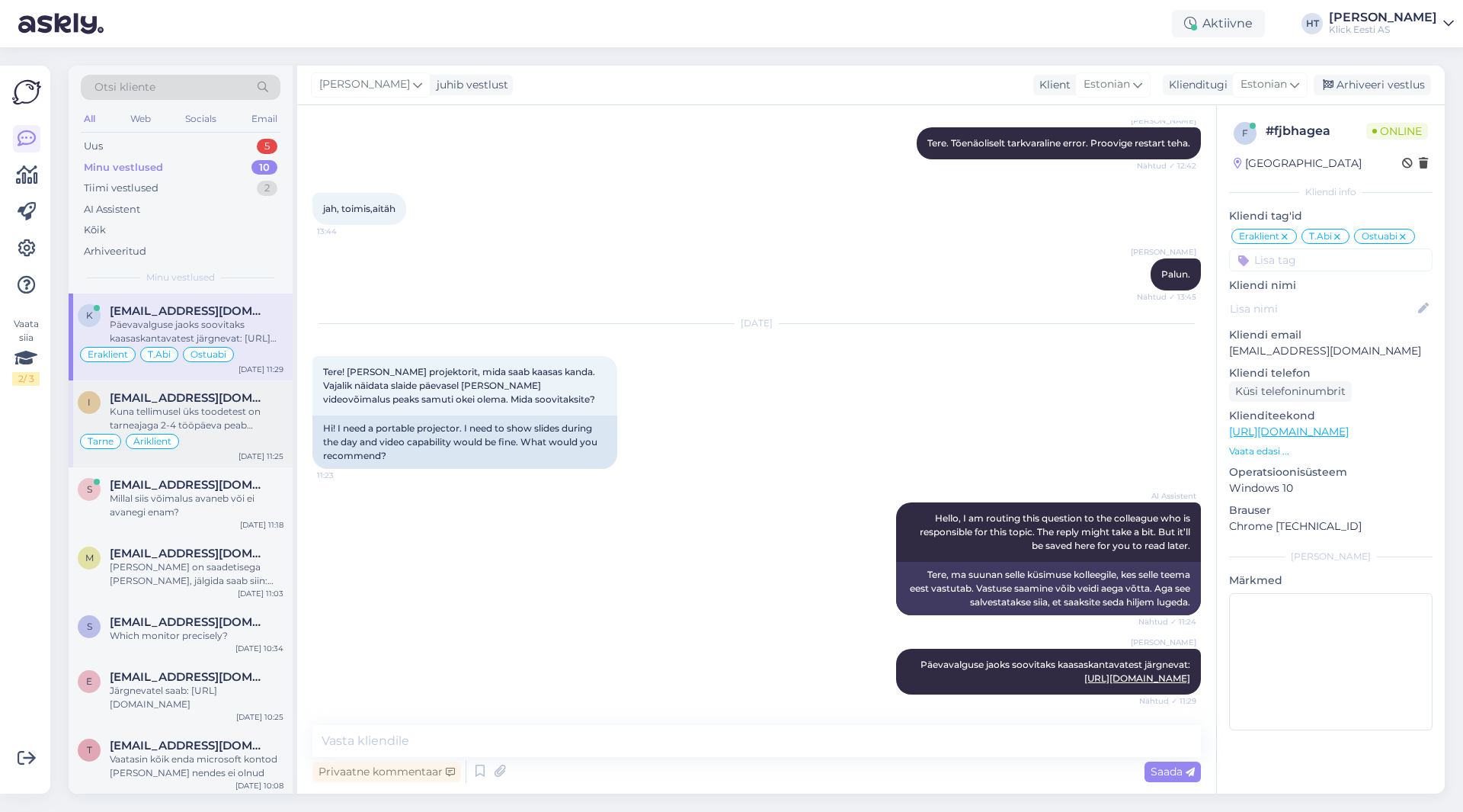
click at [233, 438] on div "Tarne Äriklient" at bounding box center [180, 441] width 206 height 19
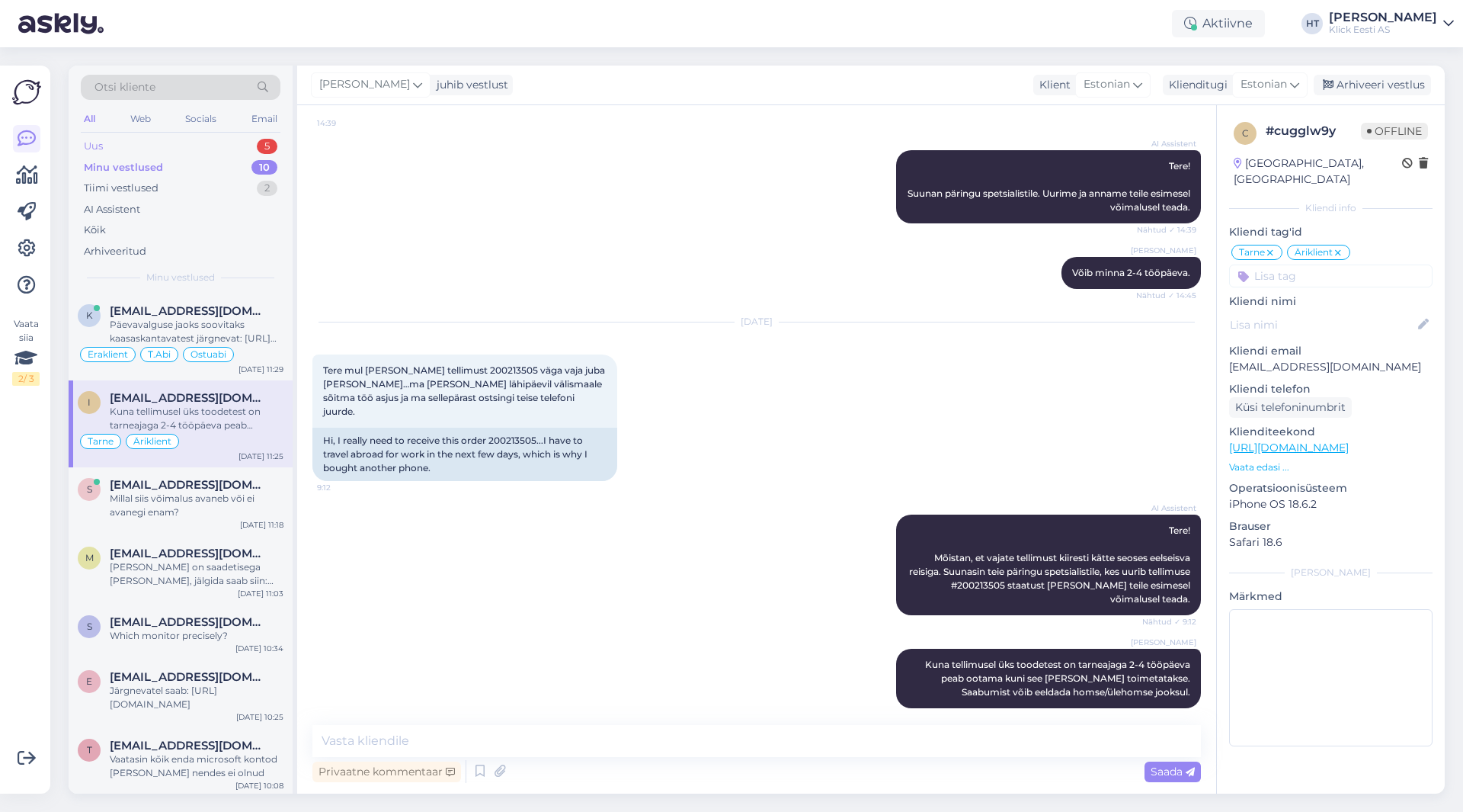
click at [210, 153] on div "Uus 5" at bounding box center [180, 146] width 200 height 21
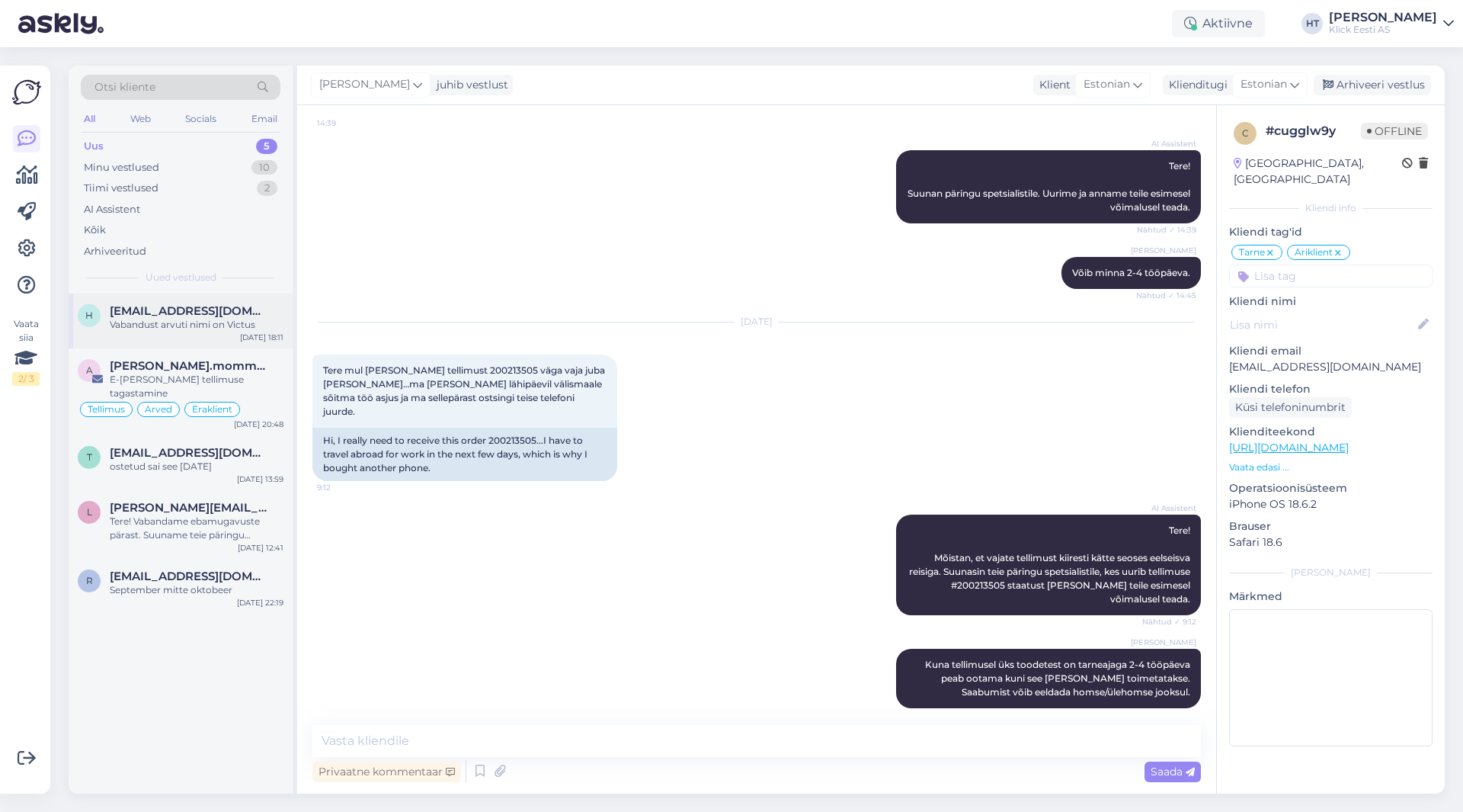
click at [226, 312] on span "[EMAIL_ADDRESS][DOMAIN_NAME]" at bounding box center [189, 311] width 159 height 13
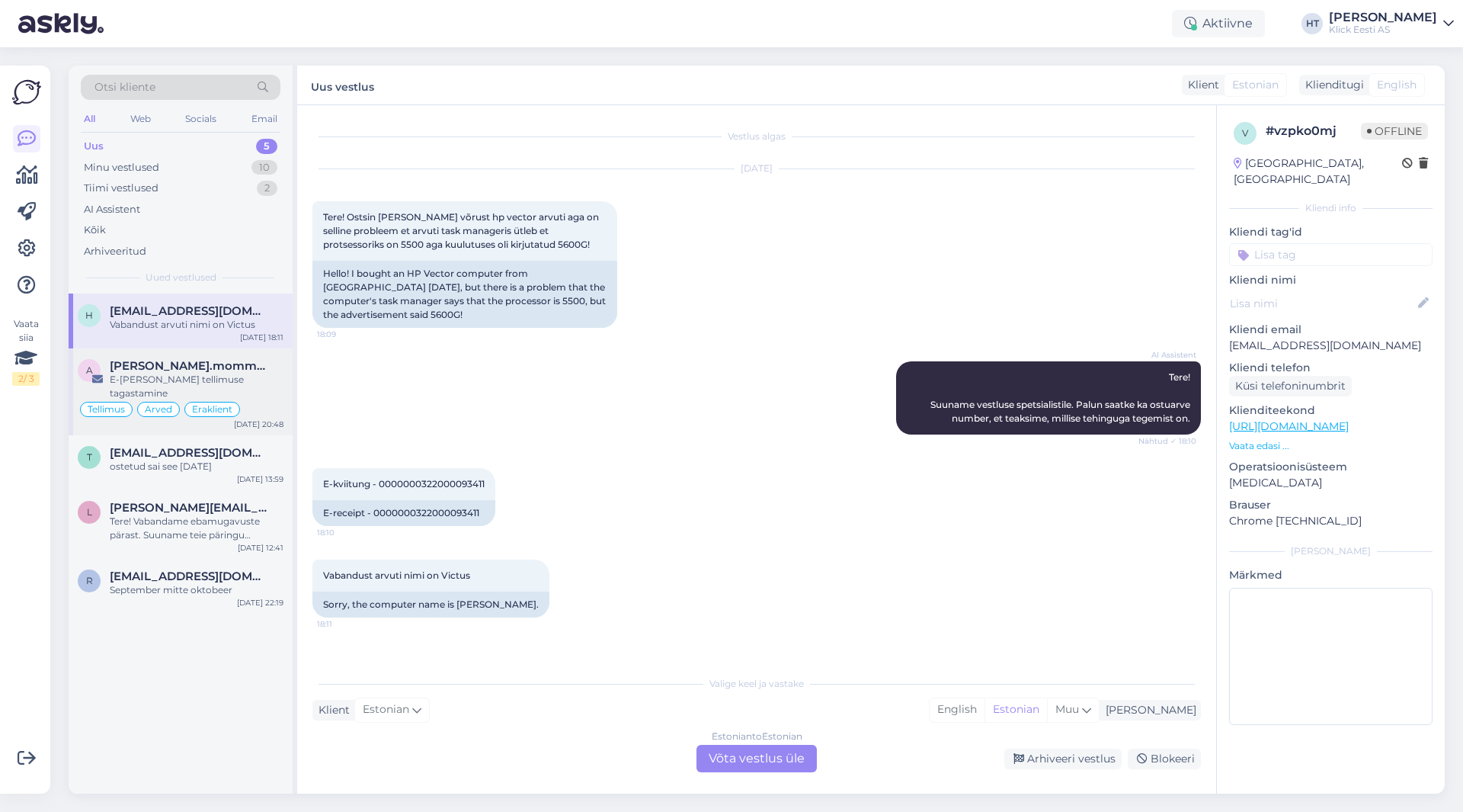
click at [252, 357] on div "a [PERSON_NAME].mommeja via [EMAIL_ADDRESS][DOMAIN_NAME] E-[PERSON_NAME] tellim…" at bounding box center [180, 391] width 224 height 87
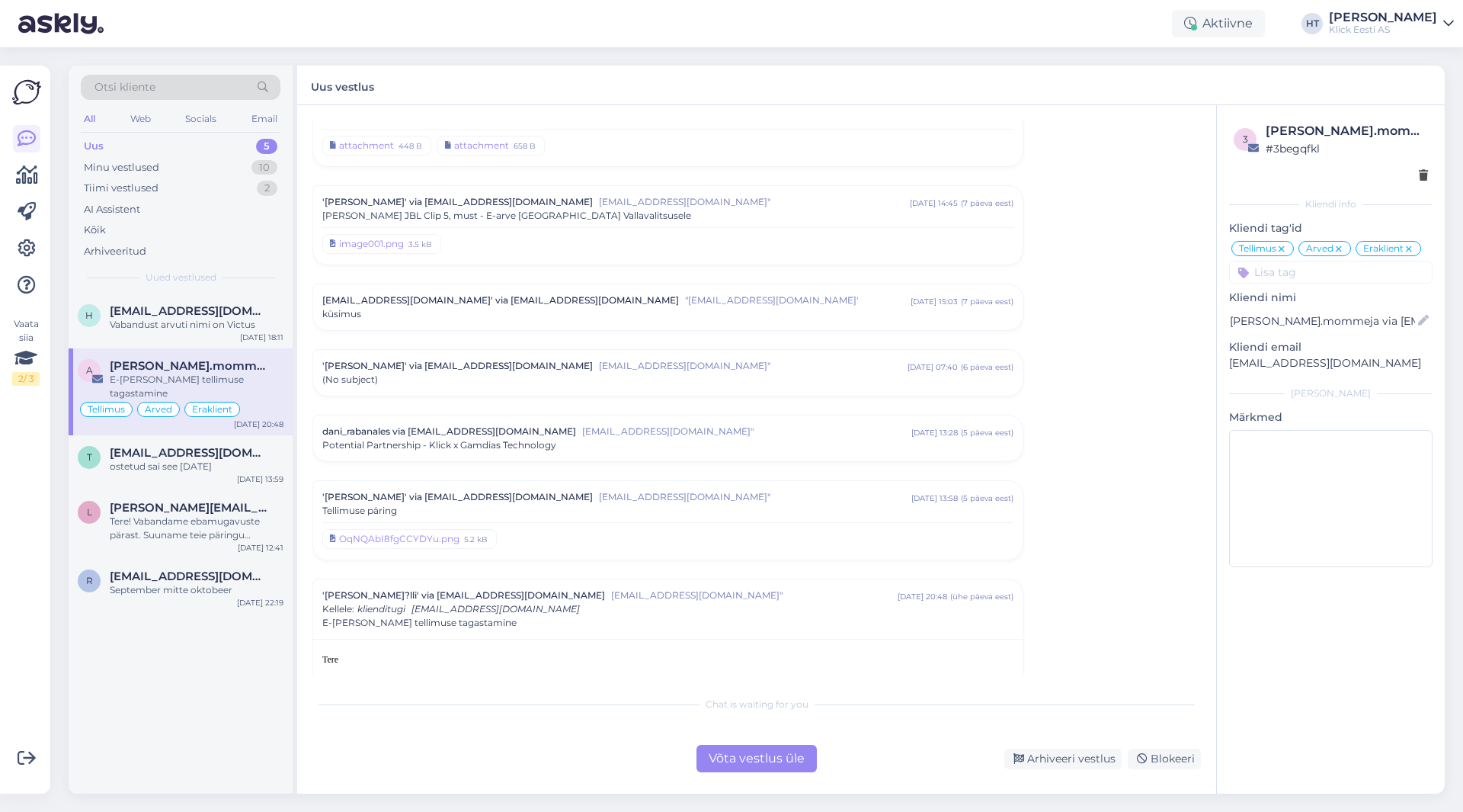
scroll to position [5738, 0]
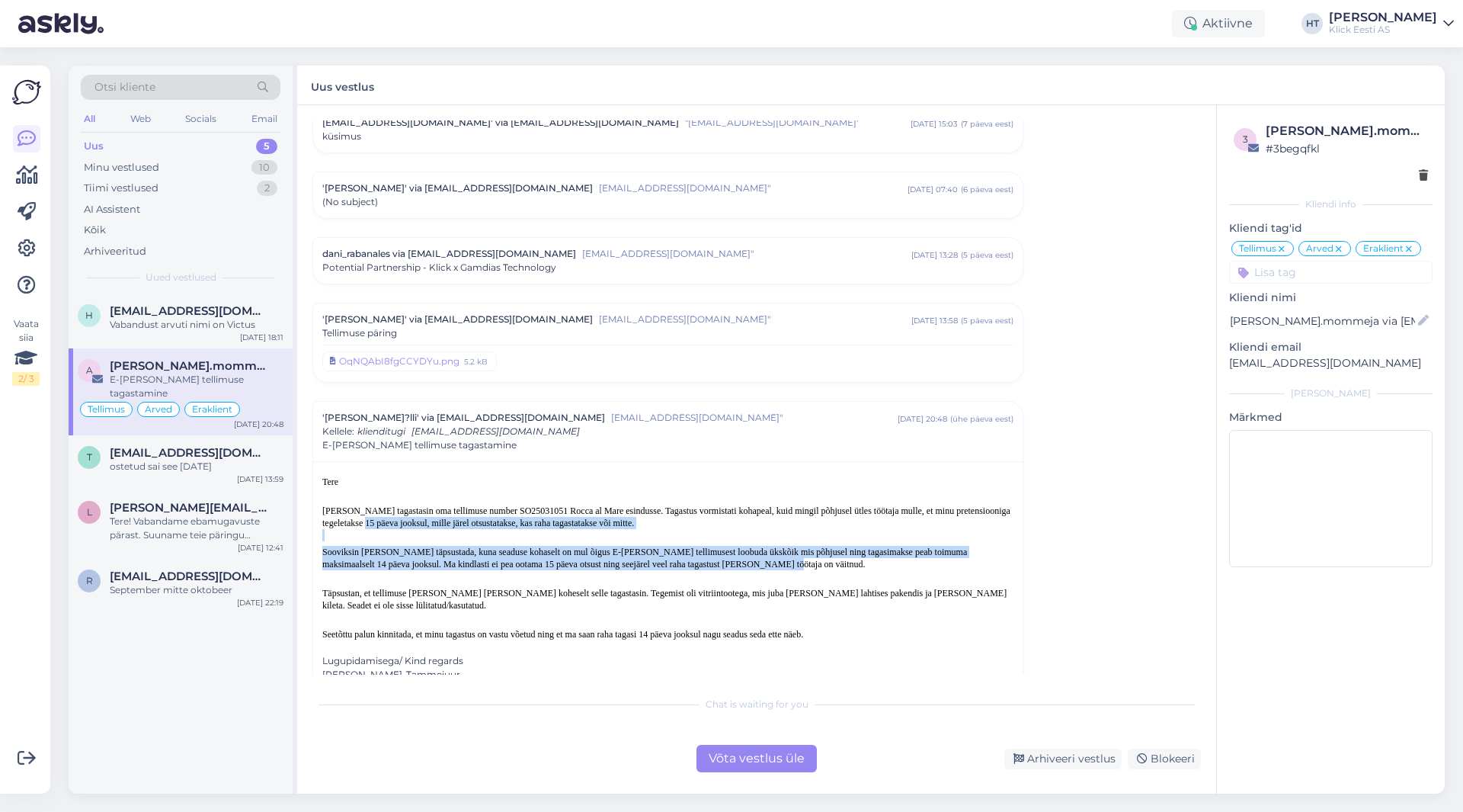
drag, startPoint x: 321, startPoint y: 510, endPoint x: 697, endPoint y: 551, distance: 378.2
click at [697, 551] on div "Tere [PERSON_NAME] tagastasin oma tellimuse number SO25031051 [GEOGRAPHIC_DATA]…" at bounding box center [667, 576] width 709 height 229
click at [697, 551] on p "Sooviksin [PERSON_NAME] täpsustada, kuna seaduse kohaselt on mul õigus E-[PERSO…" at bounding box center [668, 557] width 691 height 24
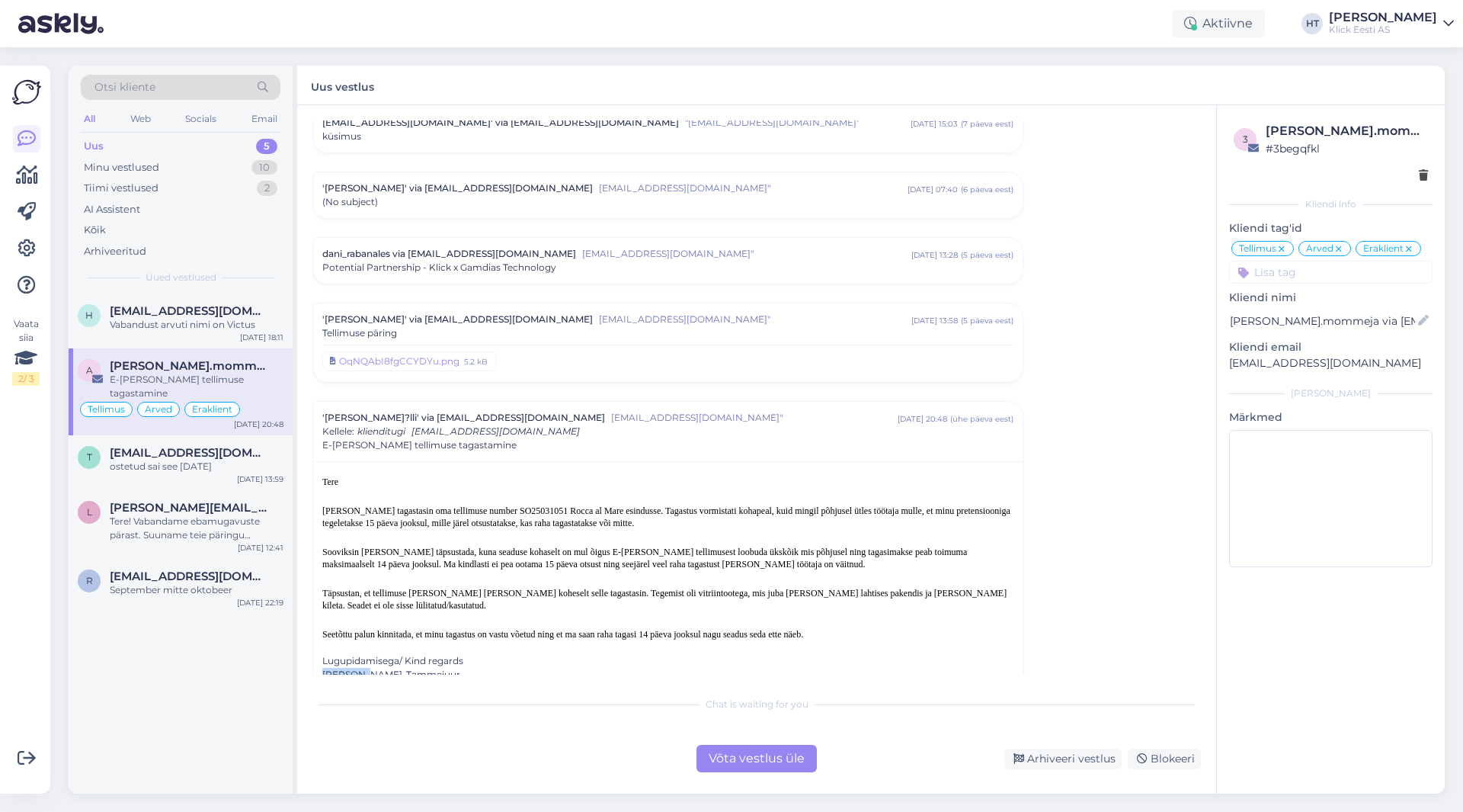
drag, startPoint x: 321, startPoint y: 646, endPoint x: 356, endPoint y: 650, distance: 35.2
click at [356, 650] on div "Tere [PERSON_NAME] tagastasin oma tellimuse number SO25031051 [GEOGRAPHIC_DATA]…" at bounding box center [667, 576] width 709 height 229
click at [777, 748] on div "Võta vestlus üle" at bounding box center [756, 758] width 121 height 28
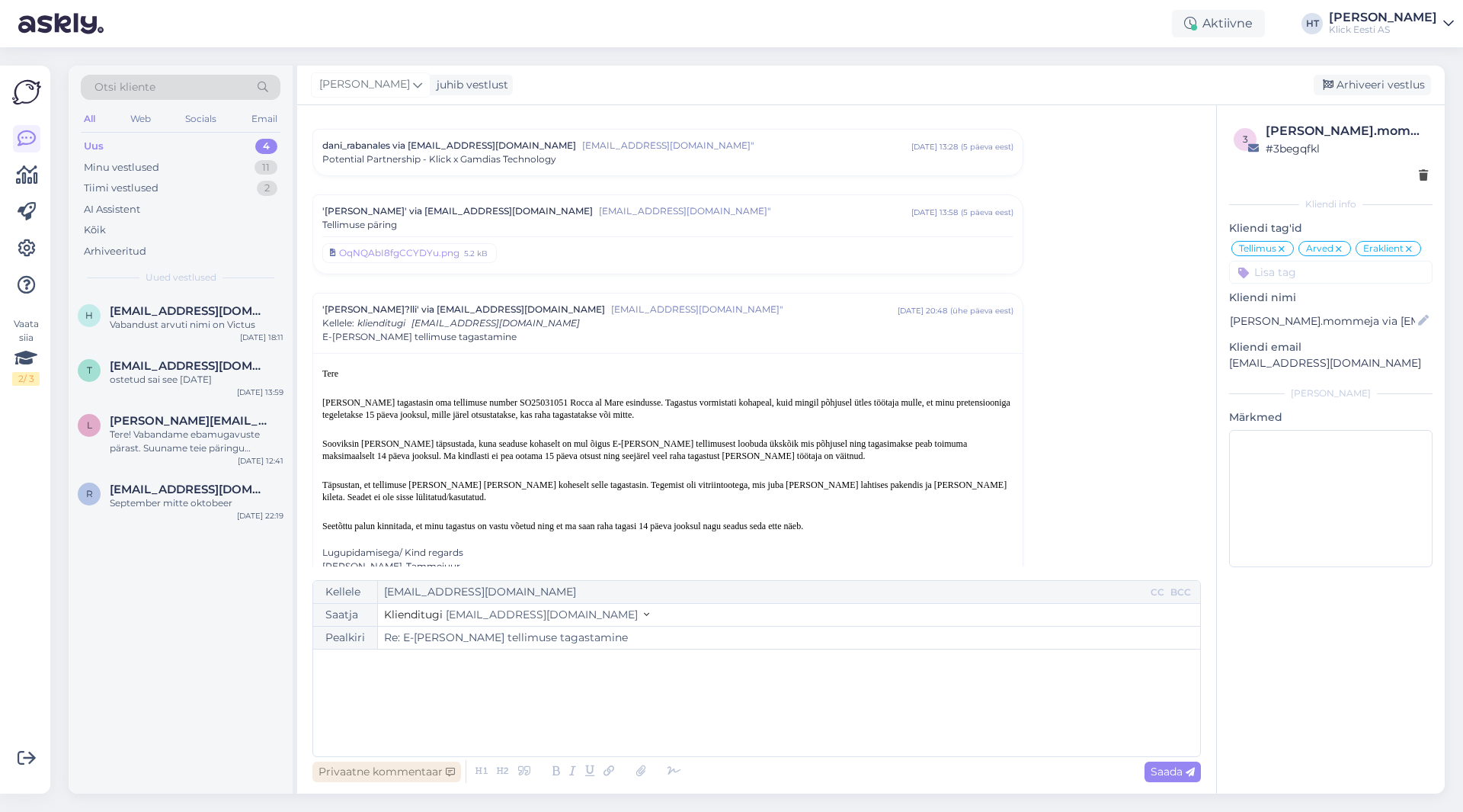
click at [368, 766] on div "Privaatne kommentaar" at bounding box center [387, 772] width 148 height 20
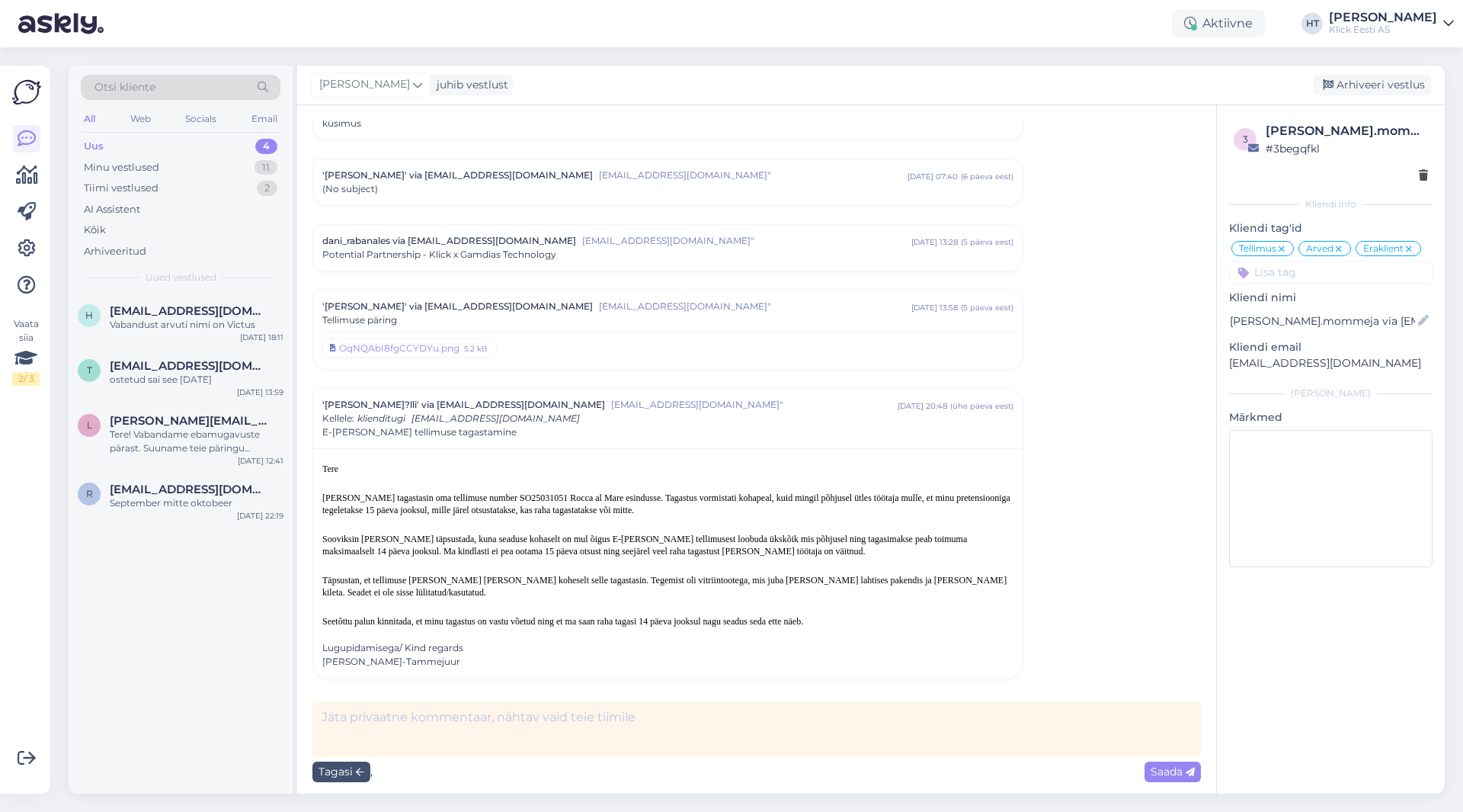
scroll to position [5724, 0]
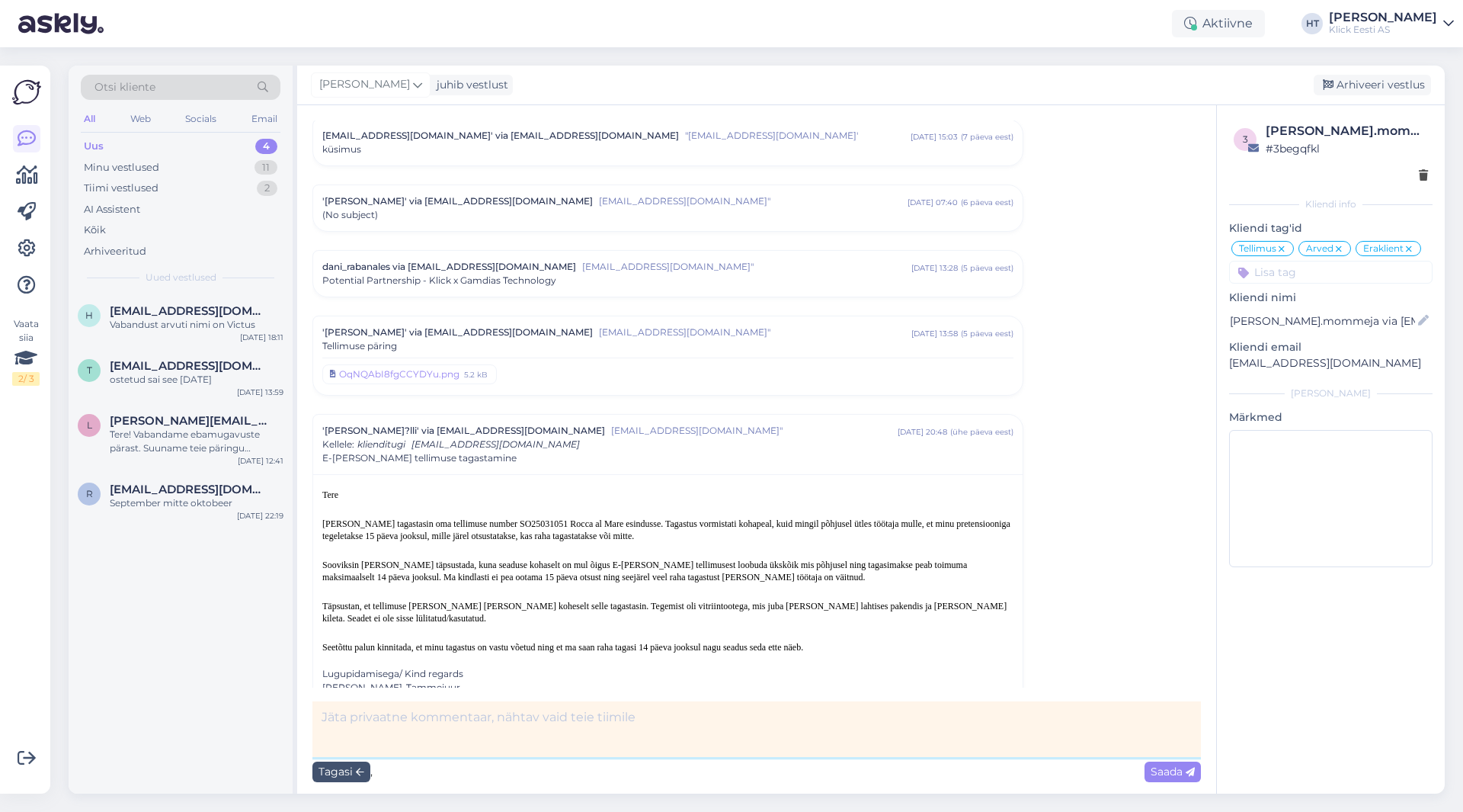
click at [432, 703] on textarea at bounding box center [757, 729] width 889 height 56
type textarea "Maili kommentaarid edastanud HelpDeski."
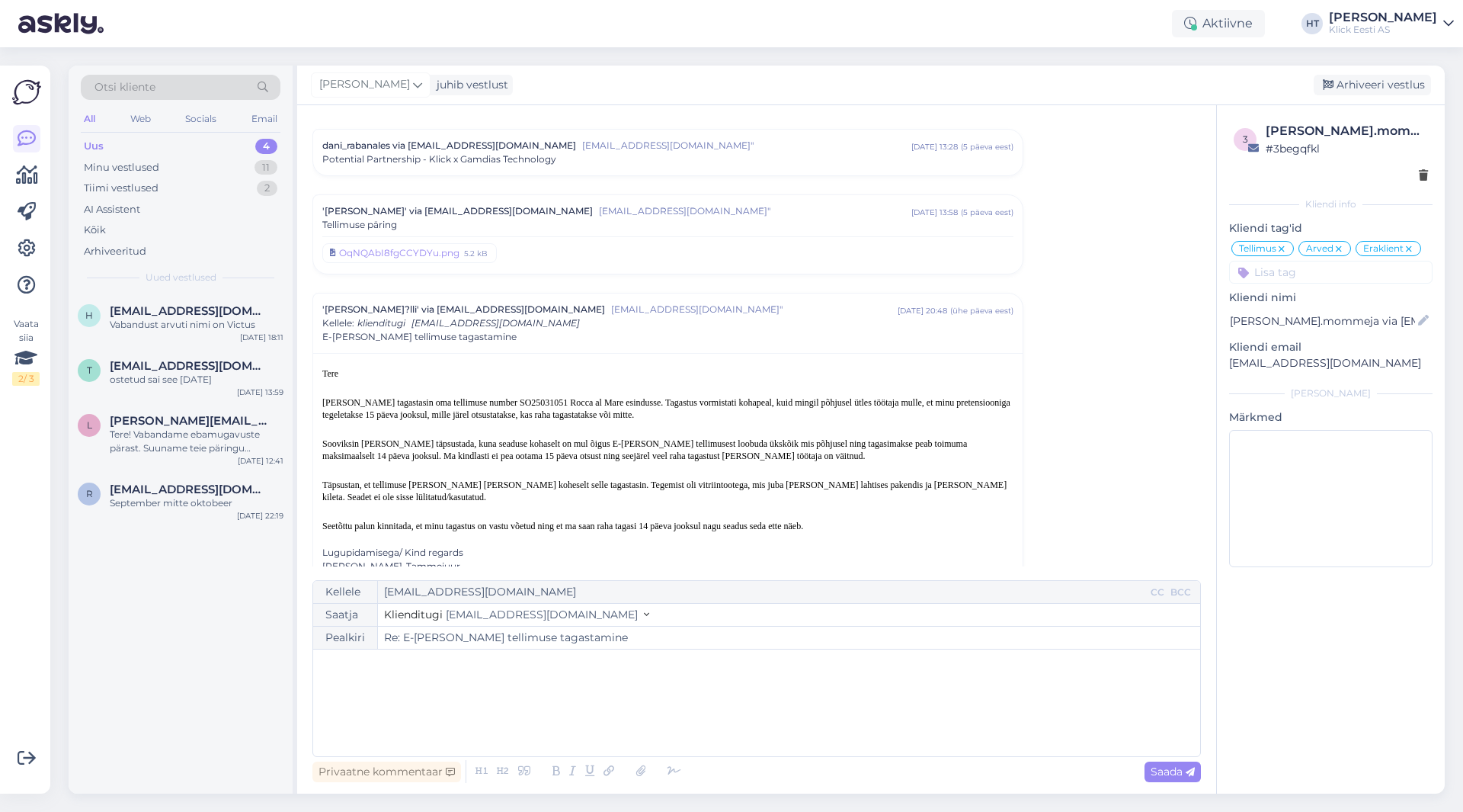
scroll to position [5912, 0]
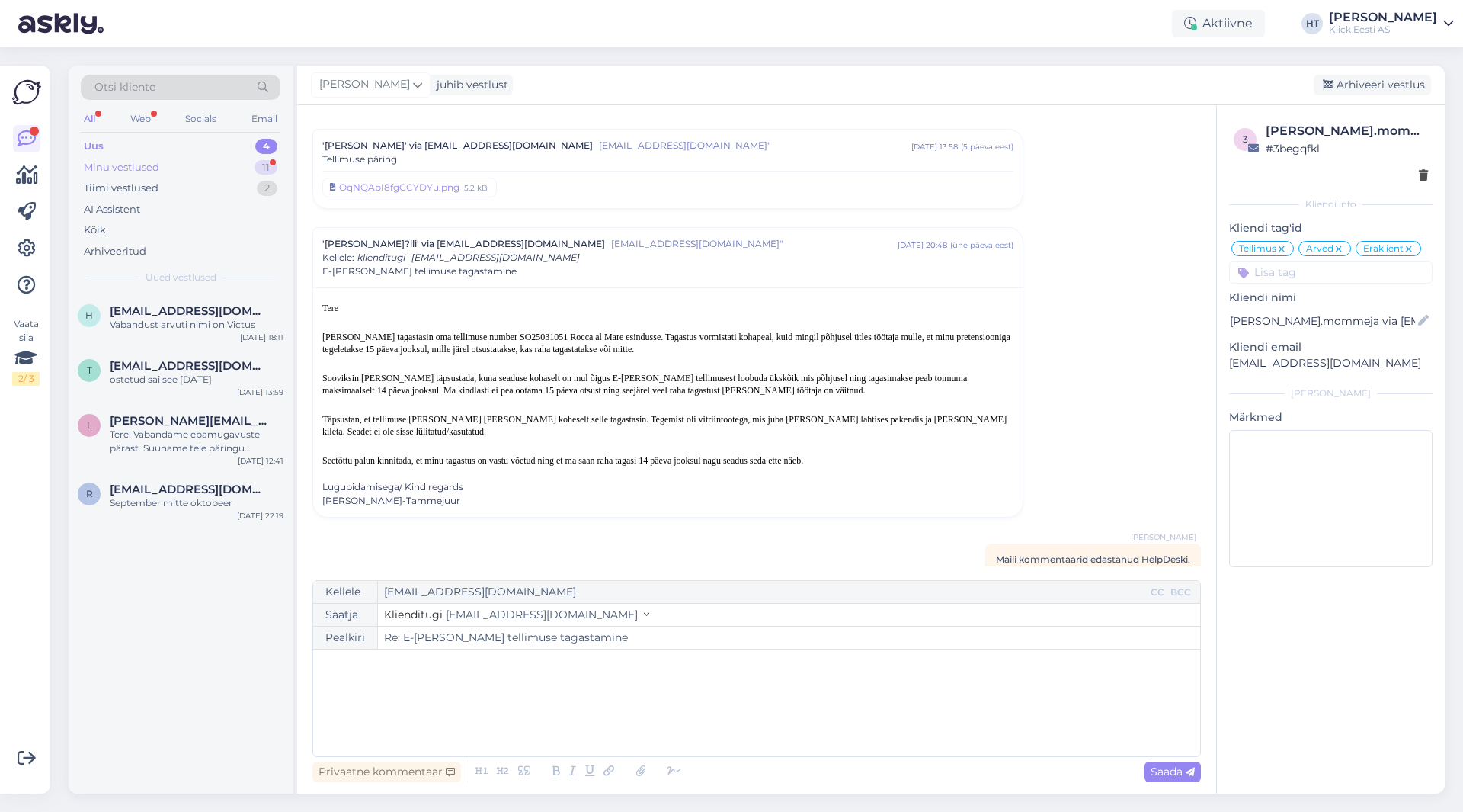
click at [245, 168] on div "Minu vestlused 11" at bounding box center [180, 167] width 200 height 21
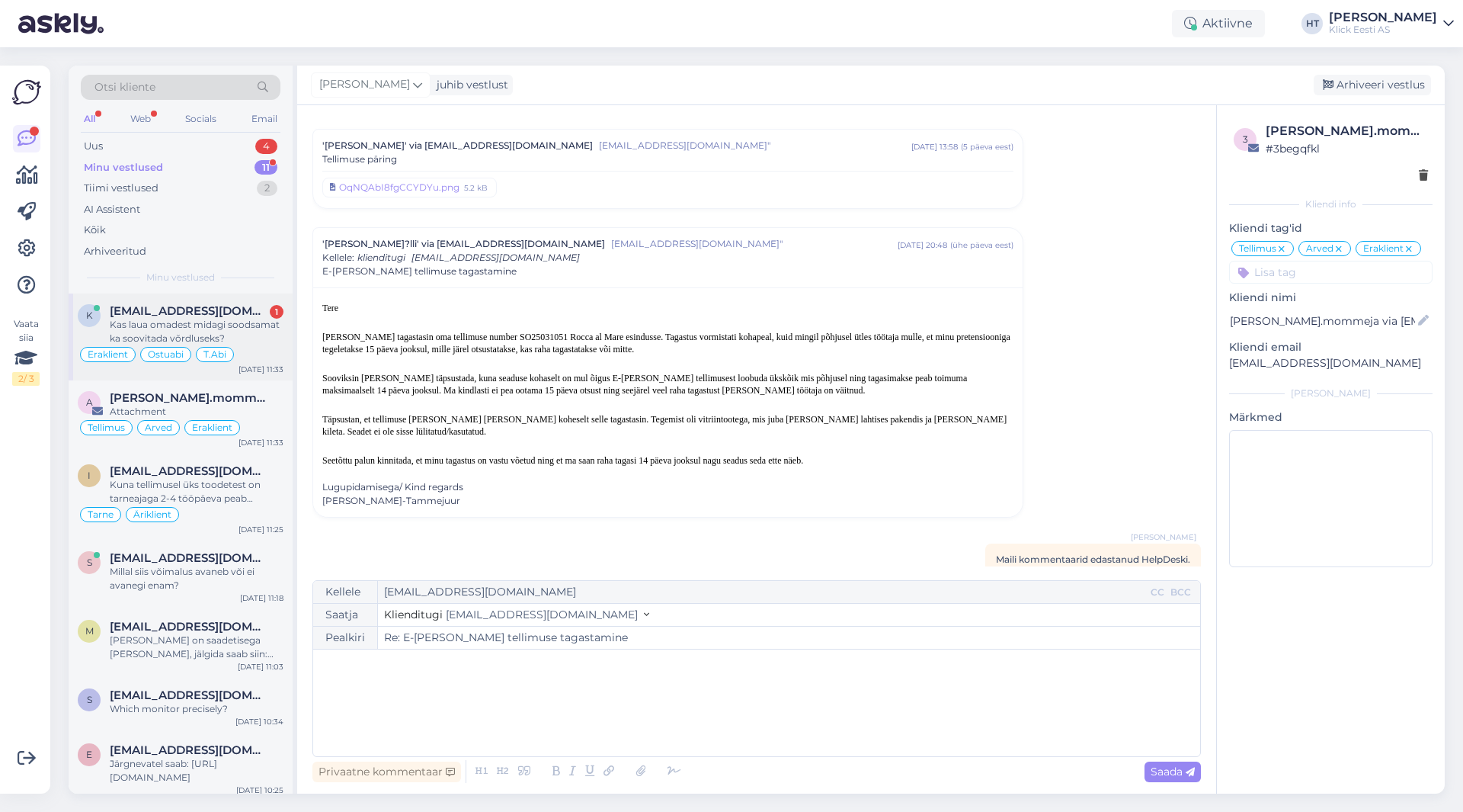
click at [230, 323] on div "Kas laua omadest midagi soodsamat ka soovitada võrdluseks?" at bounding box center [196, 331] width 174 height 28
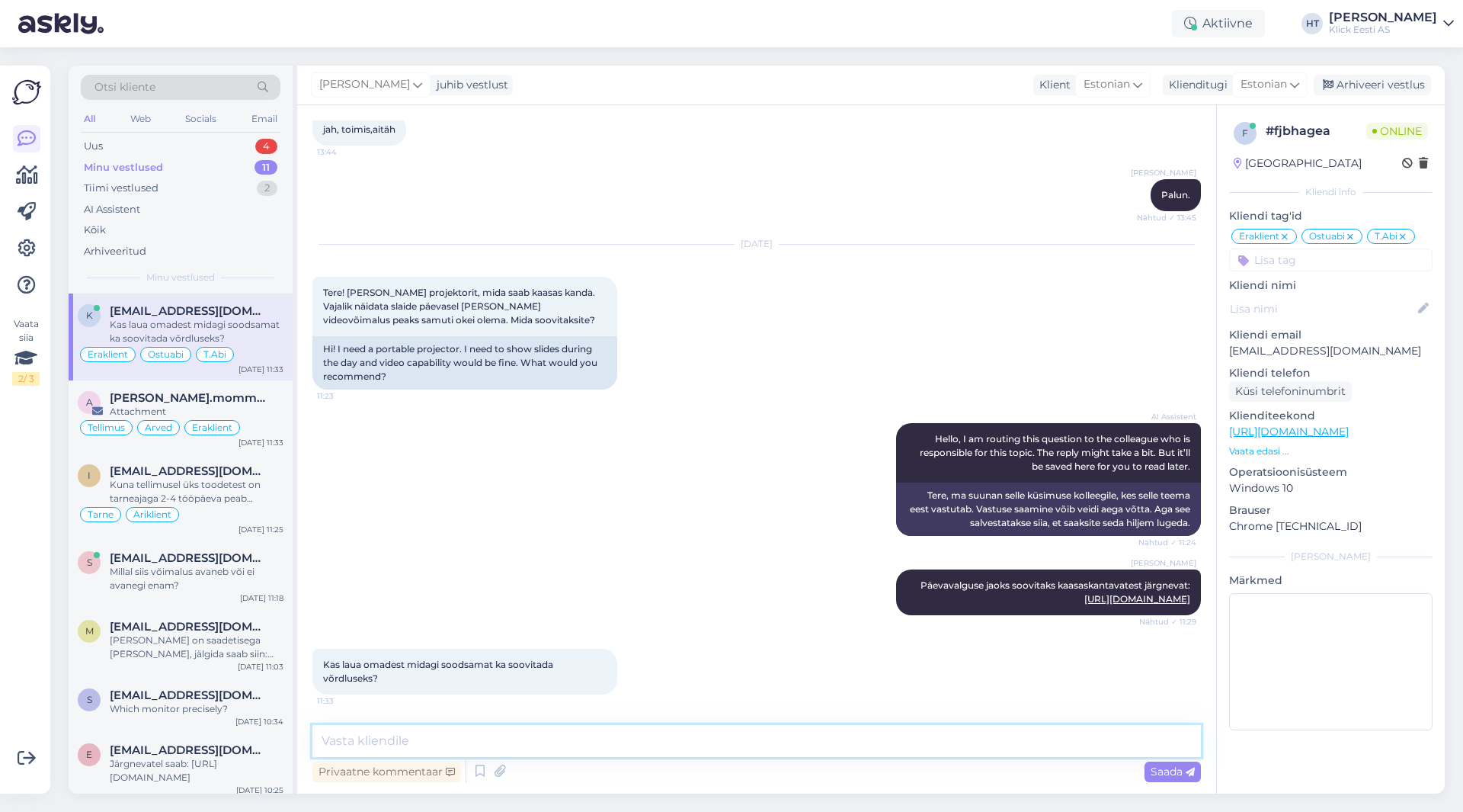
click at [660, 735] on textarea at bounding box center [757, 741] width 889 height 32
paste textarea "[URL][DOMAIN_NAME]"
type textarea "Odavamate valgusvoog pole hea päevavalguse jaoks. Kui õnnestub tuba hämardada m…"
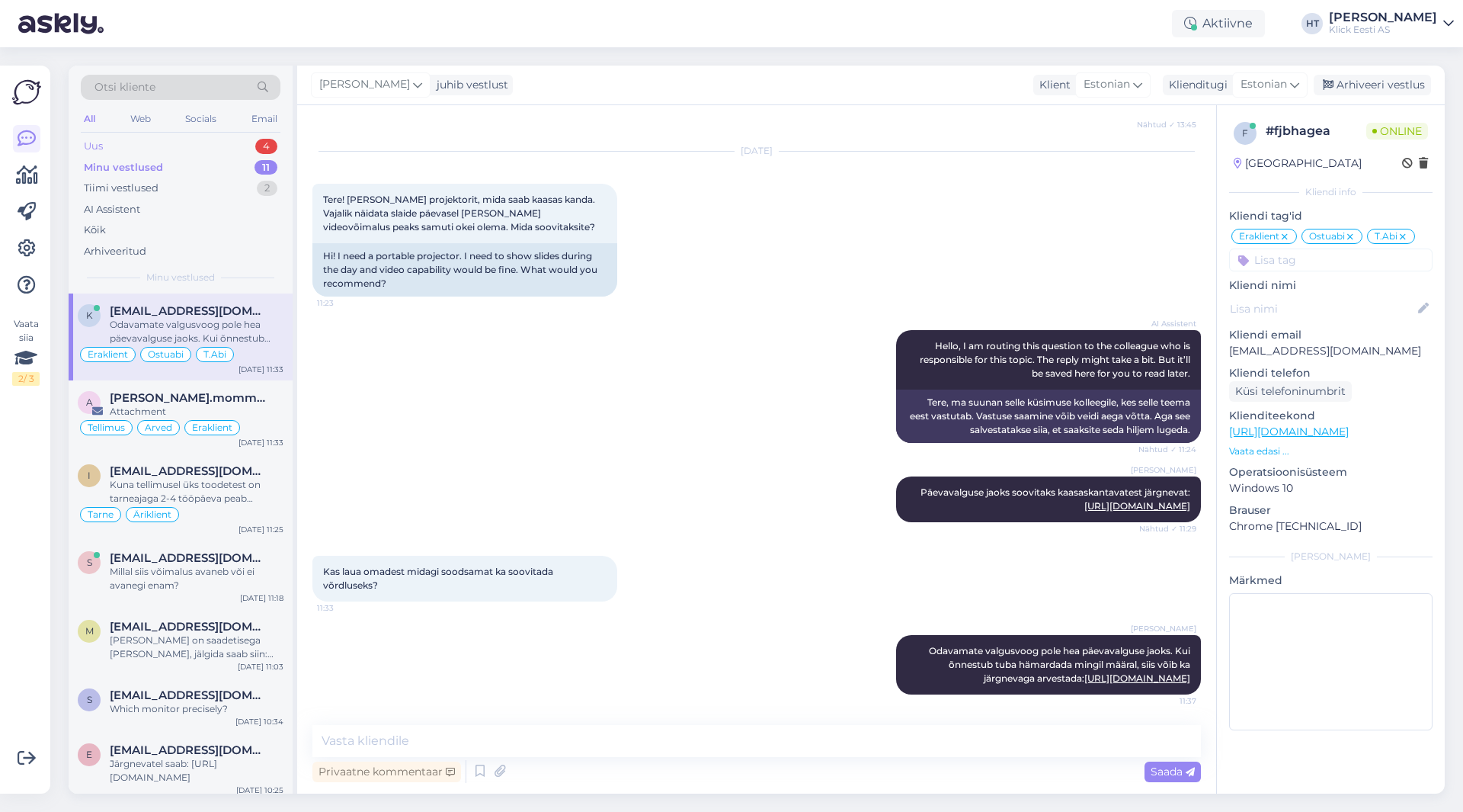
click at [235, 142] on div "Uus 4" at bounding box center [180, 146] width 200 height 21
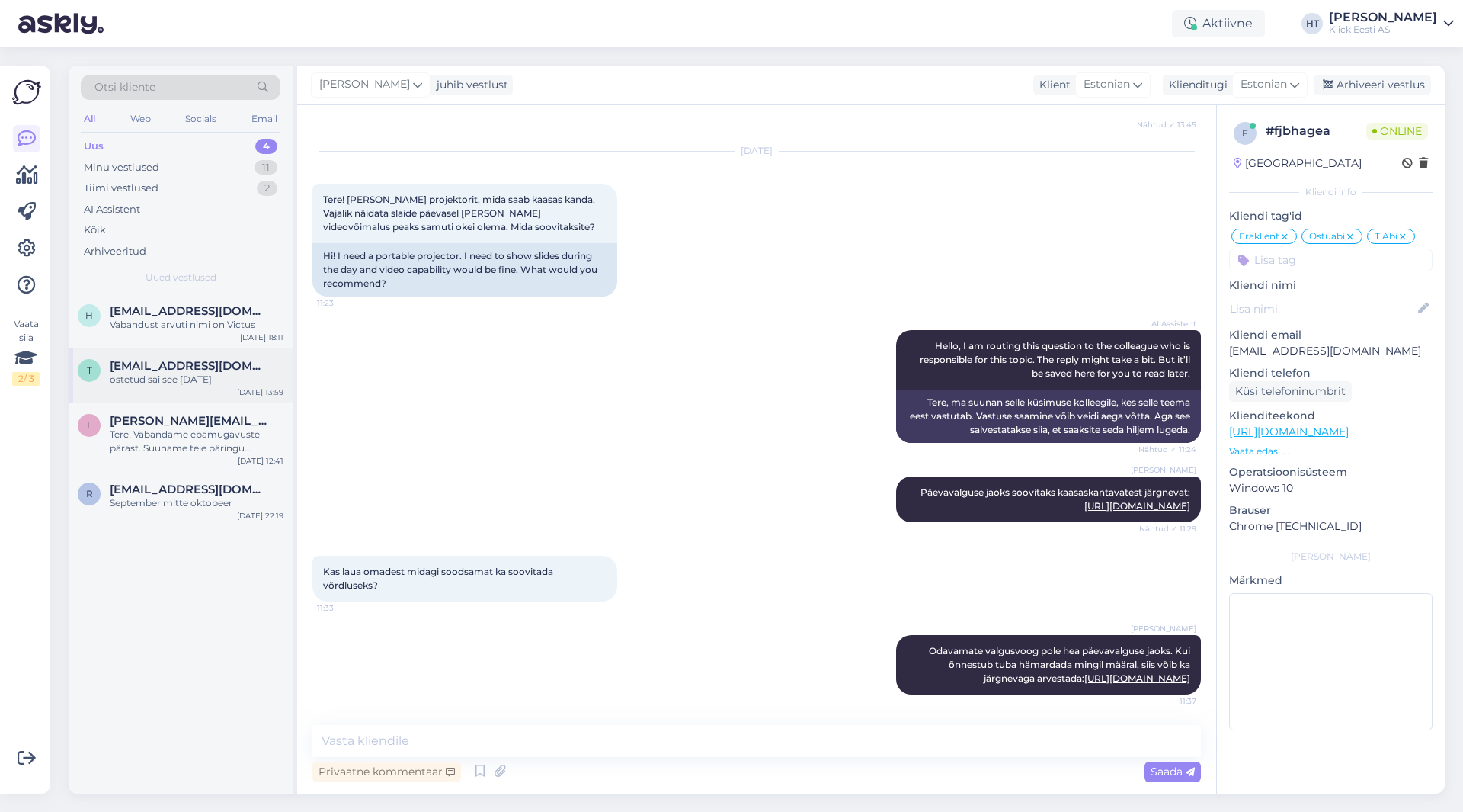
click at [243, 365] on div "[EMAIL_ADDRESS][DOMAIN_NAME]" at bounding box center [196, 366] width 174 height 13
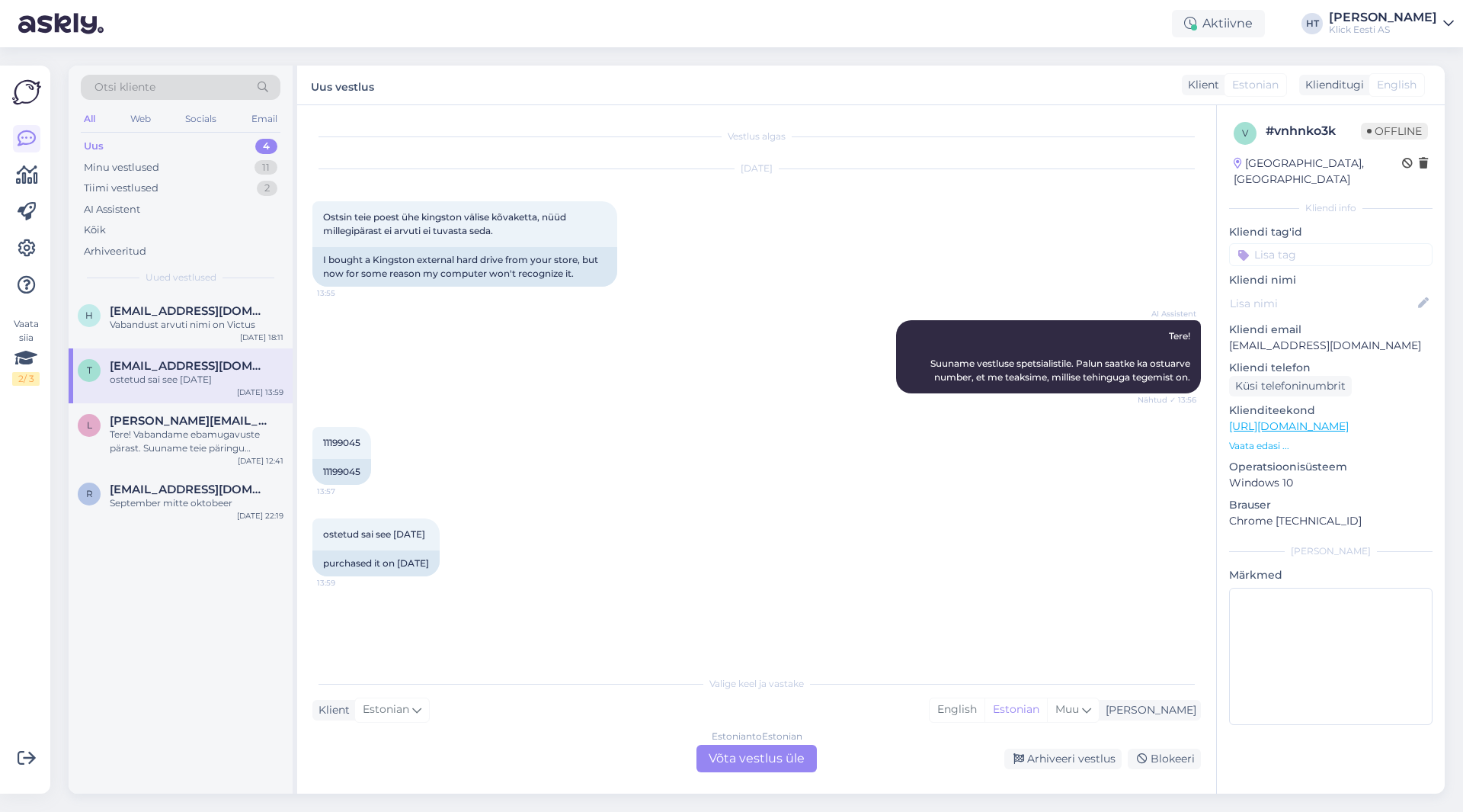
scroll to position [0, 0]
click at [248, 164] on div "Minu vestlused 11" at bounding box center [180, 167] width 200 height 21
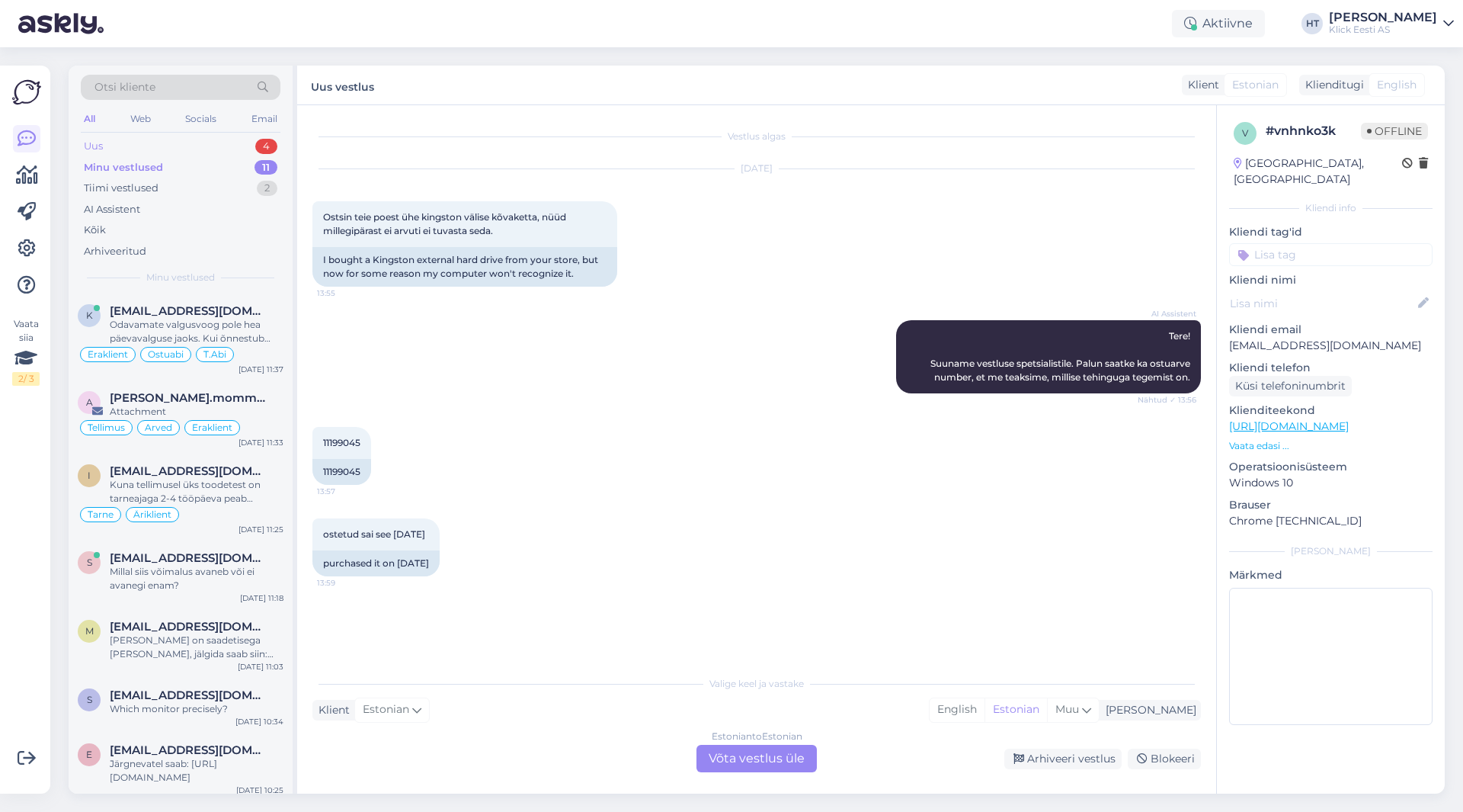
click at [246, 144] on div "Uus 4" at bounding box center [180, 146] width 200 height 21
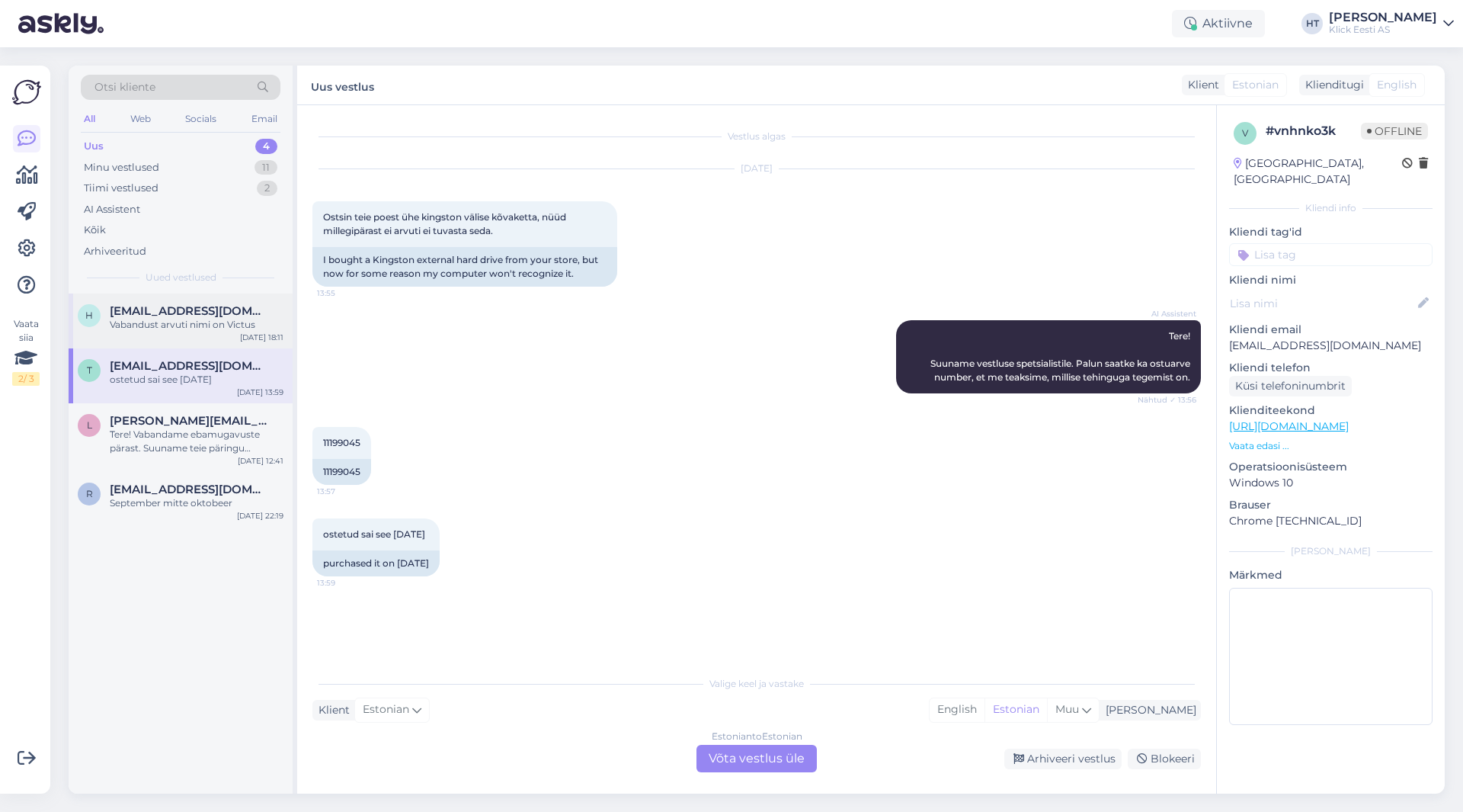
click at [259, 304] on span "[EMAIL_ADDRESS][DOMAIN_NAME]" at bounding box center [189, 311] width 159 height 13
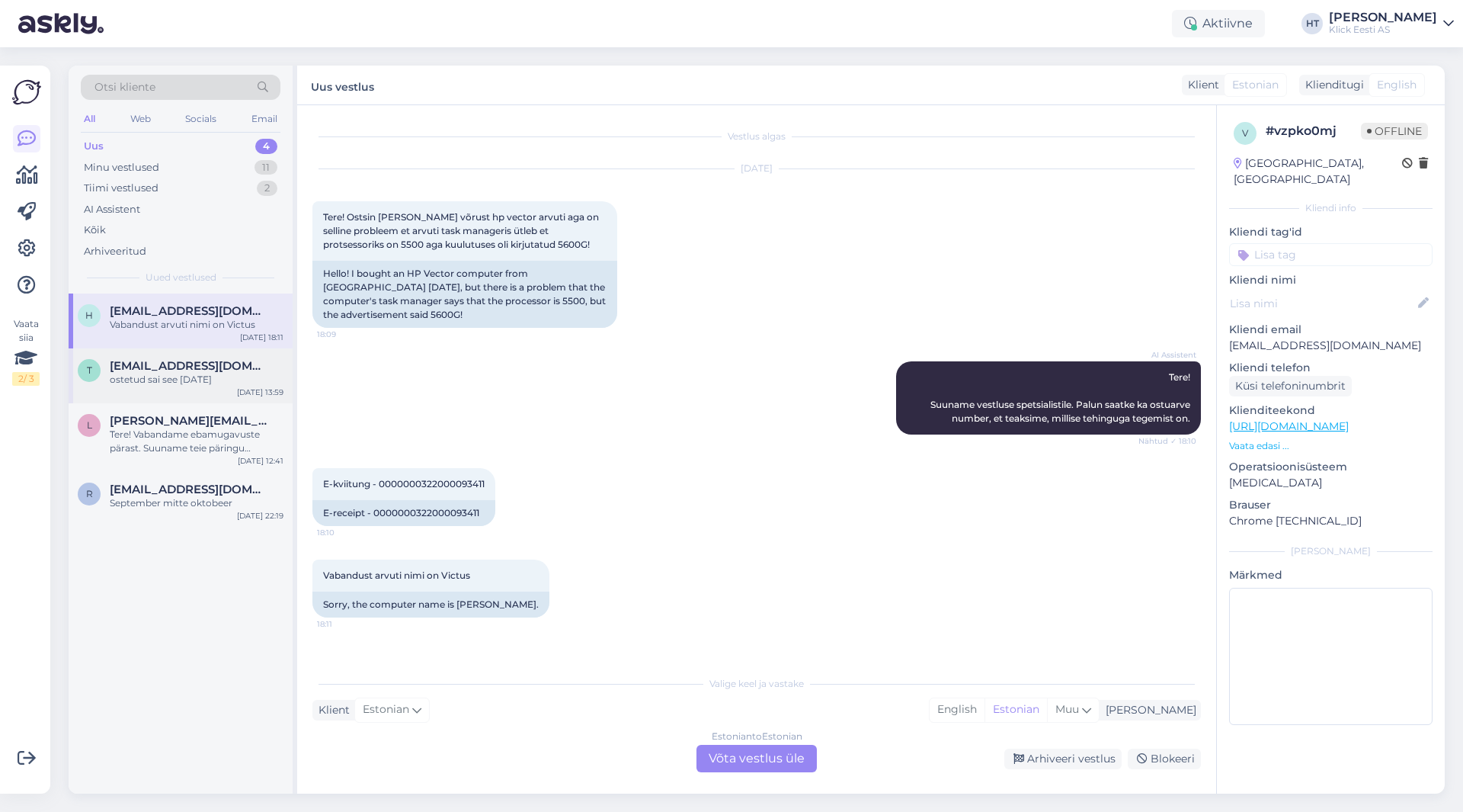
click at [253, 376] on div "ostetud sai see [DATE]" at bounding box center [196, 379] width 174 height 13
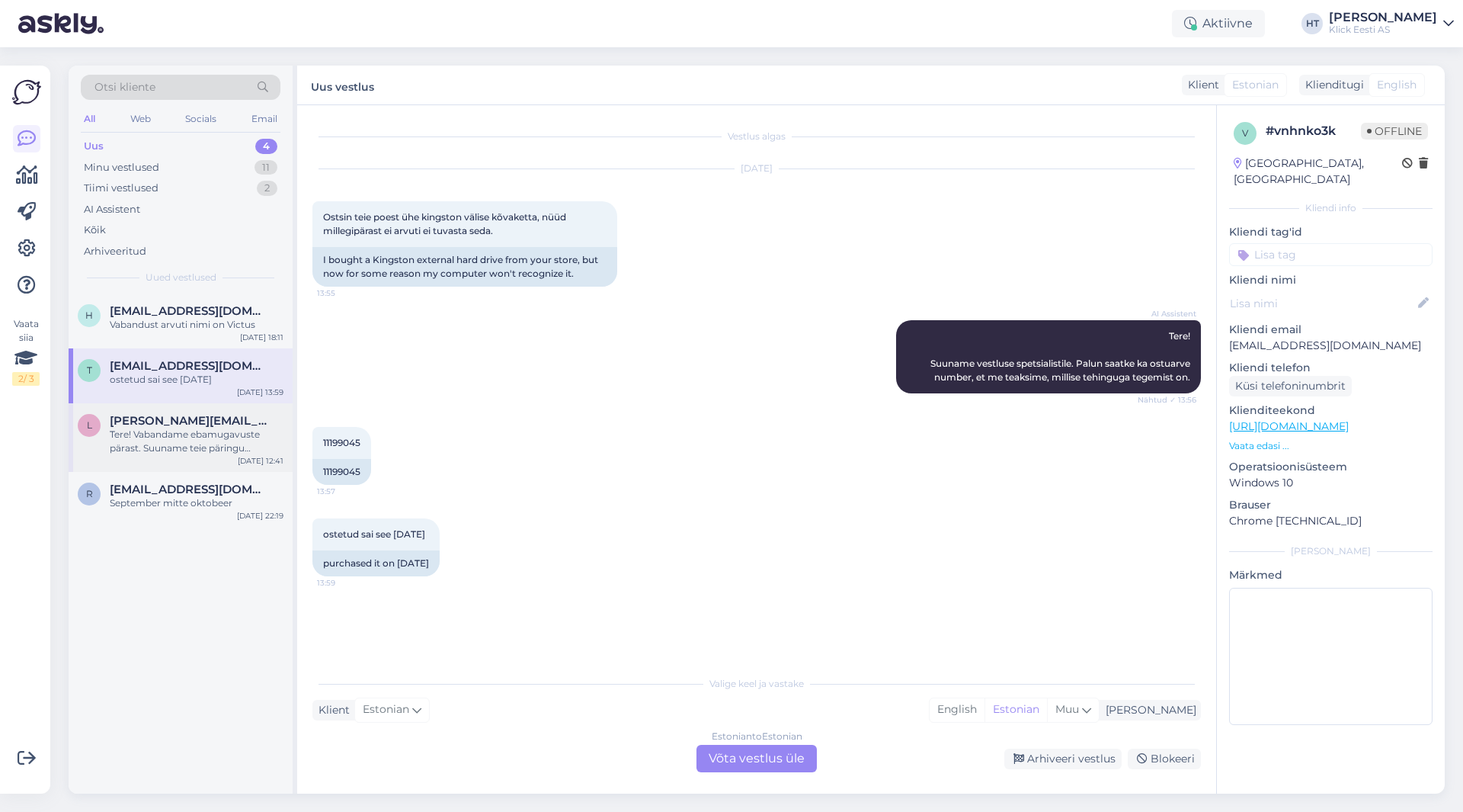
click at [218, 442] on div "Tere! Vabandame ebamugavuste pärast. Suuname teie päringu spetsialistile, kes u…" at bounding box center [196, 441] width 174 height 28
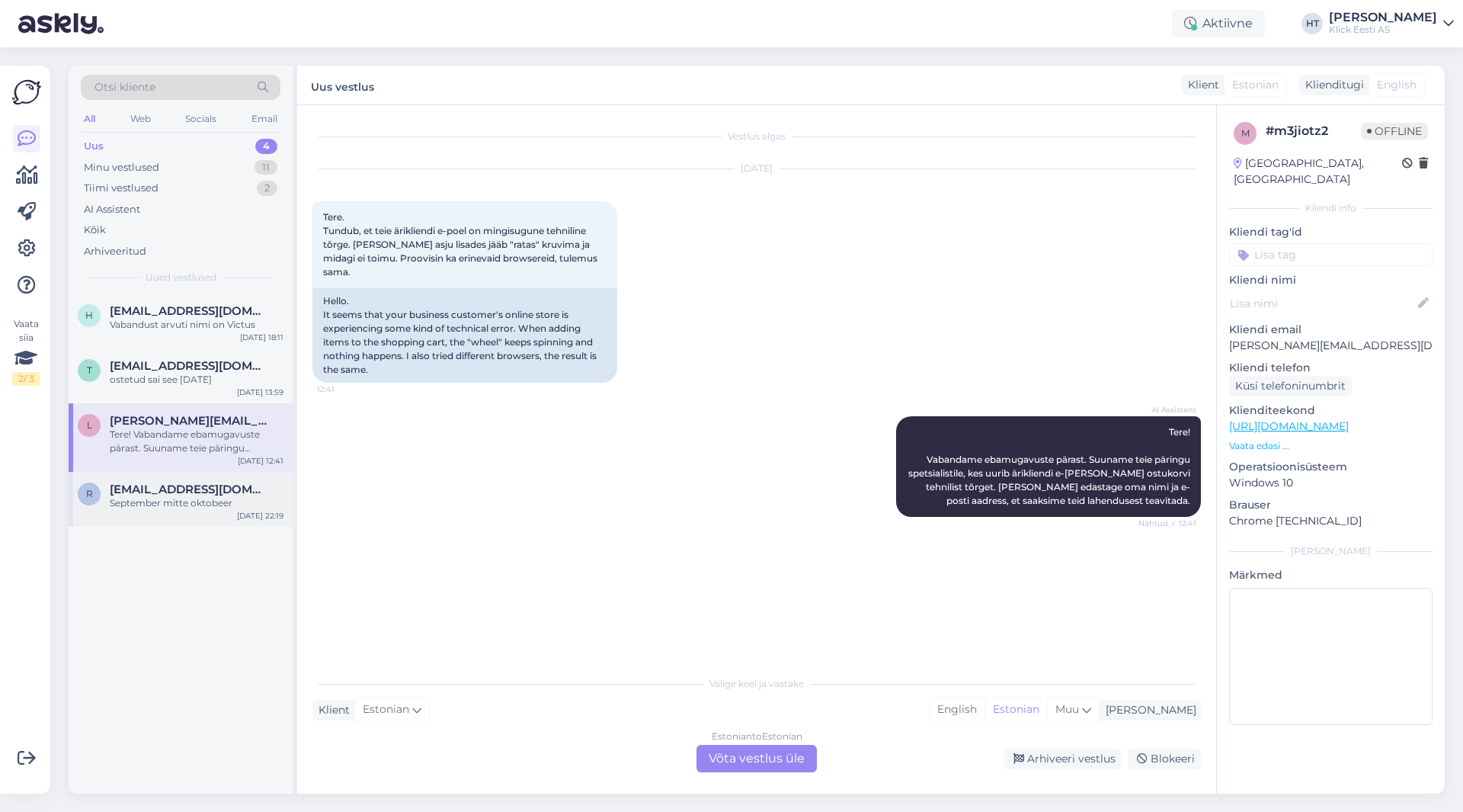
click at [261, 492] on div "[EMAIL_ADDRESS][DOMAIN_NAME]" at bounding box center [196, 489] width 174 height 13
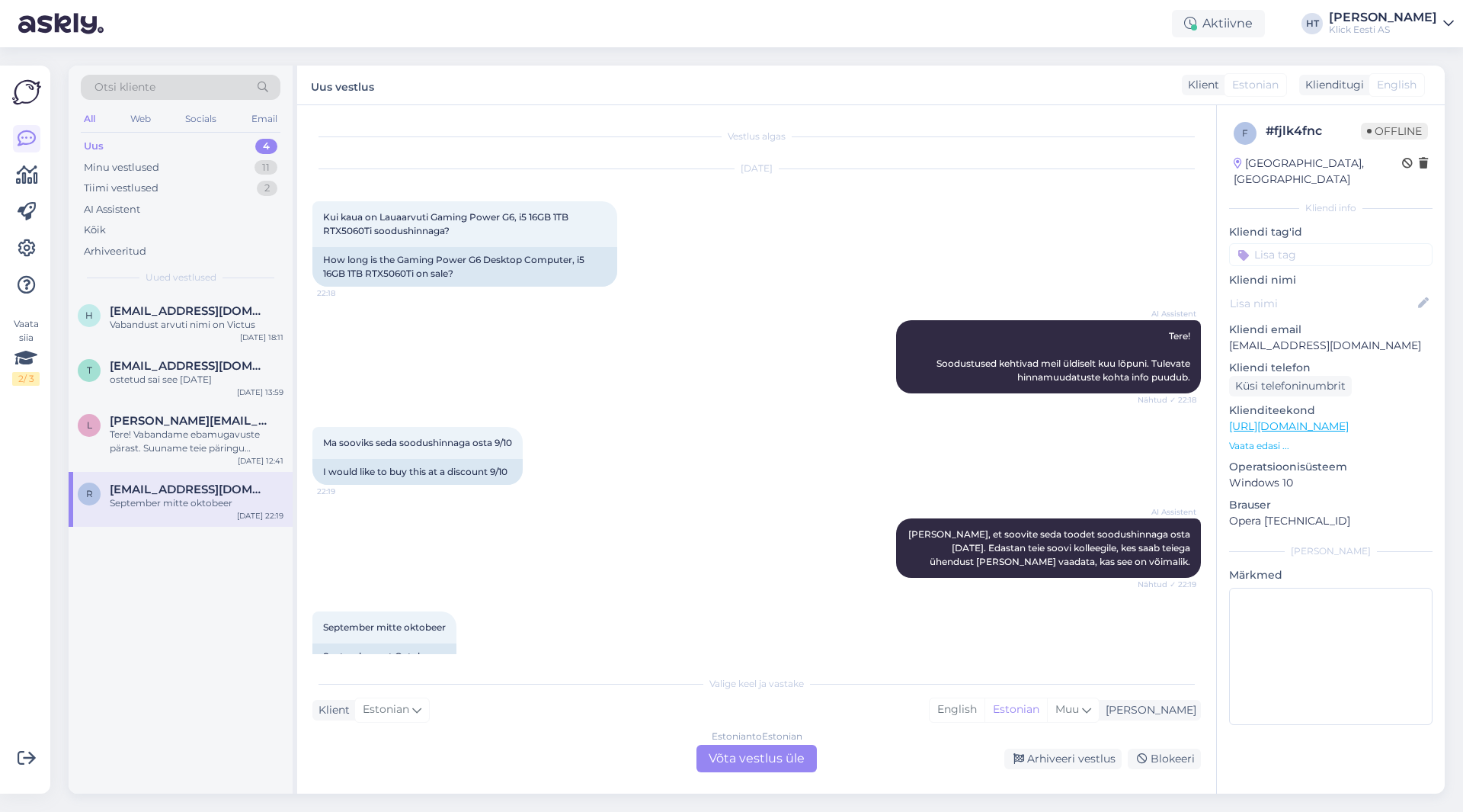
scroll to position [32, 0]
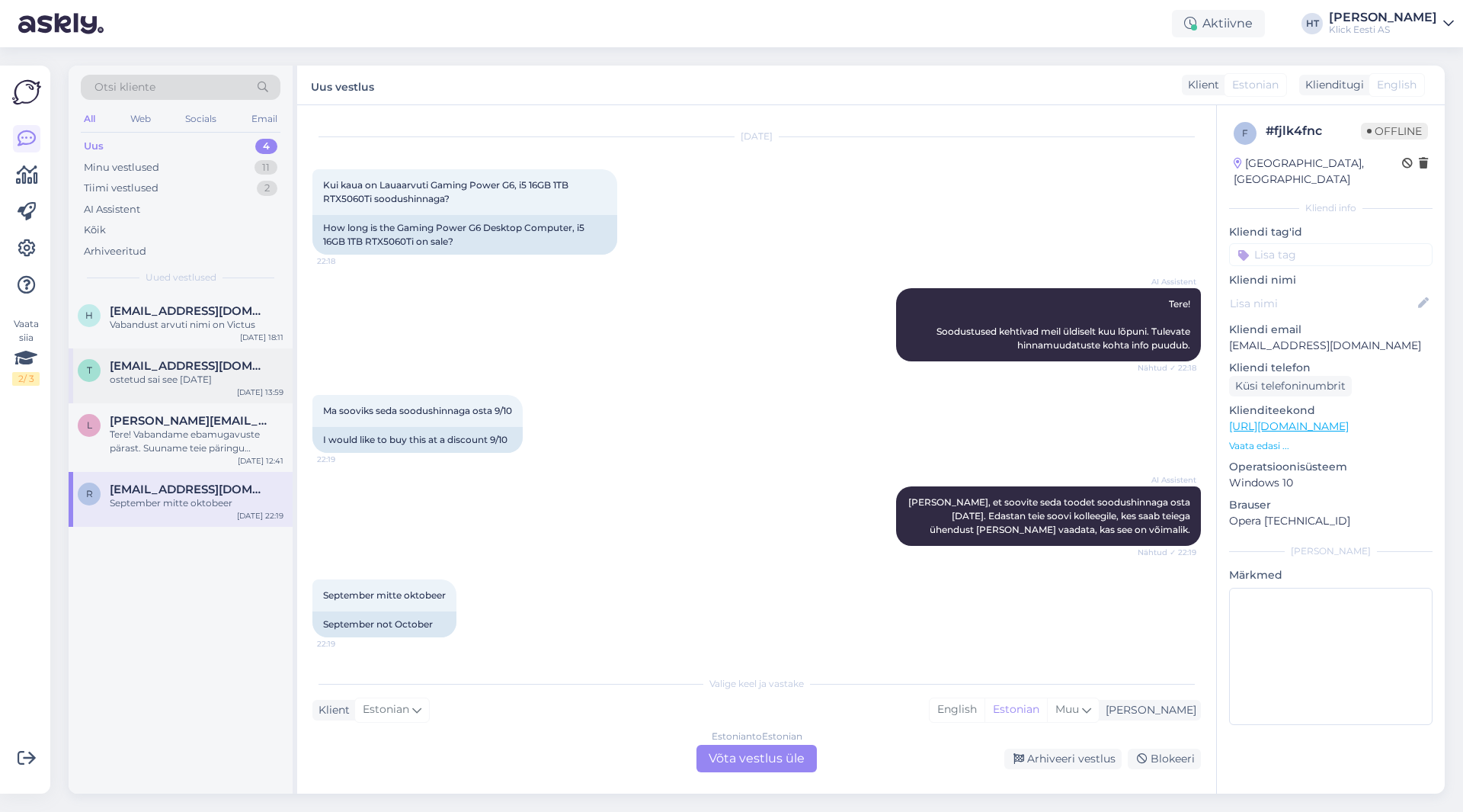
click at [226, 375] on div "ostetud sai see [DATE]" at bounding box center [196, 379] width 174 height 13
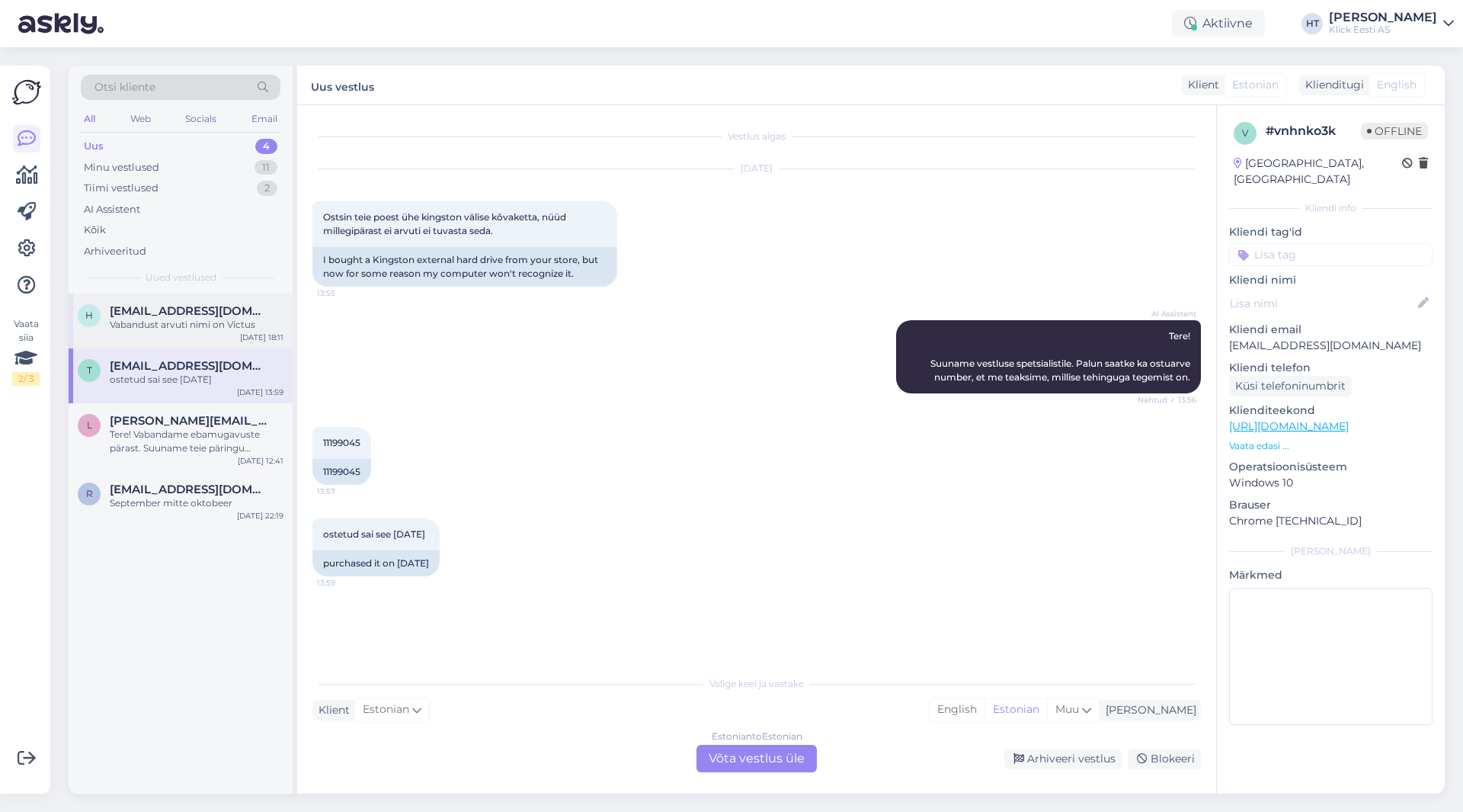
click at [219, 314] on span "[EMAIL_ADDRESS][DOMAIN_NAME]" at bounding box center [189, 311] width 159 height 13
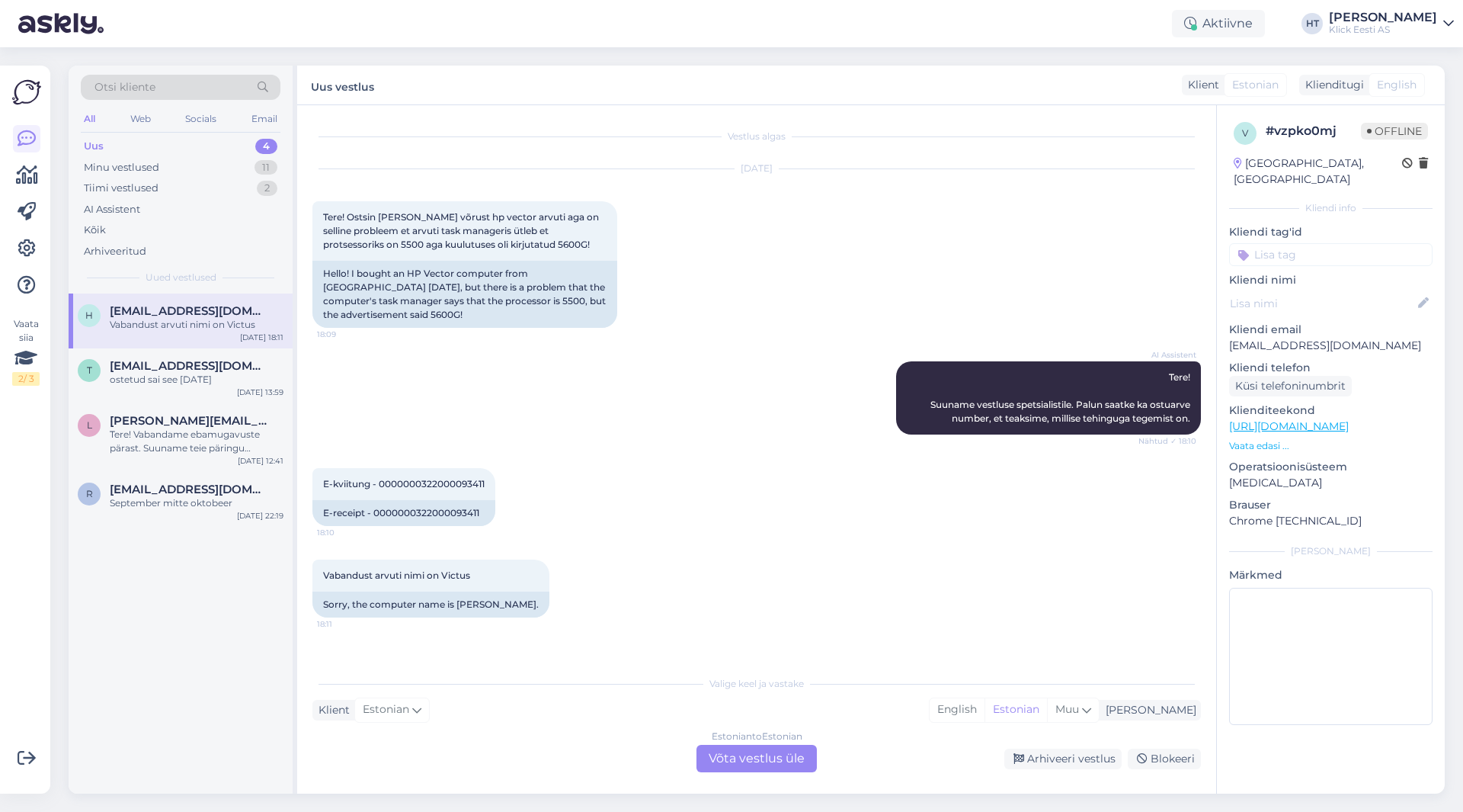
click at [411, 416] on div "AI Assistent Tere! Suuname vestluse spetsialistile. Palun saatke ka ostuarve nu…" at bounding box center [757, 398] width 889 height 107
click at [220, 606] on div "h [EMAIL_ADDRESS][DOMAIN_NAME] Vabandust arvuti nimi on Victus [DATE] 18:11 t […" at bounding box center [180, 543] width 224 height 500
click at [554, 391] on div "AI Assistent Tere! Suuname vestluse spetsialistile. Palun saatke ka ostuarve nu…" at bounding box center [757, 398] width 889 height 107
click at [267, 365] on div "[EMAIL_ADDRESS][DOMAIN_NAME]" at bounding box center [196, 366] width 174 height 13
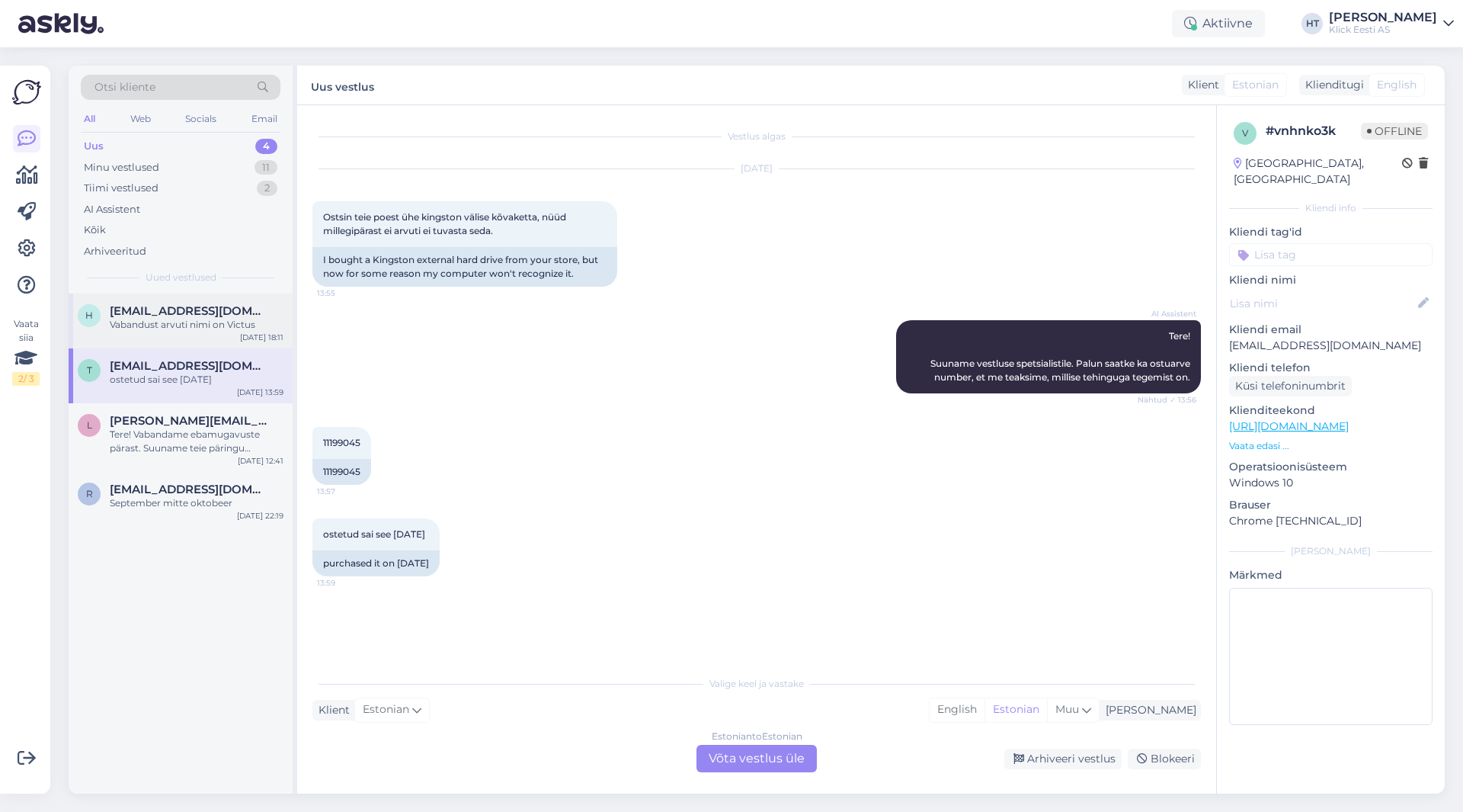
click at [252, 329] on div "Vabandust arvuti nimi on Victus" at bounding box center [196, 325] width 174 height 13
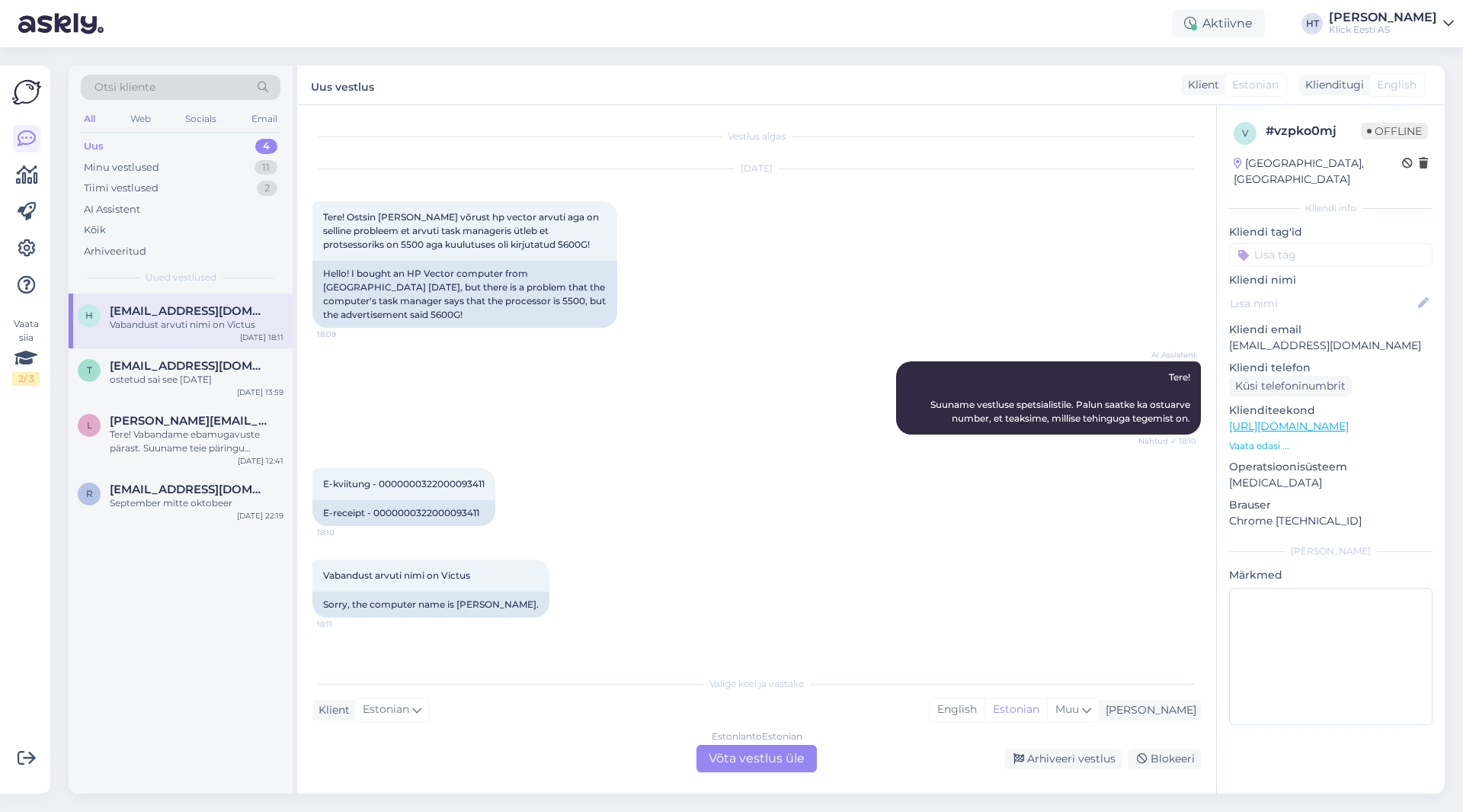
click at [801, 763] on div "Estonian to Estonian Võta vestlus üle" at bounding box center [756, 758] width 121 height 28
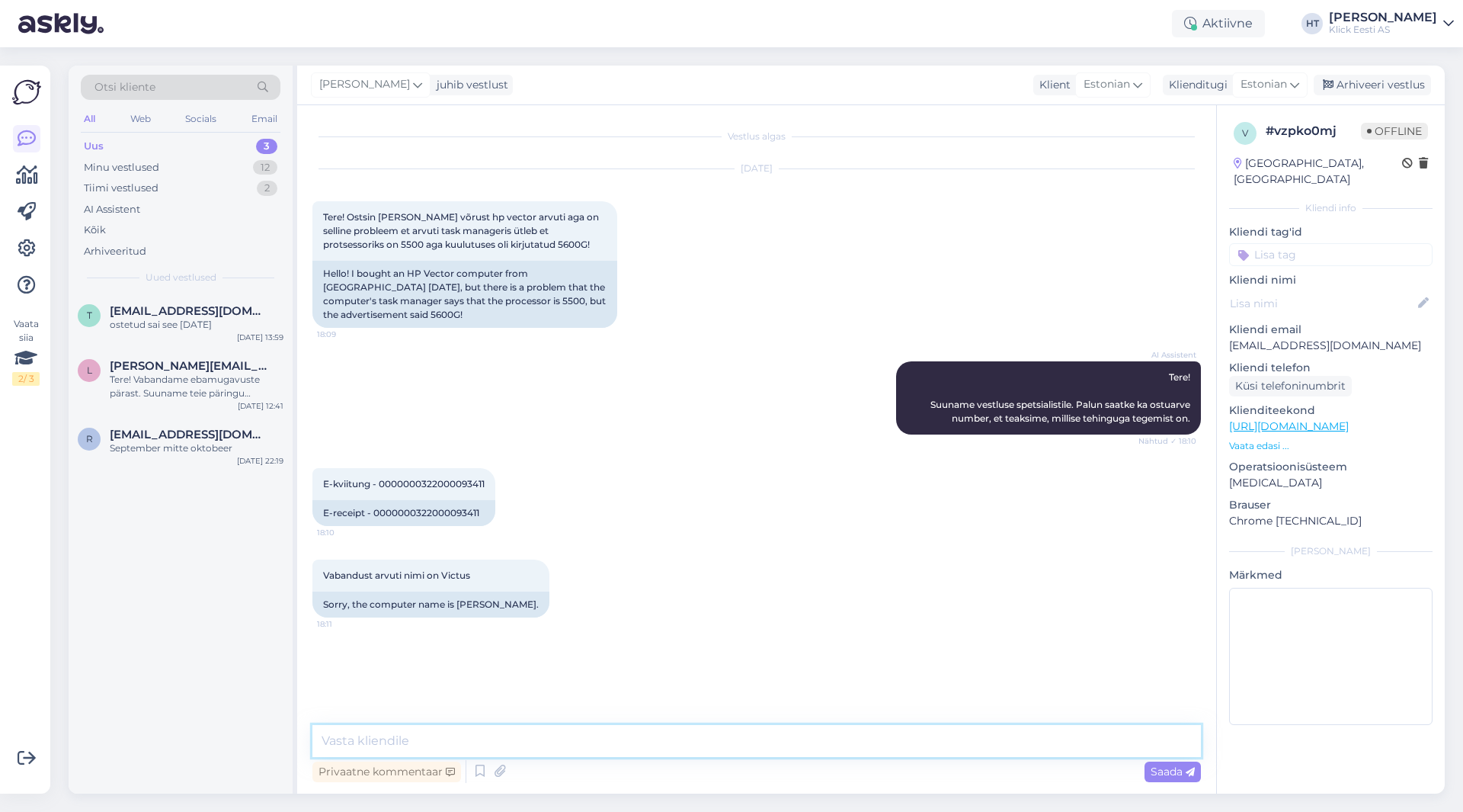
click at [771, 730] on textarea at bounding box center [757, 741] width 889 height 32
type textarea "A"
paste textarea "tagastamise põhjus/toote puudus ning millist lahendust soovite."
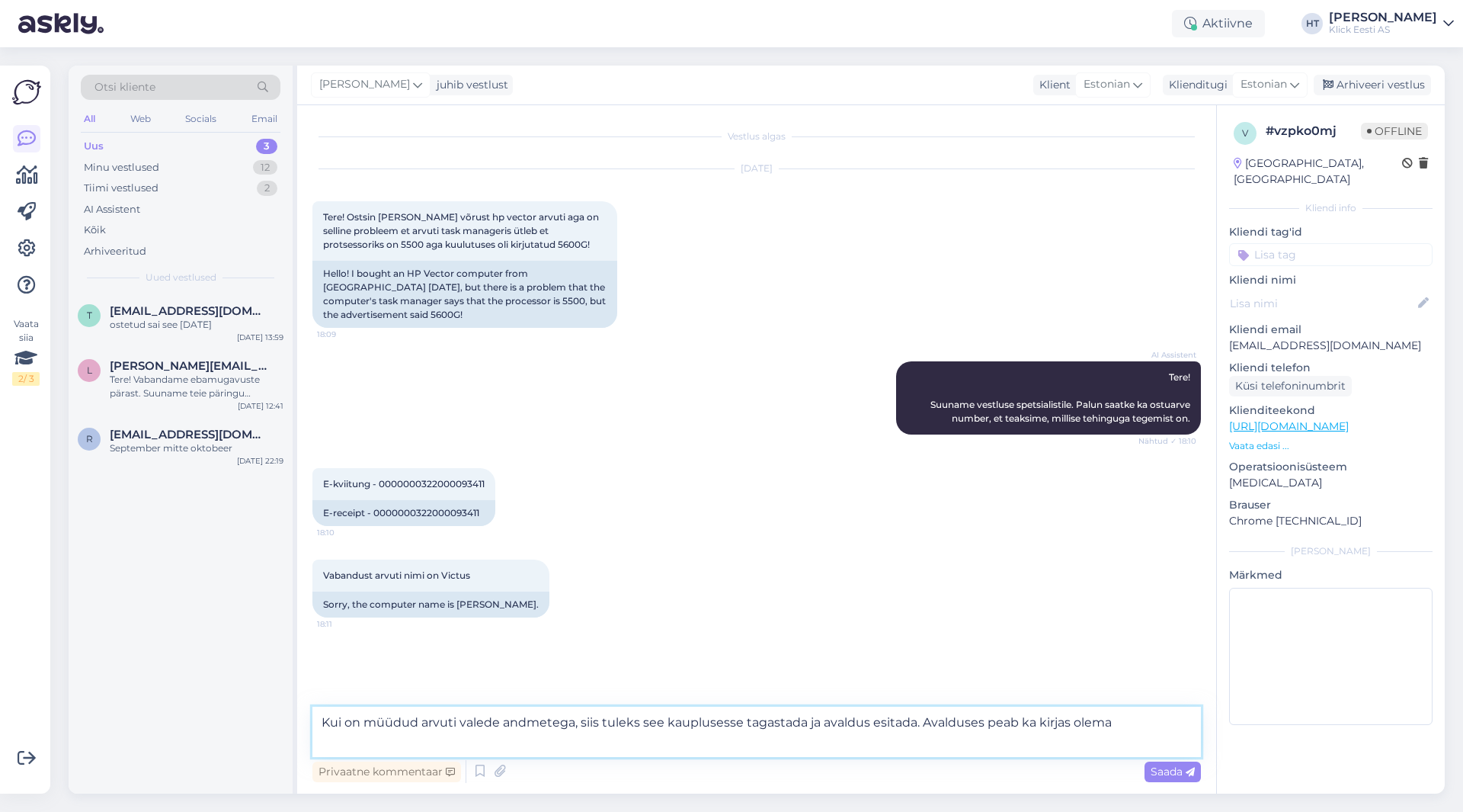
type textarea "Kui on müüdud arvuti valede andmetega, siis tuleks see kauplusesse tagastada ja…"
click at [702, 743] on textarea "Kui on müüdud arvuti valede andmetega, siis tuleks see kauplusesse tagastada ja…" at bounding box center [757, 732] width 889 height 51
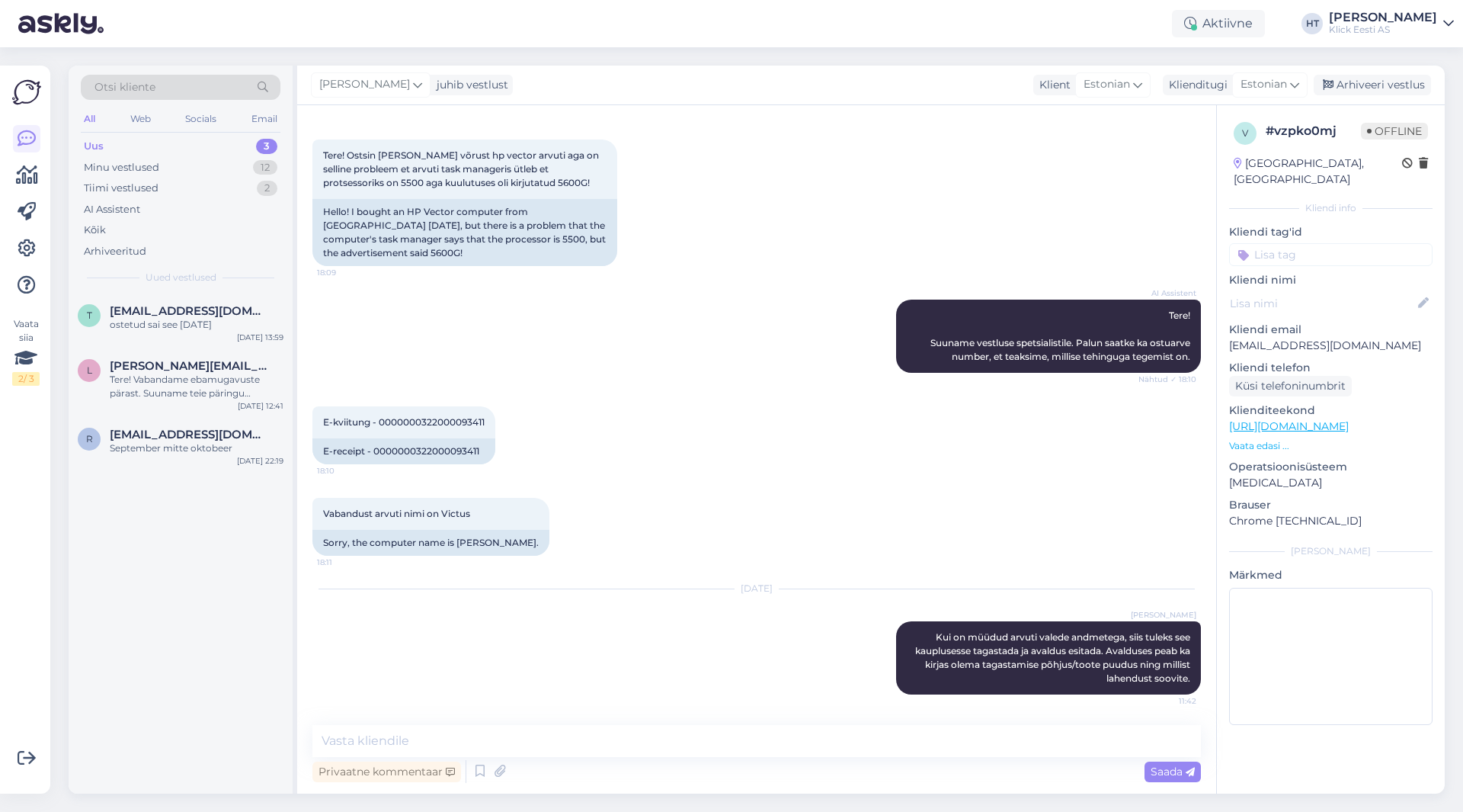
click at [914, 243] on input at bounding box center [1331, 254] width 203 height 23
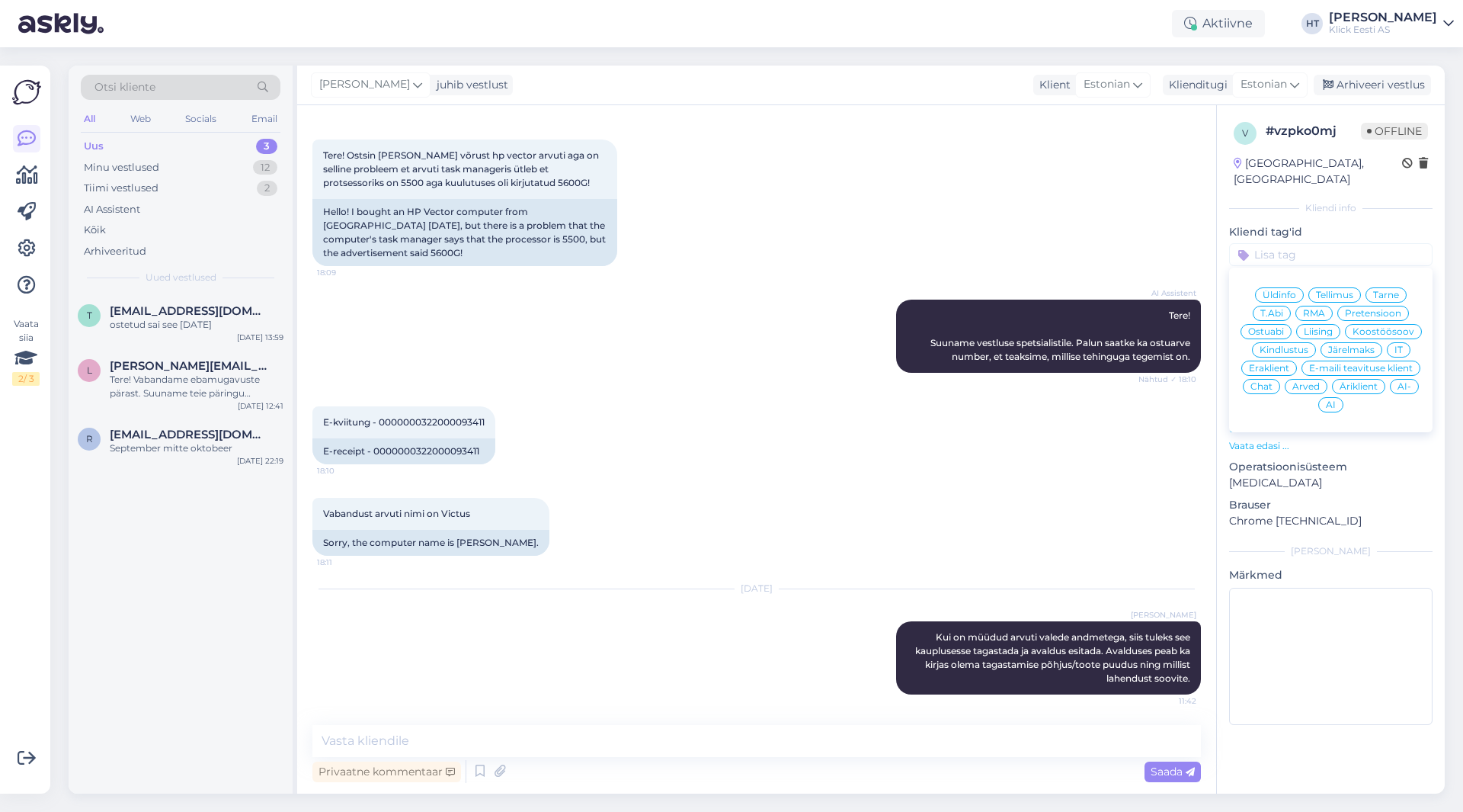
click at [914, 309] on span "Pretensioon" at bounding box center [1373, 313] width 56 height 9
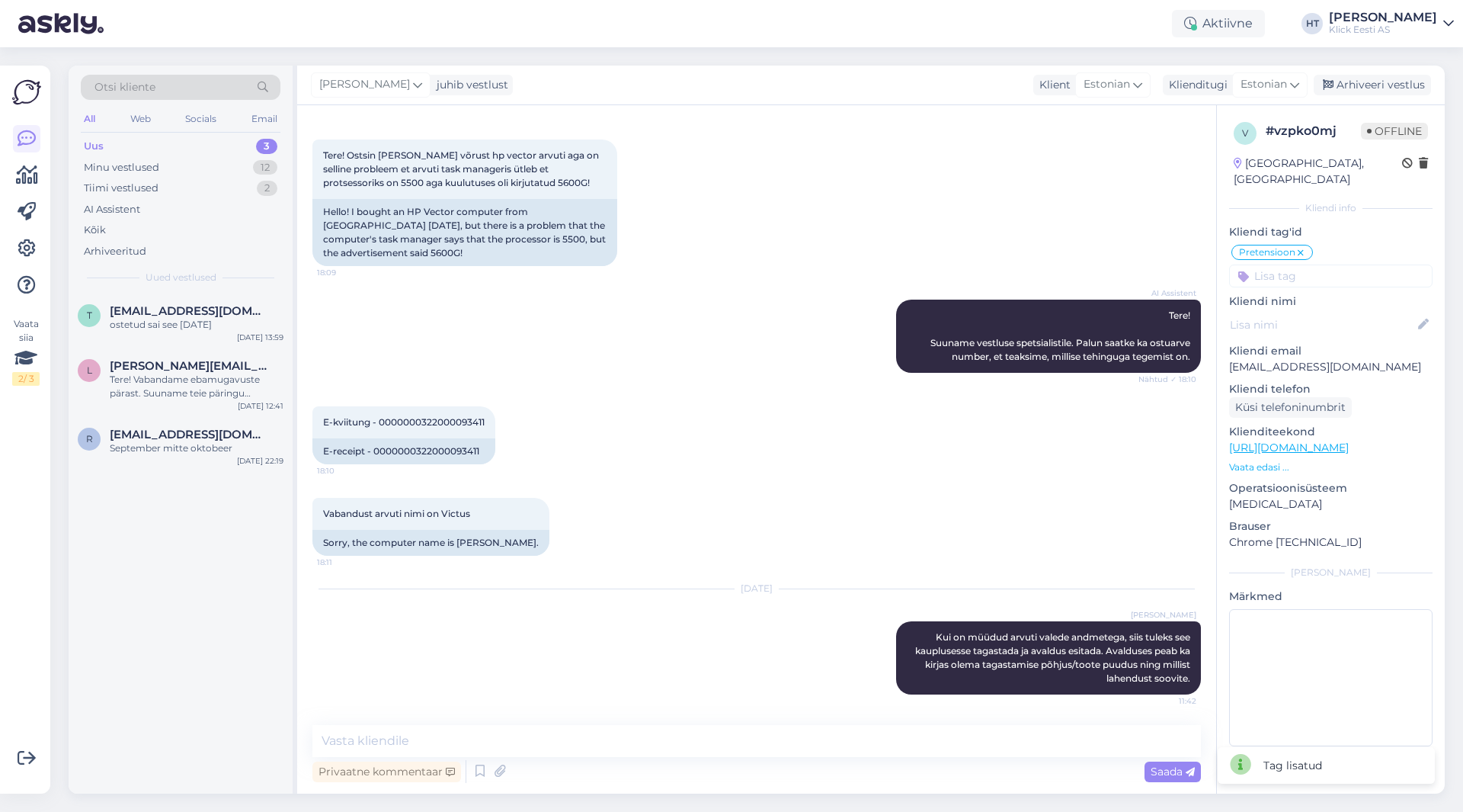
click at [914, 265] on input at bounding box center [1331, 276] width 203 height 23
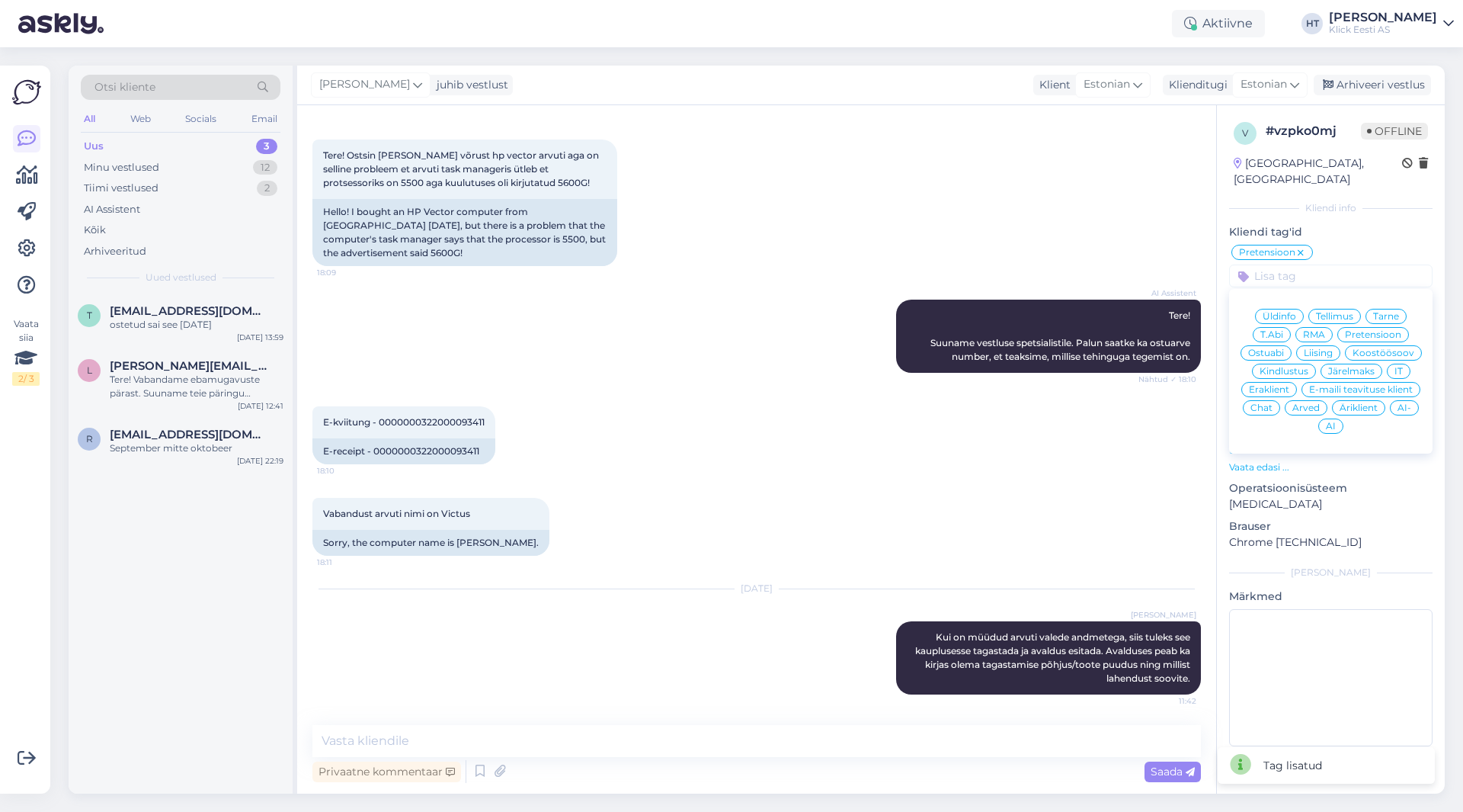
click at [914, 382] on div "Eraklient" at bounding box center [1269, 390] width 56 height 15
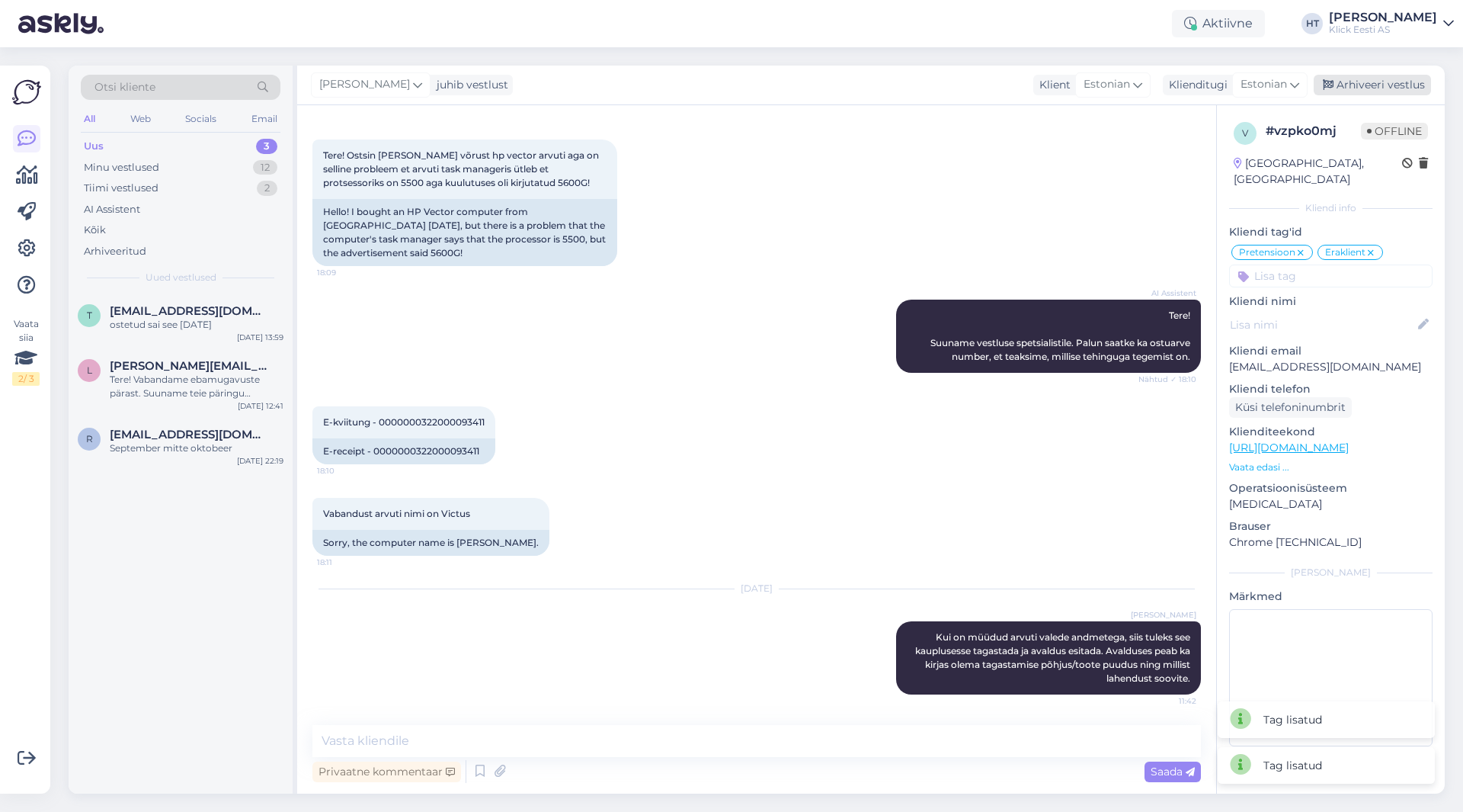
click at [914, 86] on div "Arhiveeri vestlus" at bounding box center [1372, 85] width 117 height 20
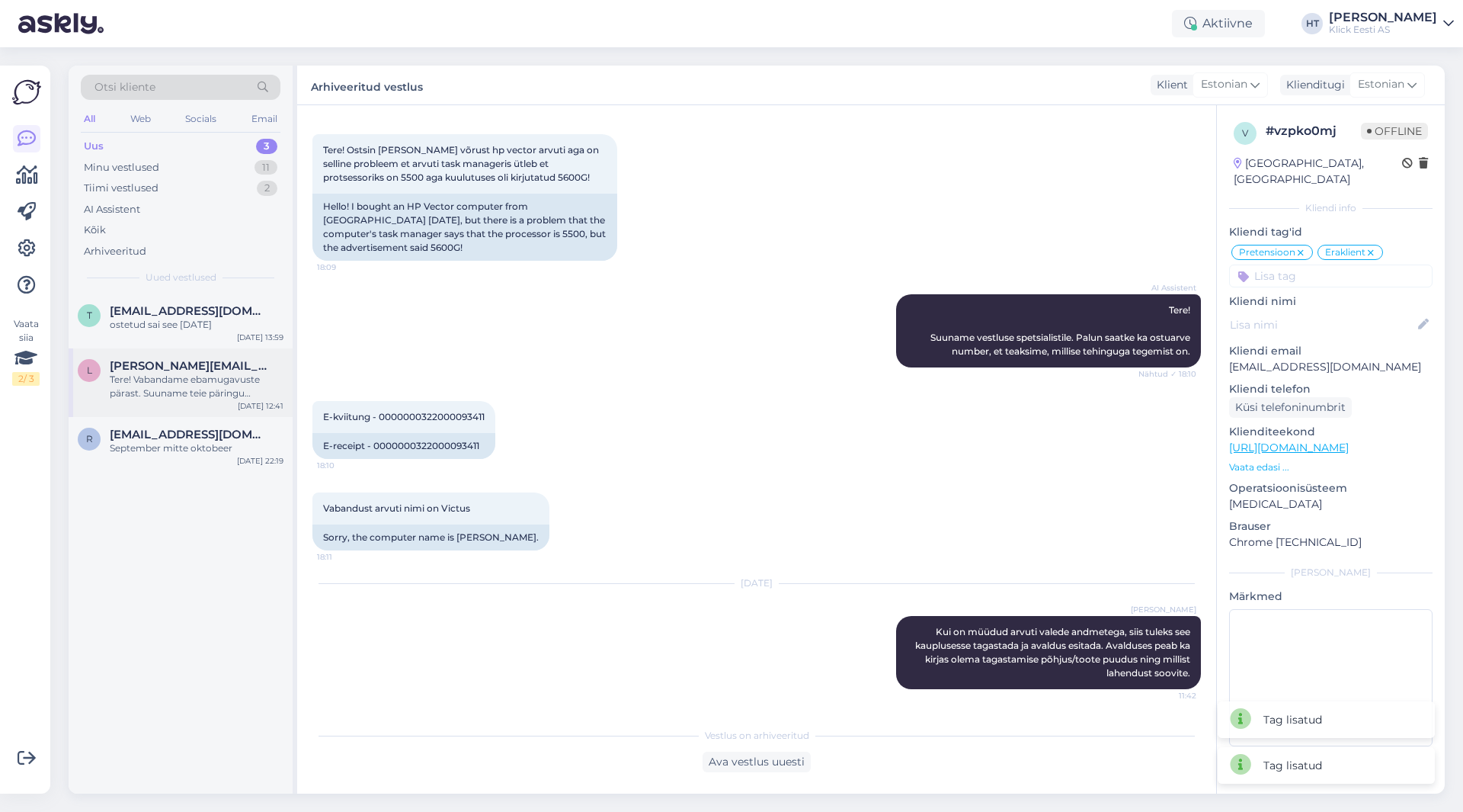
click at [178, 377] on div "Tere! Vabandame ebamugavuste pärast. Suuname teie päringu spetsialistile, kes u…" at bounding box center [196, 386] width 174 height 28
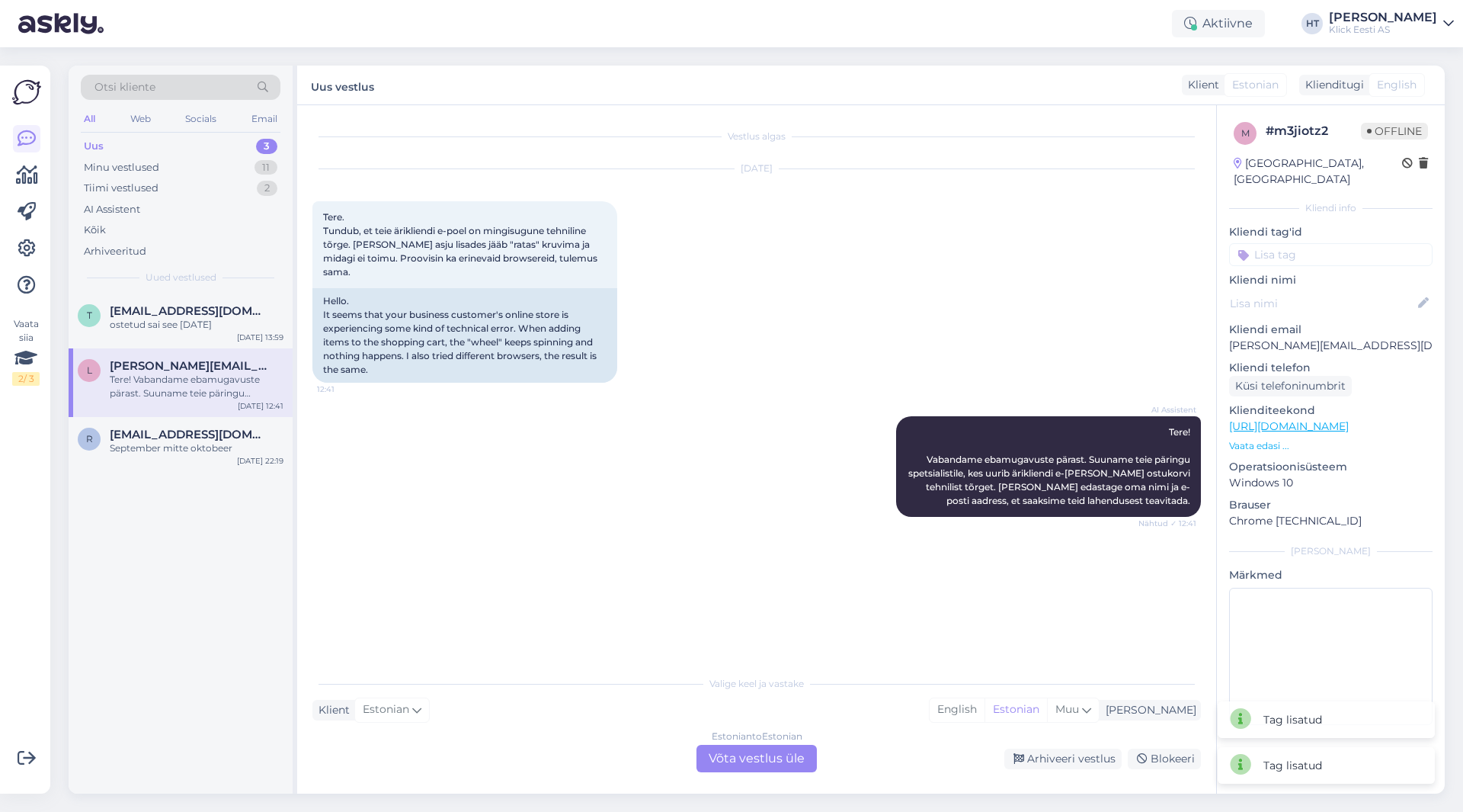
scroll to position [0, 0]
click at [213, 442] on div "September mitte oktobeer" at bounding box center [196, 448] width 174 height 13
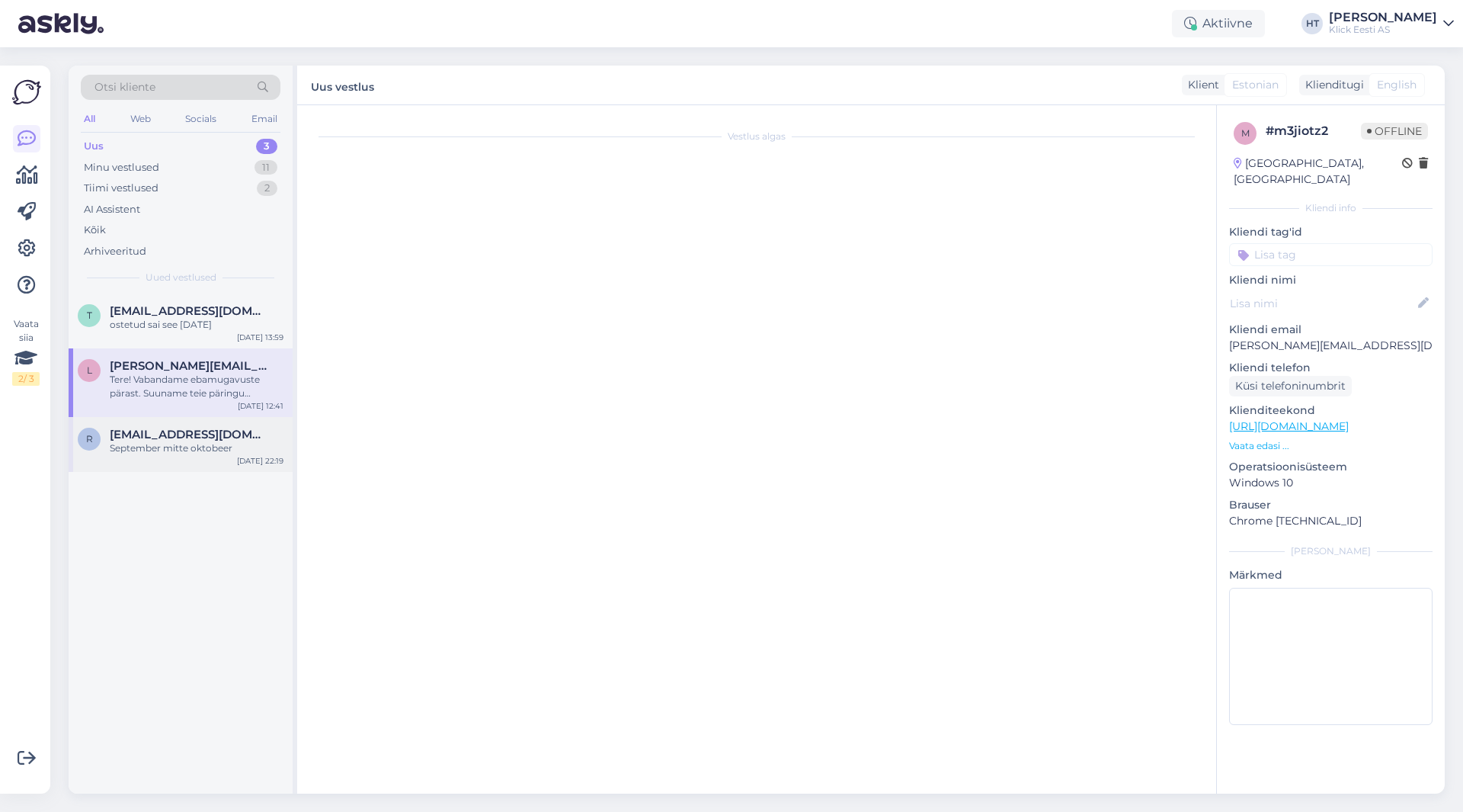
scroll to position [32, 0]
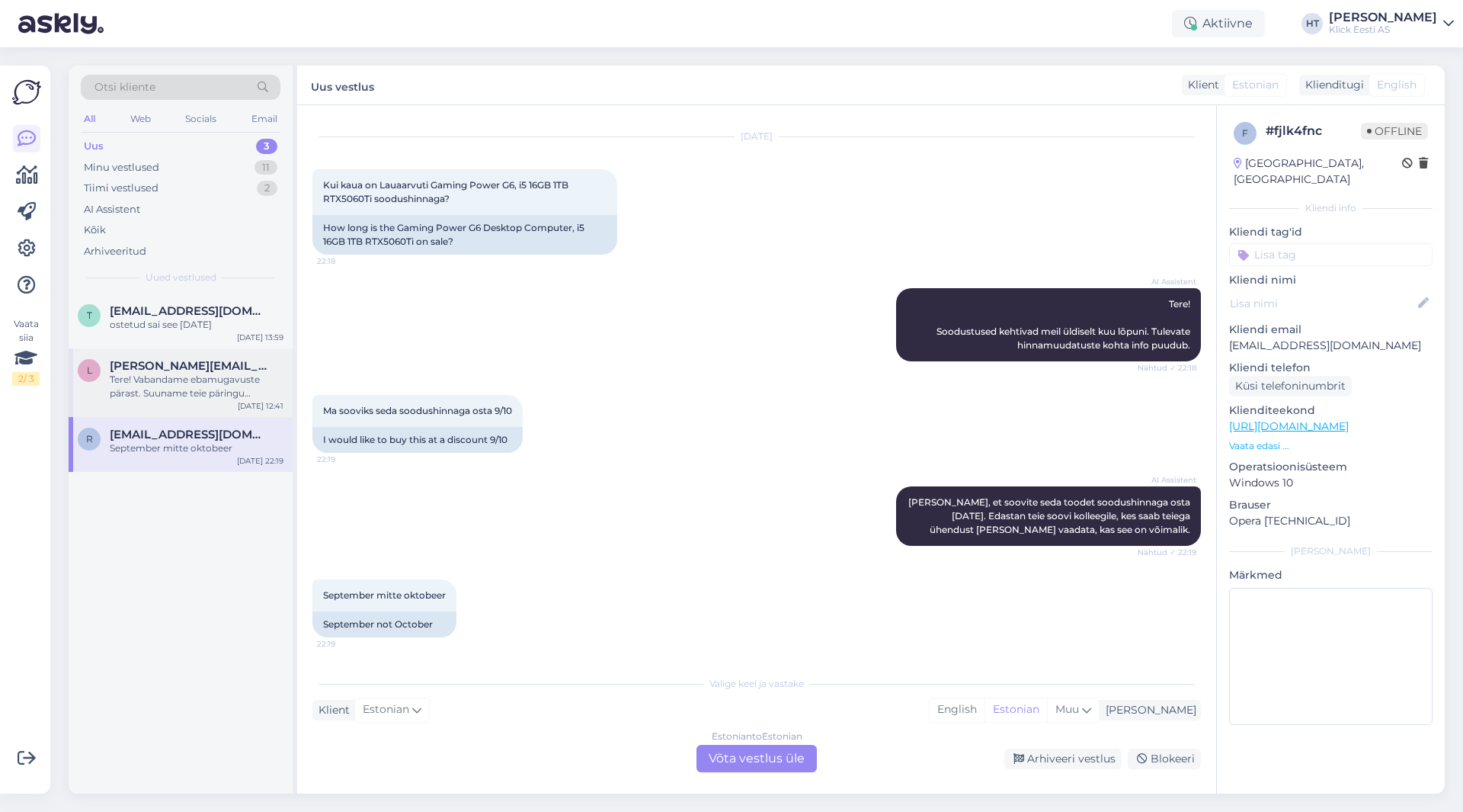
click at [229, 369] on div "[PERSON_NAME][EMAIL_ADDRESS][DOMAIN_NAME]" at bounding box center [196, 366] width 174 height 13
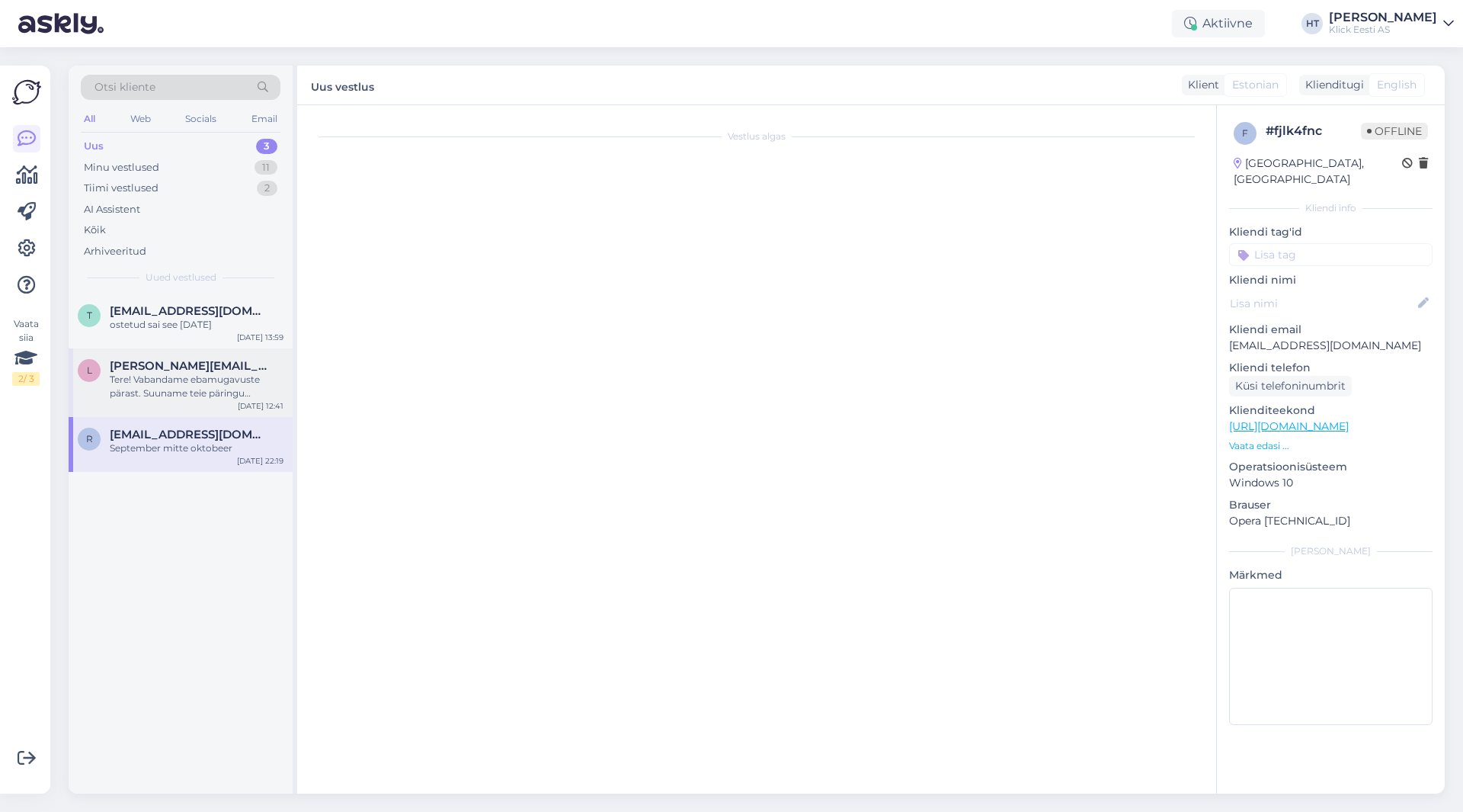
scroll to position [0, 0]
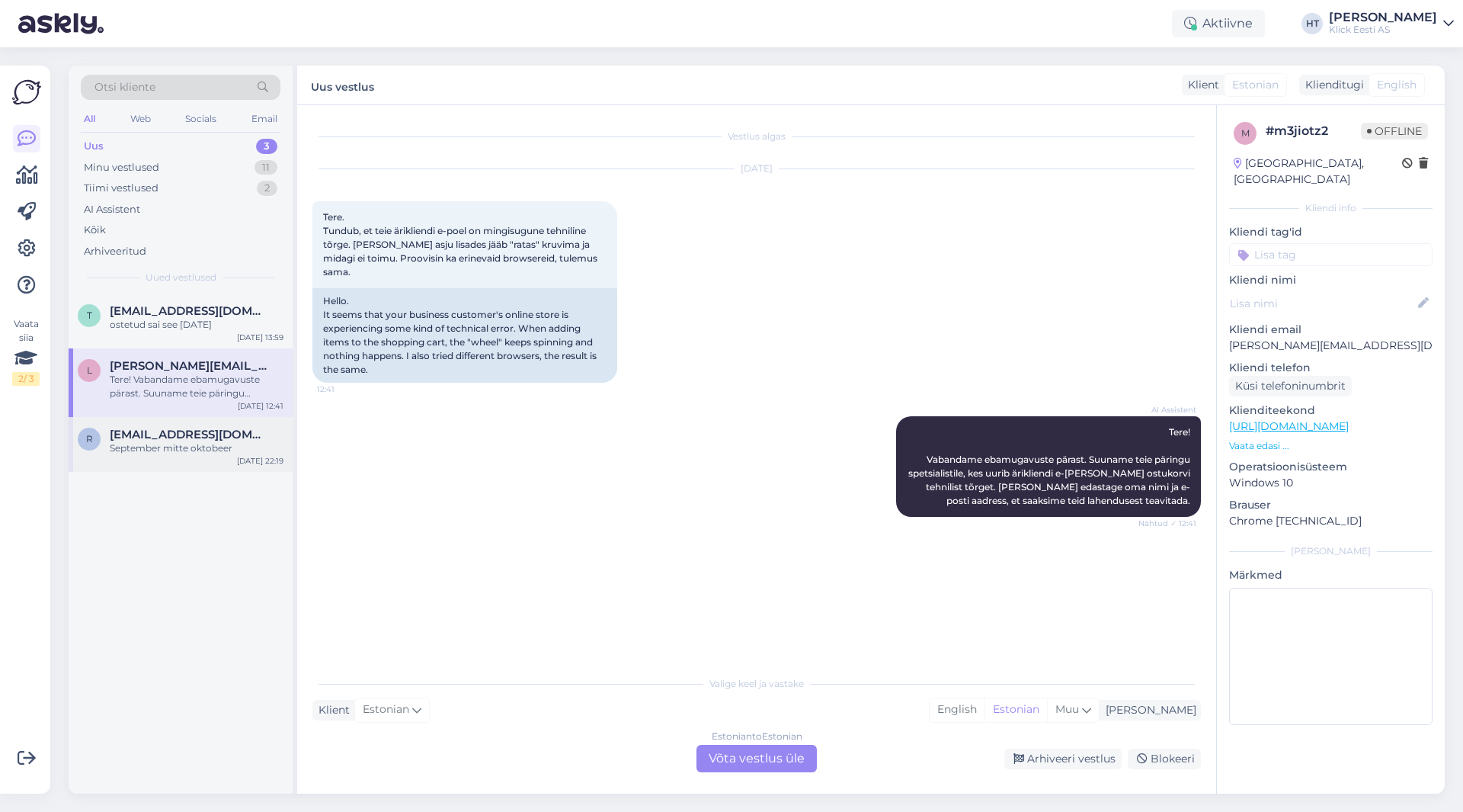
click at [222, 445] on div "September mitte oktobeer" at bounding box center [196, 448] width 174 height 13
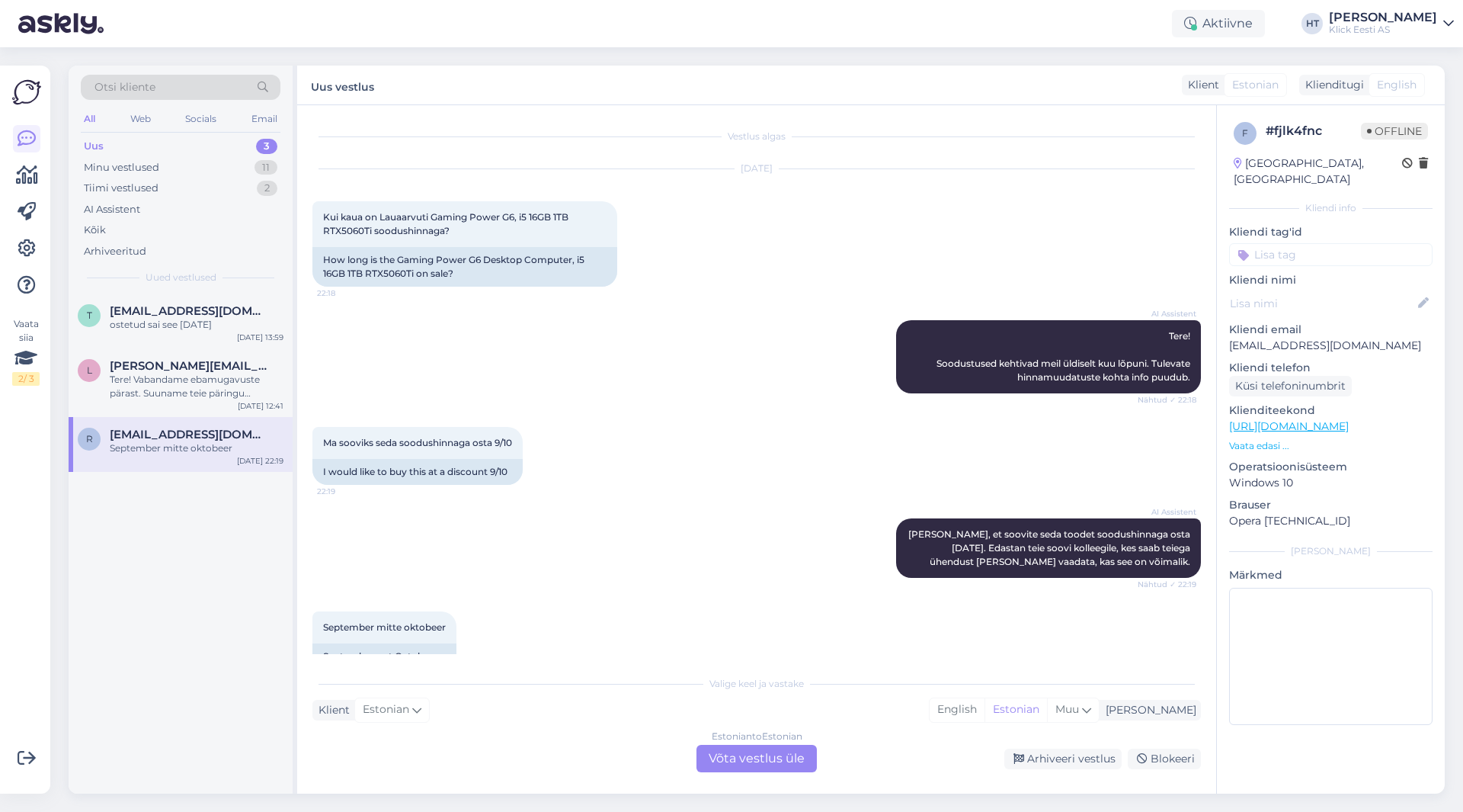
scroll to position [32, 0]
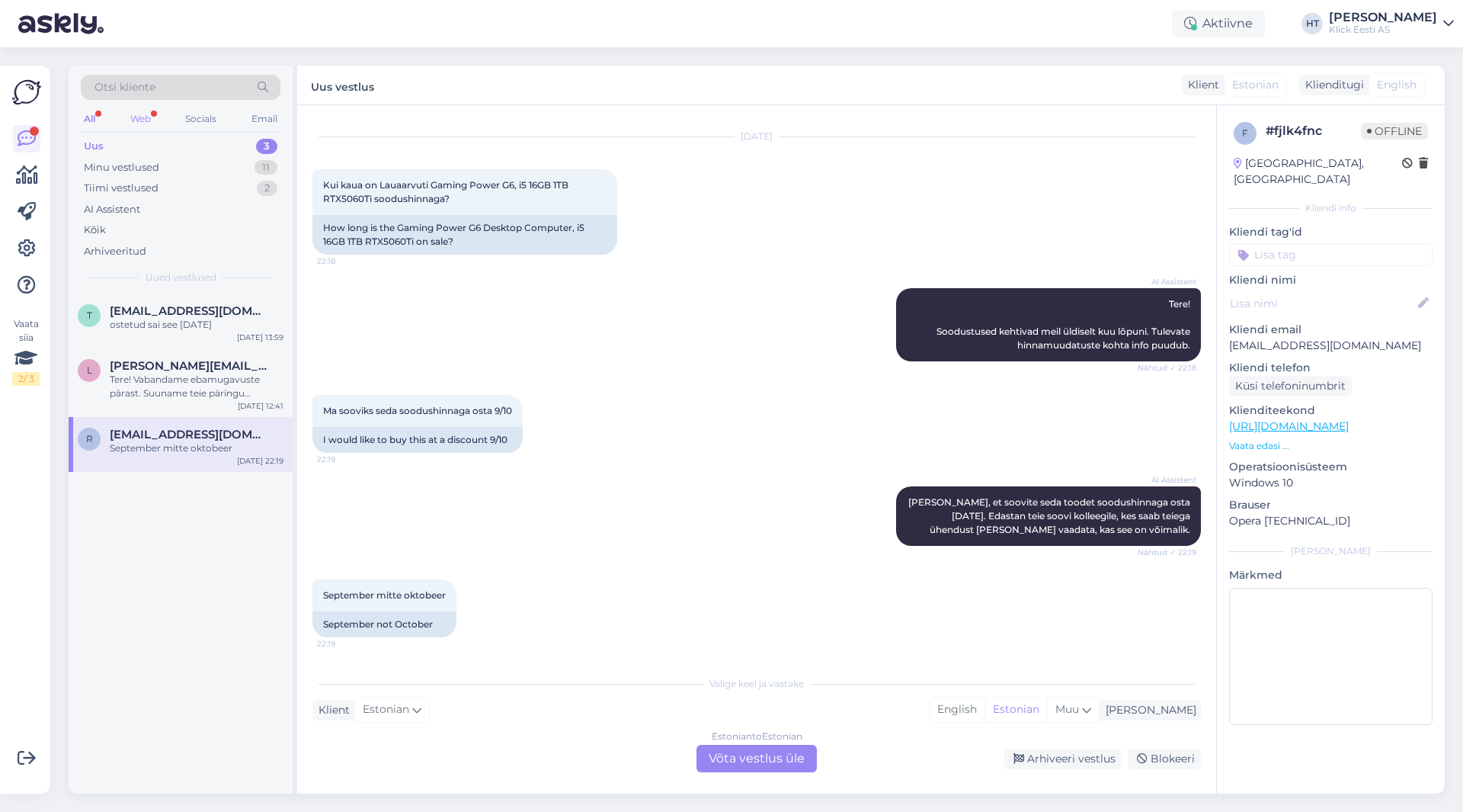
click at [143, 123] on div "Web" at bounding box center [141, 118] width 27 height 19
click at [181, 202] on div "AI Assistent" at bounding box center [180, 209] width 200 height 21
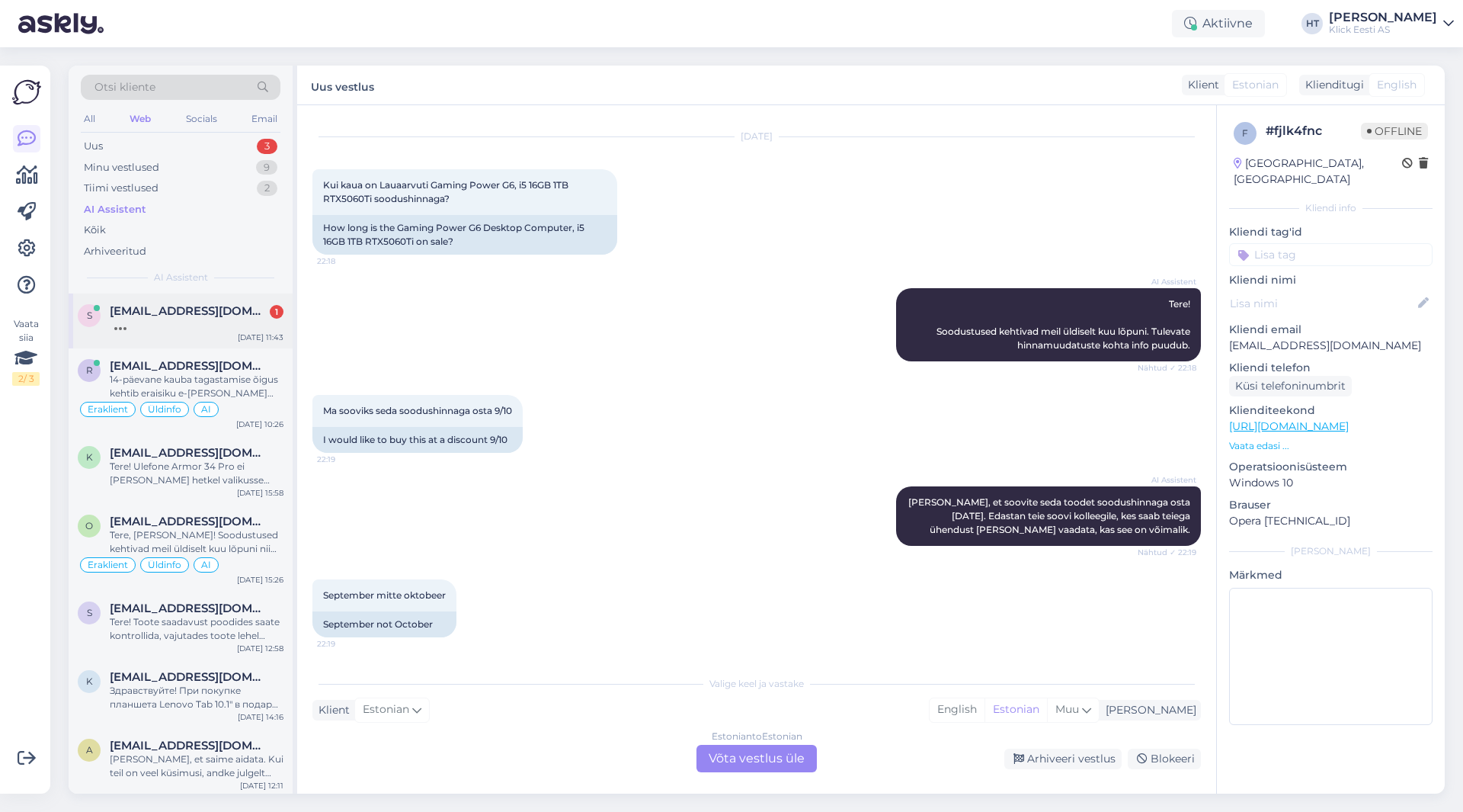
click at [203, 335] on div "s [EMAIL_ADDRESS][DOMAIN_NAME] 1 [DATE] 11:43" at bounding box center [180, 320] width 224 height 55
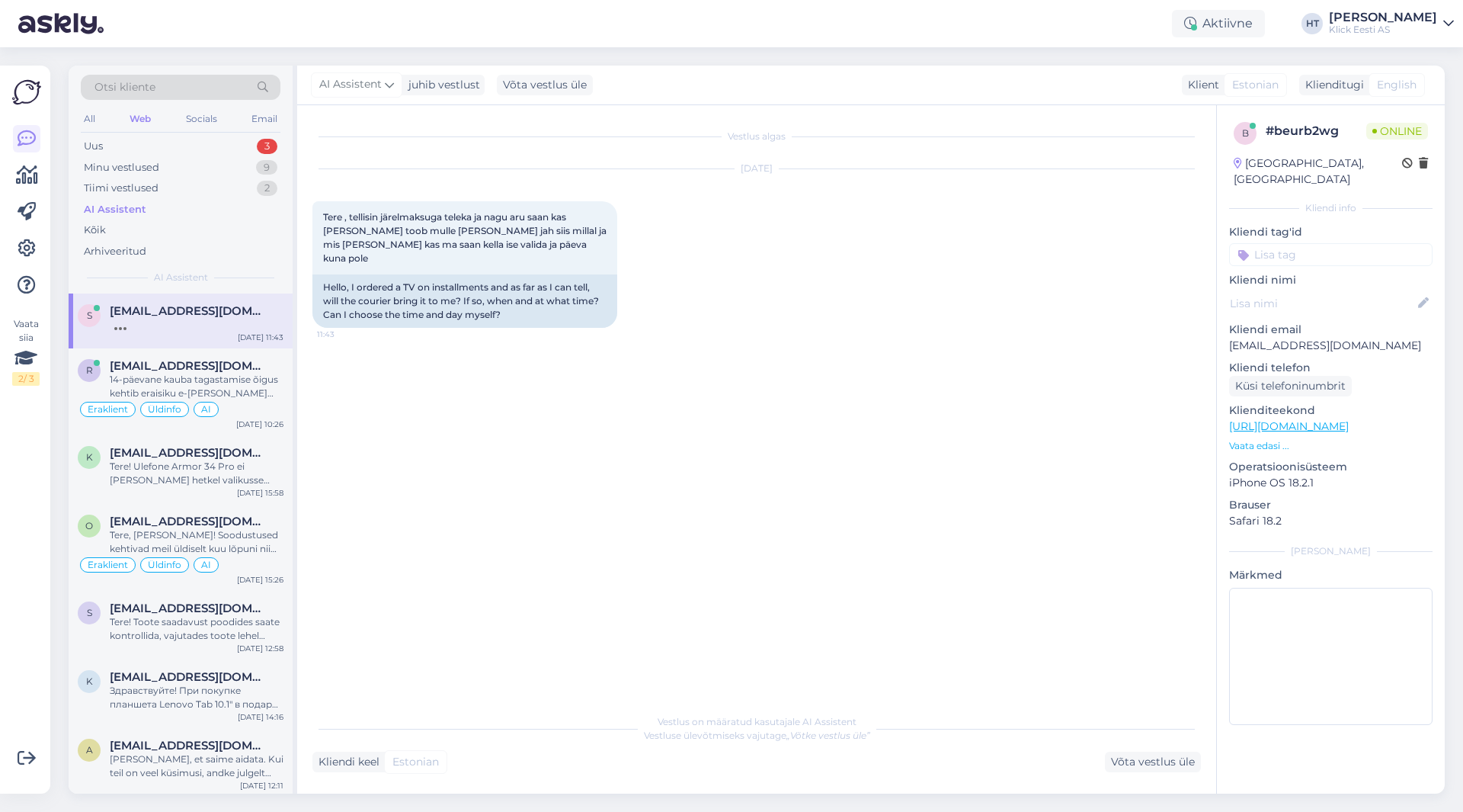
scroll to position [0, 0]
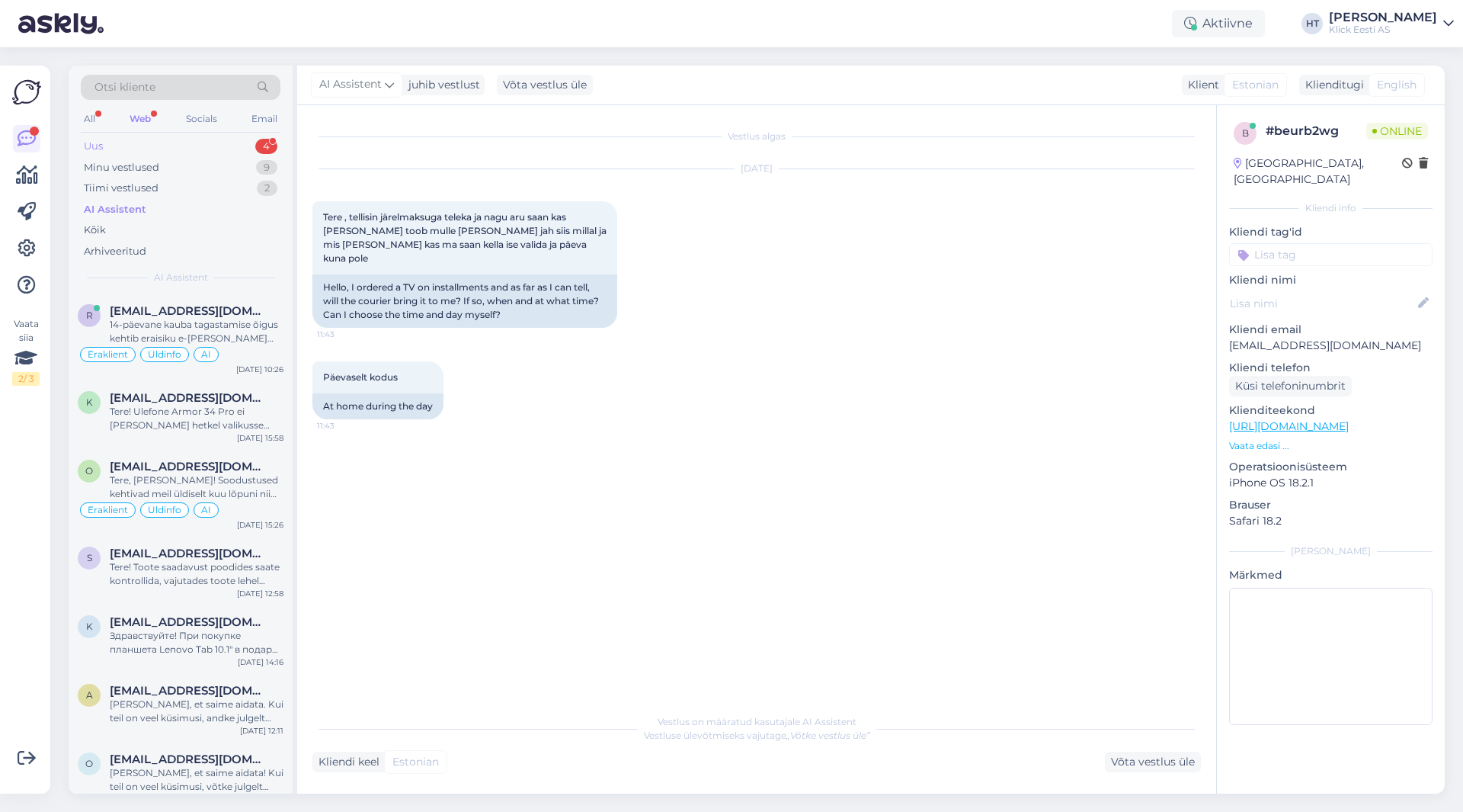
click at [213, 147] on div "Uus 4" at bounding box center [180, 146] width 200 height 21
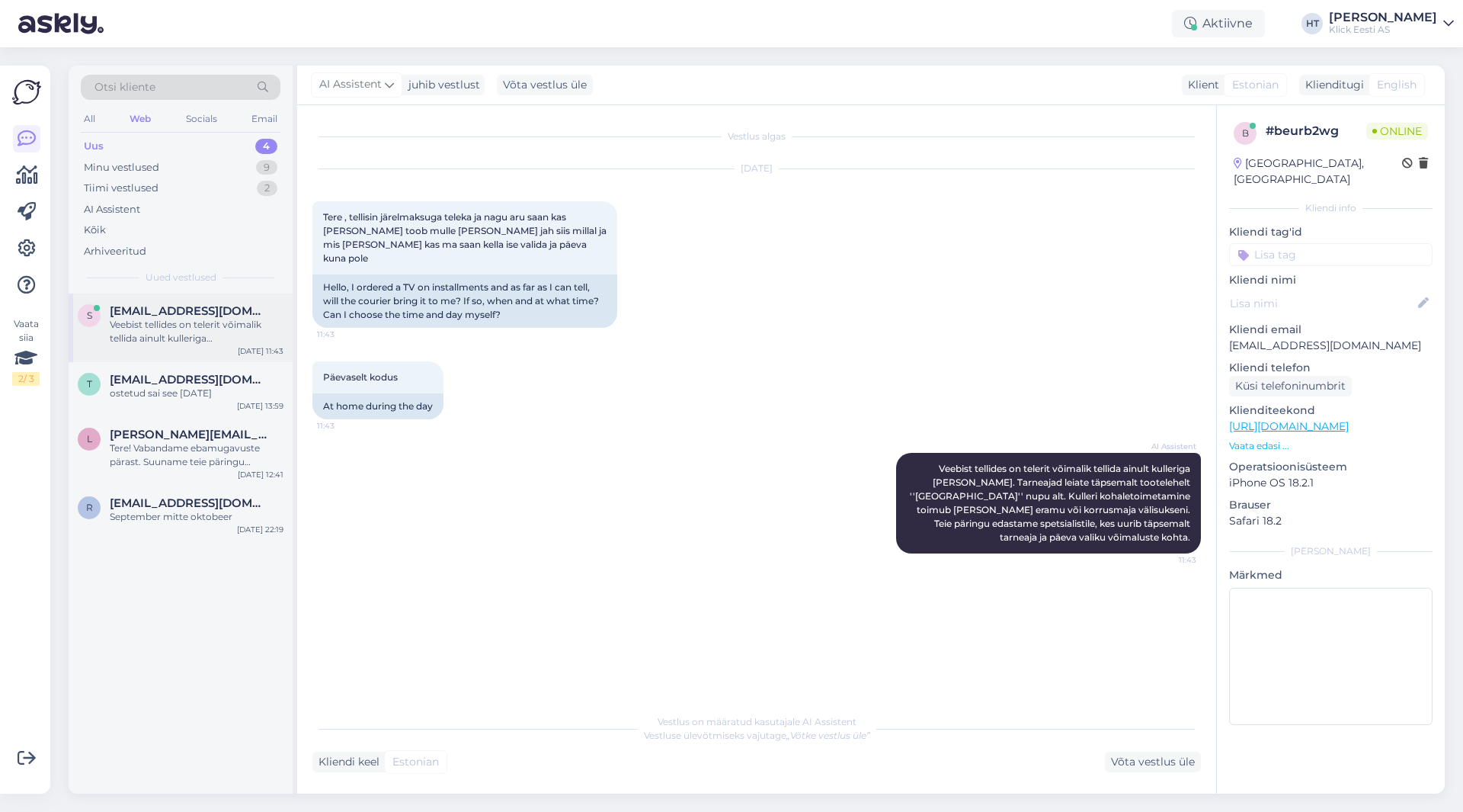
click at [263, 314] on span "[EMAIL_ADDRESS][DOMAIN_NAME]" at bounding box center [189, 311] width 159 height 13
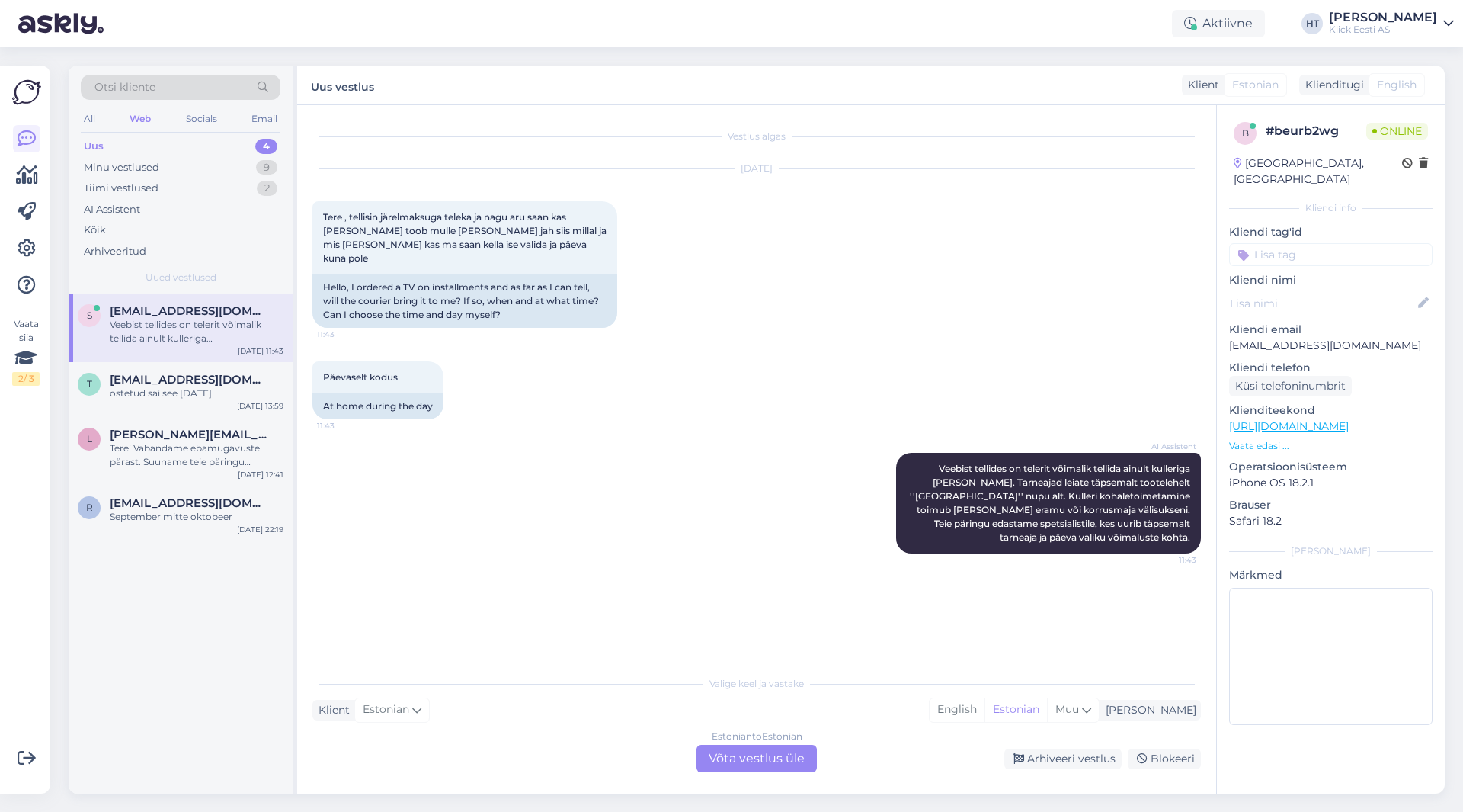
click at [769, 756] on div "Estonian to Estonian Võta vestlus üle" at bounding box center [756, 758] width 121 height 28
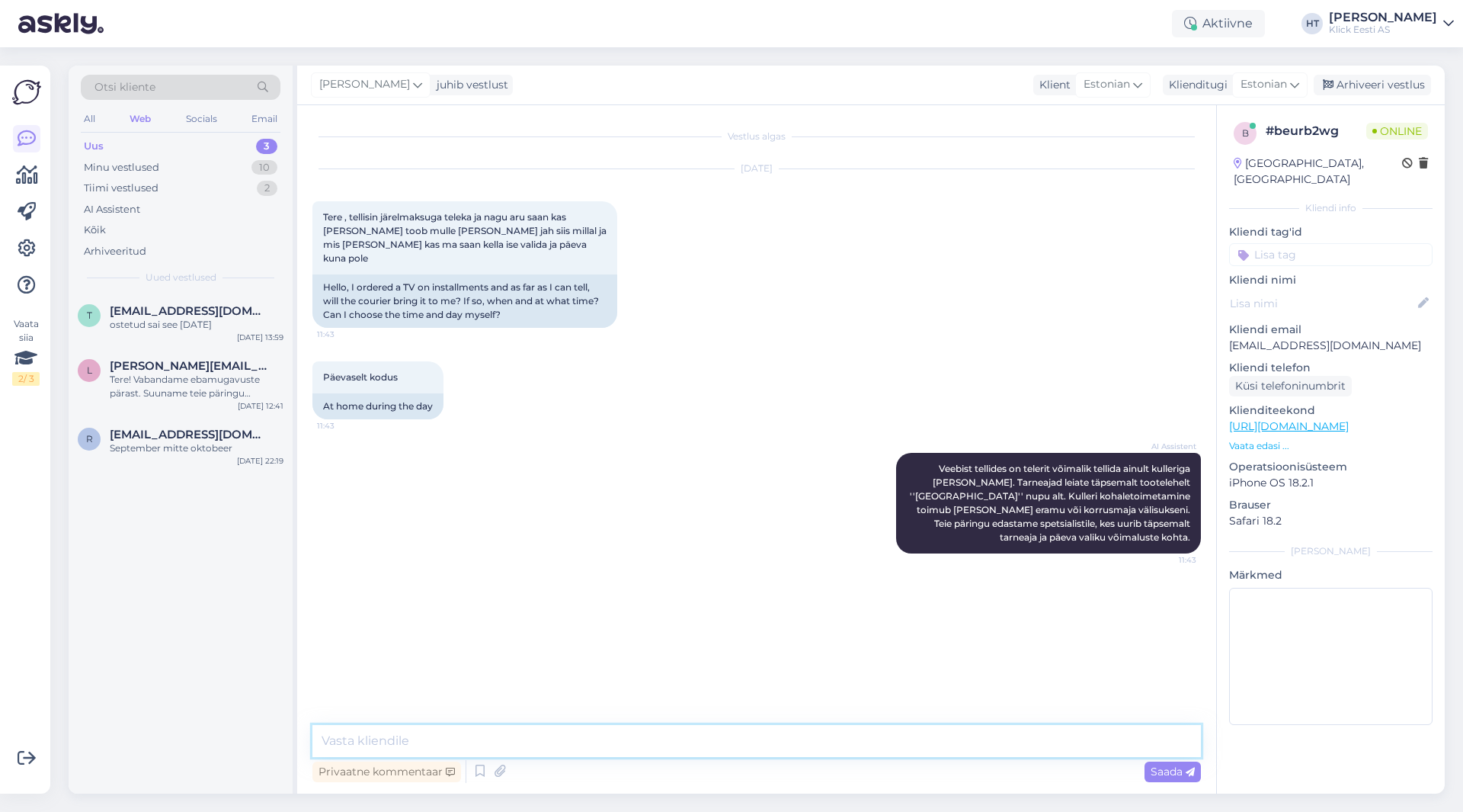
click at [765, 745] on textarea at bounding box center [757, 741] width 889 height 32
type textarea "[PERSON_NAME] helistab enne saabumist. Kui ajaliset ei sobi, siis on vimalik te…"
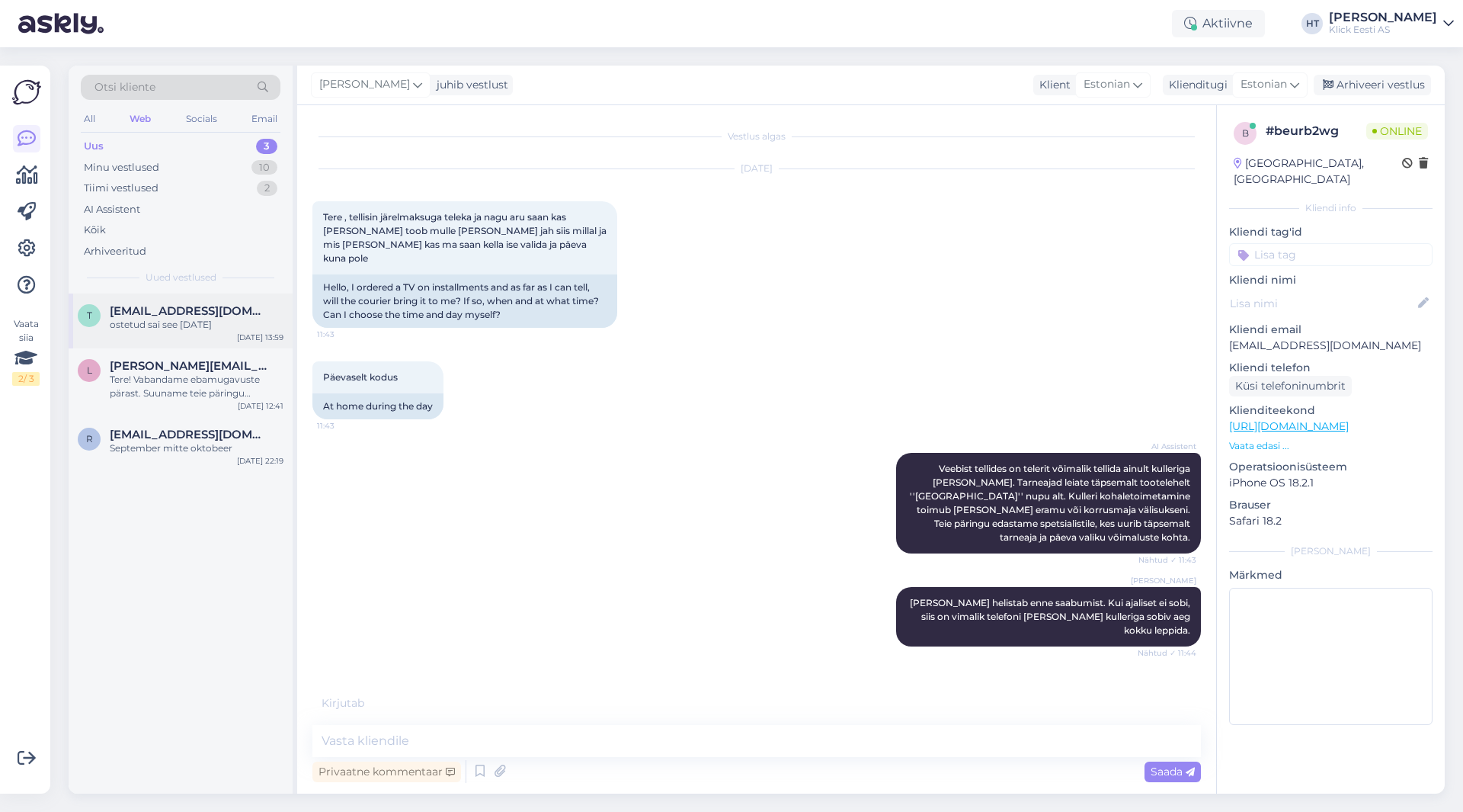
click at [176, 338] on div "t [EMAIL_ADDRESS][DOMAIN_NAME] ostetud sai see 27.03.[DATE] 13:59" at bounding box center [180, 320] width 224 height 55
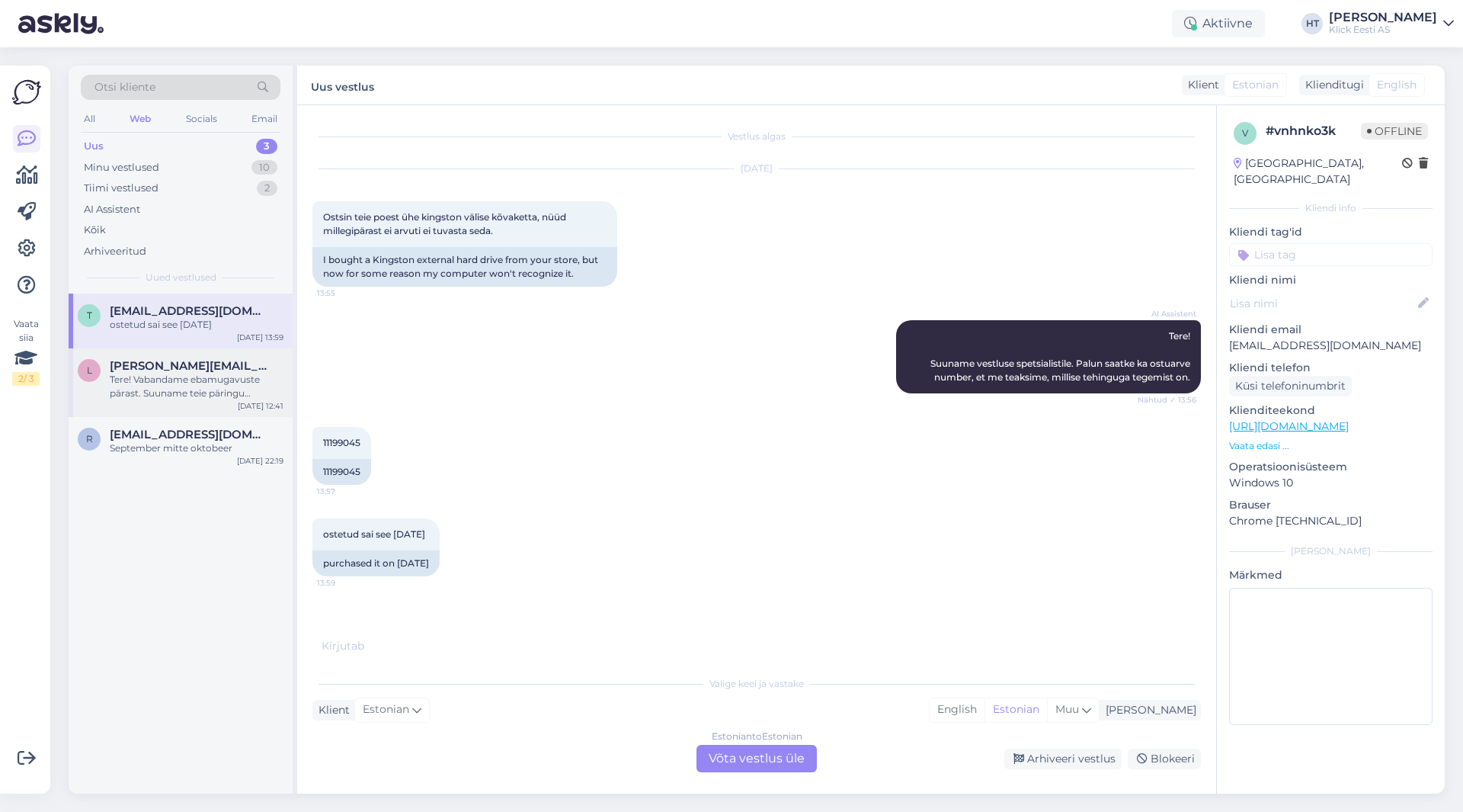
click at [210, 392] on div "Tere! Vabandame ebamugavuste pärast. Suuname teie päringu spetsialistile, kes u…" at bounding box center [196, 386] width 174 height 28
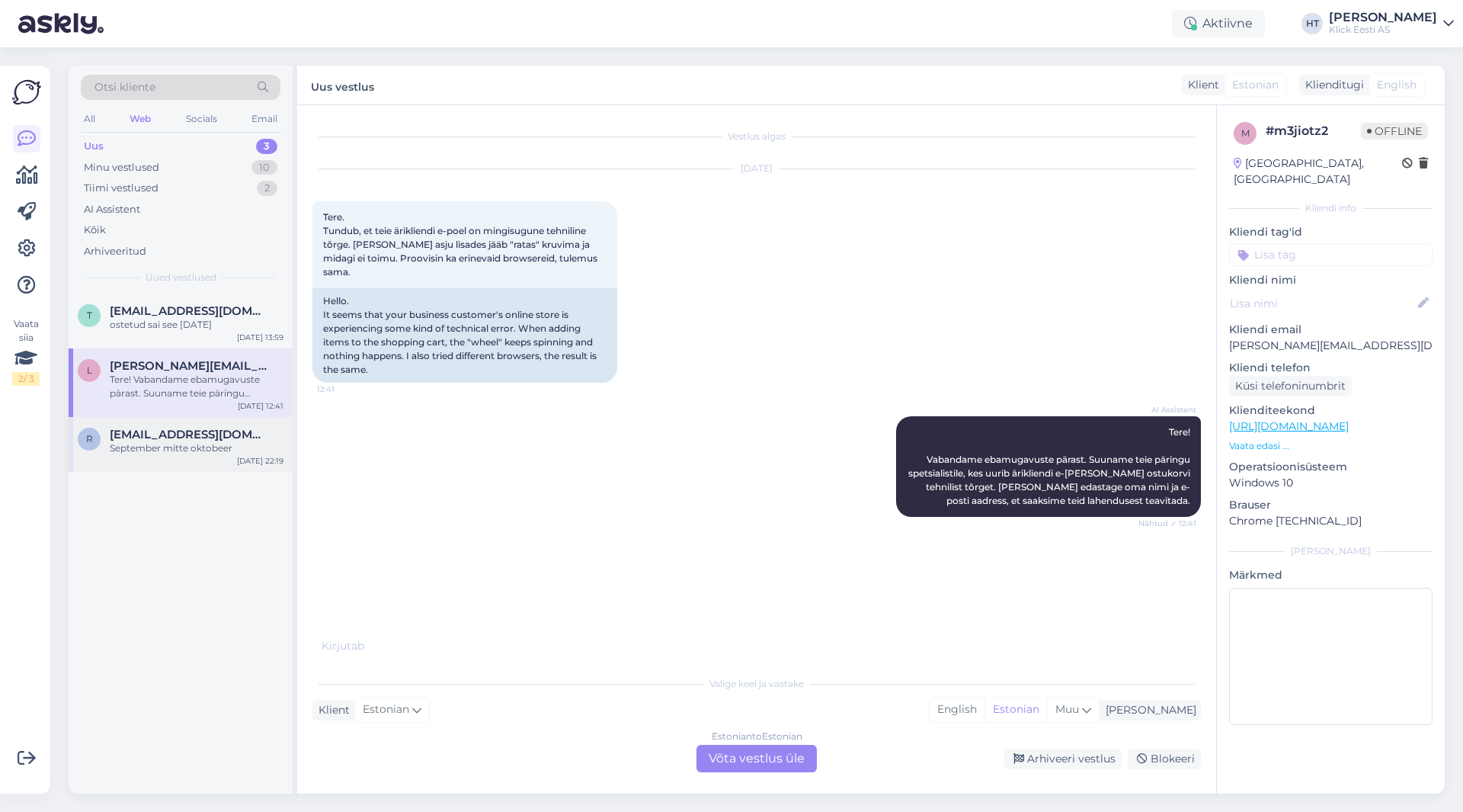
click at [207, 443] on div "September mitte oktobeer" at bounding box center [196, 448] width 174 height 13
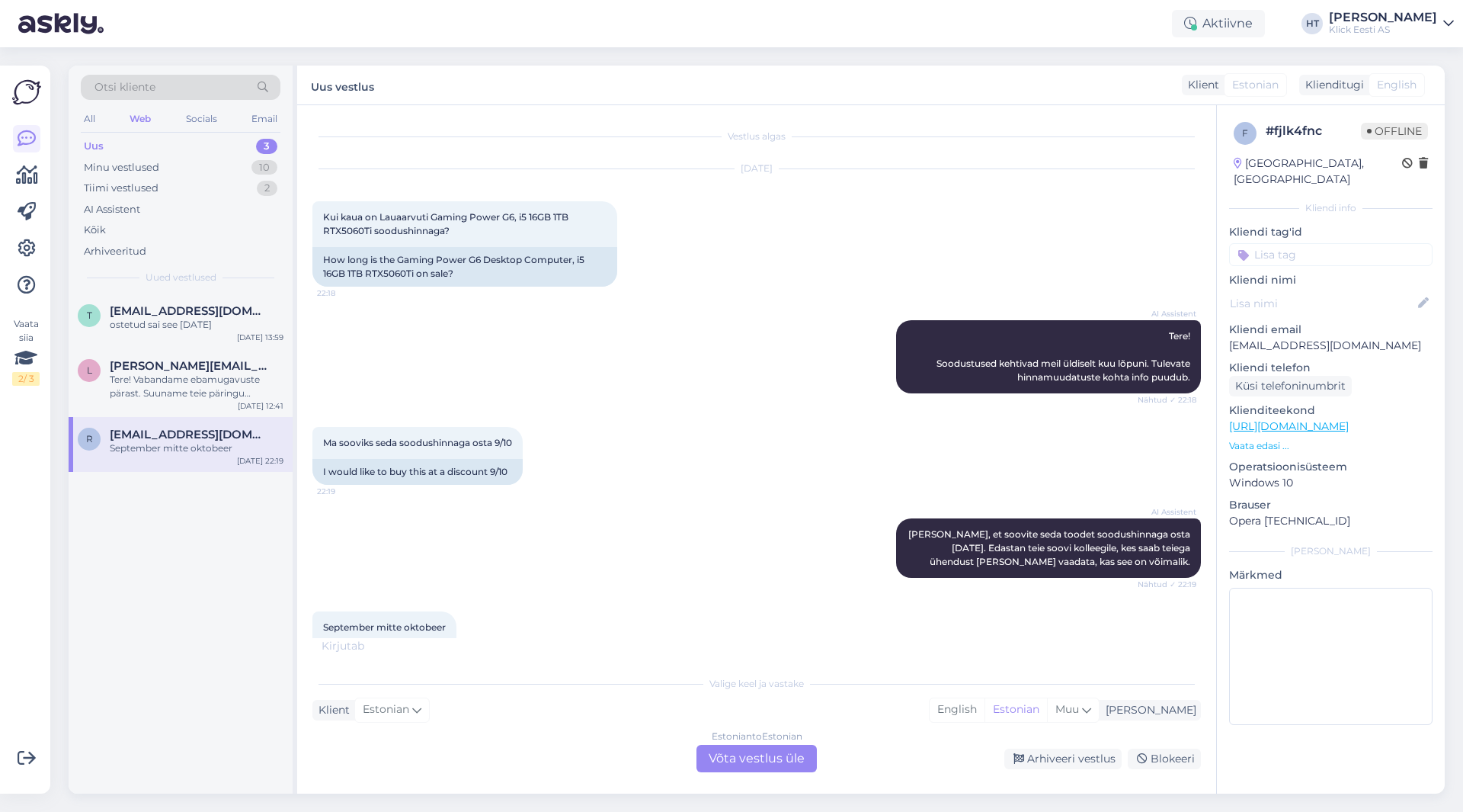
scroll to position [48, 0]
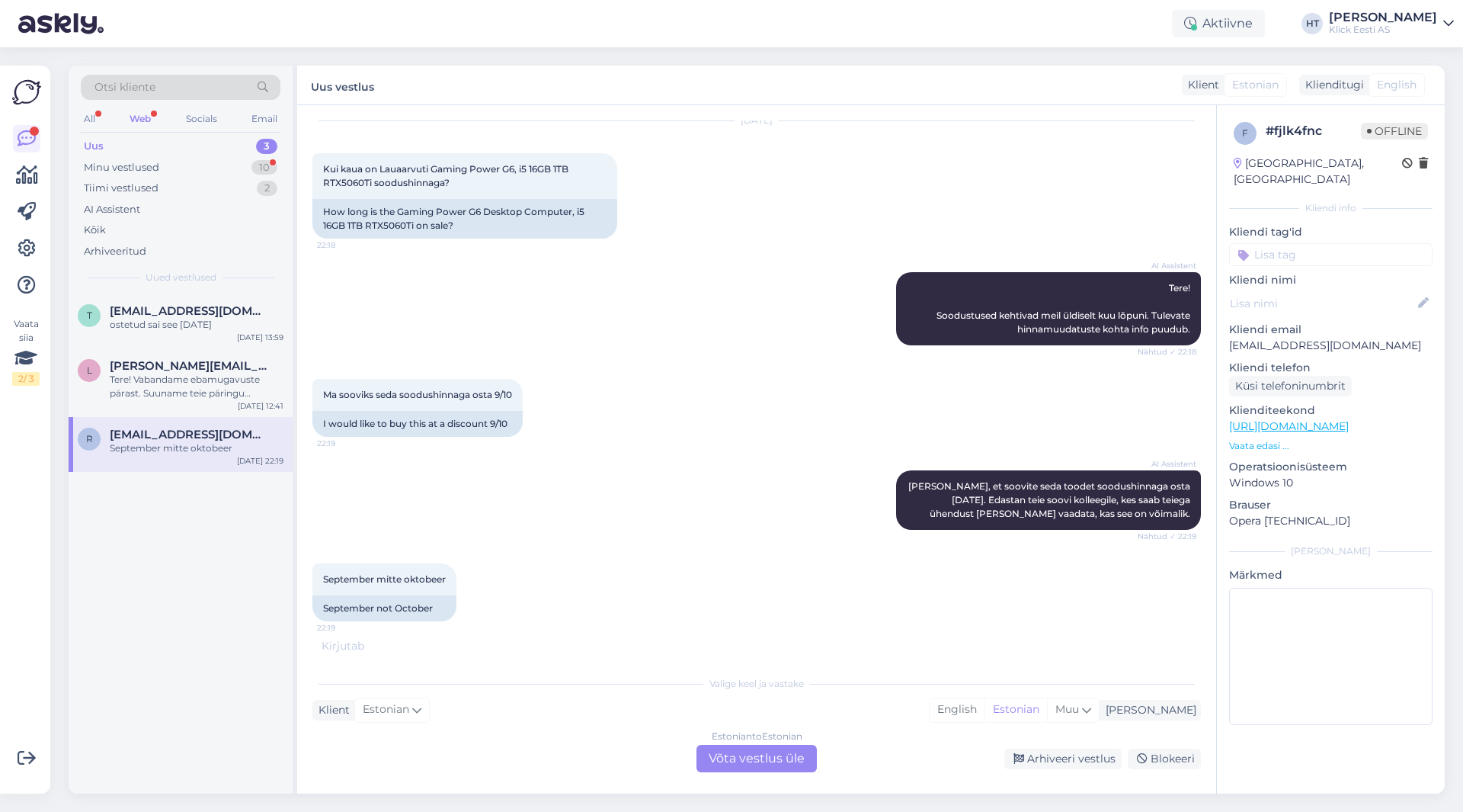
click at [178, 154] on div "Uus 3" at bounding box center [180, 146] width 200 height 21
click at [186, 168] on div "Minu vestlused 10" at bounding box center [180, 167] width 200 height 21
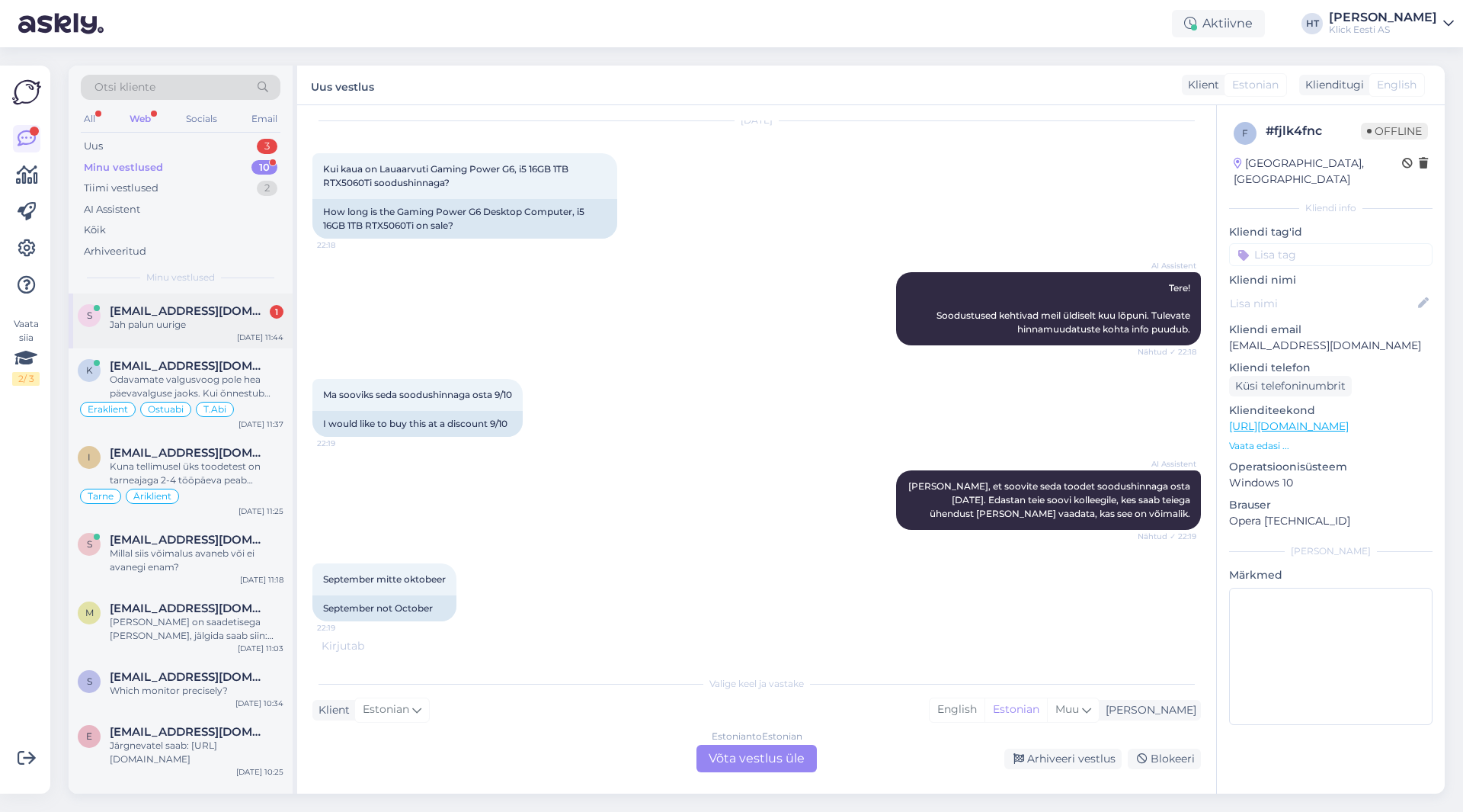
click at [206, 304] on div "s [EMAIL_ADDRESS][DOMAIN_NAME] 1 Jah palun uurige [DATE] 11:44" at bounding box center [180, 320] width 224 height 55
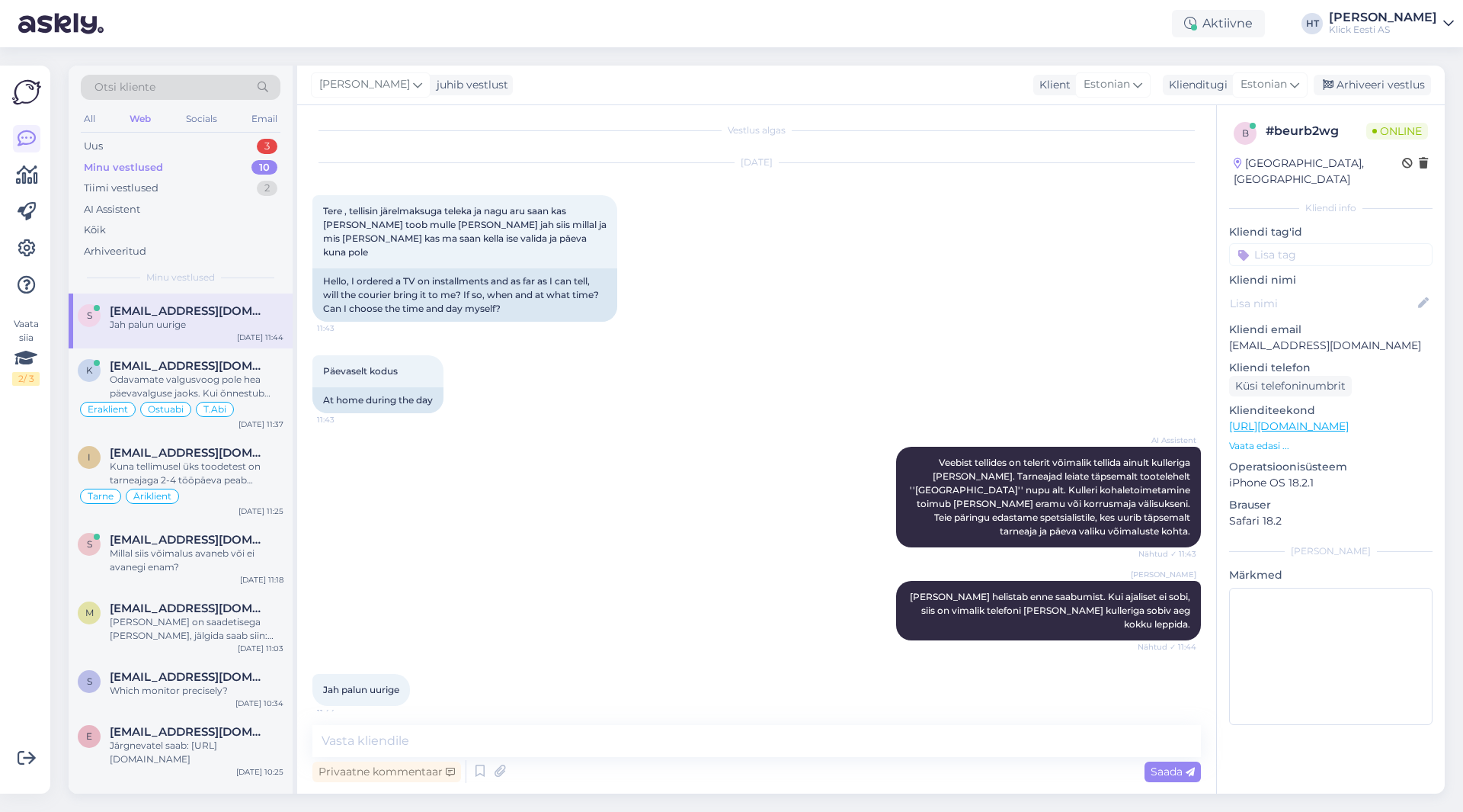
scroll to position [0, 0]
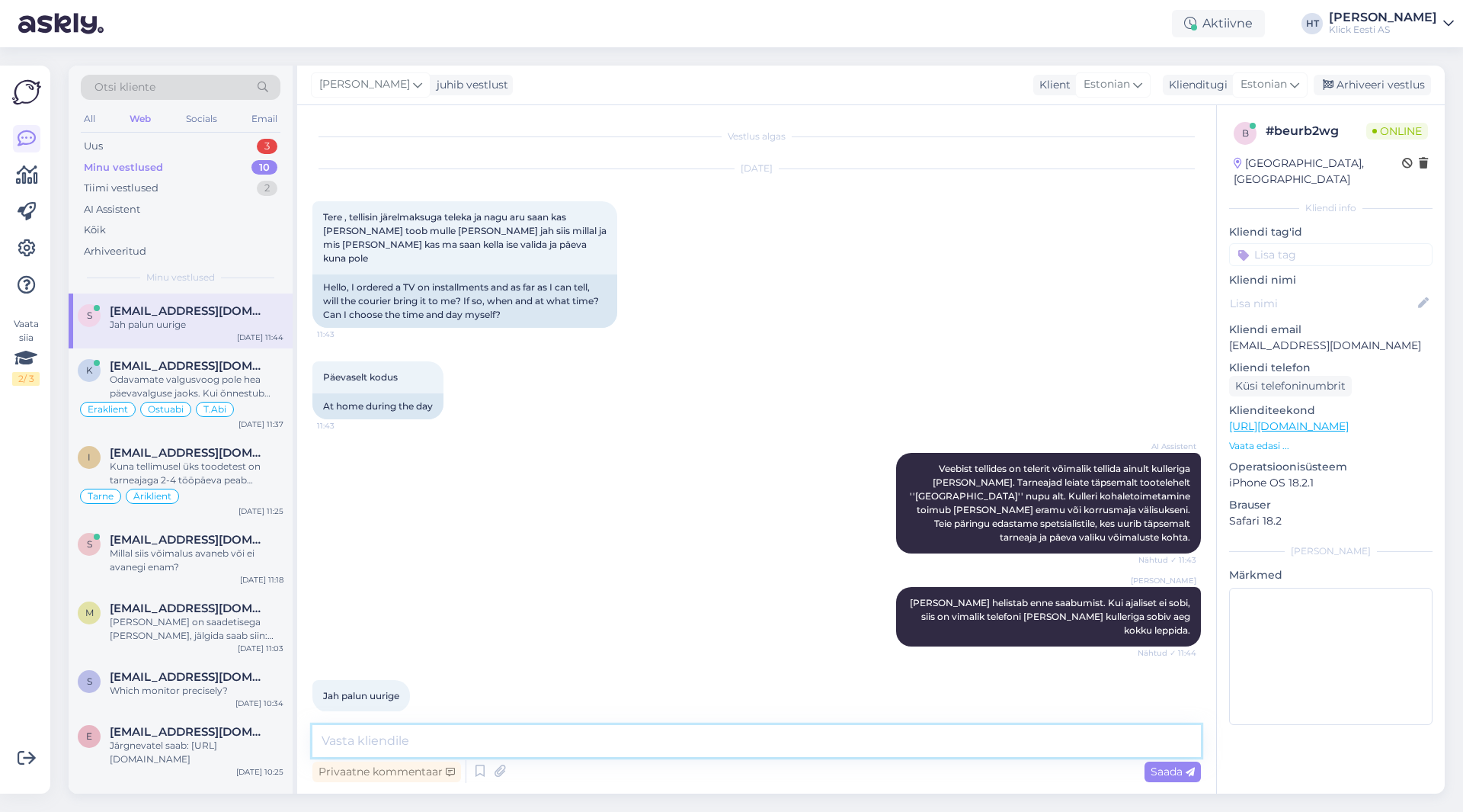
click at [646, 740] on textarea at bounding box center [757, 741] width 889 height 32
click at [914, 337] on p "[EMAIL_ADDRESS][DOMAIN_NAME]" at bounding box center [1331, 345] width 203 height 16
click at [889, 345] on div "Päevaselt kodus 11:43 At home during the day" at bounding box center [757, 390] width 889 height 91
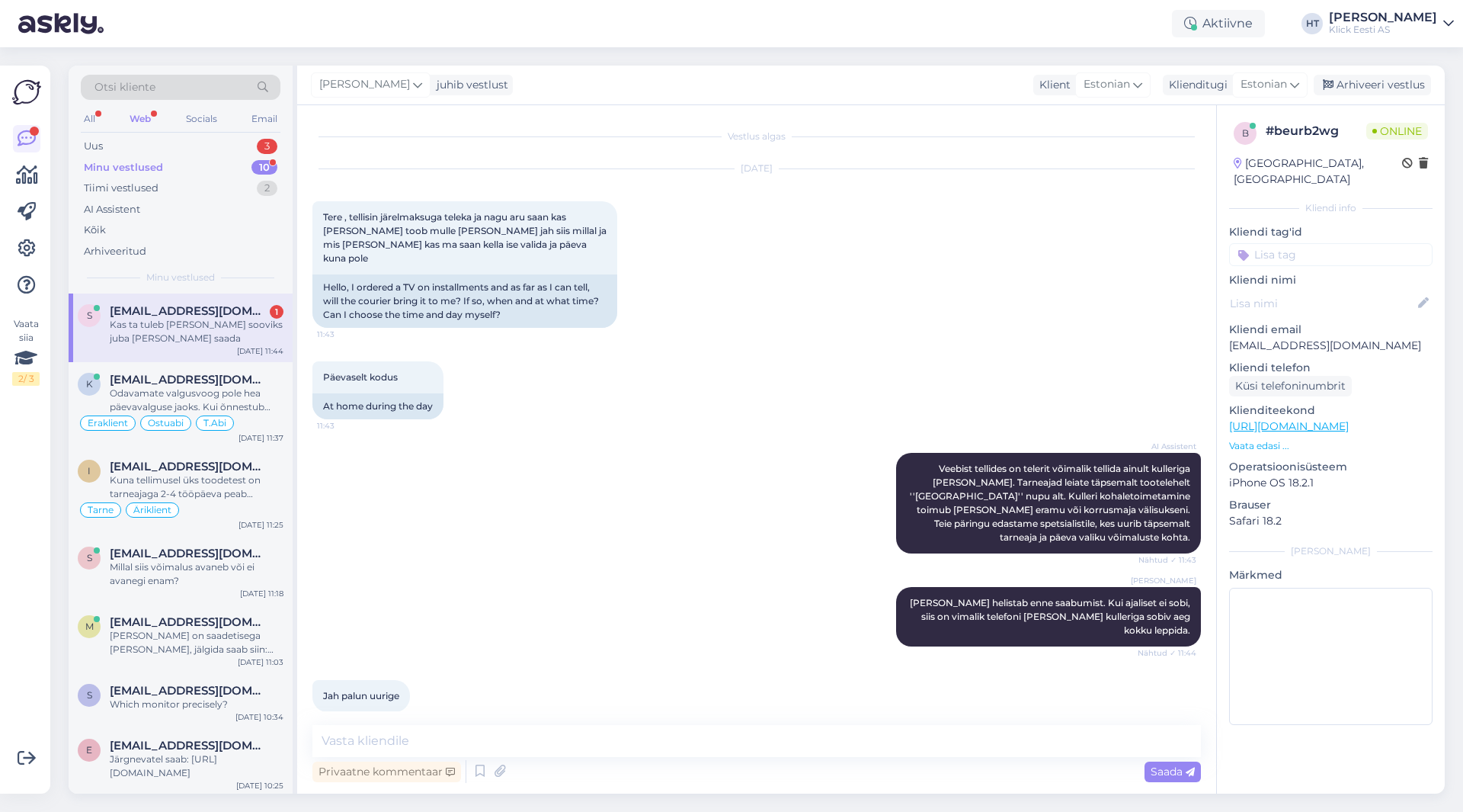
scroll to position [56, 0]
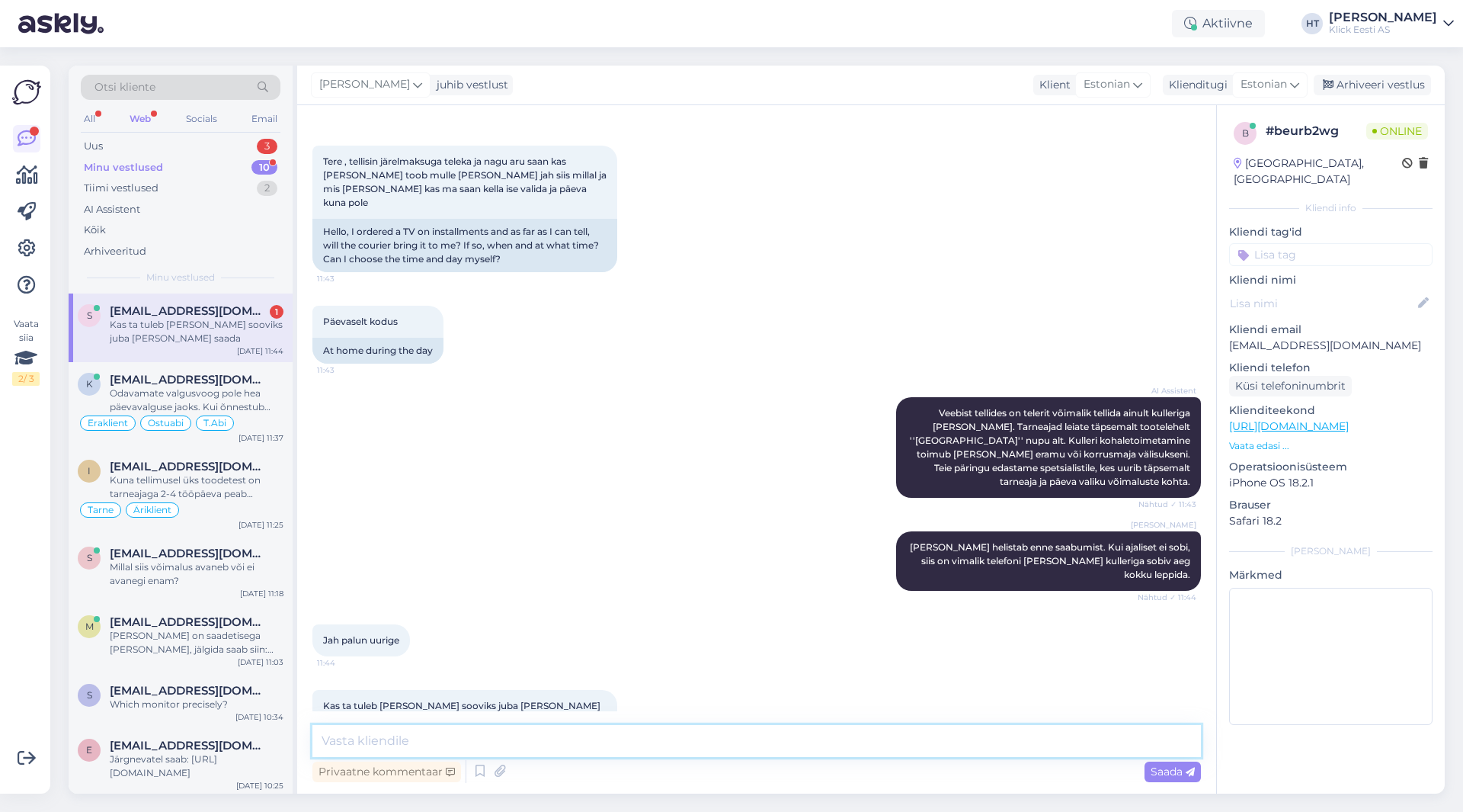
click at [708, 748] on textarea at bounding box center [757, 741] width 889 height 32
paste textarea "1-4 tööpäeva"
type textarea "Ei [PERSON_NAME], tarneks kulub 1-4 tööpäeva."
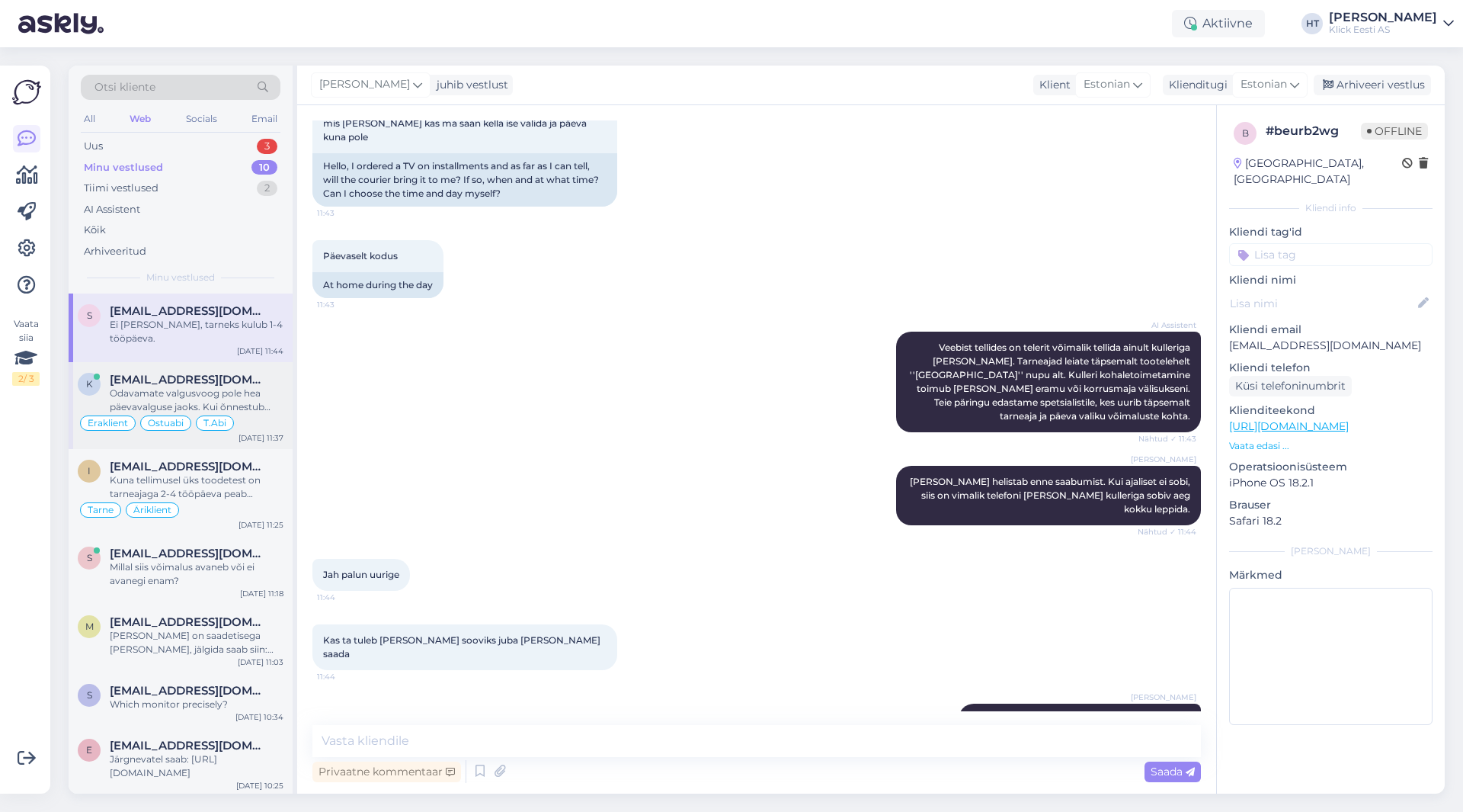
click at [209, 390] on div "Odavamate valgusvoog pole hea päevavalguse jaoks. Kui õnnestub tuba hämardada m…" at bounding box center [196, 400] width 174 height 28
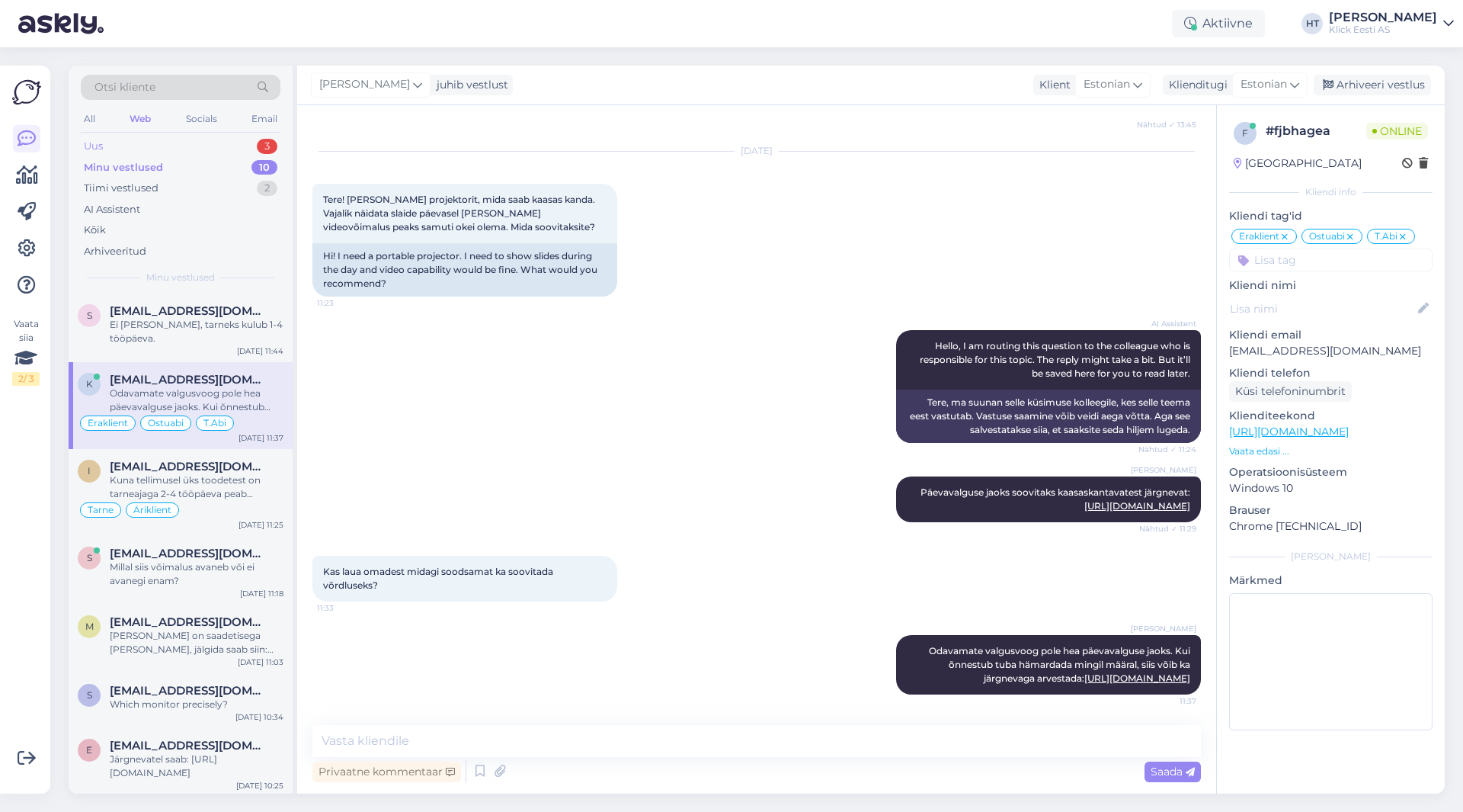
click at [223, 140] on div "Uus 3" at bounding box center [180, 146] width 200 height 21
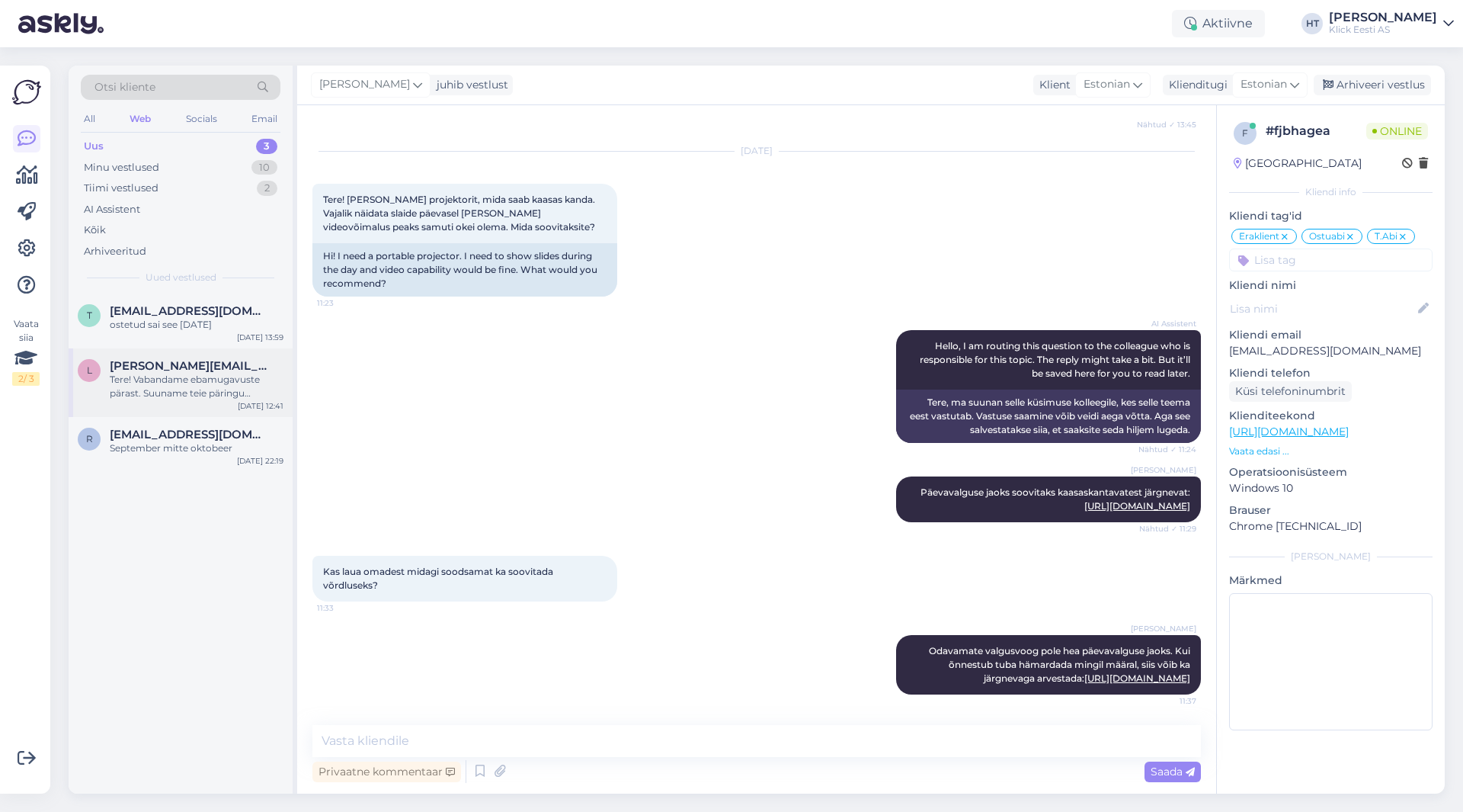
click at [226, 368] on div "[PERSON_NAME][EMAIL_ADDRESS][DOMAIN_NAME]" at bounding box center [196, 366] width 174 height 13
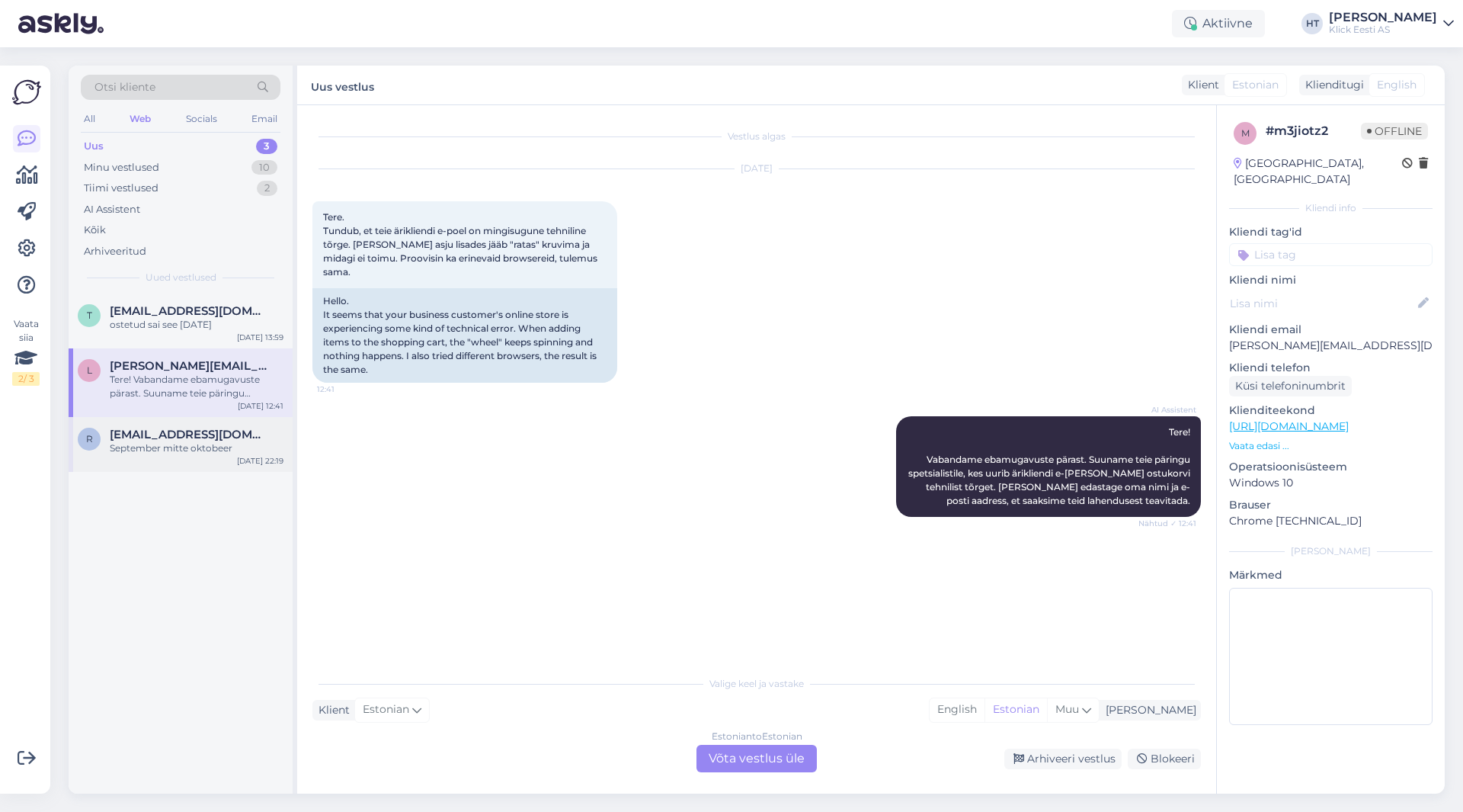
click at [219, 425] on div "r [EMAIL_ADDRESS][DOMAIN_NAME] September mitte oktobeer [DATE] 22:19" at bounding box center [180, 444] width 224 height 55
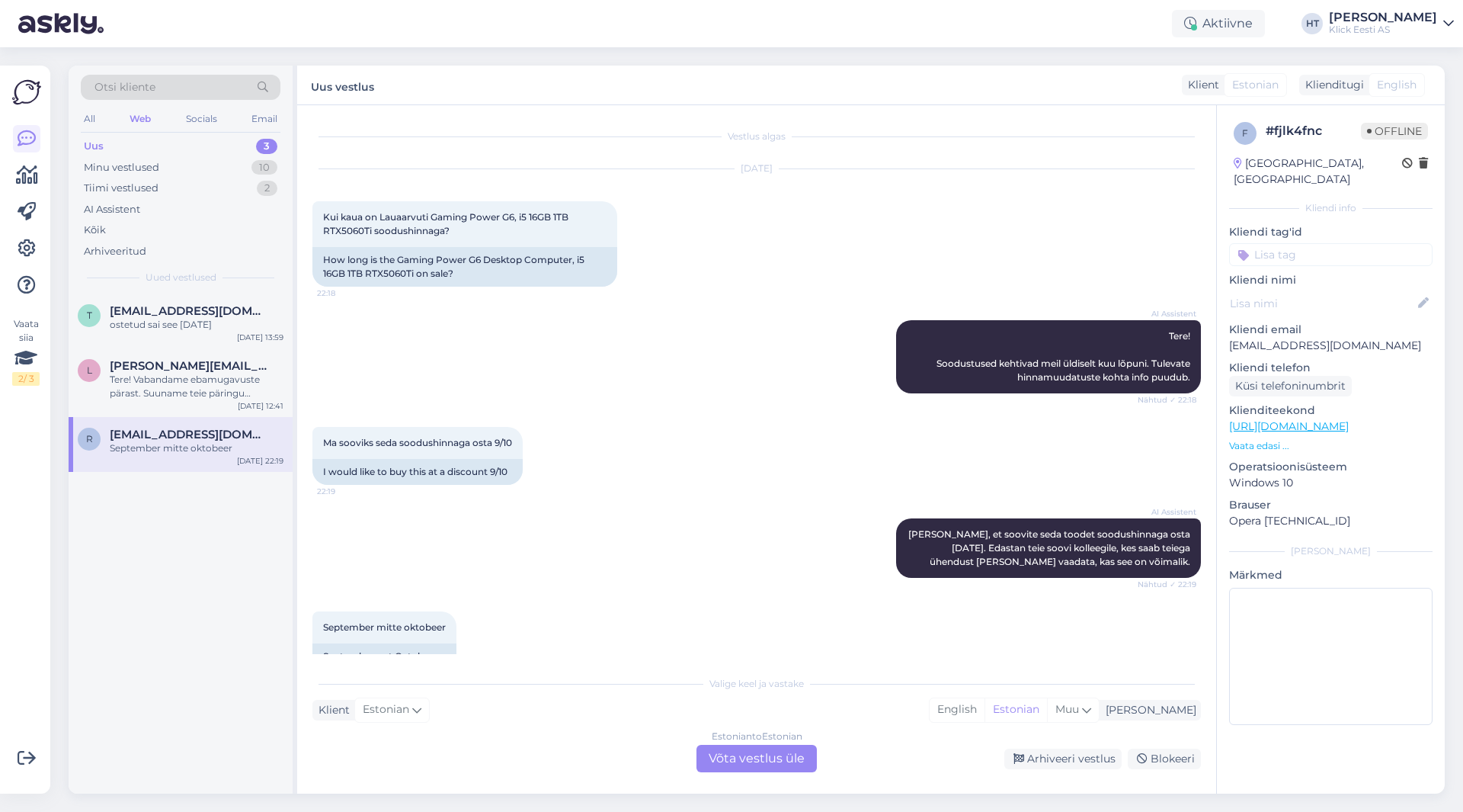
scroll to position [32, 0]
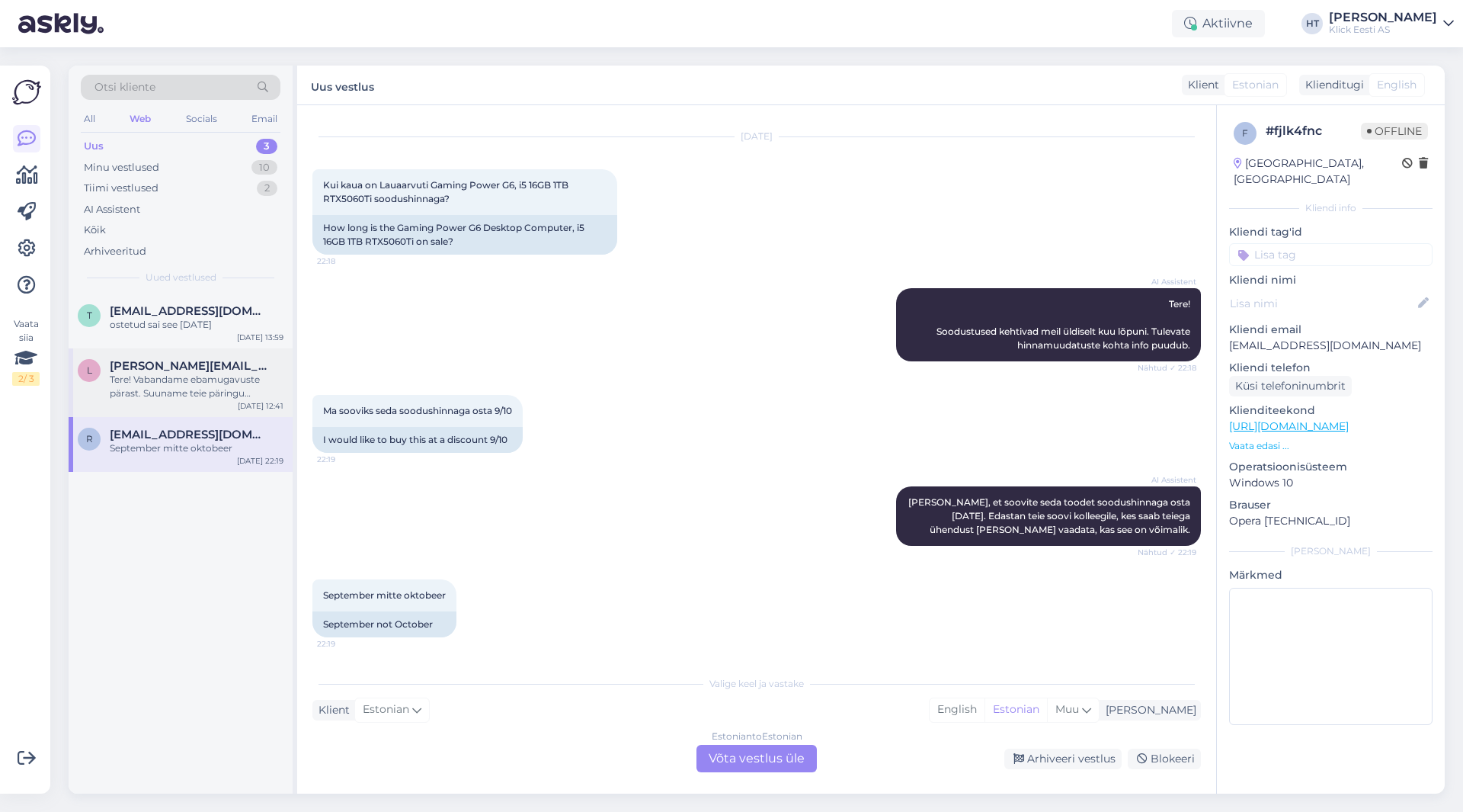
click at [218, 376] on div "Tere! Vabandame ebamugavuste pärast. Suuname teie päringu spetsialistile, kes u…" at bounding box center [196, 386] width 174 height 28
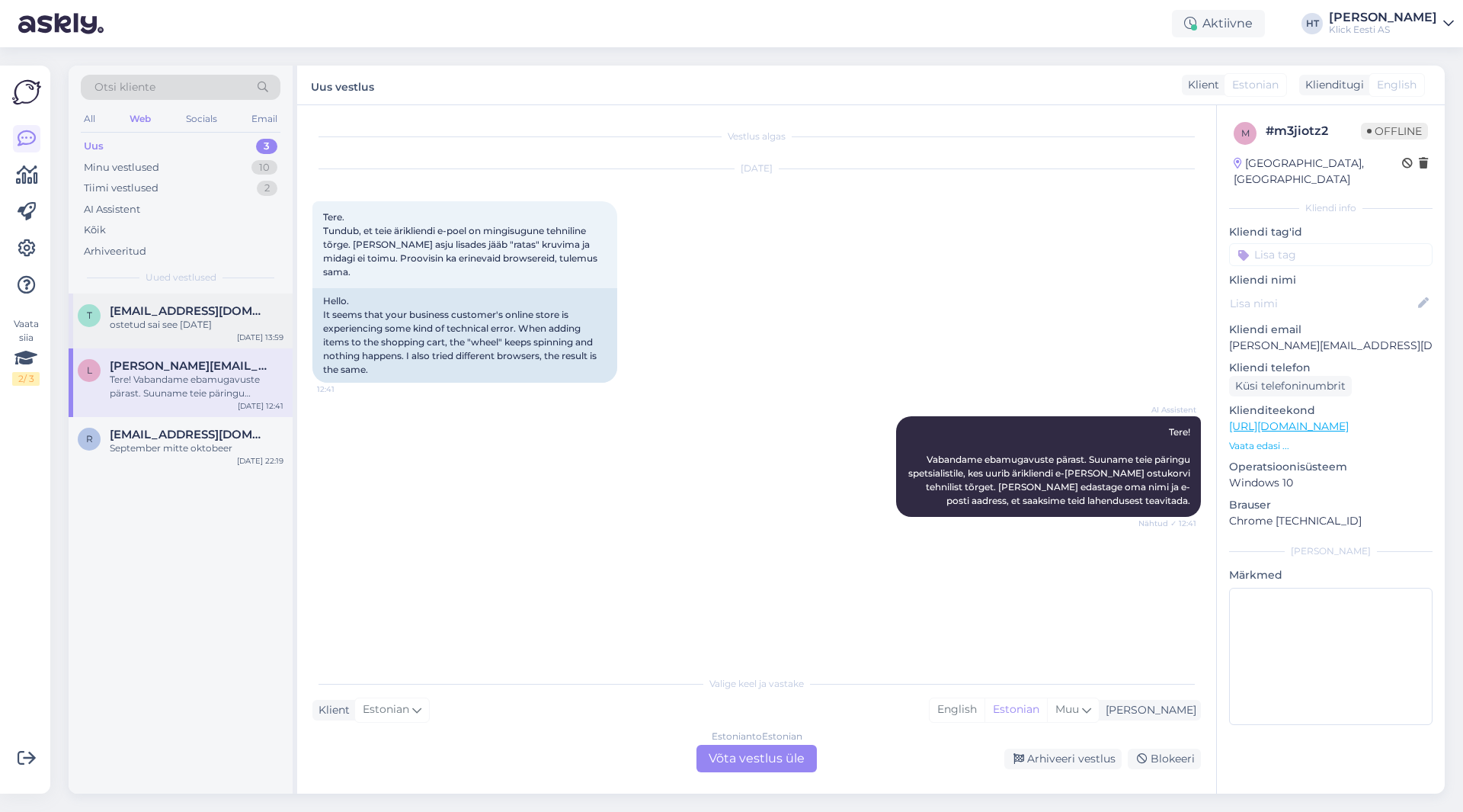
click at [221, 327] on div "ostetud sai see [DATE]" at bounding box center [196, 325] width 174 height 13
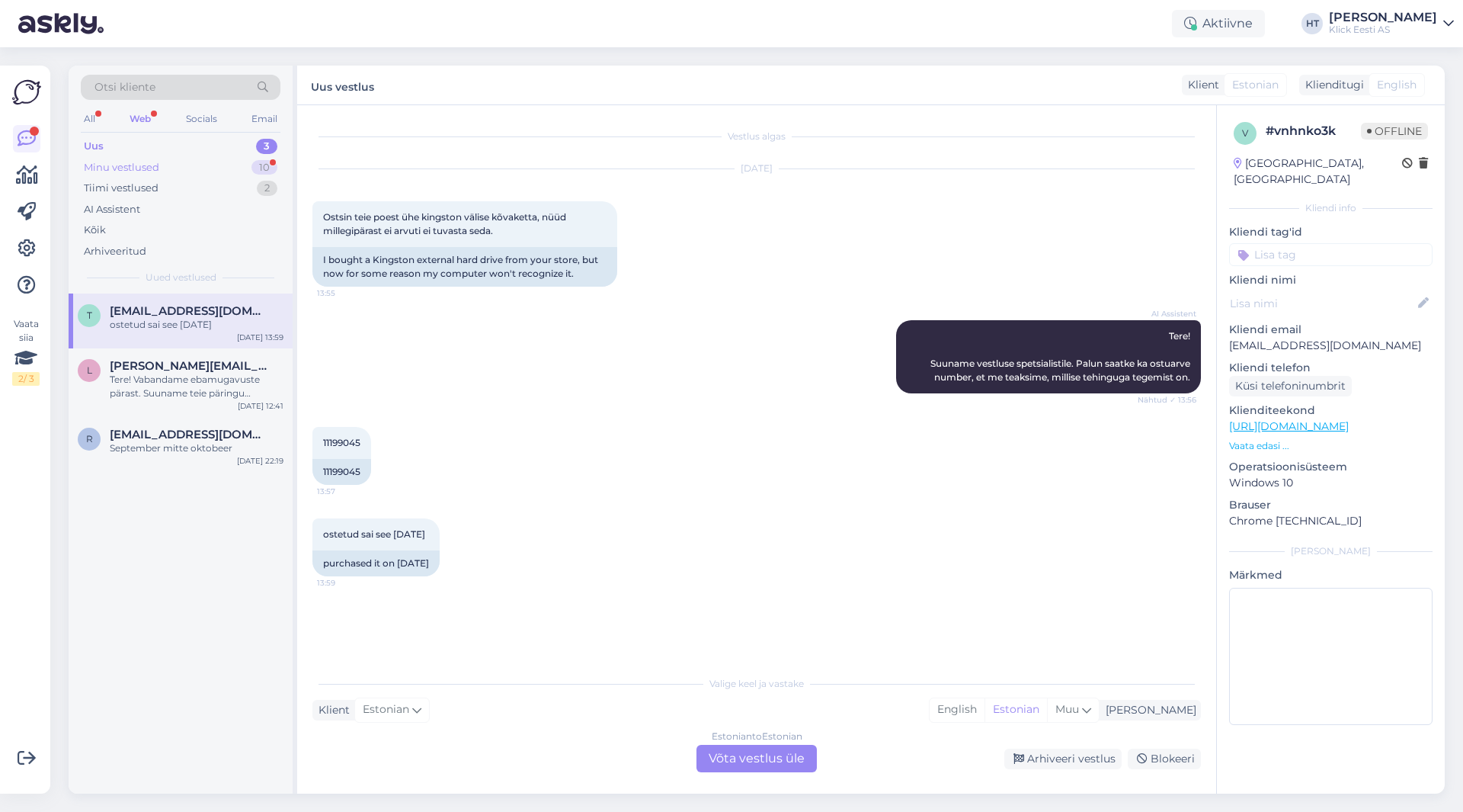
click at [262, 170] on div "10" at bounding box center [264, 168] width 26 height 15
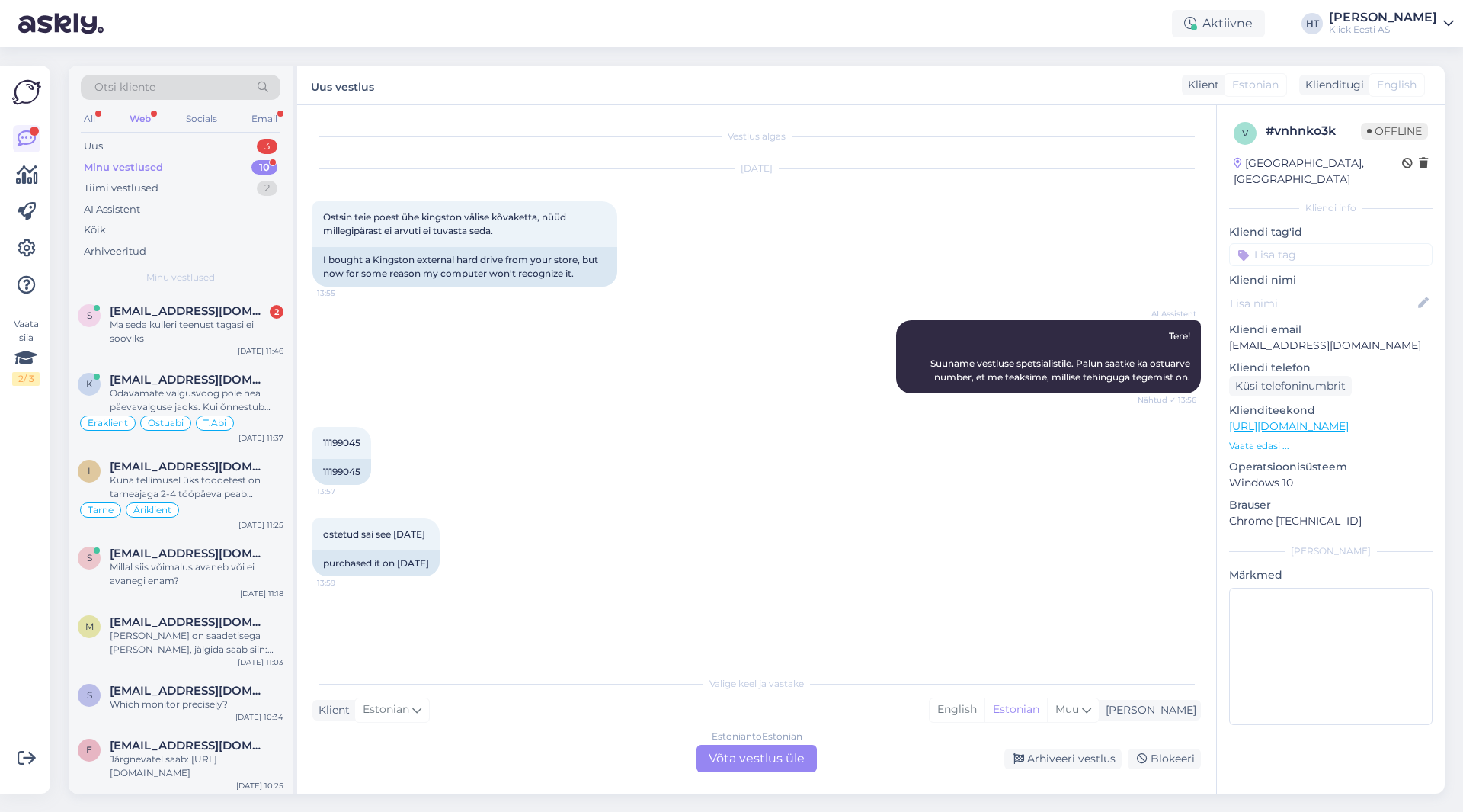
click at [249, 164] on div "Minu vestlused 10" at bounding box center [180, 167] width 200 height 21
click at [263, 118] on div "Email" at bounding box center [265, 118] width 32 height 19
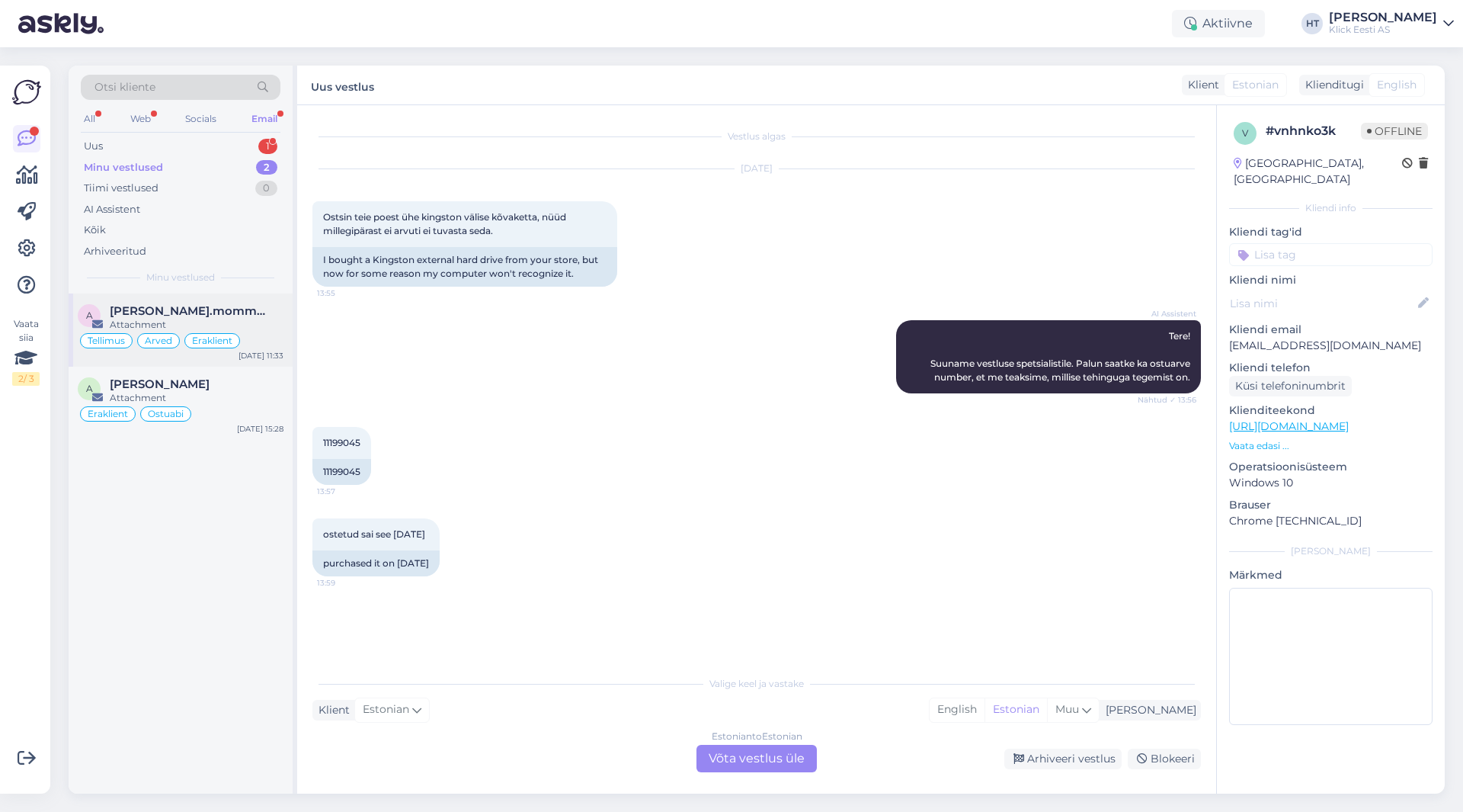
click at [248, 309] on span "[PERSON_NAME].mommeja via [EMAIL_ADDRESS][DOMAIN_NAME]" at bounding box center [189, 311] width 159 height 13
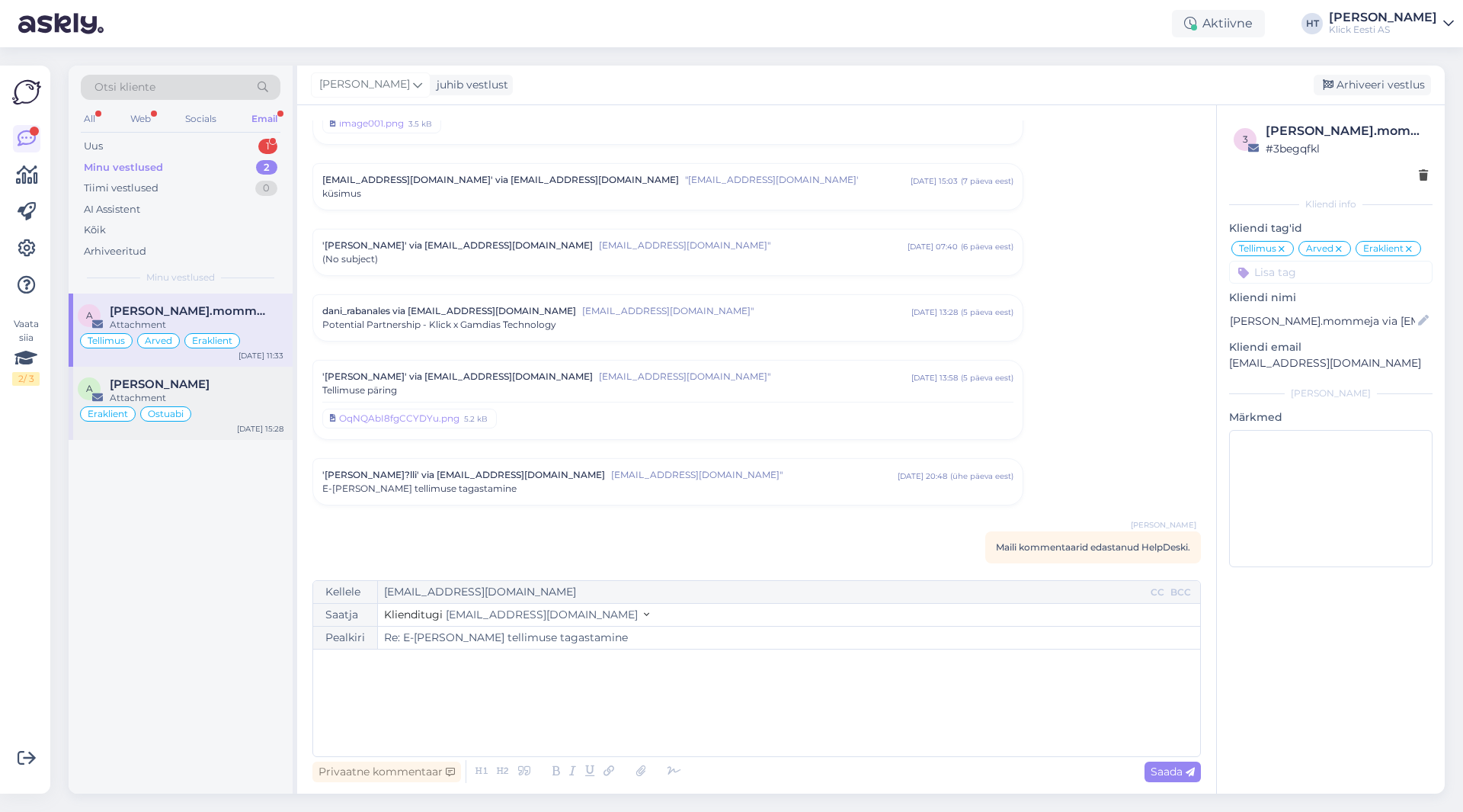
click at [240, 401] on div "Attachment" at bounding box center [196, 398] width 174 height 13
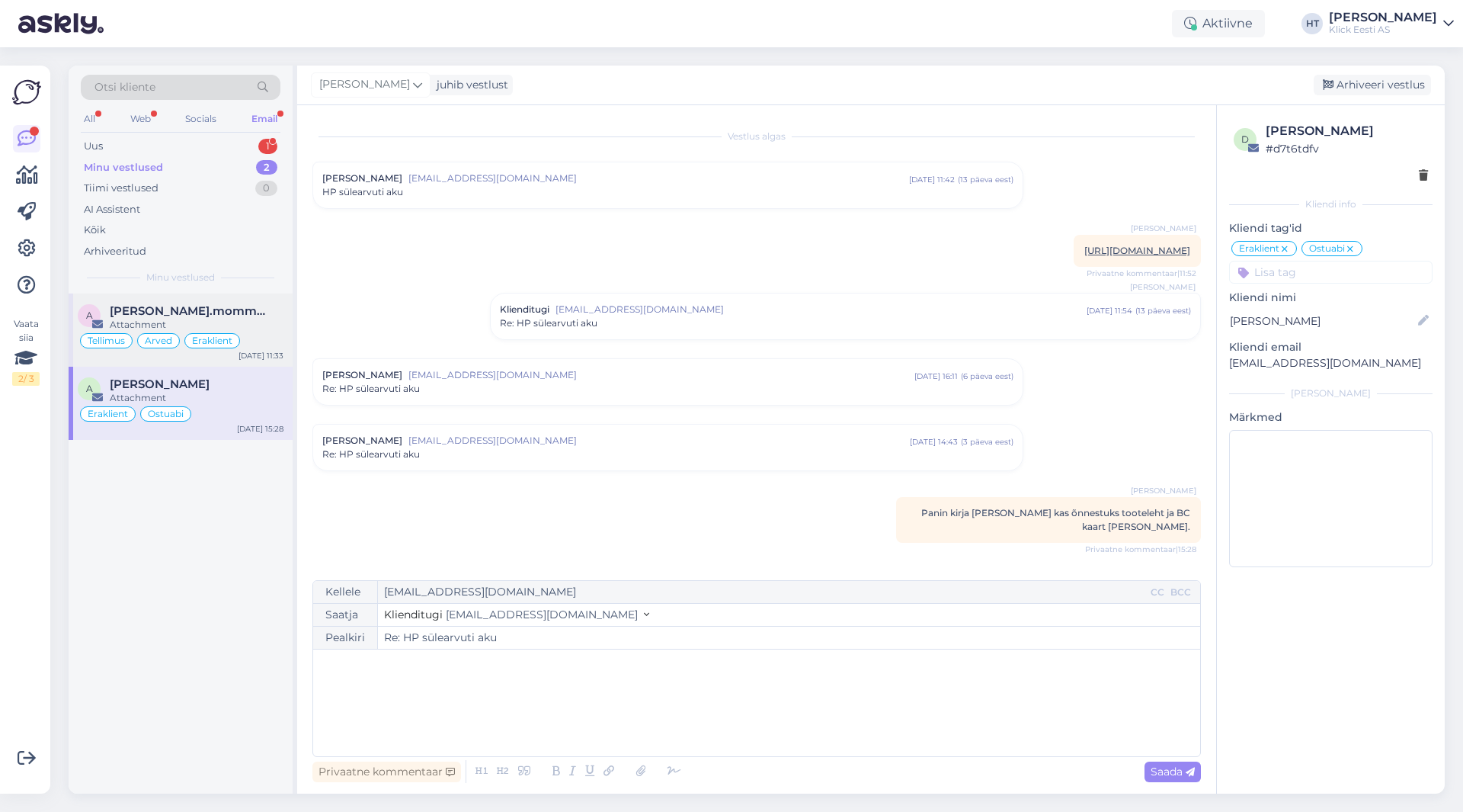
click at [217, 318] on div "Attachment" at bounding box center [196, 325] width 174 height 13
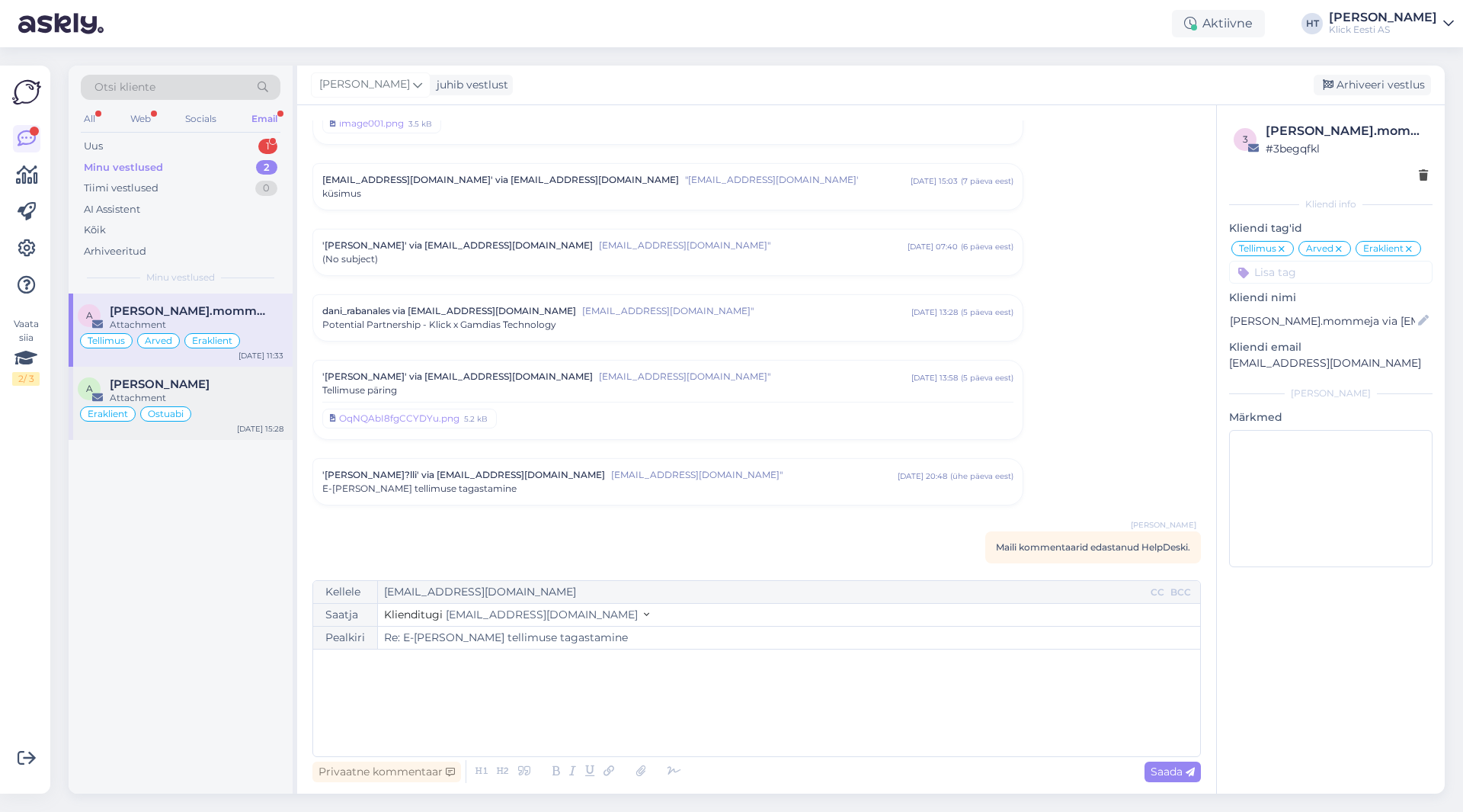
click at [224, 385] on div "[PERSON_NAME]" at bounding box center [196, 384] width 174 height 13
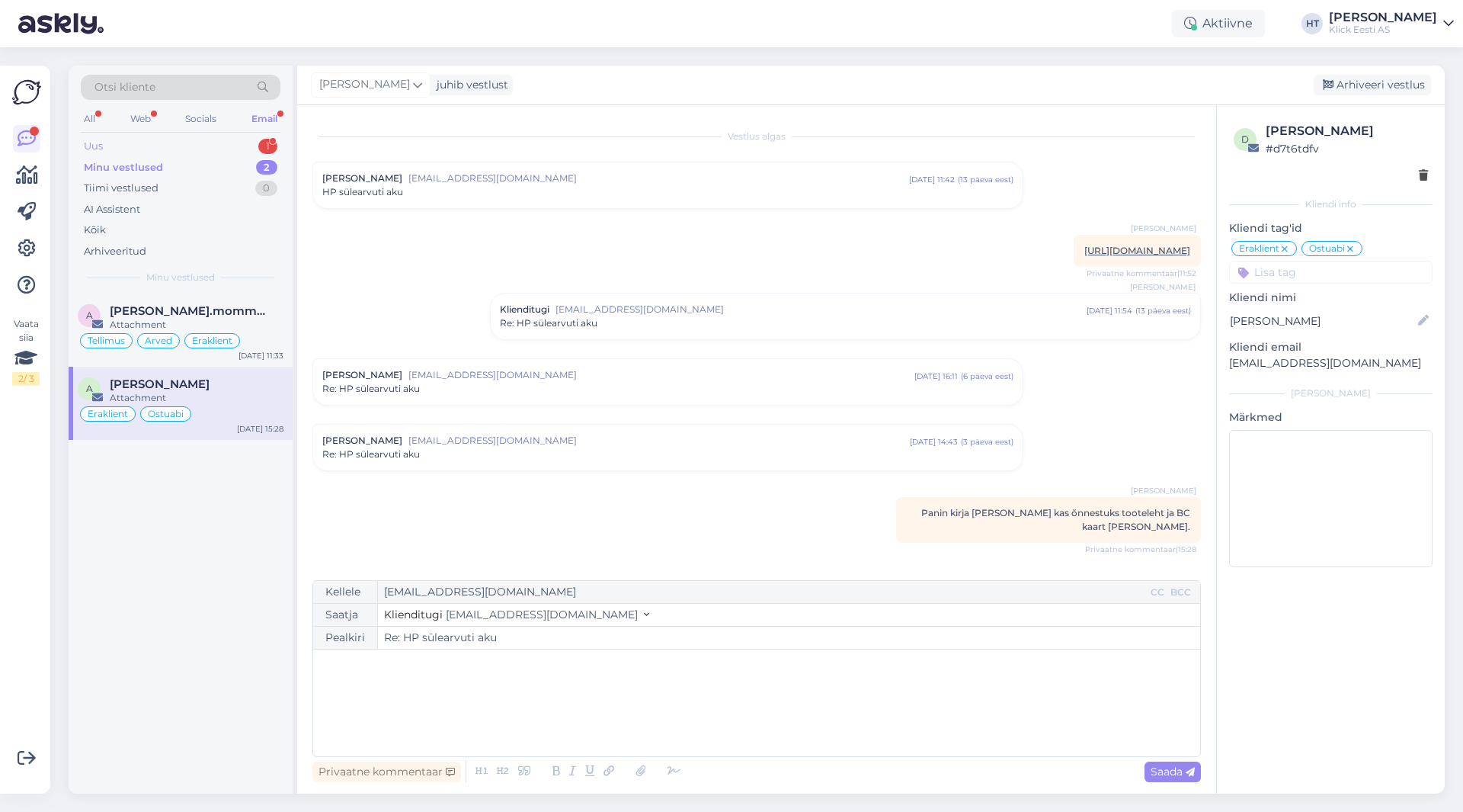
click at [100, 145] on div "Uus" at bounding box center [93, 146] width 19 height 15
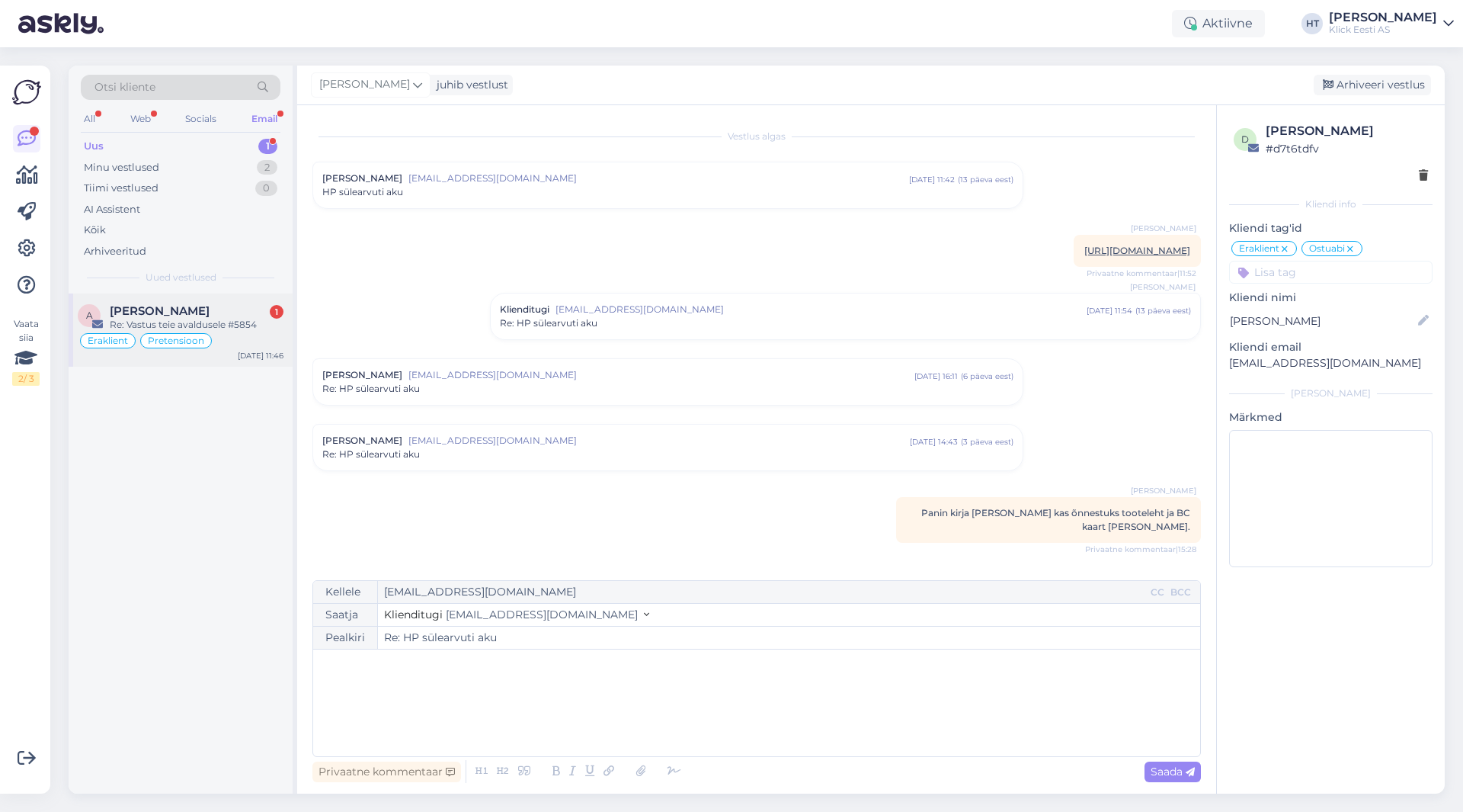
click at [241, 320] on div "Re: Vastus teie avaldusele #5854" at bounding box center [196, 325] width 174 height 13
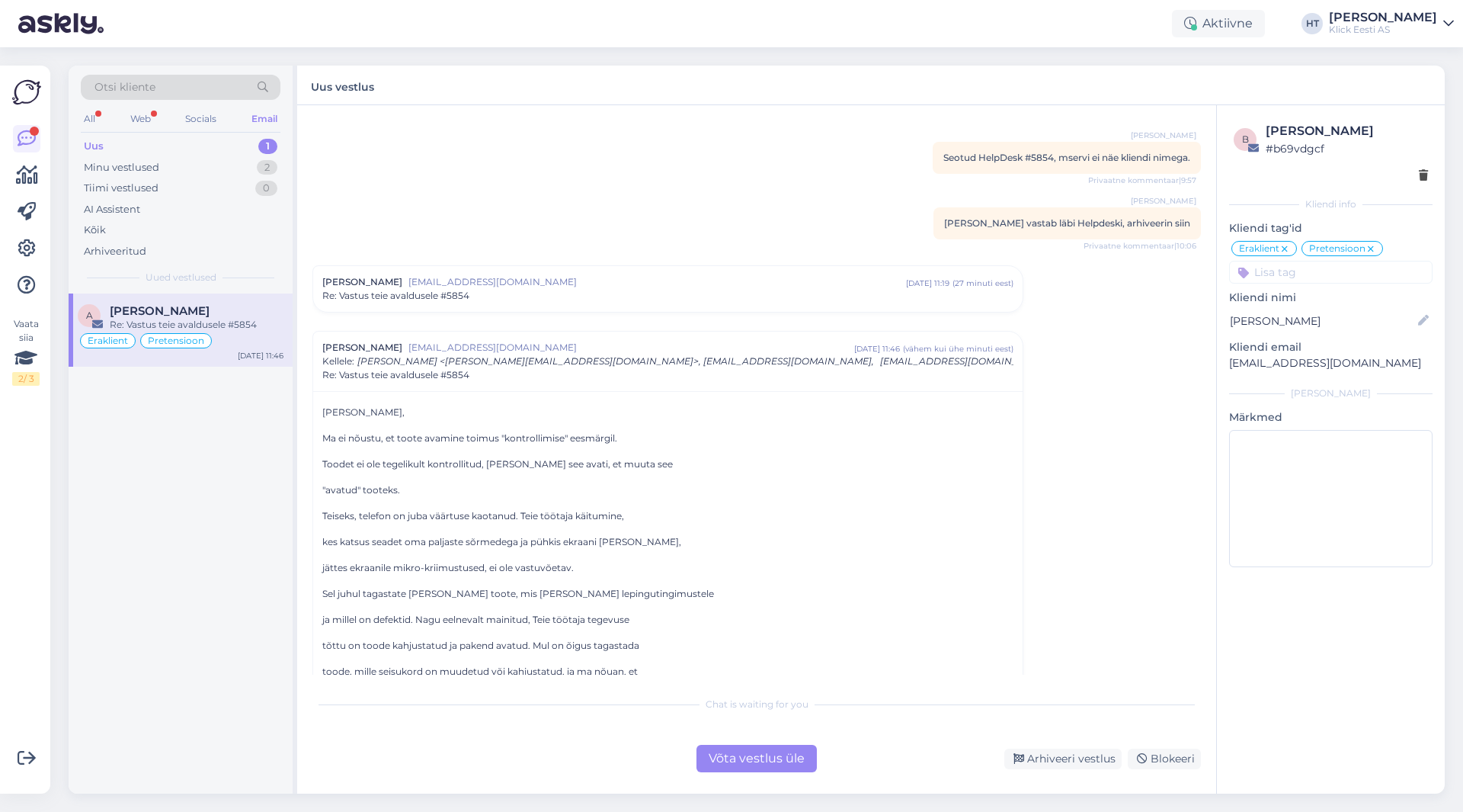
scroll to position [0, 0]
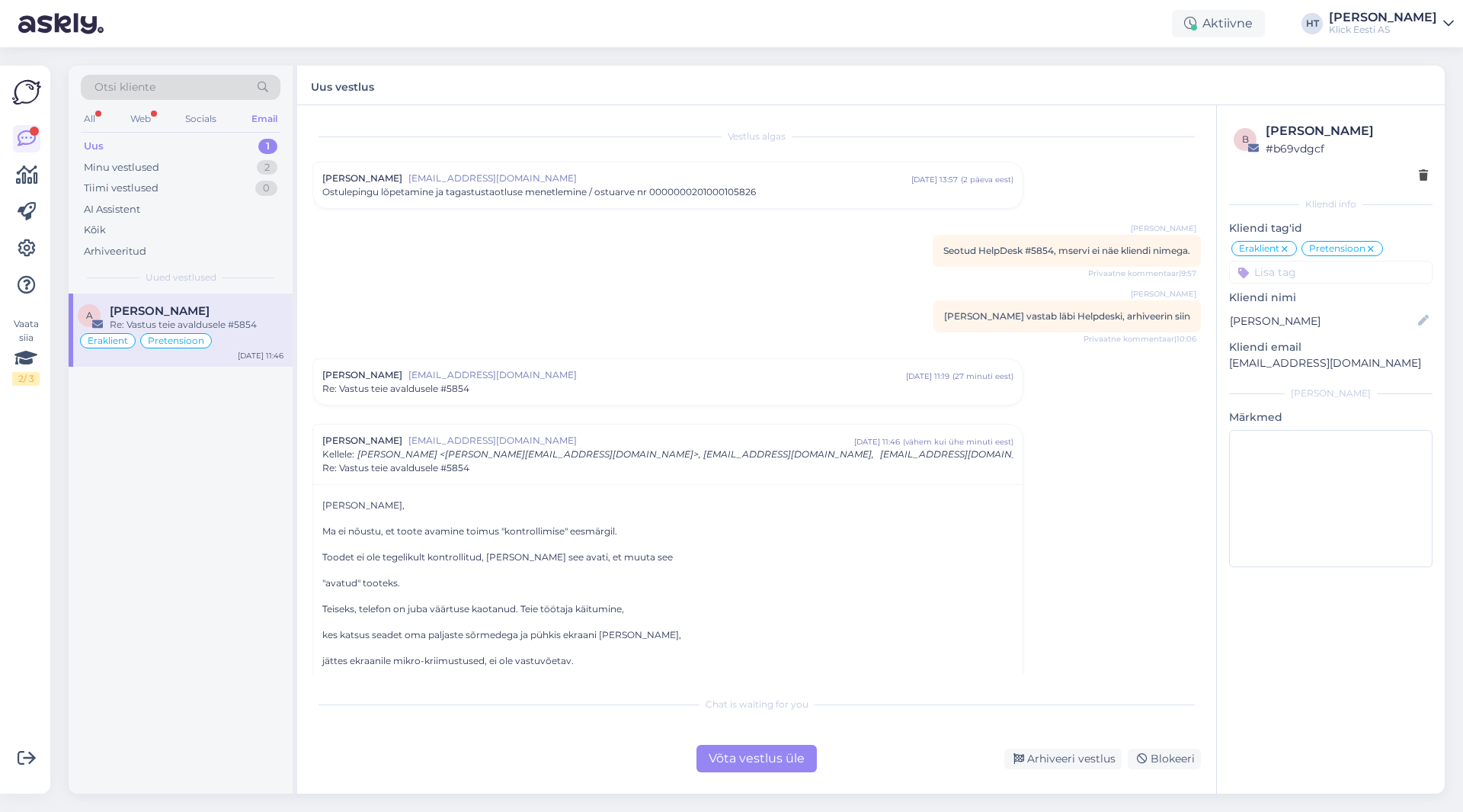
click at [914, 246] on span "Seotud HelpDesk #5854, mservi ei näe kliendi nimega." at bounding box center [1067, 250] width 247 height 12
click at [914, 250] on span "Seotud HelpDesk #5854, mservi ei näe kliendi nimega." at bounding box center [1067, 250] width 247 height 12
click at [610, 292] on div "Vestlus [PERSON_NAME] [EMAIL_ADDRESS][DOMAIN_NAME] [DATE] 13:57 ( 2 päeva eest …" at bounding box center [764, 397] width 902 height 554
click at [167, 511] on div "A [PERSON_NAME] Re: [PERSON_NAME] avaldusele #5854 Eraklient Pretensioon [DATE]…" at bounding box center [180, 543] width 224 height 500
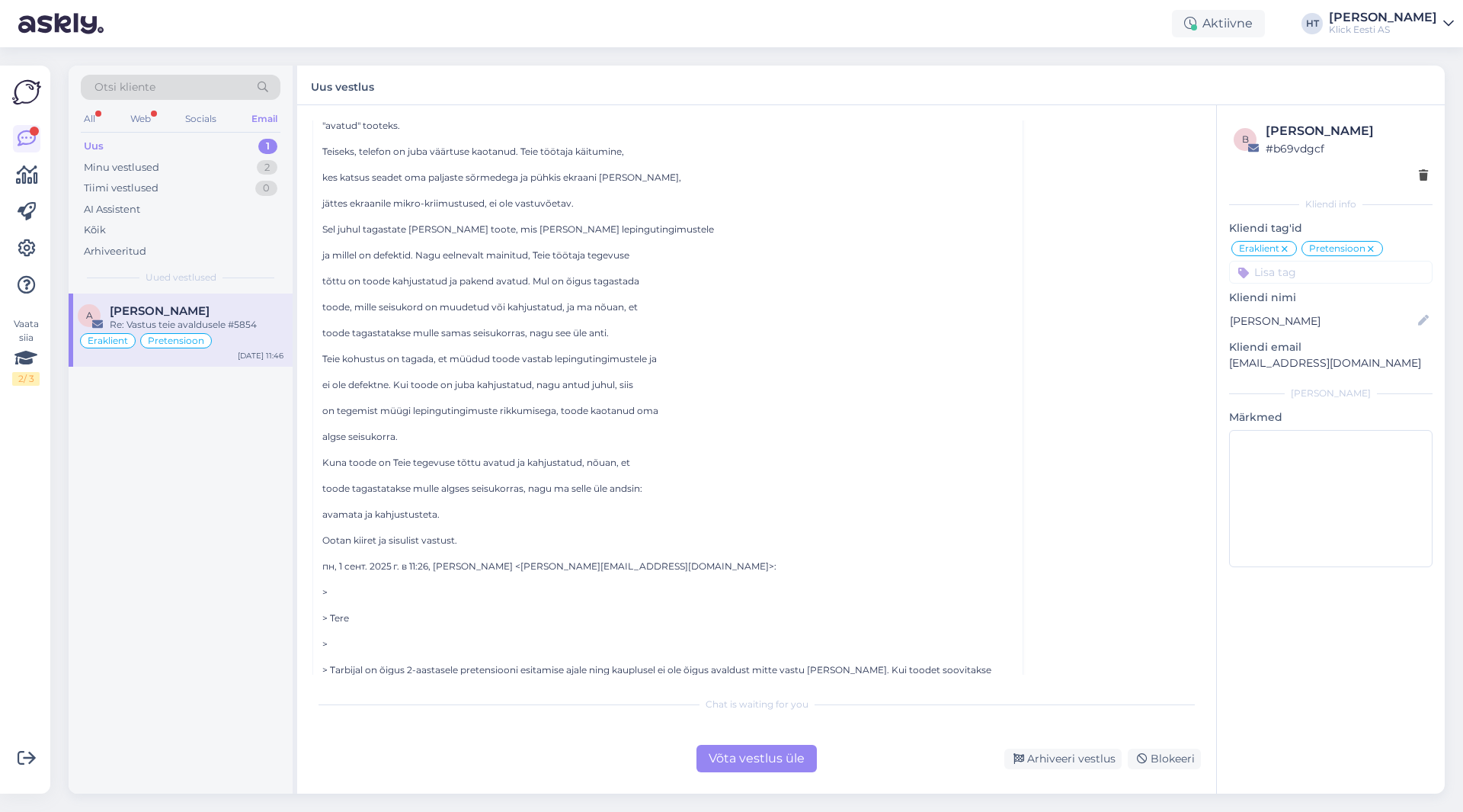
scroll to position [534, 0]
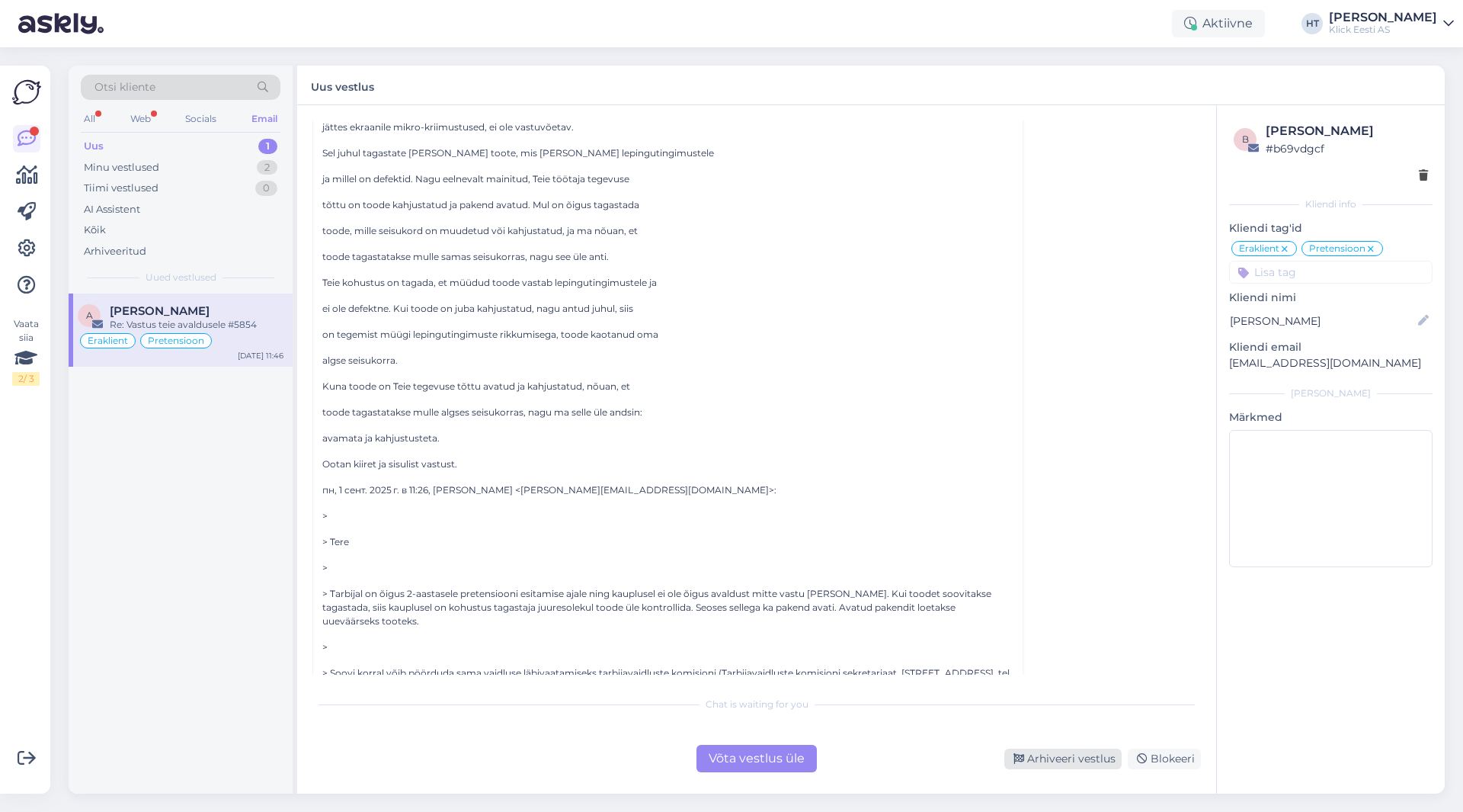
click at [914, 761] on div "Arhiveeri vestlus" at bounding box center [1062, 759] width 117 height 20
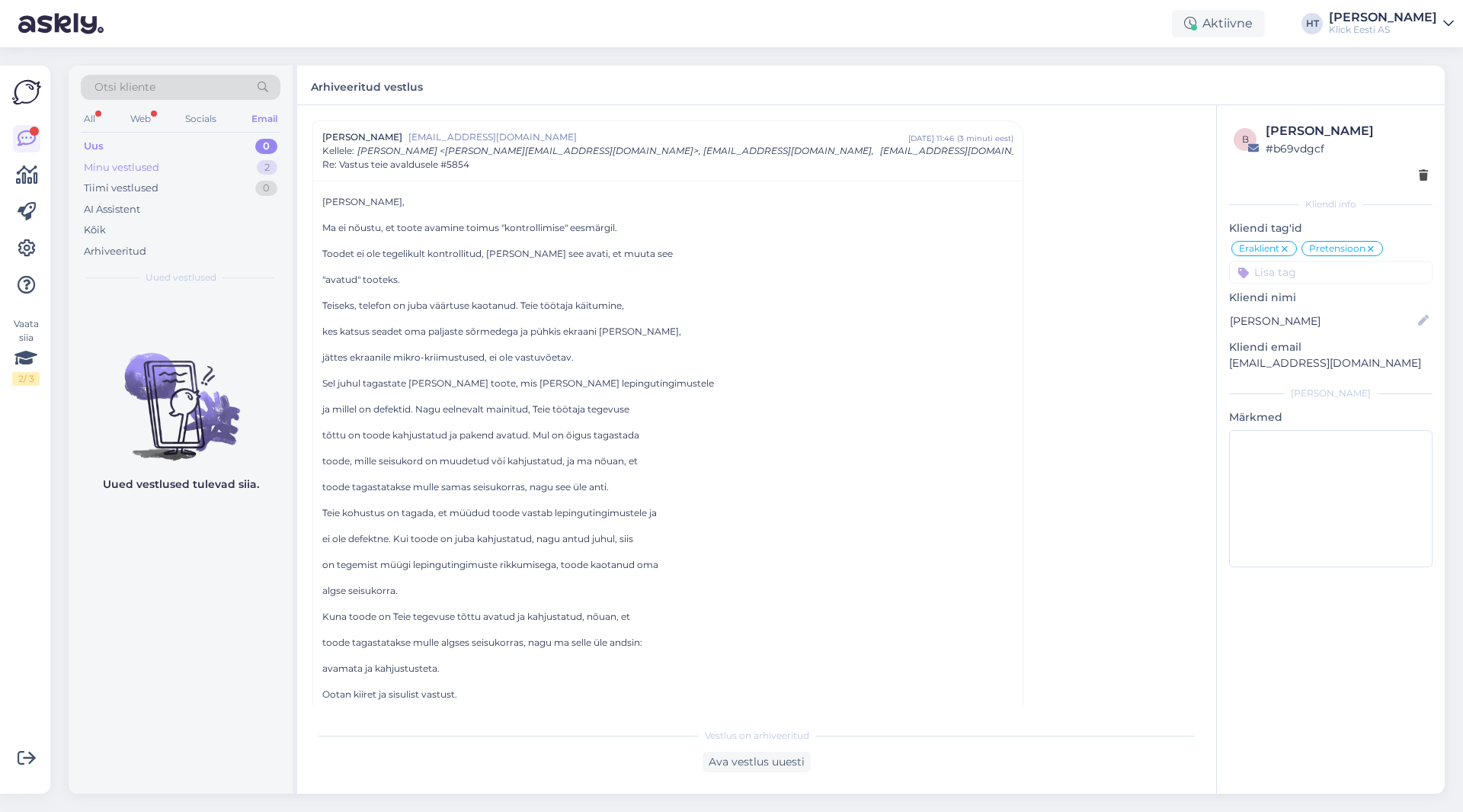
click at [244, 160] on div "Minu vestlused 2" at bounding box center [180, 167] width 200 height 21
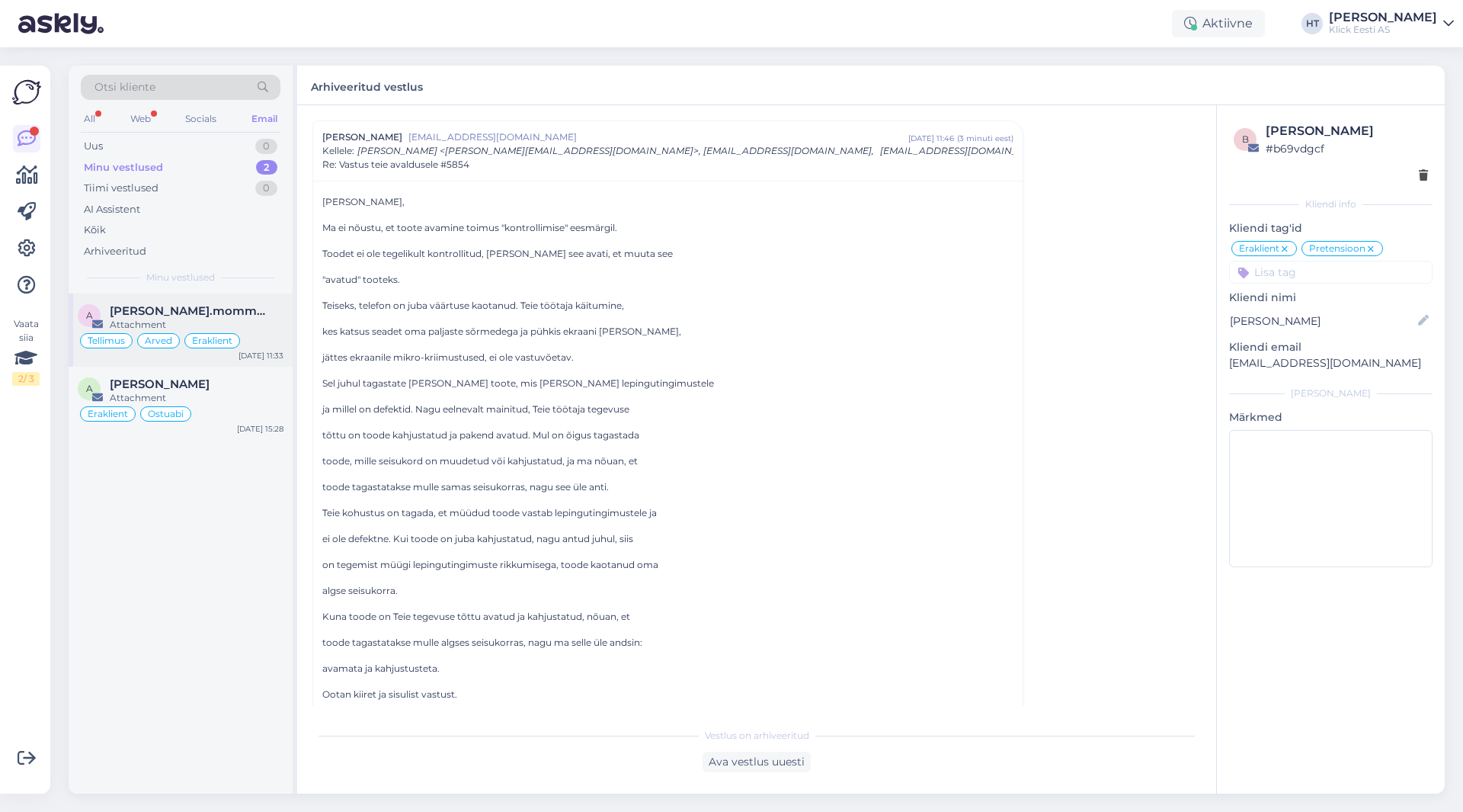
click at [189, 313] on span "[PERSON_NAME].mommeja via [EMAIL_ADDRESS][DOMAIN_NAME]" at bounding box center [189, 311] width 159 height 13
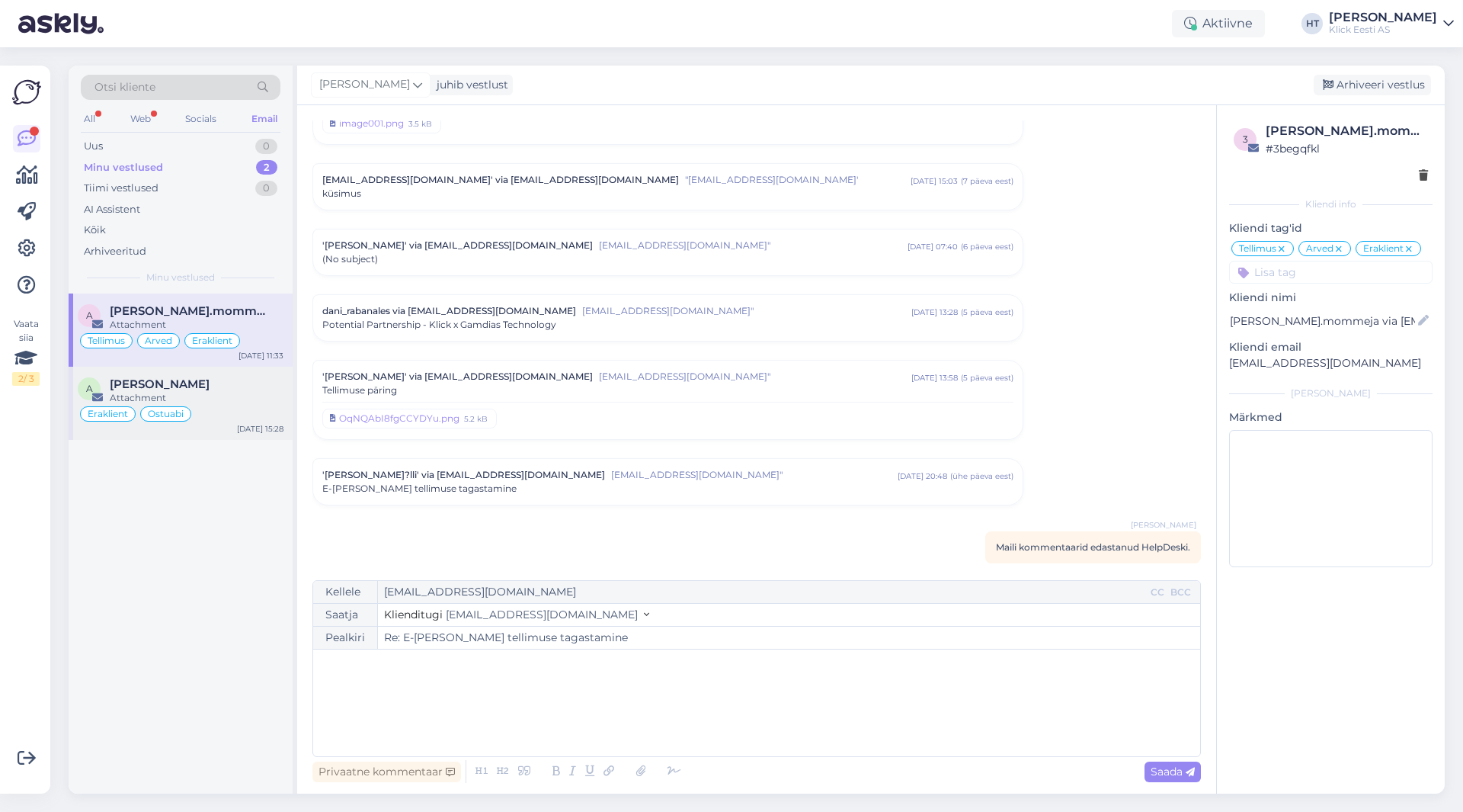
click at [186, 389] on div "[PERSON_NAME]" at bounding box center [196, 384] width 174 height 13
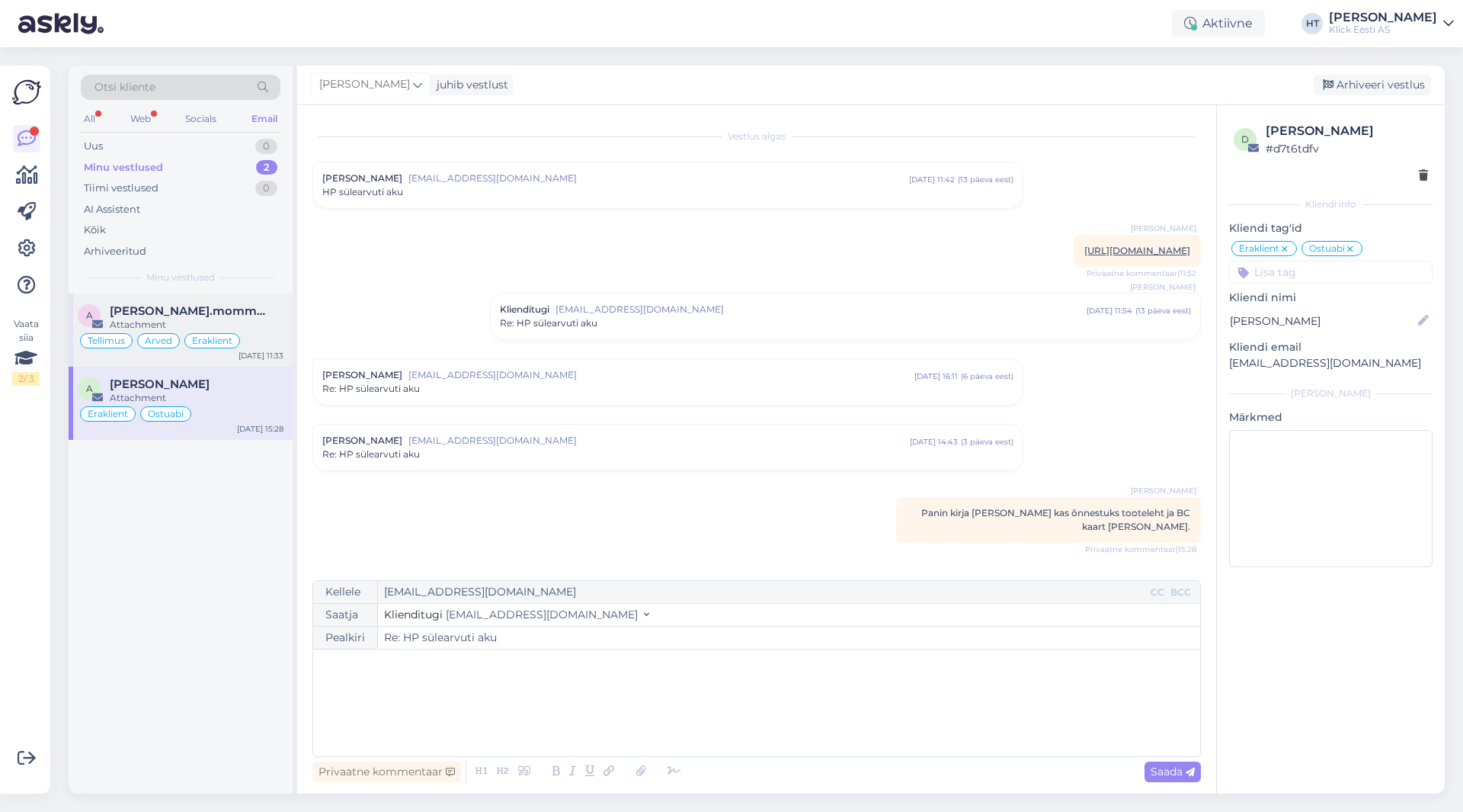
click at [182, 320] on div "Attachment" at bounding box center [196, 325] width 174 height 13
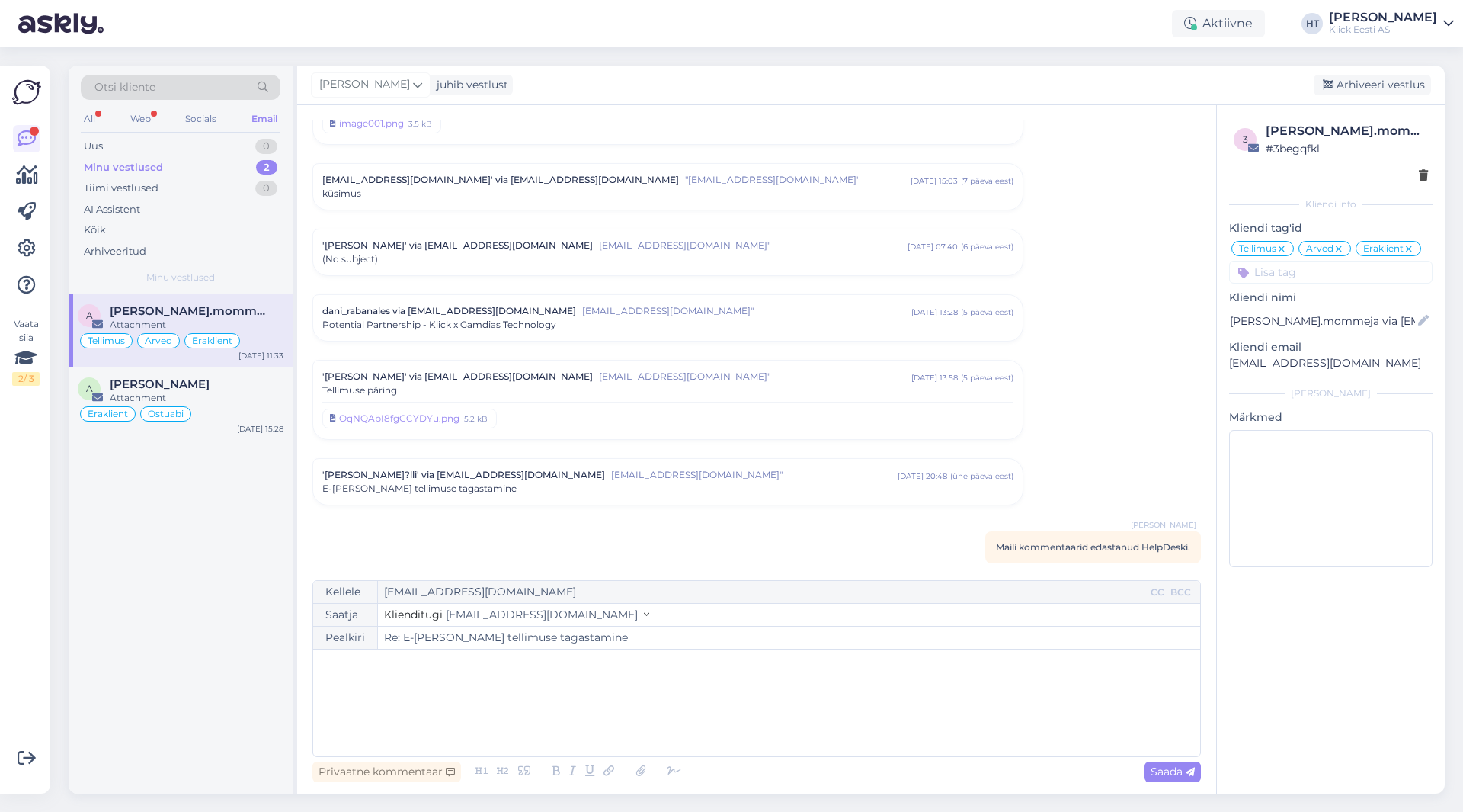
click at [100, 118] on div "All Web Socials Email" at bounding box center [180, 121] width 200 height 24
click at [94, 119] on div "All" at bounding box center [89, 118] width 18 height 19
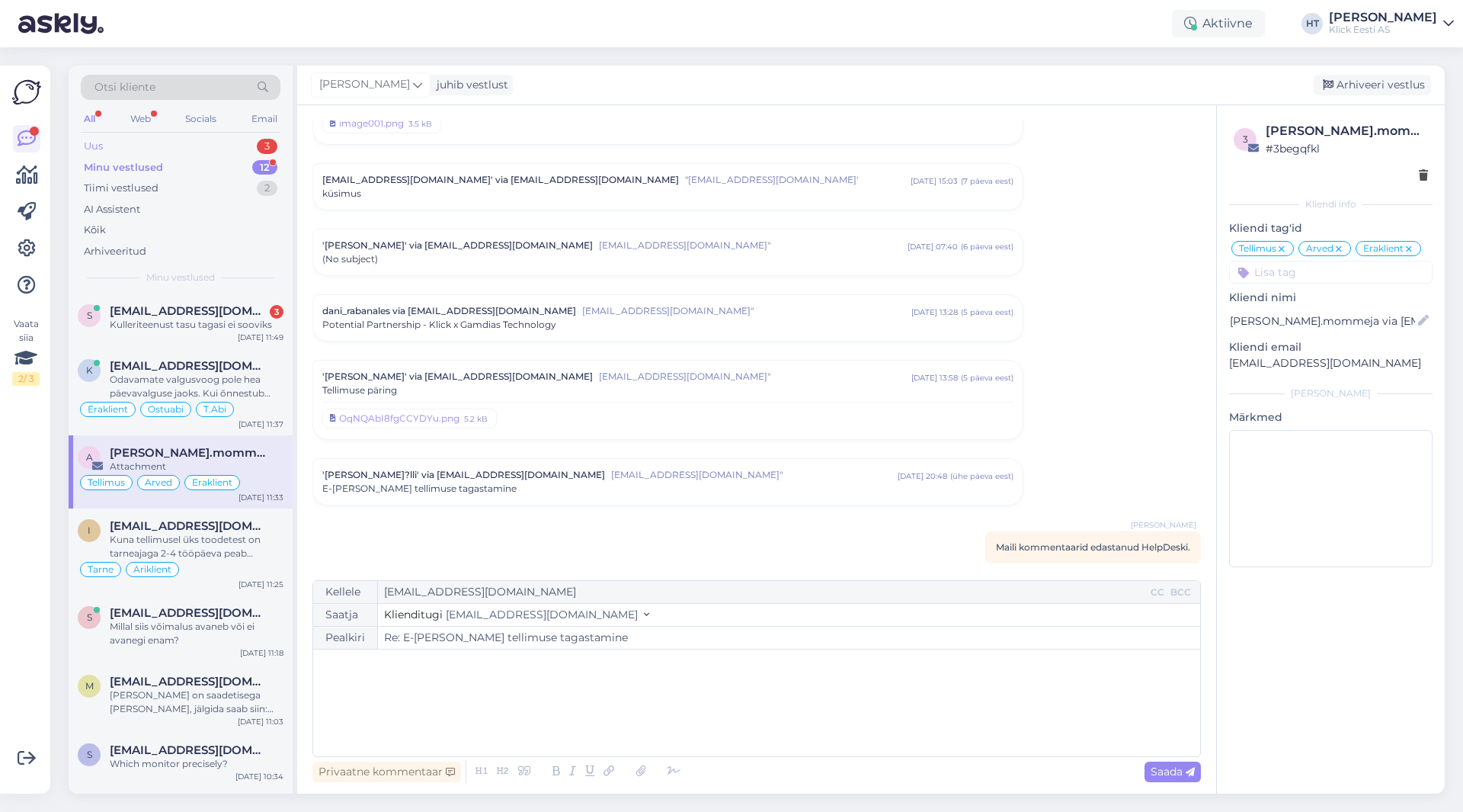
click at [172, 149] on div "Uus 3" at bounding box center [180, 146] width 200 height 21
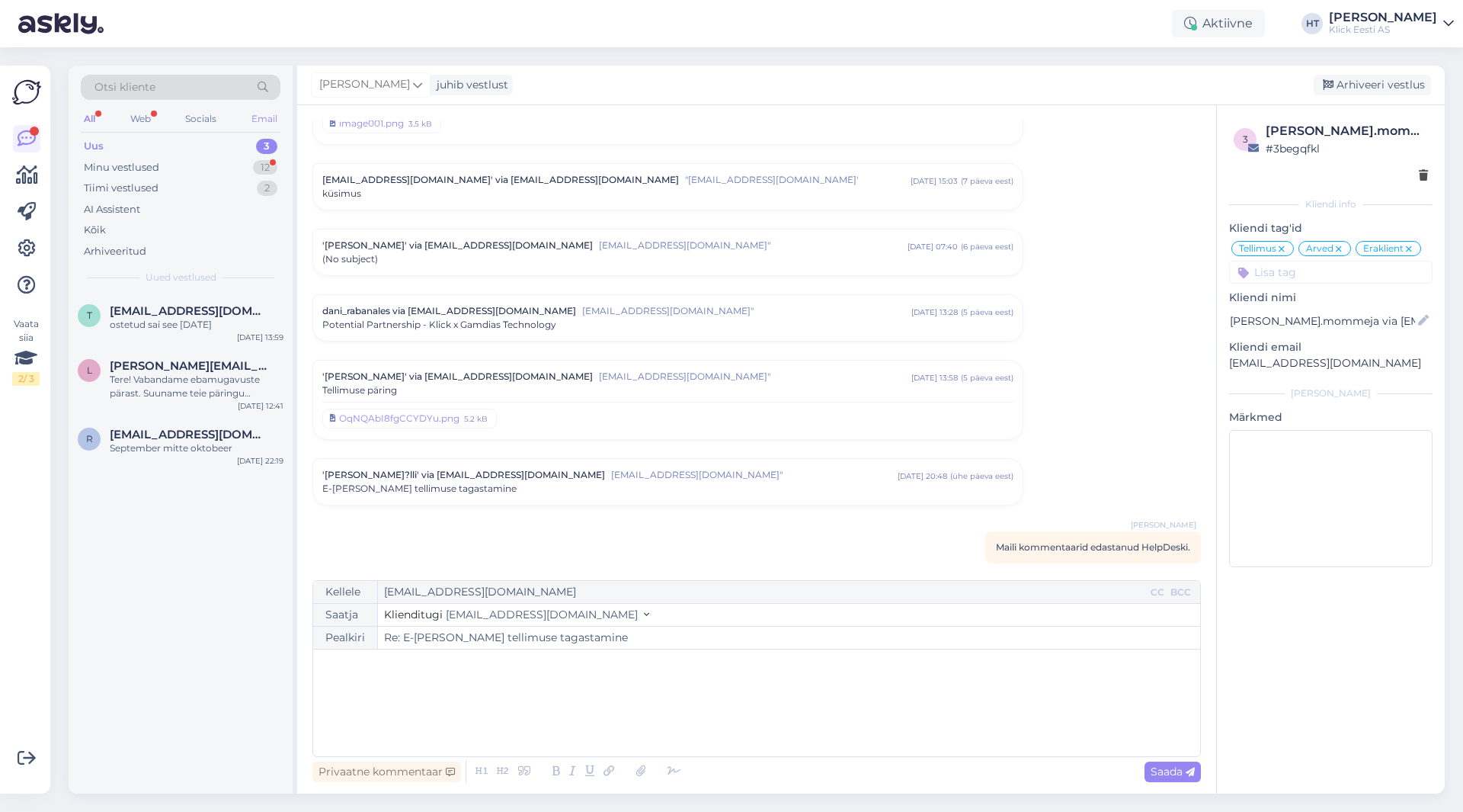
click at [252, 121] on div "Email" at bounding box center [265, 118] width 32 height 19
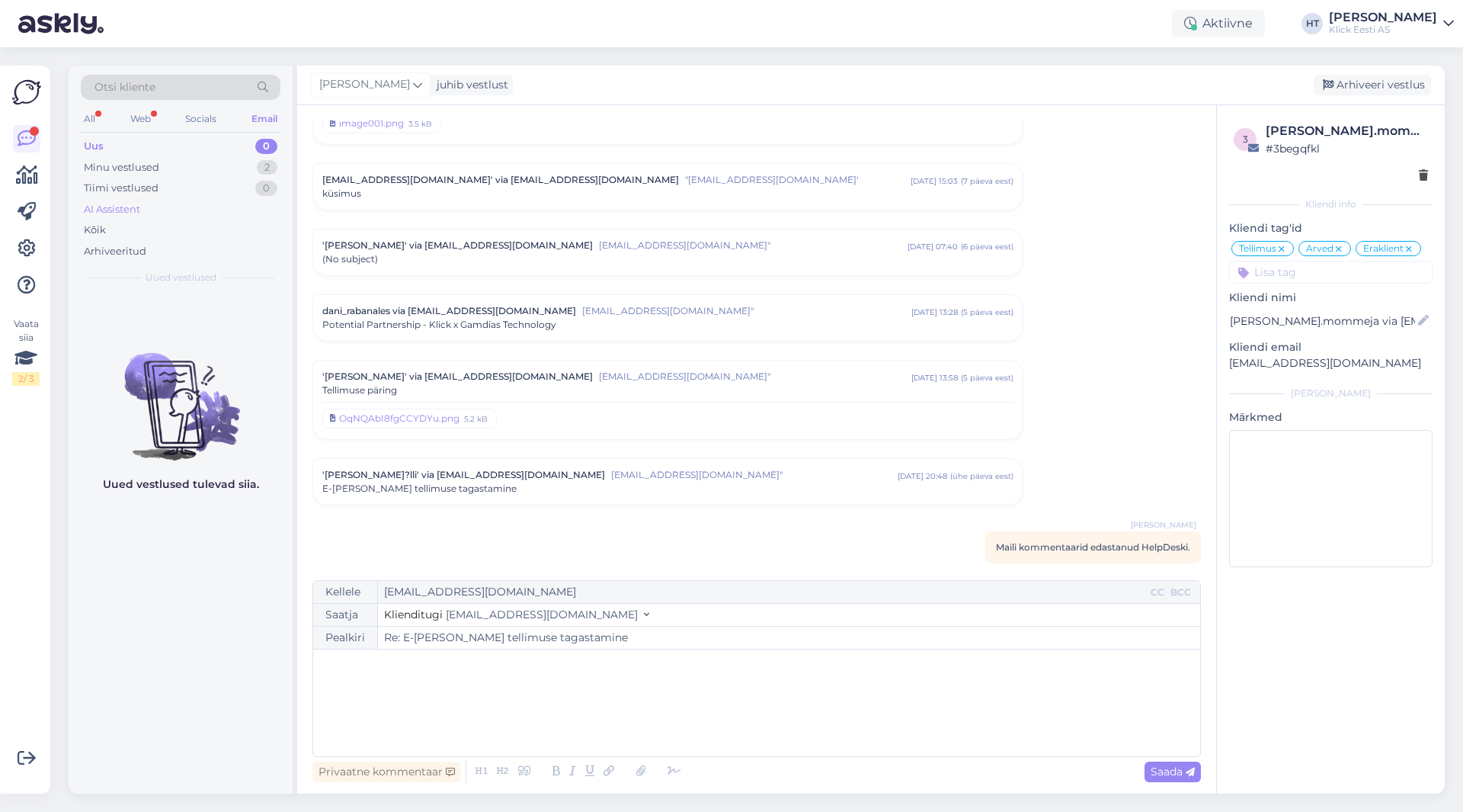
click at [117, 218] on div "AI Assistent" at bounding box center [180, 209] width 200 height 21
click at [117, 221] on div "Kõik" at bounding box center [180, 229] width 200 height 21
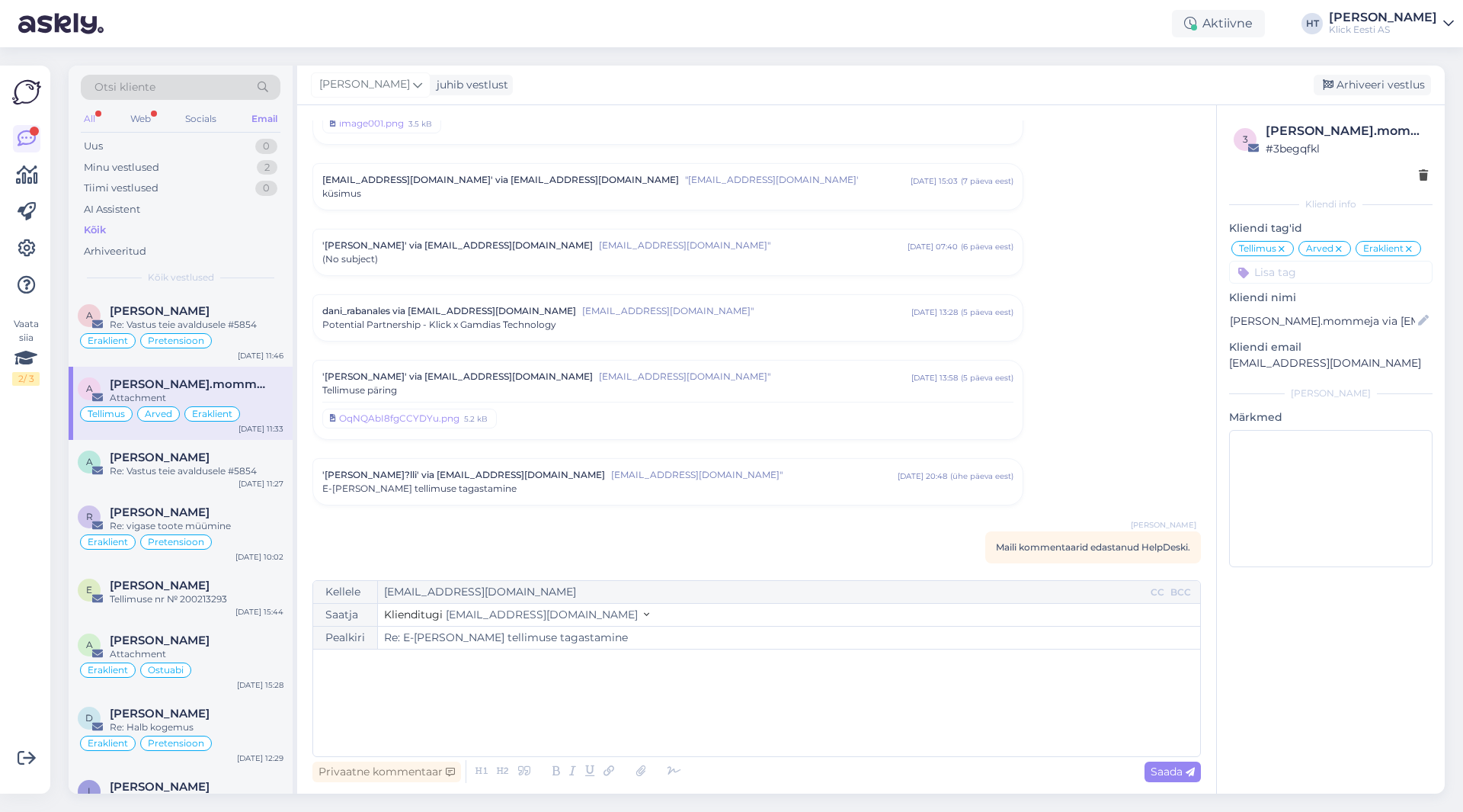
click at [92, 125] on div "All" at bounding box center [89, 118] width 18 height 19
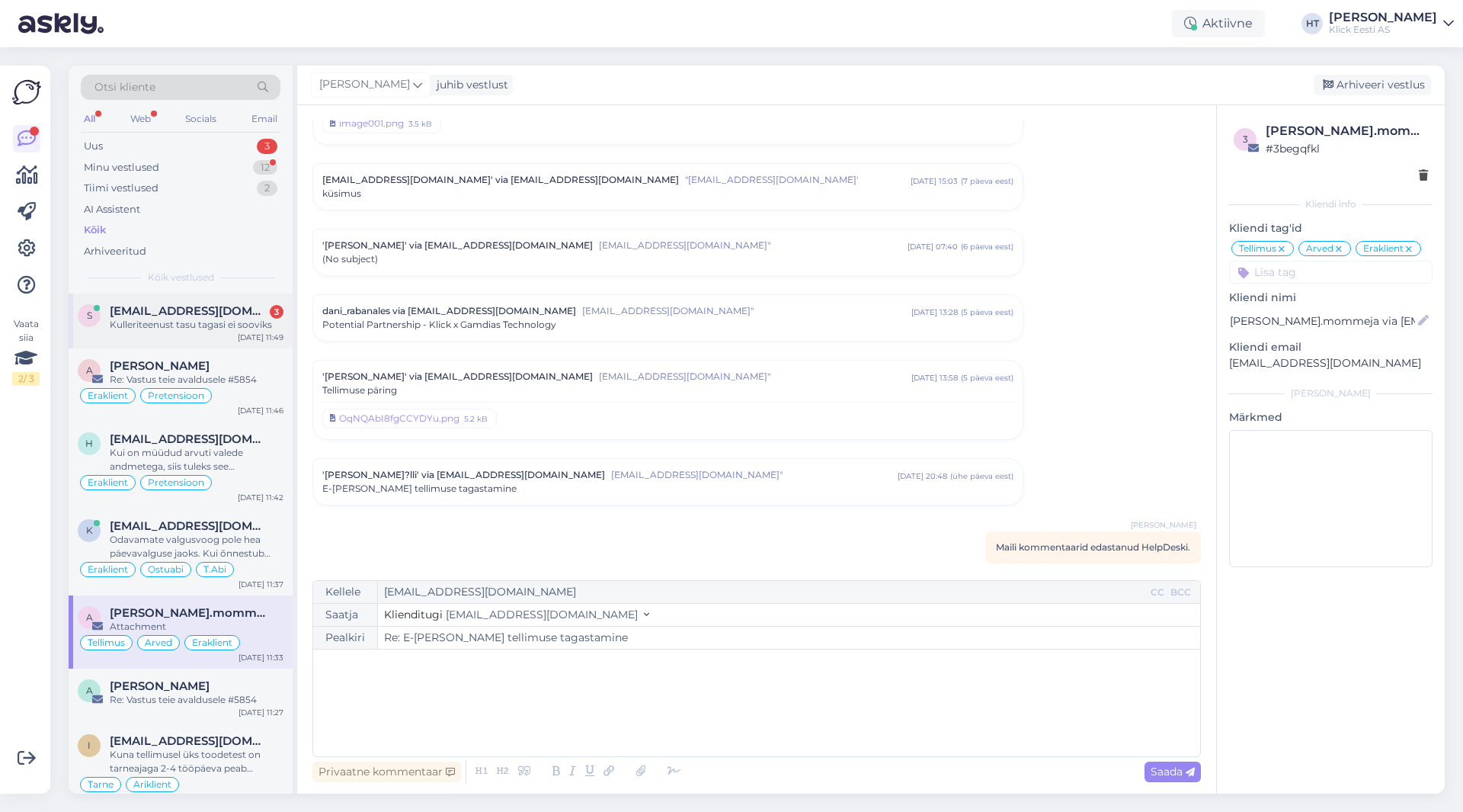
click at [210, 305] on span "[EMAIL_ADDRESS][DOMAIN_NAME]" at bounding box center [189, 311] width 159 height 13
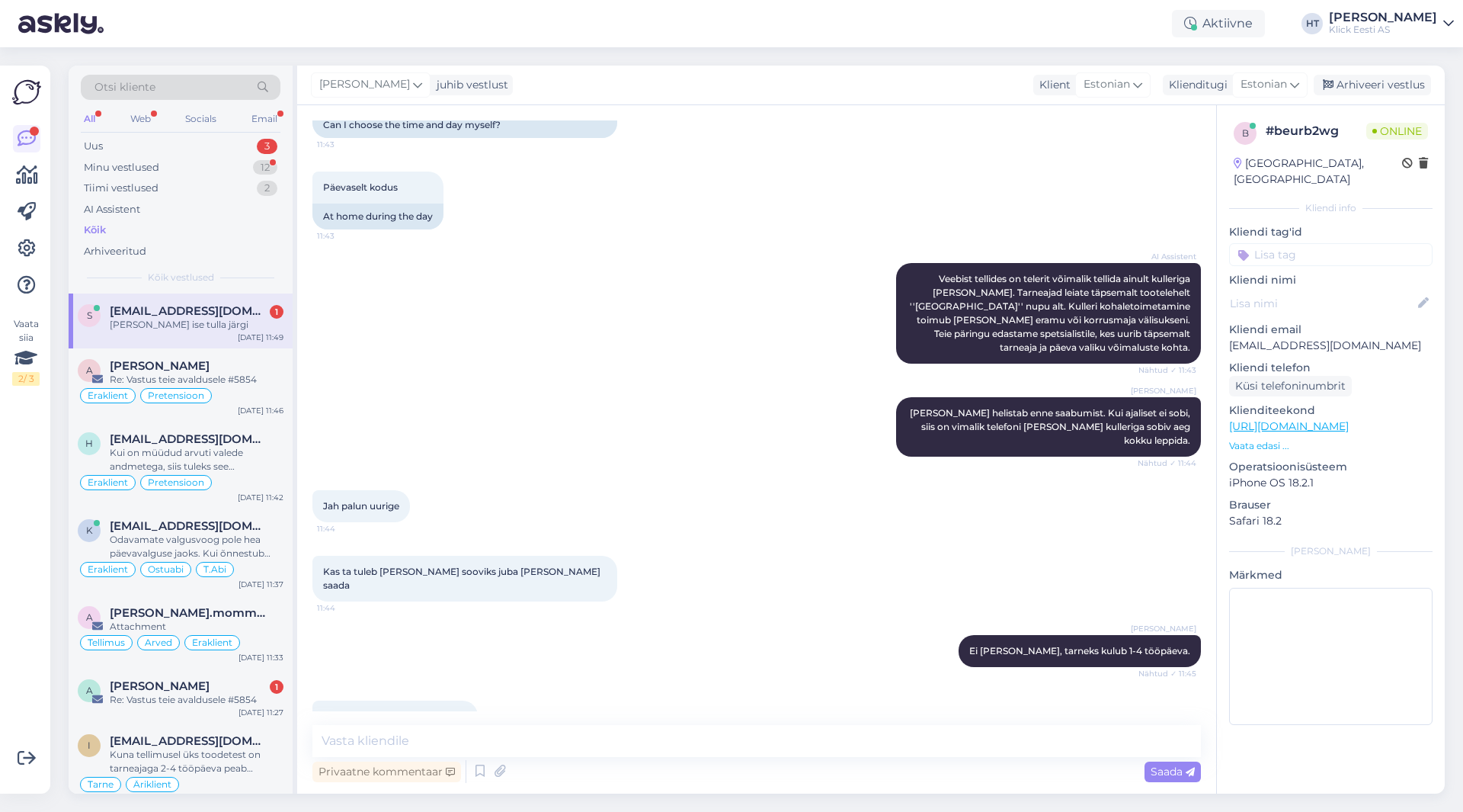
scroll to position [154, 0]
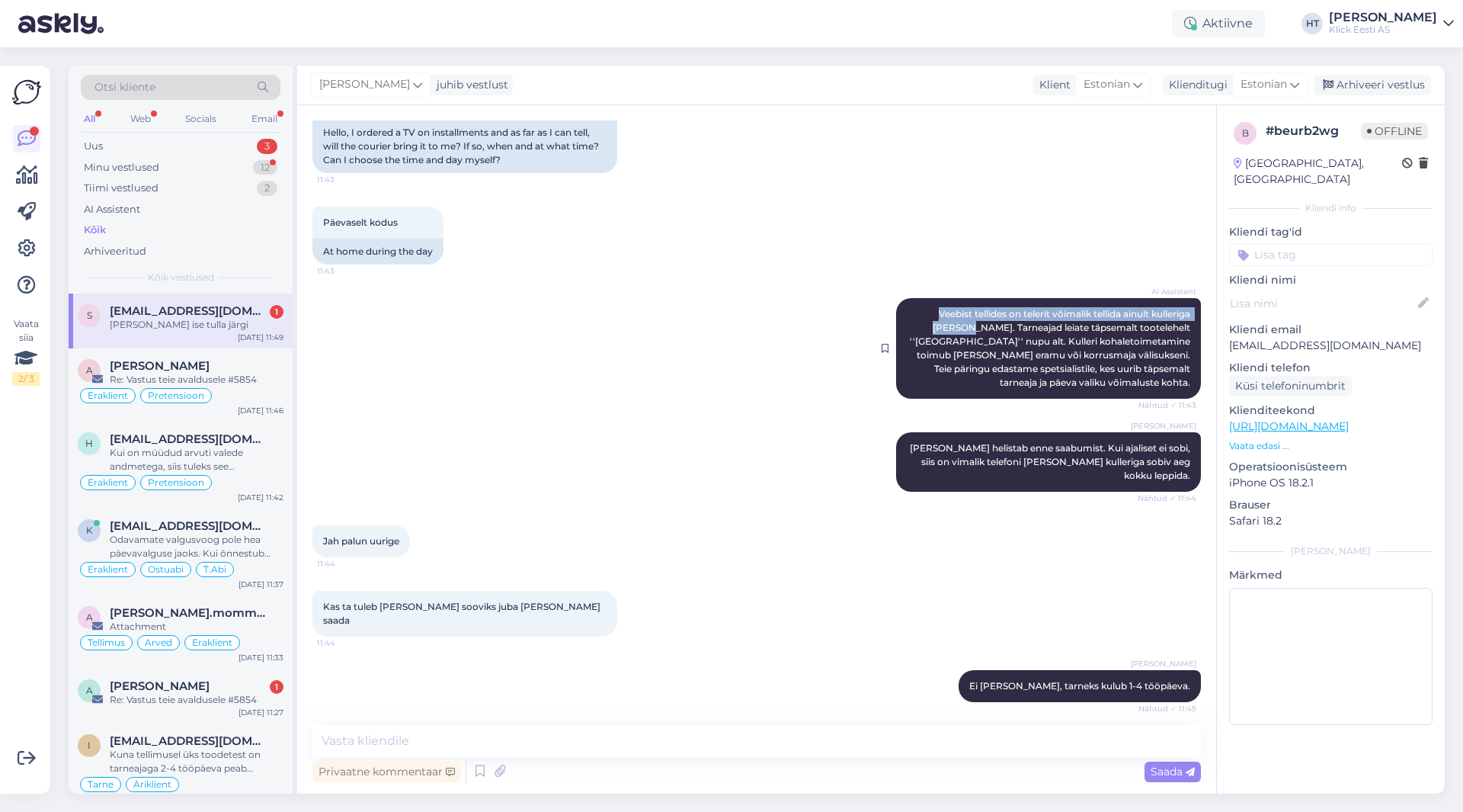
drag, startPoint x: 920, startPoint y: 297, endPoint x: 945, endPoint y: 317, distance: 32.0
click at [914, 317] on span "Veebist tellides on telerit võimalik tellida ainult kulleriga [PERSON_NAME]. Ta…" at bounding box center [1051, 347] width 282 height 80
click at [779, 425] on div "[PERSON_NAME] [PERSON_NAME] helistab enne saabumist. Kui ajaliset ei sobi, siis…" at bounding box center [757, 462] width 889 height 93
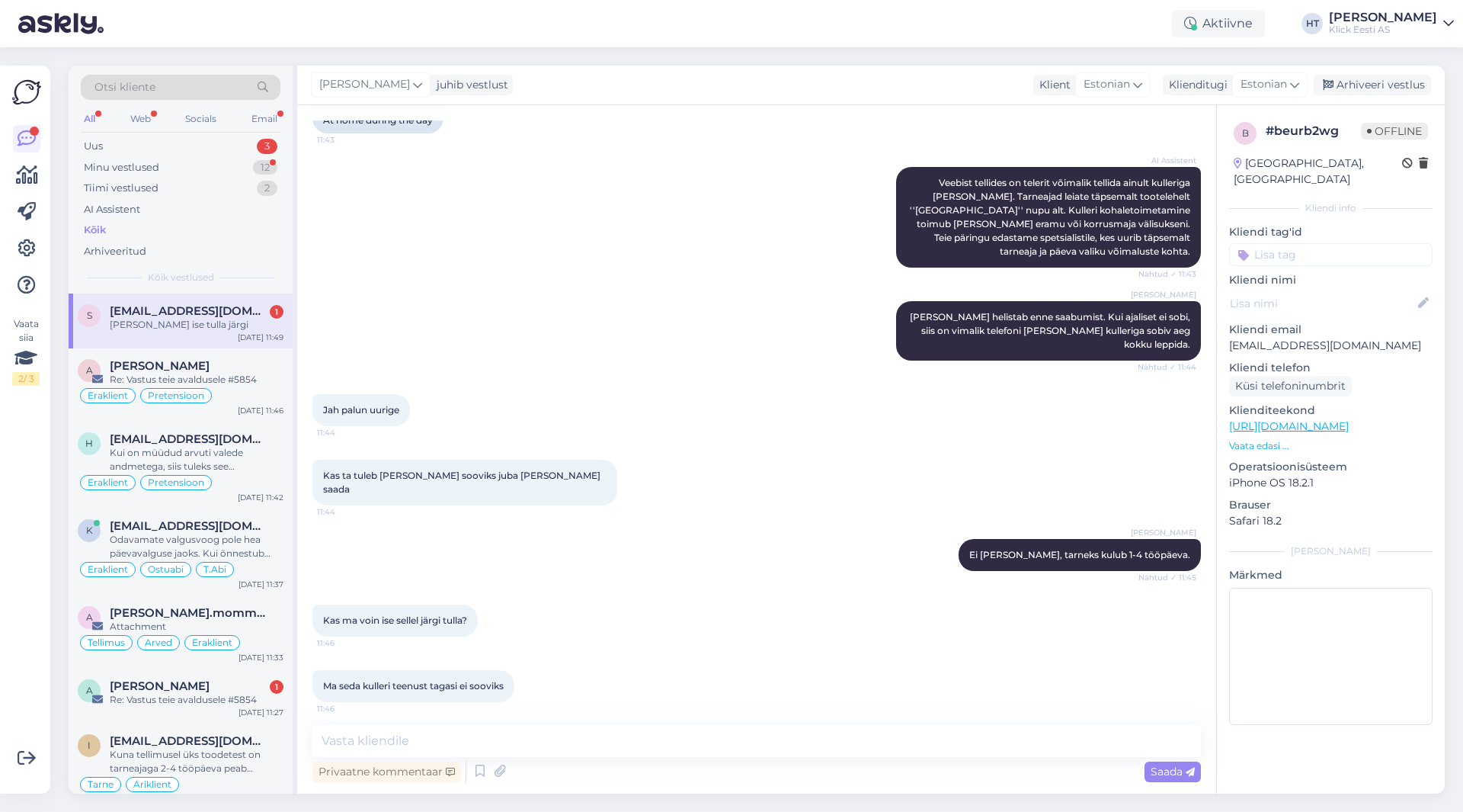
scroll to position [384, 0]
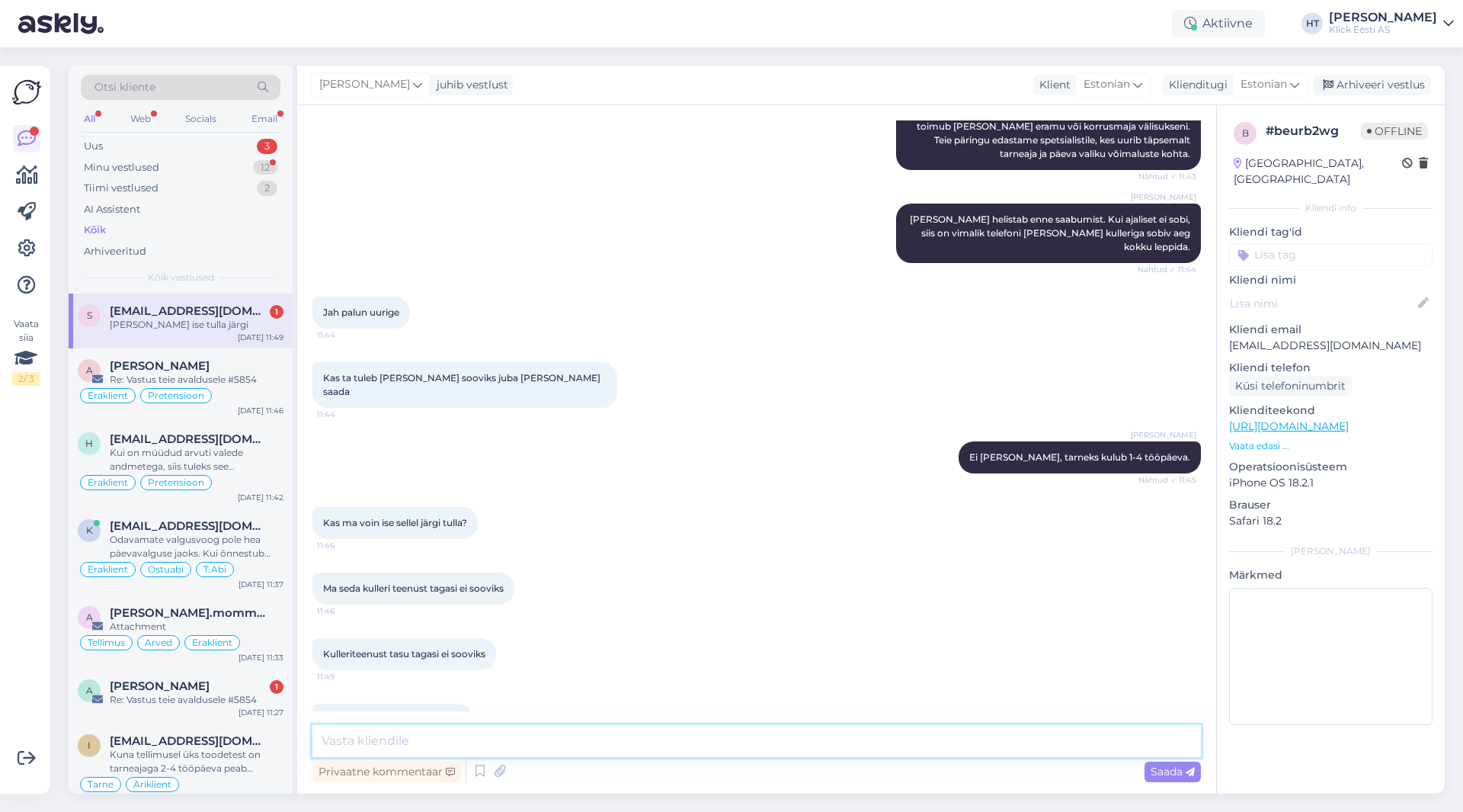
click at [643, 734] on textarea at bounding box center [757, 741] width 889 height 32
paste textarea "Veebist tellides on telerit võimalik tellida ainult kulleriga [PERSON_NAME]."
type textarea "Veebist tellides on telerit võimalik tellida ainult kulleriga [PERSON_NAME]."
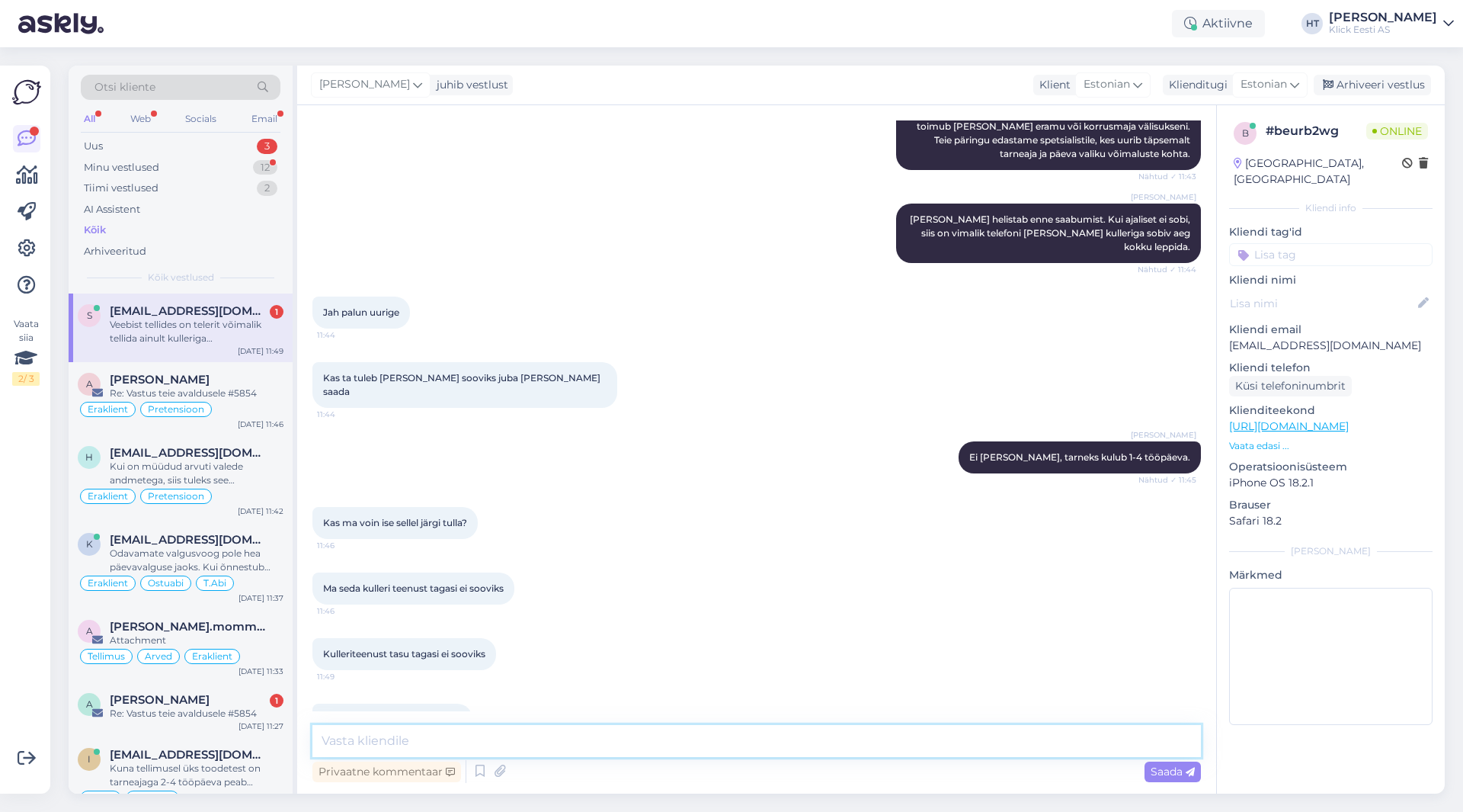
scroll to position [463, 0]
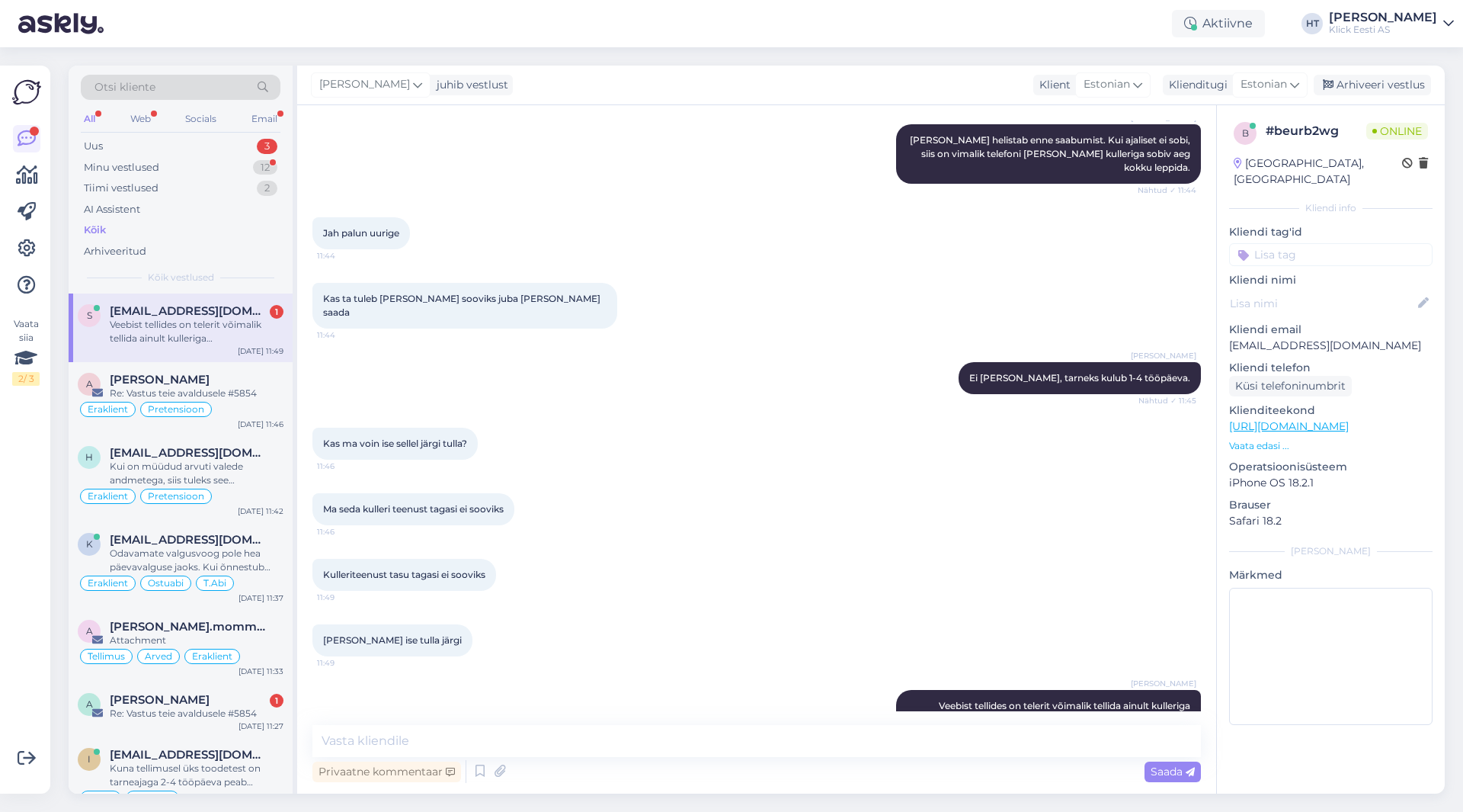
click at [247, 326] on div "Veebist tellides on telerit võimalik tellida ainult kulleriga [PERSON_NAME]." at bounding box center [196, 331] width 174 height 28
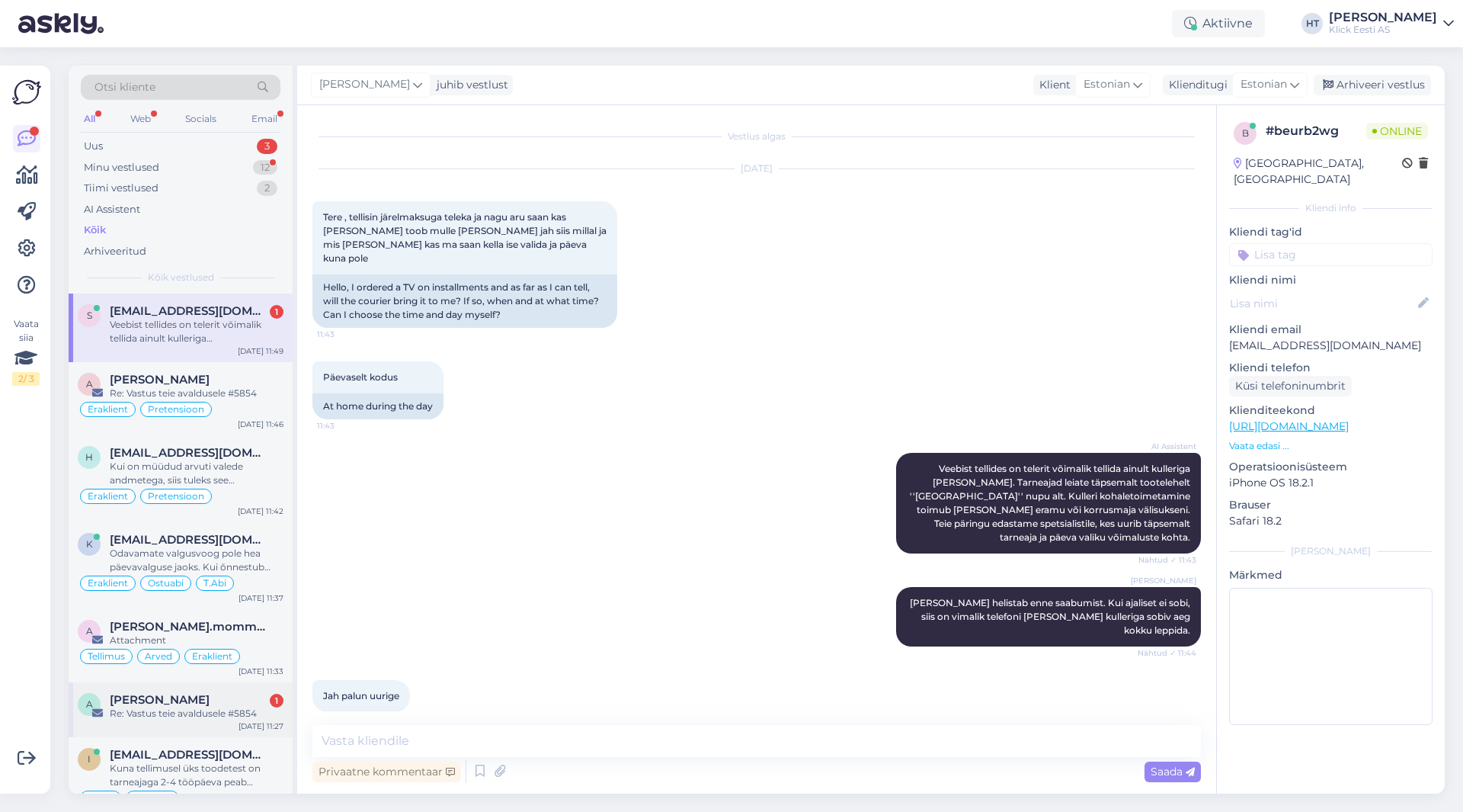
click at [219, 685] on div "A [PERSON_NAME] 1 Re: [PERSON_NAME] avaldusele #5854 [DATE] 11:27" at bounding box center [180, 709] width 224 height 55
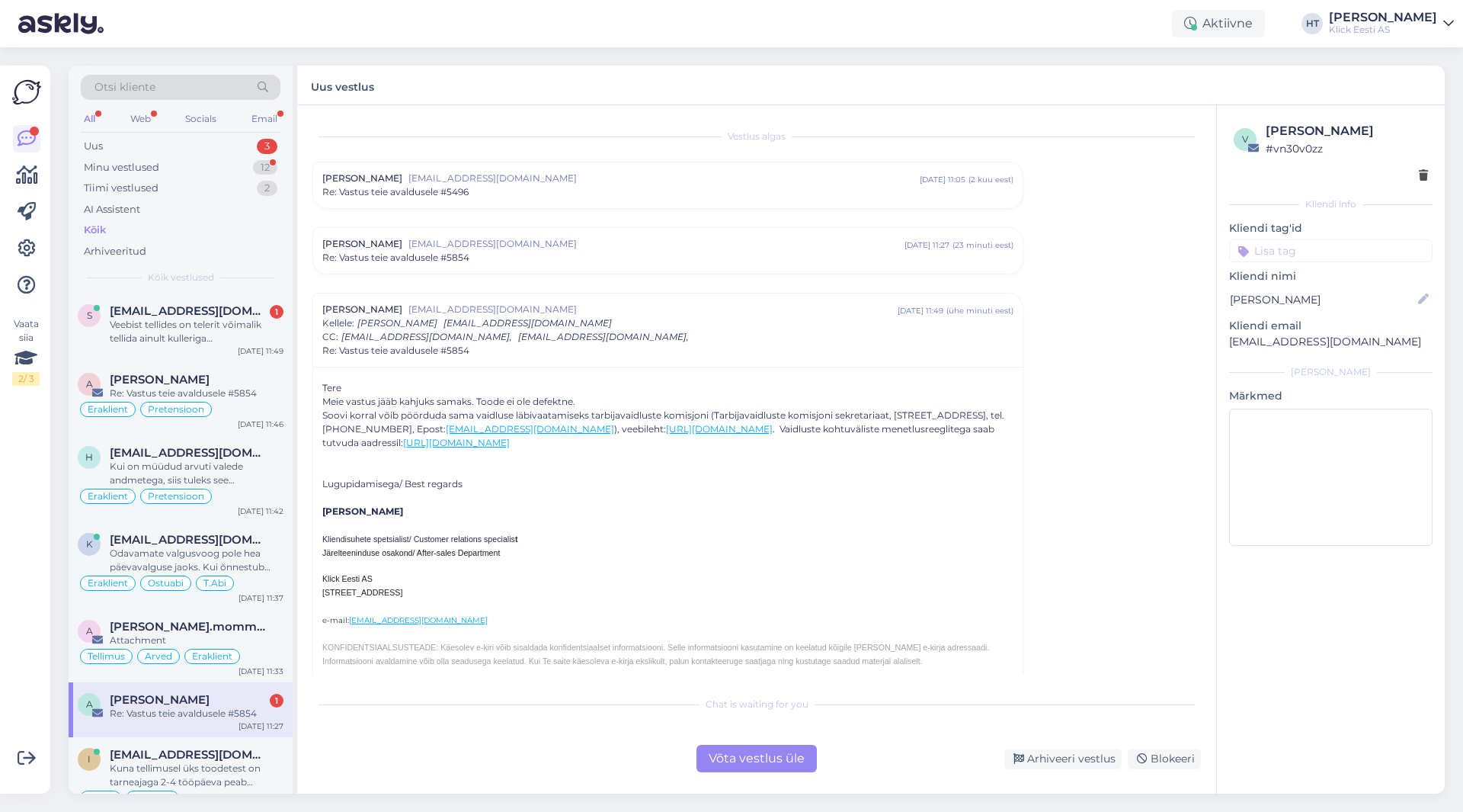
drag, startPoint x: 321, startPoint y: 401, endPoint x: 982, endPoint y: 443, distance: 662.3
click at [914, 444] on div "Soovi korral võib pöörduda sama vaidluse läbivaatamiseks tarbijavaidluste komis…" at bounding box center [668, 428] width 691 height 41
click at [140, 706] on span "[PERSON_NAME]" at bounding box center [159, 700] width 100 height 13
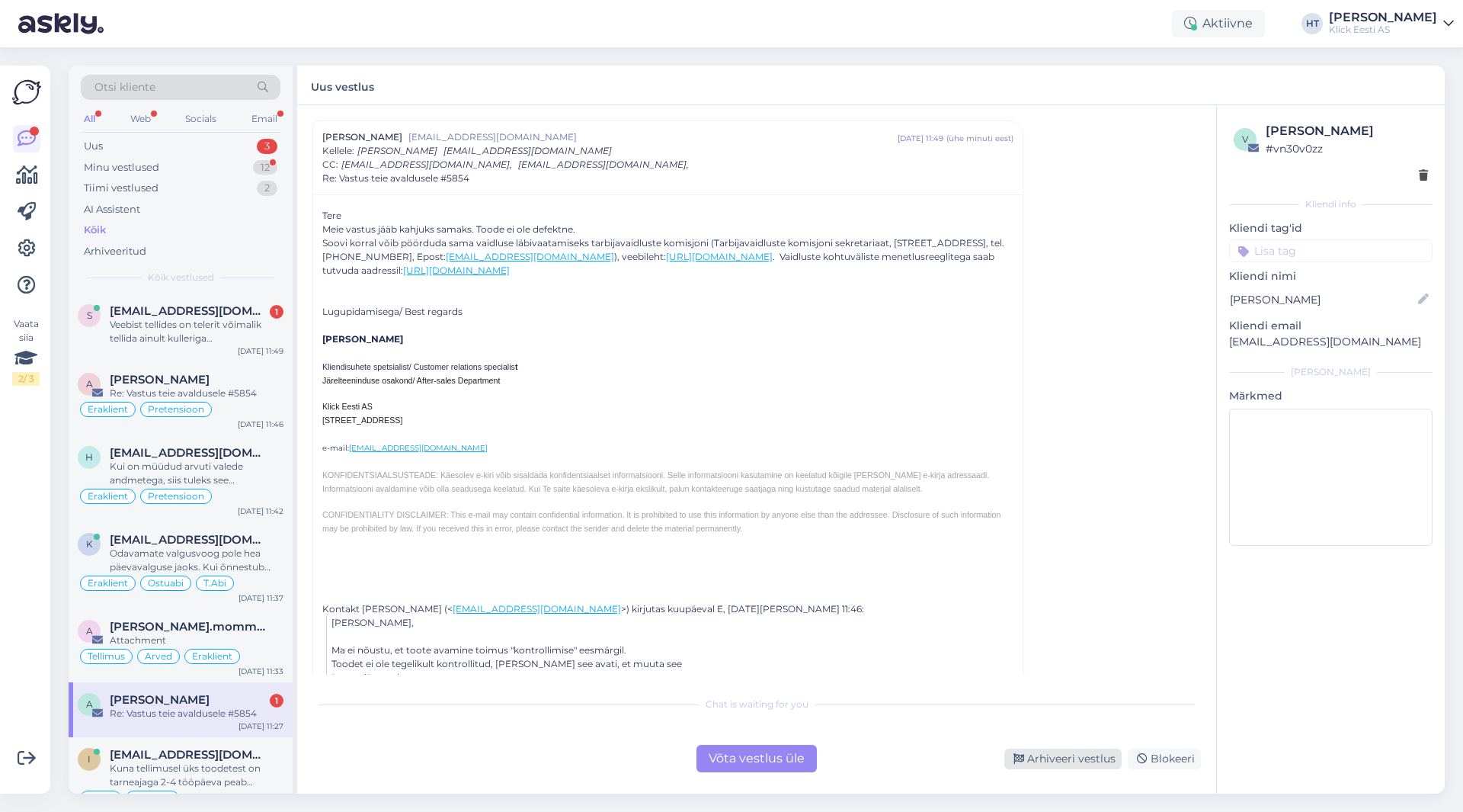
click at [914, 763] on div "Arhiveeri vestlus" at bounding box center [1062, 759] width 117 height 20
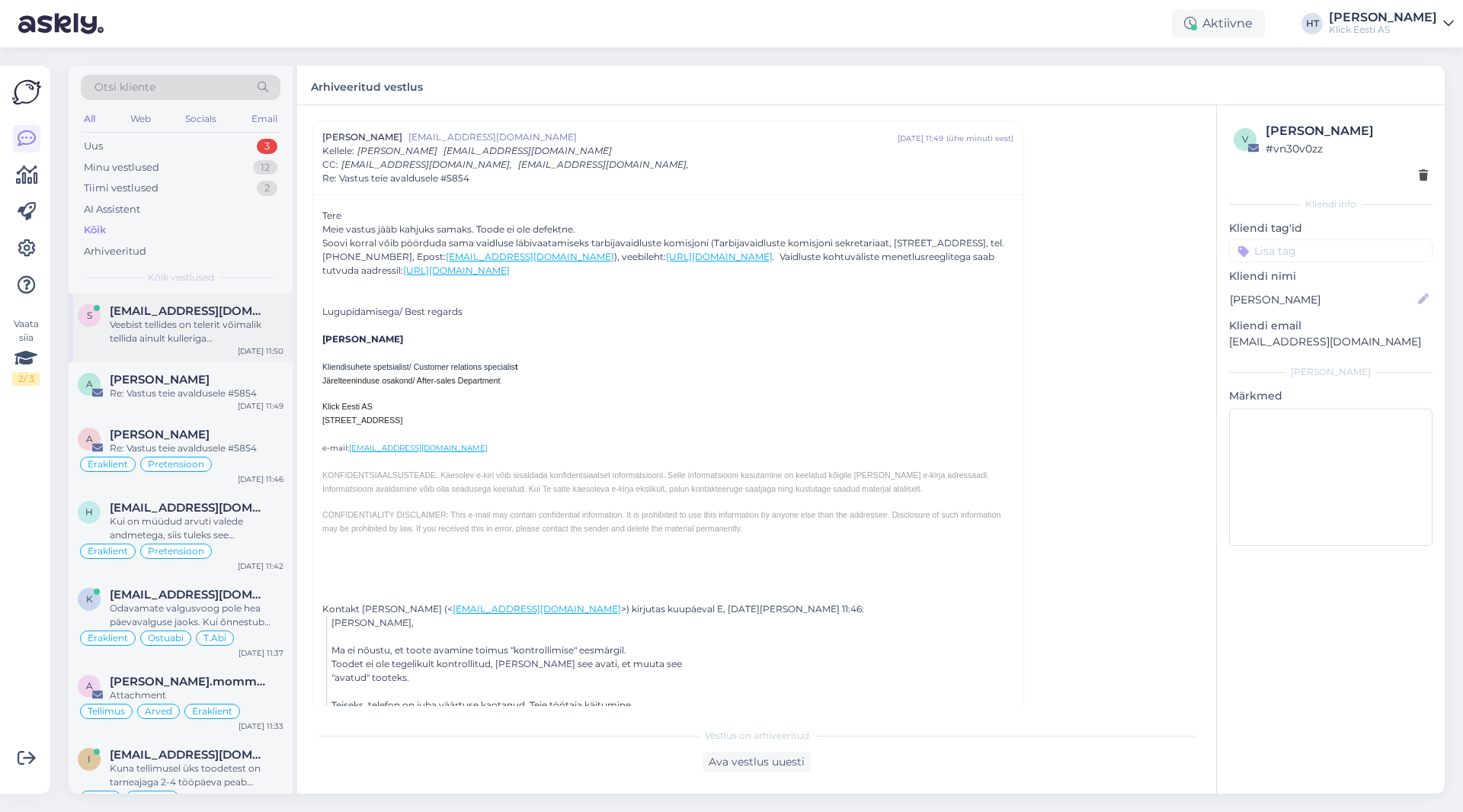
click at [190, 338] on div "Veebist tellides on telerit võimalik tellida ainult kulleriga [PERSON_NAME]." at bounding box center [196, 331] width 174 height 28
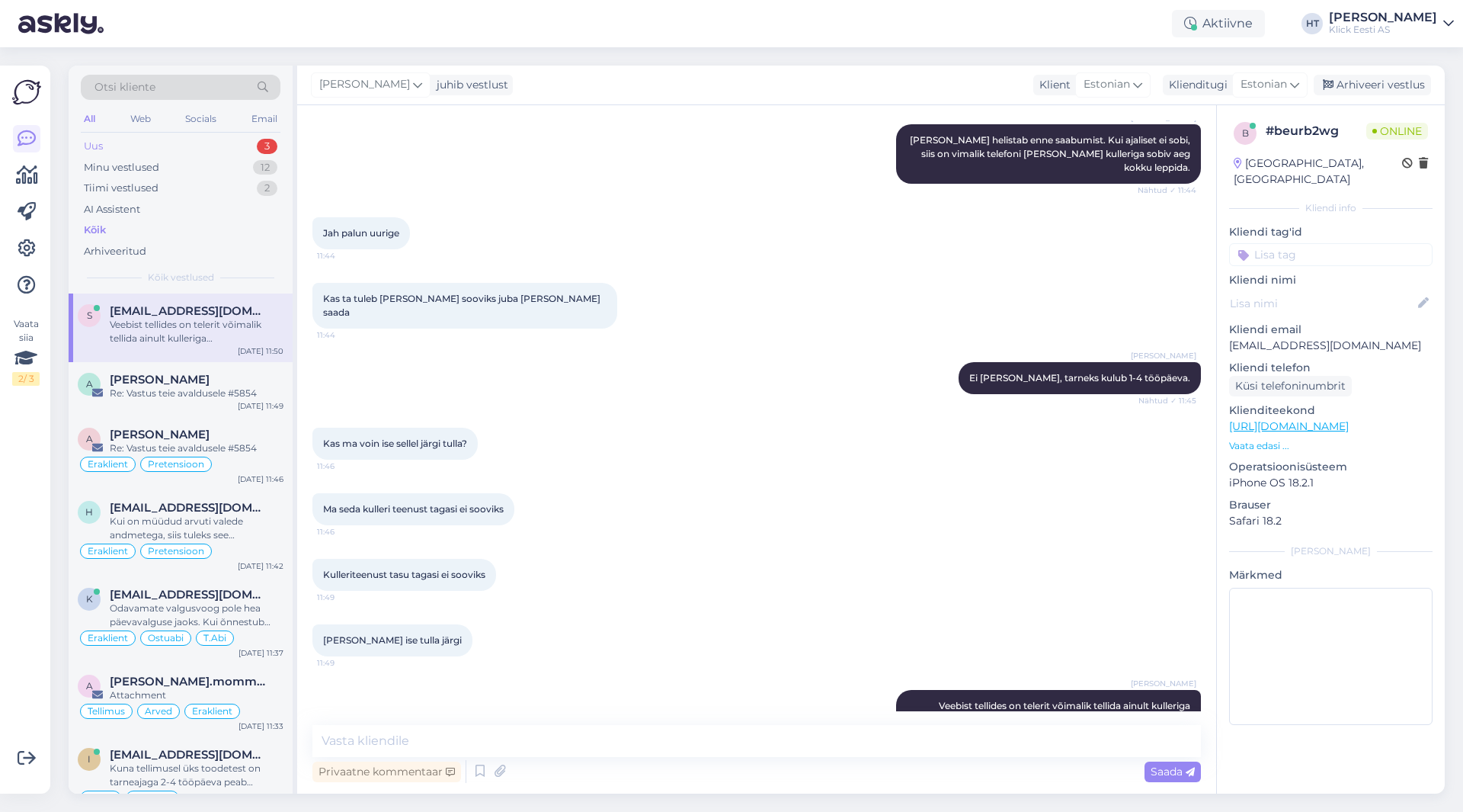
click at [226, 140] on div "Uus 3" at bounding box center [180, 146] width 200 height 21
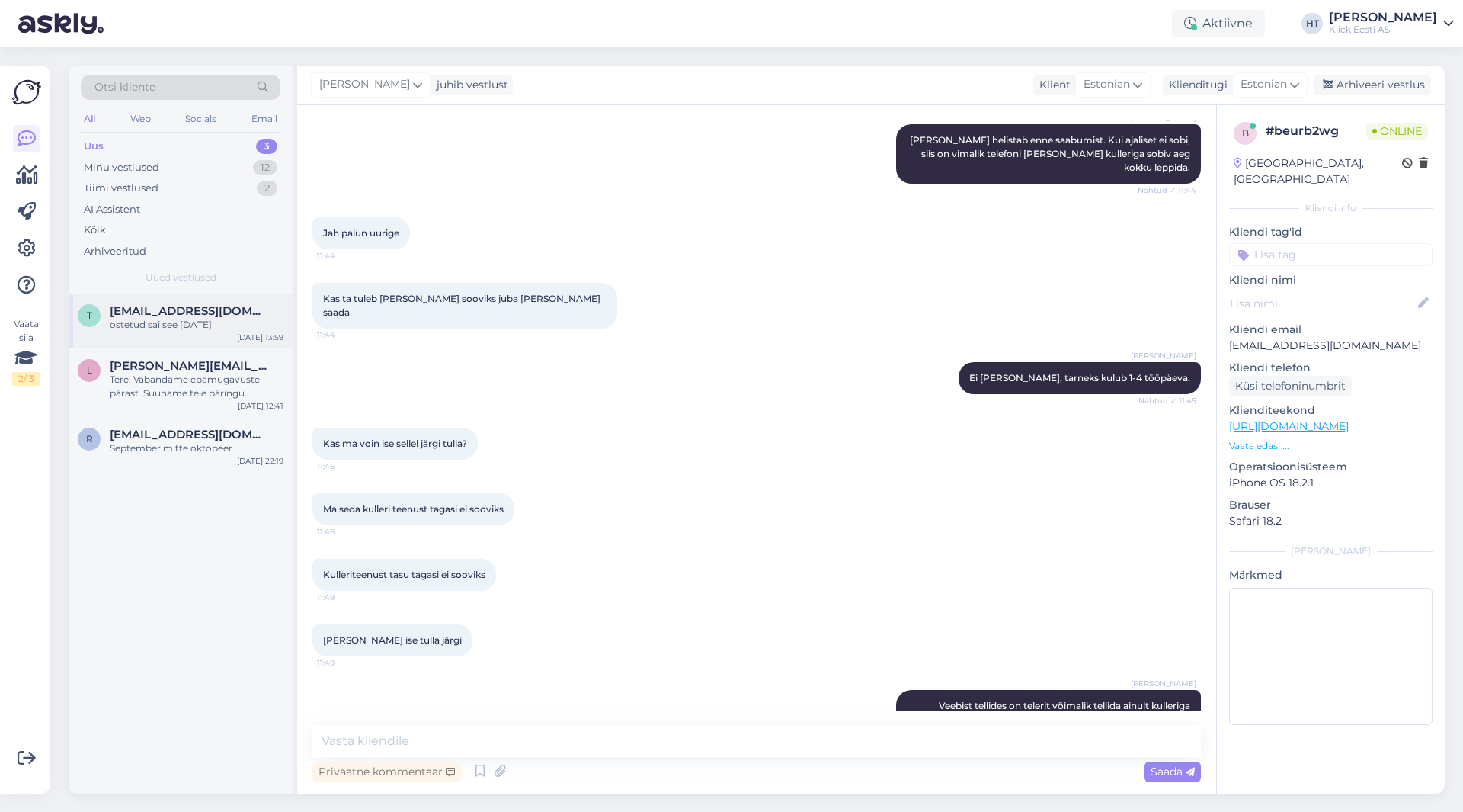
click at [188, 318] on div "ostetud sai see [DATE]" at bounding box center [196, 325] width 174 height 13
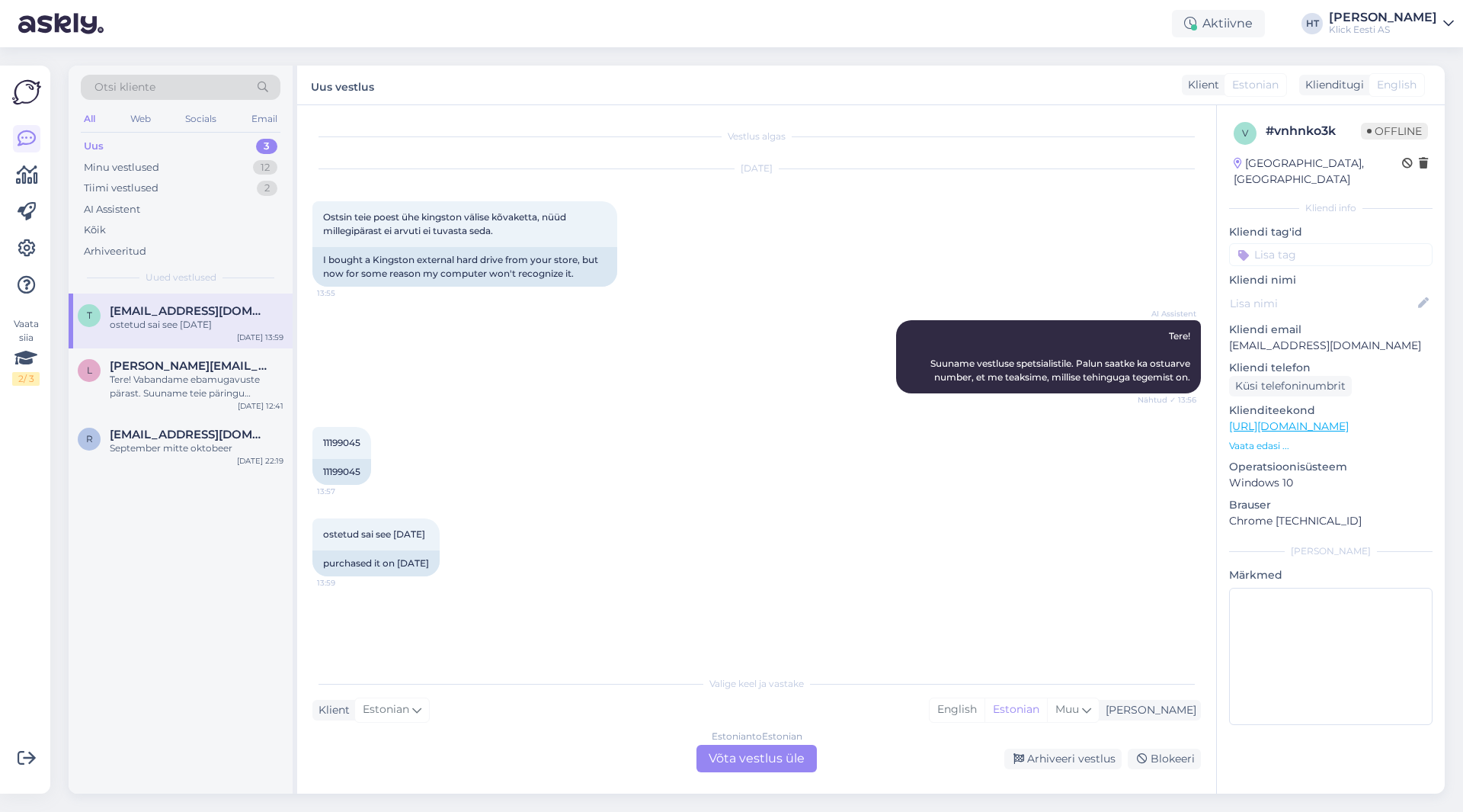
scroll to position [0, 0]
click at [356, 376] on div "AI Assistent Tere! Suuname vestluse spetsialistile. Palun saatke ka ostuarve nu…" at bounding box center [757, 357] width 889 height 107
click at [85, 121] on div "All" at bounding box center [89, 118] width 18 height 19
click at [194, 319] on div "ostetud sai see [DATE]" at bounding box center [196, 325] width 174 height 13
click at [250, 322] on div "ostetud sai see [DATE]" at bounding box center [196, 325] width 174 height 13
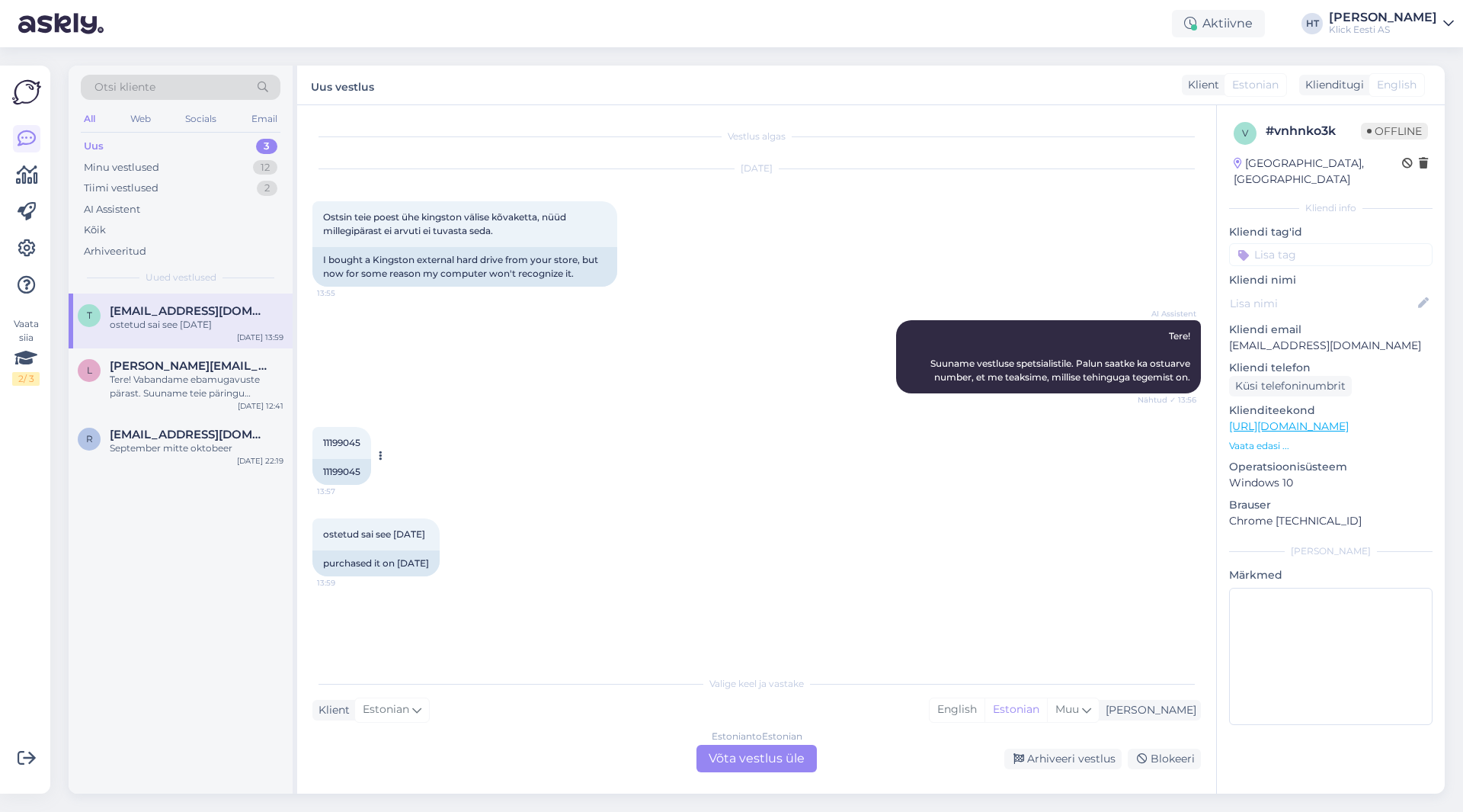
click at [347, 442] on span "11199045" at bounding box center [342, 443] width 37 height 12
click at [719, 452] on div "11199045 13:57 11199045" at bounding box center [757, 455] width 889 height 91
click at [517, 438] on div "11199045 13:57 11199045" at bounding box center [757, 455] width 889 height 91
click at [197, 393] on div "Tere! Vabandame ebamugavuste pärast. Suuname teie päringu spetsialistile, kes u…" at bounding box center [196, 386] width 174 height 28
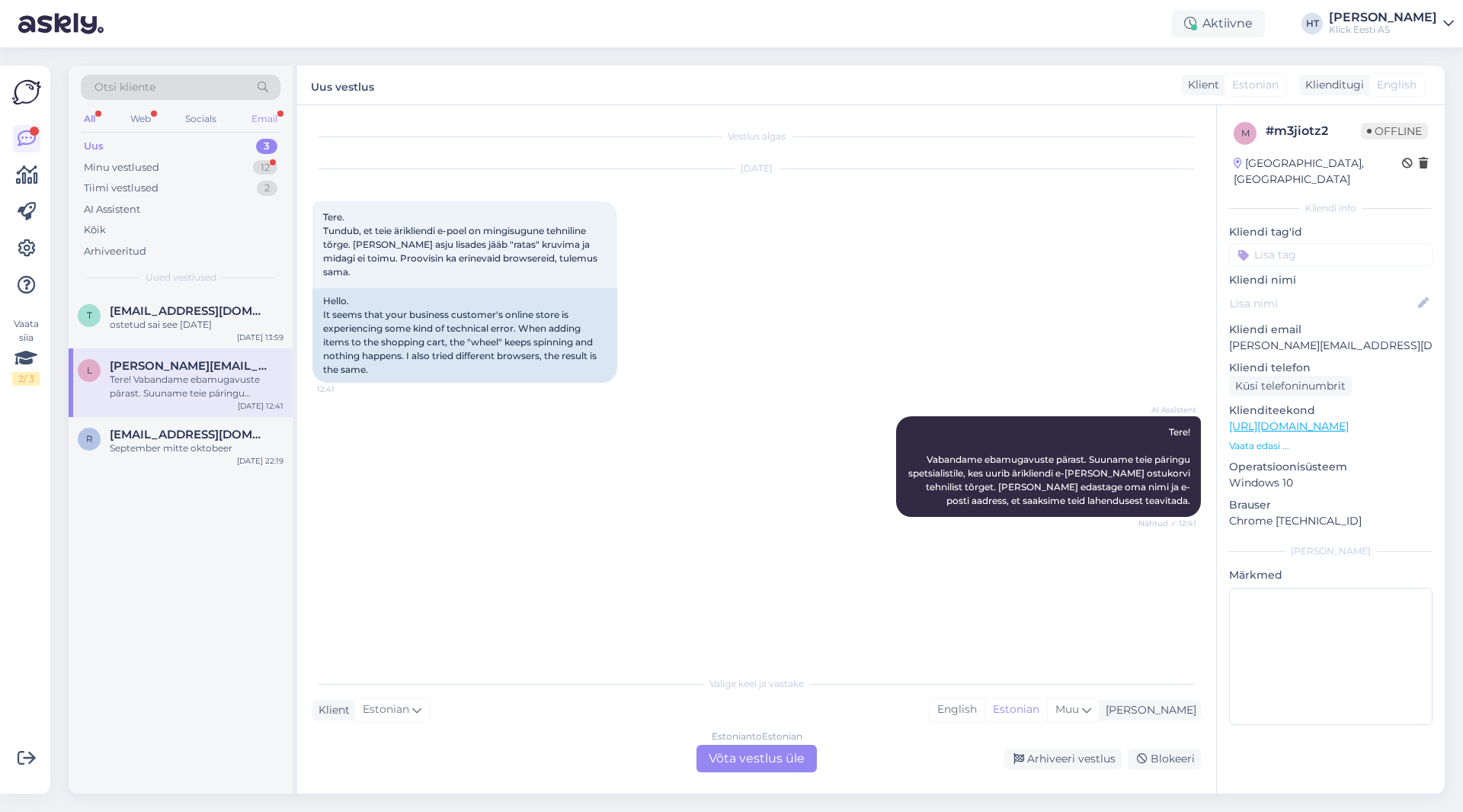
click at [262, 127] on div "Email" at bounding box center [265, 118] width 32 height 19
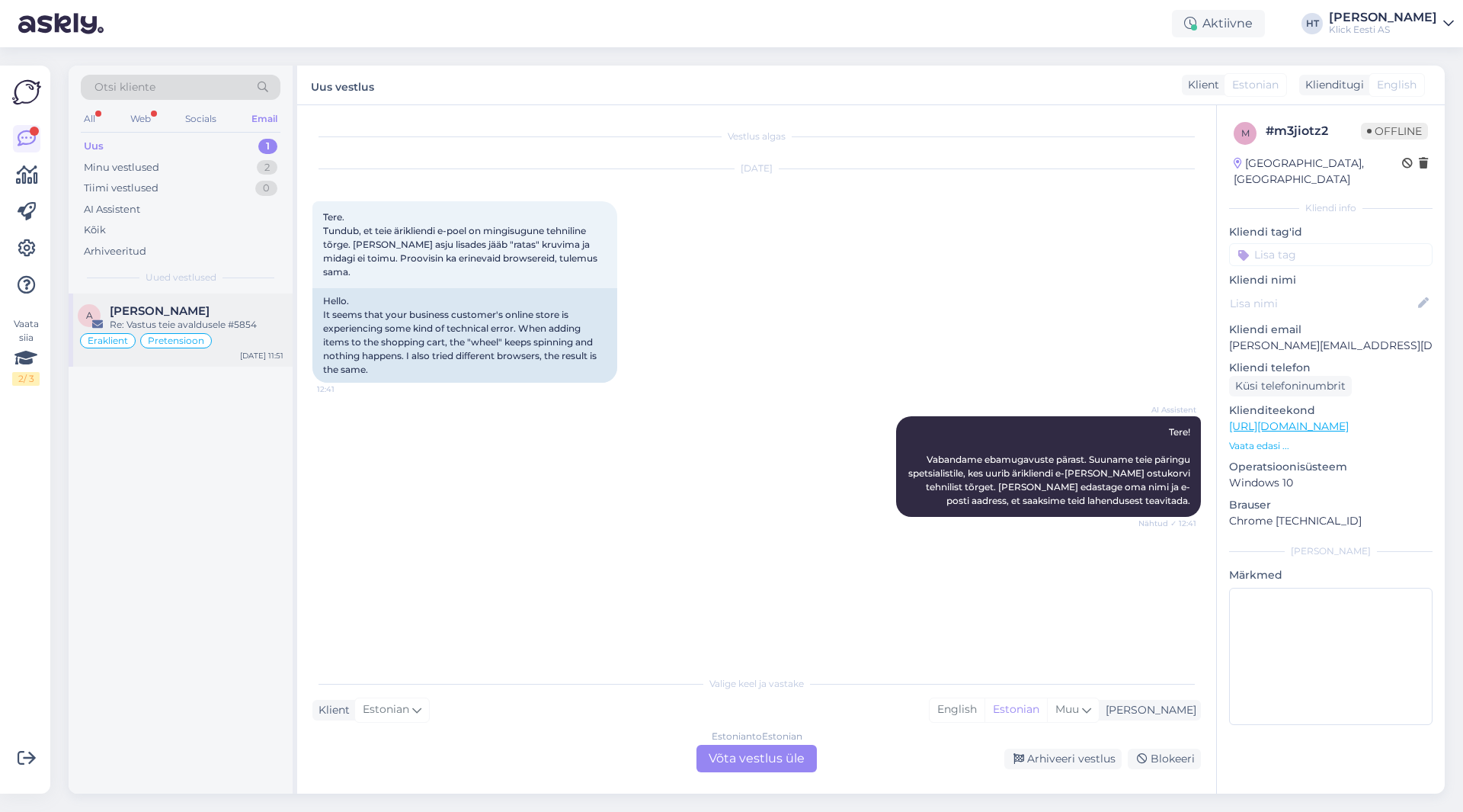
click at [220, 308] on div "[PERSON_NAME]" at bounding box center [196, 311] width 174 height 13
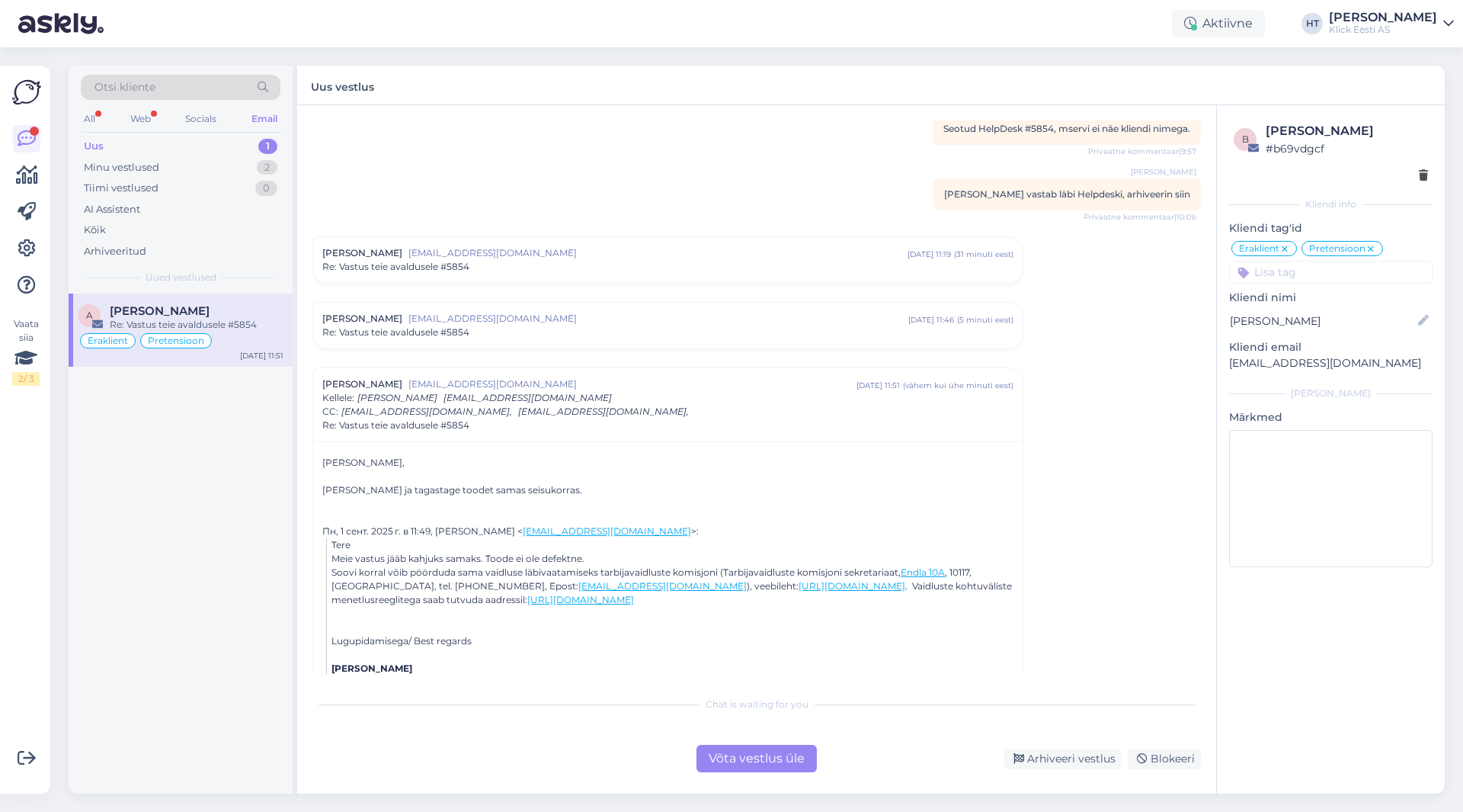
scroll to position [153, 0]
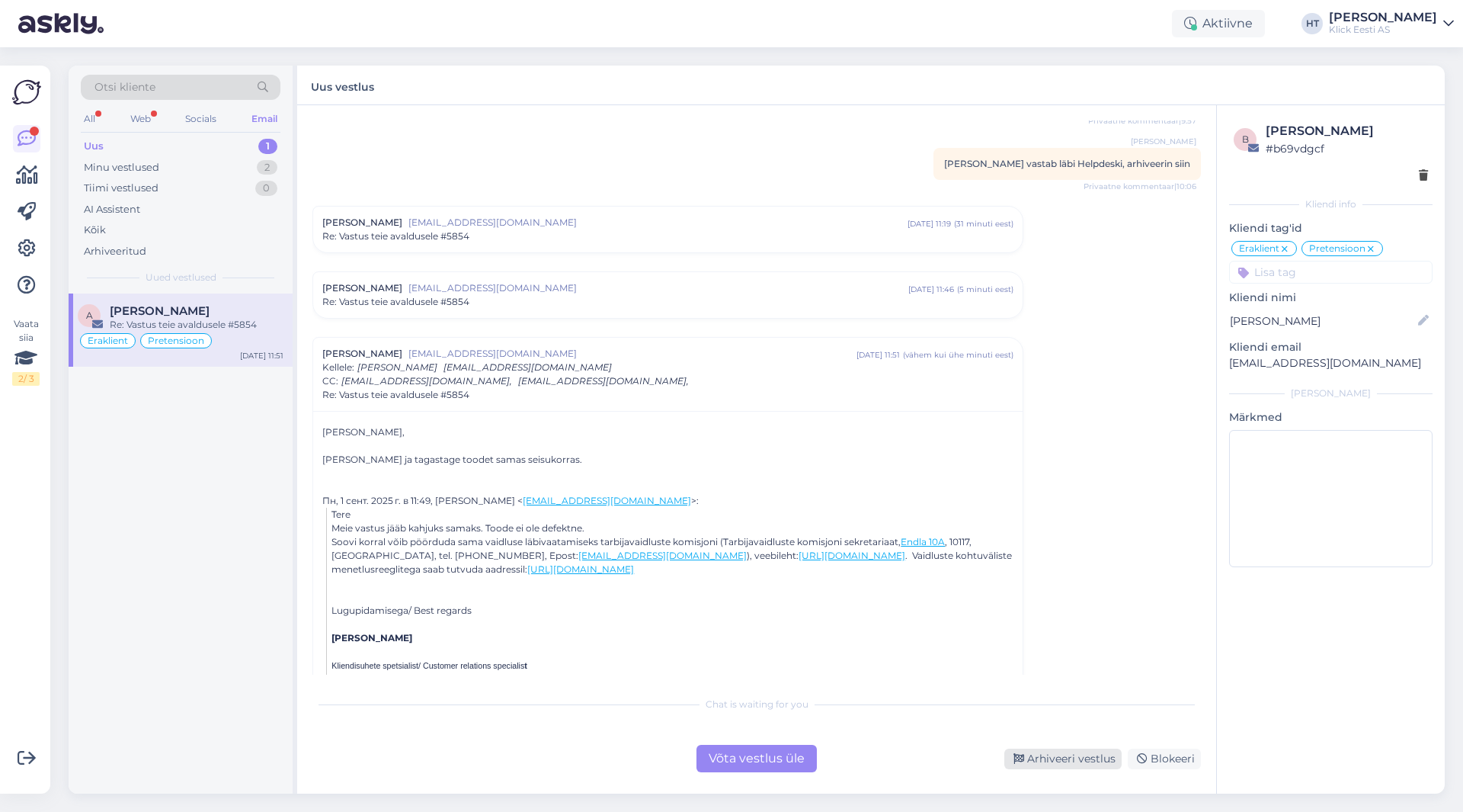
click at [914, 756] on div "Arhiveeri vestlus" at bounding box center [1062, 759] width 117 height 20
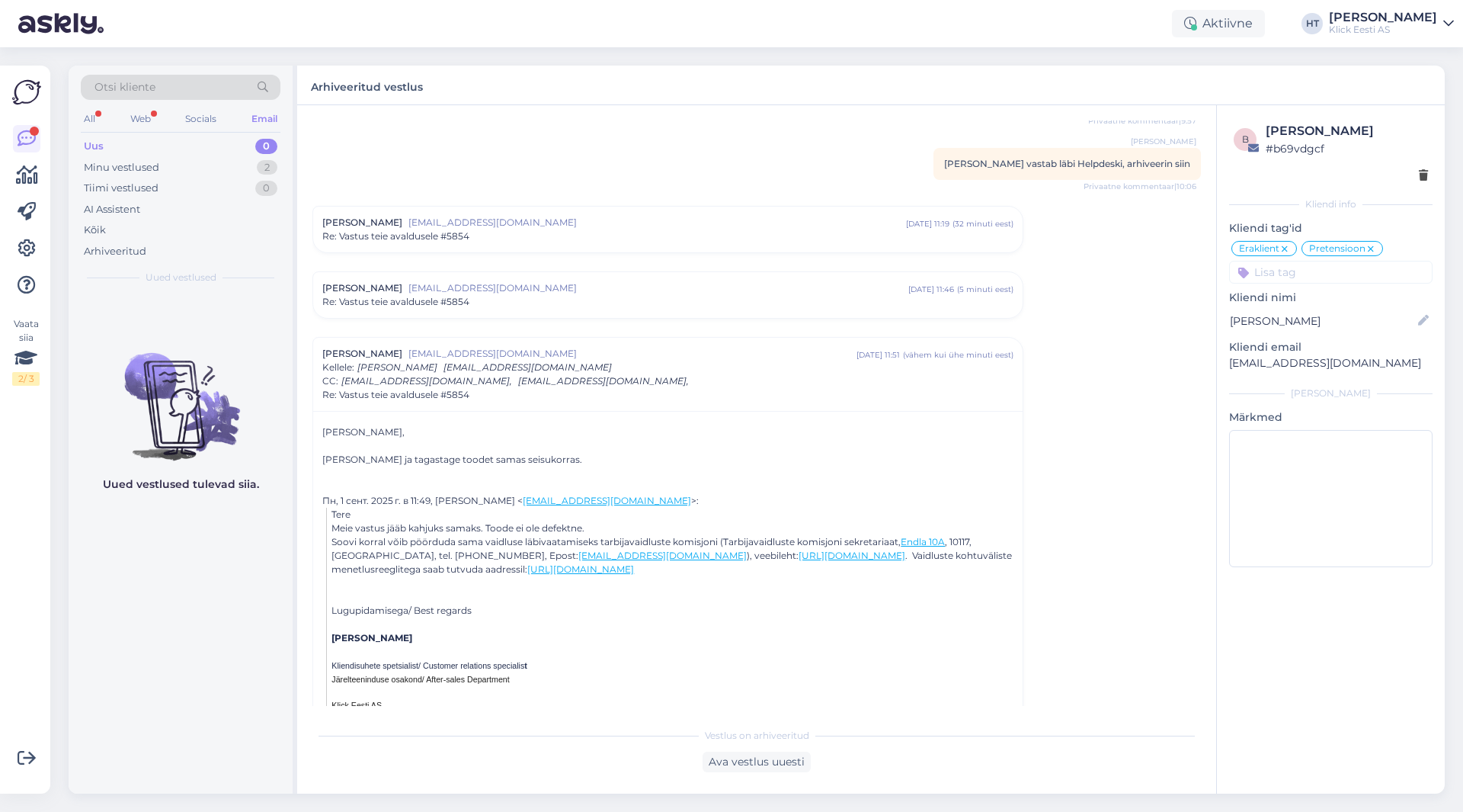
scroll to position [368, 0]
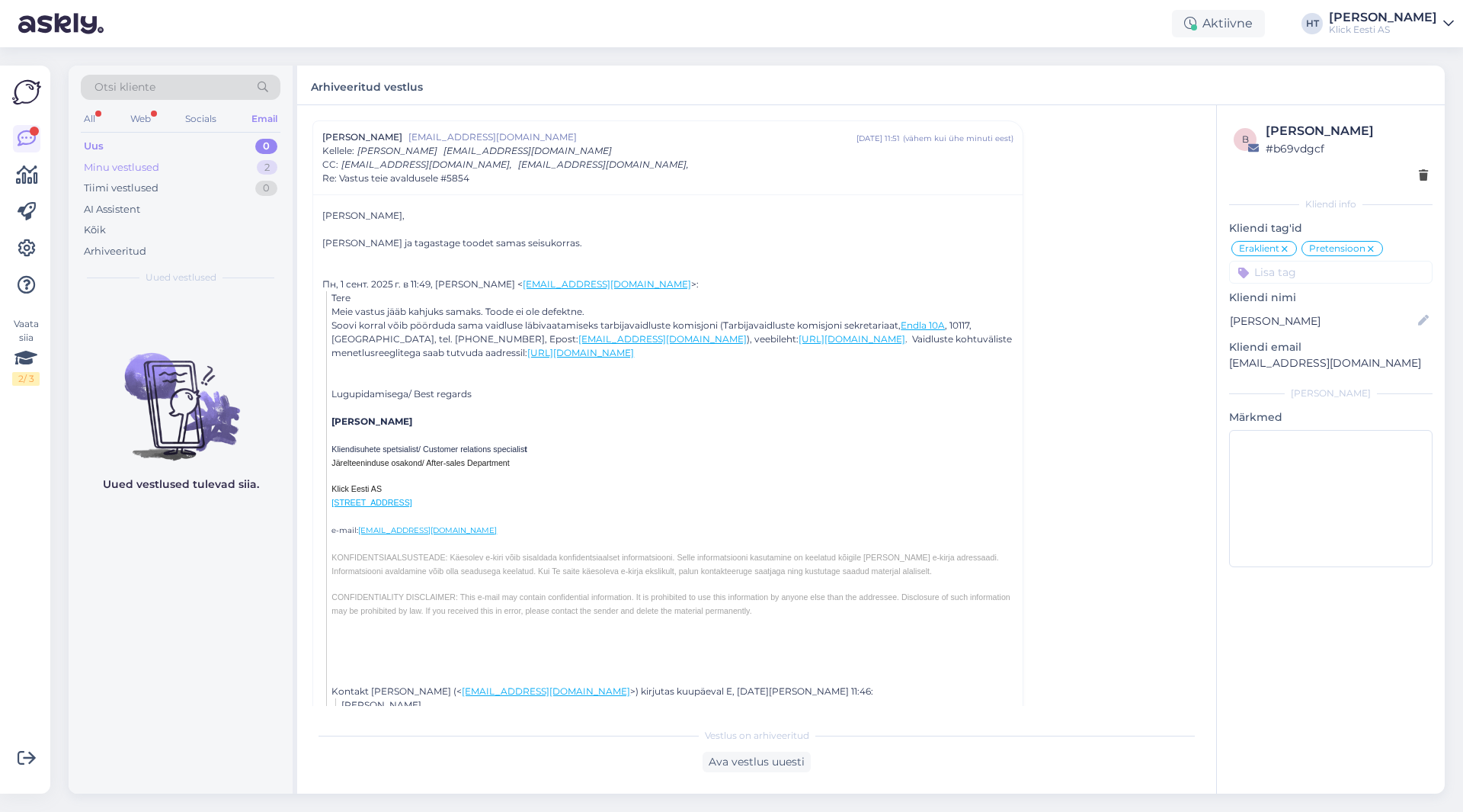
click at [220, 166] on div "Minu vestlused 2" at bounding box center [180, 167] width 200 height 21
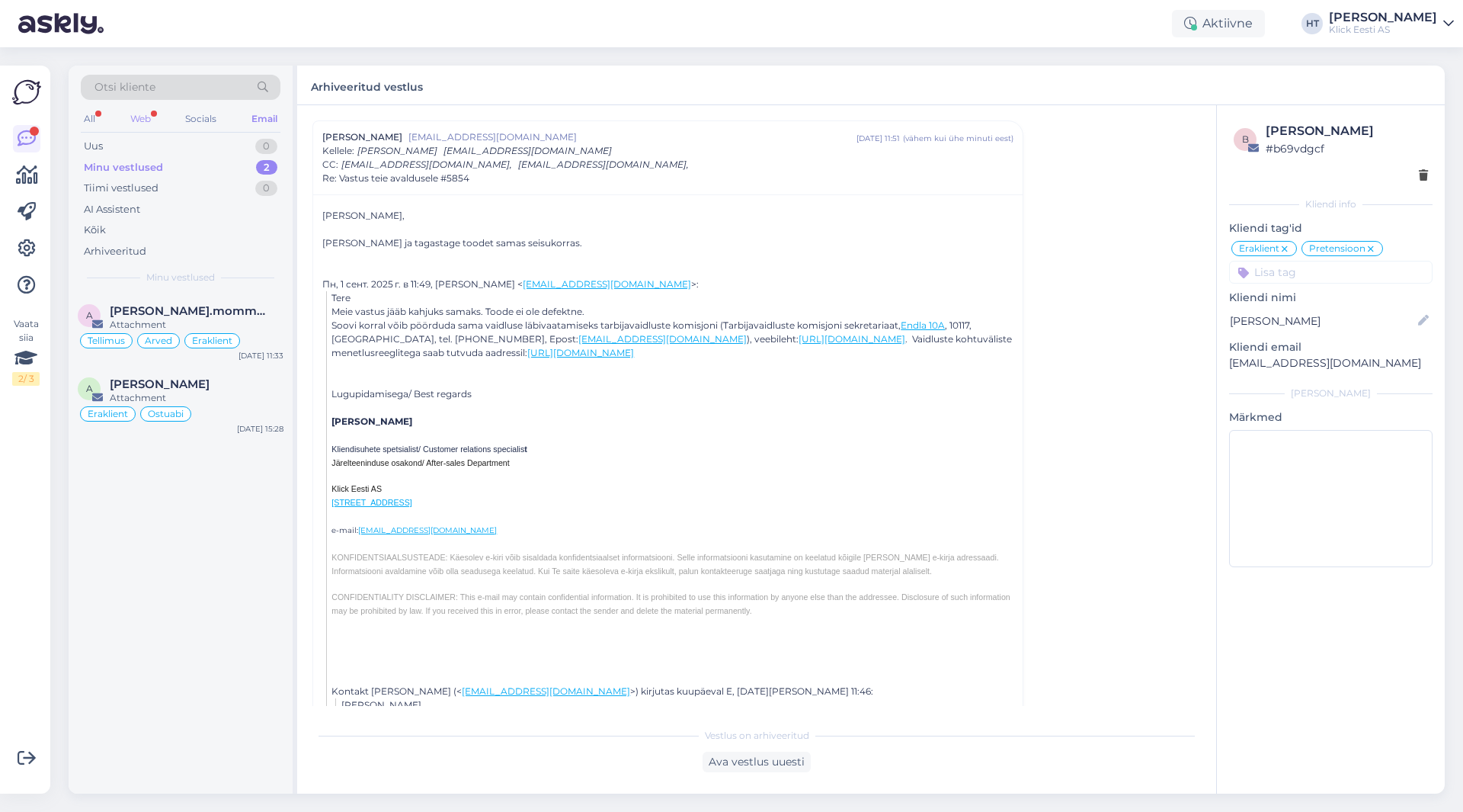
click at [143, 123] on div "Web" at bounding box center [141, 118] width 27 height 19
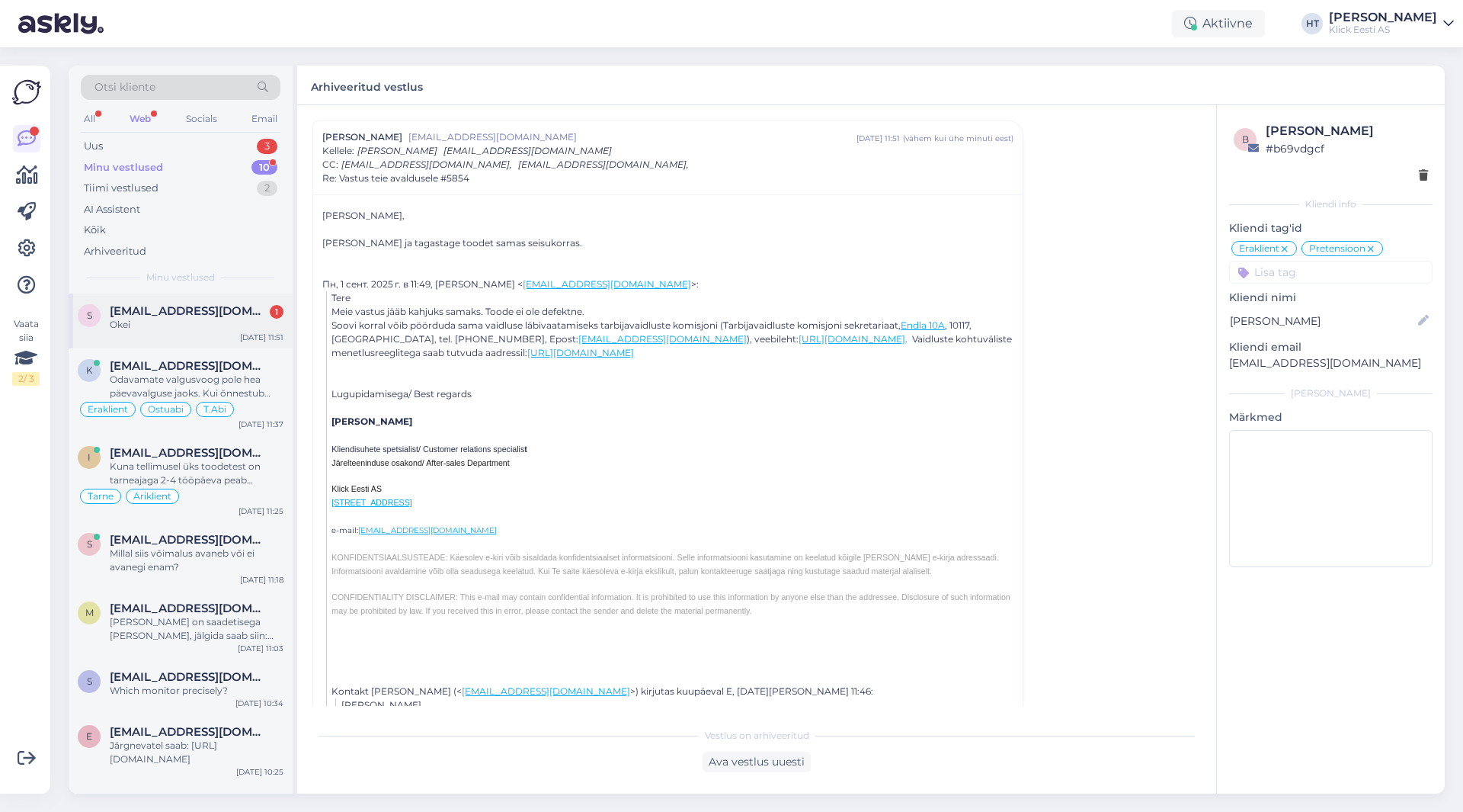
click at [188, 297] on div "s [EMAIL_ADDRESS][DOMAIN_NAME] 1 Okei [DATE] 11:51" at bounding box center [180, 320] width 224 height 55
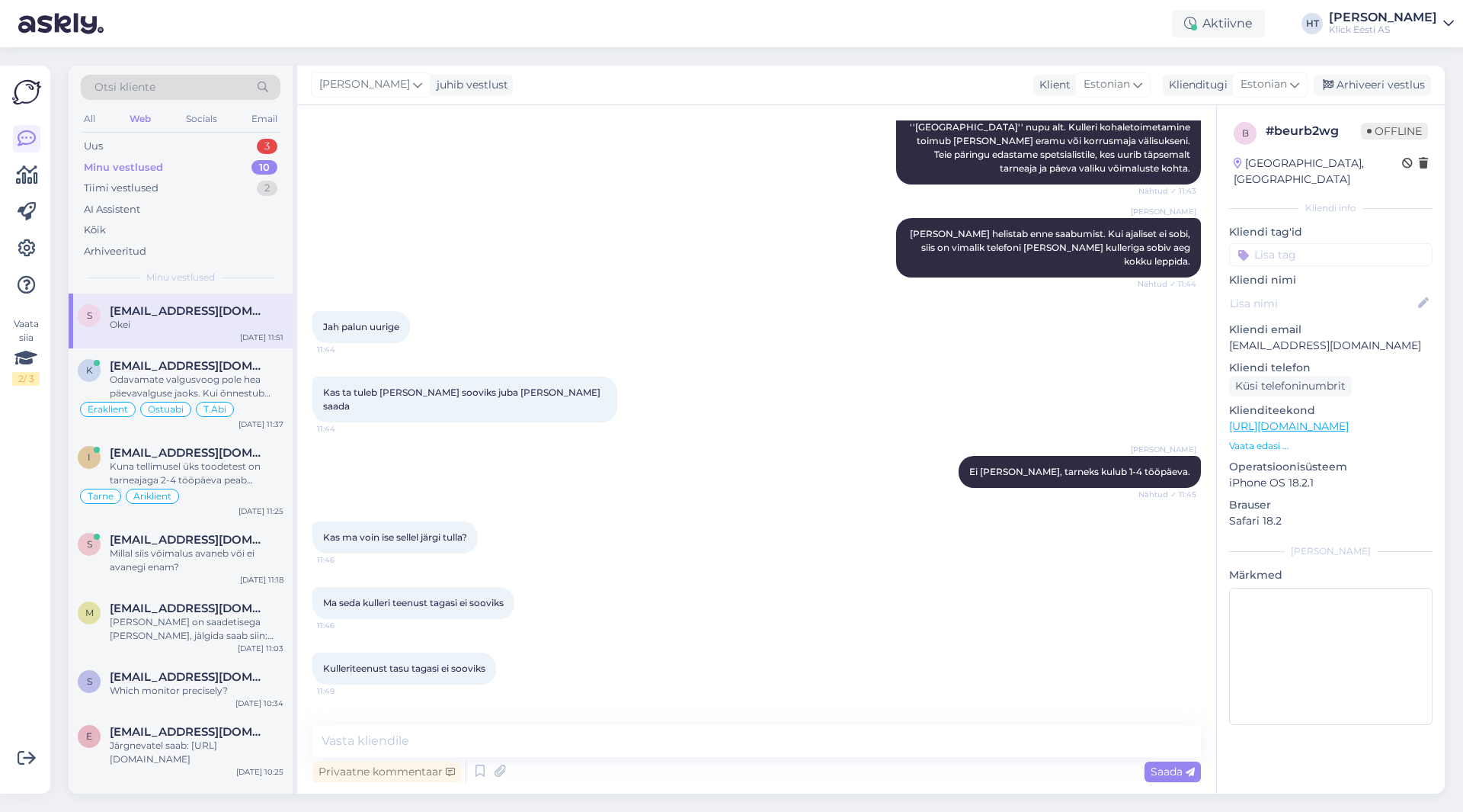
scroll to position [528, 0]
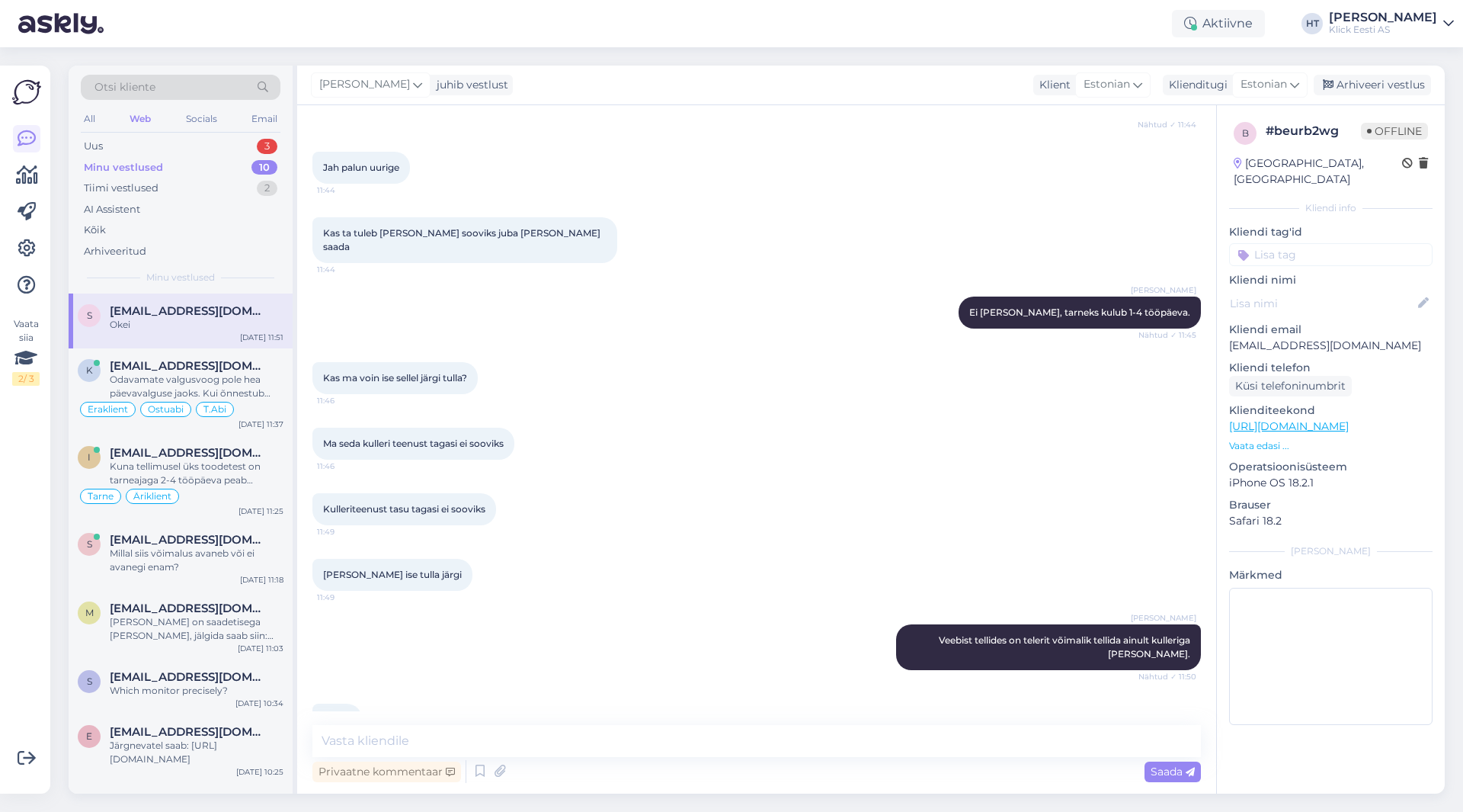
click at [914, 243] on input at bounding box center [1331, 254] width 203 height 23
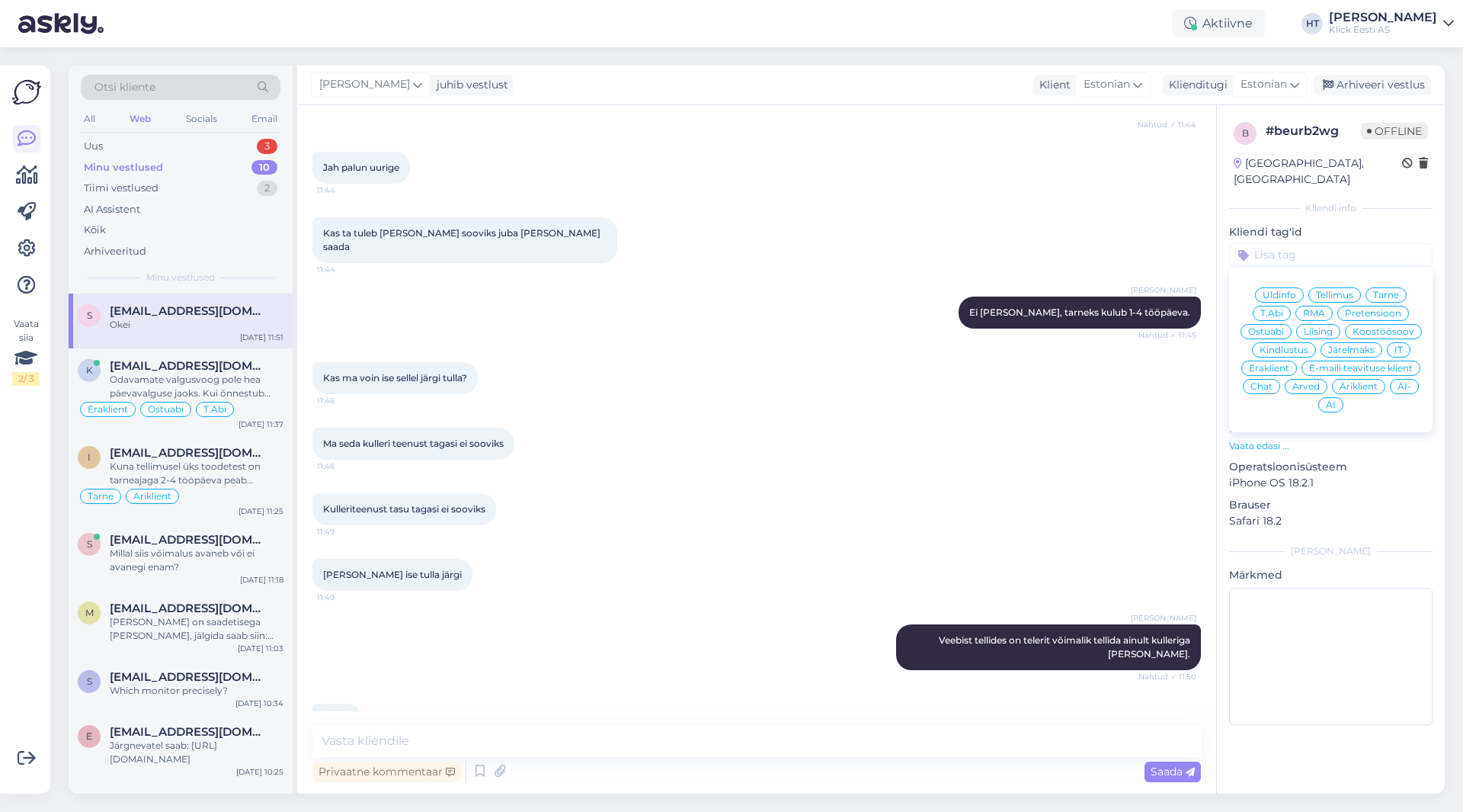
click at [914, 290] on span "Tarne" at bounding box center [1386, 294] width 26 height 9
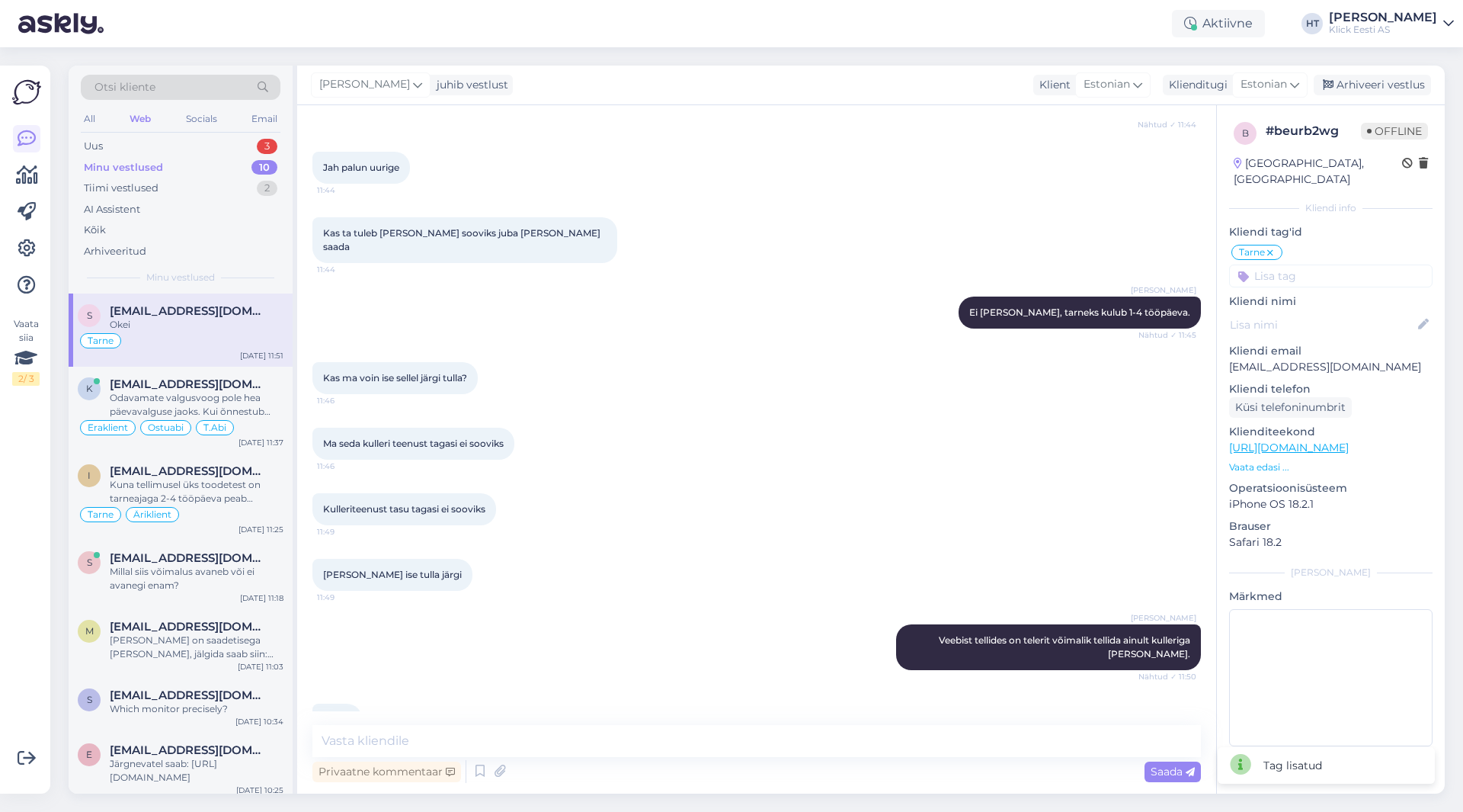
click at [914, 265] on input at bounding box center [1331, 276] width 203 height 23
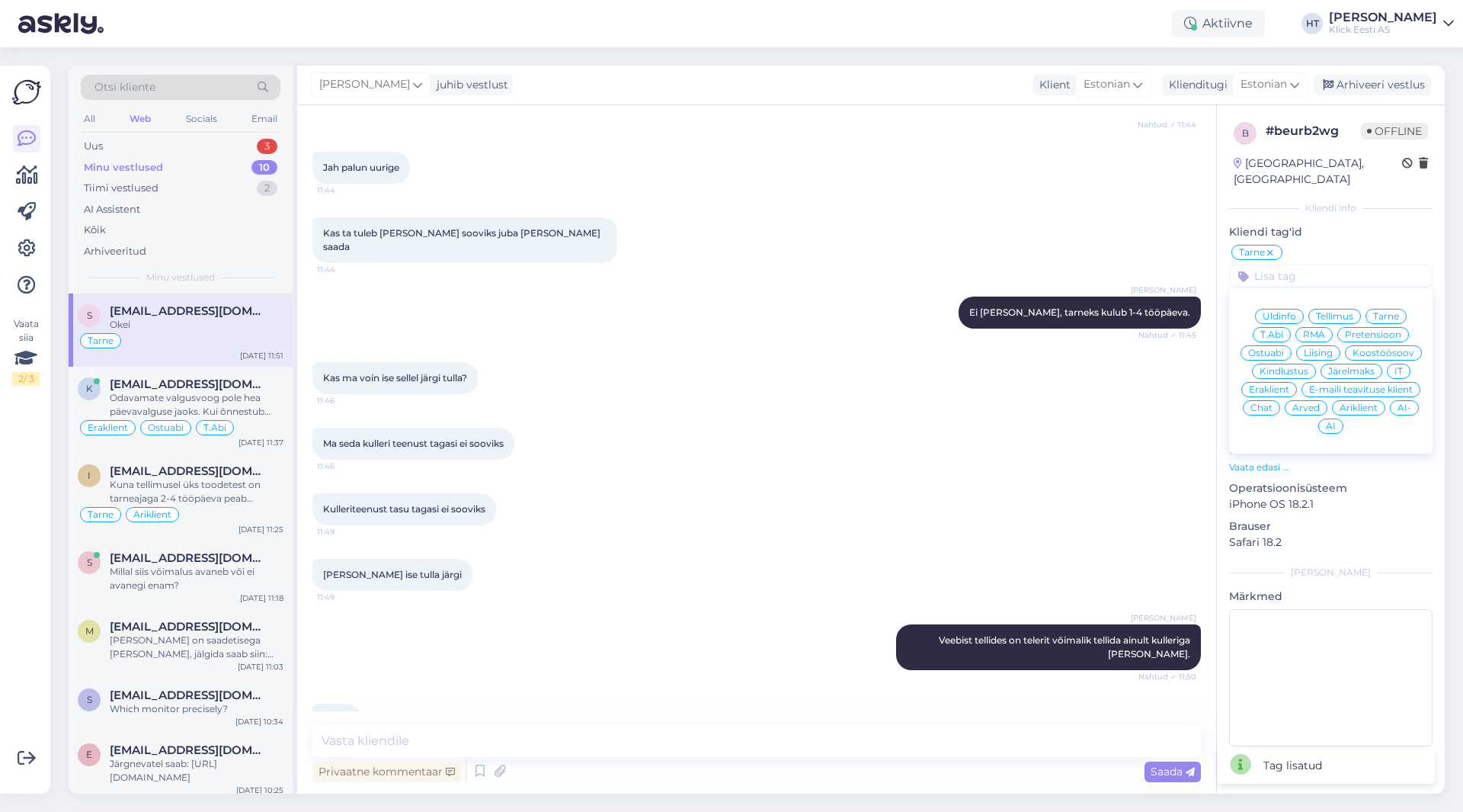
click at [914, 384] on span "Eraklient" at bounding box center [1269, 389] width 40 height 9
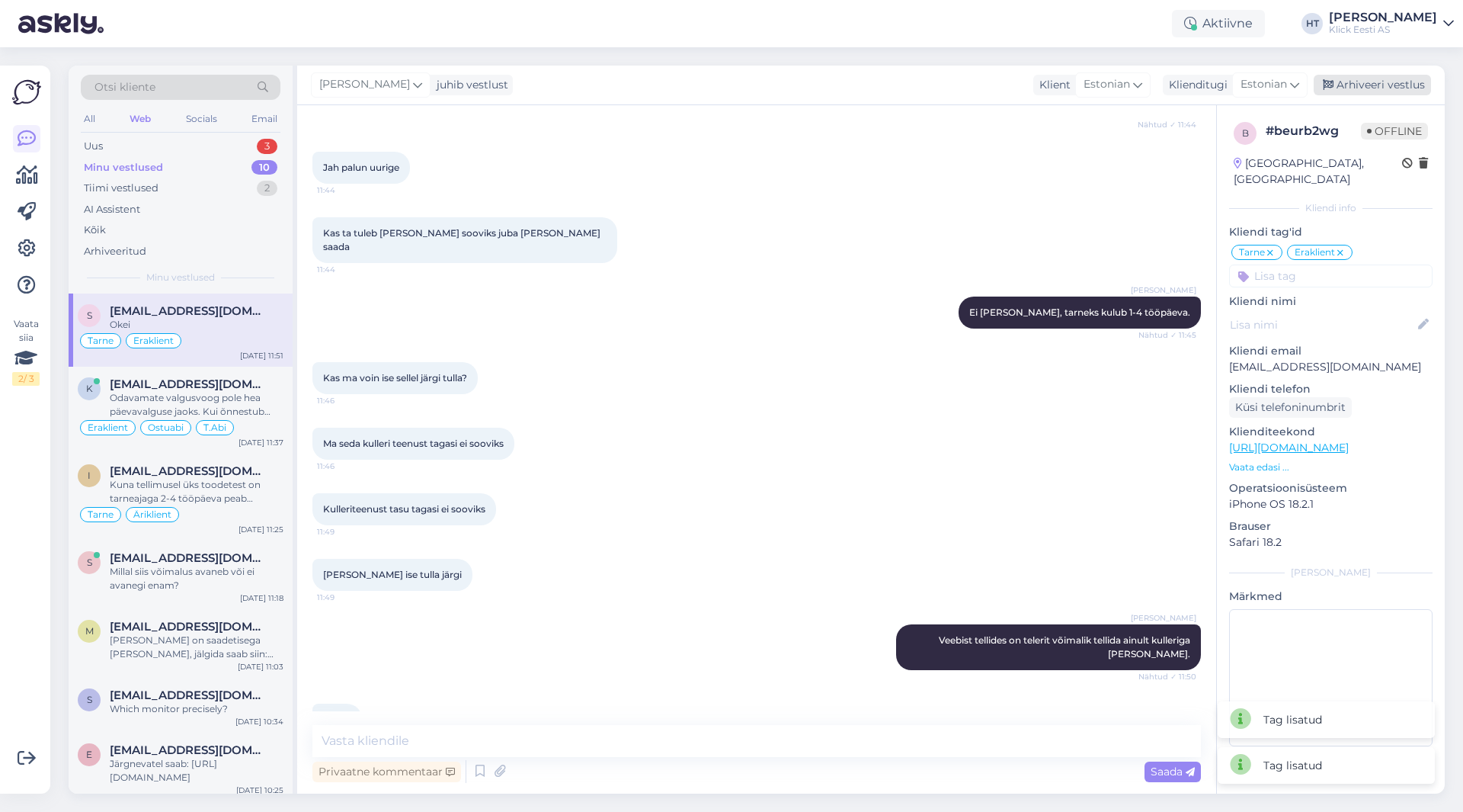
click at [914, 93] on div "Arhiveeri vestlus" at bounding box center [1372, 85] width 117 height 20
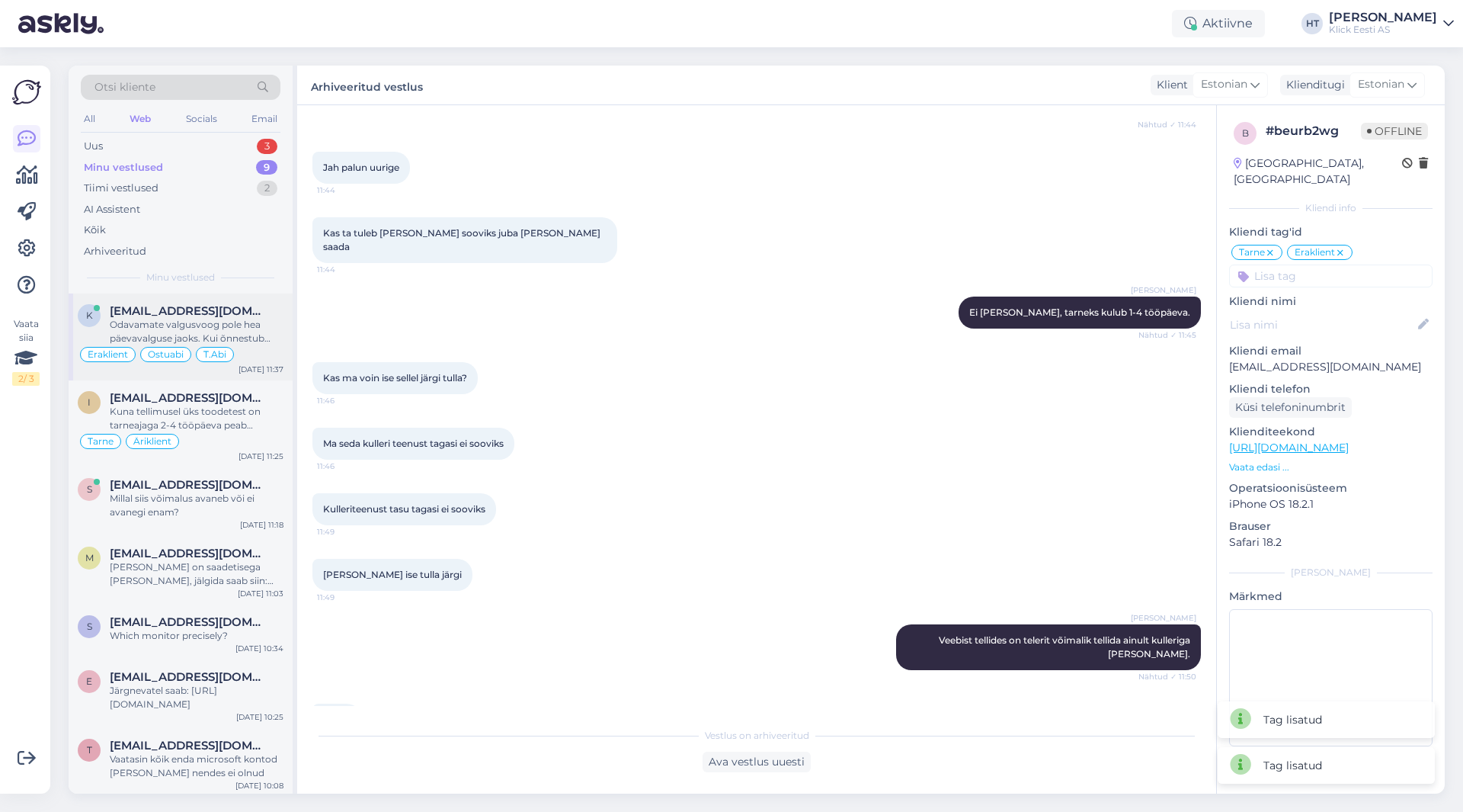
click at [178, 320] on div "Odavamate valgusvoog pole hea päevavalguse jaoks. Kui õnnestub tuba hämardada m…" at bounding box center [196, 331] width 174 height 28
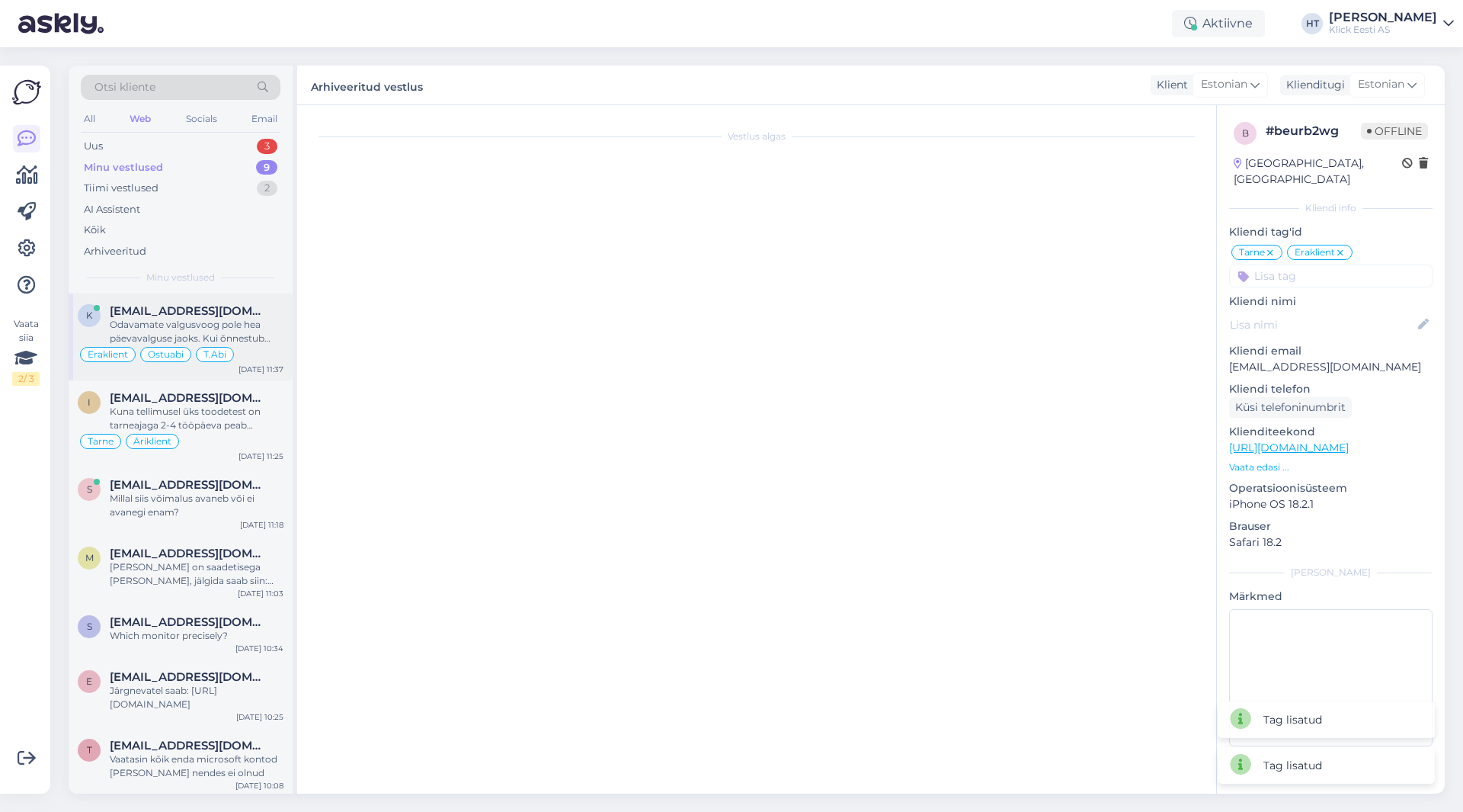
scroll to position [380, 0]
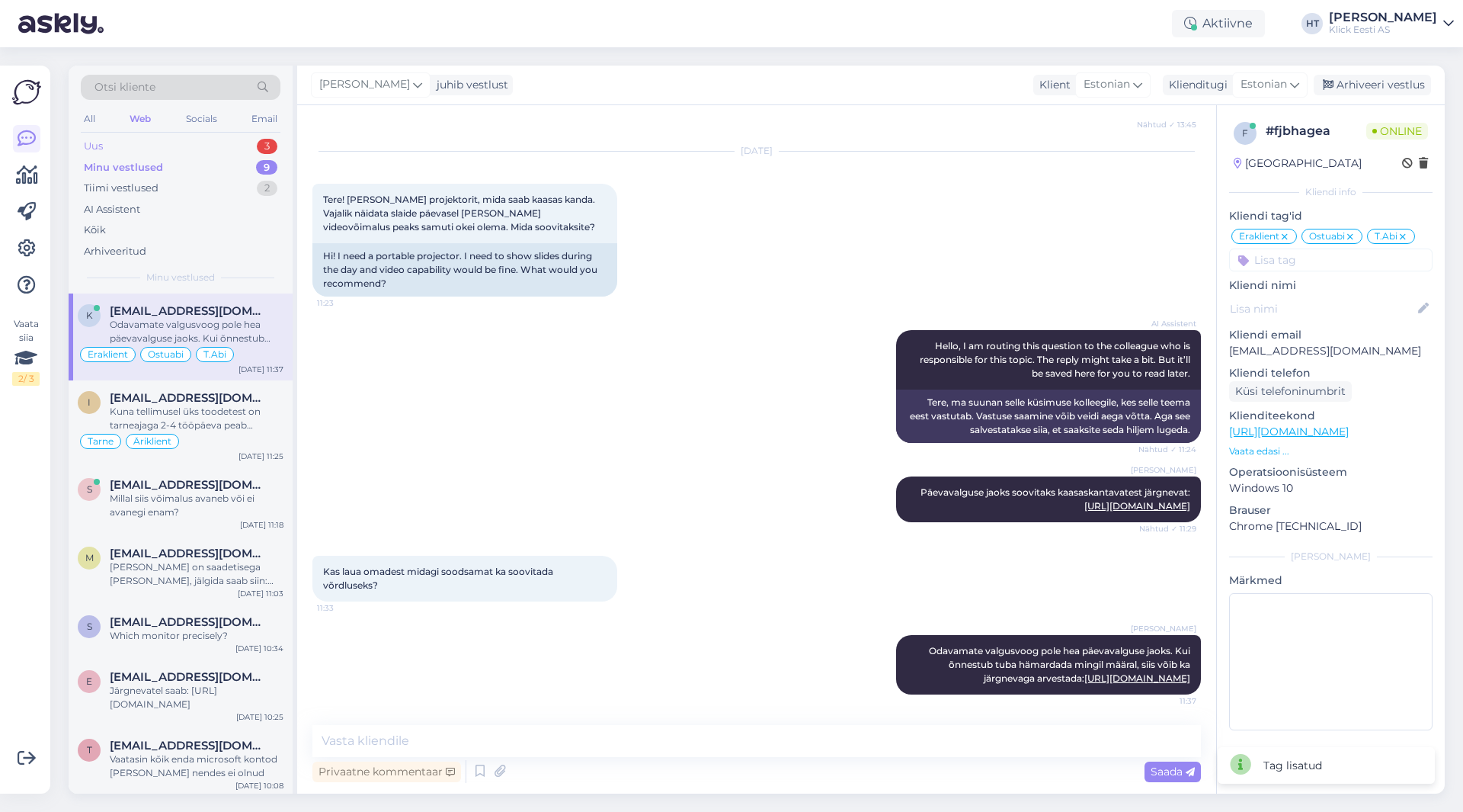
click at [226, 147] on div "Uus 3" at bounding box center [180, 146] width 200 height 21
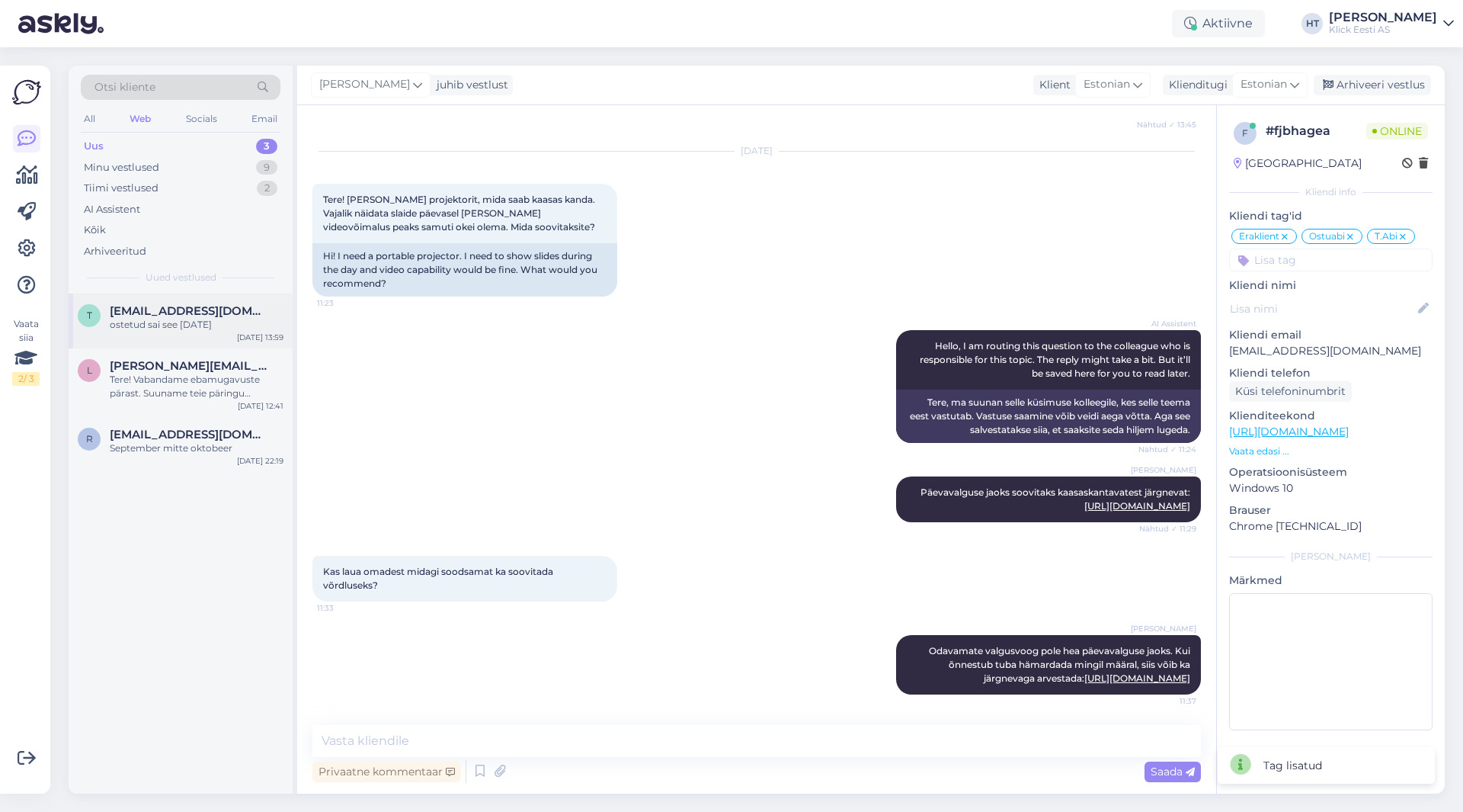
click at [205, 338] on div "t [EMAIL_ADDRESS][DOMAIN_NAME] ostetud sai see 27.03.[DATE] 13:59" at bounding box center [180, 320] width 224 height 55
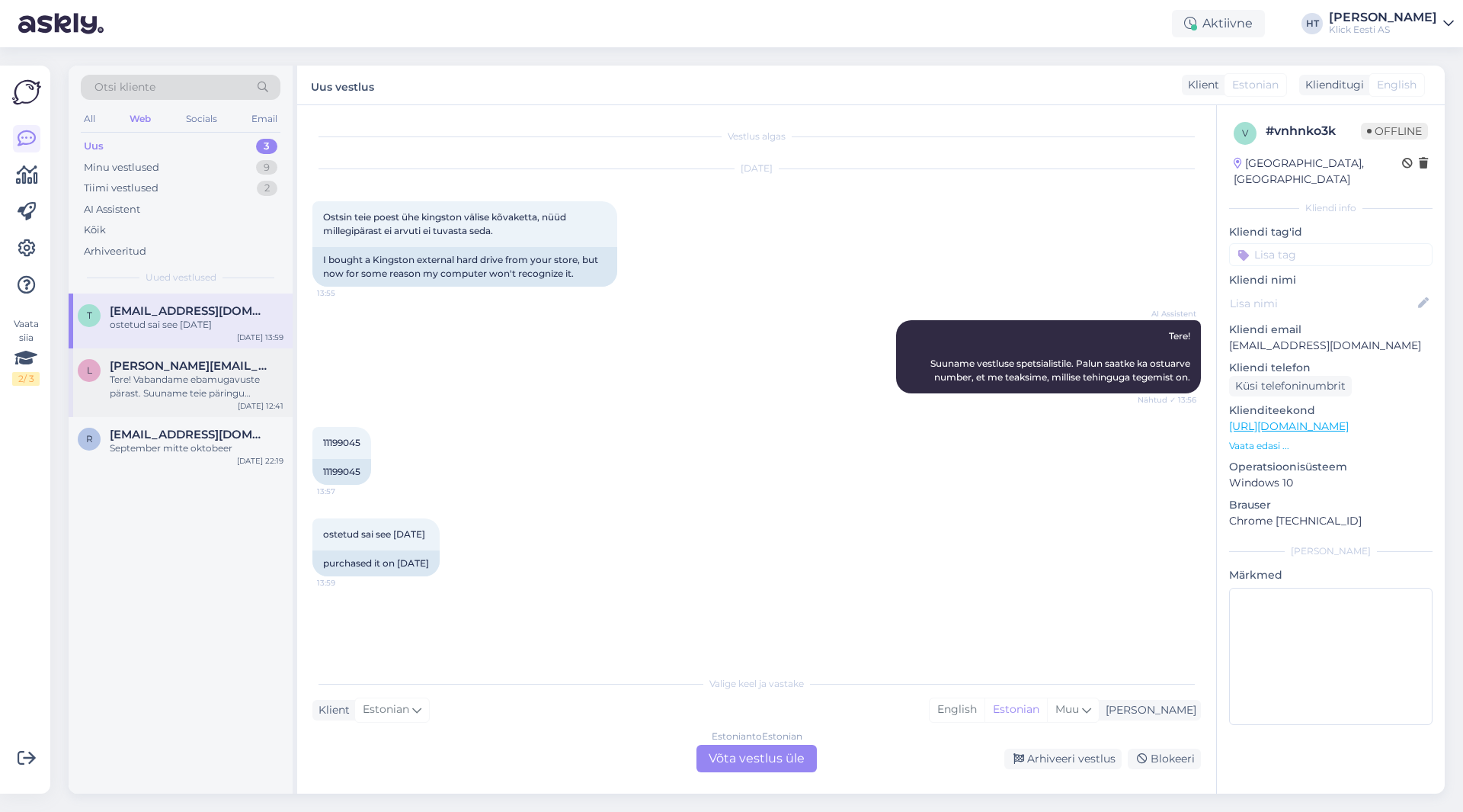
click at [210, 357] on div "l [PERSON_NAME][EMAIL_ADDRESS][DOMAIN_NAME] Tere! Vabandame ebamugavuste pärast…" at bounding box center [180, 382] width 224 height 68
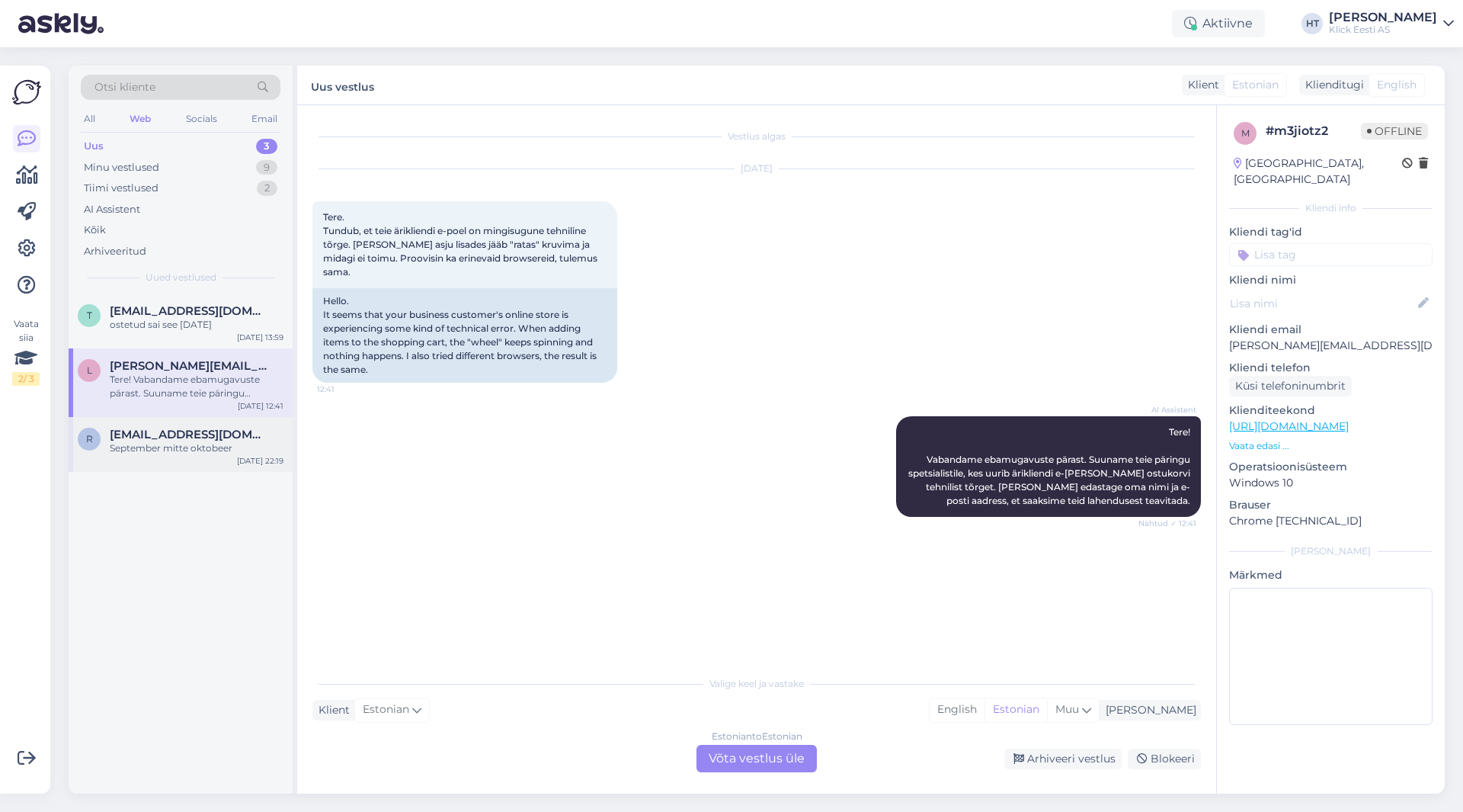
click at [207, 444] on div "September mitte oktobeer" at bounding box center [196, 448] width 174 height 13
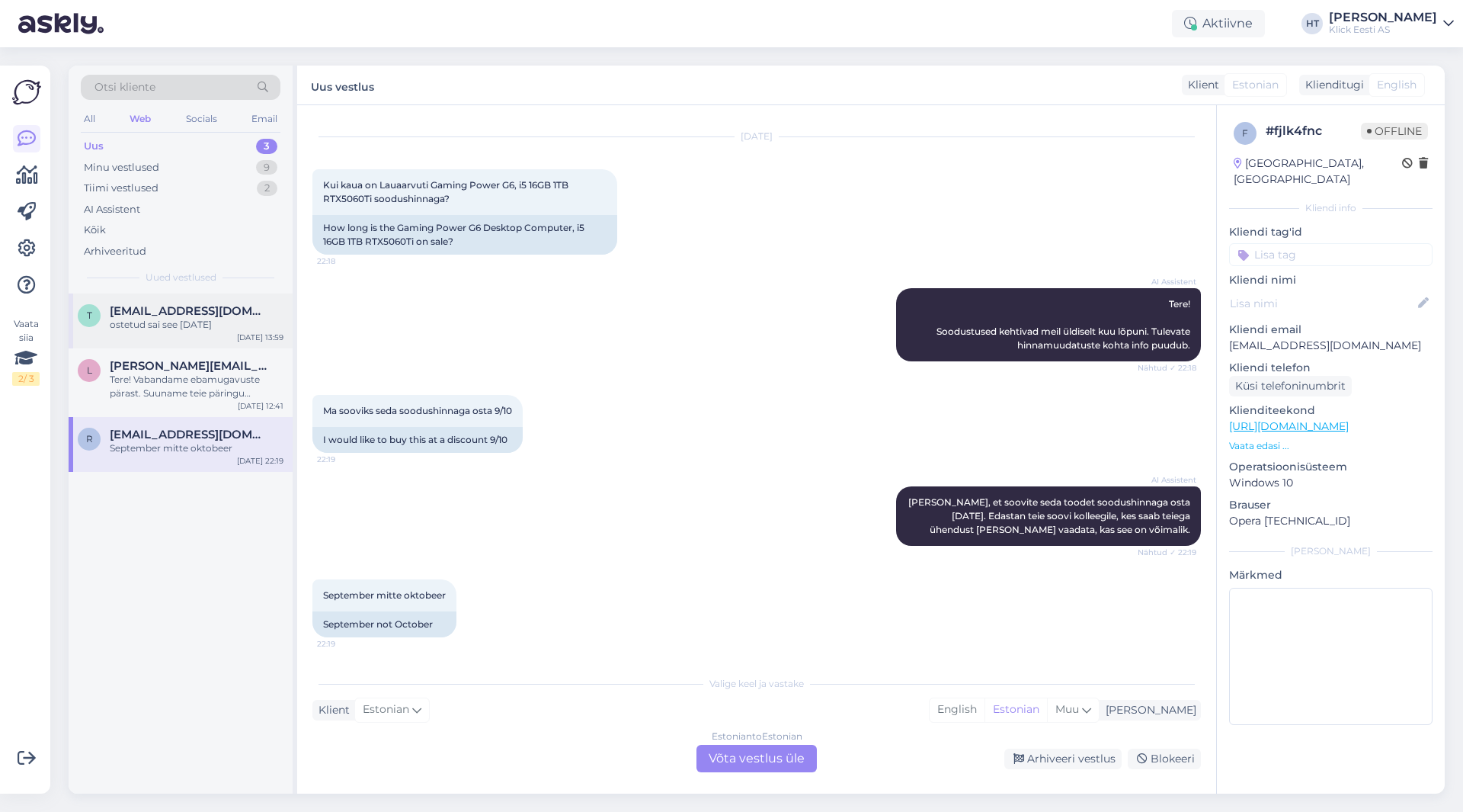
click at [219, 321] on div "ostetud sai see [DATE]" at bounding box center [196, 325] width 174 height 13
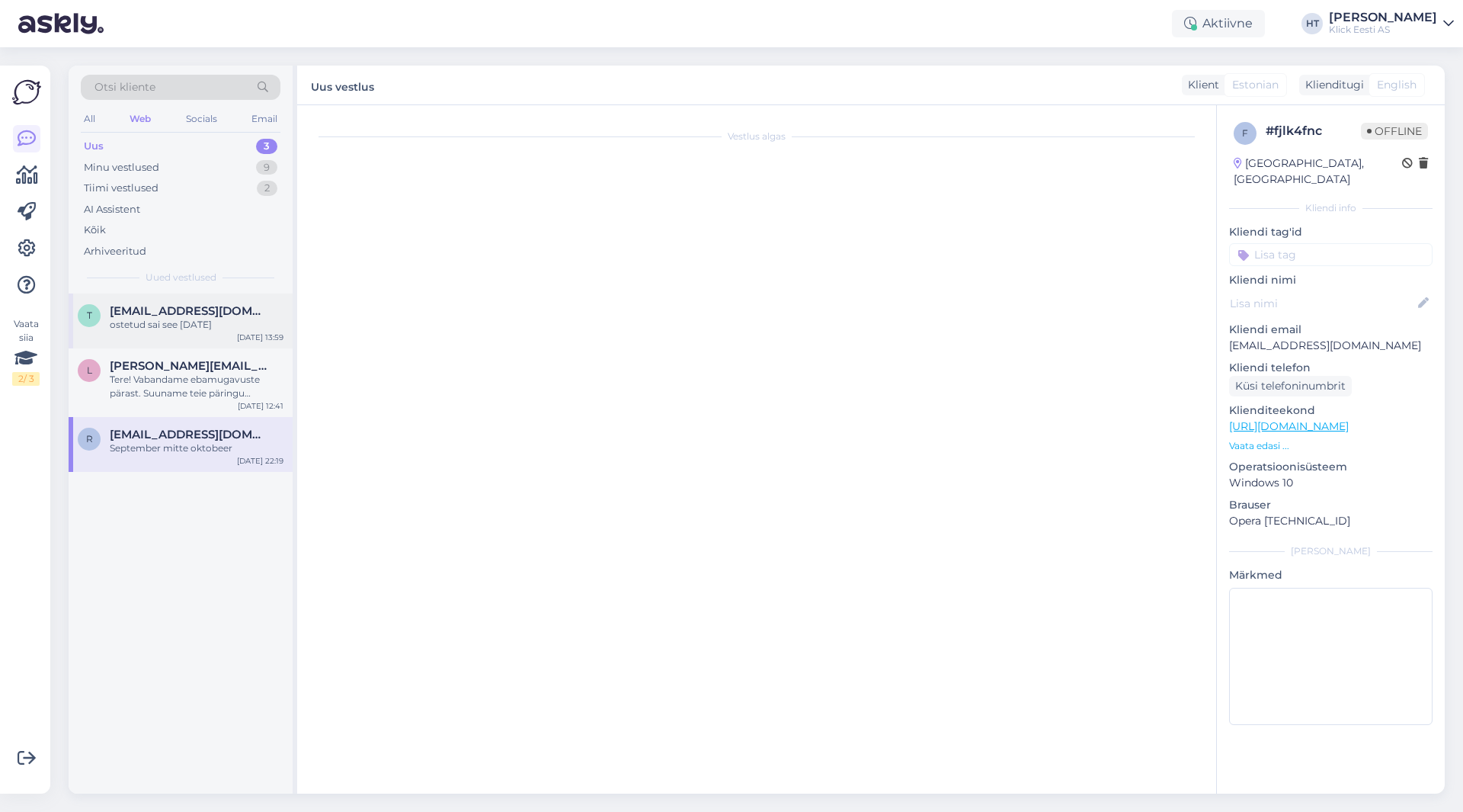
scroll to position [0, 0]
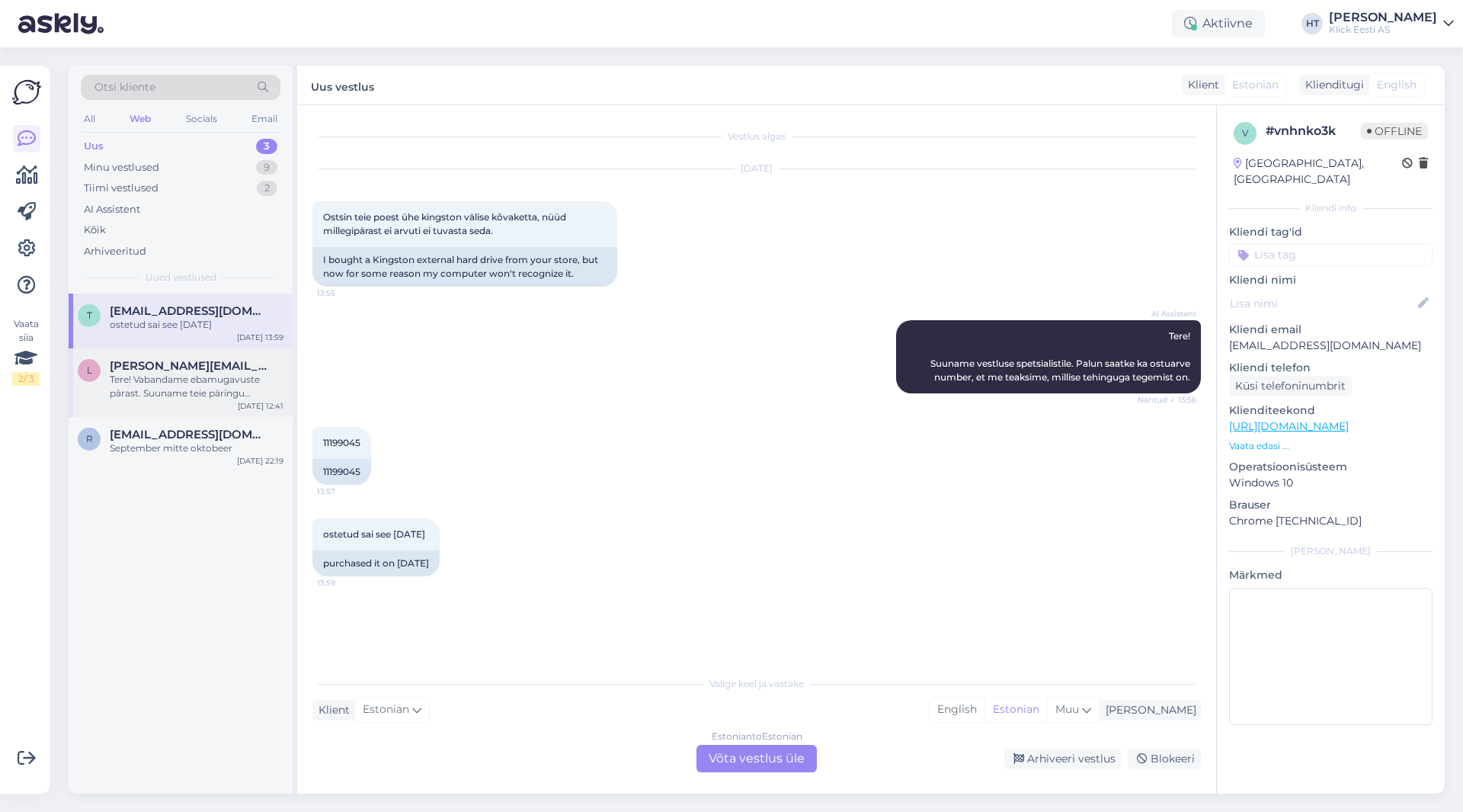
click at [207, 368] on div "[PERSON_NAME][EMAIL_ADDRESS][DOMAIN_NAME]" at bounding box center [196, 366] width 174 height 13
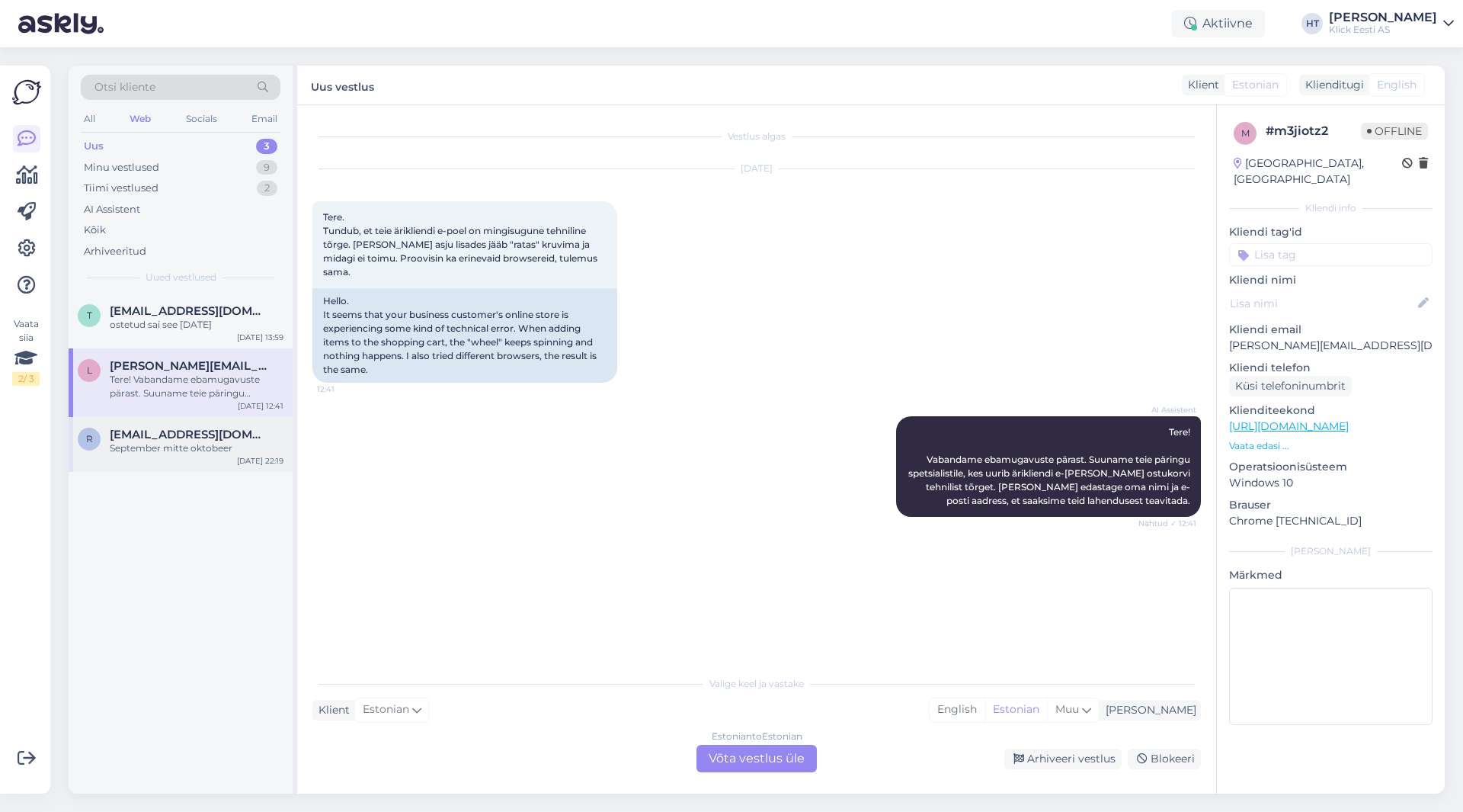
click at [250, 441] on div "September mitte oktobeer" at bounding box center [196, 448] width 174 height 13
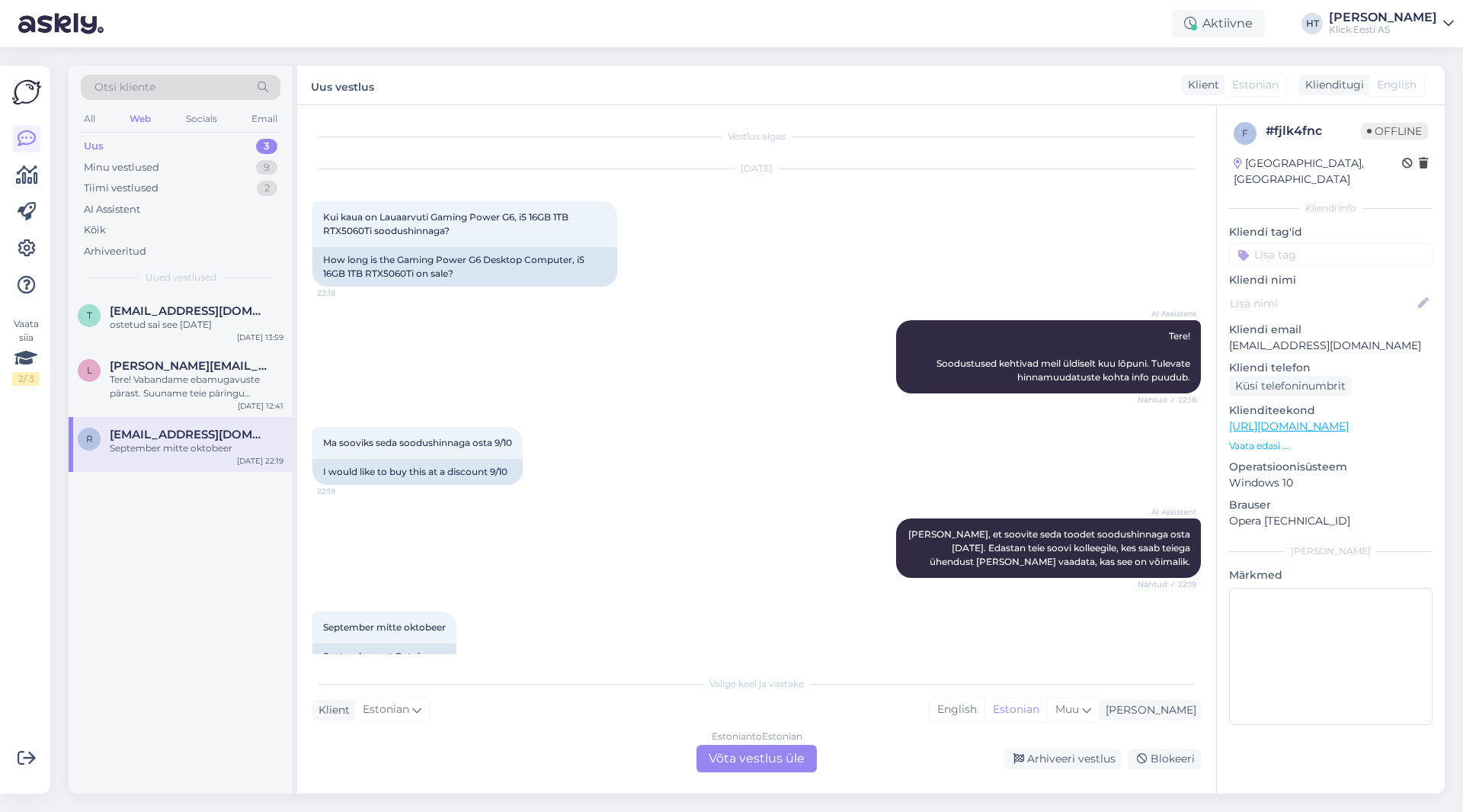
scroll to position [32, 0]
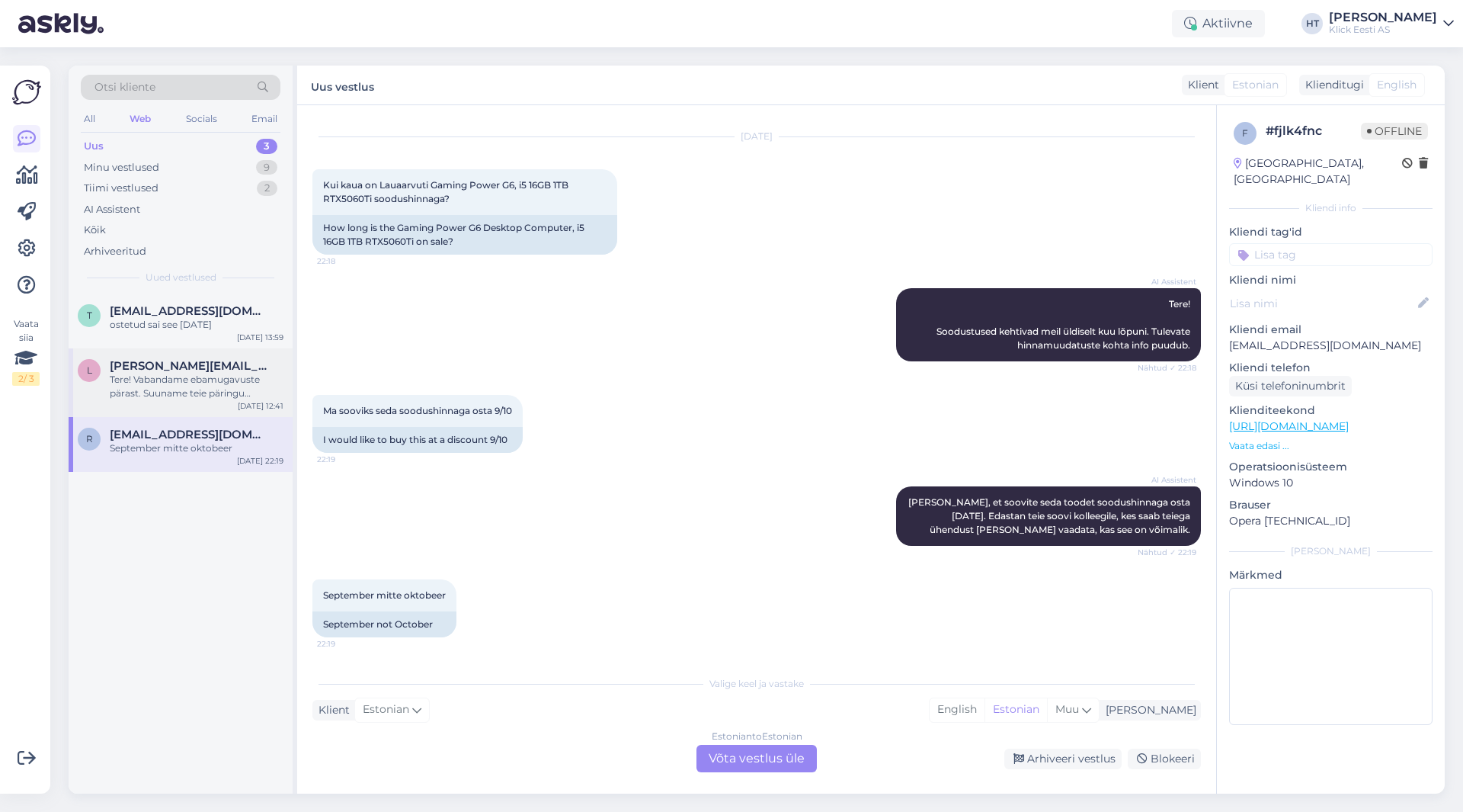
click at [227, 399] on div "Tere! Vabandame ebamugavuste pärast. Suuname teie päringu spetsialistile, kes u…" at bounding box center [196, 386] width 174 height 28
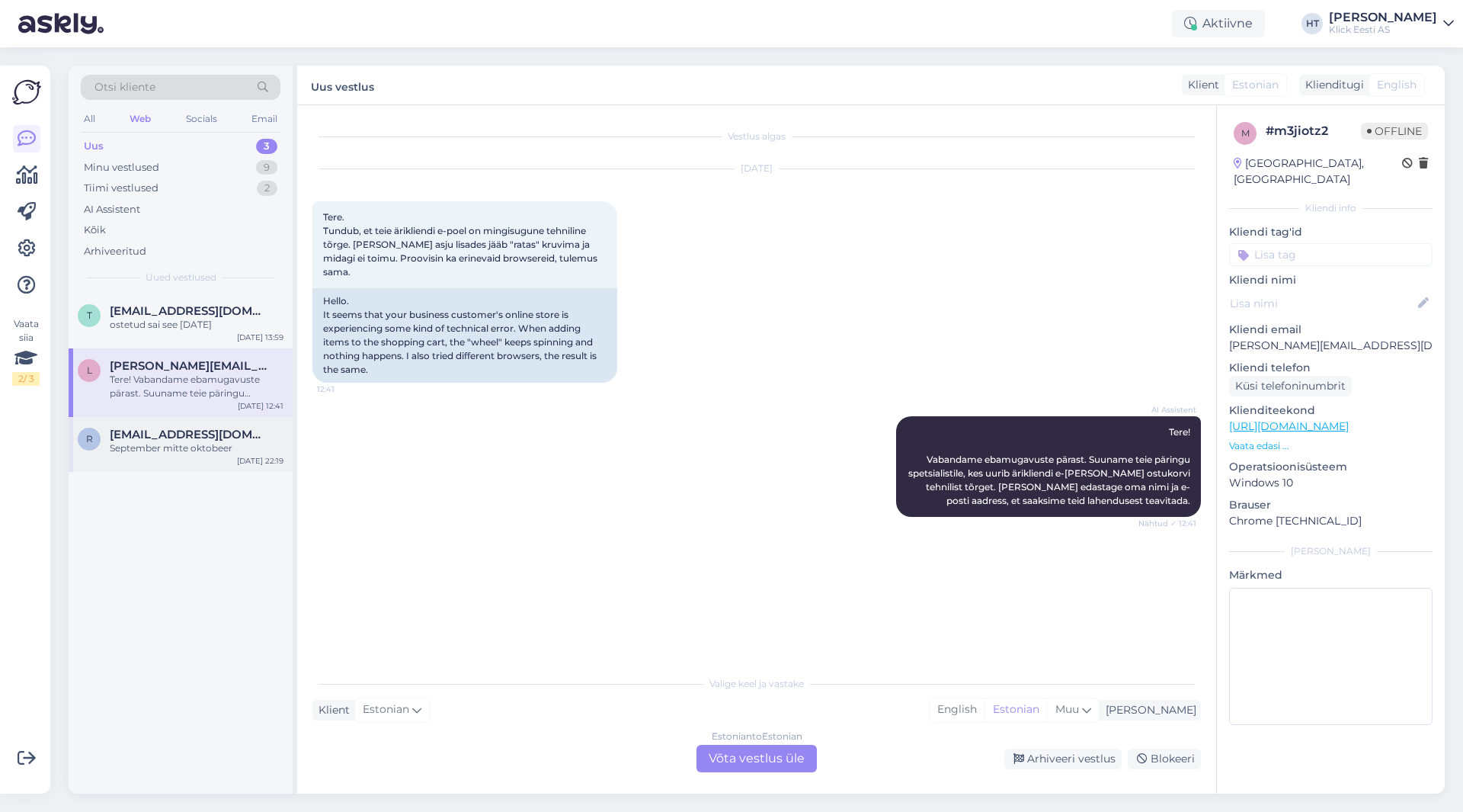
click at [236, 454] on div "September mitte oktobeer" at bounding box center [196, 448] width 174 height 13
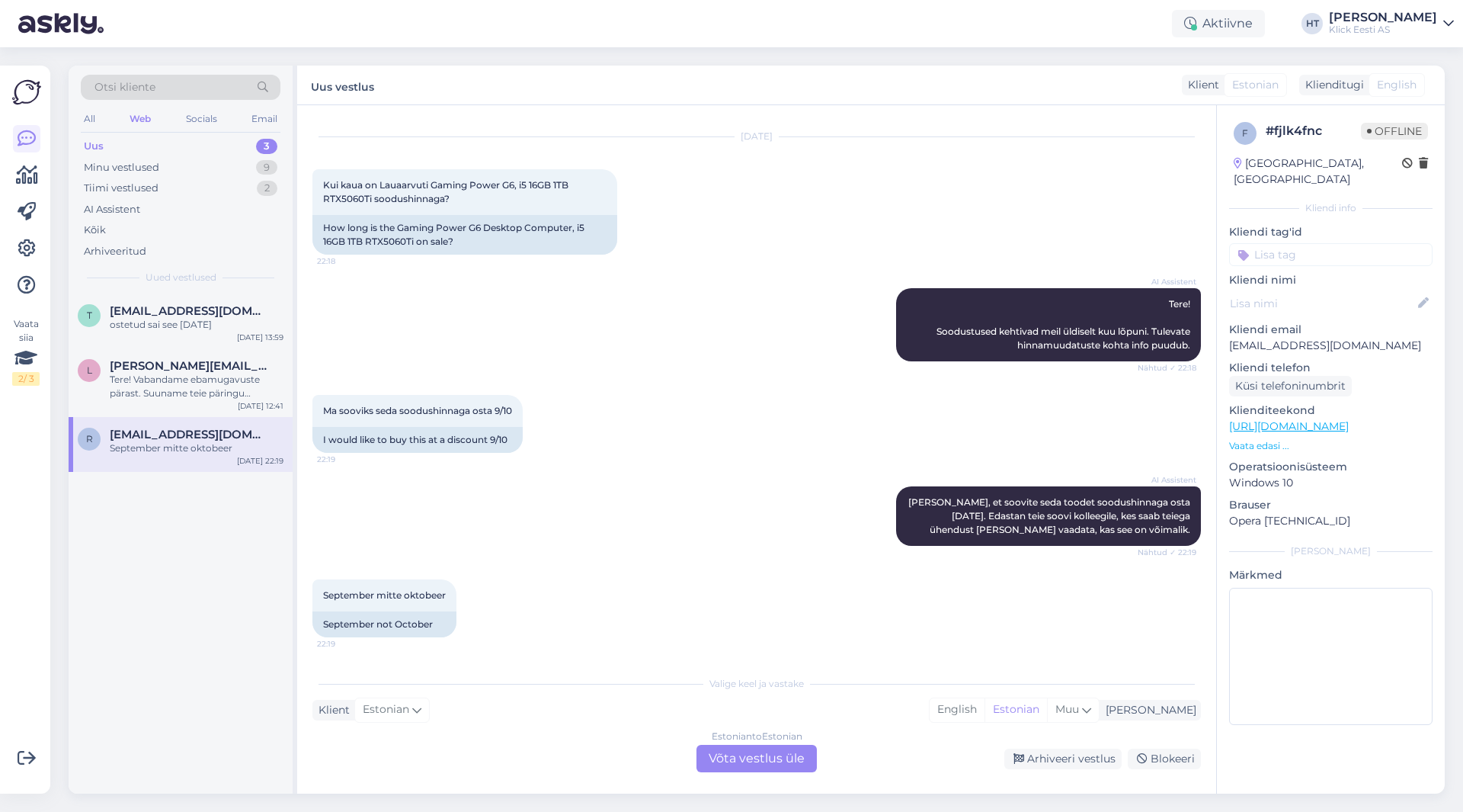
click at [675, 465] on div "[PERSON_NAME] seda soodushinnaga osta [DATE] 22:19 I would like to buy this at …" at bounding box center [757, 423] width 889 height 91
click at [198, 387] on div "Tere! Vabandame ebamugavuste pärast. Suuname teie päringu spetsialistile, kes u…" at bounding box center [196, 386] width 174 height 28
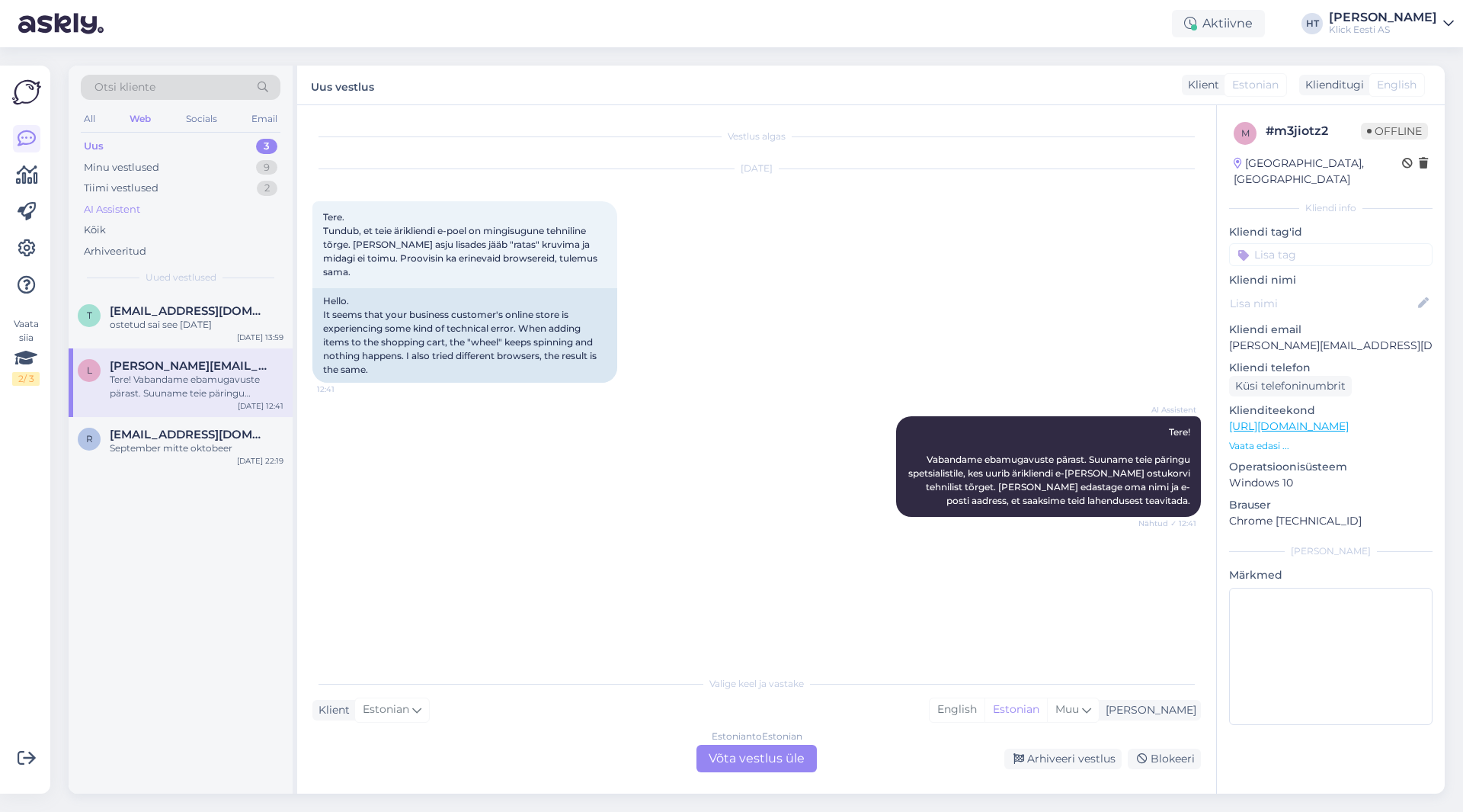
scroll to position [0, 0]
click at [741, 424] on div "AI Assistent Tere! Vabandame ebamugavuste pärast. Suuname teie päringu spetsial…" at bounding box center [757, 466] width 889 height 134
click at [914, 439] on p "Vaata edasi ..." at bounding box center [1331, 446] width 203 height 13
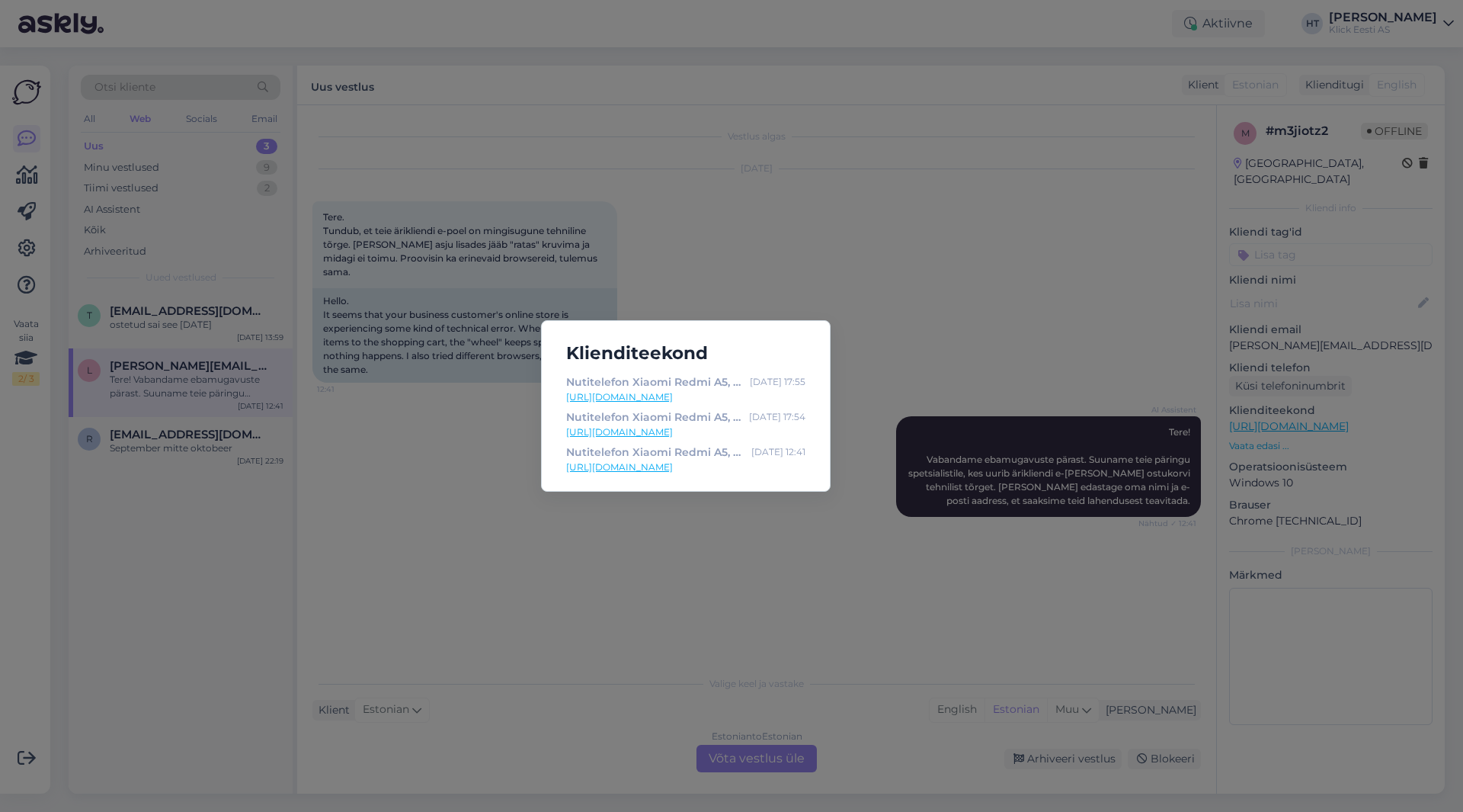
click at [914, 337] on div "Klienditeekond Nutitelefon Xiaomi Redmi A5, 3+64GB [DATE] 17:55 [URL][DOMAIN_NA…" at bounding box center [731, 406] width 1463 height 812
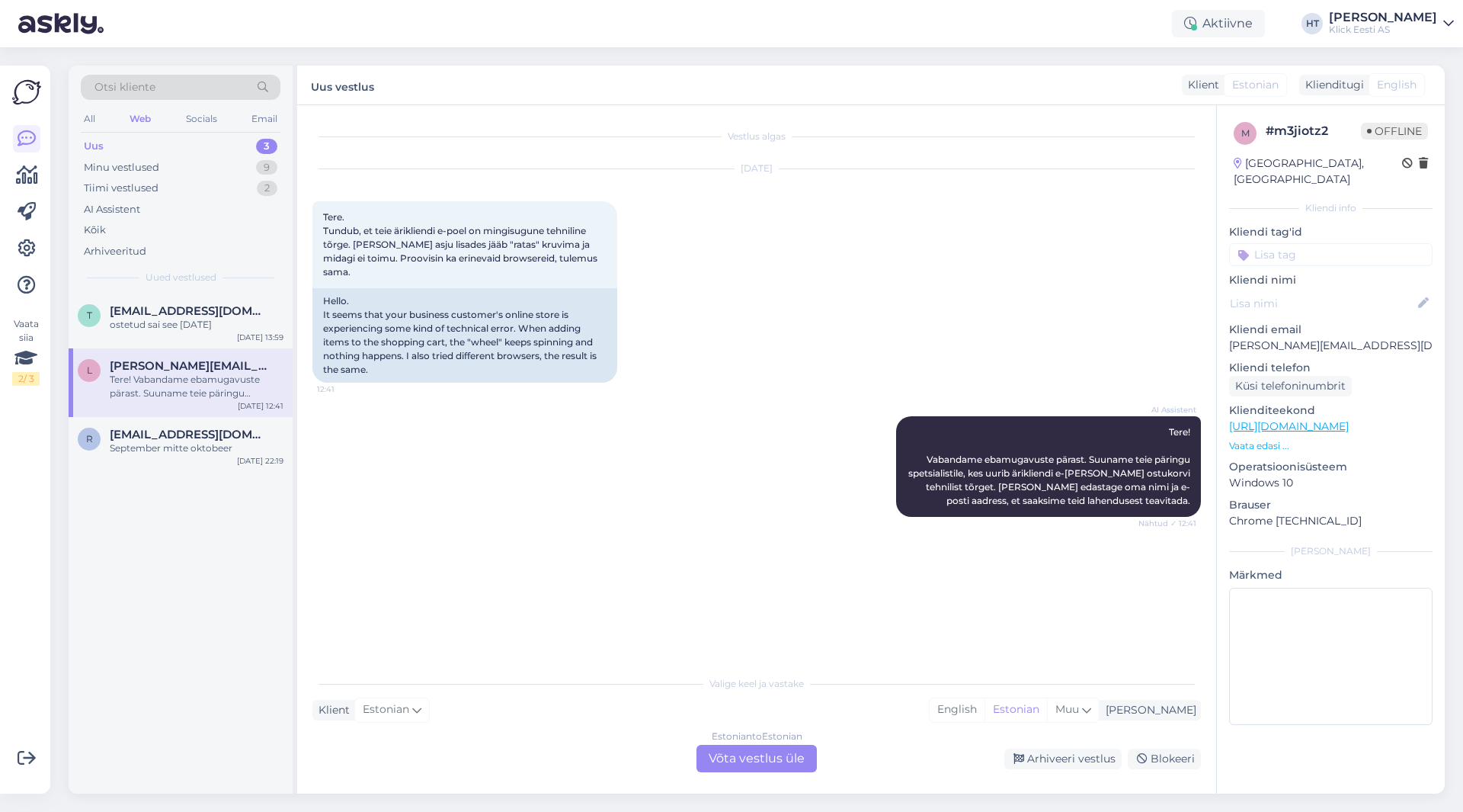
click at [914, 337] on p "[PERSON_NAME][EMAIL_ADDRESS][DOMAIN_NAME]" at bounding box center [1331, 345] width 203 height 16
click at [914, 287] on div "[DATE] Tere. Tundub, et teie ärikliendi e-poel on mingisugune tehniline tõrge. …" at bounding box center [757, 276] width 889 height 247
click at [217, 437] on span "[EMAIL_ADDRESS][DOMAIN_NAME]" at bounding box center [189, 434] width 159 height 13
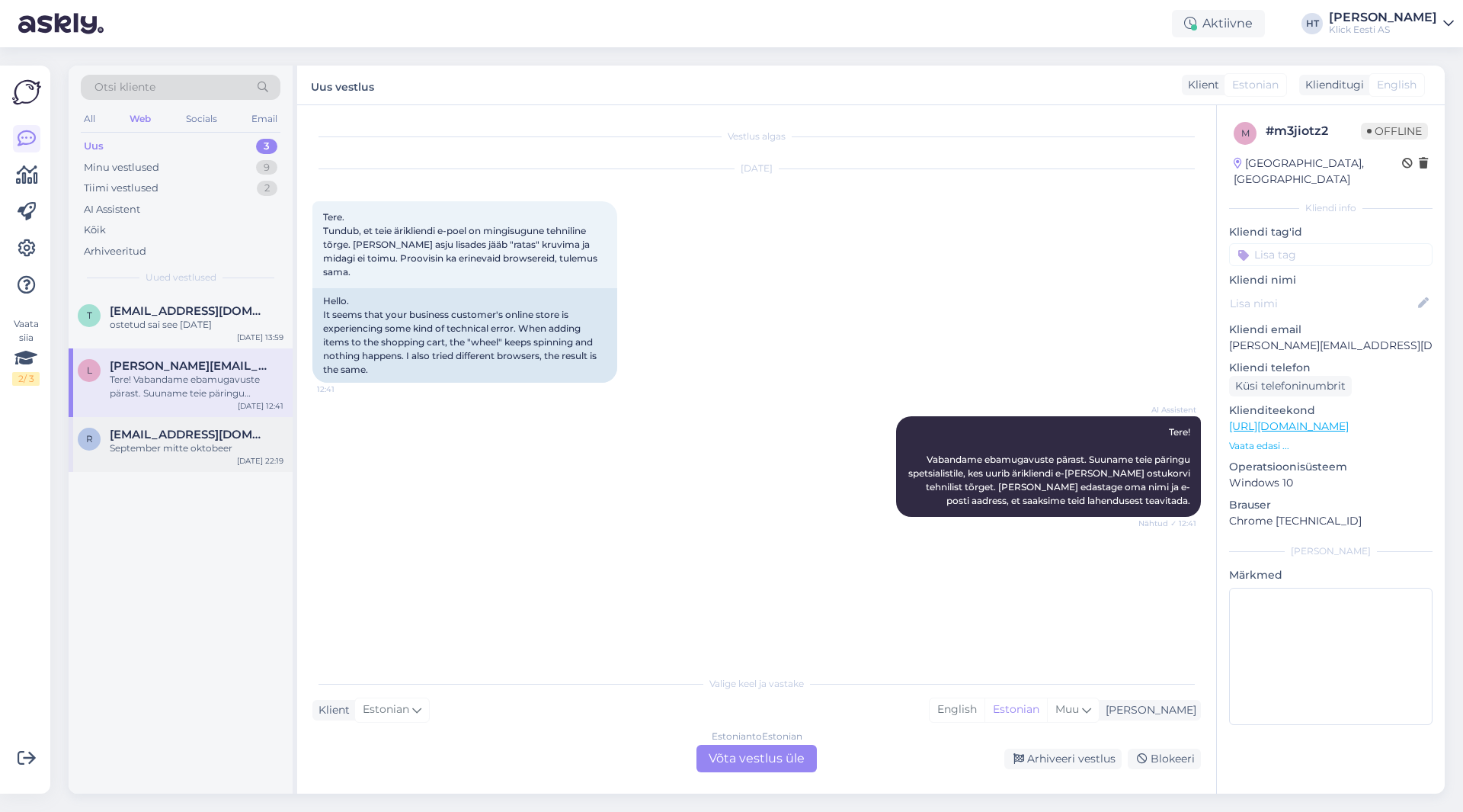
scroll to position [32, 0]
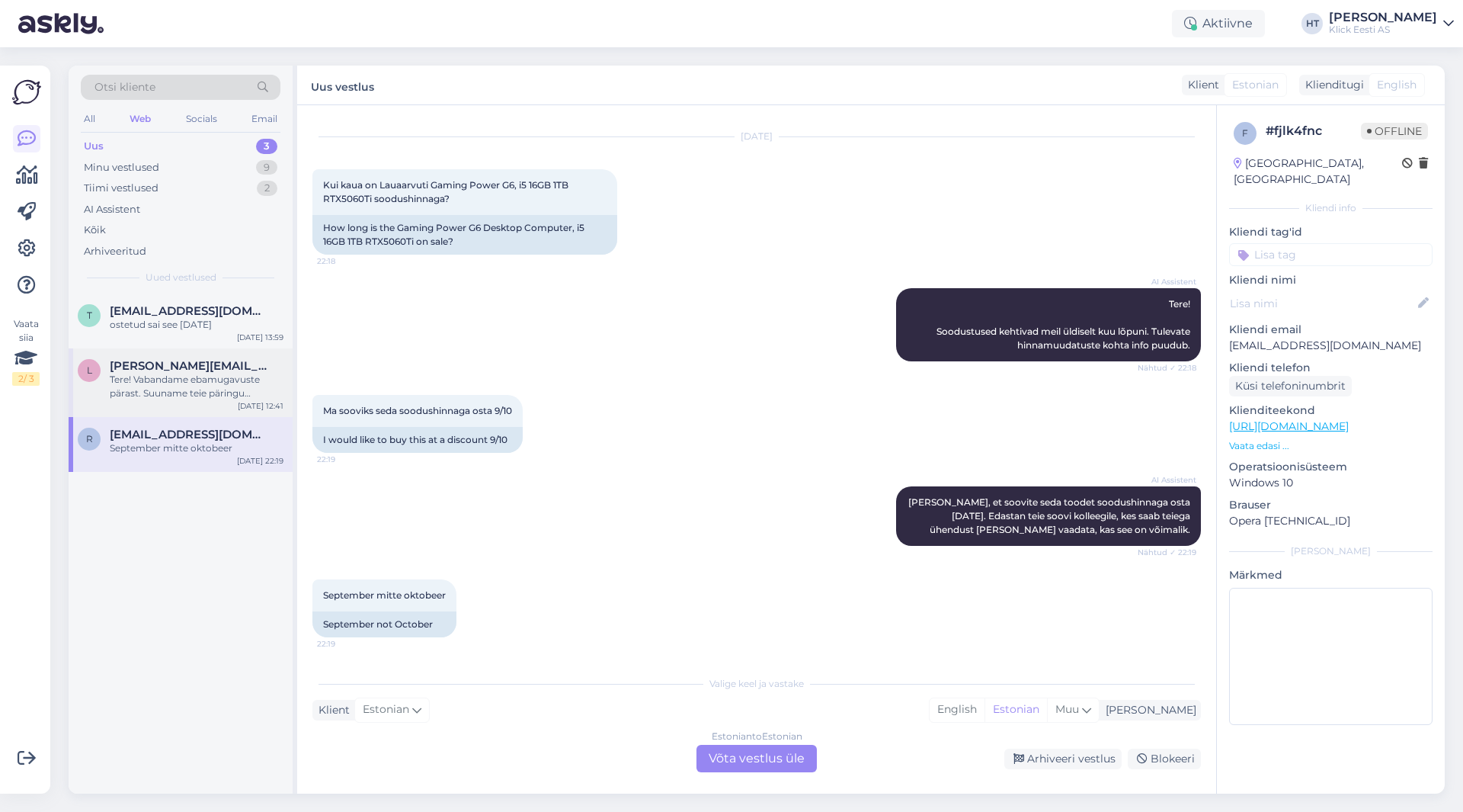
click at [194, 360] on span "[PERSON_NAME][EMAIL_ADDRESS][DOMAIN_NAME]" at bounding box center [189, 366] width 159 height 13
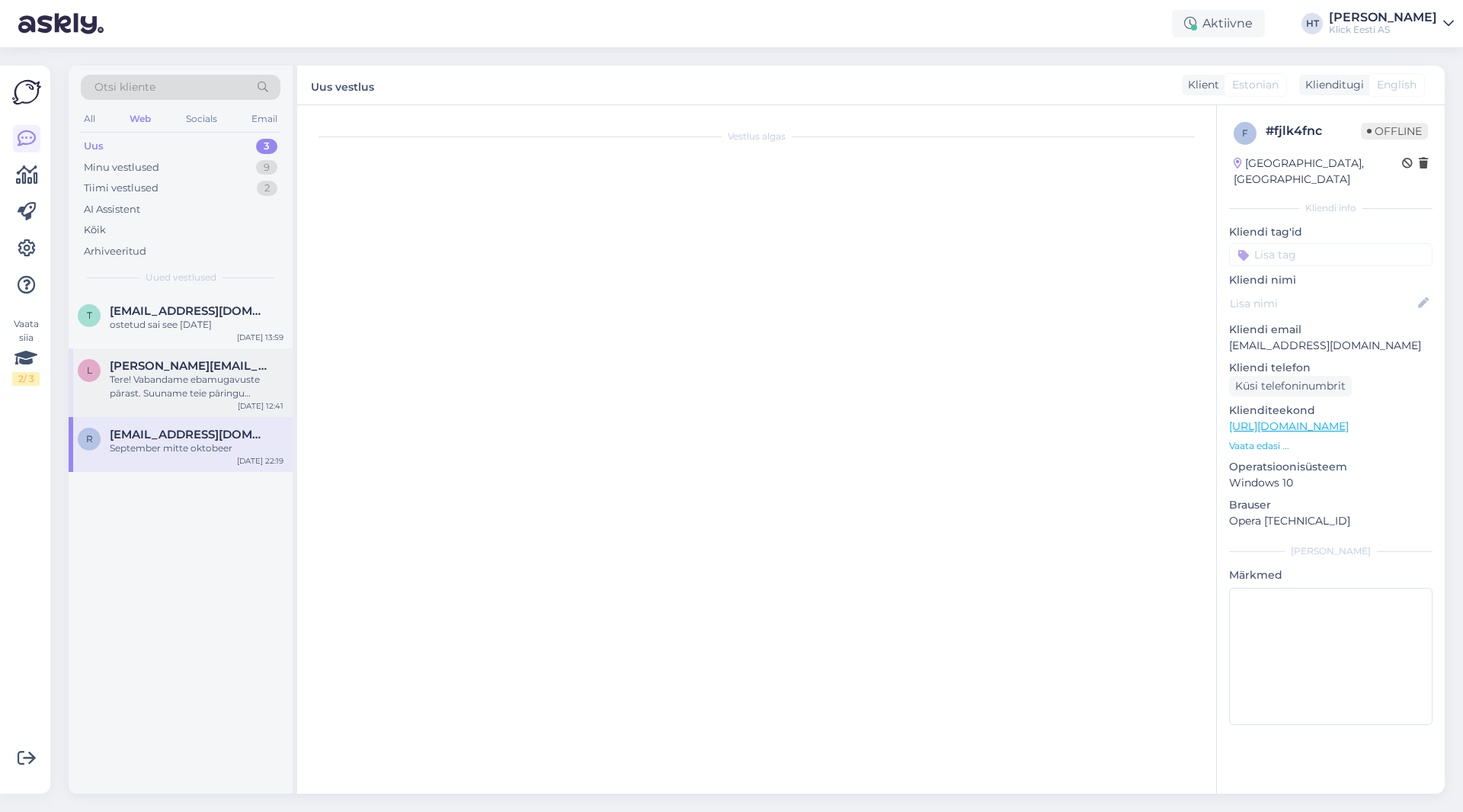
scroll to position [0, 0]
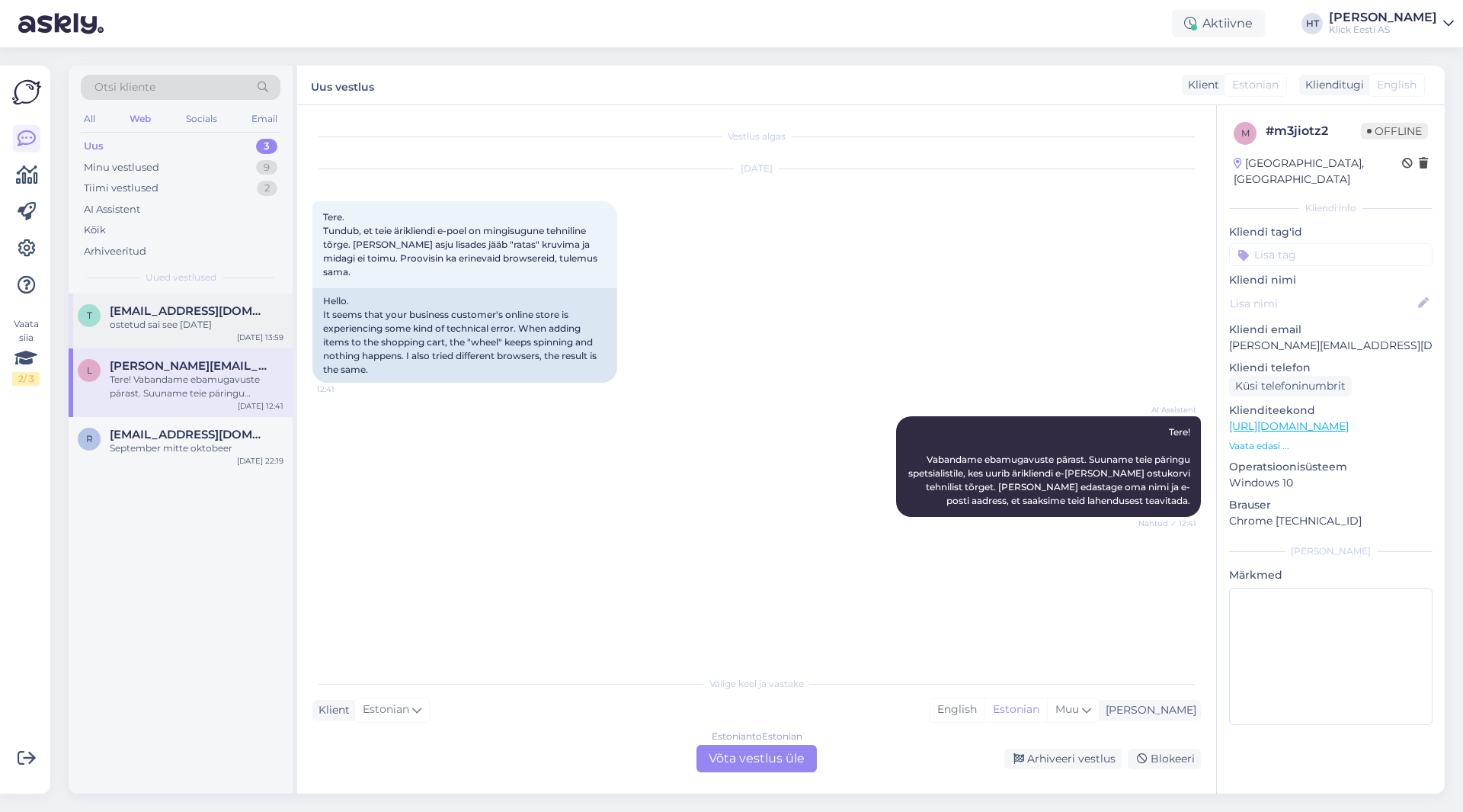
click at [223, 305] on span "[EMAIL_ADDRESS][DOMAIN_NAME]" at bounding box center [189, 311] width 159 height 13
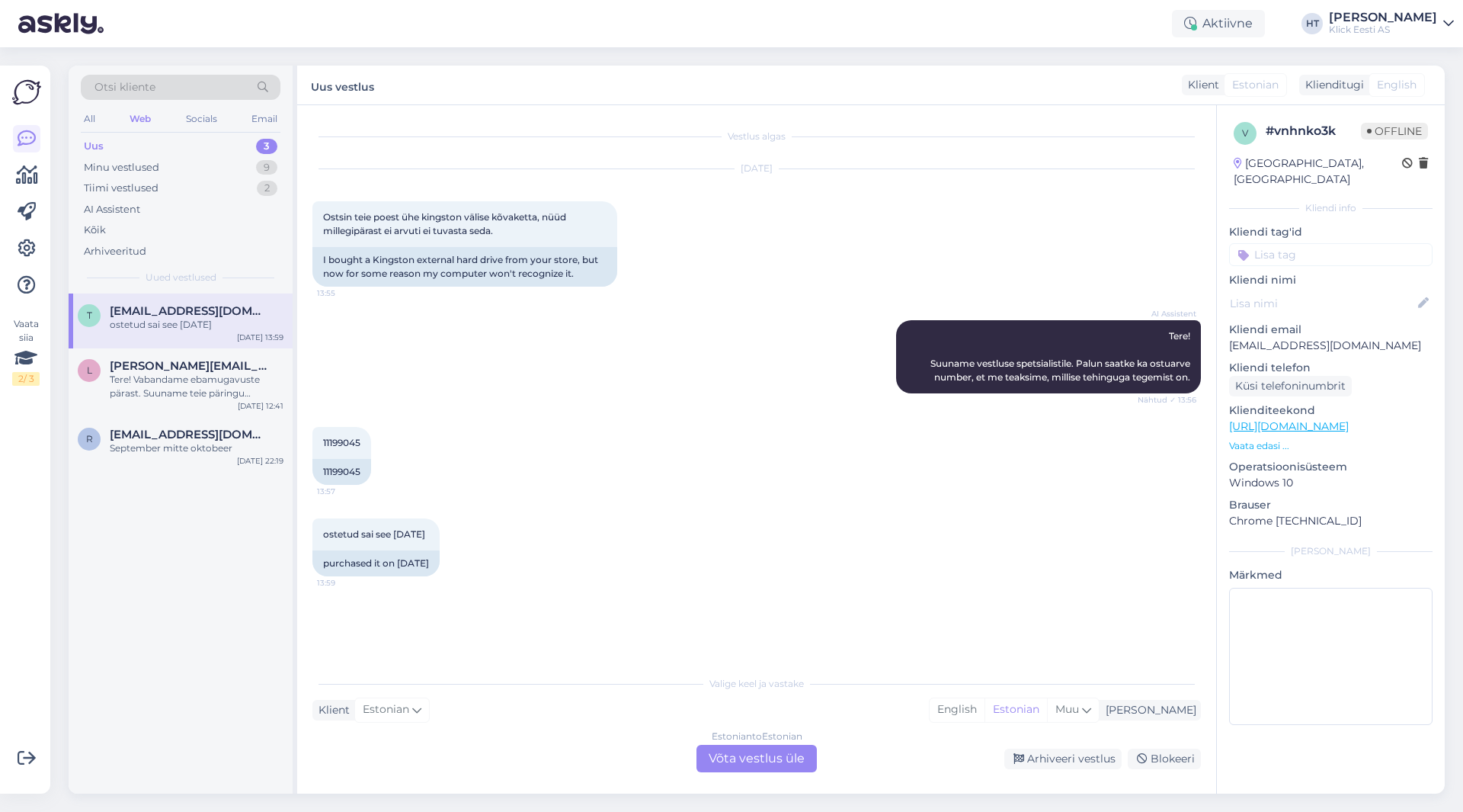
click at [758, 758] on div "Estonian to Estonian Võta vestlus üle" at bounding box center [756, 758] width 121 height 28
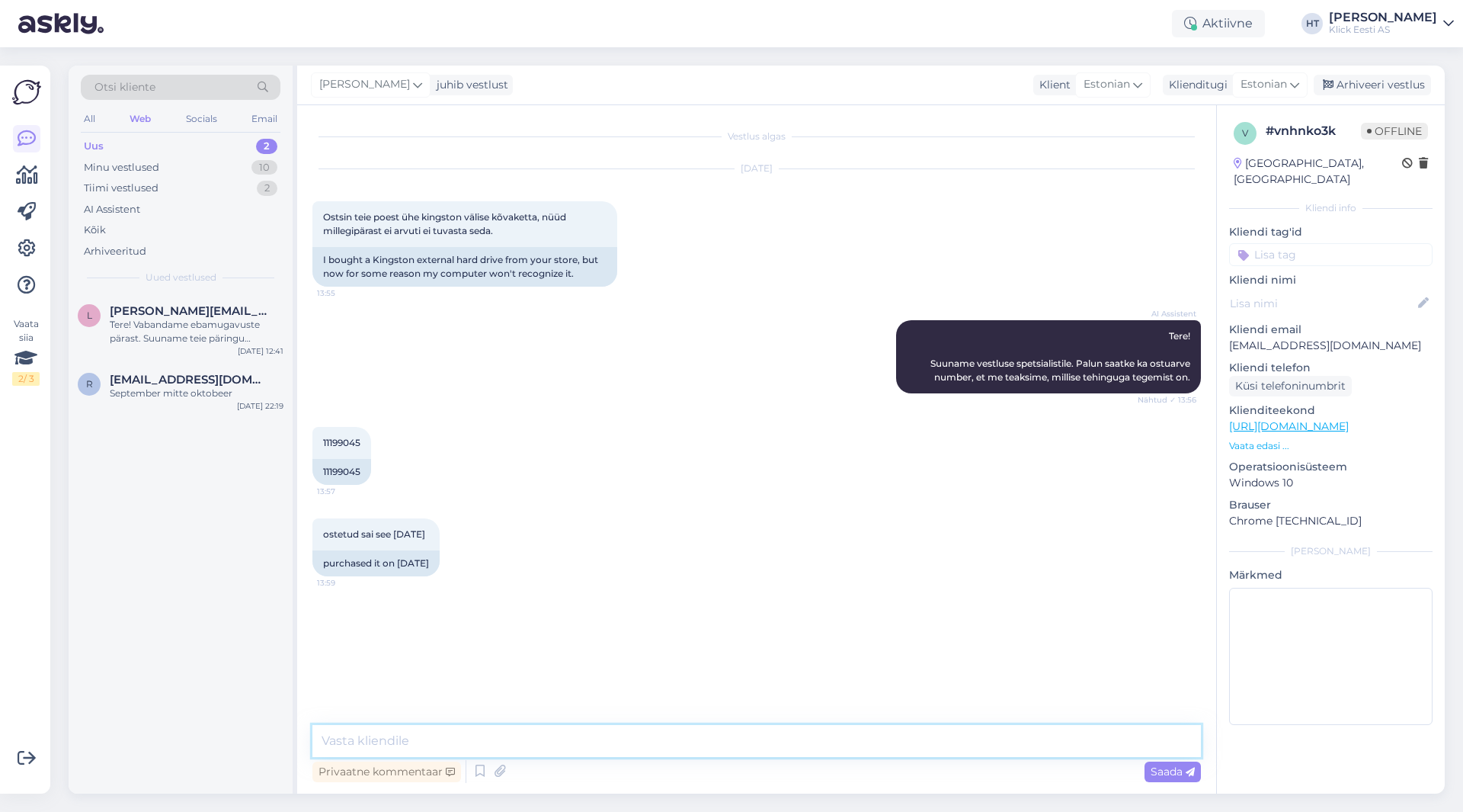
click at [761, 742] on textarea at bounding box center [757, 741] width 889 height 32
type textarea "Saadetud on registrikood, mitte arve number. Kas on olnud muudatusi ketta vormi…"
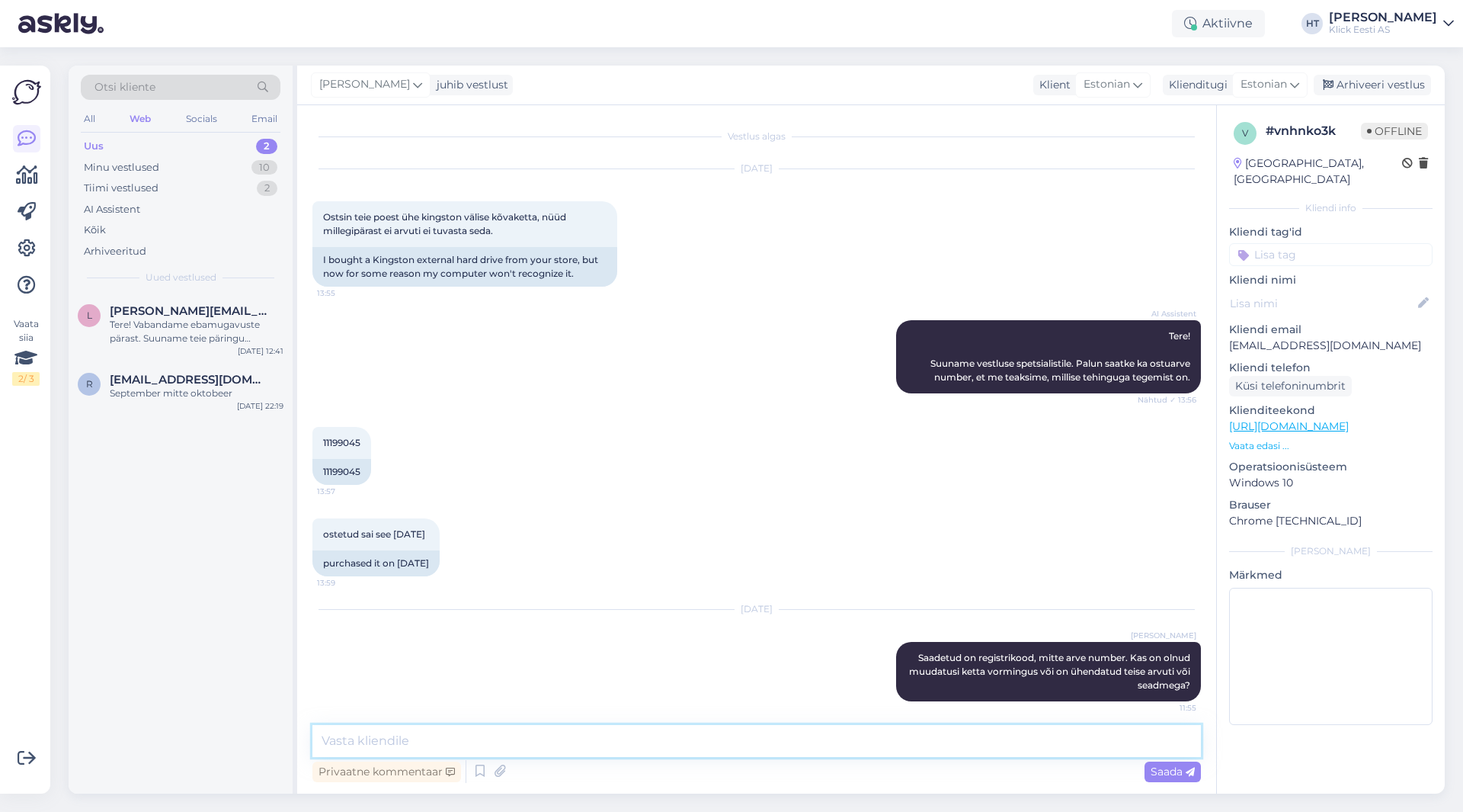
scroll to position [7, 0]
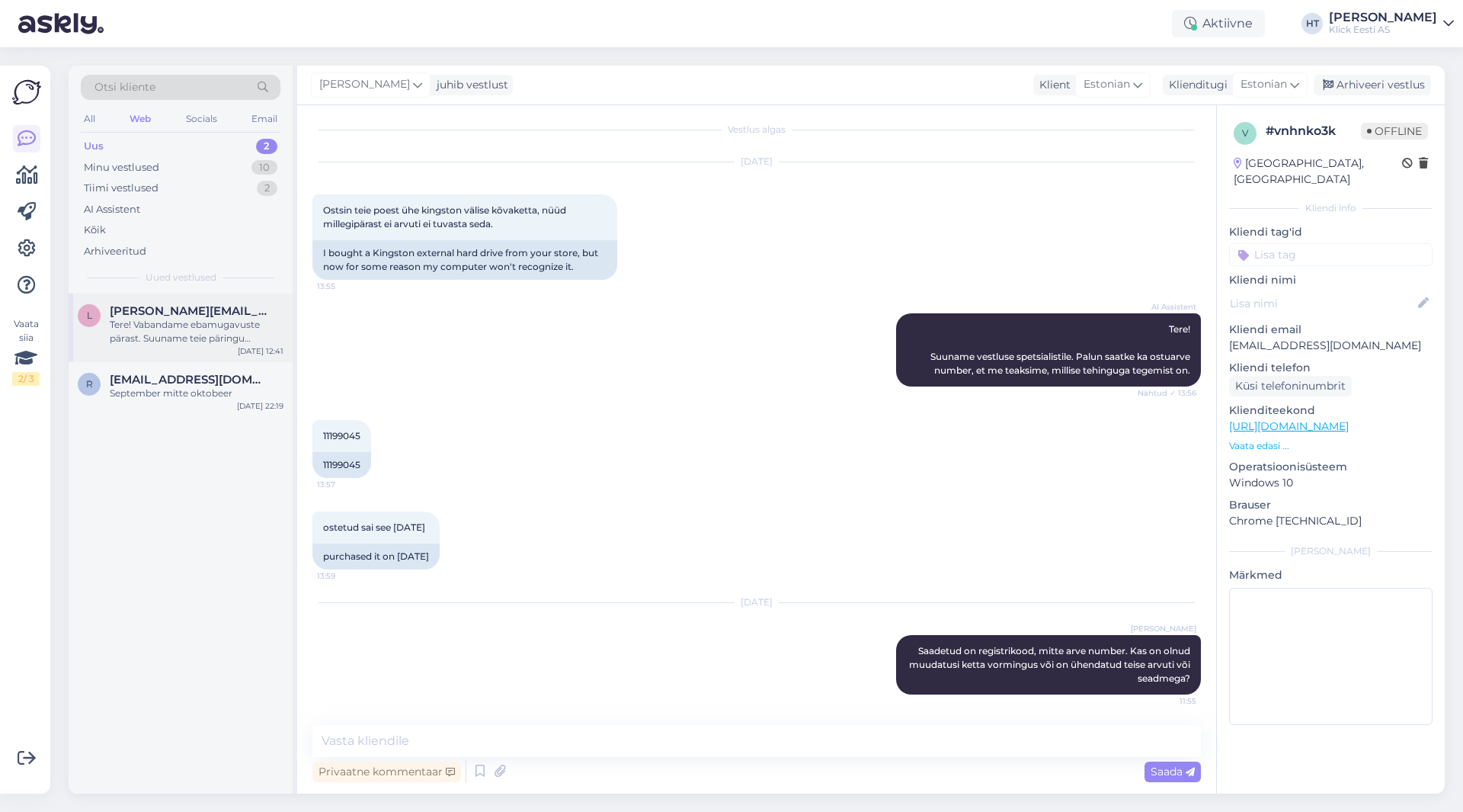
click at [174, 322] on div "Tere! Vabandame ebamugavuste pärast. Suuname teie päringu spetsialistile, kes u…" at bounding box center [196, 331] width 174 height 28
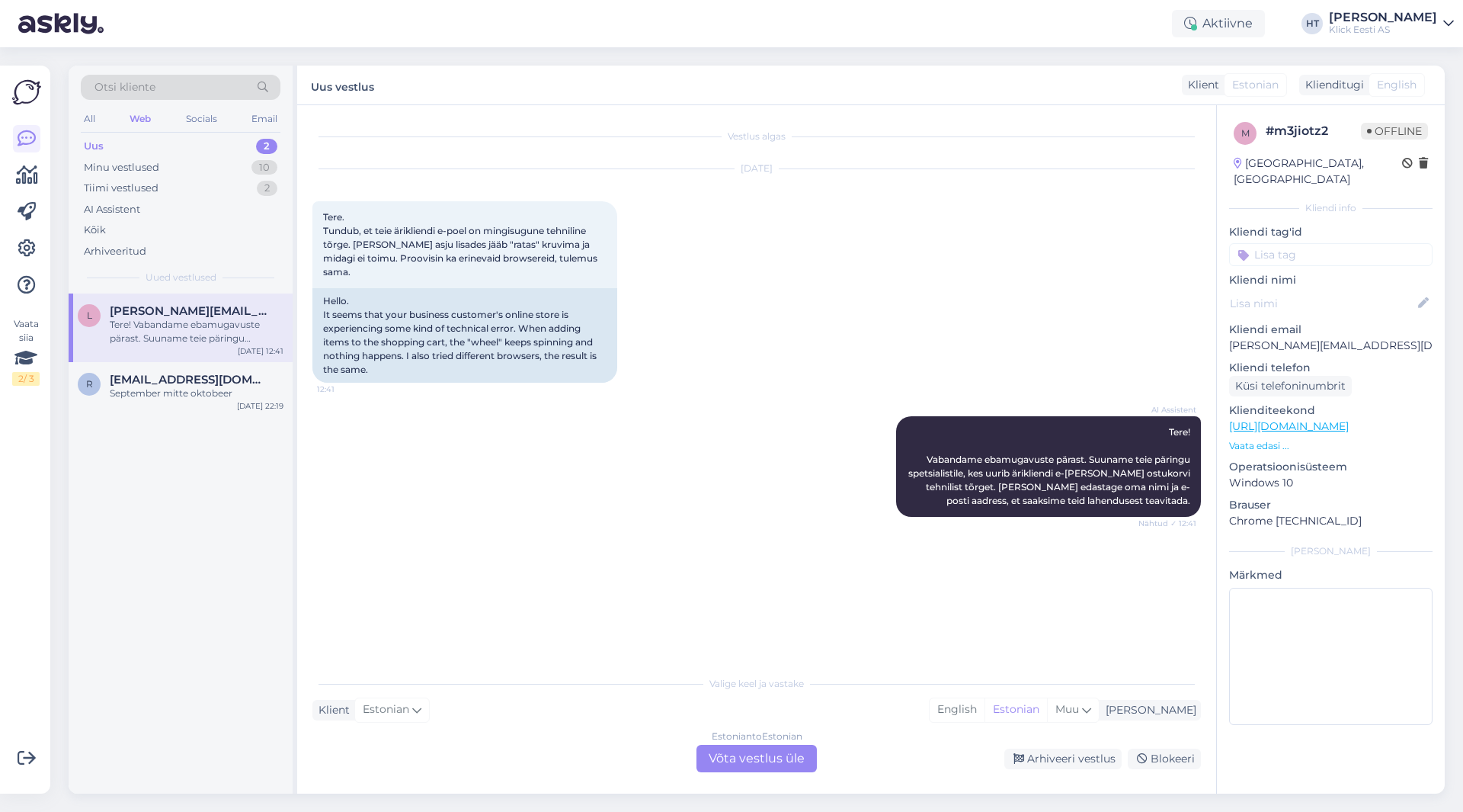
click at [234, 343] on div "Tere! Vabandame ebamugavuste pärast. Suuname teie päringu spetsialistile, kes u…" at bounding box center [196, 331] width 174 height 28
click at [914, 439] on p "Vaata edasi ..." at bounding box center [1331, 446] width 203 height 13
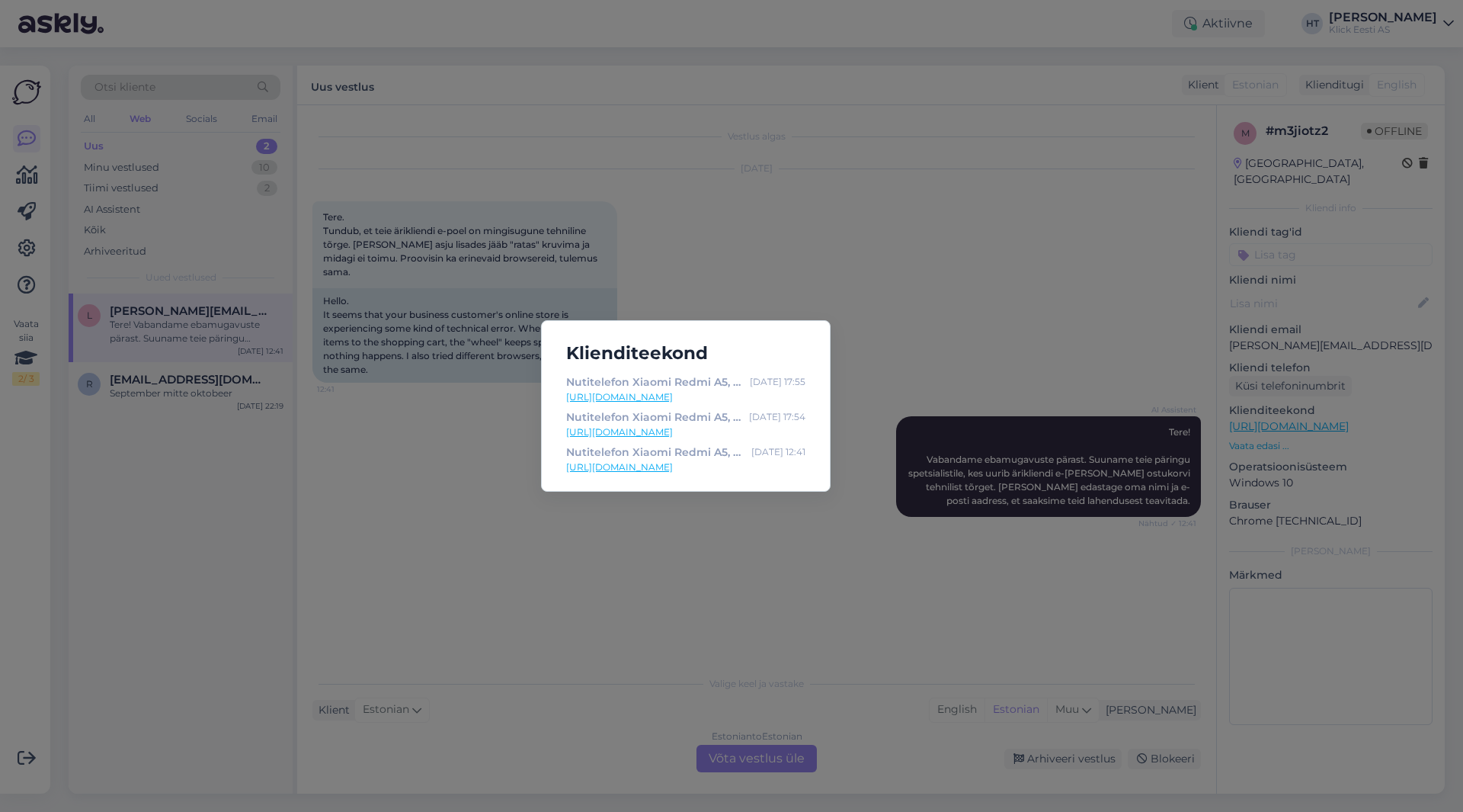
click at [914, 297] on div "Klienditeekond Nutitelefon Xiaomi Redmi A5, 3+64GB [DATE] 17:55 [URL][DOMAIN_NA…" at bounding box center [731, 406] width 1463 height 812
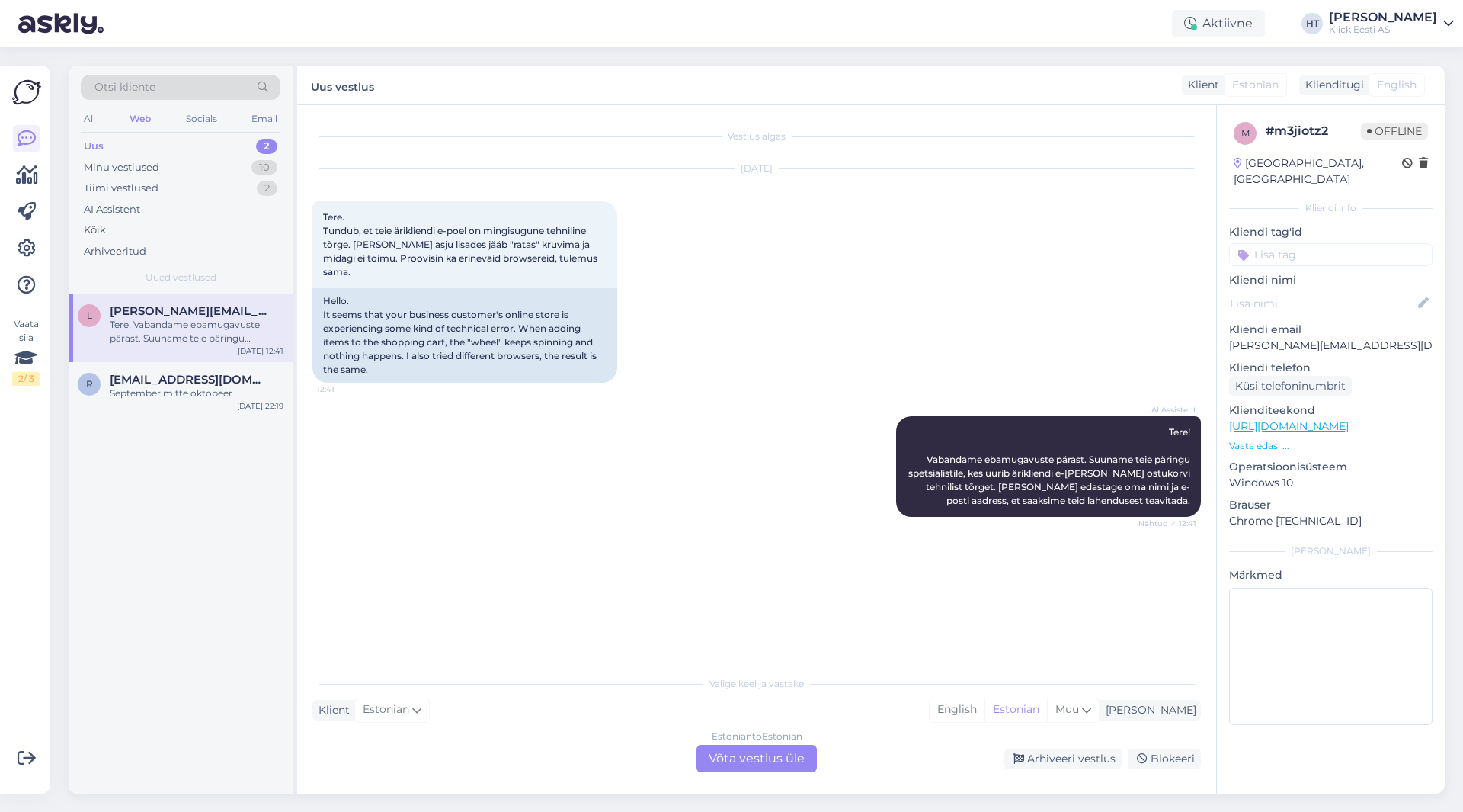
click at [739, 763] on div "Estonian to Estonian Võta vestlus üle" at bounding box center [756, 758] width 121 height 28
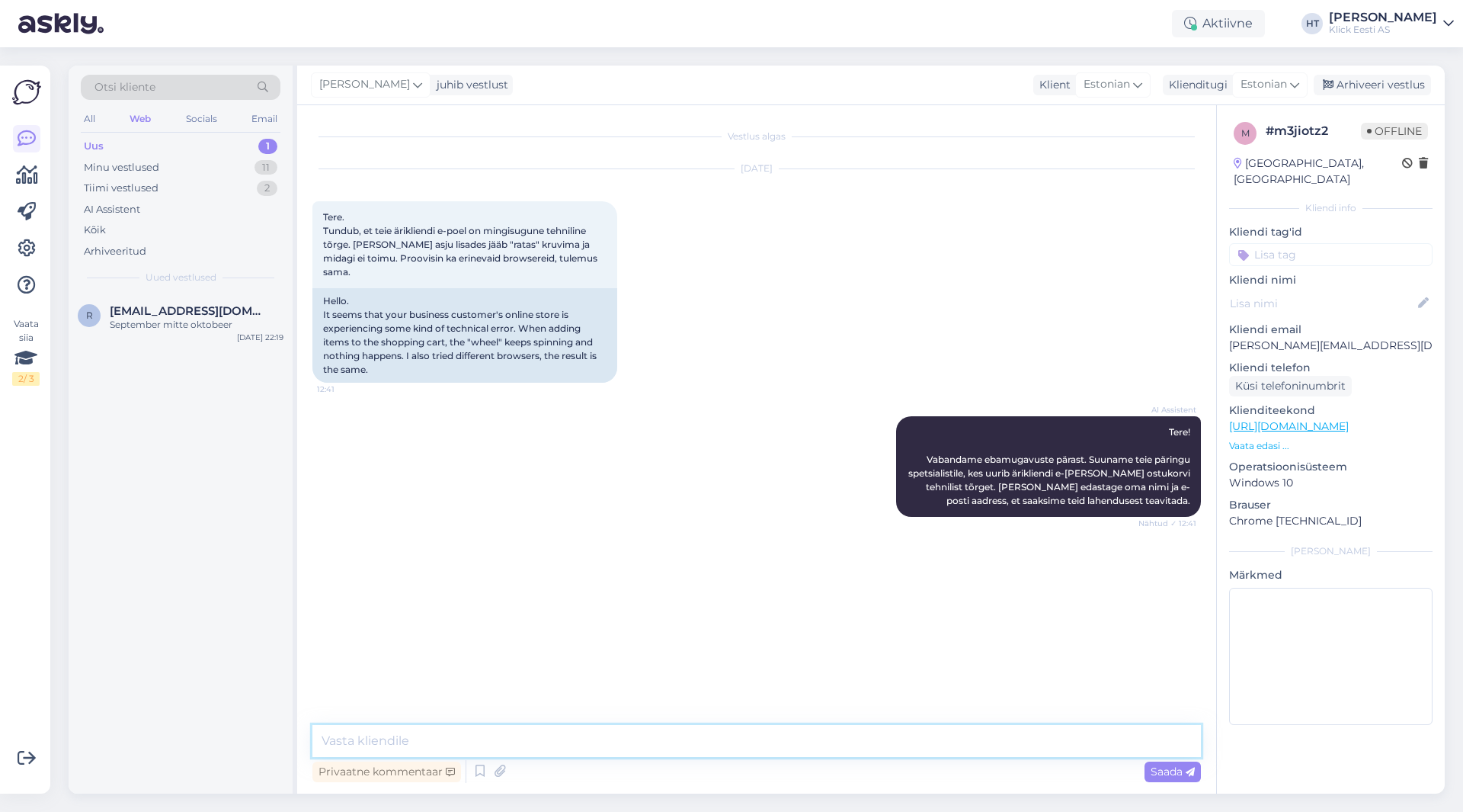
click at [740, 750] on textarea at bounding box center [757, 741] width 889 height 32
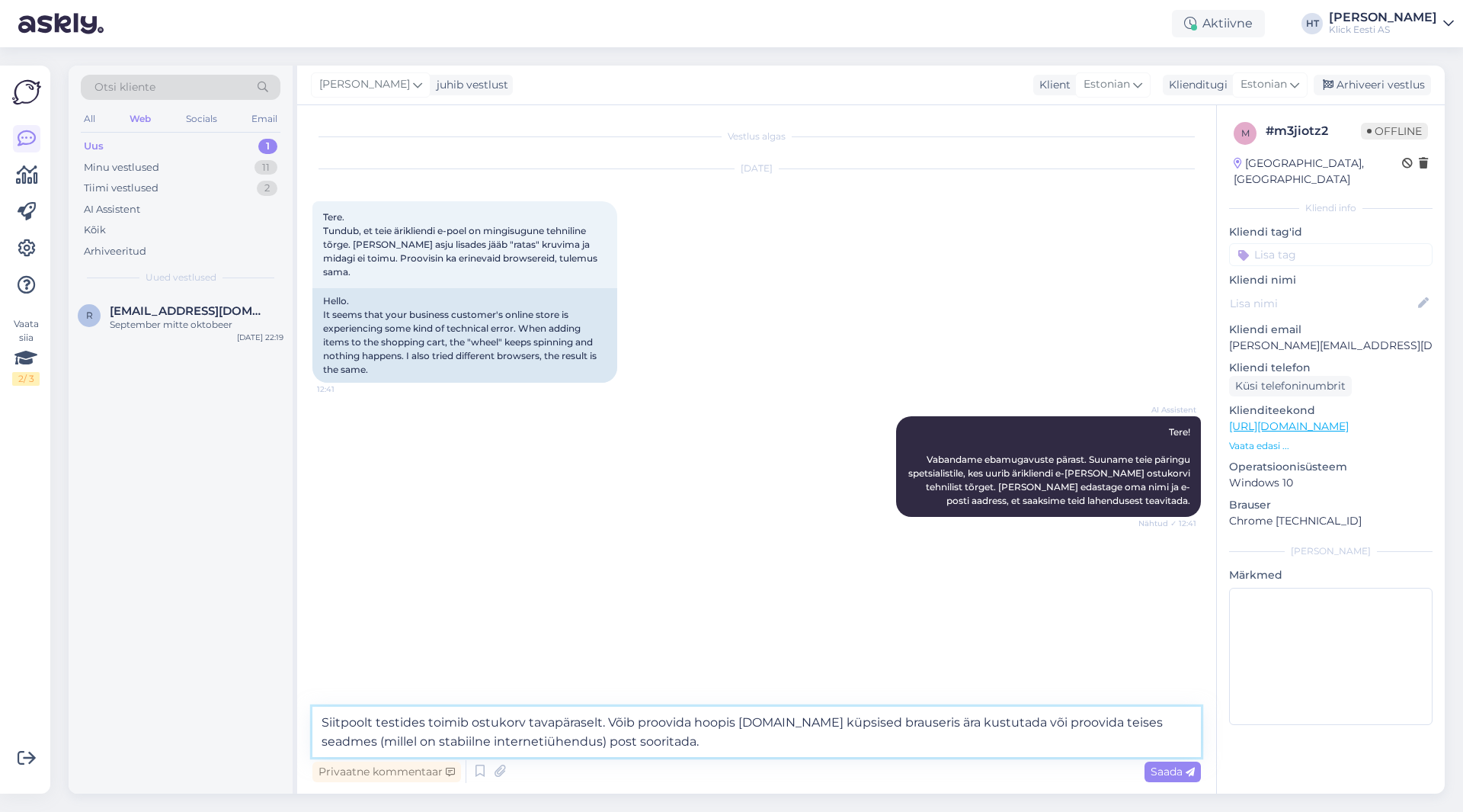
type textarea "Siitpoolt testides toimib ostukorv tavapäraselt. Võib proovida hoopis [DOMAIN_N…"
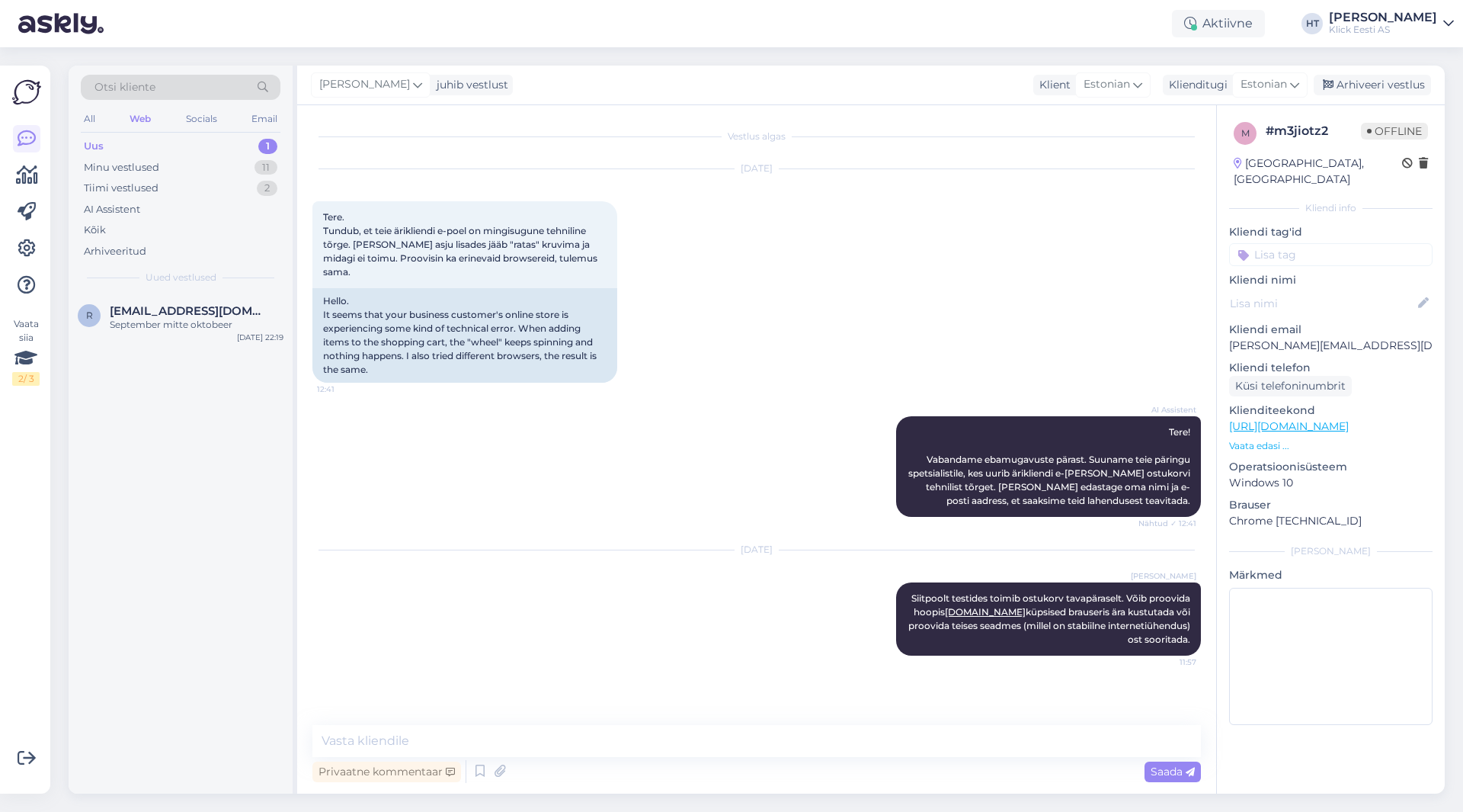
click at [914, 248] on input at bounding box center [1331, 254] width 203 height 23
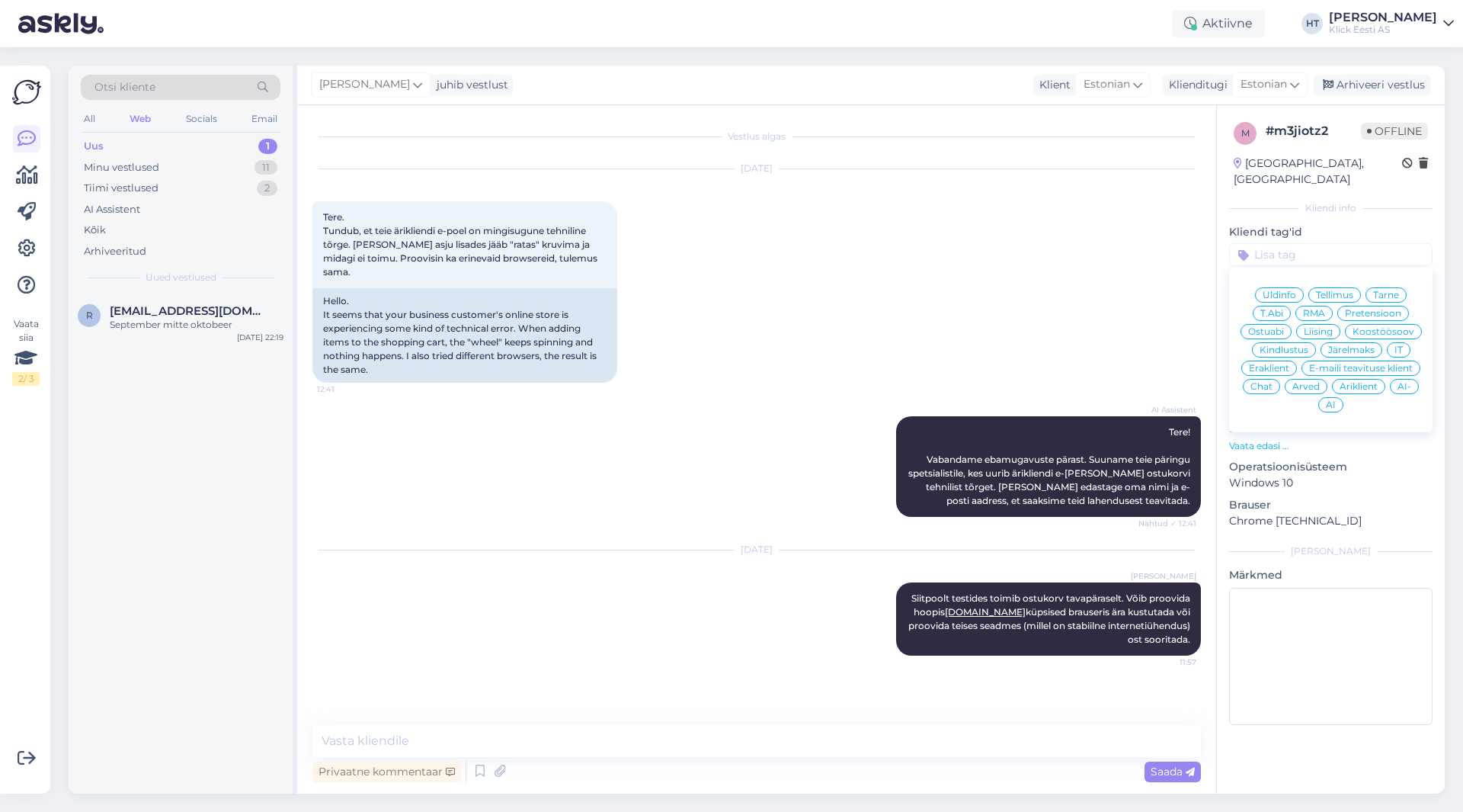
click at [914, 345] on span "IT" at bounding box center [1399, 349] width 8 height 9
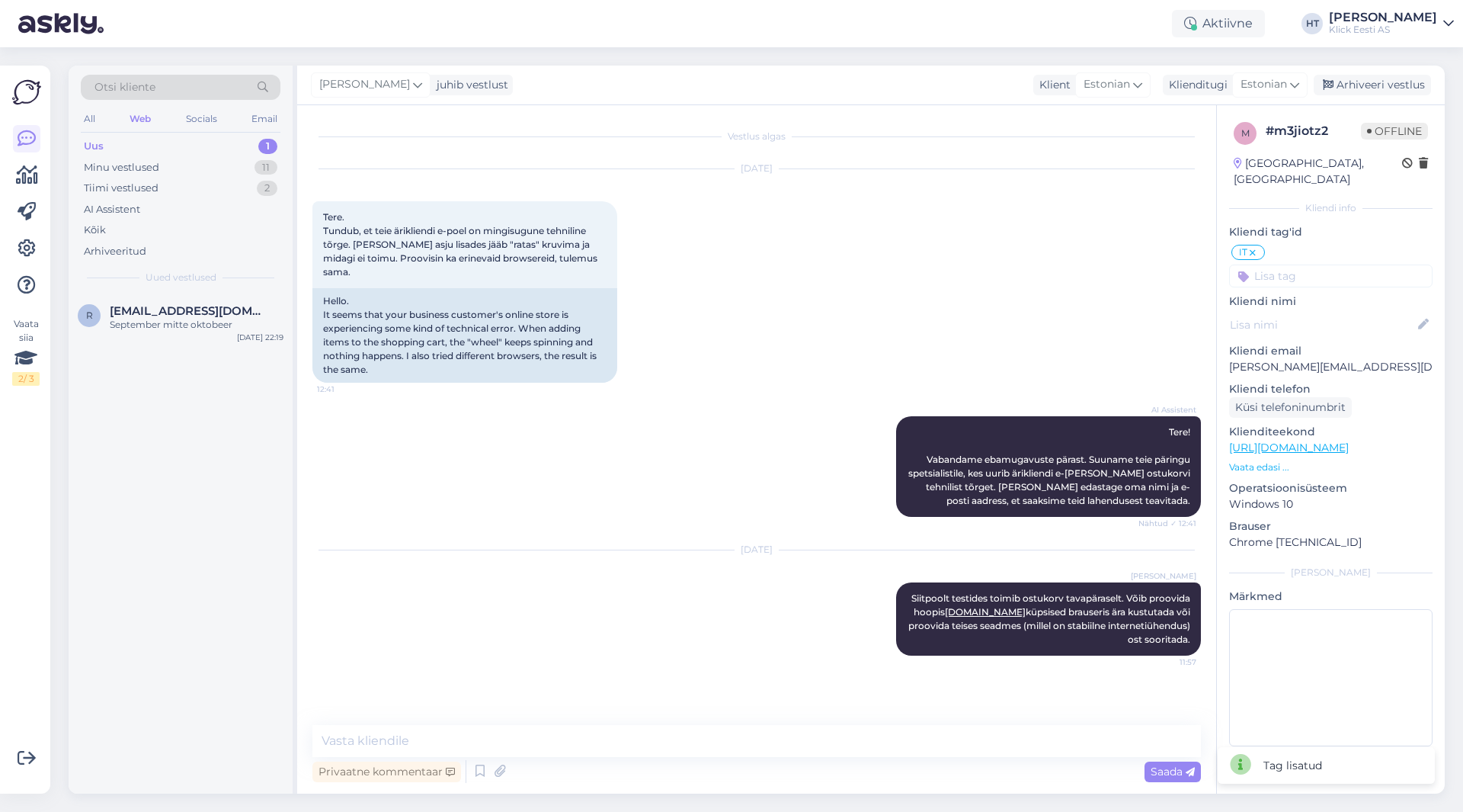
click at [914, 265] on input at bounding box center [1331, 276] width 203 height 23
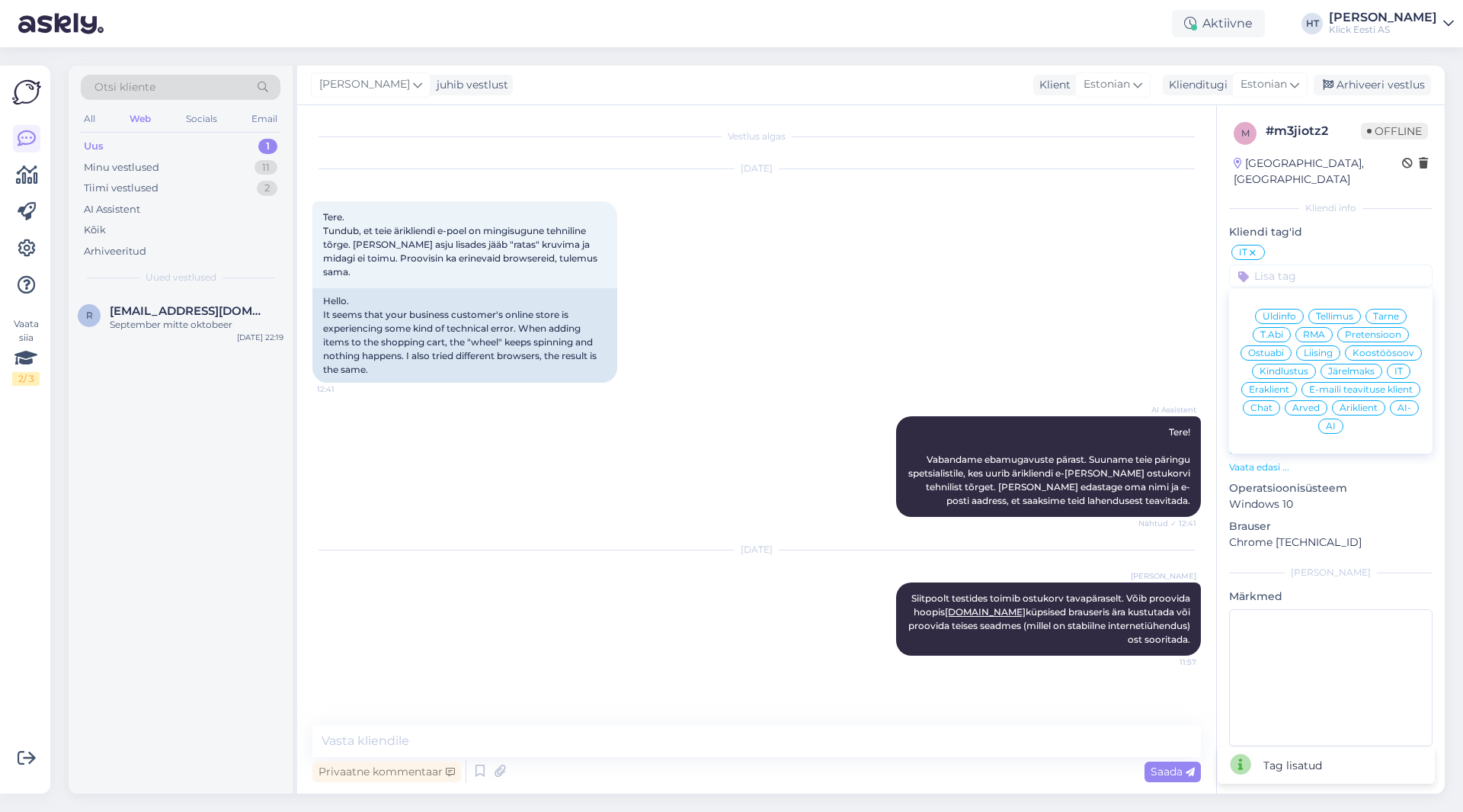
click at [914, 403] on span "Äriklient" at bounding box center [1358, 407] width 38 height 9
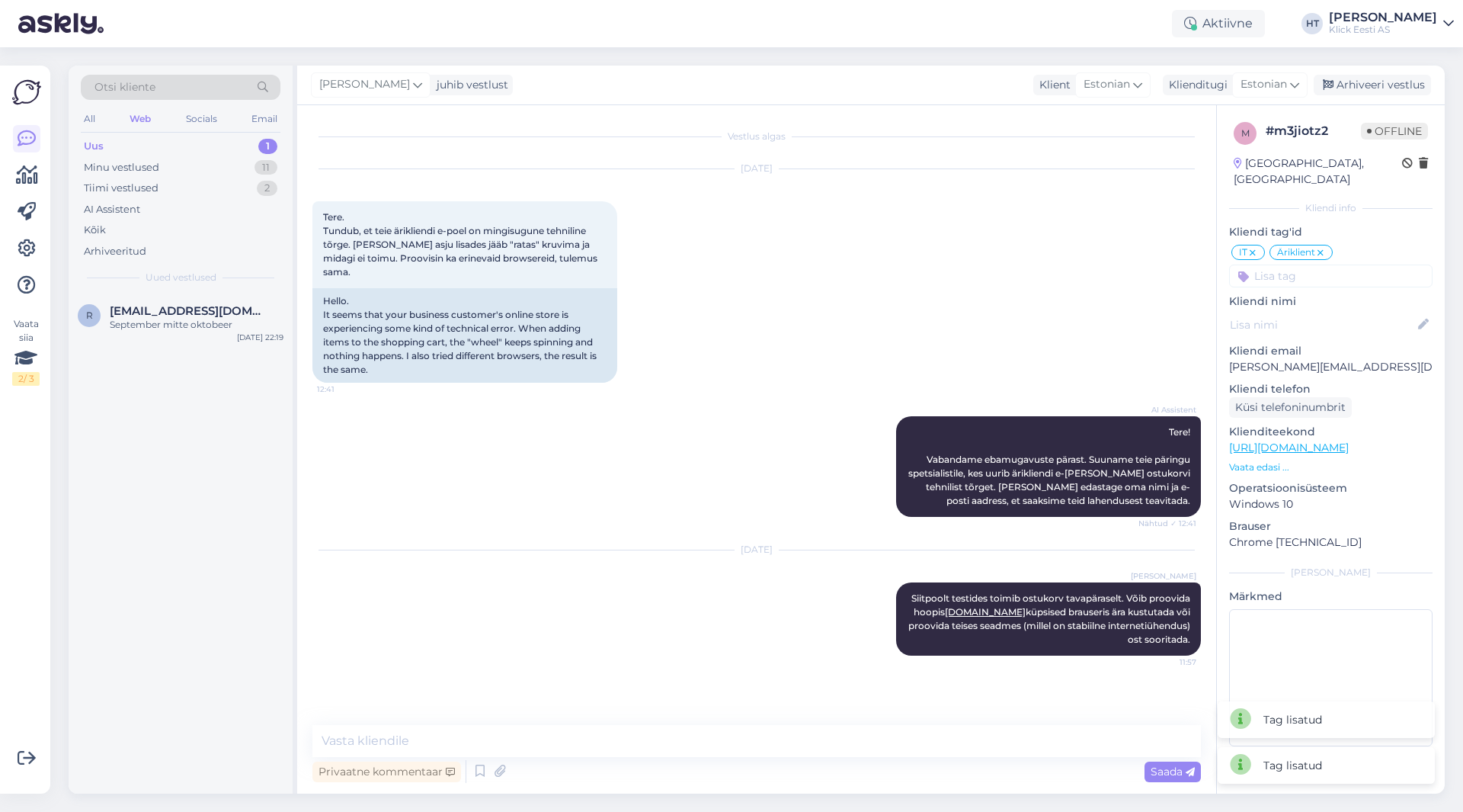
click at [914, 320] on div "[DATE] Tere. Tundub, et teie ärikliendi e-poel on mingisugune tehniline tõrge. …" at bounding box center [757, 276] width 889 height 247
click at [179, 318] on div "September mitte oktobeer" at bounding box center [196, 325] width 174 height 13
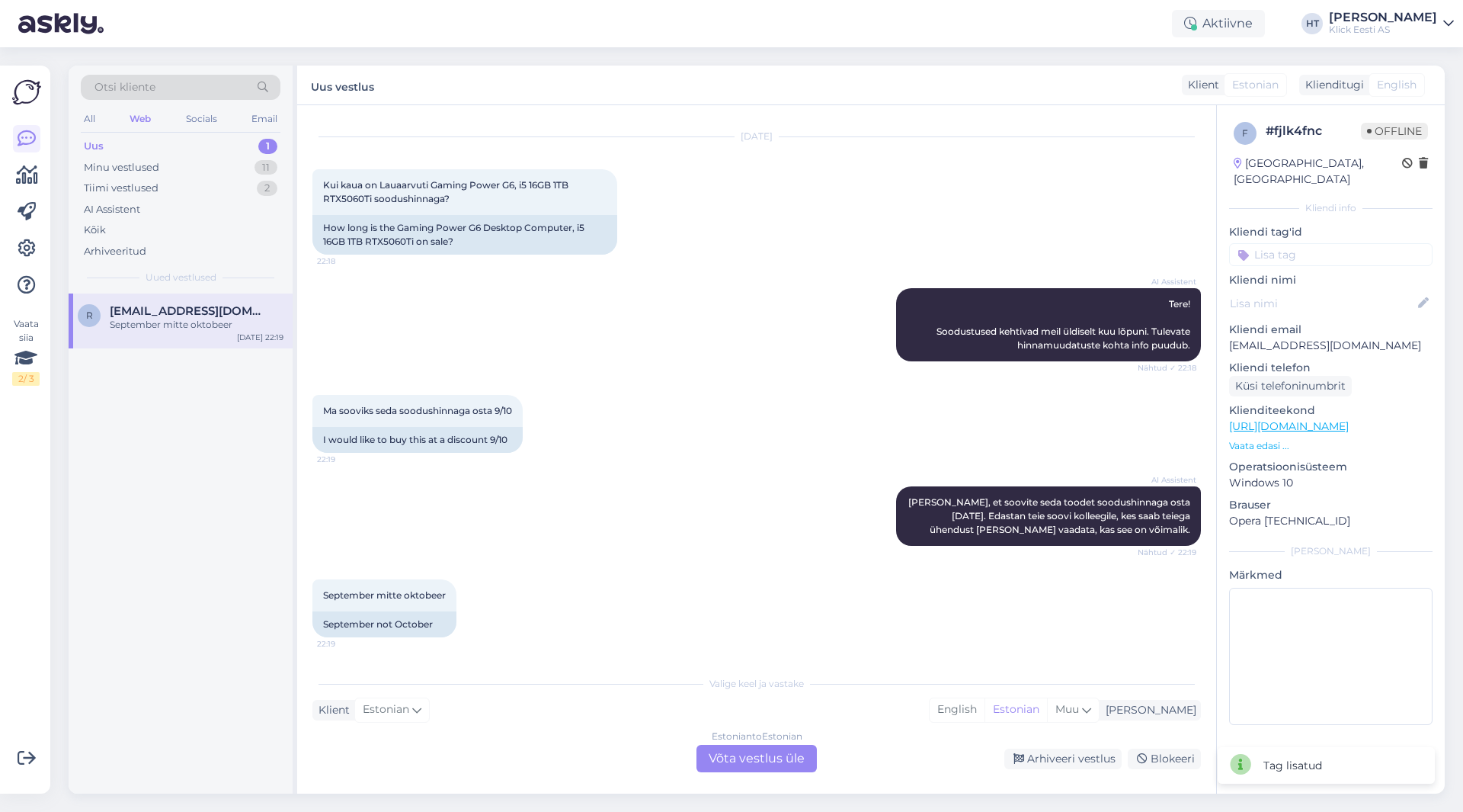
click at [594, 421] on div "[PERSON_NAME] seda soodushinnaga osta [DATE] 22:19 I would like to buy this at …" at bounding box center [757, 423] width 889 height 91
drag, startPoint x: 1140, startPoint y: 328, endPoint x: 1185, endPoint y: 350, distance: 50.1
click at [914, 350] on div "AI Assistent Tere! Soodustused kehtivad meil üldiselt kuu lõpuni. Tulevate hinn…" at bounding box center [1049, 325] width 305 height 73
click at [745, 759] on div "Estonian to Estonian Võta vestlus üle" at bounding box center [756, 758] width 121 height 28
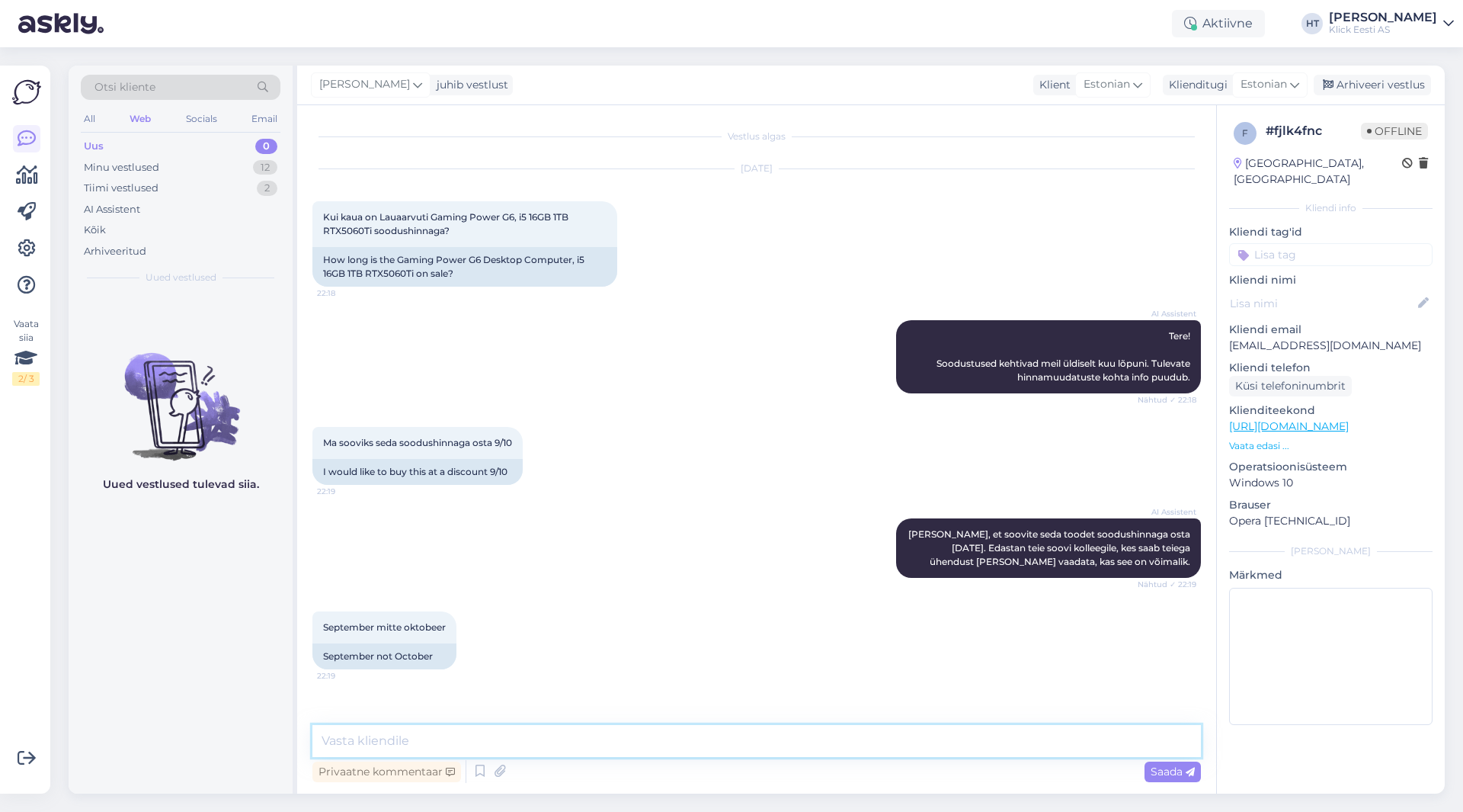
click at [743, 740] on textarea at bounding box center [757, 741] width 889 height 32
paste textarea "Tulevate hinnamuudatuste kohta info puudub."
click at [549, 737] on textarea "Tulevate hinnamuudatuste kohta info puudub." at bounding box center [757, 741] width 889 height 32
type textarea "Tulevate hinnamuudatuste kohta info kahjuks puudub."
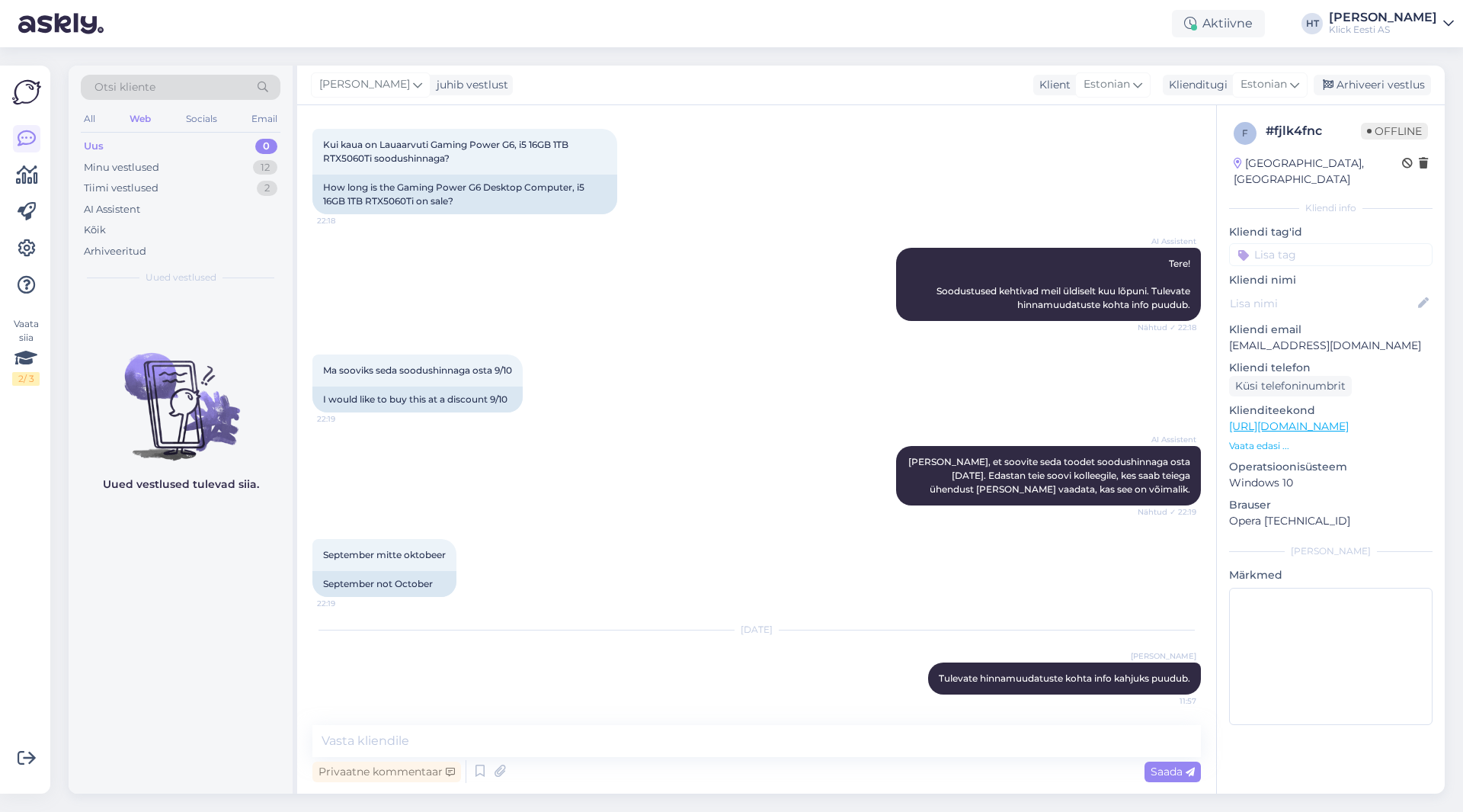
click at [914, 243] on input at bounding box center [1331, 254] width 203 height 23
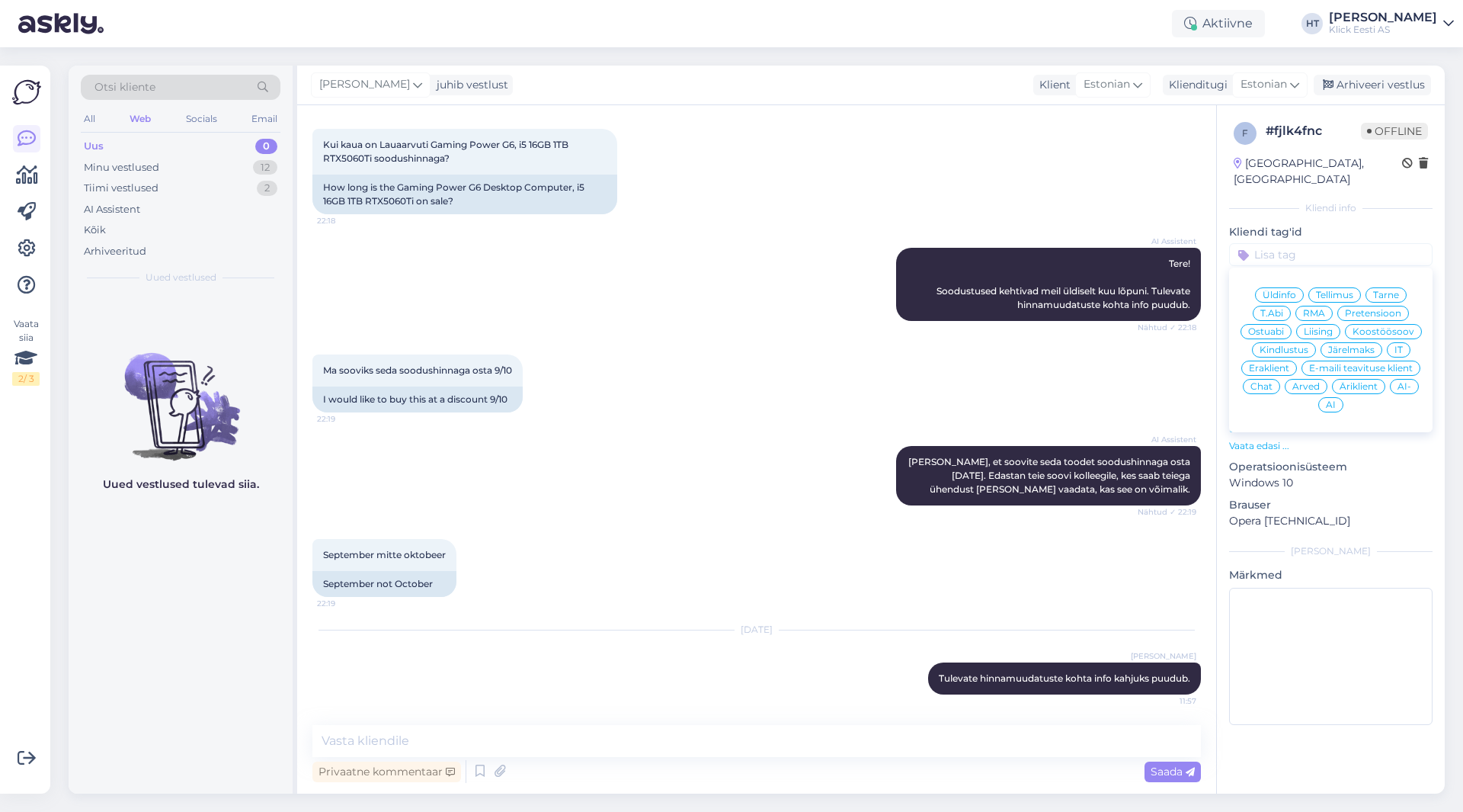
click at [914, 327] on span "Ostuabi" at bounding box center [1266, 331] width 35 height 9
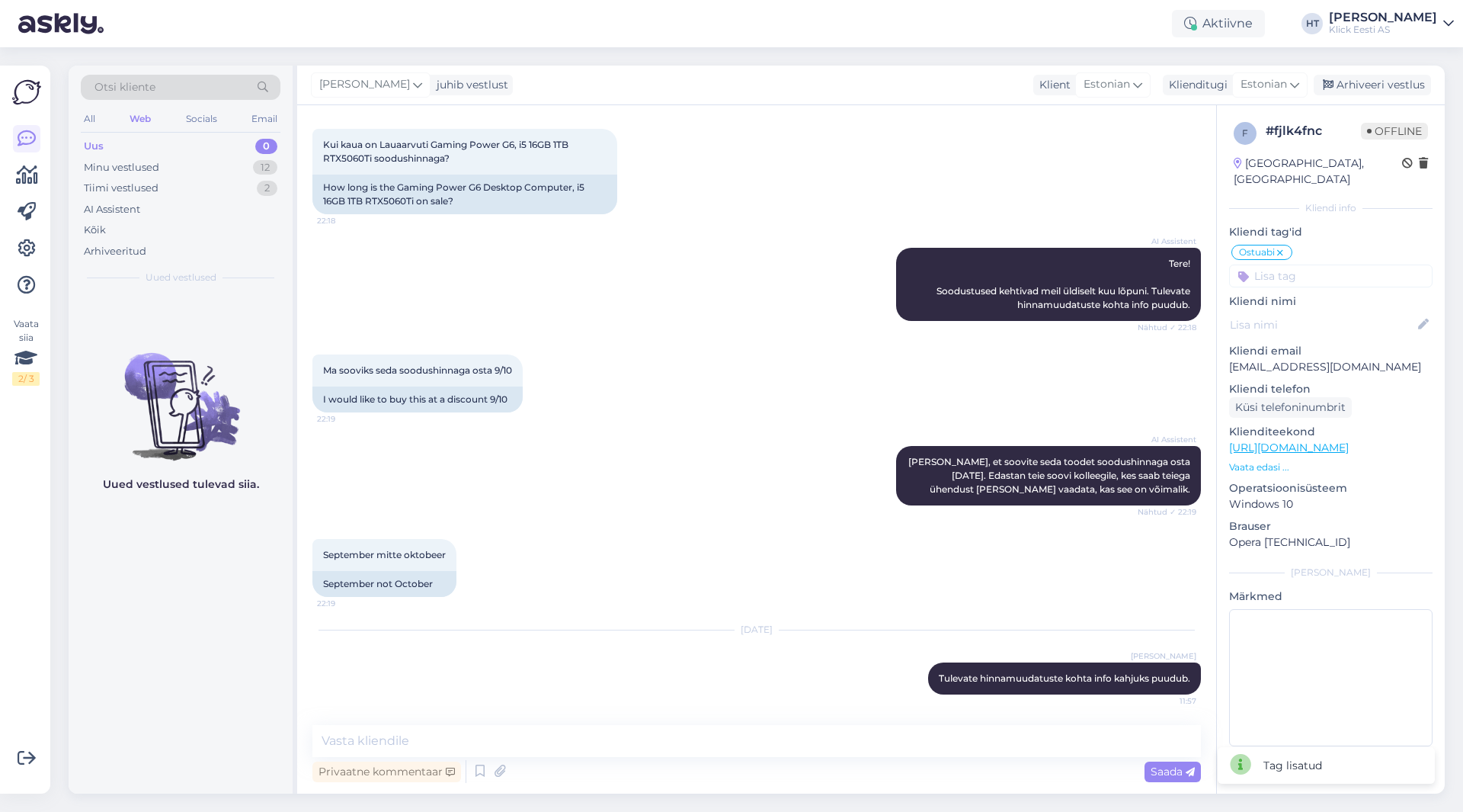
click at [914, 268] on input at bounding box center [1331, 276] width 203 height 23
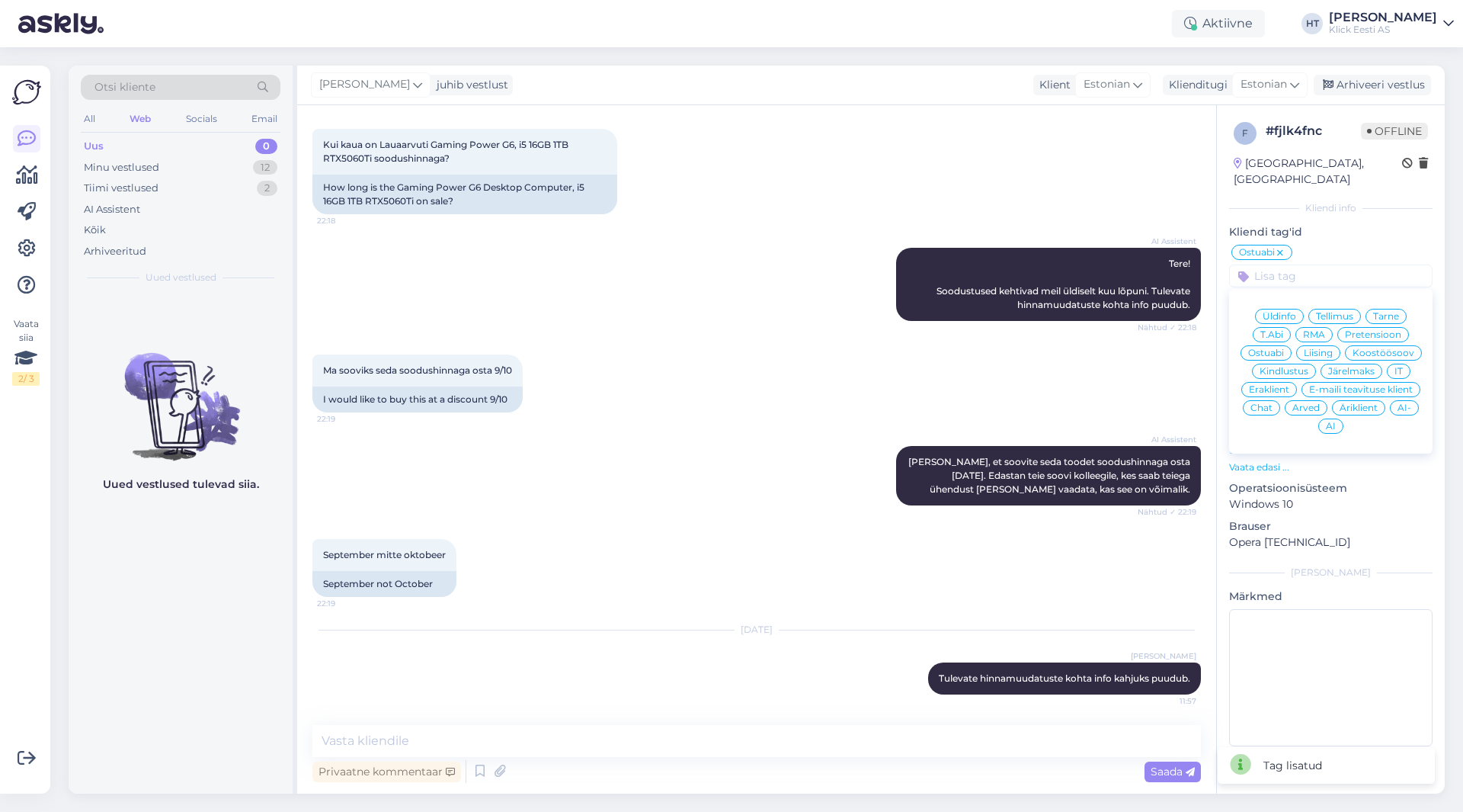
click at [914, 367] on span "Kindlustus" at bounding box center [1284, 371] width 49 height 9
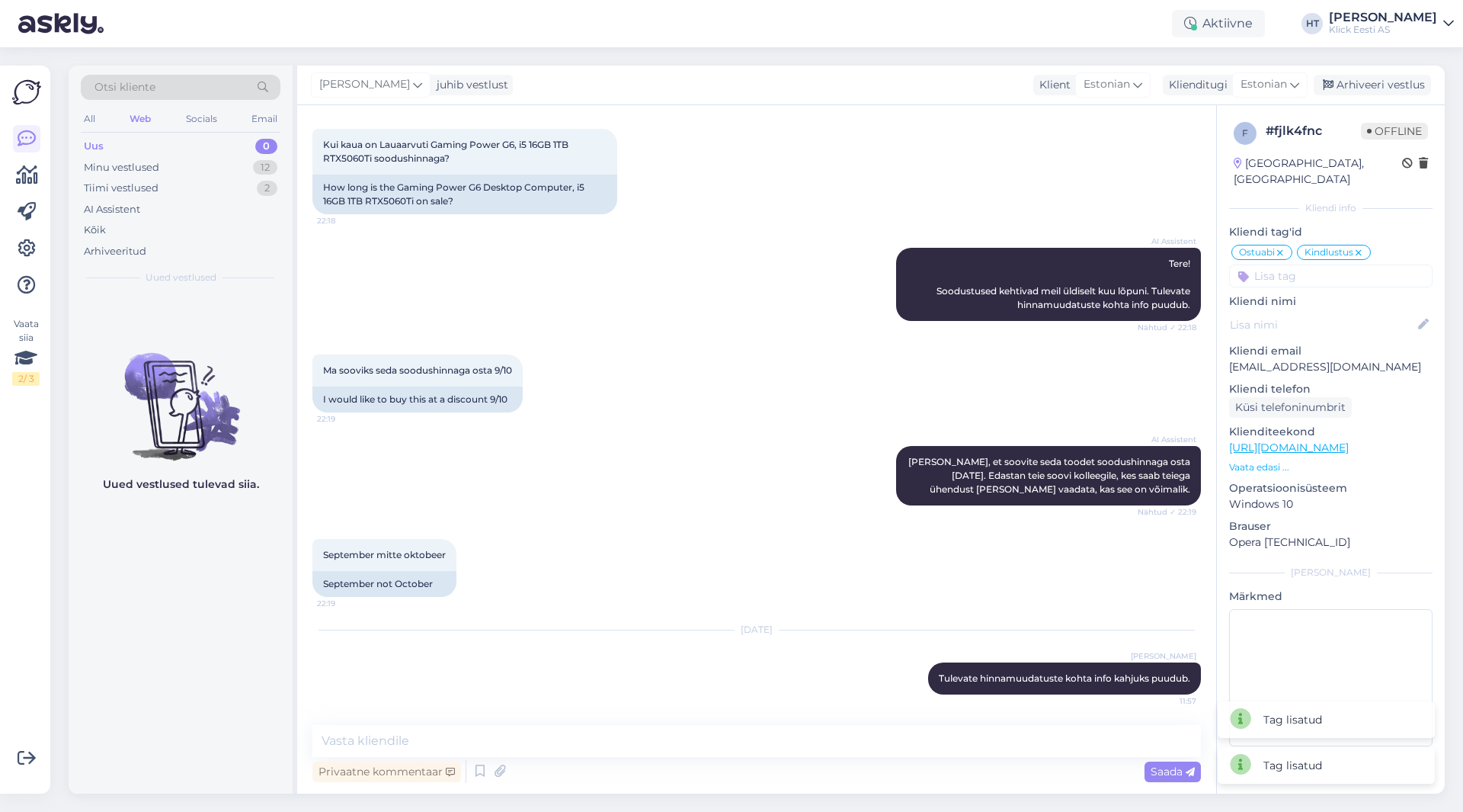
click at [914, 247] on icon at bounding box center [1358, 253] width 9 height 12
click at [914, 265] on input at bounding box center [1331, 276] width 203 height 23
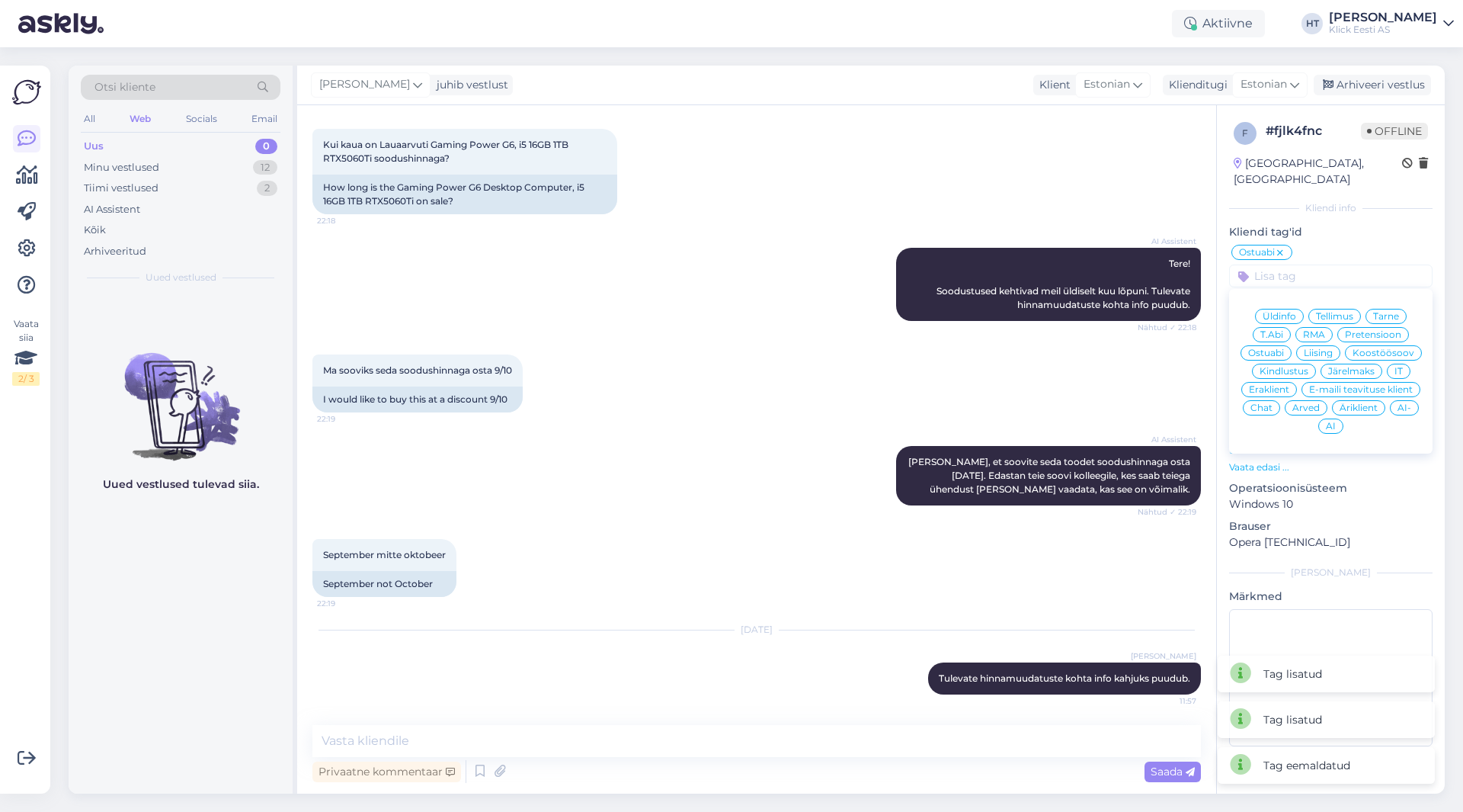
click at [914, 384] on span "Eraklient" at bounding box center [1269, 389] width 40 height 9
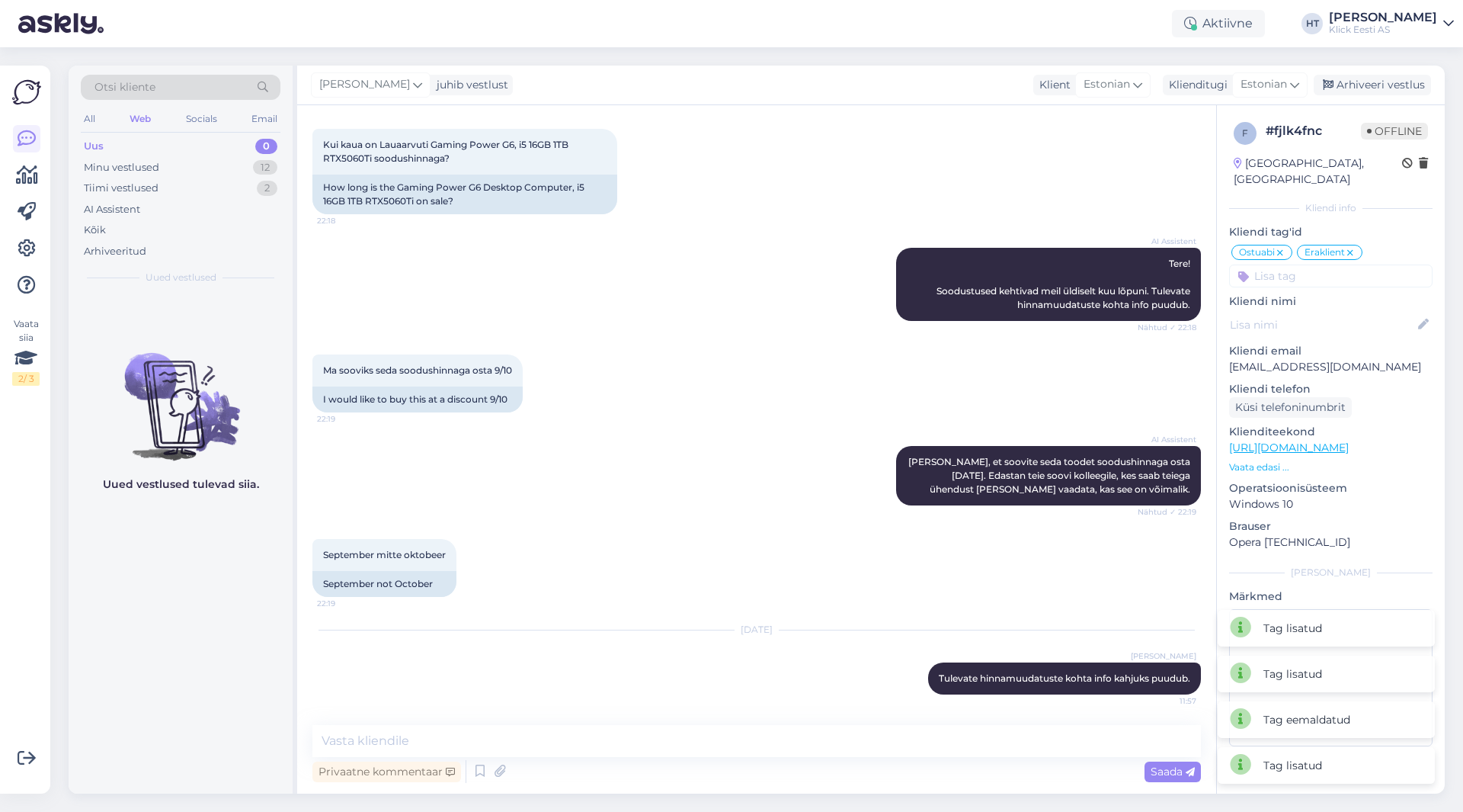
click at [914, 247] on icon at bounding box center [1280, 253] width 9 height 12
click at [914, 265] on input at bounding box center [1331, 276] width 203 height 23
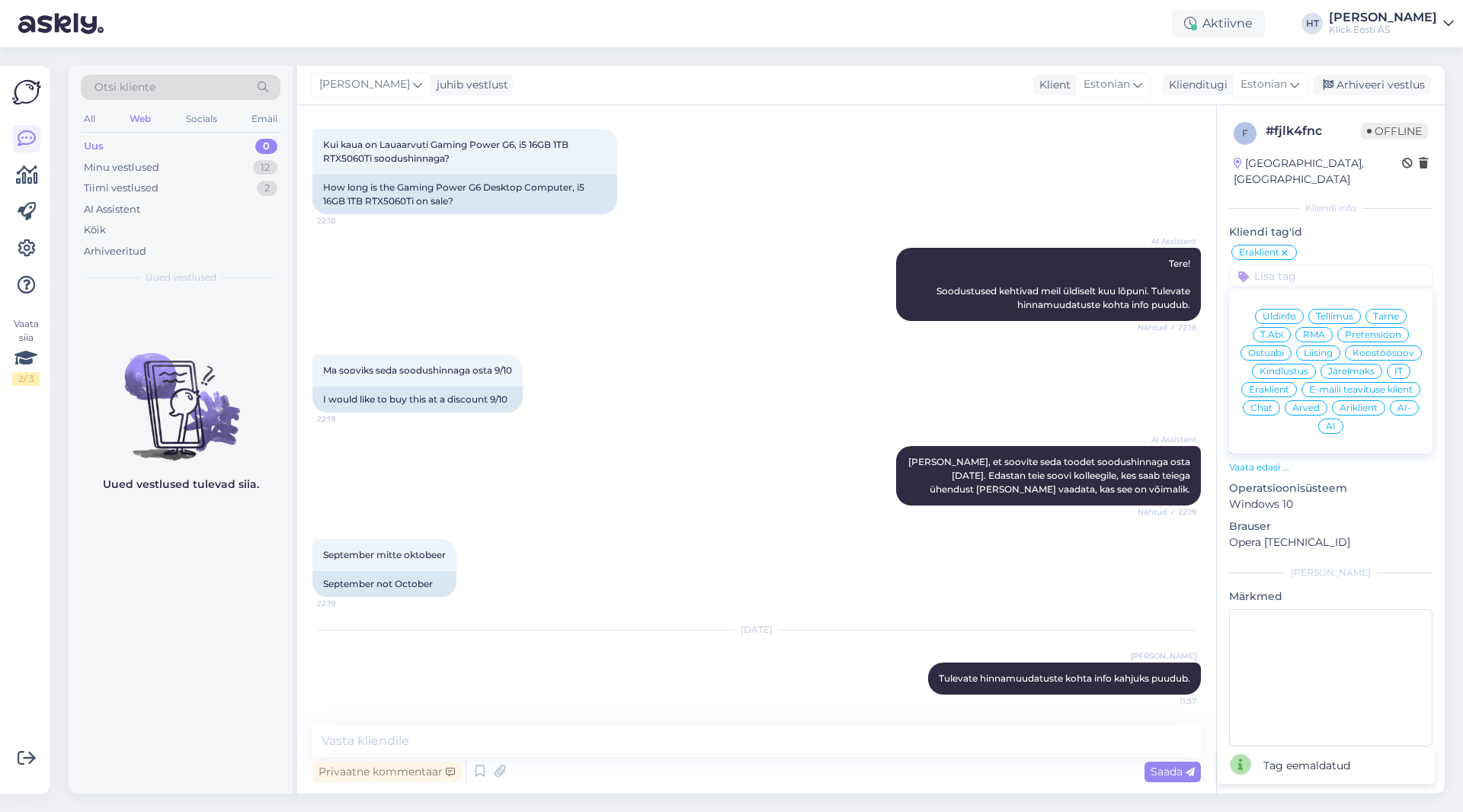
click at [914, 312] on span "Üldinfo" at bounding box center [1280, 316] width 34 height 9
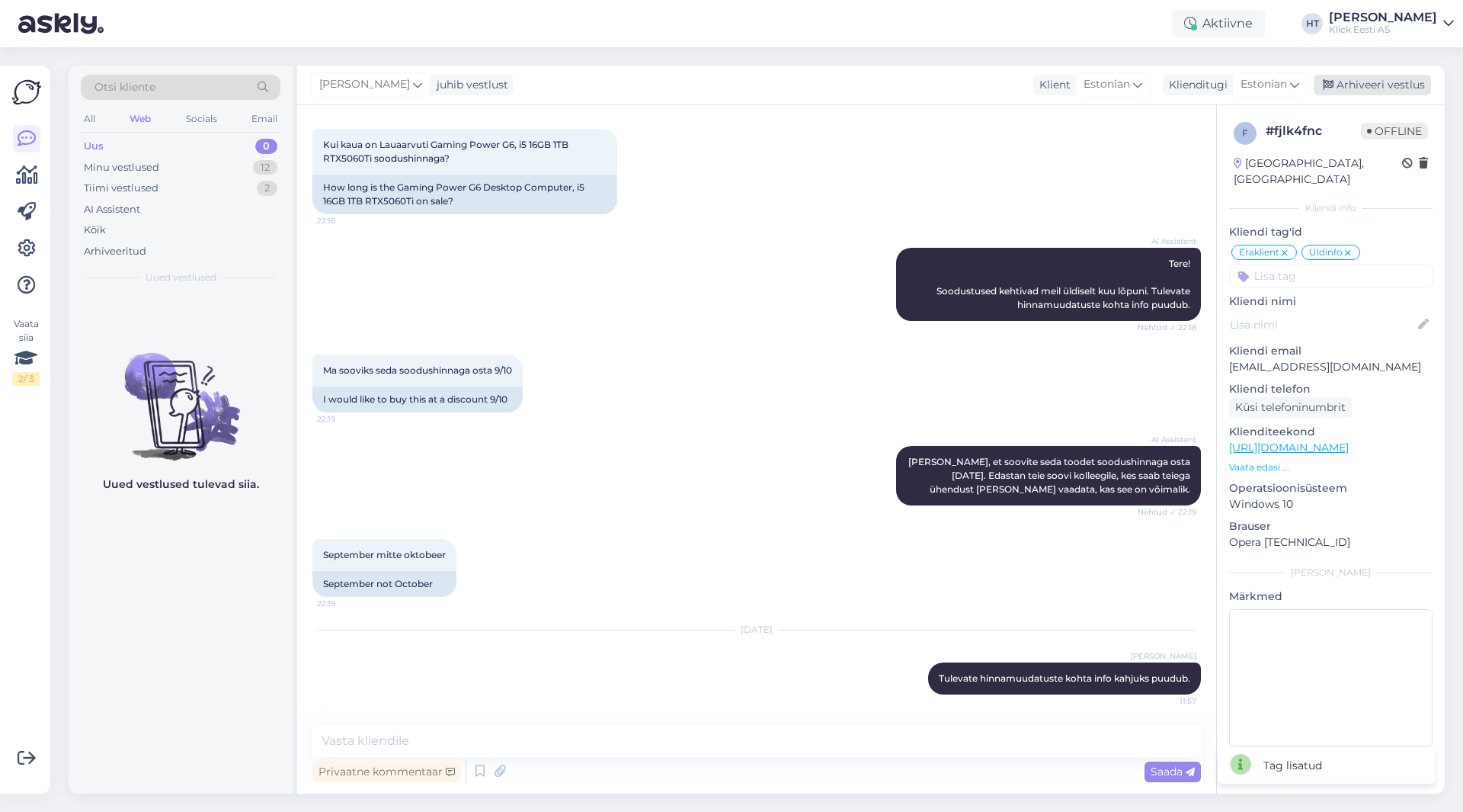
click at [914, 87] on div "Arhiveeri vestlus" at bounding box center [1372, 85] width 117 height 20
click at [218, 173] on div "Minu vestlused 11" at bounding box center [180, 167] width 200 height 21
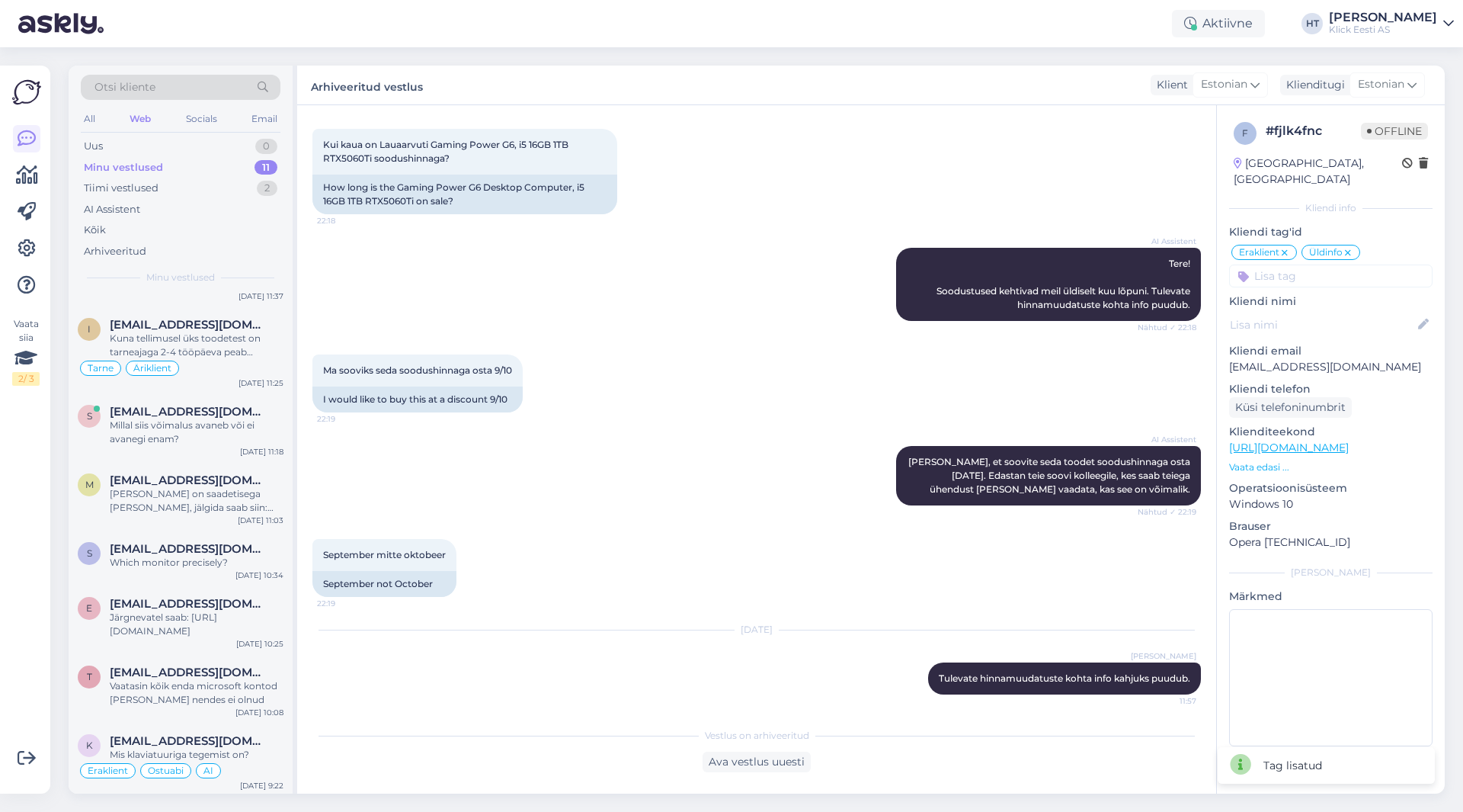
scroll to position [319, 0]
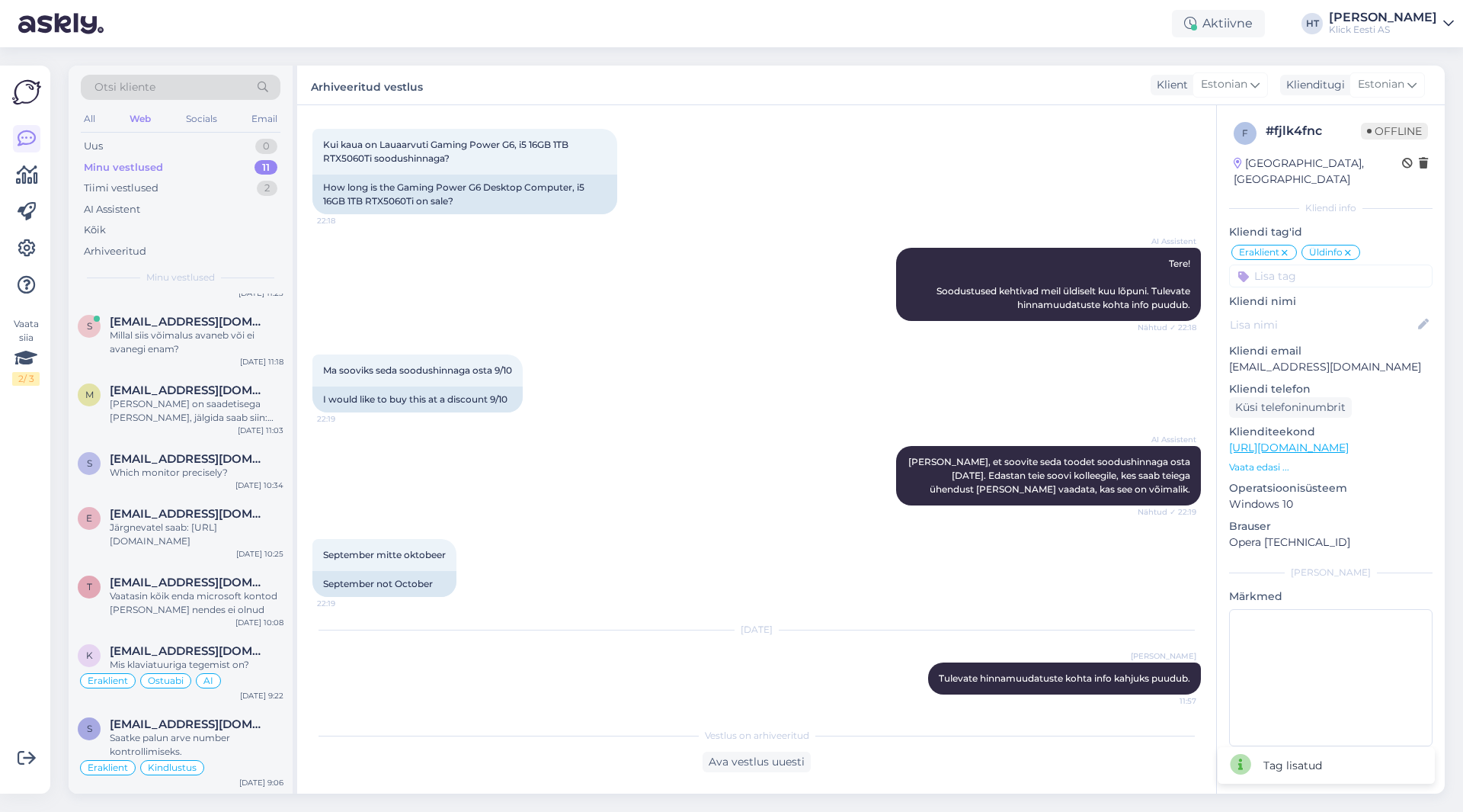
click at [226, 175] on div "Minu vestlused 11" at bounding box center [180, 167] width 200 height 21
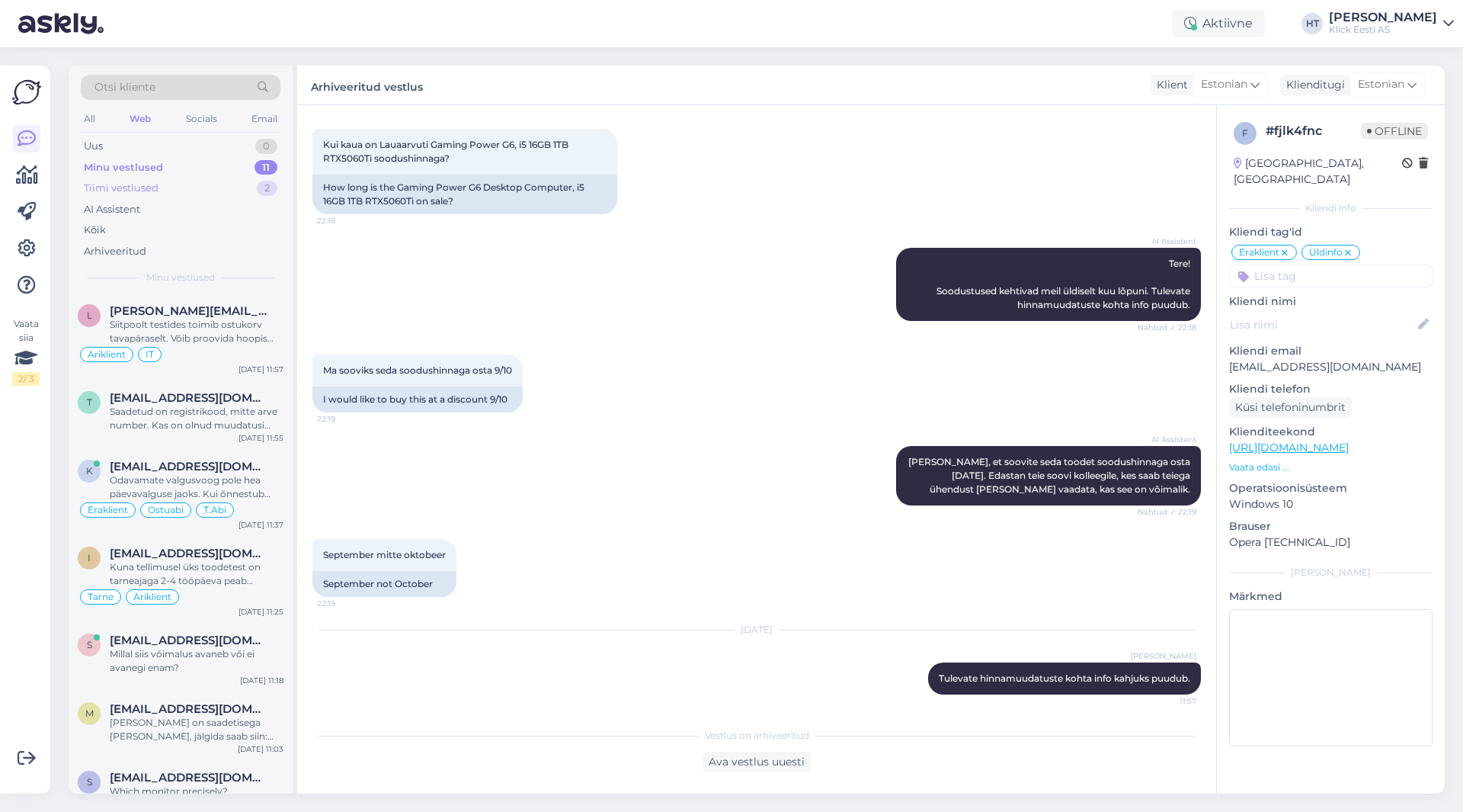
click at [226, 185] on div "Tiimi vestlused 2" at bounding box center [180, 188] width 200 height 21
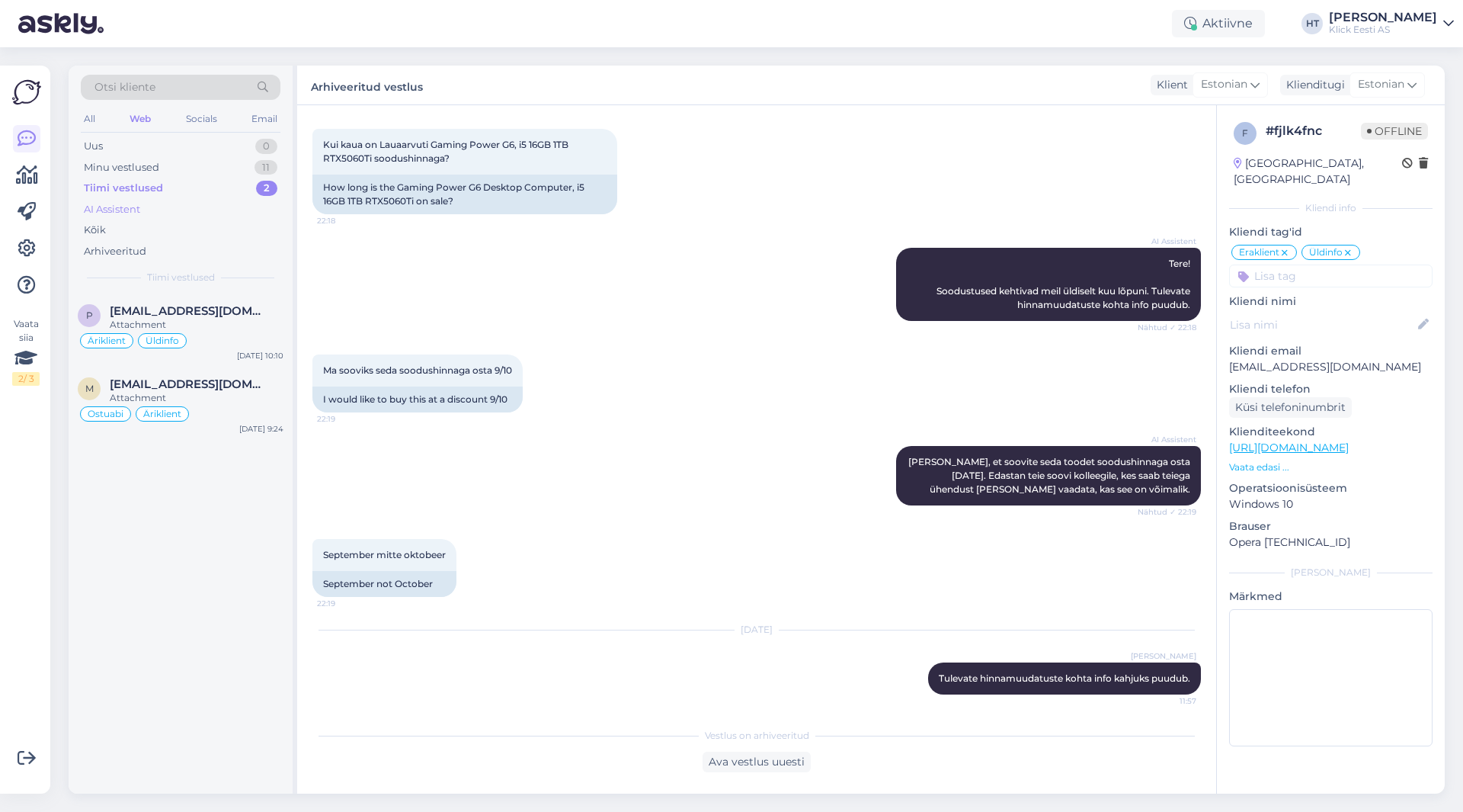
click at [214, 212] on div "AI Assistent" at bounding box center [180, 209] width 200 height 21
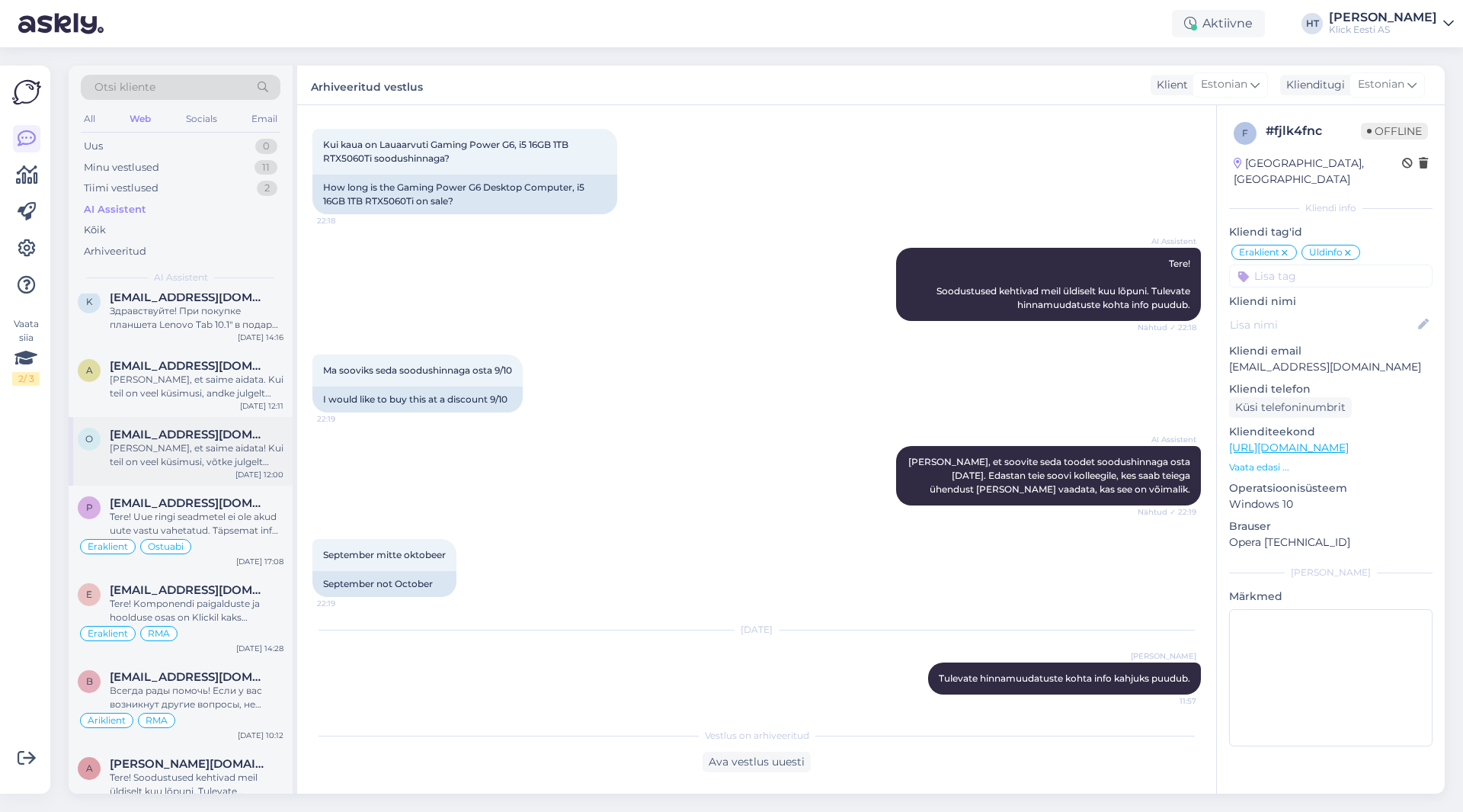
scroll to position [305, 0]
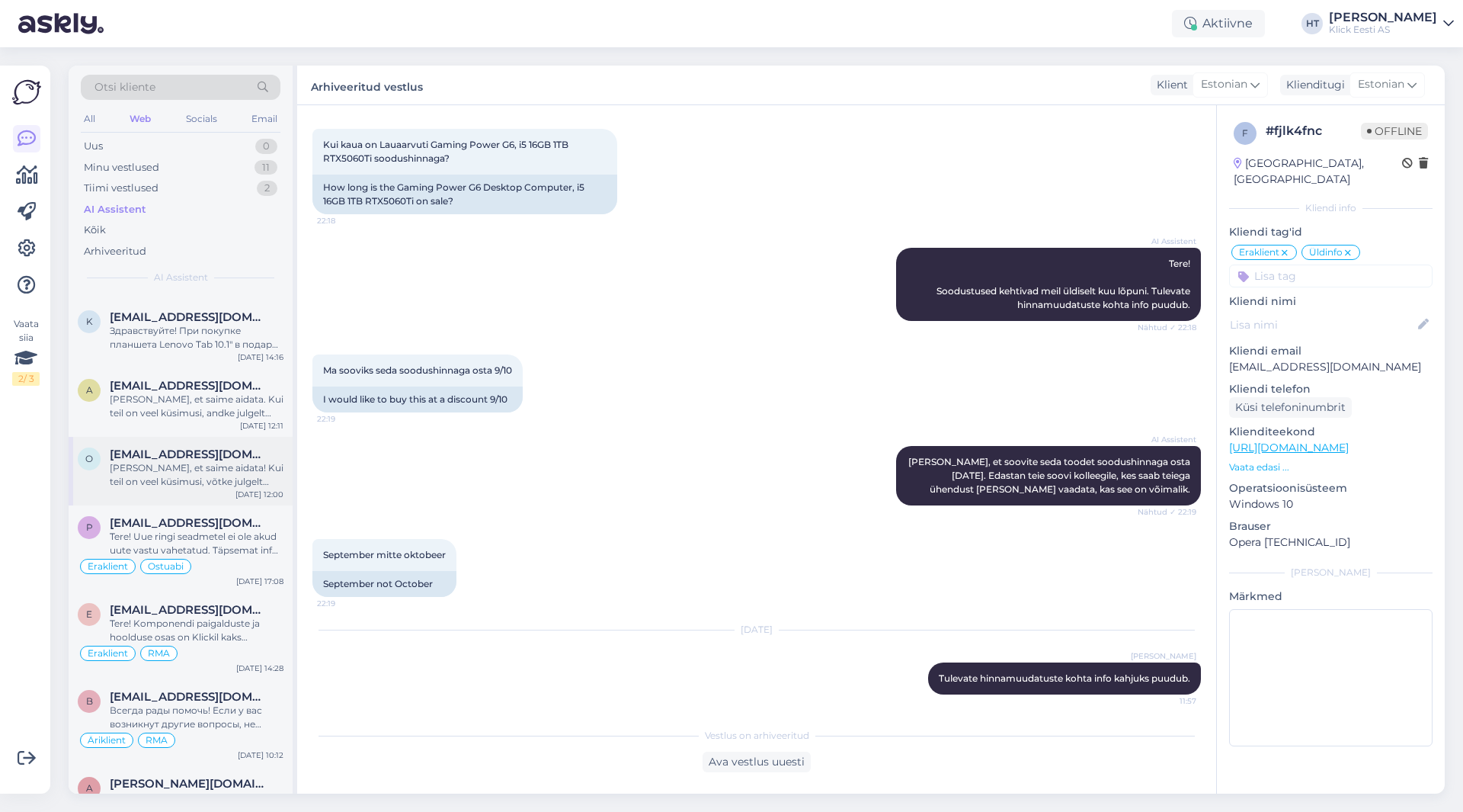
click at [209, 481] on div "[PERSON_NAME], et saime aidata! Kui teil on veel küsimusi, võtke julgelt ühendu…" at bounding box center [196, 475] width 174 height 28
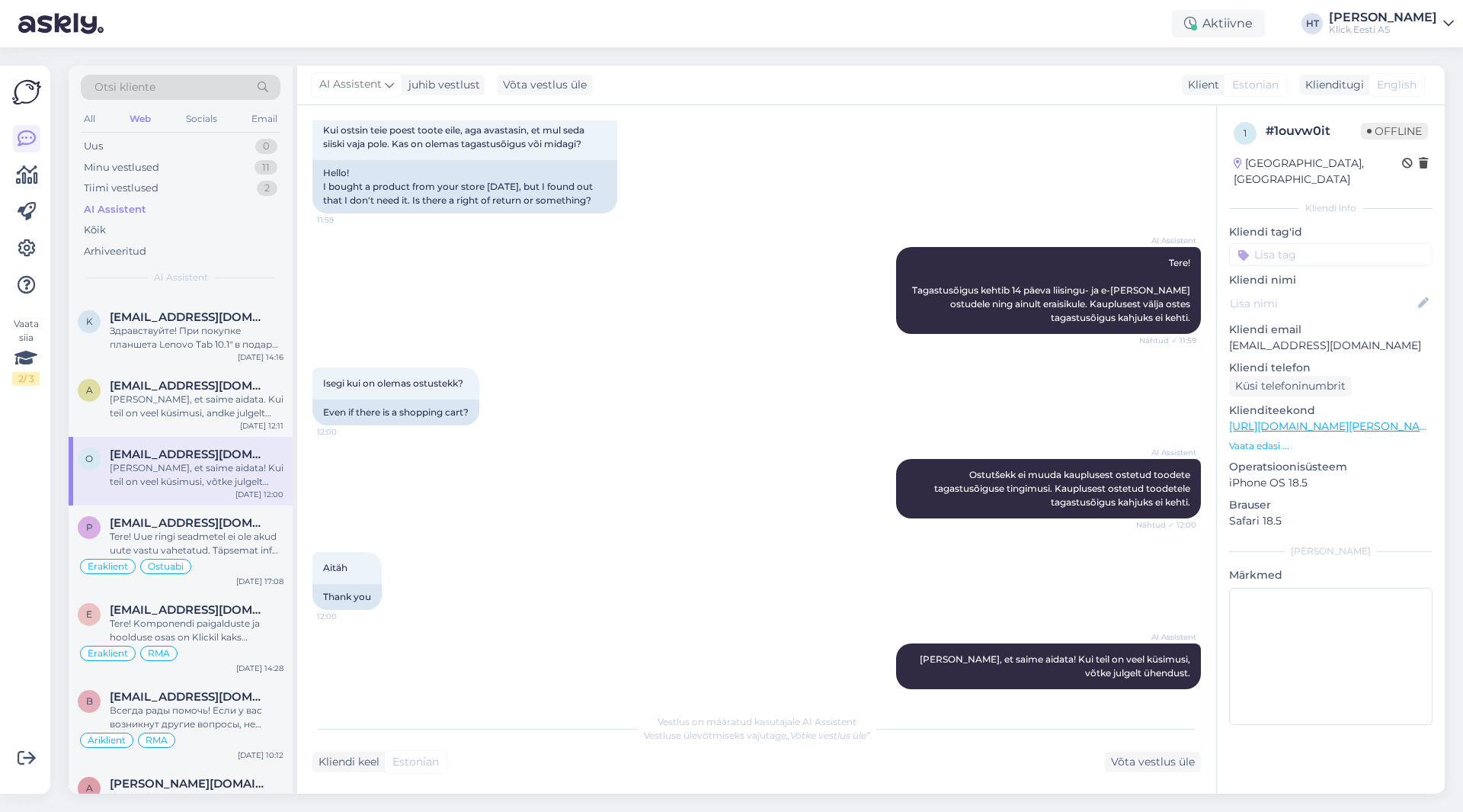
scroll to position [115, 0]
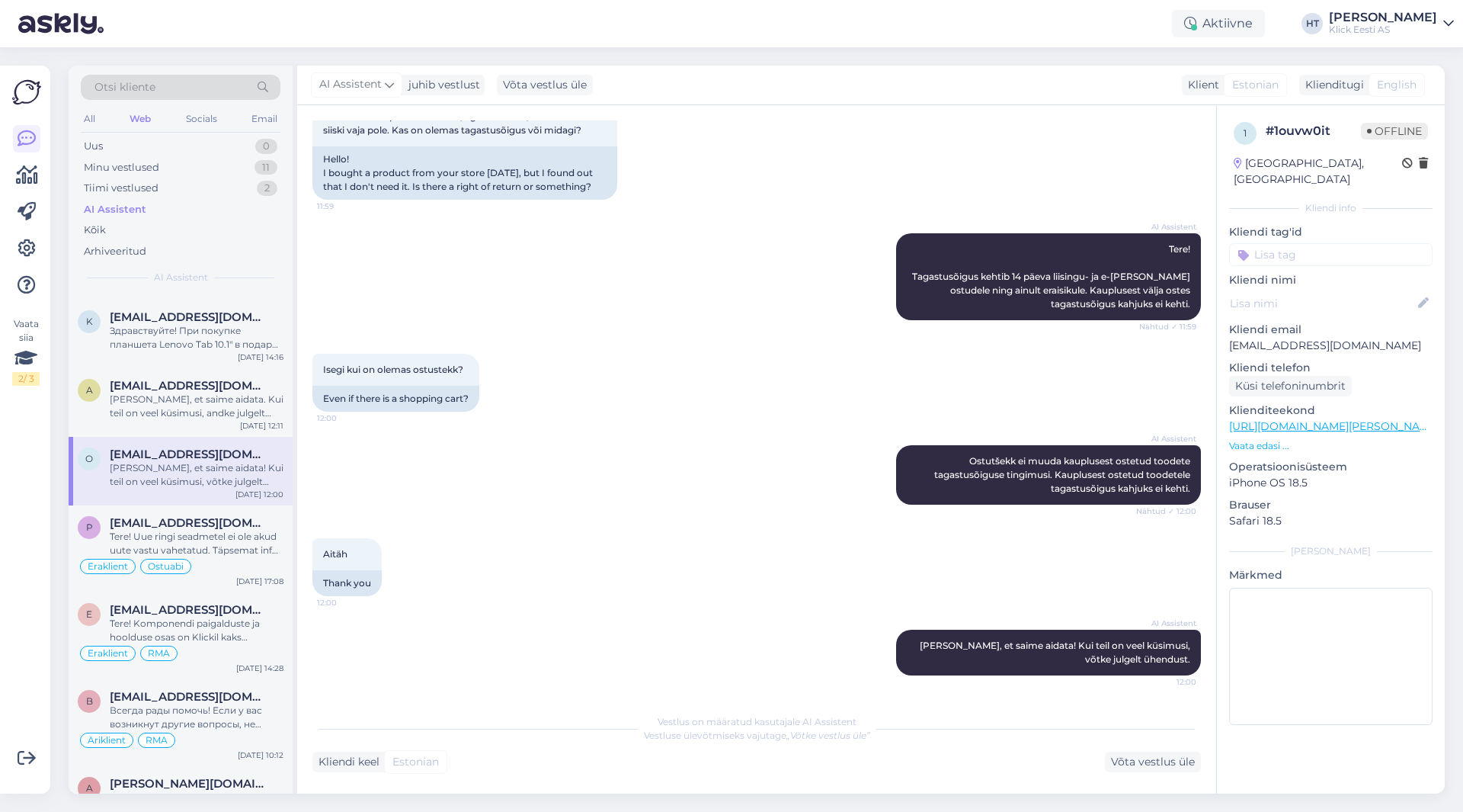
click at [914, 243] on input at bounding box center [1331, 254] width 203 height 23
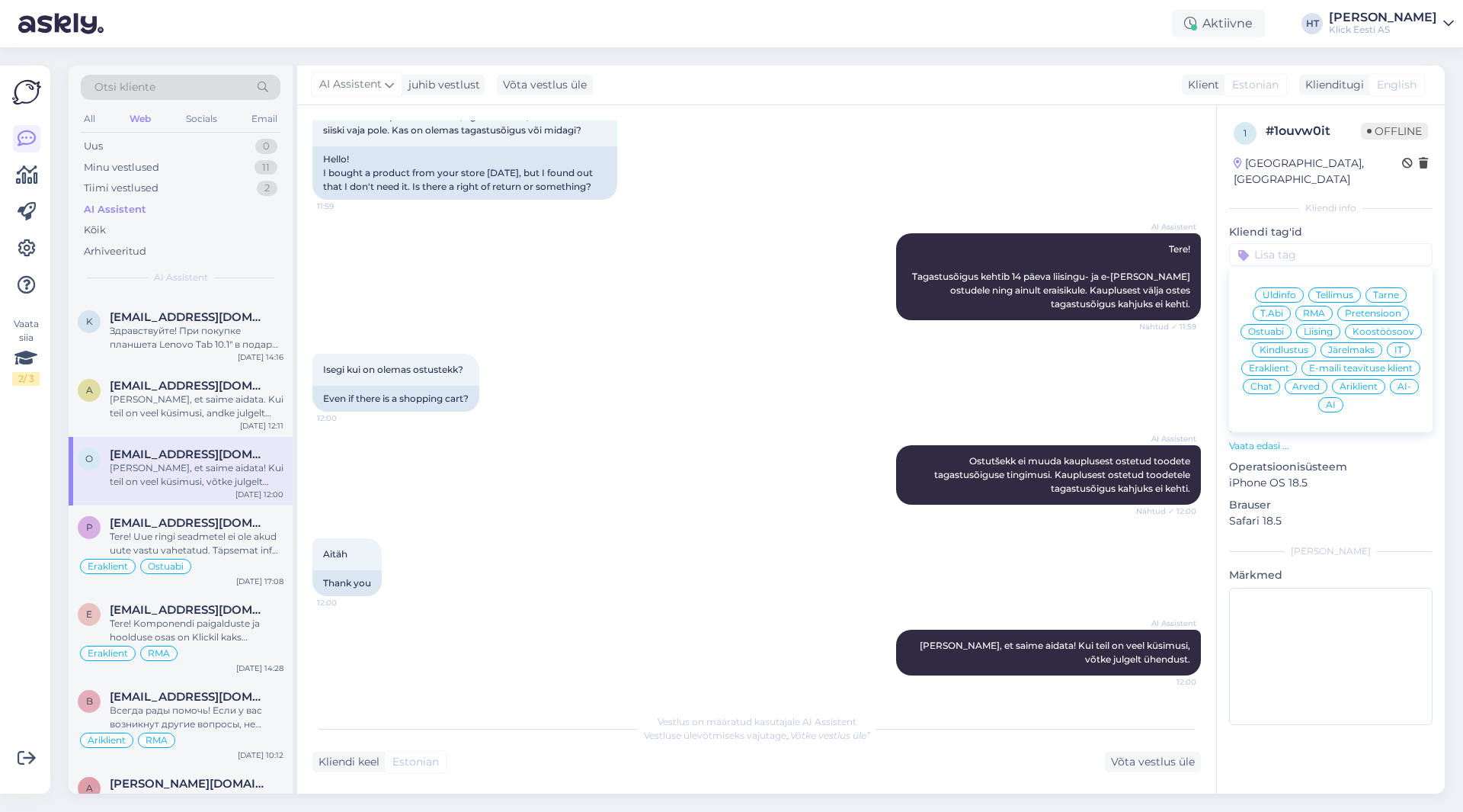
click at [914, 290] on span "Üldinfo" at bounding box center [1280, 294] width 34 height 9
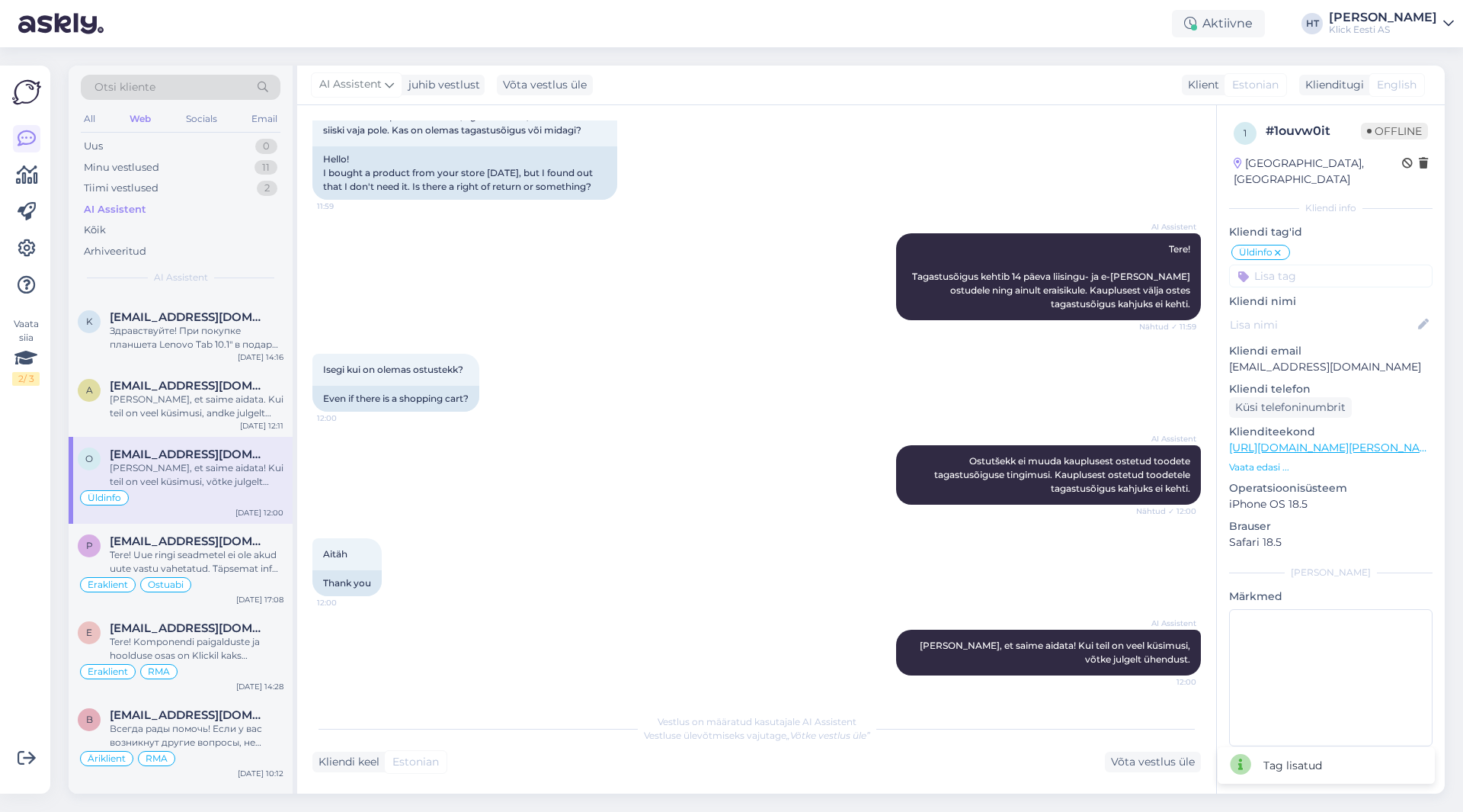
click at [914, 246] on div "Üldinfo Üldinfo Tellimus Tarne T.Abi RMA Pretensioon Ostuabi Liising Koostöösoo…" at bounding box center [1331, 265] width 203 height 44
click at [914, 265] on input at bounding box center [1331, 276] width 203 height 23
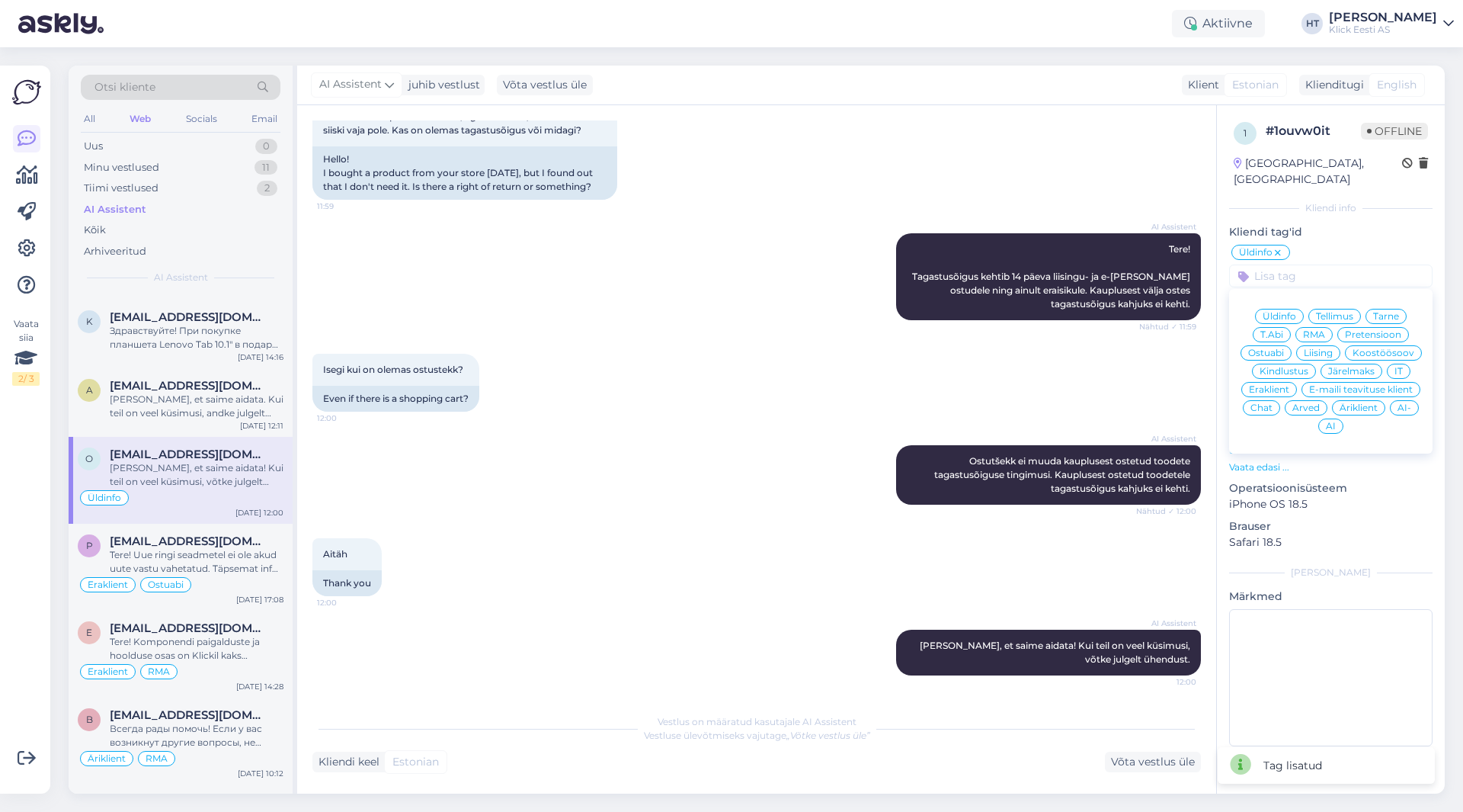
click at [914, 382] on div "Eraklient" at bounding box center [1269, 390] width 56 height 15
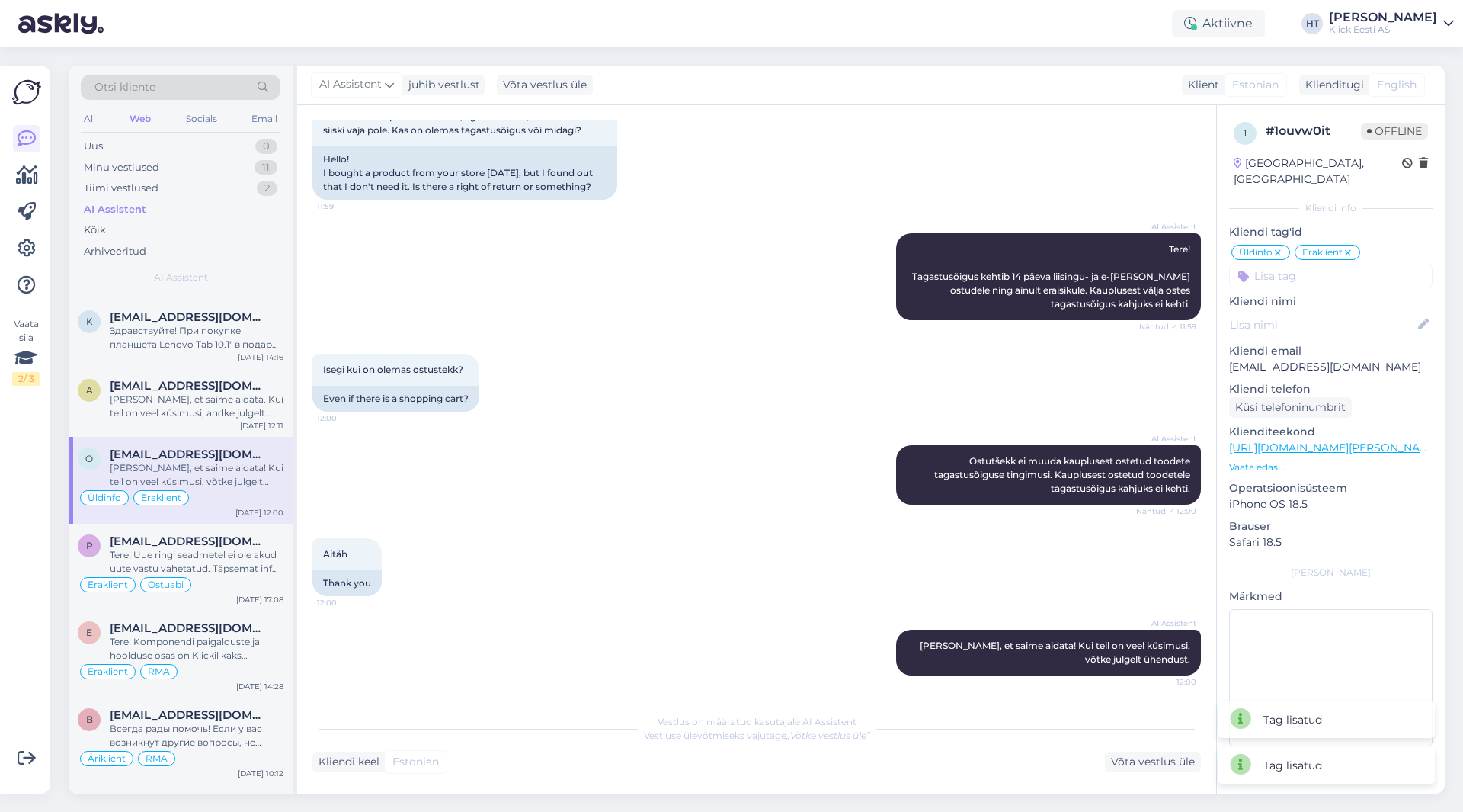
click at [831, 388] on div "Isegi kui on olemas ostustekk? 12:00 Even if there is a shopping cart?" at bounding box center [757, 382] width 889 height 91
click at [219, 395] on div "[PERSON_NAME], et saime aidata. Kui teil on veel küsimusi, andke julgelt teada." at bounding box center [196, 406] width 174 height 28
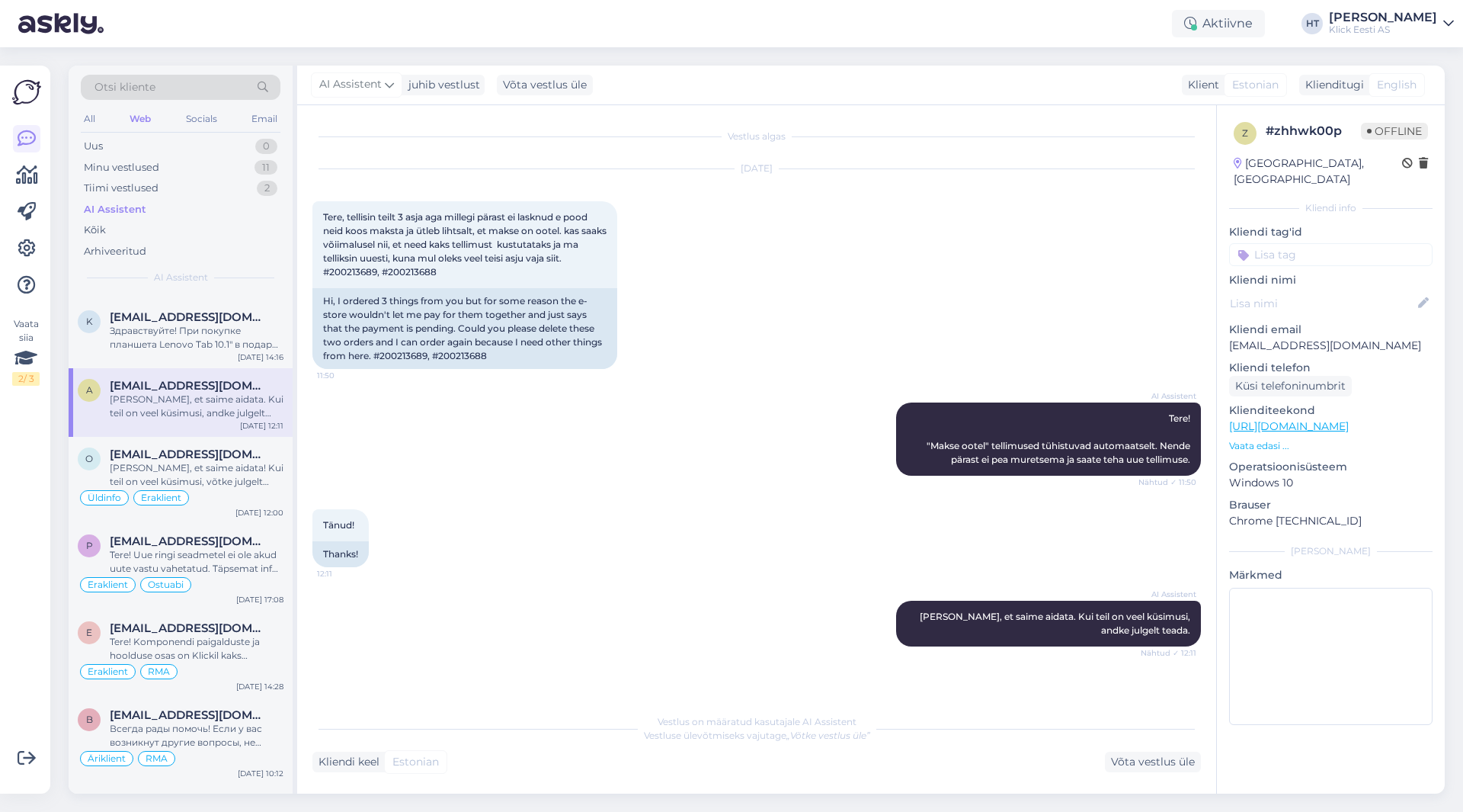
click at [914, 246] on input at bounding box center [1331, 254] width 203 height 23
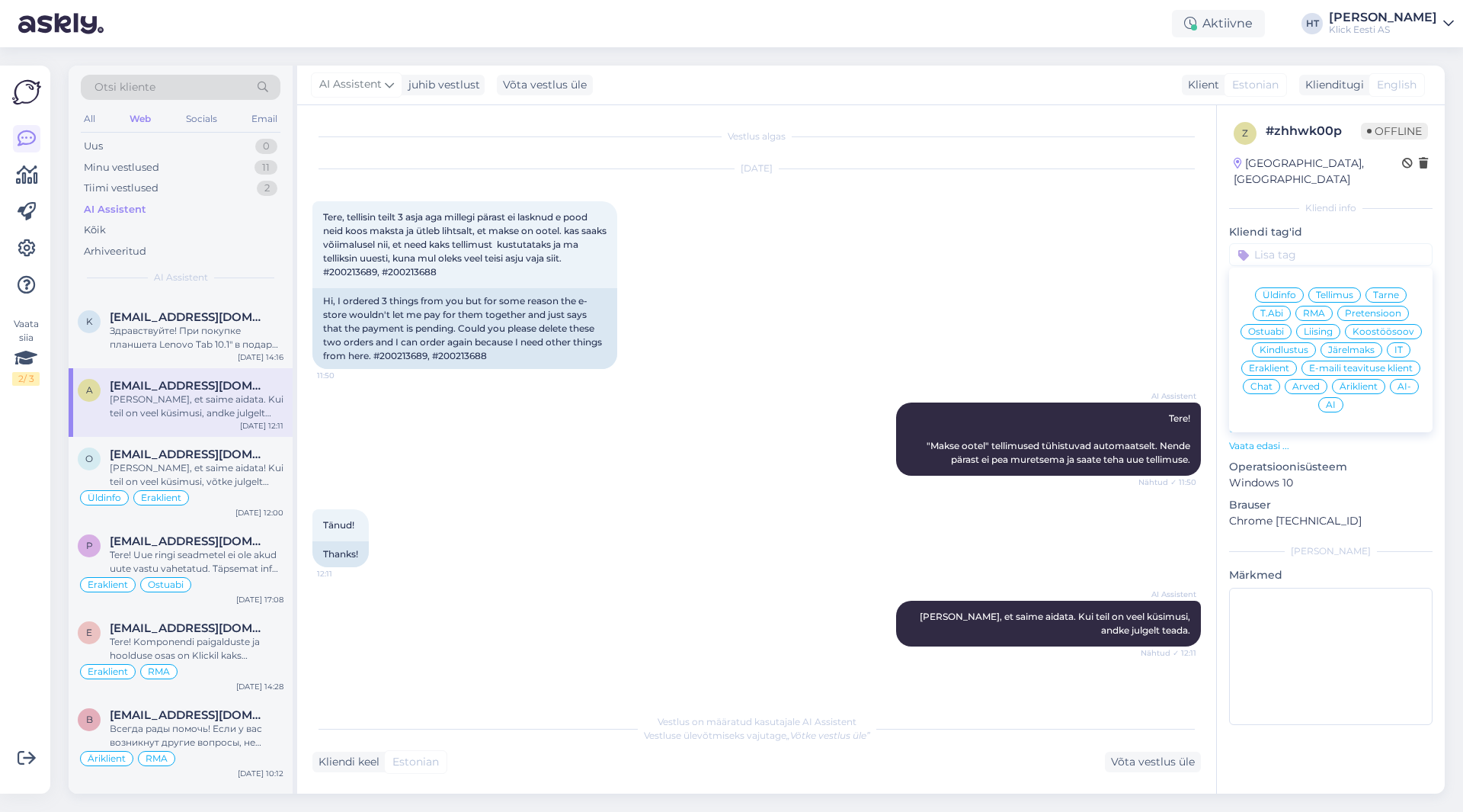
click at [914, 290] on span "Tellimus" at bounding box center [1335, 294] width 37 height 9
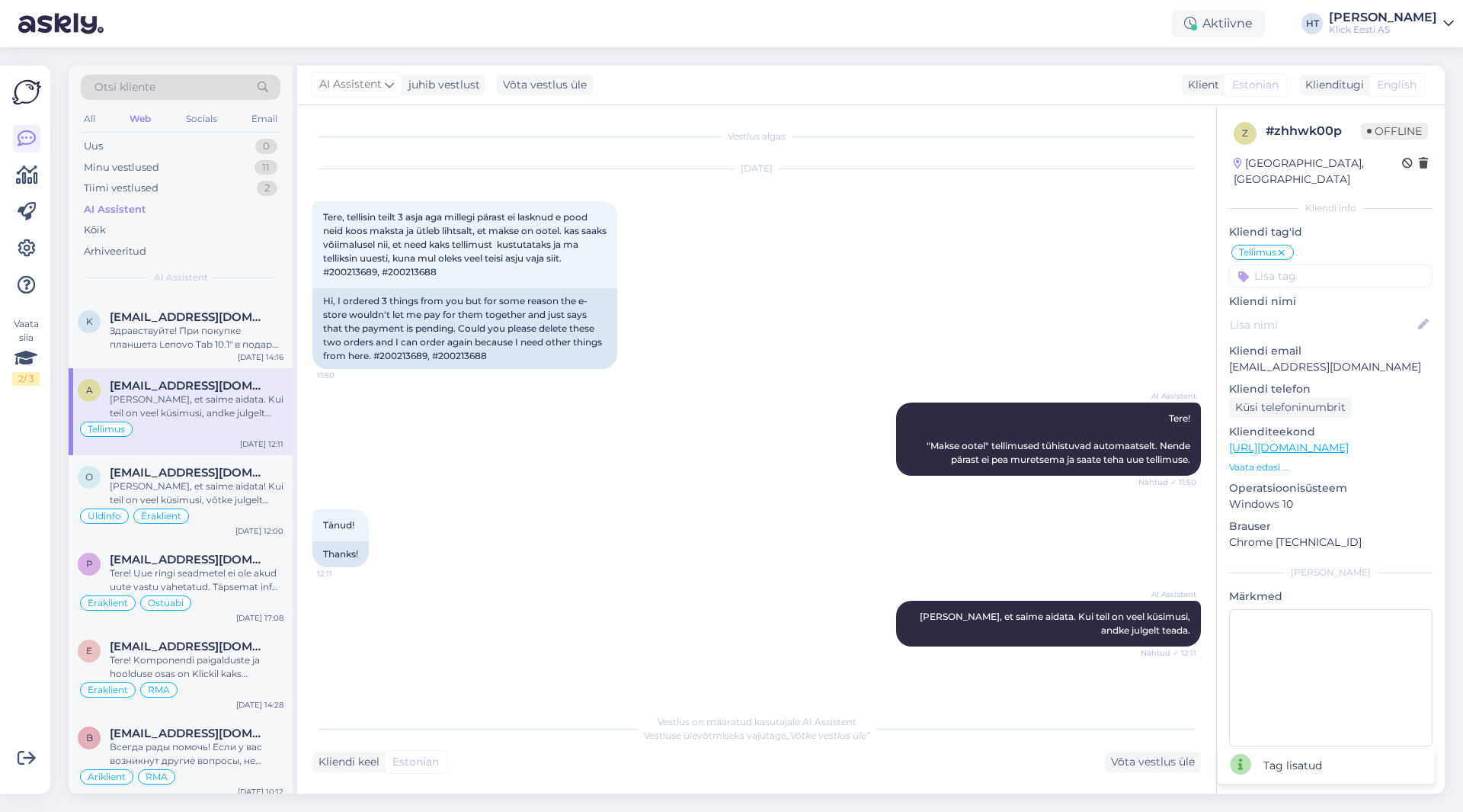
click at [914, 248] on div "Tellimus Üldinfo Tellimus Tarne T.Abi RMA Pretensioon Ostuabi Liising Koostööso…" at bounding box center [1331, 265] width 203 height 44
click at [914, 265] on input at bounding box center [1331, 276] width 203 height 23
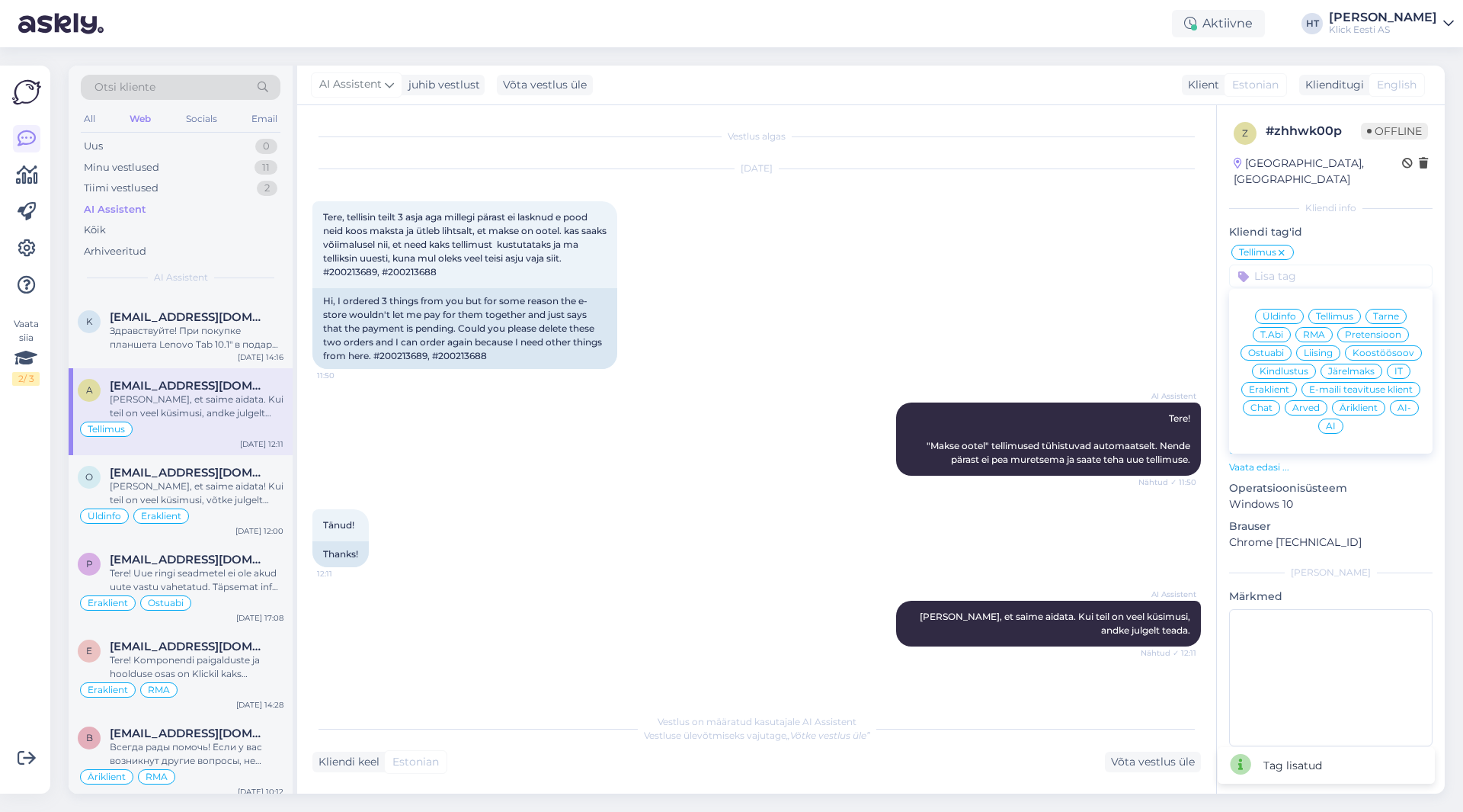
click at [914, 384] on span "Eraklient" at bounding box center [1269, 389] width 40 height 9
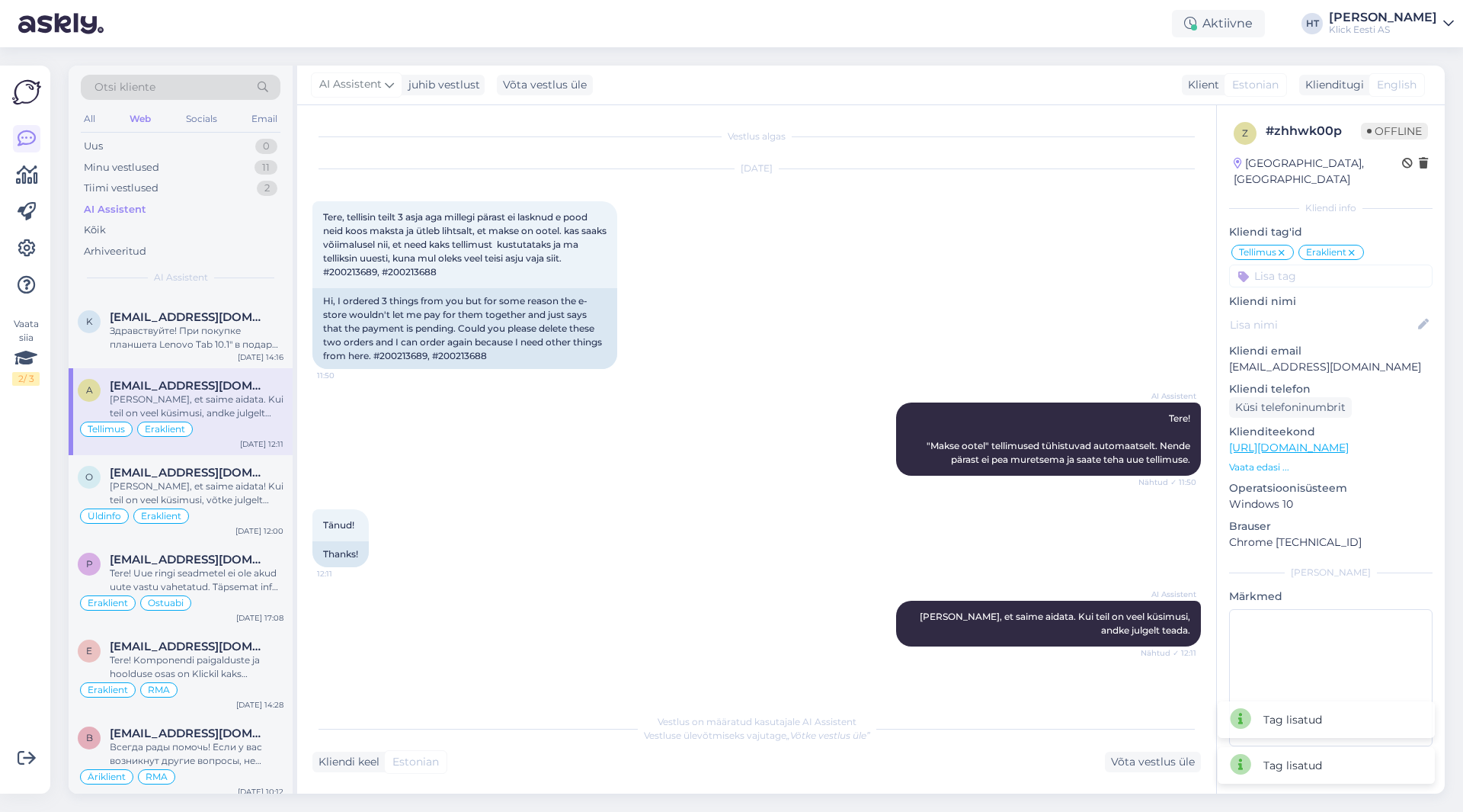
click at [914, 294] on div "[DATE] Tere, tellisin teilt 3 asja aga millegi pärast ei lasknud e pood neid ko…" at bounding box center [757, 269] width 889 height 234
click at [229, 339] on div "Здравствуйте! При покупке планшета Lenovo Tab 10.1" в подарок идет чехол Lenovo…" at bounding box center [196, 337] width 174 height 28
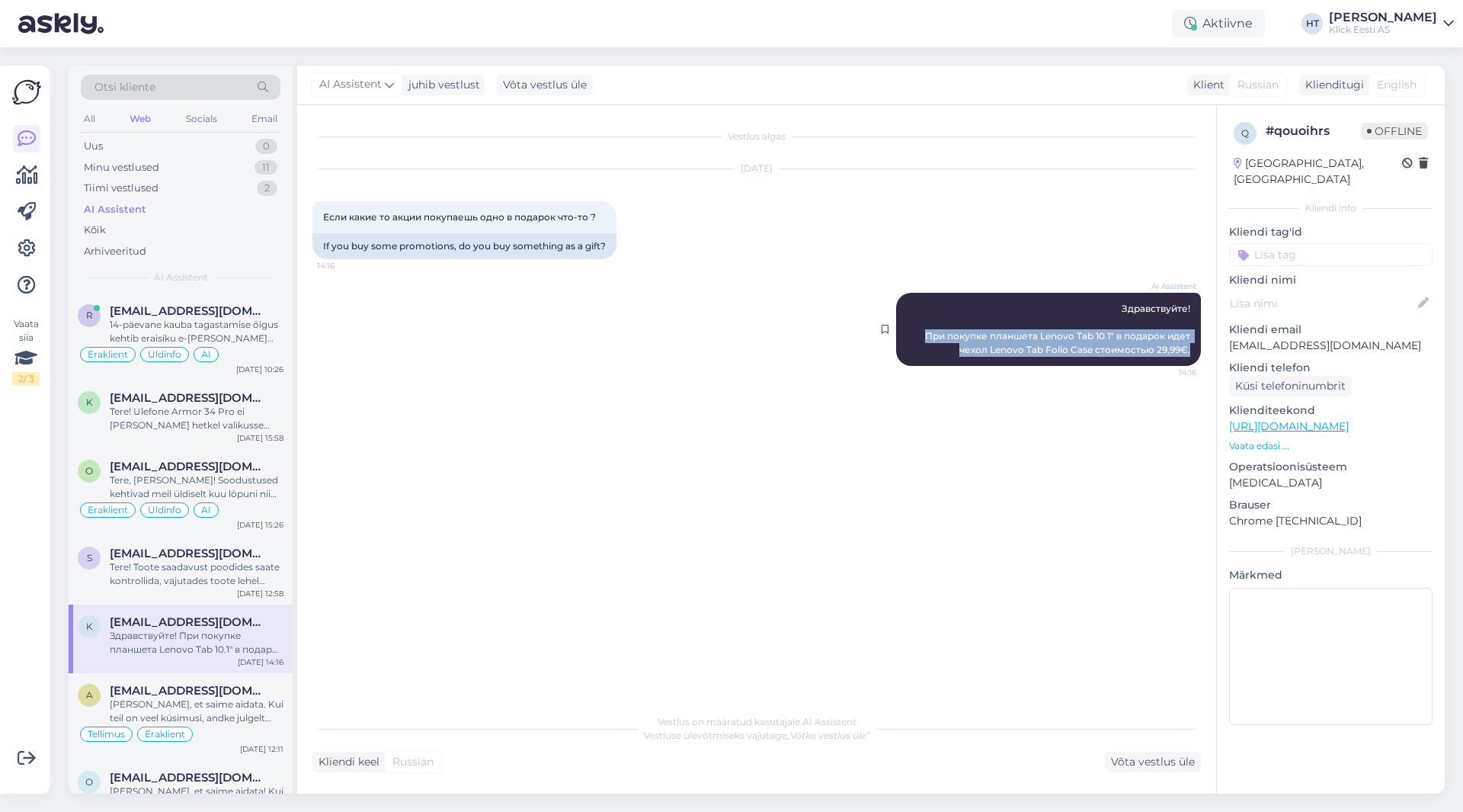
drag, startPoint x: 1192, startPoint y: 352, endPoint x: 922, endPoint y: 334, distance: 270.6
click at [914, 334] on div "AI Assistent Здравствуйте! При покупке планшета Lenovo Tab 10.1" в подарок идет…" at bounding box center [1049, 329] width 305 height 73
click at [588, 223] on div "Если какие то акции покупаешь одно в подарок что-то ? 14:16" at bounding box center [465, 218] width 304 height 32
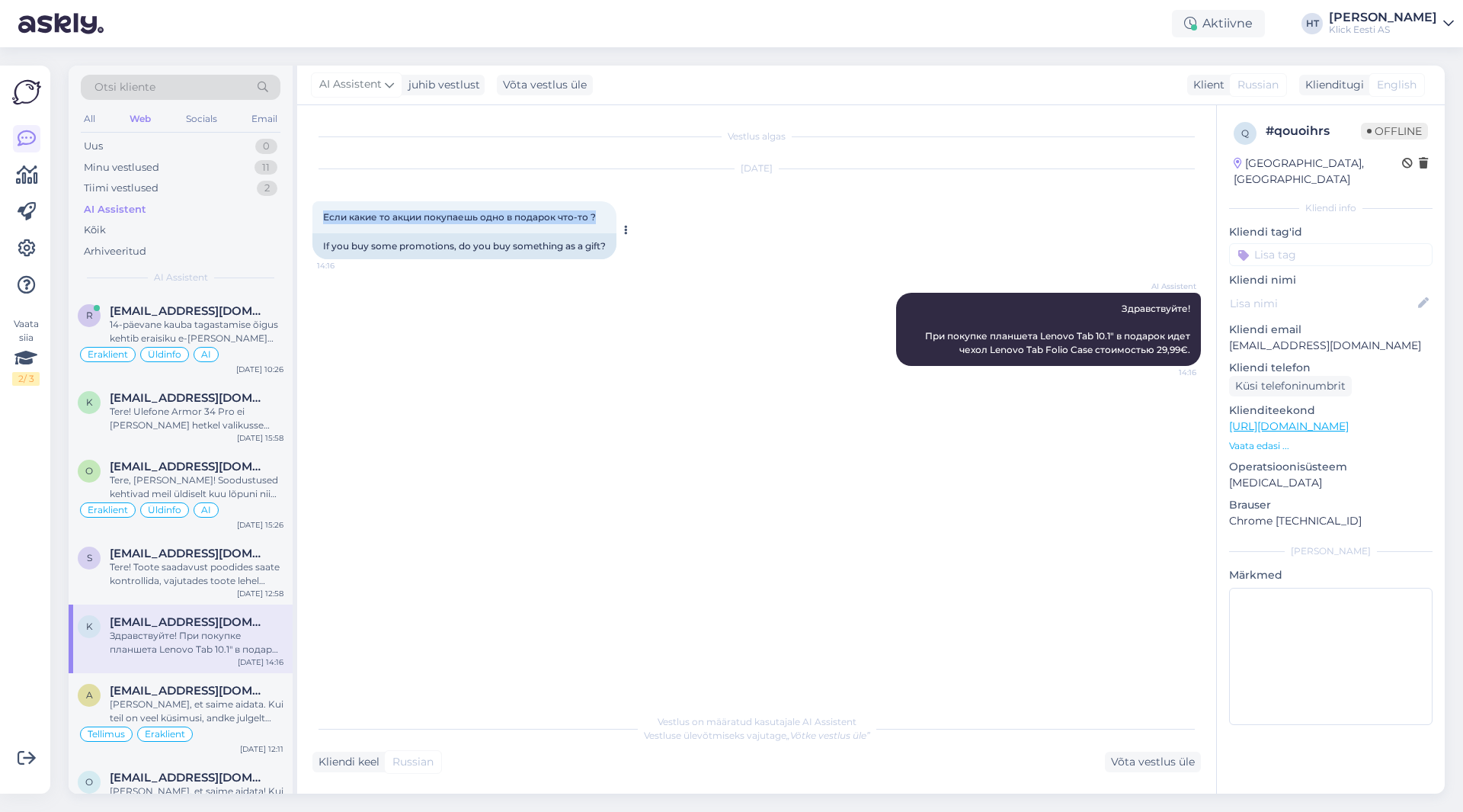
drag, startPoint x: 324, startPoint y: 217, endPoint x: 597, endPoint y: 225, distance: 273.1
click at [597, 225] on div "Если какие то акции покупаешь одно в подарок что-то ? 14:16" at bounding box center [465, 218] width 304 height 32
click at [720, 298] on div "AI Assistent Здравствуйте! При покупке планшета Lenovo Tab 10.1" в подарок идет…" at bounding box center [757, 329] width 889 height 107
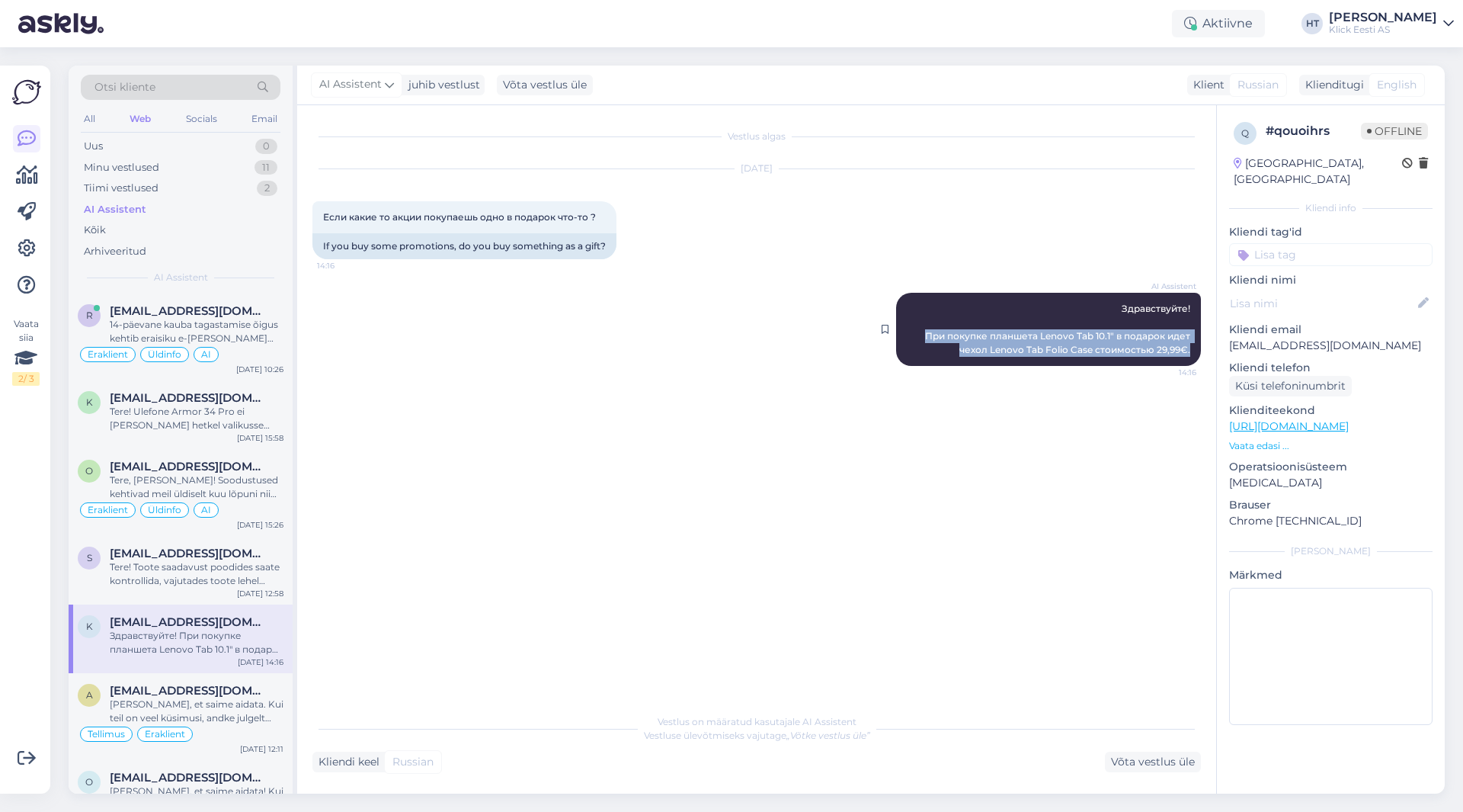
drag, startPoint x: 923, startPoint y: 333, endPoint x: 1197, endPoint y: 360, distance: 275.3
click at [914, 360] on div "AI Assistent Здравствуйте! При покупке планшета Lenovo Tab 10.1" в подарок идет…" at bounding box center [1049, 329] width 305 height 73
click at [914, 439] on p "Vaata edasi ..." at bounding box center [1331, 446] width 203 height 13
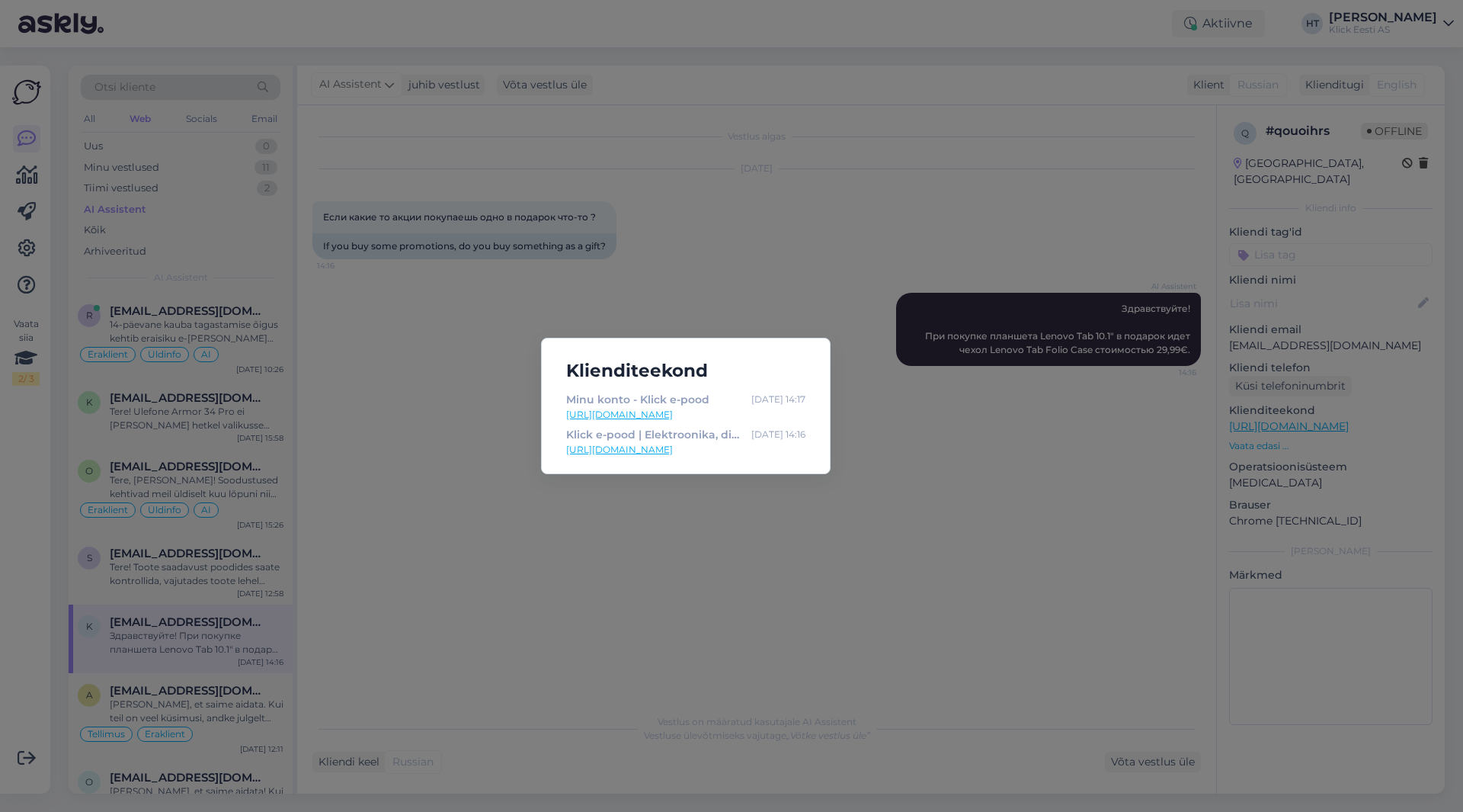
click at [873, 460] on div "Klienditeekond Minu konto - Klick e-pood [DATE] 14:17 [URL][DOMAIN_NAME] Klick …" at bounding box center [731, 406] width 1463 height 812
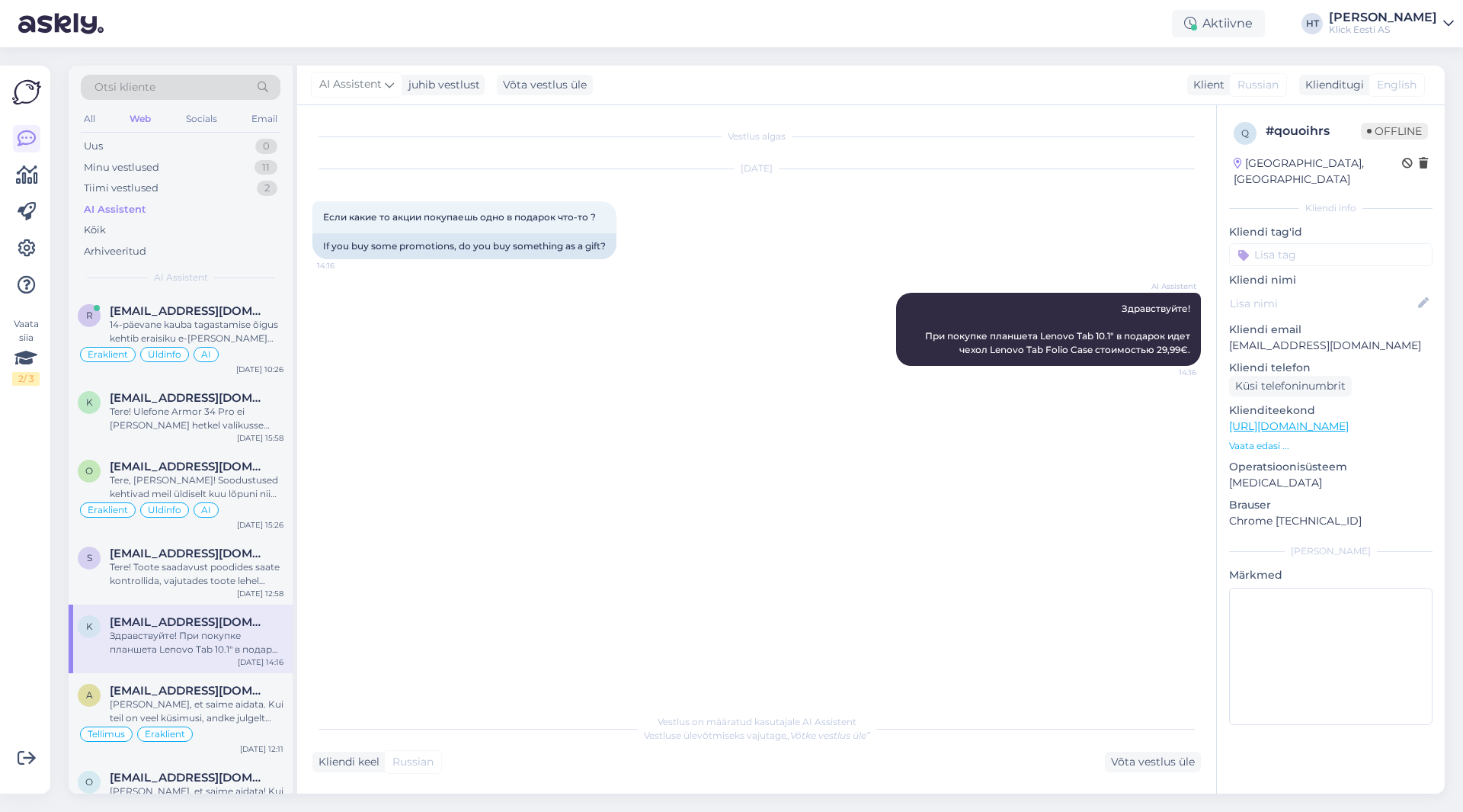
click at [639, 389] on div "Vestlus algas [DATE] Если какие то акции покупаешь одно в подарок что-то ? 14:1…" at bounding box center [764, 406] width 902 height 572
click at [914, 243] on input at bounding box center [1331, 254] width 203 height 23
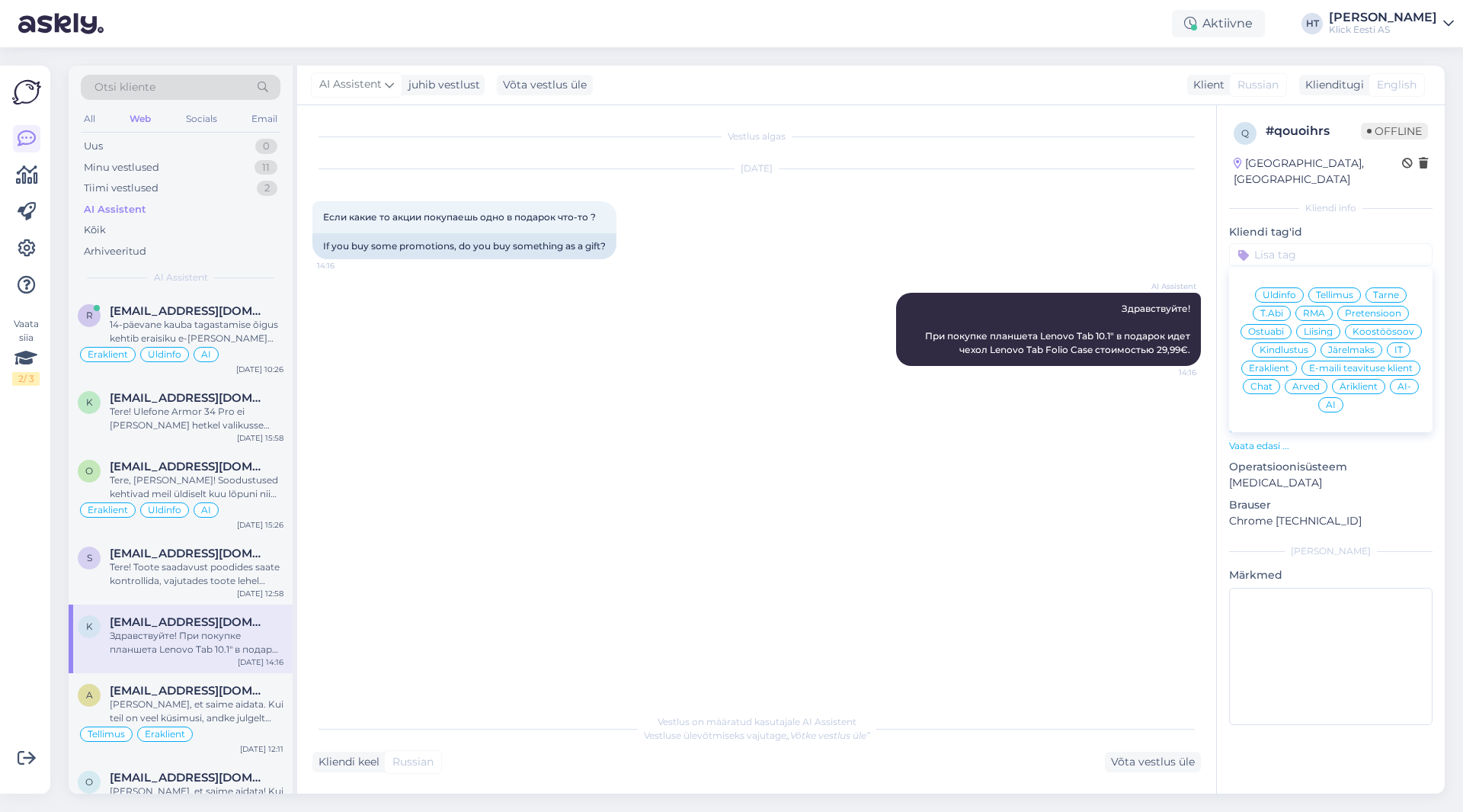
drag, startPoint x: 681, startPoint y: 408, endPoint x: 664, endPoint y: 416, distance: 18.8
click at [680, 408] on div "Vestlus algas [DATE] Если какие то акции покупаешь одно в подарок что-то ? 14:1…" at bounding box center [764, 406] width 902 height 572
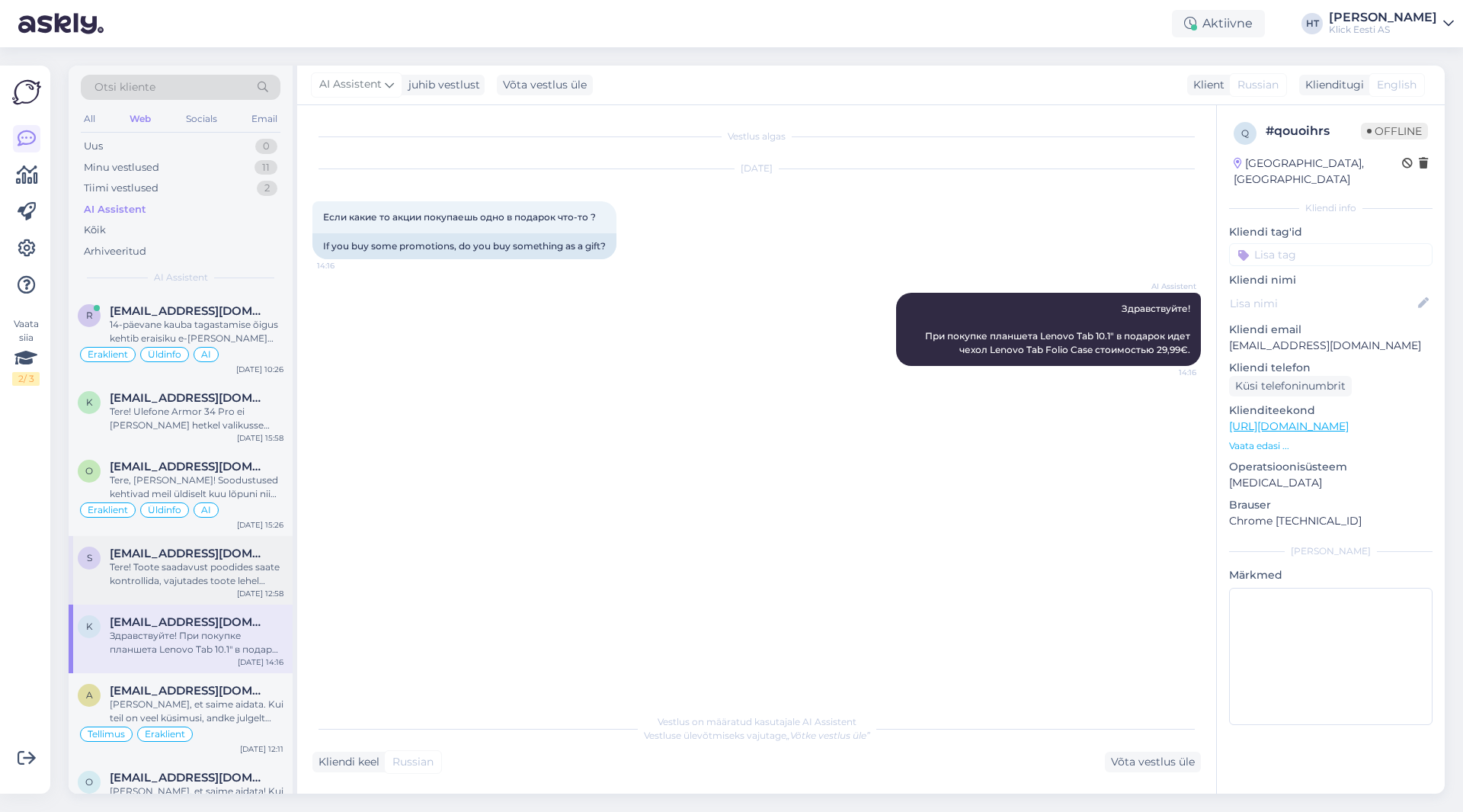
click at [242, 546] on span "[EMAIL_ADDRESS][DOMAIN_NAME]" at bounding box center [189, 553] width 159 height 13
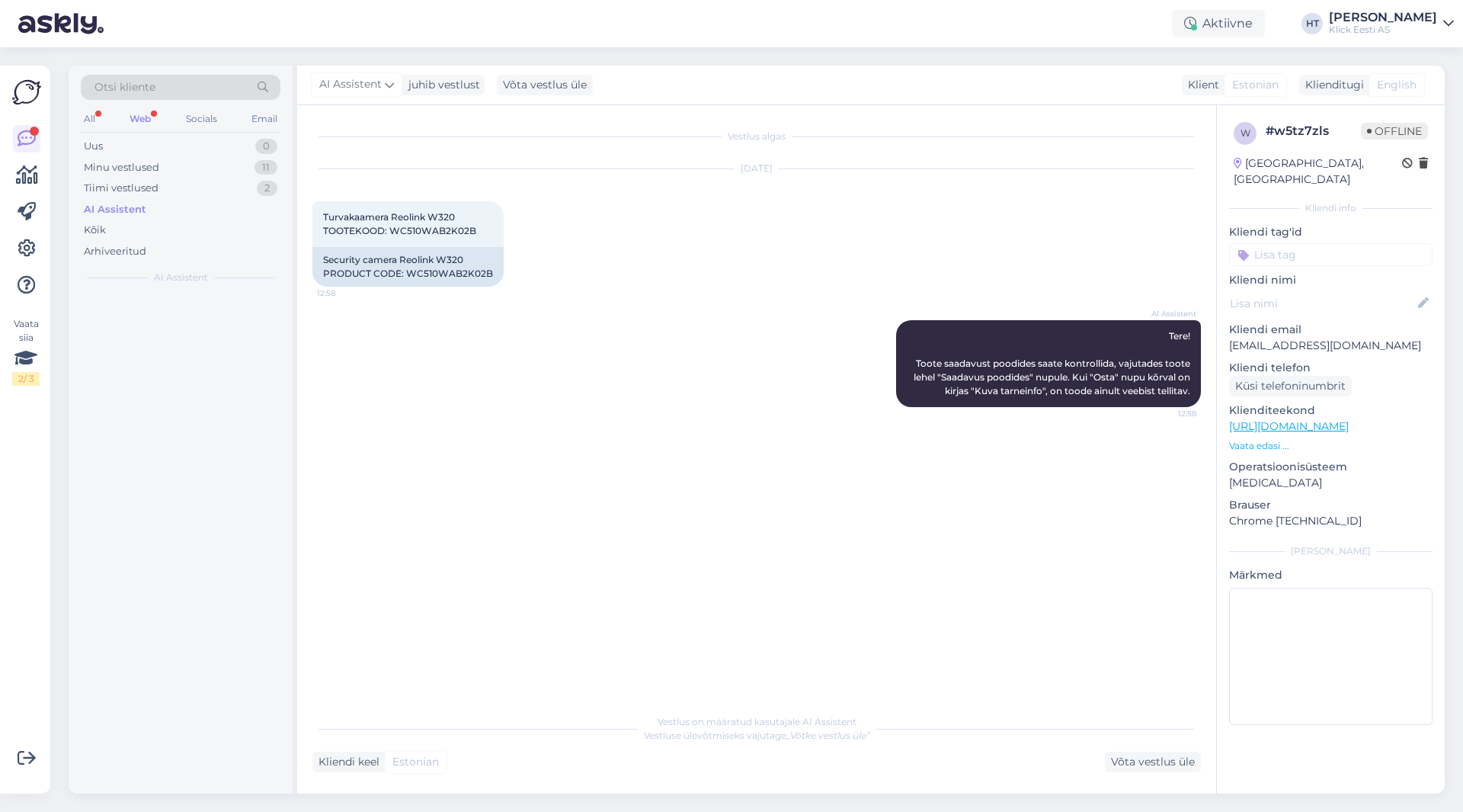
click at [914, 243] on input at bounding box center [1331, 254] width 203 height 23
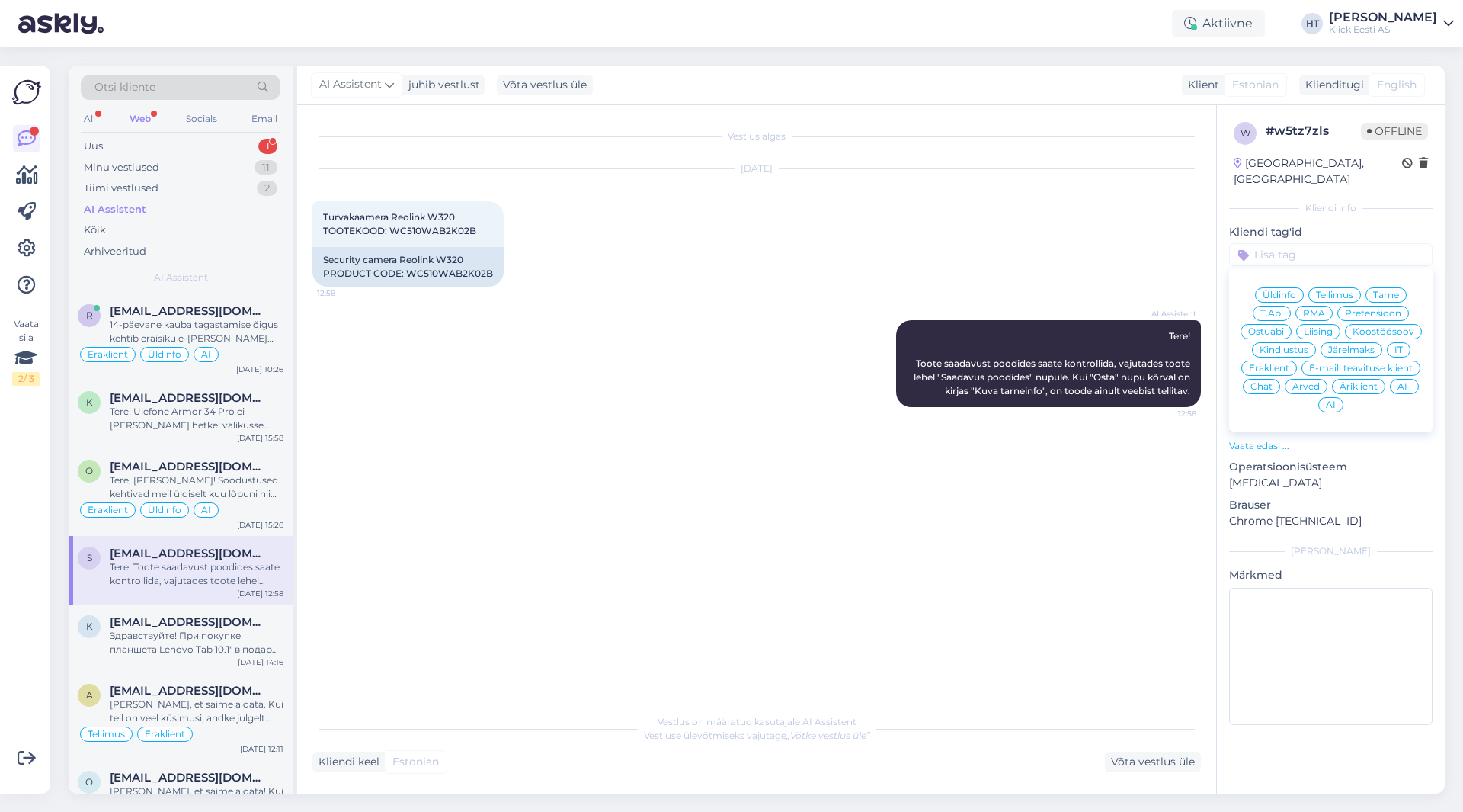
click at [914, 327] on span "Ostuabi" at bounding box center [1266, 331] width 35 height 9
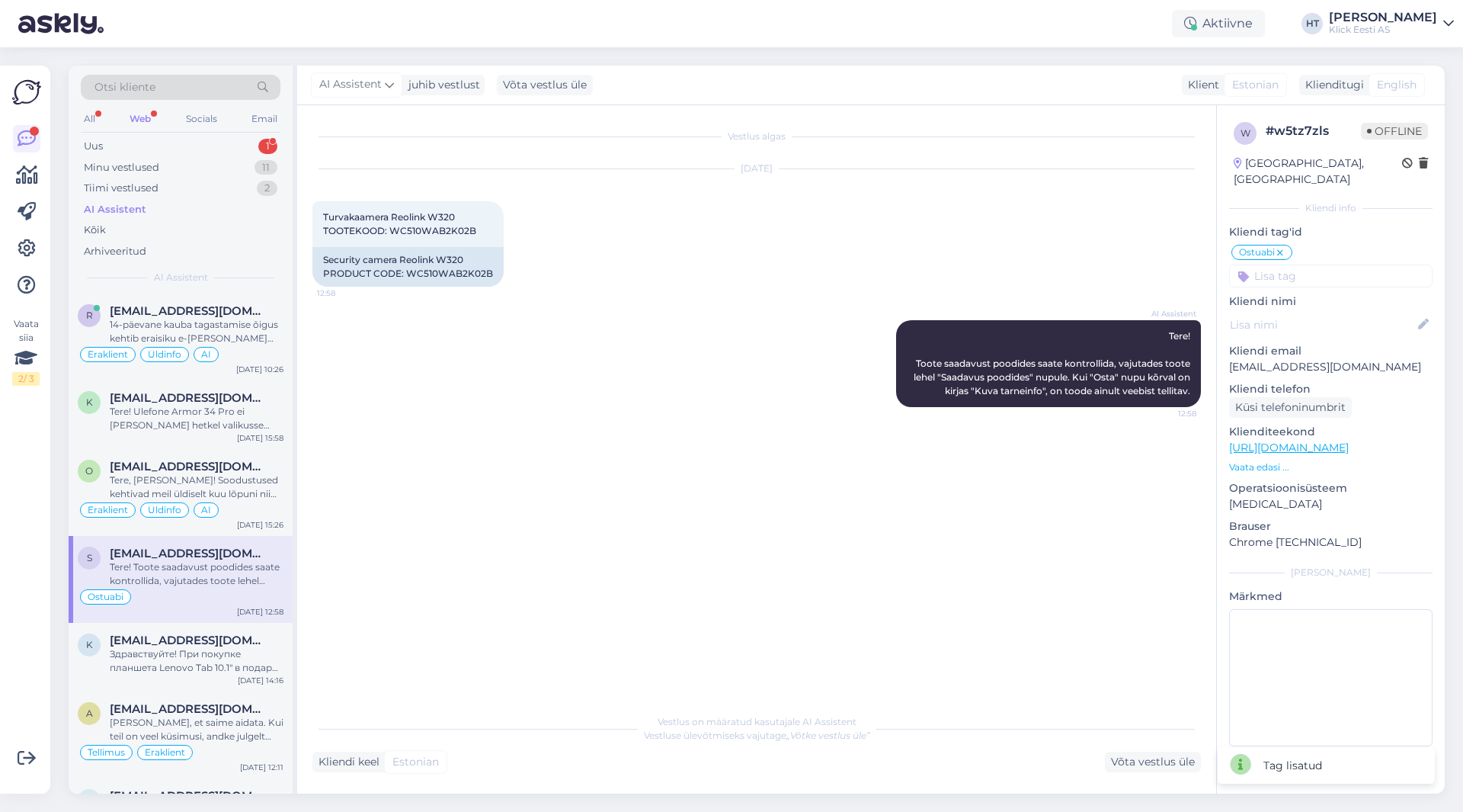
click at [914, 265] on input at bounding box center [1331, 276] width 203 height 23
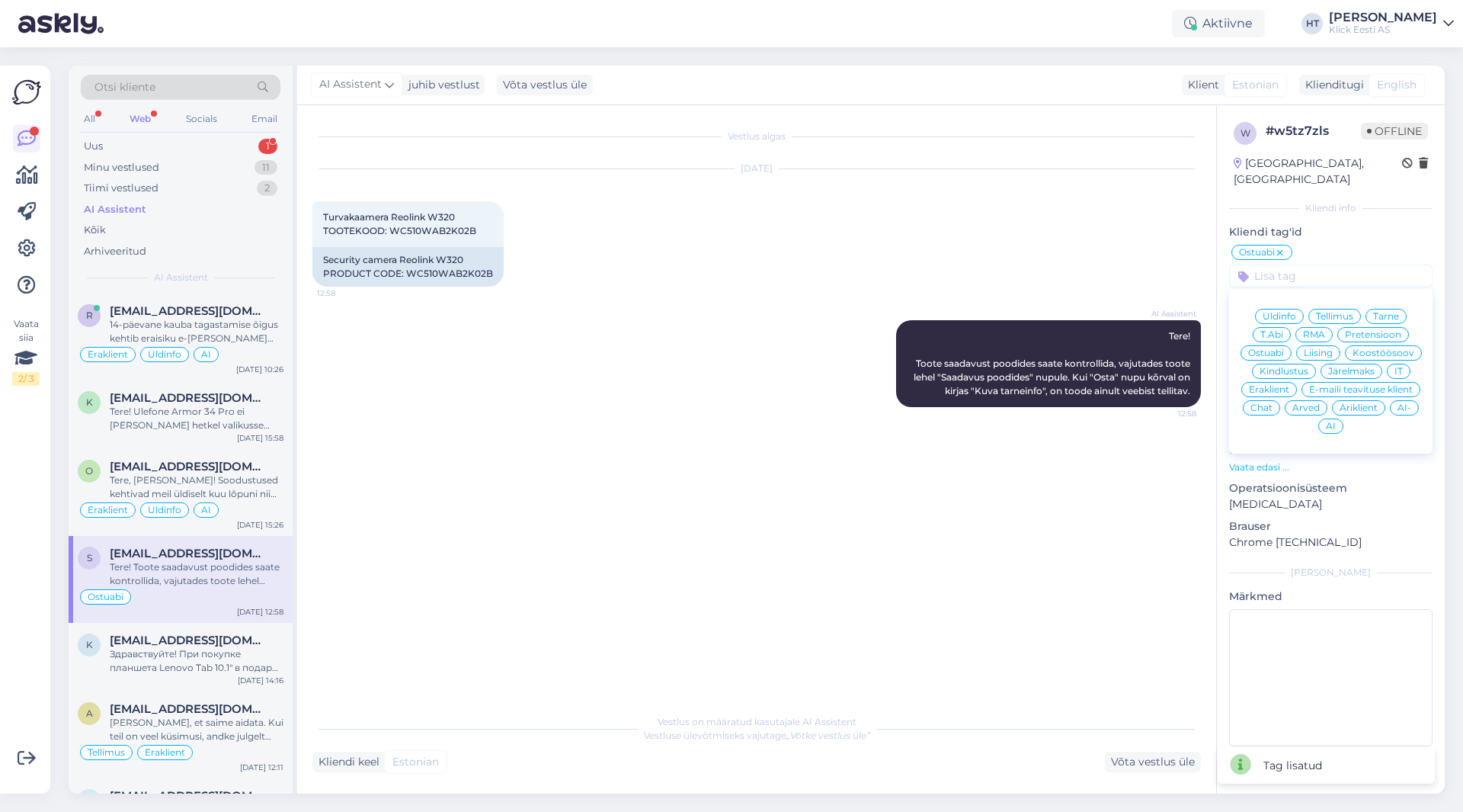
click at [914, 384] on span "Eraklient" at bounding box center [1269, 389] width 40 height 9
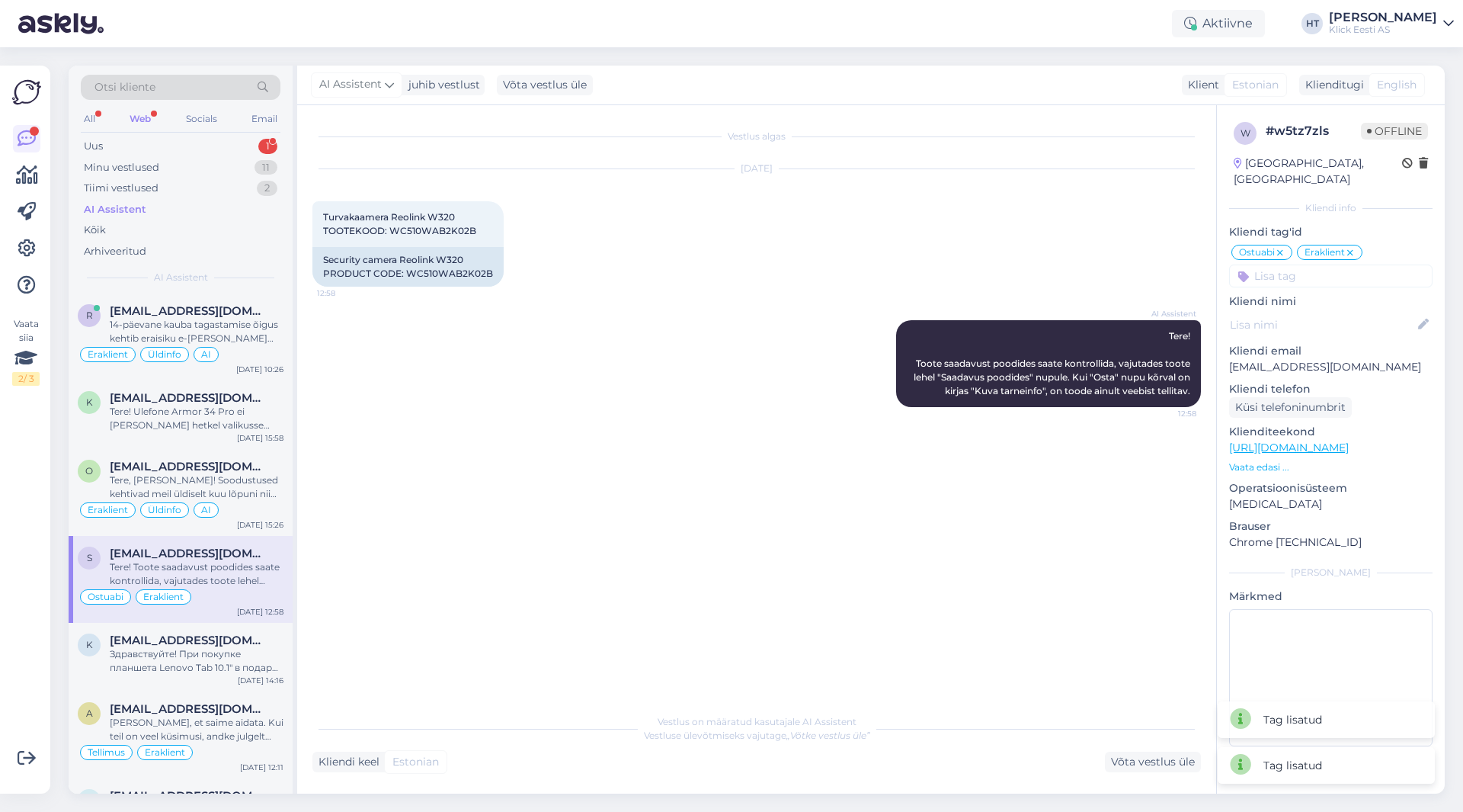
click at [840, 285] on div "[DATE] Turvakaamera Reolink W320 TOOTEKOOD: WC510WAB2K02B 12:58 Security camera…" at bounding box center [757, 228] width 889 height 151
click at [259, 403] on span "[EMAIL_ADDRESS][DOMAIN_NAME]" at bounding box center [189, 398] width 159 height 13
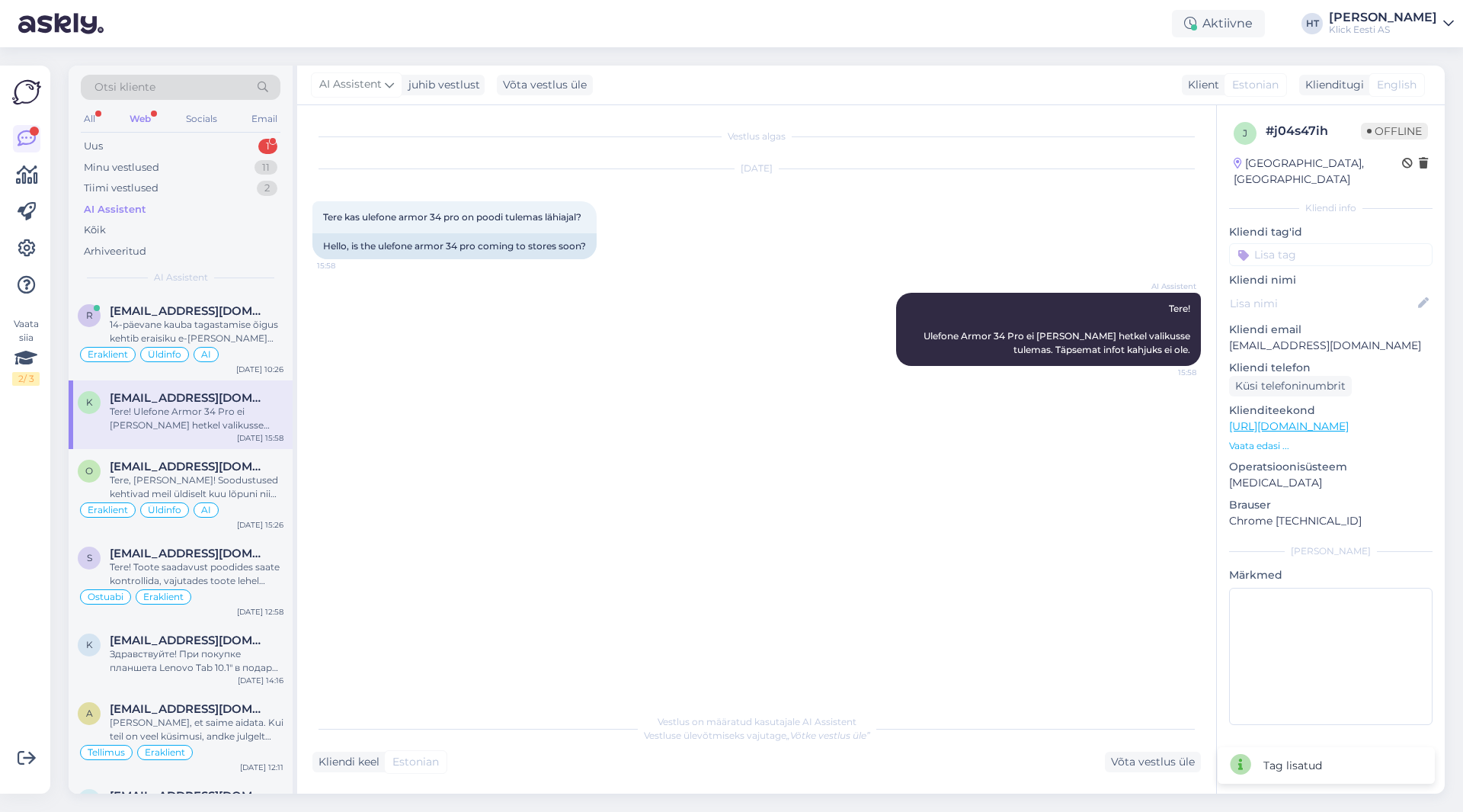
click at [914, 243] on input at bounding box center [1331, 254] width 203 height 23
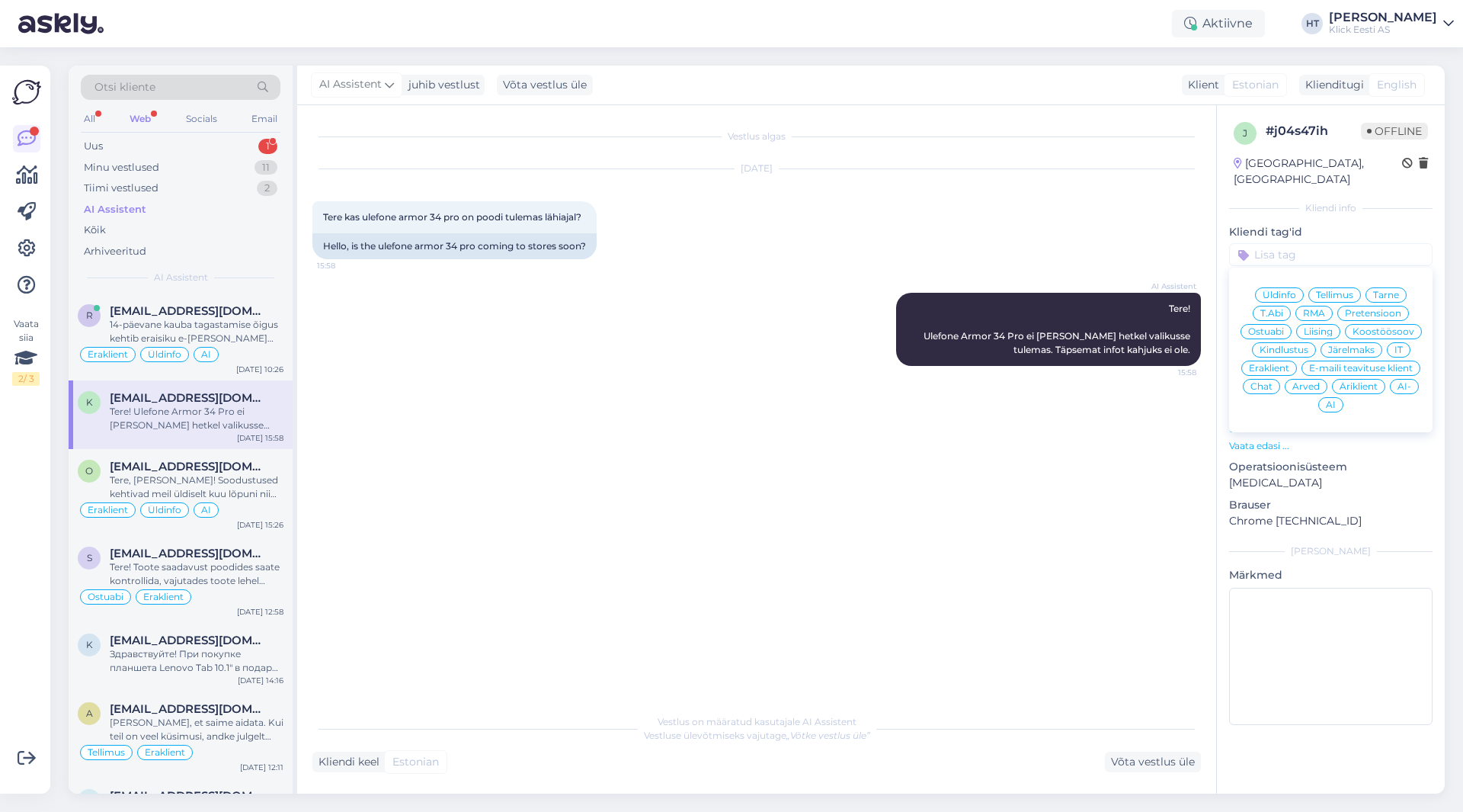
click at [914, 250] on div "[DATE] Tere kas ulefone armor 34 pro on poodi tulemas lähiajal? 15:58 Hello, is…" at bounding box center [757, 214] width 889 height 123
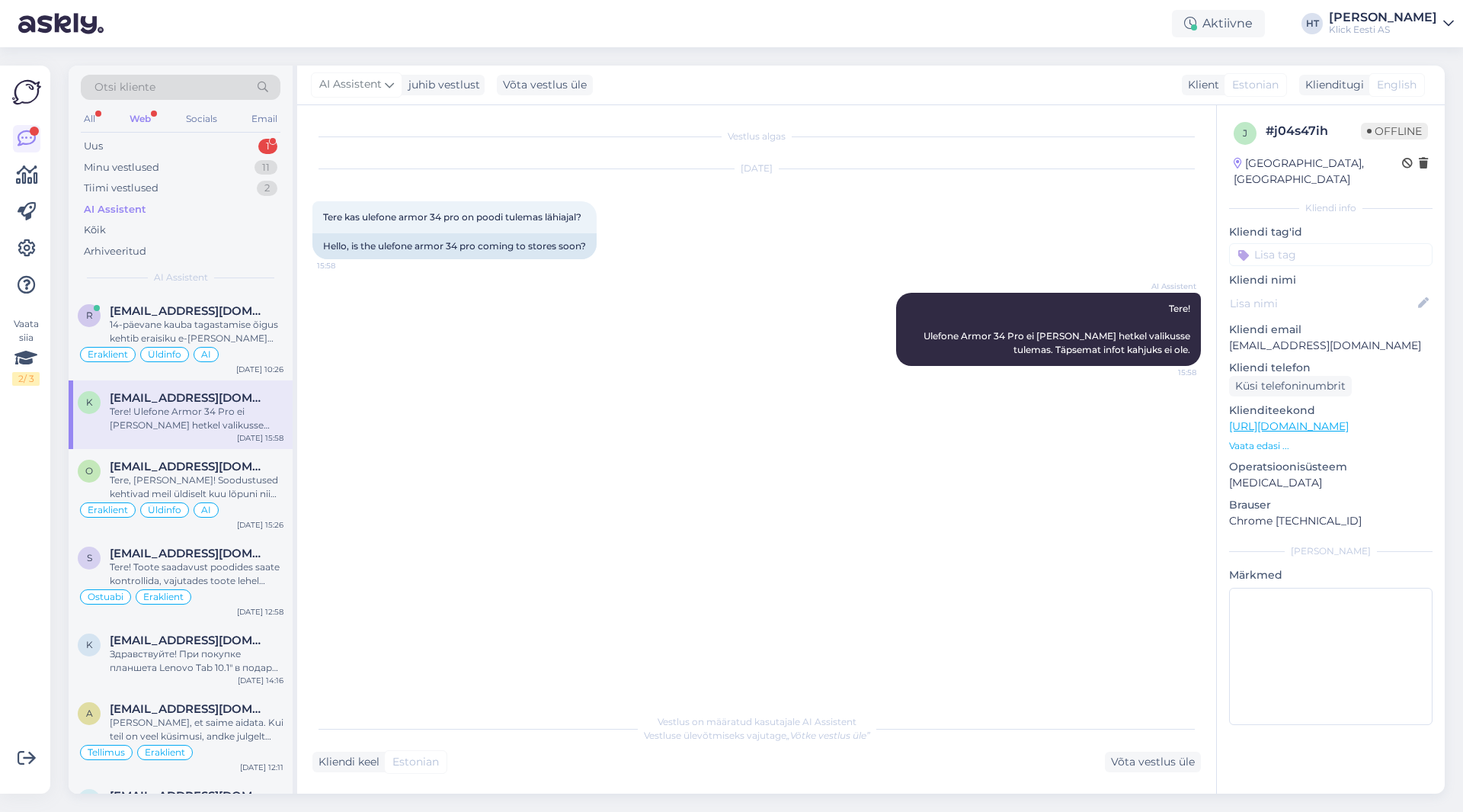
click at [874, 229] on div "[DATE] Tere kas ulefone armor 34 pro on poodi tulemas lähiajal? 15:58 Hello, is…" at bounding box center [757, 214] width 889 height 123
click at [914, 243] on input at bounding box center [1331, 254] width 203 height 23
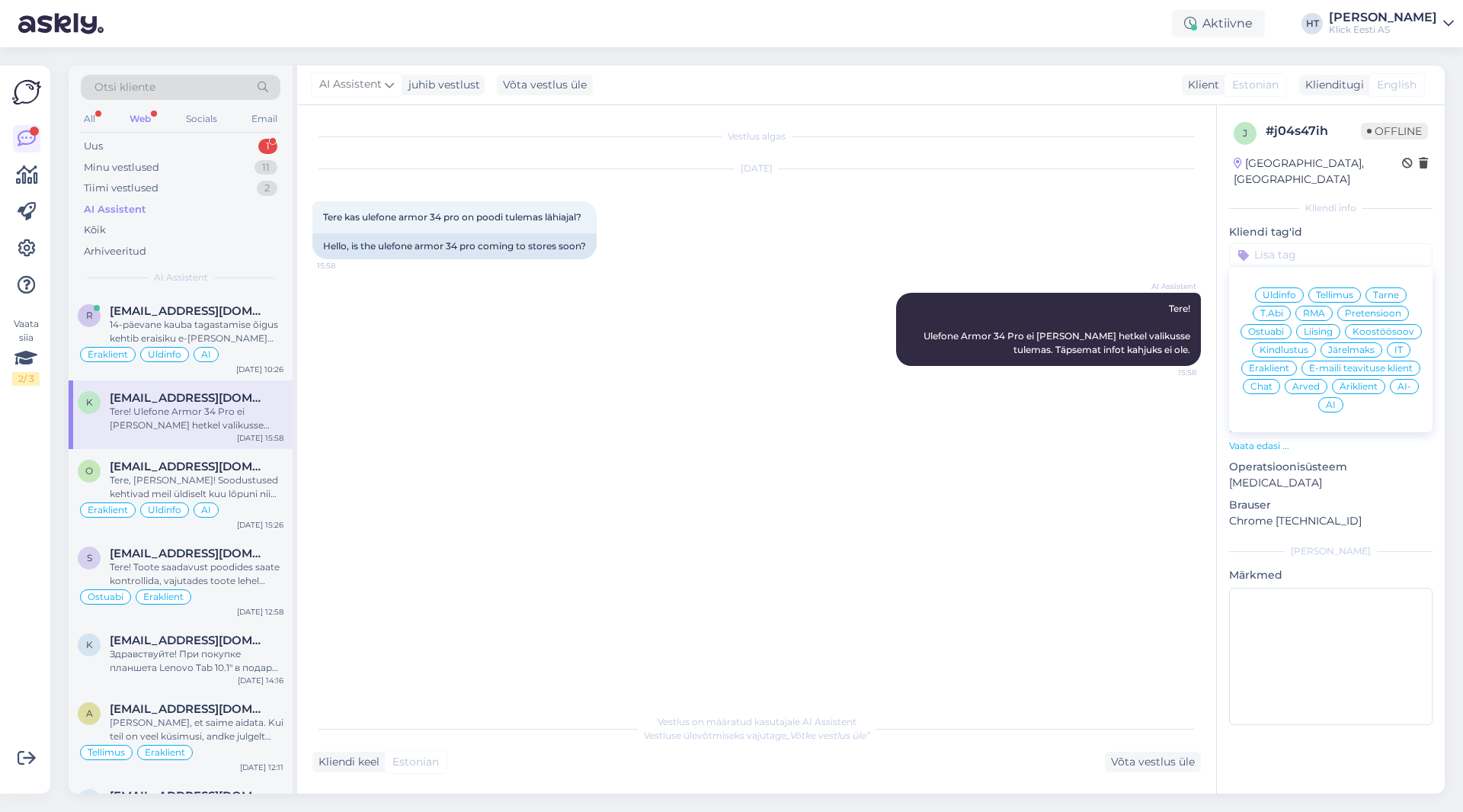
click at [914, 327] on span "Ostuabi" at bounding box center [1266, 331] width 35 height 9
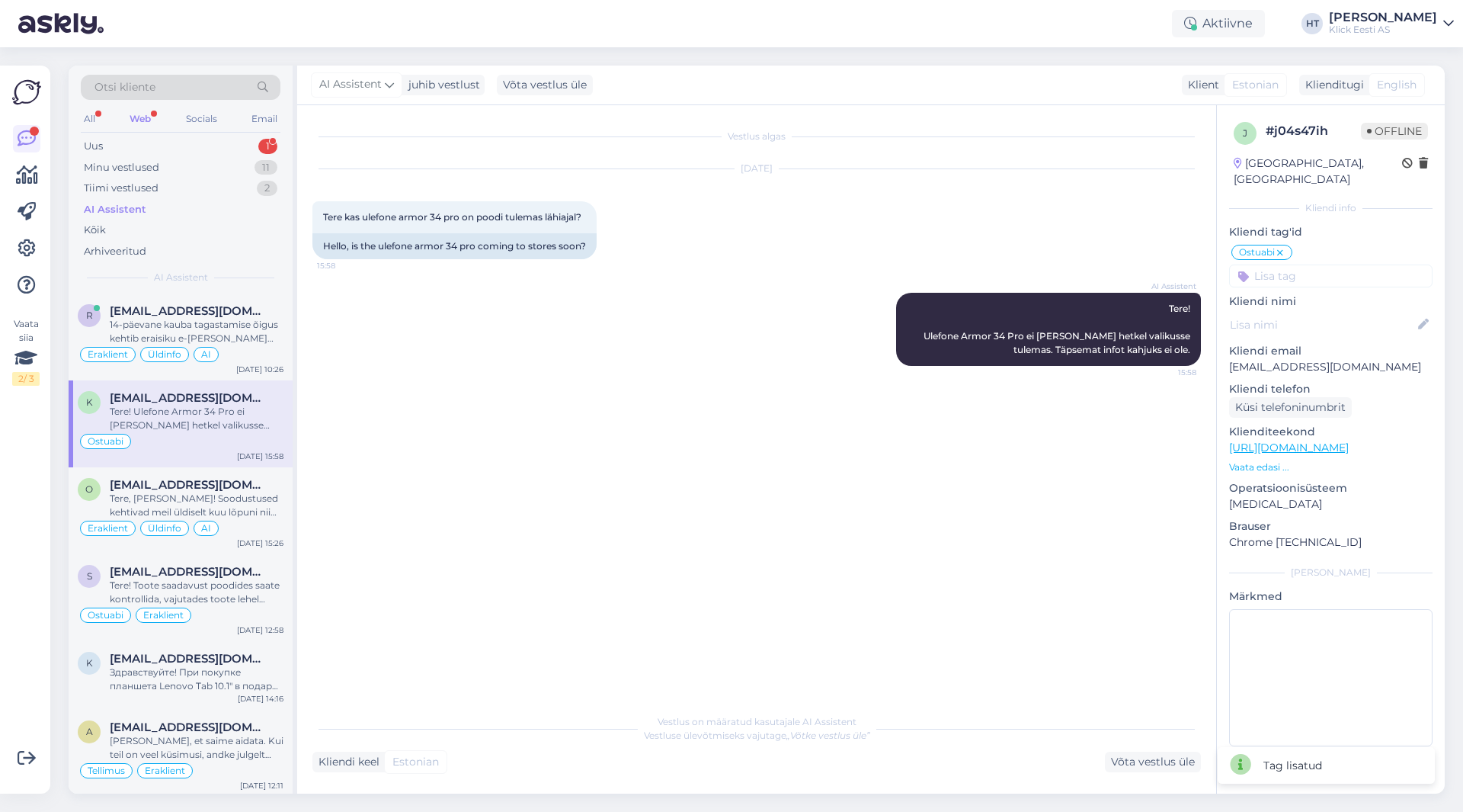
click at [914, 265] on input at bounding box center [1331, 276] width 203 height 23
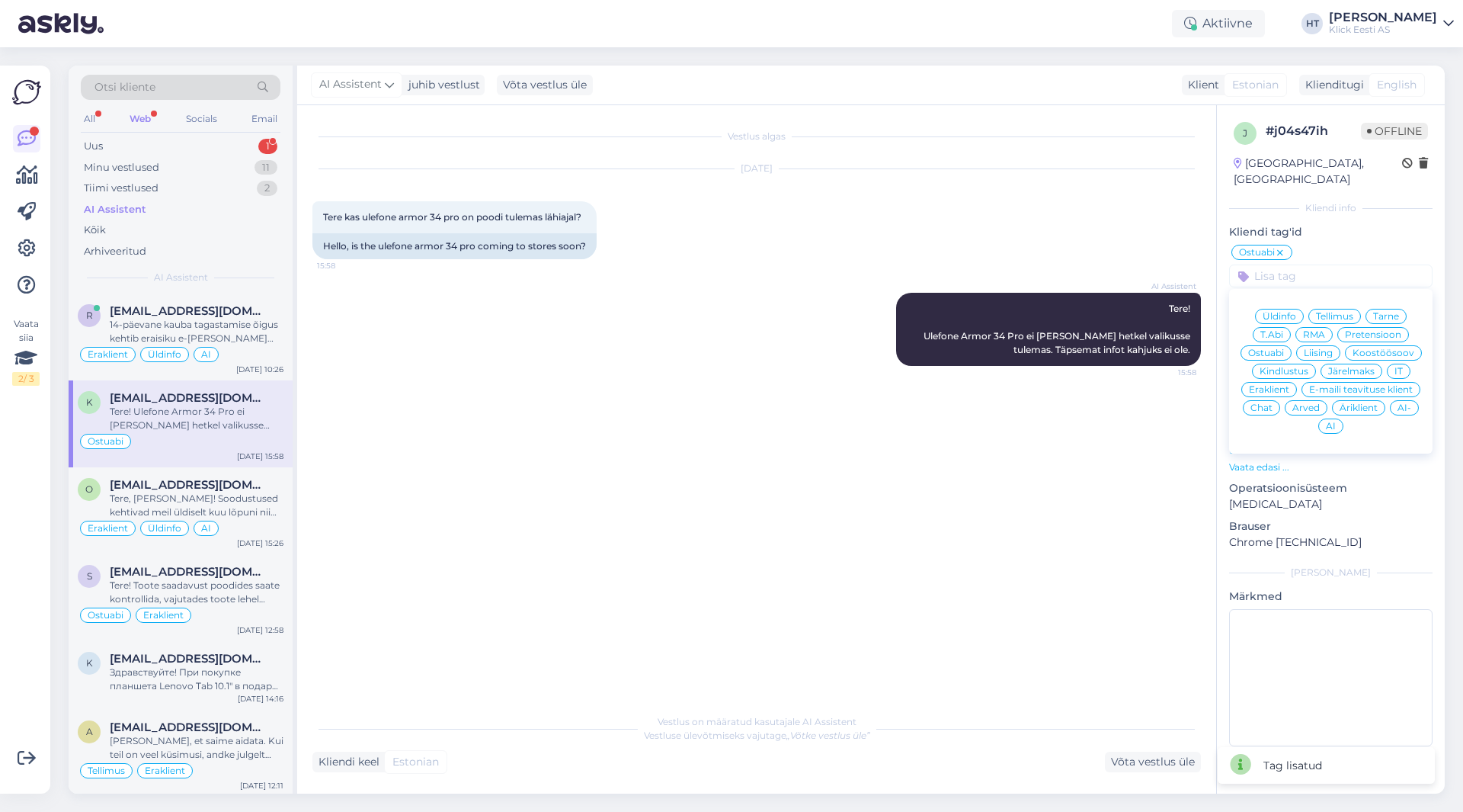
click at [914, 384] on span "Eraklient" at bounding box center [1269, 389] width 40 height 9
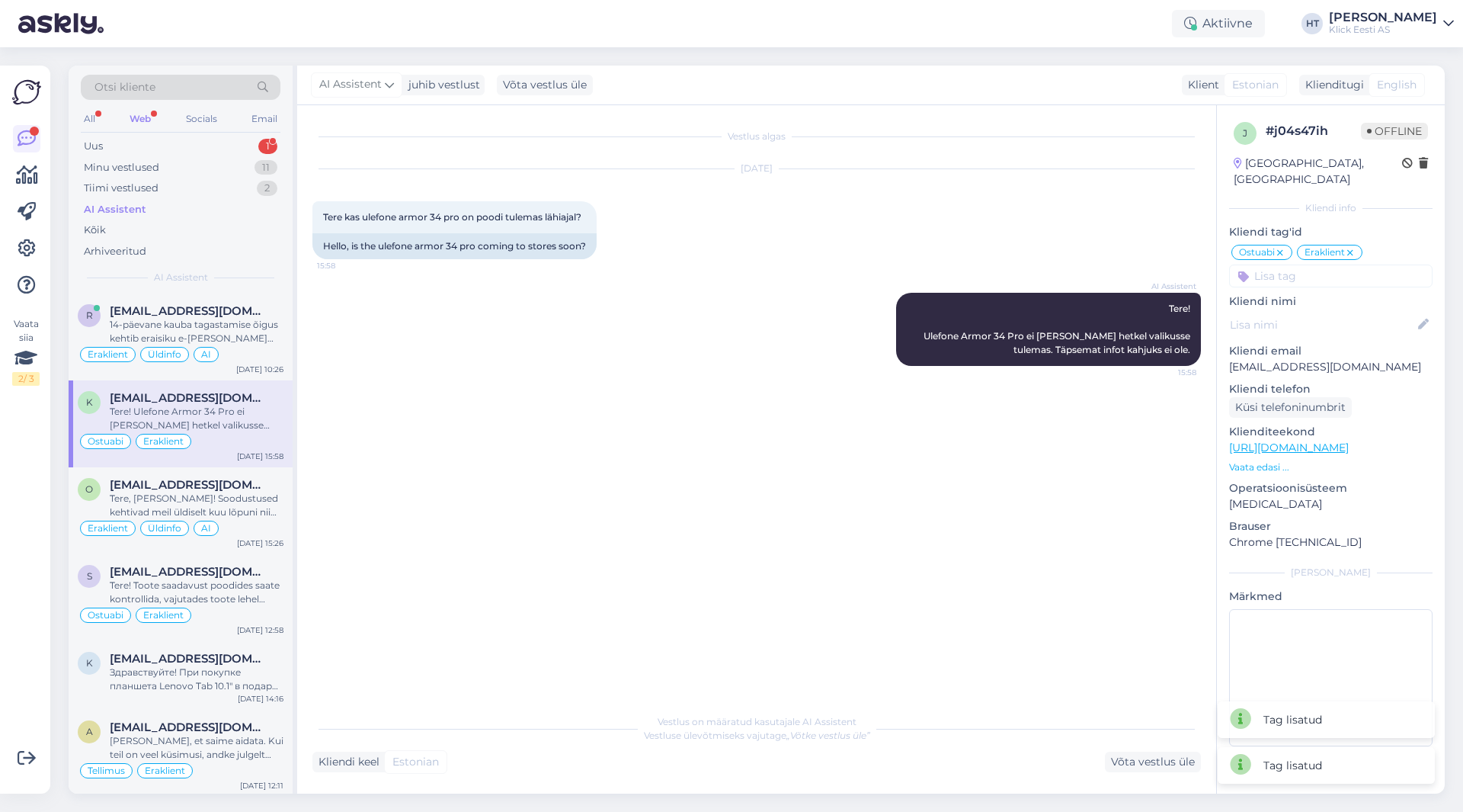
click at [914, 426] on div "Vestlus algas [DATE] Tere kas ulefone armor 34 pro on poodi tulemas lähiajal? 1…" at bounding box center [764, 406] width 902 height 572
click at [245, 147] on div "Uus 1" at bounding box center [180, 146] width 200 height 21
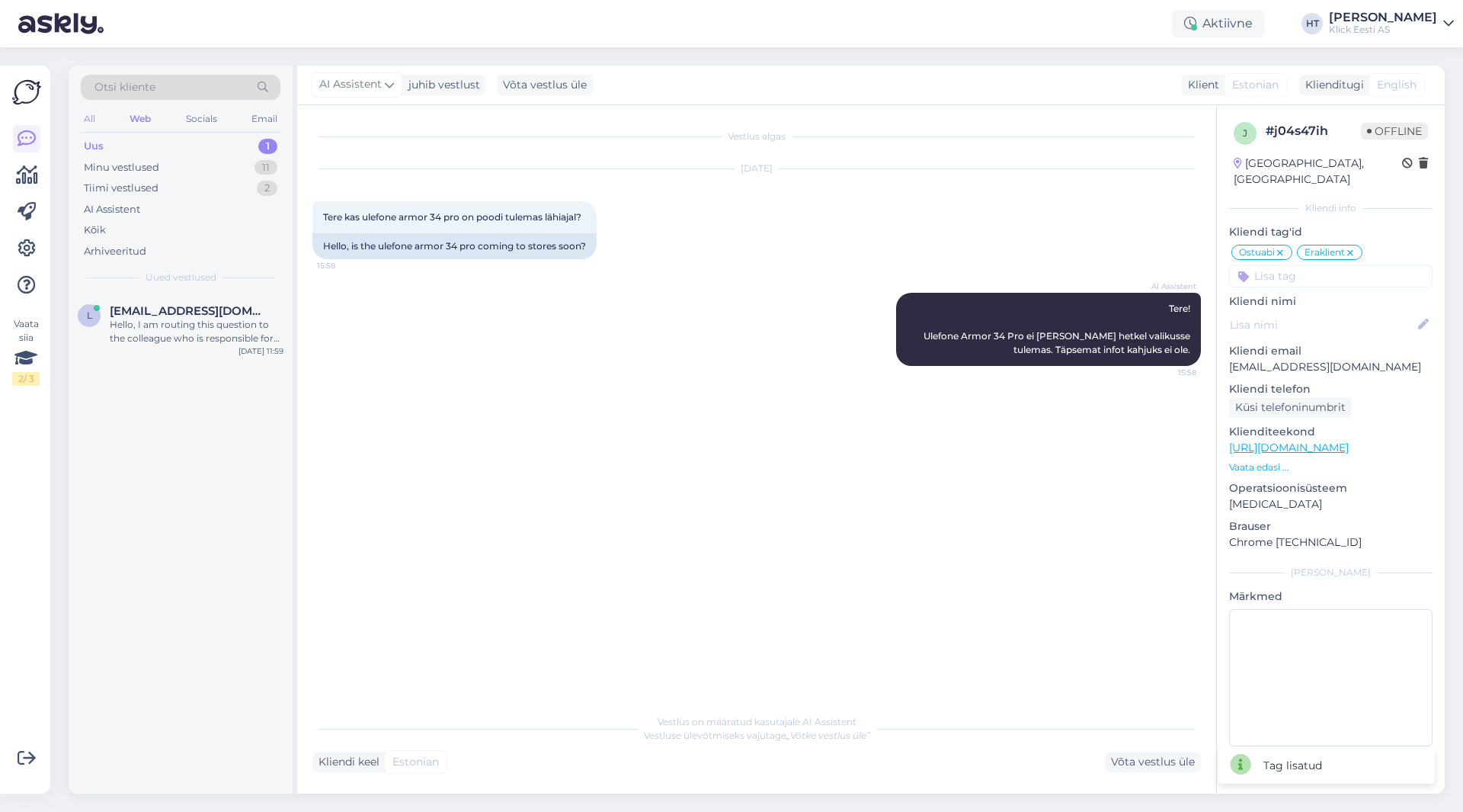
click at [94, 117] on div "All" at bounding box center [89, 118] width 18 height 19
click at [219, 303] on div "l [EMAIL_ADDRESS][DOMAIN_NAME] Hello, I am routing this question to the colleag…" at bounding box center [180, 327] width 224 height 68
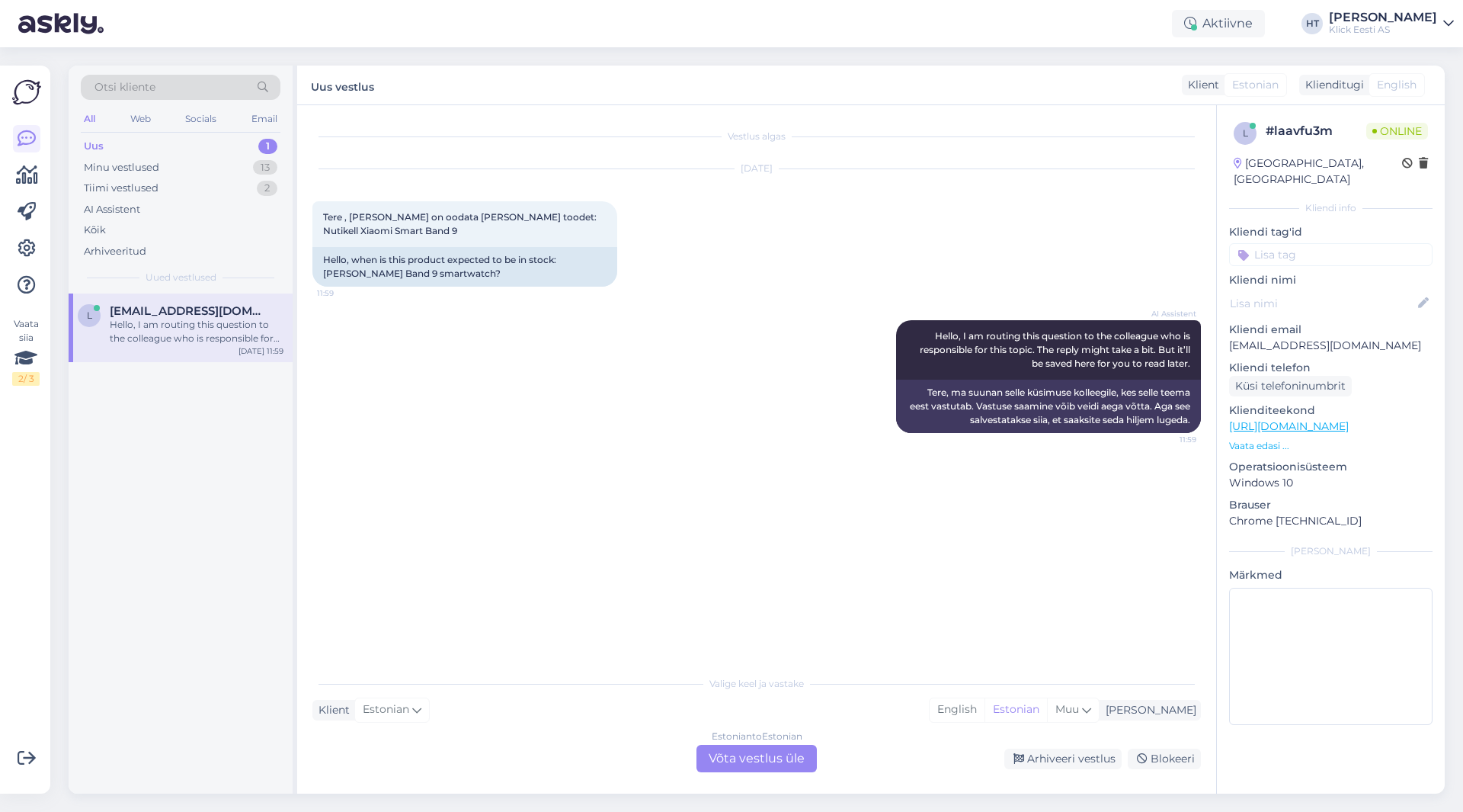
click at [614, 377] on div "AI Assistent Hello, I am routing this question to the colleague who is responsi…" at bounding box center [757, 377] width 889 height 147
click at [721, 383] on div "AI Assistent Hello, I am routing this question to the colleague who is responsi…" at bounding box center [757, 377] width 889 height 147
click at [635, 487] on div "Vestlus algas [DATE] Tere , millal on oodata [PERSON_NAME] toodet: Nutikell Xia…" at bounding box center [764, 387] width 902 height 534
click at [719, 756] on div "Estonian to Estonian Võta vestlus üle" at bounding box center [756, 758] width 121 height 28
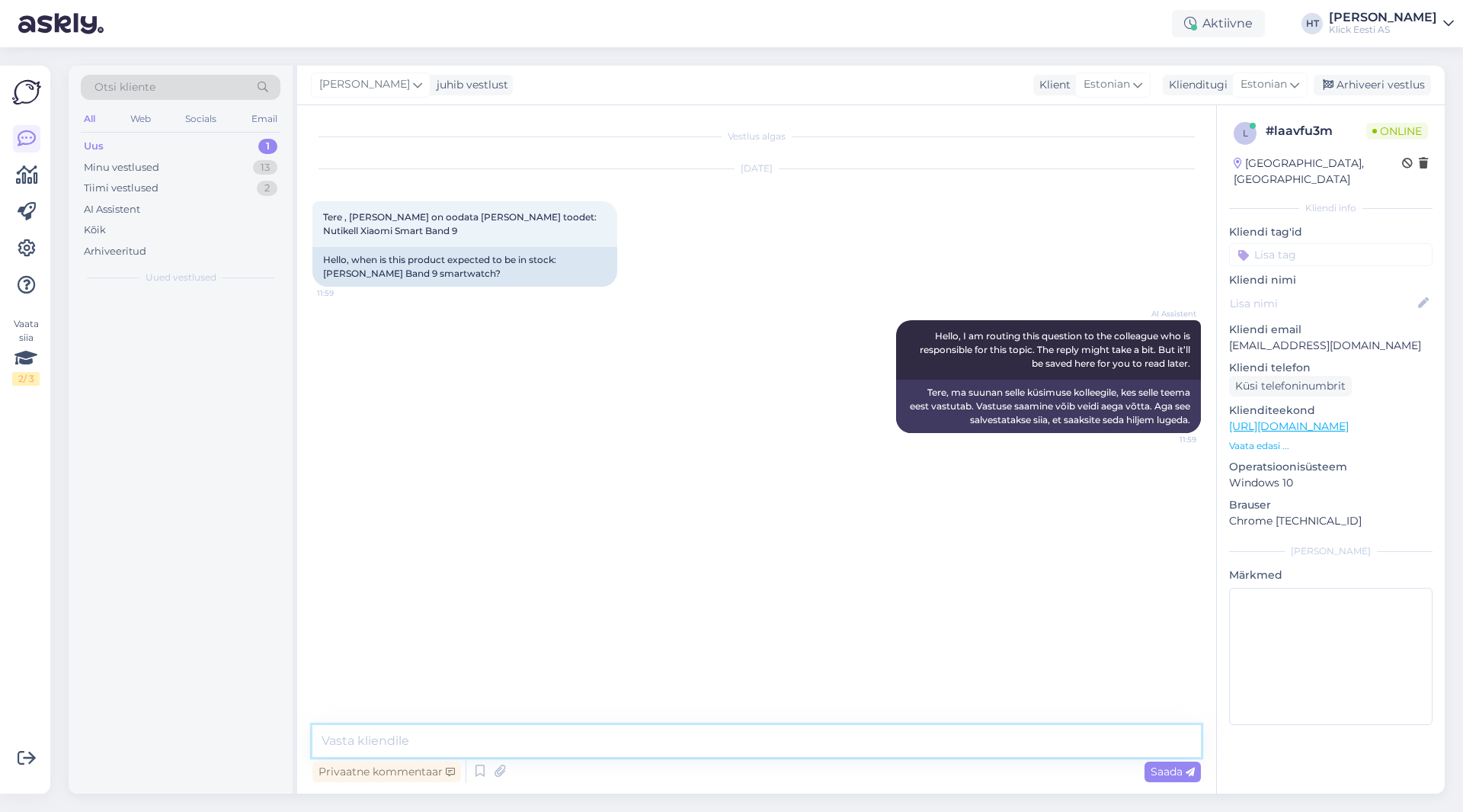
click at [733, 748] on textarea at bounding box center [757, 741] width 889 height 32
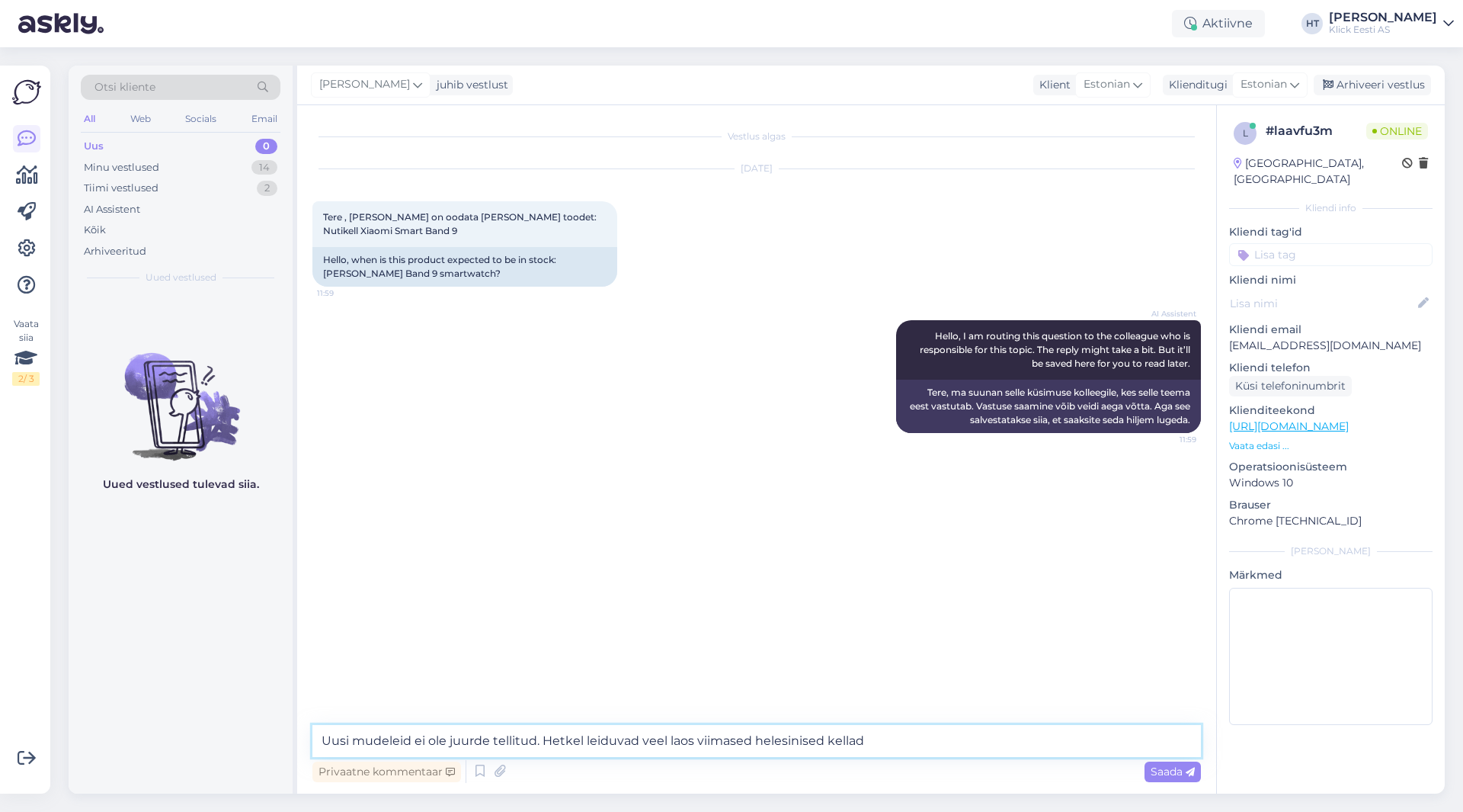
type textarea "Uusi mudeleid ei ole juurde tellitud. Hetkel leiduvad veel laos viimased helesi…"
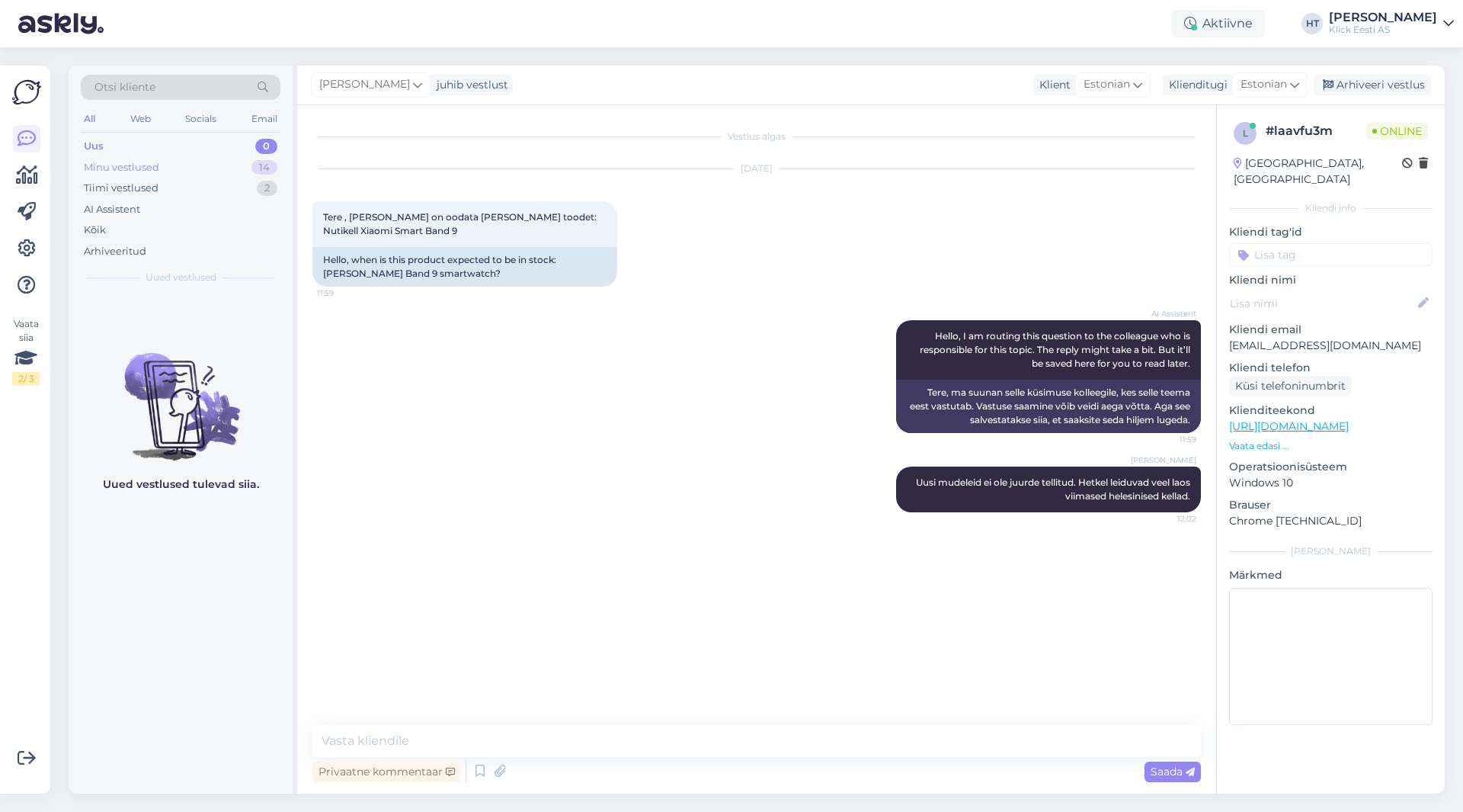
click at [270, 170] on div "14" at bounding box center [264, 168] width 26 height 15
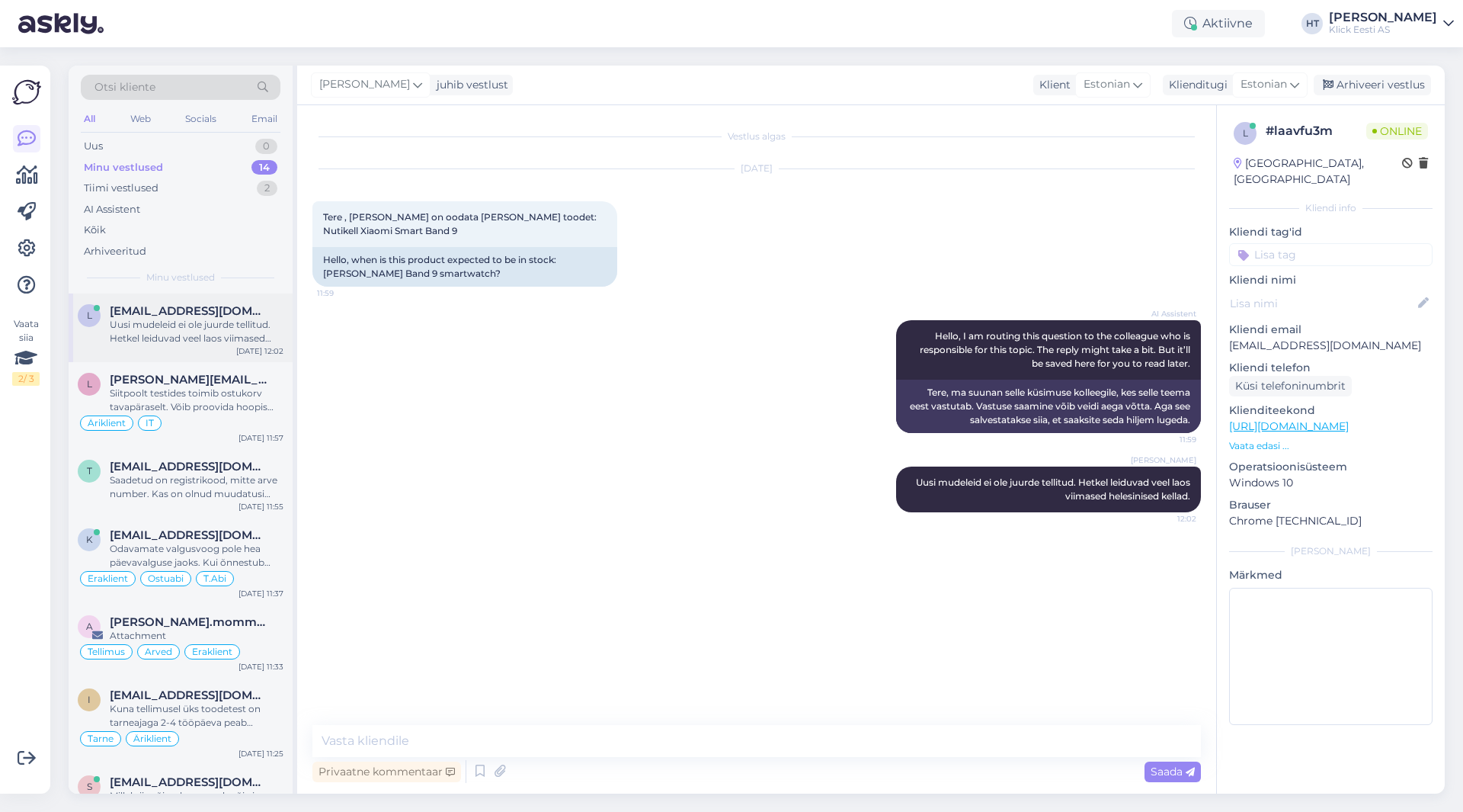
click at [218, 327] on div "Uusi mudeleid ei ole juurde tellitud. Hetkel leiduvad veel laos viimased helesi…" at bounding box center [196, 331] width 174 height 28
click at [238, 429] on div "Äriklient IT" at bounding box center [180, 423] width 206 height 19
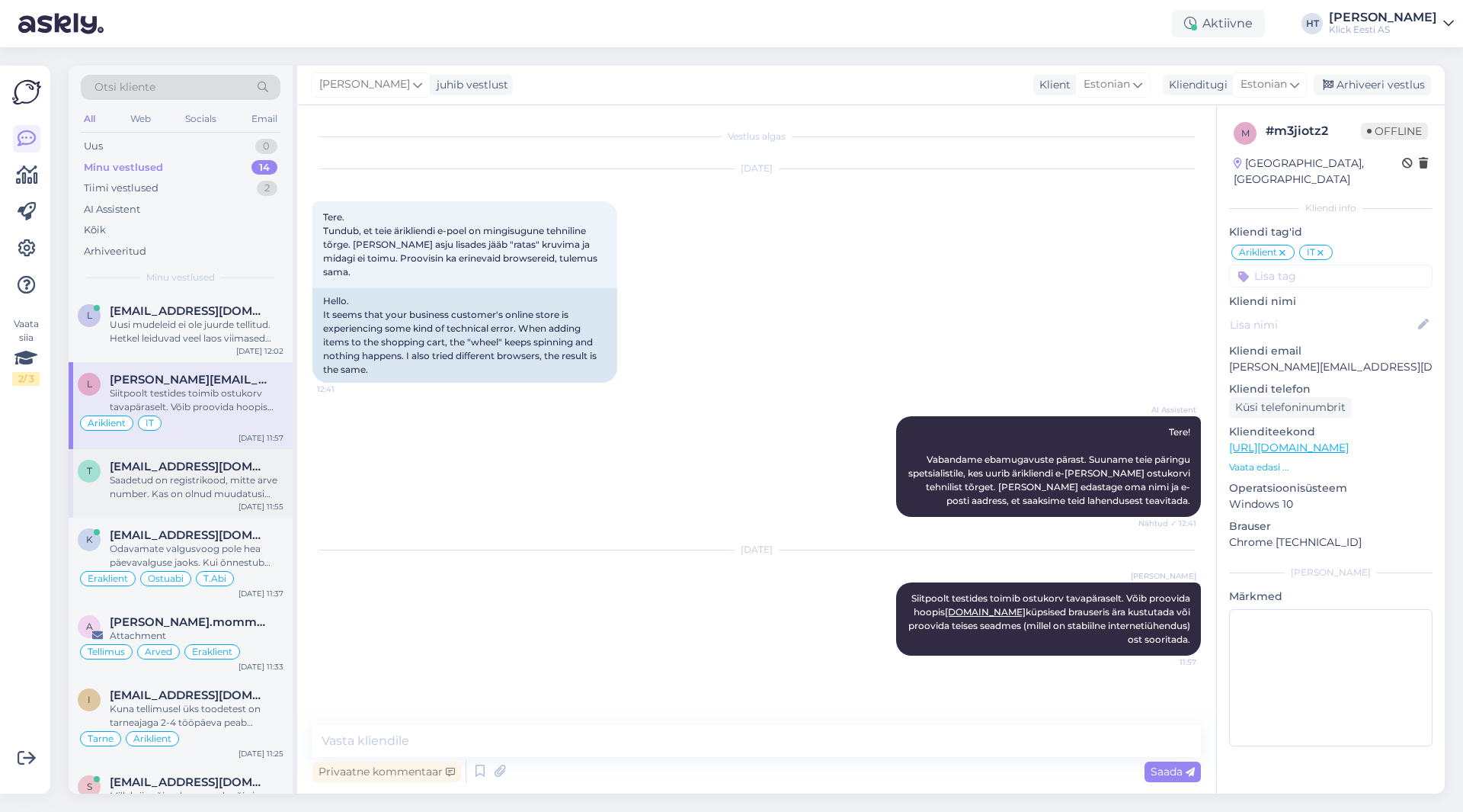
click at [228, 460] on span "[EMAIL_ADDRESS][DOMAIN_NAME]" at bounding box center [189, 466] width 159 height 13
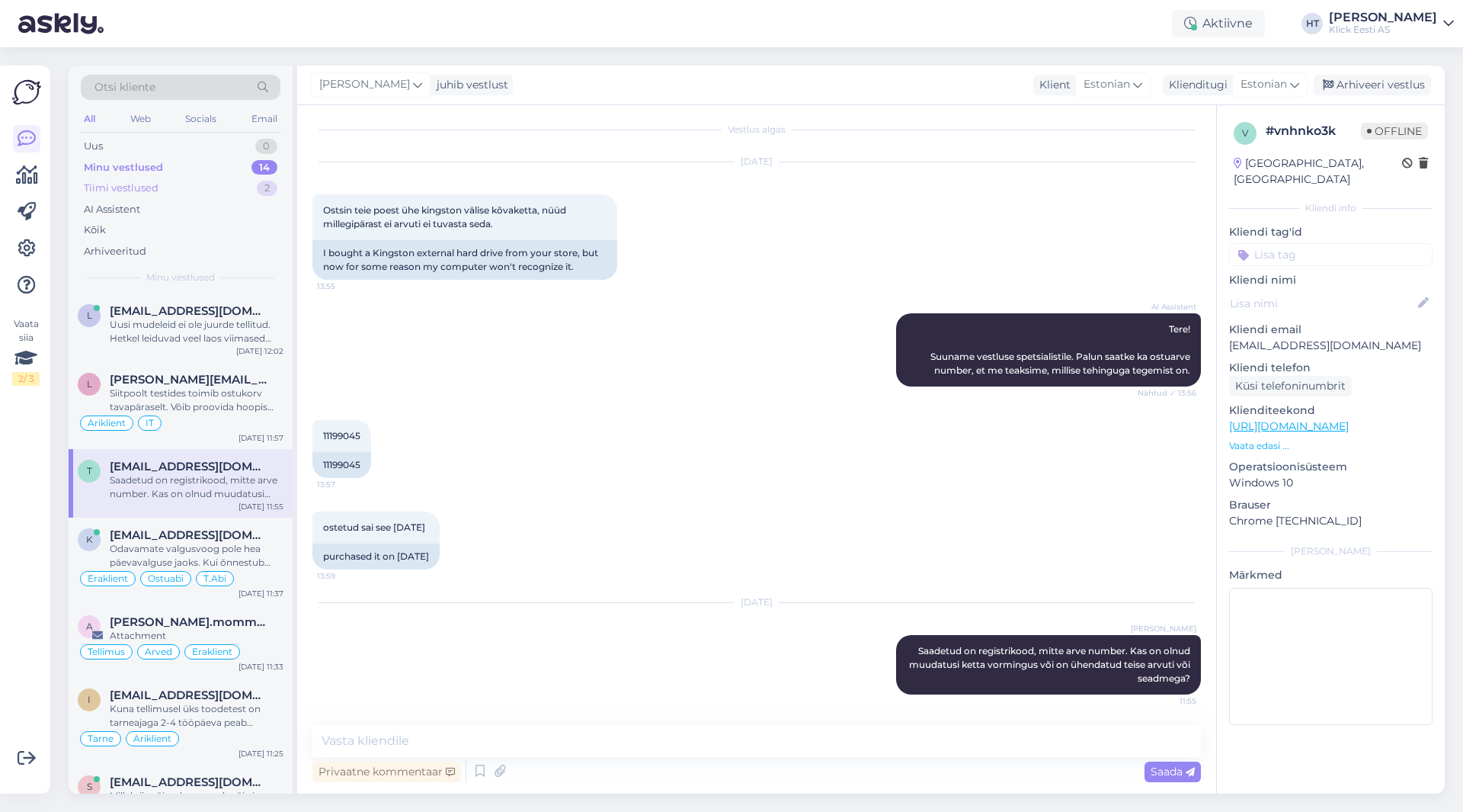
click at [242, 189] on div "Tiimi vestlused 2" at bounding box center [180, 188] width 200 height 21
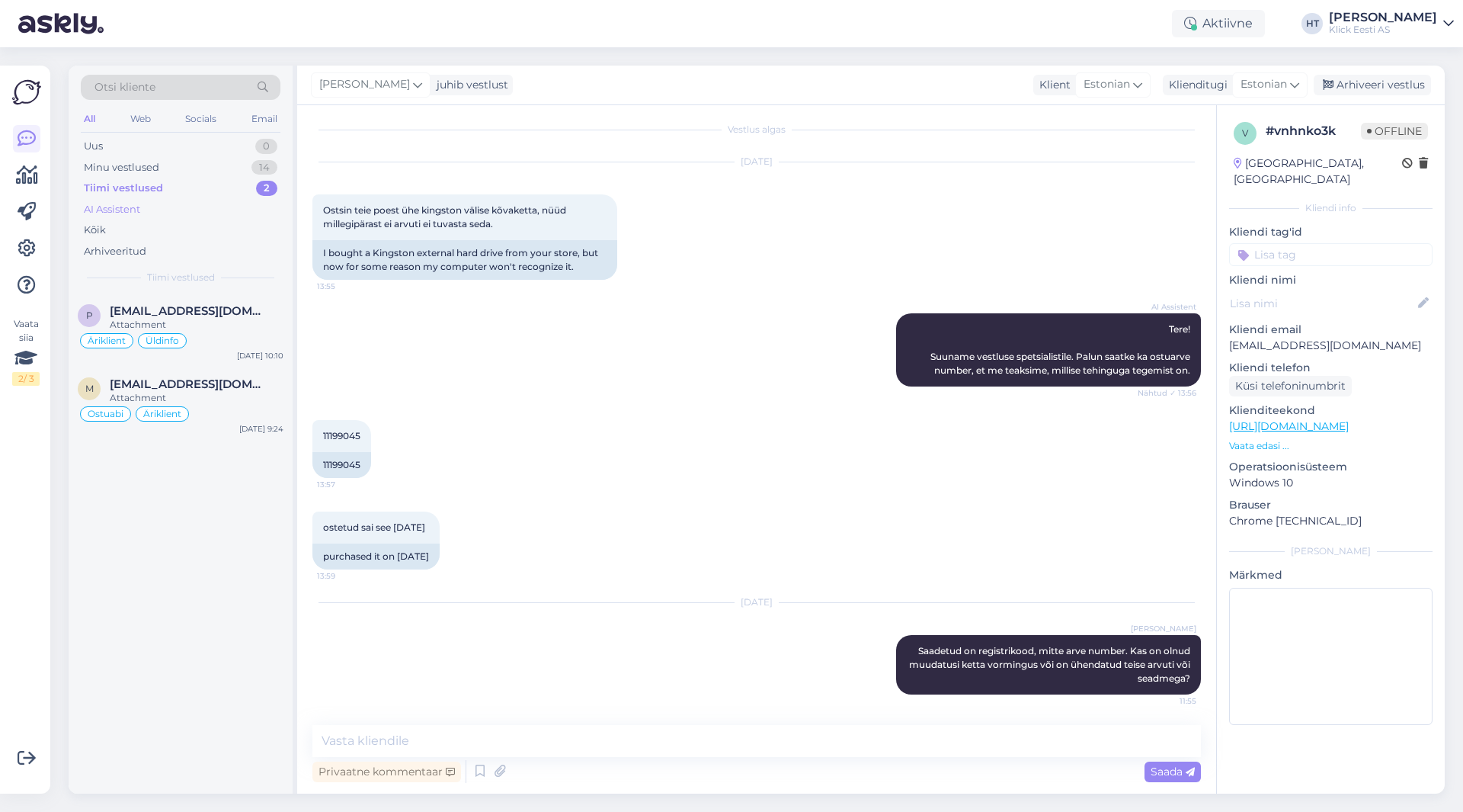
click at [234, 205] on div "AI Assistent" at bounding box center [180, 209] width 200 height 21
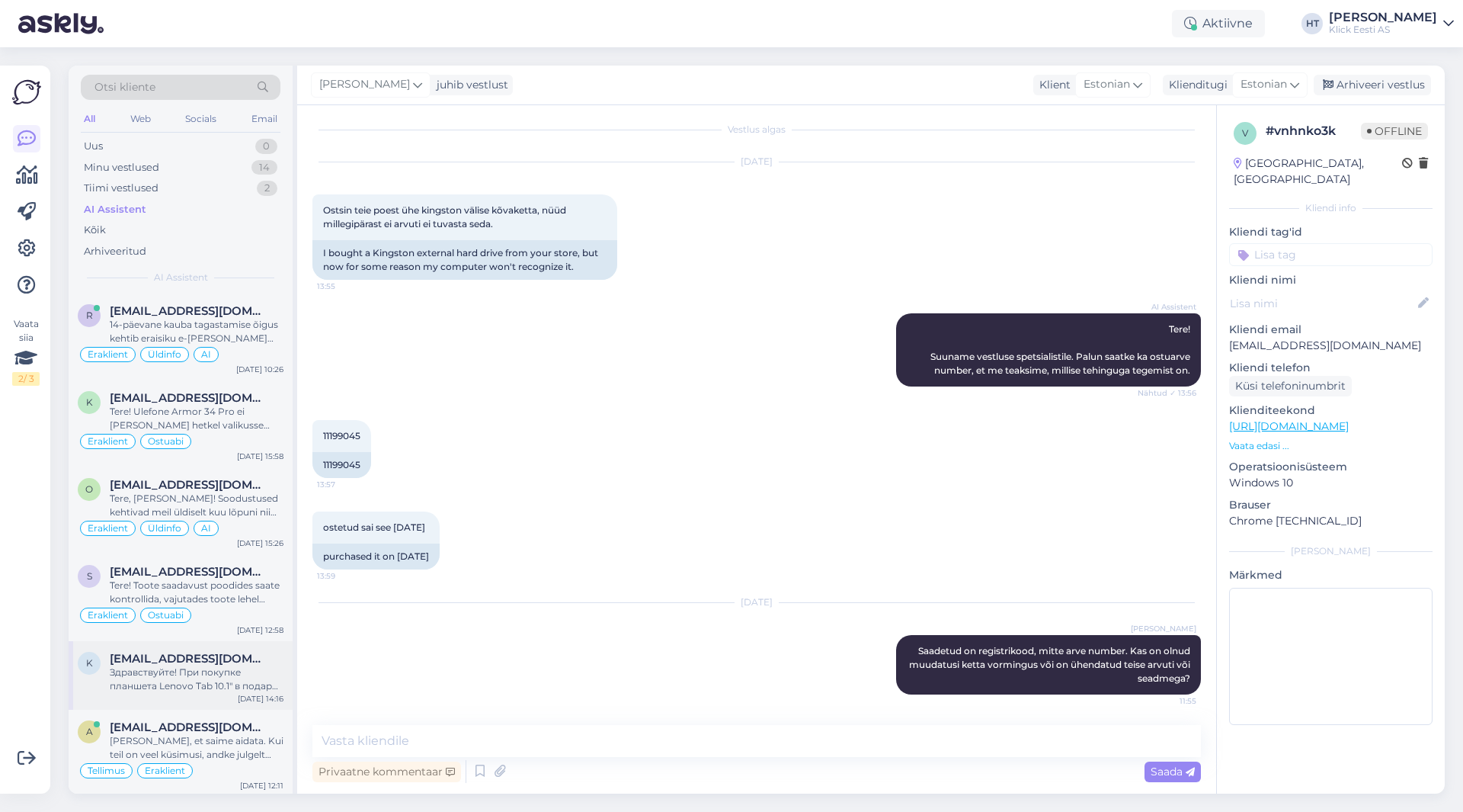
click at [218, 653] on span "[EMAIL_ADDRESS][DOMAIN_NAME]" at bounding box center [189, 659] width 159 height 13
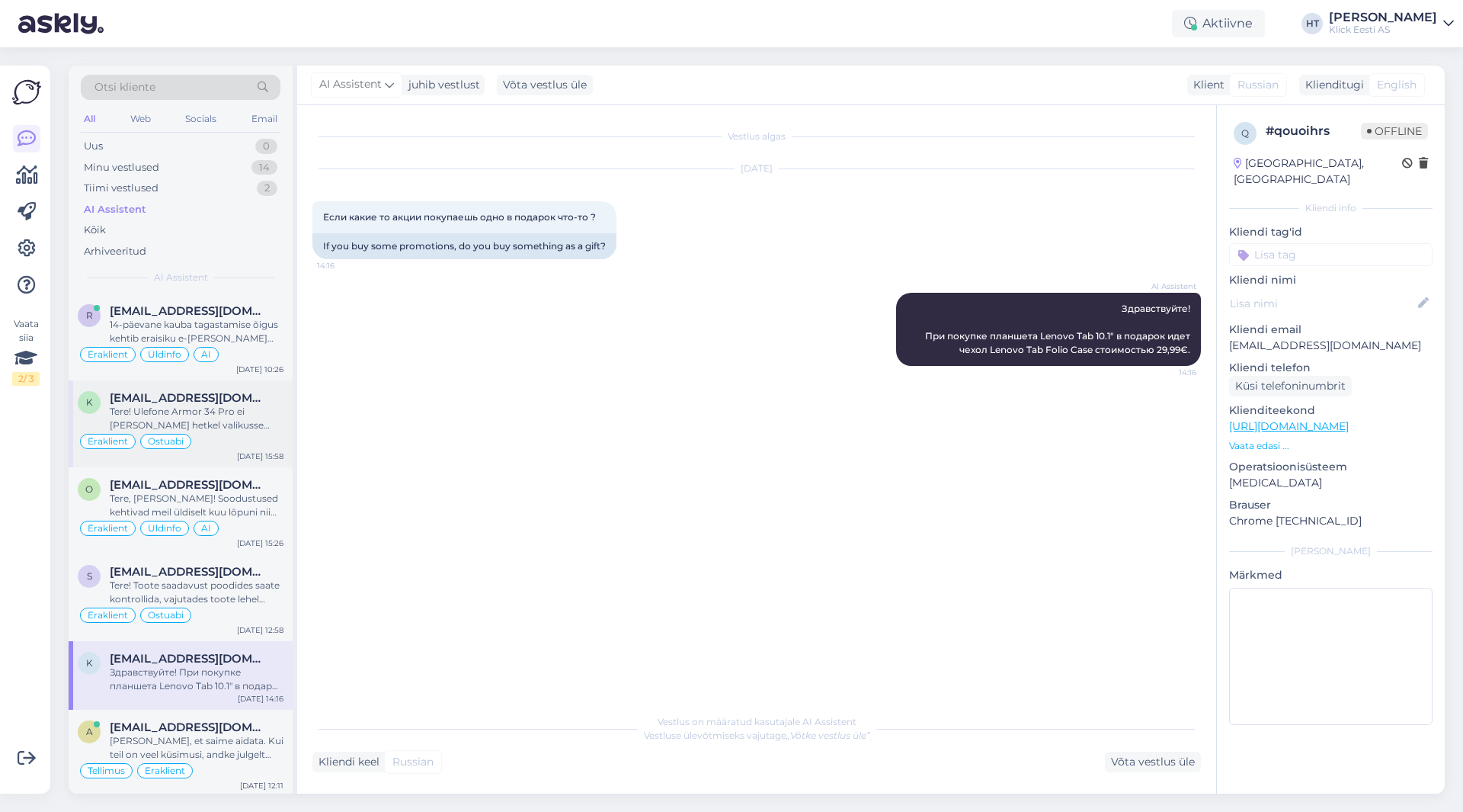
click at [241, 397] on span "[EMAIL_ADDRESS][DOMAIN_NAME]" at bounding box center [189, 398] width 159 height 13
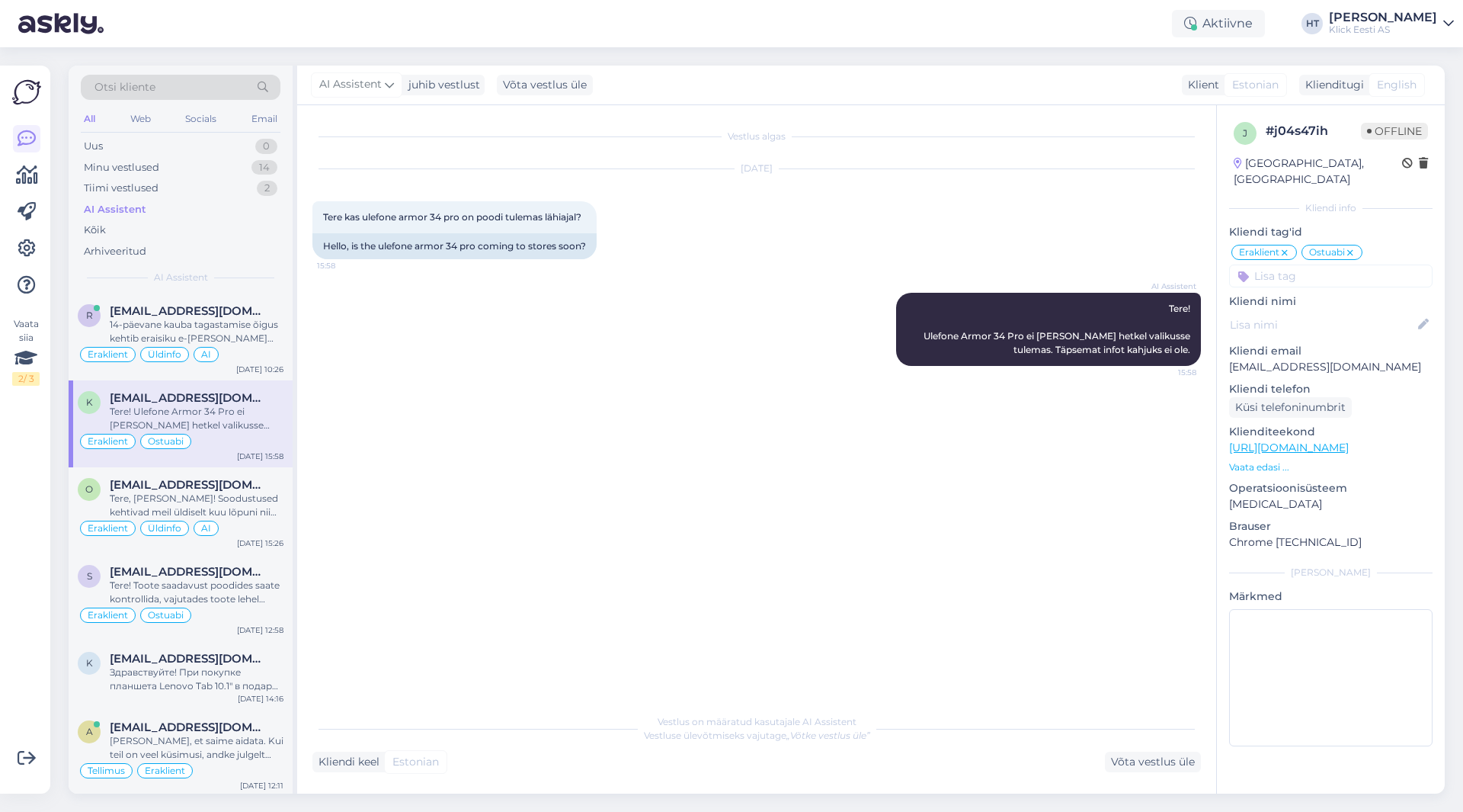
click at [914, 268] on input at bounding box center [1331, 276] width 203 height 23
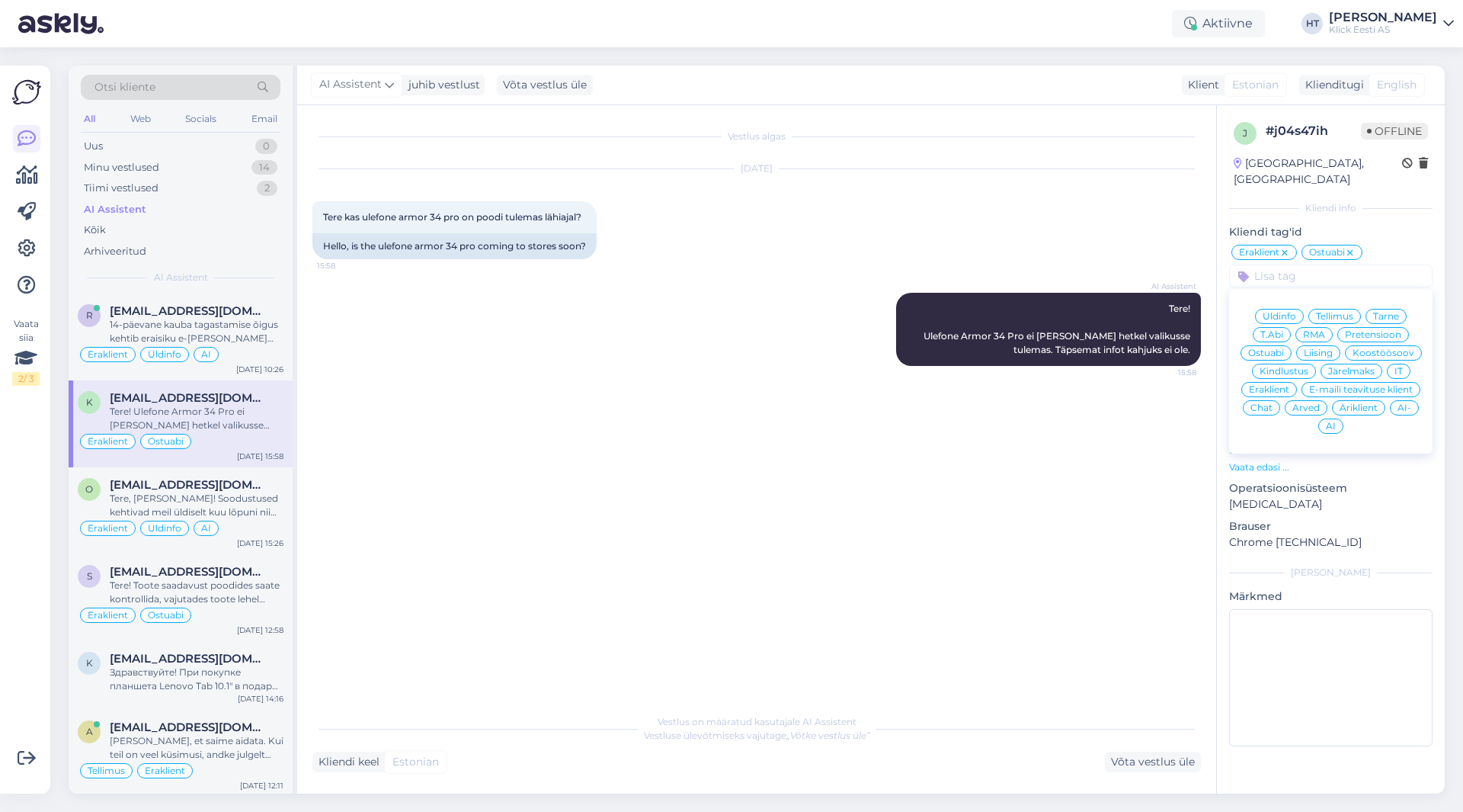
click at [914, 418] on div "AI" at bounding box center [1331, 426] width 25 height 15
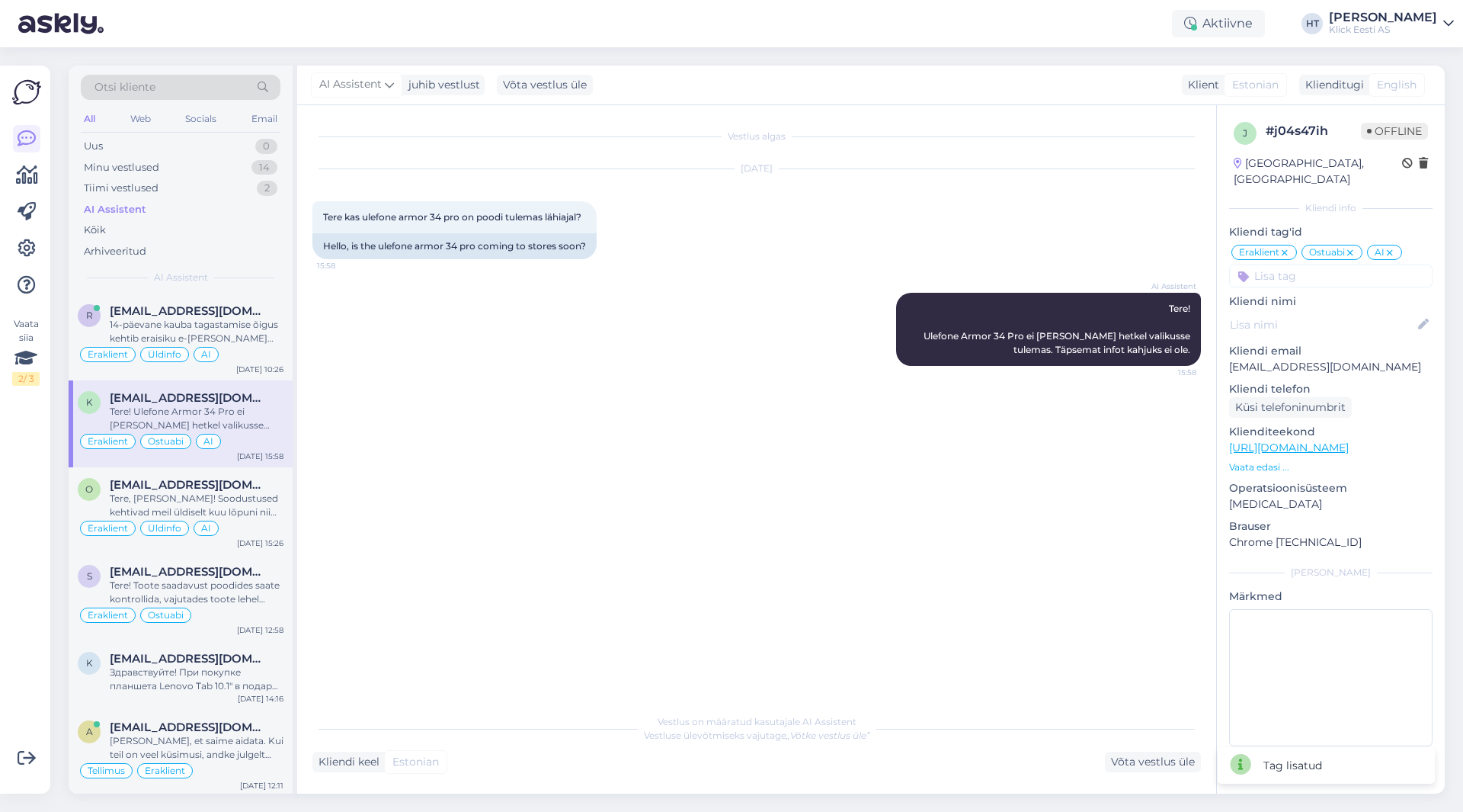
click at [749, 445] on div "Vestlus algas [DATE] Tere kas ulefone armor 34 pro on poodi tulemas lähiajal? 1…" at bounding box center [764, 406] width 902 height 572
click at [248, 487] on div "[EMAIL_ADDRESS][DOMAIN_NAME]" at bounding box center [196, 485] width 174 height 13
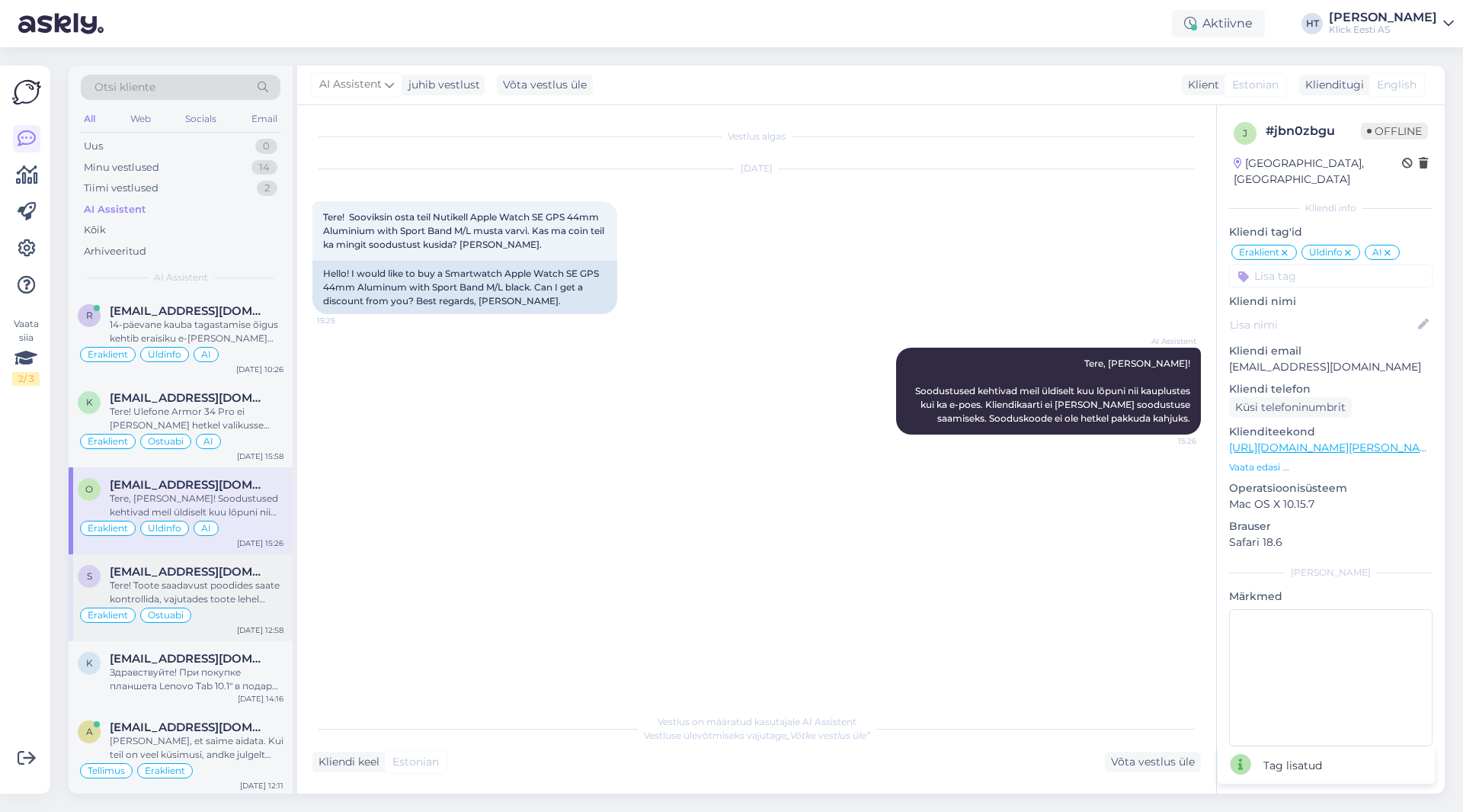
click at [273, 586] on div "Tere! Toote saadavust poodides saate kontrollida, vajutades toote lehel "Saadav…" at bounding box center [196, 592] width 174 height 28
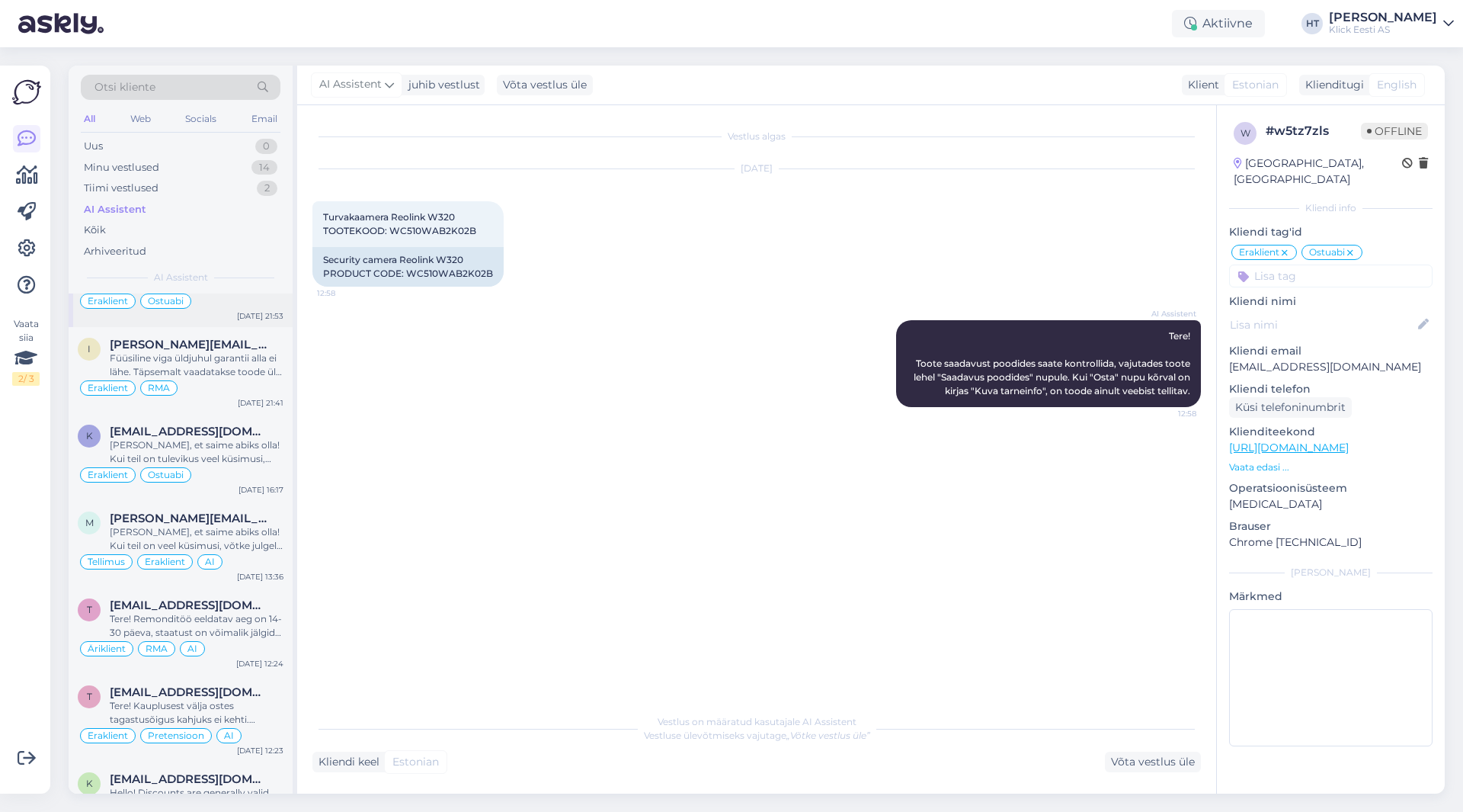
scroll to position [915, 0]
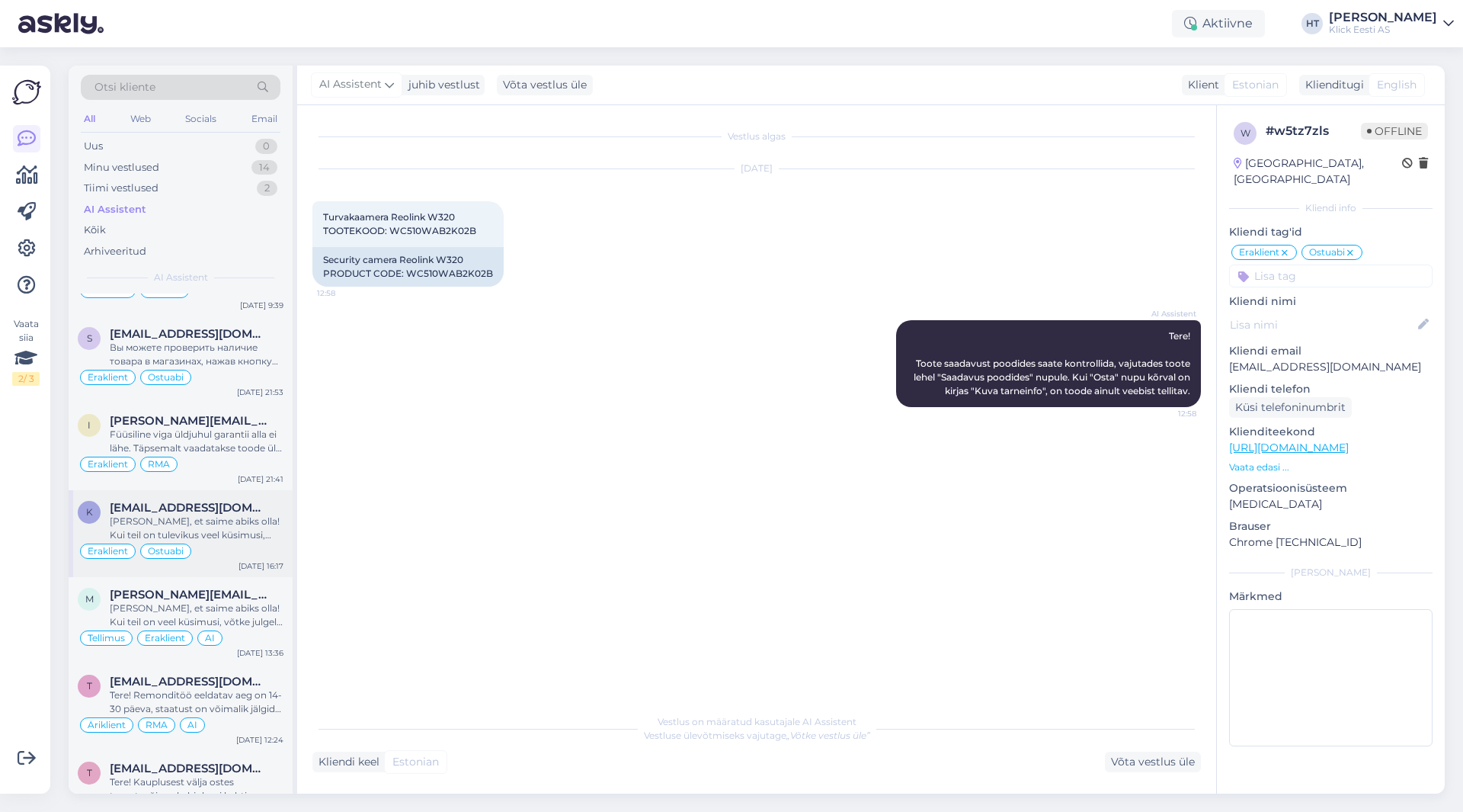
click at [230, 527] on div "[PERSON_NAME], et saime abiks olla! Kui teil on tulevikus veel küsimusi, võtke …" at bounding box center [196, 528] width 174 height 28
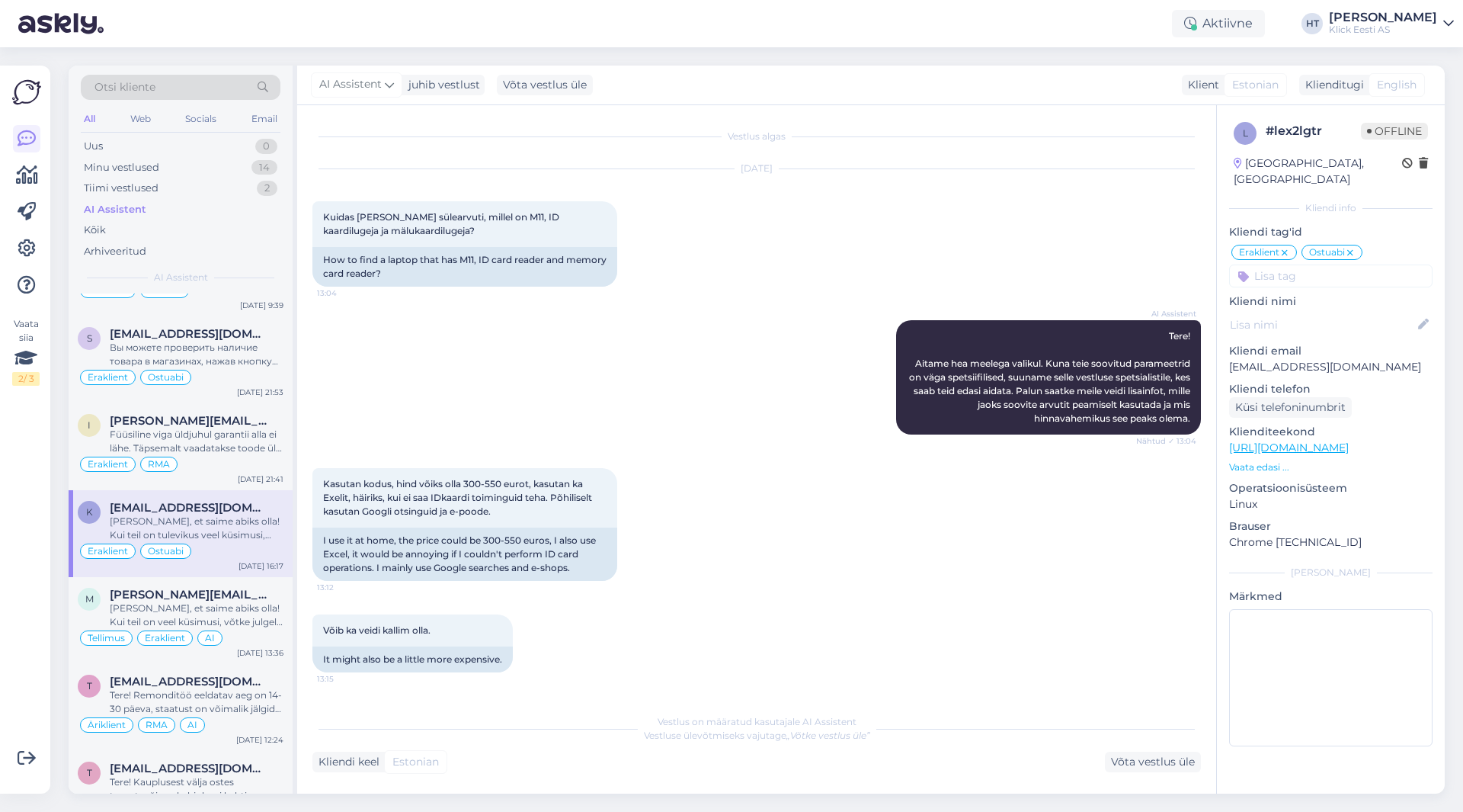
scroll to position [293, 0]
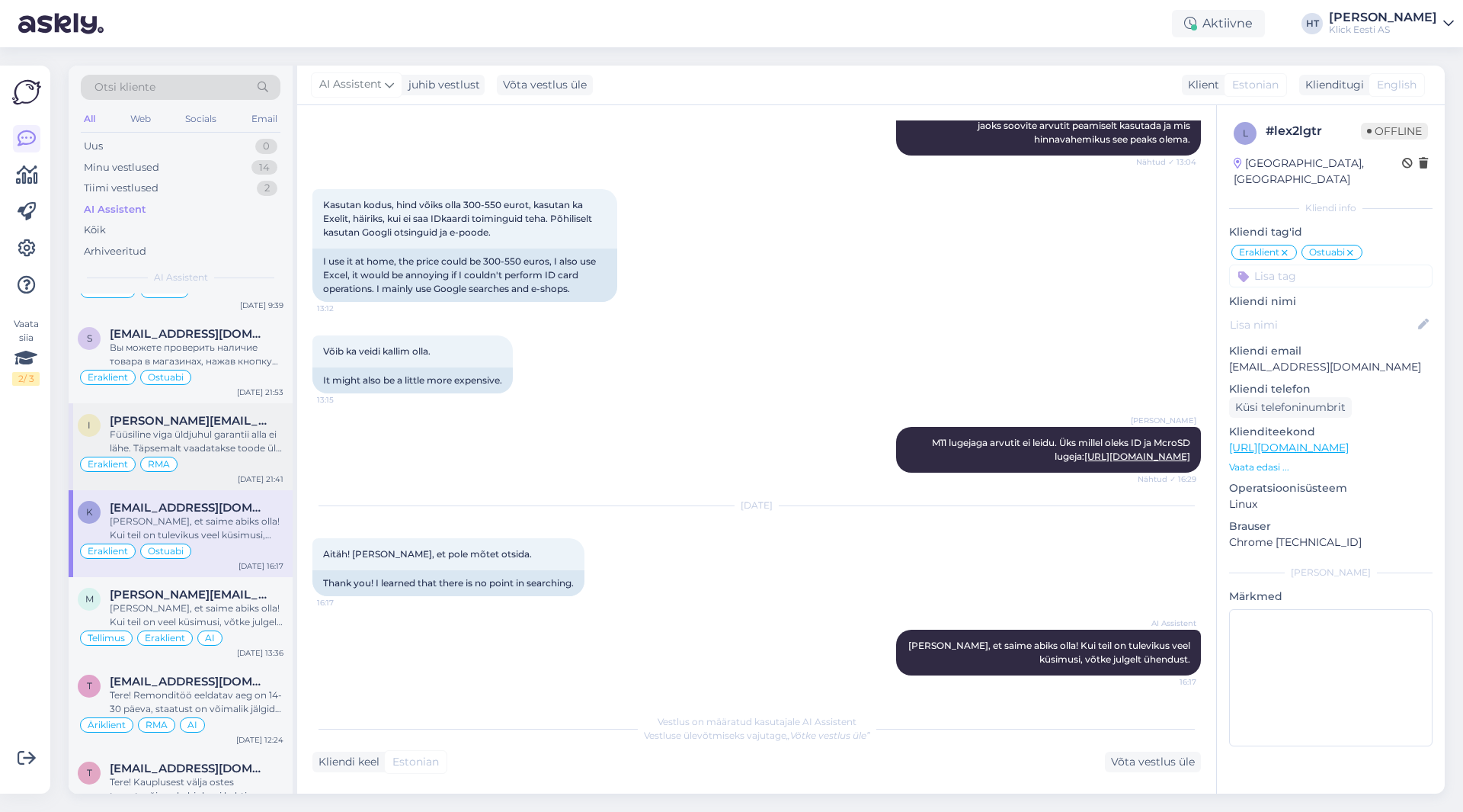
click at [242, 436] on div "Füüsiline viga üldjuhul garantii alla ei lähe. Täpsemalt vaadatakse toode üle h…" at bounding box center [196, 441] width 174 height 28
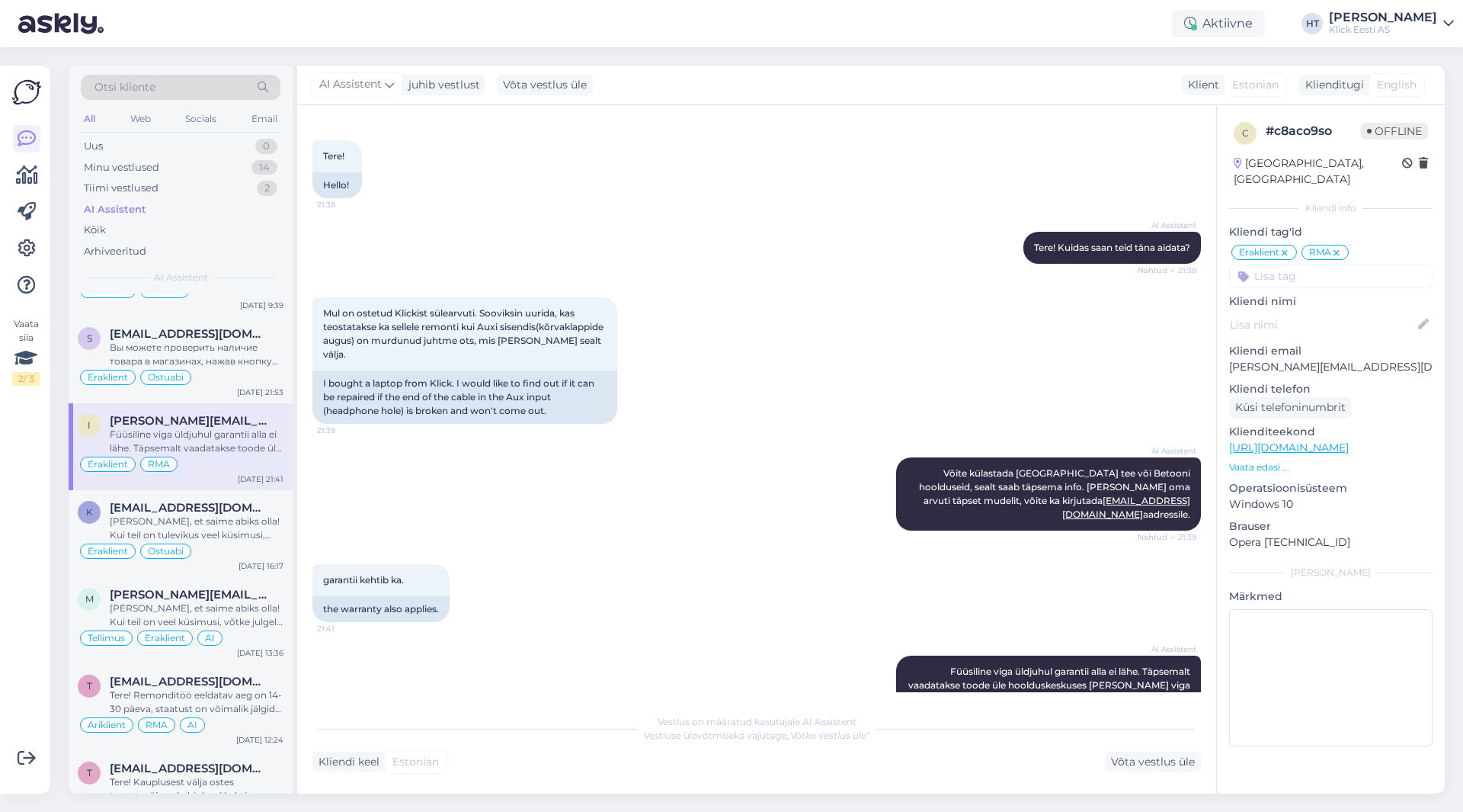
scroll to position [87, 0]
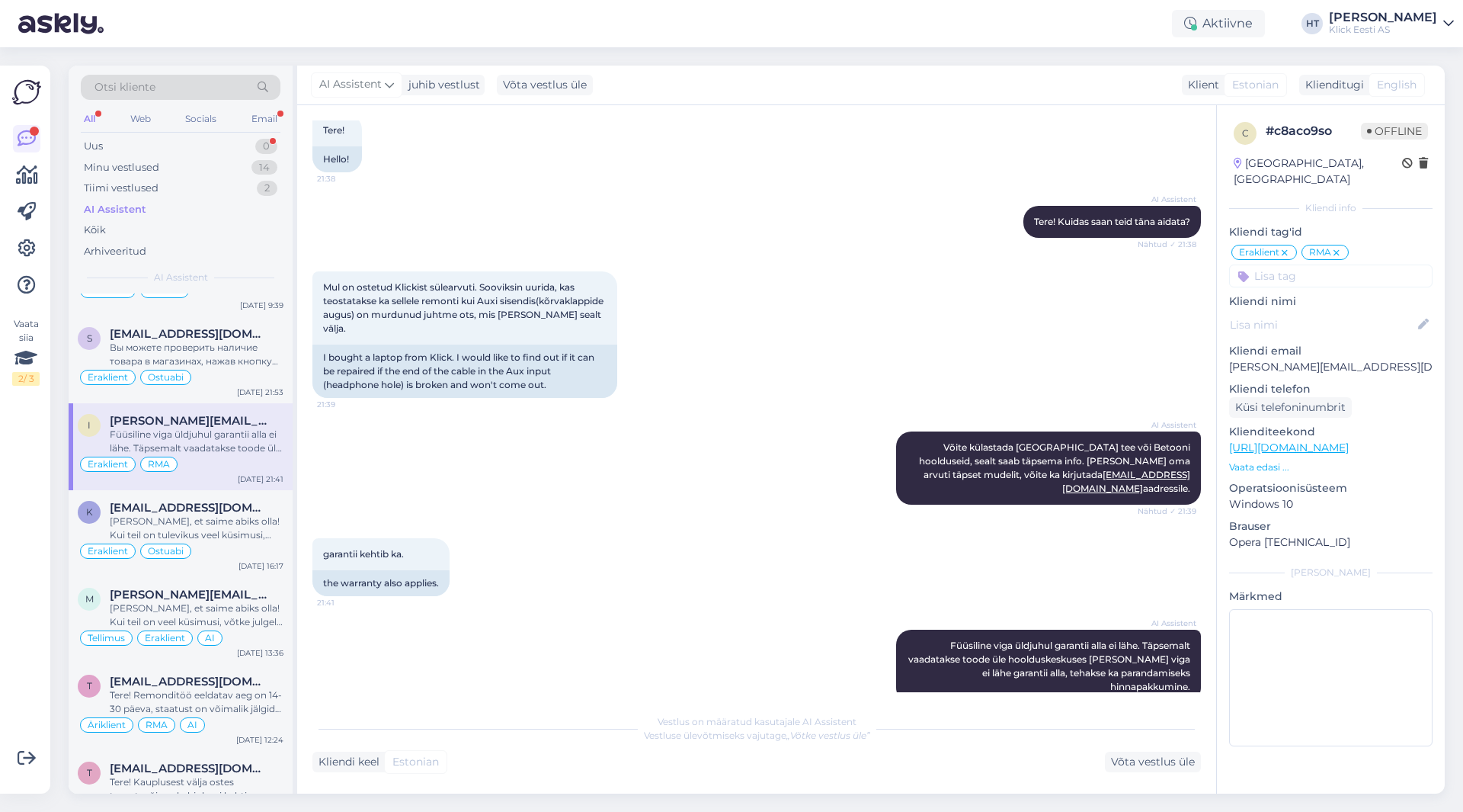
click at [914, 265] on input at bounding box center [1331, 276] width 203 height 23
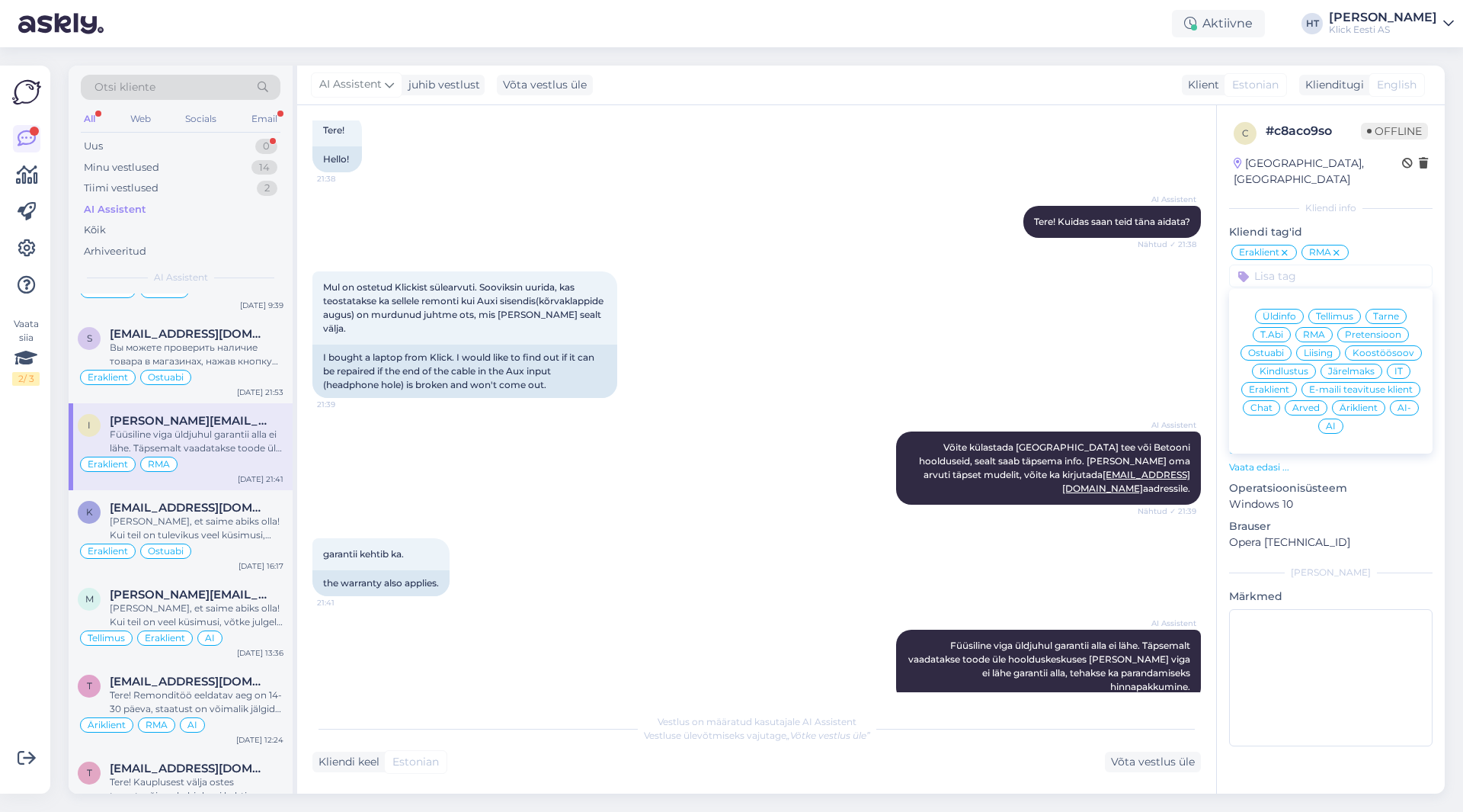
click at [914, 422] on span "AI" at bounding box center [1331, 426] width 10 height 9
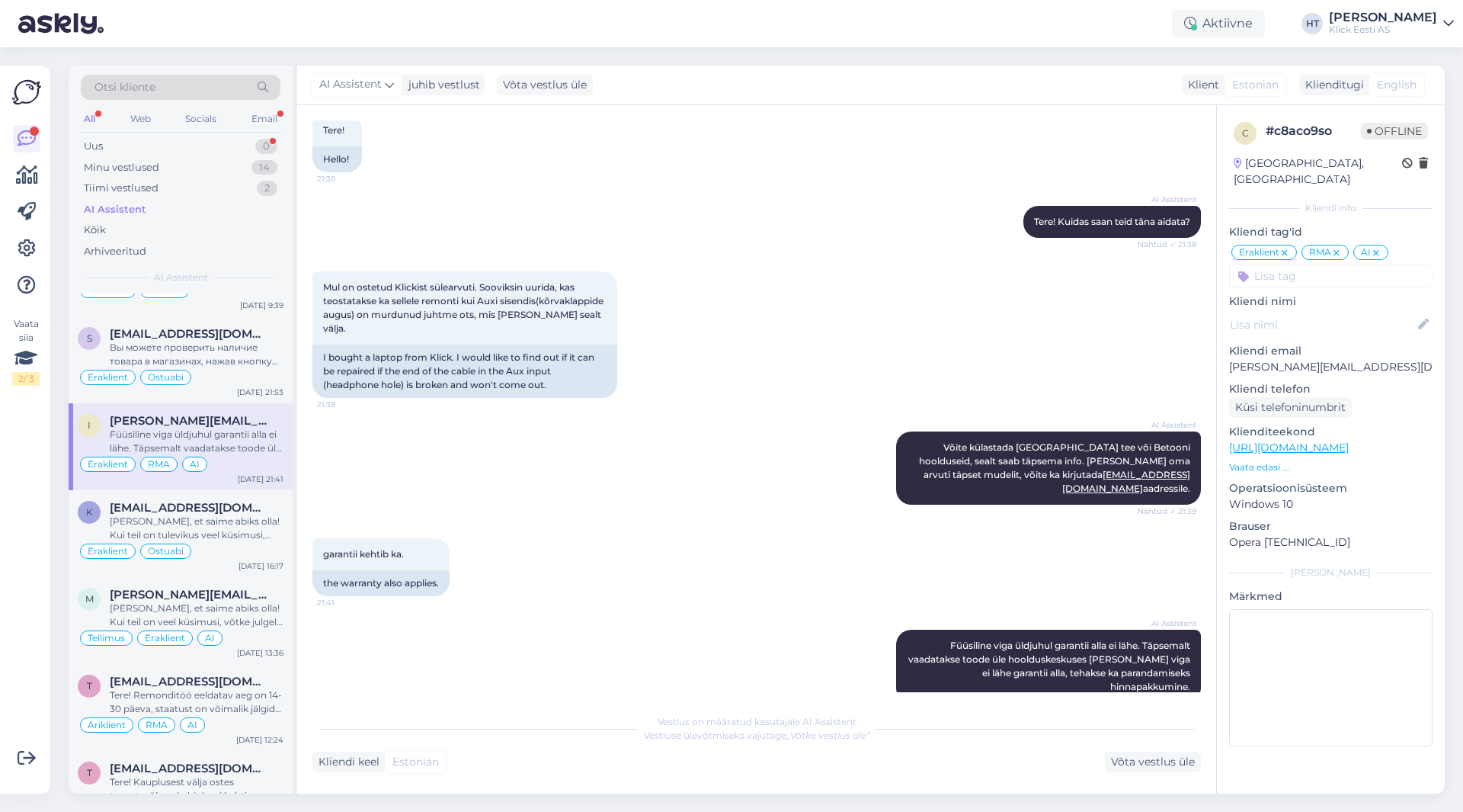
scroll to position [838, 0]
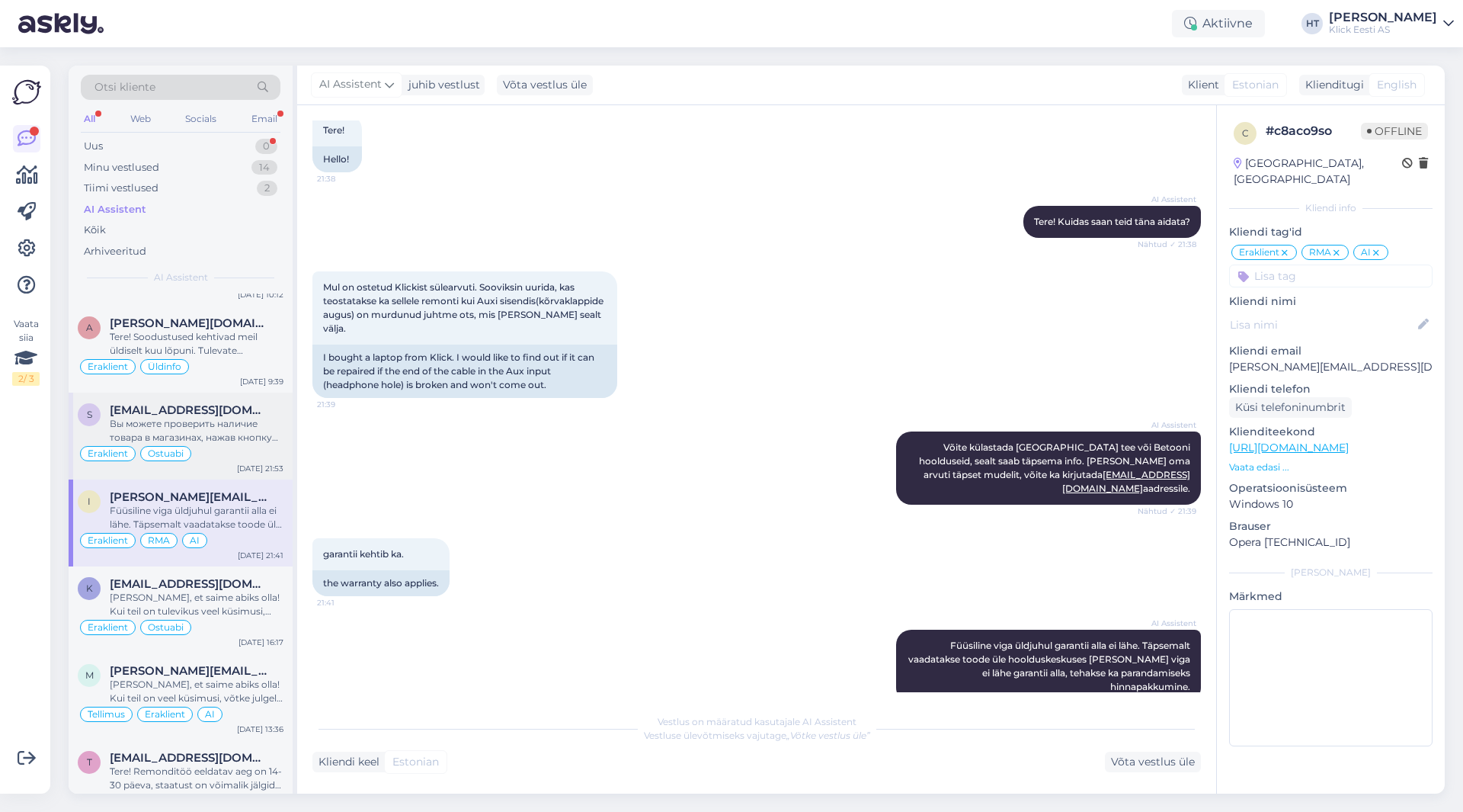
click at [243, 429] on div "Вы можете проверить наличие товара в магазинах, нажав кнопку "Saadavus poodides…" at bounding box center [196, 430] width 174 height 28
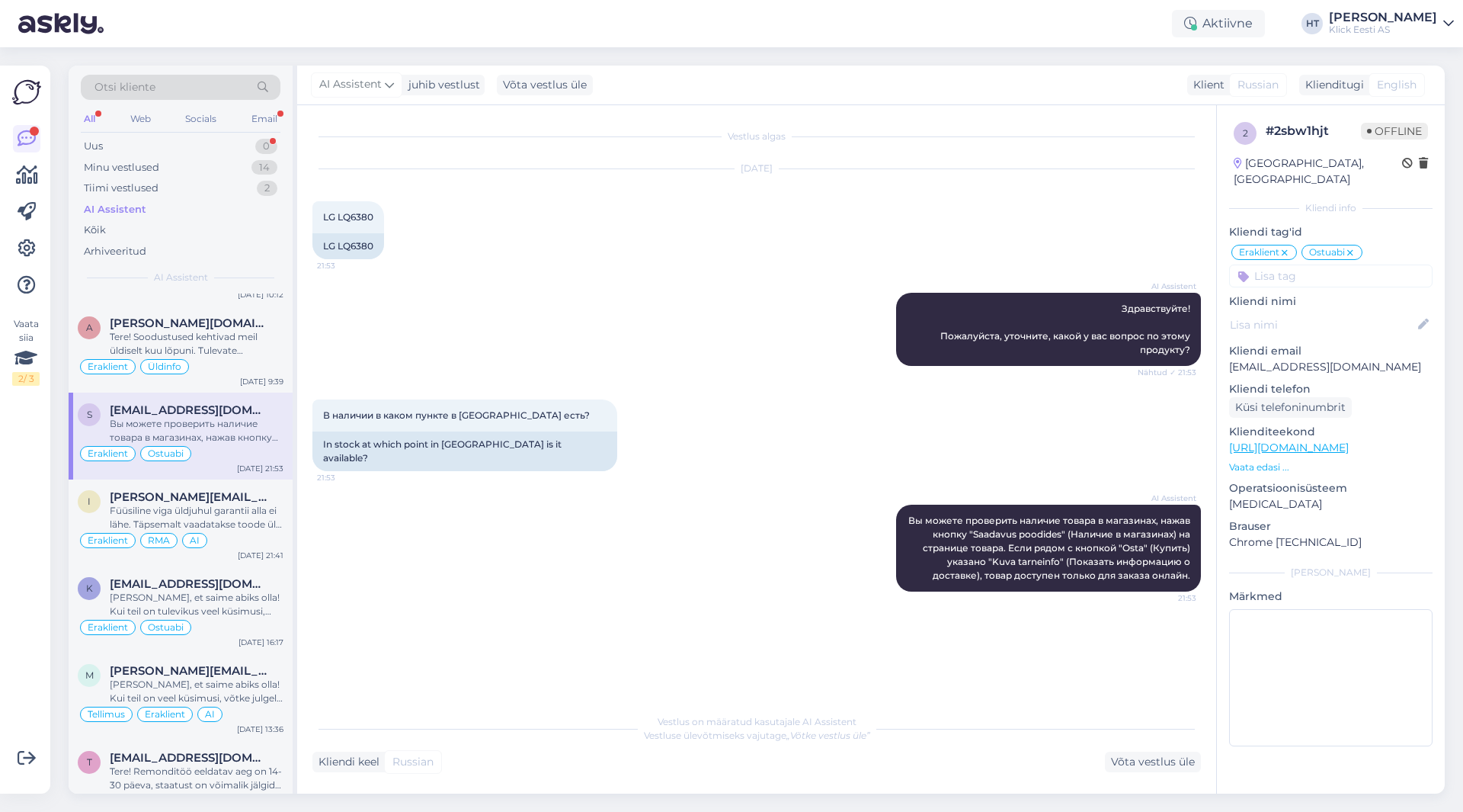
scroll to position [0, 0]
click at [914, 265] on input at bounding box center [1331, 276] width 203 height 23
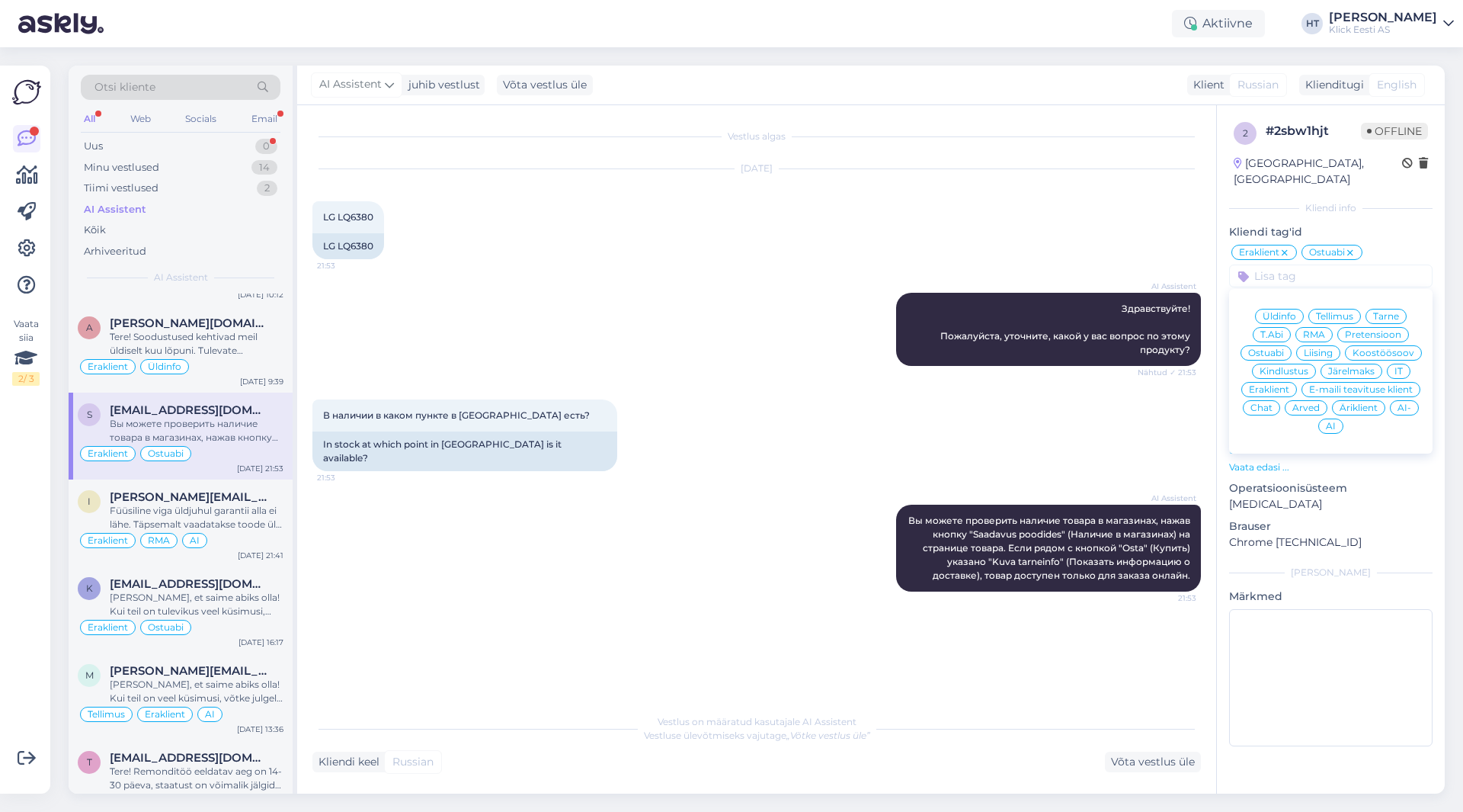
click at [914, 418] on div "AI" at bounding box center [1331, 426] width 25 height 15
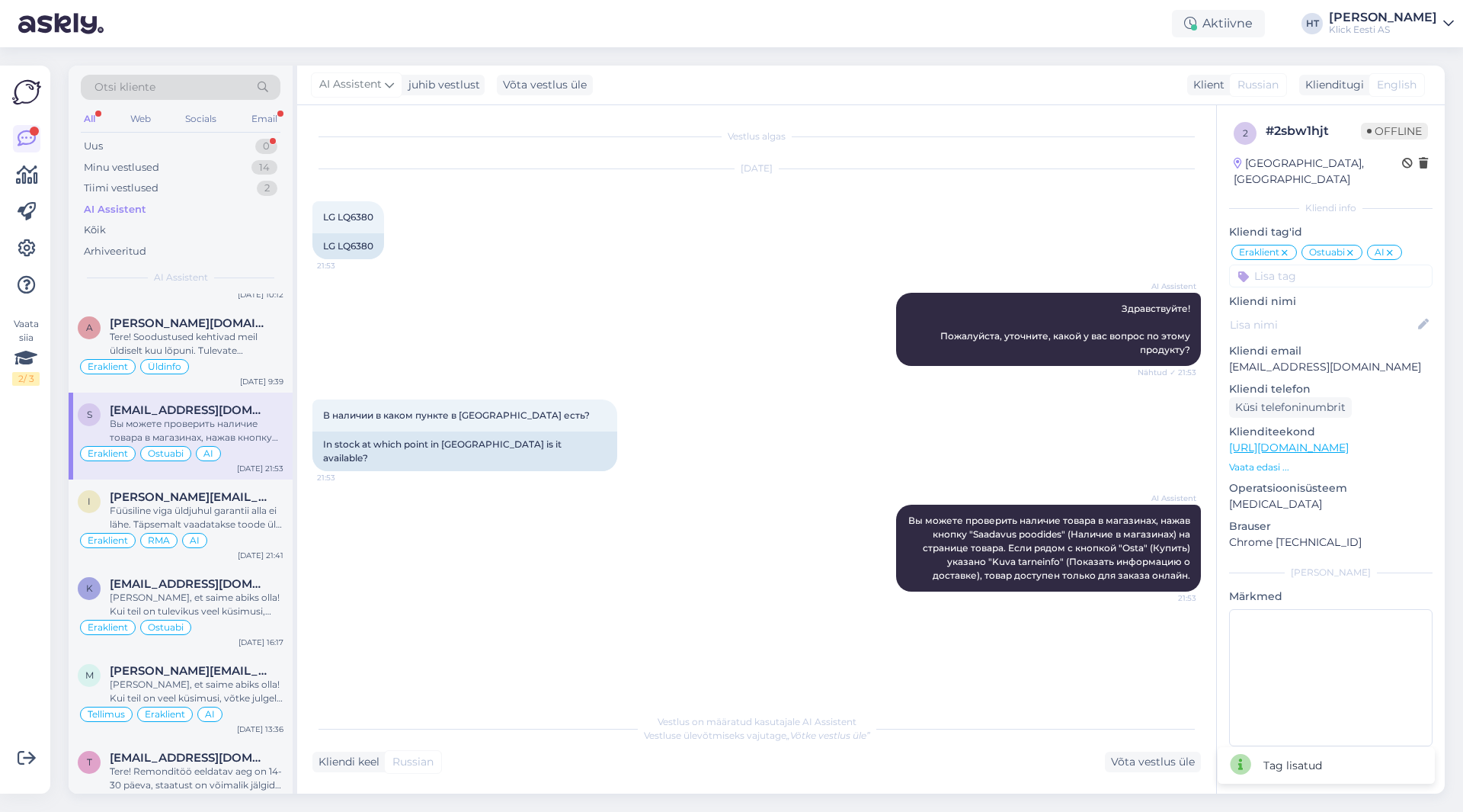
click at [598, 464] on div "В наличии в каком пункте в [GEOGRAPHIC_DATA] есть? 21:53 In stock at which poin…" at bounding box center [757, 435] width 889 height 105
click at [147, 336] on div "Tere! Soodustused kehtivad meil üldiselt kuu lõpuni. Tulevate hinnamuudatuste k…" at bounding box center [196, 343] width 174 height 28
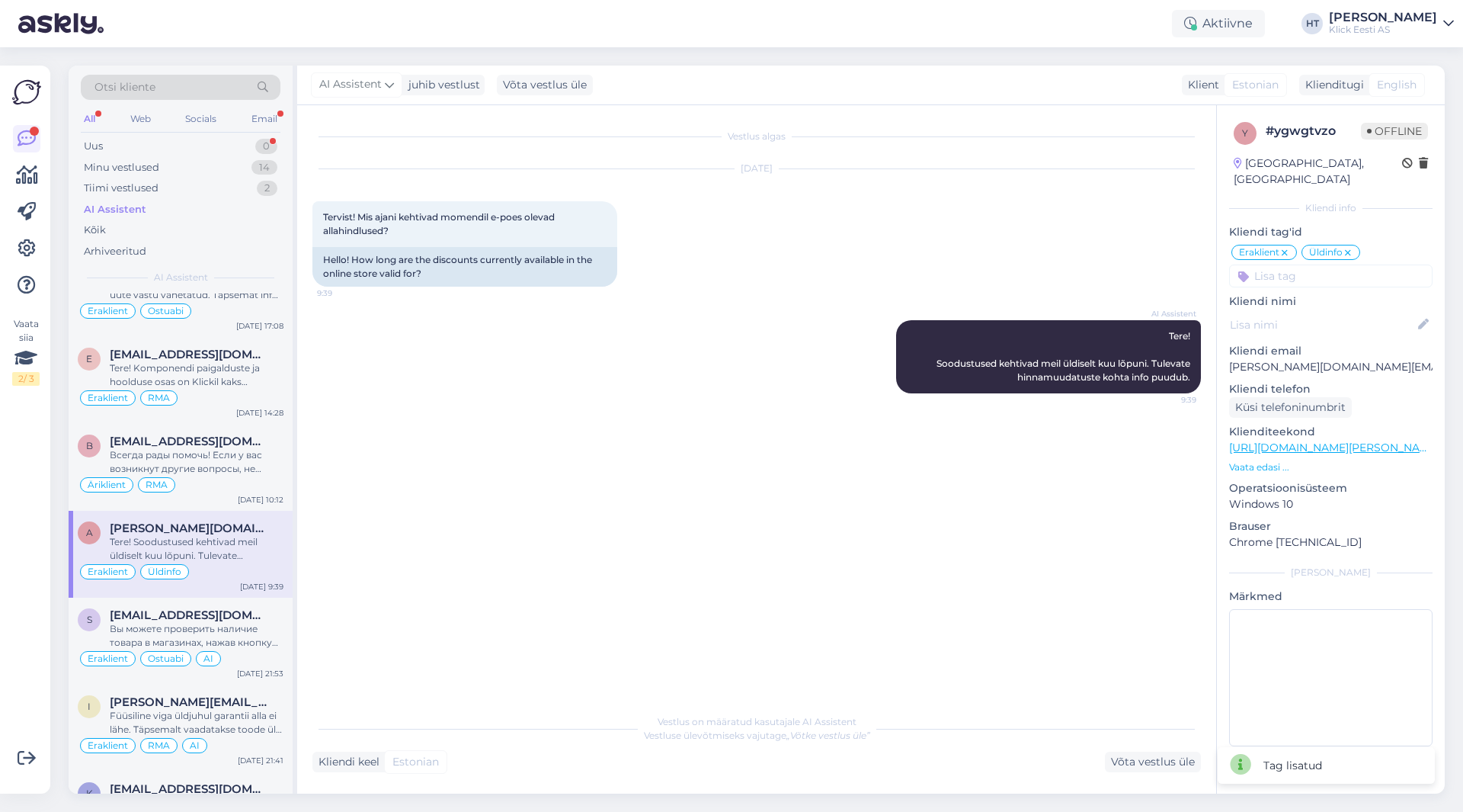
scroll to position [610, 0]
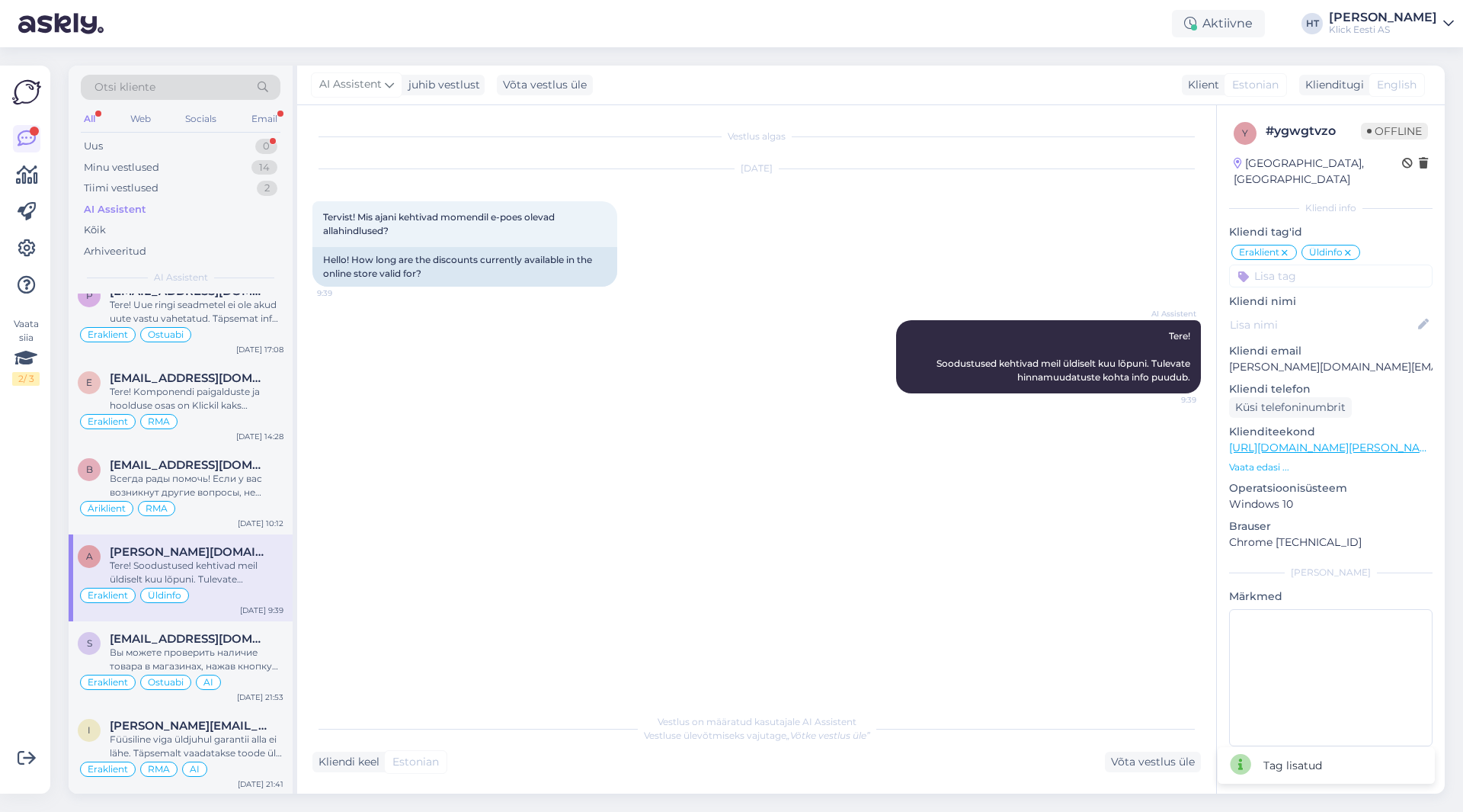
click at [914, 265] on input at bounding box center [1331, 276] width 203 height 23
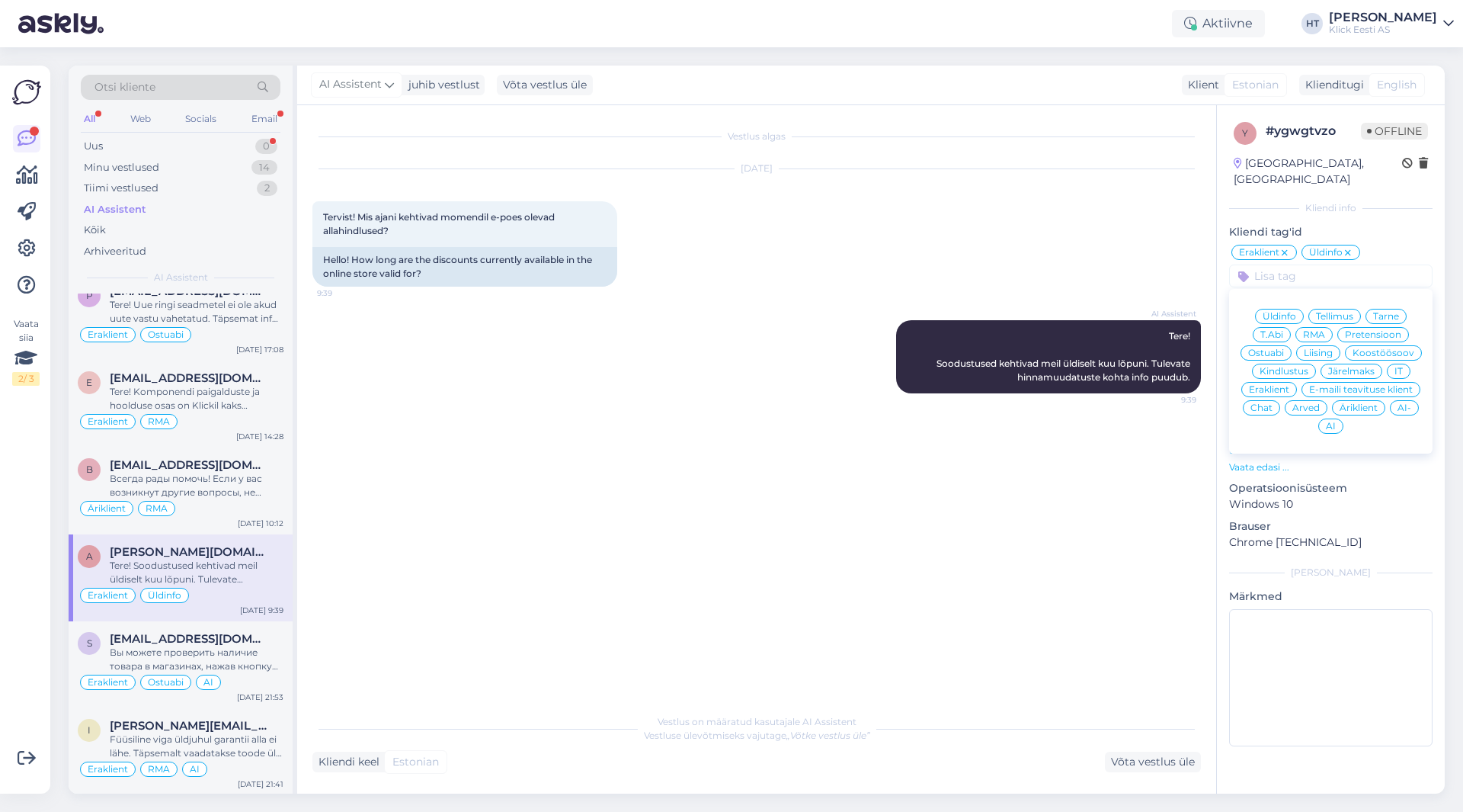
click at [914, 422] on span "AI" at bounding box center [1331, 426] width 10 height 9
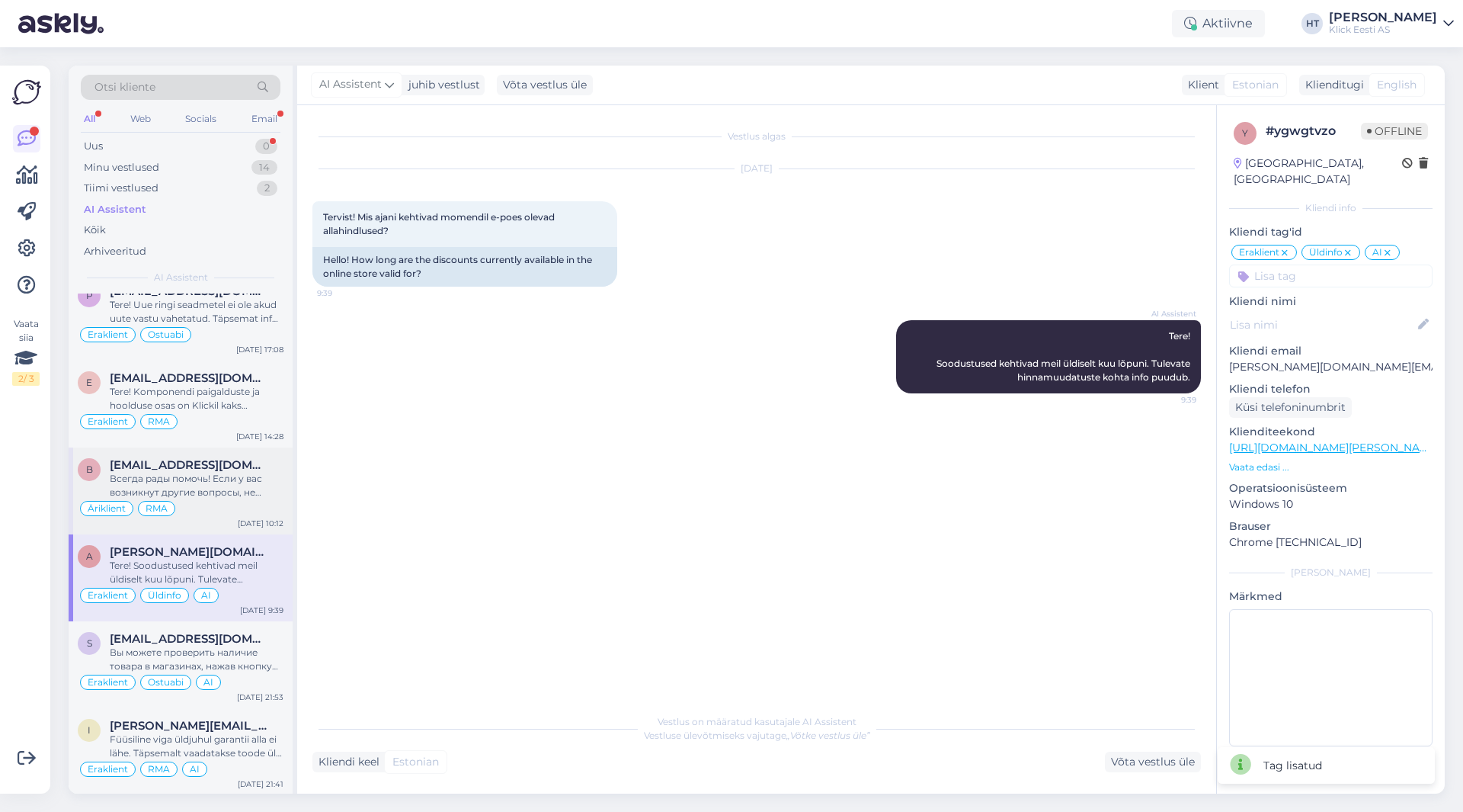
click at [197, 466] on span "[EMAIL_ADDRESS][DOMAIN_NAME]" at bounding box center [189, 465] width 159 height 13
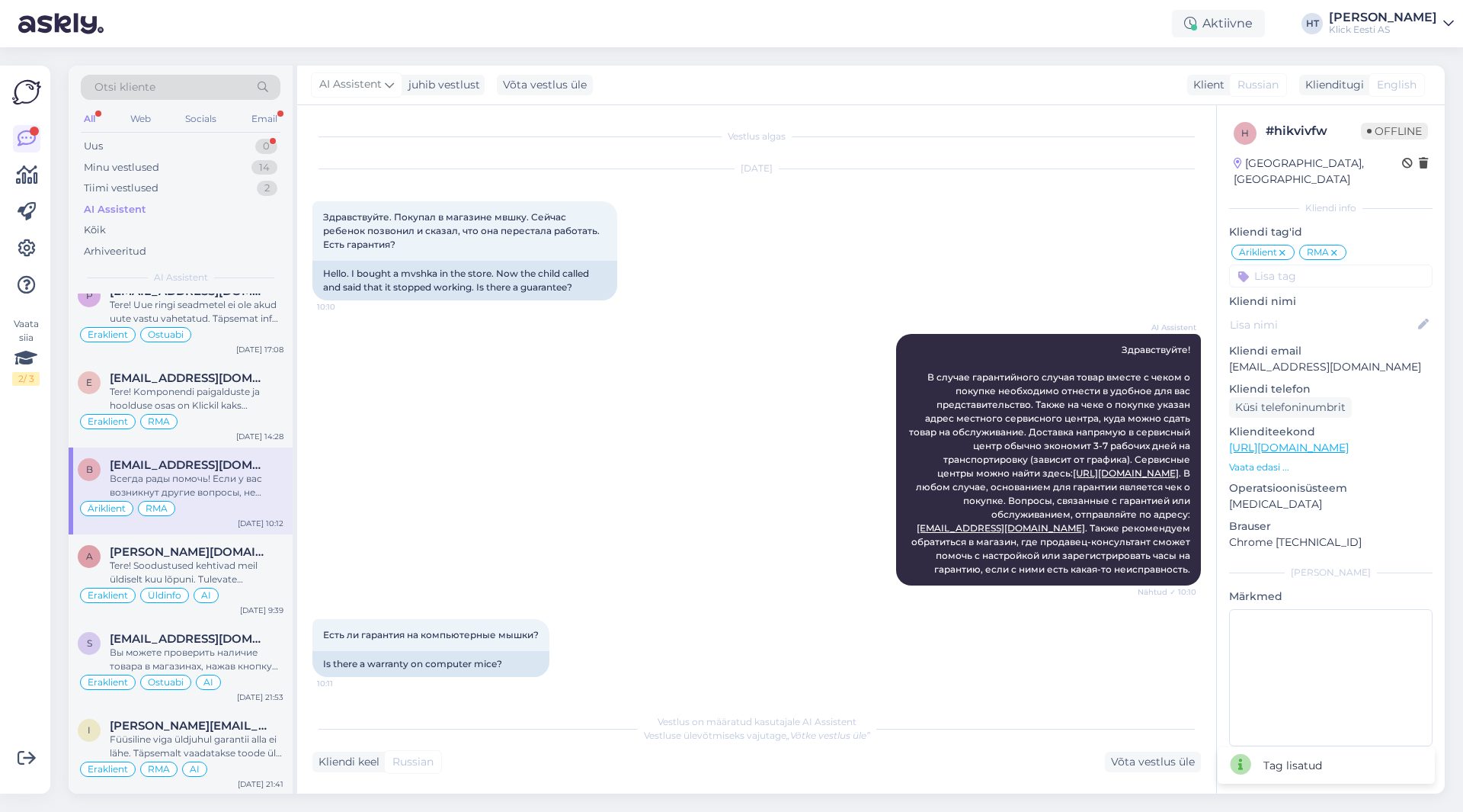
scroll to position [238, 0]
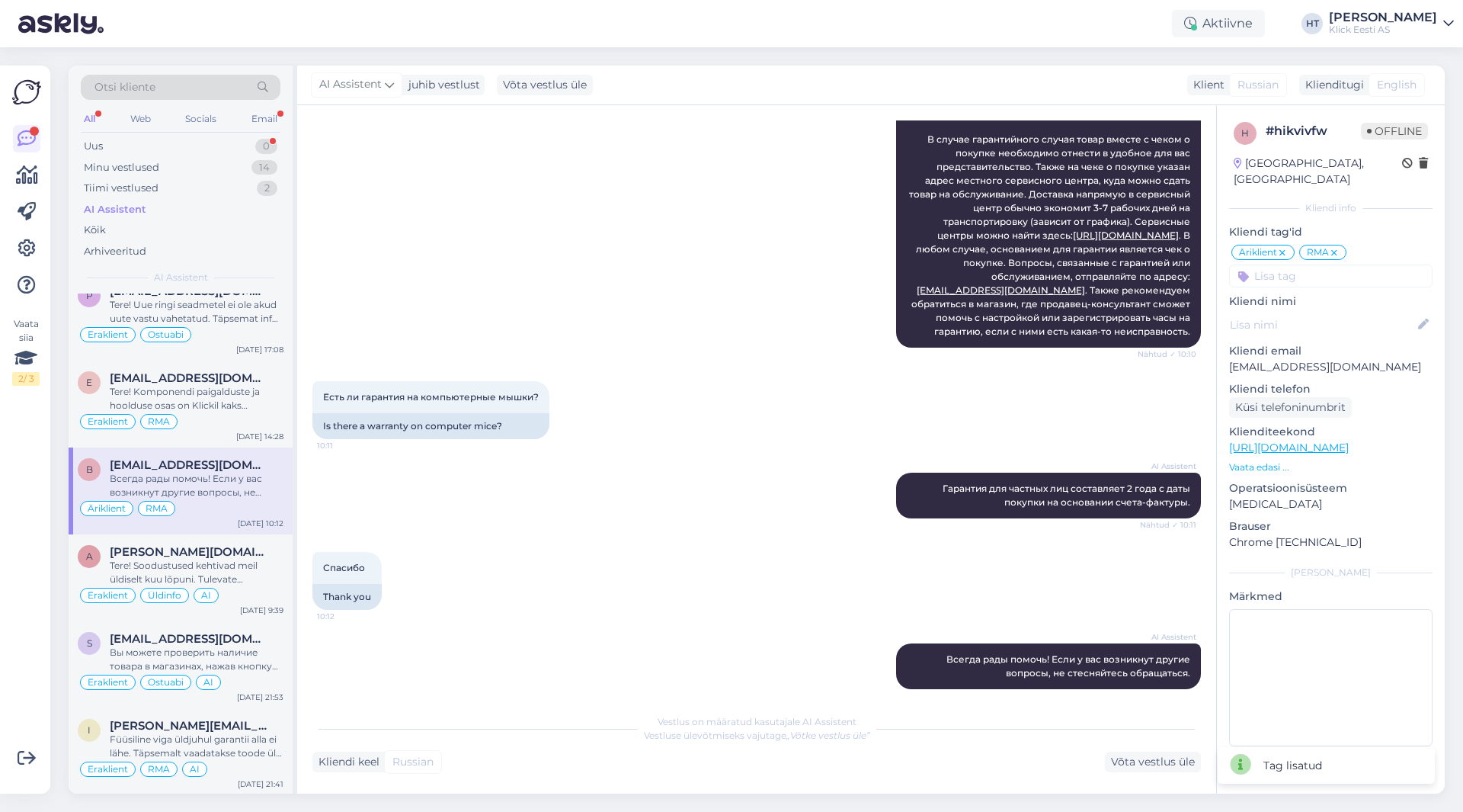
click at [914, 265] on input at bounding box center [1331, 276] width 203 height 23
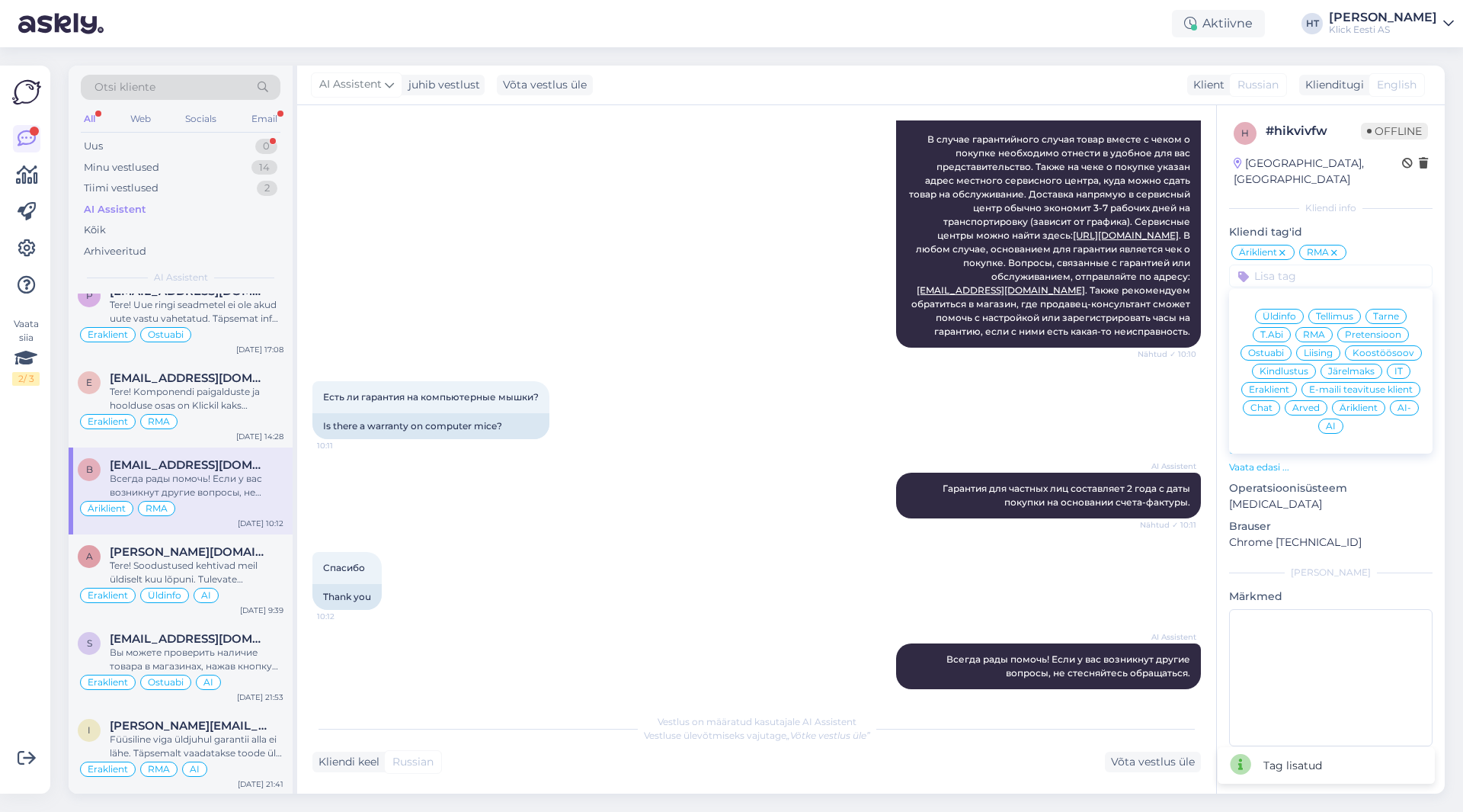
click at [914, 422] on span "AI" at bounding box center [1331, 426] width 10 height 9
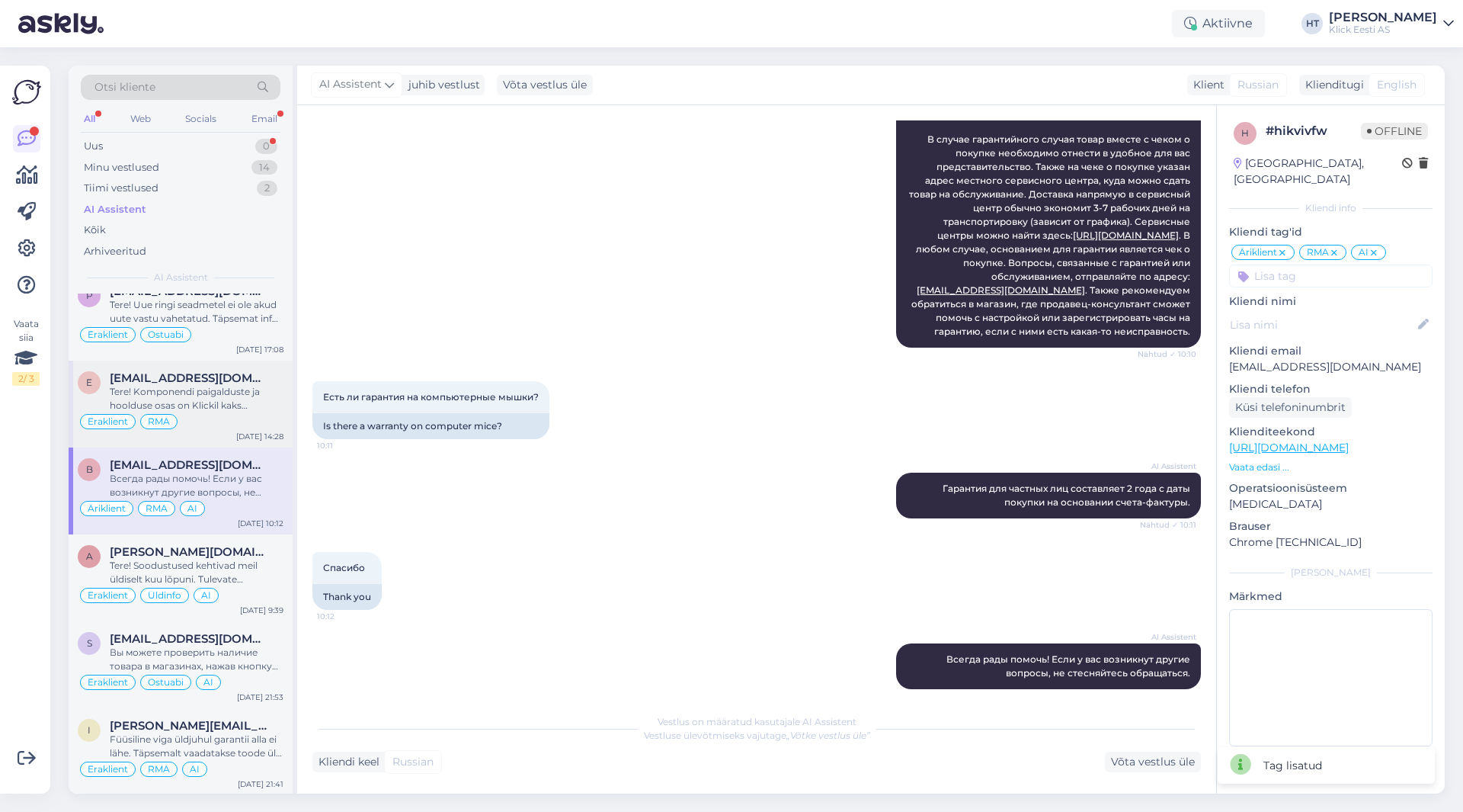
click at [236, 384] on span "[EMAIL_ADDRESS][DOMAIN_NAME]" at bounding box center [189, 378] width 159 height 13
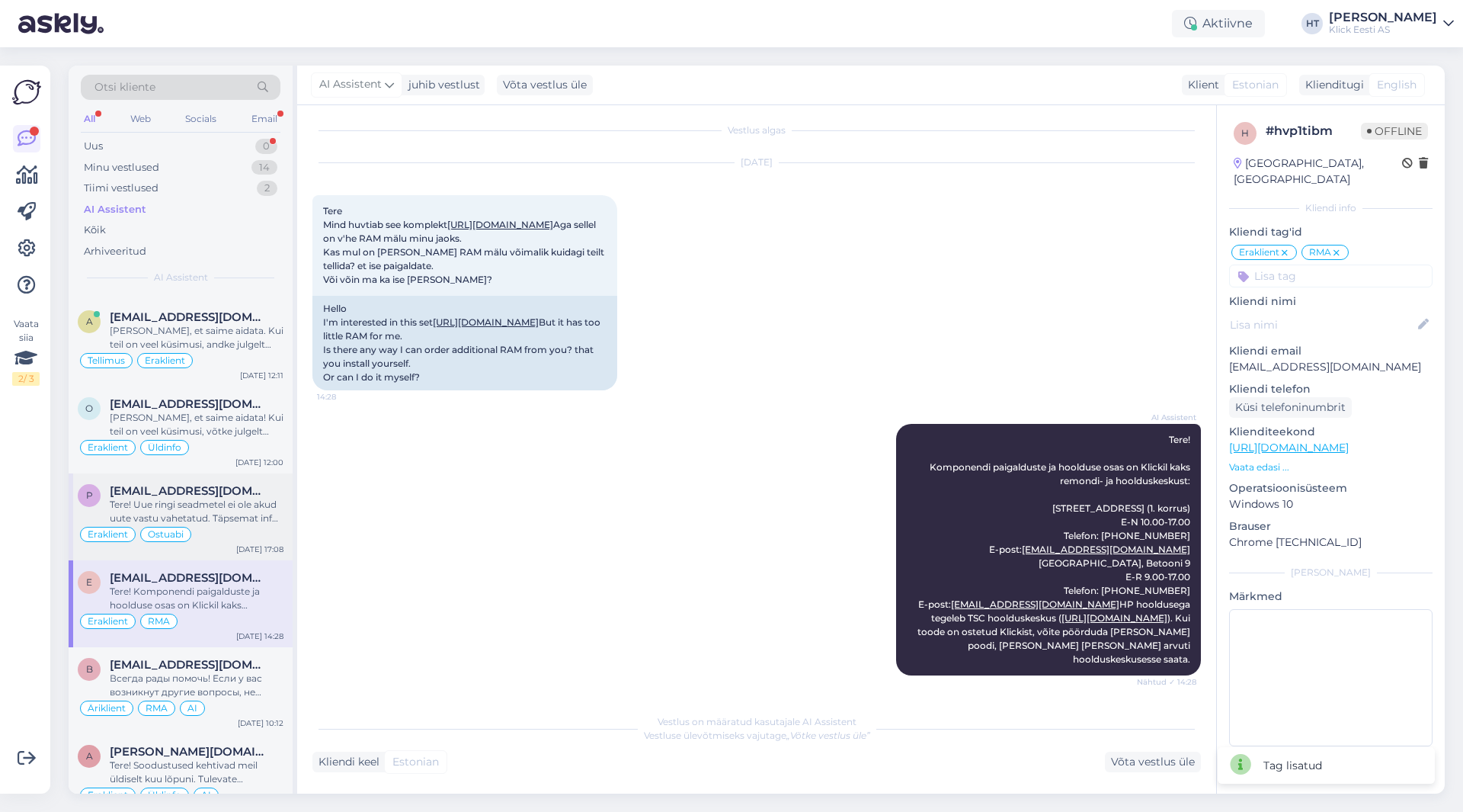
scroll to position [457, 0]
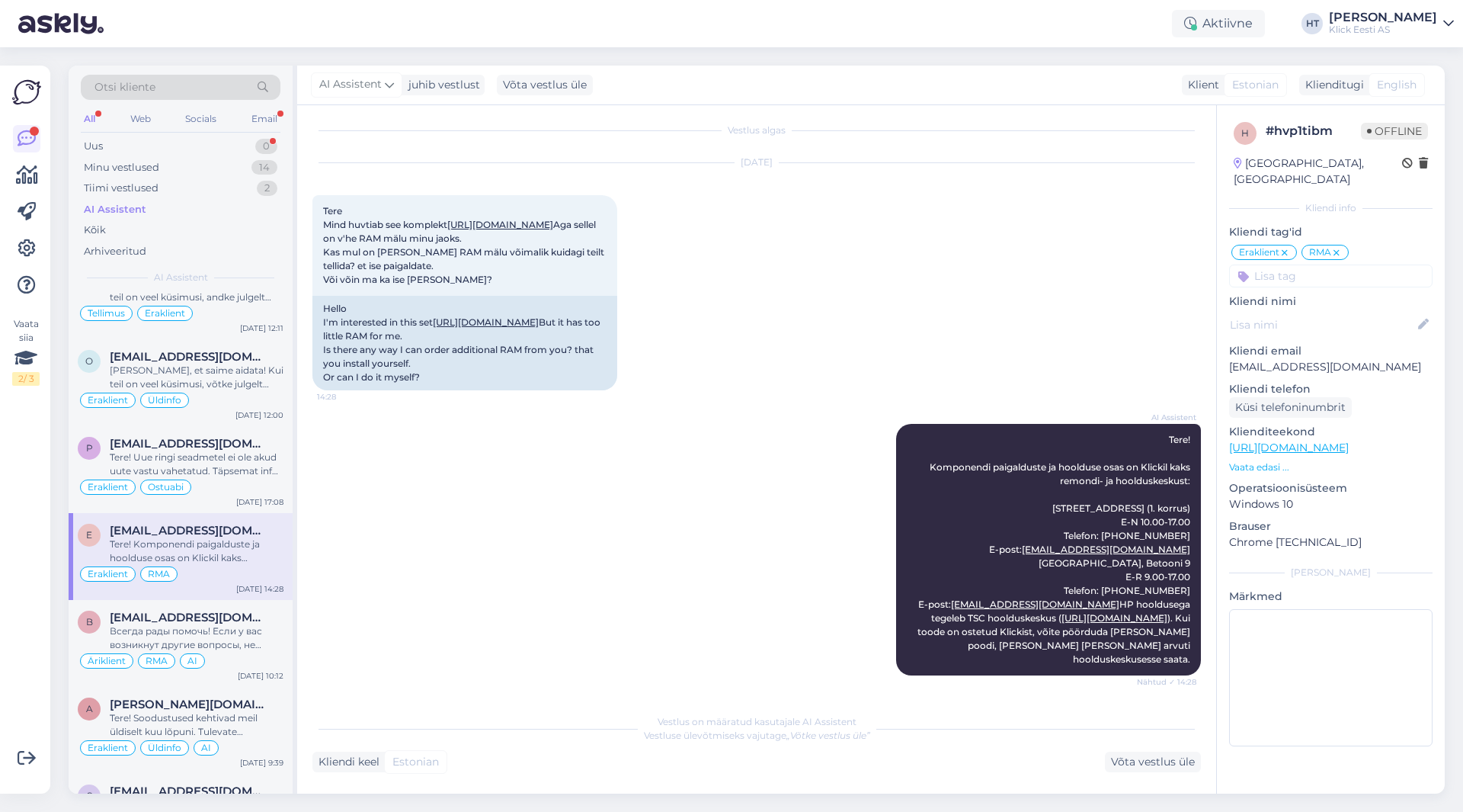
click at [914, 265] on input at bounding box center [1331, 276] width 203 height 23
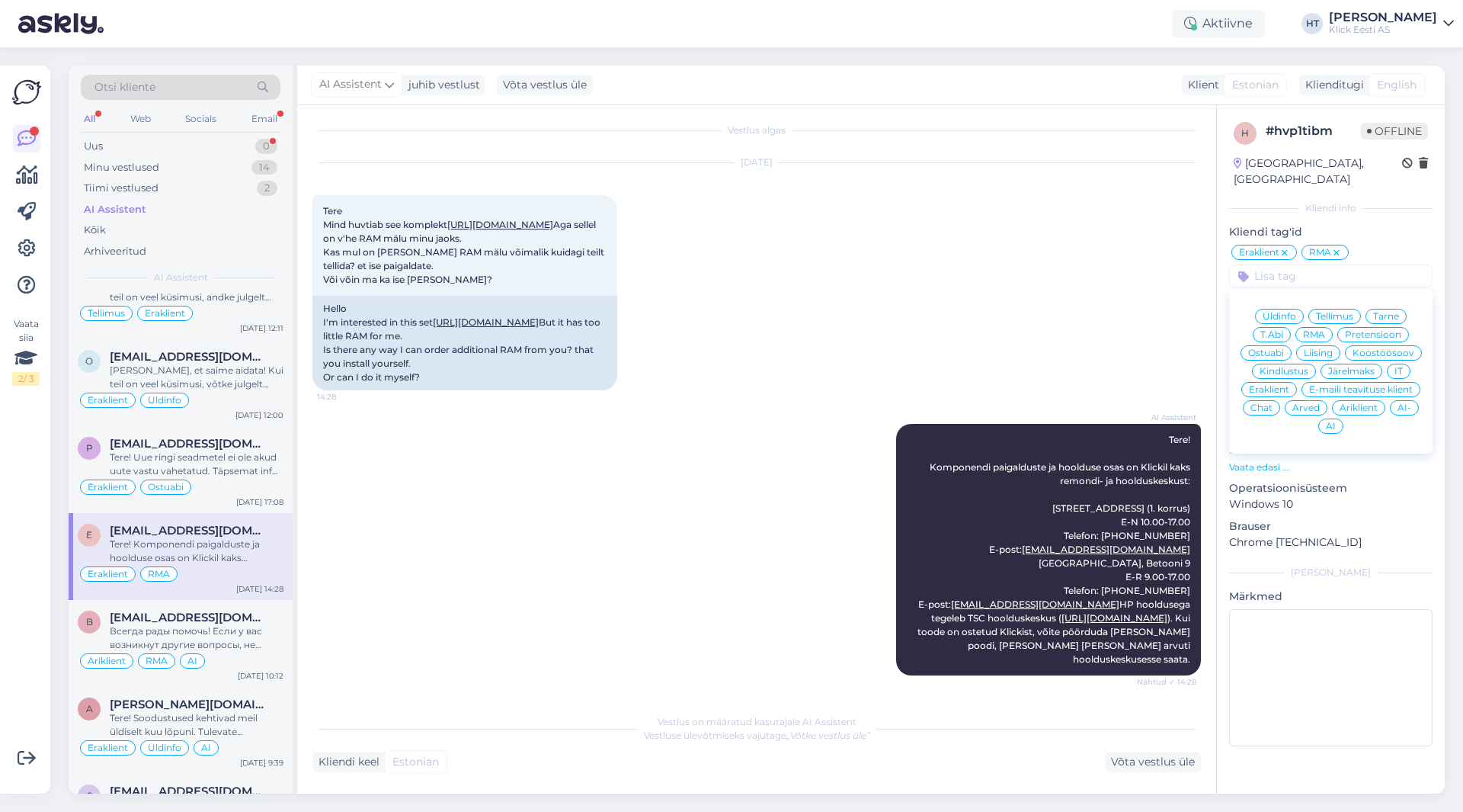
click at [914, 418] on div "AI" at bounding box center [1331, 426] width 25 height 15
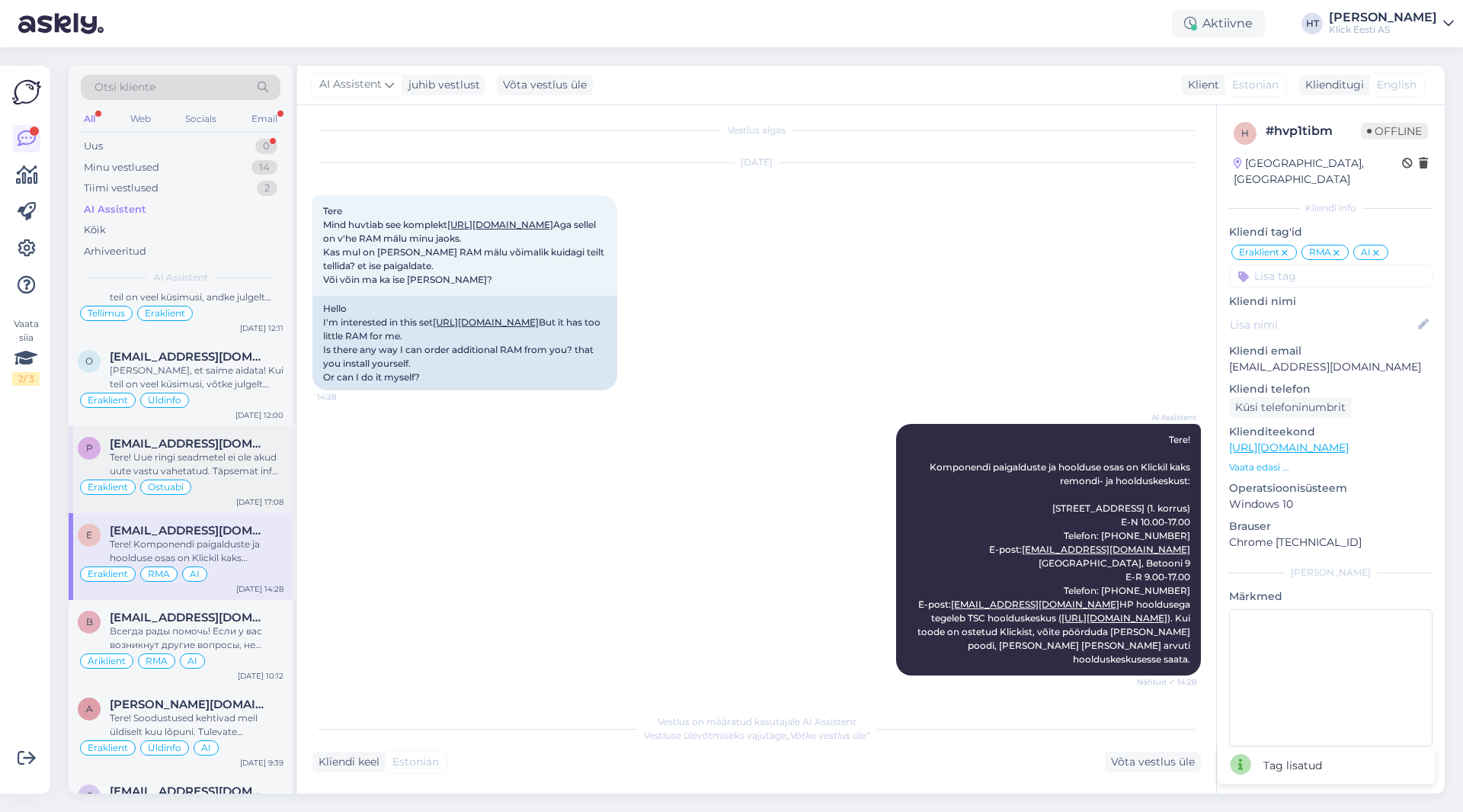
click at [208, 450] on div "Tere! Uue ringi seadmetel ei ole akud uute vastu vahetatud. Täpsemat infot kind…" at bounding box center [196, 464] width 174 height 28
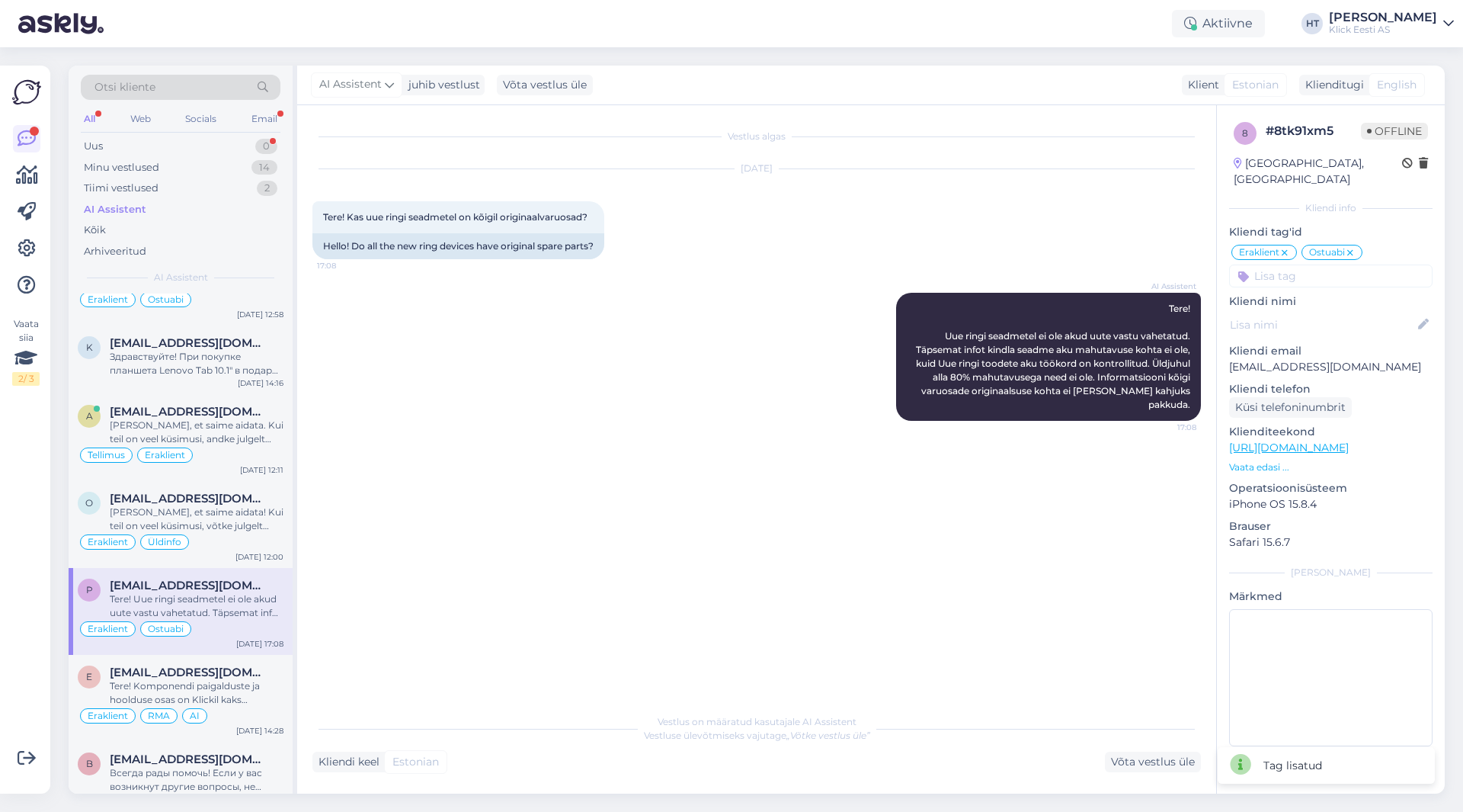
scroll to position [229, 0]
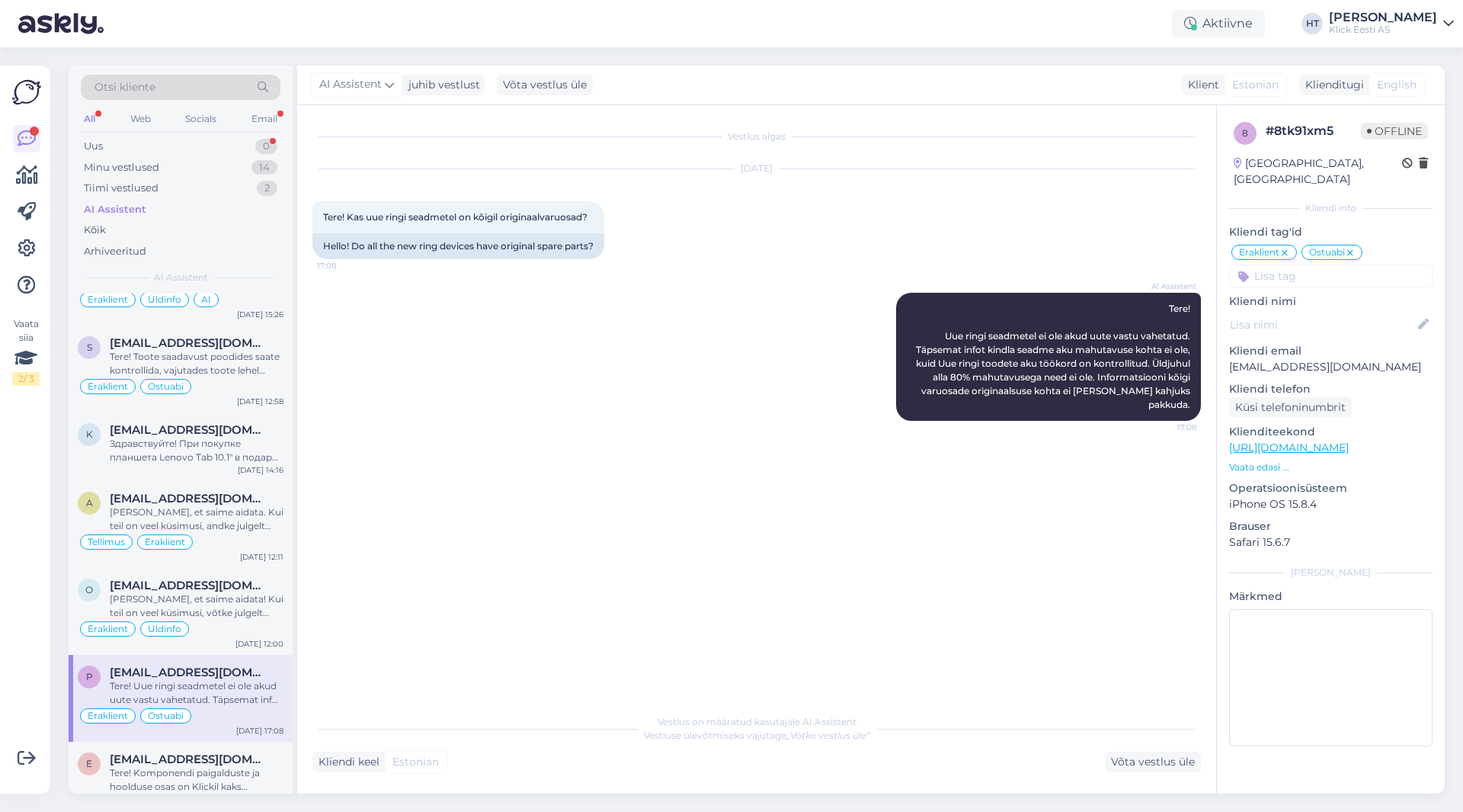
click at [914, 265] on input at bounding box center [1331, 276] width 203 height 23
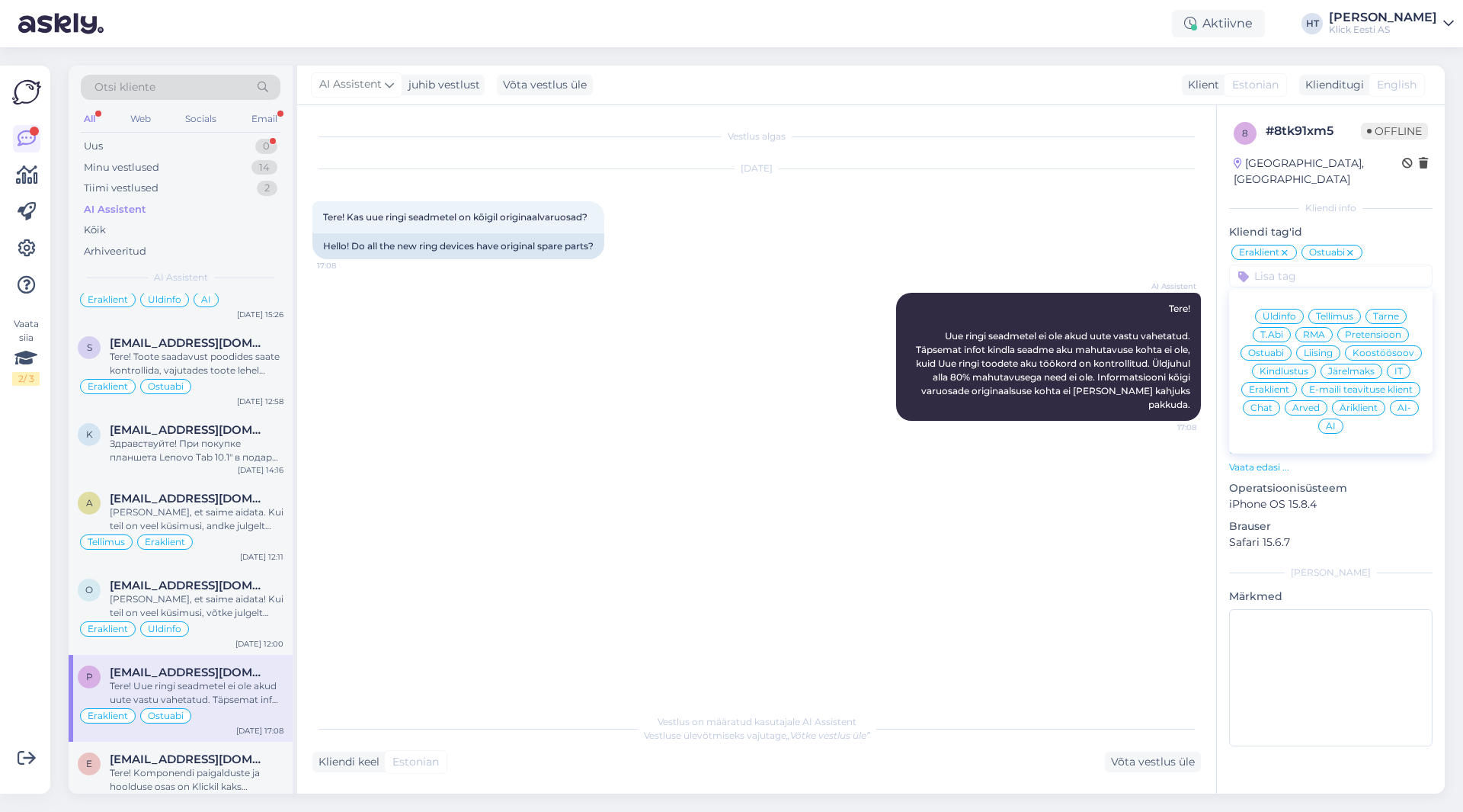
click at [914, 418] on div "AI" at bounding box center [1331, 426] width 25 height 15
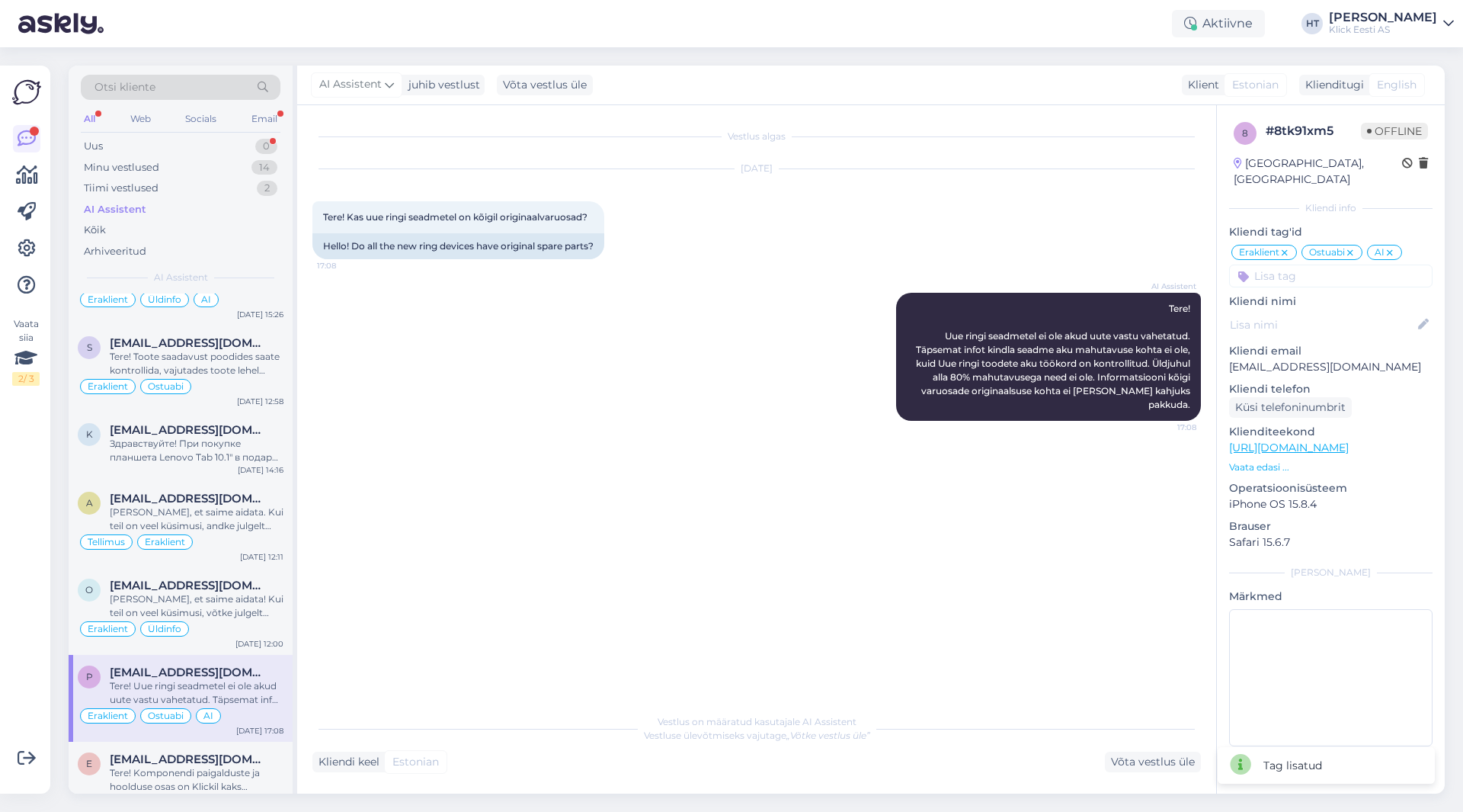
click at [842, 487] on div "Vestlus algas [DATE] Tere! Kas uue ringi seadmetel on kõigil originaalvaruosad?…" at bounding box center [764, 406] width 902 height 572
click at [258, 605] on div "[PERSON_NAME], et saime aidata! Kui teil on veel küsimusi, võtke julgelt ühendu…" at bounding box center [196, 605] width 174 height 28
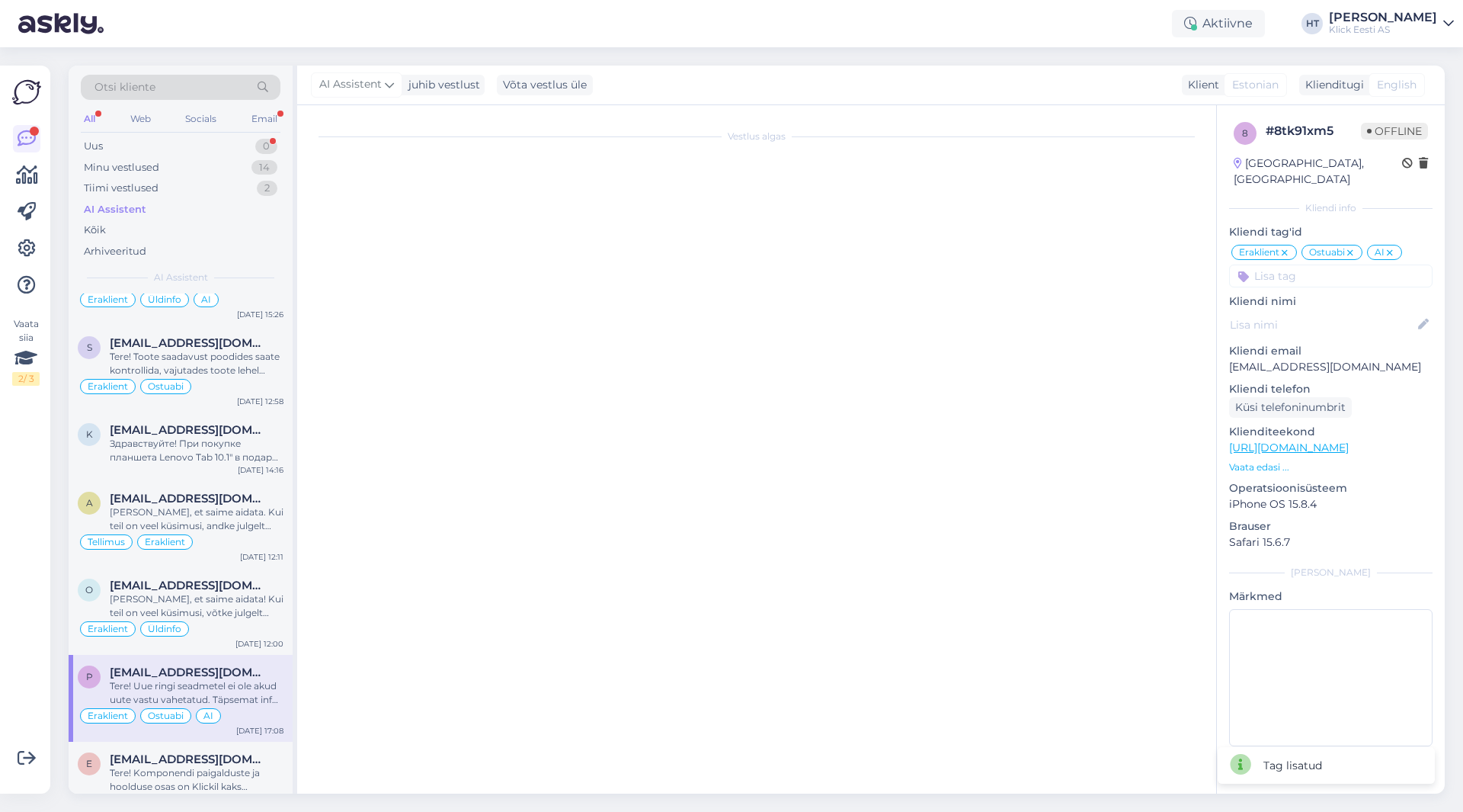
scroll to position [115, 0]
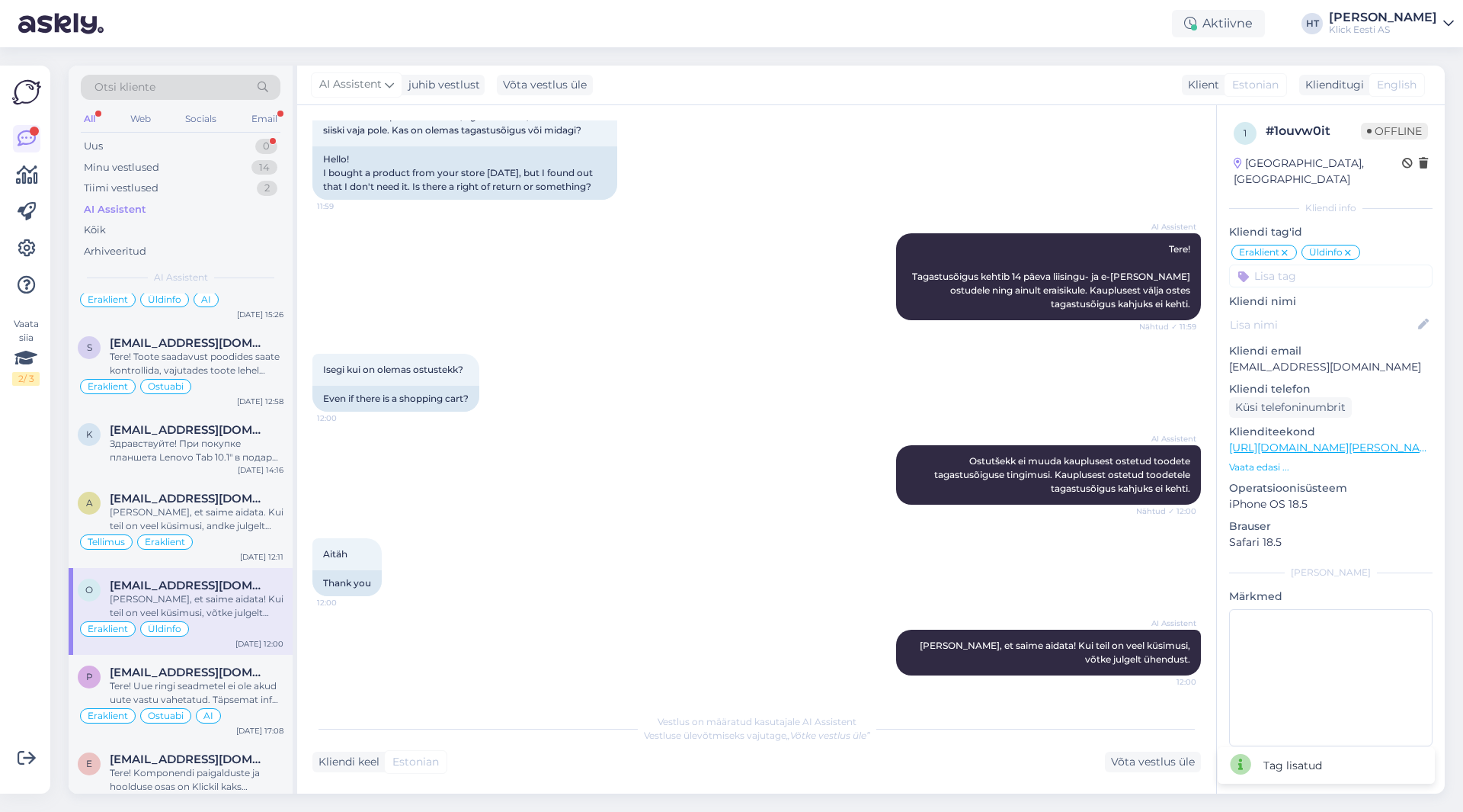
click at [914, 265] on input at bounding box center [1331, 276] width 203 height 23
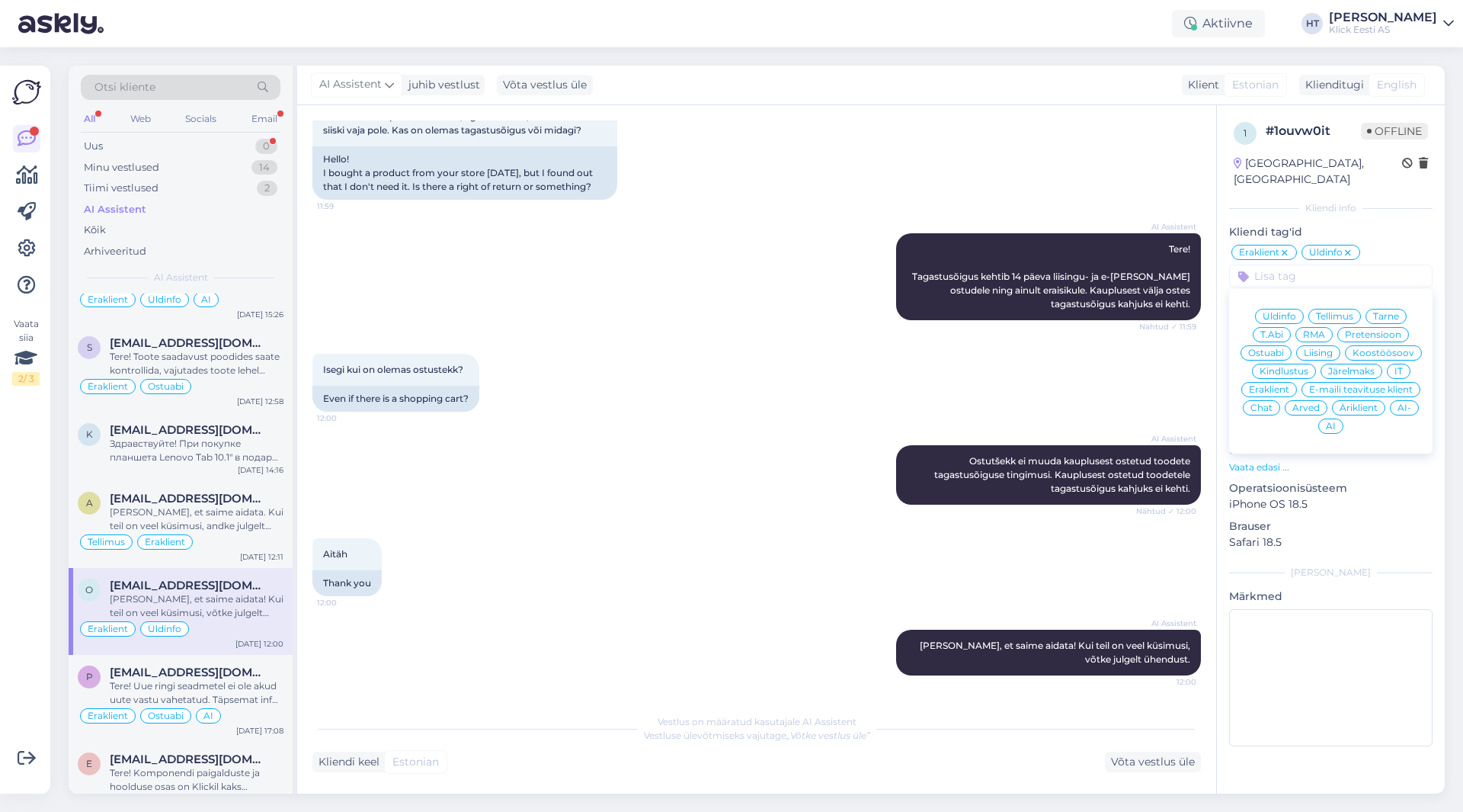
click at [914, 422] on span "AI" at bounding box center [1331, 426] width 10 height 9
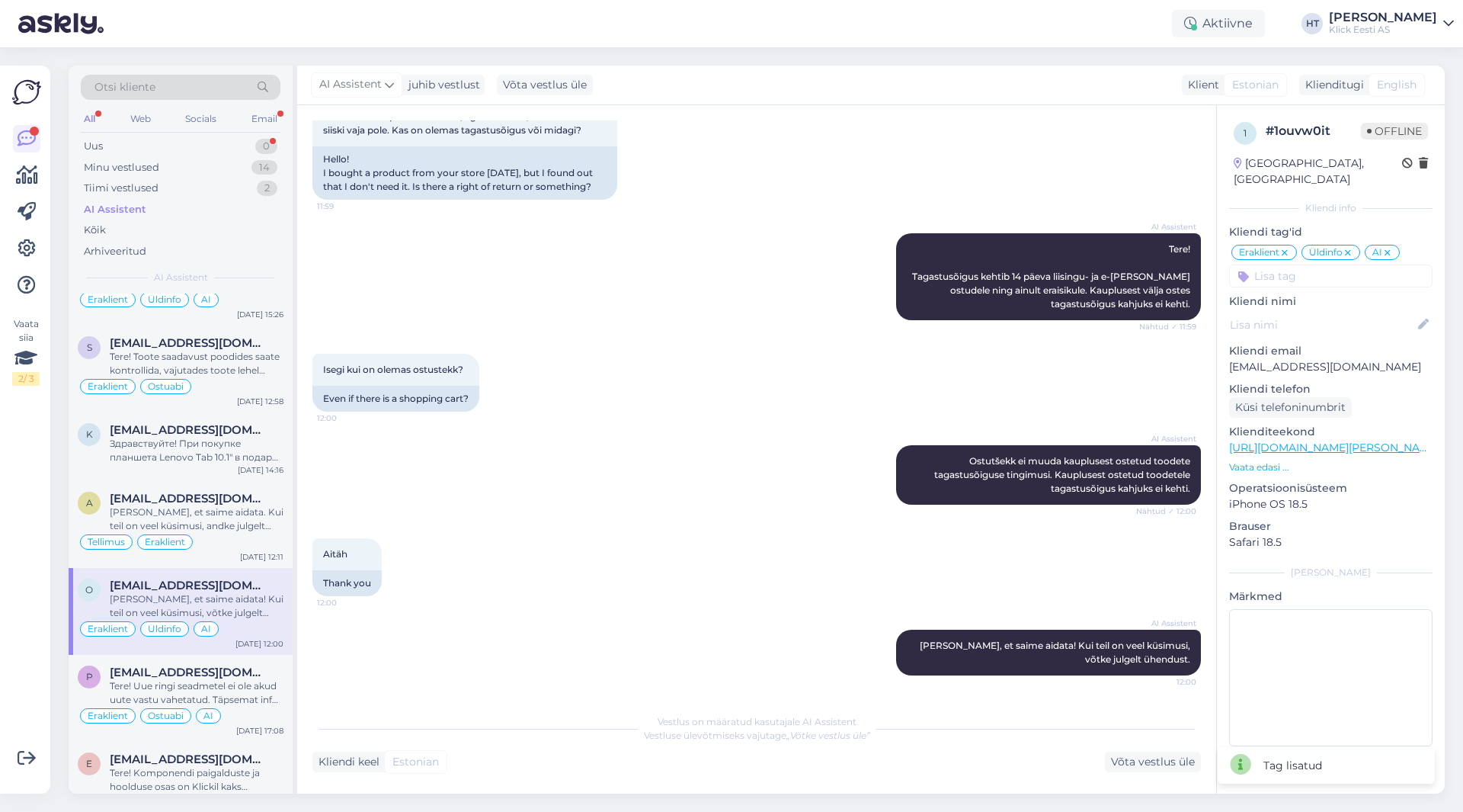
click at [729, 438] on div "AI Assistent [PERSON_NAME] ei muuda kauplusest ostetud toodete tagastusõiguse t…" at bounding box center [757, 475] width 889 height 93
click at [225, 514] on div "[PERSON_NAME], et saime aidata. Kui teil on veel küsimusi, andke julgelt teada." at bounding box center [196, 519] width 174 height 28
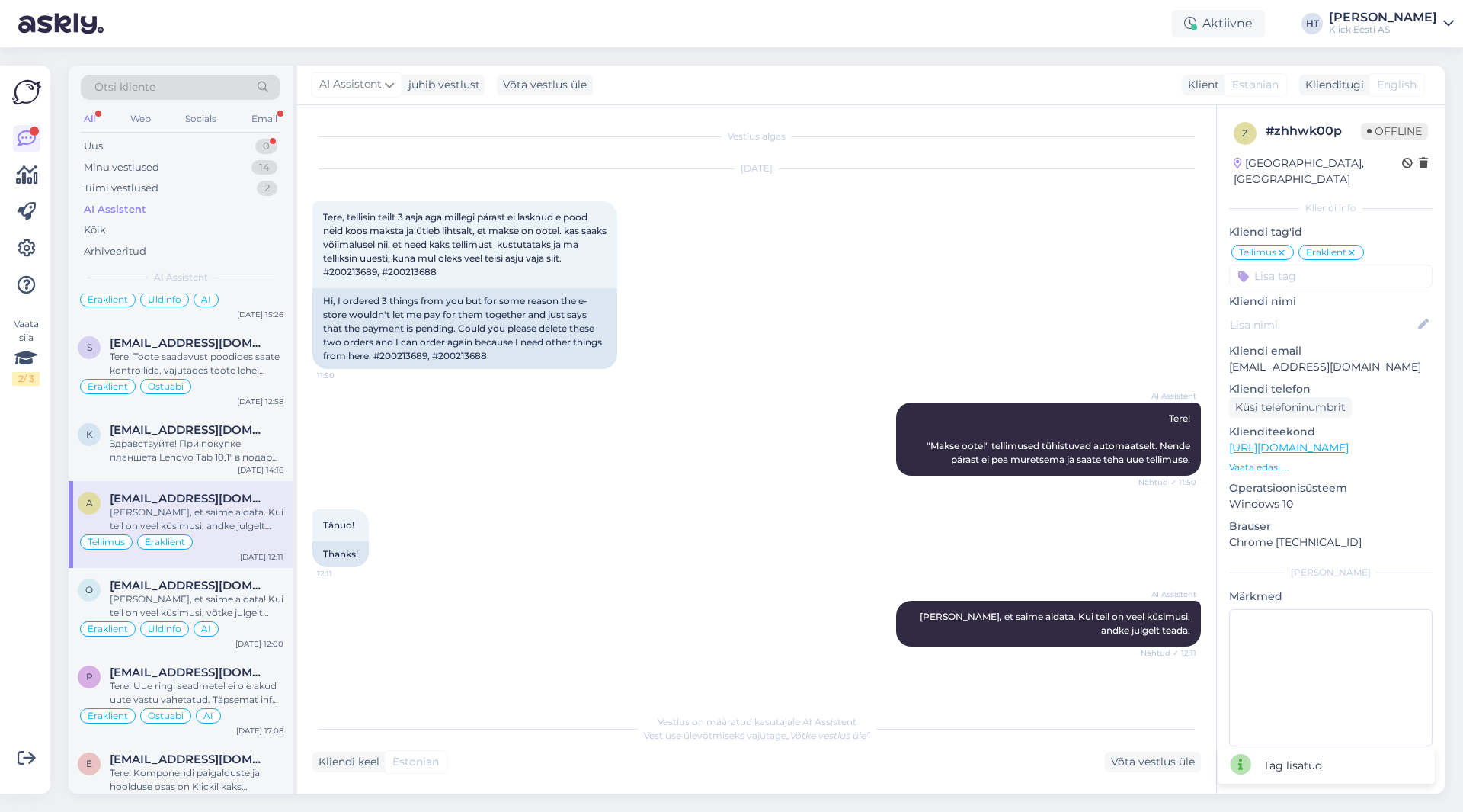
scroll to position [0, 0]
click at [914, 265] on input at bounding box center [1331, 276] width 203 height 23
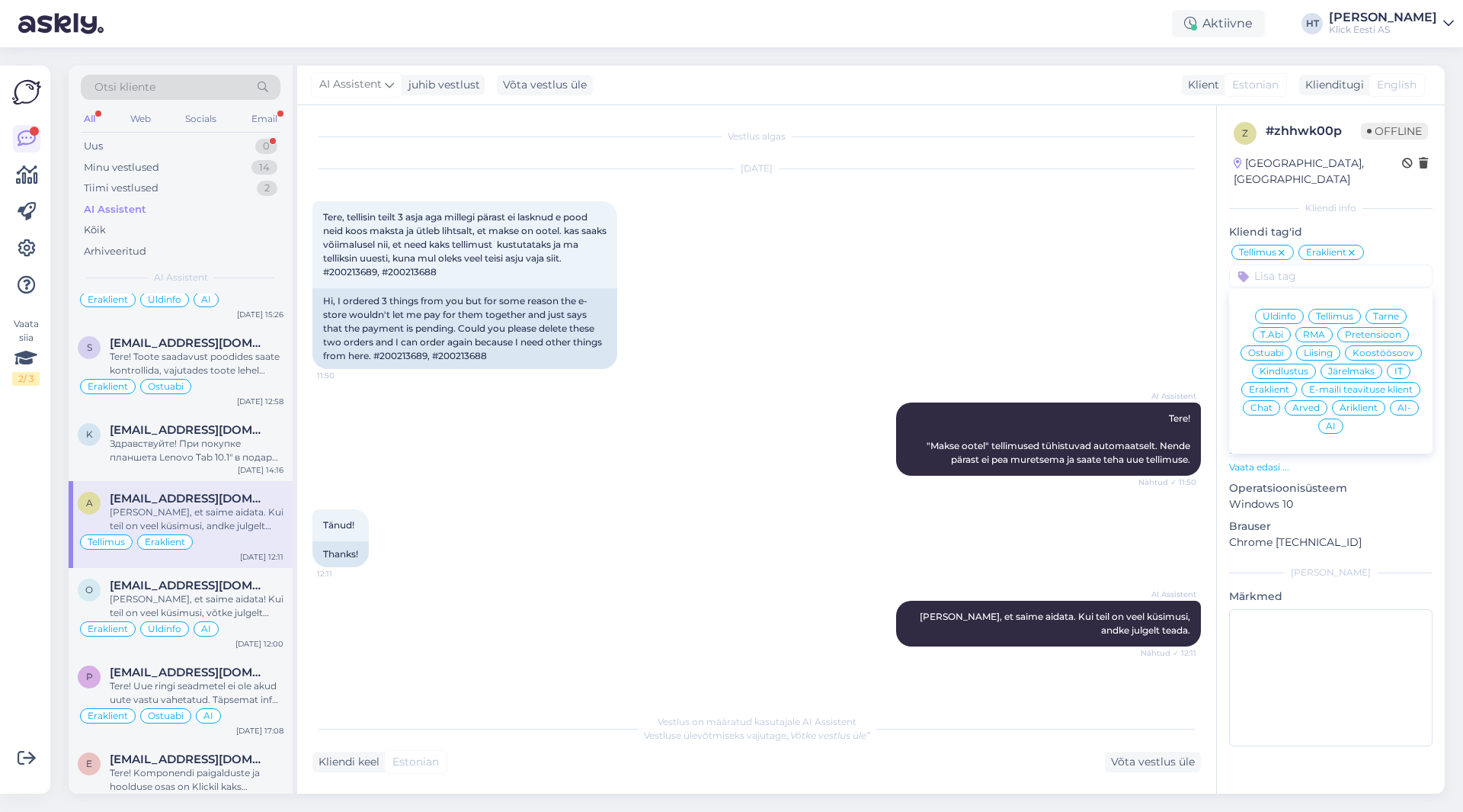
click at [914, 418] on div "AI" at bounding box center [1331, 426] width 25 height 15
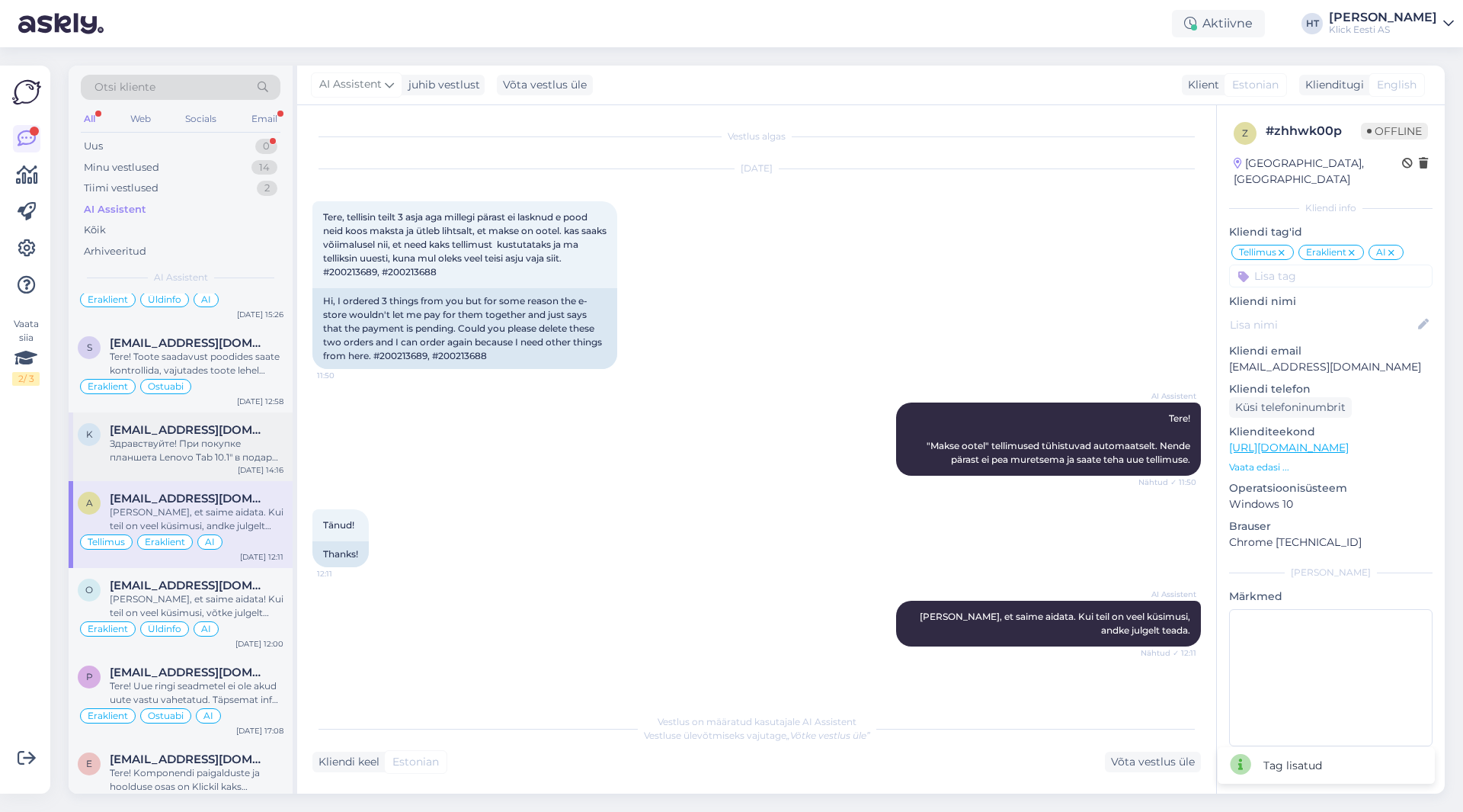
click at [226, 440] on div "Здравствуйте! При покупке планшета Lenovo Tab 10.1" в подарок идет чехол Lenovo…" at bounding box center [196, 450] width 174 height 28
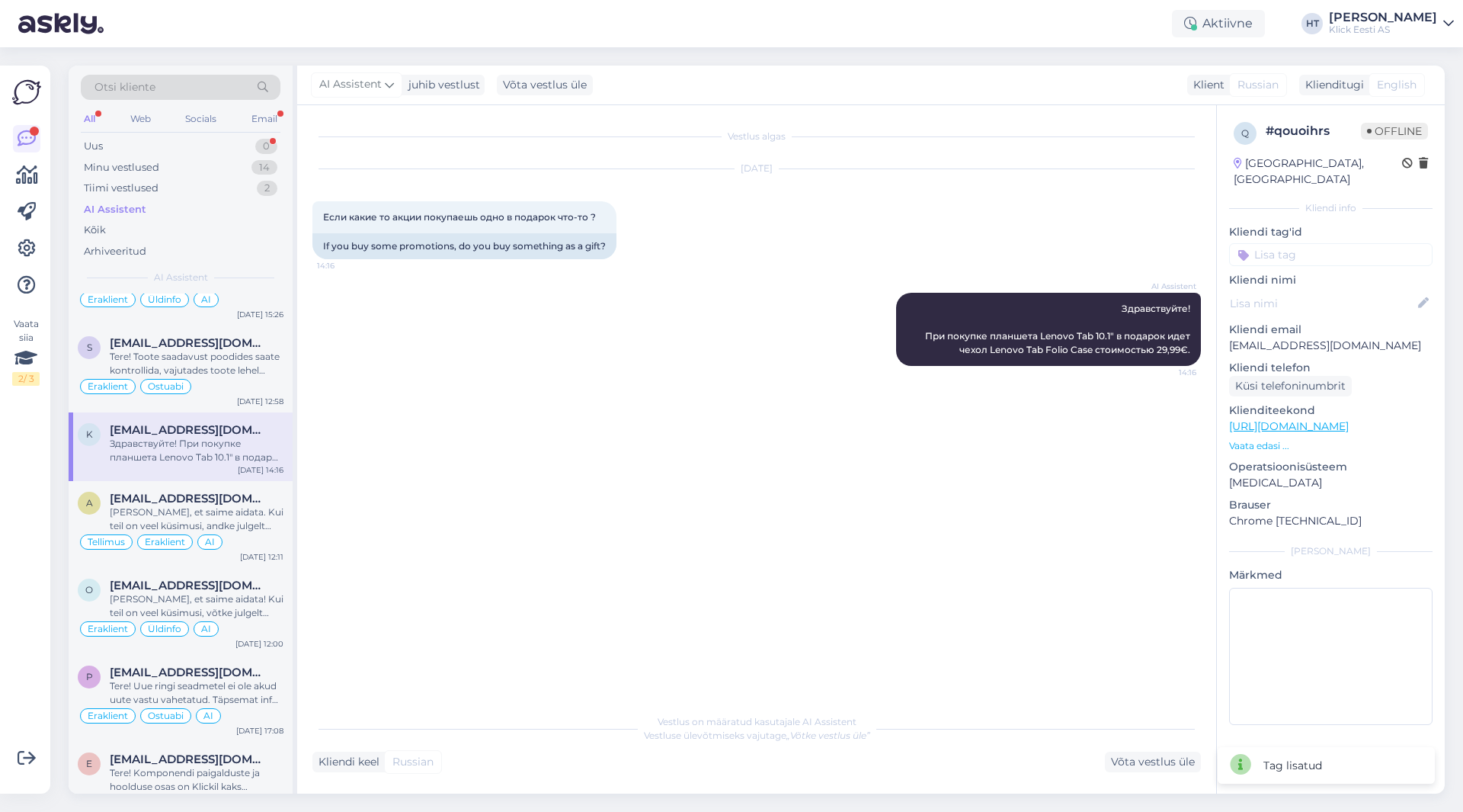
scroll to position [76, 0]
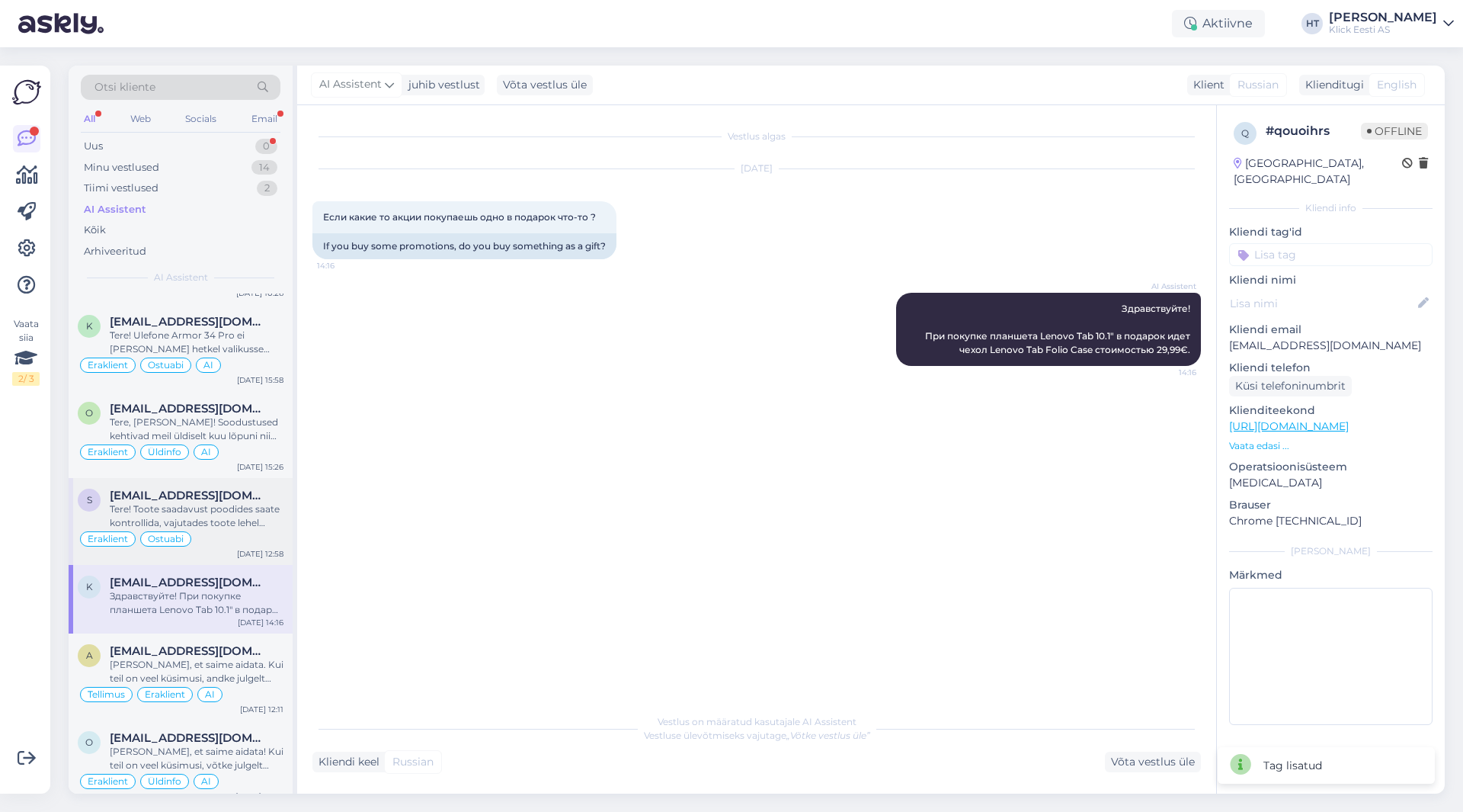
click at [238, 495] on span "[EMAIL_ADDRESS][DOMAIN_NAME]" at bounding box center [189, 495] width 159 height 13
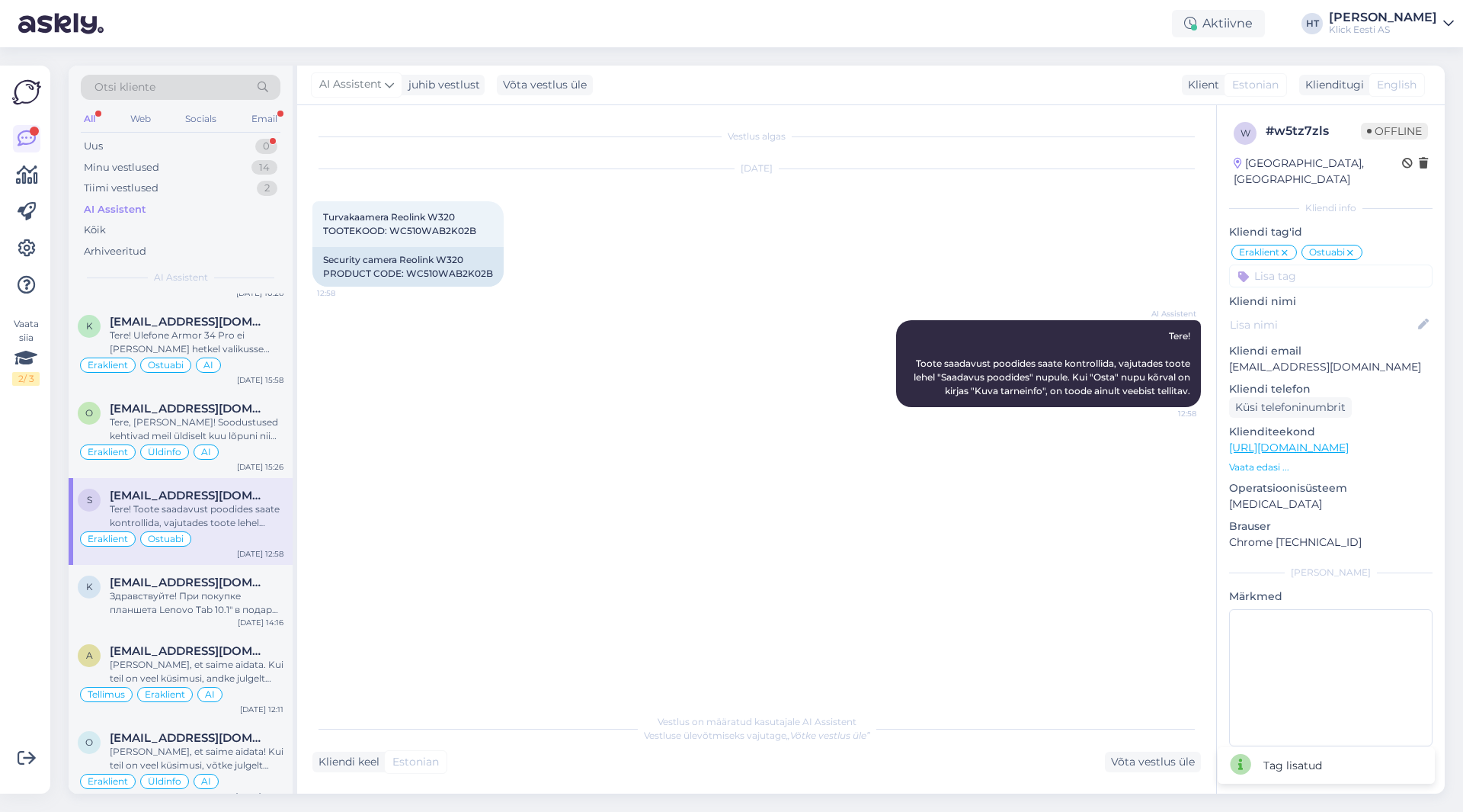
click at [914, 265] on input at bounding box center [1331, 276] width 203 height 23
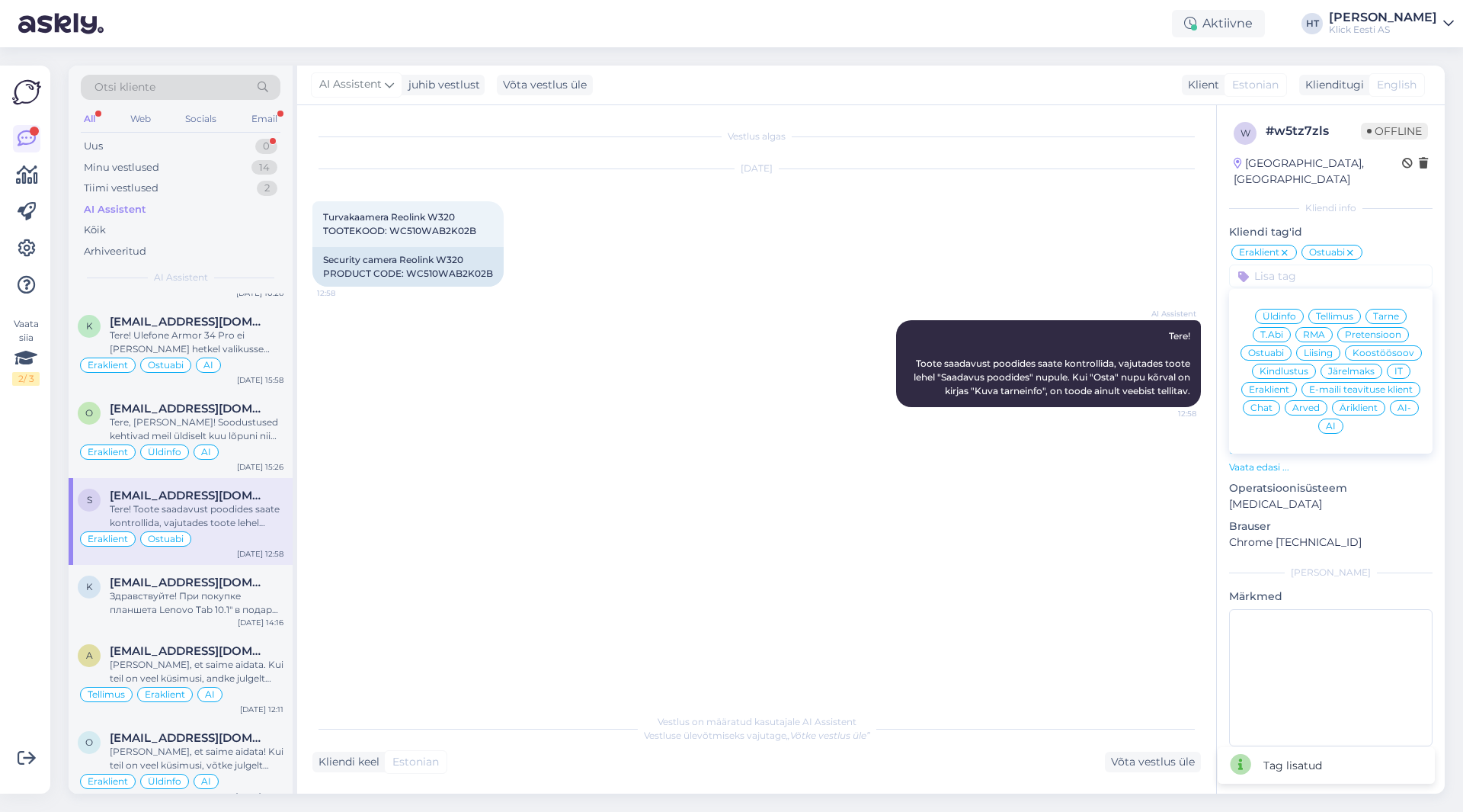
click at [914, 422] on span "AI" at bounding box center [1331, 426] width 10 height 9
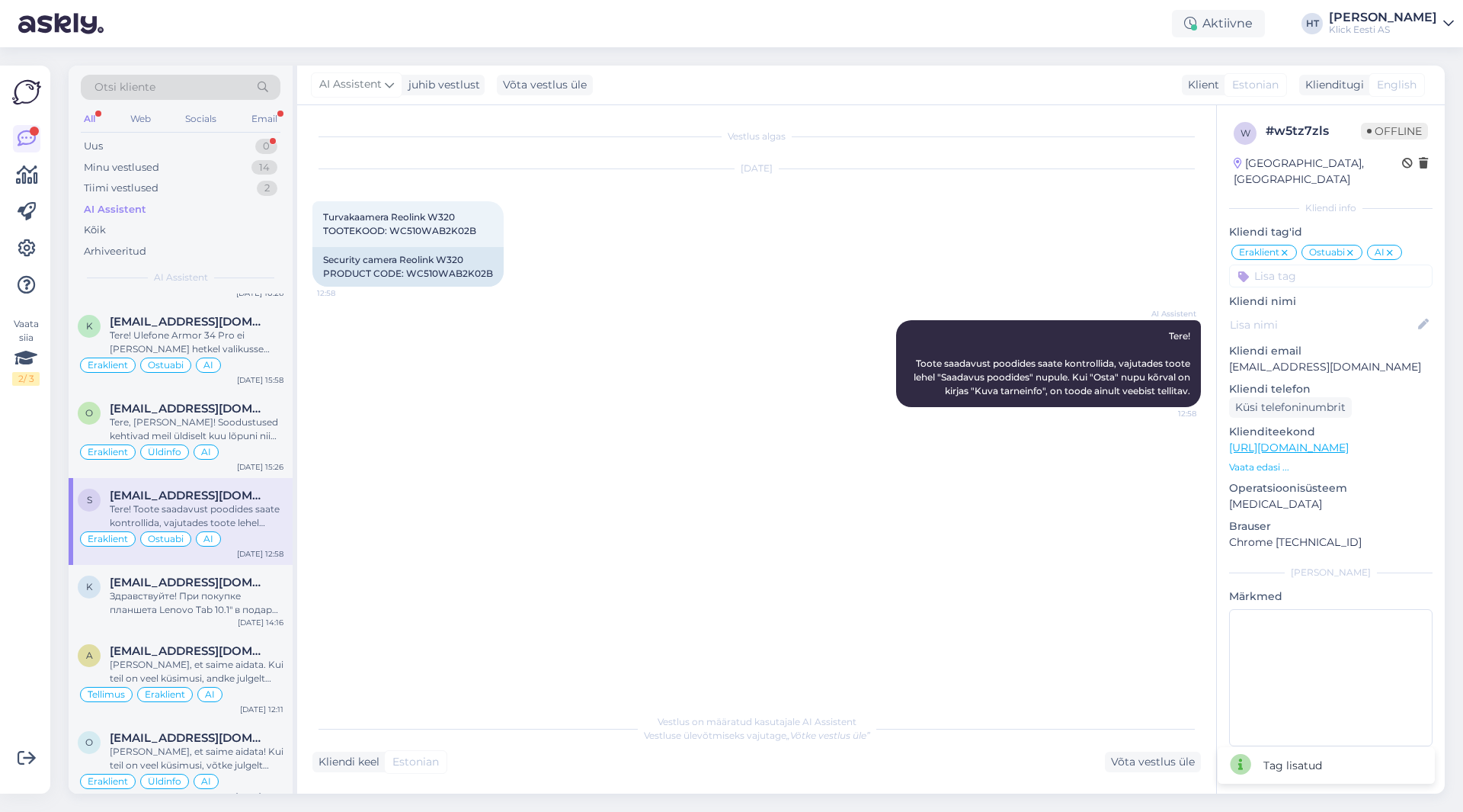
click at [437, 401] on div "AI Assistent Tere! Toote saadavust poodides saate kontrollida, vajutades toote …" at bounding box center [757, 363] width 889 height 121
click at [224, 437] on div "Tere, [PERSON_NAME]! Soodustused kehtivad meil üldiselt kuu lõpuni nii kauplust…" at bounding box center [196, 429] width 174 height 28
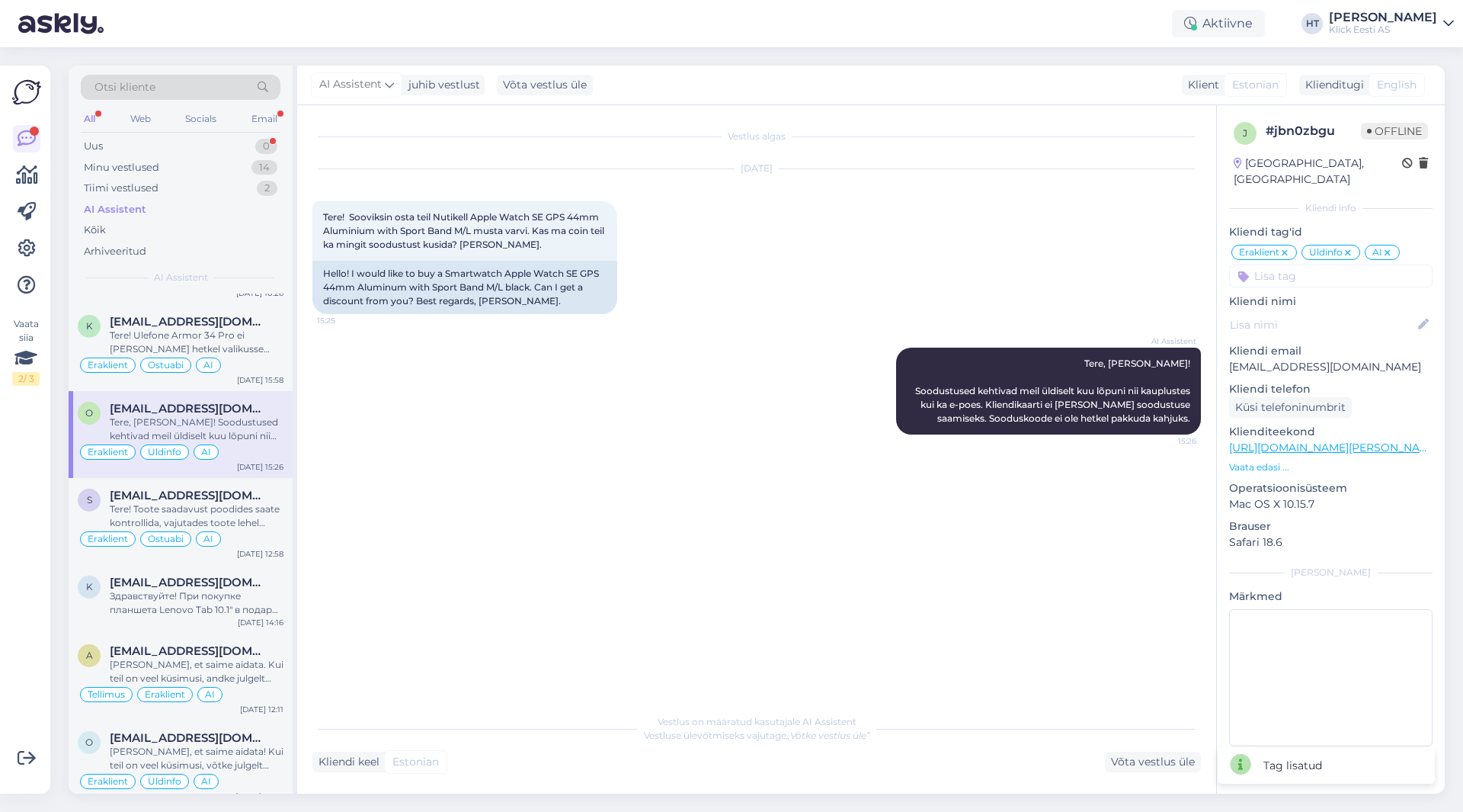
scroll to position [0, 0]
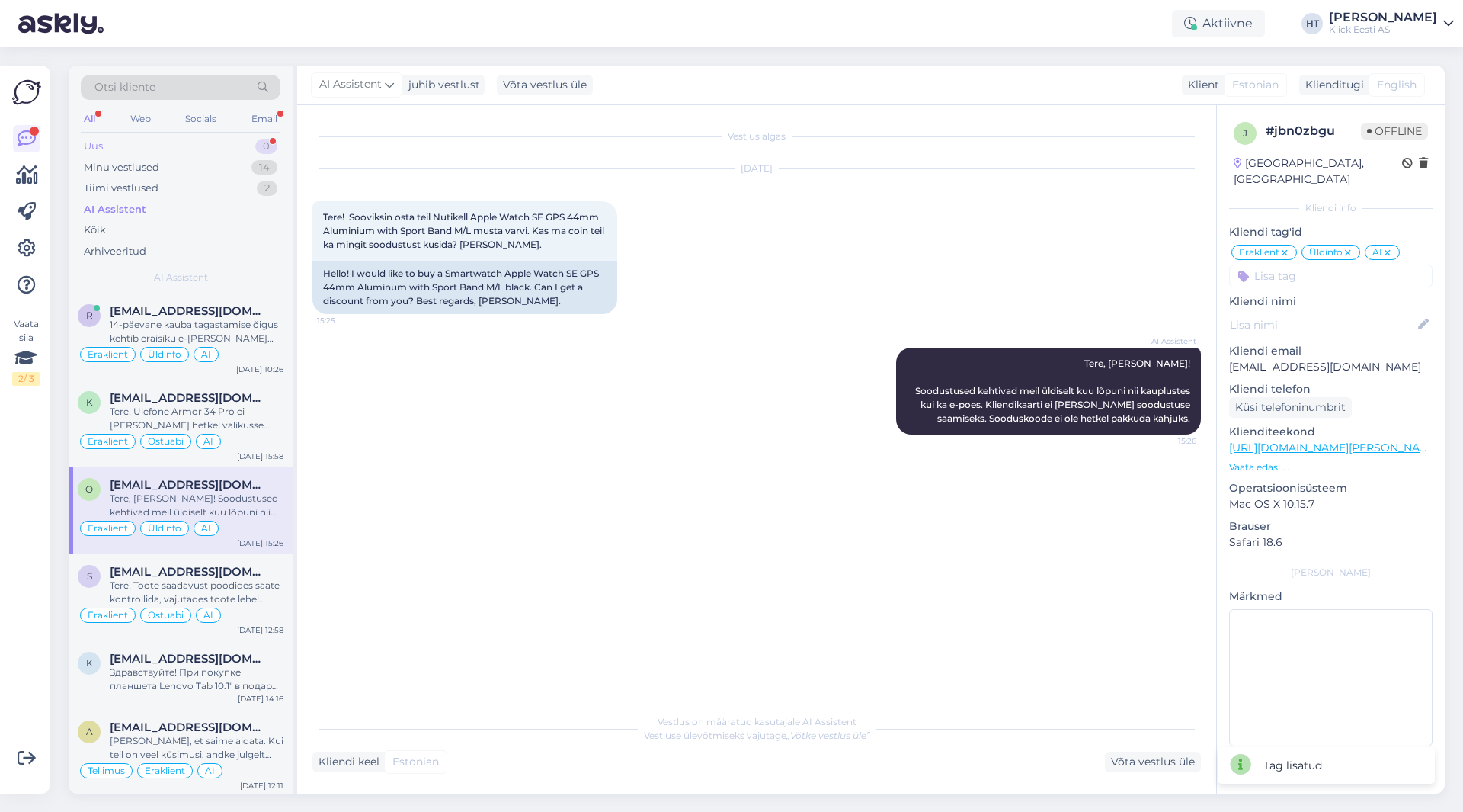
click at [244, 141] on div "Uus 0" at bounding box center [180, 146] width 200 height 21
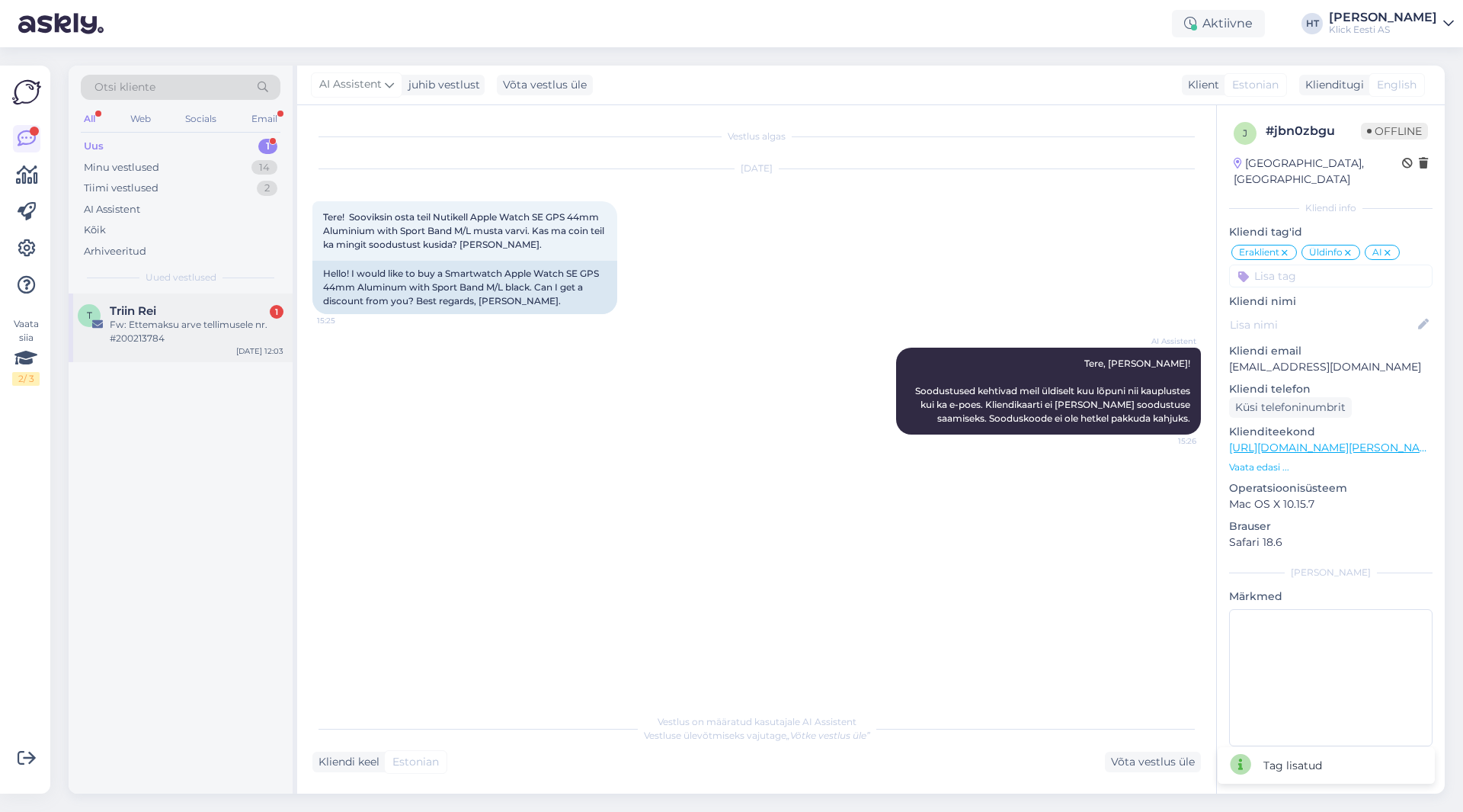
click at [167, 300] on div "T Triin Rei 1 Fw: Ettemaksu arve tellimusele nr. #200213784 [DATE] 12:03" at bounding box center [180, 327] width 224 height 68
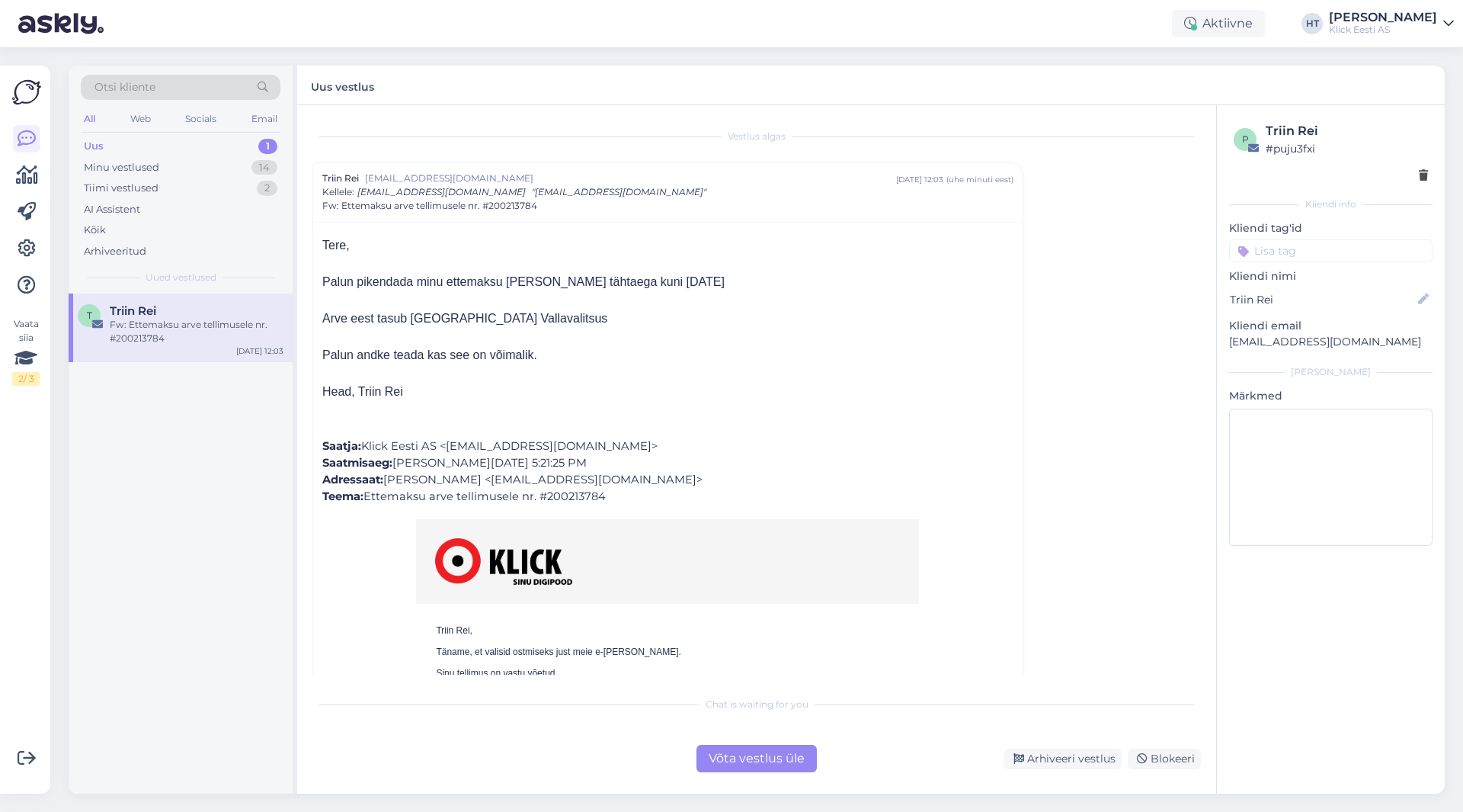
click at [914, 252] on input at bounding box center [1331, 250] width 203 height 23
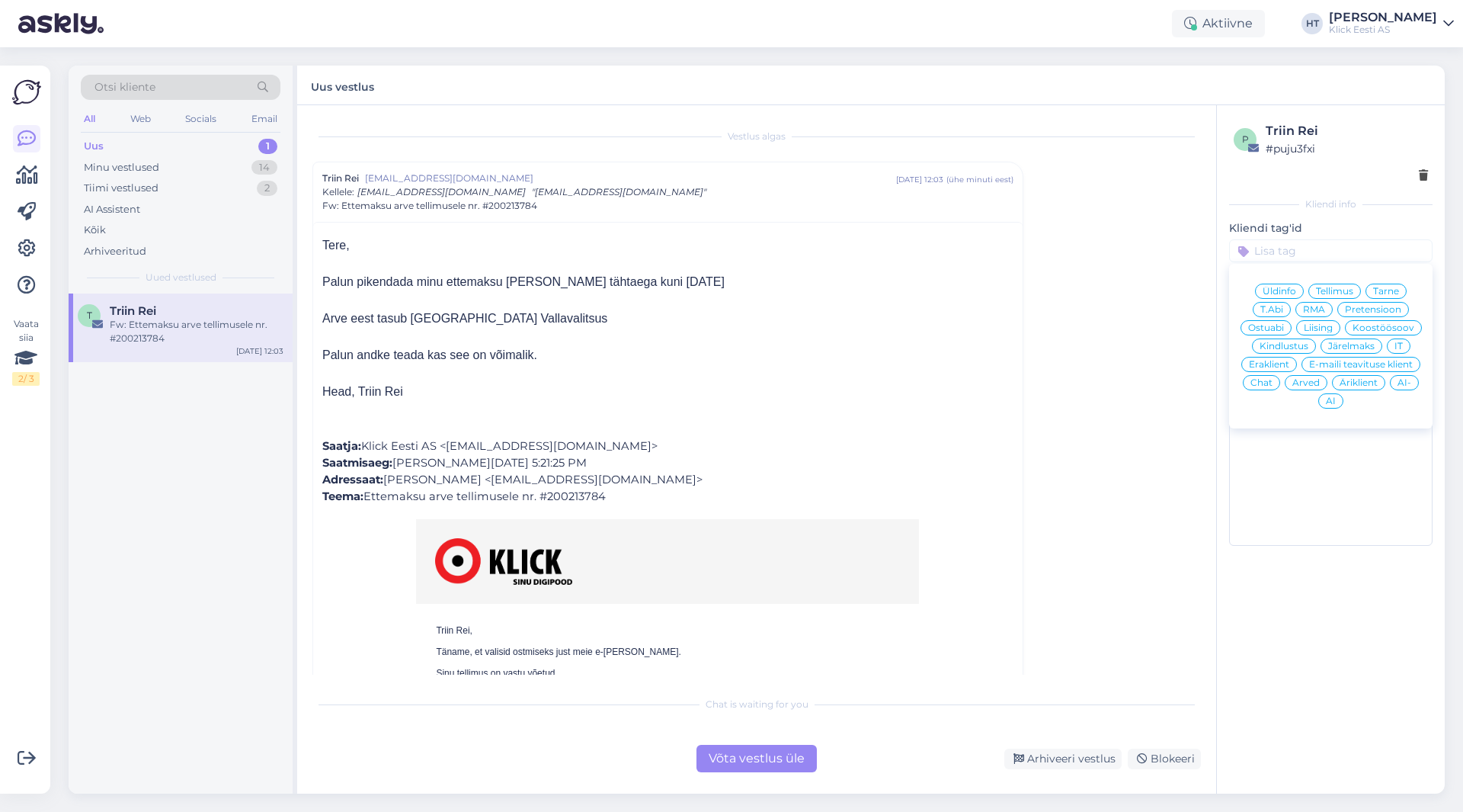
click at [914, 288] on span "Tellimus" at bounding box center [1335, 291] width 37 height 9
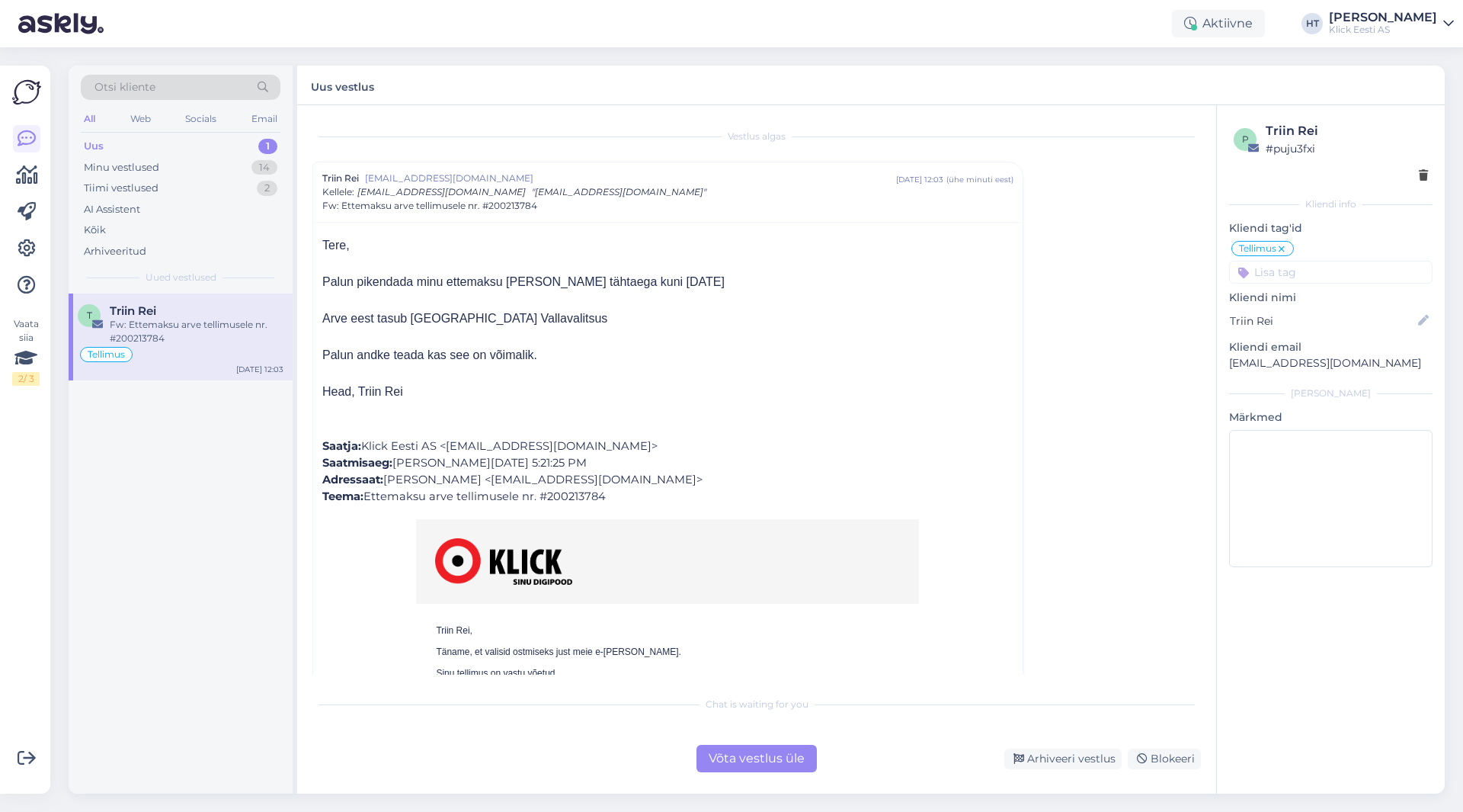
scroll to position [41, 0]
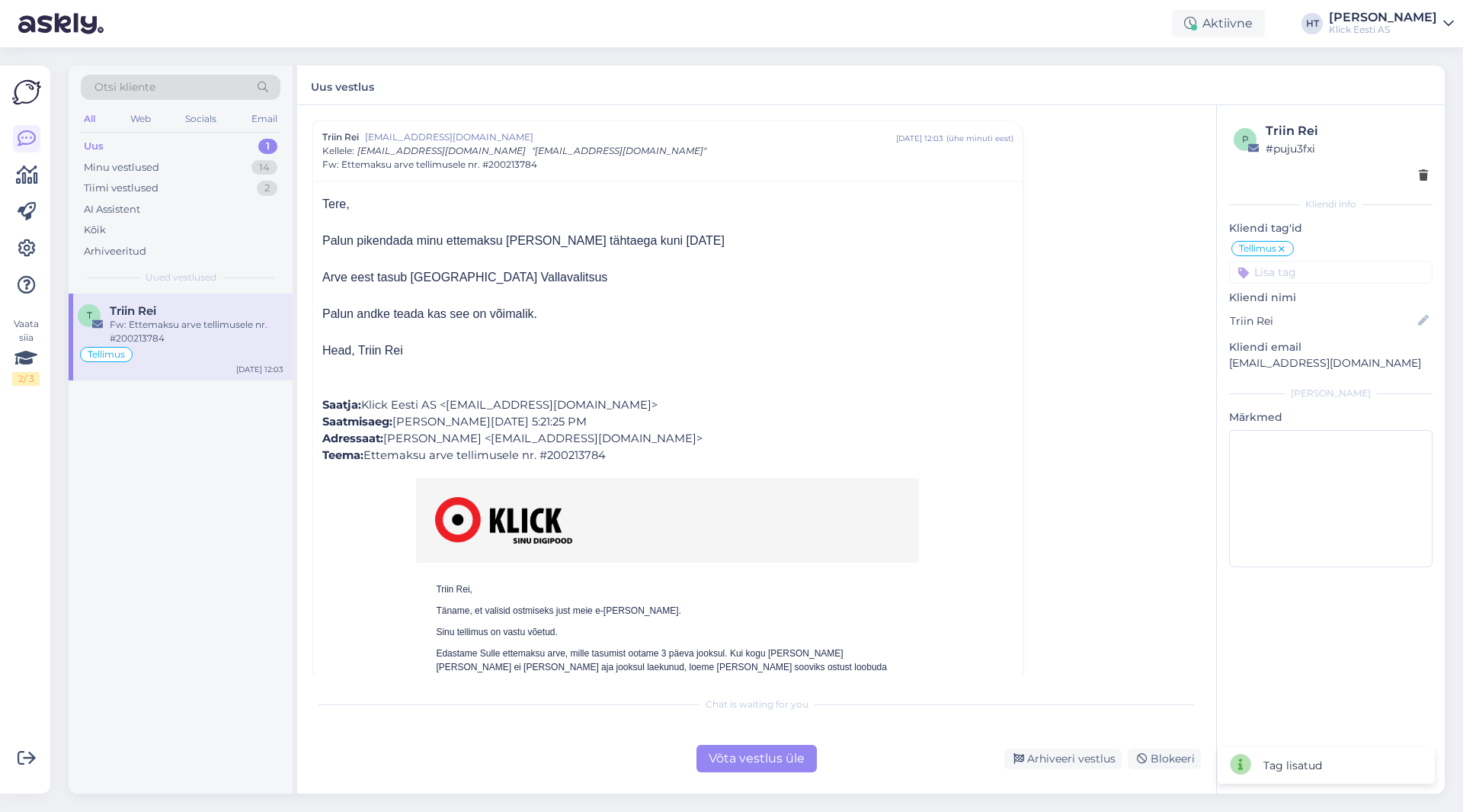
click at [914, 268] on input at bounding box center [1331, 272] width 203 height 23
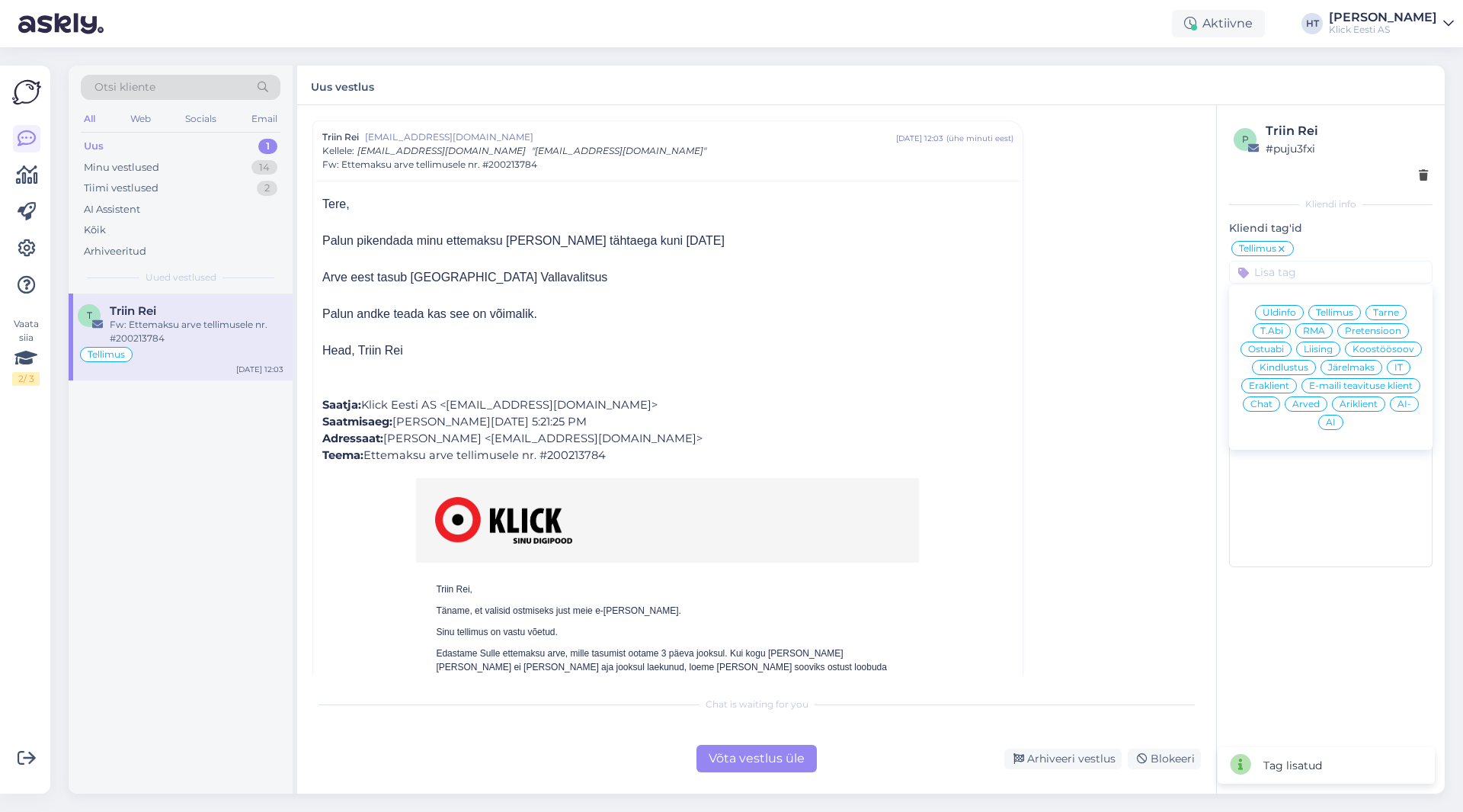
click at [914, 382] on div "Vestlus algas Triin Rei [EMAIL_ADDRESS][DOMAIN_NAME] [DATE] 12:03 ( ühe minuti …" at bounding box center [764, 397] width 902 height 554
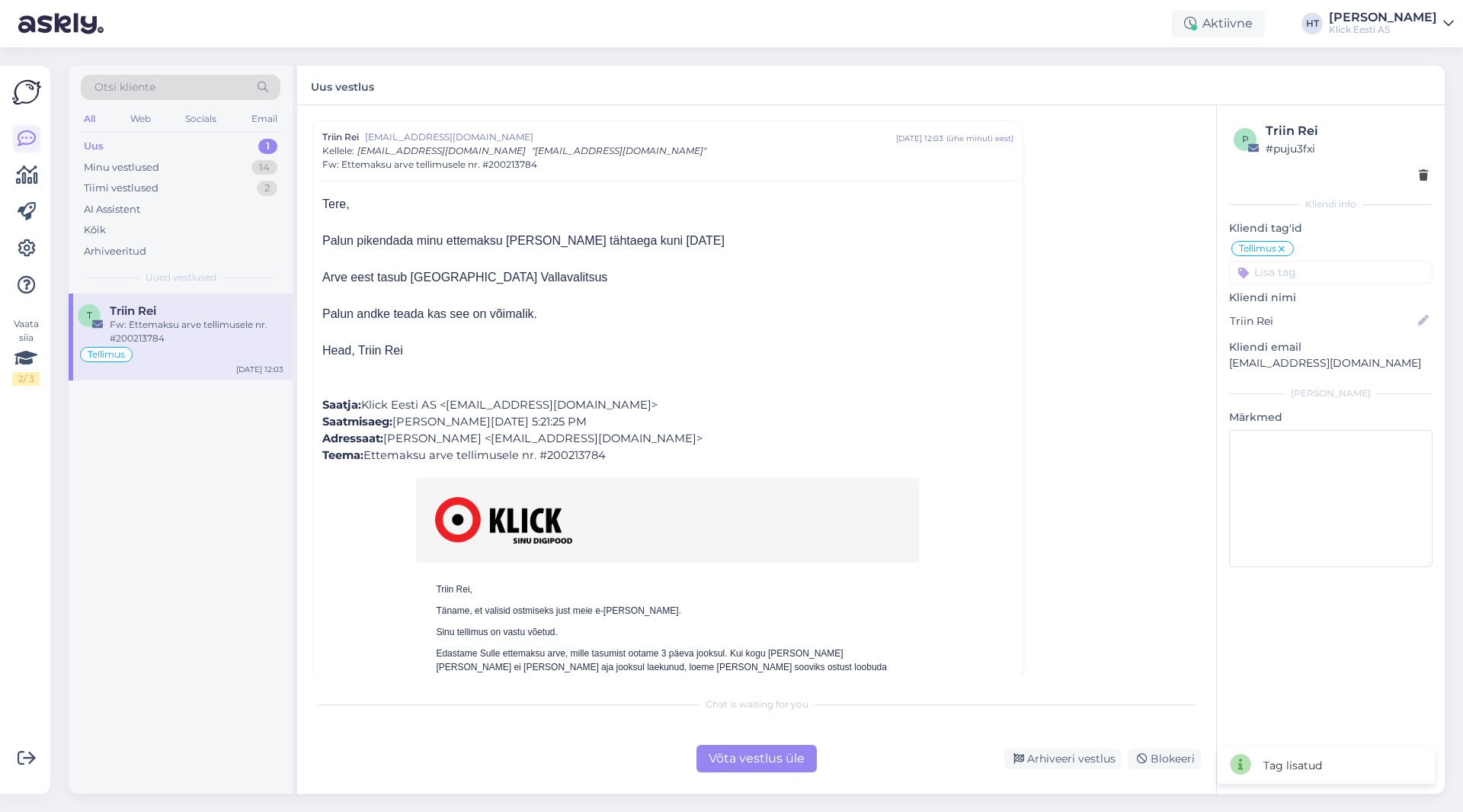
click at [914, 281] on input at bounding box center [1331, 272] width 203 height 23
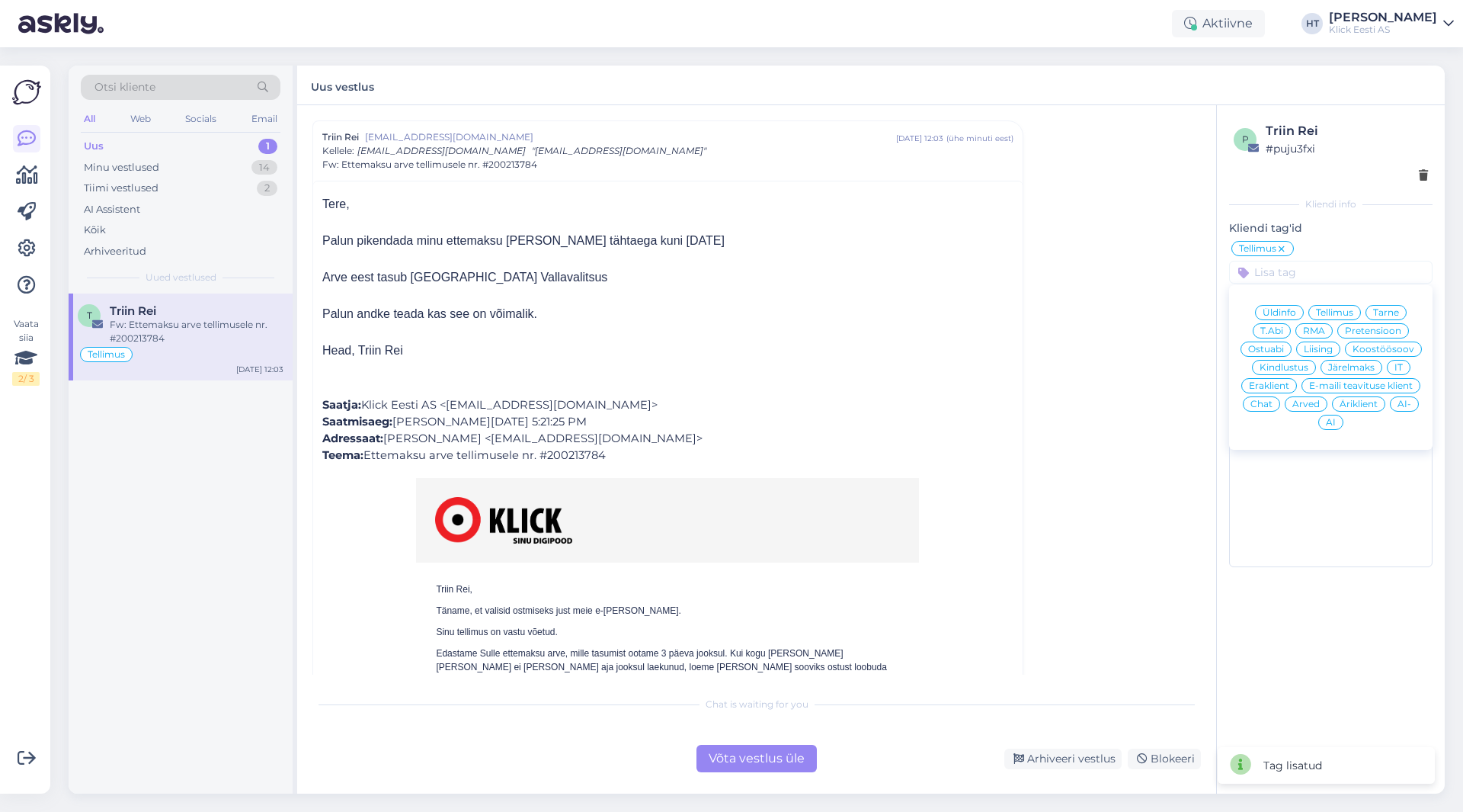
click at [914, 390] on span "Eraklient" at bounding box center [1269, 385] width 40 height 9
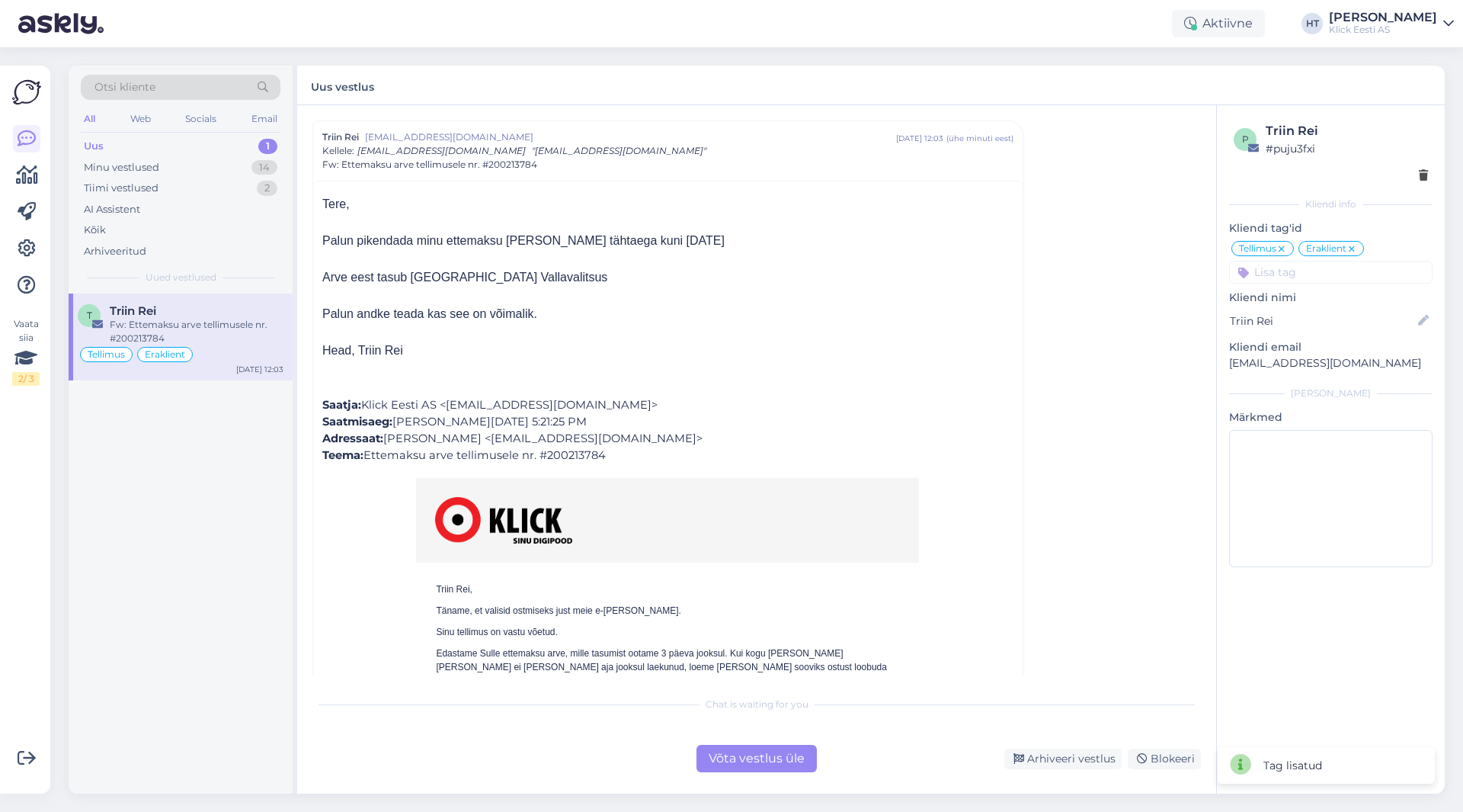
click at [914, 396] on div "Vestlus algas Triin Rei [EMAIL_ADDRESS][DOMAIN_NAME] [DATE] 12:03 ( ühe minuti …" at bounding box center [764, 397] width 902 height 554
click at [914, 364] on p "[EMAIL_ADDRESS][DOMAIN_NAME]" at bounding box center [1331, 363] width 203 height 16
click at [914, 368] on div "Vestlus algas Triin Rei [EMAIL_ADDRESS][DOMAIN_NAME] [DATE] 12:03 ( ühe minuti …" at bounding box center [764, 397] width 902 height 554
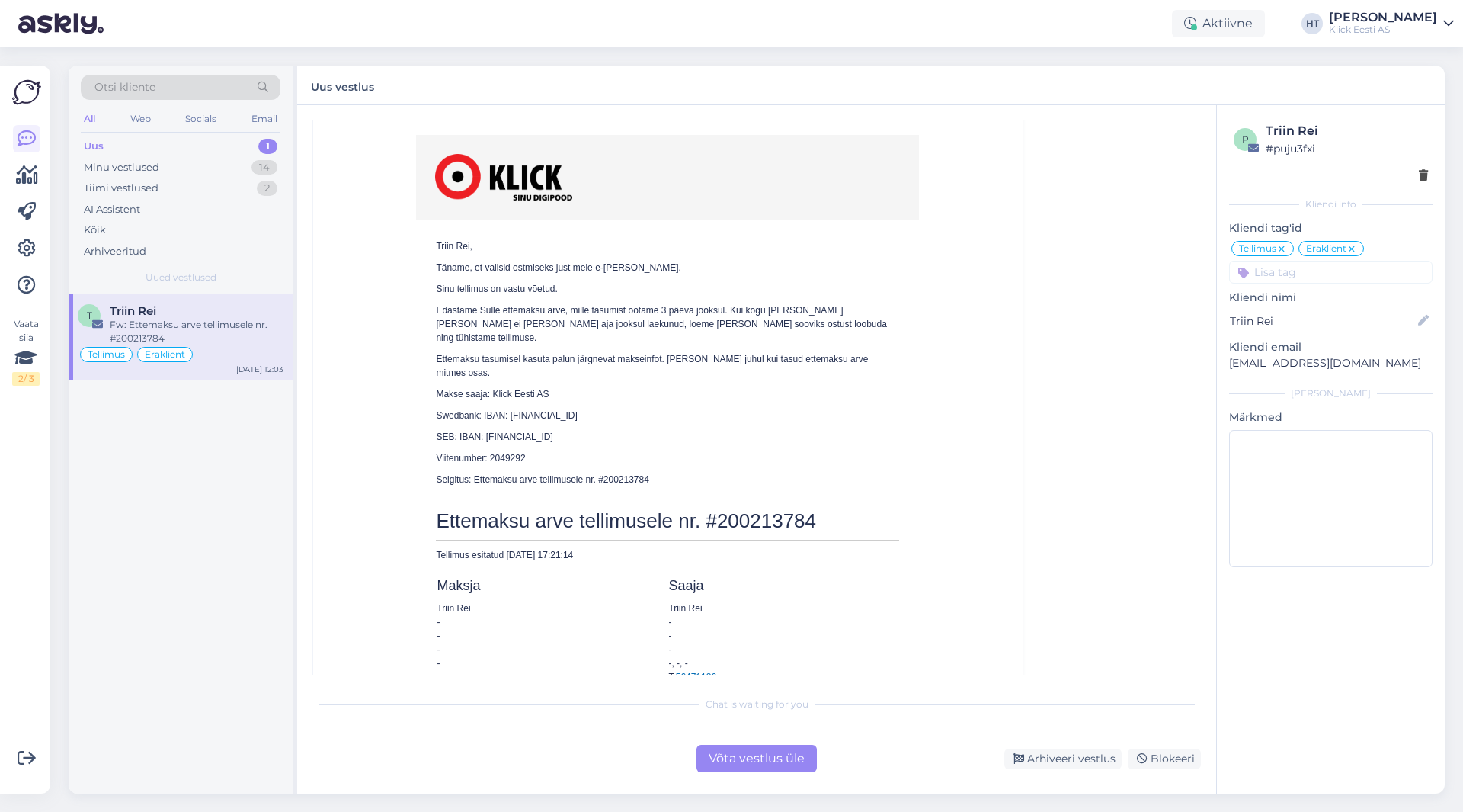
scroll to position [422, 0]
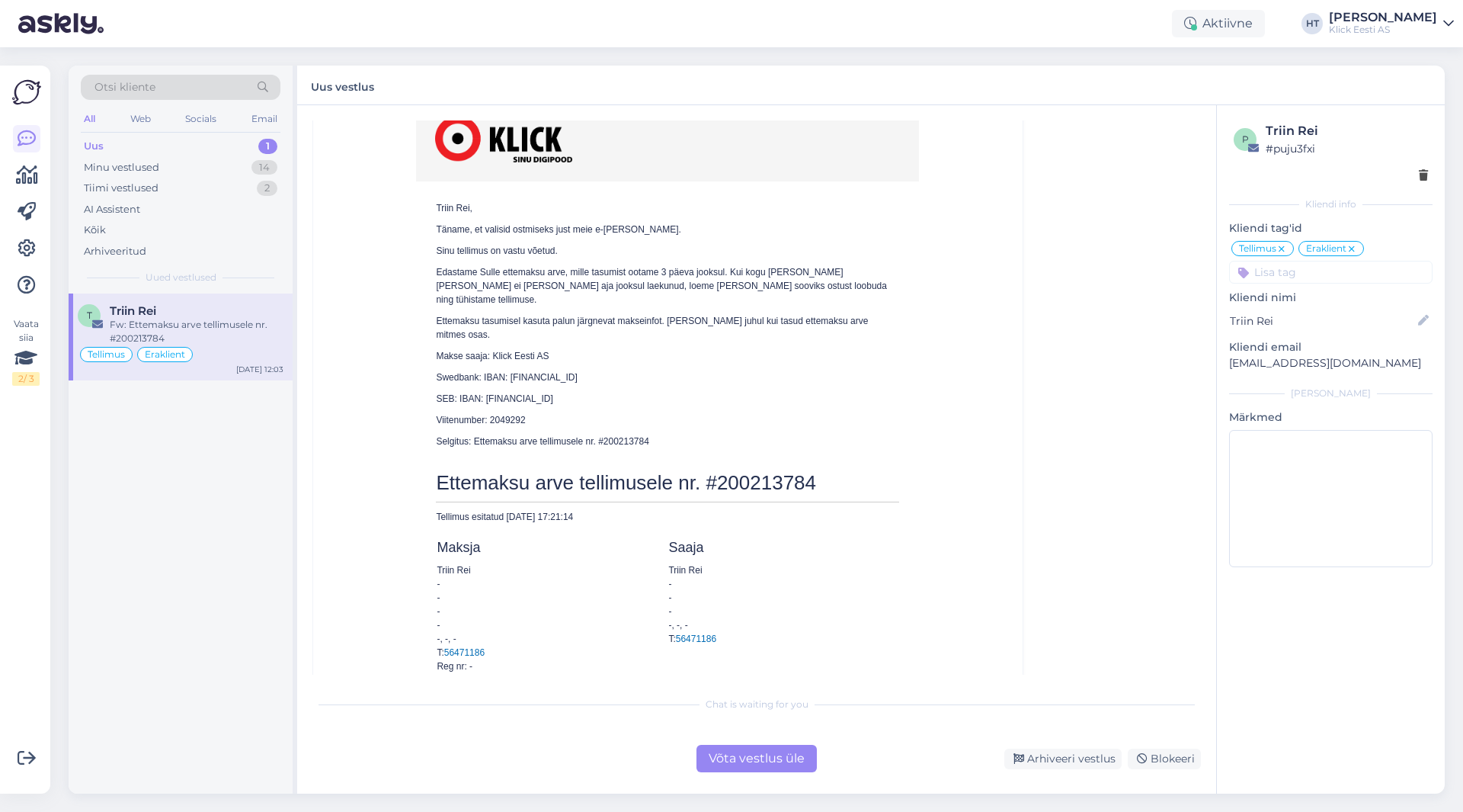
click at [756, 471] on span "Ettemaksu arve tellimusele nr. #200213784" at bounding box center [626, 482] width 380 height 23
click at [914, 334] on td "Triin Rei, Täname, et valisid ostmiseks just meie e-[PERSON_NAME]. Sinu tellimu…" at bounding box center [668, 605] width 691 height 1017
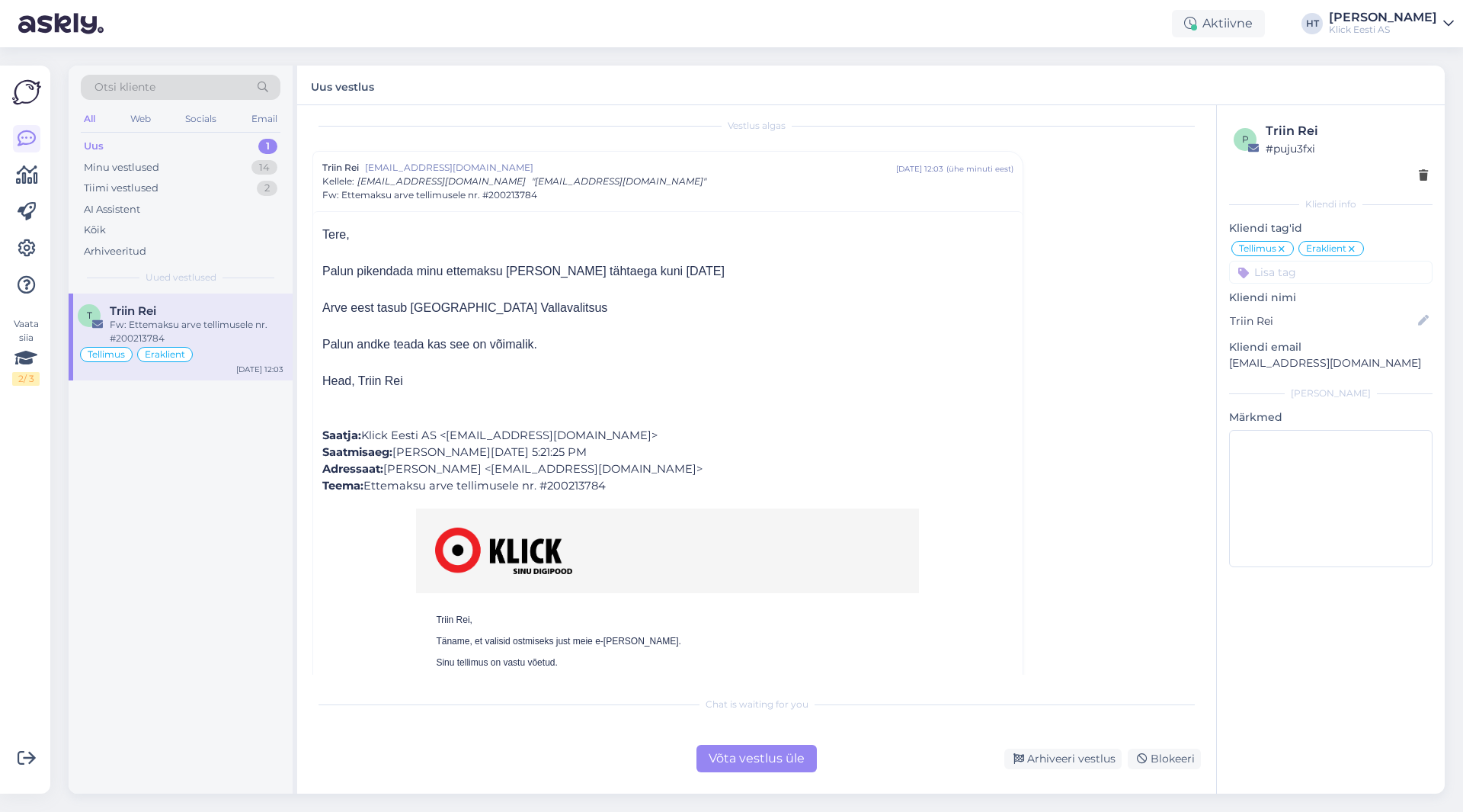
scroll to position [0, 0]
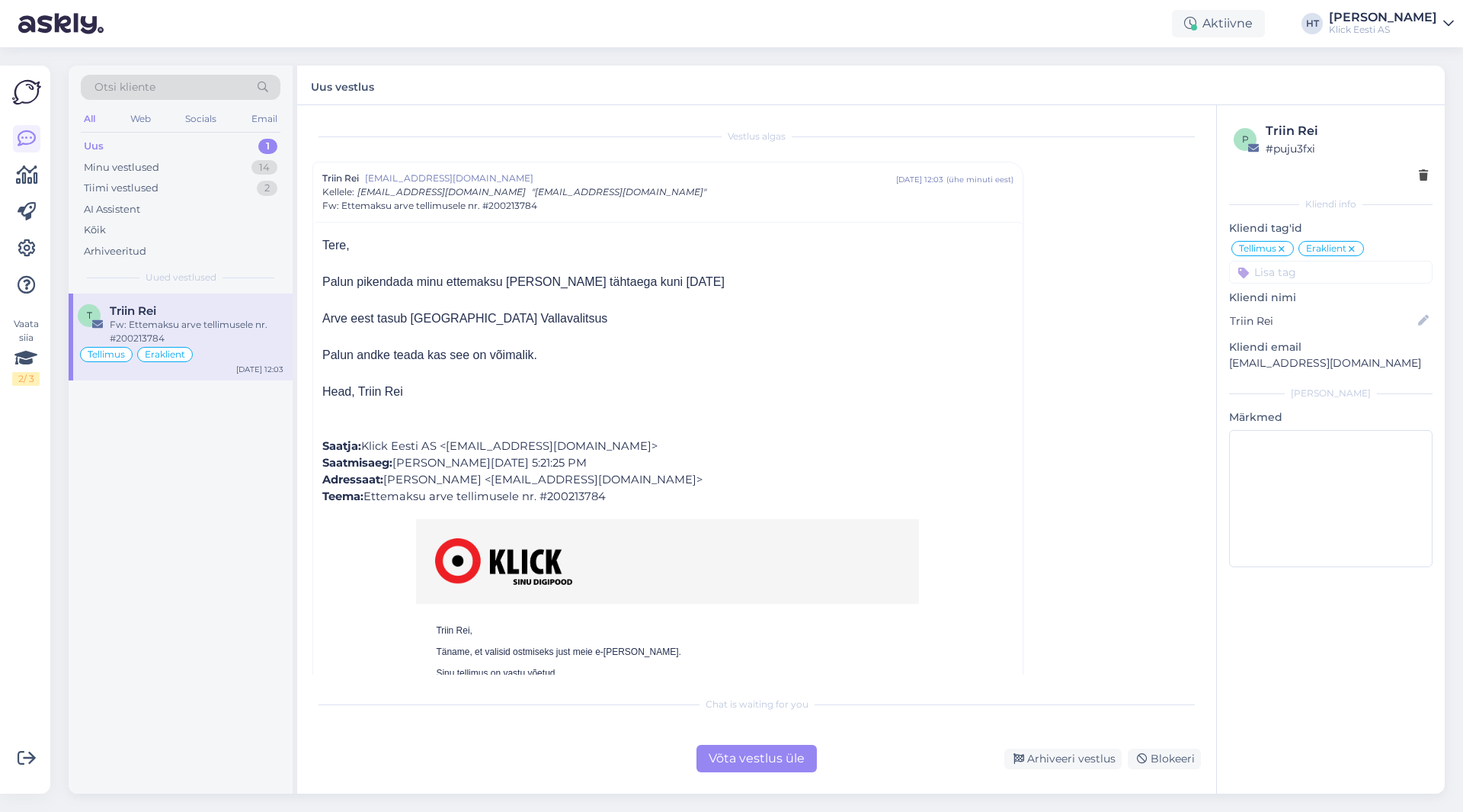
click at [914, 274] on input at bounding box center [1331, 272] width 203 height 23
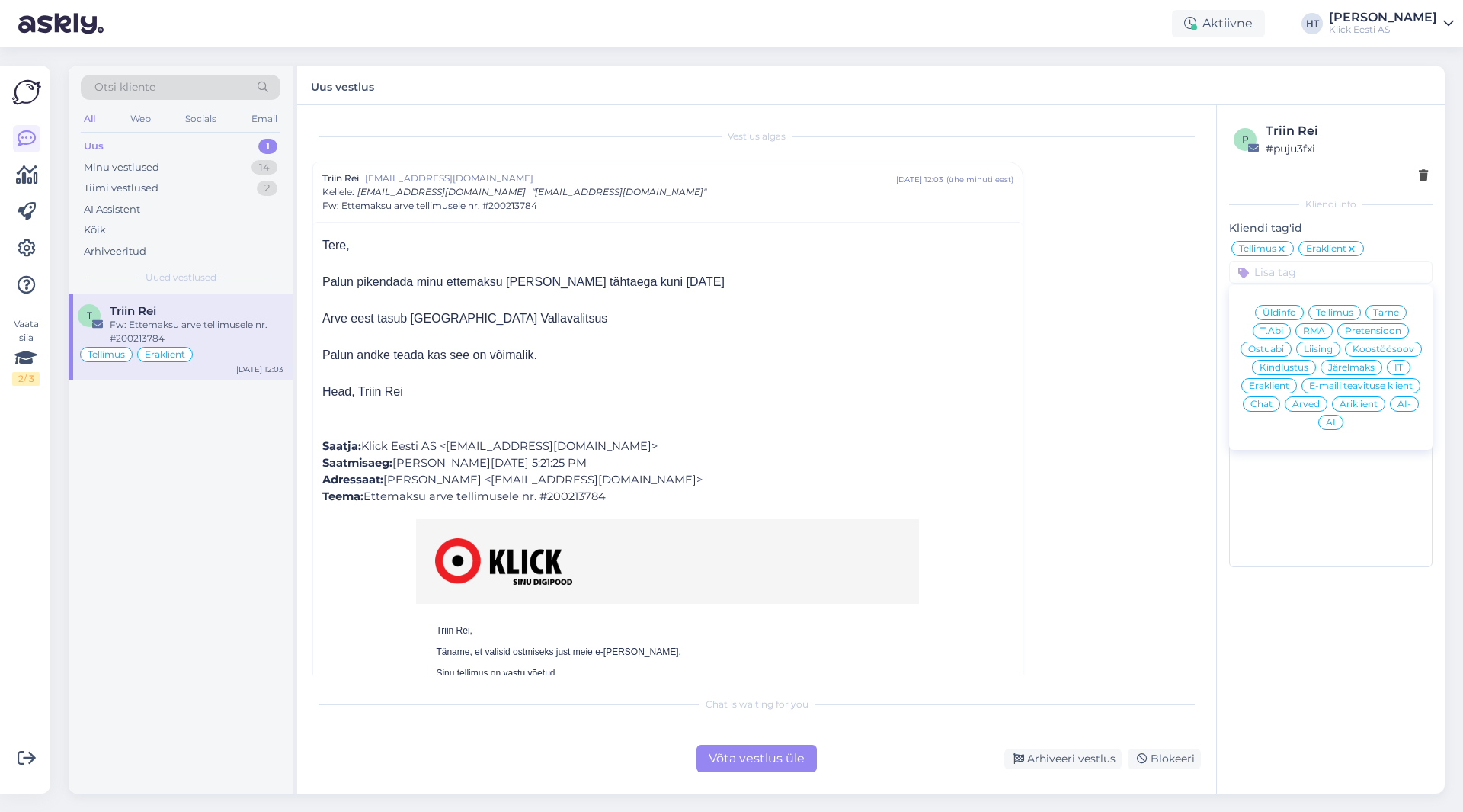
click at [914, 366] on div "Vestlus algas Triin Rei [EMAIL_ADDRESS][DOMAIN_NAME] [DATE] 12:03 ( ühe minuti …" at bounding box center [764, 397] width 902 height 554
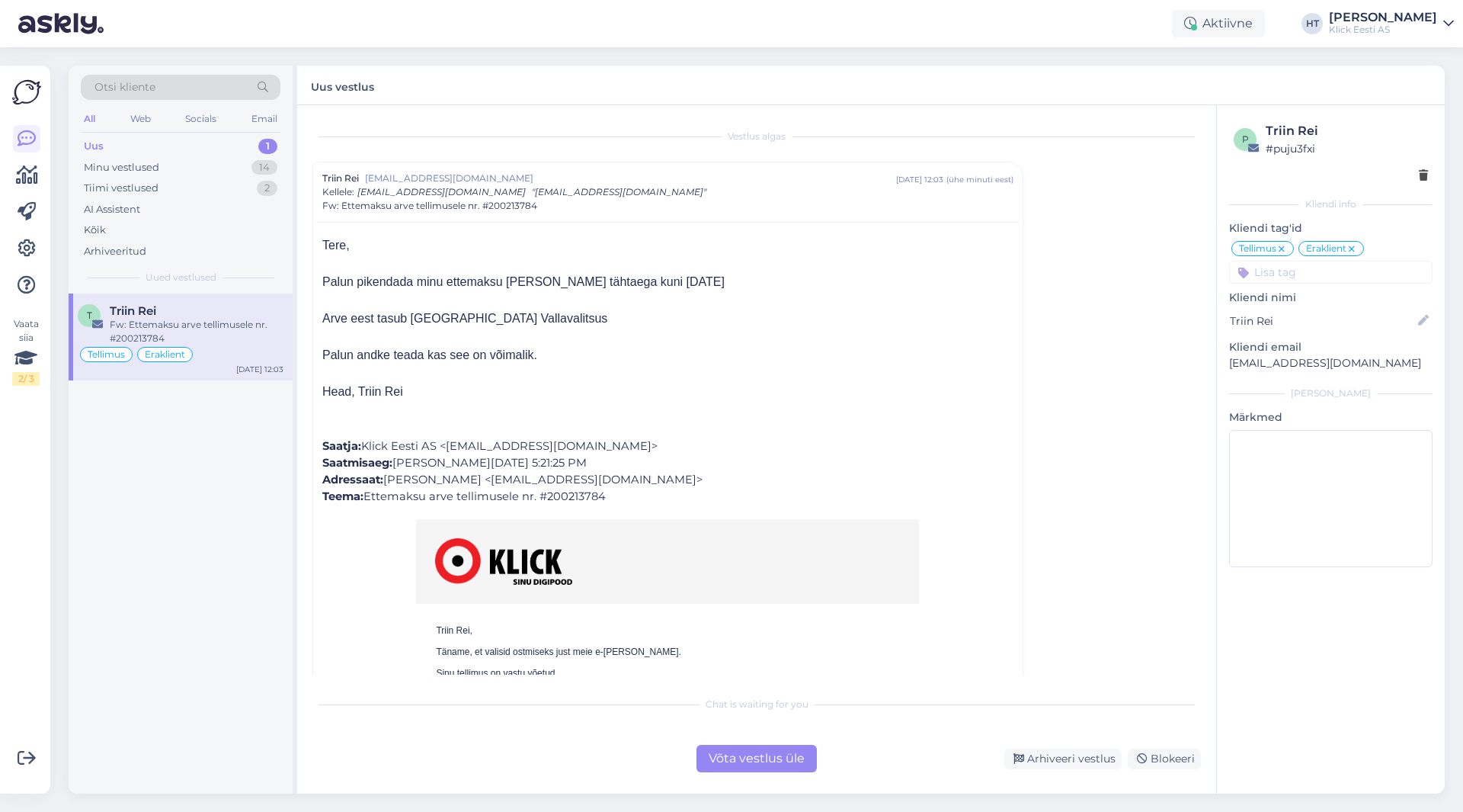
click at [772, 756] on div "Võta vestlus üle" at bounding box center [756, 758] width 121 height 28
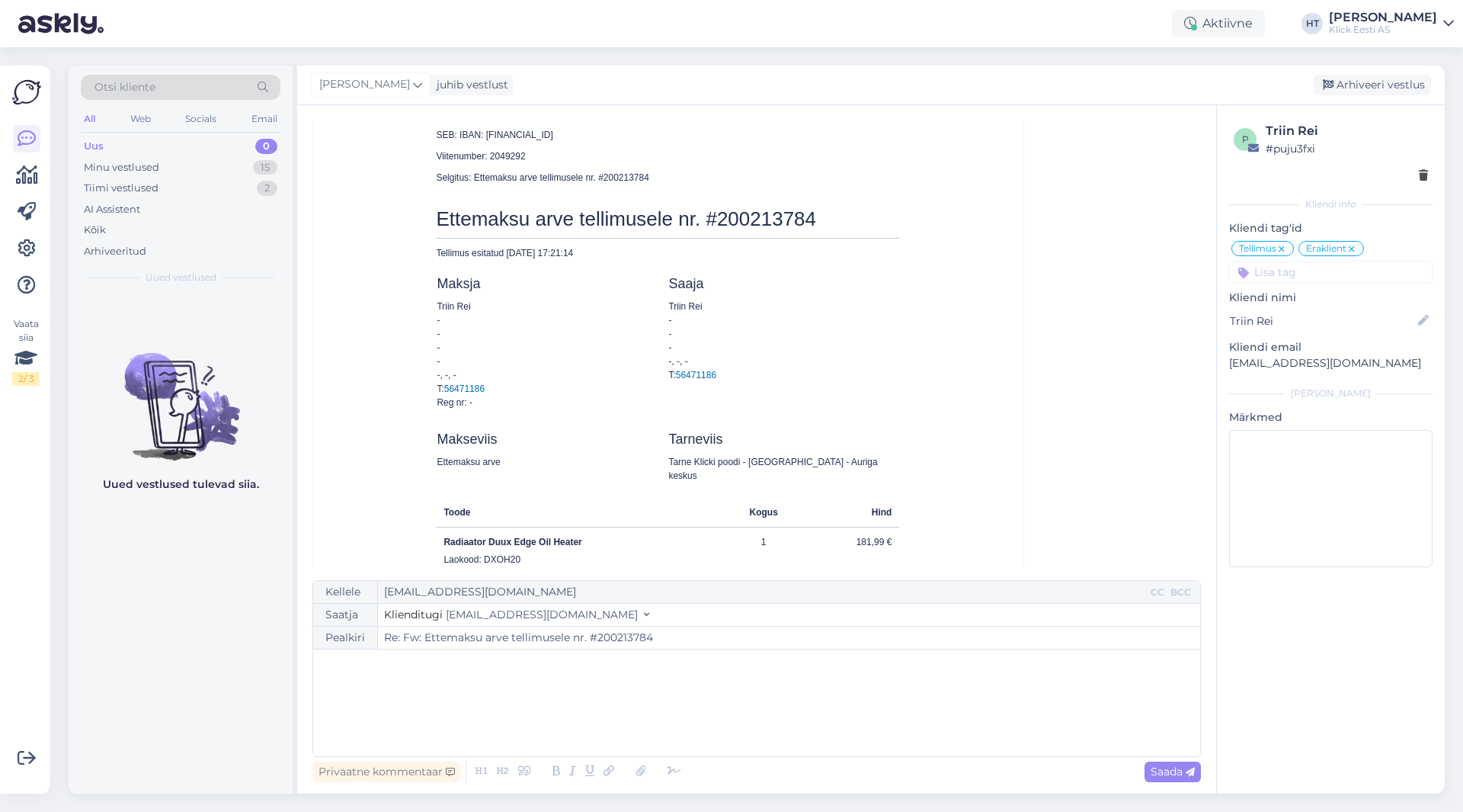
scroll to position [1011, 0]
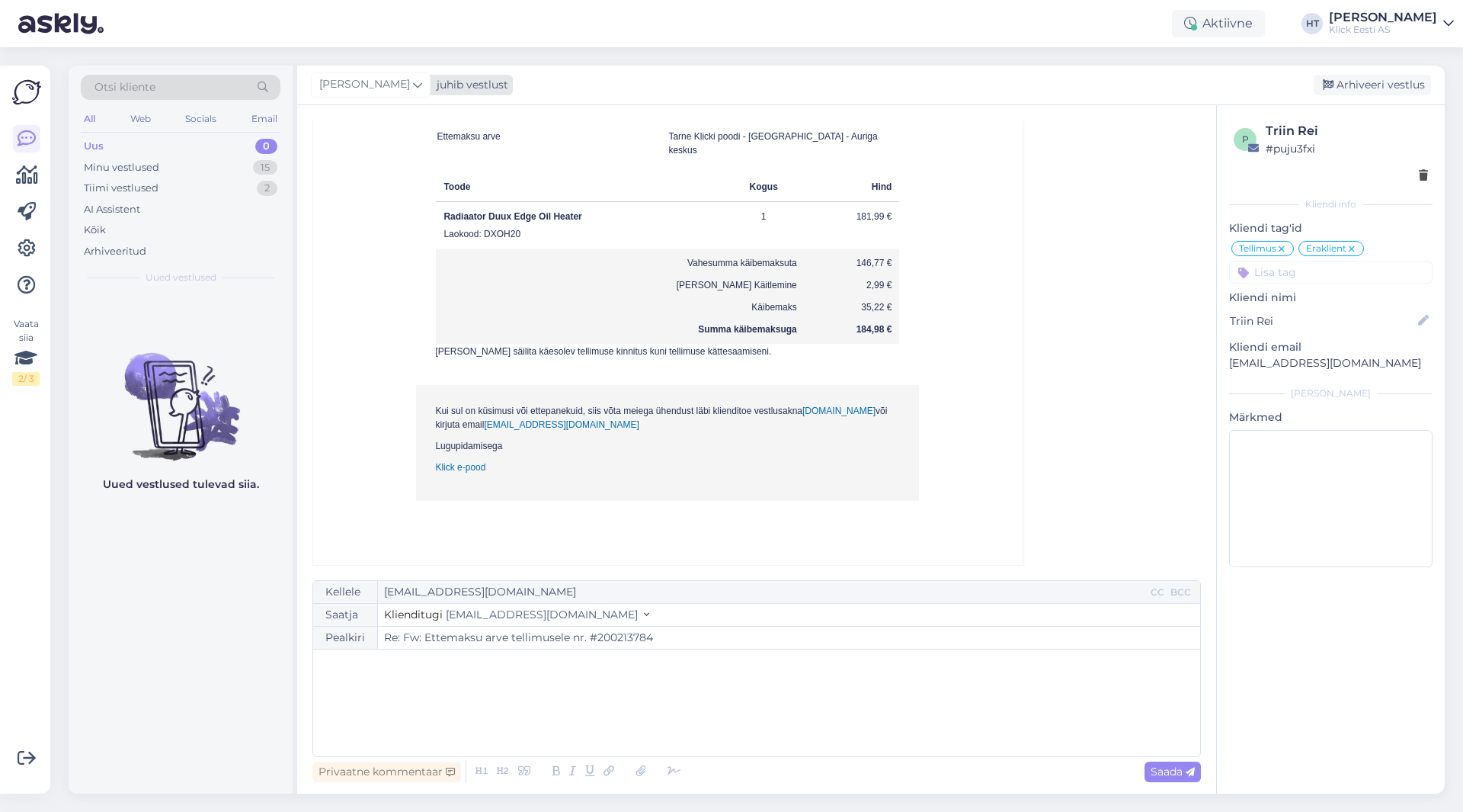
click at [413, 86] on icon at bounding box center [417, 84] width 9 height 17
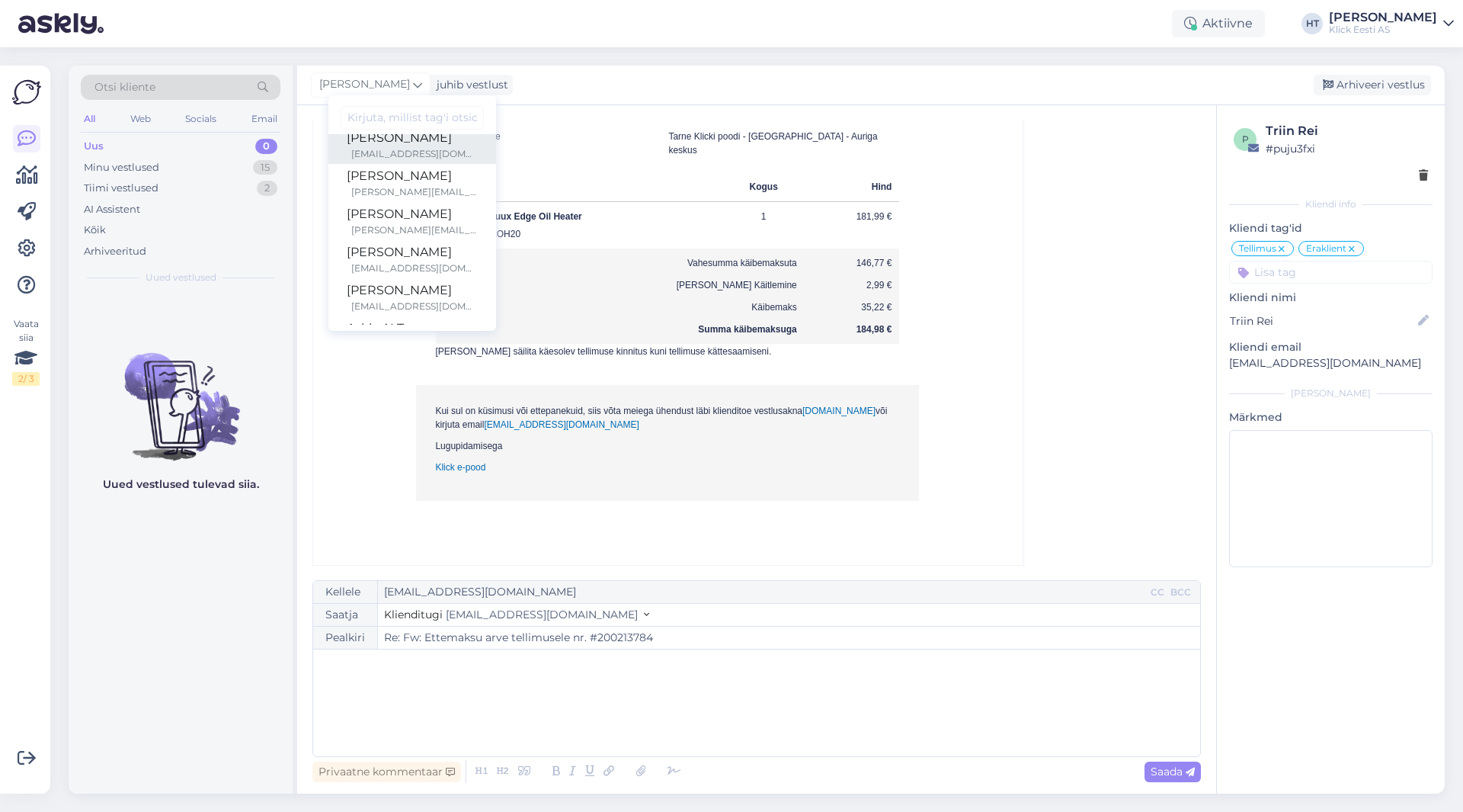
scroll to position [76, 0]
click at [385, 196] on div "[PERSON_NAME]" at bounding box center [411, 191] width 131 height 19
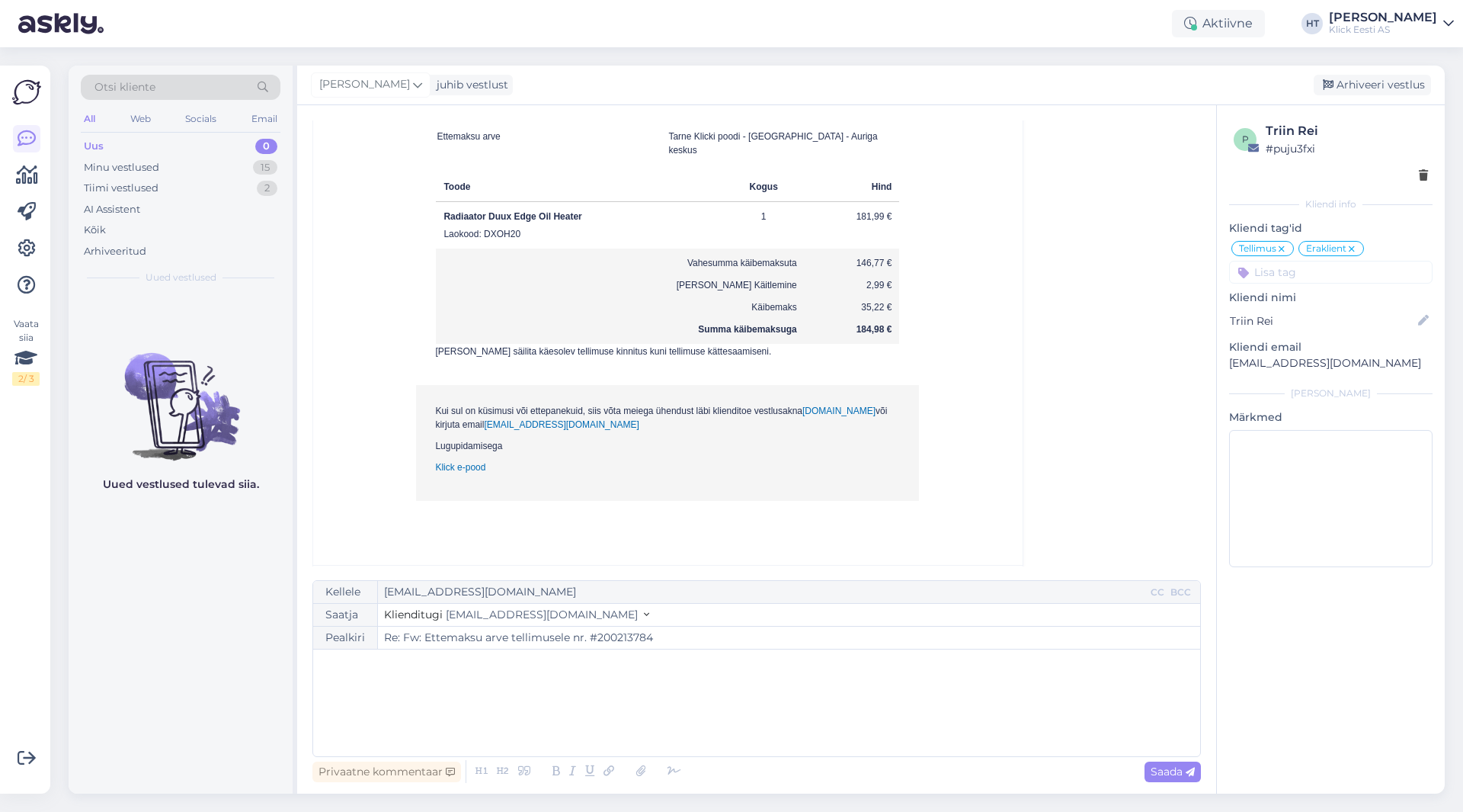
scroll to position [41, 0]
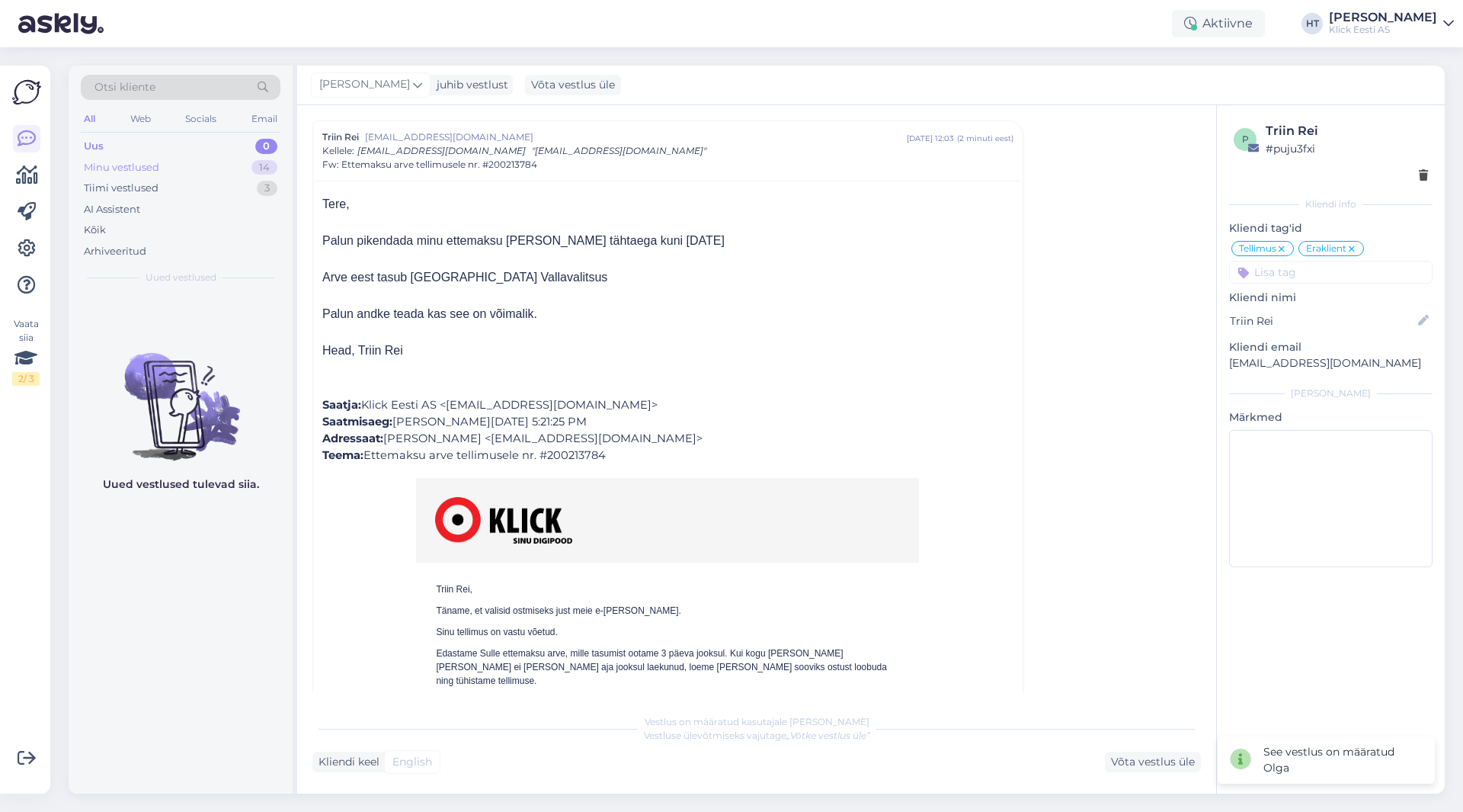
click at [250, 170] on div "Minu vestlused 14" at bounding box center [180, 167] width 200 height 21
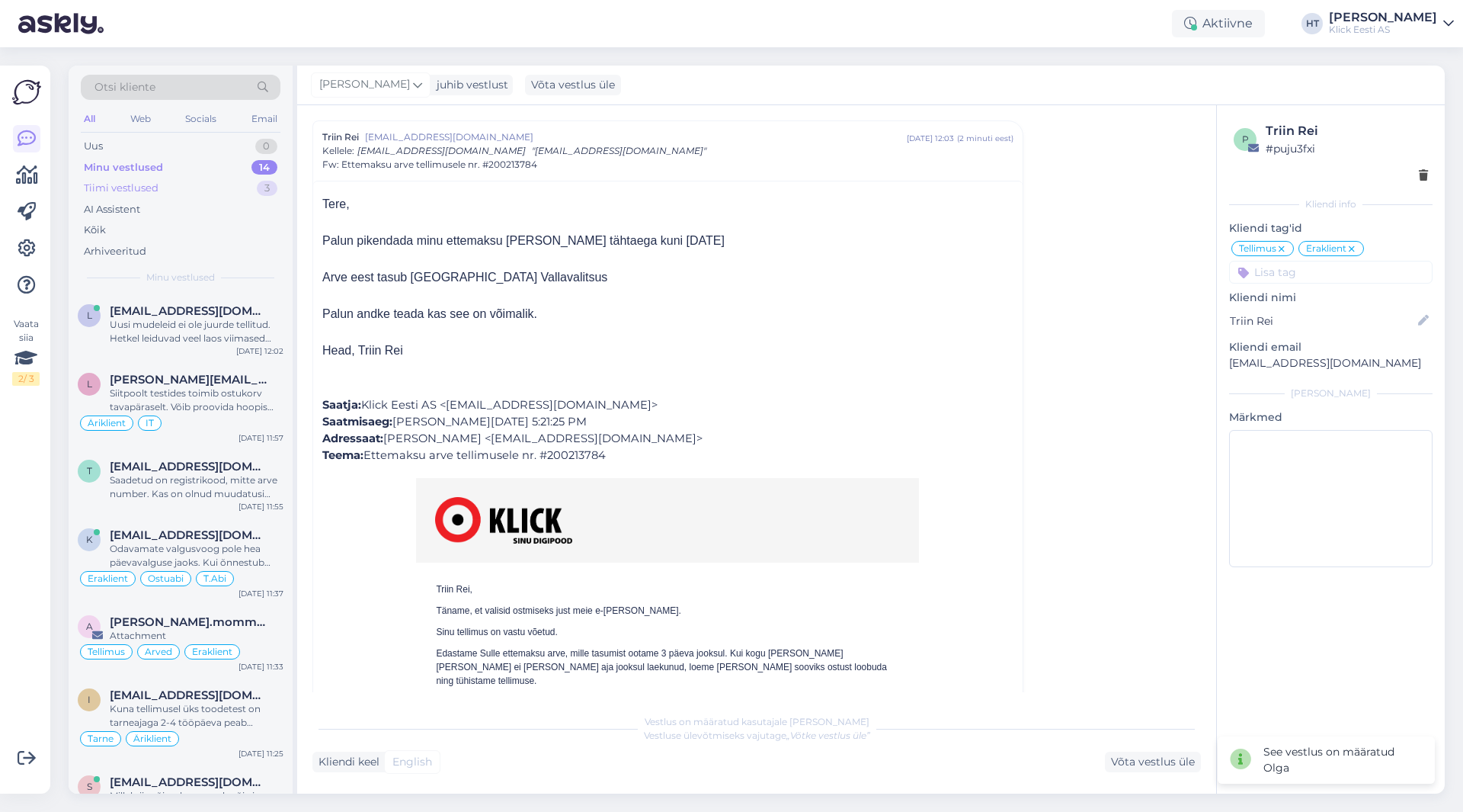
click at [248, 191] on div "Tiimi vestlused 3" at bounding box center [180, 188] width 200 height 21
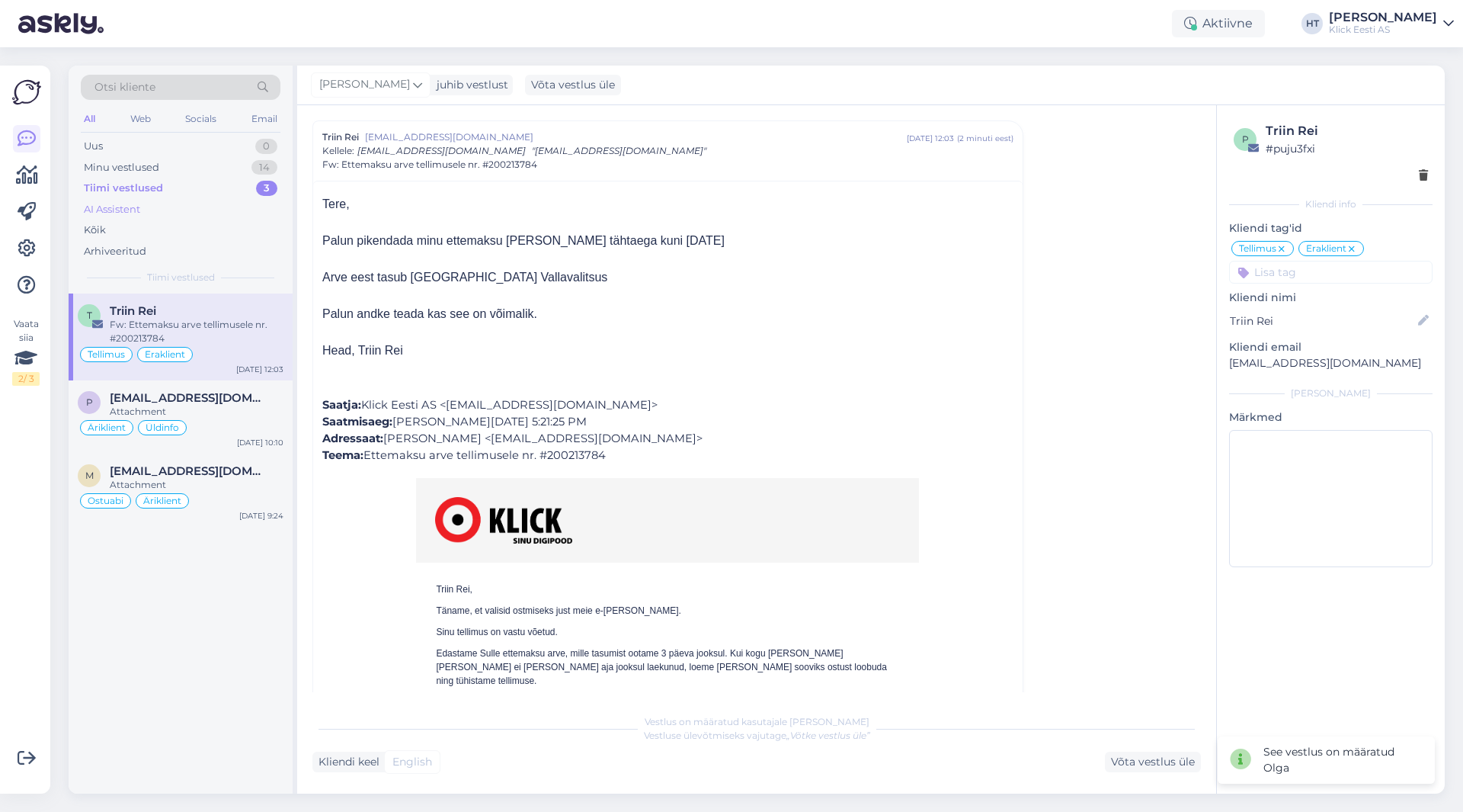
click at [214, 212] on div "AI Assistent" at bounding box center [180, 209] width 200 height 21
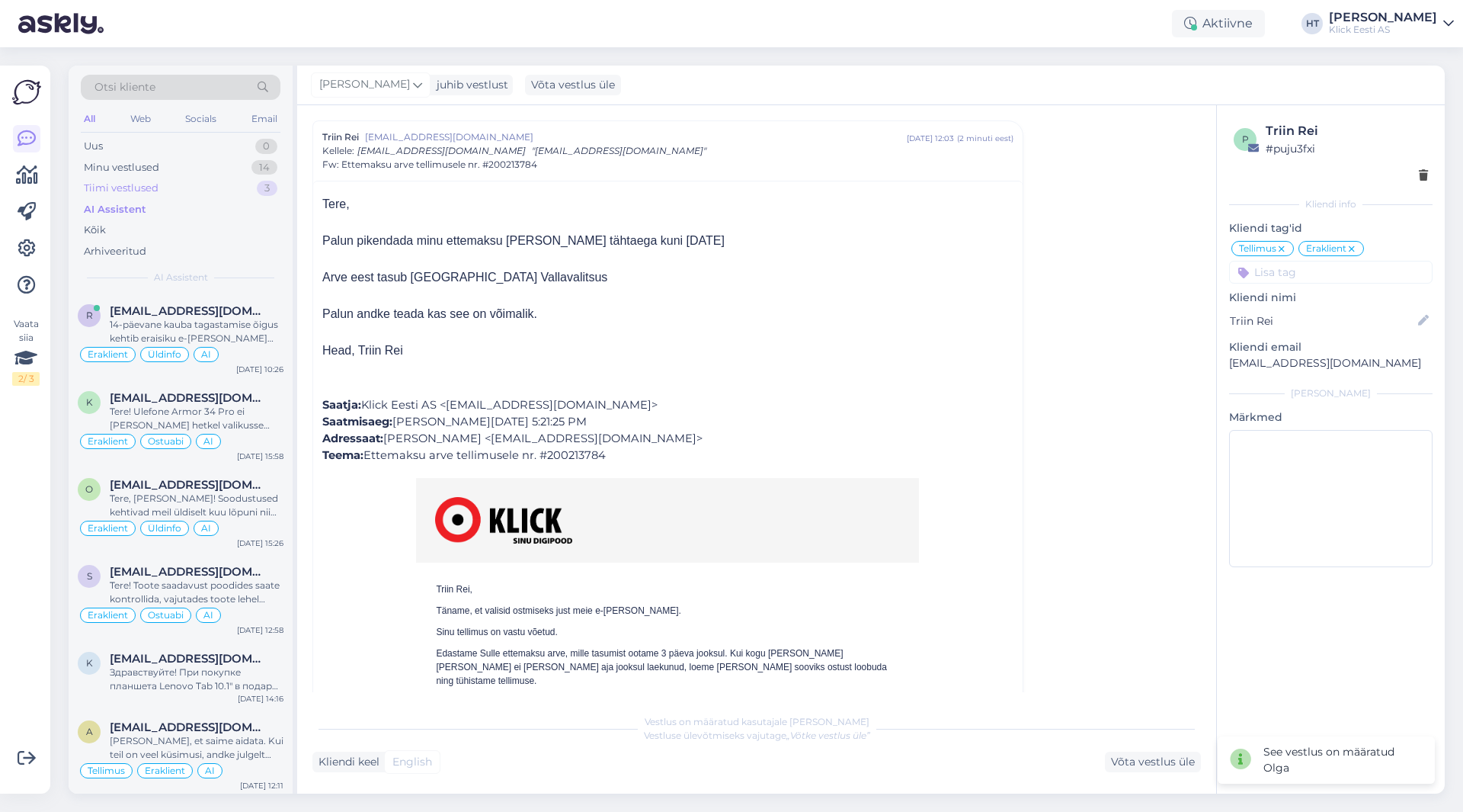
click at [207, 180] on div "Tiimi vestlused 3" at bounding box center [180, 188] width 200 height 21
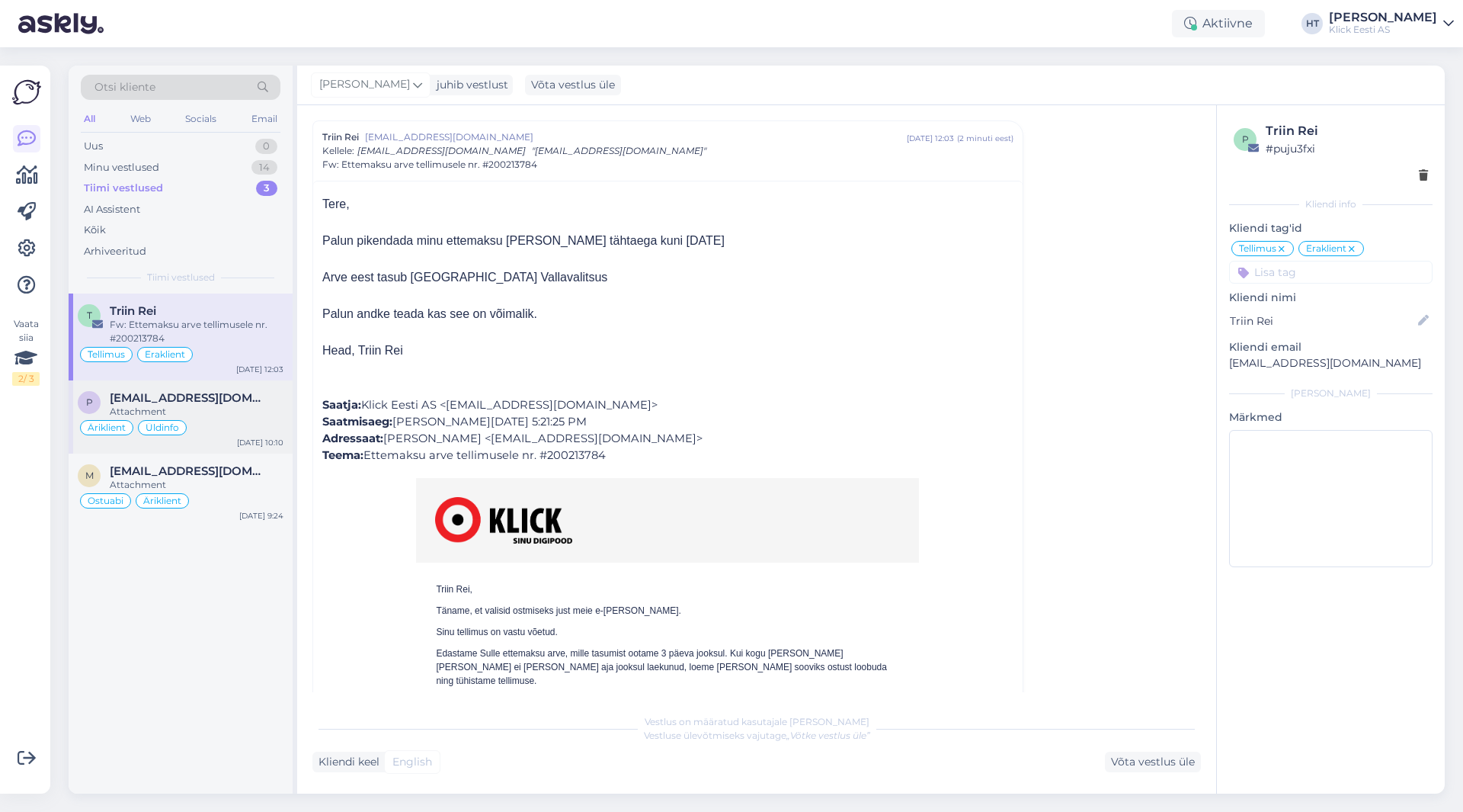
click at [157, 413] on div "Attachment" at bounding box center [196, 411] width 174 height 13
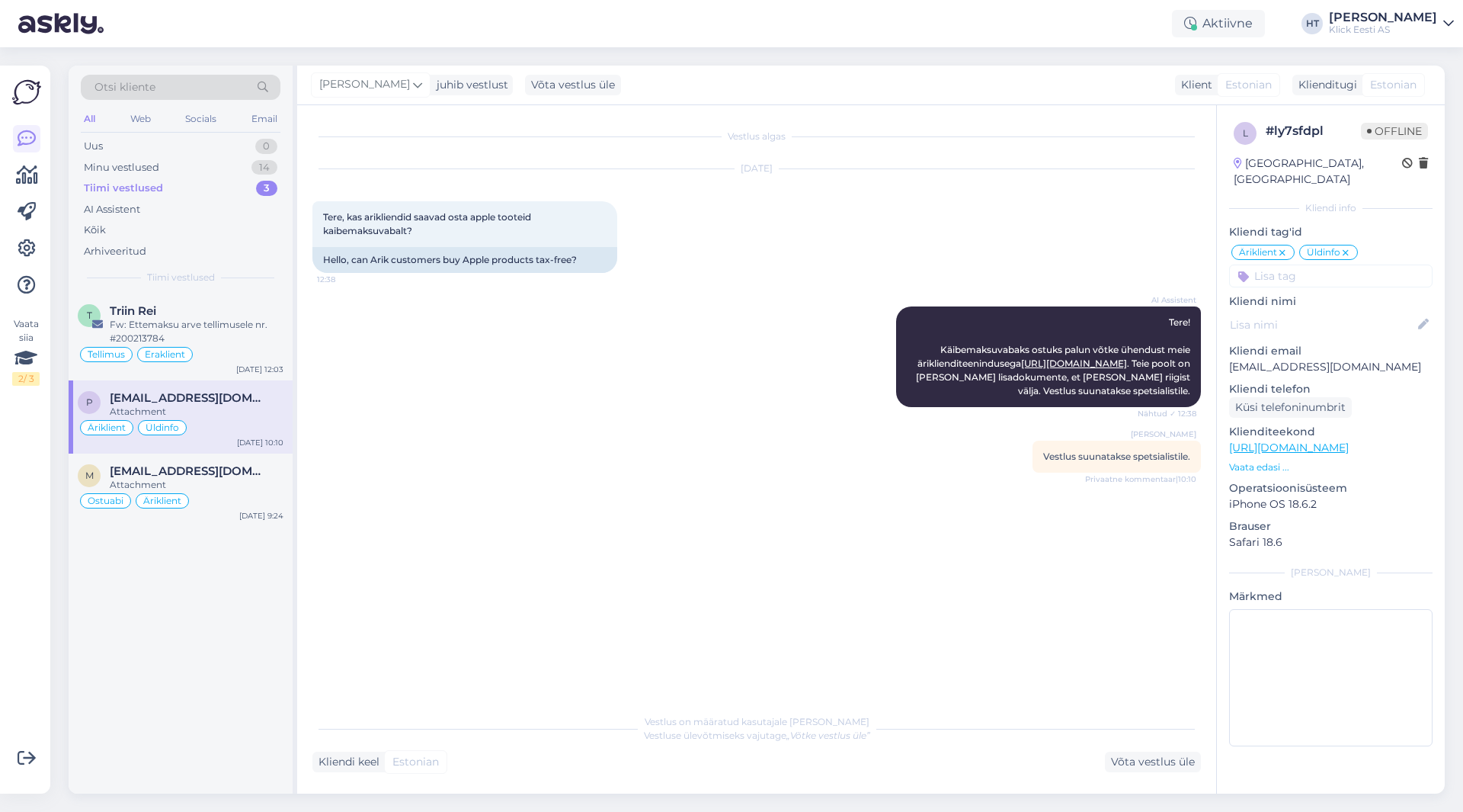
scroll to position [0, 0]
click at [222, 470] on div "[EMAIL_ADDRESS][DOMAIN_NAME]" at bounding box center [196, 471] width 174 height 13
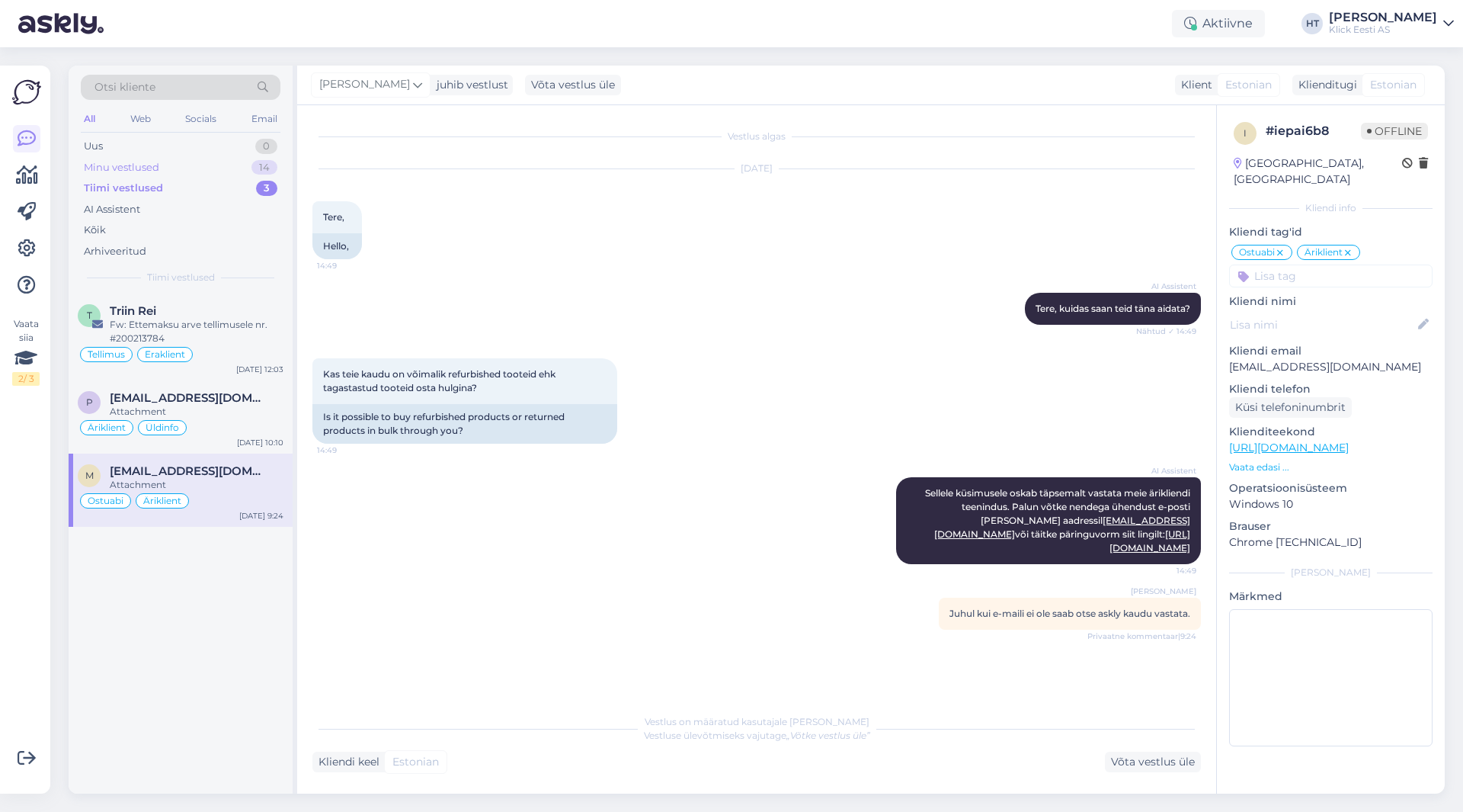
click at [266, 170] on div "14" at bounding box center [264, 168] width 26 height 15
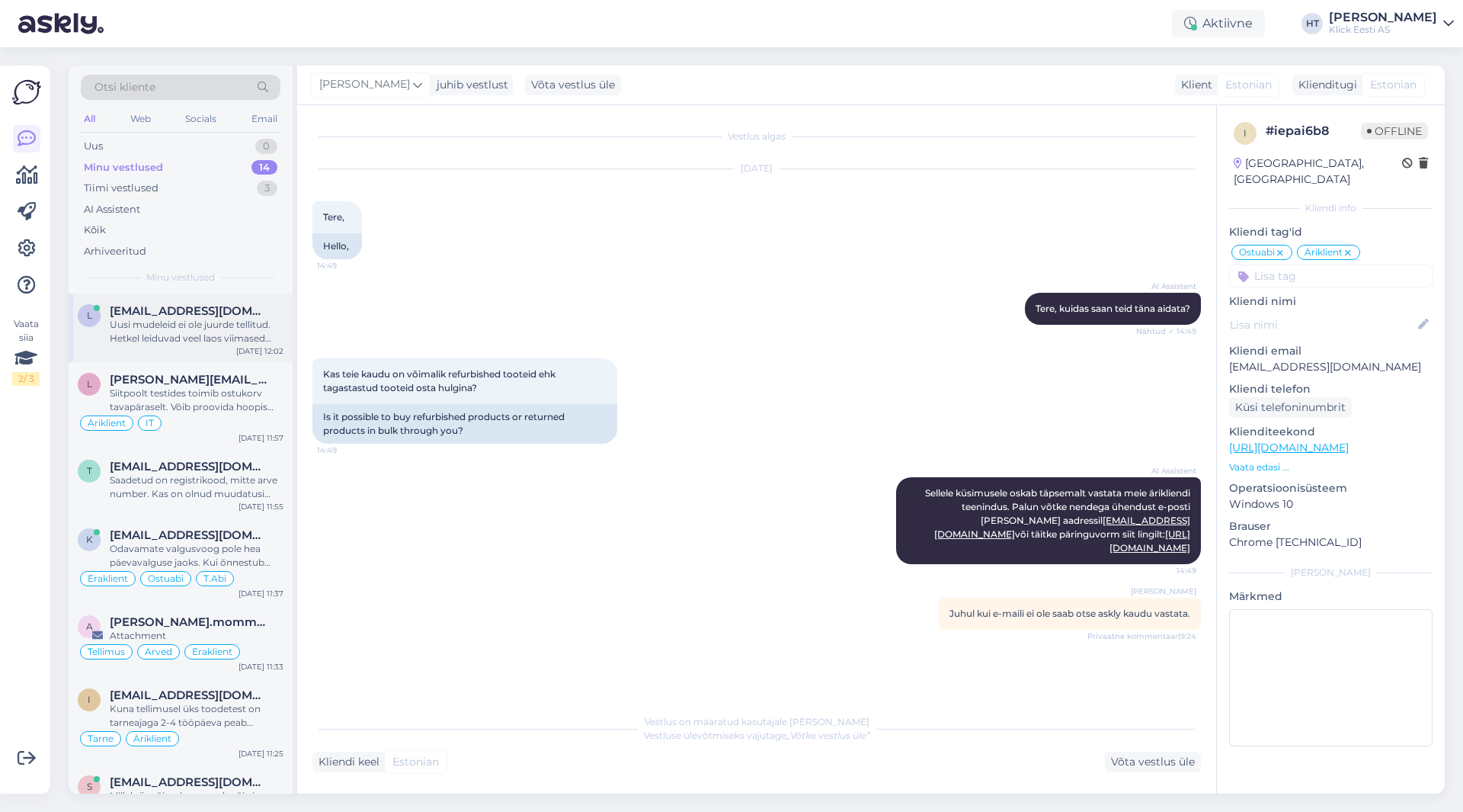
click at [239, 327] on div "Uusi mudeleid ei ole juurde tellitud. Hetkel leiduvad veel laos viimased helesi…" at bounding box center [196, 331] width 174 height 28
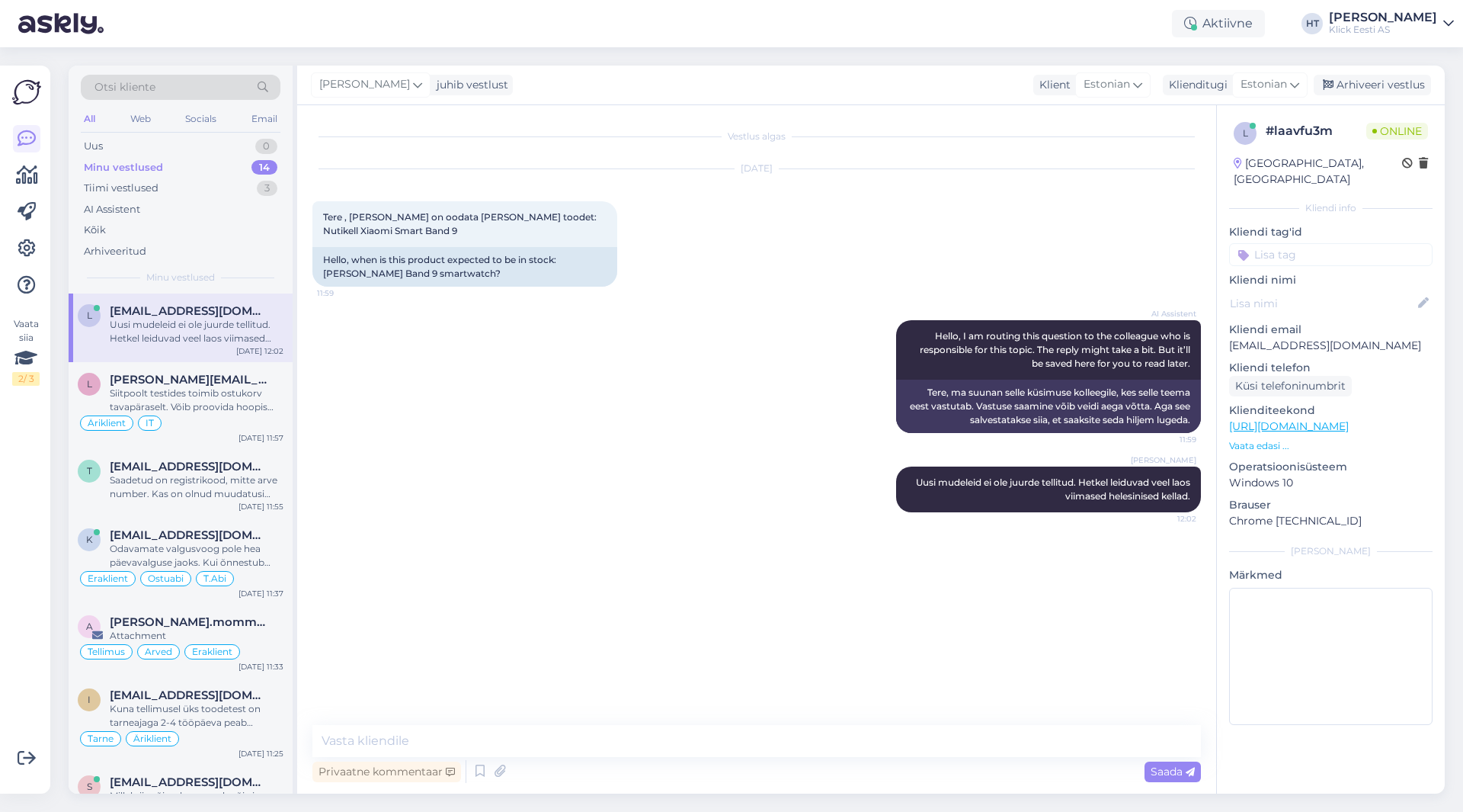
click at [914, 245] on input at bounding box center [1331, 254] width 203 height 23
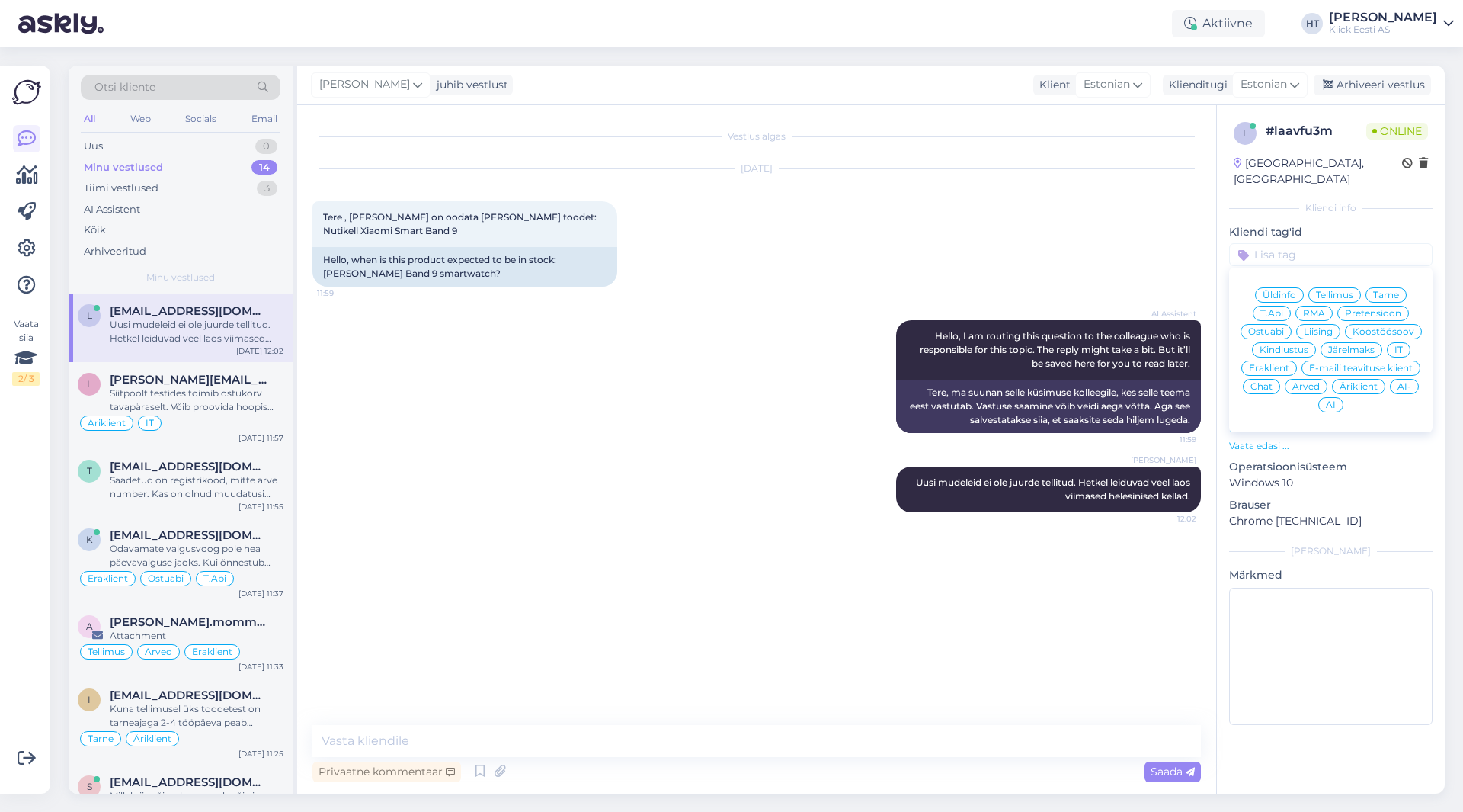
click at [914, 324] on div "Ostuabi" at bounding box center [1266, 331] width 51 height 15
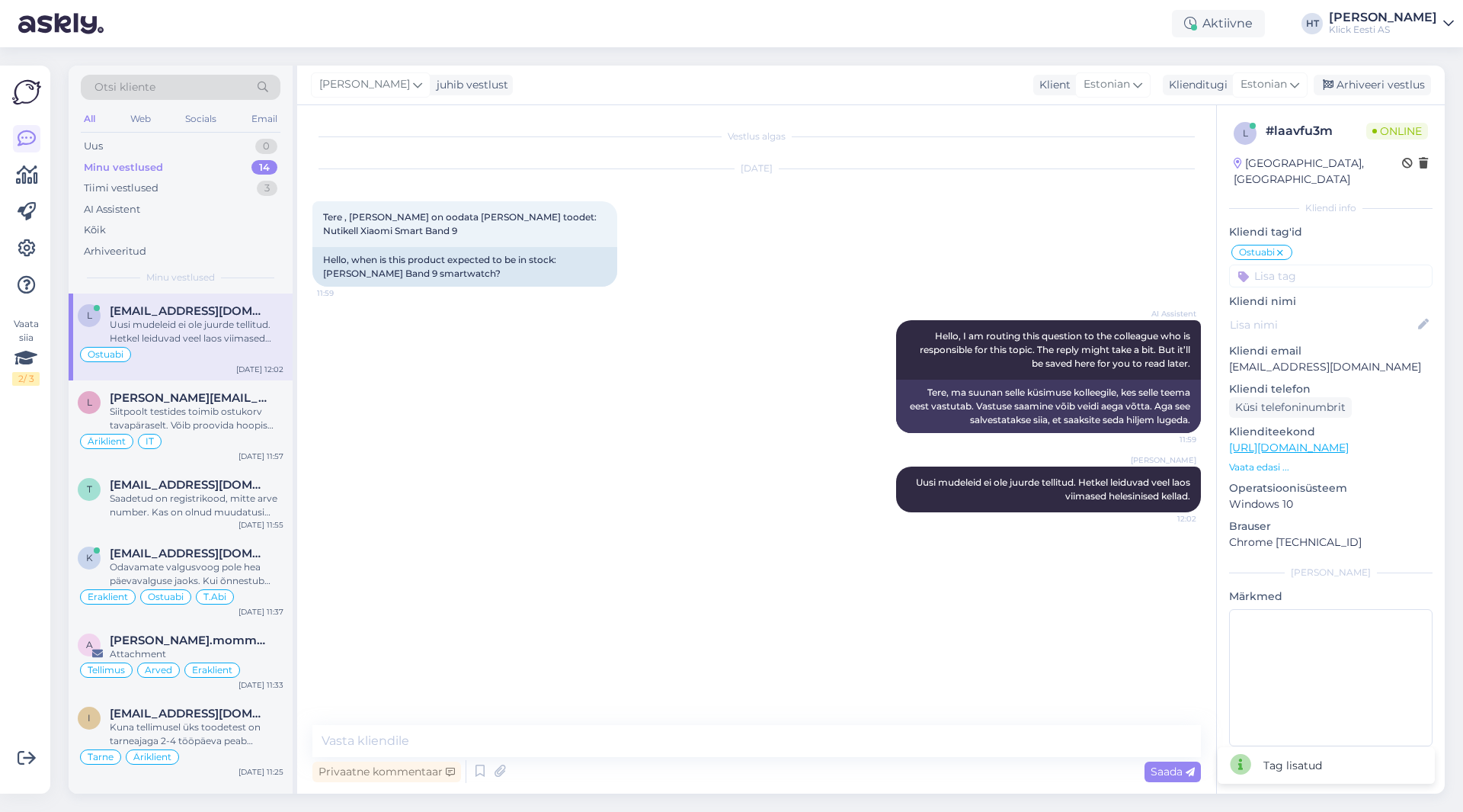
click at [914, 248] on div "Ostuabi Üldinfo Tellimus Tarne T.Abi RMA Pretensioon Ostuabi Liising Koostöösoo…" at bounding box center [1331, 265] width 203 height 44
click at [914, 265] on input at bounding box center [1331, 276] width 203 height 23
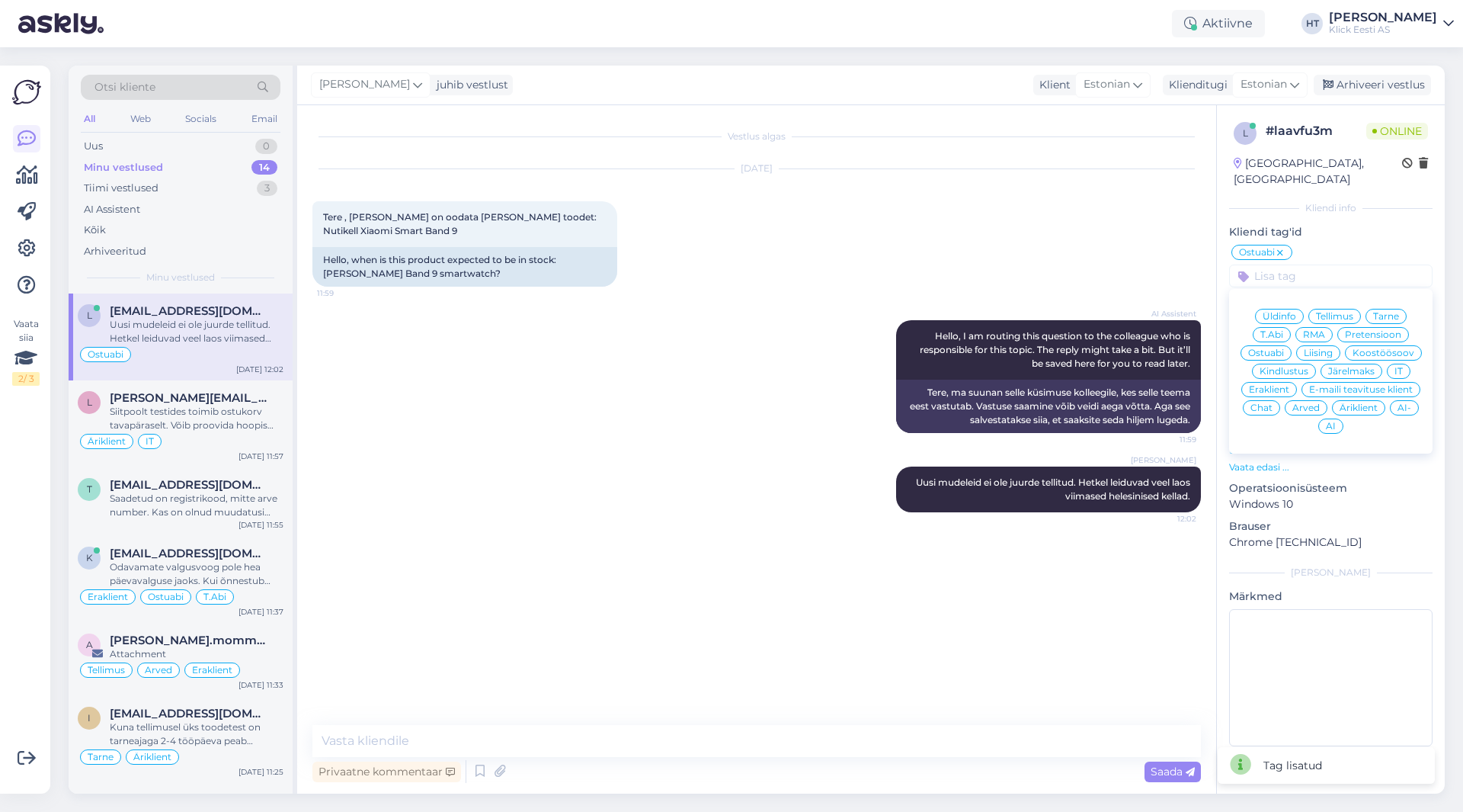
click at [914, 384] on span "Eraklient" at bounding box center [1269, 389] width 40 height 9
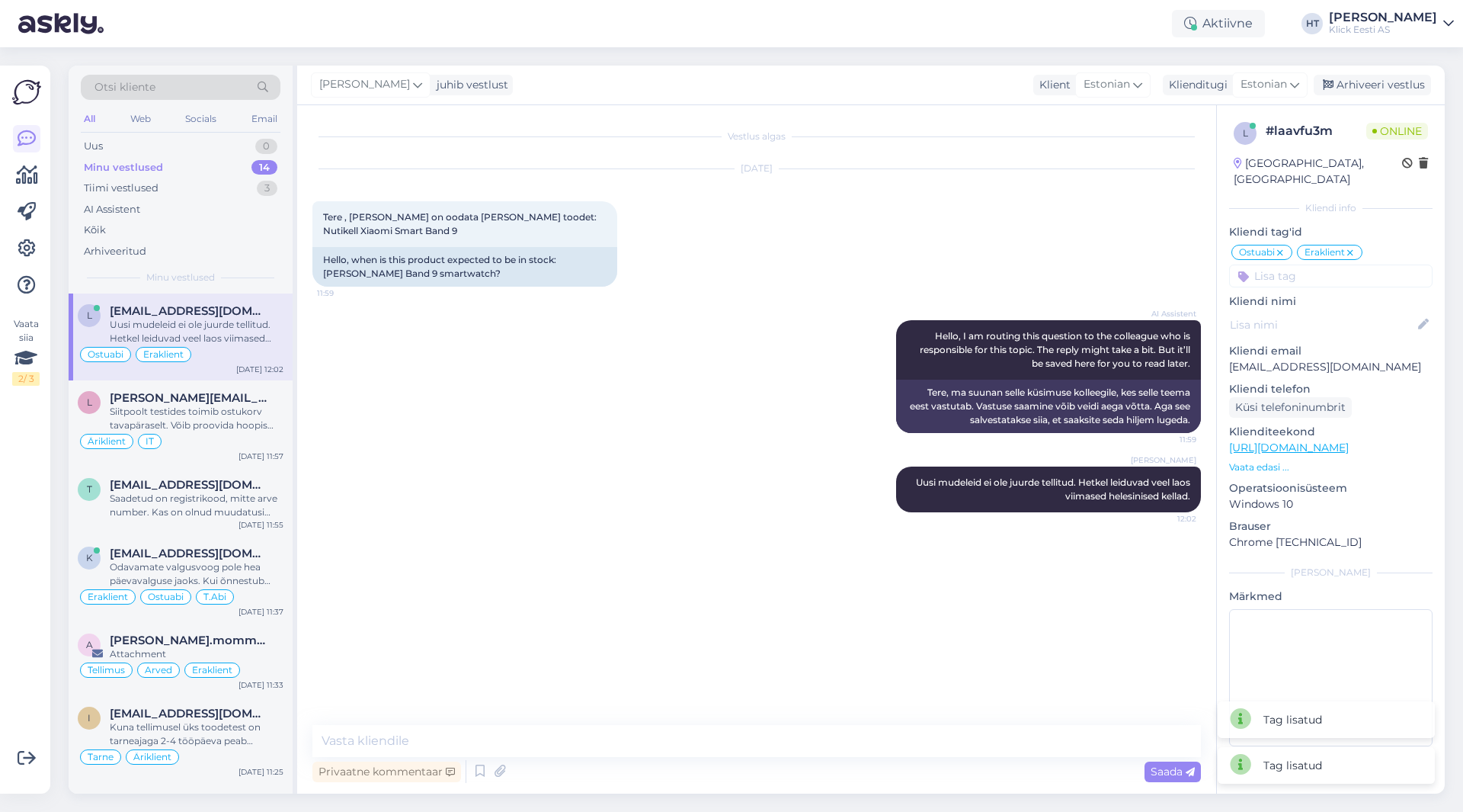
click at [639, 486] on div "[PERSON_NAME] Uusi mudeleid ei ole juurde tellitud. Hetkel leiduvad veel laos v…" at bounding box center [757, 489] width 889 height 79
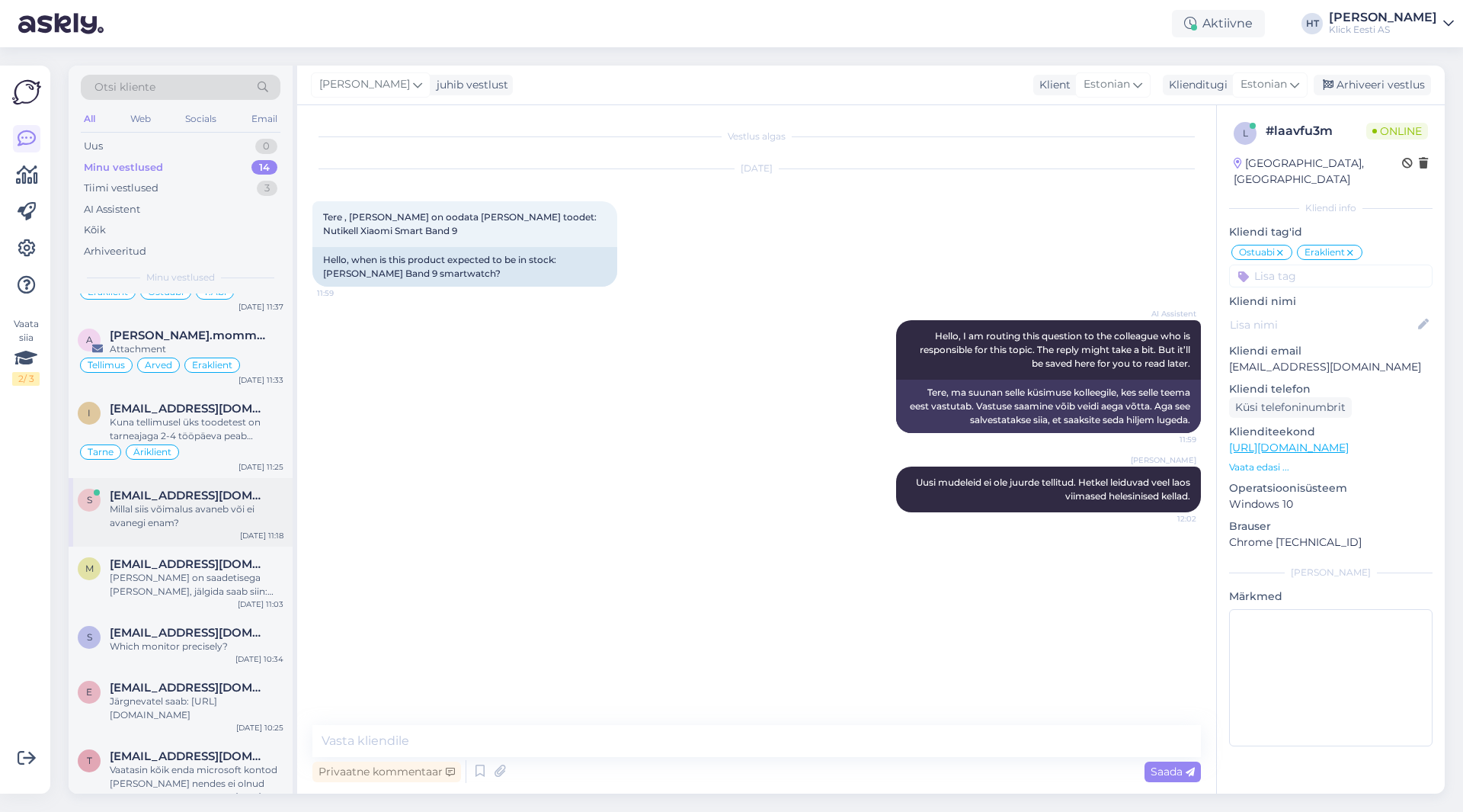
scroll to position [551, 0]
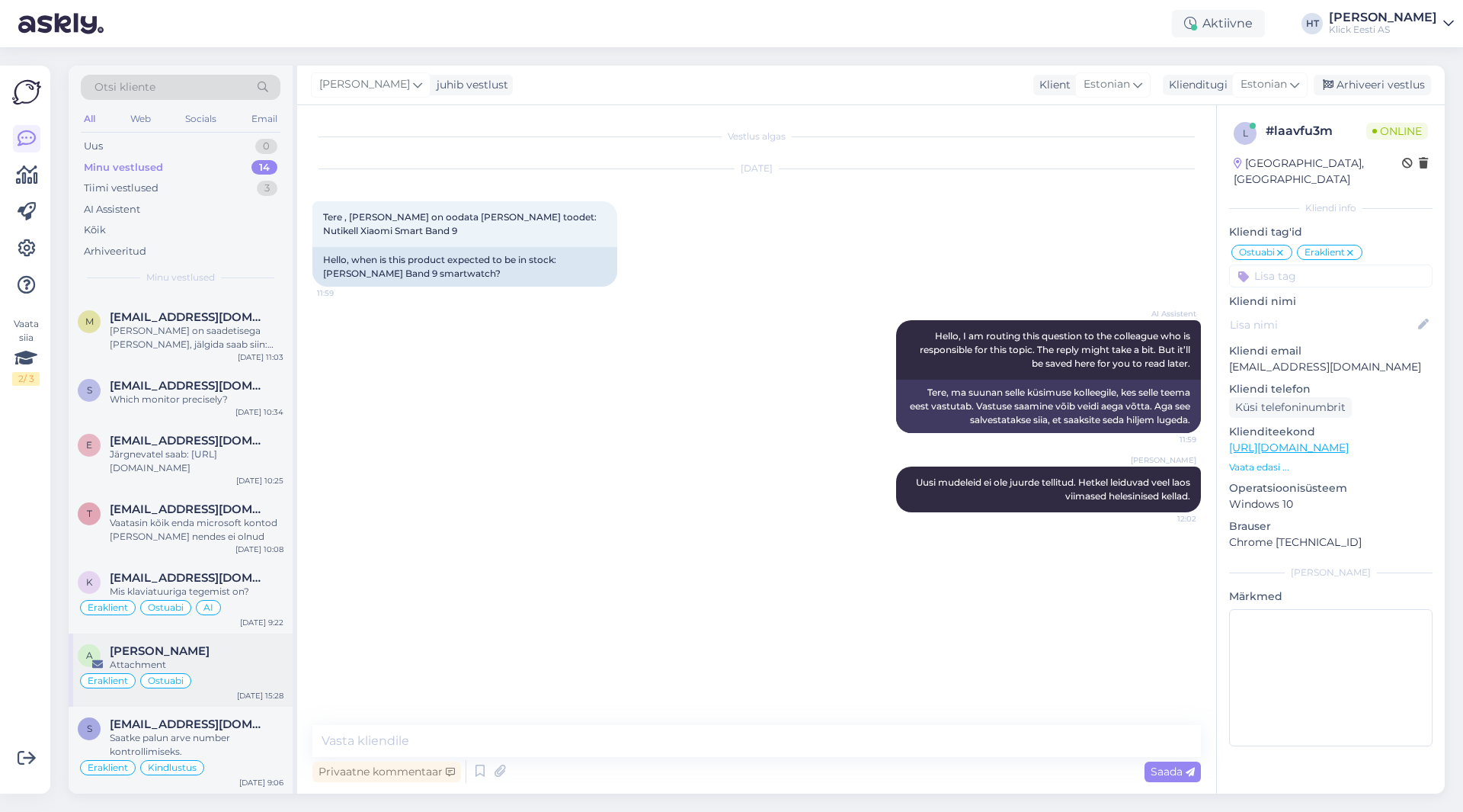
click at [201, 640] on div "A [PERSON_NAME] Attachment Eraklient Ostuabi [DATE] 15:28" at bounding box center [180, 669] width 224 height 73
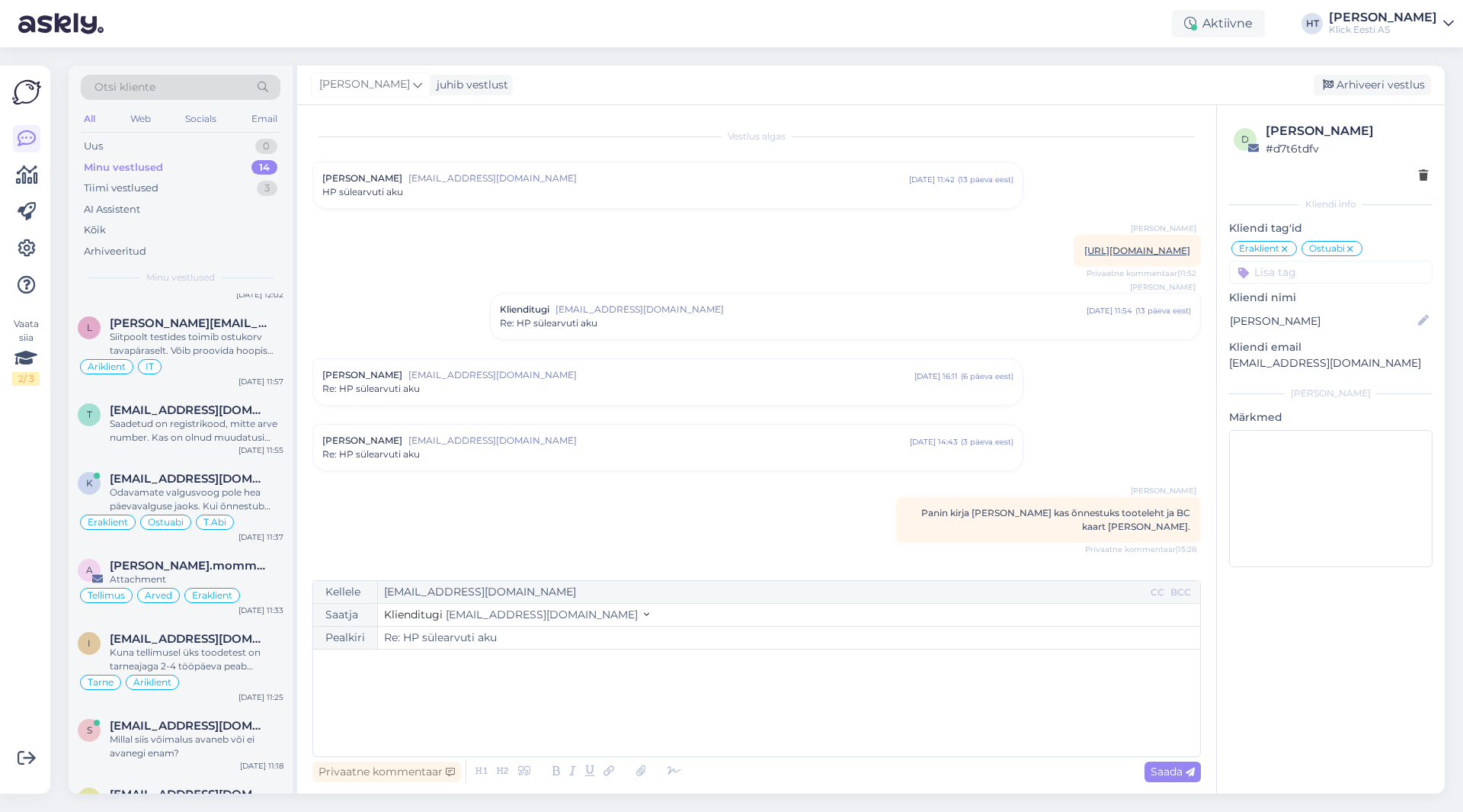
scroll to position [0, 0]
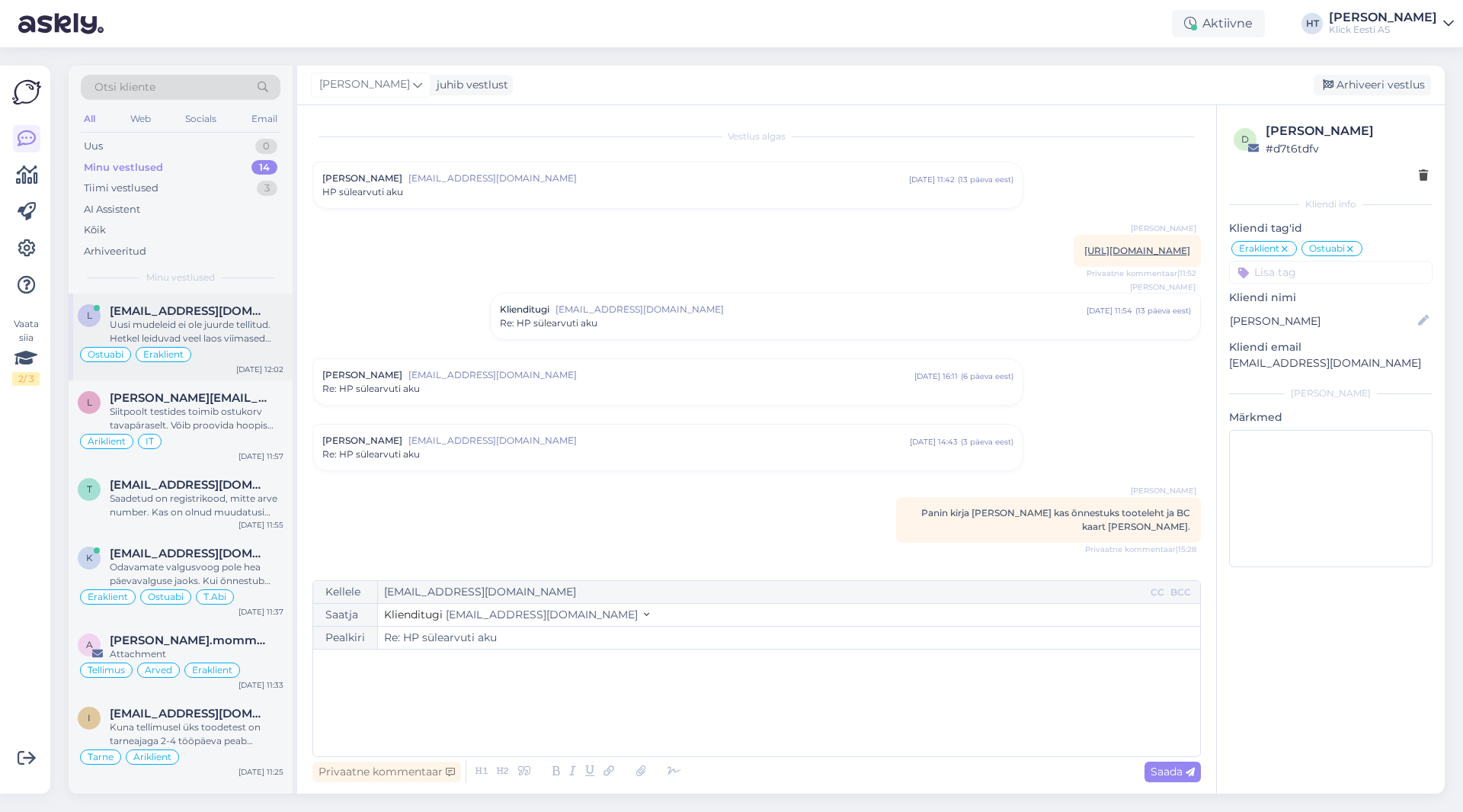
click at [206, 317] on span "[EMAIL_ADDRESS][DOMAIN_NAME]" at bounding box center [189, 311] width 159 height 13
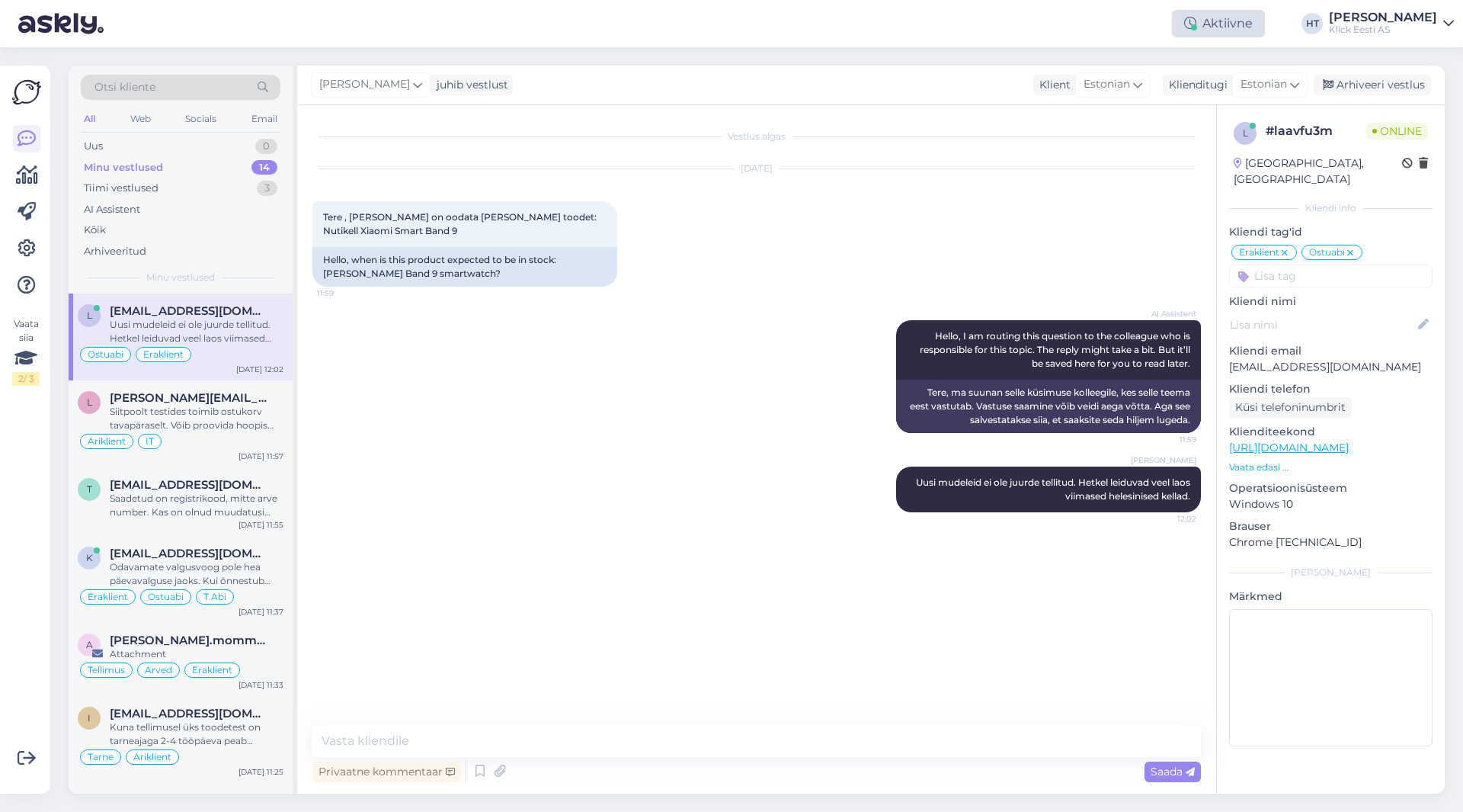
click at [914, 30] on div "Aktiivne" at bounding box center [1218, 24] width 93 height 28
click at [914, 119] on button "1 tund" at bounding box center [1116, 117] width 44 height 17
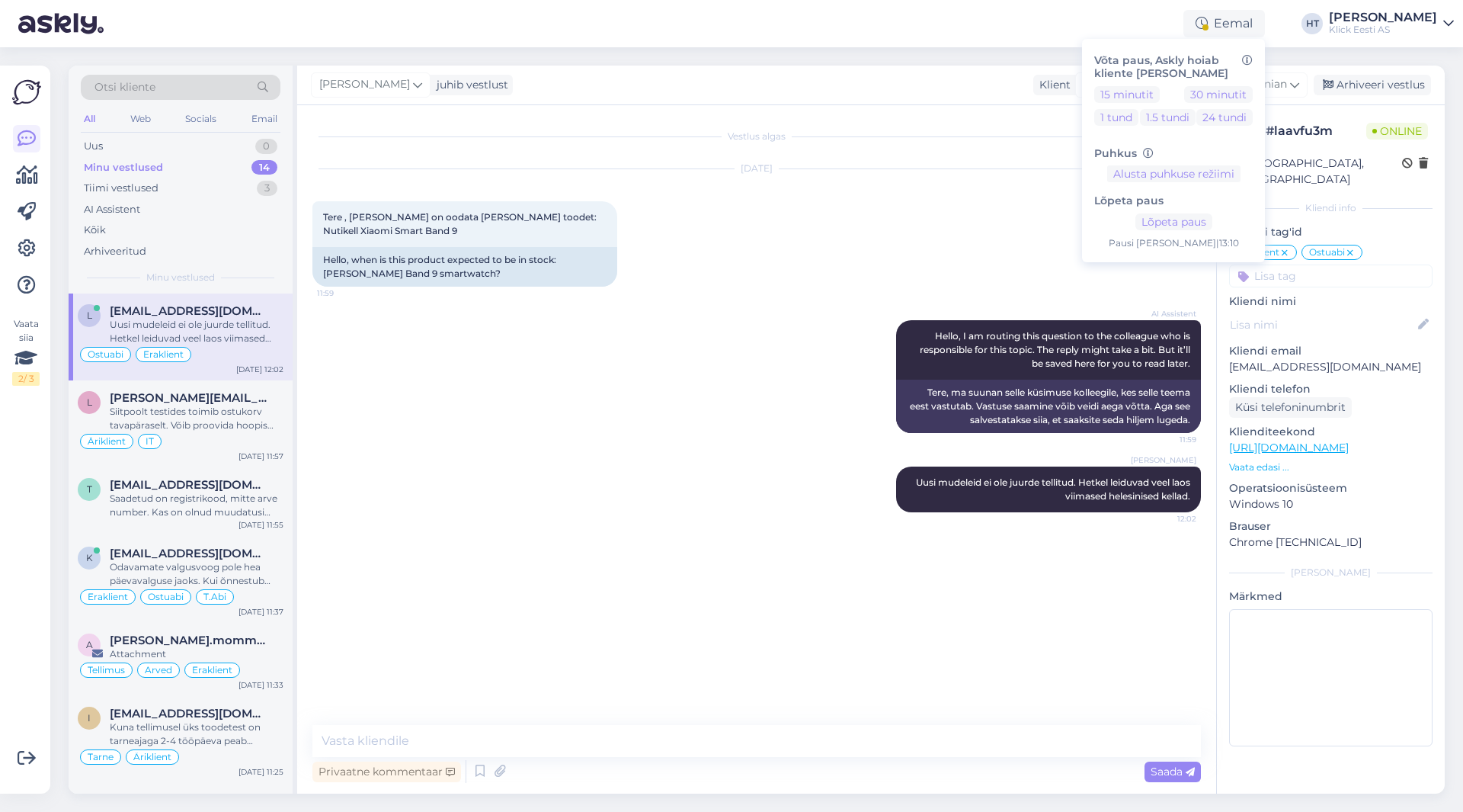
click at [914, 68] on div "[PERSON_NAME] juhib vestlust [PERSON_NAME] [PERSON_NAME][EMAIL_ADDRESS][PERSON_…" at bounding box center [870, 85] width 1148 height 40
